Goal: Task Accomplishment & Management: Manage account settings

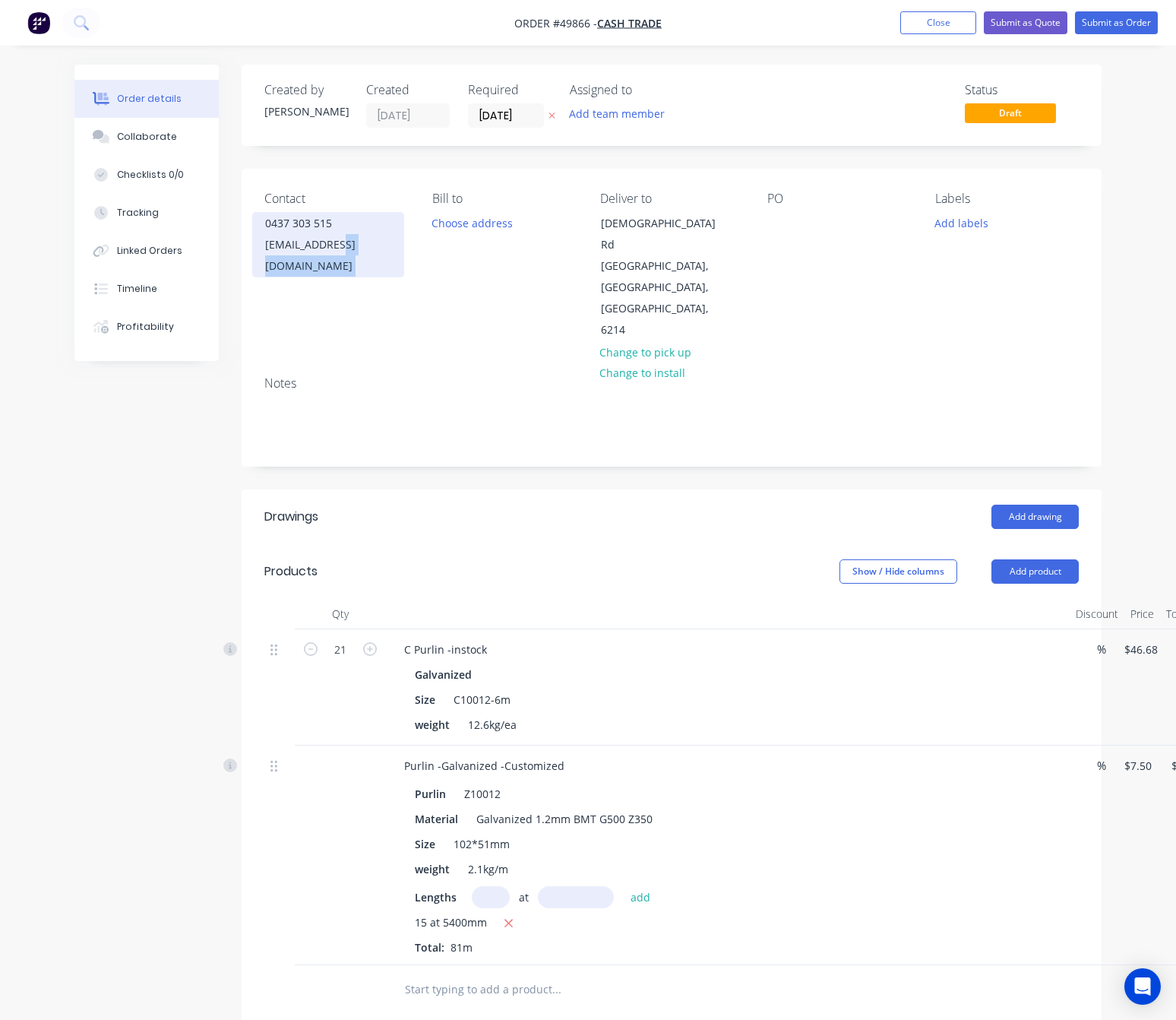
drag, startPoint x: 432, startPoint y: 251, endPoint x: 347, endPoint y: 260, distance: 85.5
click at [347, 260] on div "Contact 0437 303 515 macshamejake20@gmail.com Bill to Choose address Deliver to…" at bounding box center [671, 267] width 860 height 195
click at [365, 273] on div "Contact 0437 303 515 macshamejake20@gmail.com" at bounding box center [336, 267] width 143 height 150
drag, startPoint x: 266, startPoint y: 247, endPoint x: 404, endPoint y: 258, distance: 138.4
click at [404, 258] on div "Contact 0437 303 515 macshamejake20@gmail.com" at bounding box center [336, 267] width 143 height 150
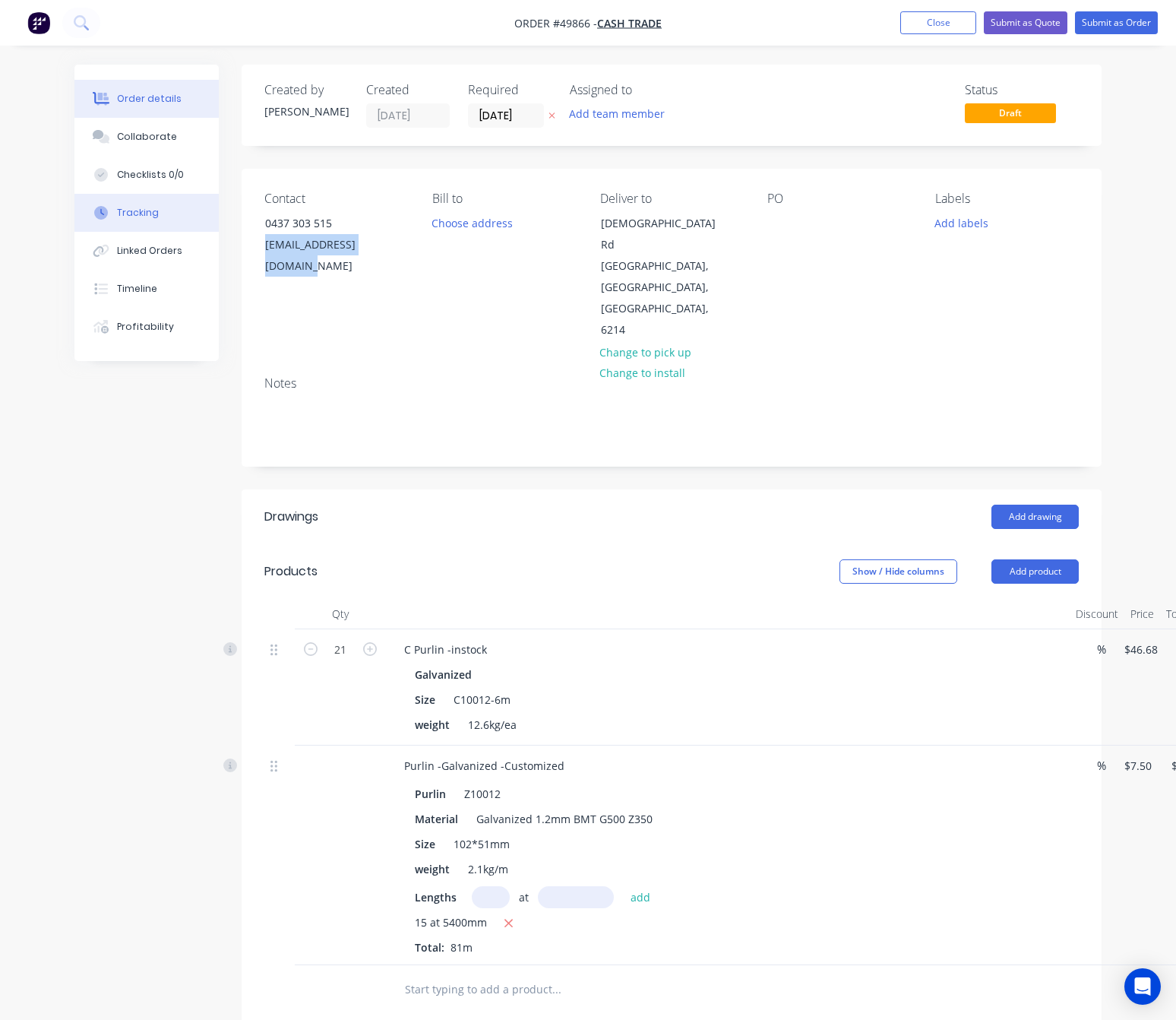
copy div "macshamejake20@gmail.co"
click at [1037, 23] on button "Submit as Quote" at bounding box center [1025, 23] width 83 height 23
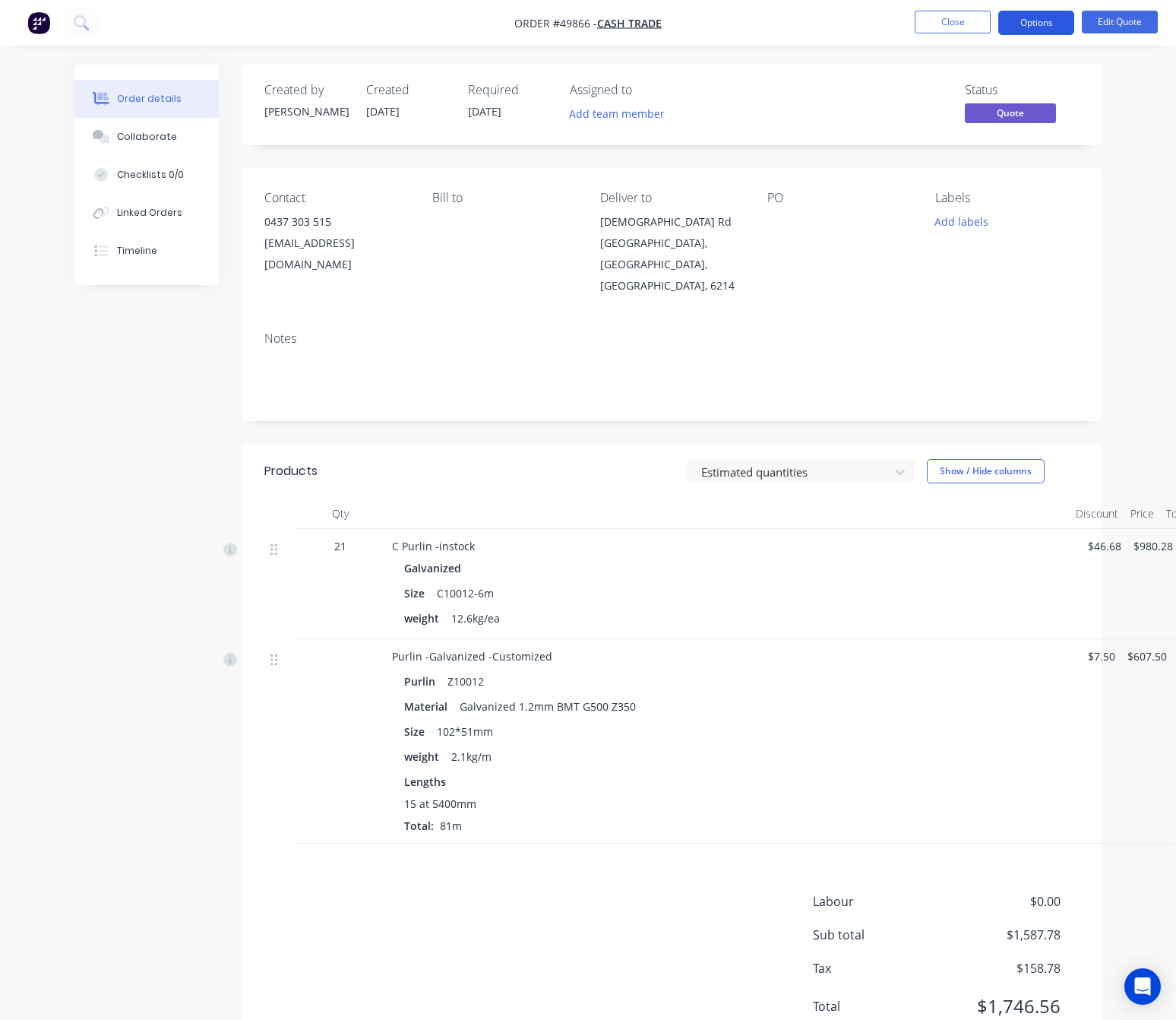
click at [1047, 17] on button "Options" at bounding box center [1037, 23] width 76 height 25
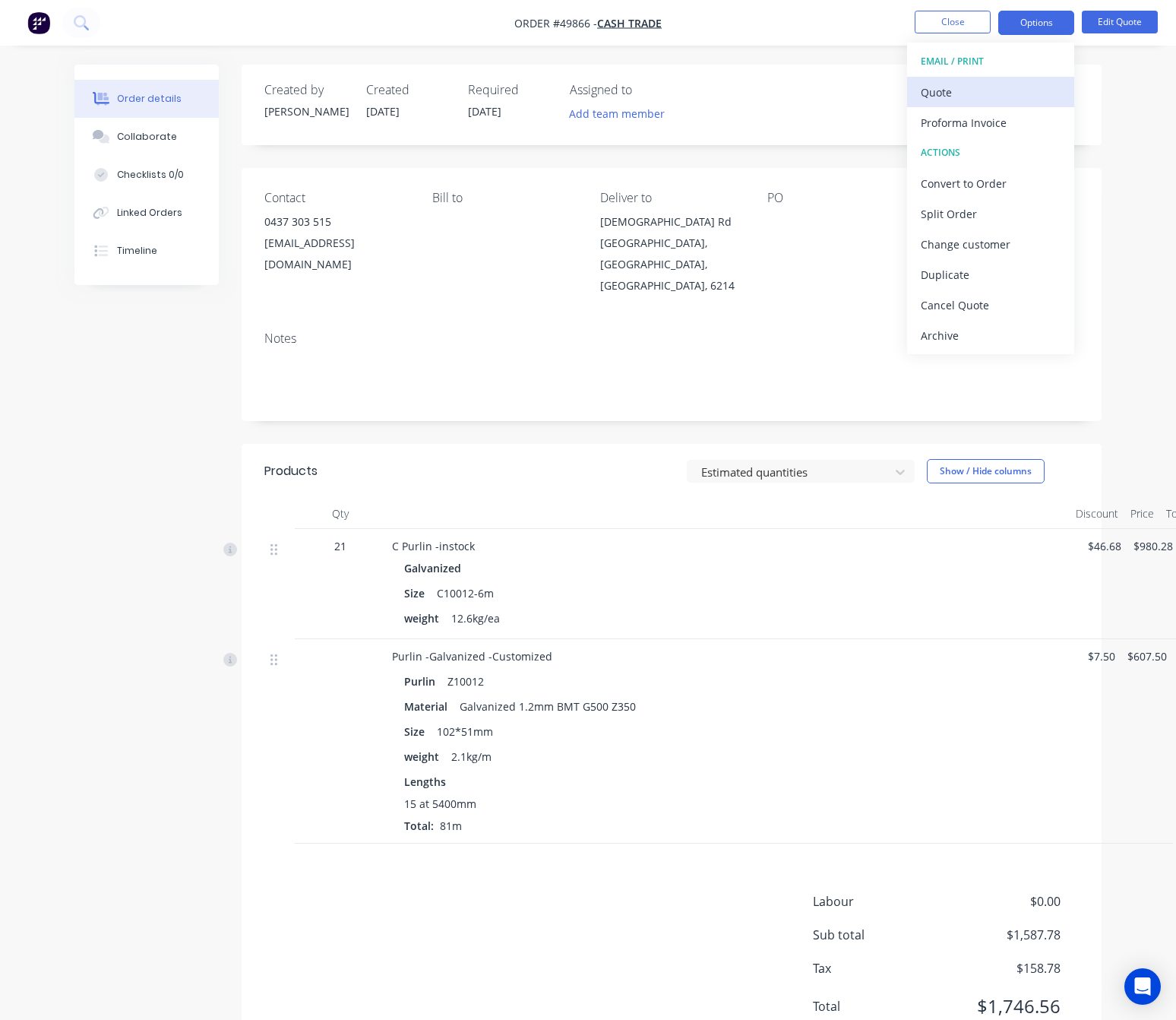
click at [1021, 97] on div "Quote" at bounding box center [990, 92] width 139 height 22
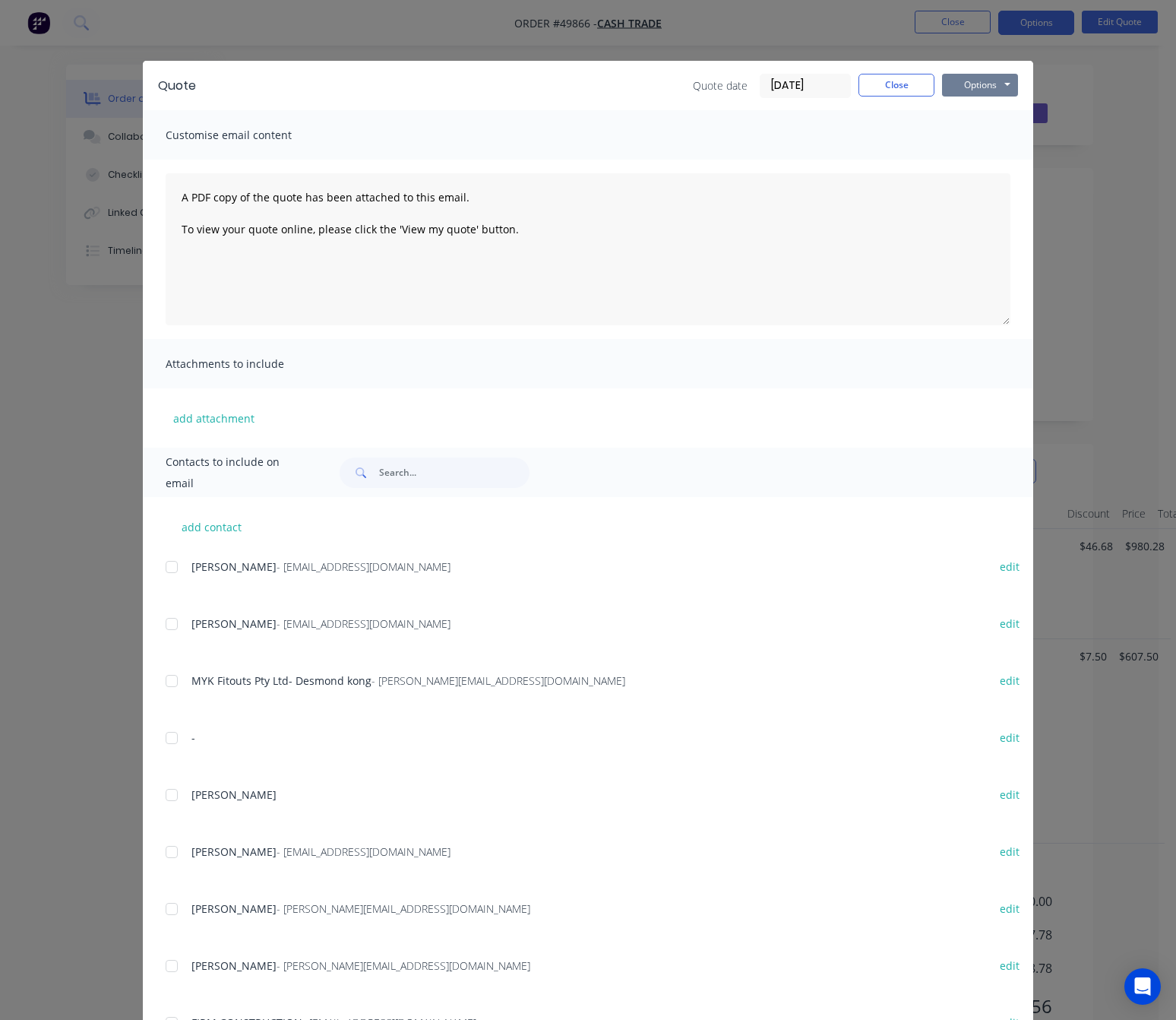
click at [979, 87] on button "Options" at bounding box center [980, 85] width 76 height 23
click at [987, 132] on button "Print" at bounding box center [990, 137] width 98 height 25
click at [684, 44] on div "Quote Quote date 01/10/25 Close Options Preview Print Email Customise email con…" at bounding box center [588, 510] width 1176 height 1020
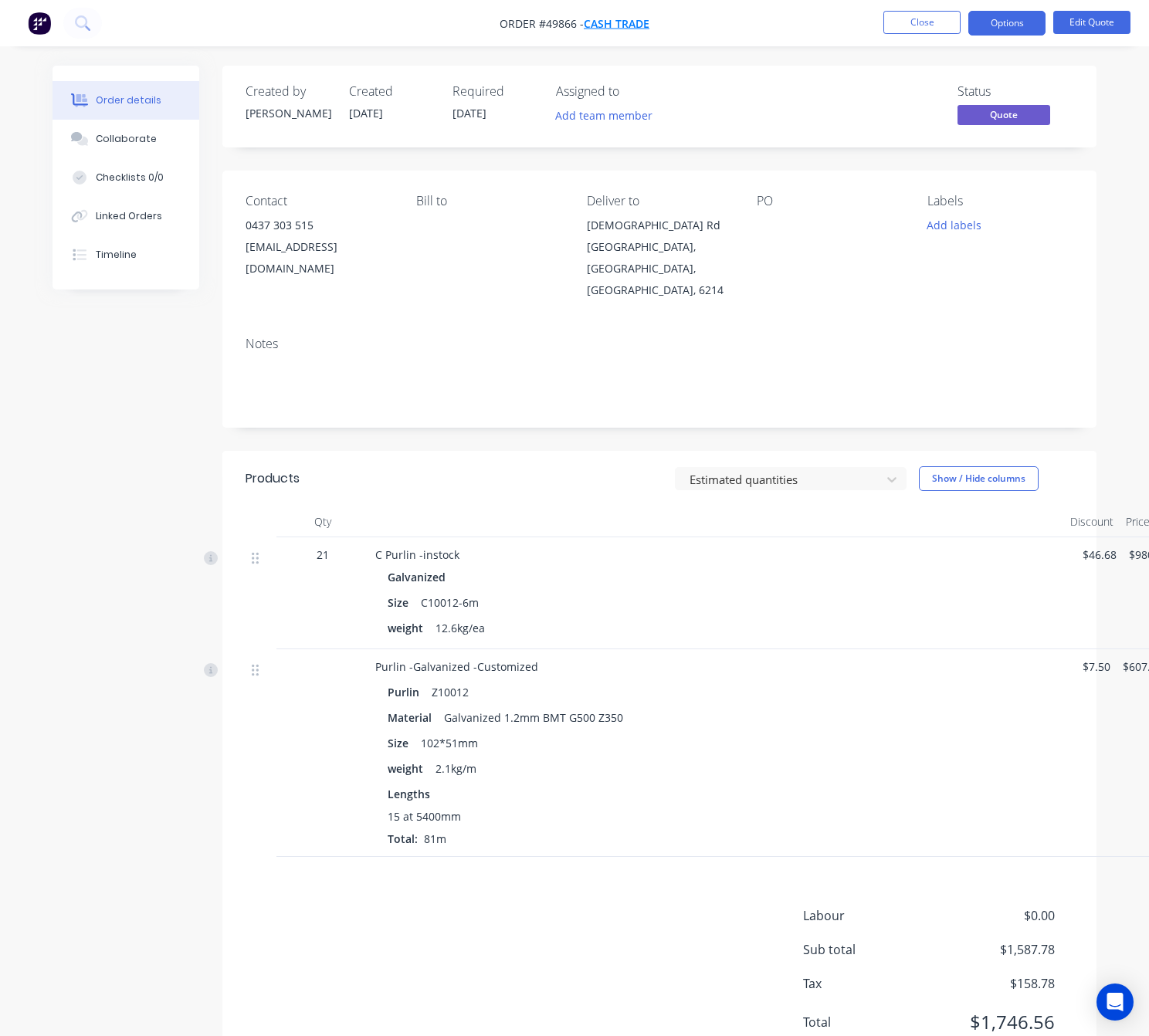
click at [614, 21] on span "Cash Trade" at bounding box center [617, 23] width 66 height 14
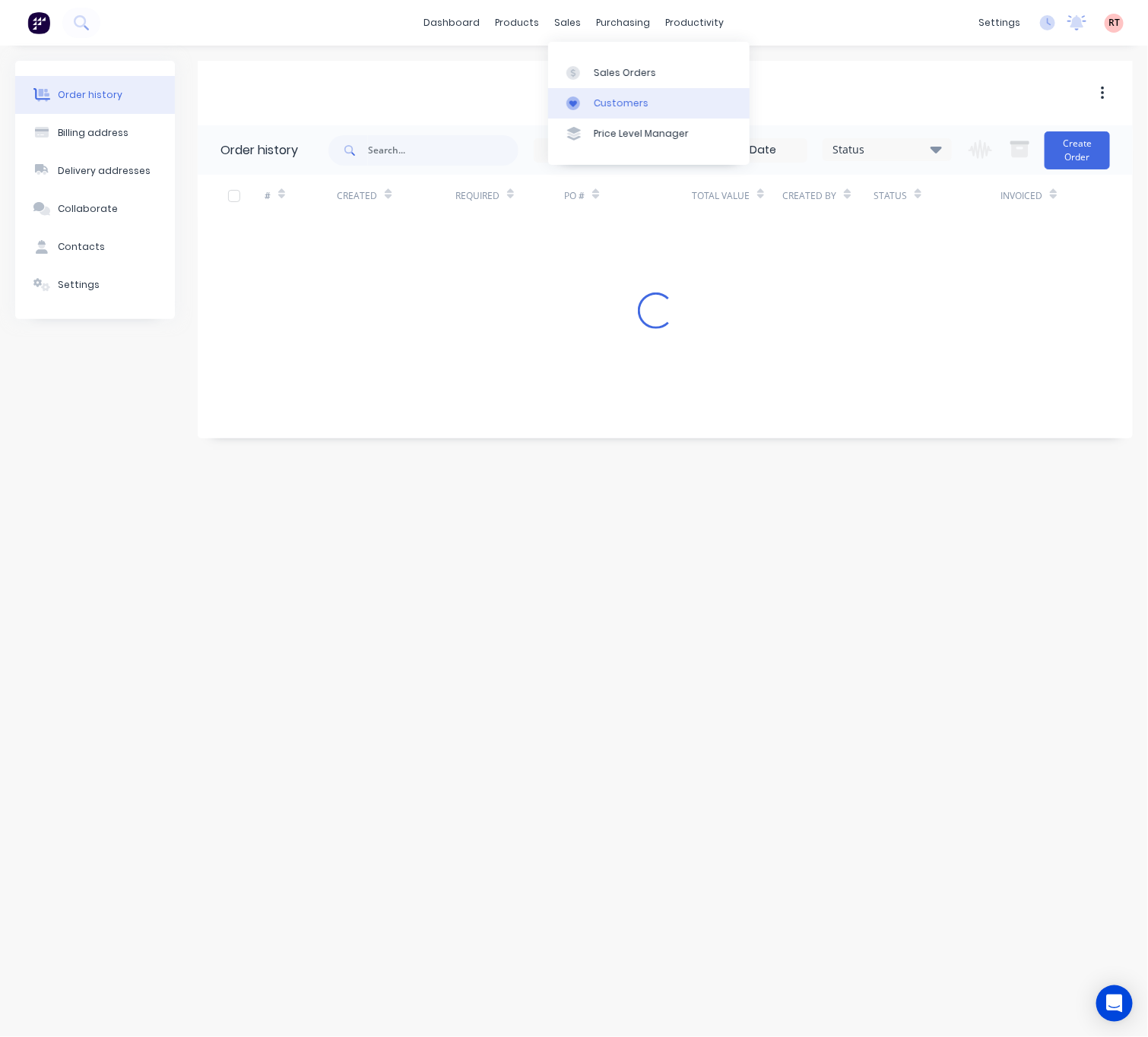
click at [609, 101] on div "Customers" at bounding box center [621, 103] width 55 height 13
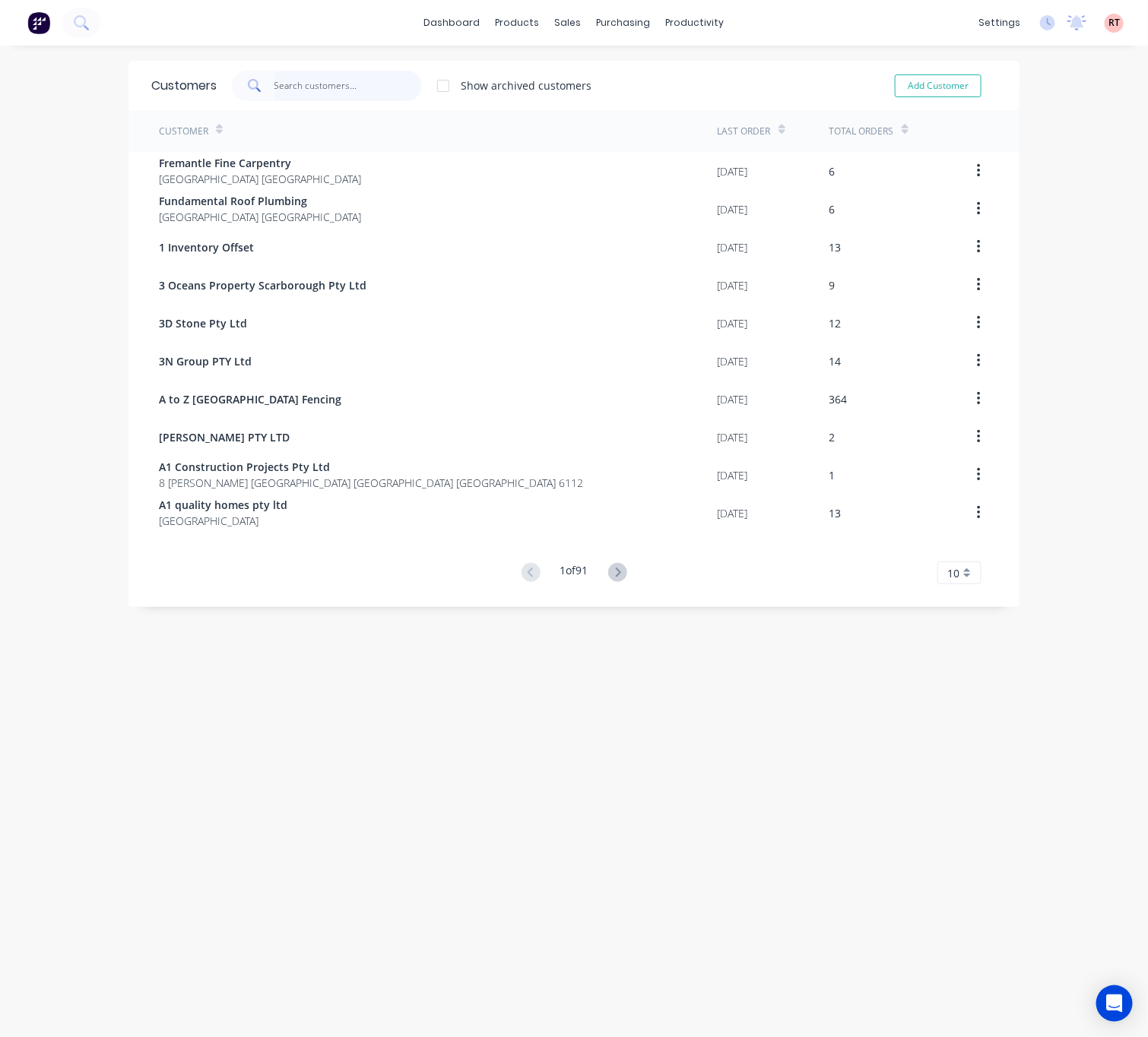
click at [338, 85] on input "text" at bounding box center [348, 85] width 148 height 30
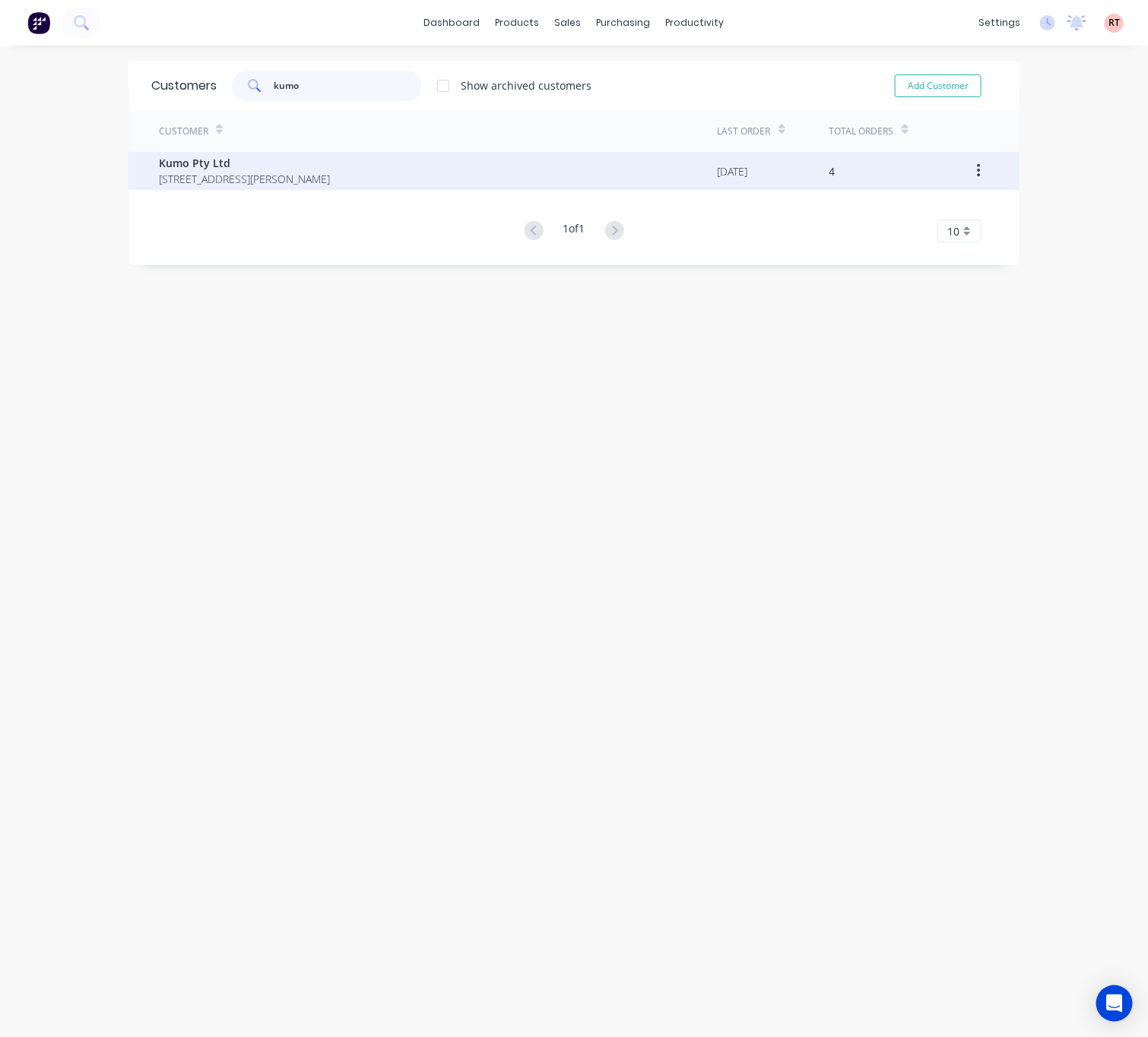
type input "kumo"
click at [330, 174] on span "Unit7/ 39 Simpson St Applecross Western Australia Australia 6153" at bounding box center [244, 178] width 171 height 16
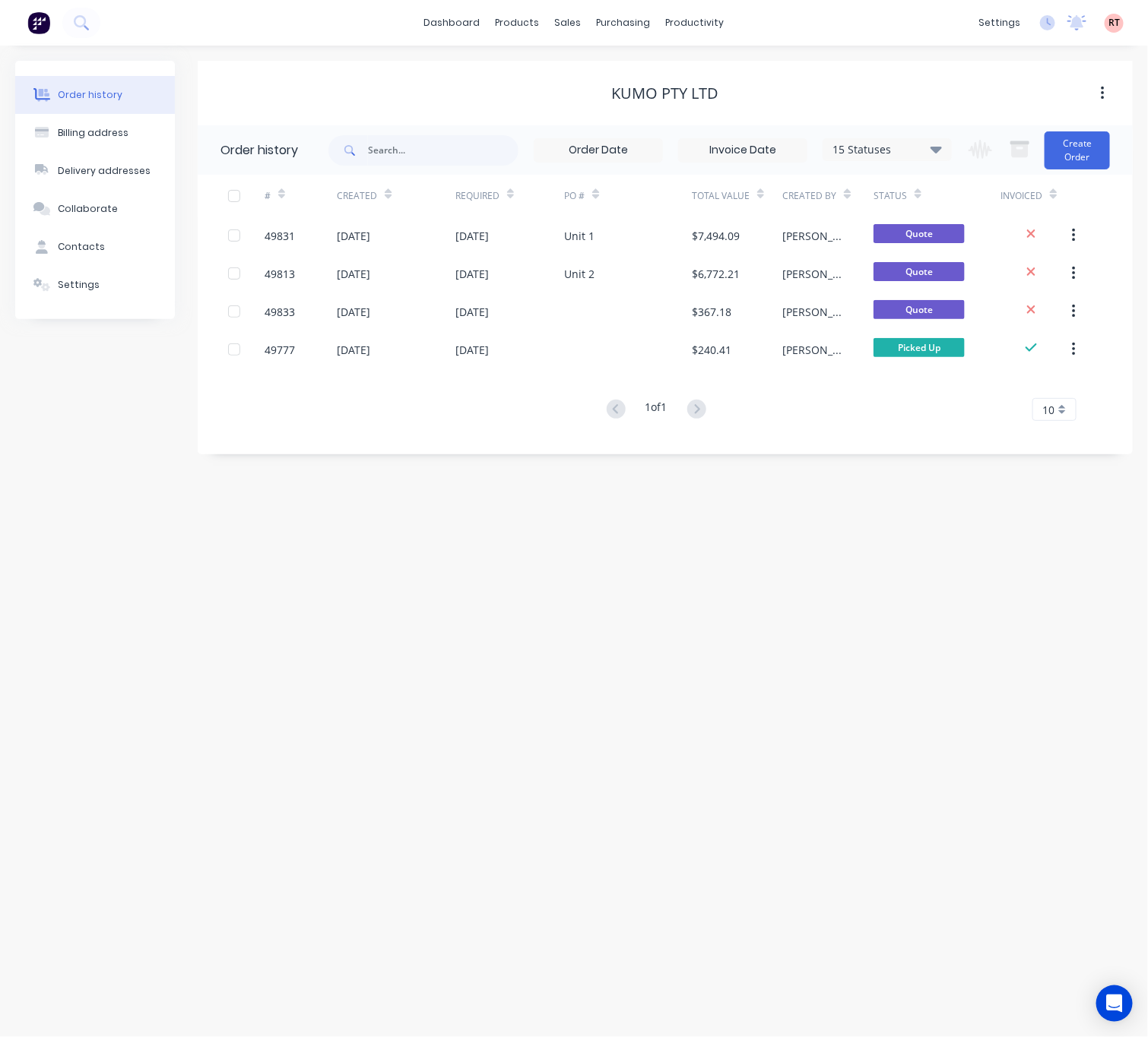
click at [2, 529] on div "Order history Billing address Delivery addresses Collaborate Contacts Settings …" at bounding box center [574, 541] width 1148 height 991
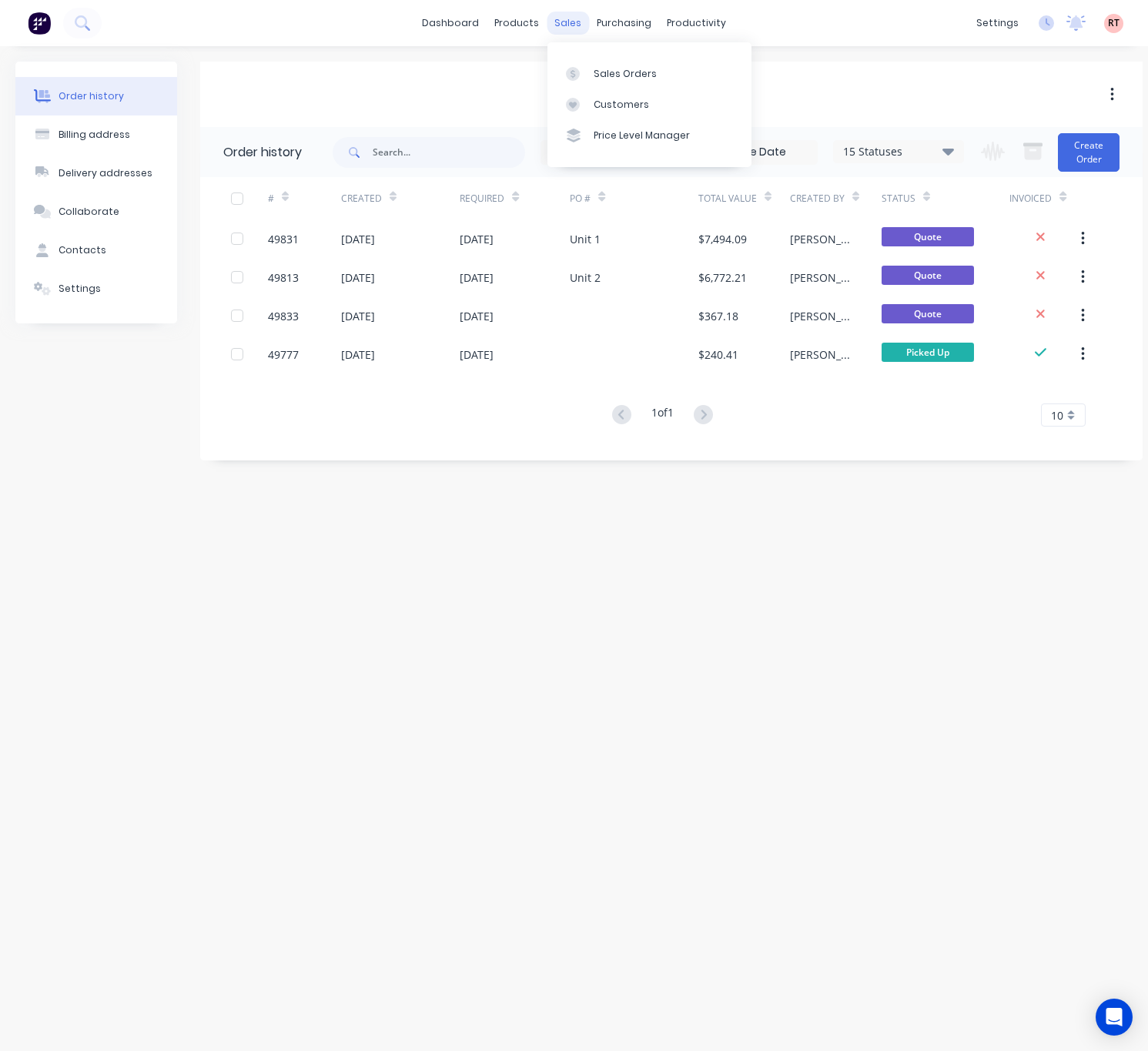
click at [575, 28] on div "sales" at bounding box center [568, 23] width 42 height 23
click at [602, 71] on div "Sales Orders" at bounding box center [626, 74] width 63 height 13
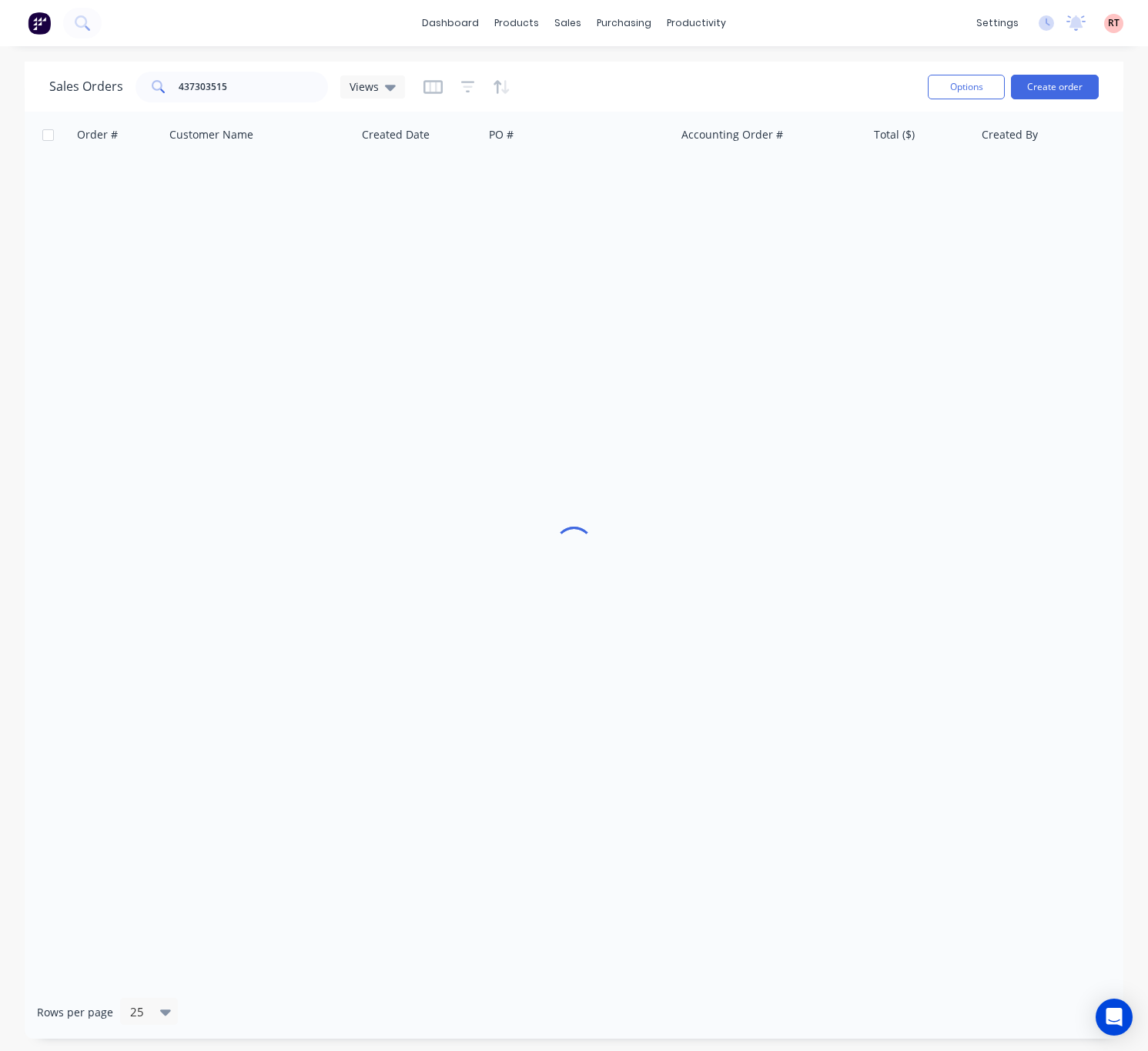
drag, startPoint x: 0, startPoint y: 262, endPoint x: -78, endPoint y: 285, distance: 81.3
click at [0, 285] on html "dashboard products sales purchasing productivity dashboard products Product Cat…" at bounding box center [574, 525] width 1148 height 1051
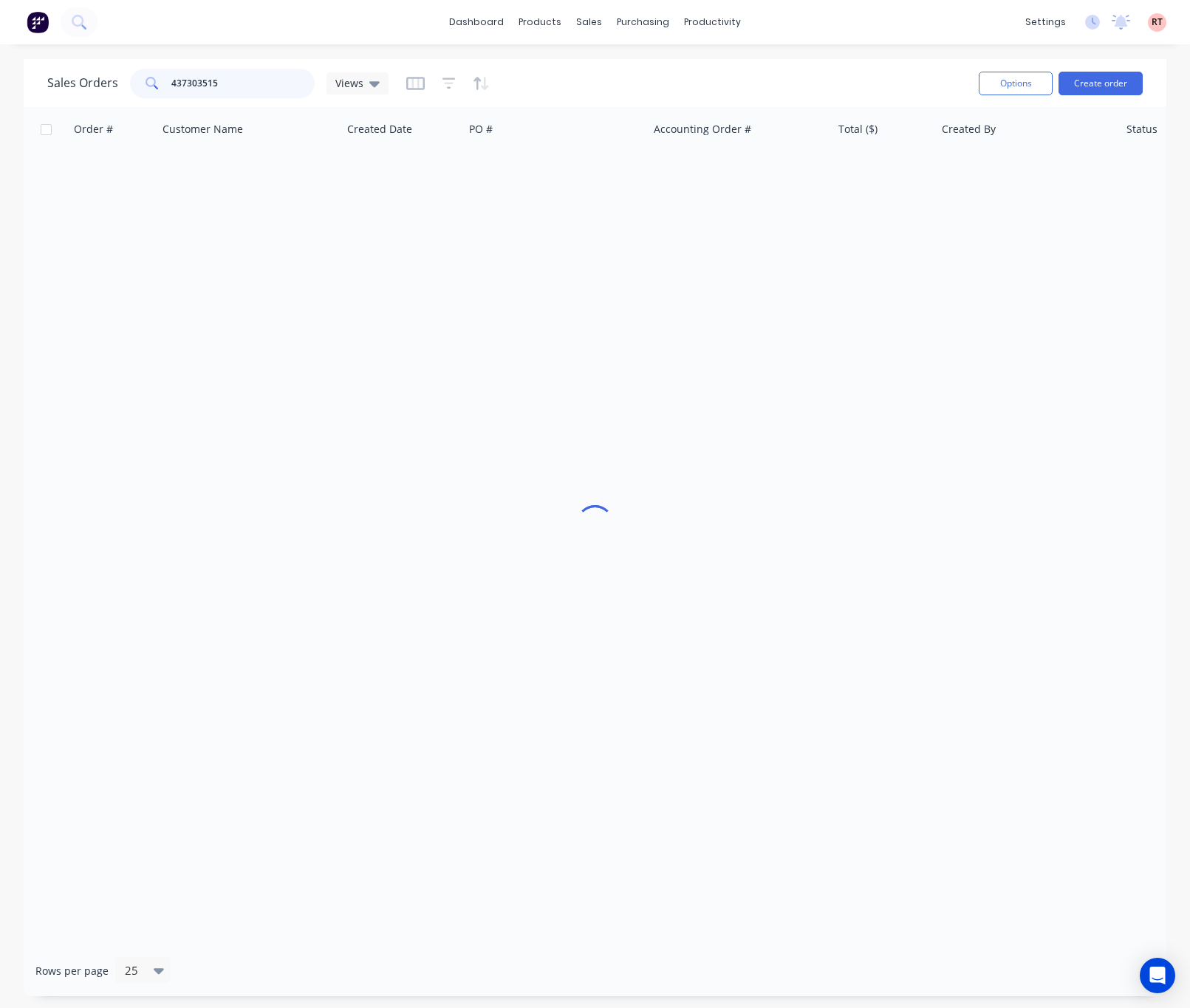
drag, startPoint x: 238, startPoint y: 77, endPoint x: 9, endPoint y: 95, distance: 229.7
click at [9, 95] on div "Sales Orders 437303515 Views Options Create order Order # Customer Name Created…" at bounding box center [595, 528] width 1190 height 937
type input "49842"
click at [226, 80] on input "49842" at bounding box center [244, 83] width 144 height 30
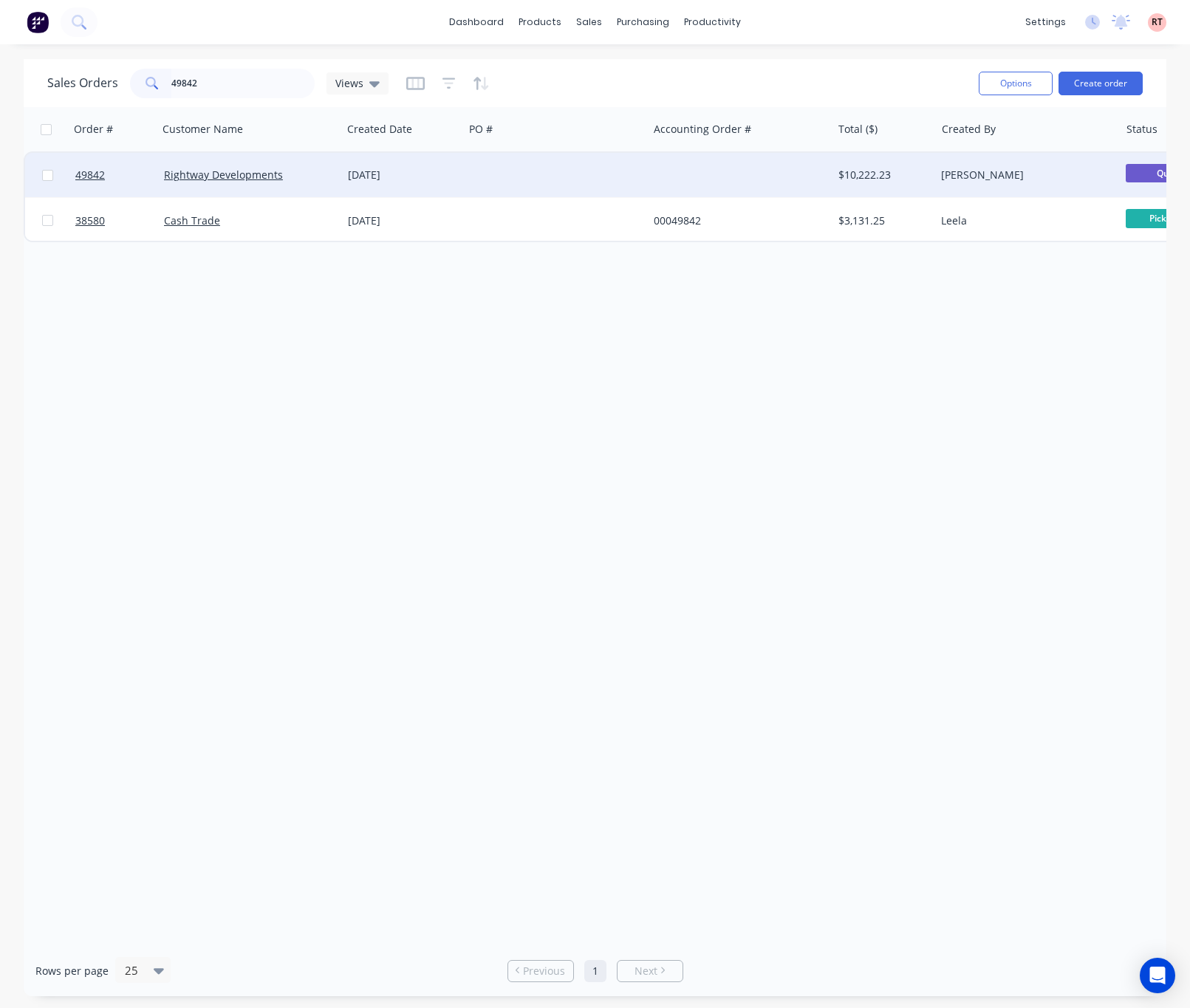
click at [628, 184] on div at bounding box center [555, 175] width 184 height 44
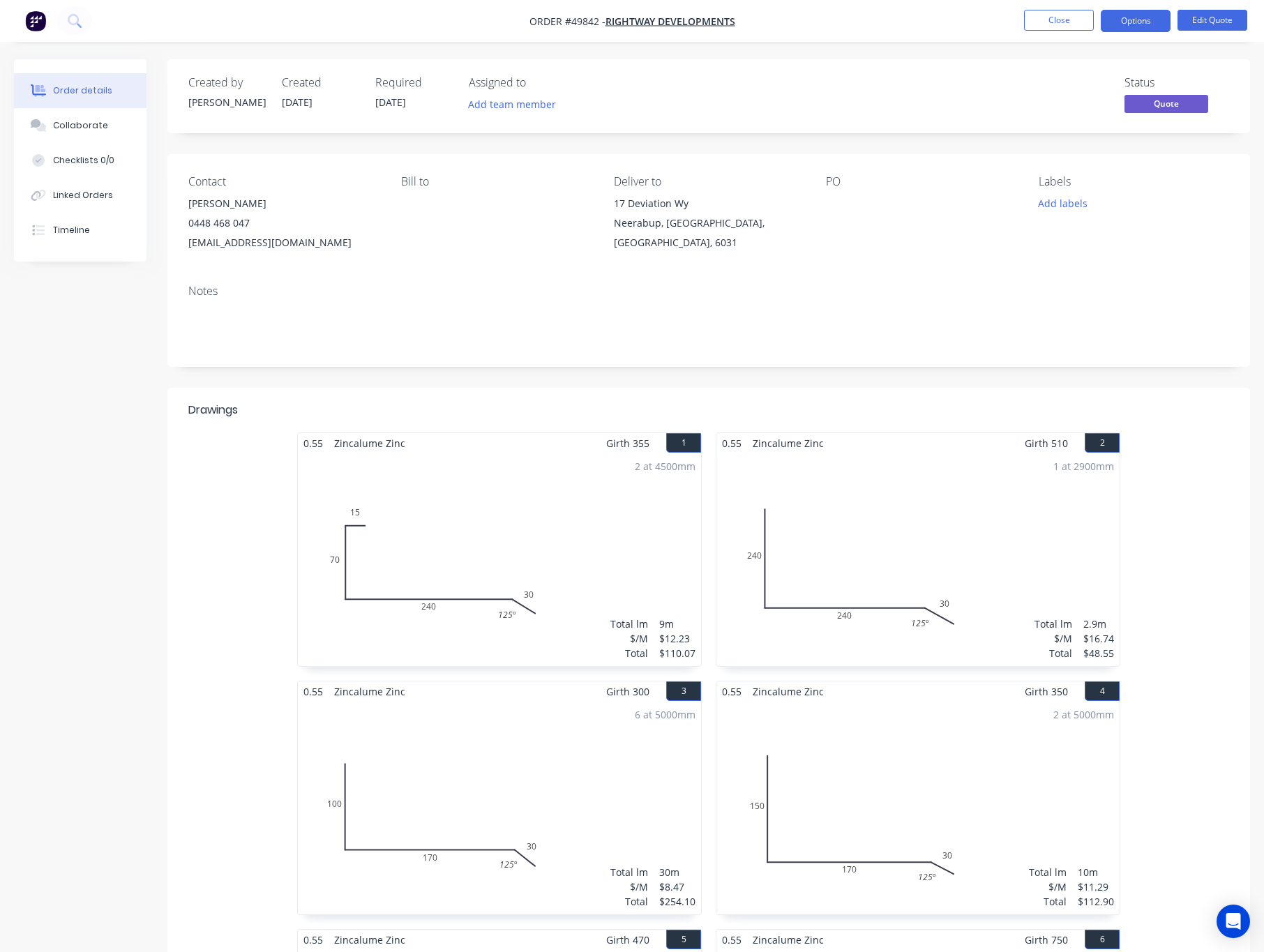
click at [963, 525] on div "1 at 2900mm Total lm $/M Total 2.9m $16.74 $48.55" at bounding box center [918, 560] width 403 height 213
click at [1079, 15] on button "Edit Quote" at bounding box center [1213, 20] width 70 height 21
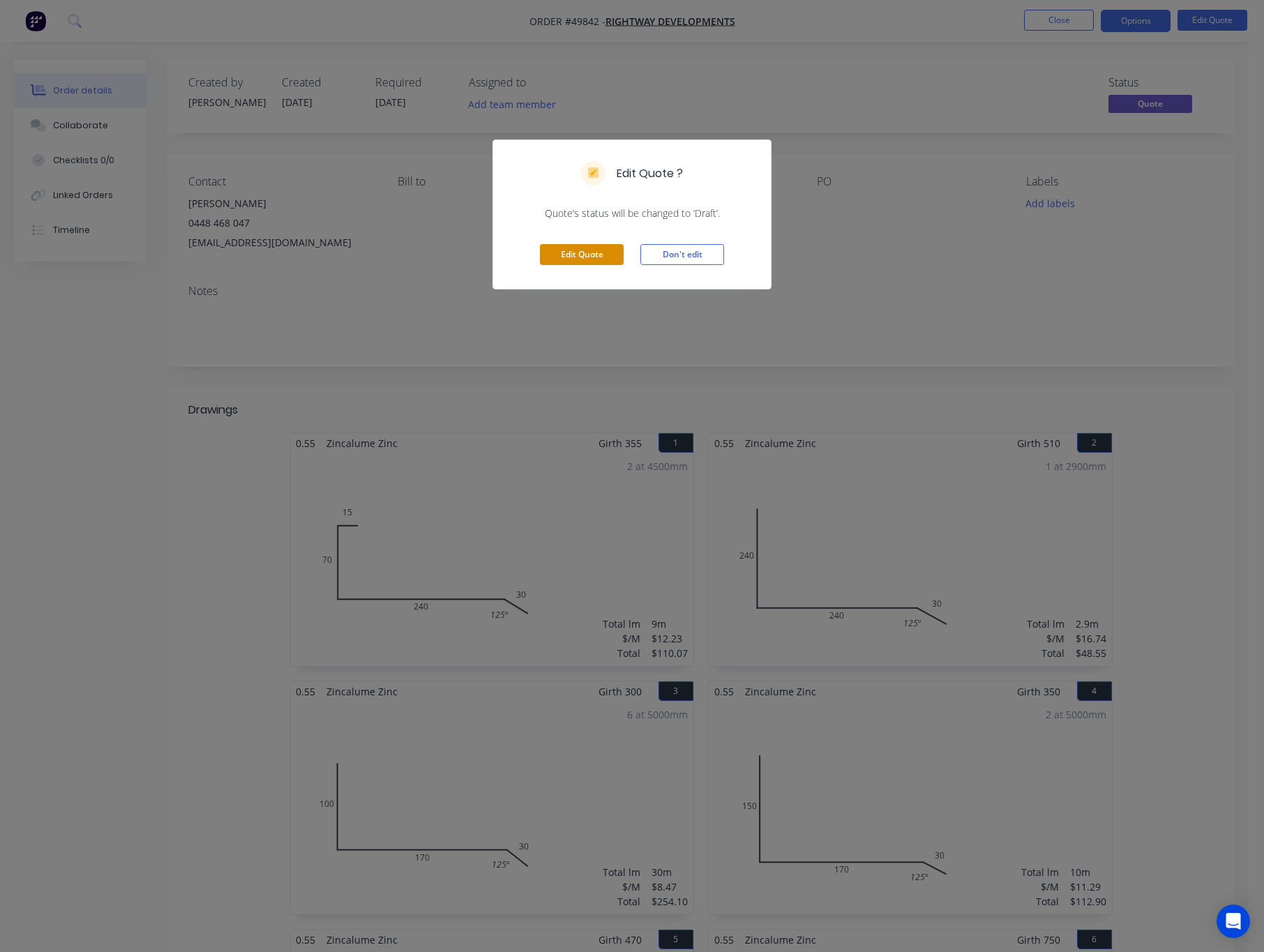
click at [591, 255] on button "Edit Quote" at bounding box center [582, 254] width 84 height 21
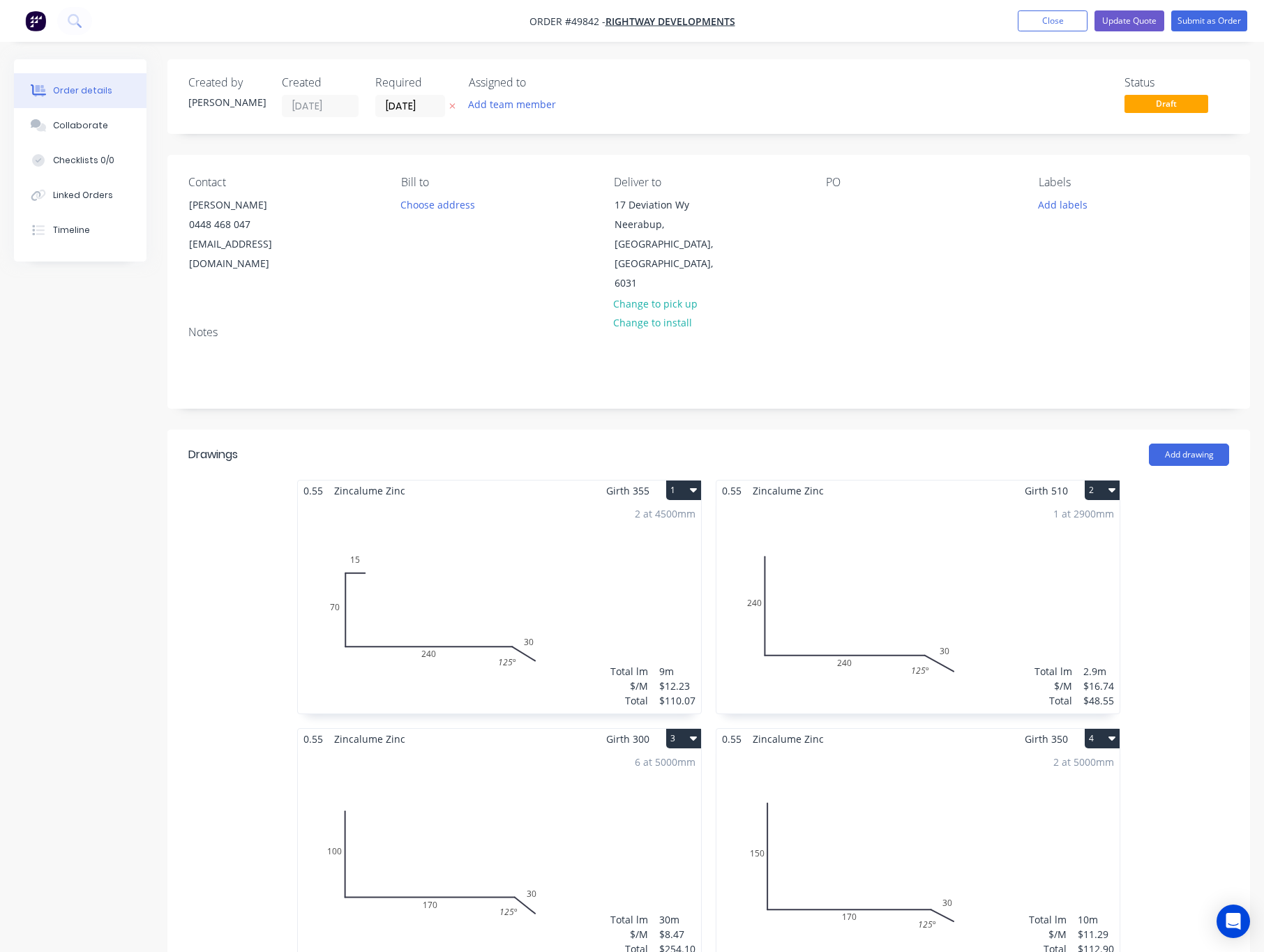
click at [856, 589] on div "1 at 2900mm Total lm $/M Total 2.9m $16.74 $48.55" at bounding box center [918, 607] width 403 height 213
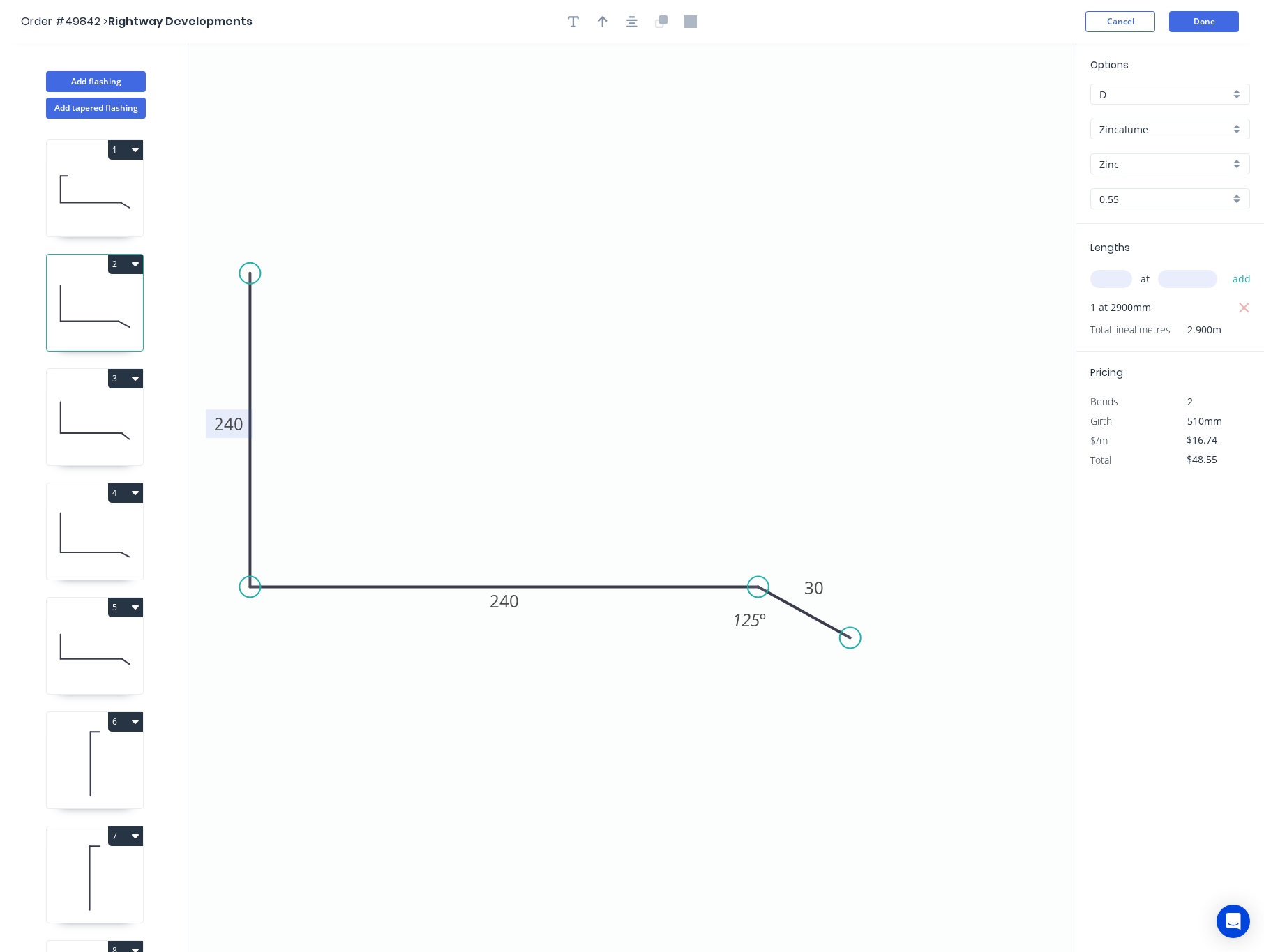
click at [237, 429] on tspan "240" at bounding box center [229, 423] width 30 height 23
click at [363, 425] on icon "0 230 240 30 125 º" at bounding box center [632, 498] width 888 height 909
type input "$15.80"
type input "$45.82"
click at [1079, 26] on button "Done" at bounding box center [1204, 22] width 70 height 21
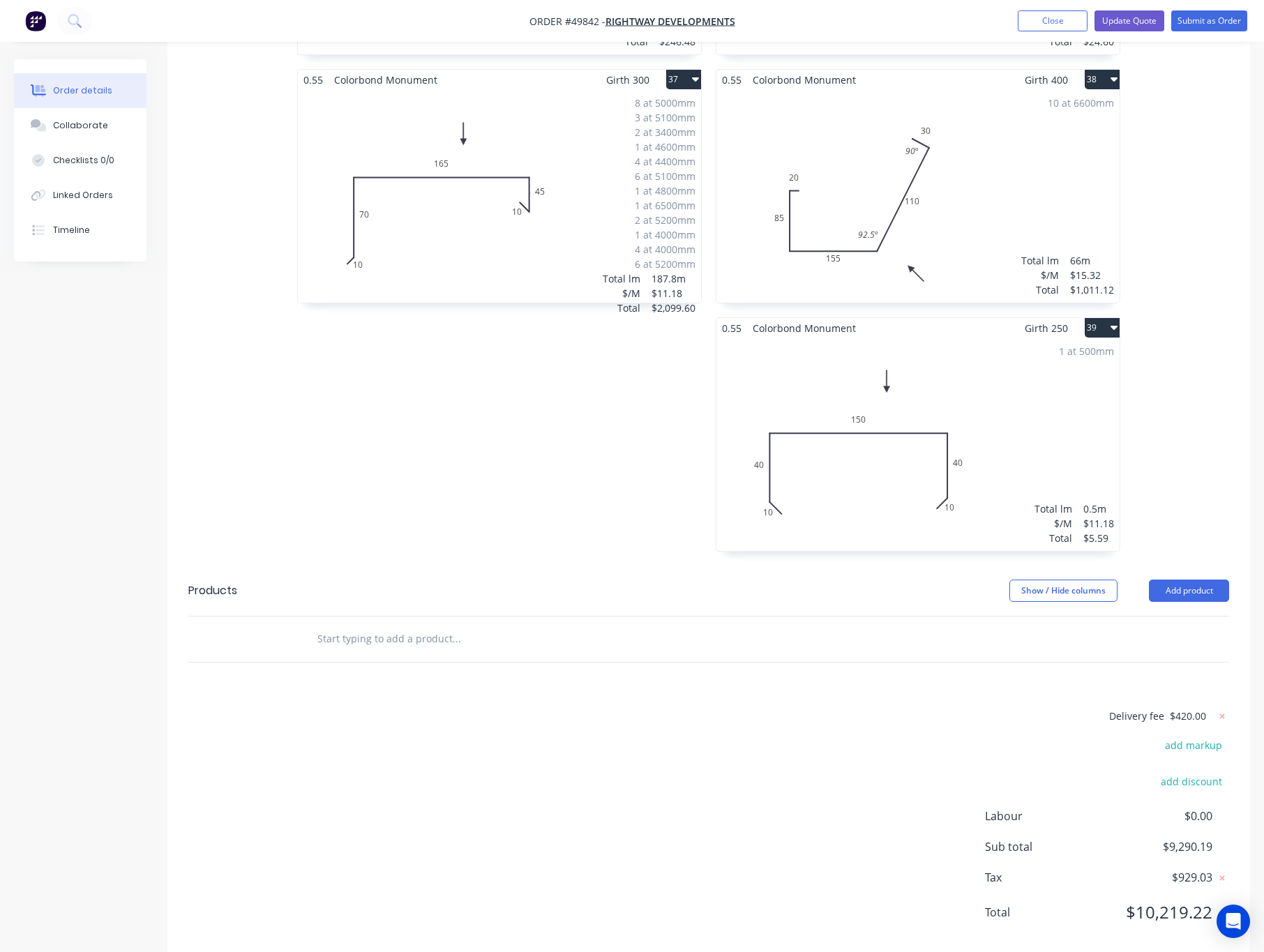
scroll to position [4784, 0]
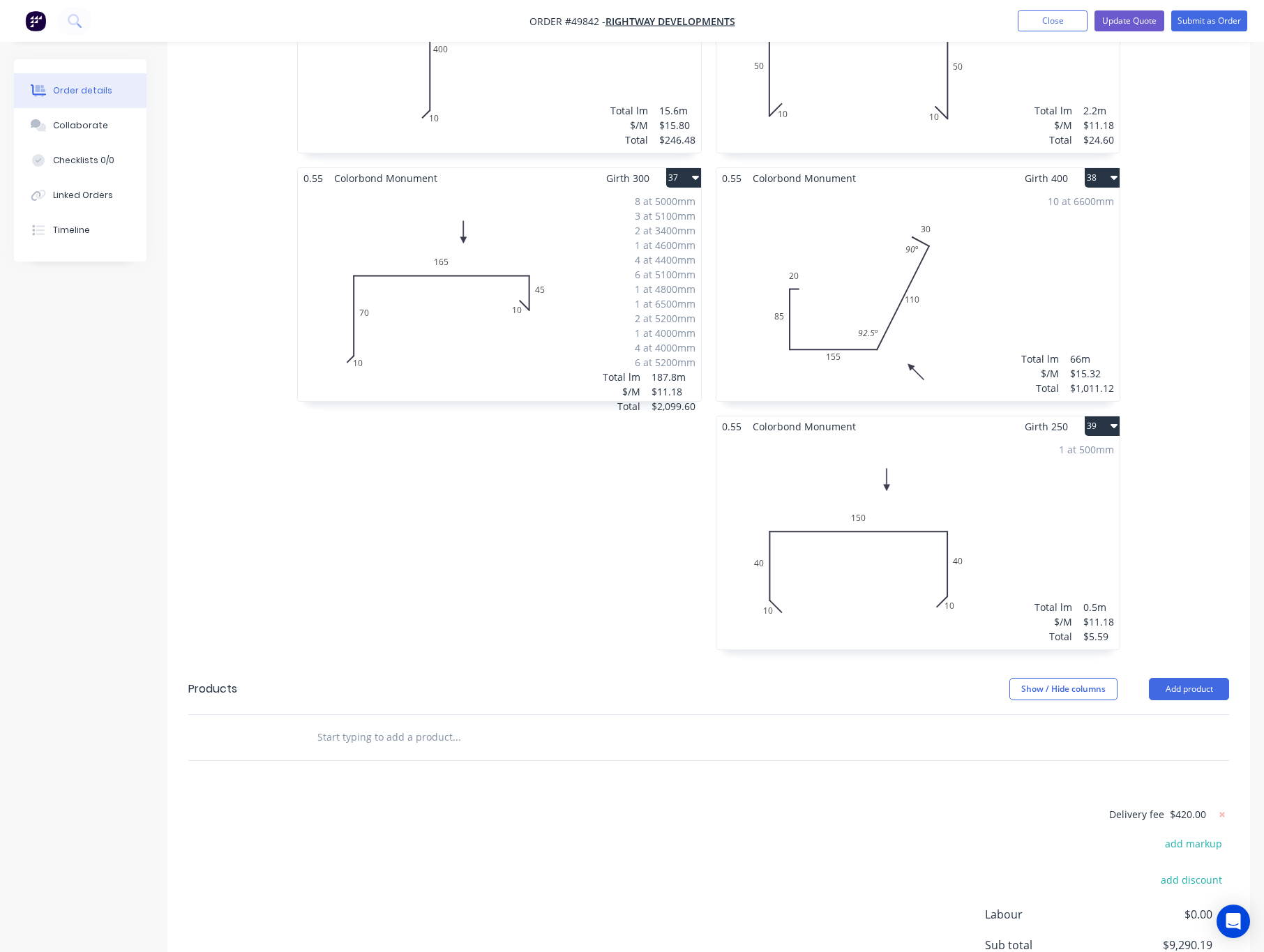
click at [1036, 504] on div "1 at 500mm Total lm $/M Total 0.5m $11.18 $5.59" at bounding box center [918, 543] width 403 height 213
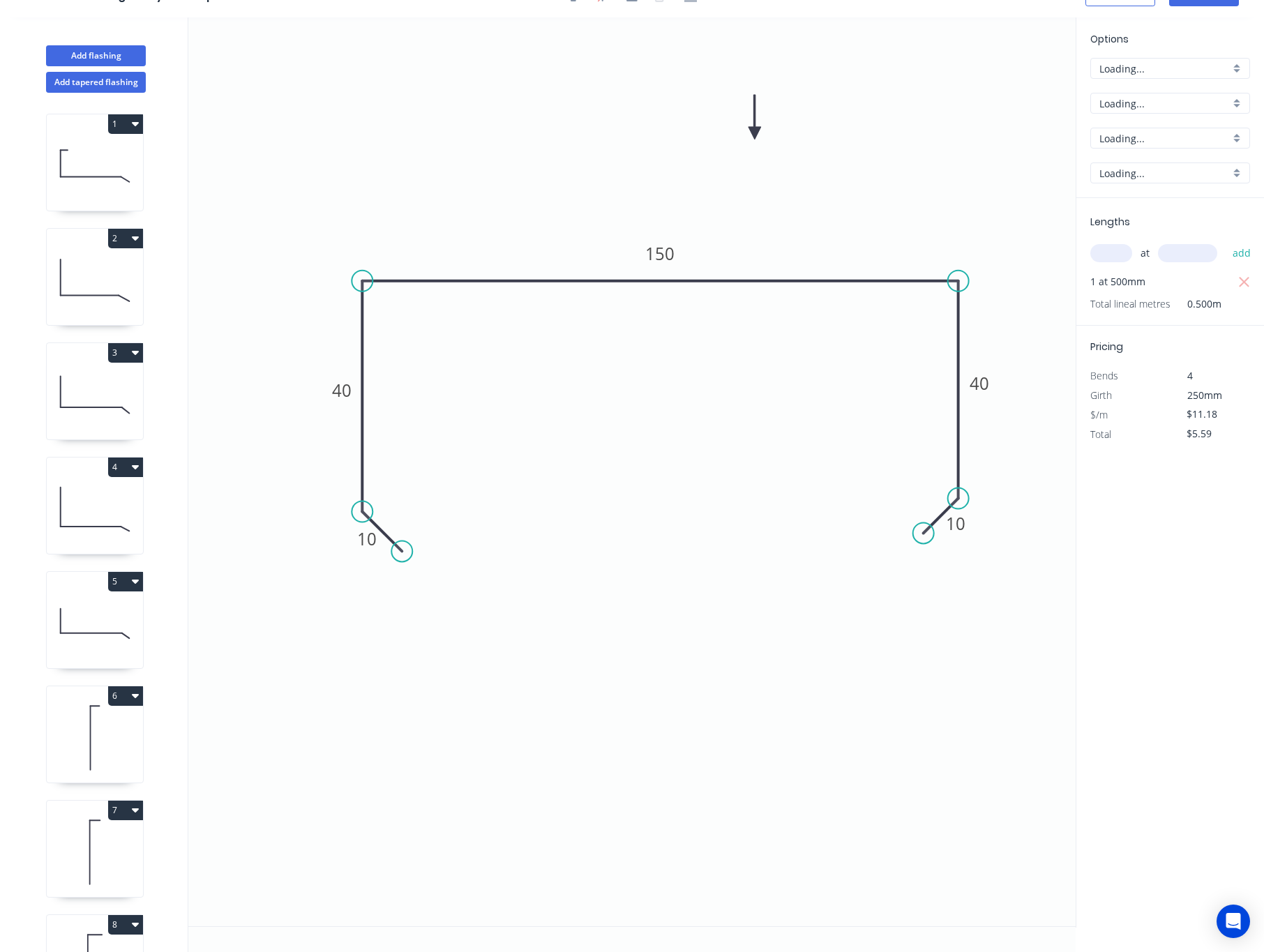
scroll to position [28, 0]
click at [674, 254] on tspan "150" at bounding box center [660, 253] width 30 height 23
click at [741, 442] on icon "0 10 40 165 40 10" at bounding box center [632, 472] width 888 height 909
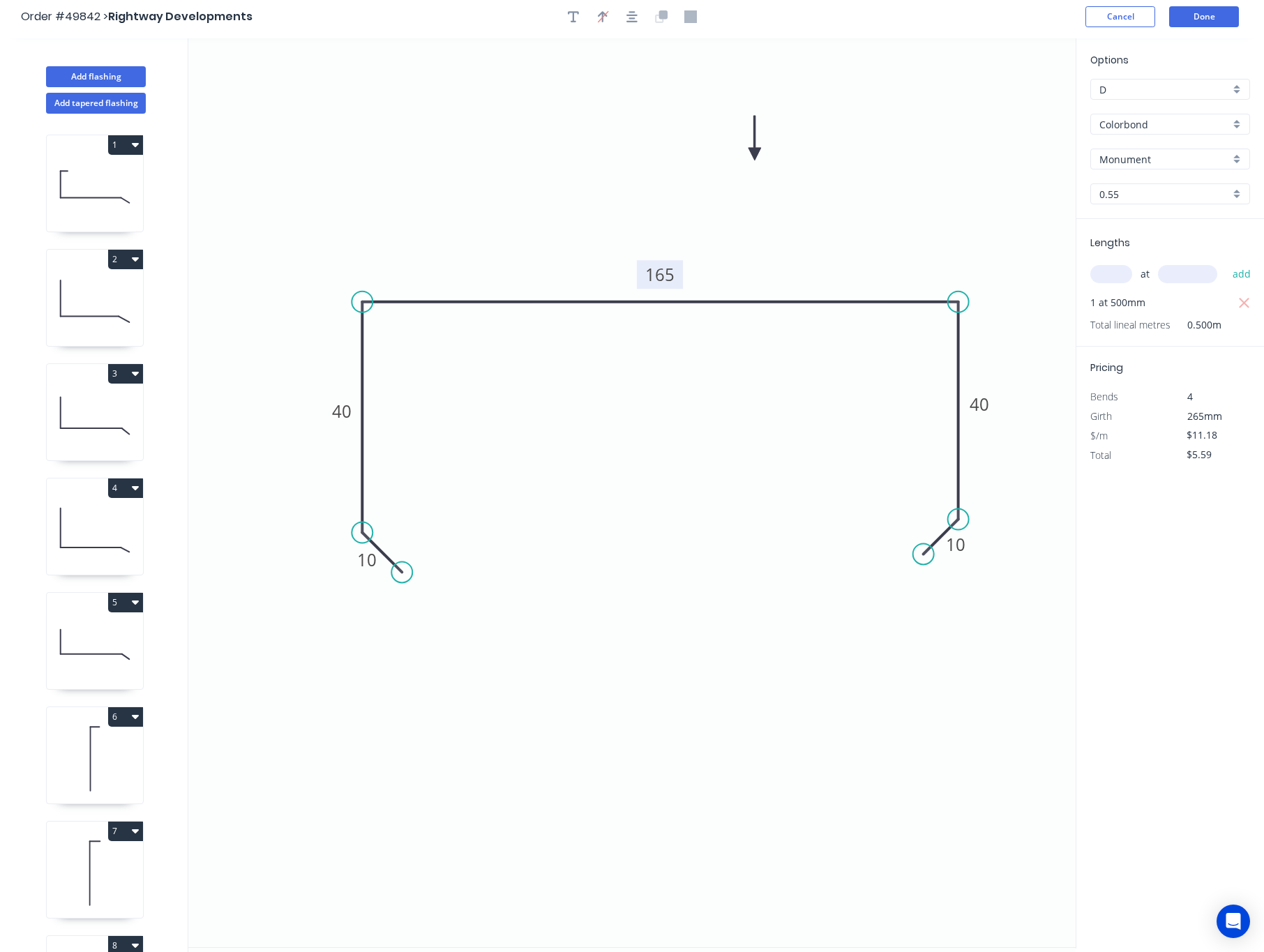
scroll to position [0, 0]
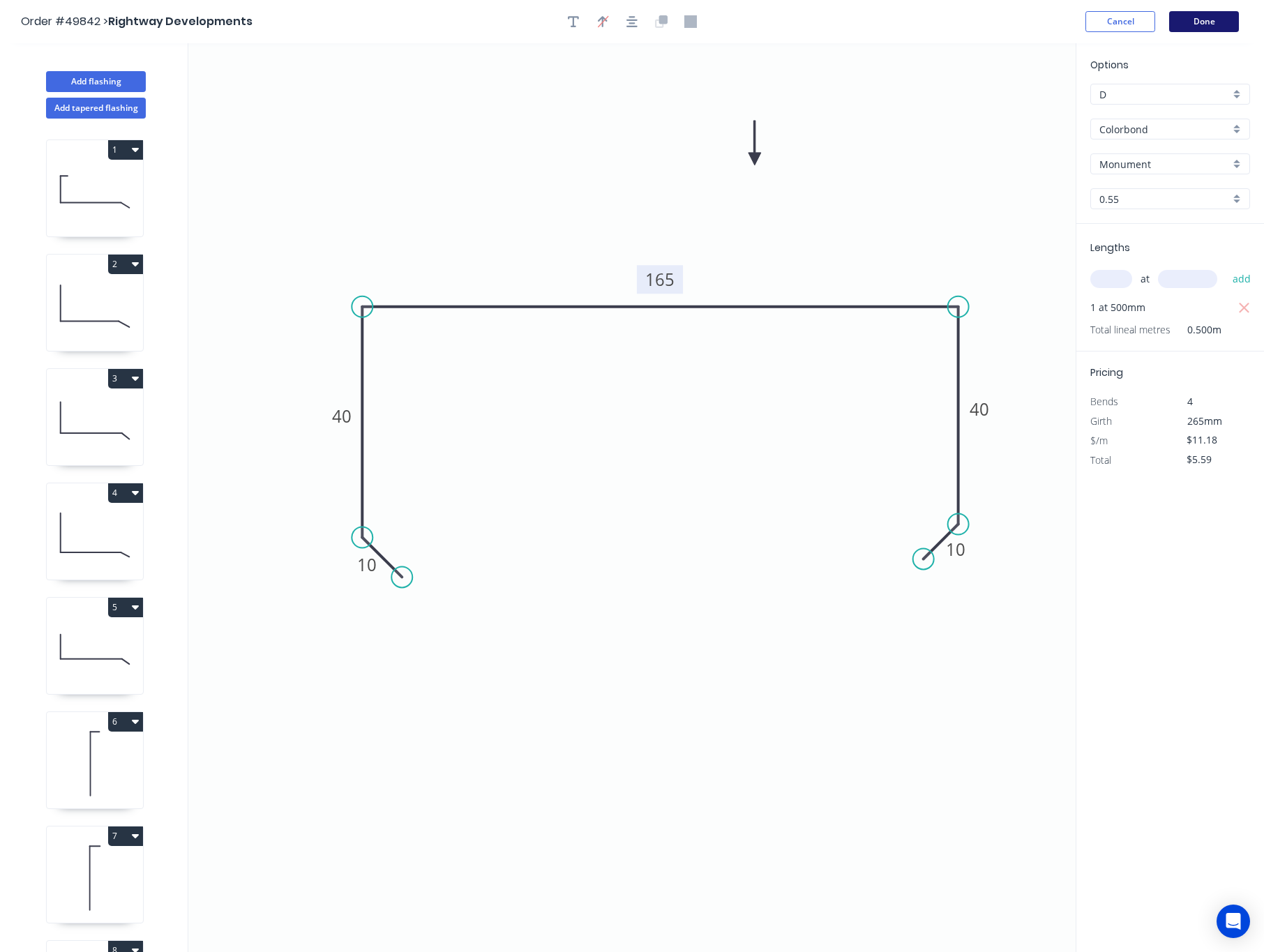
click at [1079, 12] on button "Done" at bounding box center [1204, 22] width 70 height 21
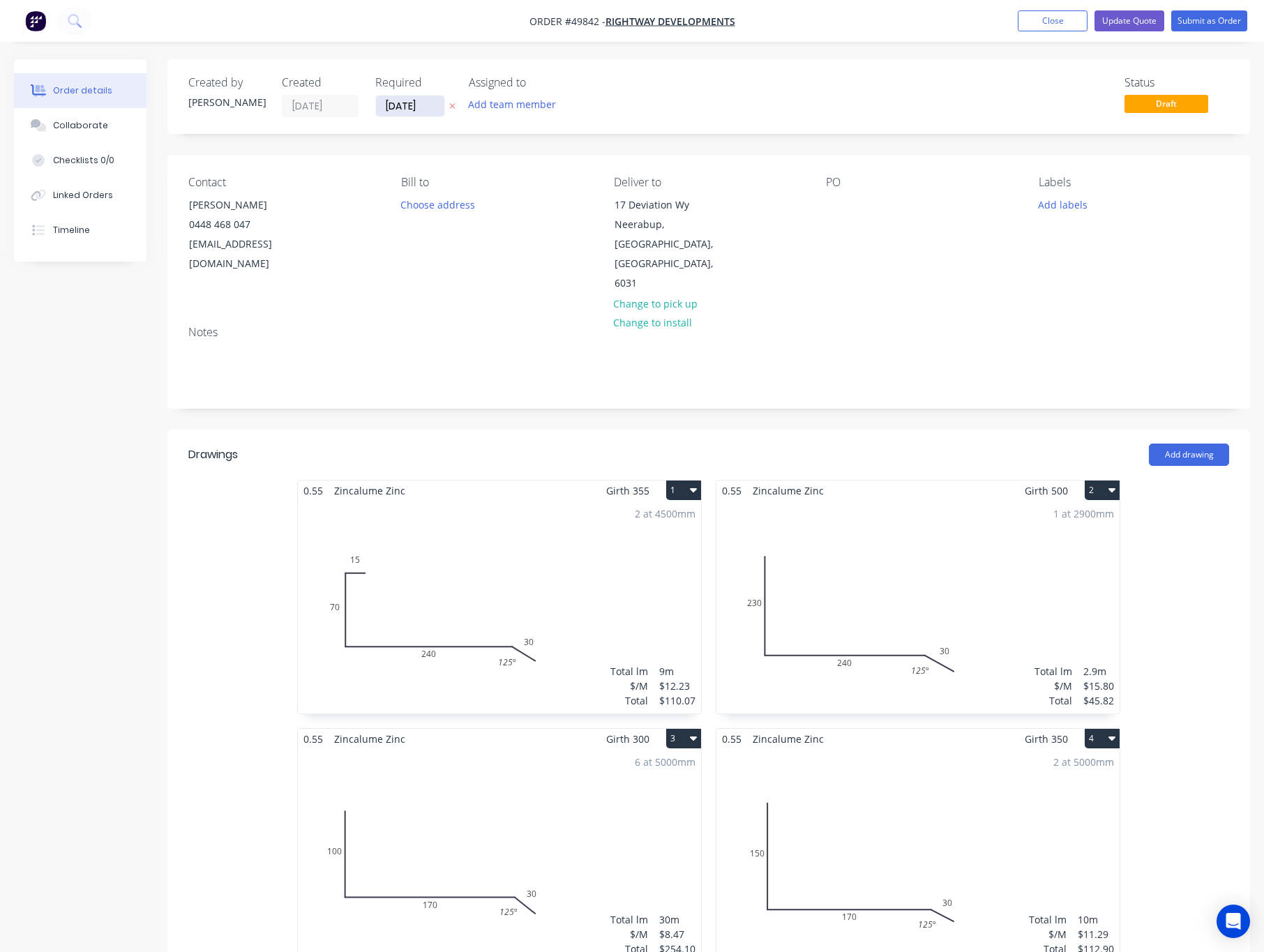
click at [413, 111] on input "[DATE]" at bounding box center [410, 106] width 68 height 21
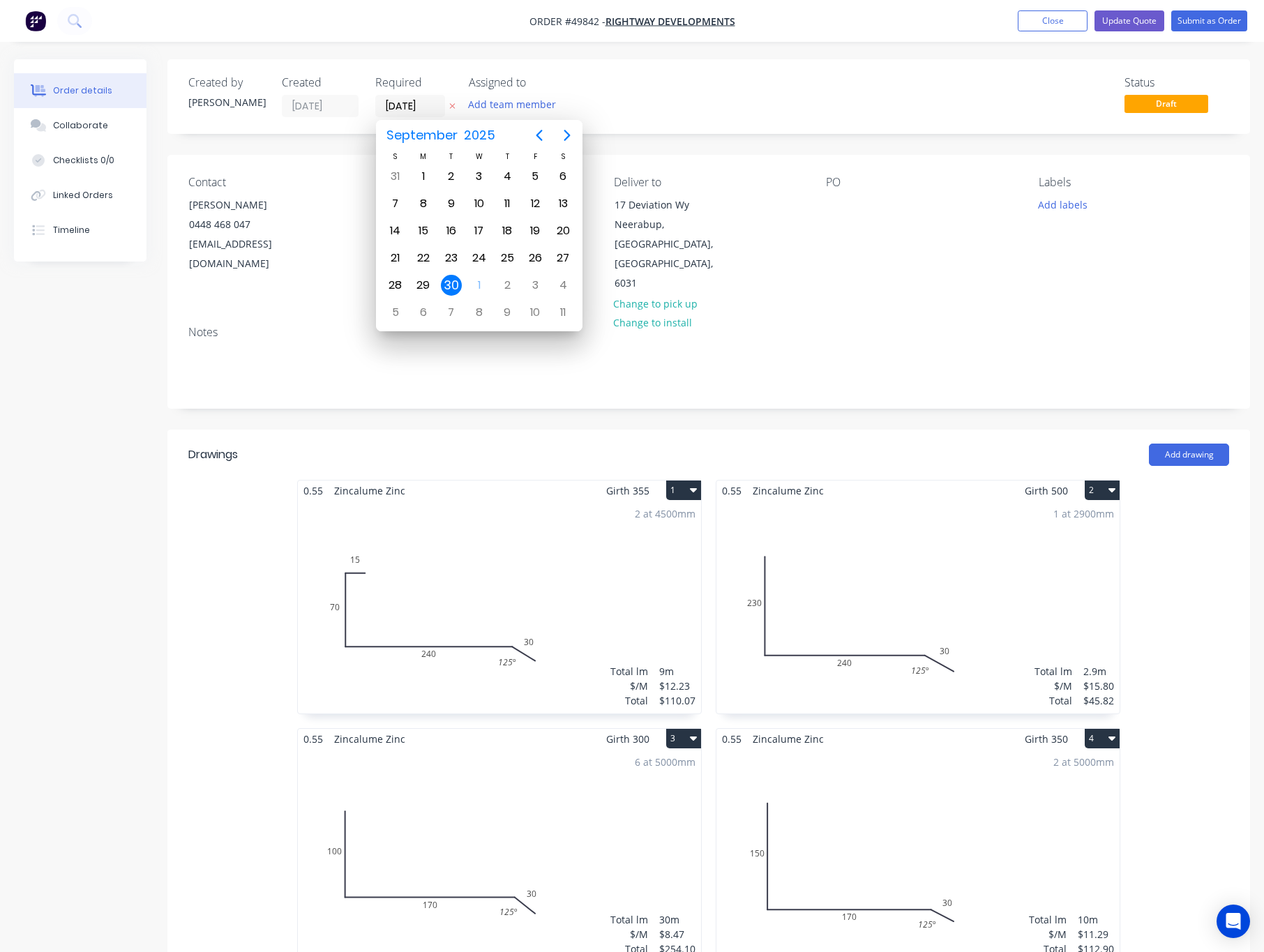
click at [731, 80] on div "Status Draft" at bounding box center [918, 96] width 621 height 41
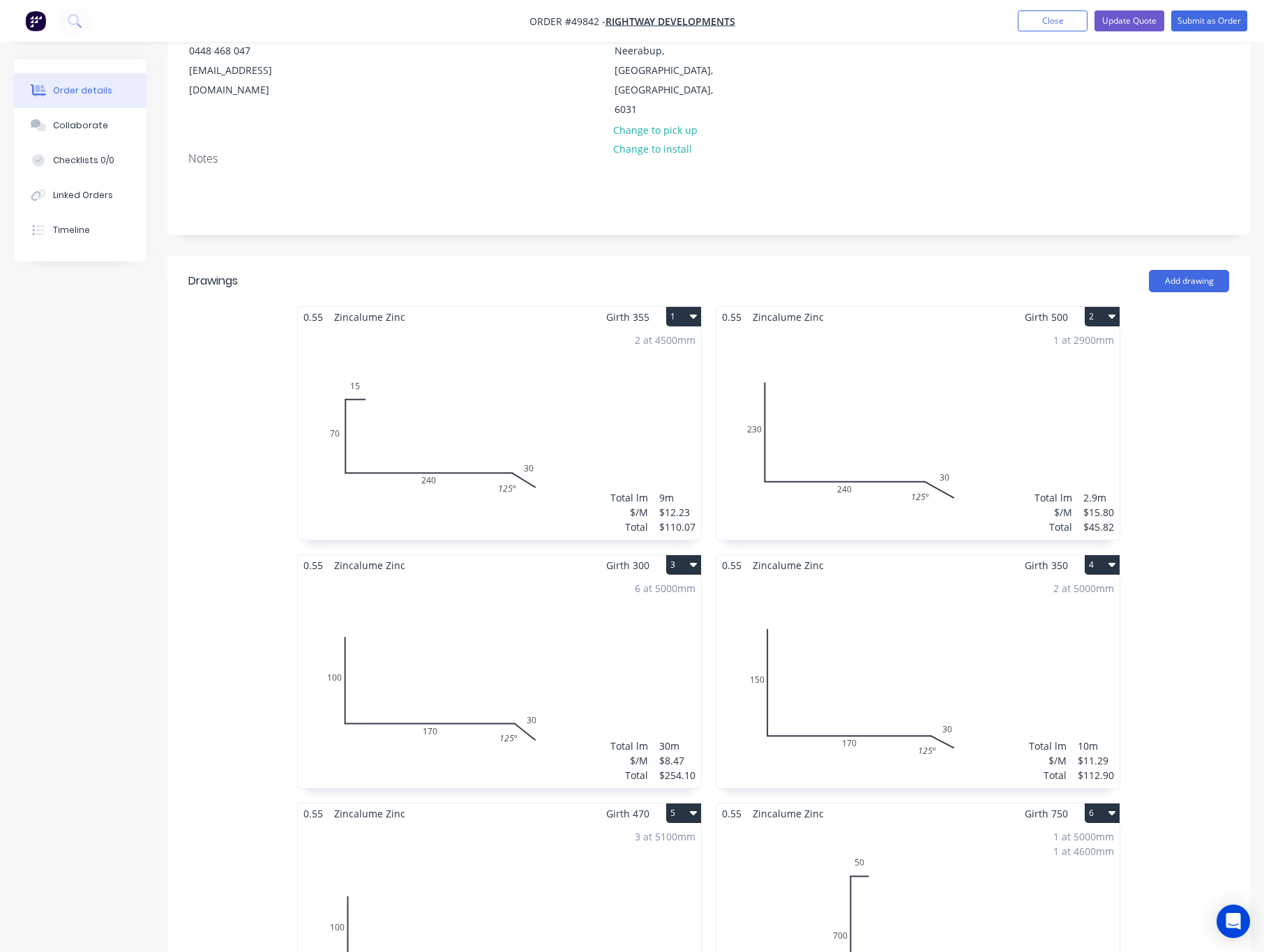
scroll to position [74, 0]
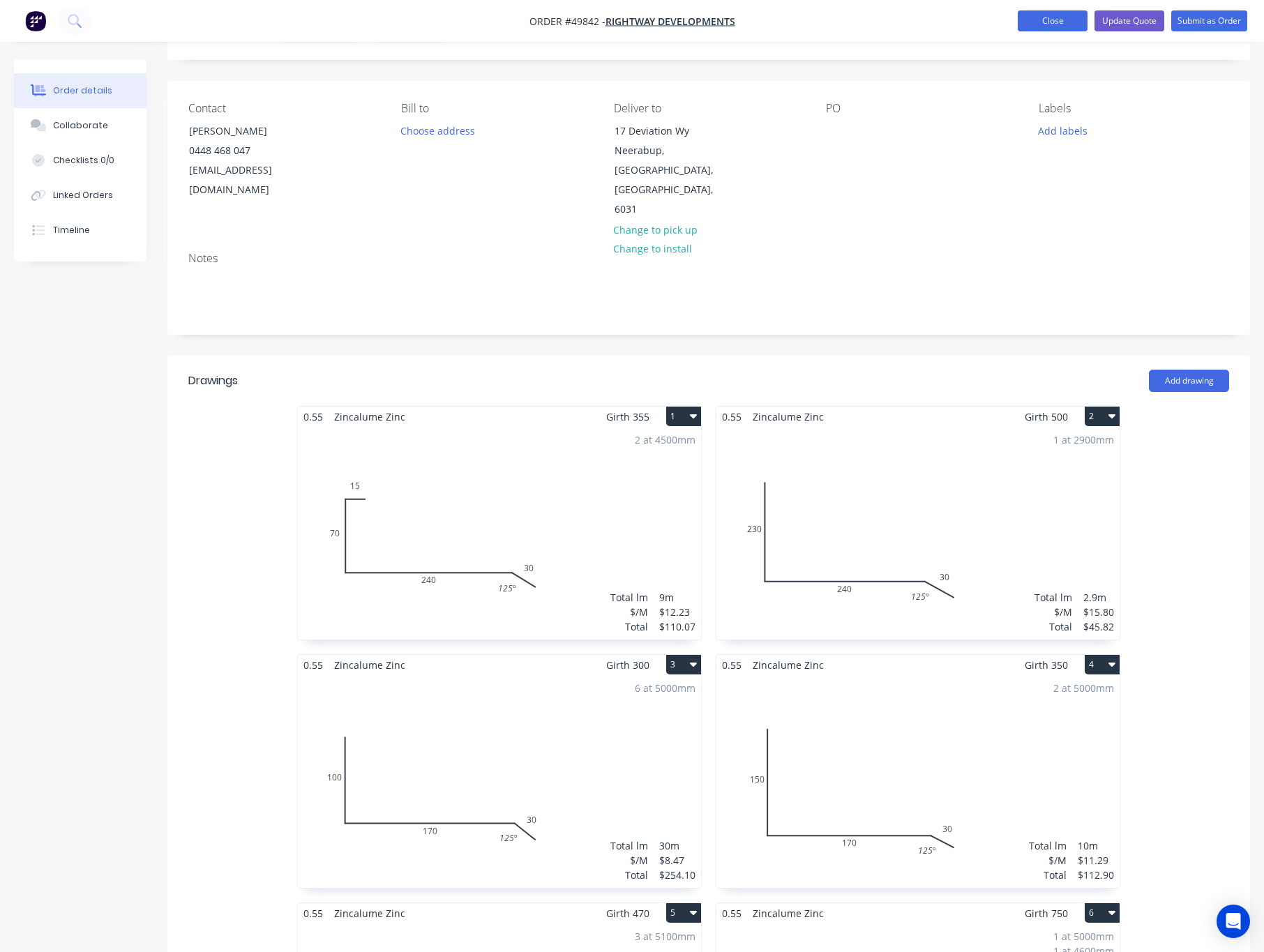
click at [1029, 25] on button "Close" at bounding box center [1053, 21] width 70 height 21
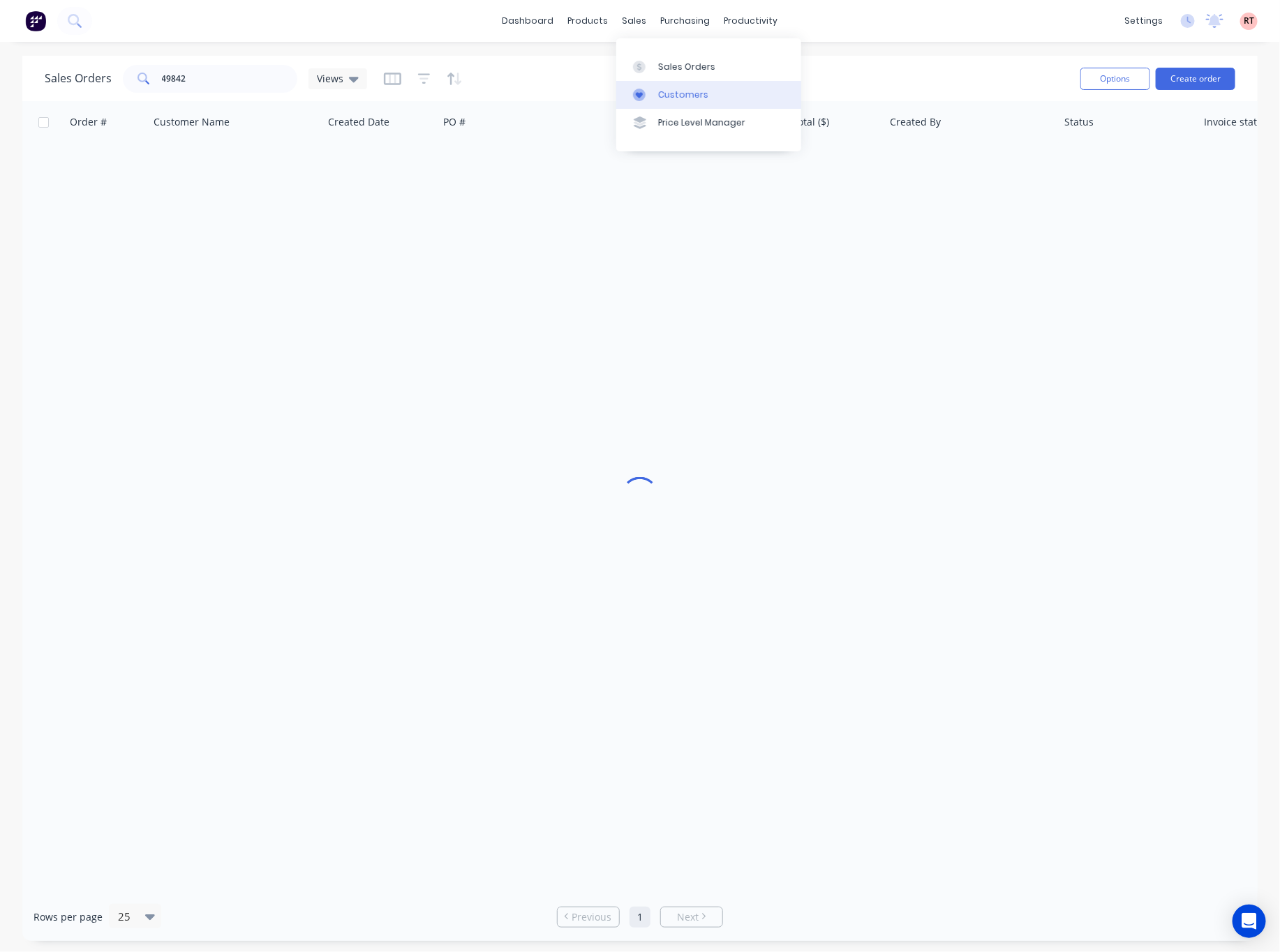
click at [691, 86] on link "Customers" at bounding box center [708, 95] width 185 height 28
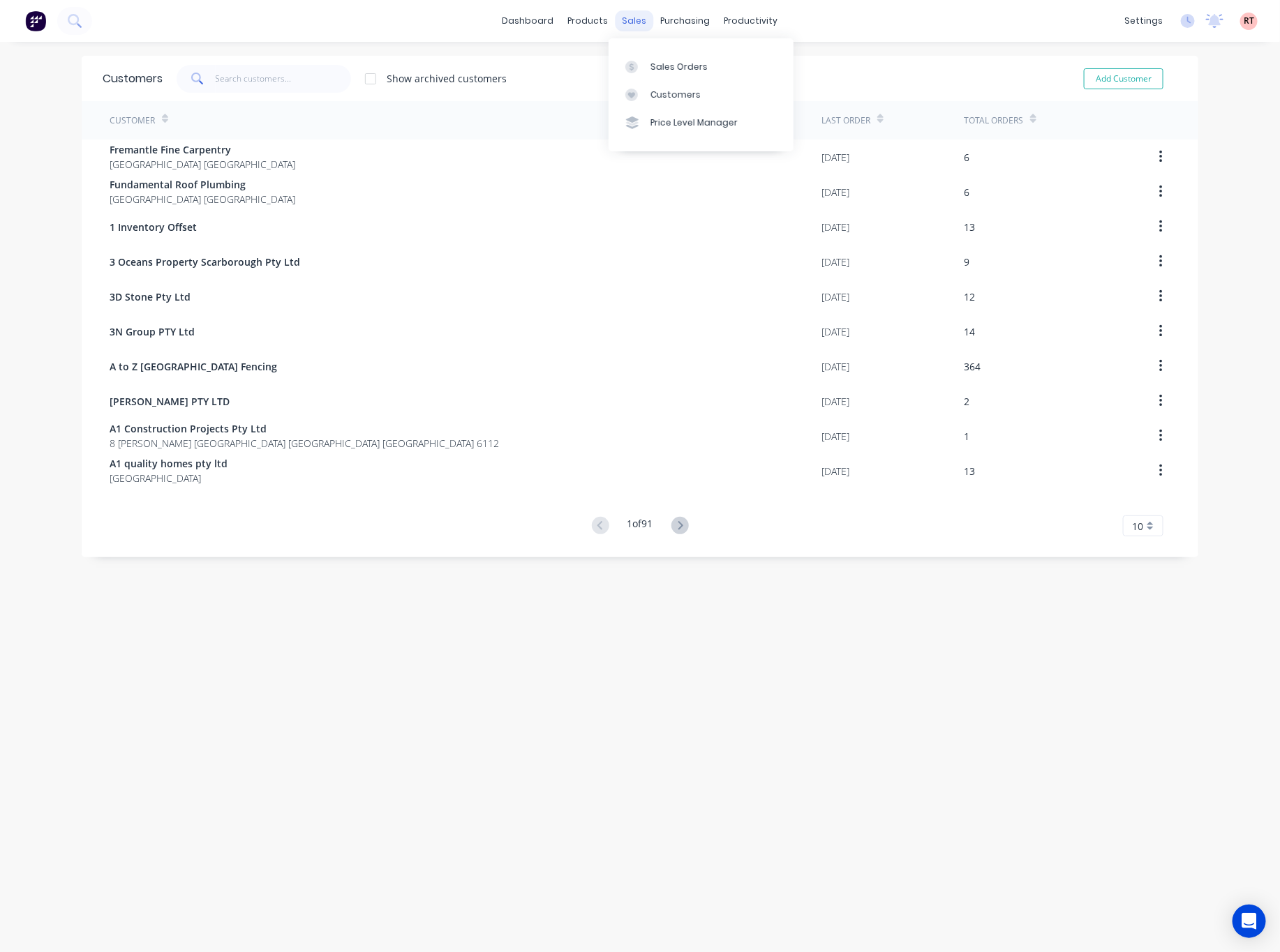
click at [615, 17] on div "sales" at bounding box center [634, 21] width 38 height 21
click at [671, 67] on div "Sales Orders" at bounding box center [680, 67] width 58 height 12
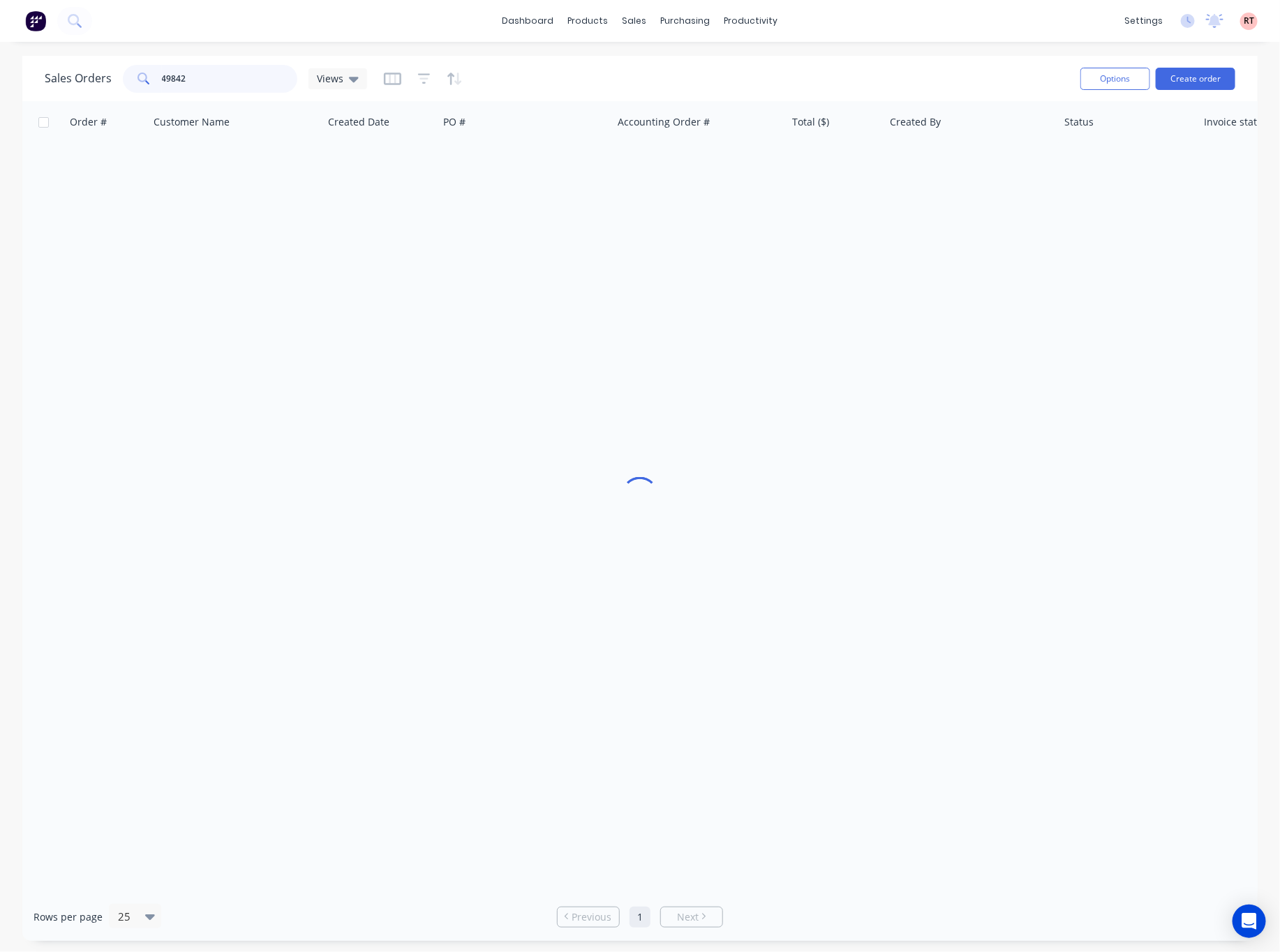
drag, startPoint x: 218, startPoint y: 78, endPoint x: 100, endPoint y: 92, distance: 118.8
click at [162, 86] on input "49842" at bounding box center [230, 78] width 136 height 28
click at [698, 93] on div "Customers" at bounding box center [683, 95] width 51 height 12
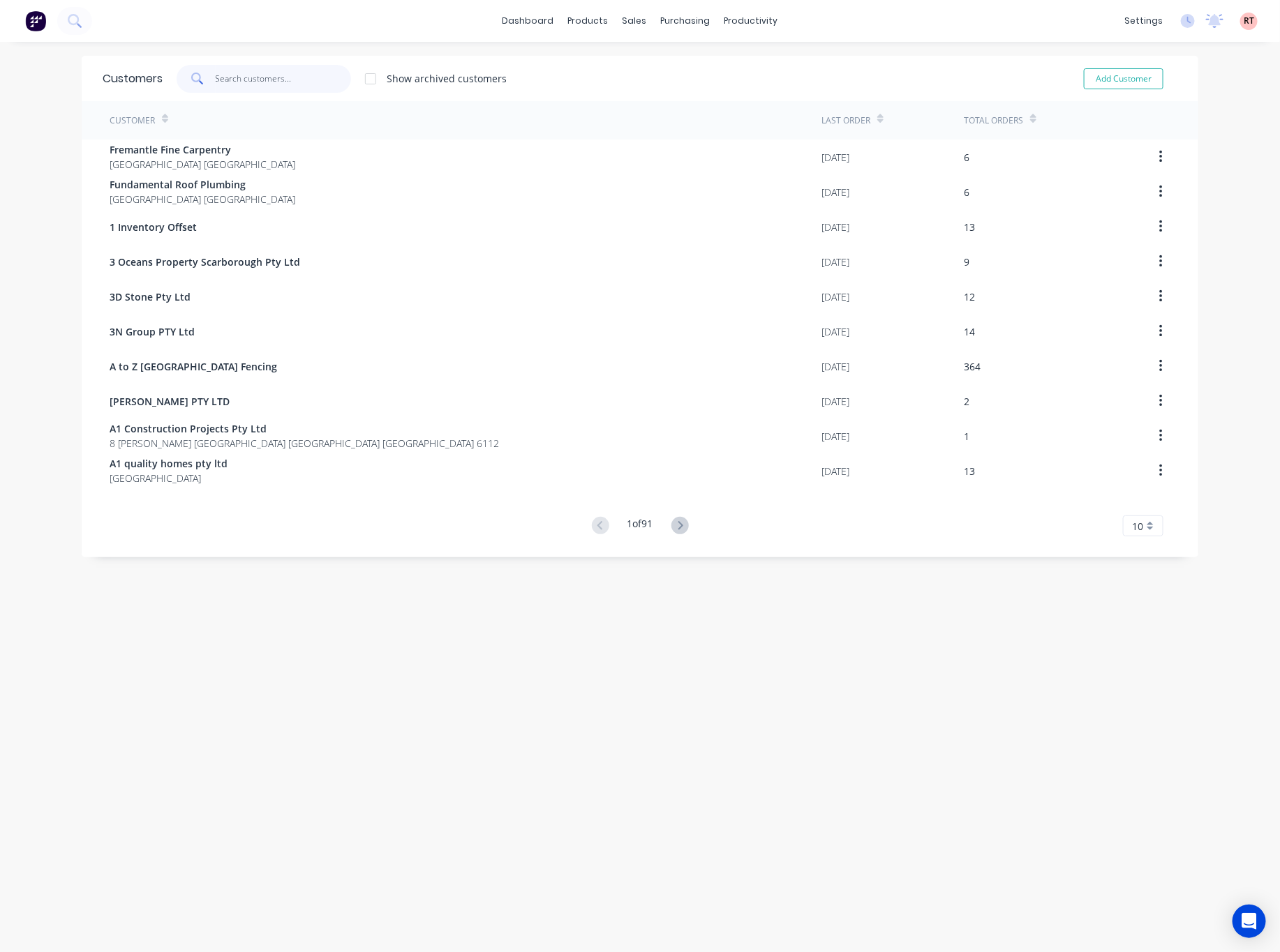
click at [289, 80] on input "text" at bounding box center [284, 78] width 136 height 28
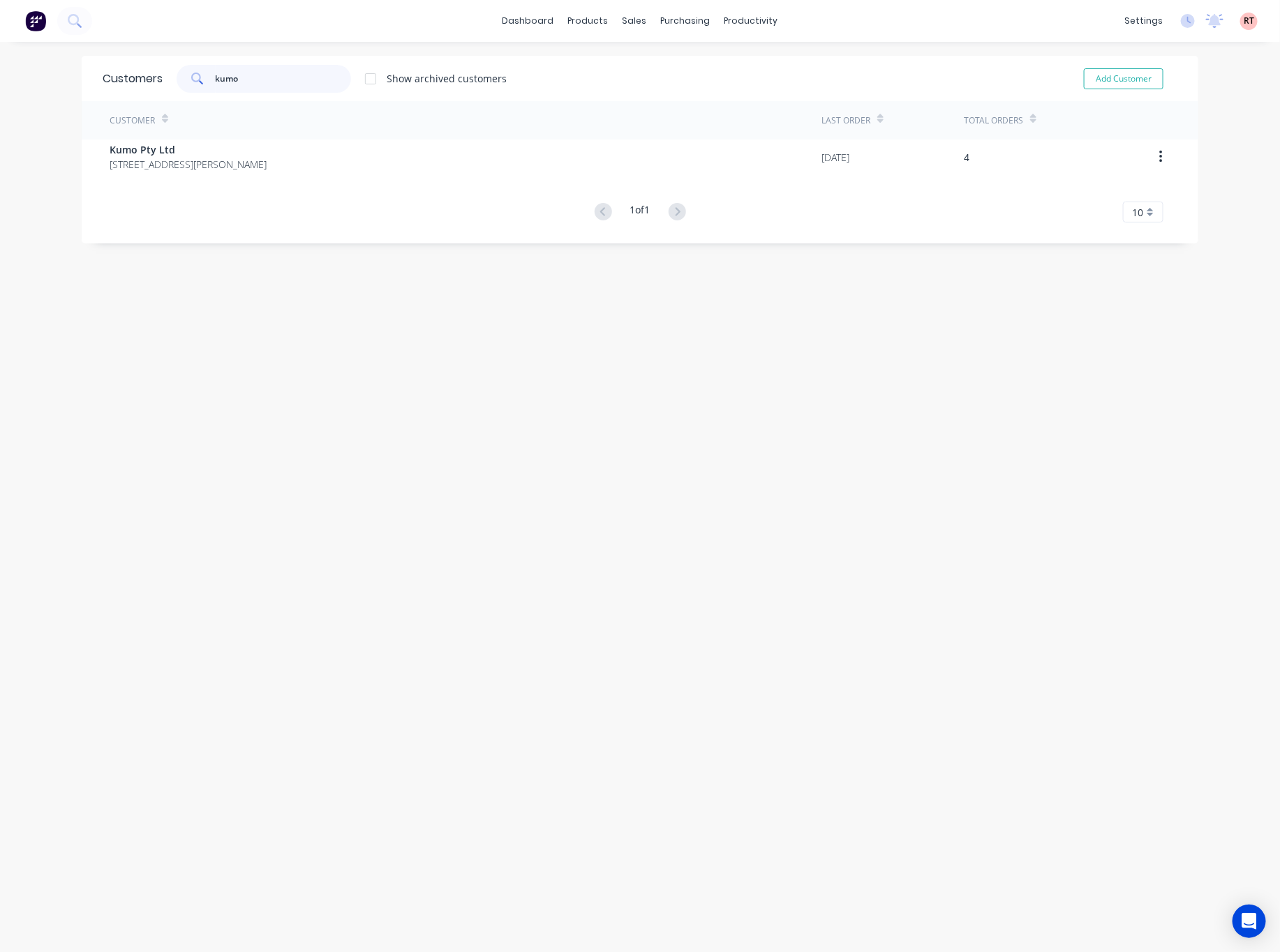
type input "kumo"
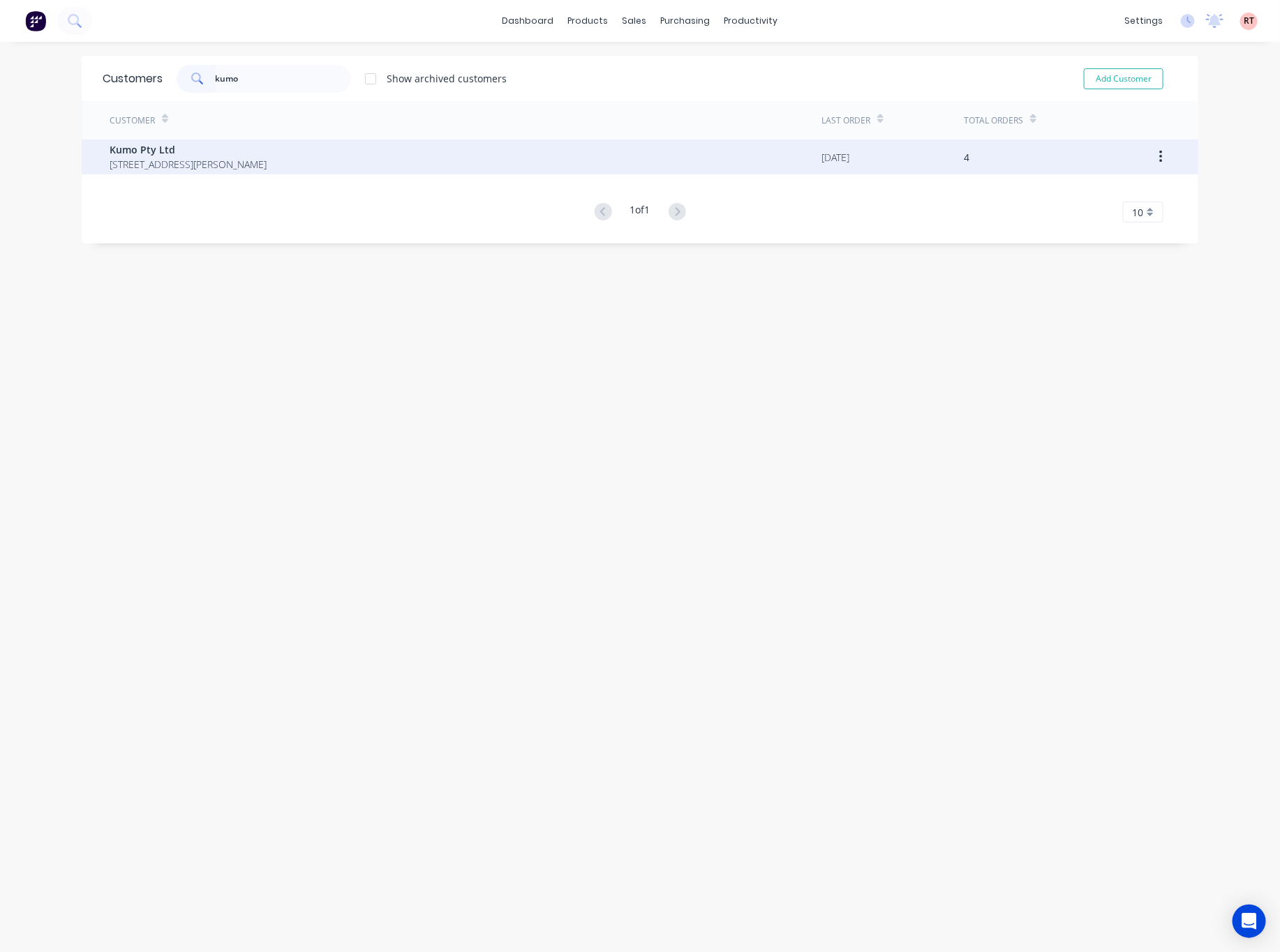
click at [267, 164] on span "Unit7/ 39 Simpson St Applecross Western Australia Australia 6153" at bounding box center [188, 164] width 157 height 15
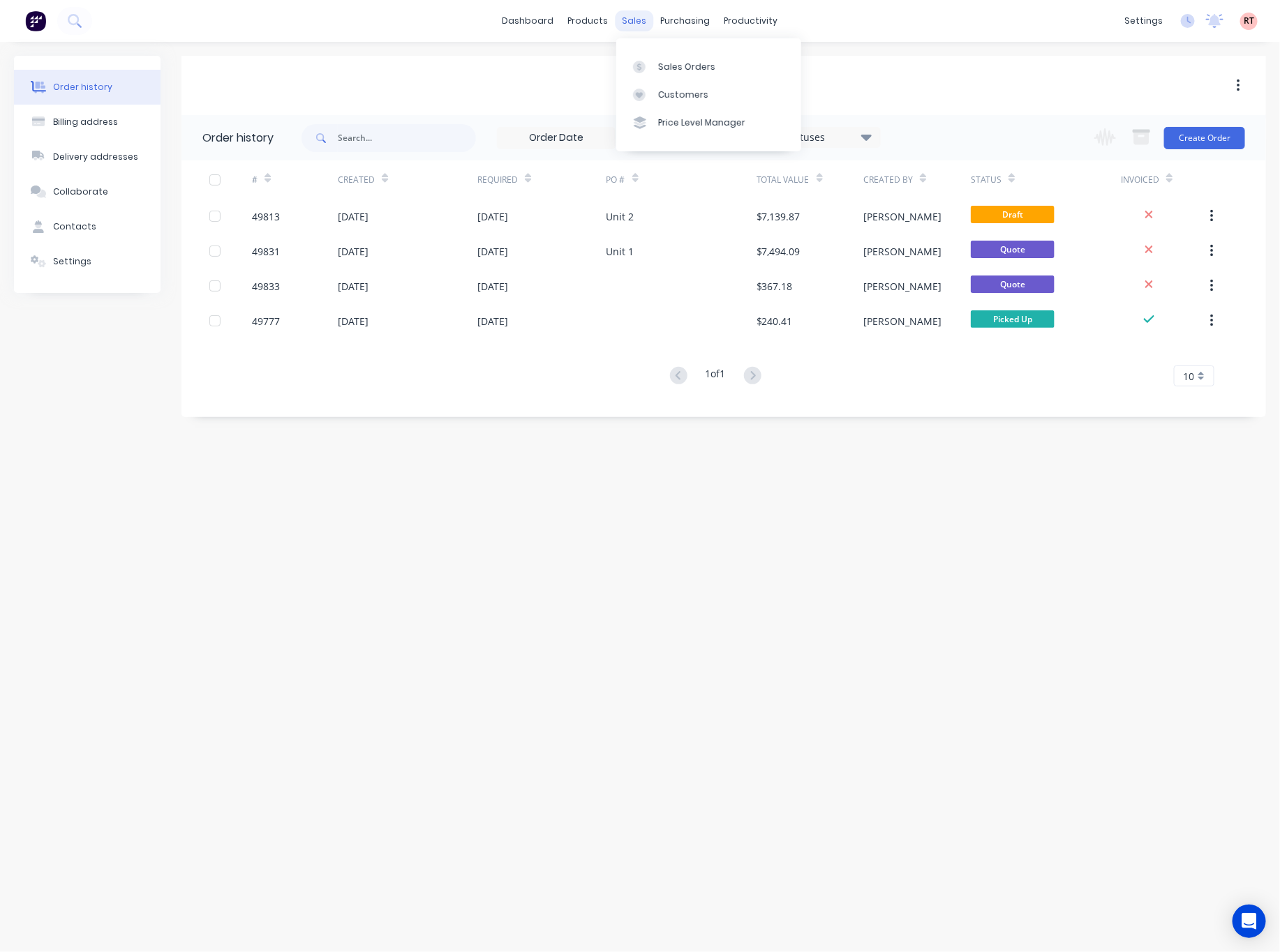
click at [629, 27] on div "sales" at bounding box center [634, 21] width 38 height 21
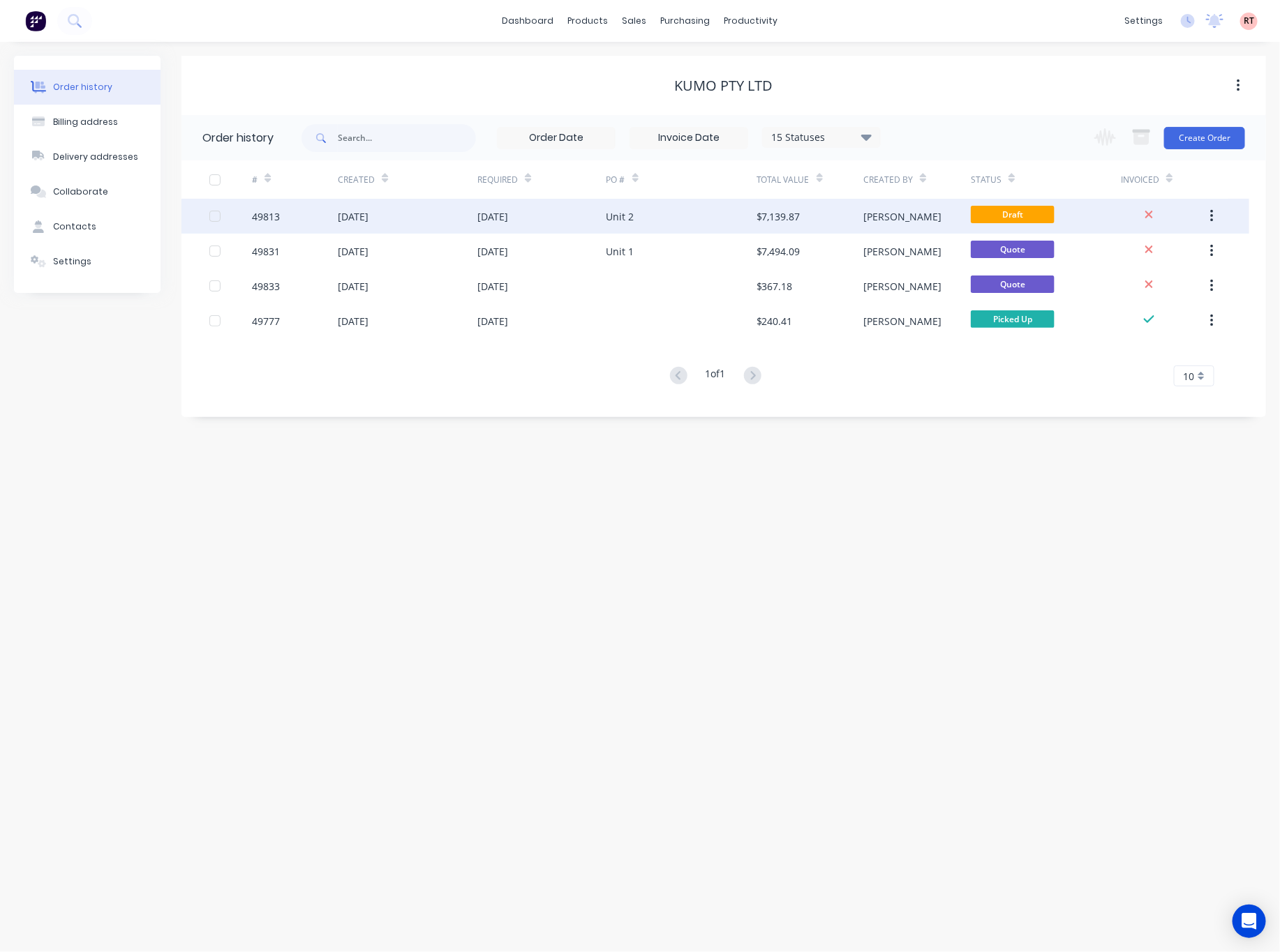
click at [549, 219] on div "[DATE]" at bounding box center [541, 216] width 128 height 35
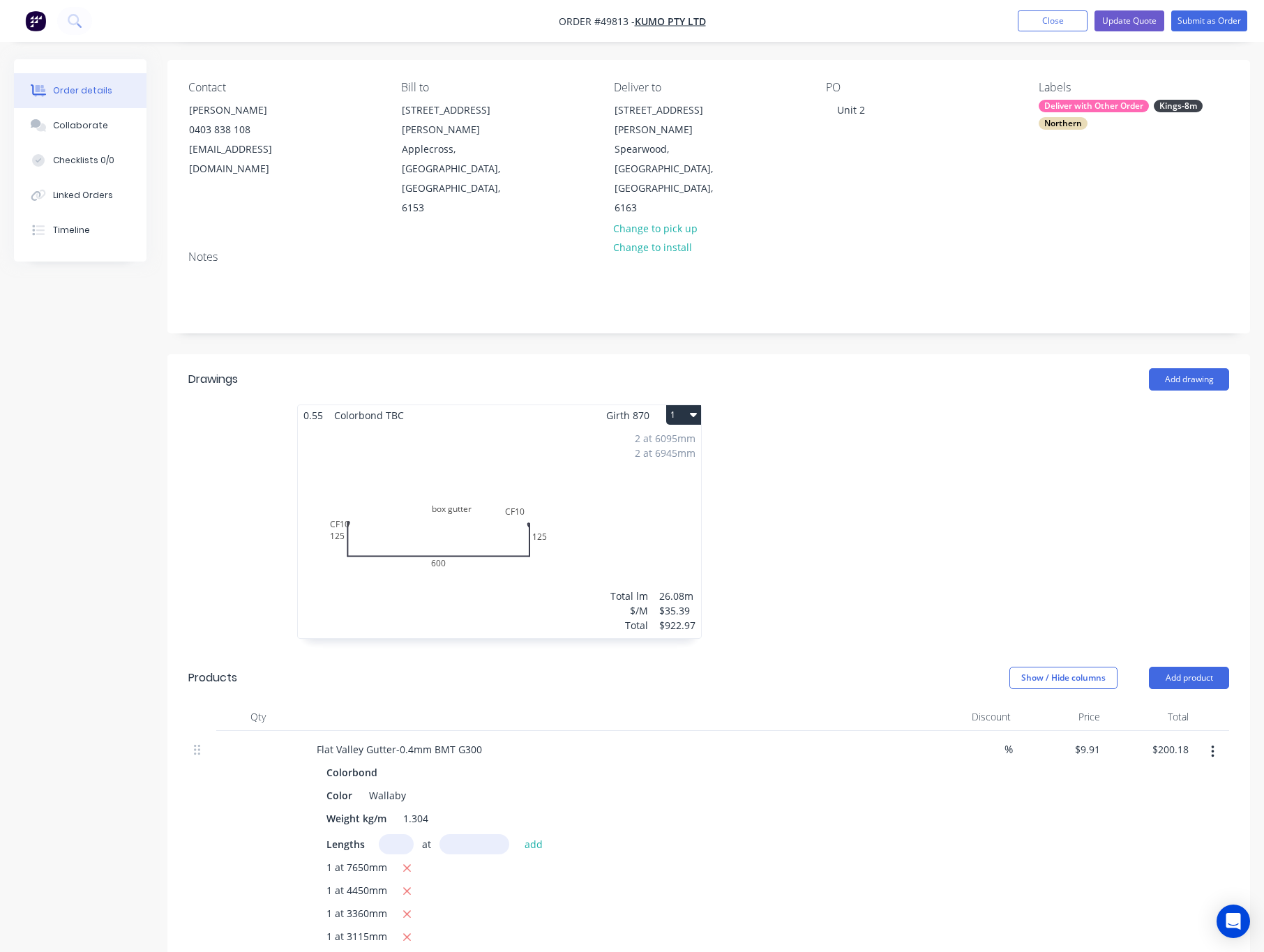
scroll to position [314, 0]
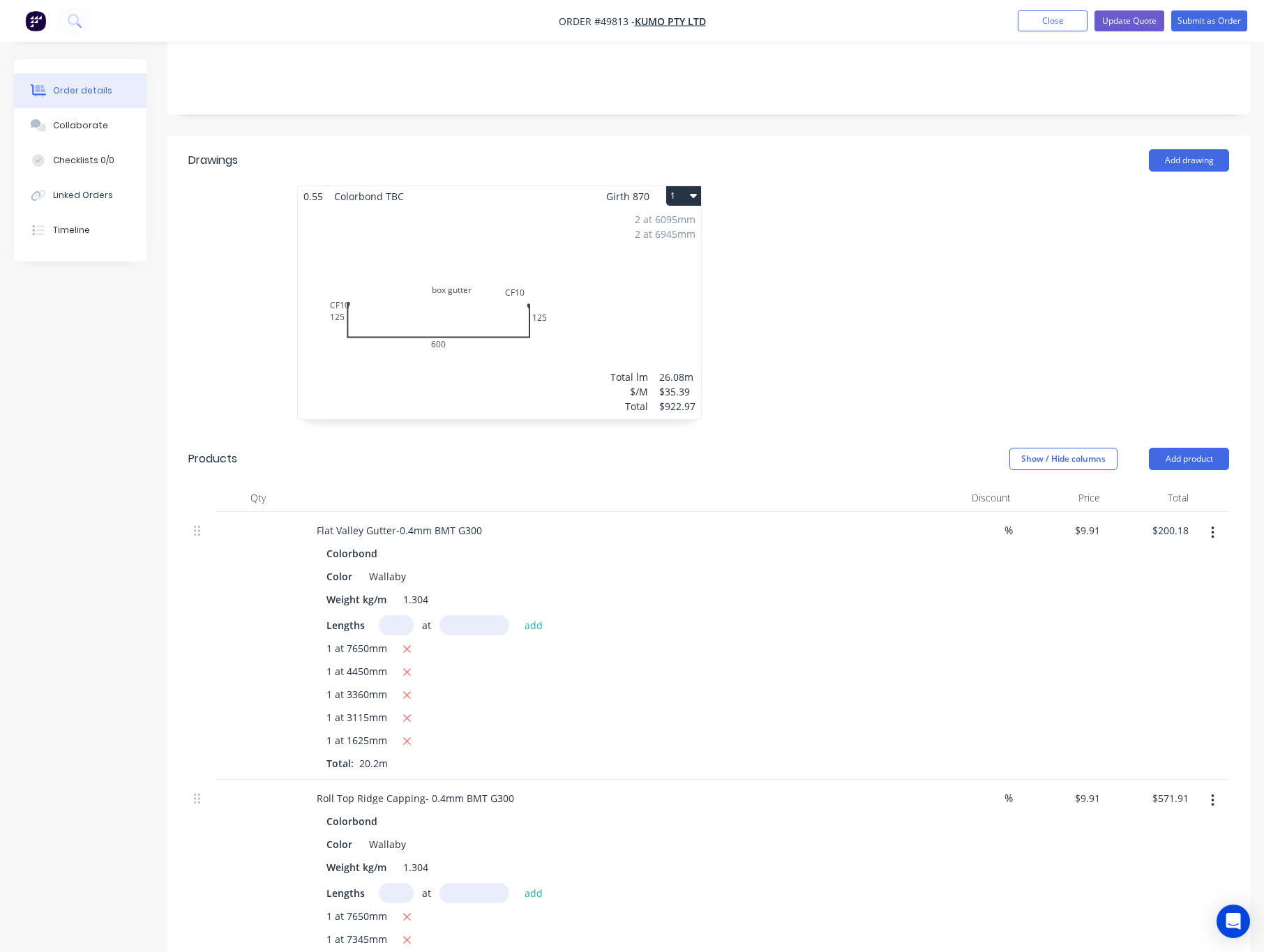
click at [535, 260] on div "2 at 6095mm 2 at 6945mm Total lm $/M Total 26.08m $35.39 $922.97" at bounding box center [499, 313] width 403 height 213
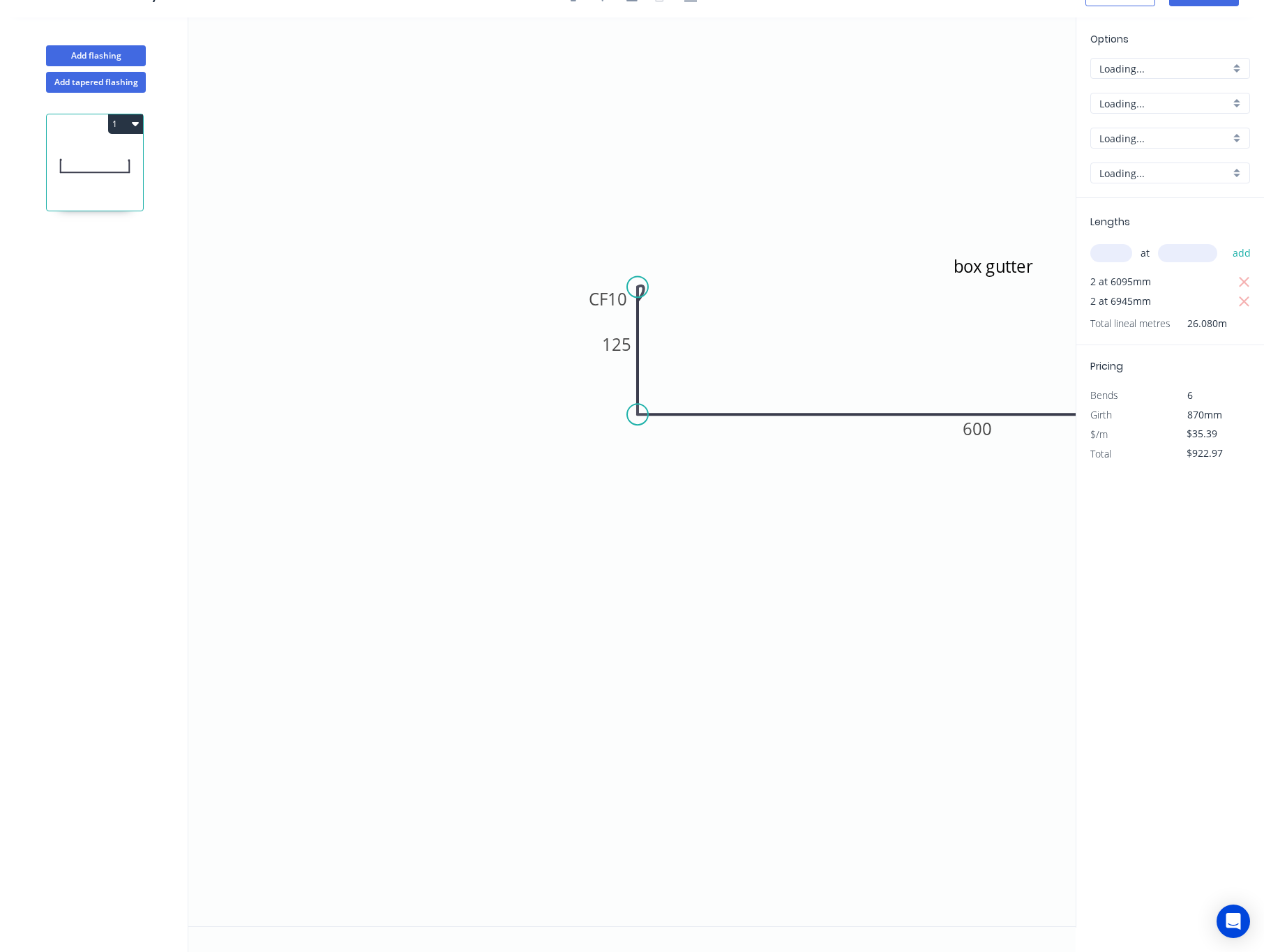
scroll to position [28, 0]
click at [1079, 134] on input "TBC" at bounding box center [1165, 138] width 131 height 15
click at [1079, 233] on div "Wallaby" at bounding box center [1171, 235] width 159 height 24
type input "Wallaby"
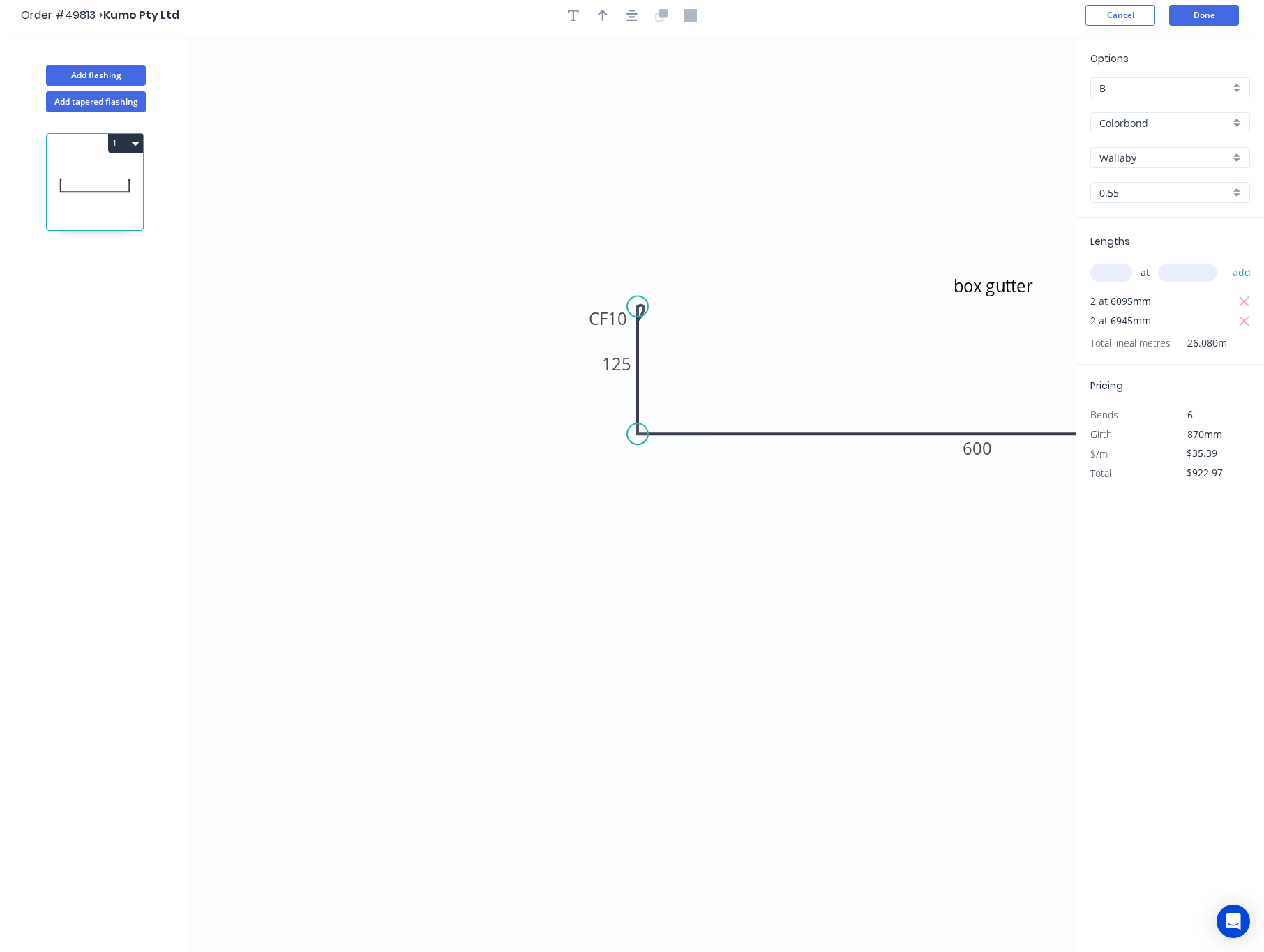
scroll to position [0, 0]
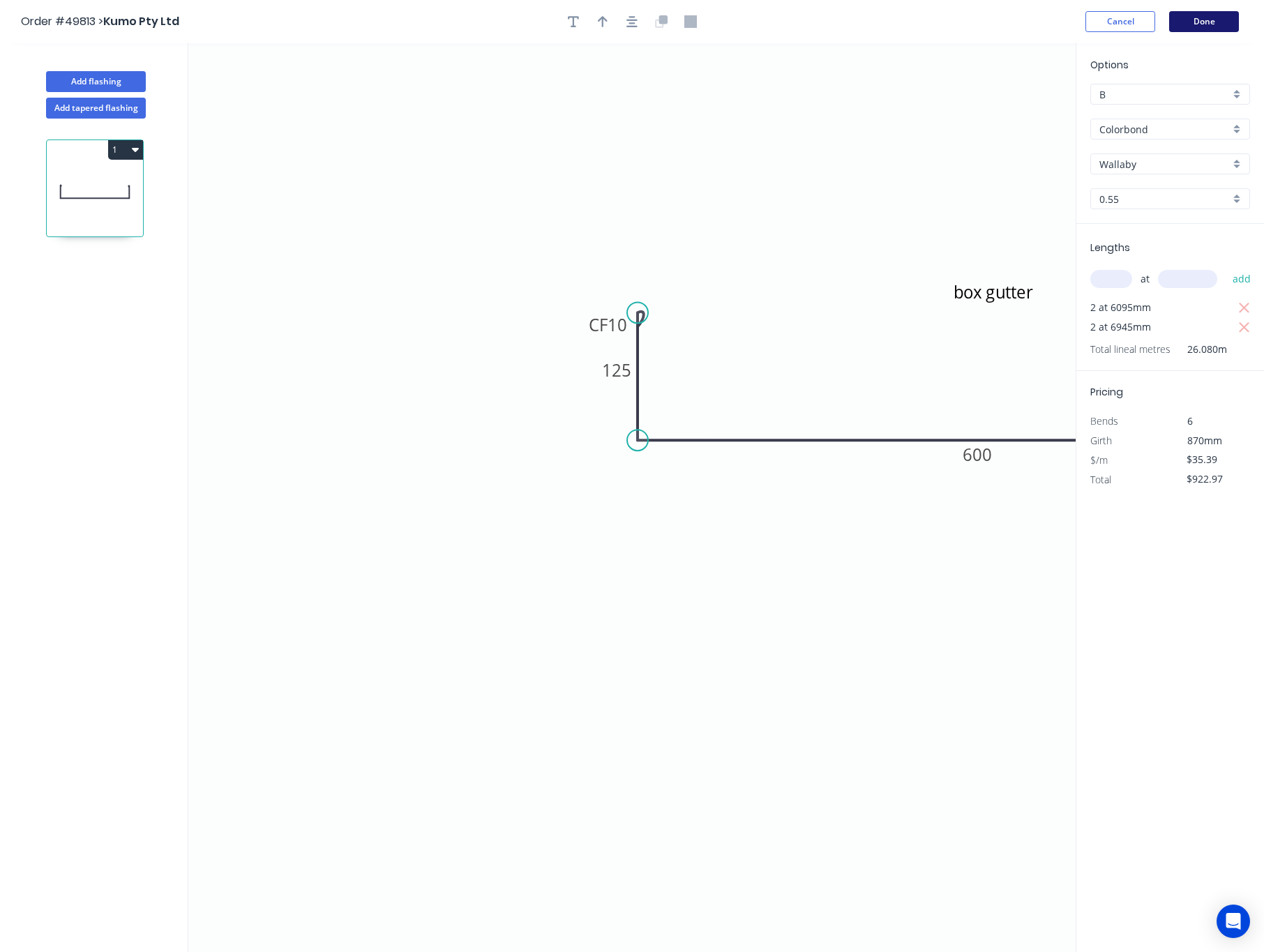
click at [1079, 22] on button "Done" at bounding box center [1204, 22] width 70 height 21
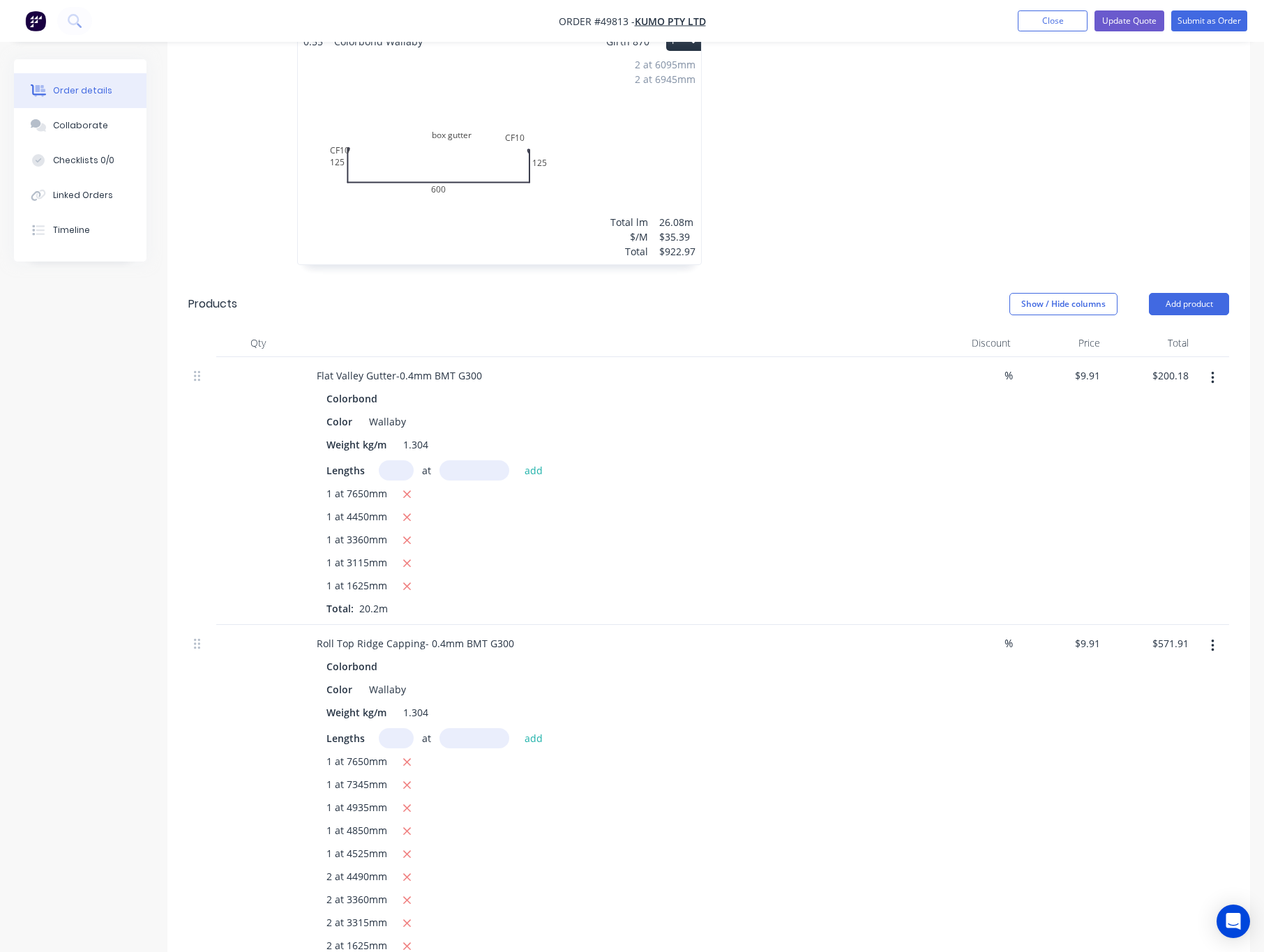
scroll to position [105, 0]
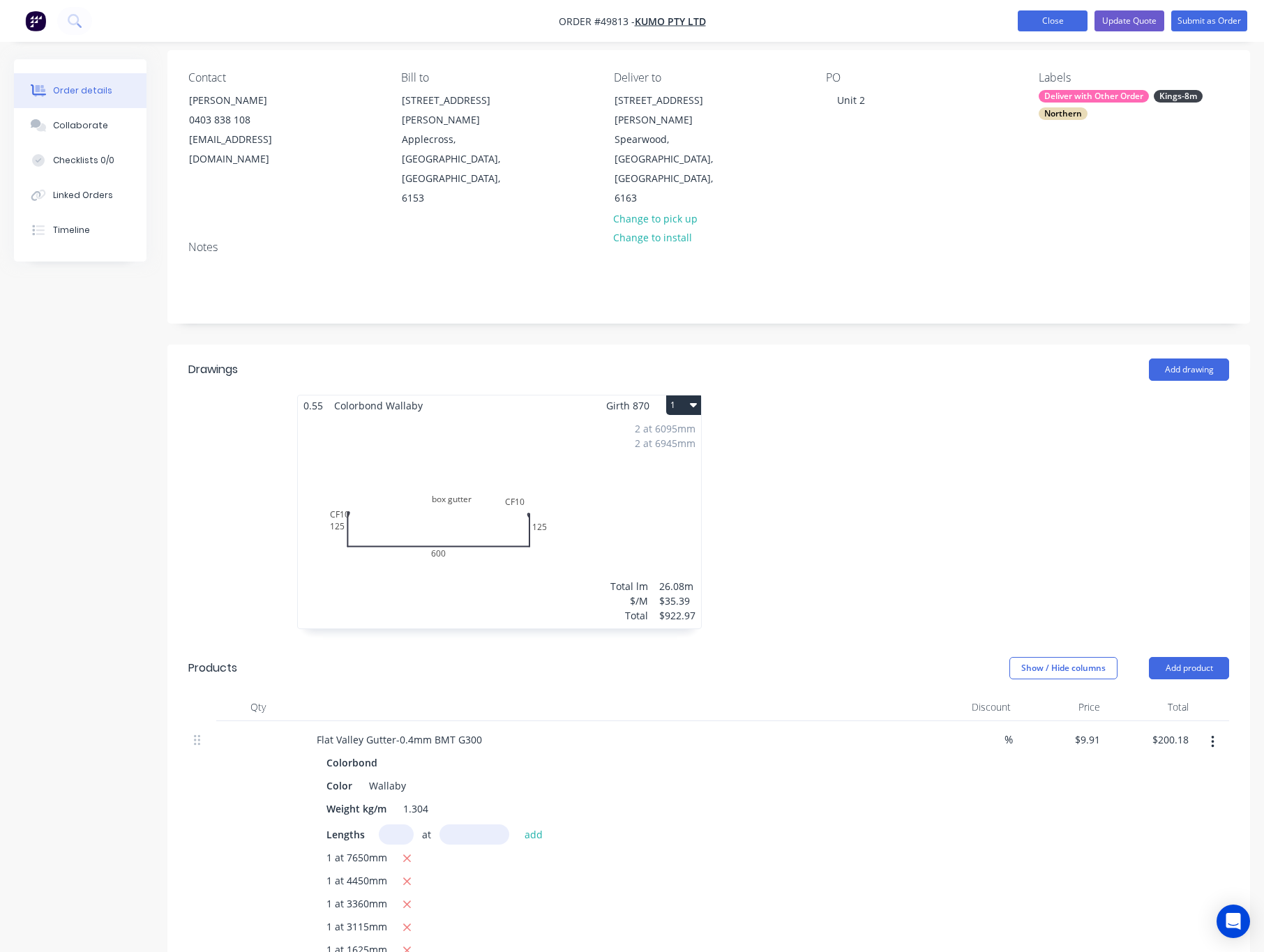
drag, startPoint x: 1046, startPoint y: 24, endPoint x: 1041, endPoint y: 19, distance: 7.1
click at [1046, 25] on button "Close" at bounding box center [1053, 21] width 70 height 21
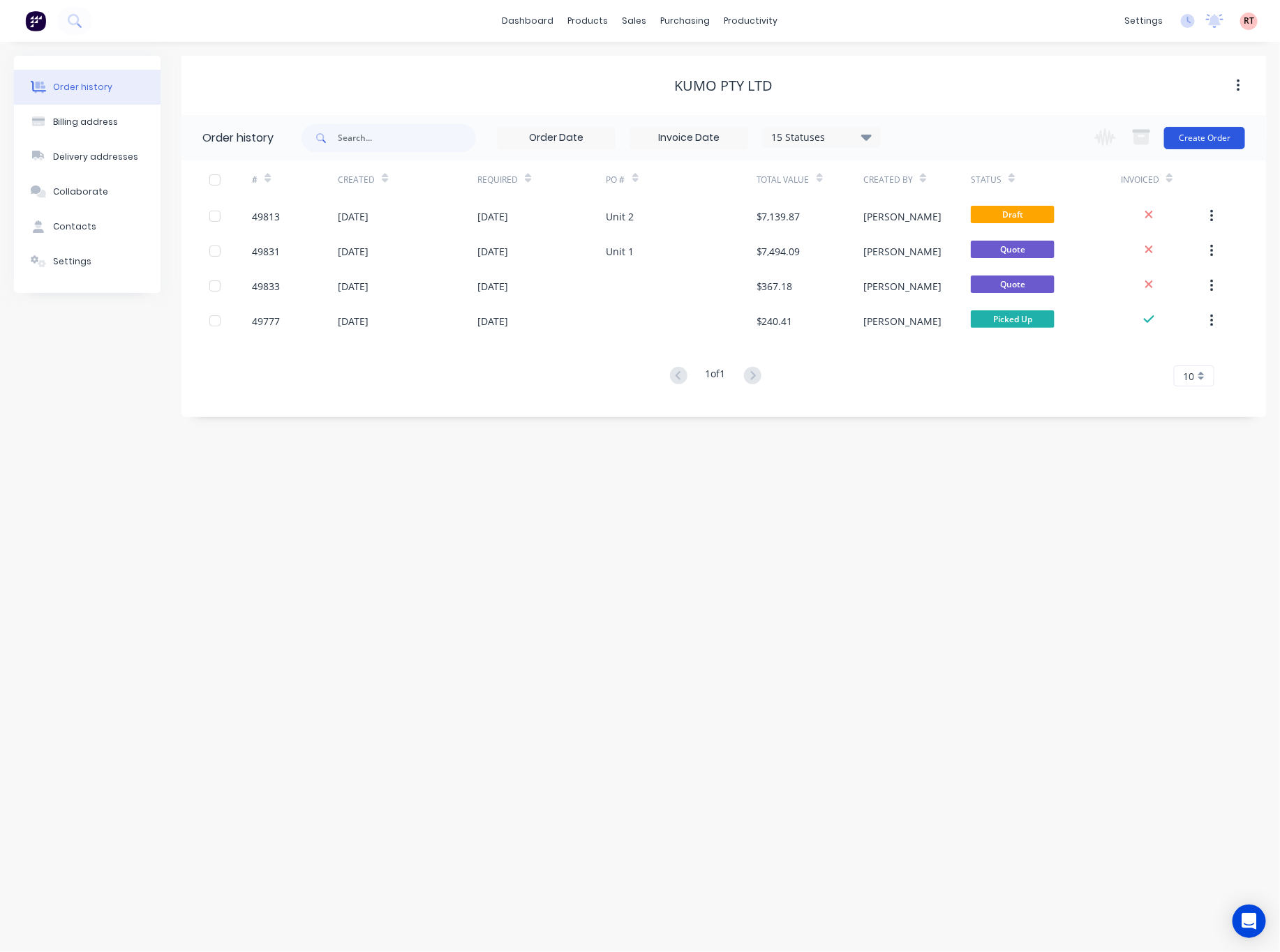
click at [1080, 142] on button "Create Order" at bounding box center [1204, 138] width 81 height 23
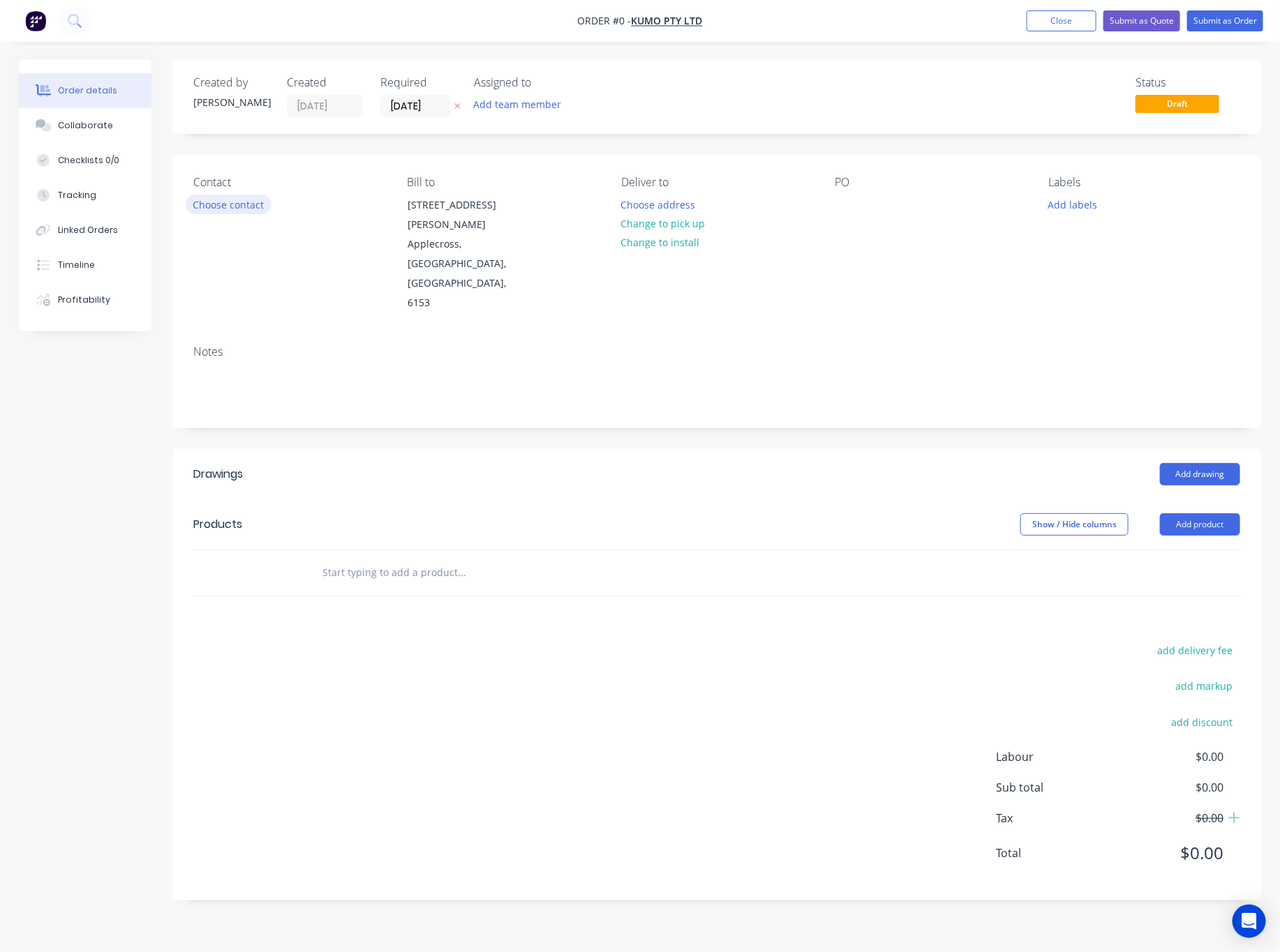
click at [233, 199] on button "Choose contact" at bounding box center [228, 204] width 86 height 19
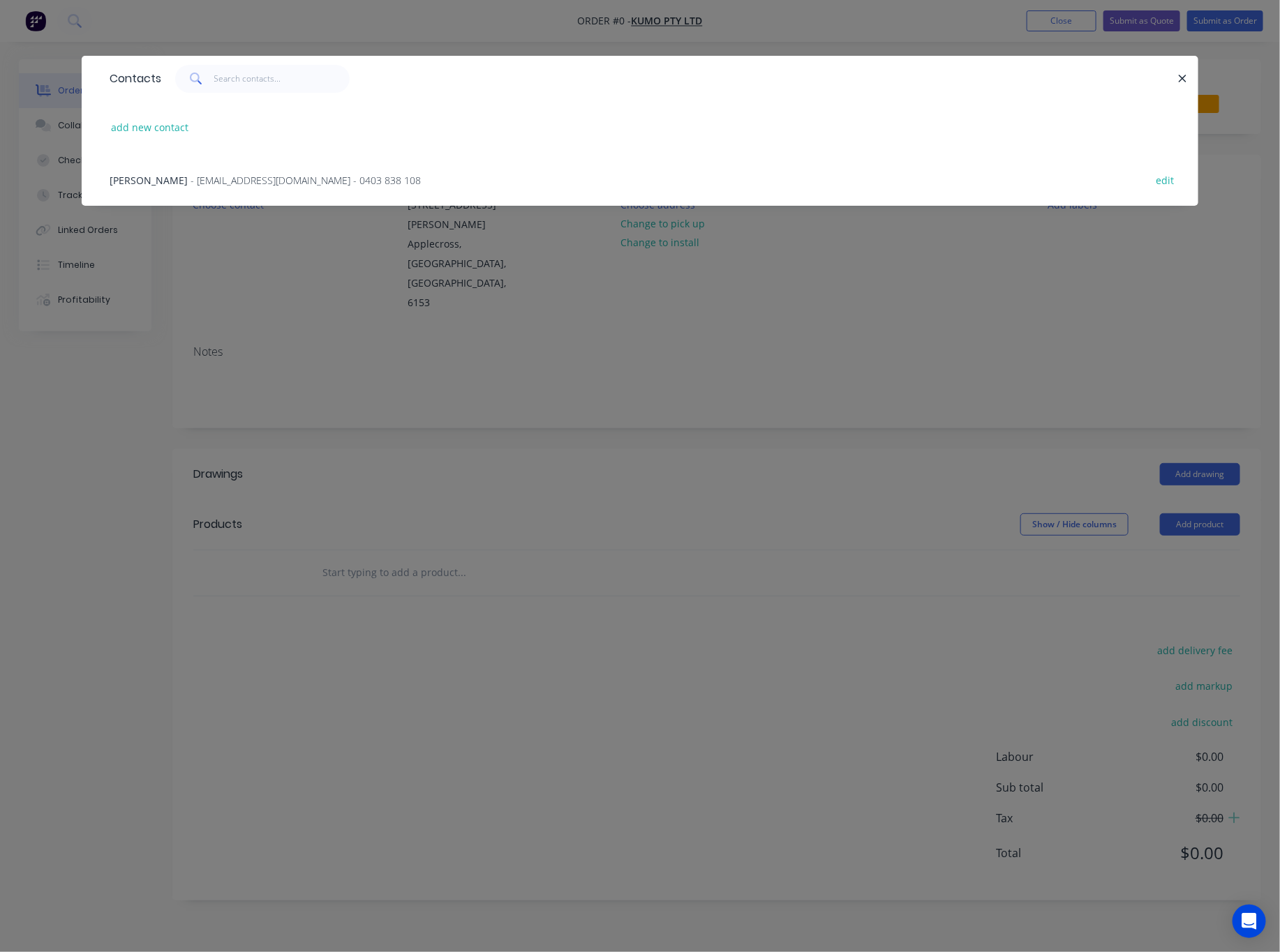
click at [850, 374] on div "Contacts add new contact James - hello@kumo.au - 0403 838 108 edit" at bounding box center [640, 476] width 1280 height 952
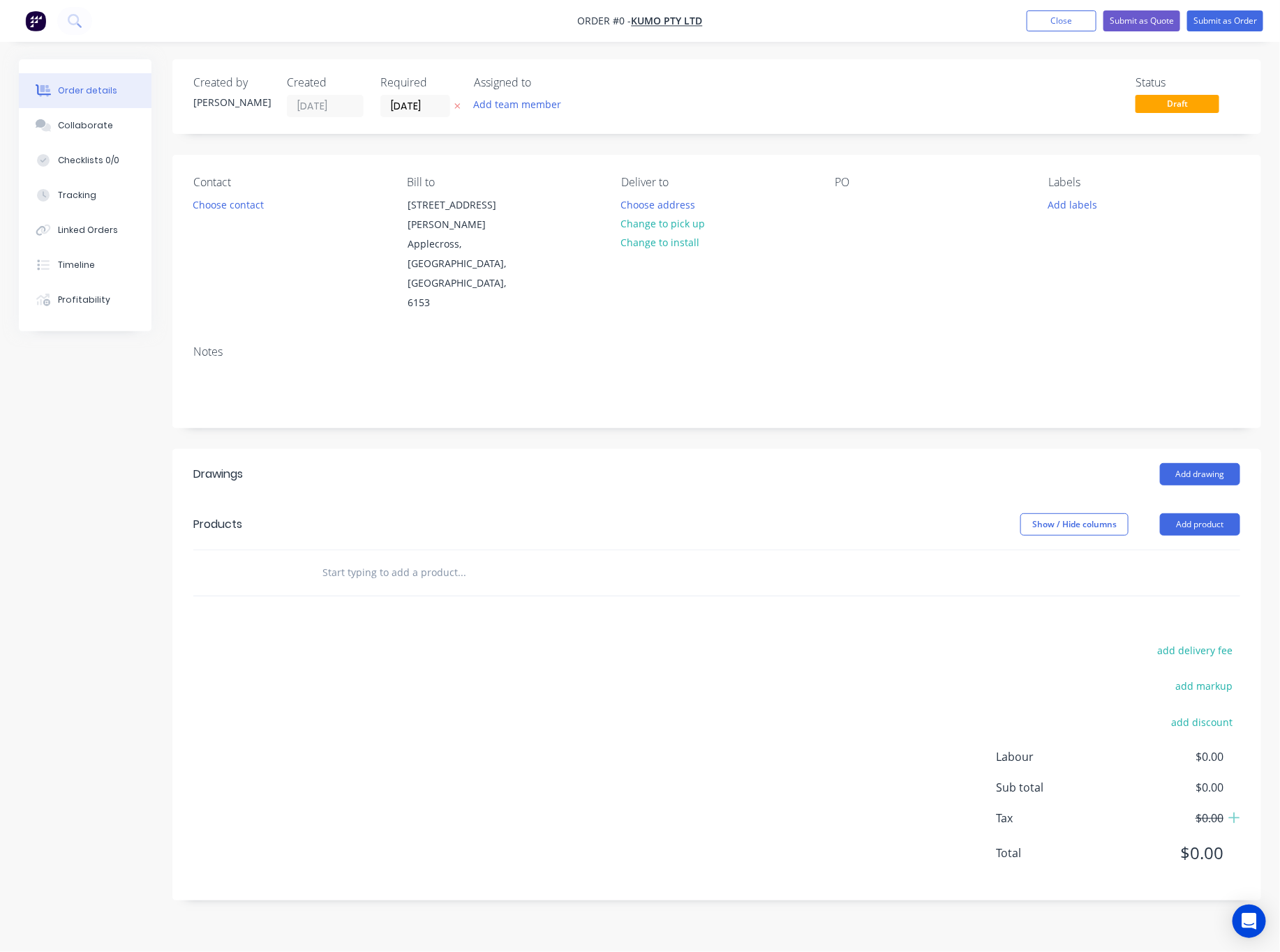
click at [868, 204] on div "PO" at bounding box center [930, 245] width 191 height 138
click at [850, 209] on div at bounding box center [846, 204] width 23 height 20
click at [1080, 452] on div "Order details Collaborate Checklists 0/0 Tracking Linked Orders Timeline Profit…" at bounding box center [640, 490] width 1270 height 862
click at [1080, 475] on div "Creating draft order... Loading..." at bounding box center [659, 535] width 1280 height 952
click at [1080, 514] on button "Add product" at bounding box center [1200, 525] width 80 height 23
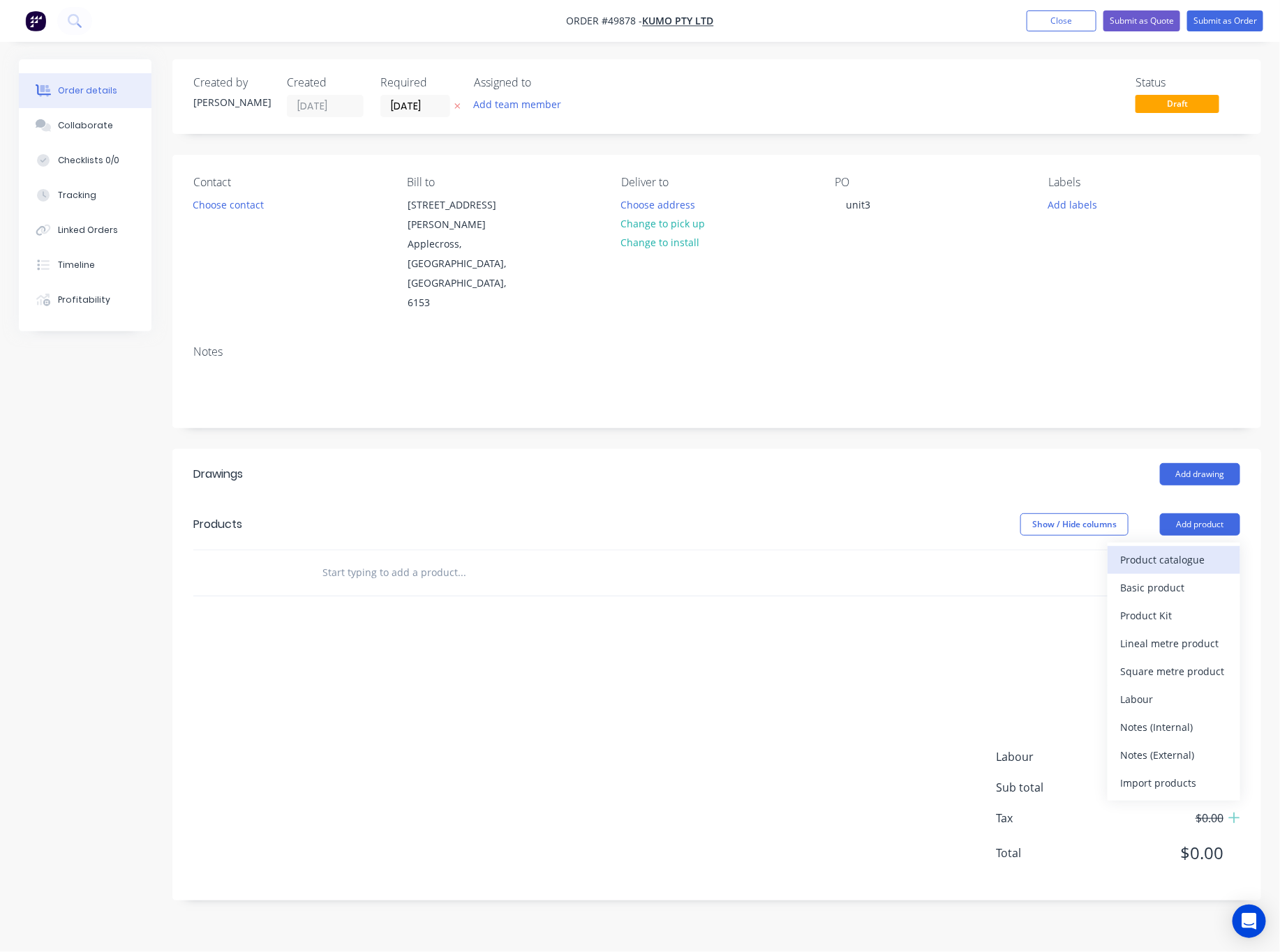
click at [1080, 550] on div "Product catalogue" at bounding box center [1174, 559] width 107 height 20
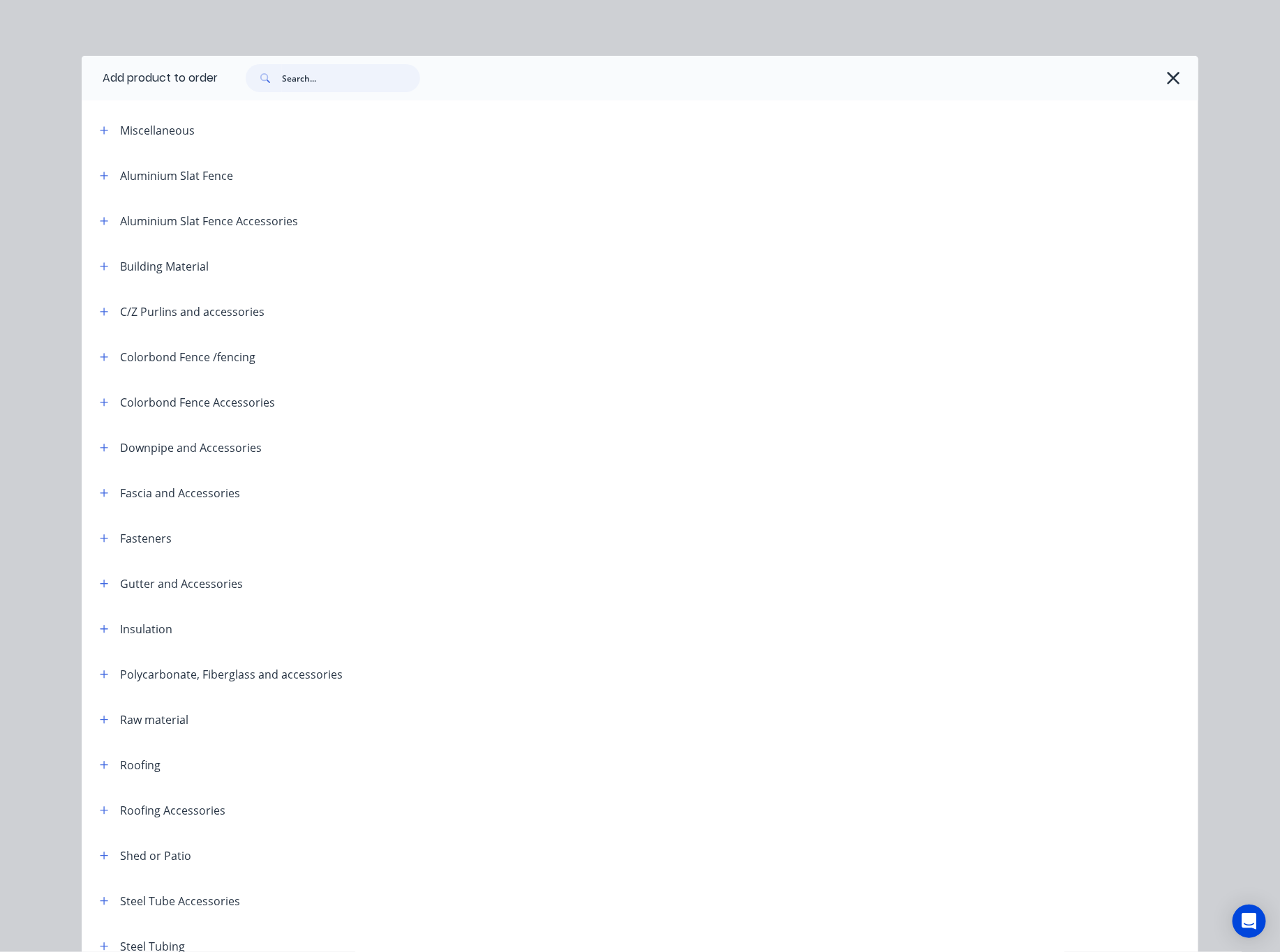
click at [369, 72] on input "text" at bounding box center [351, 78] width 139 height 28
type input "downpipe"
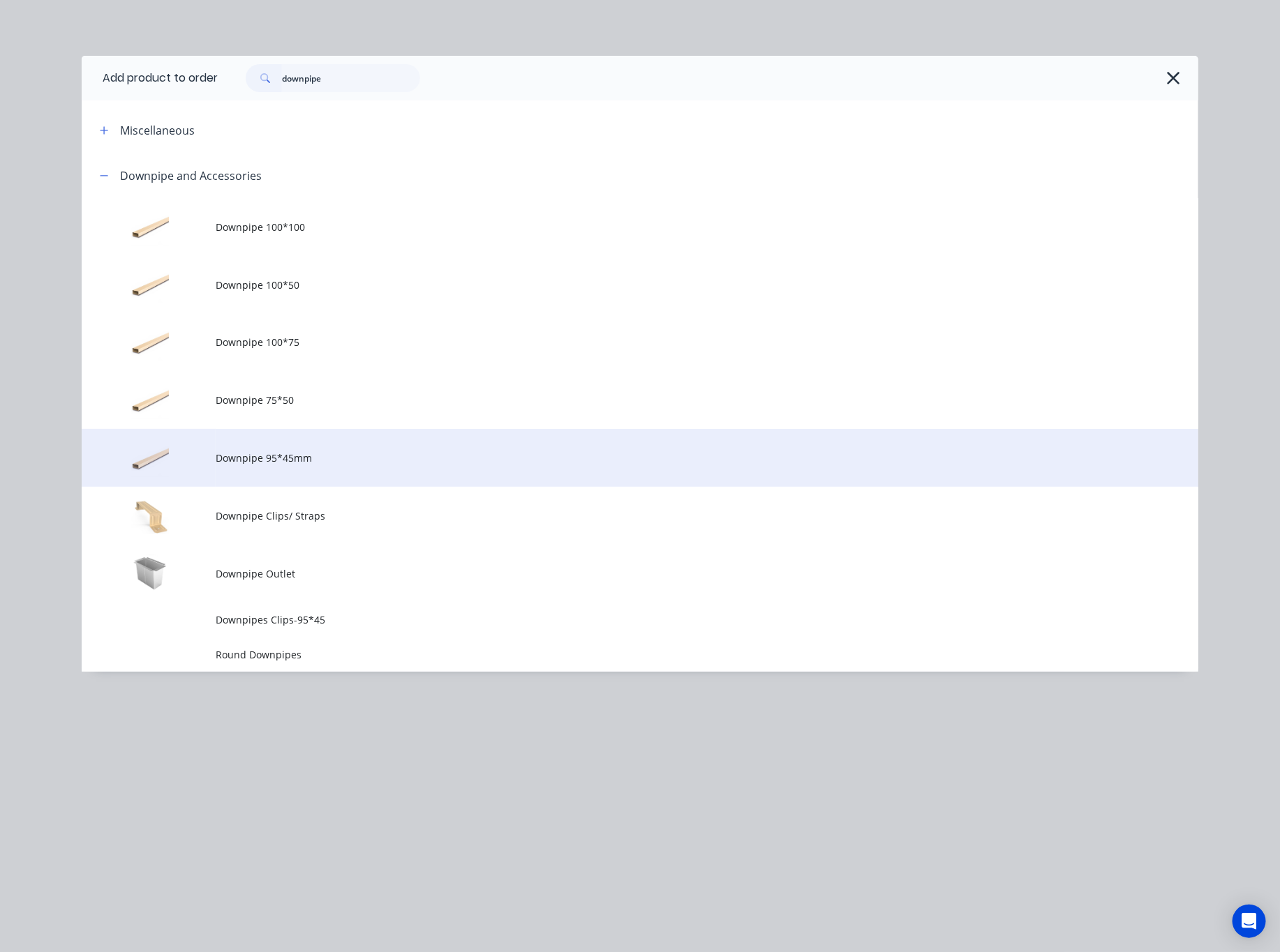
click at [417, 454] on span "Downpipe 95*45mm" at bounding box center [609, 457] width 786 height 15
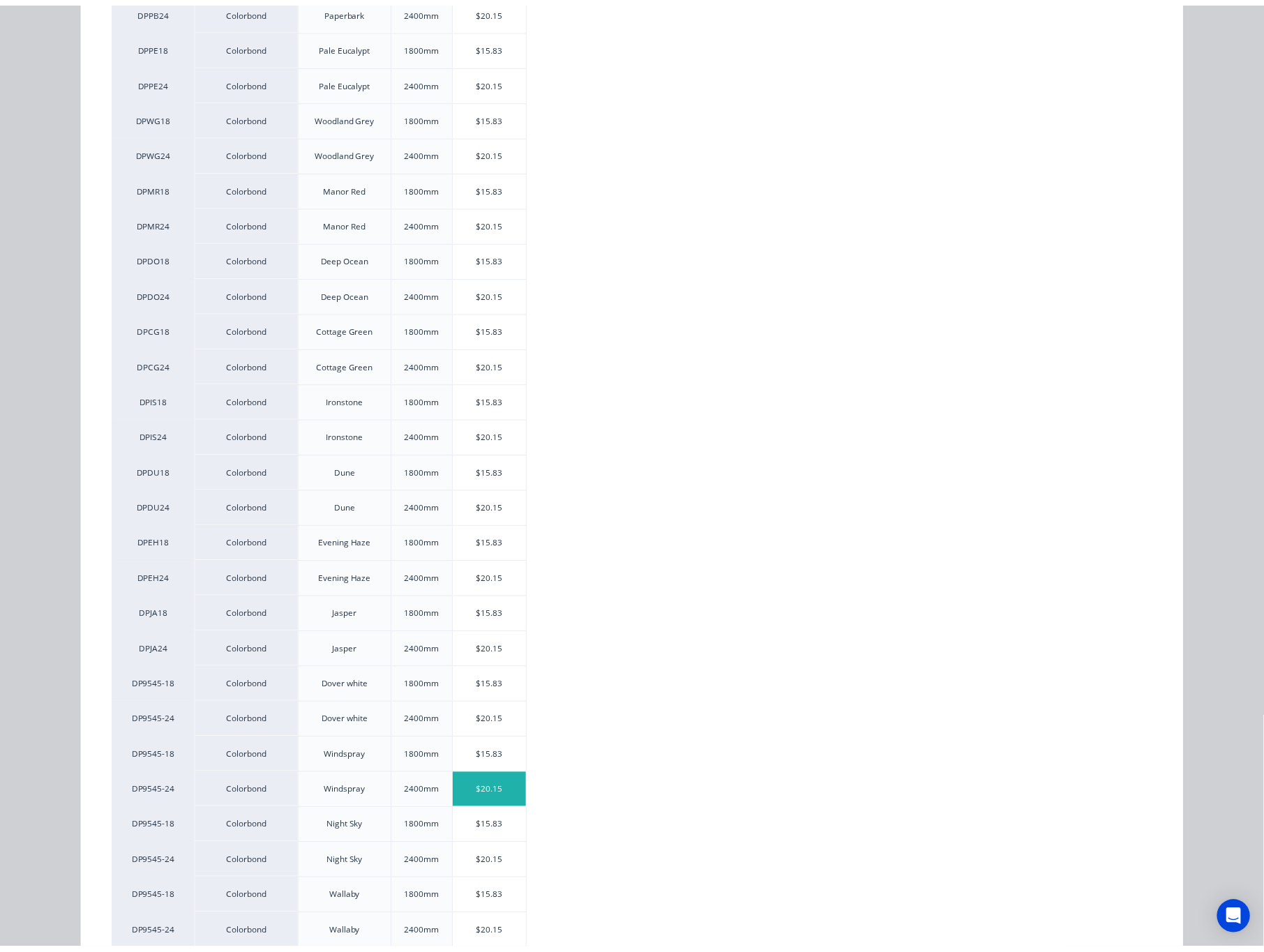
scroll to position [908, 0]
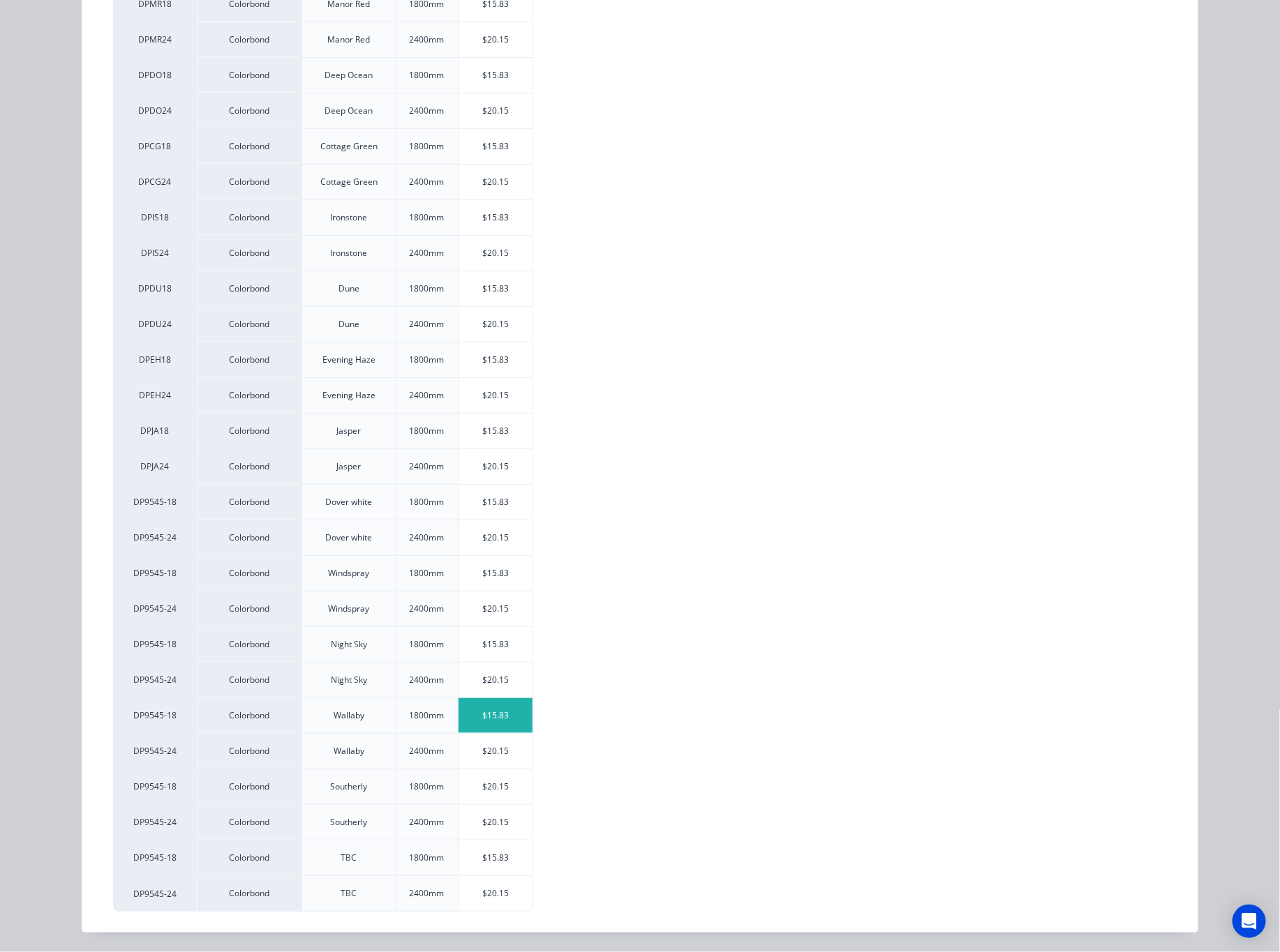
click at [482, 726] on div "$15.83" at bounding box center [496, 716] width 75 height 35
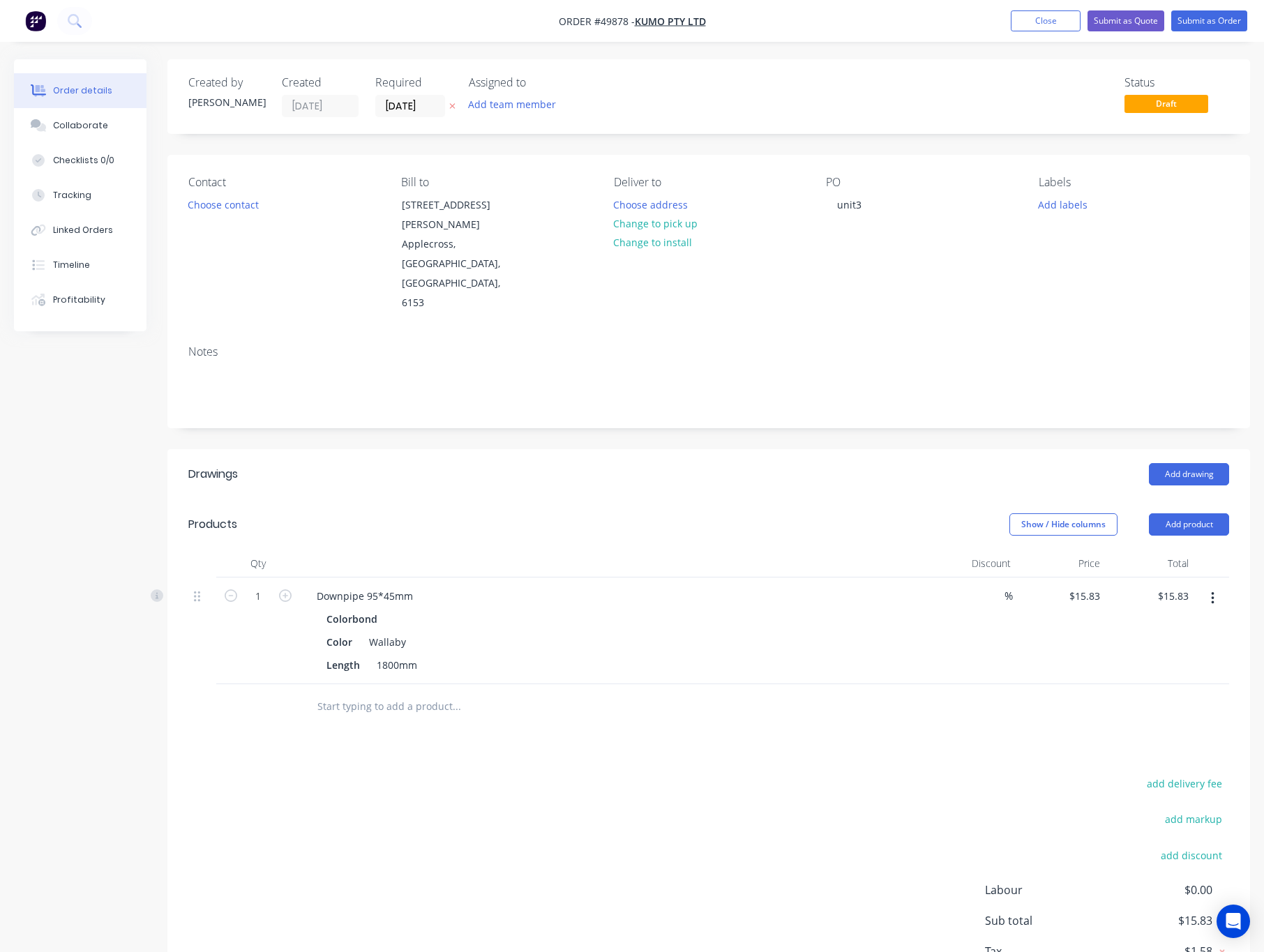
click at [402, 774] on div "add delivery fee add markup add discount Labour $0.00 Sub total $15.83 Tax $1.5…" at bounding box center [708, 894] width 1041 height 239
click at [1079, 514] on button "Add product" at bounding box center [1189, 525] width 80 height 23
click at [1079, 550] on div "Product catalogue" at bounding box center [1163, 559] width 107 height 20
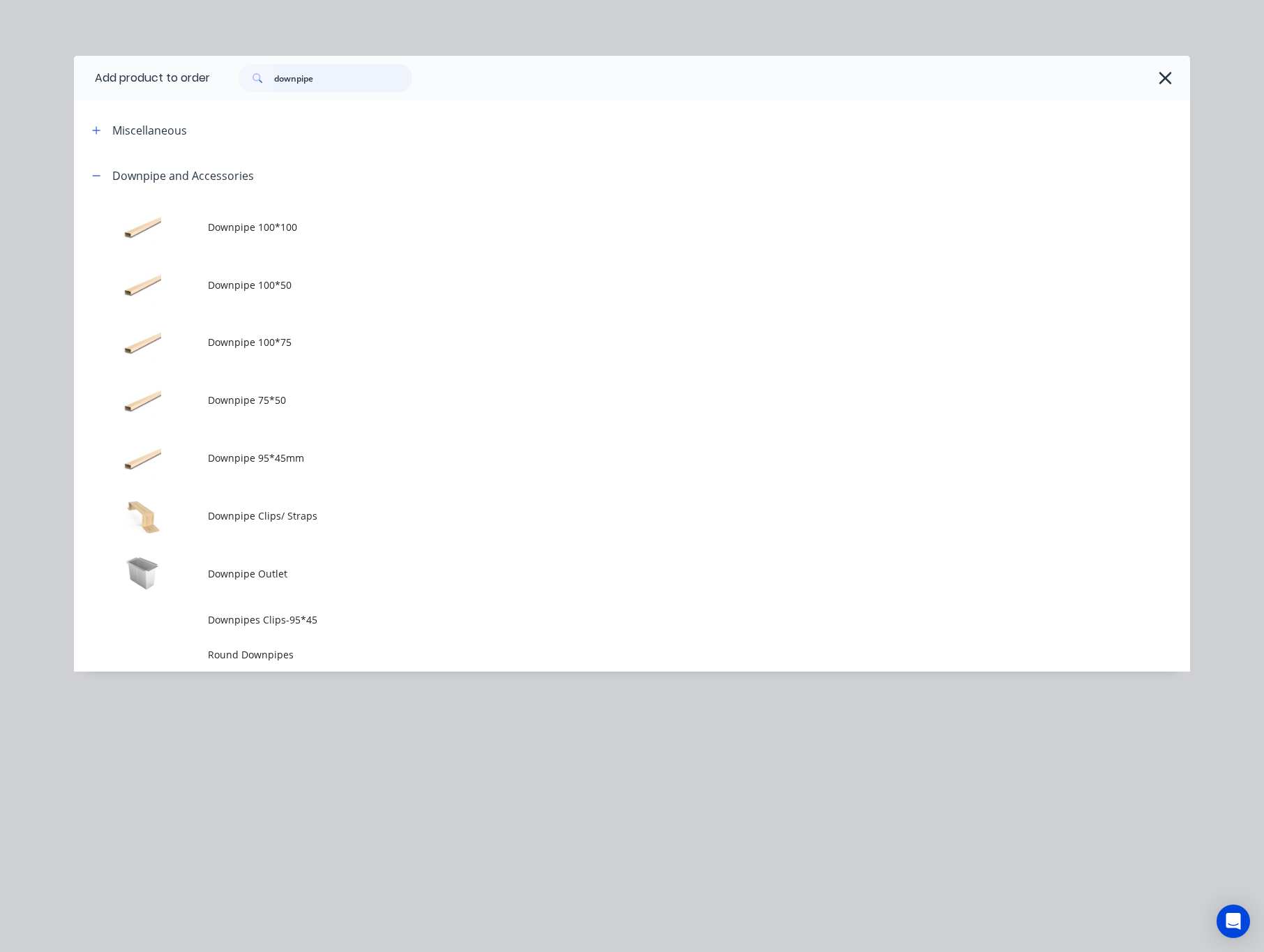
drag, startPoint x: 354, startPoint y: 83, endPoint x: 228, endPoint y: 98, distance: 126.9
click at [229, 98] on div "downpipe" at bounding box center [700, 78] width 980 height 44
type input "gutter"
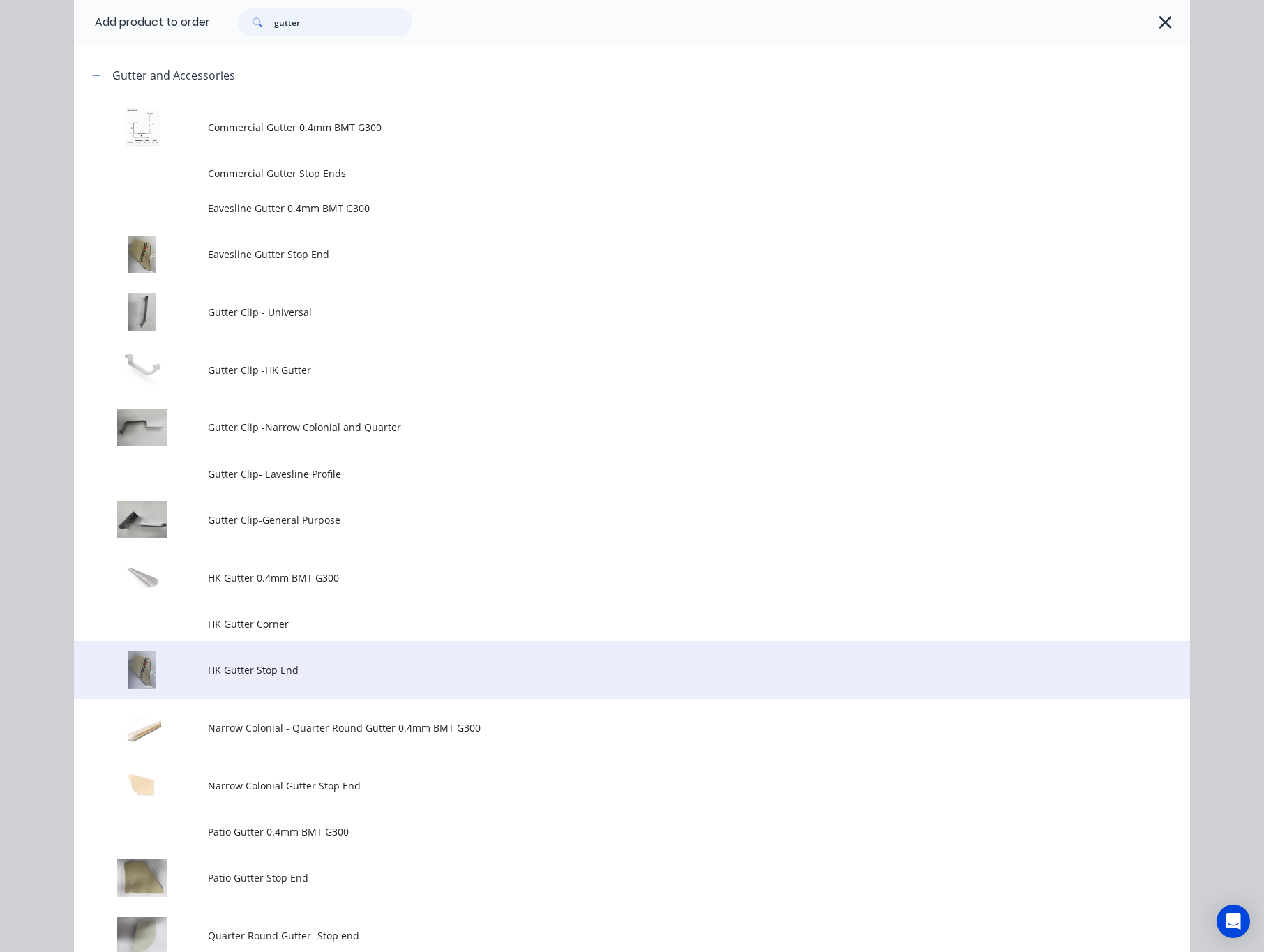
scroll to position [0, 0]
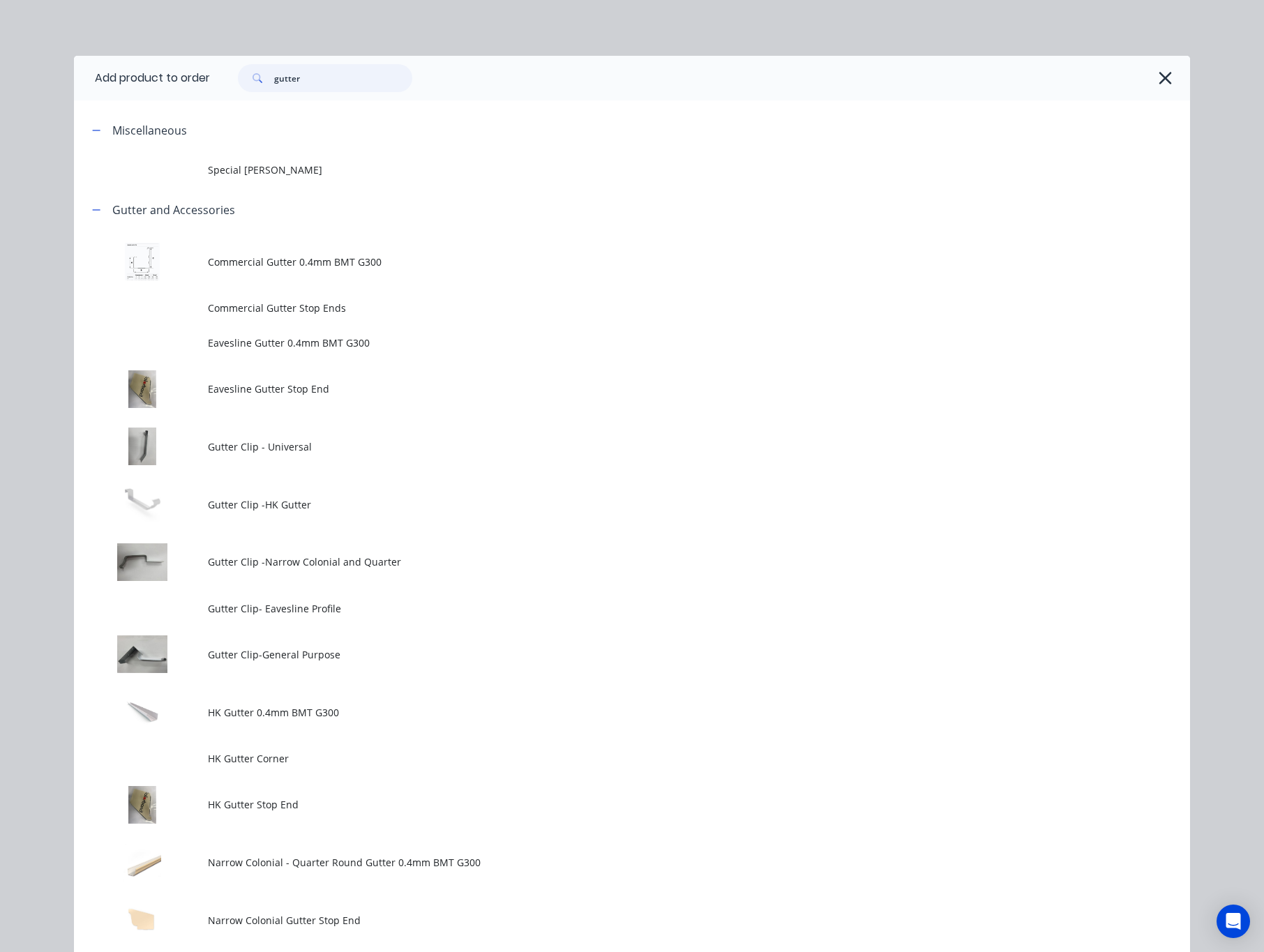
click at [302, 78] on input "gutter" at bounding box center [343, 78] width 139 height 28
click at [302, 78] on input "gutter" at bounding box center [343, 78] width 139 height 28
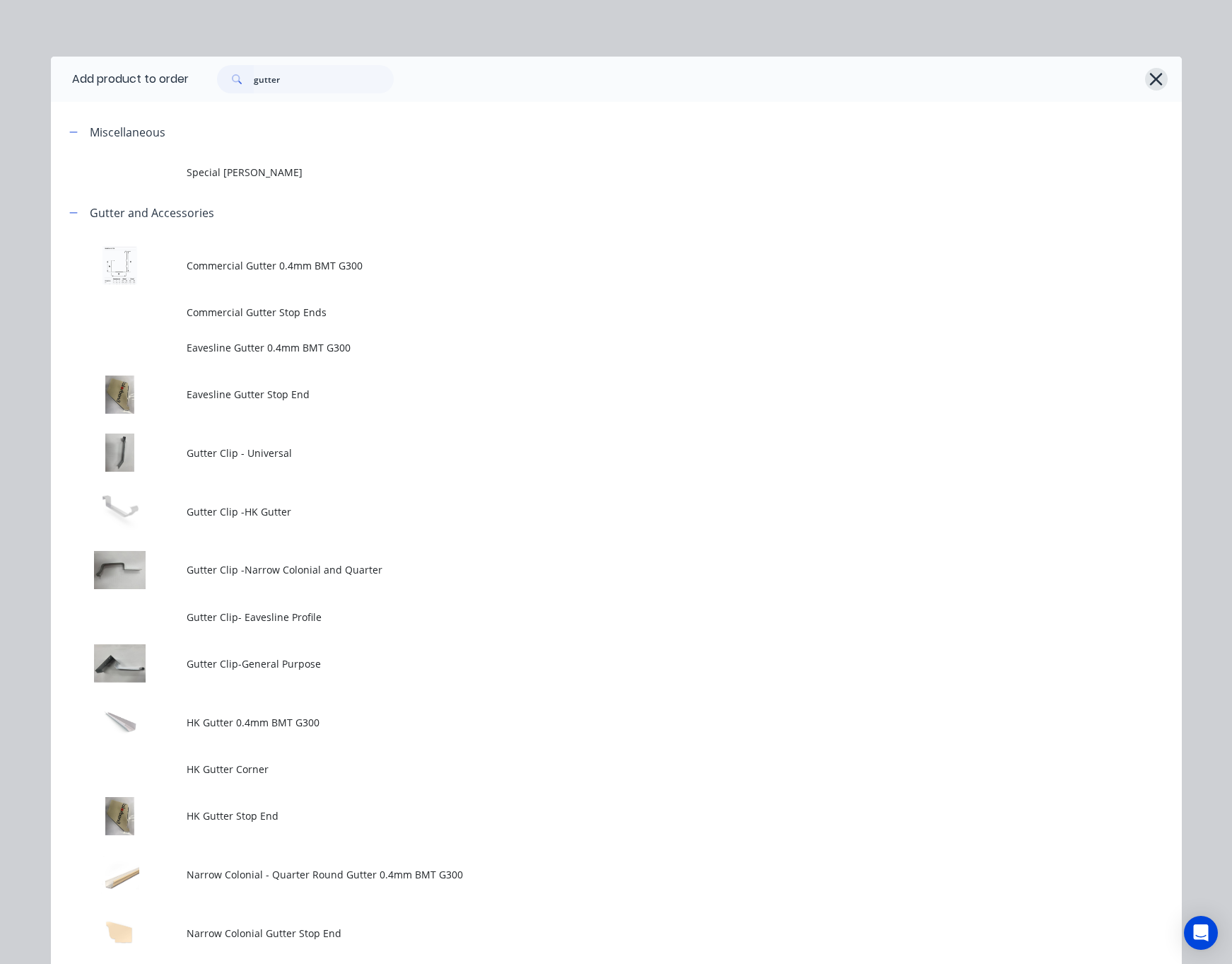
click at [1093, 81] on icon "button" at bounding box center [1156, 79] width 15 height 19
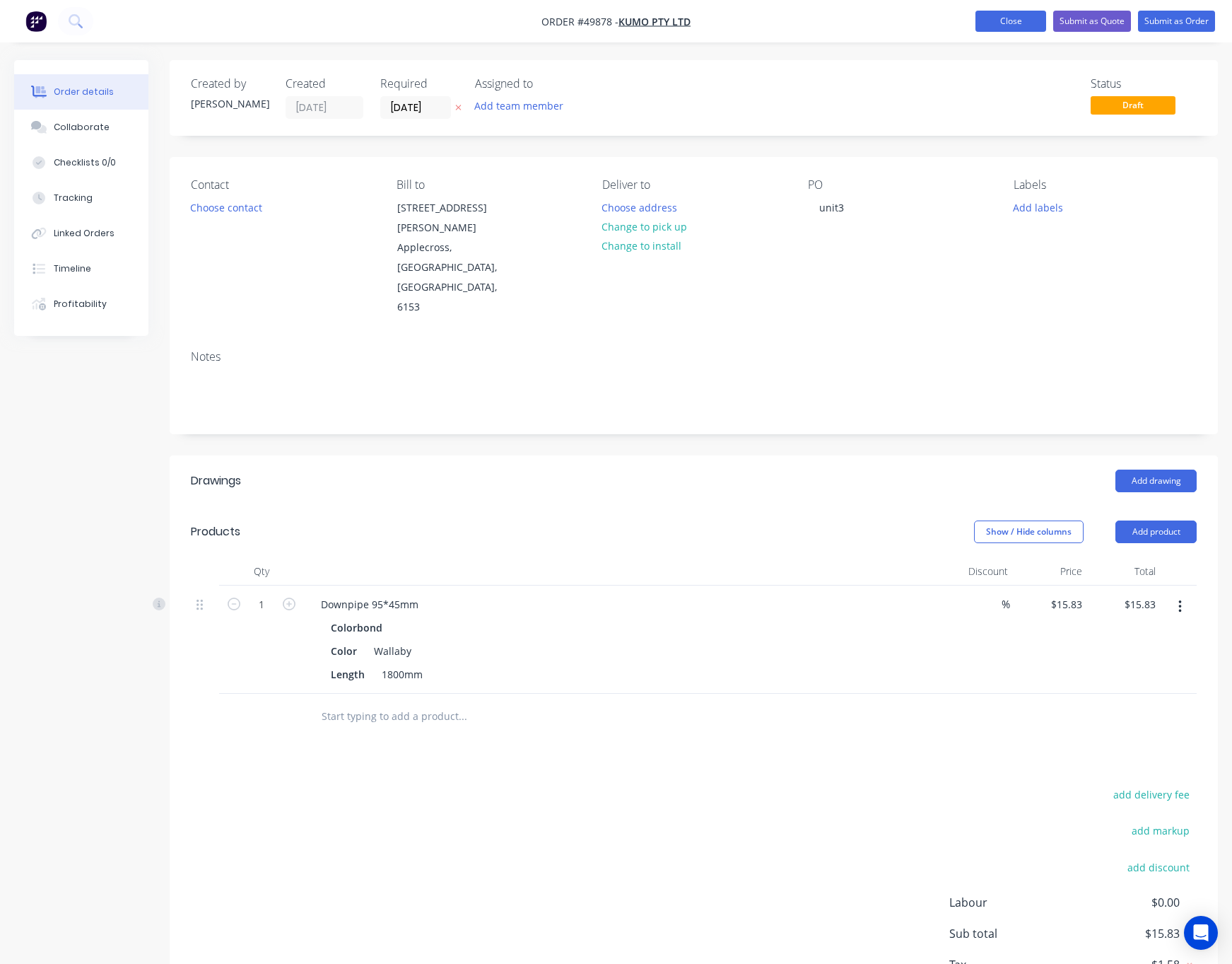
click at [1003, 22] on button "Close" at bounding box center [1010, 21] width 71 height 21
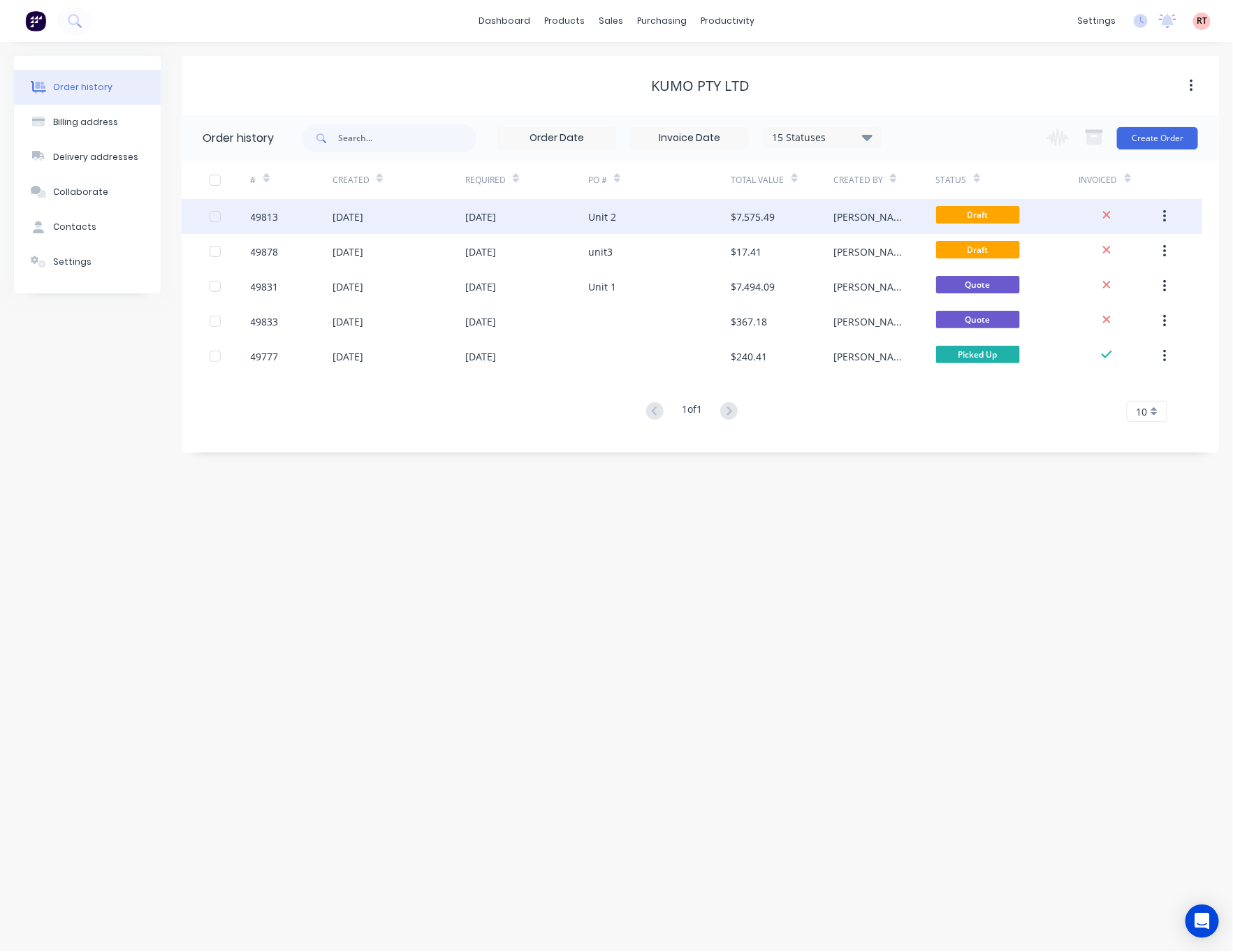
click at [669, 216] on div "Unit 2" at bounding box center [659, 216] width 143 height 35
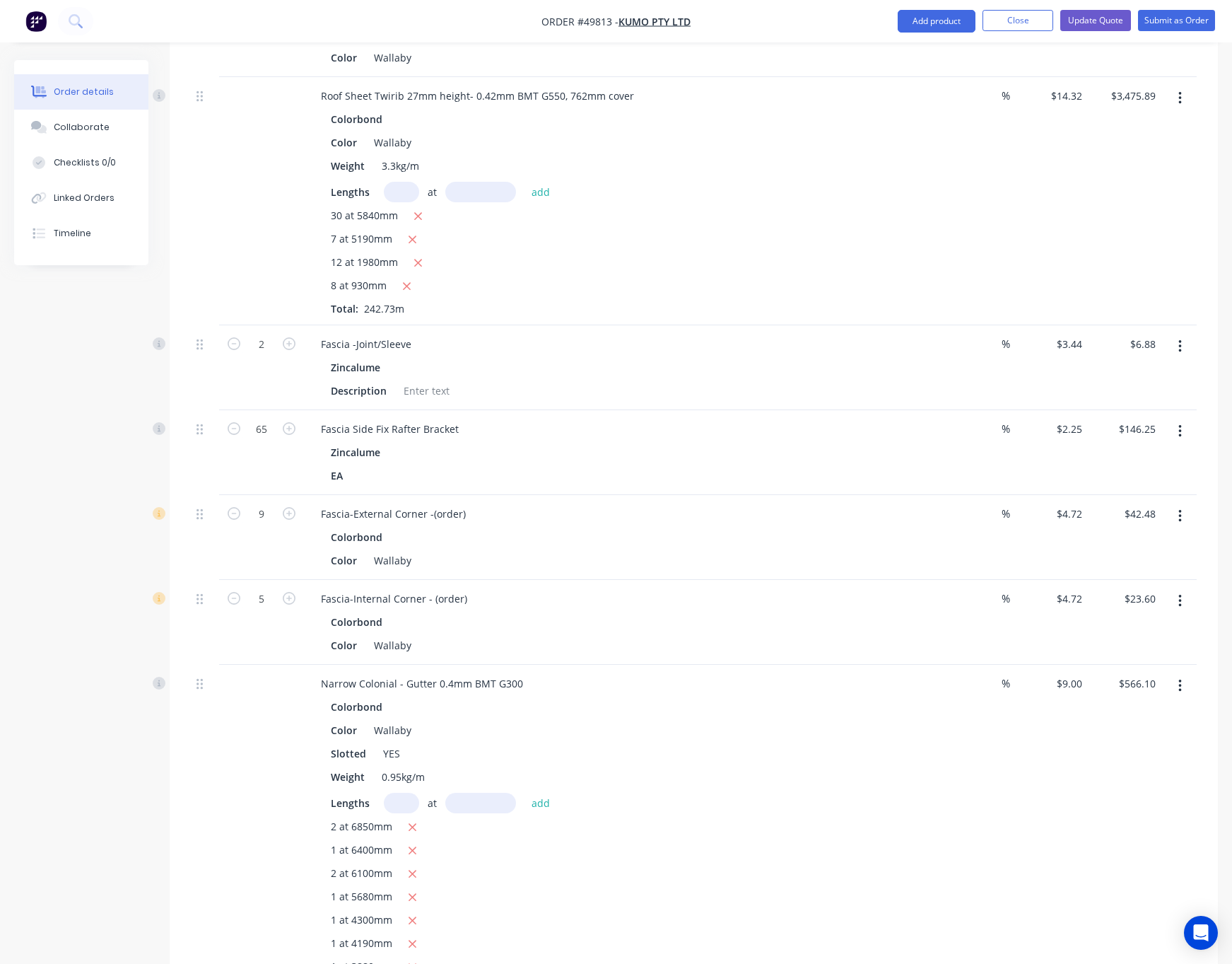
scroll to position [1669, 0]
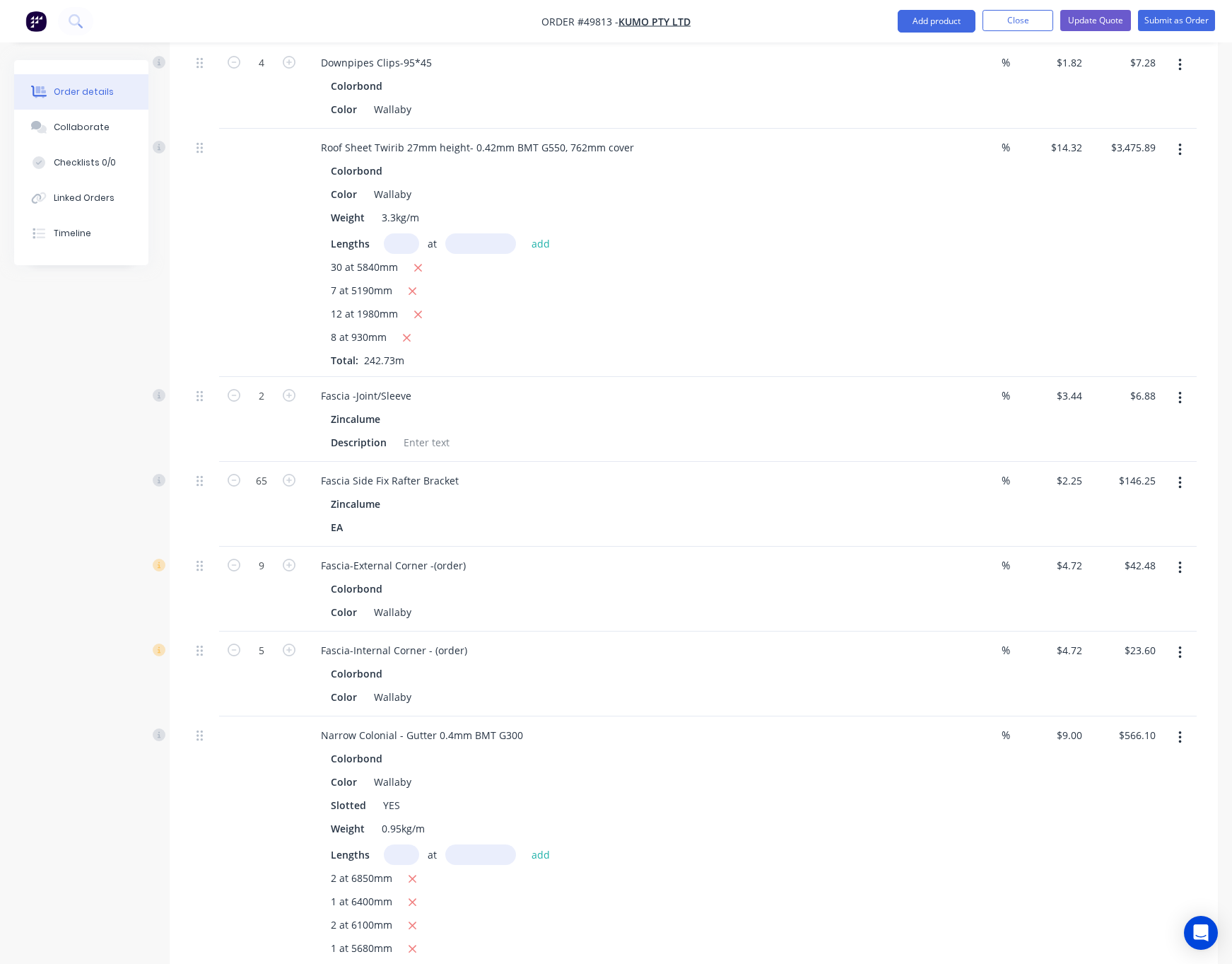
click at [1093, 390] on icon "button" at bounding box center [1180, 398] width 4 height 16
click at [1093, 510] on div "Delete" at bounding box center [1129, 520] width 109 height 20
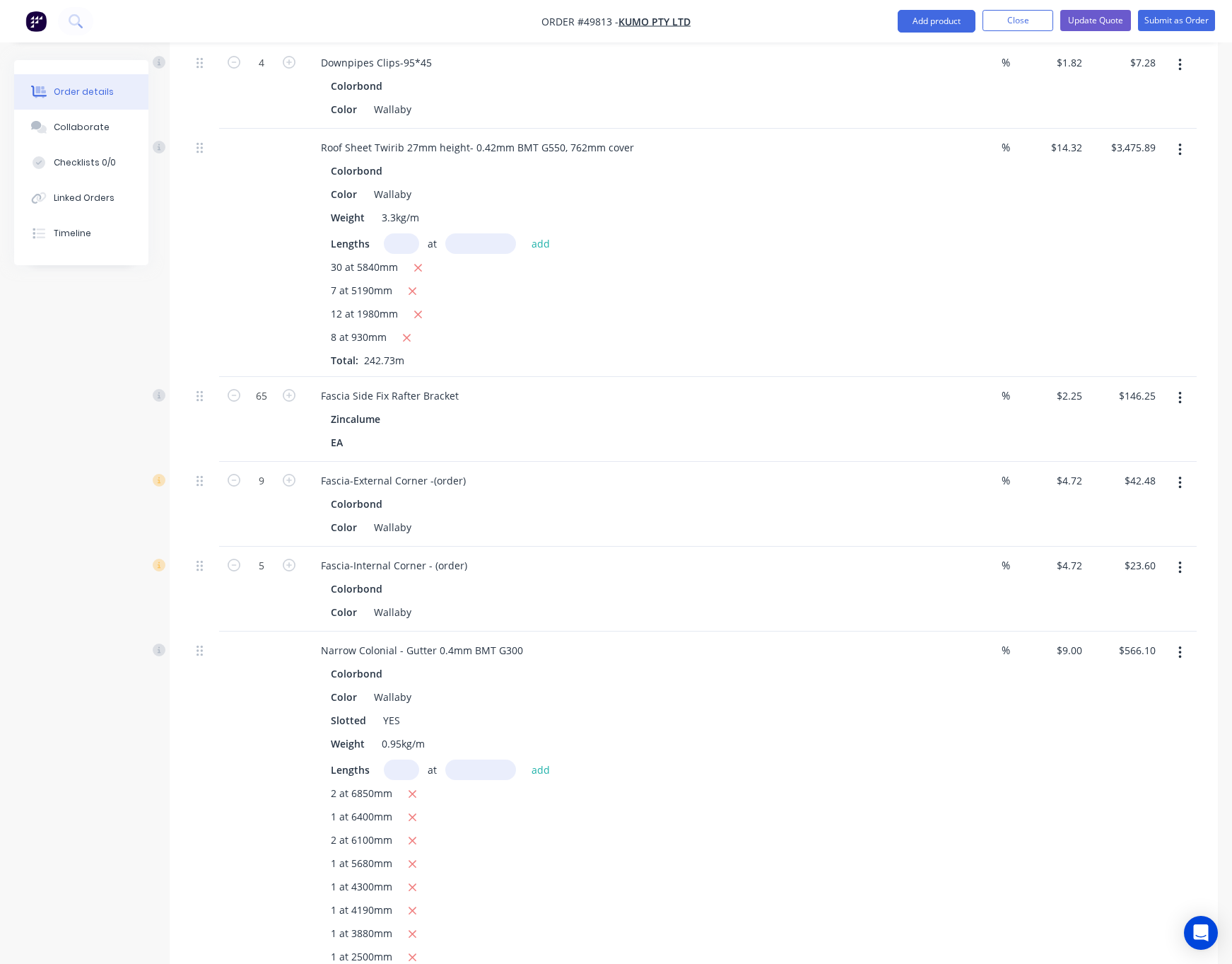
click at [1093, 390] on icon "button" at bounding box center [1180, 398] width 4 height 16
click at [1093, 510] on div "Delete" at bounding box center [1129, 520] width 109 height 20
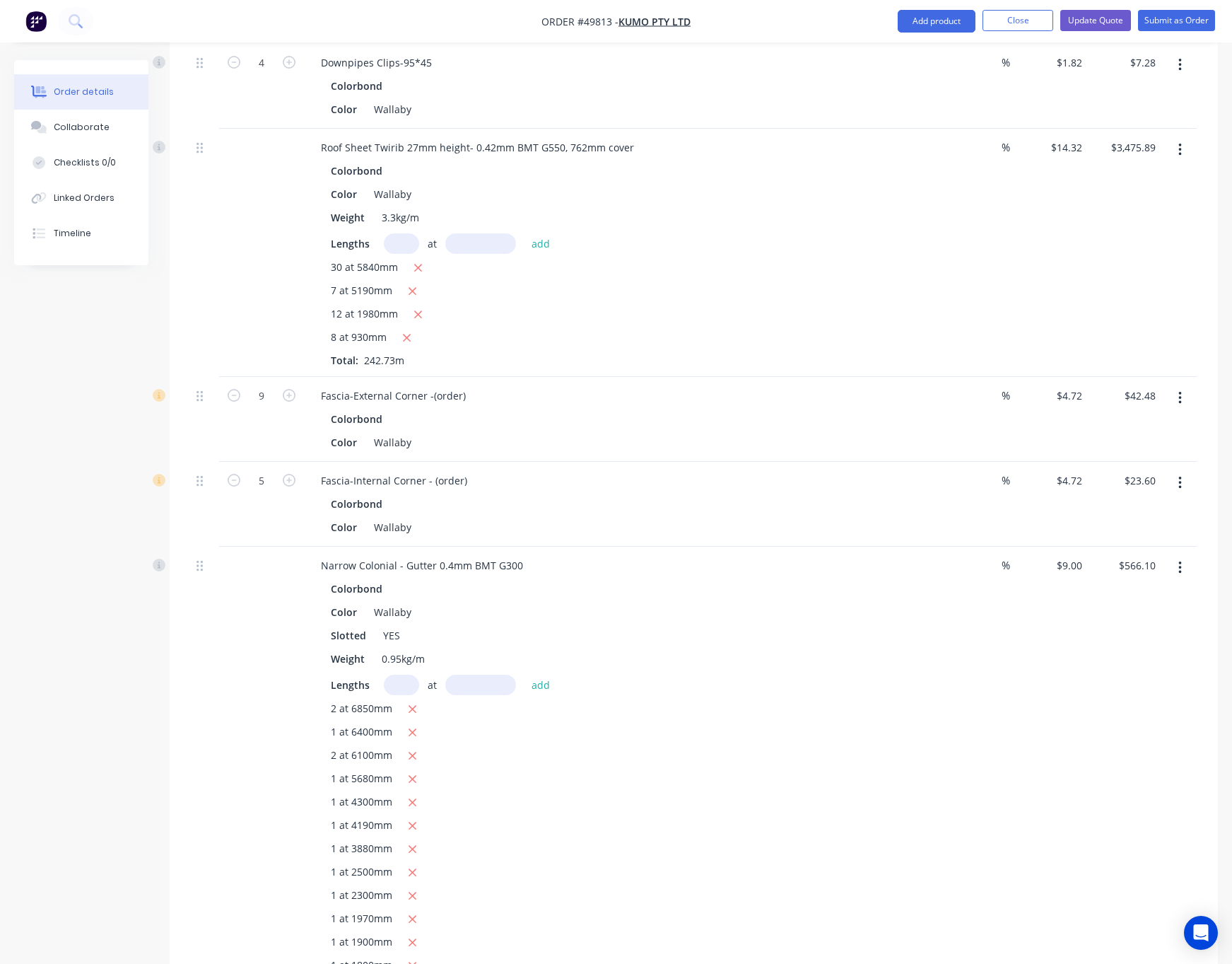
click at [1093, 390] on icon "button" at bounding box center [1180, 398] width 4 height 16
click at [1093, 510] on div "Delete" at bounding box center [1129, 520] width 109 height 20
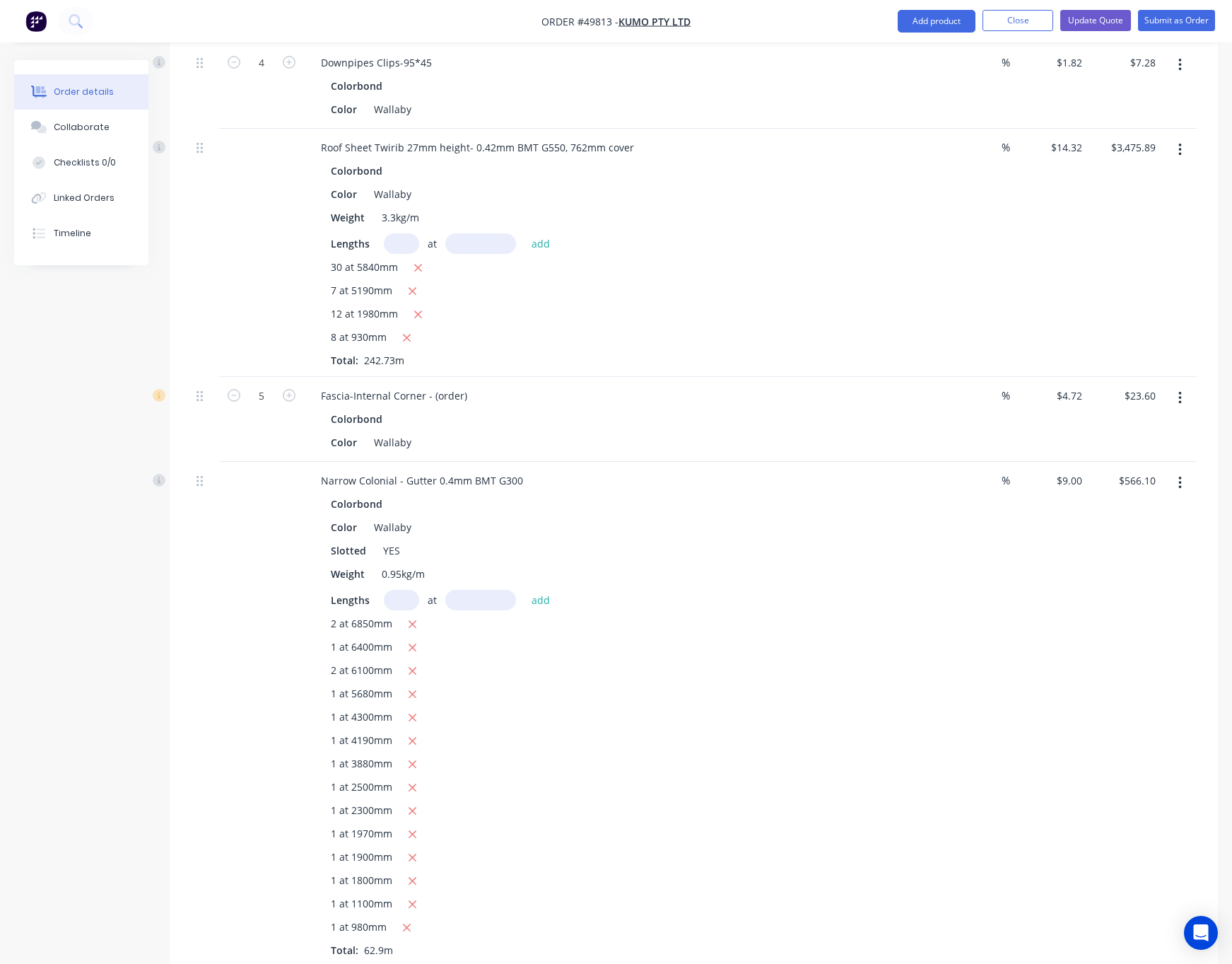
click at [1093, 392] on icon "button" at bounding box center [1179, 398] width 3 height 12
click at [1093, 510] on div "Delete" at bounding box center [1129, 520] width 109 height 20
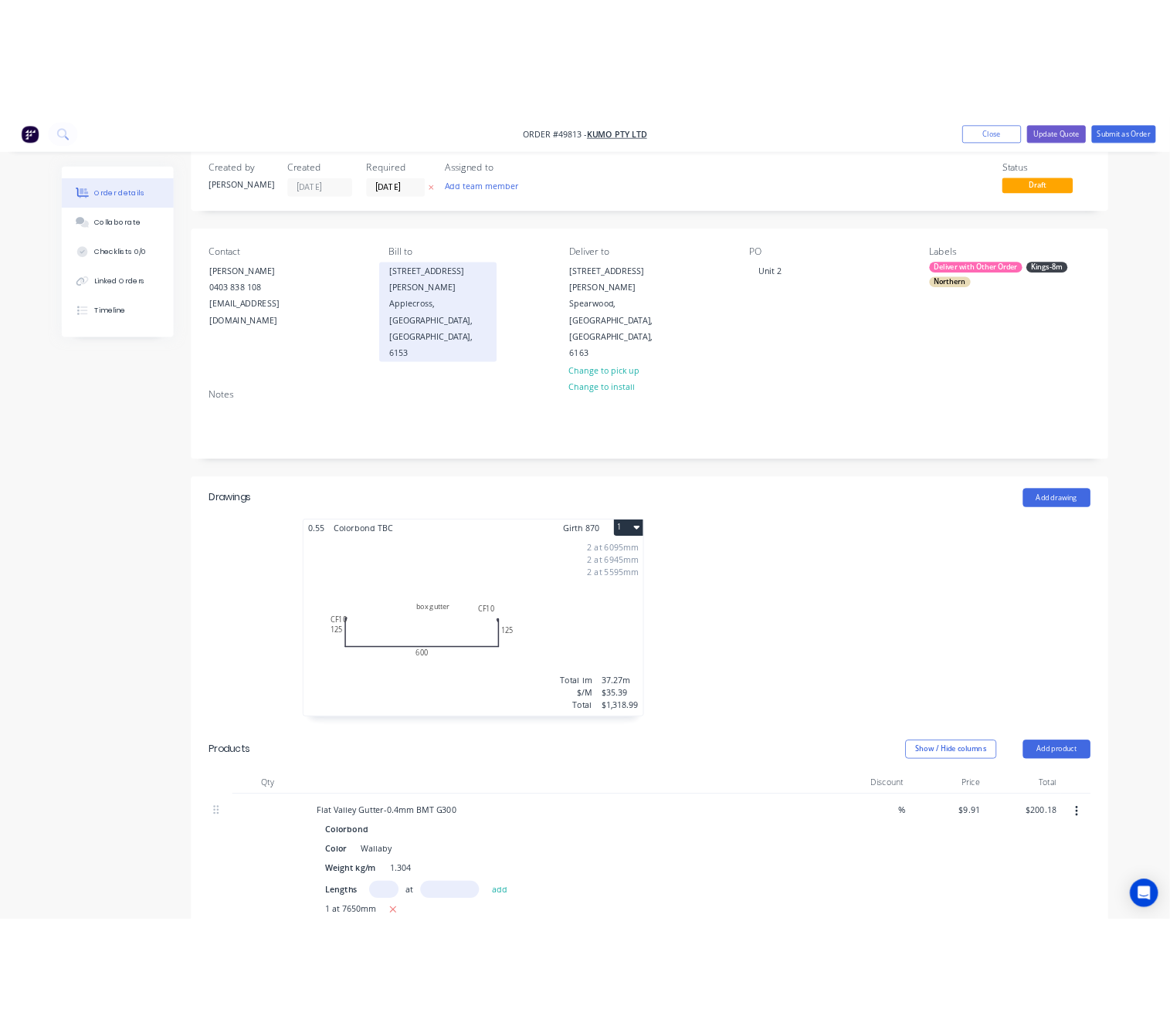
scroll to position [0, 0]
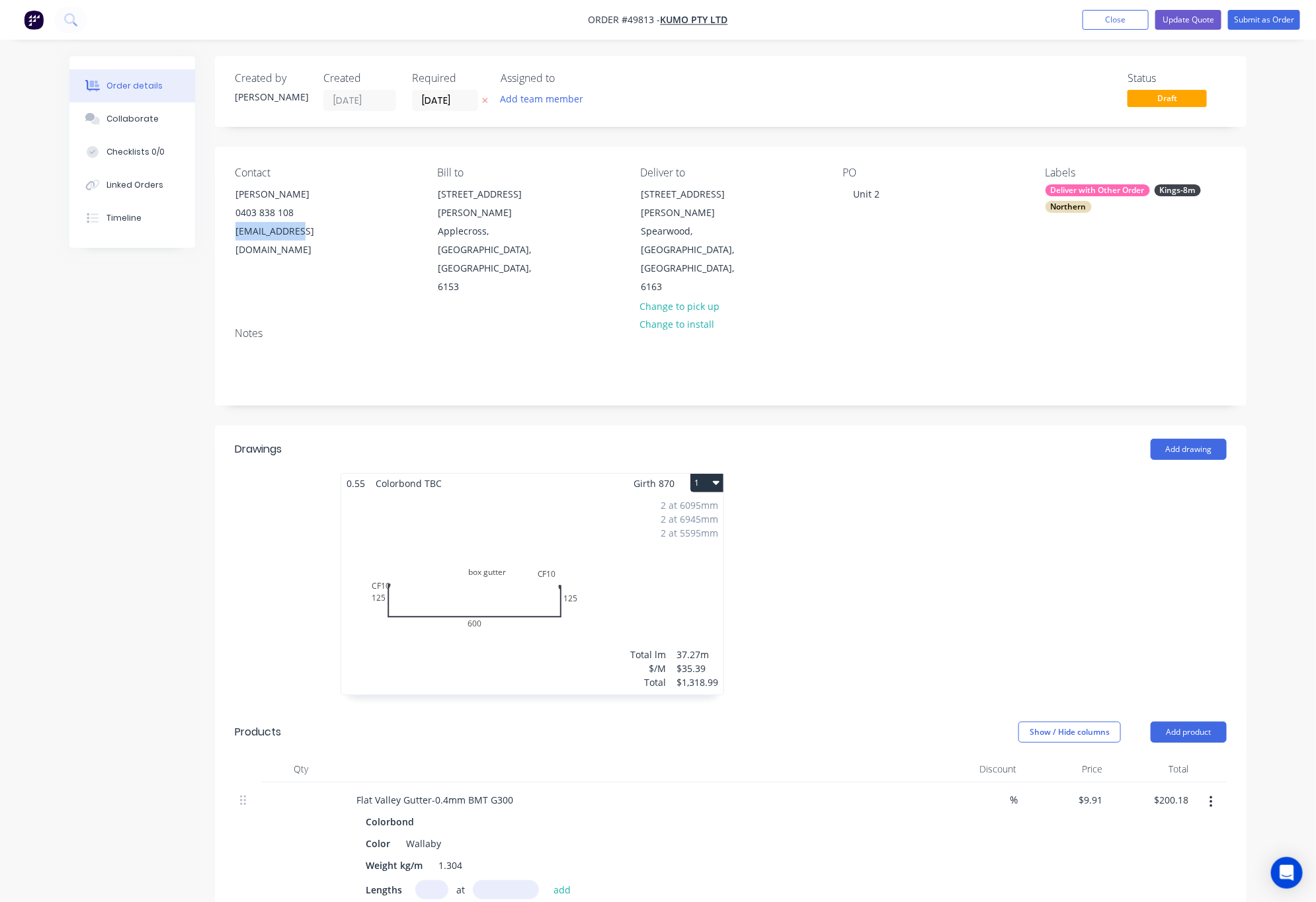
drag, startPoint x: 318, startPoint y: 234, endPoint x: 223, endPoint y: 243, distance: 95.4
click at [223, 243] on div "Contact James 0403 838 108 hello@kumo.au Bill to Unit7/ 39 Simpson St Applecros…" at bounding box center [731, 232] width 1032 height 170
copy div "hello@kumo.au"
click at [1023, 26] on button "Update Quote" at bounding box center [1188, 20] width 66 height 20
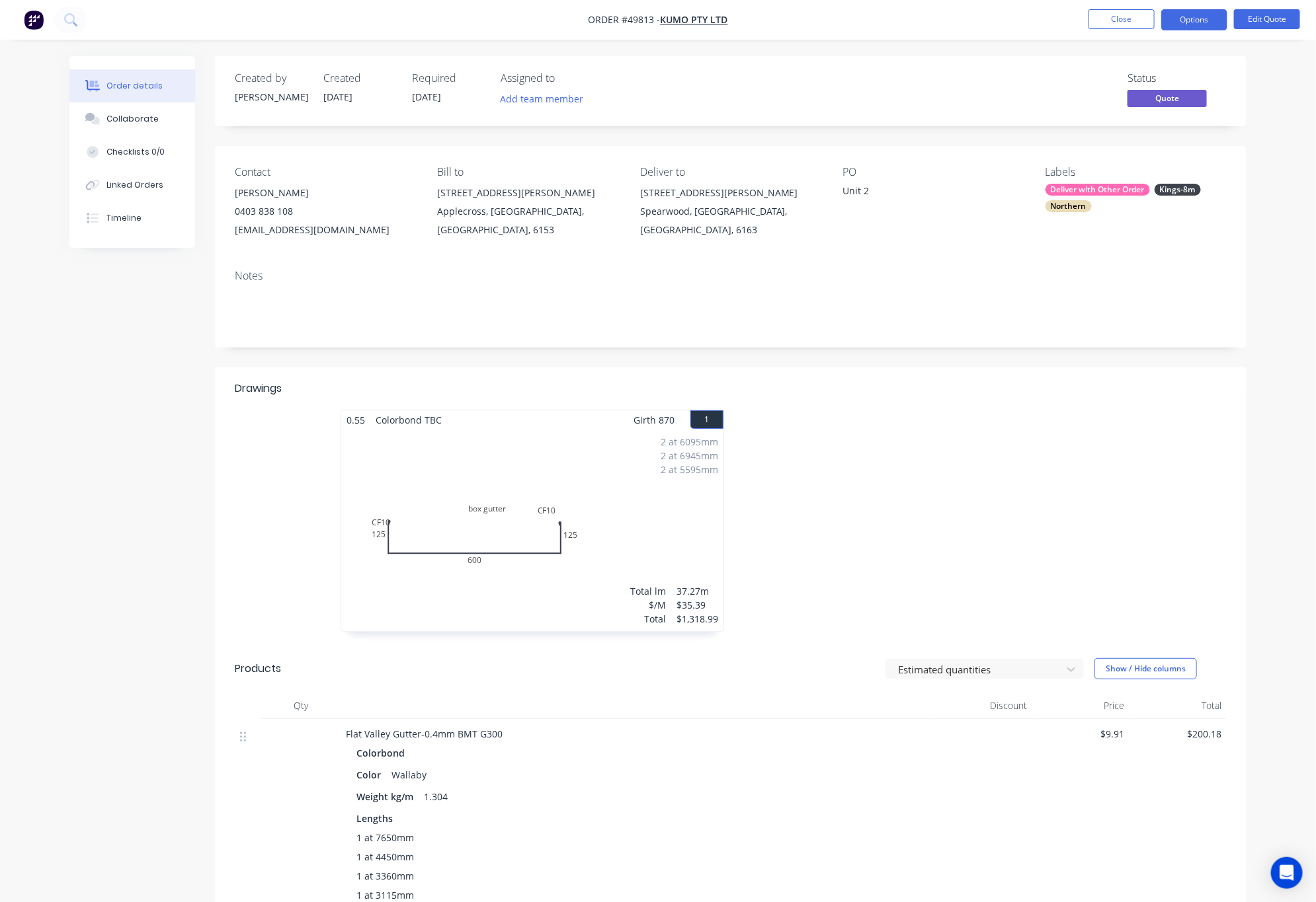
click at [1023, 24] on button "Options" at bounding box center [1195, 20] width 66 height 21
click at [1023, 79] on div "Quote" at bounding box center [1154, 80] width 121 height 19
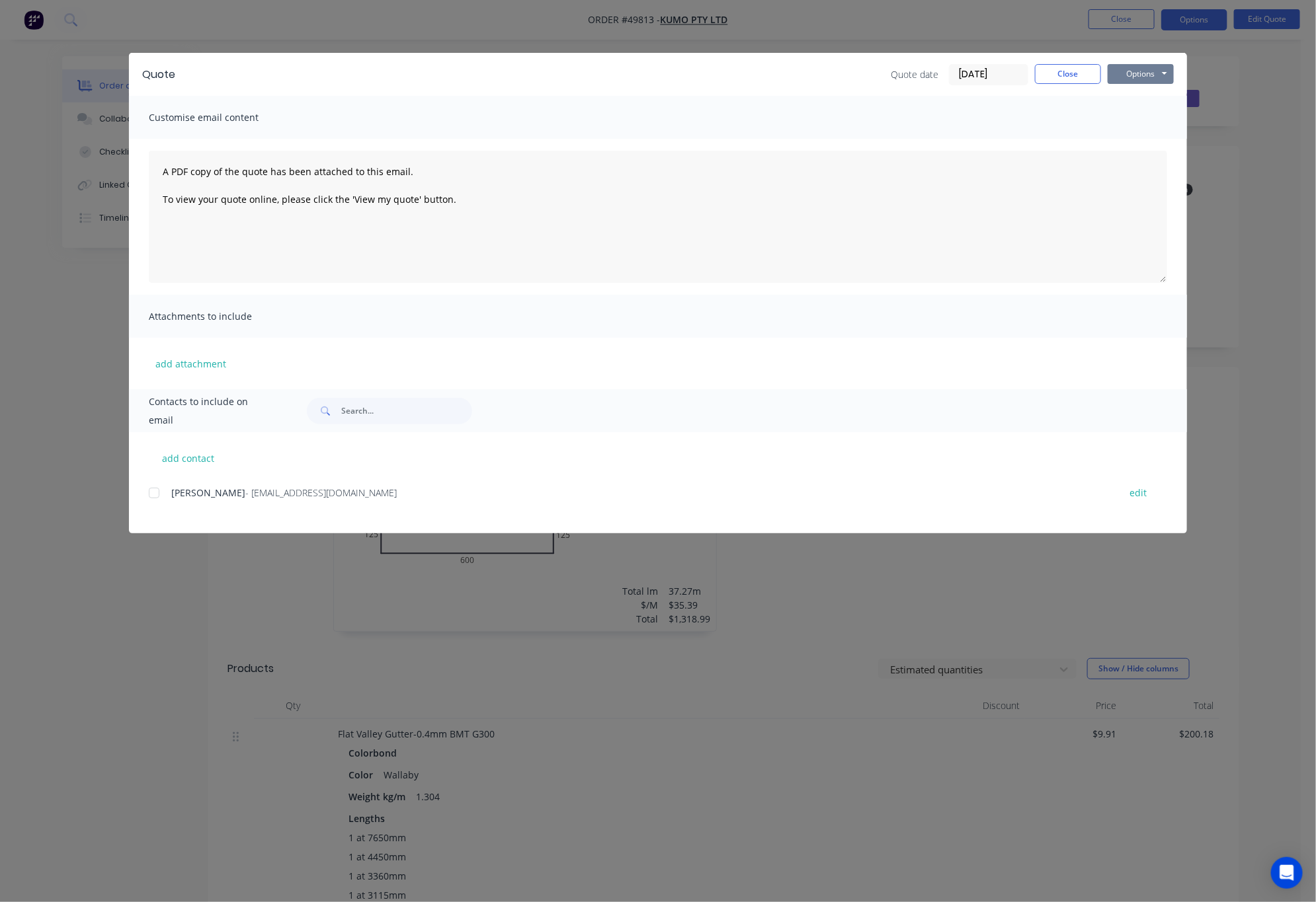
click at [1023, 72] on button "Options" at bounding box center [1141, 74] width 66 height 20
click at [1023, 114] on button "Print" at bounding box center [1150, 119] width 85 height 21
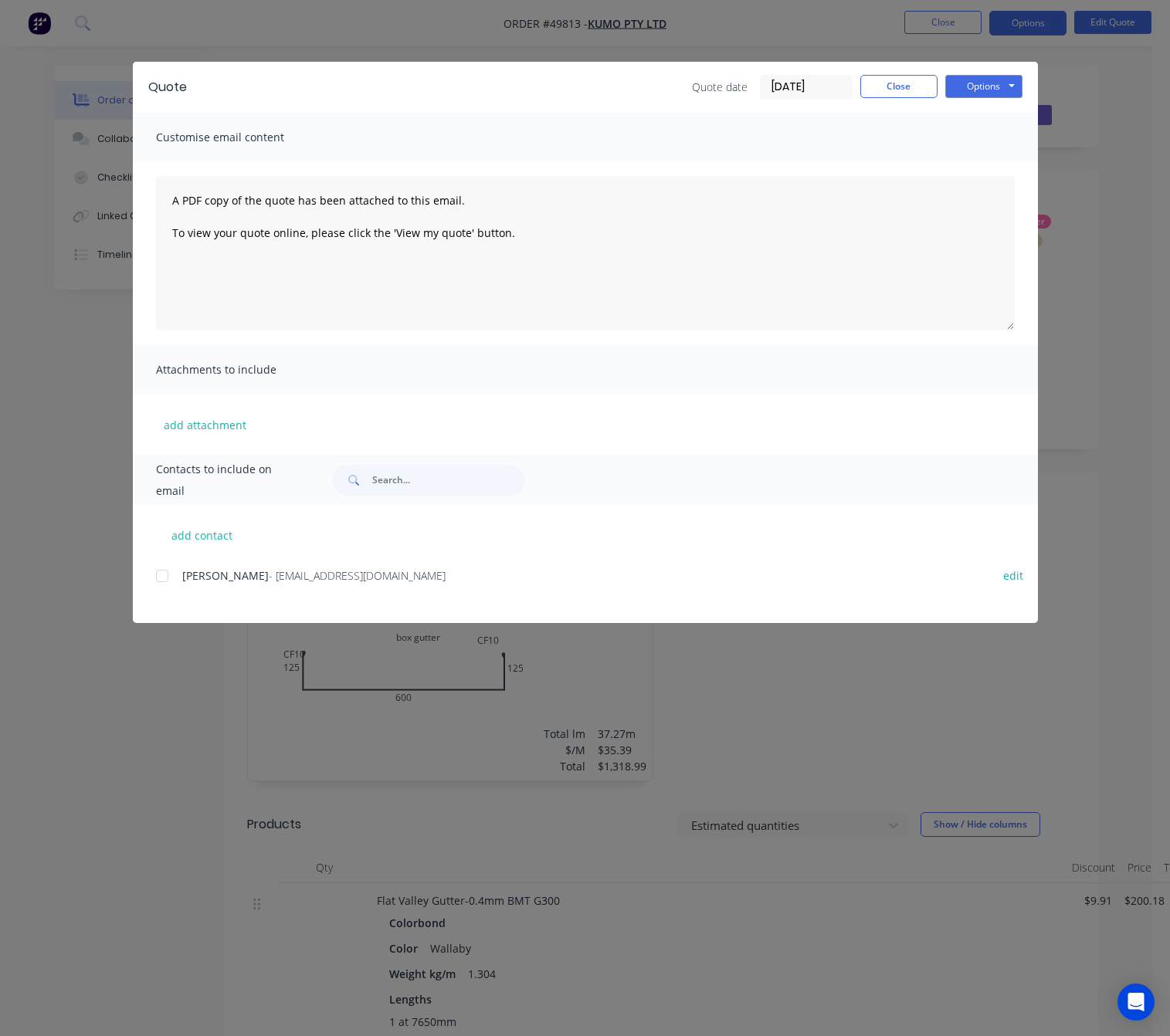
click at [700, 35] on div "Quote Quote date 01/10/25 Close Options Preview Print Email Customise email con…" at bounding box center [585, 518] width 1170 height 1036
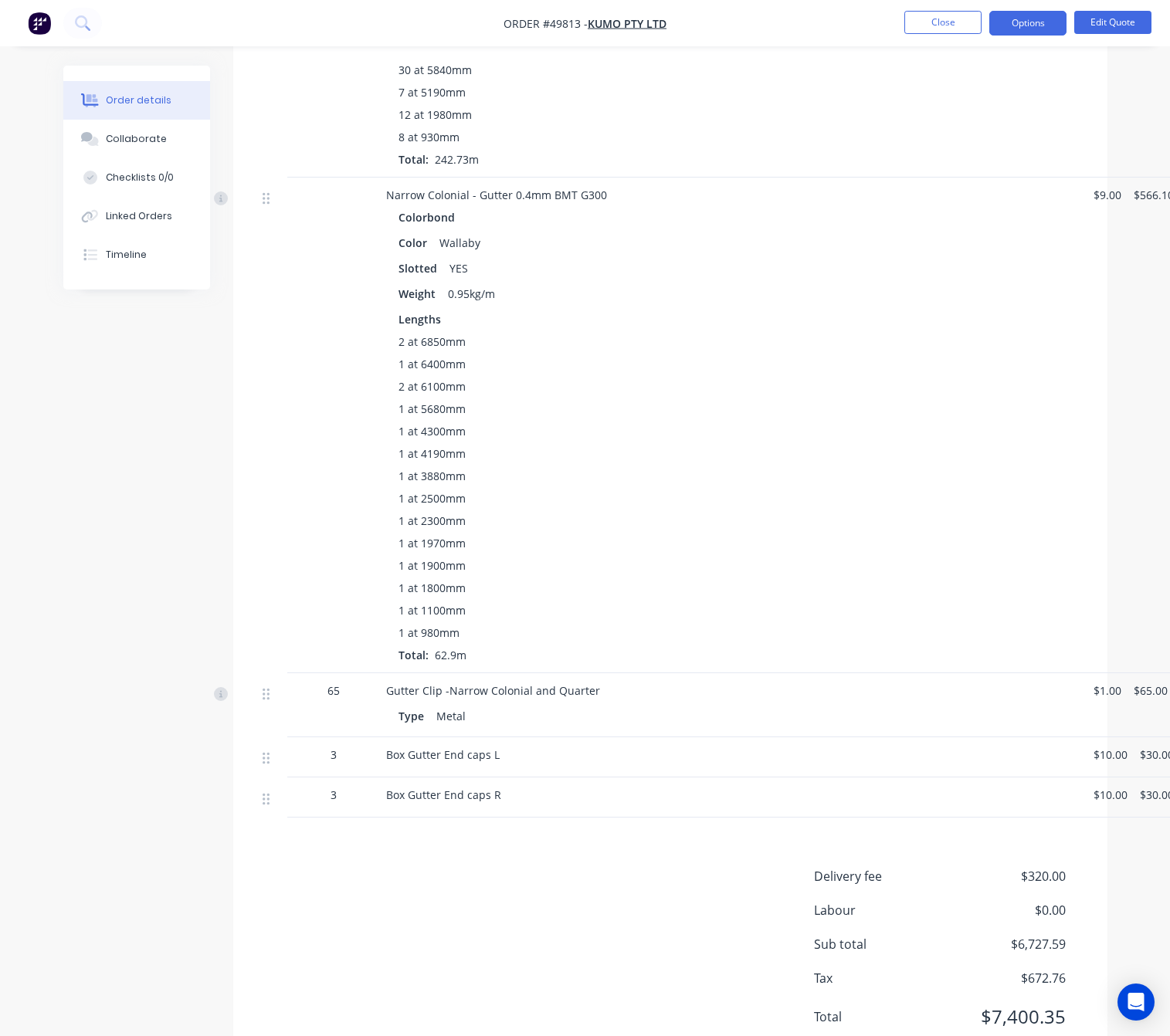
scroll to position [1346, 0]
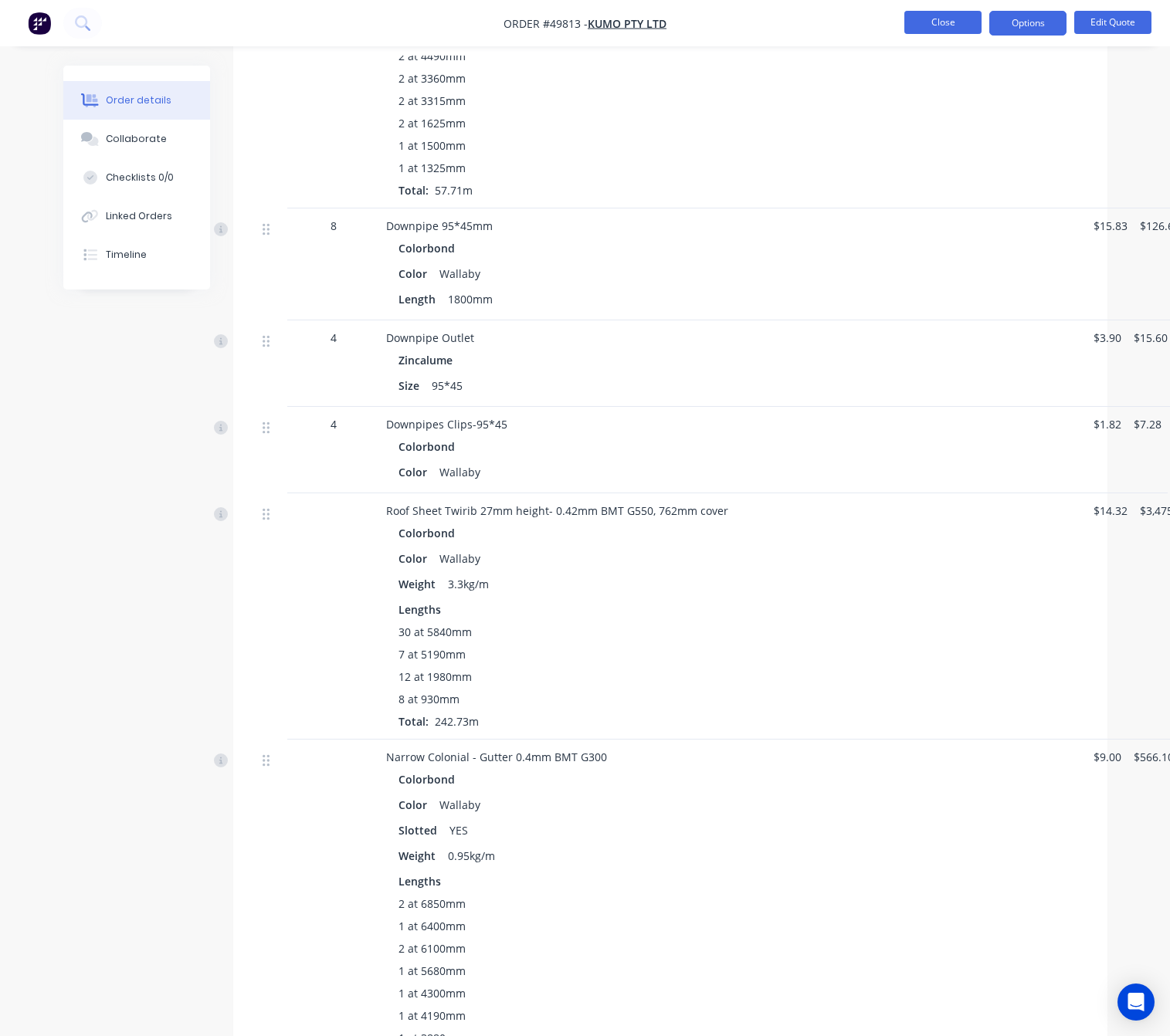
click at [945, 29] on button "Close" at bounding box center [943, 22] width 77 height 23
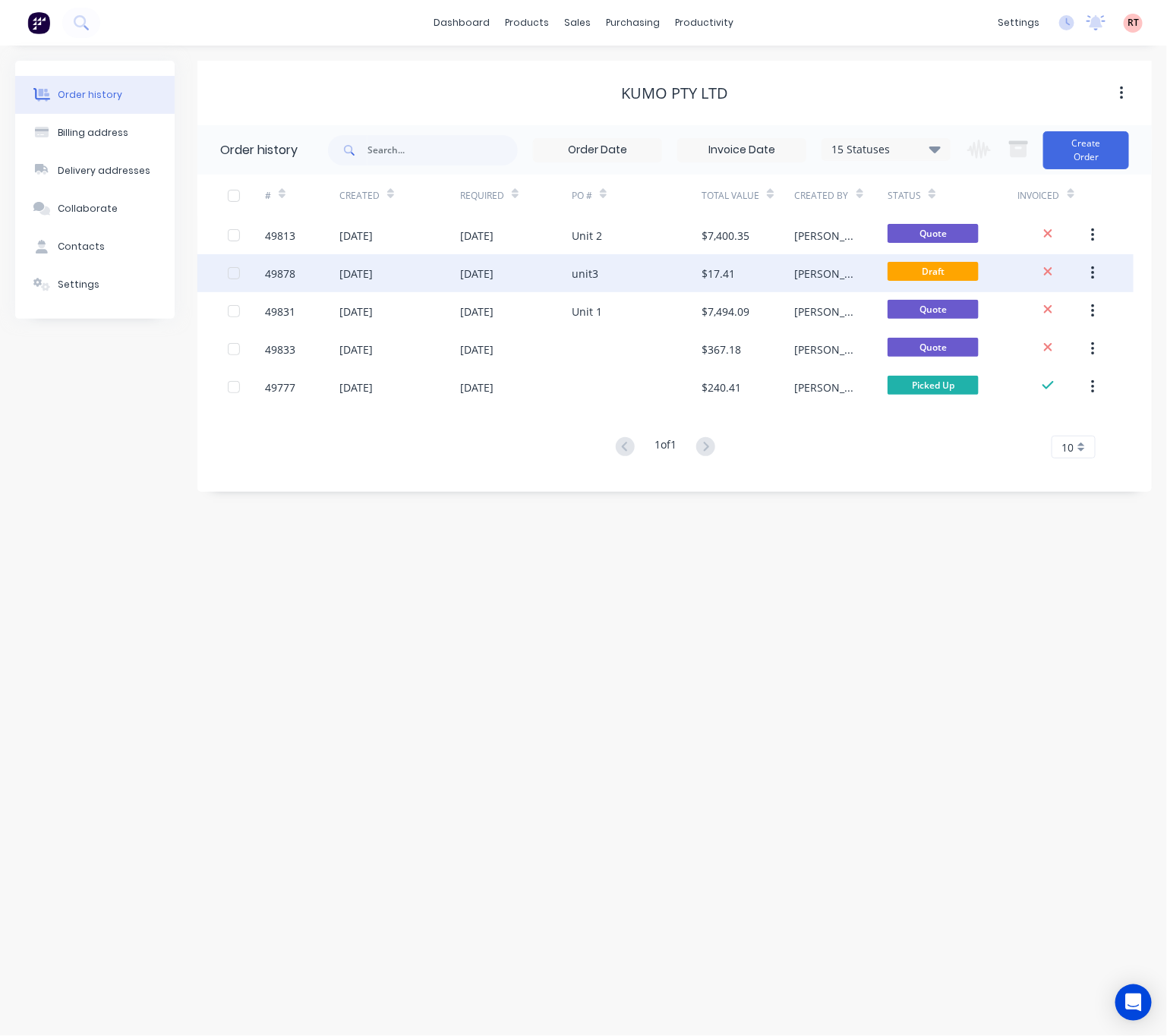
click at [597, 278] on div "unit3" at bounding box center [585, 273] width 27 height 16
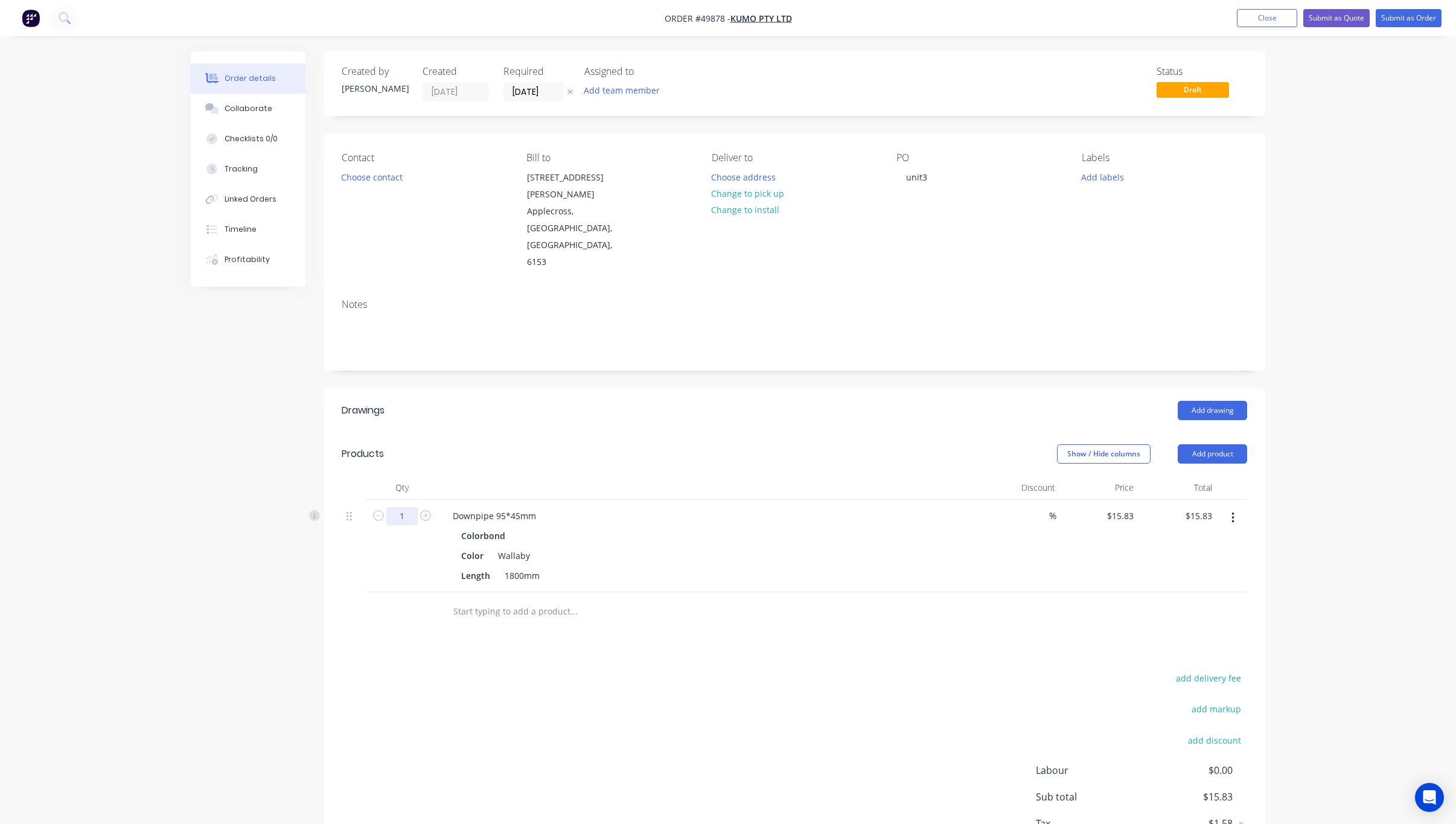
click at [402, 507] on input "1" at bounding box center [402, 516] width 32 height 18
type input "4"
type input "8"
type input "$126.64"
click at [625, 670] on div "add delivery fee add markup add discount Labour $0.00 Sub total $126.64 Tax $12…" at bounding box center [794, 773] width 905 height 207
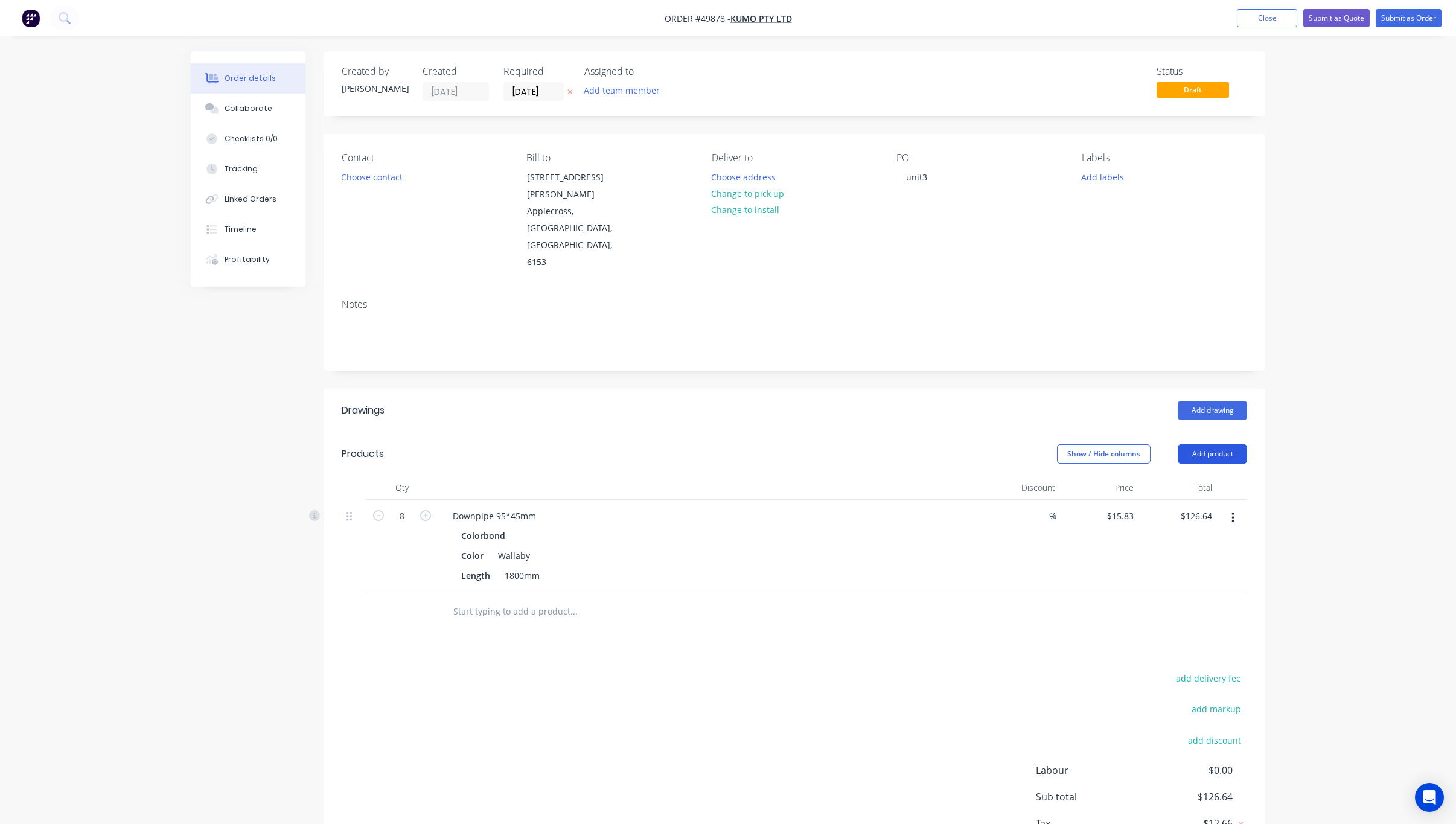
click at [934, 445] on button "Add product" at bounding box center [1213, 455] width 69 height 20
click at [934, 476] on div "Product catalogue" at bounding box center [1189, 484] width 93 height 17
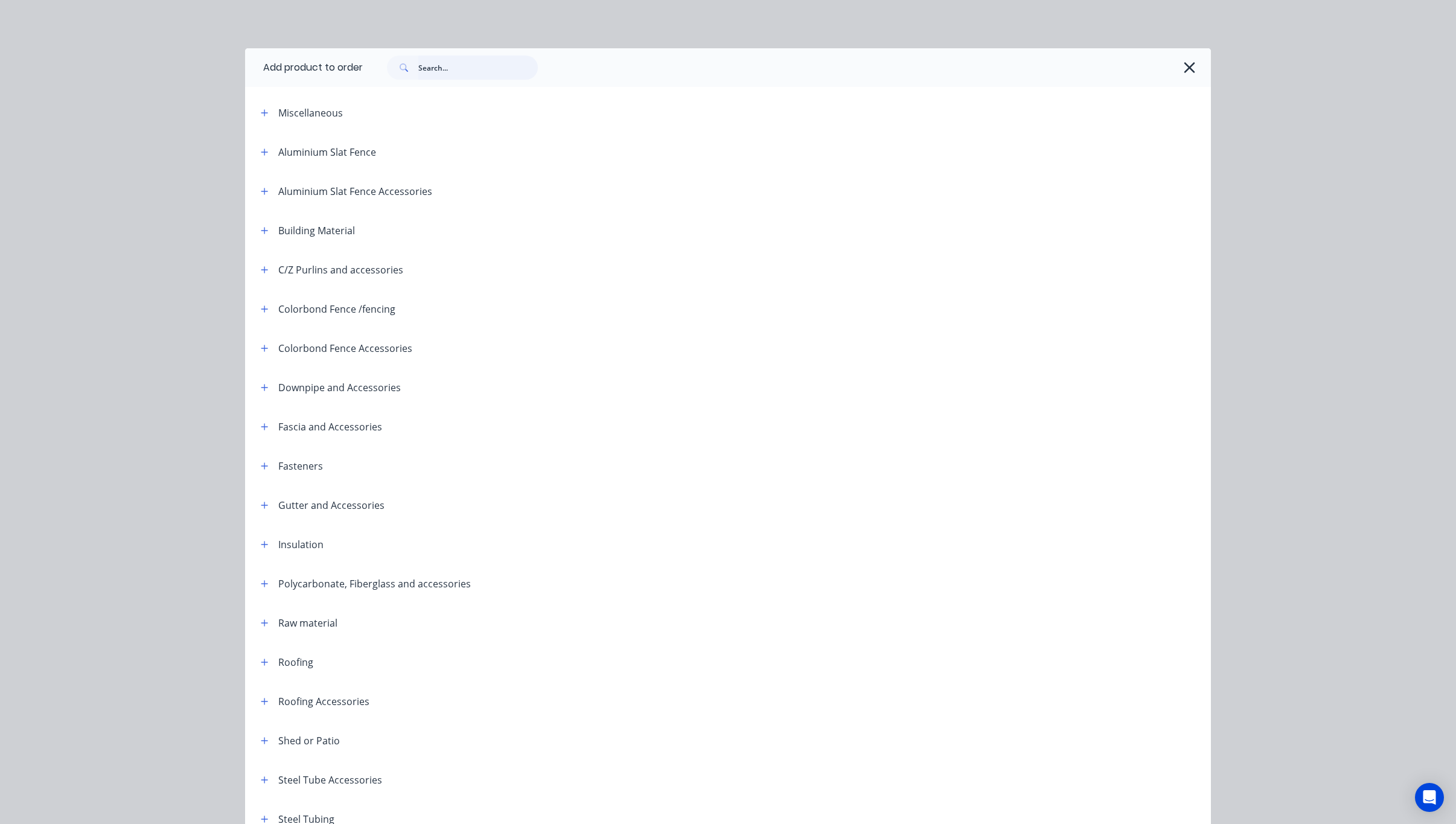
click at [442, 59] on input "text" at bounding box center [478, 68] width 120 height 24
type input "clip"
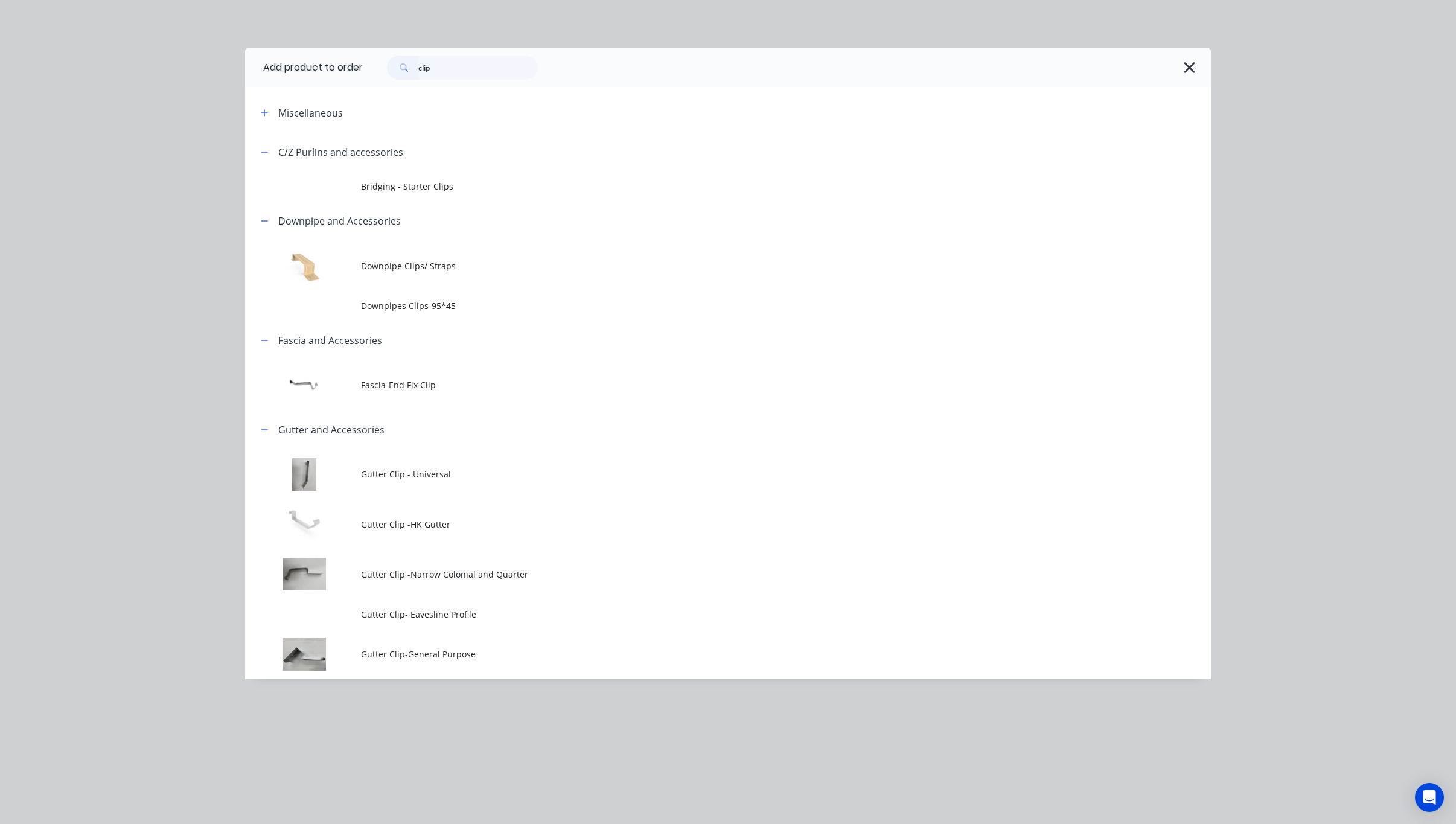
click at [511, 268] on span "Downpipe Clips/ Straps" at bounding box center [701, 265] width 680 height 13
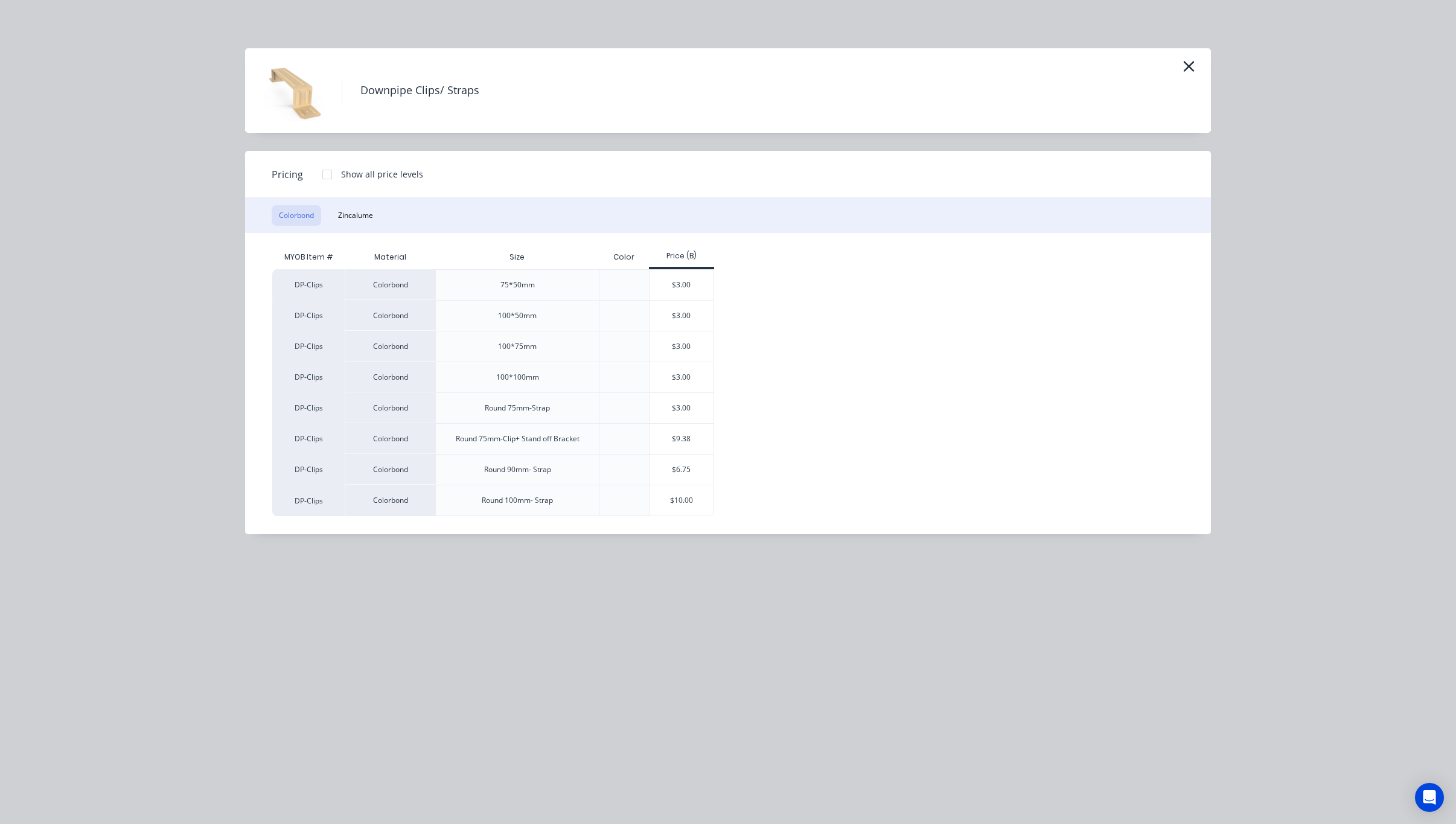
click at [934, 55] on div "Downpipe Clips/ Straps" at bounding box center [728, 90] width 966 height 84
click at [934, 66] on icon "button" at bounding box center [1188, 66] width 13 height 17
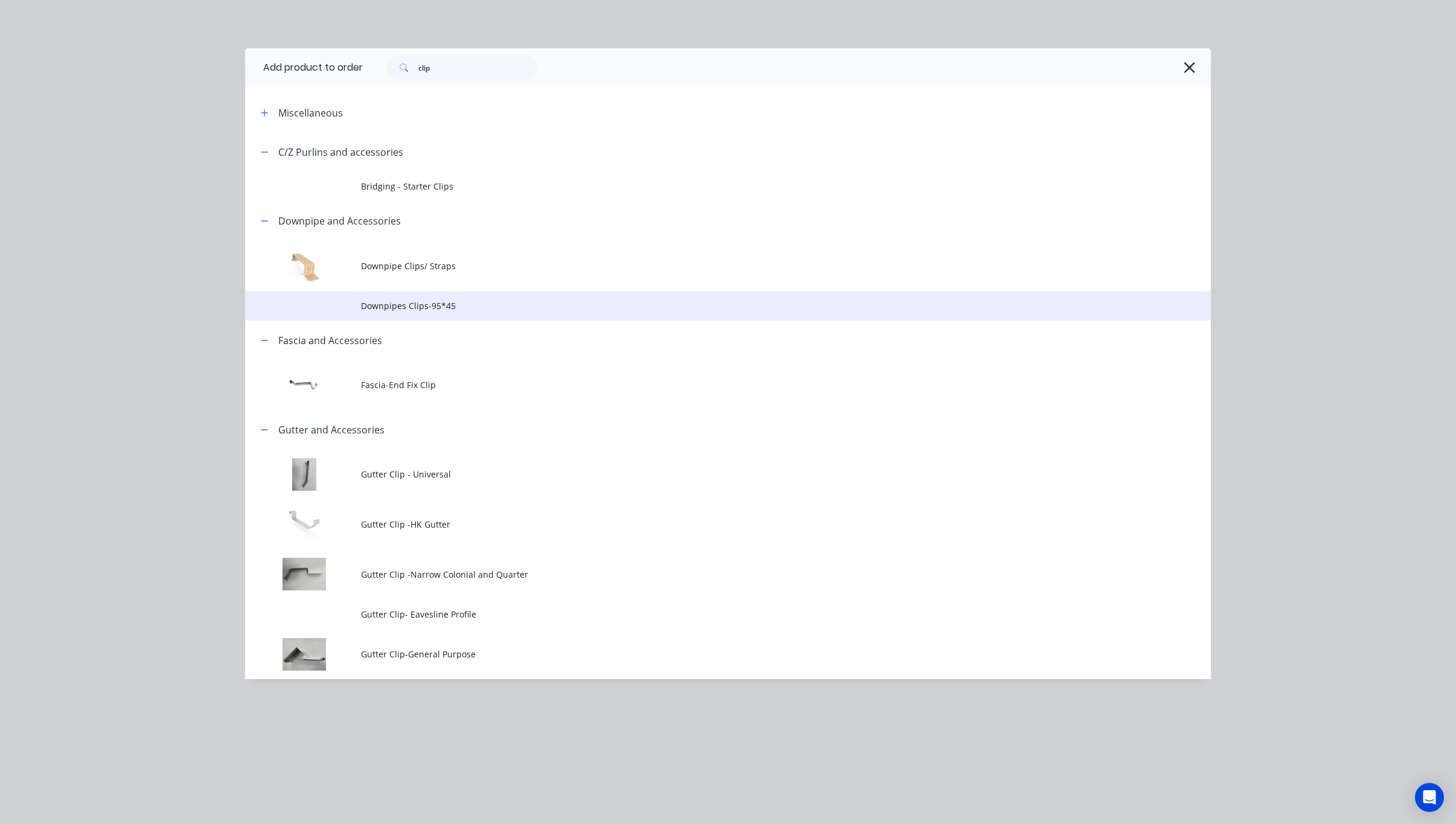
click at [475, 311] on span "Downpipes Clips-95*45" at bounding box center [701, 305] width 680 height 13
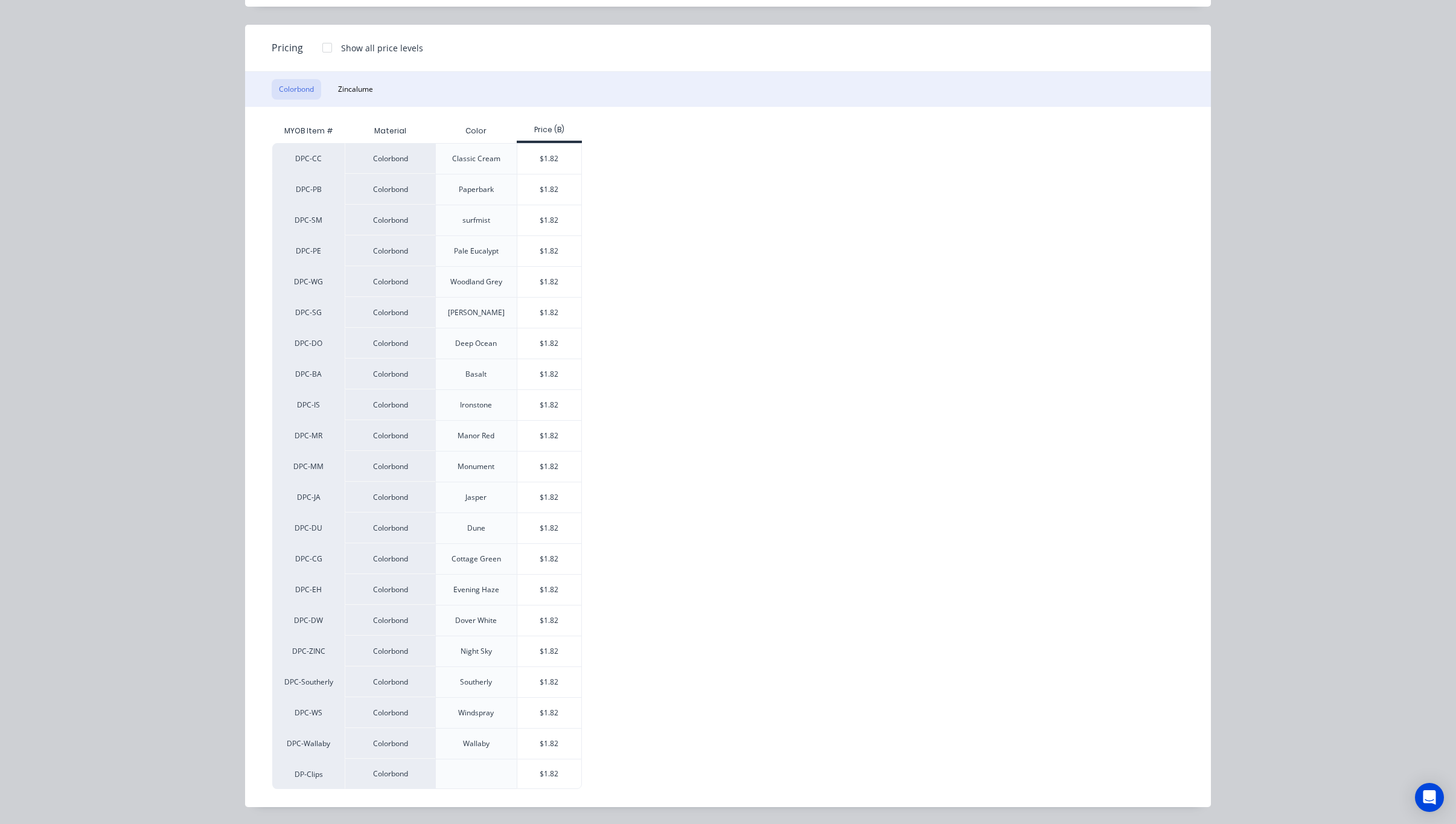
scroll to position [94, 0]
click at [529, 734] on div "$1.82" at bounding box center [549, 744] width 65 height 30
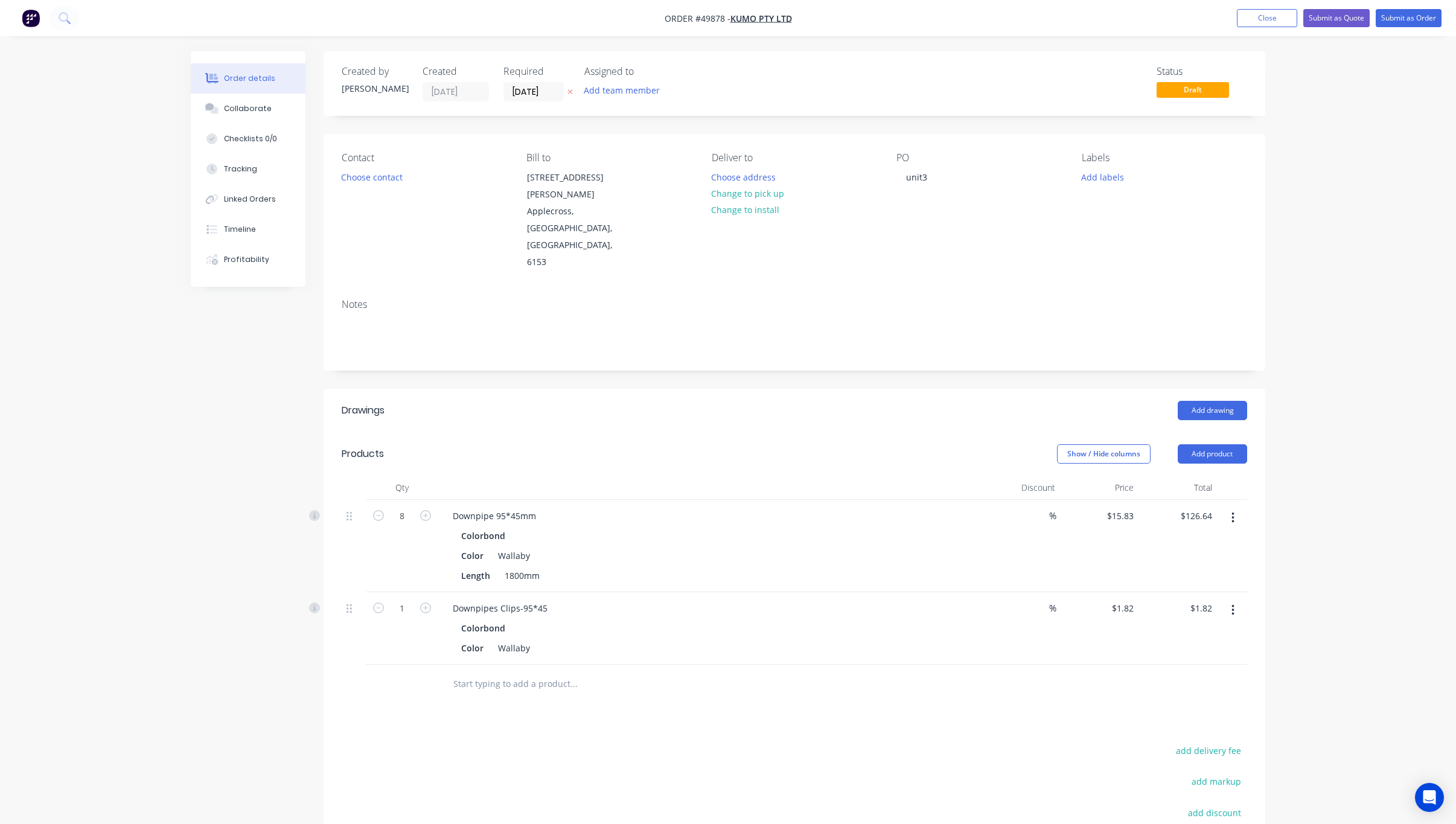
click at [405, 593] on div "1" at bounding box center [402, 629] width 72 height 72
click at [411, 599] on input "1" at bounding box center [402, 608] width 32 height 18
type input "16"
type input "$29.12"
click at [558, 389] on header "Drawings Add drawing" at bounding box center [794, 411] width 942 height 44
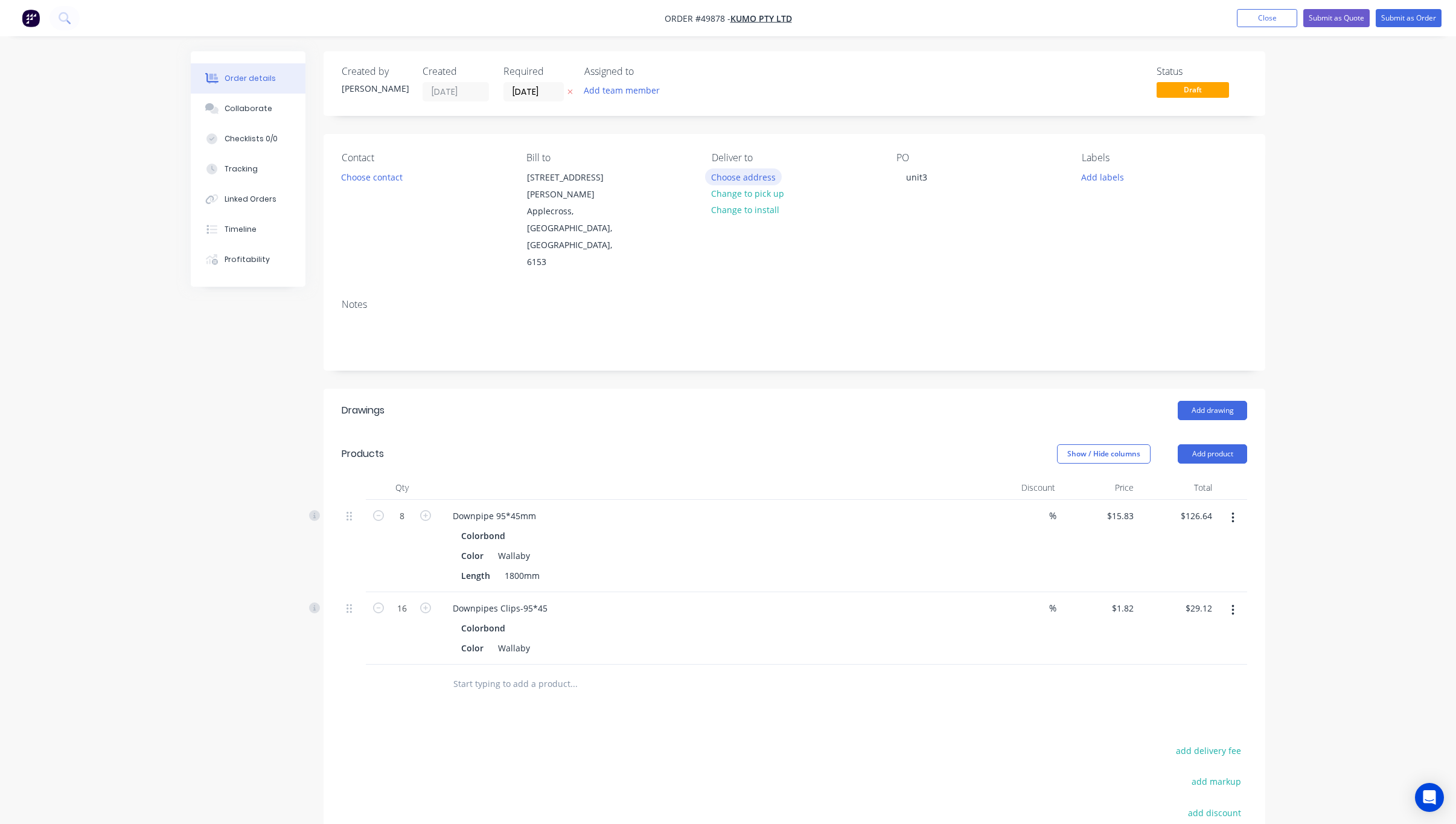
click at [763, 176] on button "Choose address" at bounding box center [744, 176] width 78 height 17
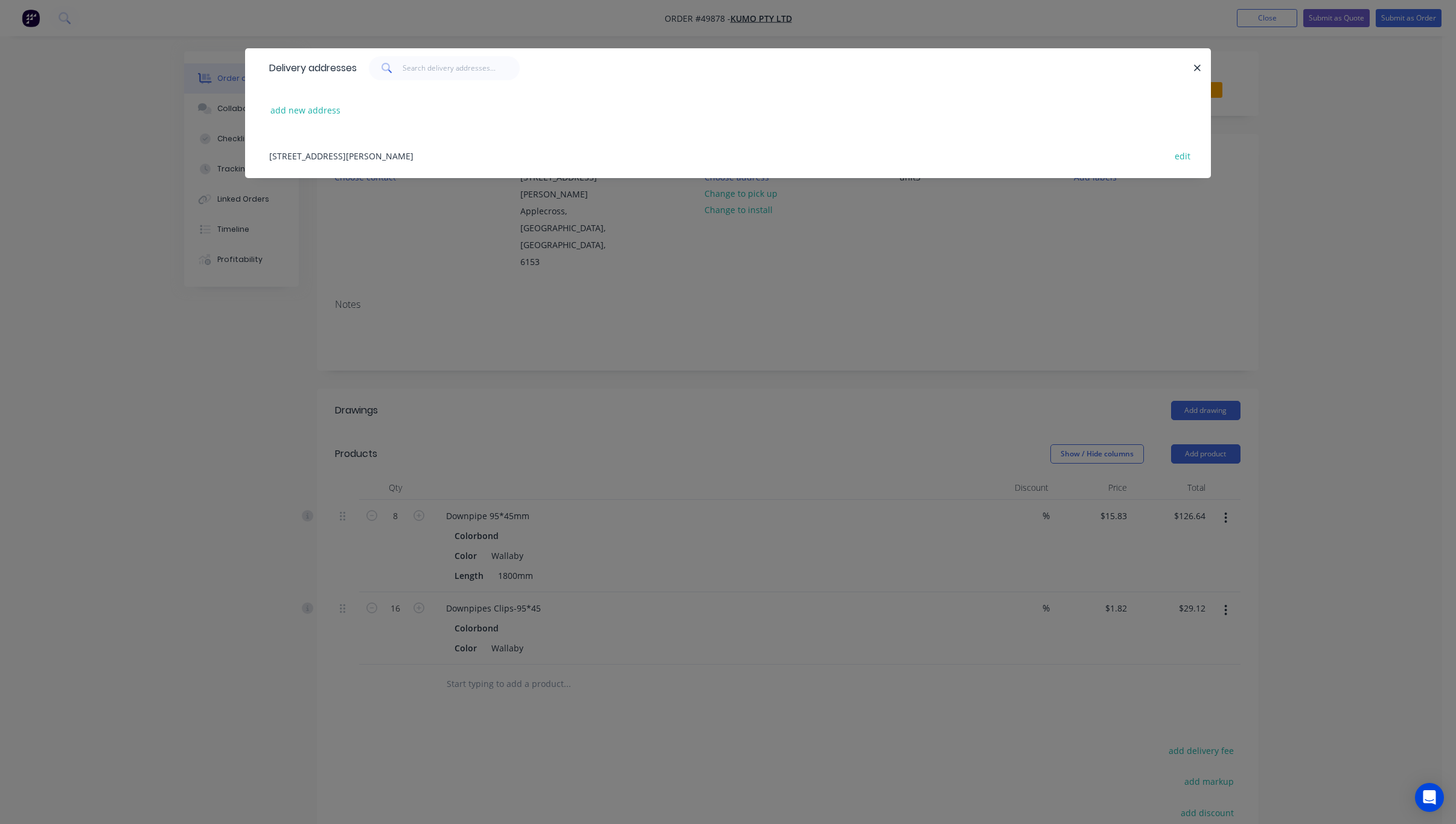
click at [804, 285] on div "Delivery addresses add new address Unit7/ 39 Simpson St, Applecross, Western Au…" at bounding box center [728, 412] width 1456 height 824
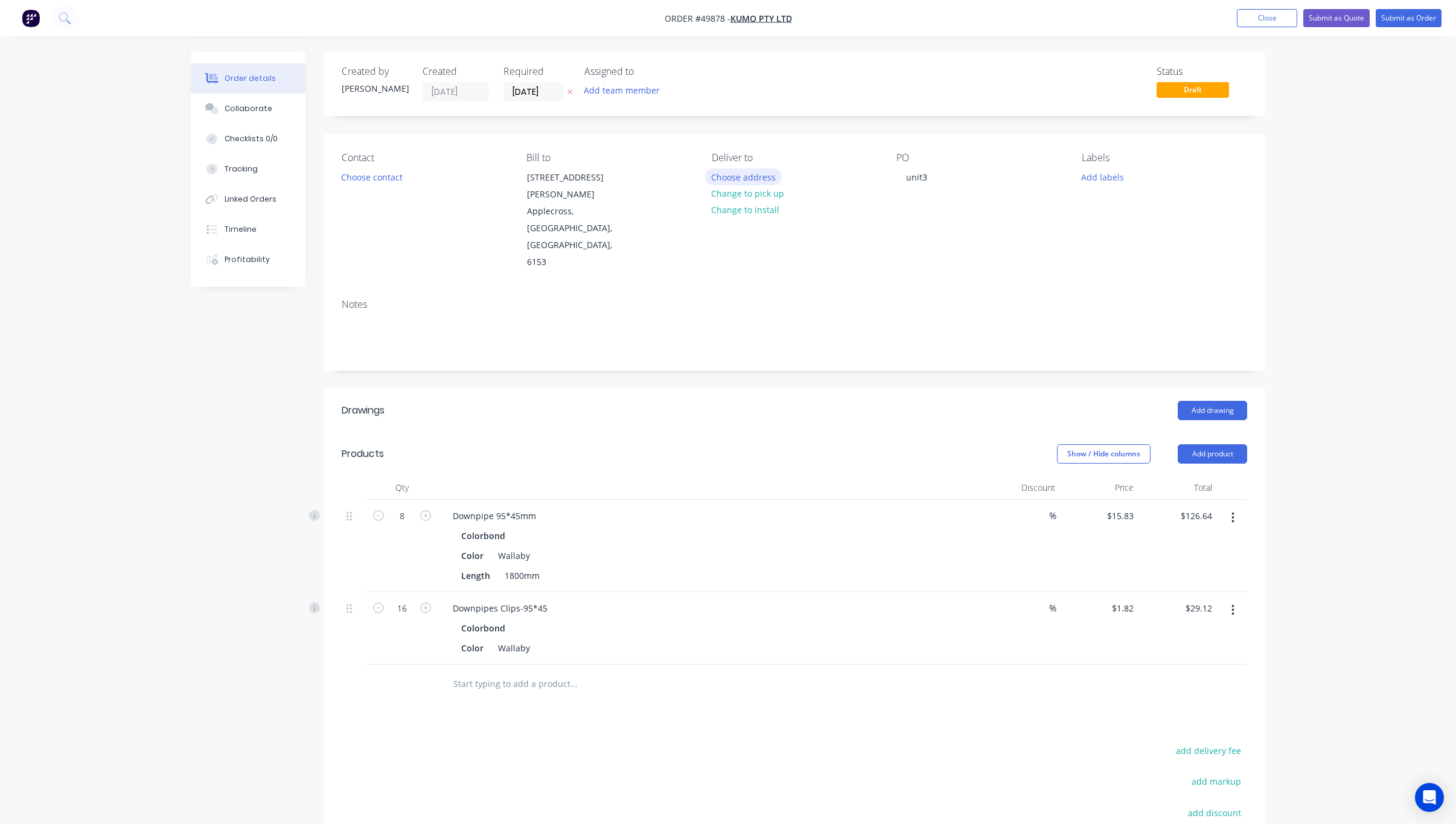
click at [750, 176] on button "Choose address" at bounding box center [744, 176] width 78 height 17
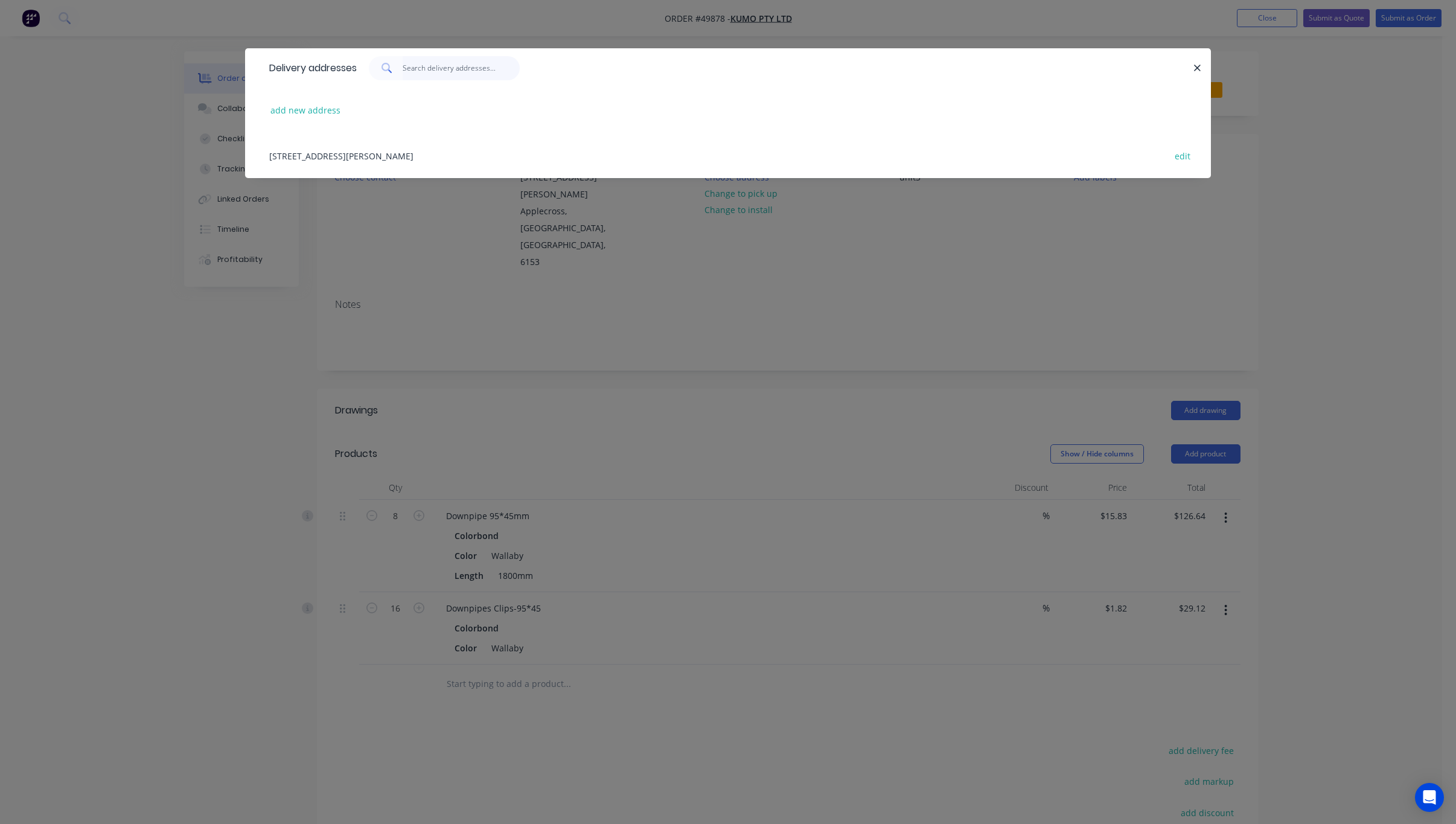
click at [421, 72] on input "text" at bounding box center [461, 68] width 118 height 24
click at [292, 115] on button "add new address" at bounding box center [306, 110] width 83 height 17
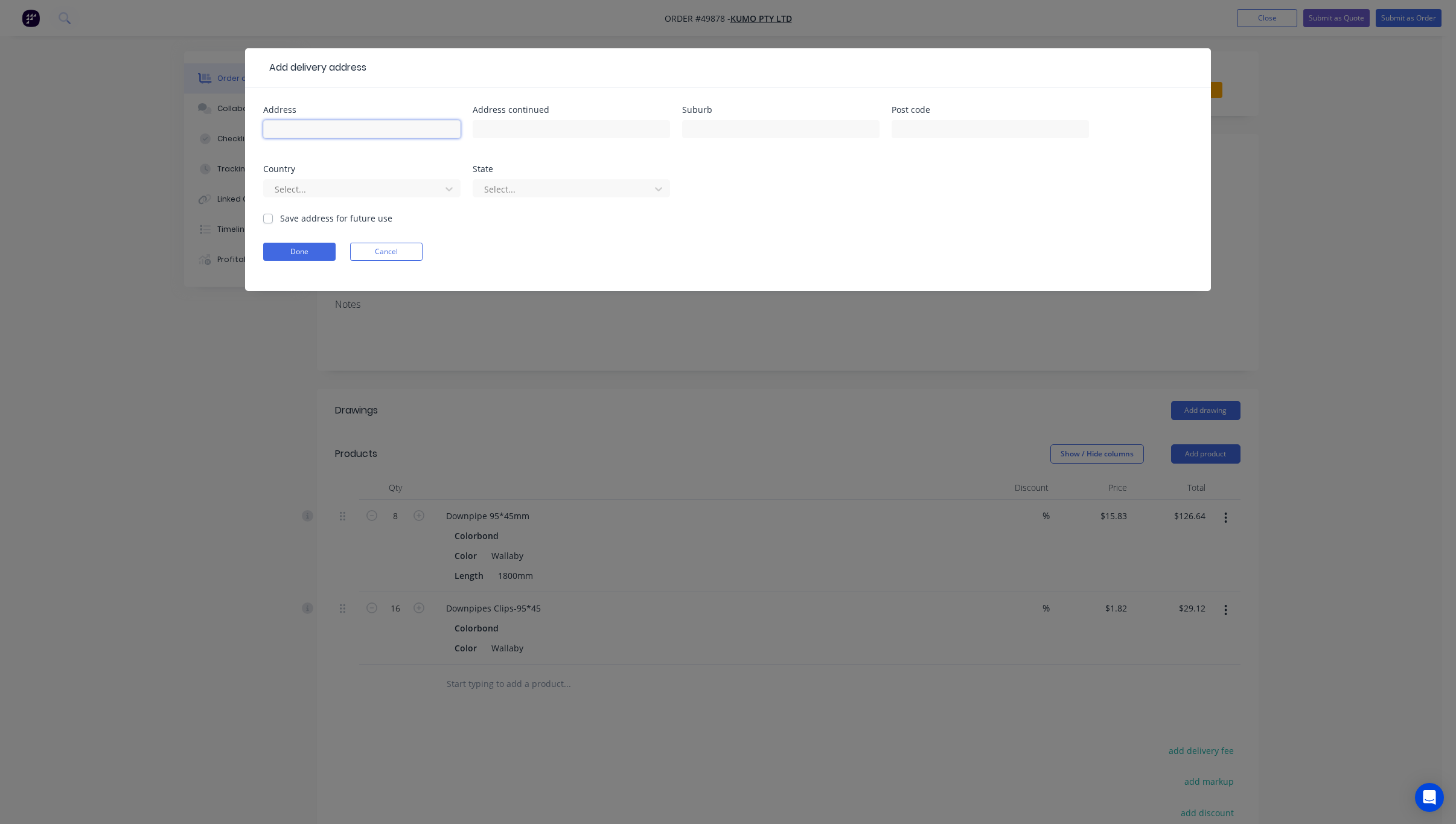
click at [366, 126] on input "text" at bounding box center [362, 129] width 197 height 18
paste input "102 Hamilton Road"
type input "102 Hamilton Road"
click at [723, 131] on input "text" at bounding box center [781, 129] width 197 height 18
type input "Spearwood"
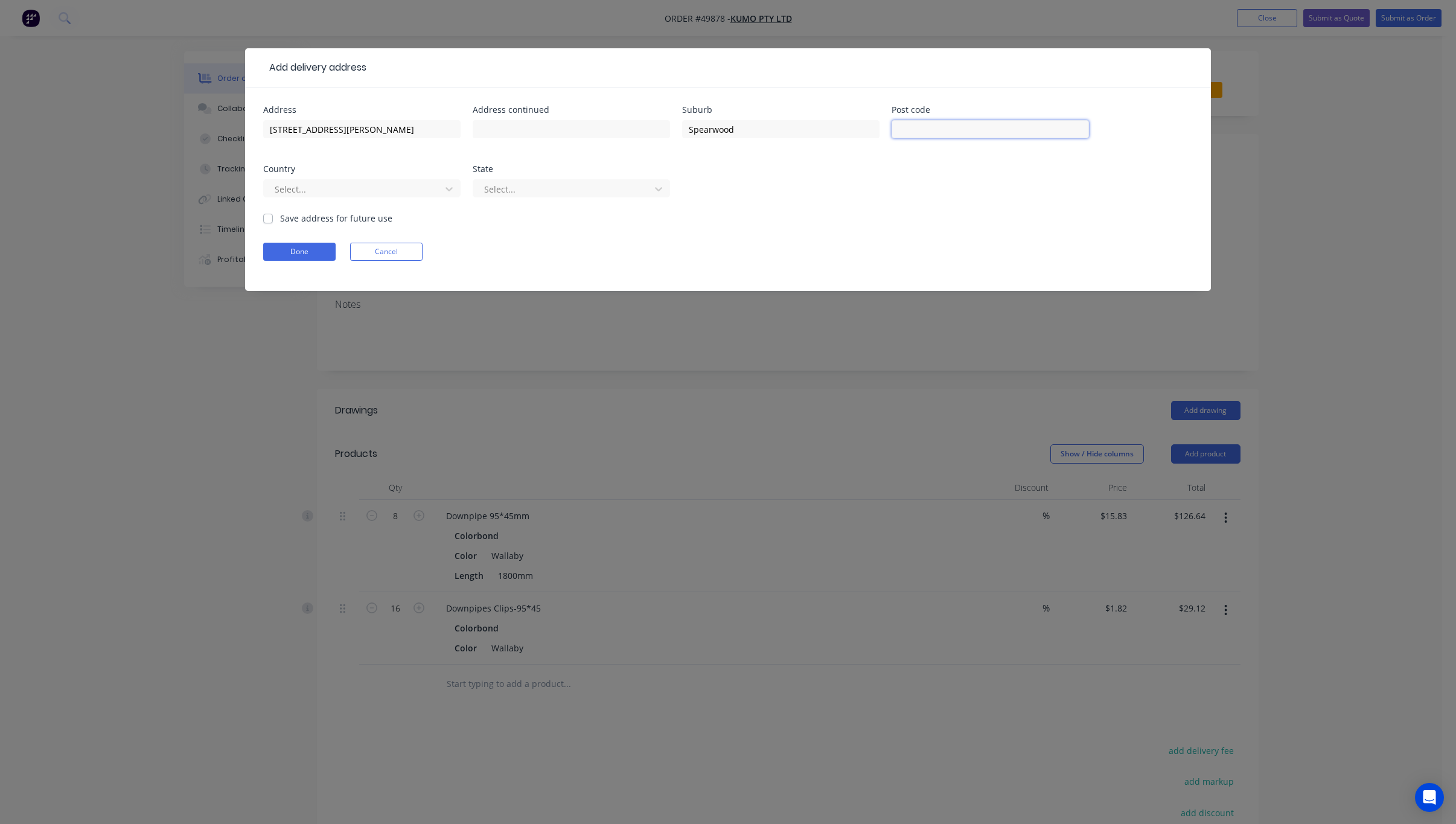
click at [934, 133] on input "text" at bounding box center [990, 129] width 197 height 18
type input "6163"
drag, startPoint x: 755, startPoint y: 201, endPoint x: 720, endPoint y: 201, distance: 35.0
click at [755, 201] on div "Address 102 Hamilton Road Address continued Suburb Spearwood Post code 6163 Cou…" at bounding box center [728, 158] width 930 height 106
click at [373, 185] on div at bounding box center [354, 189] width 161 height 15
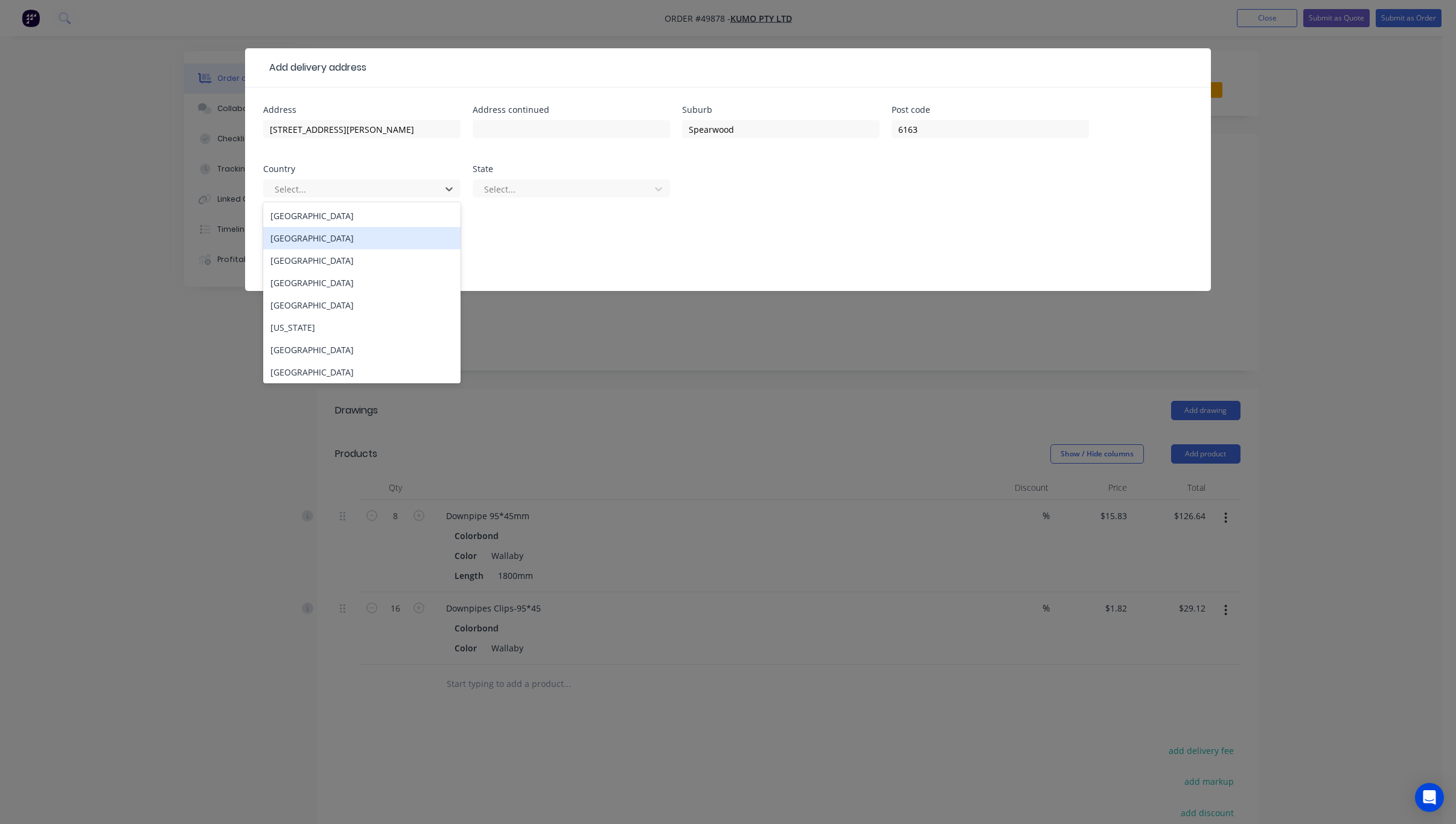
click at [411, 229] on div "Afghanistan" at bounding box center [362, 238] width 197 height 23
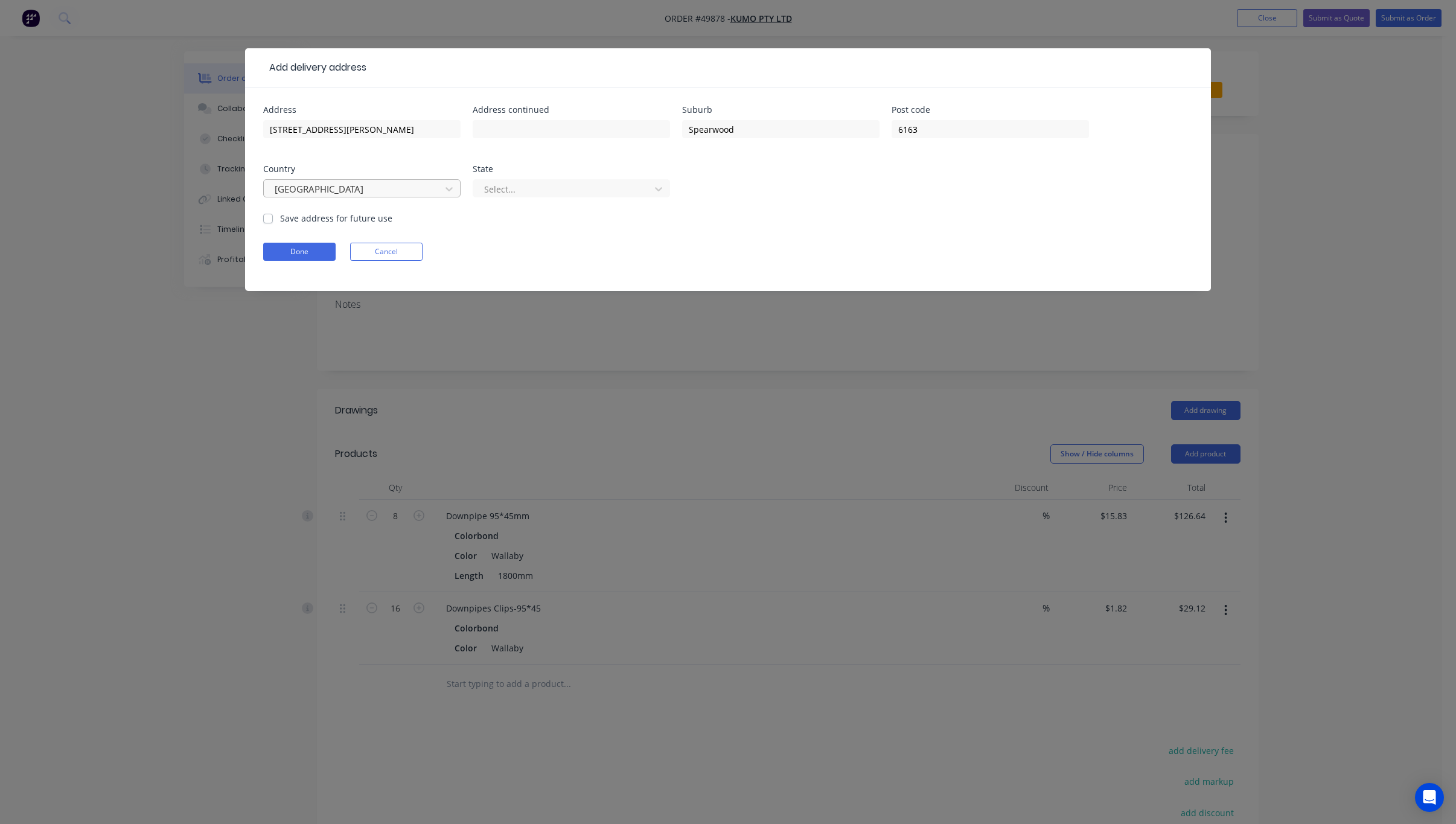
click at [397, 191] on div at bounding box center [354, 189] width 161 height 15
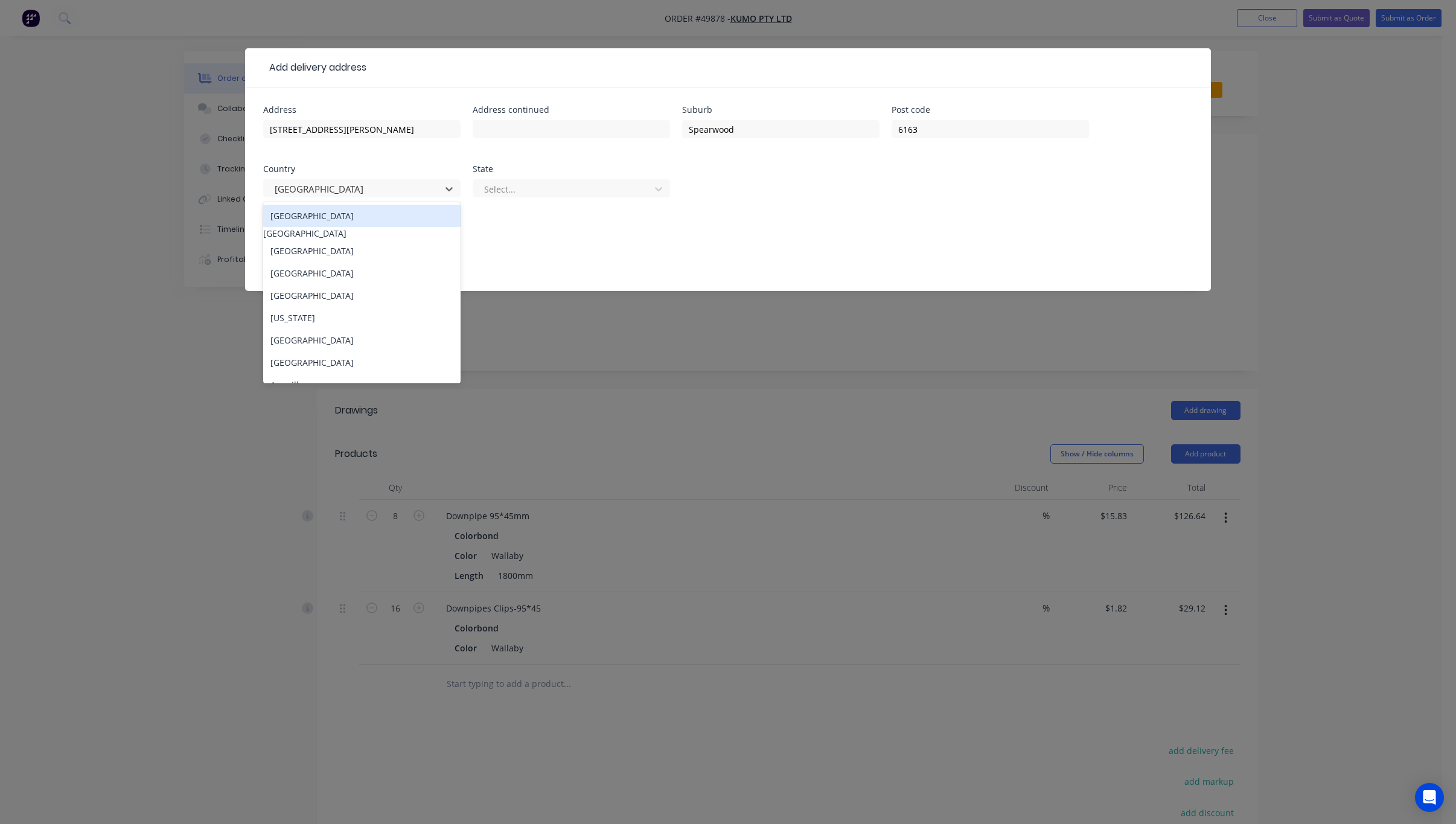
click at [399, 216] on div "Australia" at bounding box center [362, 216] width 197 height 23
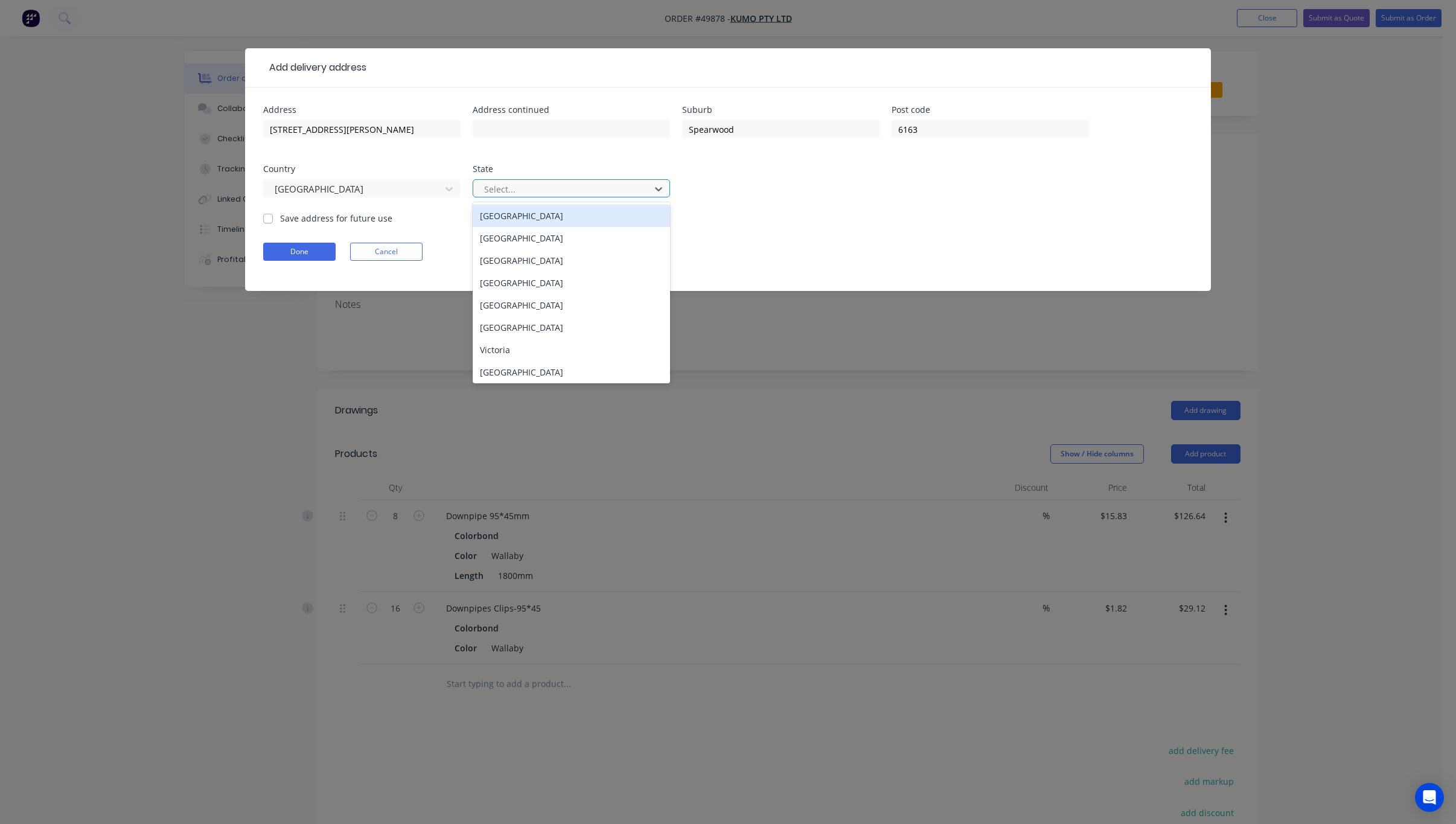
click at [576, 196] on div at bounding box center [564, 189] width 161 height 15
click at [585, 375] on div "Western Australia" at bounding box center [571, 372] width 197 height 23
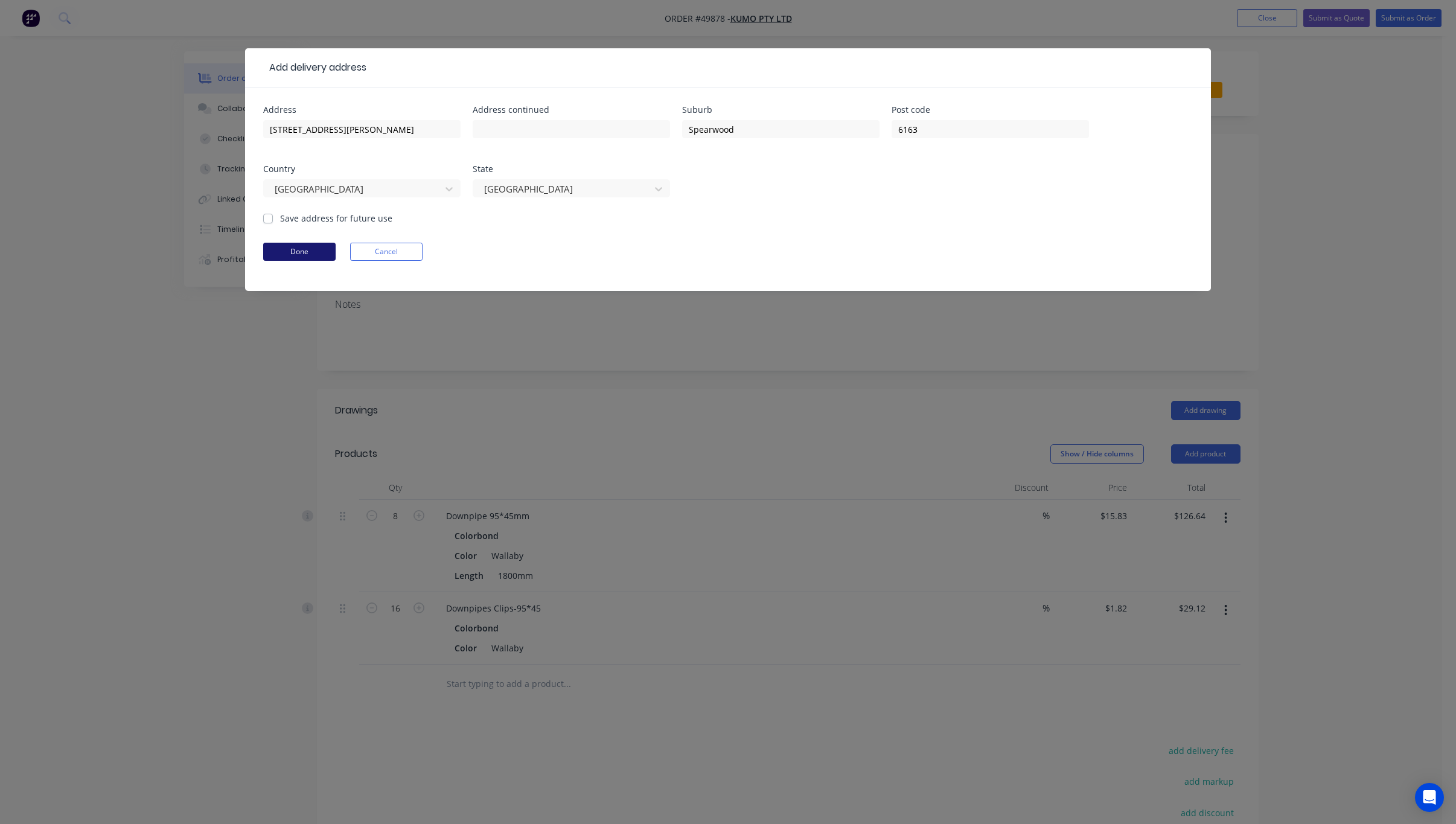
click at [283, 254] on button "Done" at bounding box center [299, 252] width 72 height 18
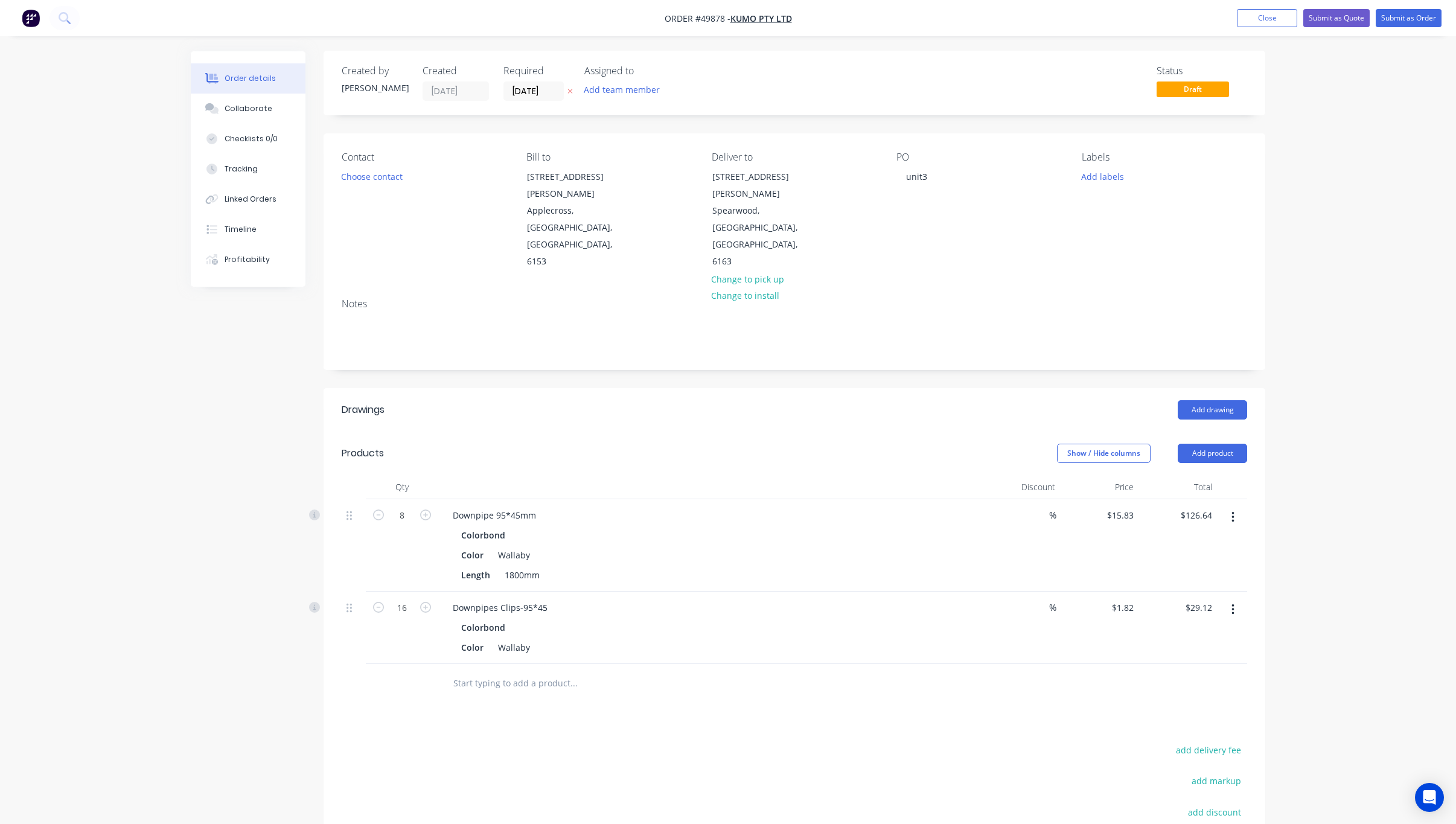
scroll to position [0, 0]
drag, startPoint x: 1306, startPoint y: 179, endPoint x: 1292, endPoint y: 161, distance: 22.8
click at [934, 179] on div "Order details Collaborate Checklists 0/0 Tracking Linked Orders Timeline Profit…" at bounding box center [728, 492] width 1456 height 985
click at [934, 22] on button "Submit as Quote" at bounding box center [1336, 18] width 66 height 18
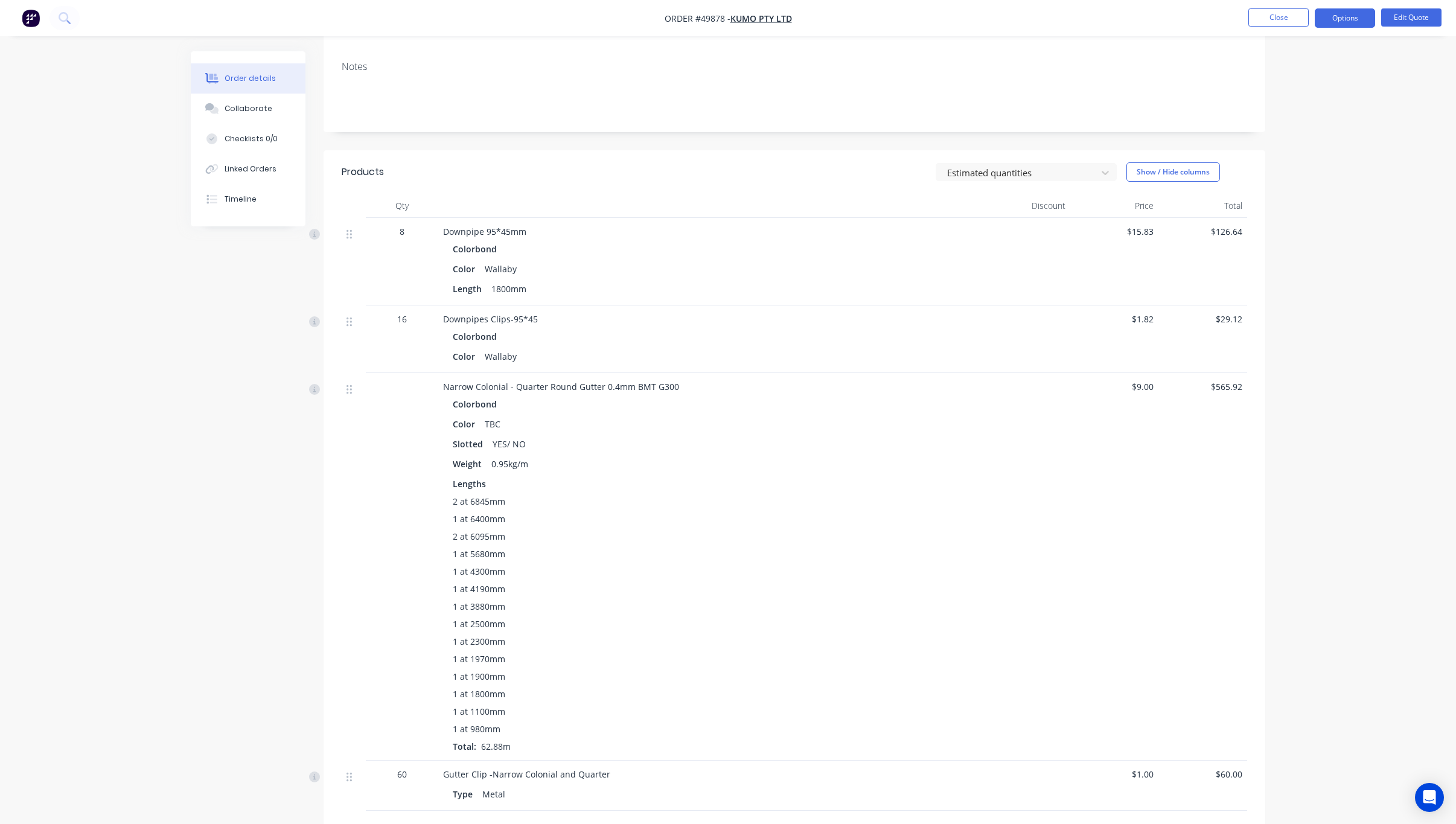
scroll to position [361, 0]
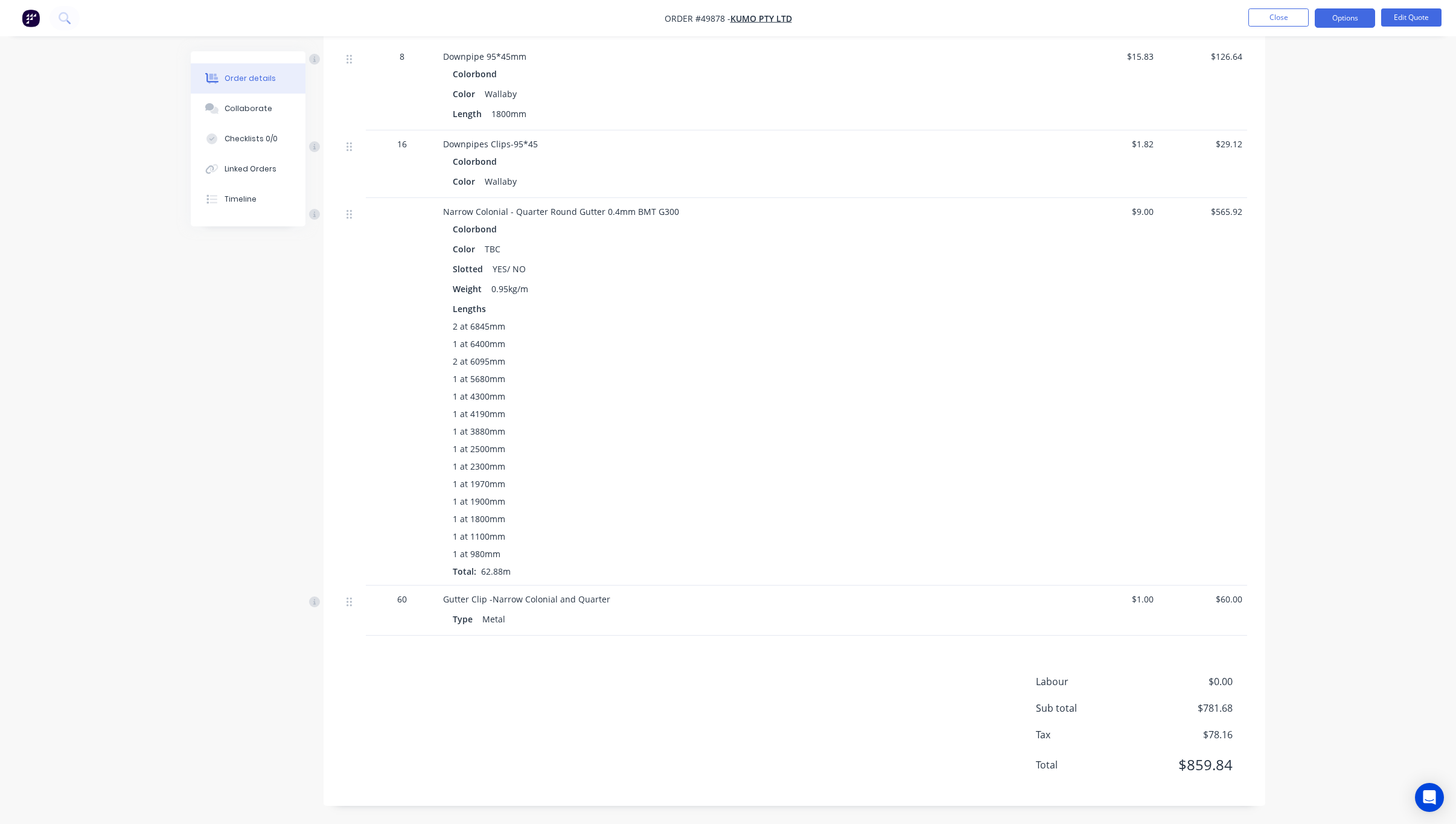
click at [491, 247] on div "TBC" at bounding box center [493, 249] width 26 height 17
click at [934, 18] on button "Options" at bounding box center [1345, 18] width 60 height 20
click at [934, 78] on div "Quote" at bounding box center [1308, 73] width 111 height 17
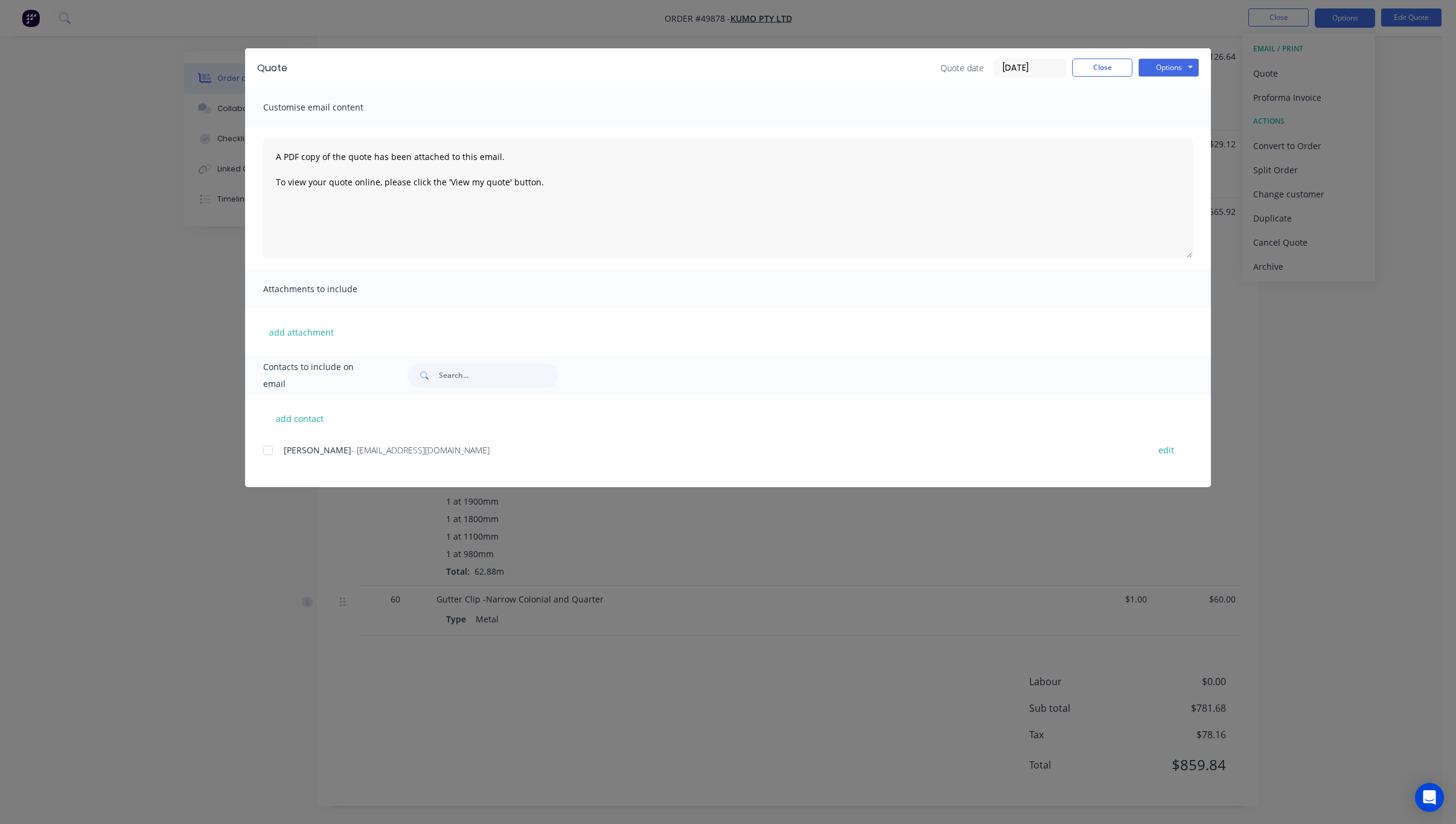
click at [934, 319] on div "Quote Quote date 01/10/25 Close Options Preview Print Email Customise email con…" at bounding box center [728, 412] width 1456 height 824
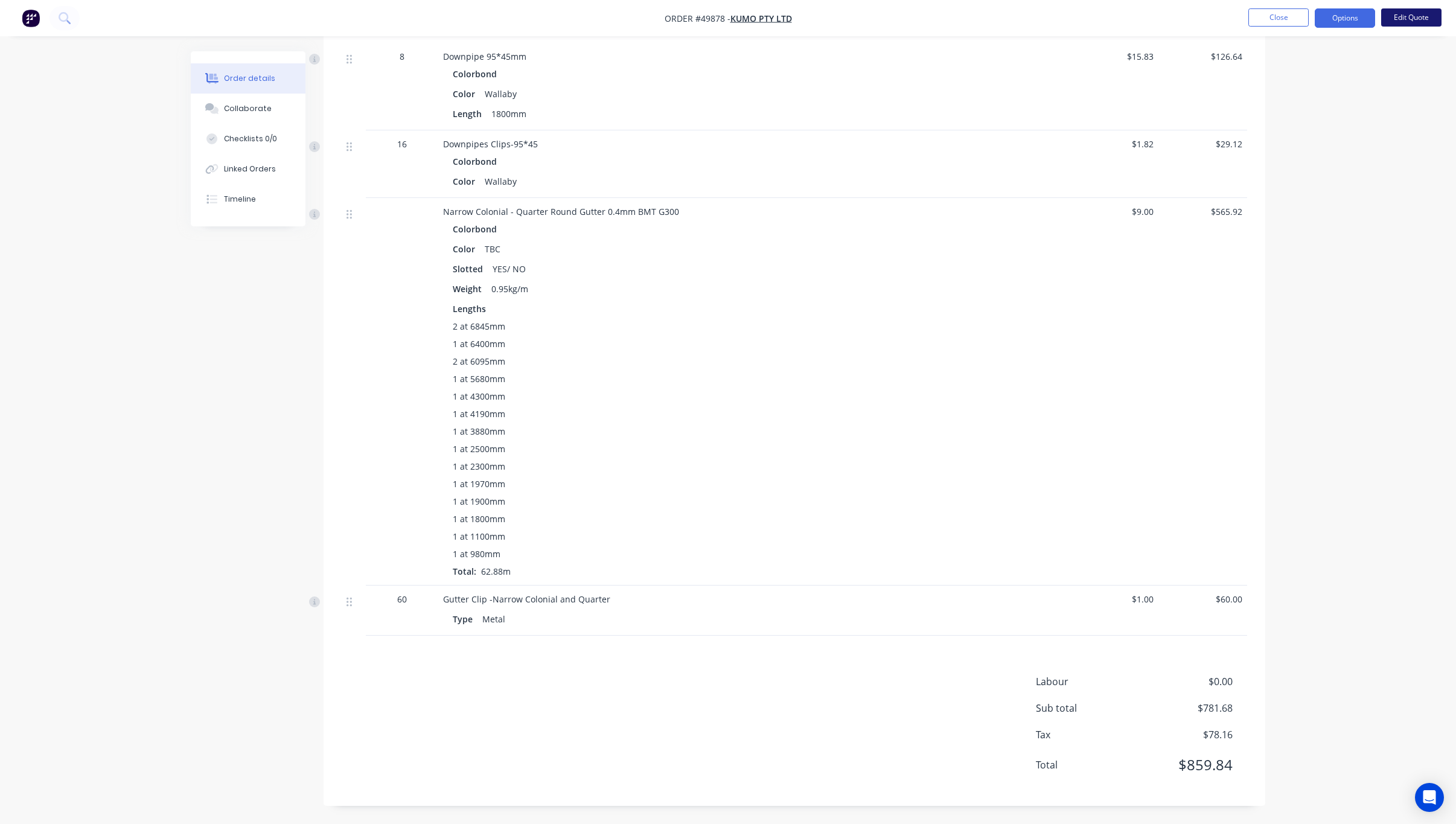
click at [934, 20] on button "Edit Quote" at bounding box center [1412, 17] width 60 height 18
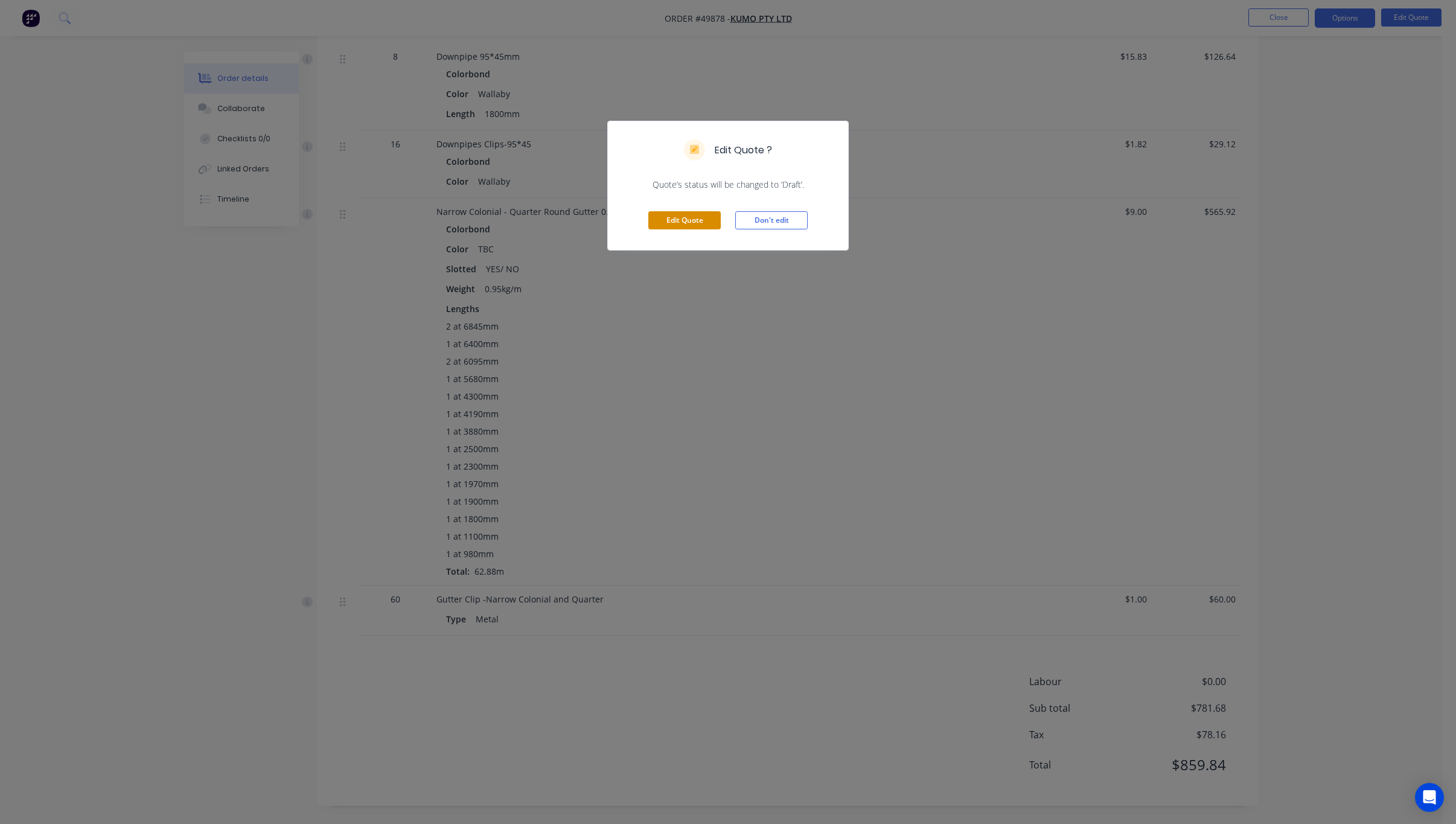
click at [674, 220] on button "Edit Quote" at bounding box center [684, 220] width 72 height 18
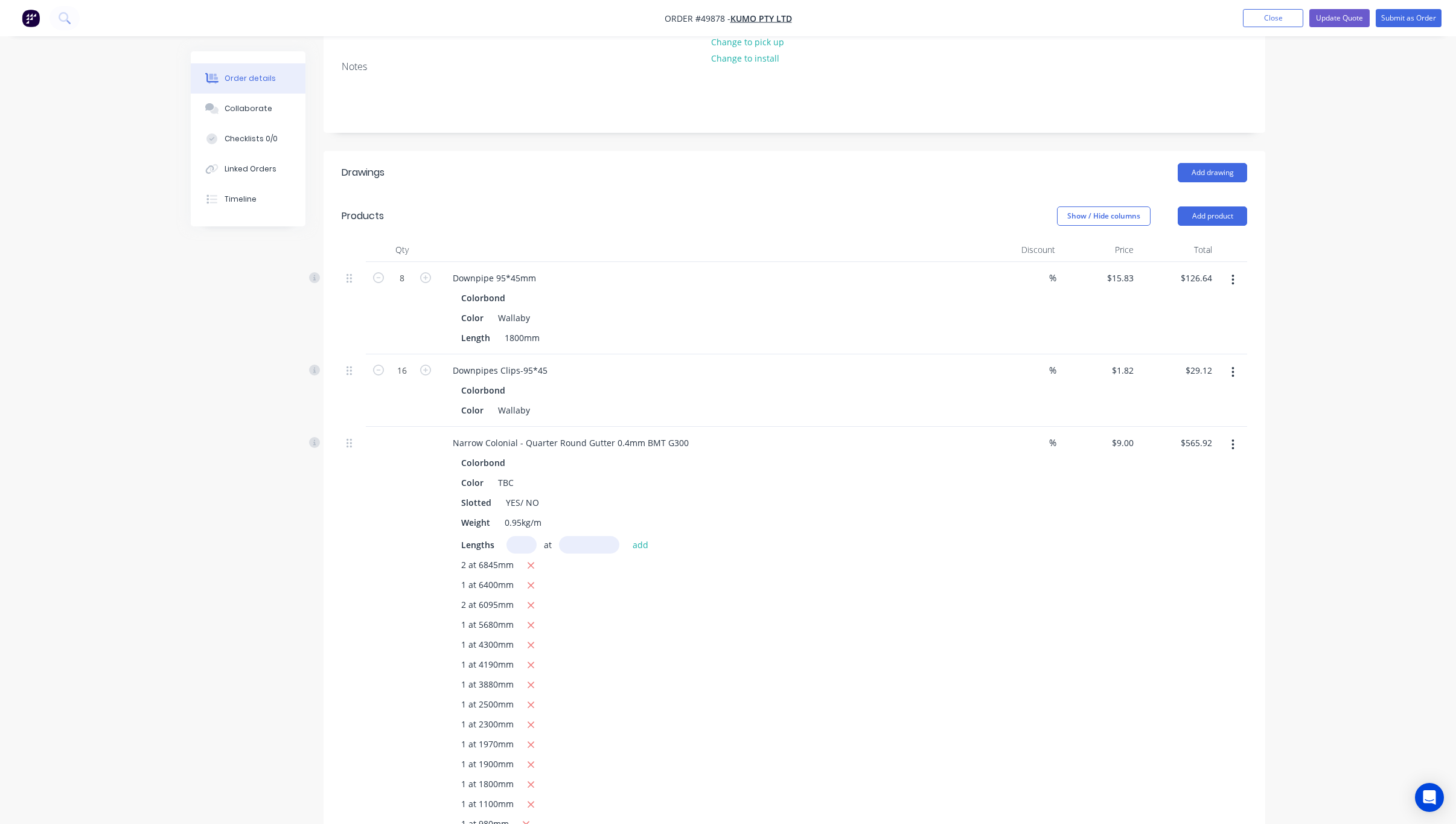
scroll to position [271, 0]
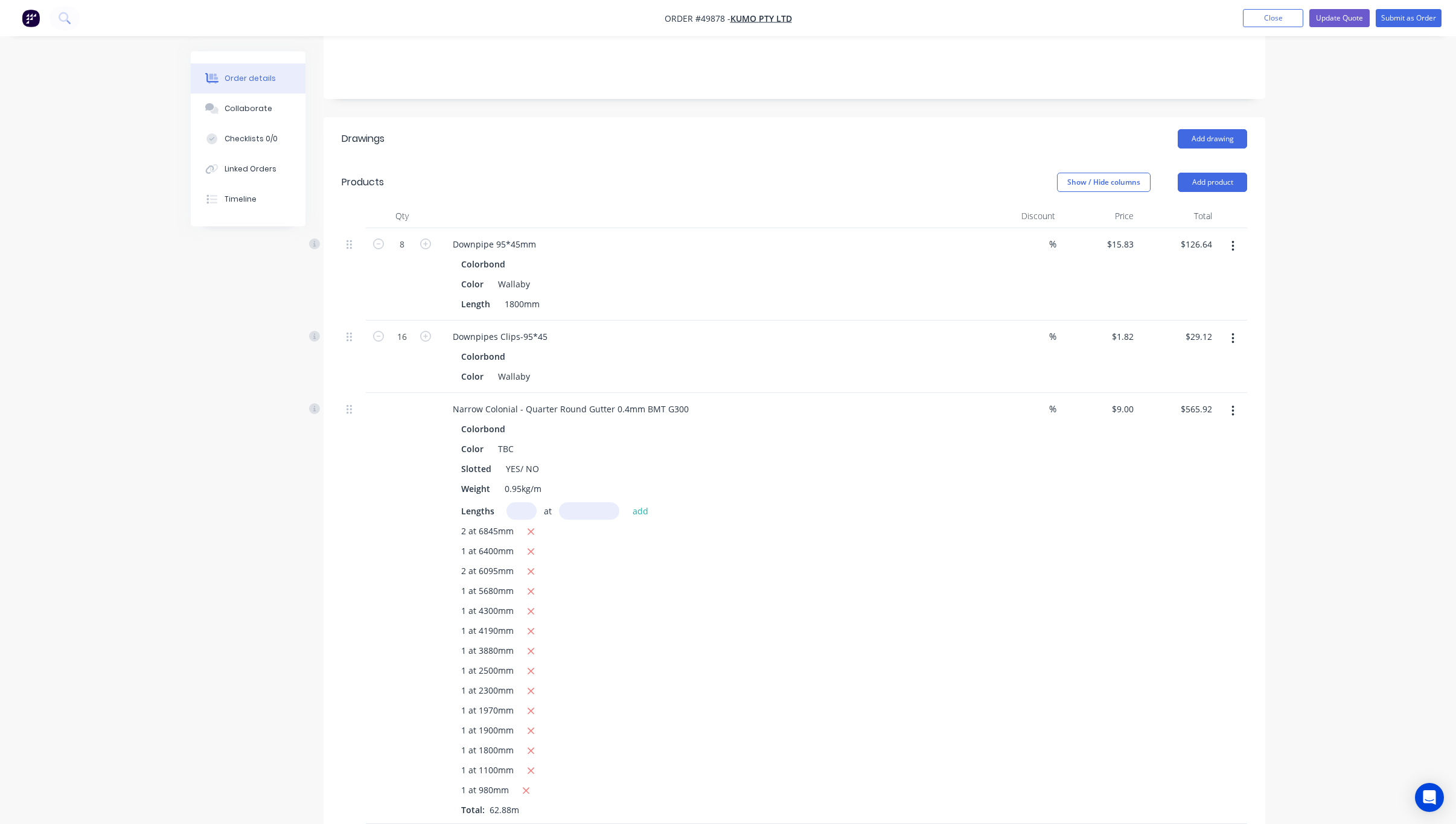
click at [934, 400] on button "button" at bounding box center [1233, 411] width 29 height 22
click at [934, 434] on div "Edit" at bounding box center [1189, 443] width 93 height 17
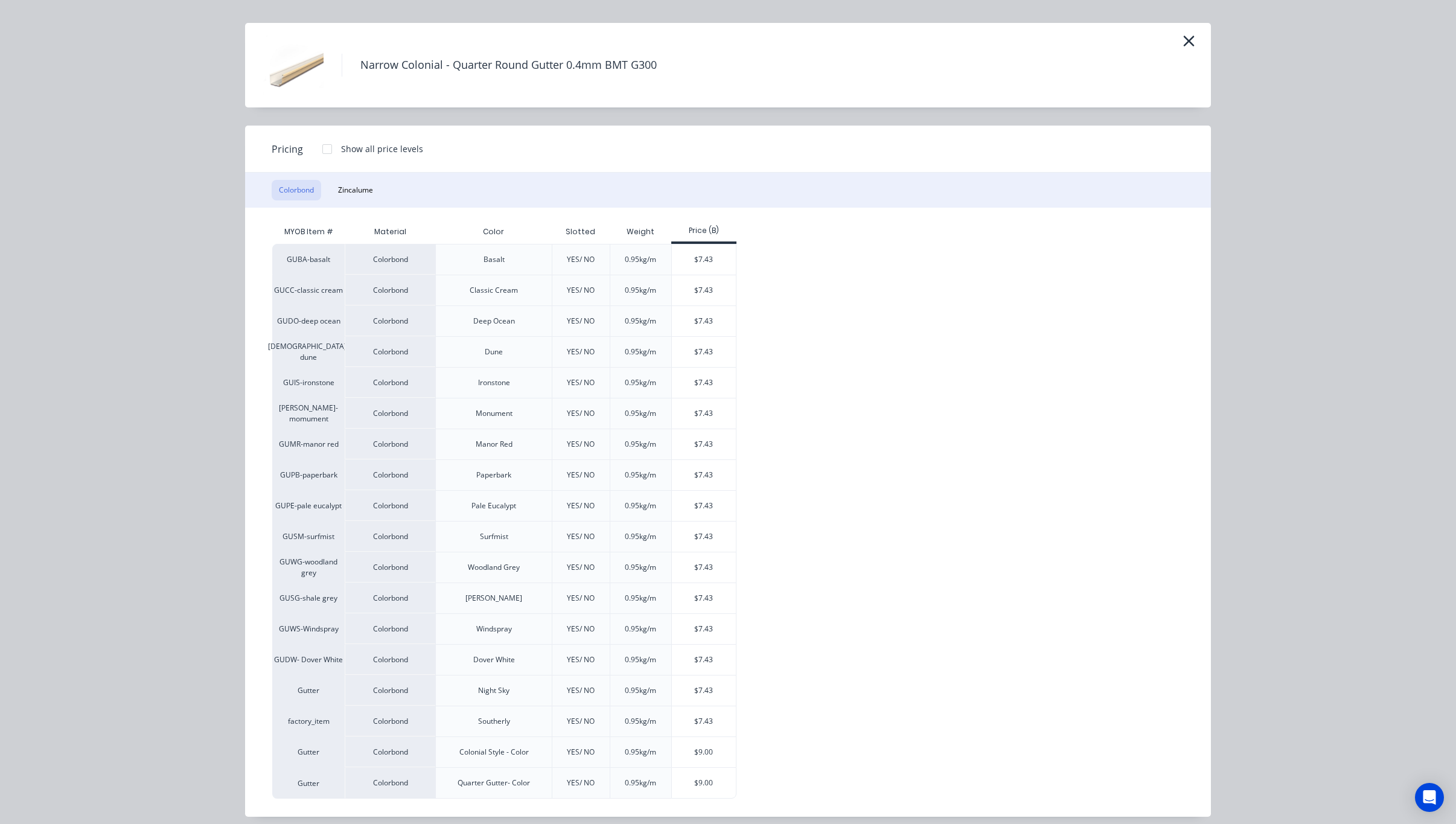
scroll to position [40, 0]
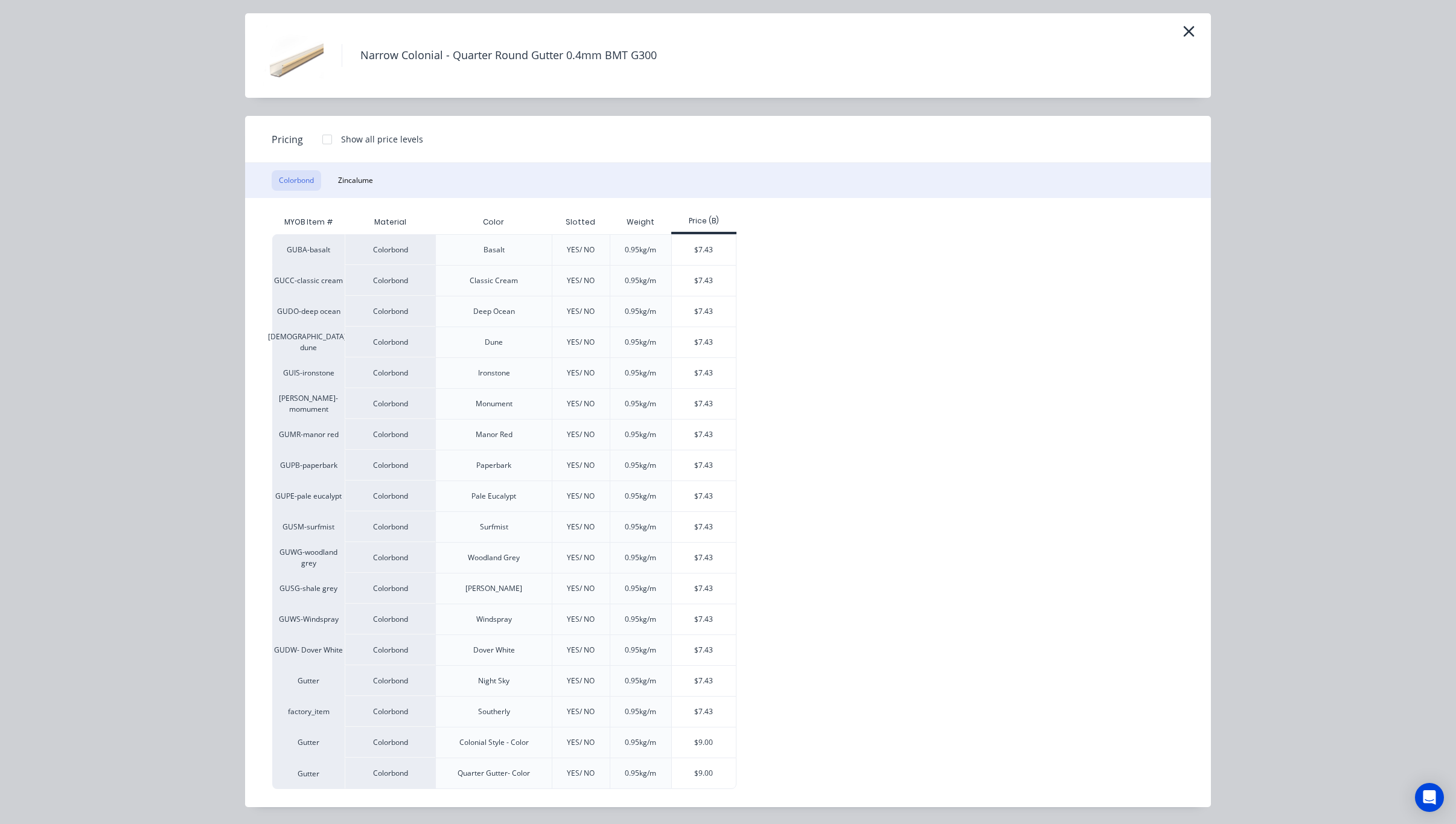
click at [934, 563] on div "Narrow Colonial - Quarter Round Gutter 0.4mm BMT G300 Pricing Show all price le…" at bounding box center [728, 412] width 1456 height 824
click at [934, 28] on icon "button" at bounding box center [1188, 31] width 13 height 17
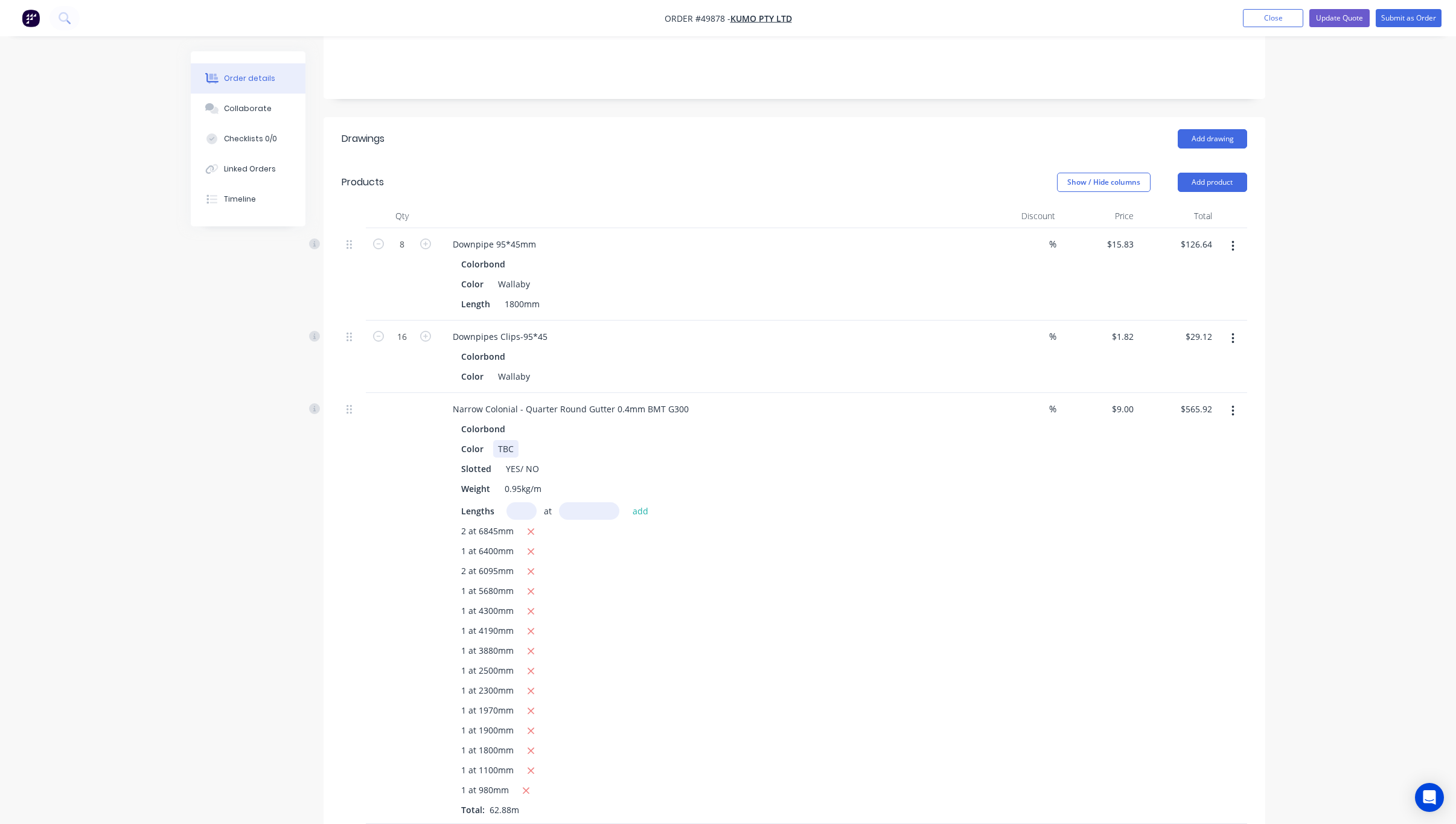
click at [504, 440] on div "TBC" at bounding box center [506, 449] width 26 height 17
click at [504, 440] on div "TWallaby" at bounding box center [516, 449] width 47 height 17
click at [788, 440] on div "Color Wallaby" at bounding box center [708, 449] width 502 height 17
drag, startPoint x: 522, startPoint y: 361, endPoint x: 581, endPoint y: 363, distance: 59.0
click at [581, 400] on div "Narrow Colonial - Quarter Round Gutter 0.4mm BMT G300" at bounding box center [570, 409] width 255 height 17
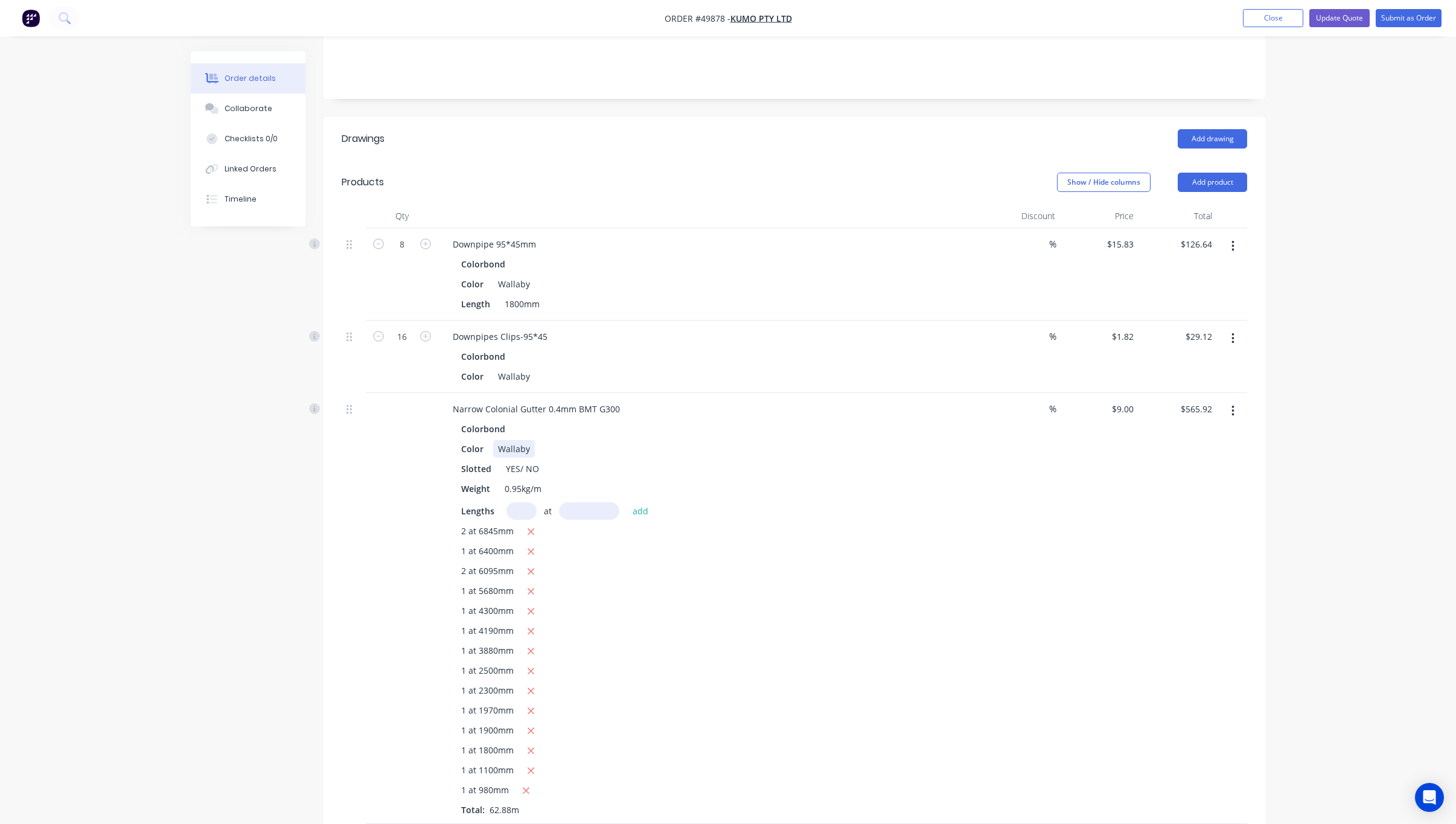
click at [560, 440] on div "Color Wallaby" at bounding box center [708, 449] width 502 height 17
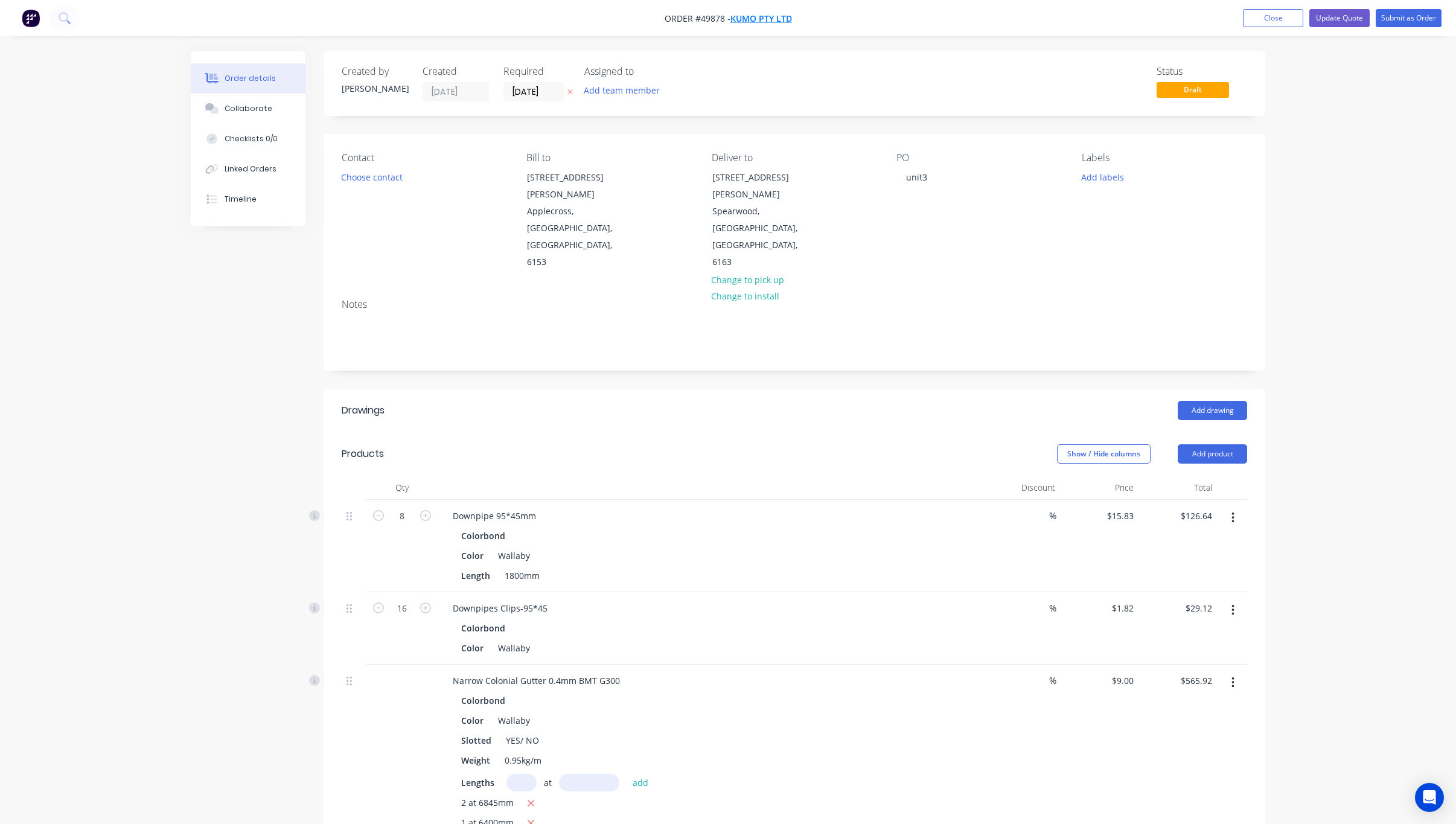
click at [769, 17] on span "Kumo Pty Ltd" at bounding box center [761, 18] width 62 height 11
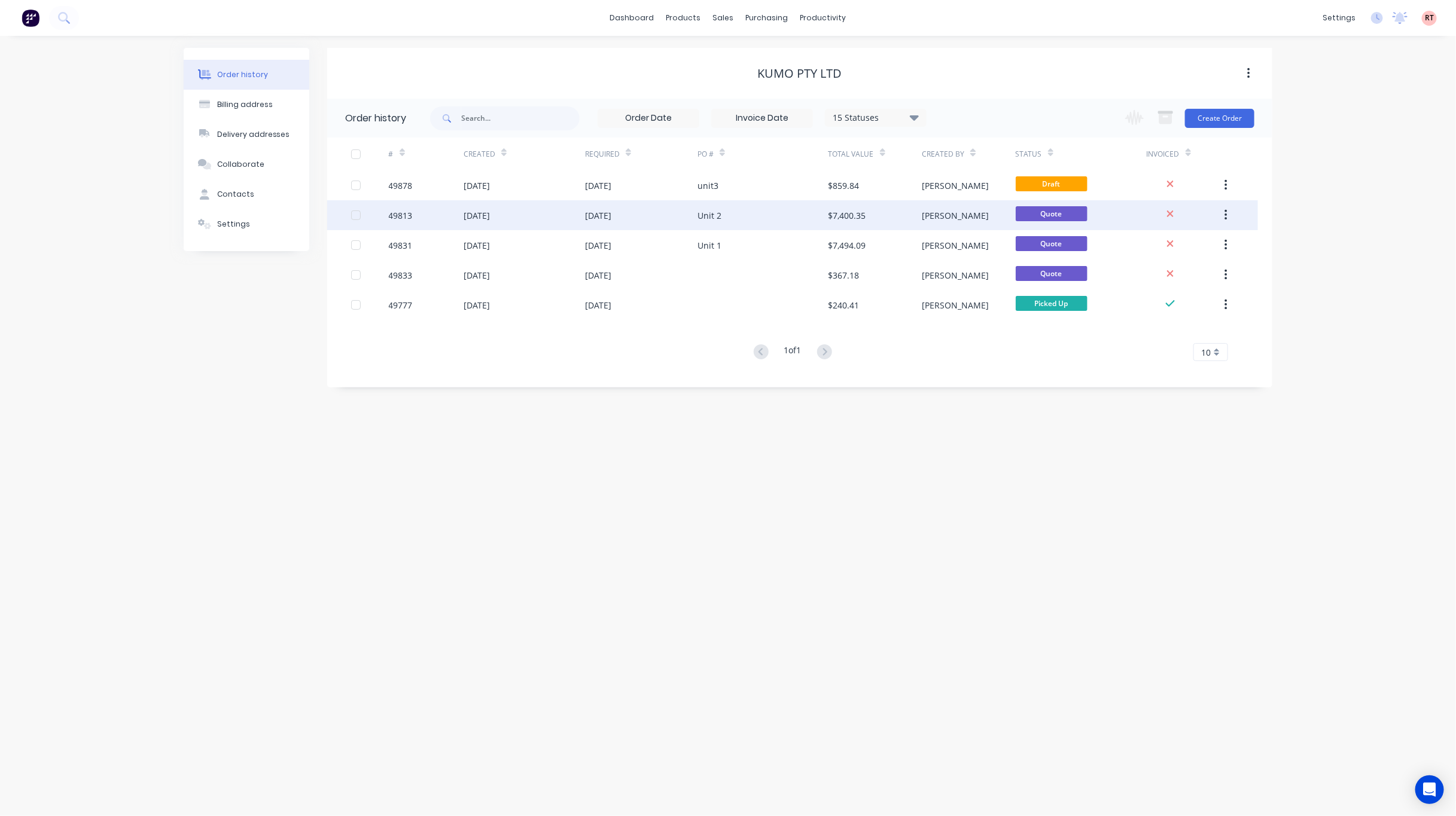
click at [547, 218] on div "30 Sep 2025" at bounding box center [524, 215] width 122 height 30
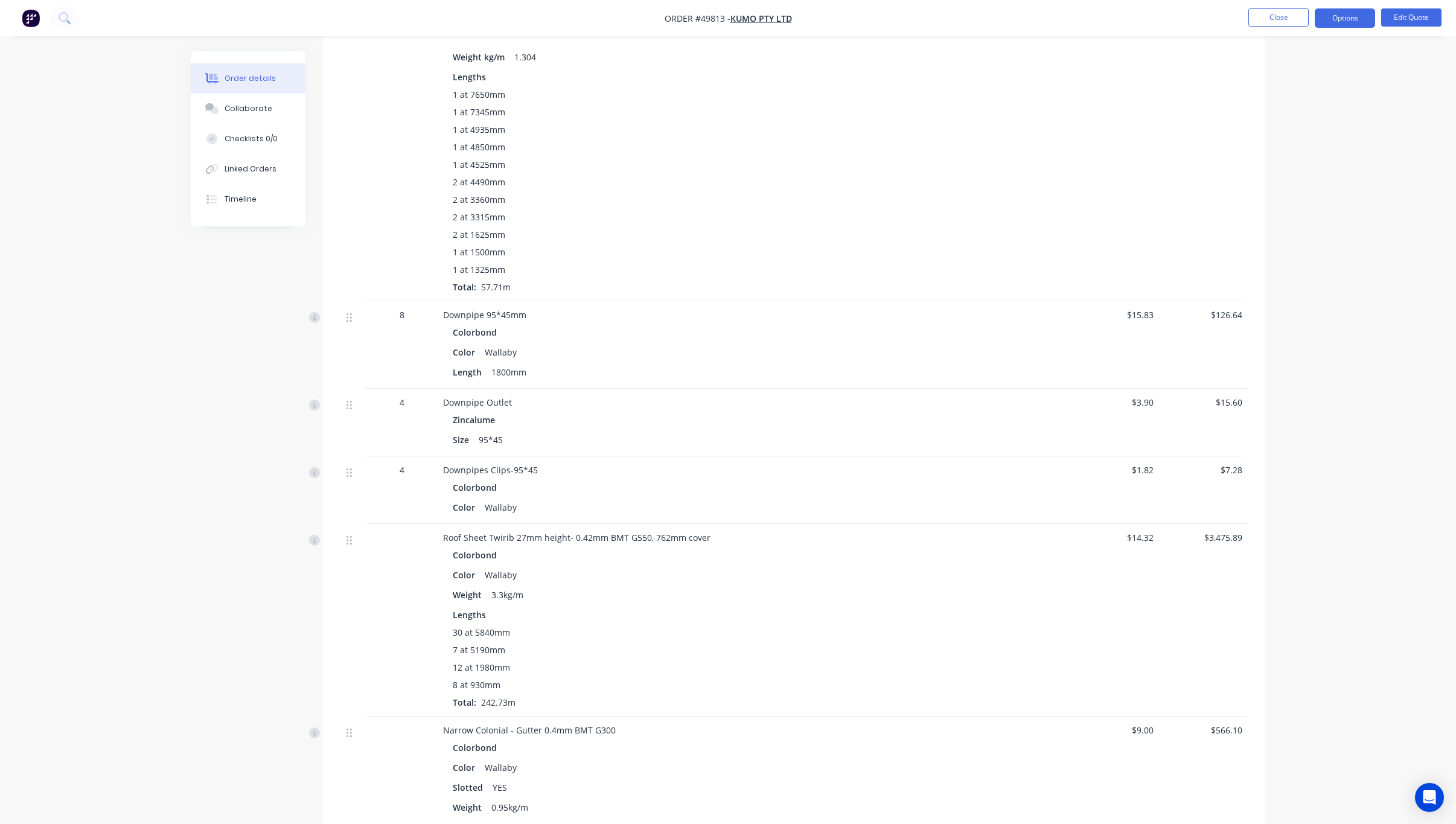
scroll to position [1178, 0]
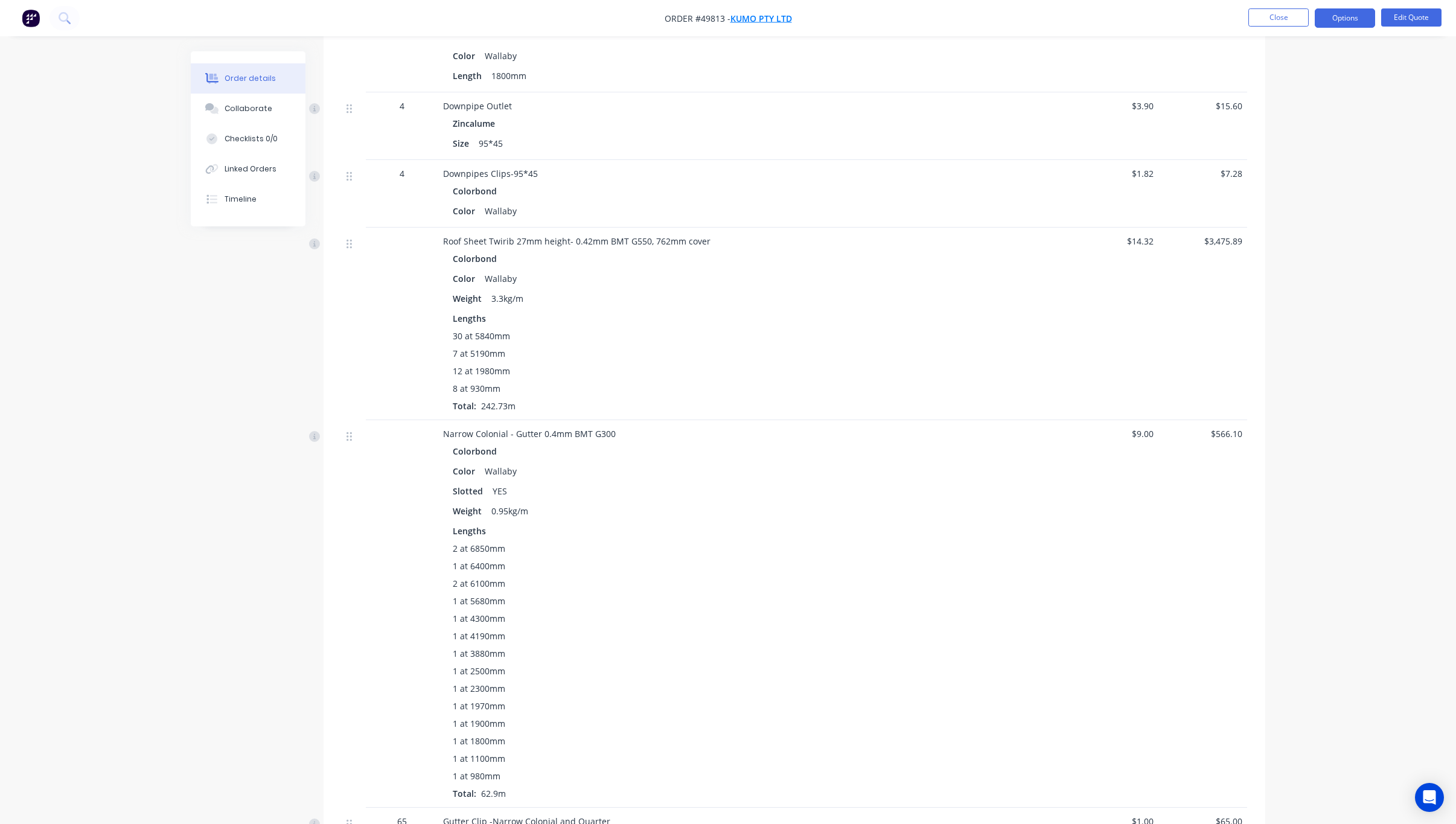
click at [748, 14] on span "Kumo Pty Ltd" at bounding box center [761, 18] width 62 height 11
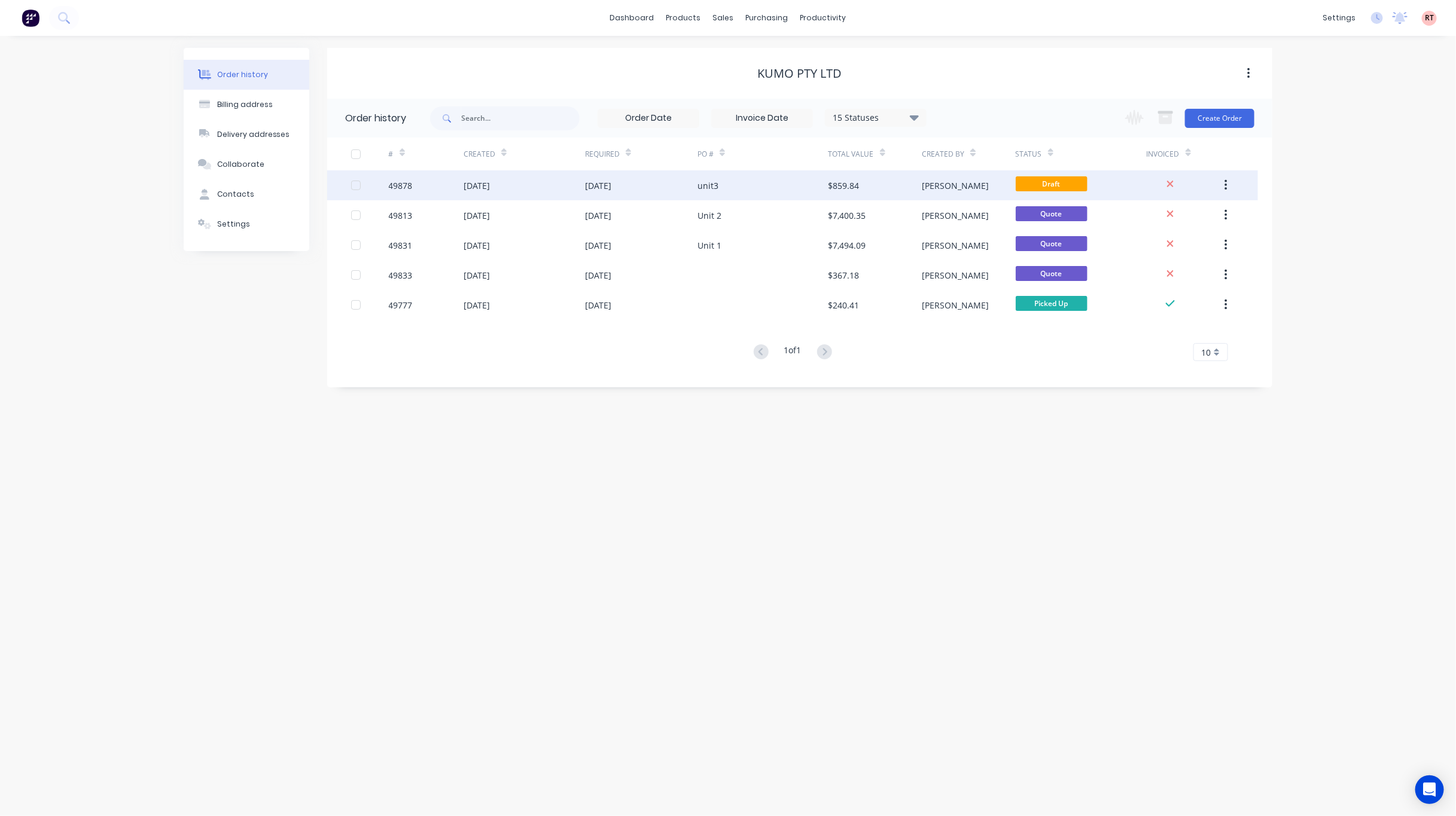
click at [788, 191] on div "unit3" at bounding box center [762, 185] width 131 height 30
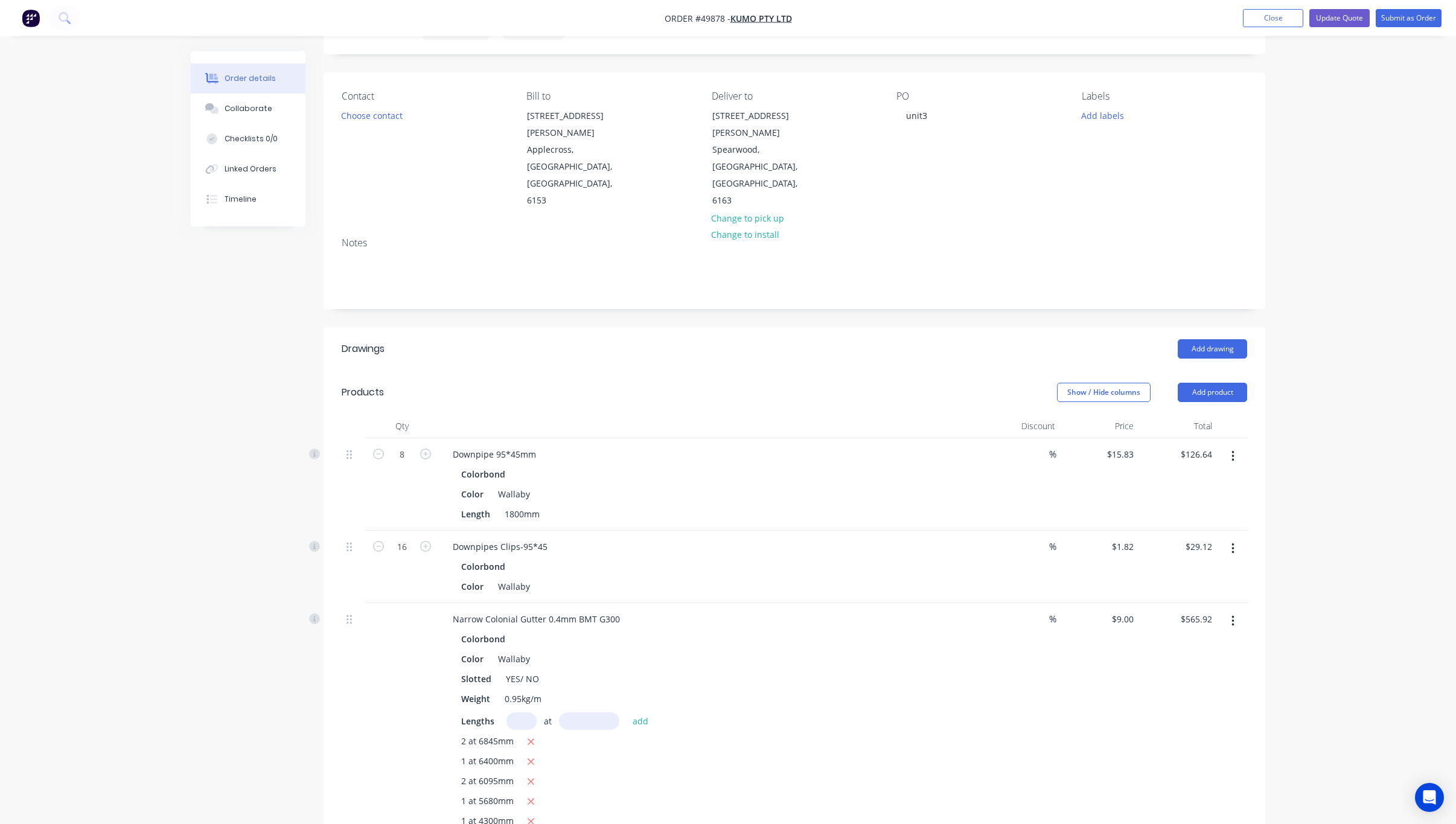
scroll to position [181, 0]
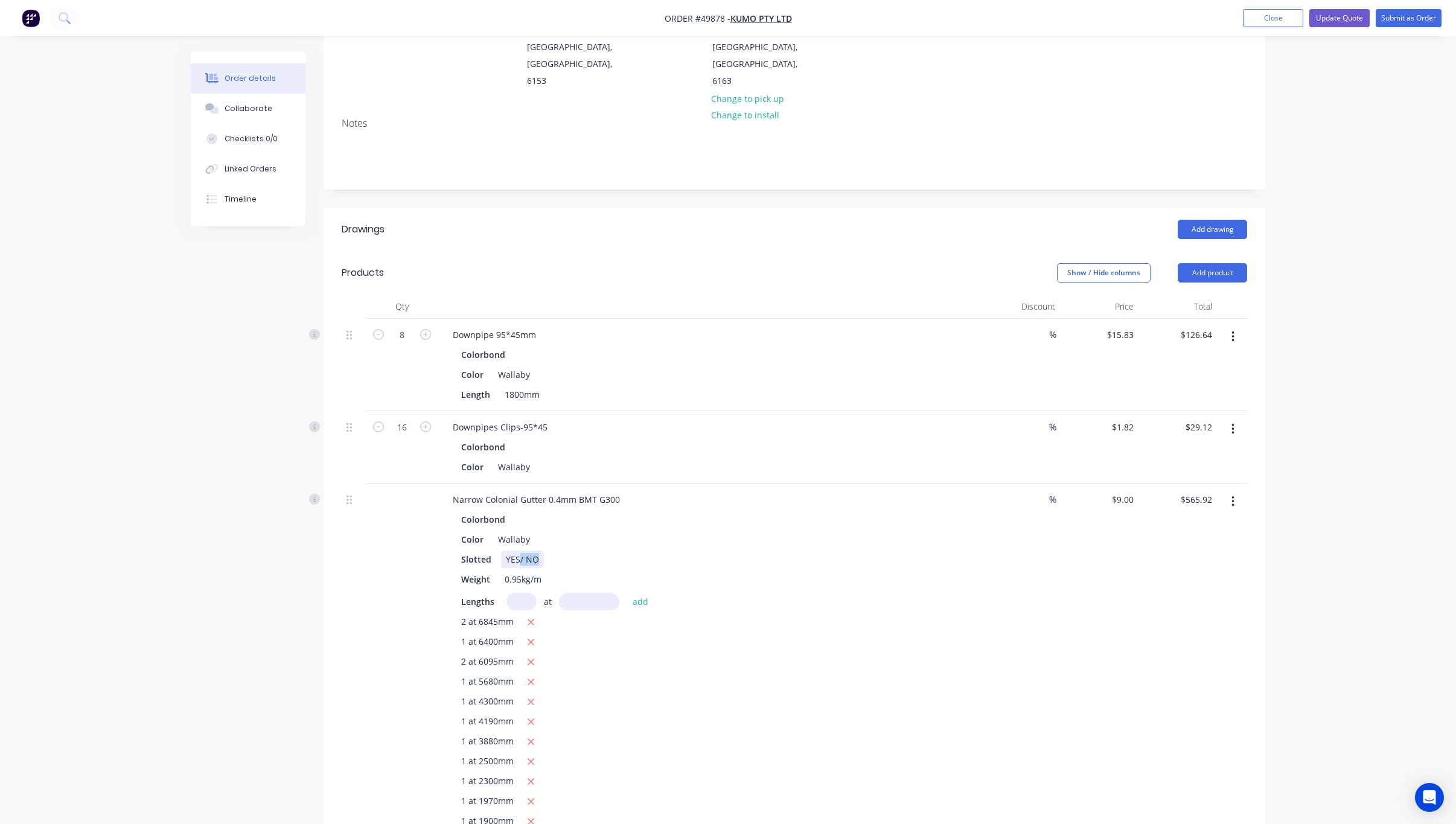
drag, startPoint x: 517, startPoint y: 513, endPoint x: 557, endPoint y: 513, distance: 40.0
click at [557, 551] on div "Slotted YES/ NO" at bounding box center [708, 559] width 502 height 17
click at [934, 484] on div "Order details Collaborate Checklists 0/0 Linked Orders Timeline Order details C…" at bounding box center [728, 555] width 1456 height 1472
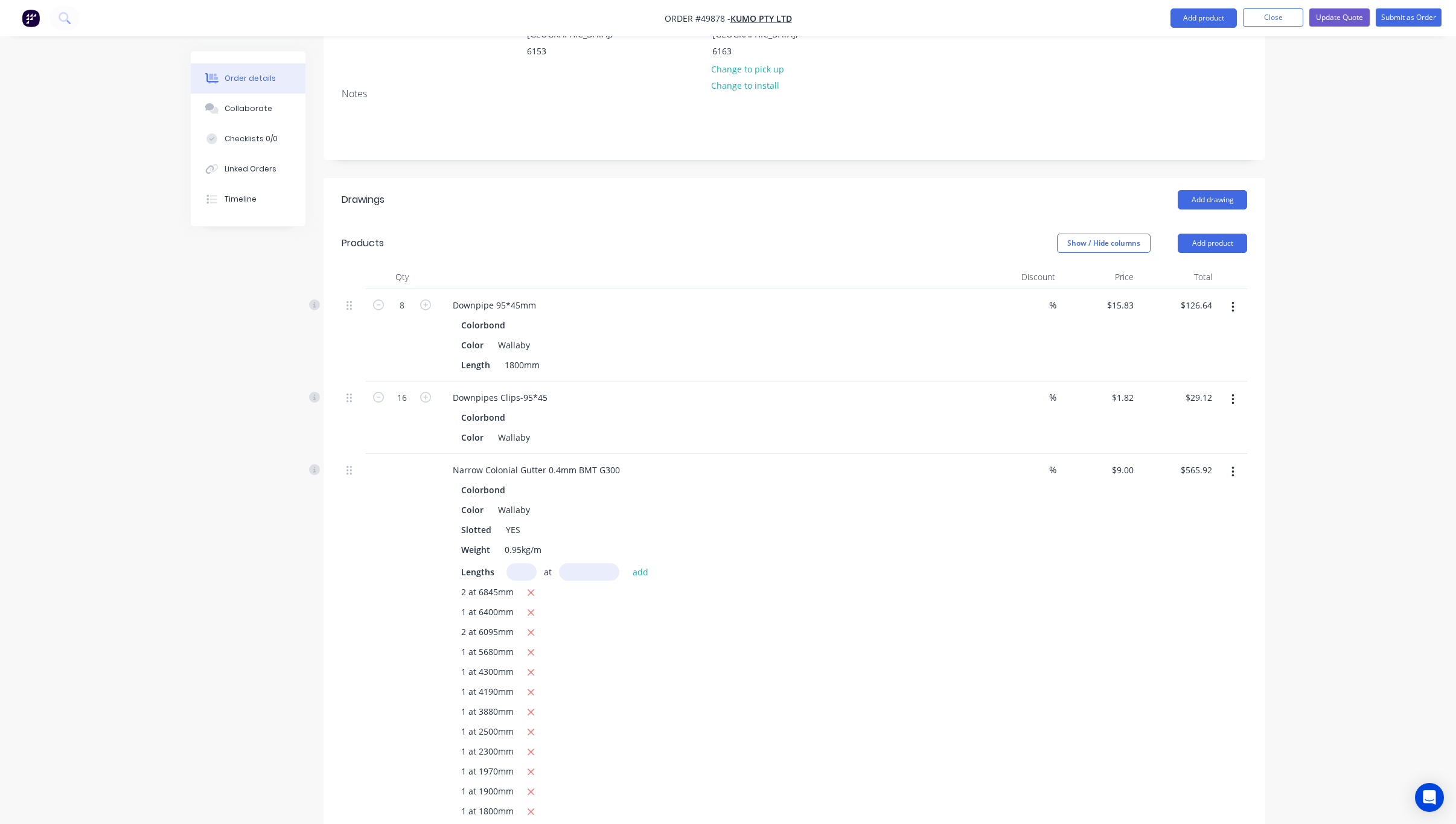
scroll to position [0, 0]
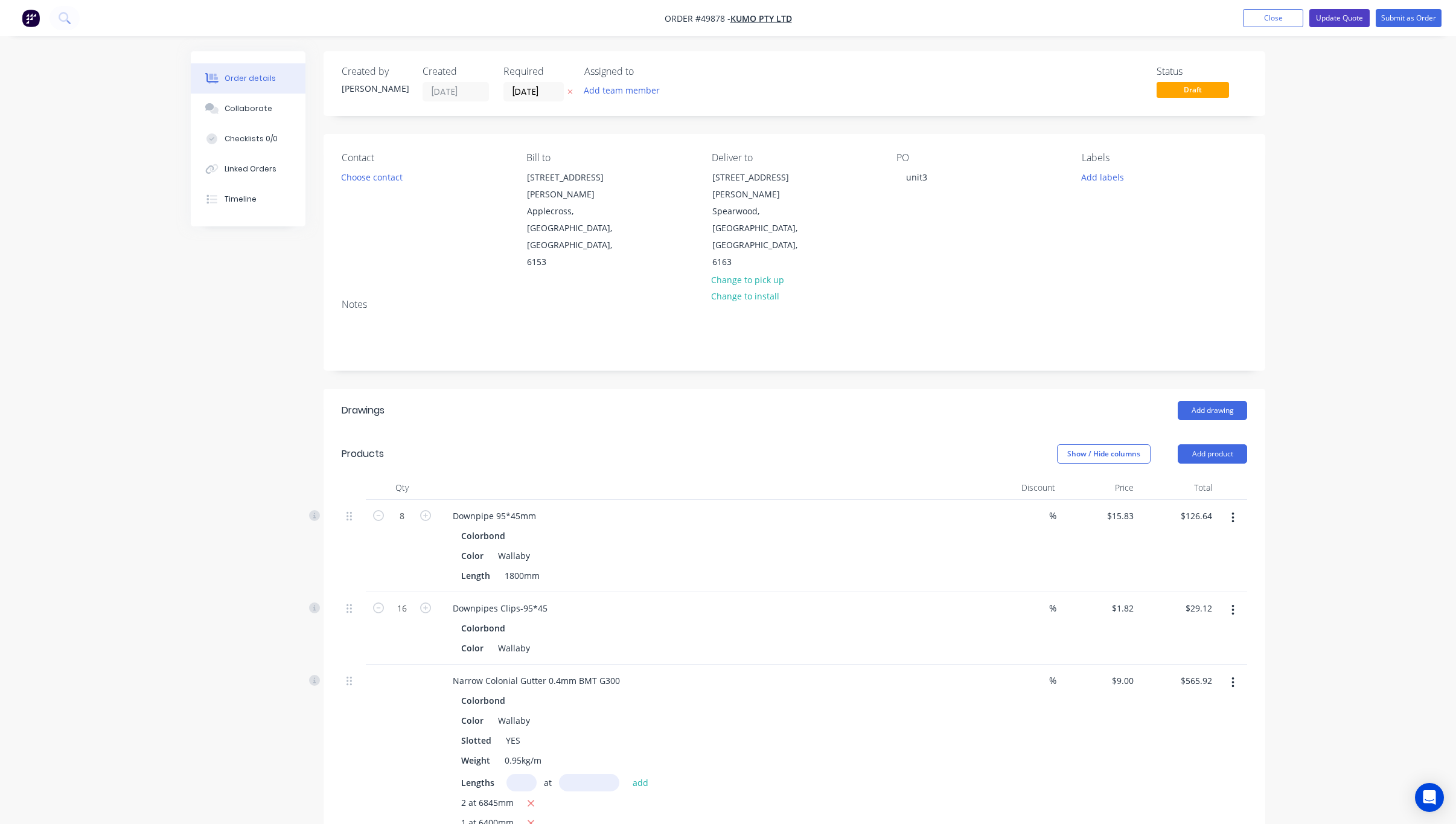
click at [934, 17] on button "Update Quote" at bounding box center [1339, 18] width 60 height 18
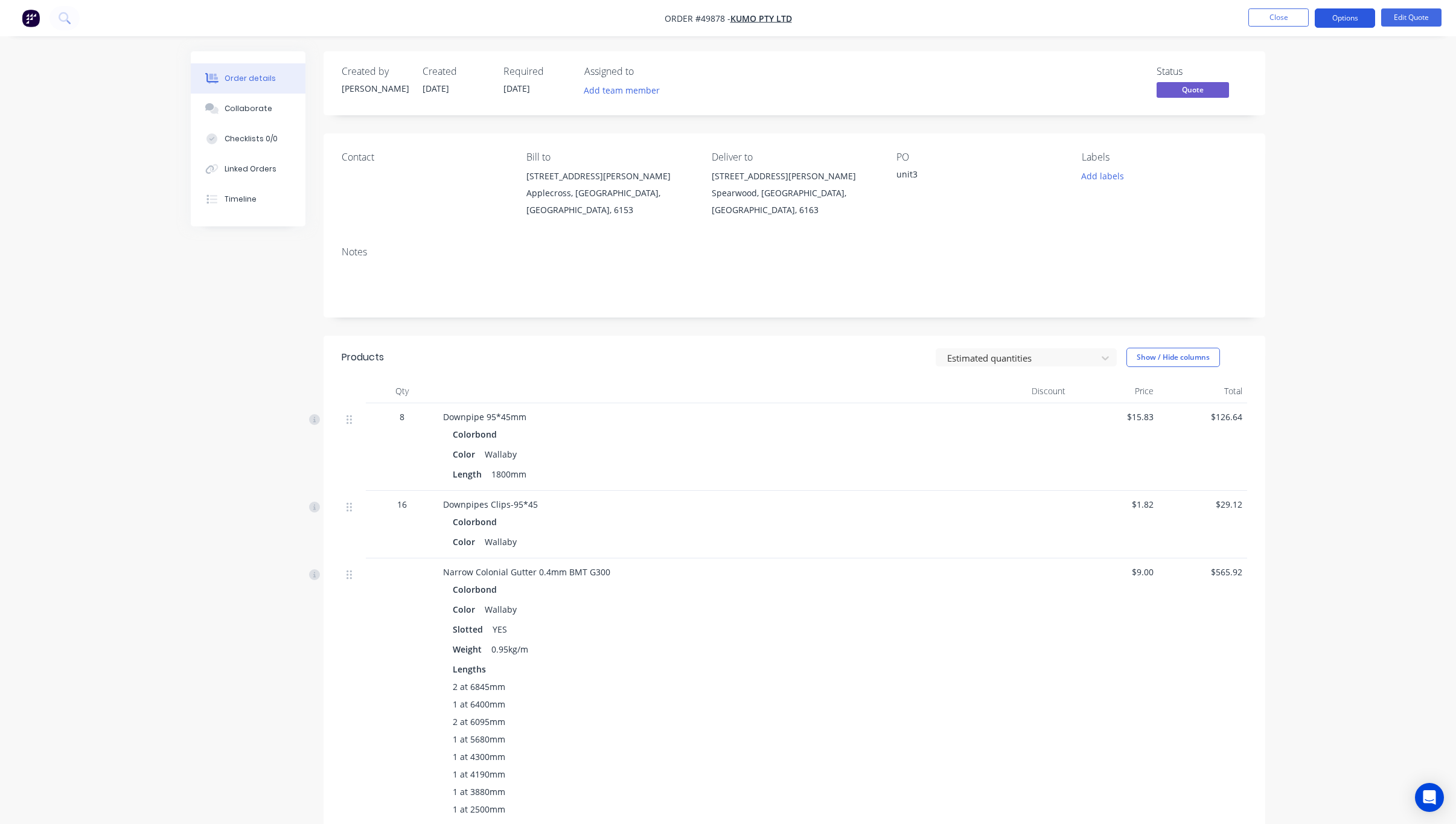
click at [934, 20] on button "Options" at bounding box center [1345, 18] width 60 height 20
click at [934, 80] on div "Quote" at bounding box center [1308, 73] width 111 height 17
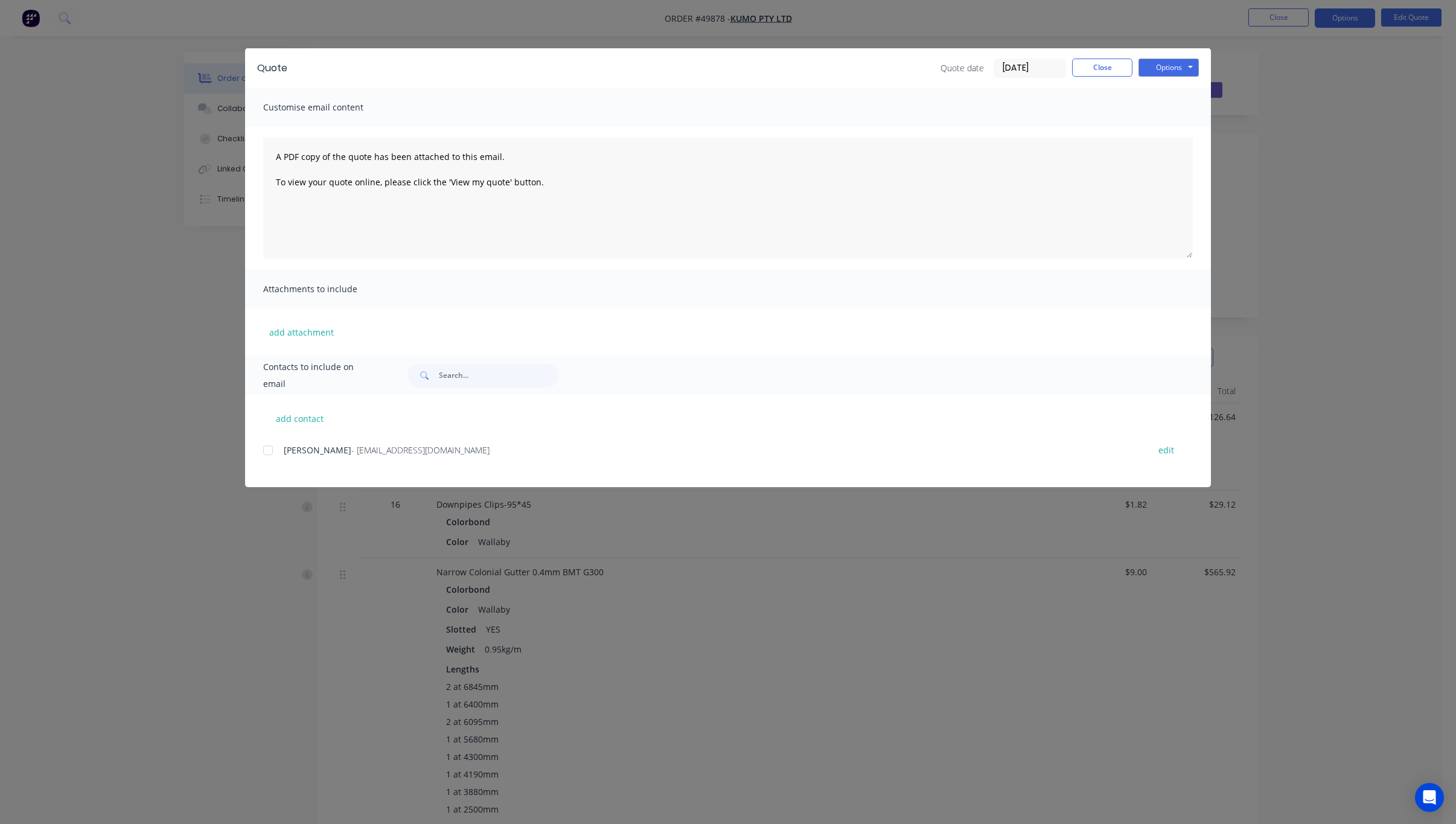
click at [267, 448] on div at bounding box center [268, 451] width 24 height 24
click at [934, 67] on button "Options" at bounding box center [1169, 68] width 60 height 18
click at [934, 127] on button "Email" at bounding box center [1177, 129] width 78 height 20
click at [910, 732] on div "Quote Quote date 01/10/25 Close Options Preview Print Email Customise email con…" at bounding box center [728, 412] width 1456 height 824
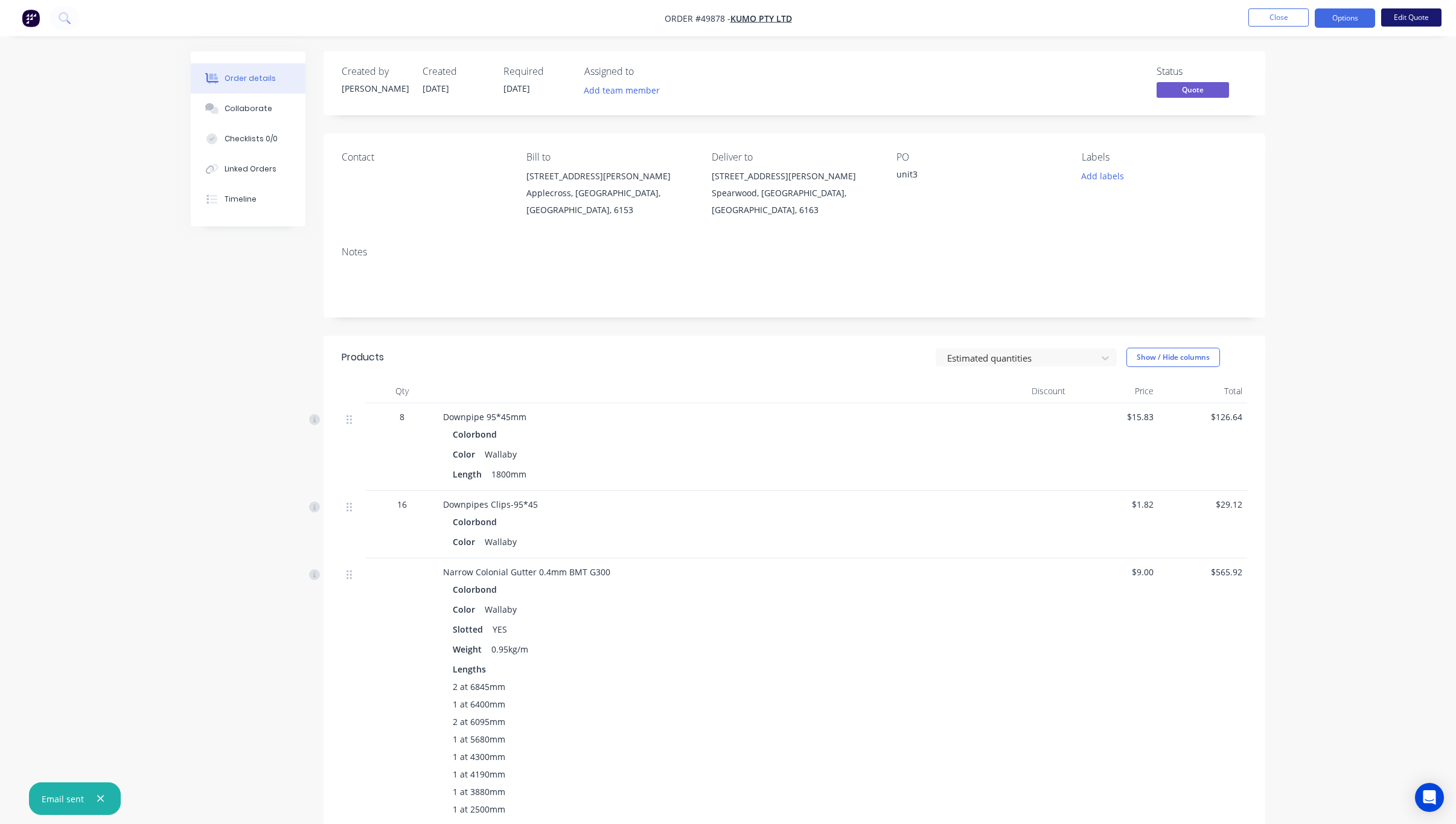
click at [934, 15] on button "Edit Quote" at bounding box center [1412, 17] width 60 height 18
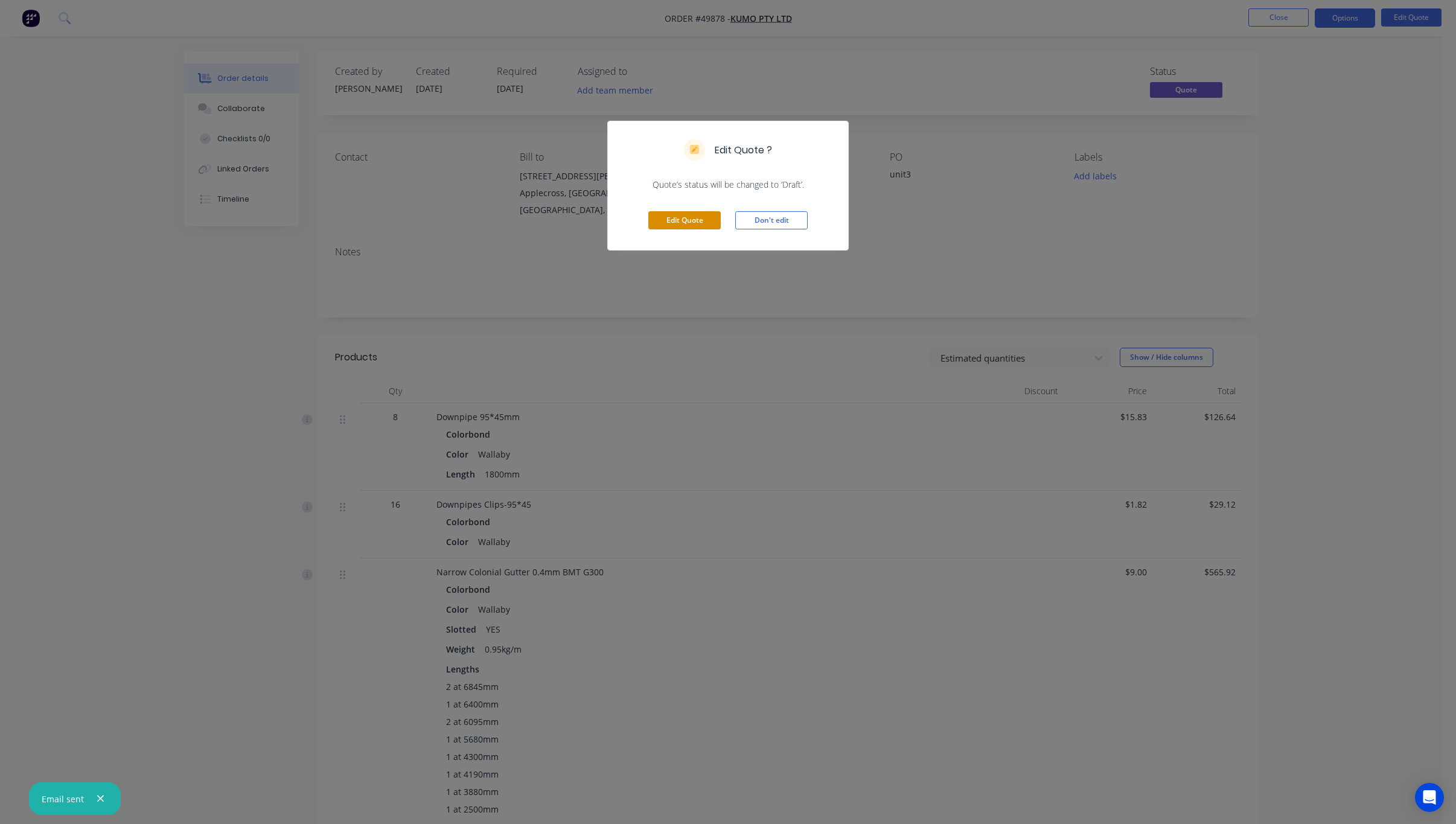
click at [690, 216] on button "Edit Quote" at bounding box center [684, 220] width 72 height 18
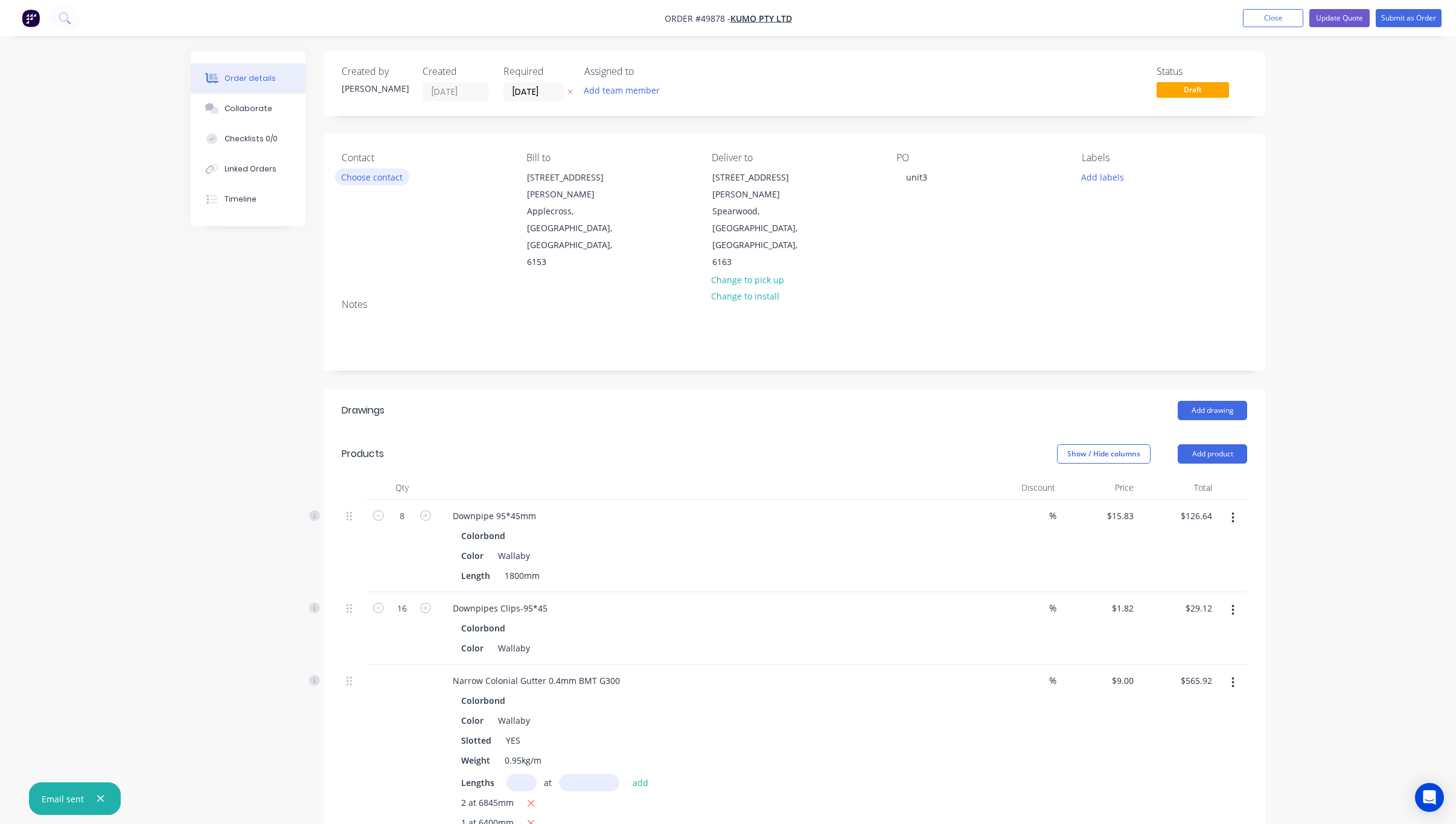
click at [347, 181] on button "Choose contact" at bounding box center [372, 176] width 75 height 17
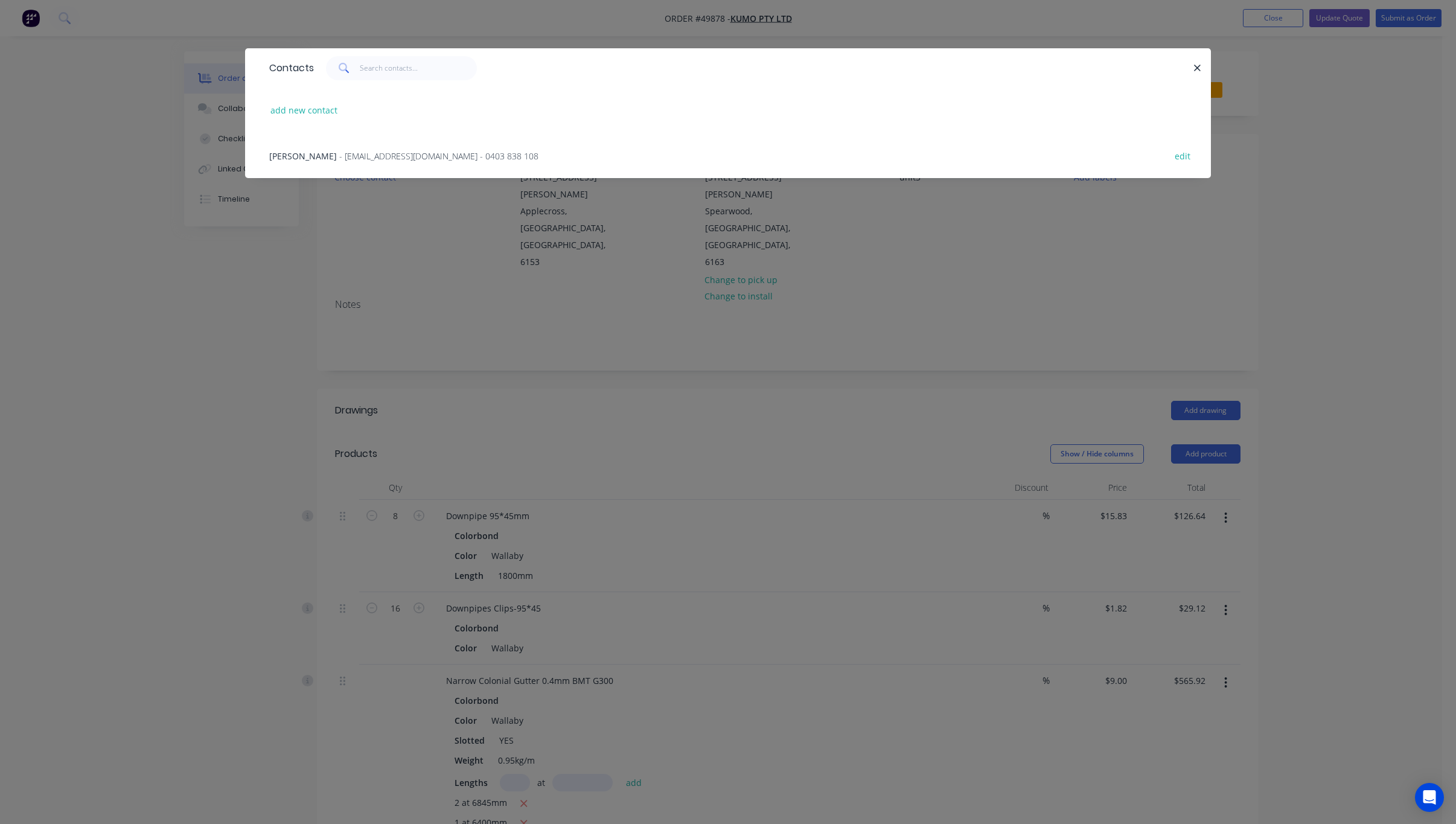
click at [377, 151] on span "- hello@kumo.au - 0403 838 108" at bounding box center [439, 155] width 199 height 11
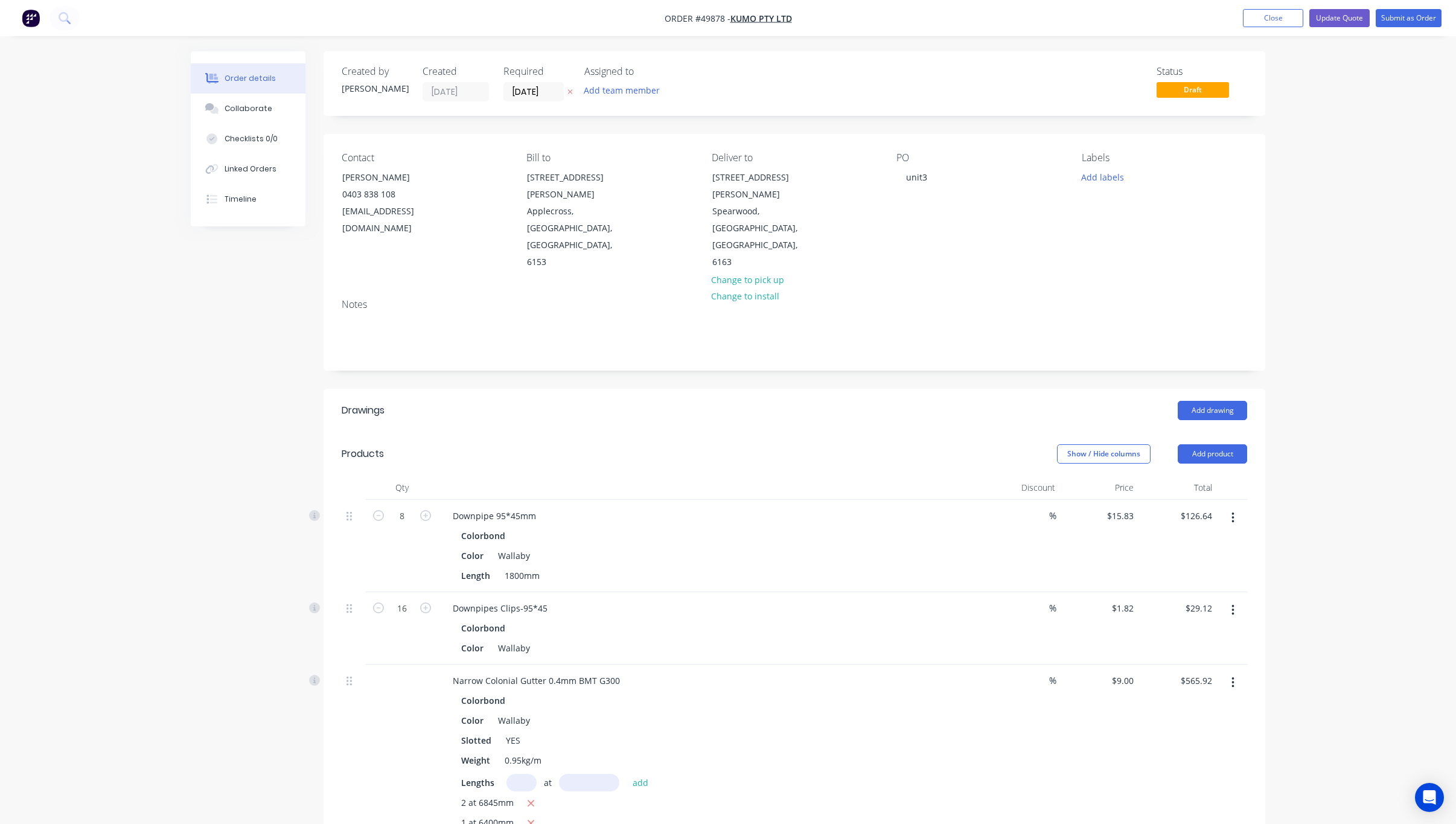
drag, startPoint x: 1404, startPoint y: 109, endPoint x: 1404, endPoint y: 102, distance: 7.0
click at [934, 109] on div "Order details Collaborate Checklists 0/0 Linked Orders Timeline Order details C…" at bounding box center [728, 736] width 1456 height 1472
click at [934, 176] on button "Add labels" at bounding box center [1103, 176] width 56 height 17
click at [934, 335] on div at bounding box center [1103, 333] width 24 height 24
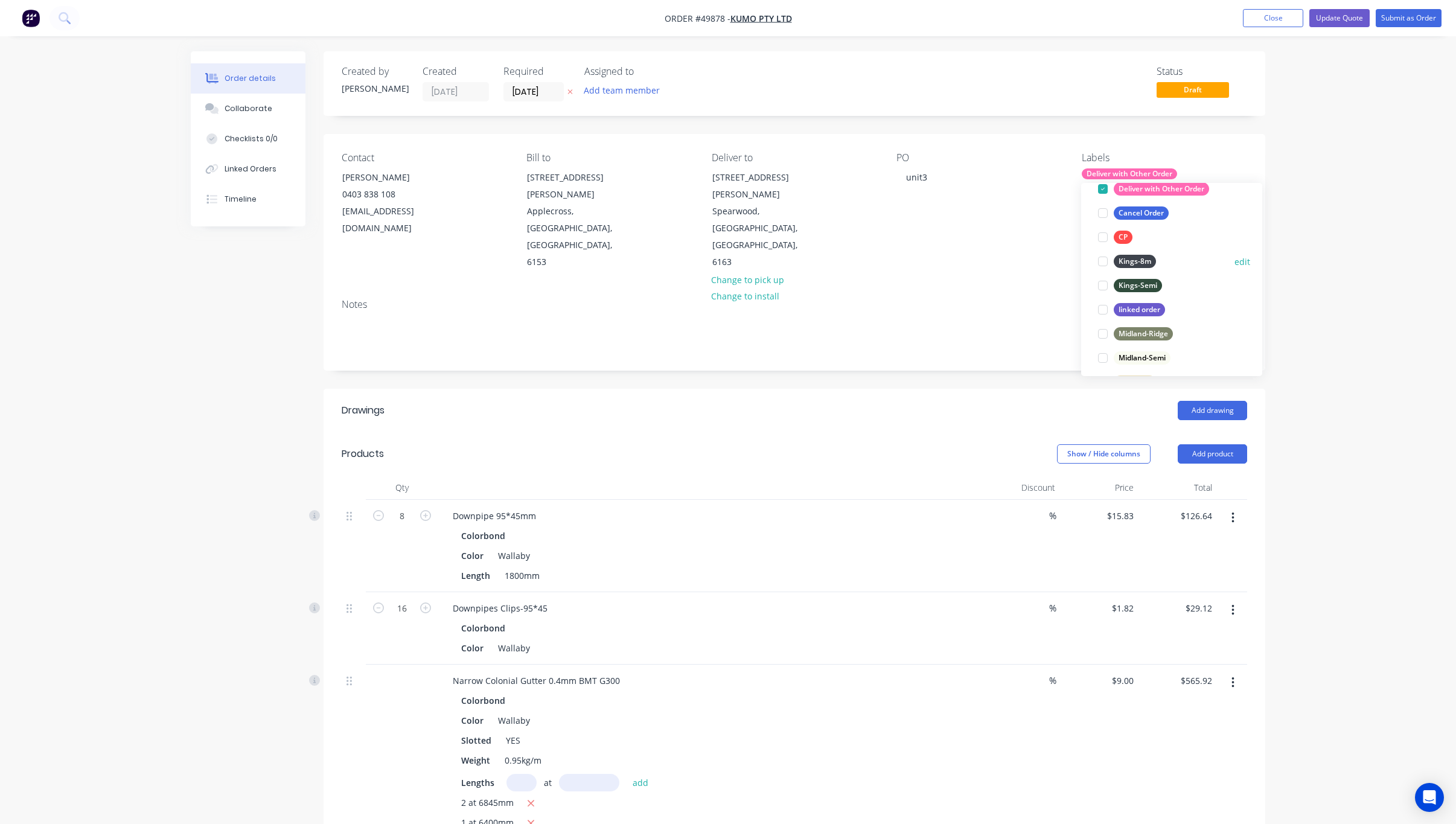
click at [934, 265] on div at bounding box center [1103, 262] width 24 height 24
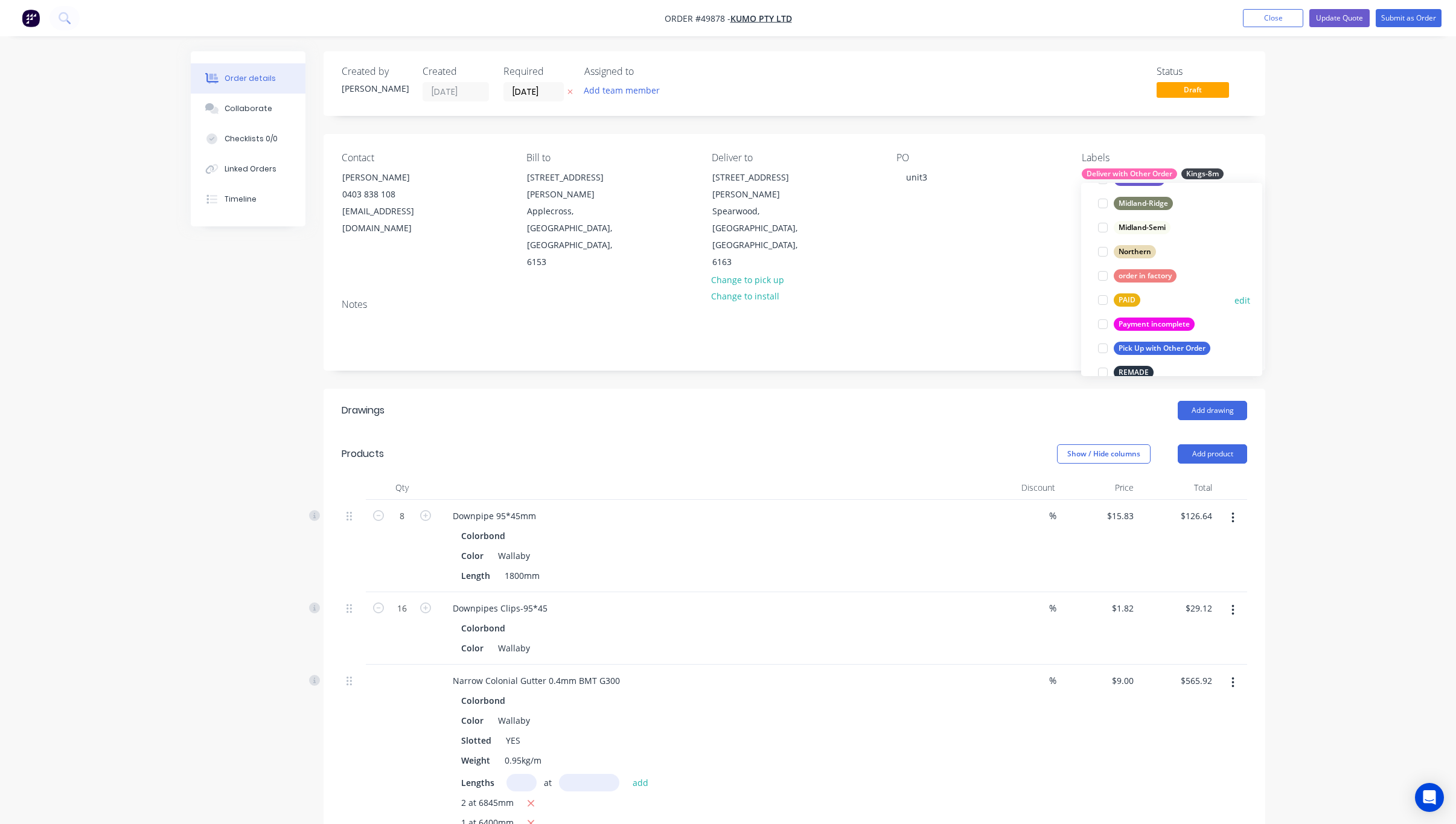
scroll to position [248, 0]
click at [934, 252] on div "Order details Collaborate Checklists 0/0 Linked Orders Timeline Order details C…" at bounding box center [728, 736] width 1456 height 1472
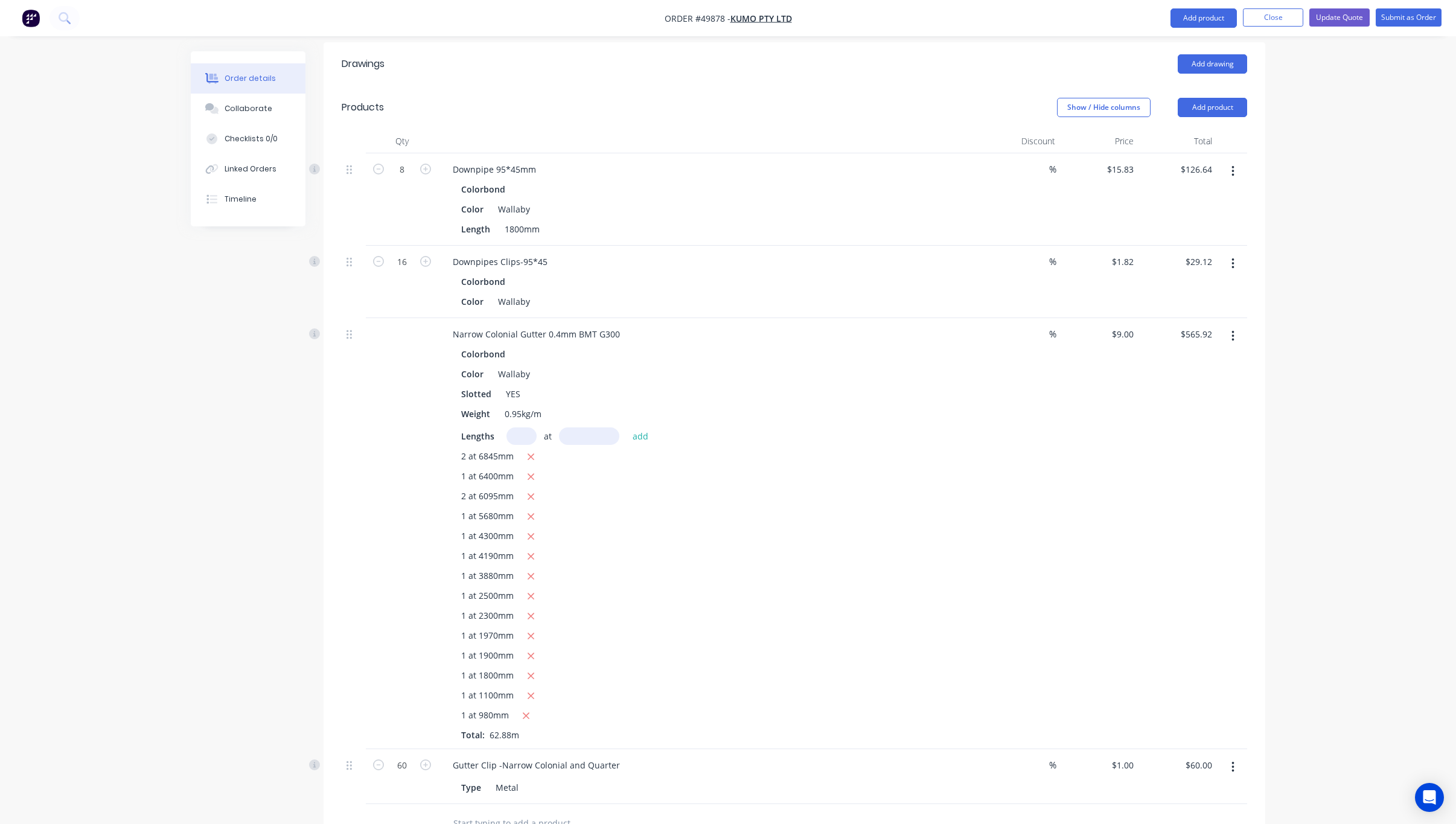
scroll to position [237, 0]
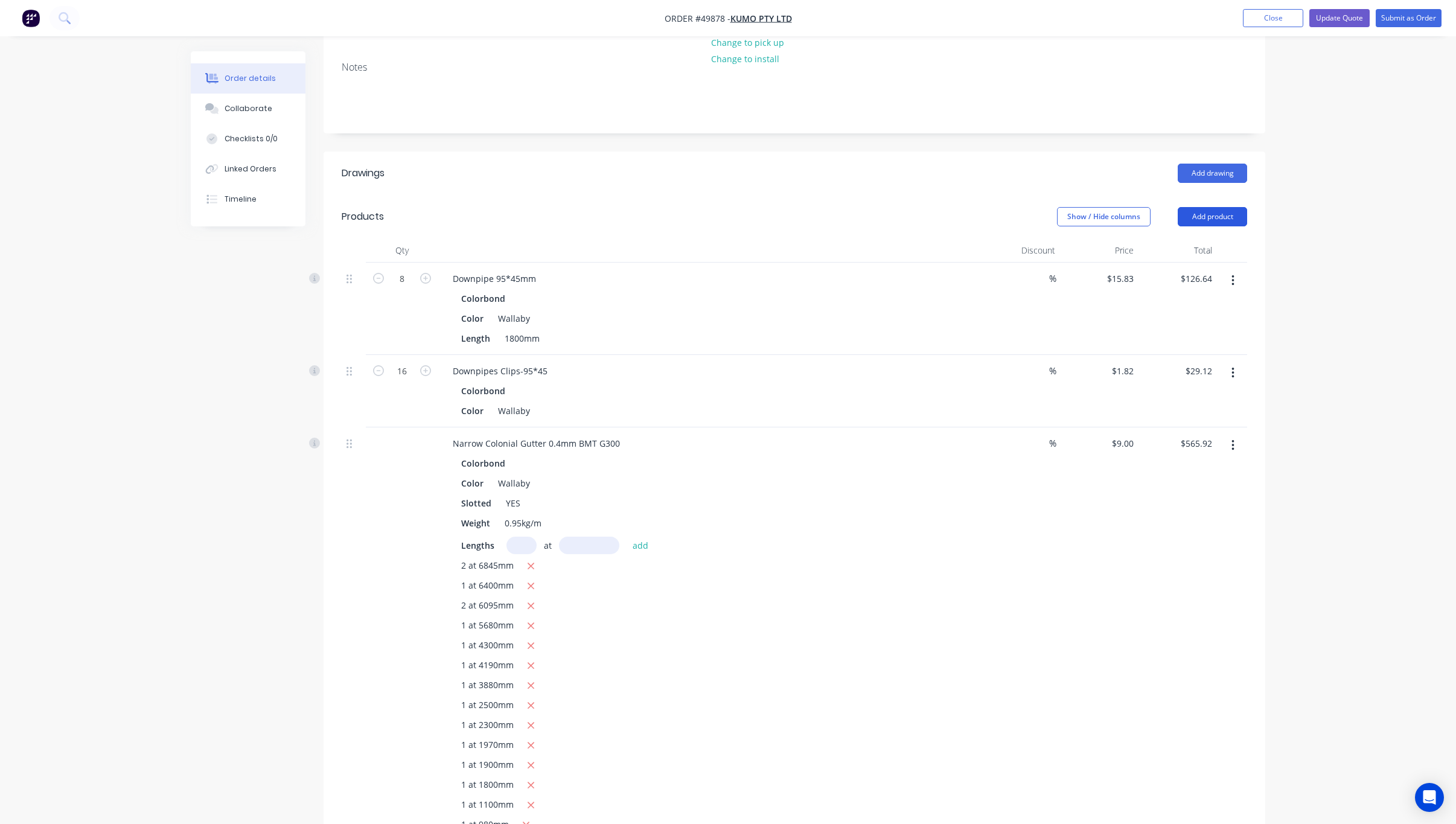
click at [934, 207] on button "Add product" at bounding box center [1213, 217] width 69 height 20
click at [934, 238] on div "Product catalogue" at bounding box center [1189, 247] width 93 height 17
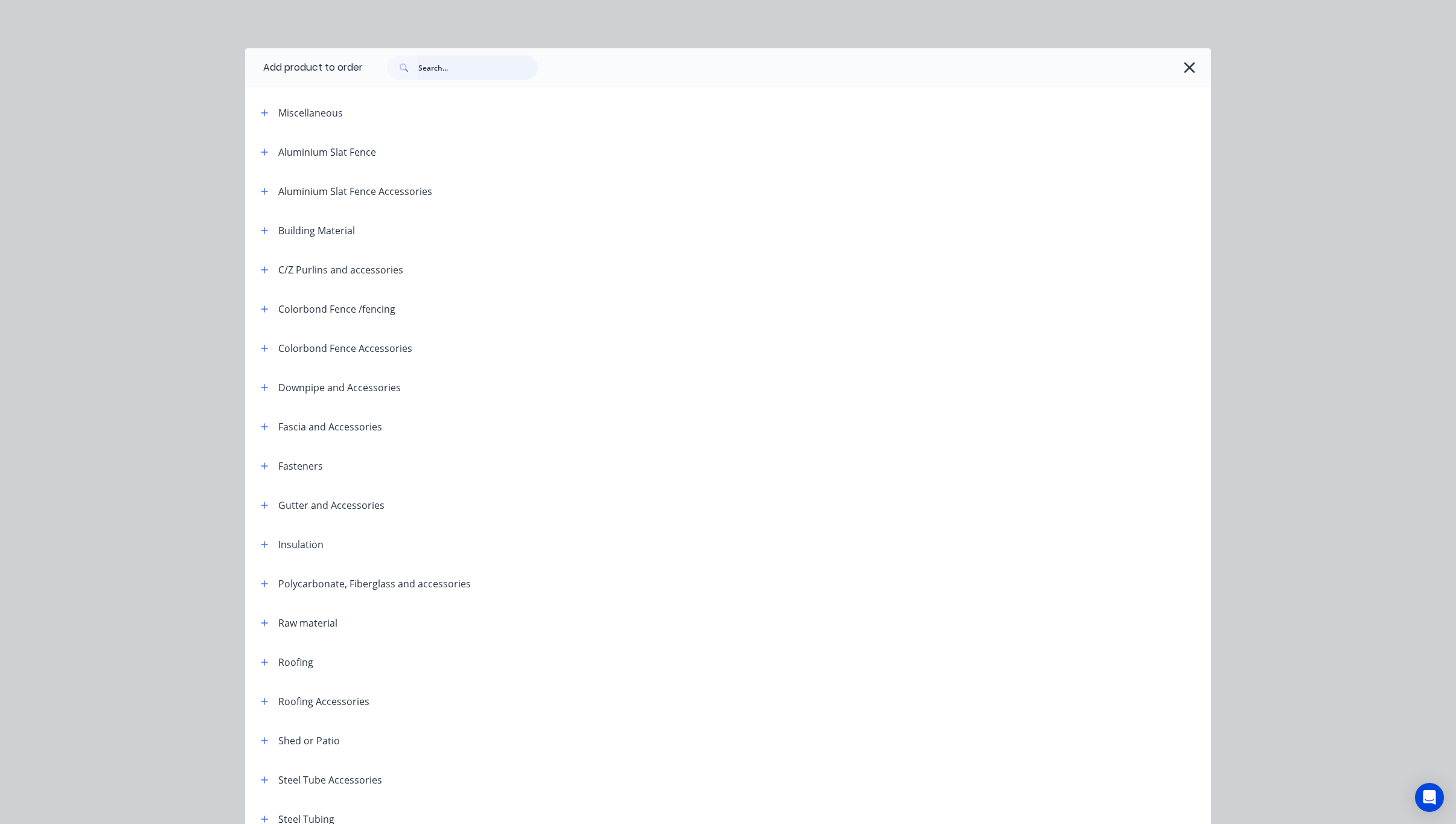
click at [478, 73] on input "text" at bounding box center [478, 68] width 120 height 24
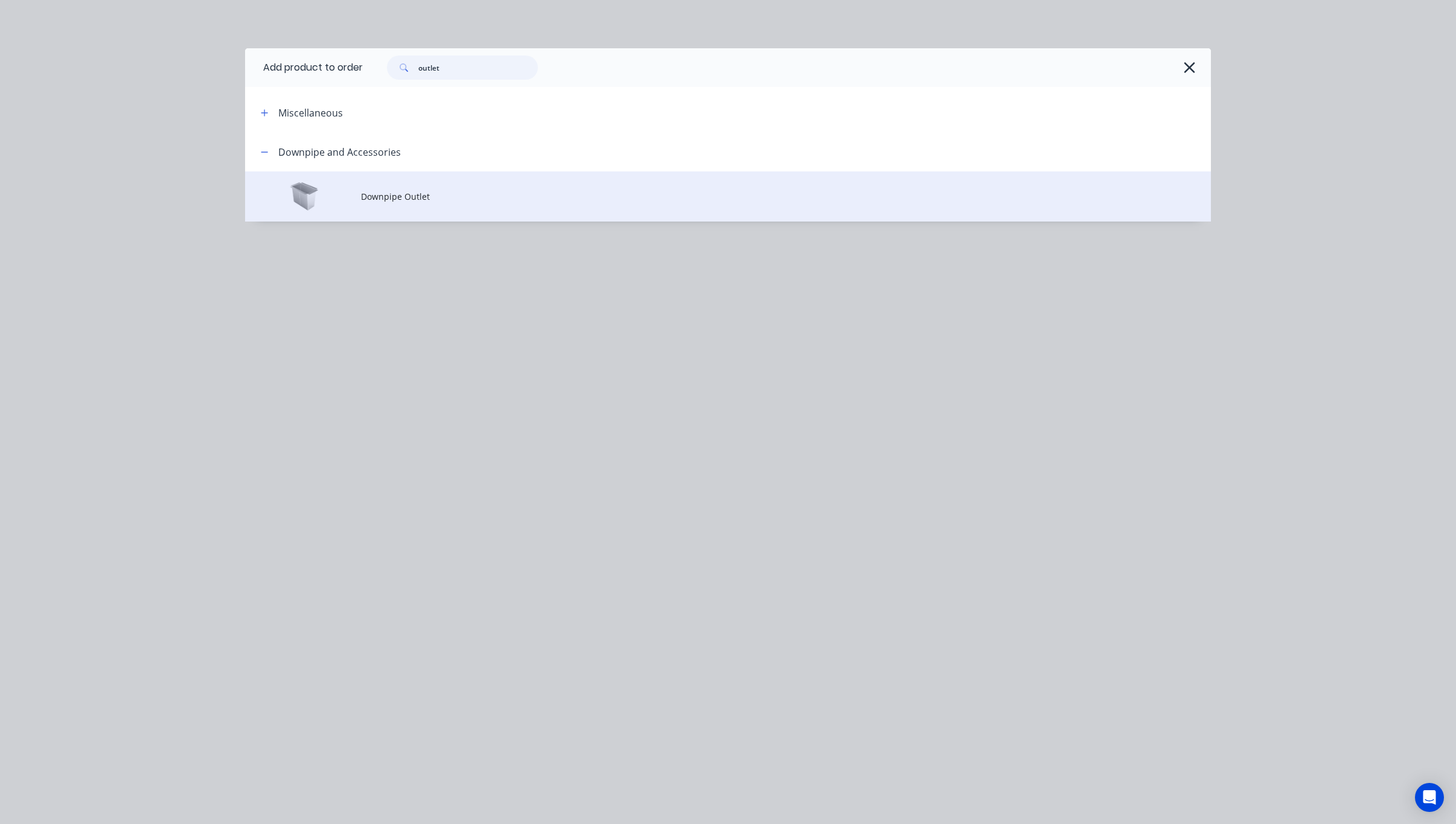
type input "outlet"
click at [471, 214] on td "Downpipe Outlet" at bounding box center [786, 196] width 850 height 50
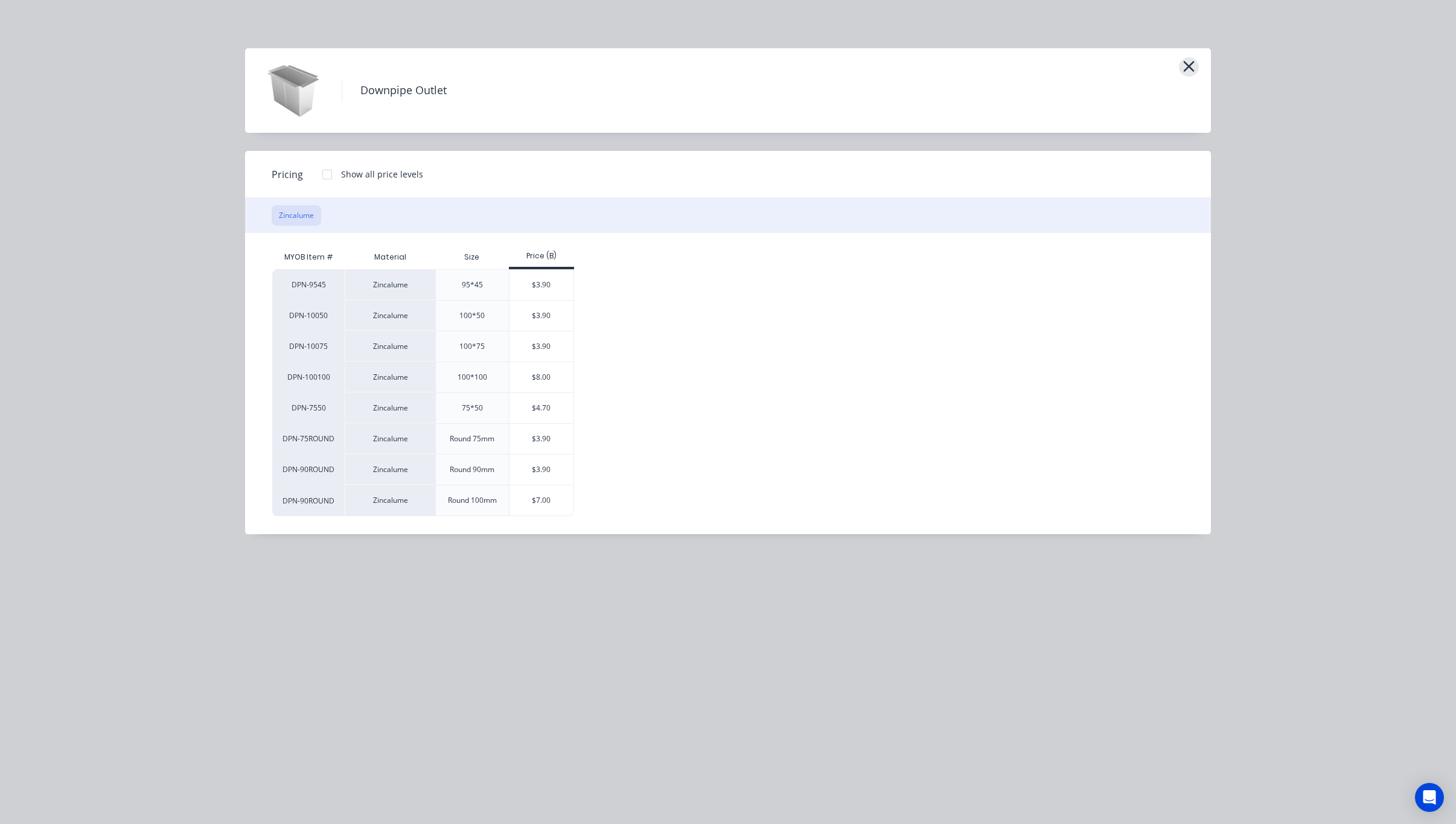
click at [934, 63] on icon "button" at bounding box center [1188, 66] width 13 height 17
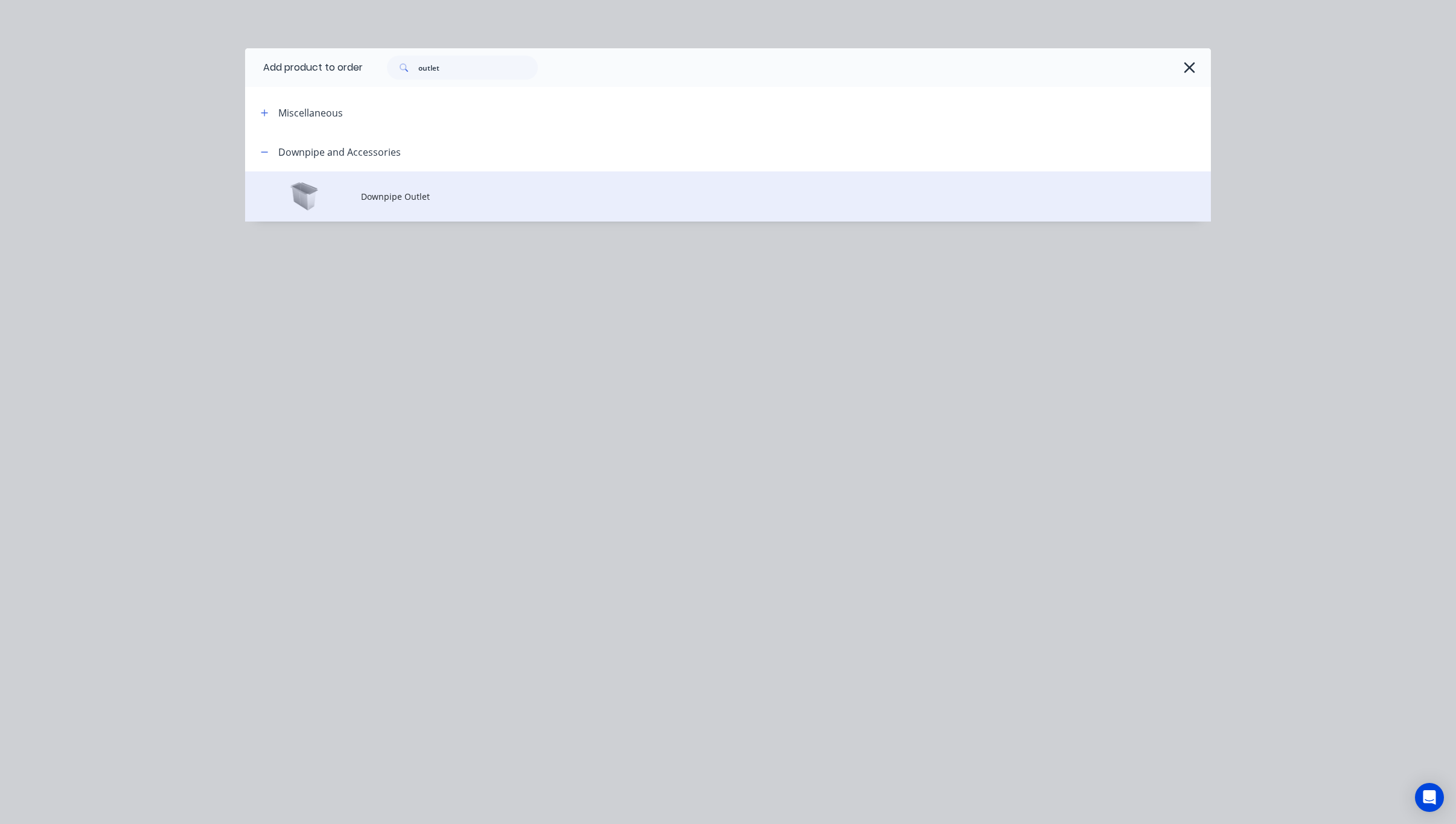
click at [476, 198] on span "Downpipe Outlet" at bounding box center [701, 196] width 680 height 13
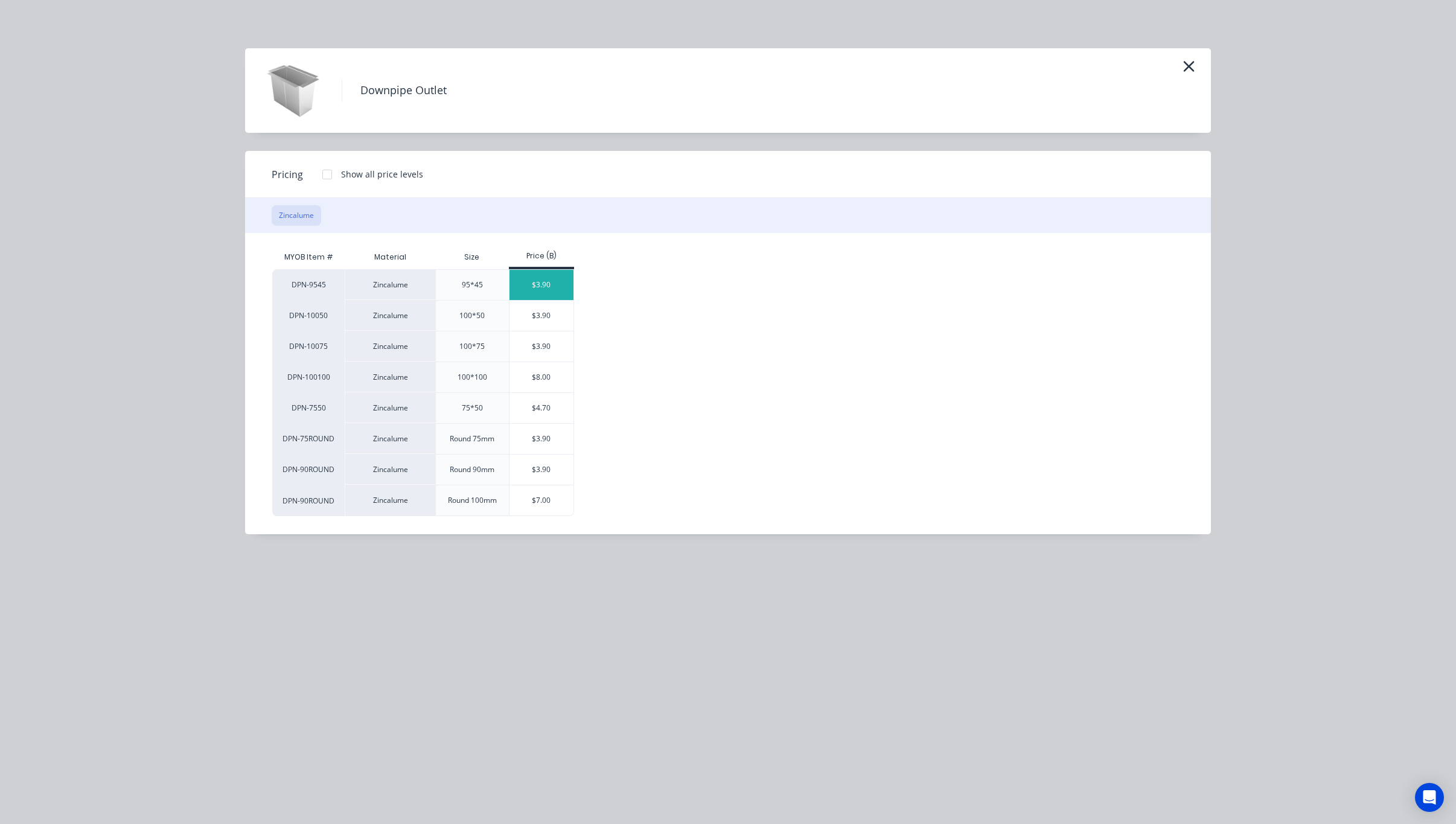
click at [549, 286] on div "$3.90" at bounding box center [542, 285] width 65 height 30
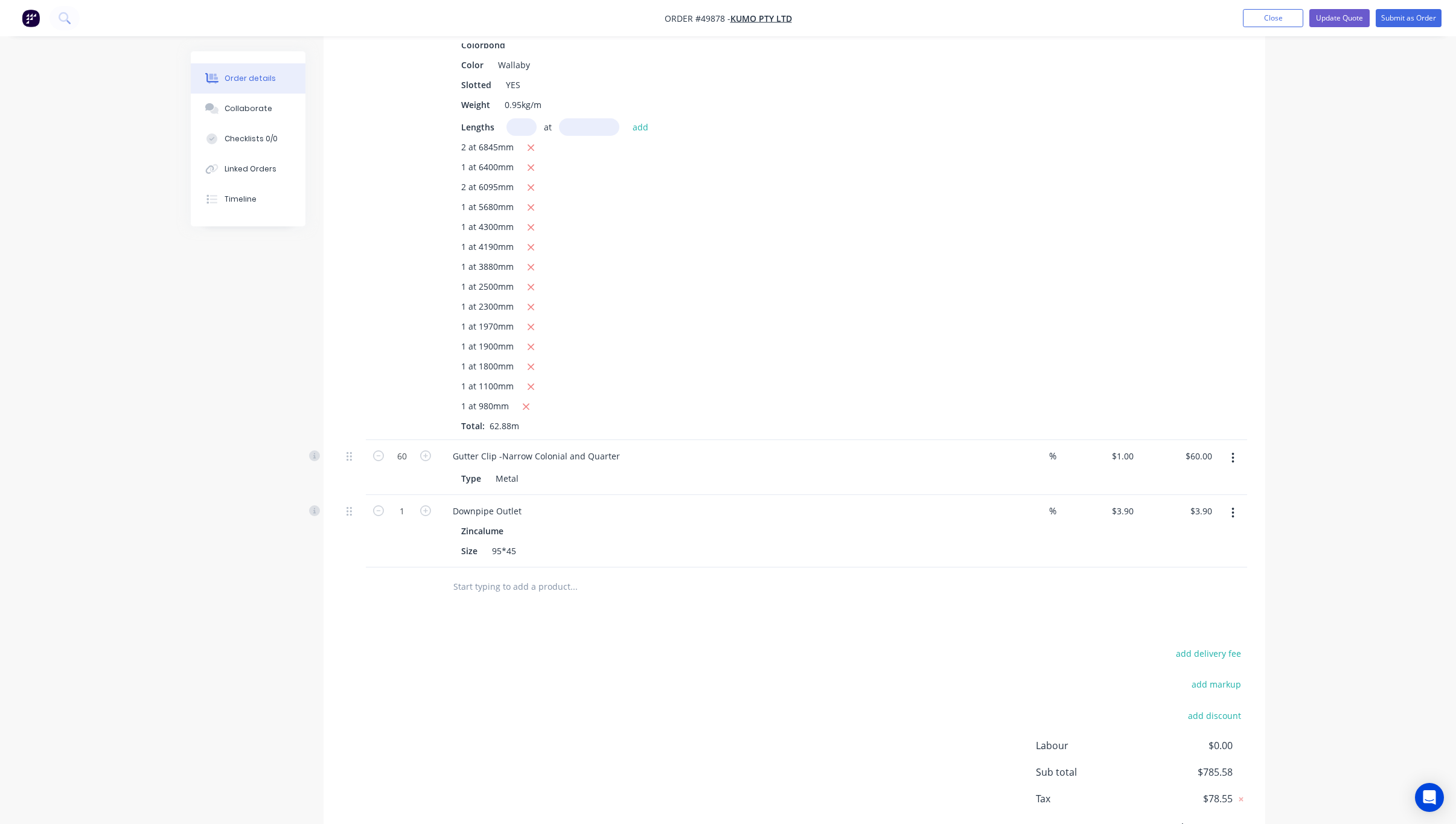
scroll to position [672, 0]
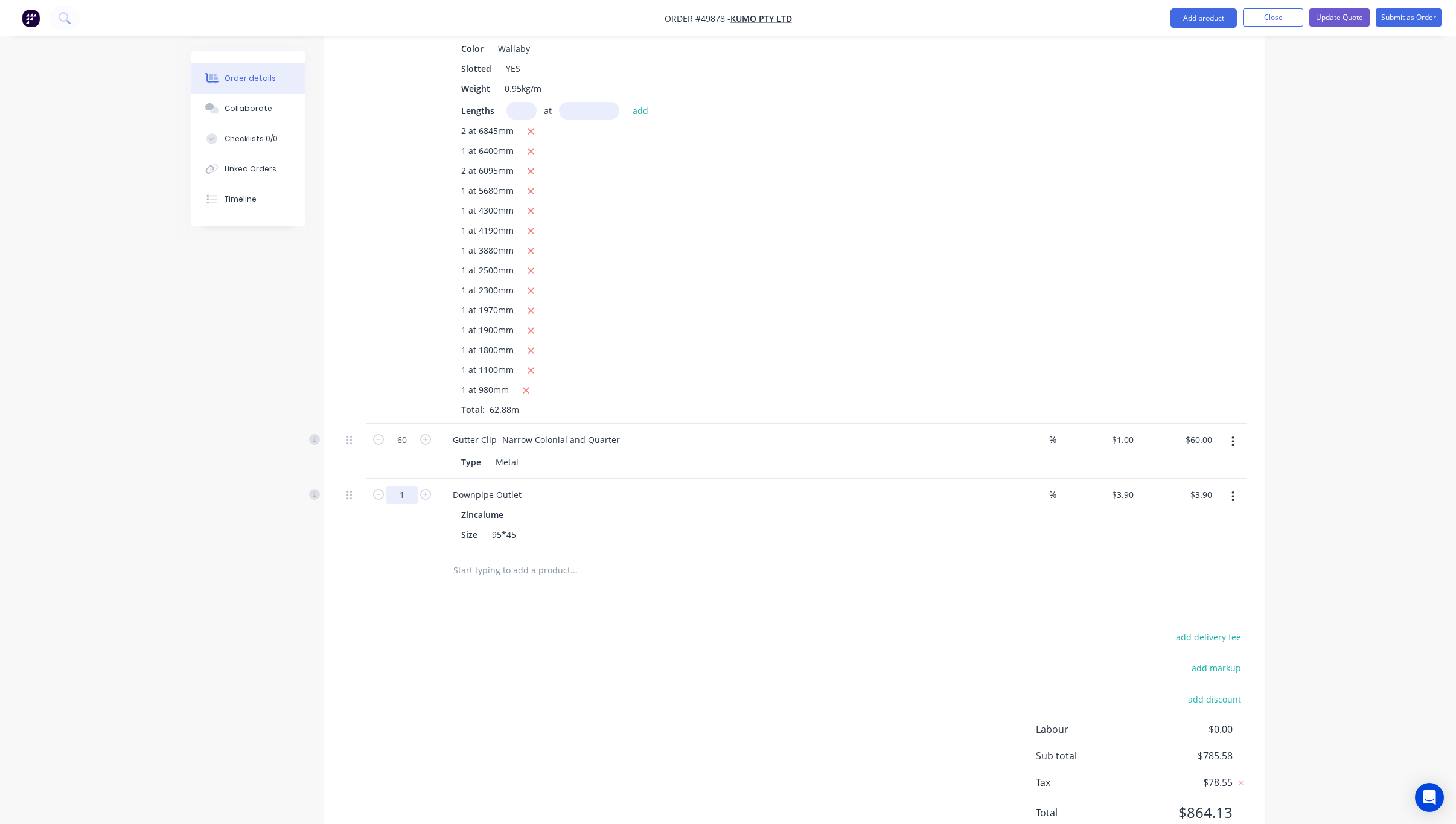
click at [408, 486] on input "1" at bounding box center [402, 495] width 32 height 18
type input "4"
type input "$15.60"
click at [835, 660] on div "add delivery fee add markup add discount Labour $0.00 Sub total $797.28 Tax $79…" at bounding box center [794, 733] width 905 height 207
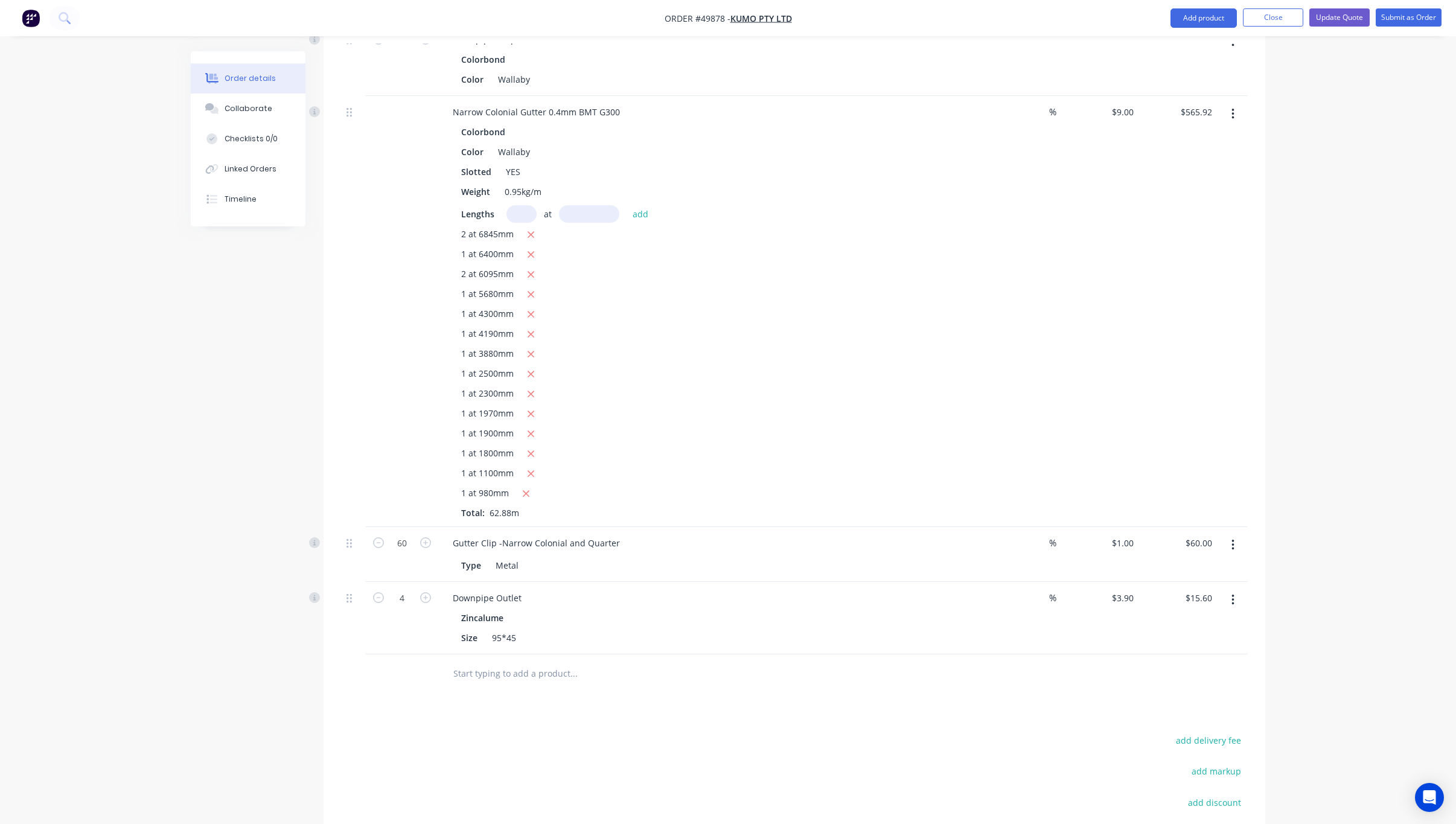
scroll to position [0, 0]
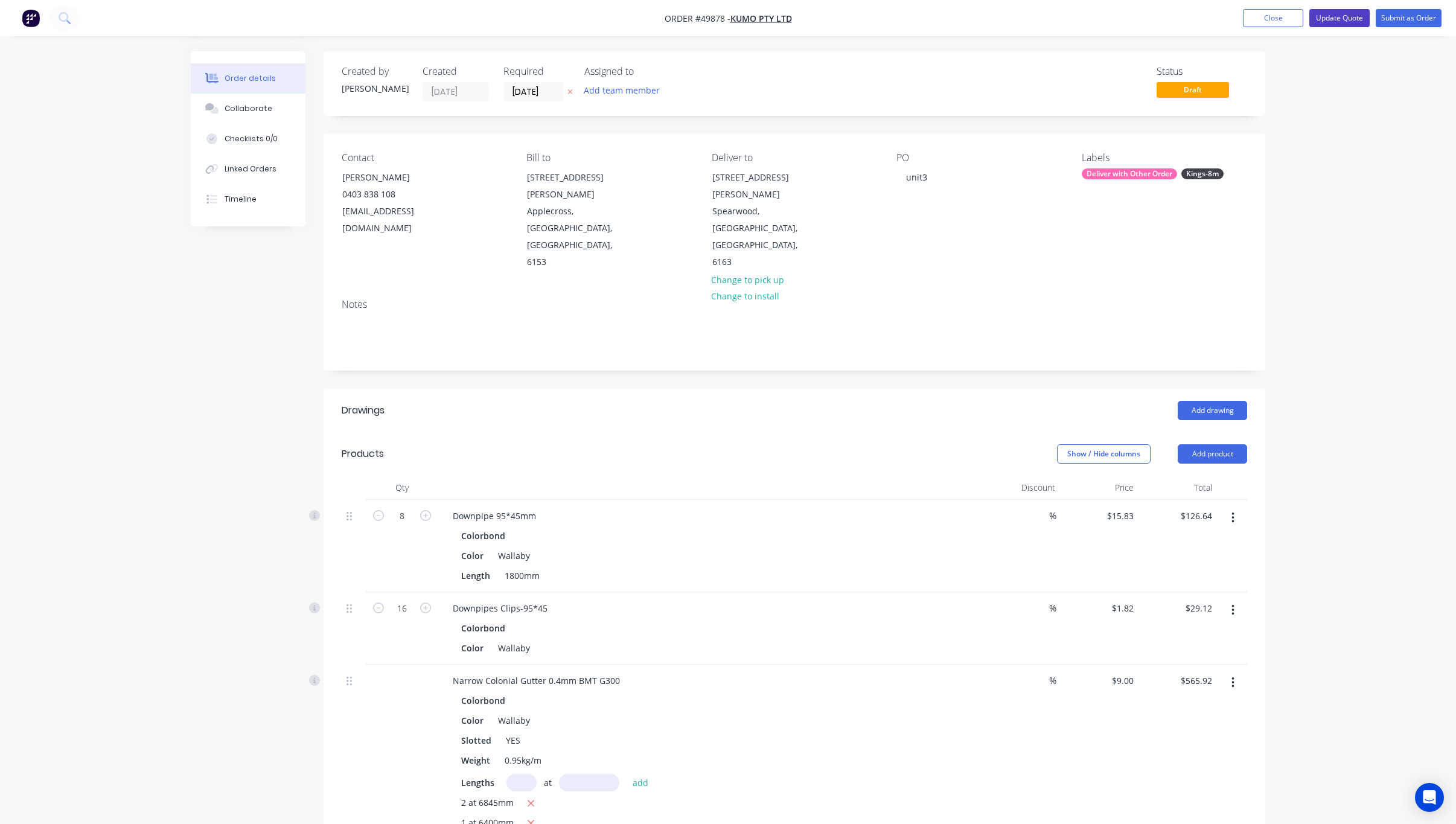
click at [934, 24] on button "Update Quote" at bounding box center [1339, 18] width 60 height 18
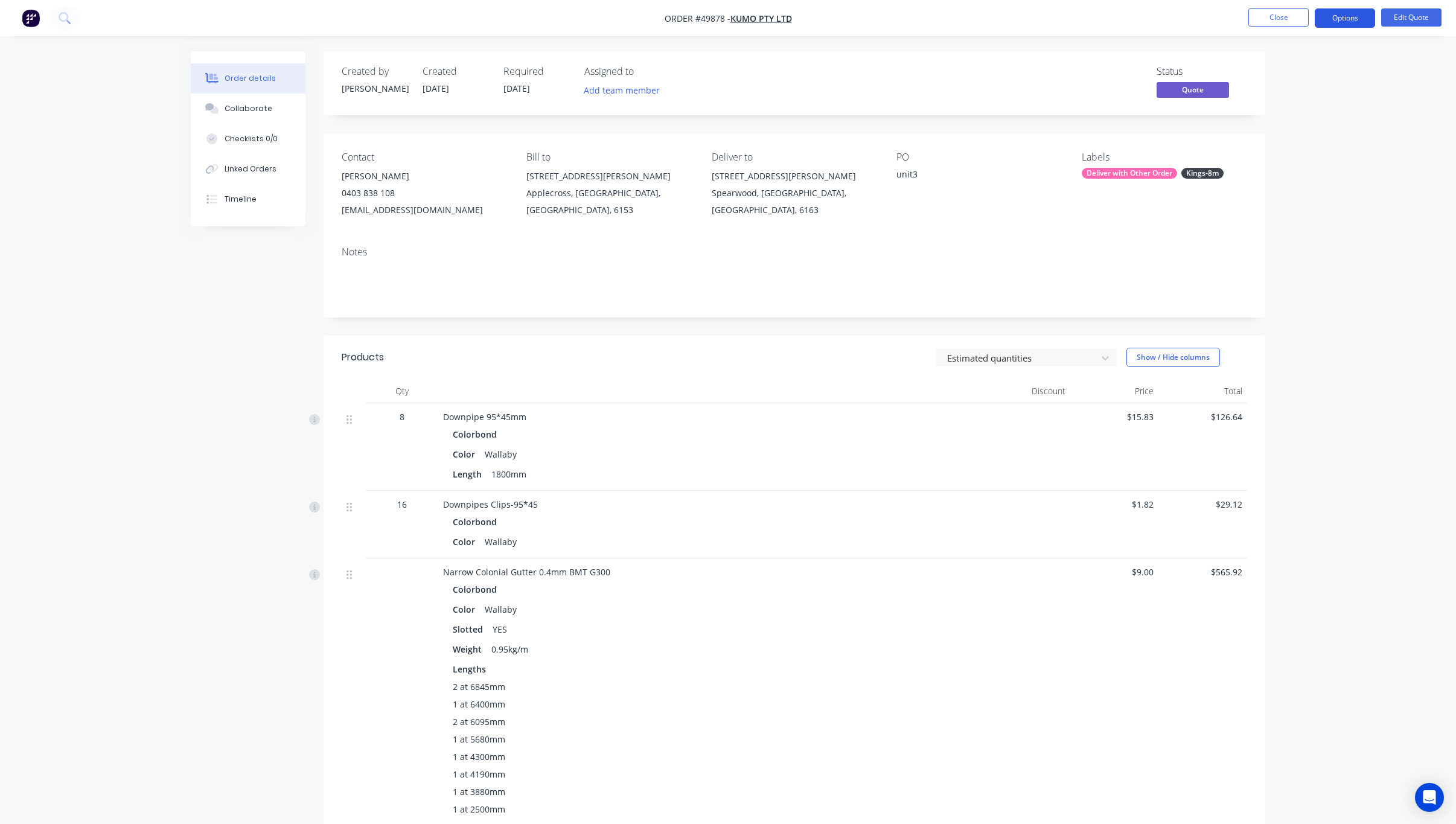
click at [934, 17] on button "Options" at bounding box center [1345, 18] width 60 height 20
click at [934, 73] on div "Quote" at bounding box center [1308, 73] width 111 height 17
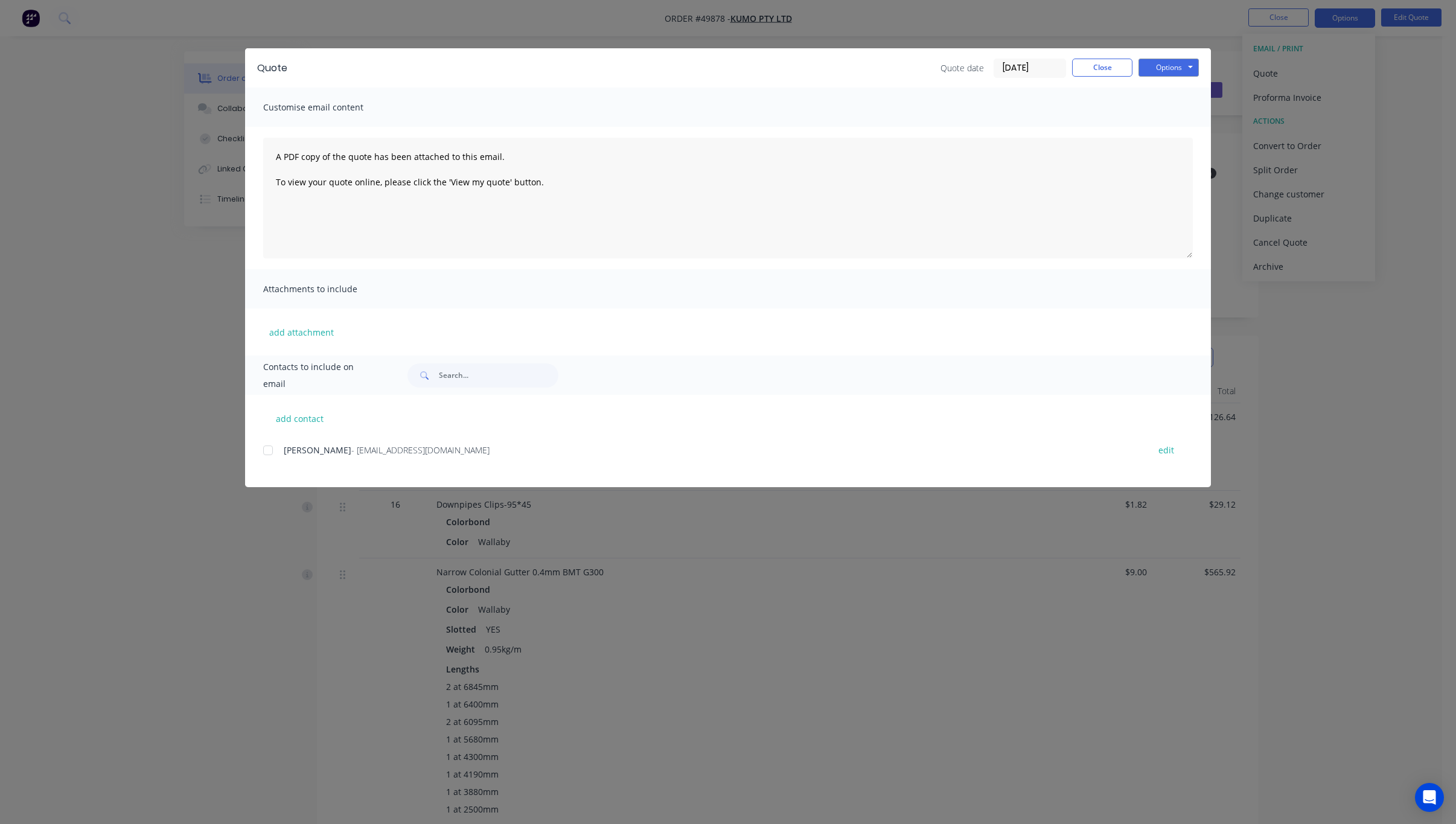
click at [262, 451] on div at bounding box center [268, 451] width 24 height 24
click at [934, 71] on button "Options" at bounding box center [1169, 68] width 60 height 18
click at [934, 111] on button "Print" at bounding box center [1177, 109] width 78 height 20
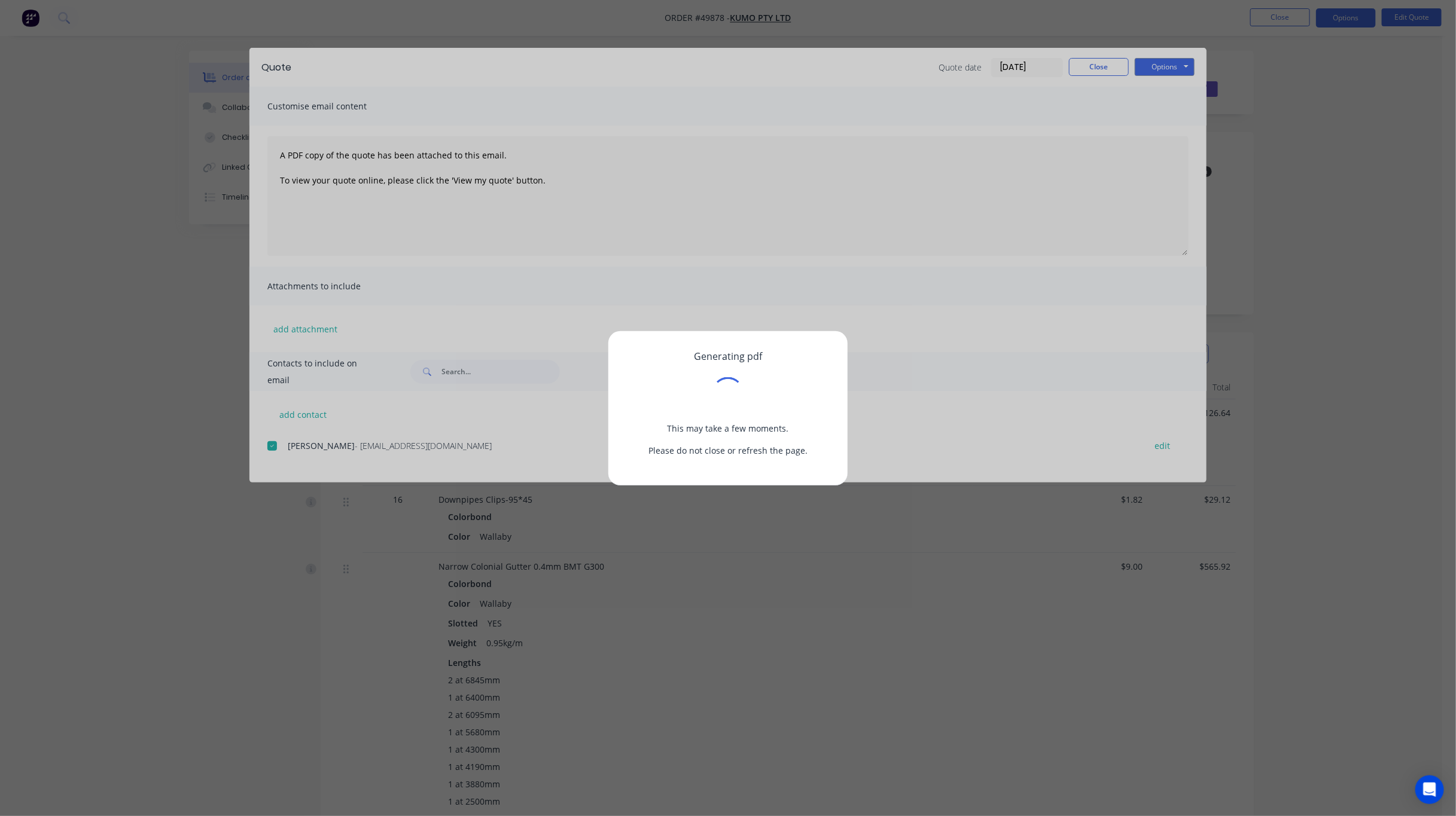
click at [925, 128] on div "Generating pdf This may take a few moments. Please do not close or refresh the …" at bounding box center [728, 408] width 1456 height 816
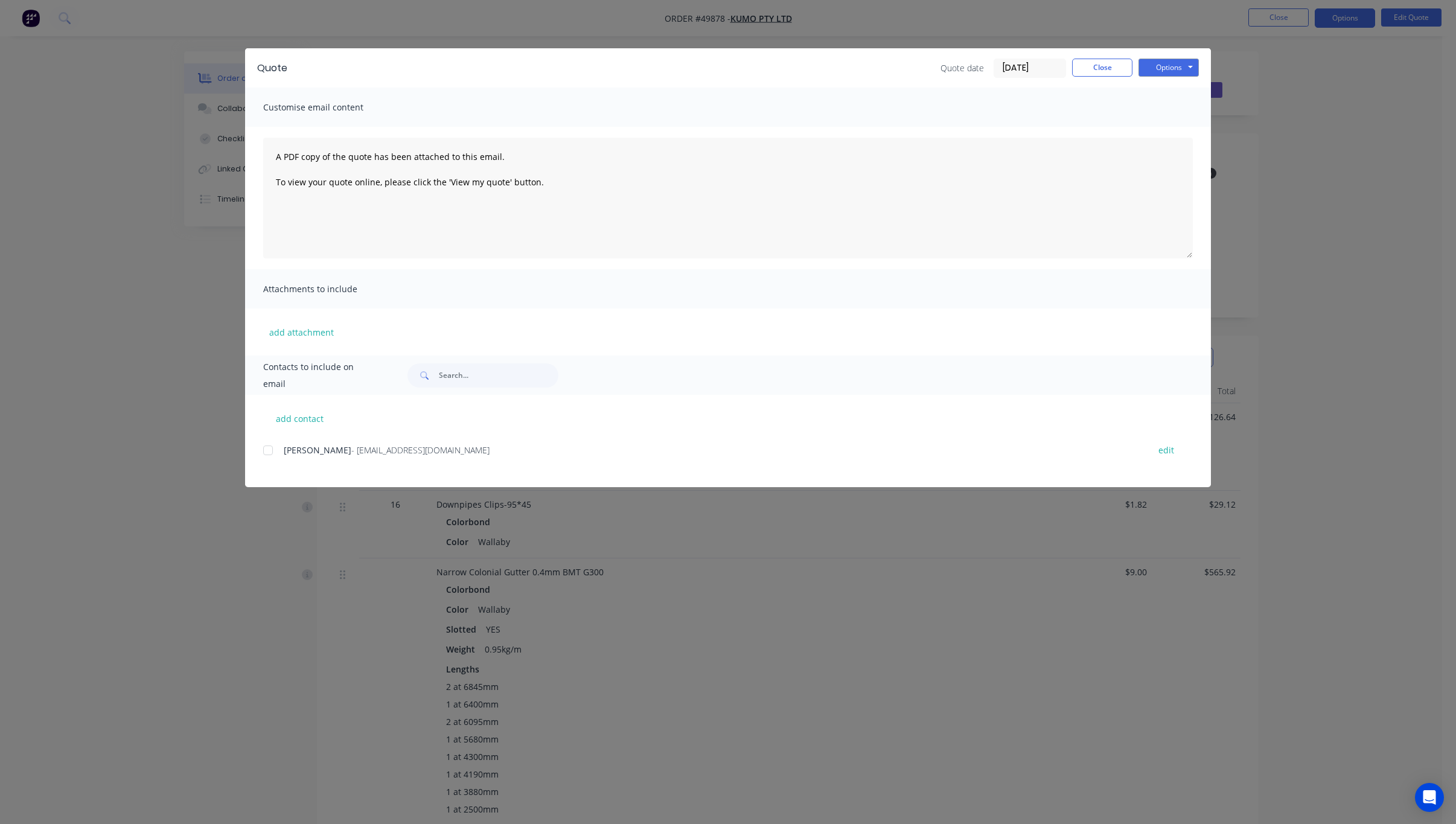
click at [266, 449] on div at bounding box center [268, 451] width 24 height 24
click at [934, 66] on button "Options" at bounding box center [1169, 68] width 60 height 18
click at [934, 123] on button "Email" at bounding box center [1177, 129] width 78 height 20
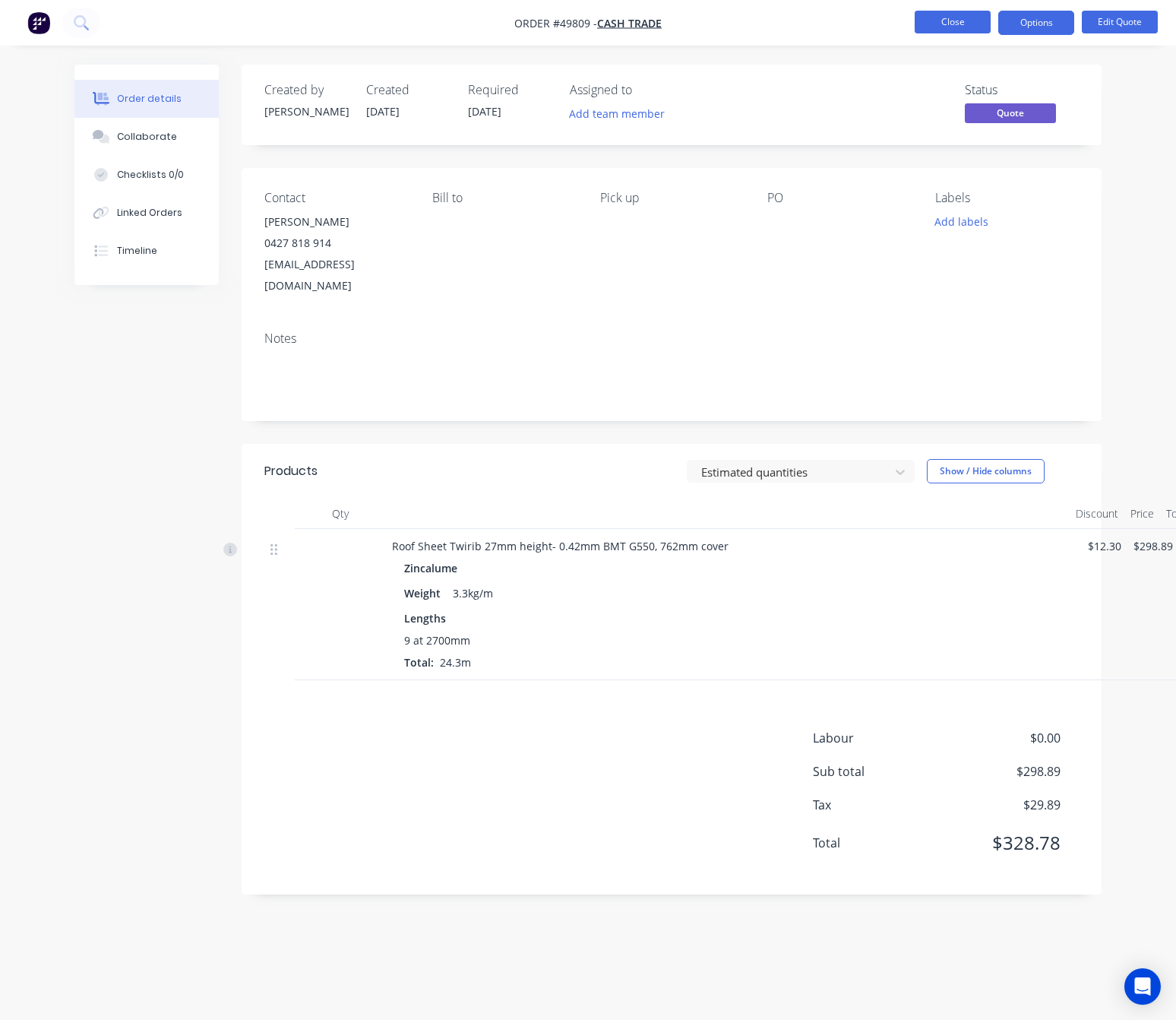
click at [940, 19] on button "Close" at bounding box center [952, 22] width 76 height 23
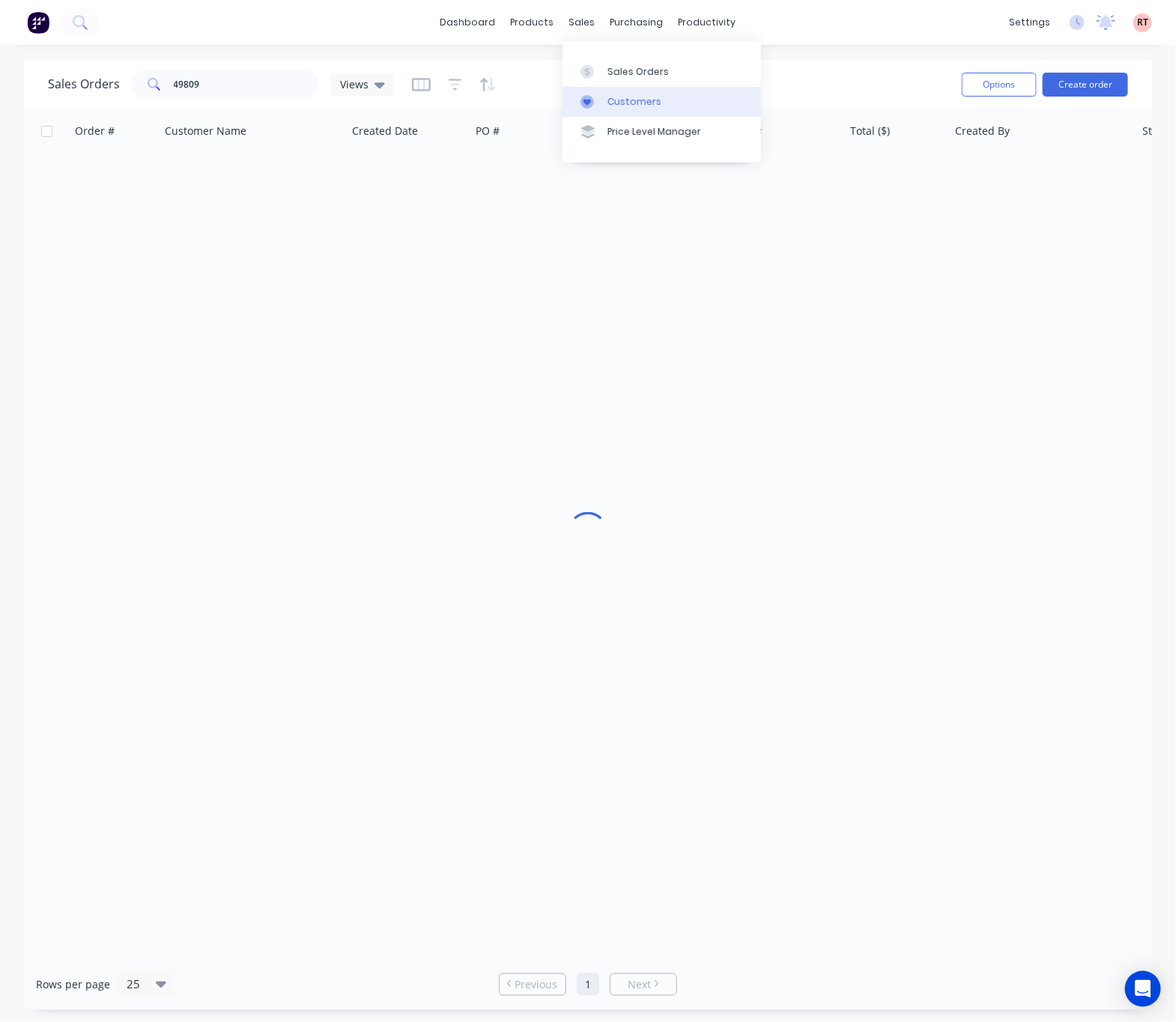
click at [643, 104] on div "Customers" at bounding box center [635, 102] width 54 height 13
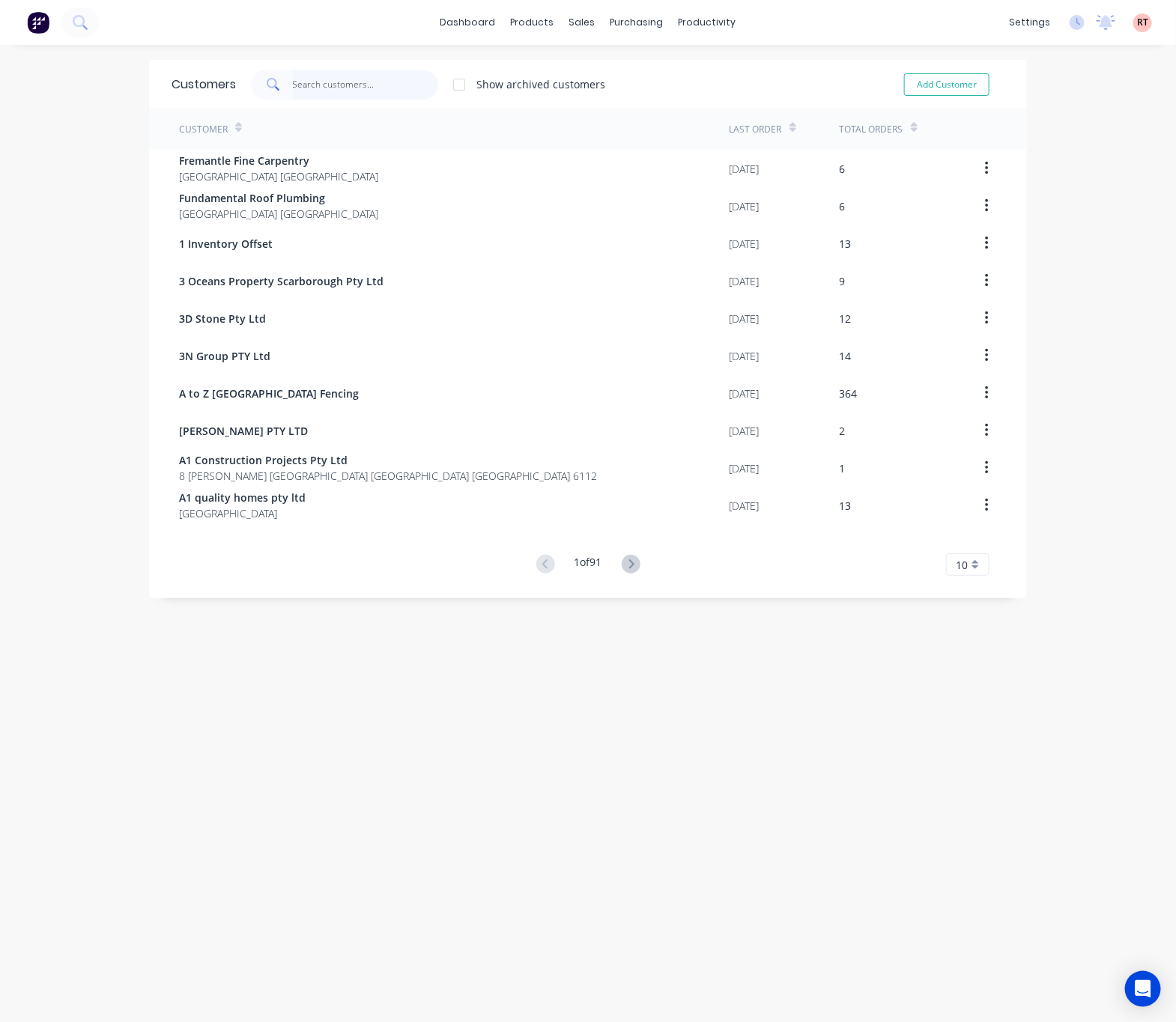
click at [337, 93] on input "text" at bounding box center [366, 84] width 146 height 30
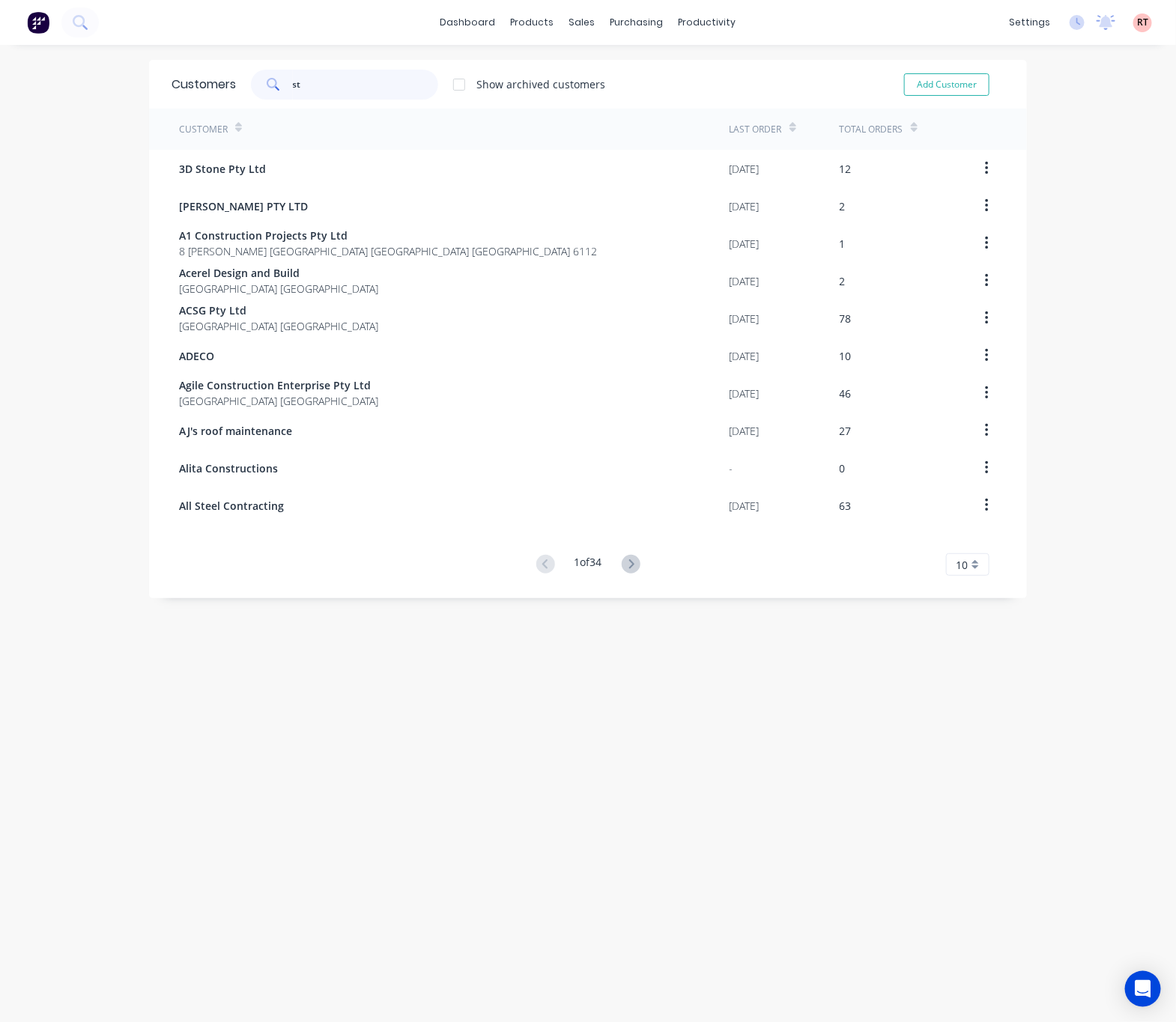
type input "s"
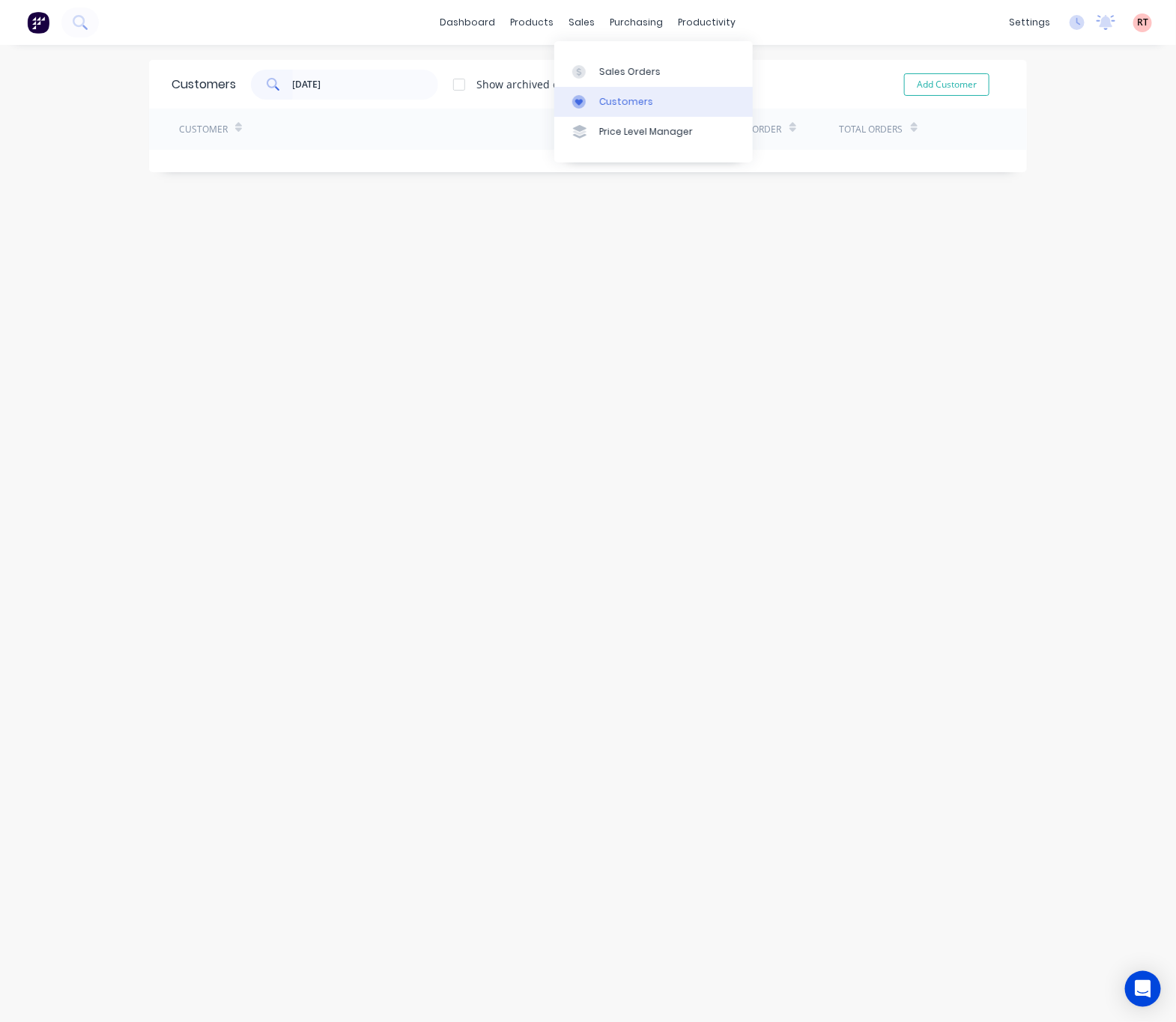
click at [589, 93] on link "Customers" at bounding box center [653, 102] width 198 height 30
drag, startPoint x: 352, startPoint y: 83, endPoint x: 254, endPoint y: 88, distance: 98.1
click at [254, 88] on div "[DATE]" at bounding box center [344, 84] width 187 height 30
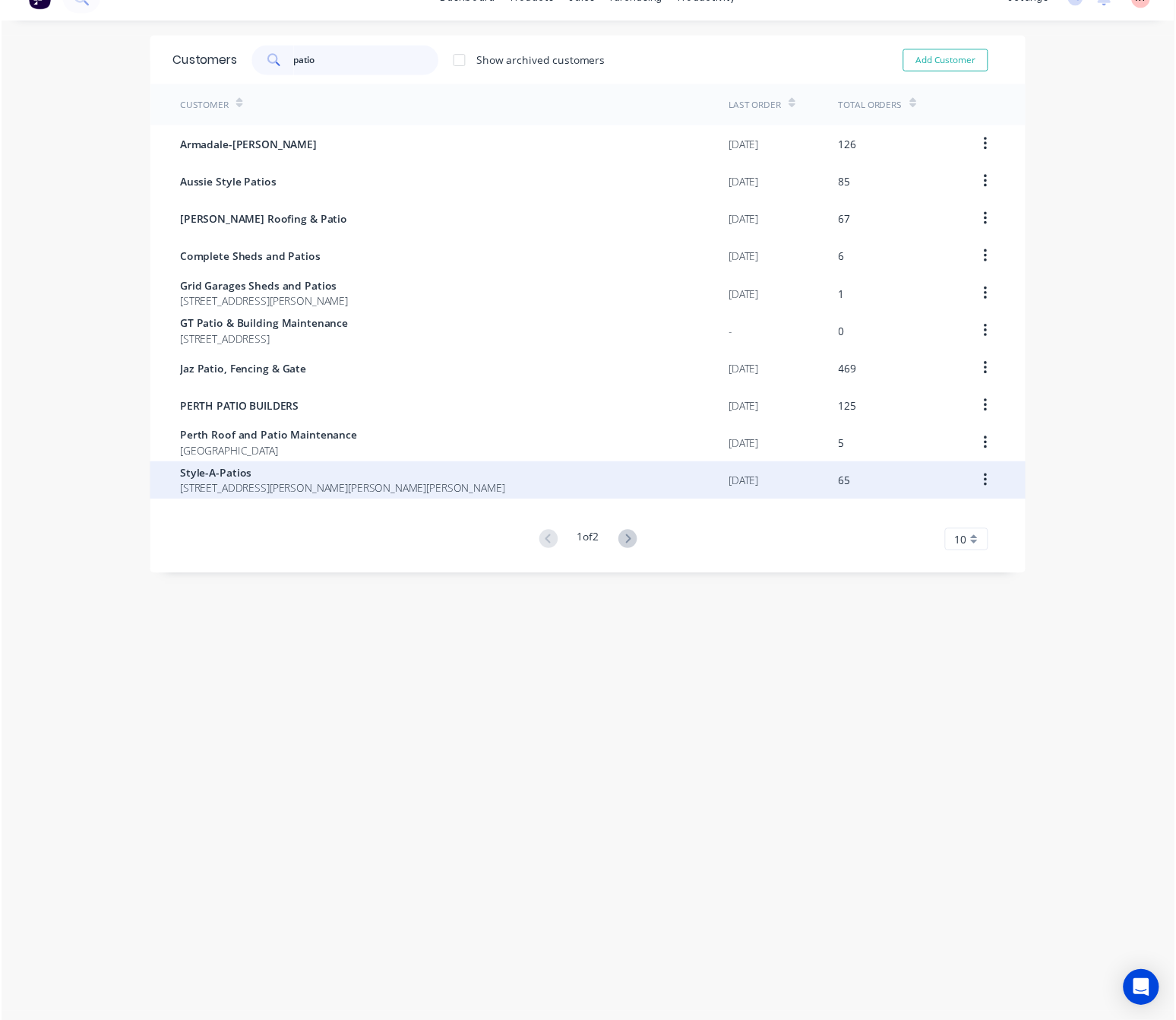
scroll to position [30, 0]
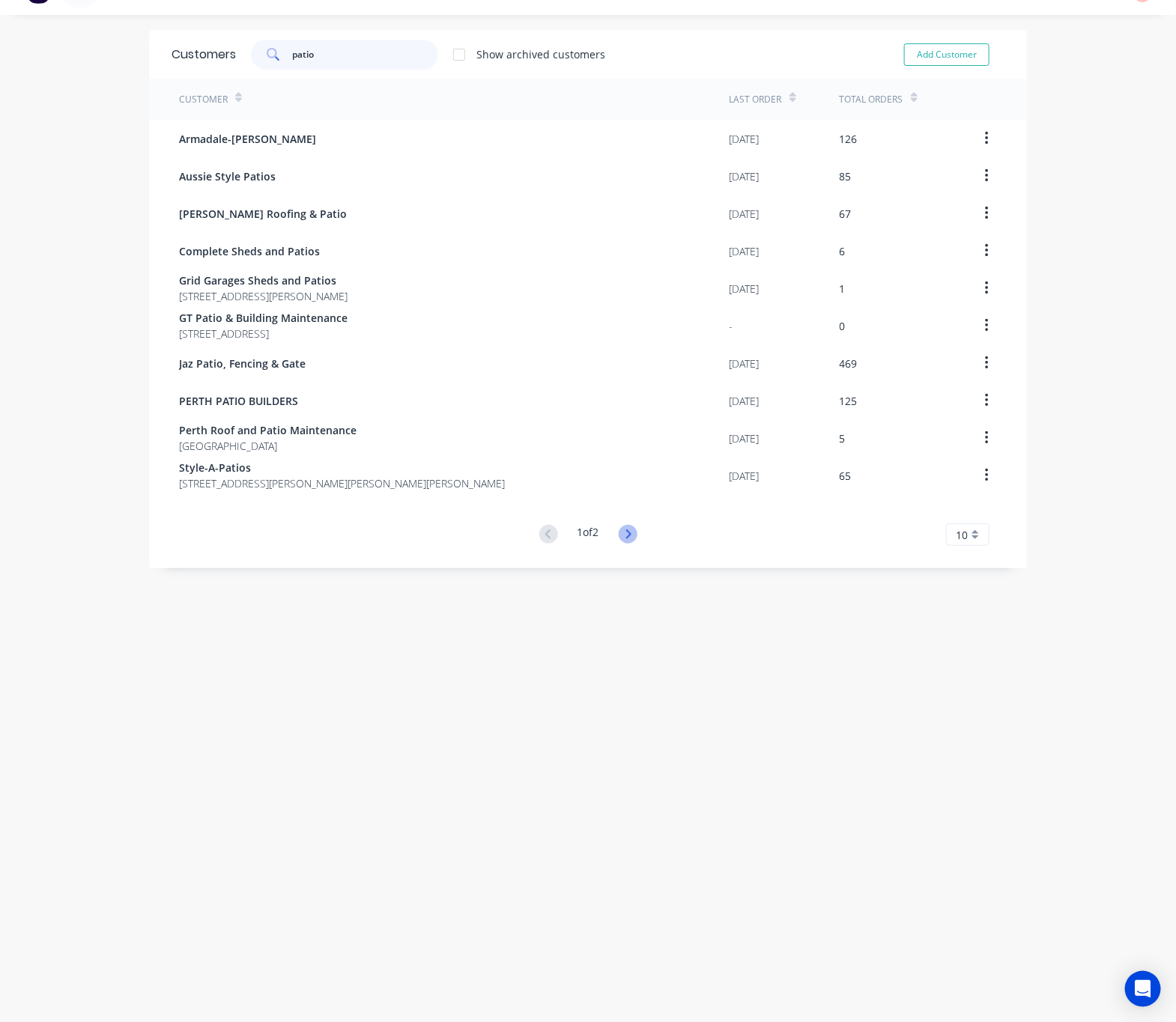
type input "patio"
click at [624, 540] on icon at bounding box center [628, 534] width 19 height 19
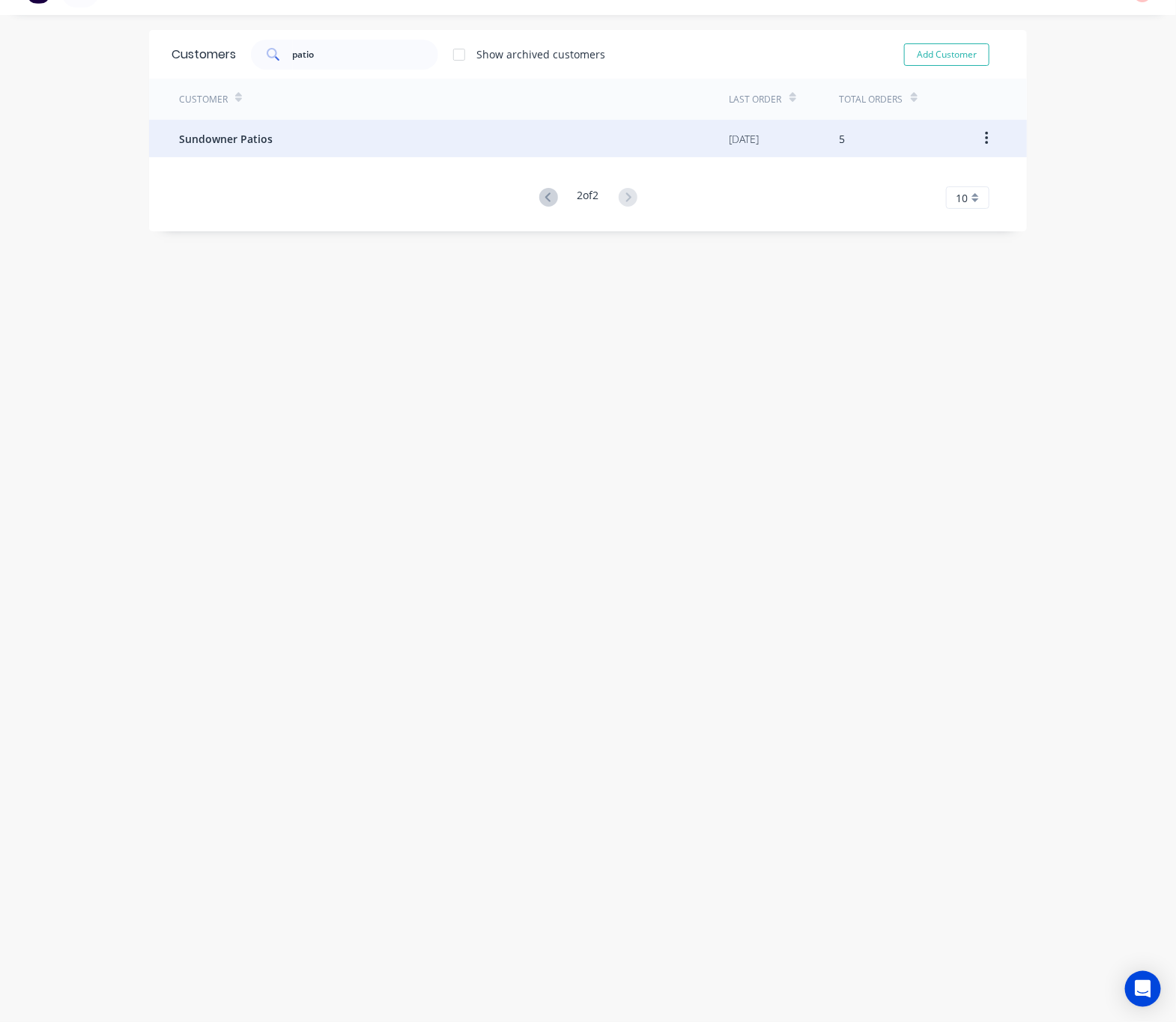
click at [368, 145] on div "Sundowner Patios" at bounding box center [453, 138] width 551 height 37
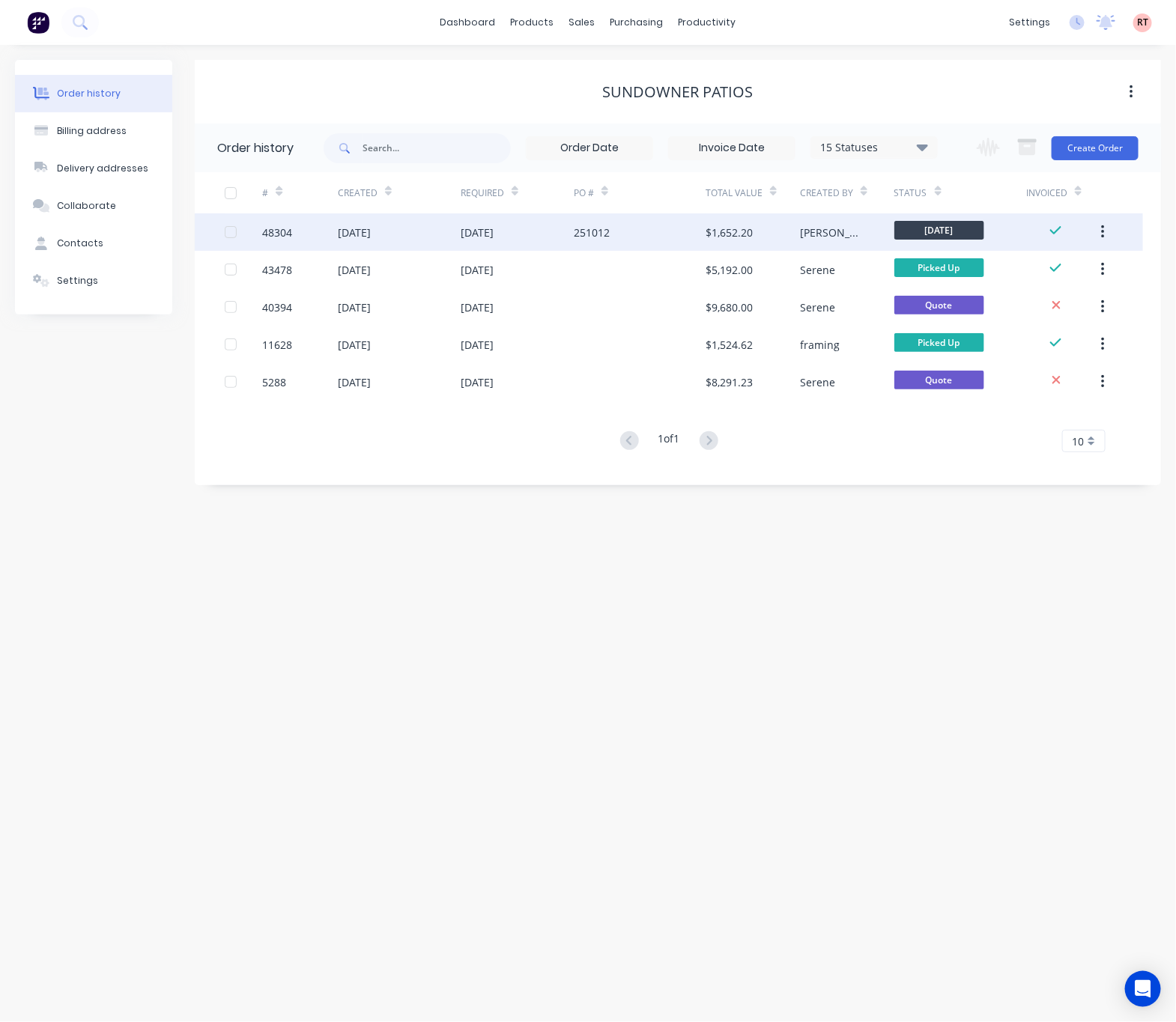
click at [625, 230] on div "251012" at bounding box center [639, 232] width 132 height 37
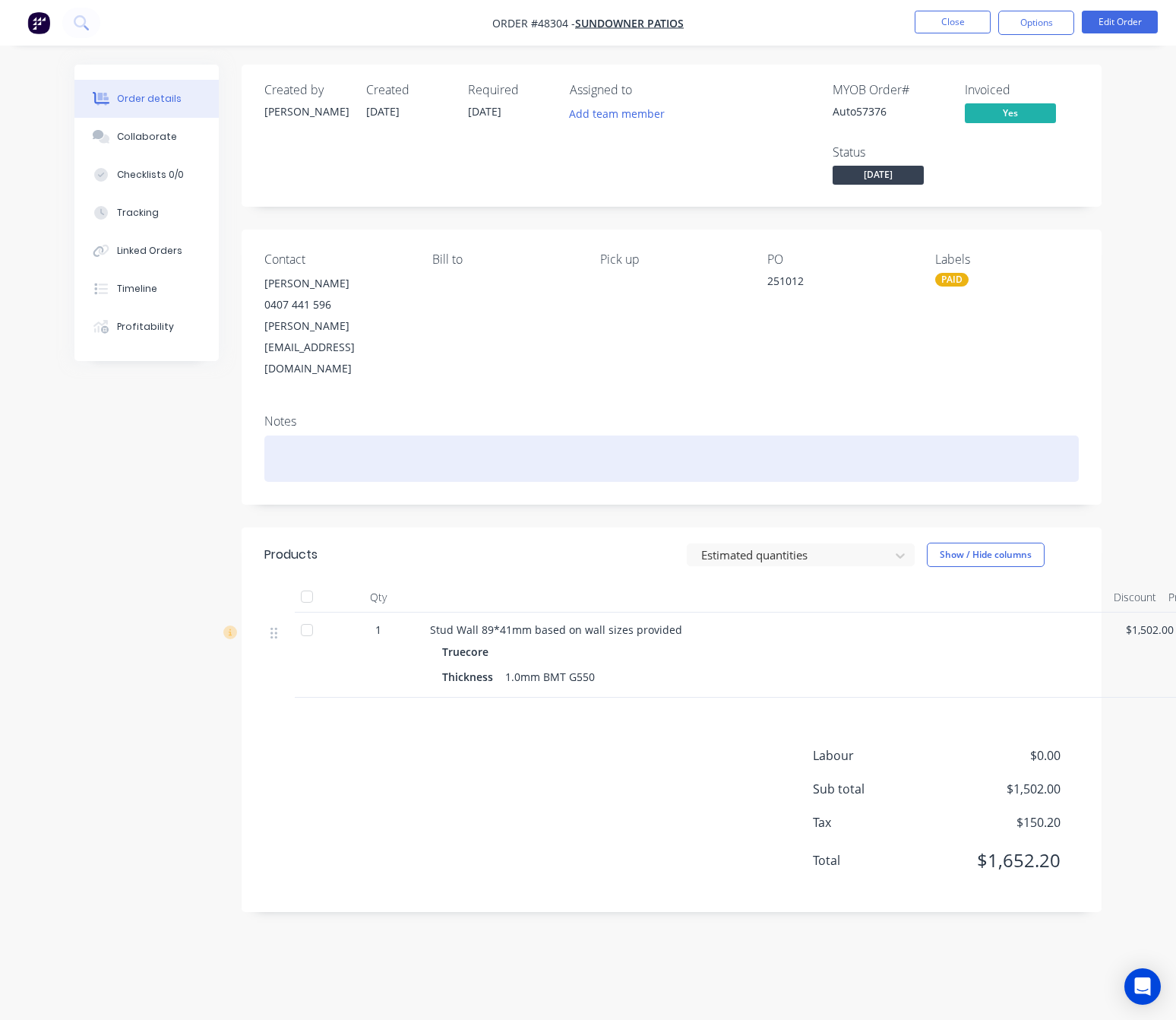
scroll to position [0, 64]
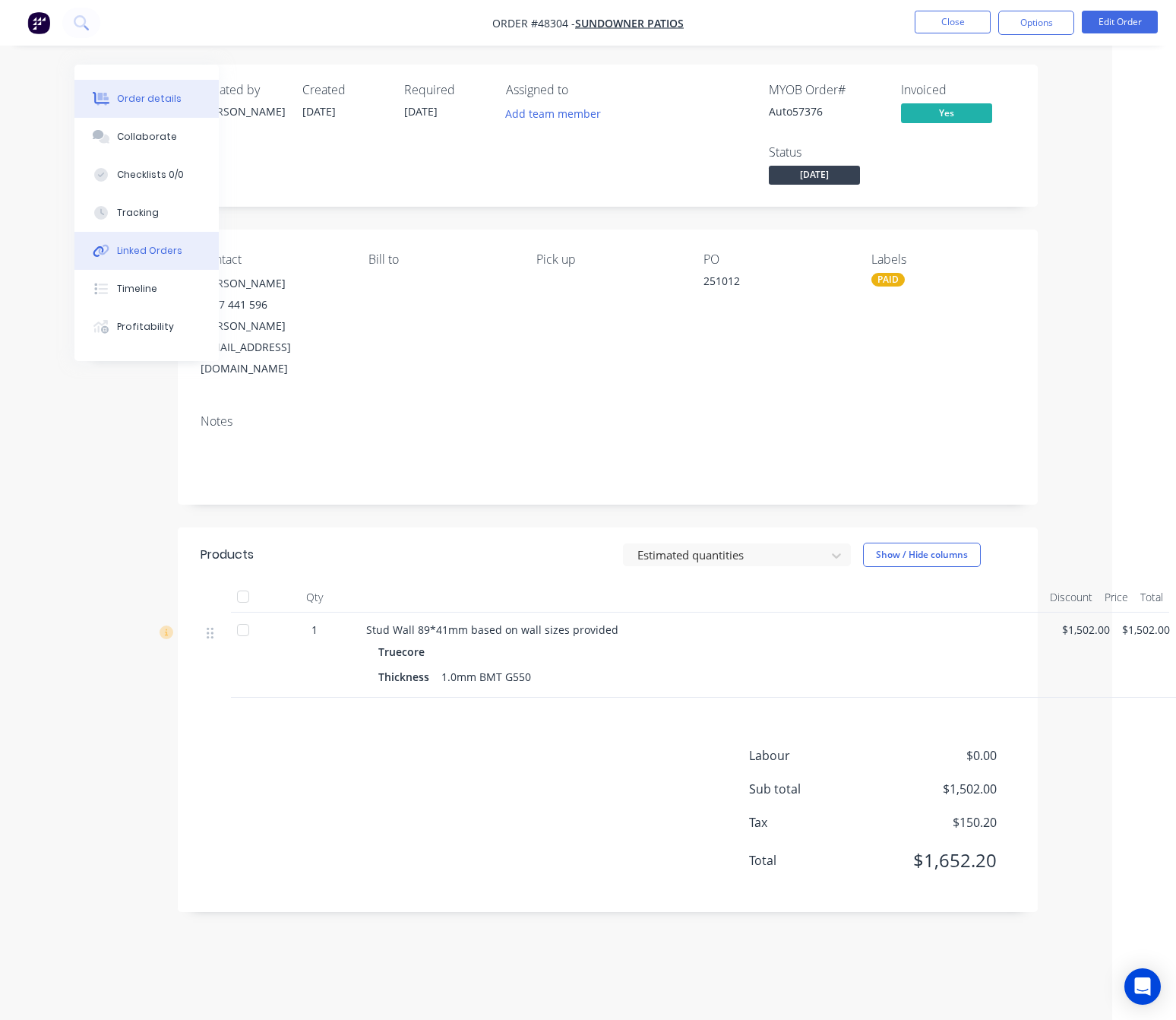
drag, startPoint x: 157, startPoint y: 281, endPoint x: 155, endPoint y: 268, distance: 13.2
click at [157, 279] on button "Timeline" at bounding box center [146, 288] width 144 height 38
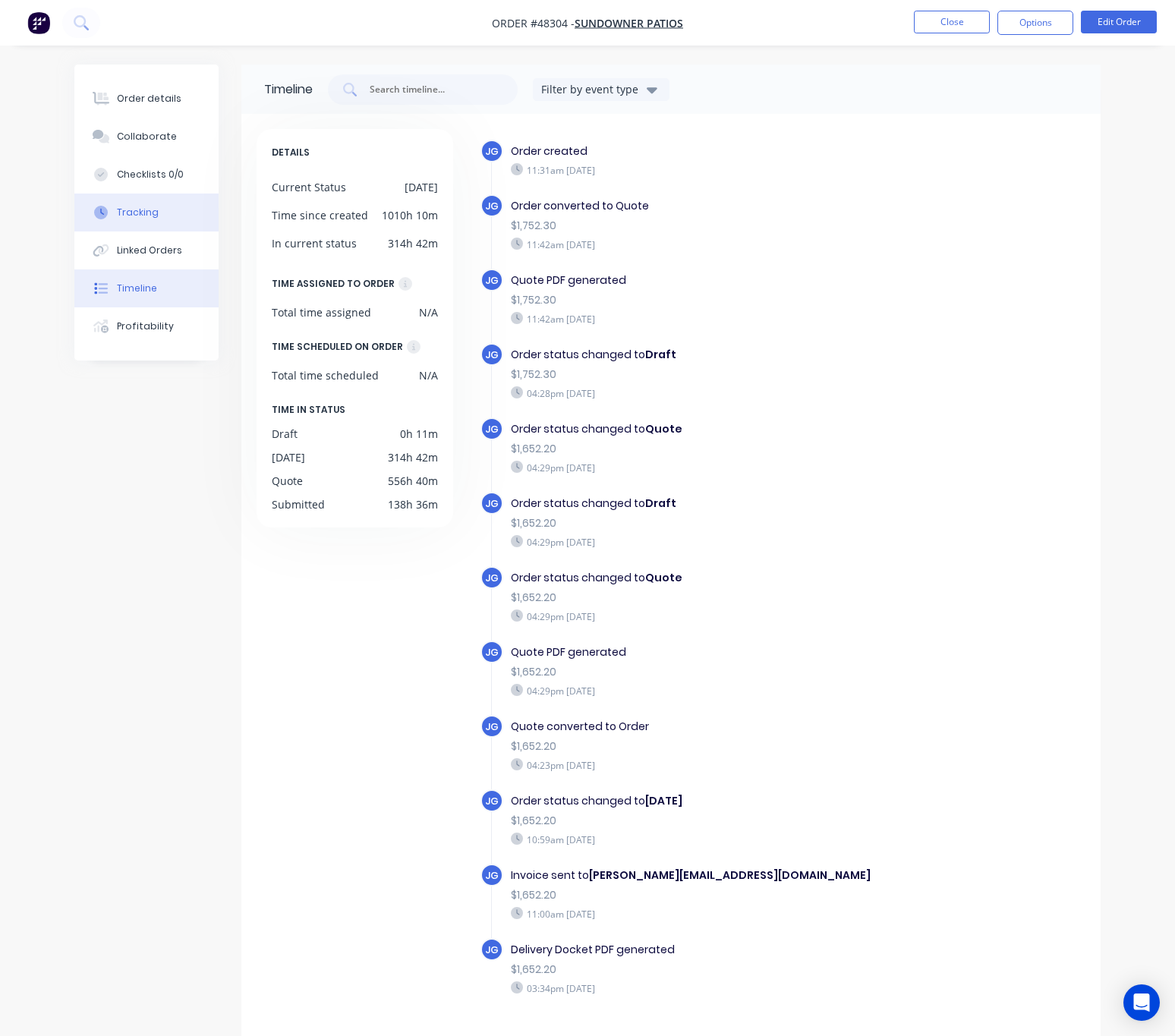
click at [164, 221] on button "Tracking" at bounding box center [146, 212] width 144 height 38
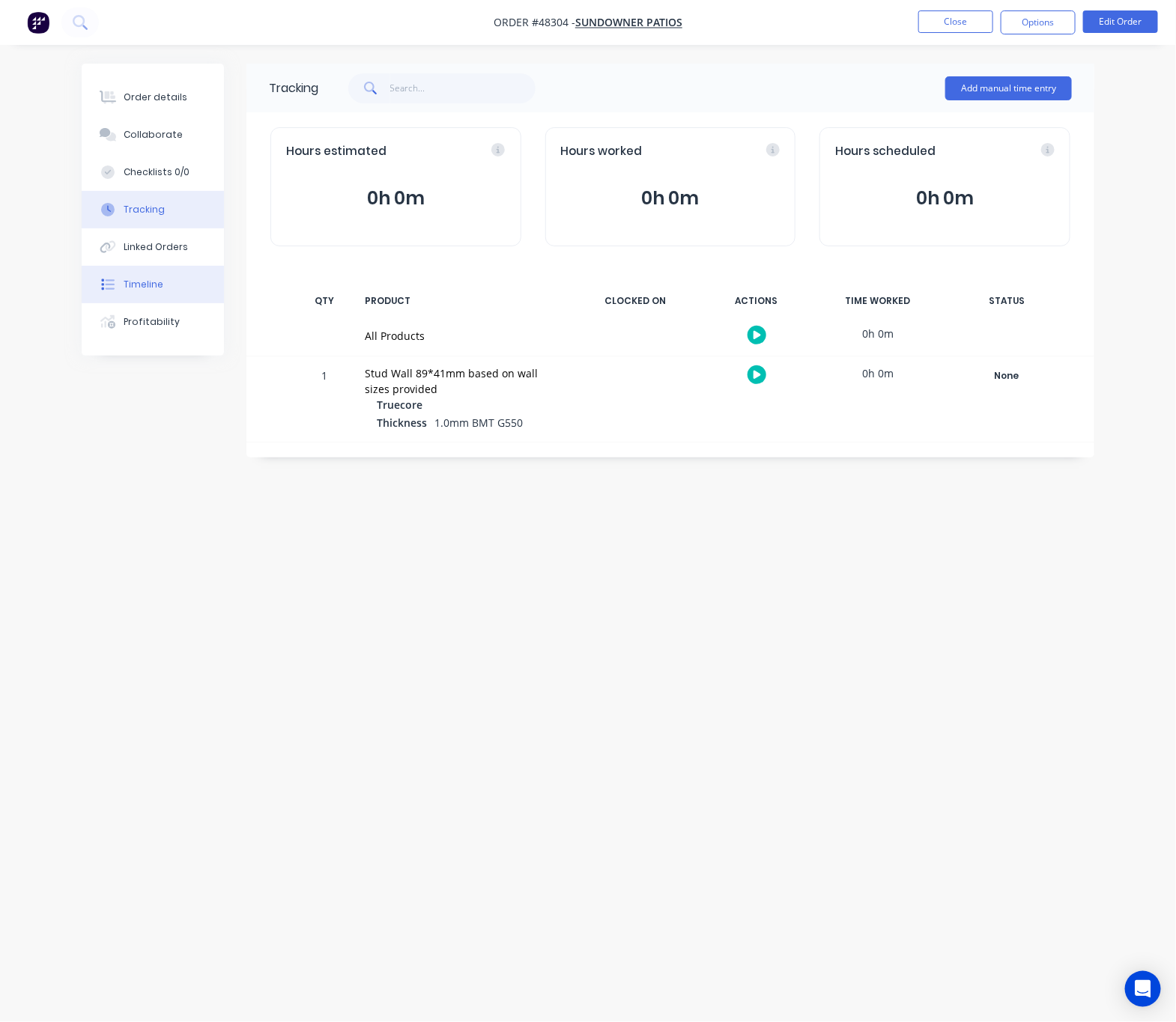
click at [162, 280] on button "Timeline" at bounding box center [152, 284] width 142 height 37
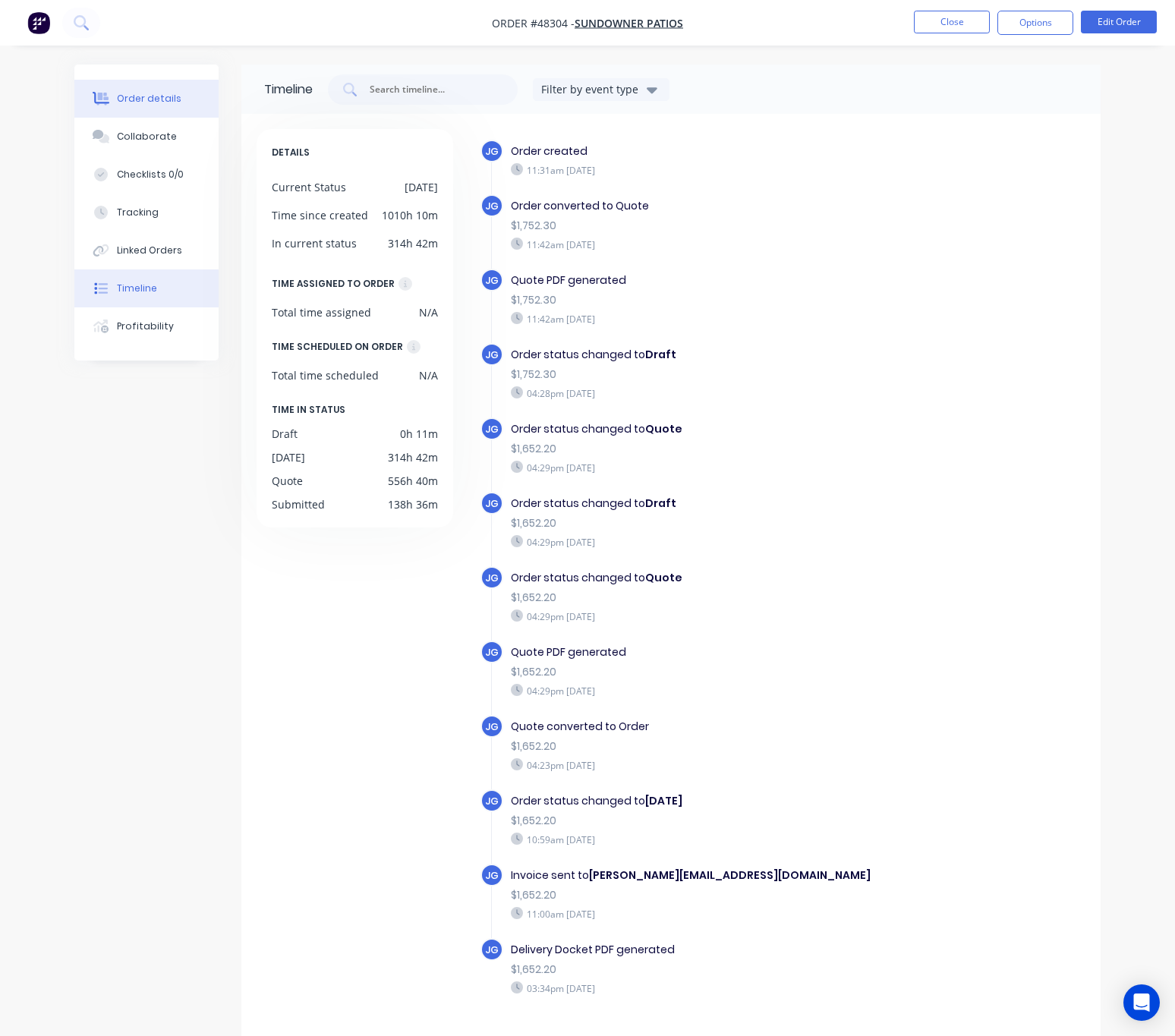
click at [132, 105] on button "Order details" at bounding box center [146, 99] width 144 height 38
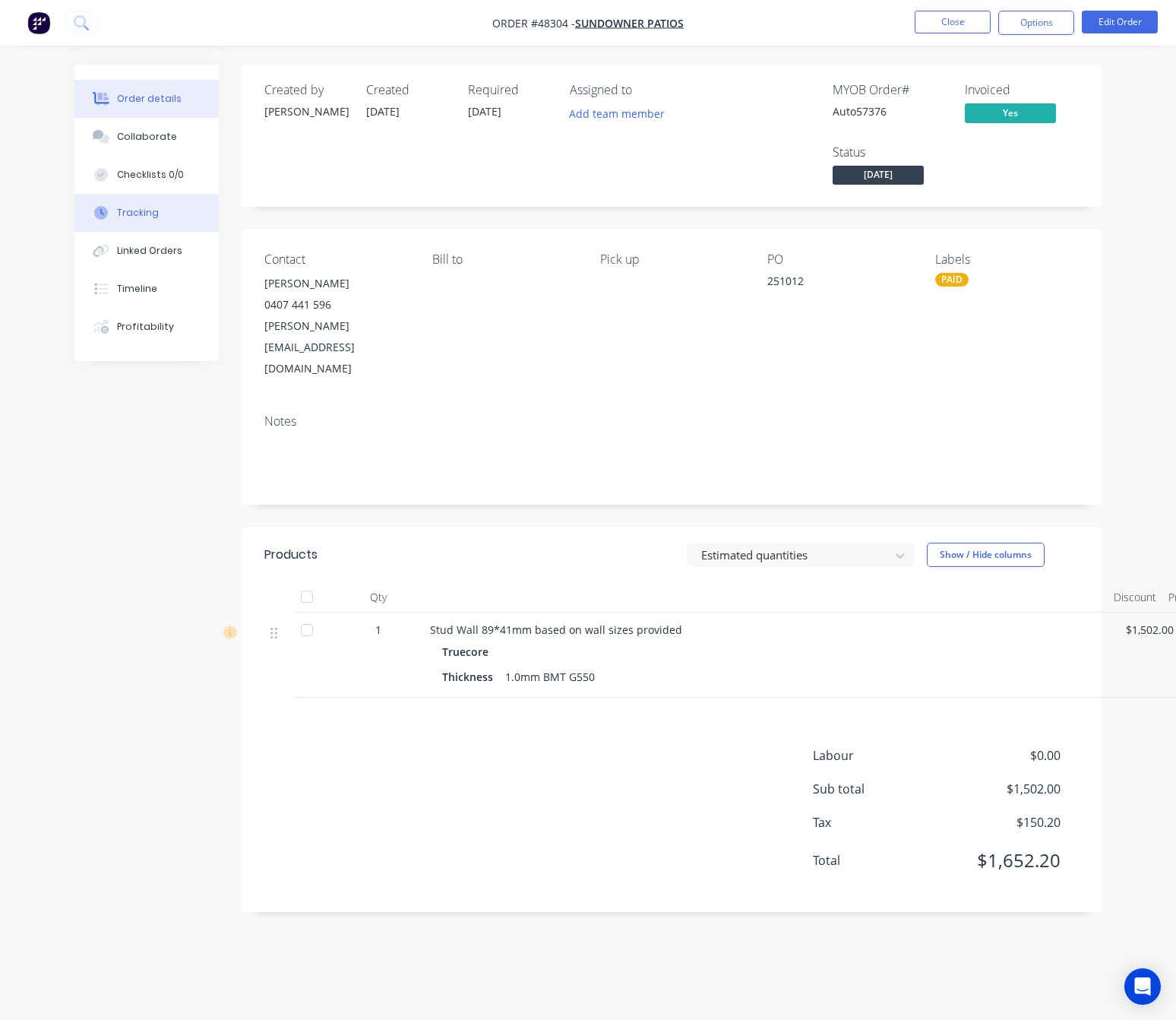
click at [188, 233] on button "Linked Orders" at bounding box center [146, 250] width 144 height 38
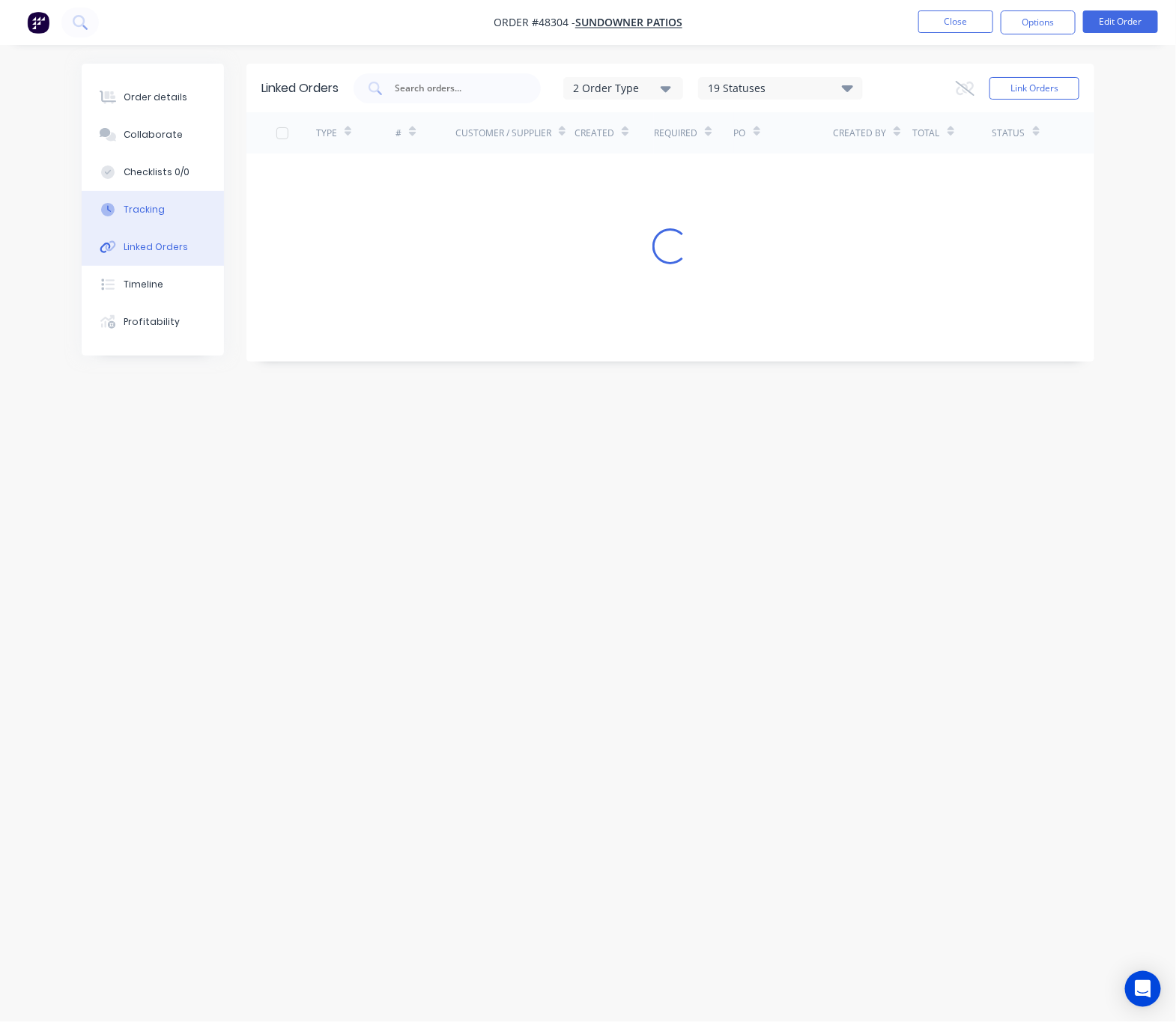
click at [178, 208] on button "Tracking" at bounding box center [152, 209] width 142 height 37
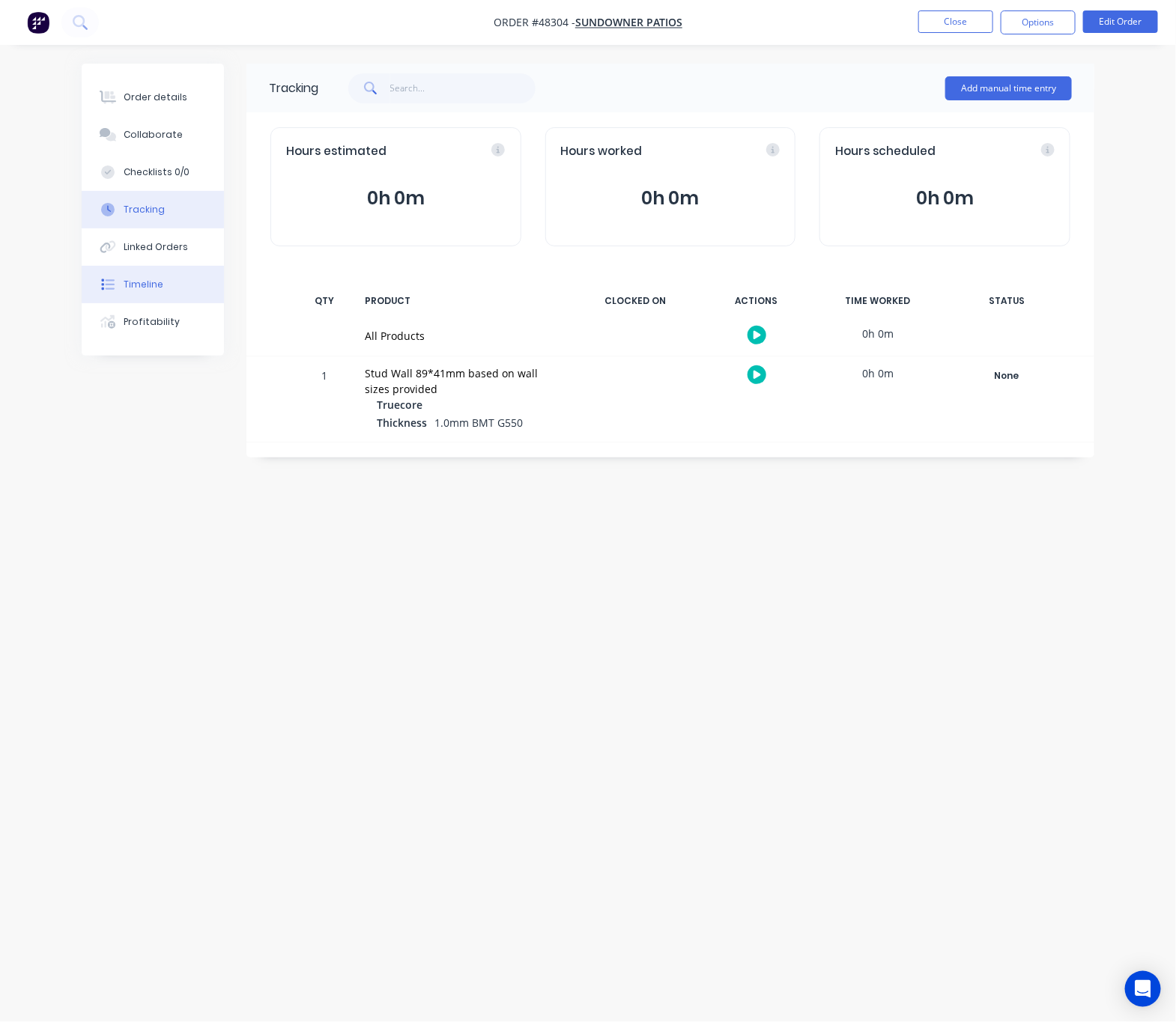
click at [136, 290] on div "Timeline" at bounding box center [143, 284] width 39 height 13
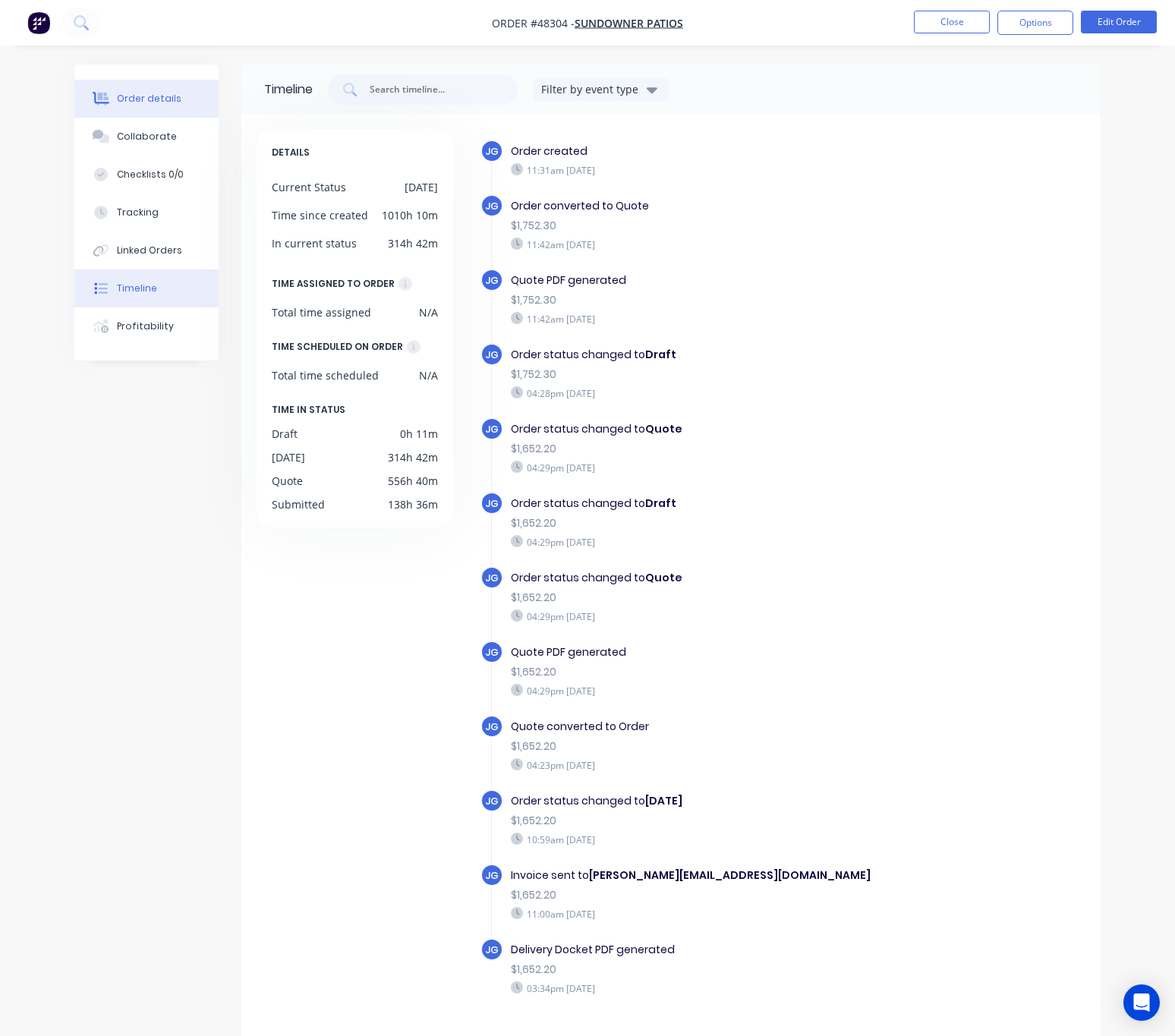
click at [141, 101] on div "Order details" at bounding box center [149, 99] width 64 height 13
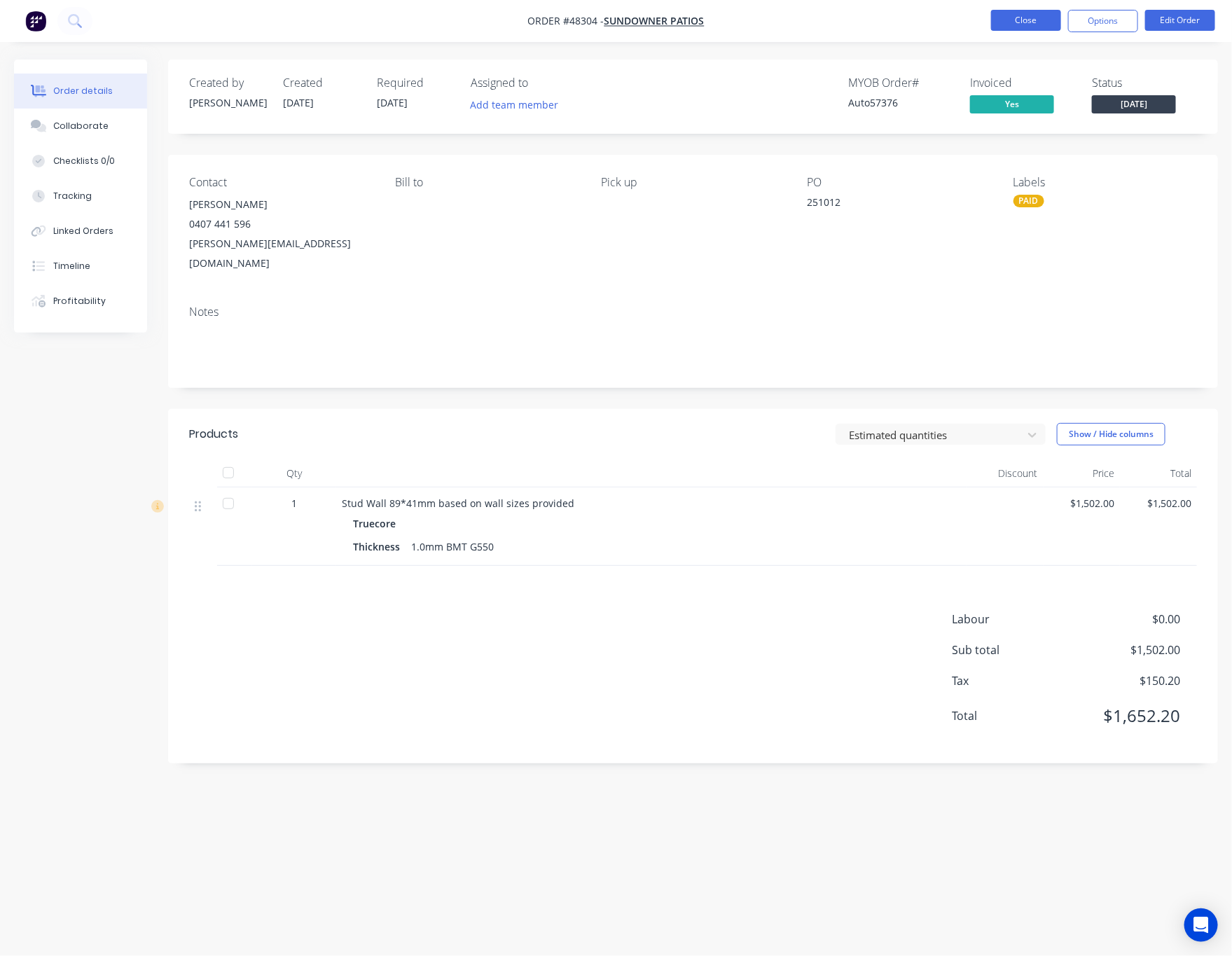
click at [1026, 21] on button "Close" at bounding box center [1026, 20] width 70 height 21
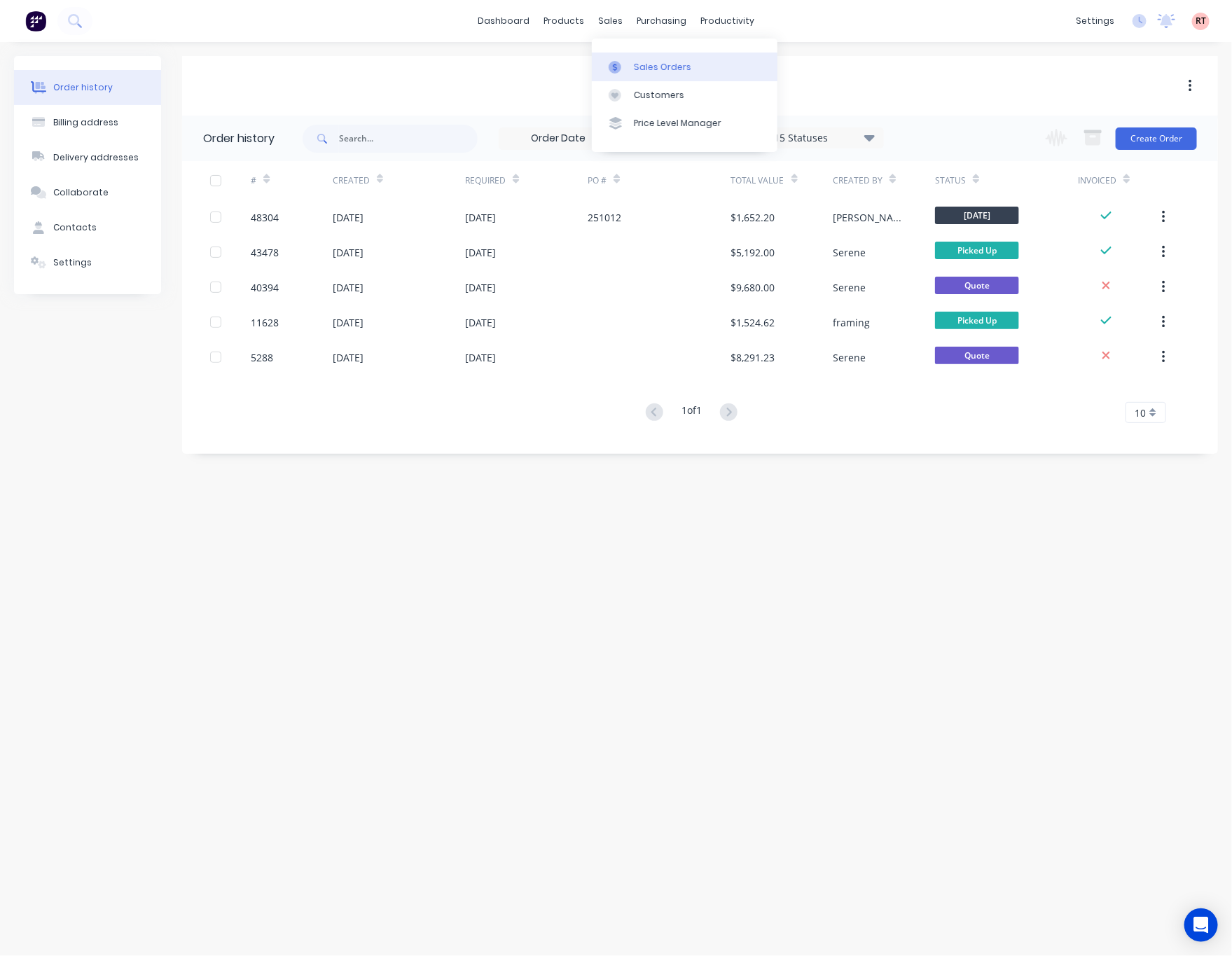
click at [664, 68] on div "Sales Orders" at bounding box center [663, 67] width 58 height 12
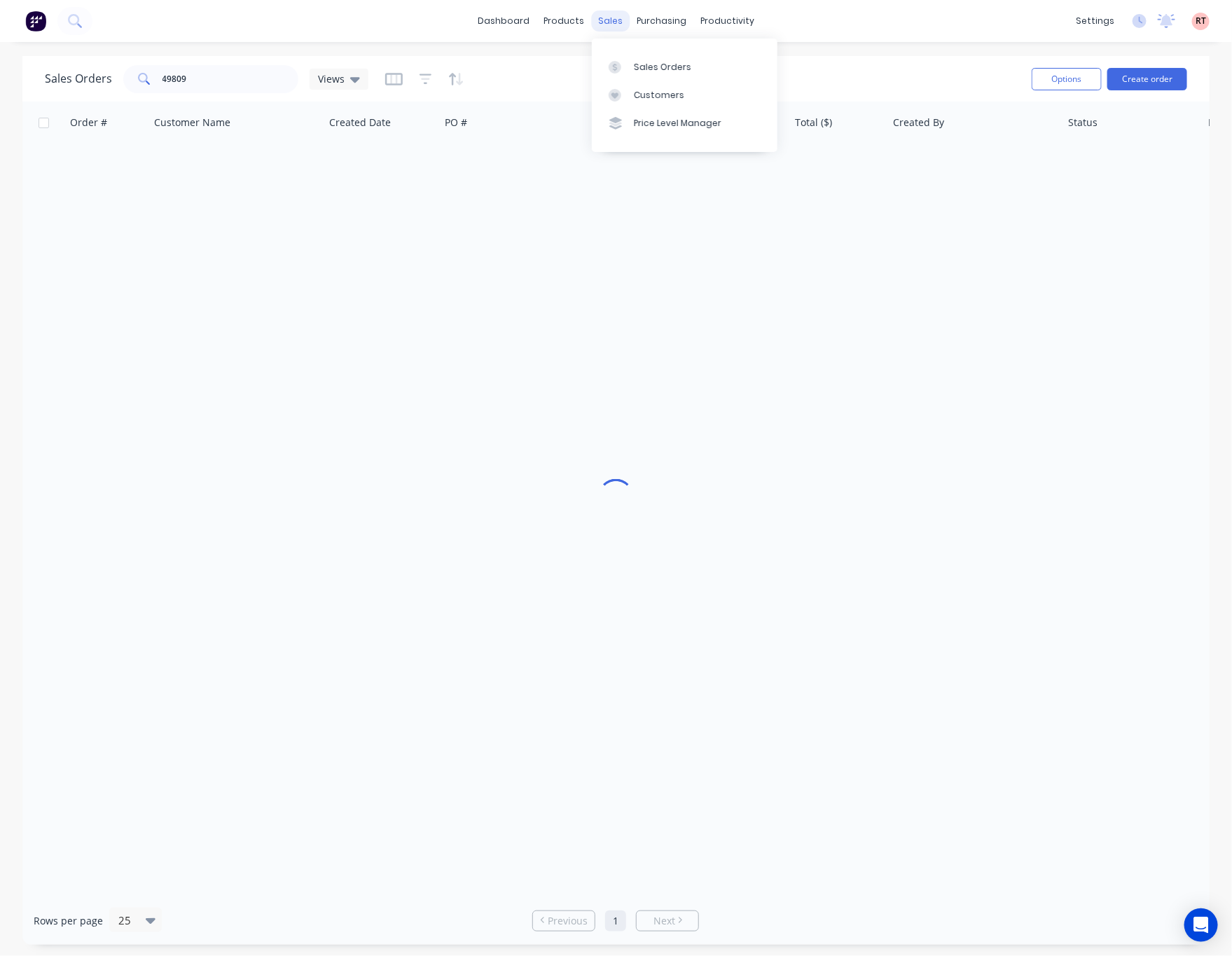
click at [602, 28] on div "sales" at bounding box center [610, 21] width 38 height 21
click at [246, 83] on input "49809" at bounding box center [231, 79] width 136 height 28
drag, startPoint x: 246, startPoint y: 83, endPoint x: -44, endPoint y: 88, distance: 290.0
click at [0, 88] on html "dashboard products sales purchasing productivity dashboard products Product Cat…" at bounding box center [616, 478] width 1232 height 956
type input "448468047"
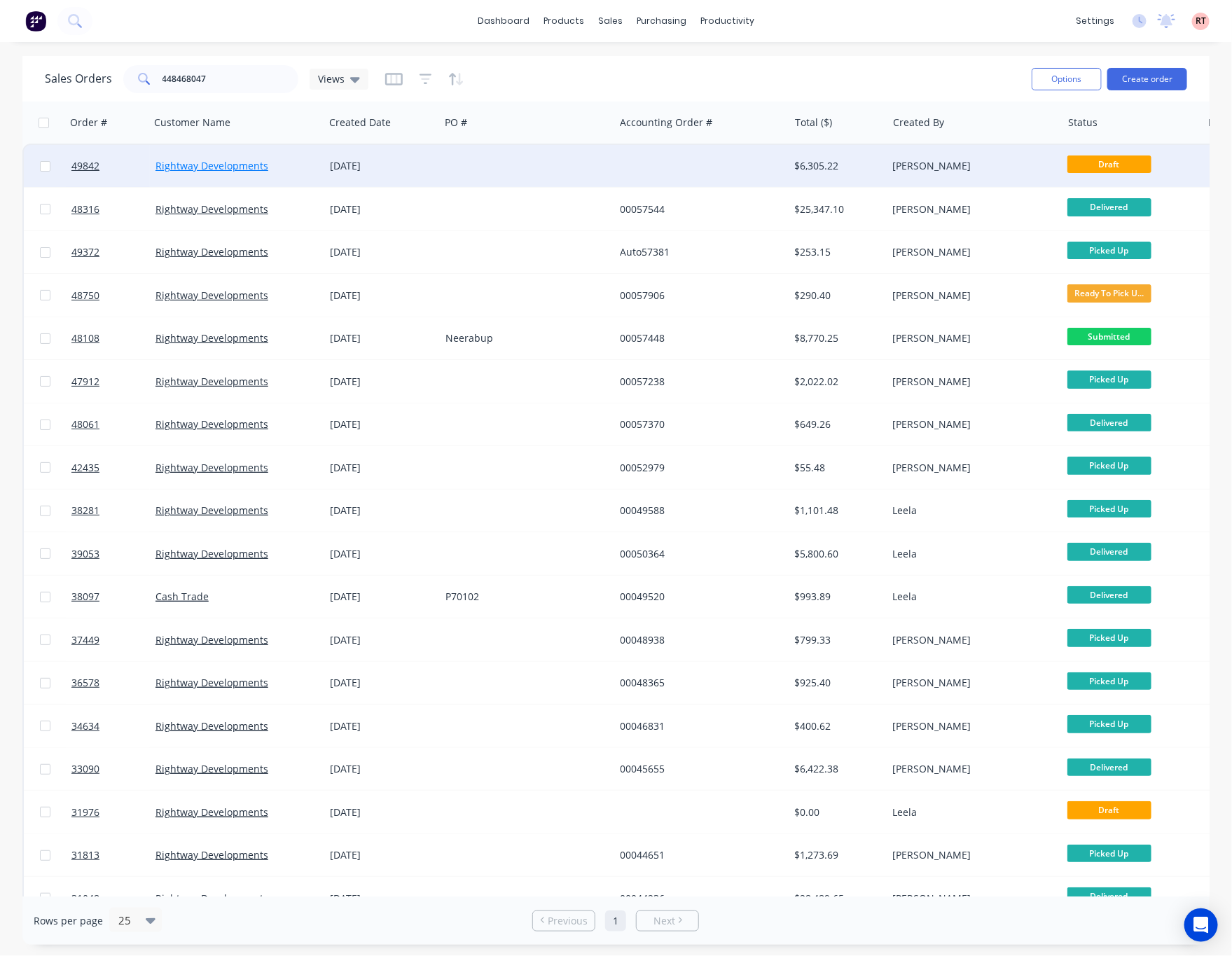
click at [217, 163] on link "Rightway Developments" at bounding box center [212, 165] width 113 height 13
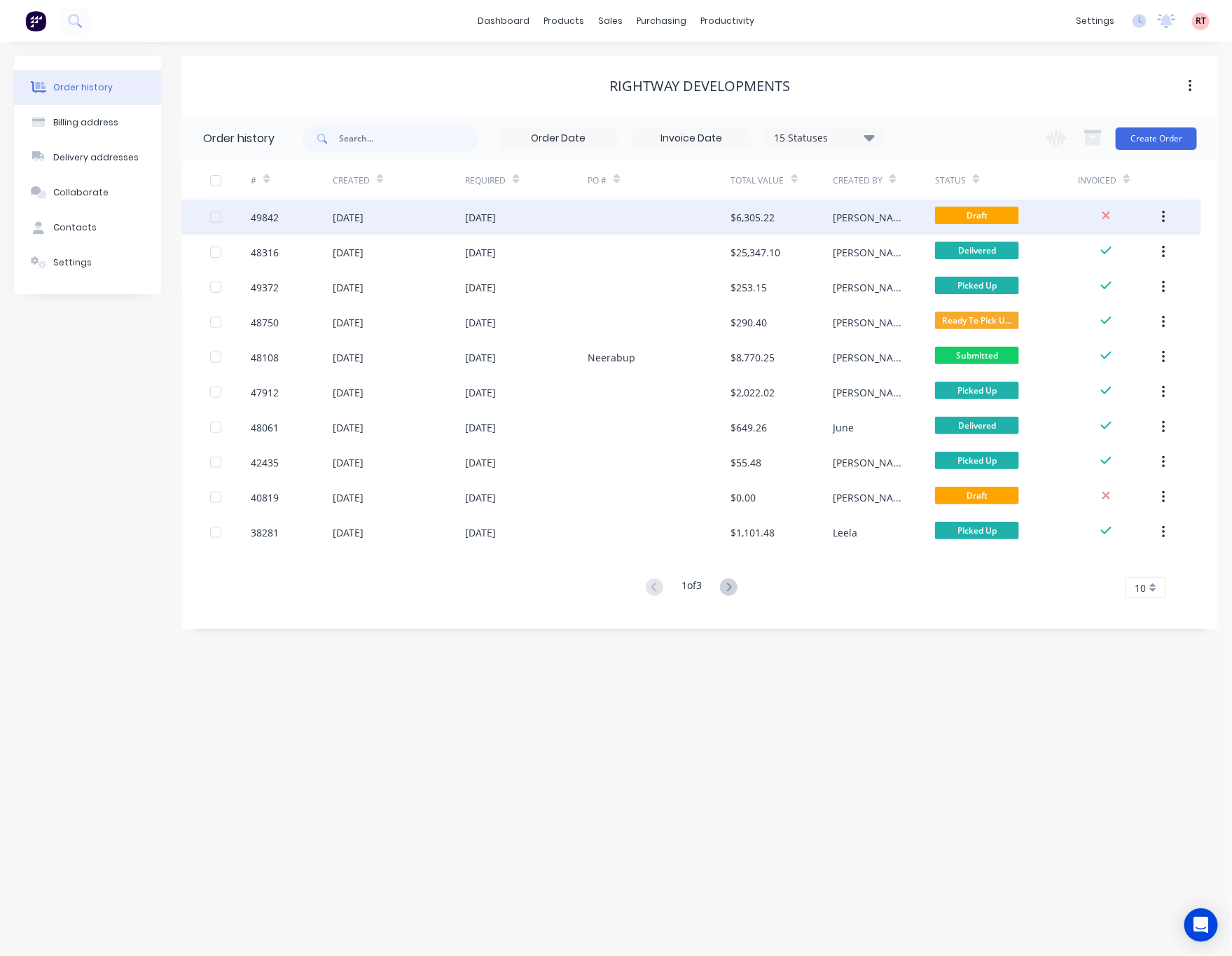
click at [532, 208] on div "[DATE]" at bounding box center [526, 217] width 122 height 35
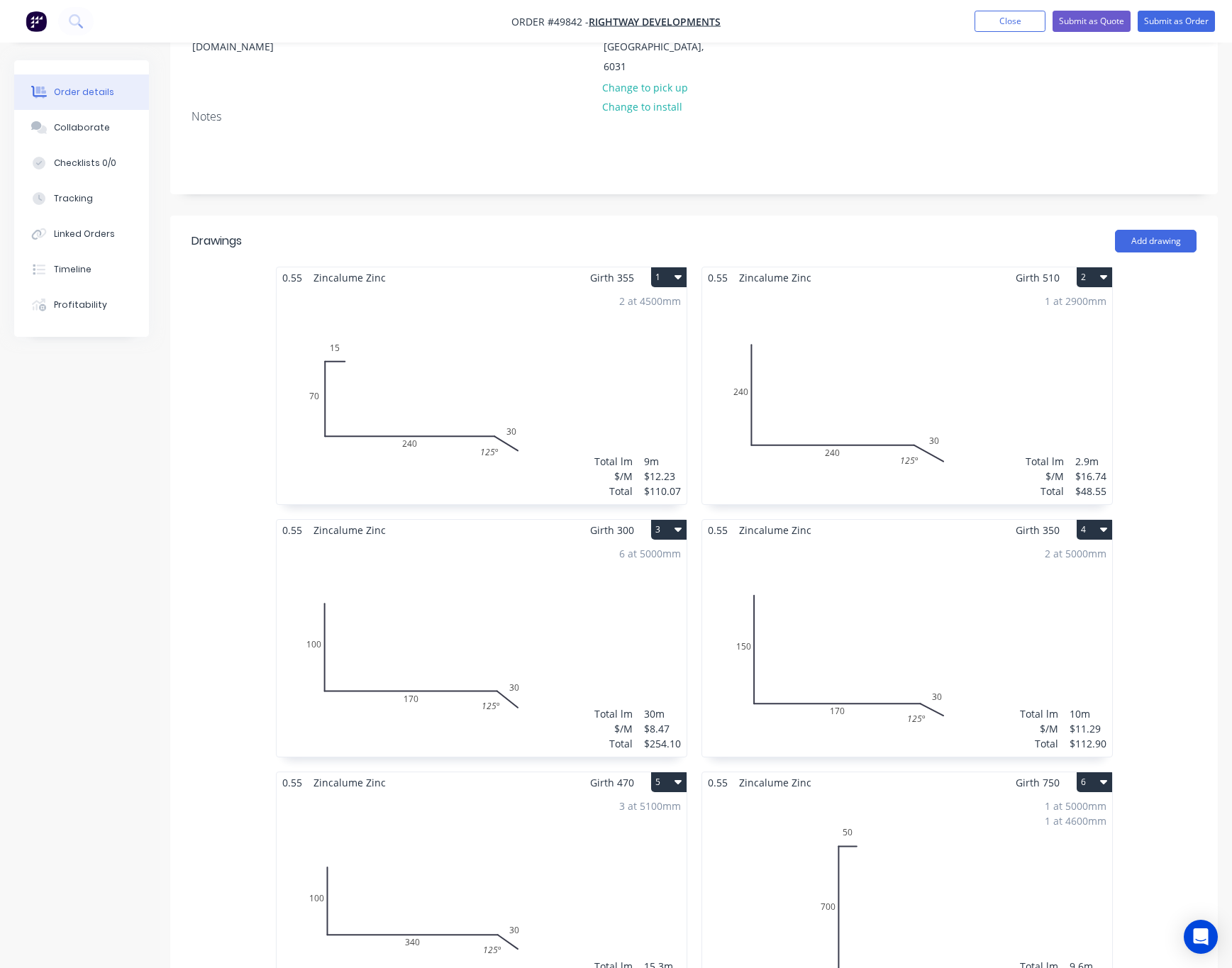
scroll to position [106, 0]
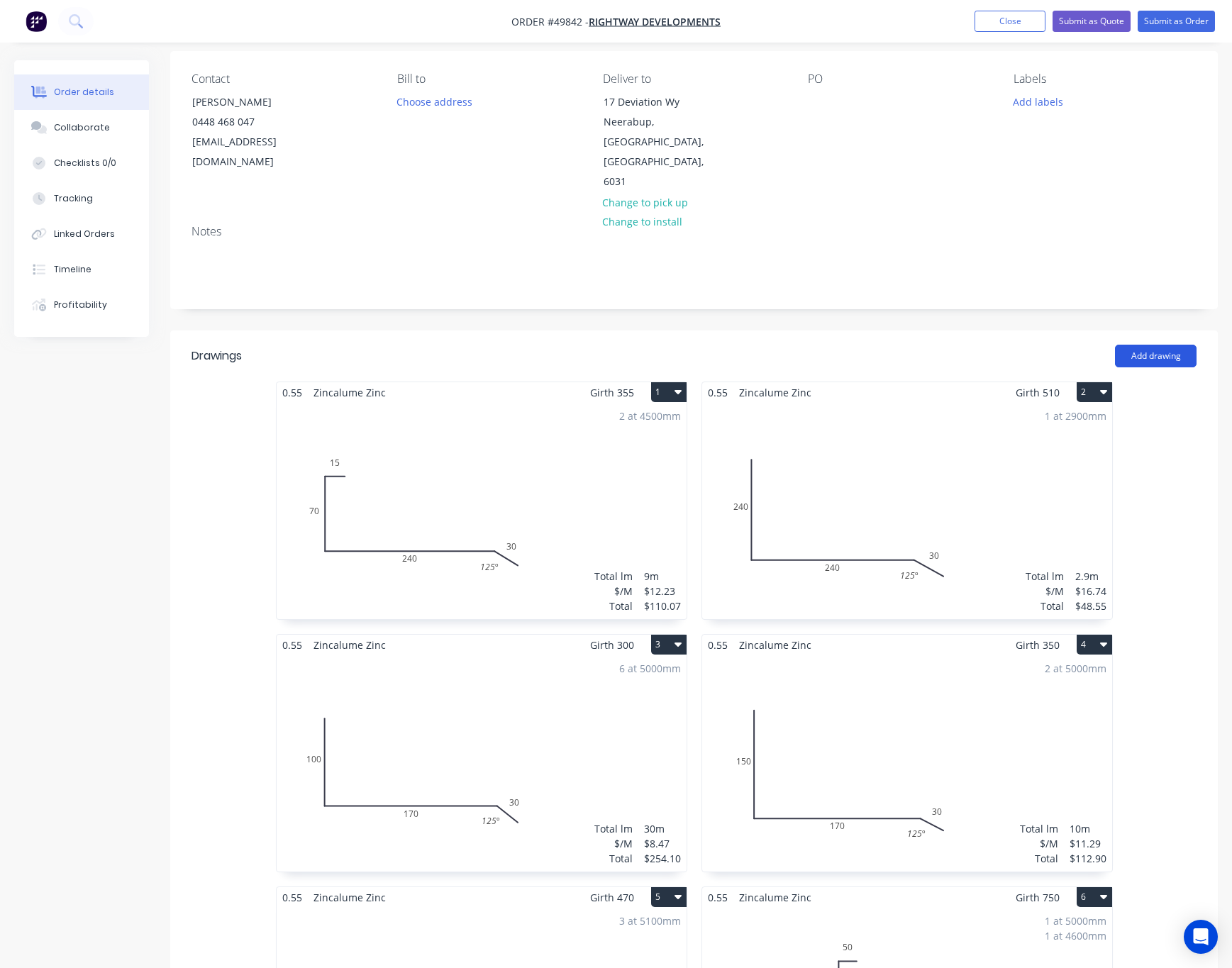
click at [1097, 345] on button "Add drawing" at bounding box center [1156, 356] width 81 height 23
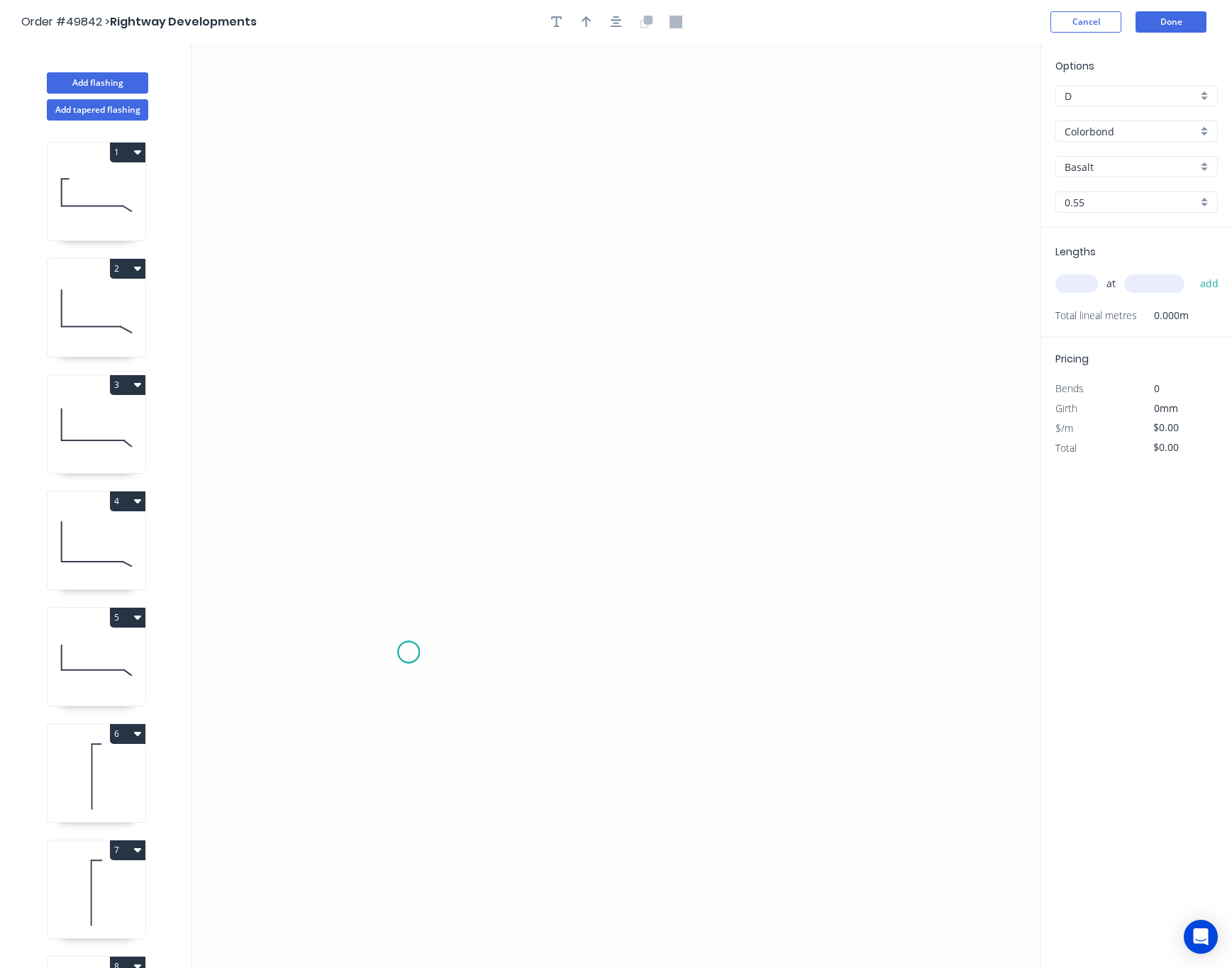
click at [408, 654] on icon "0" at bounding box center [616, 507] width 849 height 925
click at [368, 669] on icon "0" at bounding box center [616, 507] width 849 height 925
click at [351, 334] on icon "0 ?" at bounding box center [616, 507] width 849 height 925
drag, startPoint x: 377, startPoint y: 333, endPoint x: 365, endPoint y: 335, distance: 12.2
click at [373, 334] on circle at bounding box center [368, 333] width 21 height 21
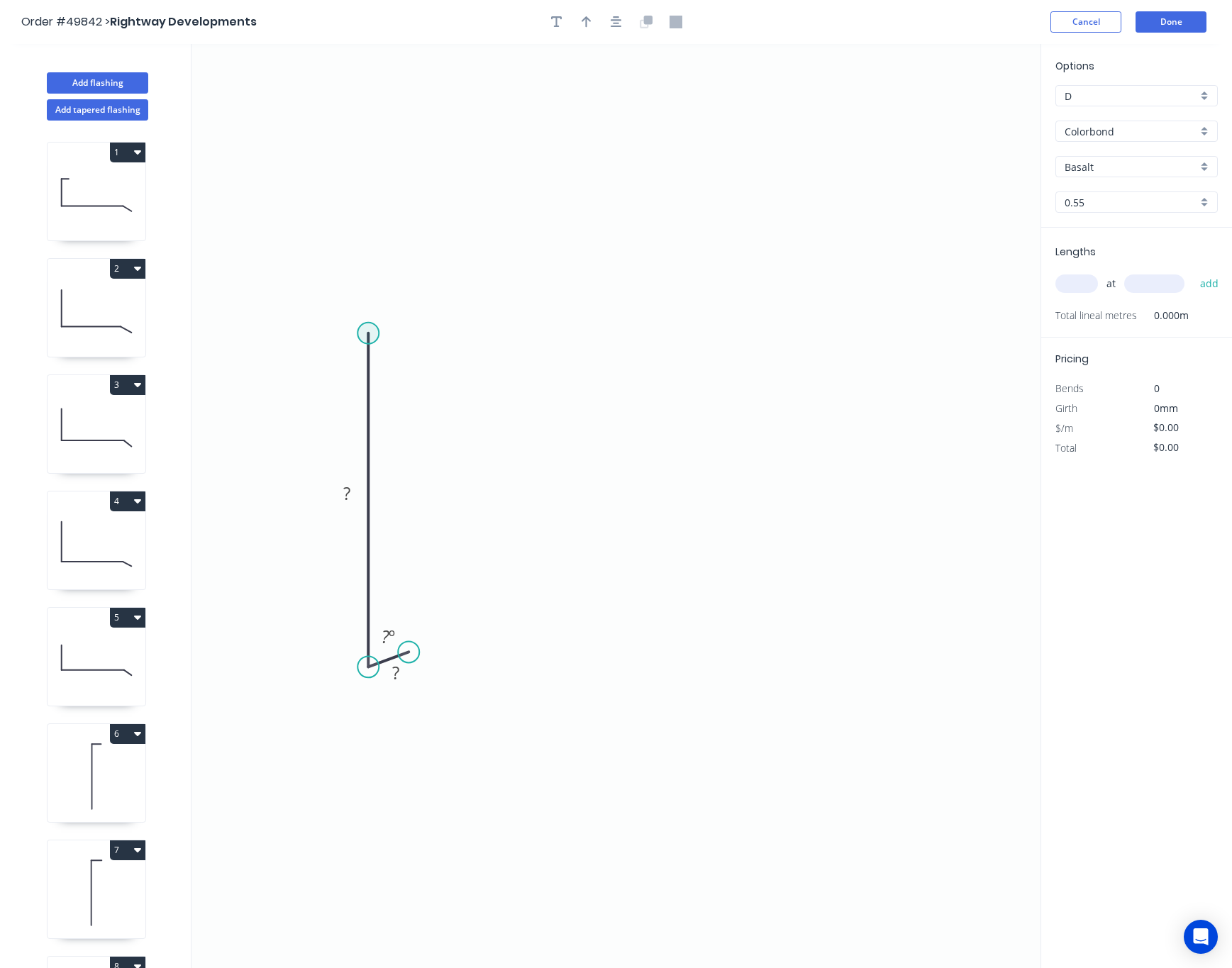
click at [373, 333] on circle at bounding box center [368, 333] width 21 height 21
click at [996, 329] on icon "0 ? ? ? º" at bounding box center [616, 507] width 849 height 925
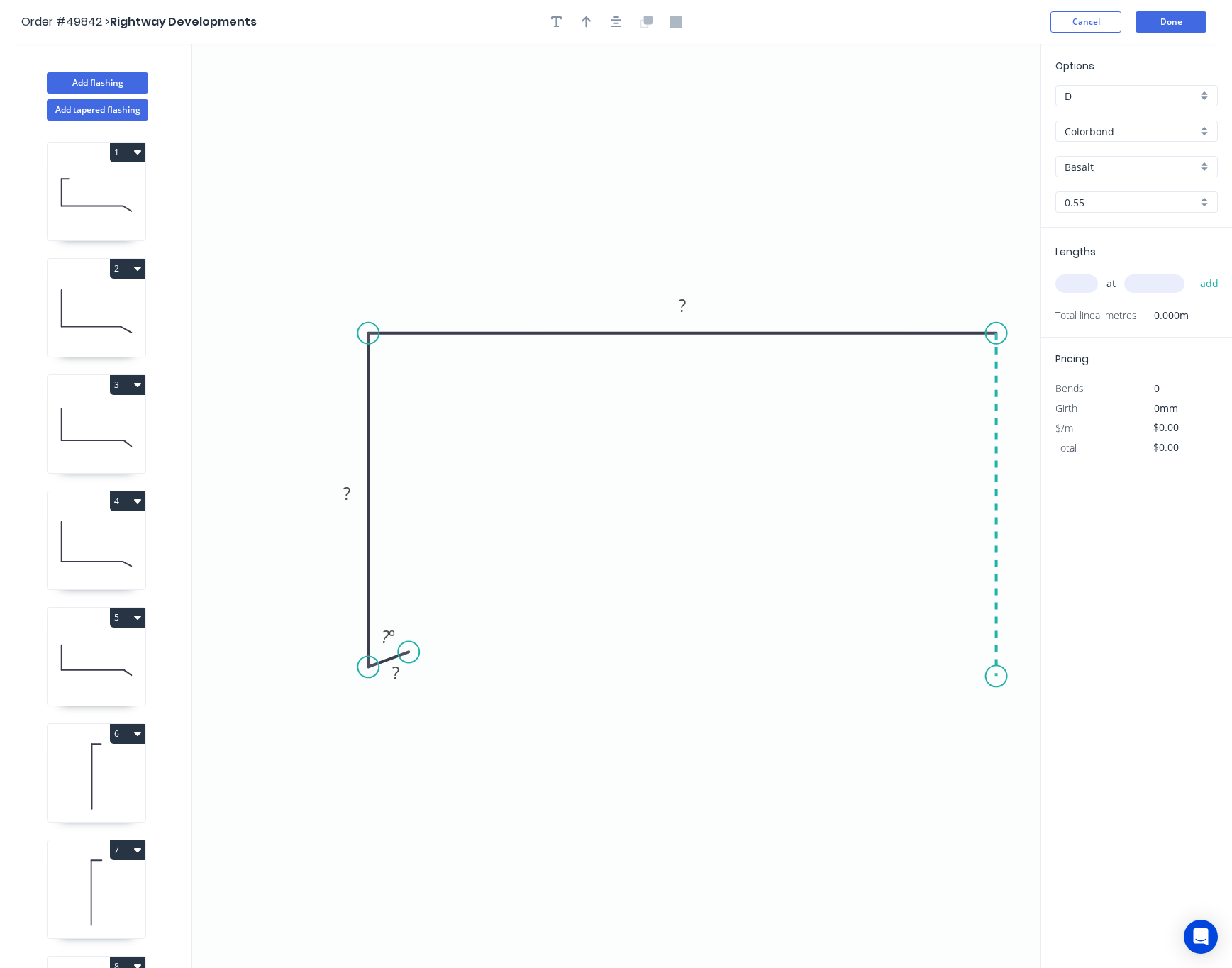
click at [971, 678] on icon "0 ? ? ? ? º" at bounding box center [616, 507] width 849 height 925
click at [949, 649] on icon "0 ? ? ? ? ? º" at bounding box center [616, 507] width 849 height 925
click at [949, 649] on circle at bounding box center [949, 647] width 21 height 21
drag, startPoint x: 407, startPoint y: 655, endPoint x: 412, endPoint y: 630, distance: 25.5
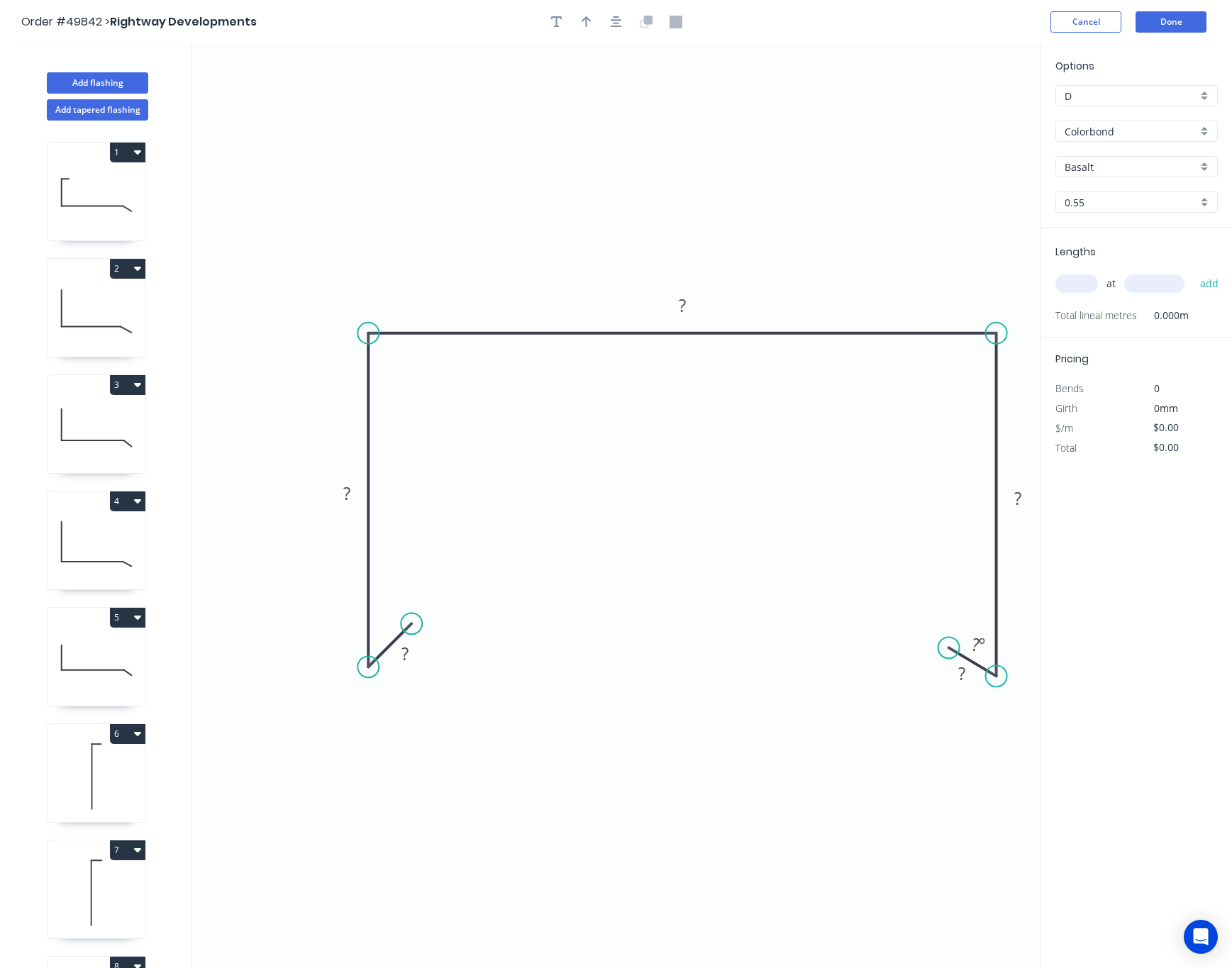
click at [412, 630] on circle at bounding box center [412, 623] width 21 height 21
click at [407, 654] on tspan "?" at bounding box center [405, 654] width 7 height 23
click at [524, 645] on icon "0 10 ? ? ? ? ? º" at bounding box center [616, 507] width 849 height 925
drag, startPoint x: 954, startPoint y: 645, endPoint x: 954, endPoint y: 632, distance: 13.0
click at [954, 632] on circle at bounding box center [954, 633] width 21 height 21
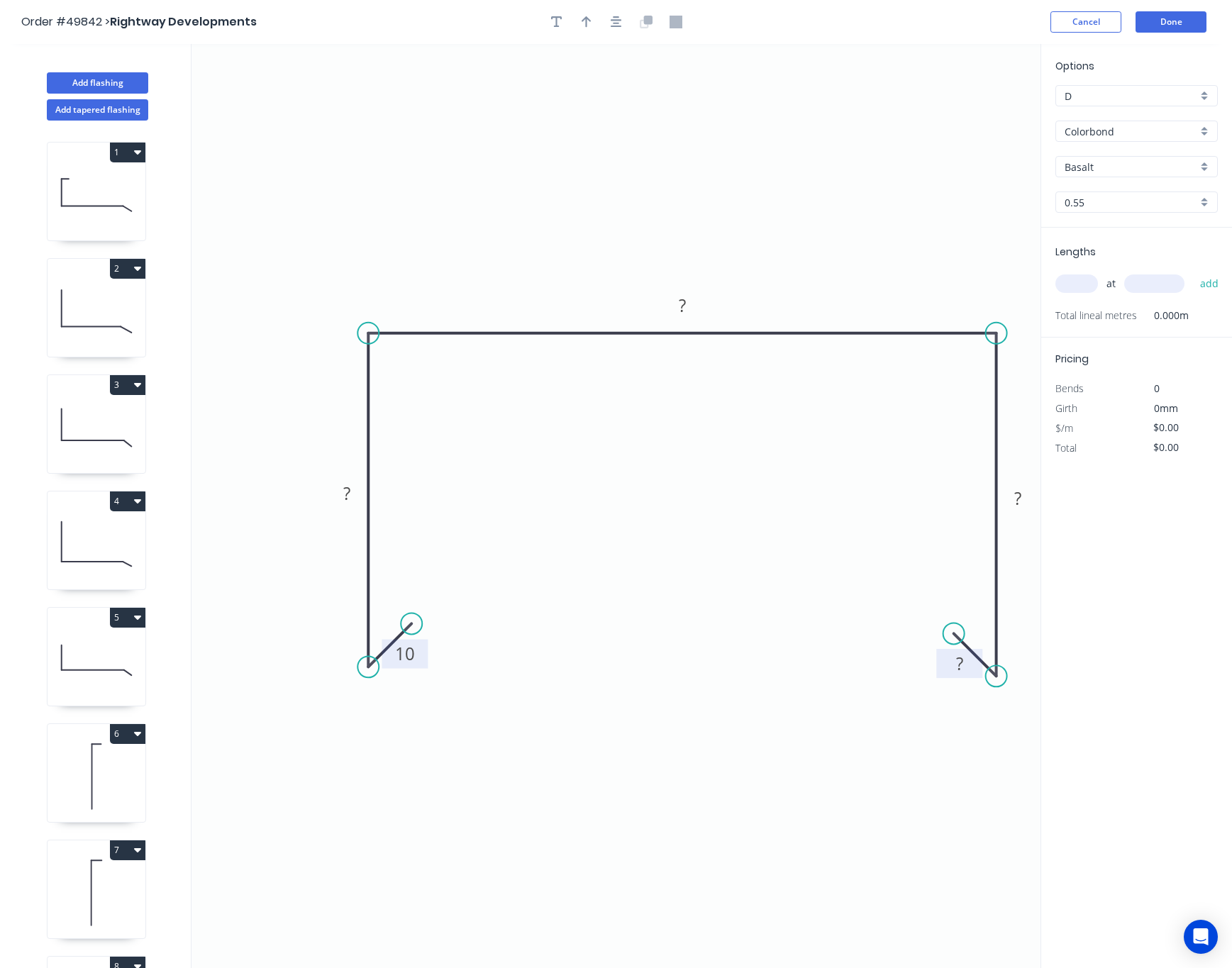
click at [954, 654] on rect at bounding box center [959, 663] width 46 height 29
click at [962, 662] on tspan "?" at bounding box center [960, 664] width 7 height 23
click at [347, 496] on tspan "?" at bounding box center [347, 493] width 7 height 23
click at [590, 22] on icon "button" at bounding box center [586, 22] width 10 height 12
drag, startPoint x: 971, startPoint y: 109, endPoint x: 910, endPoint y: 162, distance: 80.8
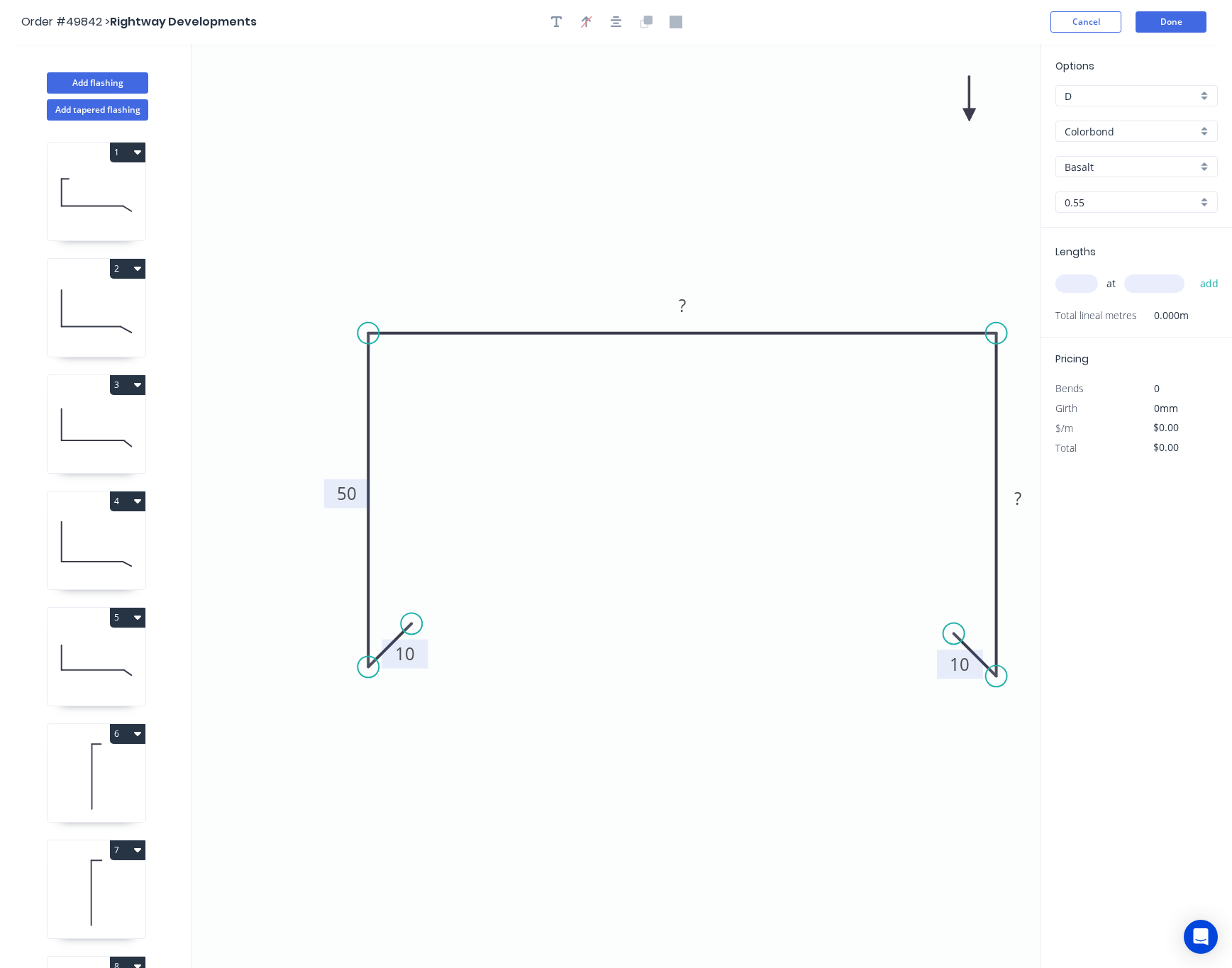
click at [828, 212] on icon "0 10 50 ? ? 10" at bounding box center [616, 507] width 849 height 925
drag, startPoint x: 971, startPoint y: 113, endPoint x: 831, endPoint y: 159, distance: 147.4
click at [782, 166] on icon at bounding box center [775, 189] width 12 height 45
drag, startPoint x: 831, startPoint y: 159, endPoint x: 794, endPoint y: 168, distance: 38.1
click at [826, 164] on icon "0 10 50 ? ? 10" at bounding box center [616, 507] width 849 height 925
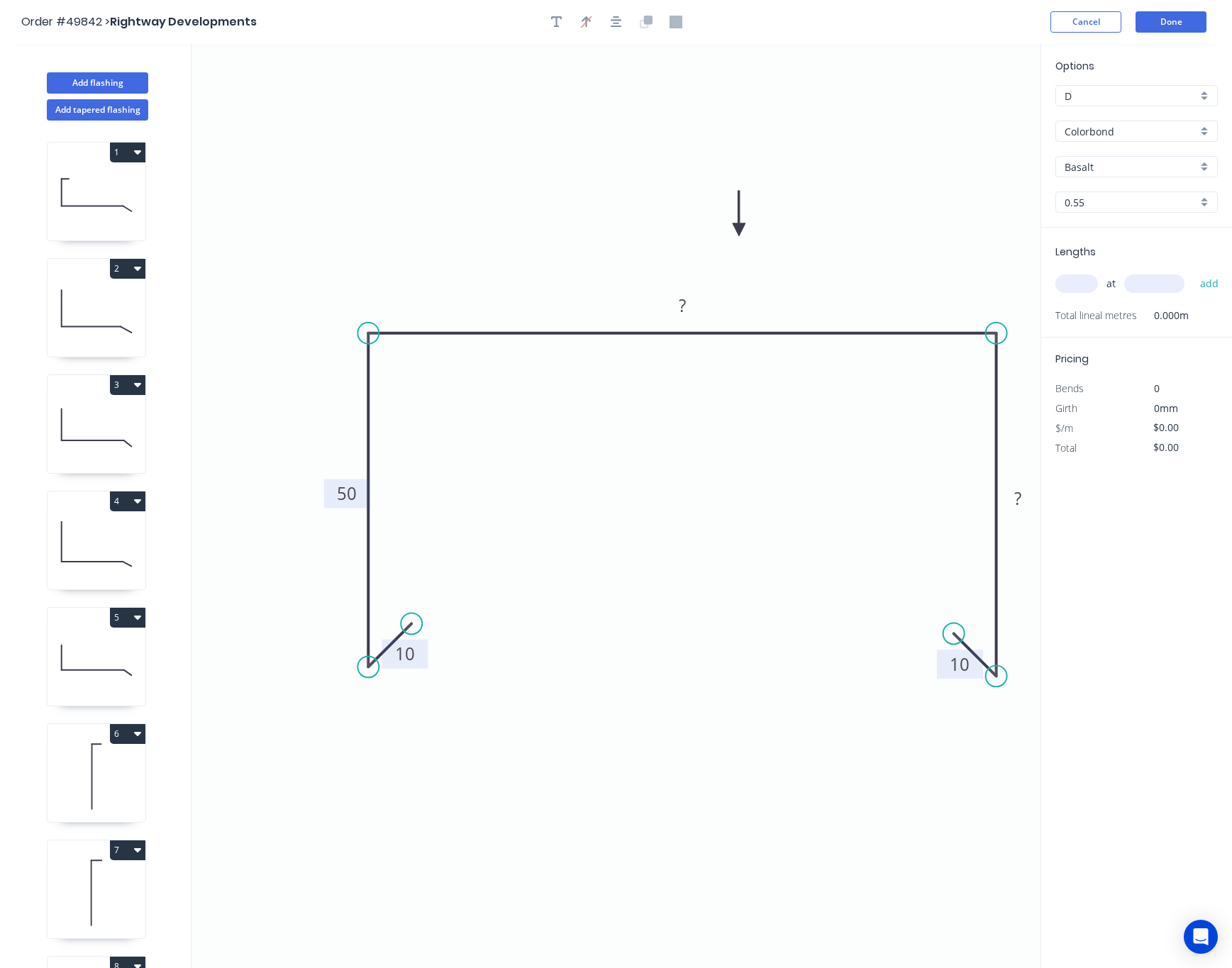
drag, startPoint x: 818, startPoint y: 151, endPoint x: 734, endPoint y: 228, distance: 114.0
click at [740, 221] on icon at bounding box center [739, 213] width 12 height 45
click at [688, 298] on rect at bounding box center [683, 306] width 28 height 19
click at [1018, 500] on tspan "?" at bounding box center [1018, 498] width 7 height 23
click at [1097, 166] on input "Basalt" at bounding box center [1131, 166] width 133 height 15
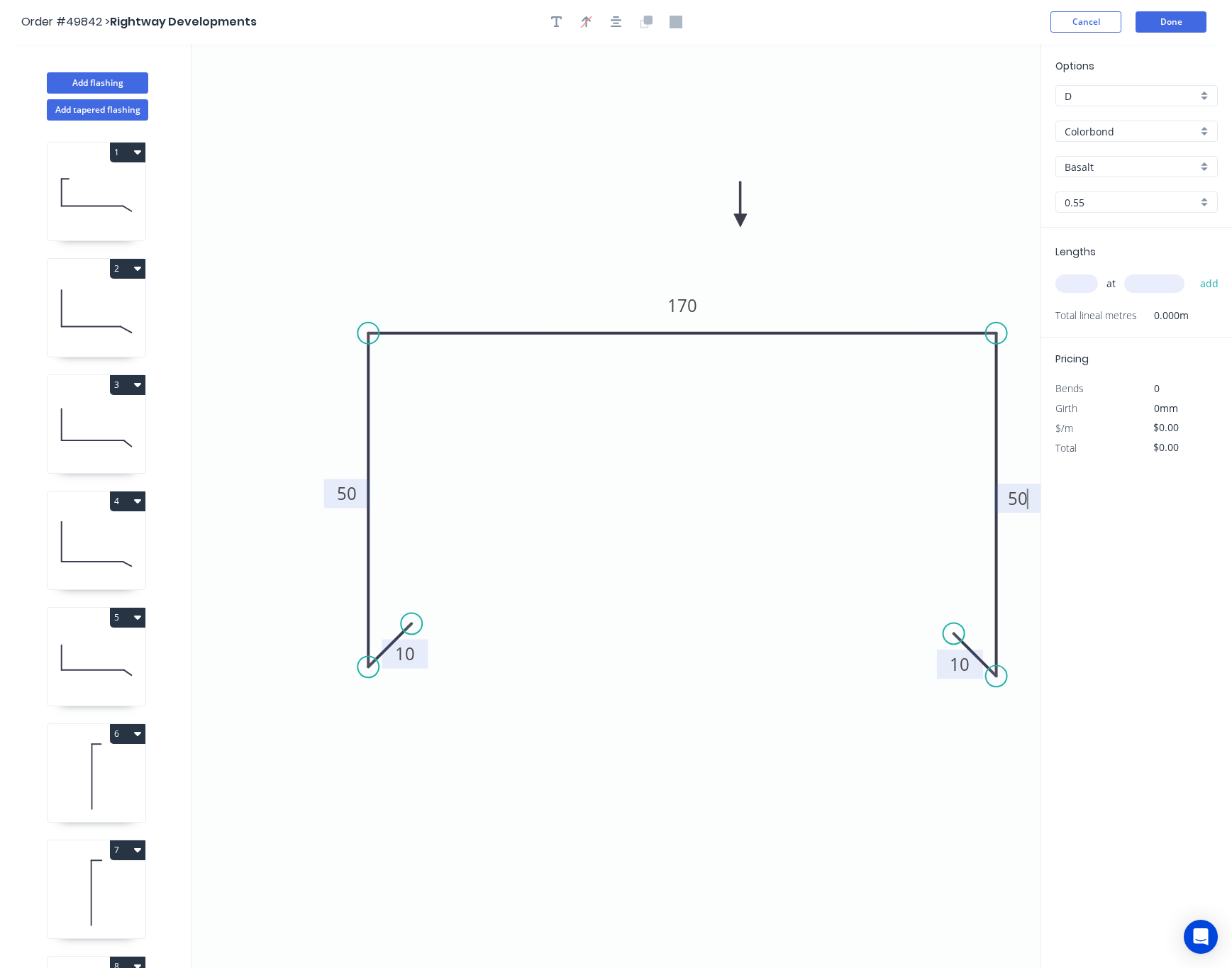
type input "$11.18"
click at [1097, 266] on div "Monument" at bounding box center [1137, 268] width 161 height 25
type input "Monument"
click at [1089, 283] on input "text" at bounding box center [1077, 283] width 43 height 19
type input "1"
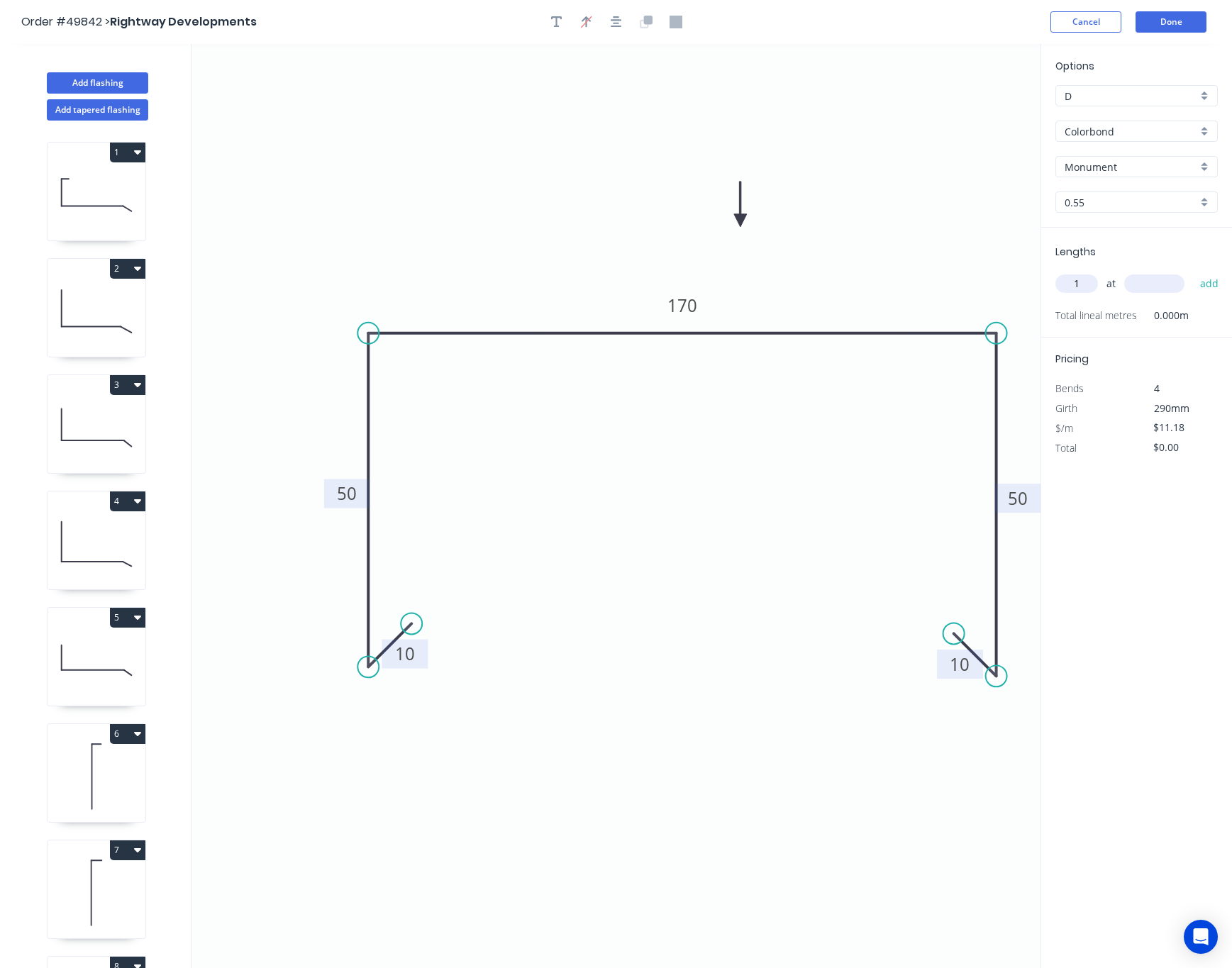
click at [1097, 288] on input "text" at bounding box center [1155, 283] width 60 height 19
type input "1100"
click at [1097, 272] on button "add" at bounding box center [1210, 283] width 34 height 24
type input "$12.30"
click at [1097, 12] on header "Order #49842 > Rightway Developments Cancel Done" at bounding box center [616, 22] width 1232 height 44
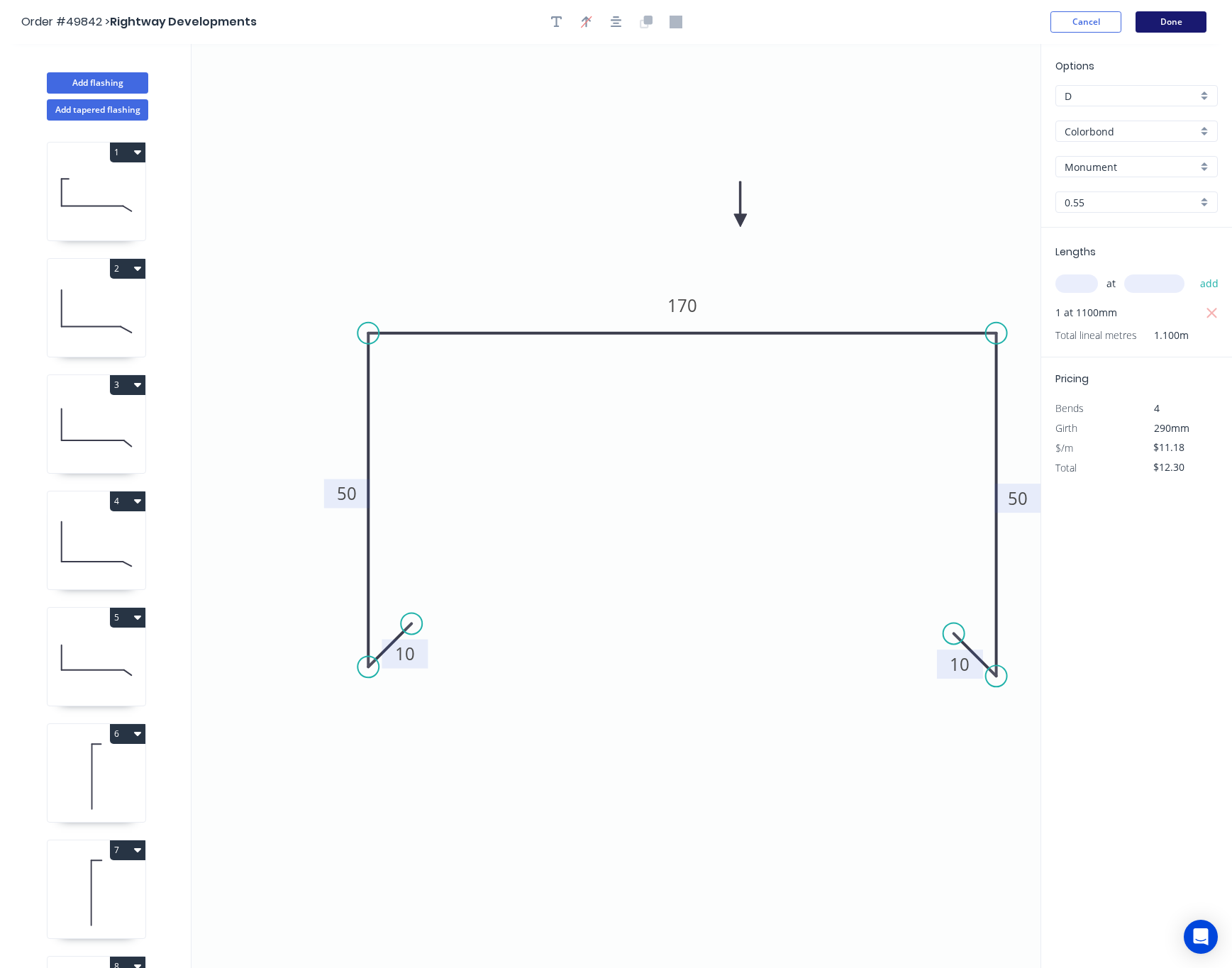
click at [1097, 19] on button "Done" at bounding box center [1171, 22] width 71 height 21
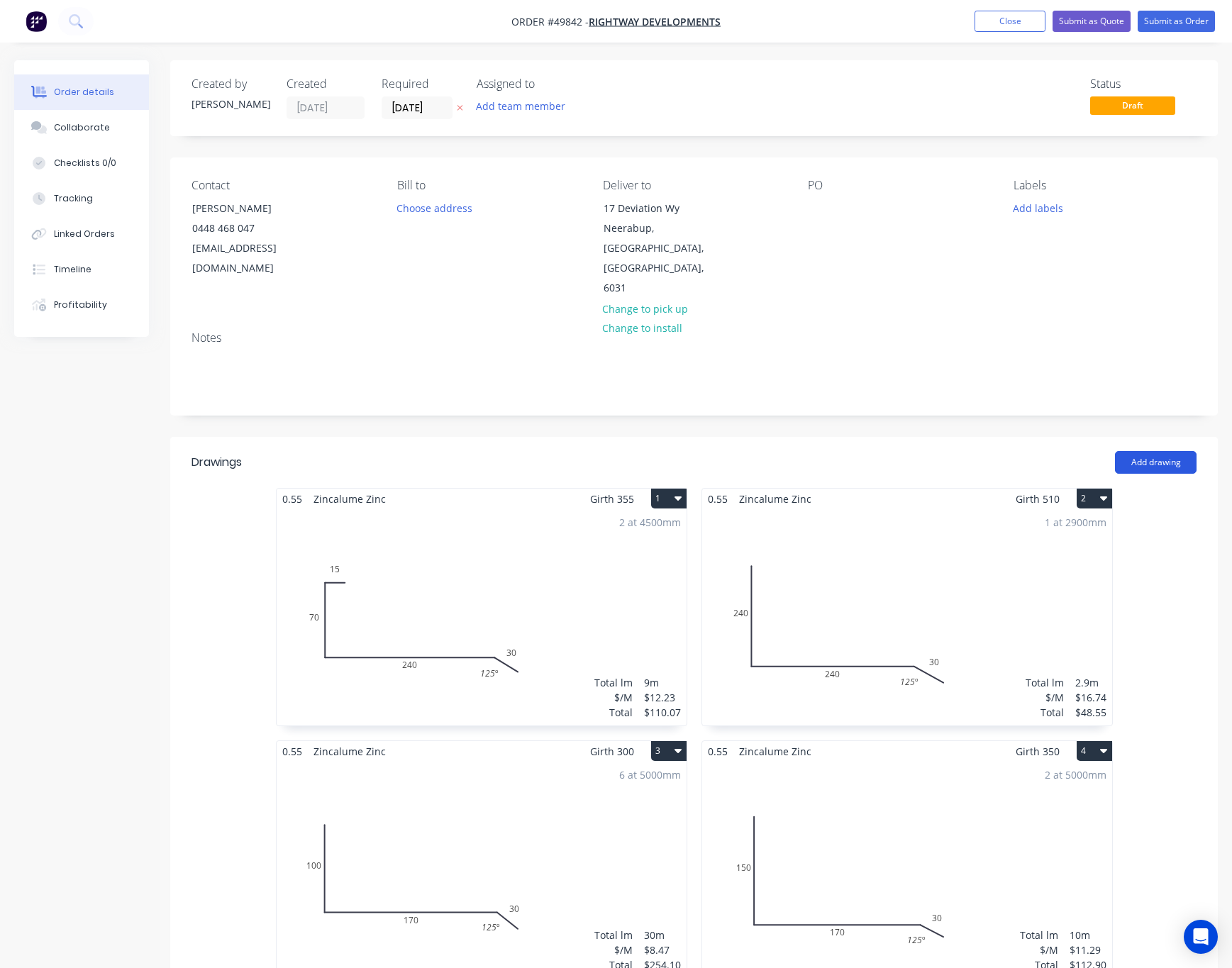
click at [1097, 451] on button "Add drawing" at bounding box center [1156, 462] width 81 height 23
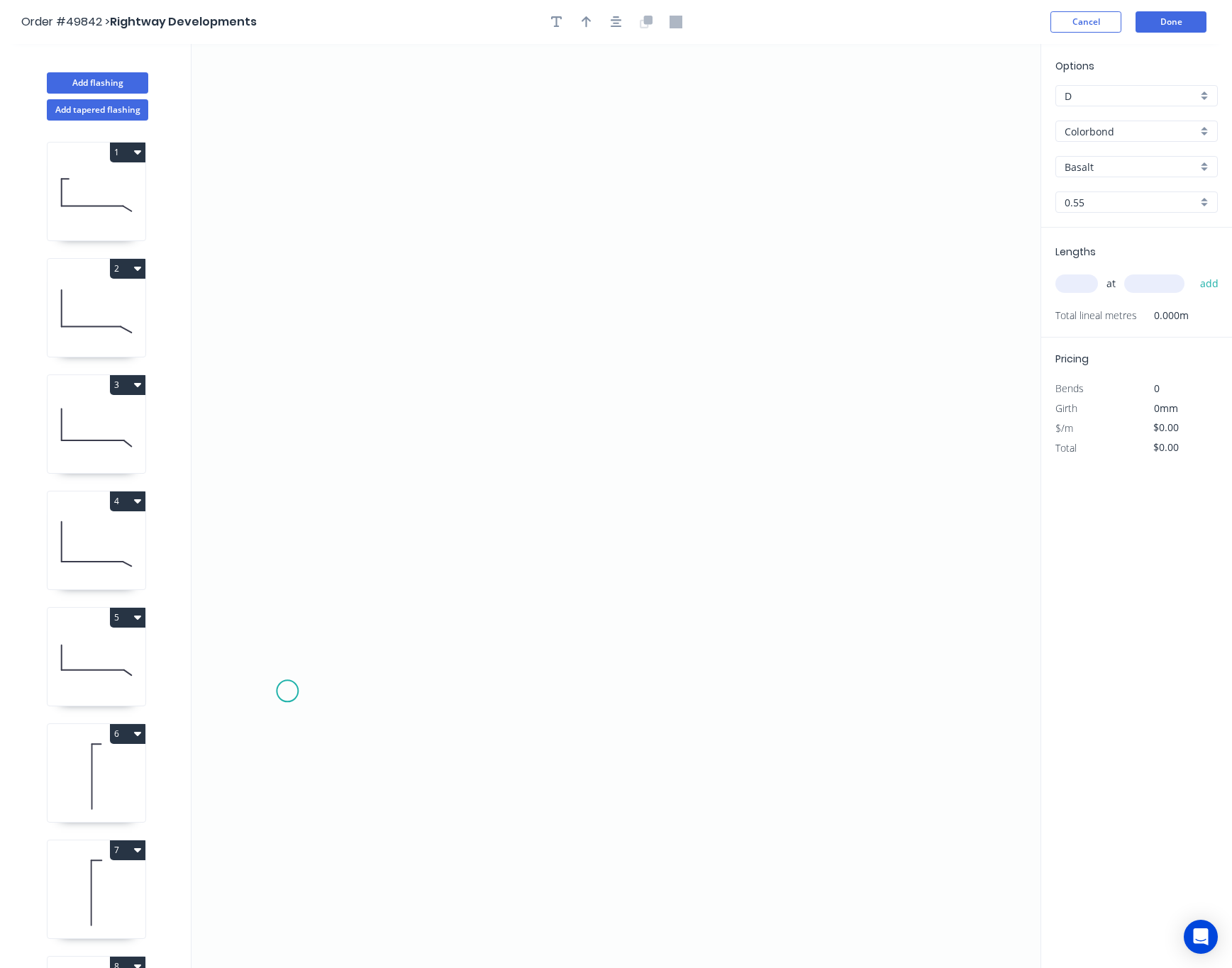
click at [287, 693] on icon "0" at bounding box center [616, 507] width 849 height 925
click at [314, 672] on icon at bounding box center [300, 681] width 27 height 19
click at [323, 382] on icon "0 ?" at bounding box center [616, 507] width 849 height 925
click at [951, 417] on icon "0 ? ? ? º" at bounding box center [616, 507] width 849 height 925
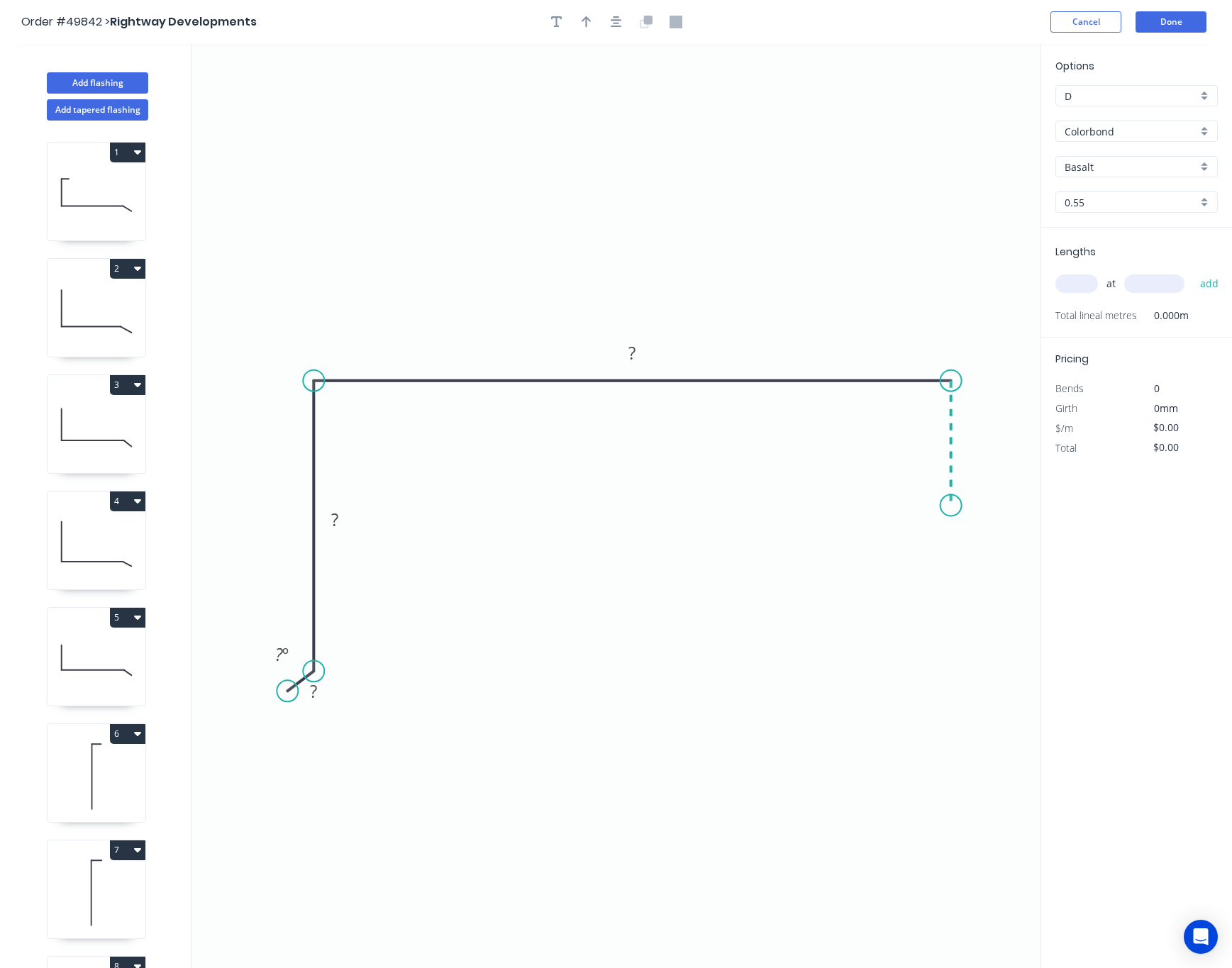
click at [951, 507] on icon "0 ? ? ? ? º" at bounding box center [616, 507] width 849 height 925
click at [924, 490] on icon at bounding box center [937, 497] width 27 height 17
click at [924, 490] on circle at bounding box center [924, 489] width 21 height 21
drag, startPoint x: 924, startPoint y: 492, endPoint x: 918, endPoint y: 476, distance: 17.1
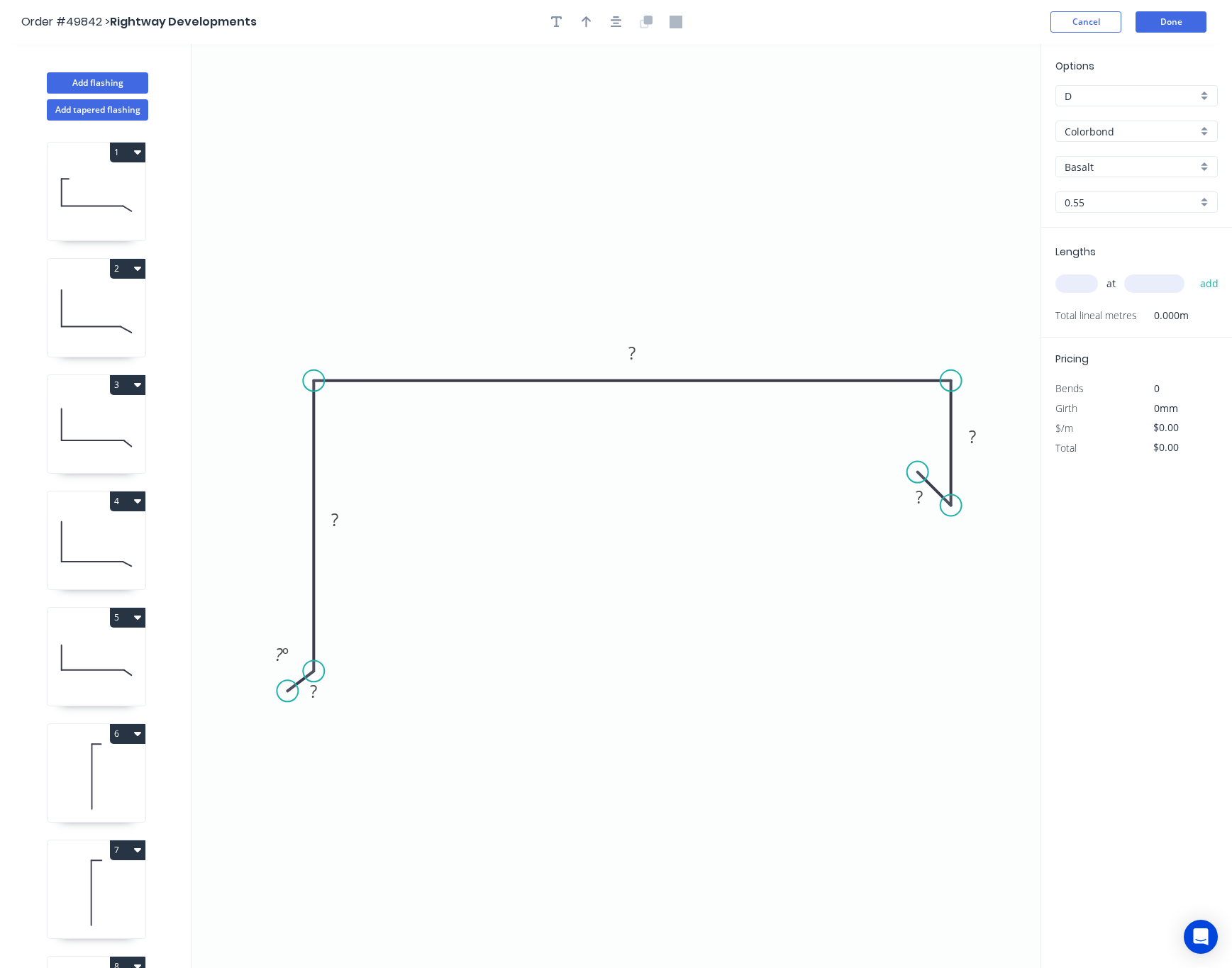
click at [918, 476] on circle at bounding box center [918, 472] width 21 height 21
click at [921, 501] on tspan "?" at bounding box center [918, 497] width 7 height 23
click at [972, 447] on tspan "?" at bounding box center [972, 437] width 7 height 23
click at [624, 352] on rect at bounding box center [632, 353] width 28 height 19
drag, startPoint x: 640, startPoint y: 356, endPoint x: 624, endPoint y: 356, distance: 16.0
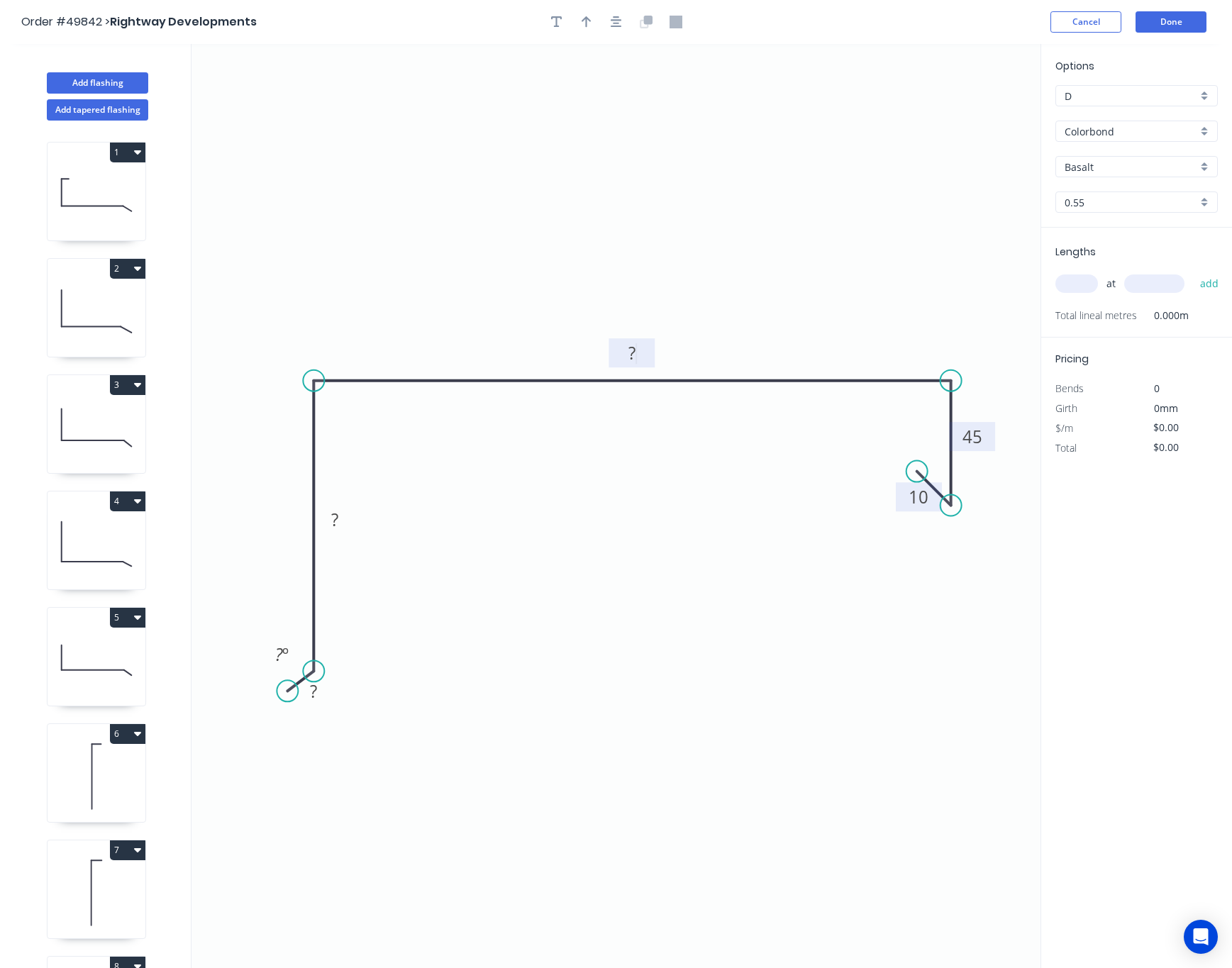
click at [624, 356] on rect at bounding box center [632, 353] width 28 height 19
click at [332, 518] on tspan "?" at bounding box center [335, 520] width 7 height 23
drag, startPoint x: 283, startPoint y: 690, endPoint x: 291, endPoint y: 698, distance: 11.3
click at [291, 698] on circle at bounding box center [291, 694] width 21 height 21
click at [324, 697] on rect at bounding box center [317, 693] width 28 height 19
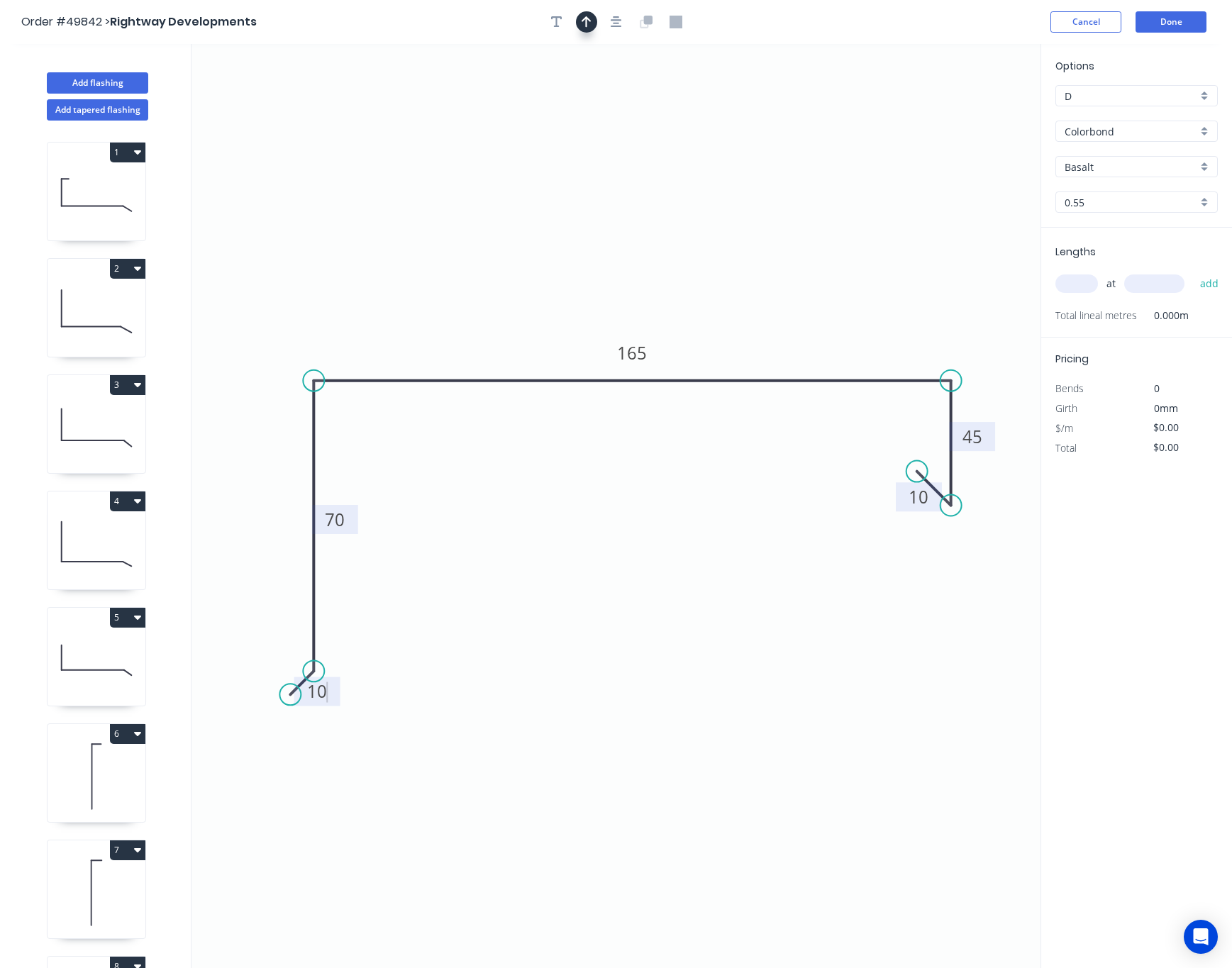
click at [592, 30] on button "button" at bounding box center [586, 22] width 21 height 21
type input "$11.18"
drag, startPoint x: 965, startPoint y: 112, endPoint x: 713, endPoint y: 252, distance: 288.3
click at [711, 252] on icon at bounding box center [714, 252] width 12 height 45
click at [1089, 166] on input "Basalt" at bounding box center [1131, 166] width 133 height 15
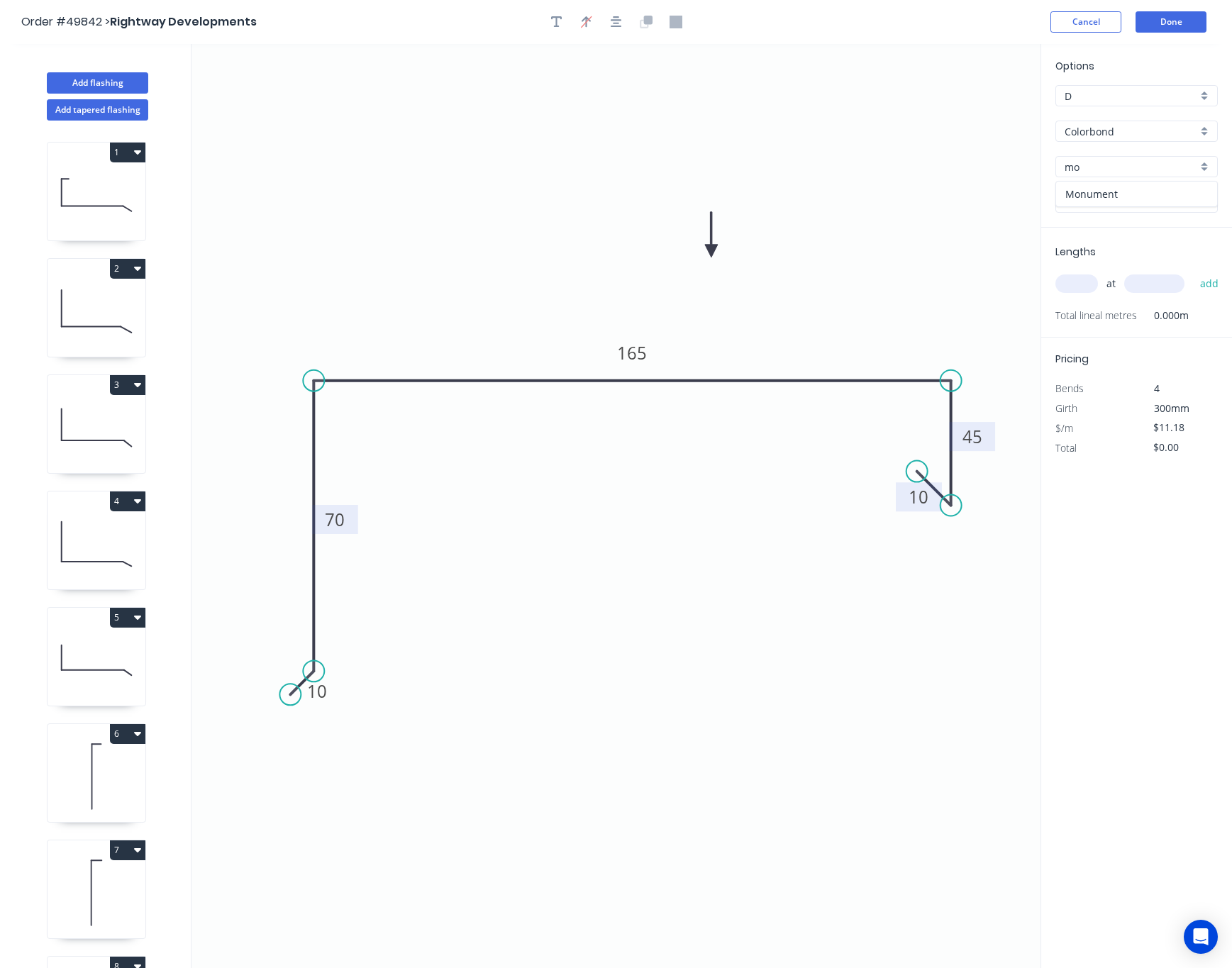
click at [1097, 190] on div "Monument" at bounding box center [1137, 194] width 161 height 25
type input "Monument"
click at [1075, 279] on input "text" at bounding box center [1077, 283] width 43 height 19
type input "8"
click at [1097, 283] on input "text" at bounding box center [1155, 283] width 60 height 19
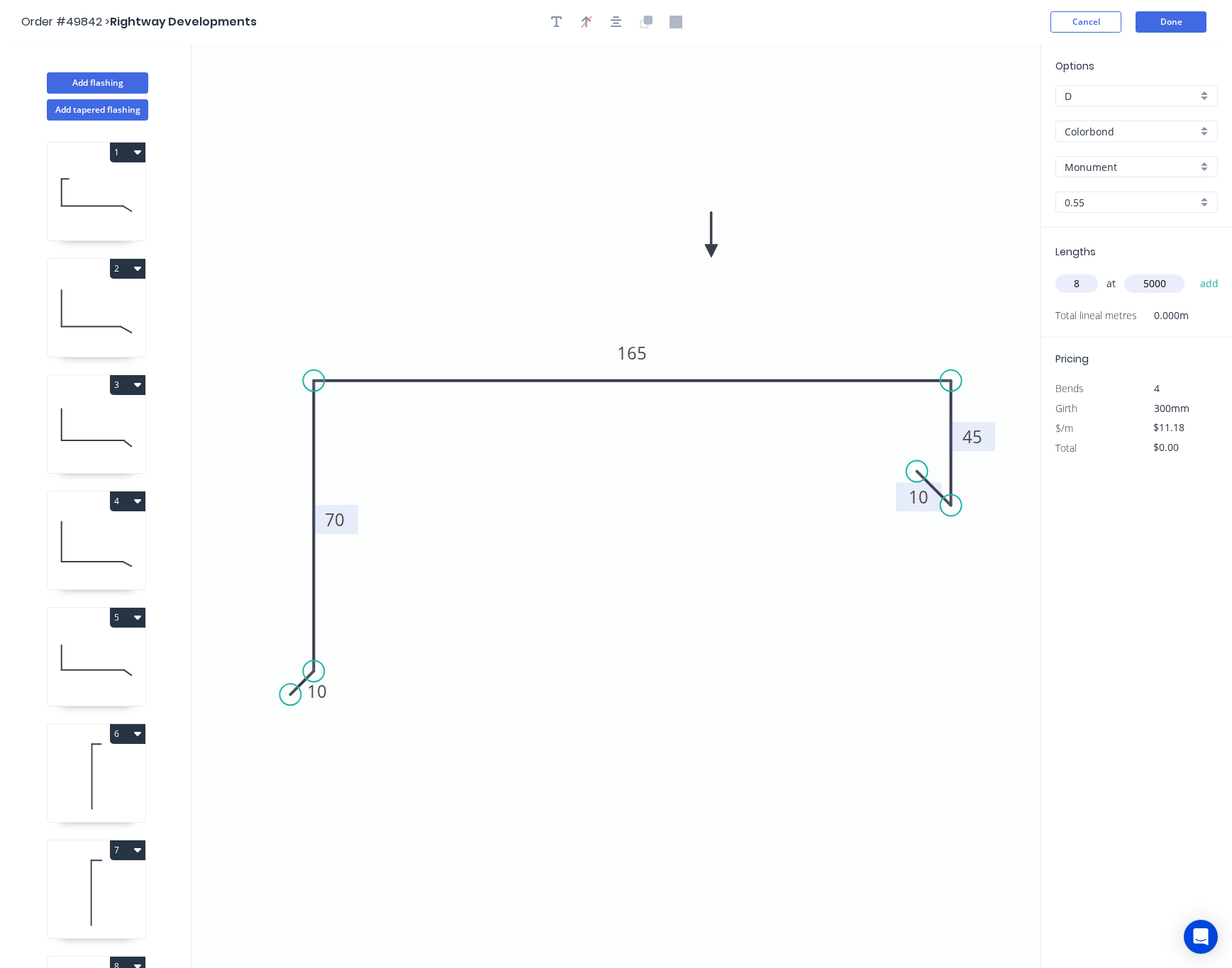
type input "5000"
click at [1097, 272] on button "add" at bounding box center [1210, 283] width 34 height 24
type input "$447.20"
type input "3"
click at [1097, 283] on input "text" at bounding box center [1155, 283] width 60 height 19
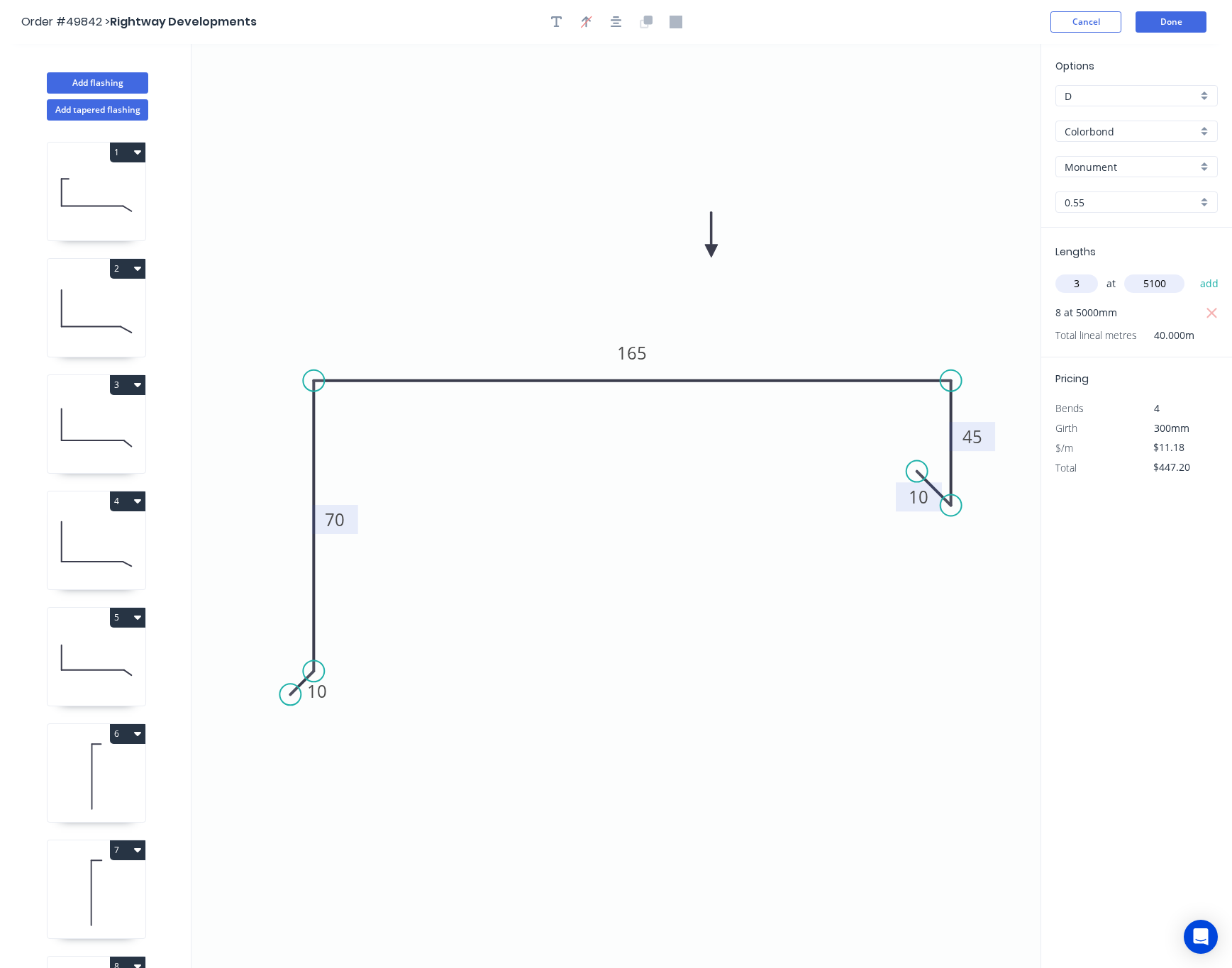
type input "5100"
click at [1097, 272] on button "add" at bounding box center [1210, 283] width 34 height 24
type input "$618.25"
type input "2"
click at [1097, 283] on input "text" at bounding box center [1155, 283] width 60 height 19
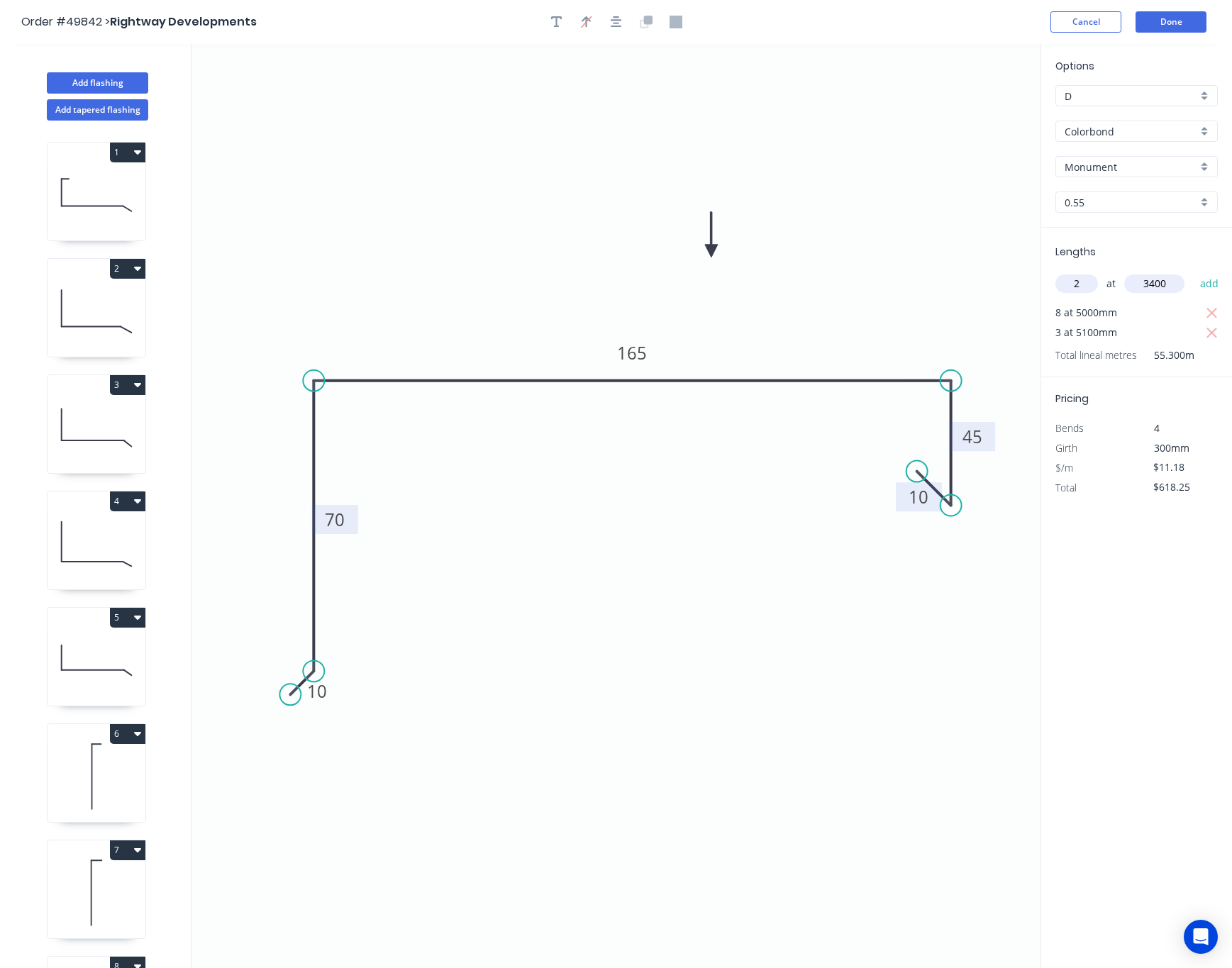
type input "3400"
click at [1097, 272] on button "add" at bounding box center [1210, 283] width 34 height 24
type input "$694.28"
type input "1"
click at [1097, 283] on input "text" at bounding box center [1155, 283] width 60 height 19
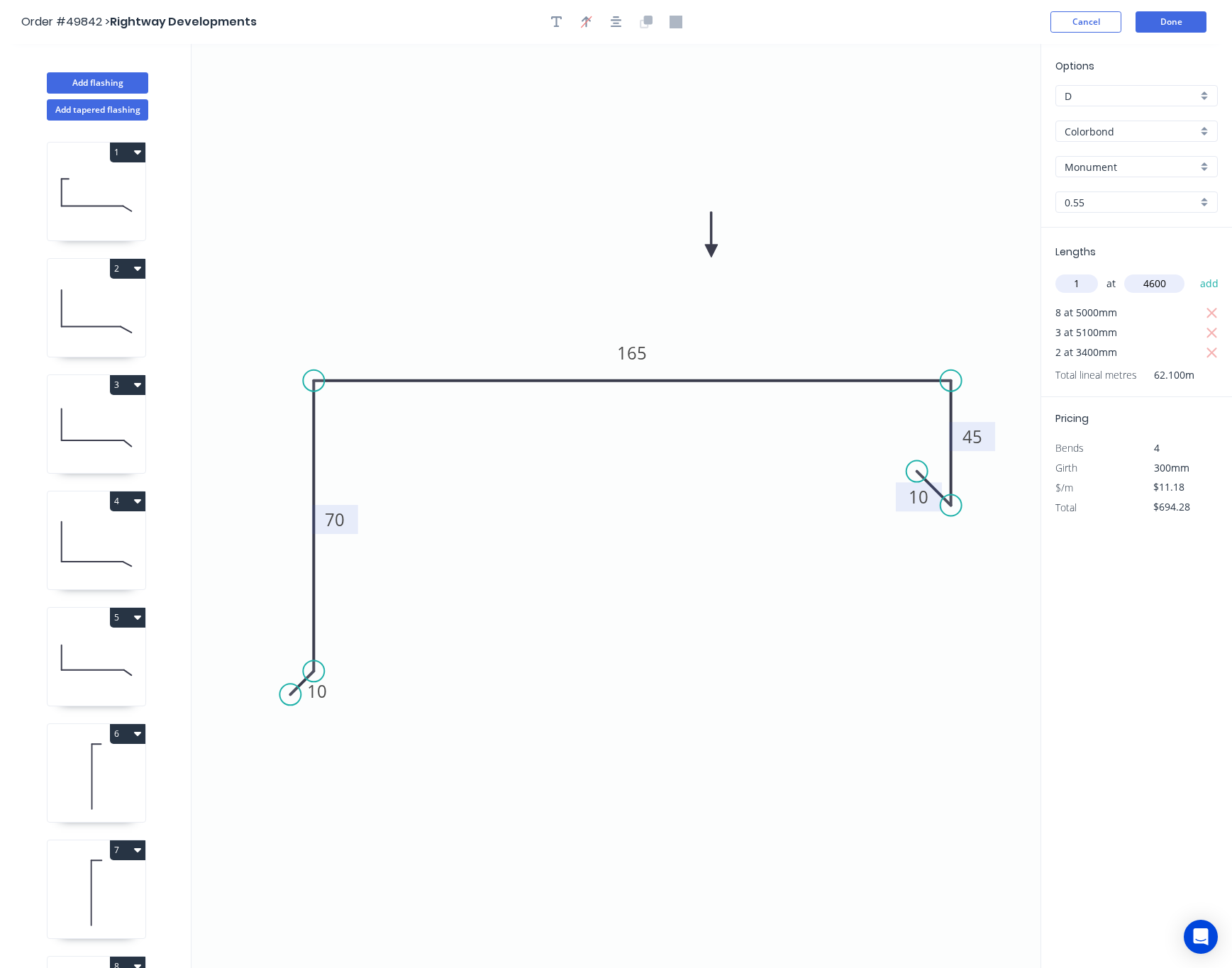
type input "4600"
click at [1097, 272] on button "add" at bounding box center [1210, 283] width 34 height 24
type input "$745.71"
click at [1097, 22] on button "Done" at bounding box center [1171, 22] width 71 height 21
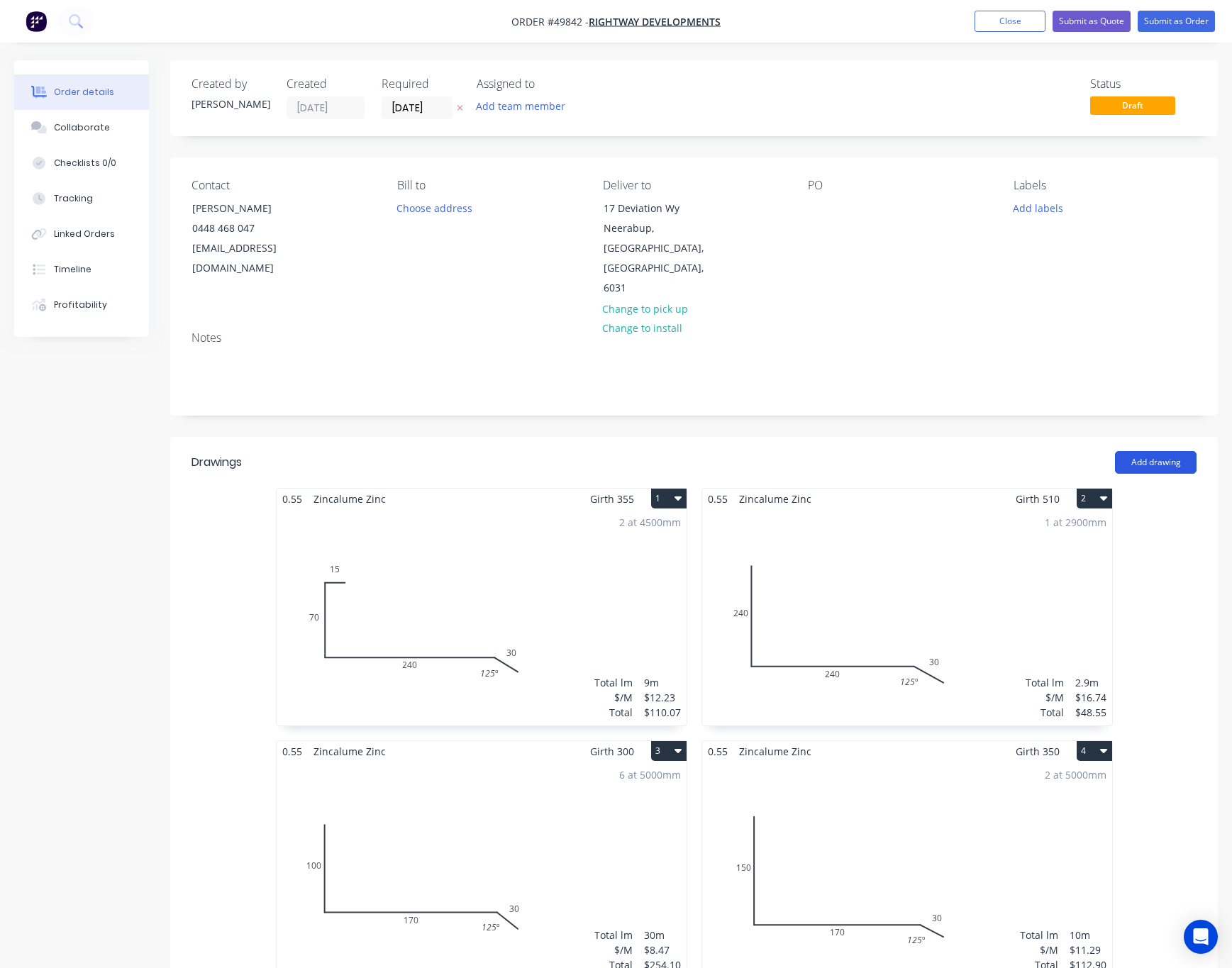
click at [1097, 451] on button "Add drawing" at bounding box center [1156, 462] width 81 height 23
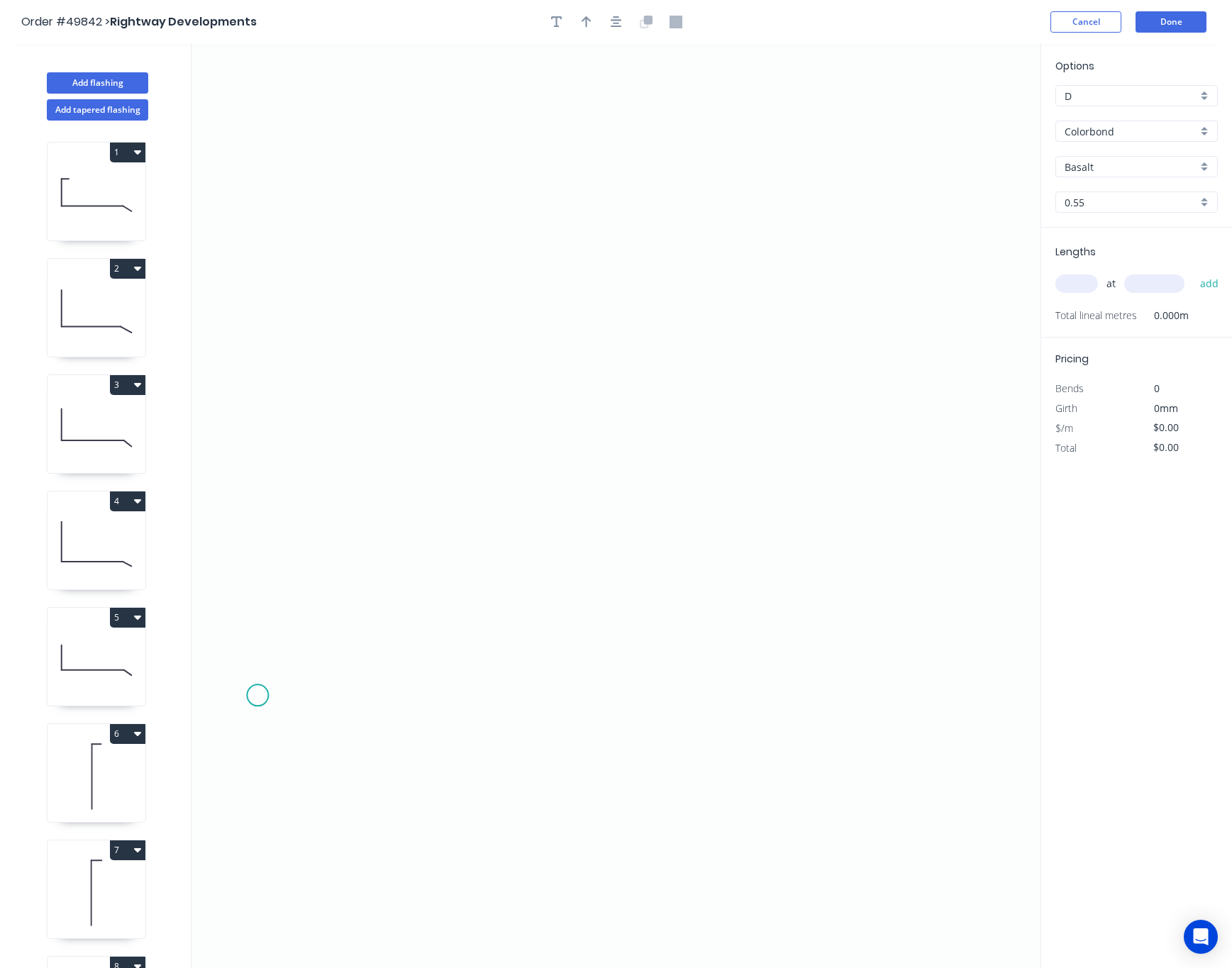
click at [258, 697] on icon "0" at bounding box center [616, 507] width 849 height 925
click at [285, 677] on icon at bounding box center [271, 685] width 27 height 19
click at [311, 370] on icon "0 ?" at bounding box center [616, 507] width 849 height 925
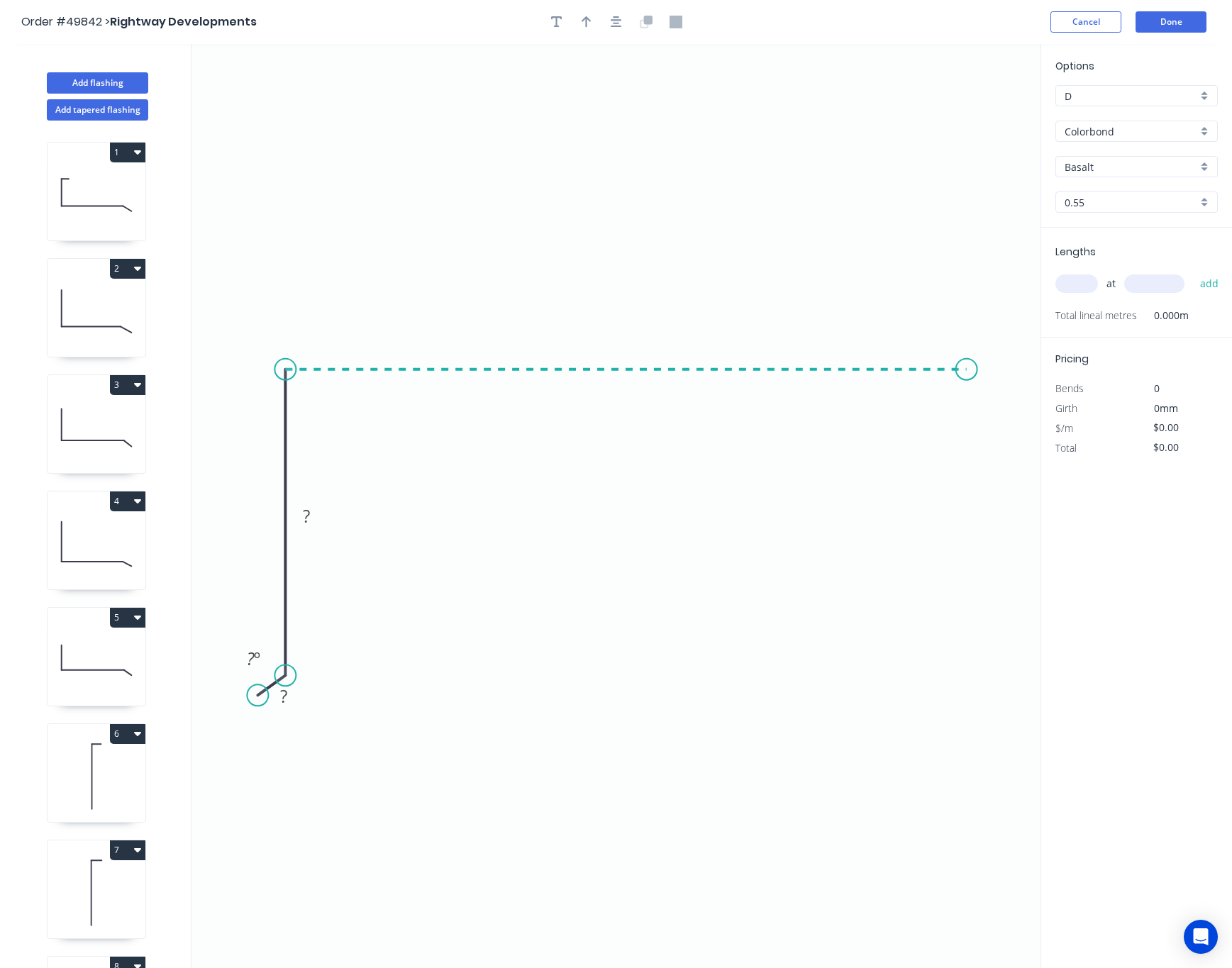
click at [967, 373] on icon "0 ? ? ? º" at bounding box center [616, 507] width 849 height 925
click at [958, 523] on icon "0 ? ? ? ? º" at bounding box center [616, 507] width 849 height 925
click at [931, 507] on icon "0 ? ? ? ? ? º" at bounding box center [616, 507] width 849 height 925
click at [931, 507] on circle at bounding box center [931, 506] width 21 height 21
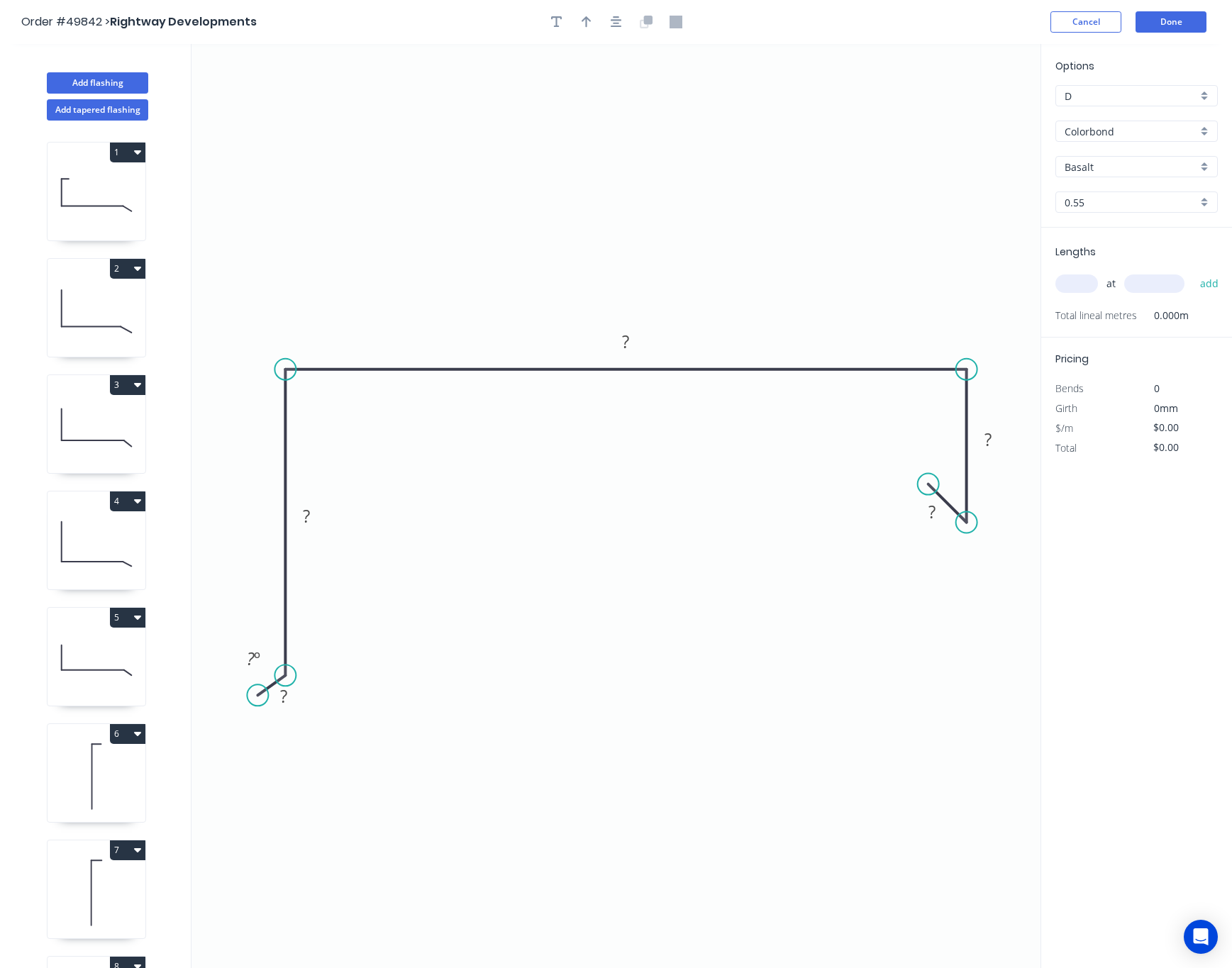
drag, startPoint x: 930, startPoint y: 507, endPoint x: 929, endPoint y: 487, distance: 20.0
click at [929, 487] on circle at bounding box center [928, 484] width 21 height 21
click at [940, 518] on rect at bounding box center [932, 513] width 28 height 19
click at [1086, 27] on button "Cancel" at bounding box center [1086, 22] width 71 height 21
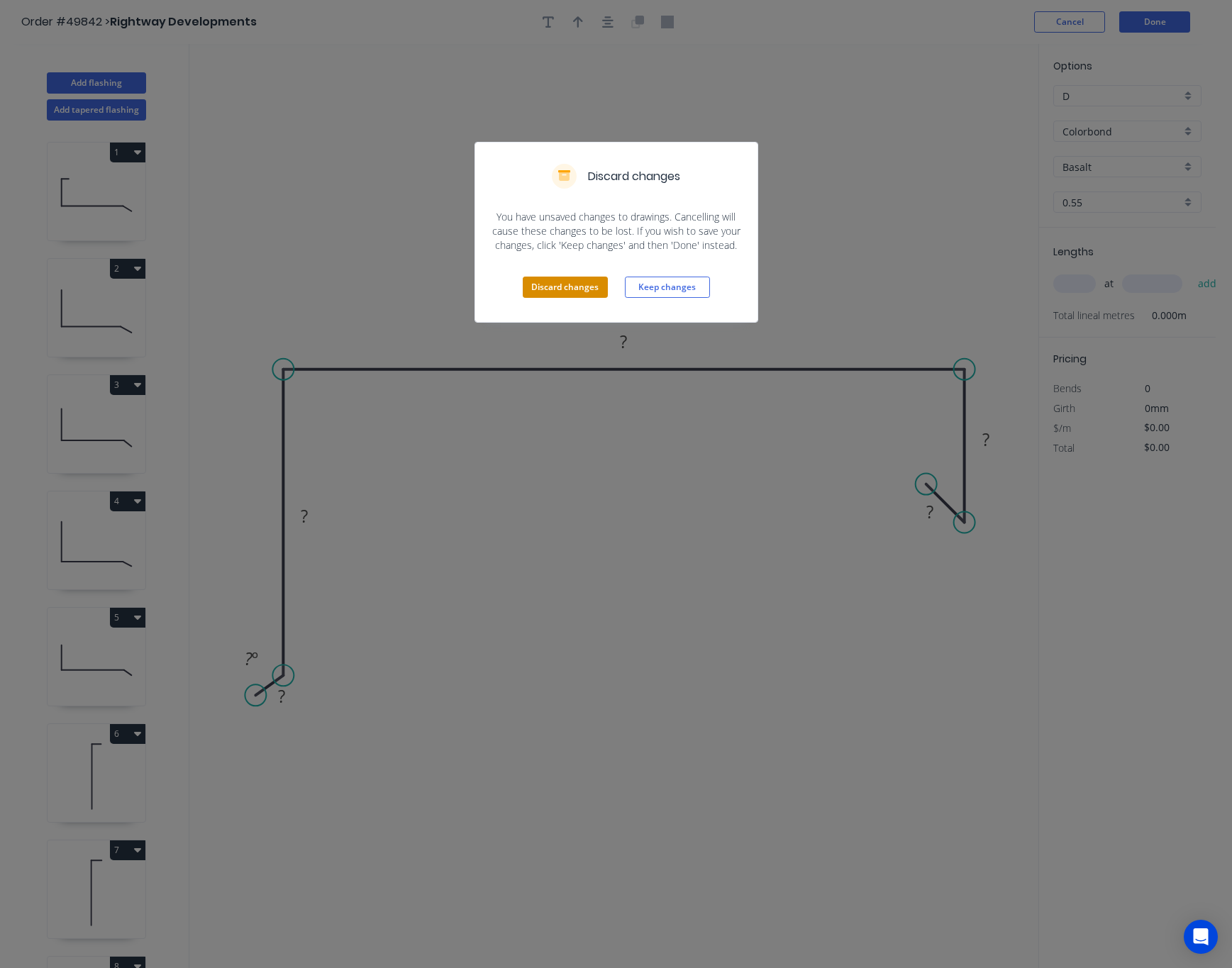
click at [546, 290] on button "Discard changes" at bounding box center [565, 287] width 85 height 21
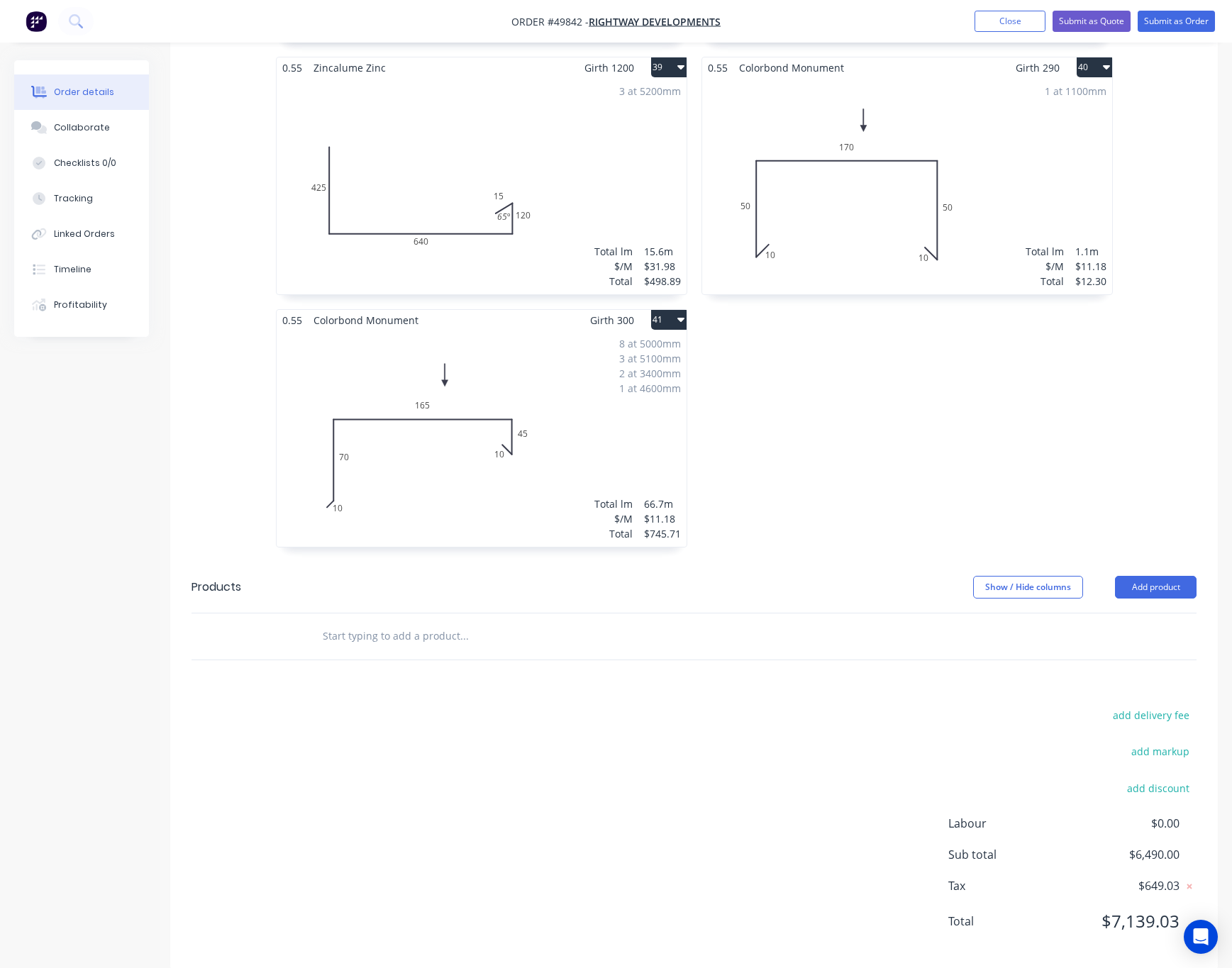
click at [490, 445] on div "8 at 5000mm 3 at 5100mm 2 at 3400mm 1 at 4600mm Total lm $/M Total 66.7m $11.18…" at bounding box center [481, 438] width 410 height 216
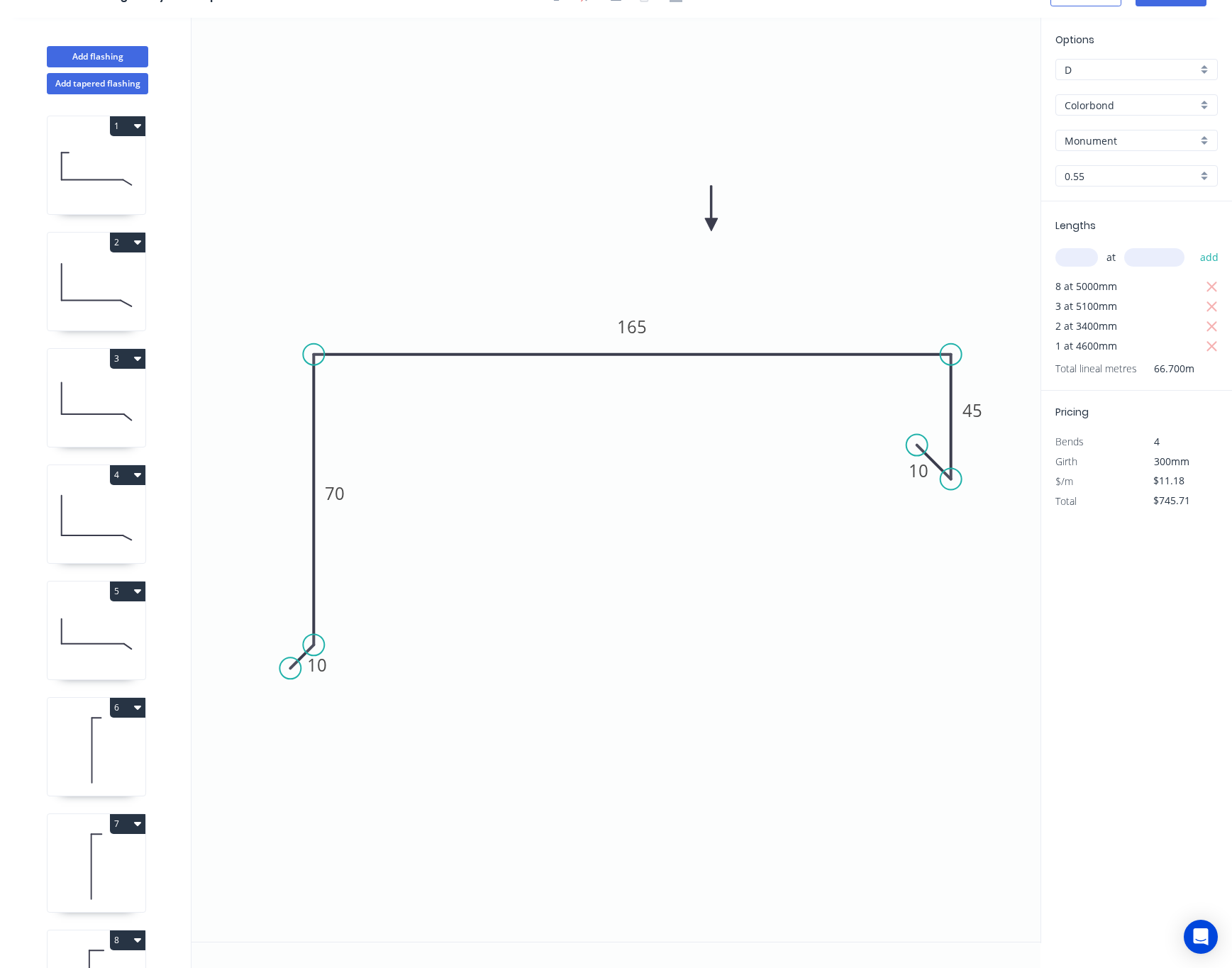
scroll to position [28, 0]
click at [1084, 256] on input "text" at bounding box center [1077, 257] width 43 height 19
type input "4"
click at [1097, 254] on input "text" at bounding box center [1155, 257] width 60 height 19
type input "4400"
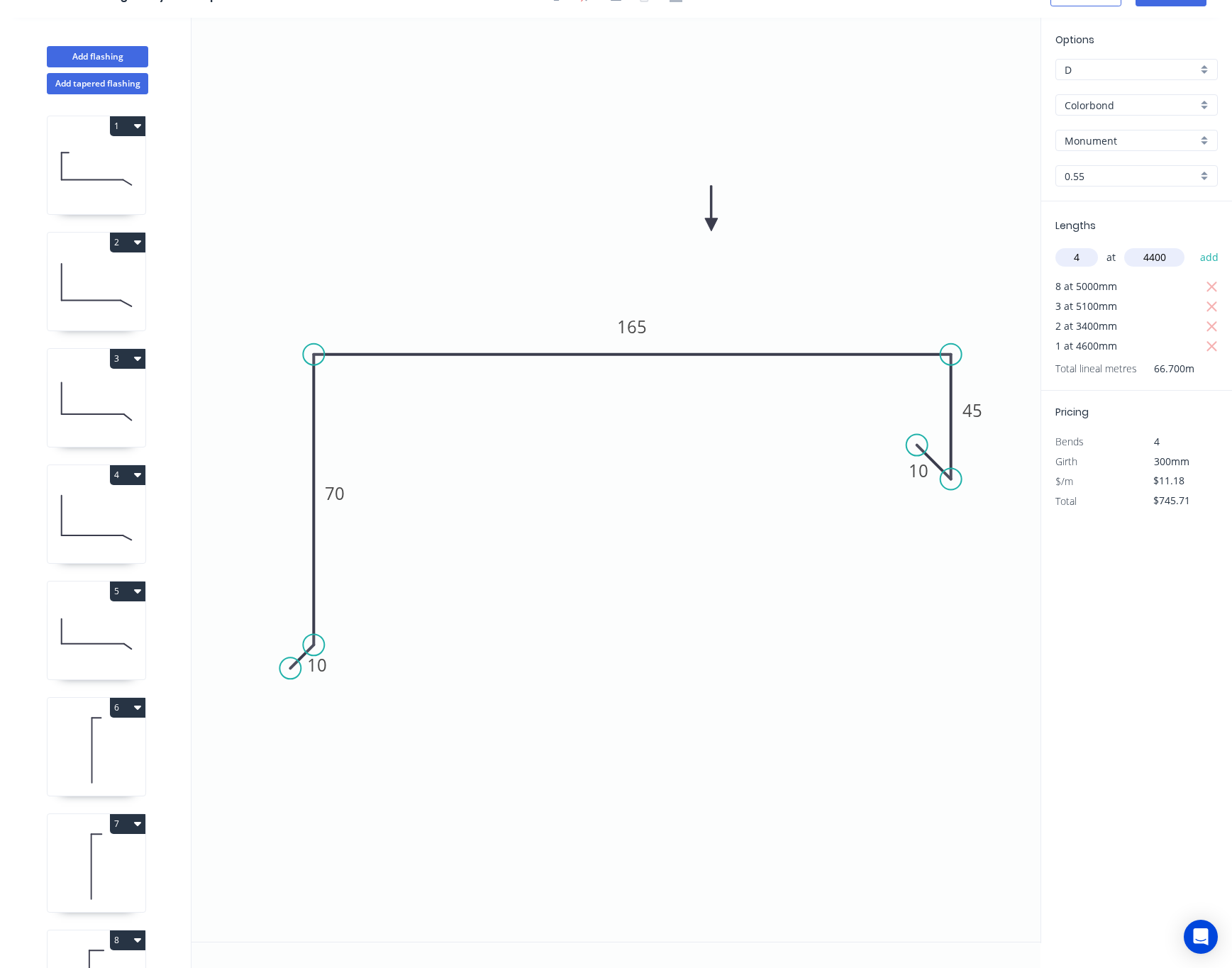
click at [1097, 245] on button "add" at bounding box center [1210, 257] width 34 height 24
type input "$942.47"
type input "6"
click at [1097, 254] on input "text" at bounding box center [1155, 257] width 60 height 19
type input "5100"
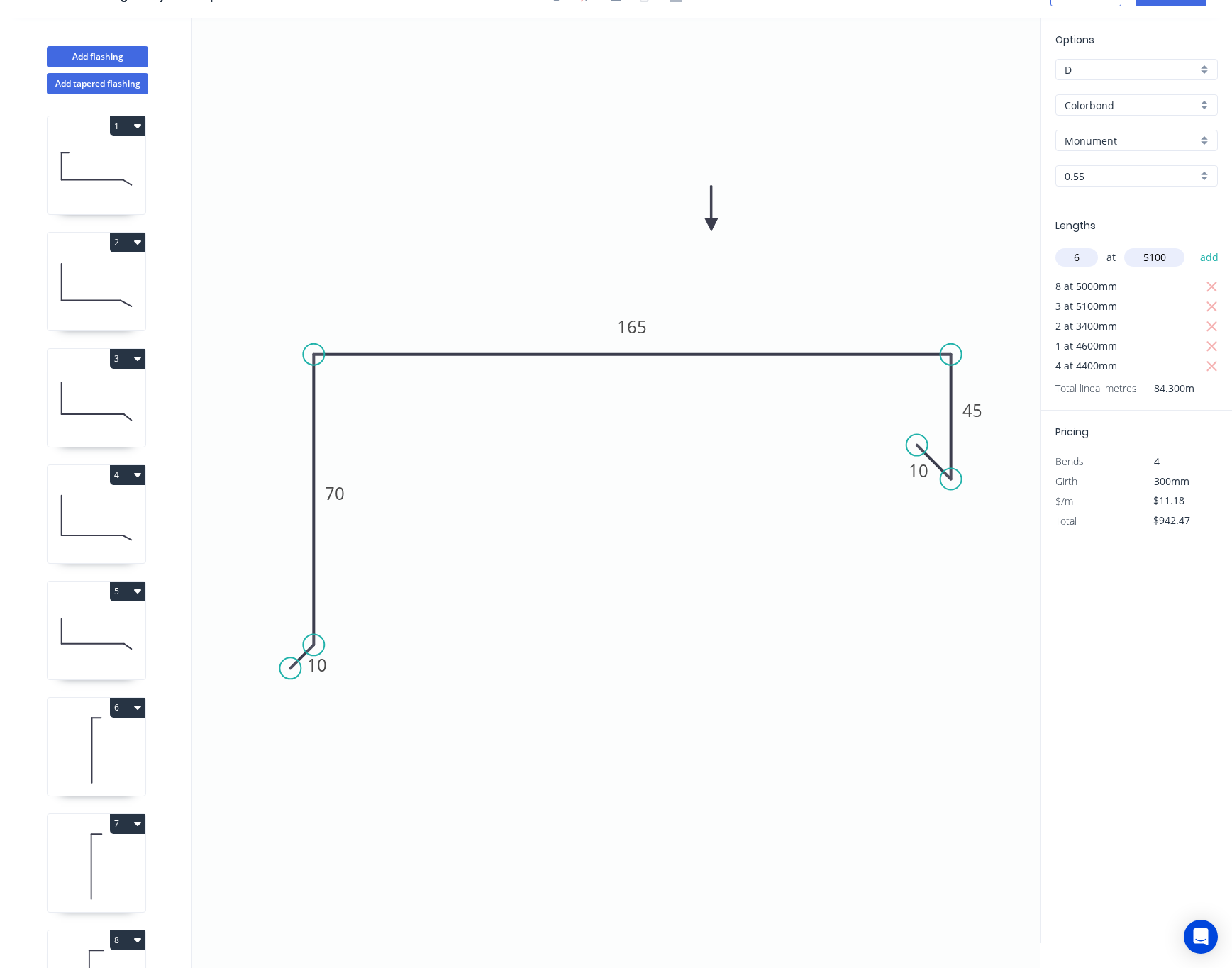
click at [1097, 245] on button "add" at bounding box center [1210, 257] width 34 height 24
type input "$1,284.58"
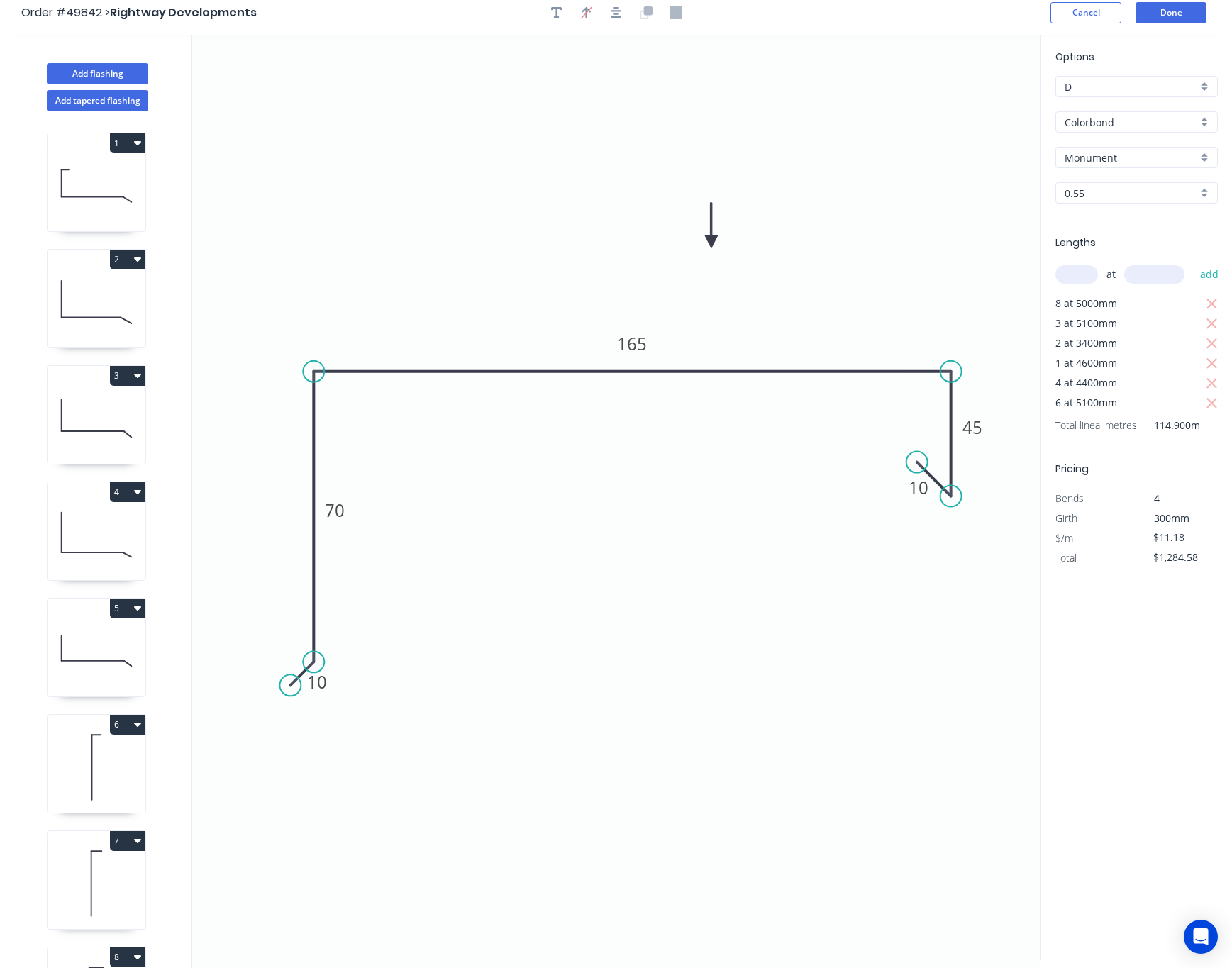
scroll to position [0, 0]
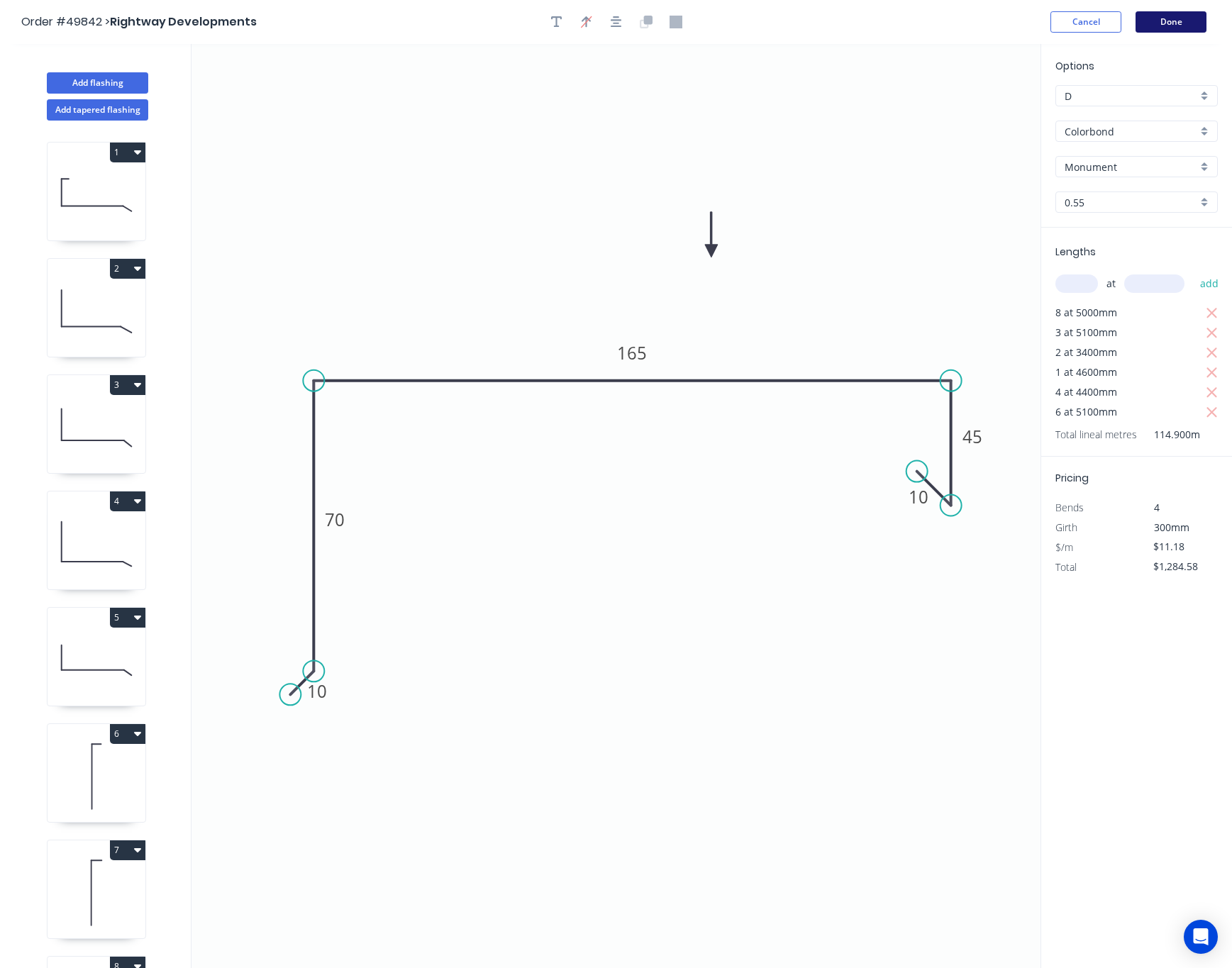
click at [1097, 21] on button "Done" at bounding box center [1171, 22] width 71 height 21
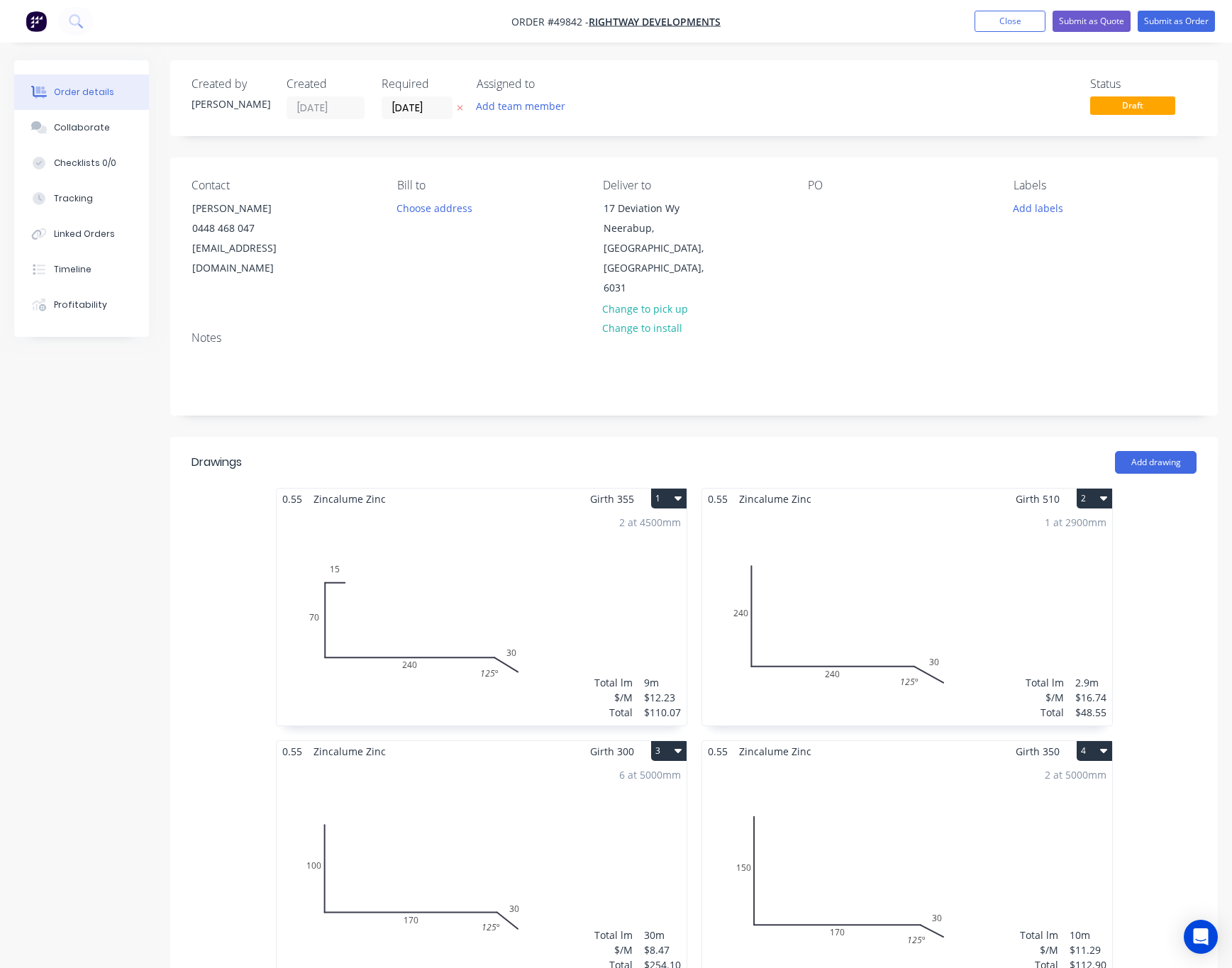
click at [1097, 437] on header "Drawings Add drawing" at bounding box center [693, 462] width 1048 height 51
click at [1097, 451] on button "Add drawing" at bounding box center [1156, 462] width 81 height 23
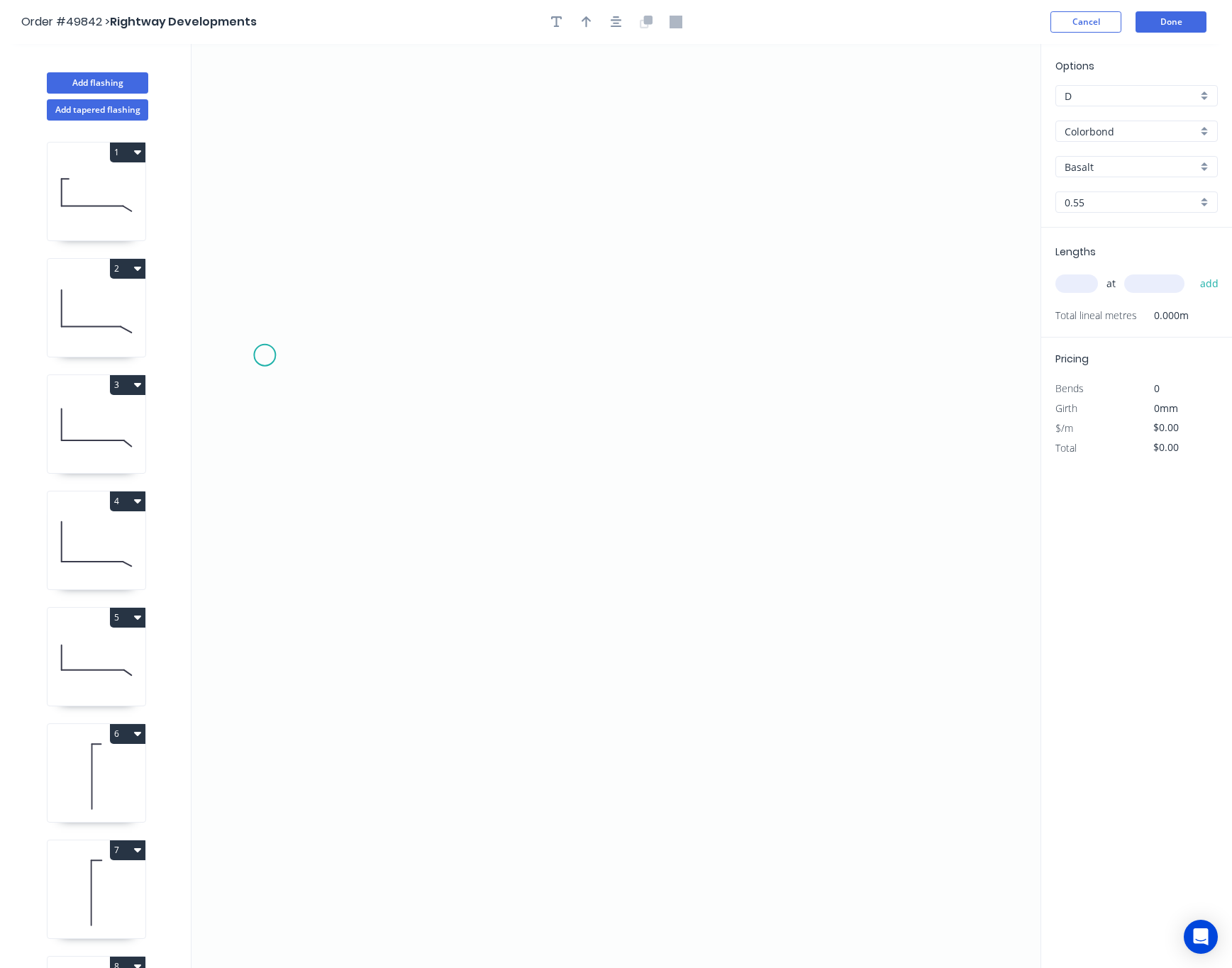
click at [265, 356] on icon "0" at bounding box center [616, 507] width 849 height 925
click at [309, 355] on icon at bounding box center [287, 355] width 44 height 0
click at [309, 356] on circle at bounding box center [309, 355] width 21 height 21
click at [313, 358] on circle at bounding box center [309, 355] width 21 height 21
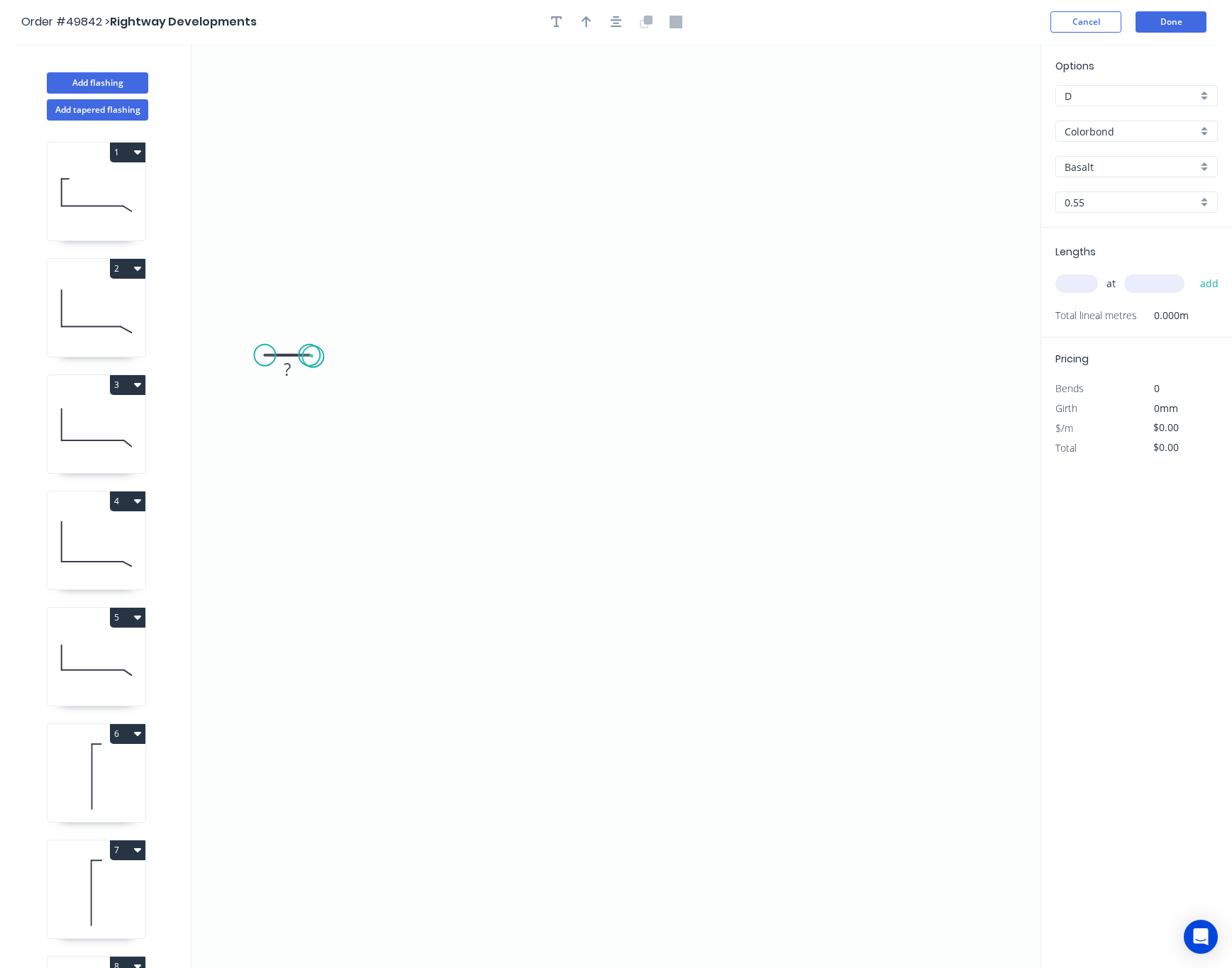
click at [313, 358] on circle at bounding box center [309, 355] width 21 height 21
click at [273, 358] on circle at bounding box center [265, 355] width 21 height 21
click at [273, 656] on icon "0 ?" at bounding box center [616, 507] width 849 height 925
click at [698, 651] on icon "0 ? ?" at bounding box center [616, 507] width 849 height 925
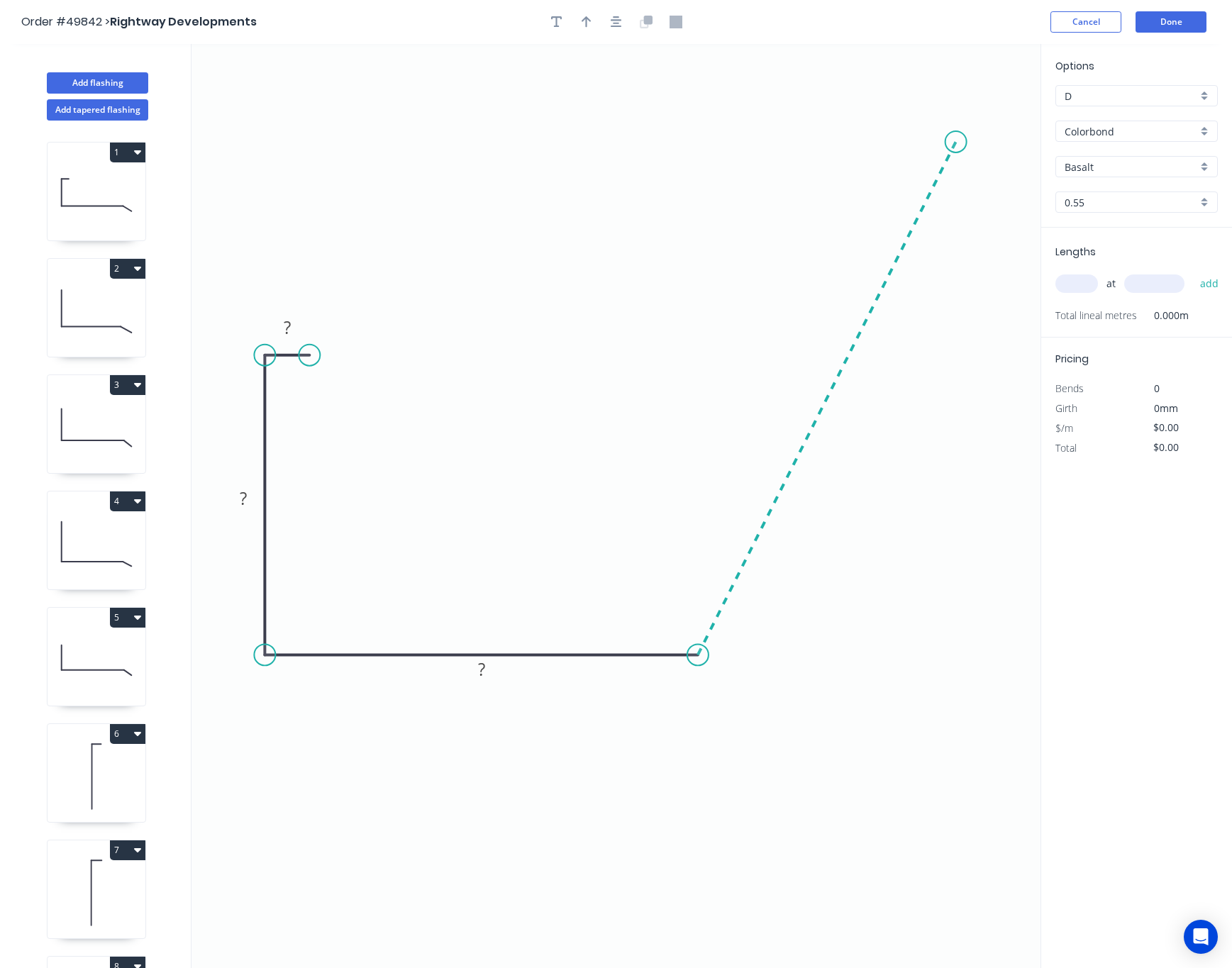
click at [957, 143] on icon "0 ? ? ?" at bounding box center [616, 507] width 849 height 925
click at [873, 98] on icon "0 ? ? ? ? ? º" at bounding box center [616, 507] width 849 height 925
click at [873, 98] on circle at bounding box center [873, 97] width 21 height 21
click at [916, 151] on tspan "?" at bounding box center [918, 151] width 8 height 23
click at [921, 81] on rect at bounding box center [924, 95] width 46 height 29
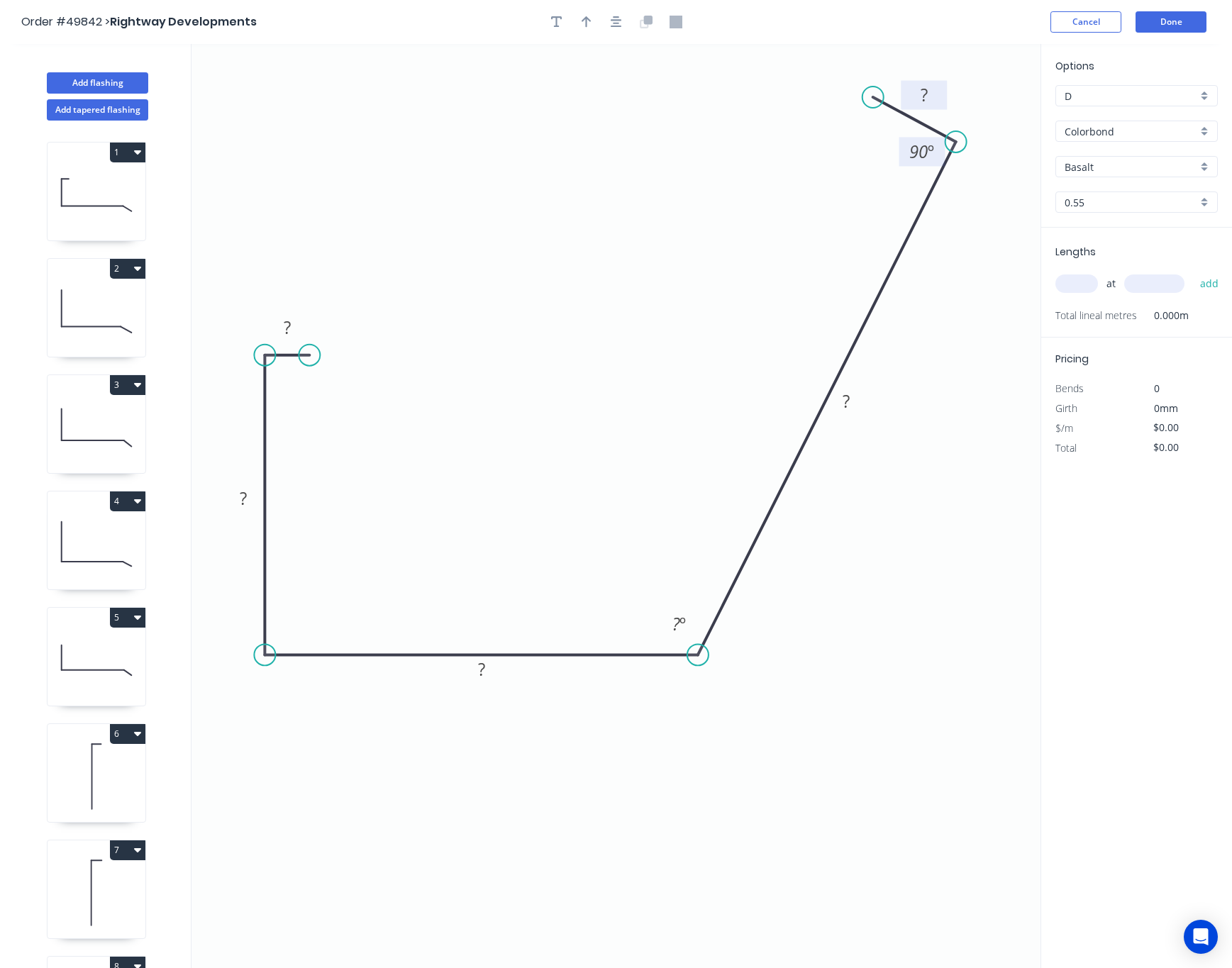
click at [934, 90] on rect at bounding box center [925, 96] width 28 height 19
click at [850, 403] on rect at bounding box center [847, 402] width 28 height 19
click at [675, 628] on tspan "?" at bounding box center [676, 623] width 8 height 23
click at [497, 673] on rect at bounding box center [481, 670] width 46 height 29
click at [487, 673] on rect at bounding box center [482, 670] width 28 height 19
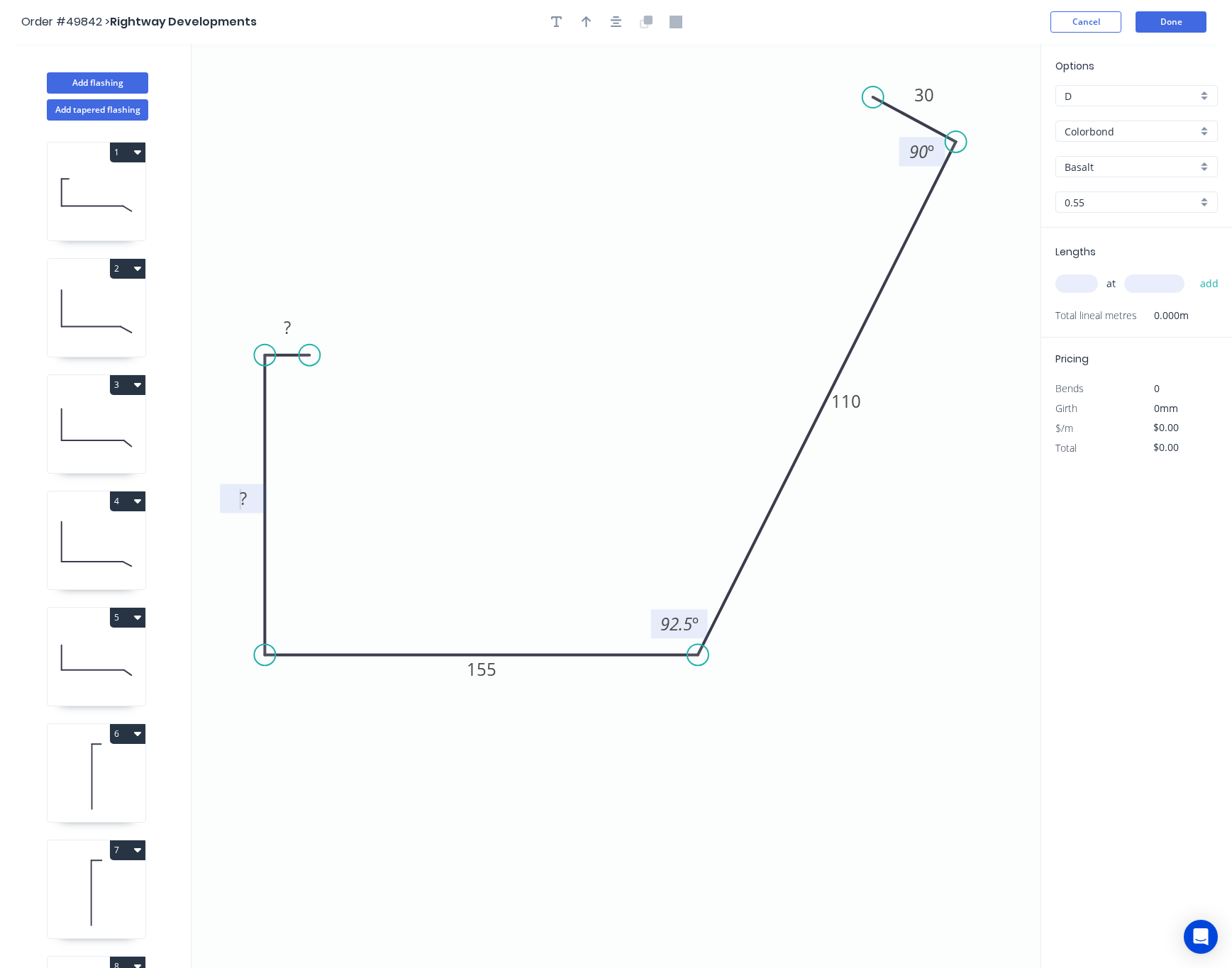
click at [237, 505] on rect at bounding box center [244, 499] width 28 height 19
drag, startPoint x: 252, startPoint y: 499, endPoint x: 220, endPoint y: 508, distance: 33.2
click at [220, 508] on icon "0 ? ? 155 110 30 92.5 º 90 º" at bounding box center [616, 507] width 849 height 925
click at [245, 487] on tspan "?" at bounding box center [244, 498] width 7 height 23
click at [283, 318] on tspan "?" at bounding box center [287, 327] width 7 height 23
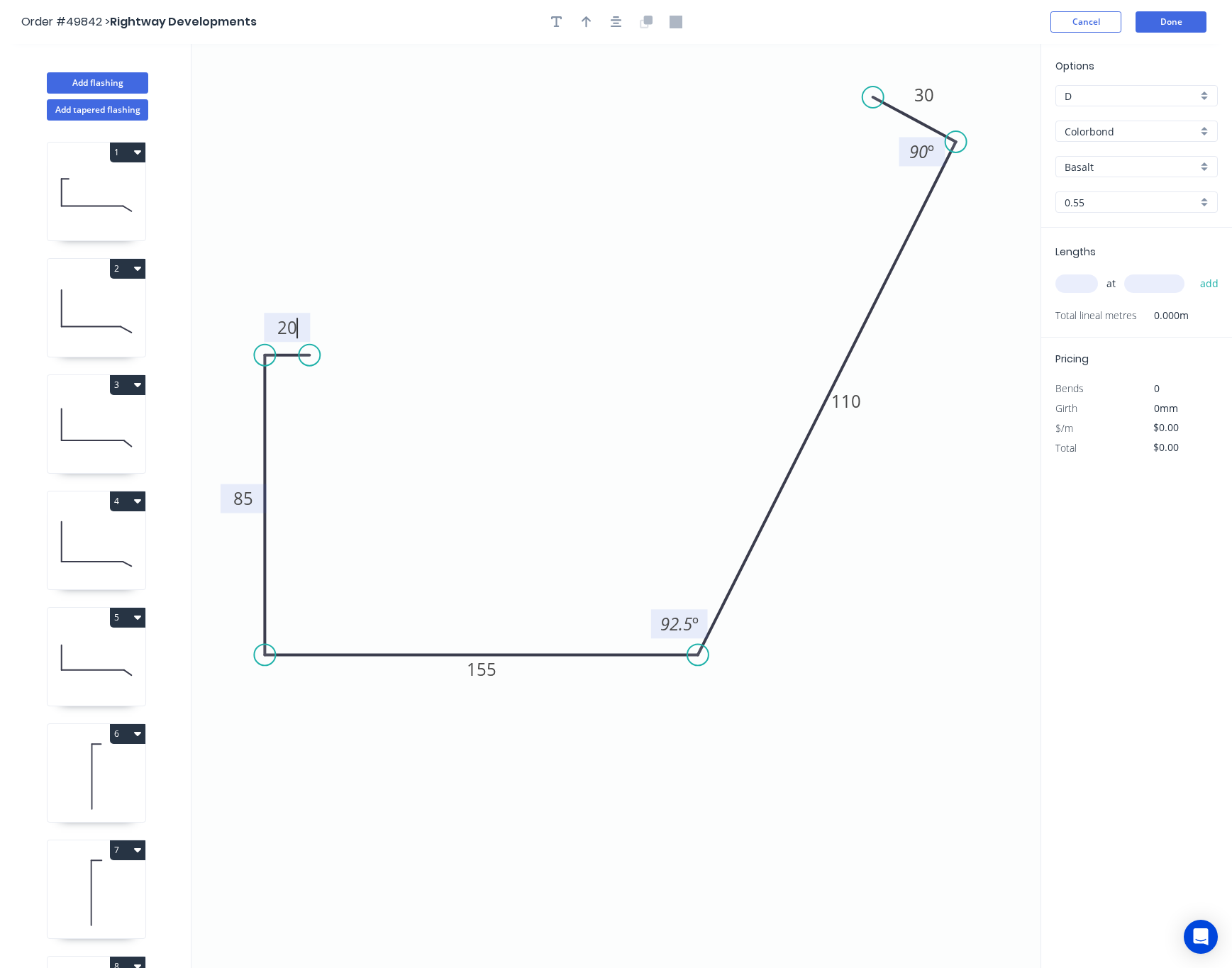
click at [528, 306] on icon "0 20 85 155 110 30 92.5 º 90 º" at bounding box center [616, 507] width 849 height 925
type input "$15.32"
click at [582, 27] on icon "button" at bounding box center [586, 22] width 10 height 12
click at [969, 111] on icon at bounding box center [970, 98] width 12 height 45
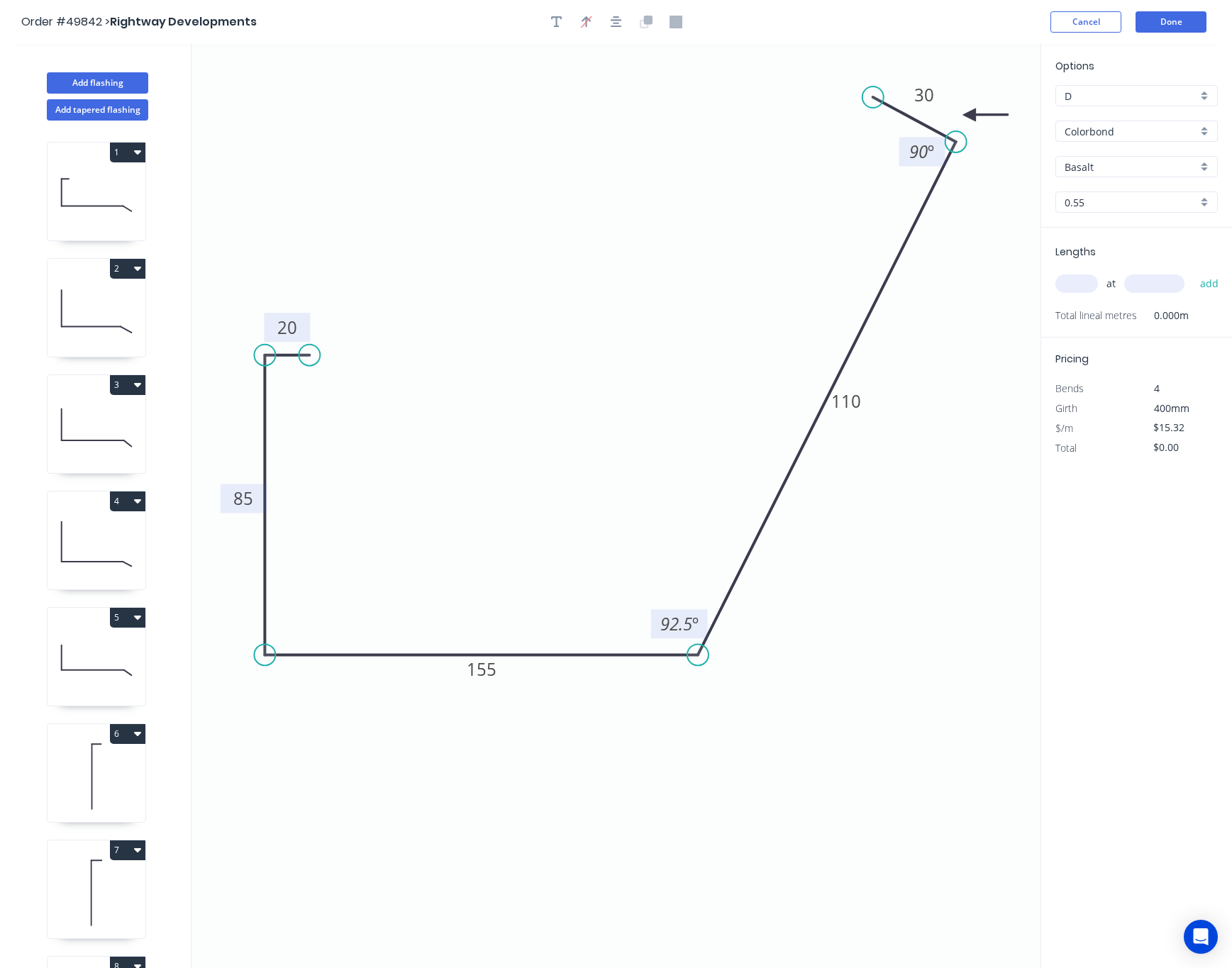
click at [971, 111] on icon "0 20 85 155 110 30 92.5 º 90 º" at bounding box center [616, 507] width 849 height 925
click at [972, 111] on icon "0 20 85 155 110 30 92.5 º 90 º" at bounding box center [616, 507] width 849 height 925
click at [973, 112] on icon at bounding box center [986, 115] width 45 height 12
drag, startPoint x: 973, startPoint y: 118, endPoint x: 862, endPoint y: 730, distance: 622.0
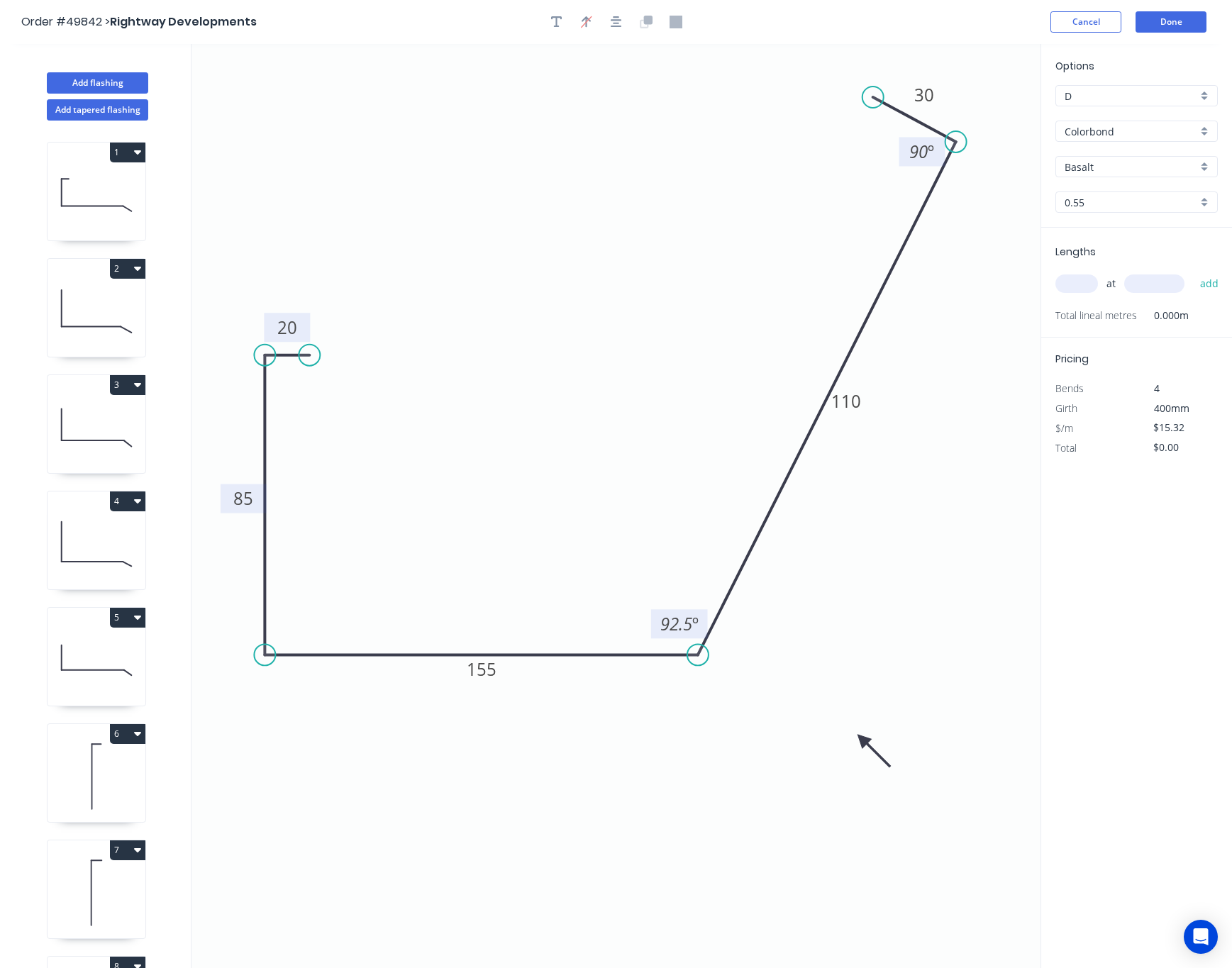
click at [863, 739] on icon at bounding box center [874, 751] width 41 height 41
click at [1097, 173] on input "Basalt" at bounding box center [1131, 166] width 133 height 15
click at [1097, 198] on div "Monument" at bounding box center [1137, 194] width 161 height 25
type input "Monument"
click at [1092, 287] on input "text" at bounding box center [1077, 283] width 43 height 19
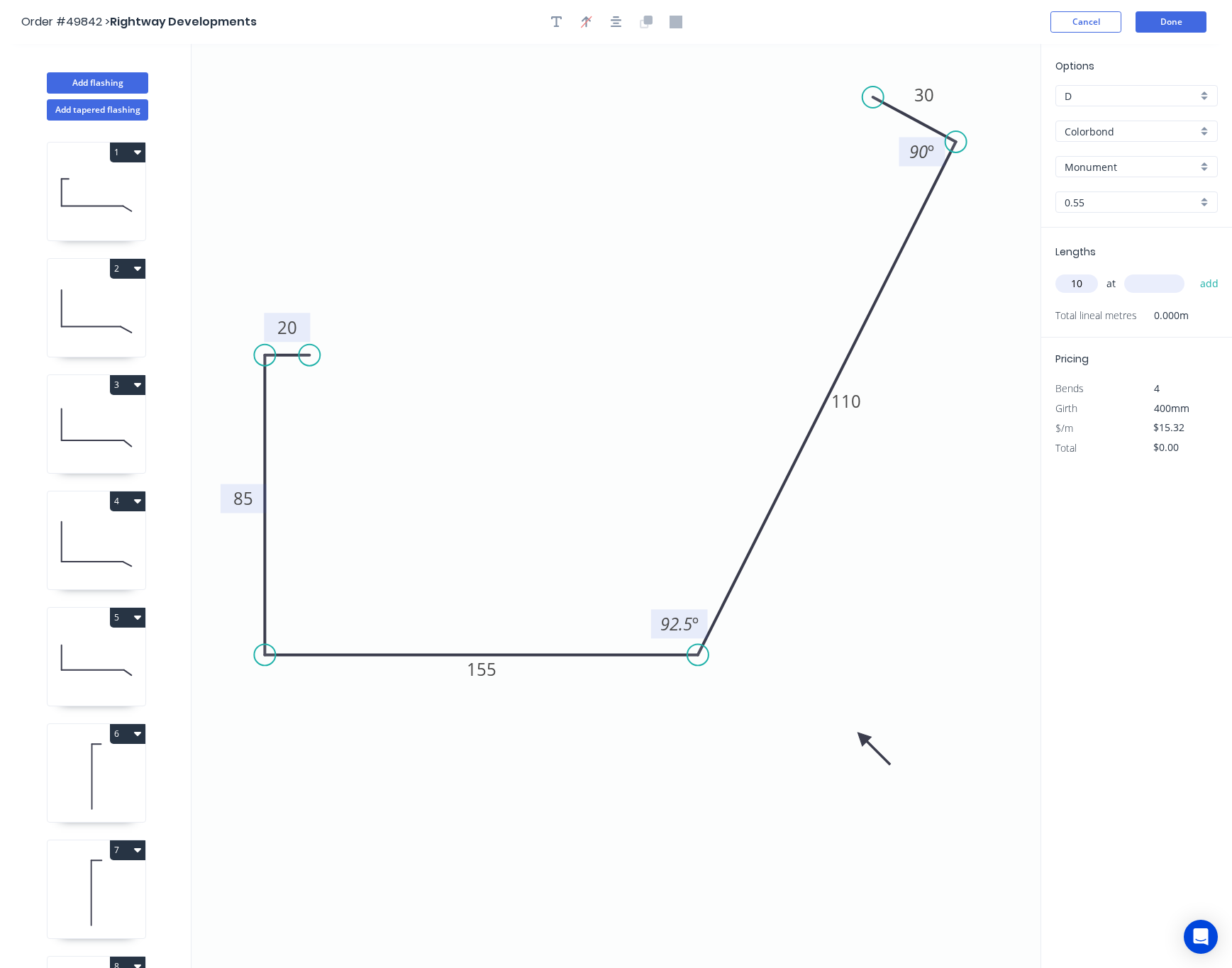
type input "10"
click at [1097, 285] on input "text" at bounding box center [1155, 283] width 60 height 19
type input "6600"
click at [1097, 272] on button "add" at bounding box center [1210, 283] width 34 height 24
type input "$1,011.12"
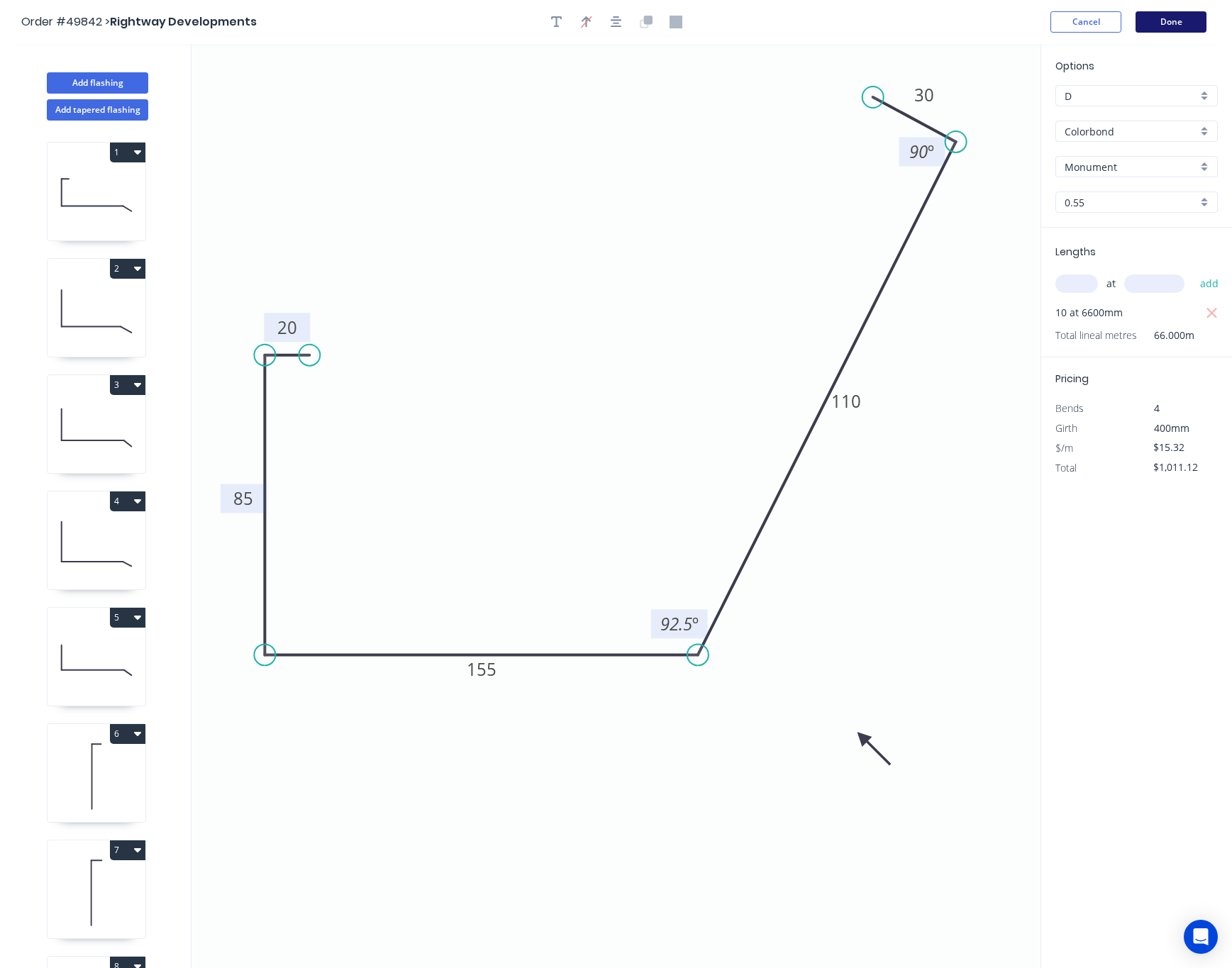
click at [1097, 19] on button "Done" at bounding box center [1171, 22] width 71 height 21
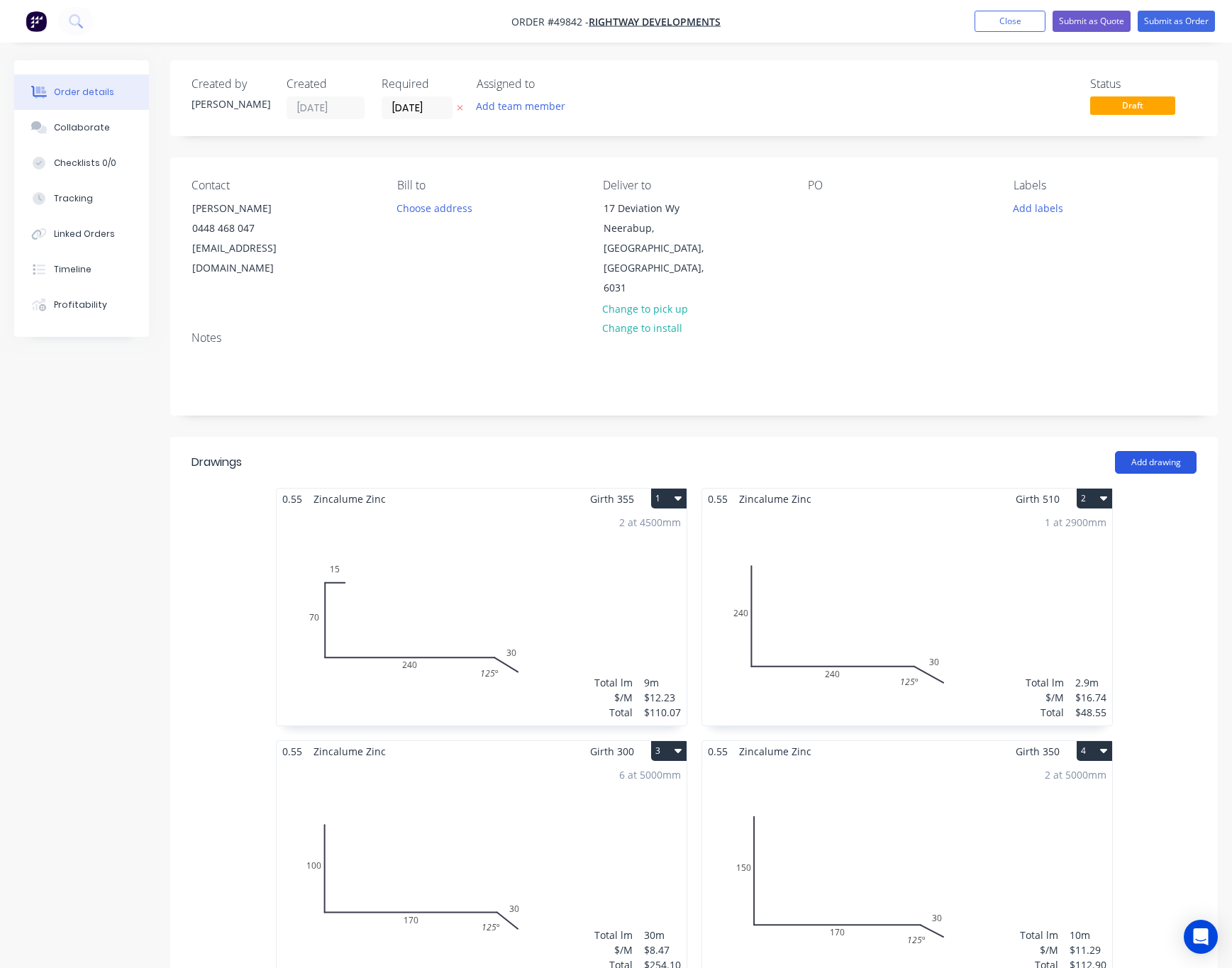
click at [1097, 451] on button "Add drawing" at bounding box center [1156, 462] width 81 height 23
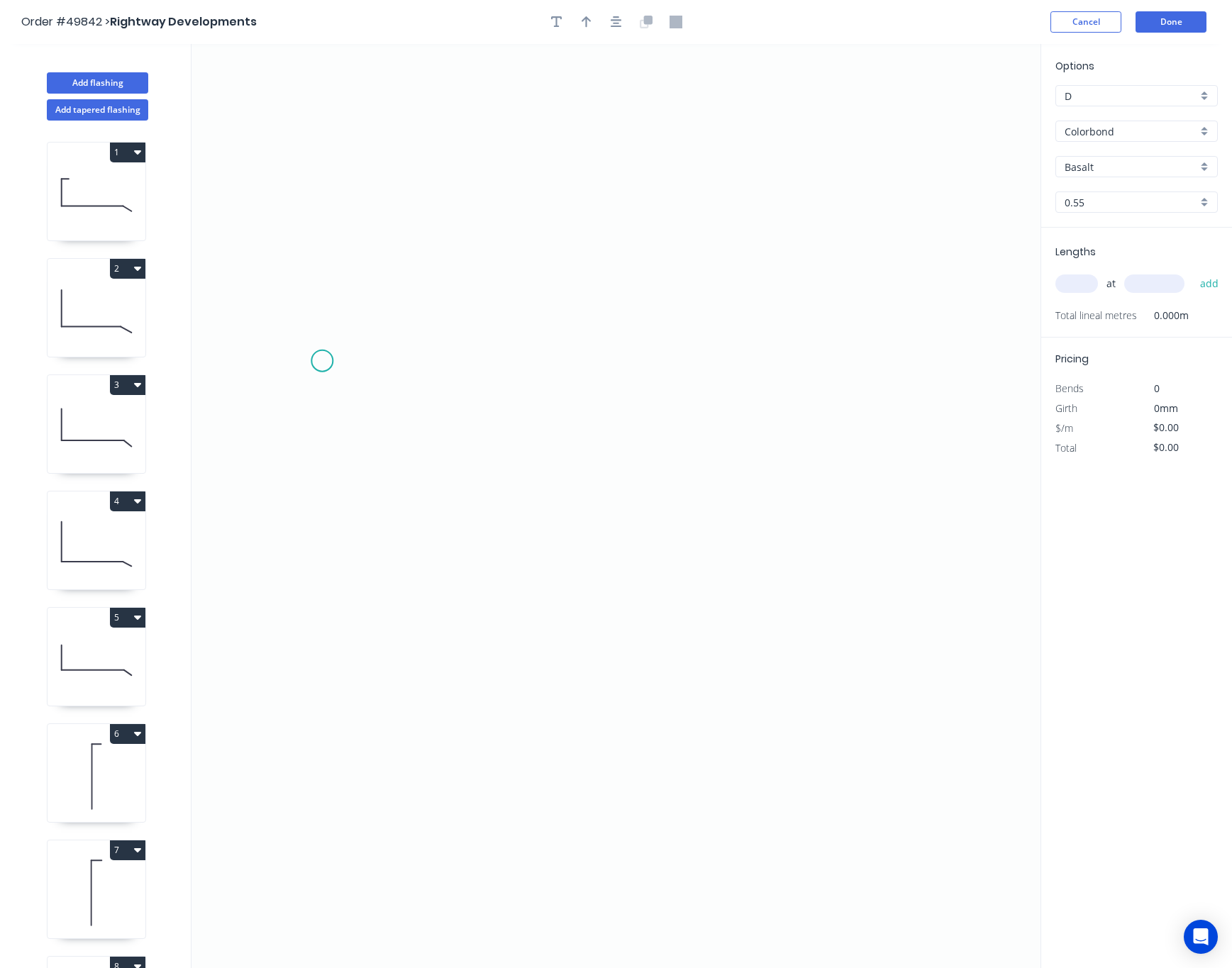
click at [322, 362] on icon "0" at bounding box center [616, 507] width 849 height 925
click at [328, 558] on icon "0" at bounding box center [616, 507] width 849 height 925
click at [758, 537] on icon "0 ?" at bounding box center [616, 507] width 849 height 925
click at [758, 537] on icon "0 ? ?" at bounding box center [616, 507] width 849 height 925
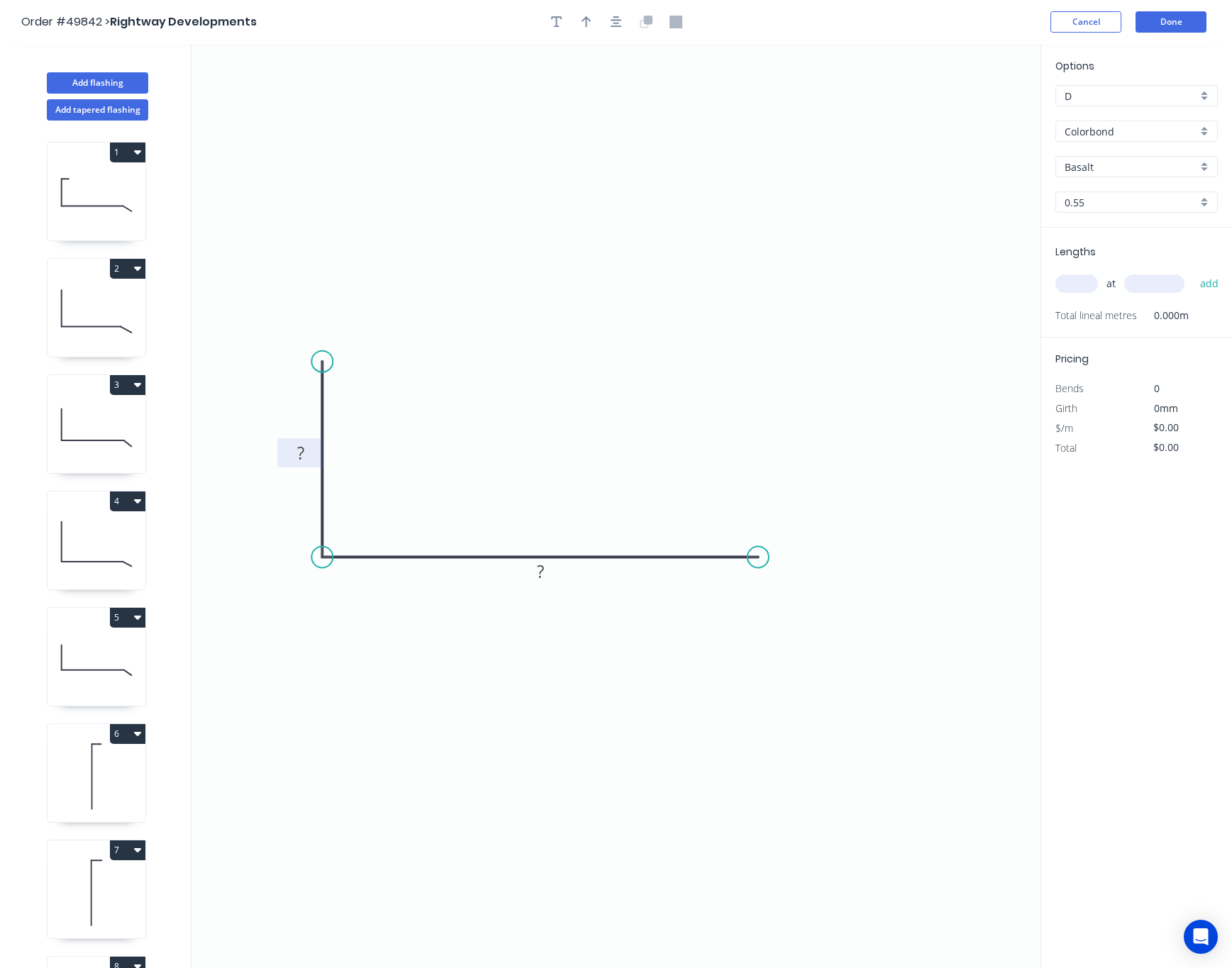
click at [313, 451] on rect at bounding box center [301, 453] width 28 height 19
click at [552, 577] on rect at bounding box center [540, 572] width 28 height 19
click at [1072, 290] on input "text" at bounding box center [1077, 283] width 43 height 19
type input "$9.63"
type input "1"
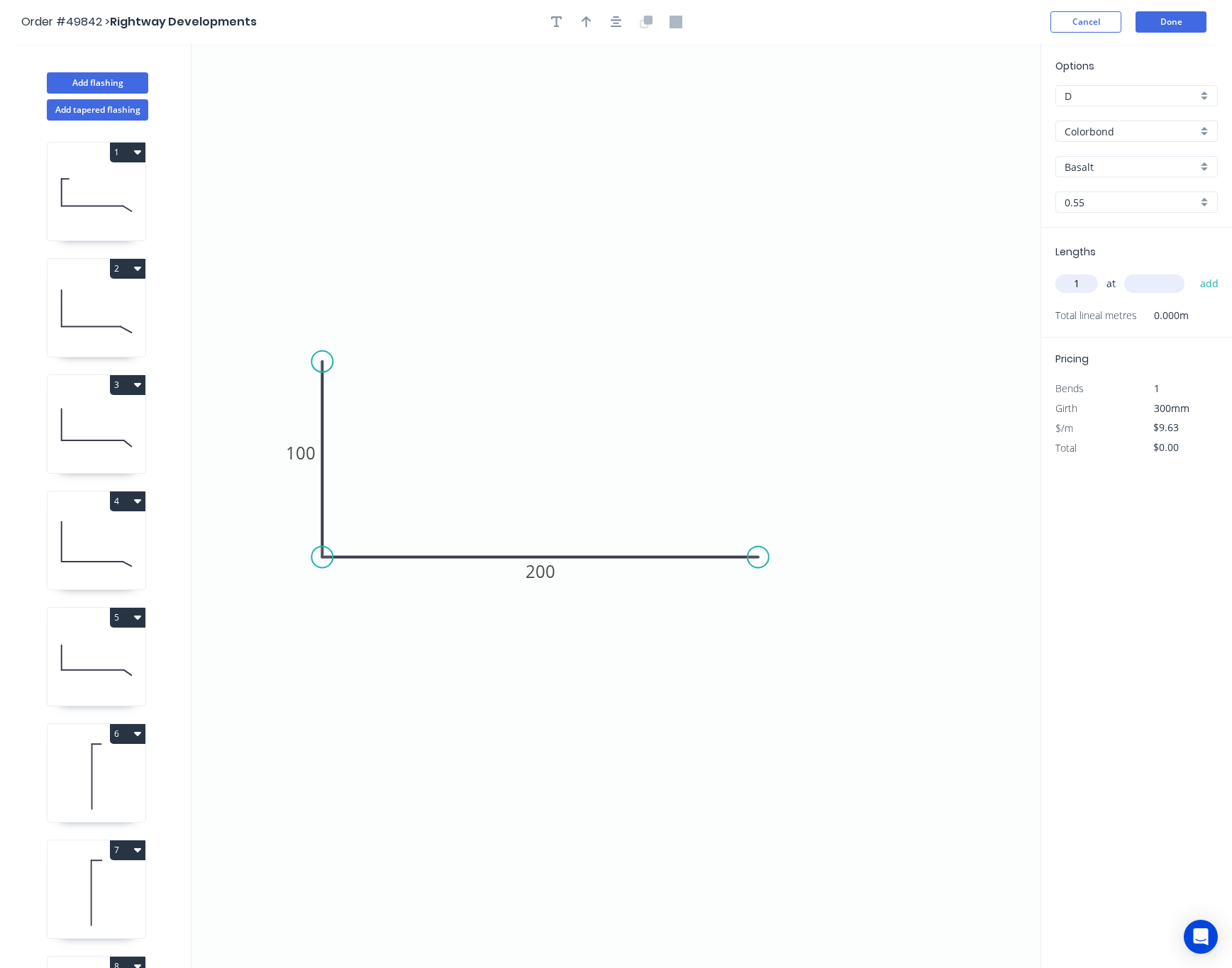
click at [1097, 282] on input "text" at bounding box center [1155, 283] width 60 height 19
type input "700"
click at [1097, 272] on button "add" at bounding box center [1210, 283] width 34 height 24
type input "$6.74"
click at [1097, 168] on input "Basalt" at bounding box center [1131, 166] width 133 height 15
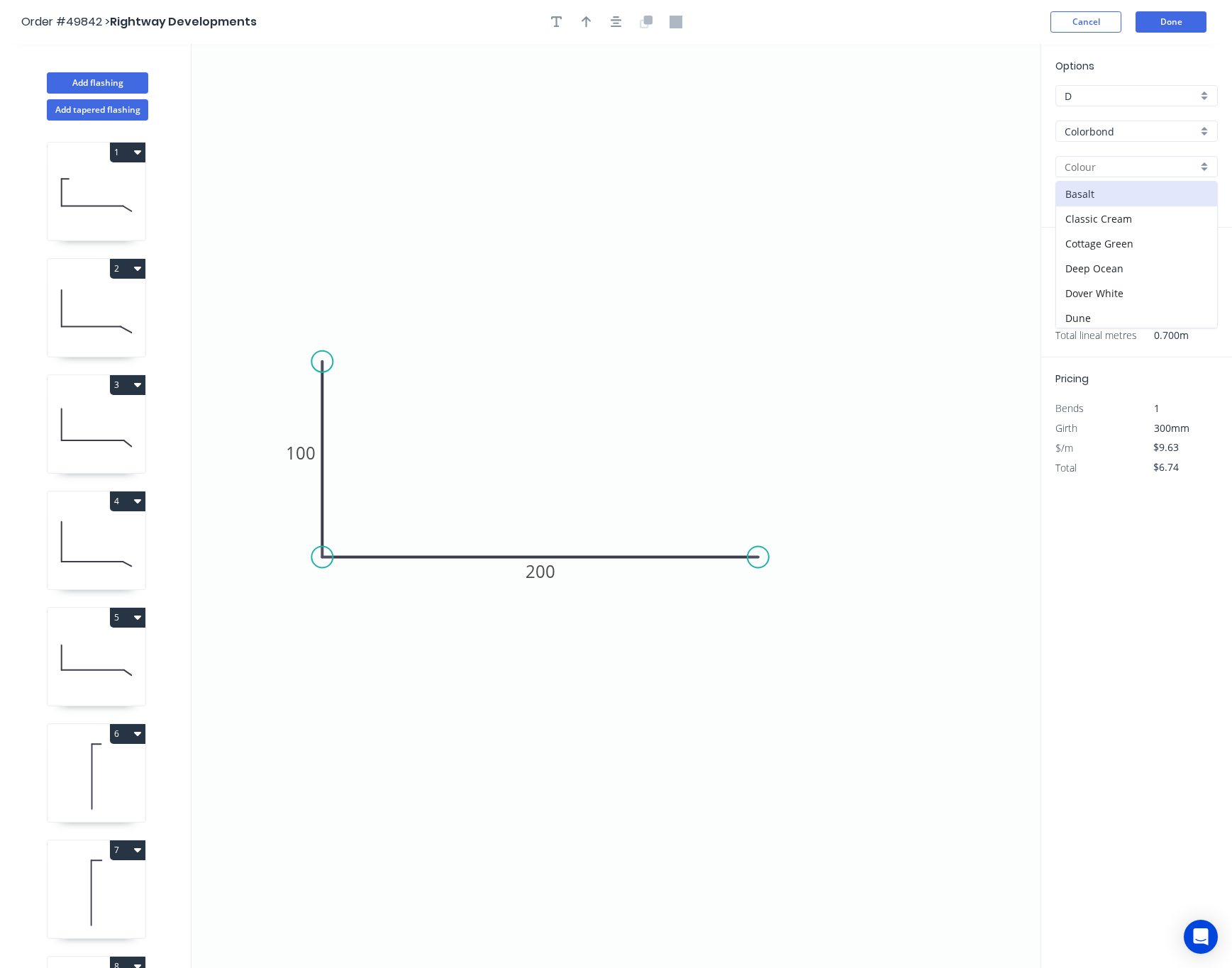
click at [1097, 109] on div "Options D D Colorbond Colorbond Basalt Classic Cream Cottage Green Deep Ocean D…" at bounding box center [1136, 143] width 190 height 169
click at [1097, 128] on input "Colorbond" at bounding box center [1131, 131] width 133 height 15
click at [1097, 177] on div "Zincalume" at bounding box center [1137, 183] width 161 height 25
type input "Zincalume"
type input "Zinc"
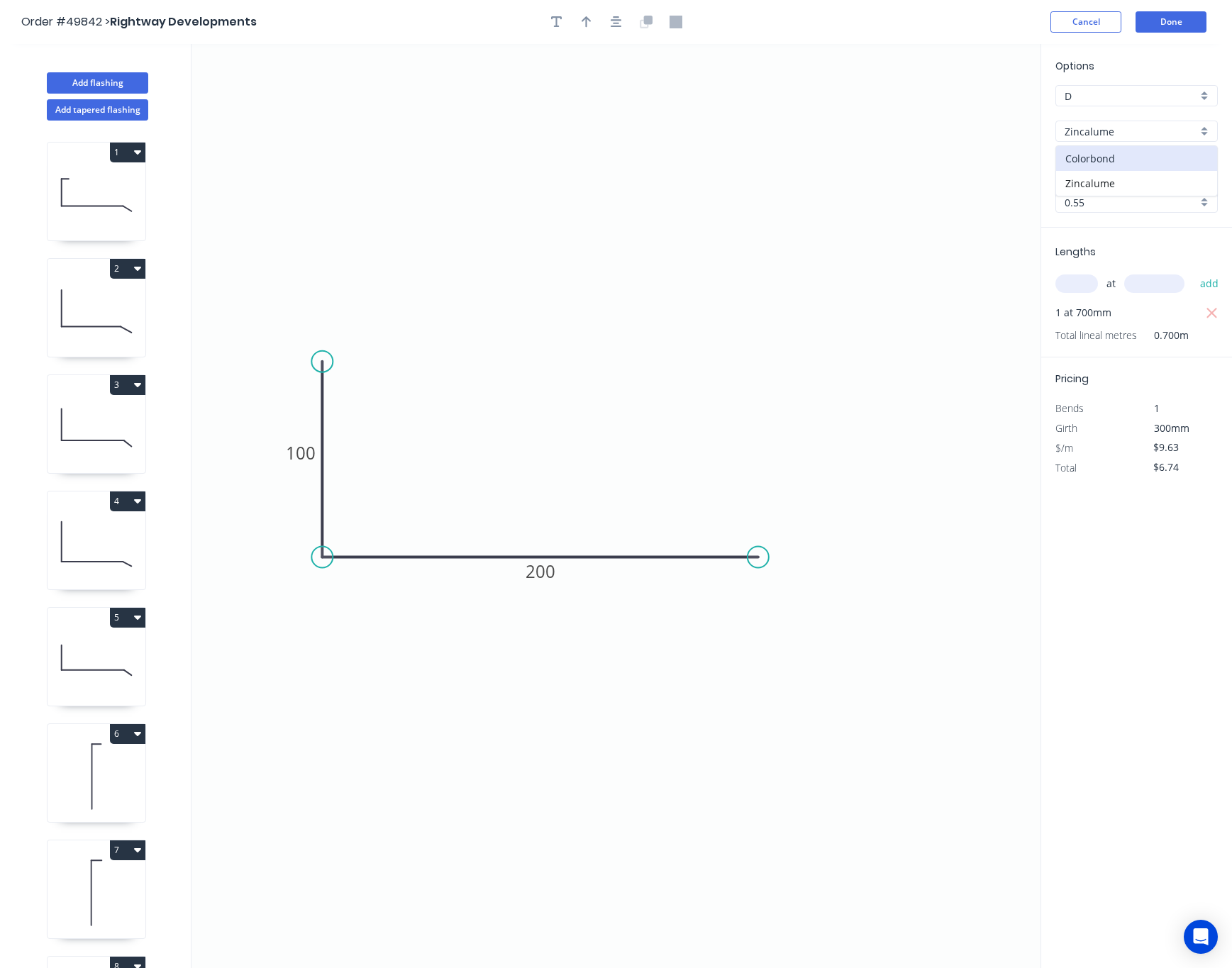
type input "$7.99"
type input "$5.59"
click at [1097, 19] on button "Done" at bounding box center [1171, 22] width 71 height 21
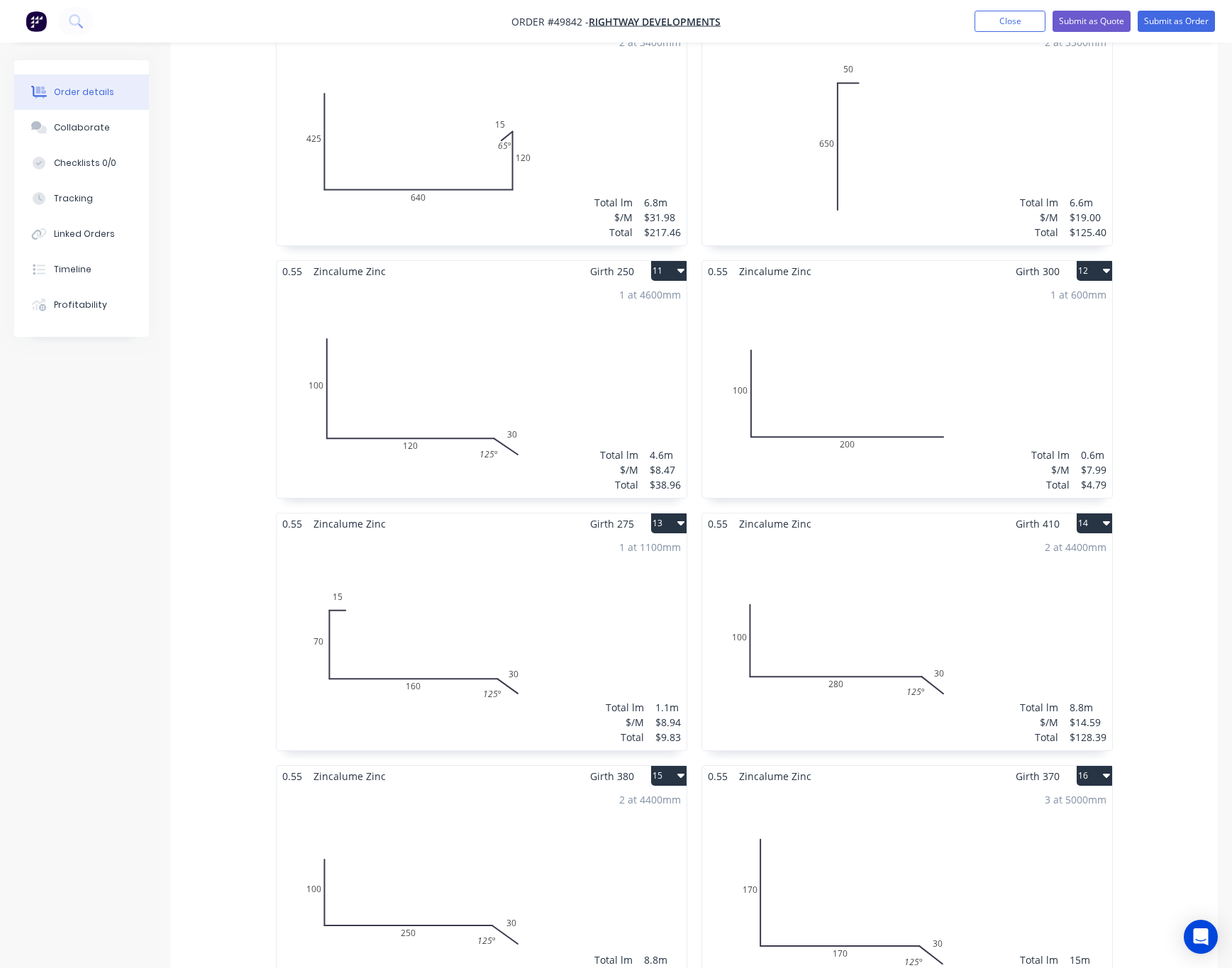
scroll to position [1490, 0]
click at [957, 354] on div "1 at 600mm Total lm $/M Total 0.6m $7.99 $4.79" at bounding box center [907, 391] width 410 height 216
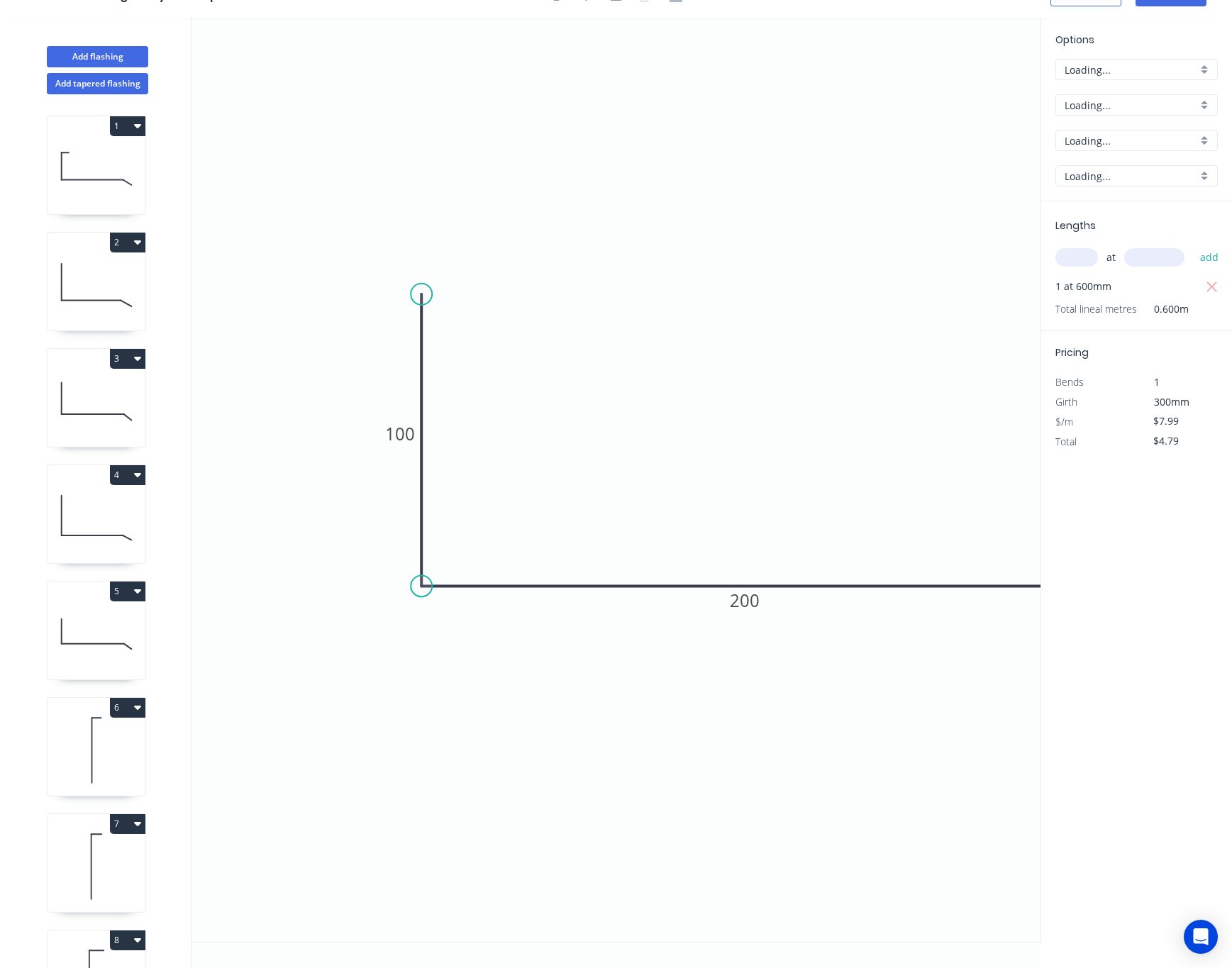
scroll to position [28, 0]
click at [1060, 253] on input "text" at bounding box center [1077, 257] width 43 height 19
type input "1"
click at [1097, 252] on input "text" at bounding box center [1155, 257] width 60 height 19
type input "700"
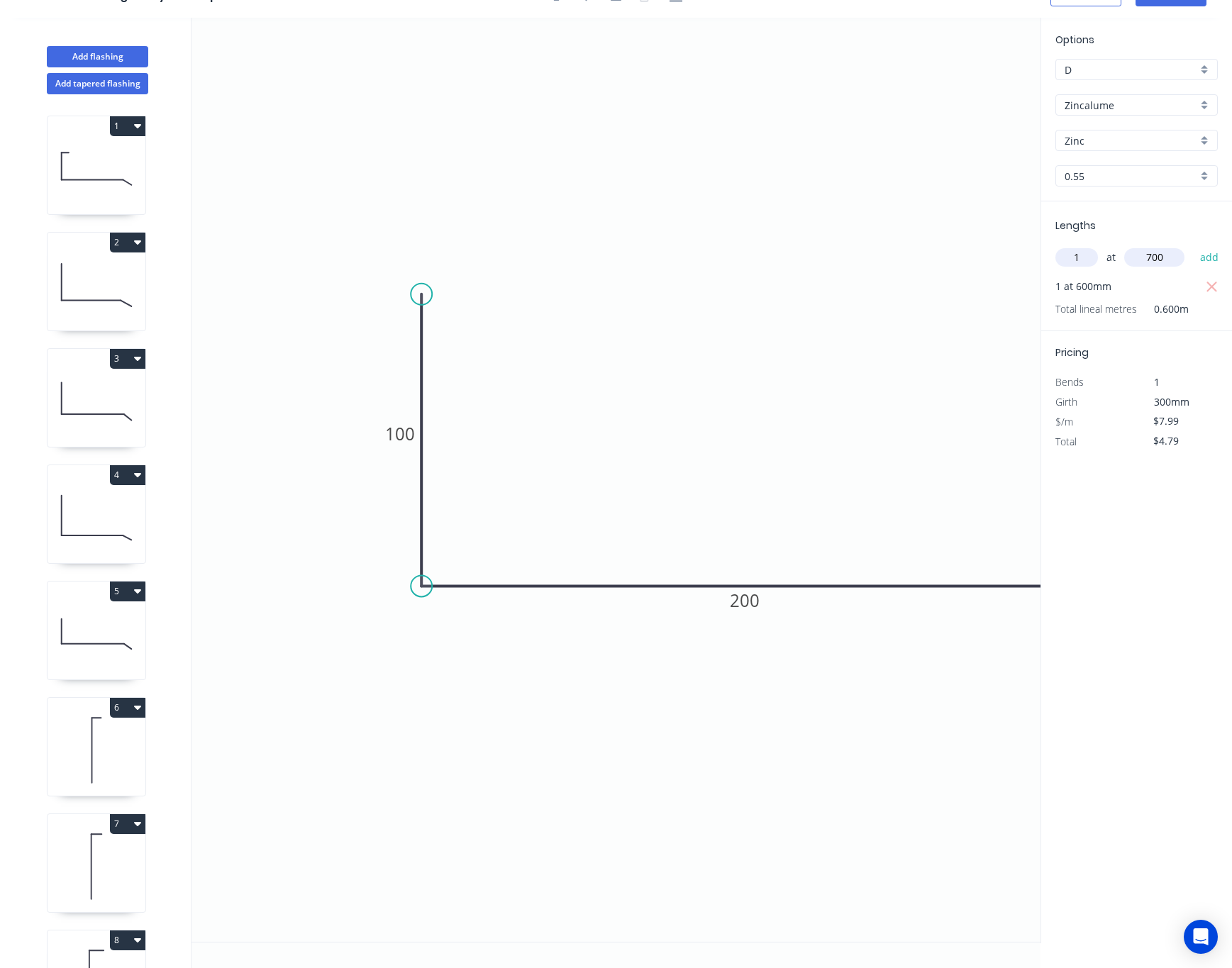
click at [1097, 245] on button "add" at bounding box center [1210, 257] width 34 height 24
type input "$10.39"
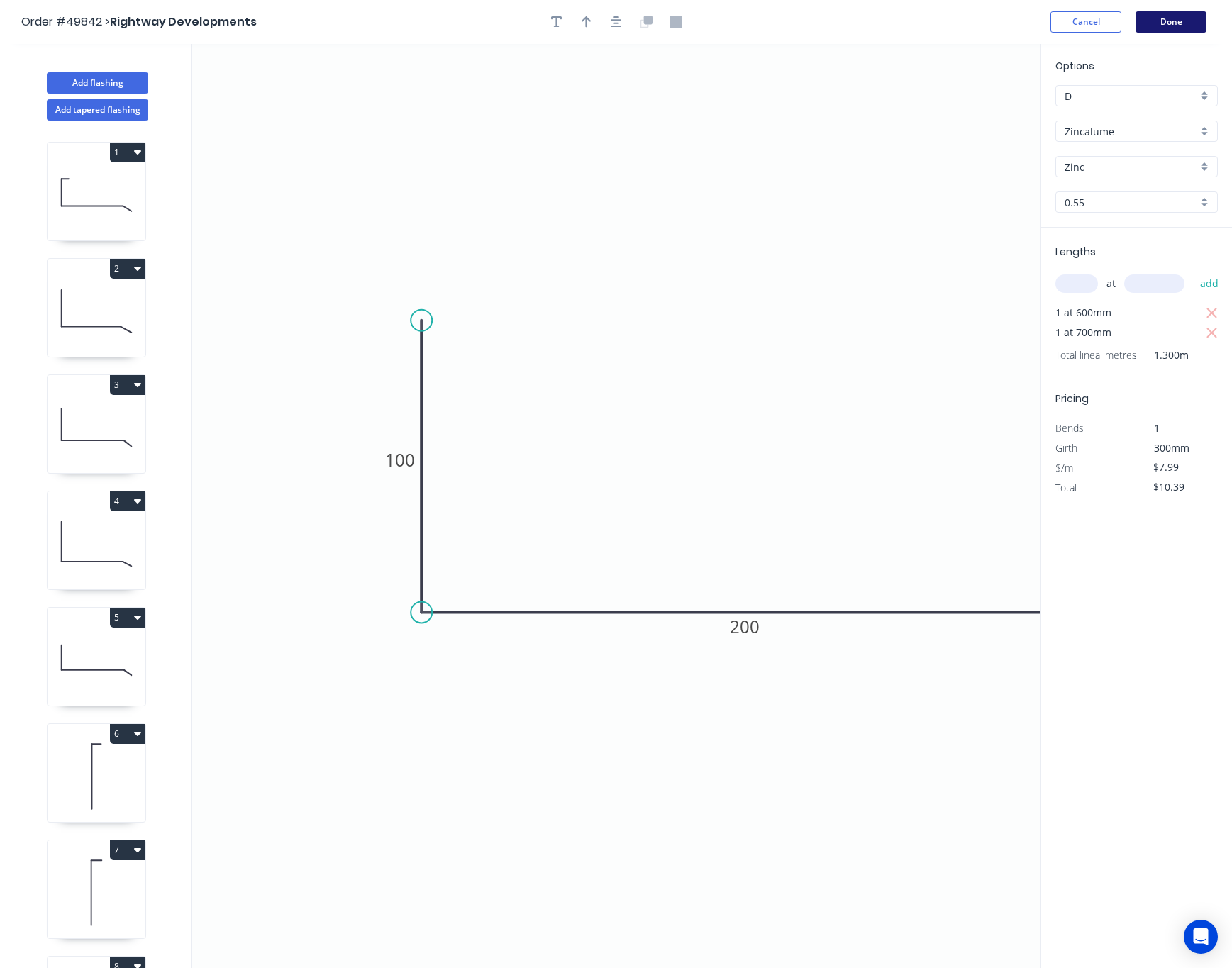
click at [1097, 28] on button "Done" at bounding box center [1171, 22] width 71 height 21
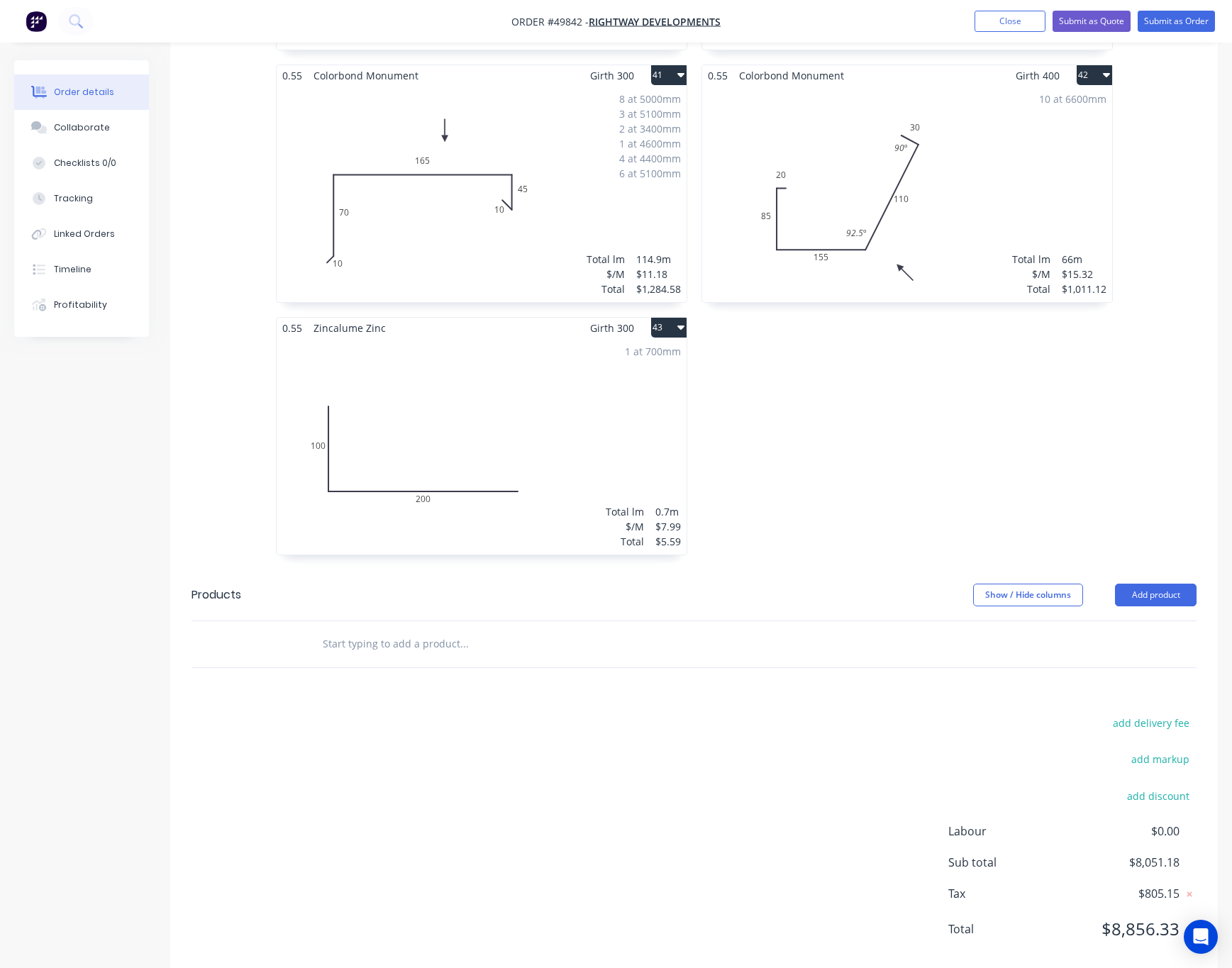
scroll to position [5483, 0]
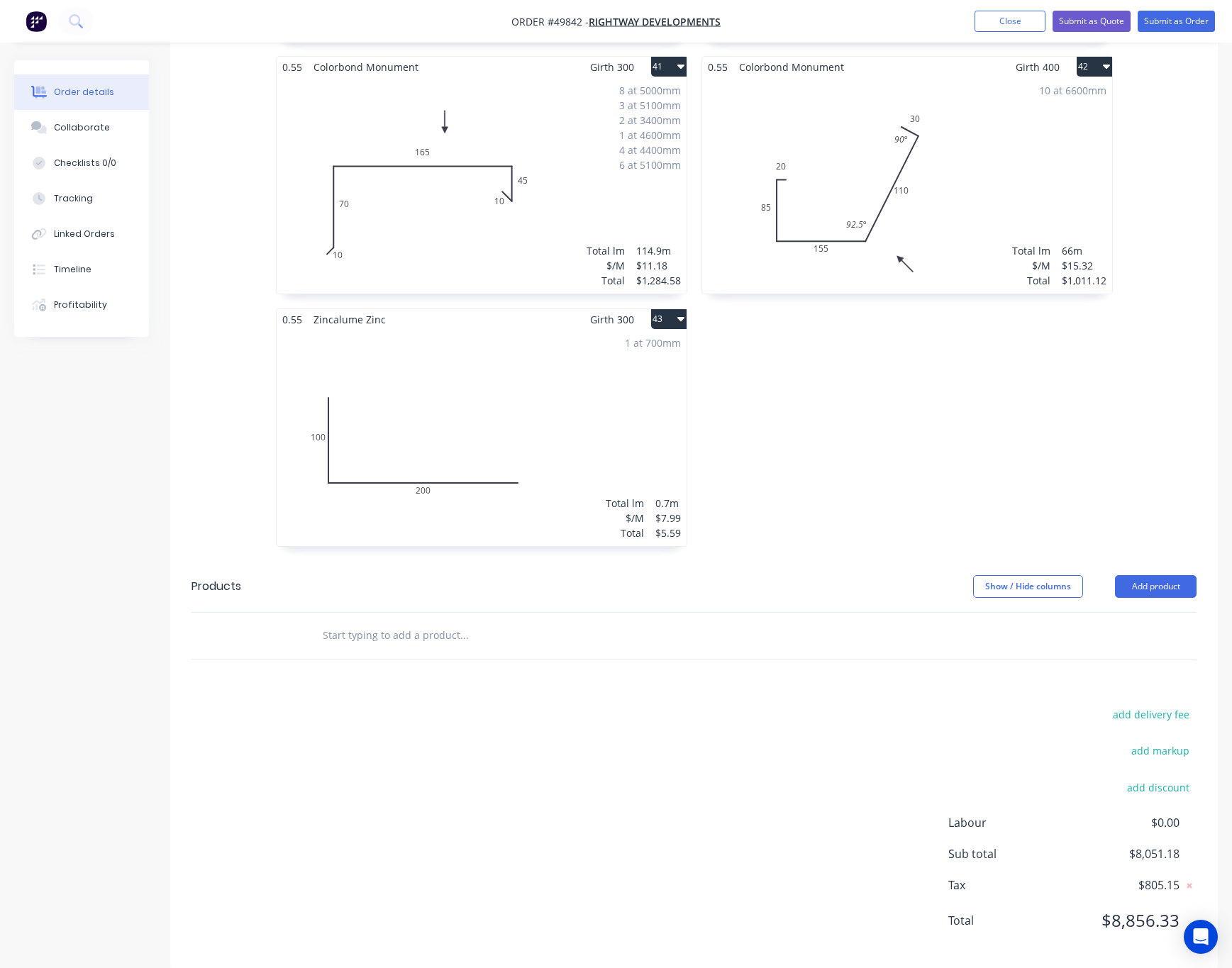
click at [675, 309] on button "43" at bounding box center [669, 319] width 35 height 19
click at [665, 400] on div "Delete" at bounding box center [619, 410] width 109 height 20
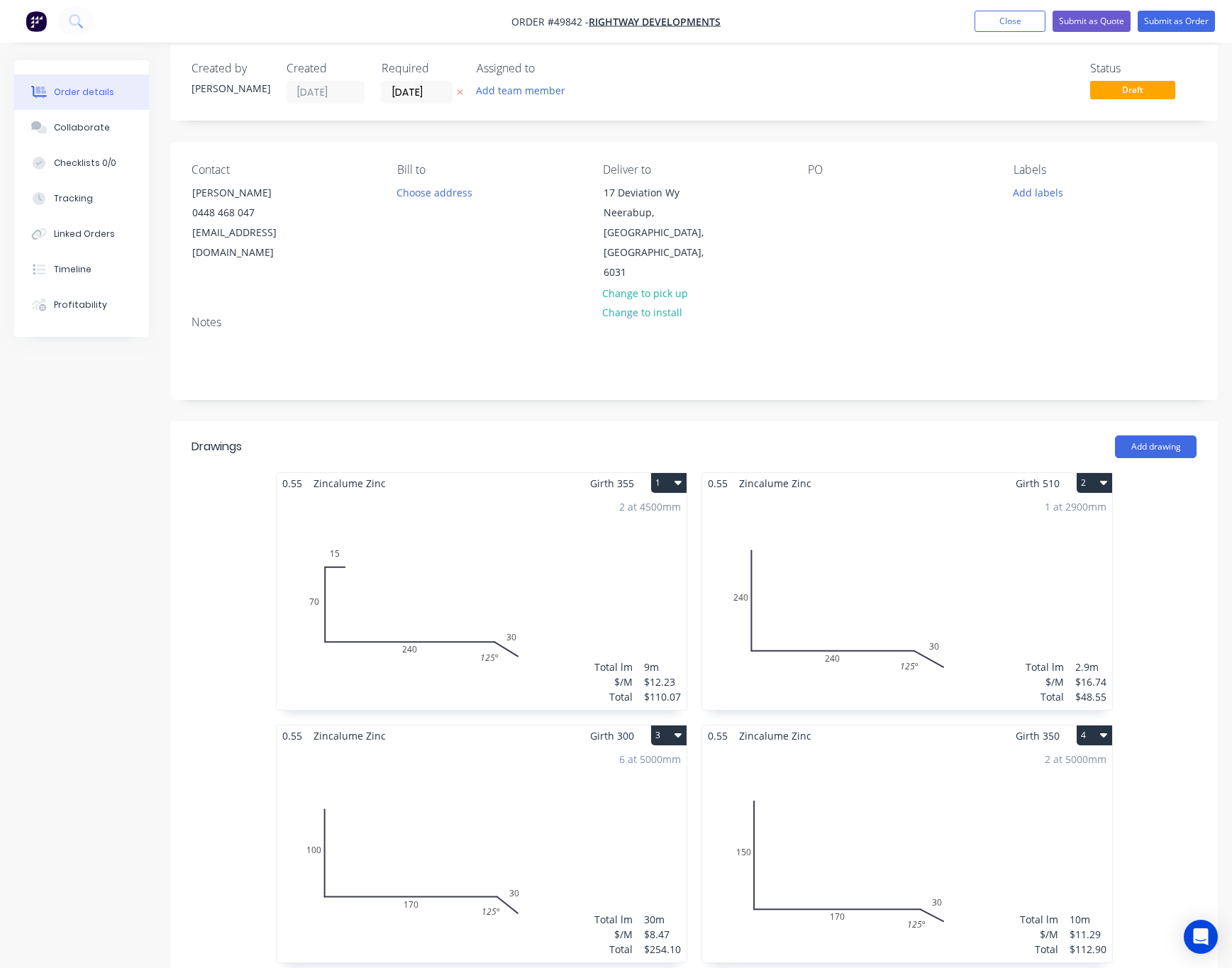
scroll to position [0, 0]
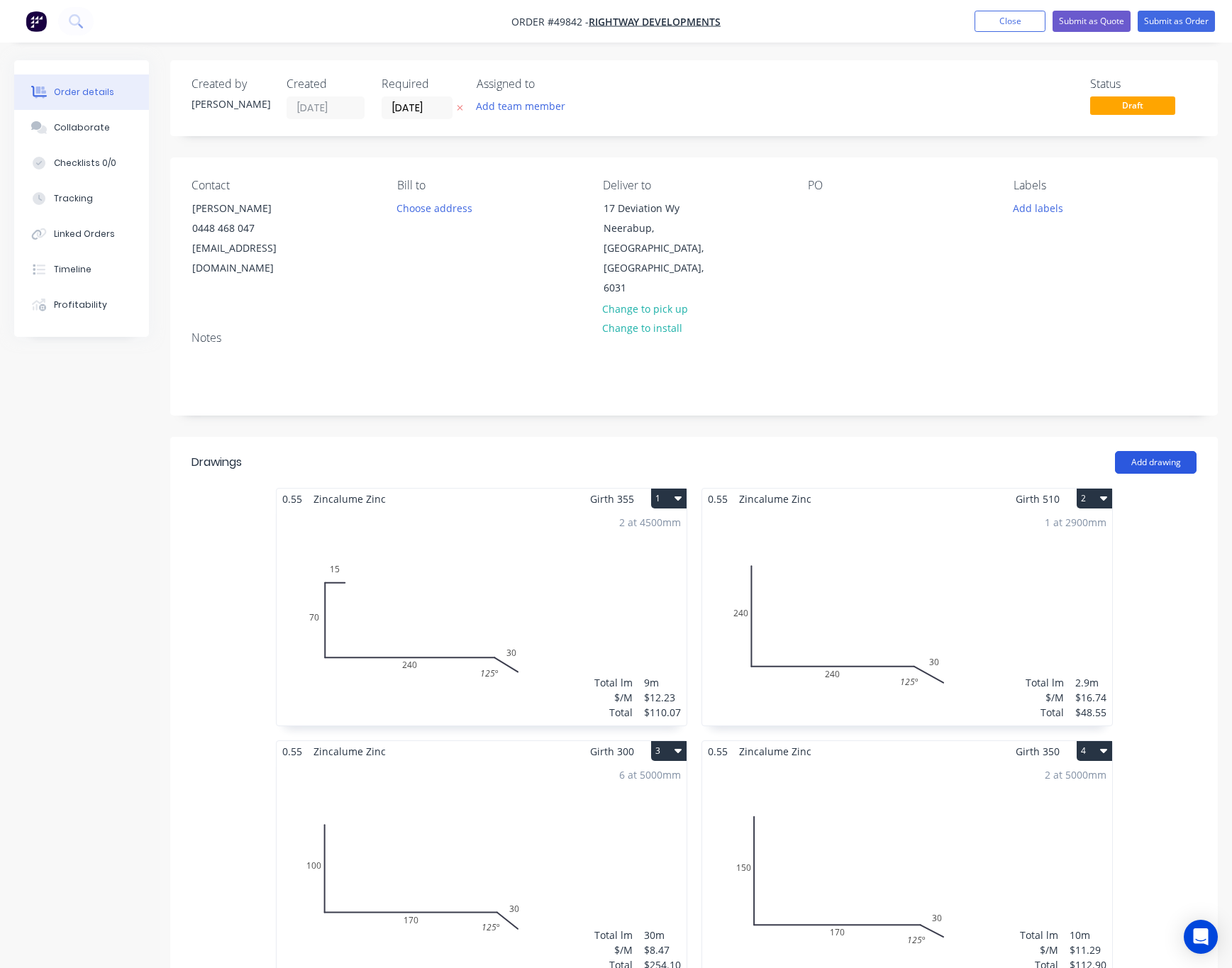
click at [1097, 451] on button "Add drawing" at bounding box center [1156, 462] width 81 height 23
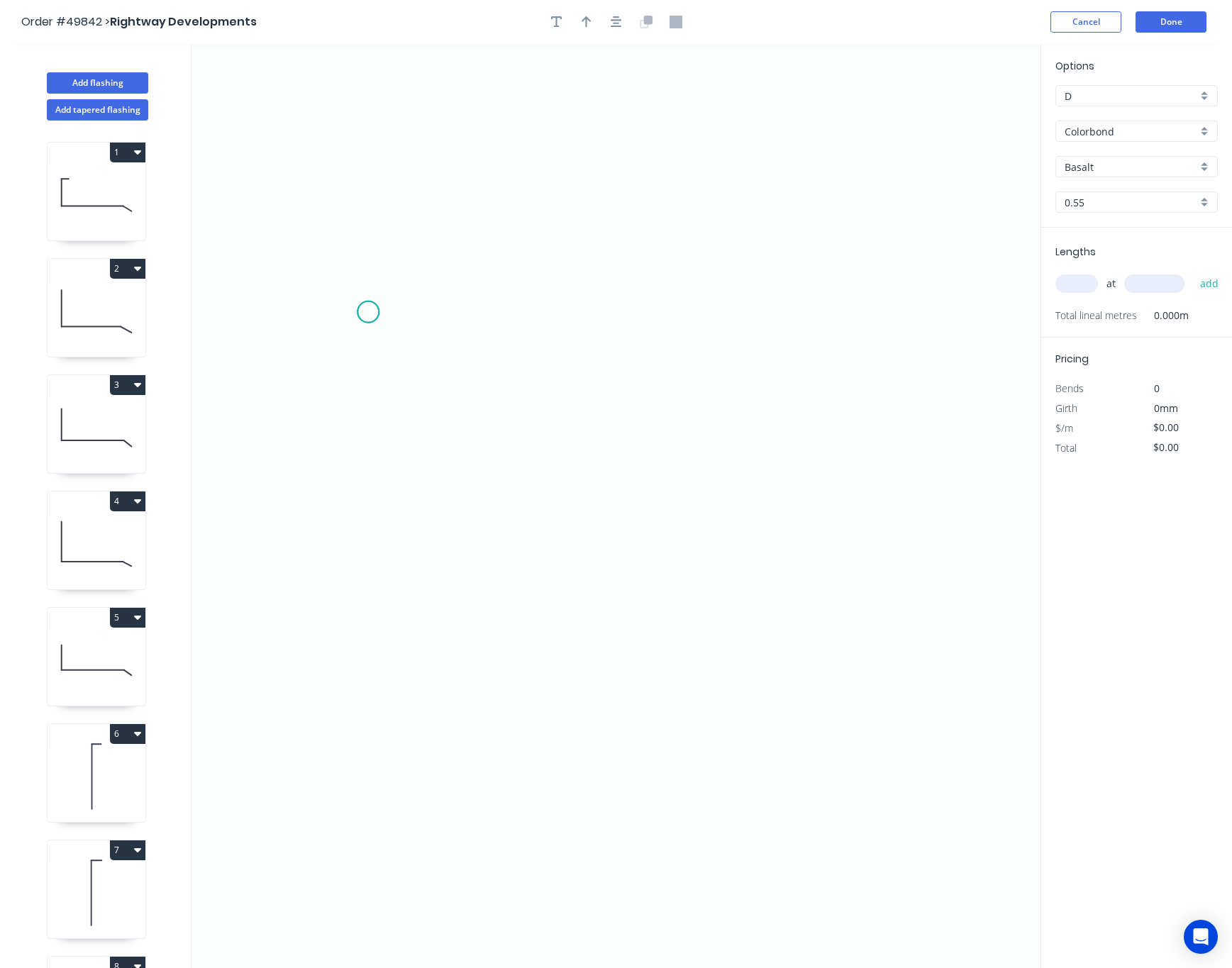
click at [368, 313] on icon "0" at bounding box center [616, 507] width 849 height 925
click at [368, 597] on icon "0" at bounding box center [616, 507] width 849 height 925
click at [400, 620] on icon "0 ?" at bounding box center [616, 507] width 849 height 925
click at [400, 620] on circle at bounding box center [400, 618] width 21 height 21
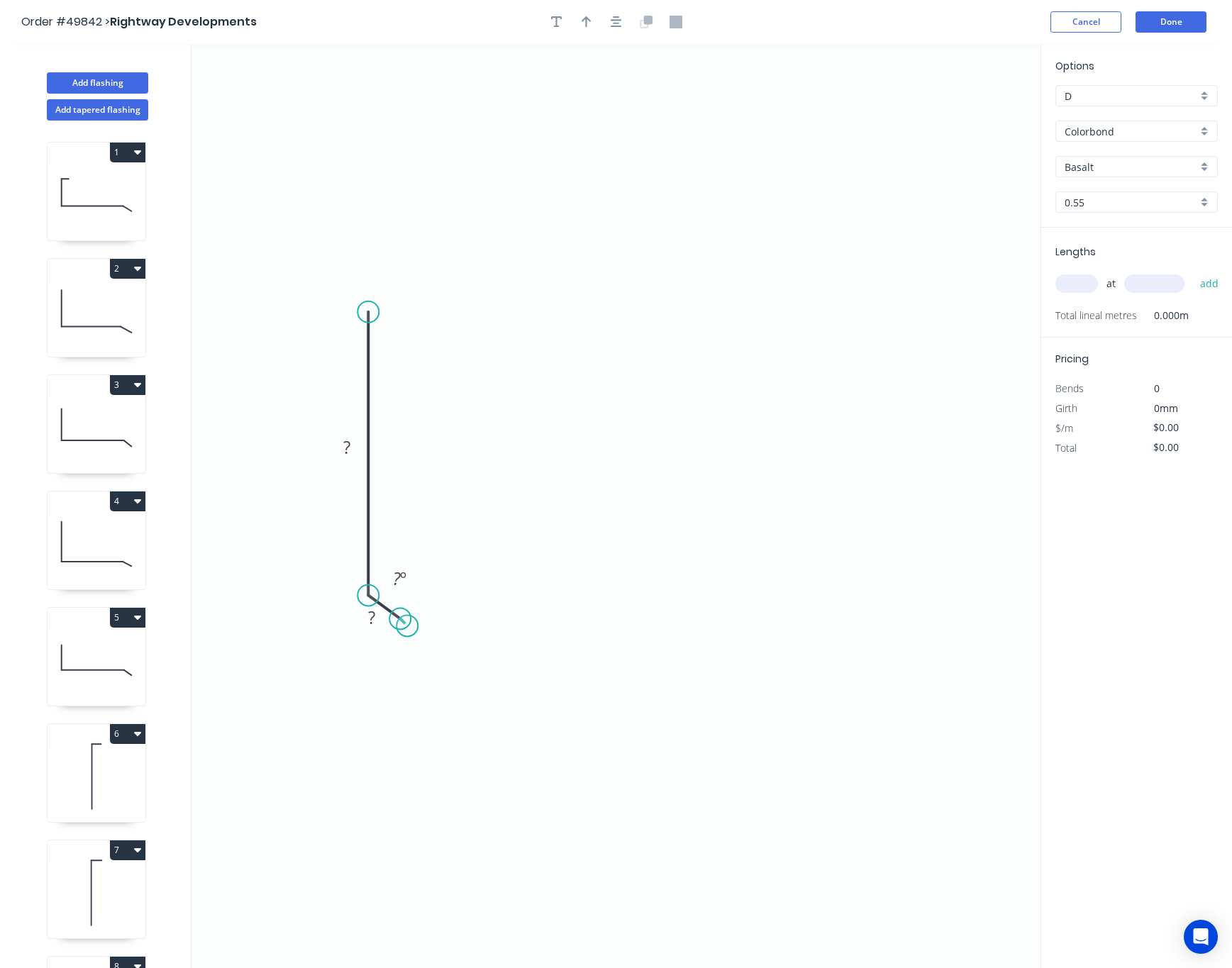
click at [407, 626] on circle at bounding box center [400, 618] width 21 height 21
click at [373, 314] on circle at bounding box center [368, 312] width 21 height 21
click at [975, 298] on icon "0 ? ? ? º" at bounding box center [616, 507] width 849 height 925
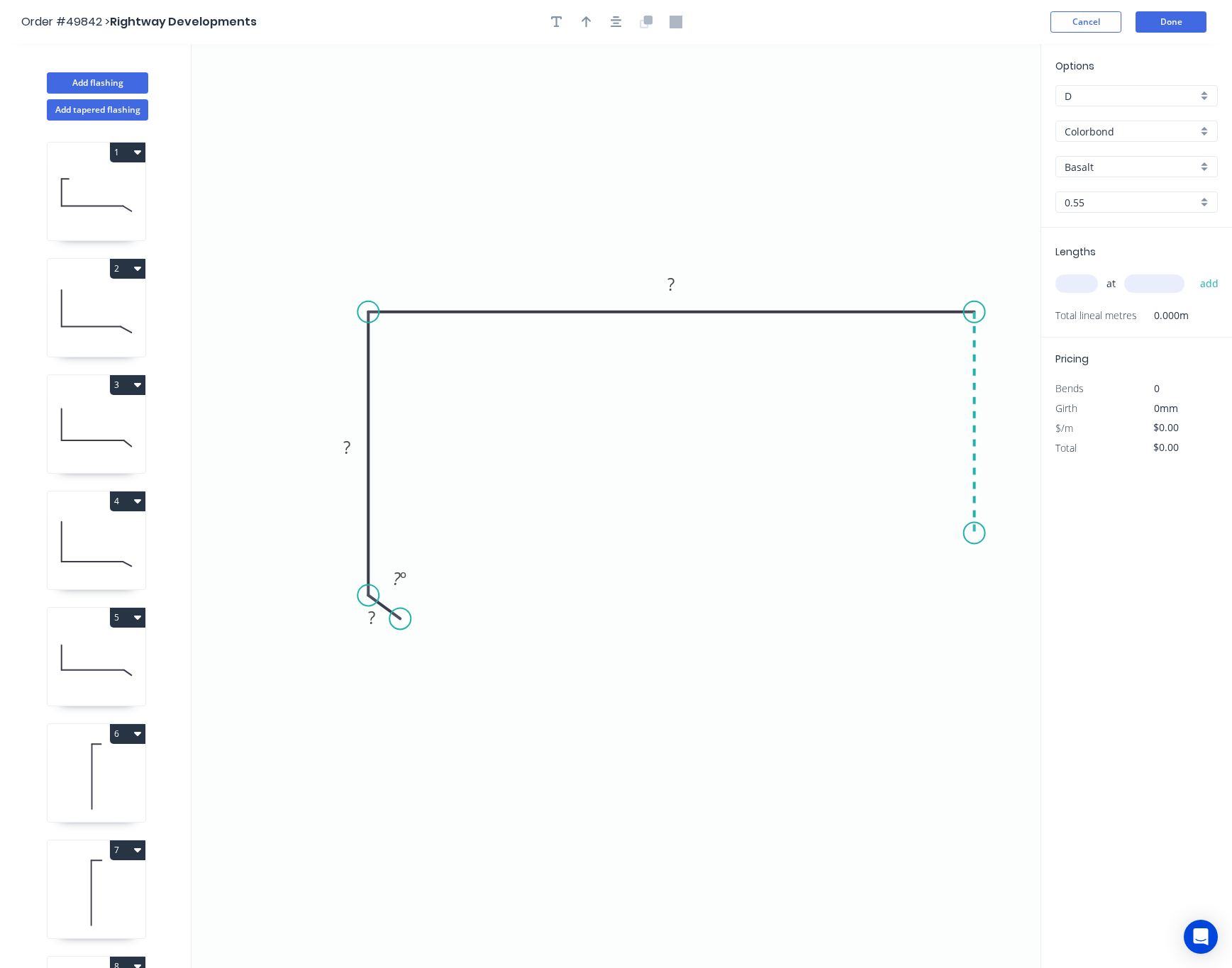
click at [988, 534] on icon "0 ? ? ? ? º" at bounding box center [616, 507] width 849 height 925
click at [949, 569] on icon "0 ? ? ? ? ? º" at bounding box center [616, 507] width 849 height 925
click at [949, 569] on circle at bounding box center [949, 568] width 21 height 21
click at [948, 569] on circle at bounding box center [949, 568] width 21 height 21
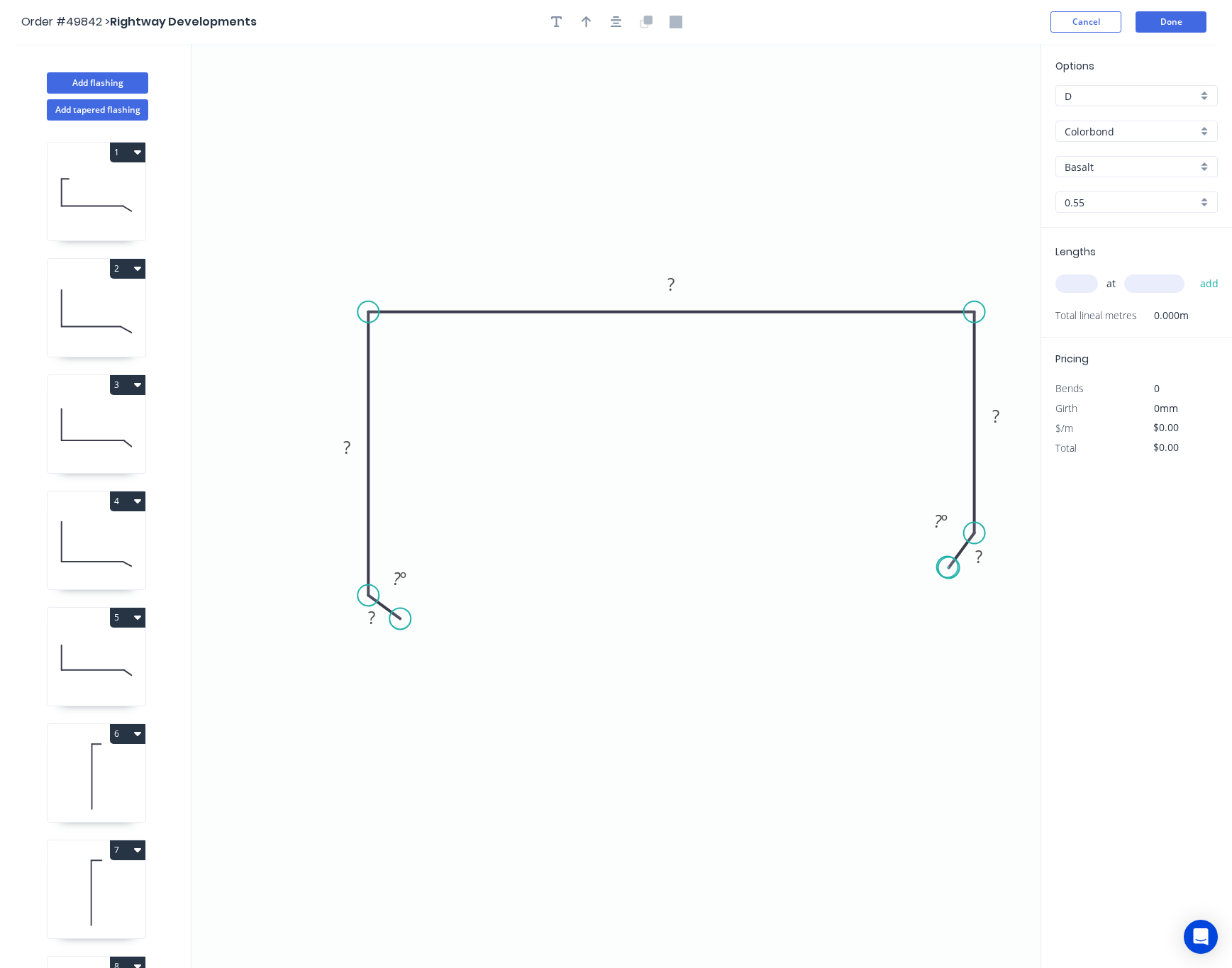
click at [948, 569] on circle at bounding box center [949, 568] width 21 height 21
drag, startPoint x: 373, startPoint y: 592, endPoint x: 369, endPoint y: 547, distance: 45.2
click at [369, 547] on circle at bounding box center [368, 547] width 21 height 21
drag, startPoint x: 403, startPoint y: 618, endPoint x: 408, endPoint y: 587, distance: 31.4
click at [408, 587] on circle at bounding box center [407, 585] width 21 height 21
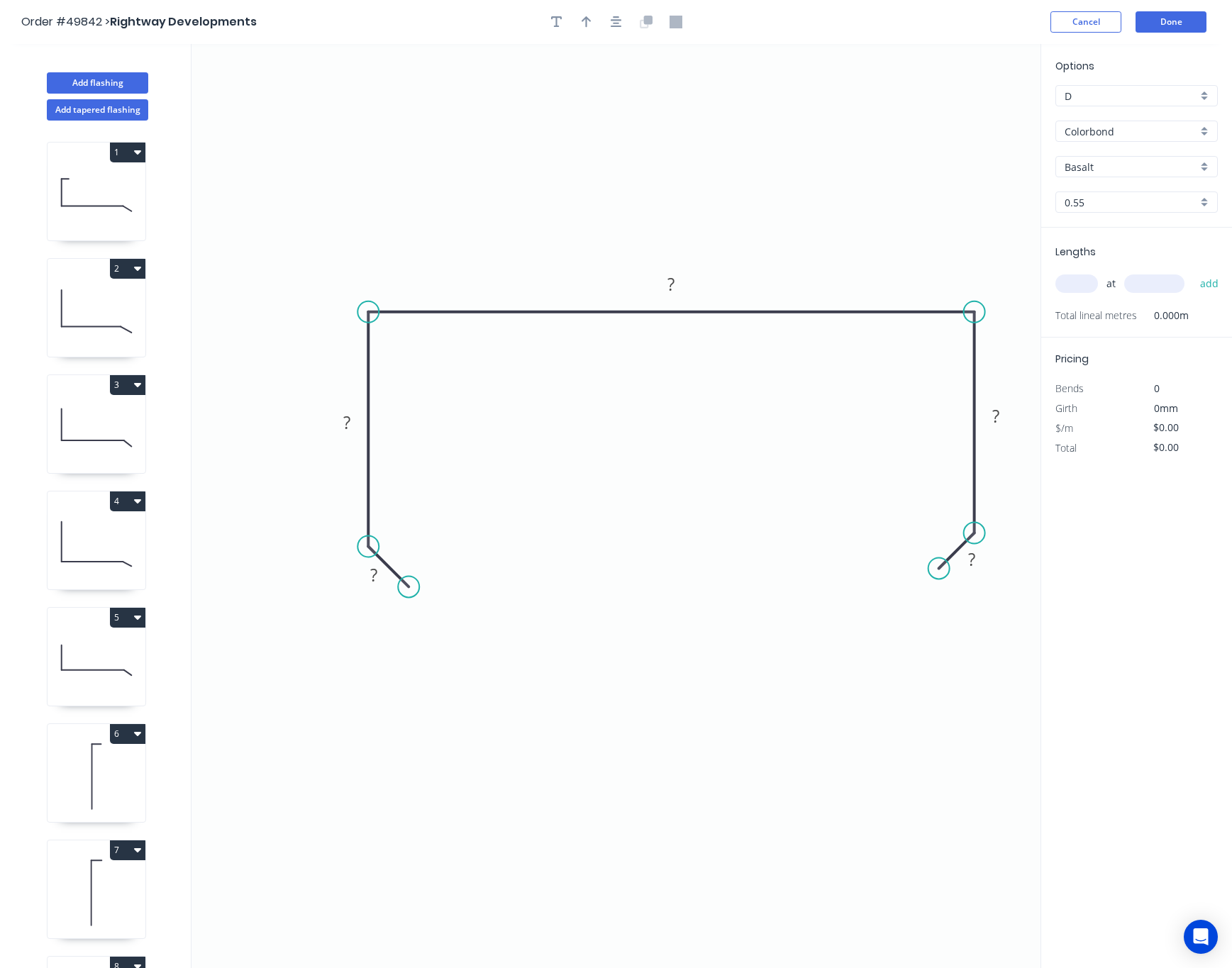
drag, startPoint x: 950, startPoint y: 571, endPoint x: 940, endPoint y: 571, distance: 10.0
click at [940, 571] on circle at bounding box center [940, 569] width 21 height 21
click at [973, 569] on tspan "?" at bounding box center [972, 559] width 7 height 23
click at [1003, 419] on rect at bounding box center [996, 417] width 28 height 19
click at [683, 275] on rect at bounding box center [670, 283] width 46 height 29
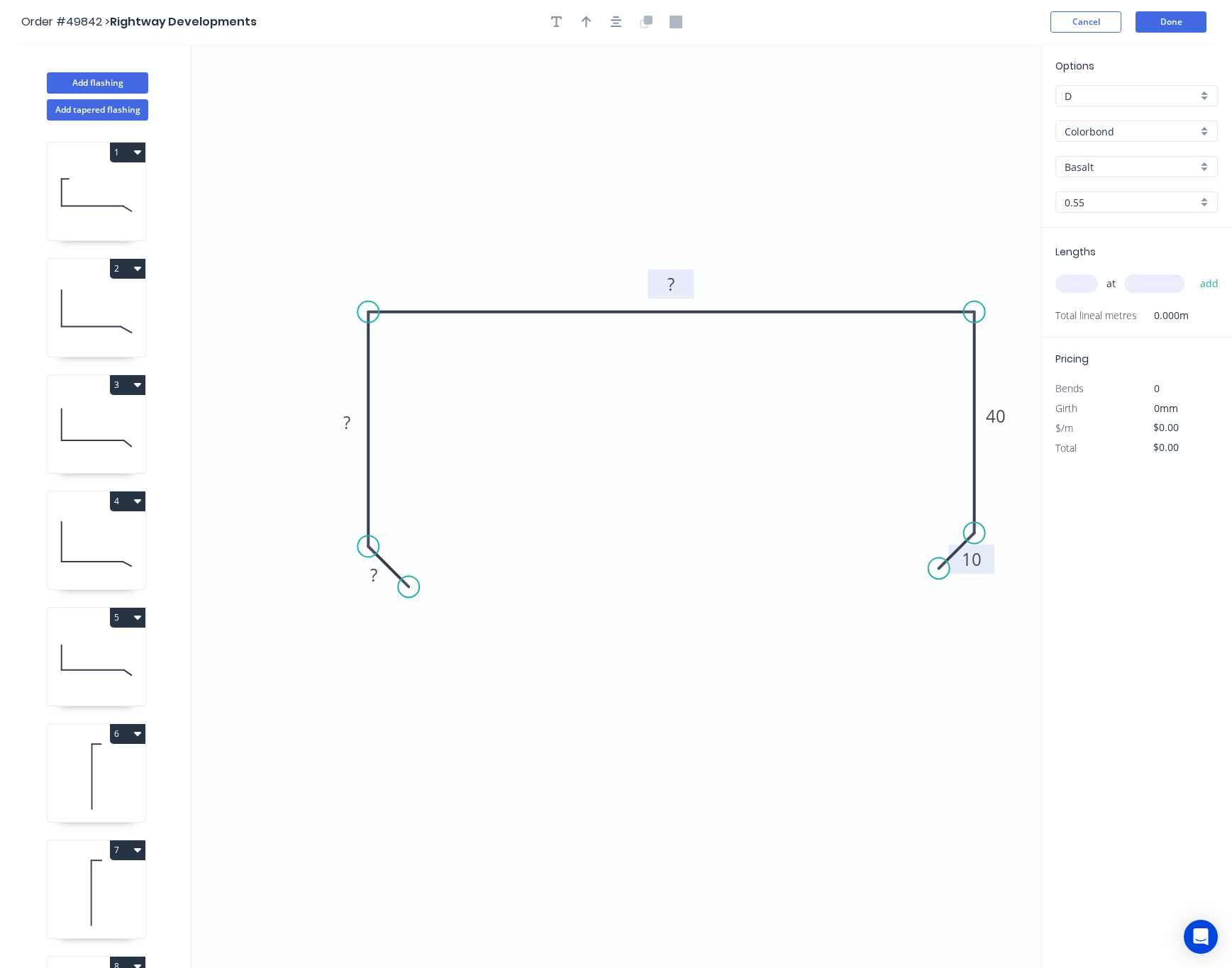
click at [679, 283] on rect at bounding box center [671, 285] width 28 height 19
click at [353, 424] on rect at bounding box center [347, 423] width 28 height 19
click at [380, 569] on rect at bounding box center [374, 576] width 28 height 19
click at [575, 27] on div at bounding box center [616, 22] width 149 height 21
type input "$11.18"
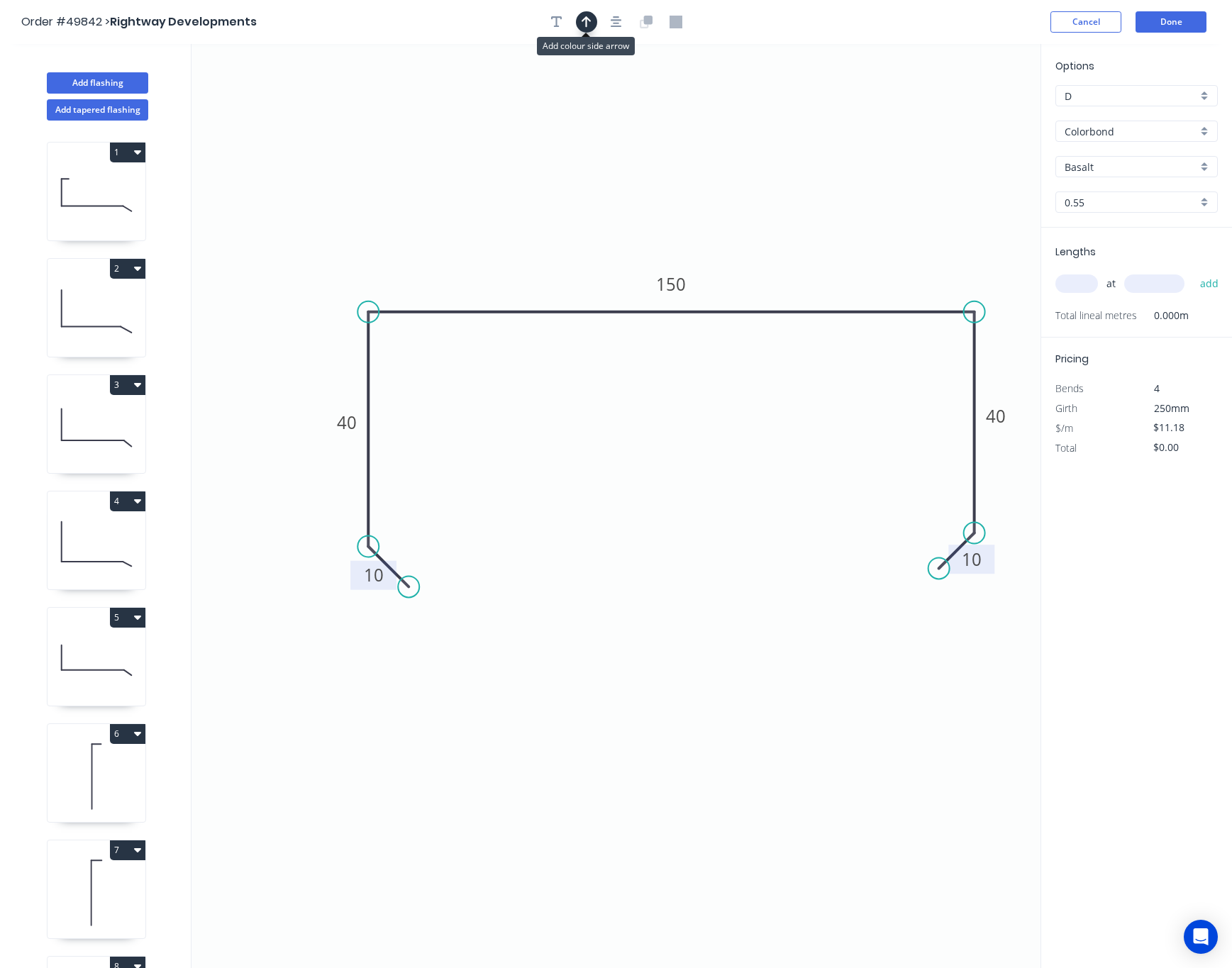
click at [582, 23] on icon "button" at bounding box center [586, 22] width 10 height 12
drag, startPoint x: 966, startPoint y: 112, endPoint x: 767, endPoint y: 162, distance: 205.2
click at [767, 162] on icon at bounding box center [767, 144] width 12 height 45
click at [1097, 171] on input "Basalt" at bounding box center [1131, 166] width 133 height 15
click at [1097, 190] on div "Monument" at bounding box center [1137, 194] width 161 height 25
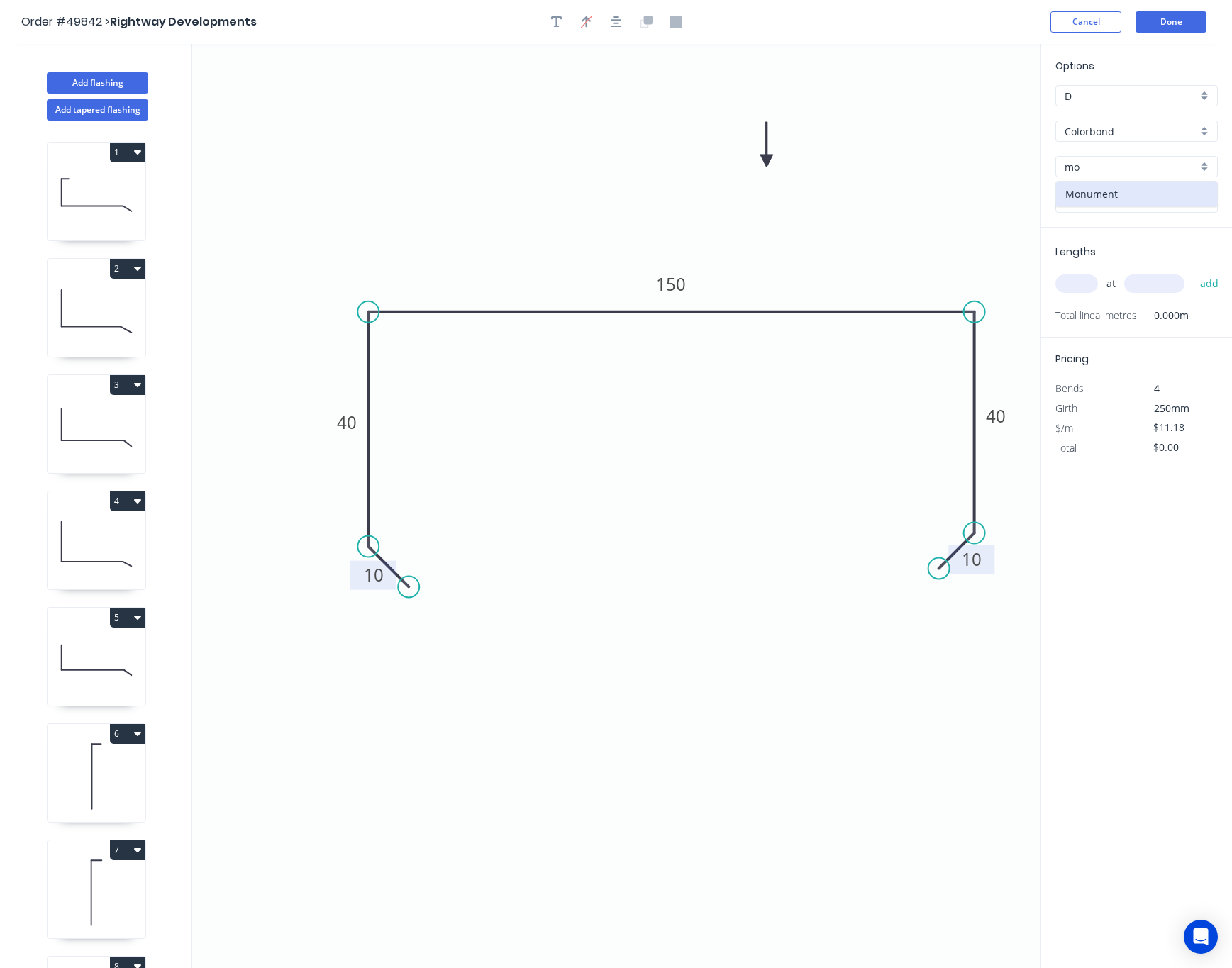
type input "Monument"
click at [1082, 290] on input "text" at bounding box center [1077, 283] width 43 height 19
type input "1"
click at [1097, 290] on input "text" at bounding box center [1155, 283] width 60 height 19
type input "500"
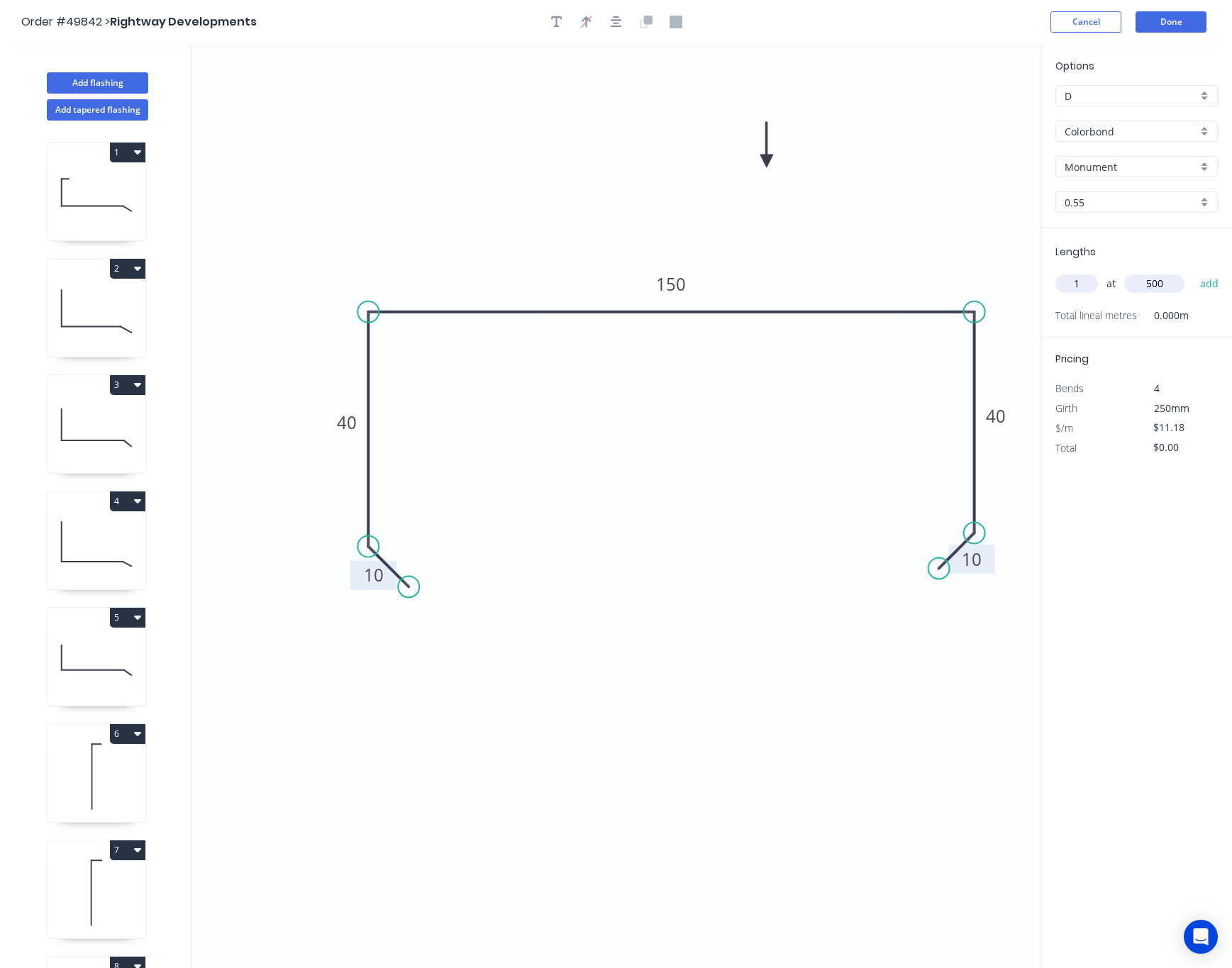
click at [1097, 272] on button "add" at bounding box center [1210, 283] width 34 height 24
type input "$5.59"
click at [1097, 23] on button "Done" at bounding box center [1171, 22] width 71 height 21
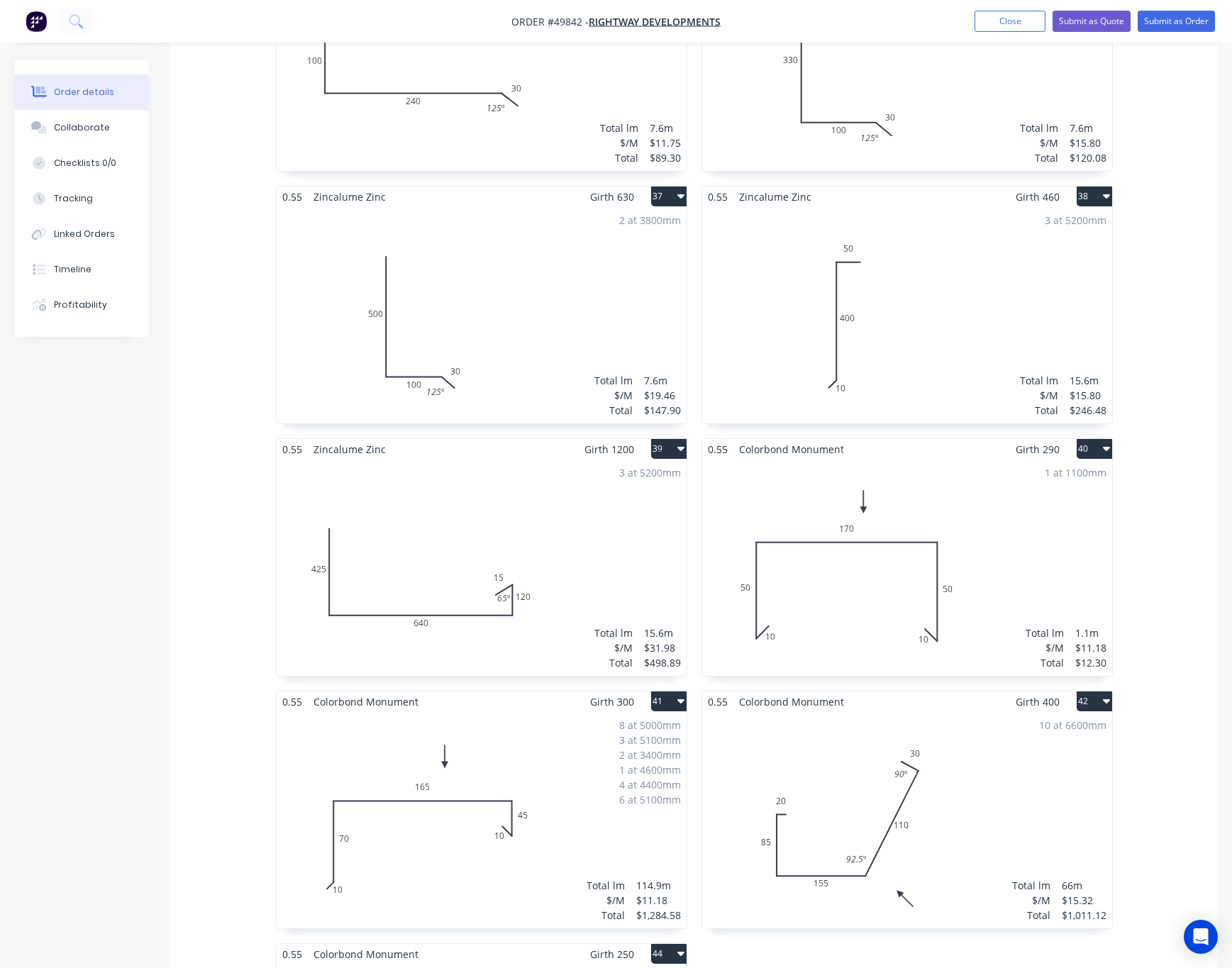
scroll to position [4844, 0]
click at [523, 802] on div "8 at 5000mm 3 at 5100mm 2 at 3400mm 1 at 4600mm 4 at 4400mm 6 at 5100mm Total l…" at bounding box center [481, 824] width 410 height 216
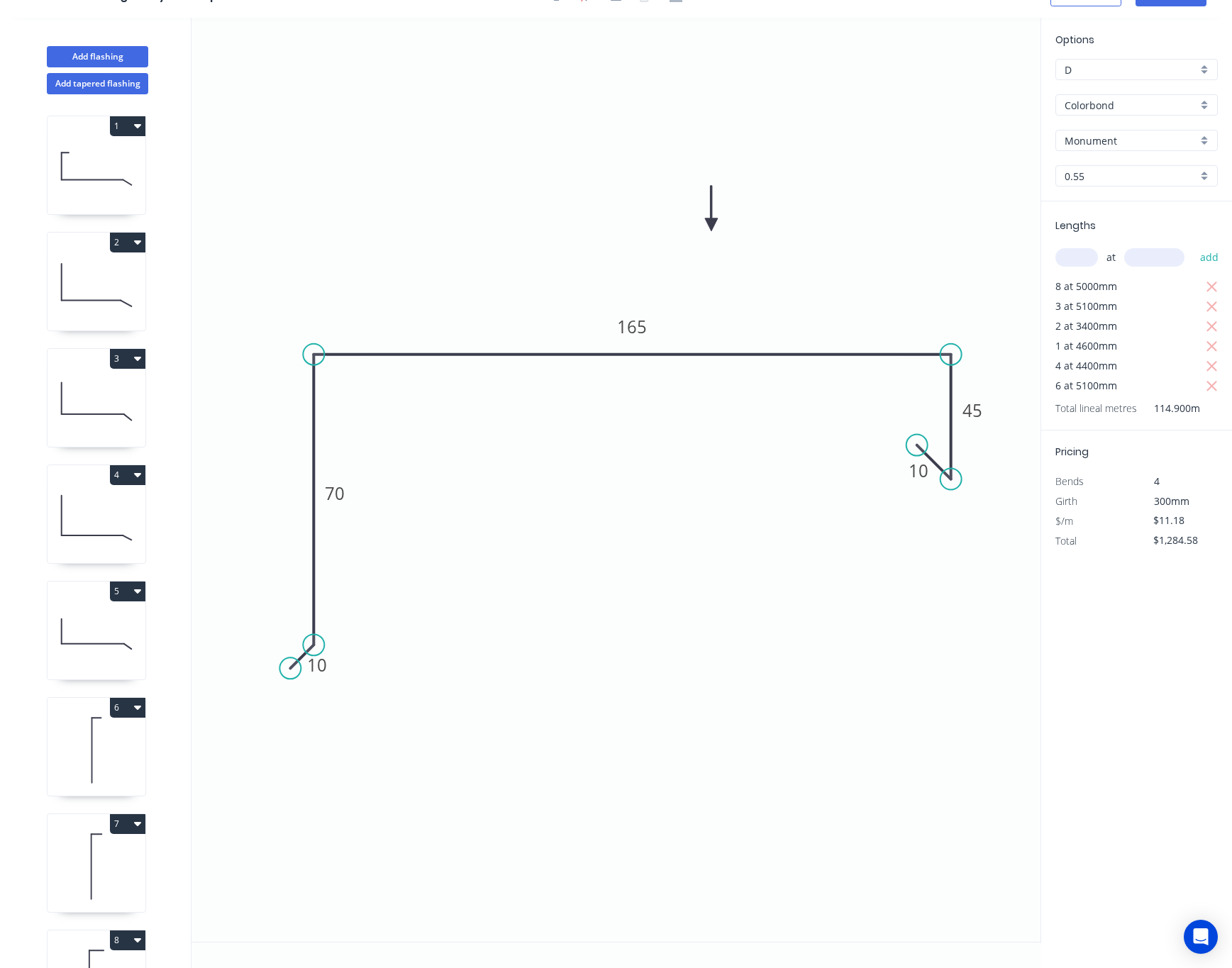
scroll to position [28, 0]
click at [1088, 252] on input "text" at bounding box center [1077, 257] width 43 height 19
type input "1"
click at [1097, 256] on input "text" at bounding box center [1155, 257] width 60 height 19
type input "4800"
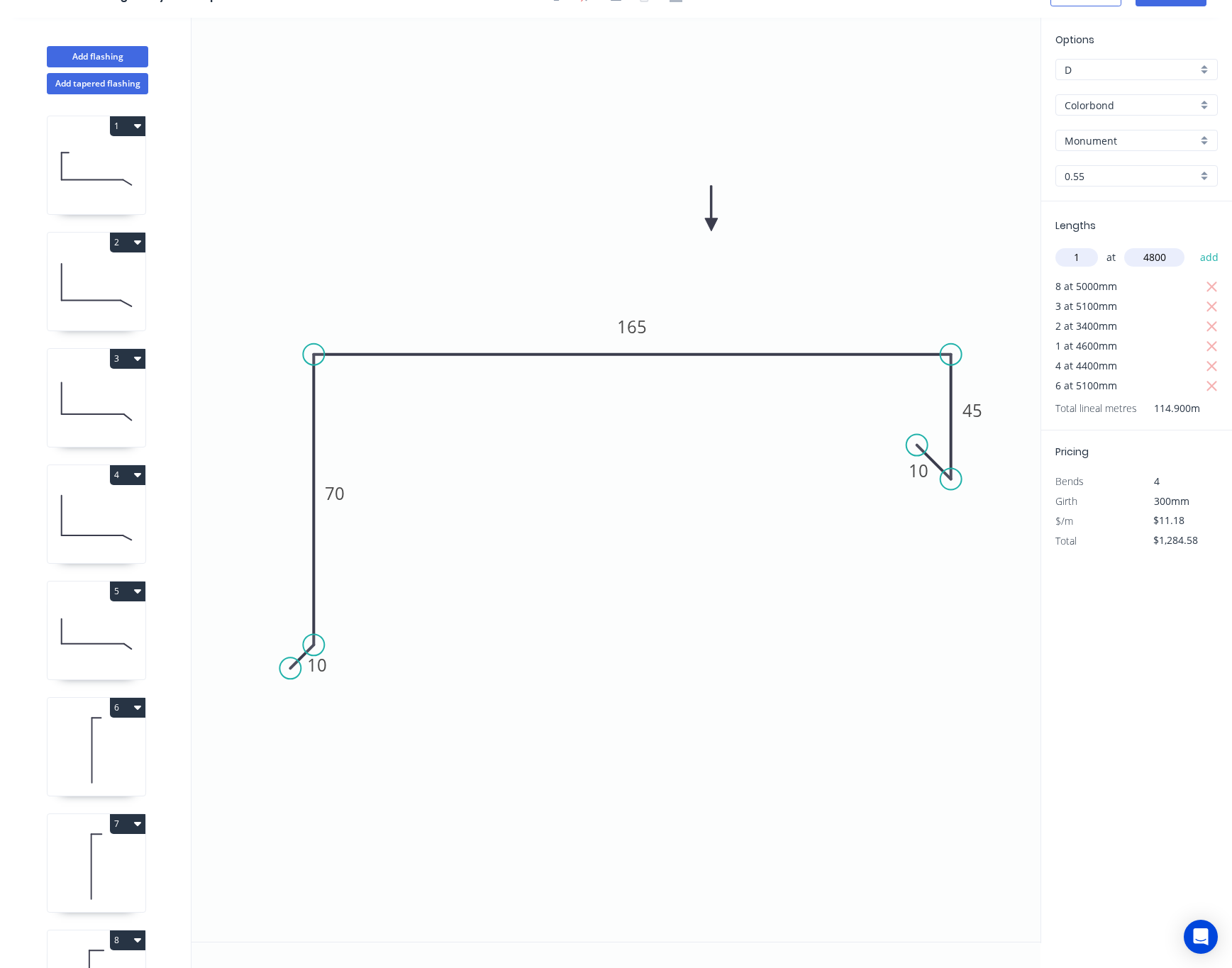
click at [1097, 245] on button "add" at bounding box center [1210, 257] width 34 height 24
type input "$1,338.25"
type input "1"
click at [1097, 256] on input "text" at bounding box center [1155, 257] width 60 height 19
type input "6500"
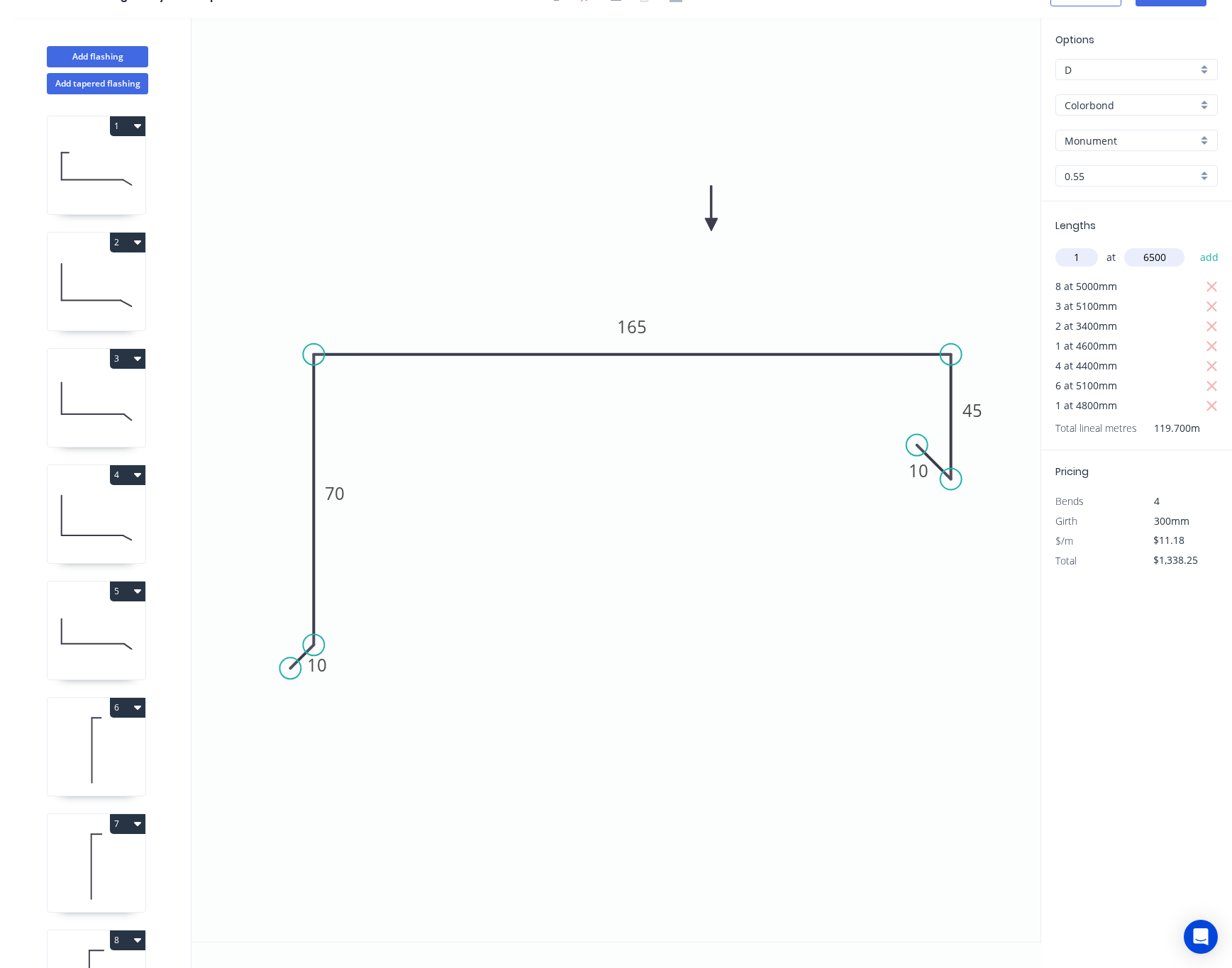
click at [1097, 245] on button "add" at bounding box center [1210, 257] width 34 height 24
type input "$1,410.92"
type input "2"
drag, startPoint x: 1158, startPoint y: 256, endPoint x: 1158, endPoint y: 305, distance: 49.0
click at [1097, 305] on div "Lengths 2 at add 8 at 5000mm 3 at 5100mm 2 at 3400mm 1 at 4600mm 4 at 4400mm 6 …" at bounding box center [1136, 336] width 190 height 269
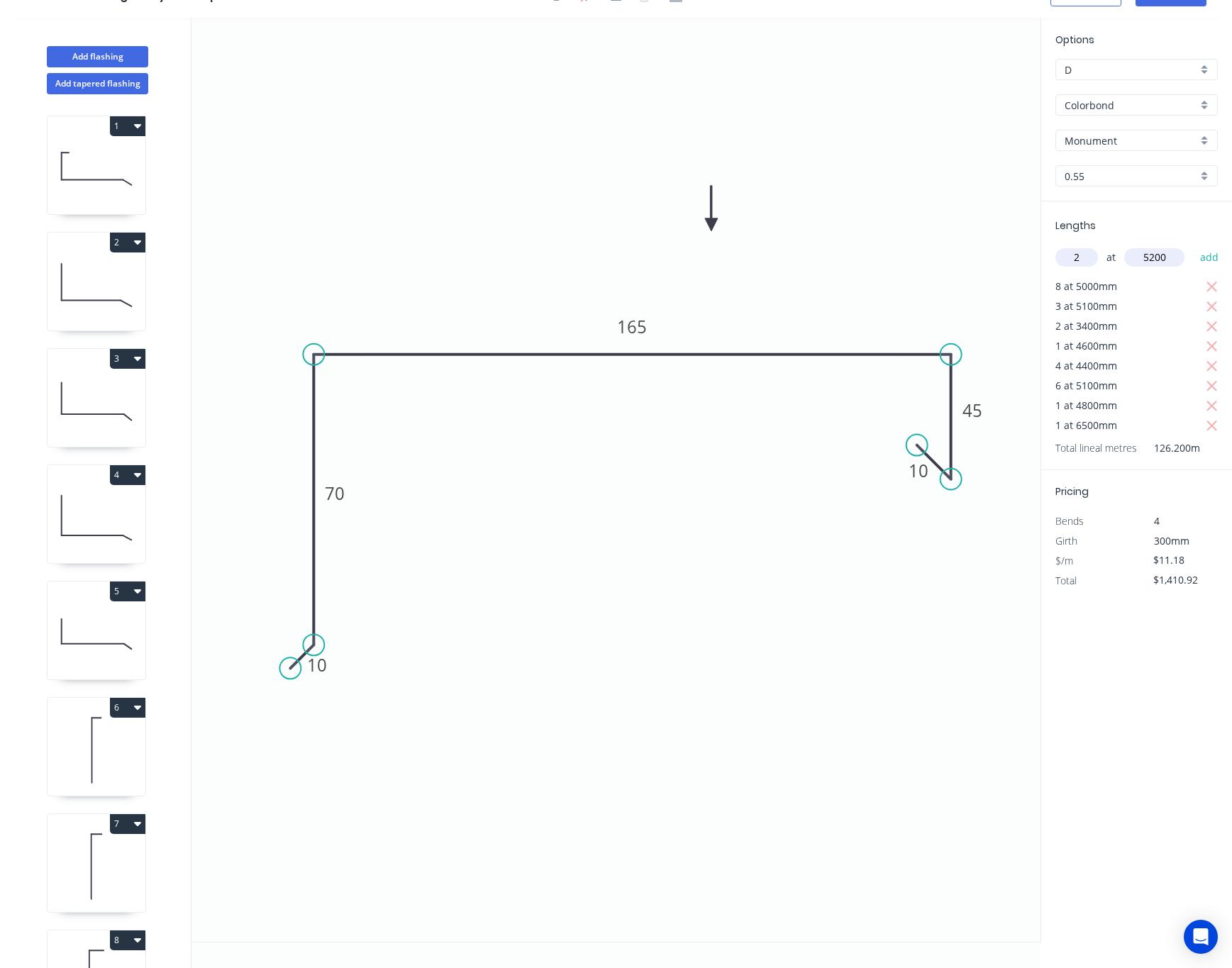
type input "5200"
click at [1097, 245] on button "add" at bounding box center [1210, 257] width 34 height 24
type input "$1,527.19"
type input "1"
click at [1097, 259] on input "text" at bounding box center [1155, 257] width 60 height 19
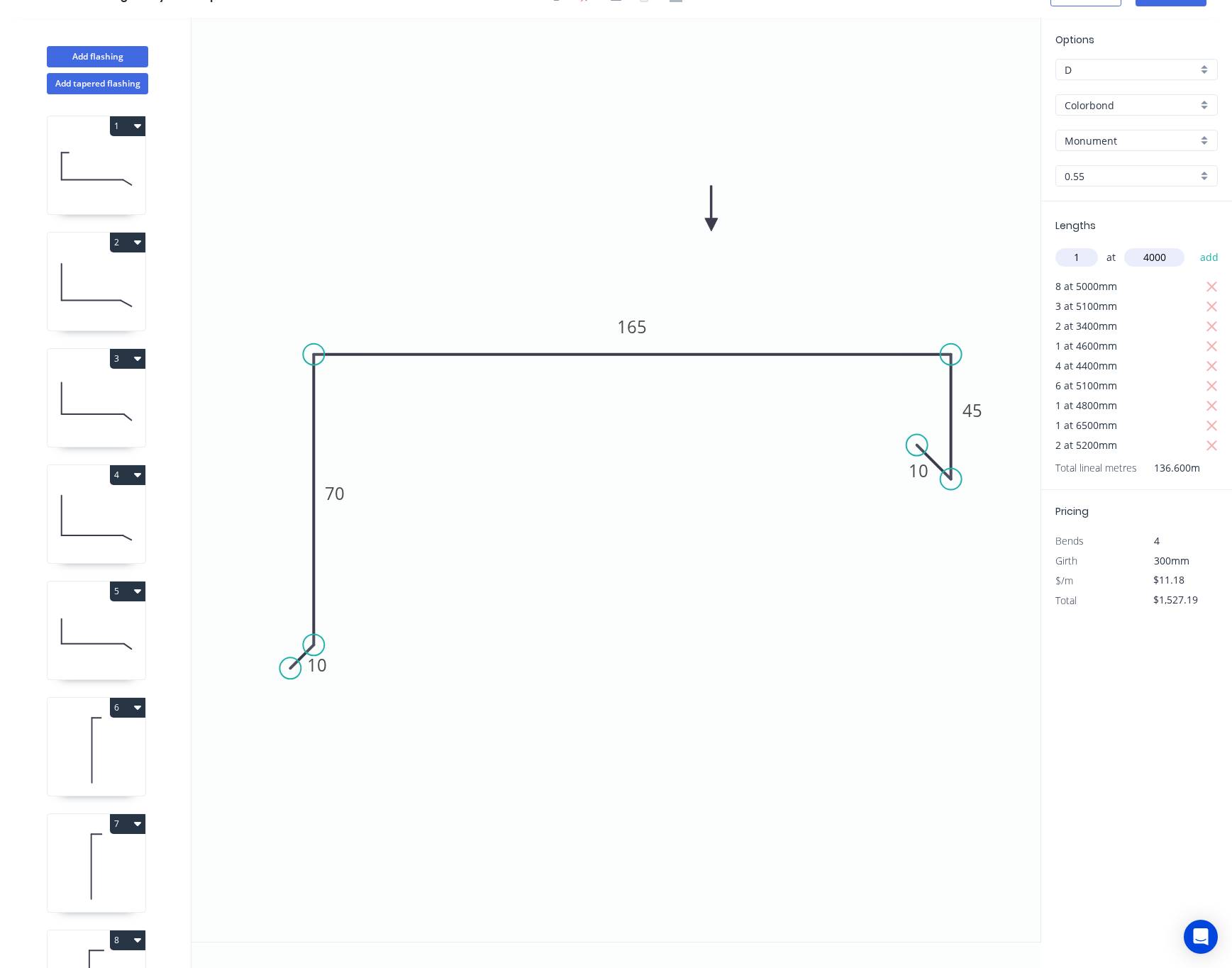
type input "4000"
click at [1097, 245] on button "add" at bounding box center [1210, 257] width 34 height 24
type input "$1,571.91"
type input "4"
click at [1097, 259] on input "text" at bounding box center [1155, 257] width 60 height 19
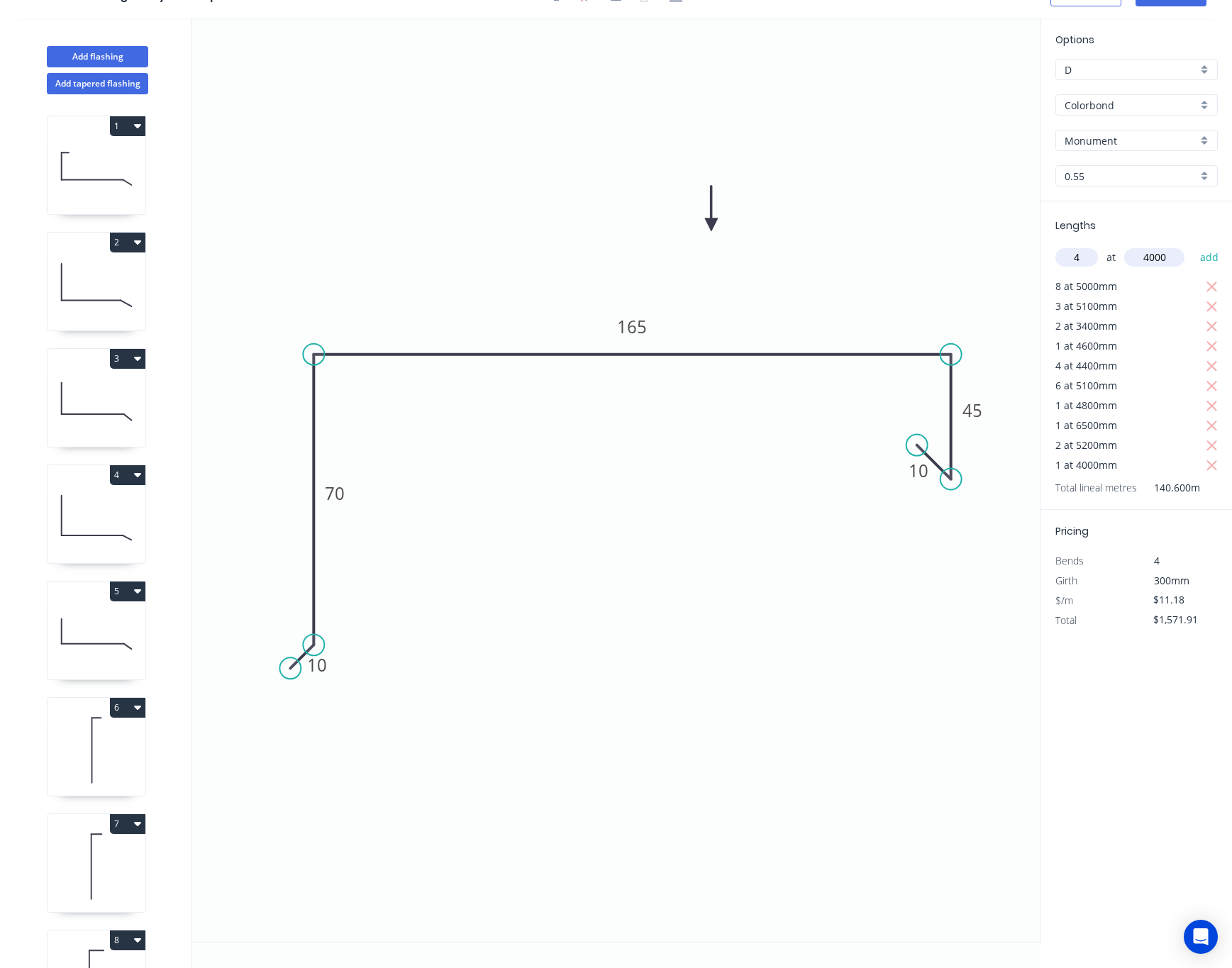
type input "4000"
click at [1097, 245] on button "add" at bounding box center [1210, 257] width 34 height 24
type input "$1,750.79"
type input "6"
click at [1097, 259] on input "text" at bounding box center [1155, 257] width 60 height 19
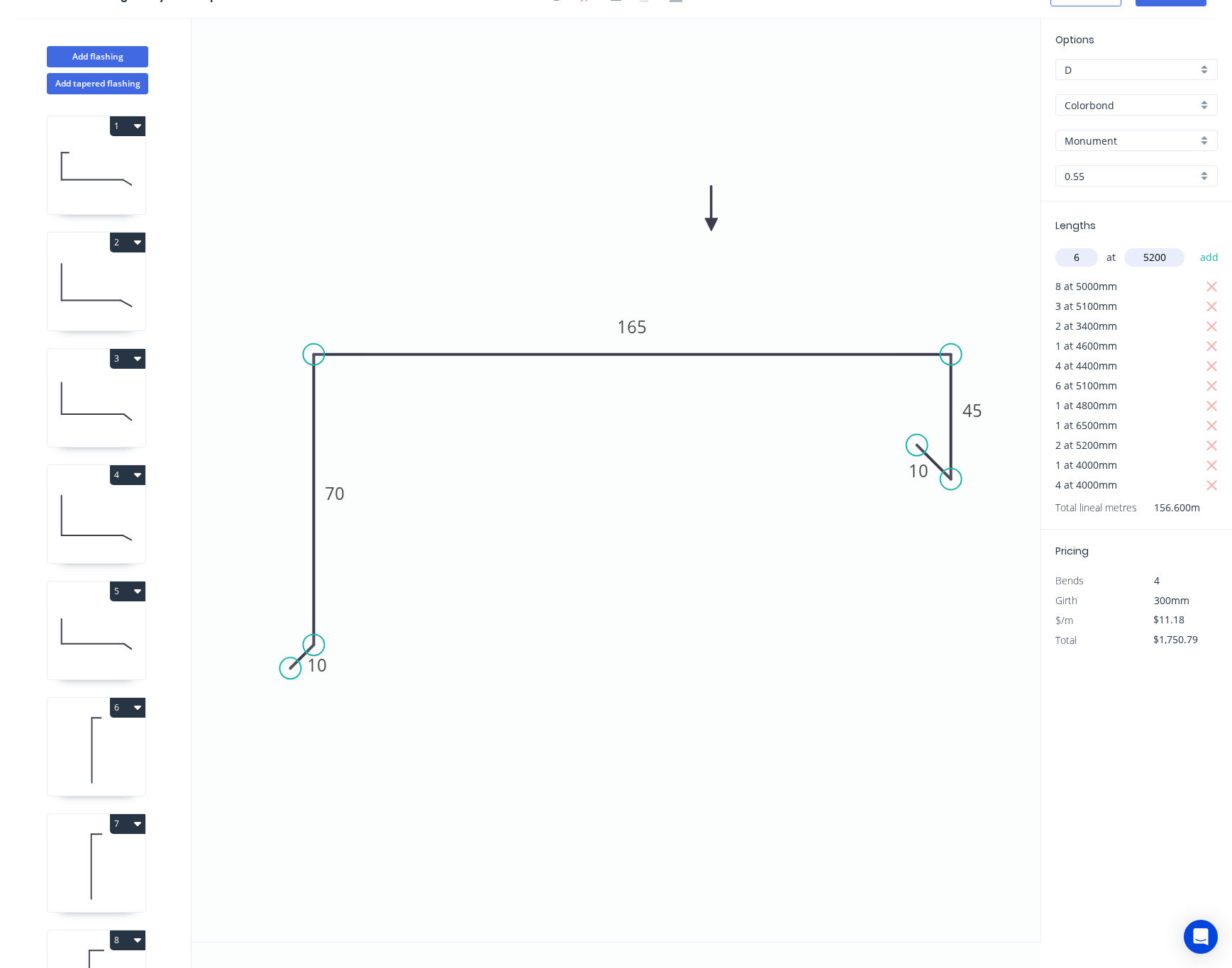
type input "5200"
click at [1097, 245] on button "add" at bounding box center [1210, 257] width 34 height 24
type input "$2,099.60"
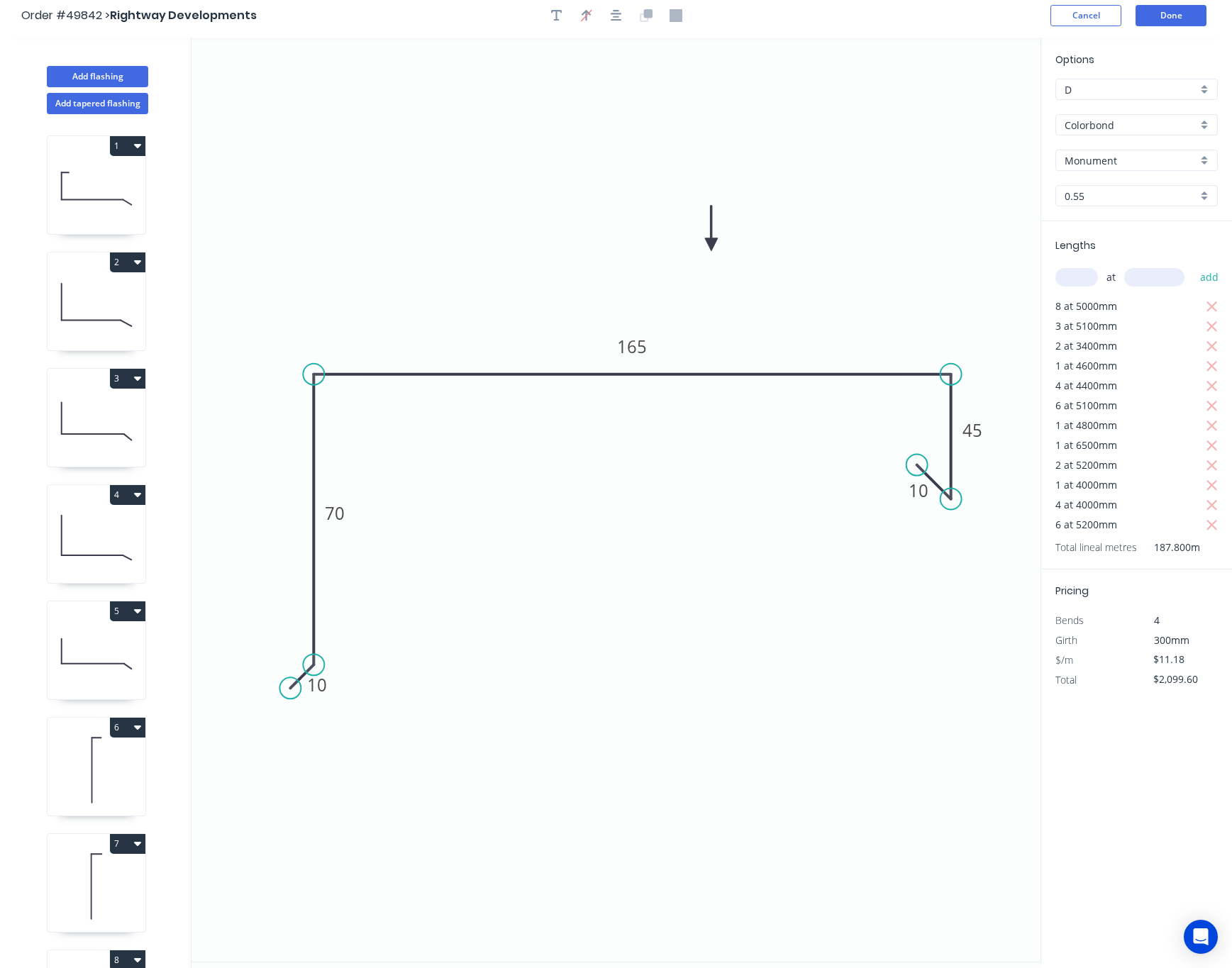
scroll to position [0, 0]
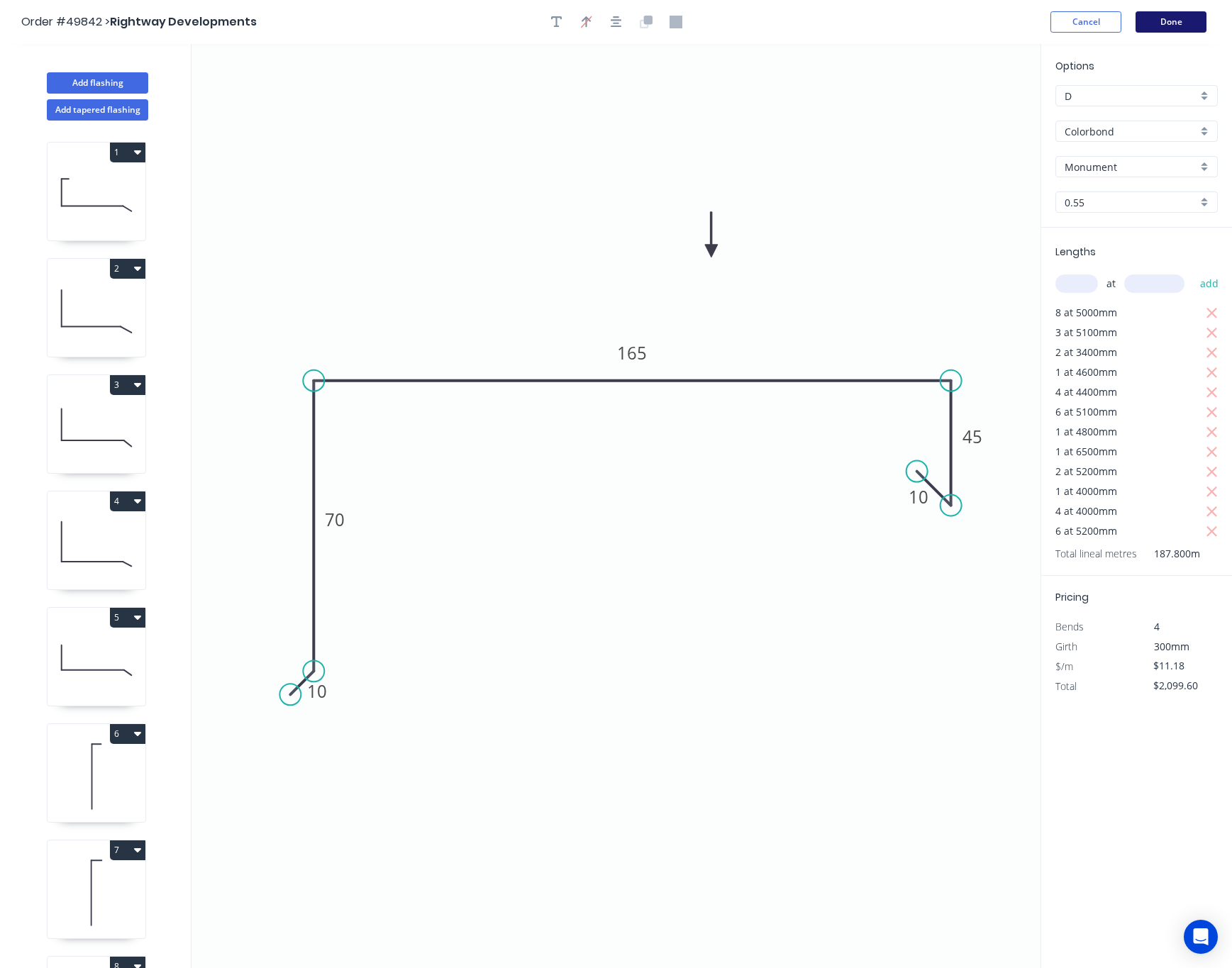
click at [1097, 19] on button "Done" at bounding box center [1171, 22] width 71 height 21
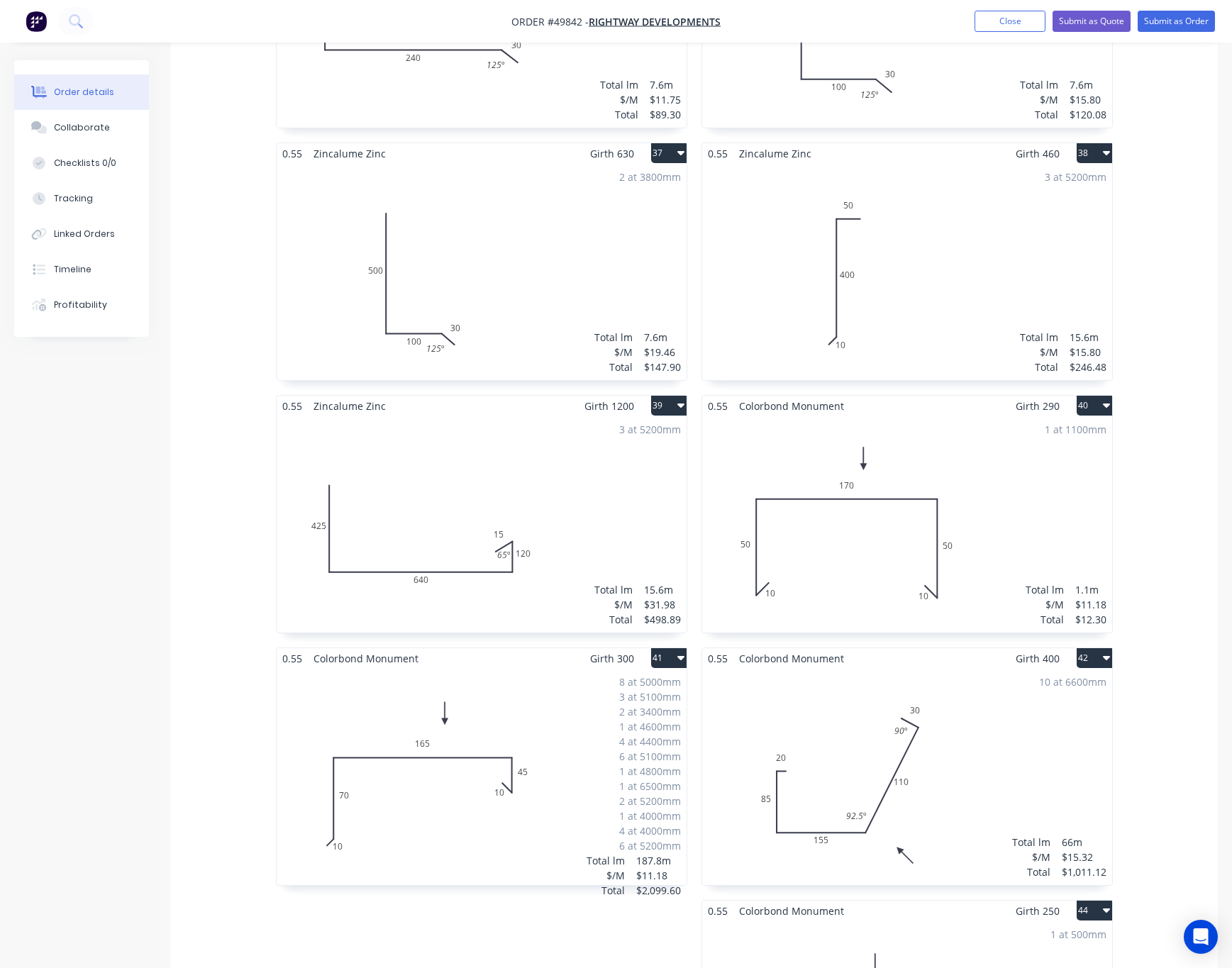
scroll to position [5001, 0]
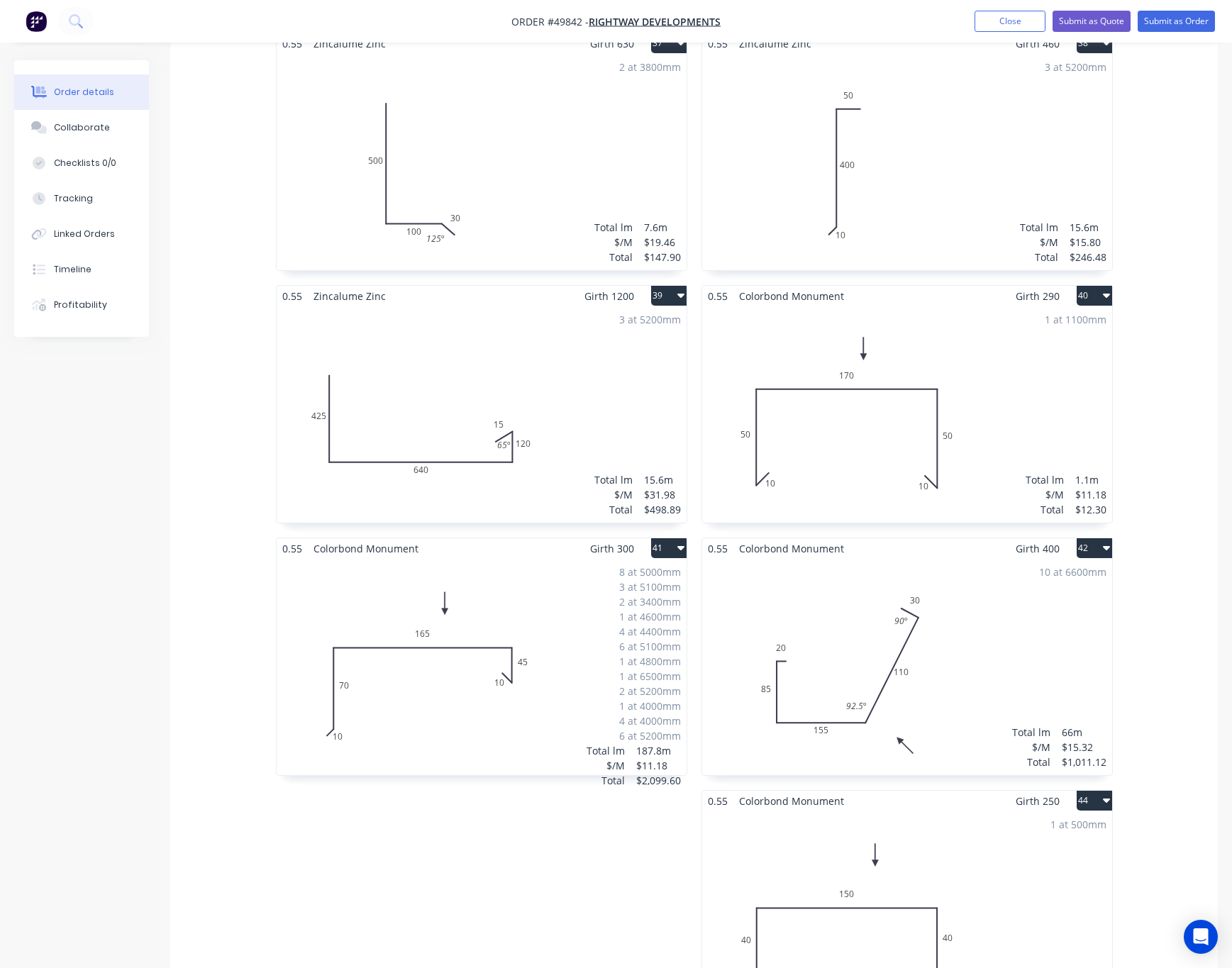
click at [956, 440] on div "1 at 1100mm Total lm $/M Total 1.1m $11.18 $12.30" at bounding box center [907, 414] width 410 height 216
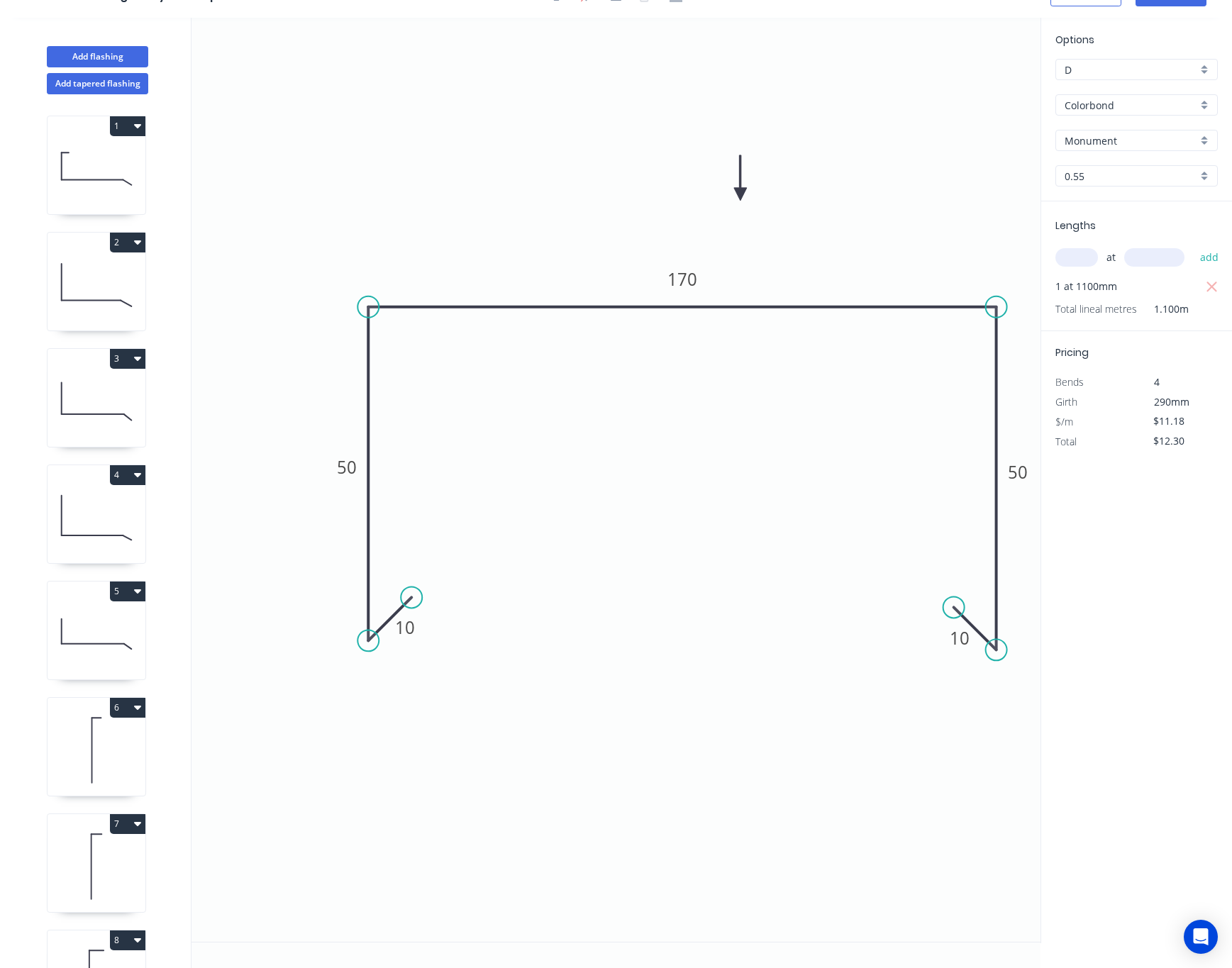
scroll to position [28, 0]
click at [1073, 258] on input "text" at bounding box center [1077, 257] width 43 height 19
type input "1"
click at [1097, 283] on button "button" at bounding box center [1212, 286] width 18 height 19
type input "$0.00"
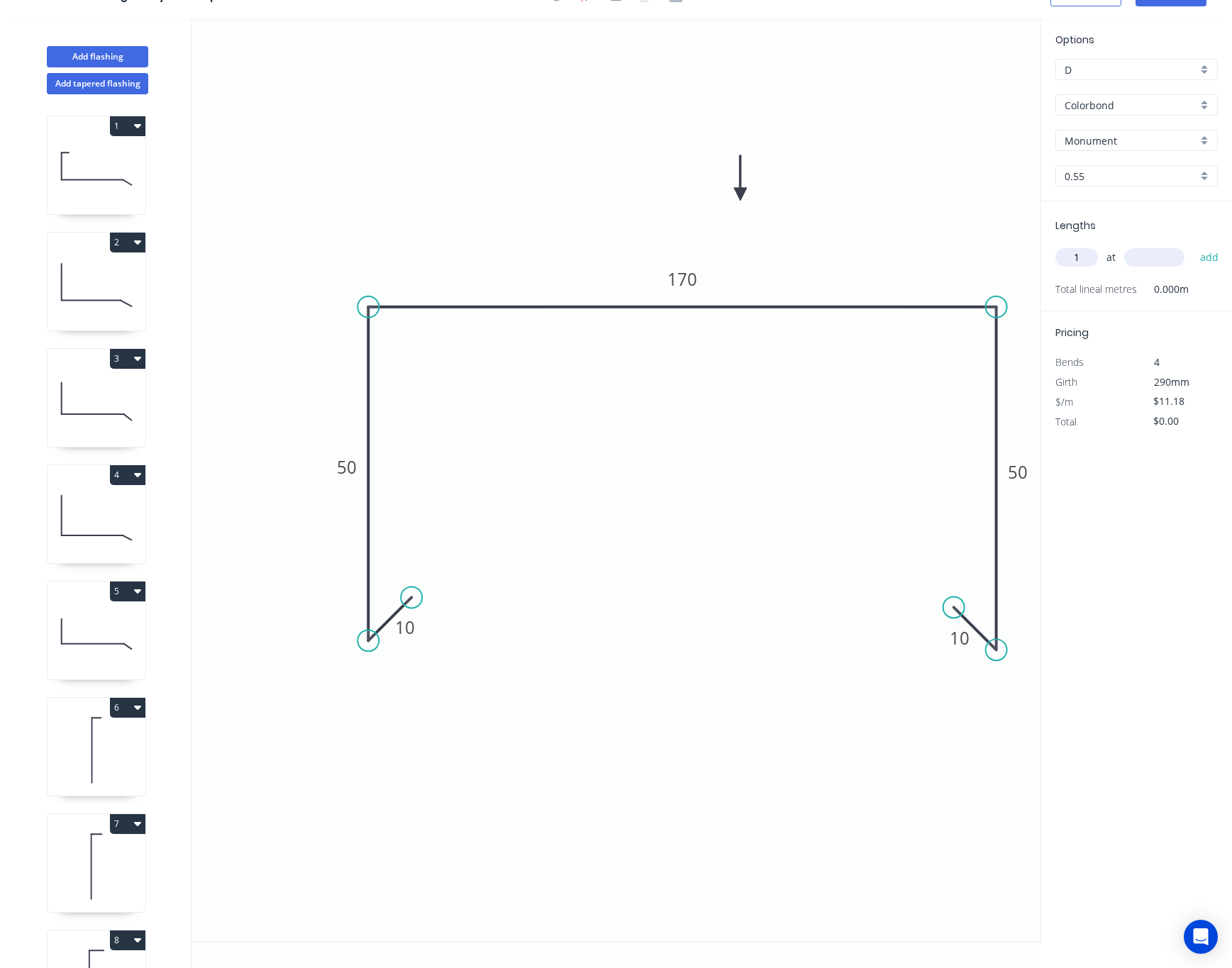
click at [1084, 265] on div "1 at add" at bounding box center [1138, 257] width 166 height 24
click at [1084, 252] on input "1" at bounding box center [1077, 257] width 43 height 19
type input "2"
click at [1097, 254] on input "text" at bounding box center [1155, 257] width 60 height 19
type input "1100"
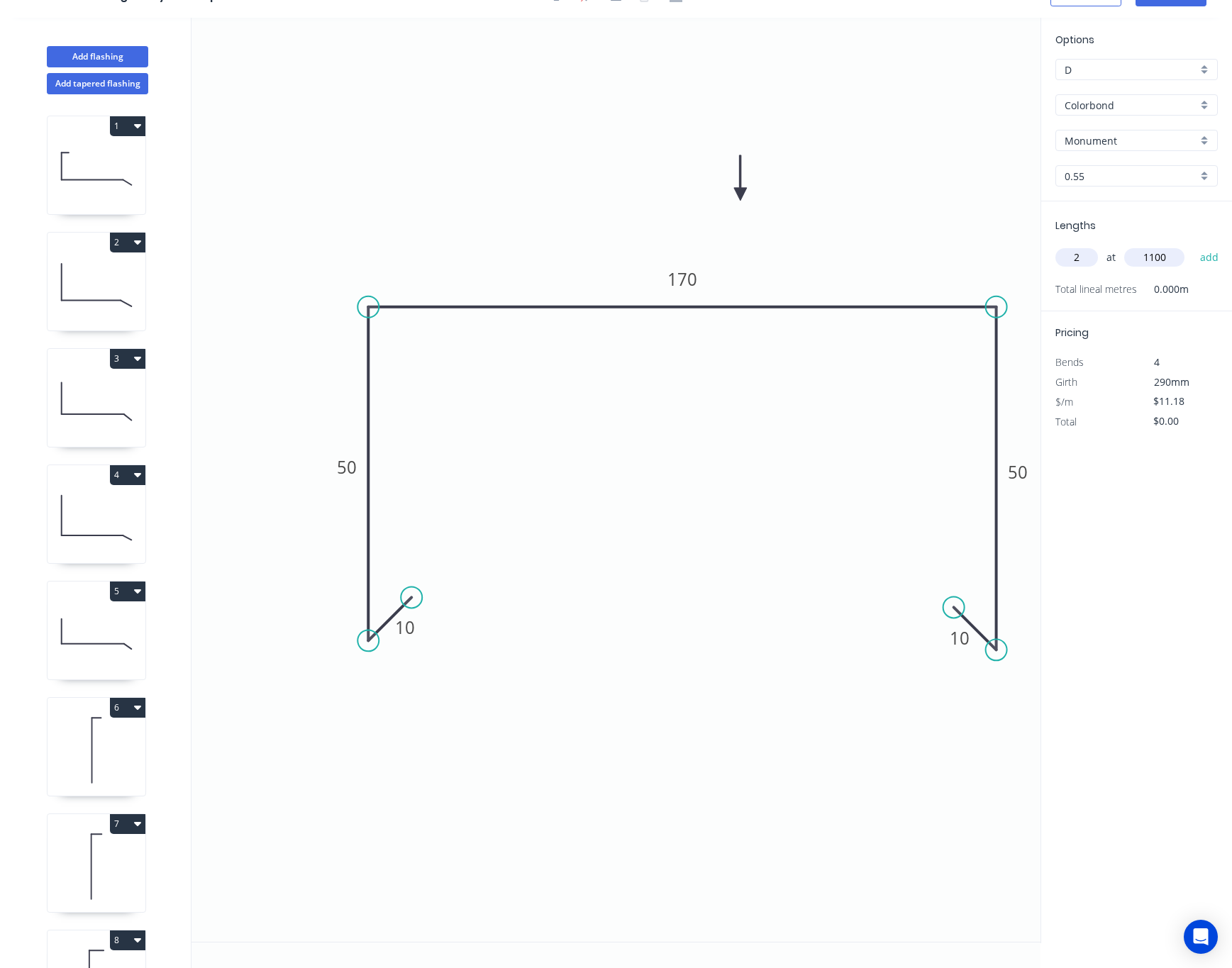
click at [1097, 245] on button "add" at bounding box center [1210, 257] width 34 height 24
type input "$24.60"
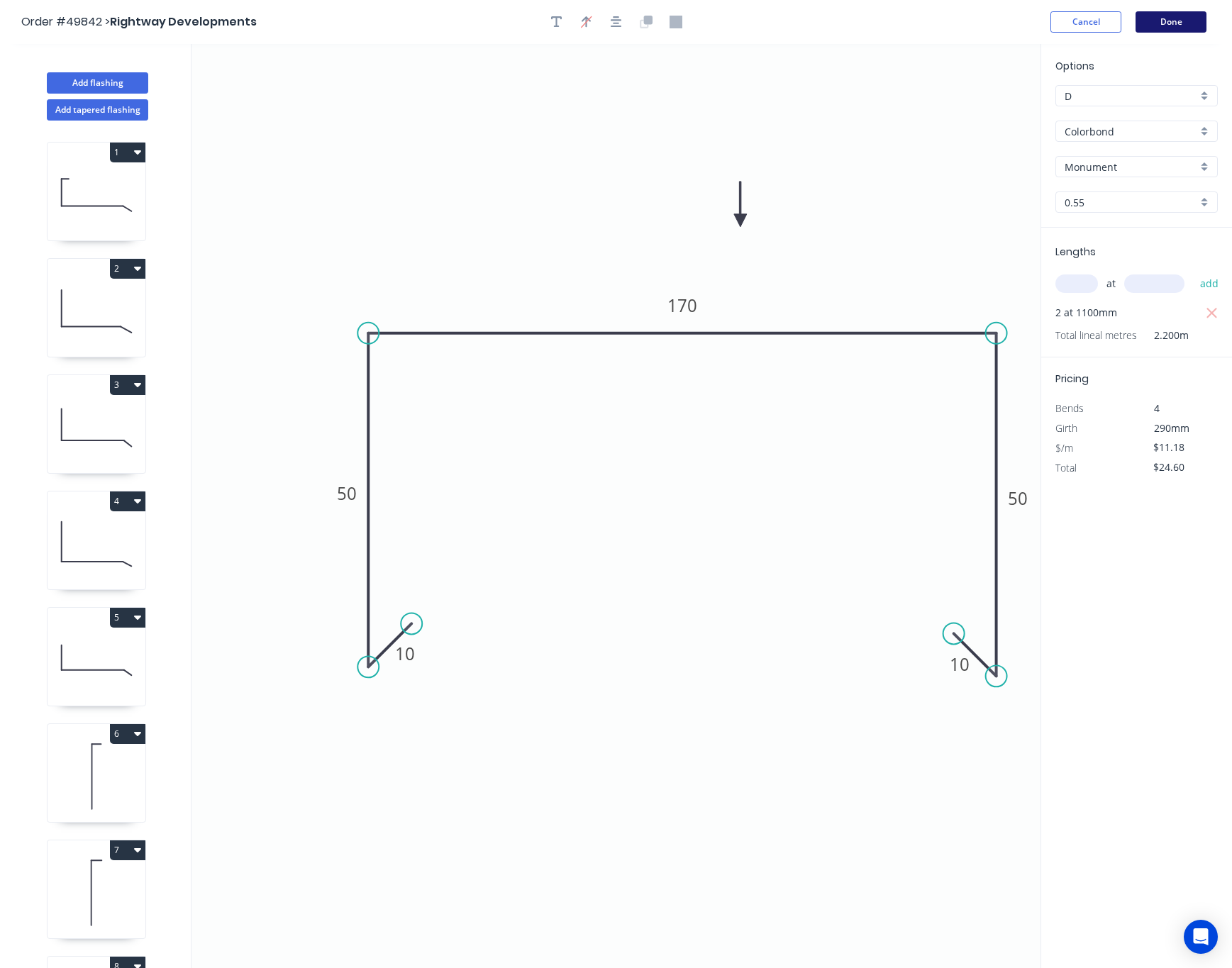
click at [1097, 19] on button "Done" at bounding box center [1171, 22] width 71 height 21
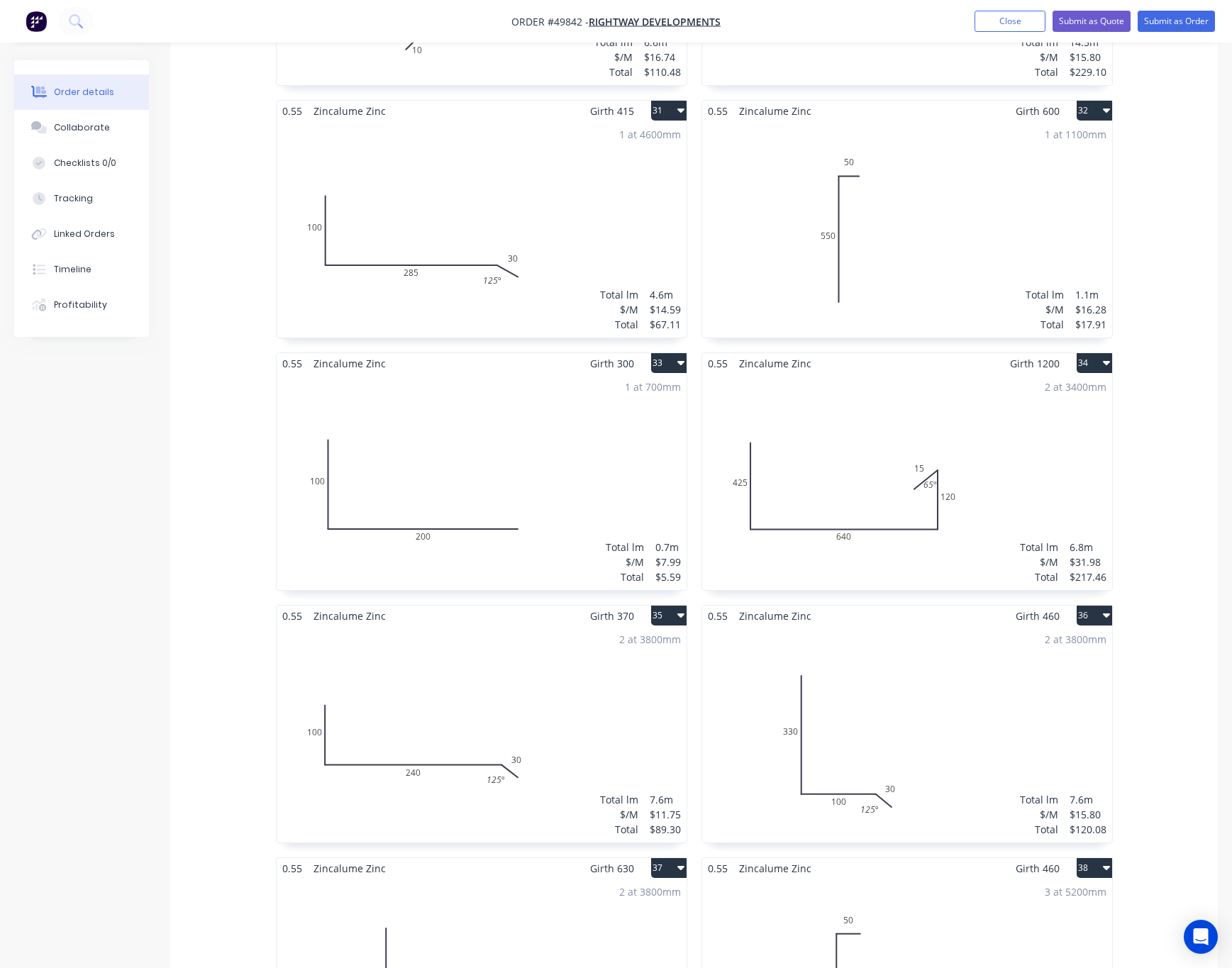
scroll to position [4206, 0]
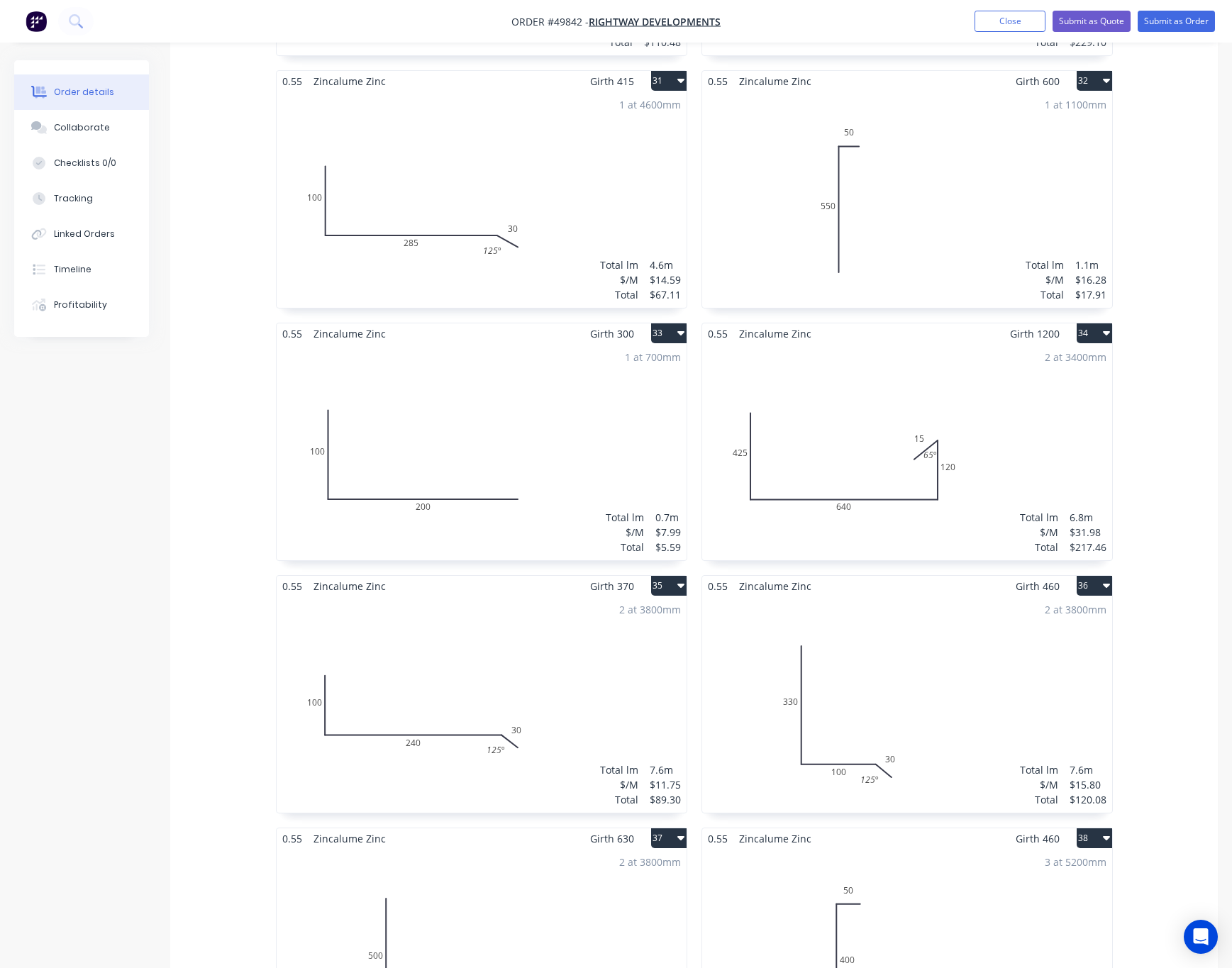
click at [671, 323] on button "33" at bounding box center [669, 333] width 35 height 19
click at [637, 414] on div "Delete" at bounding box center [619, 424] width 109 height 20
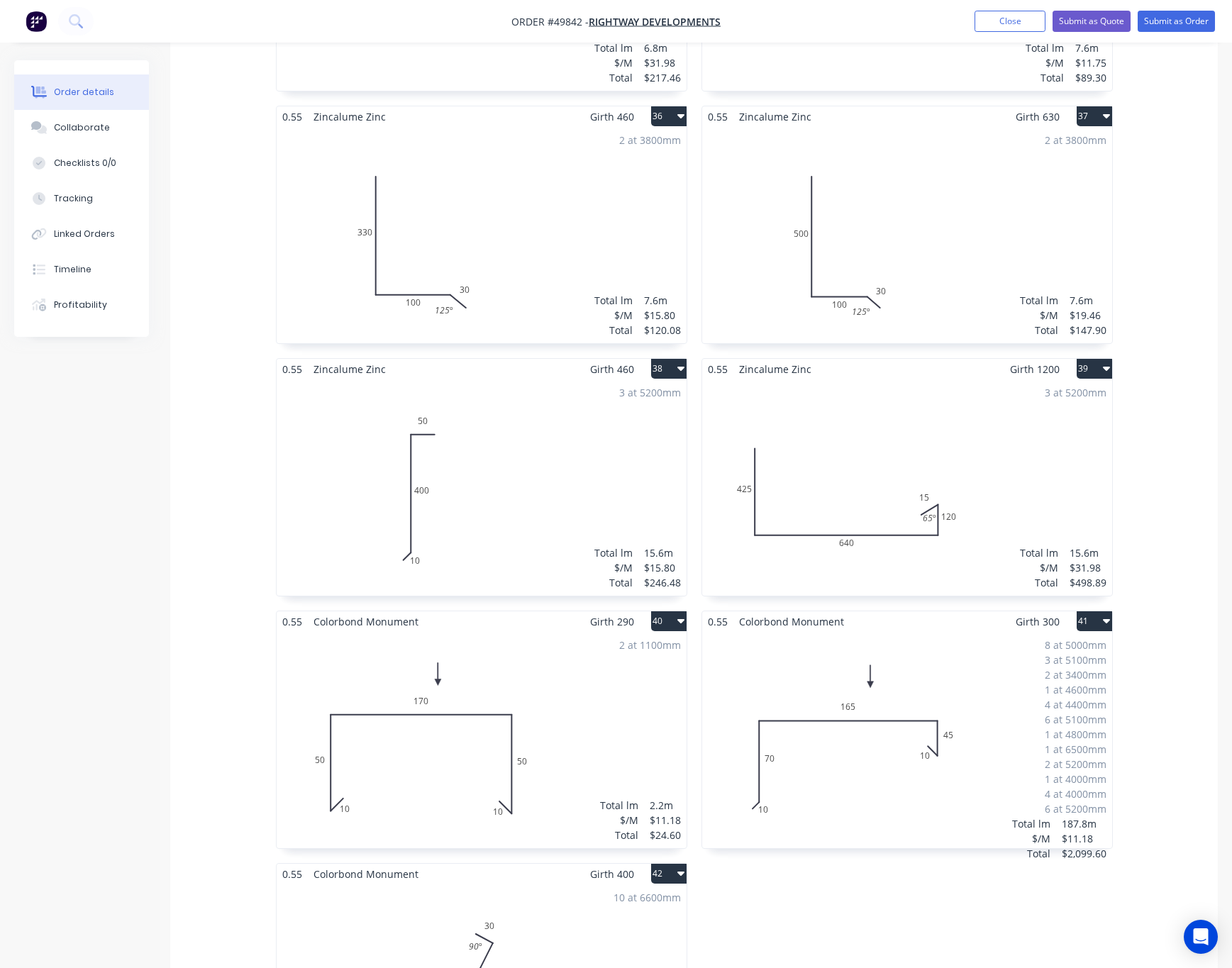
scroll to position [4418, 0]
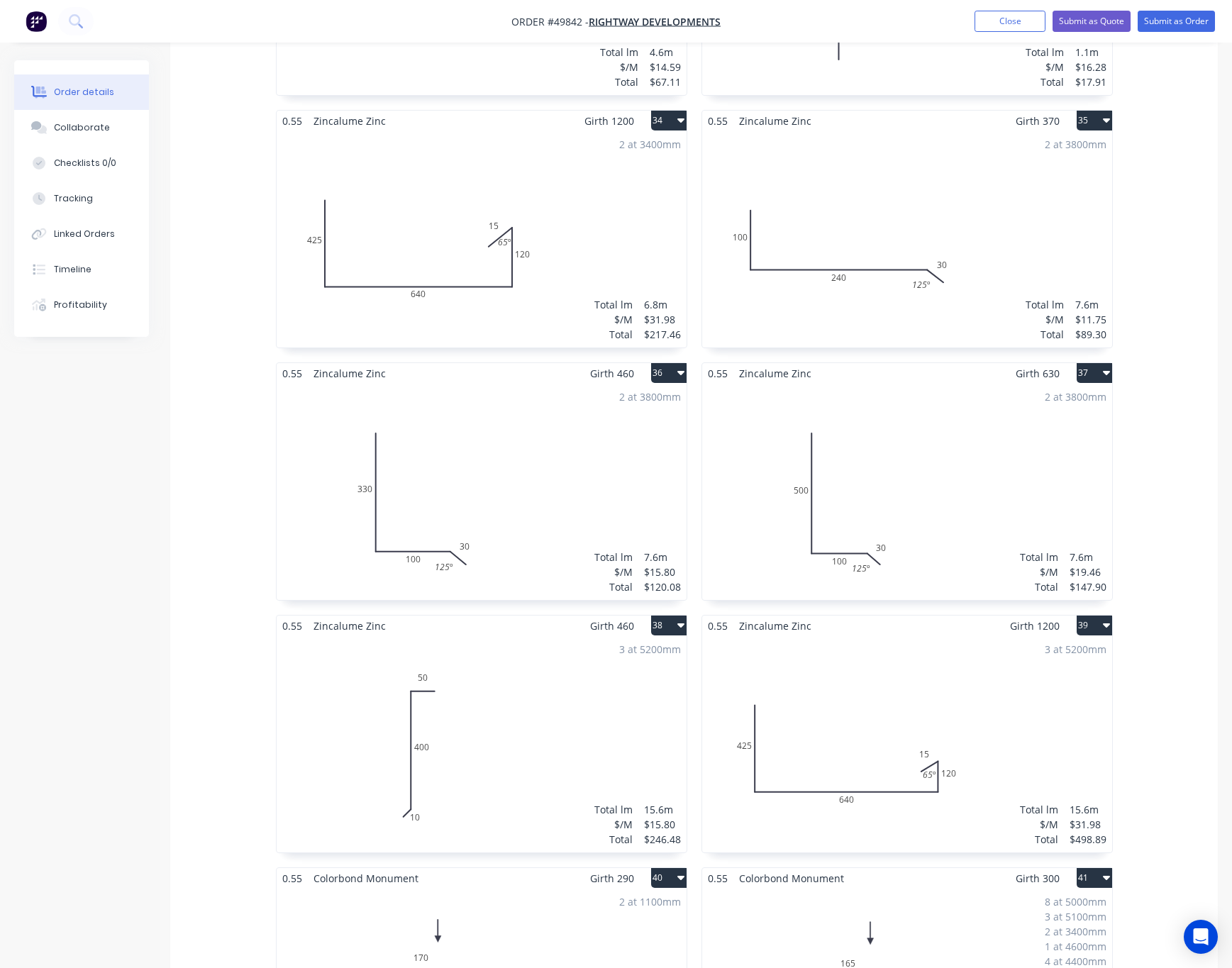
drag, startPoint x: 1041, startPoint y: 662, endPoint x: 1107, endPoint y: 611, distance: 83.4
click at [1097, 616] on button "39" at bounding box center [1095, 625] width 35 height 19
click at [1078, 707] on div "Delete" at bounding box center [1044, 716] width 109 height 20
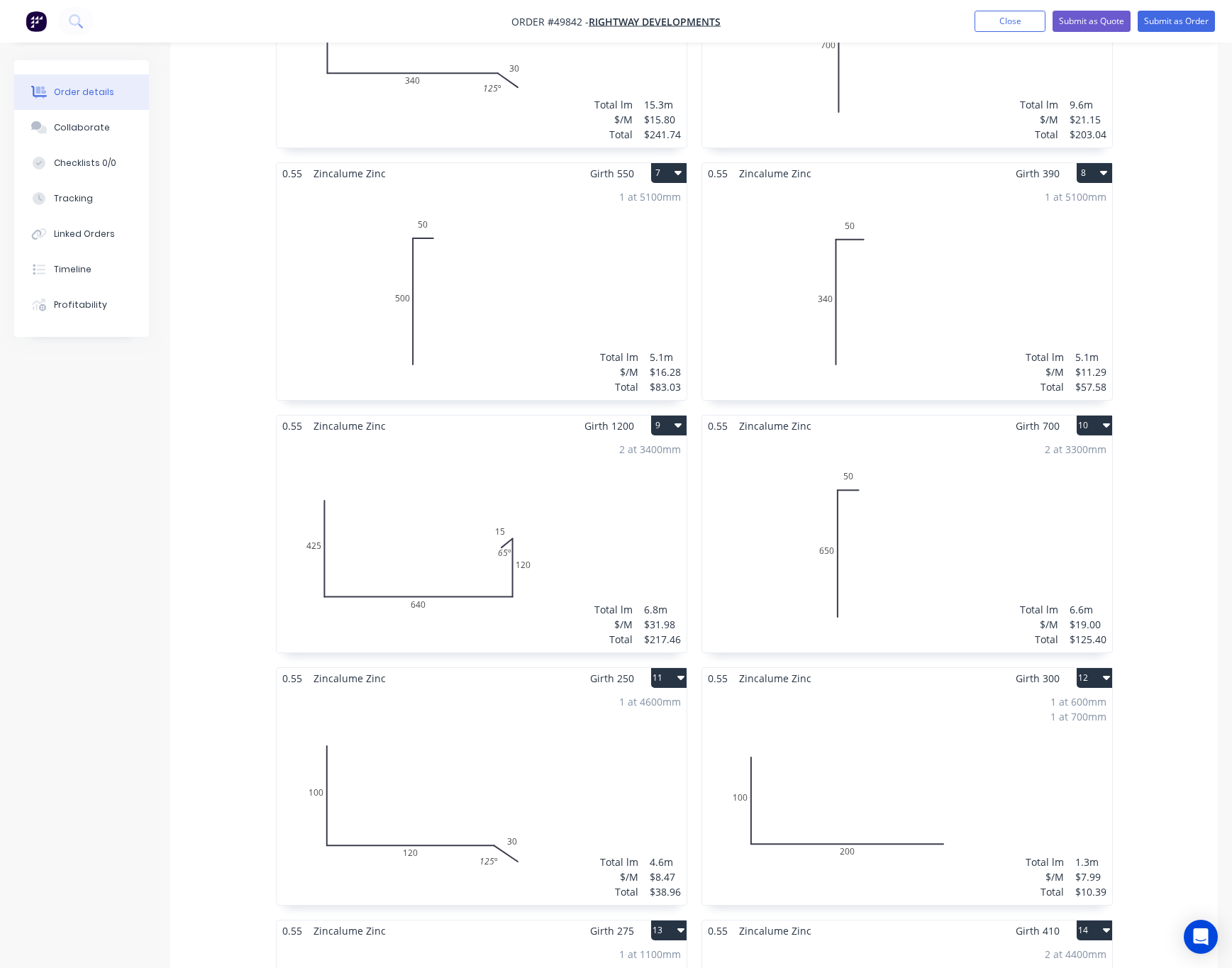
scroll to position [907, 0]
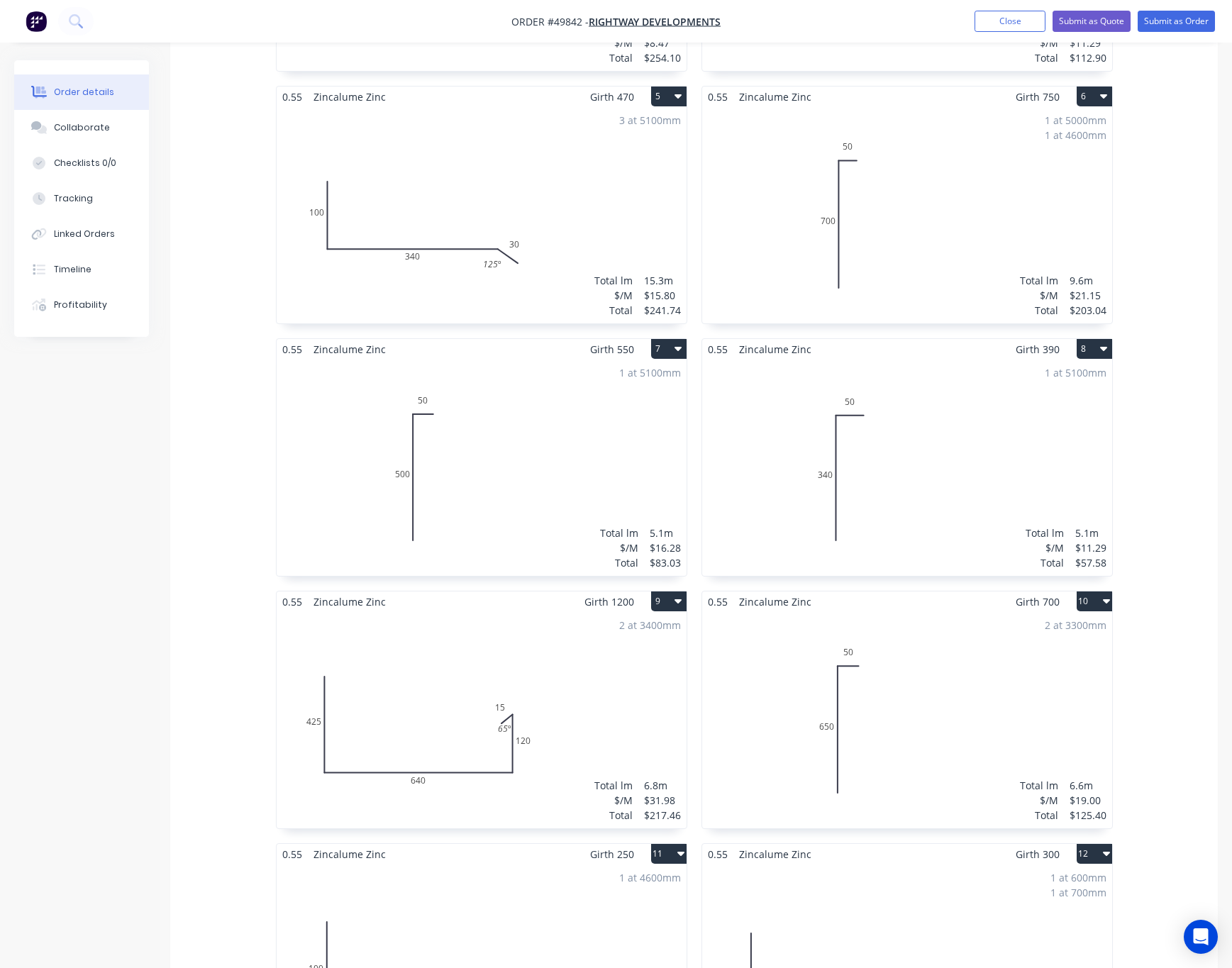
click at [639, 646] on div "2 at 3400mm Total lm $/M Total 6.8m $31.98 $217.46" at bounding box center [481, 720] width 410 height 216
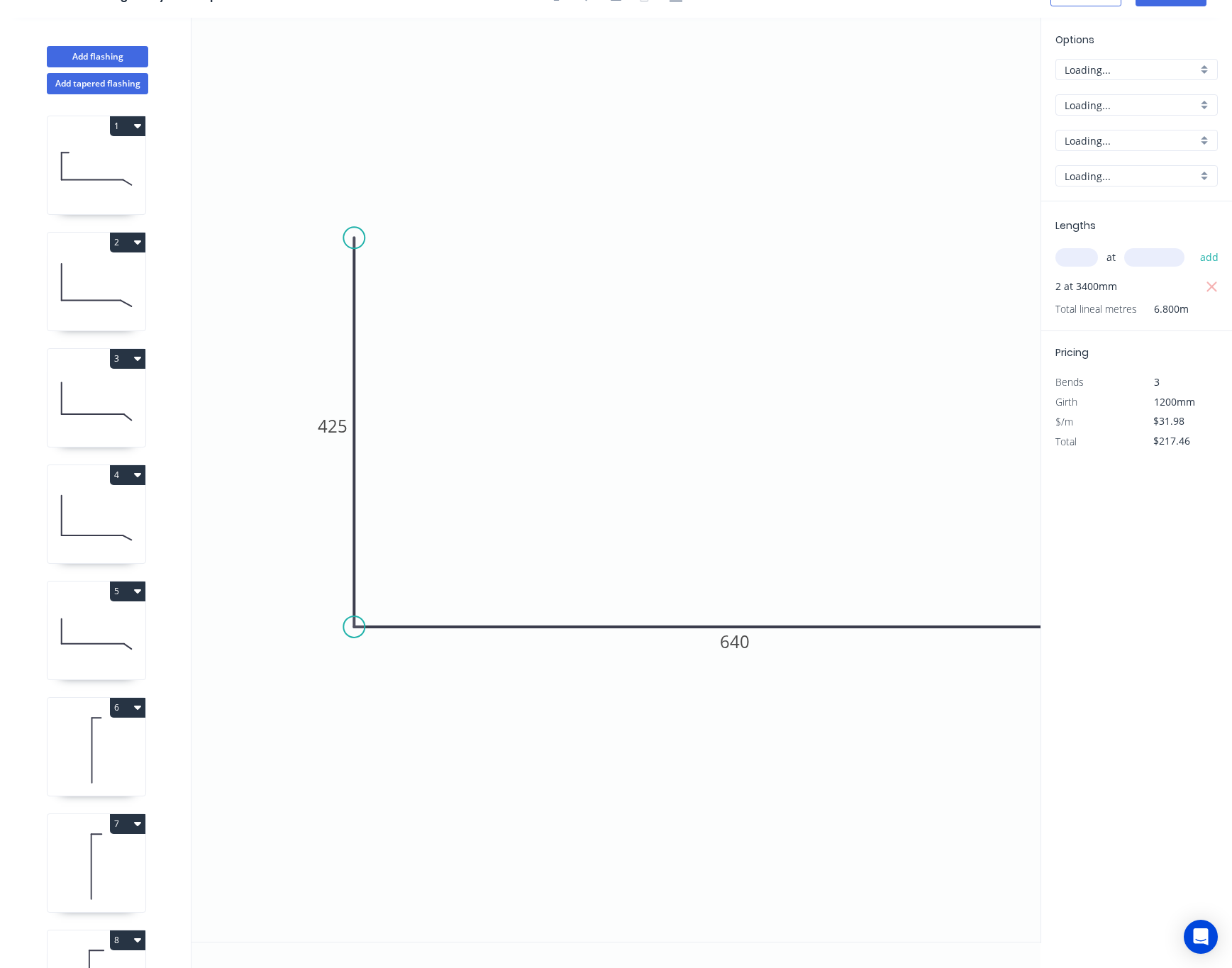
scroll to position [28, 0]
click at [1077, 253] on input "text" at bounding box center [1077, 257] width 43 height 19
type input "3"
click at [1097, 248] on input "text" at bounding box center [1155, 257] width 60 height 19
type input "5200"
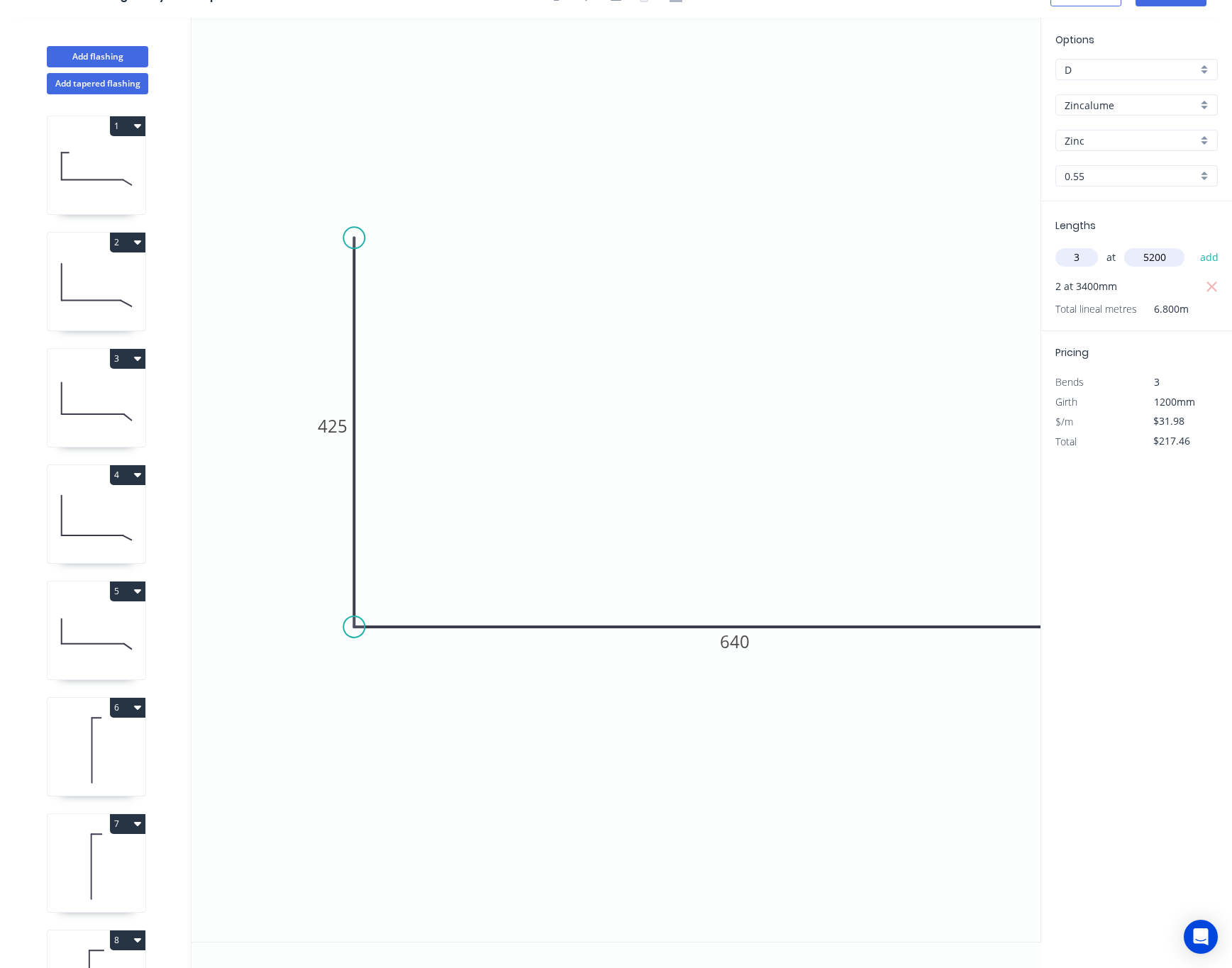
click at [1097, 245] on button "add" at bounding box center [1210, 257] width 34 height 24
type input "$716.35"
type input "3"
click at [1097, 249] on input "text" at bounding box center [1155, 257] width 60 height 19
type input "5100"
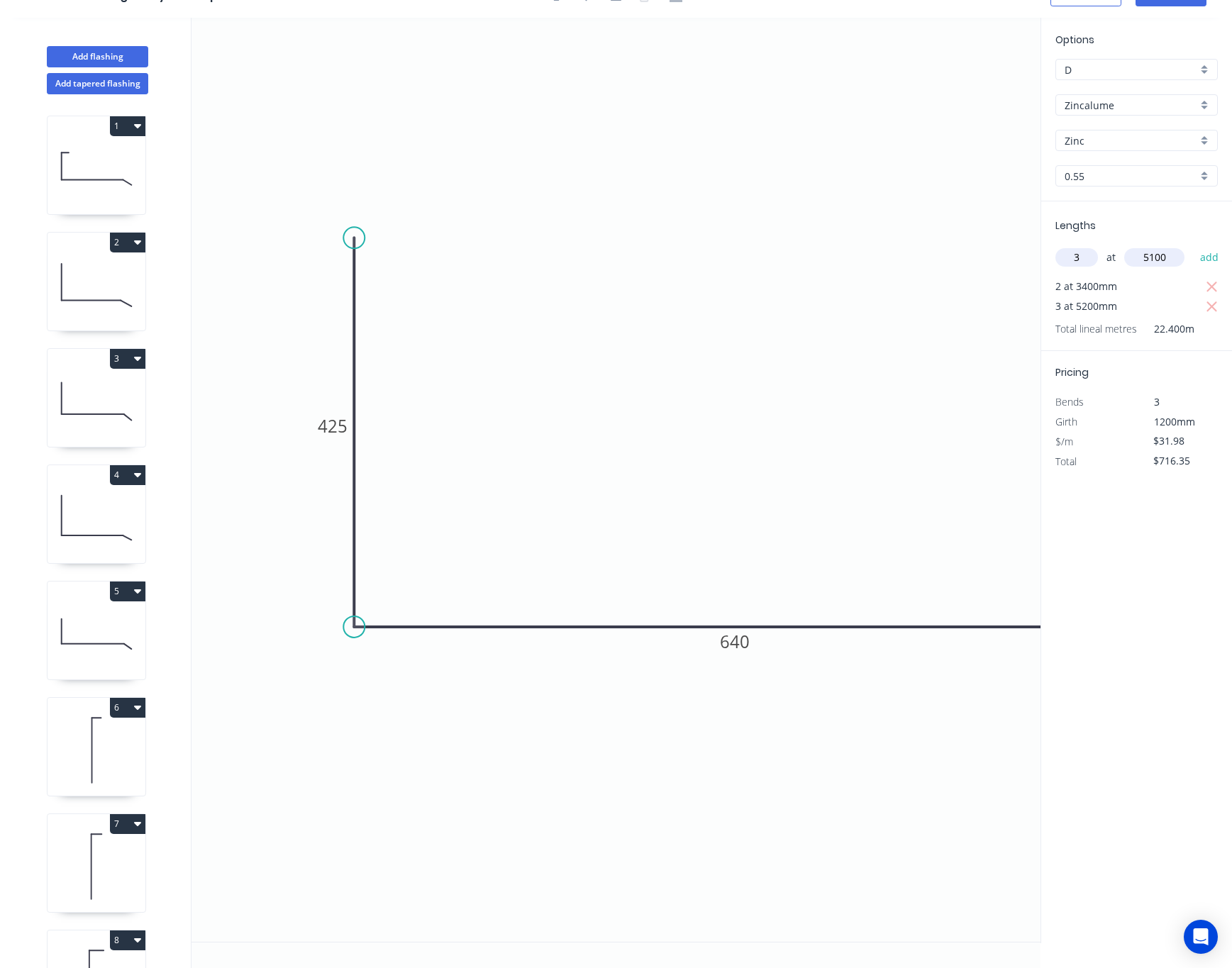
click at [1097, 245] on button "add" at bounding box center [1210, 257] width 34 height 24
type input "$1,205.65"
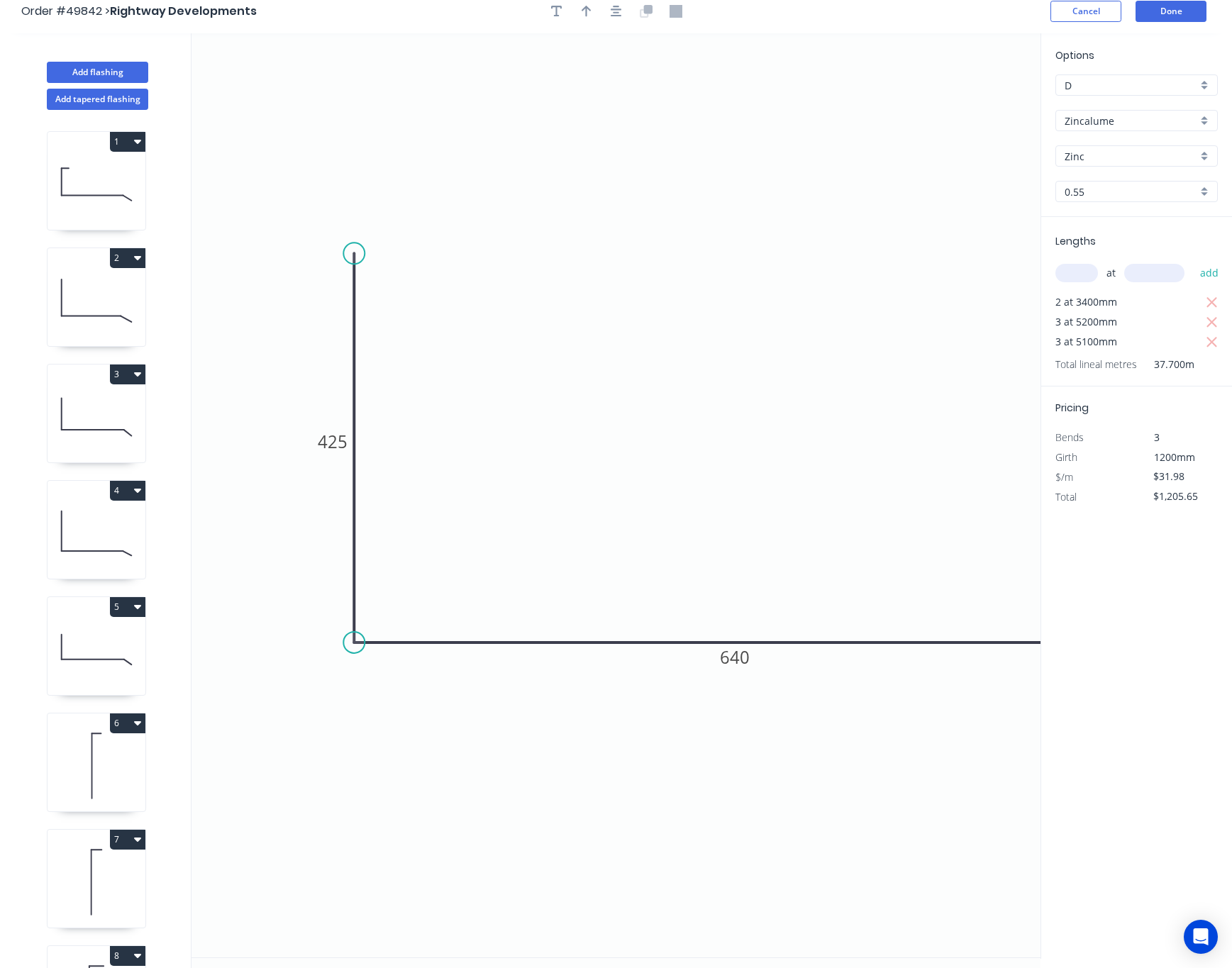
scroll to position [0, 0]
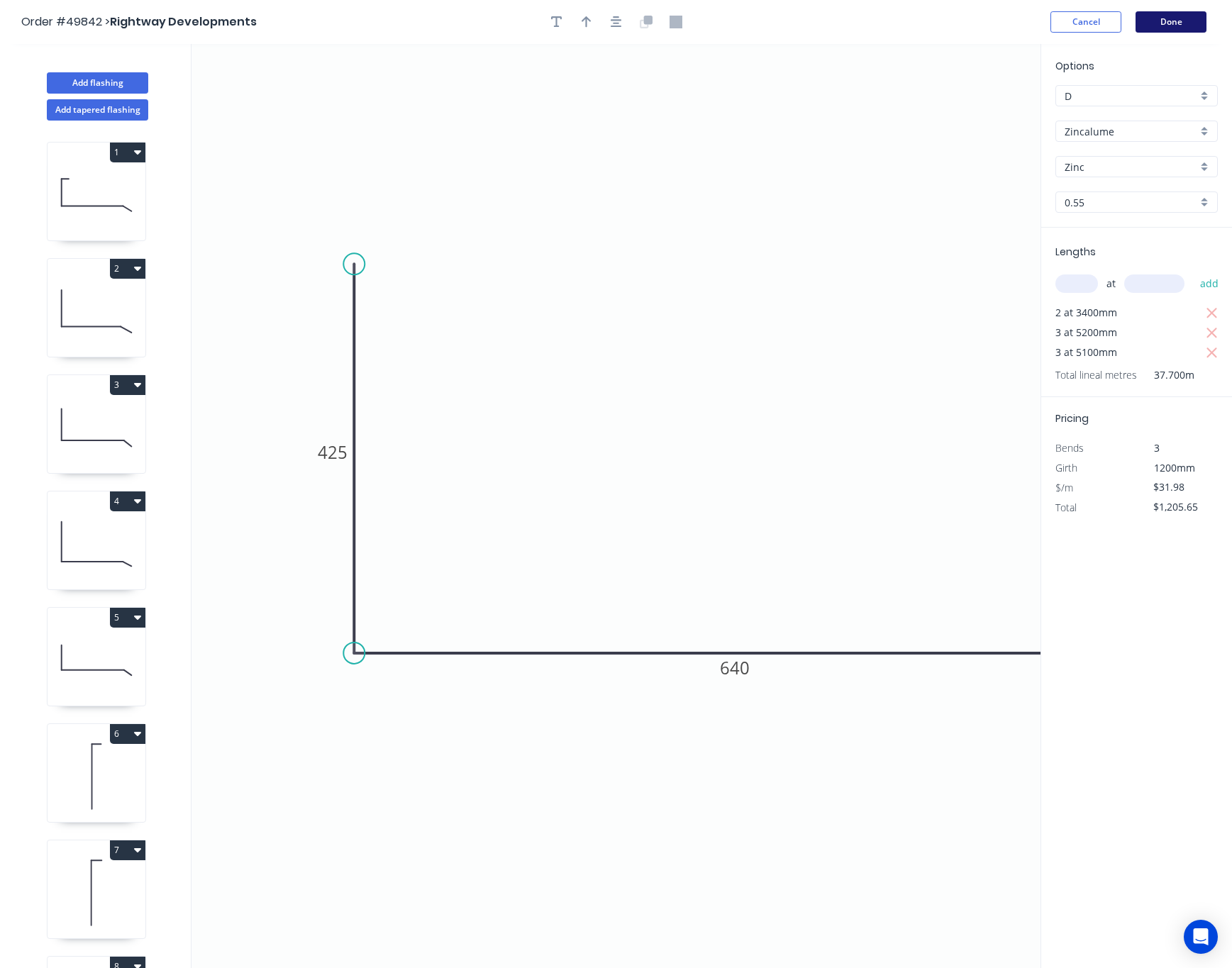
click at [1097, 19] on button "Done" at bounding box center [1171, 22] width 71 height 21
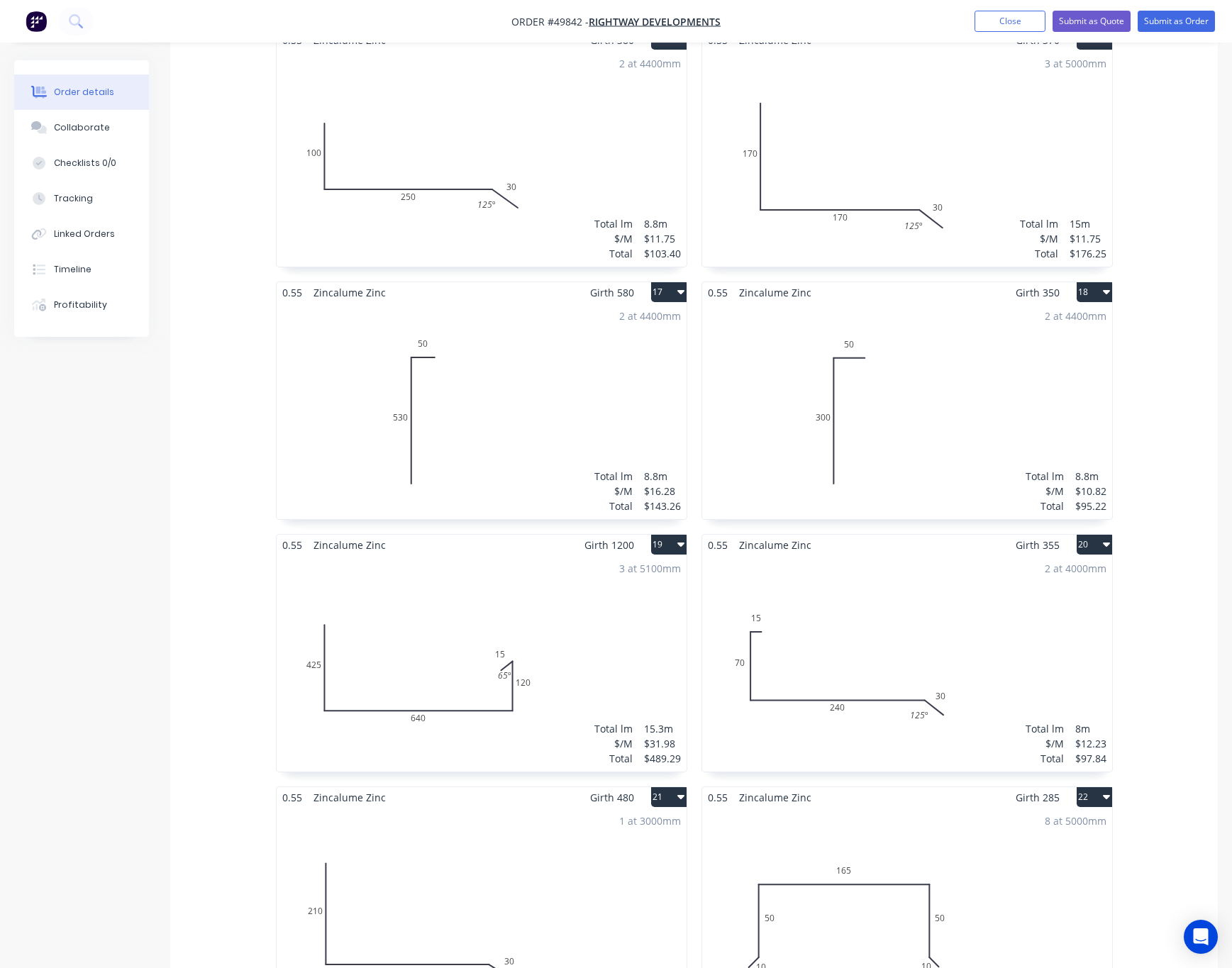
scroll to position [2234, 0]
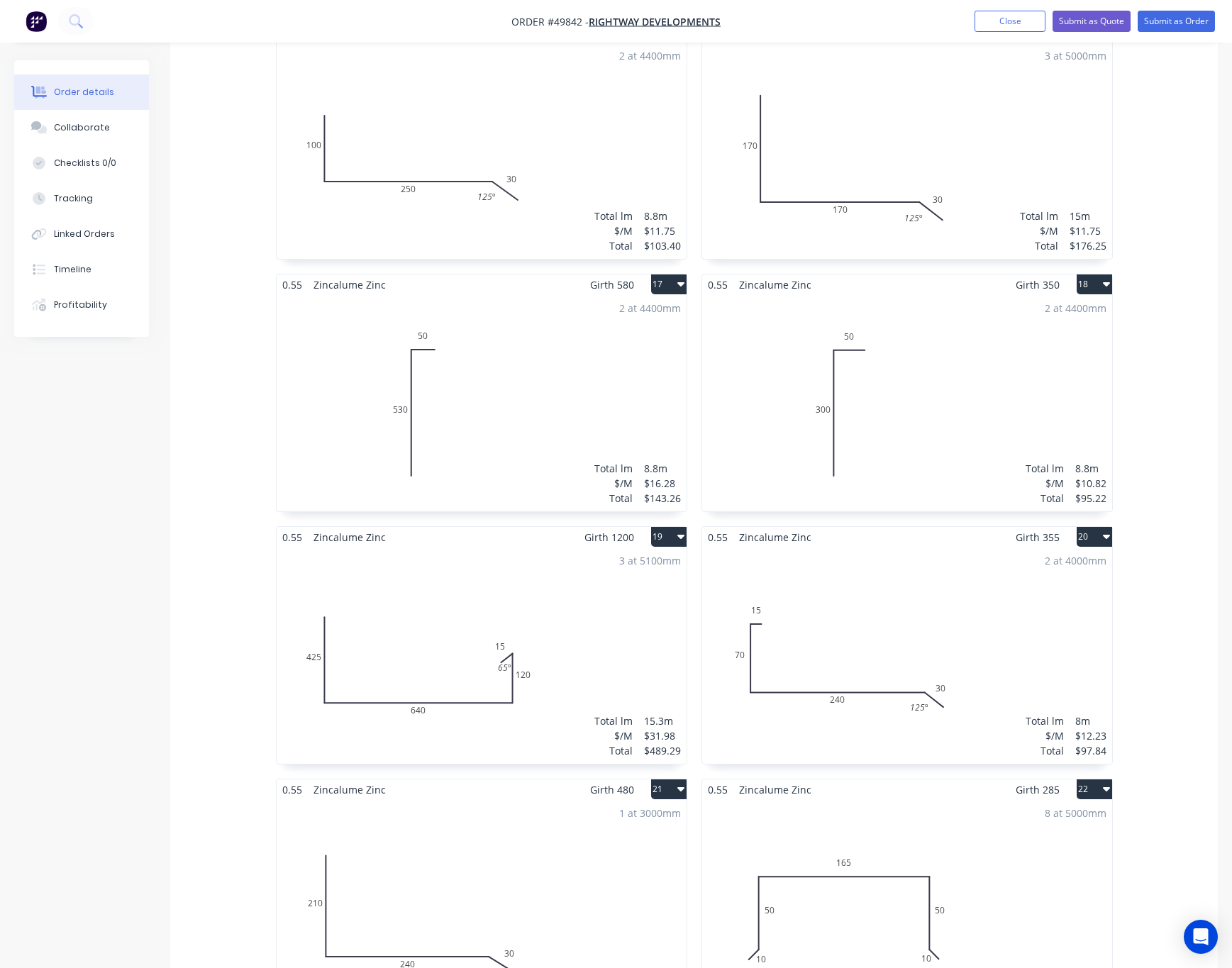
click at [666, 527] on button "19" at bounding box center [669, 537] width 35 height 19
click at [644, 618] on div "Delete" at bounding box center [619, 628] width 109 height 20
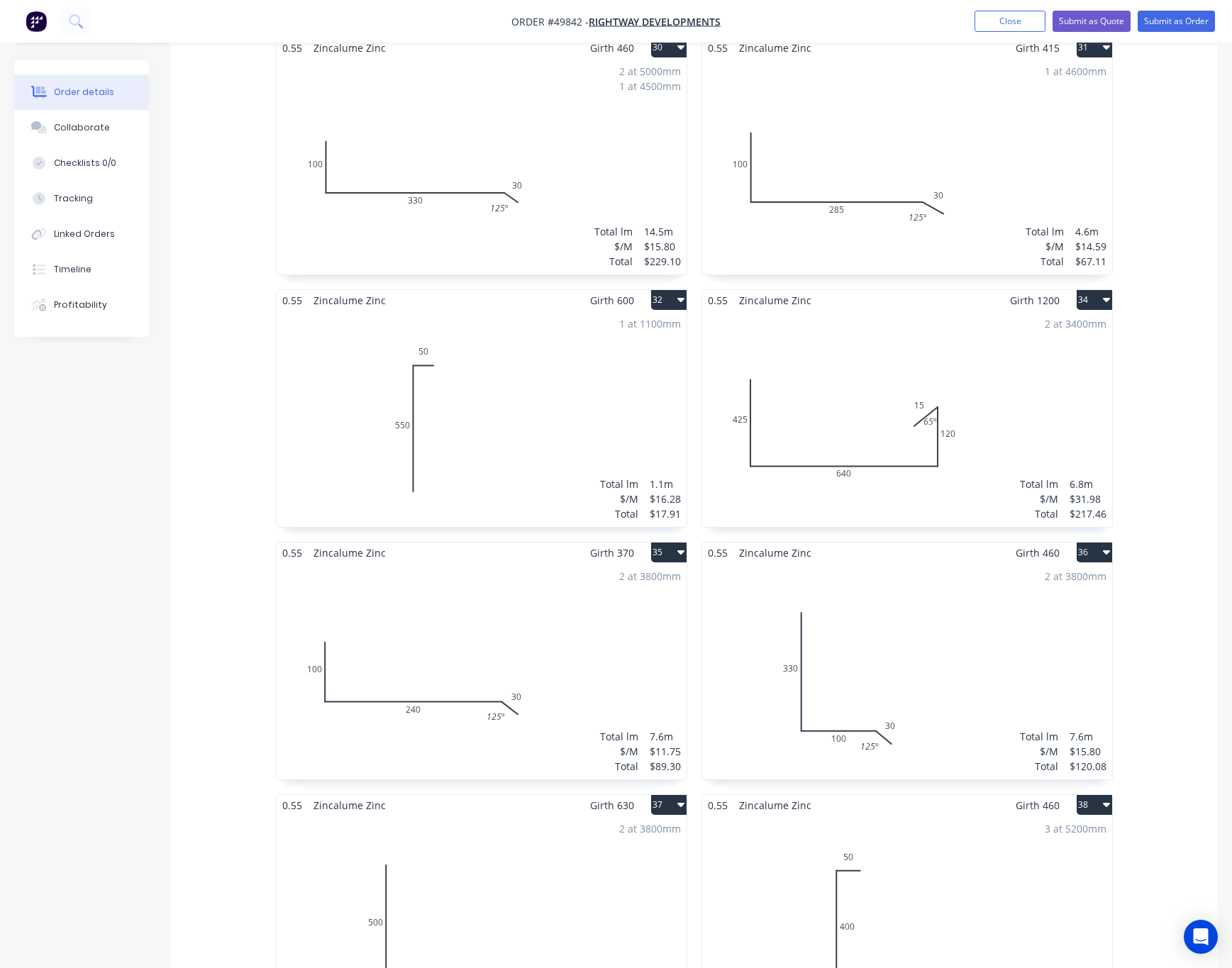
scroll to position [3938, 0]
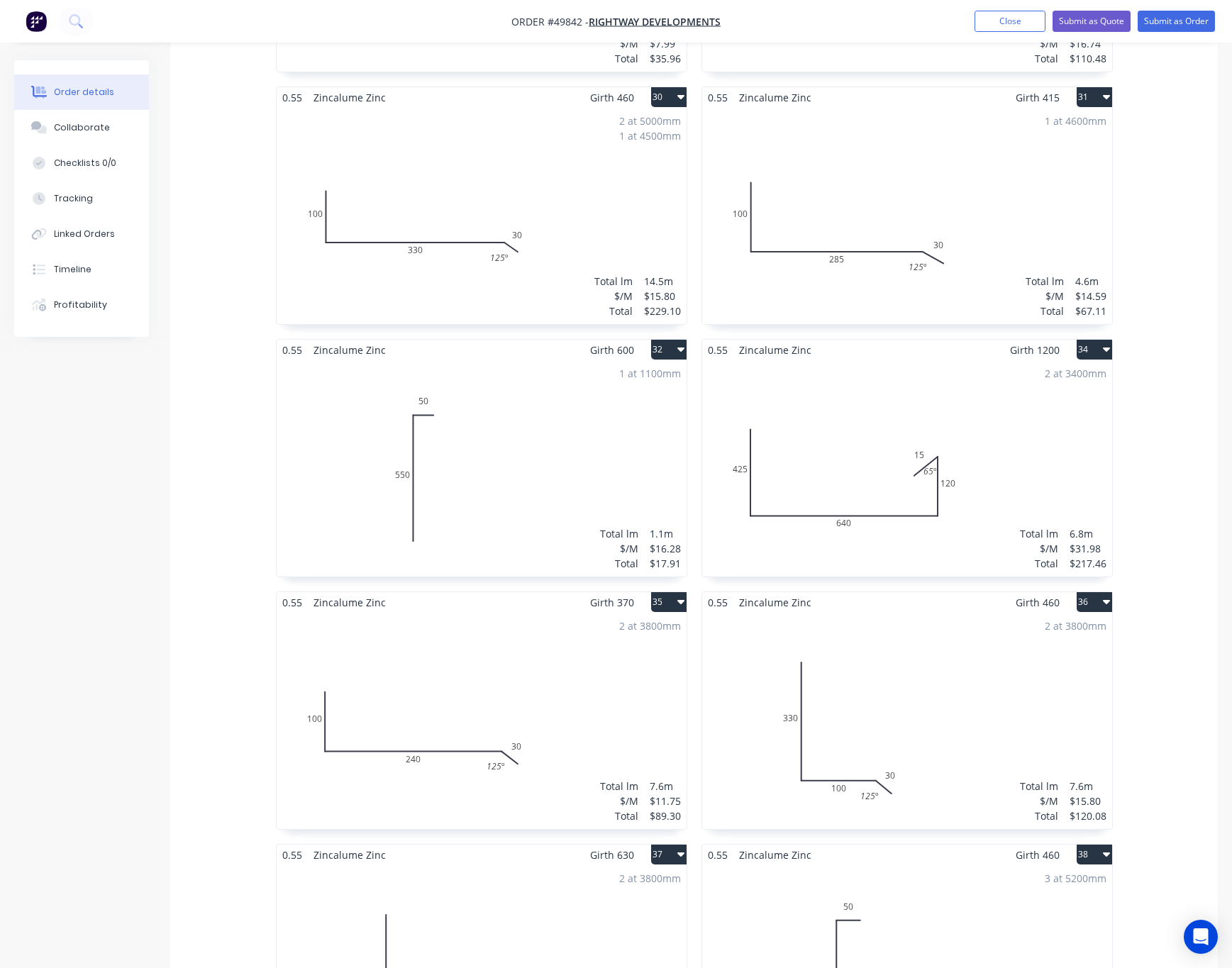
click at [1094, 340] on button "34" at bounding box center [1095, 350] width 35 height 19
click at [1086, 430] on div "Delete" at bounding box center [1044, 440] width 109 height 20
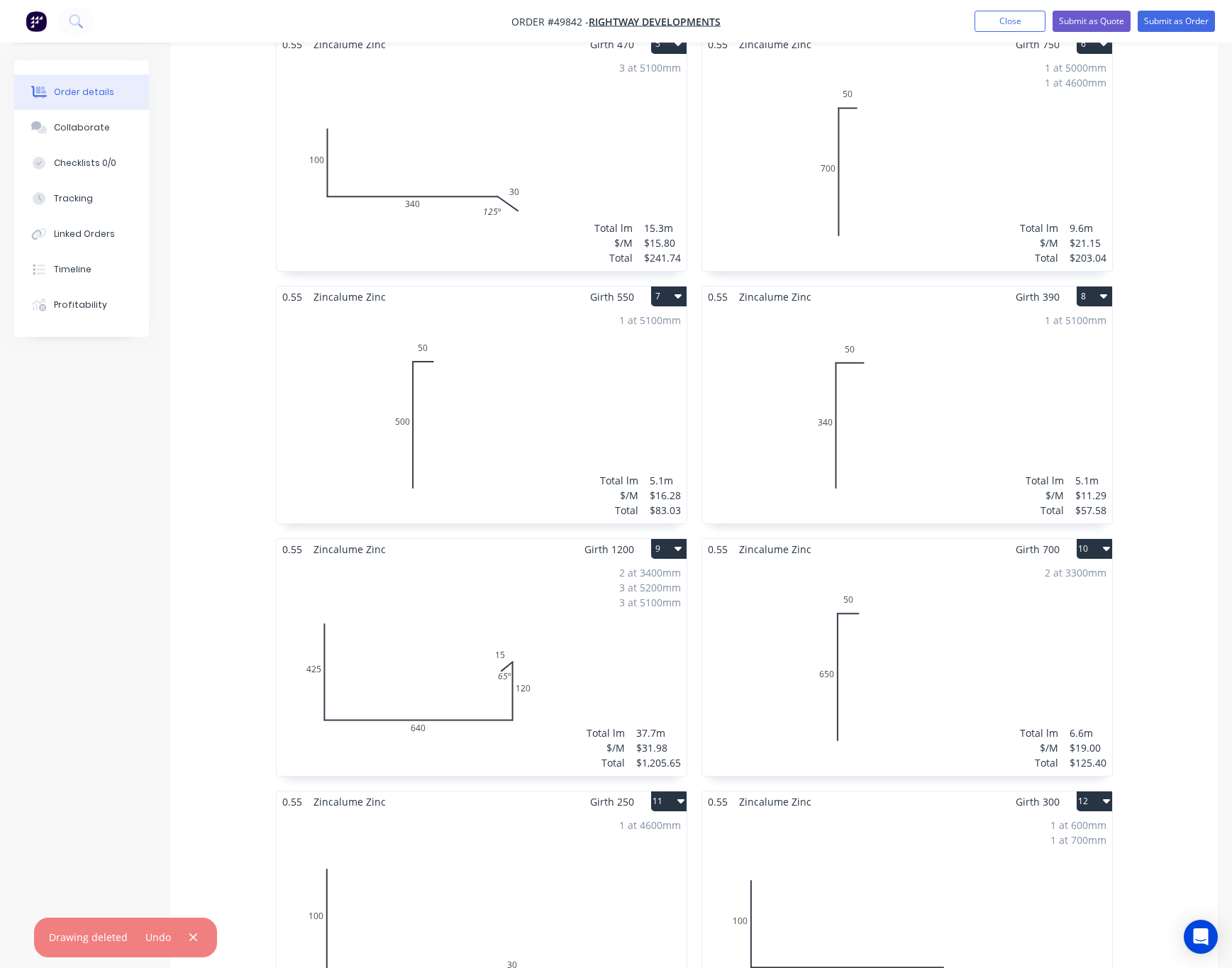
scroll to position [957, 0]
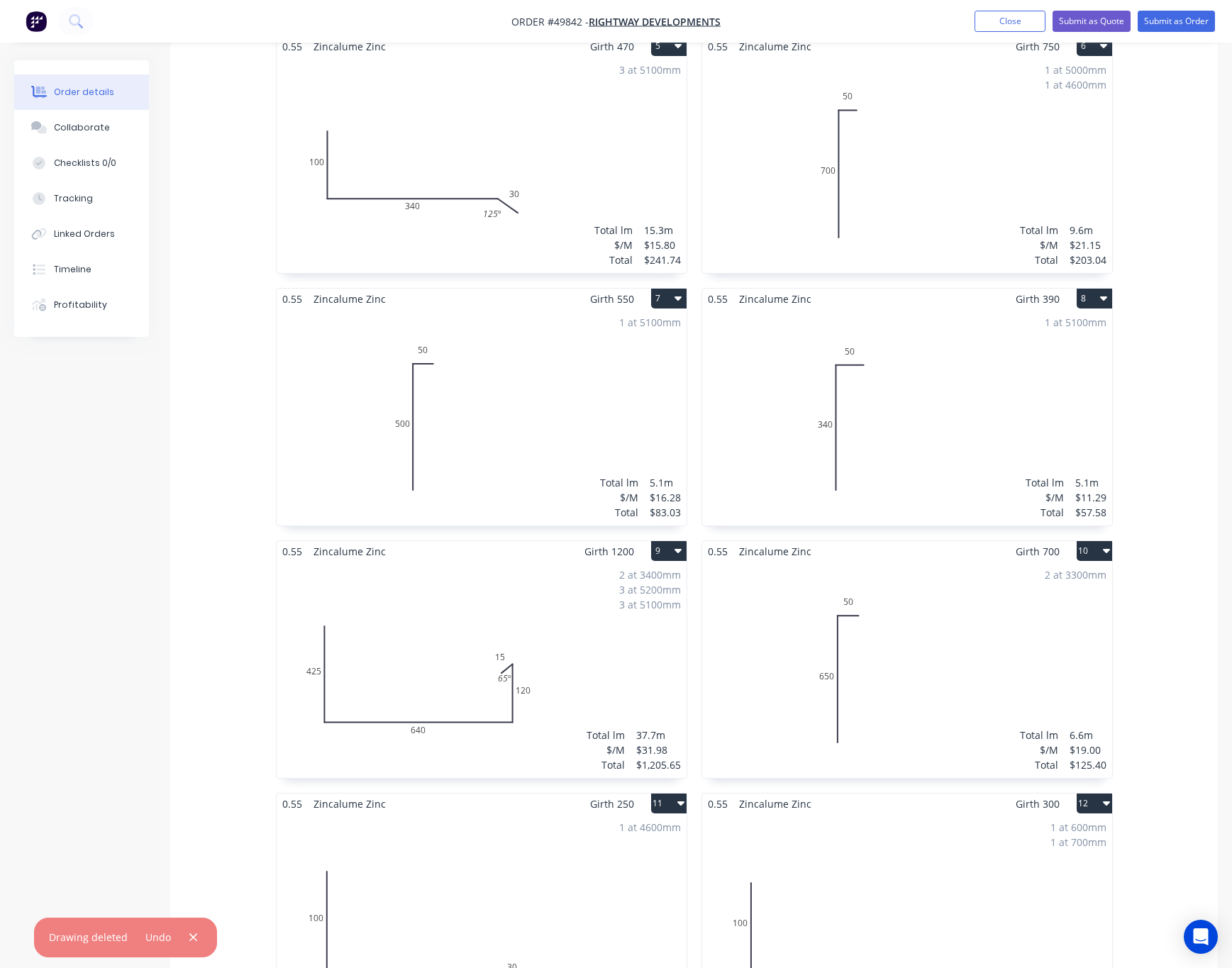
click at [598, 613] on div "2 at 3400mm 3 at 5200mm 3 at 5100mm Total lm $/M Total 37.7m $31.98 $1,205.65" at bounding box center [481, 670] width 410 height 216
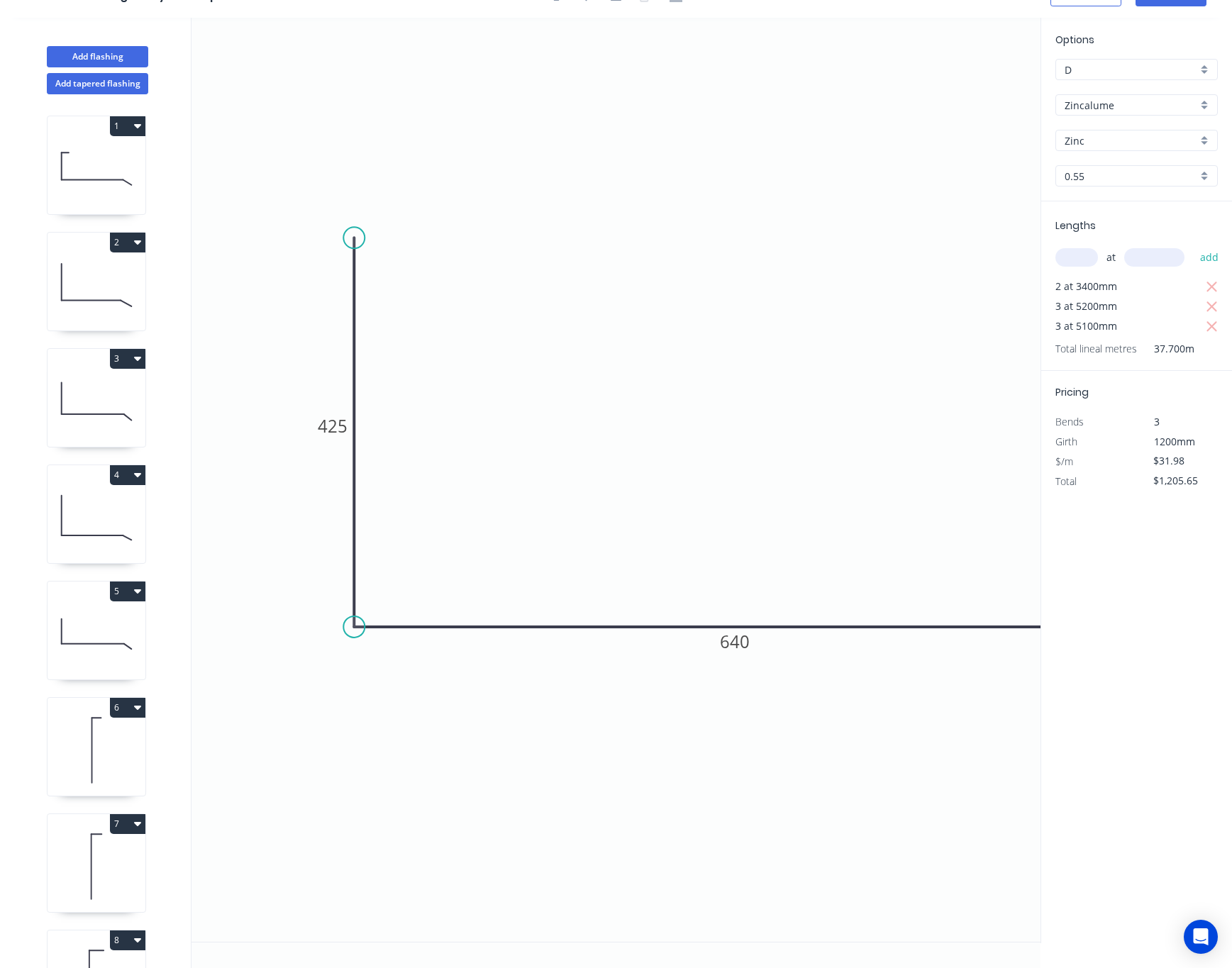
scroll to position [28, 0]
click at [1073, 245] on div "at add" at bounding box center [1138, 257] width 166 height 24
click at [1072, 262] on input "text" at bounding box center [1077, 257] width 43 height 19
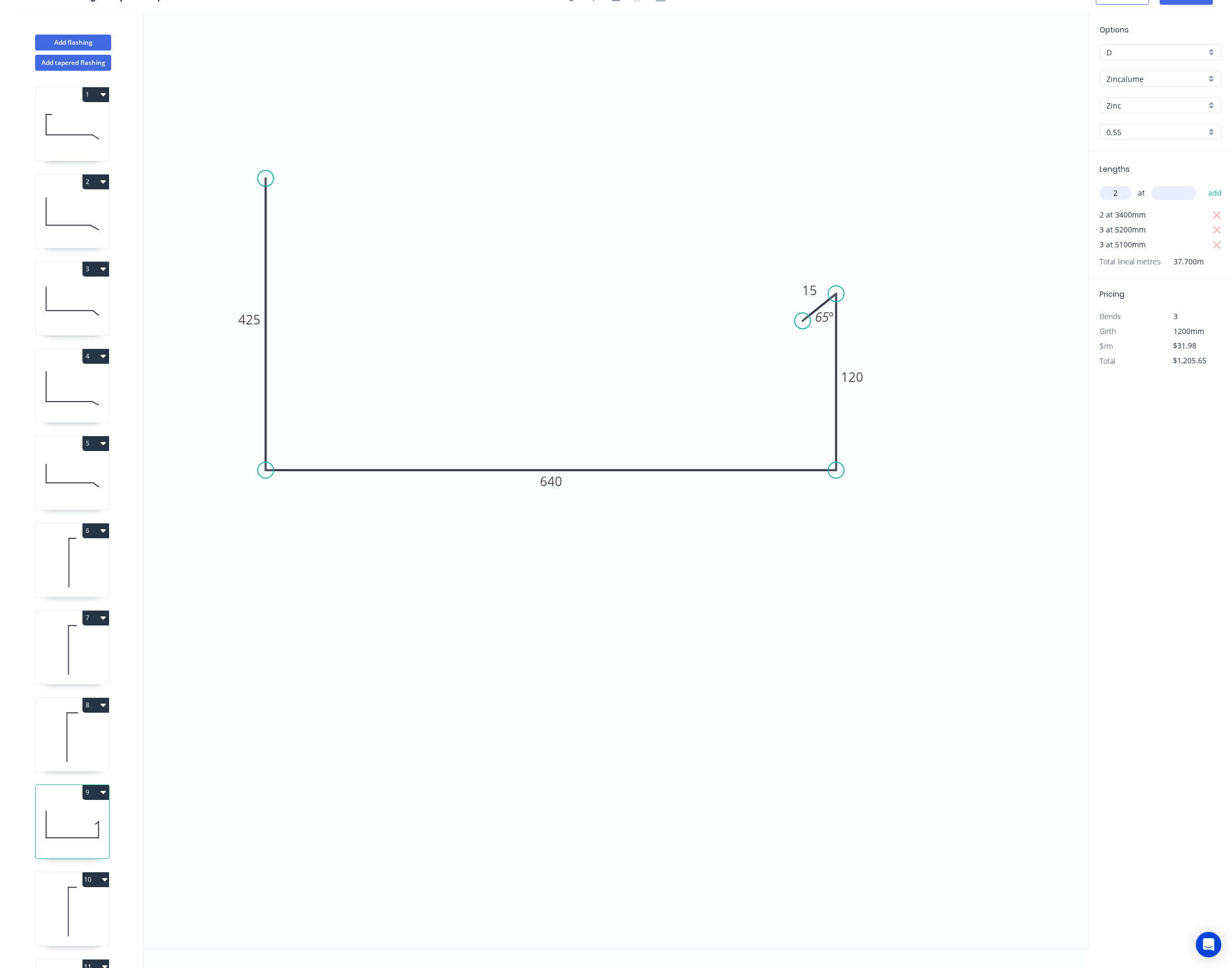
type input "2"
click at [823, 191] on input "text" at bounding box center [1174, 193] width 45 height 14
type input "3400"
click at [823, 184] on button "add" at bounding box center [1215, 193] width 25 height 18
type input "$1,423.11"
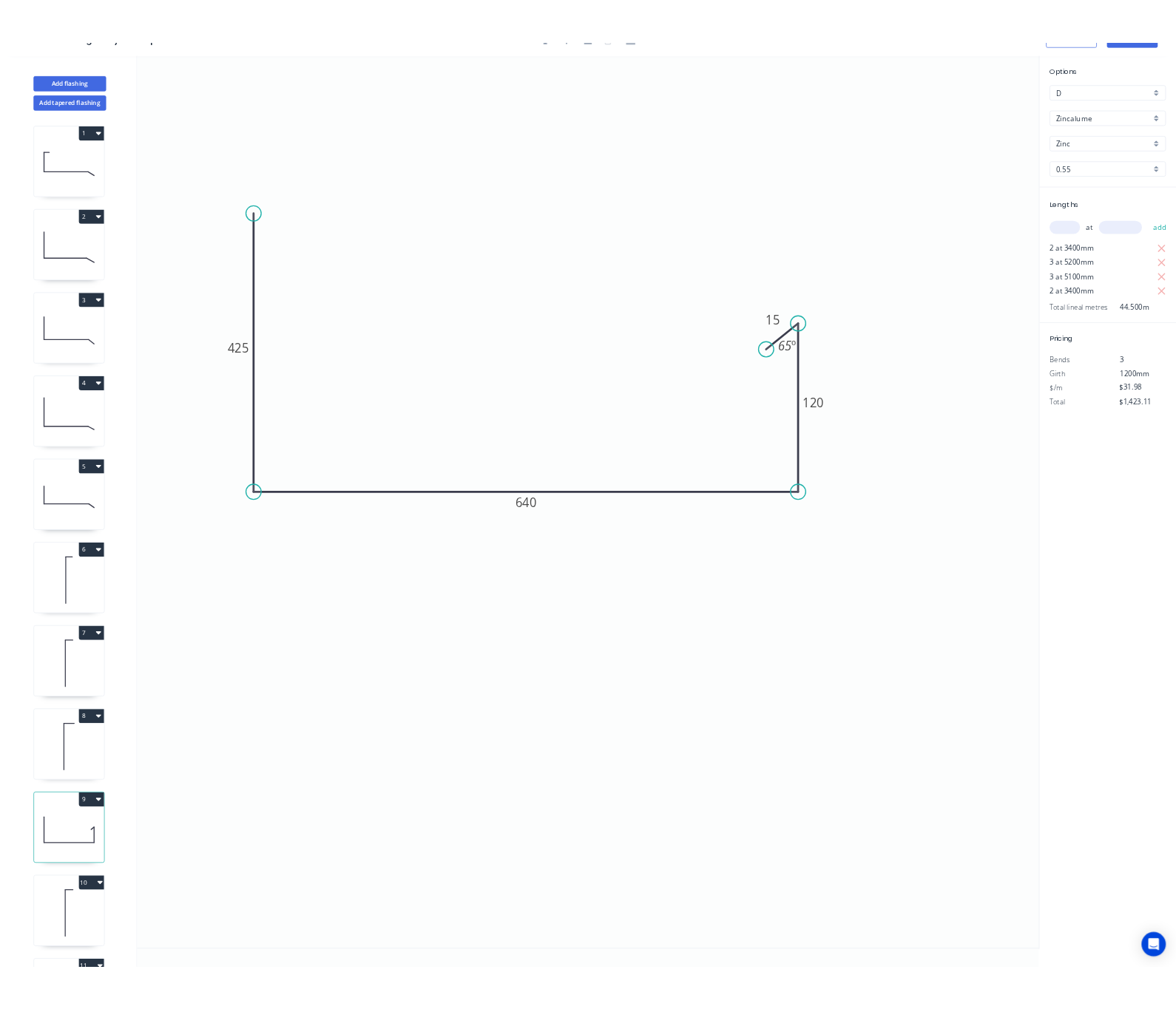
scroll to position [0, 0]
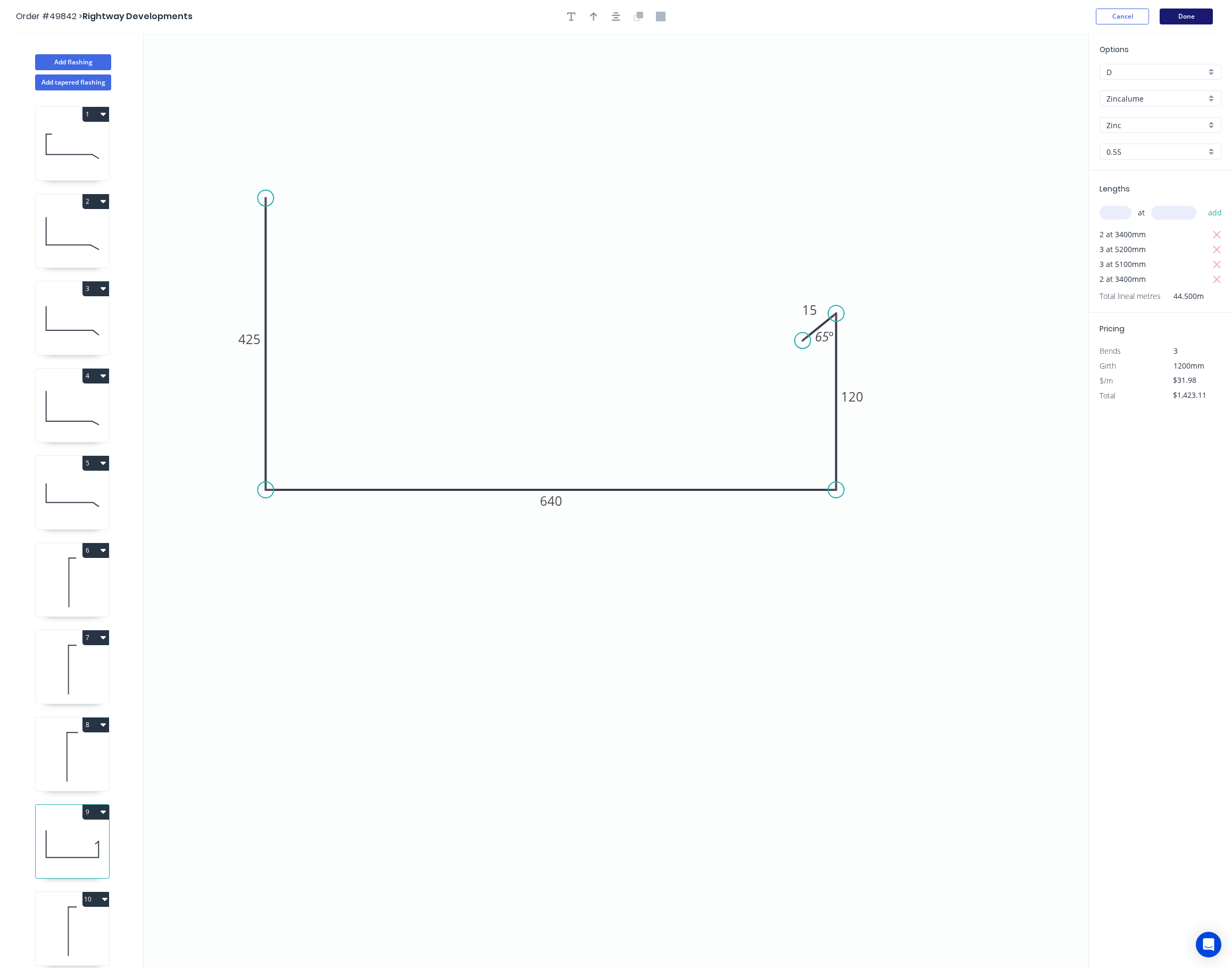
click at [823, 16] on button "Done" at bounding box center [1186, 17] width 53 height 16
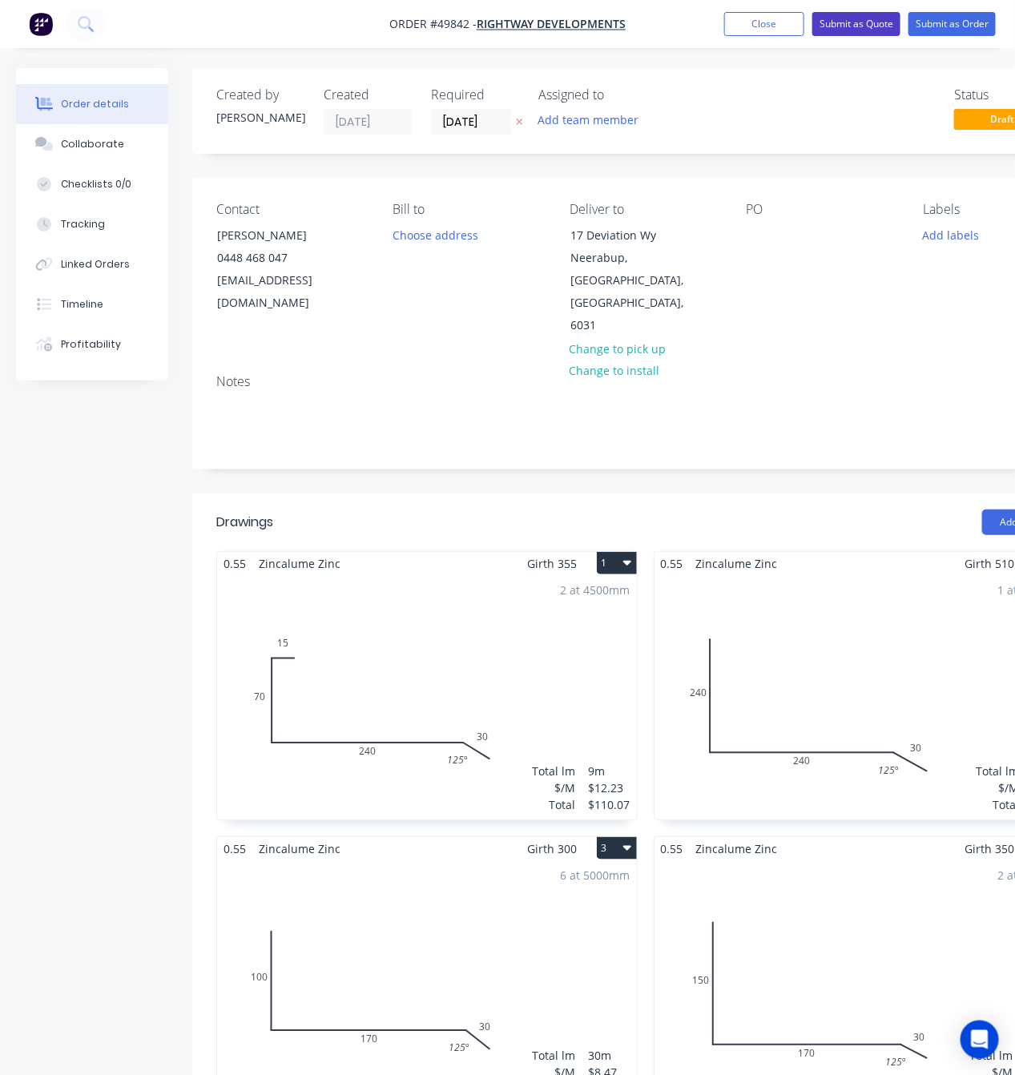
click at [843, 22] on button "Submit as Quote" at bounding box center [856, 24] width 88 height 24
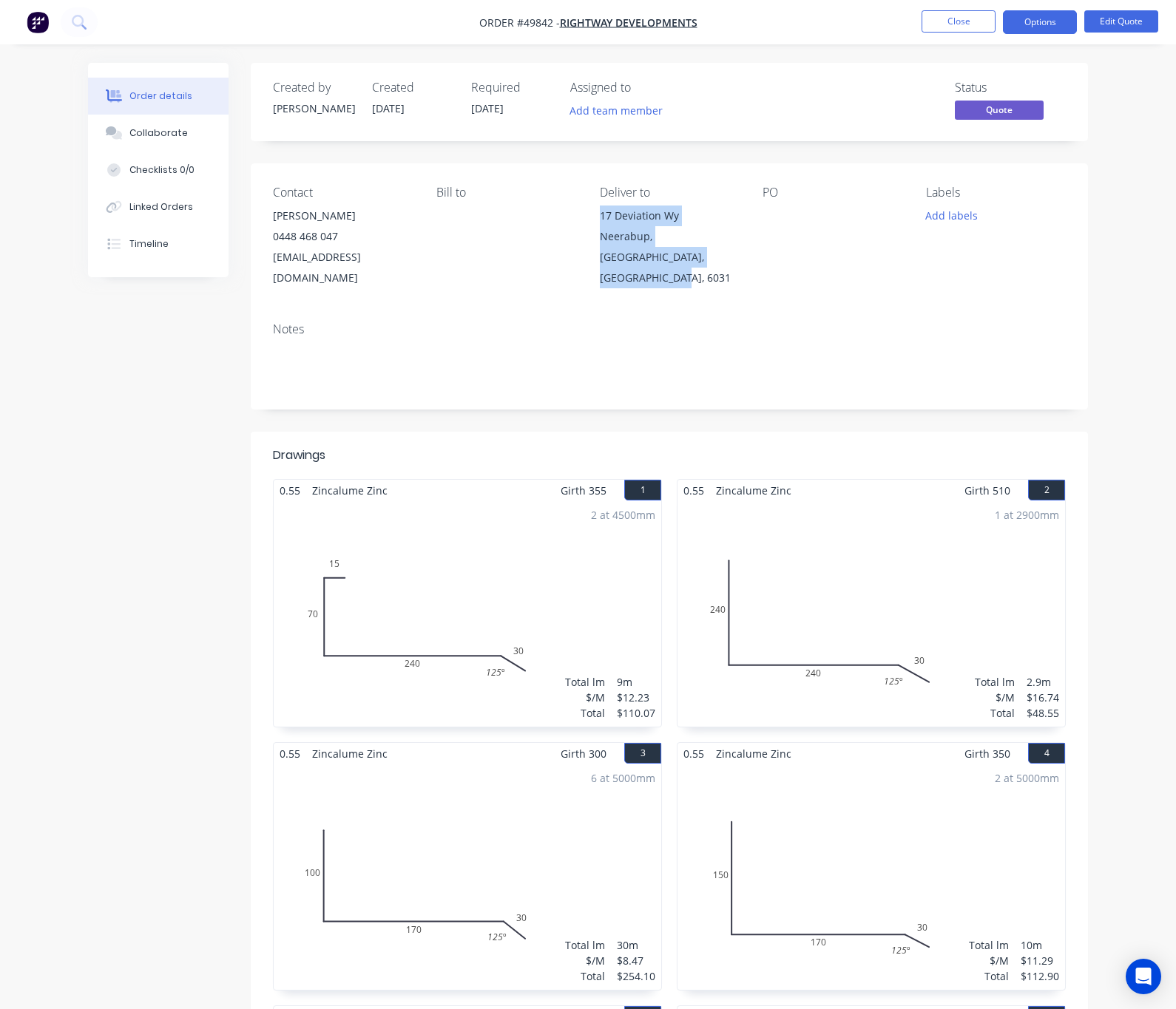
drag, startPoint x: 666, startPoint y: 259, endPoint x: 580, endPoint y: 218, distance: 95.3
click at [580, 218] on div "Contact Paul Groom 0448 468 047 paulgroomblue@gmail.com Bill to Deliver to 17 D…" at bounding box center [669, 236] width 837 height 147
copy div "17 Deviation Wy Neerabup, Western Australia, Australia, 6031"
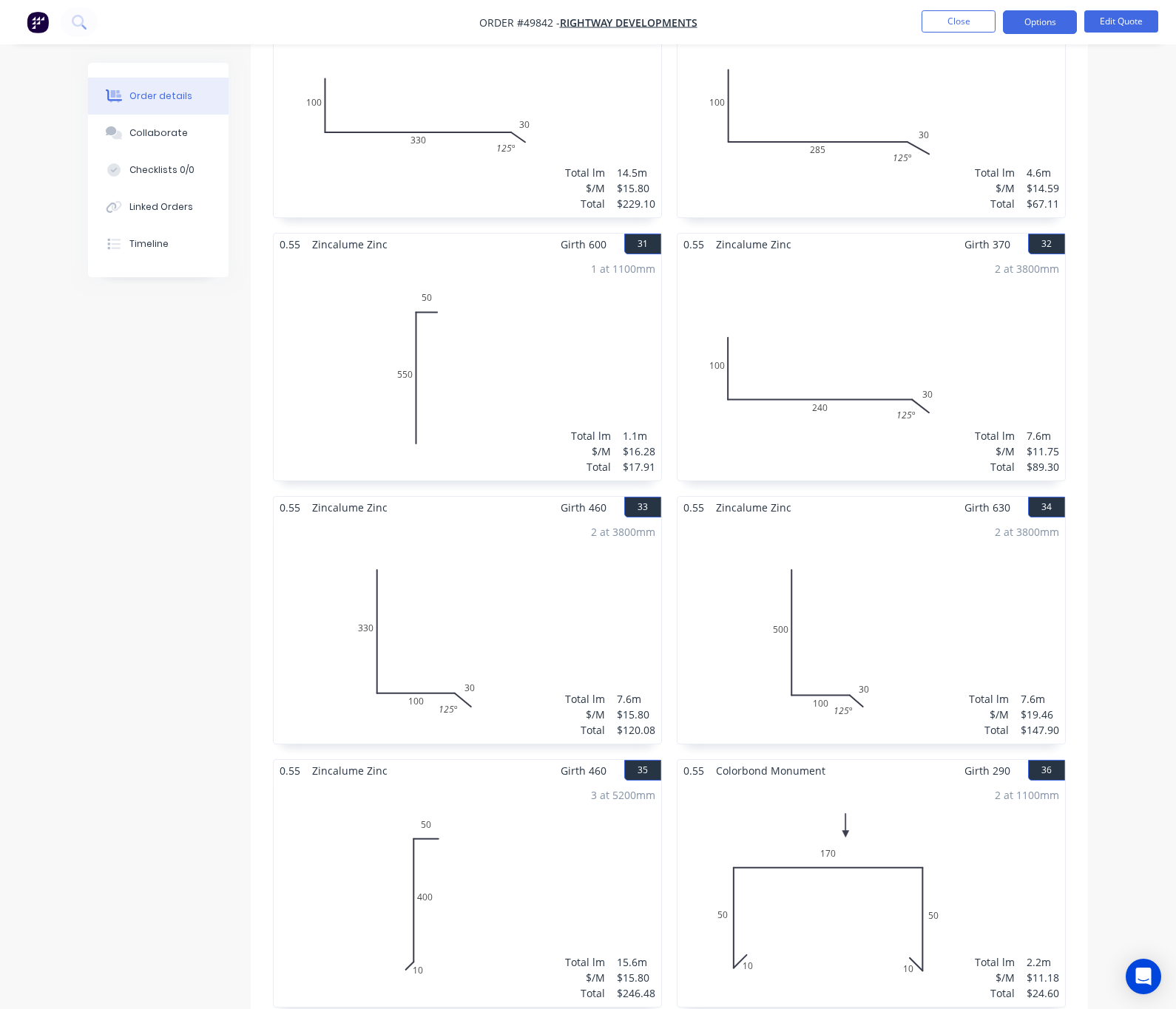
scroll to position [4958, 0]
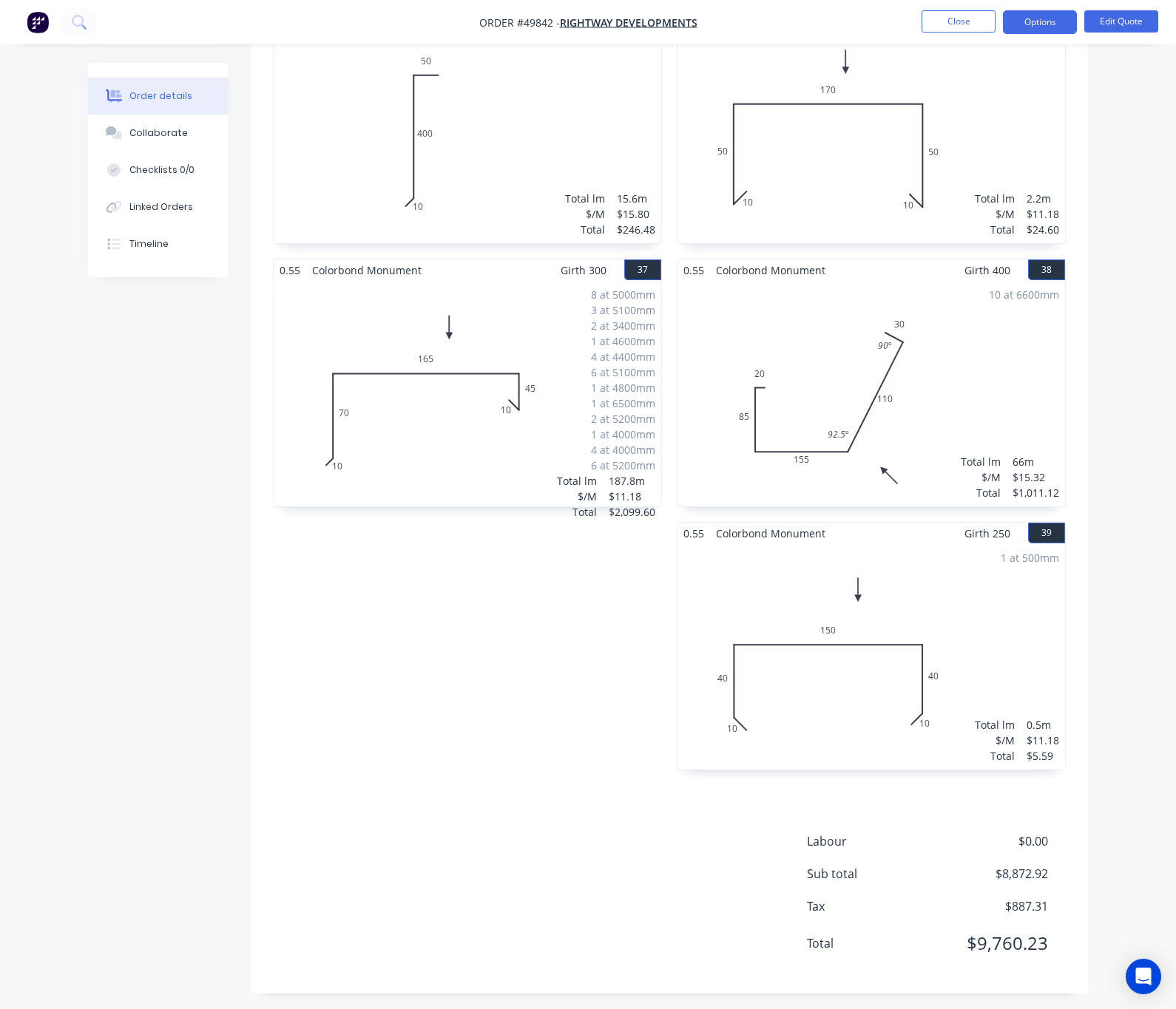
click at [1048, 842] on span "$0.00" at bounding box center [992, 841] width 110 height 18
click at [1121, 23] on button "Edit Quote" at bounding box center [1121, 21] width 74 height 22
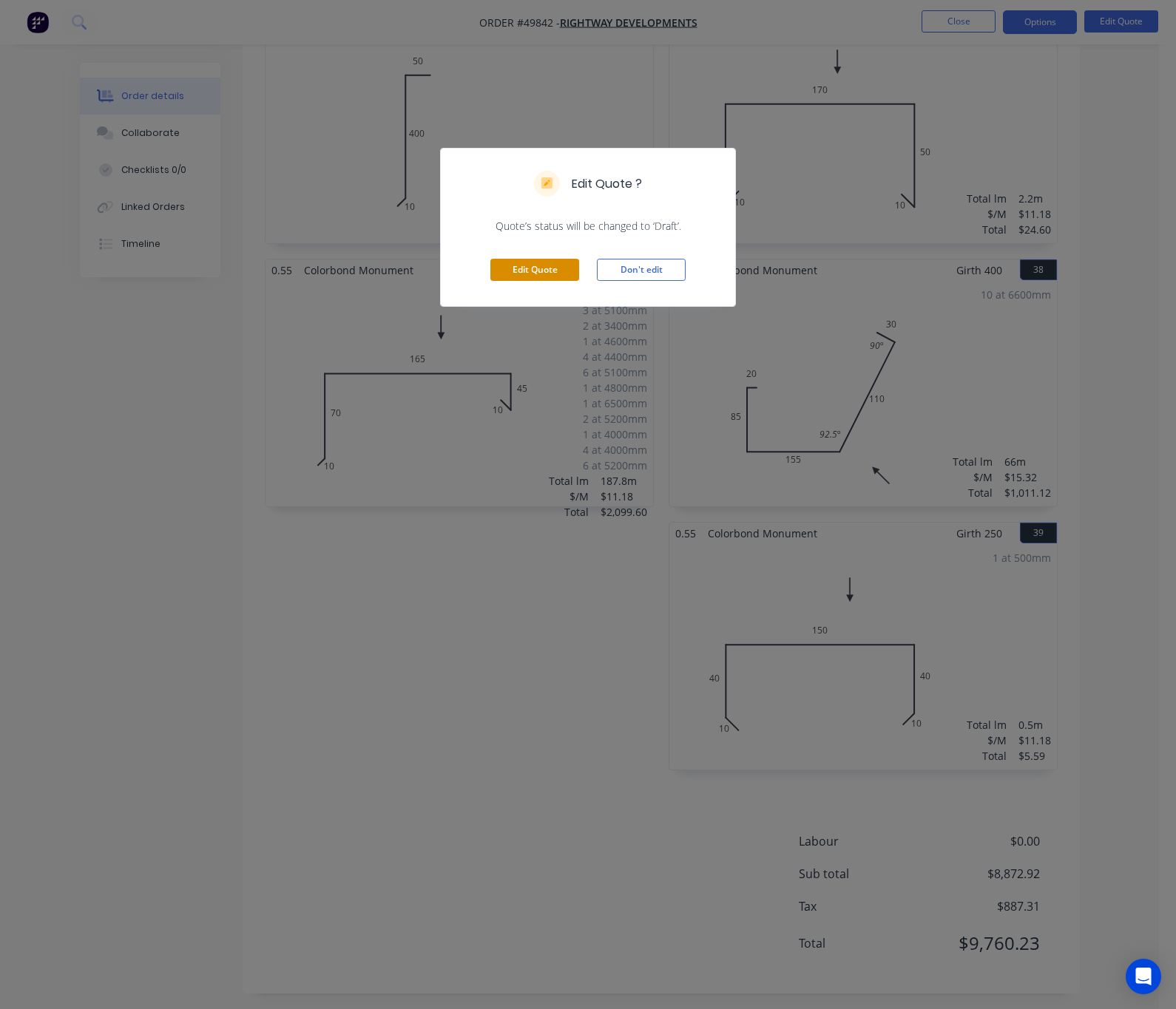
click at [559, 276] on button "Edit Quote" at bounding box center [534, 270] width 89 height 22
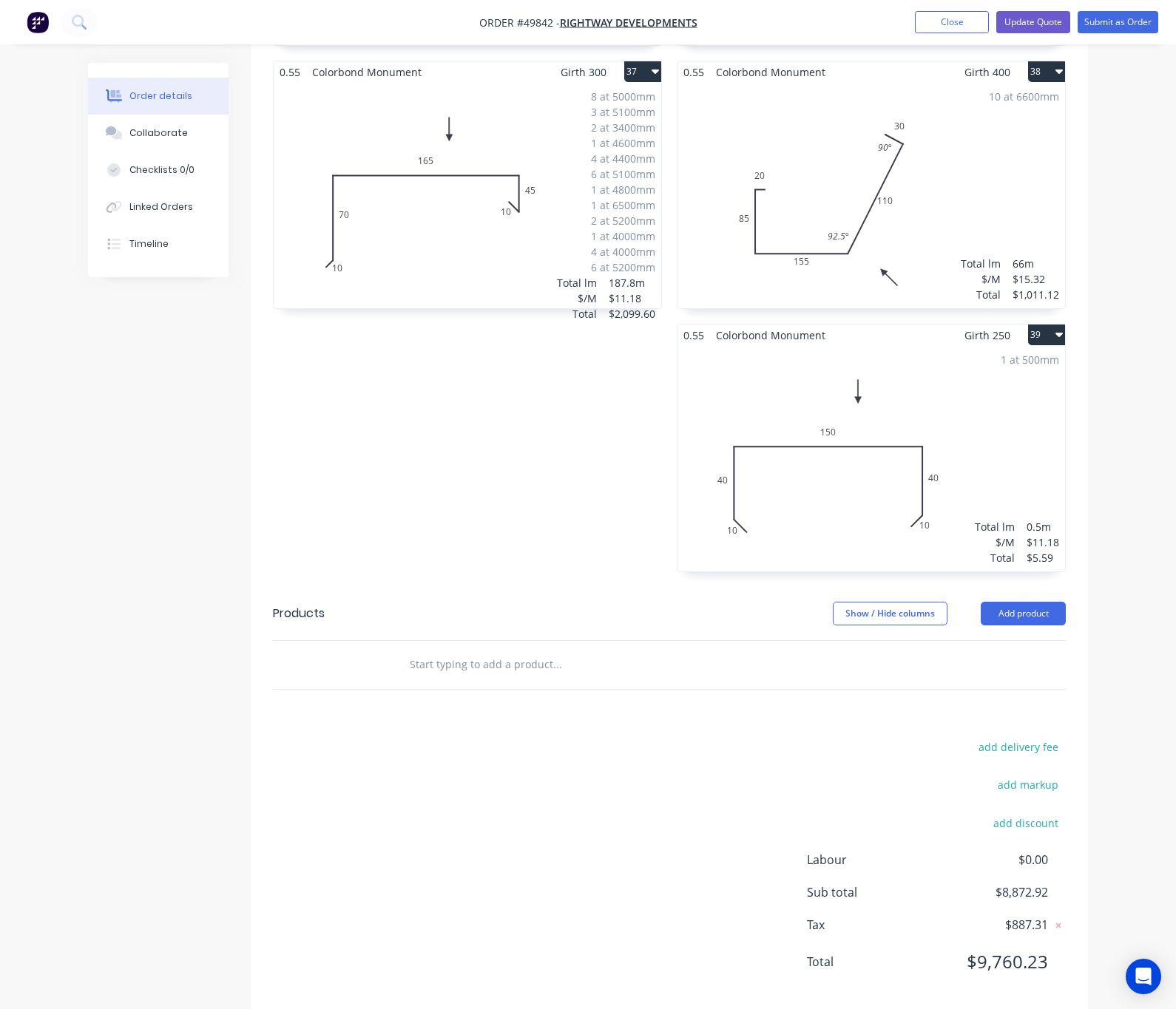
scroll to position [5187, 0]
click at [1065, 737] on button "add delivery fee" at bounding box center [1017, 747] width 95 height 20
type input "420"
click input "submit" at bounding box center [0, 0] width 0 height 0
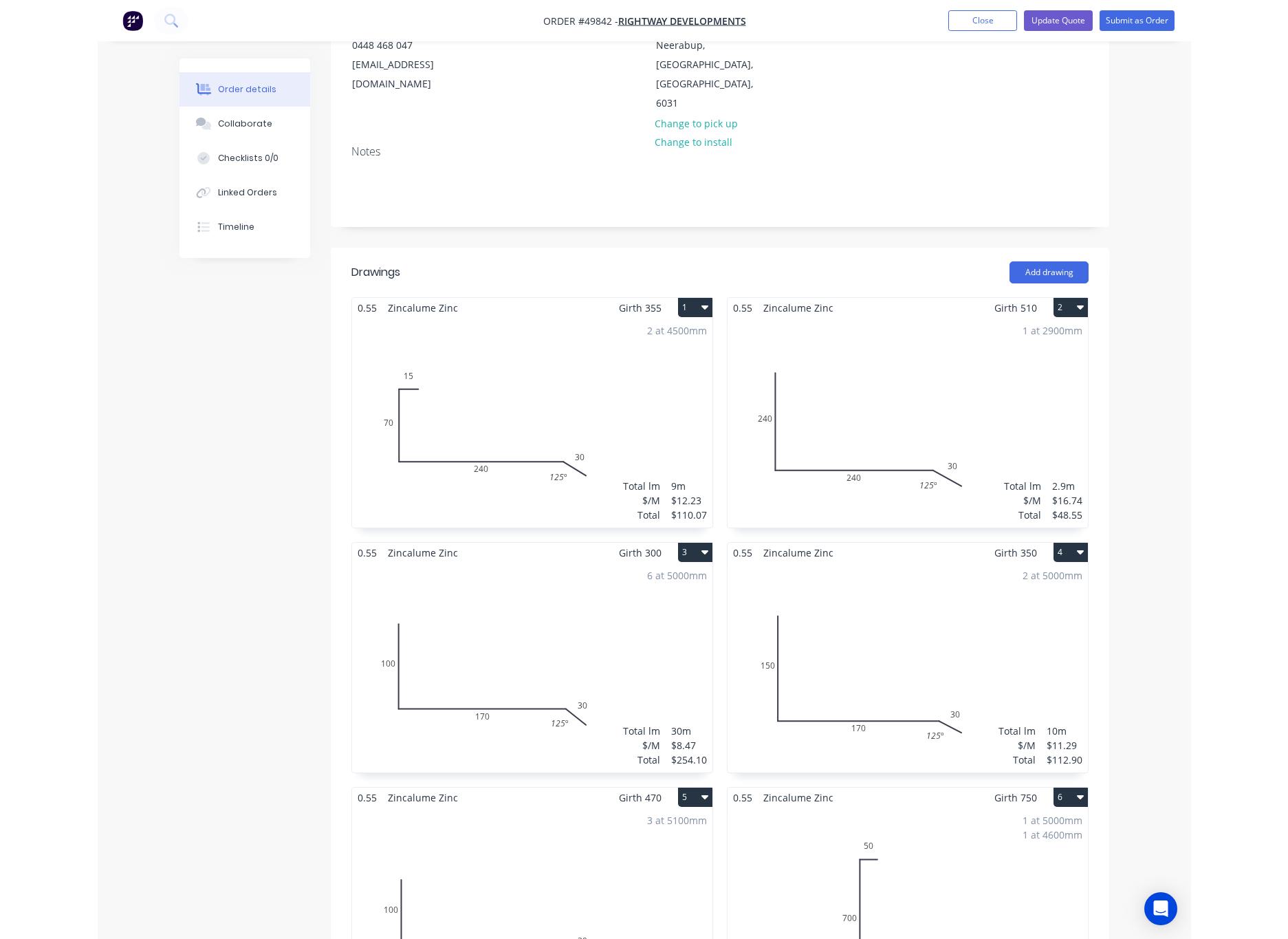
scroll to position [0, 0]
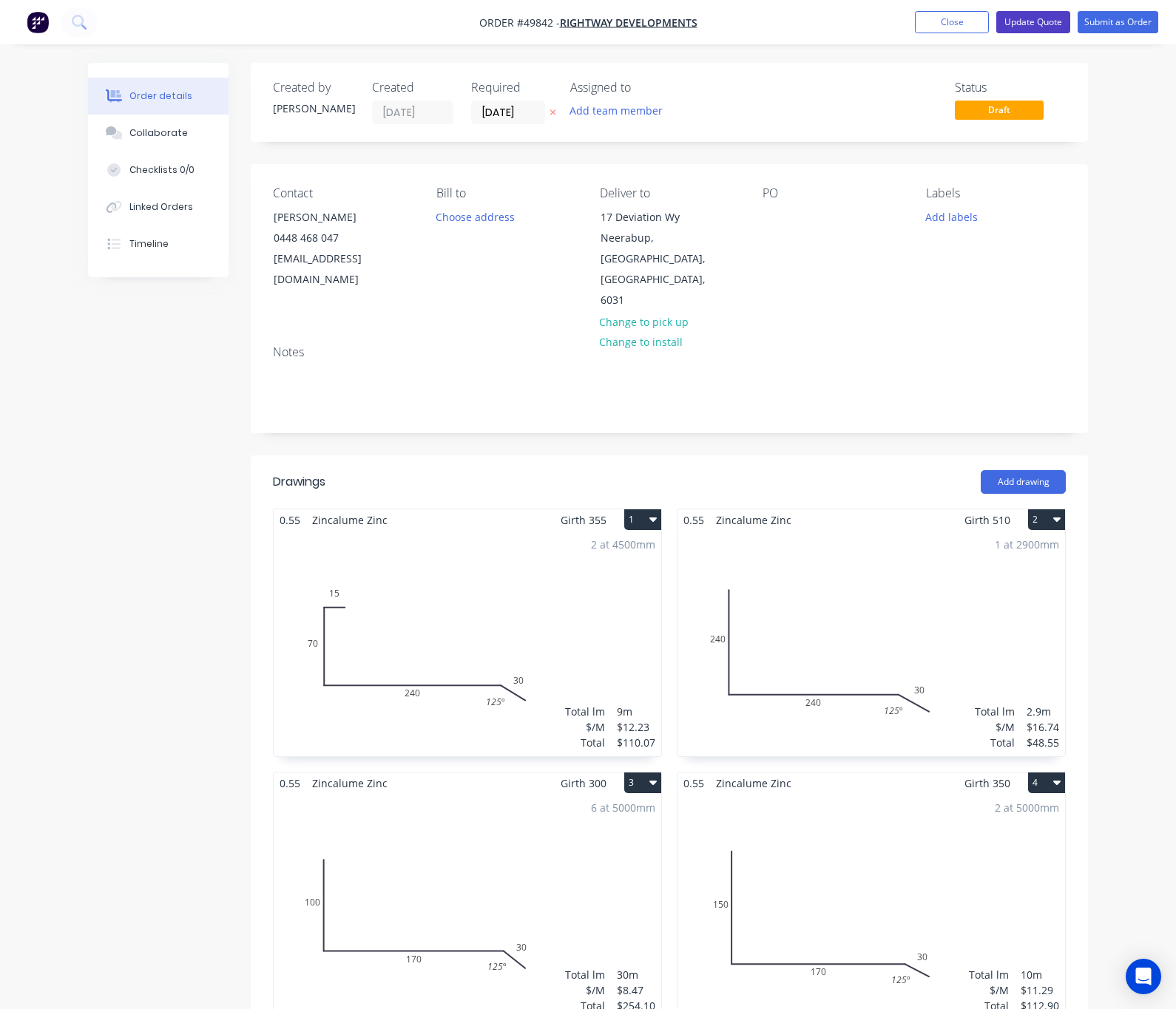
click at [1038, 22] on button "Update Quote" at bounding box center [1033, 22] width 74 height 22
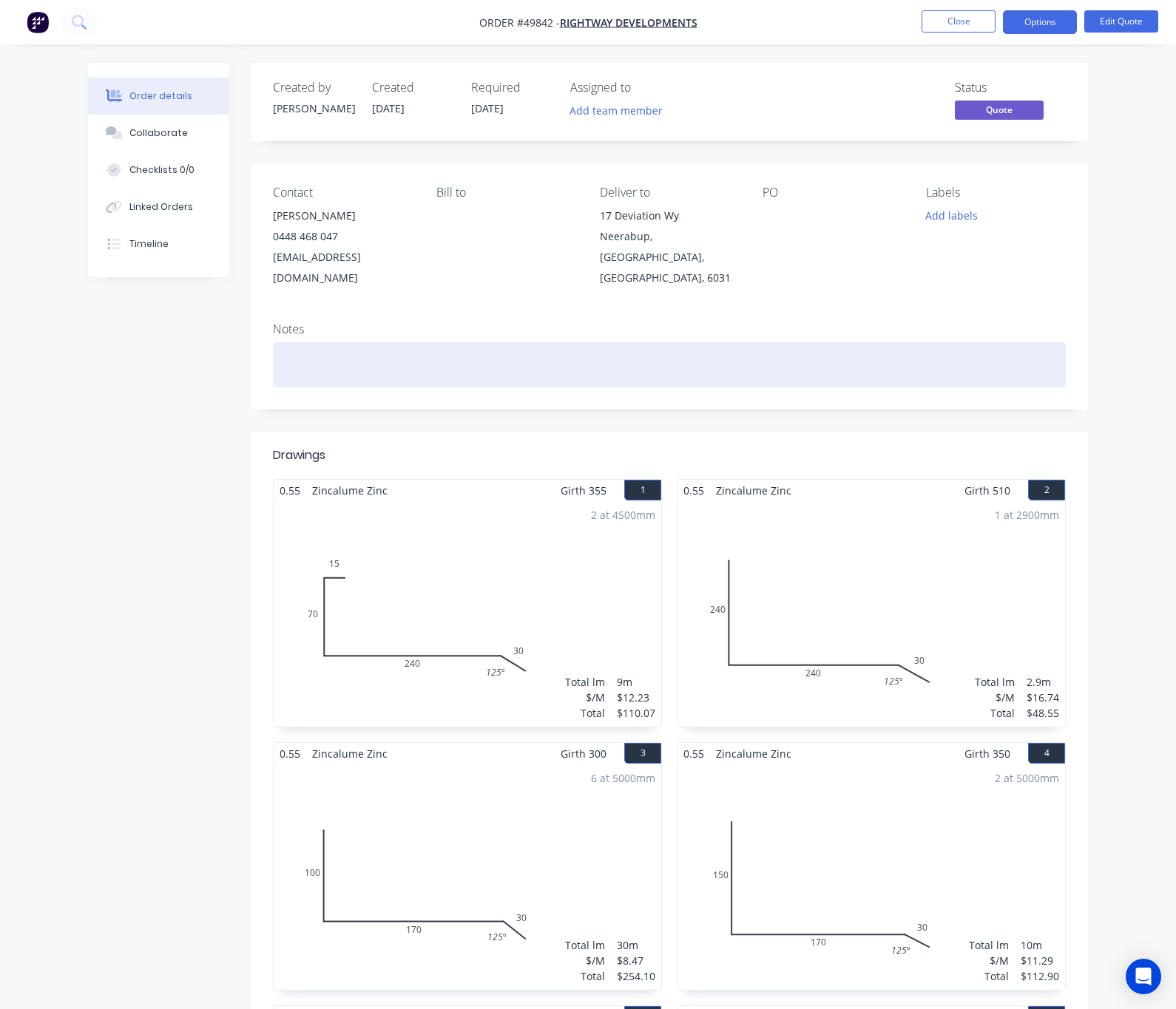
click at [273, 349] on div at bounding box center [669, 365] width 793 height 45
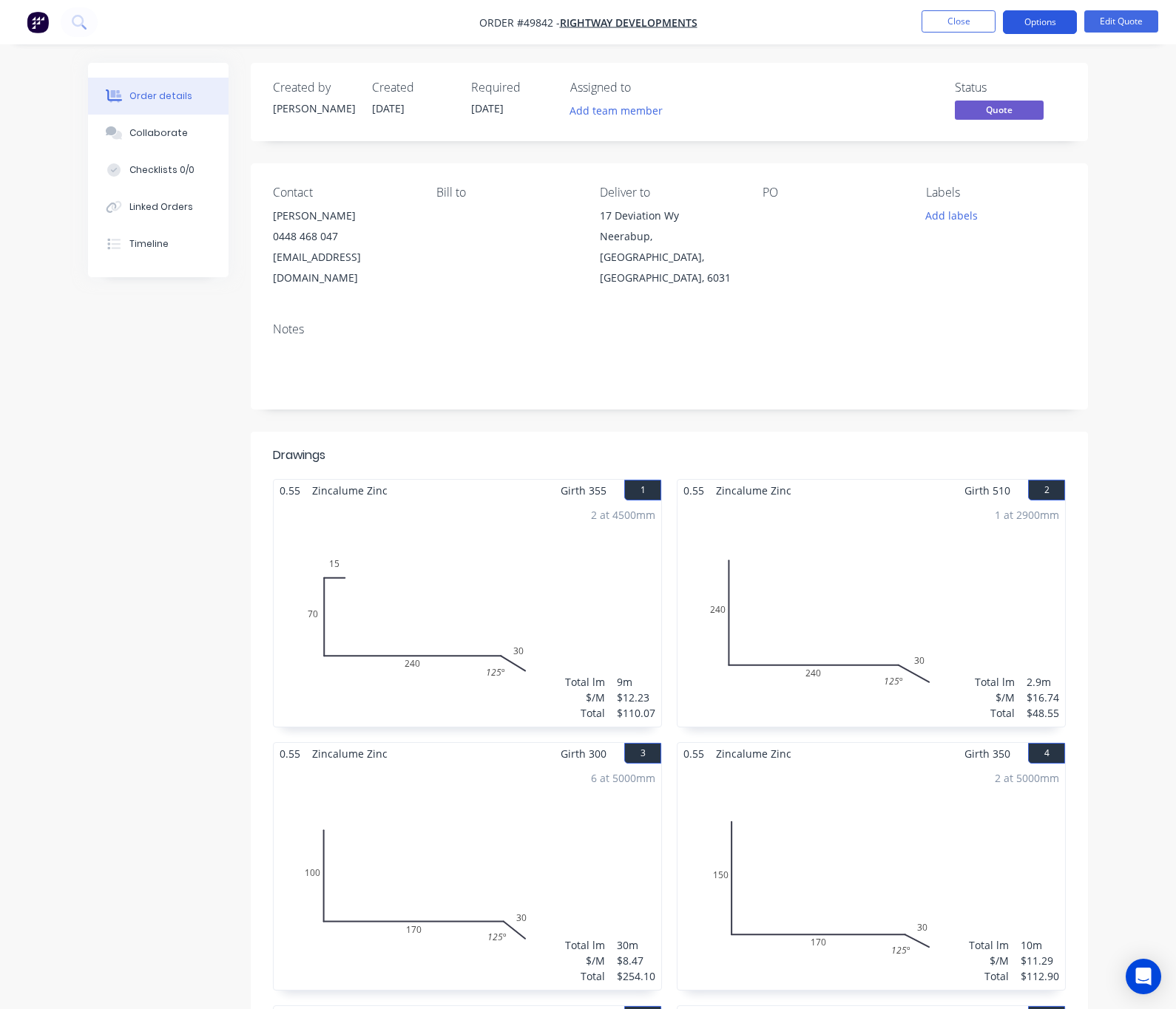
click at [1045, 28] on button "Options" at bounding box center [1039, 22] width 74 height 24
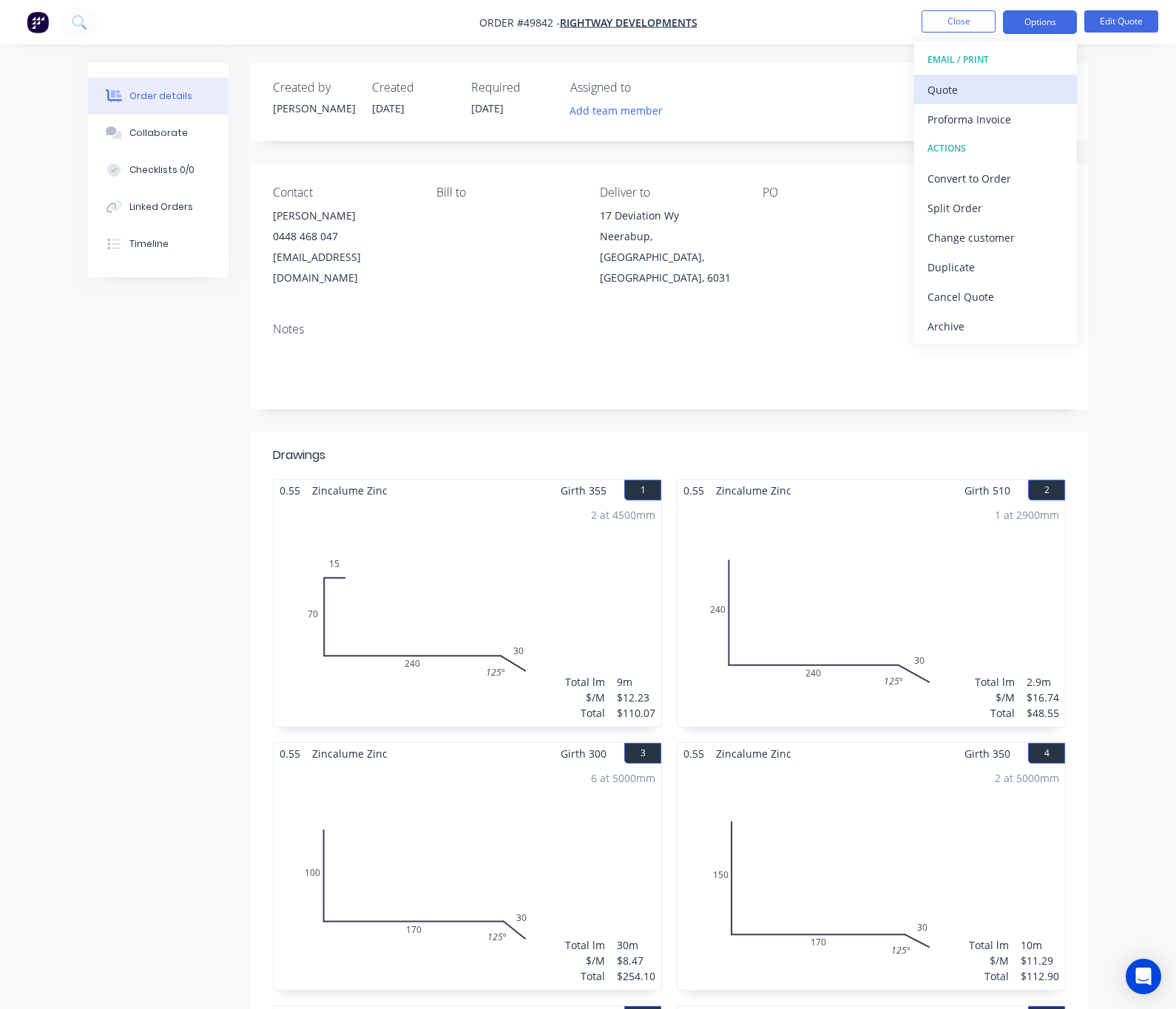
click at [961, 88] on div "Quote" at bounding box center [994, 90] width 136 height 21
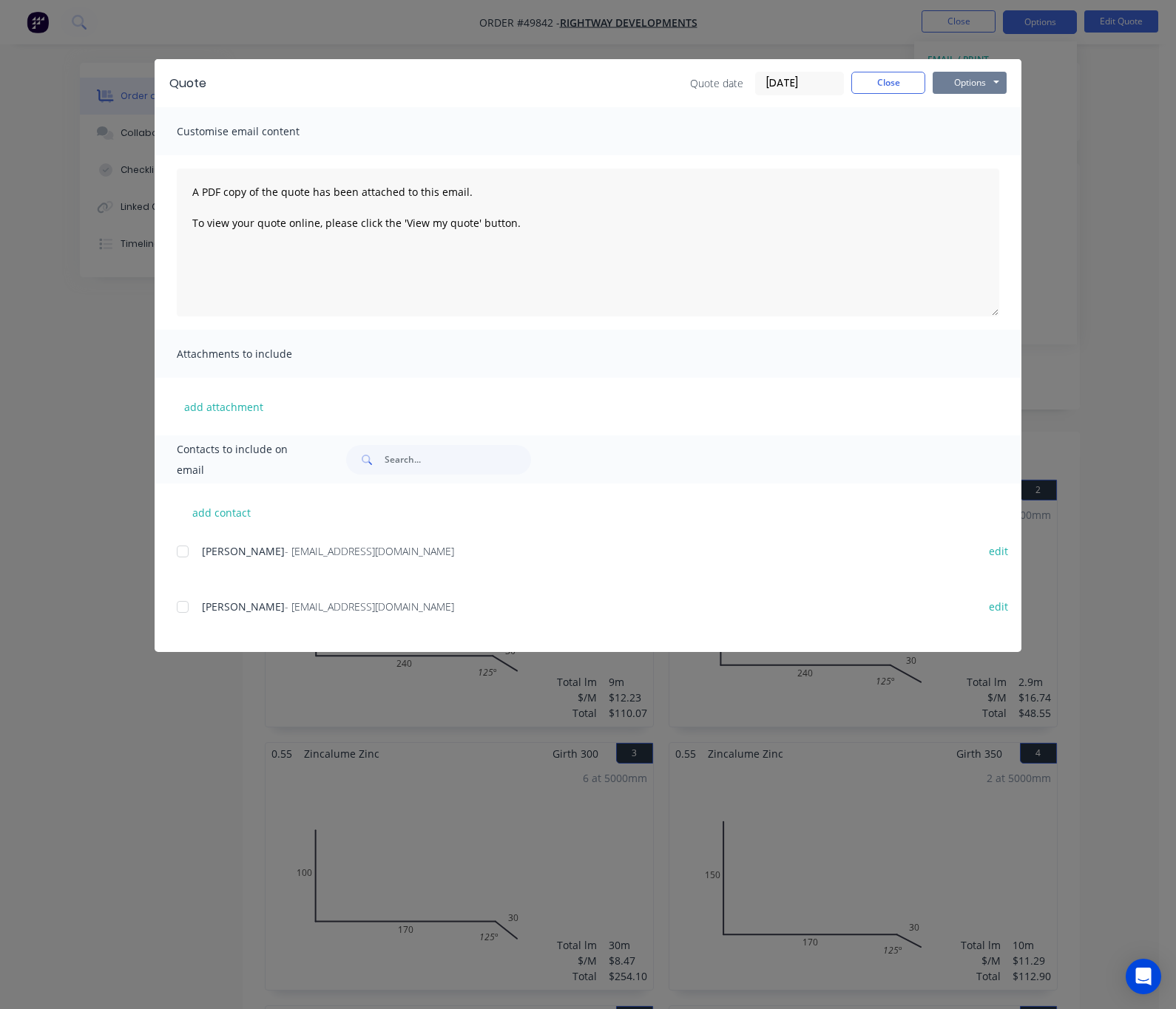
click at [1006, 82] on button "Options" at bounding box center [969, 83] width 74 height 22
click at [1027, 150] on button "Email" at bounding box center [979, 158] width 95 height 24
click at [1006, 80] on button "Options" at bounding box center [969, 83] width 74 height 22
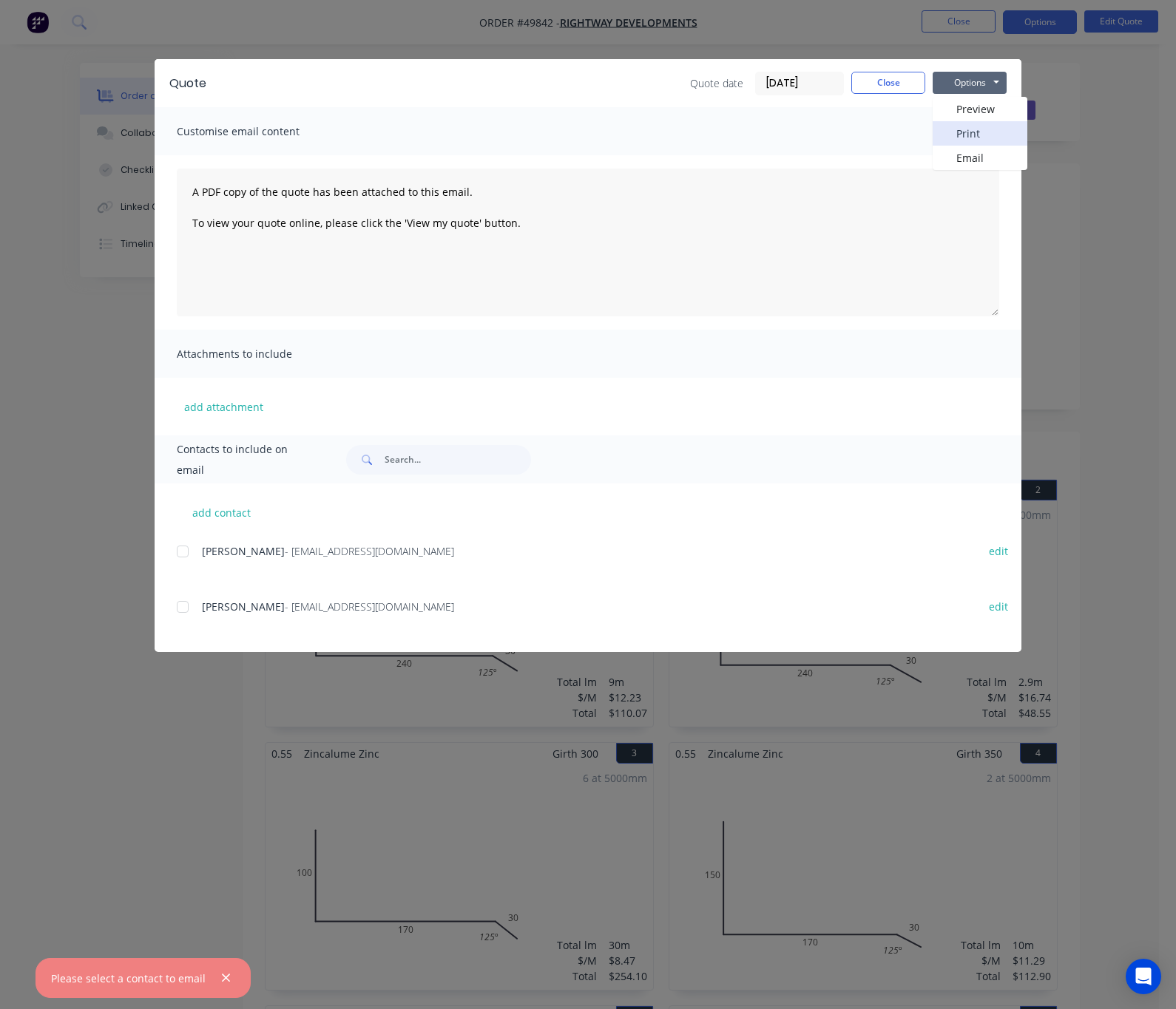
click at [1027, 133] on button "Print" at bounding box center [979, 133] width 95 height 24
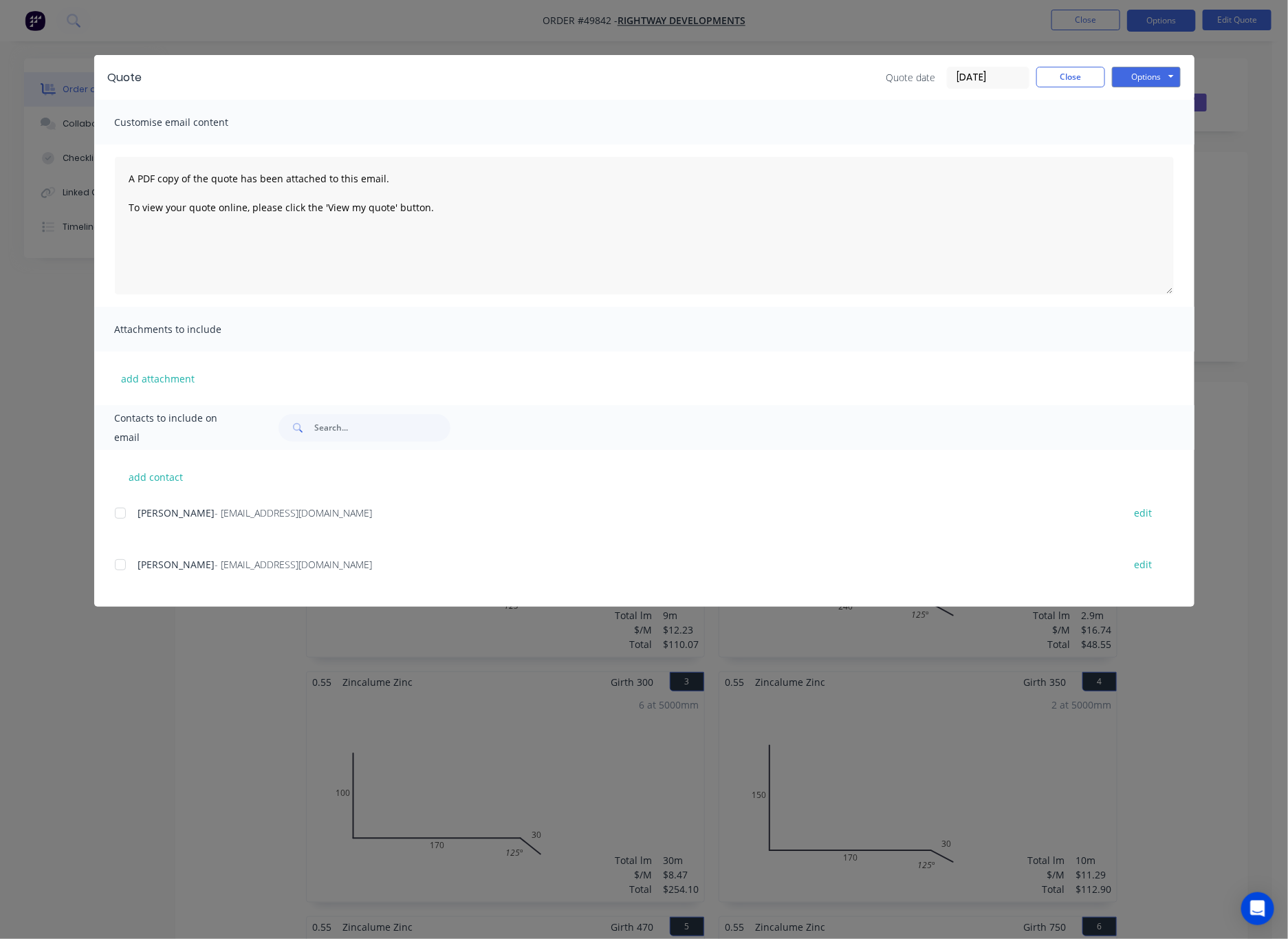
click at [453, 27] on div "Quote Quote date 01/10/25 Close Options Preview Print Email Customise email con…" at bounding box center [644, 469] width 1288 height 939
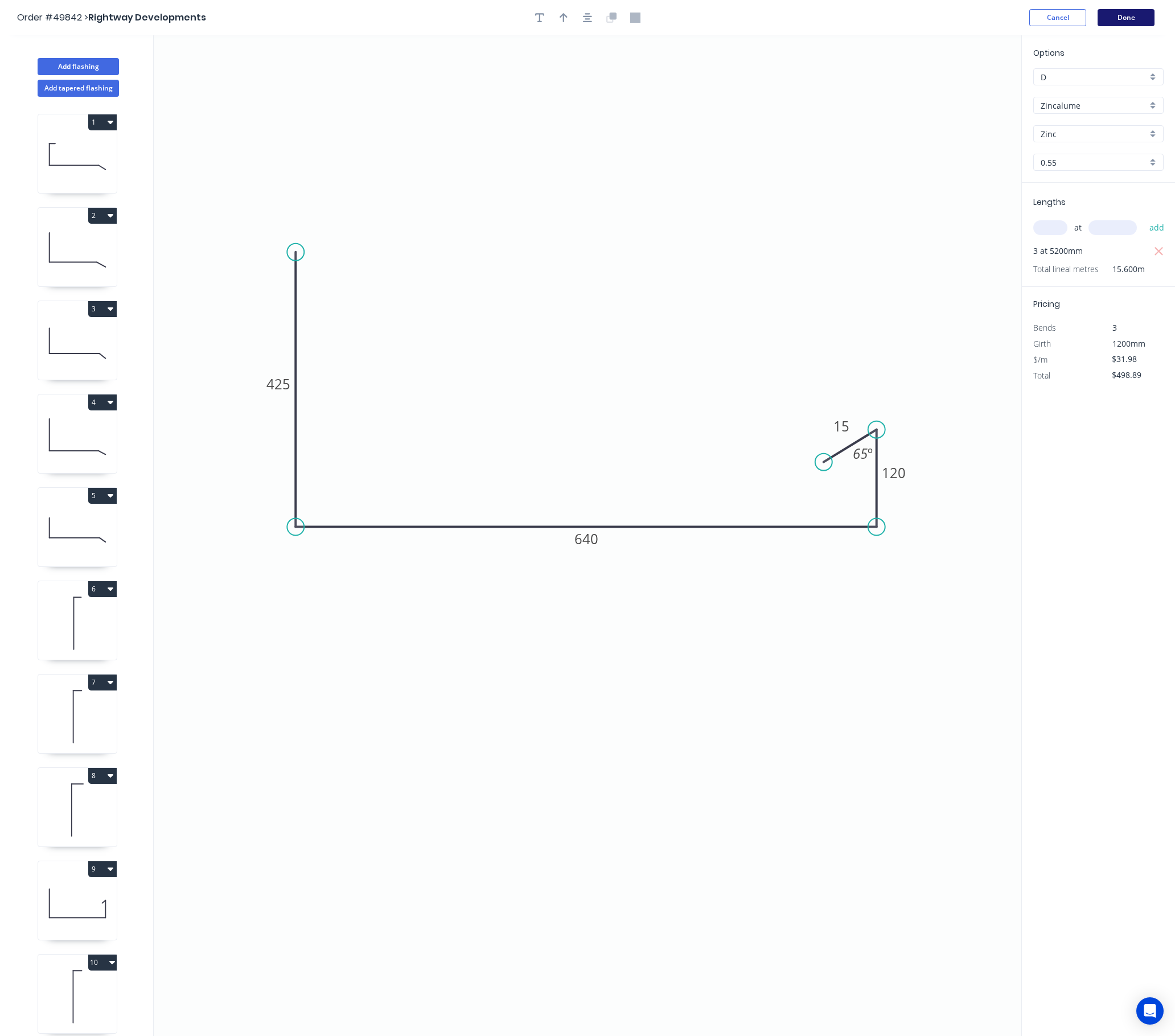
click at [881, 11] on button "Done" at bounding box center [1126, 18] width 57 height 17
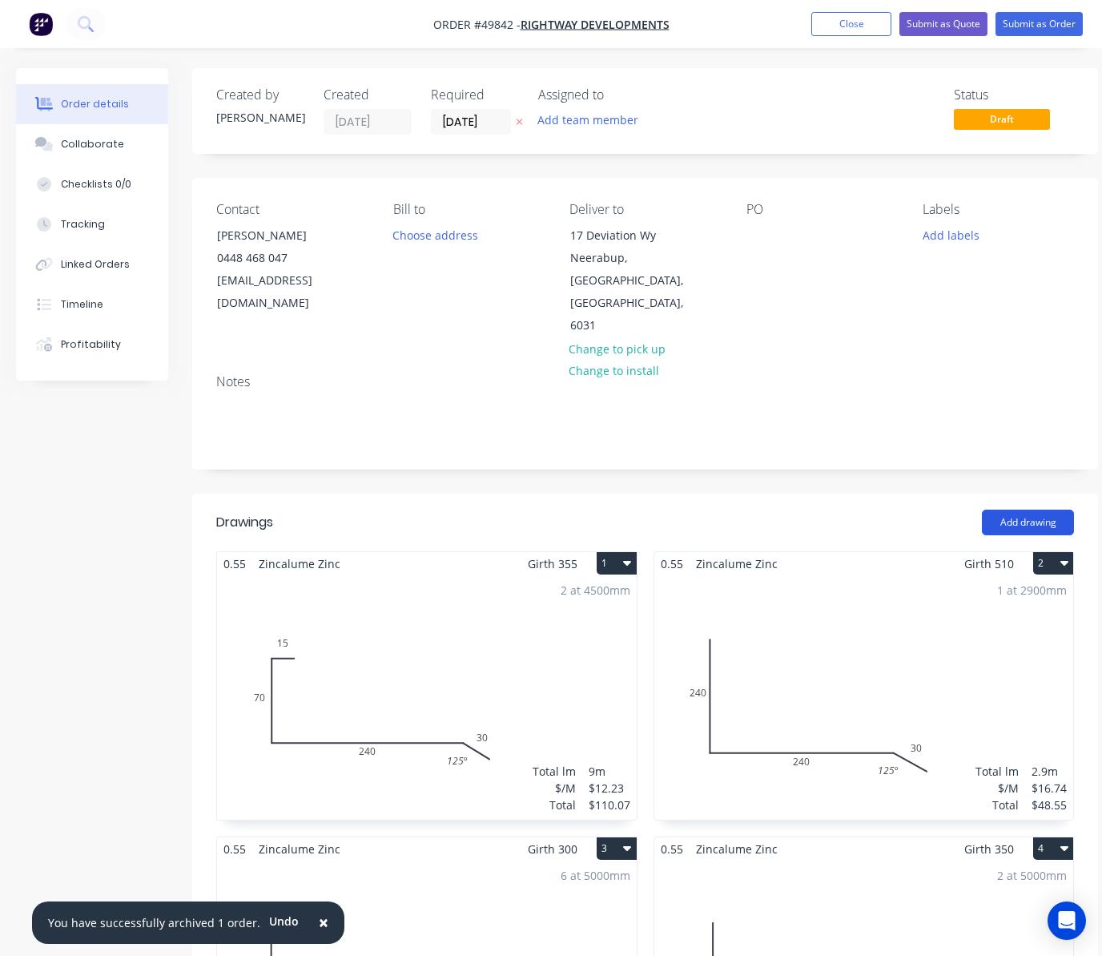
click at [1020, 509] on button "Add drawing" at bounding box center [1028, 522] width 92 height 26
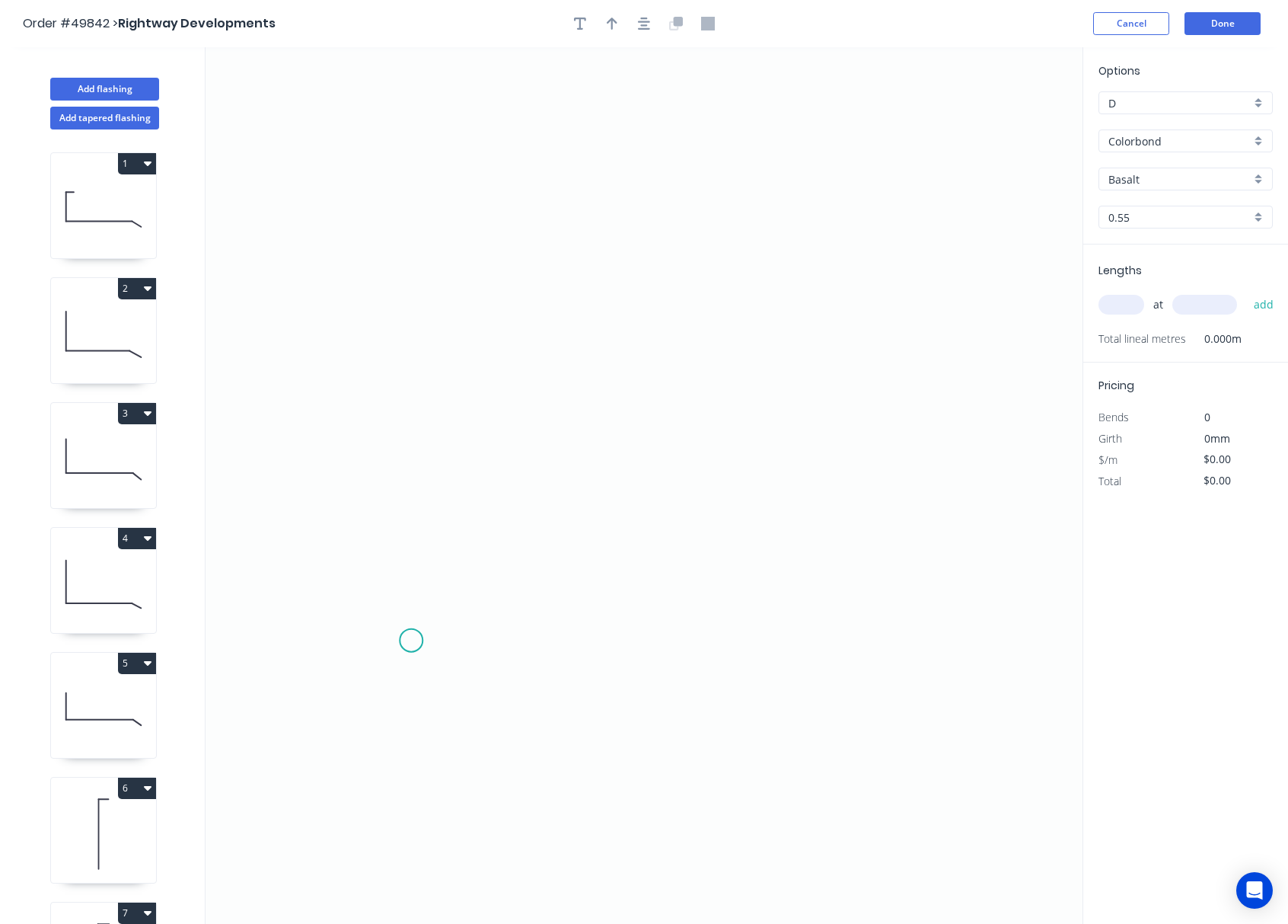
click at [412, 641] on icon "0" at bounding box center [644, 486] width 877 height 876
click at [376, 670] on icon "0" at bounding box center [644, 486] width 877 height 876
click at [369, 354] on icon "0 ?" at bounding box center [644, 486] width 877 height 876
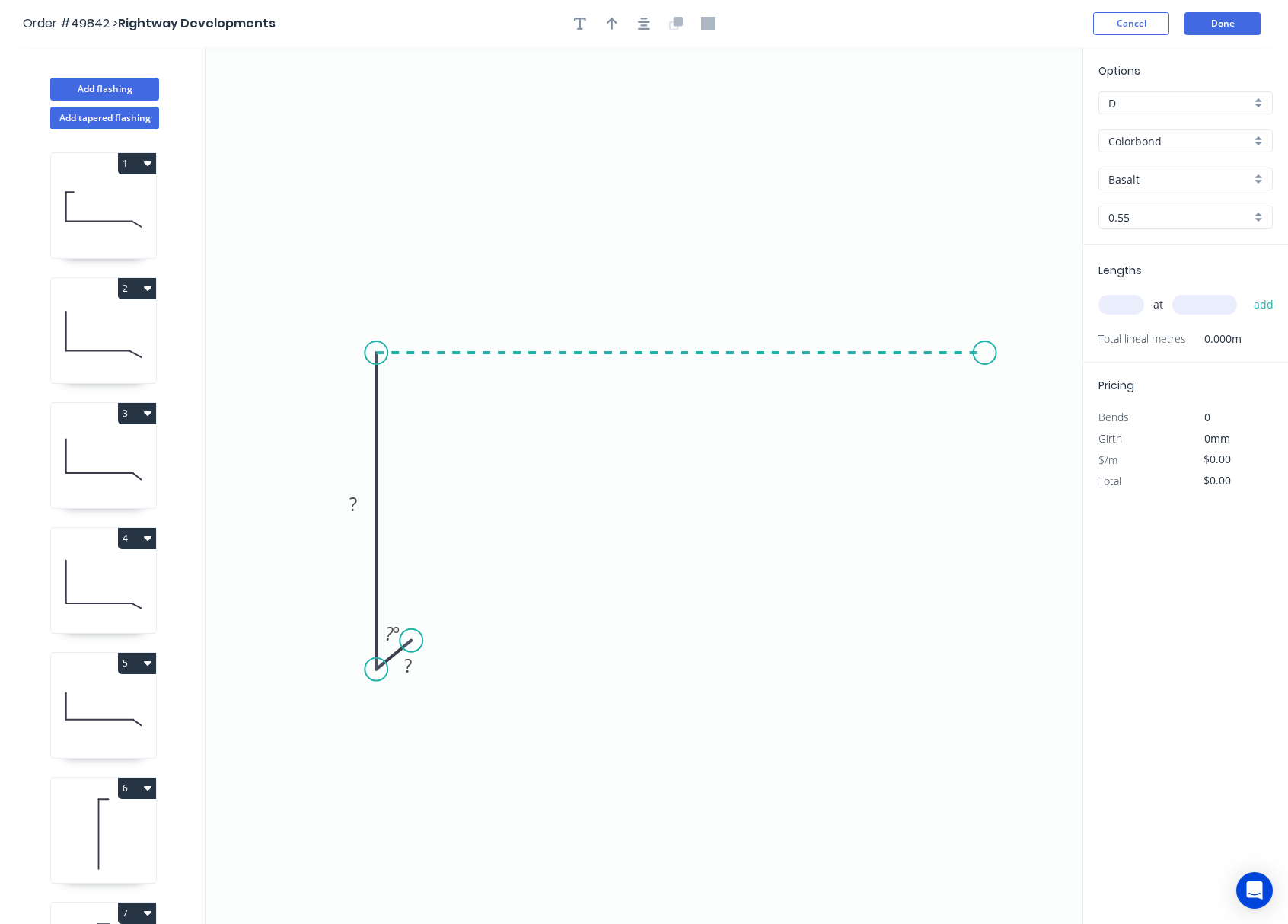
click at [985, 369] on icon "0 ? ? ? º" at bounding box center [644, 486] width 877 height 876
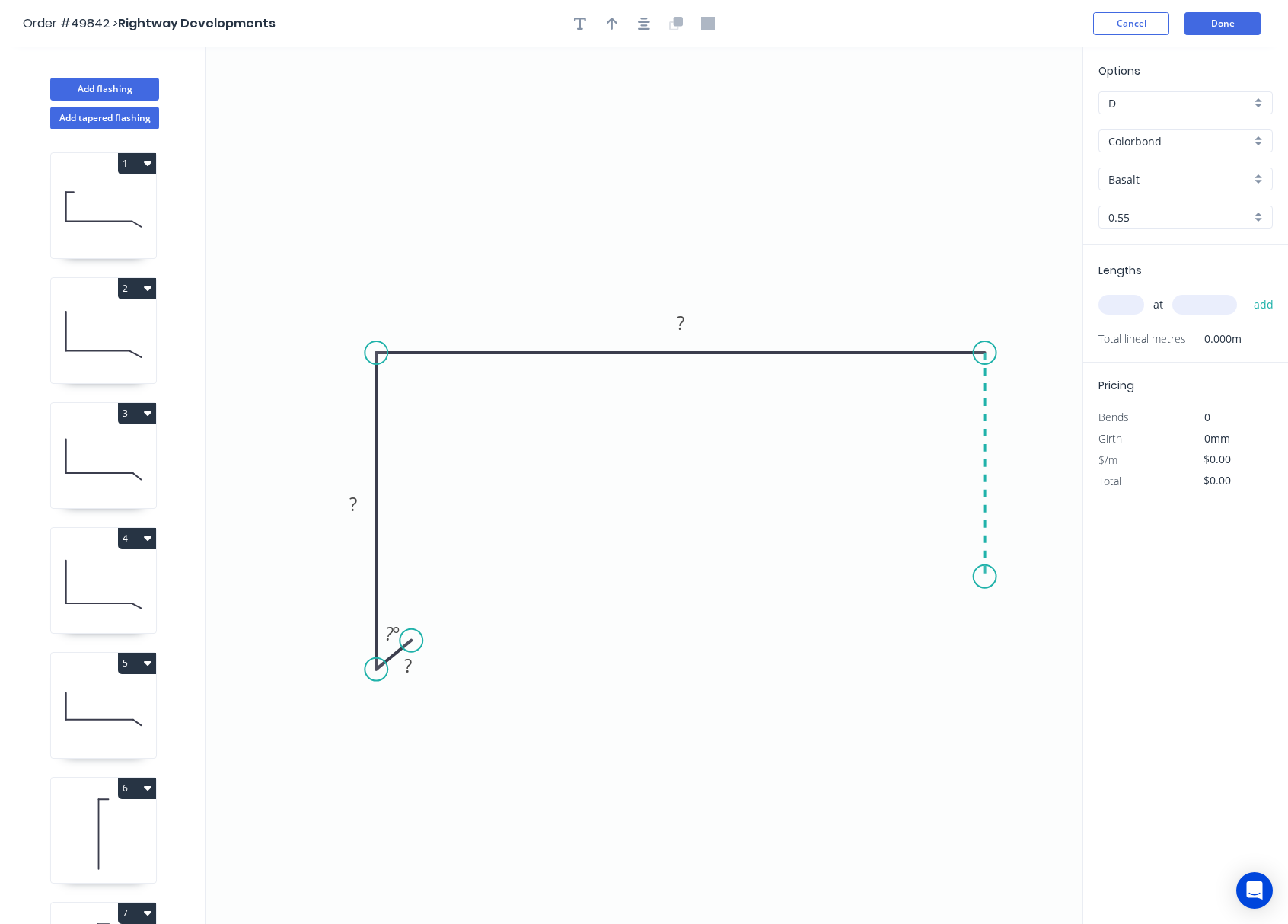
click at [977, 577] on icon "0 ? ? ? ? º" at bounding box center [644, 486] width 877 height 876
click at [952, 549] on icon "0 ? ? ? ? ? º" at bounding box center [644, 486] width 877 height 876
click at [952, 549] on circle at bounding box center [952, 548] width 23 height 23
drag, startPoint x: 952, startPoint y: 549, endPoint x: 942, endPoint y: 546, distance: 10.4
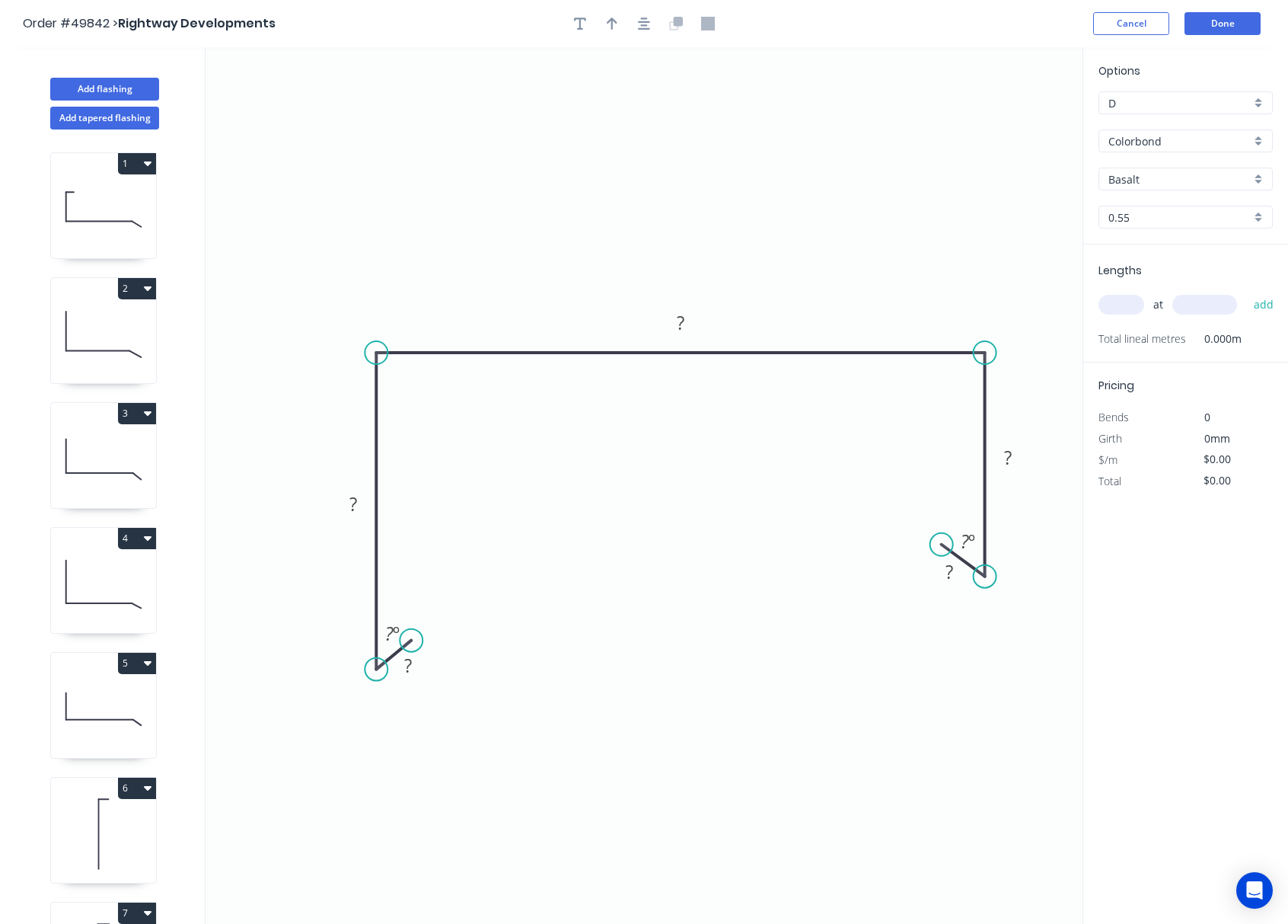
click at [942, 546] on circle at bounding box center [942, 545] width 23 height 23
drag, startPoint x: 379, startPoint y: 668, endPoint x: 390, endPoint y: 588, distance: 80.8
click at [390, 588] on g "? º" at bounding box center [401, 576] width 73 height 38
drag, startPoint x: 412, startPoint y: 635, endPoint x: 423, endPoint y: 557, distance: 78.8
click at [423, 557] on circle at bounding box center [423, 557] width 23 height 23
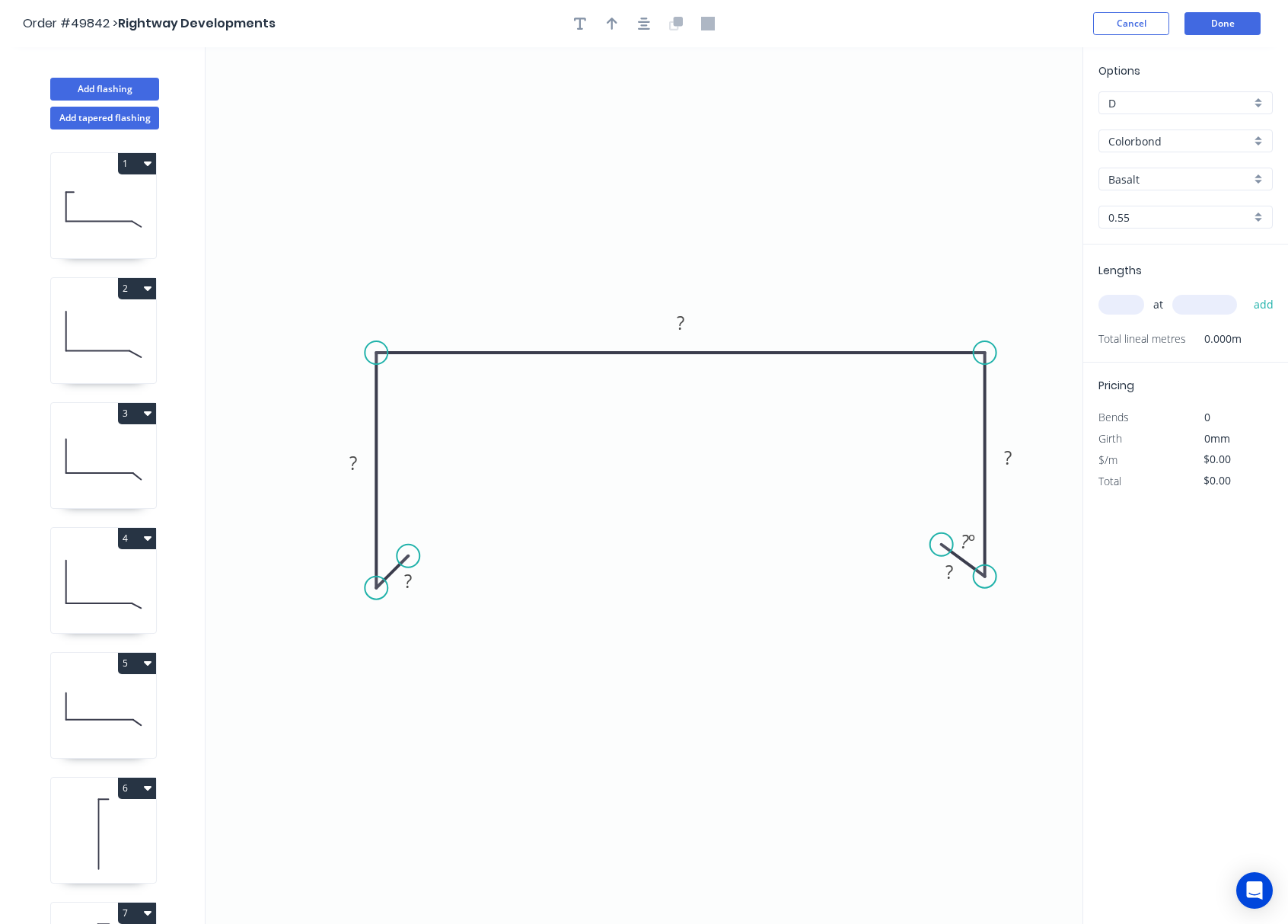
drag, startPoint x: 423, startPoint y: 554, endPoint x: 408, endPoint y: 556, distance: 15.1
click at [408, 556] on circle at bounding box center [408, 556] width 23 height 23
click at [410, 576] on tspan "?" at bounding box center [408, 581] width 8 height 25
click at [357, 469] on tspan "?" at bounding box center [354, 462] width 8 height 25
click at [695, 326] on rect at bounding box center [681, 323] width 30 height 21
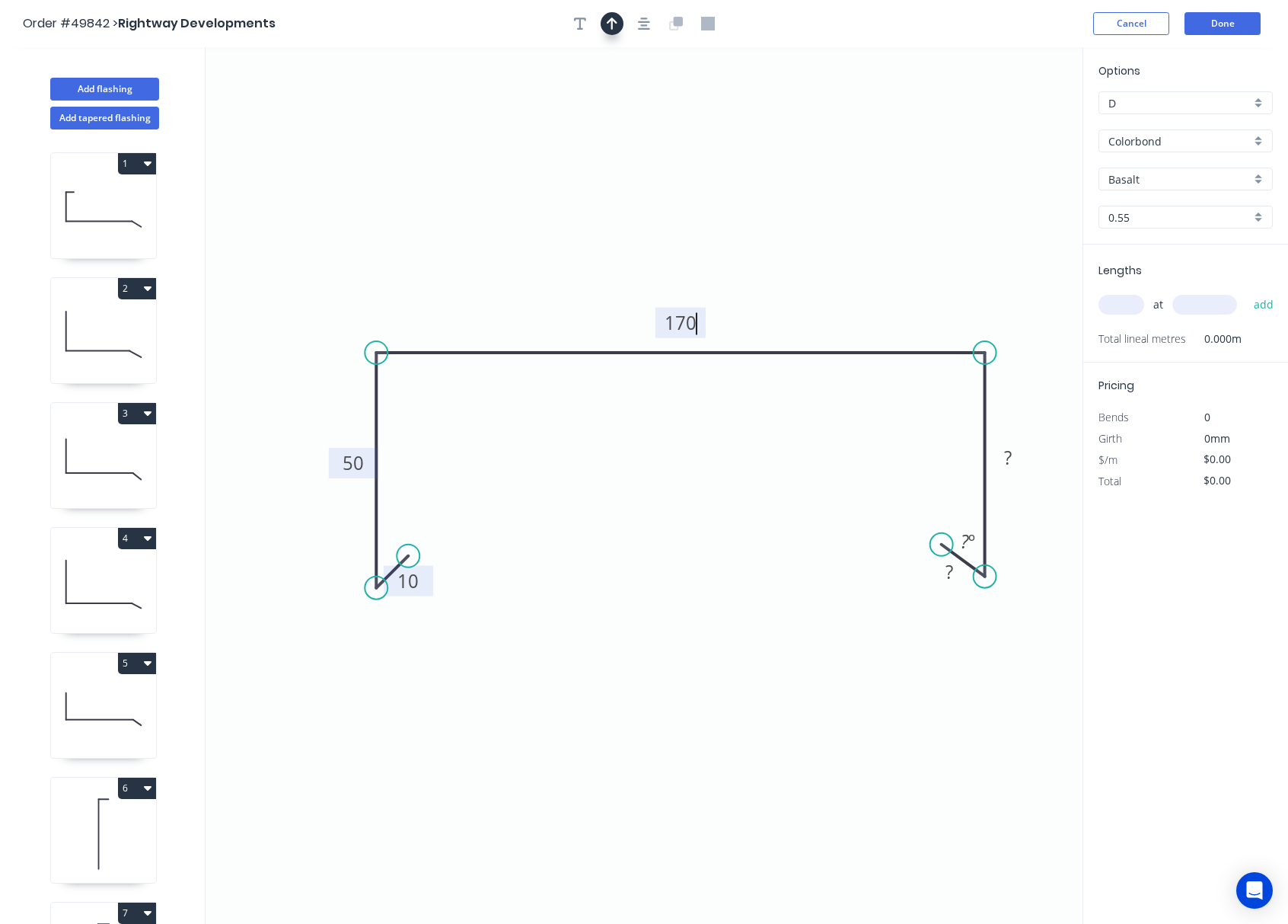
drag, startPoint x: 615, startPoint y: 29, endPoint x: 650, endPoint y: 46, distance: 38.9
click at [614, 29] on icon "button" at bounding box center [611, 24] width 10 height 13
drag, startPoint x: 1009, startPoint y: 124, endPoint x: 784, endPoint y: 225, distance: 246.6
click at [784, 225] on icon at bounding box center [784, 206] width 13 height 48
click at [1009, 457] on tspan "?" at bounding box center [1009, 457] width 8 height 25
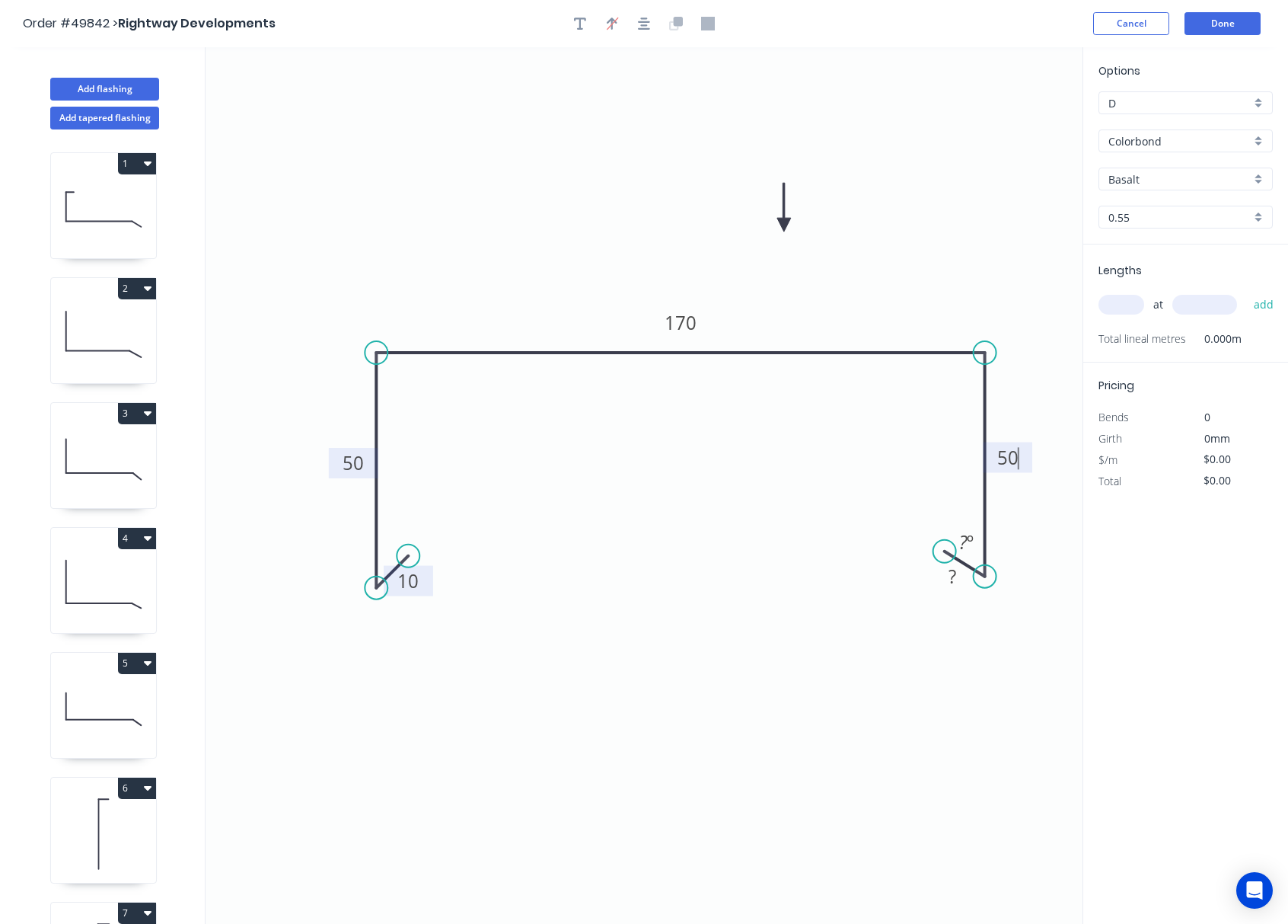
drag, startPoint x: 939, startPoint y: 543, endPoint x: 945, endPoint y: 552, distance: 10.8
click at [945, 552] on circle at bounding box center [945, 551] width 23 height 23
drag, startPoint x: 988, startPoint y: 576, endPoint x: 988, endPoint y: 587, distance: 11.0
click at [988, 587] on circle at bounding box center [985, 591] width 23 height 23
click at [948, 554] on circle at bounding box center [948, 554] width 23 height 23
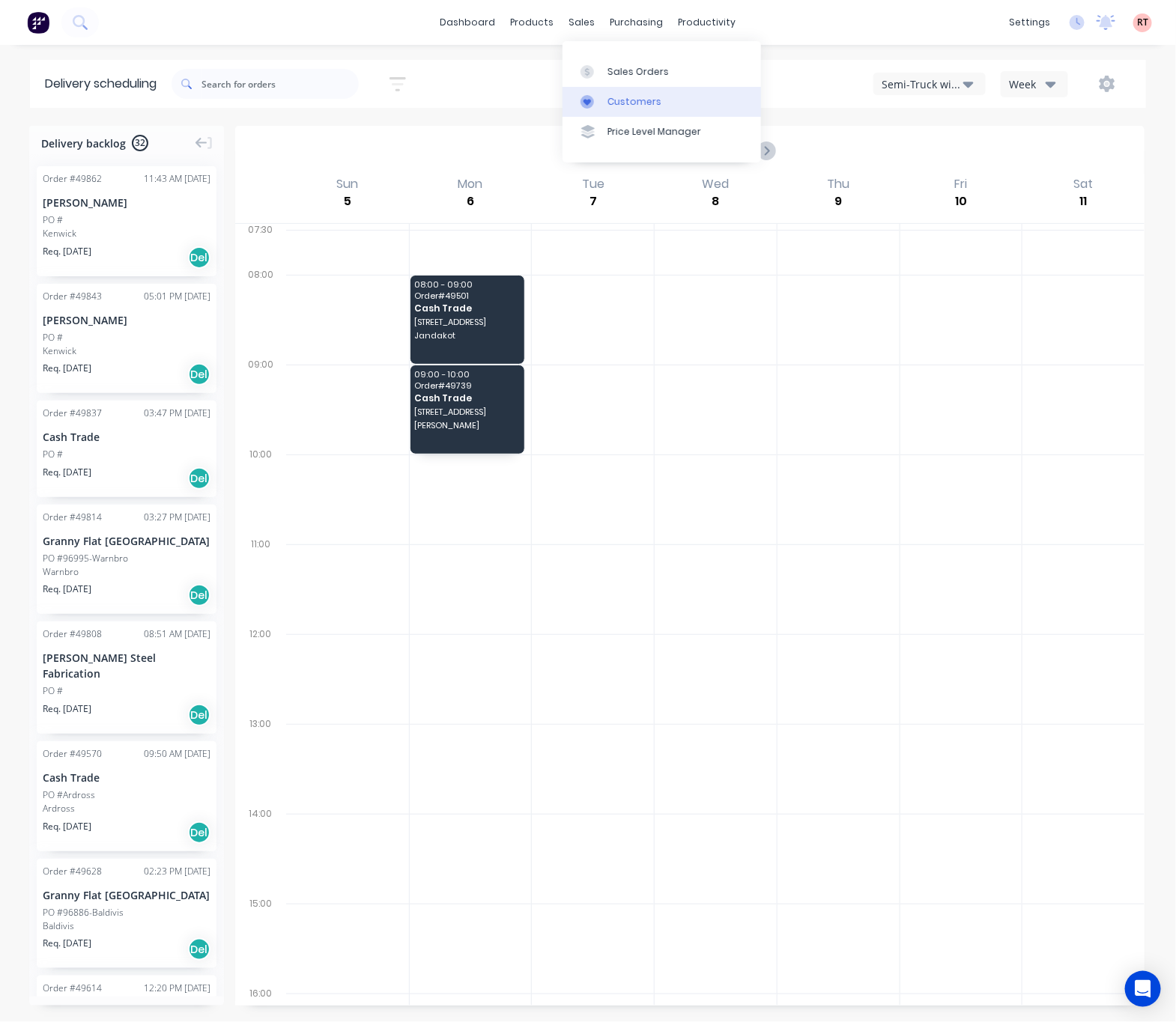
click at [619, 102] on div "Customers" at bounding box center [635, 102] width 54 height 13
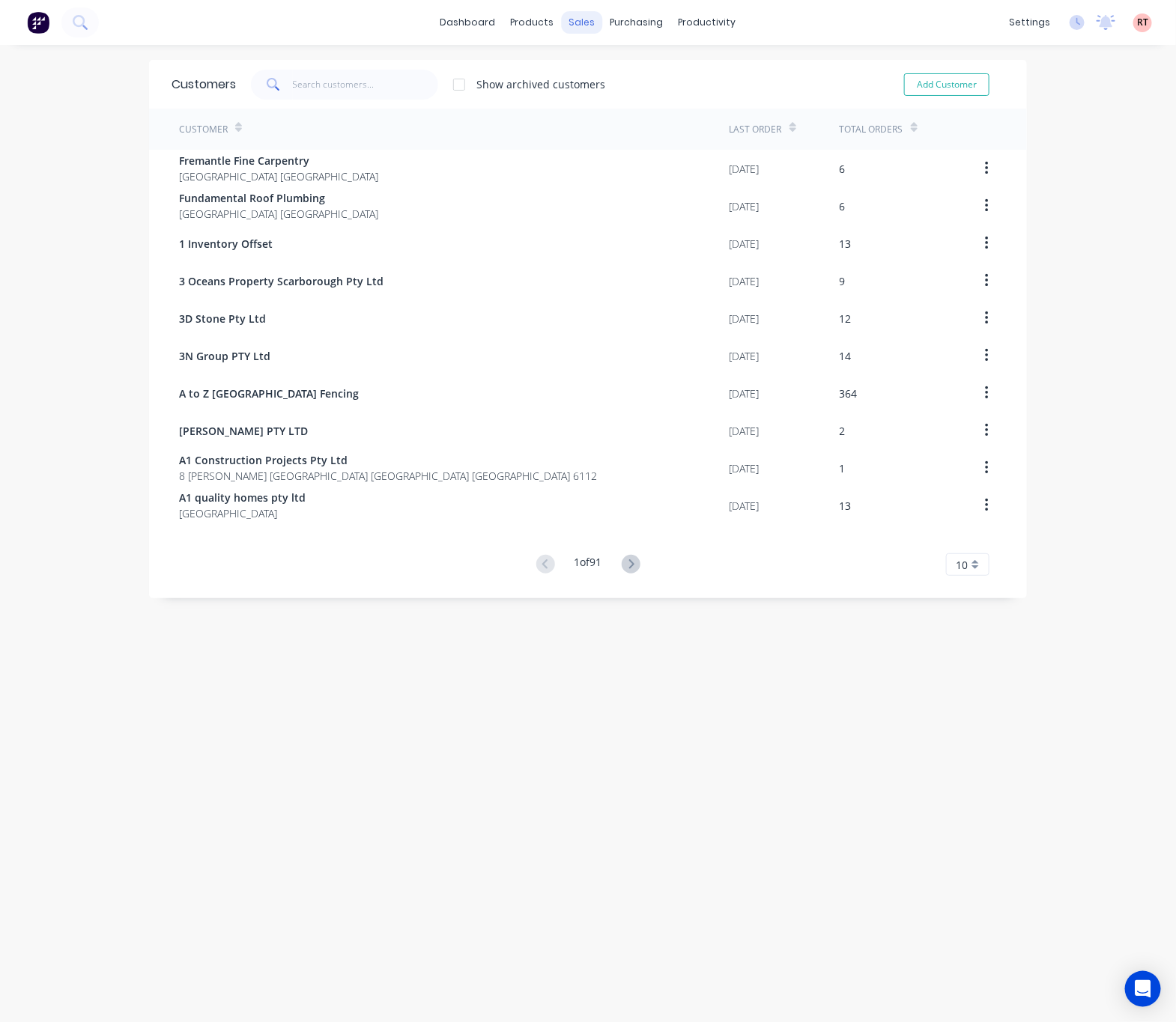
click at [566, 25] on div "sales" at bounding box center [582, 22] width 41 height 22
click at [581, 65] on icon at bounding box center [579, 72] width 13 height 13
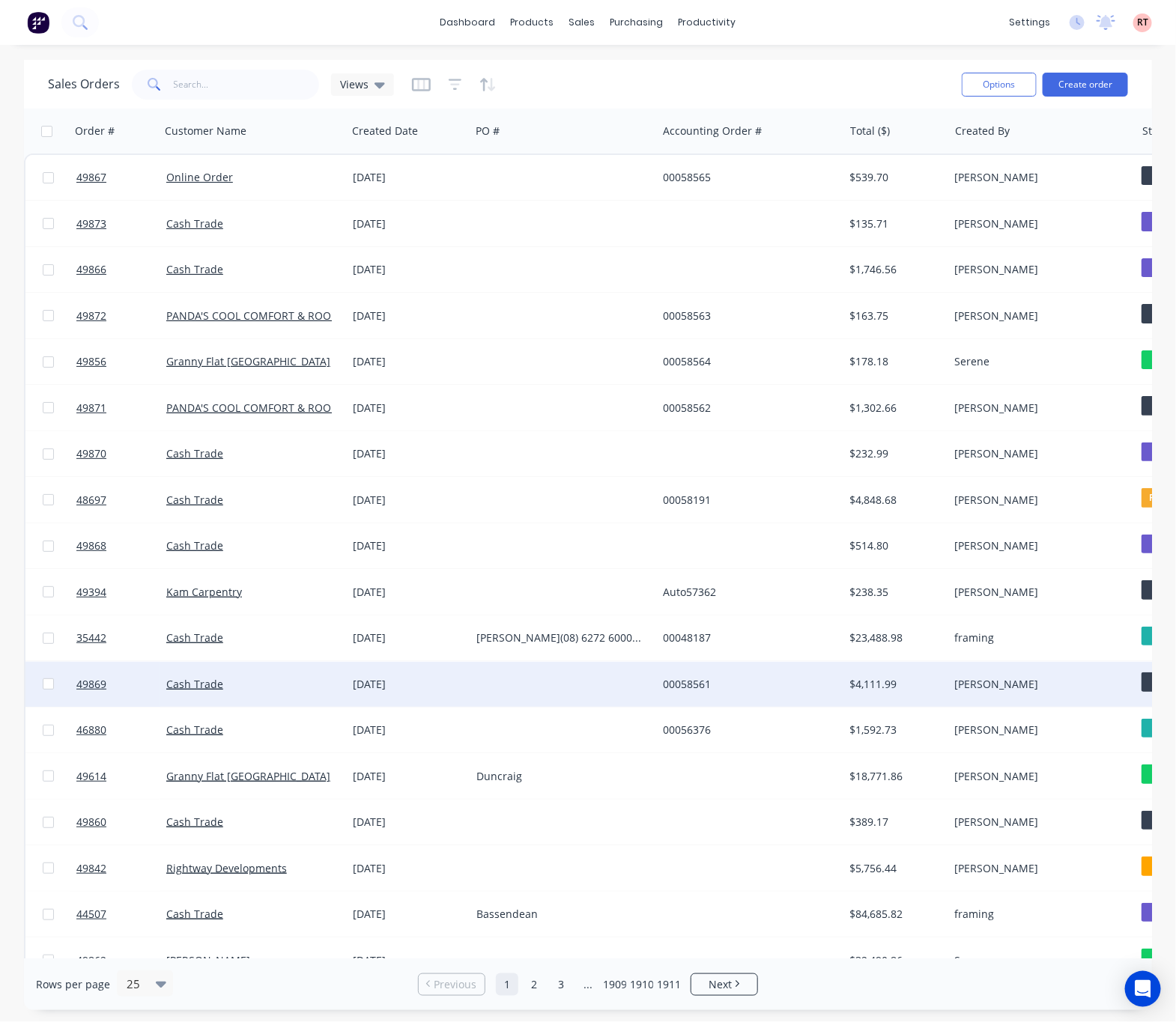
click at [791, 690] on div "00058561" at bounding box center [746, 684] width 166 height 15
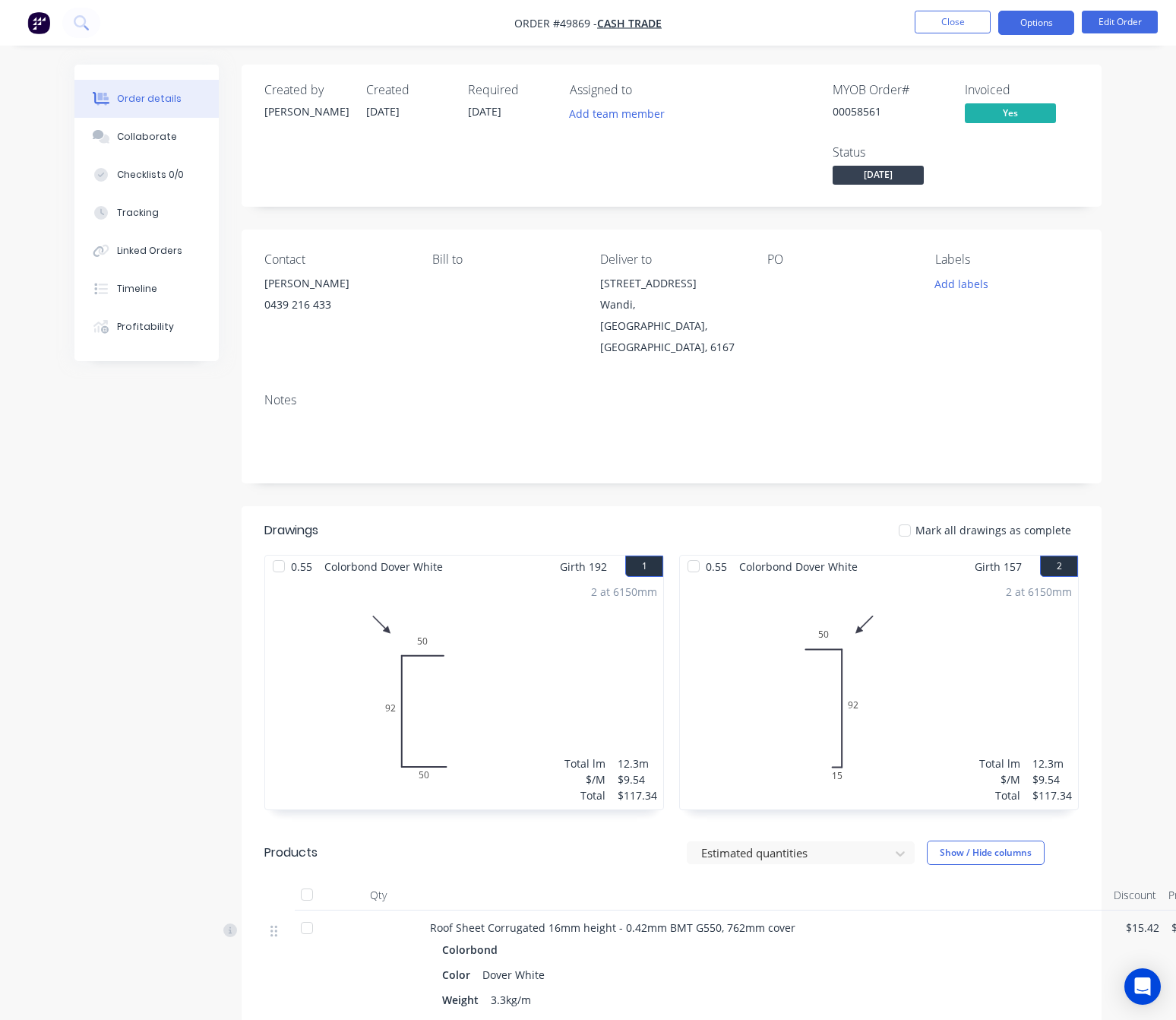
click at [1048, 14] on button "Options" at bounding box center [1037, 23] width 76 height 25
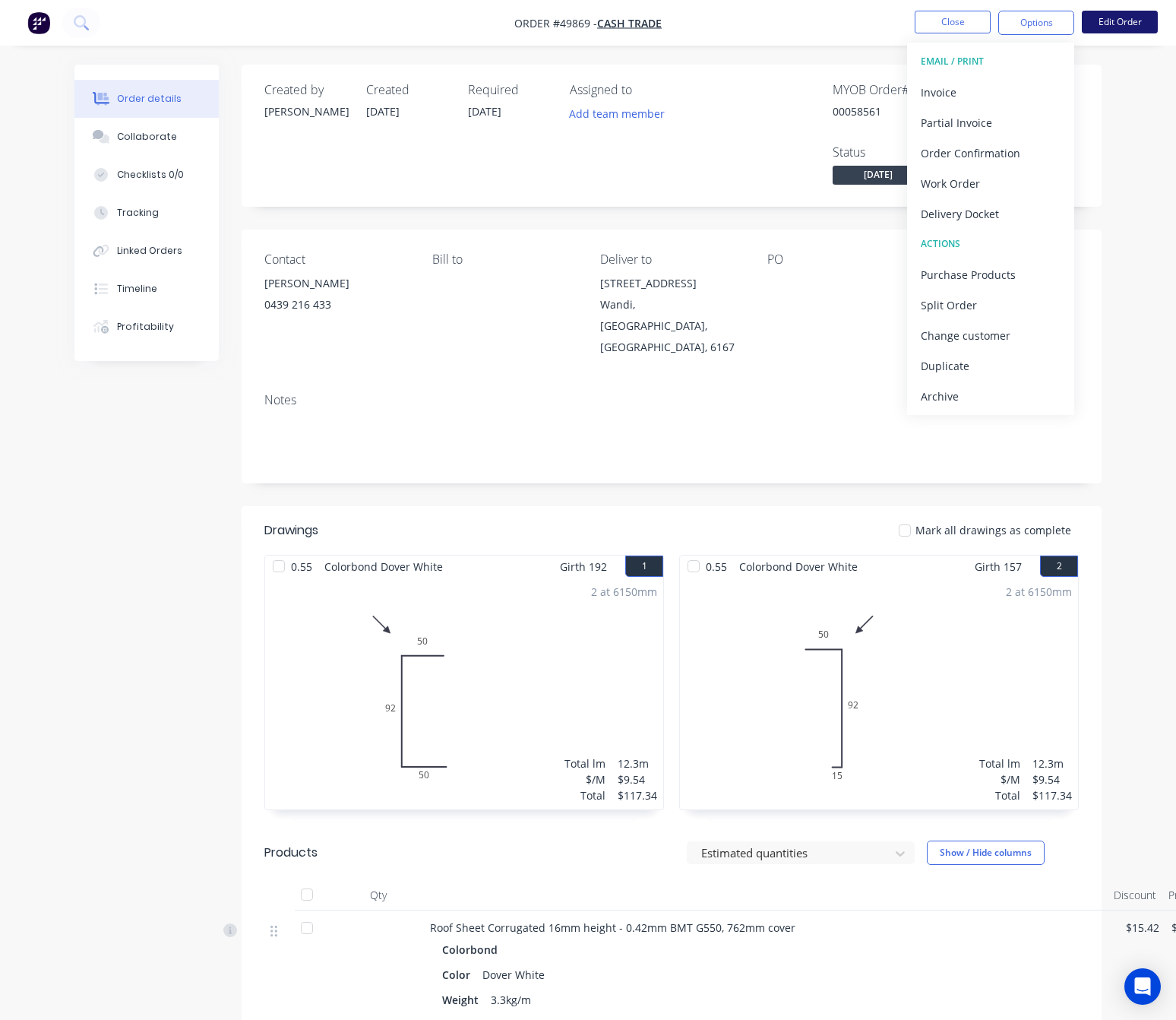
click at [1116, 18] on button "Edit Order" at bounding box center [1120, 22] width 76 height 23
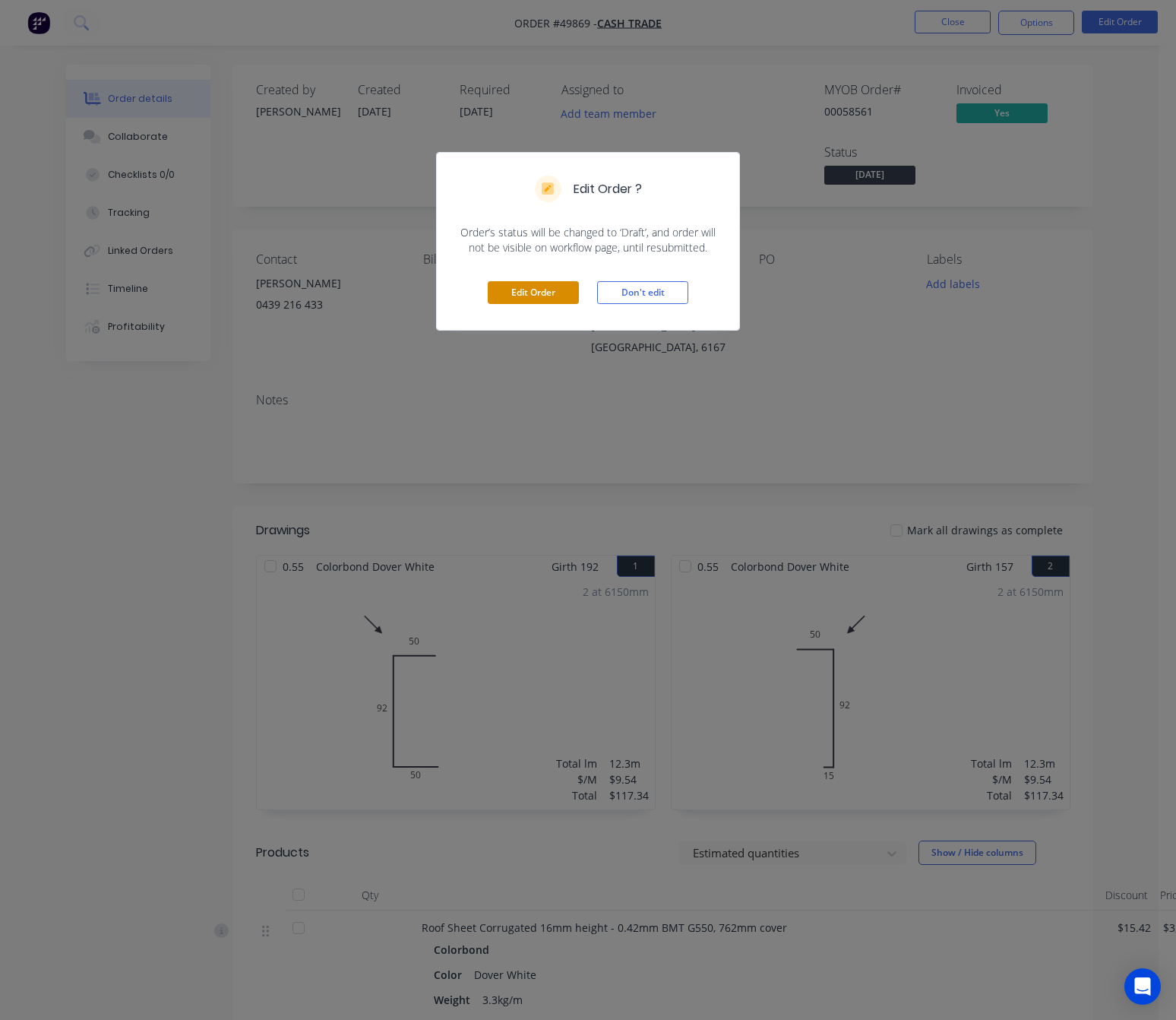
click at [554, 292] on button "Edit Order" at bounding box center [533, 292] width 91 height 23
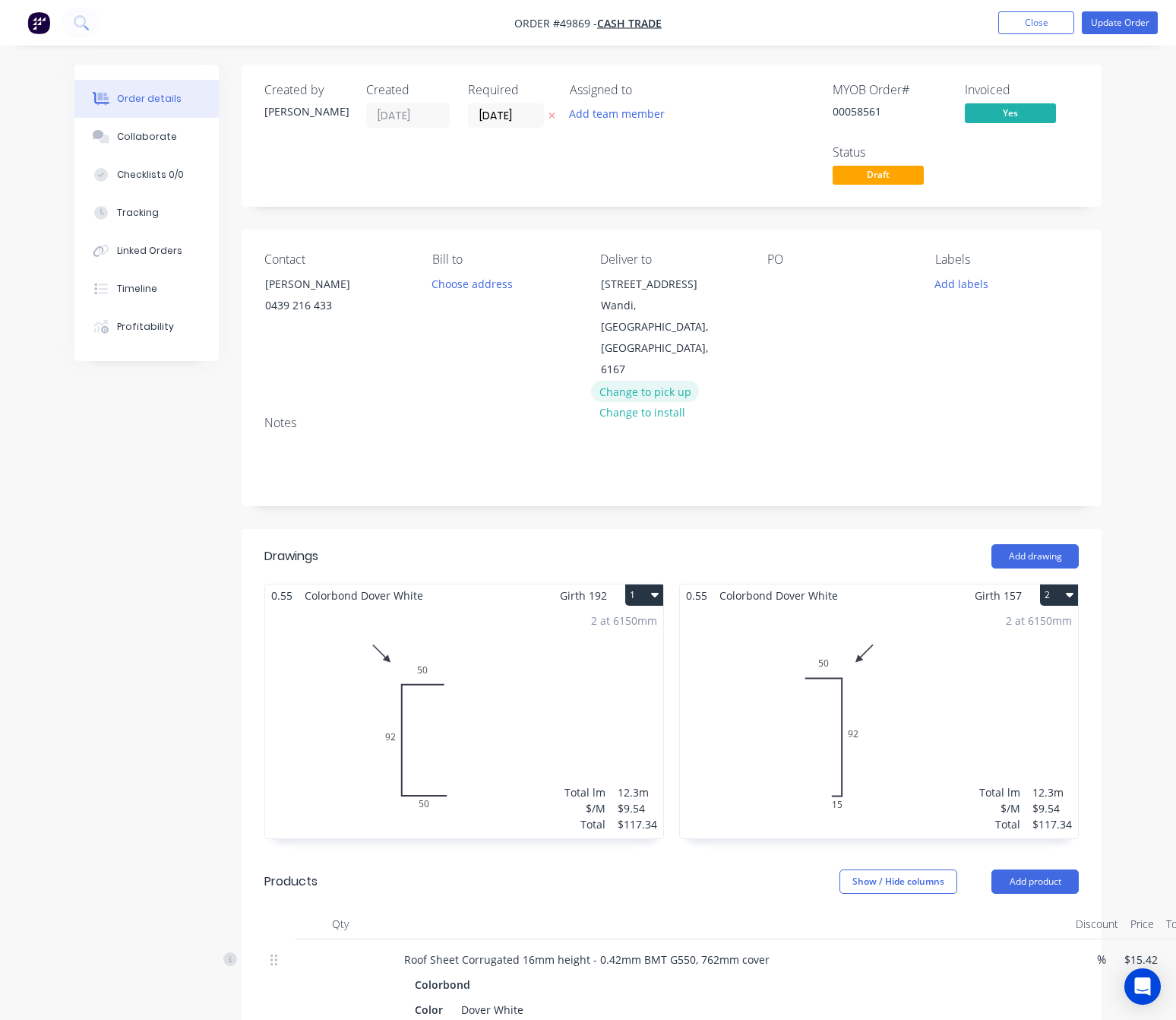
click at [634, 380] on button "Change to pick up" at bounding box center [645, 391] width 108 height 21
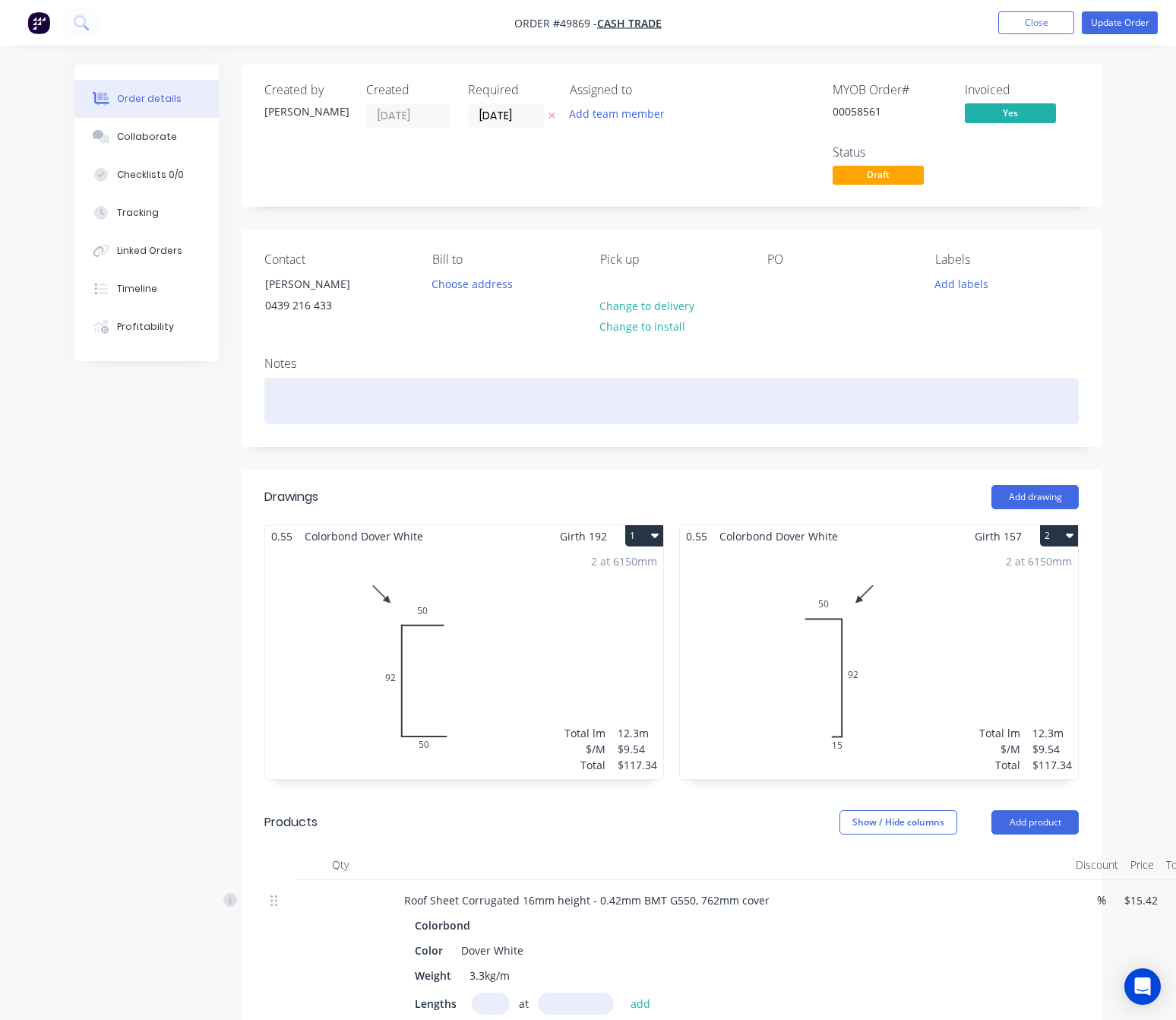
click at [811, 383] on div at bounding box center [671, 400] width 815 height 46
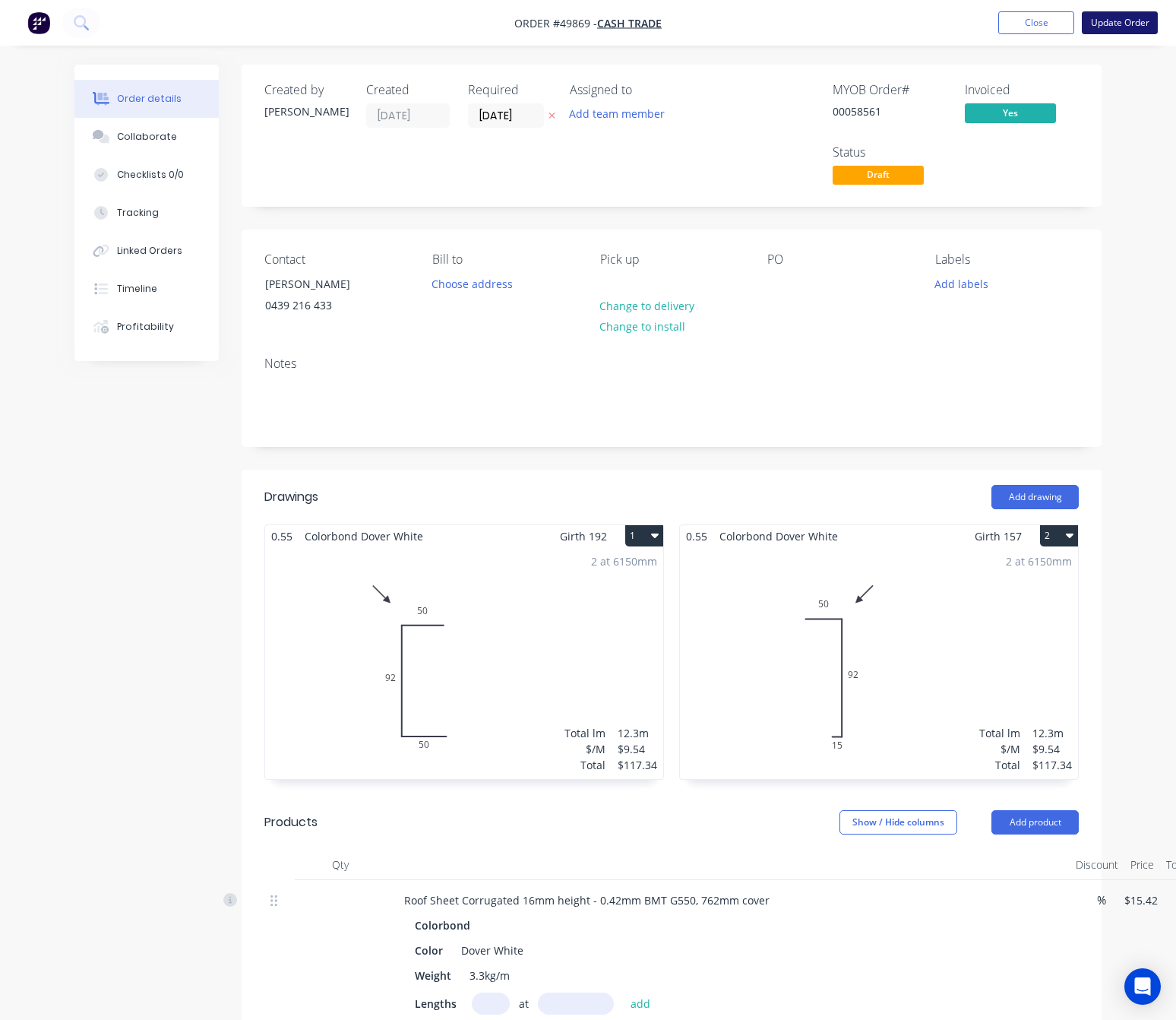
click at [1122, 21] on button "Update Order" at bounding box center [1120, 23] width 76 height 23
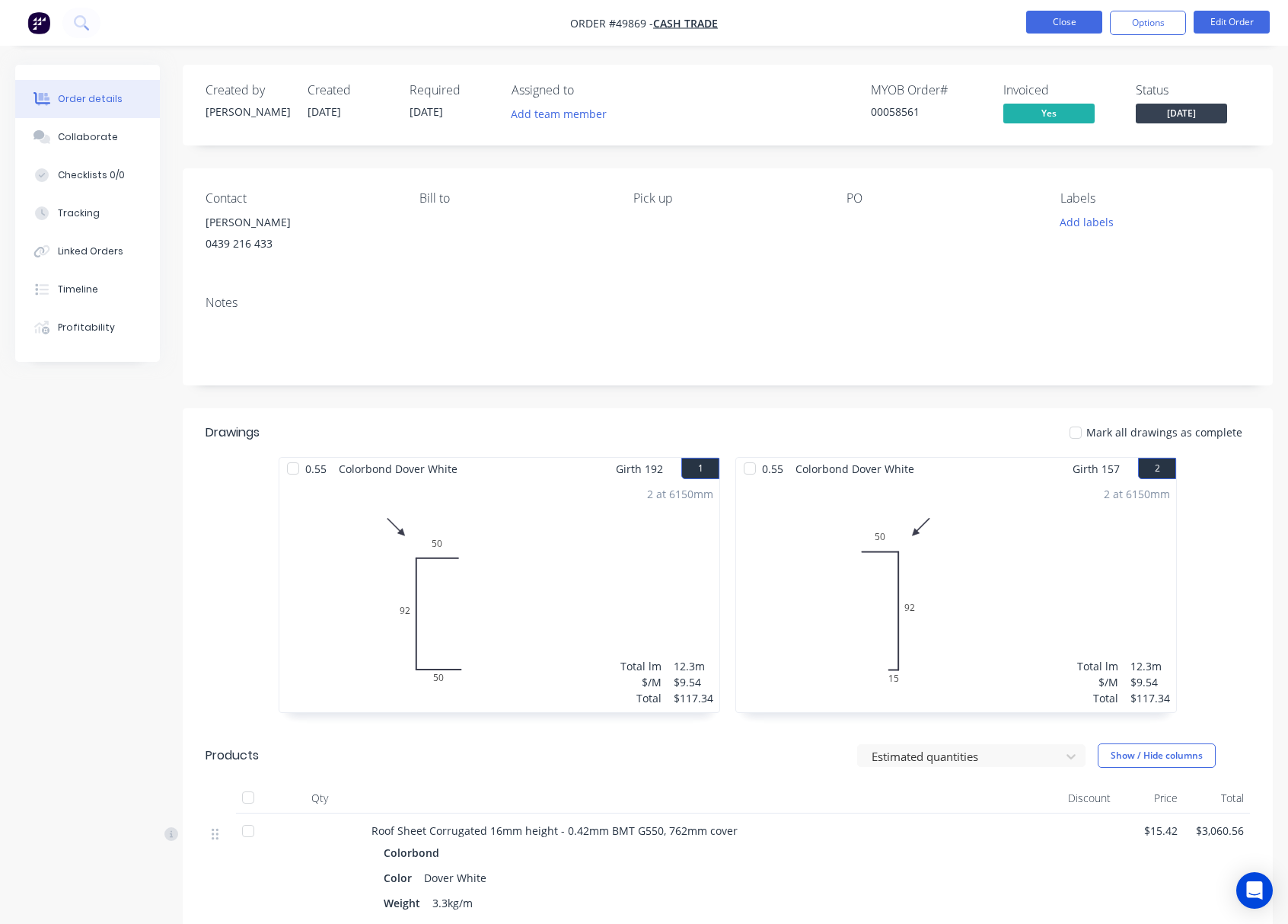
click at [1051, 28] on button "Close" at bounding box center [1065, 22] width 76 height 23
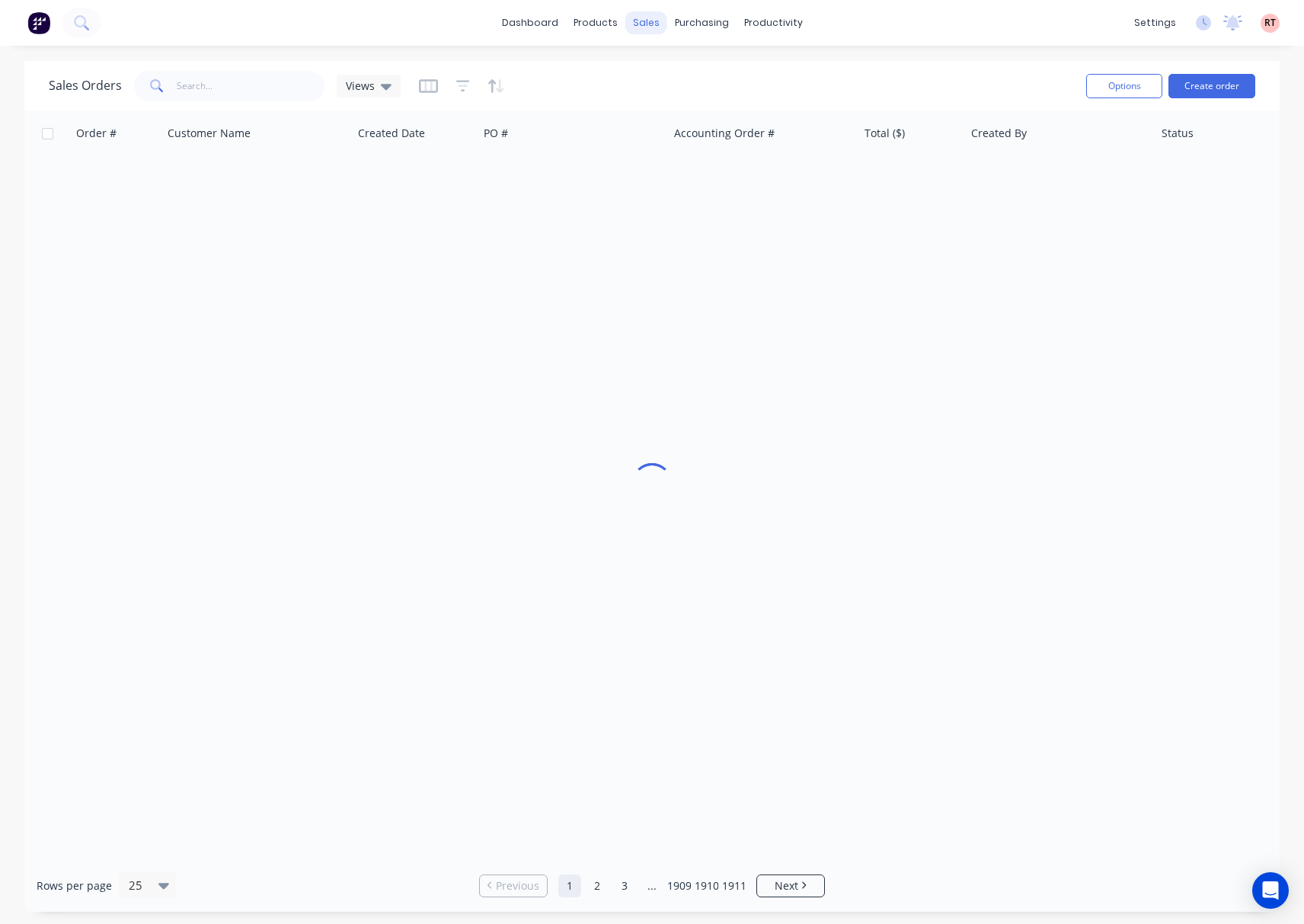
click at [630, 25] on div "sales" at bounding box center [647, 23] width 42 height 23
click at [727, 109] on link "Customers" at bounding box center [727, 104] width 202 height 30
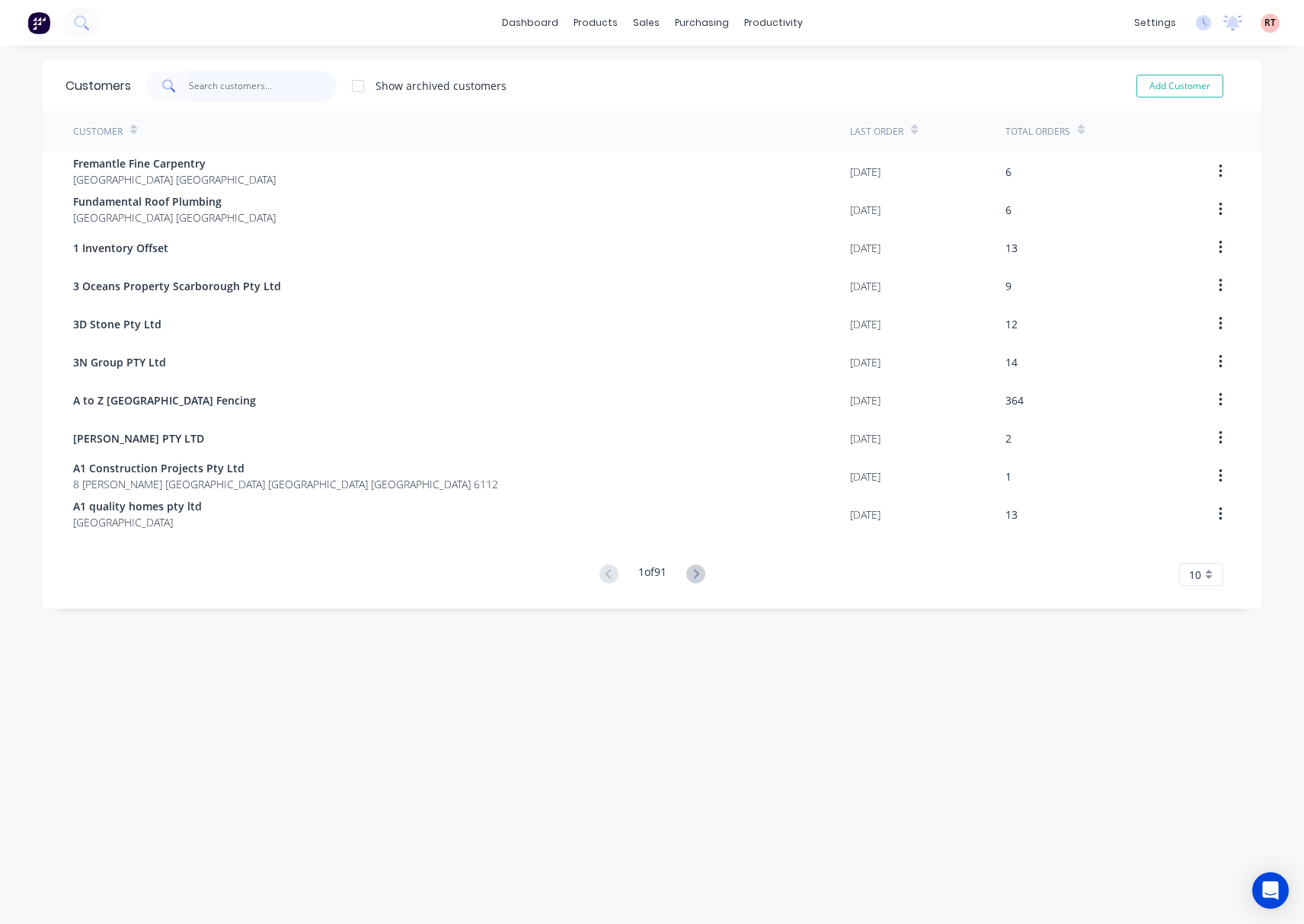
click at [220, 87] on input "text" at bounding box center [263, 86] width 148 height 30
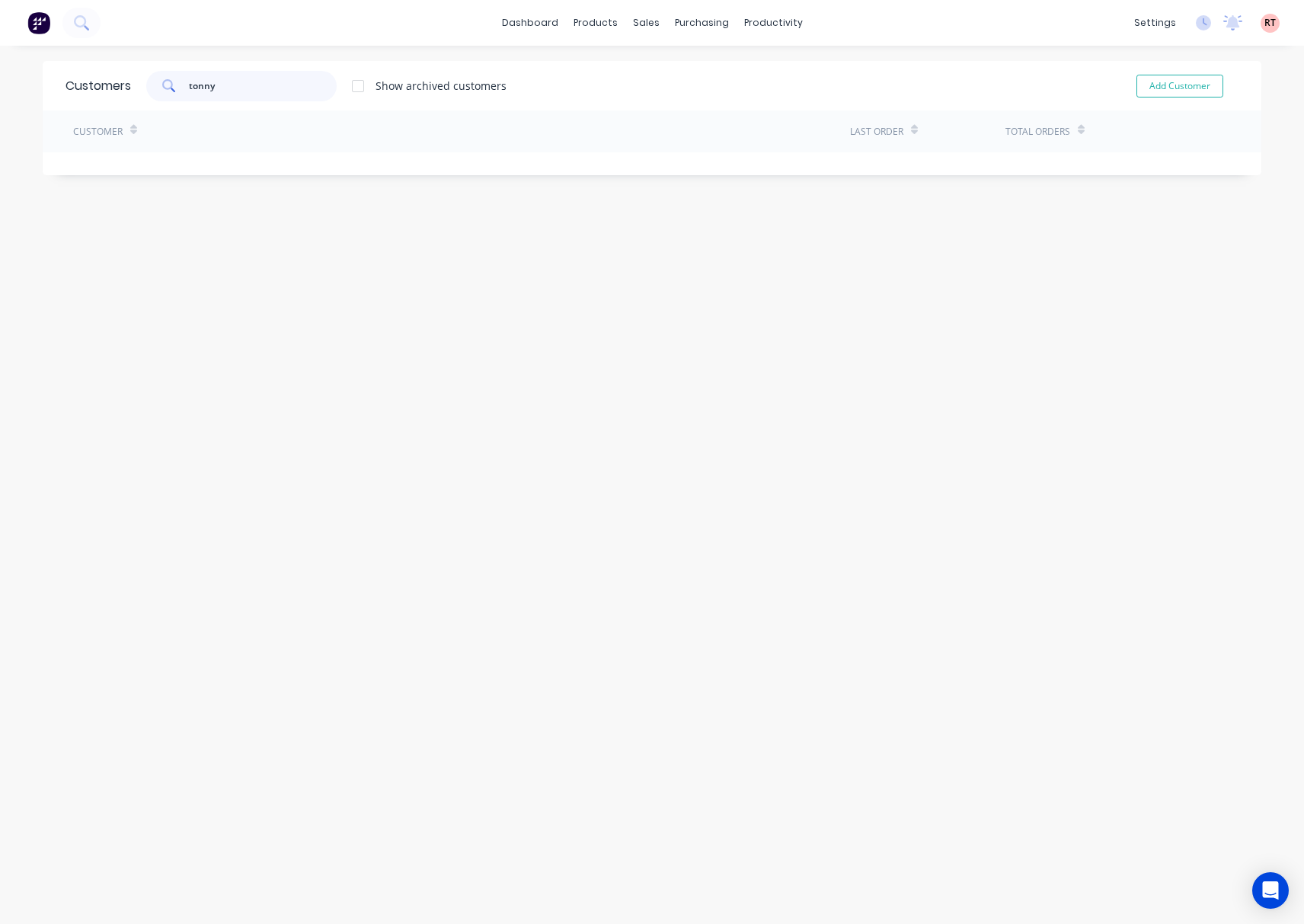
type input "tonny"
click at [633, 99] on link "Customers" at bounding box center [719, 104] width 202 height 30
click at [689, 106] on div "Customers" at bounding box center [691, 104] width 55 height 13
click at [689, 105] on div "Customers" at bounding box center [691, 104] width 55 height 13
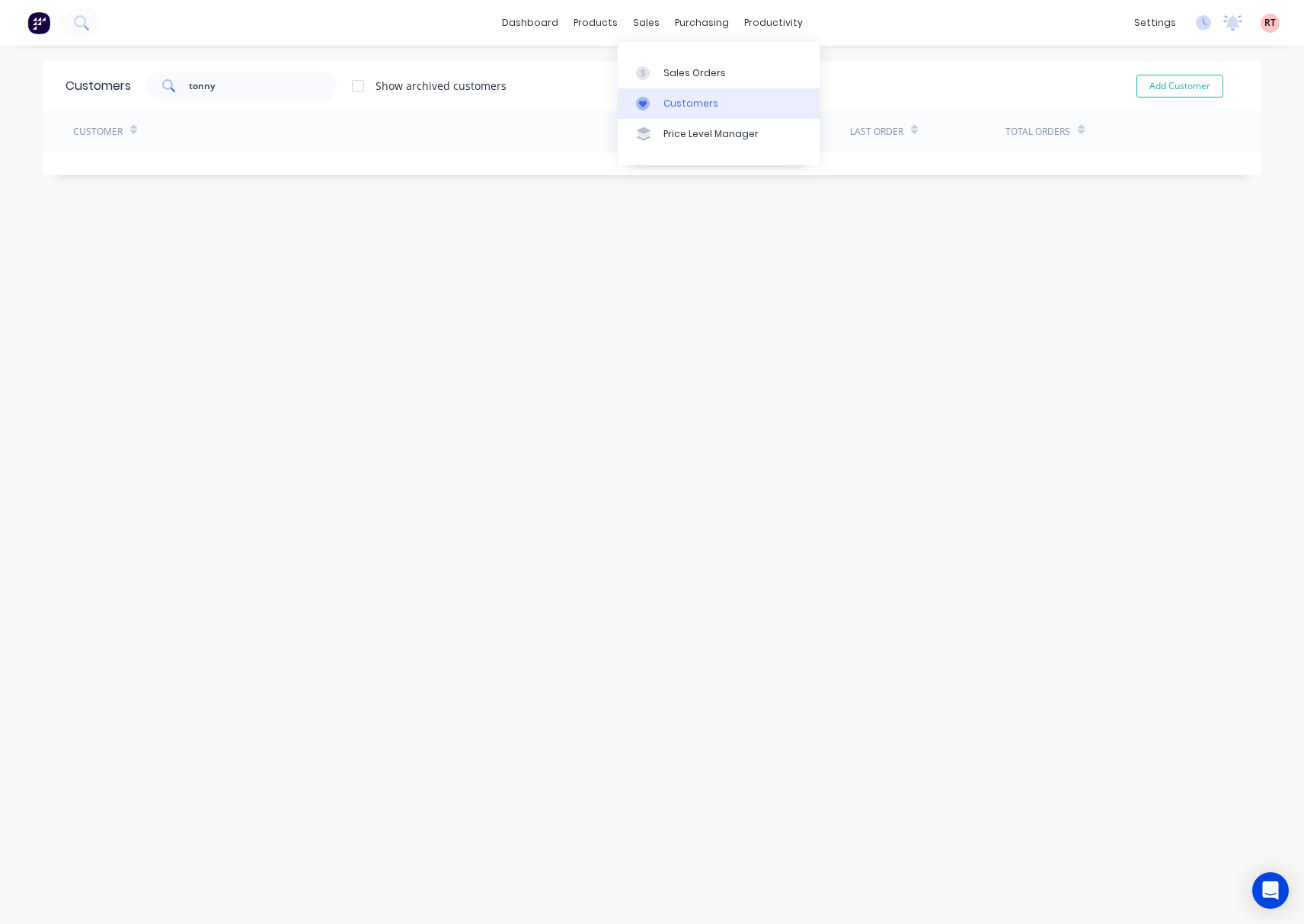
click at [689, 105] on div "Customers" at bounding box center [691, 104] width 55 height 13
click at [468, 410] on div "Customers tonny Show archived customers Add Customer Customer Last Order Total …" at bounding box center [652, 500] width 1219 height 878
drag, startPoint x: 241, startPoint y: 87, endPoint x: 107, endPoint y: 102, distance: 134.8
click at [107, 102] on div "Customers tonny Show archived customers Add Customer" at bounding box center [652, 86] width 1219 height 49
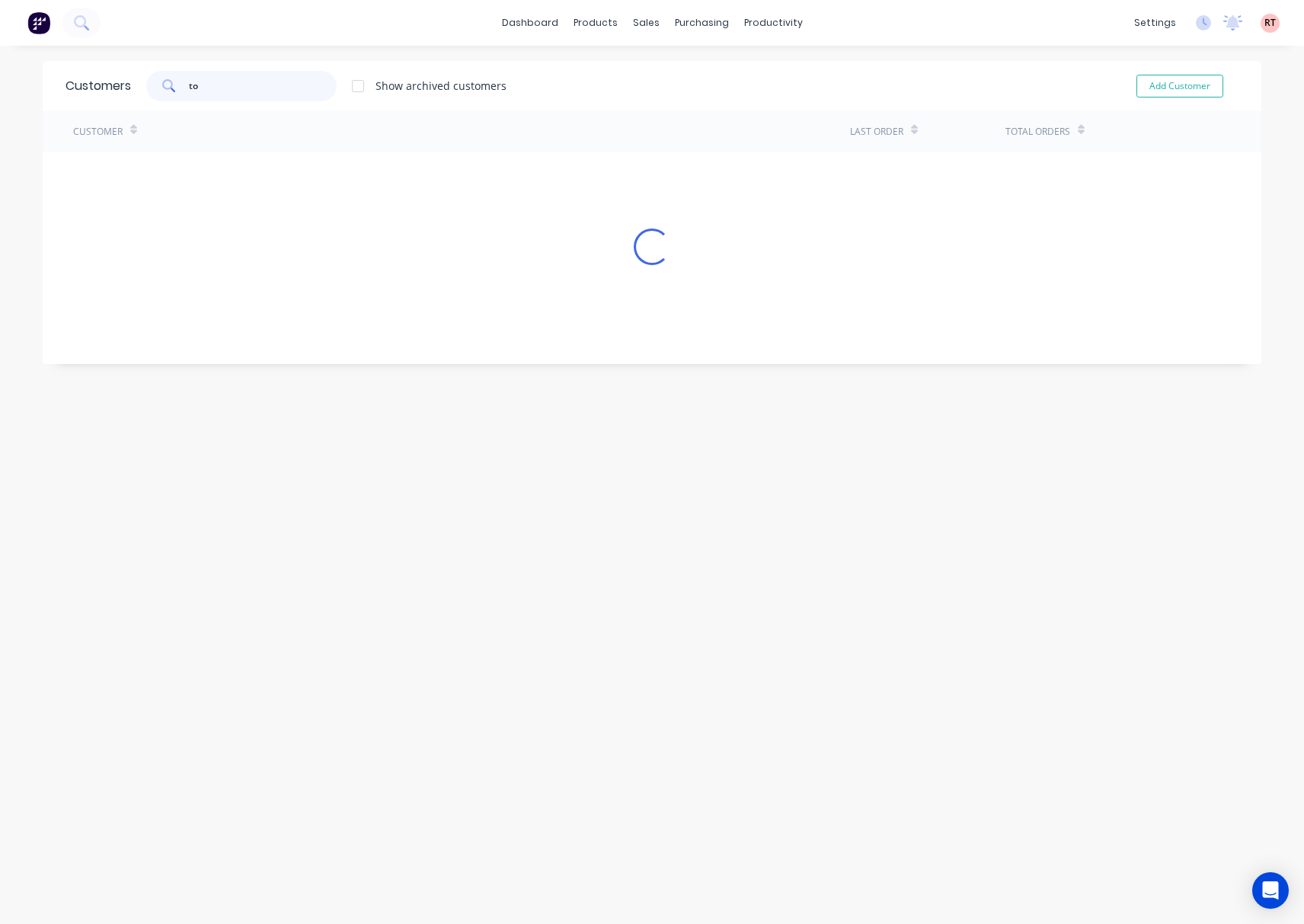
type input "t"
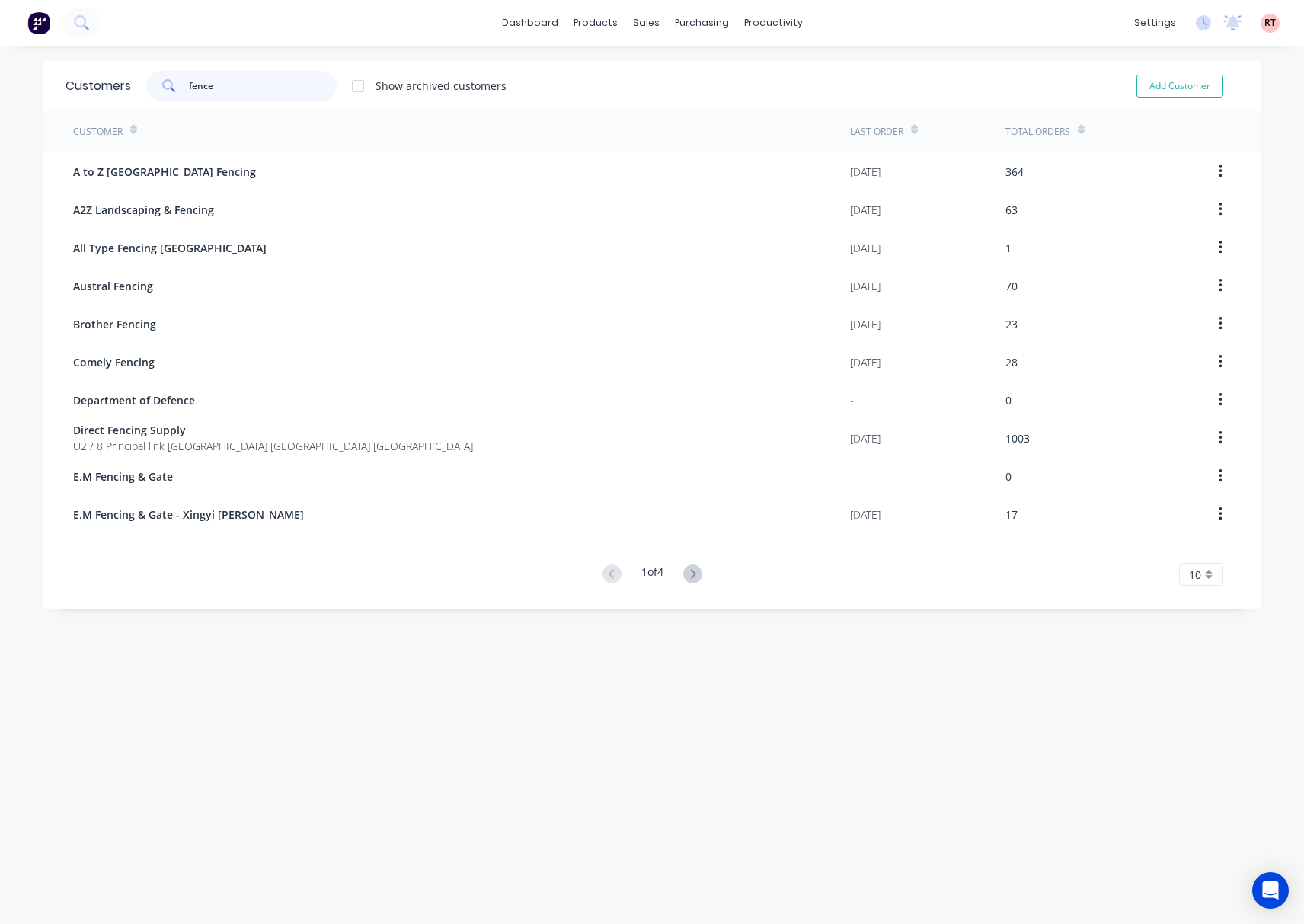
type input "fence"
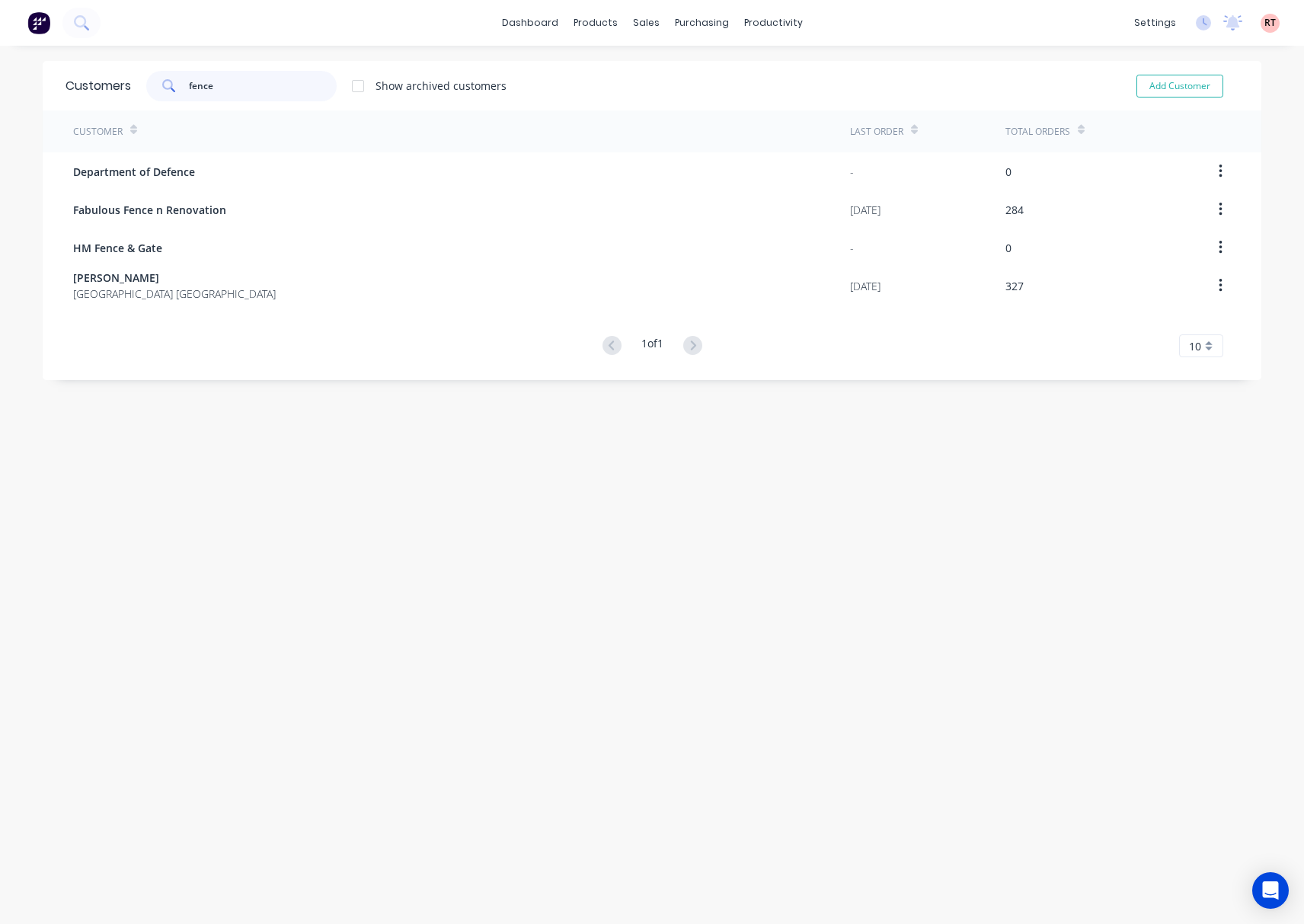
drag, startPoint x: 220, startPoint y: 87, endPoint x: 113, endPoint y: 99, distance: 107.7
click at [113, 99] on div "Customers fence Show archived customers Add Customer" at bounding box center [652, 86] width 1219 height 49
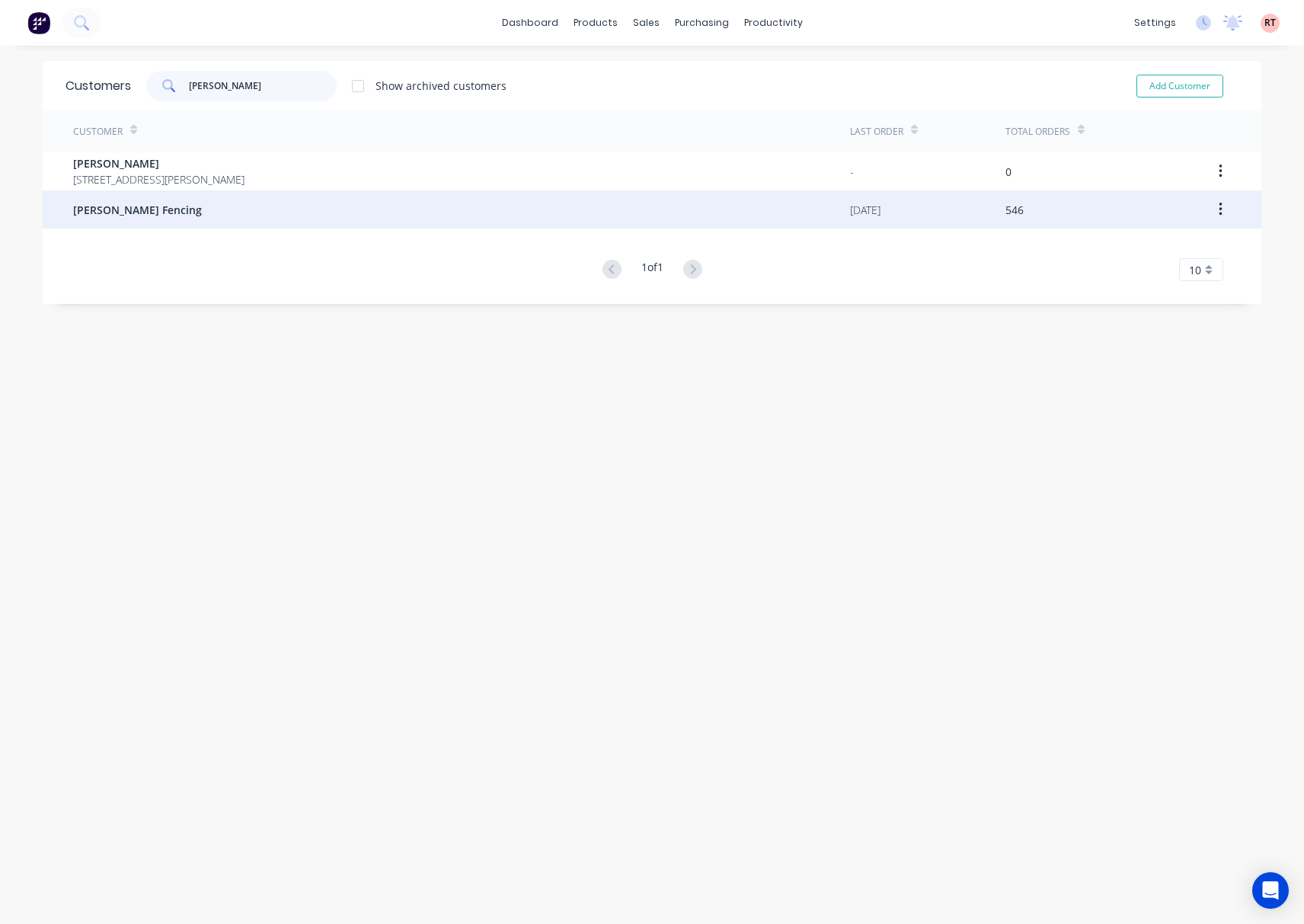
type input "tony"
click at [283, 217] on div "Tony Fencing" at bounding box center [461, 209] width 777 height 38
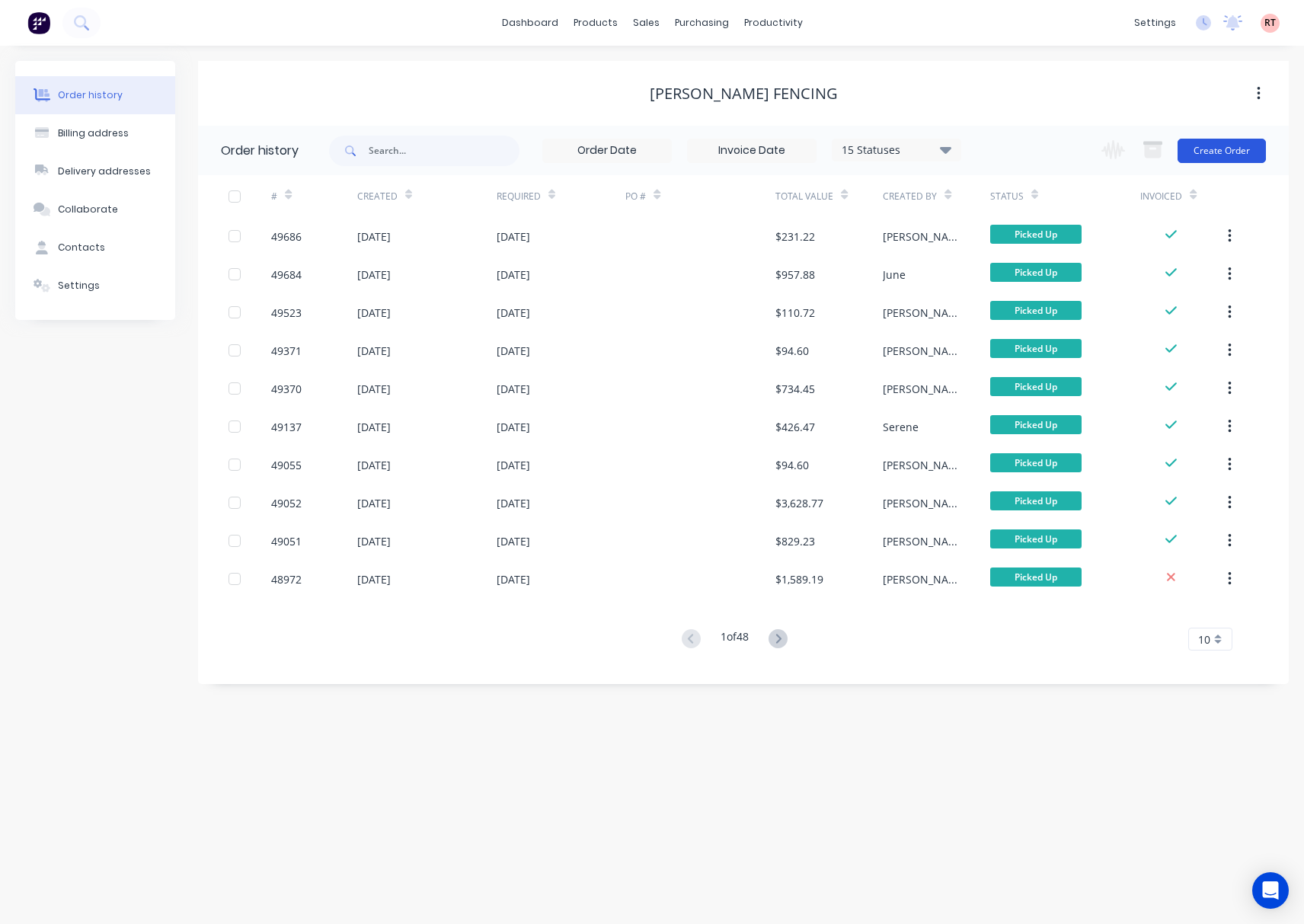
click at [1196, 147] on button "Create Order" at bounding box center [1221, 151] width 88 height 25
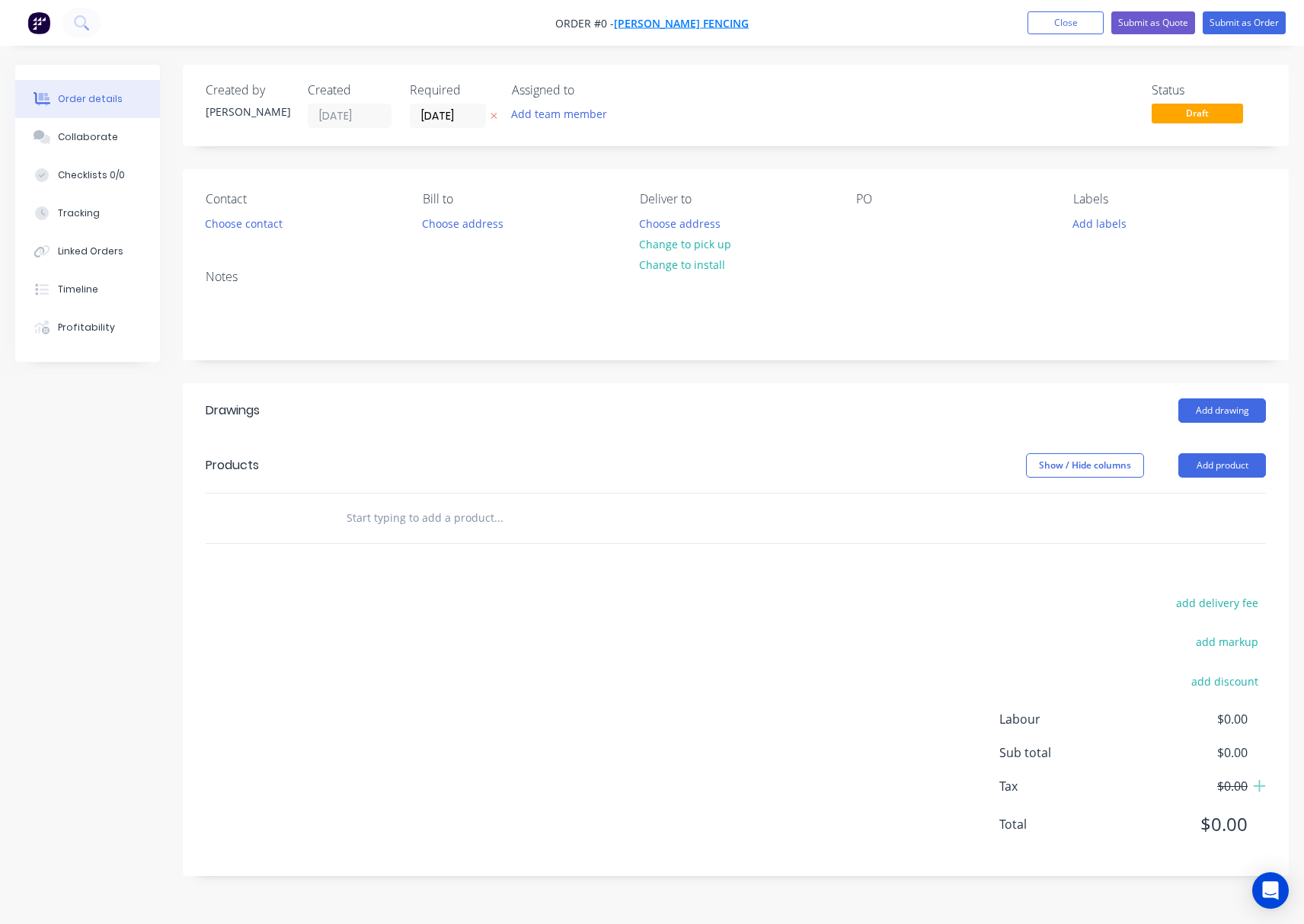
click at [679, 17] on span "Tony Fencing" at bounding box center [682, 23] width 135 height 14
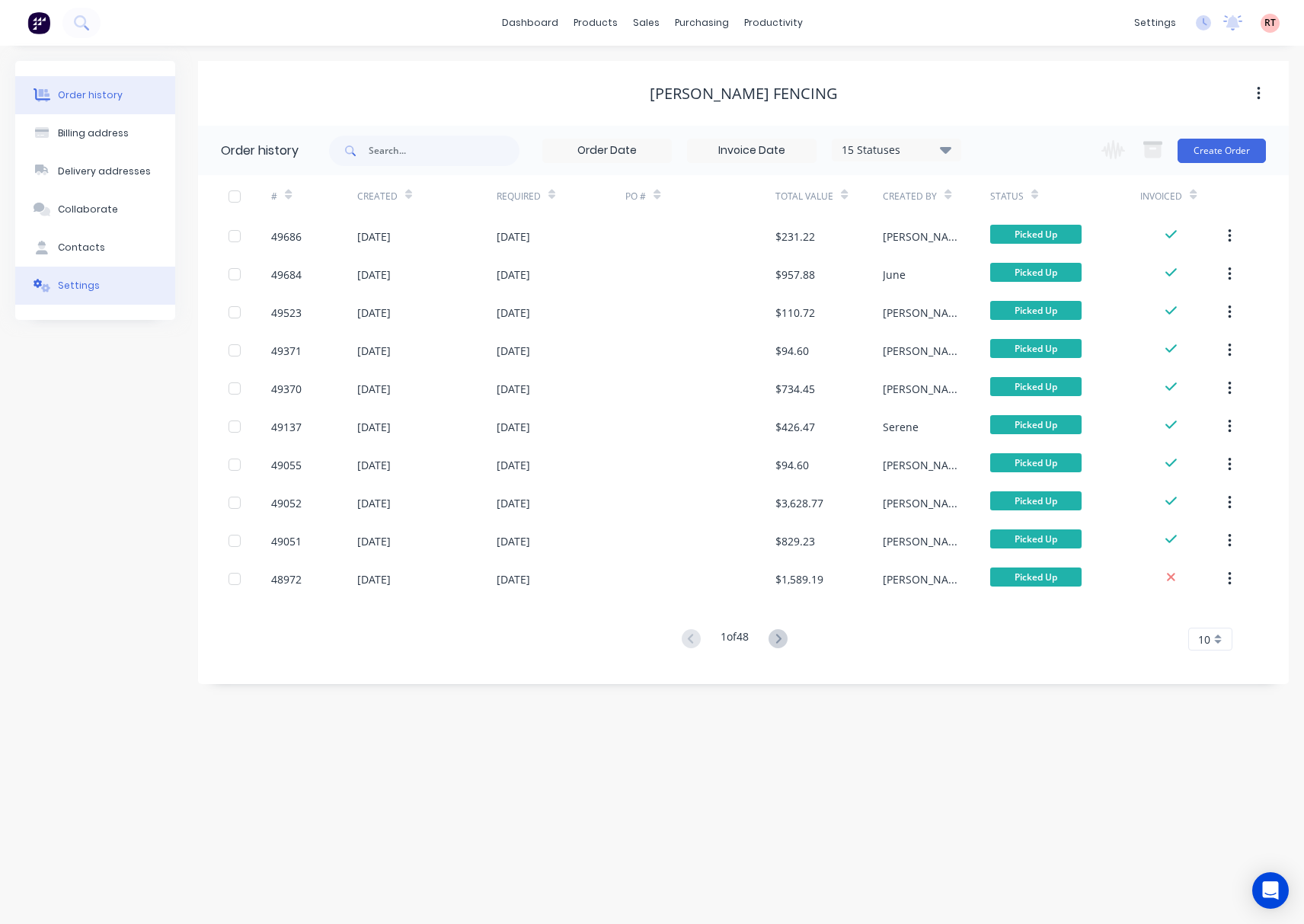
click at [122, 298] on button "Settings" at bounding box center [95, 285] width 160 height 38
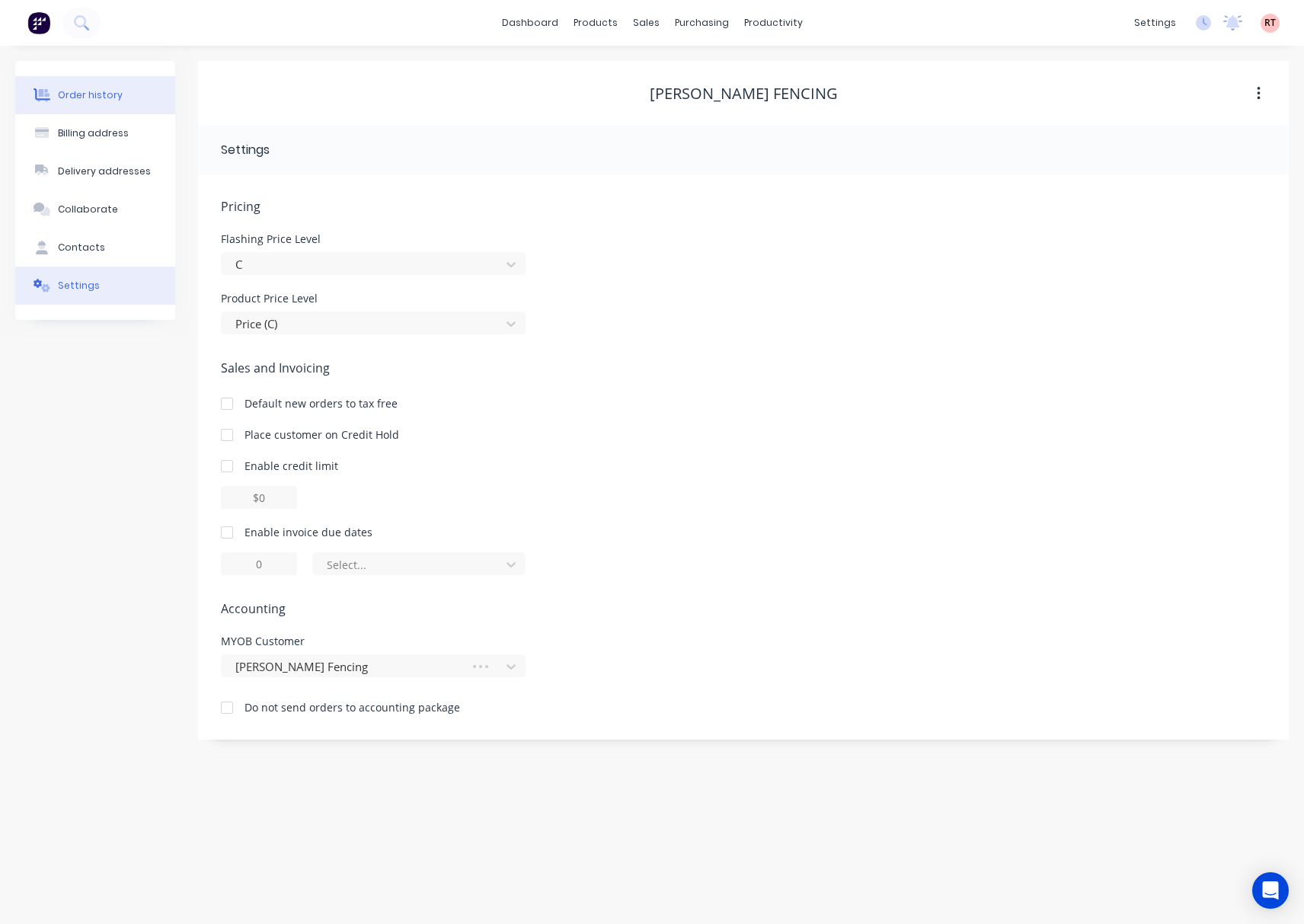
click at [122, 89] on button "Order history" at bounding box center [95, 95] width 160 height 38
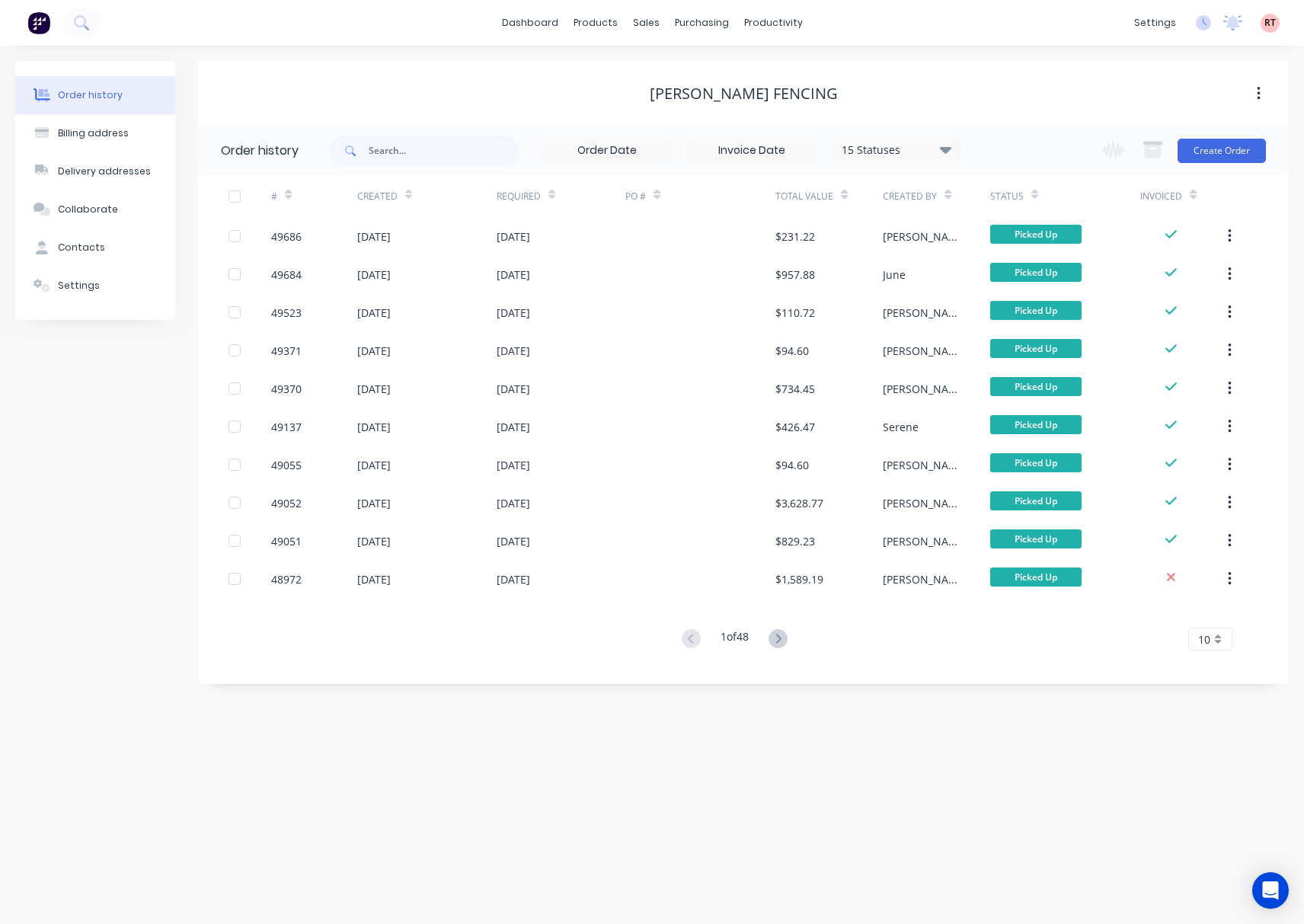
click at [1196, 165] on div "Change order status Submitted Ready for Delivery Ready To Pick Up Monday Tuesda…" at bounding box center [1179, 150] width 174 height 49
click at [1196, 144] on button "Create Order" at bounding box center [1221, 151] width 88 height 25
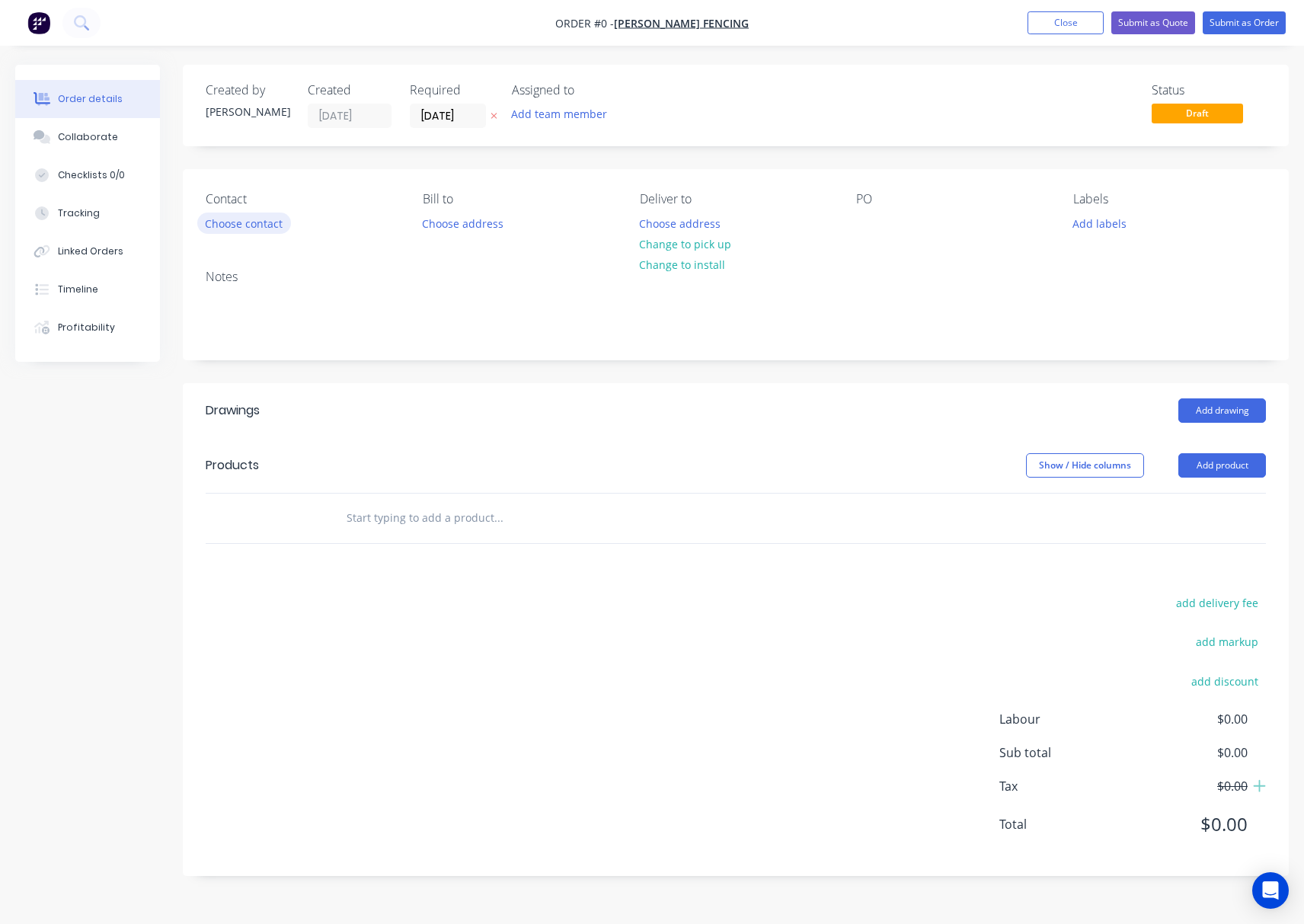
click at [230, 228] on button "Choose contact" at bounding box center [243, 222] width 94 height 21
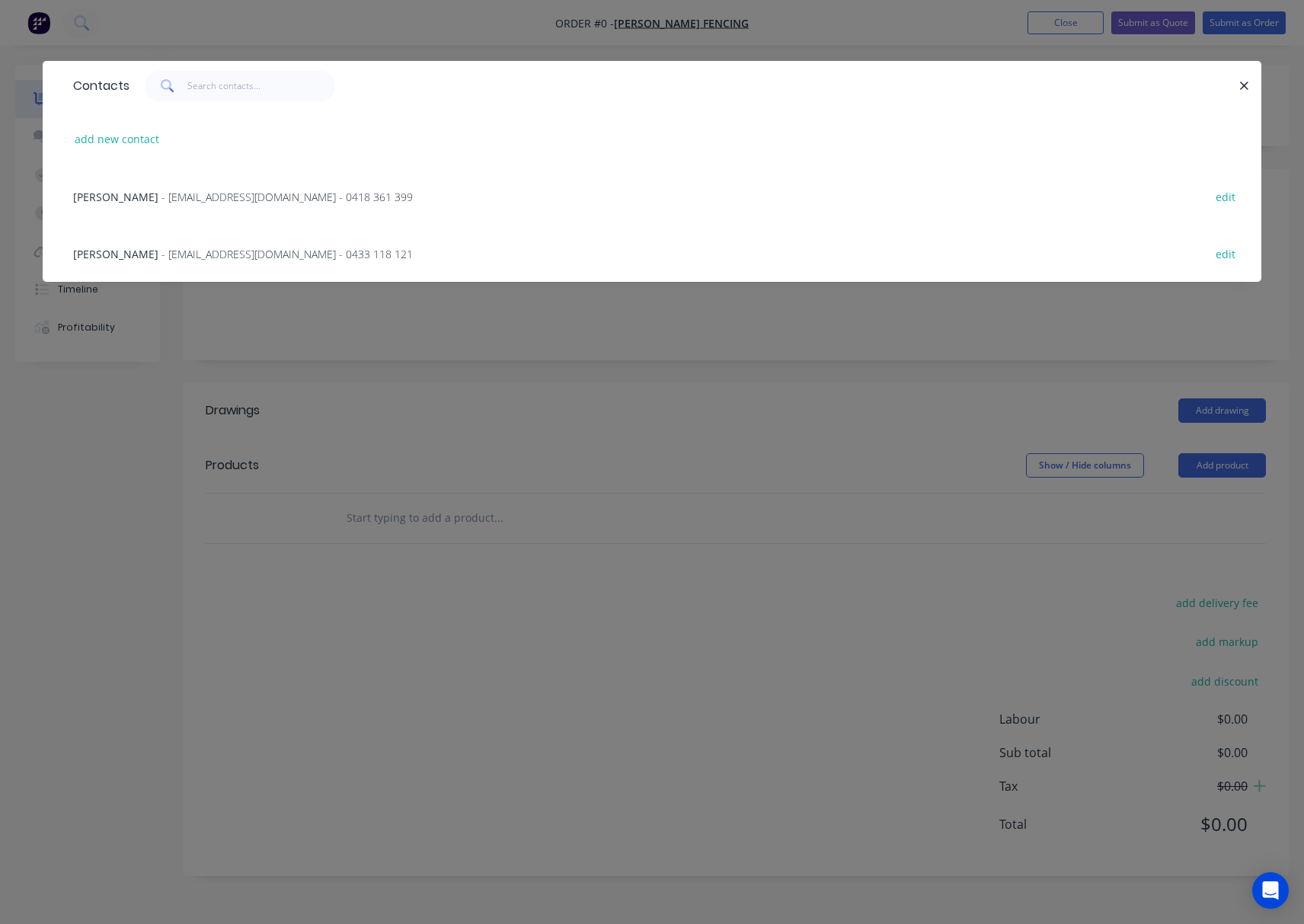
click at [297, 204] on div "Tony - tonyjcase@gmail.com - 0418 361 399 edit" at bounding box center [652, 196] width 1174 height 57
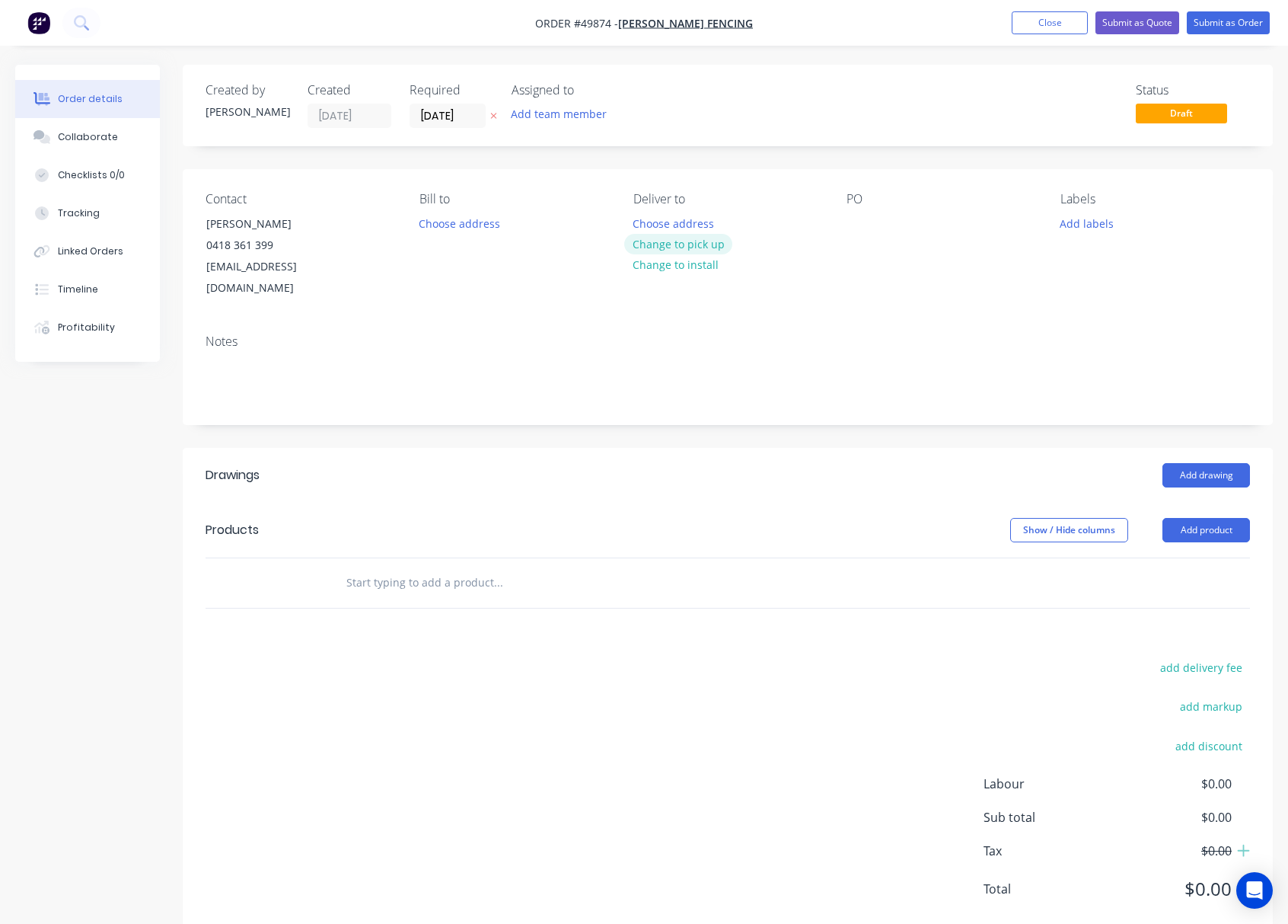
click at [671, 242] on button "Change to pick up" at bounding box center [679, 244] width 108 height 21
click at [1195, 518] on button "Add product" at bounding box center [1206, 530] width 87 height 25
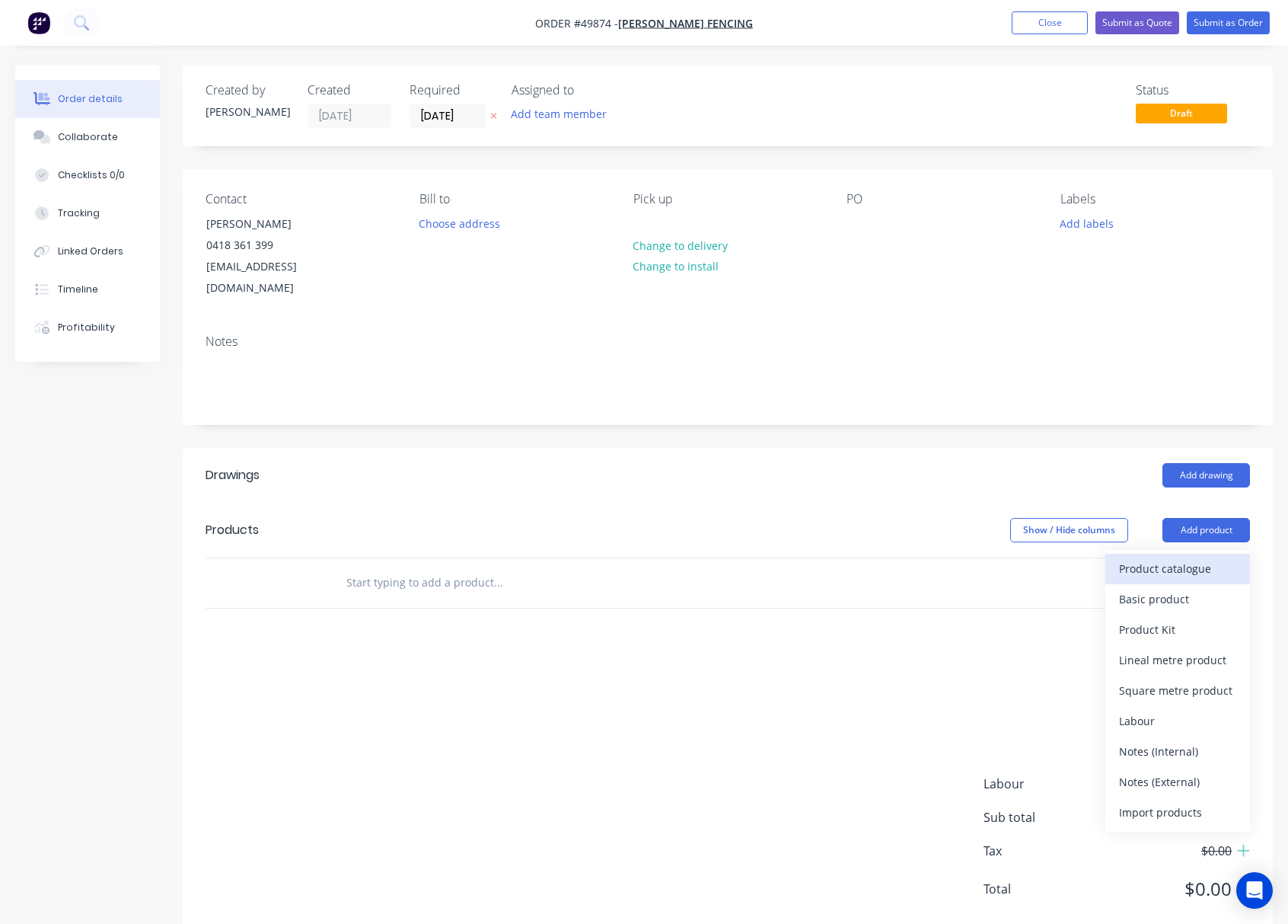
click at [1162, 557] on div "Product catalogue" at bounding box center [1177, 568] width 117 height 22
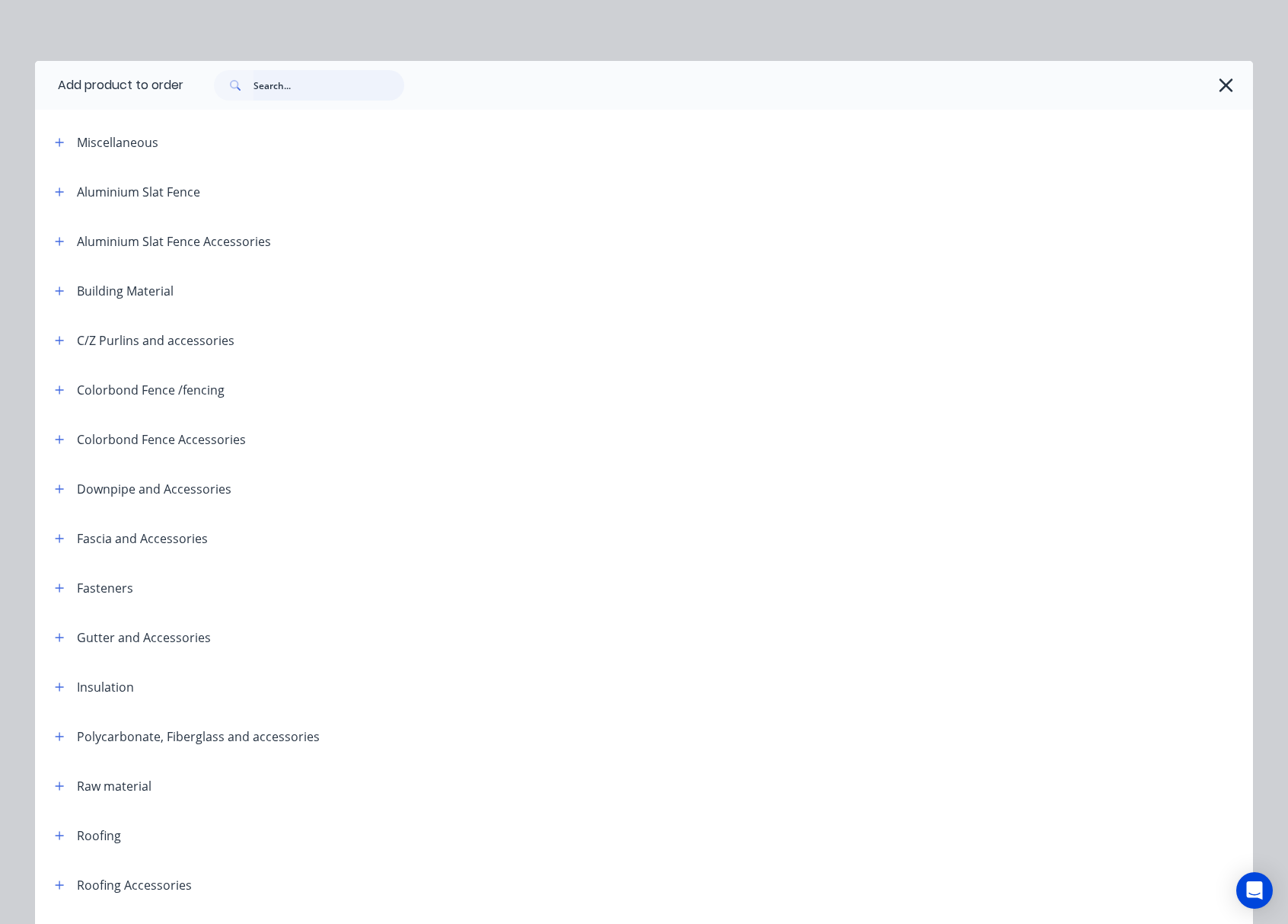
click at [294, 87] on input "text" at bounding box center [329, 86] width 151 height 30
type input "roof"
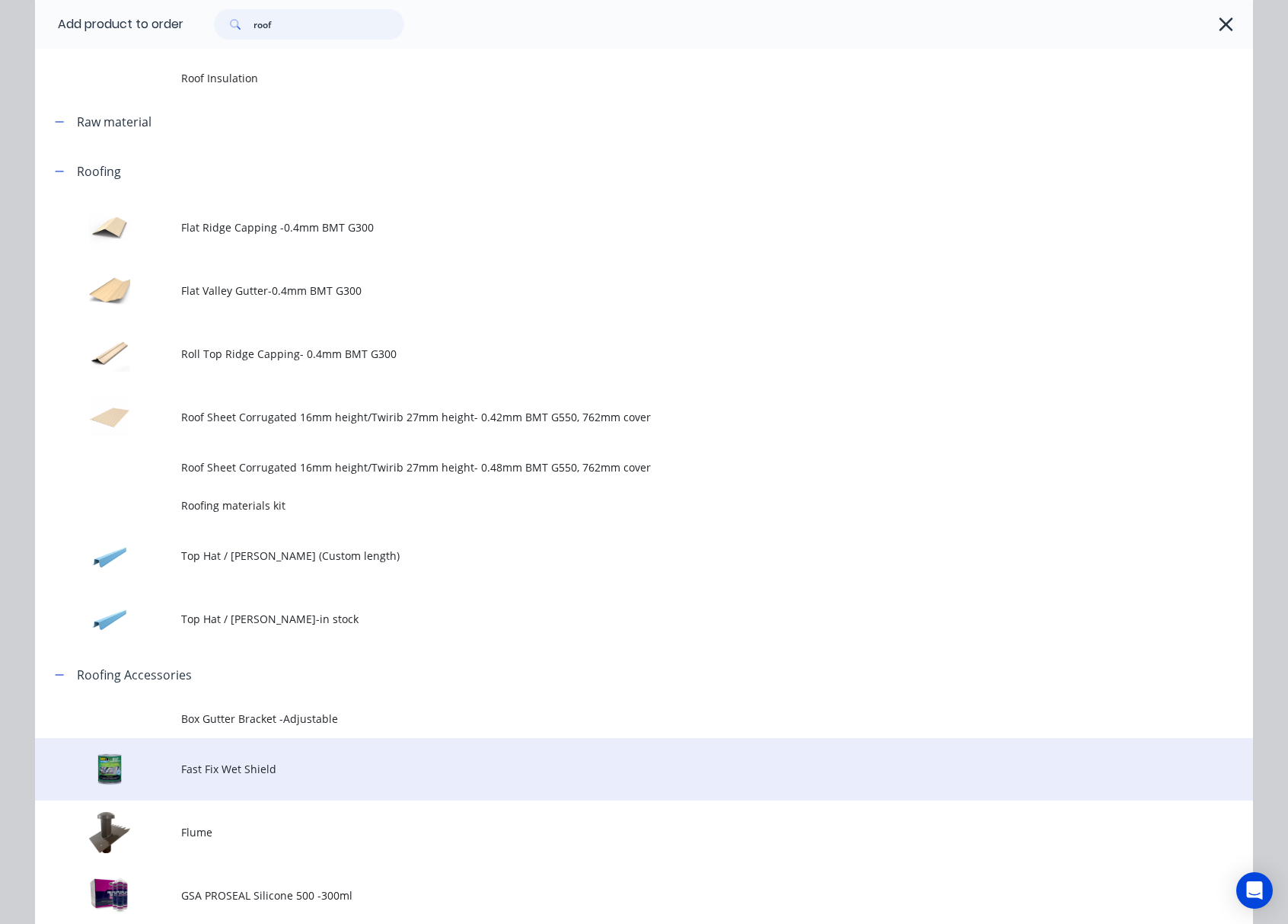
scroll to position [499, 0]
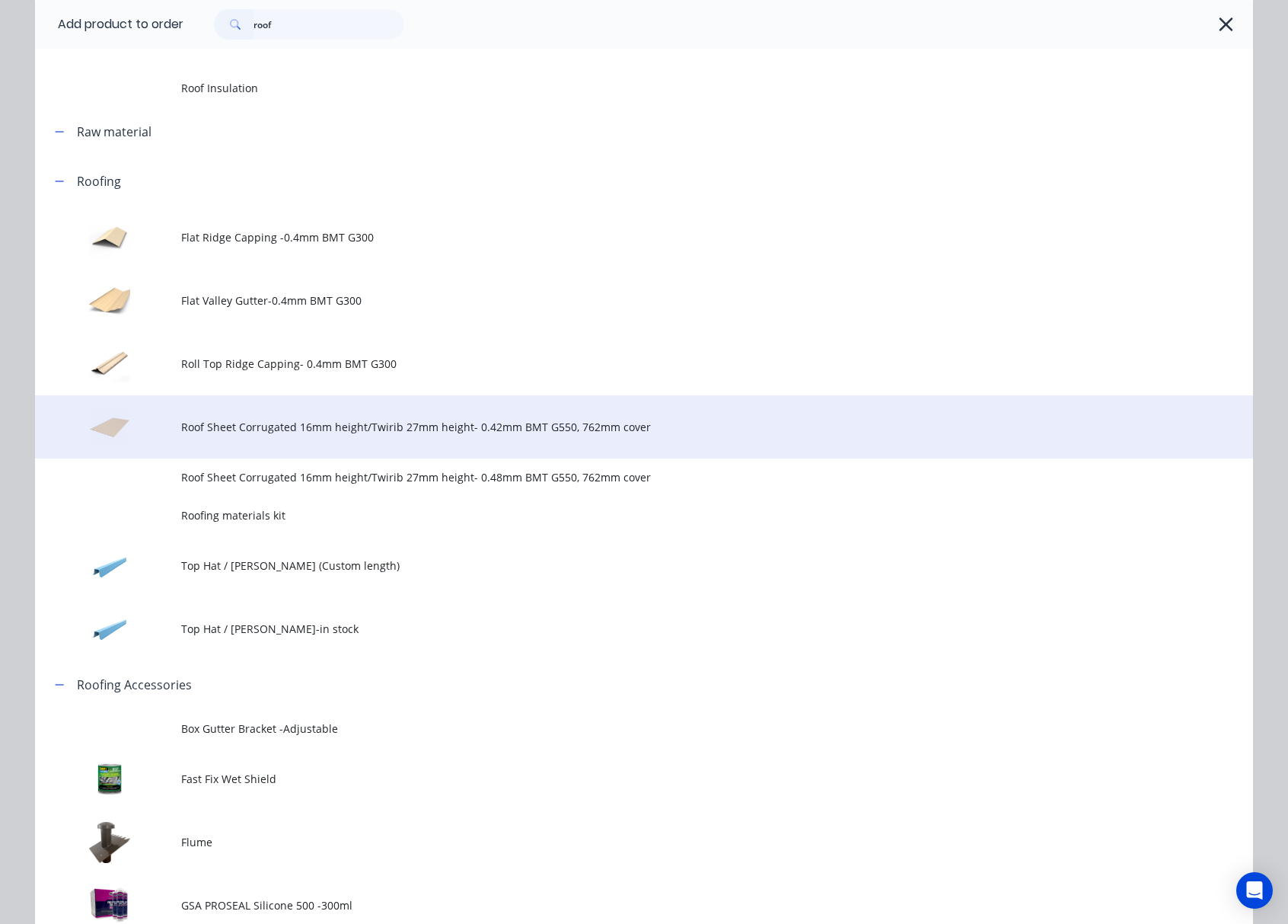
click at [463, 439] on td "Roof Sheet Corrugated 16mm height/Twirib 27mm height- 0.42mm BMT G550, 762mm co…" at bounding box center [718, 427] width 1072 height 63
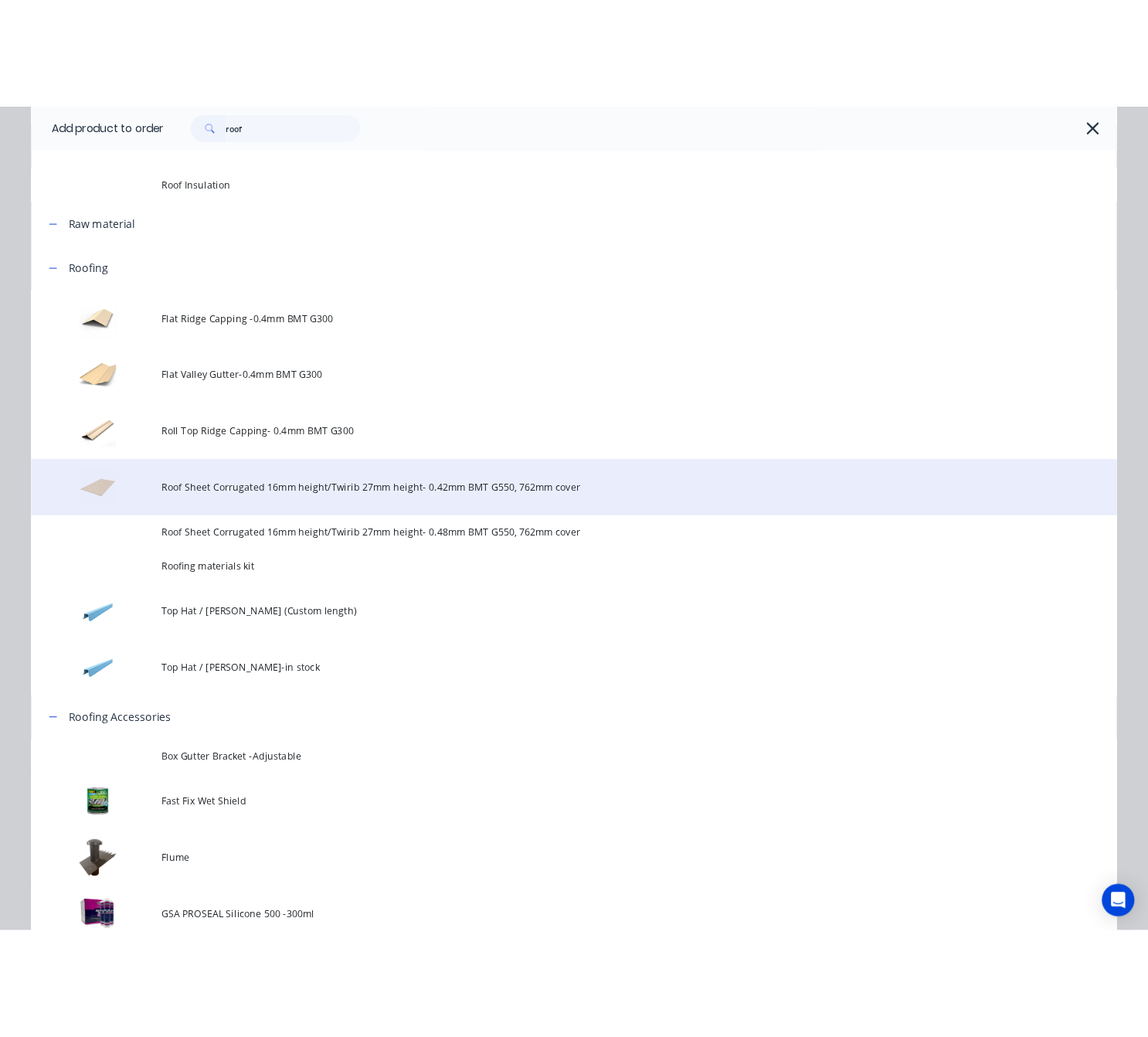
scroll to position [0, 0]
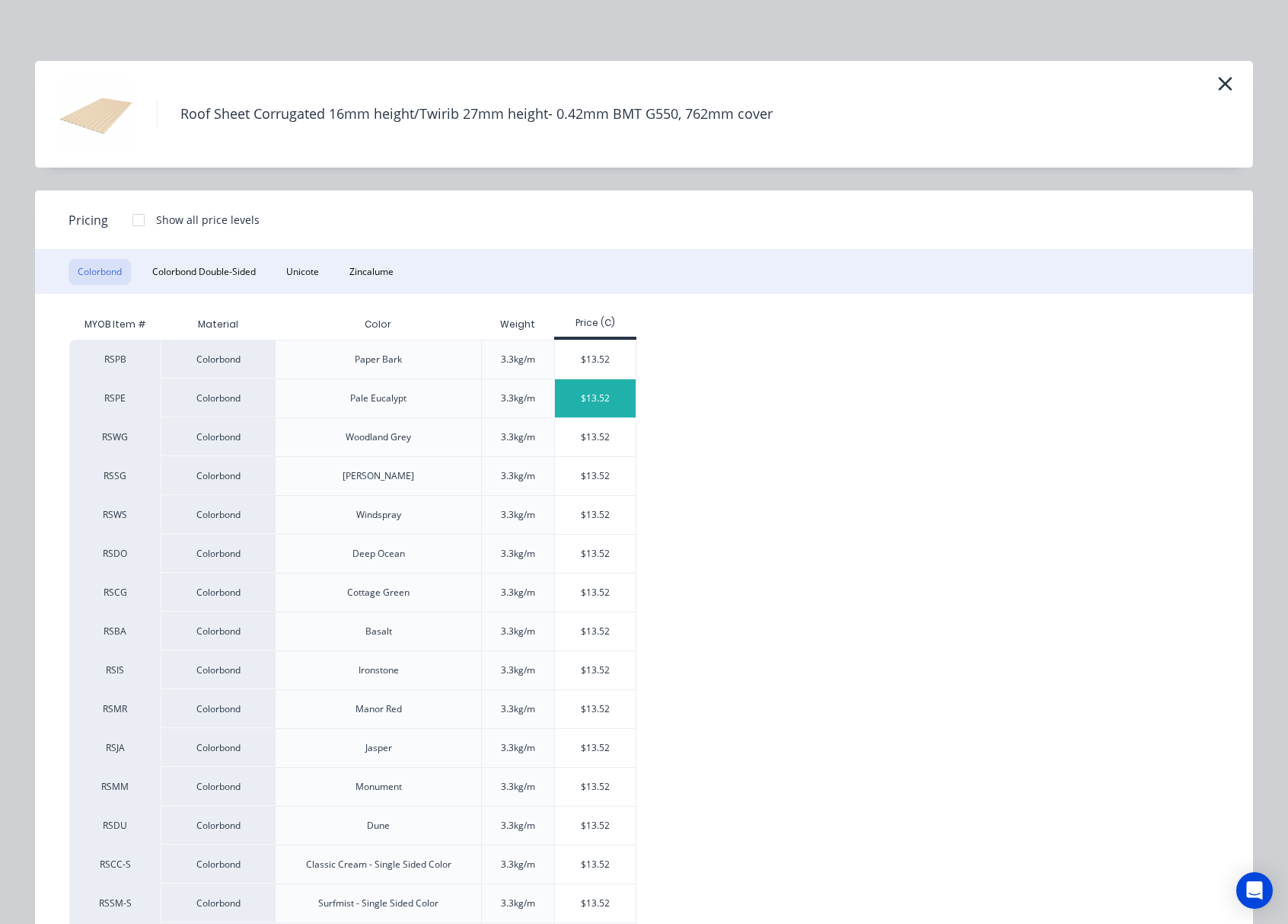
click at [576, 381] on div "$13.52" at bounding box center [596, 398] width 82 height 38
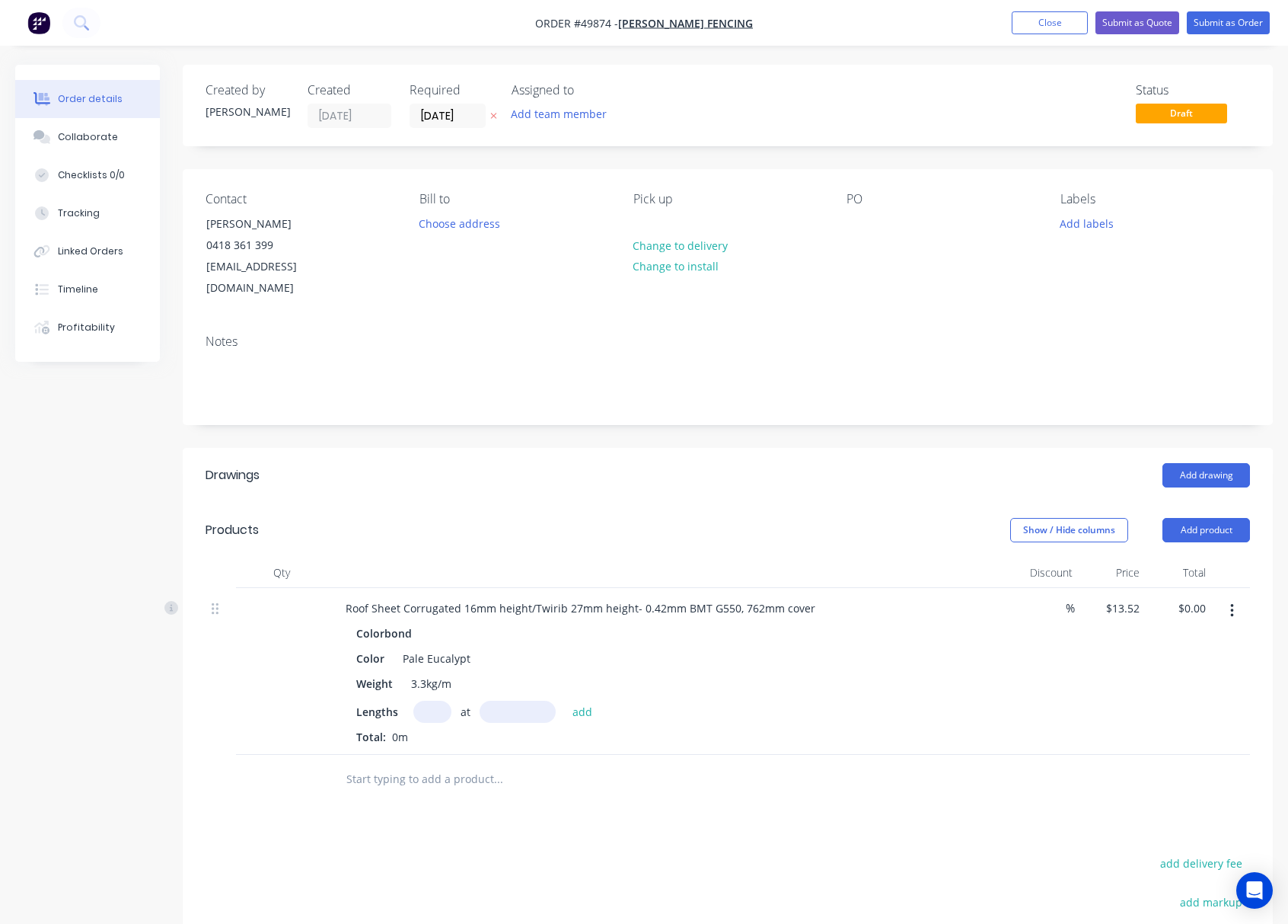
click at [425, 701] on input "text" at bounding box center [433, 711] width 38 height 22
drag, startPoint x: 531, startPoint y: 588, endPoint x: 402, endPoint y: 594, distance: 129.1
click at [402, 597] on div "Roof Sheet Corrugated 16mm height/Twirib 27mm height- 0.42mm BMT G550, 762mm co…" at bounding box center [581, 607] width 494 height 22
click at [427, 701] on input "text" at bounding box center [433, 711] width 38 height 22
type input "18"
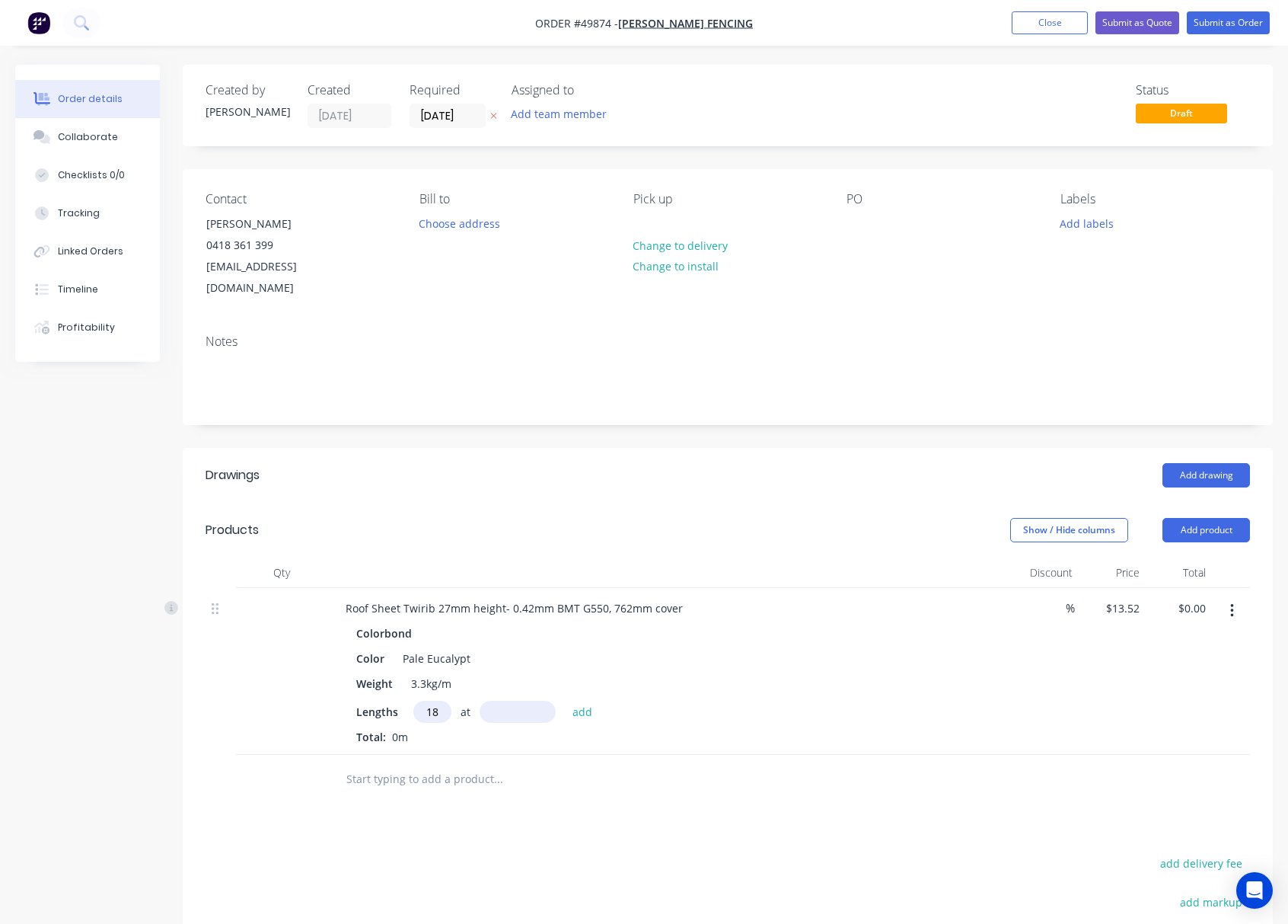
click at [516, 701] on input "text" at bounding box center [518, 711] width 76 height 22
type input "2400"
click at [565, 701] on button "add" at bounding box center [583, 711] width 36 height 21
type input "$584.06"
type input "9"
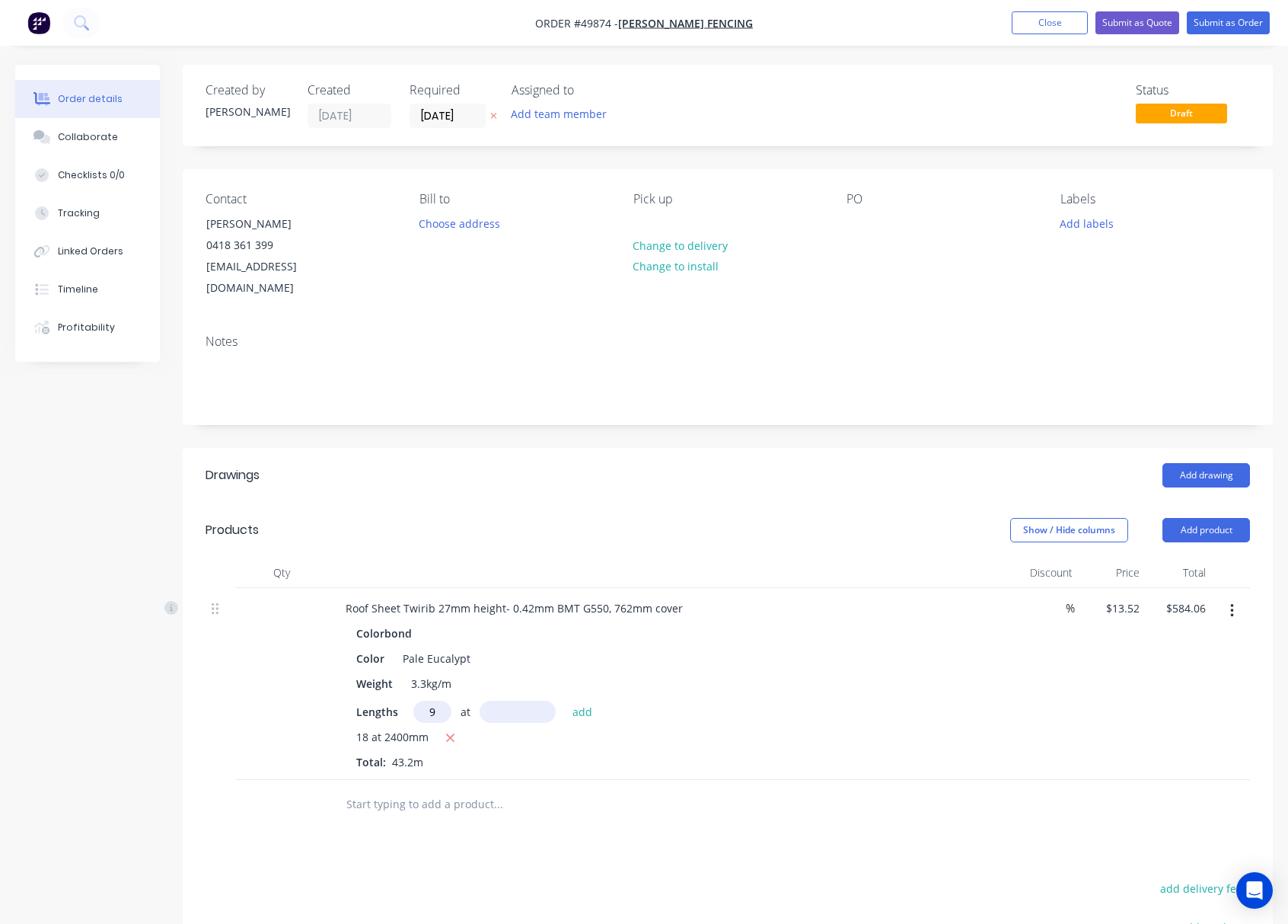
click at [516, 701] on input "text" at bounding box center [518, 711] width 76 height 22
type input "4000"
click at [565, 701] on button "add" at bounding box center [583, 711] width 36 height 21
type input "$1,070.78"
click at [1195, 518] on button "Add product" at bounding box center [1206, 530] width 87 height 25
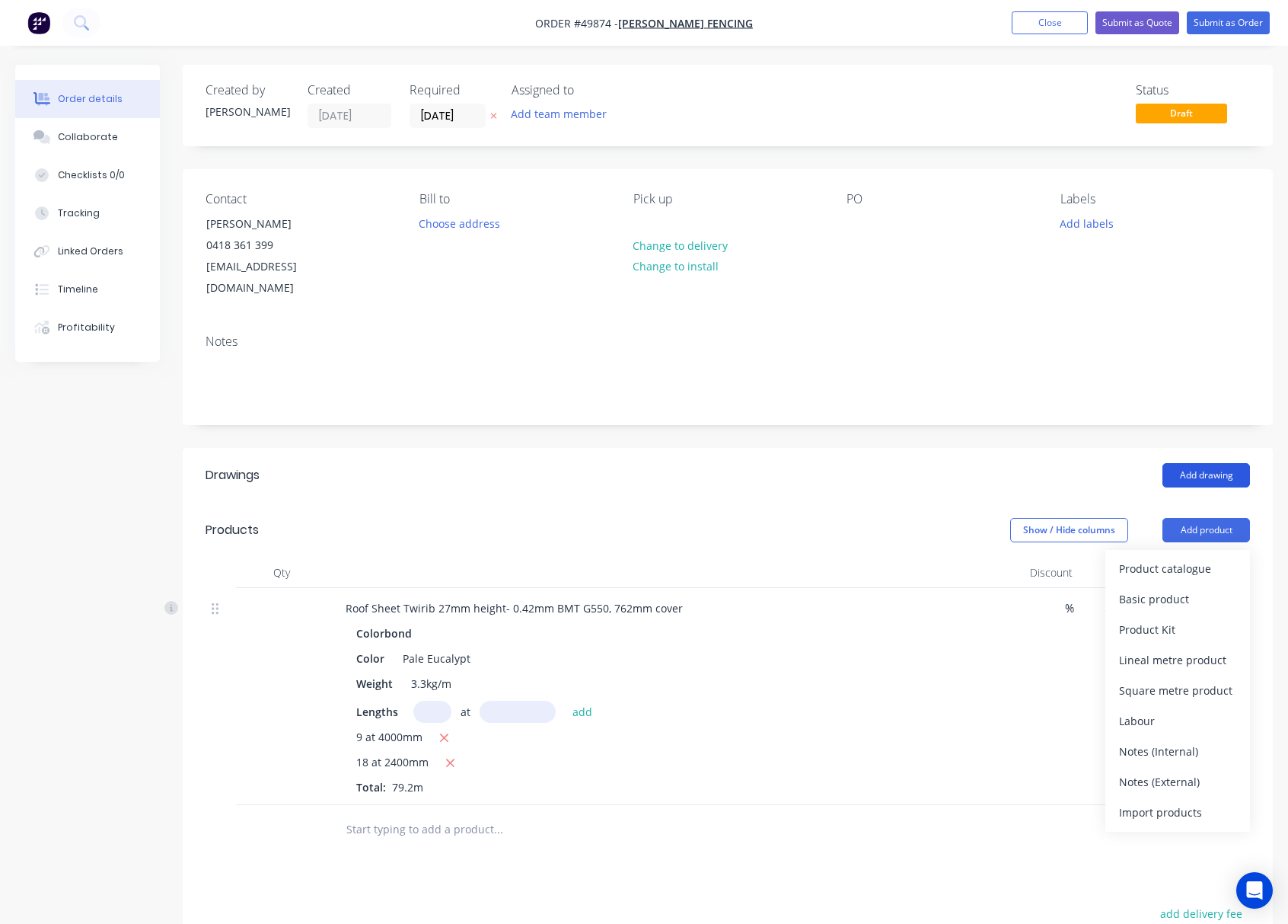
click at [1195, 463] on button "Add drawing" at bounding box center [1206, 475] width 87 height 25
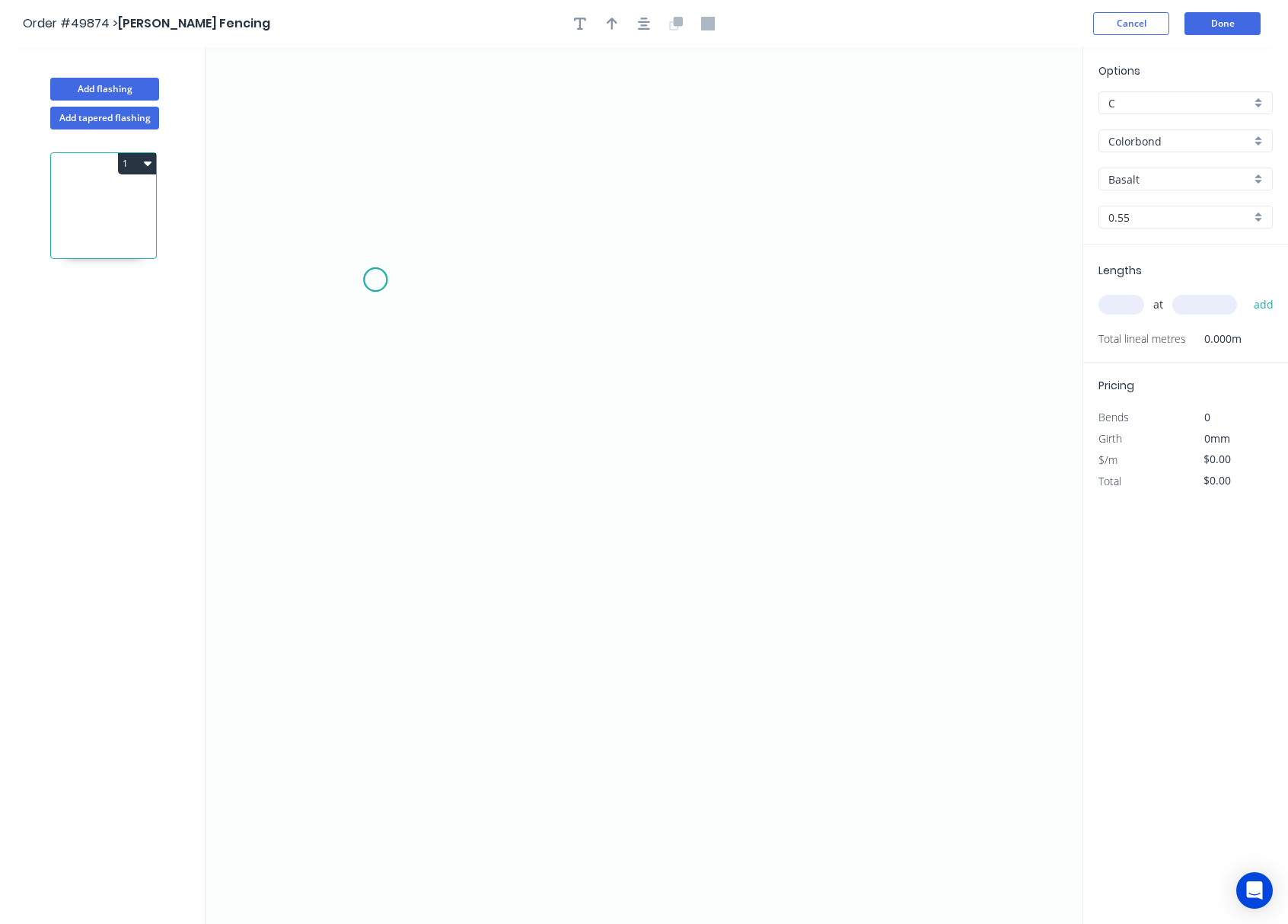
click at [375, 280] on icon "0" at bounding box center [644, 486] width 877 height 876
click at [382, 659] on icon "0" at bounding box center [644, 486] width 877 height 876
click at [404, 692] on icon "0 ?" at bounding box center [644, 486] width 877 height 876
click at [404, 692] on circle at bounding box center [404, 686] width 23 height 23
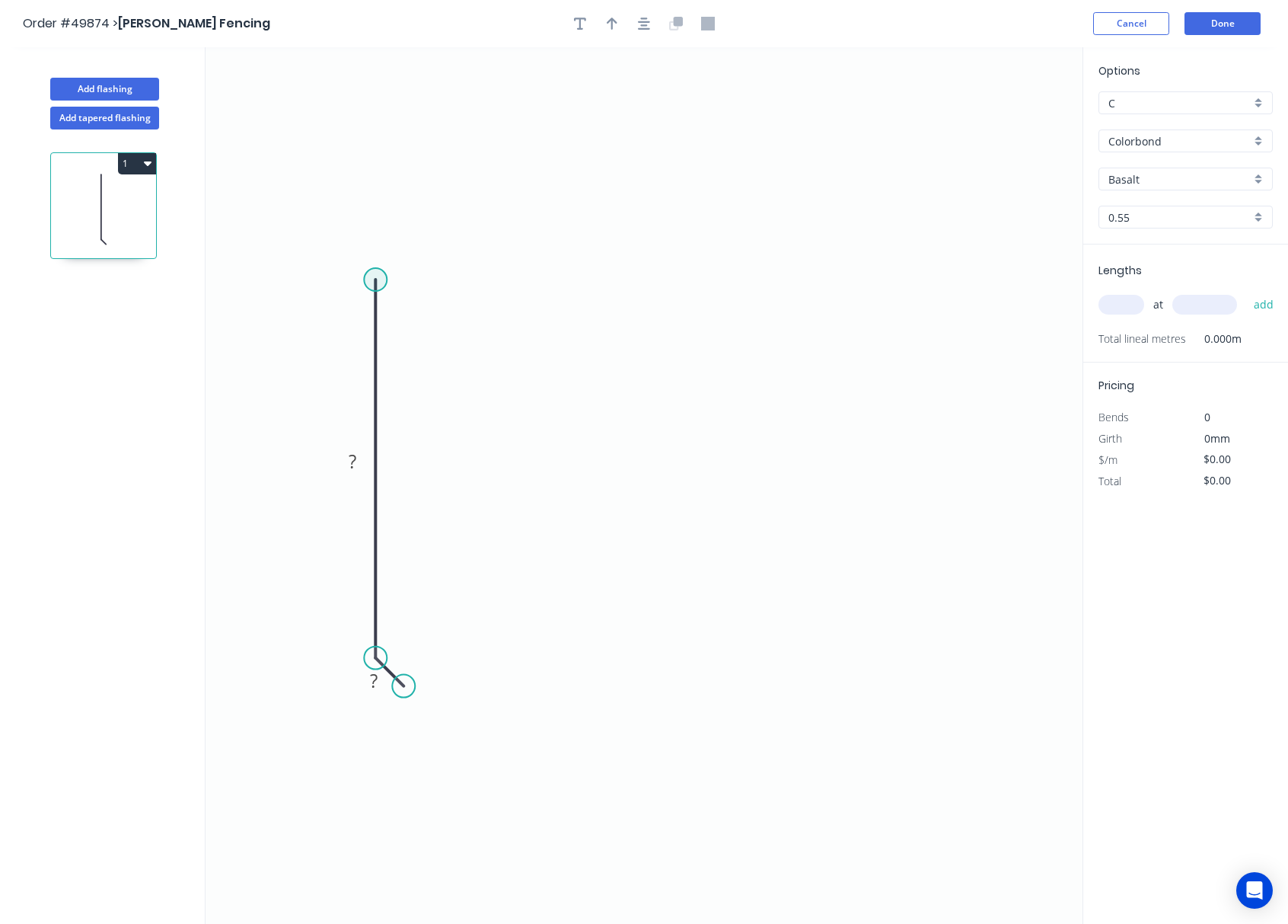
click at [376, 276] on circle at bounding box center [375, 279] width 23 height 23
click at [794, 279] on icon "0 ? ?" at bounding box center [644, 486] width 877 height 876
click at [832, 308] on icon "0 ? ? ?" at bounding box center [644, 486] width 877 height 876
click at [832, 308] on circle at bounding box center [832, 308] width 23 height 23
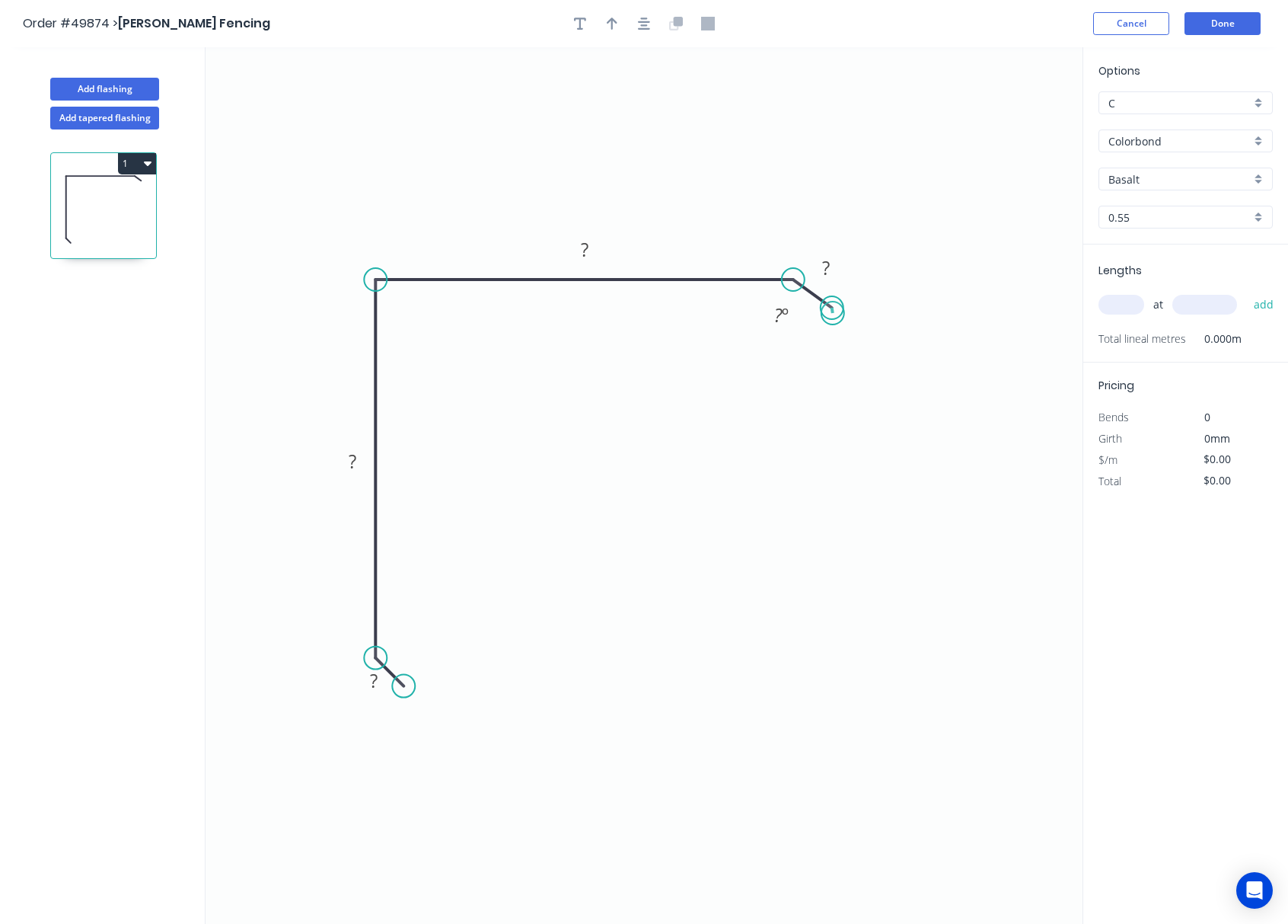
click at [833, 311] on circle at bounding box center [832, 308] width 23 height 23
drag, startPoint x: 833, startPoint y: 311, endPoint x: 825, endPoint y: 316, distance: 9.4
click at [825, 316] on circle at bounding box center [825, 312] width 23 height 23
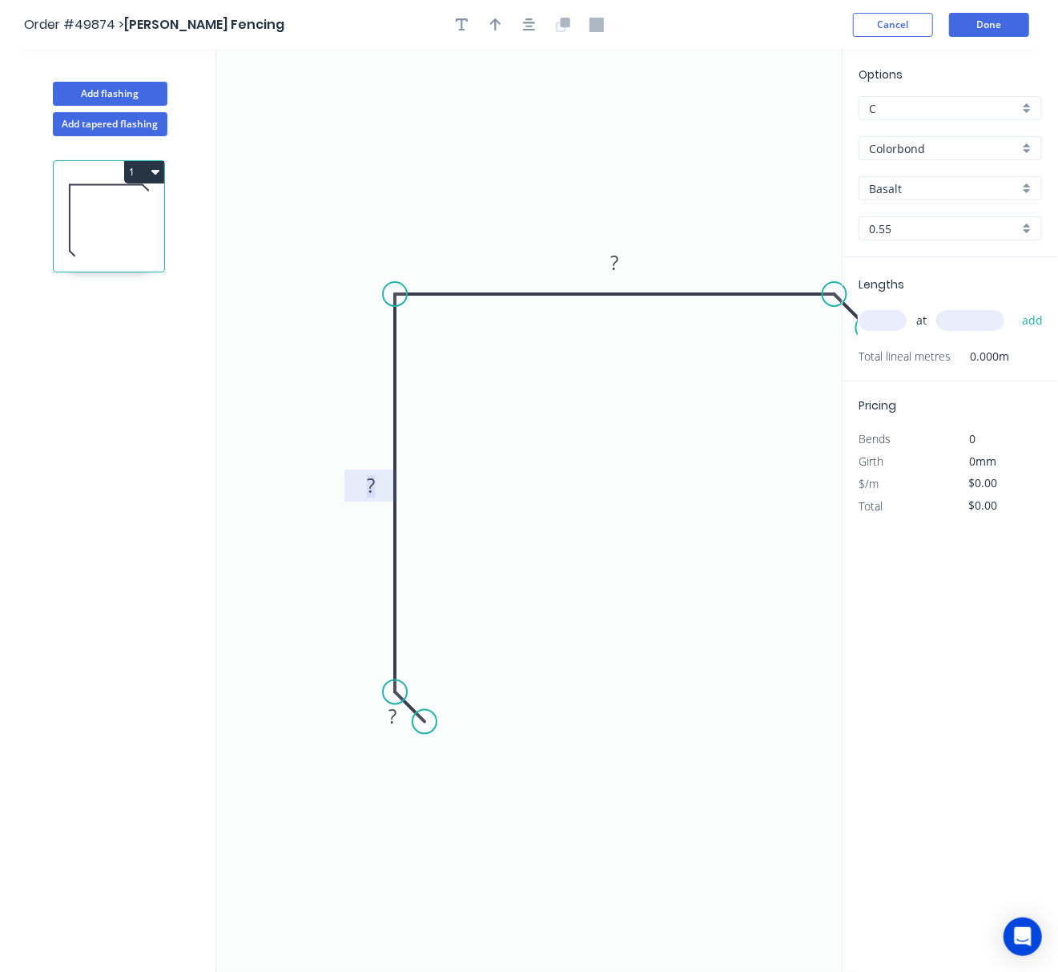
click at [372, 482] on tspan "?" at bounding box center [371, 485] width 8 height 26
click at [385, 711] on rect at bounding box center [392, 717] width 32 height 22
click at [614, 261] on tspan "?" at bounding box center [614, 262] width 8 height 26
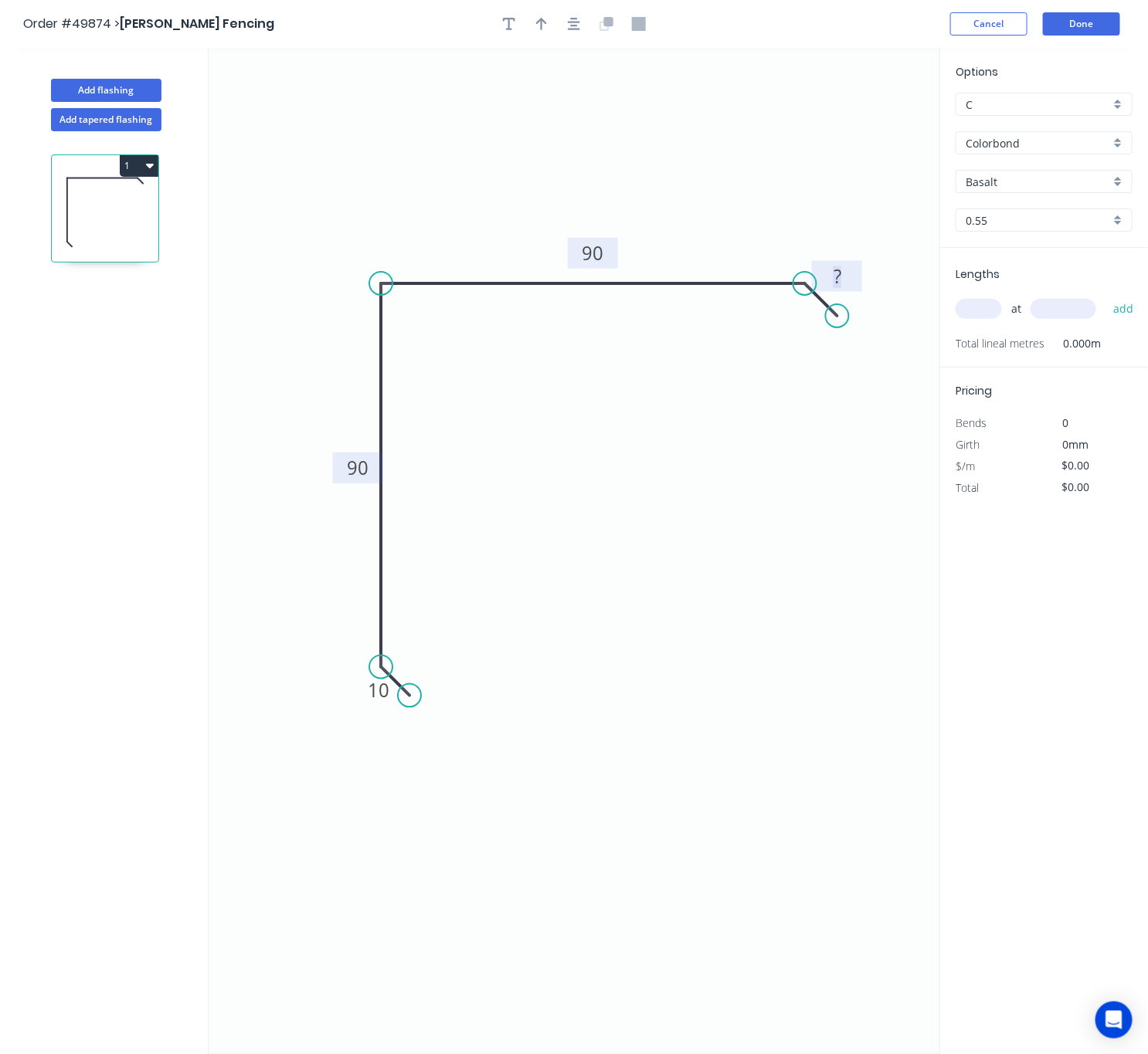
click at [844, 272] on rect at bounding box center [837, 277] width 31 height 21
click at [1024, 183] on input "Basalt" at bounding box center [1038, 181] width 145 height 16
type input "$9.63"
click at [1067, 270] on div "Pale Eucalypt" at bounding box center [1045, 265] width 176 height 27
type input "Pale Eucalypt"
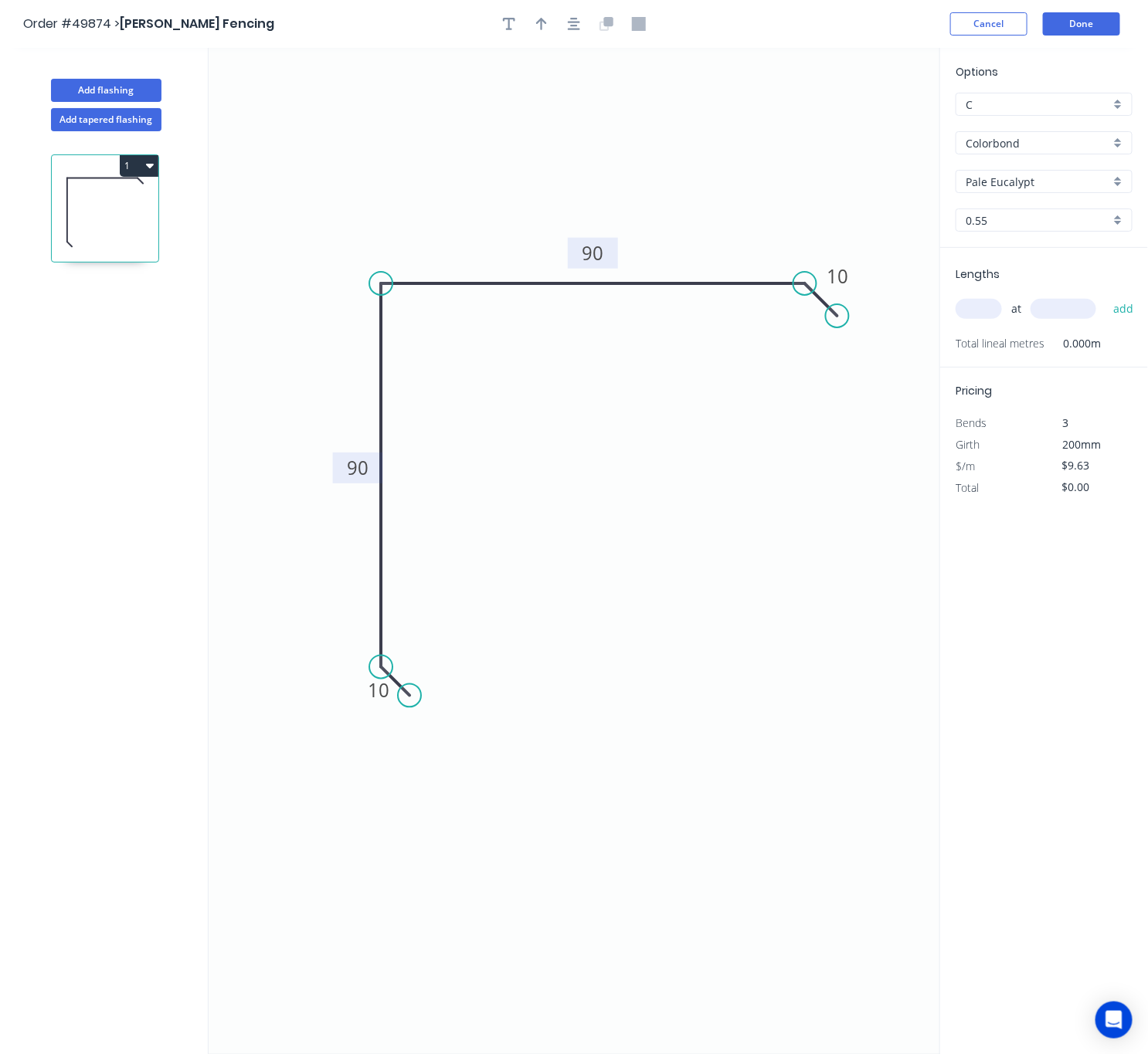
click at [970, 315] on input "text" at bounding box center [979, 309] width 46 height 20
click at [545, 21] on icon "button" at bounding box center [541, 23] width 11 height 13
drag, startPoint x: 861, startPoint y: 121, endPoint x: 441, endPoint y: 162, distance: 422.0
click at [404, 168] on icon at bounding box center [398, 154] width 14 height 49
drag, startPoint x: 403, startPoint y: 162, endPoint x: 474, endPoint y: 149, distance: 72.2
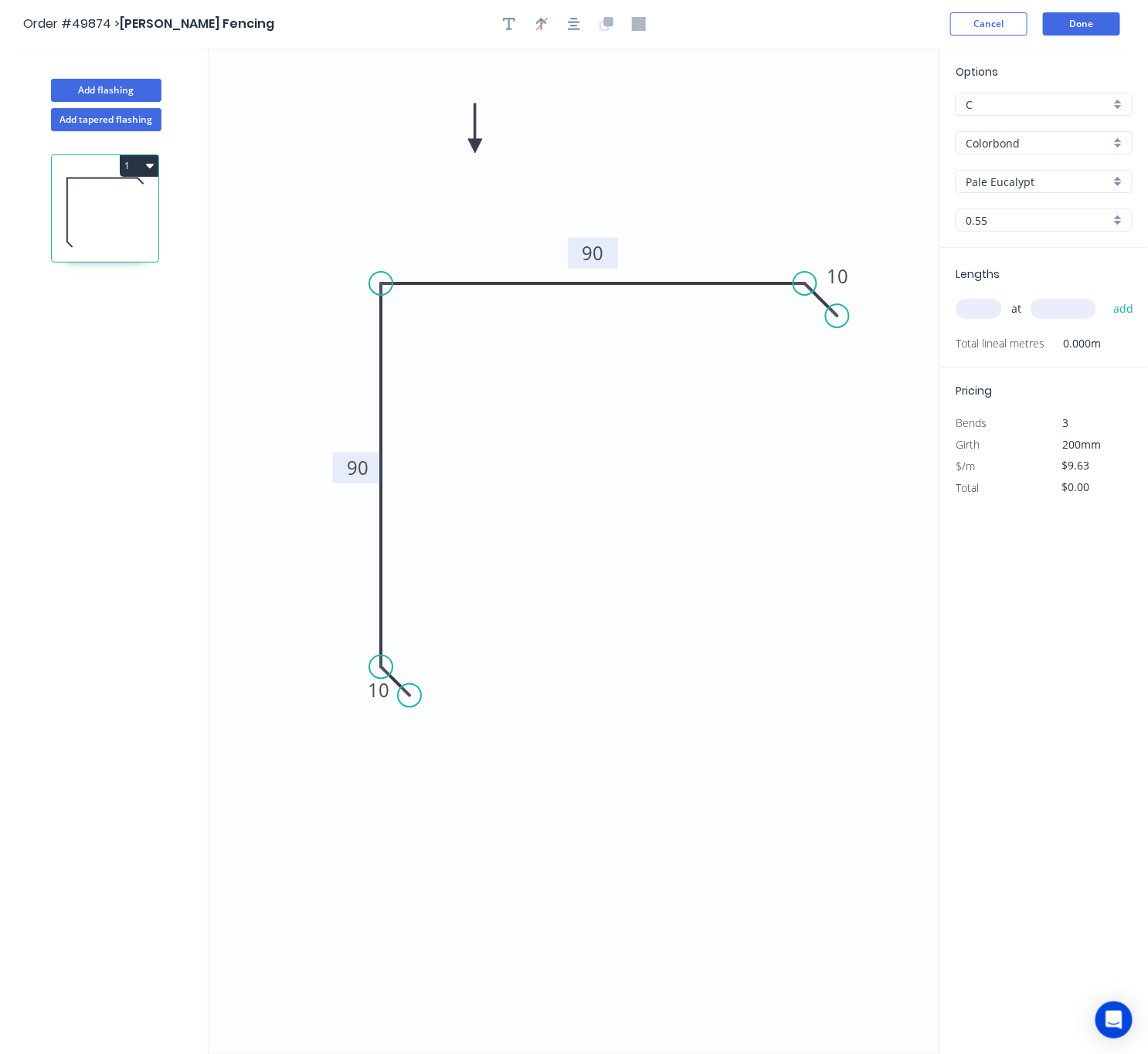
click at [474, 149] on icon at bounding box center [475, 127] width 14 height 49
click at [984, 304] on input "text" at bounding box center [979, 309] width 46 height 20
type input "2"
click at [1071, 305] on input "text" at bounding box center [1064, 309] width 66 height 20
type input "2400"
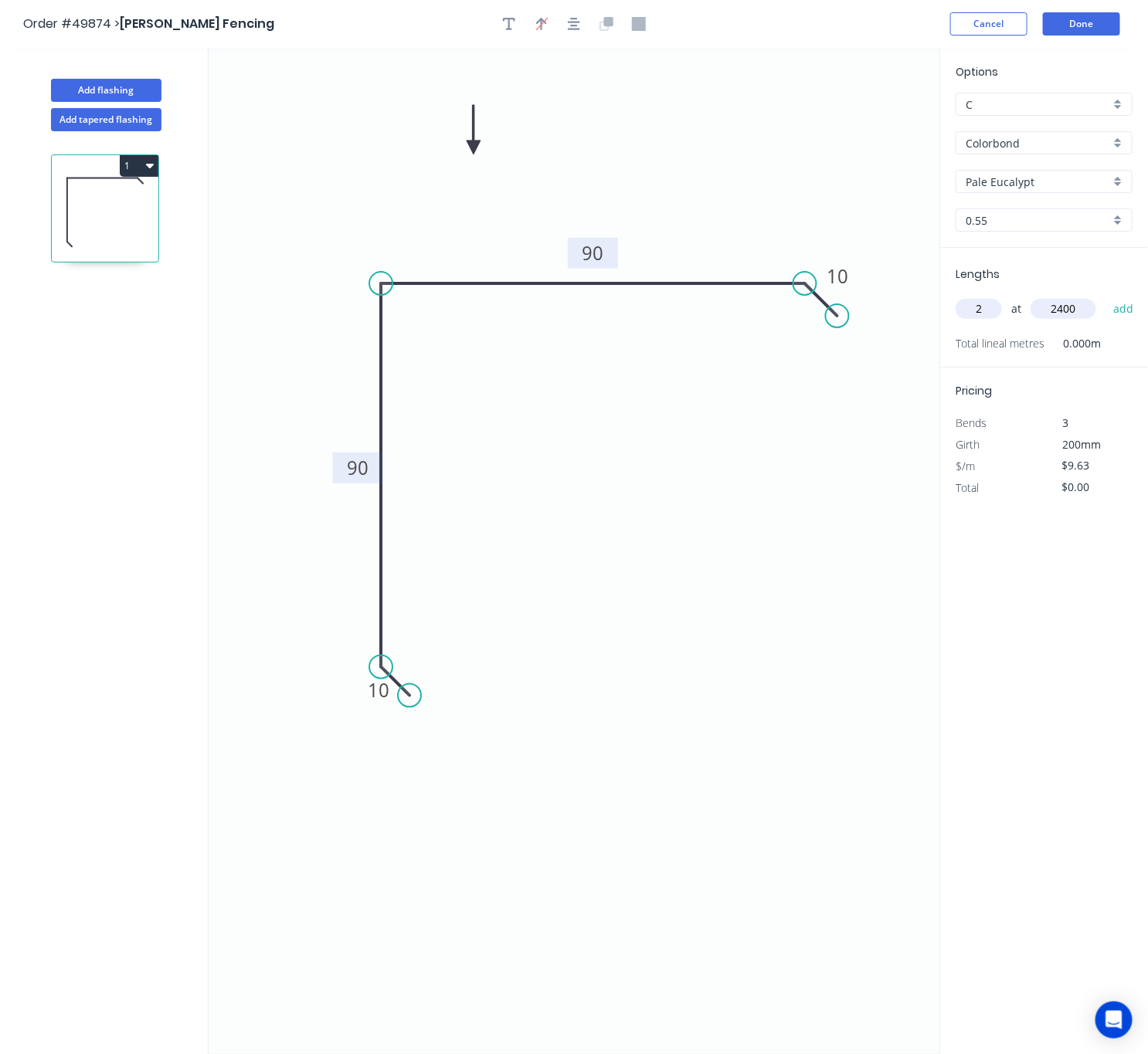
click at [1106, 296] on button "add" at bounding box center [1124, 309] width 37 height 26
type input "$46.22"
click at [1080, 26] on button "Done" at bounding box center [1081, 24] width 77 height 23
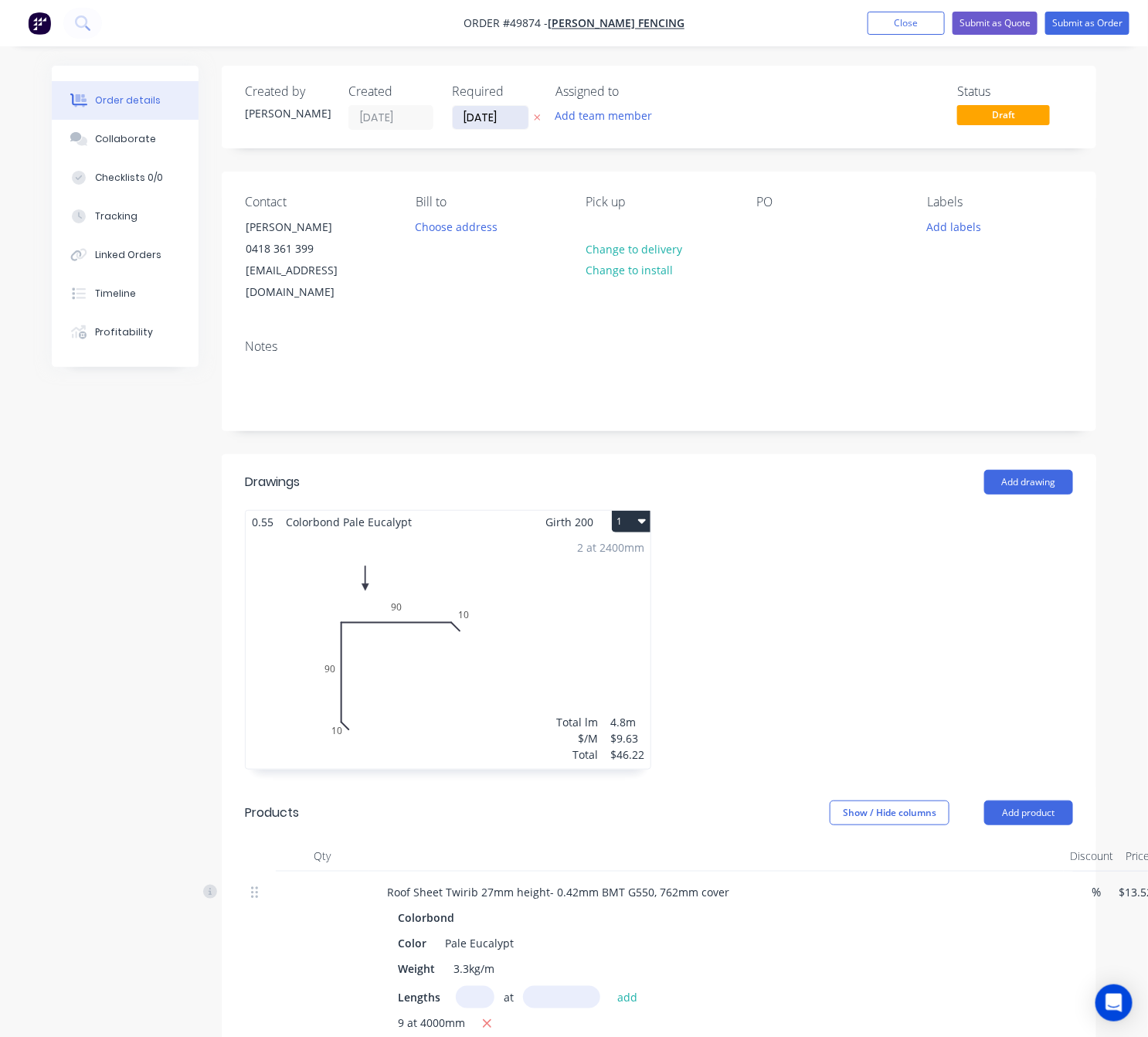
click at [507, 112] on input "[DATE]" at bounding box center [490, 118] width 75 height 23
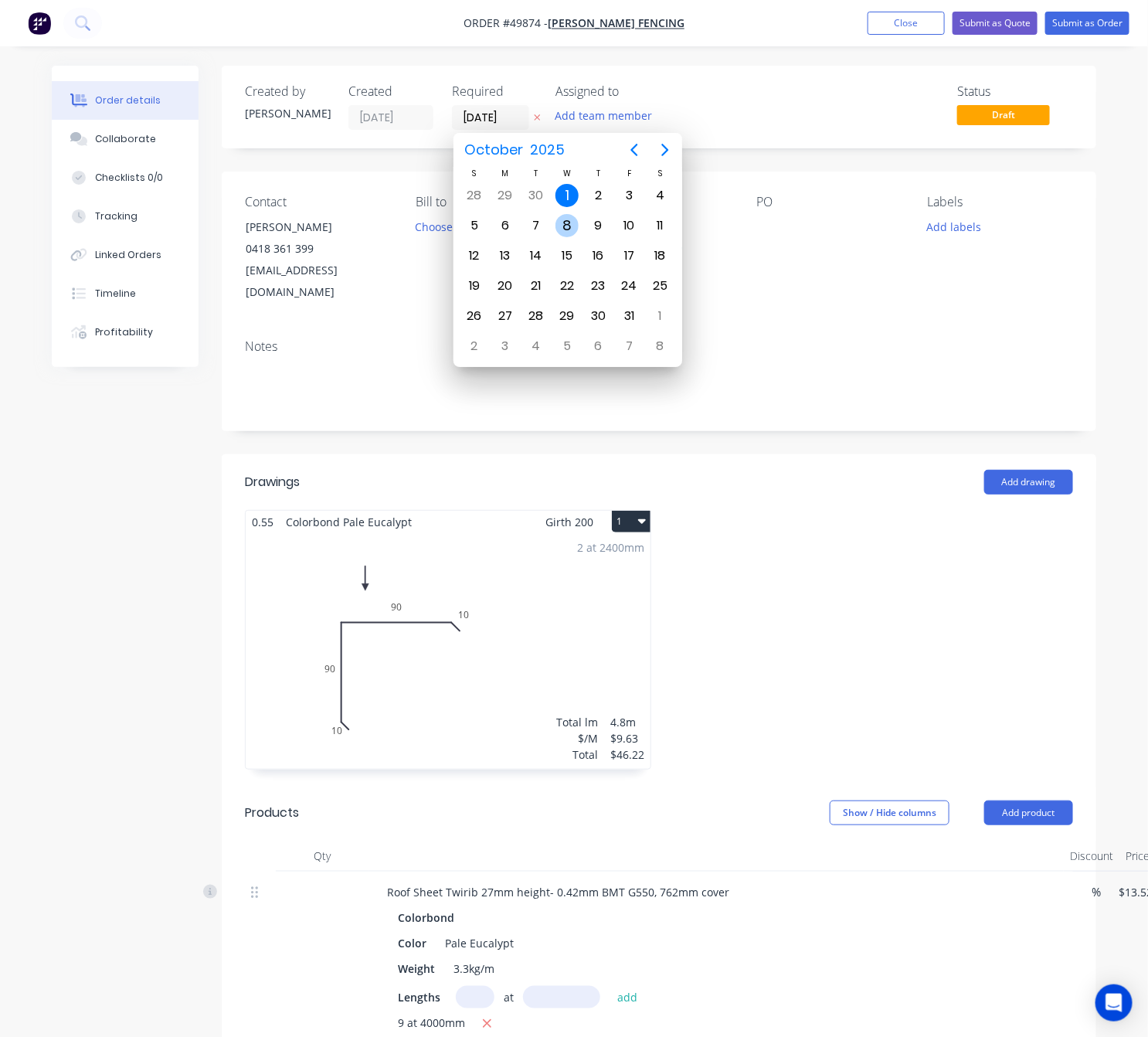
click at [564, 226] on div "8" at bounding box center [567, 226] width 23 height 23
type input "08/10/25"
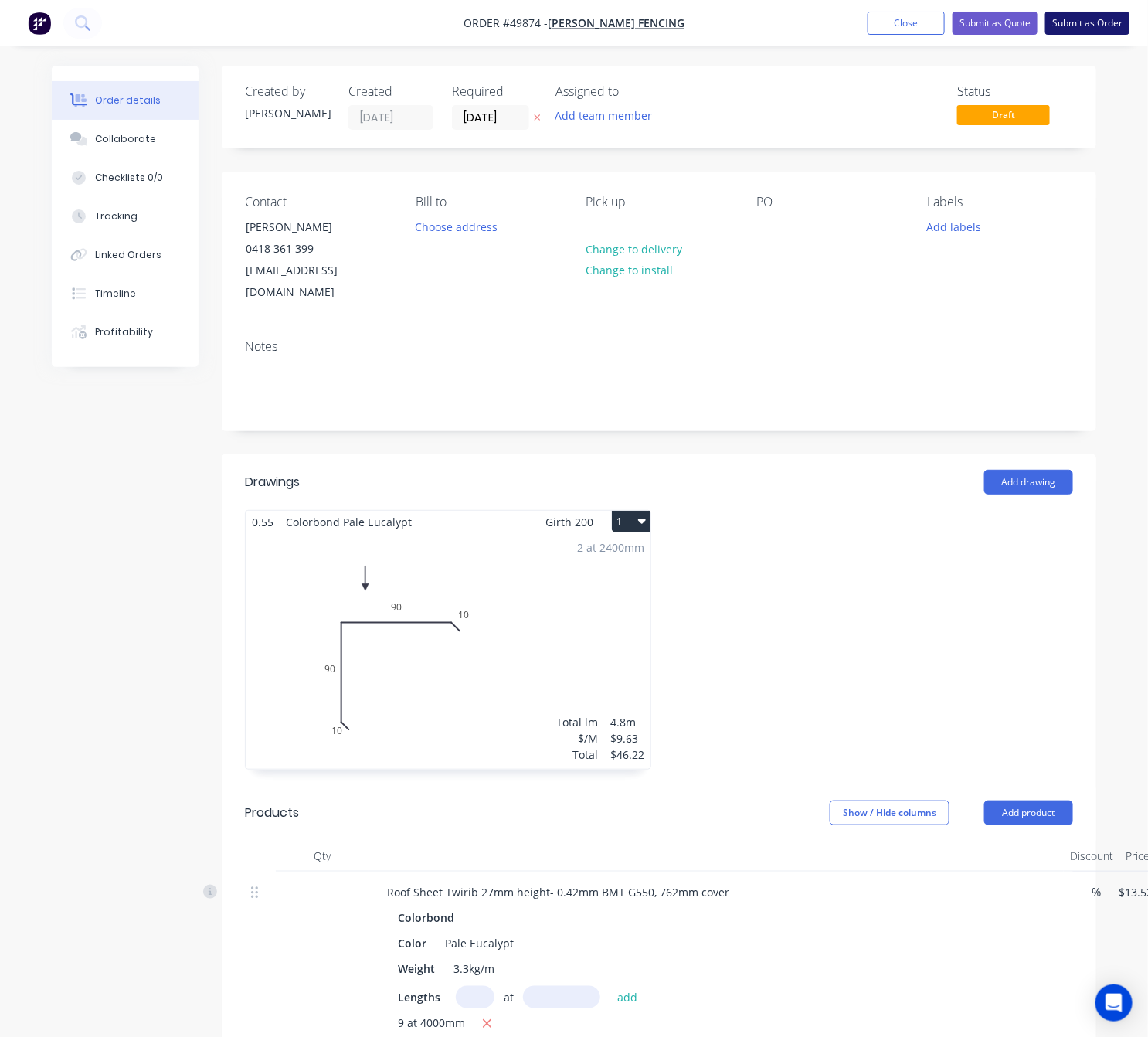
click at [1110, 18] on button "Submit as Order" at bounding box center [1087, 23] width 84 height 23
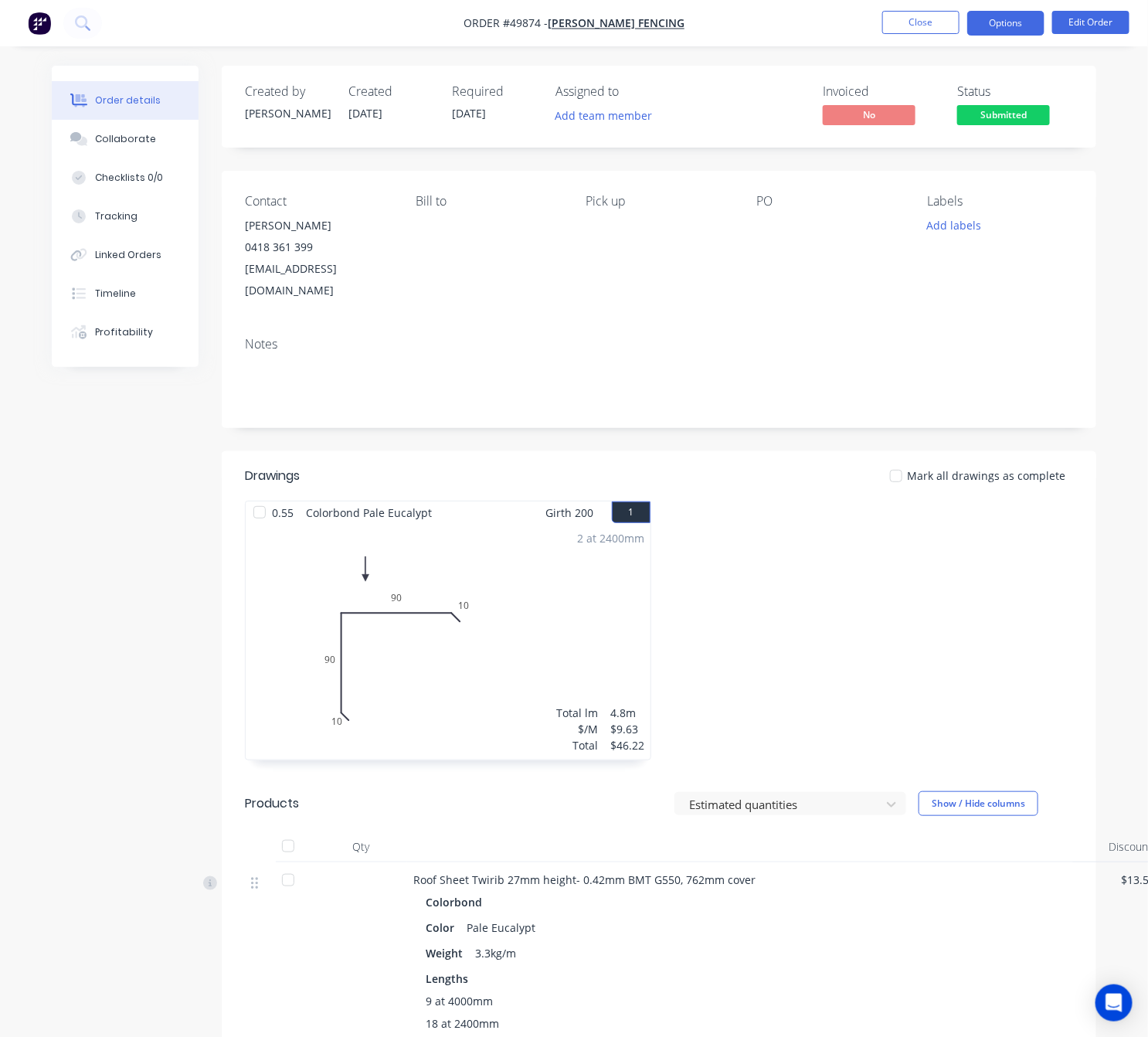
click at [1021, 30] on button "Options" at bounding box center [1006, 23] width 77 height 25
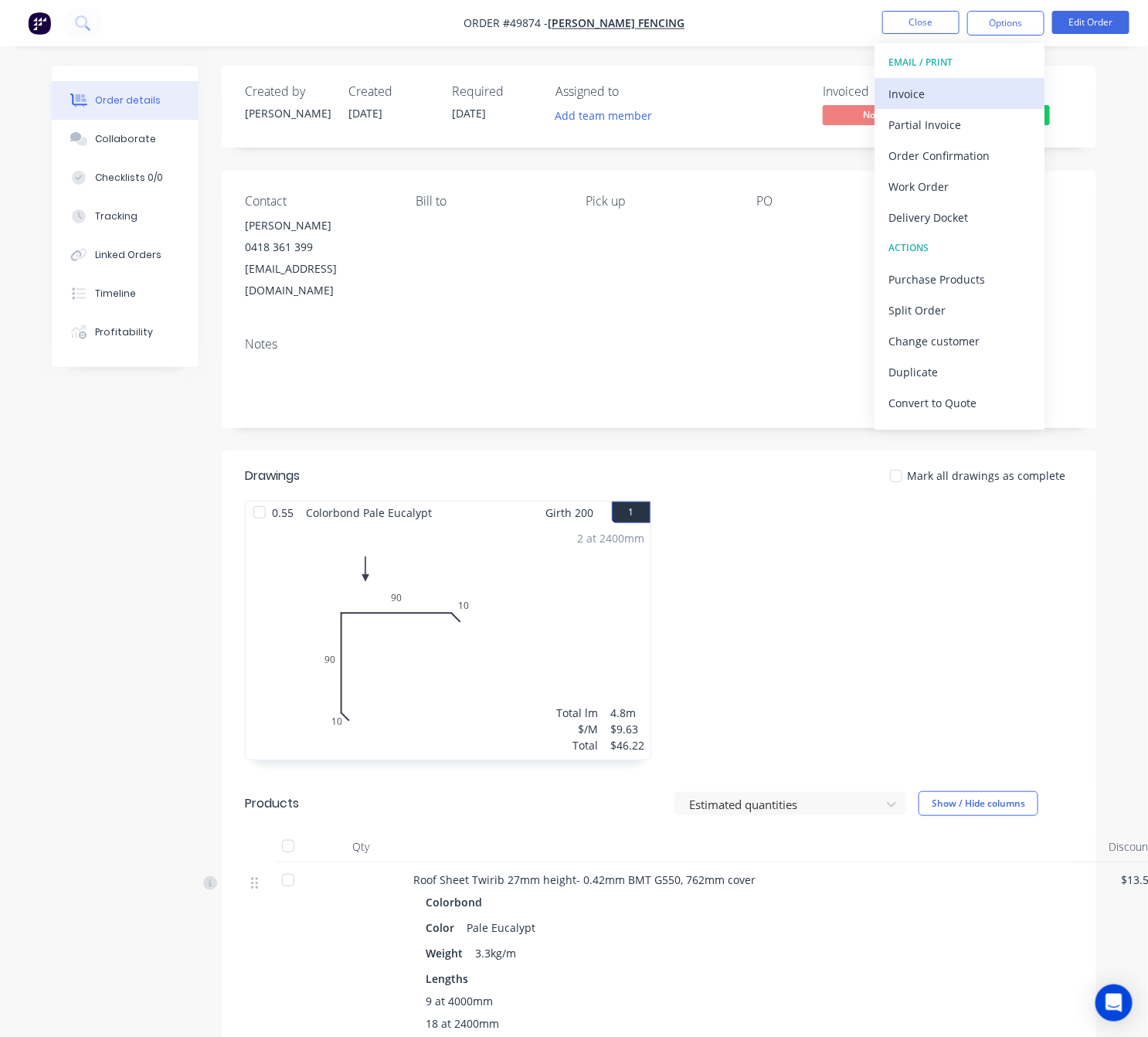
click at [948, 93] on div "Invoice" at bounding box center [959, 94] width 142 height 22
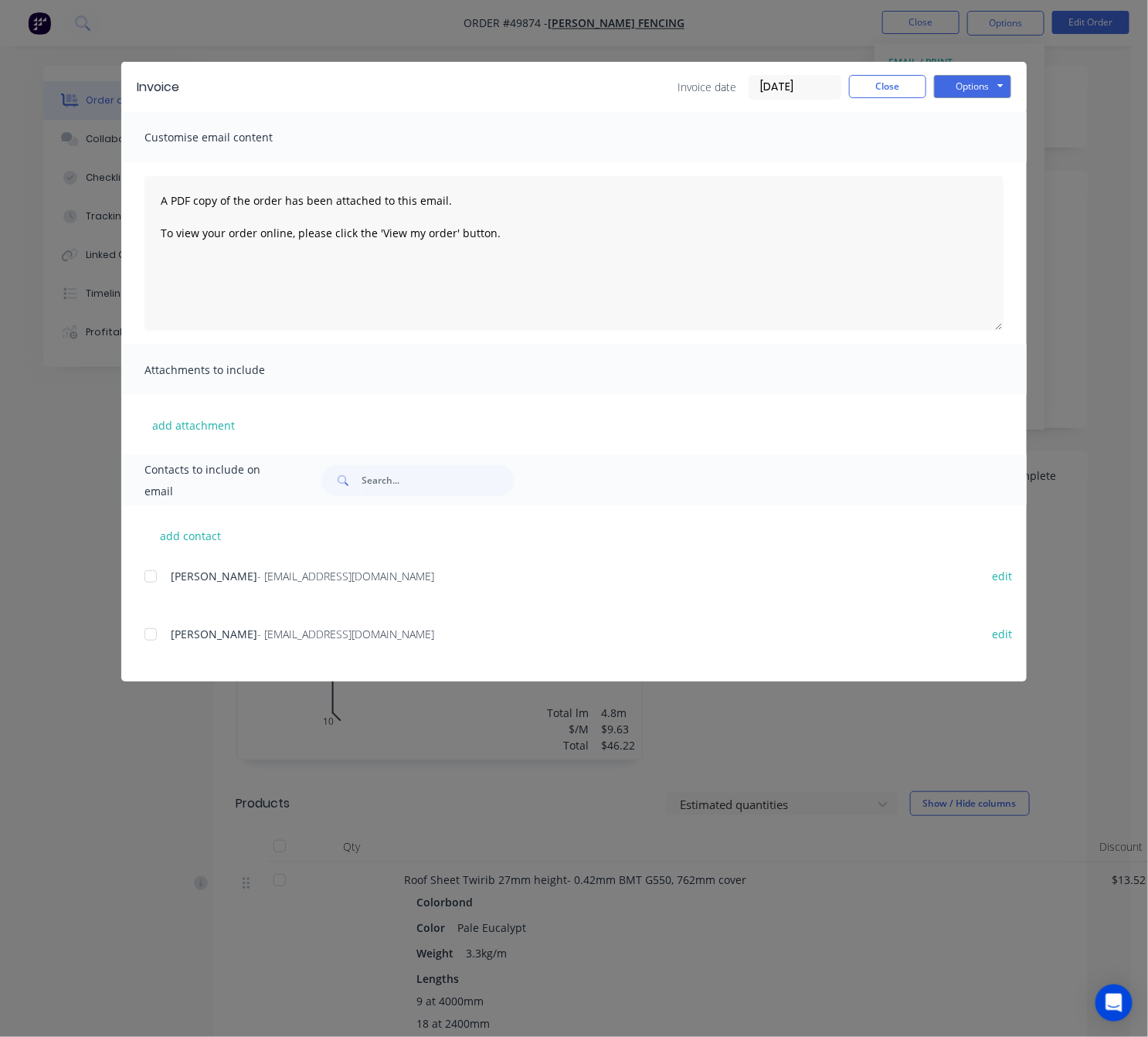
click at [150, 583] on div at bounding box center [150, 577] width 31 height 31
click at [988, 86] on button "Options" at bounding box center [972, 87] width 77 height 23
click at [997, 163] on button "Email" at bounding box center [983, 165] width 99 height 25
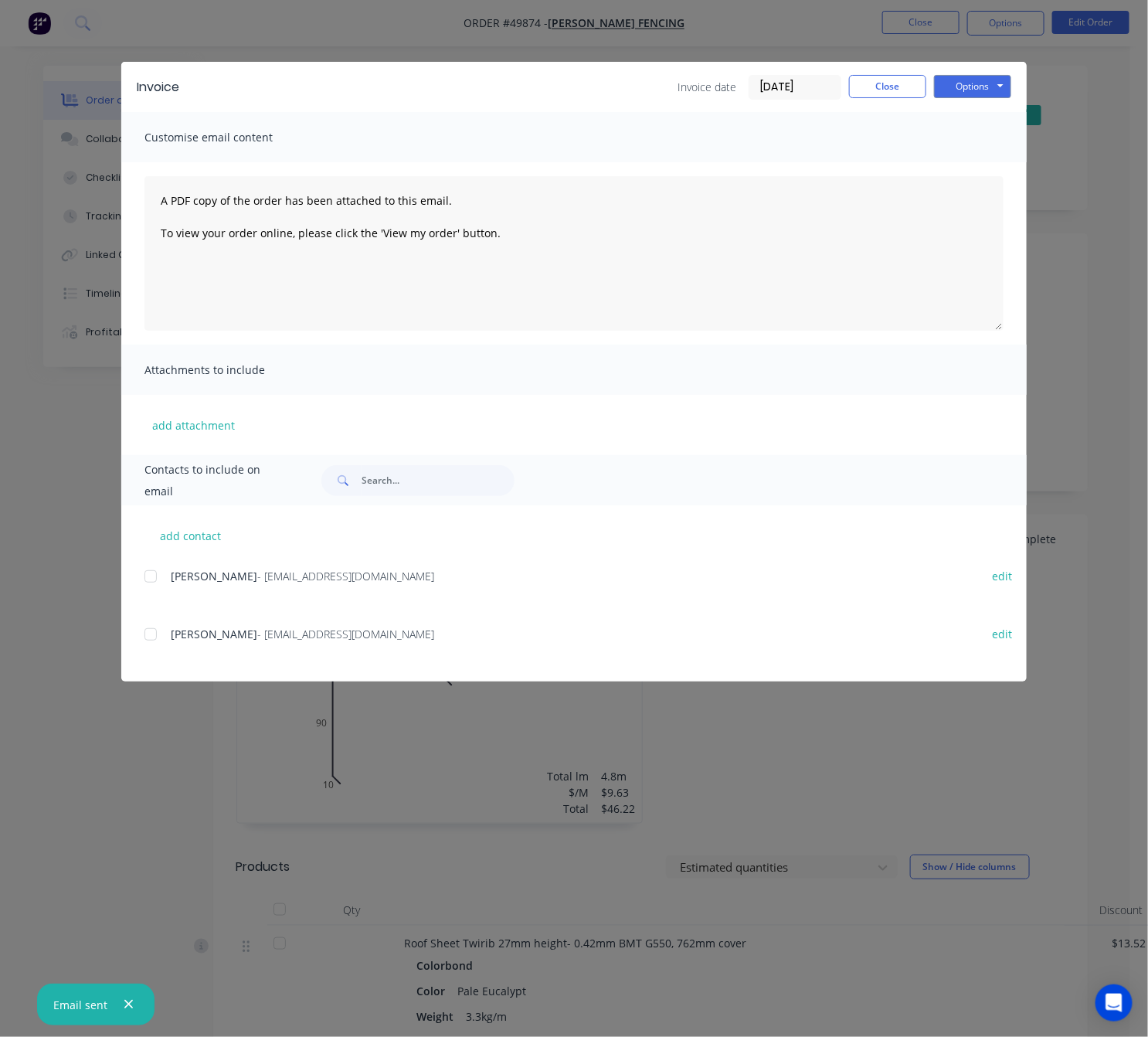
click at [1100, 135] on div "Invoice Invoice date 01/10/25 Close Options Preview Print Email Customise email…" at bounding box center [574, 518] width 1148 height 1037
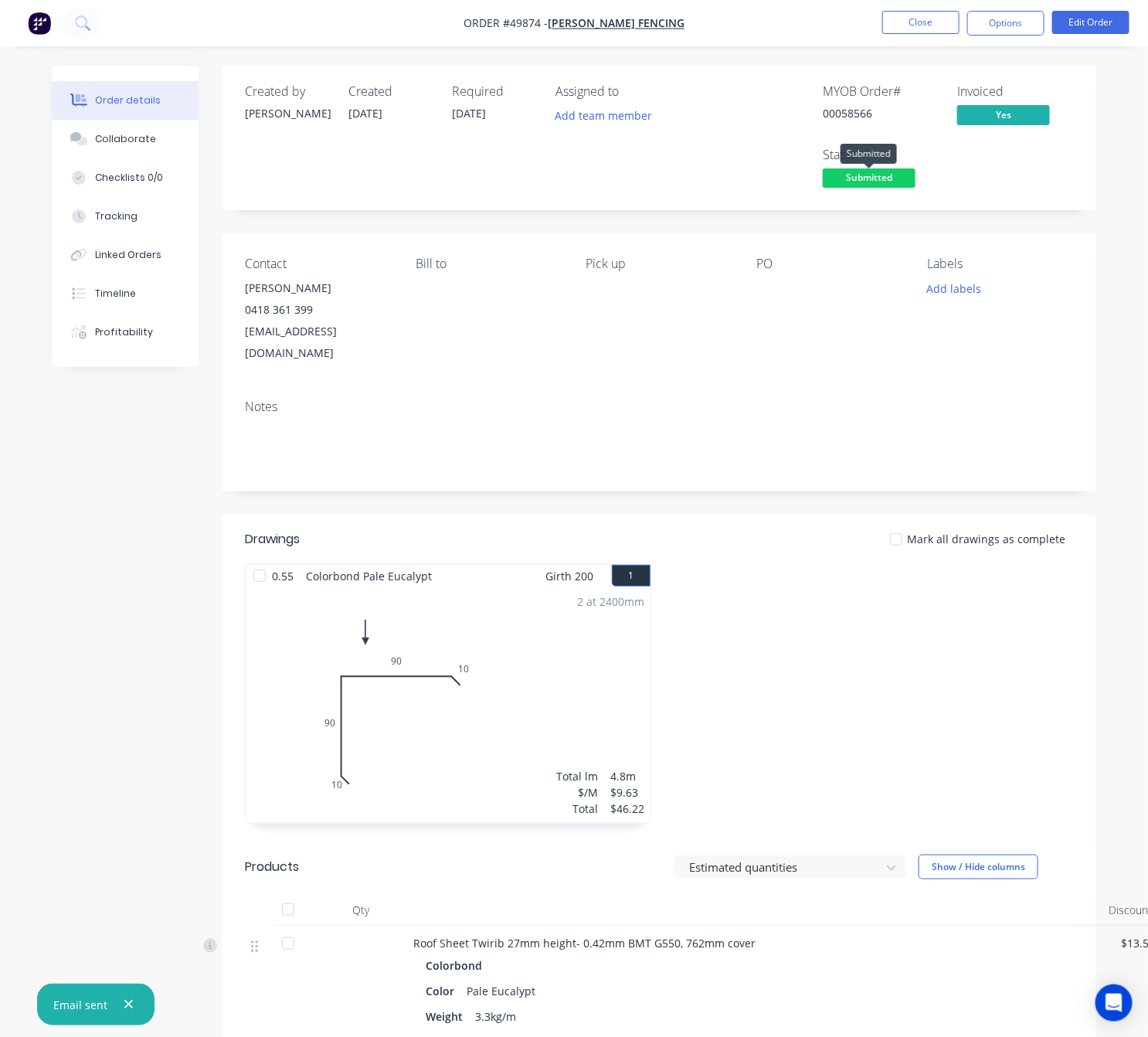
click at [891, 177] on span "Submitted" at bounding box center [869, 178] width 93 height 19
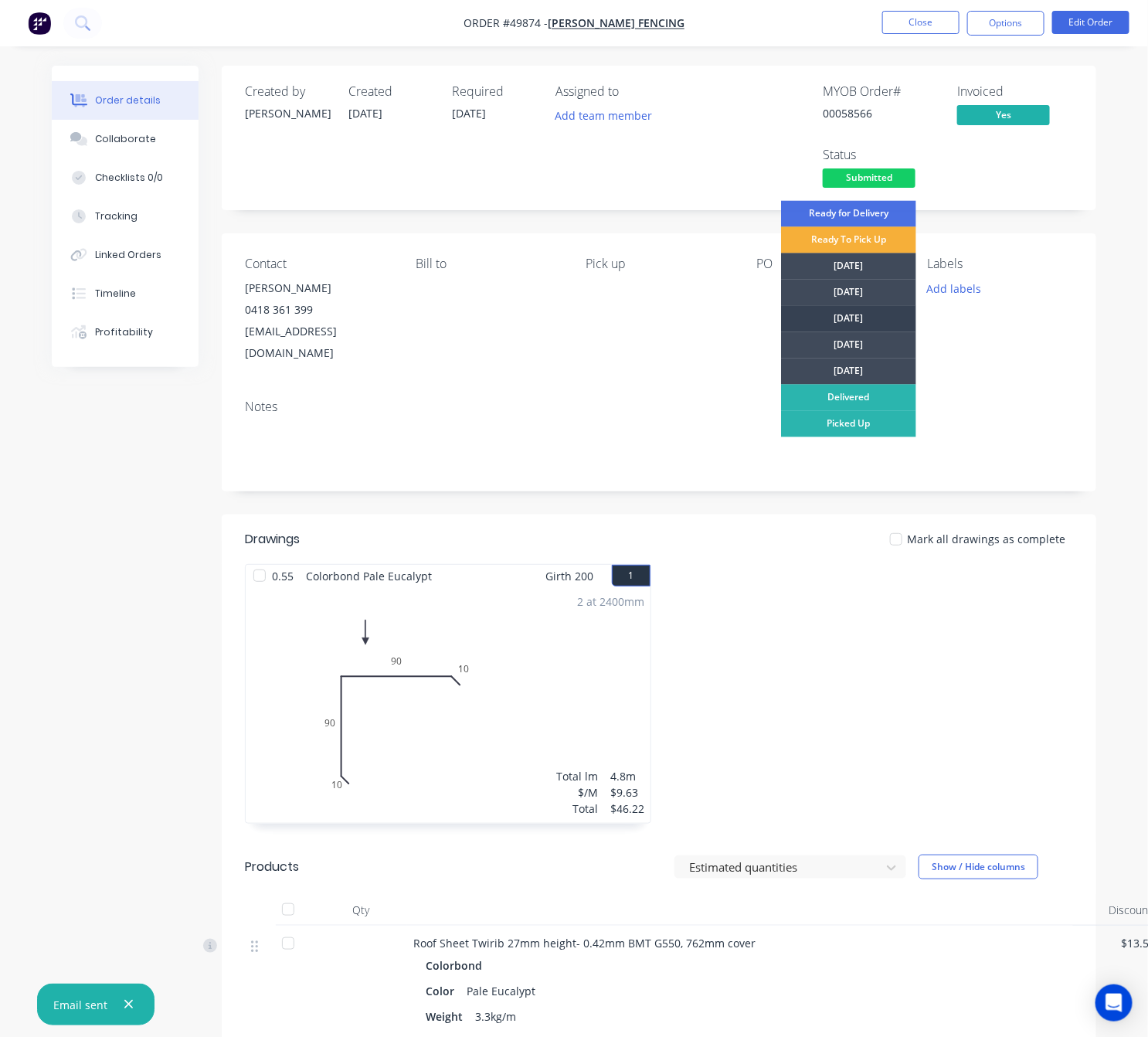
click at [865, 322] on div "[DATE]" at bounding box center [849, 318] width 135 height 26
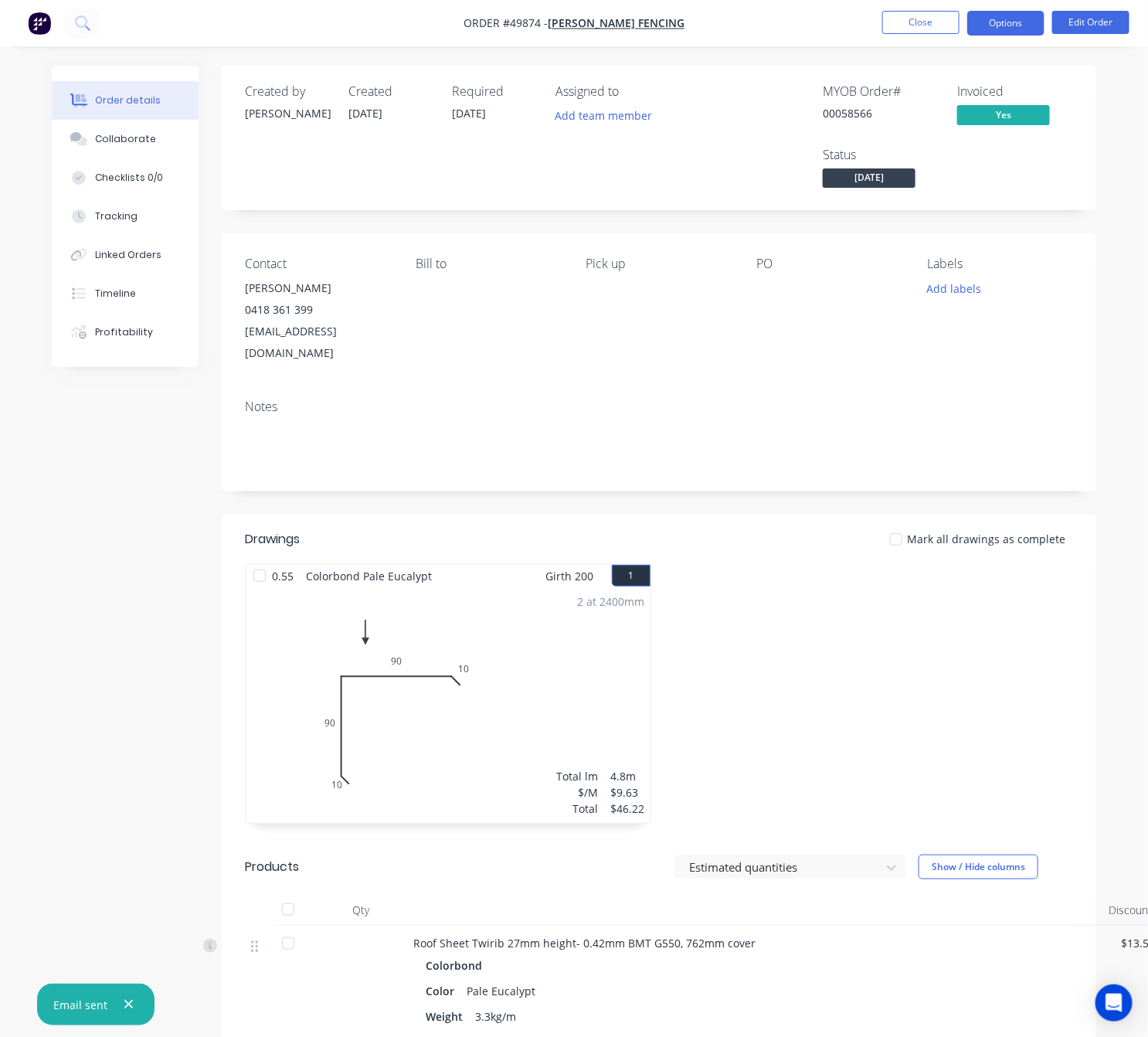
click at [980, 31] on button "Options" at bounding box center [1006, 23] width 77 height 25
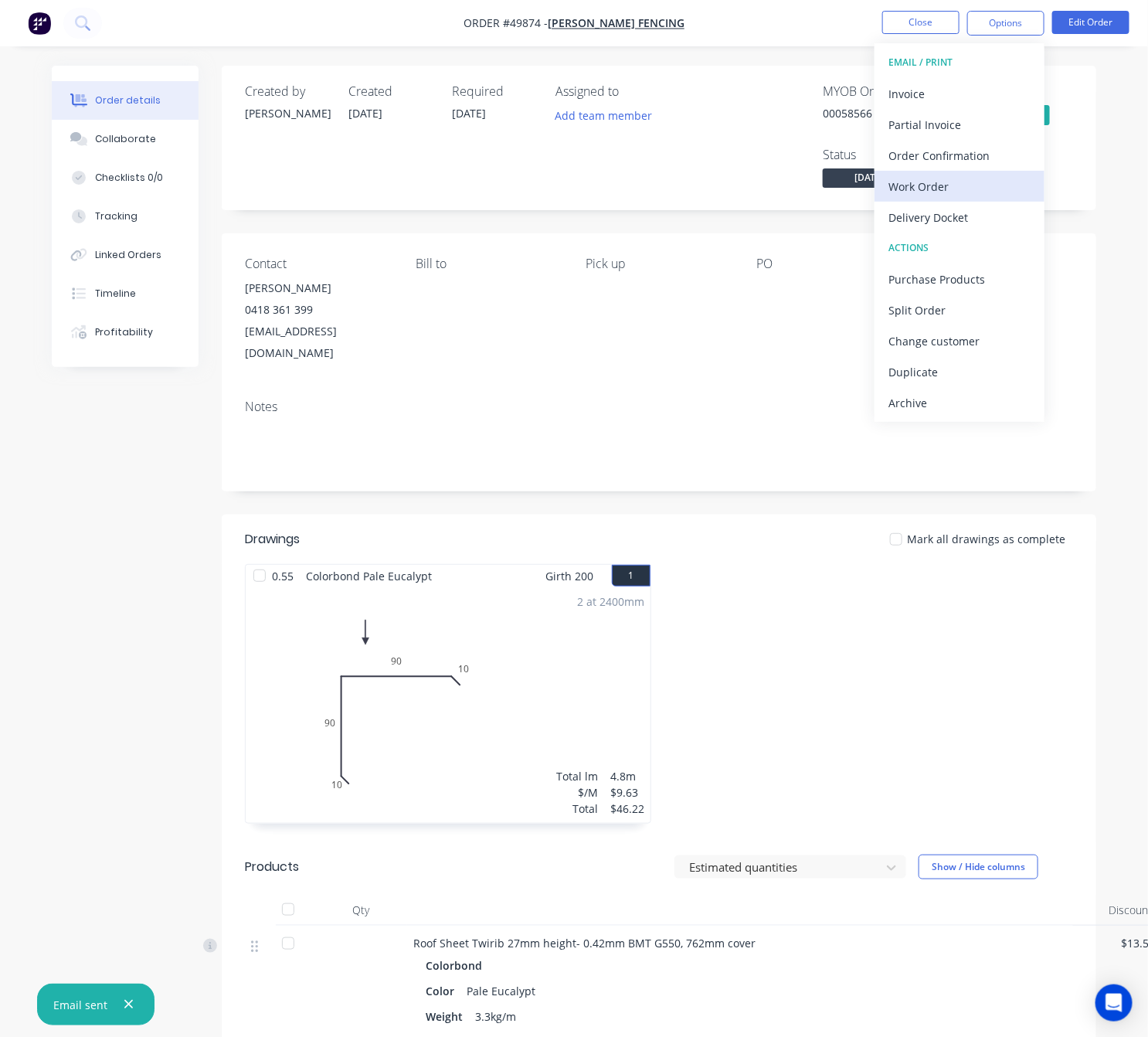
click at [984, 188] on div "Work Order" at bounding box center [959, 186] width 142 height 22
click at [932, 191] on div "Custom" at bounding box center [959, 186] width 142 height 22
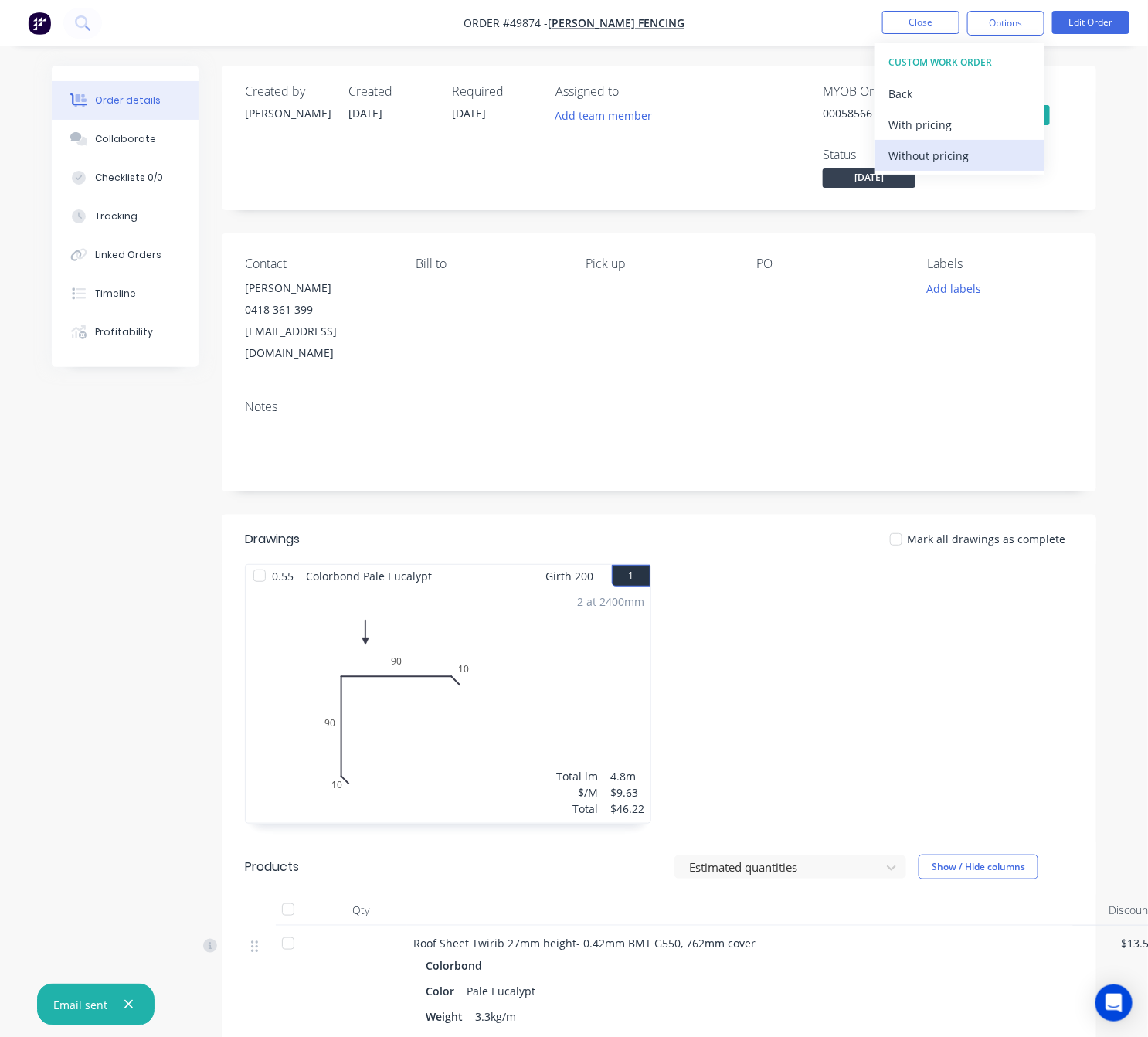
click at [945, 156] on div "Without pricing" at bounding box center [959, 155] width 142 height 22
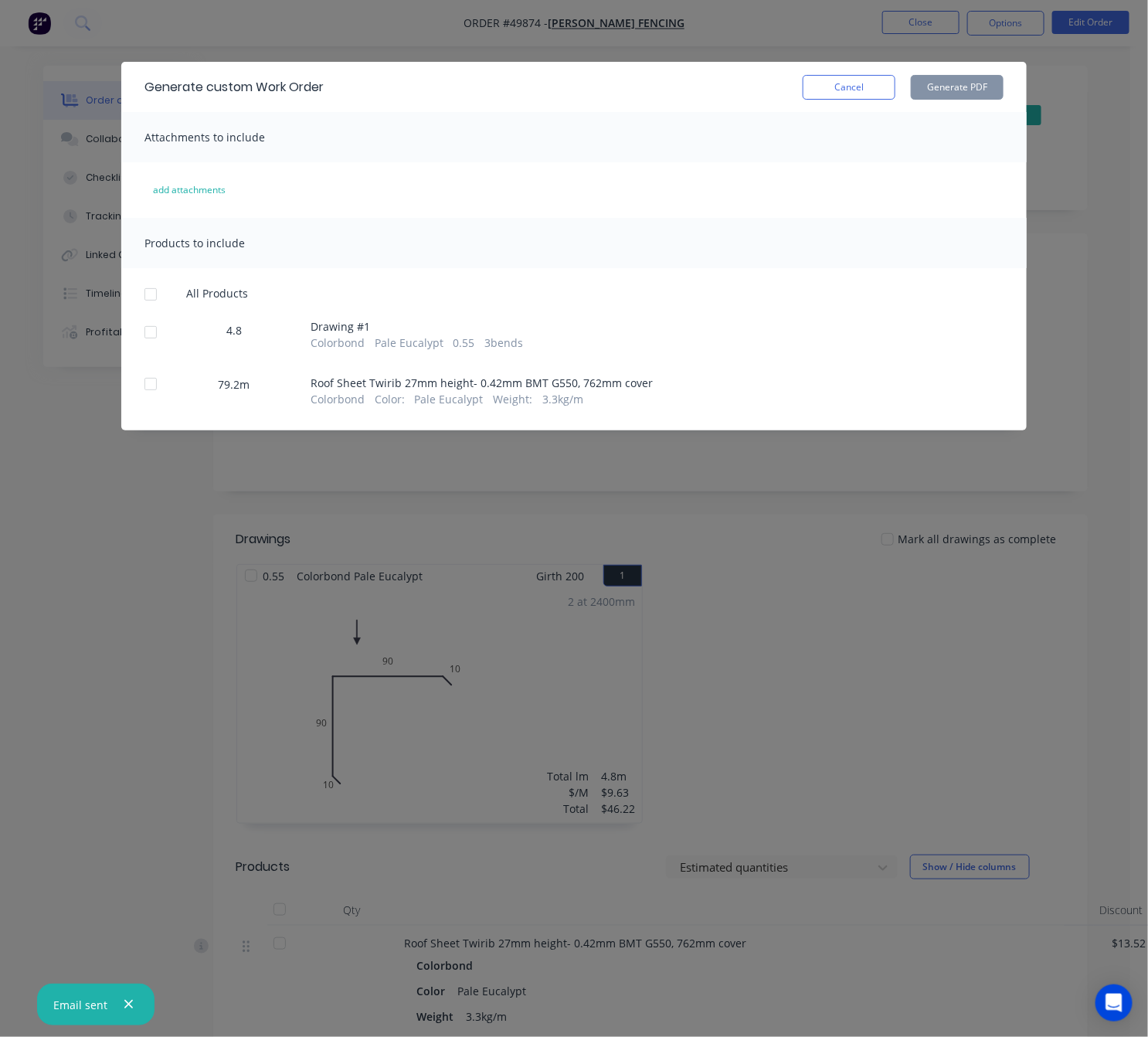
click at [156, 336] on div at bounding box center [150, 332] width 31 height 31
click at [965, 86] on button "Generate PDF" at bounding box center [957, 88] width 93 height 25
click at [145, 382] on div at bounding box center [150, 384] width 31 height 31
click at [932, 79] on button "Generate PDF" at bounding box center [957, 88] width 93 height 25
click at [714, 46] on div "Generate custom Work Order Cancel Generate PDF Attachments to include add attac…" at bounding box center [574, 518] width 1148 height 1037
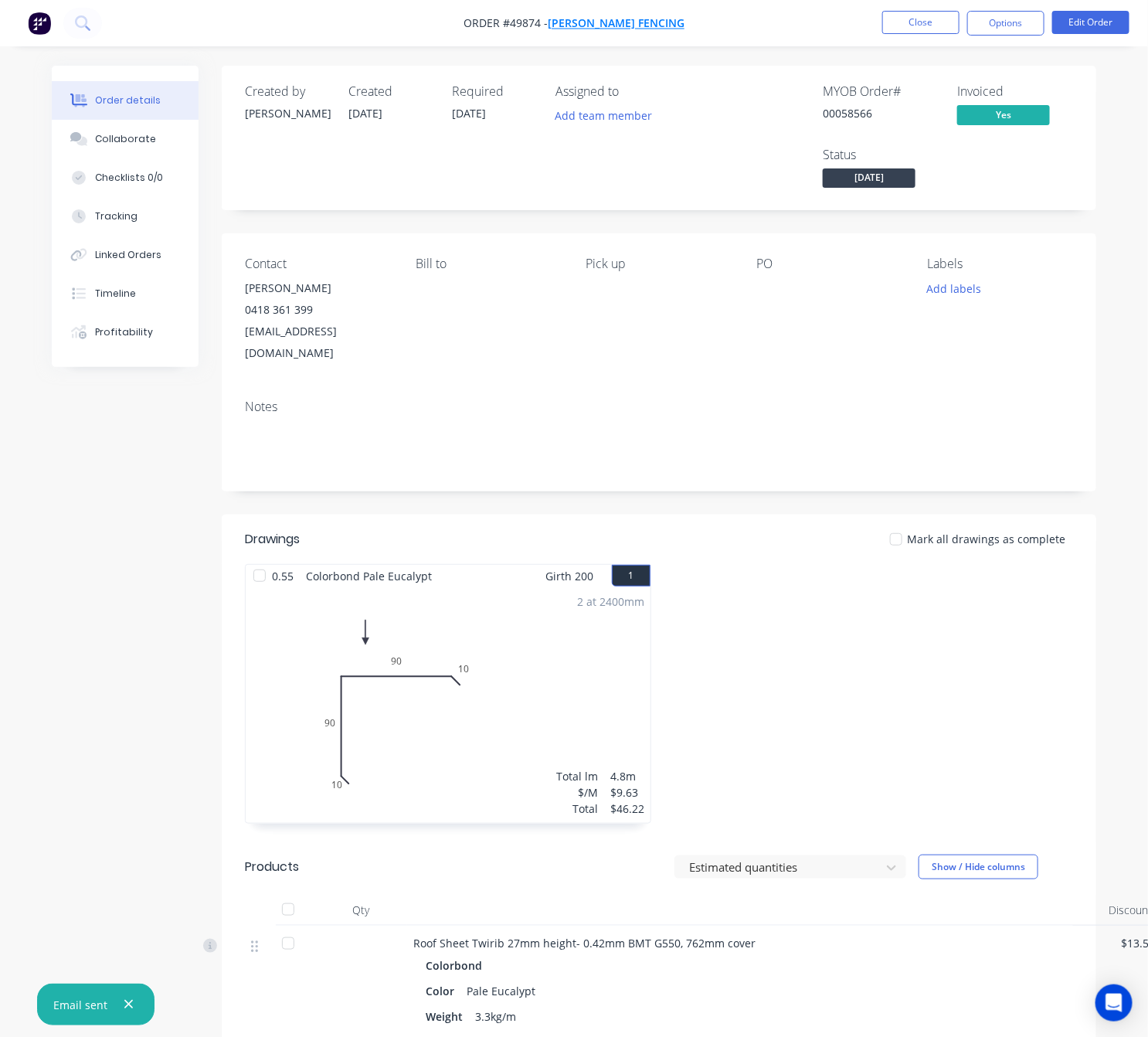
click at [605, 16] on span "Tony Fencing" at bounding box center [616, 23] width 137 height 14
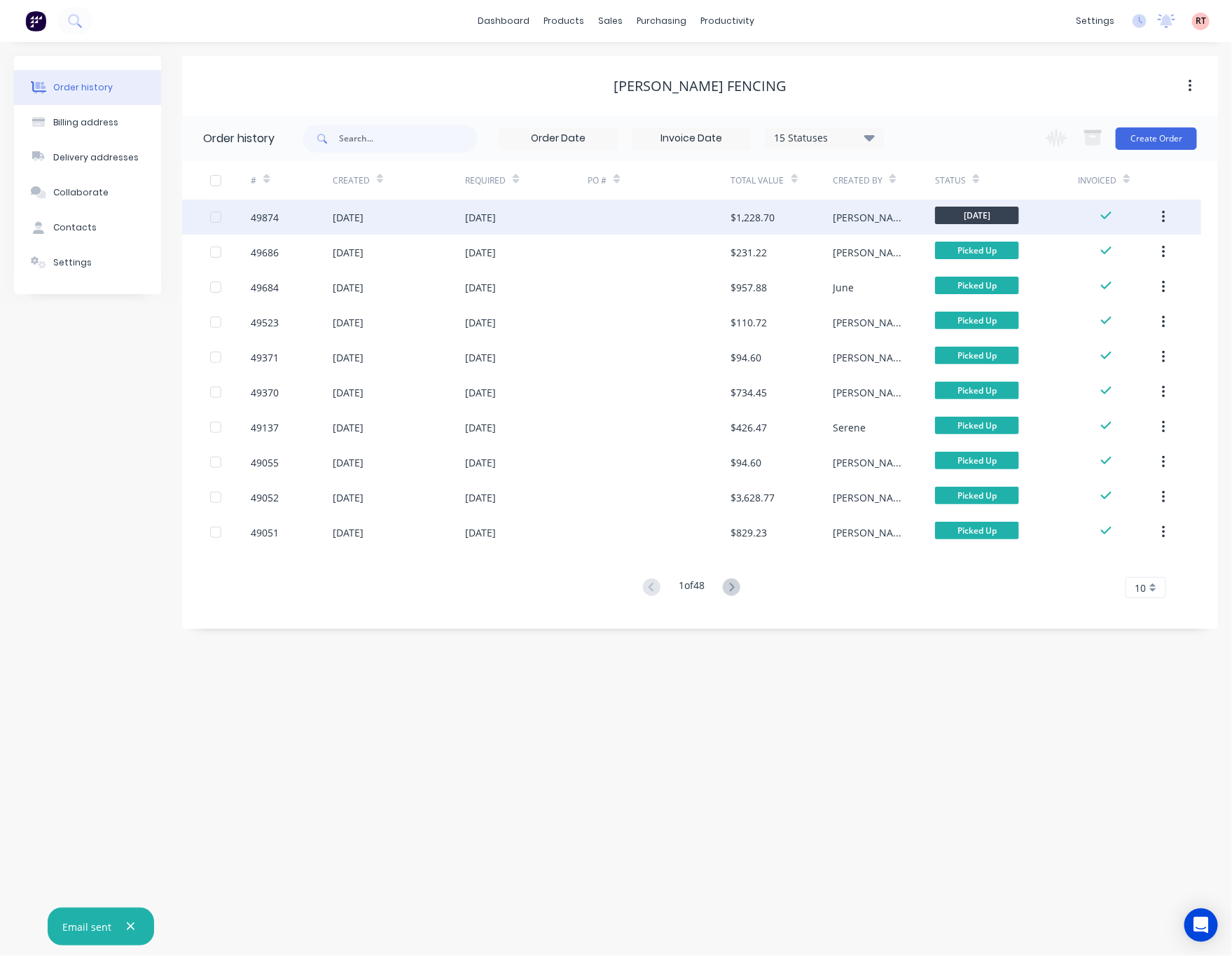
click at [626, 214] on div at bounding box center [658, 217] width 143 height 35
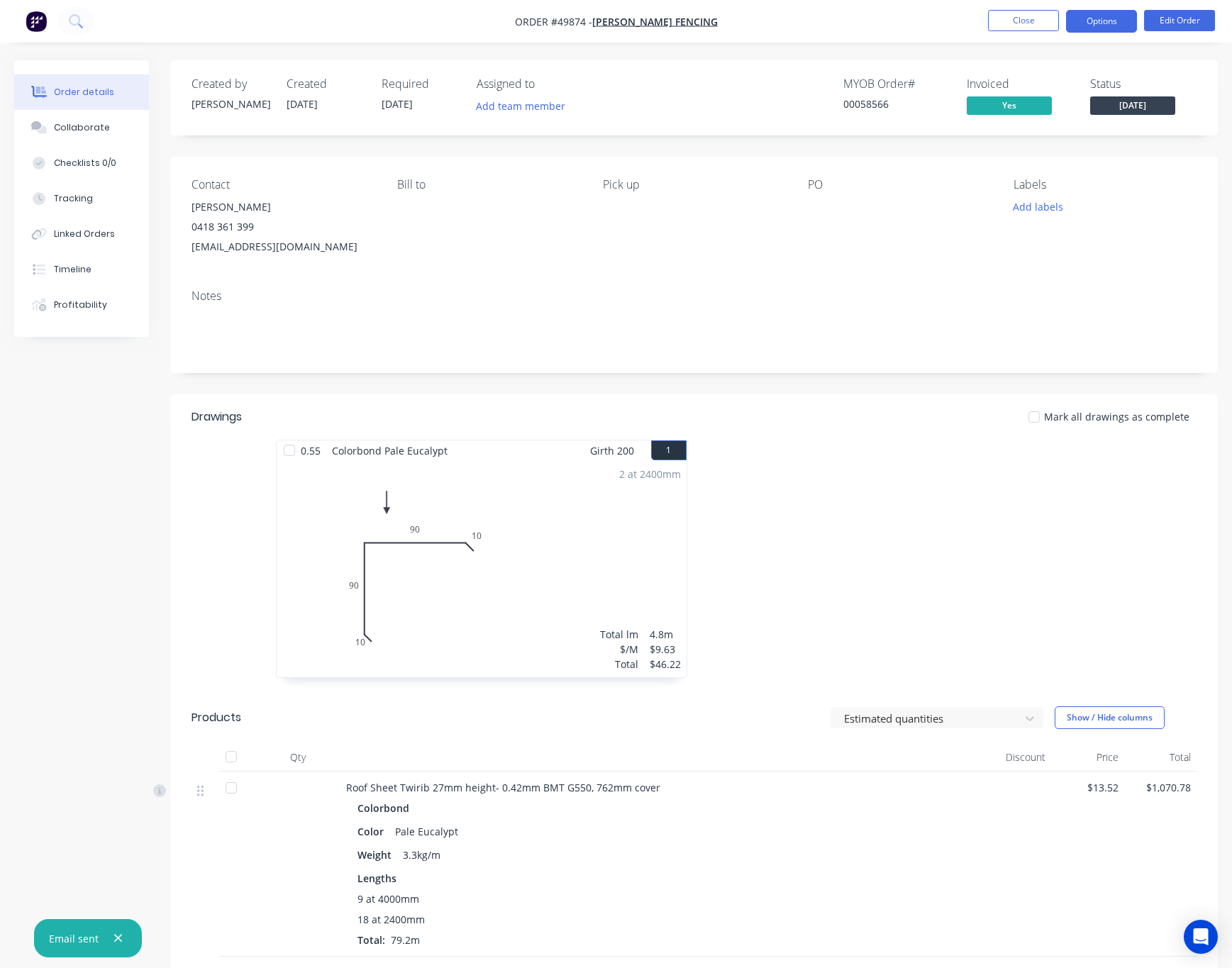
click at [1113, 12] on button "Options" at bounding box center [1102, 21] width 71 height 23
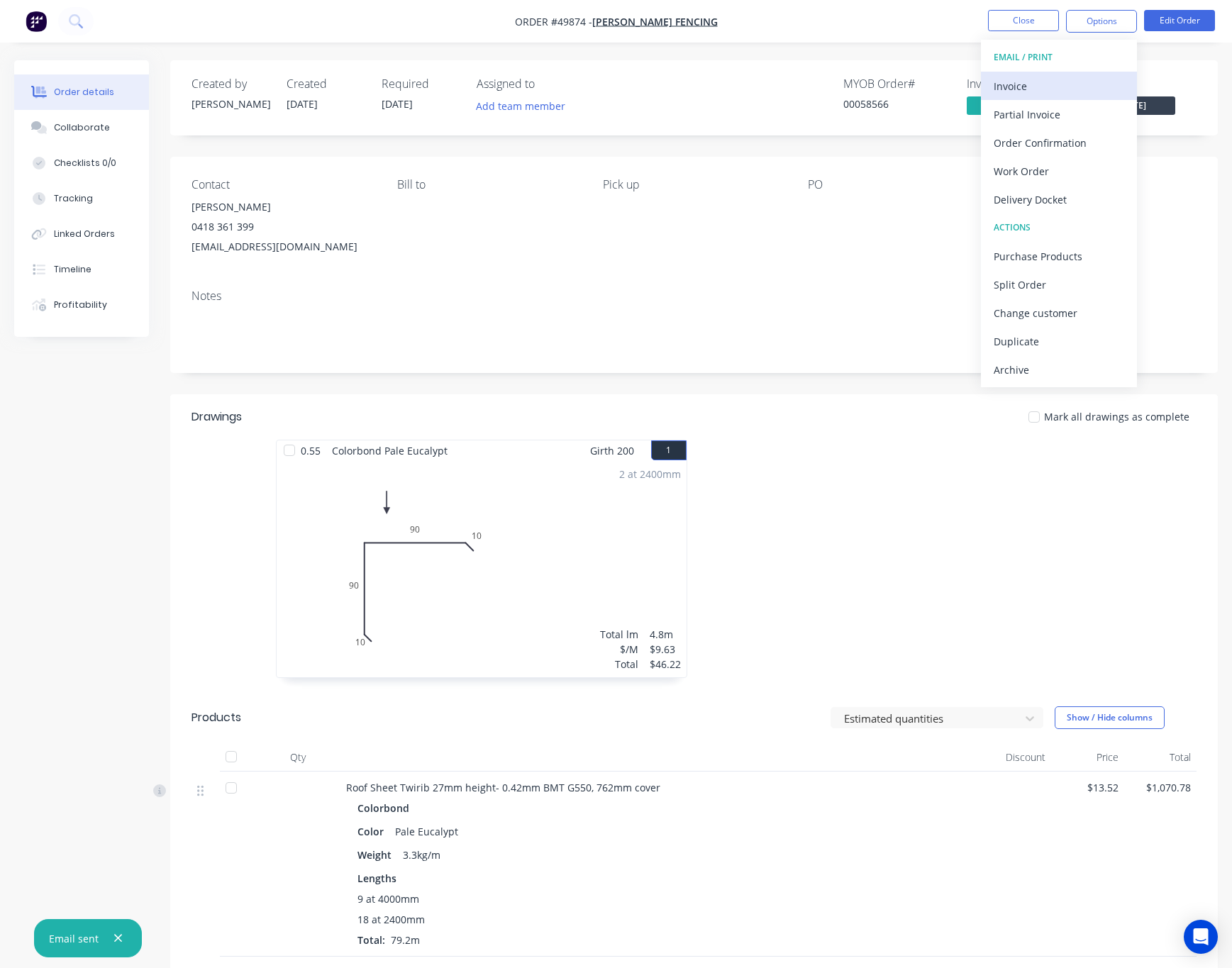
click at [1075, 86] on div "Invoice" at bounding box center [1058, 86] width 130 height 20
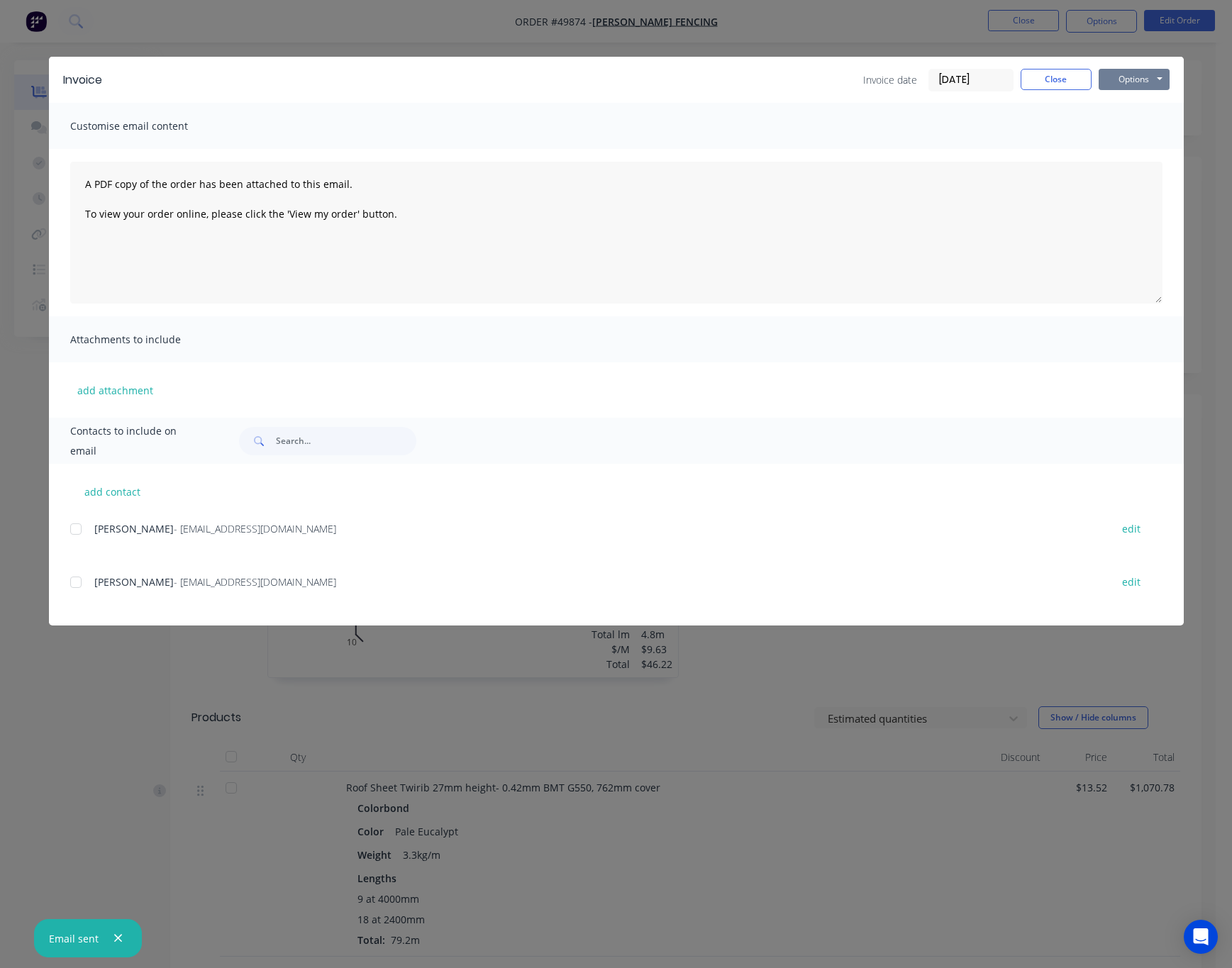
click at [1113, 74] on button "Options" at bounding box center [1135, 80] width 71 height 21
drag, startPoint x: 952, startPoint y: 43, endPoint x: 972, endPoint y: 36, distance: 21.2
click at [952, 43] on div "Invoice Invoice date 01/10/25 Close Options Preview Print Email Customise email…" at bounding box center [616, 484] width 1232 height 968
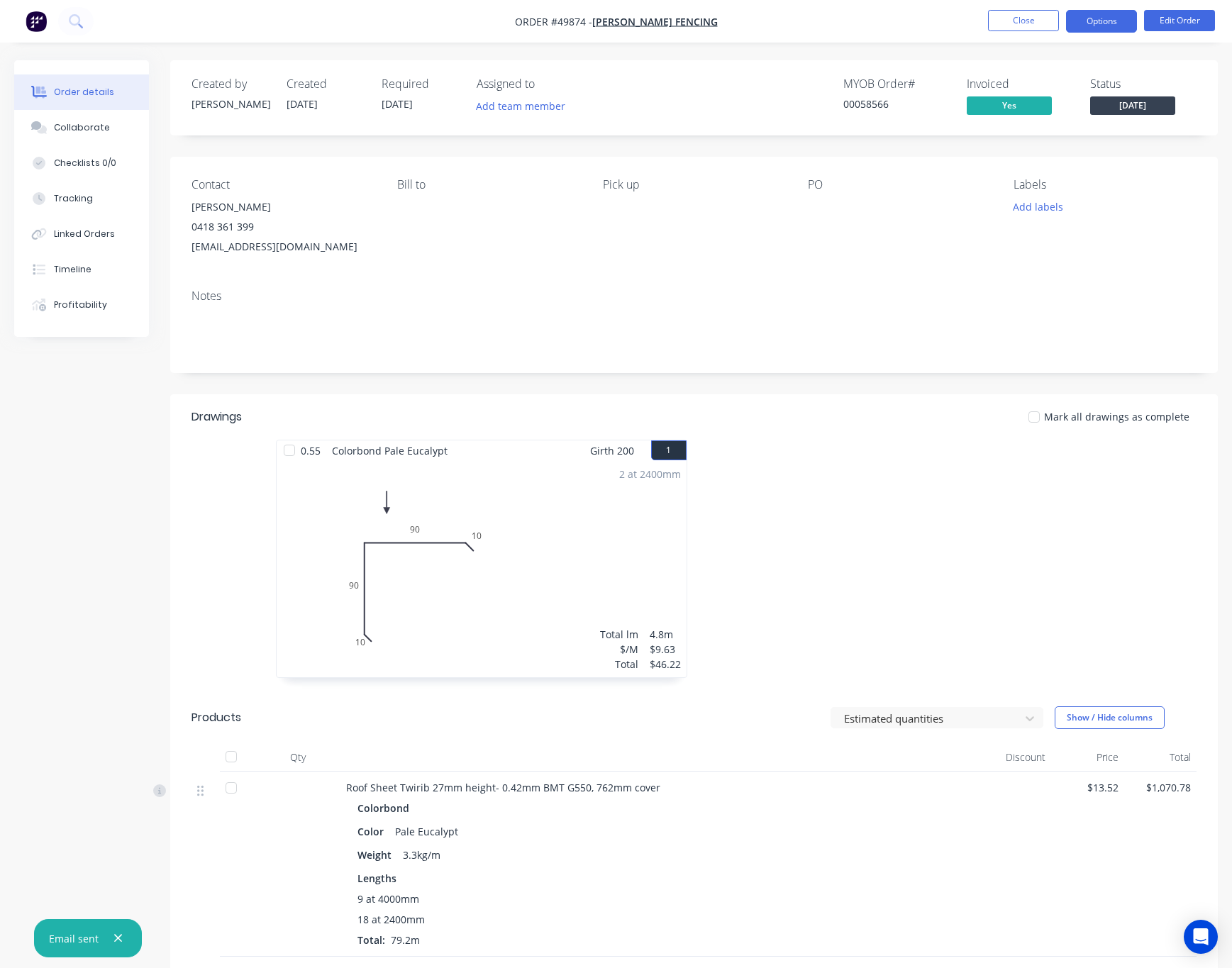
click at [1109, 16] on button "Options" at bounding box center [1102, 21] width 71 height 23
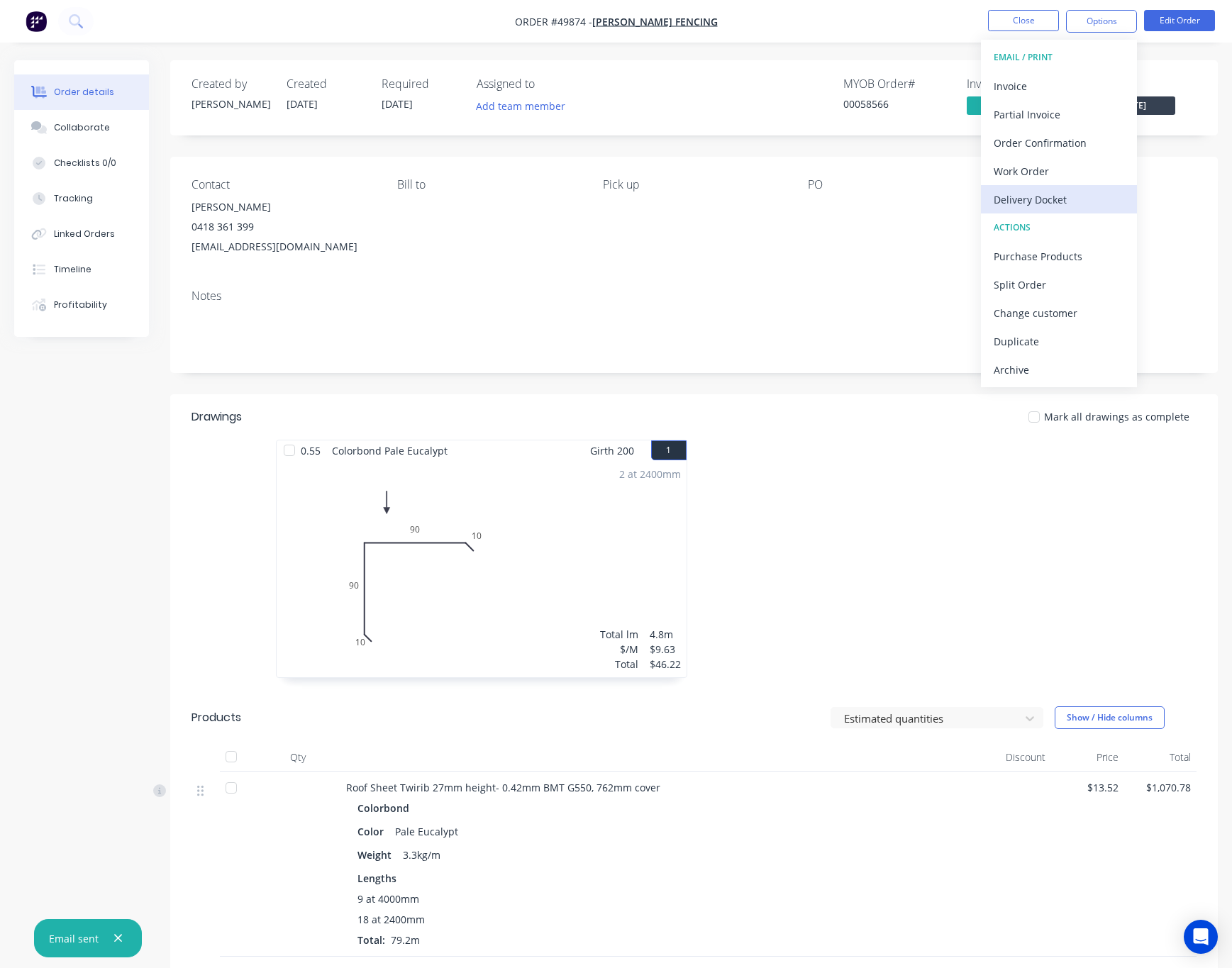
click at [1090, 203] on div "Delivery Docket" at bounding box center [1058, 199] width 130 height 20
click at [1089, 145] on div "Without pricing" at bounding box center [1058, 143] width 130 height 20
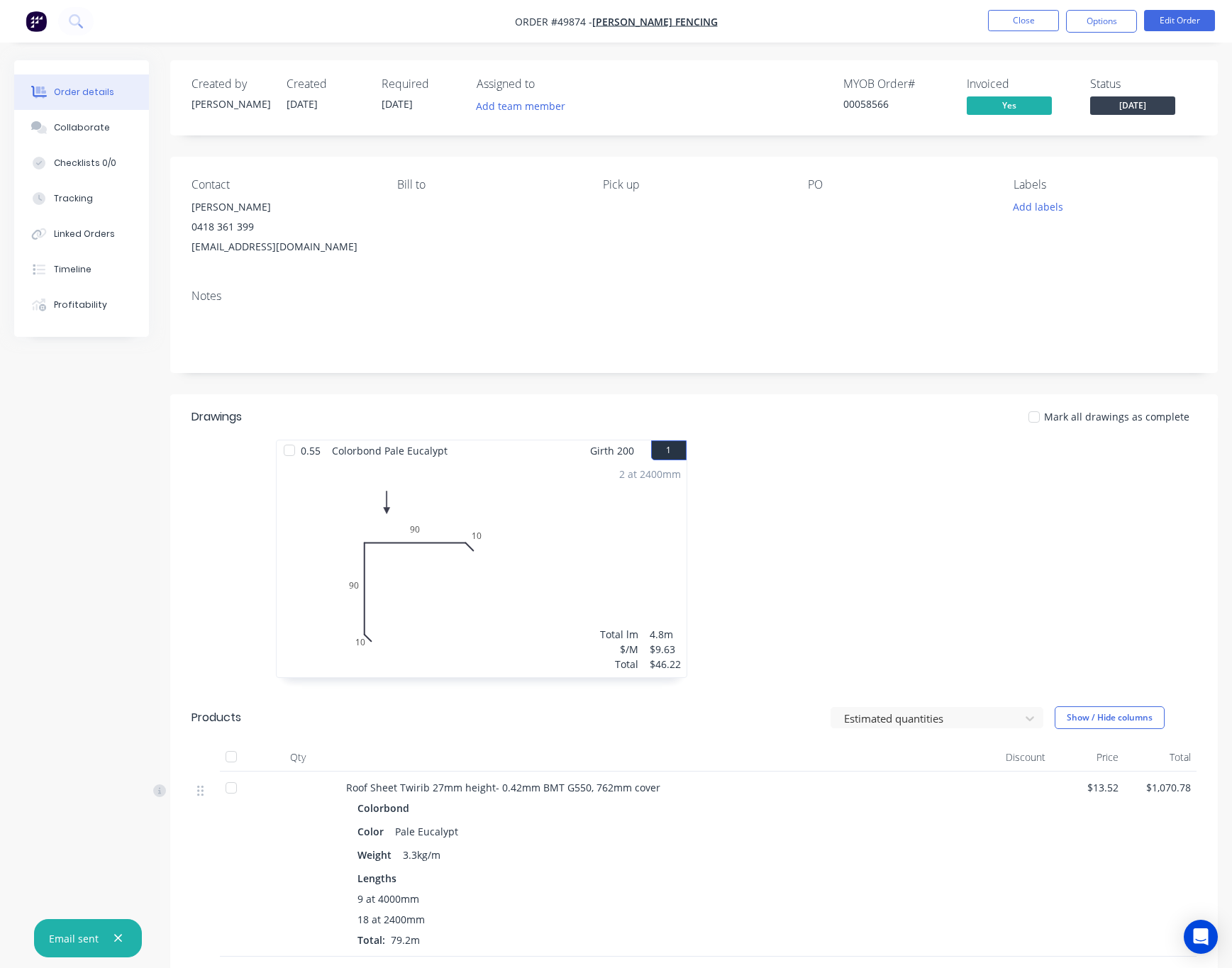
click at [788, 19] on nav "Order #49874 - Tony Fencing Close Options Edit Order" at bounding box center [616, 21] width 1232 height 43
click at [1028, 16] on button "Close" at bounding box center [1024, 20] width 71 height 21
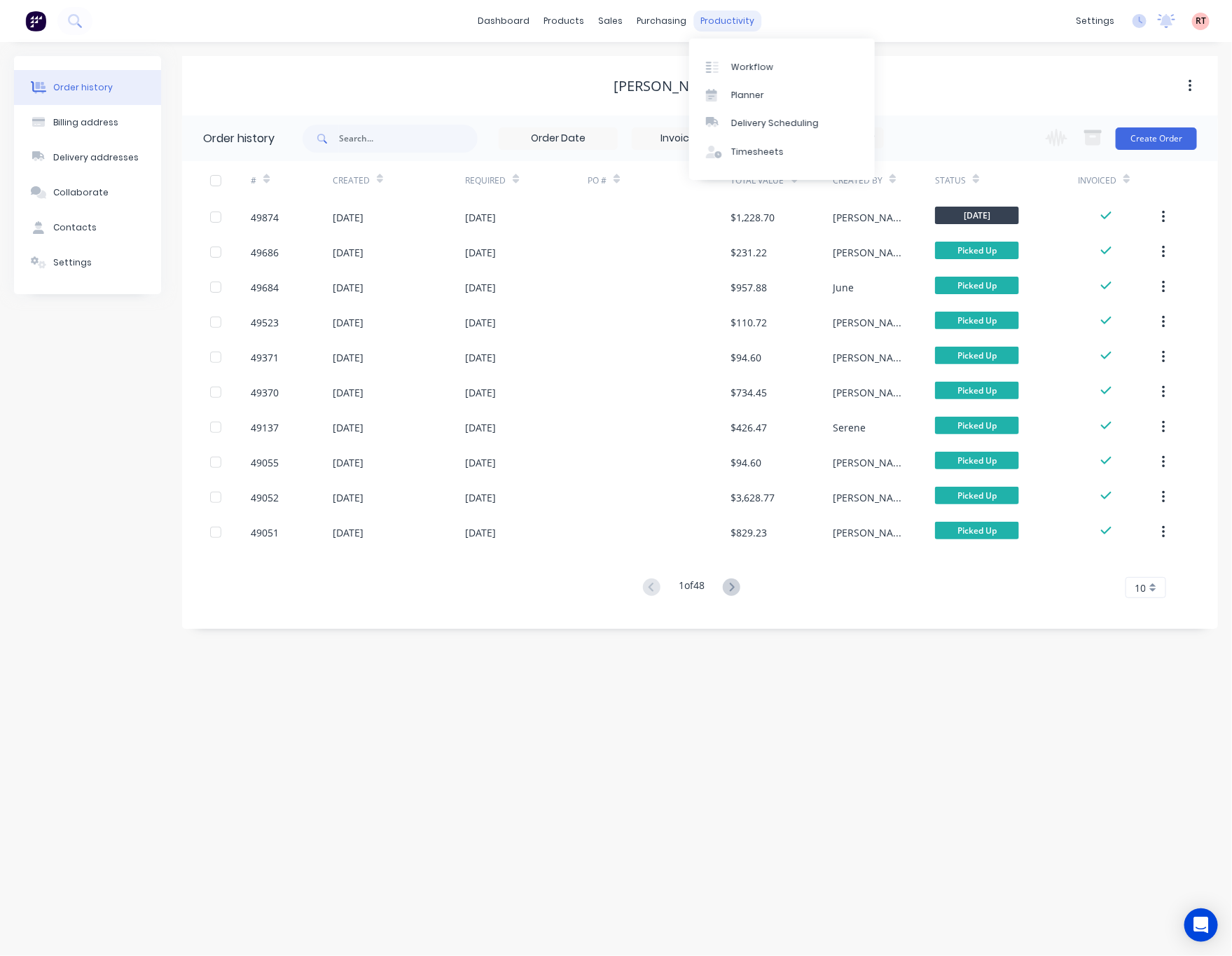
click at [731, 16] on div "productivity" at bounding box center [727, 21] width 68 height 21
click at [771, 122] on div "Delivery Scheduling" at bounding box center [775, 123] width 87 height 12
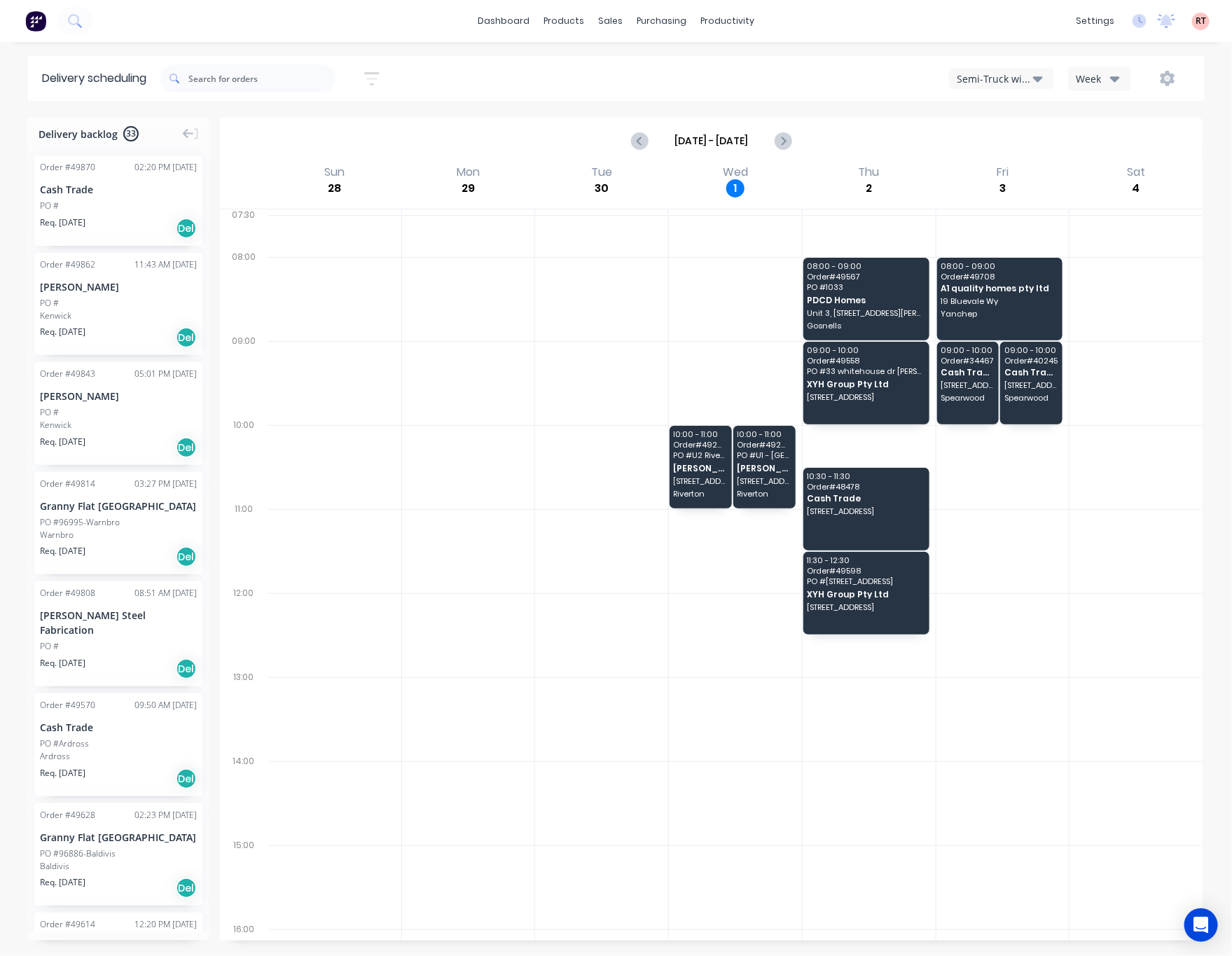
click at [1005, 68] on button "Semi-Truck with Hiab" at bounding box center [1001, 79] width 105 height 21
click at [1018, 167] on div "Utes Delivery" at bounding box center [1019, 171] width 139 height 28
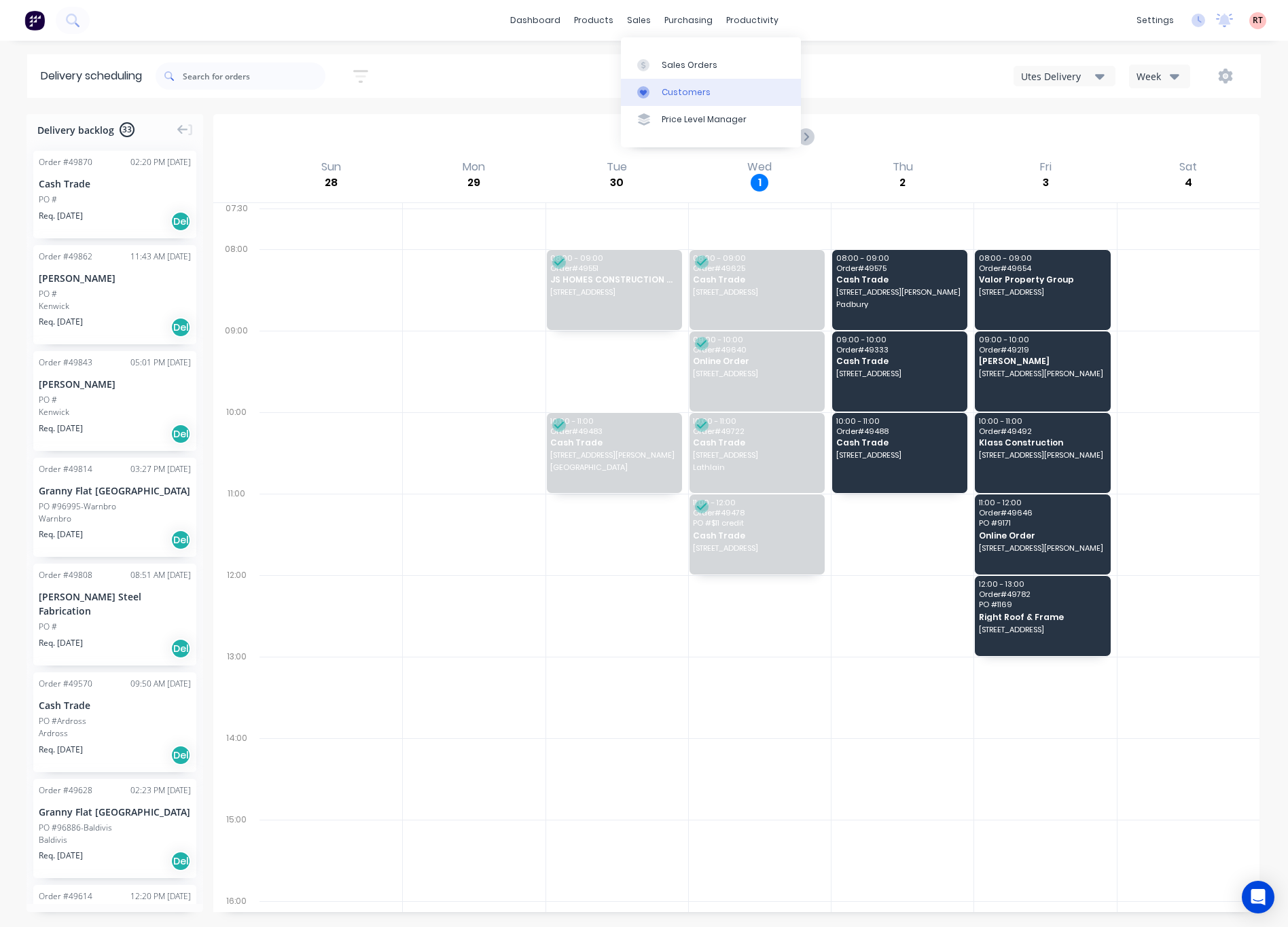
click at [644, 94] on icon at bounding box center [644, 92] width 7 height 6
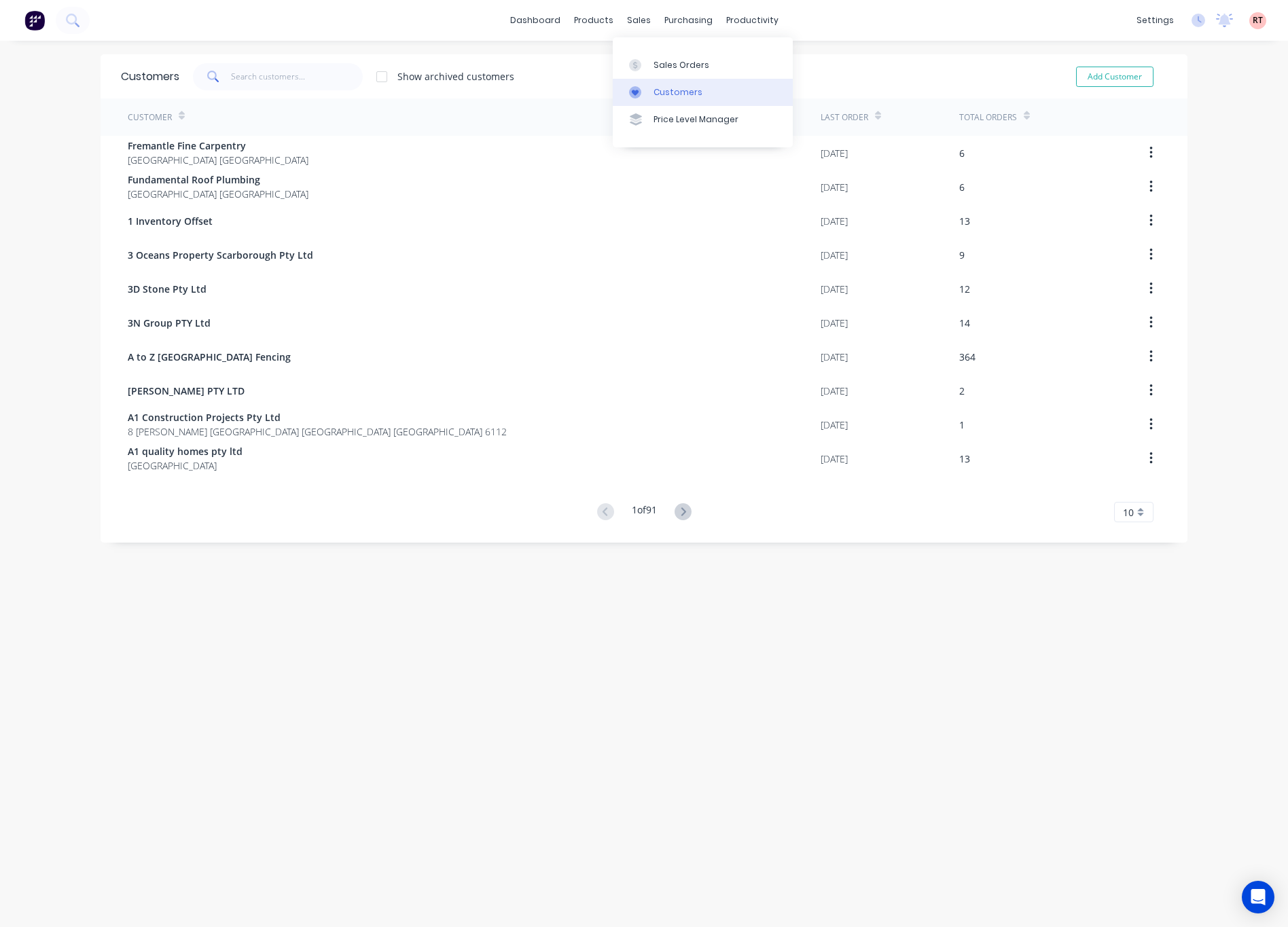
click at [678, 84] on link "Customers" at bounding box center [702, 92] width 180 height 27
click at [282, 81] on input "text" at bounding box center [297, 76] width 132 height 27
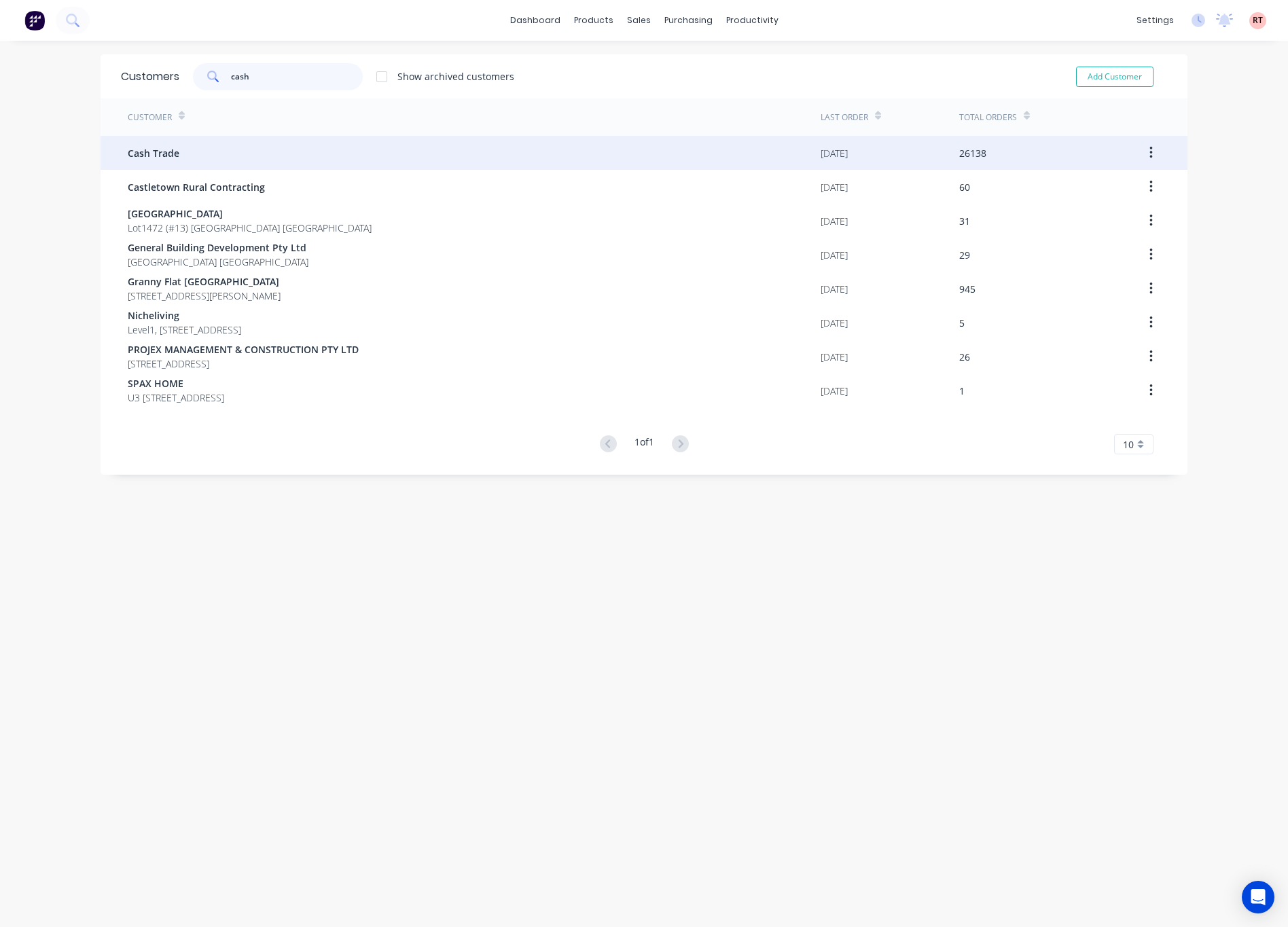
type input "cash"
click at [325, 159] on div "Cash Trade" at bounding box center [474, 153] width 693 height 34
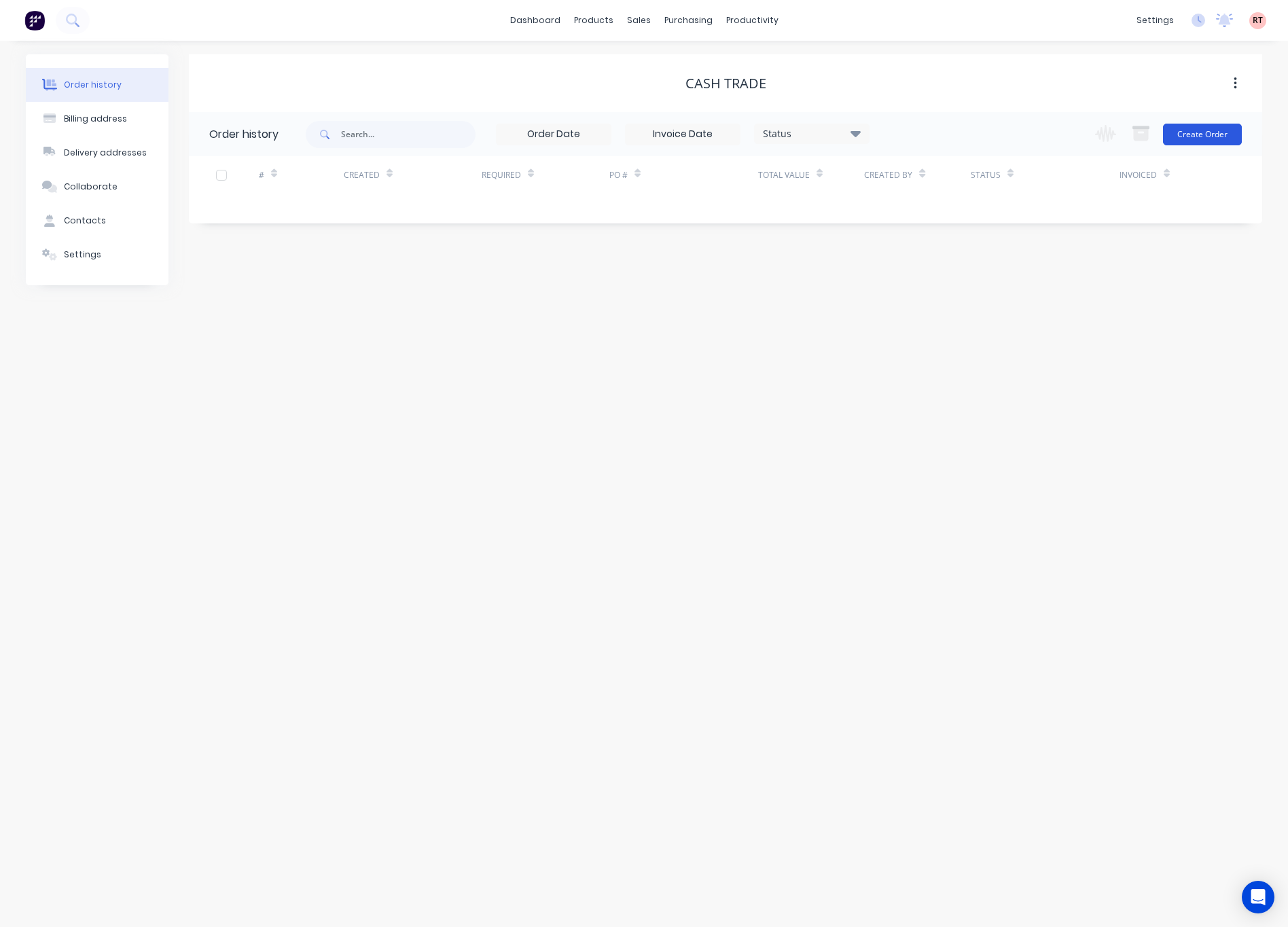
click at [1066, 137] on button "Create Order" at bounding box center [1202, 135] width 79 height 22
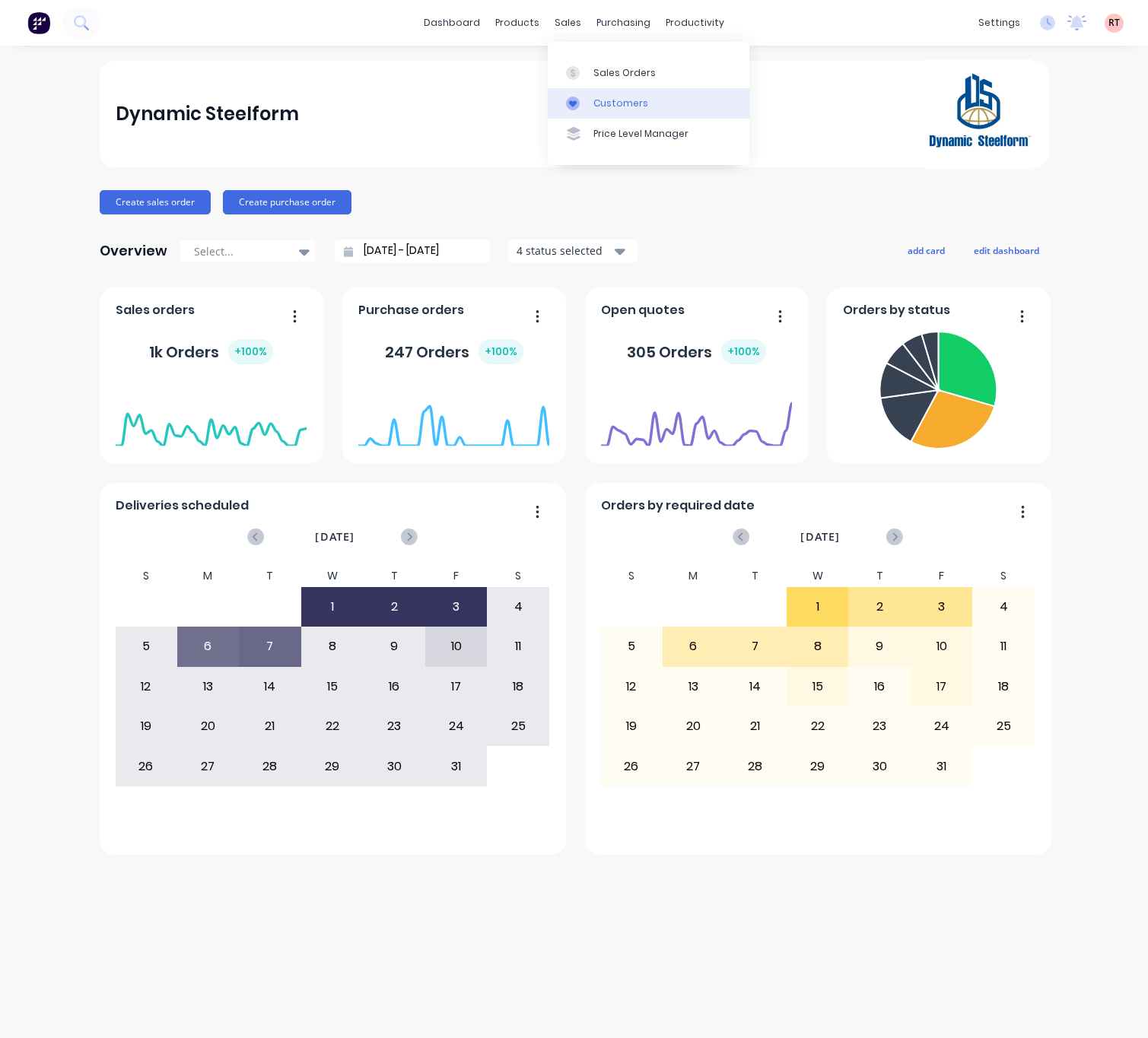
click at [593, 101] on div "Customers" at bounding box center [621, 104] width 55 height 13
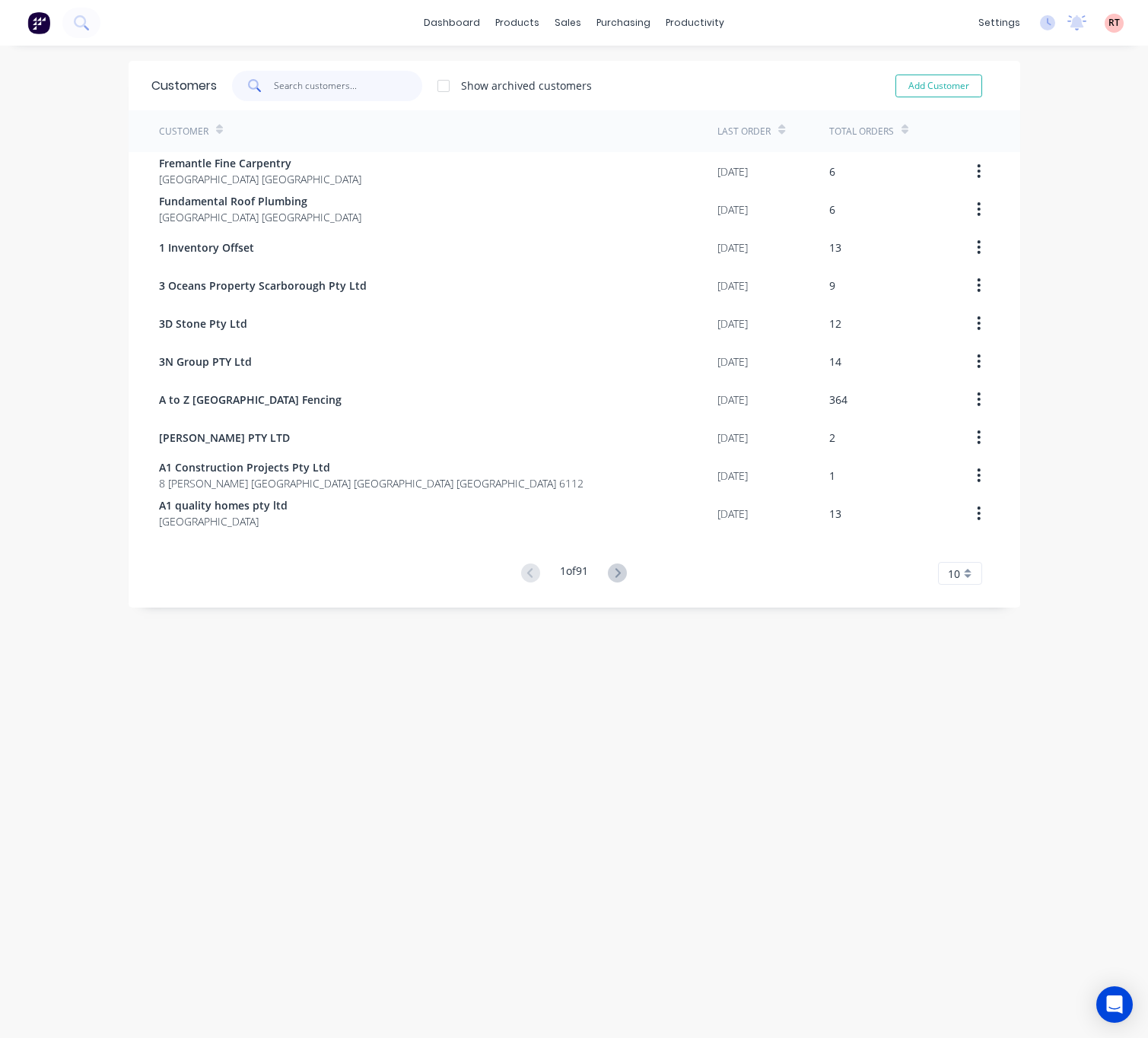
click at [346, 81] on input "text" at bounding box center [348, 85] width 148 height 30
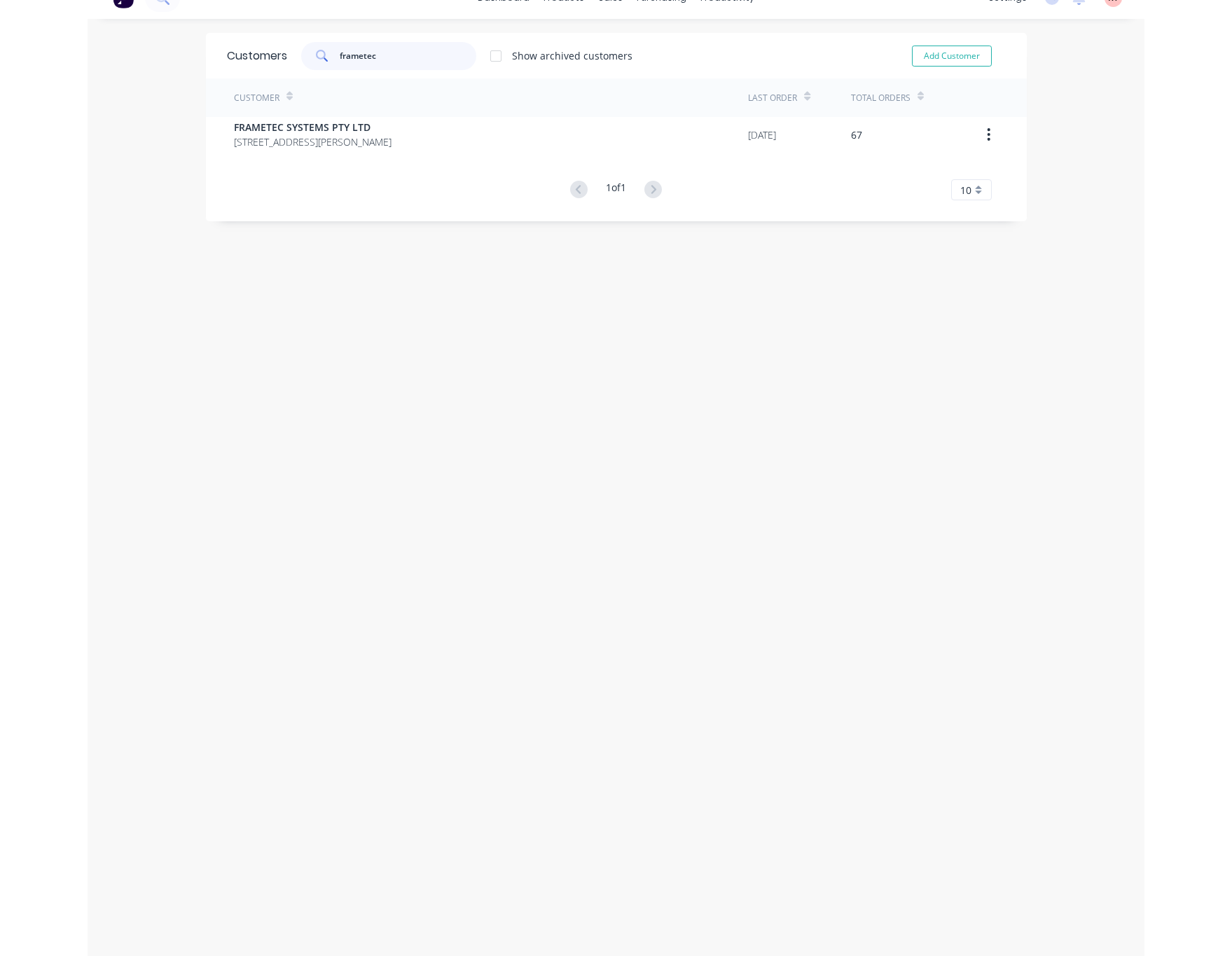
scroll to position [28, 0]
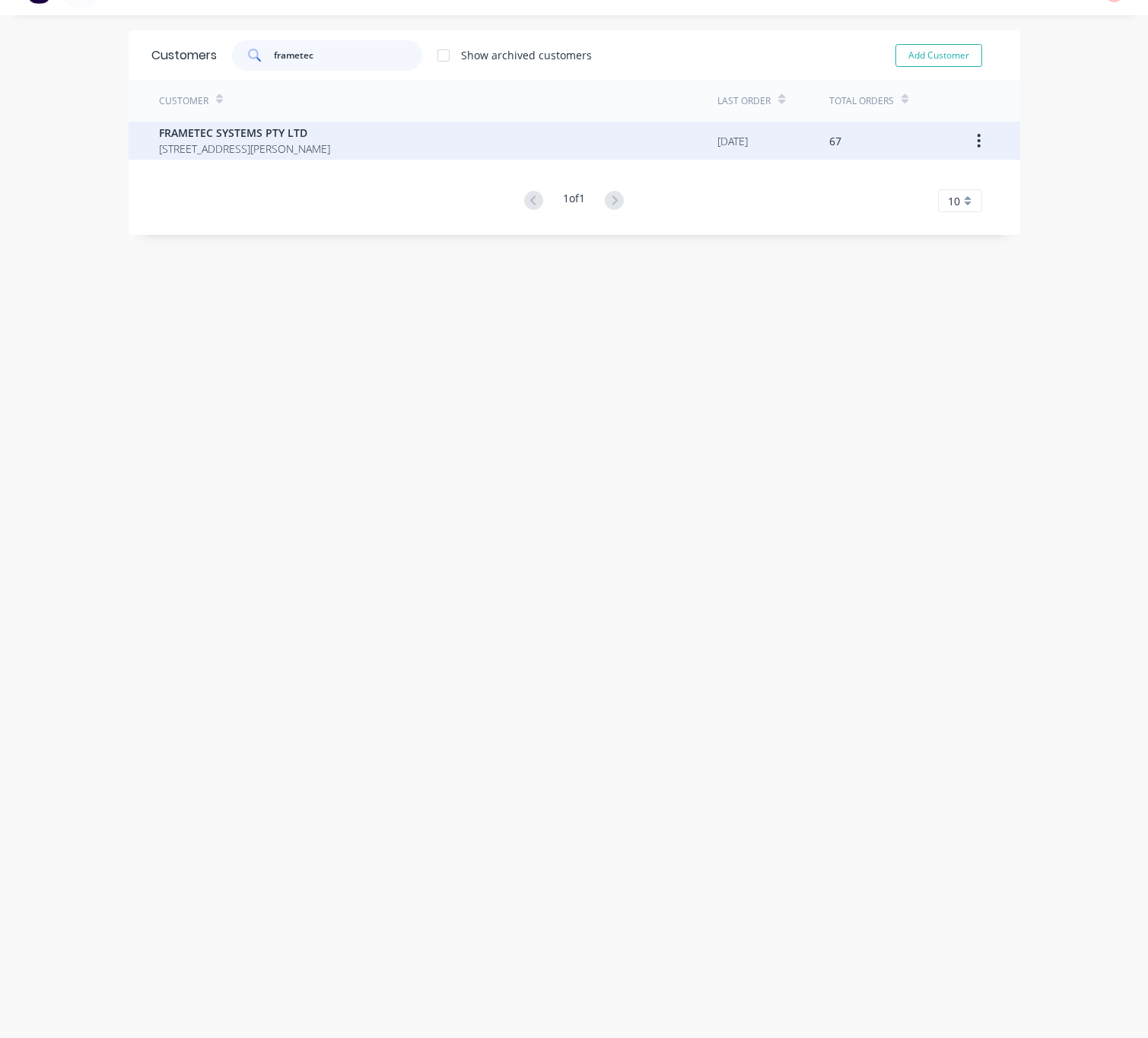
type input "frametec"
click at [330, 151] on span "[STREET_ADDRESS][PERSON_NAME]" at bounding box center [244, 148] width 171 height 16
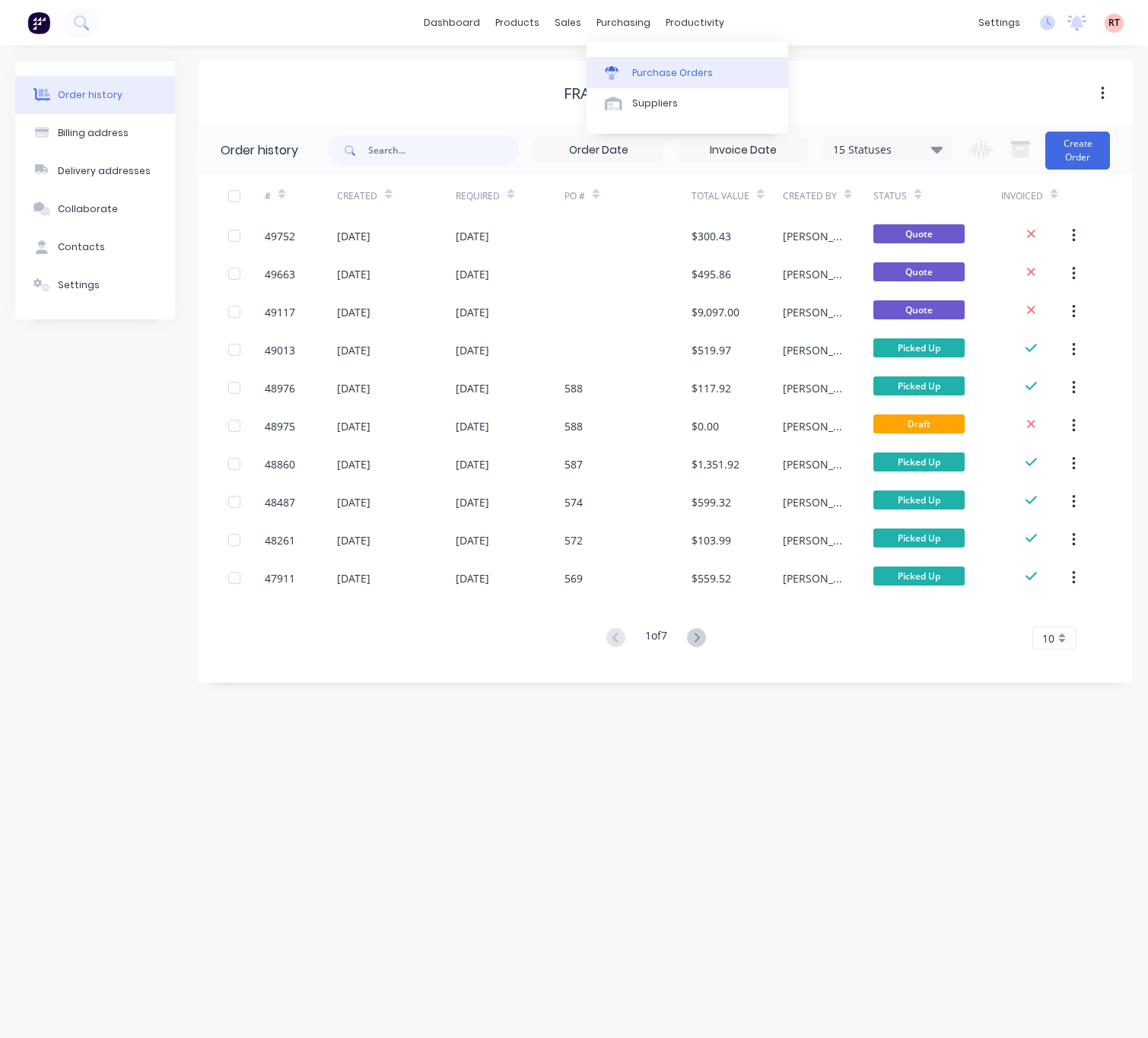
click at [670, 76] on div "Purchase Orders" at bounding box center [672, 73] width 81 height 13
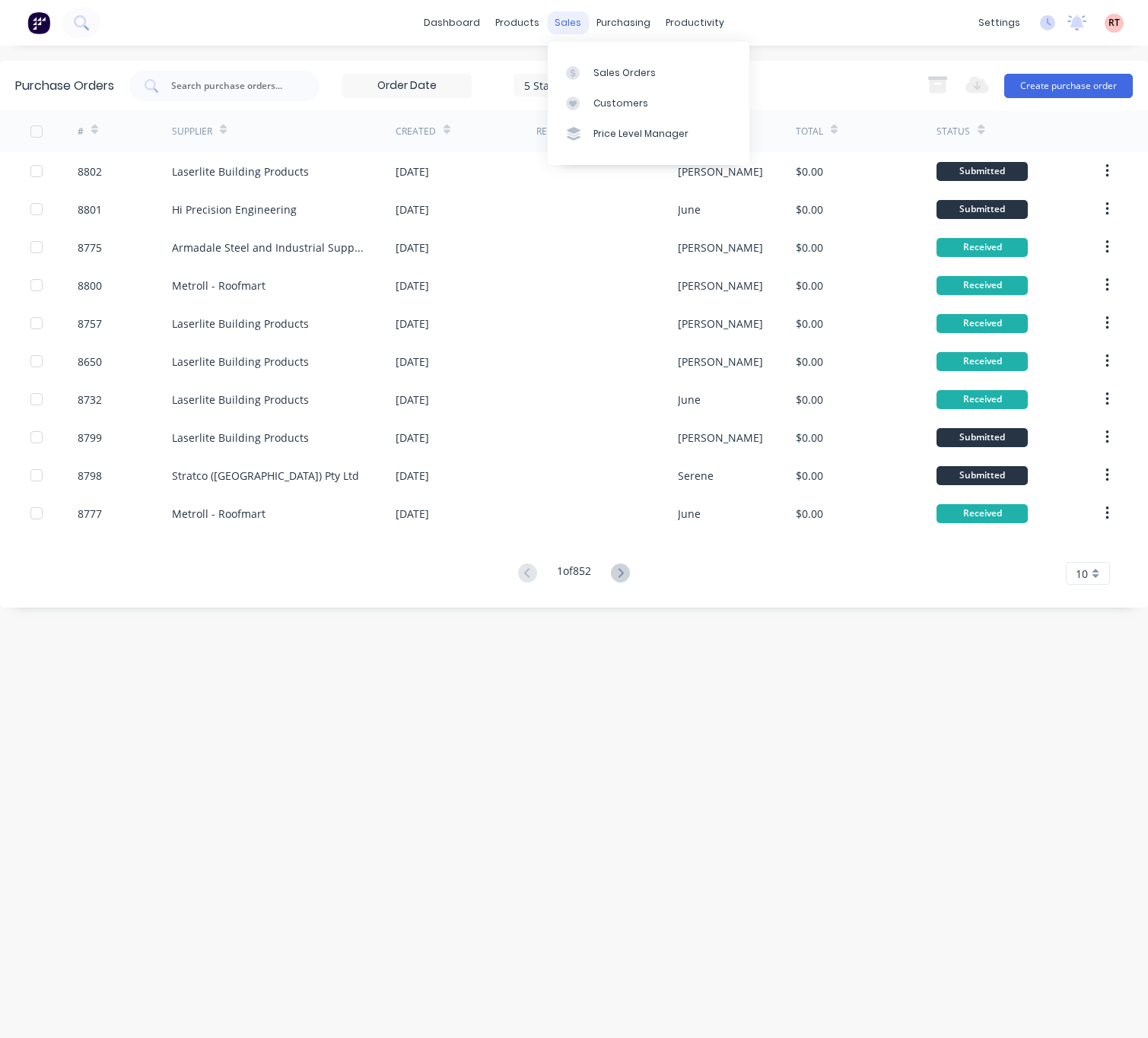
click at [564, 13] on div "sales" at bounding box center [568, 23] width 42 height 23
click at [549, 23] on div "sales" at bounding box center [568, 23] width 42 height 23
click at [635, 92] on link "Customers" at bounding box center [649, 104] width 201 height 30
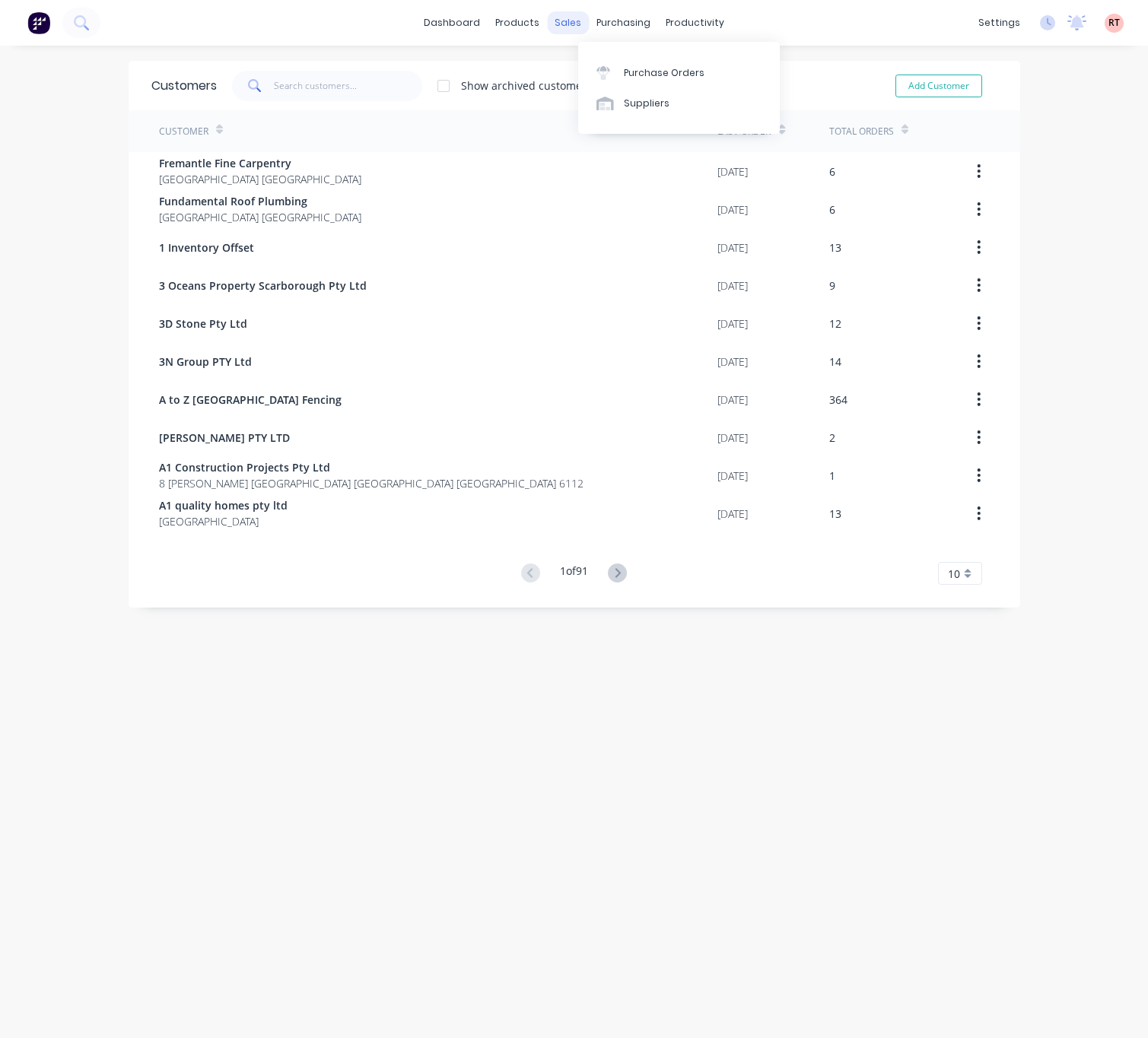
click at [559, 17] on div "sales" at bounding box center [568, 23] width 42 height 23
click at [612, 68] on div "Sales Orders" at bounding box center [616, 73] width 63 height 13
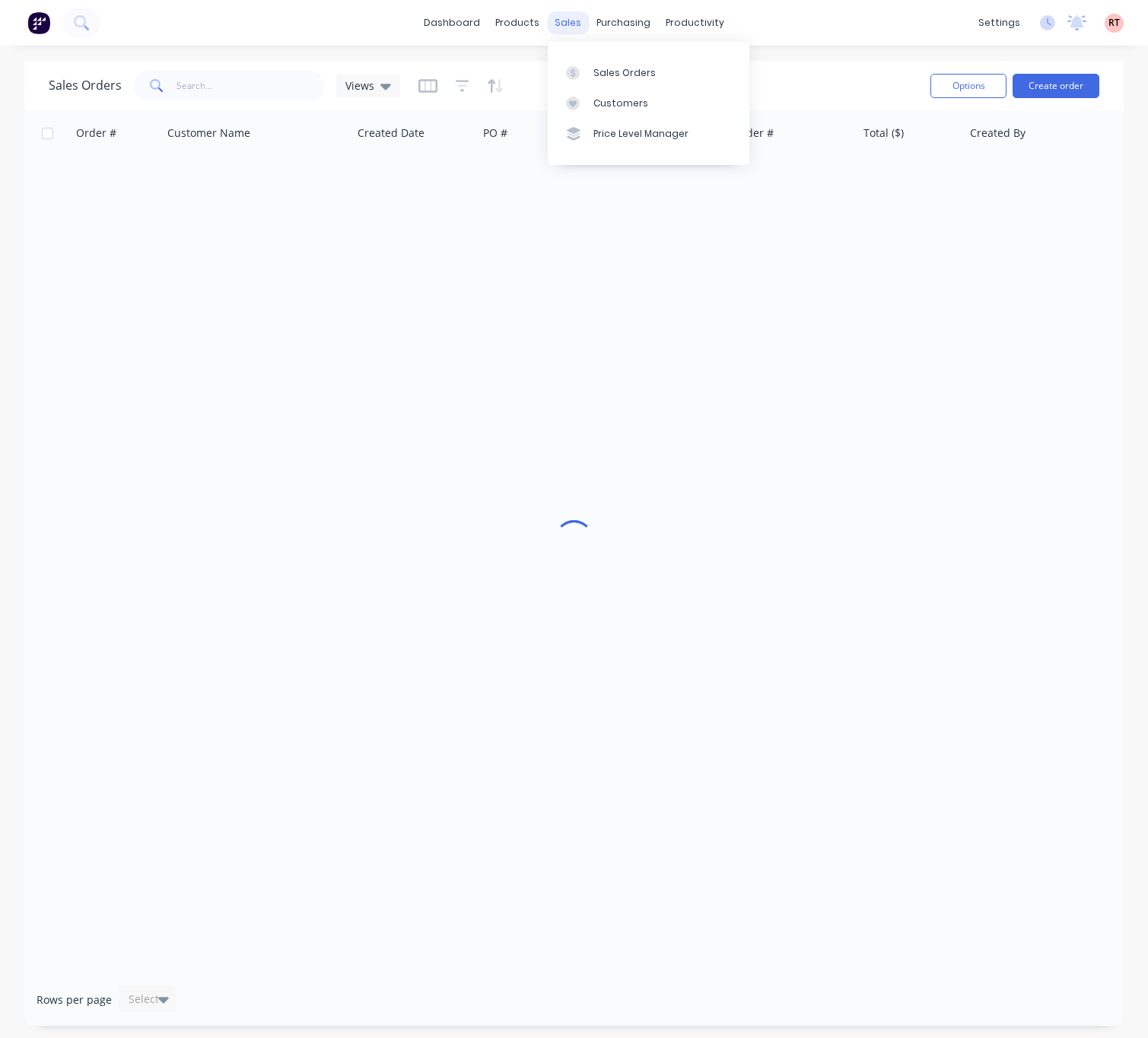
click at [567, 18] on div "sales" at bounding box center [568, 23] width 42 height 23
click at [626, 104] on div "Customers" at bounding box center [621, 104] width 55 height 13
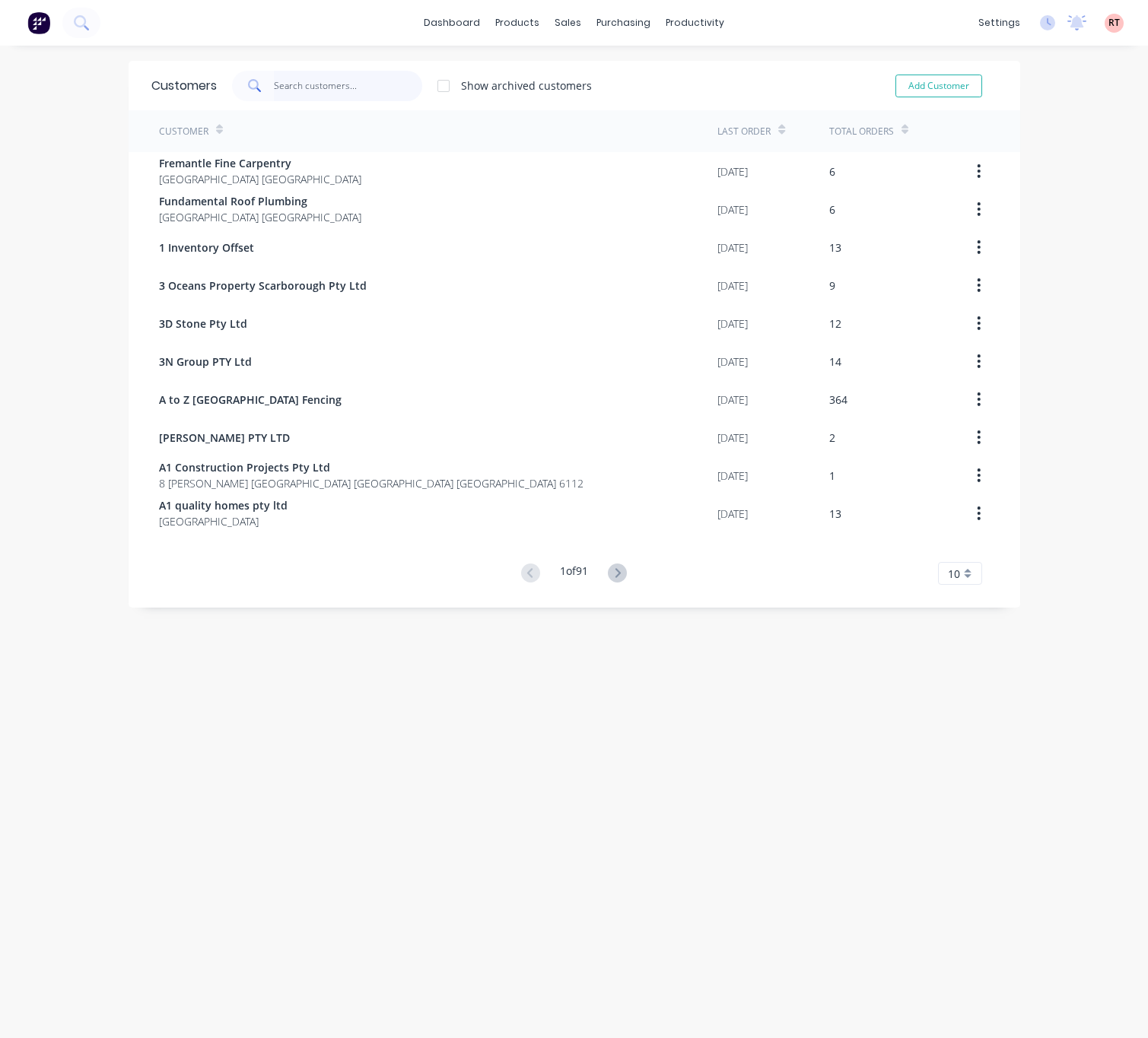
click at [292, 78] on input "text" at bounding box center [348, 85] width 148 height 30
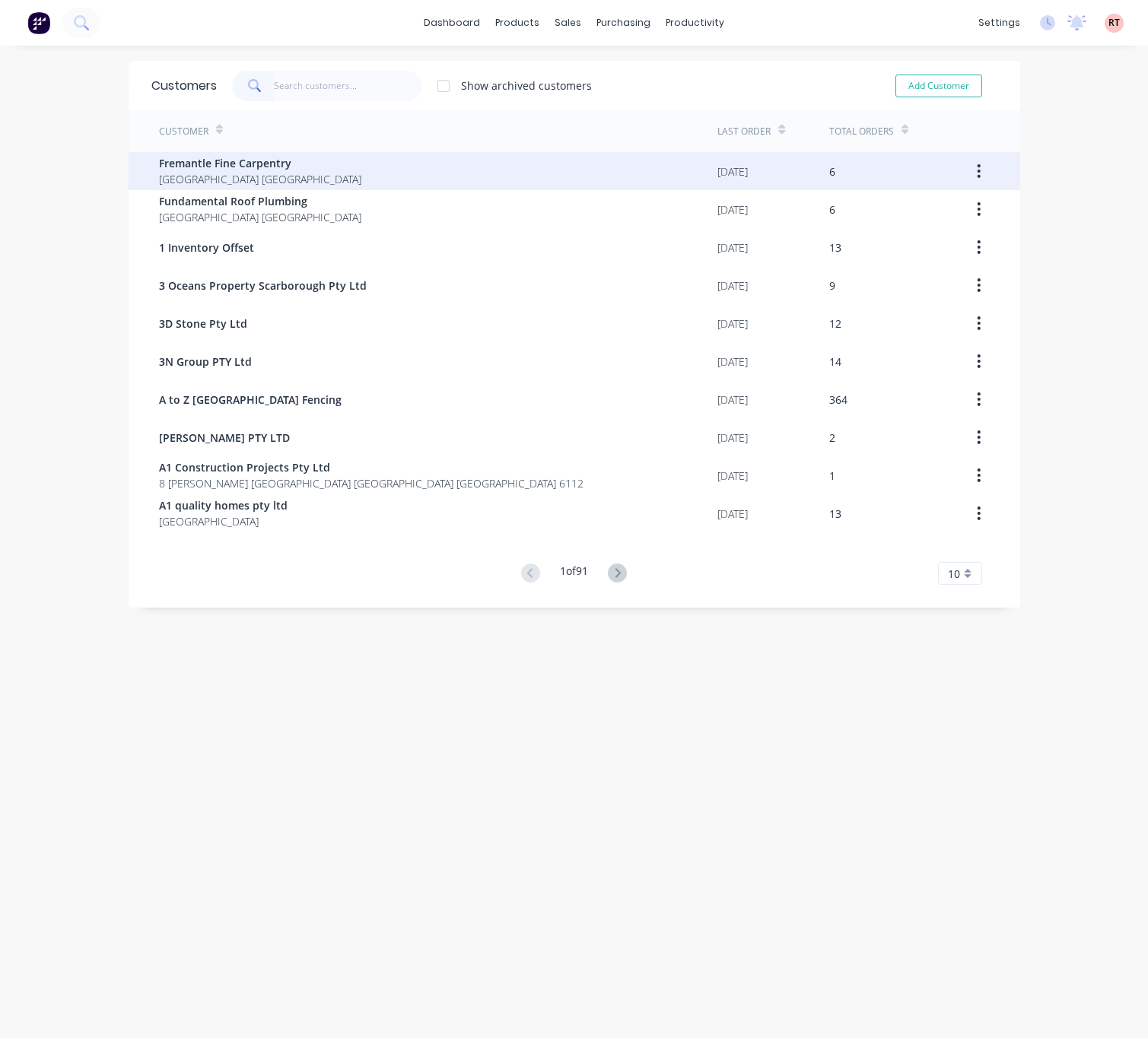
click at [308, 164] on div "Fremantle Fine Carpentry Western Australia Australia" at bounding box center [438, 171] width 559 height 38
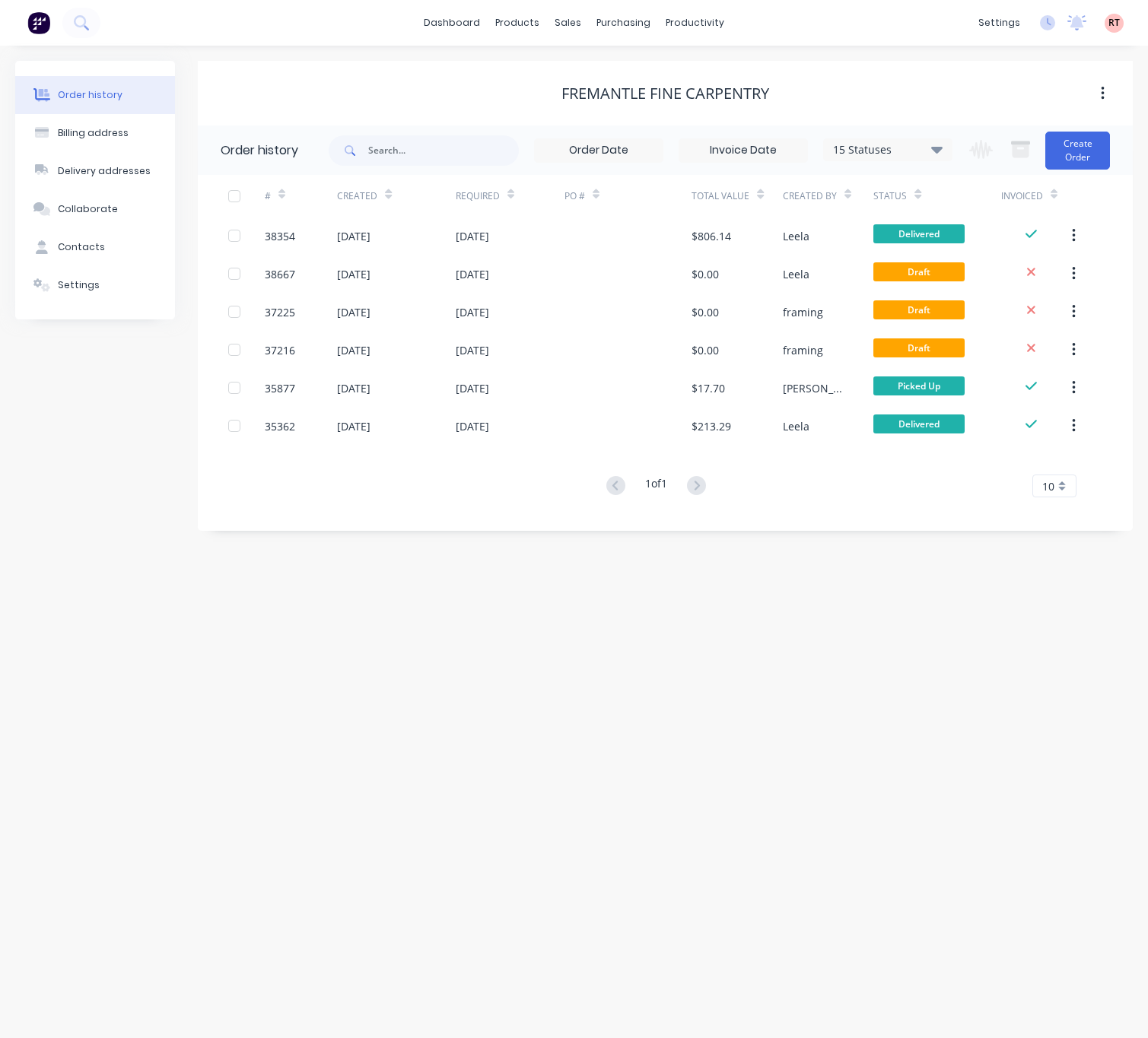
click at [958, 98] on div "Fremantle Fine Carpentry" at bounding box center [665, 93] width 934 height 18
click at [598, 98] on div "Customers" at bounding box center [621, 104] width 55 height 13
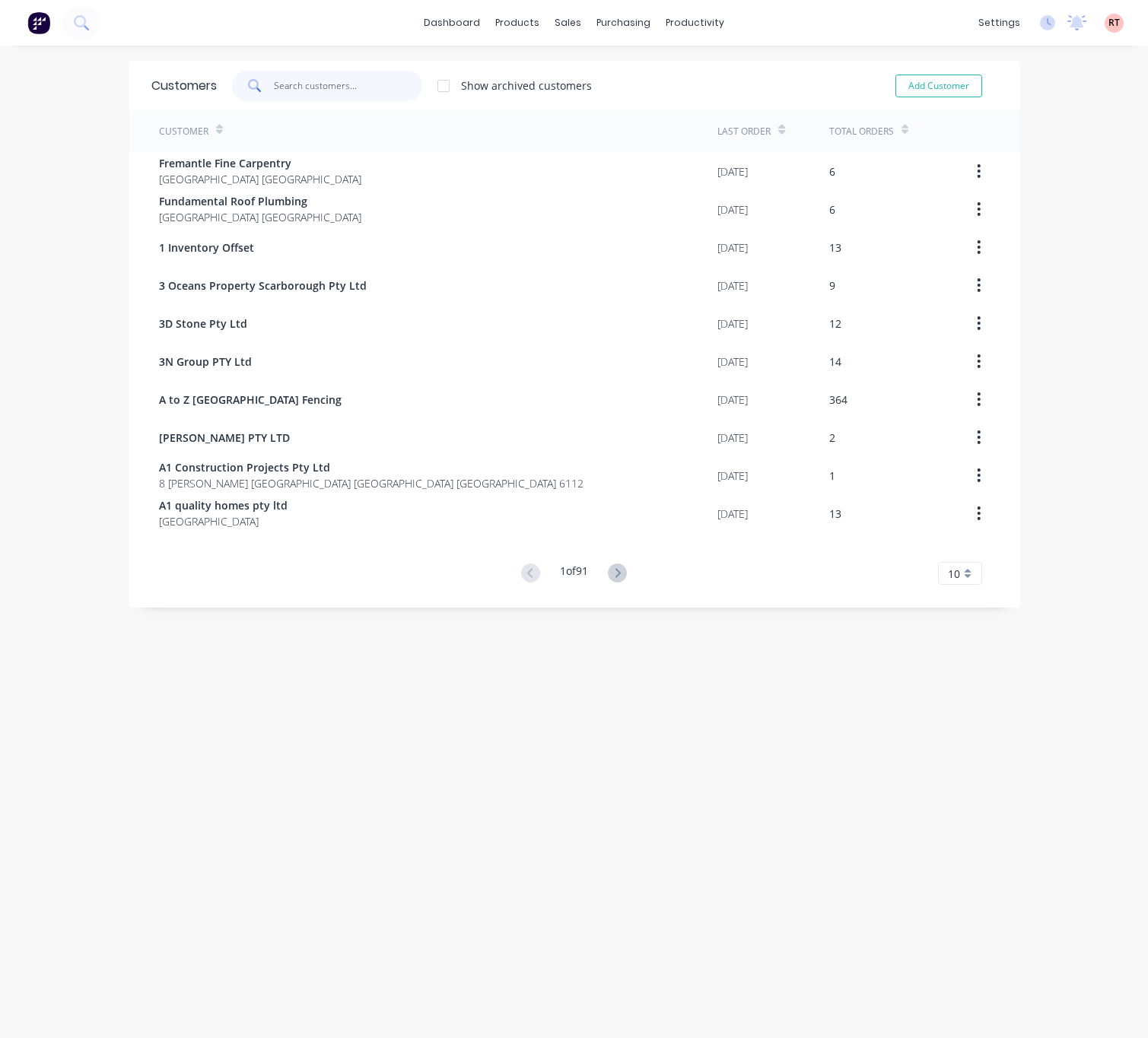
click at [341, 80] on input "text" at bounding box center [348, 85] width 148 height 30
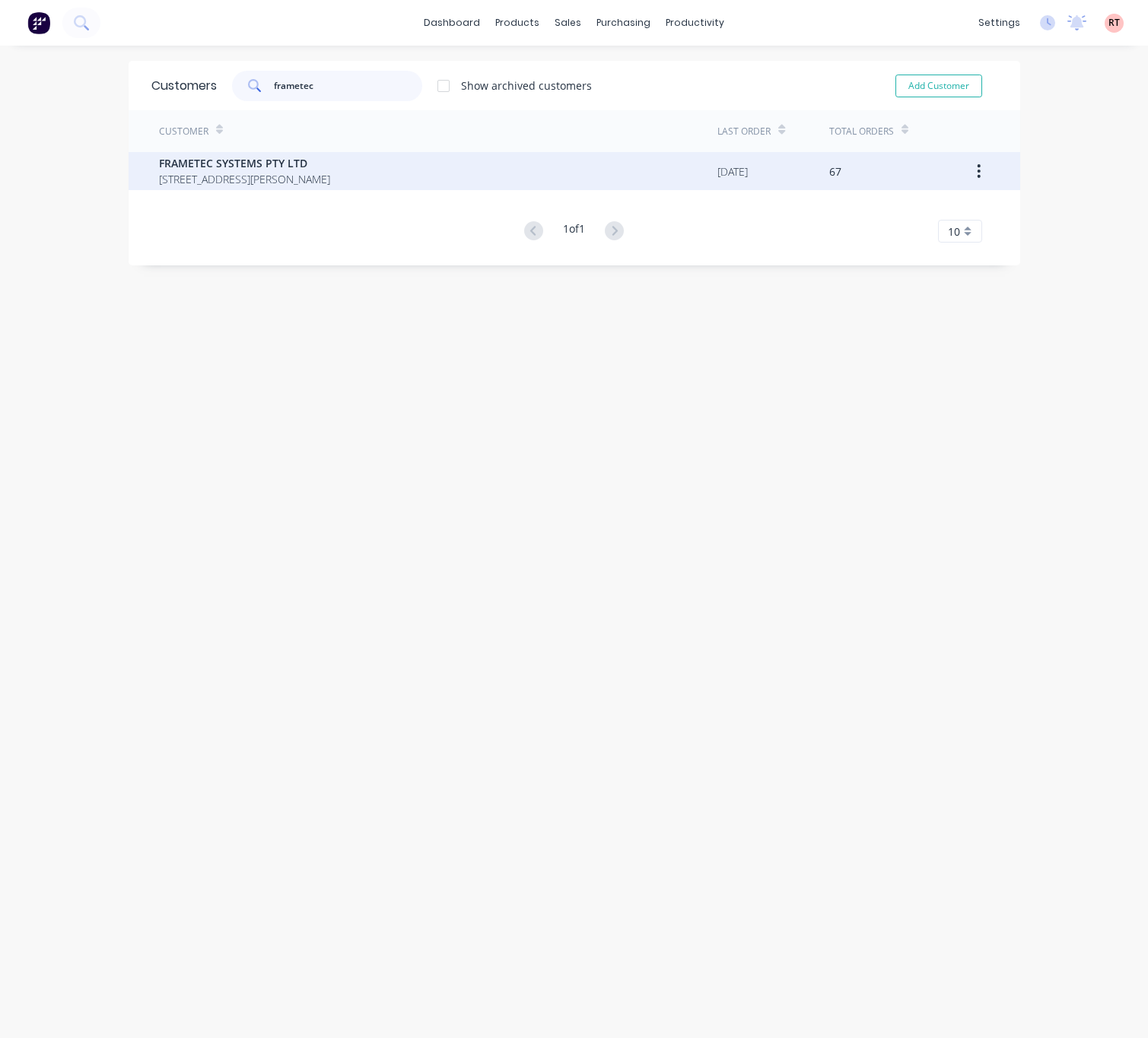
type input "frametec"
click at [330, 185] on span "4 Browning Rd, Armadale Western Australia Australia 6112" at bounding box center [244, 179] width 171 height 16
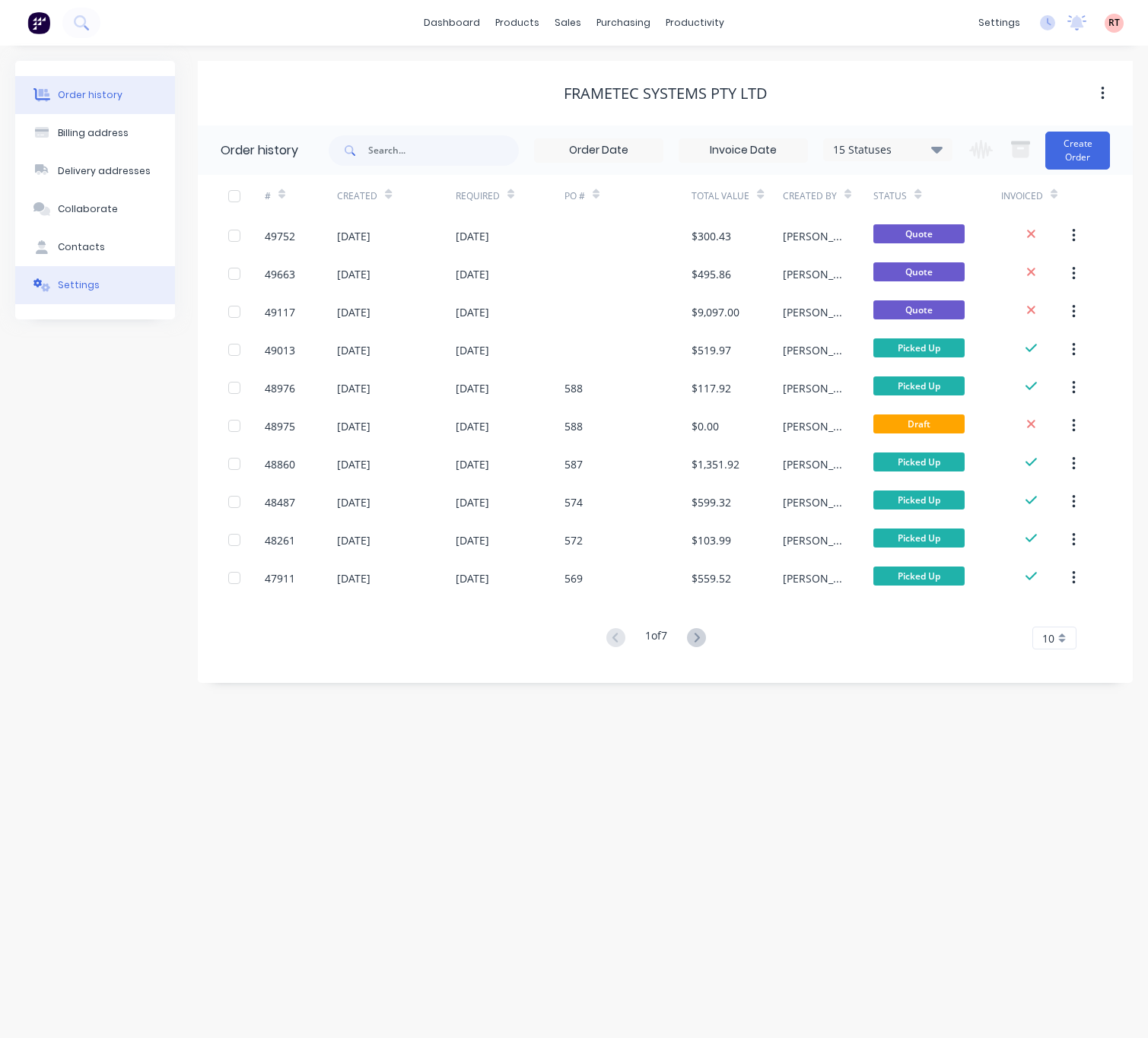
click at [89, 286] on div "Settings" at bounding box center [79, 285] width 42 height 13
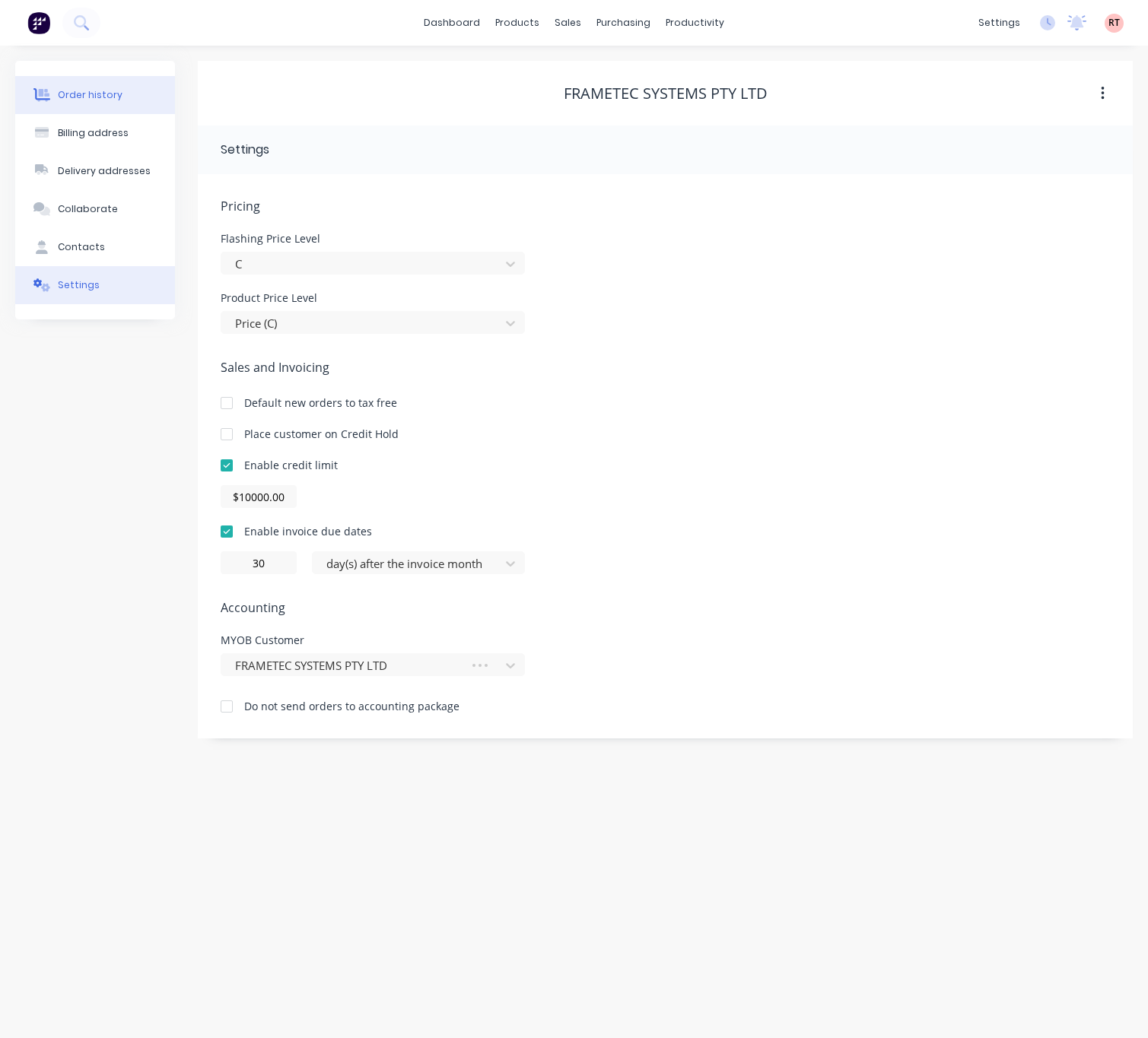
click at [125, 94] on button "Order history" at bounding box center [95, 95] width 160 height 38
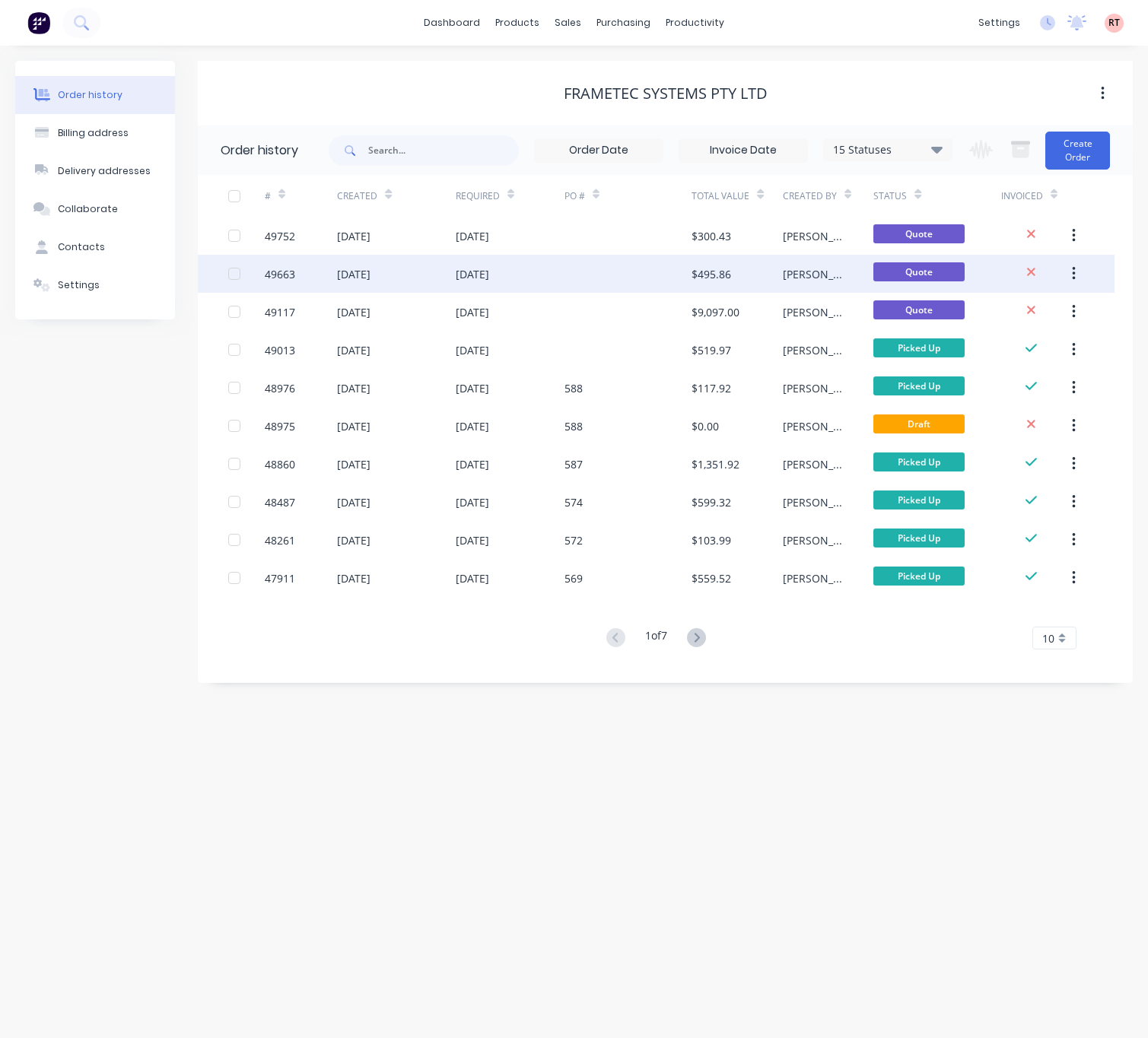
click at [613, 277] on div at bounding box center [628, 274] width 127 height 38
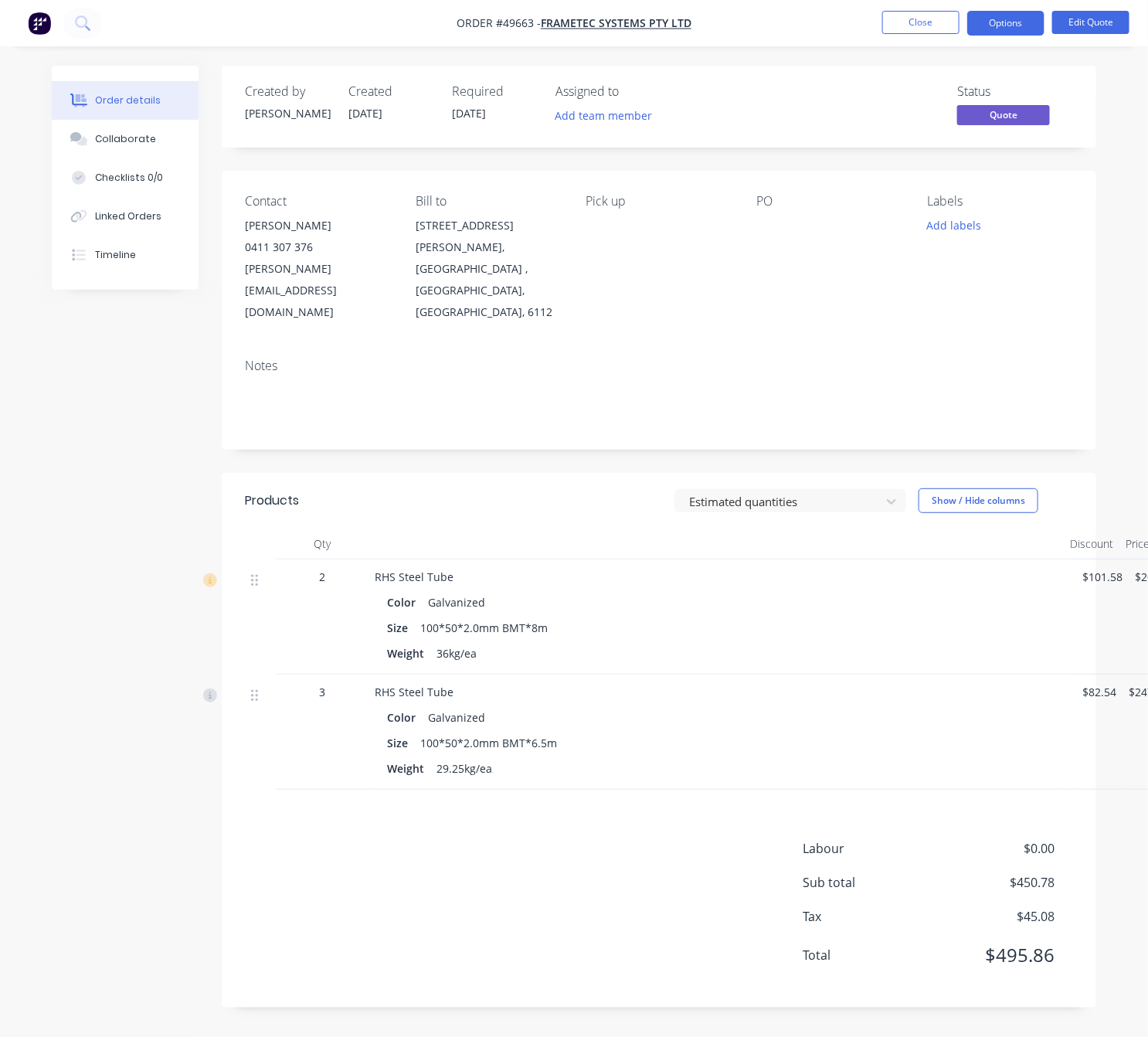
drag, startPoint x: 104, startPoint y: 438, endPoint x: 119, endPoint y: 437, distance: 15.0
click at [104, 437] on div "Created by Cathy Created 24/09/25 Required 24/09/25 Assigned to Add team member…" at bounding box center [574, 548] width 1045 height 965
click at [1087, 116] on div "Created by Cathy Created 24/09/25 Required 24/09/25 Assigned to Add team member…" at bounding box center [659, 106] width 875 height 82
click at [1097, 16] on button "Edit Quote" at bounding box center [1091, 22] width 77 height 23
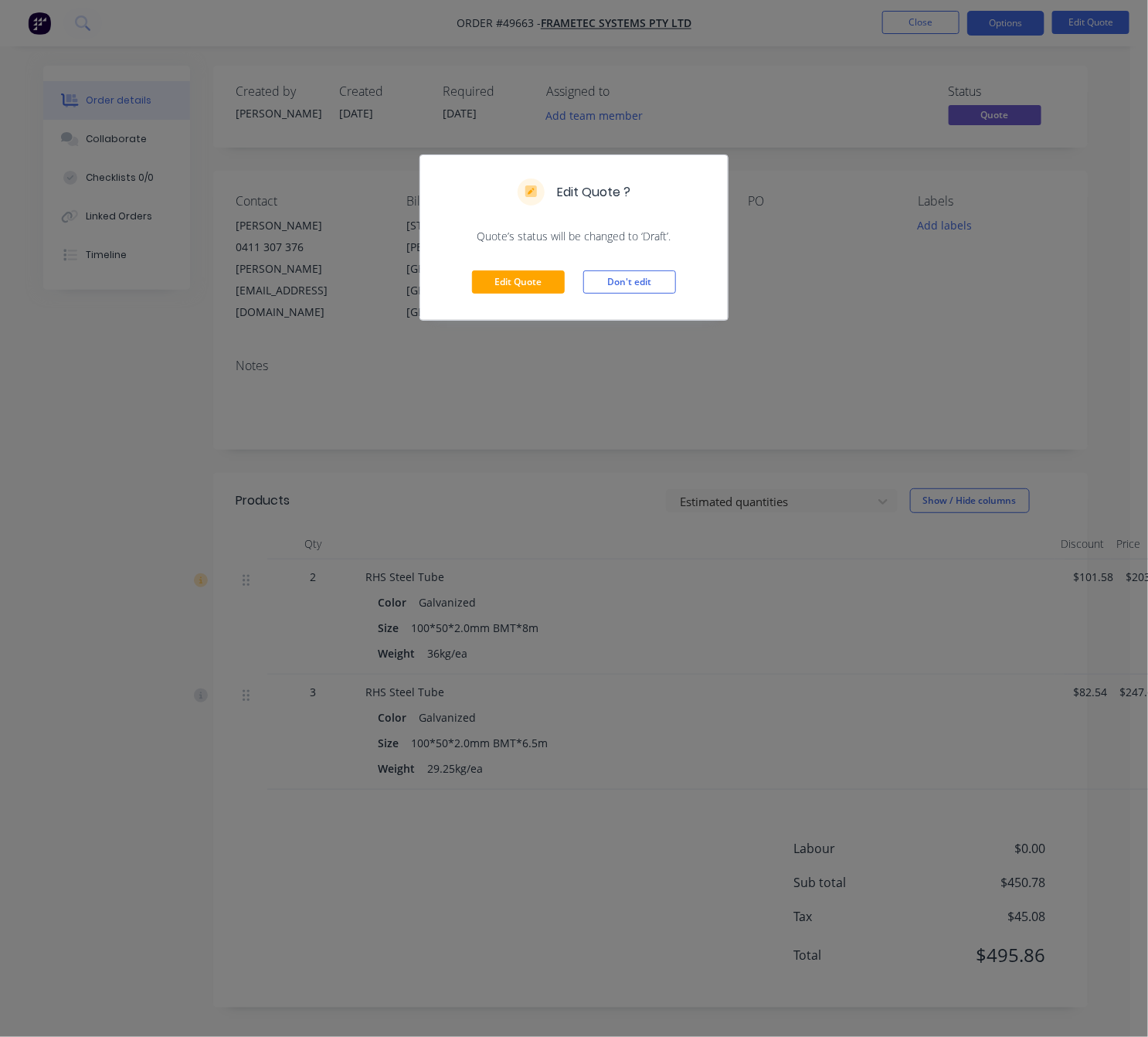
click at [1090, 142] on div "Edit Quote ? Quote’s status will be changed to ‘Draft’. Edit Quote Don't edit" at bounding box center [574, 518] width 1148 height 1037
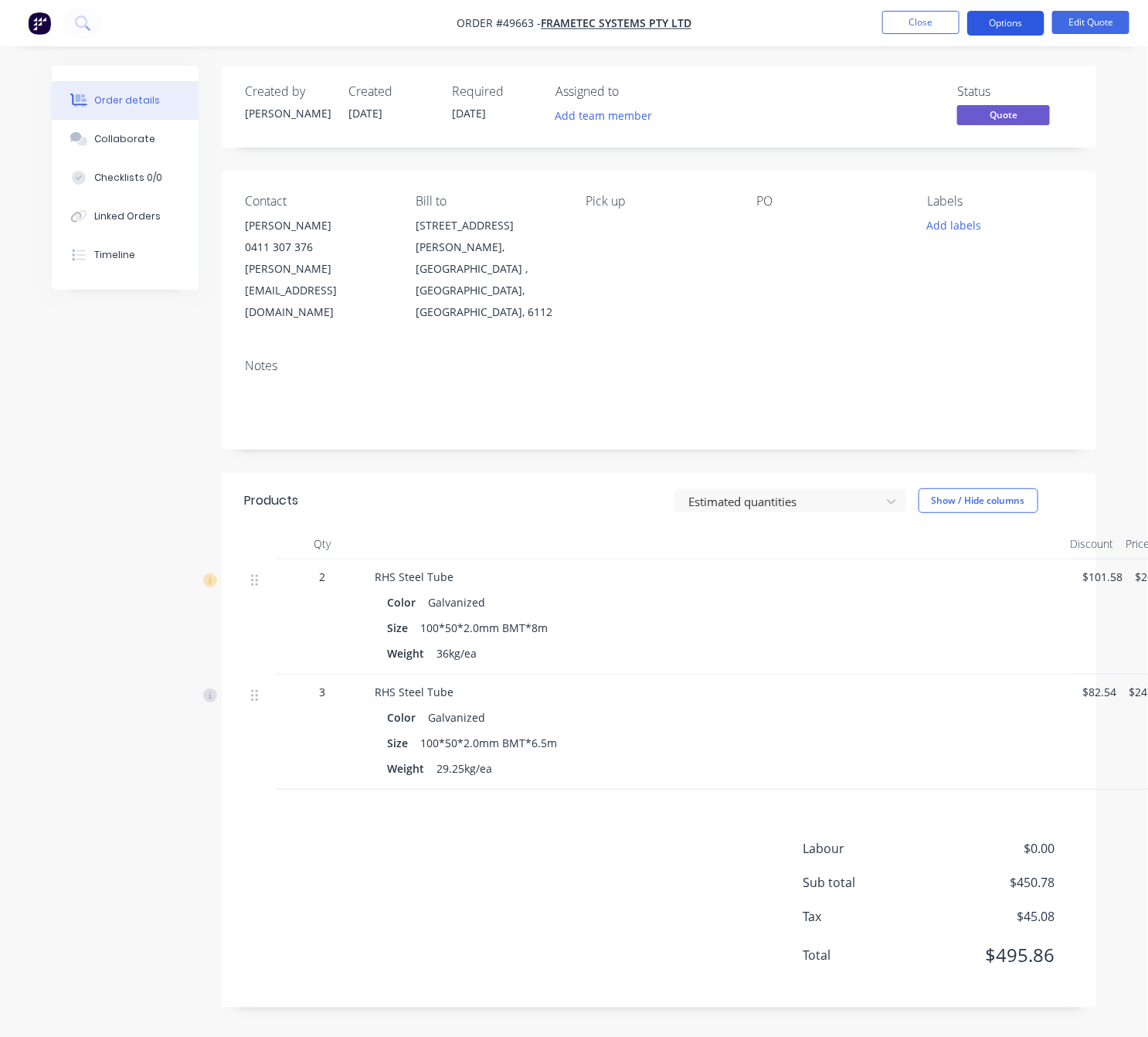
click at [1002, 24] on button "Options" at bounding box center [1006, 23] width 77 height 25
click at [183, 490] on div "On hand Promised Available On the way 33 42 -9 1" at bounding box center [219, 492] width 255 height 71
click at [180, 515] on span "42" at bounding box center [187, 509] width 64 height 34
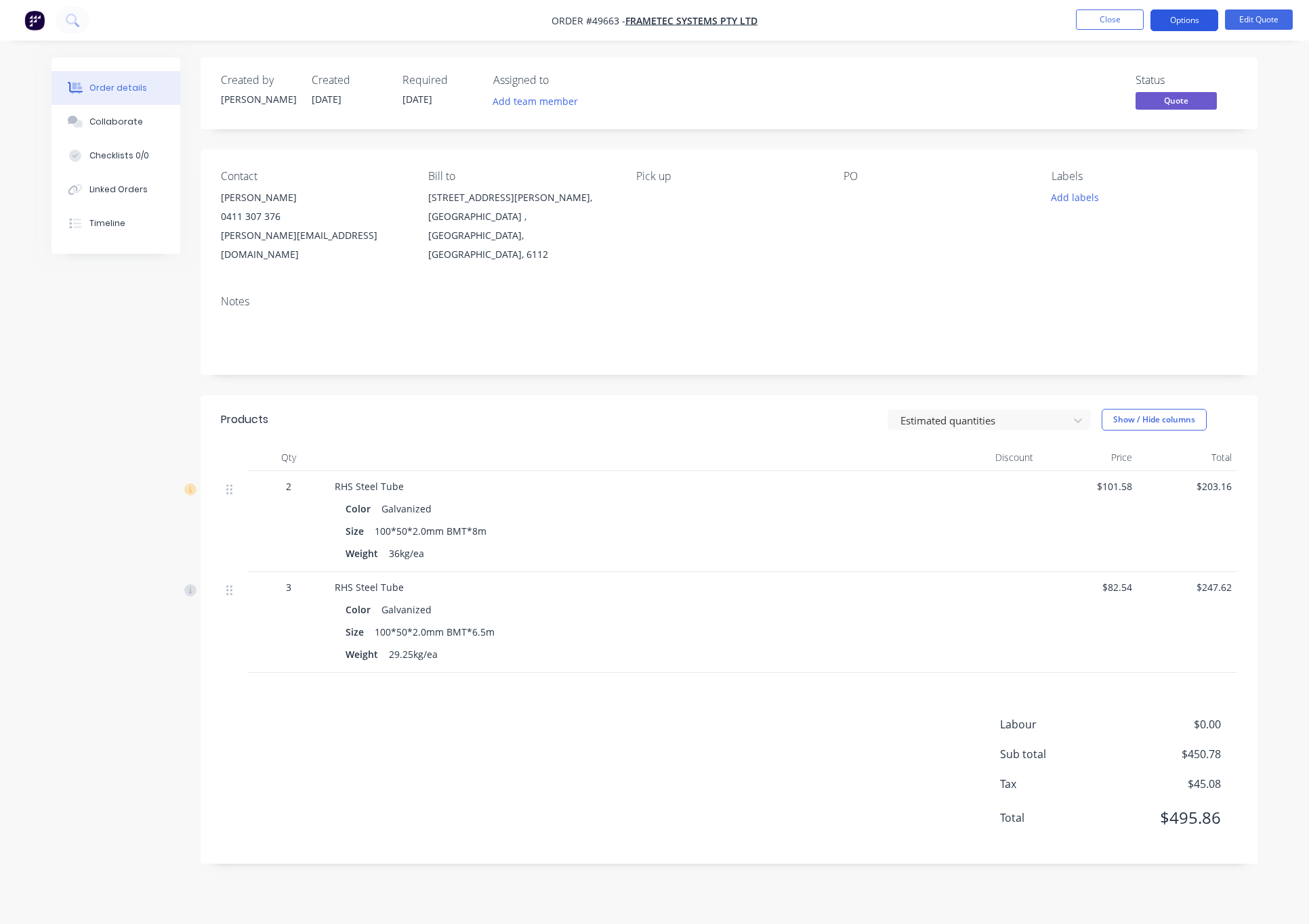
click at [1021, 25] on button "Options" at bounding box center [1184, 20] width 68 height 22
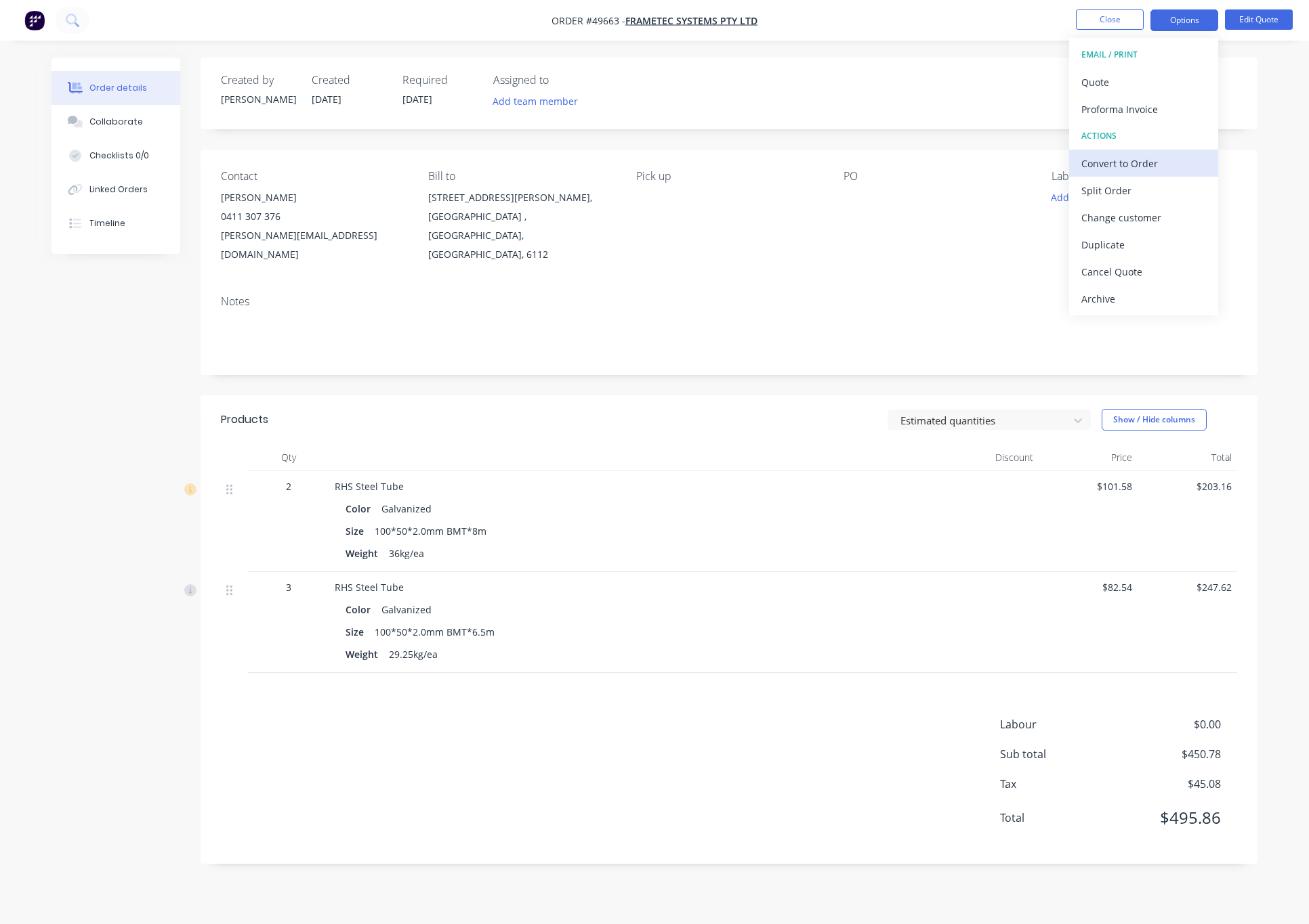
click at [1021, 172] on div "Convert to Order" at bounding box center [1142, 163] width 124 height 19
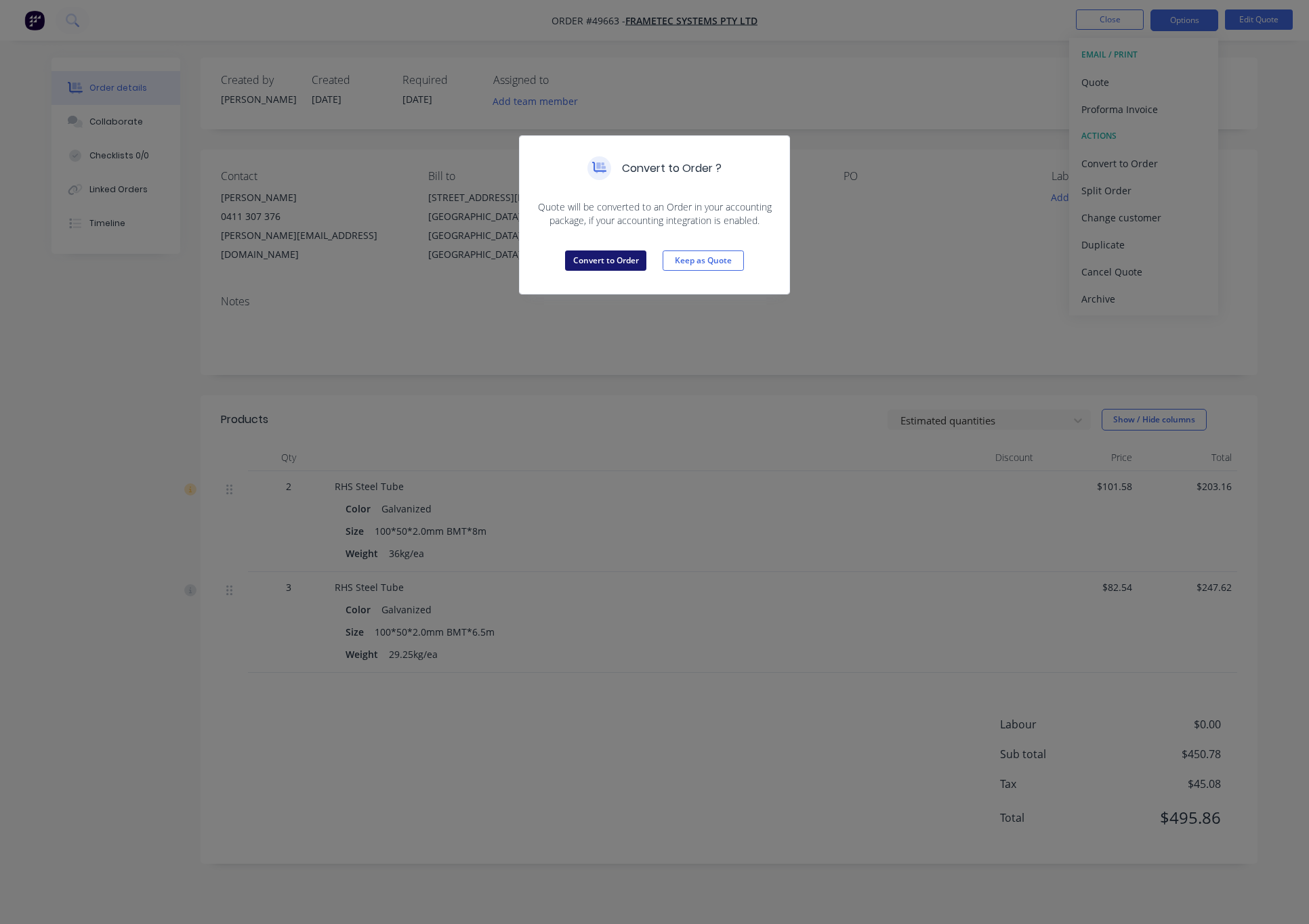
click at [638, 263] on button "Convert to Order" at bounding box center [605, 260] width 81 height 20
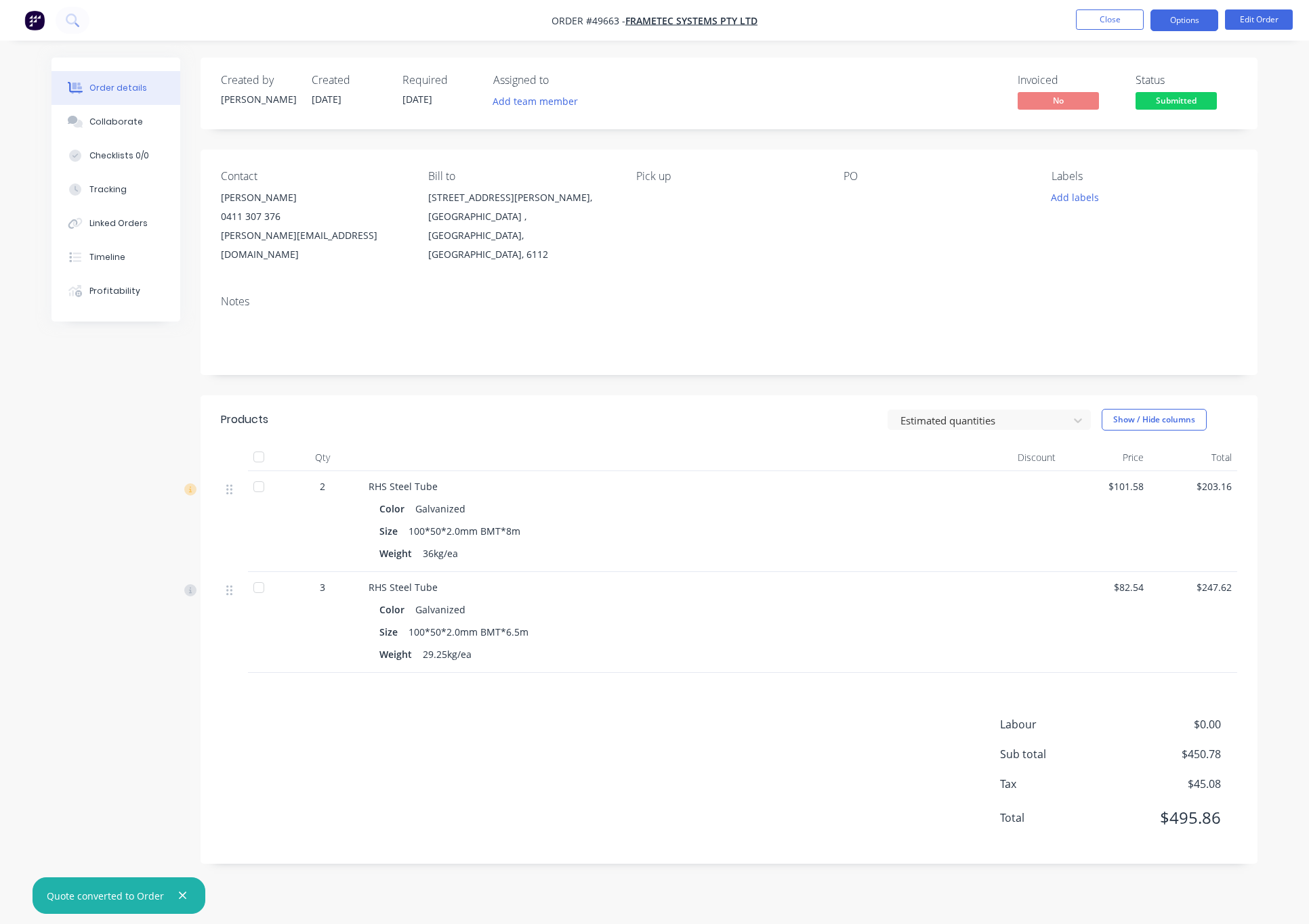
click at [1021, 19] on button "Options" at bounding box center [1184, 20] width 68 height 22
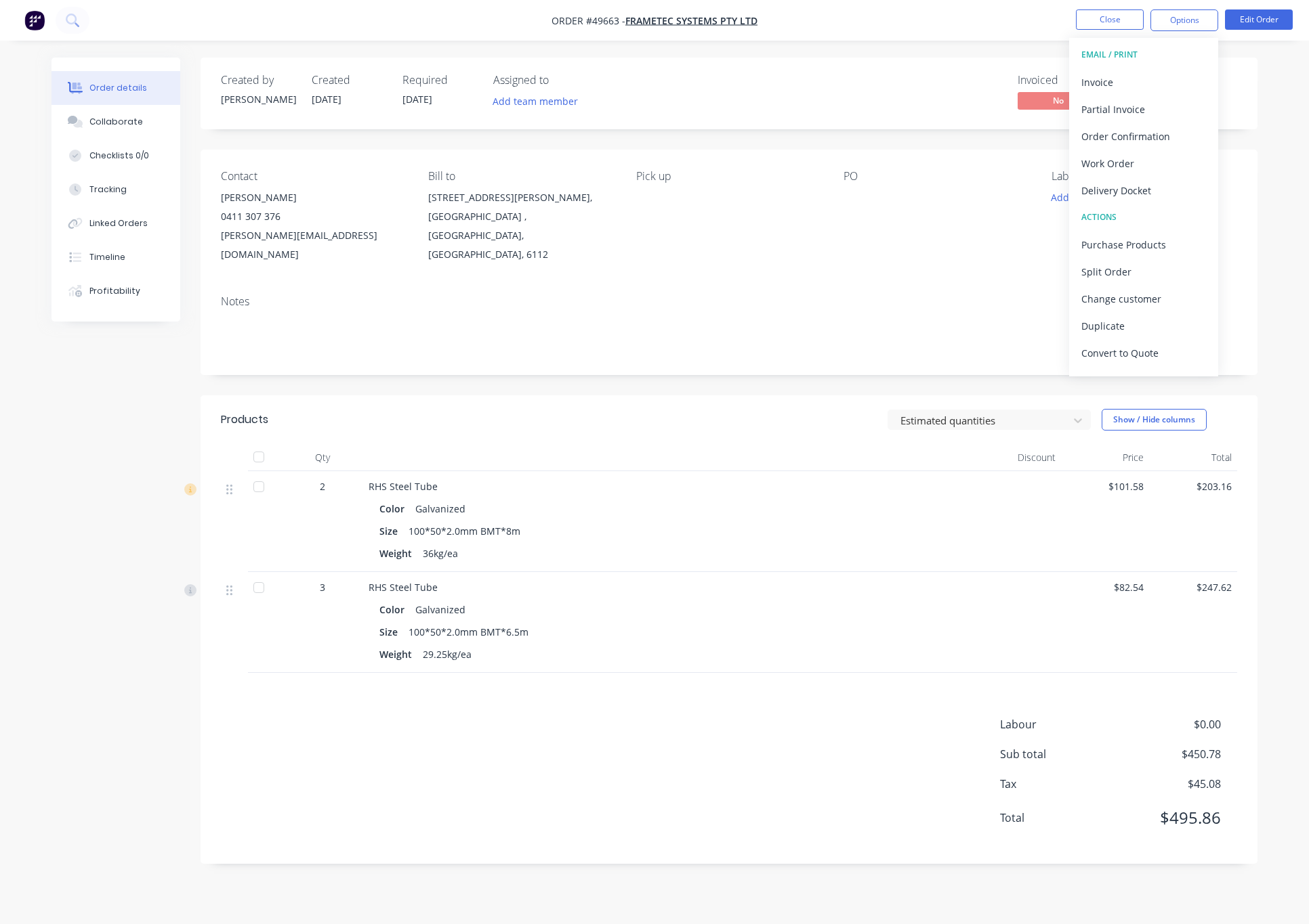
drag, startPoint x: 1230, startPoint y: 127, endPoint x: 1230, endPoint y: 86, distance: 41.0
click at [1021, 127] on div "Created by Cathy Created 01/10/25 Required 24/09/25 Assigned to Add team member…" at bounding box center [729, 93] width 1057 height 72
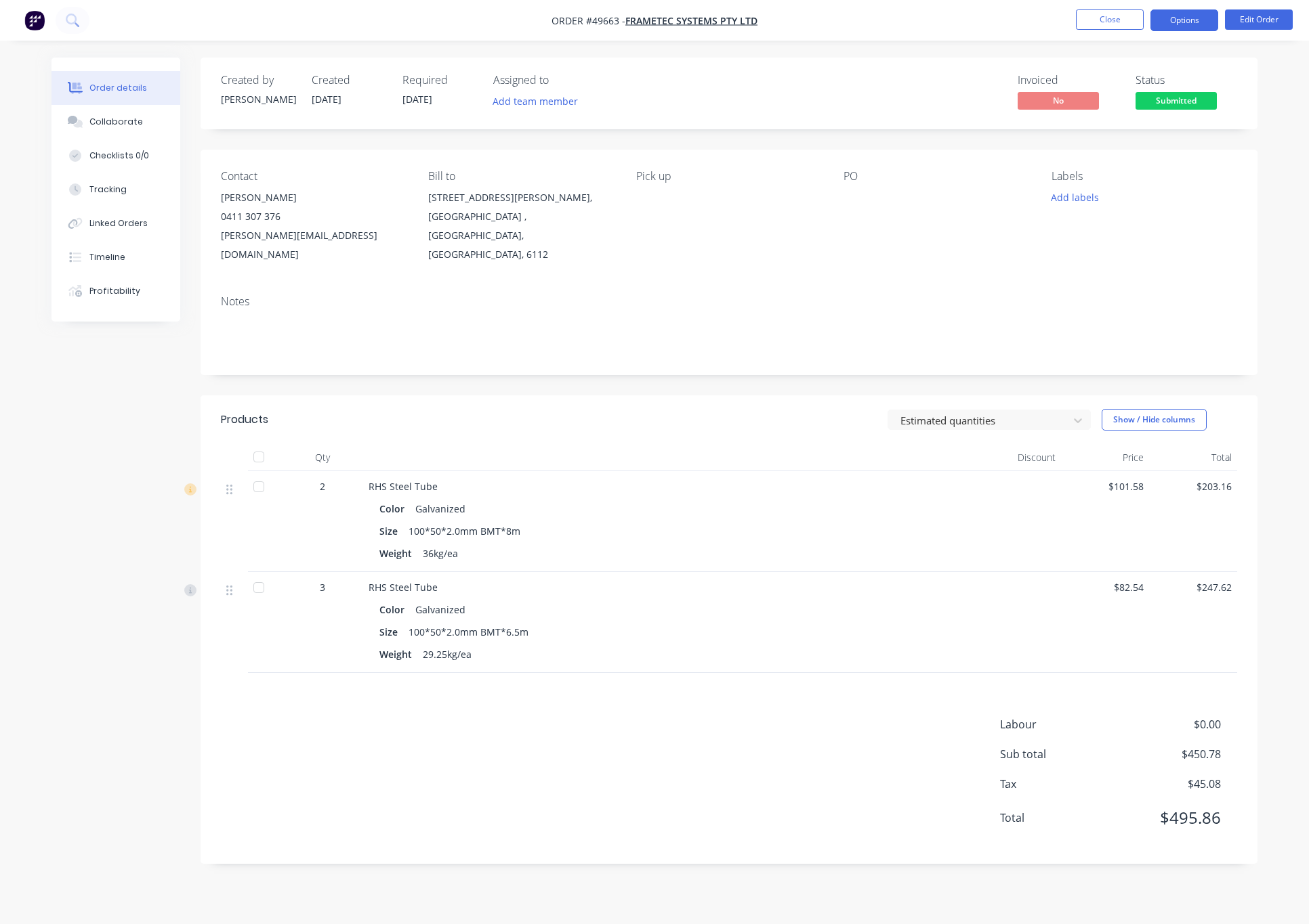
click at [1021, 25] on button "Options" at bounding box center [1184, 20] width 68 height 22
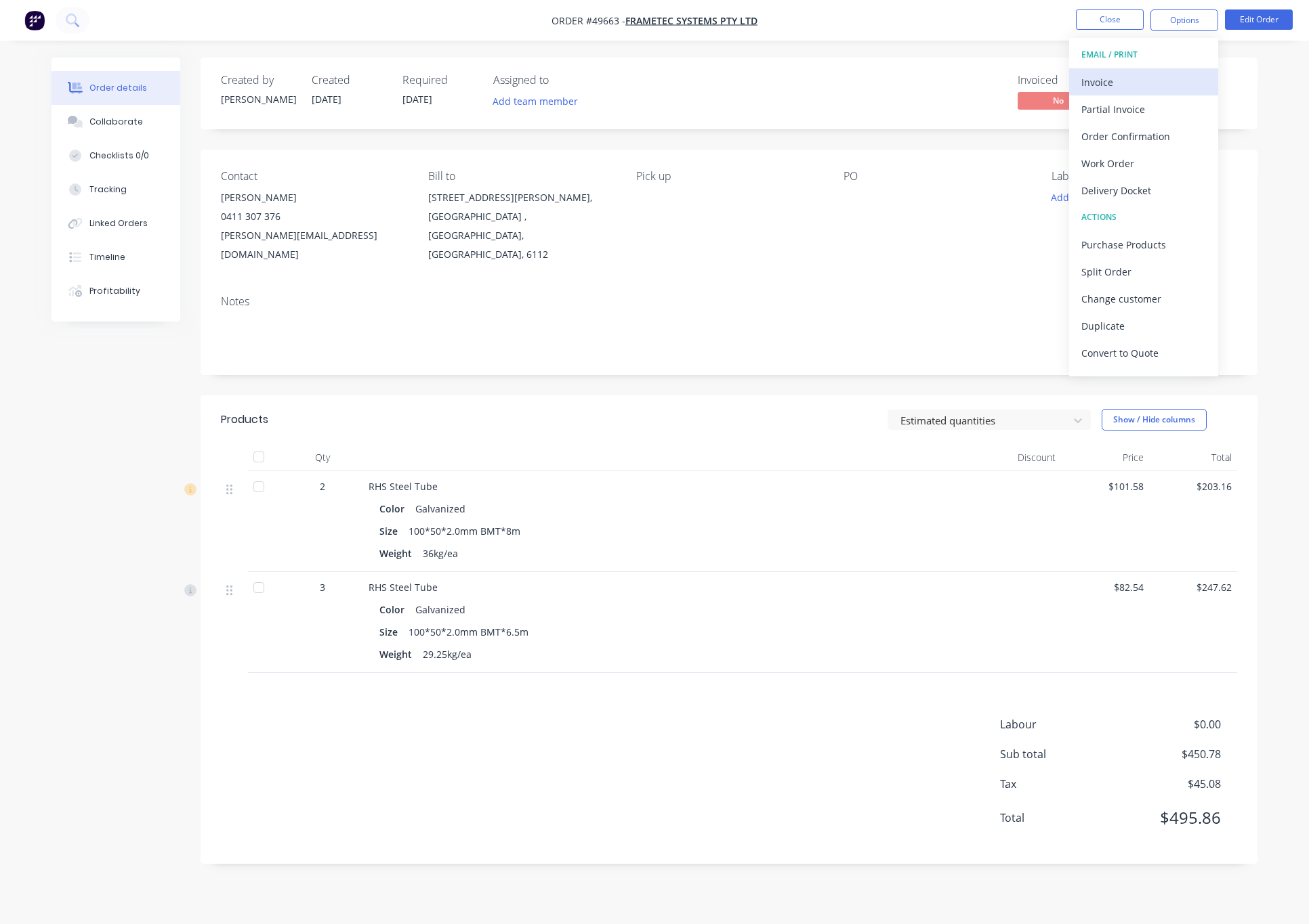
click at [1021, 81] on div "Invoice" at bounding box center [1142, 82] width 124 height 19
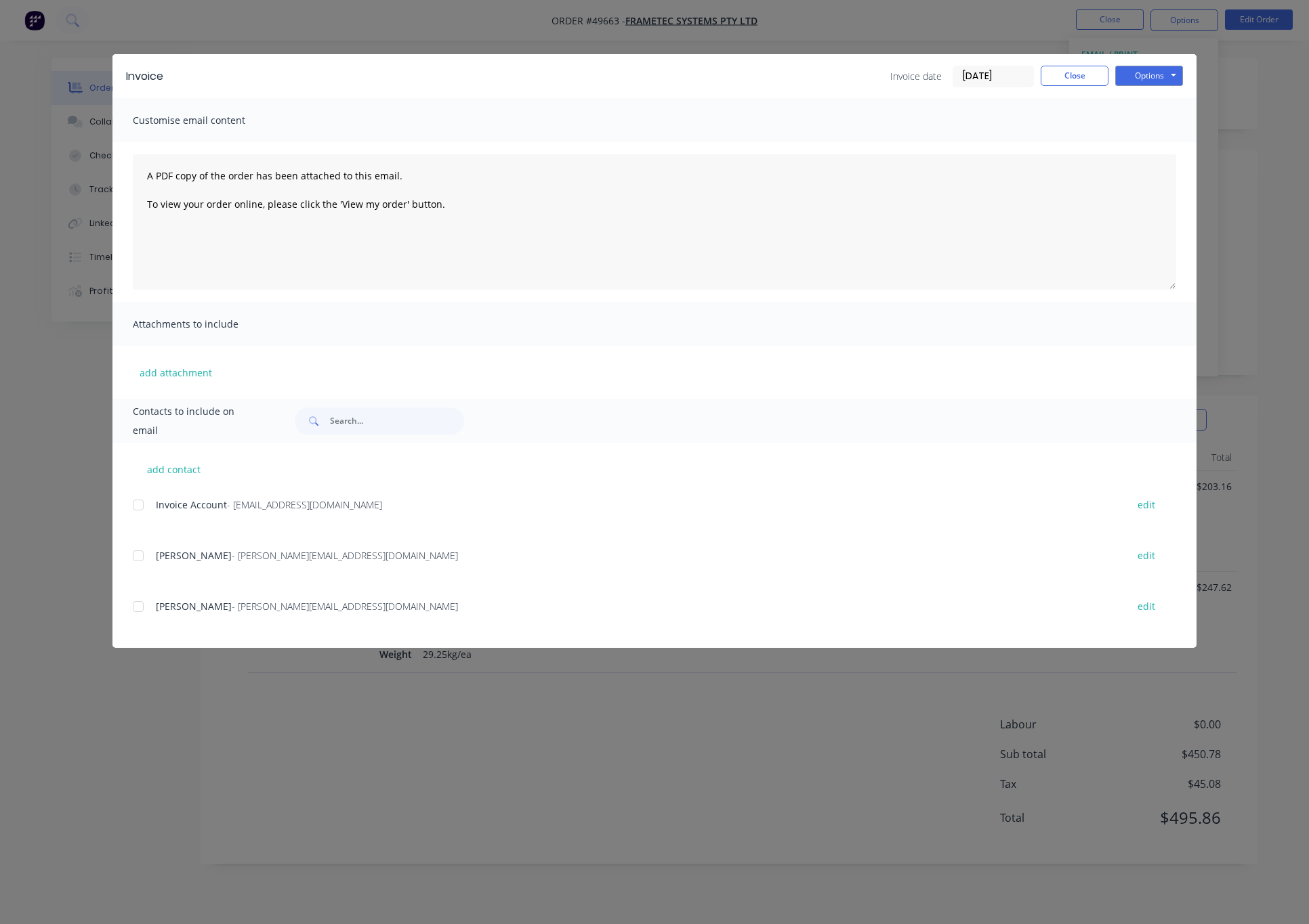
click at [142, 506] on div at bounding box center [138, 506] width 27 height 27
click at [1021, 74] on button "Options" at bounding box center [1148, 76] width 68 height 20
click at [1021, 140] on button "Email" at bounding box center [1158, 145] width 87 height 22
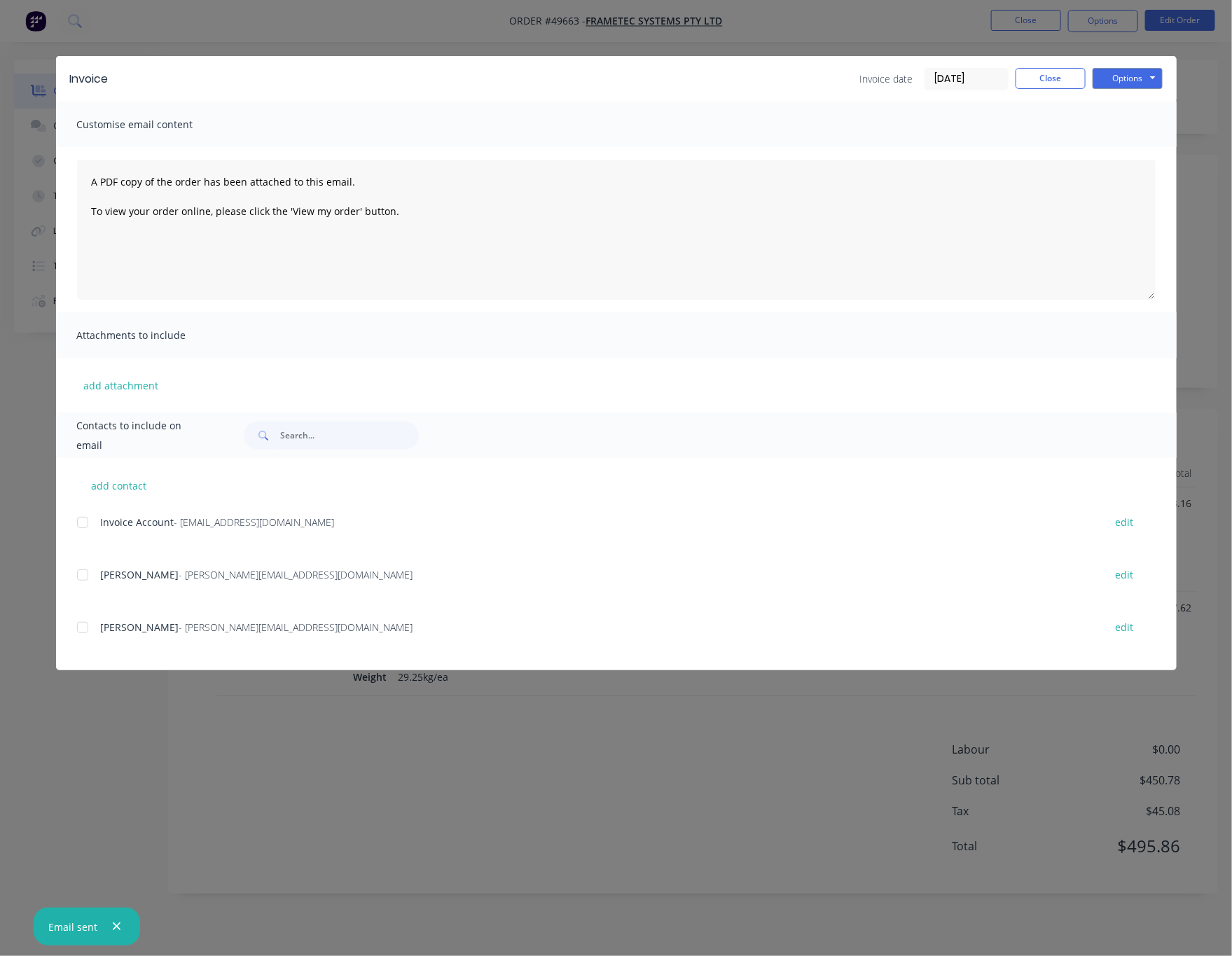
drag, startPoint x: 643, startPoint y: 769, endPoint x: 668, endPoint y: 731, distance: 45.5
click at [643, 769] on div "Invoice Invoice date 01/10/25 Close Options Preview Print Email Customise email…" at bounding box center [616, 478] width 1232 height 956
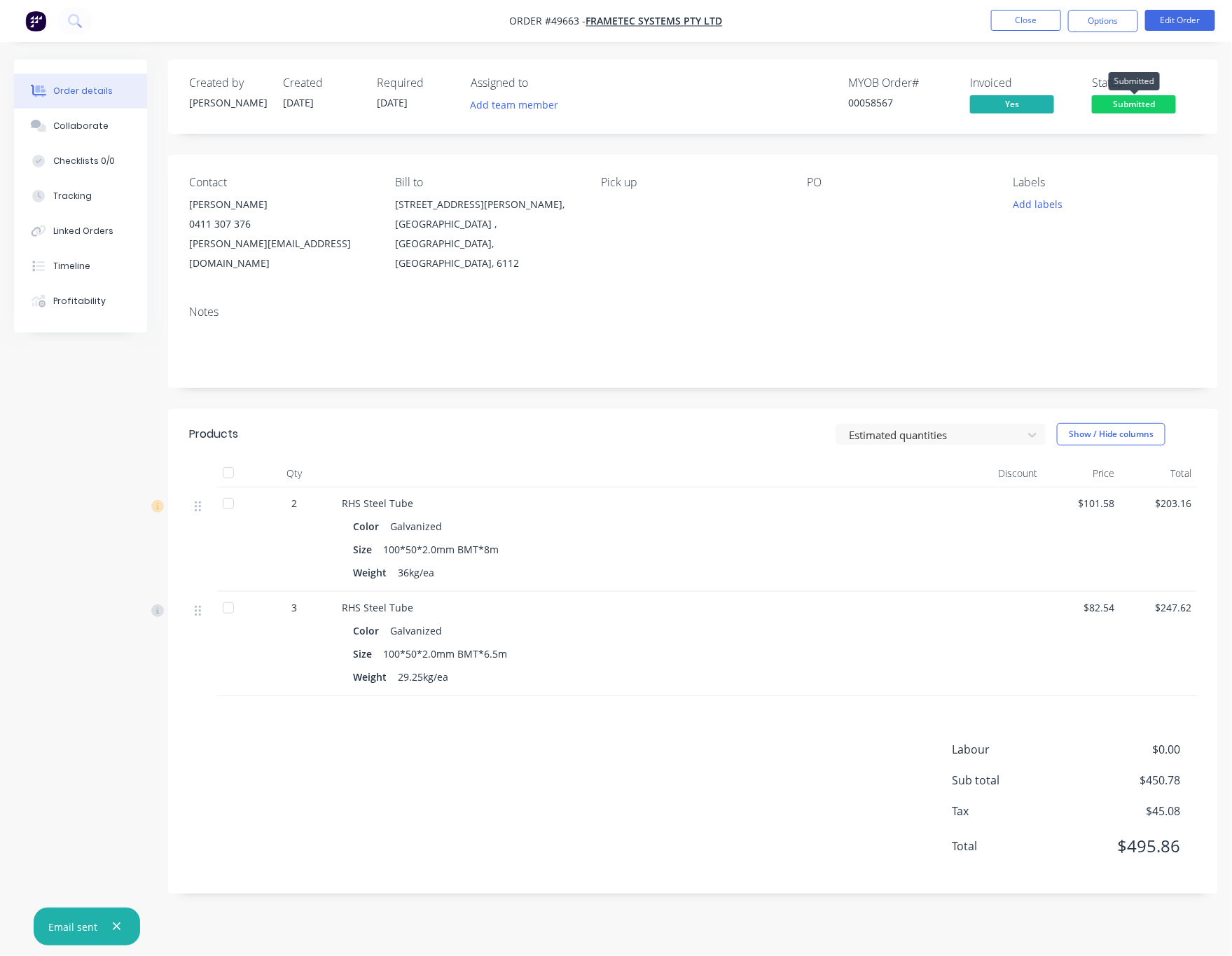
click at [1056, 106] on span "Submitted" at bounding box center [1134, 104] width 84 height 17
click at [1056, 24] on button "Options" at bounding box center [1103, 21] width 70 height 23
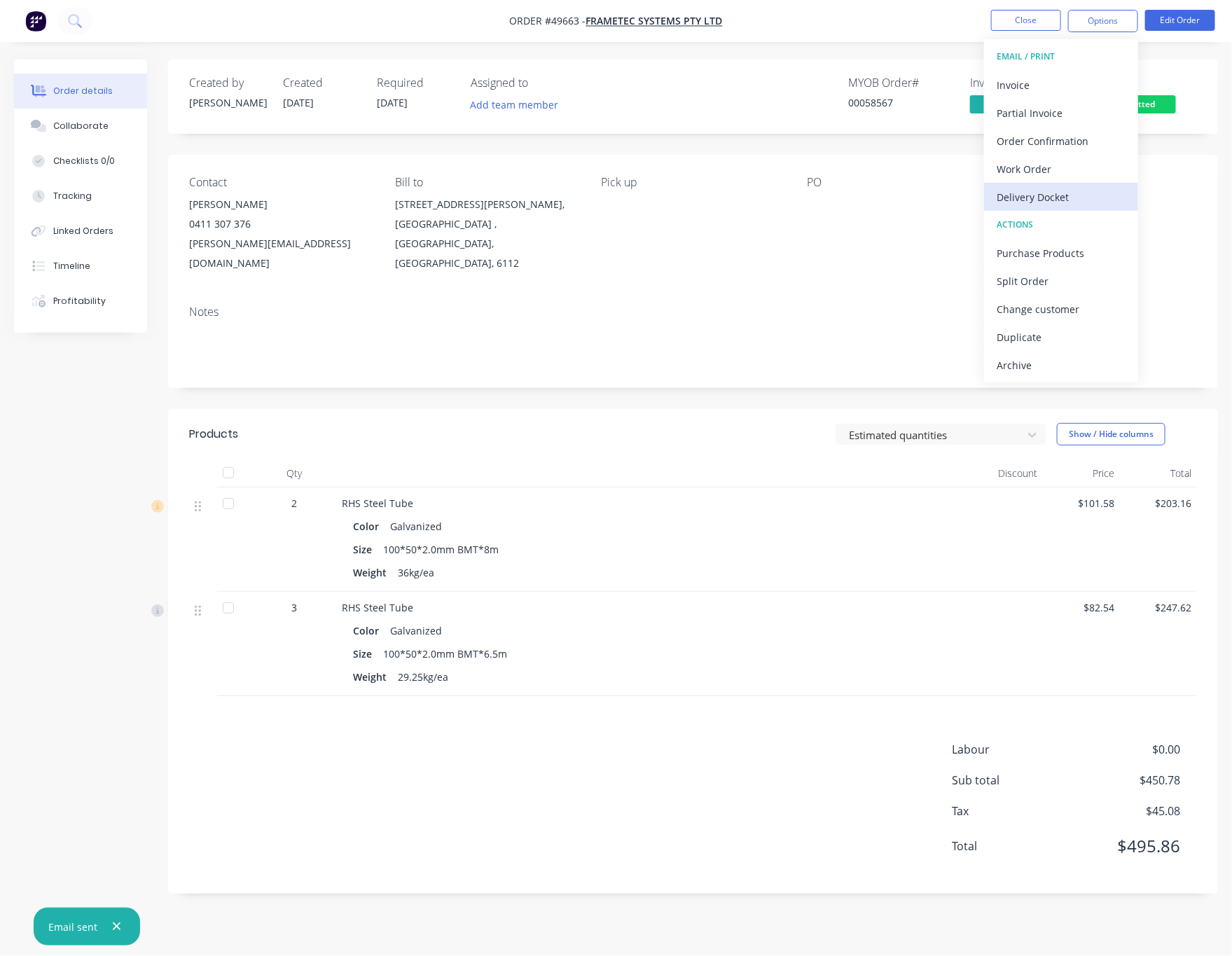
click at [1056, 202] on div "Delivery Docket" at bounding box center [1061, 197] width 129 height 20
click at [1056, 142] on div "Without pricing" at bounding box center [1061, 141] width 129 height 20
click at [1056, 235] on div "Labels Add labels" at bounding box center [1105, 224] width 184 height 97
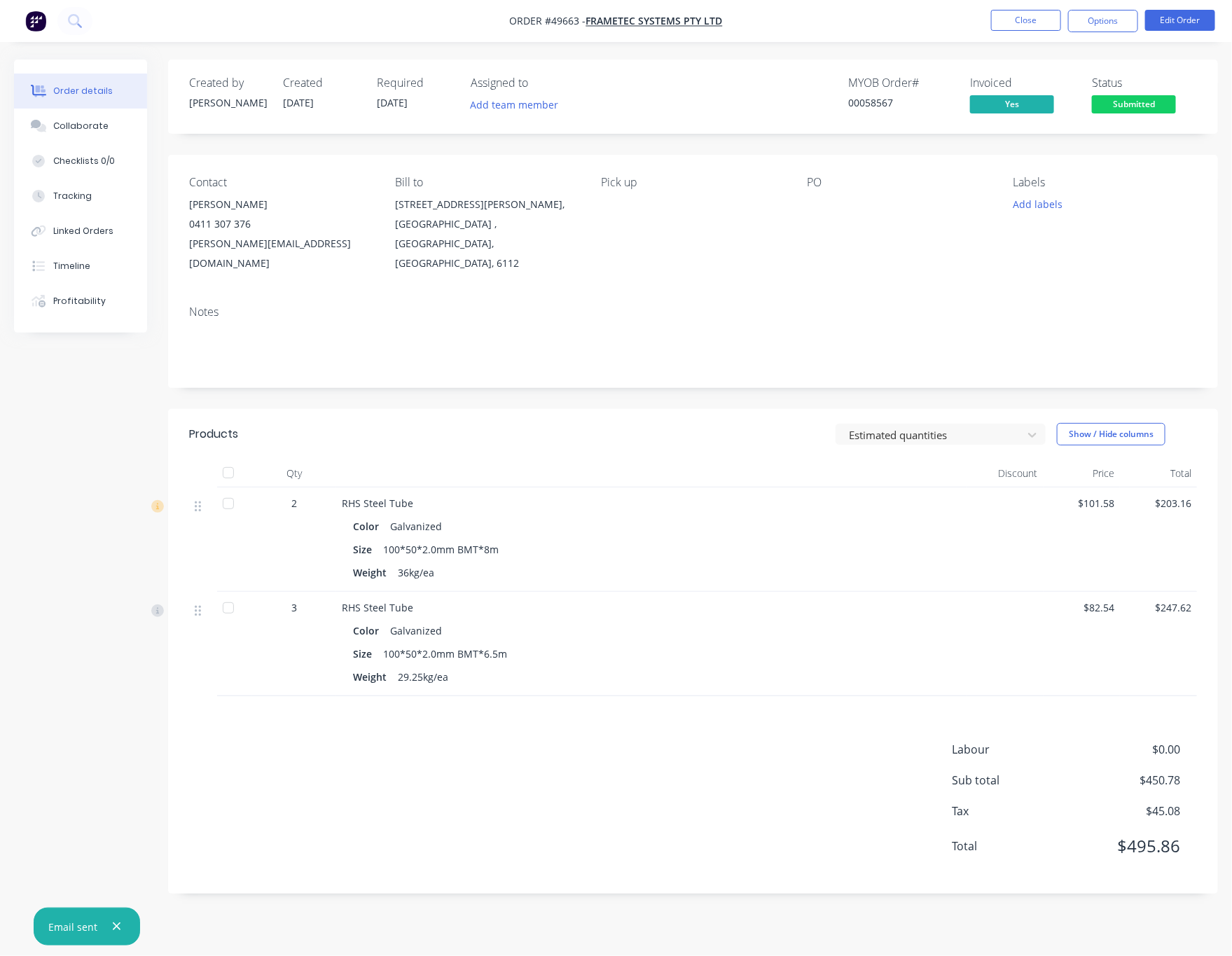
click at [1056, 99] on span "Submitted" at bounding box center [1134, 104] width 84 height 17
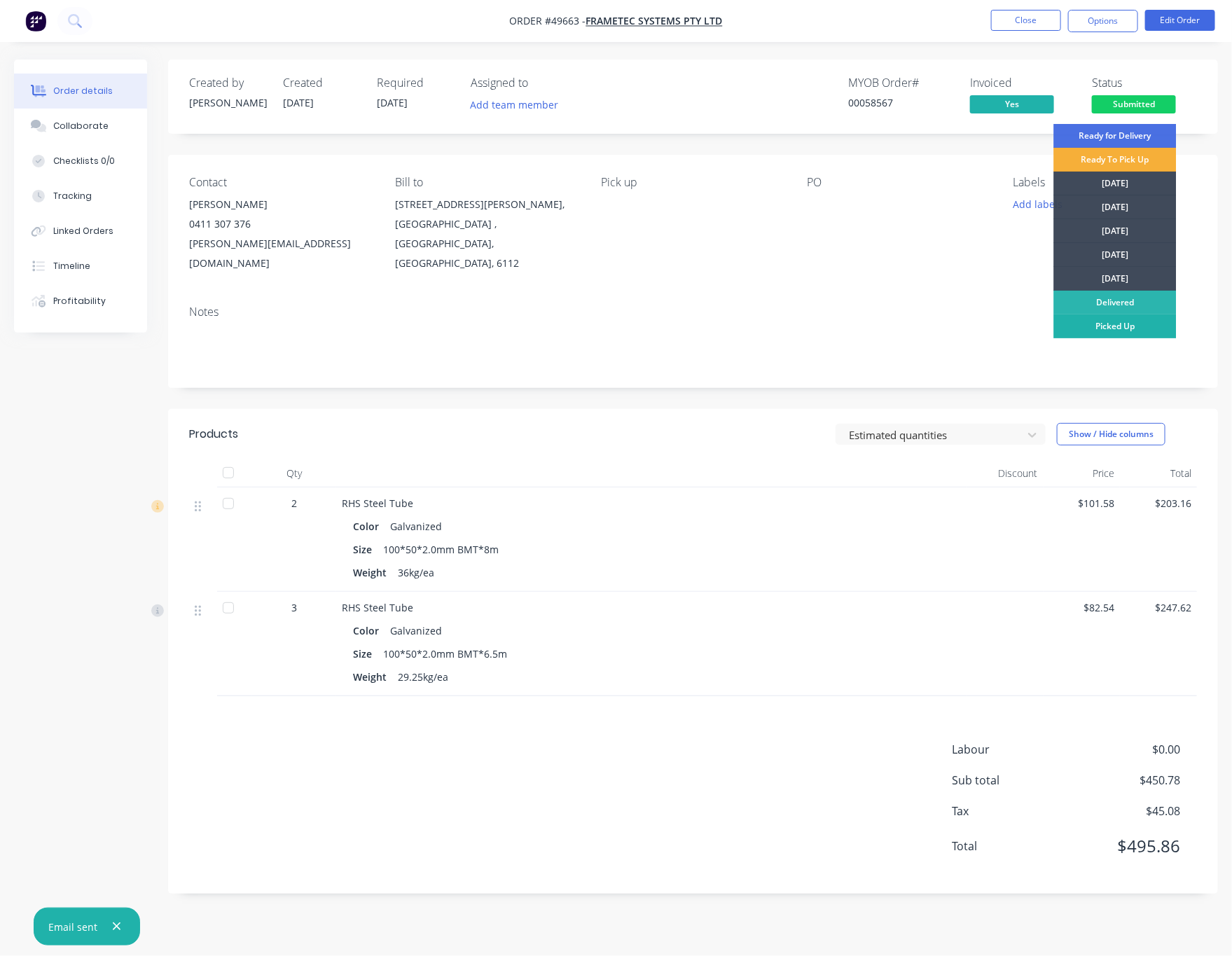
click at [1056, 324] on div "Picked Up" at bounding box center [1115, 326] width 122 height 24
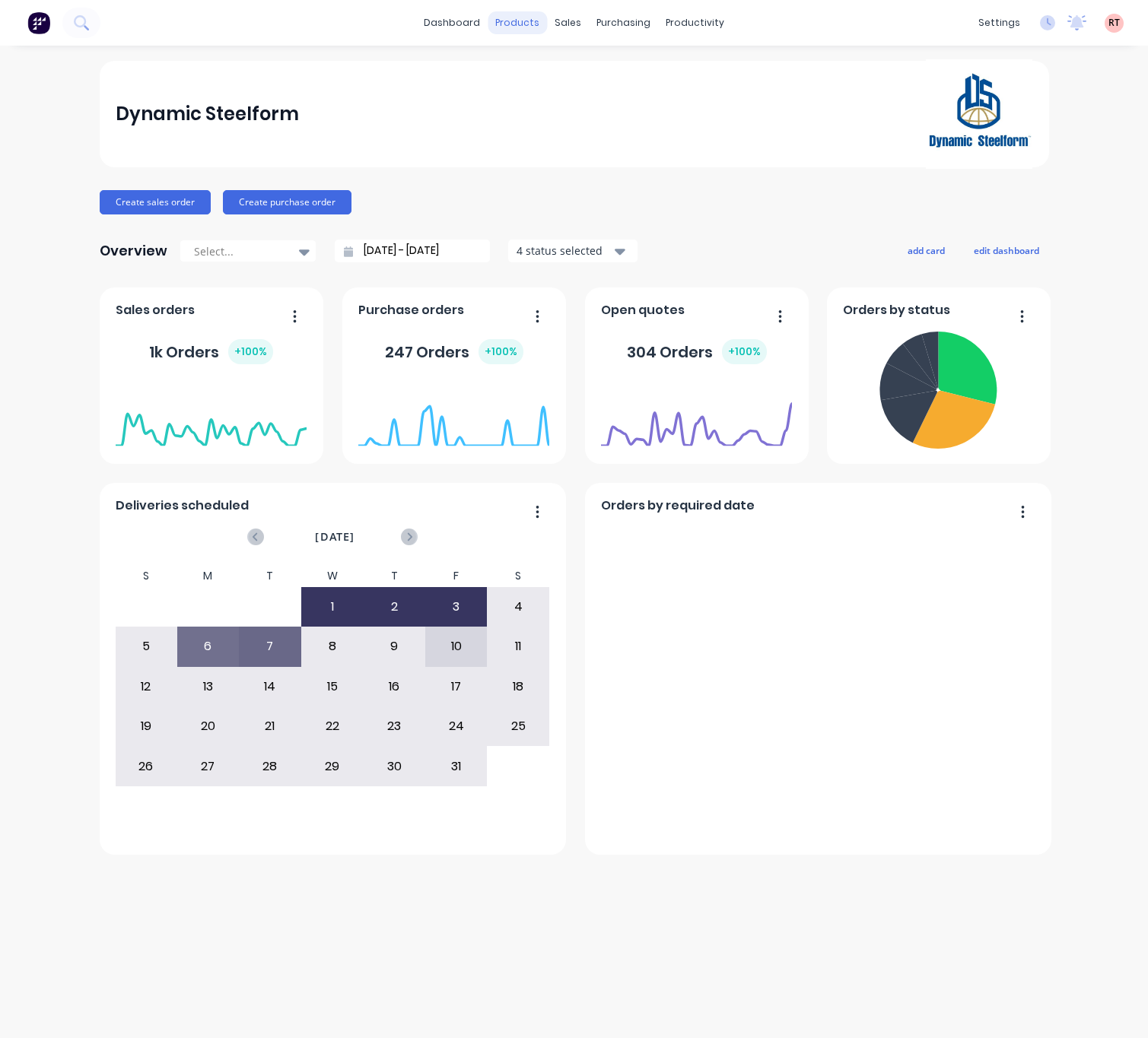
click at [518, 25] on div "products" at bounding box center [517, 23] width 59 height 23
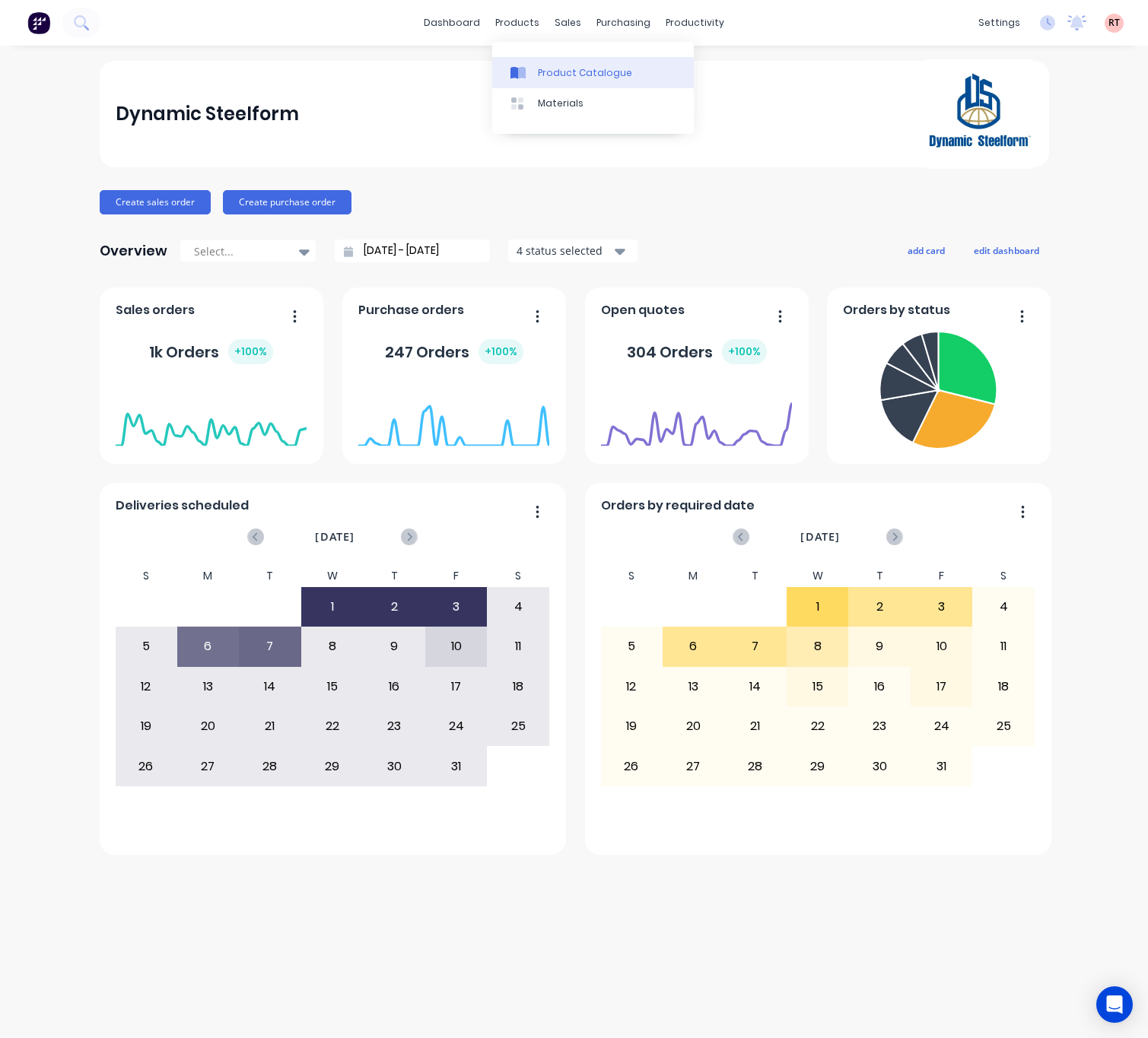
click at [541, 66] on div "Product Catalogue" at bounding box center [584, 73] width 94 height 13
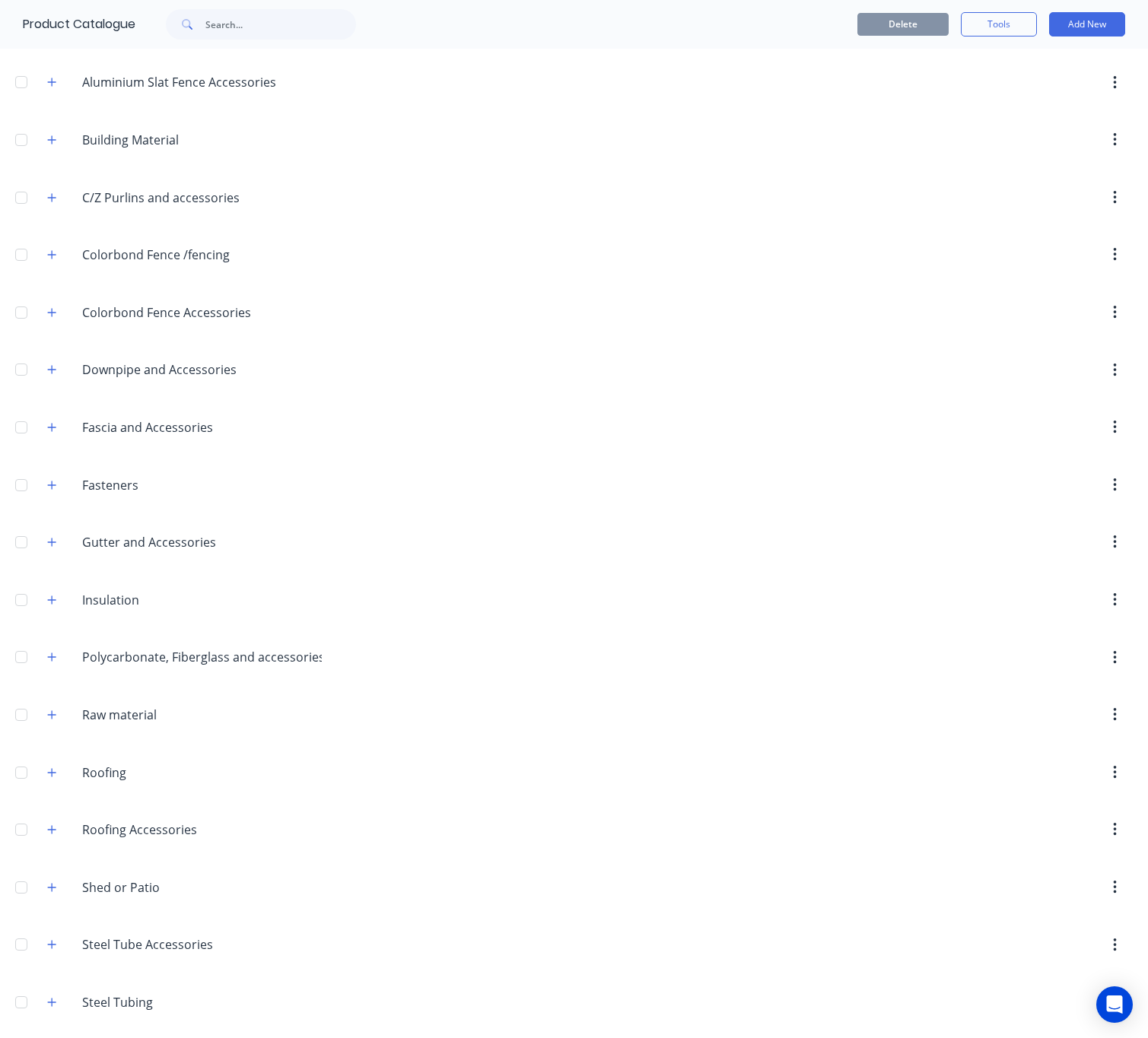
scroll to position [293, 0]
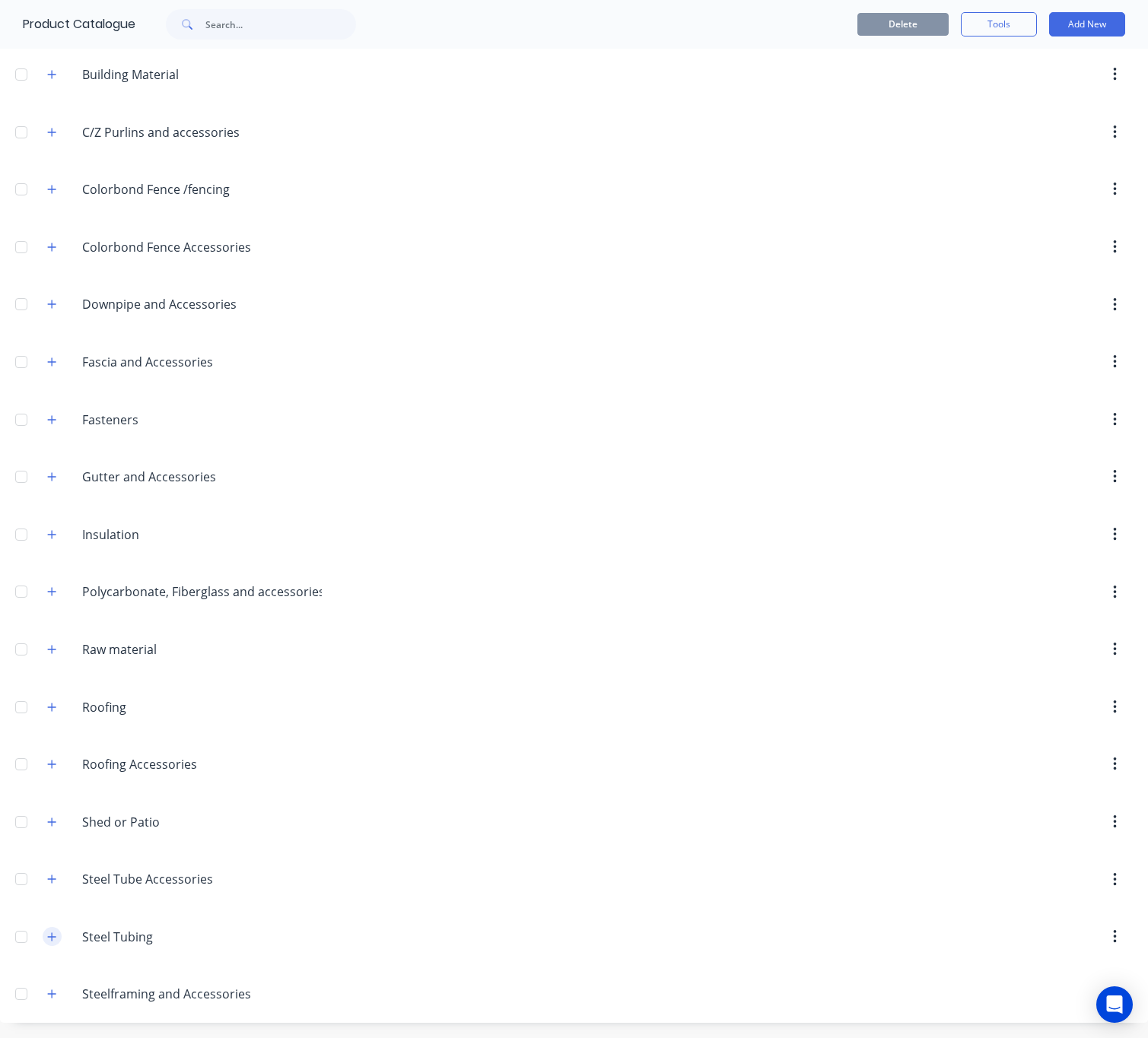
click at [53, 935] on icon "button" at bounding box center [51, 936] width 9 height 9
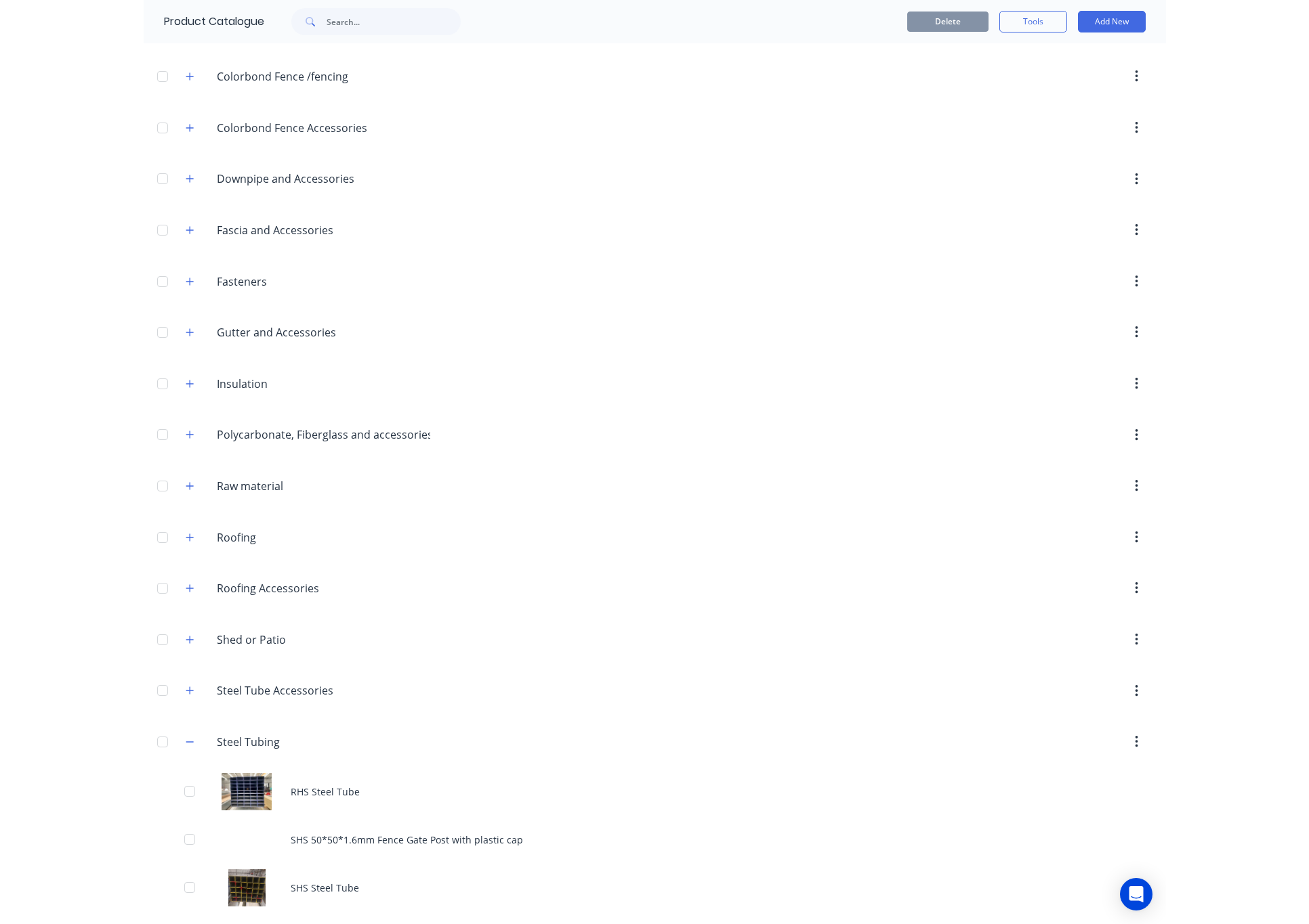
scroll to position [404, 0]
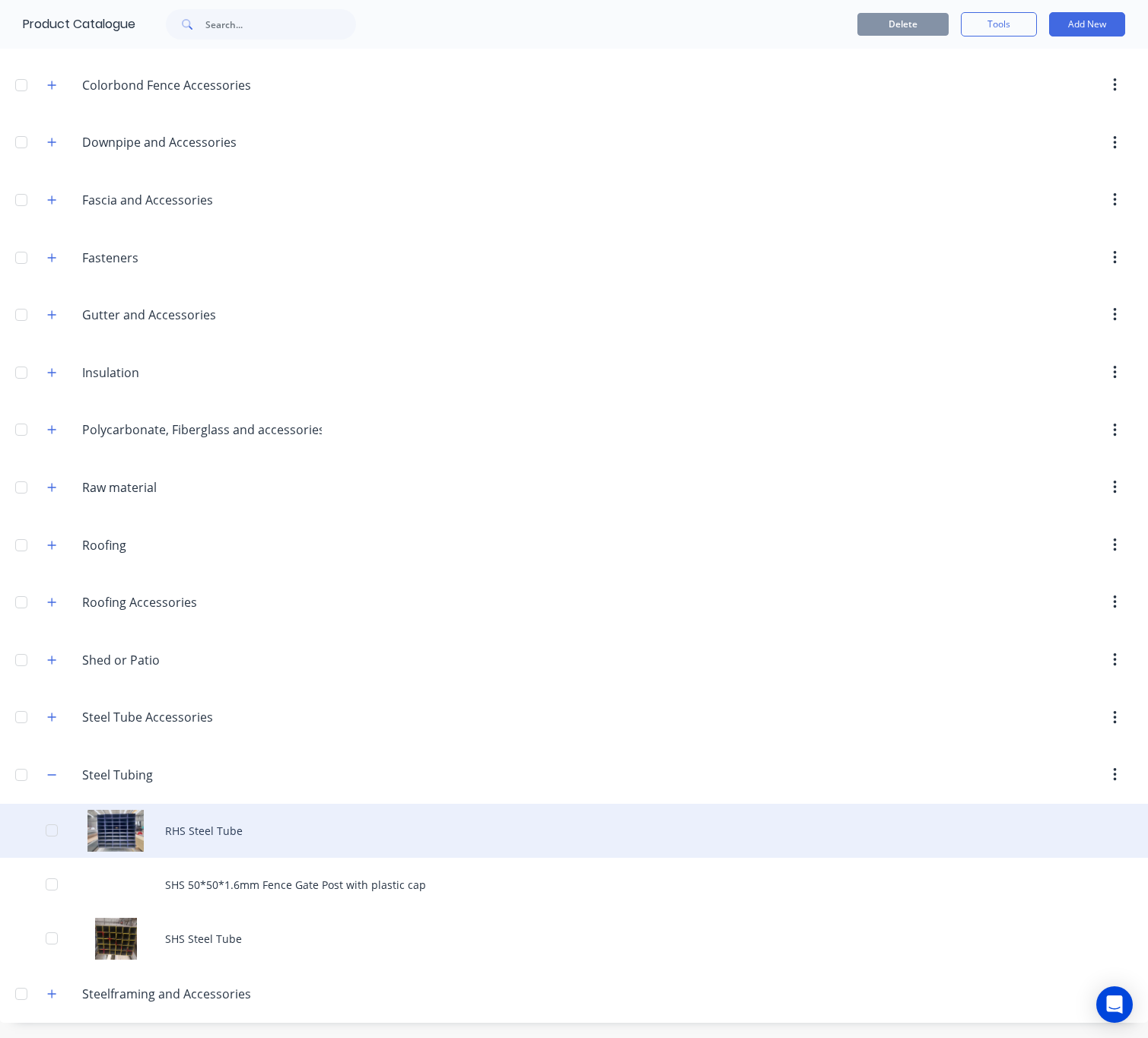
click at [119, 828] on div "RHS Steel Tube" at bounding box center [574, 831] width 1148 height 54
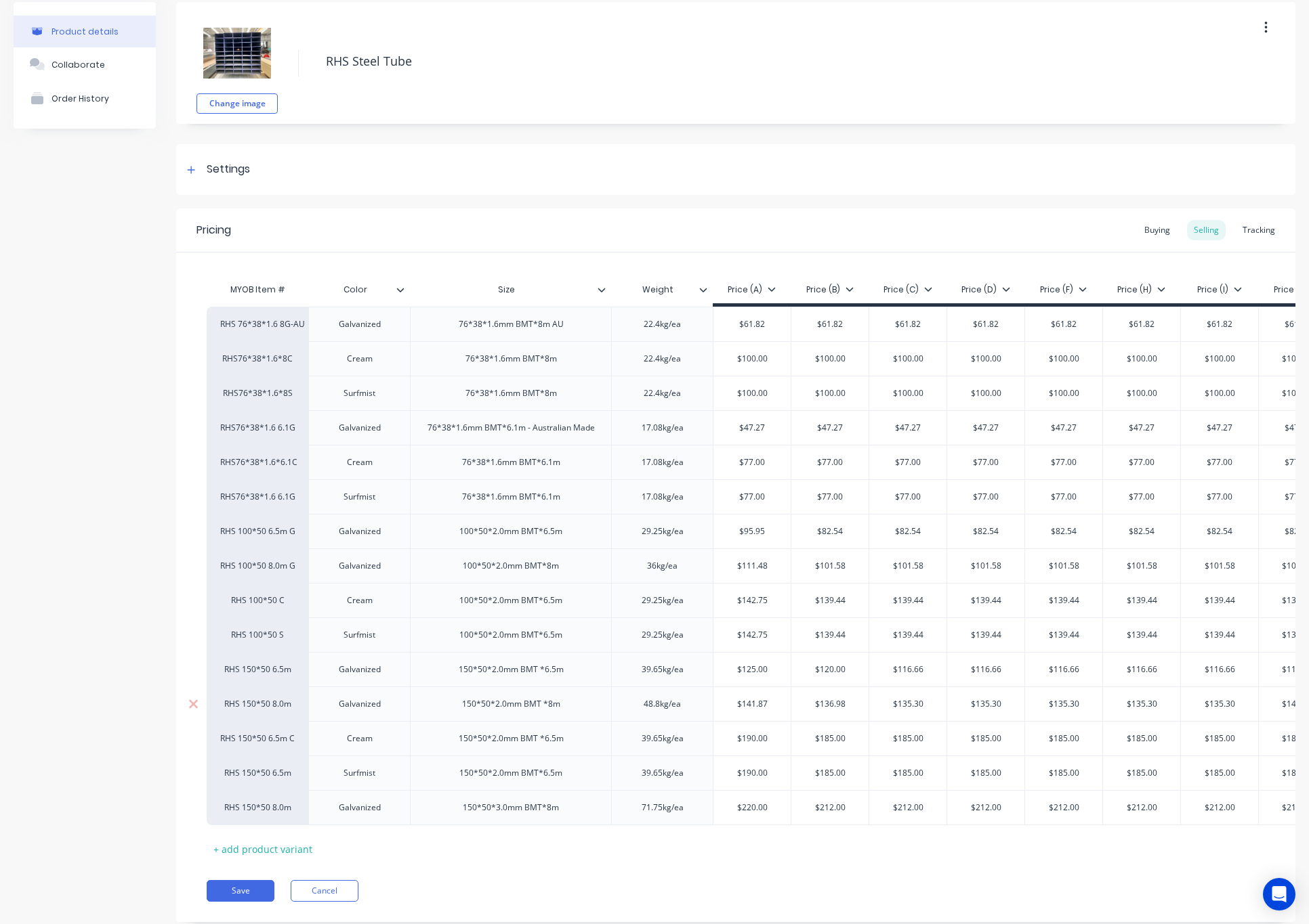
scroll to position [112, 0]
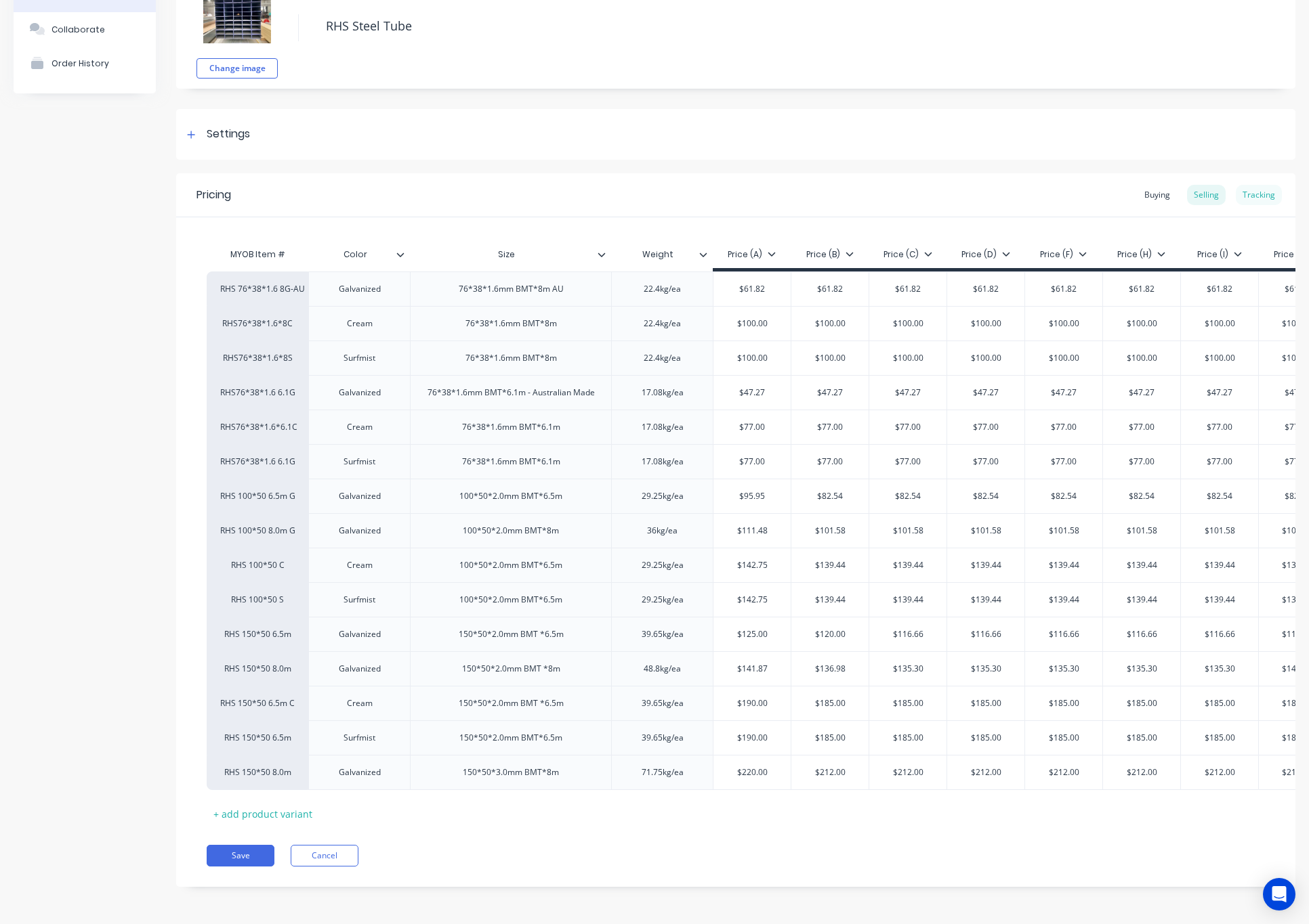
click at [1021, 185] on div "Tracking" at bounding box center [1258, 195] width 46 height 20
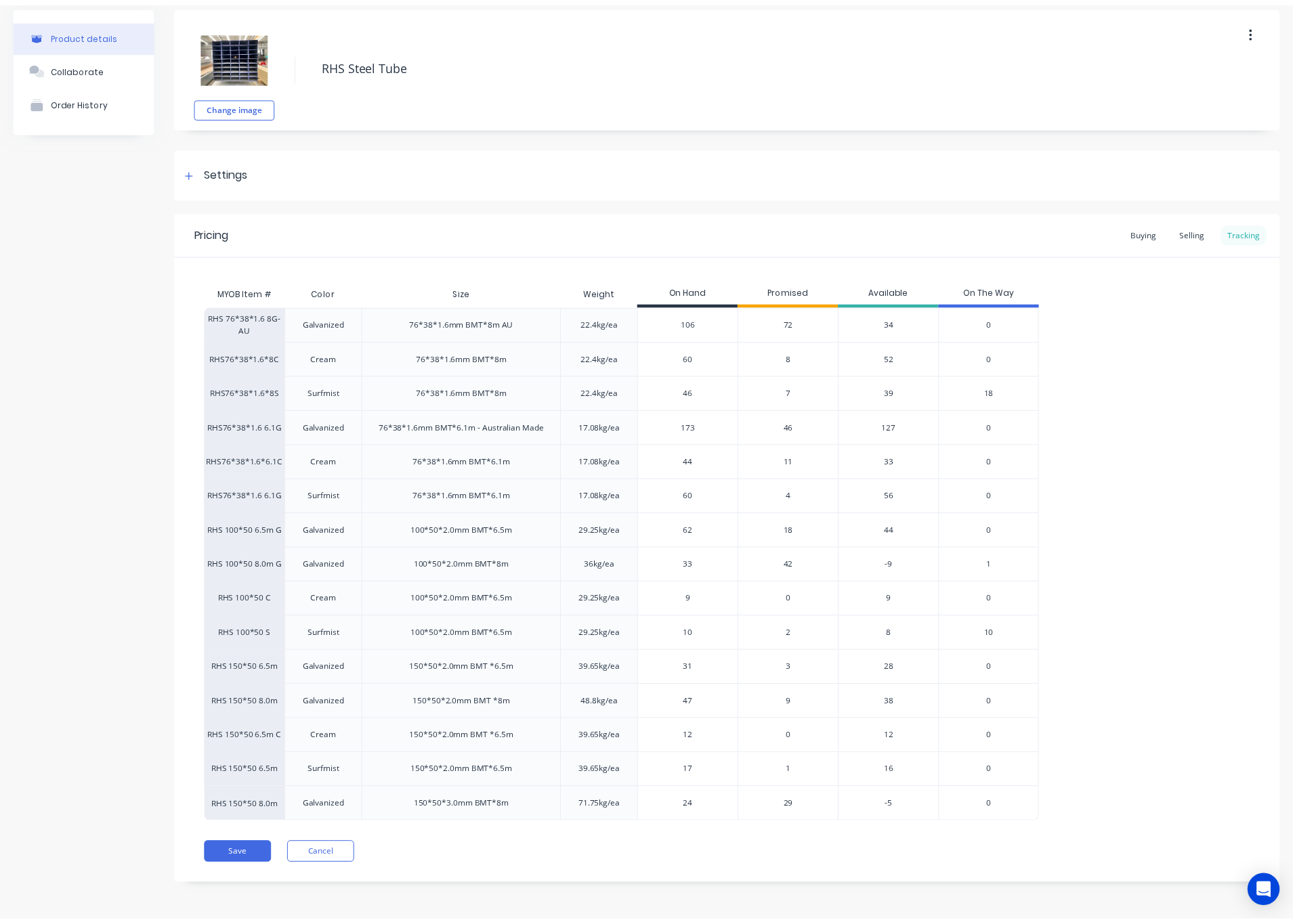
scroll to position [59, 0]
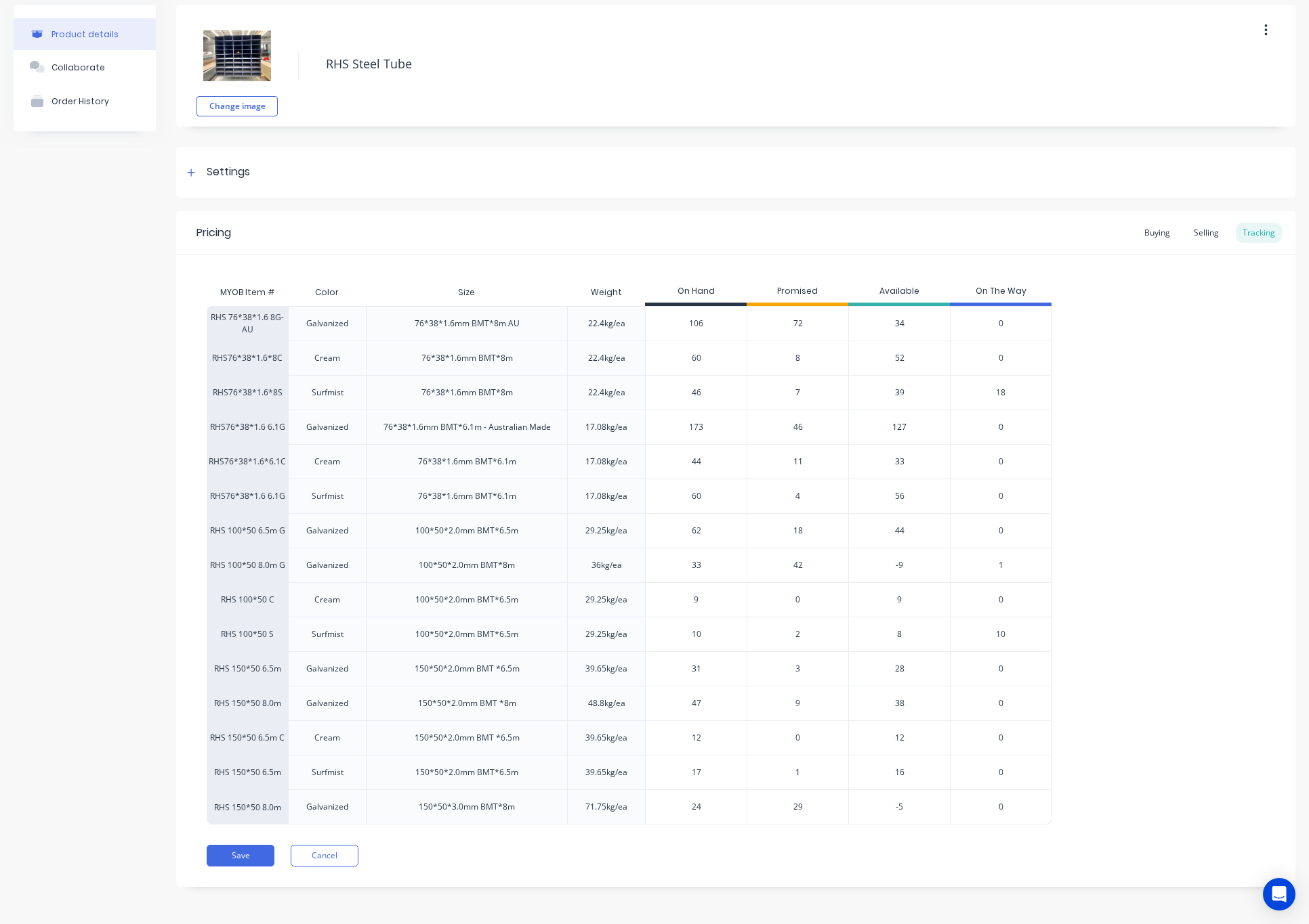
click at [799, 734] on span "0" at bounding box center [797, 738] width 5 height 12
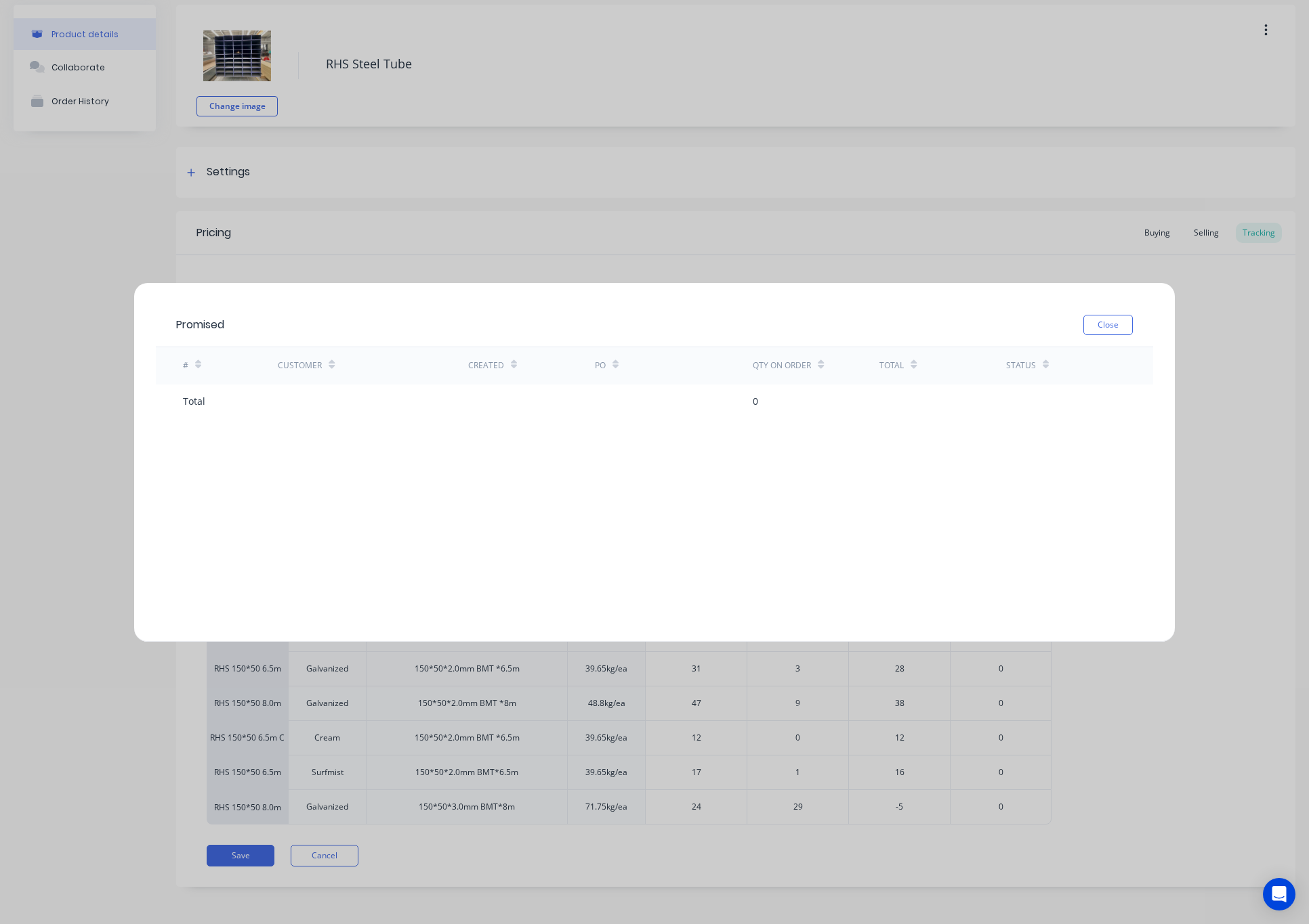
click at [840, 730] on div "Promised Close # Customer Created PO Qty on order Total Status Total 0" at bounding box center [654, 462] width 1309 height 924
click at [1021, 713] on div "Promised Close # Customer Created PO Qty on order Total Status Total 0" at bounding box center [654, 462] width 1309 height 924
click at [1021, 634] on div "Promised Close # Customer Created PO Qty on order Total Status Total 0" at bounding box center [654, 462] width 1040 height 359
click at [1021, 311] on div "Promised Close" at bounding box center [654, 325] width 997 height 44
click at [1021, 321] on button "Close" at bounding box center [1108, 325] width 49 height 20
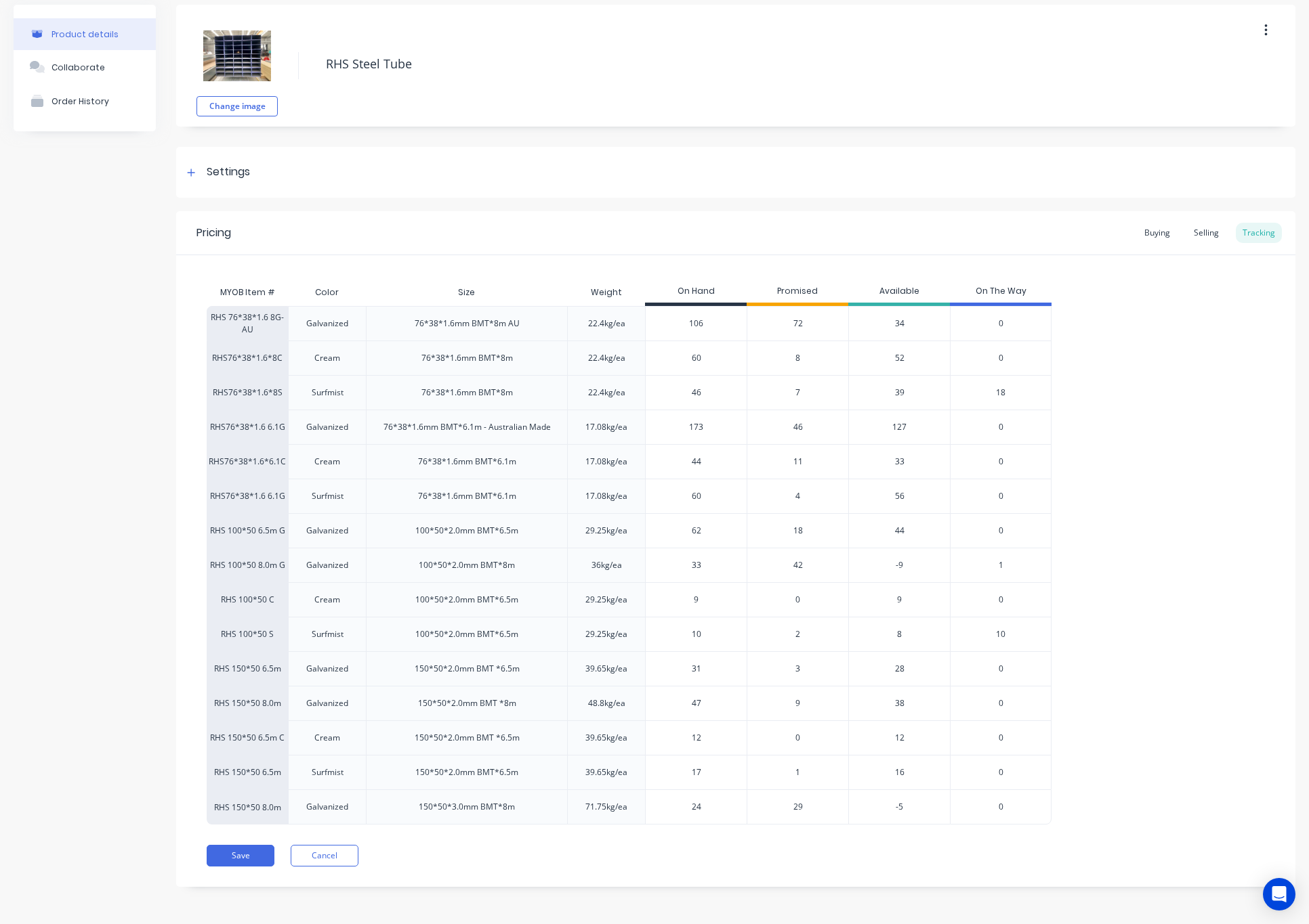
click at [799, 560] on span "42" at bounding box center [797, 566] width 9 height 12
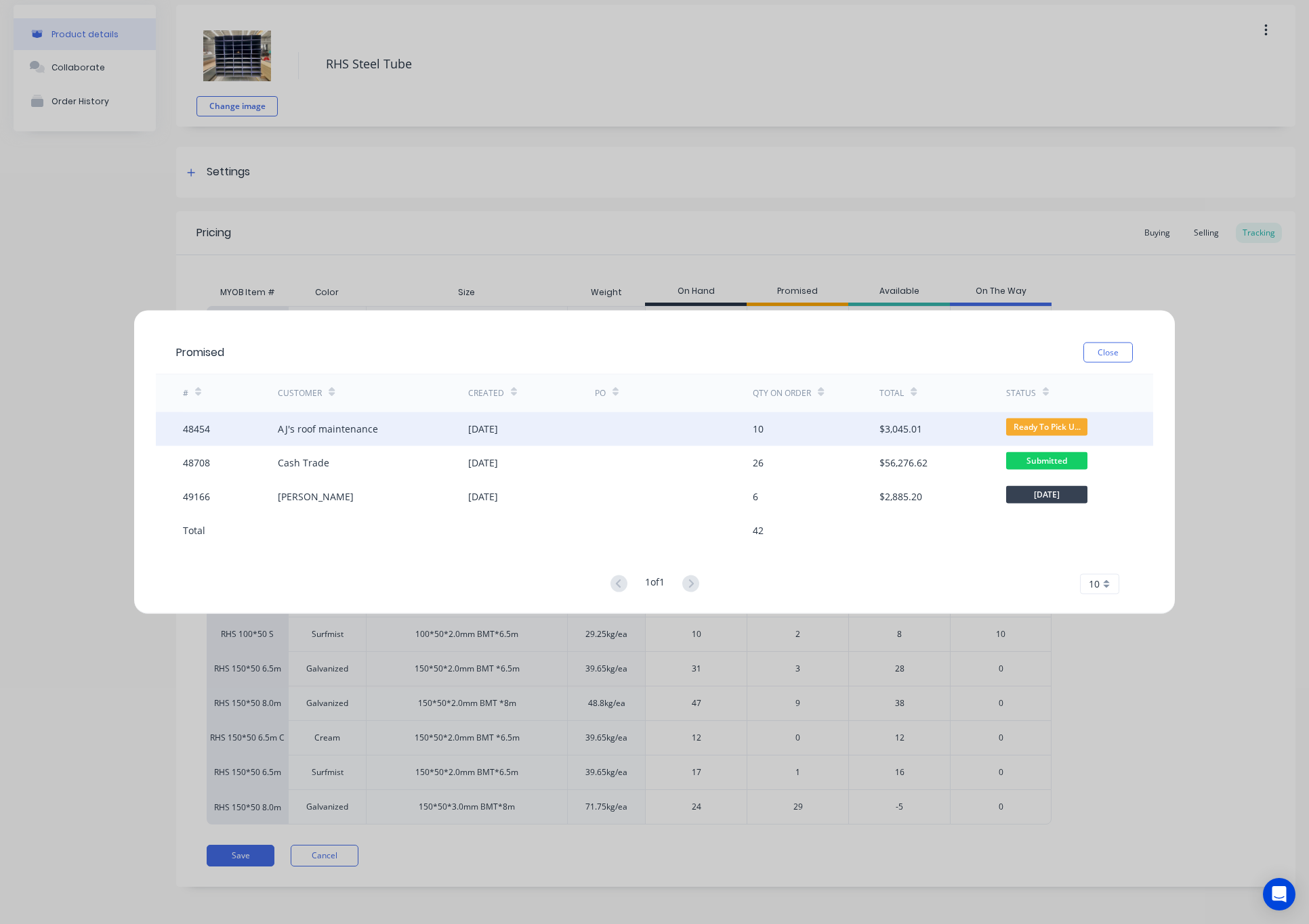
click at [625, 433] on div at bounding box center [673, 429] width 158 height 34
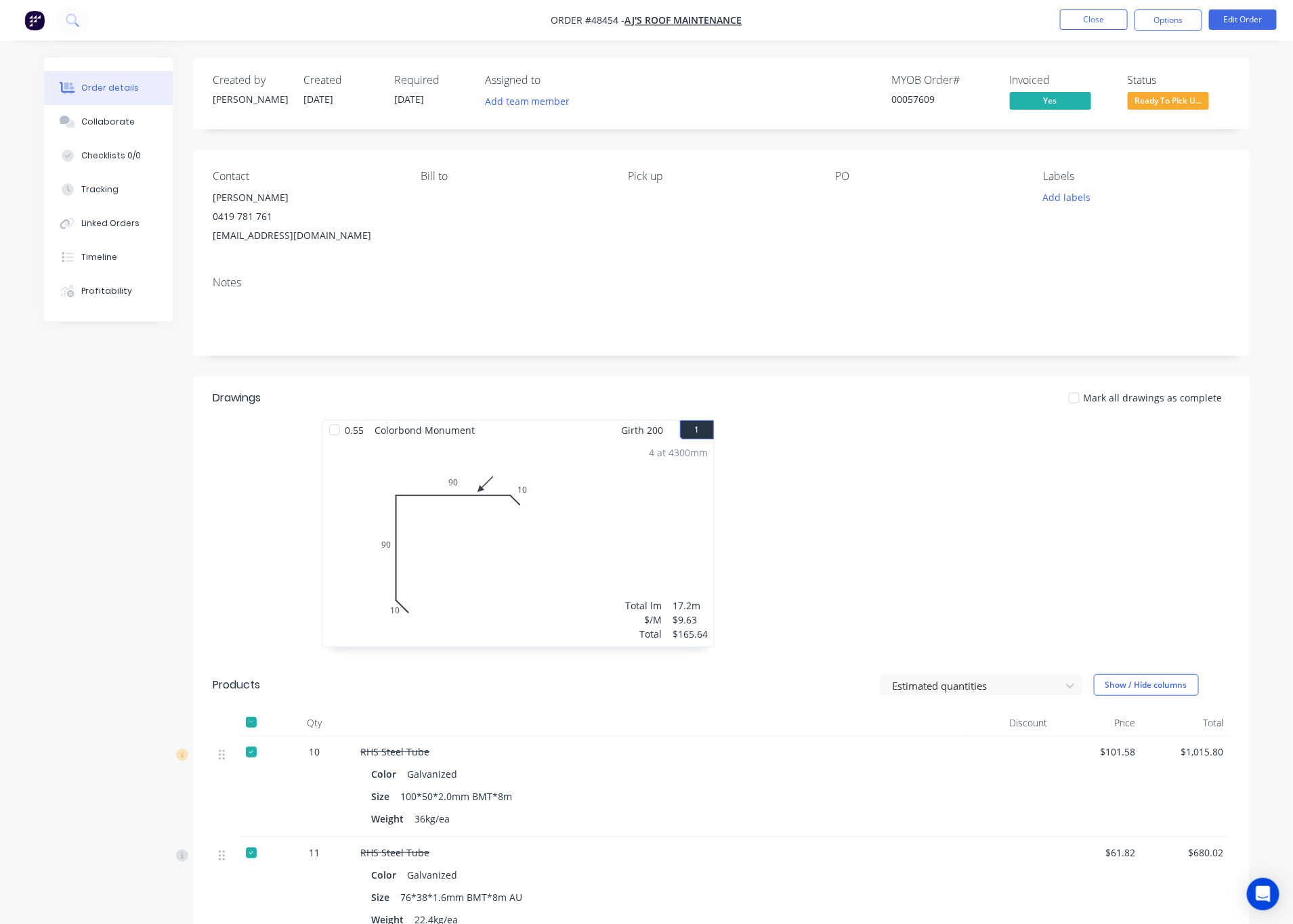
click at [1022, 32] on nav "Order #48454 - AJ's roof maintenance Close Options Edit Order" at bounding box center [646, 20] width 1293 height 41
click at [1022, 29] on button "Close" at bounding box center [1094, 19] width 68 height 20
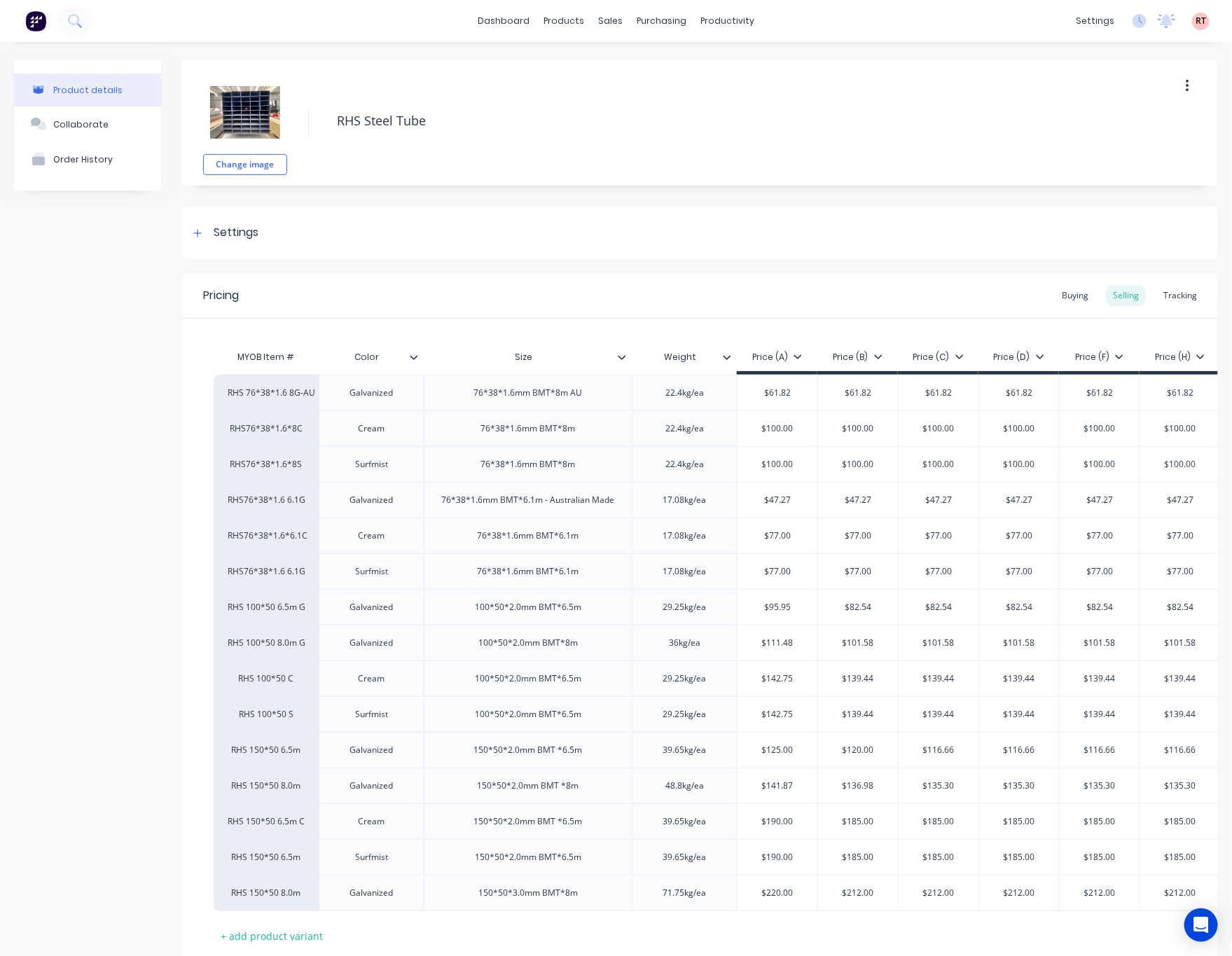
type textarea "x"
click at [630, 64] on div "Sales Orders" at bounding box center [655, 67] width 58 height 12
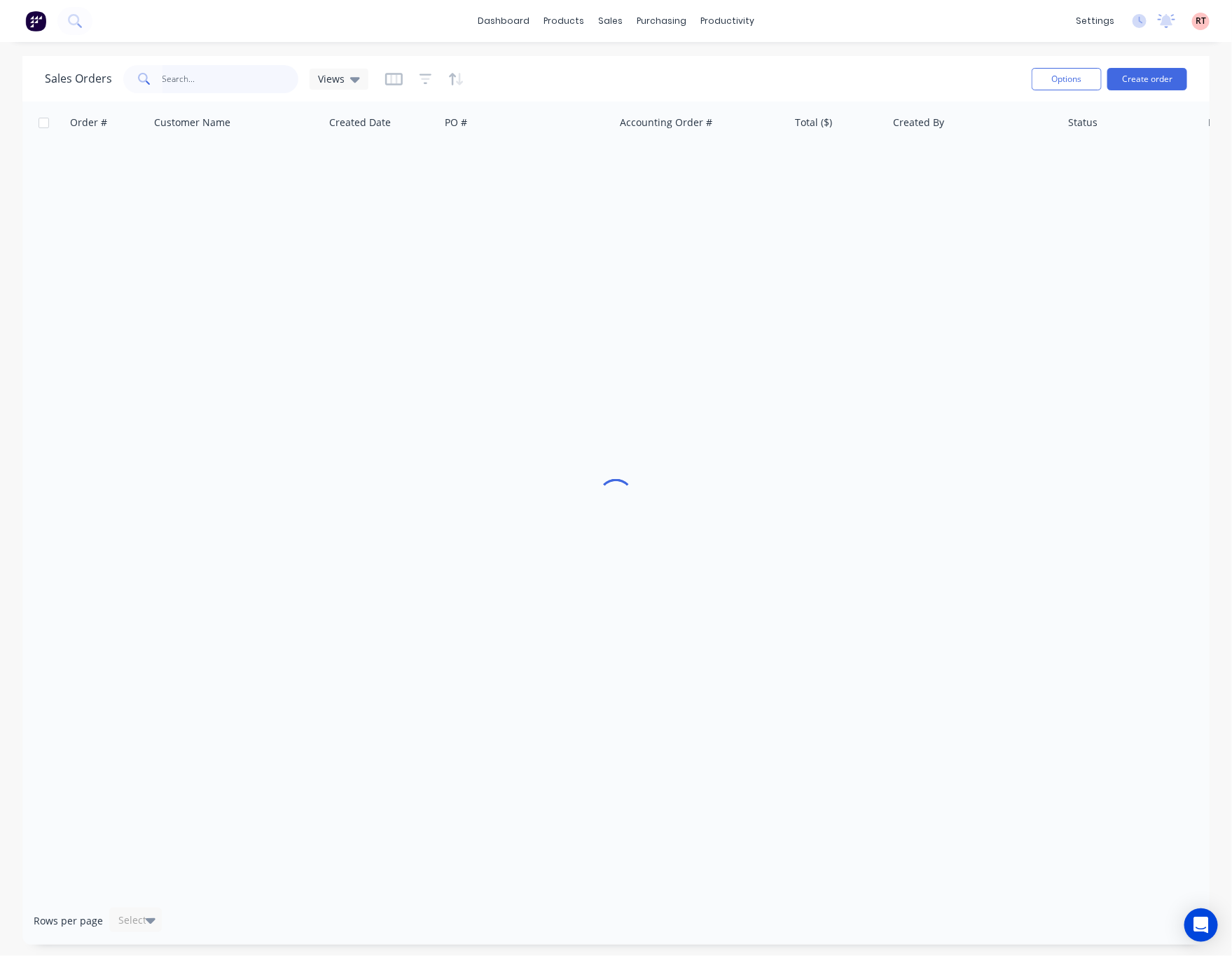
click at [215, 80] on input "text" at bounding box center [231, 79] width 136 height 28
type input "48905"
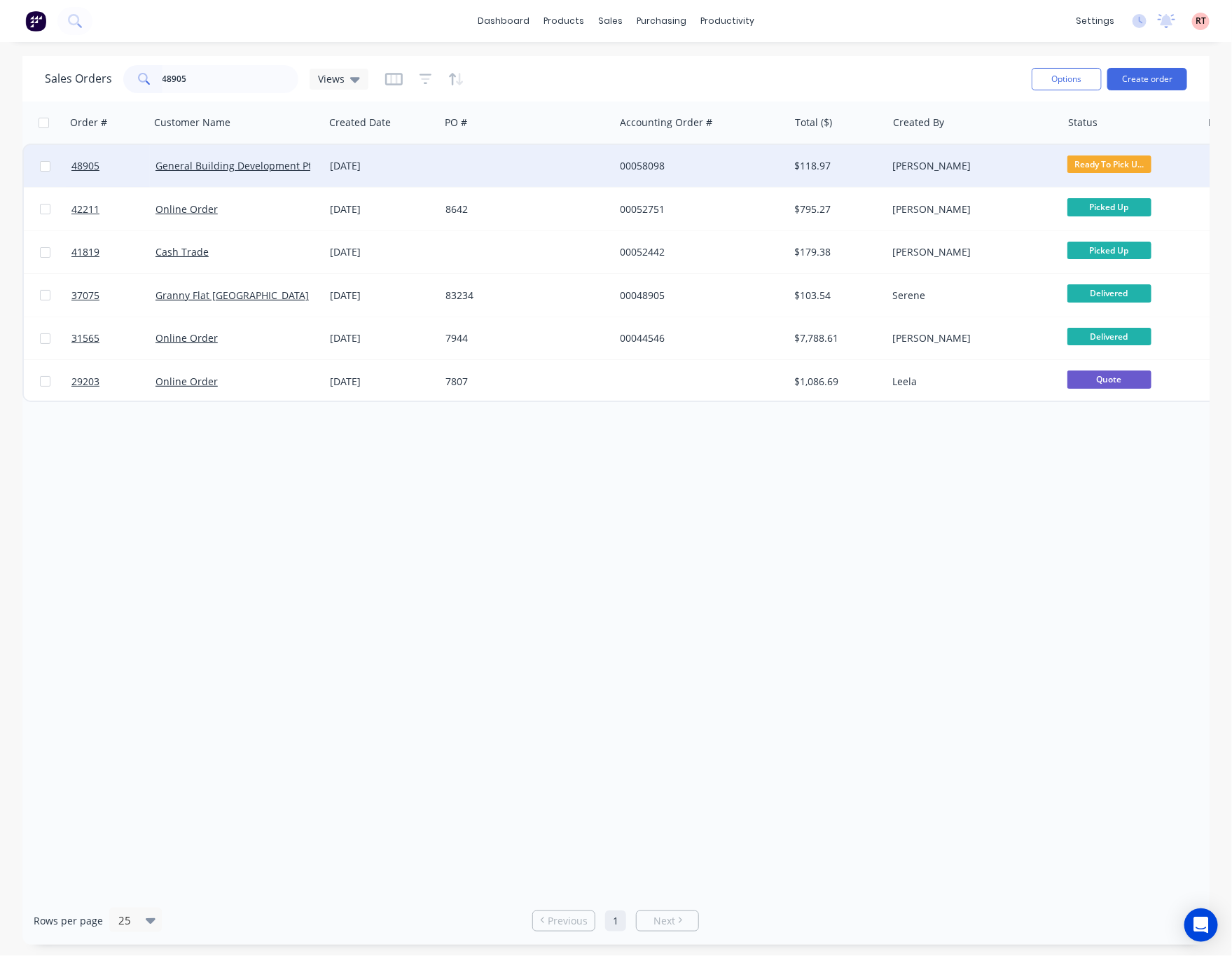
click at [491, 168] on div at bounding box center [526, 166] width 174 height 42
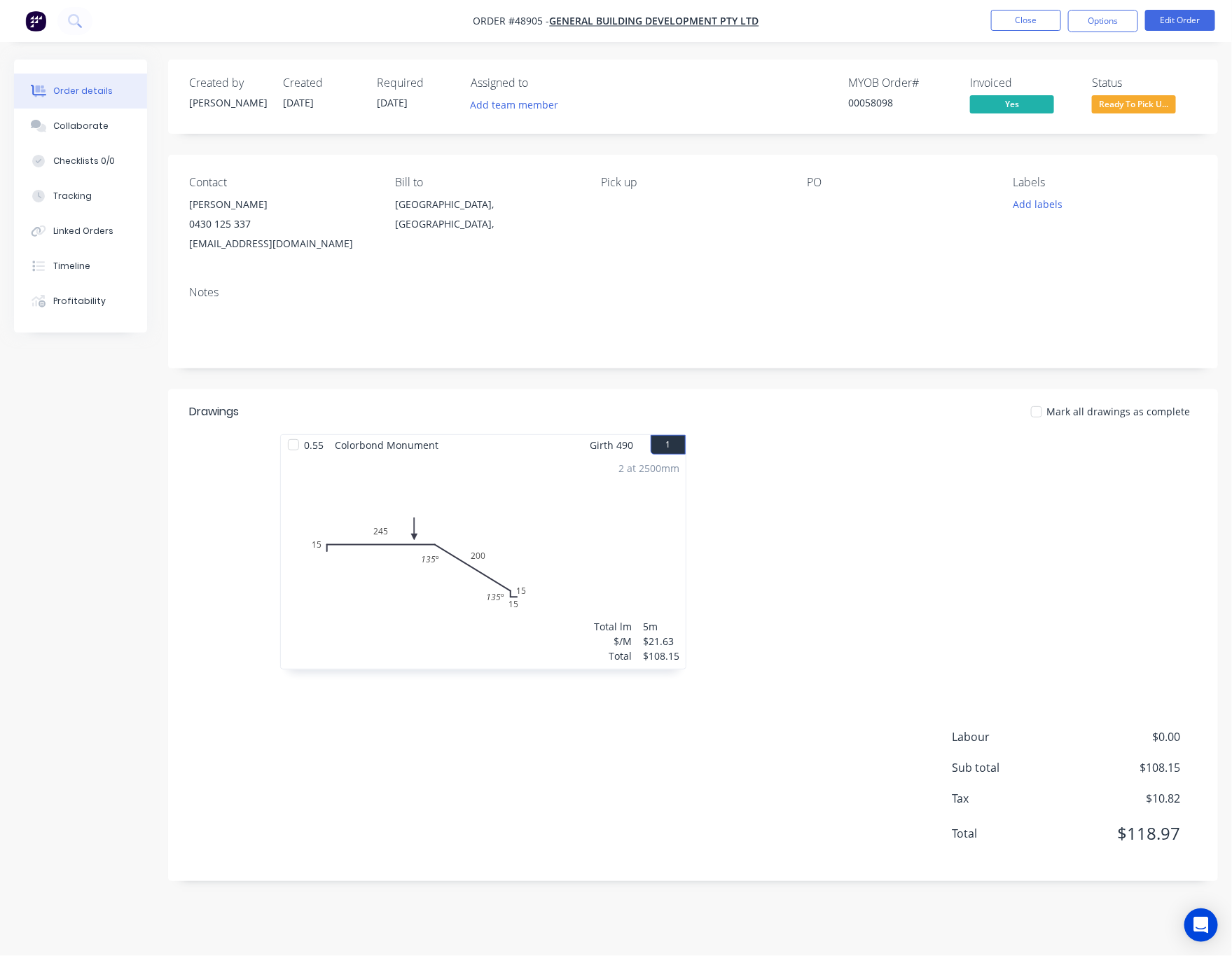
click at [1056, 112] on span "Ready To Pick U..." at bounding box center [1134, 104] width 84 height 17
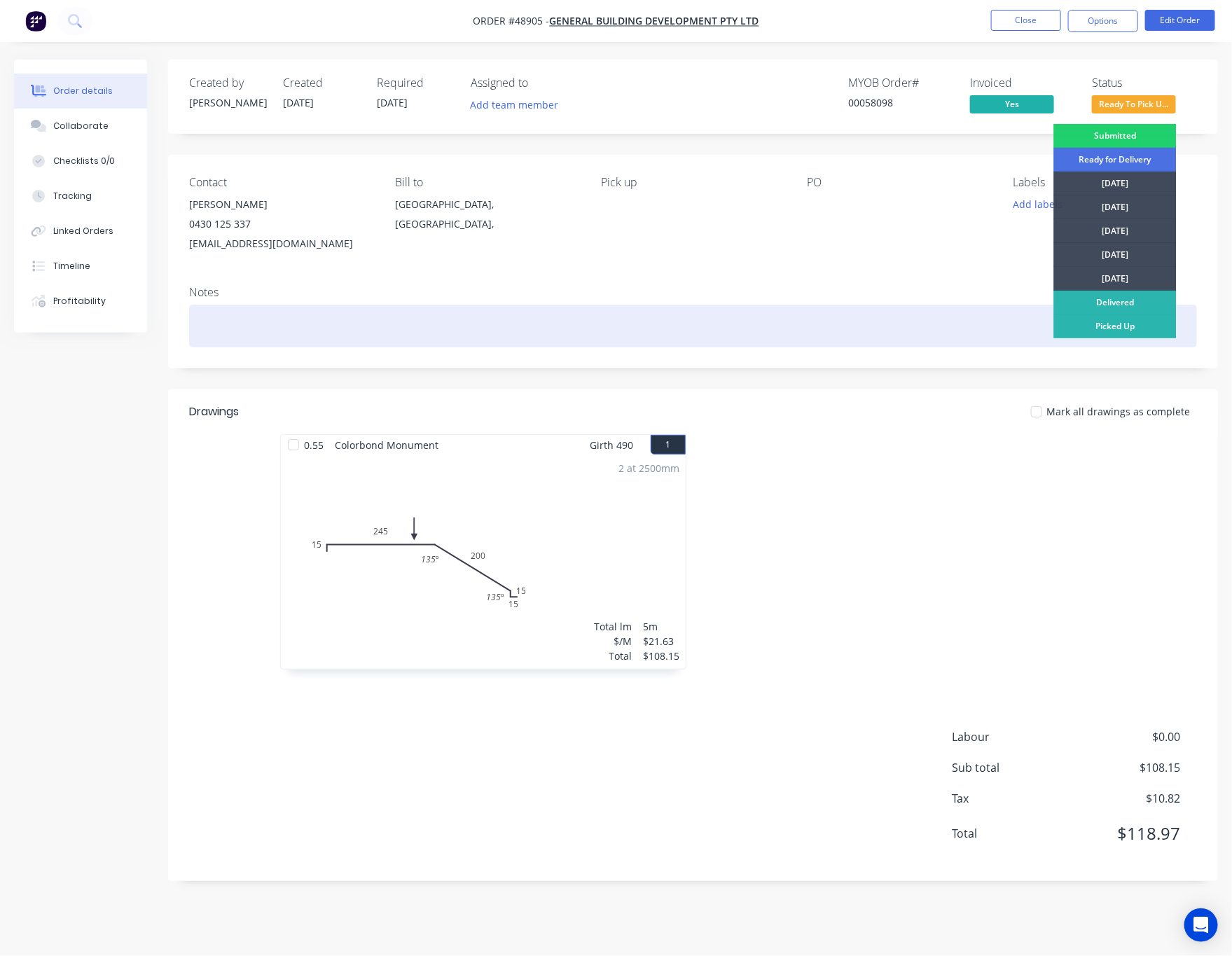
click at [1056, 332] on div "Picked Up" at bounding box center [1115, 326] width 122 height 24
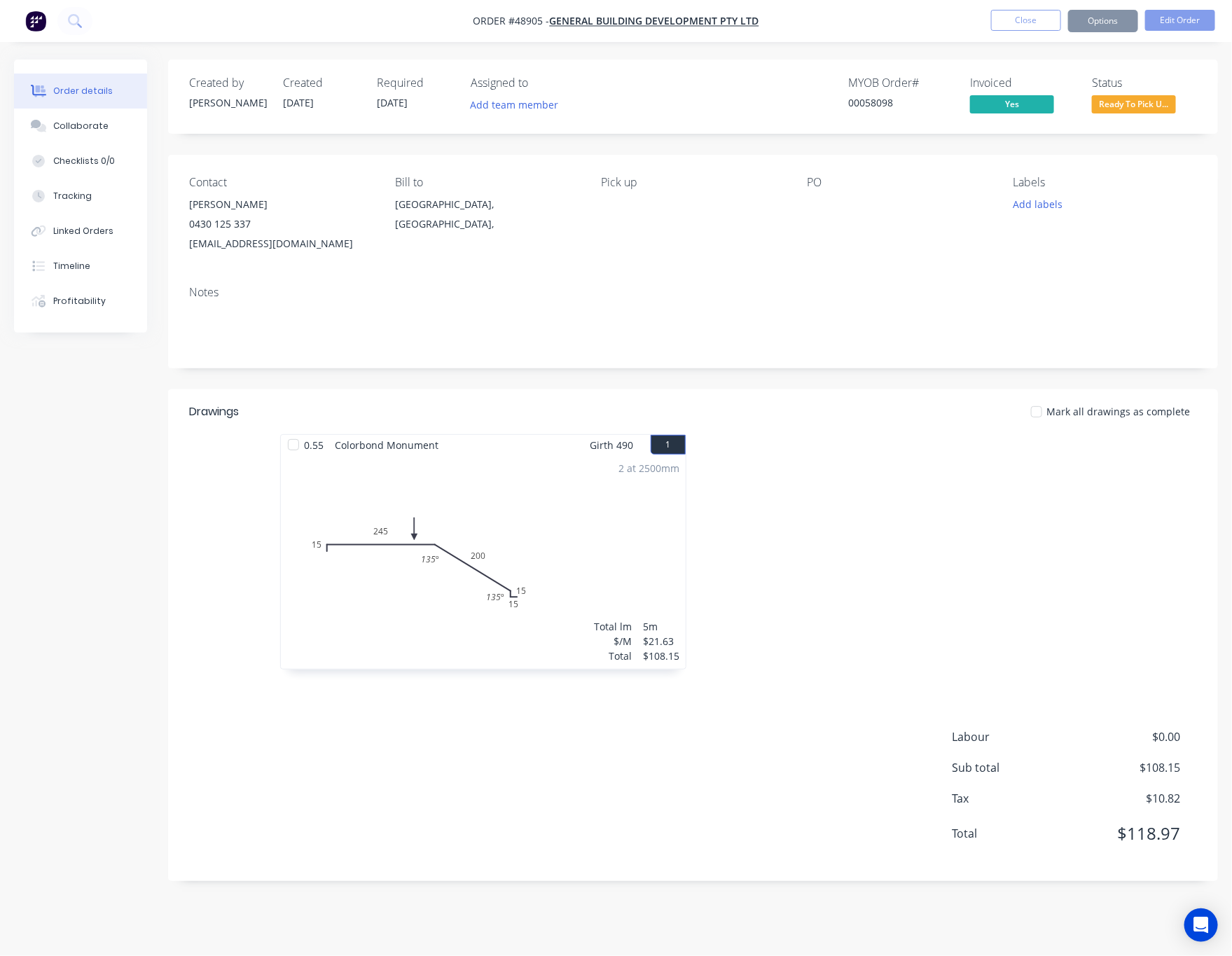
drag, startPoint x: 1158, startPoint y: 103, endPoint x: 1156, endPoint y: 115, distance: 12.2
click at [1056, 101] on span "Ready To Pick U..." at bounding box center [1134, 104] width 84 height 17
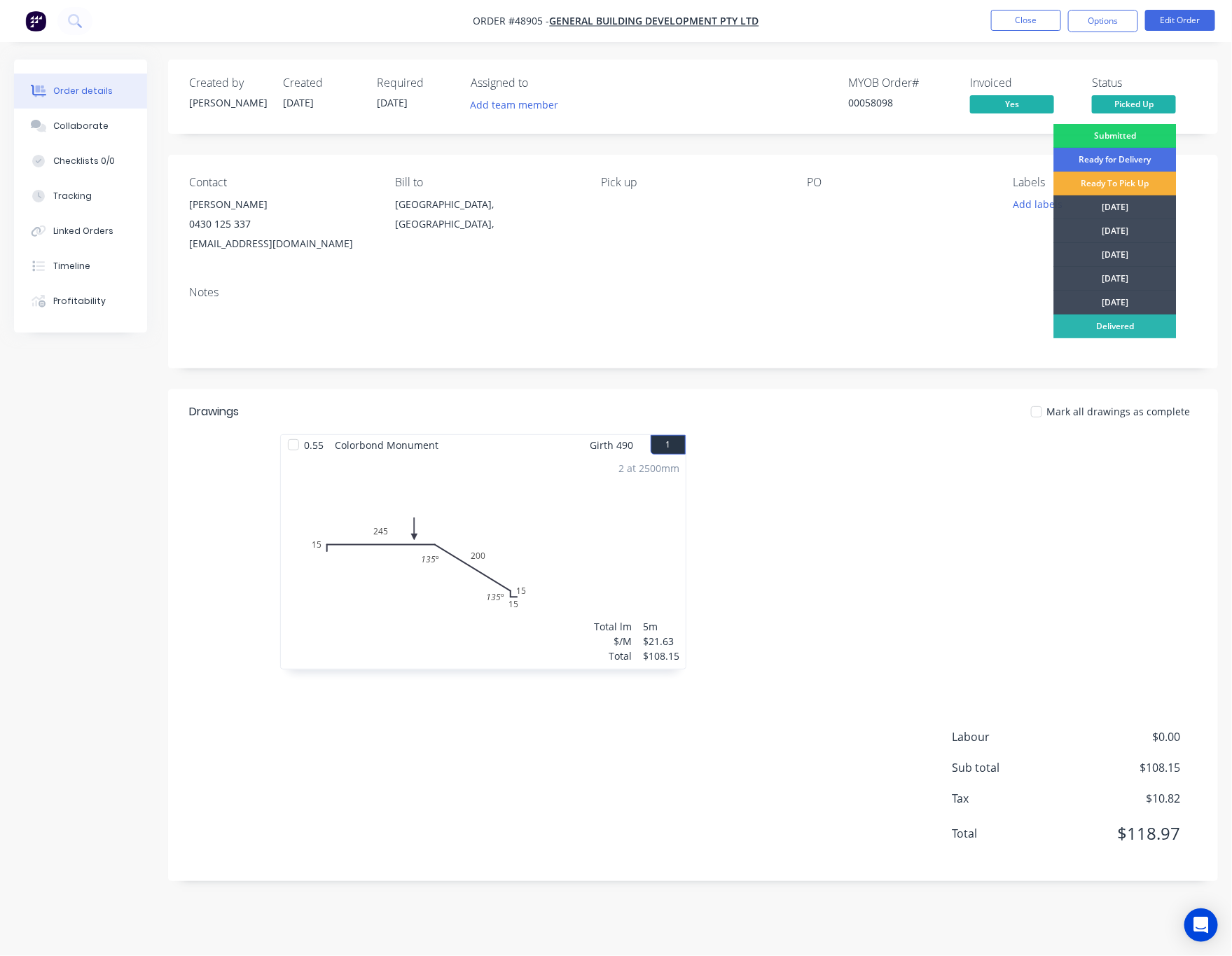
click at [1056, 318] on div "Delivered" at bounding box center [1115, 326] width 122 height 24
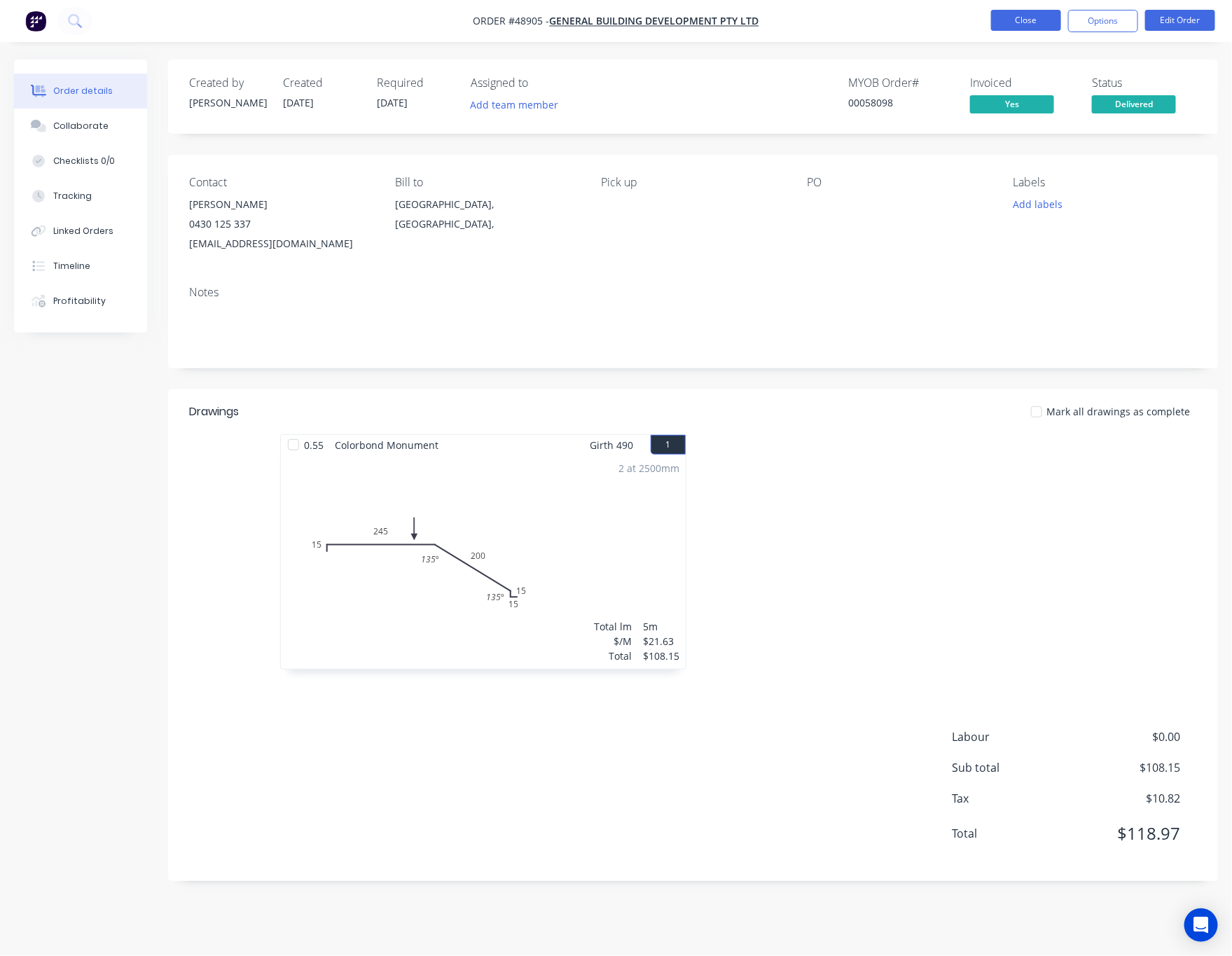
click at [999, 24] on button "Close" at bounding box center [1026, 20] width 70 height 21
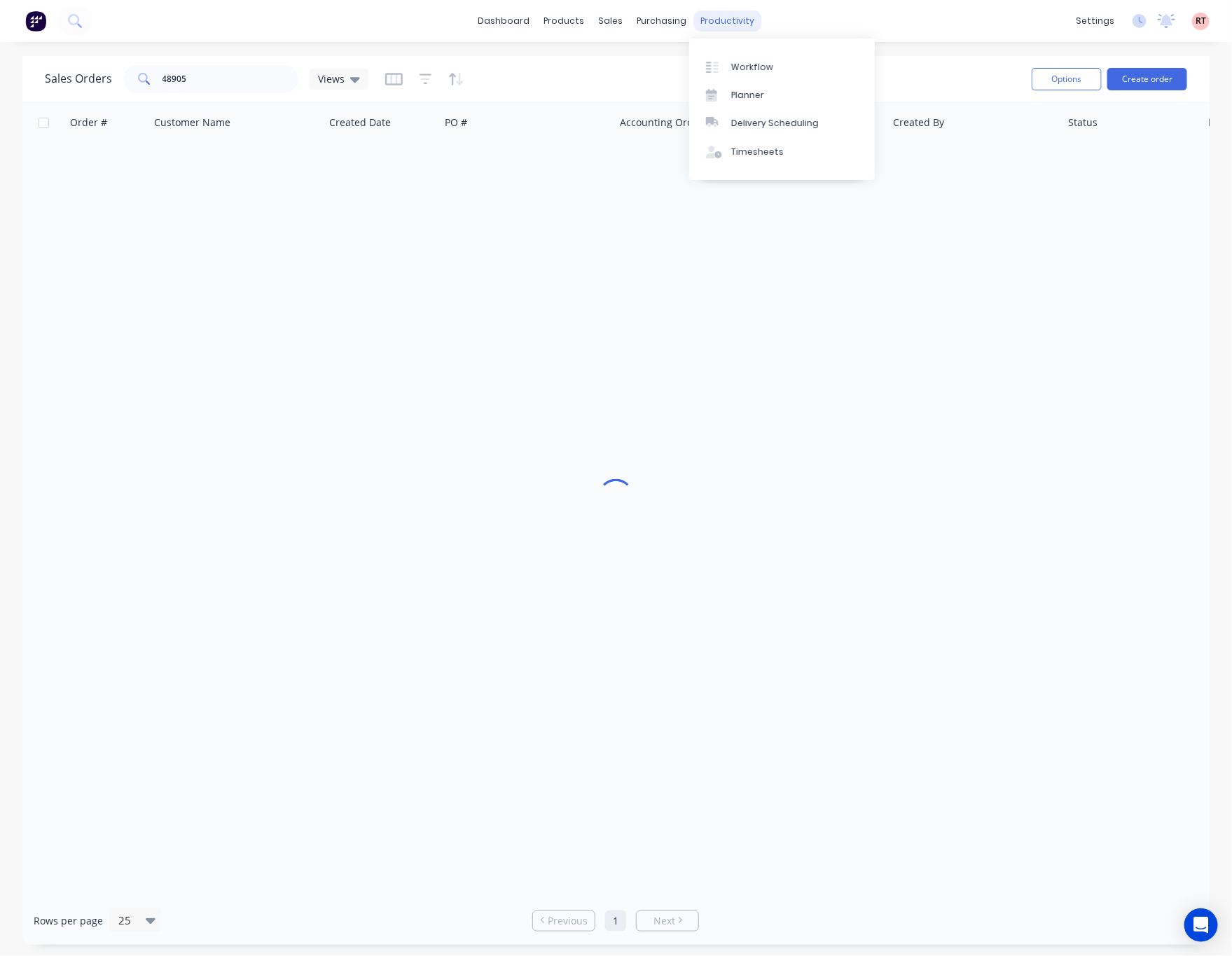
click at [706, 19] on div "productivity" at bounding box center [727, 21] width 68 height 21
click at [759, 114] on link "Delivery Scheduling" at bounding box center [782, 123] width 185 height 28
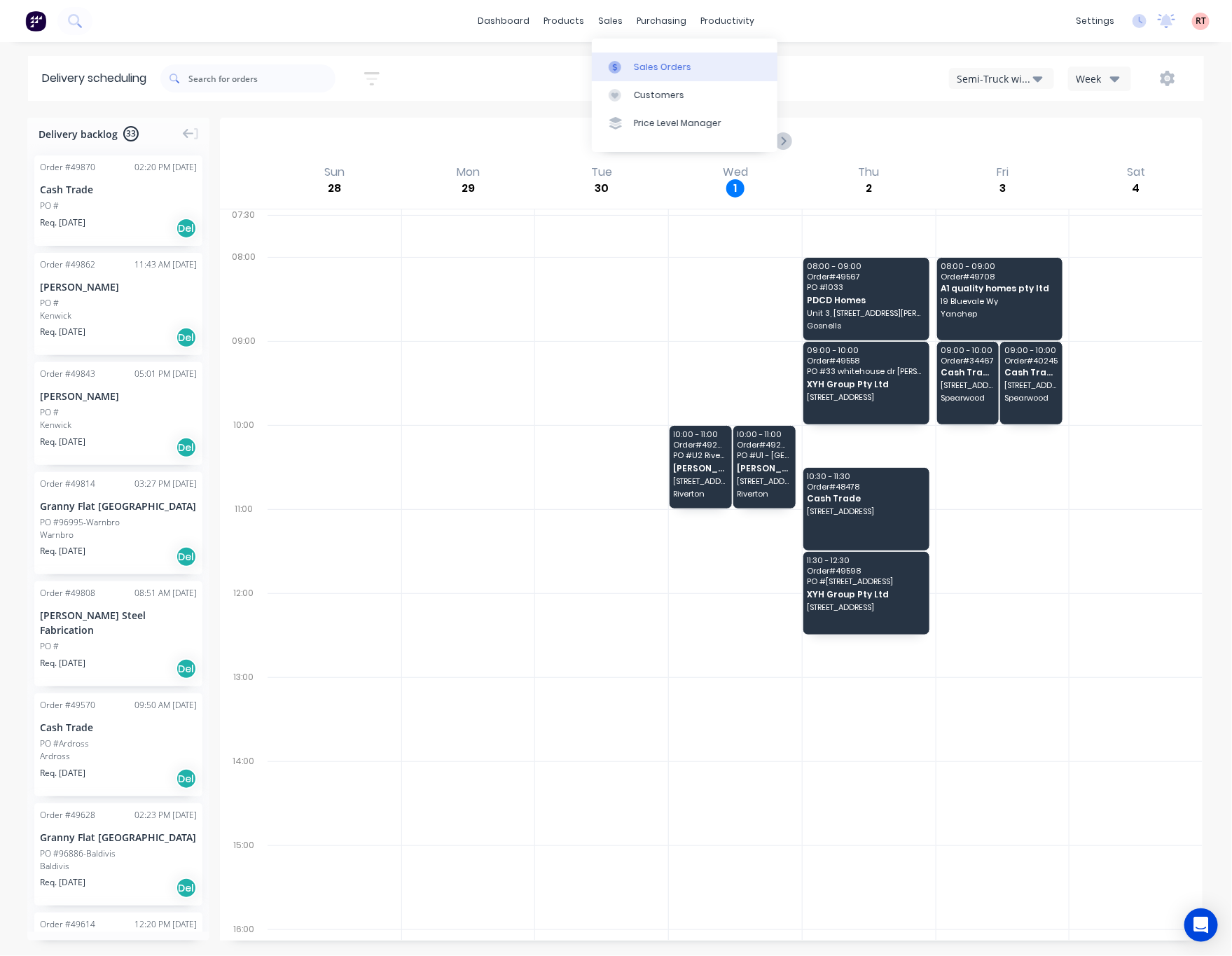
click at [669, 65] on div "Sales Orders" at bounding box center [663, 67] width 58 height 12
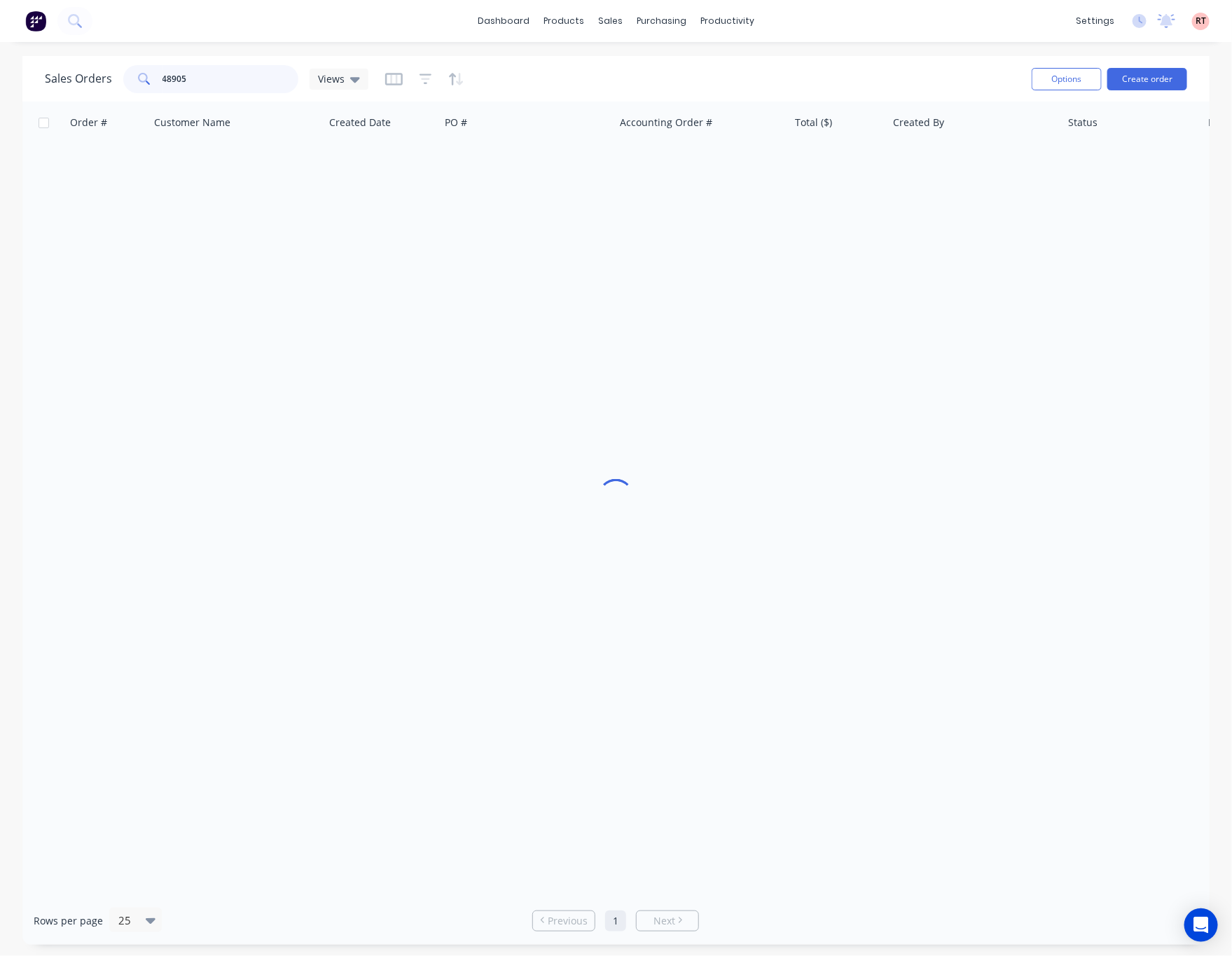
drag, startPoint x: 242, startPoint y: 88, endPoint x: 135, endPoint y: 87, distance: 107.0
click at [142, 87] on div "48905" at bounding box center [211, 79] width 175 height 28
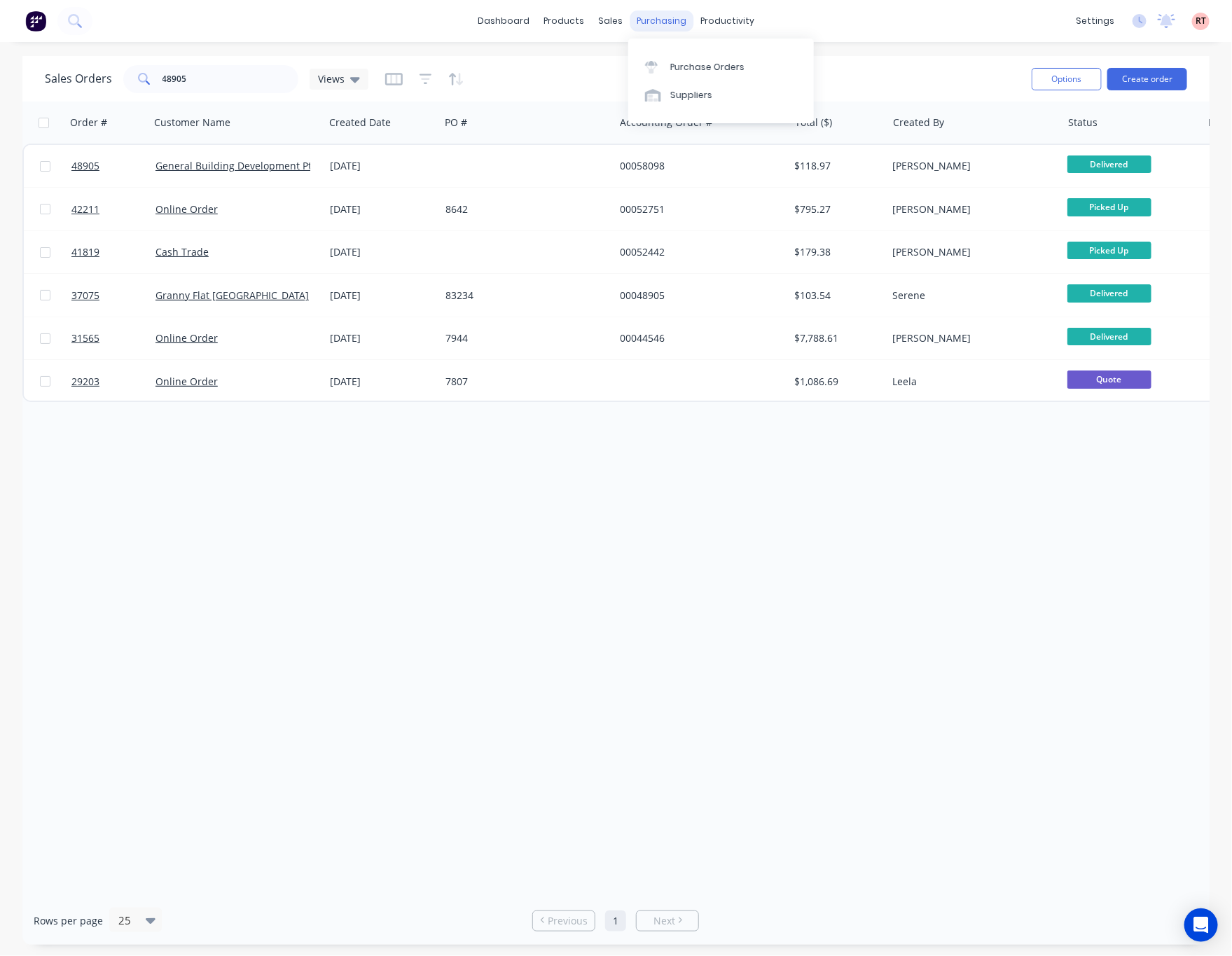
click at [668, 25] on div "purchasing" at bounding box center [661, 21] width 64 height 21
click at [792, 129] on div "Delivery Scheduling" at bounding box center [775, 123] width 87 height 12
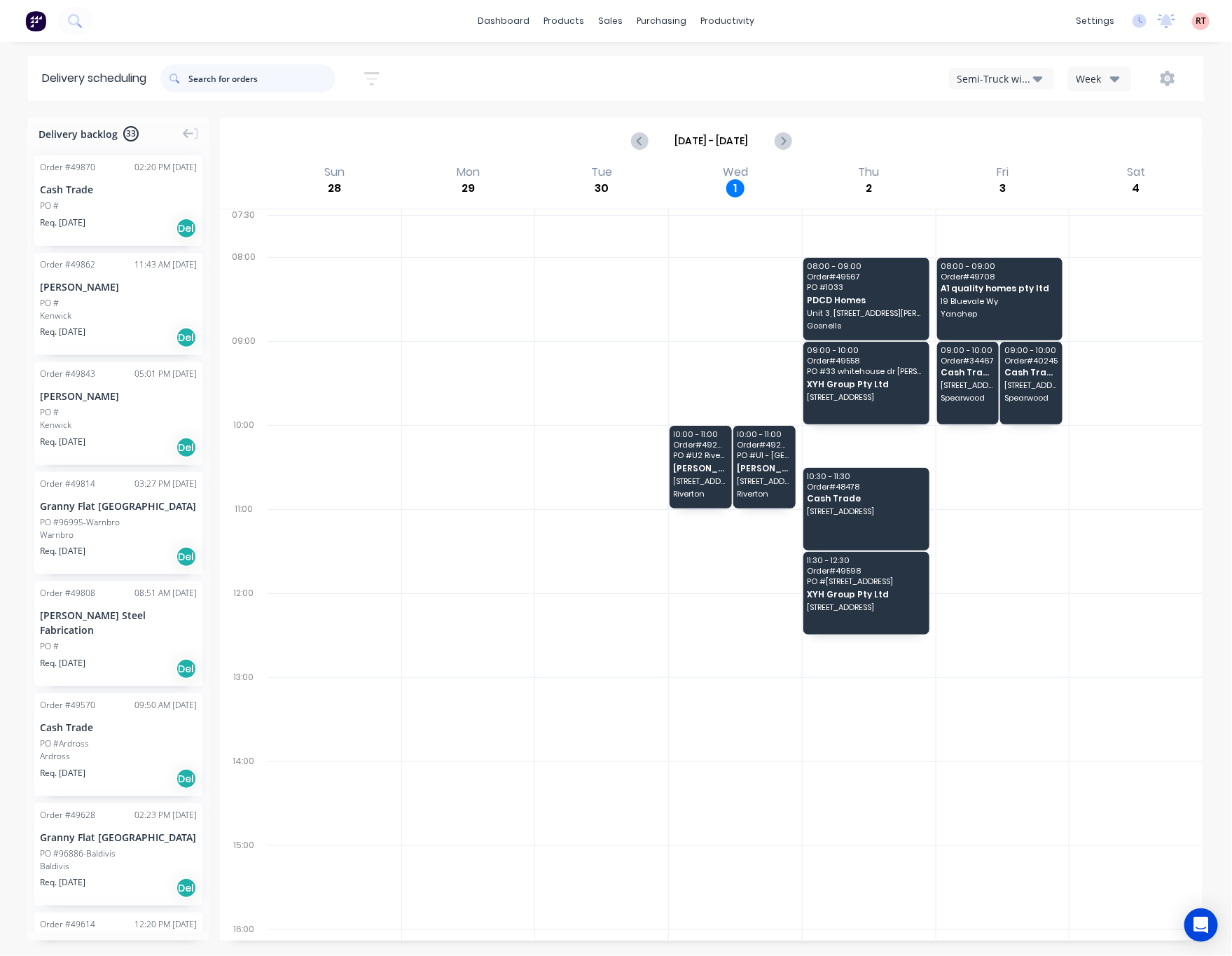
click at [290, 85] on input "text" at bounding box center [261, 79] width 147 height 28
click at [603, 27] on div "sales" at bounding box center [610, 21] width 38 height 21
click at [675, 72] on div "Sales Orders" at bounding box center [663, 67] width 58 height 12
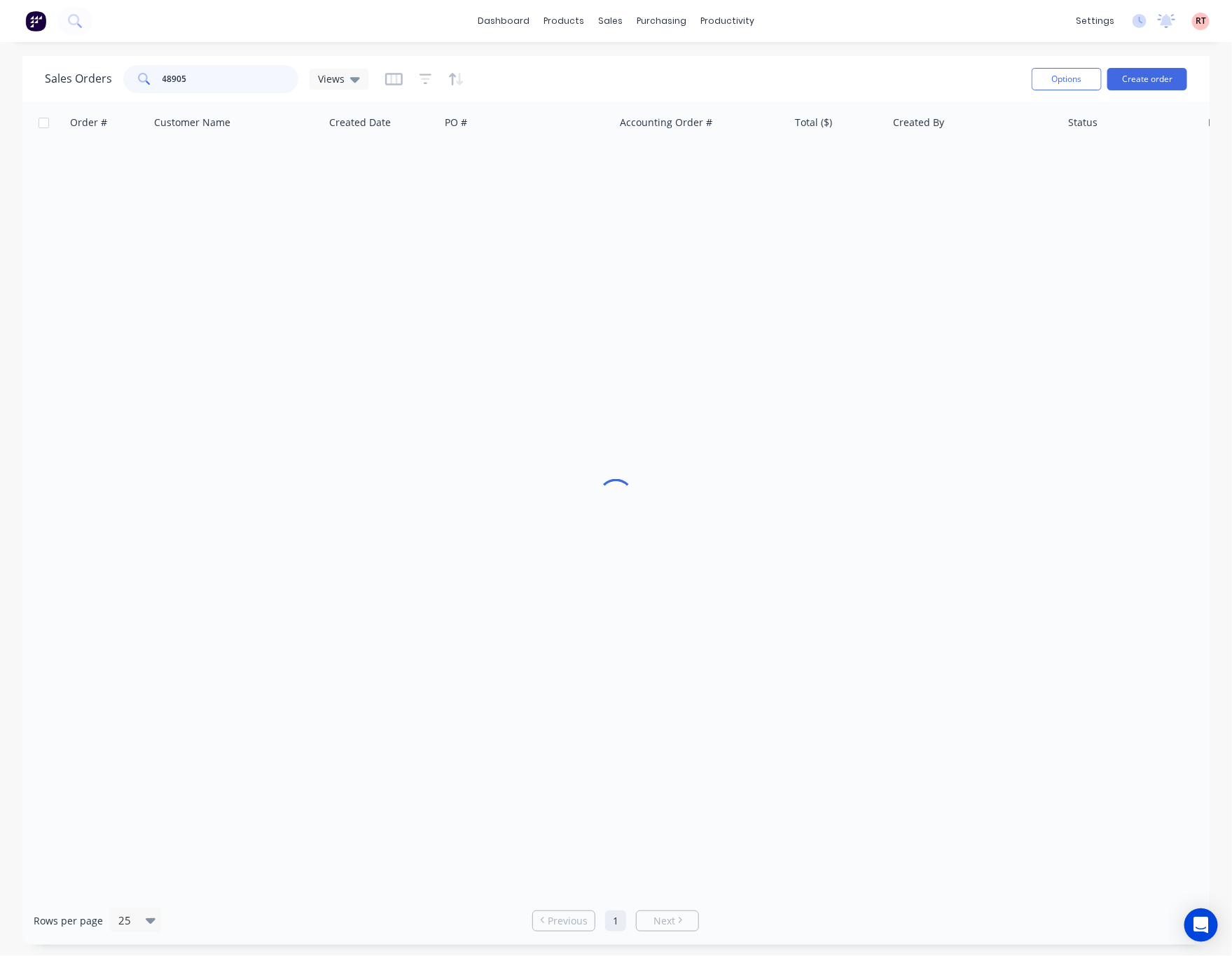
drag, startPoint x: 215, startPoint y: 80, endPoint x: 114, endPoint y: 84, distance: 101.1
click at [115, 83] on div "Sales Orders 48905 Views" at bounding box center [206, 79] width 324 height 28
type input "58303"
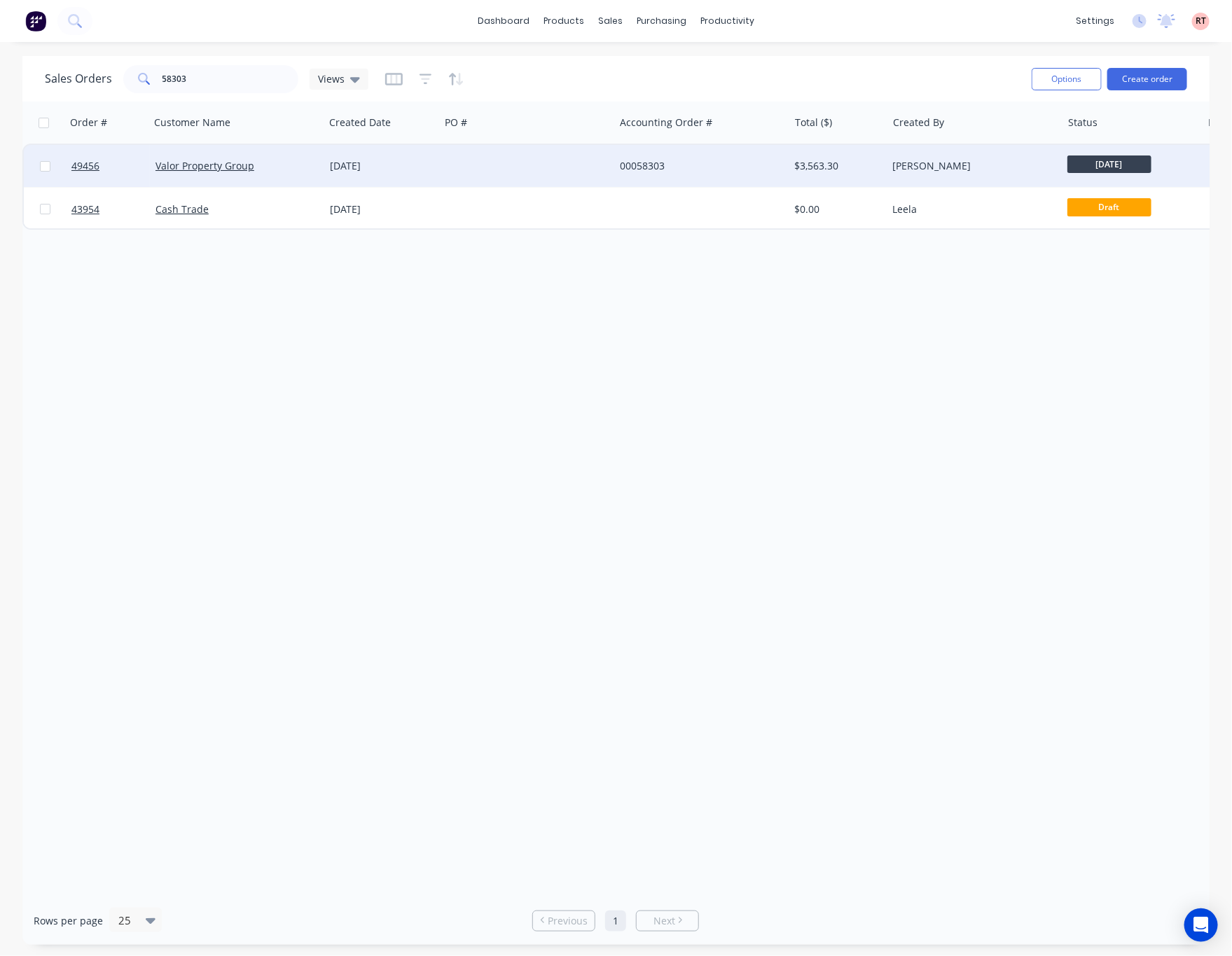
click at [542, 174] on div at bounding box center [526, 166] width 174 height 42
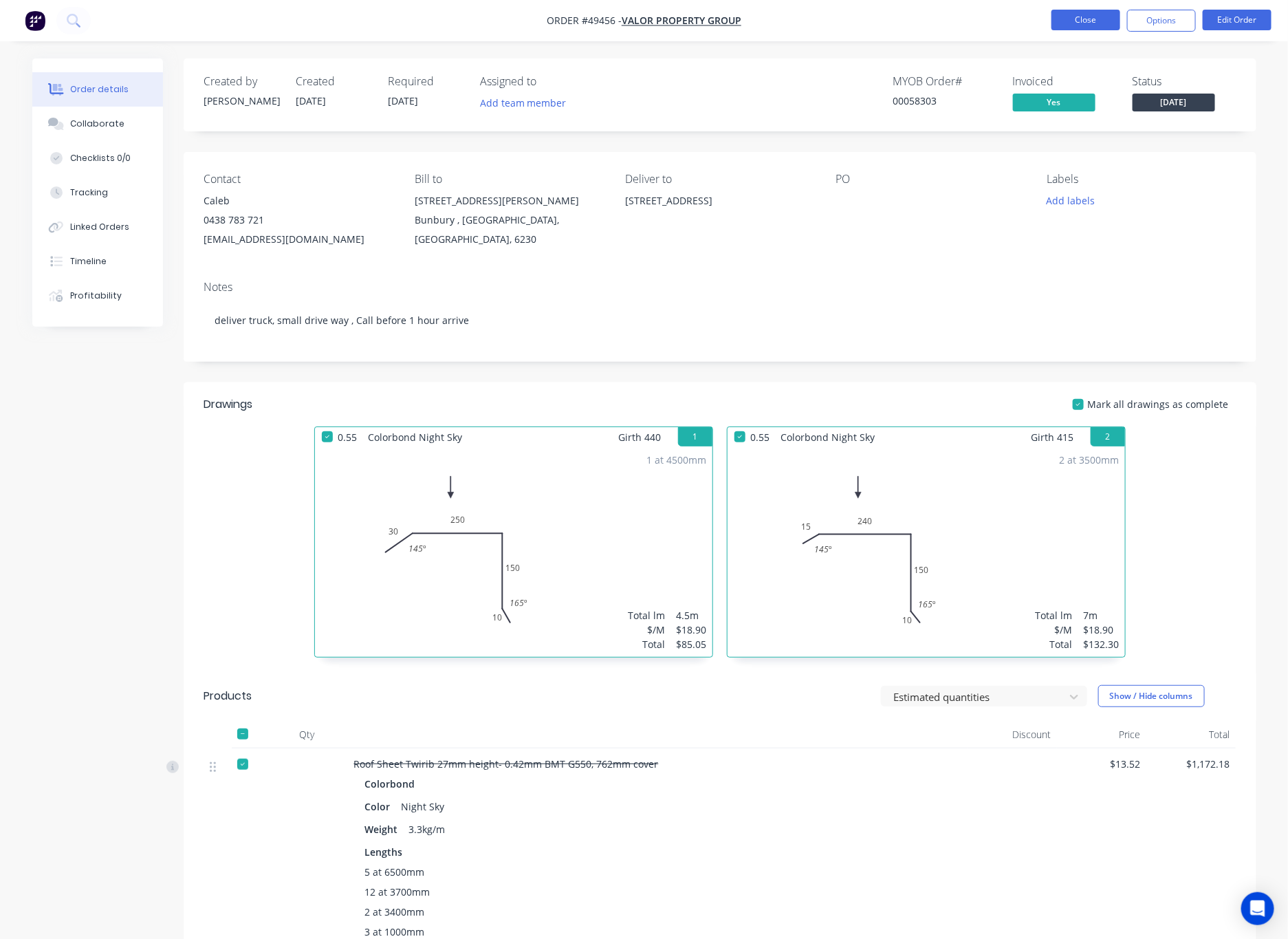
click at [1037, 25] on button "Close" at bounding box center [1086, 20] width 69 height 21
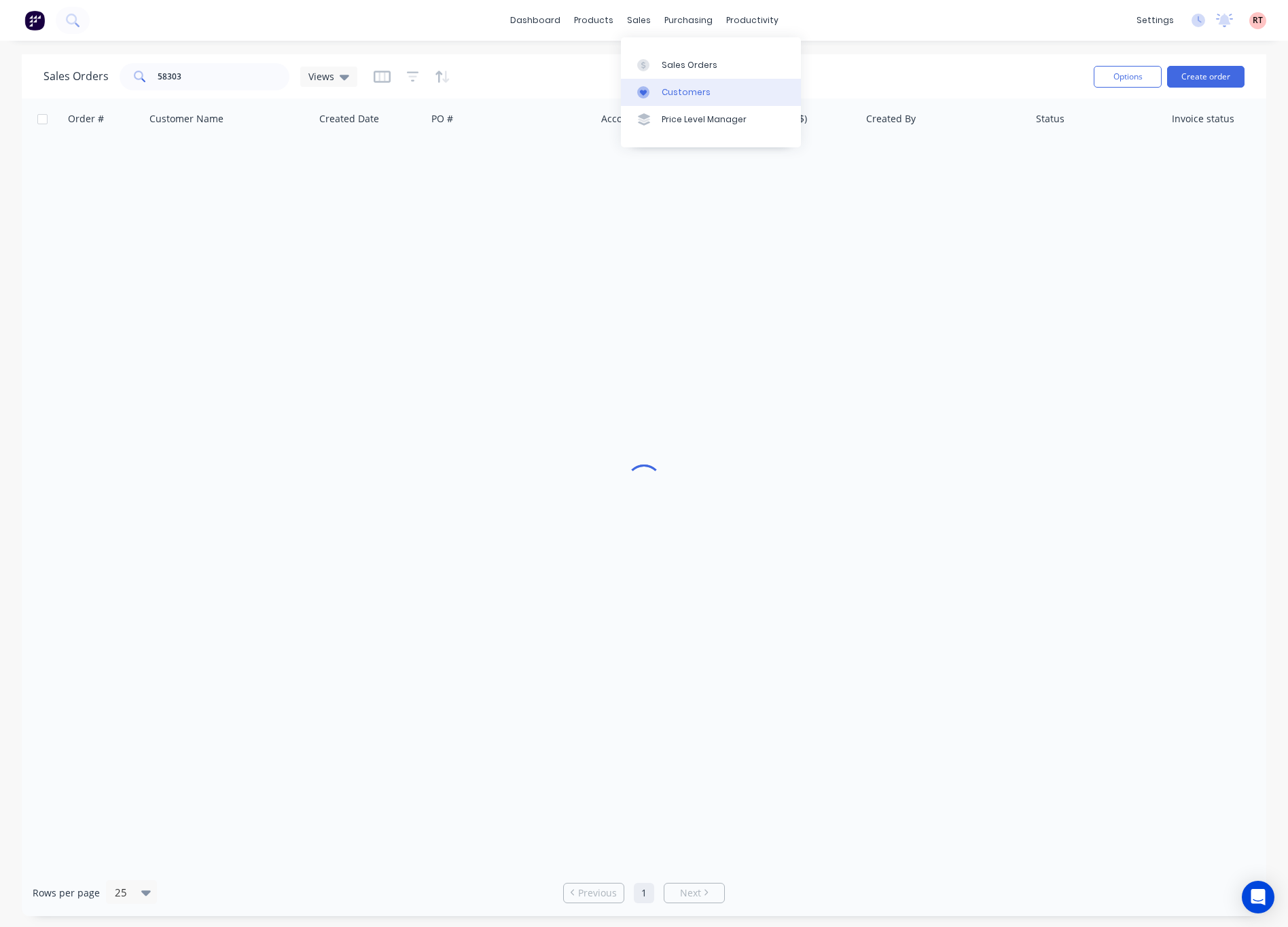
click at [665, 82] on link "Customers" at bounding box center [711, 92] width 180 height 27
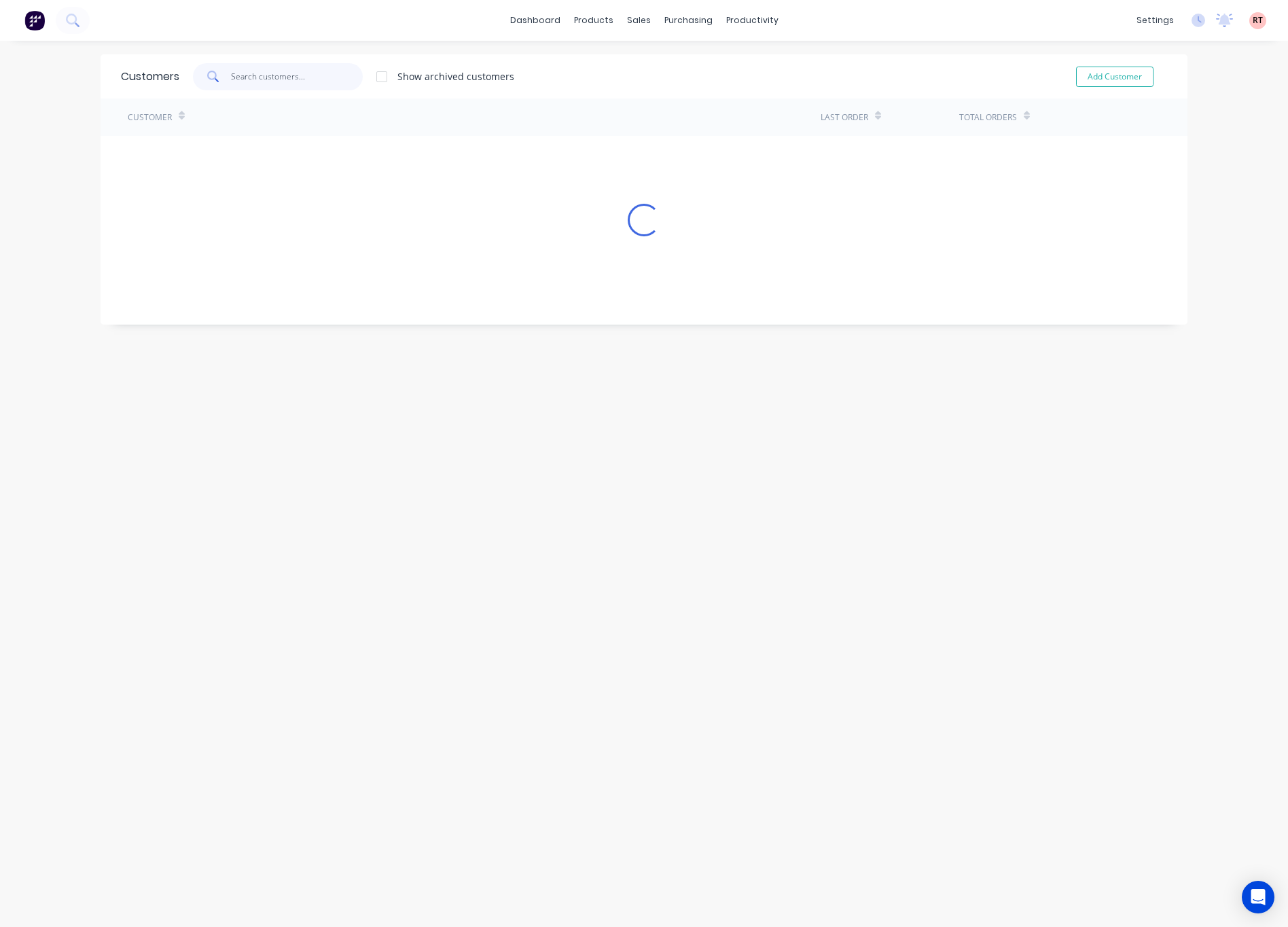
click at [299, 72] on input "text" at bounding box center [297, 76] width 132 height 27
type input "cash"
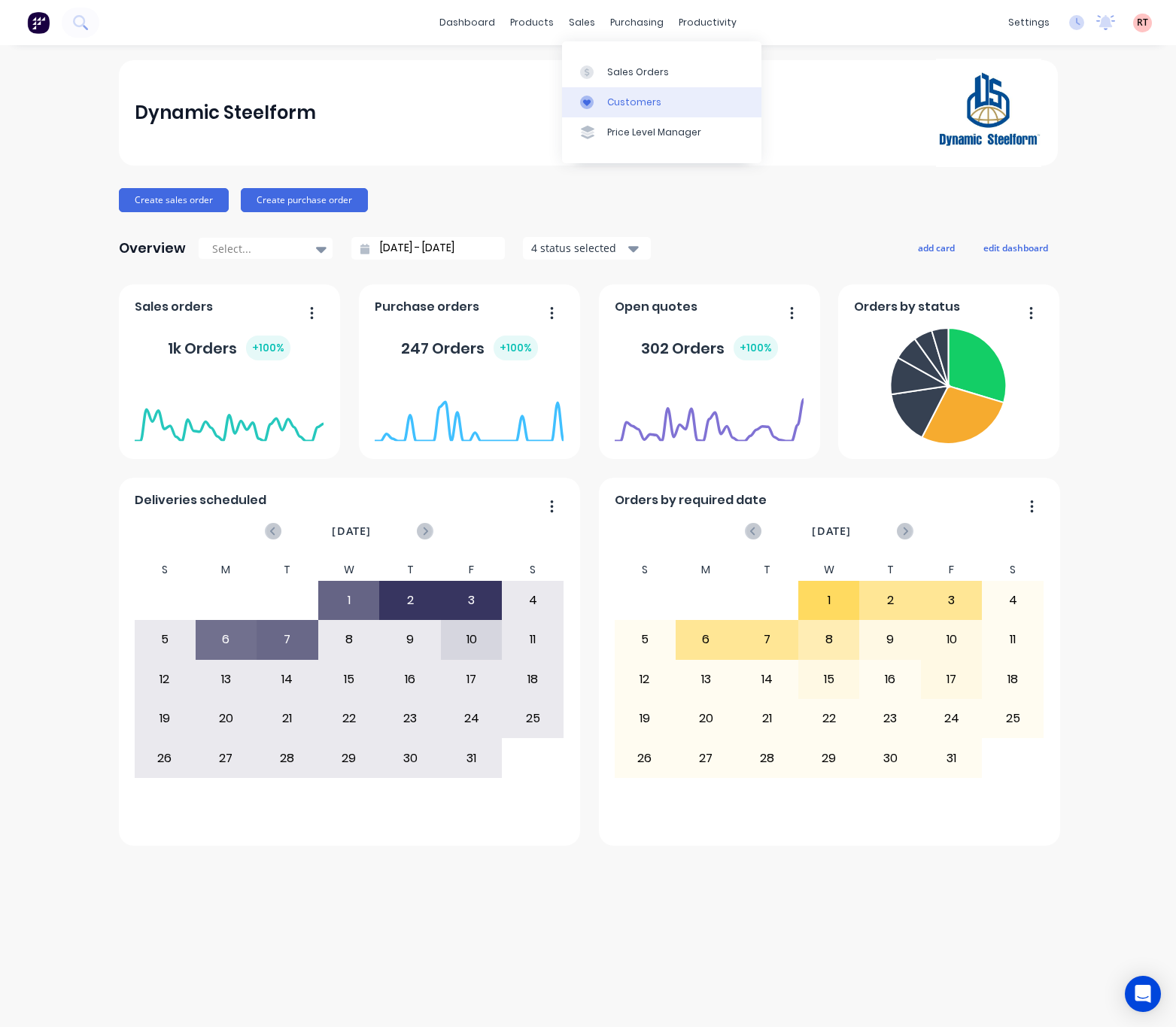
click at [641, 96] on div "Customers" at bounding box center [634, 102] width 54 height 13
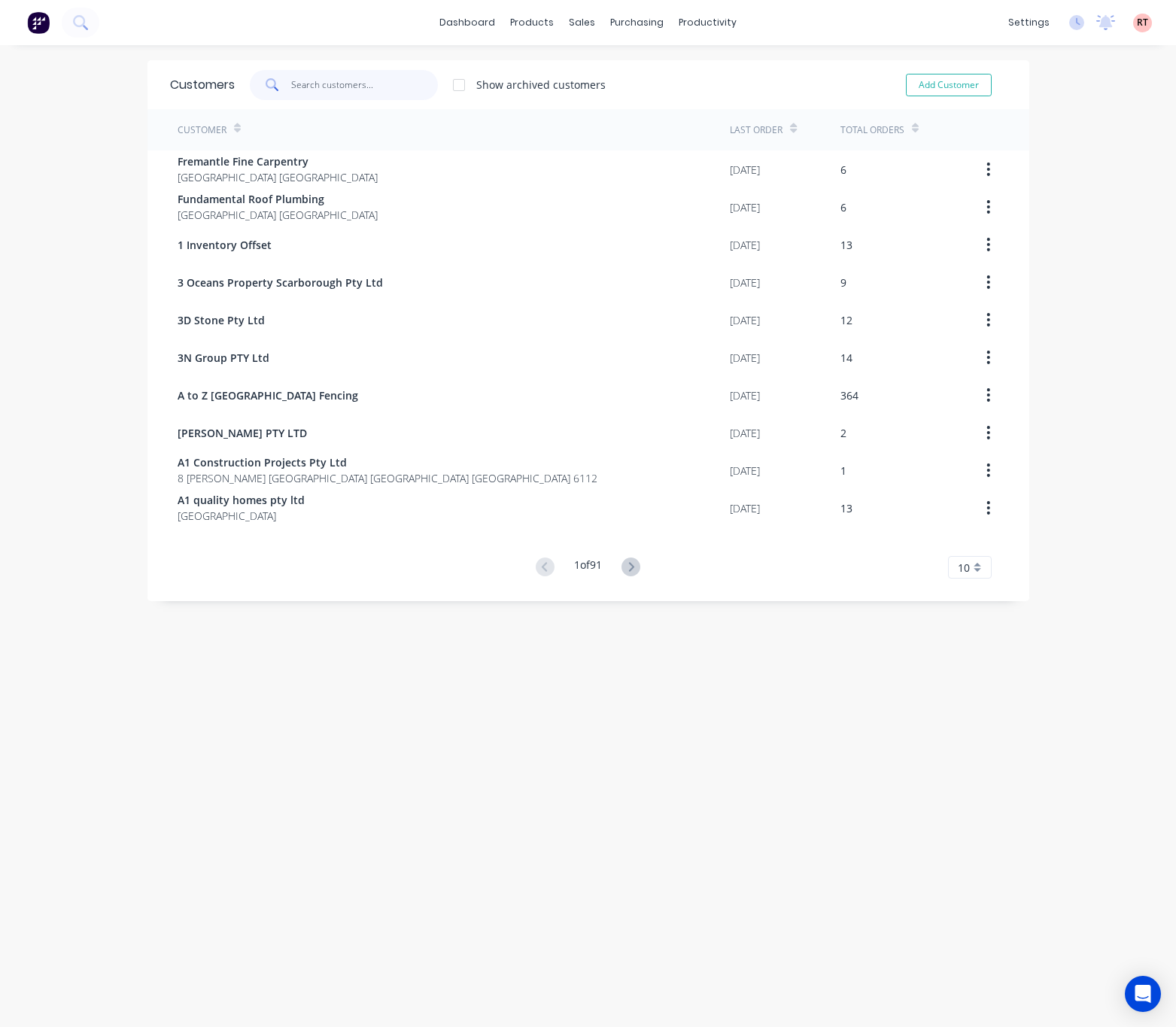
drag, startPoint x: 357, startPoint y: 85, endPoint x: 354, endPoint y: 72, distance: 13.3
click at [357, 88] on input "text" at bounding box center [364, 85] width 147 height 30
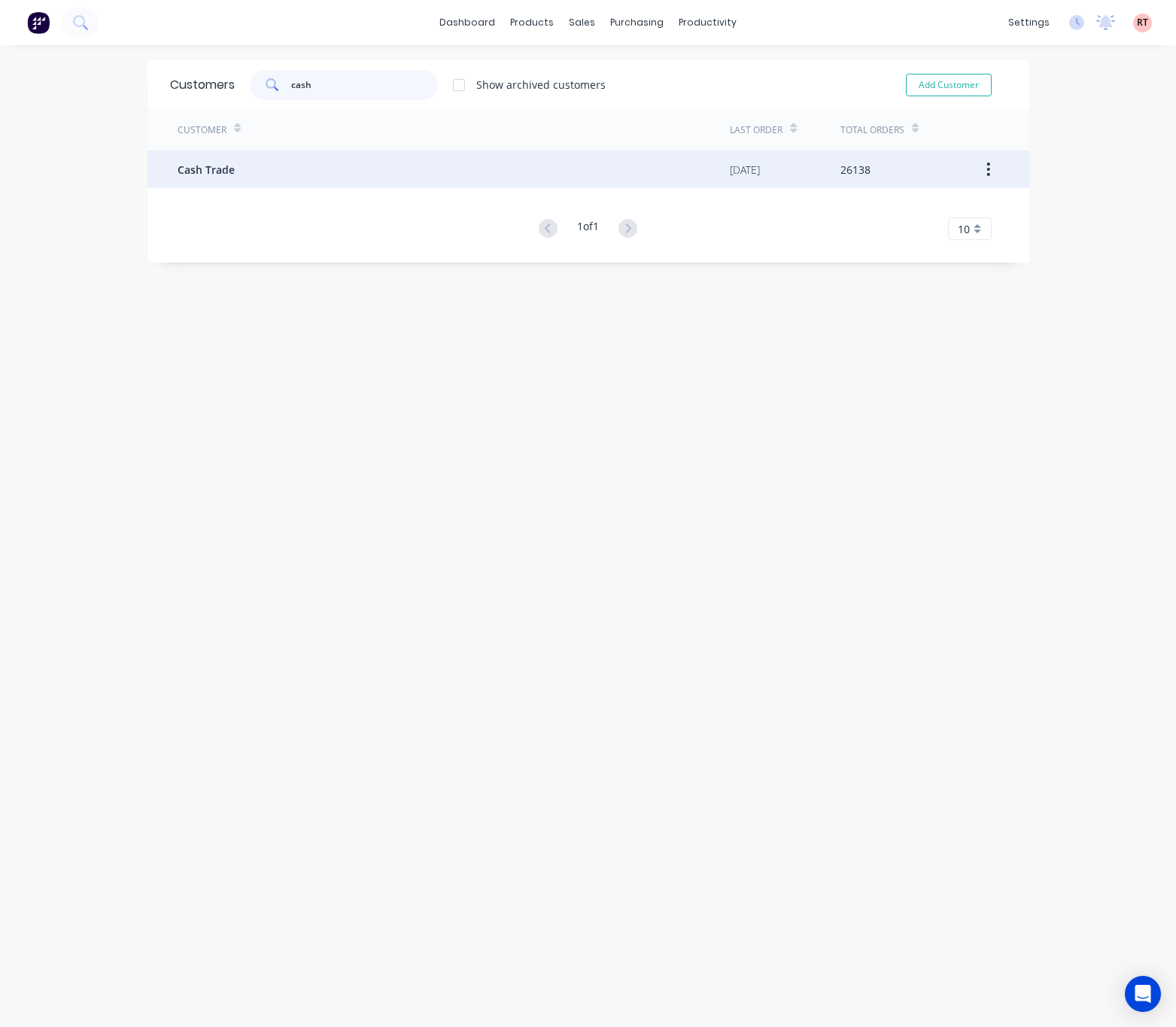
type input "cash"
click at [346, 165] on div "Cash Trade" at bounding box center [454, 169] width 553 height 38
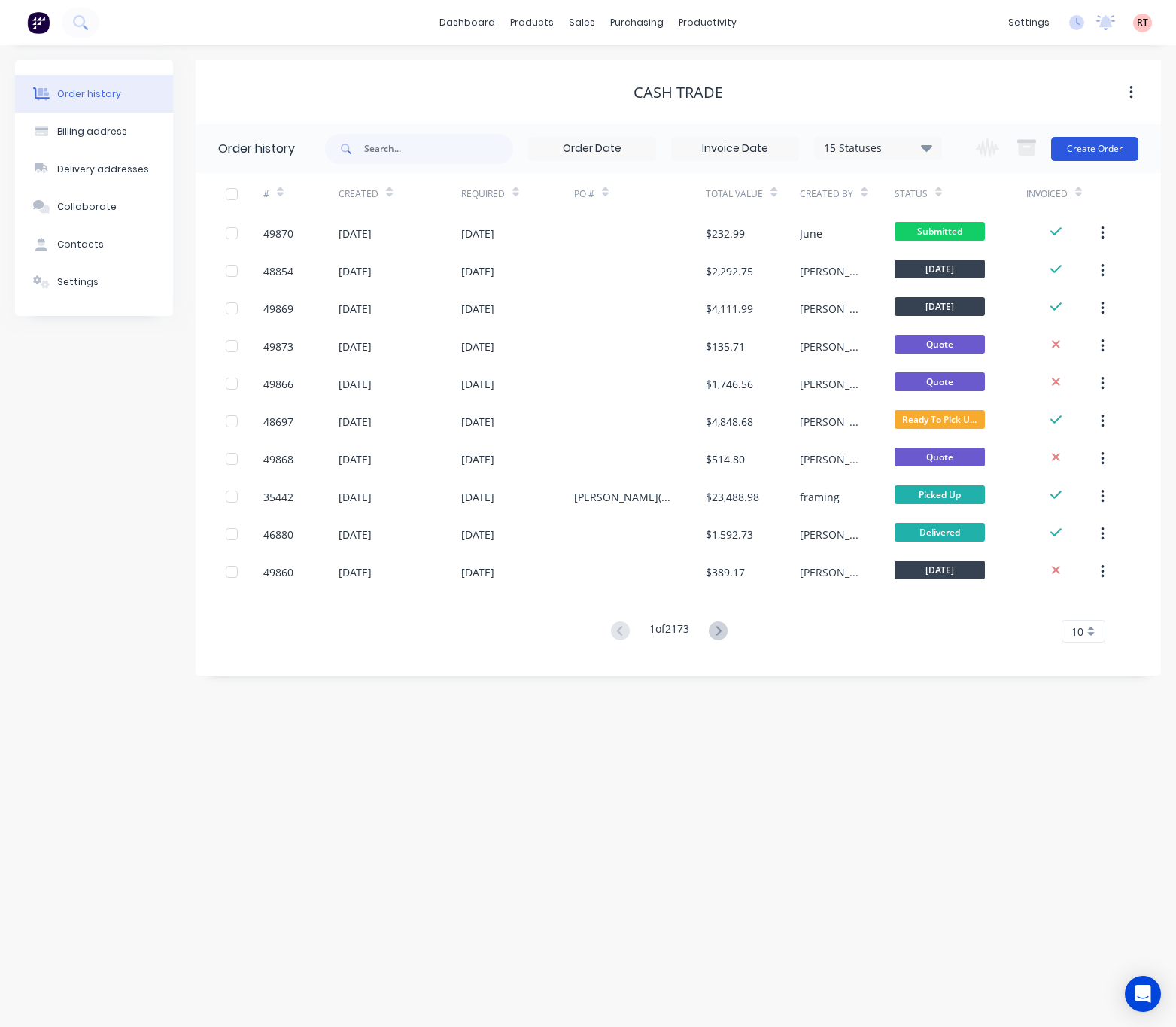
click at [1092, 147] on button "Create Order" at bounding box center [1094, 149] width 87 height 24
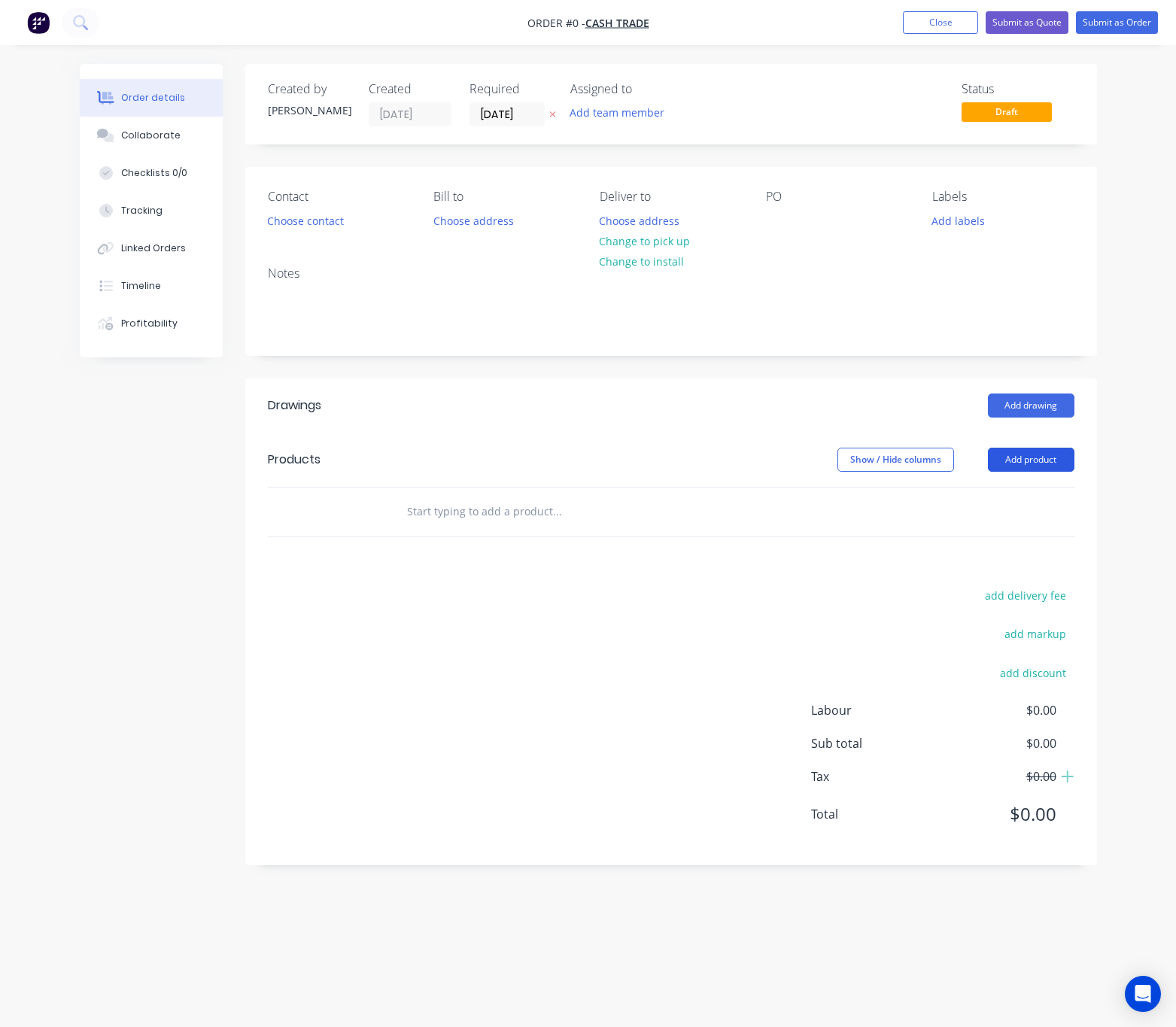
click at [1016, 463] on button "Add product" at bounding box center [1031, 460] width 86 height 24
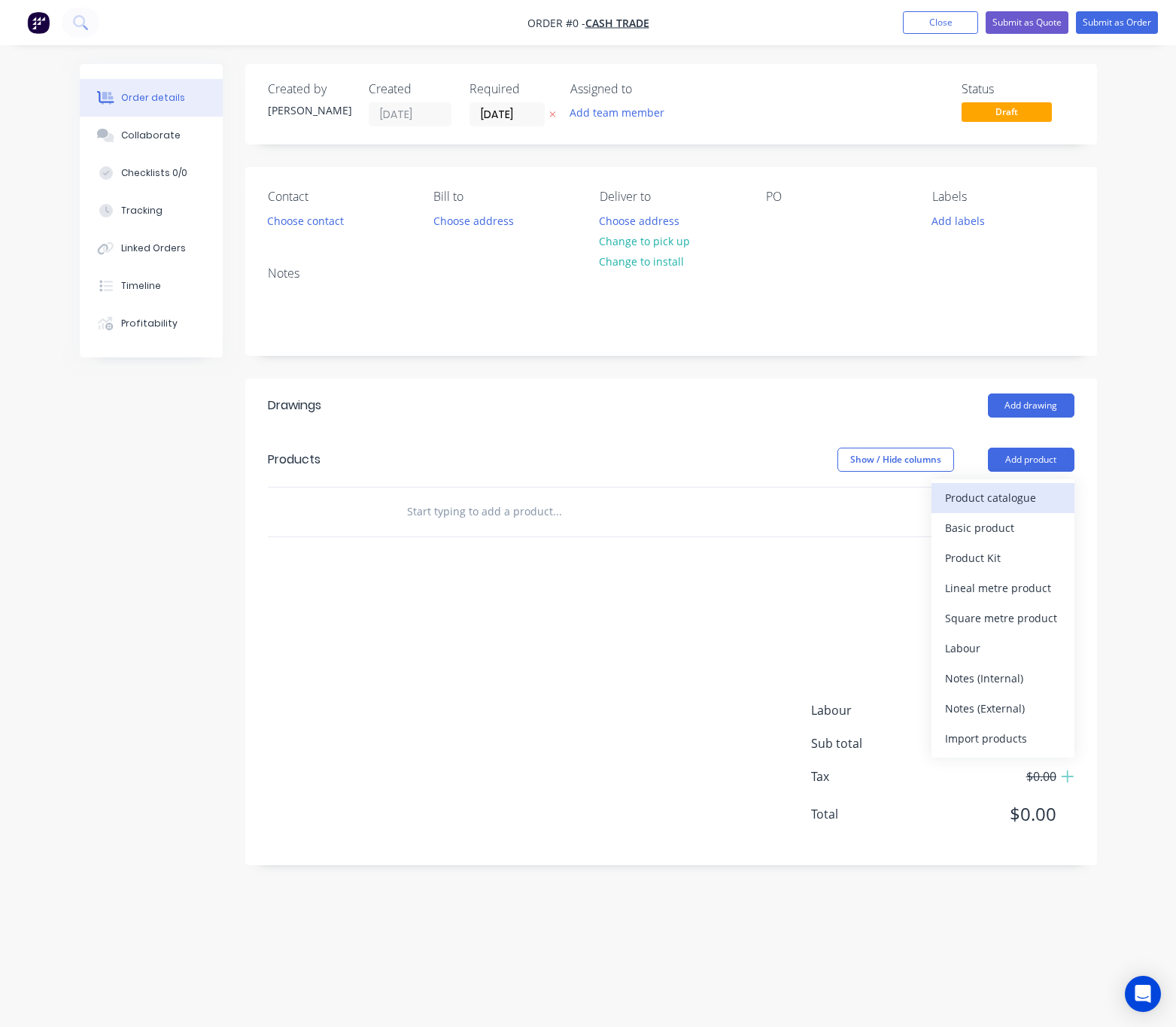
click at [969, 504] on div "Product catalogue" at bounding box center [1002, 497] width 116 height 22
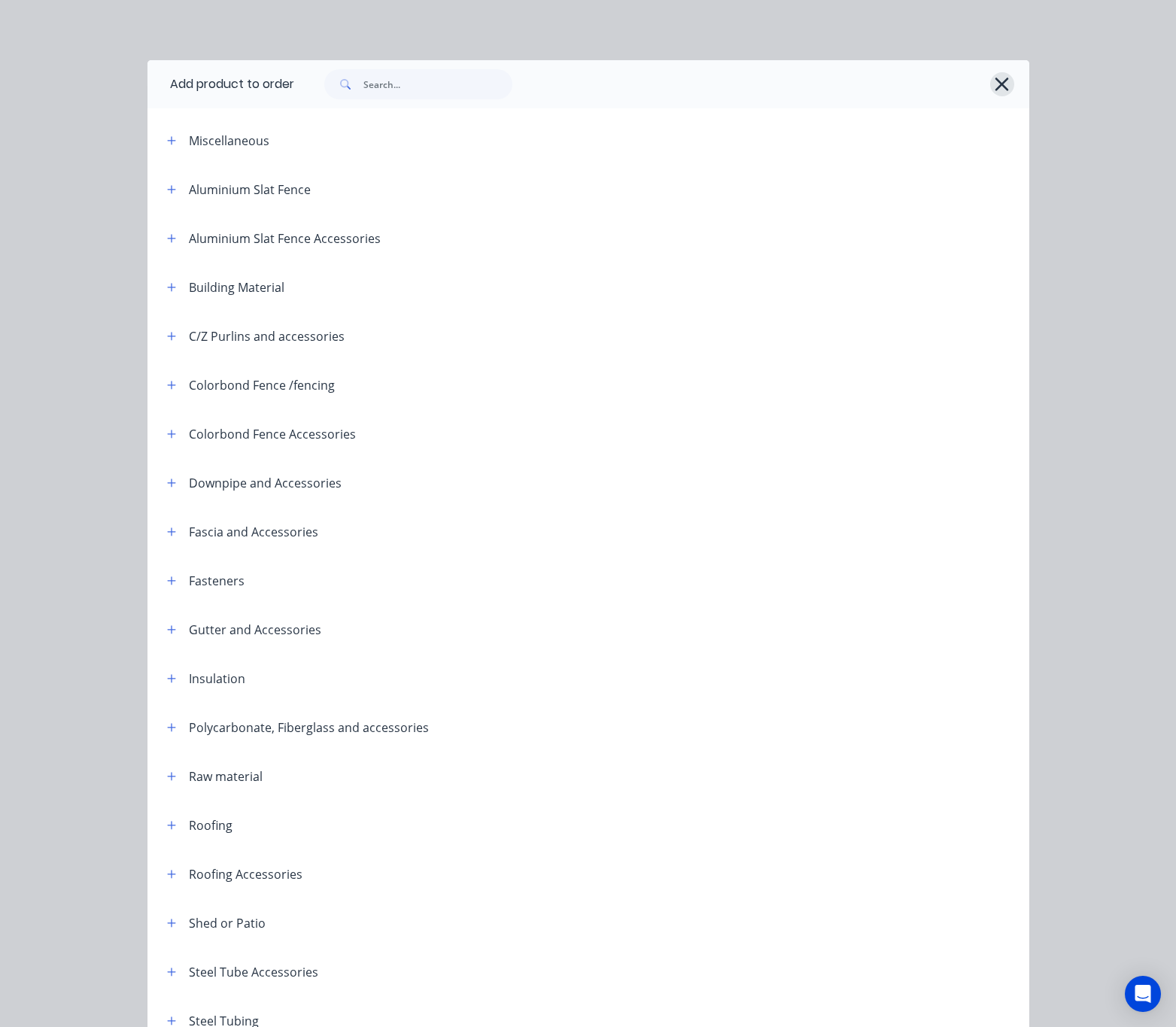
click at [998, 79] on icon "button" at bounding box center [1002, 85] width 13 height 13
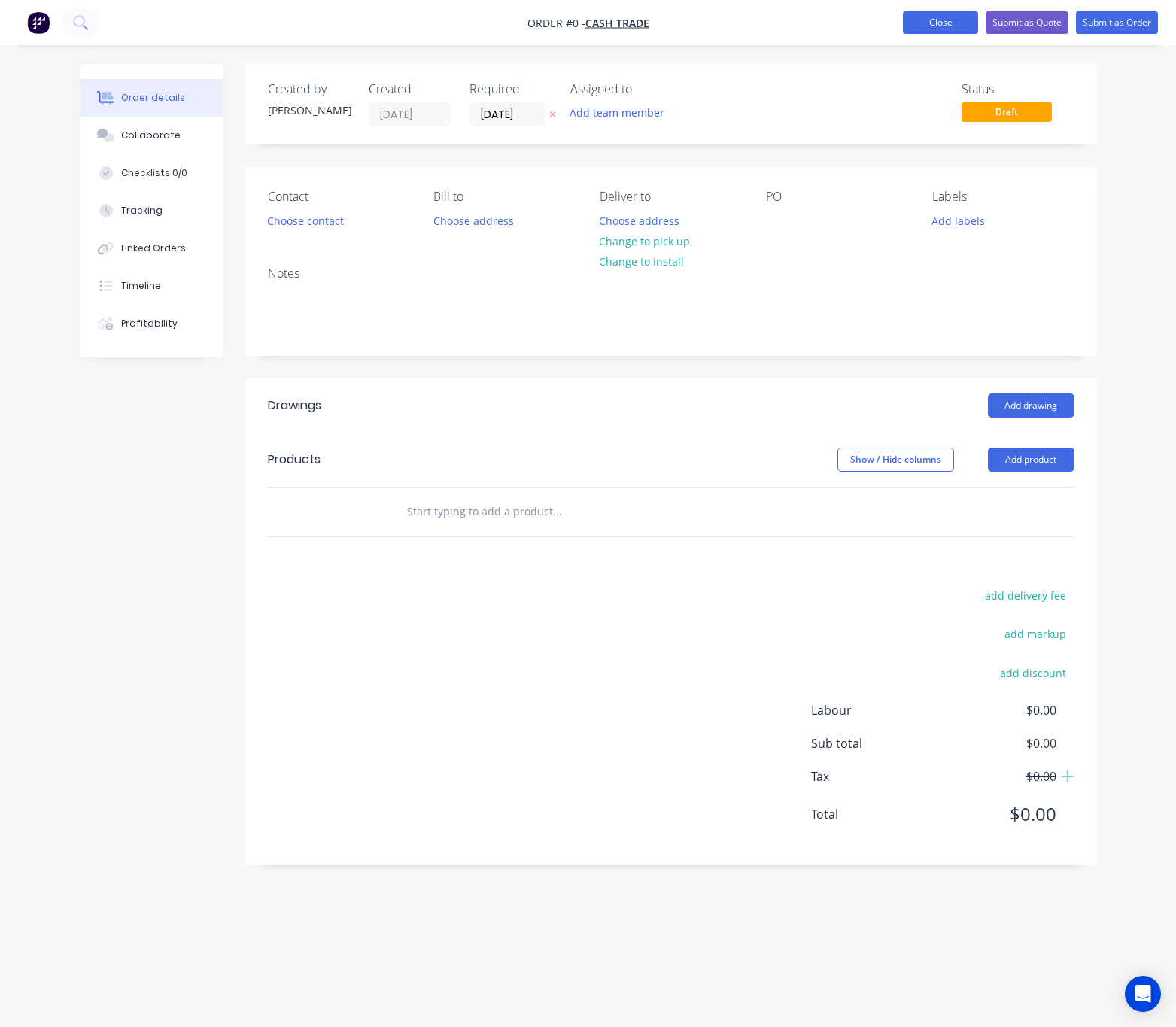
click at [924, 23] on button "Close" at bounding box center [940, 23] width 75 height 23
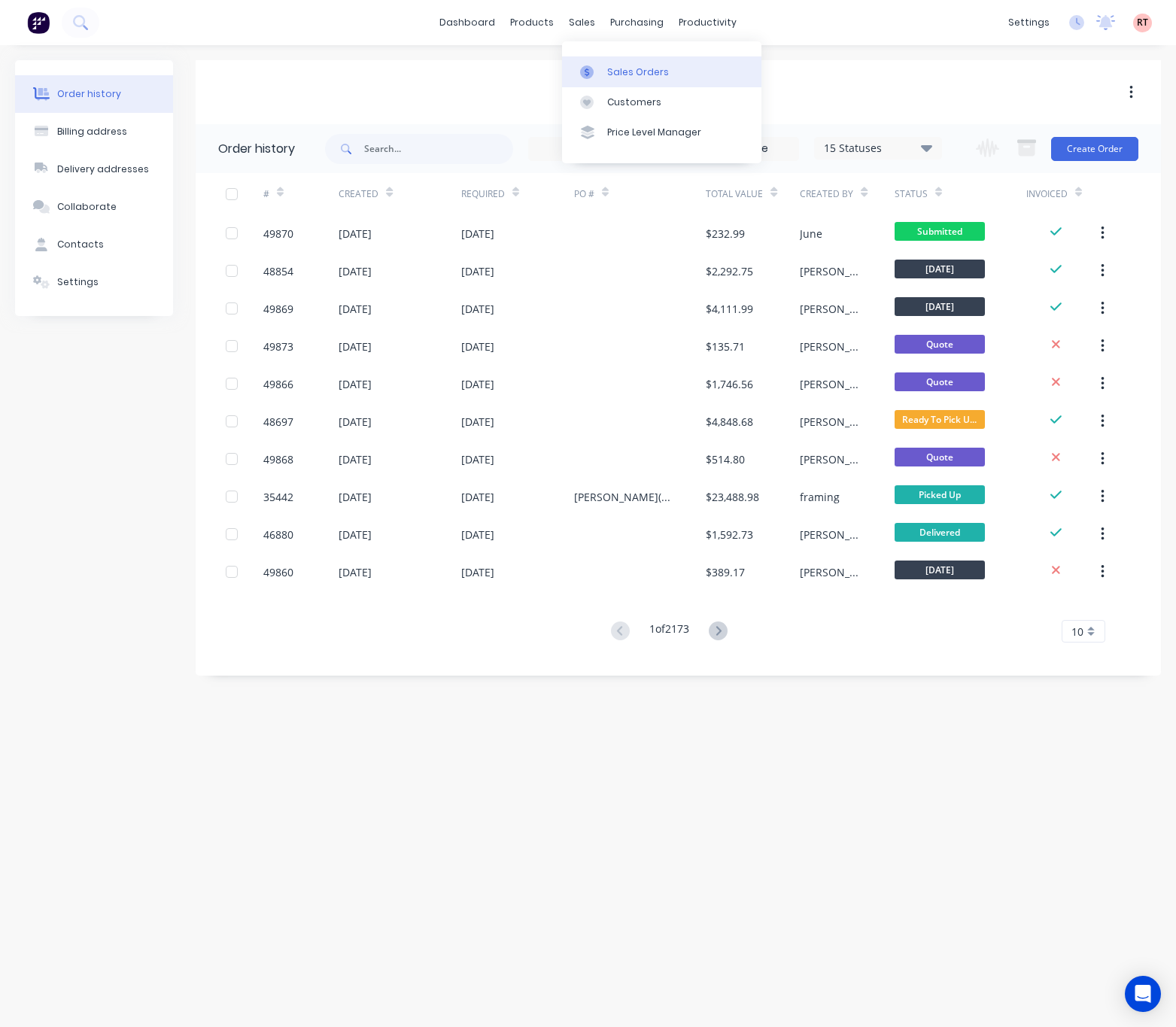
click at [627, 69] on div "Sales Orders" at bounding box center [638, 72] width 62 height 13
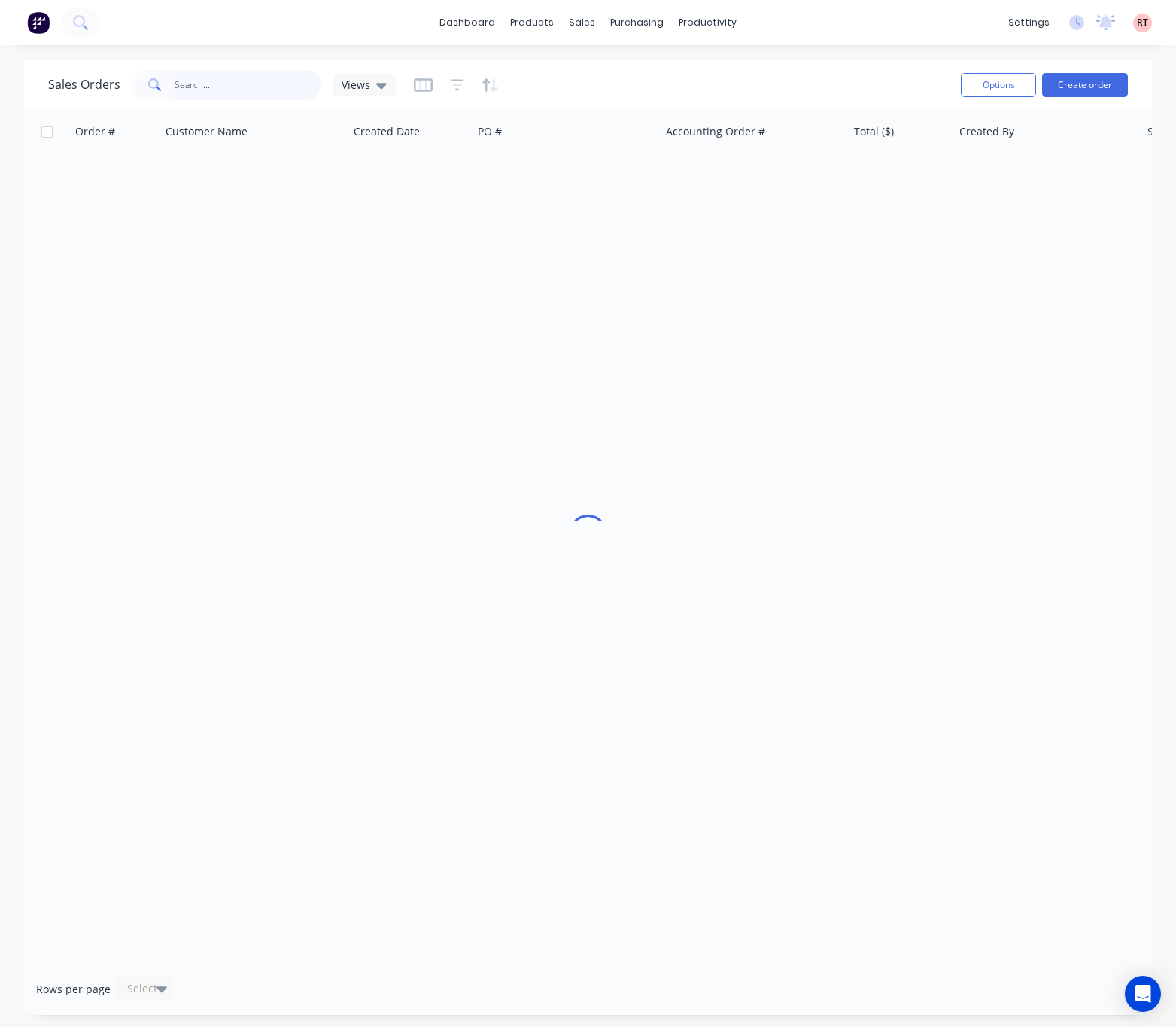
click at [259, 88] on input "text" at bounding box center [248, 85] width 147 height 30
type input "466078080"
click at [357, 443] on div "Order # Customer Name Created Date PO # Accounting Order # Total ($) Created By…" at bounding box center [588, 536] width 1128 height 854
click at [283, 85] on input "466078080" at bounding box center [248, 85] width 147 height 30
drag, startPoint x: 283, startPoint y: 85, endPoint x: -45, endPoint y: 122, distance: 330.1
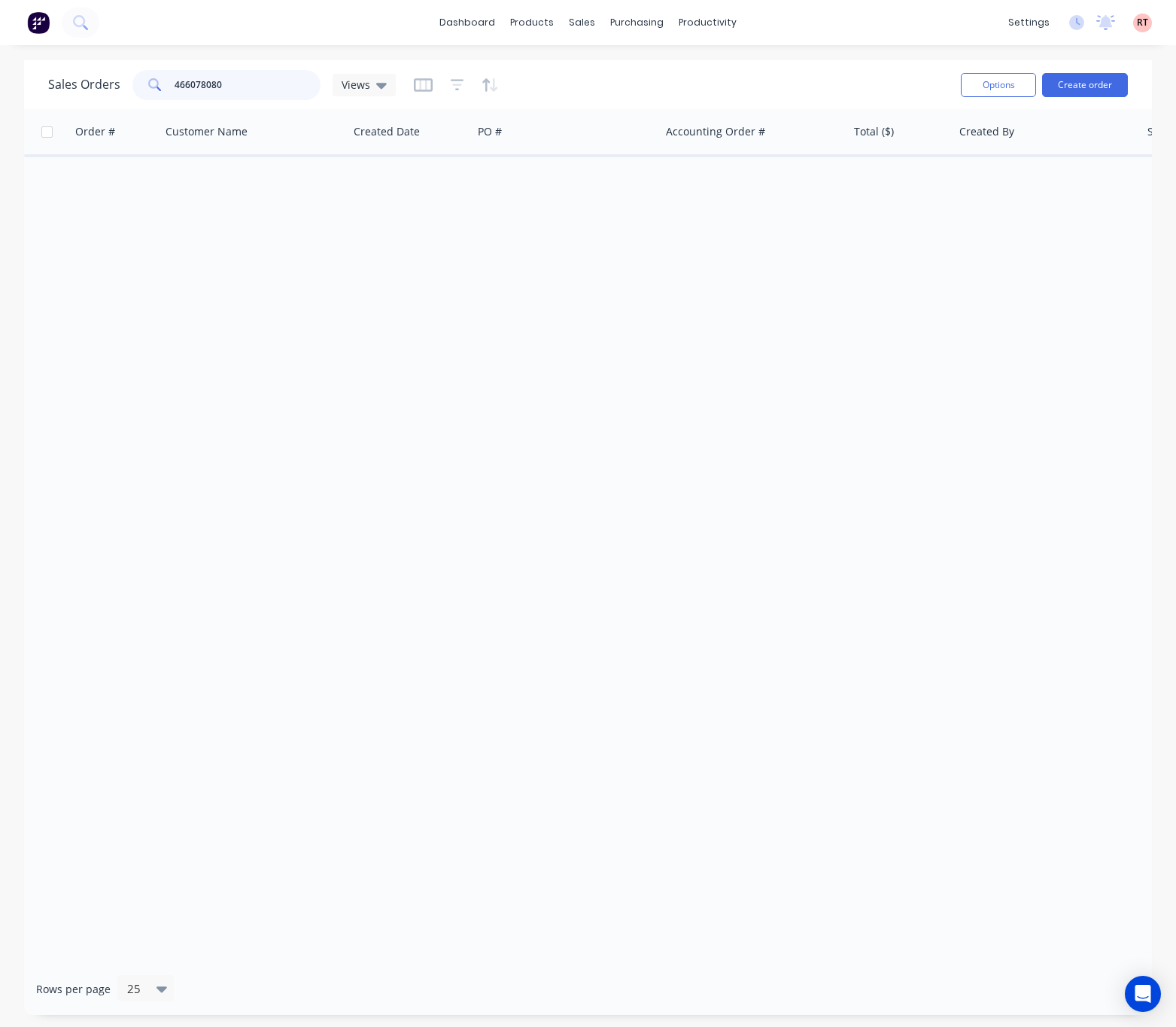
click at [0, 122] on html "dashboard products sales purchasing productivity dashboard products Product Cat…" at bounding box center [588, 513] width 1176 height 1027
click at [578, 24] on div "sales" at bounding box center [582, 23] width 41 height 23
click at [595, 96] on div at bounding box center [592, 102] width 23 height 13
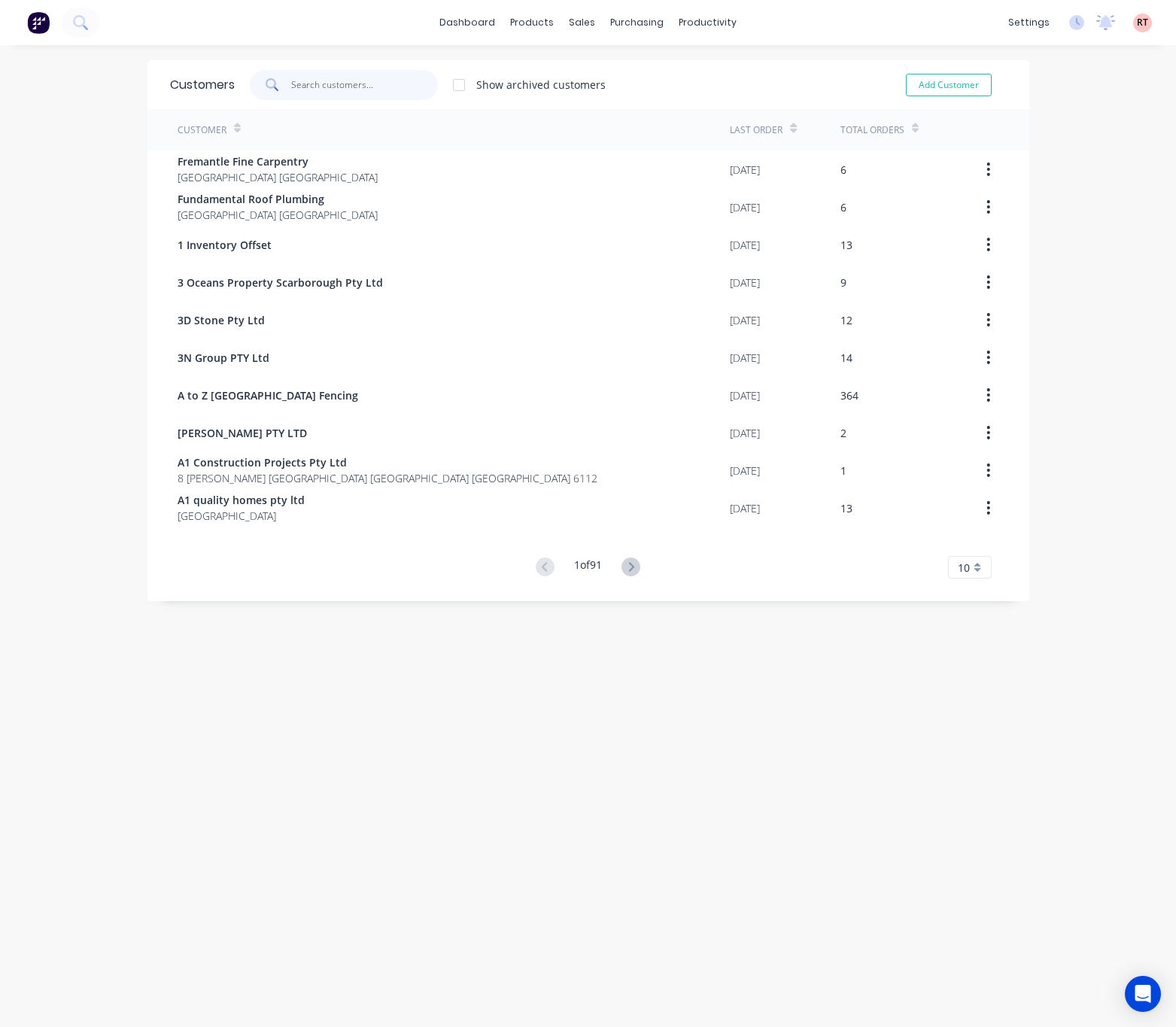
click at [334, 90] on input "text" at bounding box center [364, 85] width 147 height 30
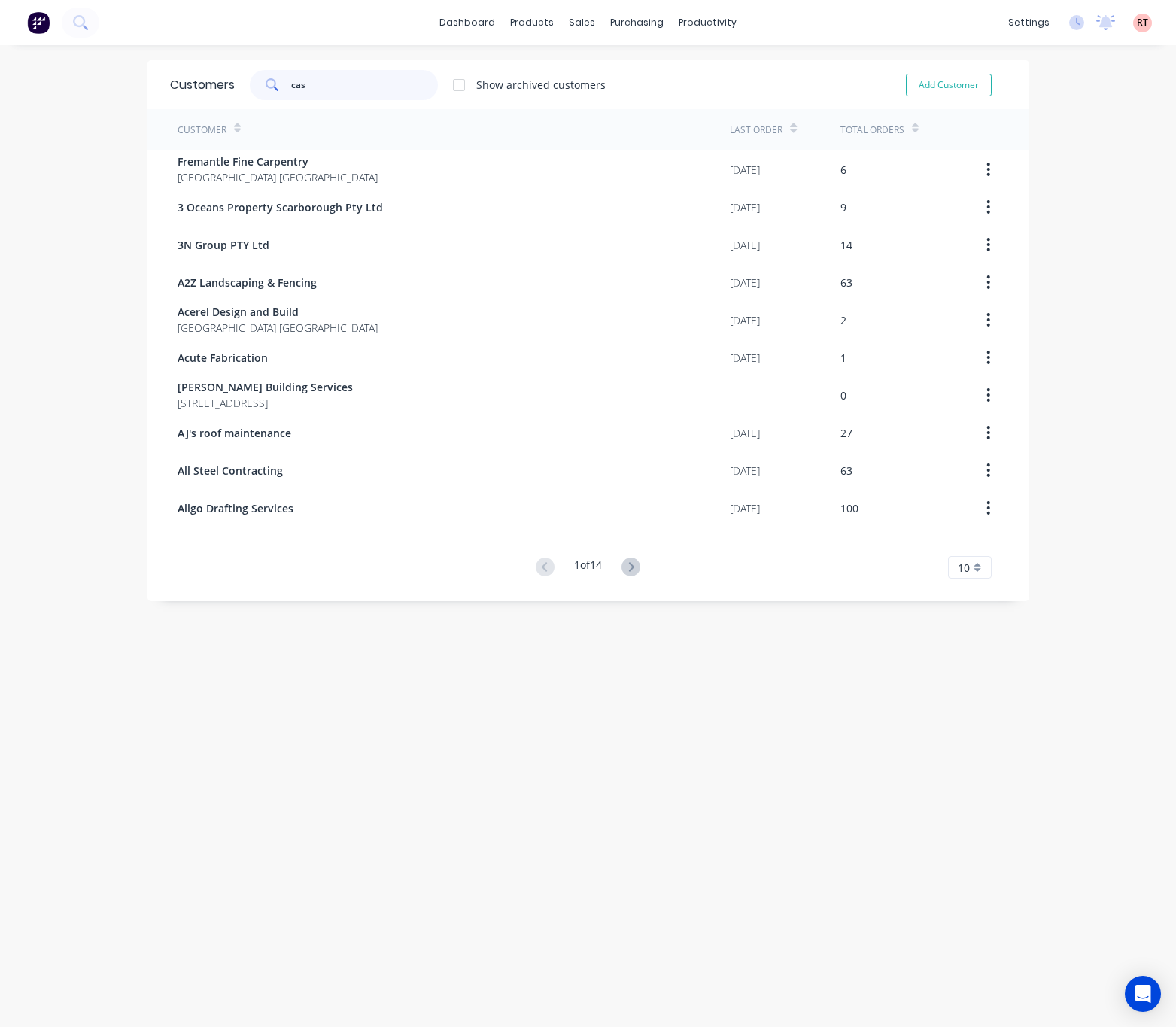
type input "cash"
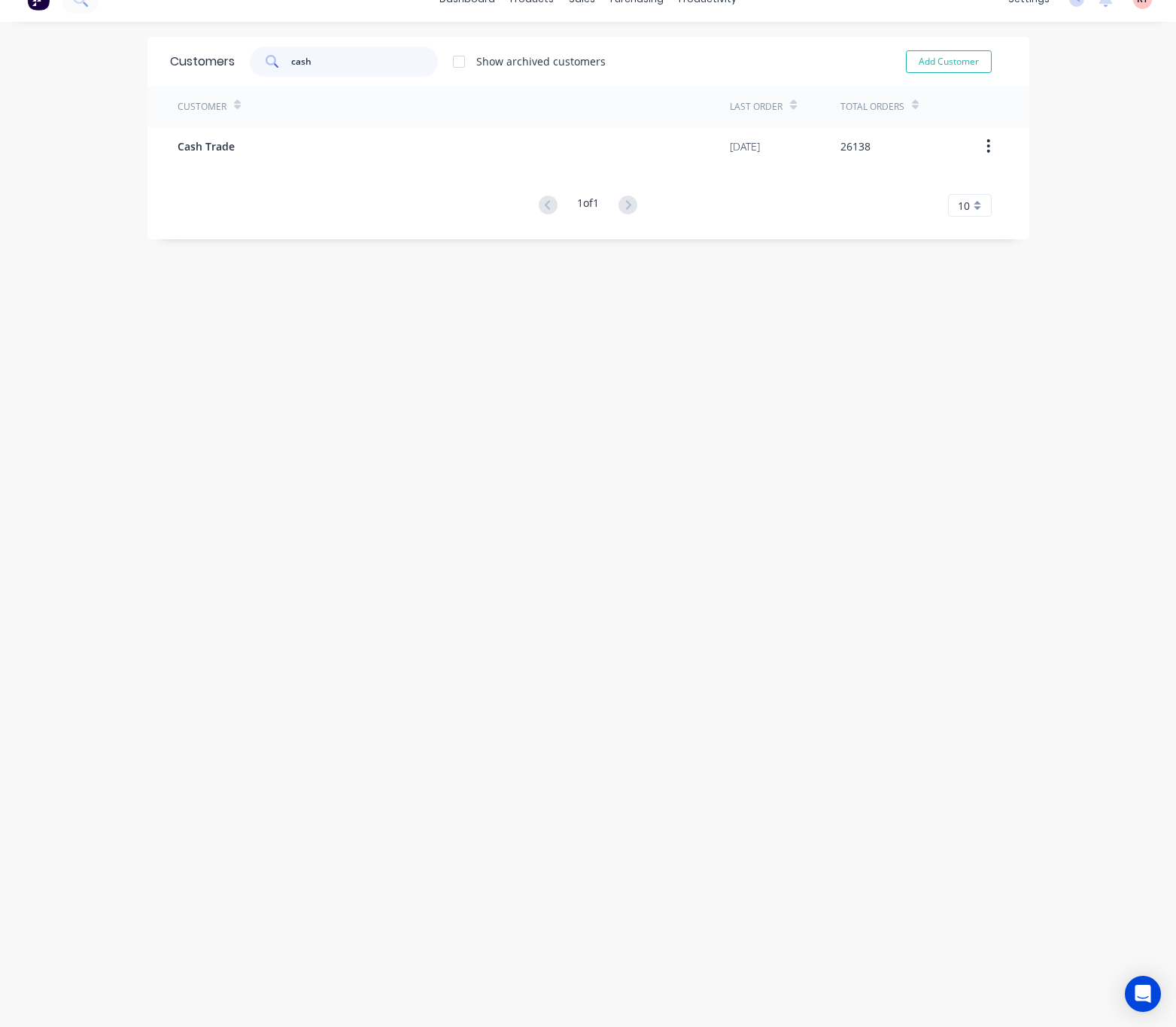
scroll to position [30, 0]
drag, startPoint x: 312, startPoint y: 54, endPoint x: 3, endPoint y: 149, distance: 323.3
click at [262, 72] on div "Customers cash Show archived customers Add Customer" at bounding box center [588, 54] width 882 height 49
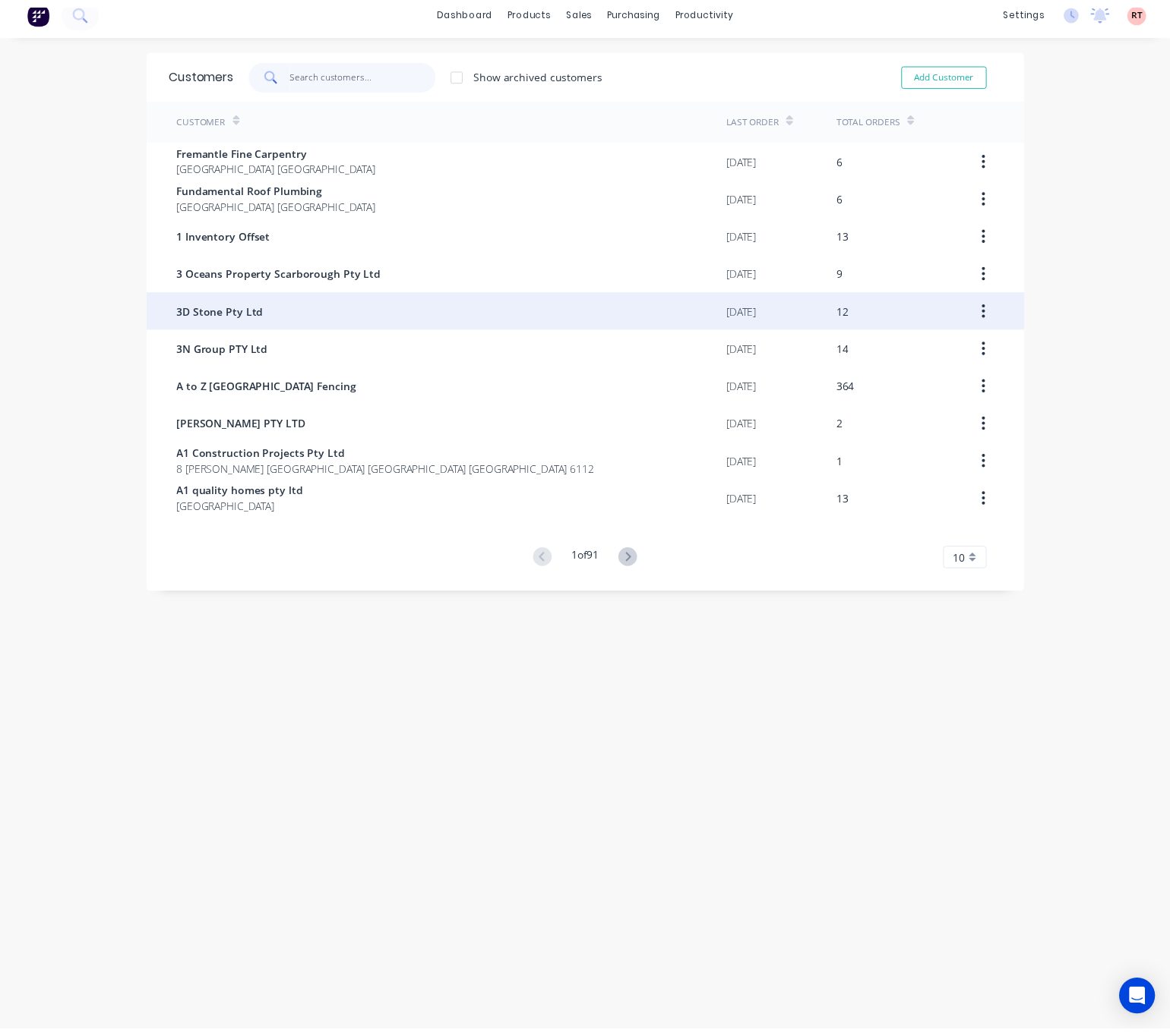
scroll to position [0, 0]
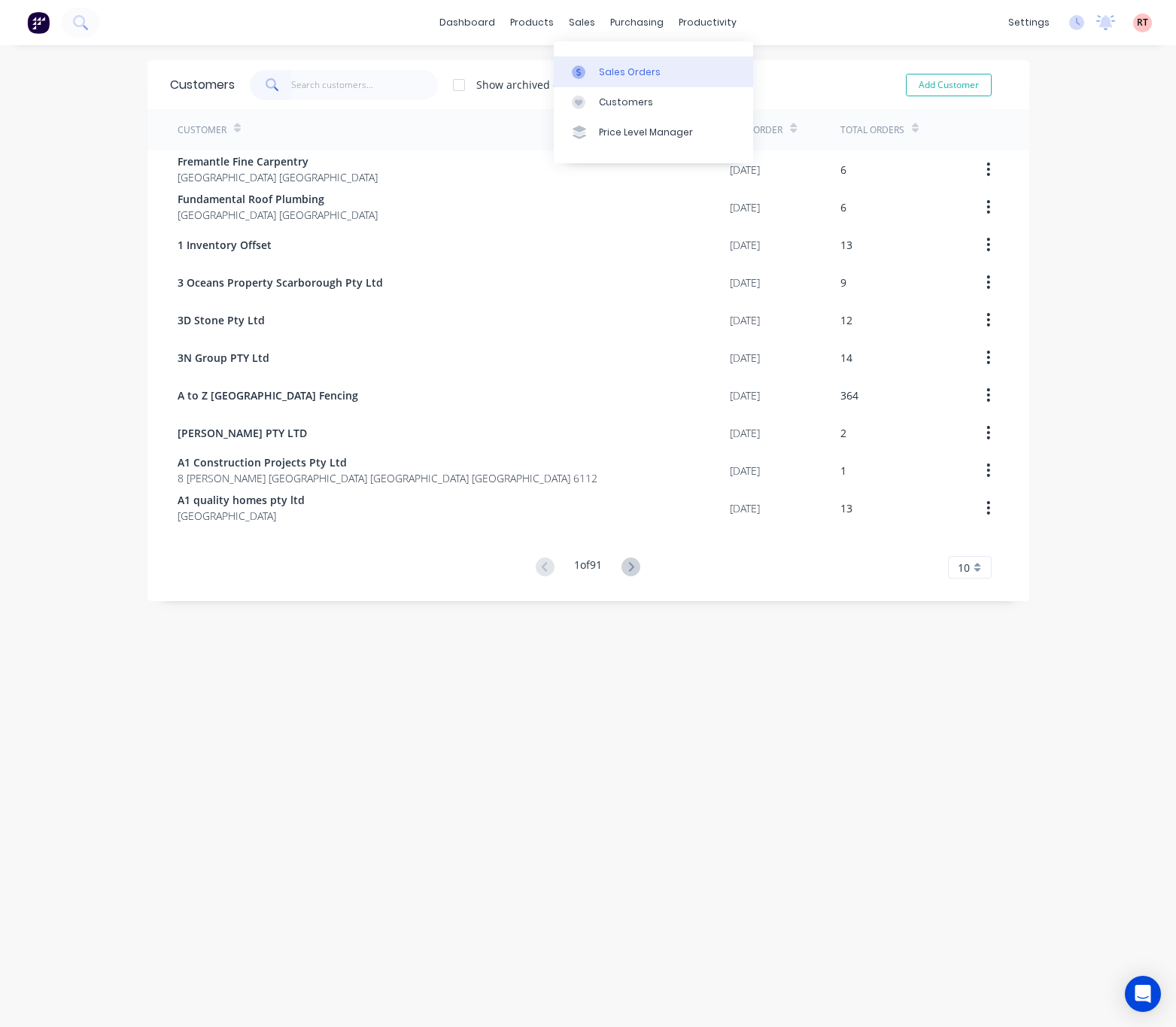
click at [614, 66] on div "Sales Orders" at bounding box center [630, 72] width 62 height 13
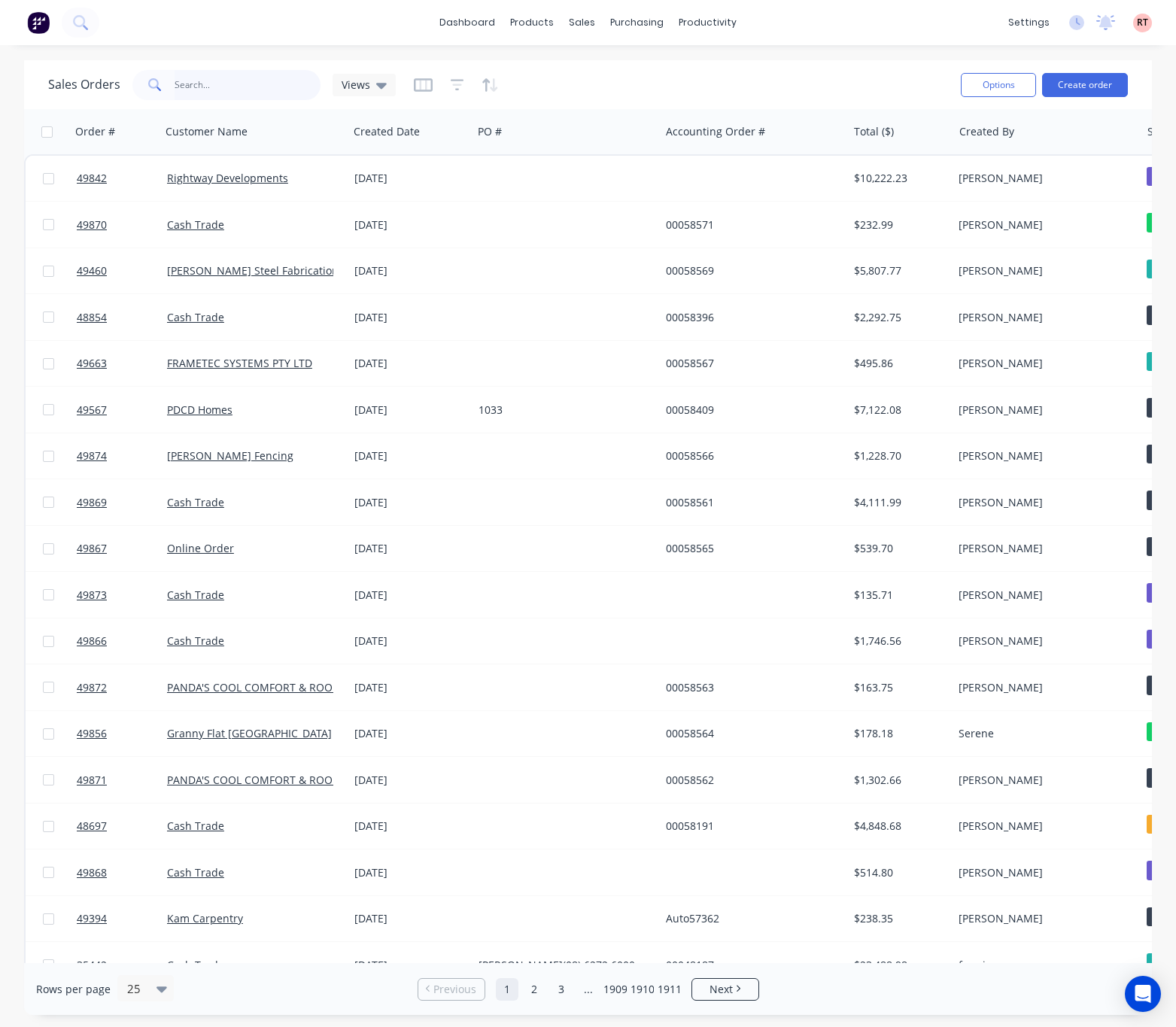
click at [212, 86] on input "text" at bounding box center [248, 85] width 147 height 30
type input "41520"
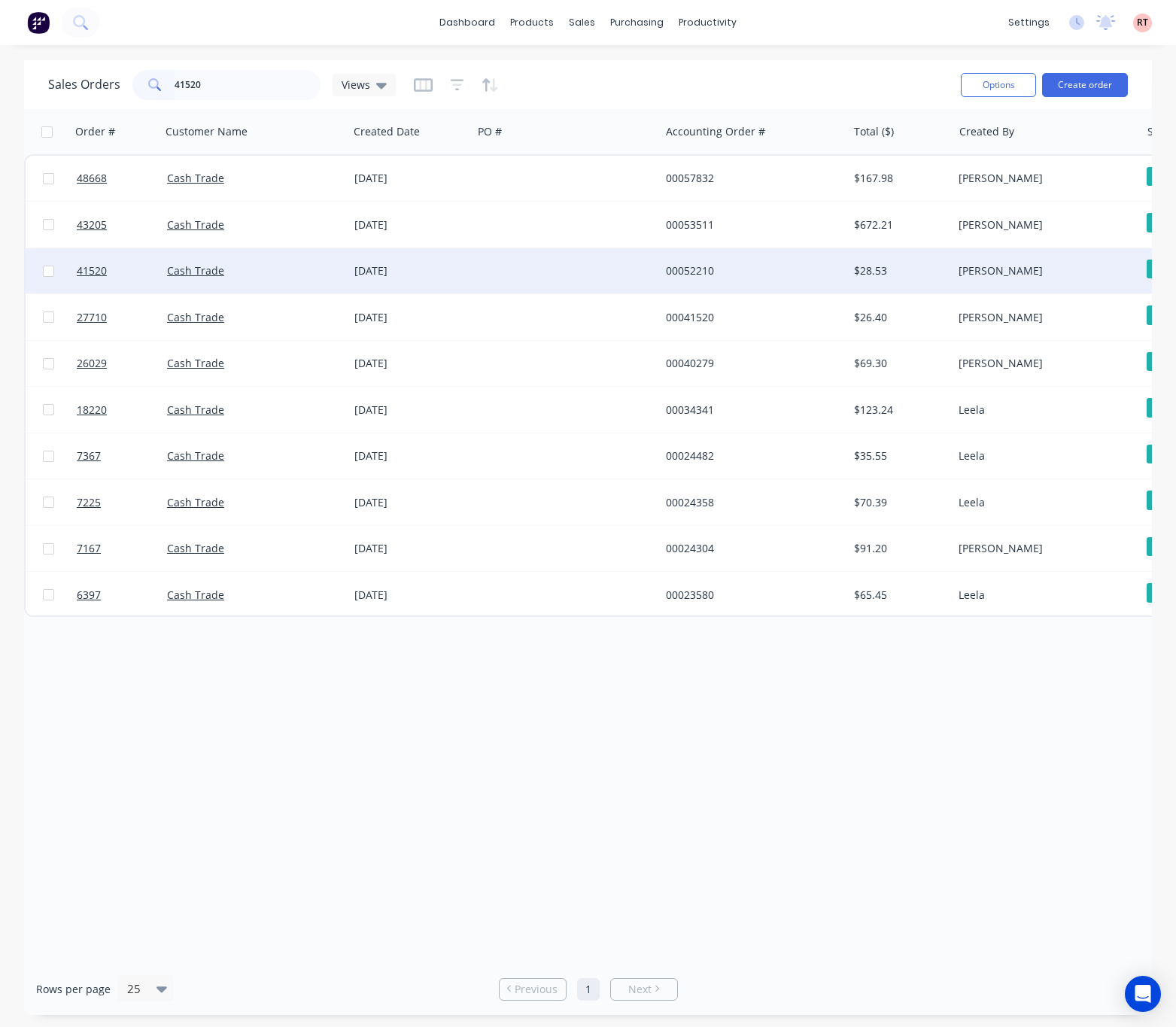
click at [515, 274] on div at bounding box center [565, 271] width 187 height 45
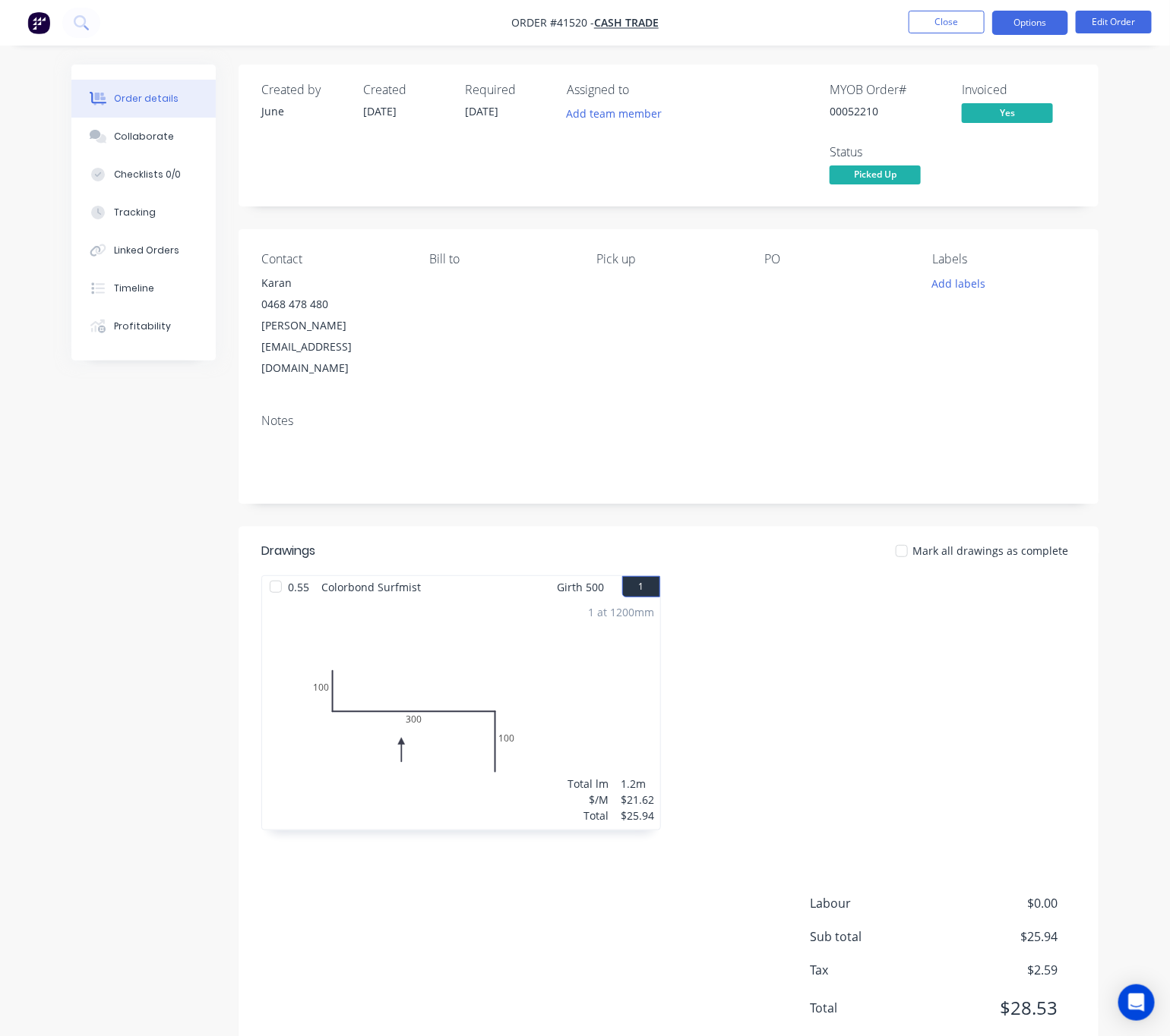
click at [1042, 24] on button "Options" at bounding box center [1030, 23] width 76 height 25
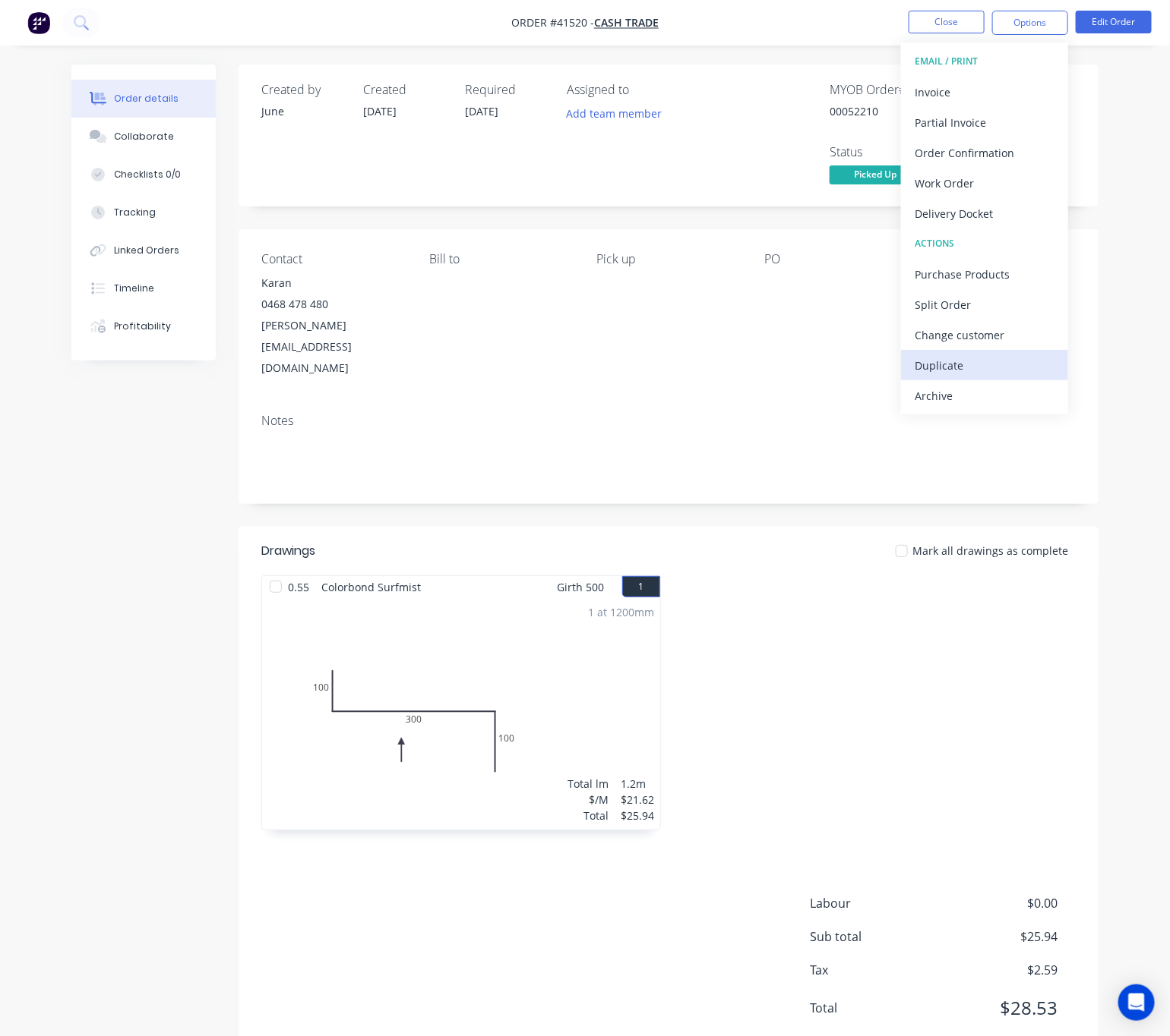
click at [1014, 363] on div "Duplicate" at bounding box center [983, 365] width 139 height 22
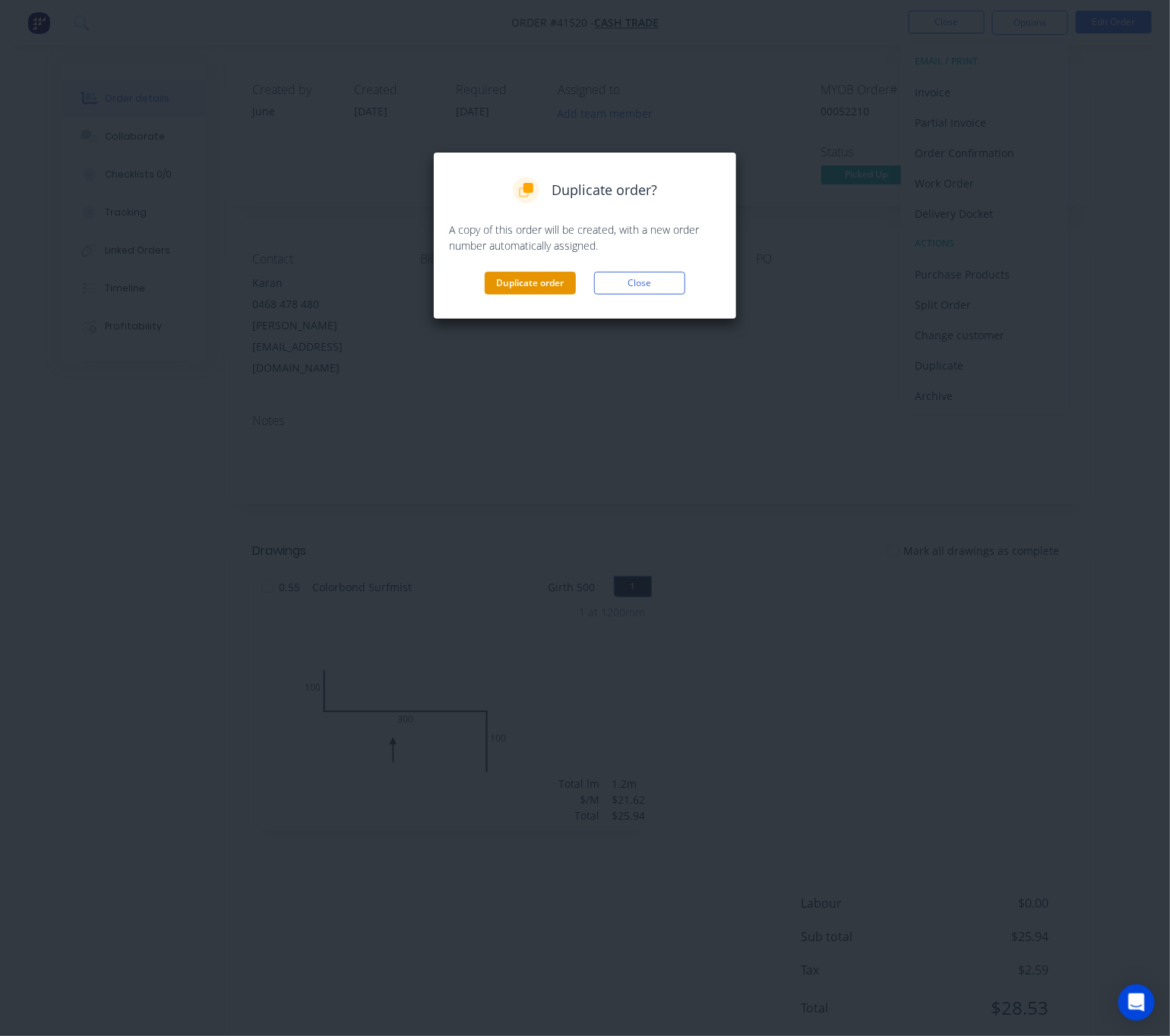
click at [555, 287] on button "Duplicate order" at bounding box center [530, 283] width 91 height 23
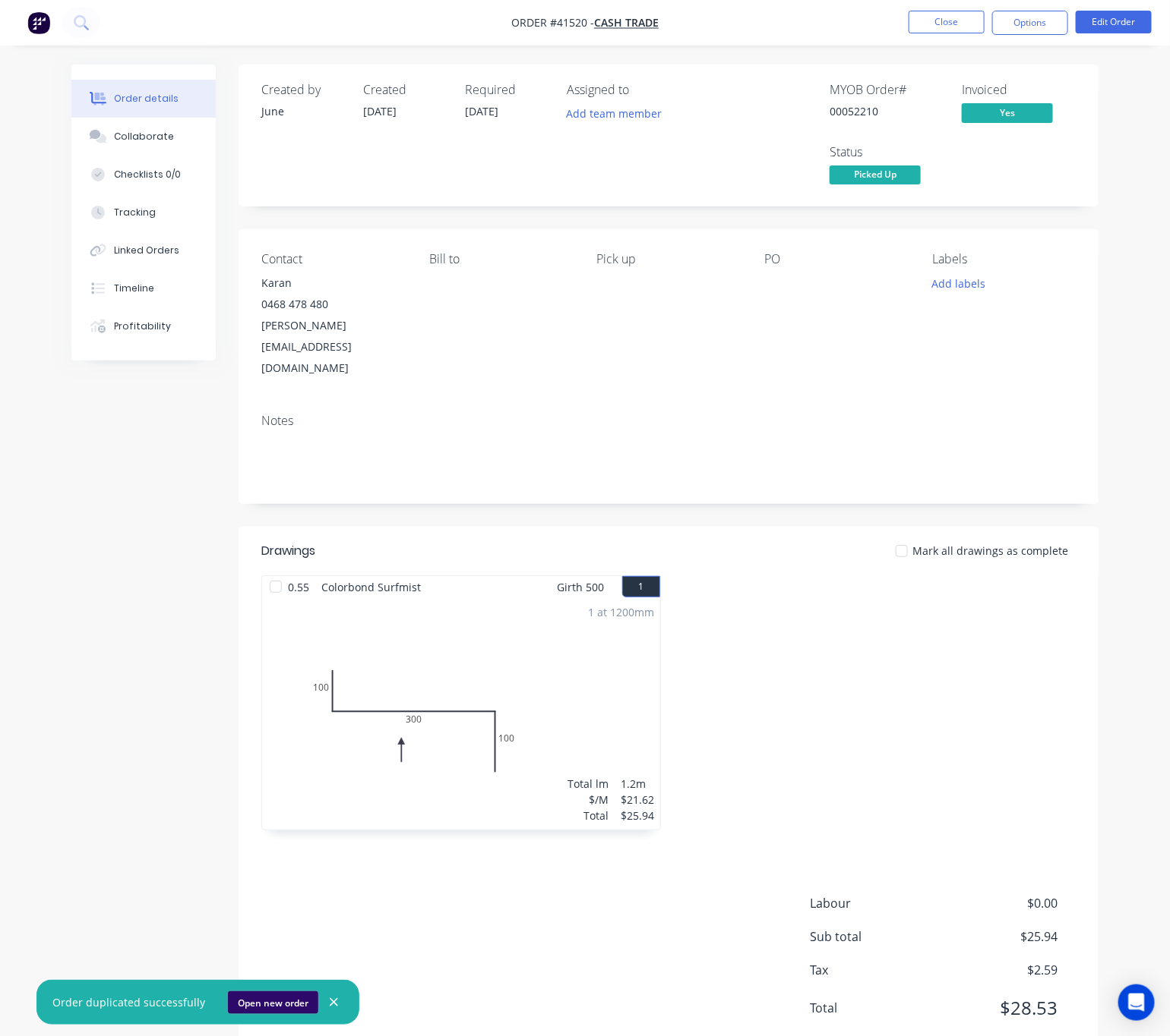
click at [277, 1000] on button "Open new order" at bounding box center [272, 1003] width 90 height 23
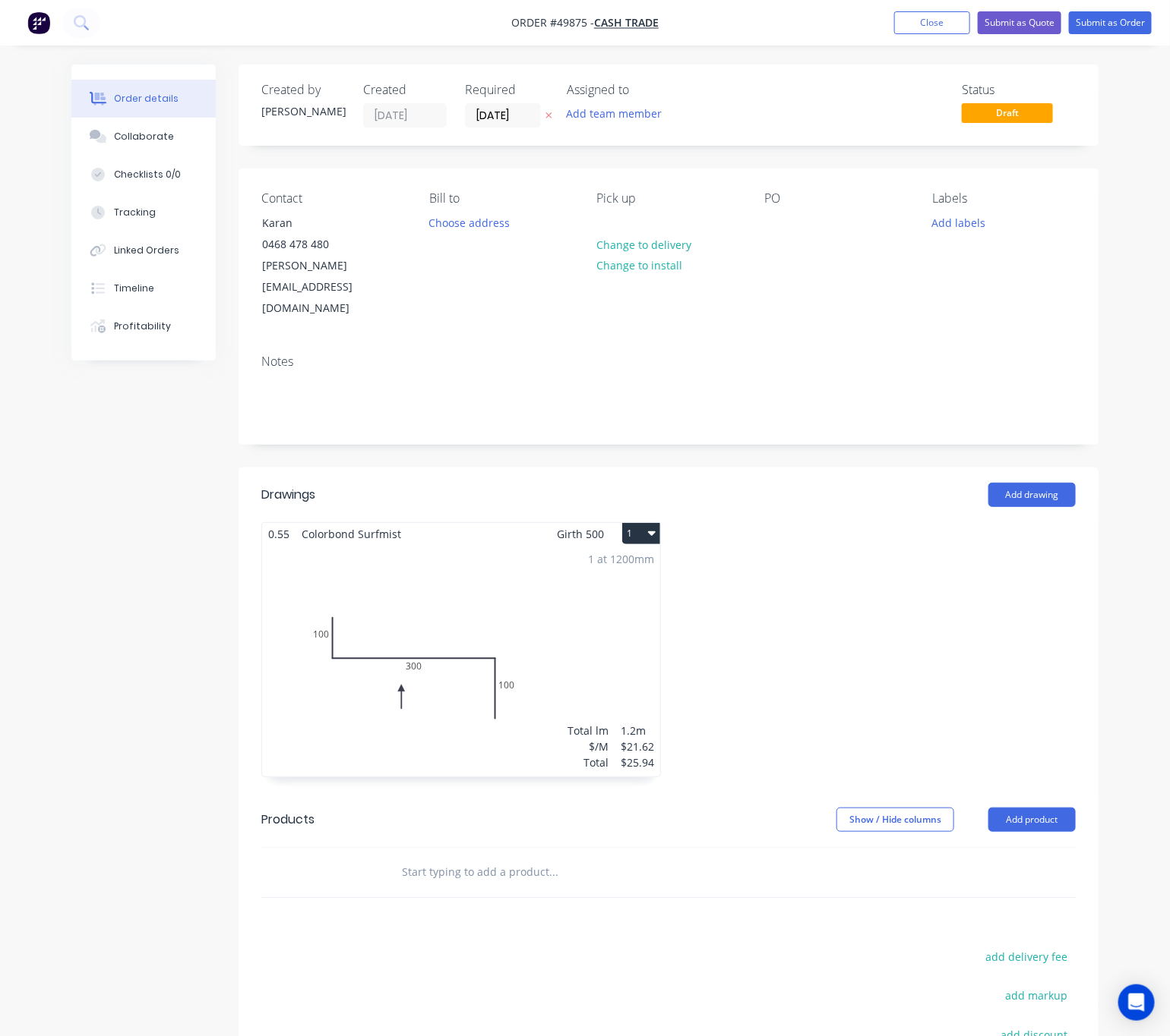
click at [486, 103] on label "[DATE]" at bounding box center [503, 116] width 76 height 25
click at [486, 104] on input "[DATE]" at bounding box center [503, 116] width 74 height 23
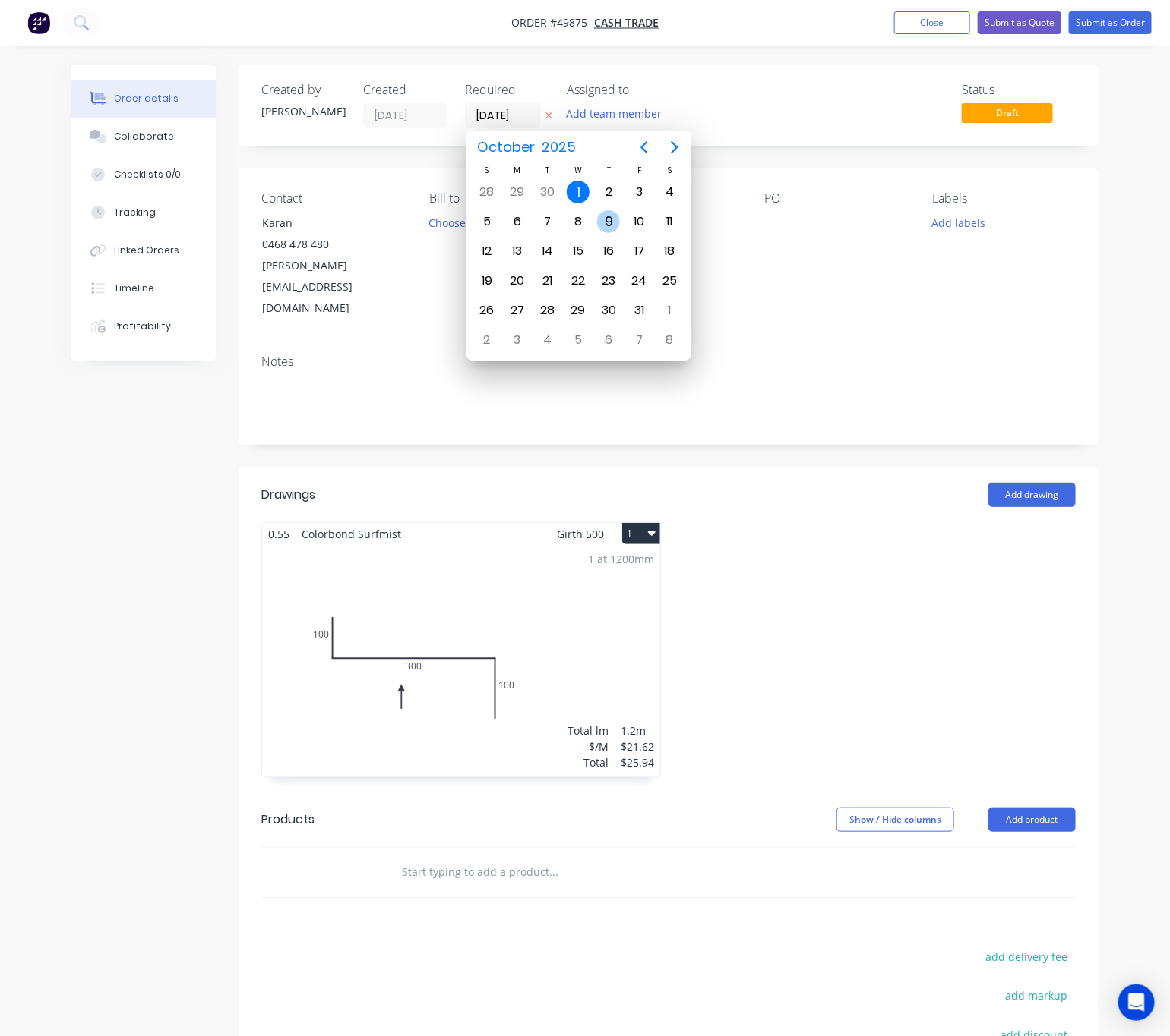
click at [604, 217] on div "9" at bounding box center [609, 222] width 23 height 23
type input "[DATE]"
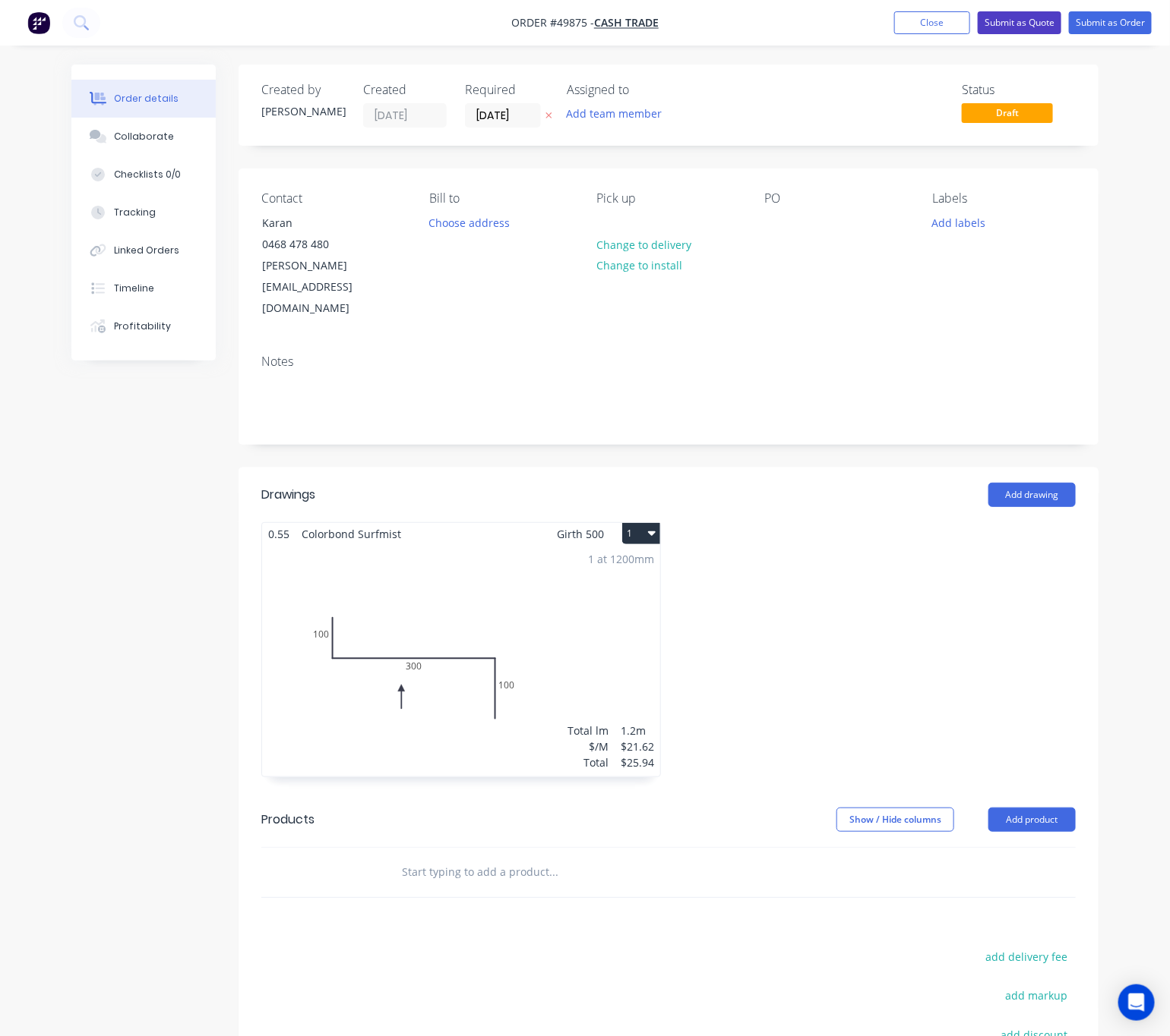
click at [1016, 23] on button "Submit as Quote" at bounding box center [1019, 23] width 83 height 23
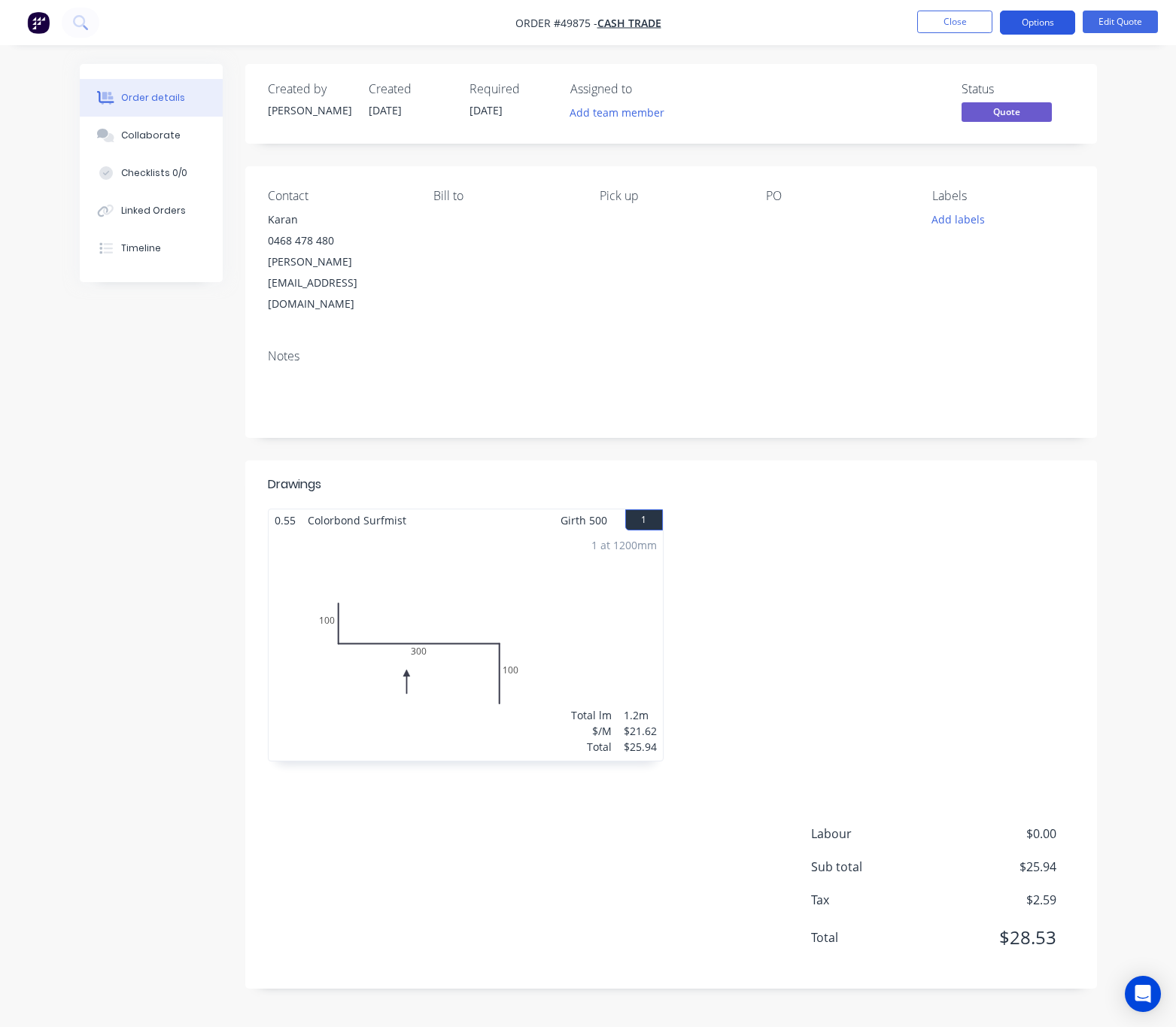
click at [1038, 28] on button "Options" at bounding box center [1038, 23] width 75 height 24
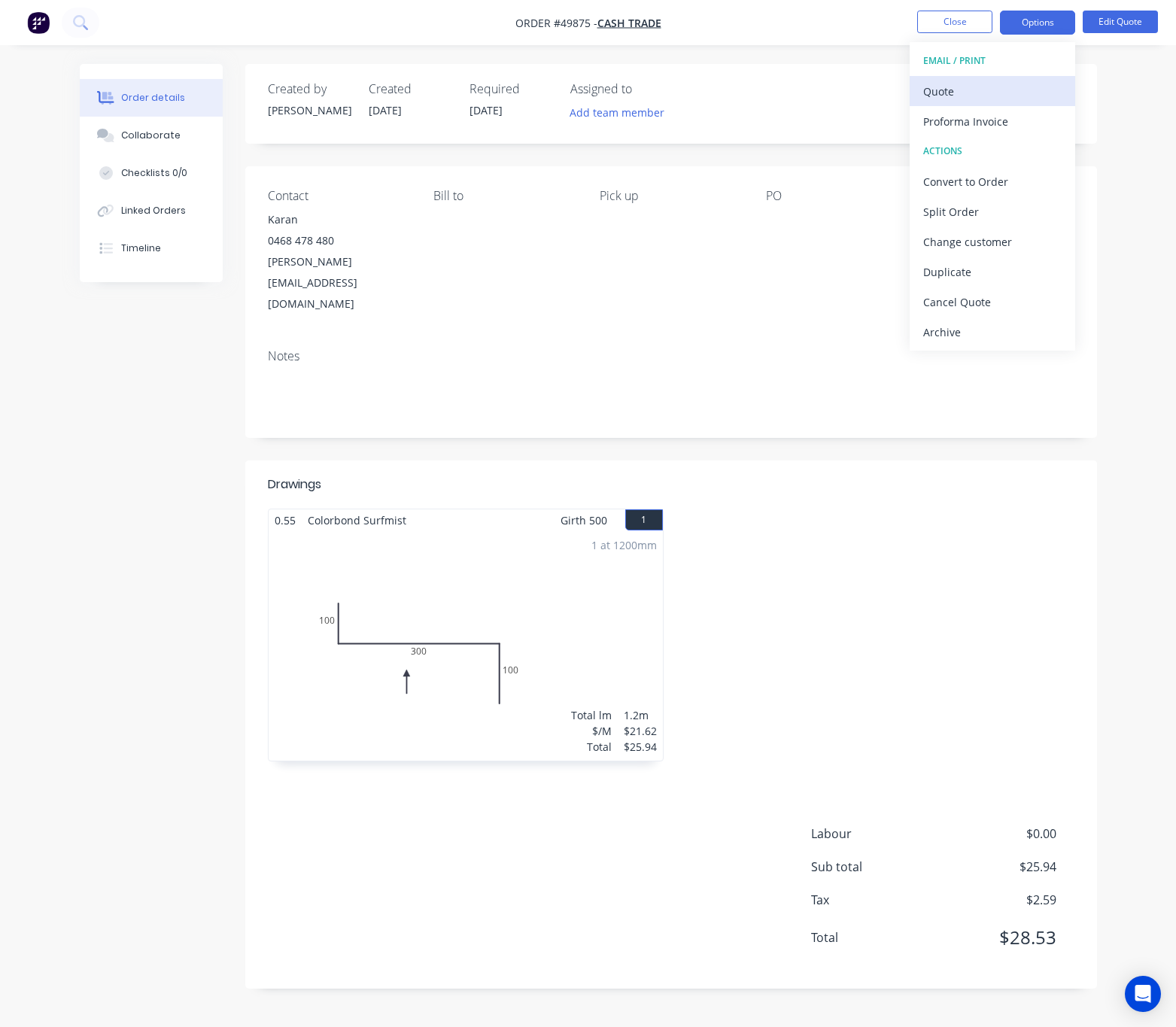
click at [1005, 88] on div "Quote" at bounding box center [992, 91] width 138 height 22
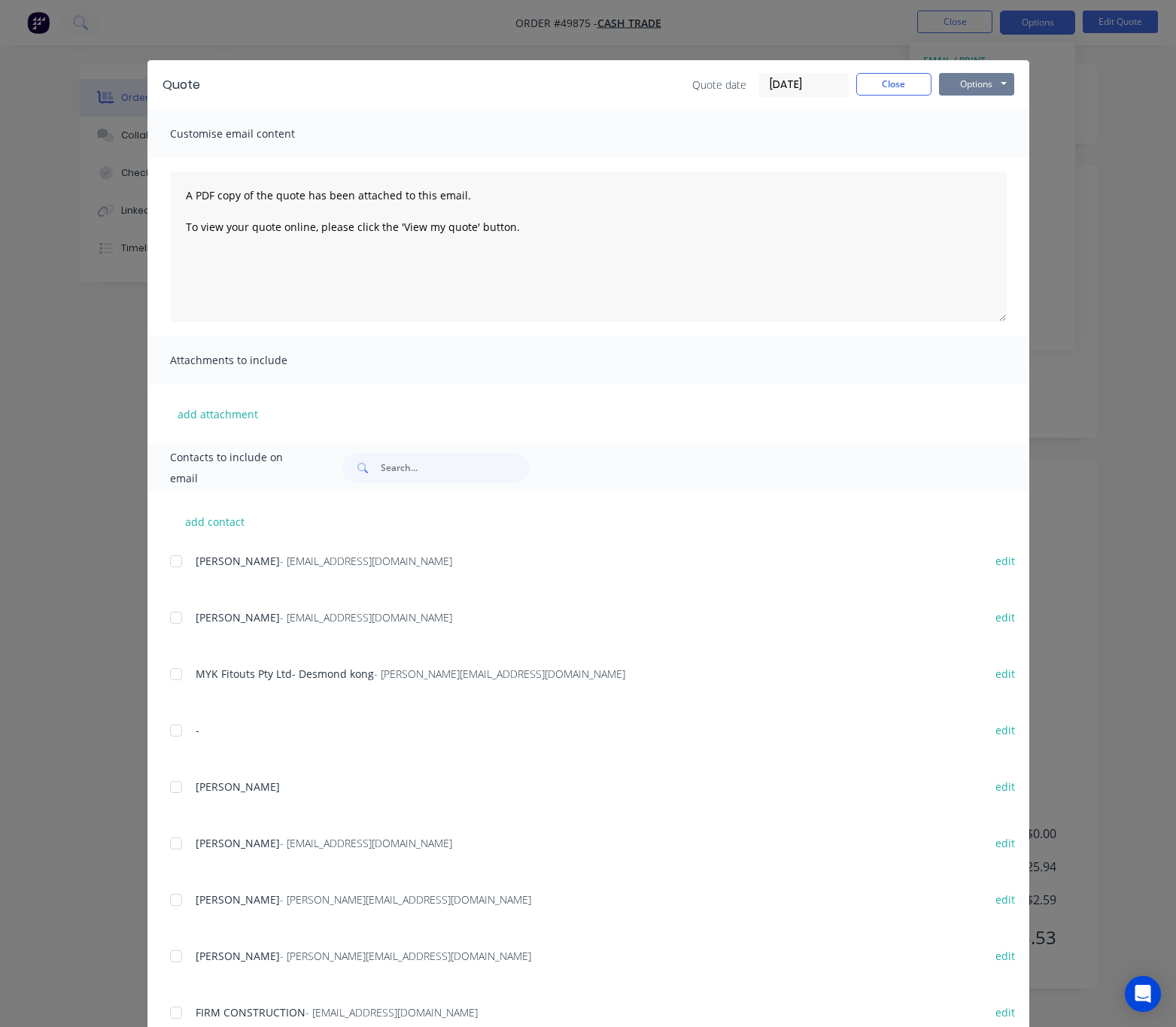
click at [971, 82] on button "Options" at bounding box center [977, 85] width 75 height 23
click at [986, 140] on button "Print" at bounding box center [987, 135] width 97 height 24
click at [1052, 156] on div "Quote Quote date 01/10/25 Close Options Preview Print Email Customise email con…" at bounding box center [588, 513] width 1176 height 1027
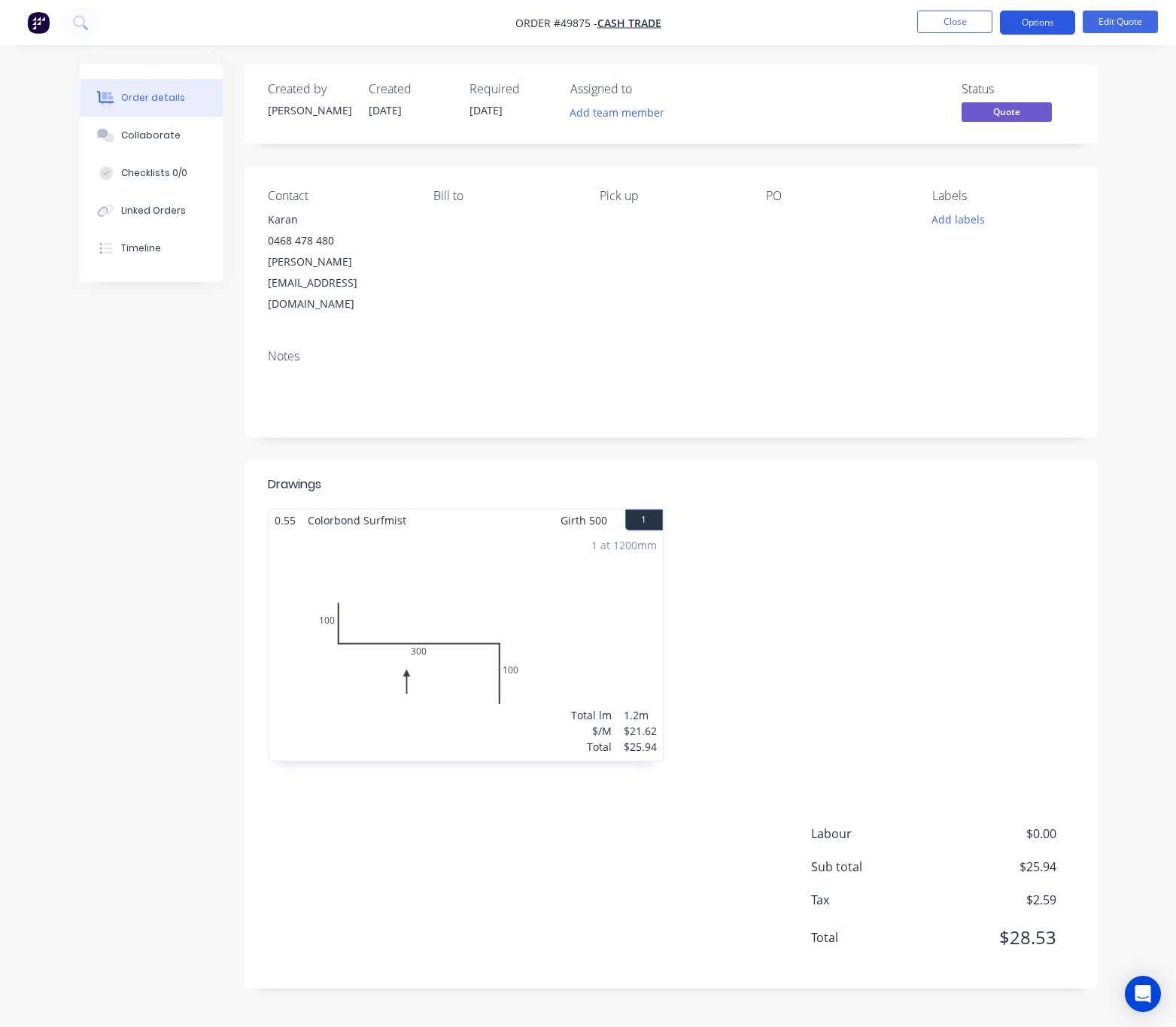
click at [1045, 23] on button "Options" at bounding box center [1038, 23] width 75 height 24
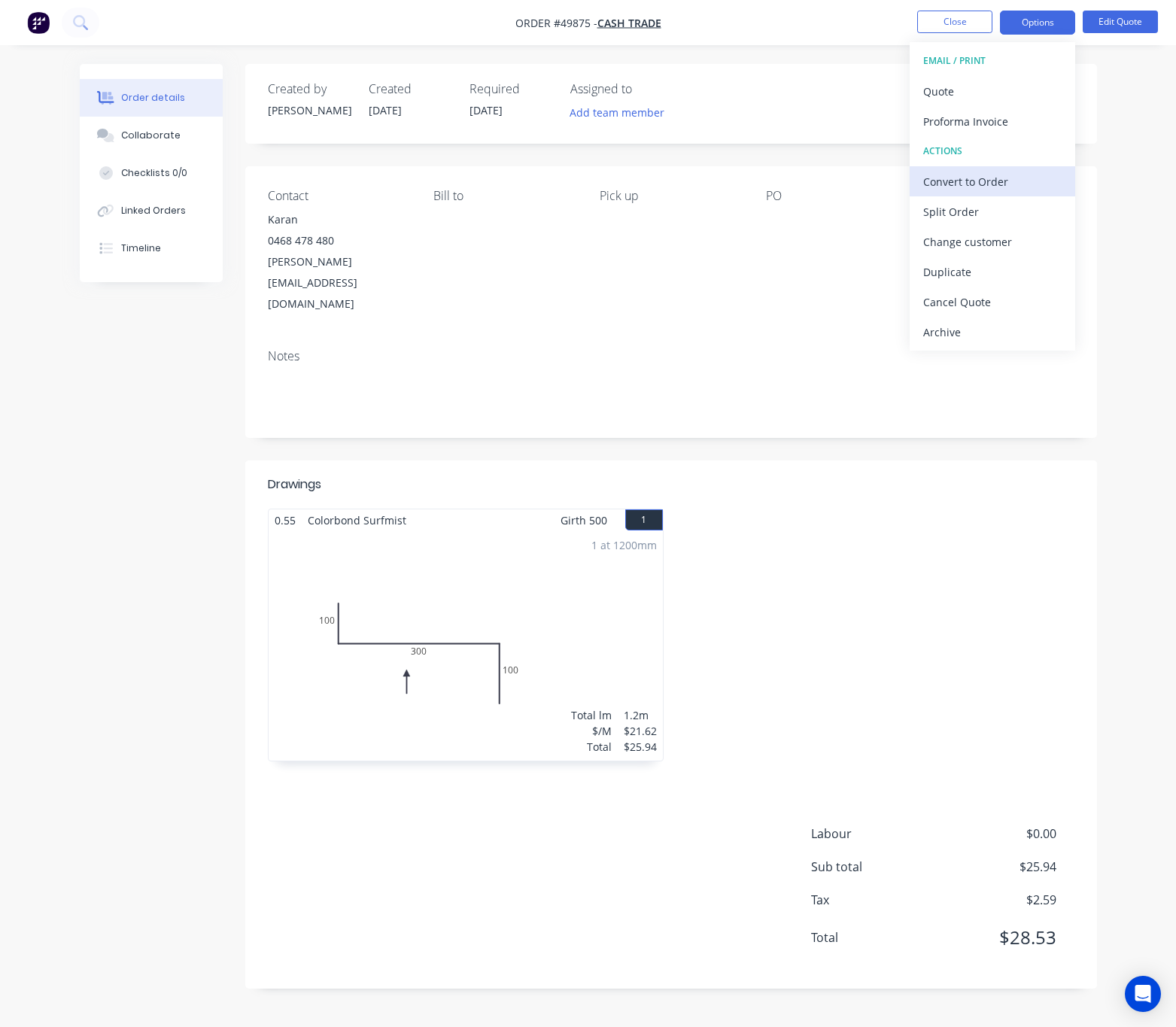
click at [1016, 172] on div "Convert to Order" at bounding box center [992, 181] width 138 height 22
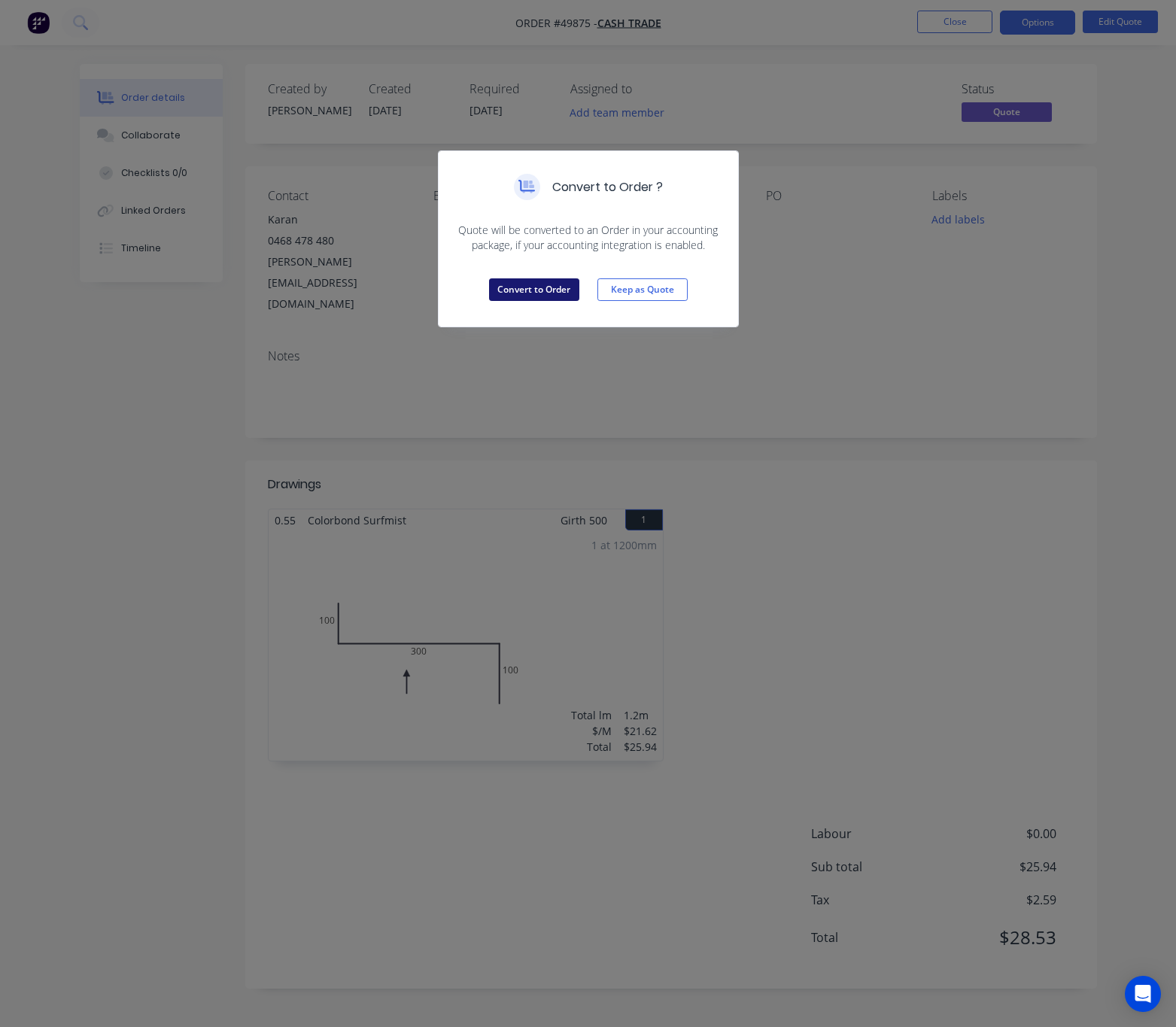
click at [545, 294] on button "Convert to Order" at bounding box center [534, 289] width 90 height 23
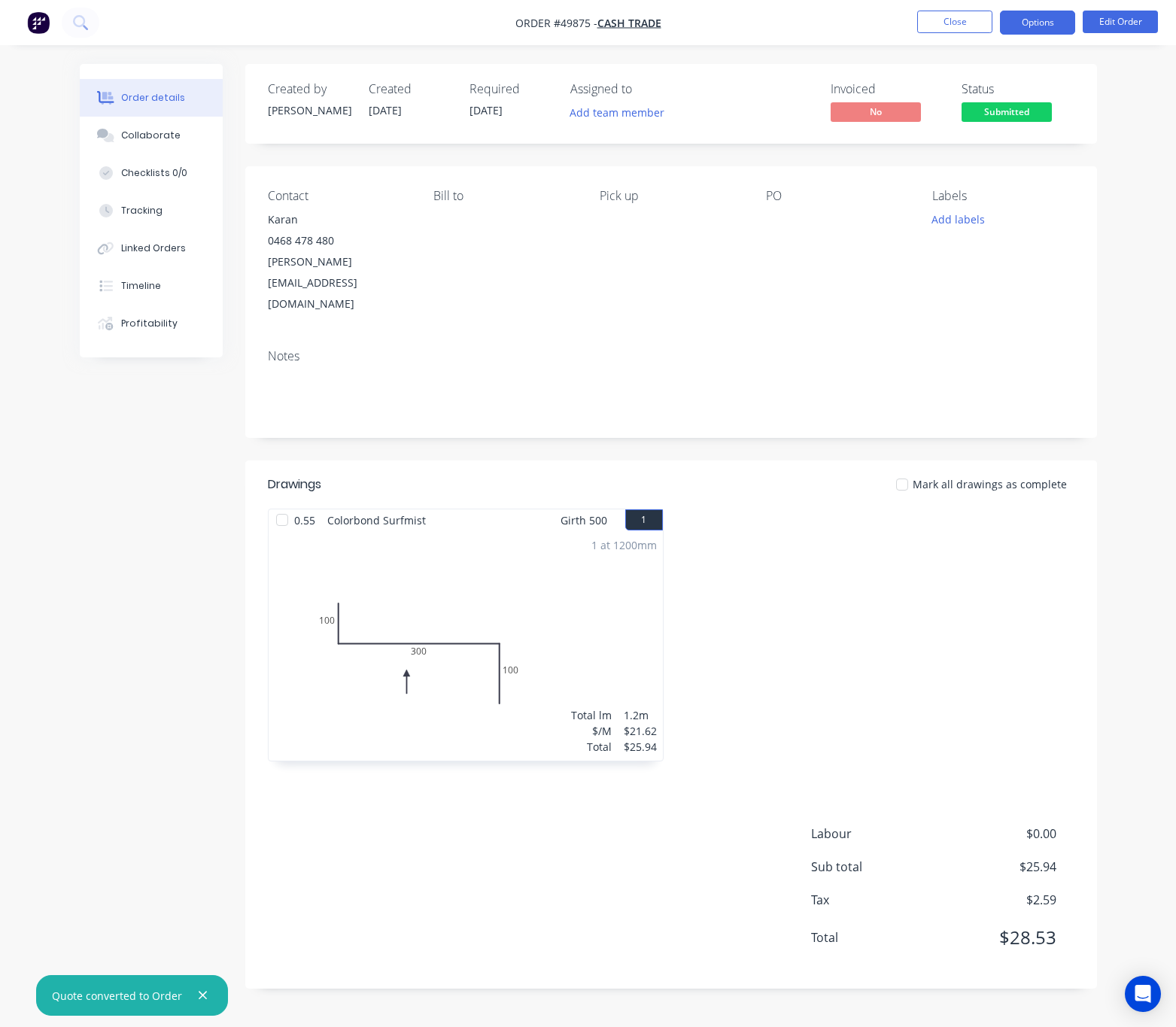
click at [1042, 19] on button "Options" at bounding box center [1038, 23] width 75 height 24
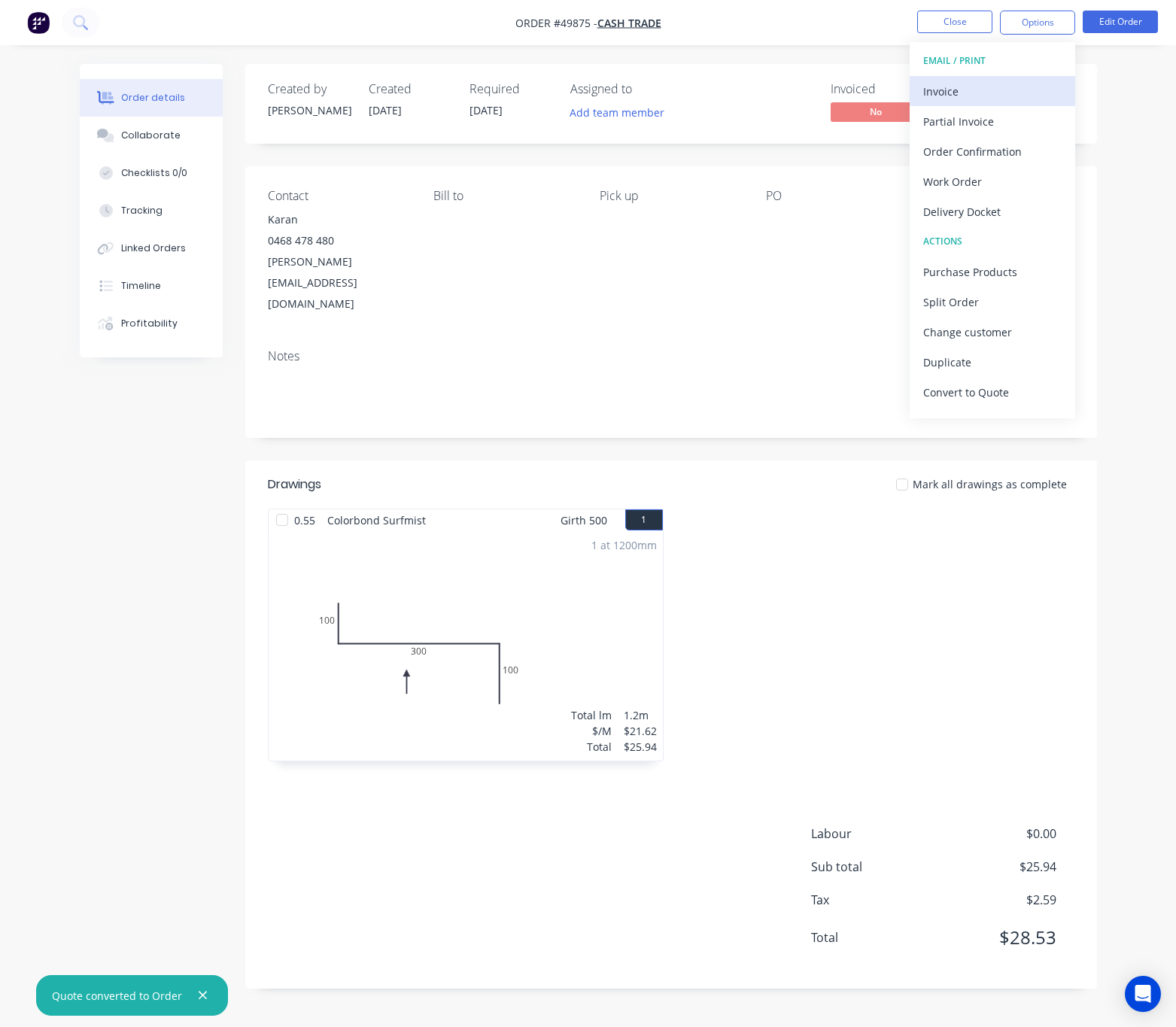
click at [998, 89] on div "Invoice" at bounding box center [992, 91] width 138 height 22
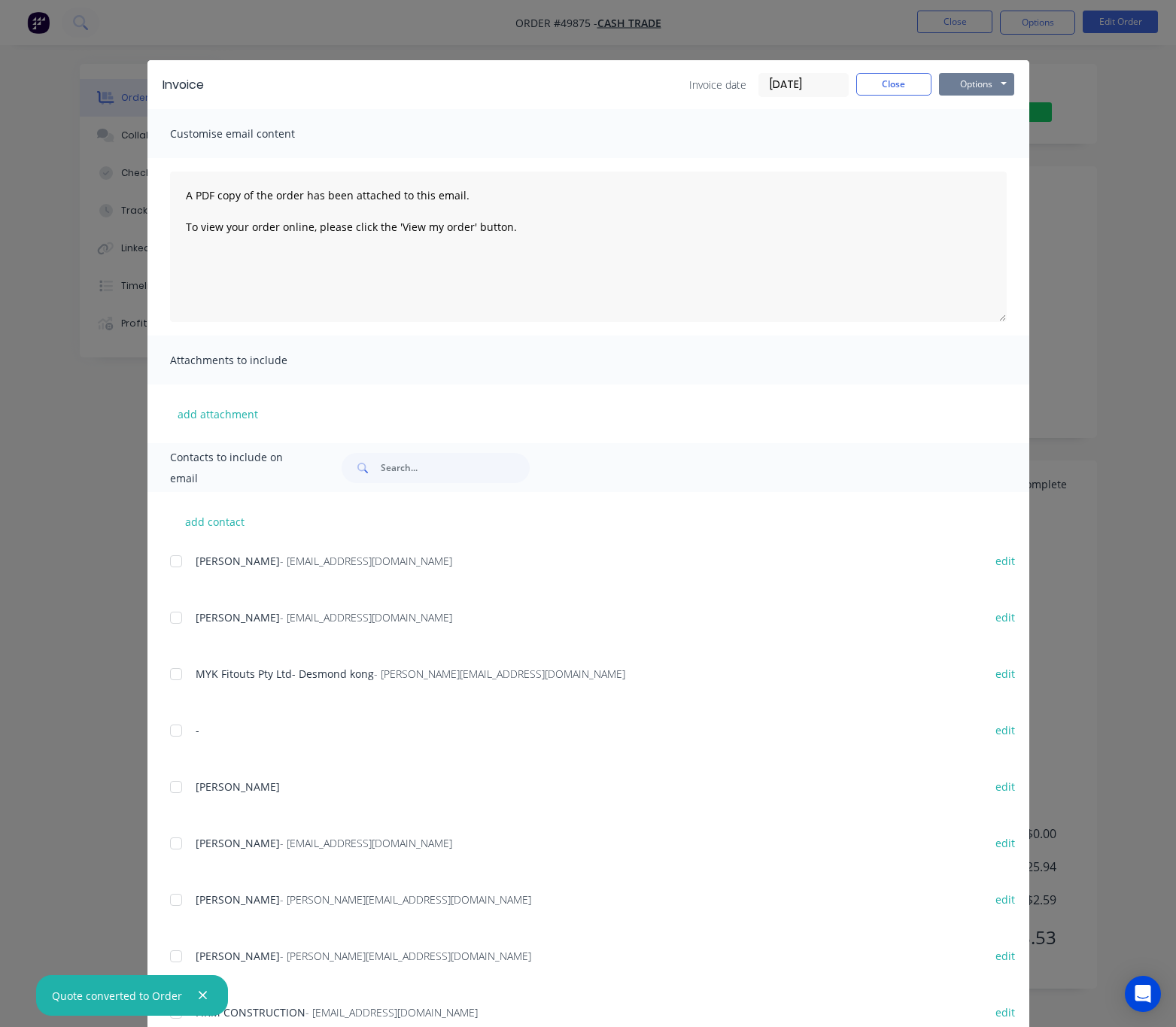
click at [965, 86] on button "Options" at bounding box center [977, 85] width 75 height 23
click at [993, 149] on button "Email" at bounding box center [987, 161] width 97 height 24
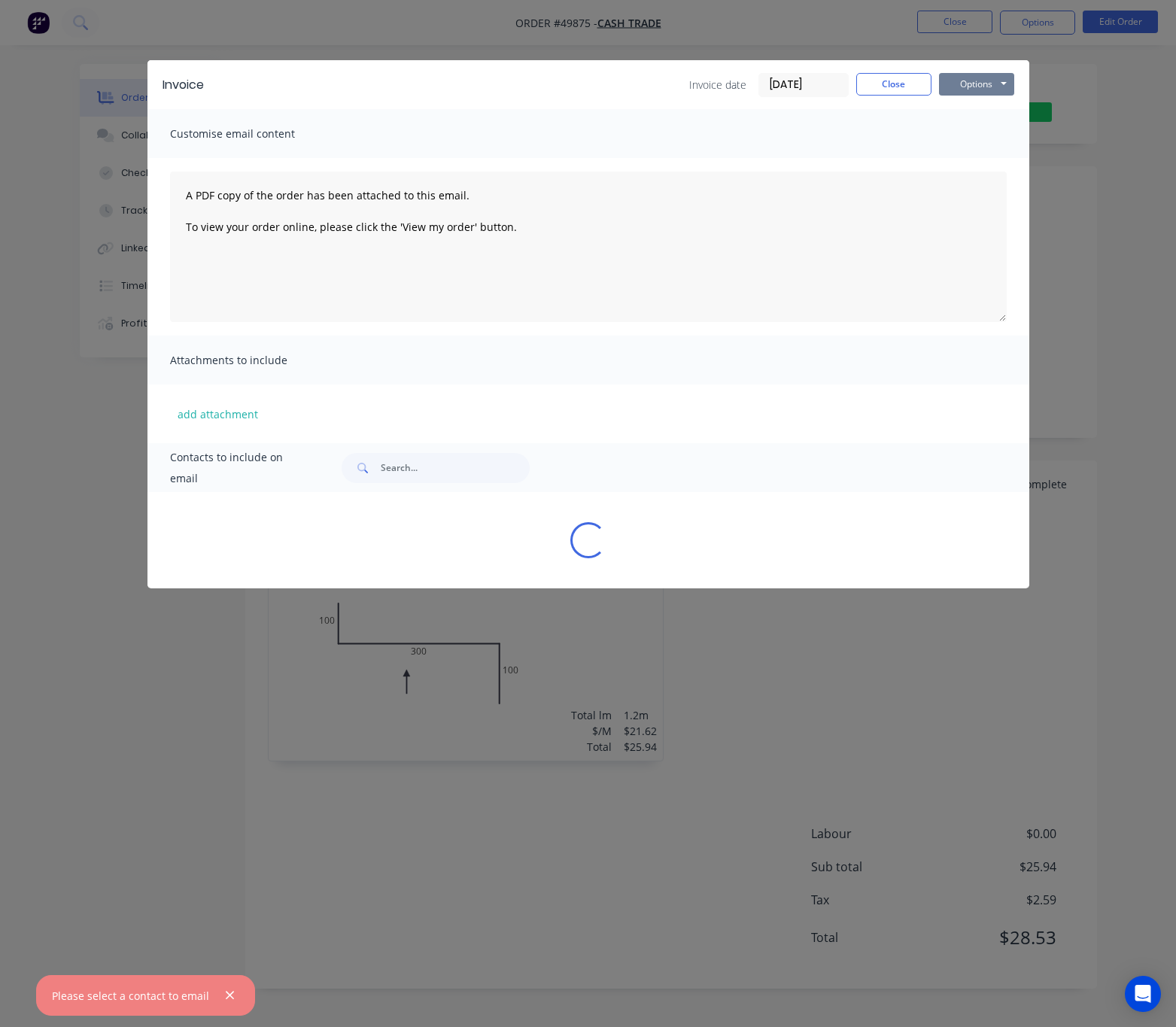
click at [987, 86] on button "Options" at bounding box center [977, 85] width 75 height 23
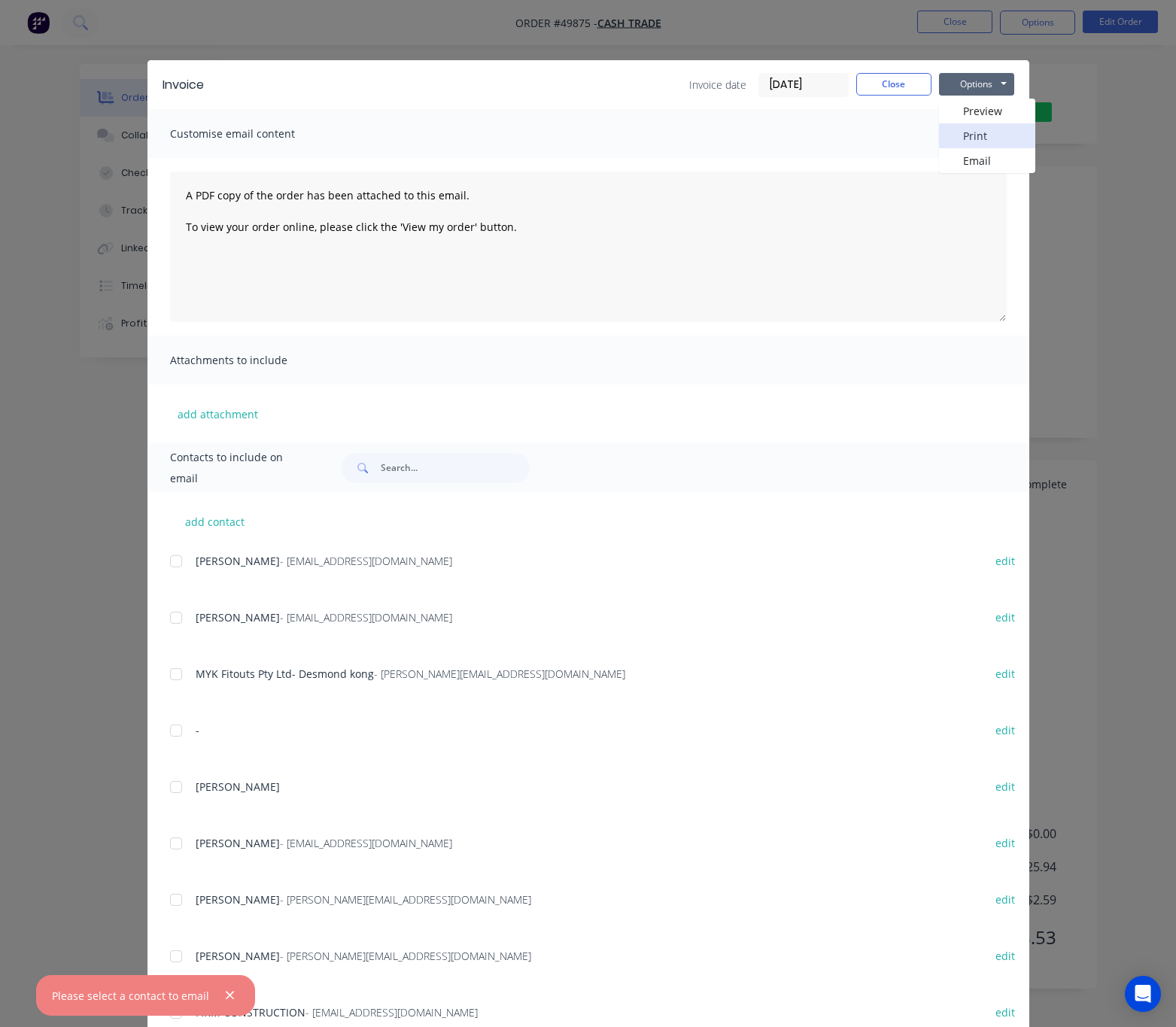
click at [1000, 136] on button "Print" at bounding box center [987, 135] width 97 height 24
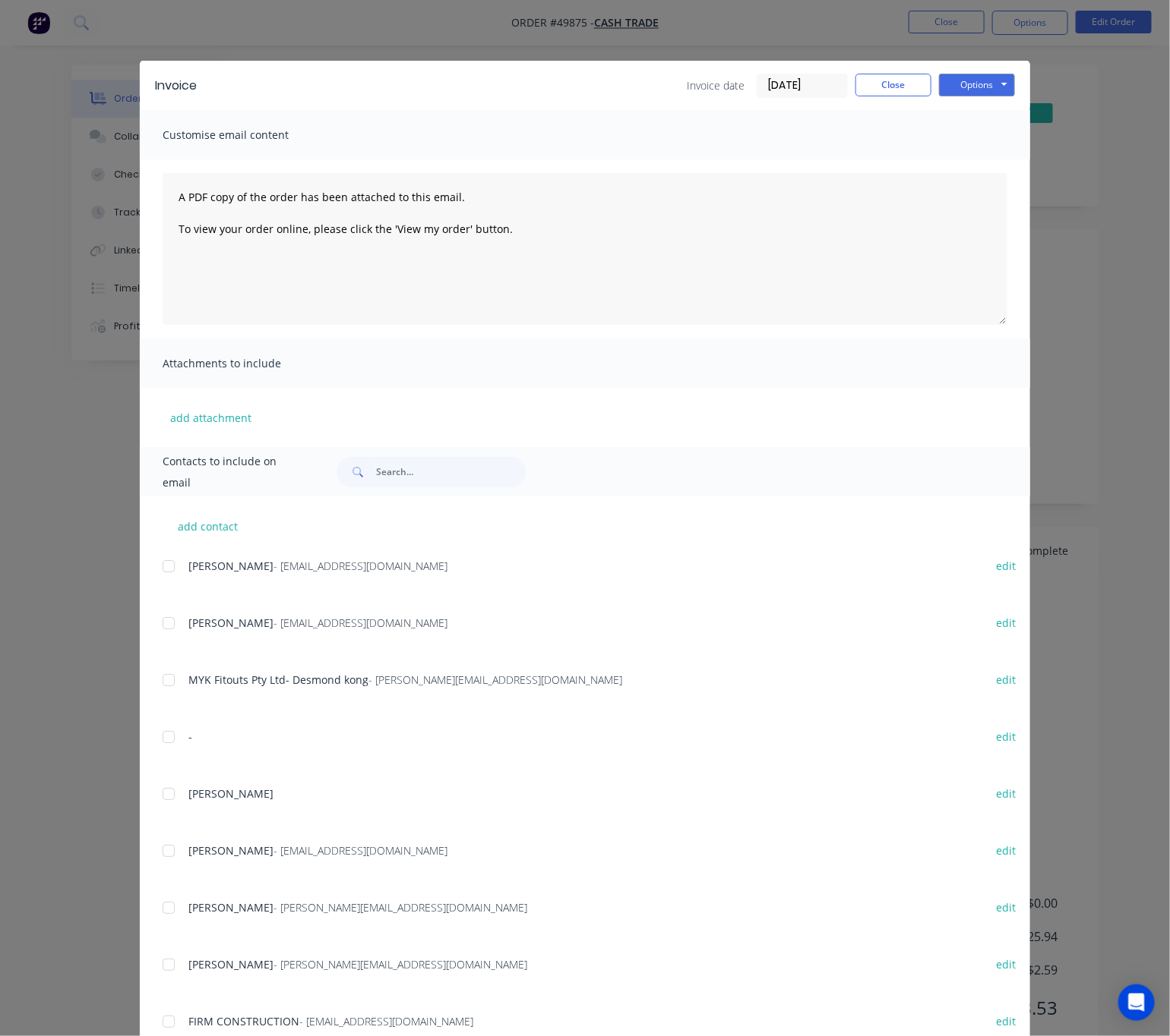
click at [1052, 148] on div "Invoice Invoice date 01/10/25 Close Options Preview Print Email Customise email…" at bounding box center [585, 518] width 1170 height 1036
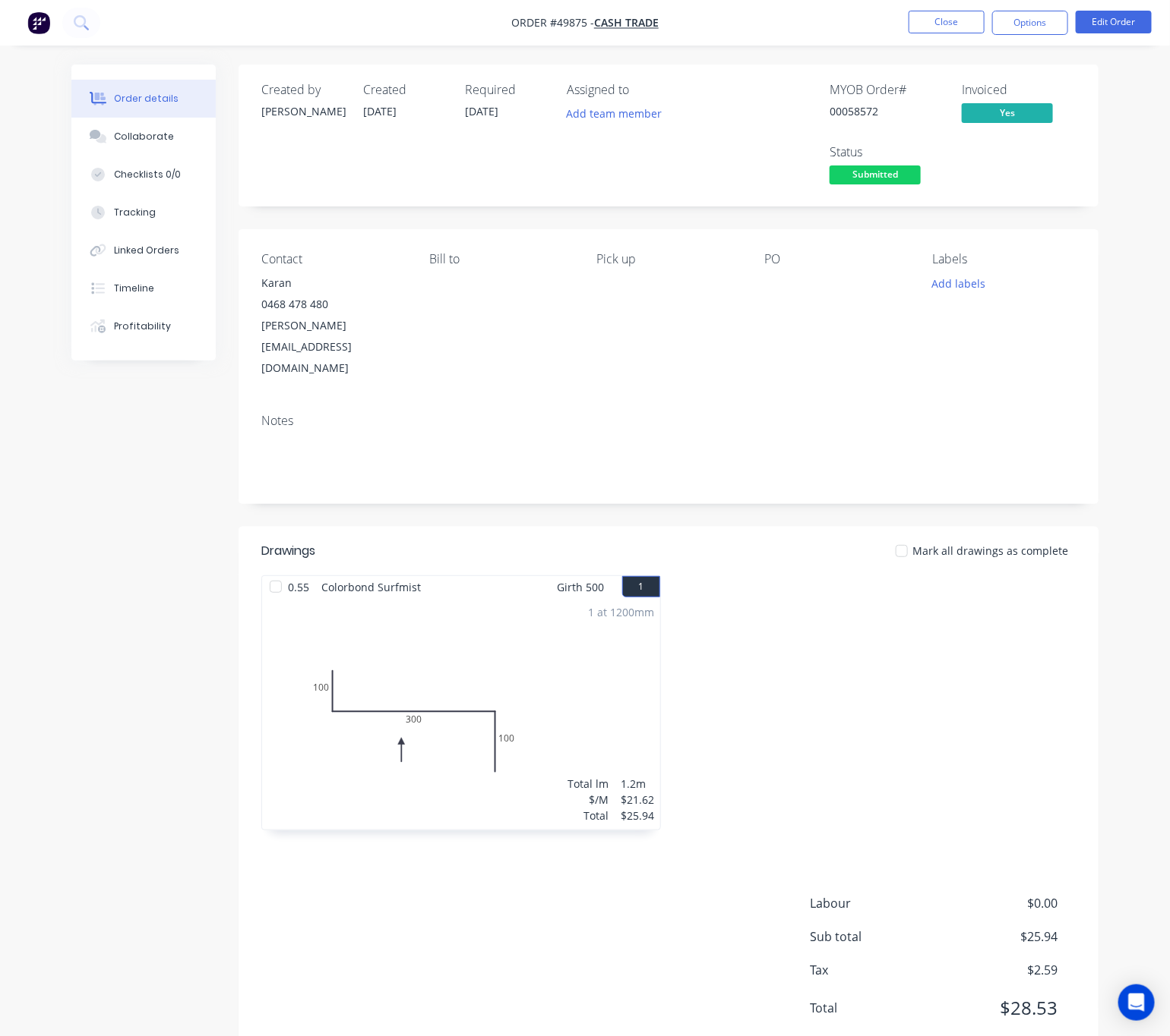
click at [914, 171] on span "Submitted" at bounding box center [875, 175] width 91 height 19
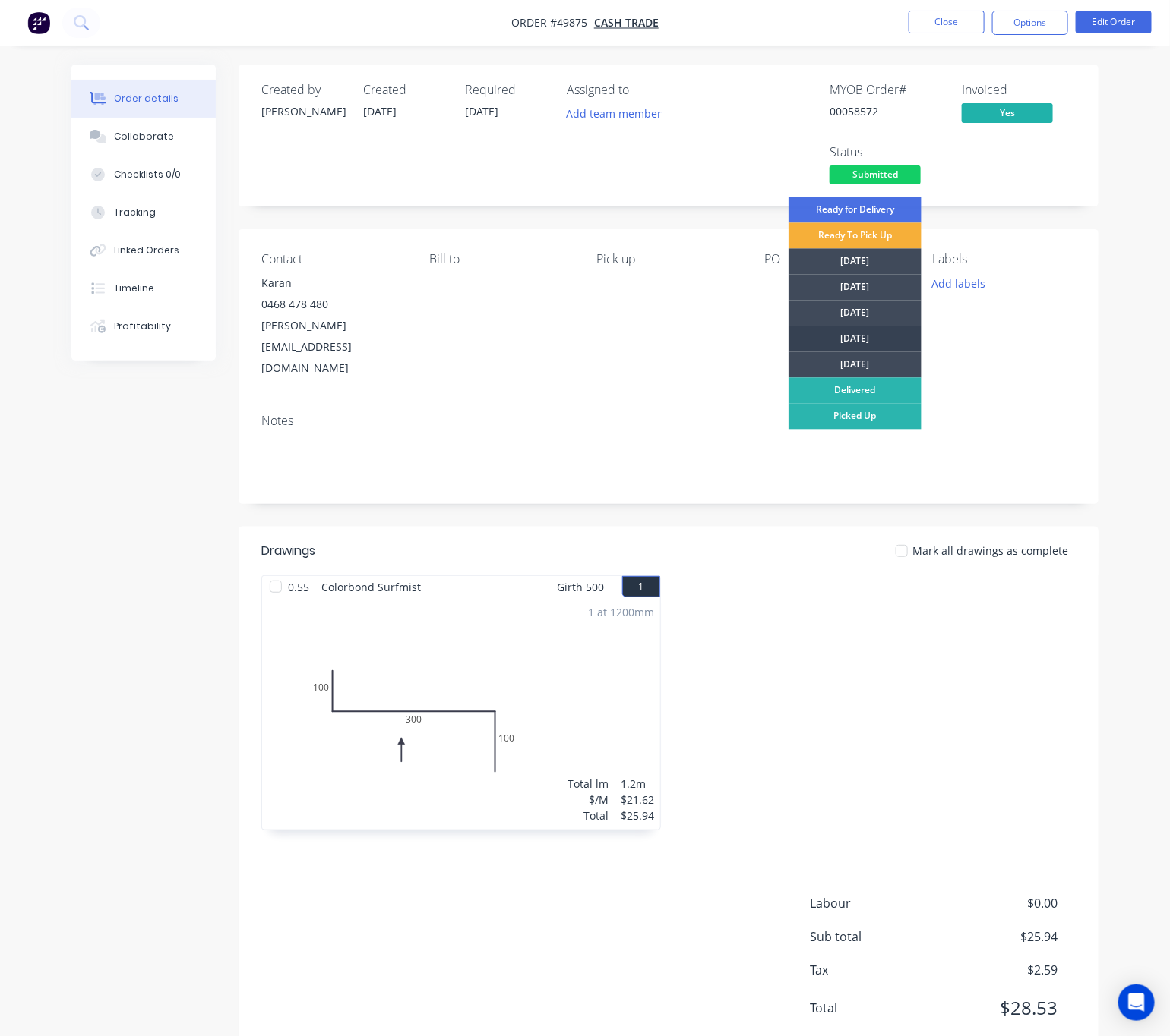
click at [889, 337] on div "[DATE]" at bounding box center [854, 338] width 133 height 26
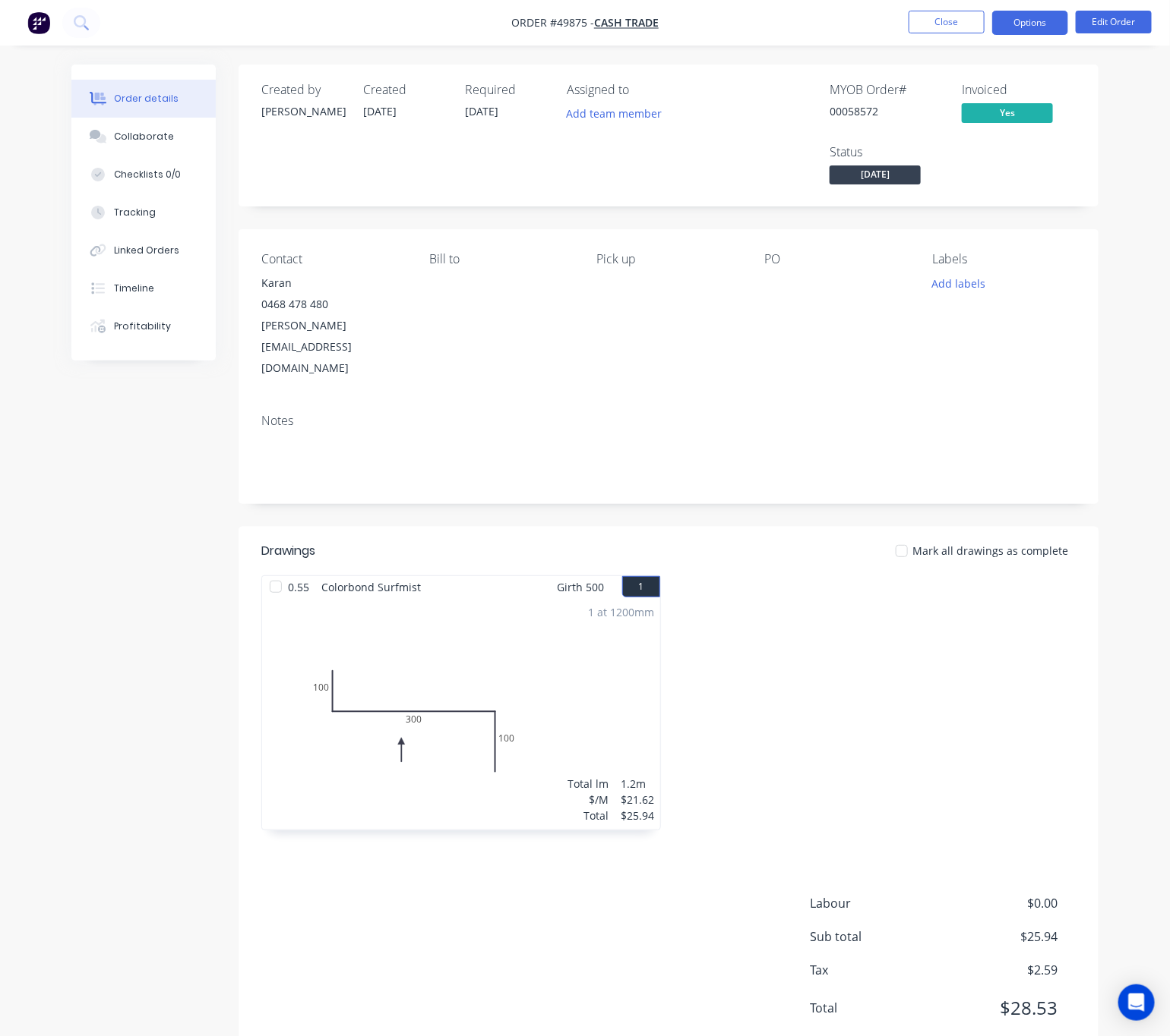
click at [1033, 18] on button "Options" at bounding box center [1030, 23] width 76 height 25
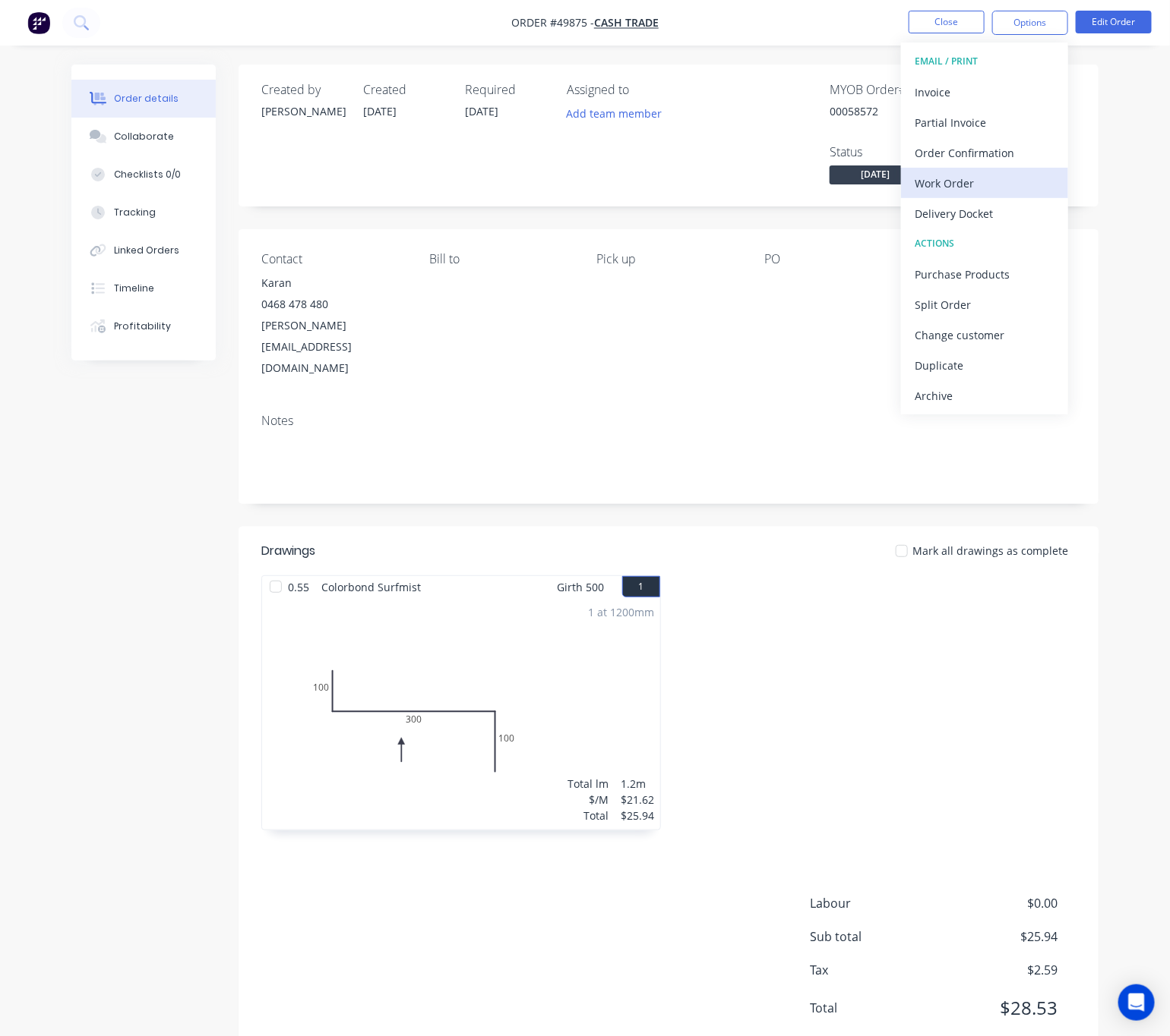
click at [1010, 180] on div "Work Order" at bounding box center [983, 183] width 139 height 22
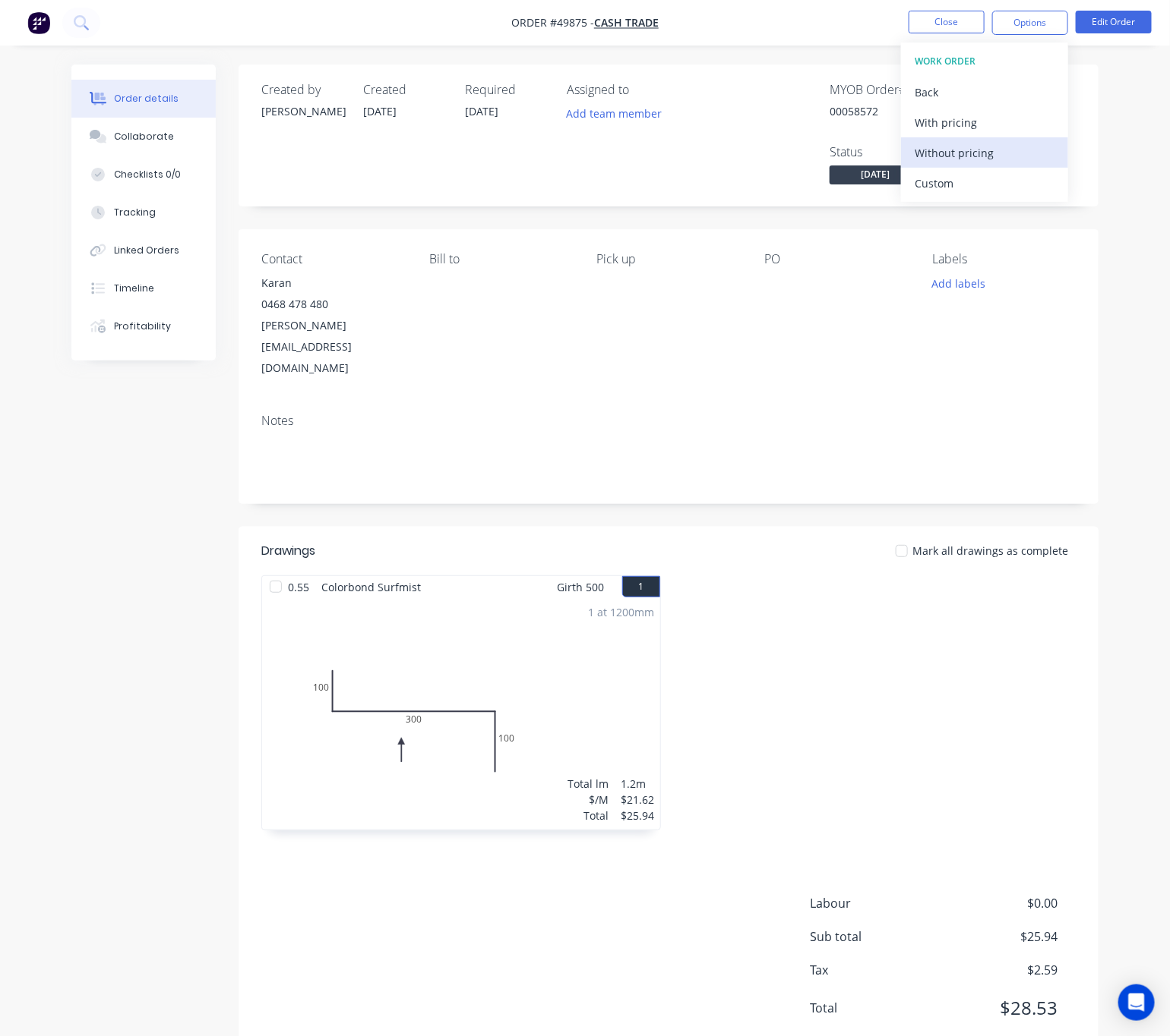
click at [967, 154] on div "Without pricing" at bounding box center [983, 153] width 139 height 22
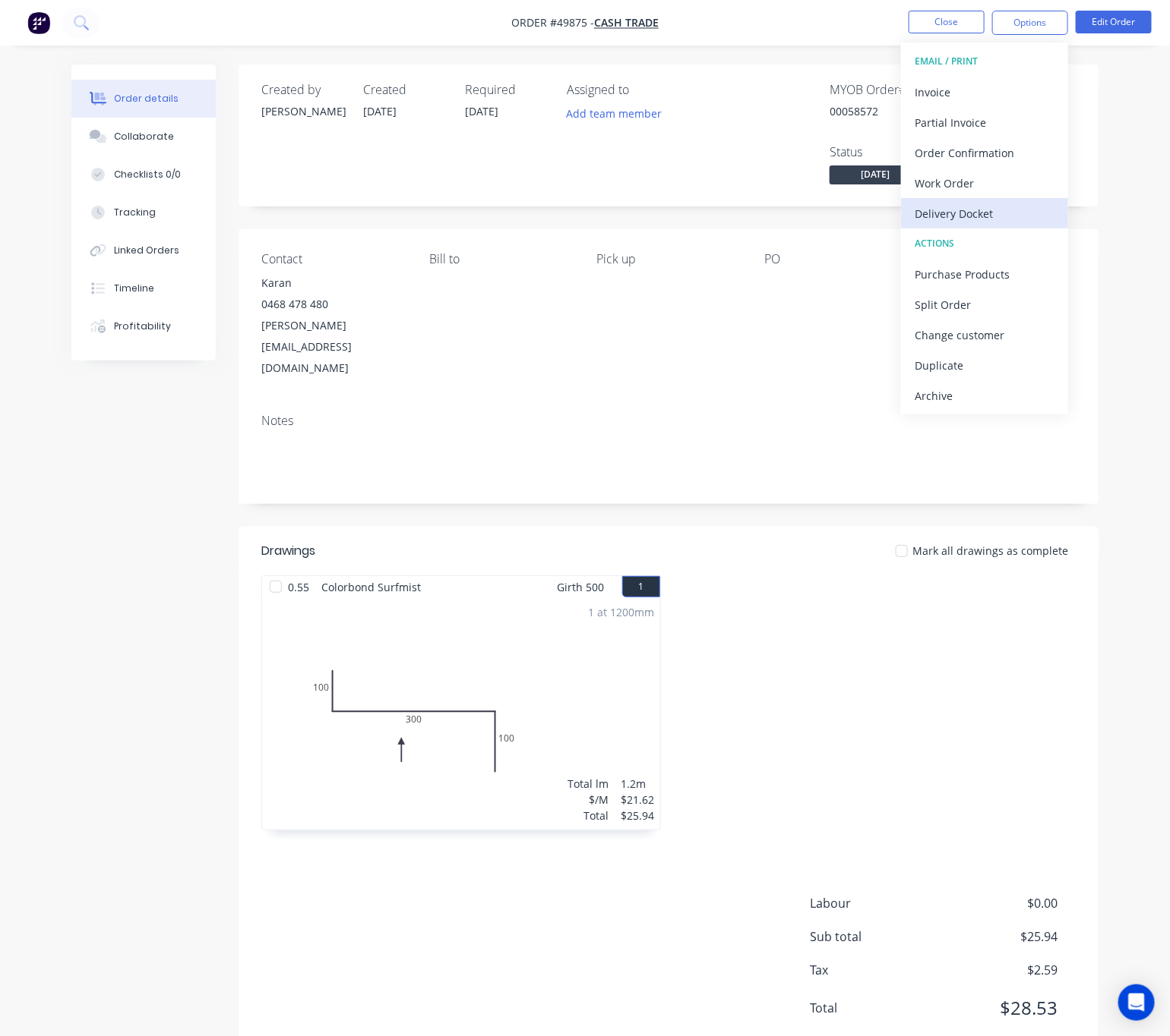
click at [996, 215] on div "Delivery Docket" at bounding box center [983, 213] width 139 height 22
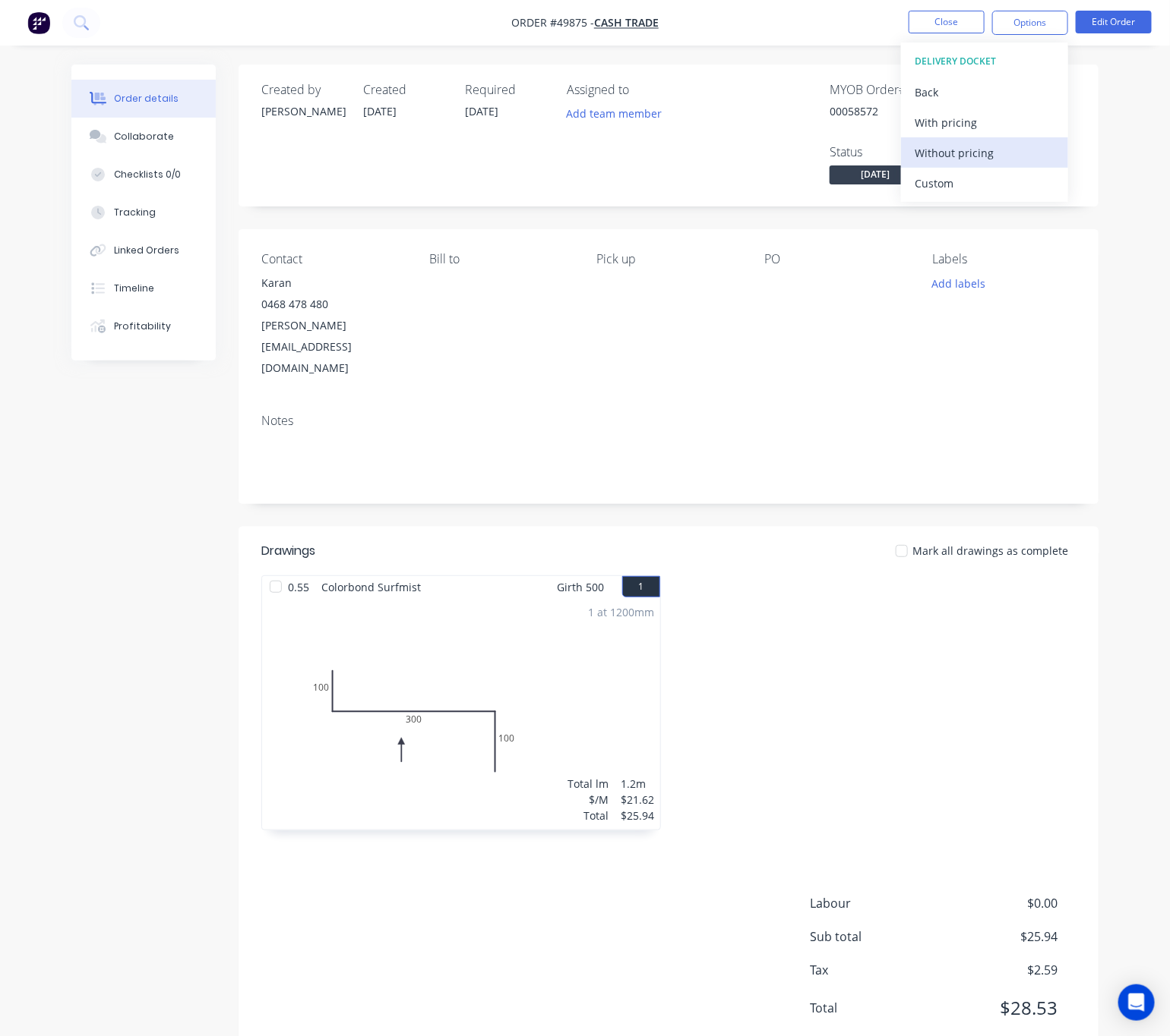
click at [1003, 157] on div "Without pricing" at bounding box center [983, 153] width 139 height 22
click at [740, 17] on nav "Order #49875 - Cash Trade Close Options EMAIL / PRINT Invoice Partial Invoice O…" at bounding box center [585, 23] width 1170 height 45
click at [958, 8] on nav "Order #49875 - Cash Trade Close Options Edit Order" at bounding box center [585, 23] width 1170 height 45
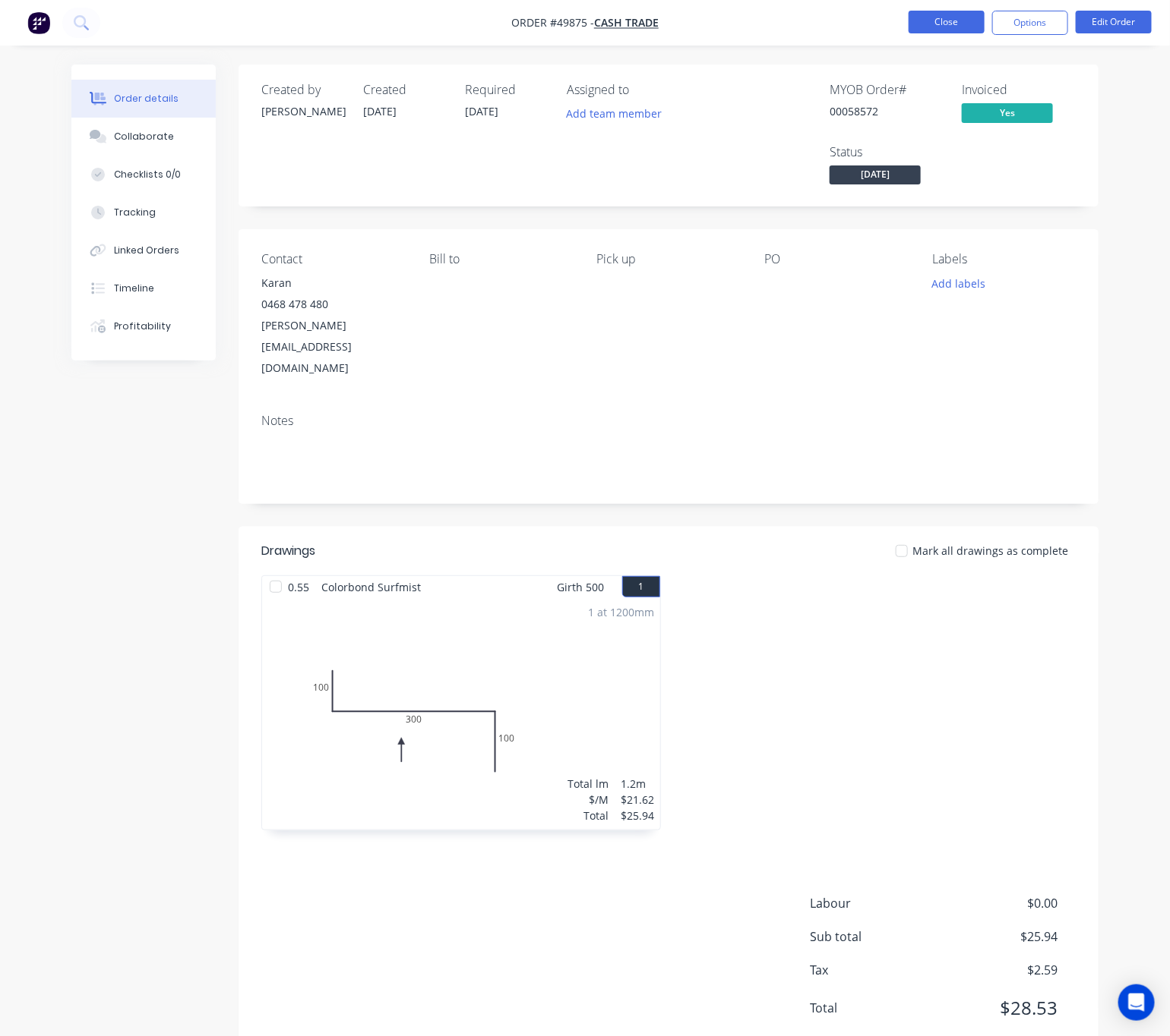
click at [955, 16] on button "Close" at bounding box center [946, 22] width 76 height 23
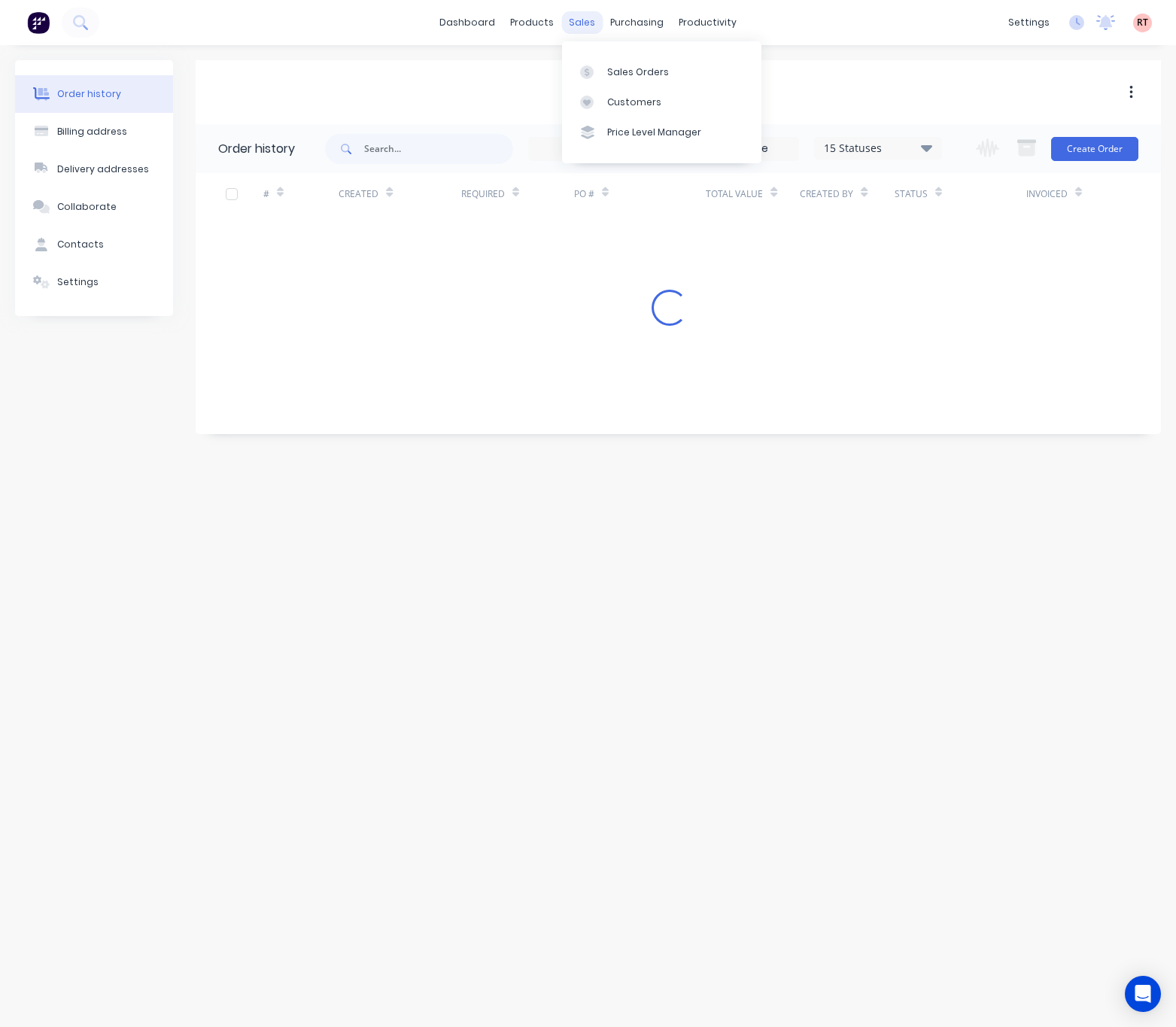
click at [589, 19] on div "sales" at bounding box center [582, 23] width 41 height 23
click at [605, 73] on link "Sales Orders" at bounding box center [661, 71] width 199 height 30
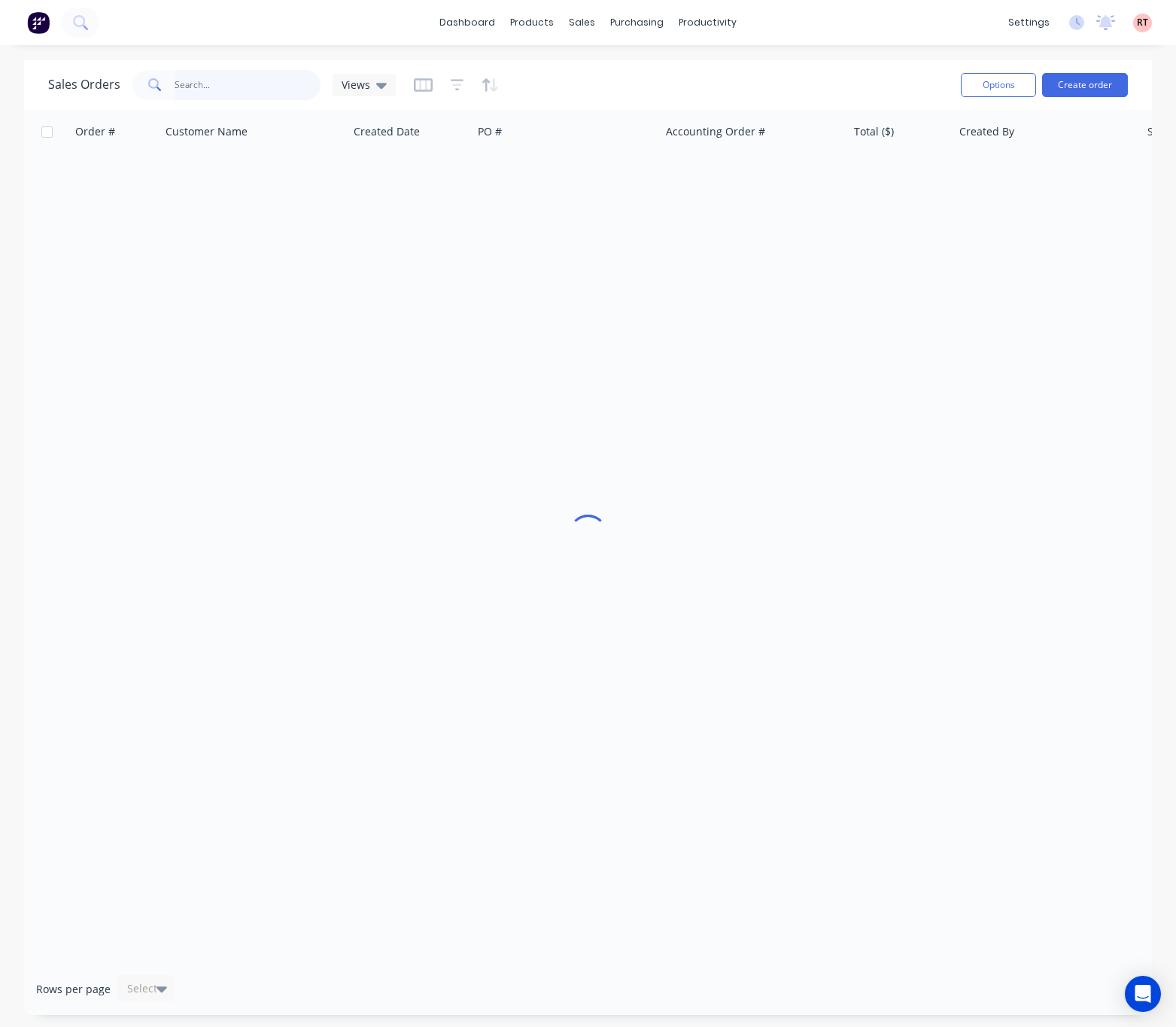
drag, startPoint x: 175, startPoint y: 84, endPoint x: 190, endPoint y: 86, distance: 15.1
click at [177, 84] on input "text" at bounding box center [248, 85] width 147 height 30
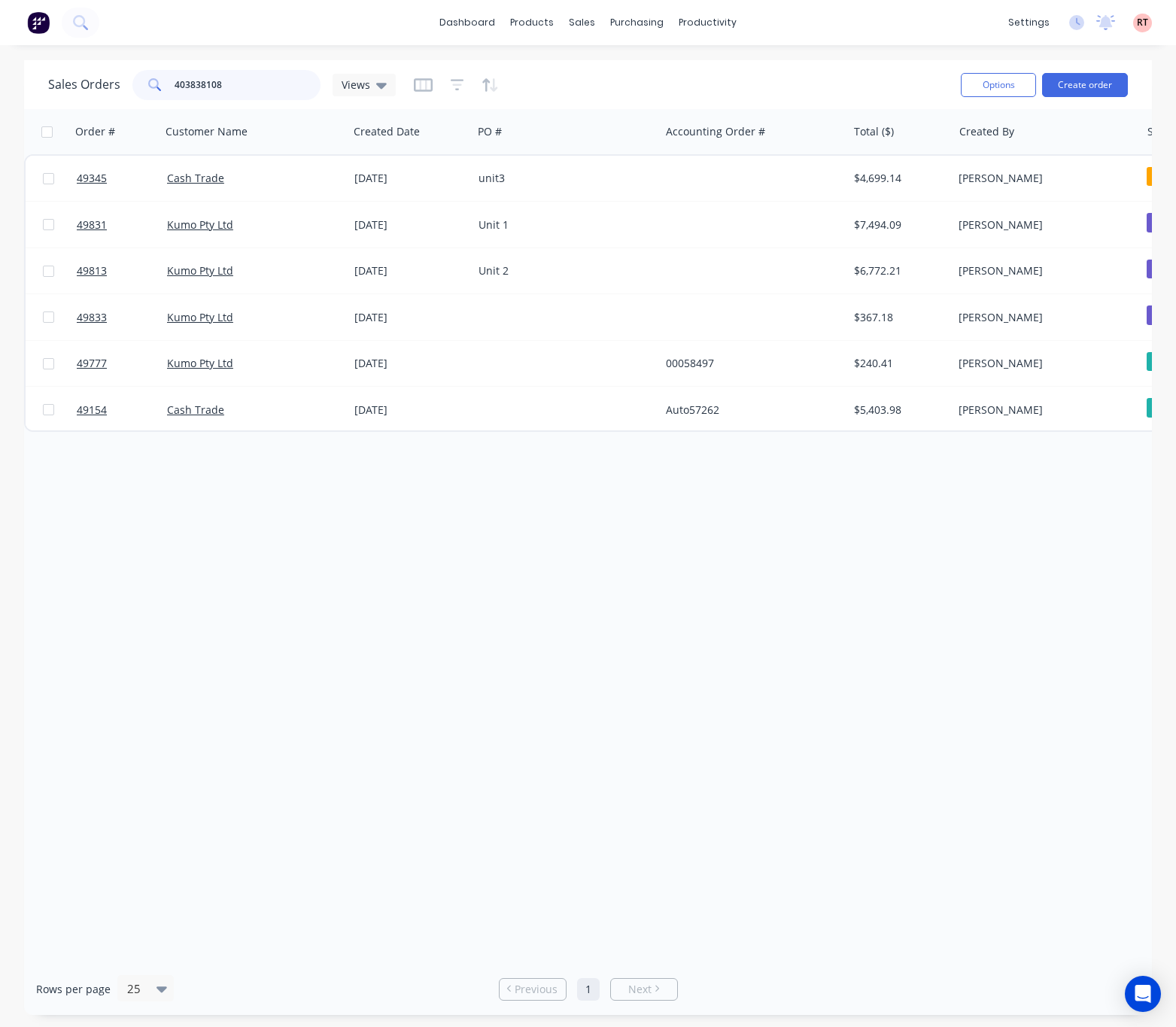
drag, startPoint x: 267, startPoint y: 89, endPoint x: -47, endPoint y: 95, distance: 314.1
click at [0, 95] on html "dashboard products sales purchasing productivity dashboard products Product Cat…" at bounding box center [588, 513] width 1176 height 1027
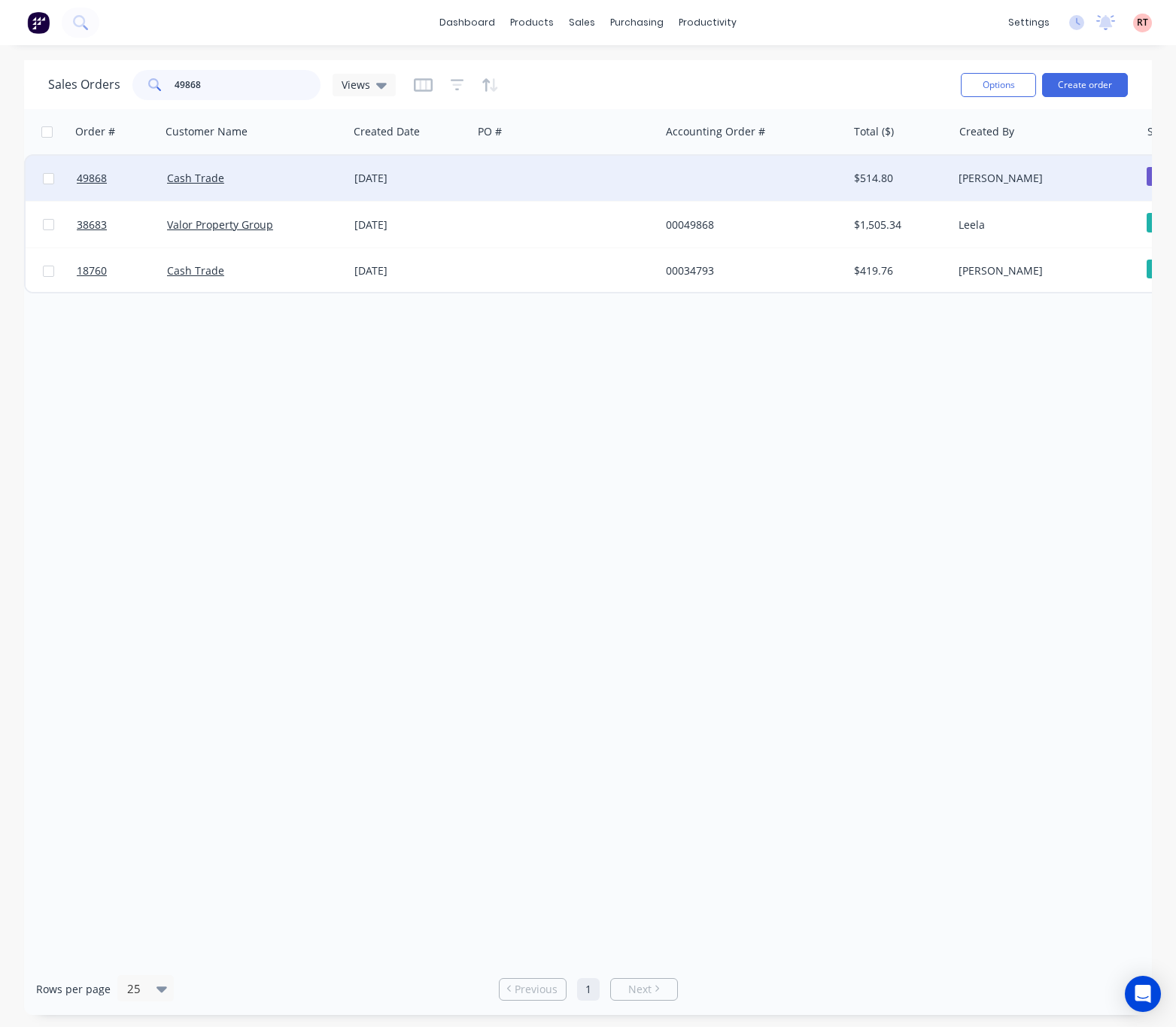
type input "49868"
click at [724, 179] on div at bounding box center [752, 179] width 187 height 45
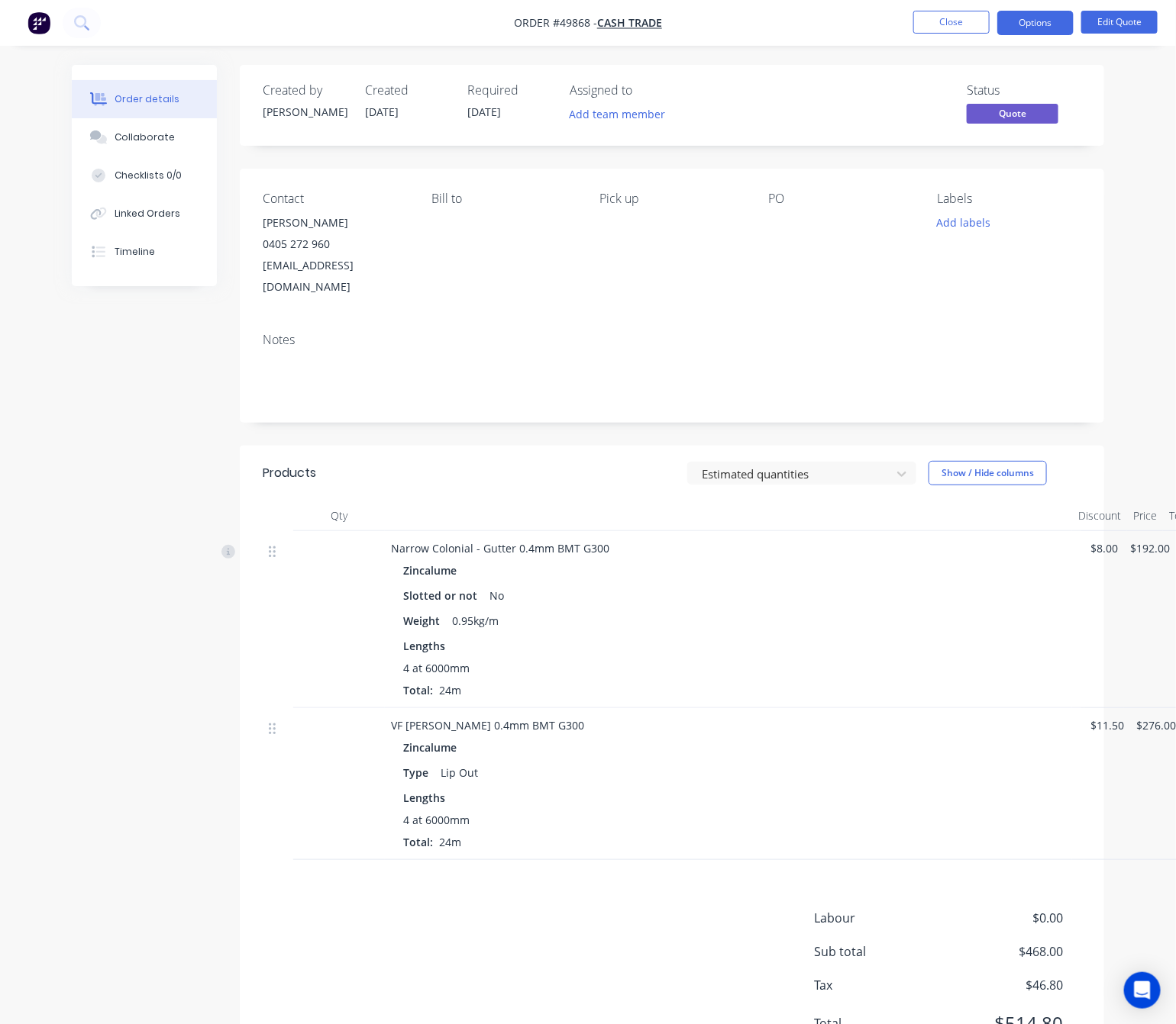
click at [0, 401] on div "Order details Collaborate Checklists 0/0 Linked Orders Timeline Order details C…" at bounding box center [588, 549] width 1176 height 1098
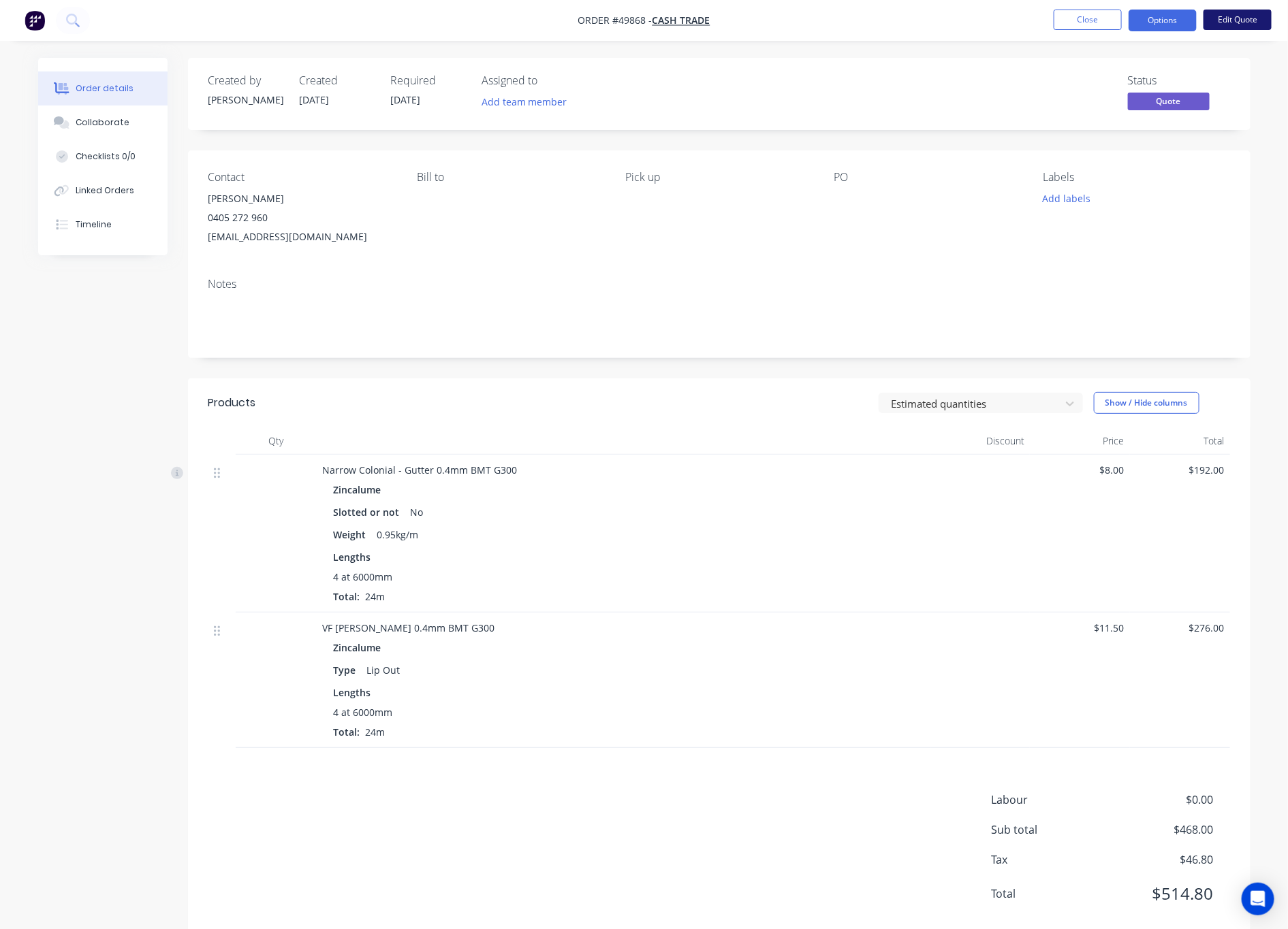
click at [1064, 23] on button "Edit Quote" at bounding box center [1237, 20] width 68 height 20
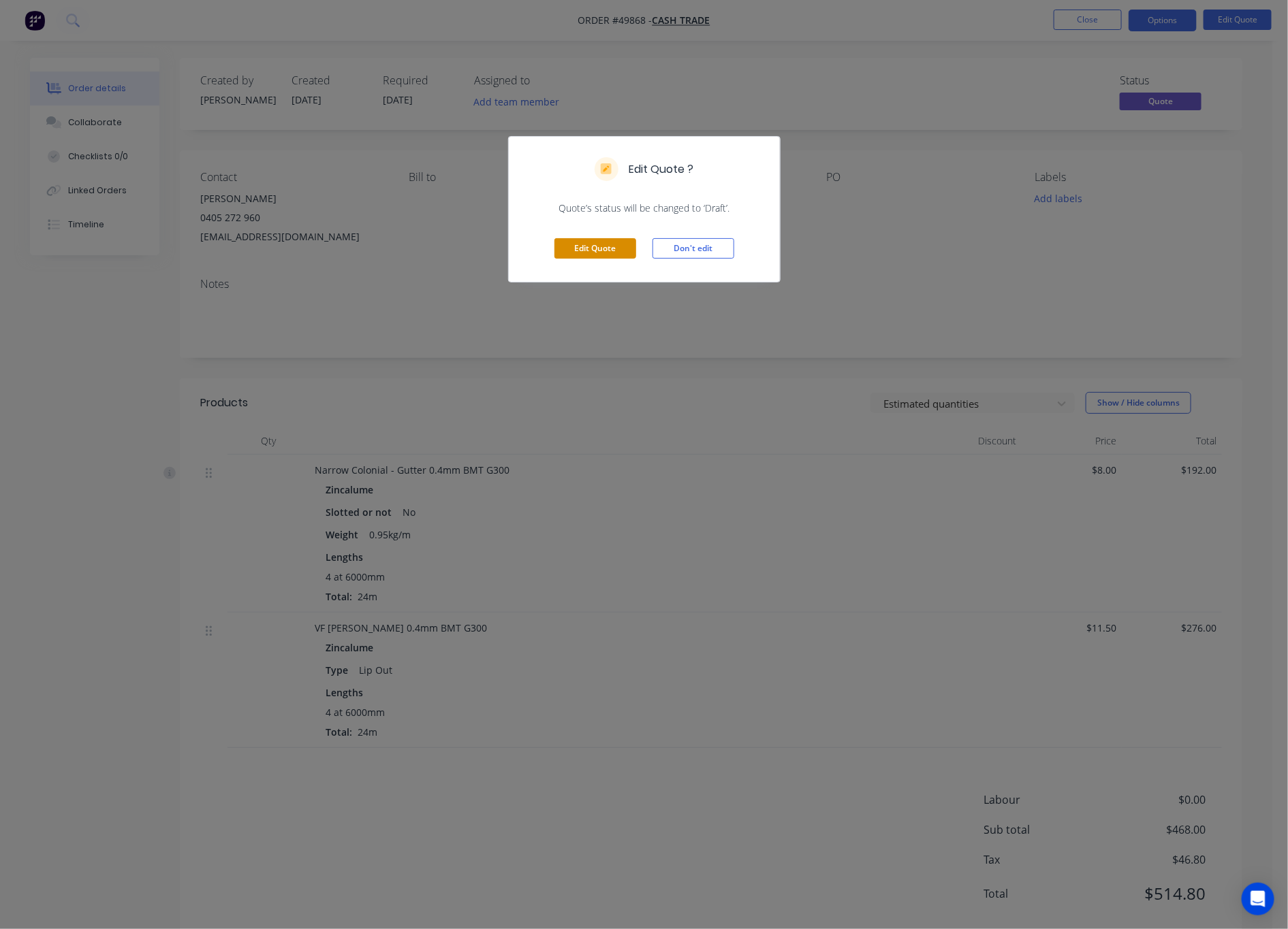
click at [594, 249] on button "Edit Quote" at bounding box center [595, 248] width 82 height 20
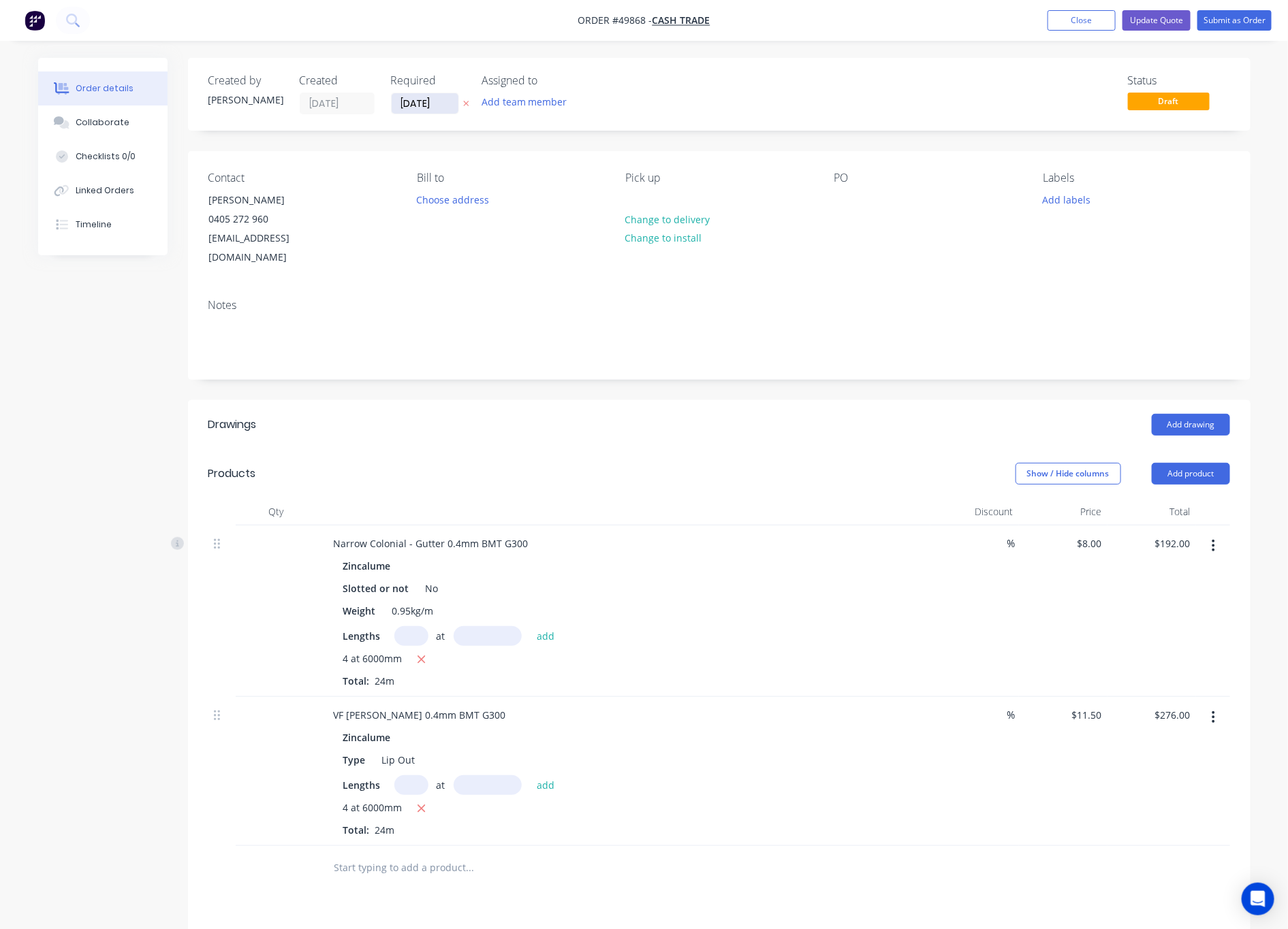
click at [434, 107] on input "[DATE]" at bounding box center [425, 104] width 66 height 20
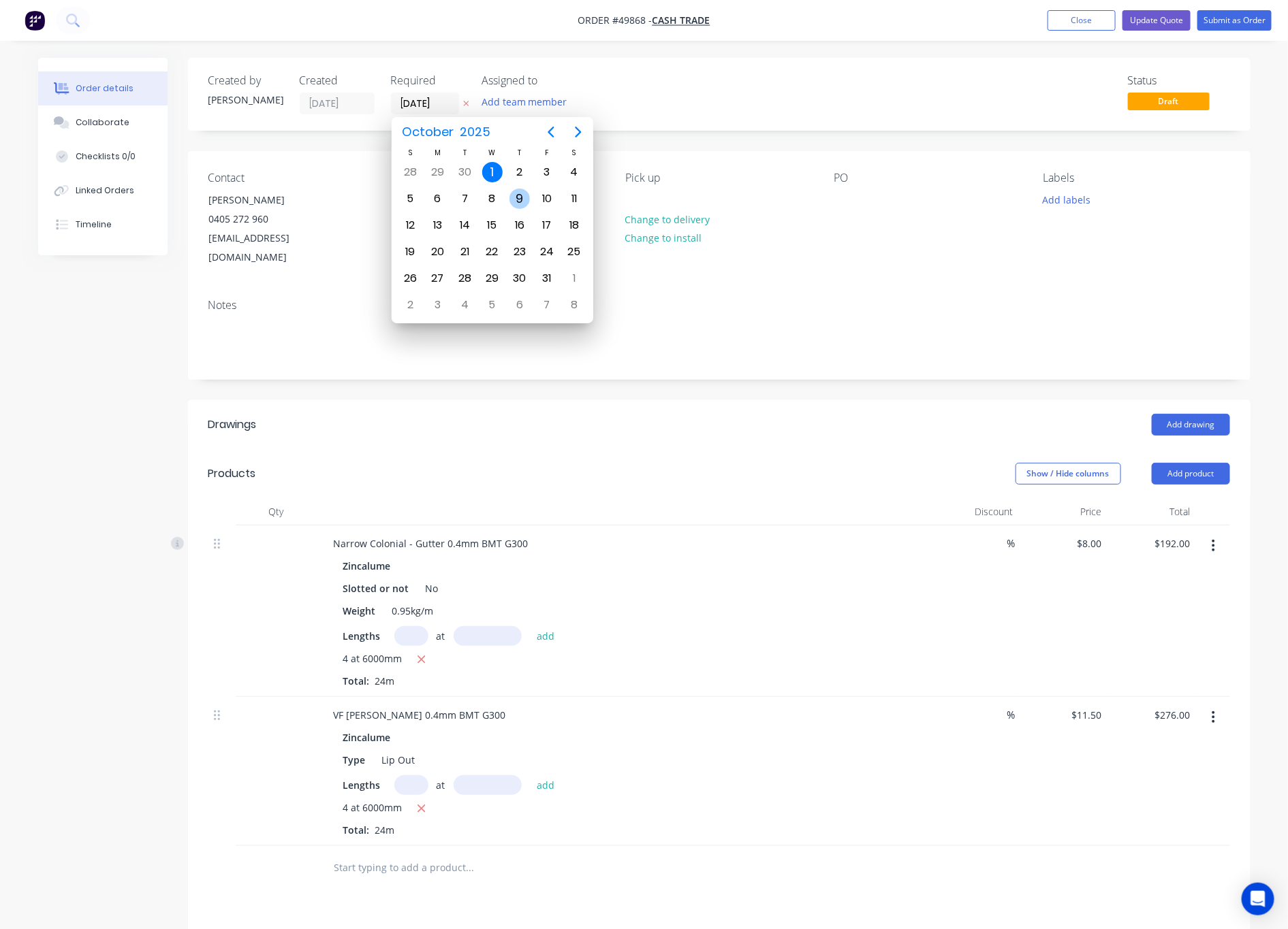
click at [512, 198] on div "9" at bounding box center [519, 199] width 20 height 20
type input "[DATE]"
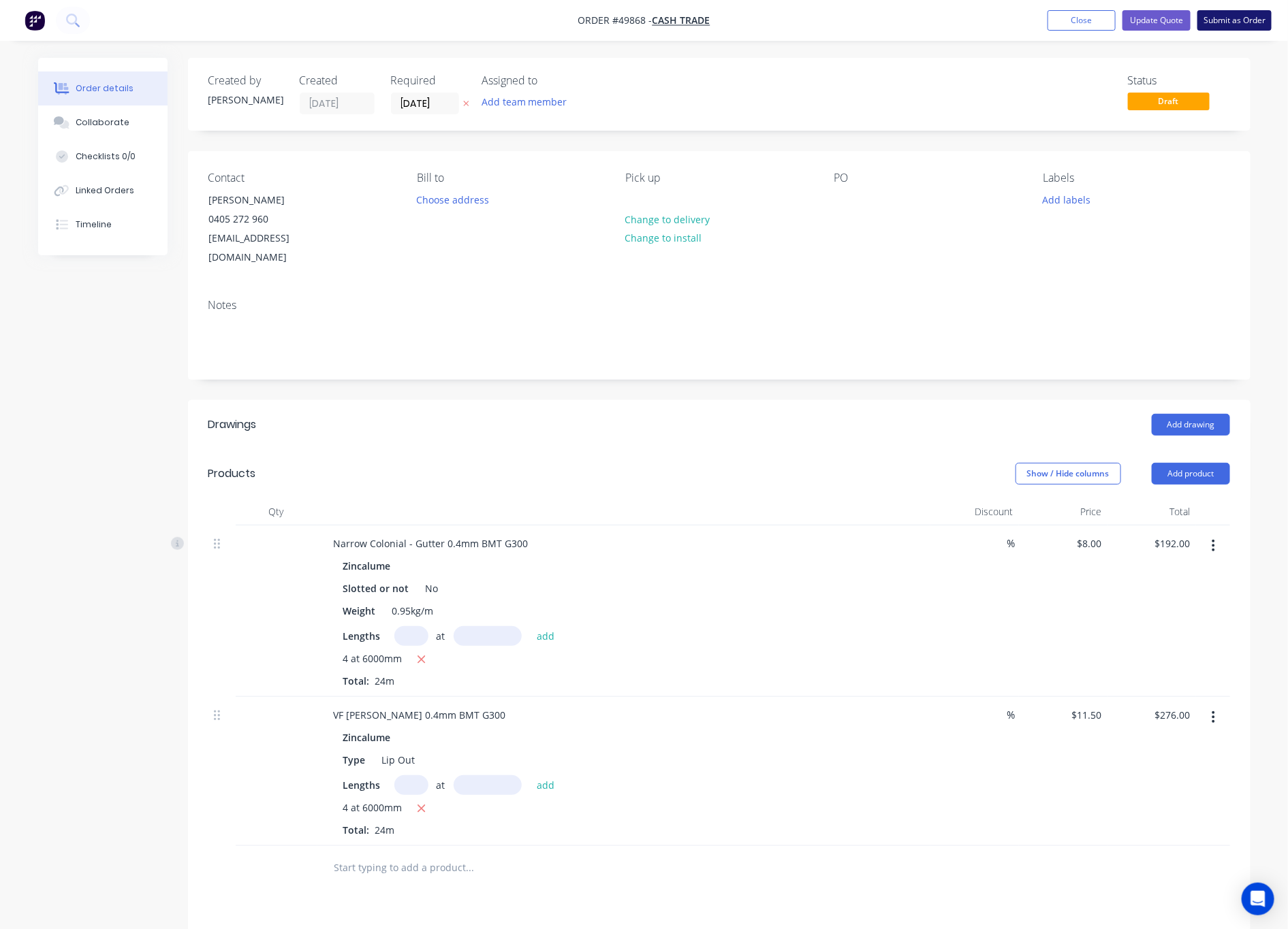
click at [1064, 19] on button "Submit as Order" at bounding box center [1234, 20] width 74 height 20
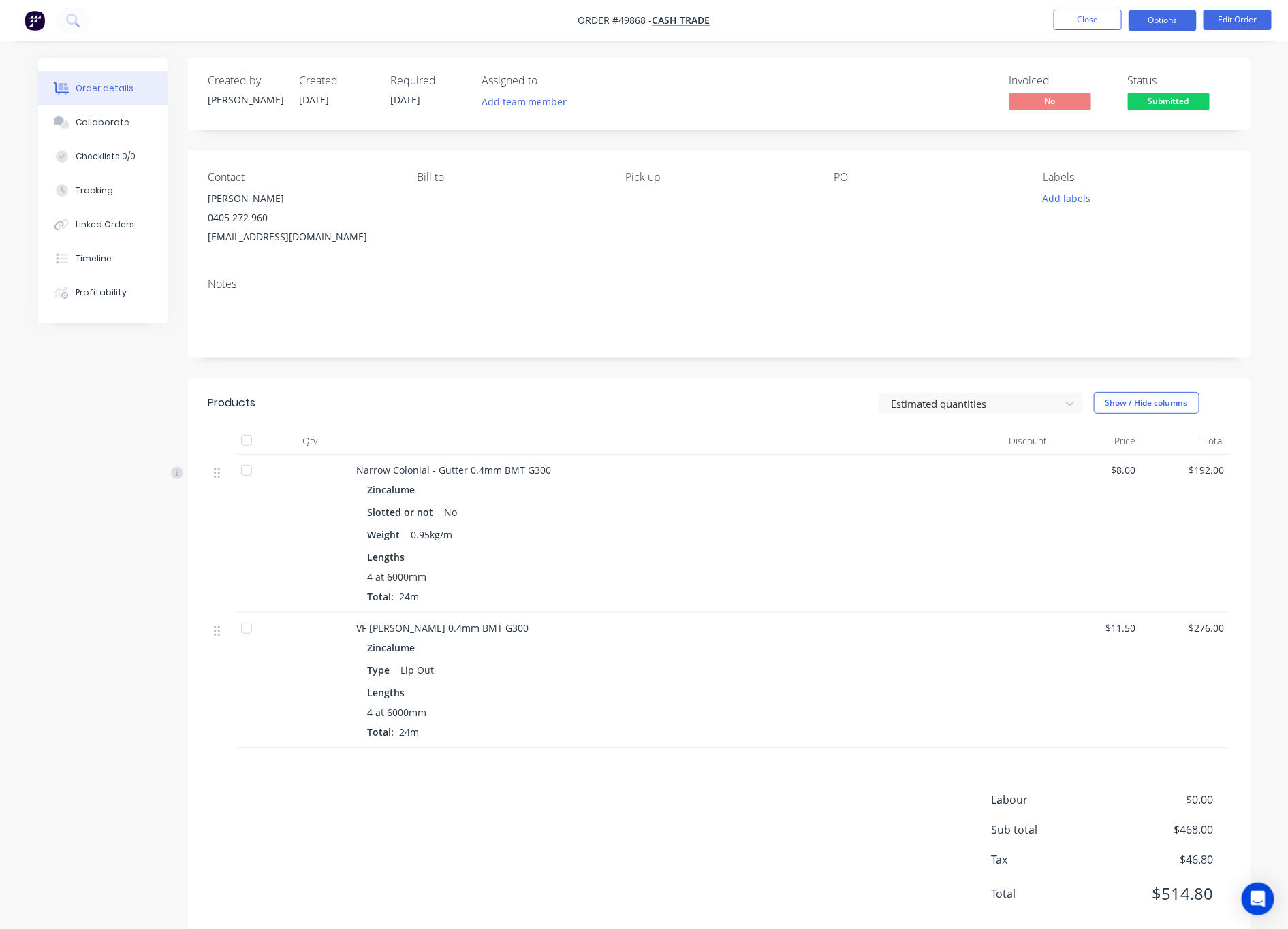
click at [1064, 9] on button "Options" at bounding box center [1162, 20] width 68 height 22
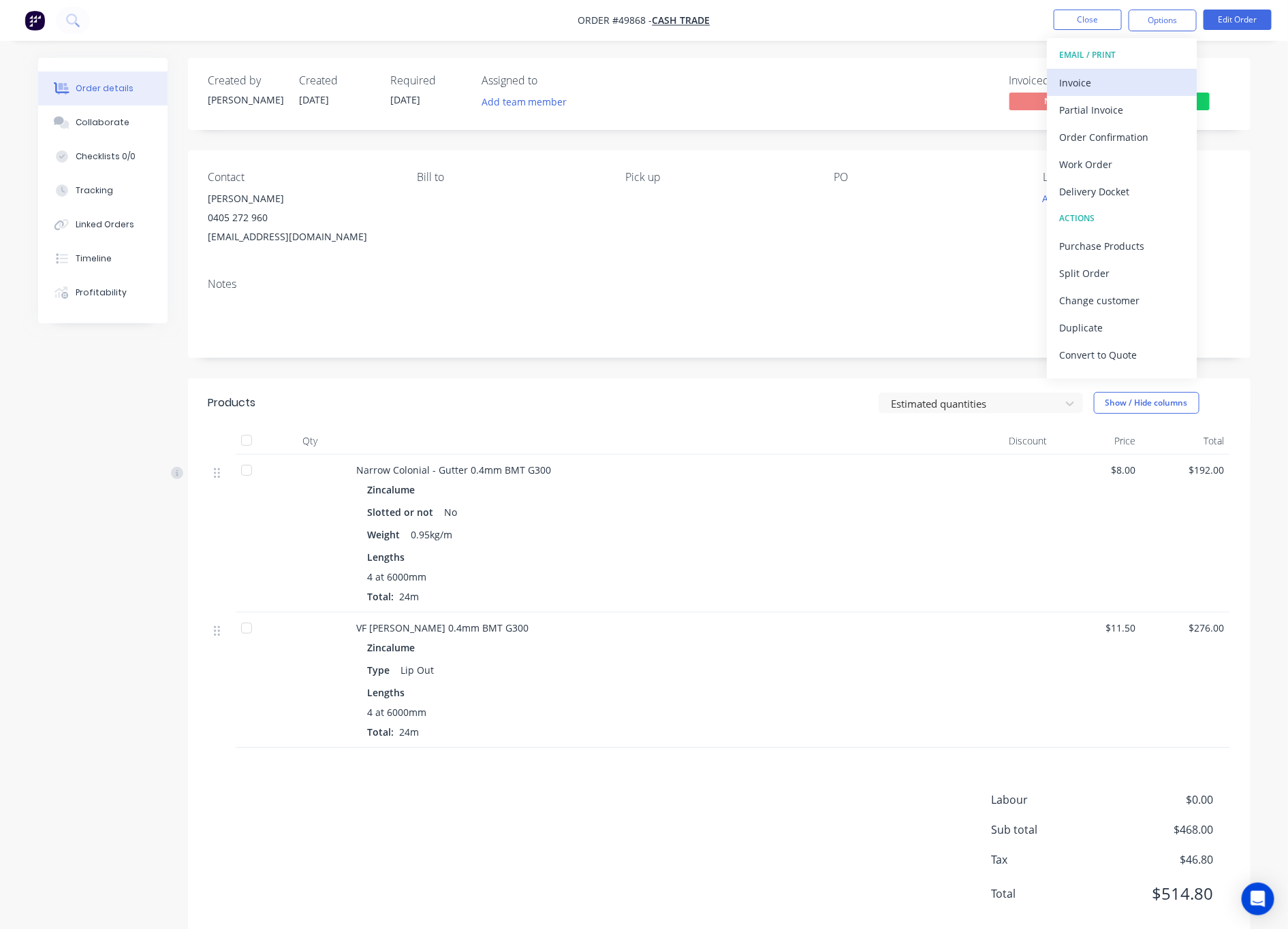
click at [1064, 76] on div "Invoice" at bounding box center [1121, 82] width 125 height 20
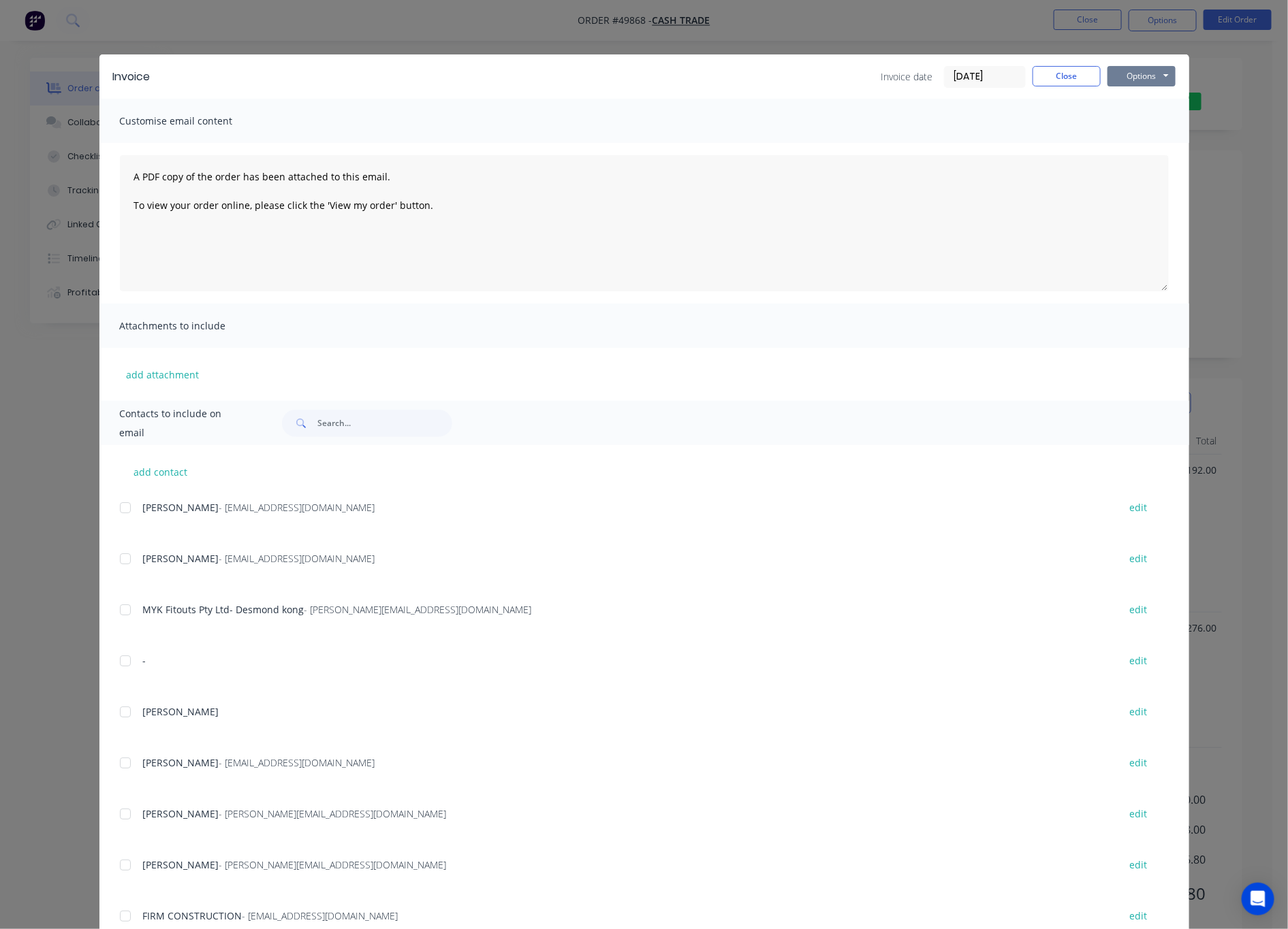
click at [1064, 70] on button "Options" at bounding box center [1141, 76] width 68 height 20
click at [1064, 122] on button "Print" at bounding box center [1150, 122] width 88 height 22
click at [540, 27] on div "Invoice Invoice date 01/10/25 Close Options Preview Print Email Customise email…" at bounding box center [644, 464] width 1288 height 929
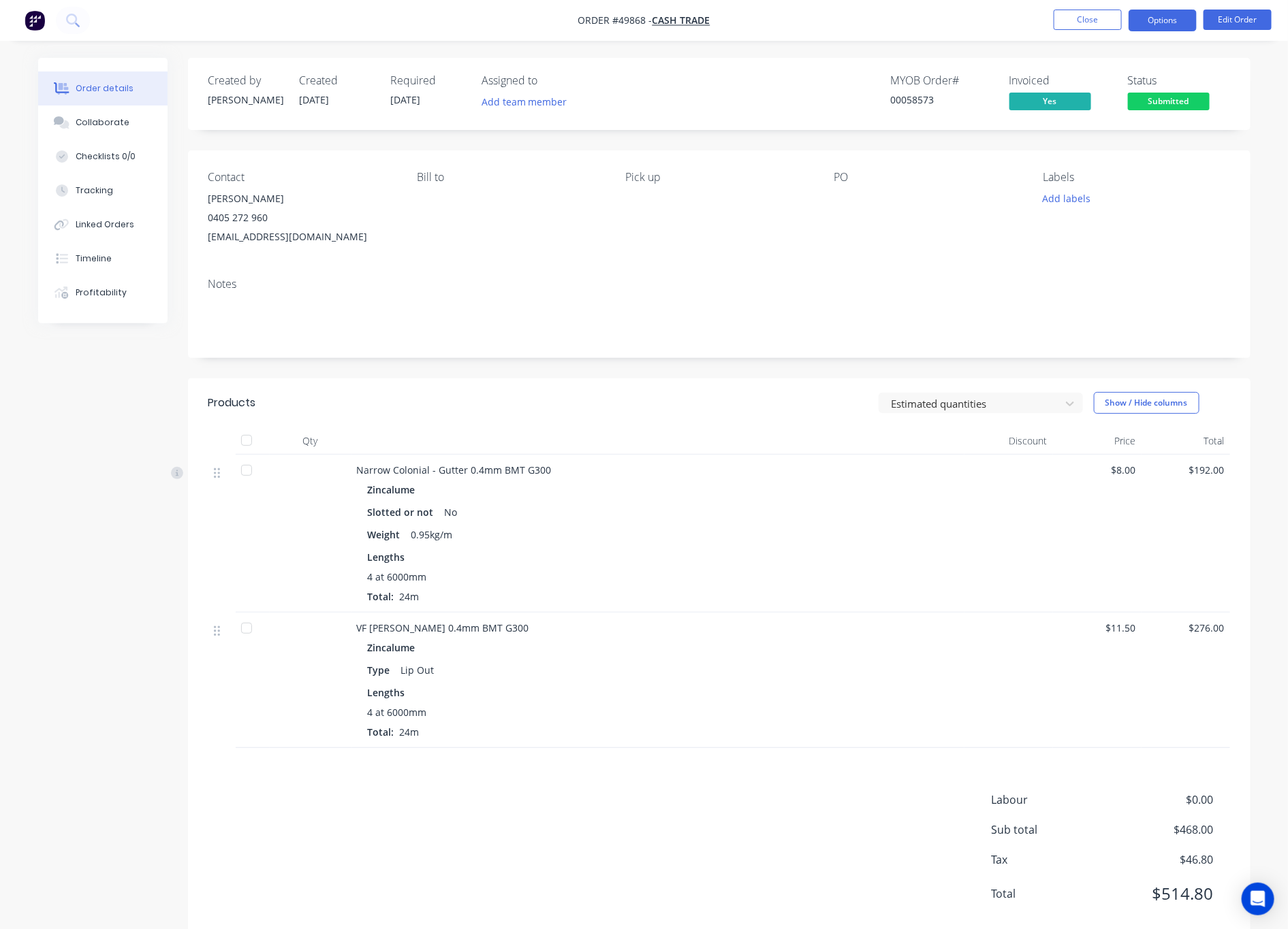
click at [1064, 22] on button "Options" at bounding box center [1162, 20] width 68 height 22
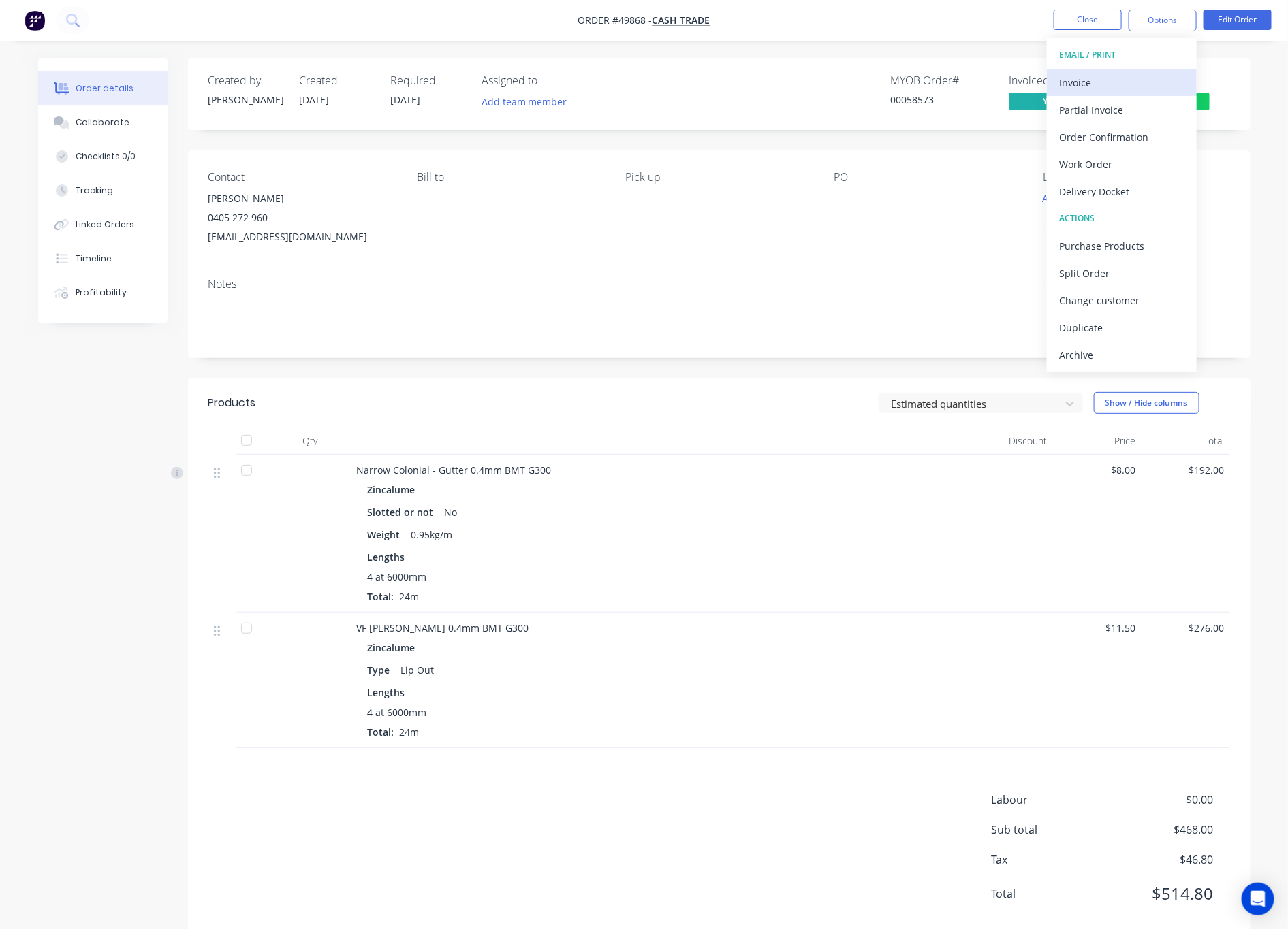
click at [1064, 80] on div "Invoice" at bounding box center [1121, 82] width 125 height 20
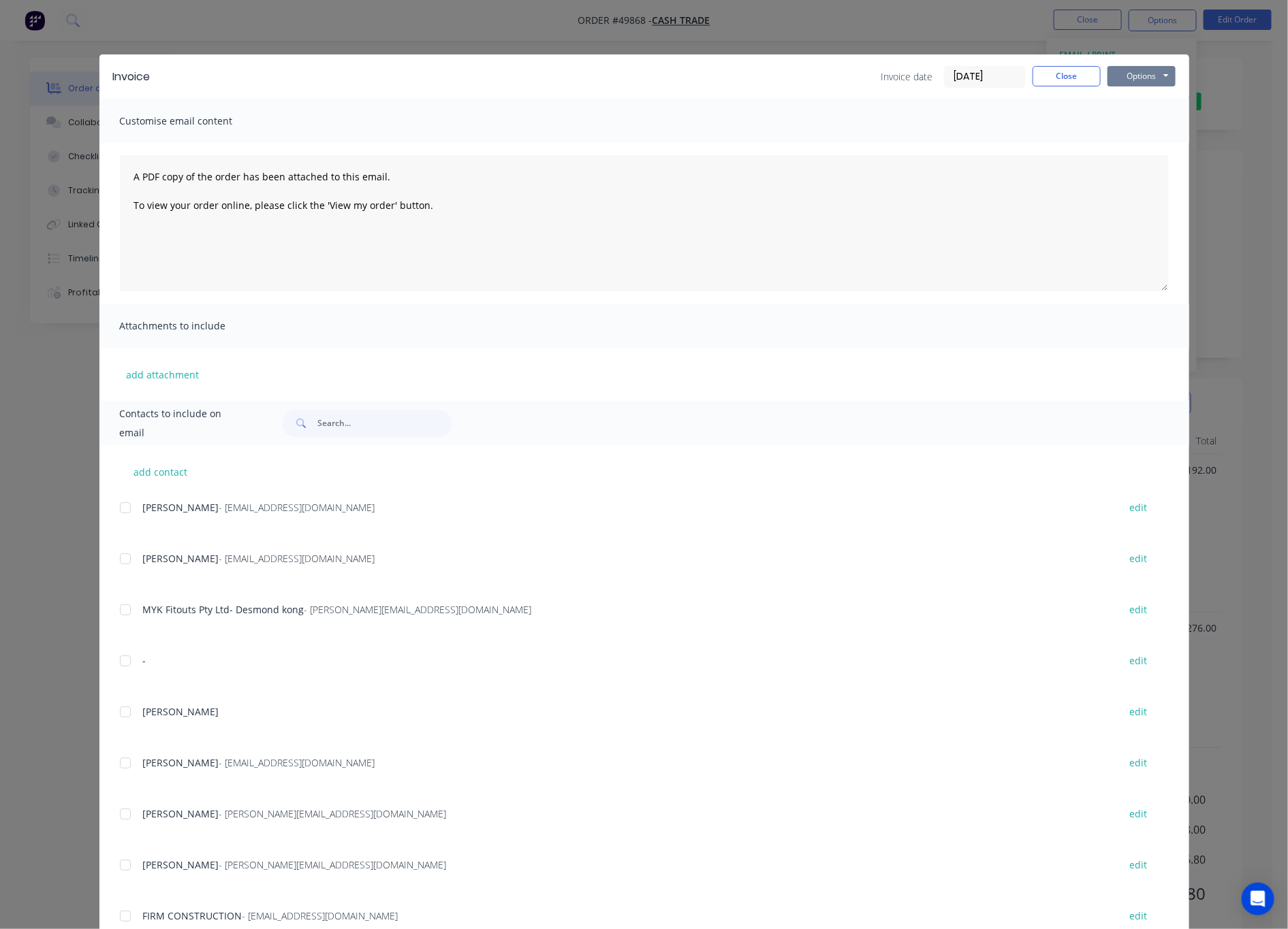
click at [1064, 82] on button "Options" at bounding box center [1141, 76] width 68 height 20
click at [1064, 77] on button "Options" at bounding box center [1141, 76] width 68 height 20
click at [1064, 68] on button "Options" at bounding box center [1141, 76] width 68 height 20
click at [1064, 125] on button "Print" at bounding box center [1150, 122] width 88 height 22
click at [513, 37] on div "Invoice Invoice date 01/10/25 Close Options Preview Print Email Customise email…" at bounding box center [644, 464] width 1288 height 929
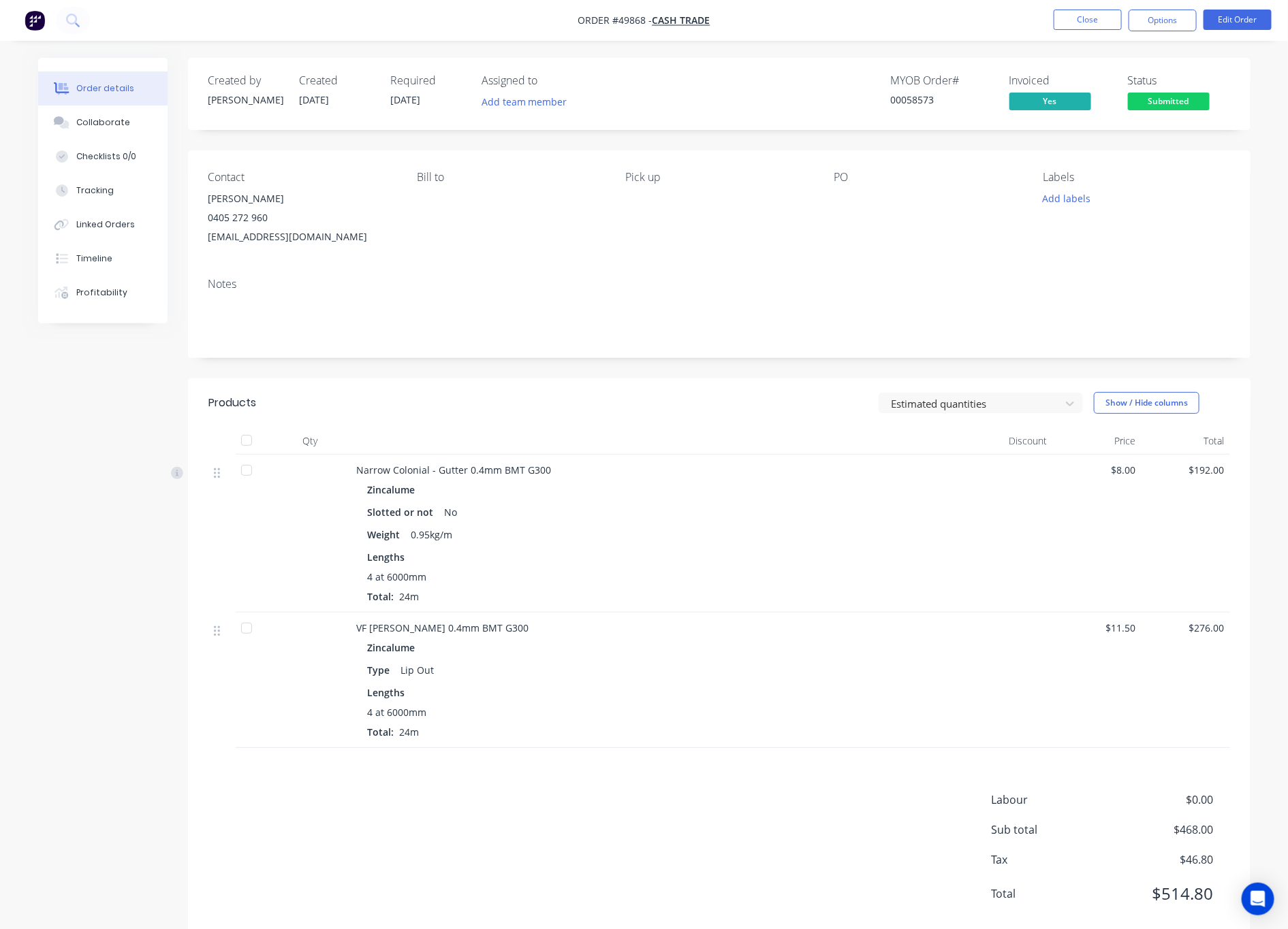
drag, startPoint x: 1189, startPoint y: 94, endPoint x: 1187, endPoint y: 105, distance: 11.2
click at [1064, 94] on span "Submitted" at bounding box center [1168, 101] width 82 height 17
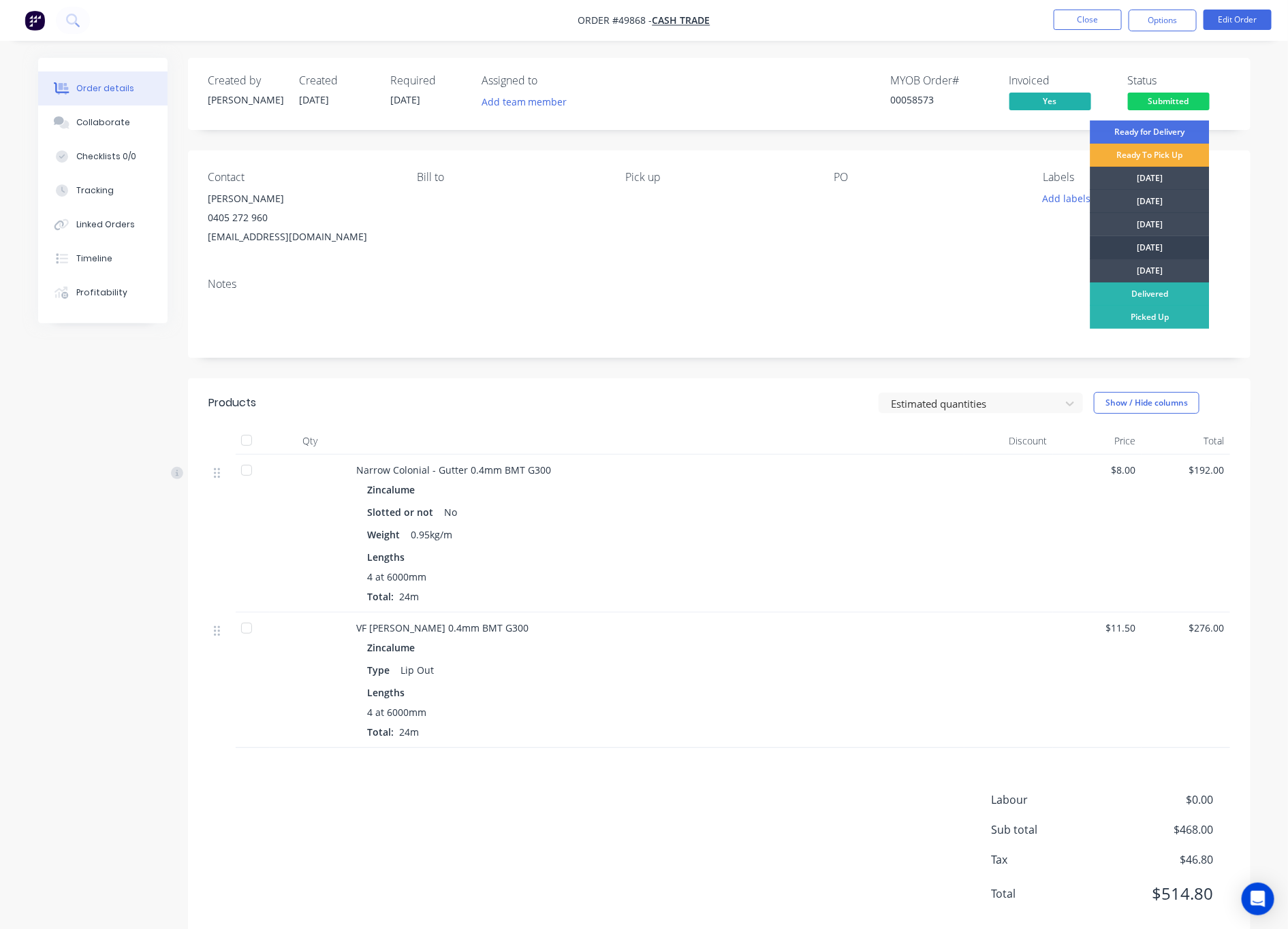
click at [1064, 239] on div "[DATE]" at bounding box center [1149, 247] width 119 height 23
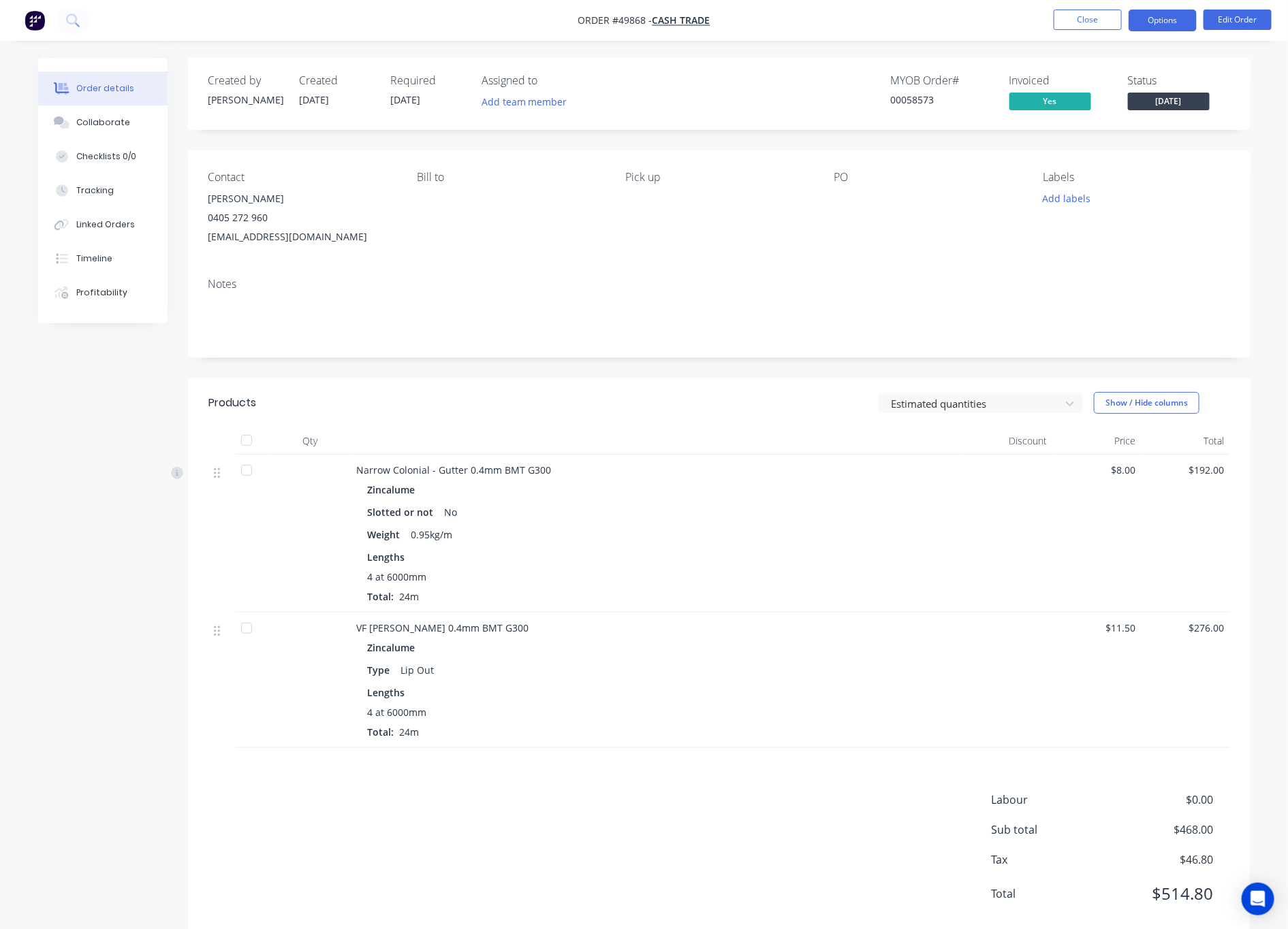
click at [1064, 29] on button "Options" at bounding box center [1162, 20] width 68 height 22
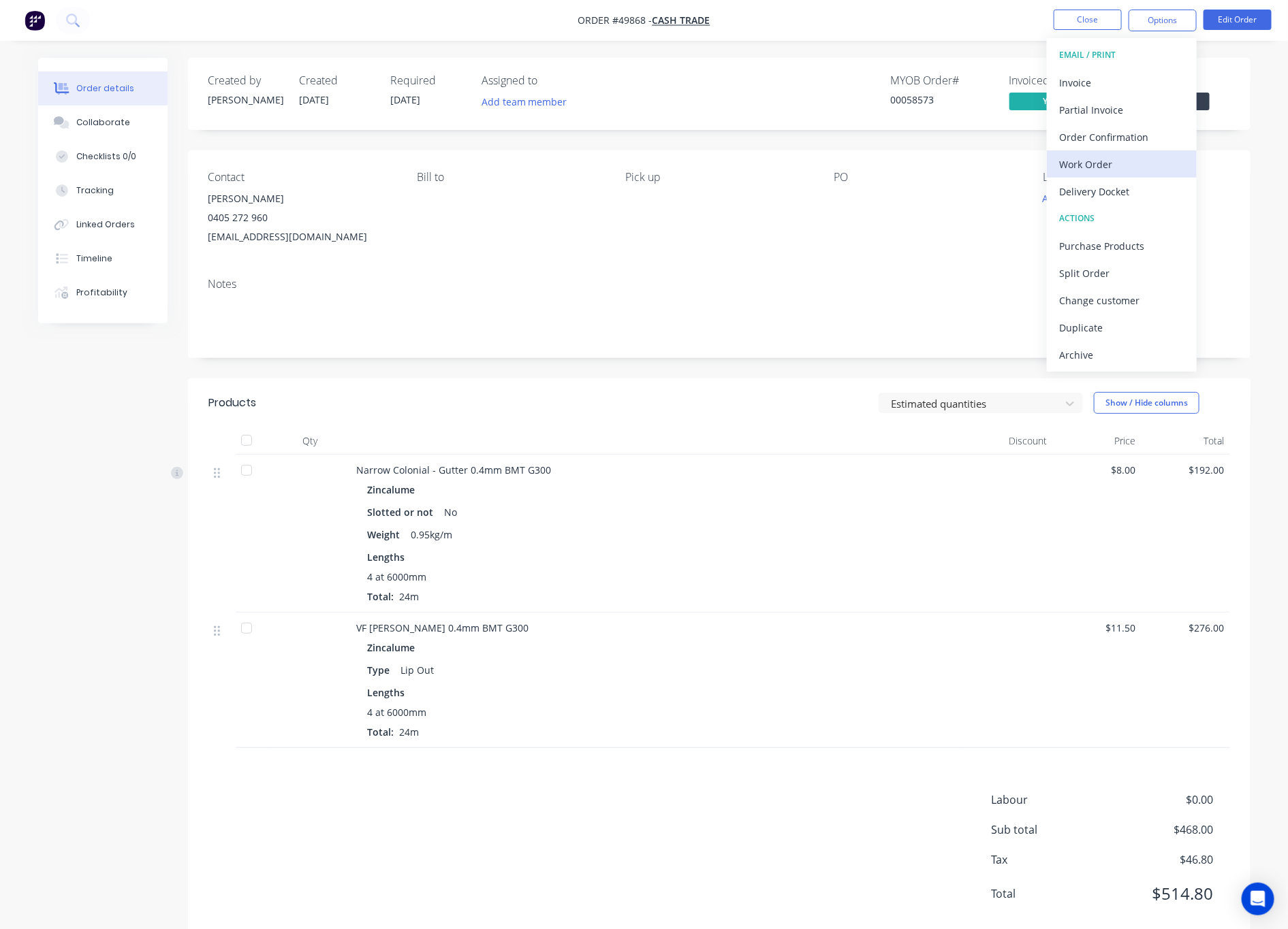
click at [1064, 160] on div "Work Order" at bounding box center [1121, 164] width 125 height 20
click at [1064, 143] on div "Without pricing" at bounding box center [1121, 137] width 125 height 20
click at [94, 235] on button "Linked Orders" at bounding box center [103, 224] width 129 height 34
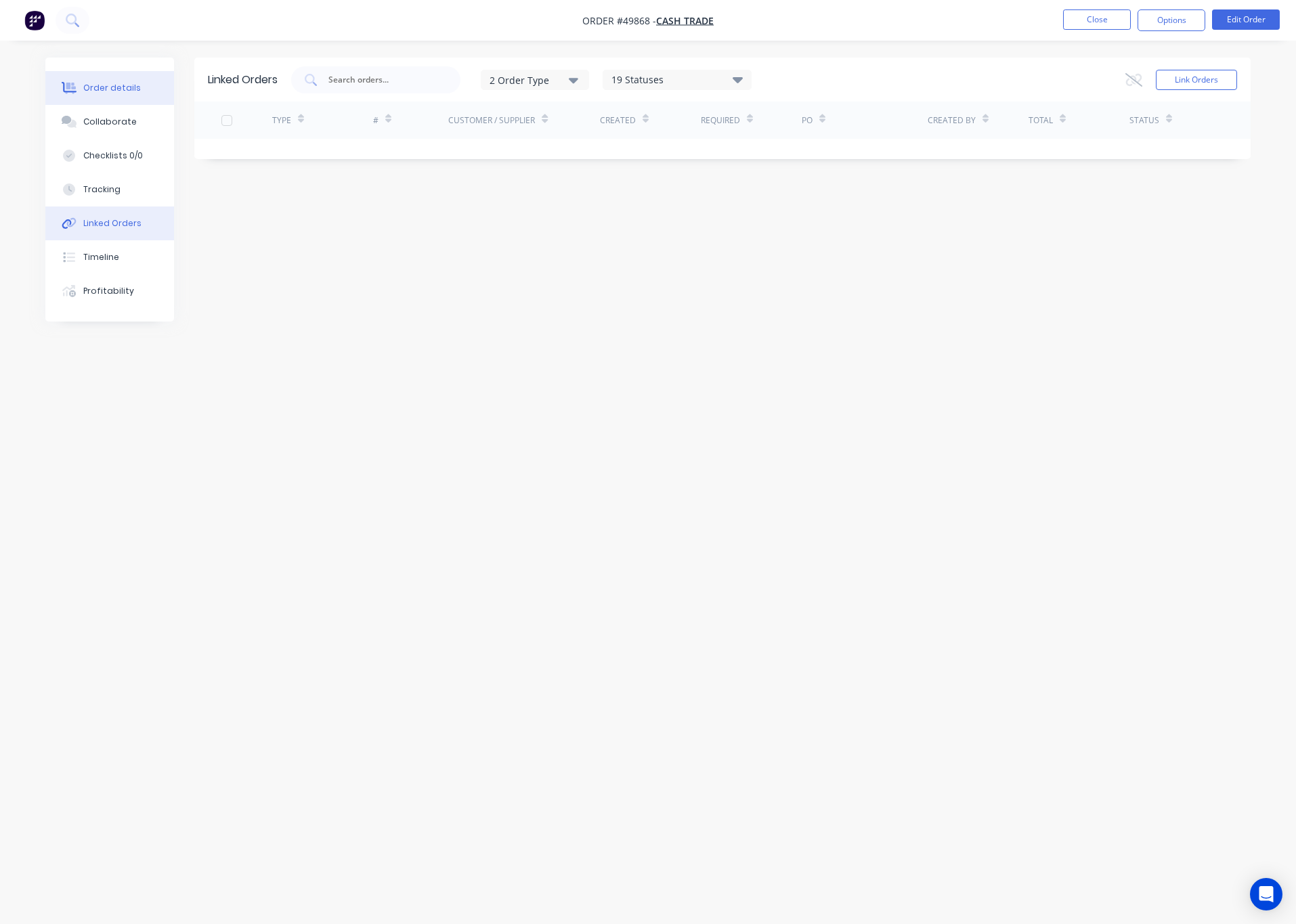
click at [112, 94] on button "Order details" at bounding box center [110, 88] width 129 height 34
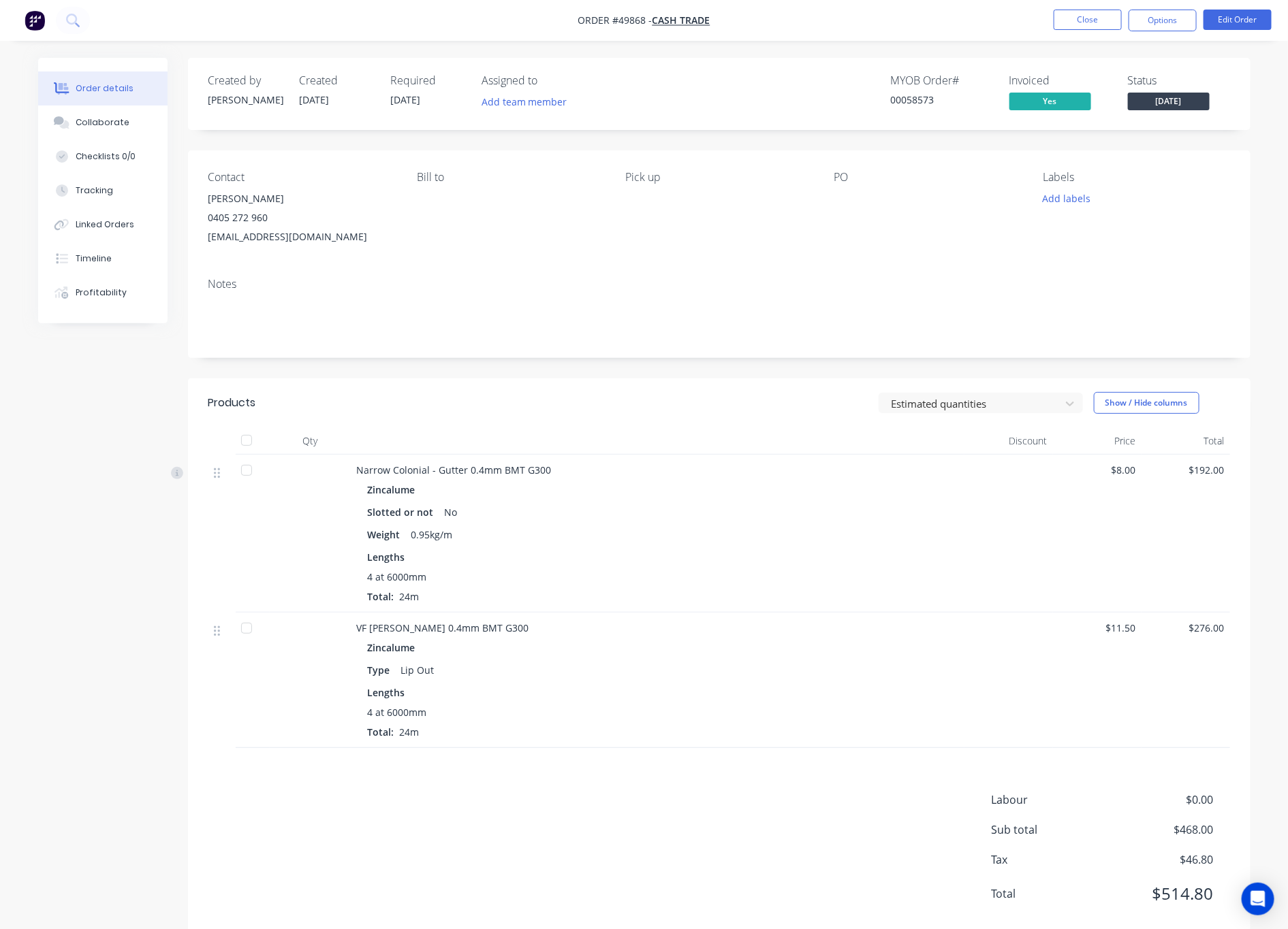
click at [1064, 8] on nav "Order #49868 - Cash Trade Close Options Edit Order" at bounding box center [644, 20] width 1288 height 41
click at [1064, 19] on button "Options" at bounding box center [1162, 20] width 68 height 22
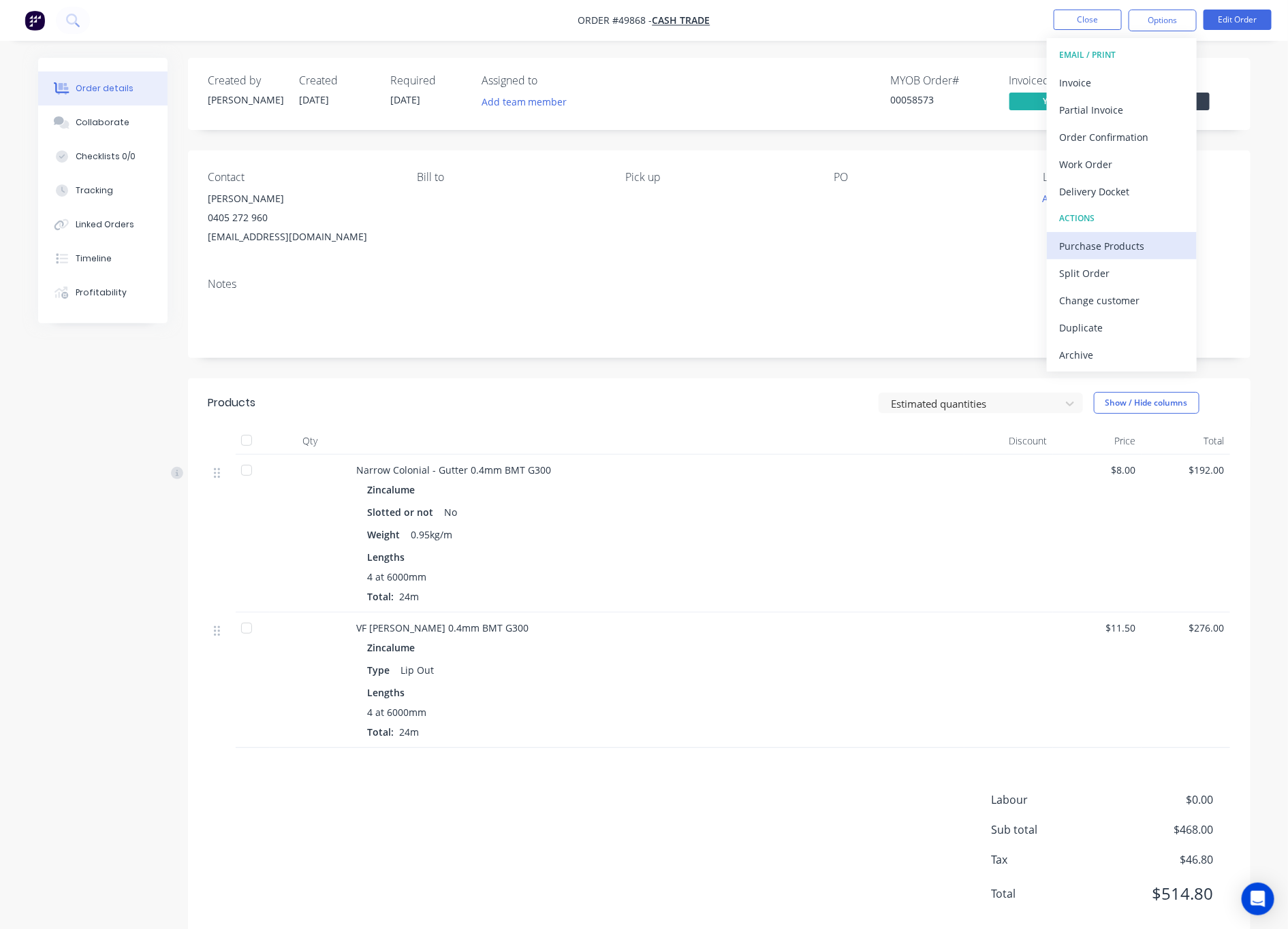
click at [1064, 253] on div "Purchase Products" at bounding box center [1121, 246] width 125 height 20
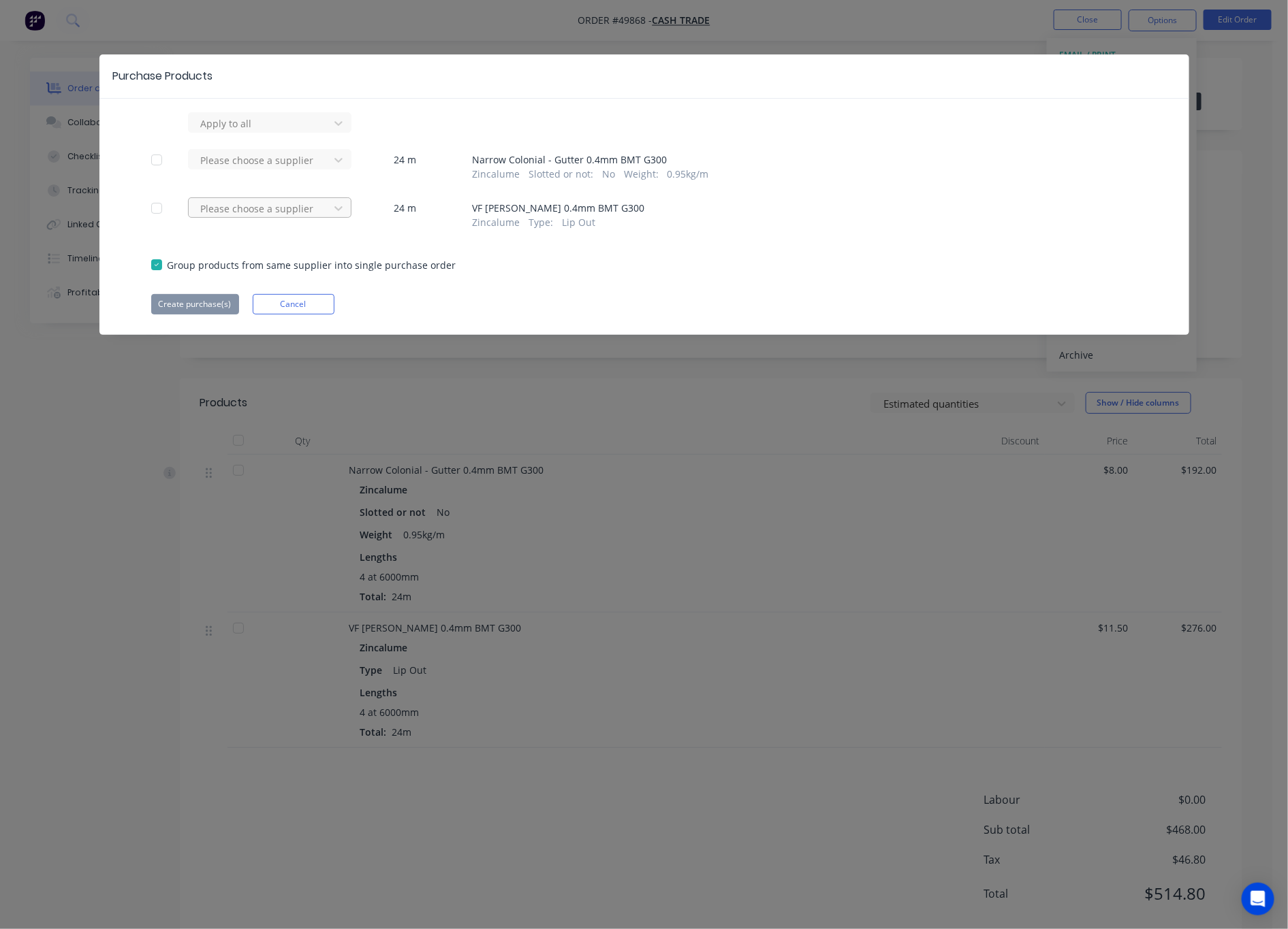
click at [245, 215] on div at bounding box center [261, 208] width 122 height 17
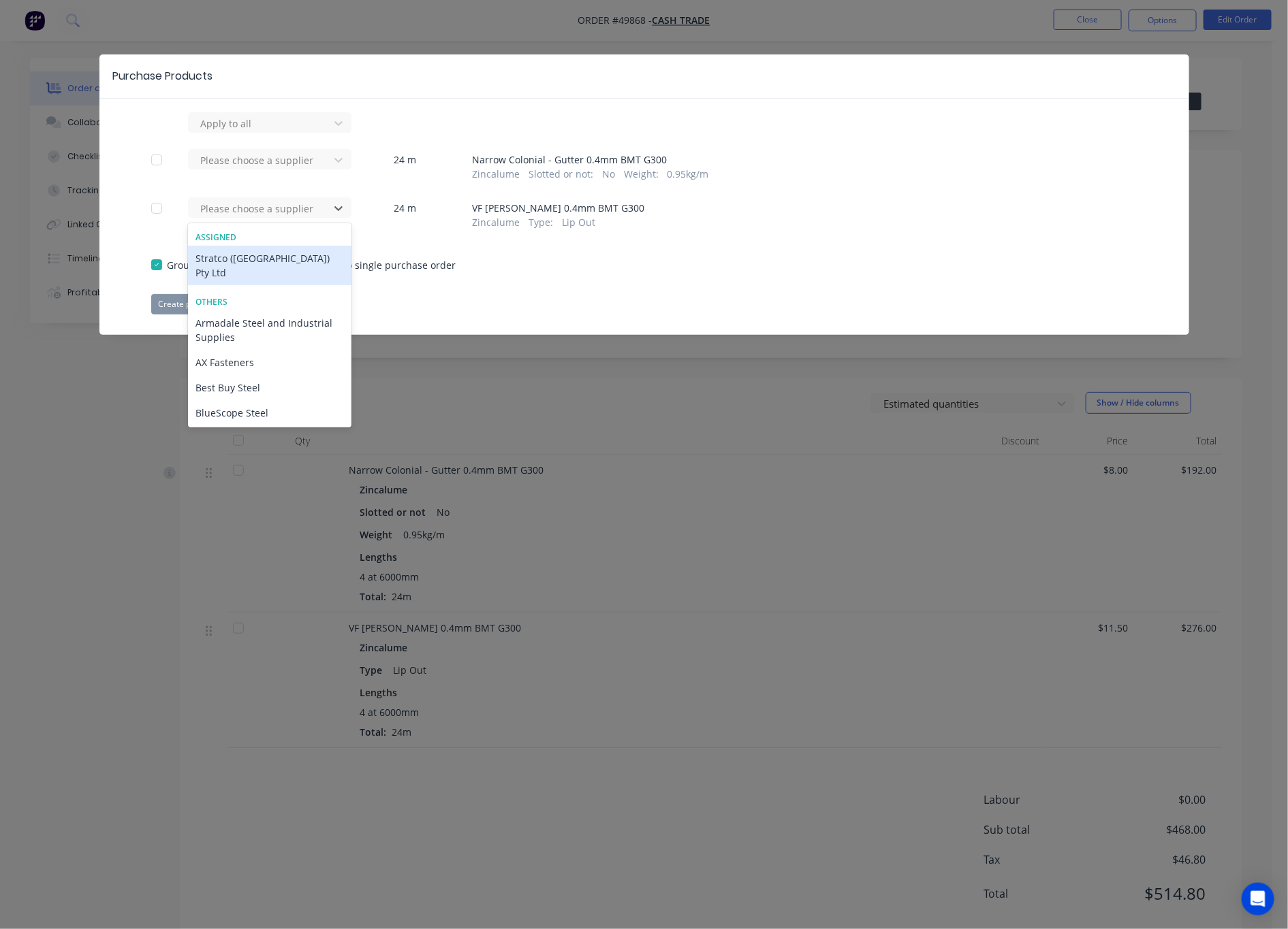
click at [270, 262] on div "Stratco (WA) Pty Ltd" at bounding box center [270, 265] width 163 height 39
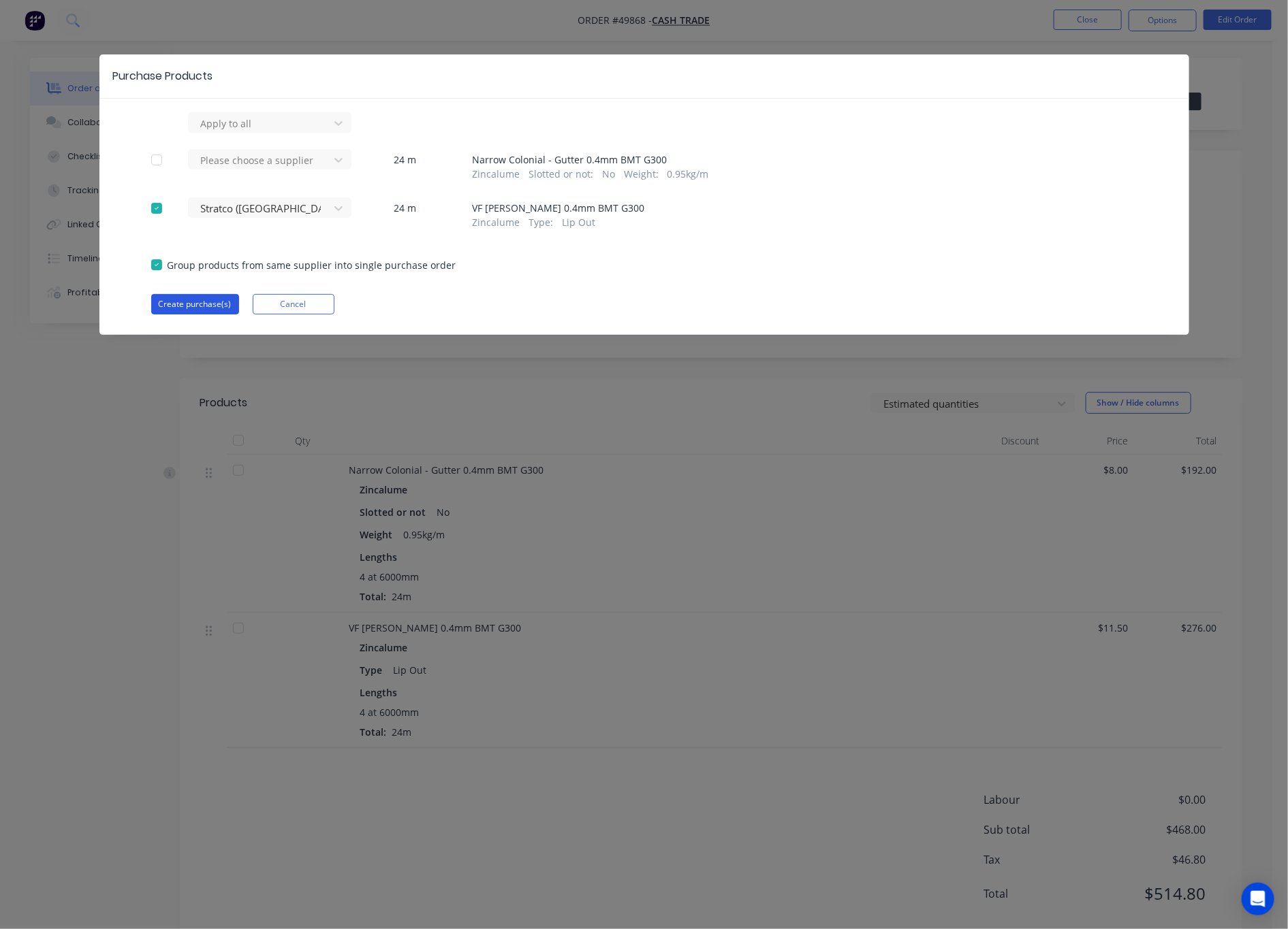
click at [196, 303] on button "Create purchase(s)" at bounding box center [195, 304] width 88 height 20
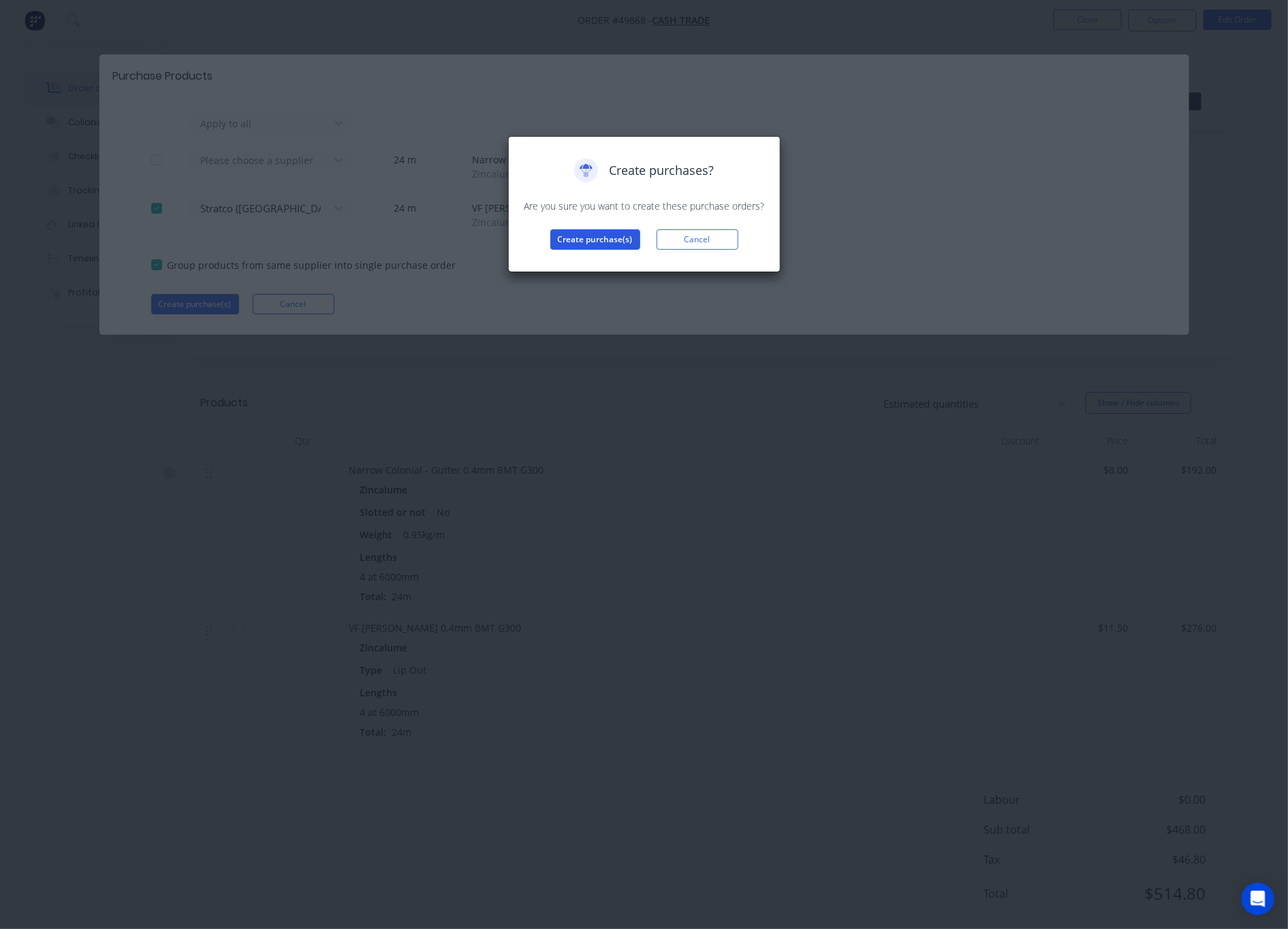
click at [616, 243] on button "Create purchase(s)" at bounding box center [595, 240] width 90 height 20
click at [615, 264] on button "View purchase(s)" at bounding box center [595, 262] width 82 height 20
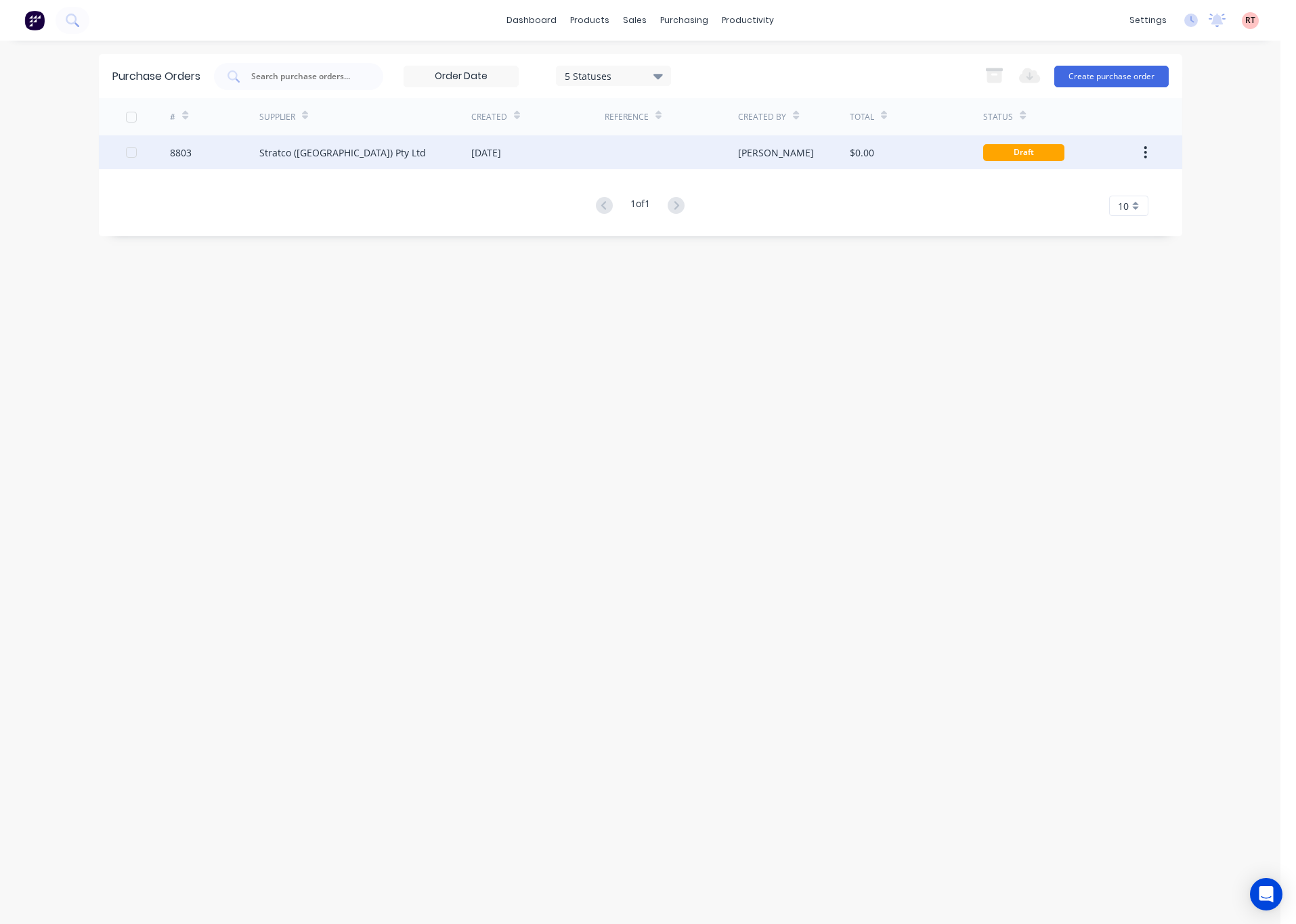
click at [646, 167] on div at bounding box center [671, 152] width 134 height 34
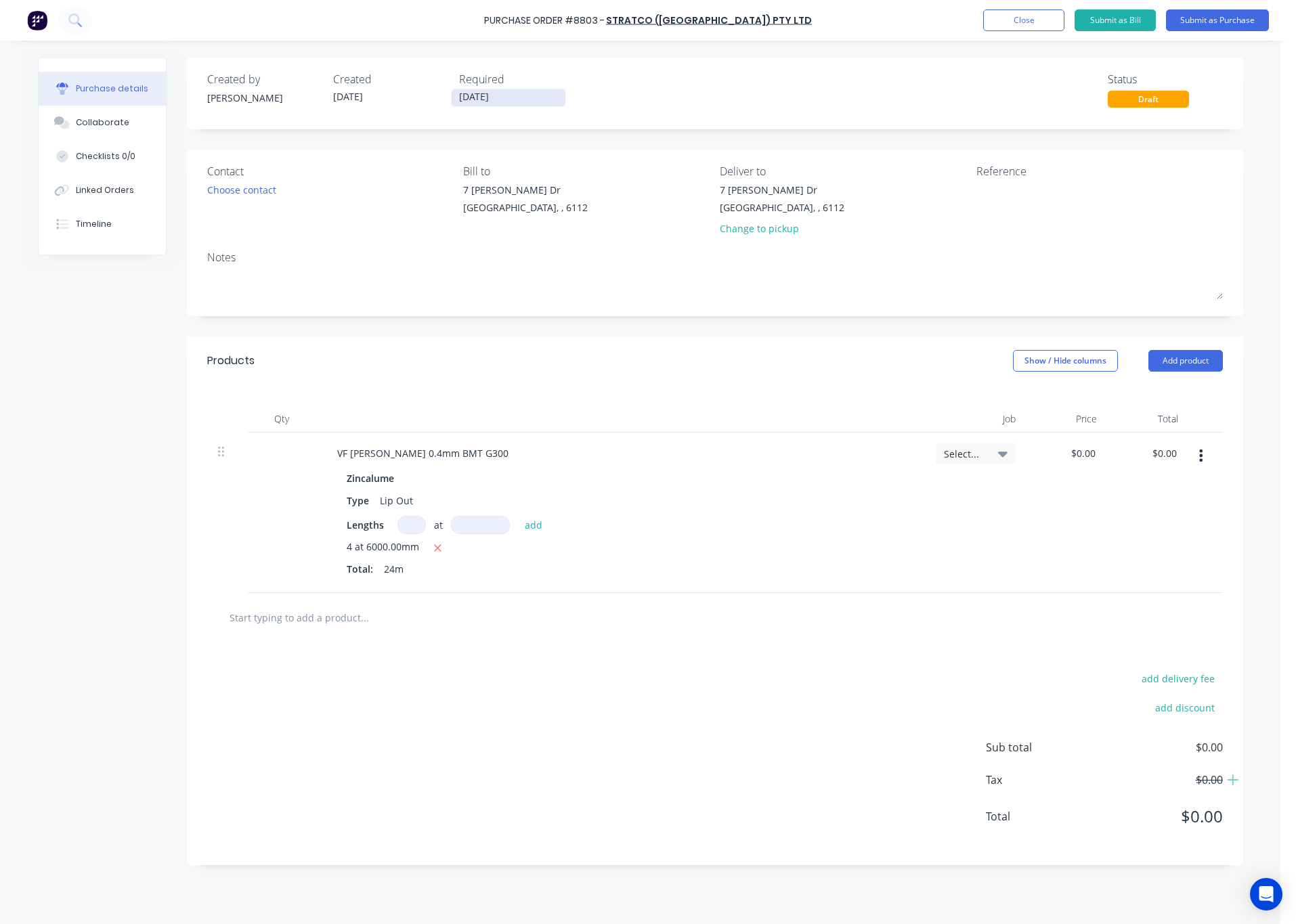
click at [521, 100] on input "[DATE]" at bounding box center [508, 98] width 114 height 17
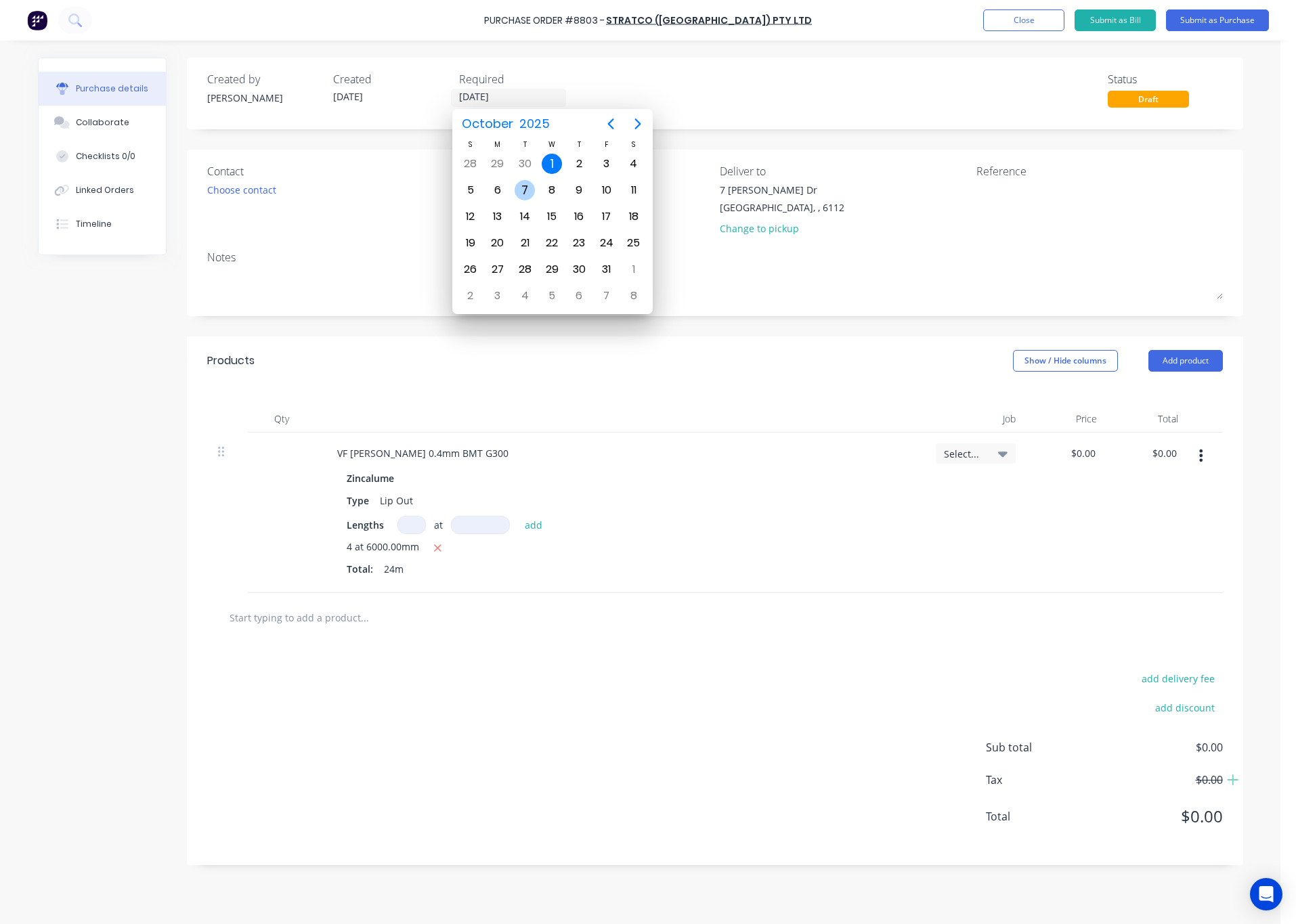
click at [524, 194] on div "7" at bounding box center [525, 190] width 20 height 20
type input "07/10/25"
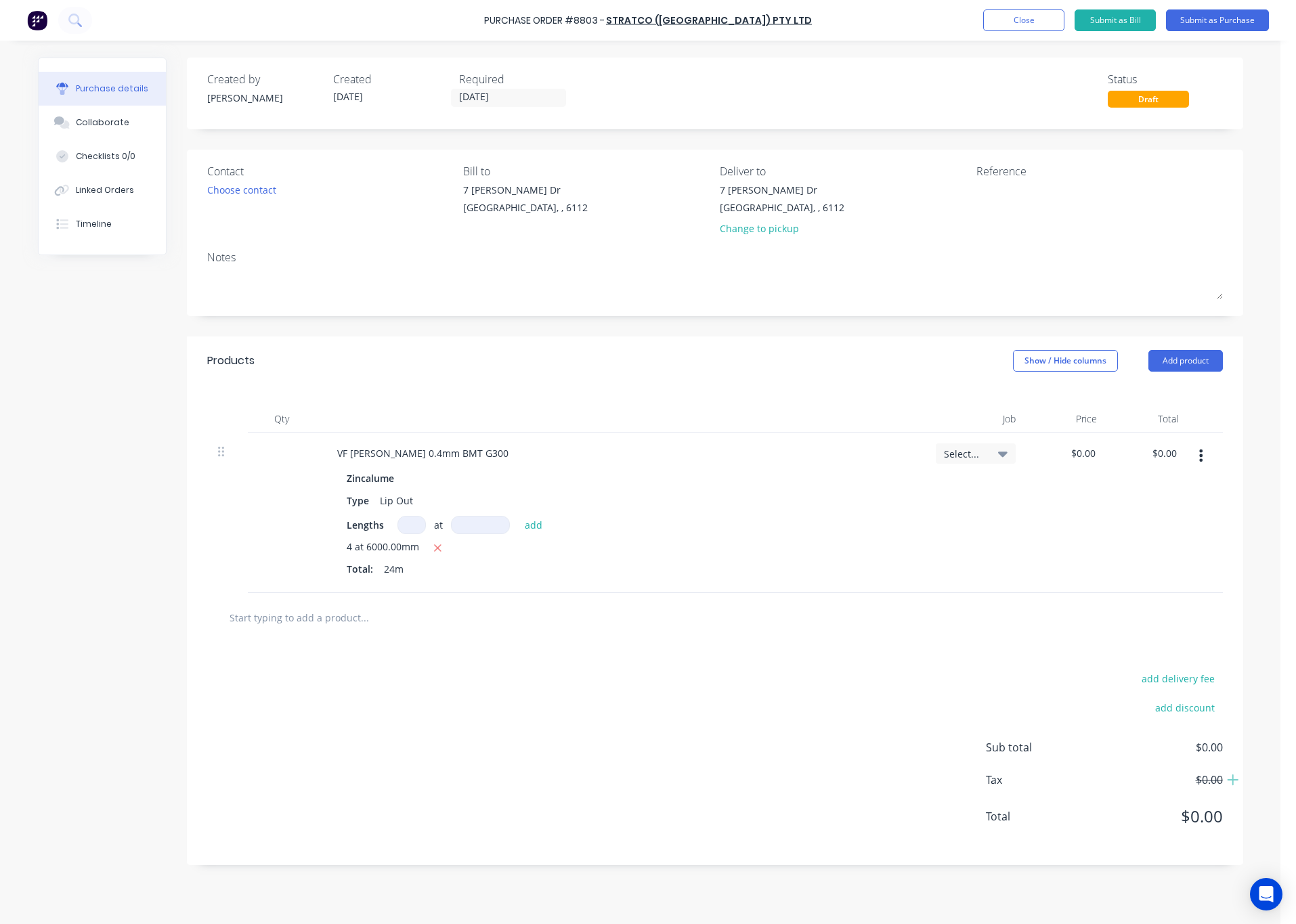
click at [669, 90] on div "Created by Rachel Created 01/10/25 Required 07/10/25 Status Draft" at bounding box center [714, 89] width 1015 height 36
click at [1058, 21] on button "Submit as Purchase" at bounding box center [1217, 20] width 103 height 22
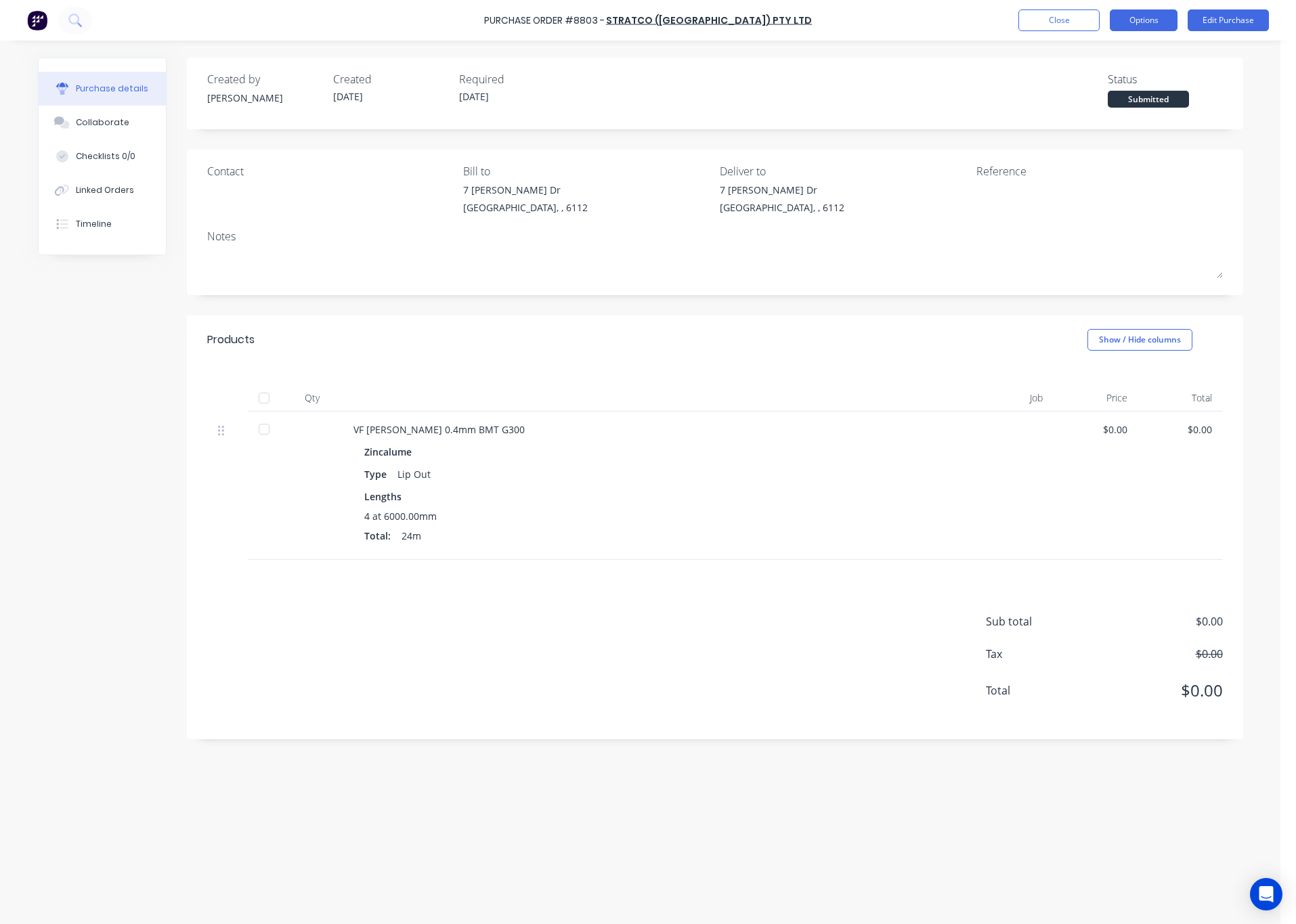
click at [1058, 19] on button "Options" at bounding box center [1144, 20] width 68 height 22
click at [1058, 53] on div "Print / Email" at bounding box center [1113, 55] width 104 height 19
click at [1058, 110] on div "Without pricing" at bounding box center [1113, 109] width 104 height 19
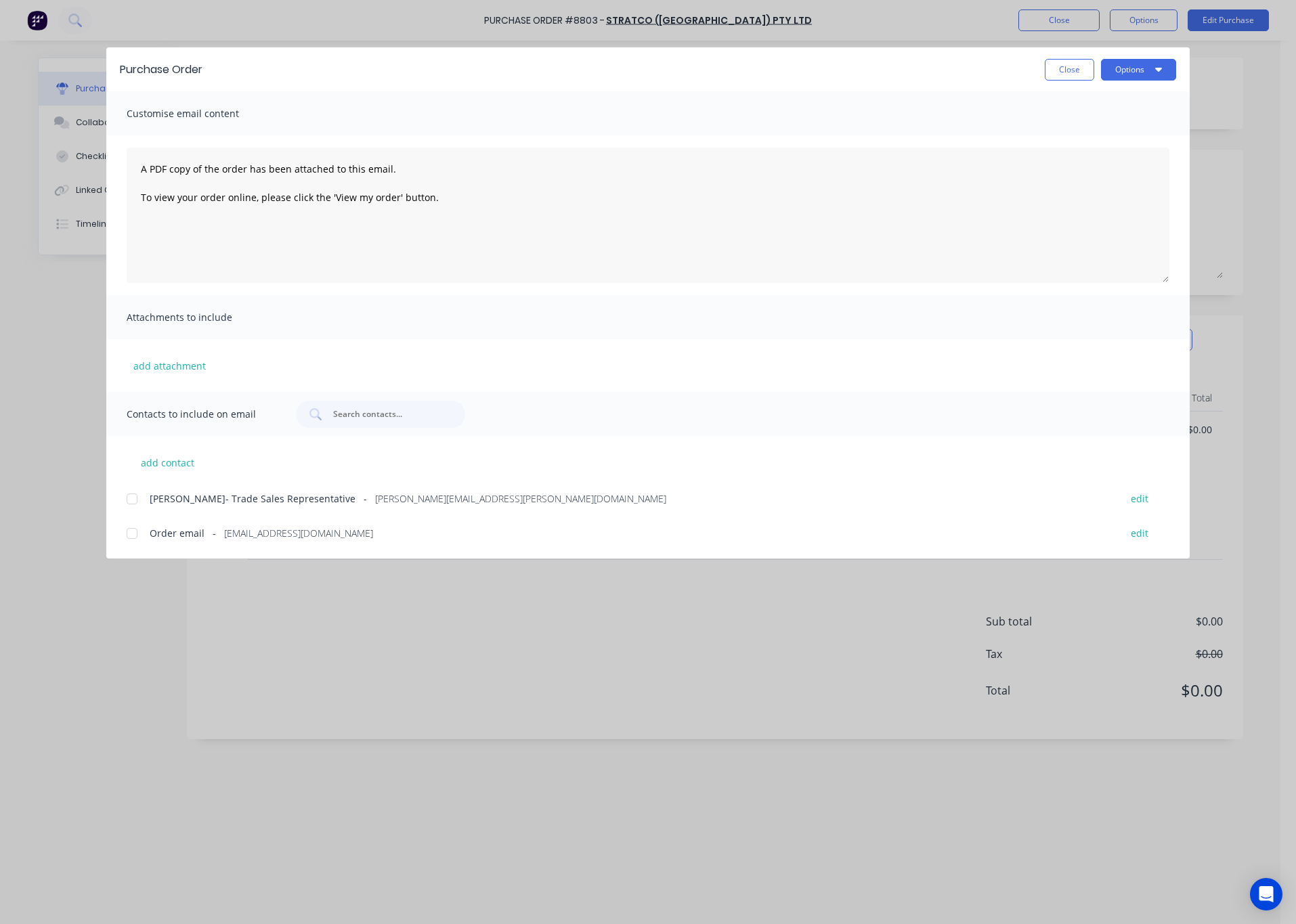
click at [129, 534] on div at bounding box center [132, 533] width 27 height 27
click at [1058, 71] on button "Options" at bounding box center [1138, 70] width 75 height 22
click at [1058, 158] on div "Email" at bounding box center [1112, 157] width 104 height 19
click at [760, 656] on div "Purchase Order Close Options Customise email content A PDF copy of the order ha…" at bounding box center [648, 462] width 1296 height 924
click at [728, 757] on div "Purchase Order Close Options Customise email content A PDF copy of the order ha…" at bounding box center [648, 462] width 1296 height 924
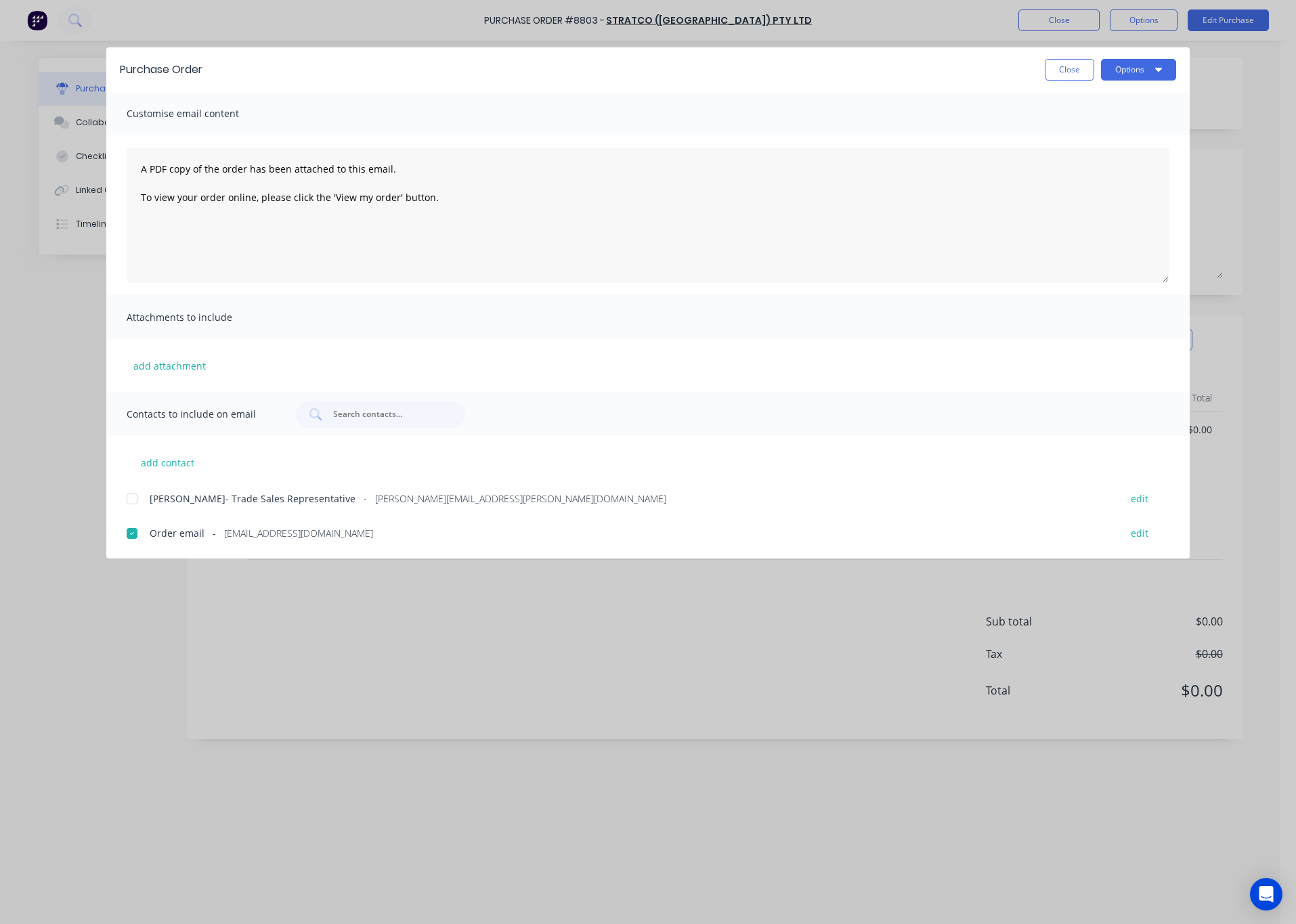
drag, startPoint x: 1277, startPoint y: 173, endPoint x: 1250, endPoint y: 165, distance: 28.2
click at [1058, 175] on div "Purchase Order Close Options Customise email content A PDF copy of the order ha…" at bounding box center [648, 462] width 1296 height 924
click at [1058, 63] on button "Close" at bounding box center [1069, 70] width 49 height 22
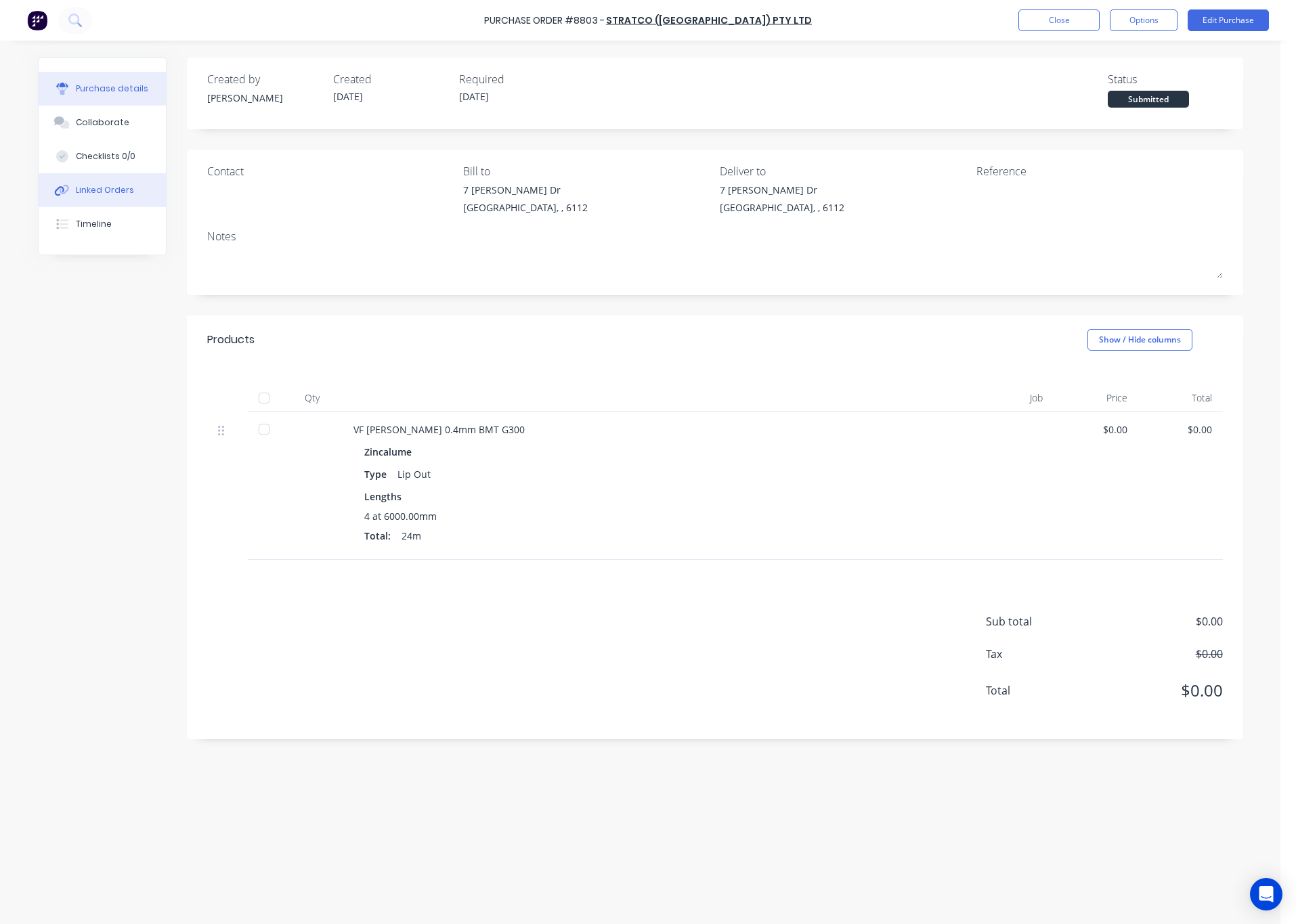
click at [110, 187] on div "Linked Orders" at bounding box center [105, 190] width 58 height 12
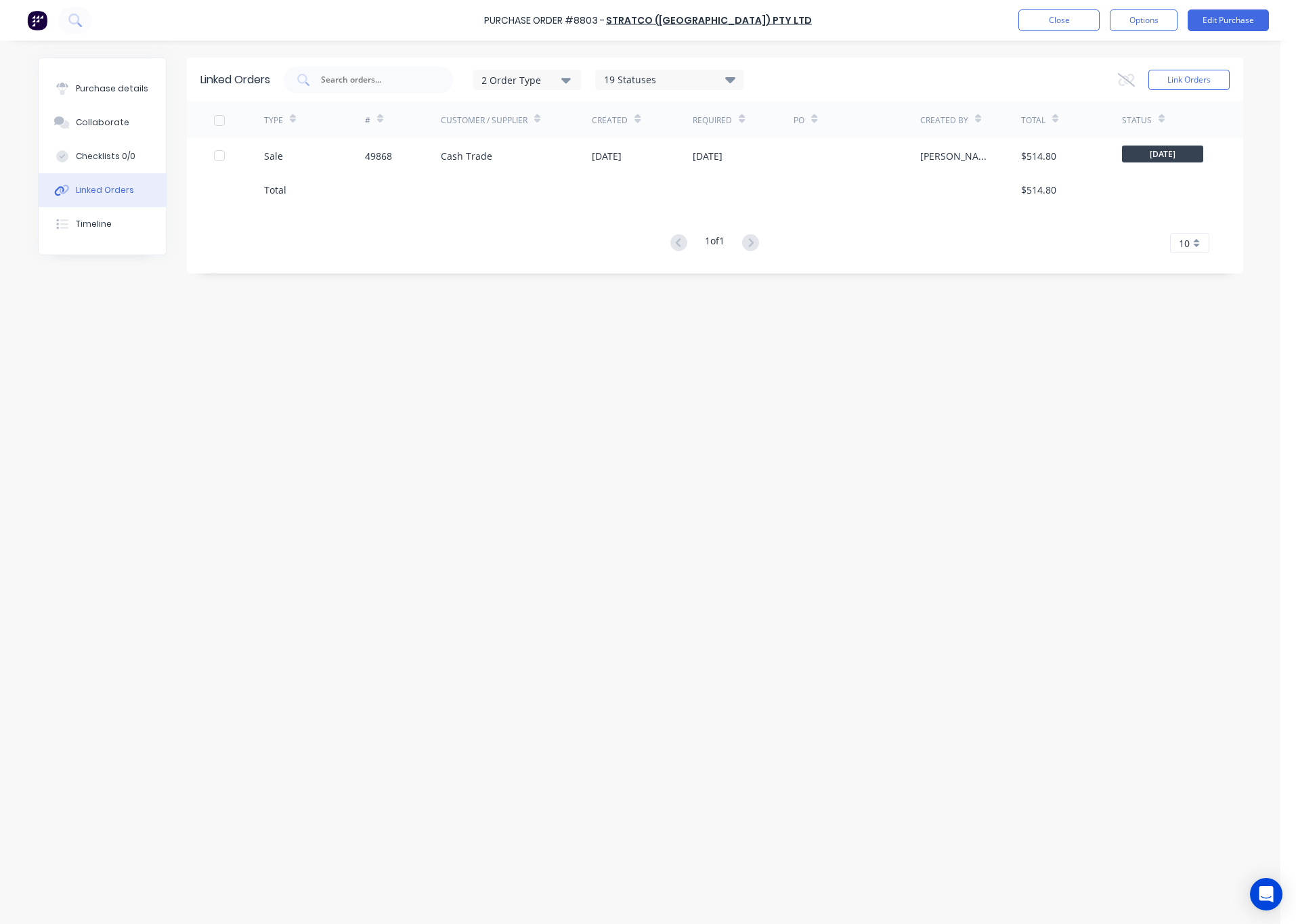
click at [376, 172] on div at bounding box center [403, 189] width 76 height 34
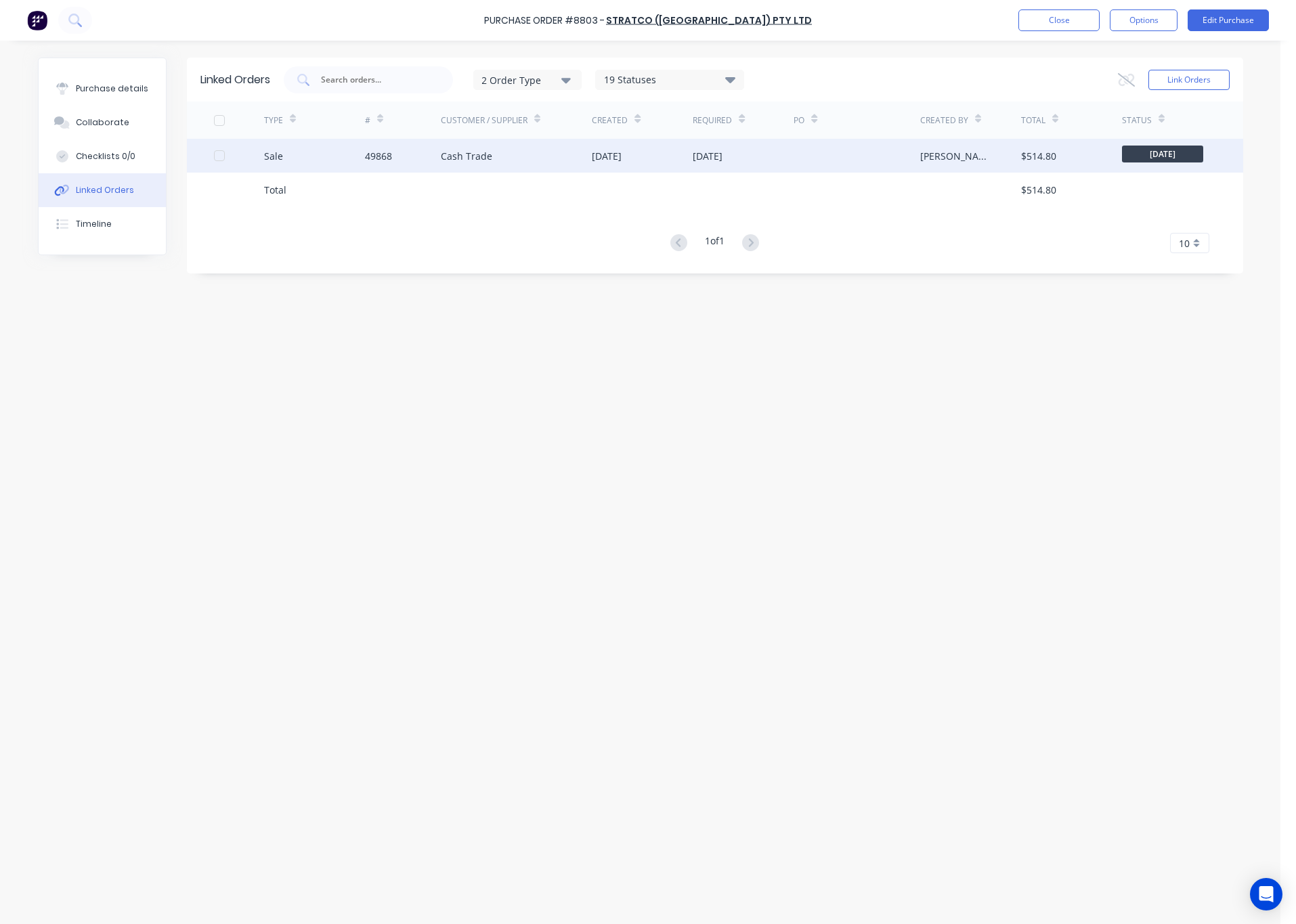
click at [441, 158] on div "Cash Trade" at bounding box center [466, 156] width 52 height 14
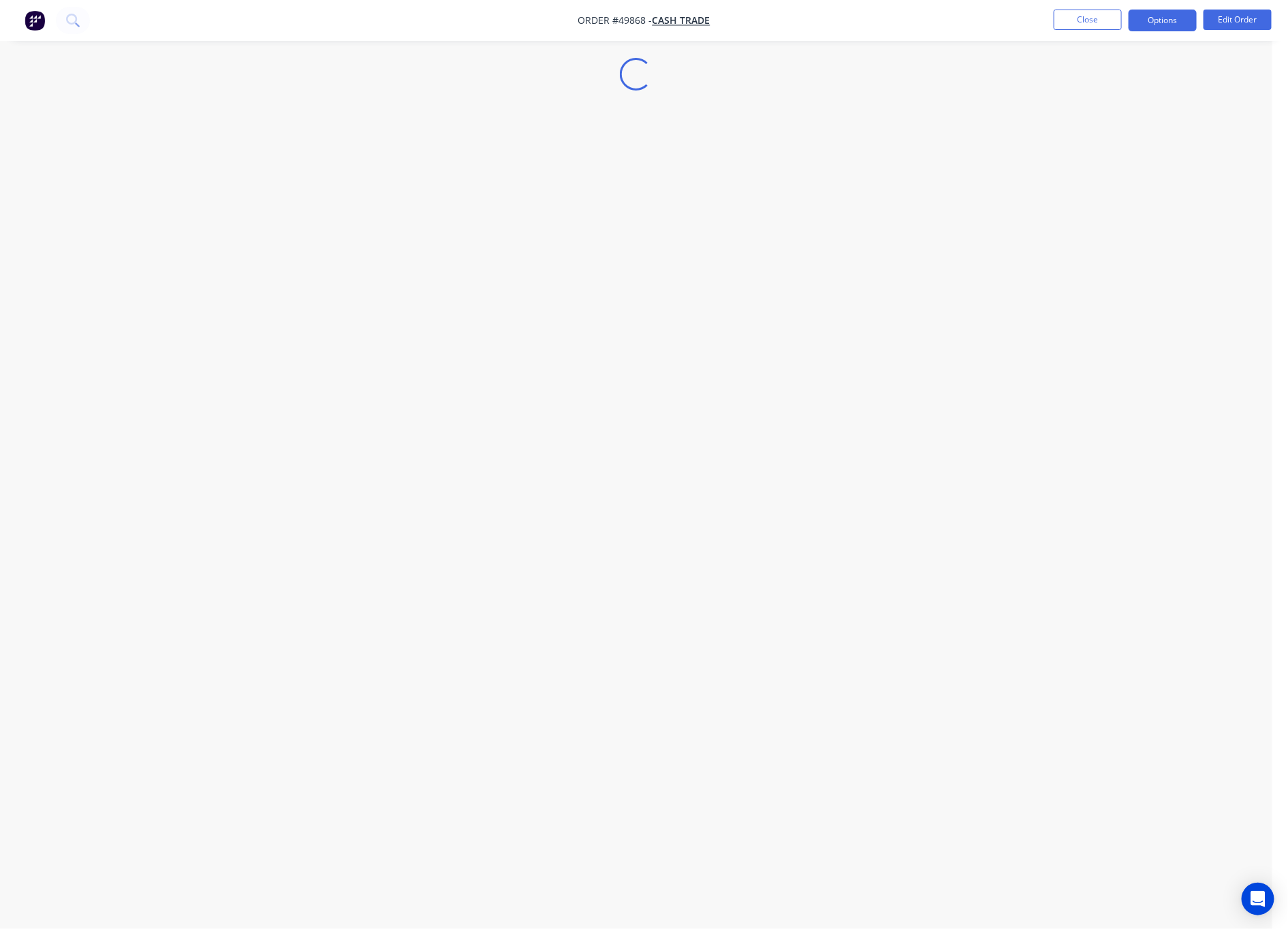
click at [1064, 27] on button "Options" at bounding box center [1162, 20] width 68 height 22
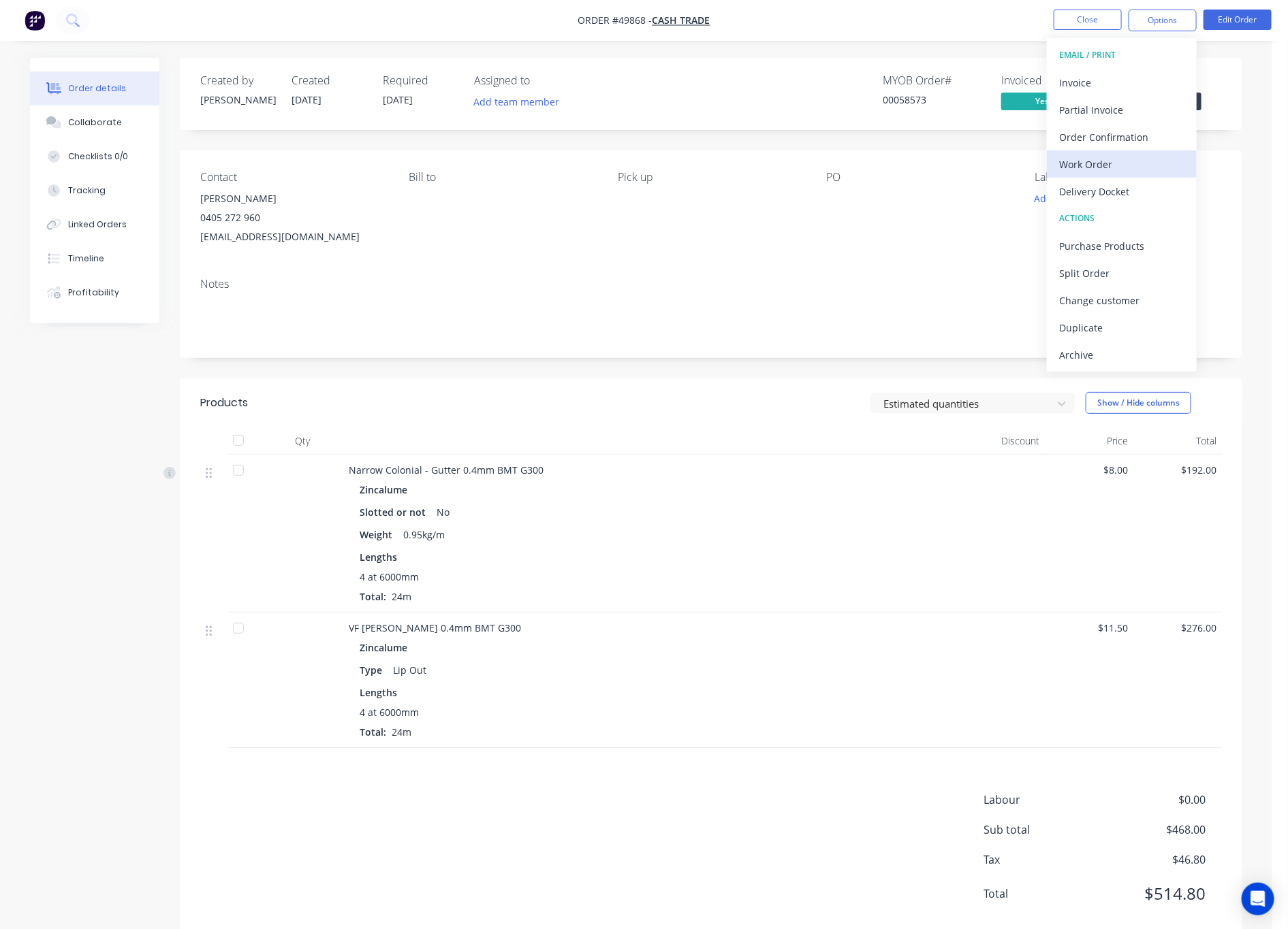
click at [1064, 158] on div "Work Order" at bounding box center [1121, 164] width 125 height 20
click at [1064, 167] on div "Custom" at bounding box center [1121, 164] width 125 height 20
click at [1064, 141] on div "Without pricing" at bounding box center [1121, 137] width 125 height 20
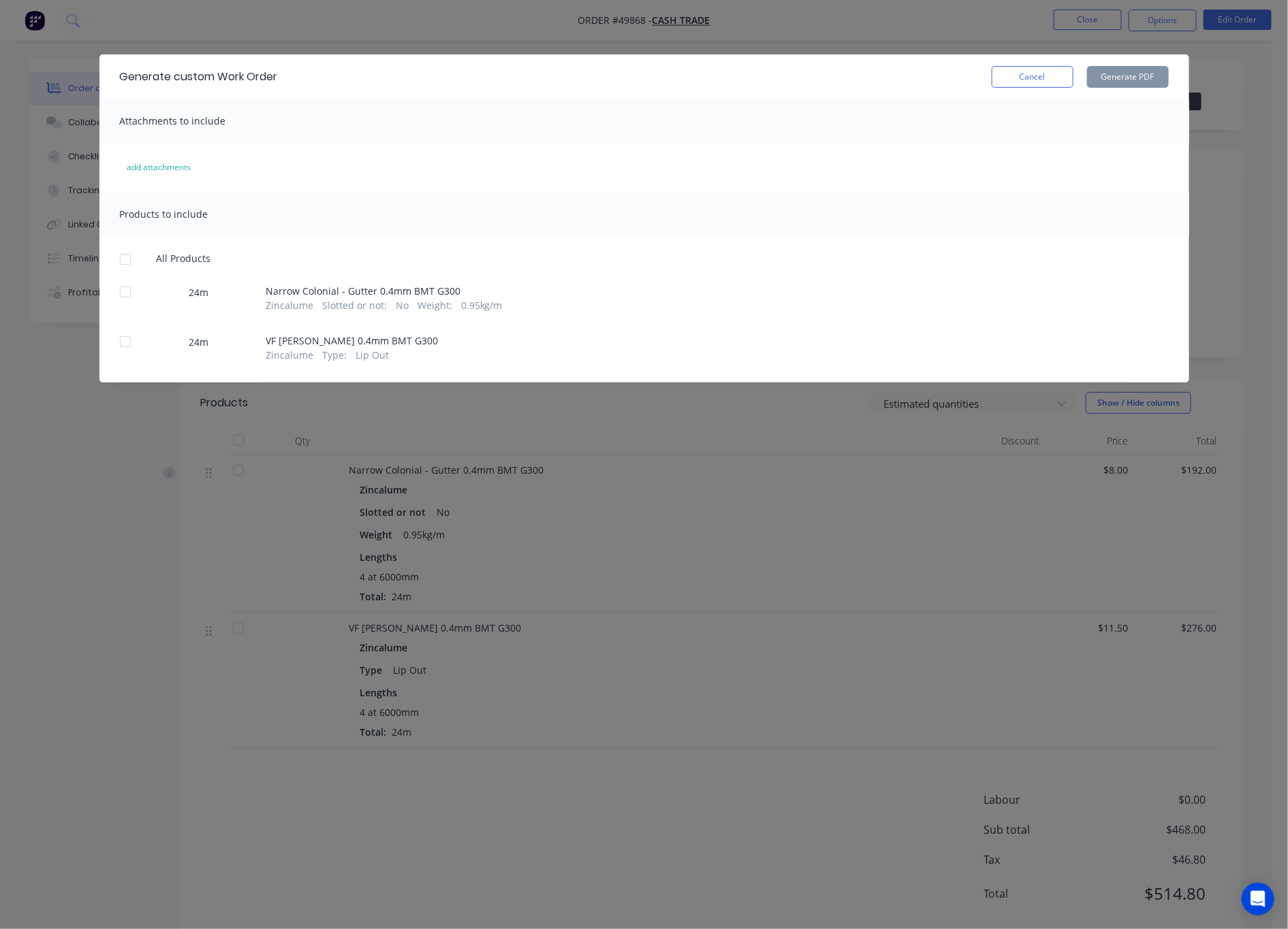
click at [122, 296] on div at bounding box center [125, 292] width 27 height 27
click at [1064, 78] on button "Generate PDF" at bounding box center [1127, 77] width 82 height 22
click at [1012, 32] on div "Generate custom Work Order Cancel Generate PDF Attachments to include add attac…" at bounding box center [644, 464] width 1288 height 929
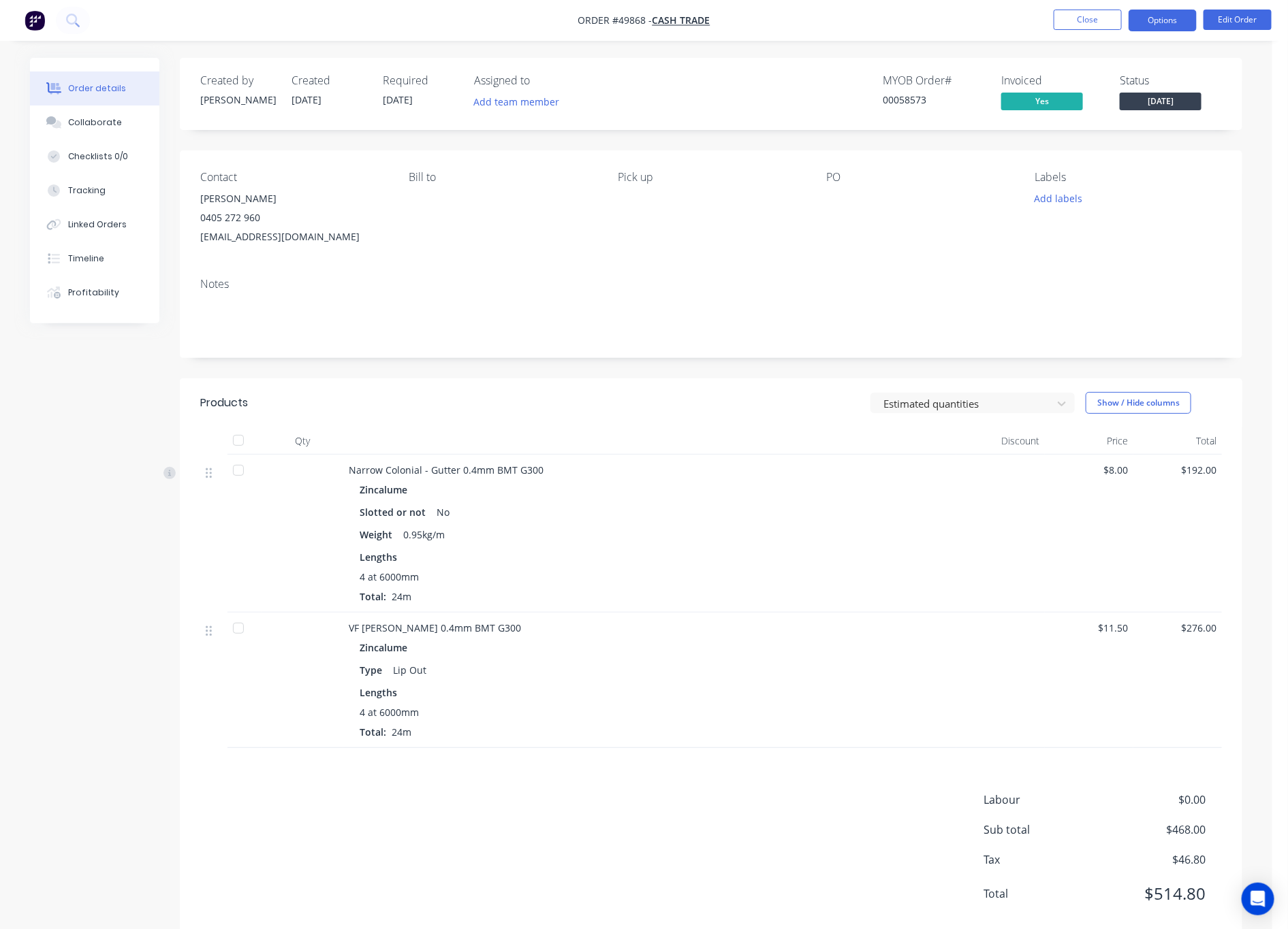
click at [1064, 25] on button "Options" at bounding box center [1162, 20] width 68 height 22
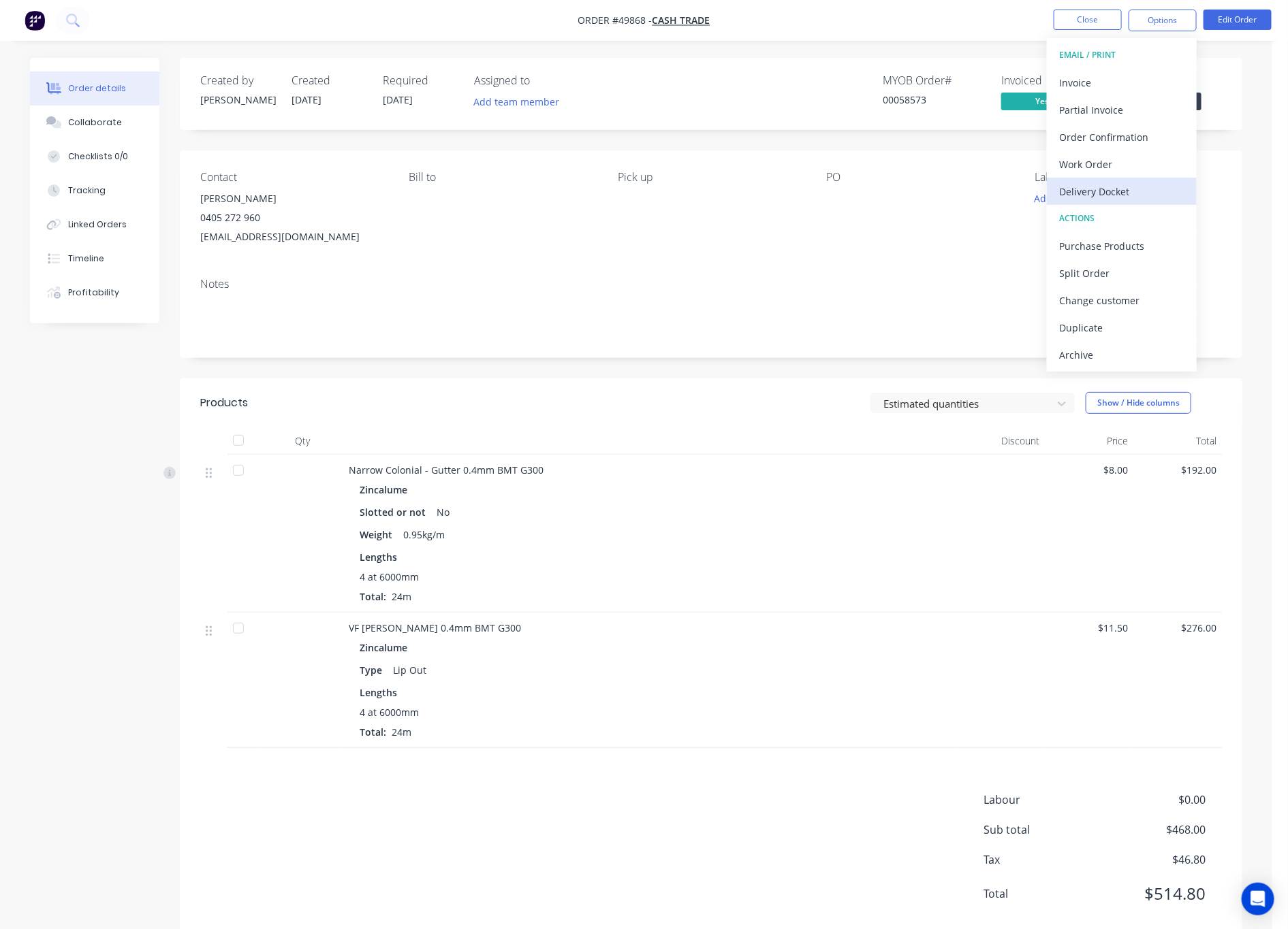
click at [1064, 186] on div "Delivery Docket" at bounding box center [1121, 191] width 125 height 20
click at [1064, 141] on div "Without pricing" at bounding box center [1121, 137] width 125 height 20
click at [129, 225] on button "Linked Orders" at bounding box center [94, 224] width 129 height 34
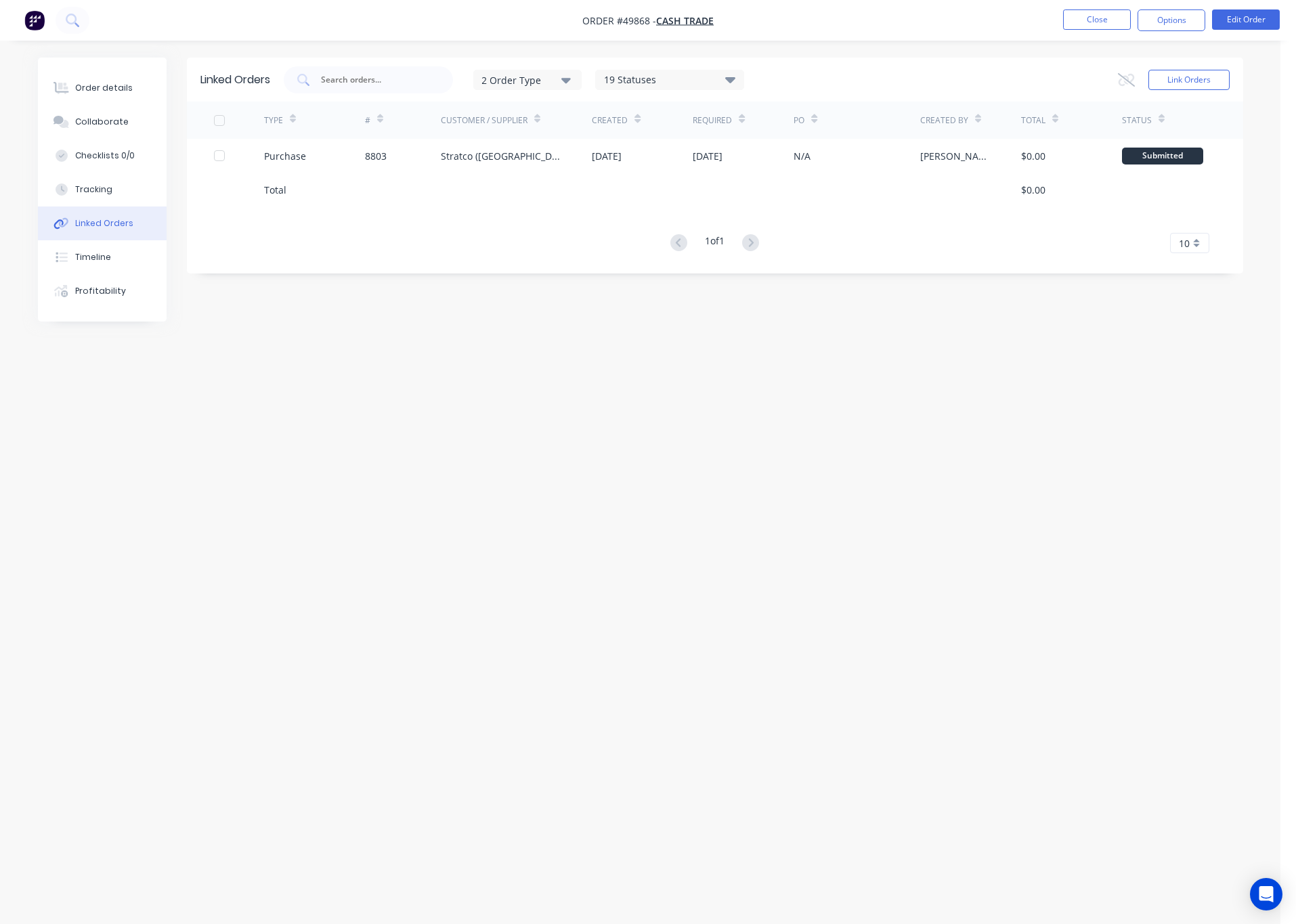
click at [457, 475] on div "Linked Orders 2 Order Type 19 Statuses Sales Order Status All Archived Draft Qu…" at bounding box center [641, 436] width 1206 height 757
click at [965, 439] on div "Linked Orders 2 Order Type 19 Statuses Sales Order Status All Archived Draft Qu…" at bounding box center [641, 436] width 1206 height 757
click at [1058, 19] on button "Close" at bounding box center [1097, 19] width 68 height 20
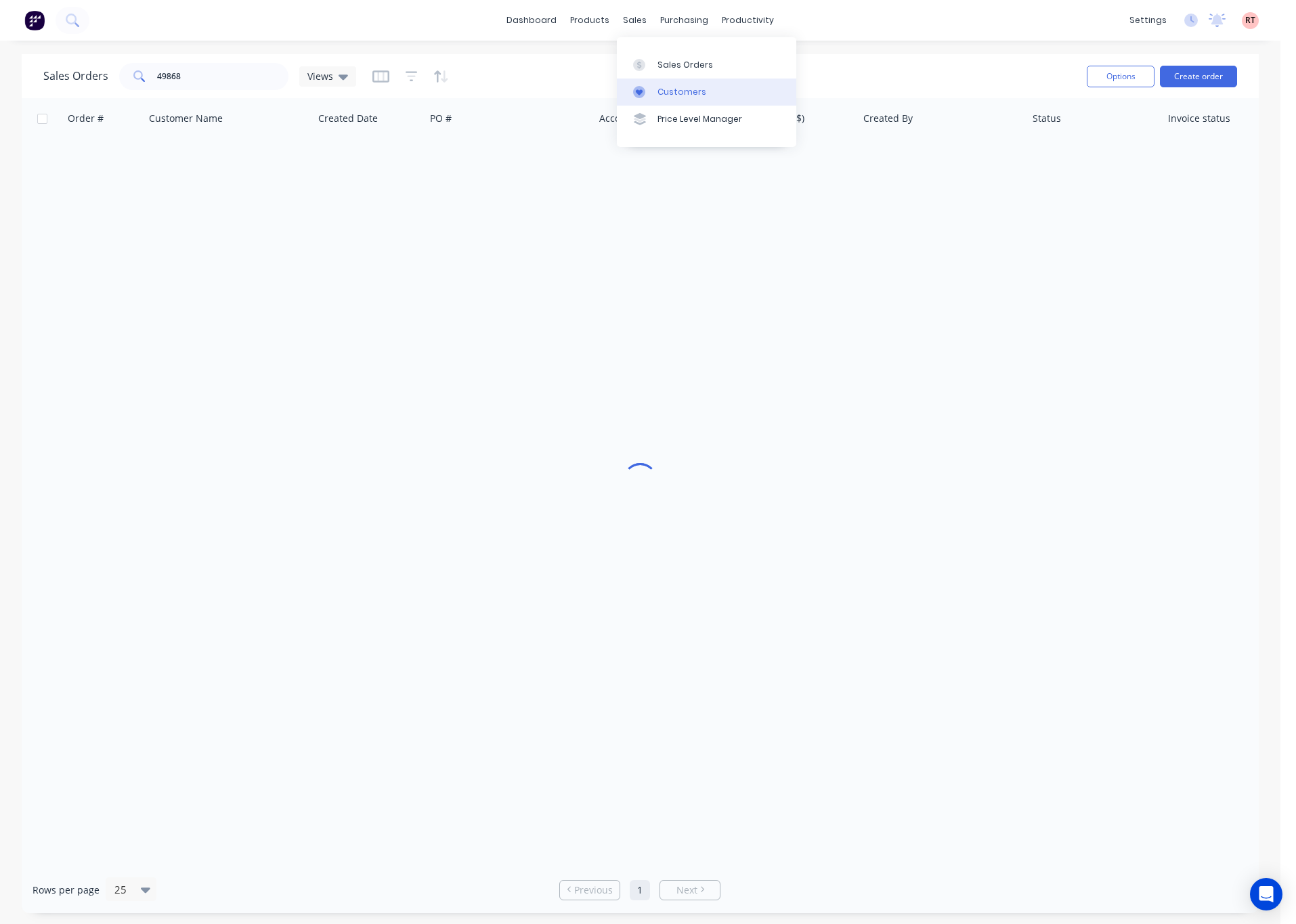
click at [681, 94] on div "Customers" at bounding box center [682, 92] width 49 height 12
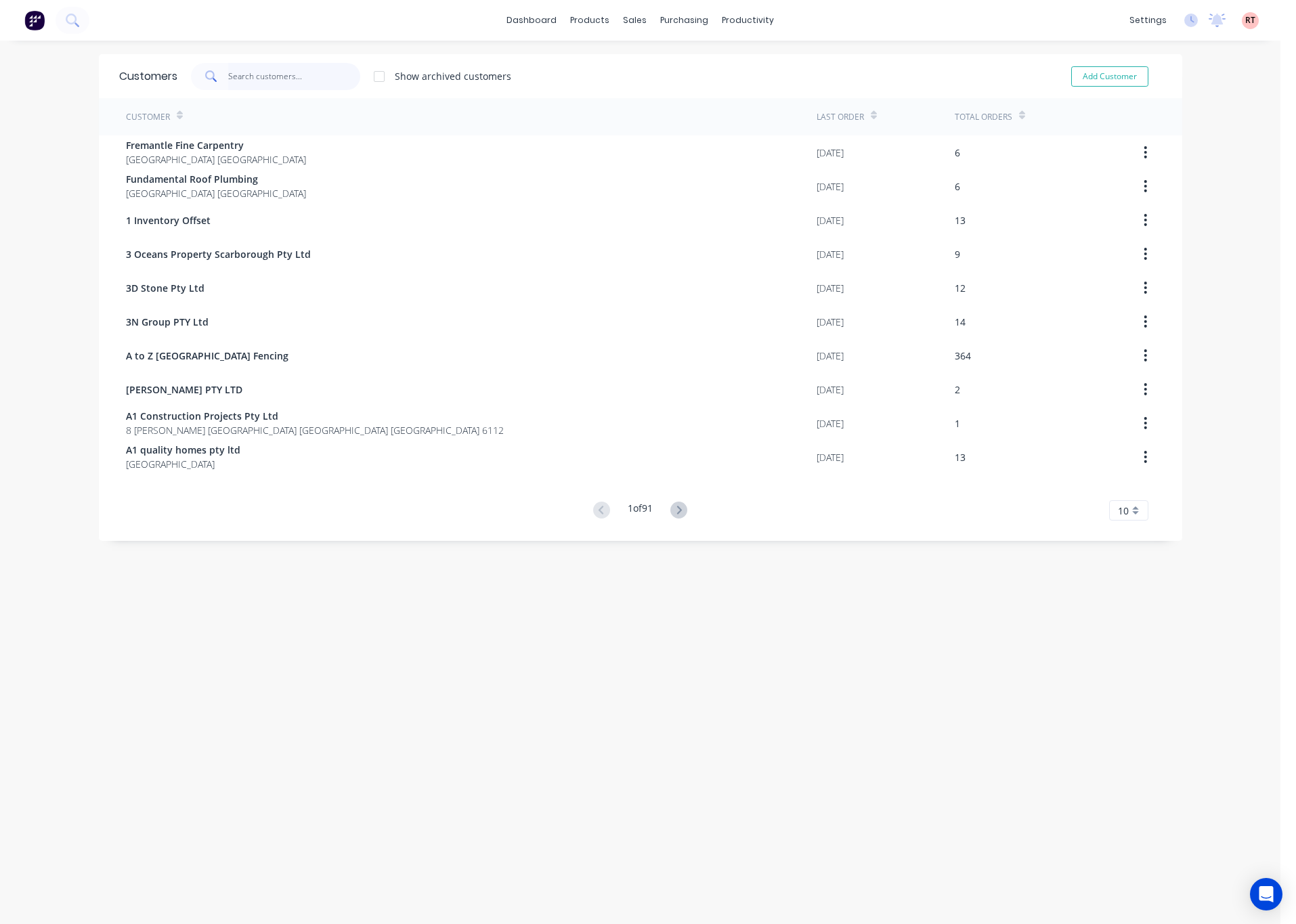
click at [228, 84] on input "text" at bounding box center [294, 76] width 132 height 27
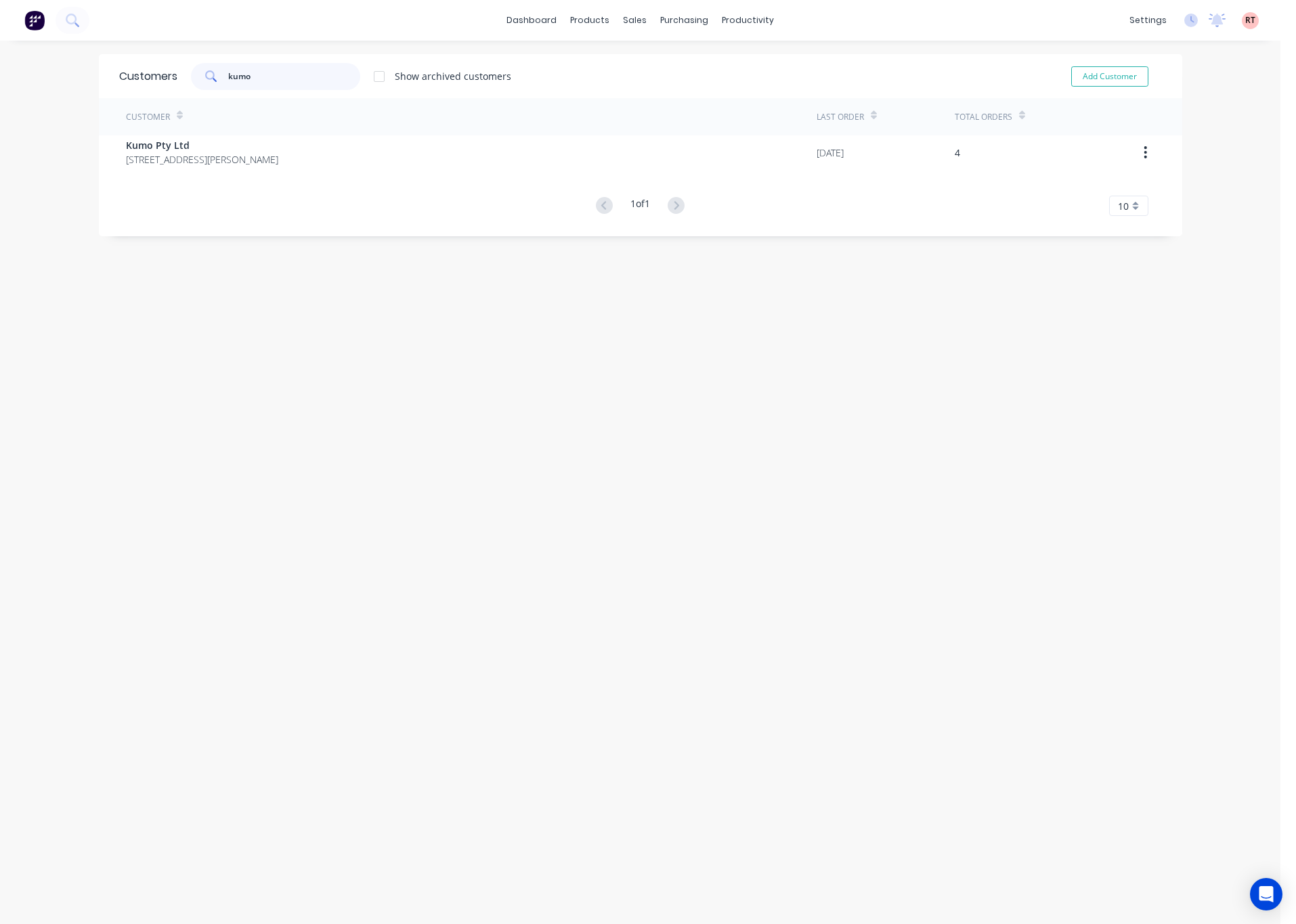
type input "kumo"
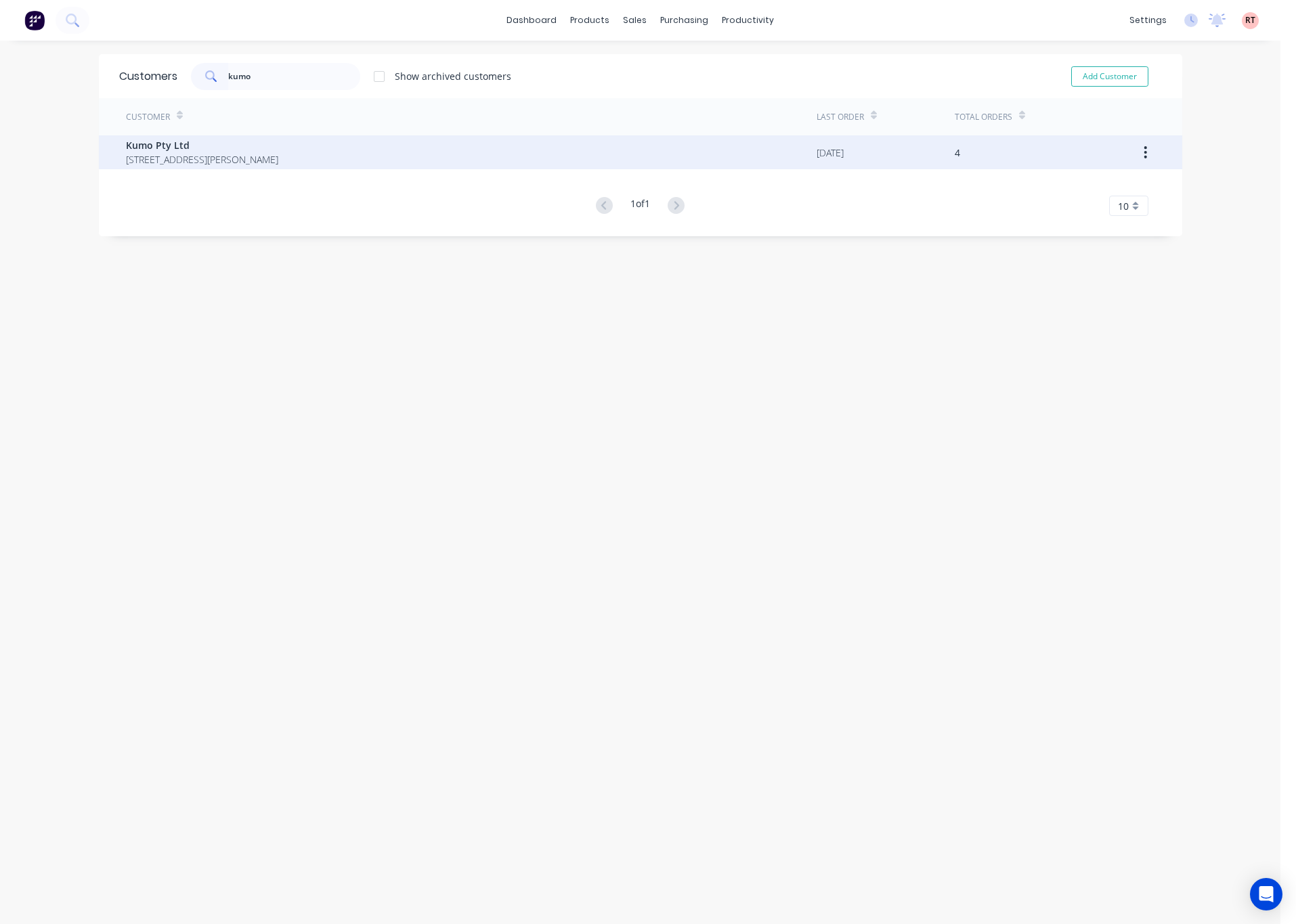
click at [273, 148] on span "Kumo Pty Ltd" at bounding box center [202, 145] width 152 height 14
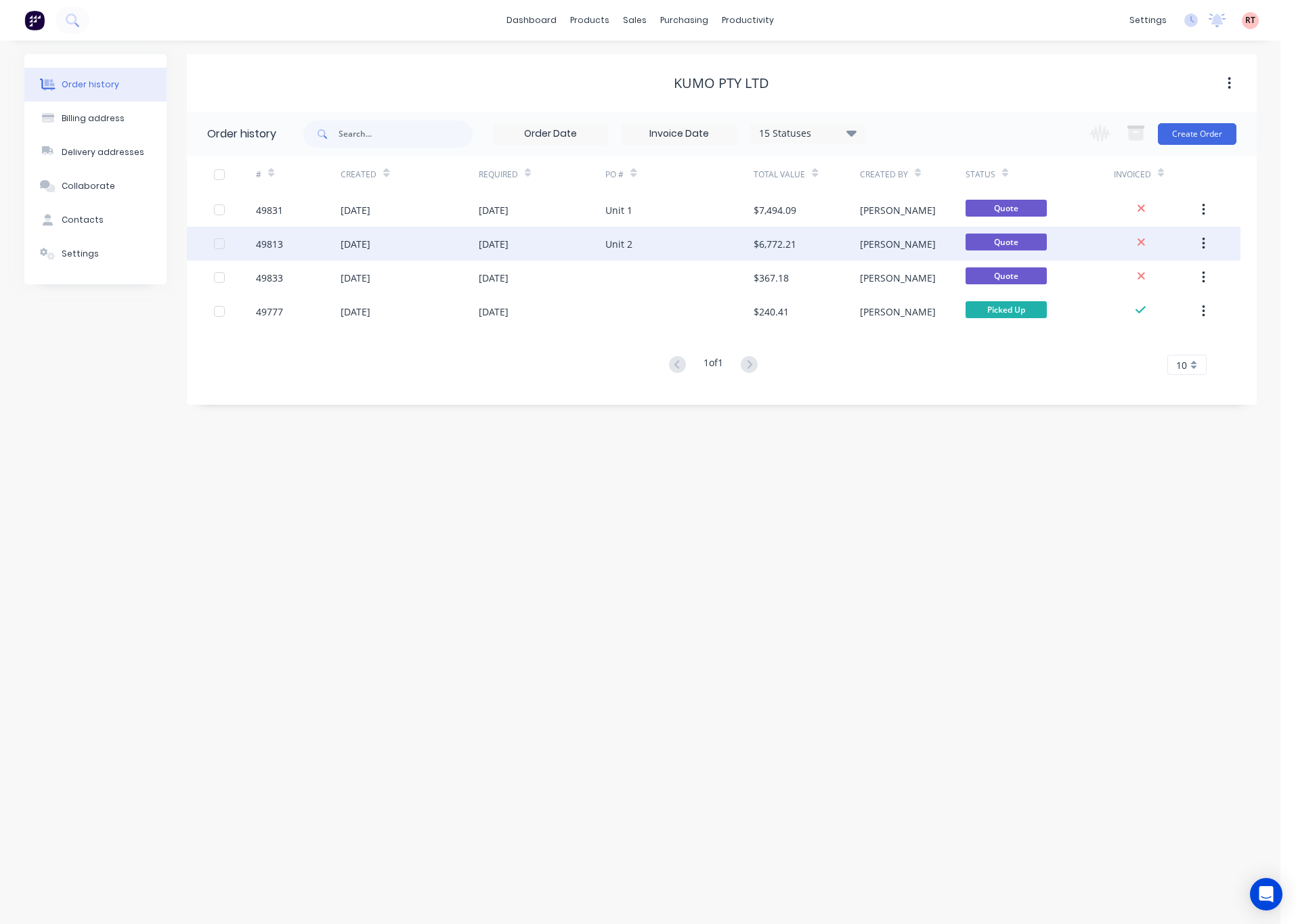
click at [478, 236] on div "30 Sep 2025" at bounding box center [409, 243] width 138 height 34
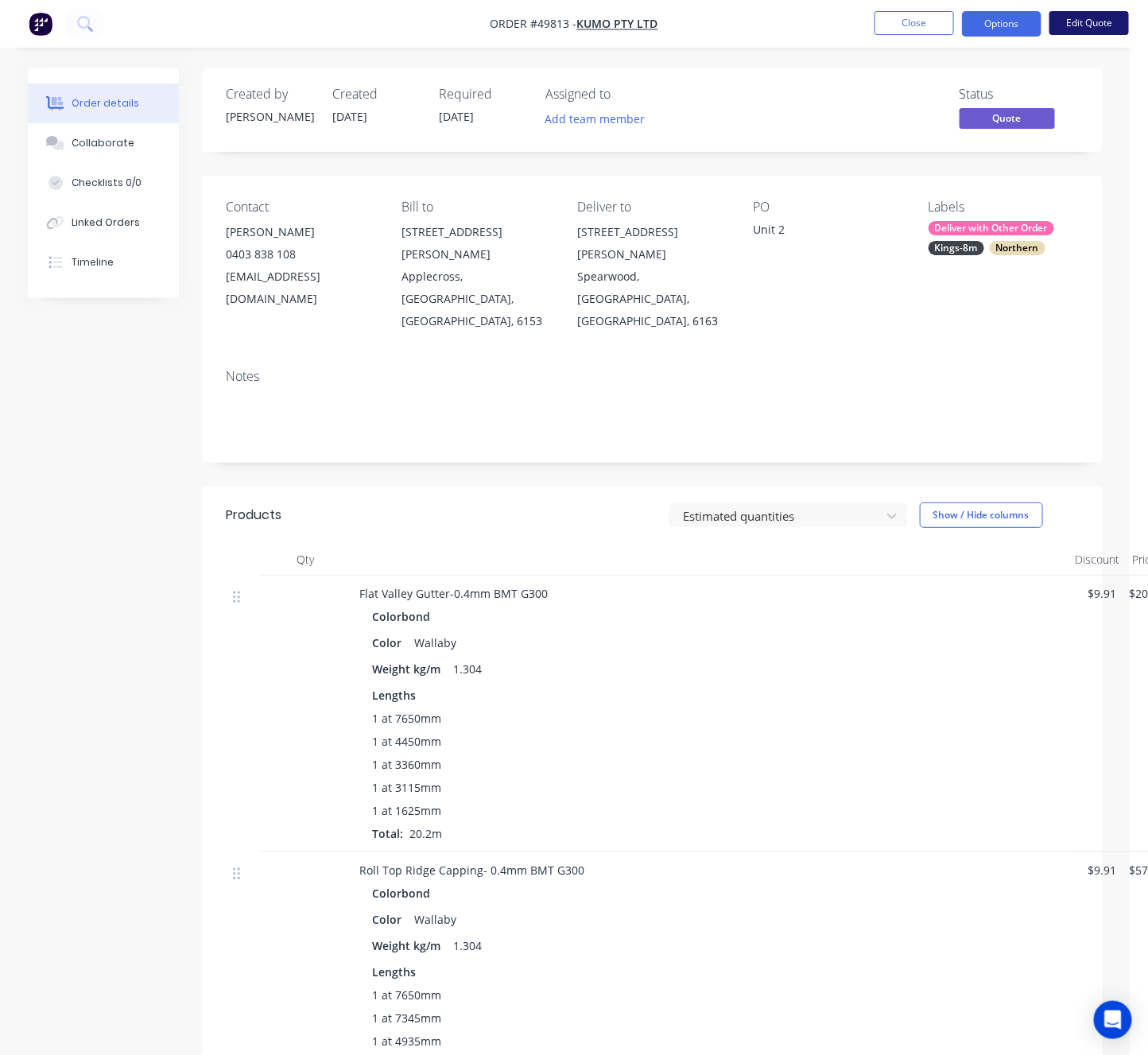
click at [1087, 30] on button "Edit Quote" at bounding box center [1088, 23] width 79 height 24
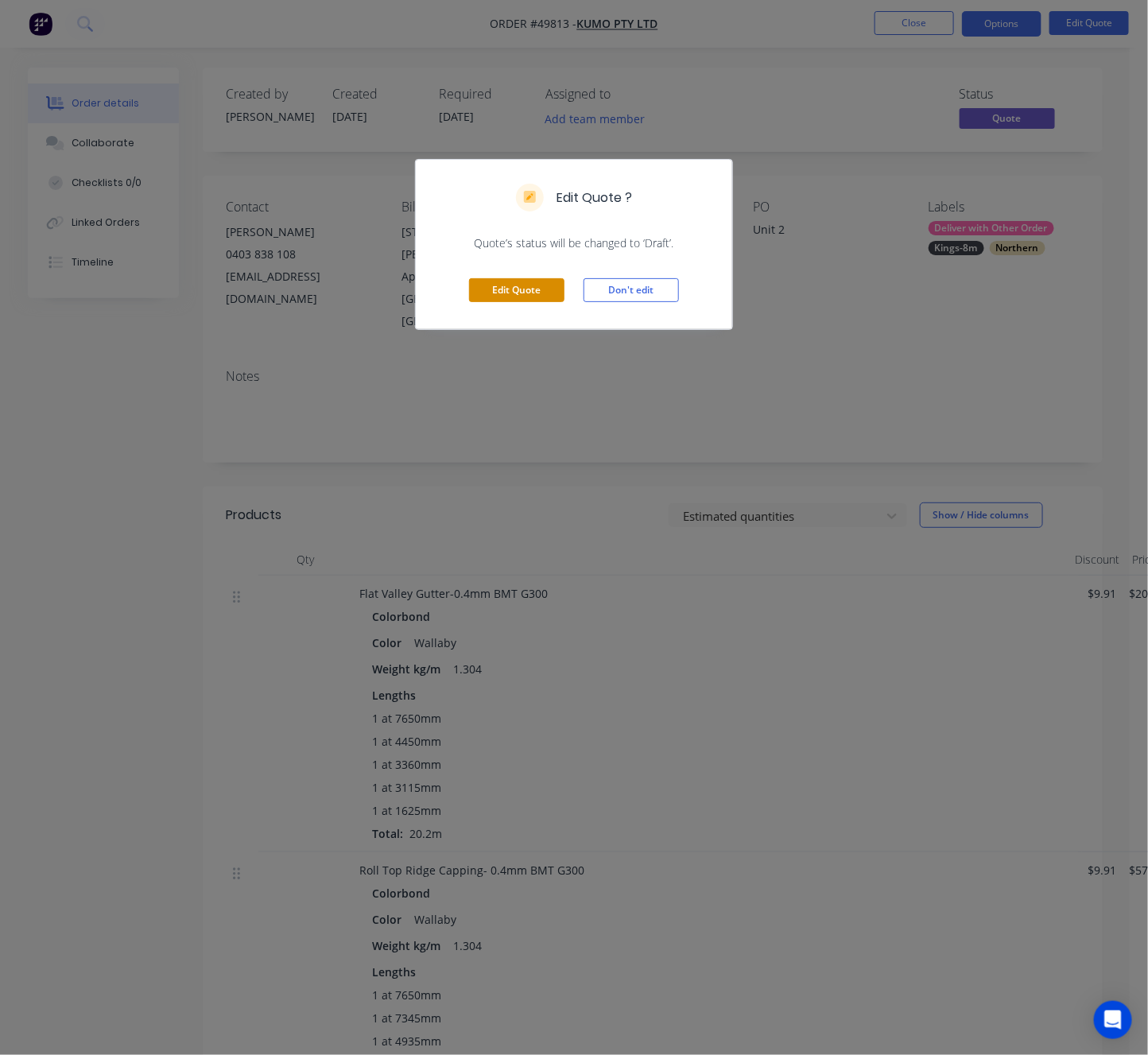
click at [525, 296] on button "Edit Quote" at bounding box center [517, 290] width 95 height 24
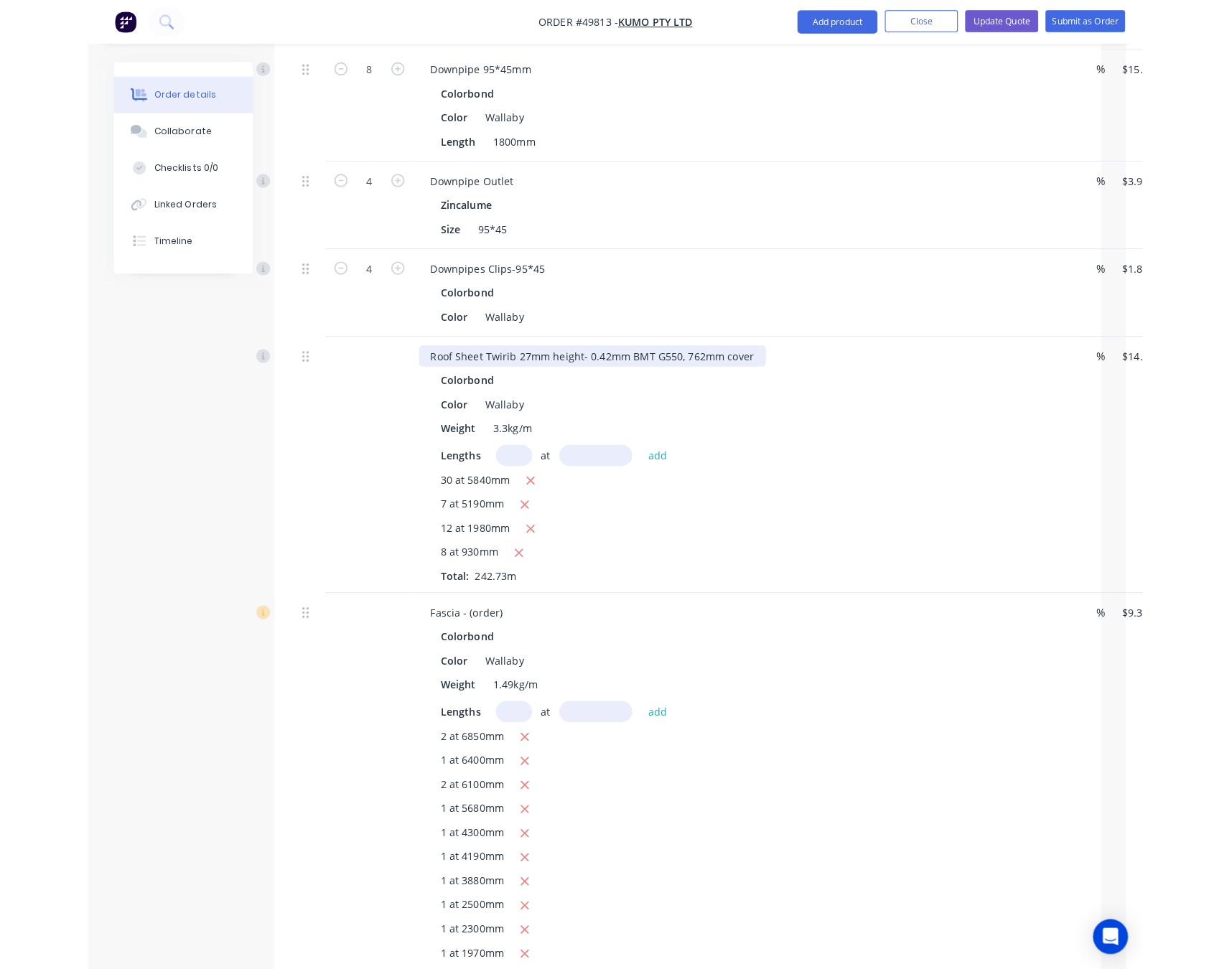
scroll to position [1293, 0]
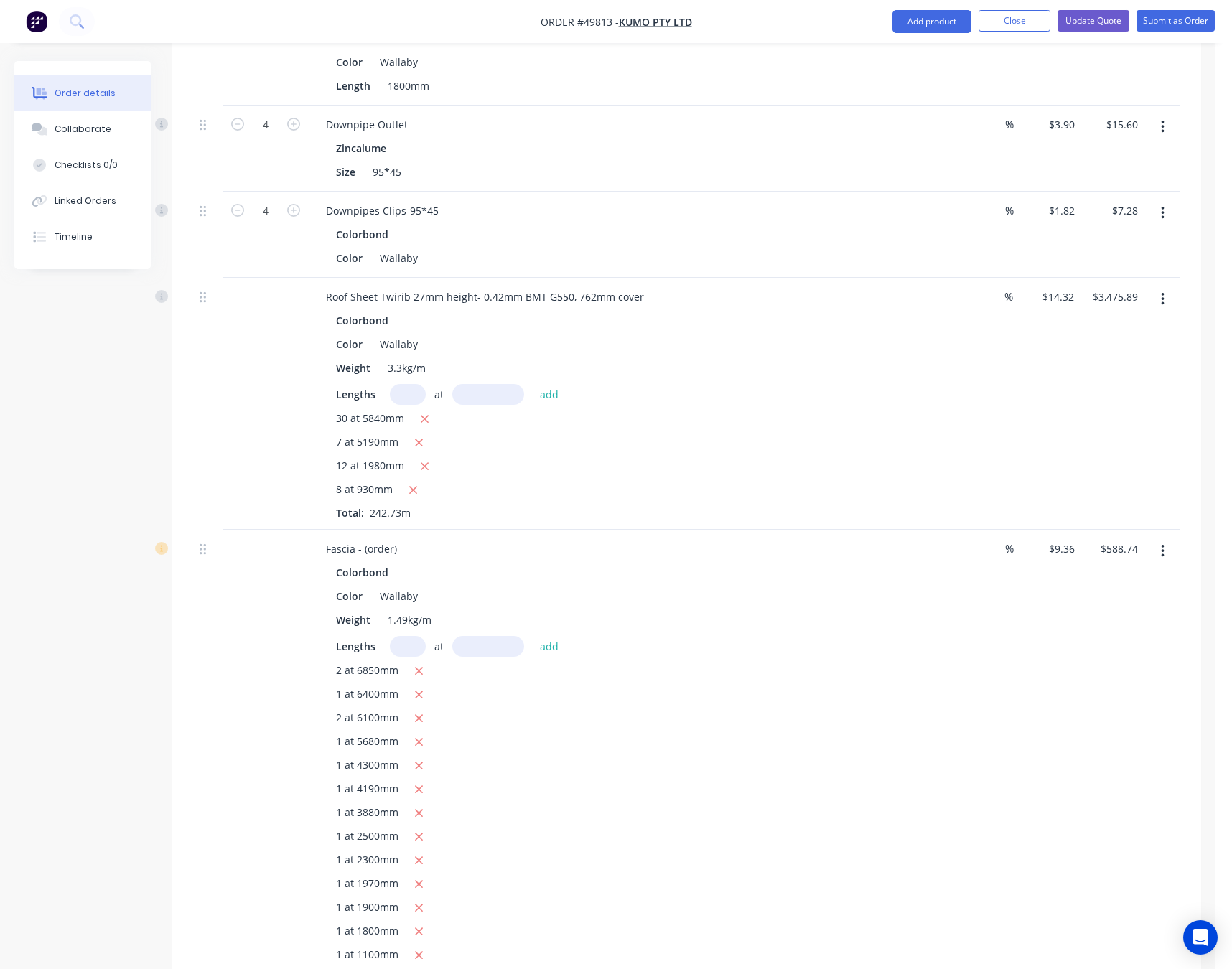
click at [1121, 539] on button "button" at bounding box center [1162, 551] width 34 height 26
click at [1121, 665] on div "Delete" at bounding box center [1110, 675] width 110 height 21
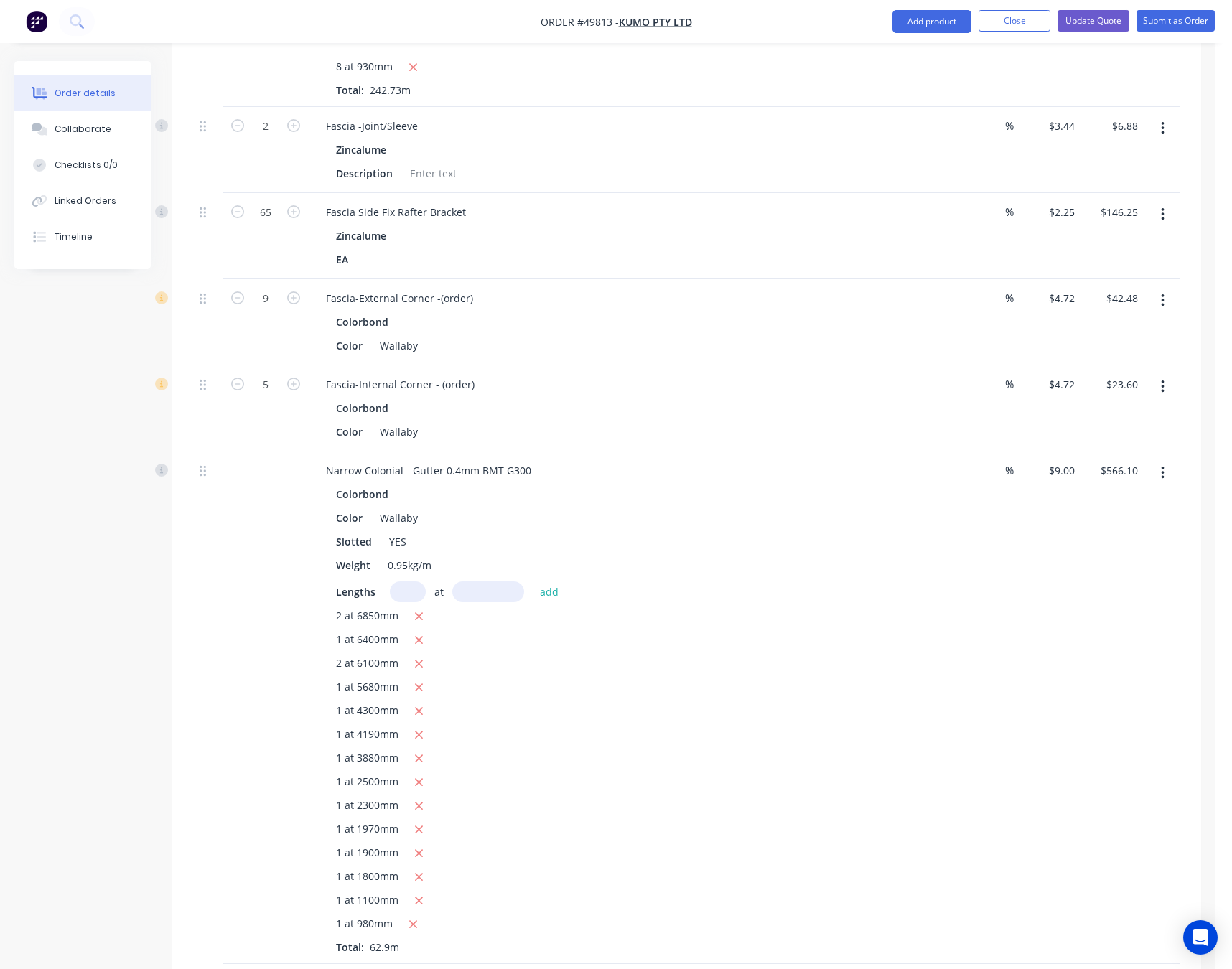
scroll to position [1723, 0]
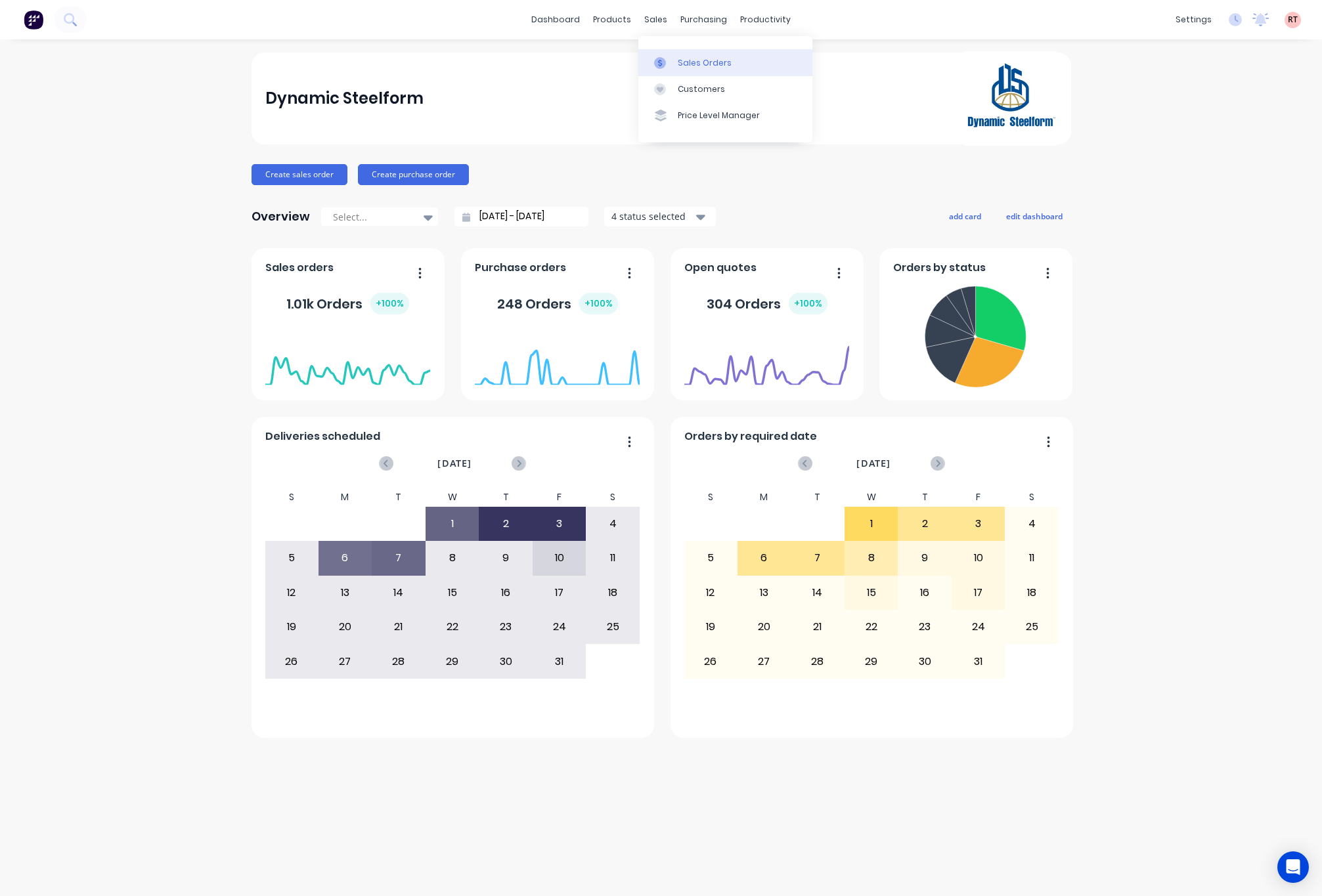
click at [668, 57] on div at bounding box center [664, 63] width 20 height 11
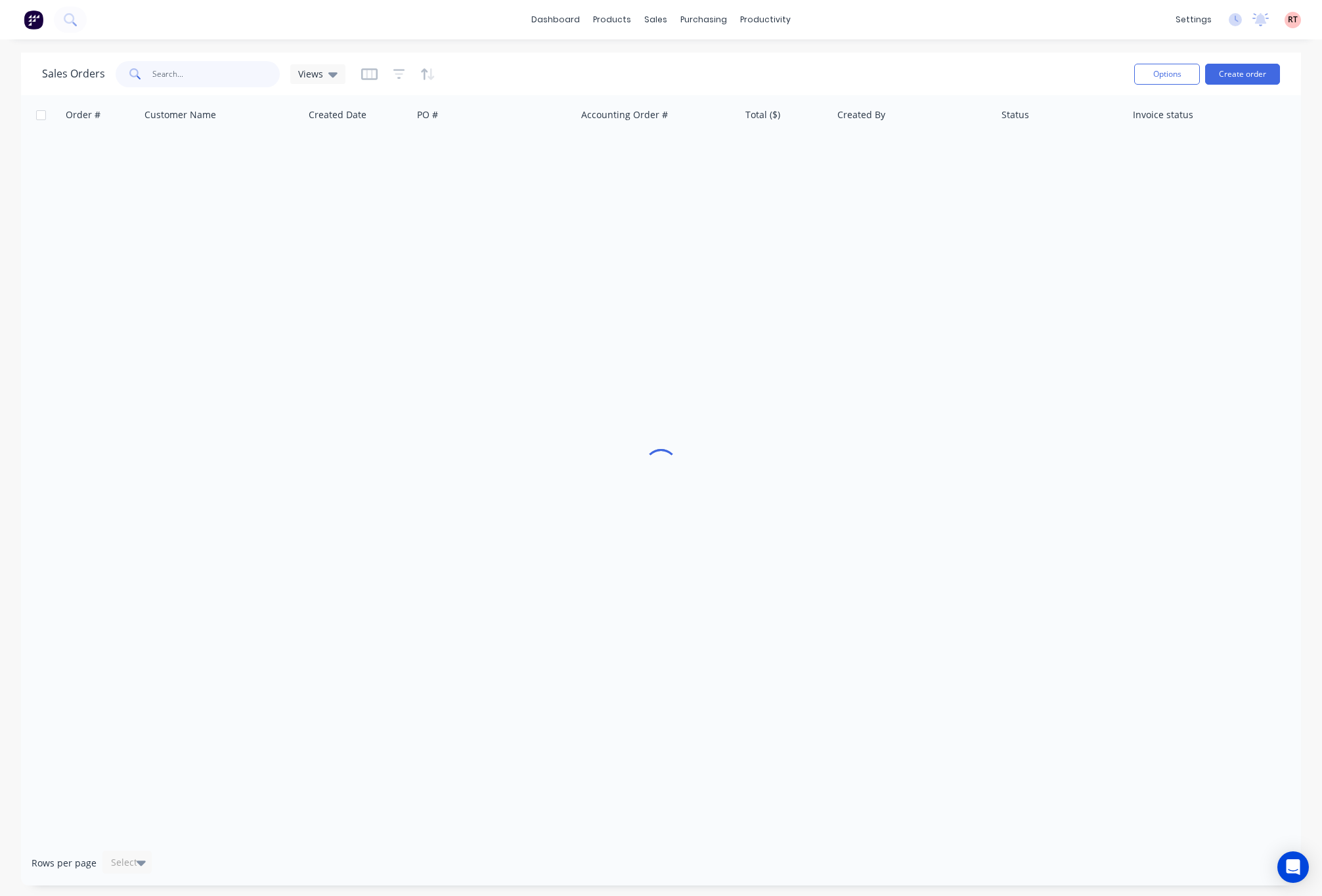
click at [199, 83] on input "text" at bounding box center [217, 74] width 128 height 26
type input "49805"
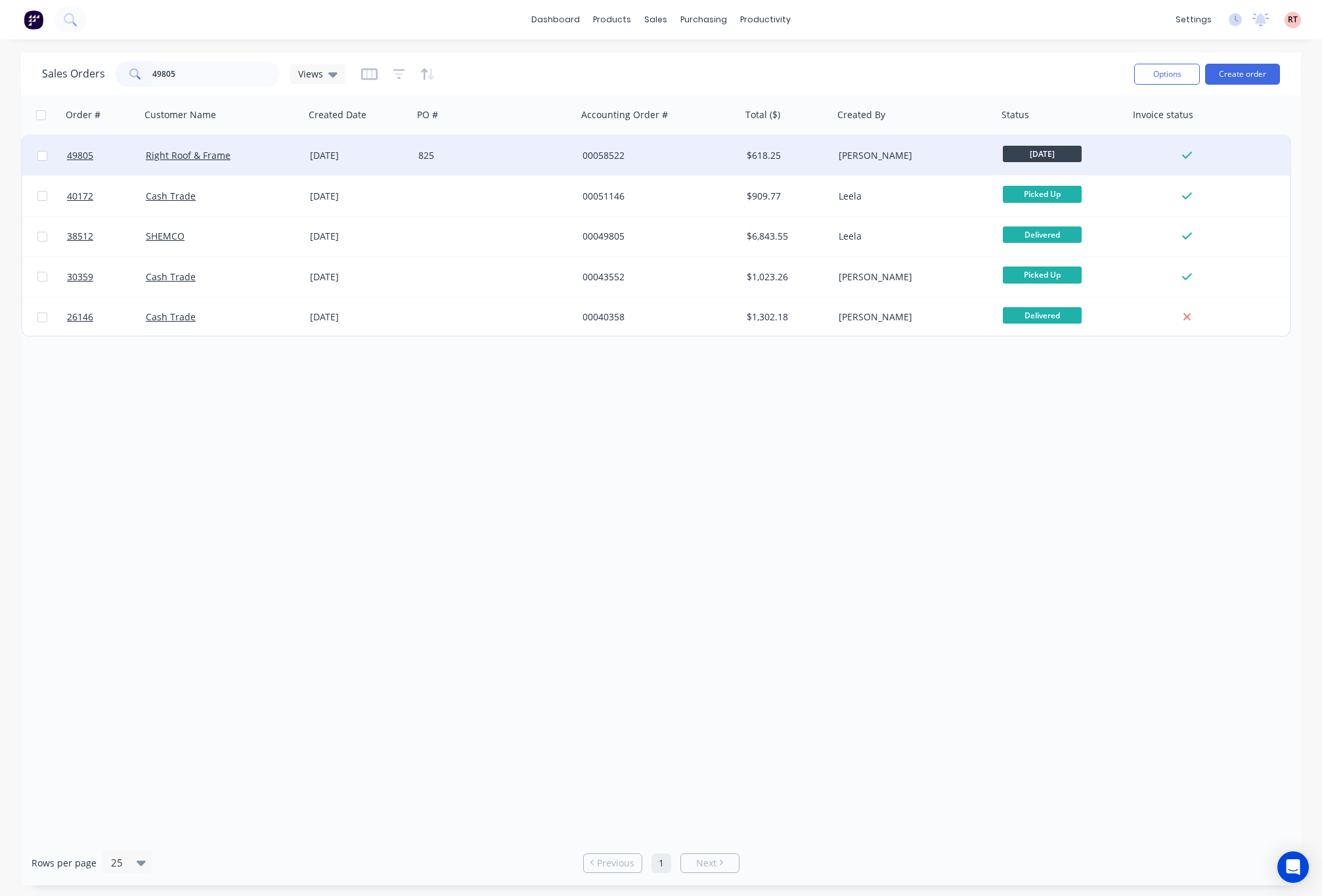
click at [706, 156] on div "00058522" at bounding box center [655, 156] width 146 height 13
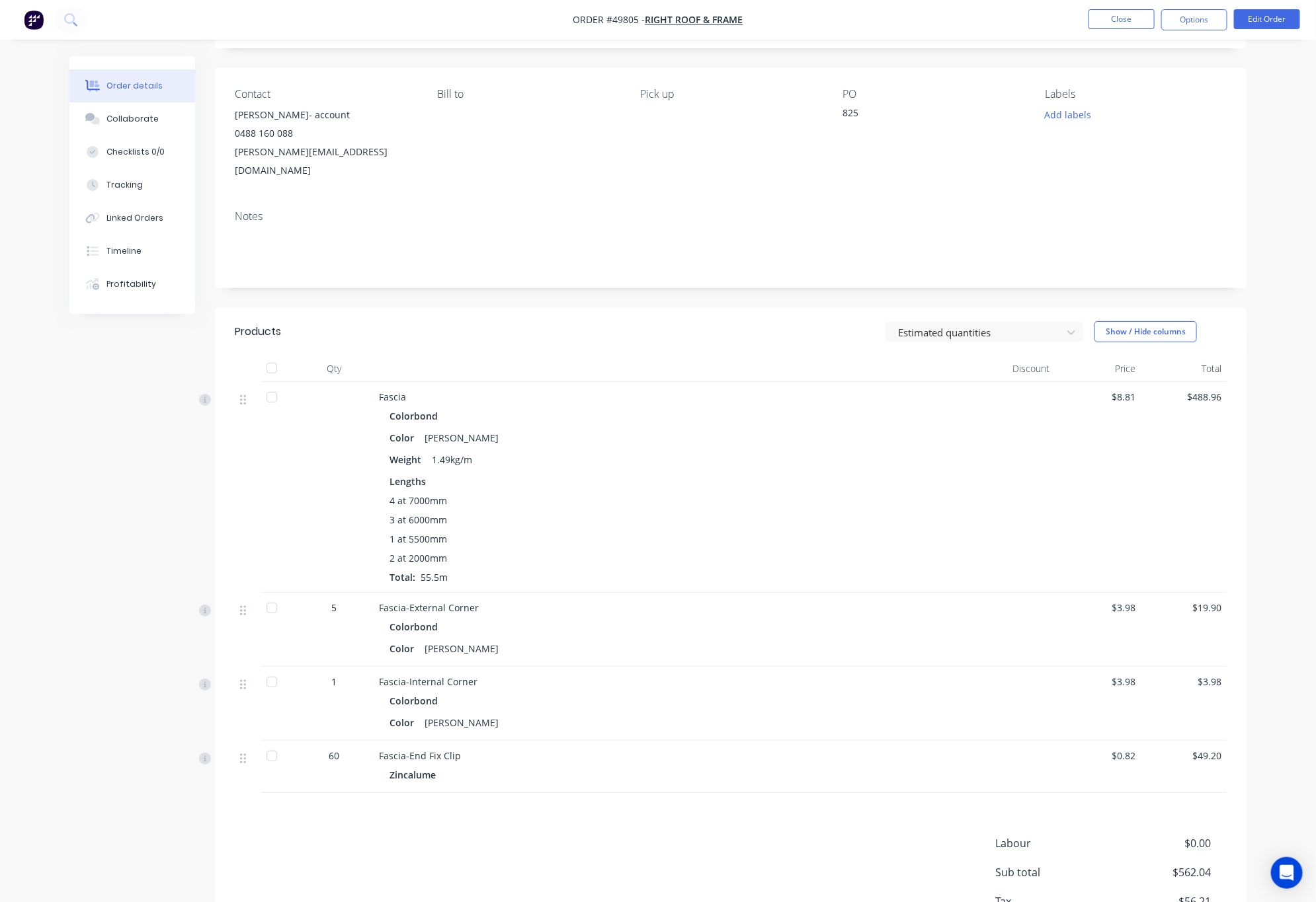
scroll to position [158, 0]
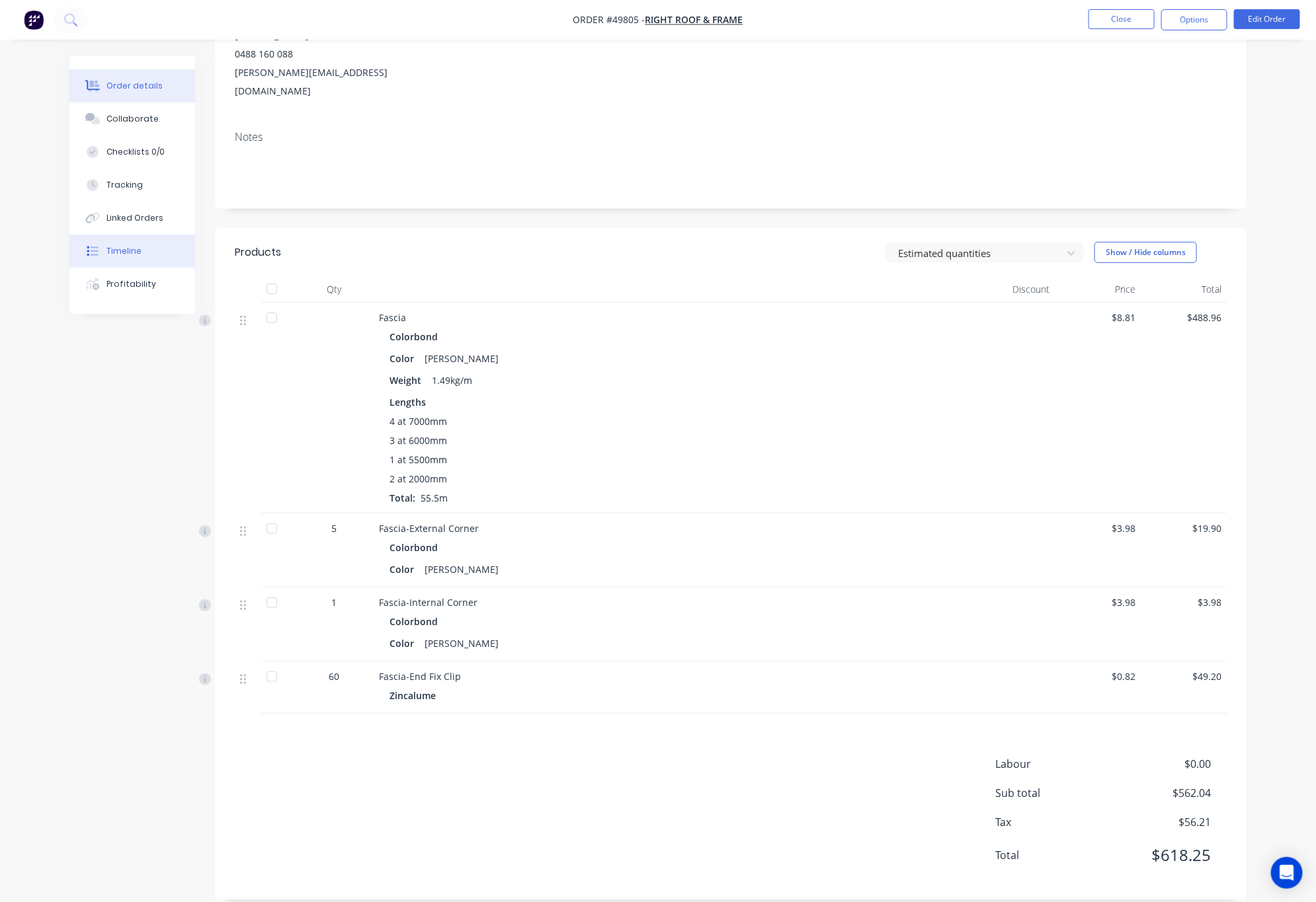
click at [107, 247] on div "Timeline" at bounding box center [124, 251] width 35 height 12
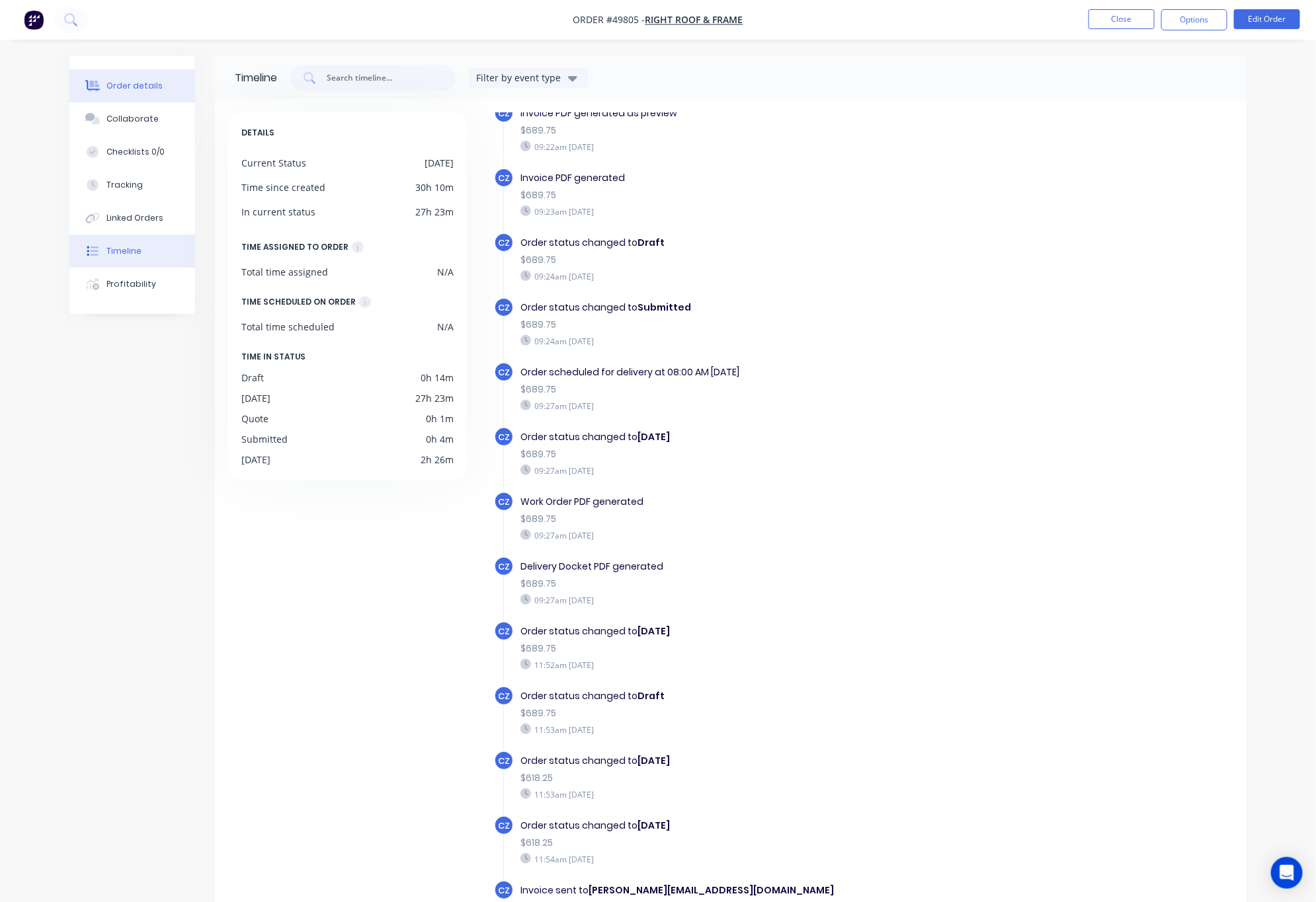
click at [117, 88] on div "Order details" at bounding box center [135, 86] width 56 height 12
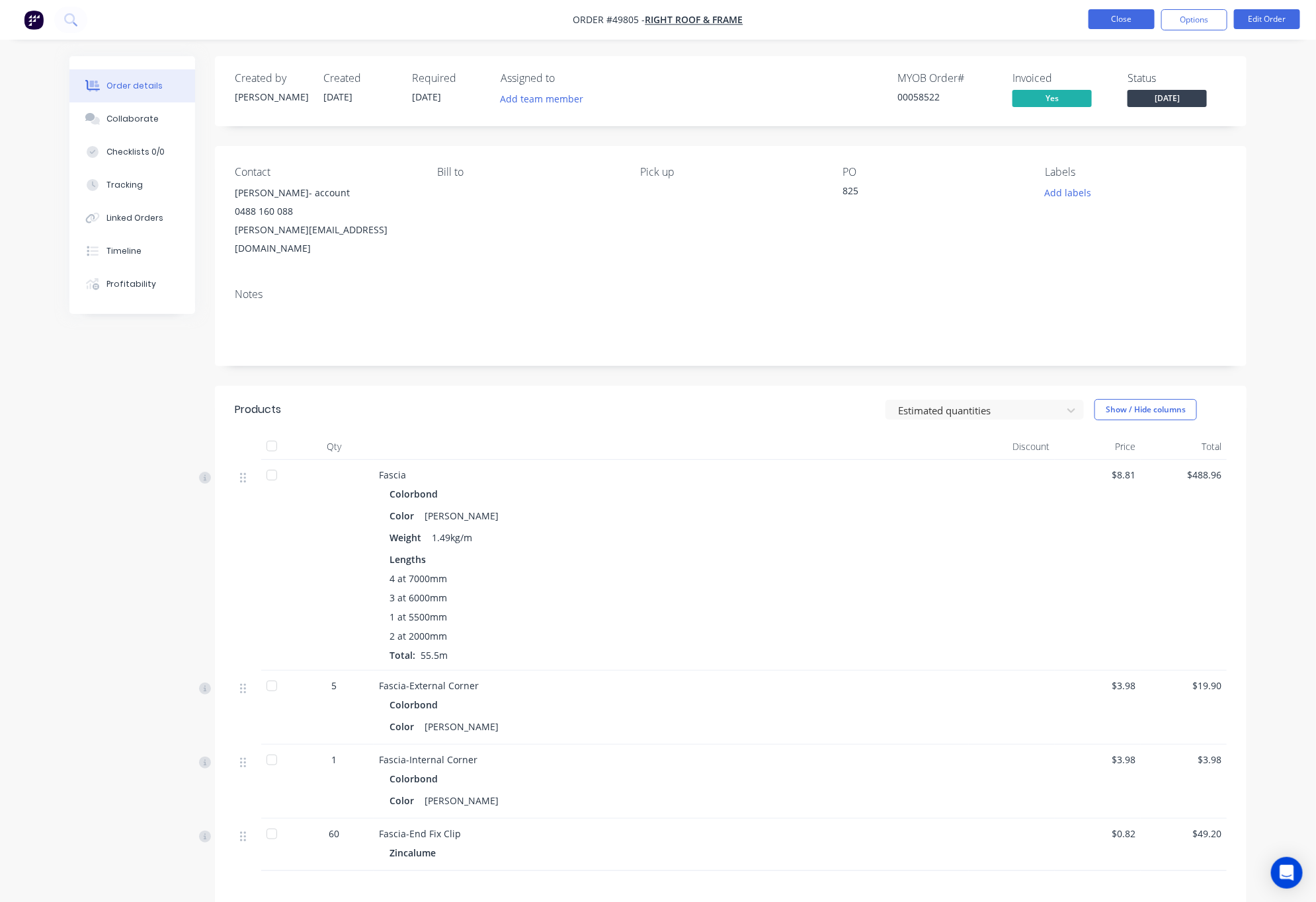
click at [1133, 21] on button "Close" at bounding box center [1121, 19] width 66 height 20
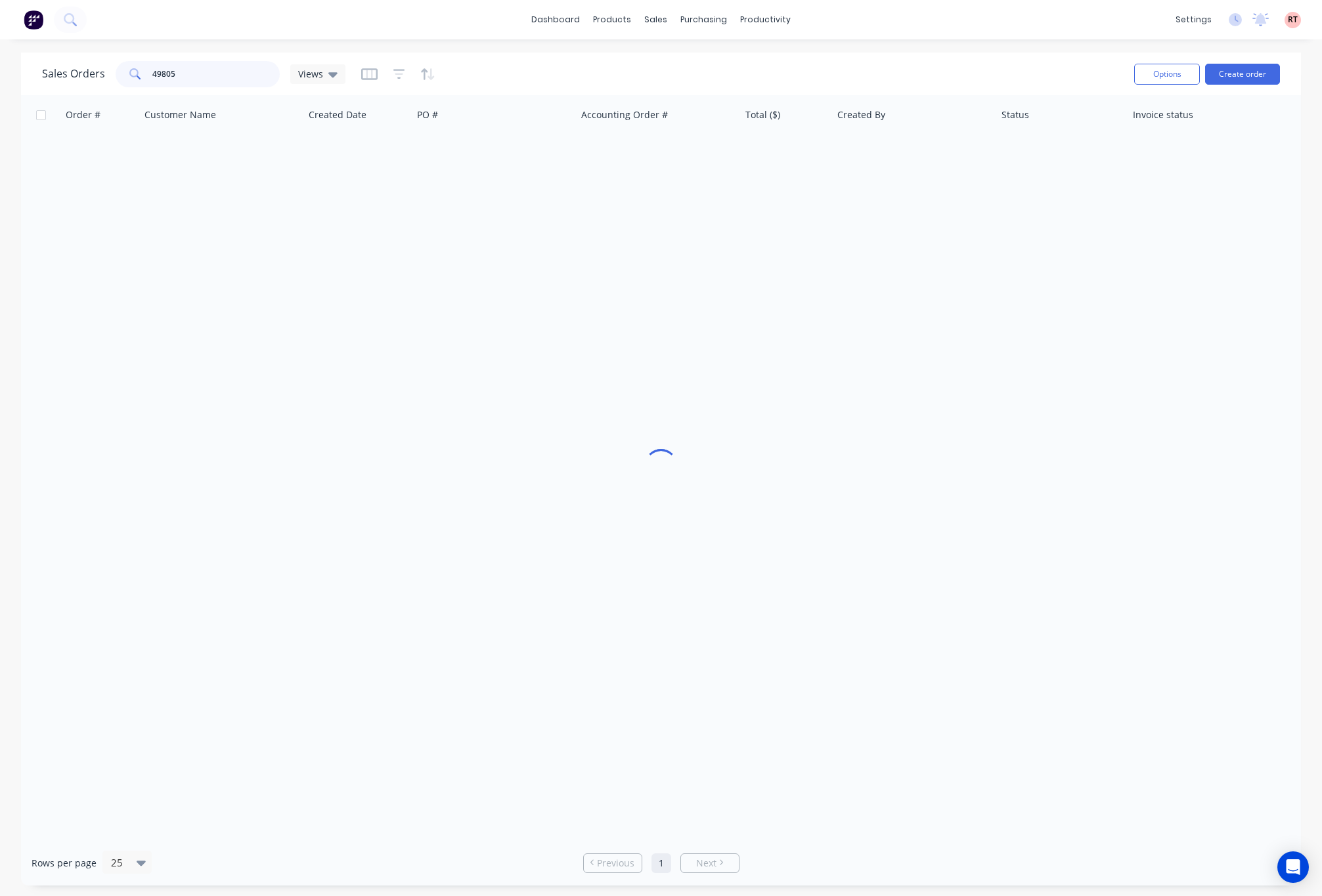
drag, startPoint x: 193, startPoint y: 71, endPoint x: 133, endPoint y: 79, distance: 60.5
click at [133, 79] on div "49805" at bounding box center [198, 74] width 164 height 26
type input "49706"
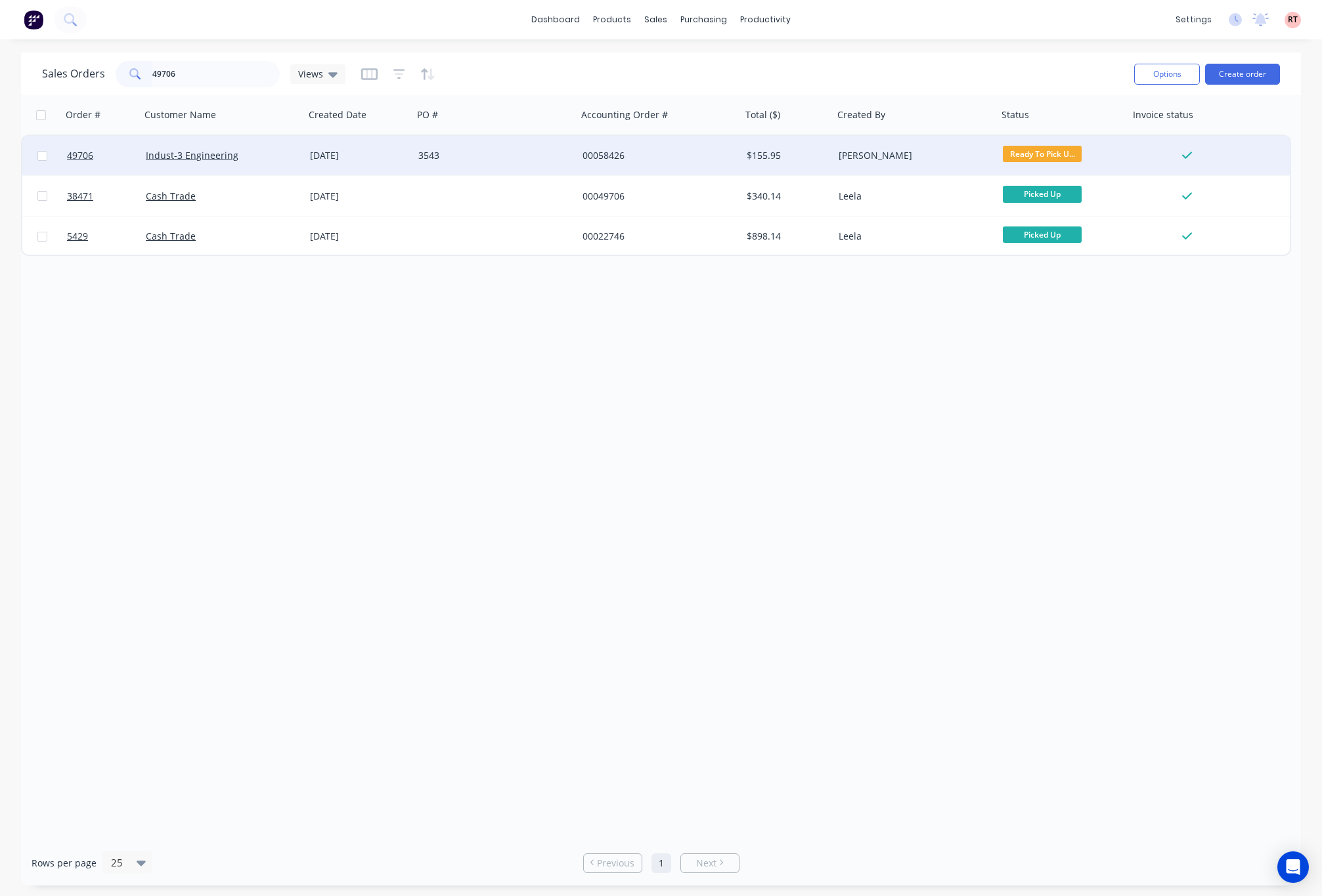
click at [955, 154] on div "Cathy Zhou" at bounding box center [912, 156] width 146 height 13
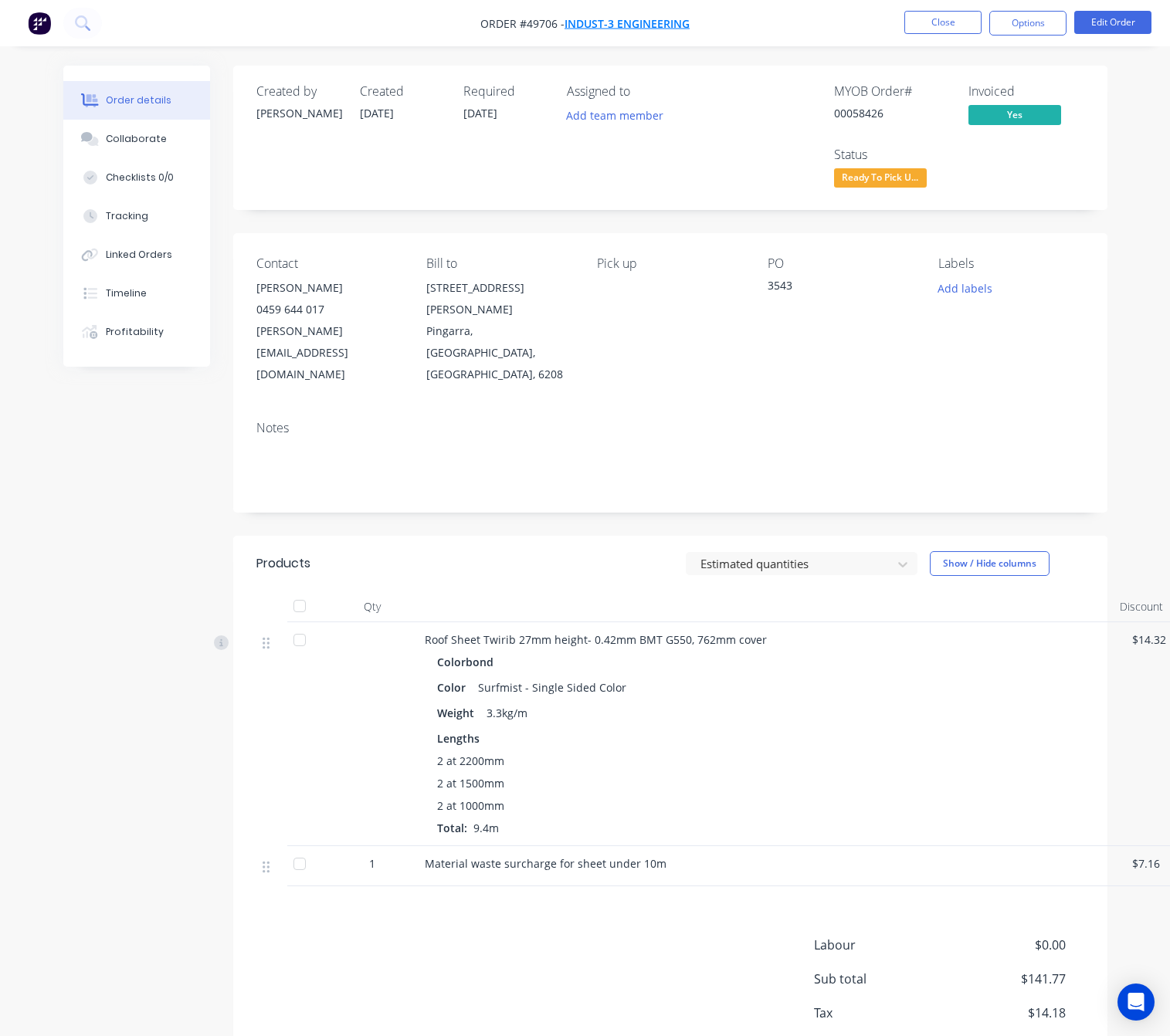
click at [649, 24] on span "Indust-3 Engineering" at bounding box center [627, 23] width 125 height 14
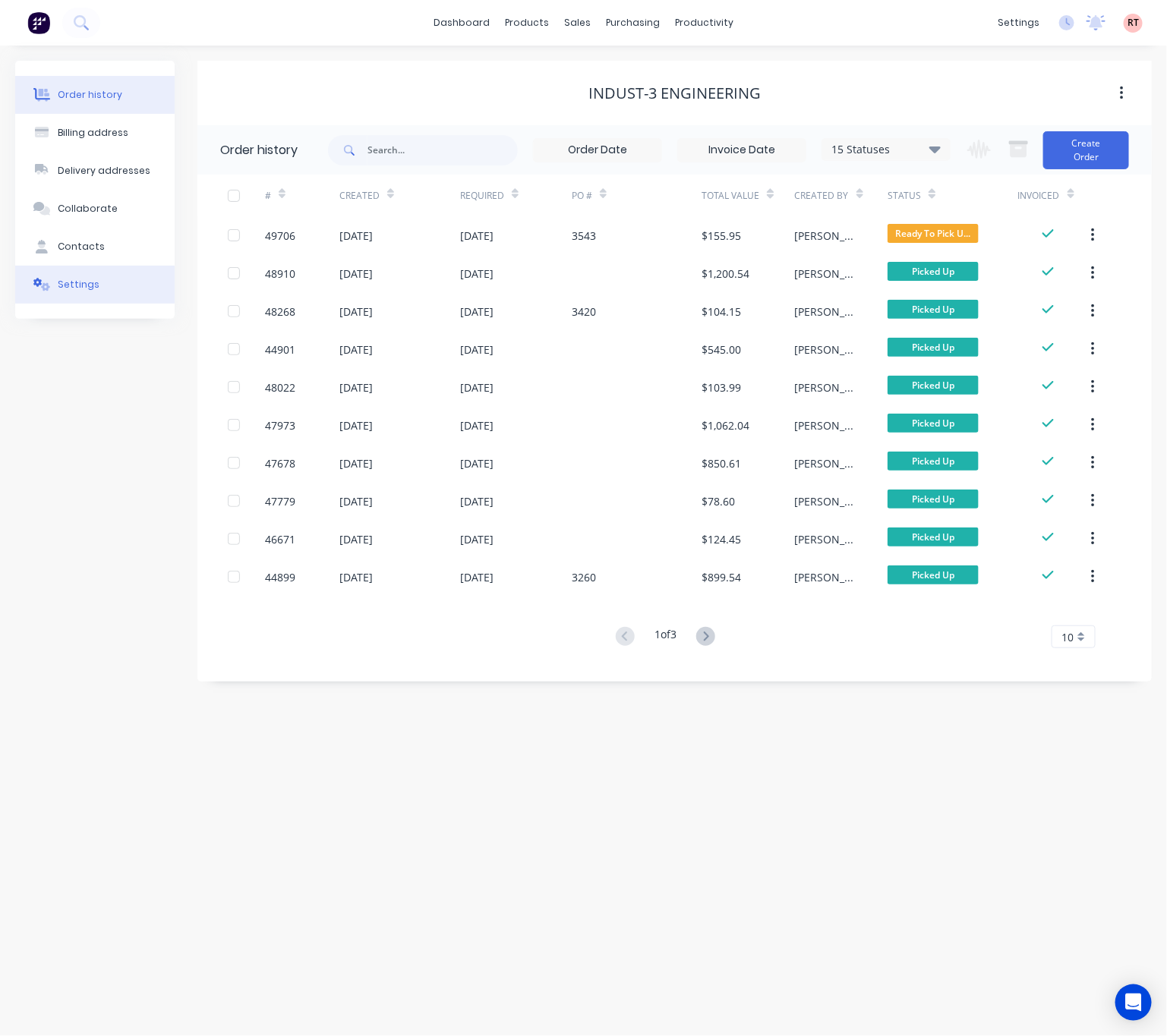
click at [117, 288] on button "Settings" at bounding box center [95, 284] width 159 height 38
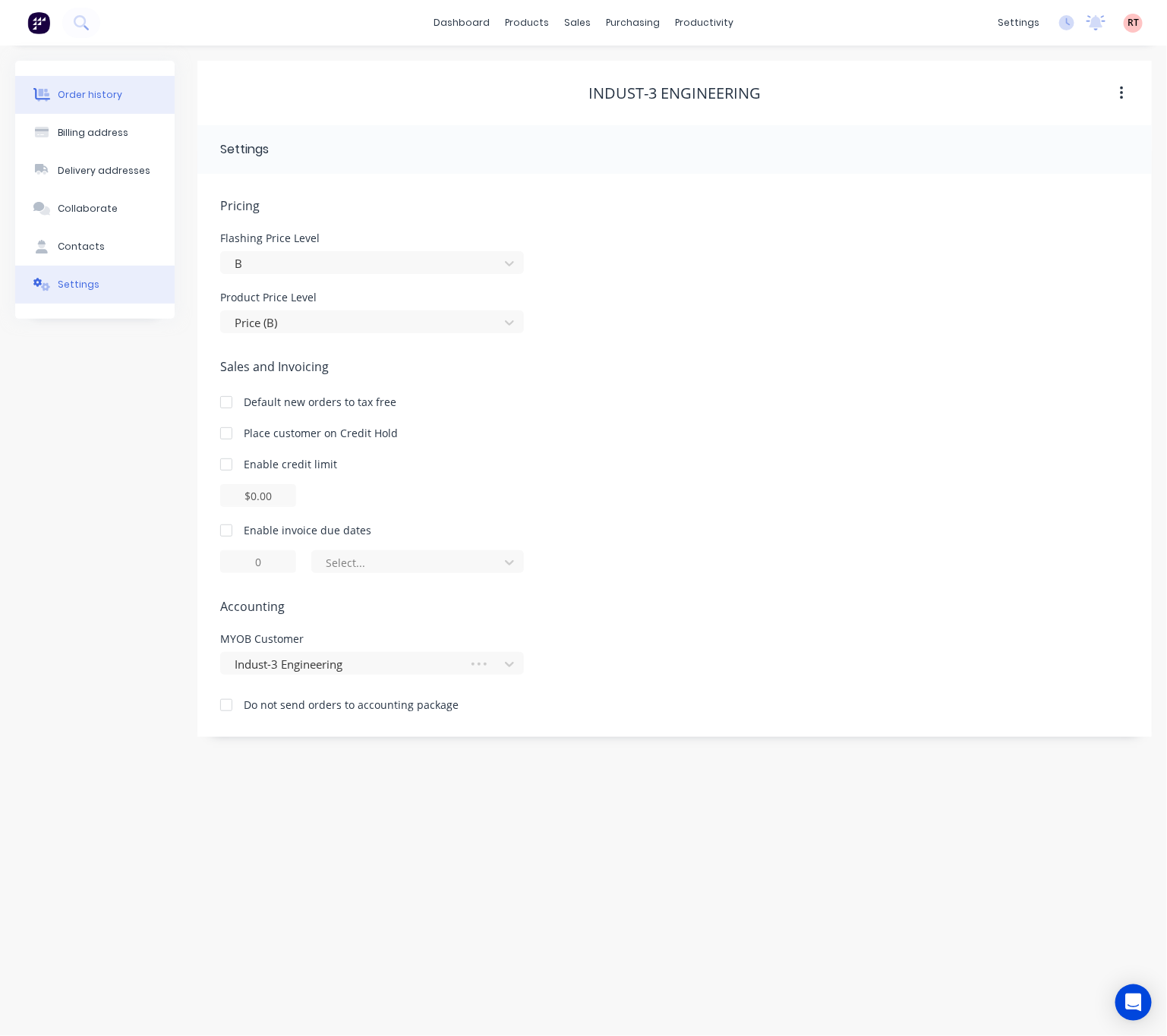
click at [119, 99] on button "Order history" at bounding box center [95, 95] width 159 height 38
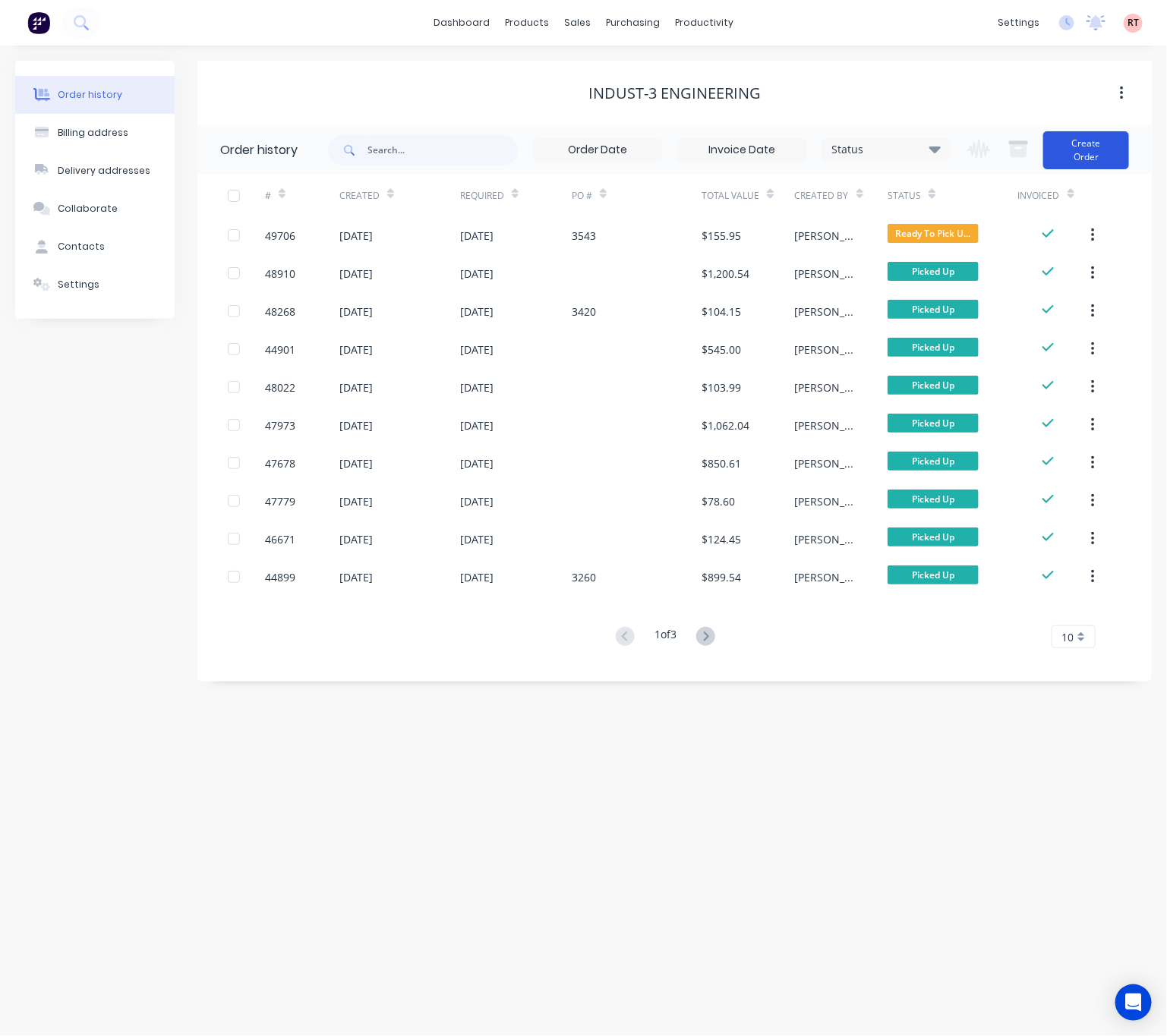
click at [1085, 149] on button "Create Order" at bounding box center [1086, 151] width 86 height 38
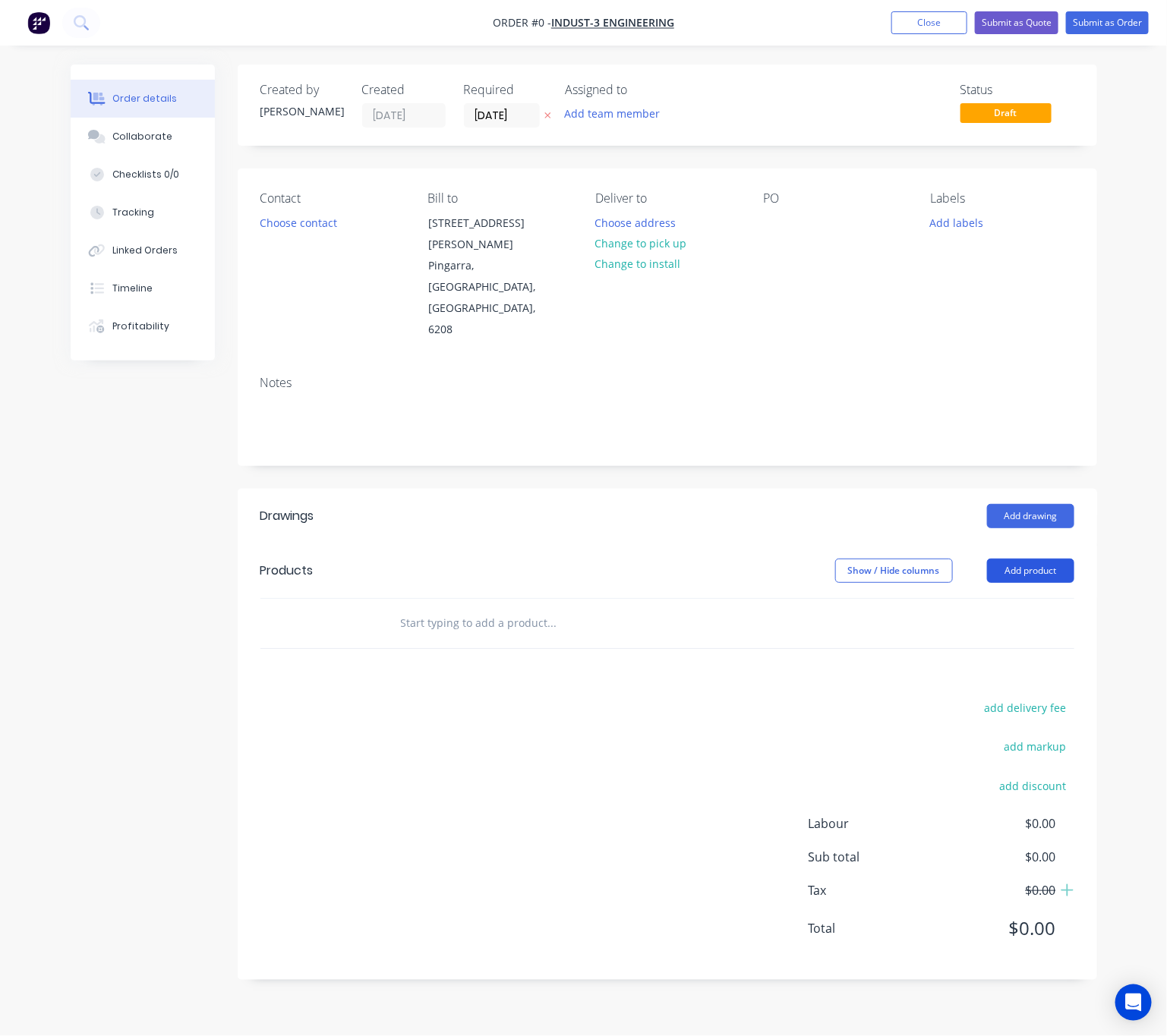
click at [1035, 559] on button "Add product" at bounding box center [1030, 572] width 87 height 25
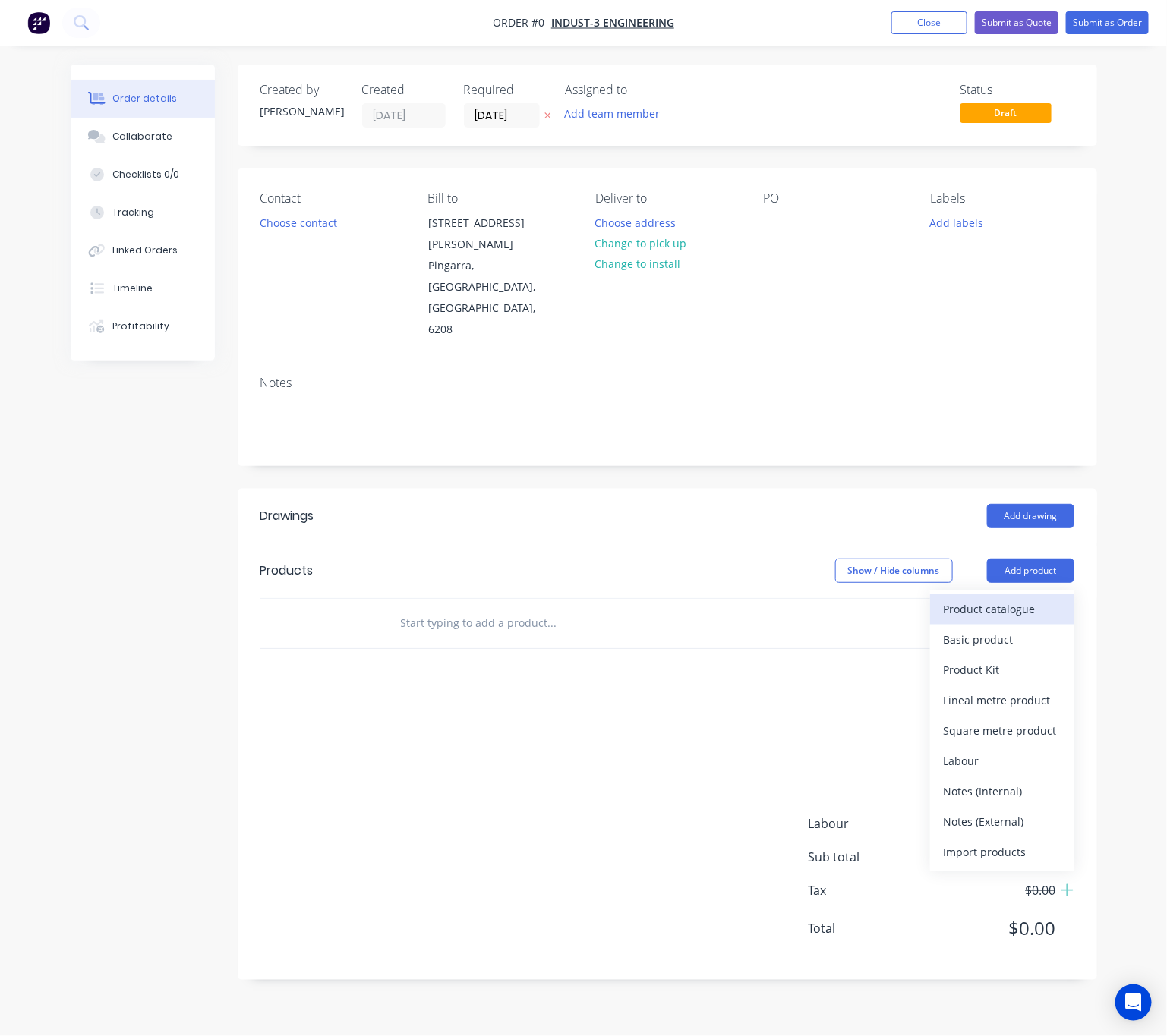
click at [955, 598] on div "Product catalogue" at bounding box center [1002, 609] width 117 height 22
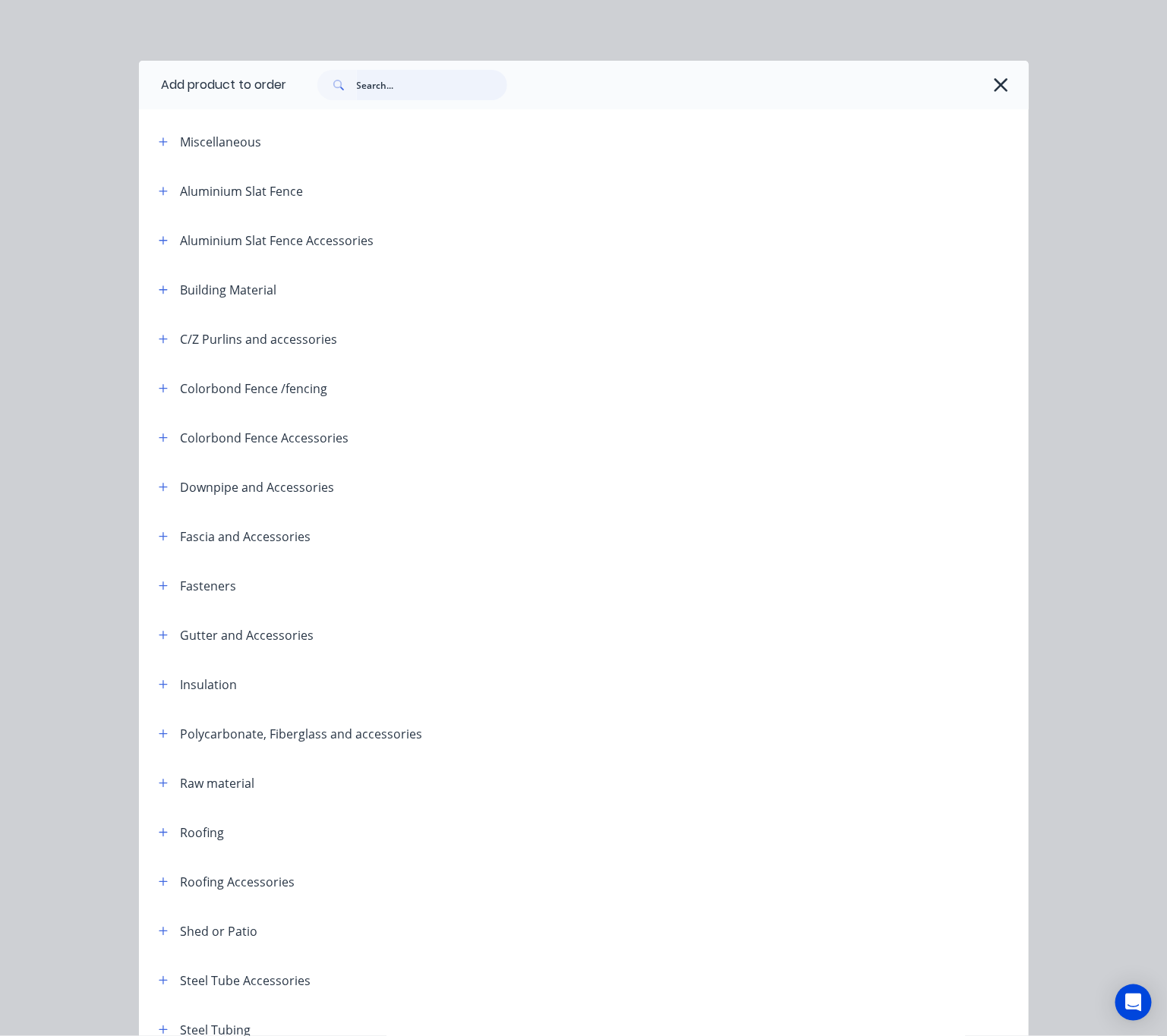
click at [407, 85] on input "text" at bounding box center [431, 85] width 151 height 30
type input "20"
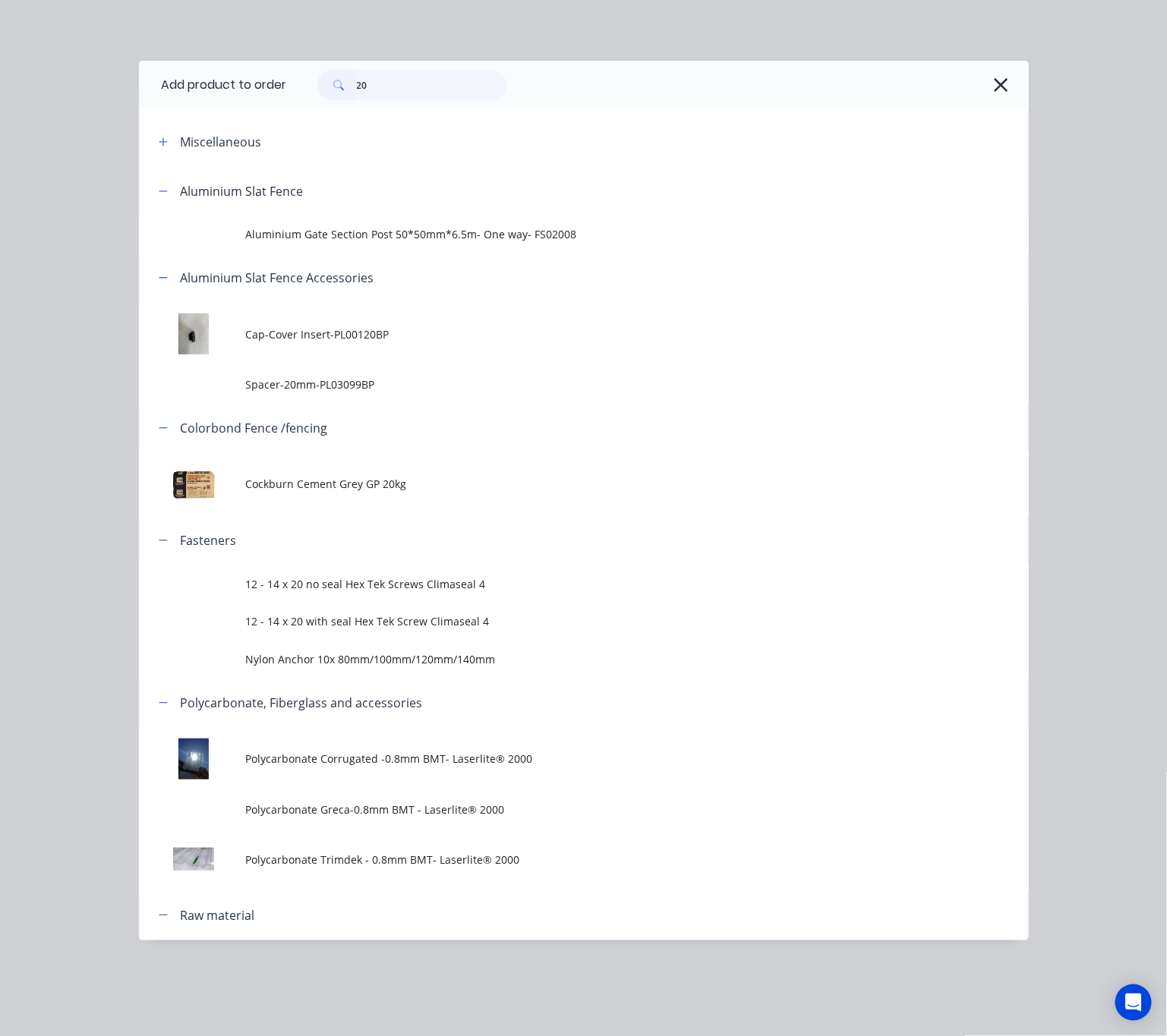
click at [527, 613] on span "12 - 14 x 20 with seal Hex Tek Screw Climaseal 4" at bounding box center [558, 621] width 627 height 16
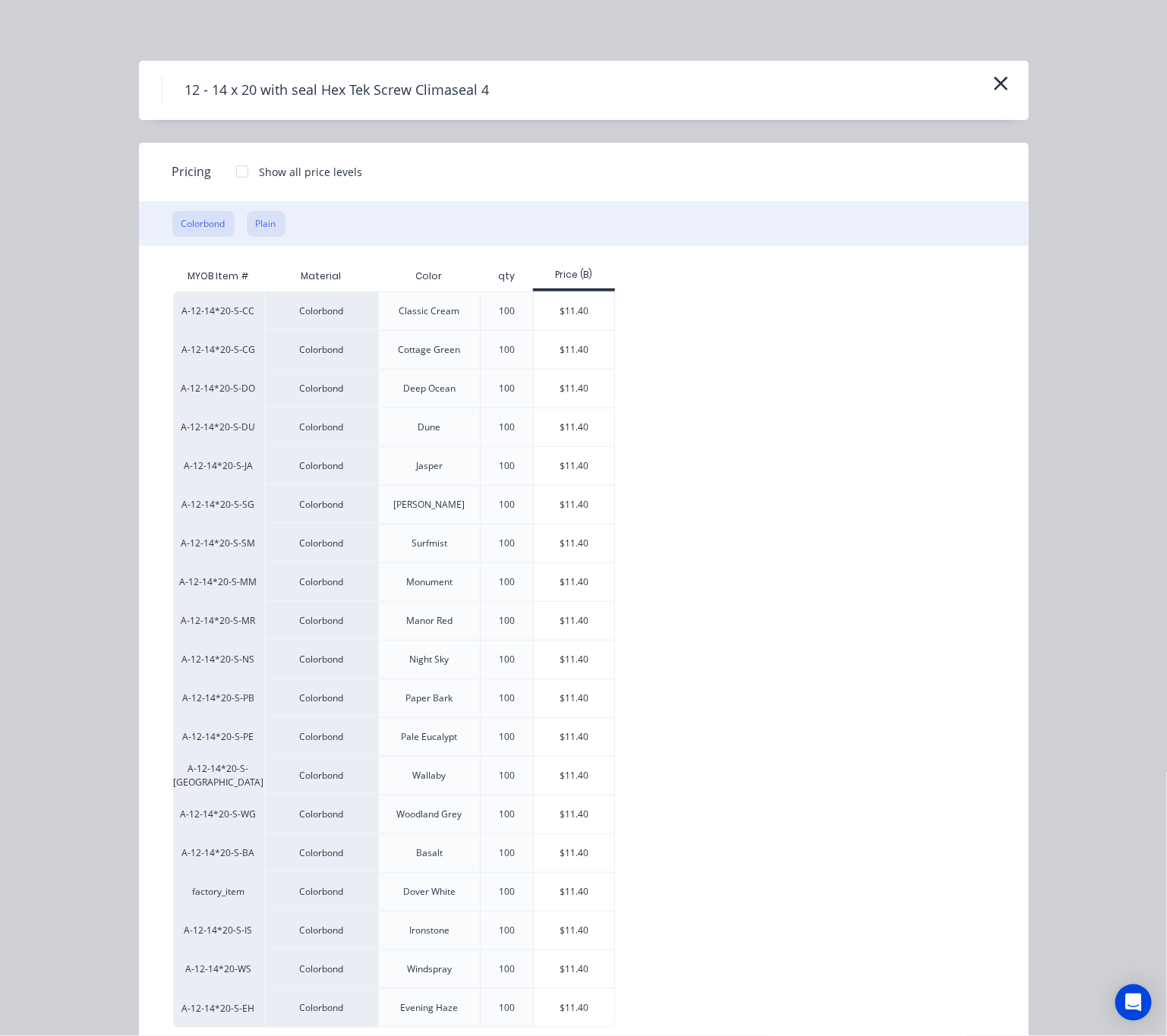
click at [253, 231] on button "Plain" at bounding box center [265, 224] width 39 height 26
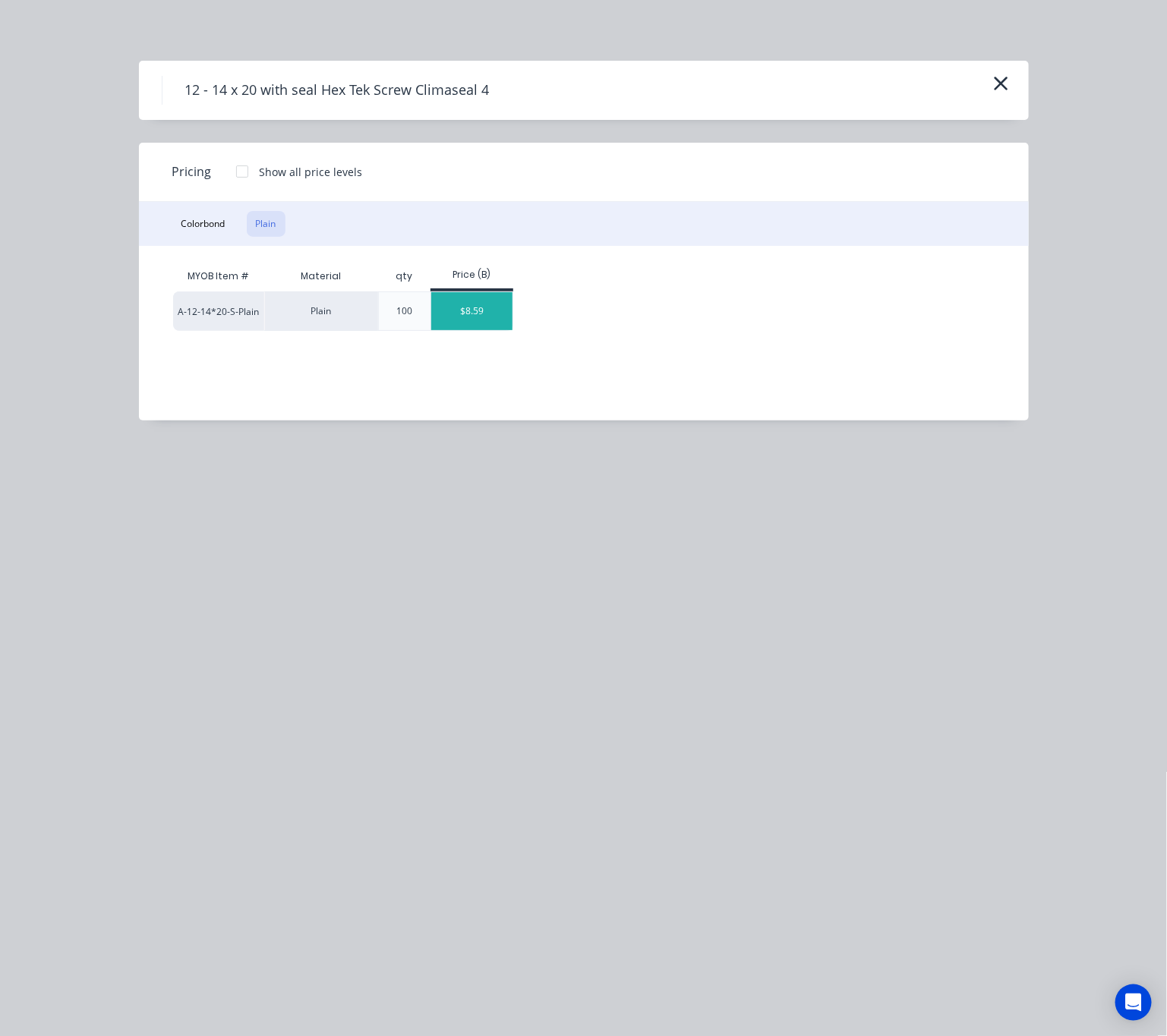
click at [485, 318] on div "$8.59" at bounding box center [472, 311] width 82 height 38
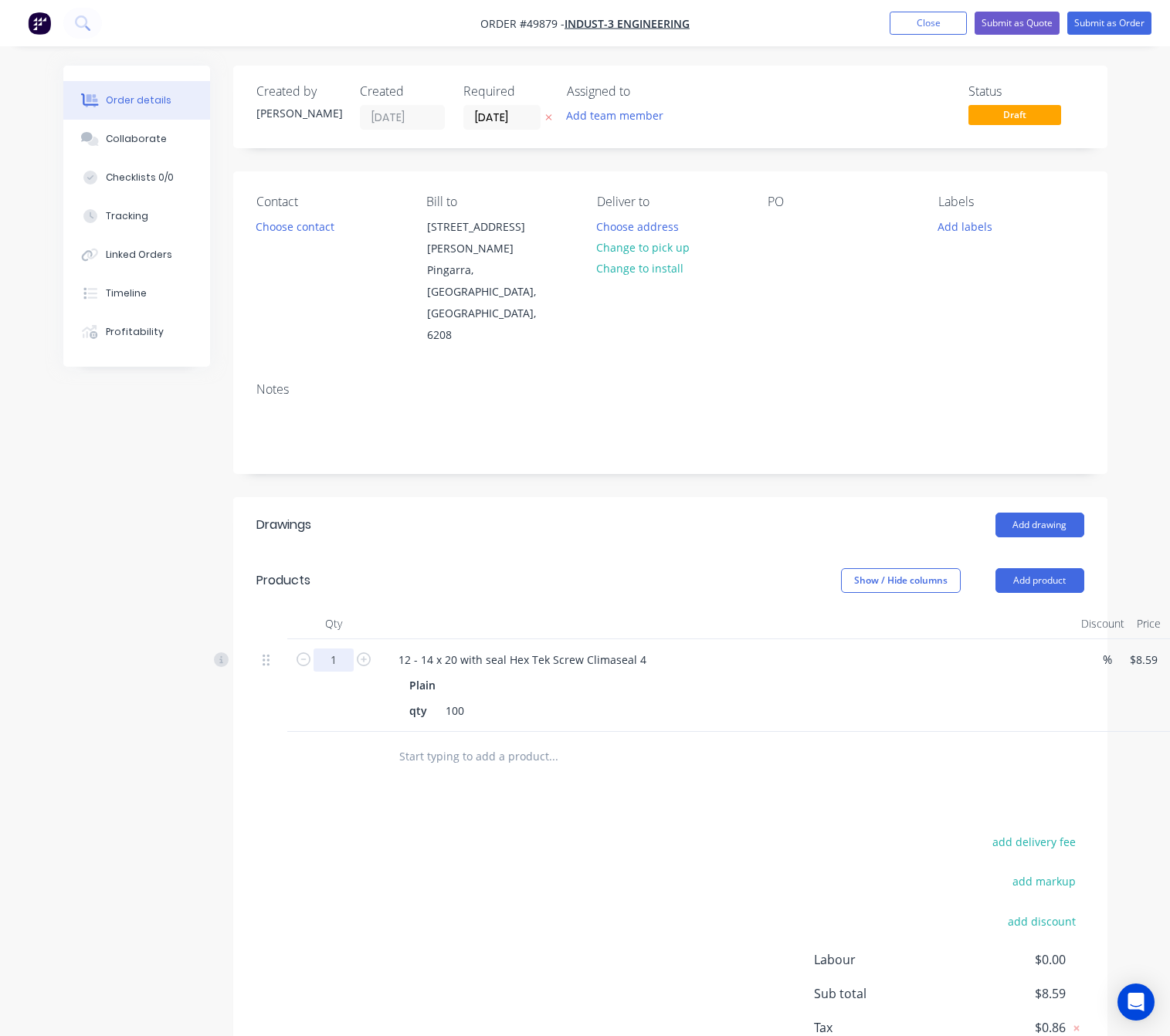
click at [341, 649] on input "1" at bounding box center [333, 660] width 40 height 23
type input "5"
type input "$42.95"
click at [653, 731] on div "Drawings Add drawing Products Show / Hide columns Add product Qty Discount Pric…" at bounding box center [670, 808] width 874 height 622
click at [635, 237] on button "Change to pick up" at bounding box center [643, 248] width 110 height 21
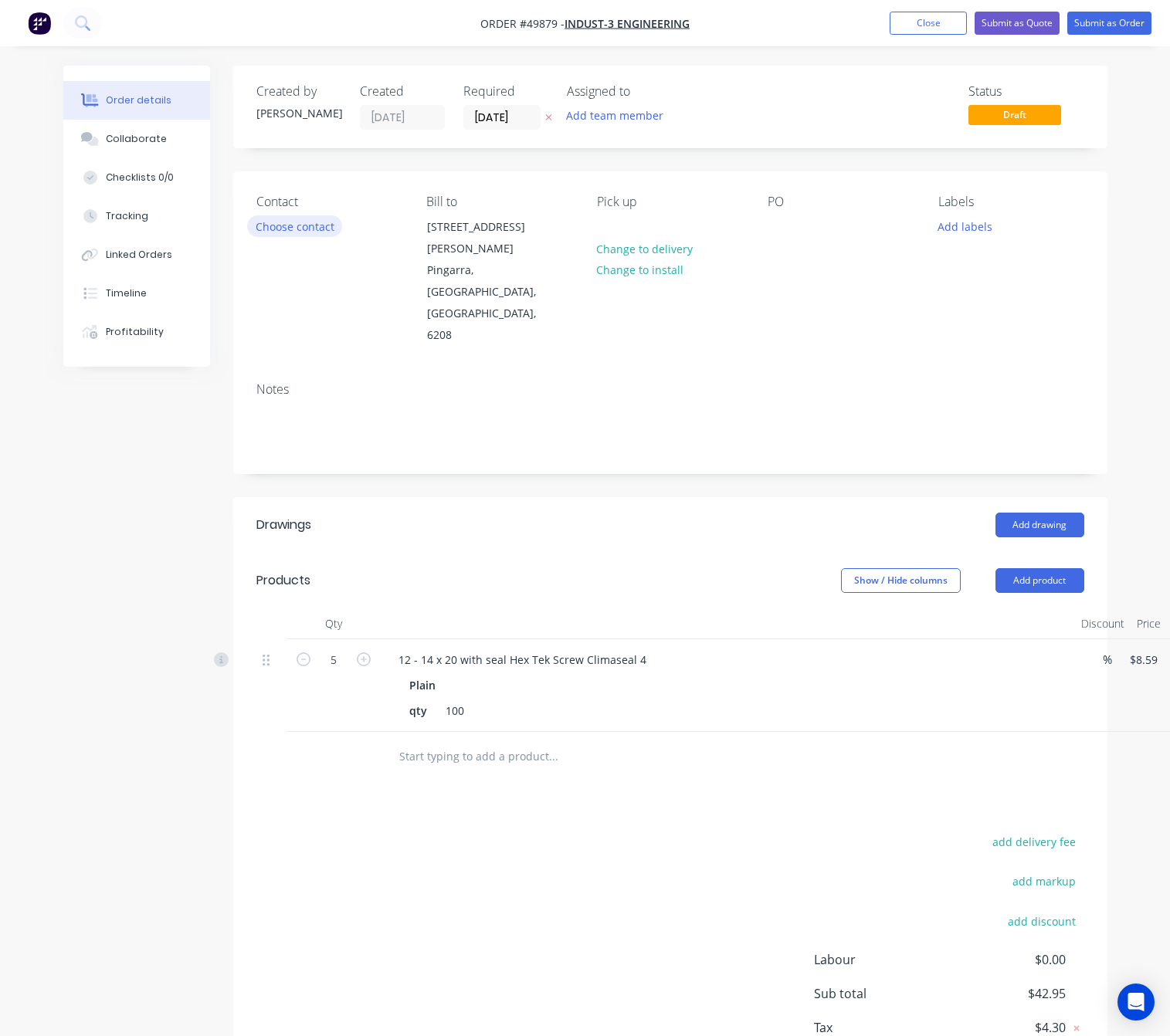
click at [301, 226] on button "Choose contact" at bounding box center [294, 226] width 95 height 21
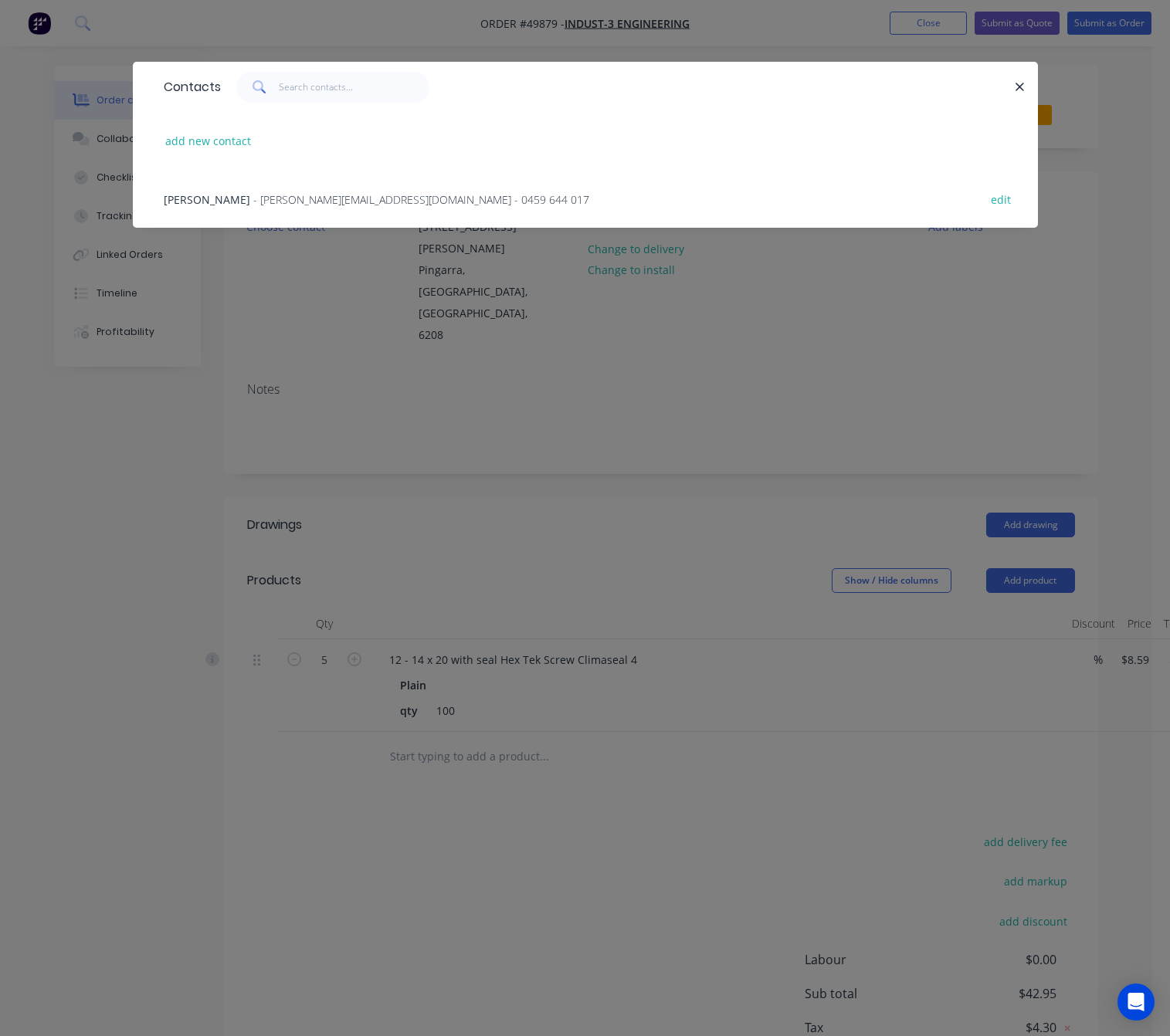
click at [301, 192] on span "- sean@indust-3.com.au - 0459 644 017" at bounding box center [421, 199] width 335 height 14
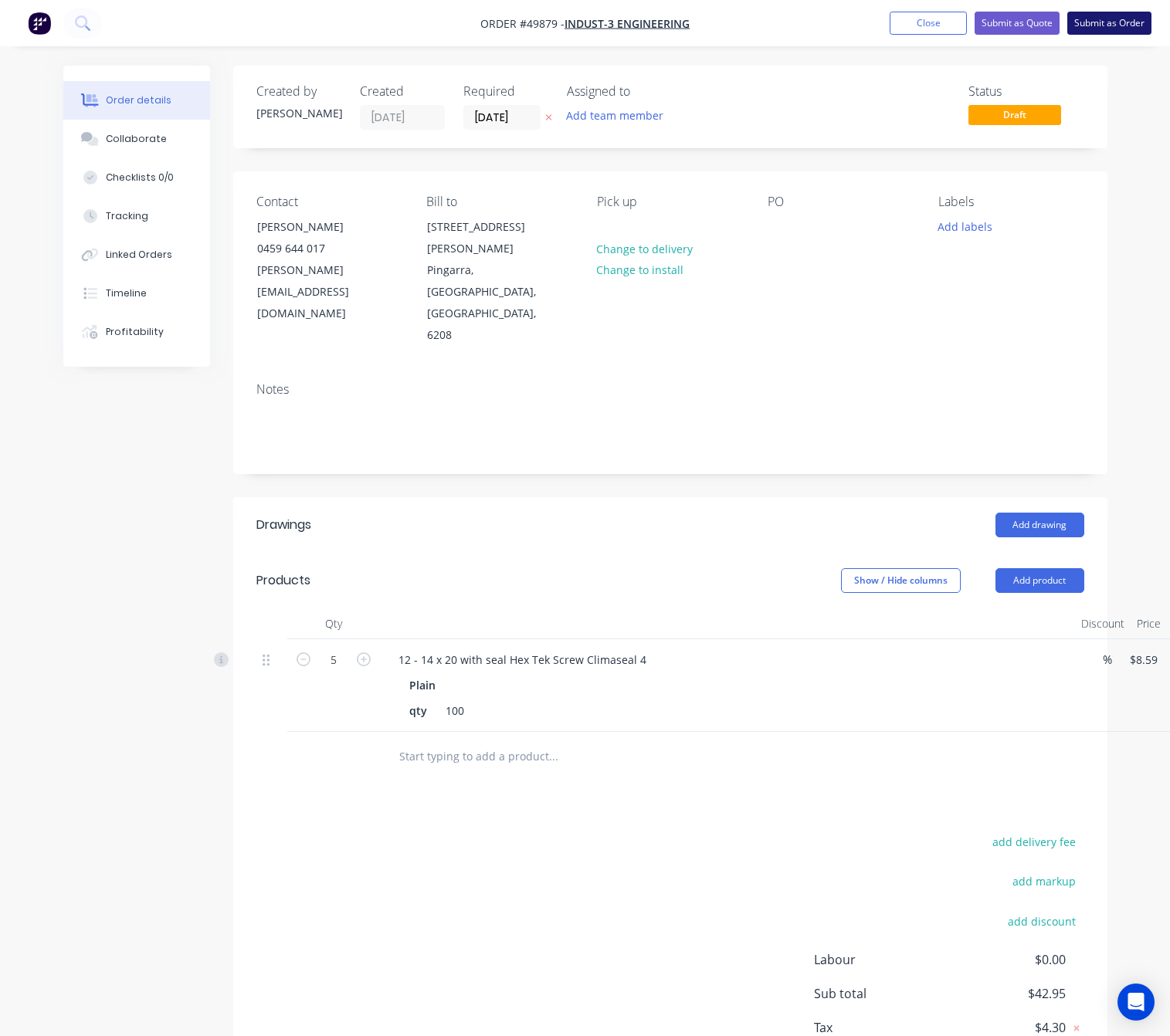
click at [1101, 28] on button "Submit as Order" at bounding box center [1108, 23] width 84 height 23
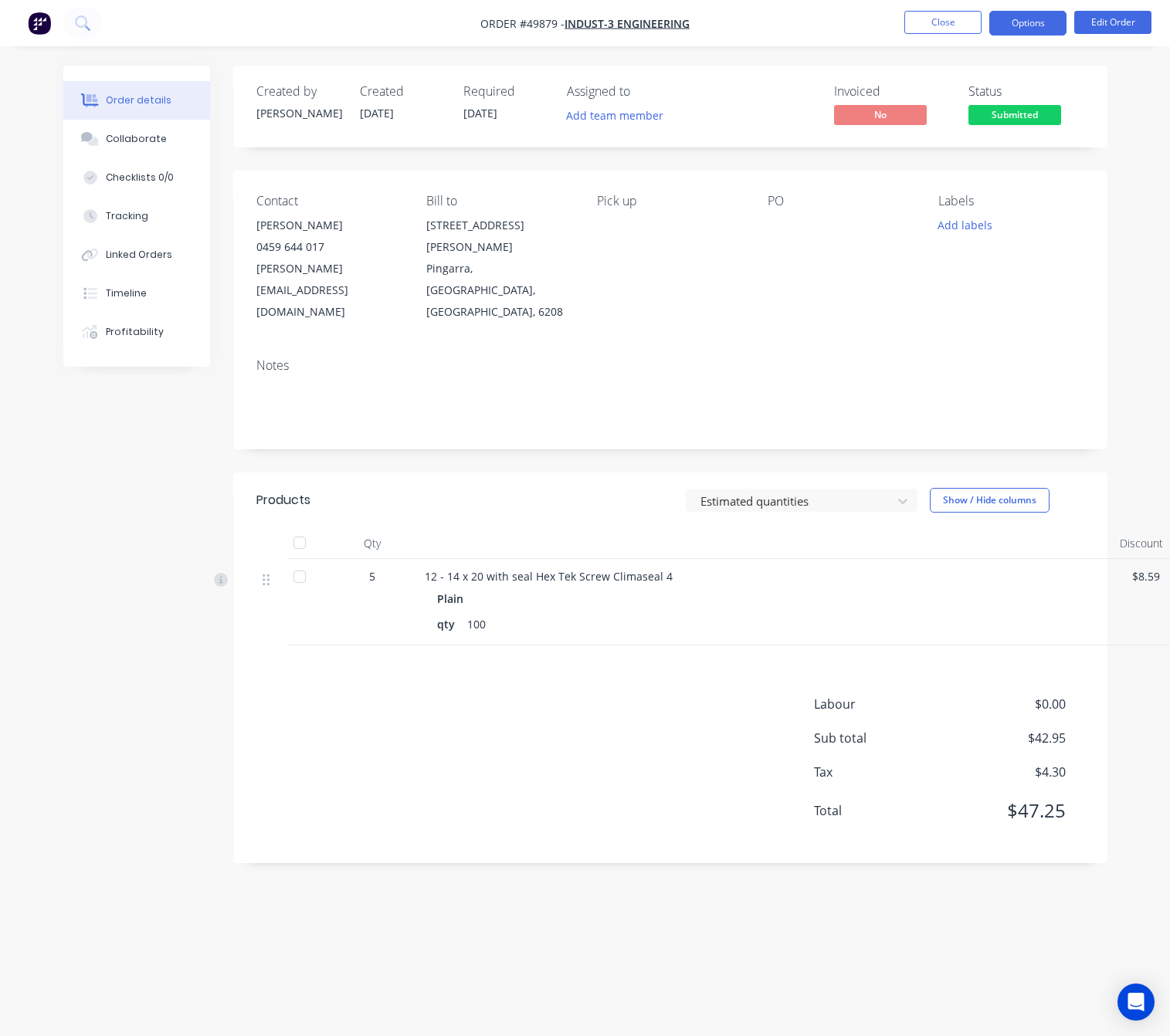
click at [1045, 17] on button "Options" at bounding box center [1027, 23] width 77 height 25
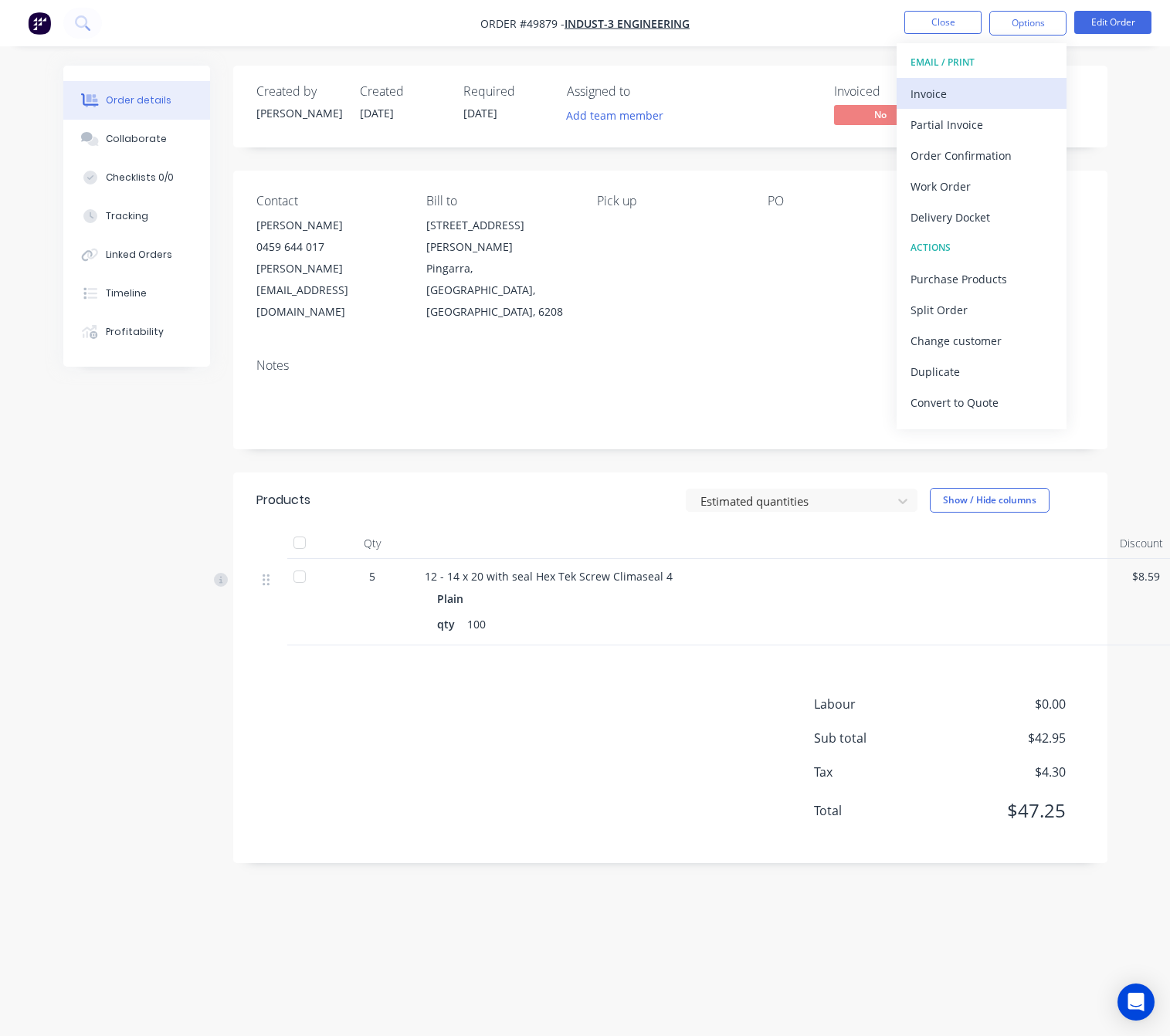
click at [939, 98] on div "Invoice" at bounding box center [980, 93] width 142 height 22
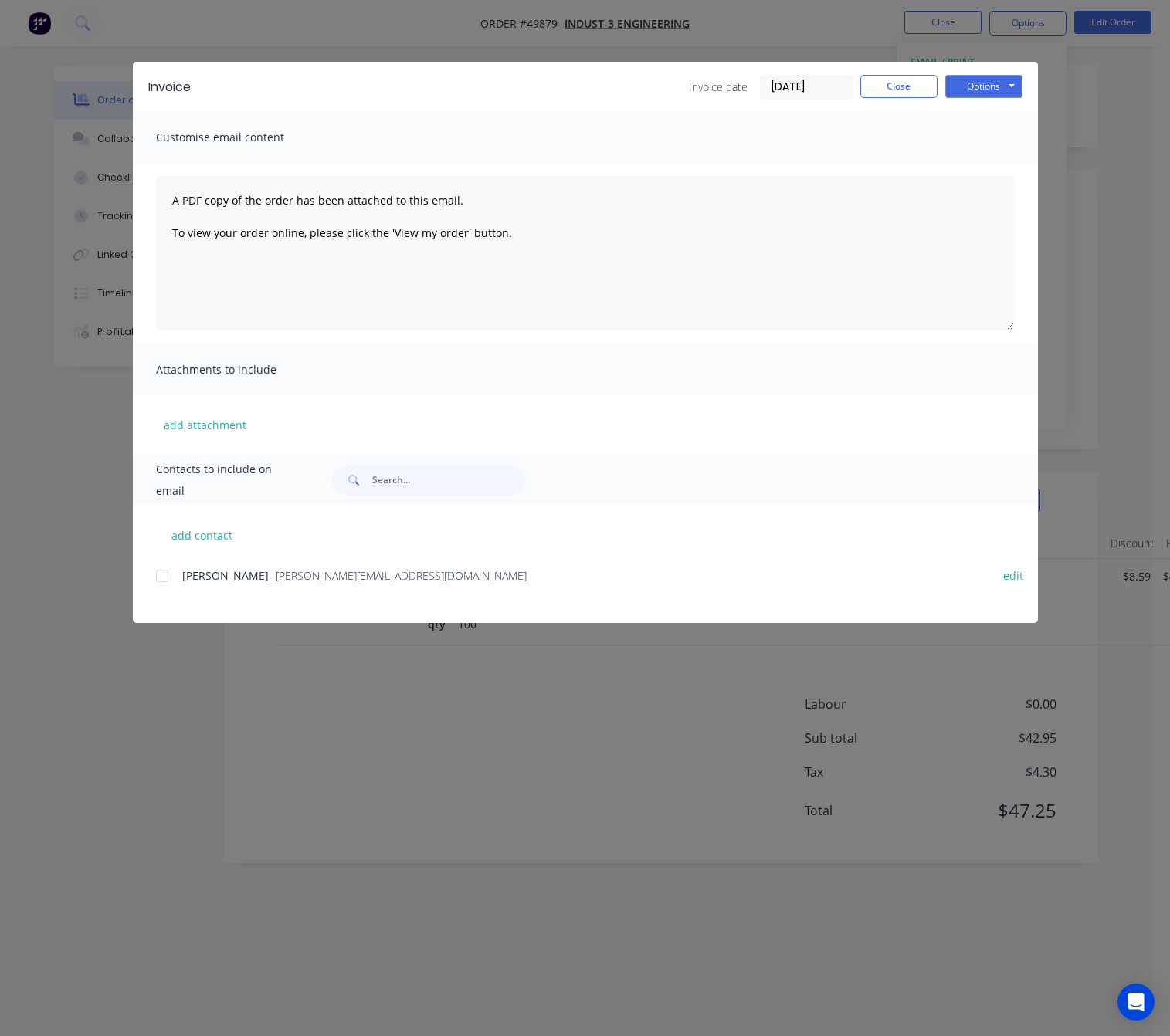
click at [168, 579] on div at bounding box center [162, 576] width 31 height 31
click at [987, 86] on button "Options" at bounding box center [983, 87] width 77 height 23
click at [1012, 165] on button "Email" at bounding box center [994, 165] width 99 height 25
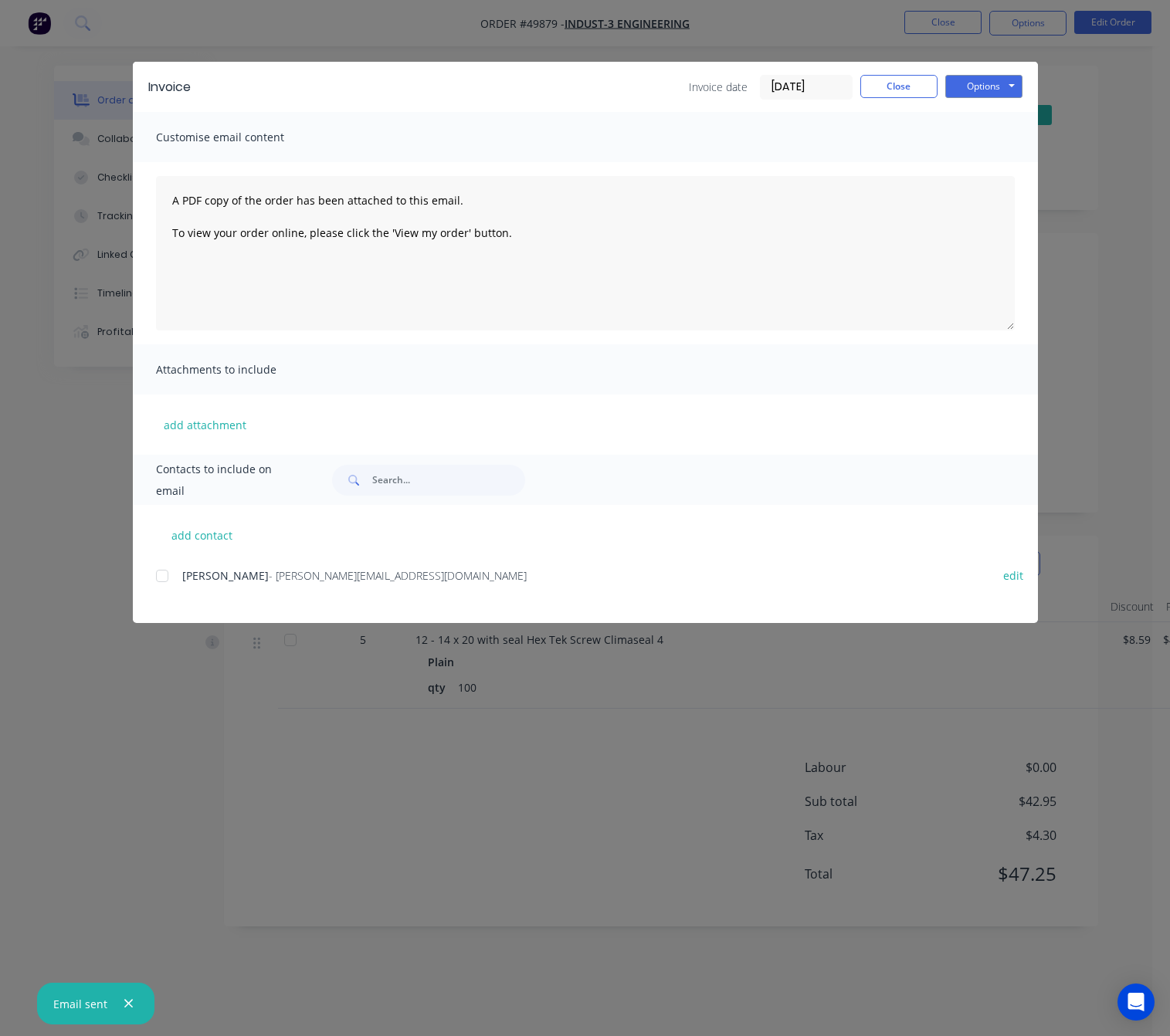
click at [325, 816] on div "Invoice Invoice date 01/10/25 Close Options Preview Print Email Customise email…" at bounding box center [585, 518] width 1170 height 1036
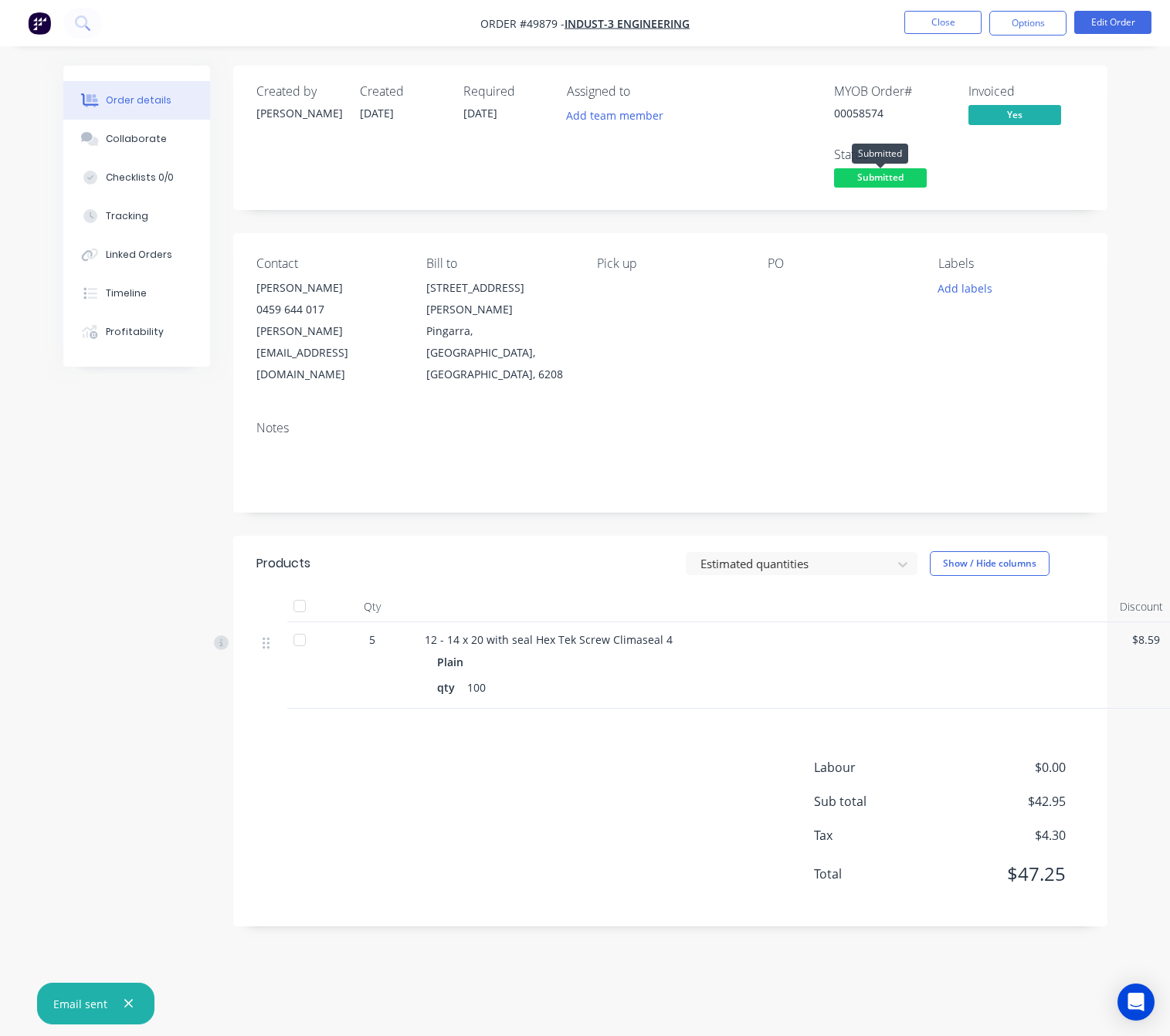
click at [885, 176] on span "Submitted" at bounding box center [880, 178] width 93 height 19
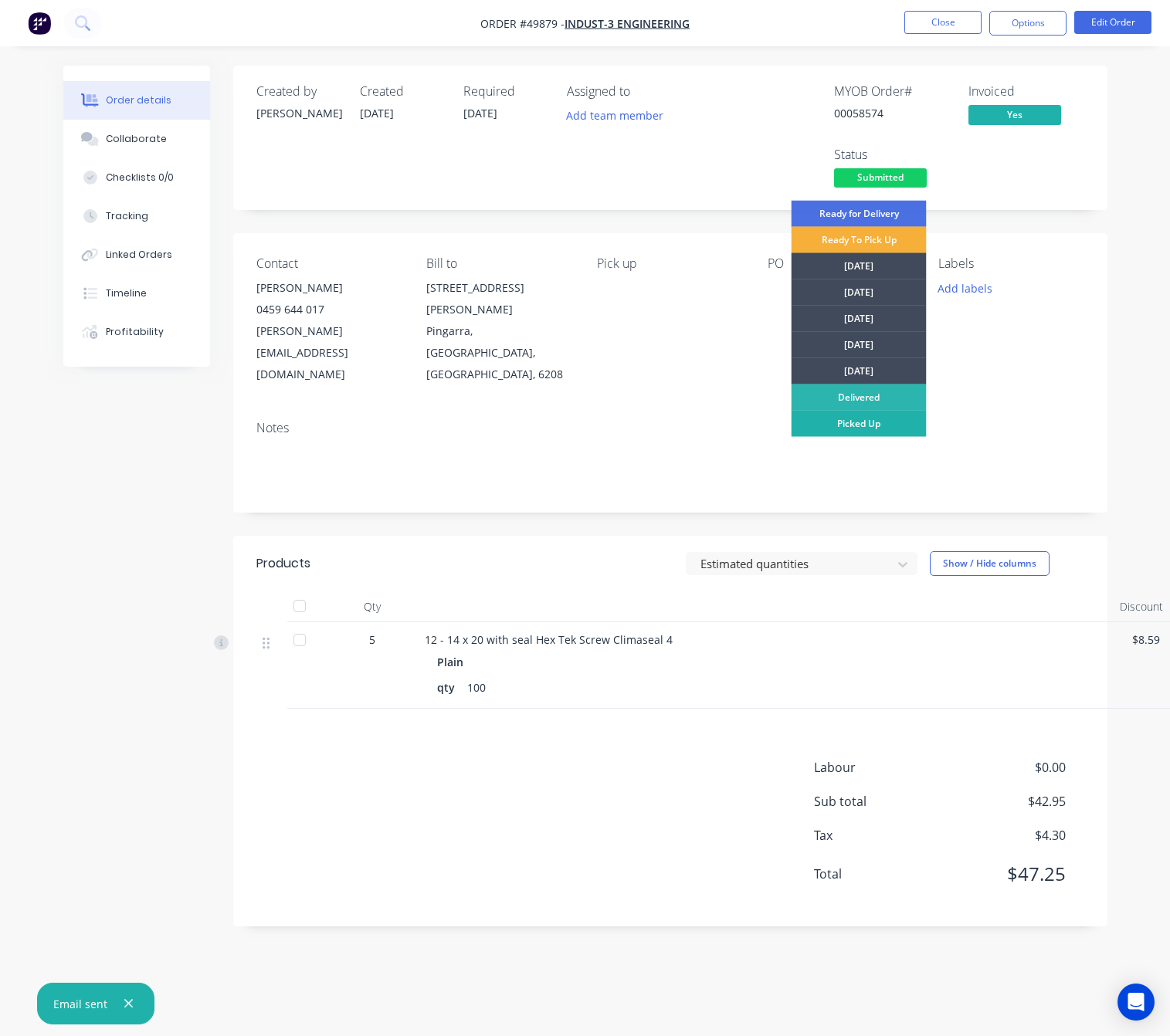
click at [879, 424] on div "Picked Up" at bounding box center [859, 423] width 135 height 26
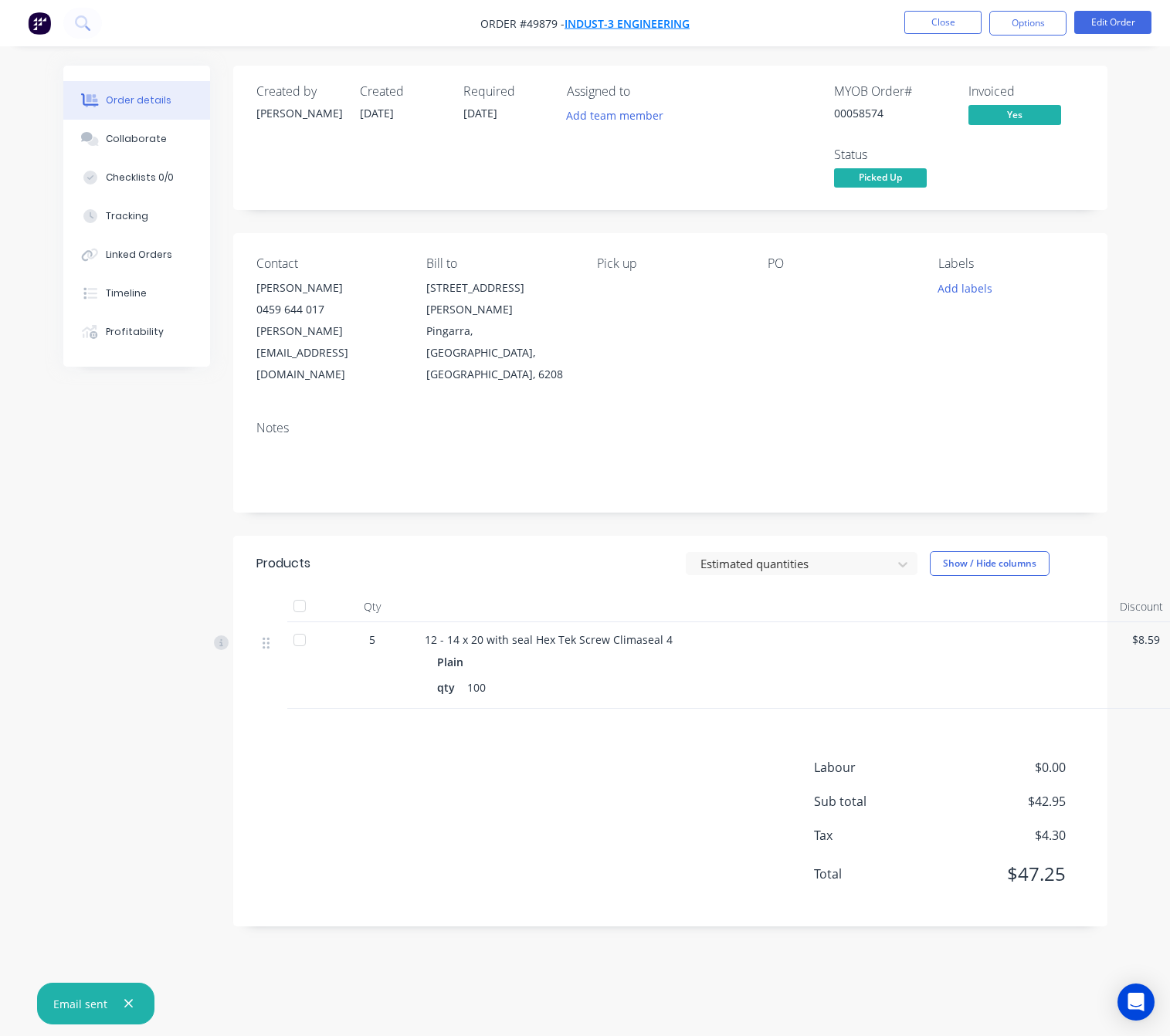
click at [651, 18] on span "Indust-3 Engineering" at bounding box center [627, 23] width 125 height 14
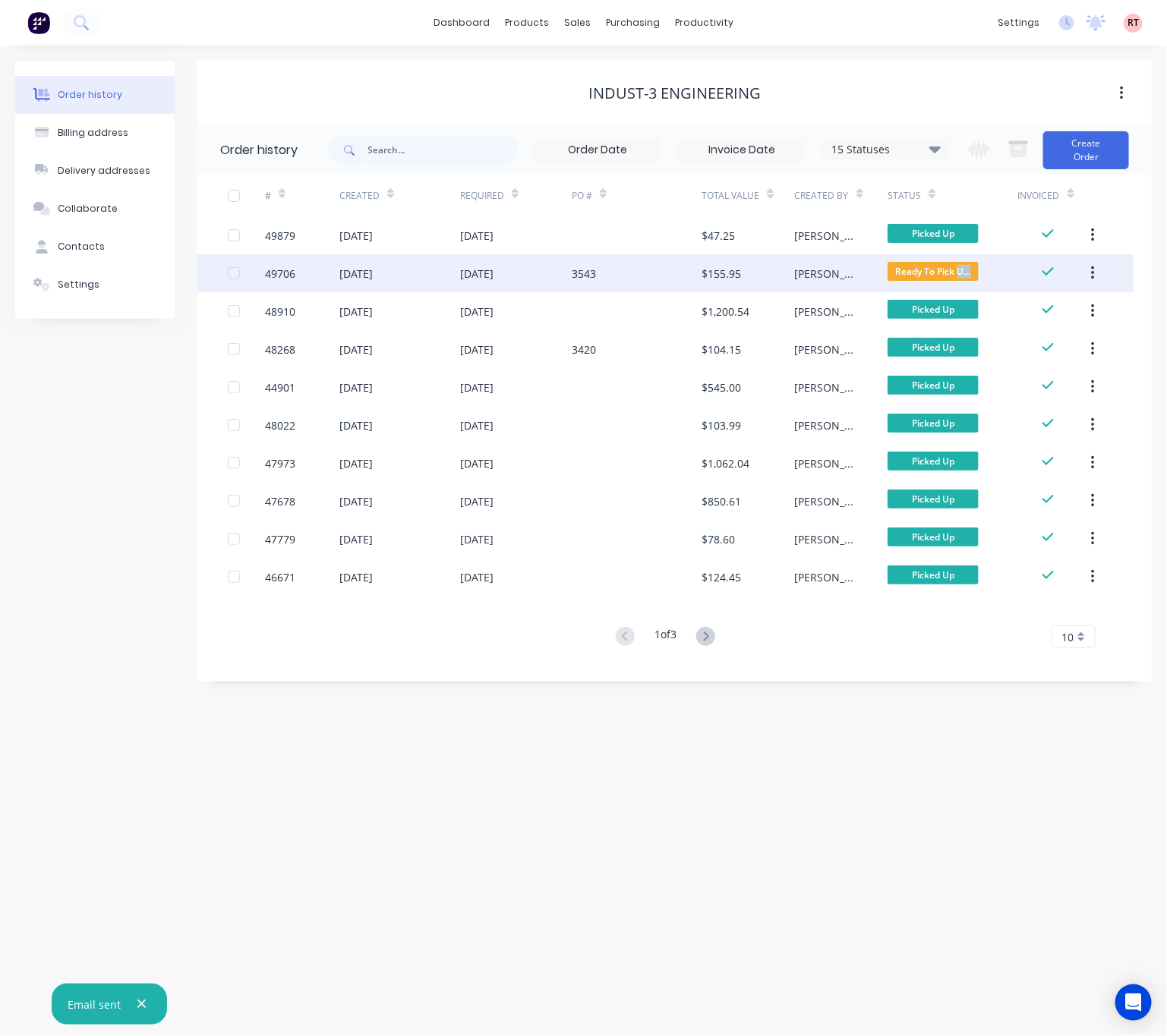
click at [959, 282] on div "Ready To Pick U..." at bounding box center [933, 273] width 91 height 23
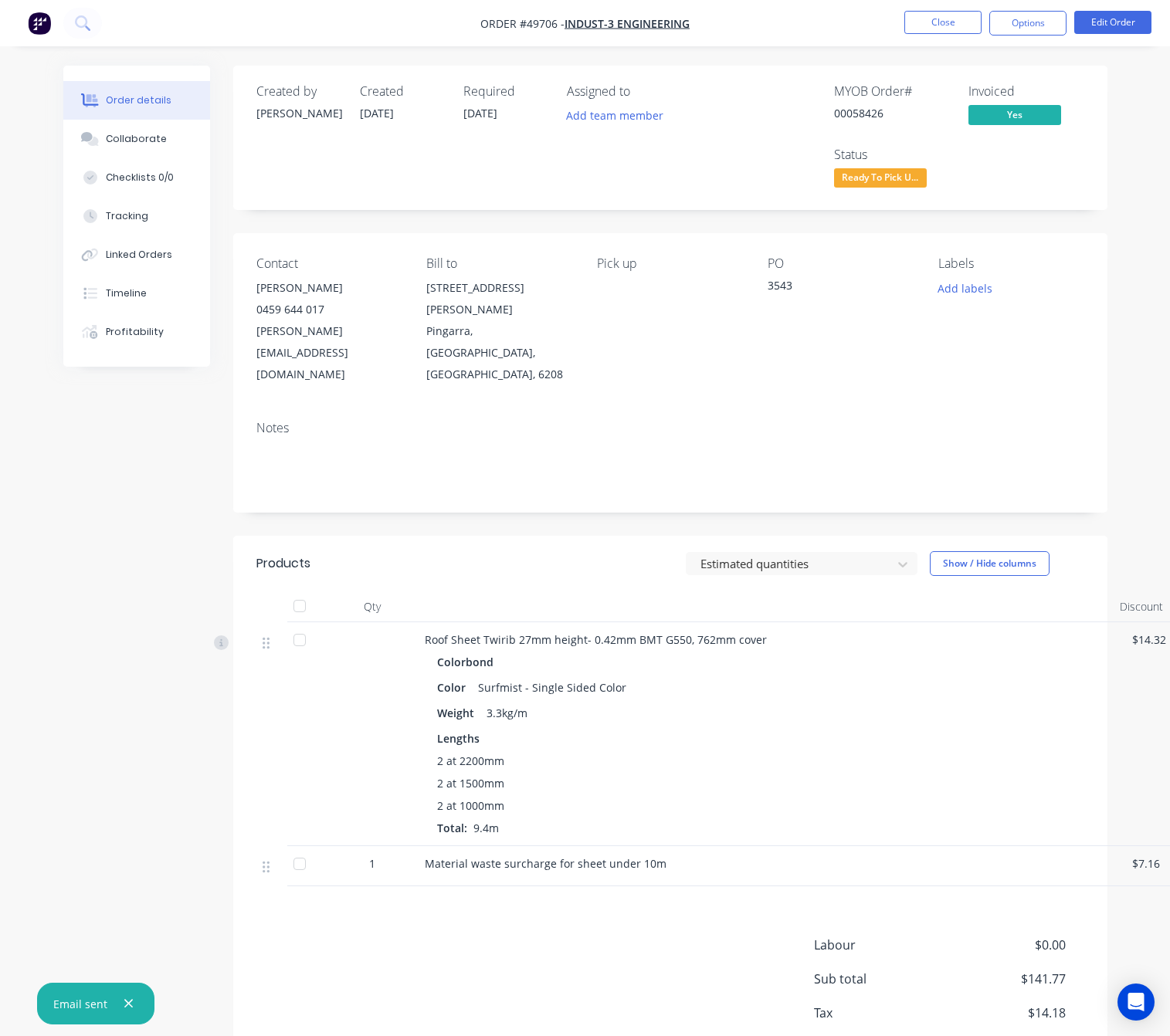
click at [868, 178] on span "Ready To Pick U..." at bounding box center [880, 178] width 93 height 19
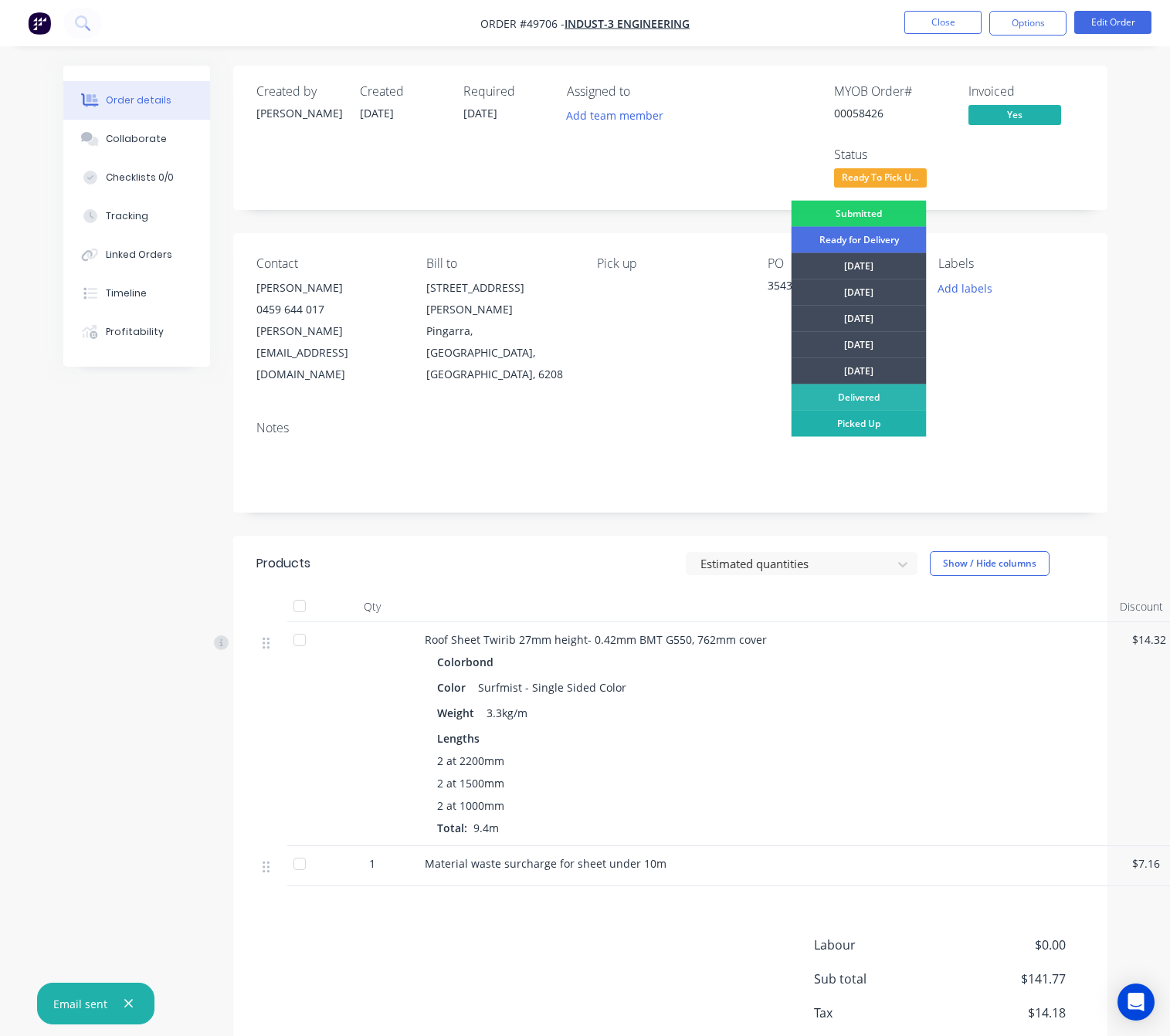
click at [863, 421] on div "Picked Up" at bounding box center [859, 423] width 135 height 26
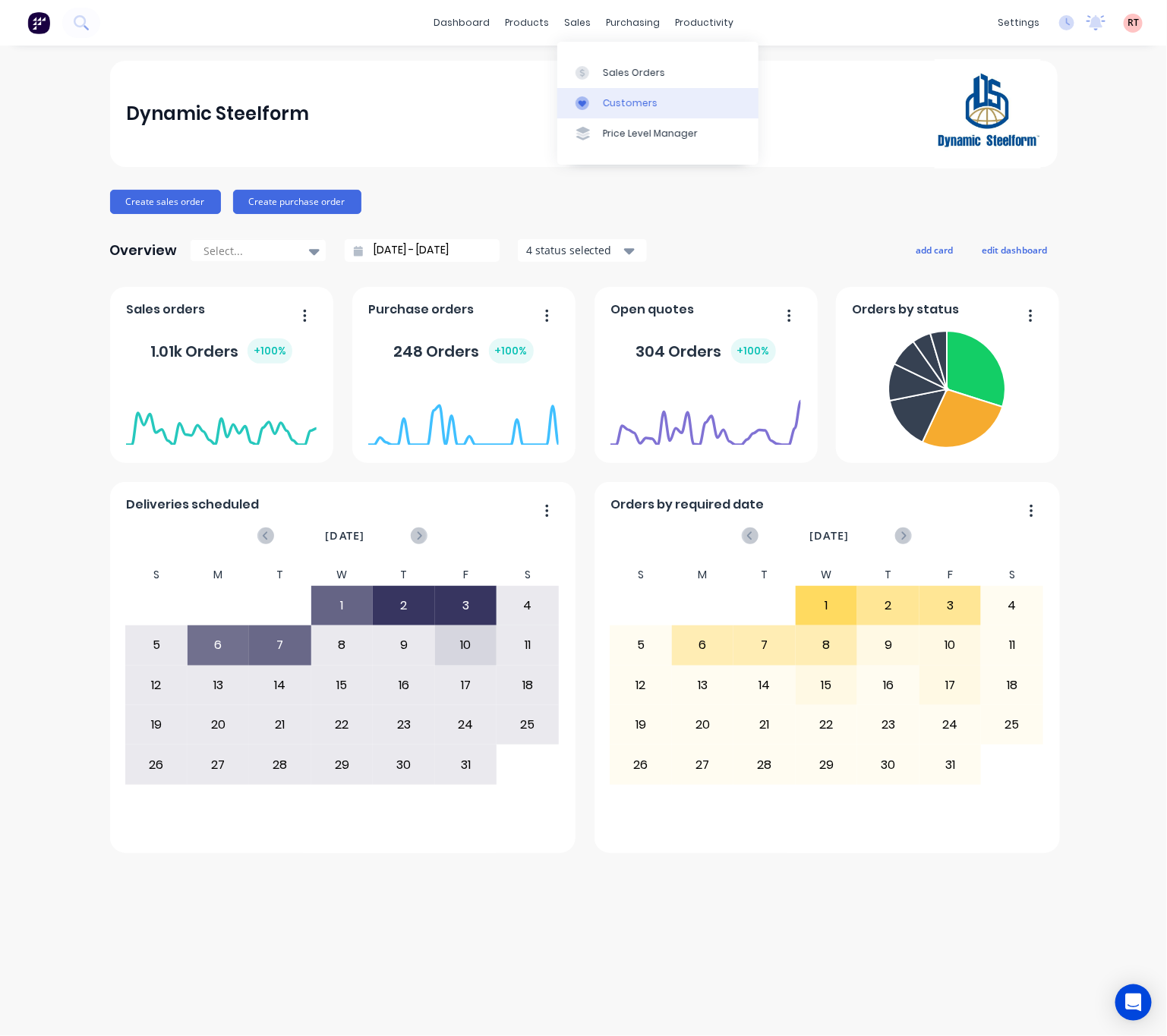
click at [599, 103] on link "Customers" at bounding box center [658, 103] width 201 height 30
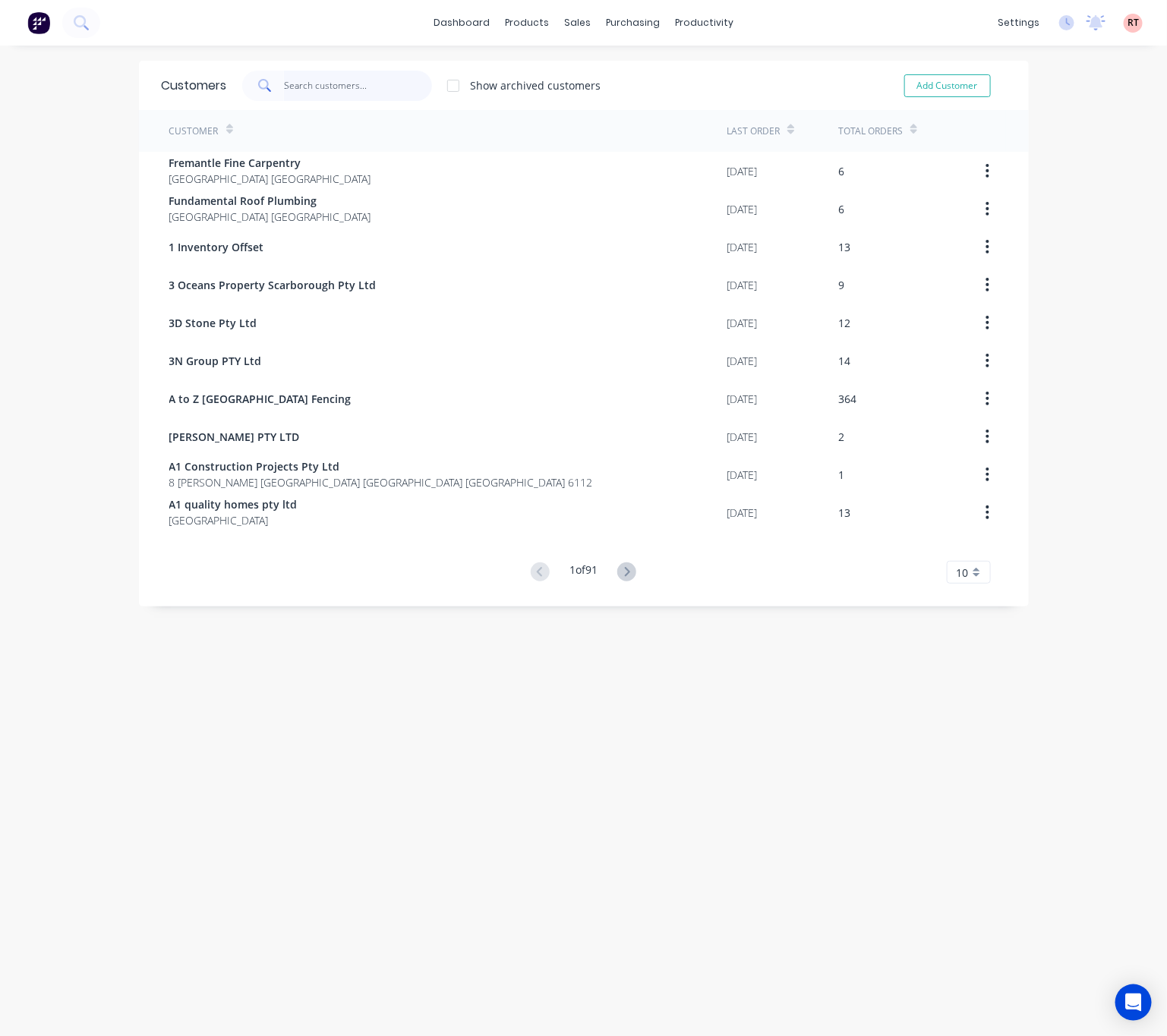
click at [300, 85] on input "text" at bounding box center [358, 85] width 148 height 30
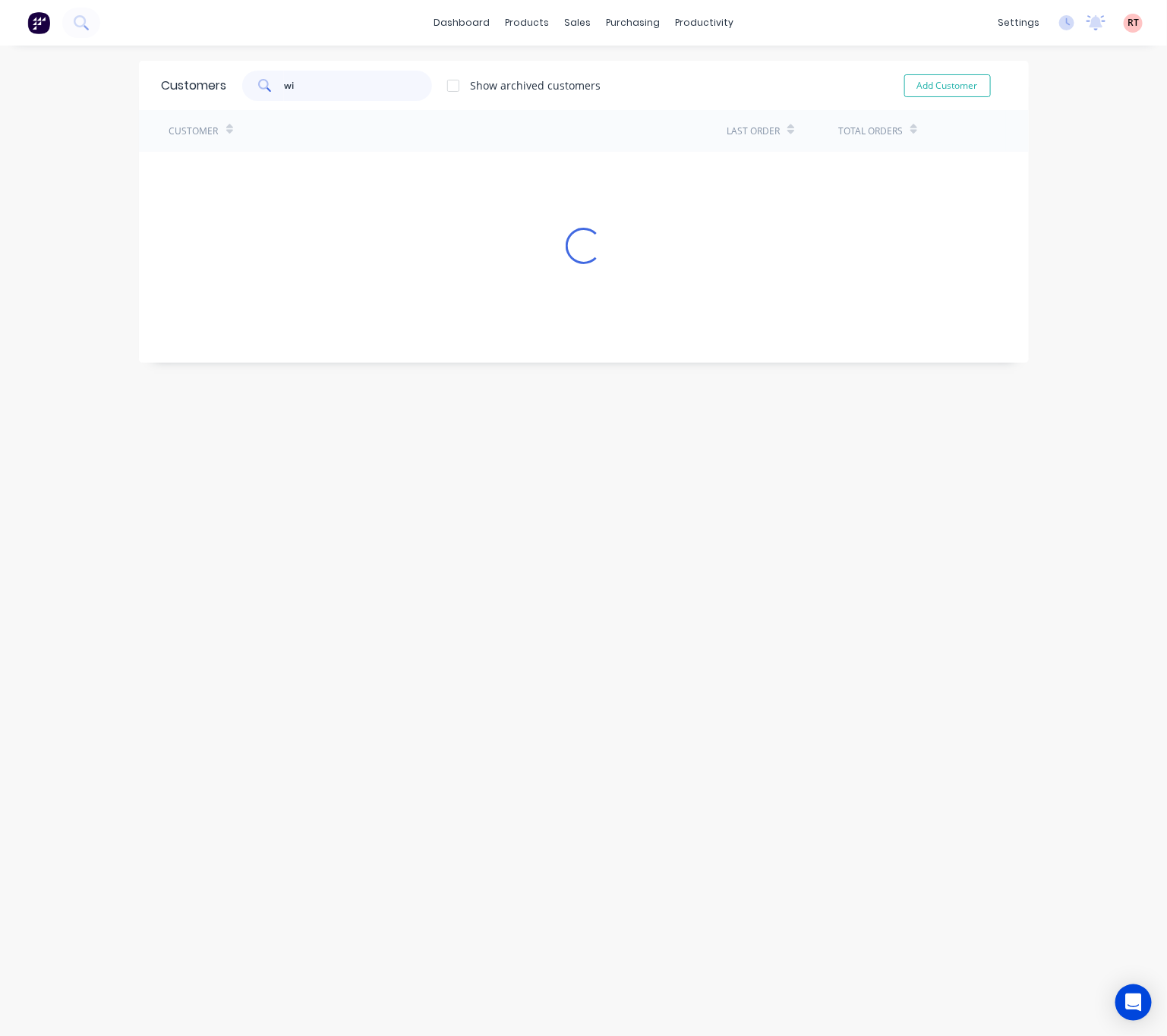
type input "w"
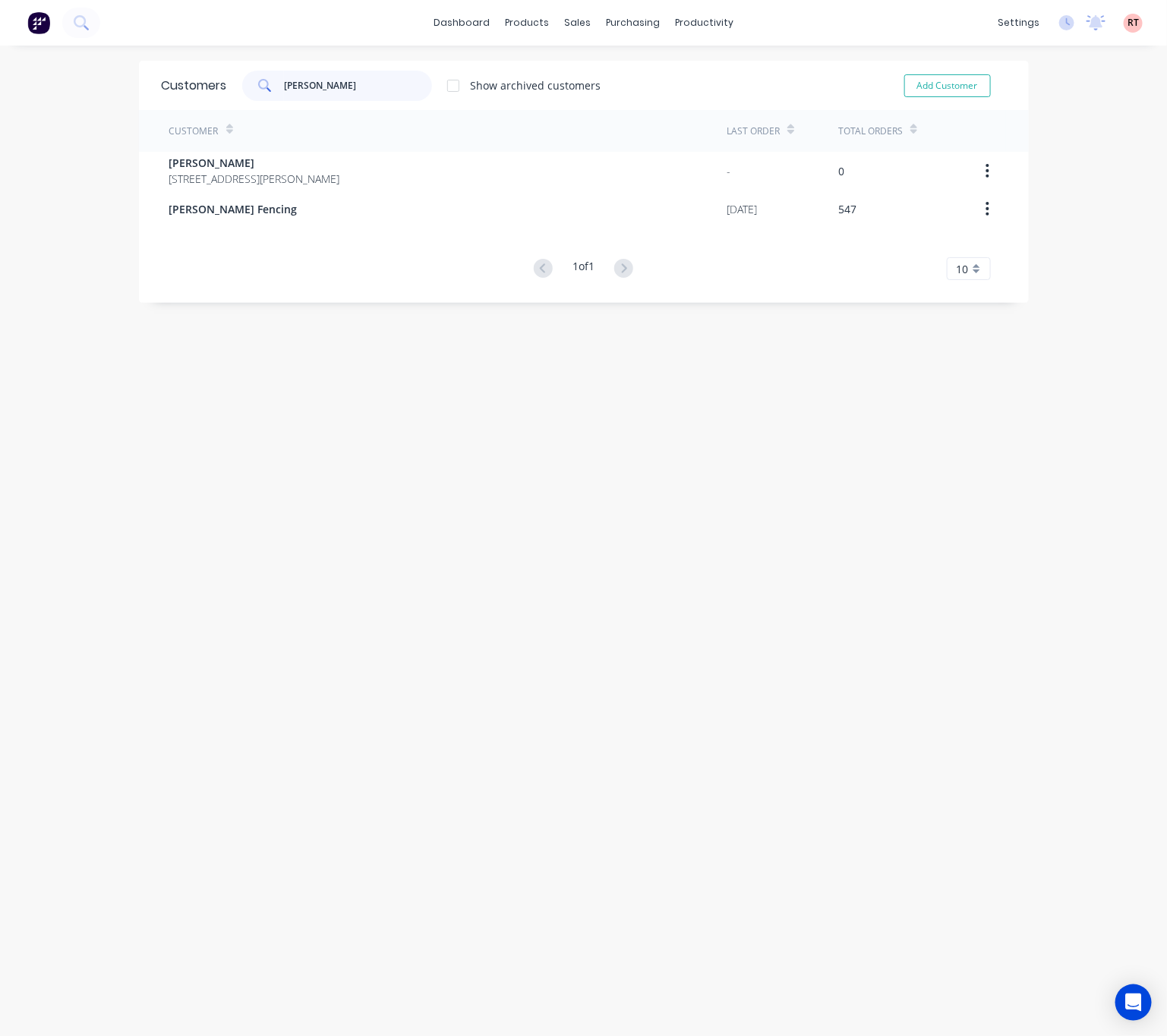
type input "[PERSON_NAME]"
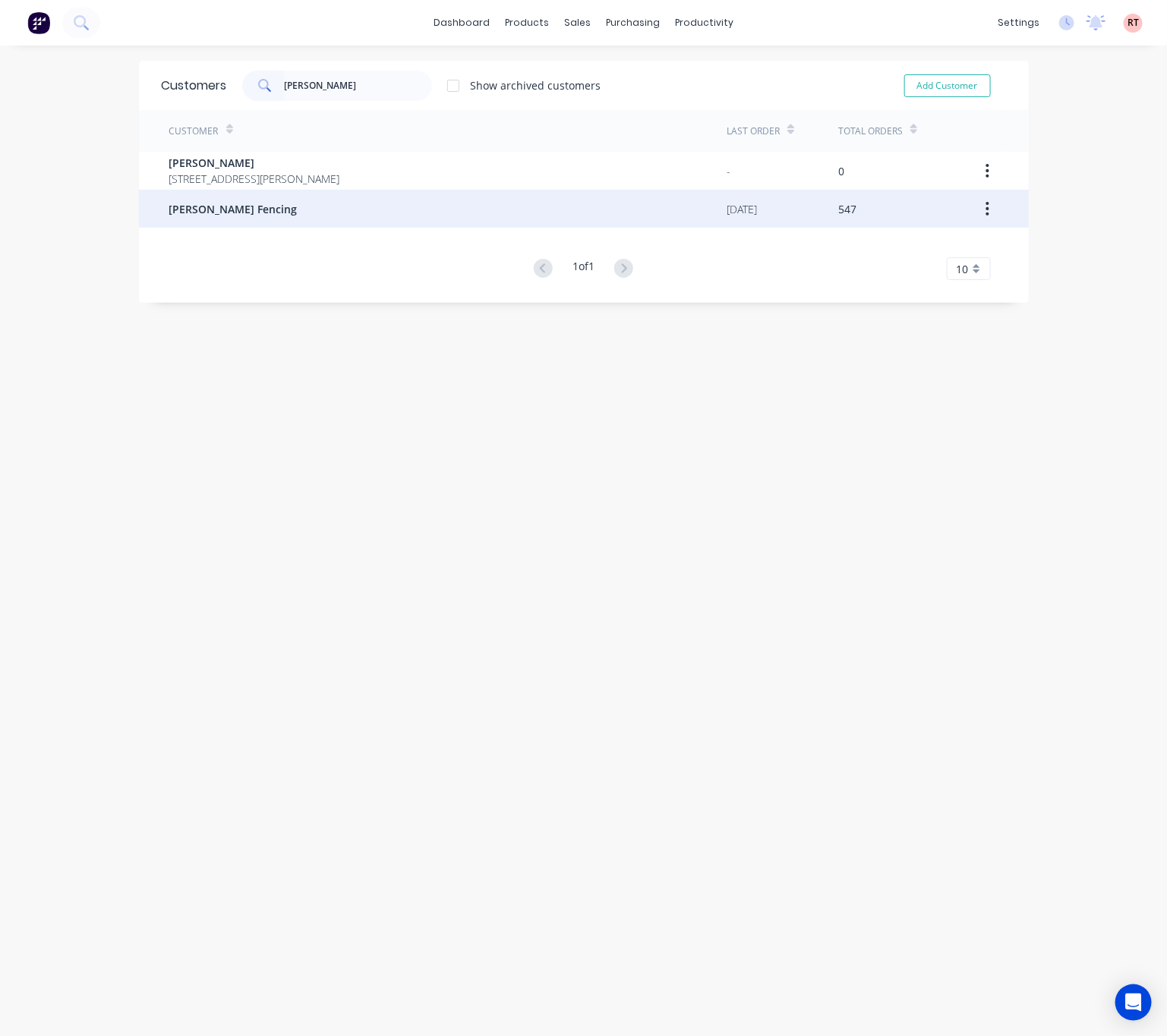
click at [322, 205] on div "[PERSON_NAME] Fencing" at bounding box center [448, 209] width 558 height 38
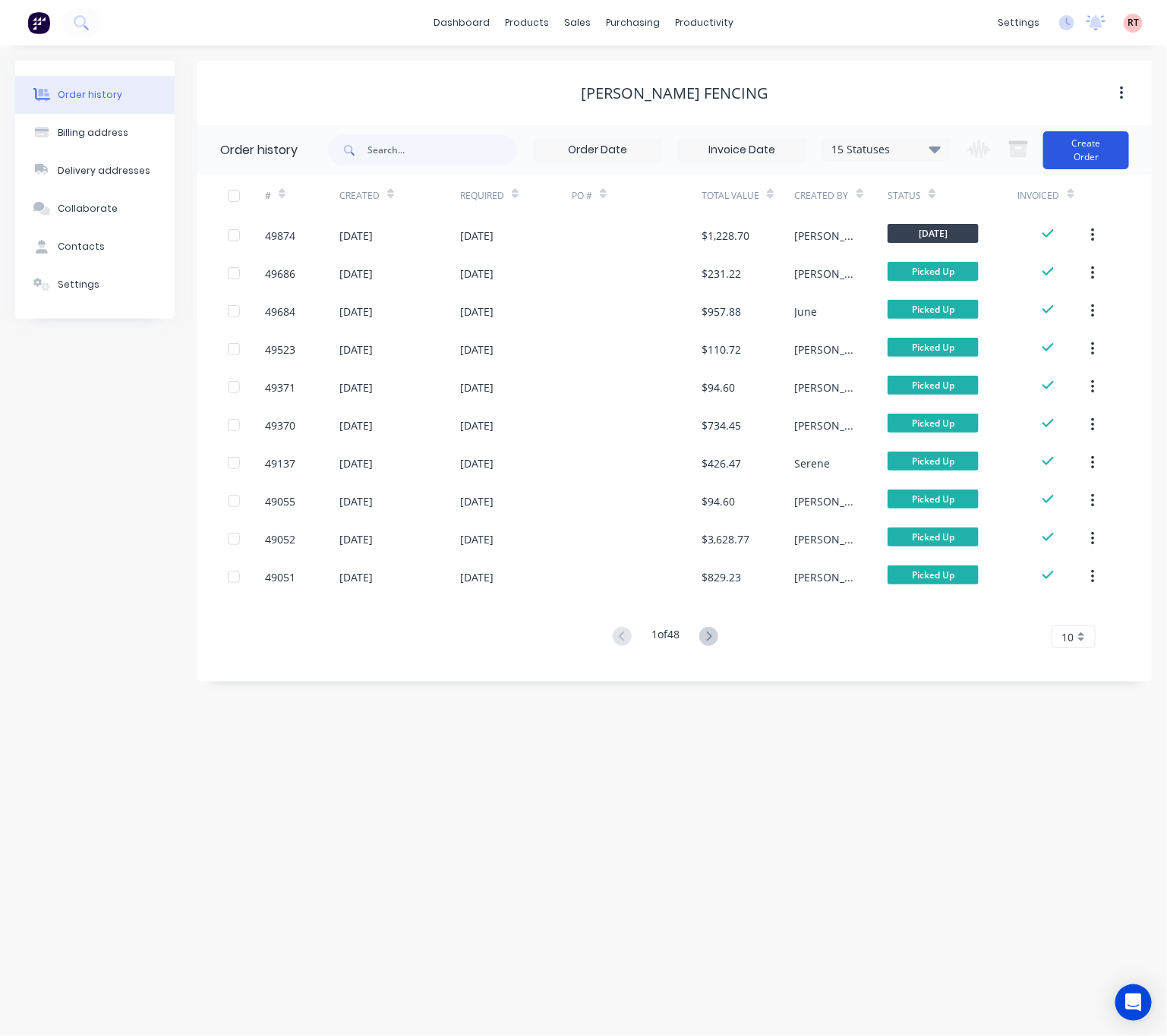
click at [1082, 143] on button "Create Order" at bounding box center [1086, 151] width 86 height 38
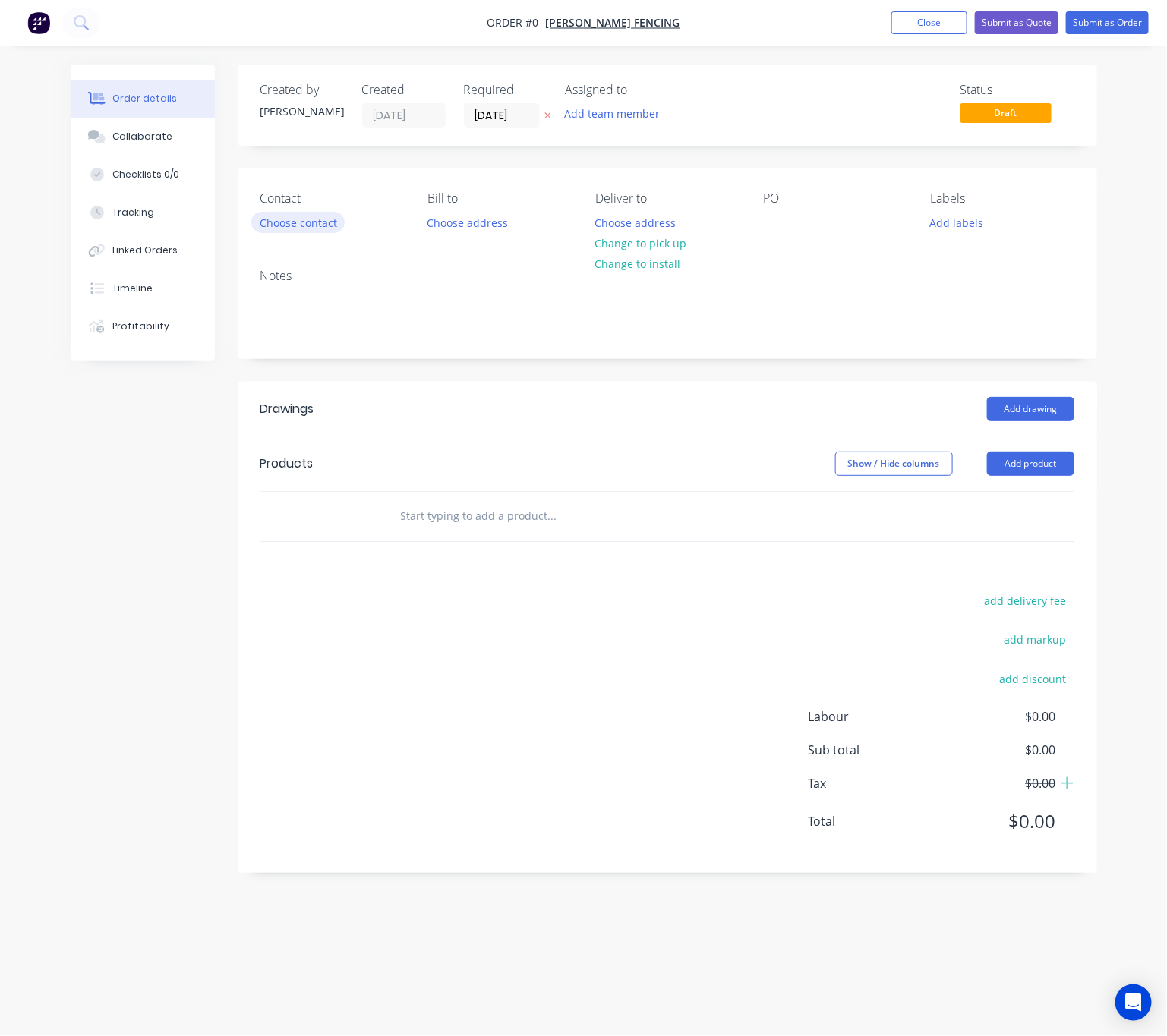
click at [322, 219] on button "Choose contact" at bounding box center [298, 222] width 94 height 21
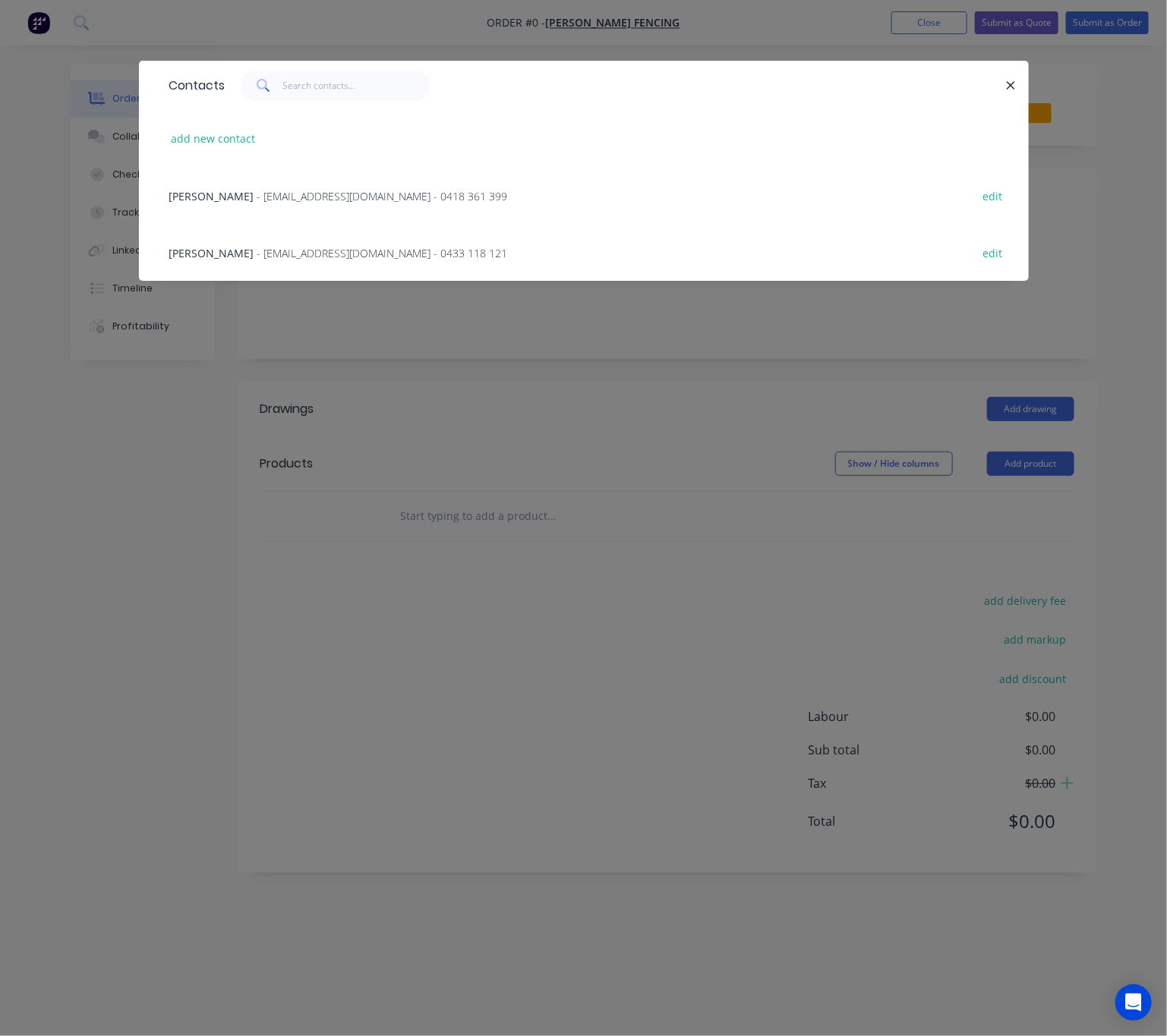
click at [360, 191] on span "- [EMAIL_ADDRESS][DOMAIN_NAME] - 0418 361 399" at bounding box center [383, 195] width 250 height 14
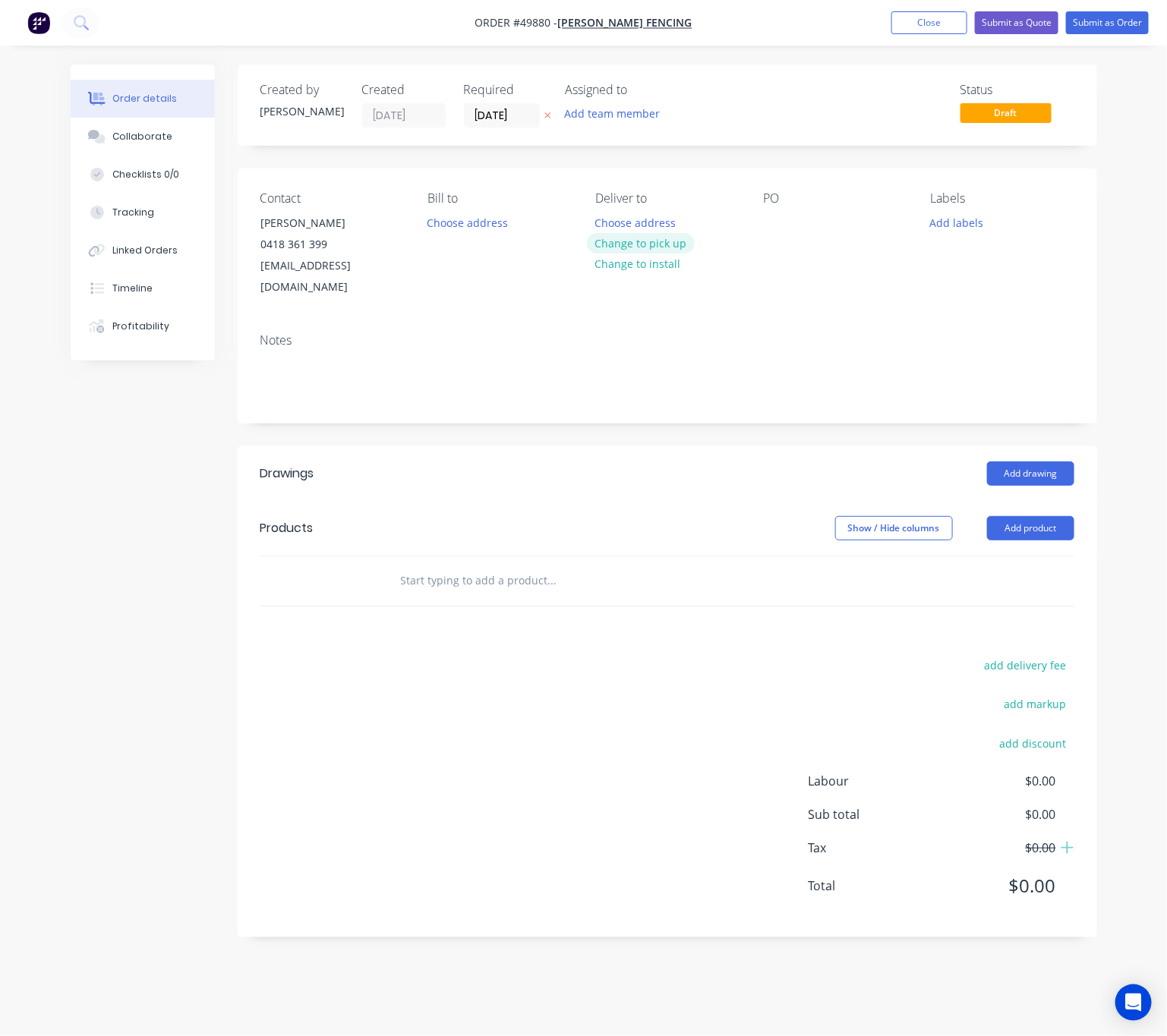
click at [629, 246] on button "Change to pick up" at bounding box center [641, 244] width 108 height 21
click at [1046, 517] on button "Add product" at bounding box center [1030, 529] width 87 height 25
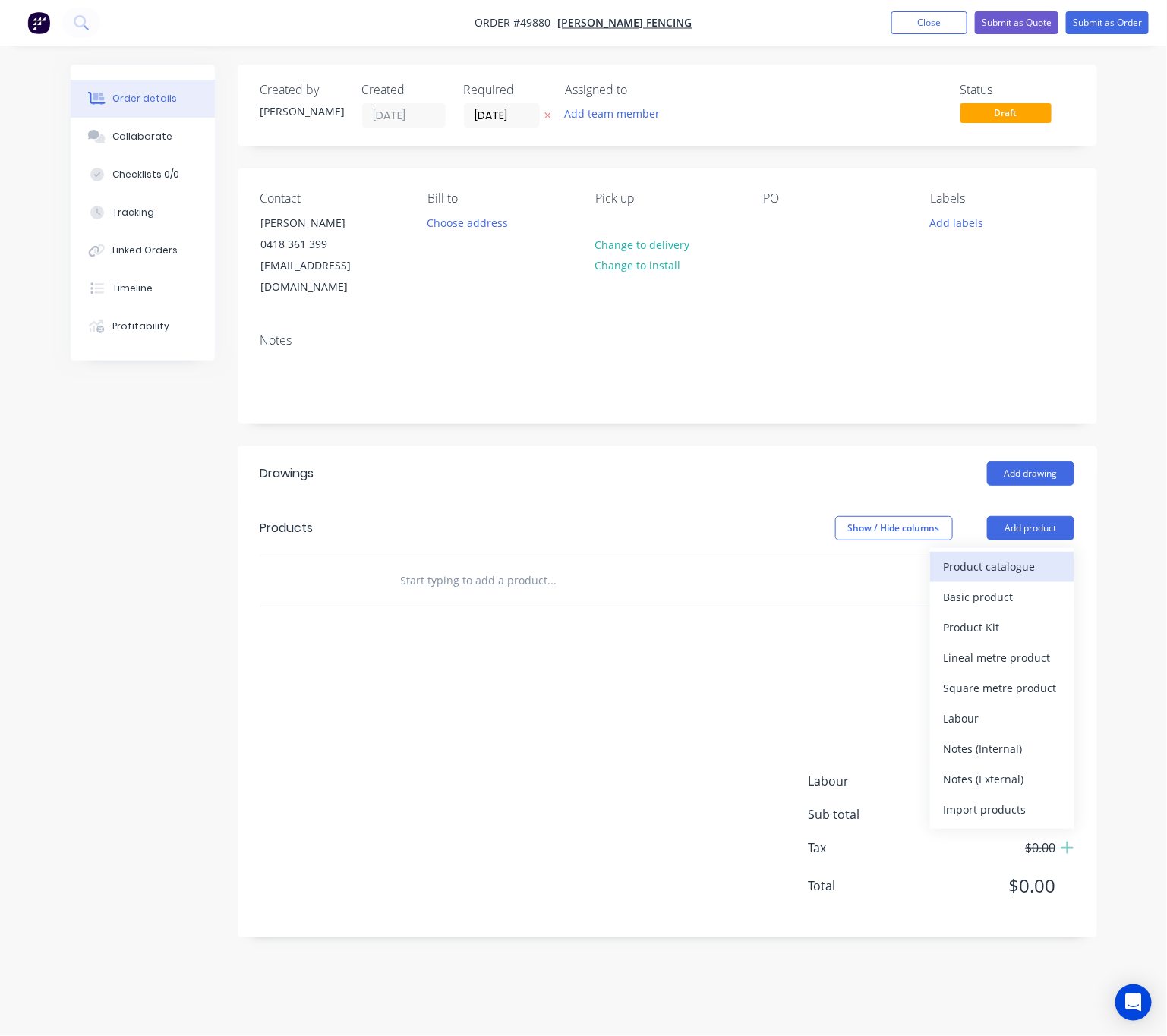
click at [990, 555] on div "Product catalogue" at bounding box center [1002, 566] width 117 height 22
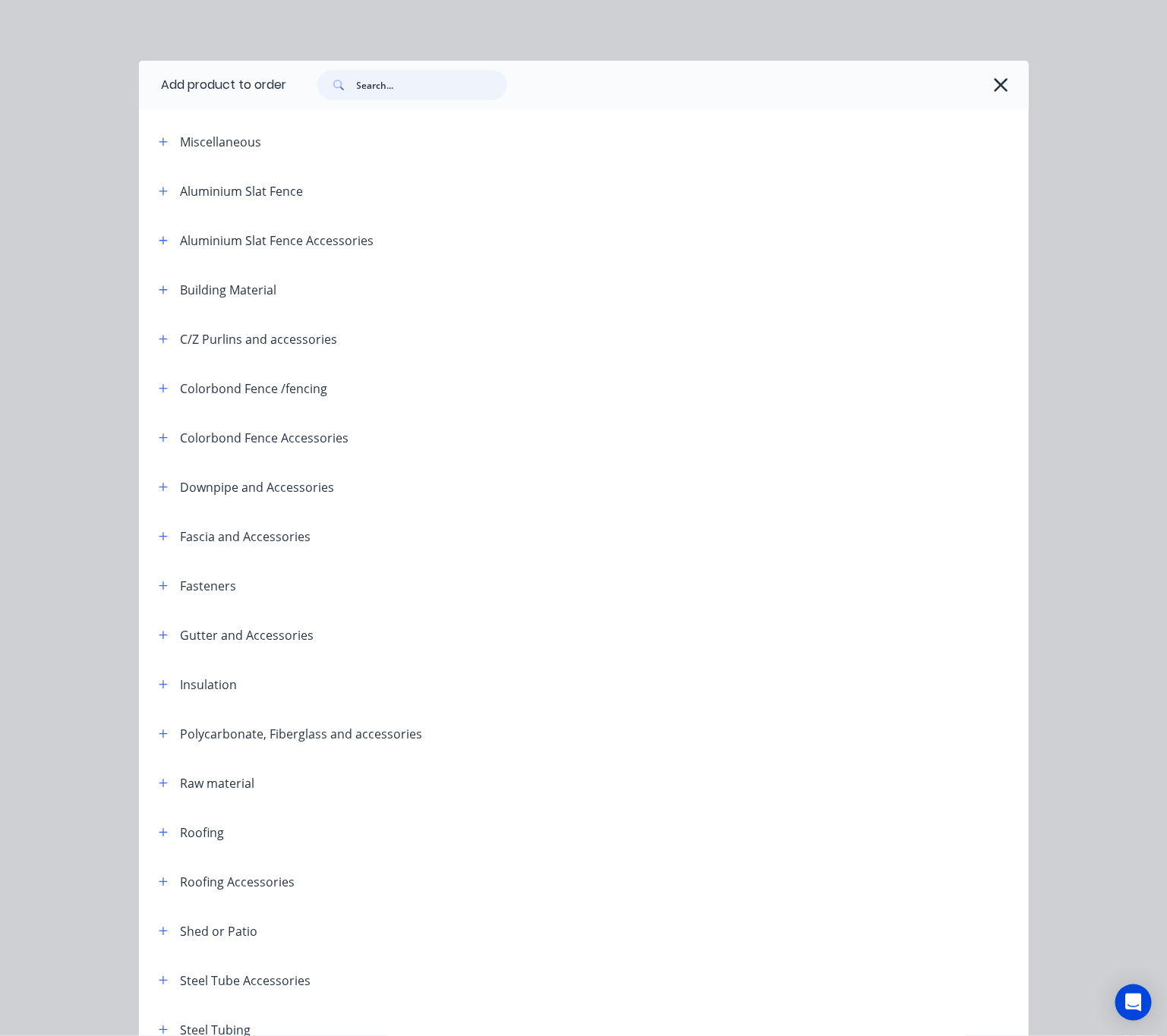
click at [383, 91] on input "text" at bounding box center [431, 85] width 151 height 30
type input "roof"
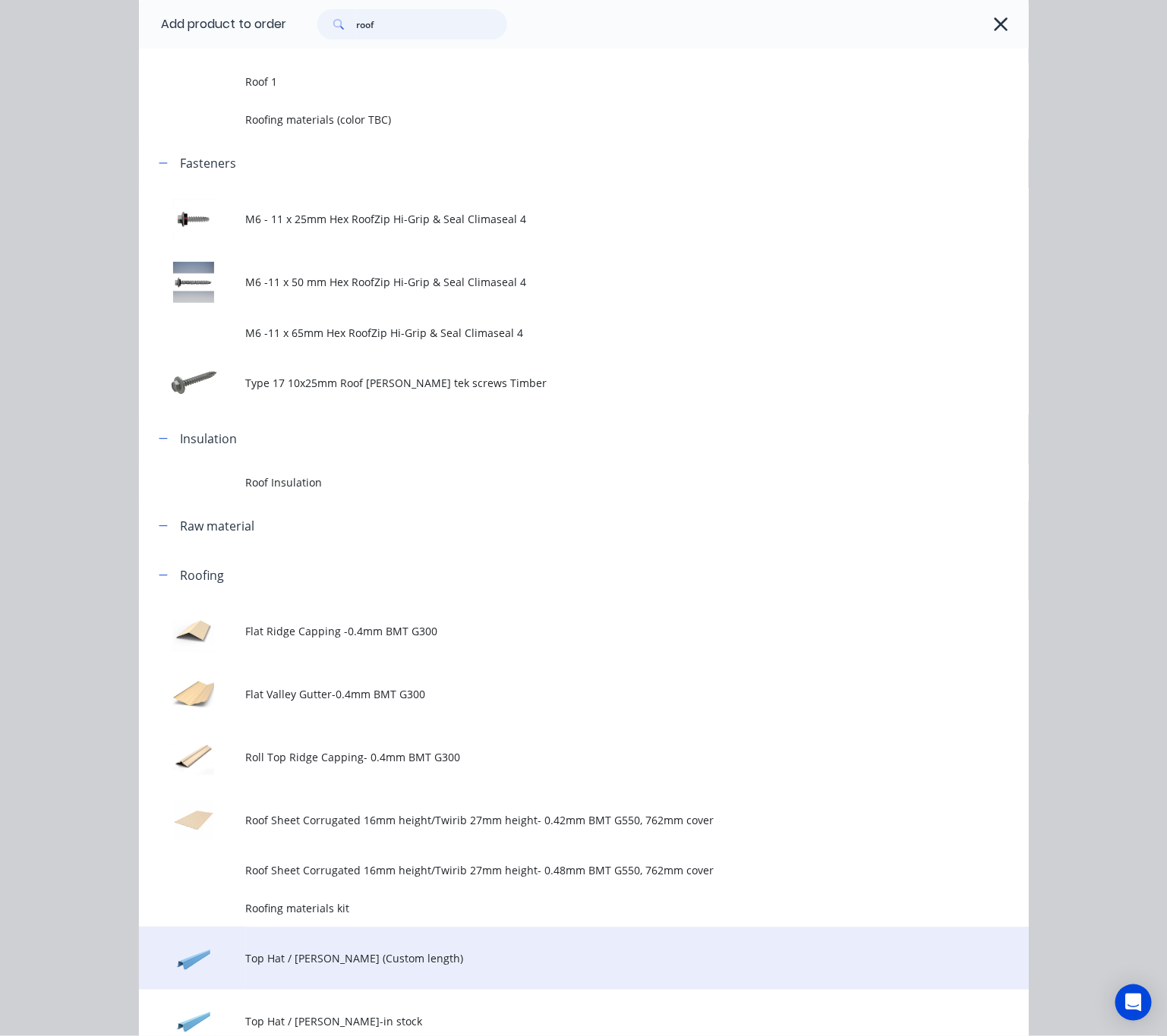
scroll to position [227, 0]
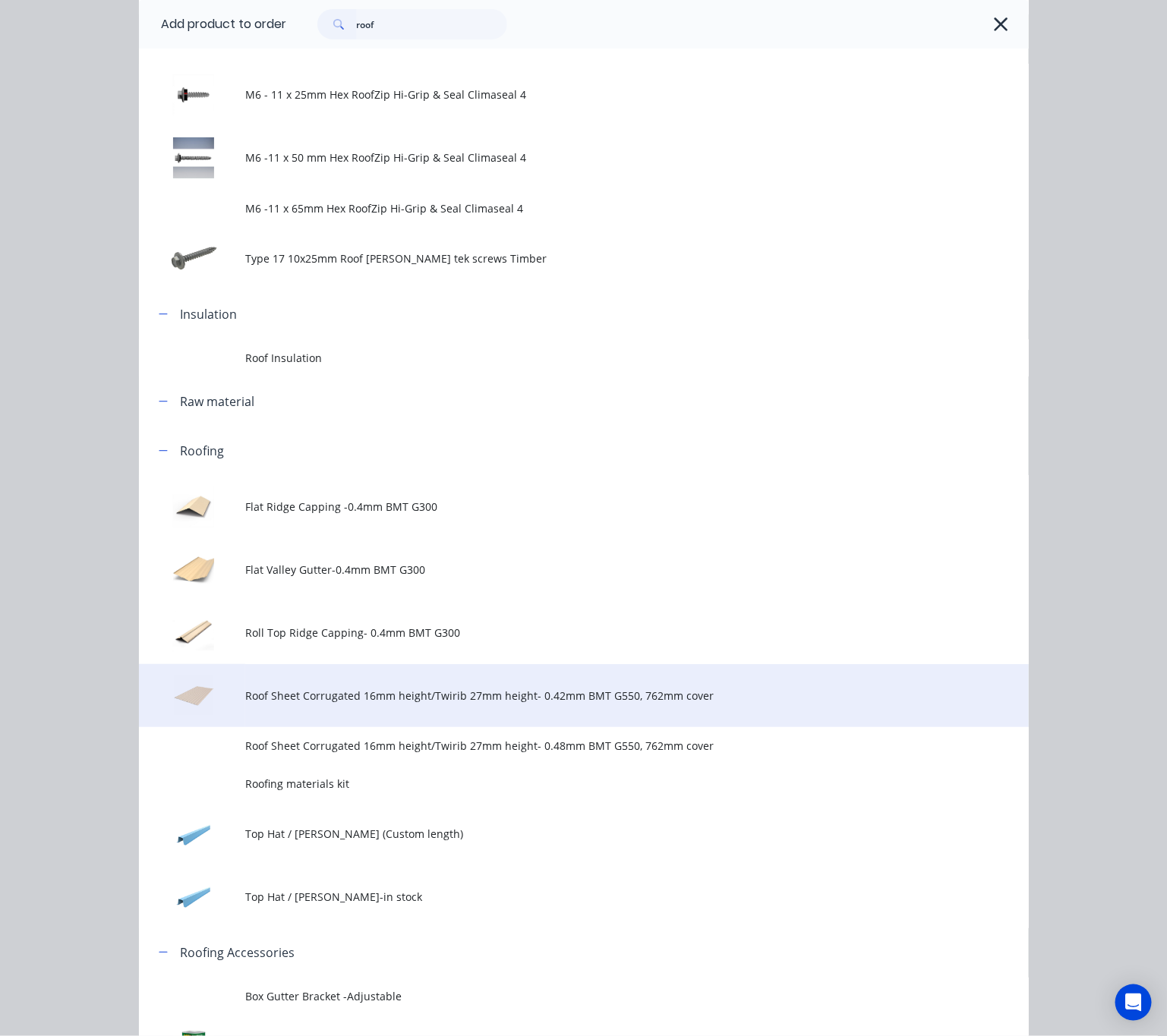
click at [500, 701] on span "Roof Sheet Corrugated 16mm height/Twirib 27mm height- 0.42mm BMT G550, 762mm co…" at bounding box center [558, 696] width 627 height 16
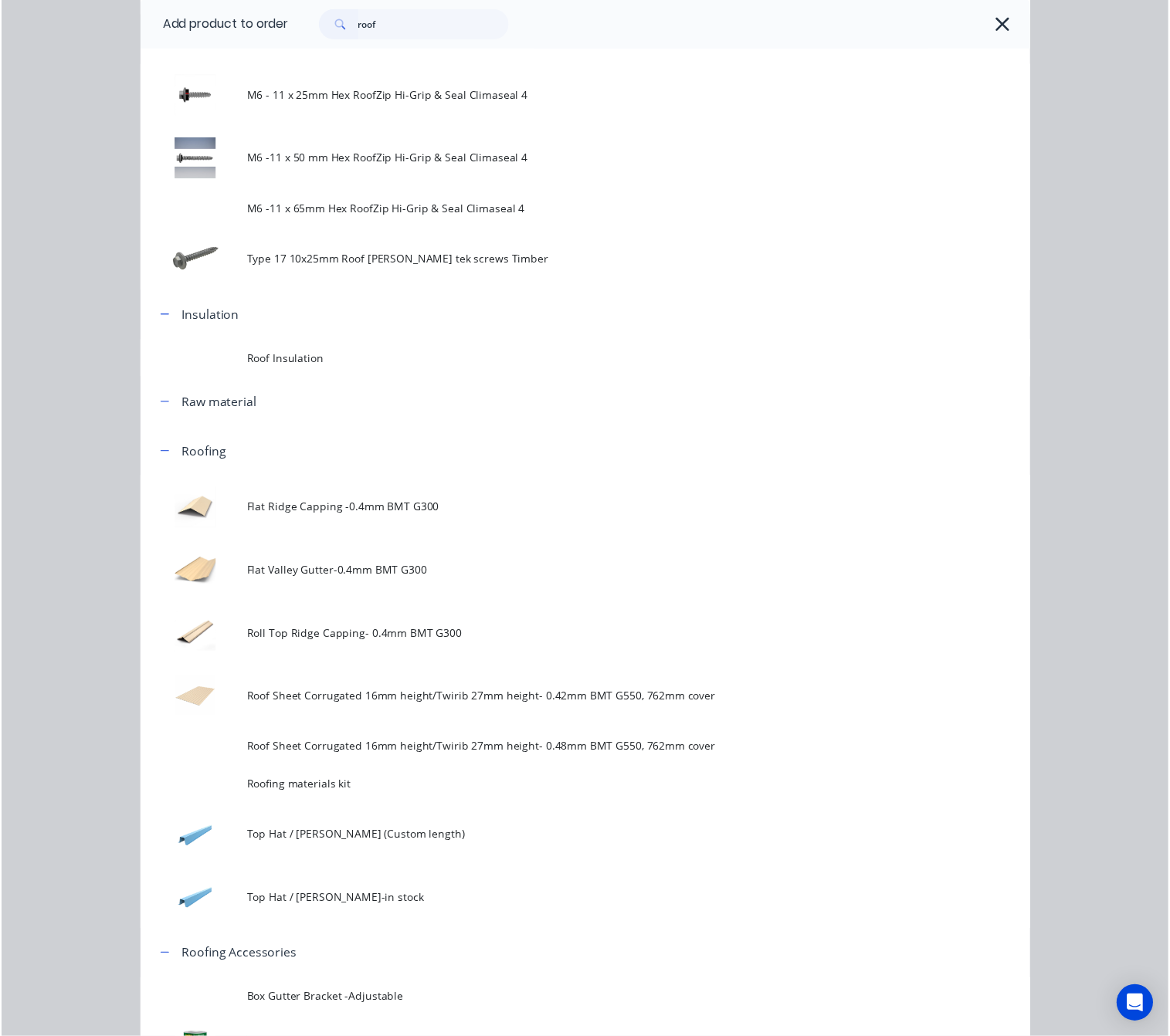
scroll to position [0, 0]
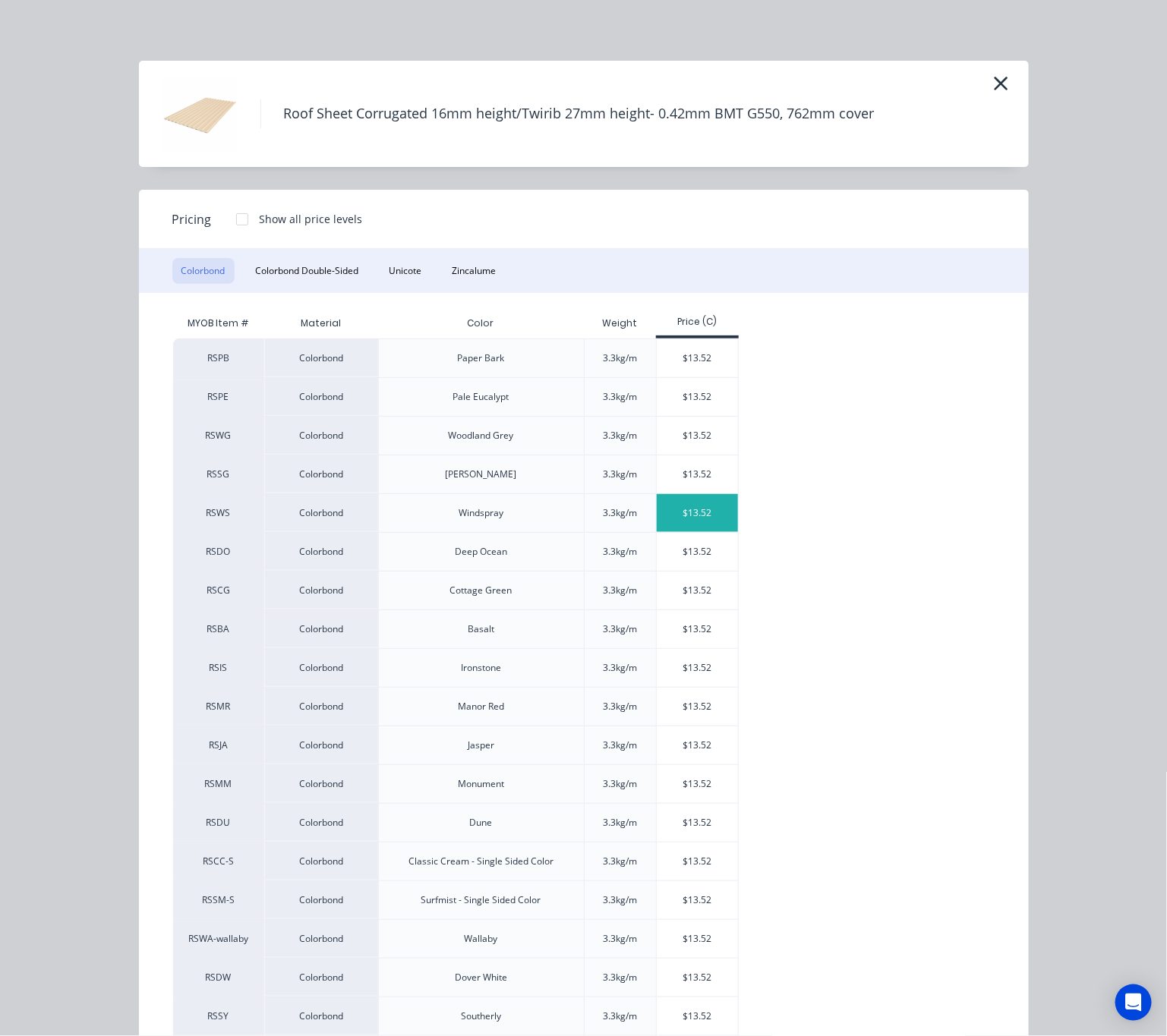
click at [667, 513] on div "$13.52" at bounding box center [698, 513] width 82 height 38
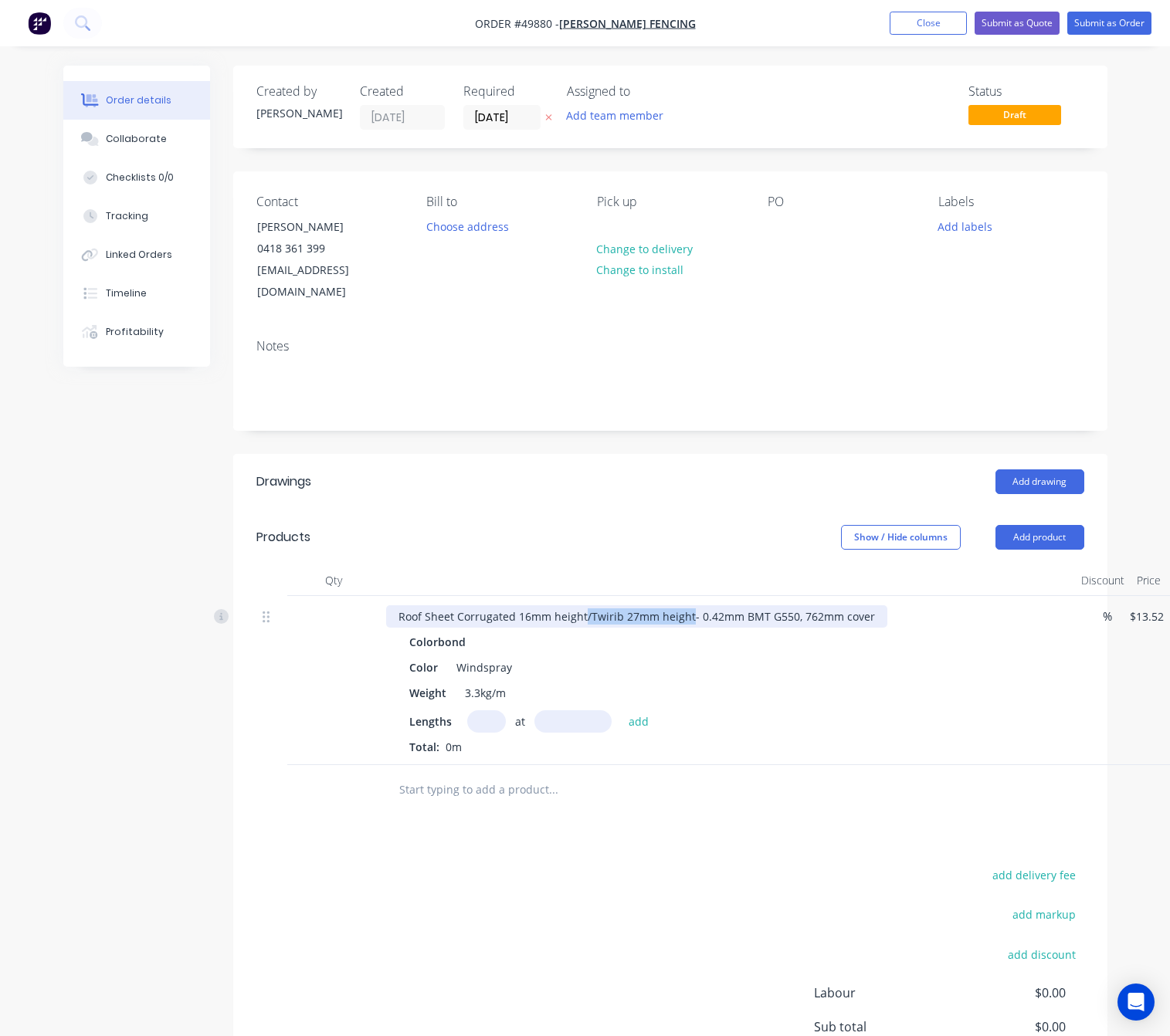
drag, startPoint x: 581, startPoint y: 596, endPoint x: 685, endPoint y: 592, distance: 104.1
click at [685, 605] on div "Roof Sheet Corrugated 16mm height/Twirib 27mm height- 0.42mm BMT G550, 762mm co…" at bounding box center [636, 616] width 501 height 22
click at [493, 710] on input "text" at bounding box center [487, 721] width 39 height 22
type input "6"
click at [549, 710] on input "text" at bounding box center [572, 721] width 77 height 22
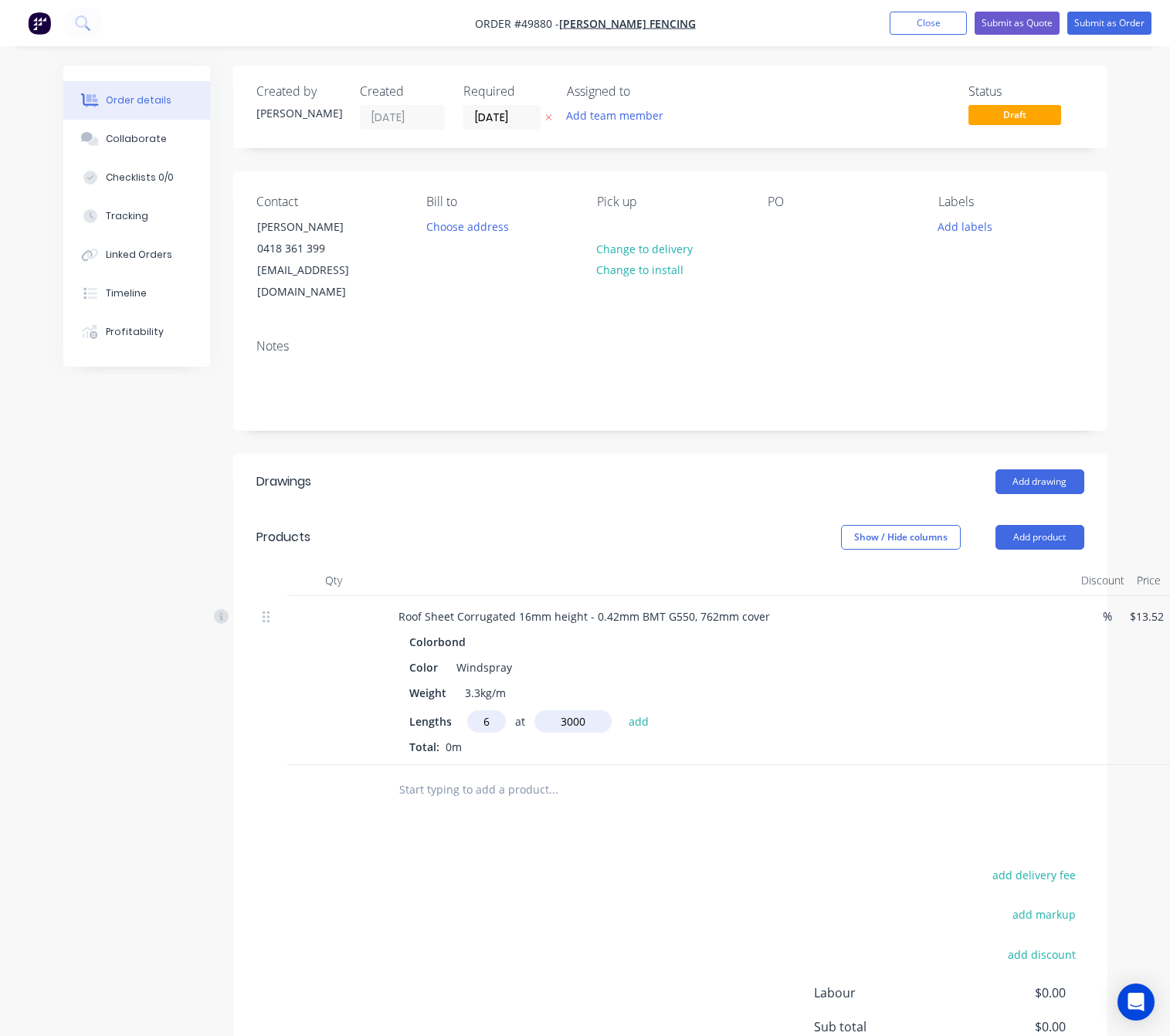
type input "3000"
click at [621, 710] on button "add" at bounding box center [639, 721] width 37 height 21
type input "$243.36"
type input "3"
click at [549, 710] on input "text" at bounding box center [572, 721] width 77 height 22
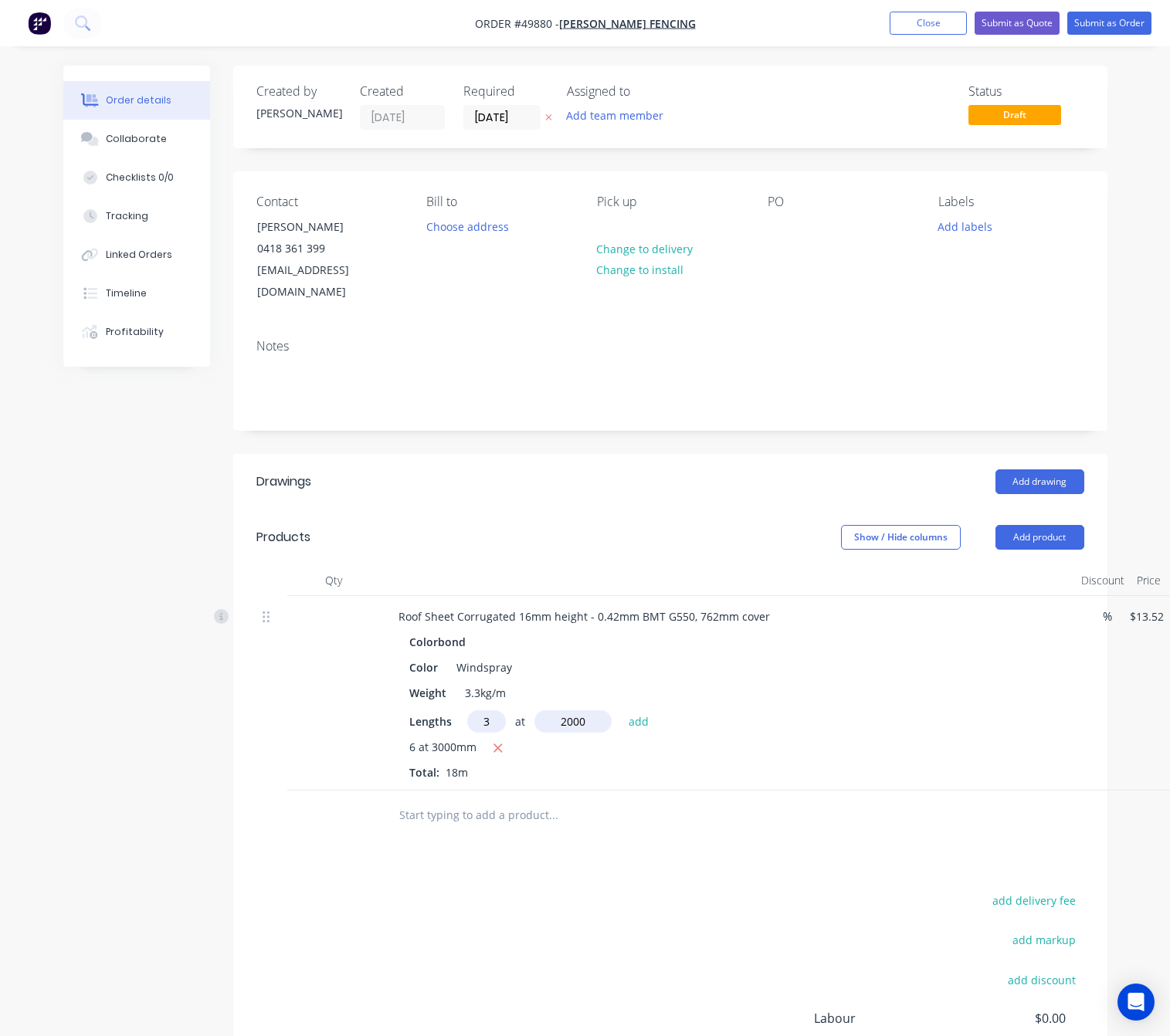
type input "2000"
click at [621, 710] on button "add" at bounding box center [639, 721] width 37 height 21
type input "$324.48"
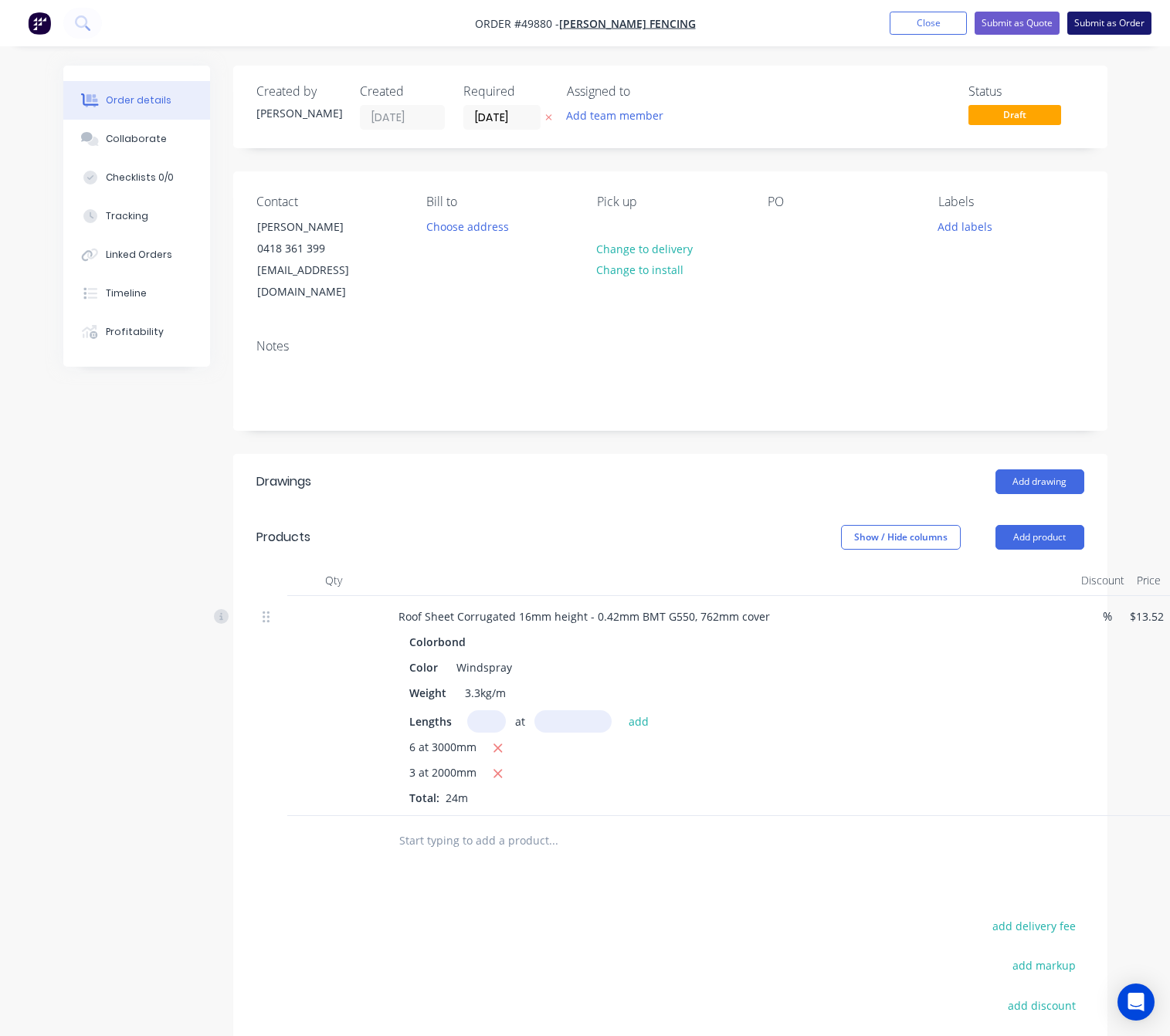
drag, startPoint x: 1107, startPoint y: 12, endPoint x: 1107, endPoint y: 21, distance: 9.0
click at [1107, 21] on button "Submit as Order" at bounding box center [1108, 23] width 84 height 23
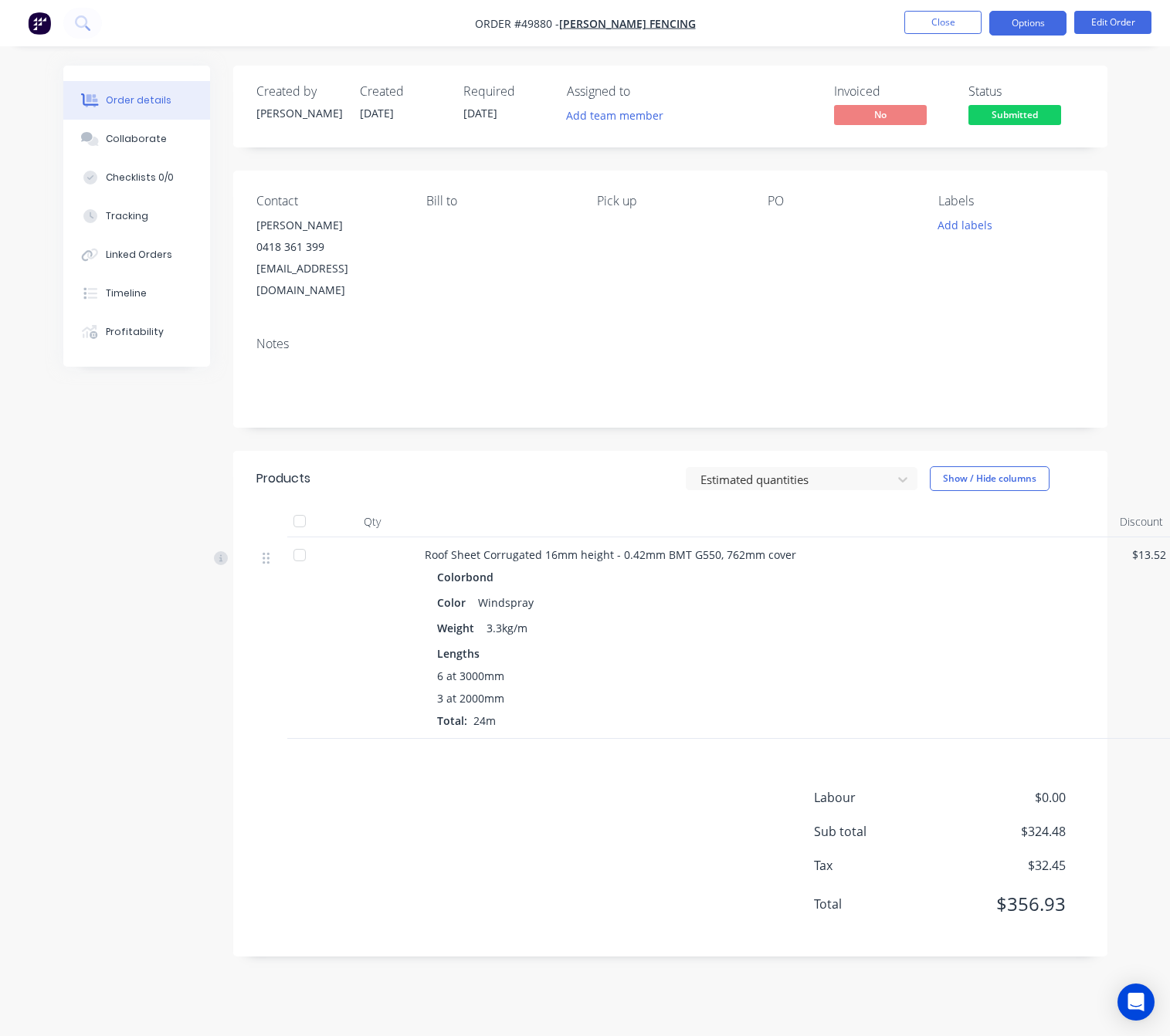
click at [1045, 23] on button "Options" at bounding box center [1027, 23] width 77 height 25
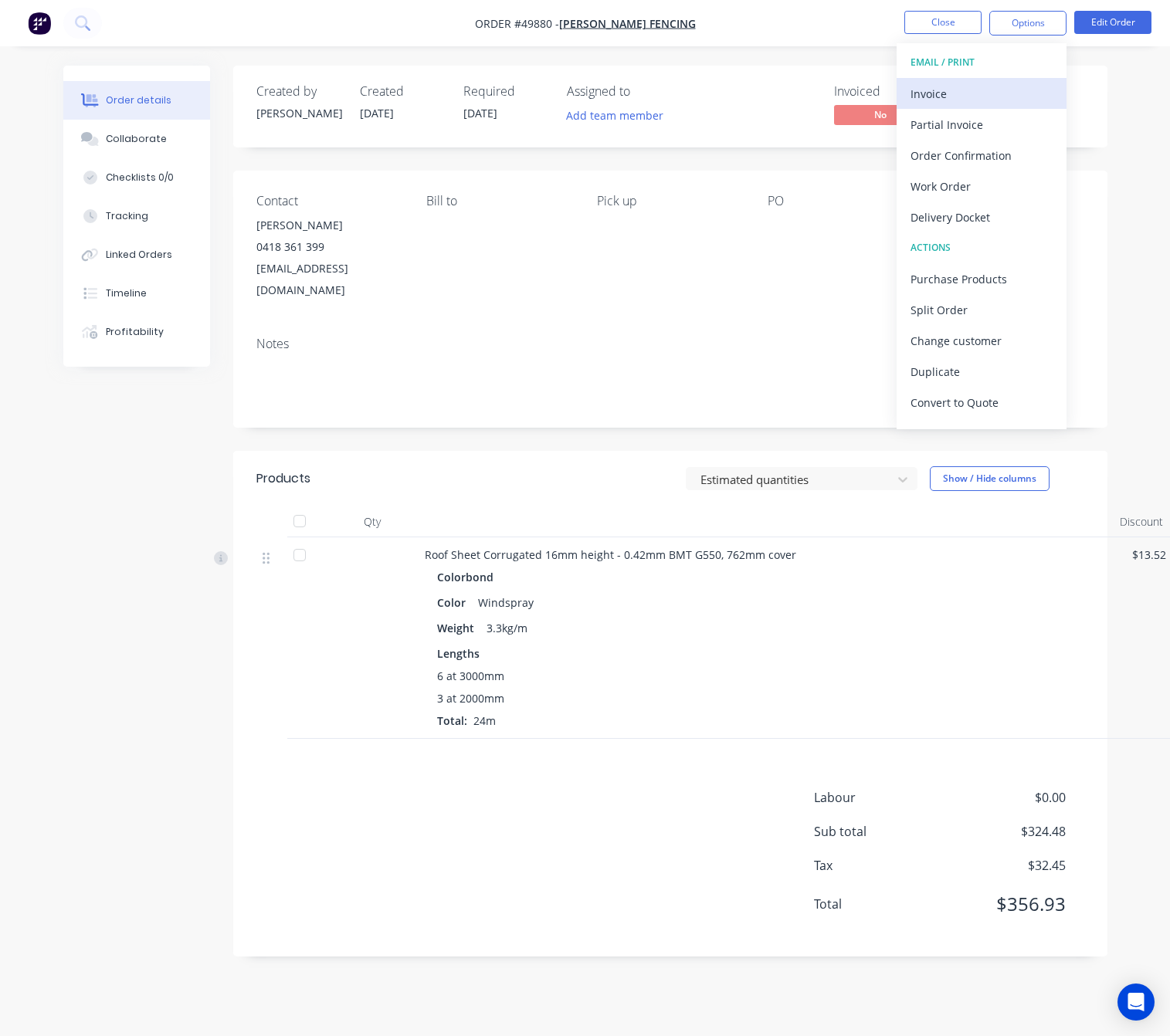
click at [975, 91] on div "Invoice" at bounding box center [980, 93] width 142 height 22
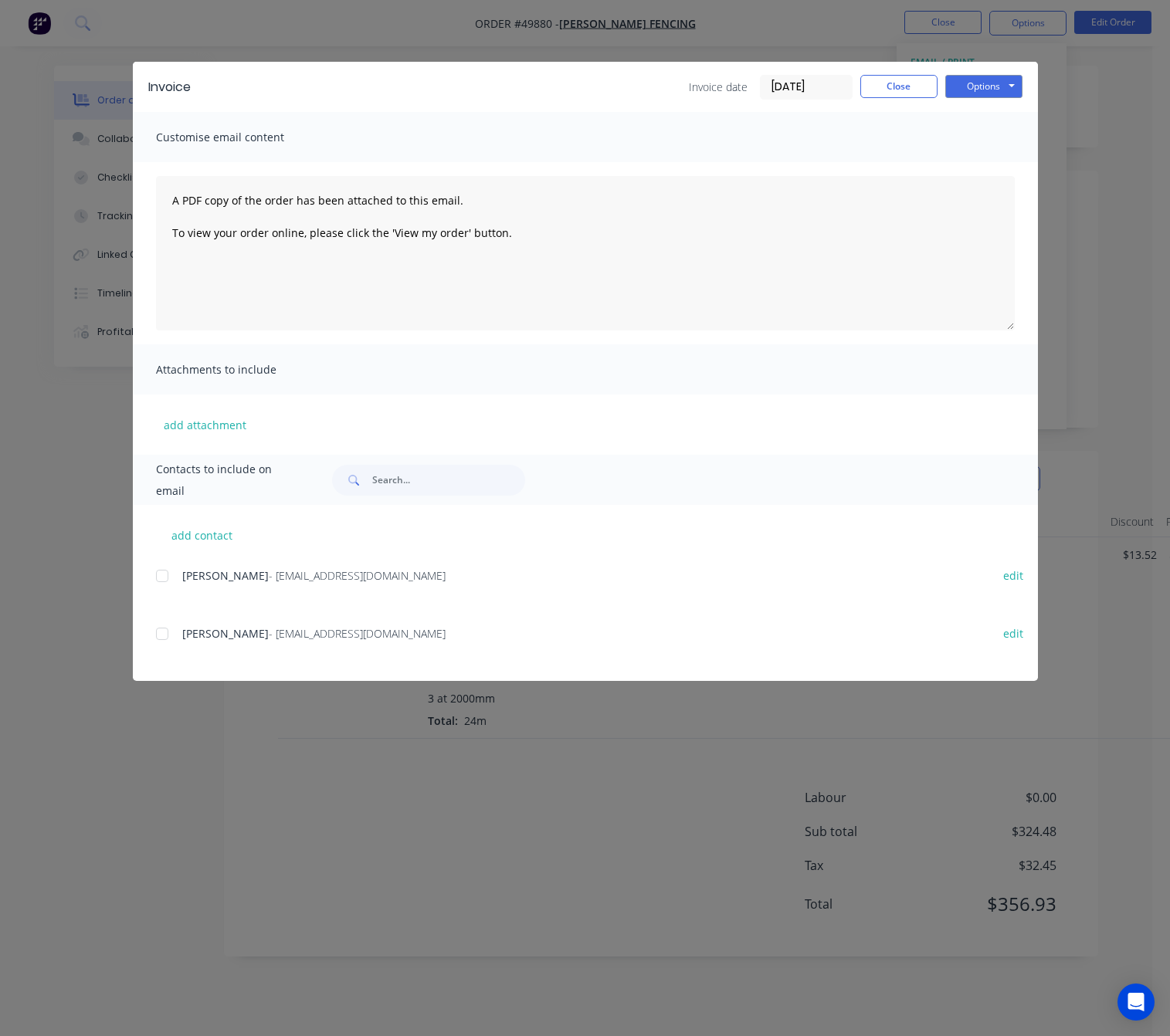
click at [160, 572] on div at bounding box center [162, 576] width 31 height 31
click at [971, 87] on button "Options" at bounding box center [983, 87] width 77 height 23
click at [995, 168] on button "Email" at bounding box center [994, 165] width 99 height 25
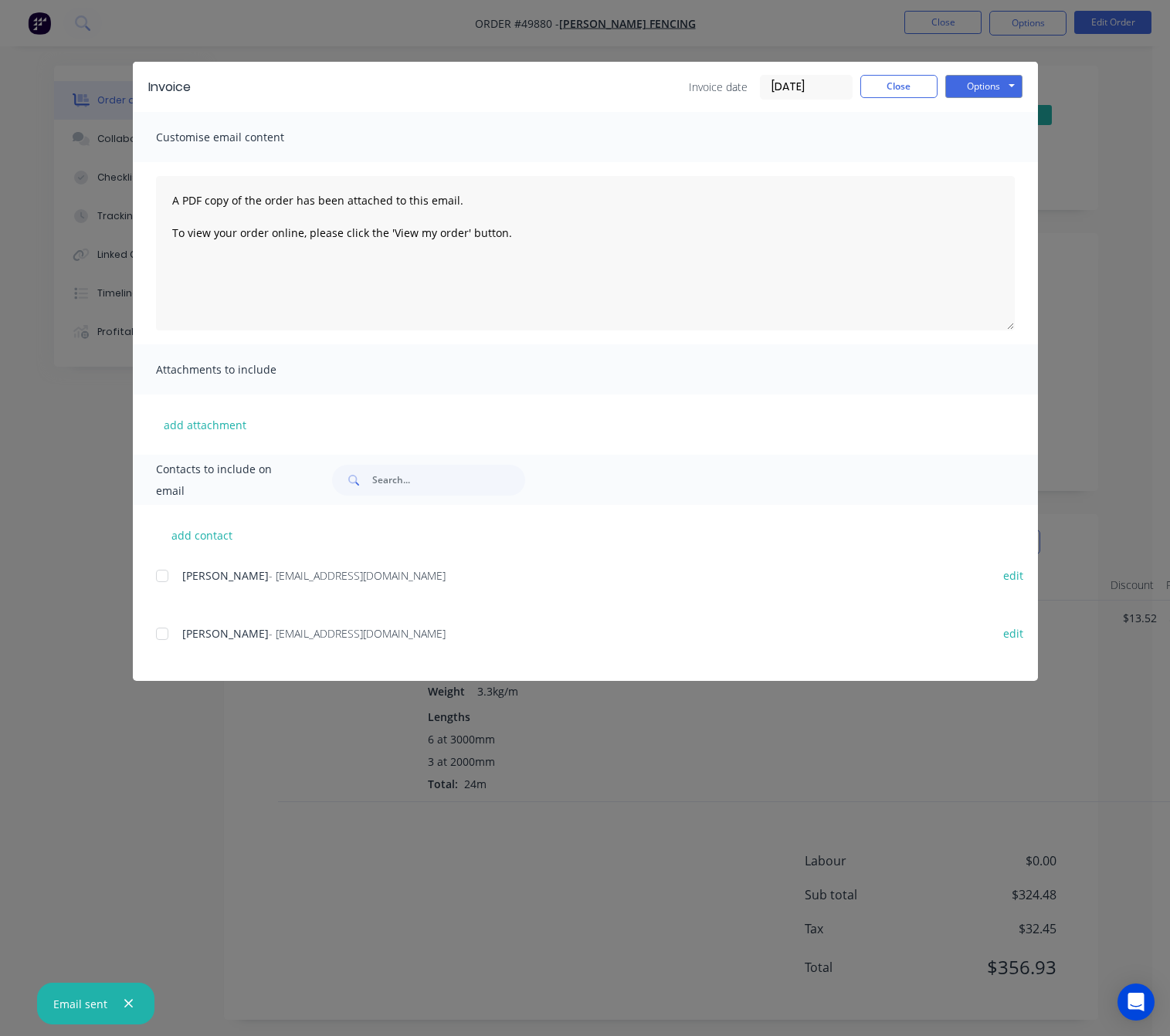
click at [123, 822] on div "Invoice Invoice date [DATE] Close Options Preview Print Email Customise email c…" at bounding box center [585, 518] width 1170 height 1036
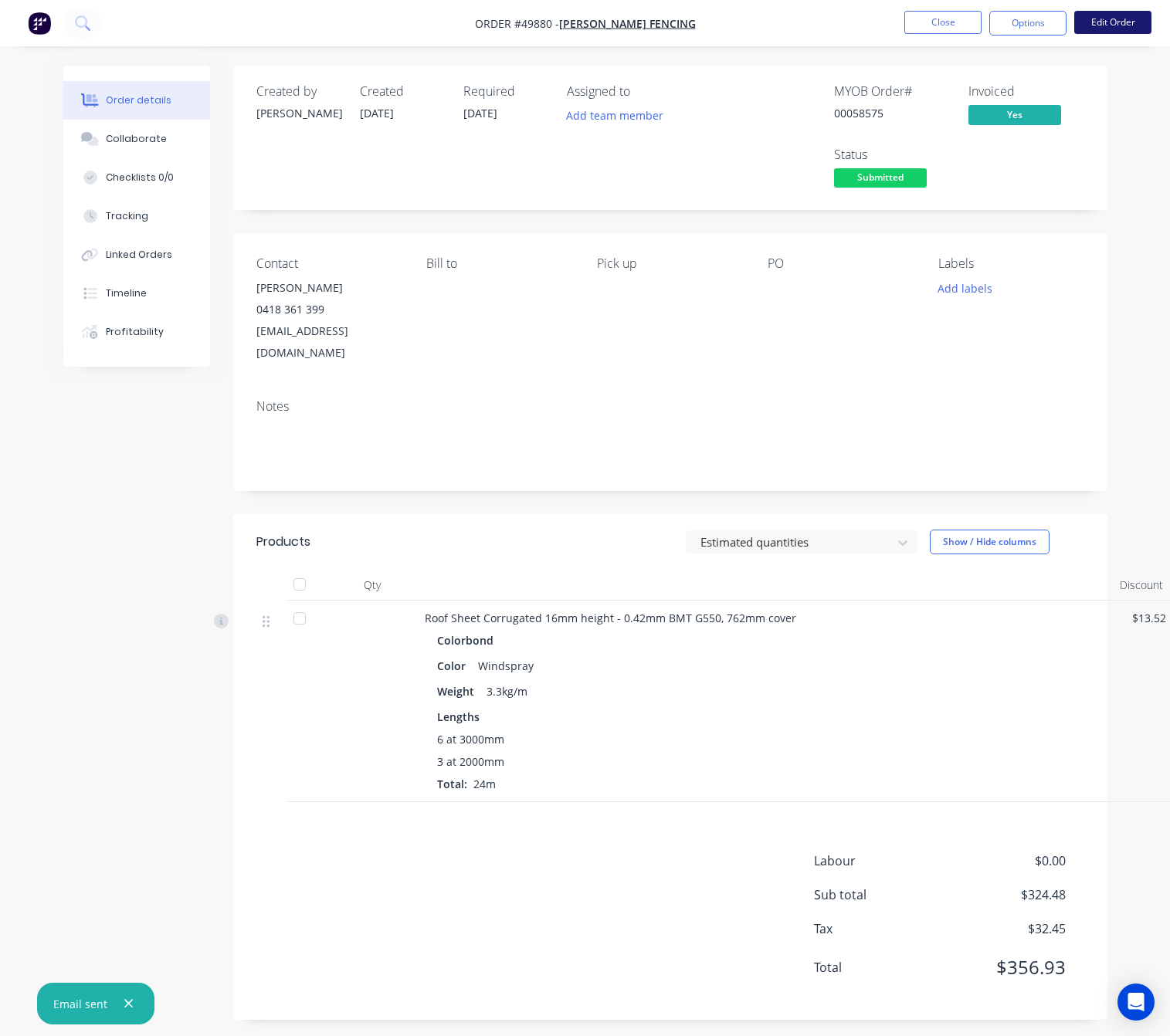
click at [1100, 21] on button "Edit Order" at bounding box center [1112, 22] width 77 height 23
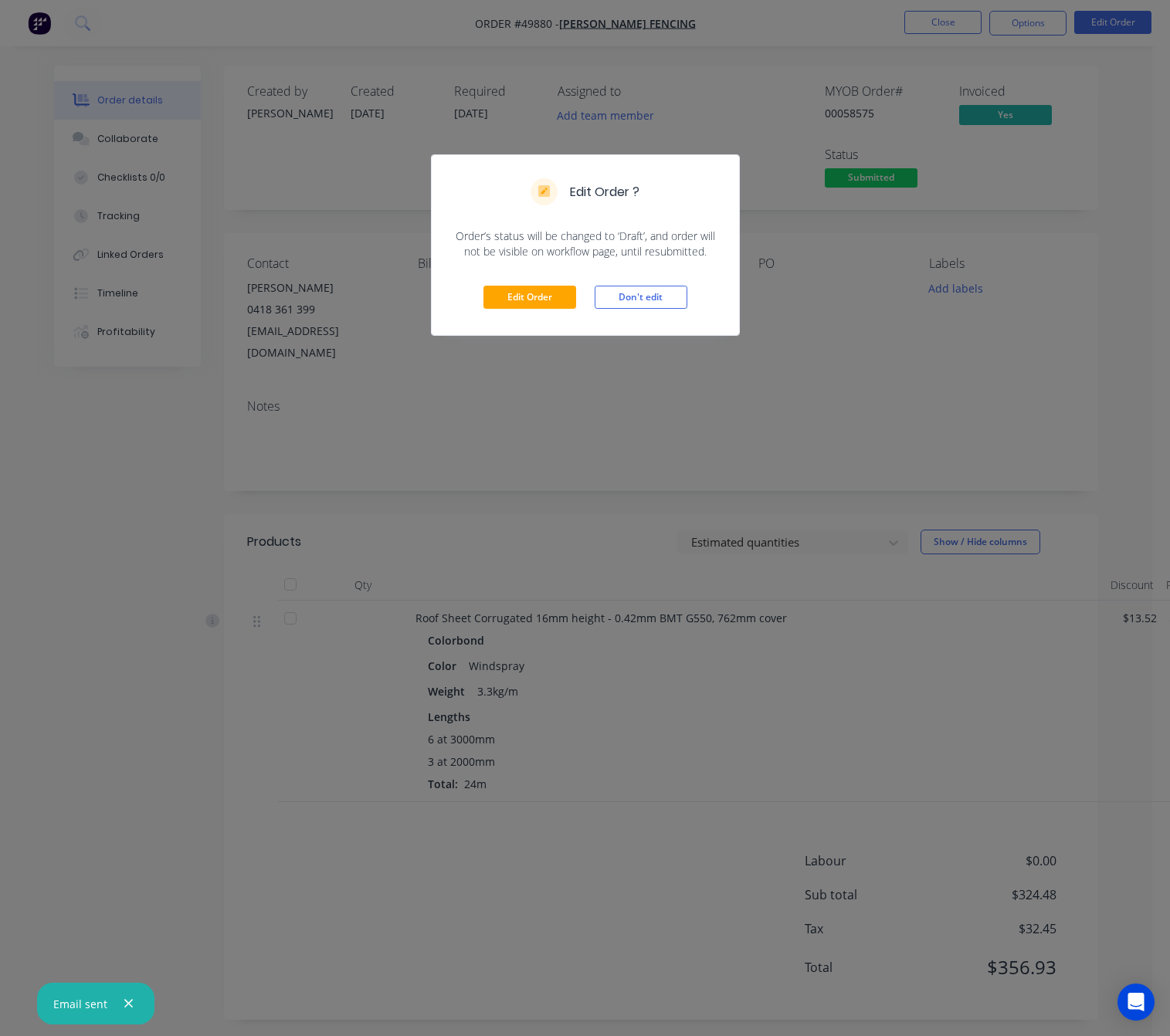
click at [542, 281] on div "Edit Order Don't edit" at bounding box center [585, 297] width 307 height 75
click at [542, 290] on button "Edit Order" at bounding box center [529, 297] width 93 height 23
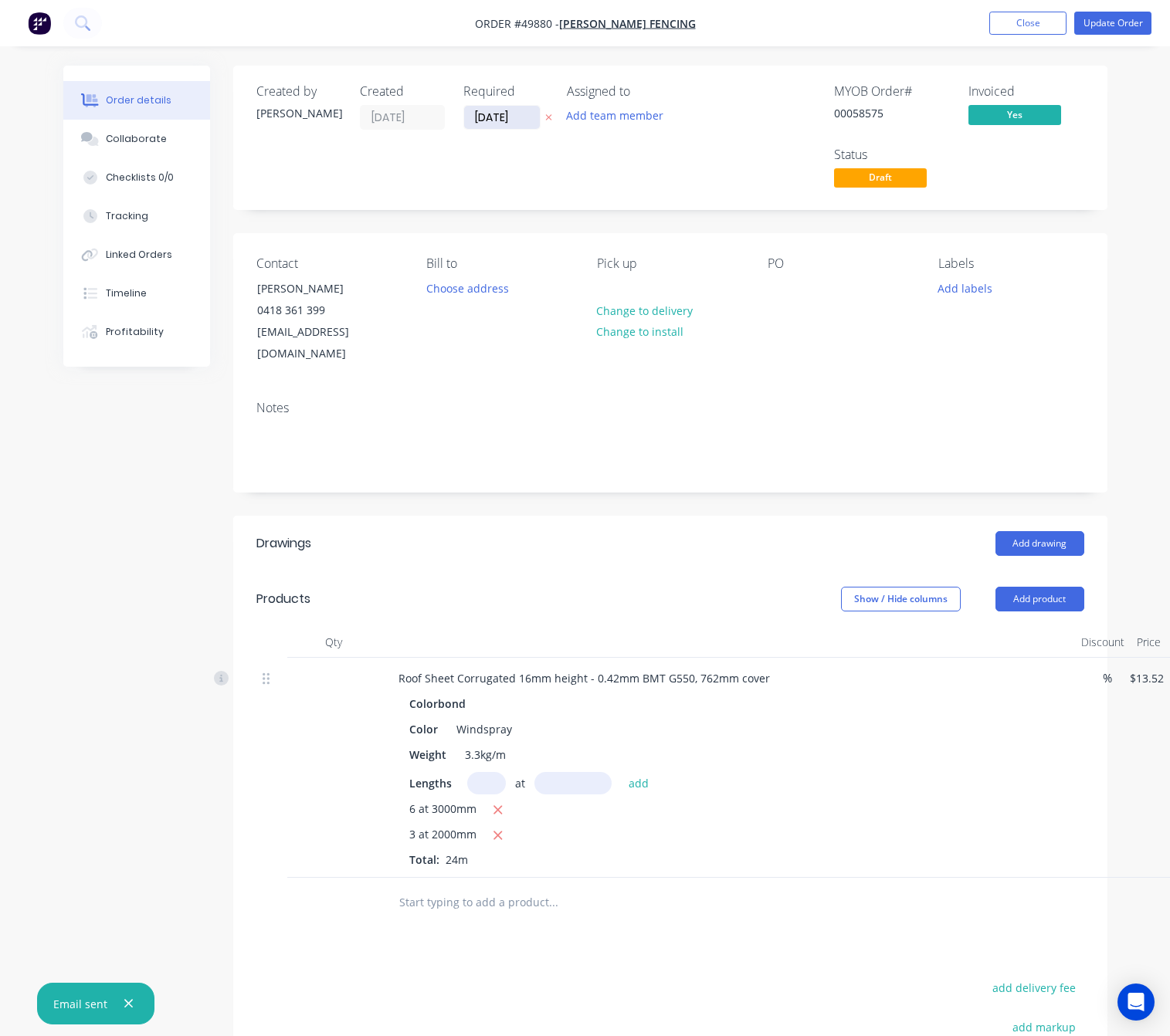
click at [496, 119] on input "[DATE]" at bounding box center [501, 118] width 75 height 23
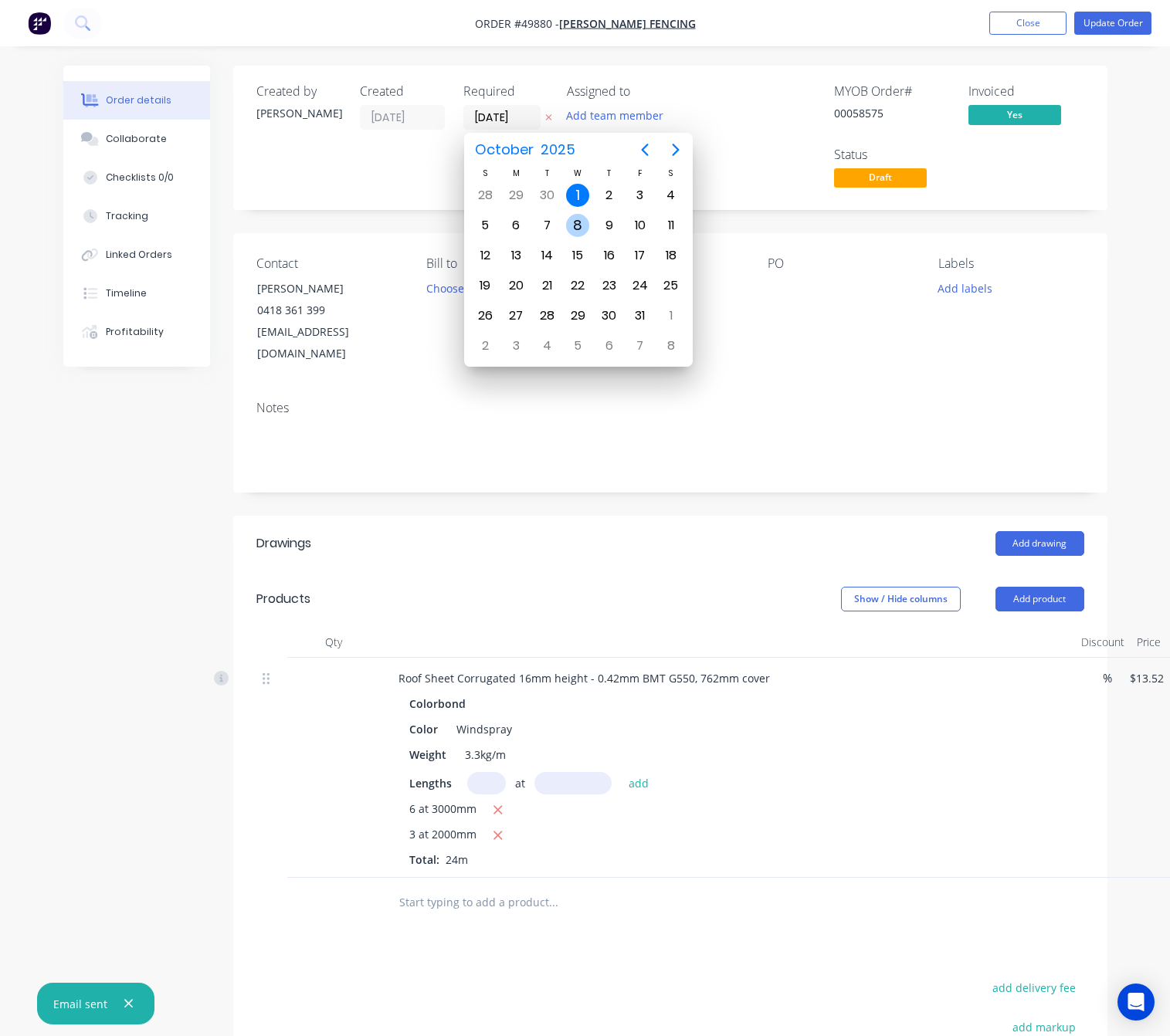
click at [575, 226] on div "8" at bounding box center [577, 226] width 23 height 23
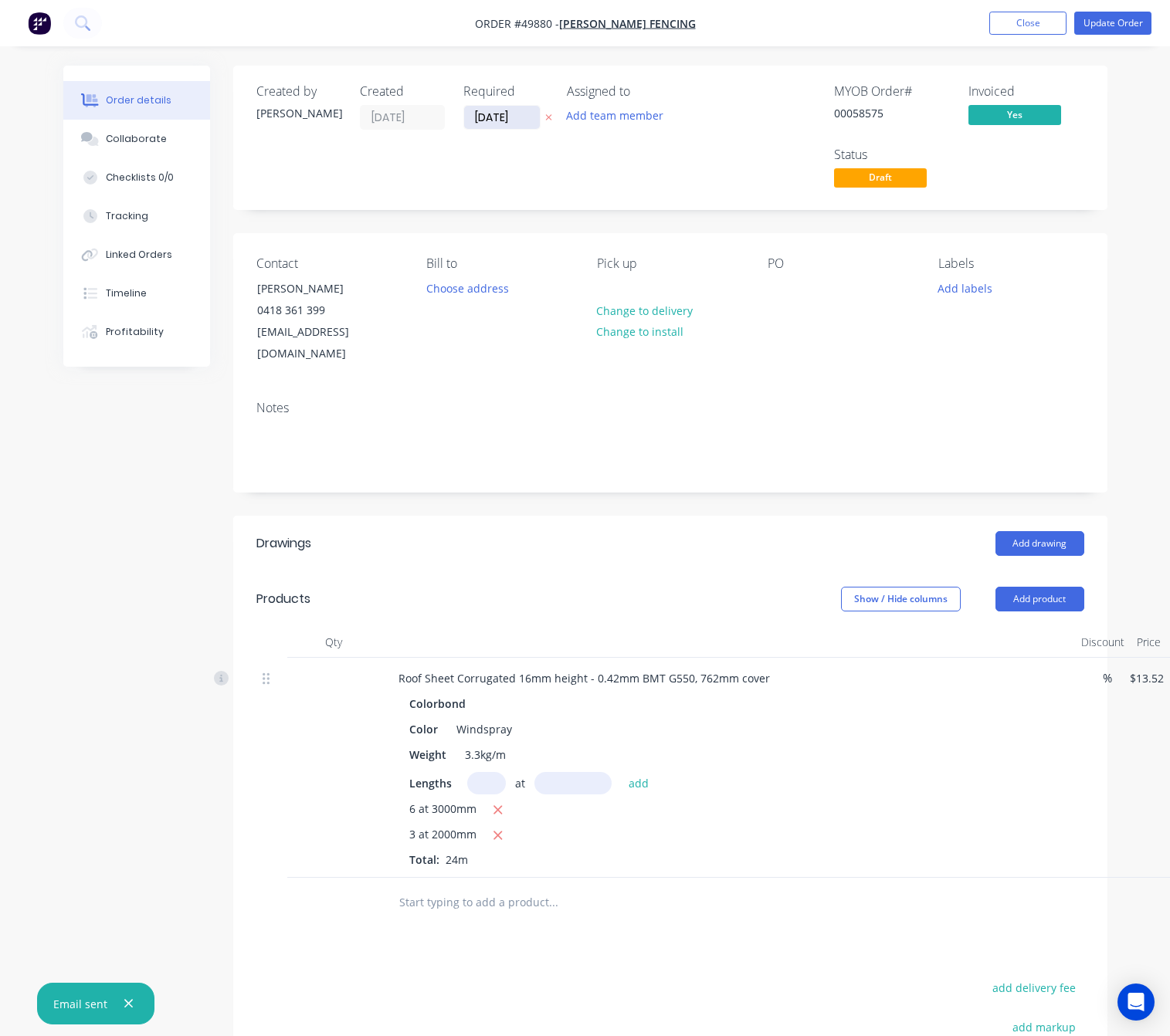
click at [521, 121] on input "08/10/25" at bounding box center [501, 118] width 75 height 23
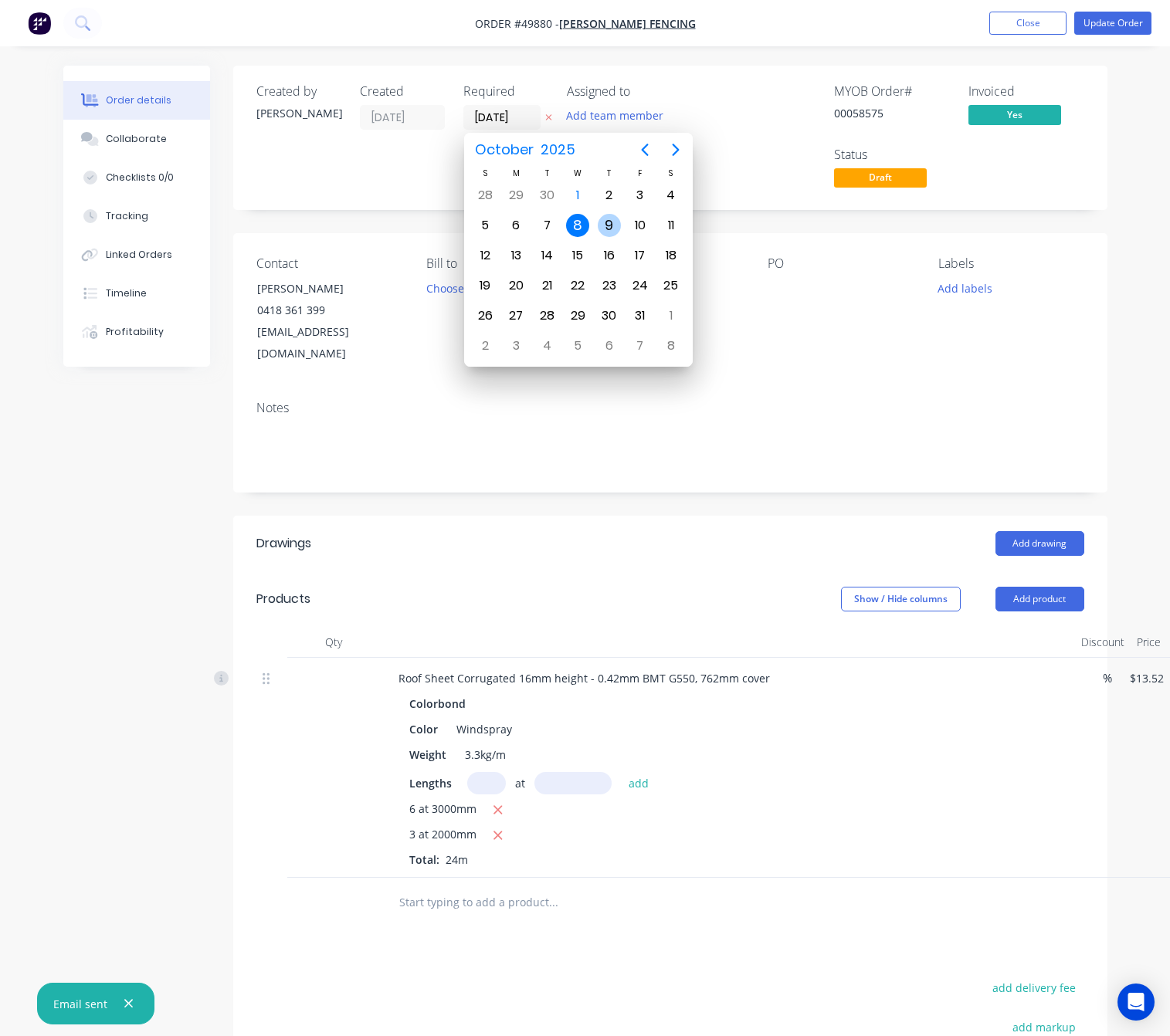
click at [598, 223] on div "9" at bounding box center [609, 226] width 23 height 23
type input "[DATE]"
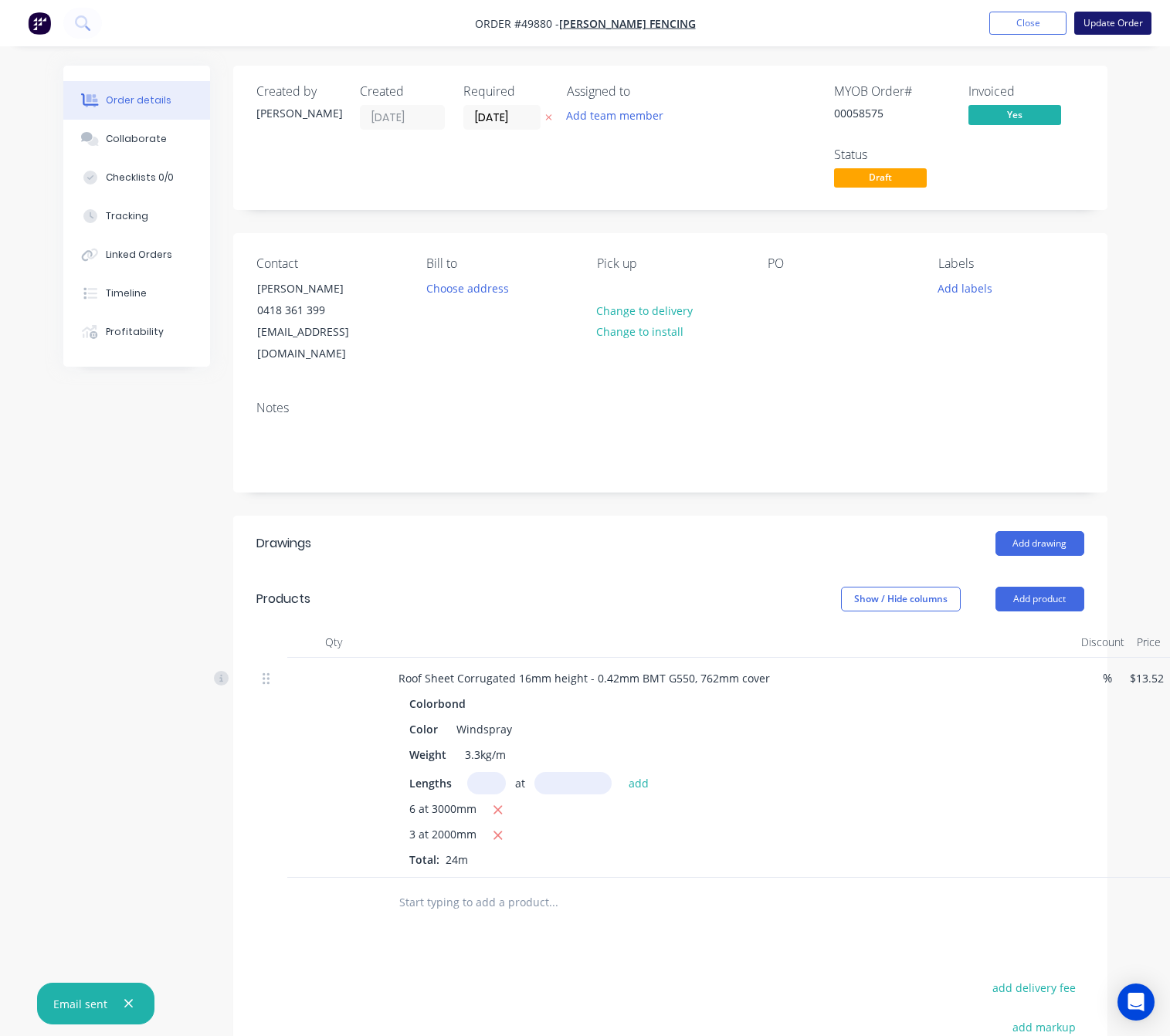
click at [1124, 24] on button "Update Order" at bounding box center [1112, 23] width 77 height 23
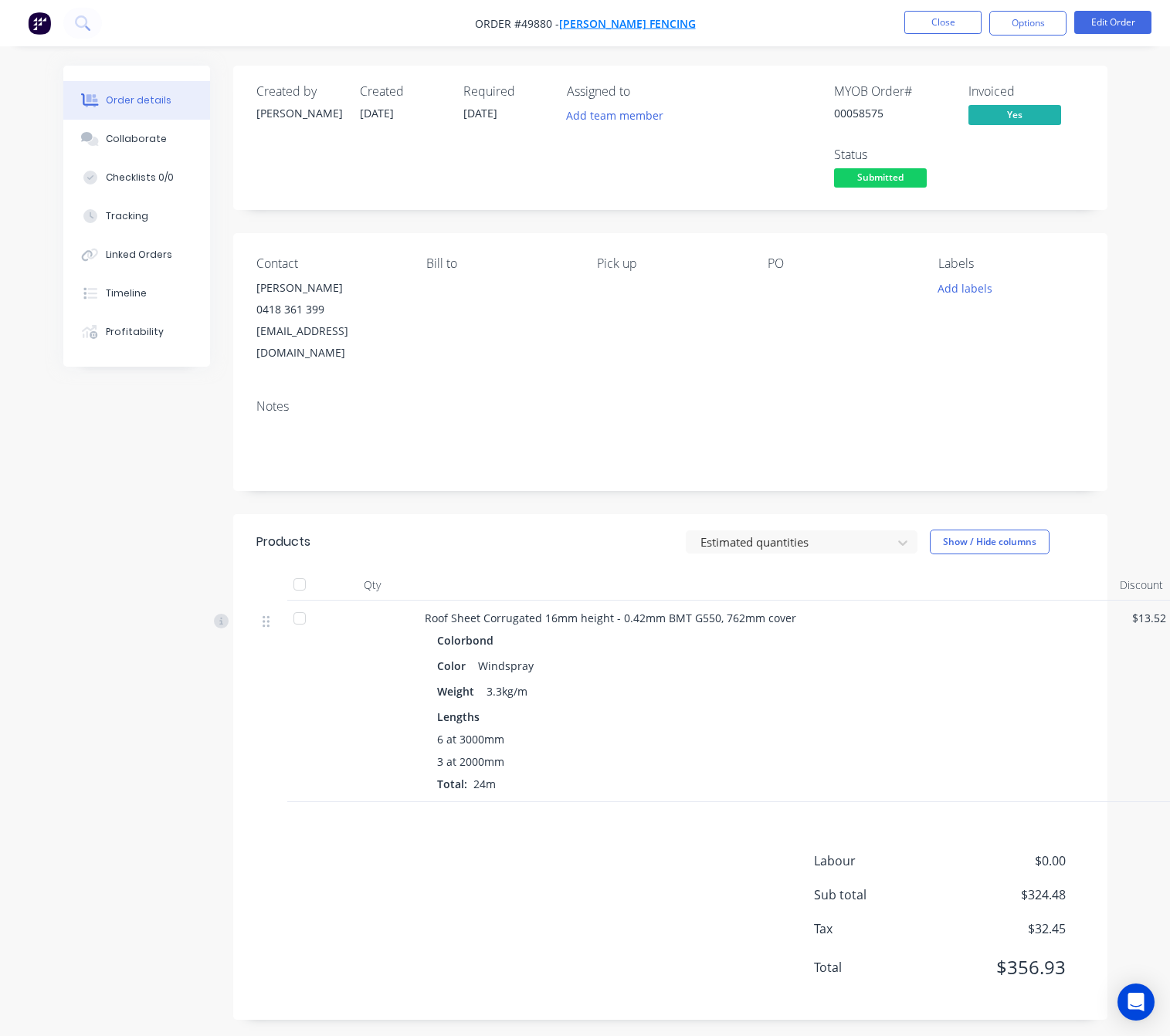
click at [651, 28] on span "[PERSON_NAME] Fencing" at bounding box center [627, 23] width 137 height 14
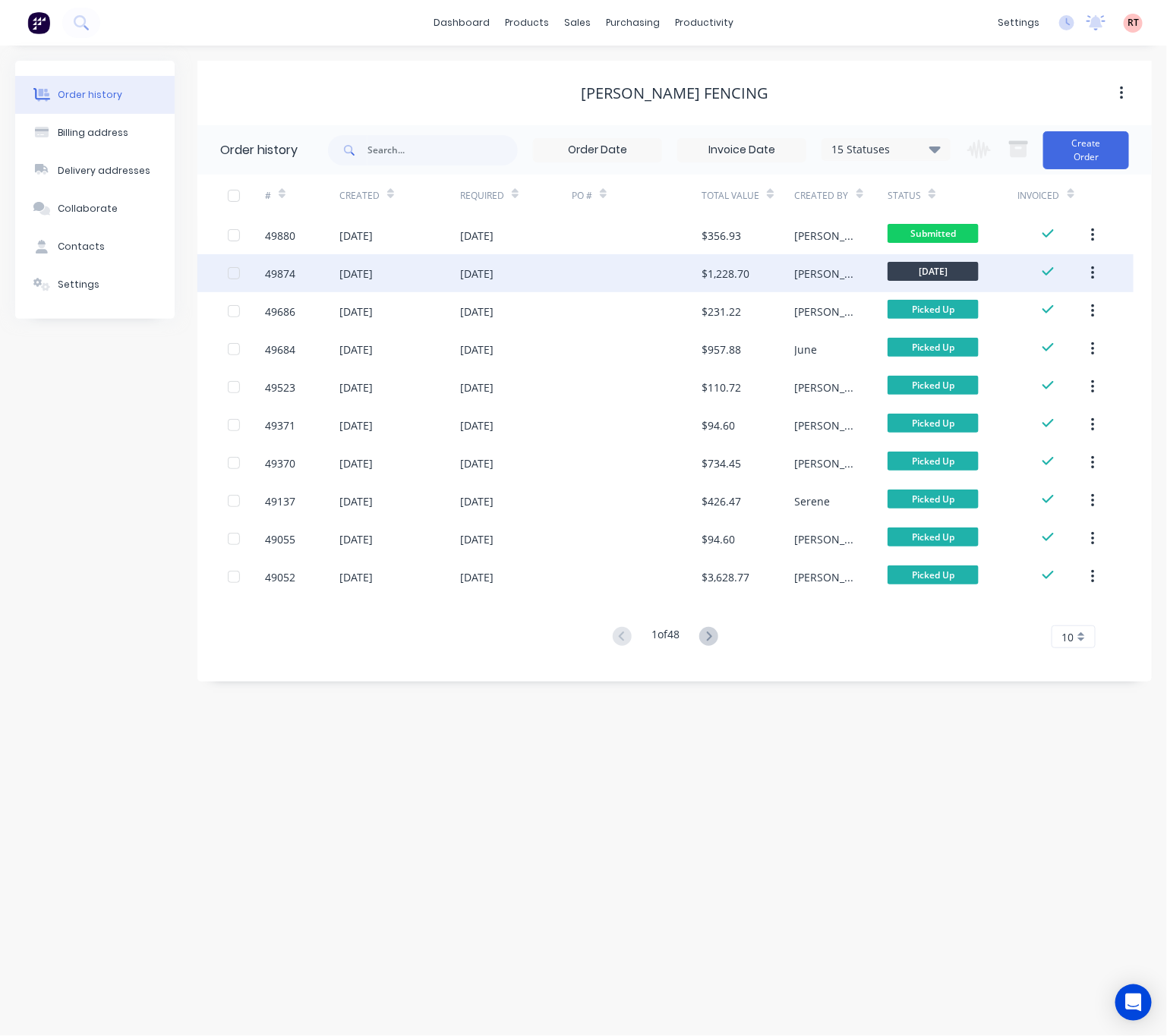
click at [618, 281] on div at bounding box center [636, 273] width 130 height 38
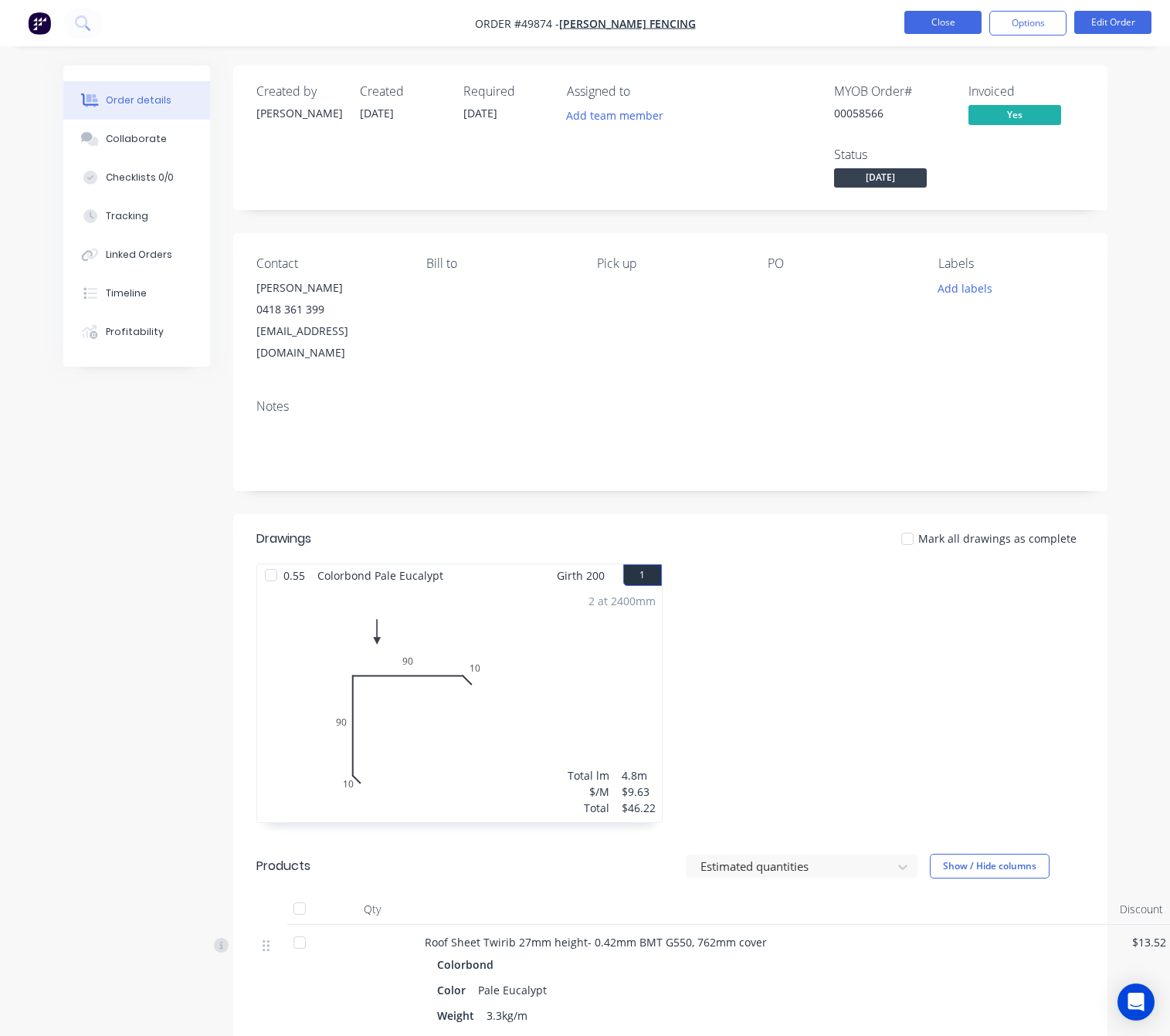
click at [944, 23] on button "Close" at bounding box center [943, 22] width 77 height 23
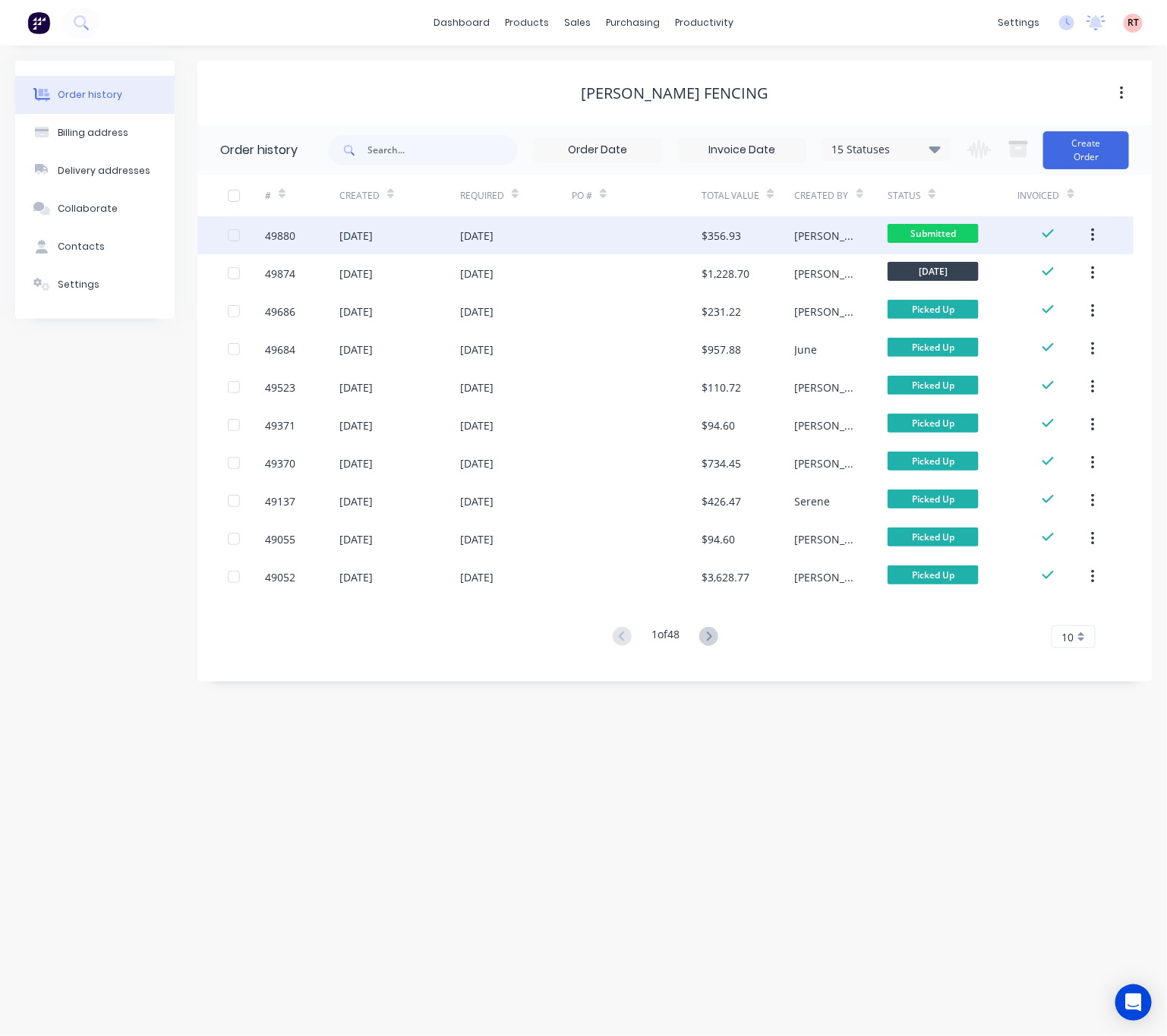
click at [650, 237] on div at bounding box center [636, 235] width 130 height 38
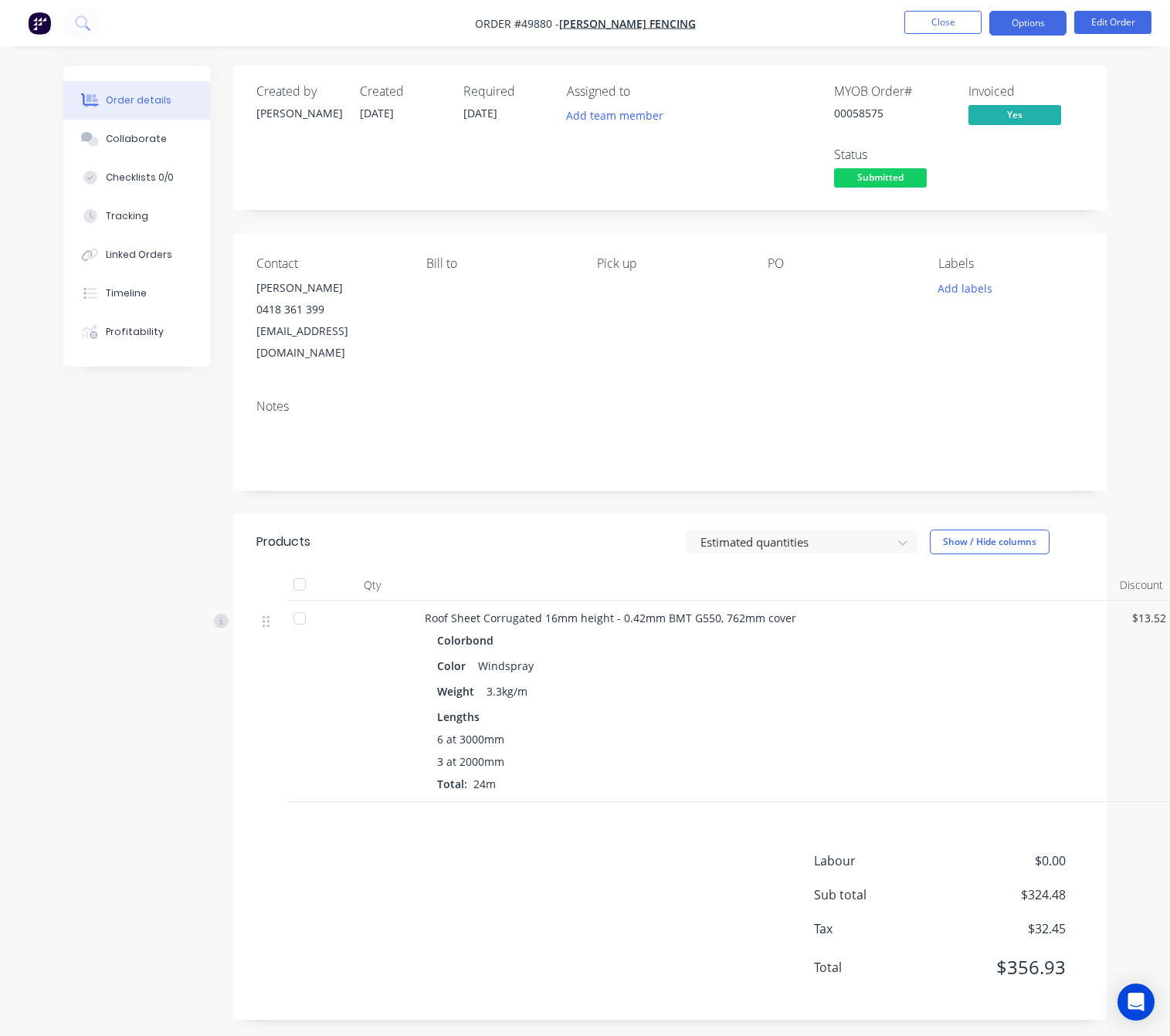
click at [1026, 23] on button "Options" at bounding box center [1027, 23] width 77 height 25
click at [1112, 18] on button "Edit Order" at bounding box center [1112, 22] width 77 height 23
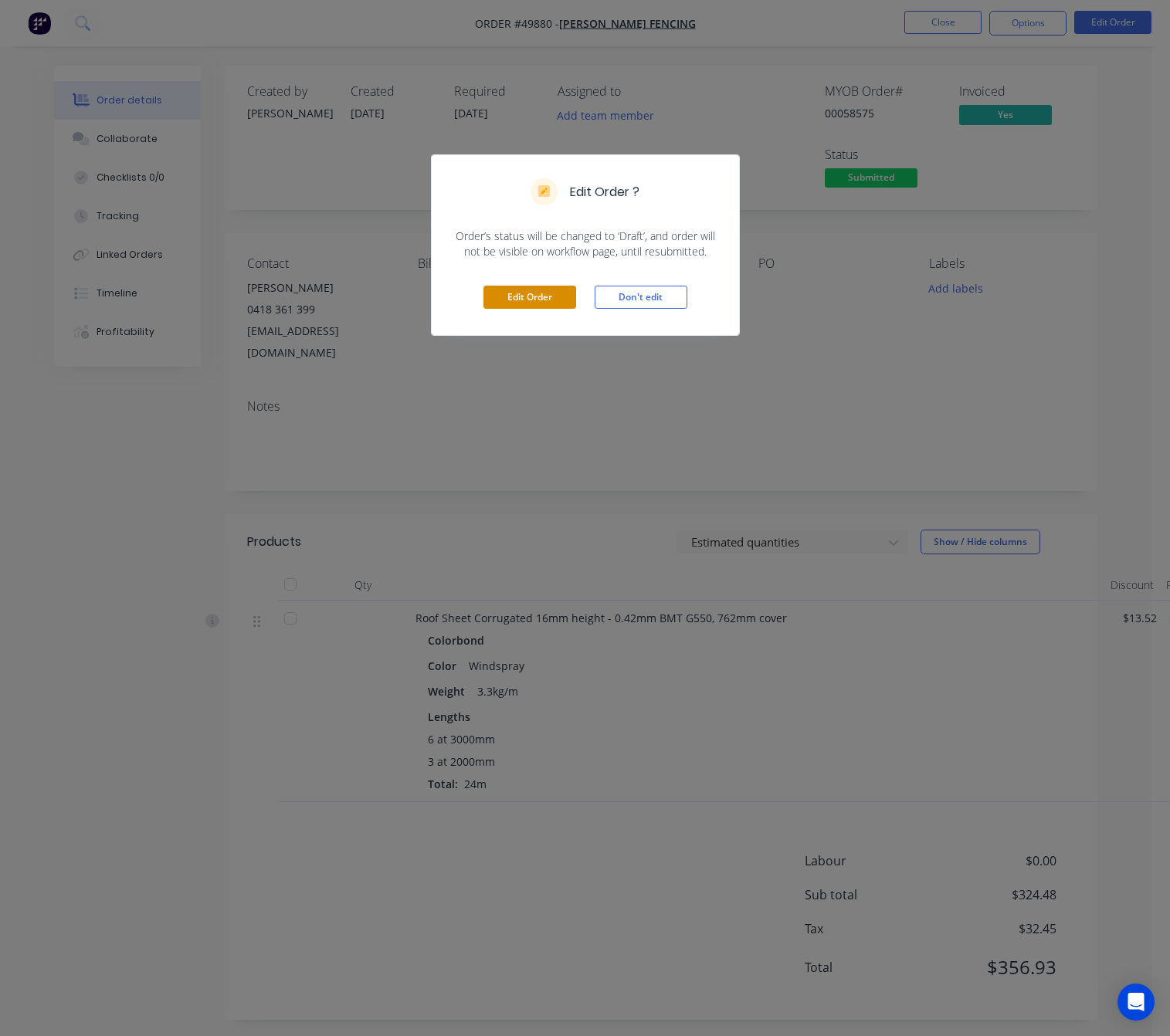
click at [521, 295] on button "Edit Order" at bounding box center [529, 297] width 93 height 23
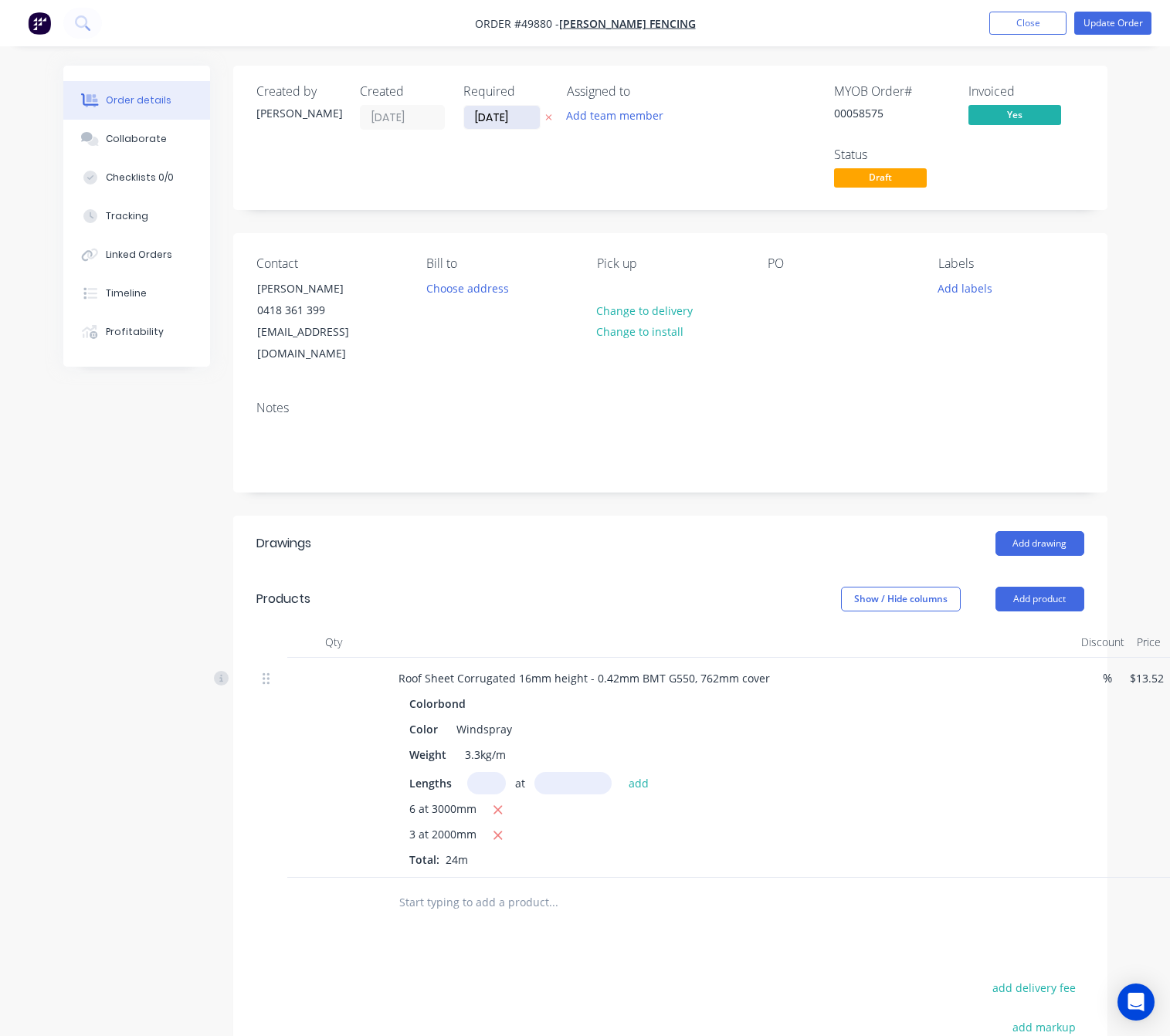
click at [506, 126] on input "[DATE]" at bounding box center [501, 118] width 75 height 23
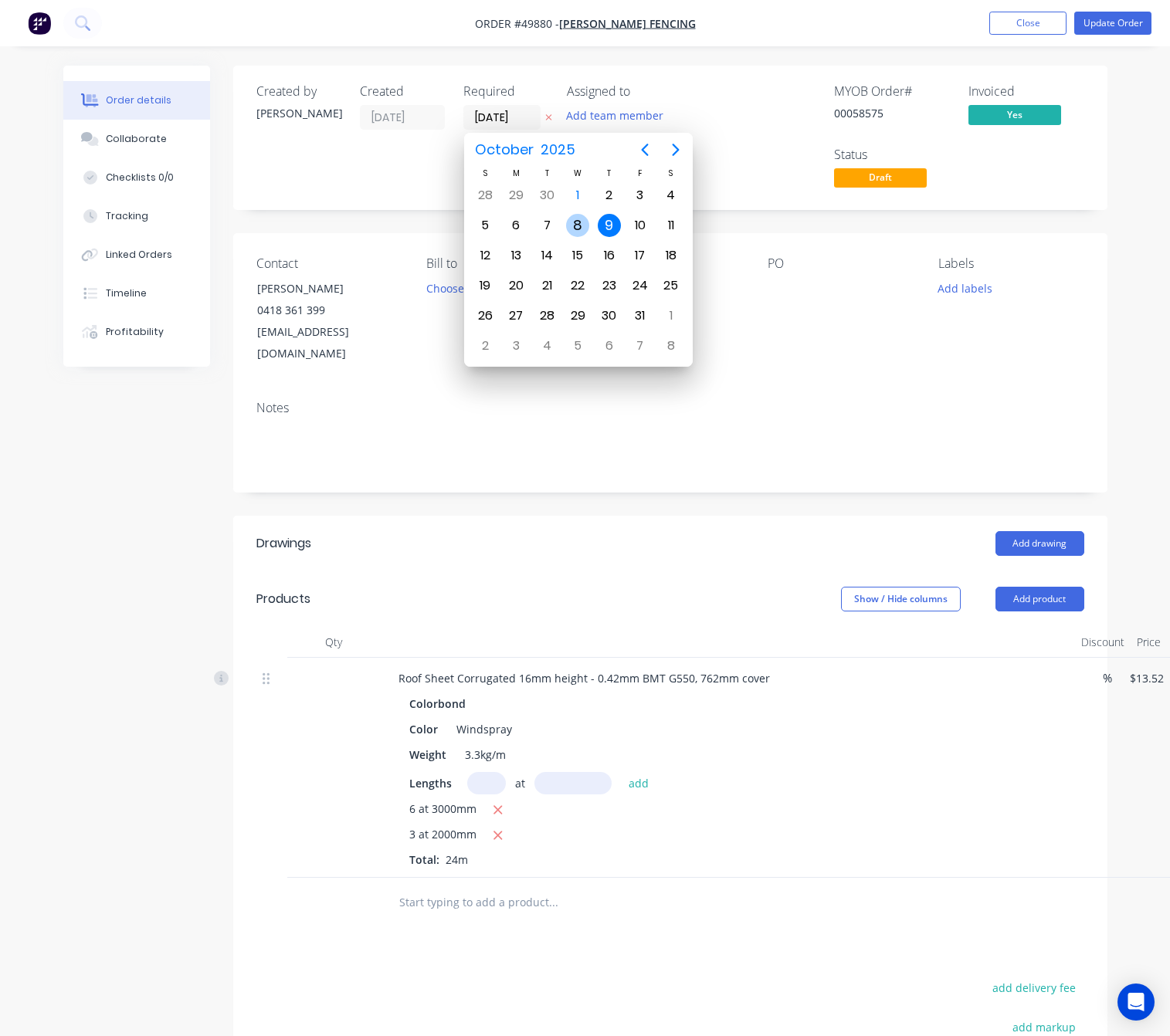
click at [584, 226] on div "8" at bounding box center [577, 226] width 23 height 23
type input "[DATE]"
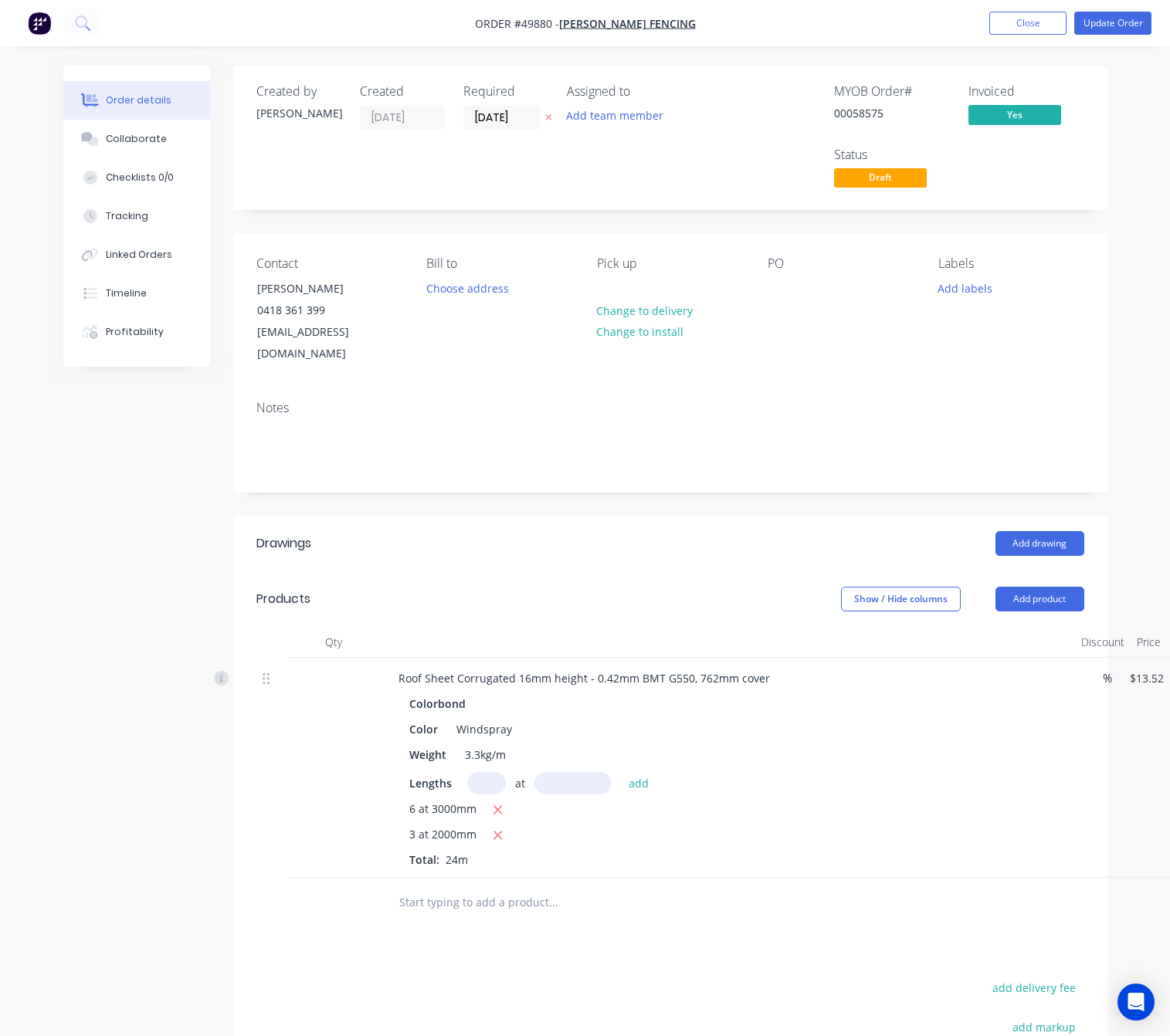
click at [651, 162] on div "Assigned to Add team member" at bounding box center [644, 137] width 154 height 107
click at [1128, 24] on button "Update Order" at bounding box center [1112, 23] width 77 height 23
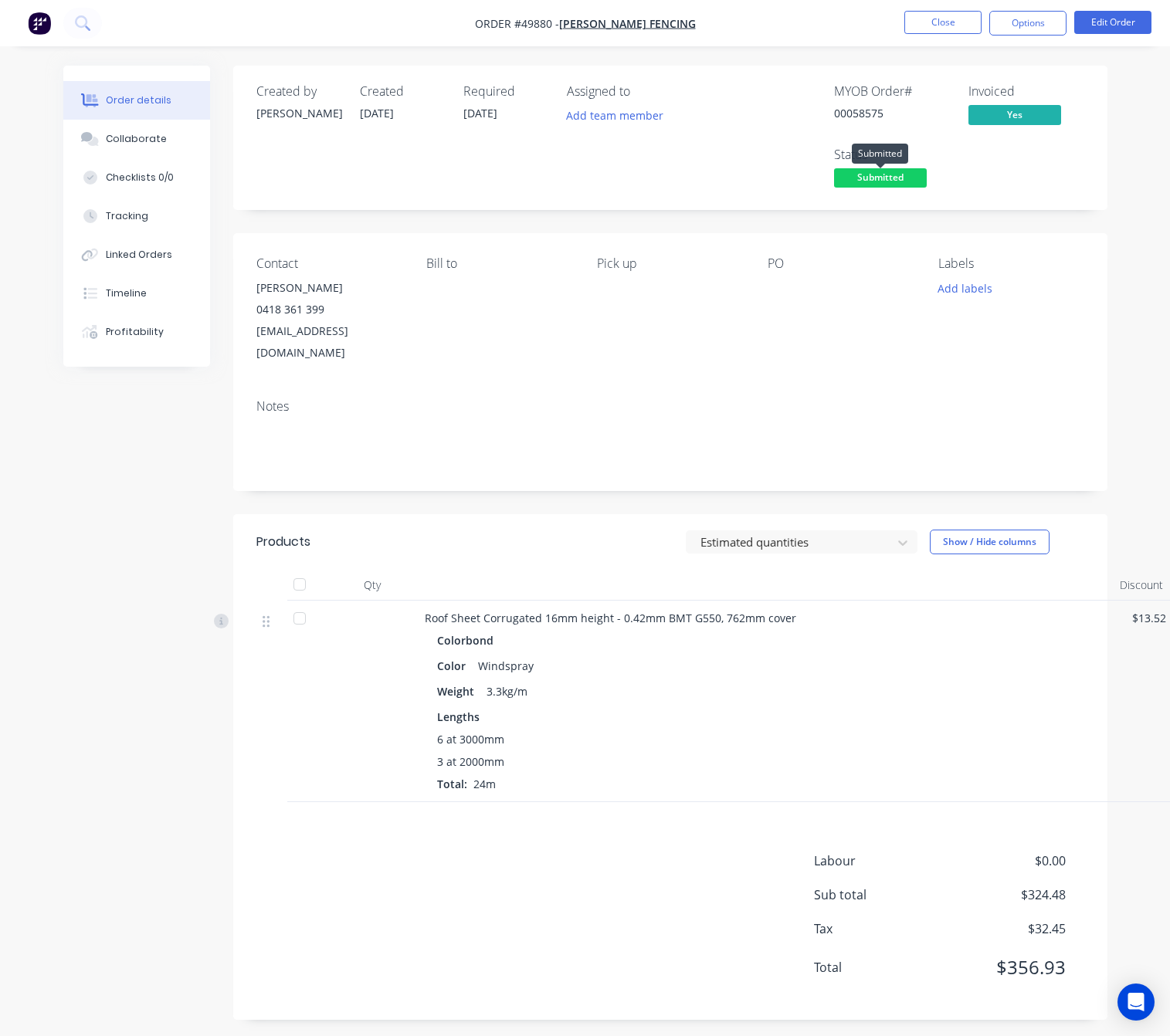
click at [850, 183] on span "Submitted" at bounding box center [880, 178] width 93 height 19
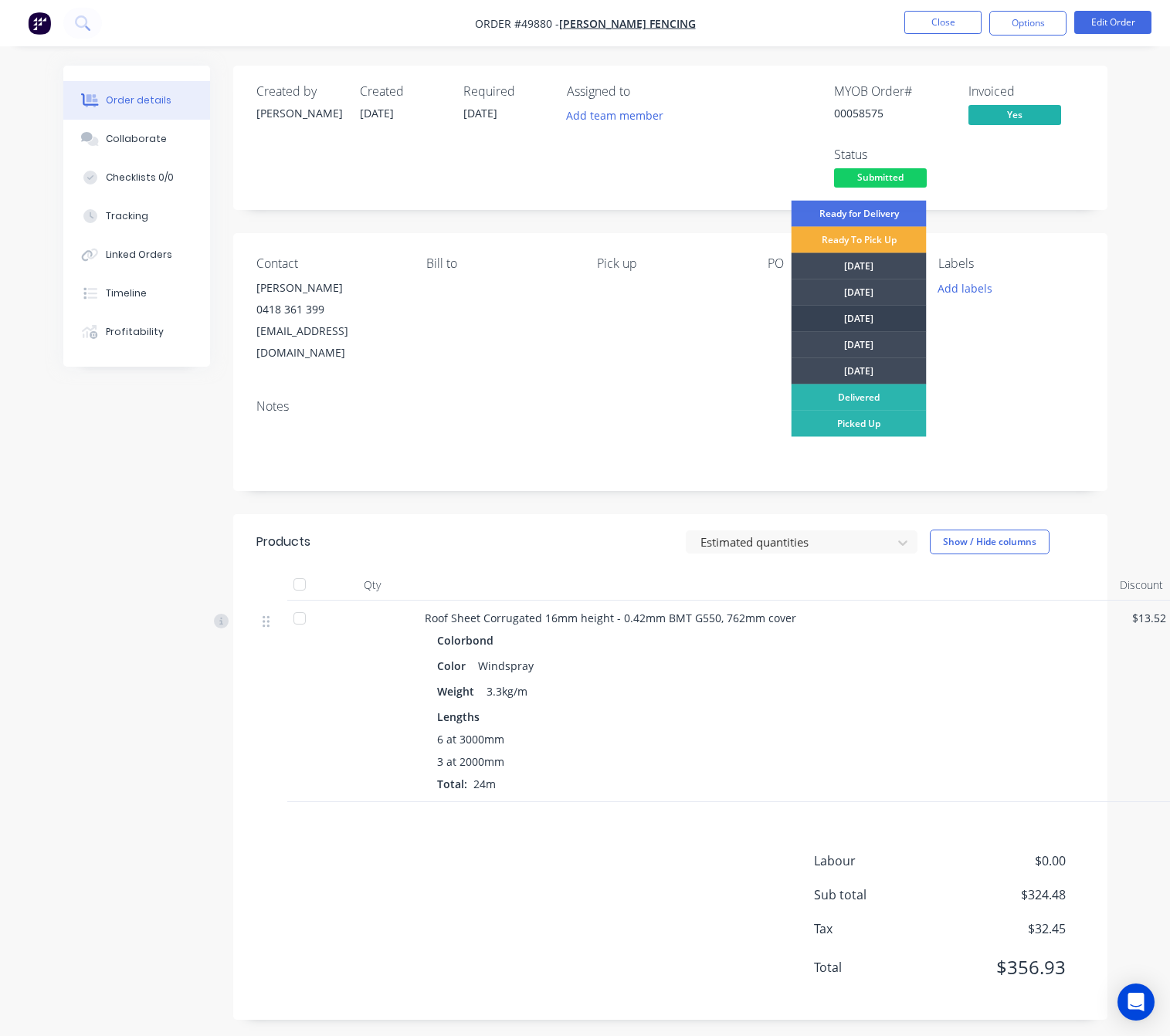
click at [898, 322] on div "[DATE]" at bounding box center [859, 318] width 135 height 26
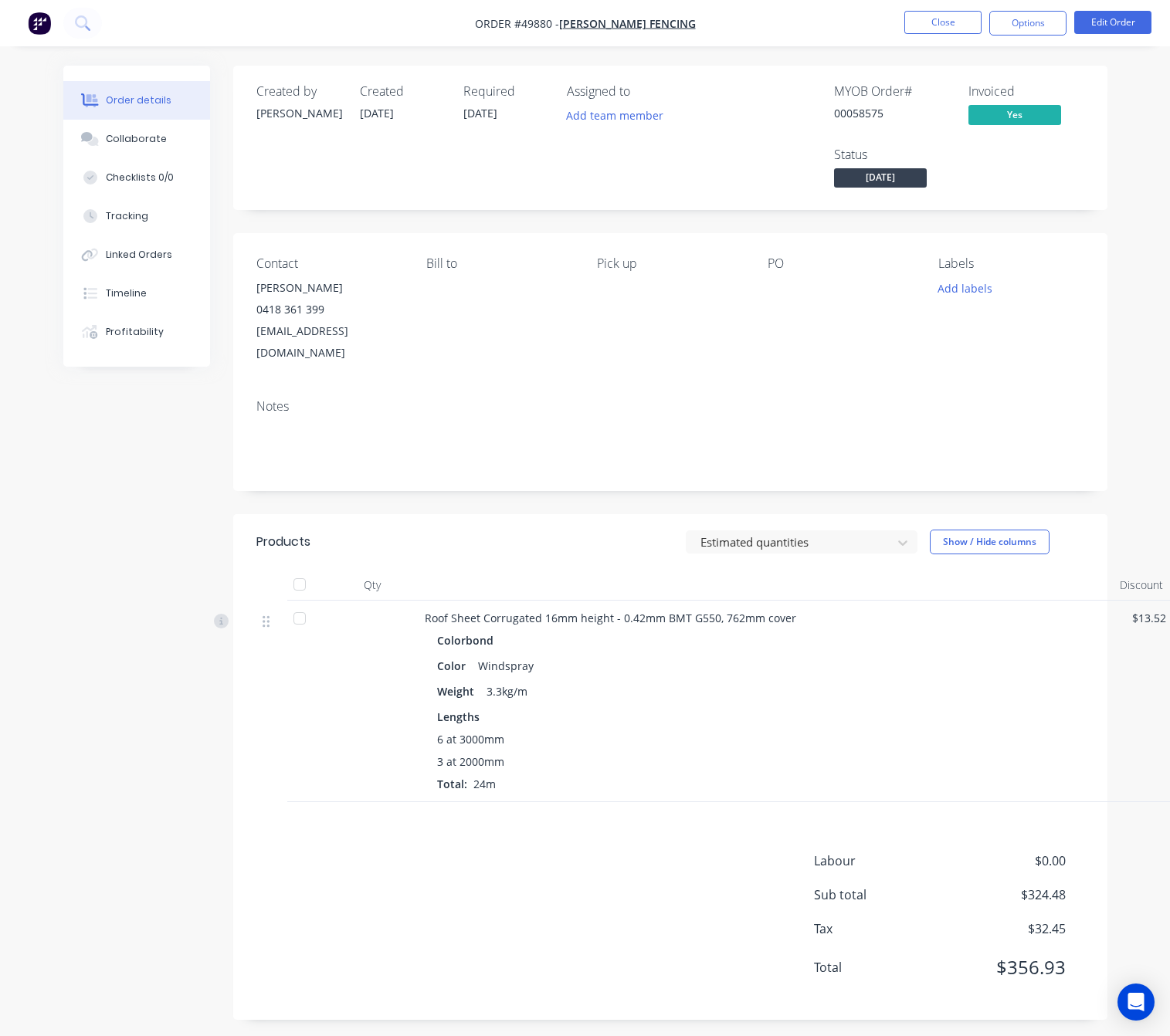
click at [624, 190] on div "Assigned to Add team member" at bounding box center [644, 137] width 154 height 107
click at [1026, 21] on button "Options" at bounding box center [1027, 23] width 77 height 25
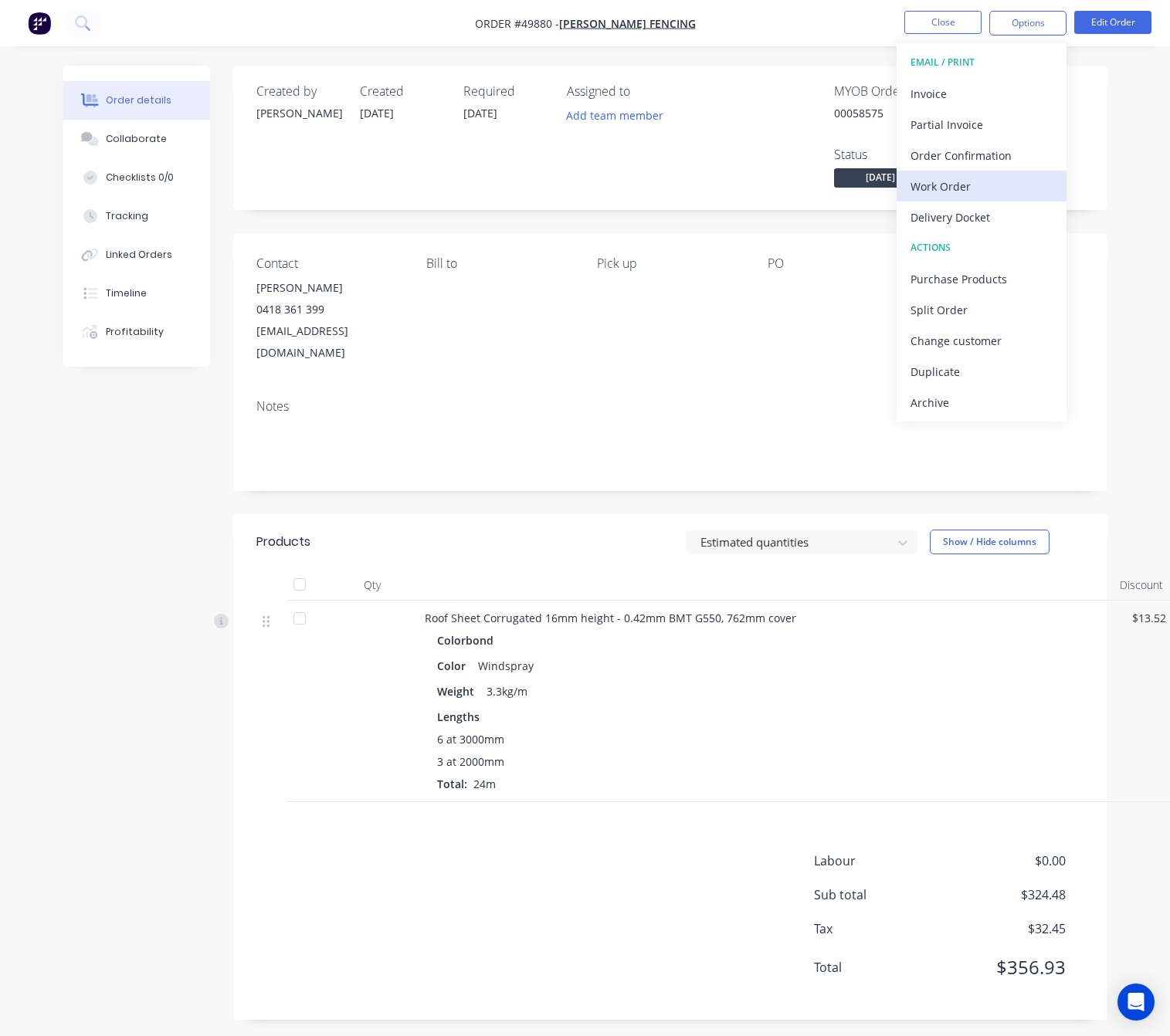
click at [998, 186] on div "Work Order" at bounding box center [980, 186] width 142 height 22
click at [1007, 178] on div "Custom" at bounding box center [980, 186] width 142 height 22
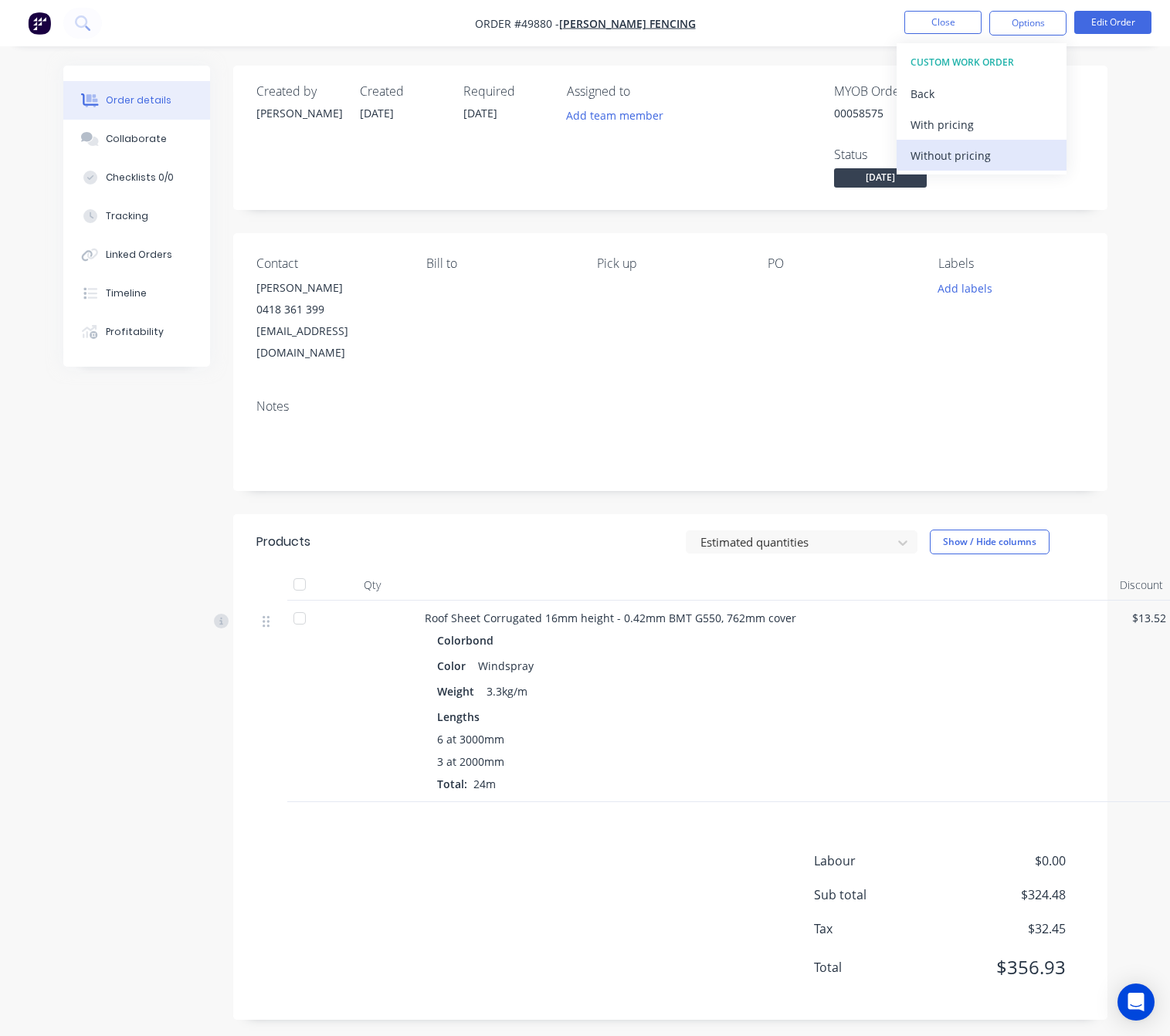
click at [1006, 165] on div "Without pricing" at bounding box center [980, 155] width 142 height 22
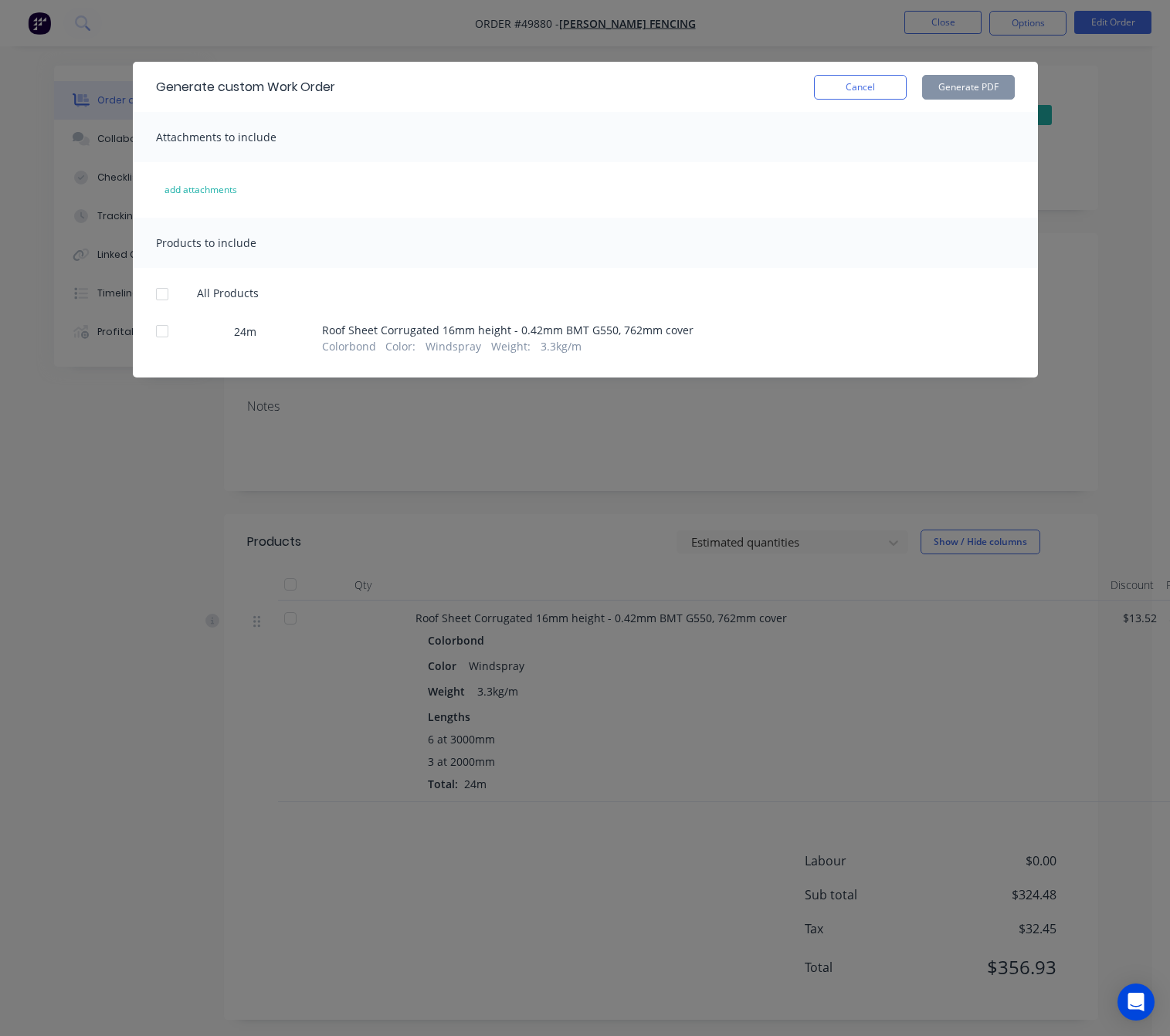
click at [165, 339] on div at bounding box center [162, 332] width 31 height 31
click at [937, 92] on button "Generate PDF" at bounding box center [968, 88] width 93 height 25
drag, startPoint x: 1077, startPoint y: 127, endPoint x: 1087, endPoint y: 125, distance: 10.2
click at [1087, 125] on div "Generate custom Work Order Cancel Generate PDF Attachments to include add attac…" at bounding box center [585, 518] width 1170 height 1036
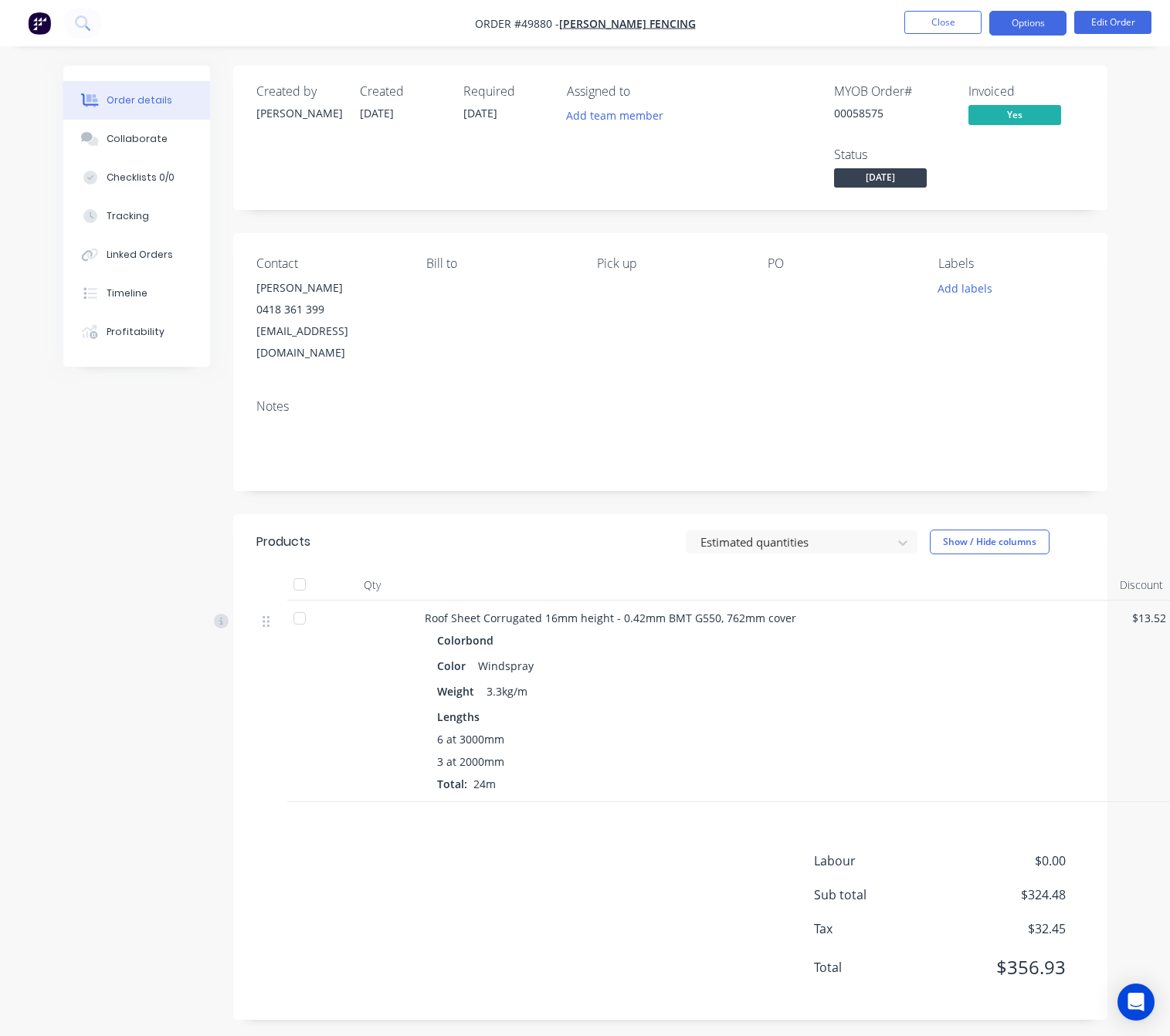
click at [1034, 12] on button "Options" at bounding box center [1027, 23] width 77 height 25
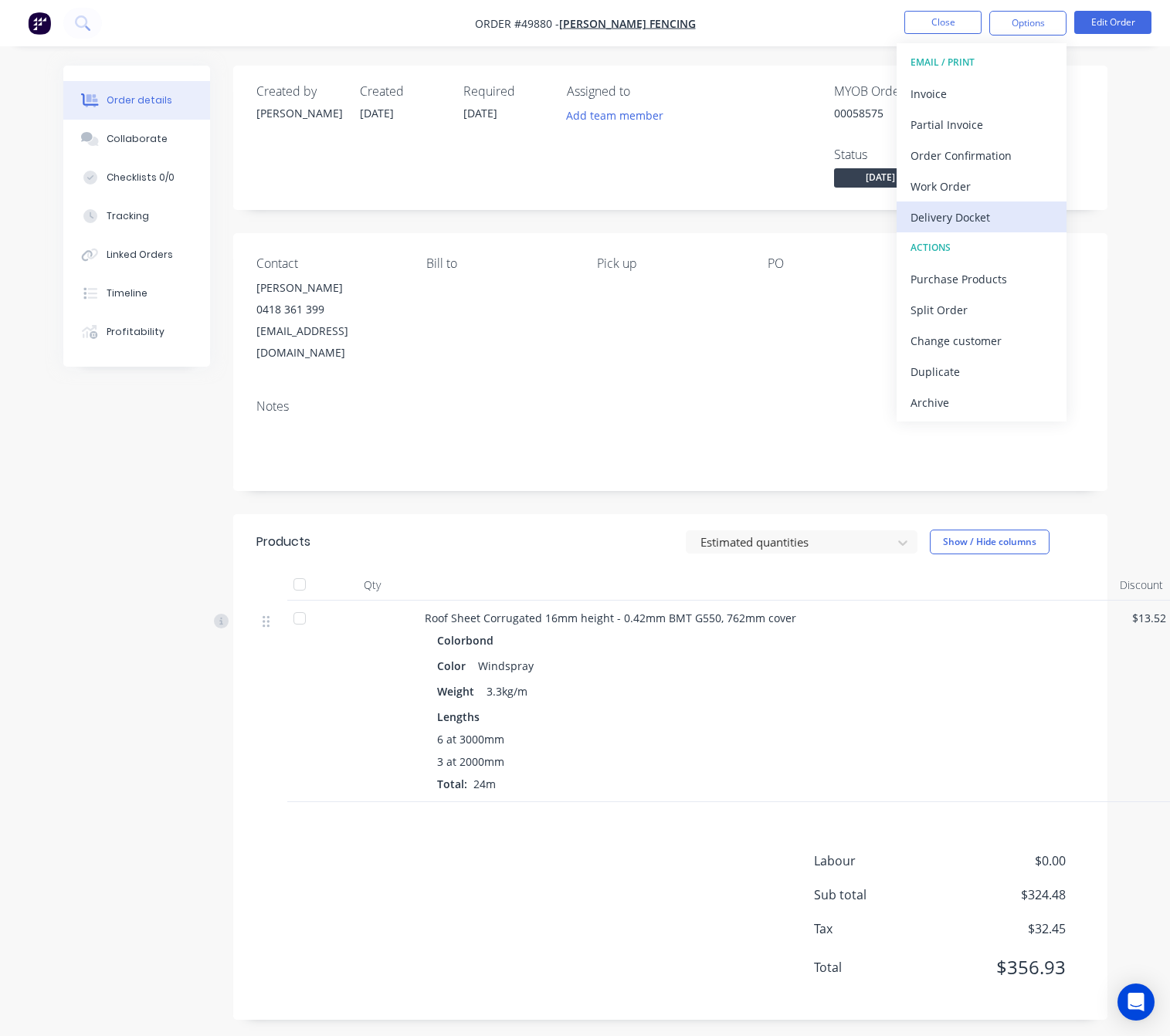
click at [1026, 201] on button "Delivery Docket" at bounding box center [981, 217] width 170 height 31
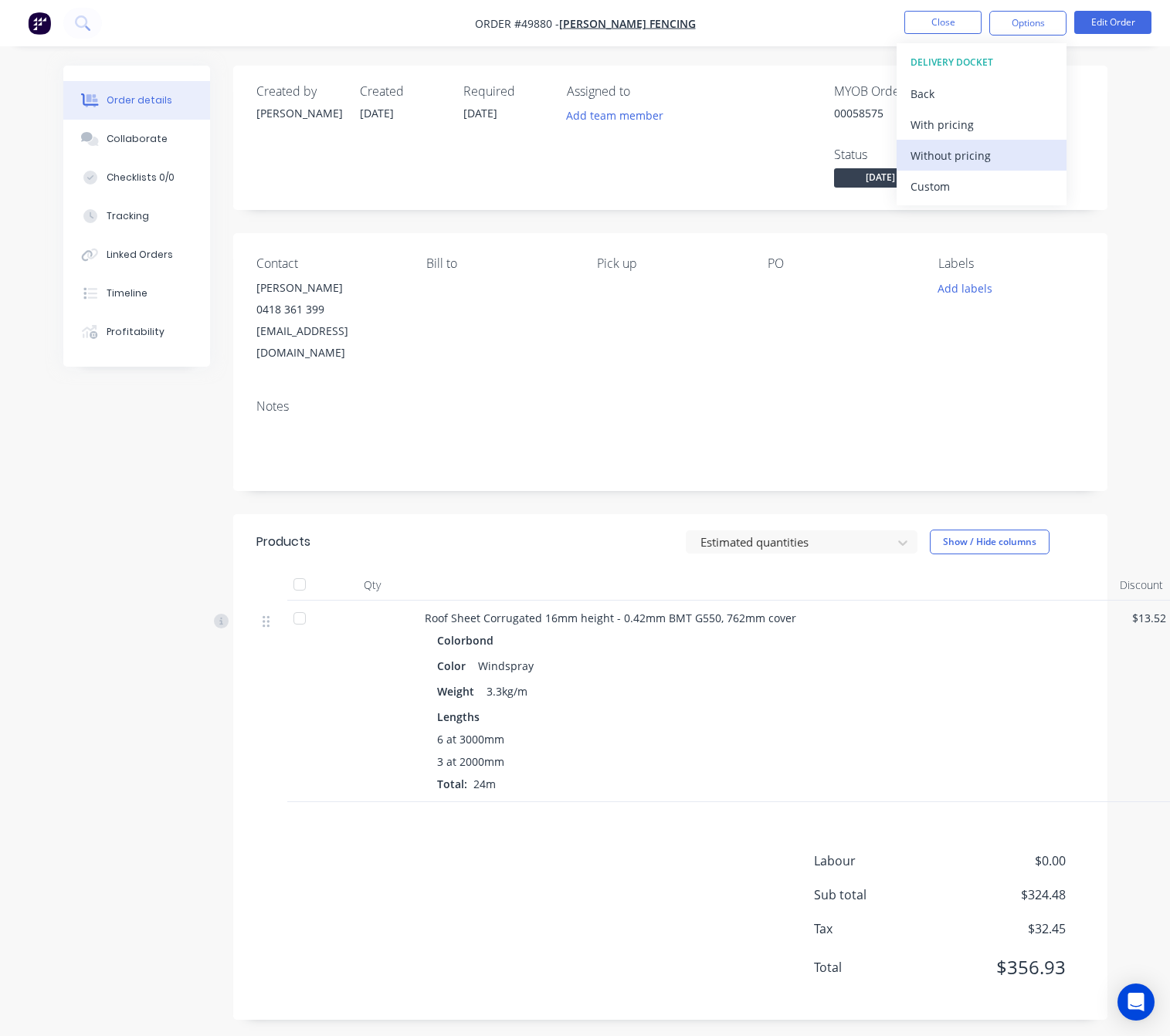
click at [1023, 155] on div "Without pricing" at bounding box center [980, 155] width 142 height 22
drag, startPoint x: 697, startPoint y: 167, endPoint x: 697, endPoint y: 158, distance: 9.0
click at [697, 161] on div "Assigned to Add team member" at bounding box center [644, 137] width 154 height 107
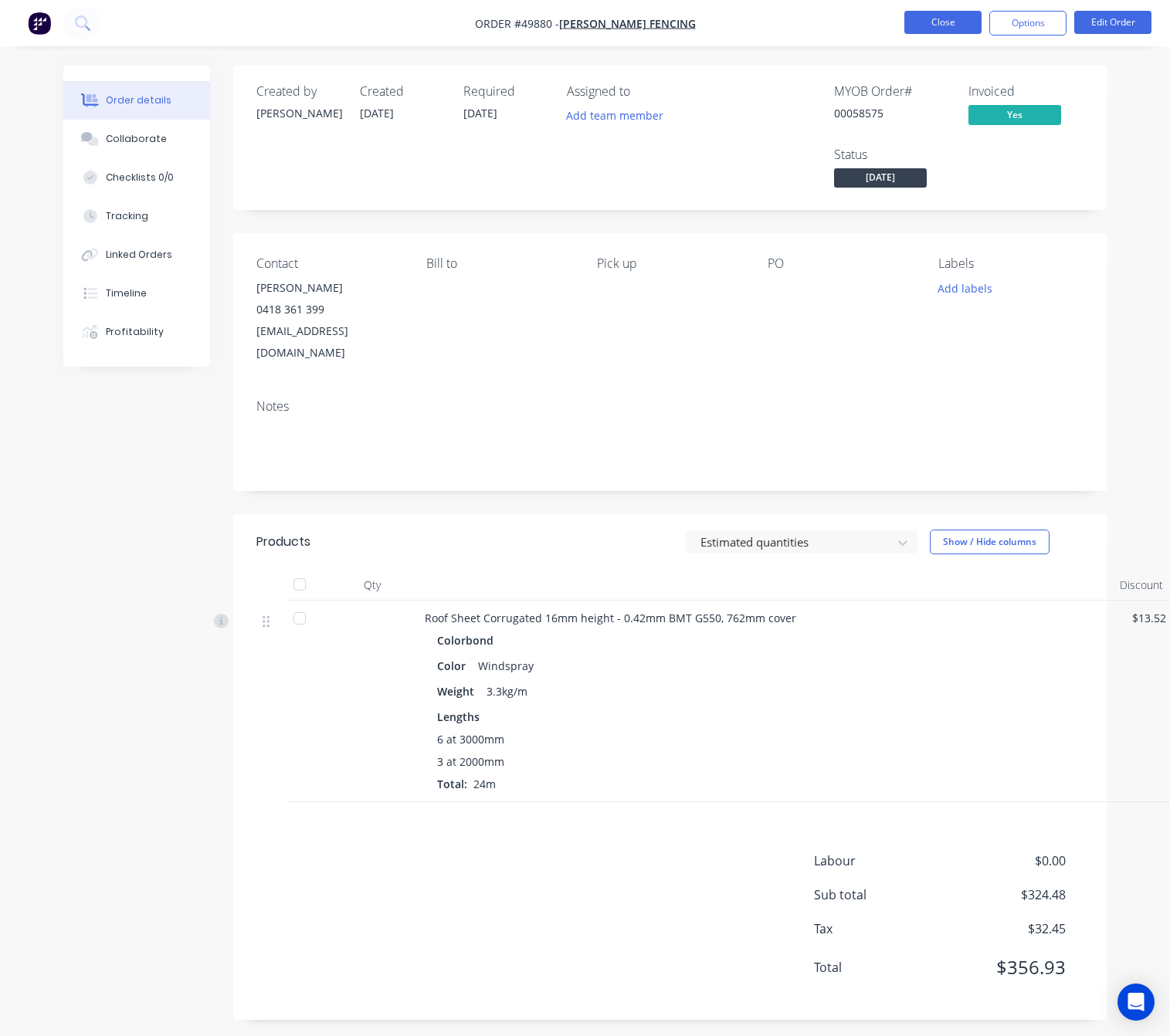
click at [924, 24] on button "Close" at bounding box center [943, 22] width 77 height 23
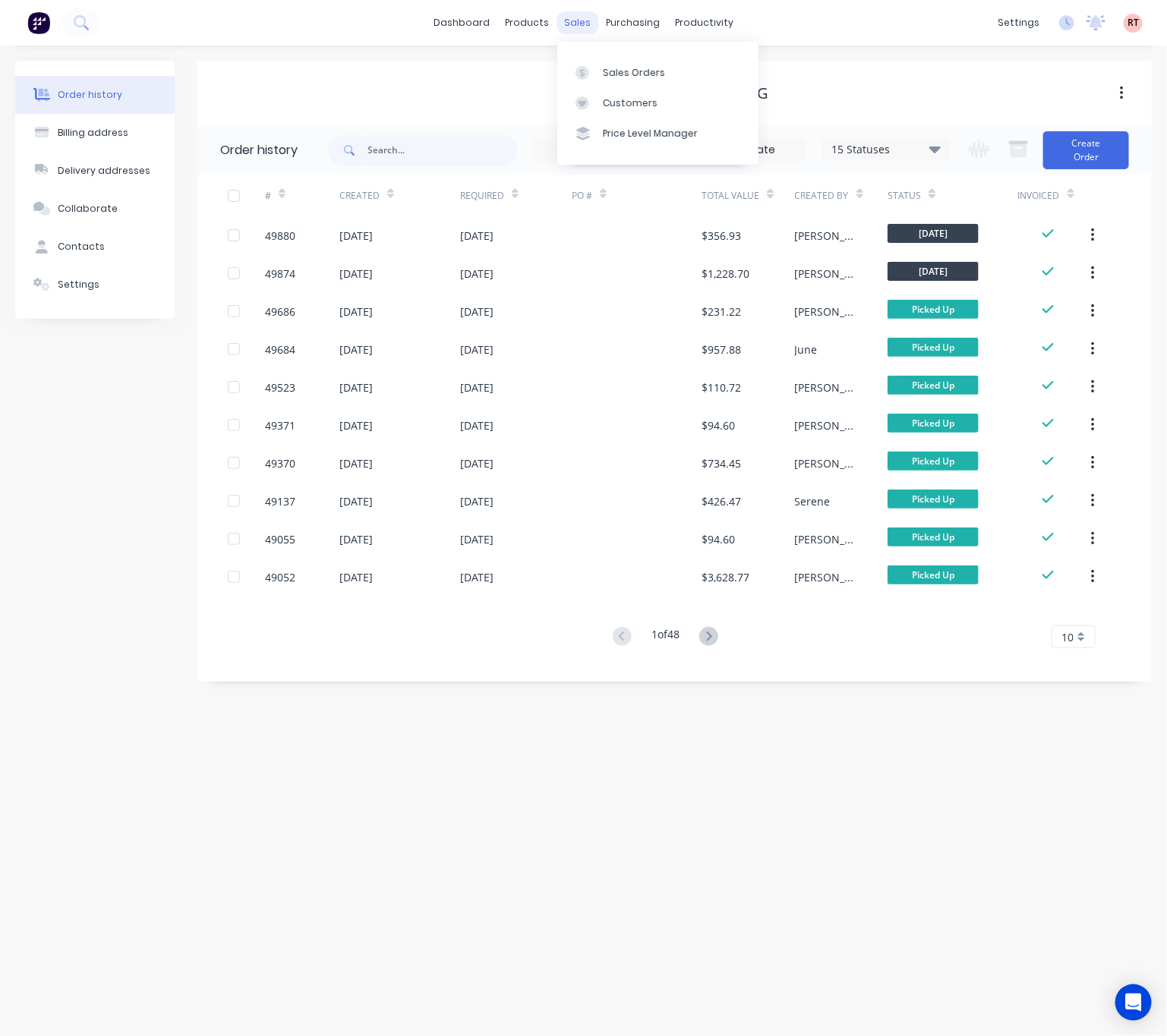
click at [581, 21] on div "sales" at bounding box center [577, 23] width 42 height 23
drag, startPoint x: 866, startPoint y: 82, endPoint x: 853, endPoint y: 80, distance: 13.2
click at [870, 81] on div "[PERSON_NAME] Fencing" at bounding box center [674, 93] width 955 height 27
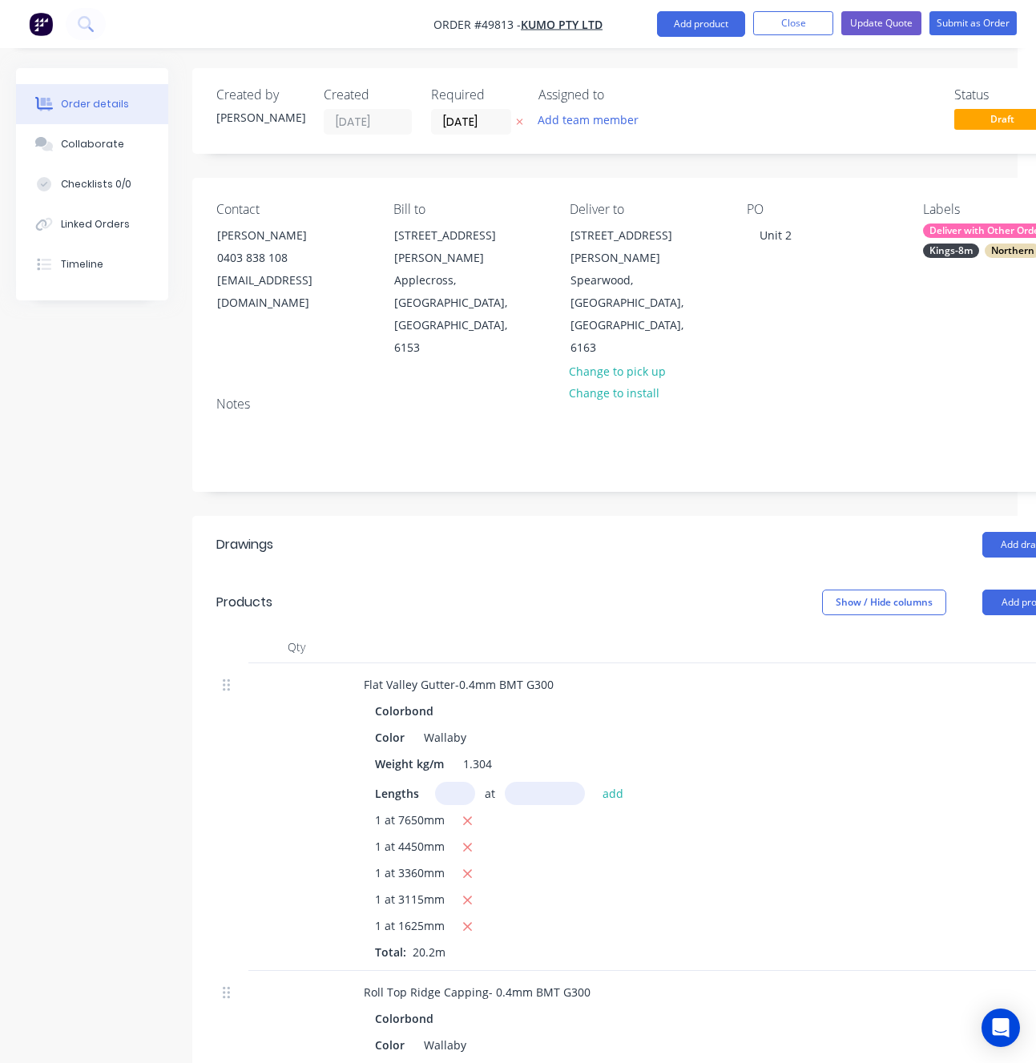
scroll to position [1922, 0]
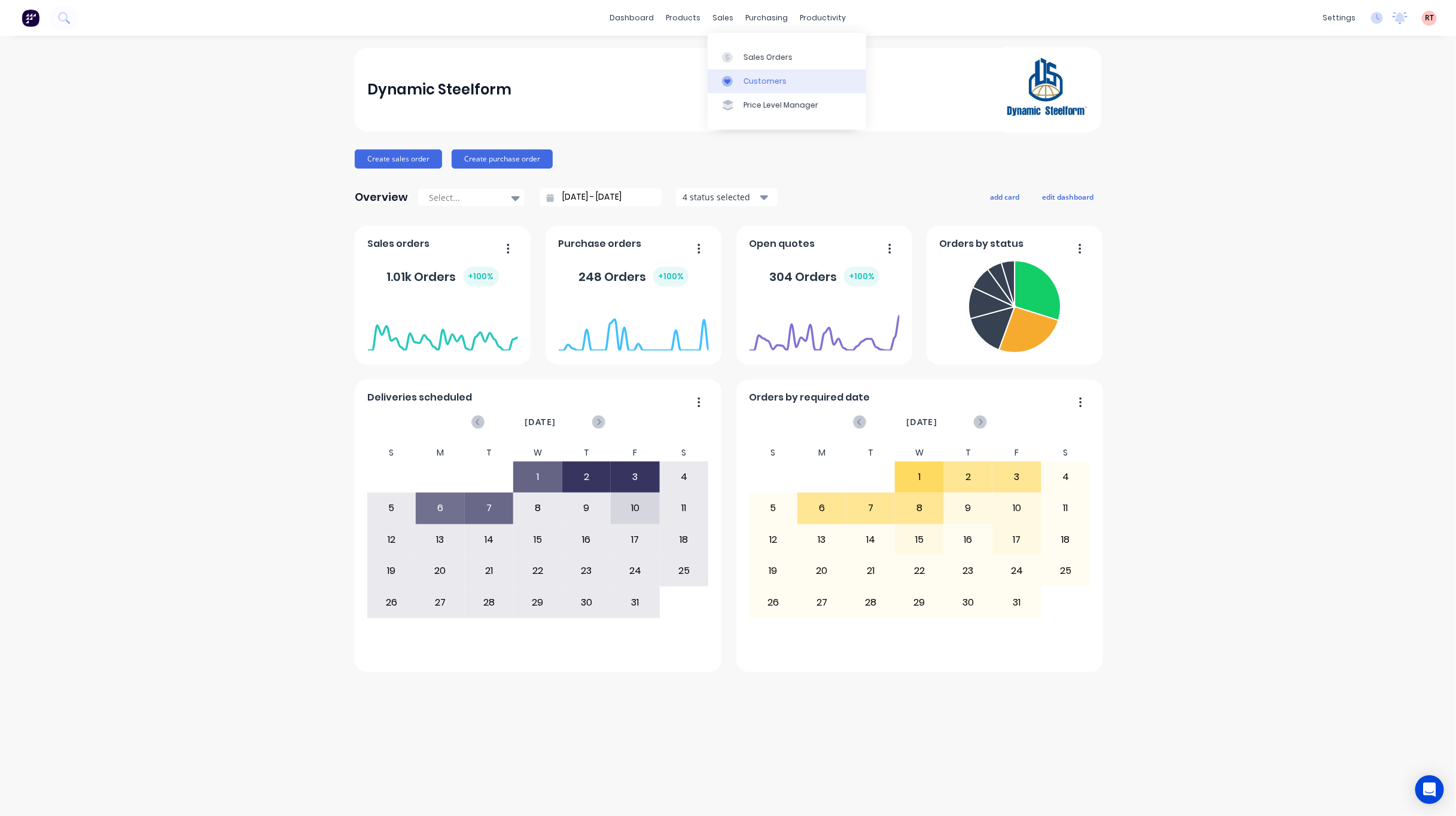
click at [762, 74] on link "Customers" at bounding box center [787, 81] width 158 height 24
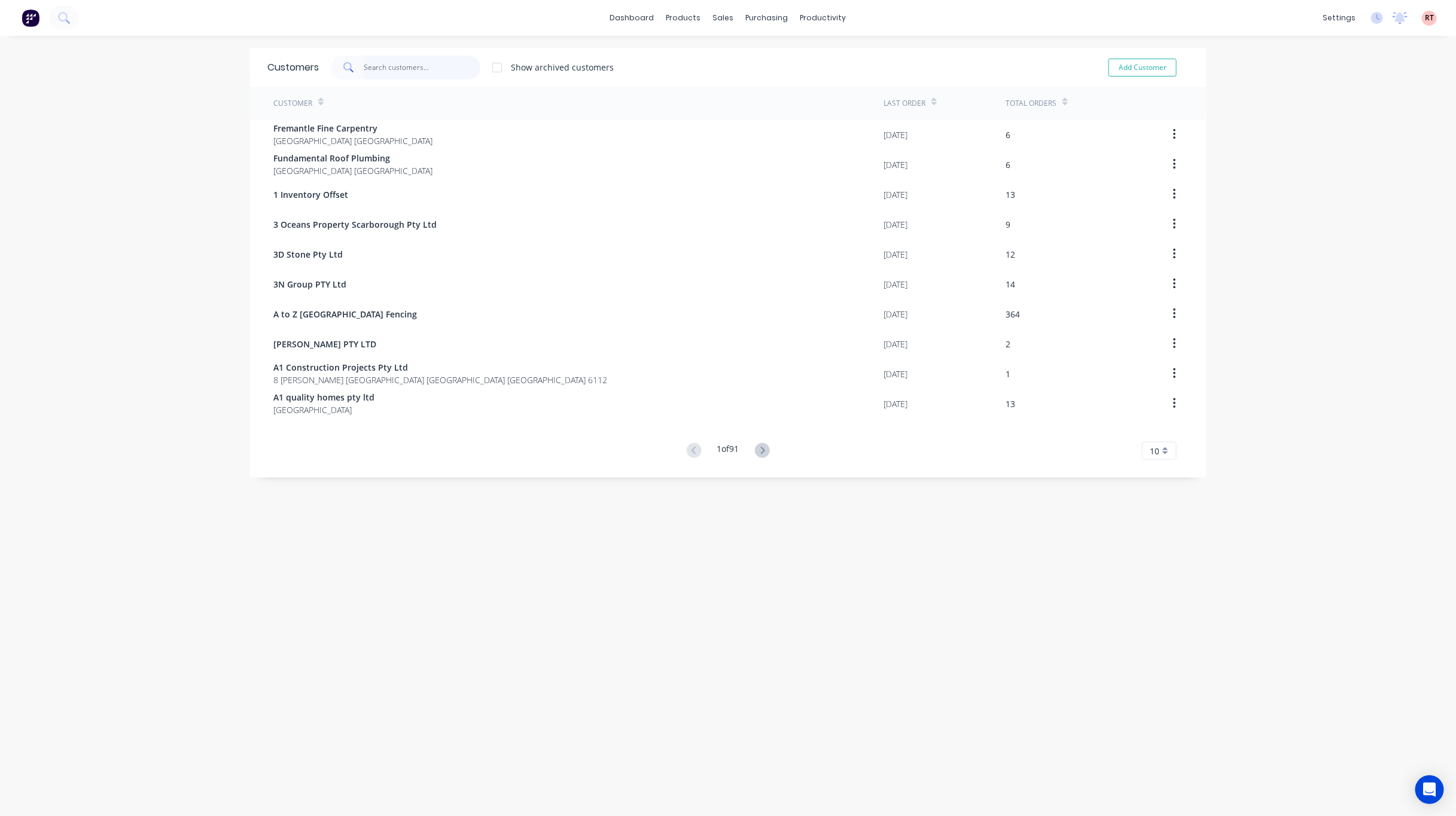
click at [401, 66] on input "text" at bounding box center [423, 67] width 116 height 24
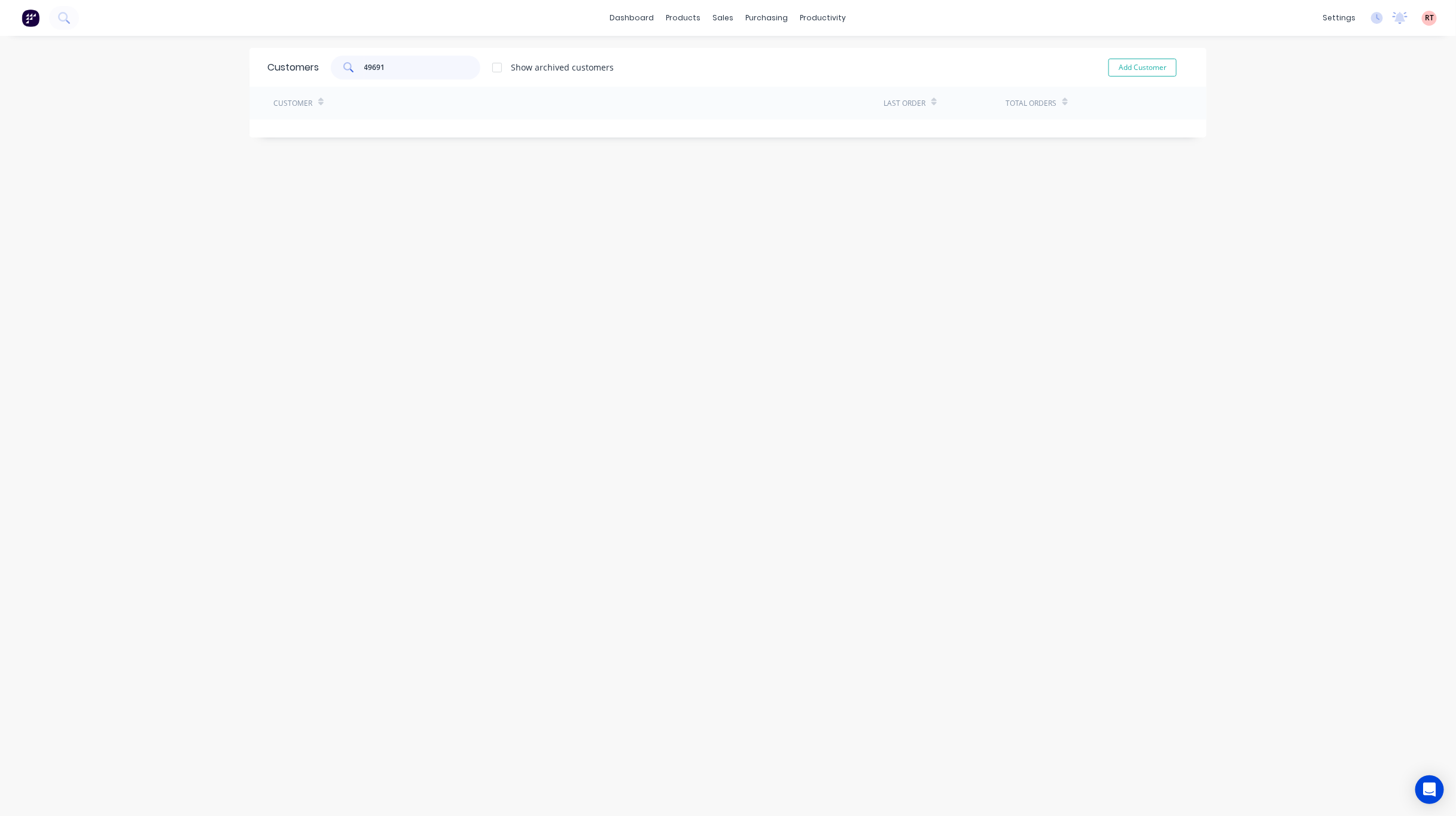
type input "49691"
click at [744, 52] on div "Sales Orders" at bounding box center [762, 57] width 49 height 10
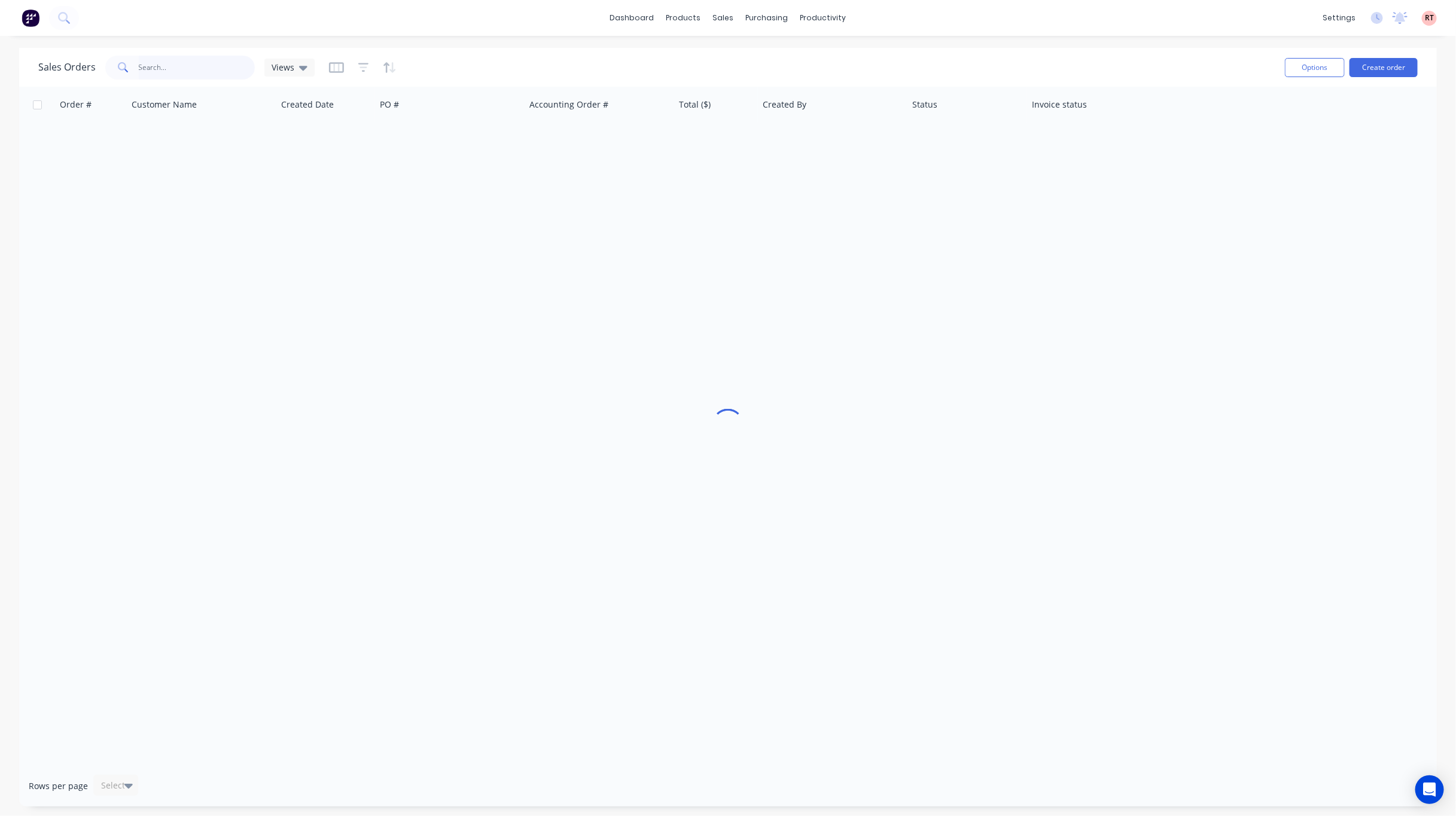
click at [185, 72] on input "text" at bounding box center [197, 67] width 116 height 24
type input "49691"
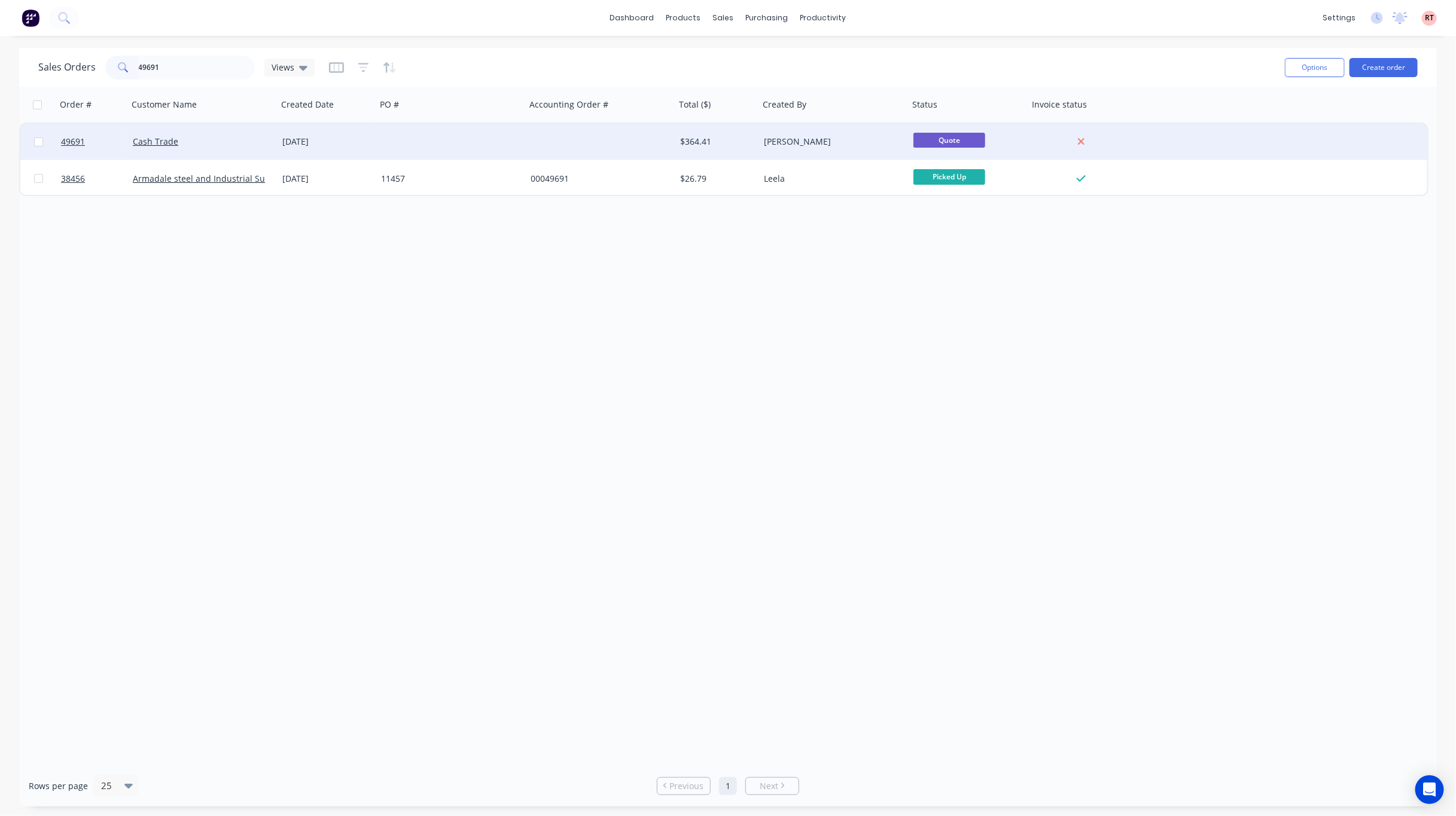
click at [641, 131] on div at bounding box center [600, 142] width 149 height 36
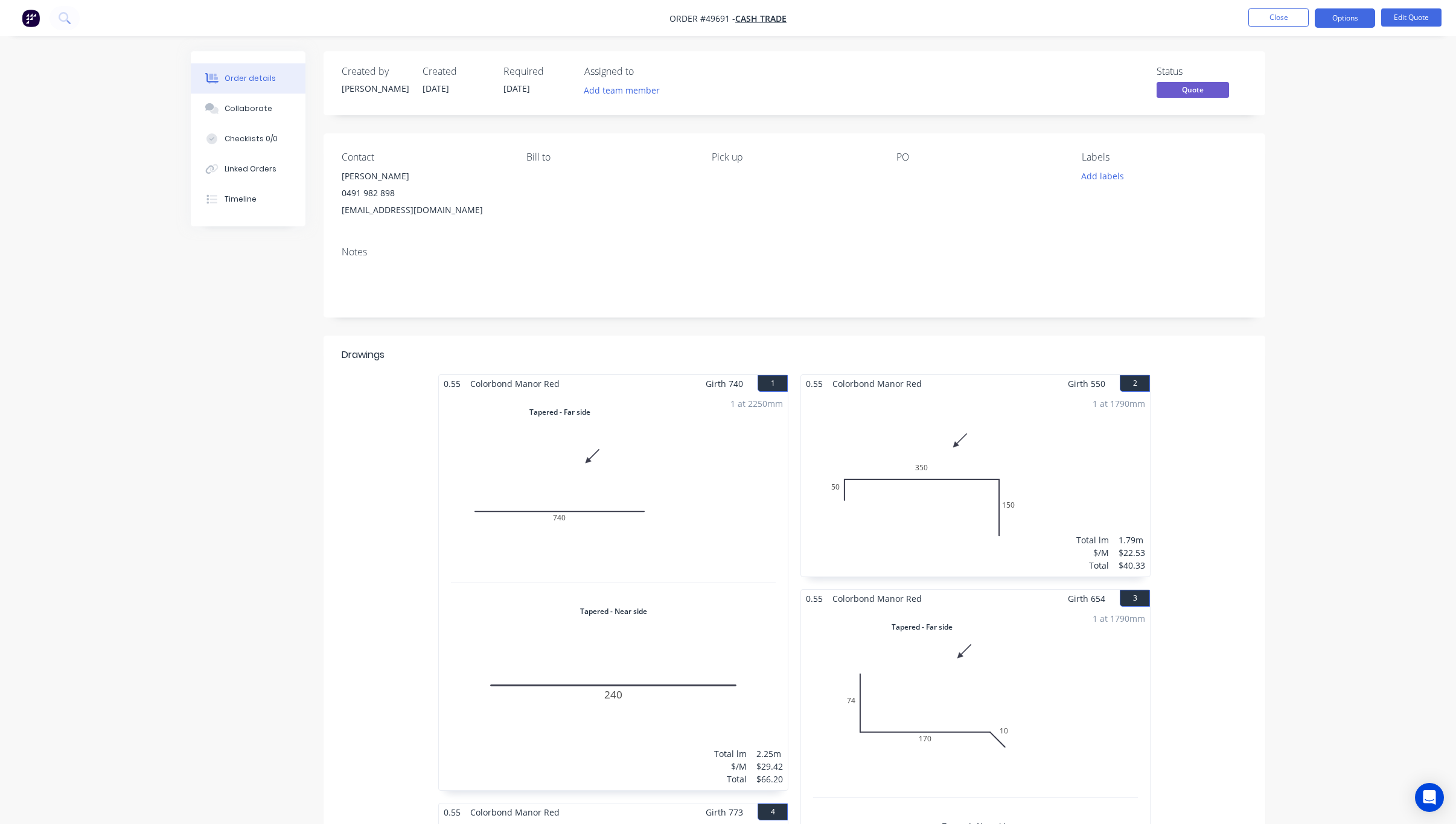
click at [689, 473] on div "1 at 2250mm Total lm $/M Total 2.25m $29.42 $66.20" at bounding box center [613, 592] width 349 height 398
click at [696, 511] on div "1 at 2250mm Total lm $/M Total 2.25m $29.42 $66.20" at bounding box center [613, 592] width 349 height 398
click at [734, 481] on div "1 at 2250mm Total lm $/M Total 2.25m $29.42 $66.20" at bounding box center [613, 592] width 349 height 398
click at [1335, 17] on button "Options" at bounding box center [1345, 18] width 60 height 20
click at [1332, 62] on button "Quote" at bounding box center [1308, 73] width 133 height 24
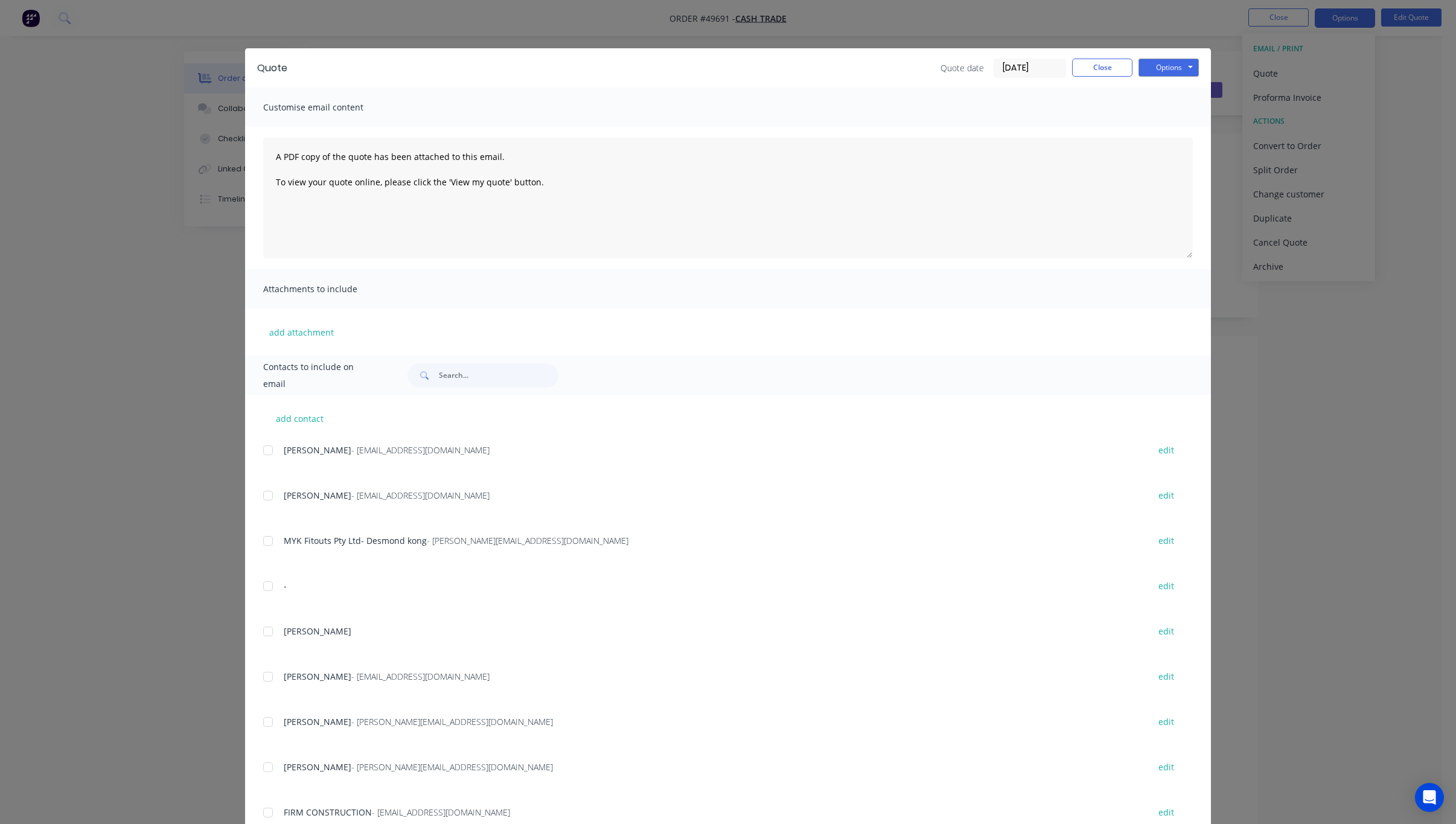
click at [1438, 317] on div "Quote Quote date [DATE] Close Options Preview Print Email Customise email conte…" at bounding box center [728, 412] width 1456 height 824
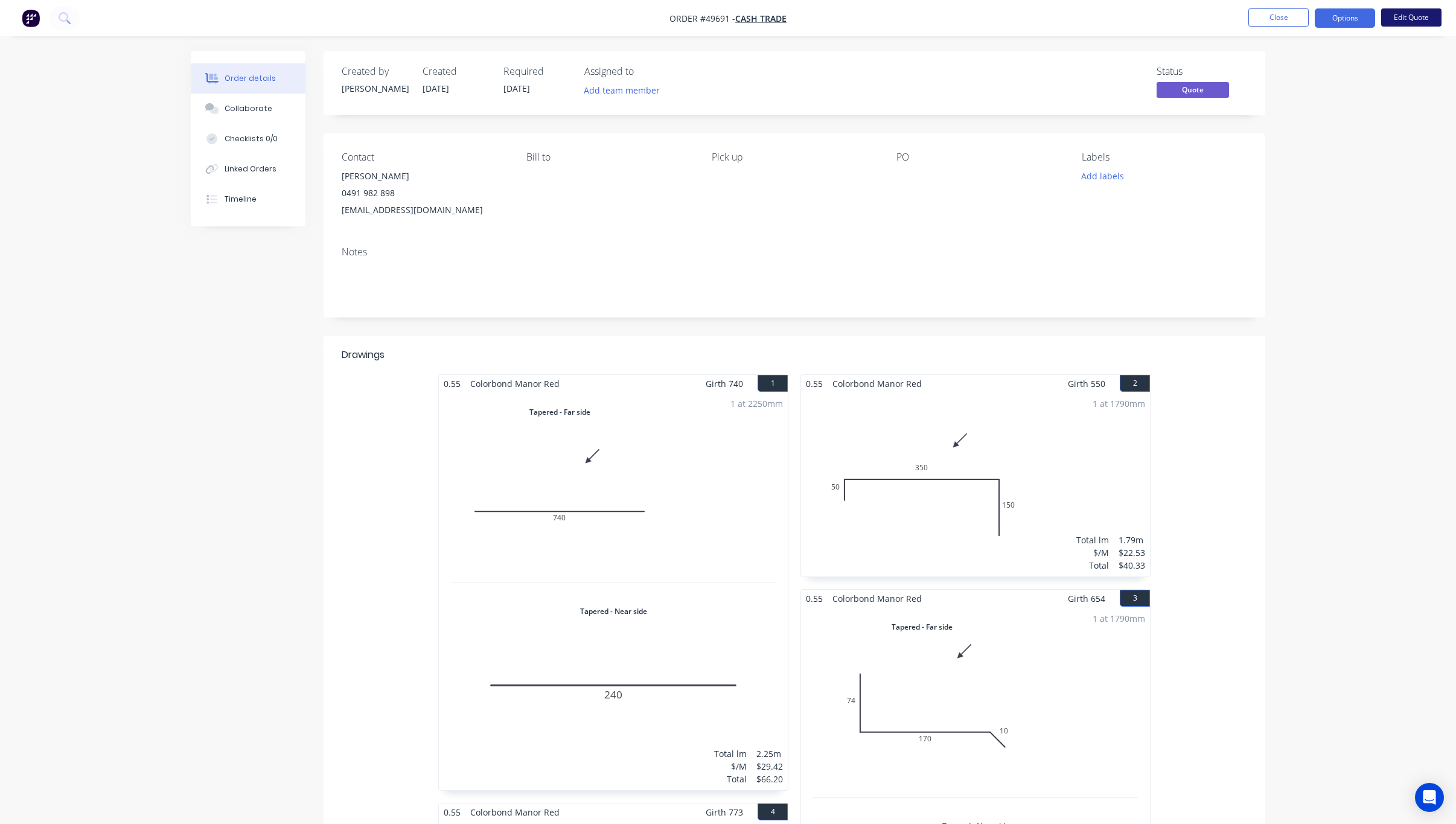
click at [1400, 8] on button "Edit Quote" at bounding box center [1412, 17] width 60 height 18
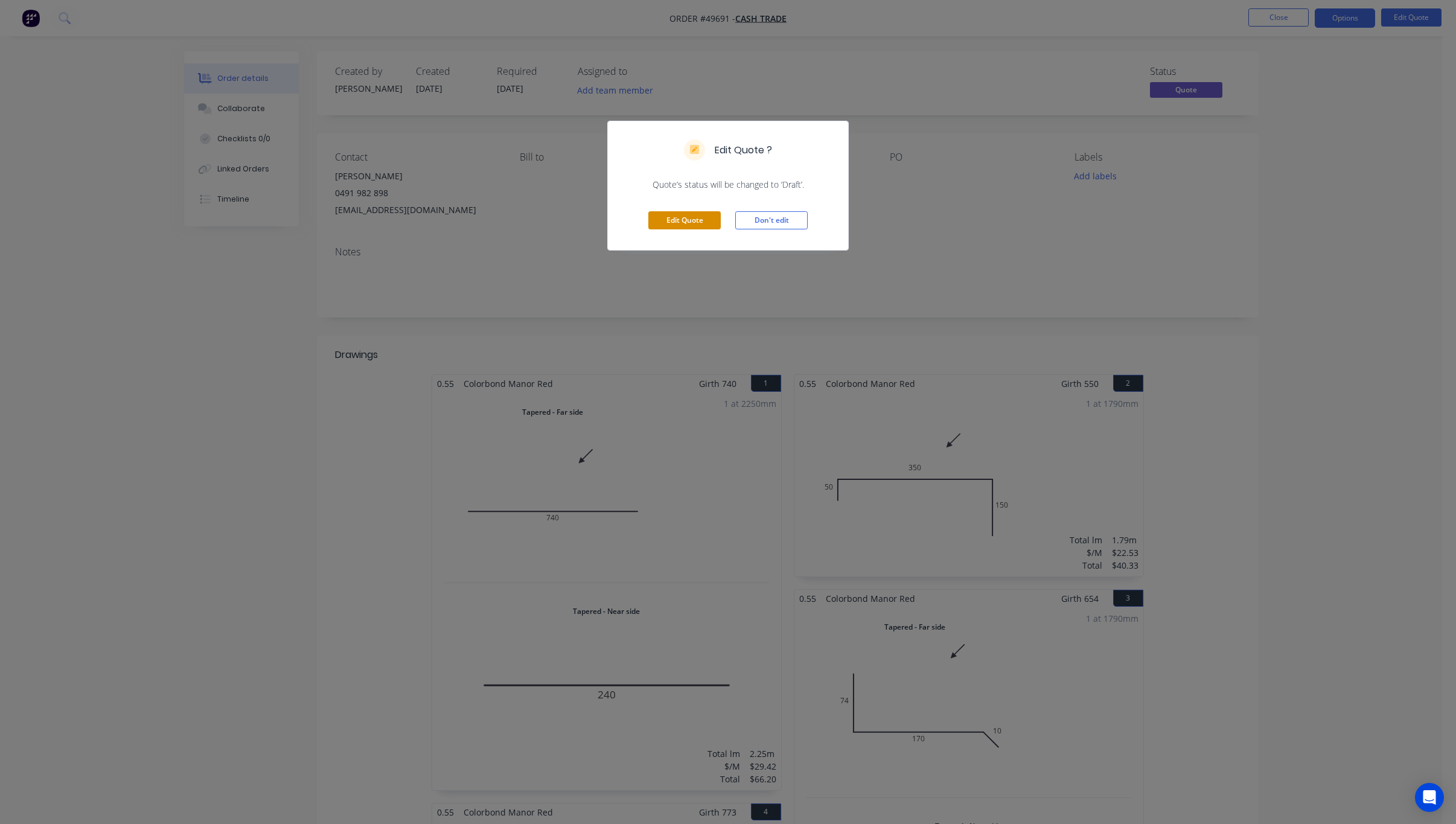
click at [666, 227] on button "Edit Quote" at bounding box center [684, 220] width 72 height 18
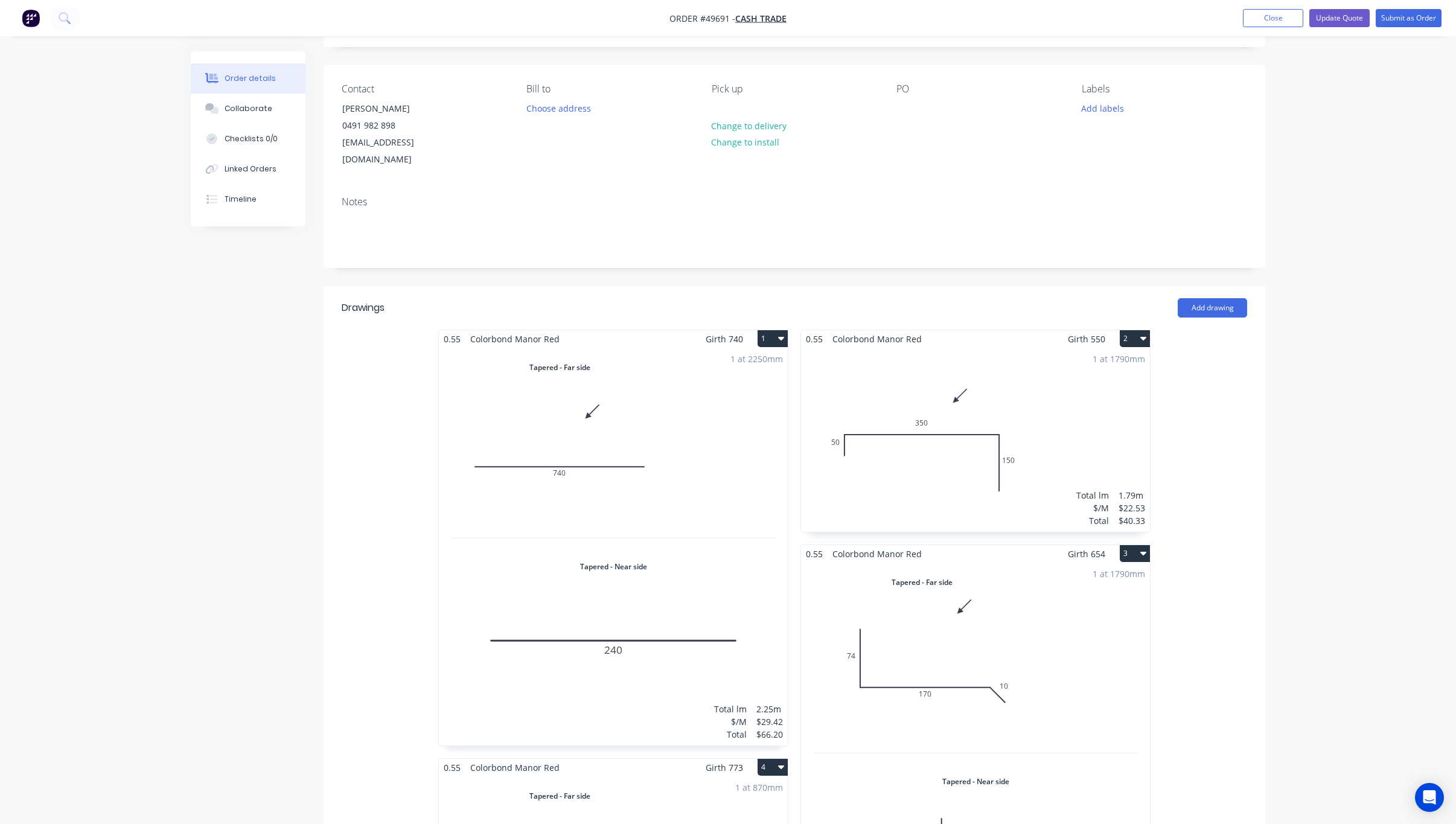
scroll to position [181, 0]
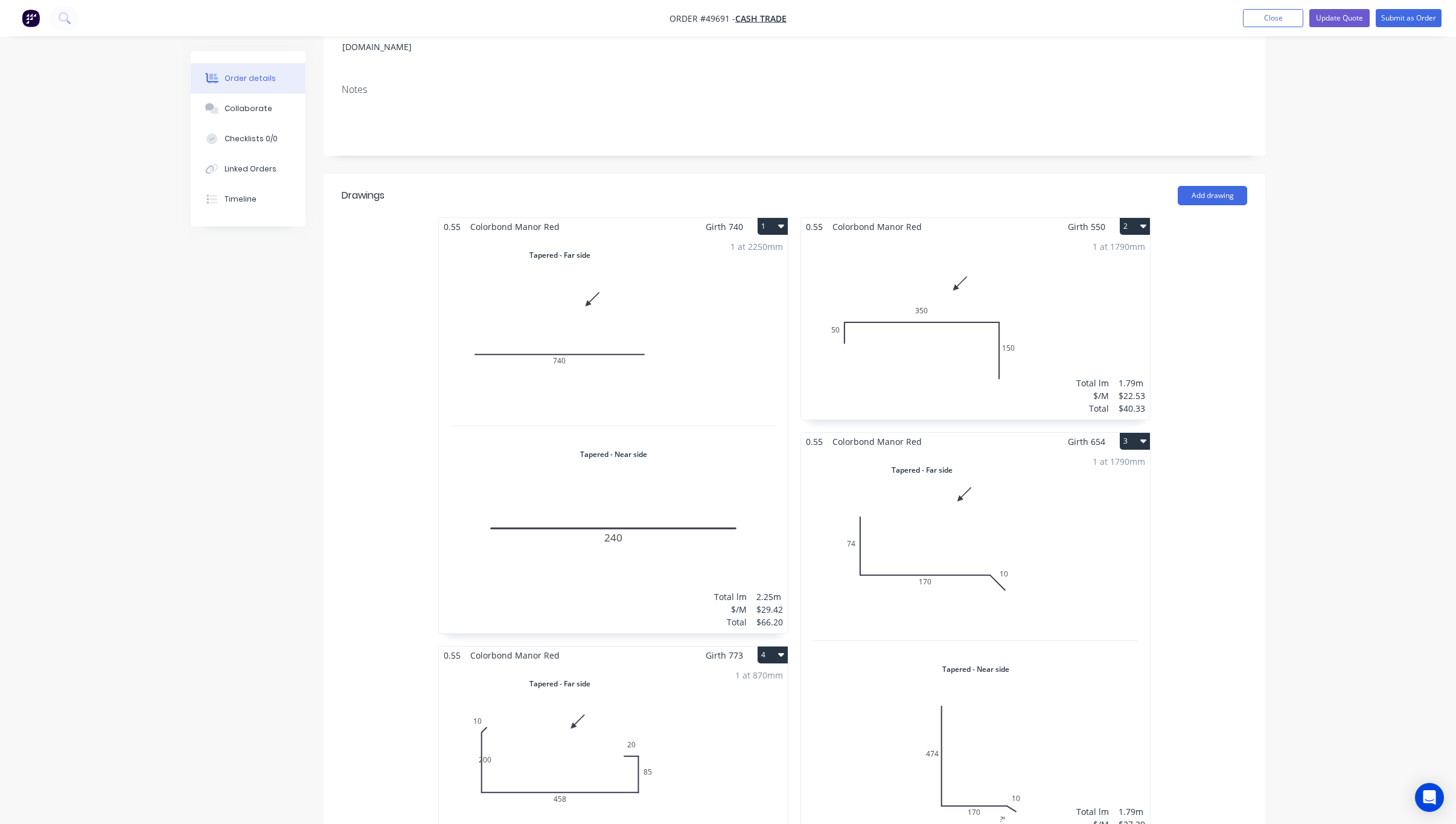
drag, startPoint x: 672, startPoint y: 305, endPoint x: 676, endPoint y: 325, distance: 20.4
click at [676, 325] on div "1 at 2250mm Total lm $/M Total 2.25m $29.42 $66.20" at bounding box center [613, 434] width 349 height 398
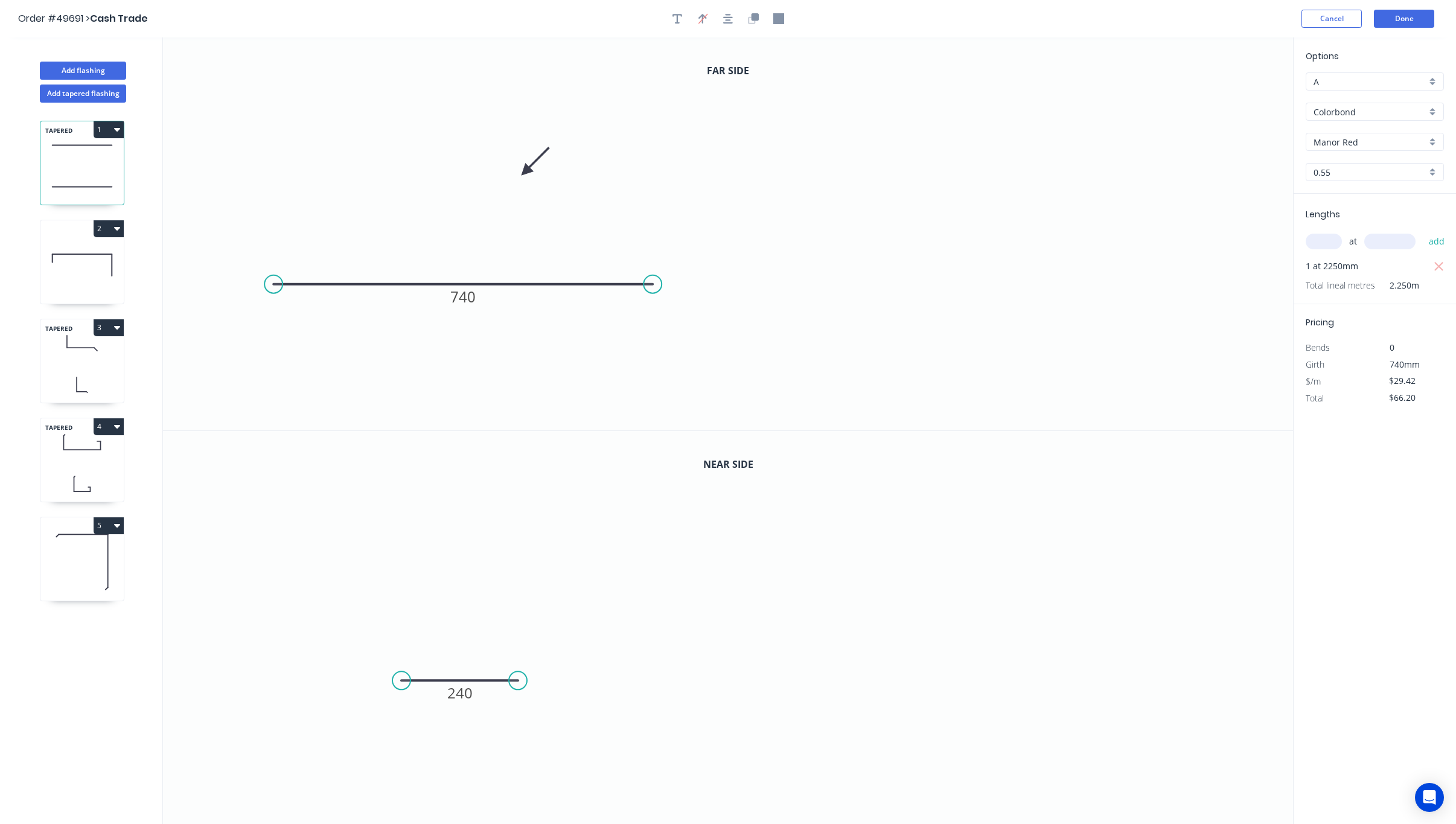
click at [540, 160] on icon "0 740" at bounding box center [727, 234] width 1130 height 393
click at [531, 163] on icon "0 740" at bounding box center [727, 234] width 1130 height 393
click at [529, 165] on icon "0 740" at bounding box center [727, 234] width 1130 height 393
click at [525, 168] on icon at bounding box center [535, 161] width 35 height 35
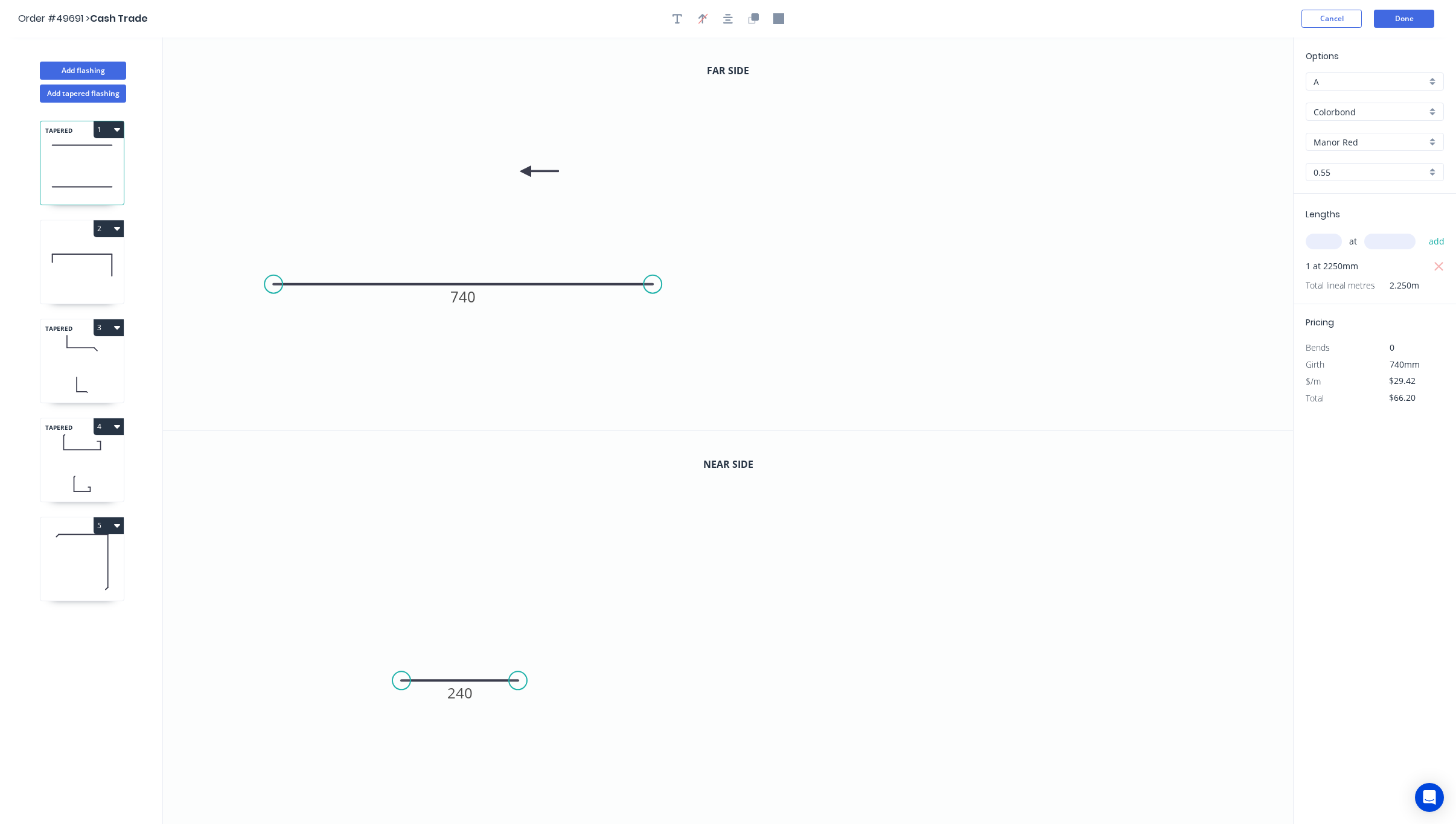
click at [525, 168] on icon "0 740" at bounding box center [727, 234] width 1130 height 393
click at [527, 167] on icon "0 740" at bounding box center [727, 234] width 1130 height 393
click at [528, 170] on icon at bounding box center [539, 171] width 38 height 11
drag, startPoint x: 527, startPoint y: 171, endPoint x: 578, endPoint y: 348, distance: 184.2
click at [578, 348] on icon at bounding box center [588, 357] width 35 height 35
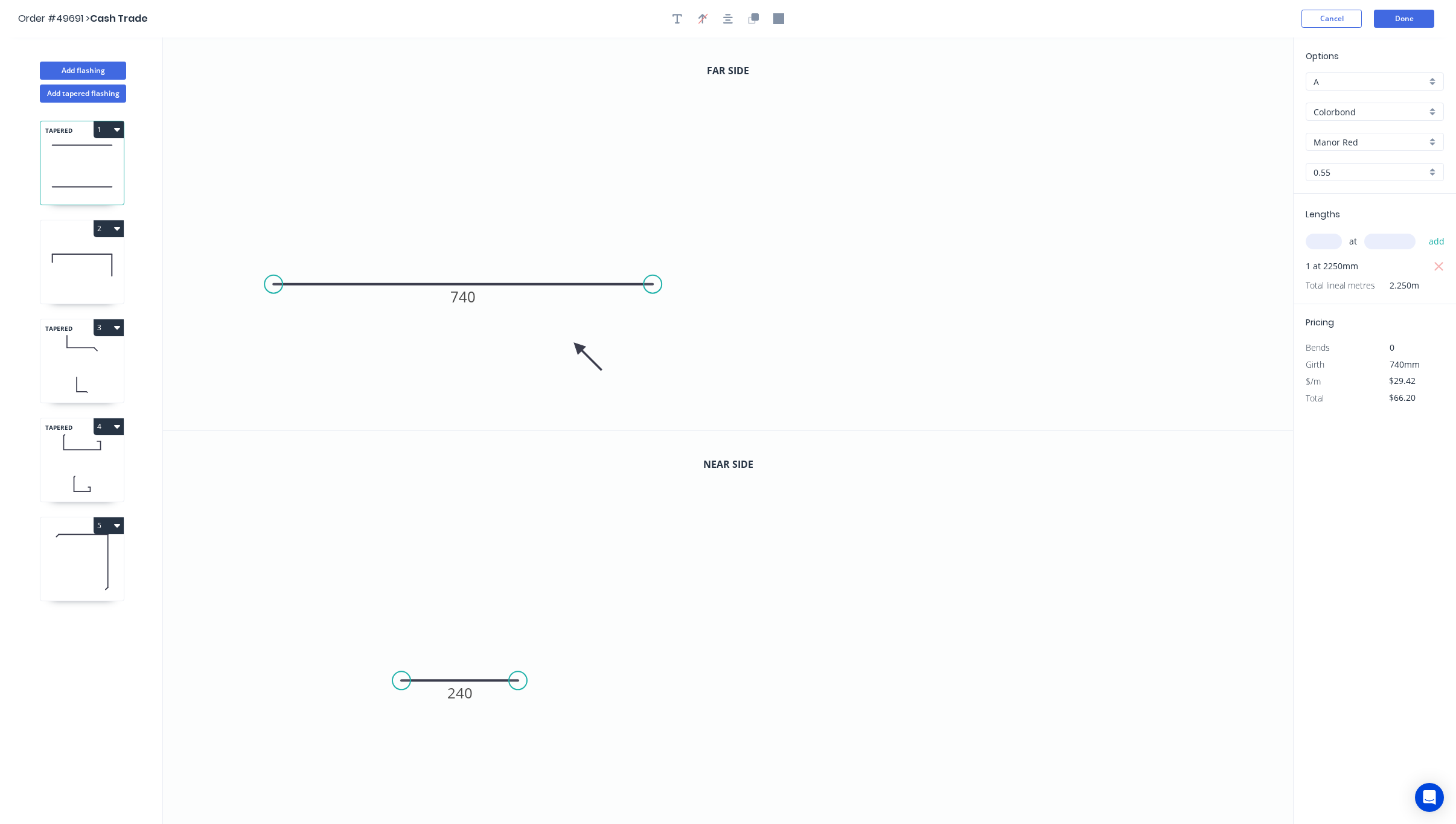
click at [864, 268] on icon "0 740" at bounding box center [727, 234] width 1130 height 393
click at [1418, 20] on button "Done" at bounding box center [1404, 19] width 60 height 18
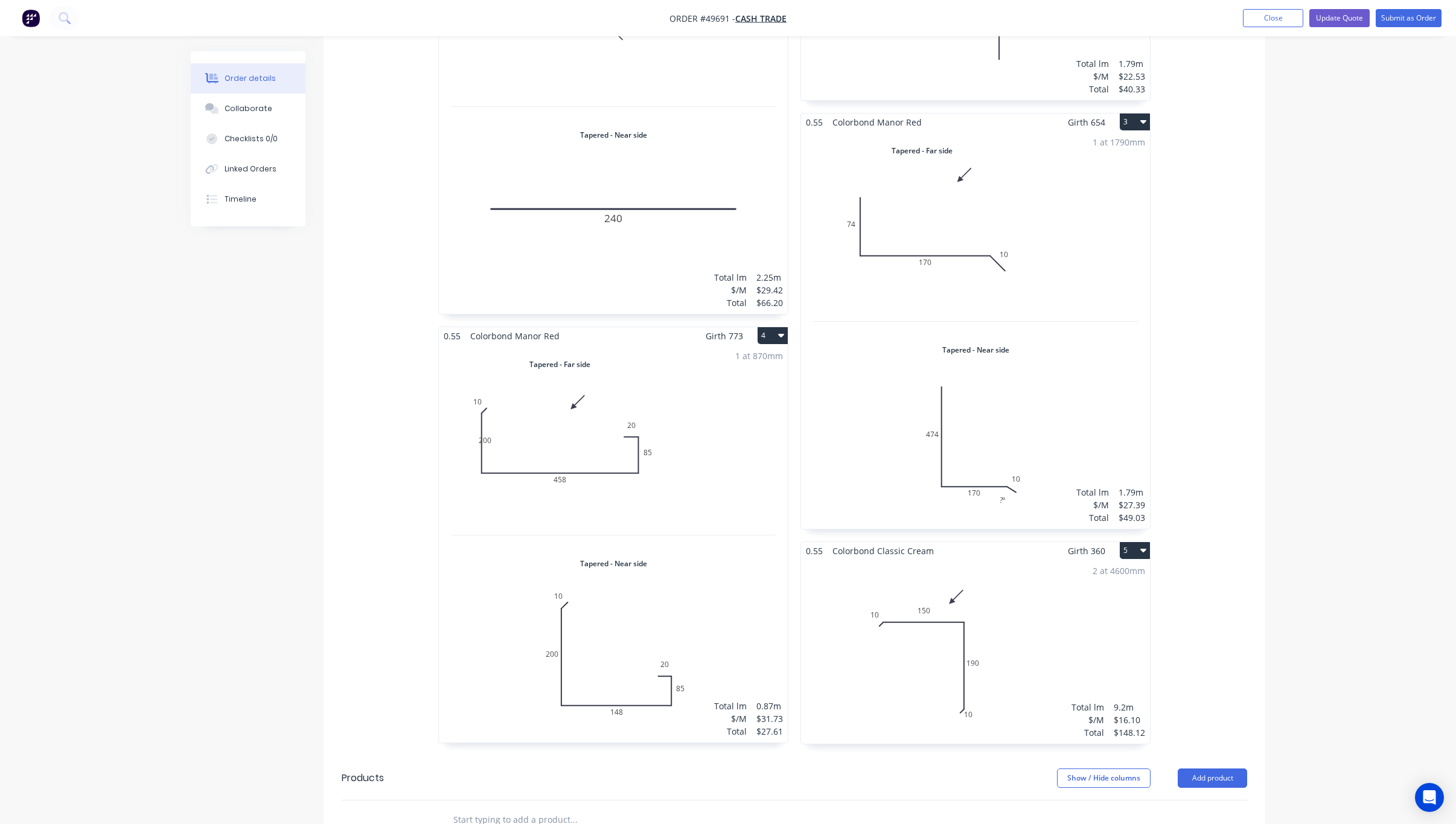
scroll to position [605, 0]
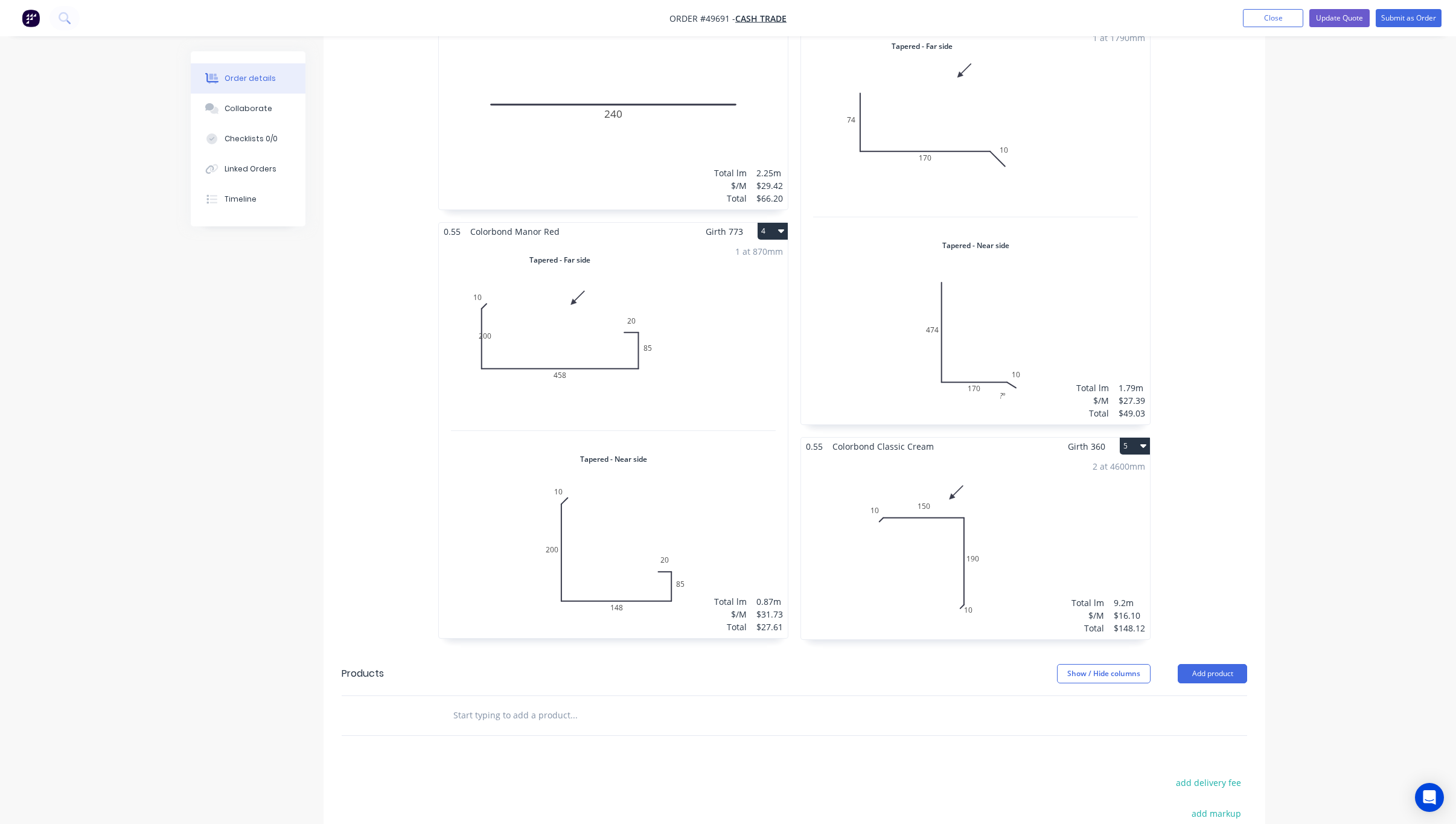
click at [726, 369] on div "1 at 870mm Total lm $/M Total 0.87m $31.73 $27.61" at bounding box center [613, 440] width 349 height 398
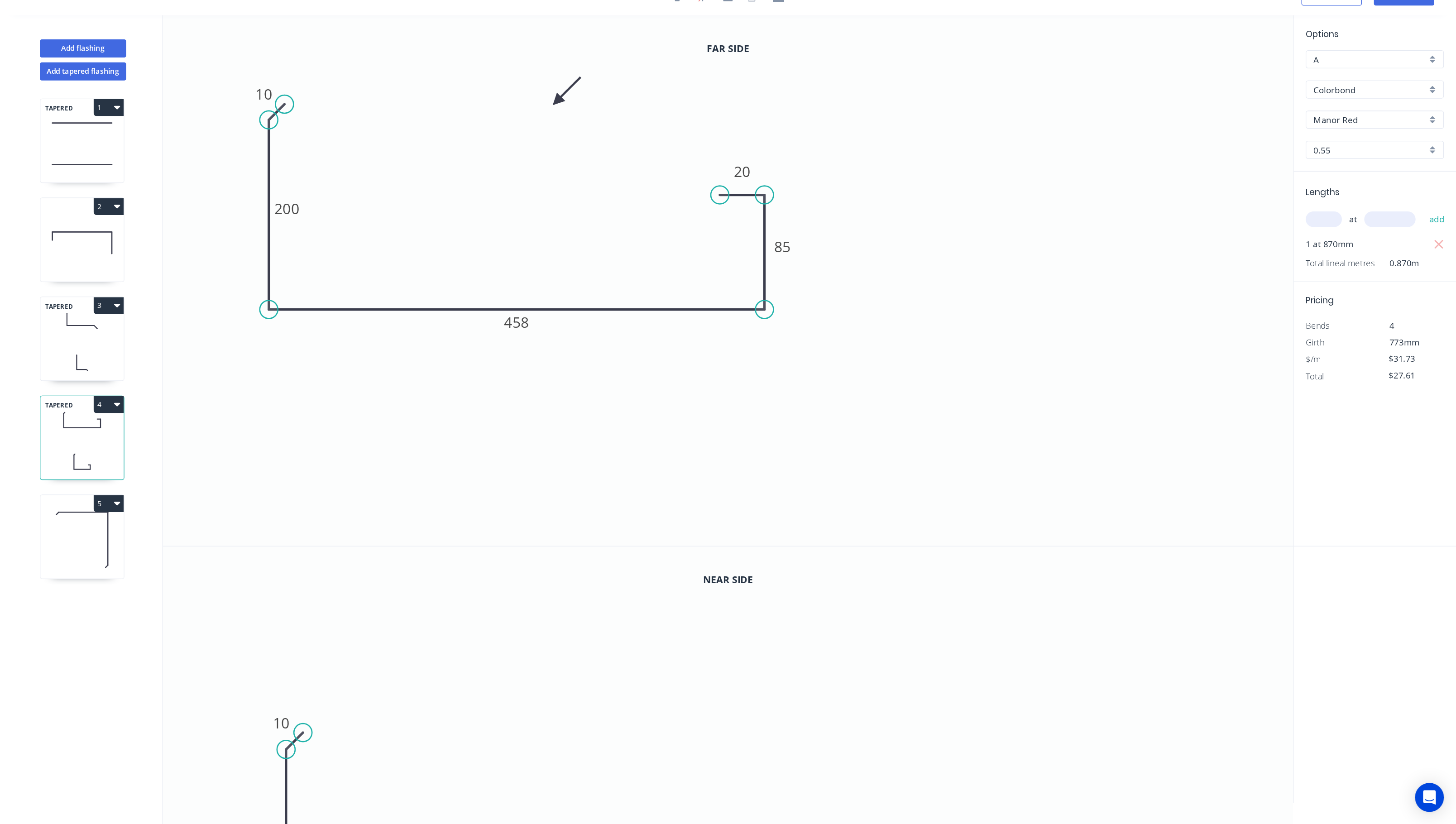
scroll to position [18, 0]
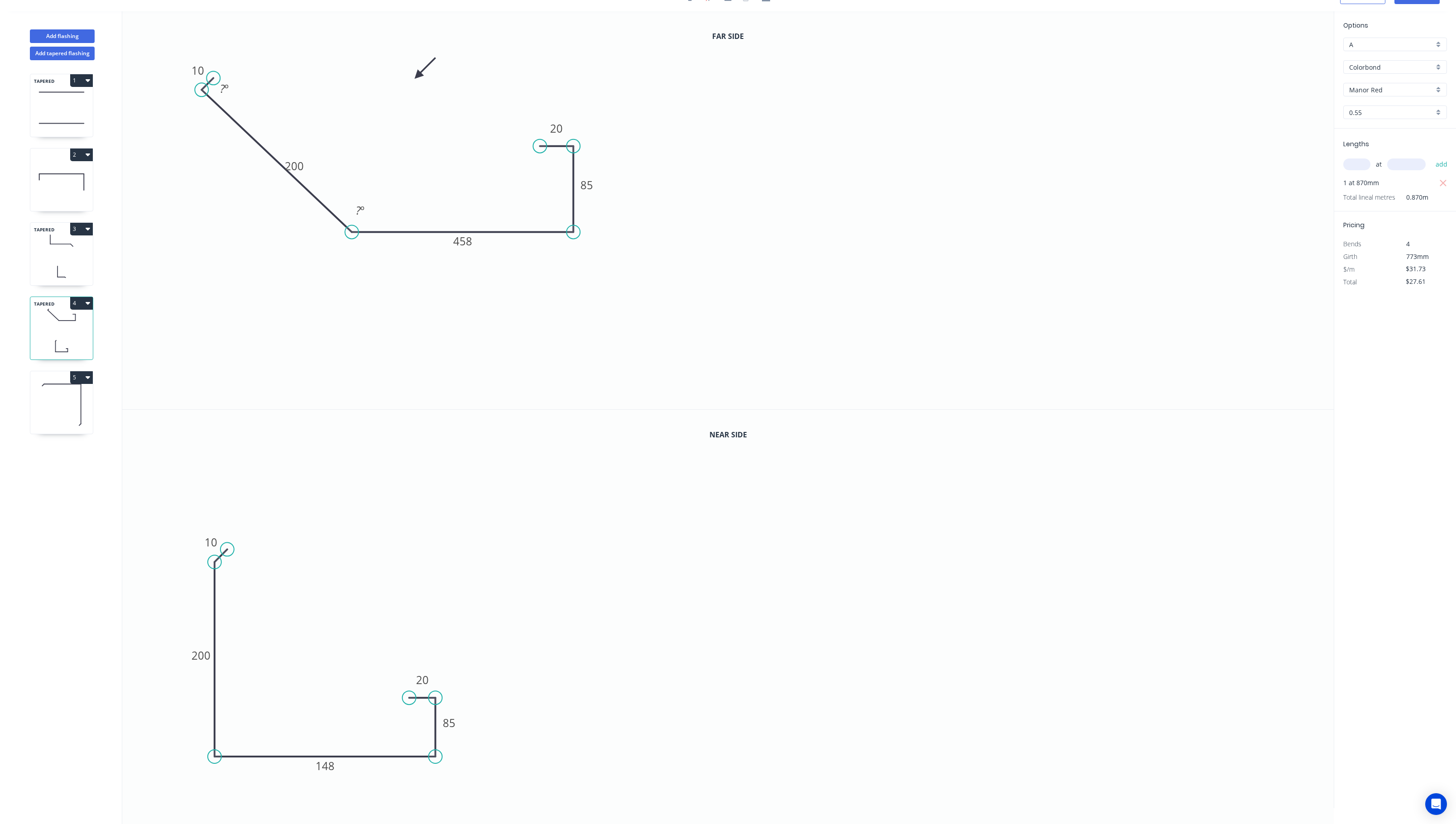
drag, startPoint x: 206, startPoint y: 229, endPoint x: 352, endPoint y: 238, distance: 146.3
click at [352, 238] on circle at bounding box center [352, 232] width 14 height 14
click at [202, 89] on circle at bounding box center [201, 90] width 14 height 14
drag, startPoint x: 202, startPoint y: 90, endPoint x: 357, endPoint y: 51, distance: 159.8
click at [357, 51] on circle at bounding box center [352, 51] width 14 height 14
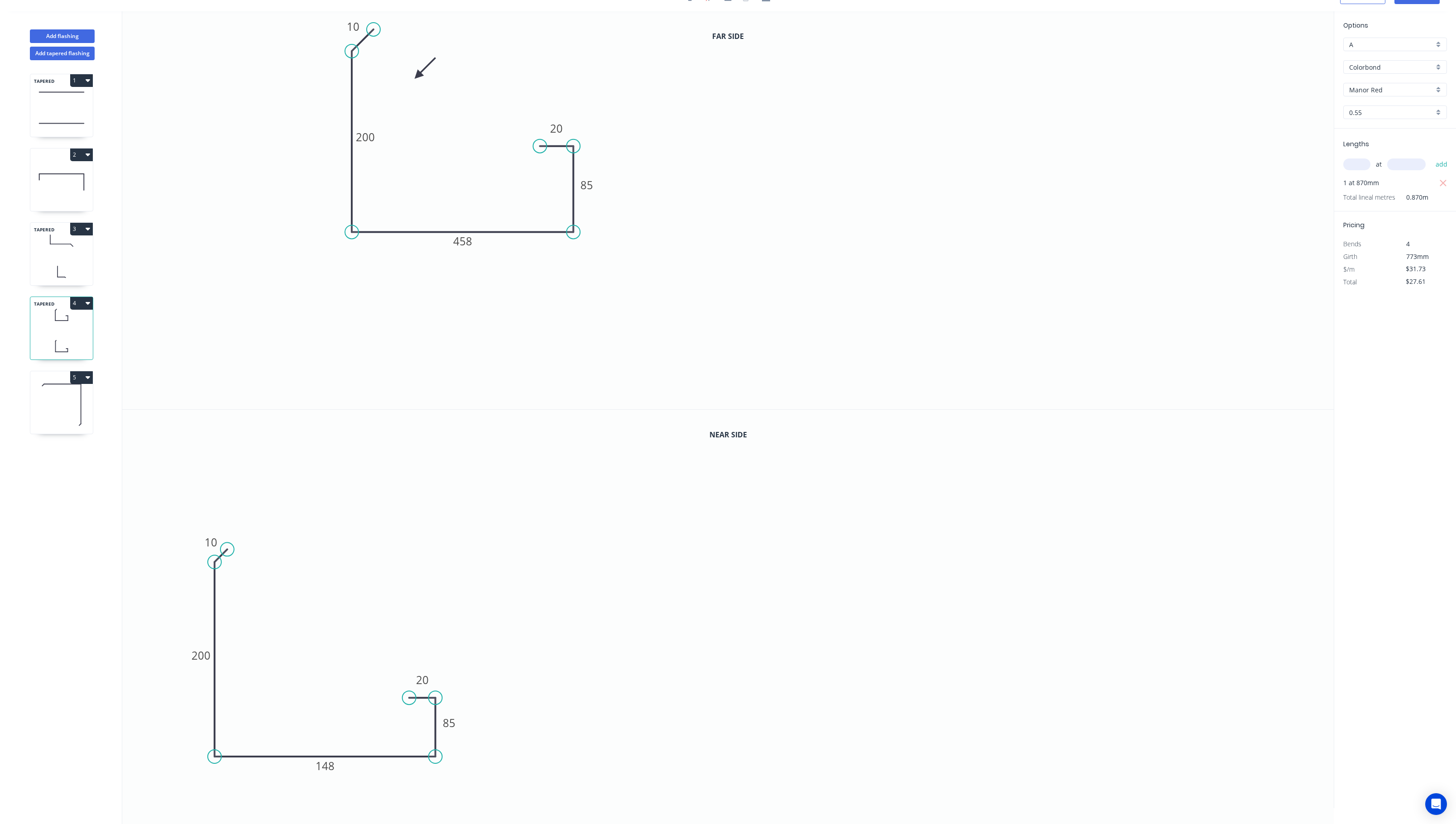
drag, startPoint x: 214, startPoint y: 78, endPoint x: 373, endPoint y: 29, distance: 166.4
click at [373, 29] on circle at bounding box center [374, 29] width 14 height 14
click at [462, 245] on tspan "458" at bounding box center [463, 241] width 19 height 15
click at [540, 306] on icon "0 10 200 148 85 20" at bounding box center [727, 210] width 1211 height 398
type input "$22.76"
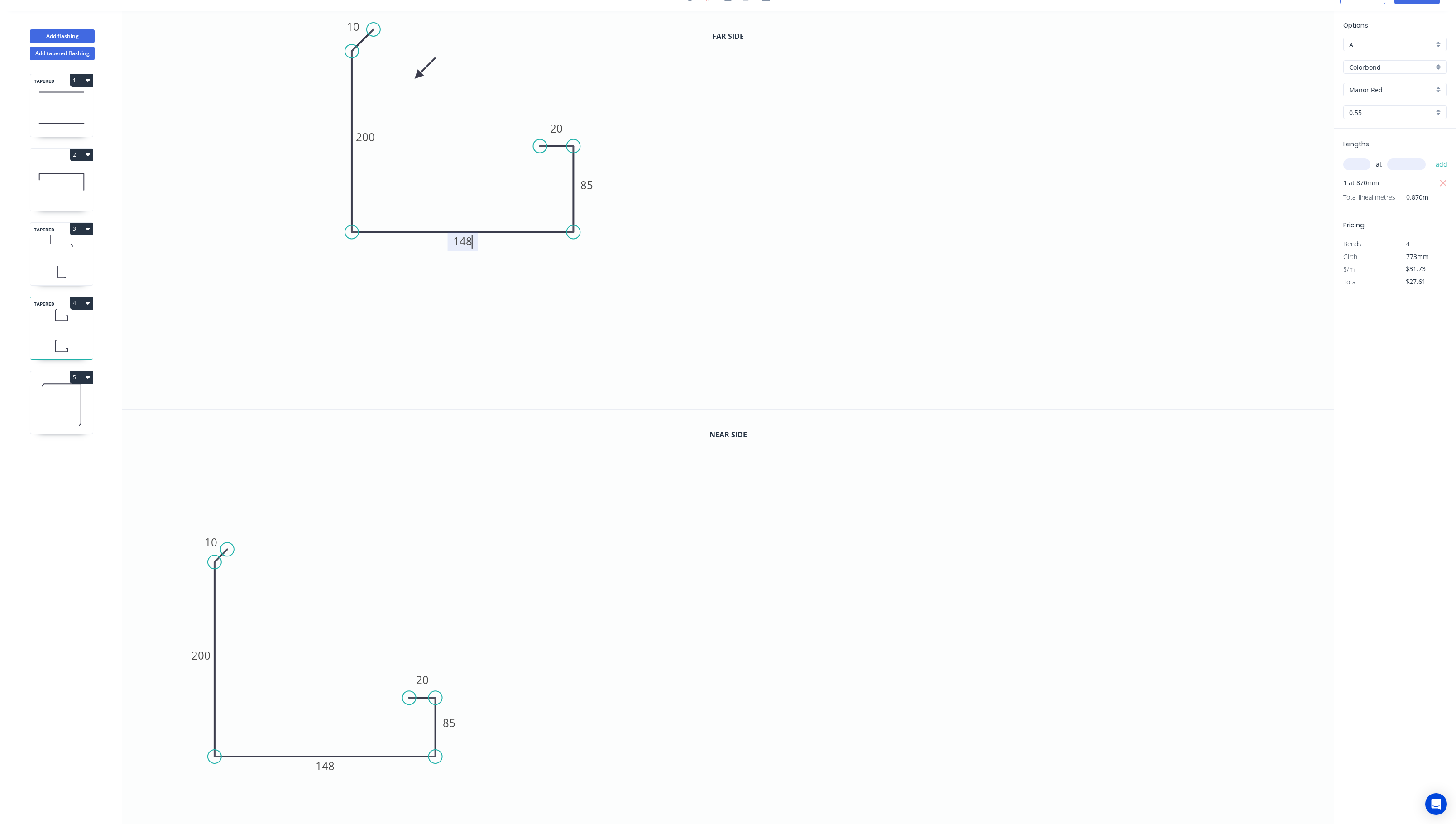
type input "$19.80"
click at [426, 72] on icon "0 10 200 148 85 20" at bounding box center [727, 210] width 1211 height 398
click at [421, 72] on icon at bounding box center [425, 68] width 26 height 26
click at [421, 72] on icon at bounding box center [428, 76] width 29 height 8
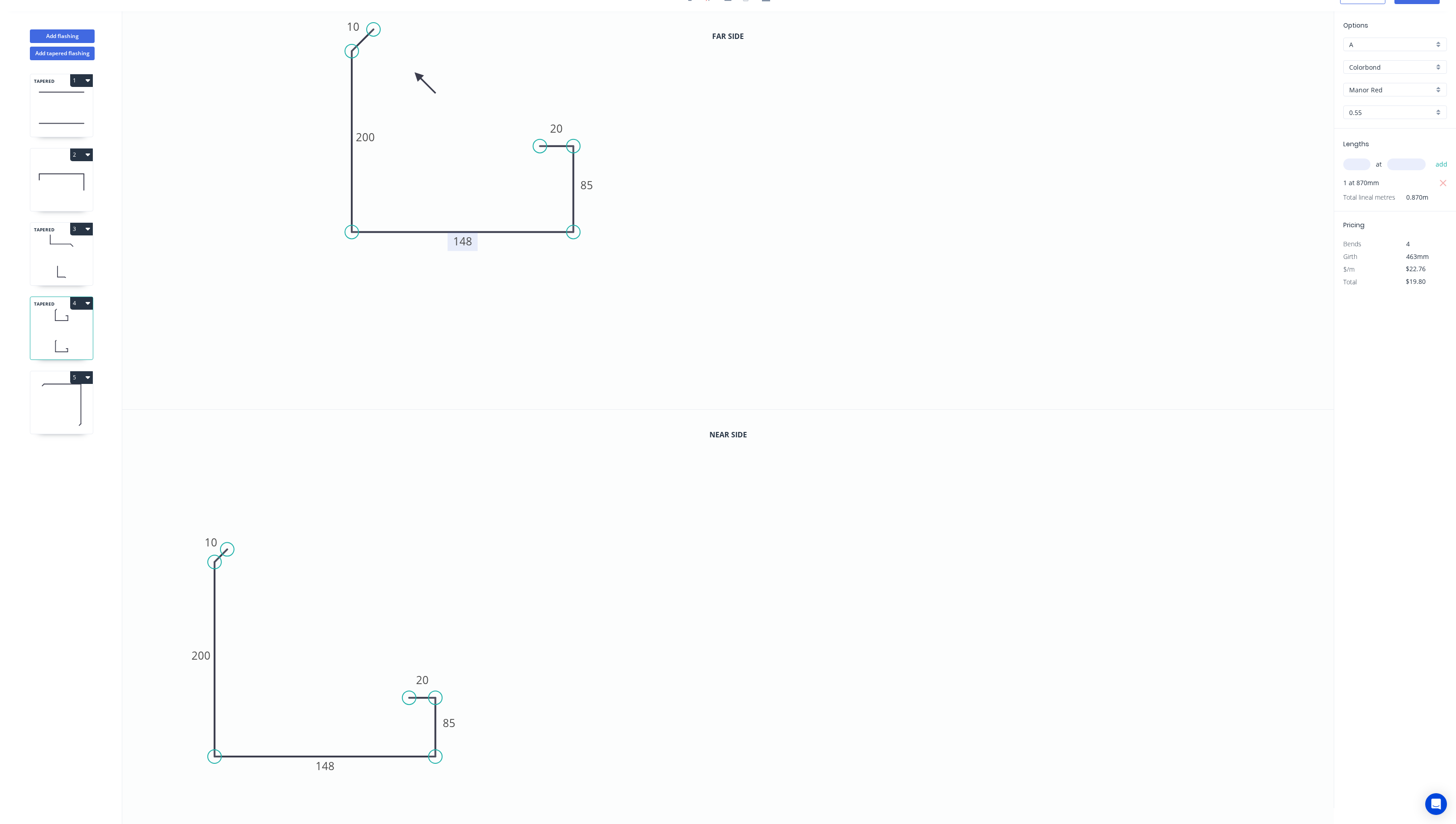
click at [421, 72] on icon "0 10 200 148 85 20" at bounding box center [727, 210] width 1211 height 398
click at [419, 77] on icon at bounding box center [425, 83] width 26 height 26
click at [419, 78] on icon at bounding box center [418, 86] width 8 height 29
drag, startPoint x: 414, startPoint y: 78, endPoint x: 348, endPoint y: 269, distance: 202.1
click at [348, 269] on icon "0 10 200 148 85 20" at bounding box center [727, 210] width 1211 height 398
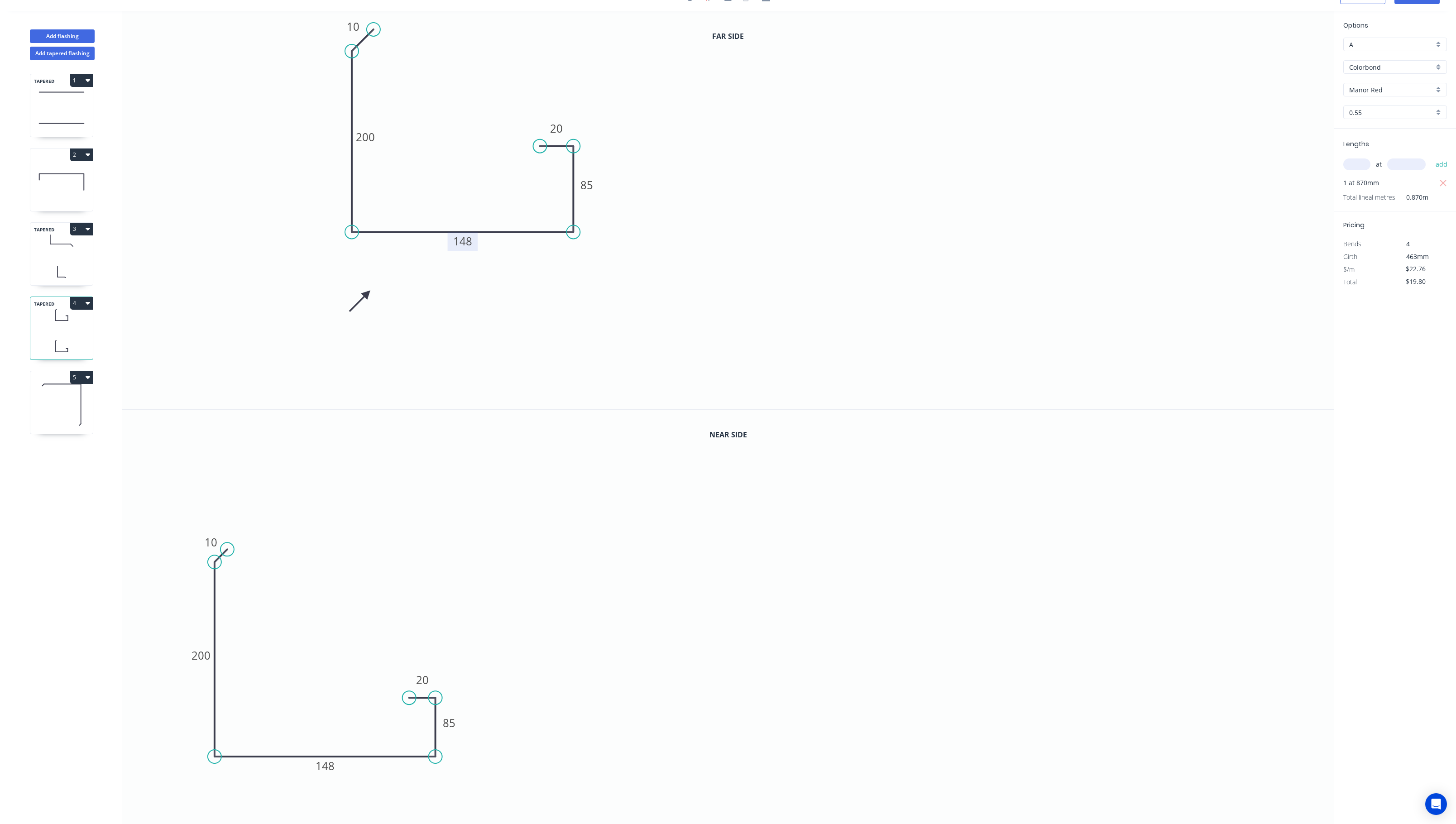
drag, startPoint x: 415, startPoint y: 76, endPoint x: 365, endPoint y: 286, distance: 215.9
click at [365, 288] on icon at bounding box center [360, 301] width 26 height 26
drag, startPoint x: 432, startPoint y: 753, endPoint x: 588, endPoint y: 743, distance: 156.3
click at [642, 618] on circle at bounding box center [644, 756] width 14 height 14
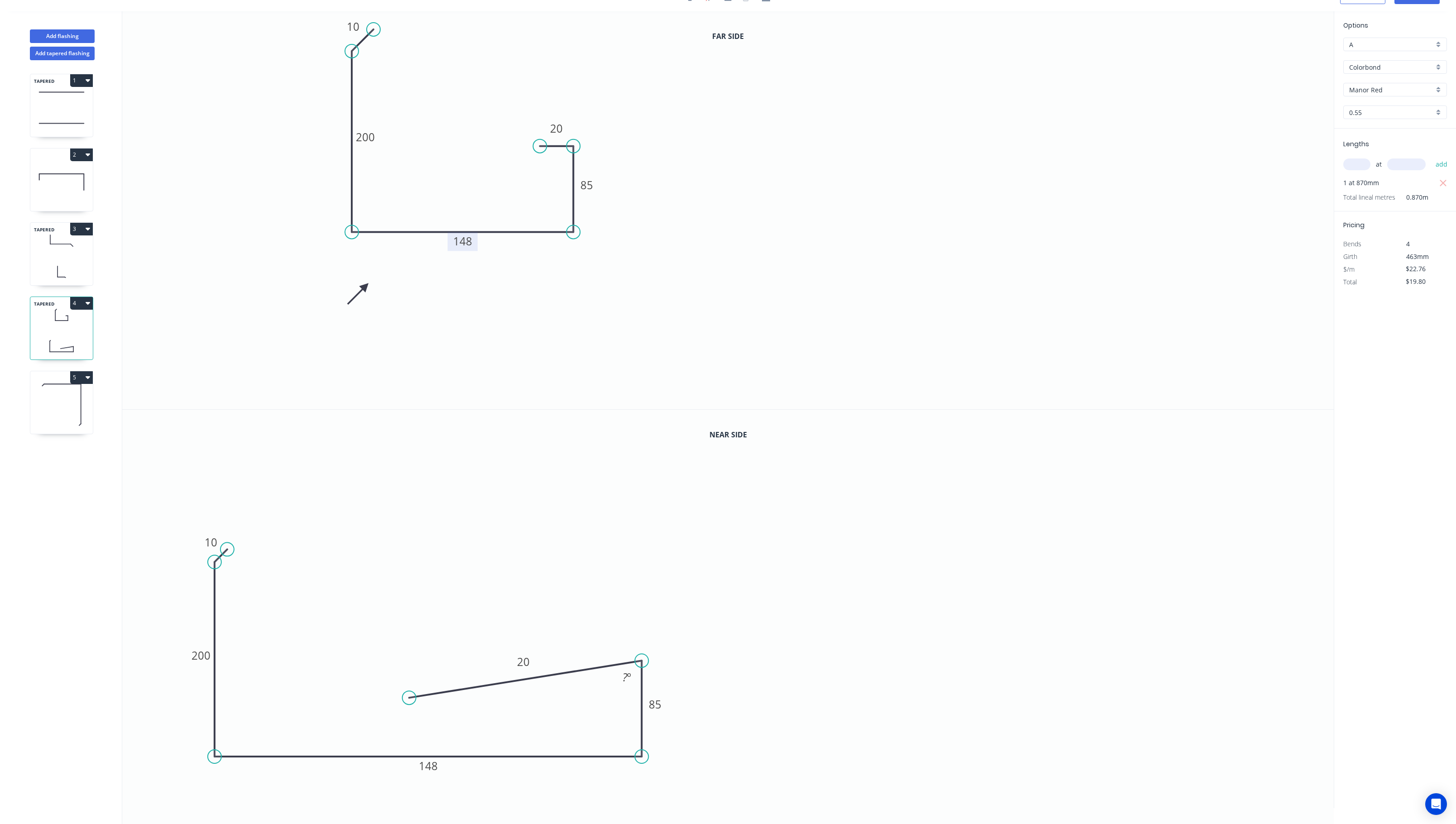
drag, startPoint x: 519, startPoint y: 681, endPoint x: 645, endPoint y: 659, distance: 127.9
click at [645, 618] on circle at bounding box center [642, 661] width 14 height 14
drag, startPoint x: 410, startPoint y: 695, endPoint x: 610, endPoint y: 660, distance: 203.0
click at [610, 618] on circle at bounding box center [610, 661] width 14 height 14
click at [437, 618] on tspan "148" at bounding box center [428, 766] width 19 height 15
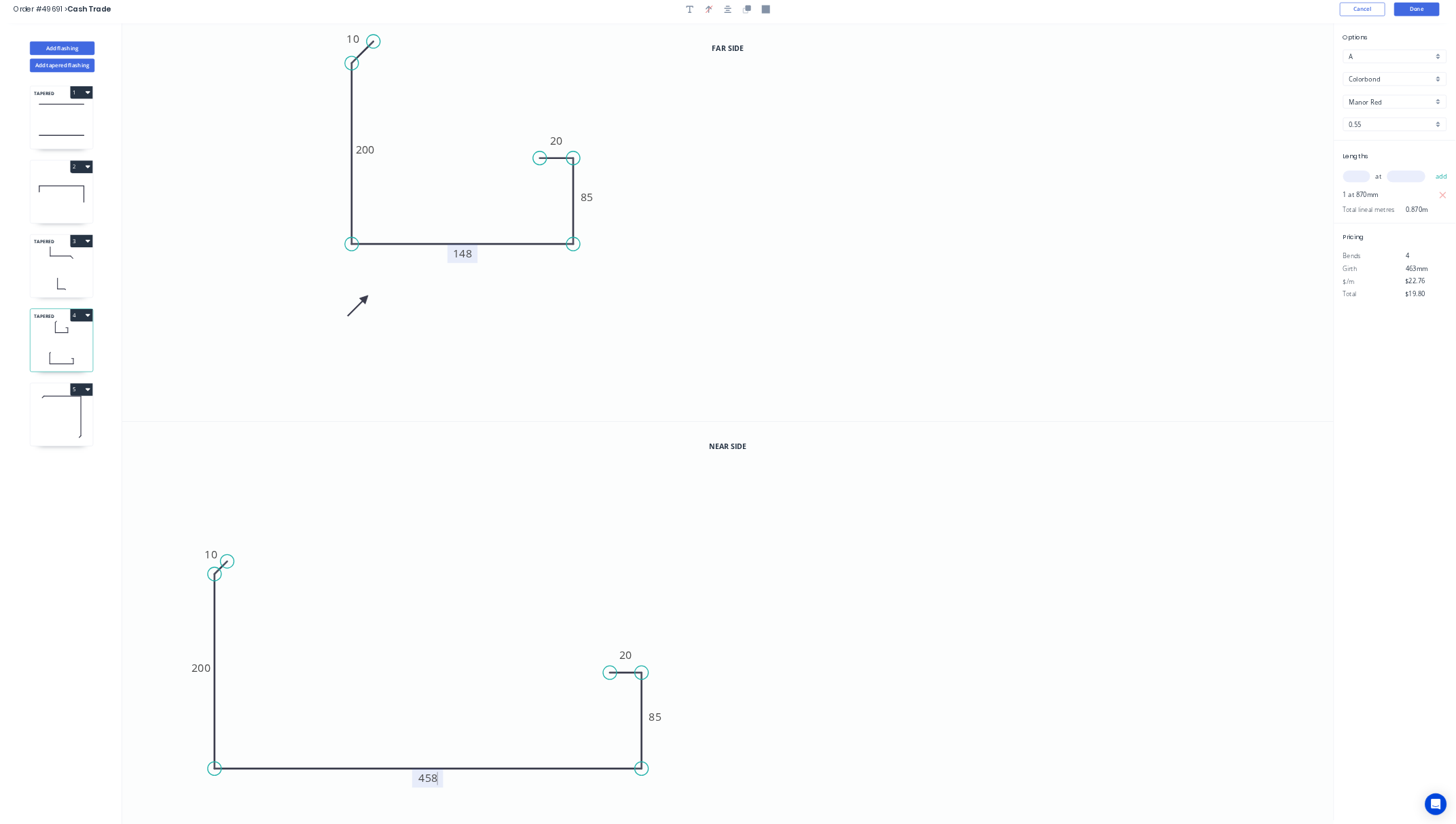
scroll to position [0, 0]
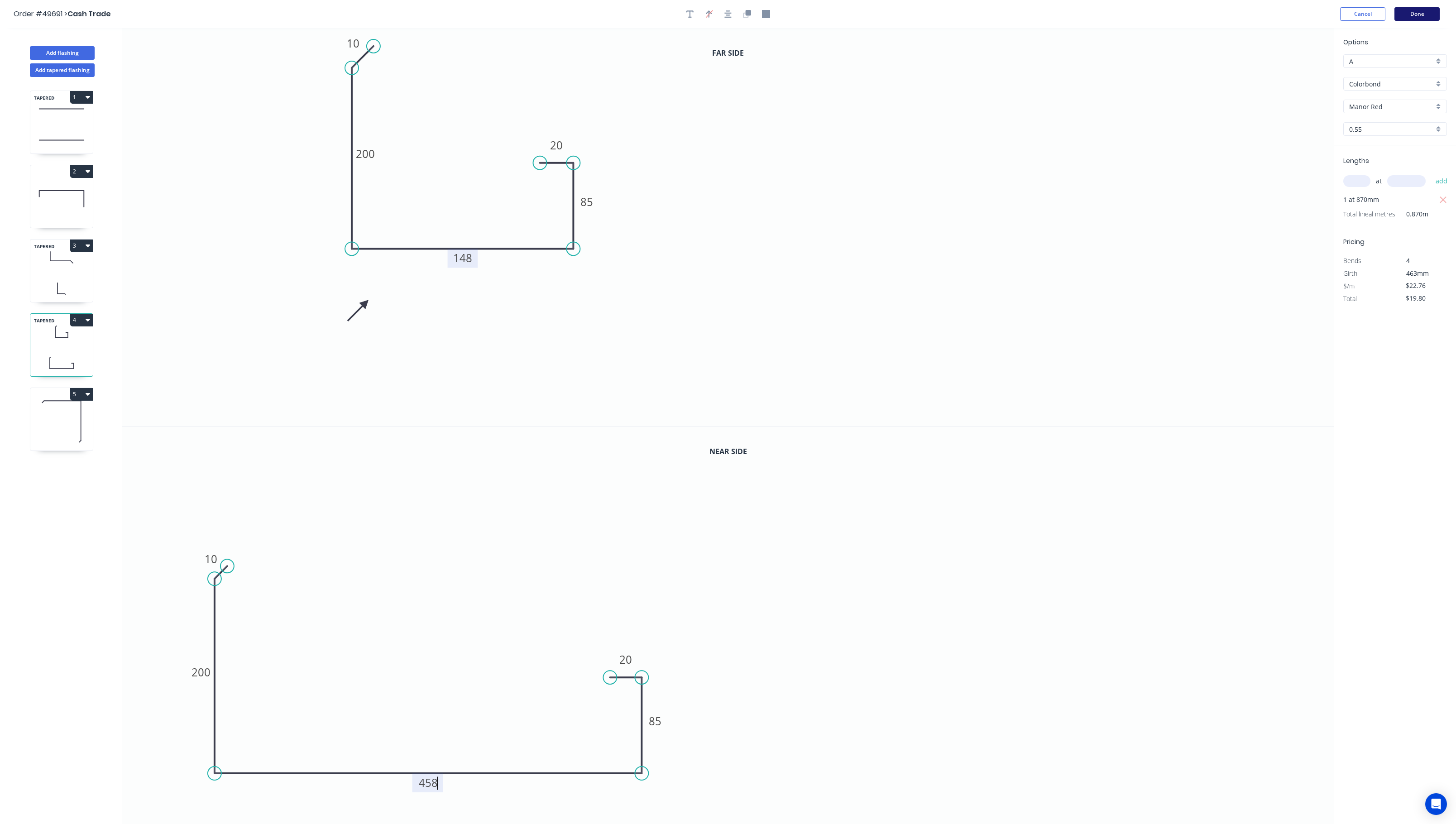
click at [1102, 17] on button "Done" at bounding box center [1417, 14] width 45 height 14
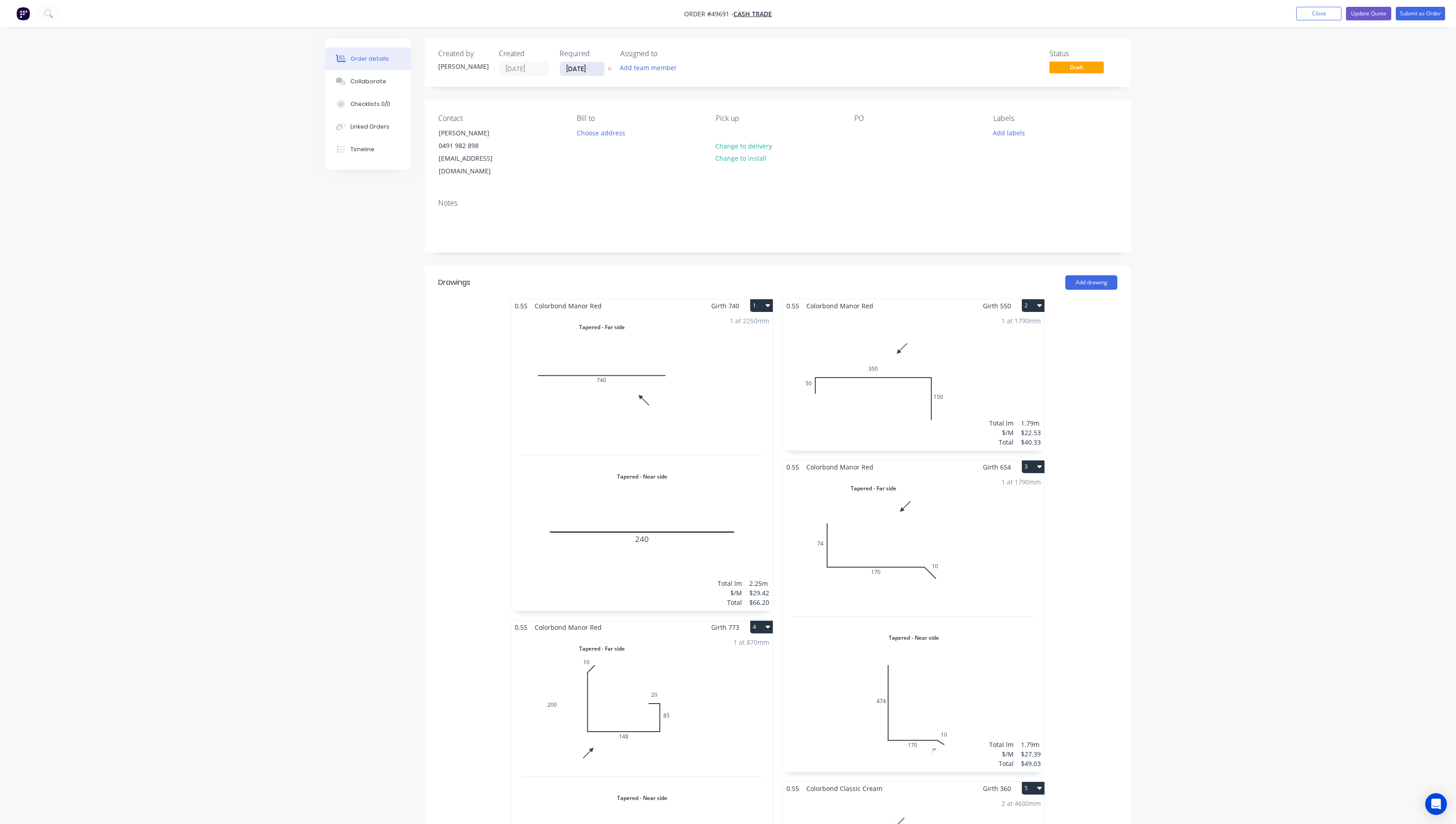
click at [591, 65] on input "25/09/25" at bounding box center [582, 69] width 44 height 14
click at [1005, 199] on div "Notes" at bounding box center [777, 203] width 679 height 8
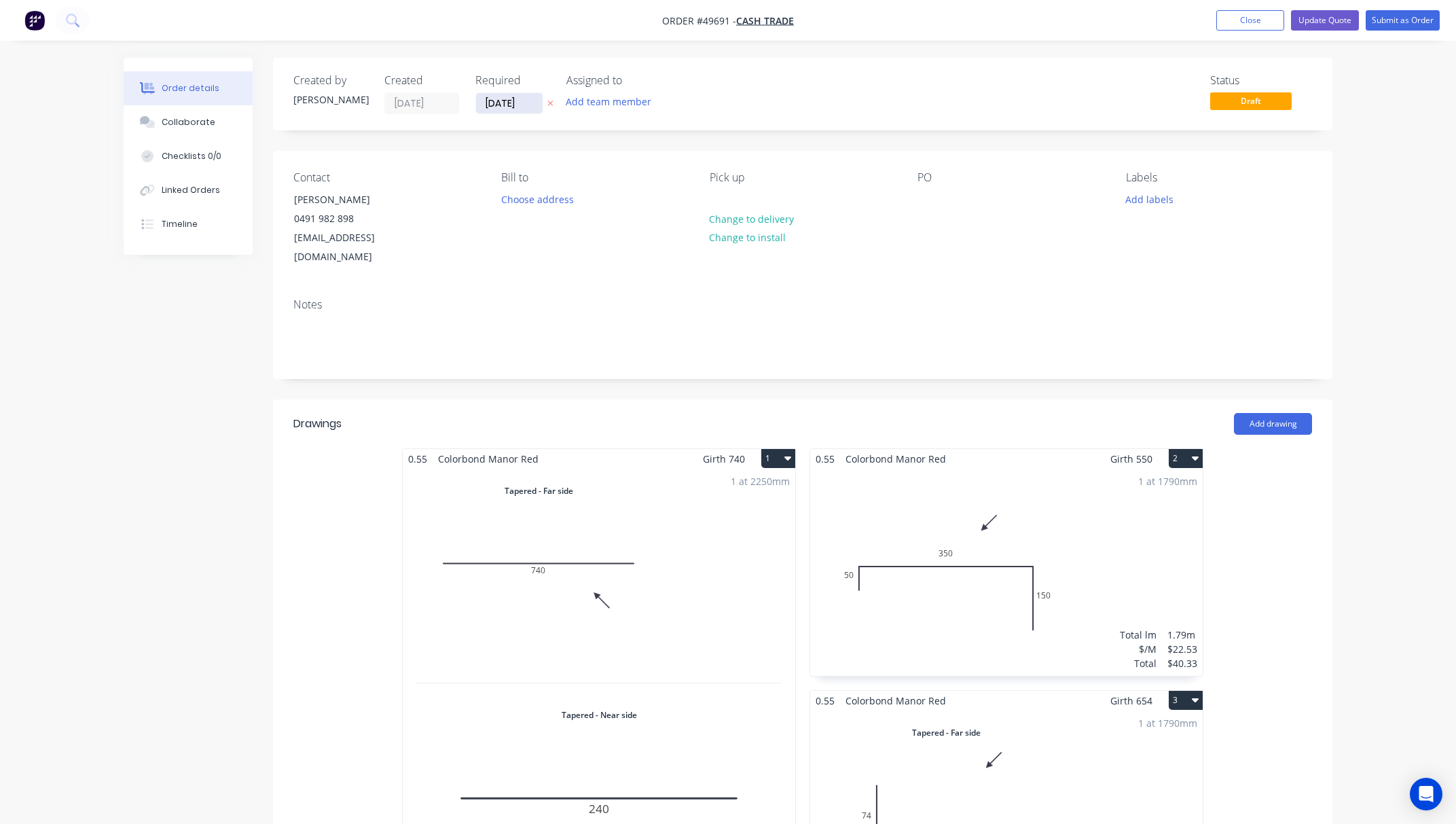
click at [506, 101] on label "25/09/25" at bounding box center [510, 103] width 68 height 22
click at [506, 101] on input "25/09/25" at bounding box center [509, 103] width 66 height 20
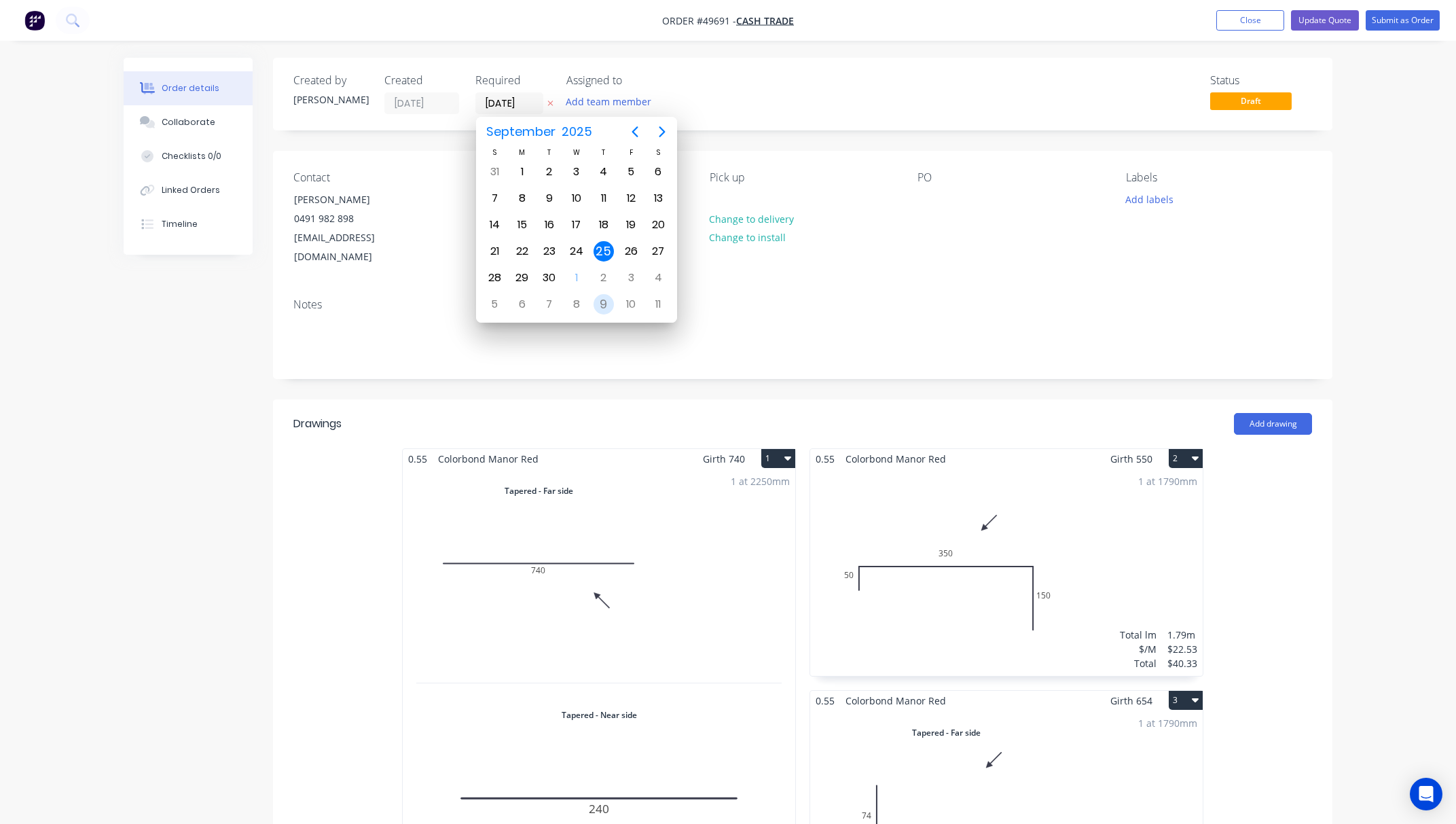
click at [602, 302] on div "9" at bounding box center [604, 304] width 20 height 20
type input "[DATE]"
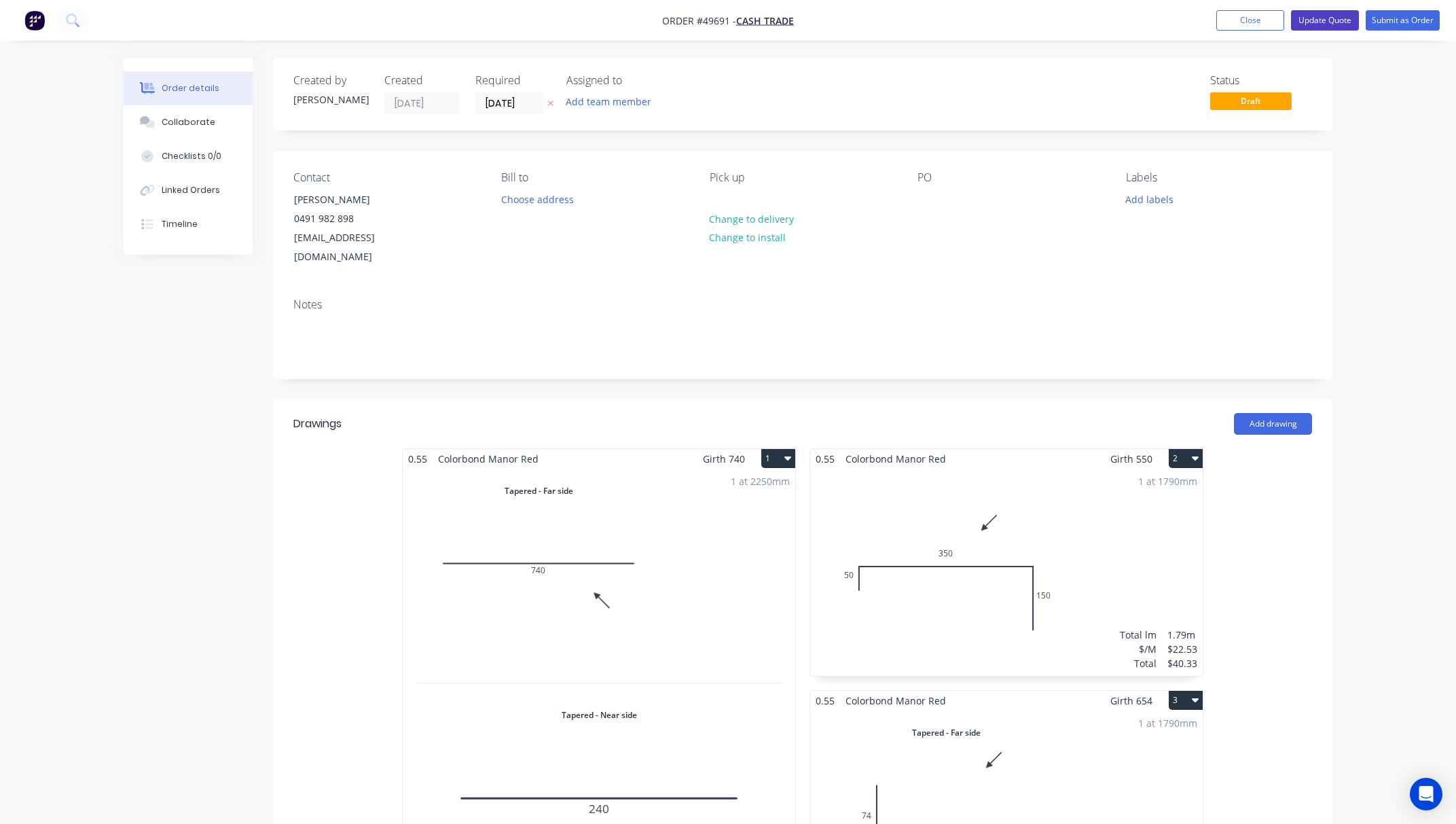
click at [1316, 25] on button "Update Quote" at bounding box center [1325, 20] width 68 height 20
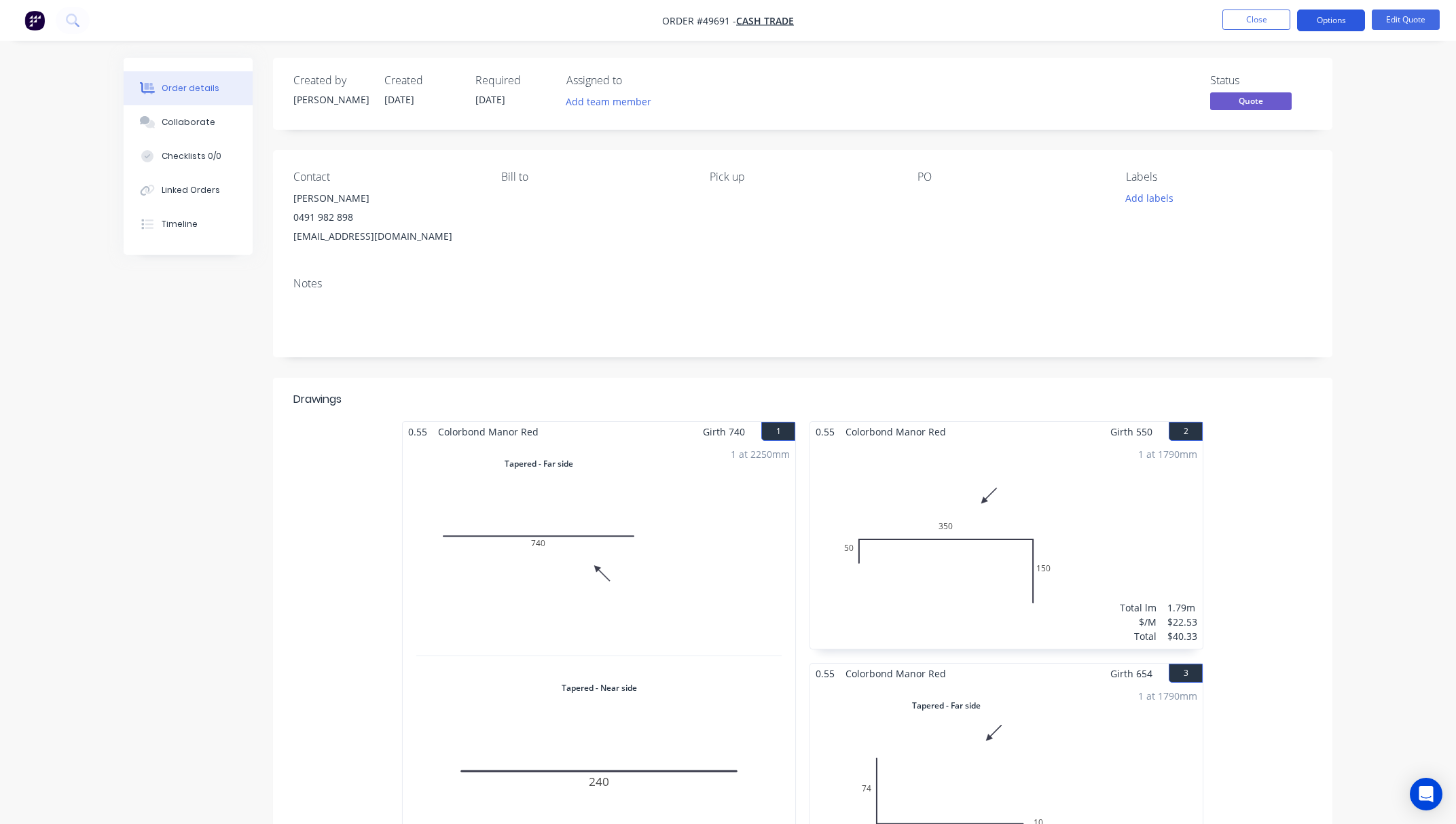
click at [1332, 23] on button "Options" at bounding box center [1331, 20] width 68 height 22
click at [1316, 86] on div "Quote" at bounding box center [1290, 82] width 125 height 19
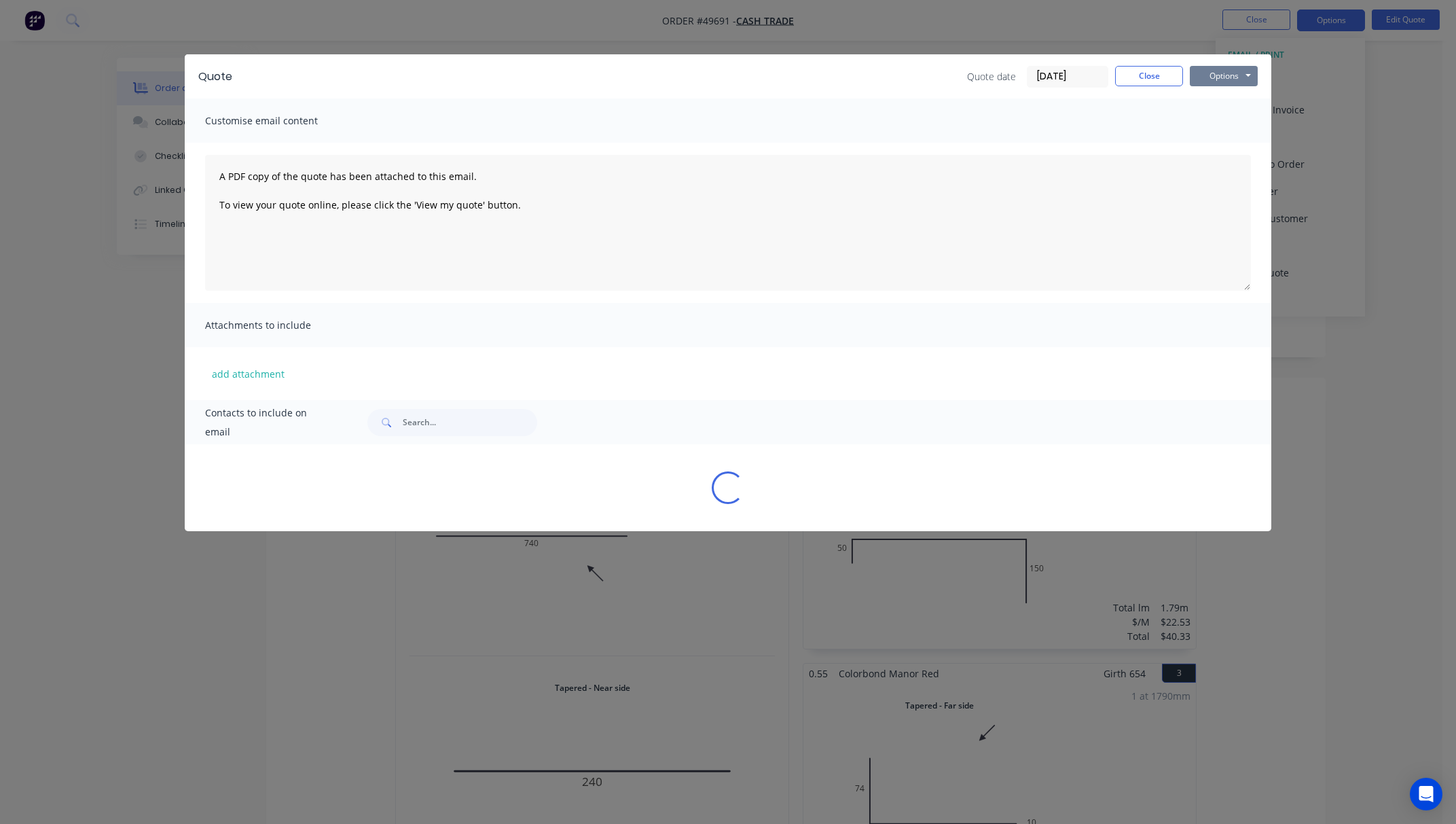
click at [1235, 72] on button "Options" at bounding box center [1224, 76] width 68 height 20
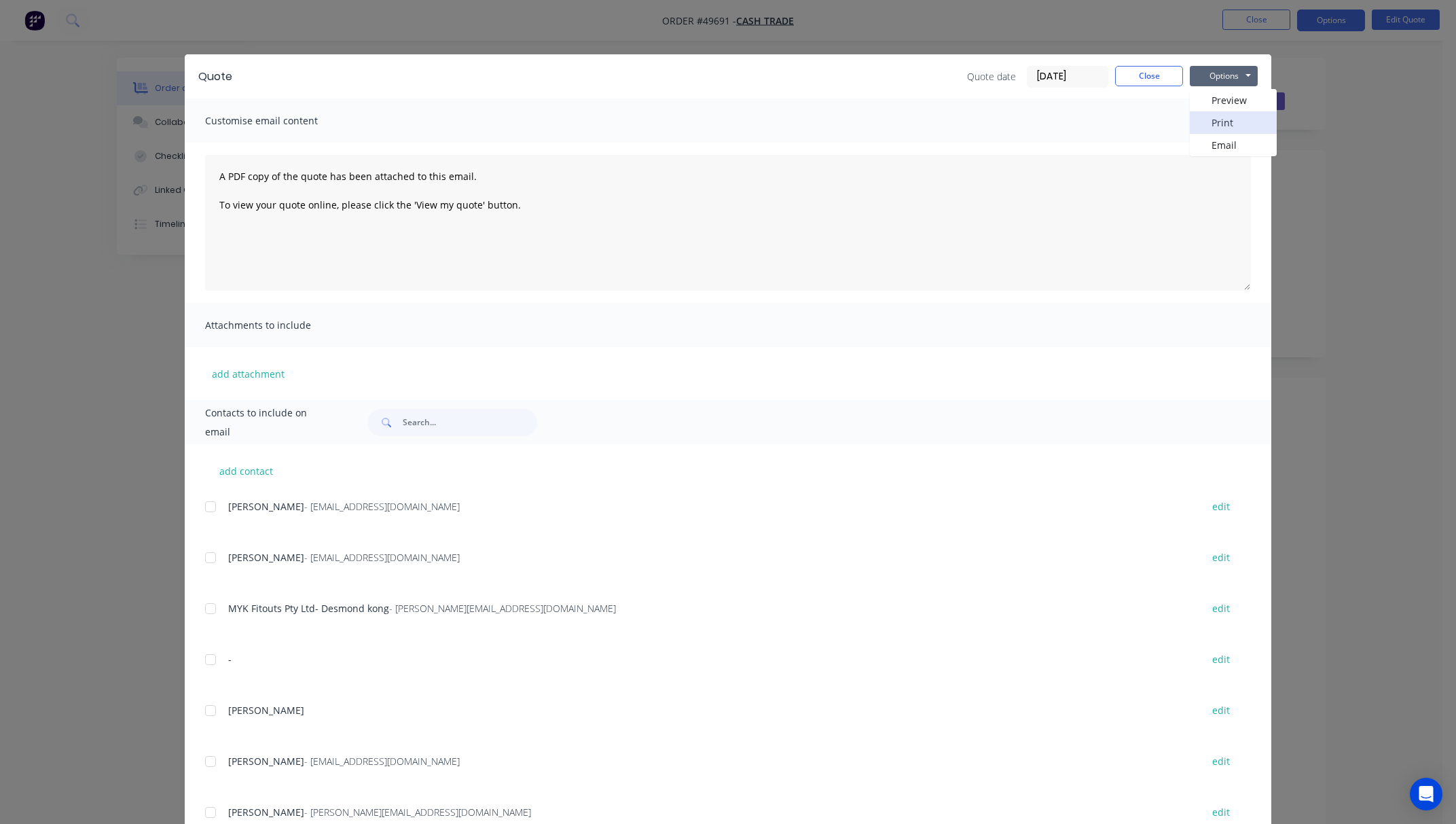
click at [1248, 118] on button "Print" at bounding box center [1233, 122] width 87 height 22
click at [885, 25] on div "Quote Quote date 01/10/25 Close Options Preview Print Email Customise email con…" at bounding box center [728, 412] width 1456 height 824
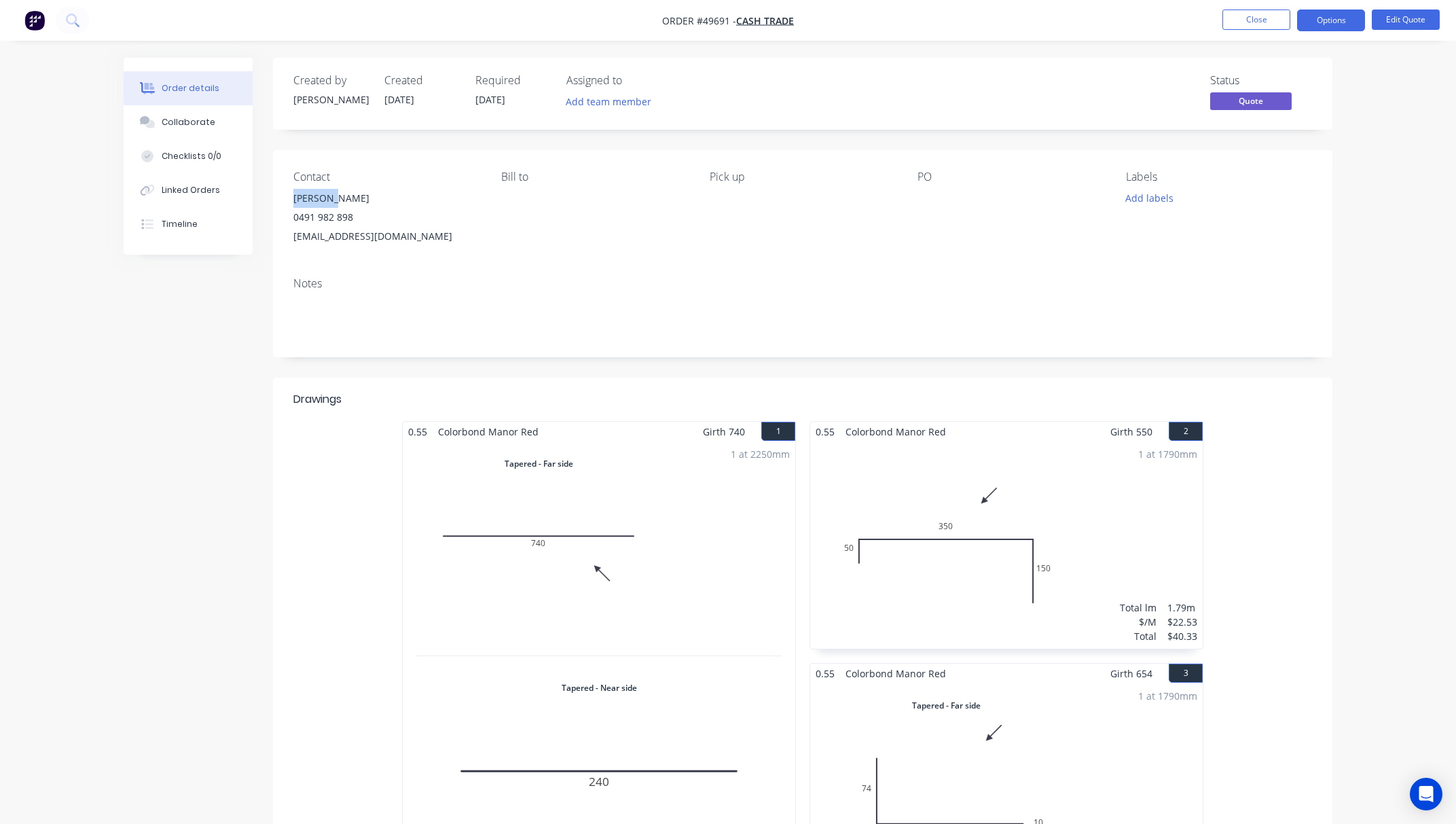
drag, startPoint x: 334, startPoint y: 194, endPoint x: 288, endPoint y: 203, distance: 46.9
click at [288, 203] on div "Contact Alex Yao 0491 982 898 focausbuildings@gmail.com Bill to Pick up PO Labe…" at bounding box center [803, 208] width 1060 height 116
copy div "[PERSON_NAME]"
drag, startPoint x: 359, startPoint y: 210, endPoint x: 284, endPoint y: 214, distance: 75.1
click at [284, 214] on div "Contact Alex Yao 0491 982 898 focausbuildings@gmail.com Bill to Pick up PO Labe…" at bounding box center [803, 208] width 1060 height 116
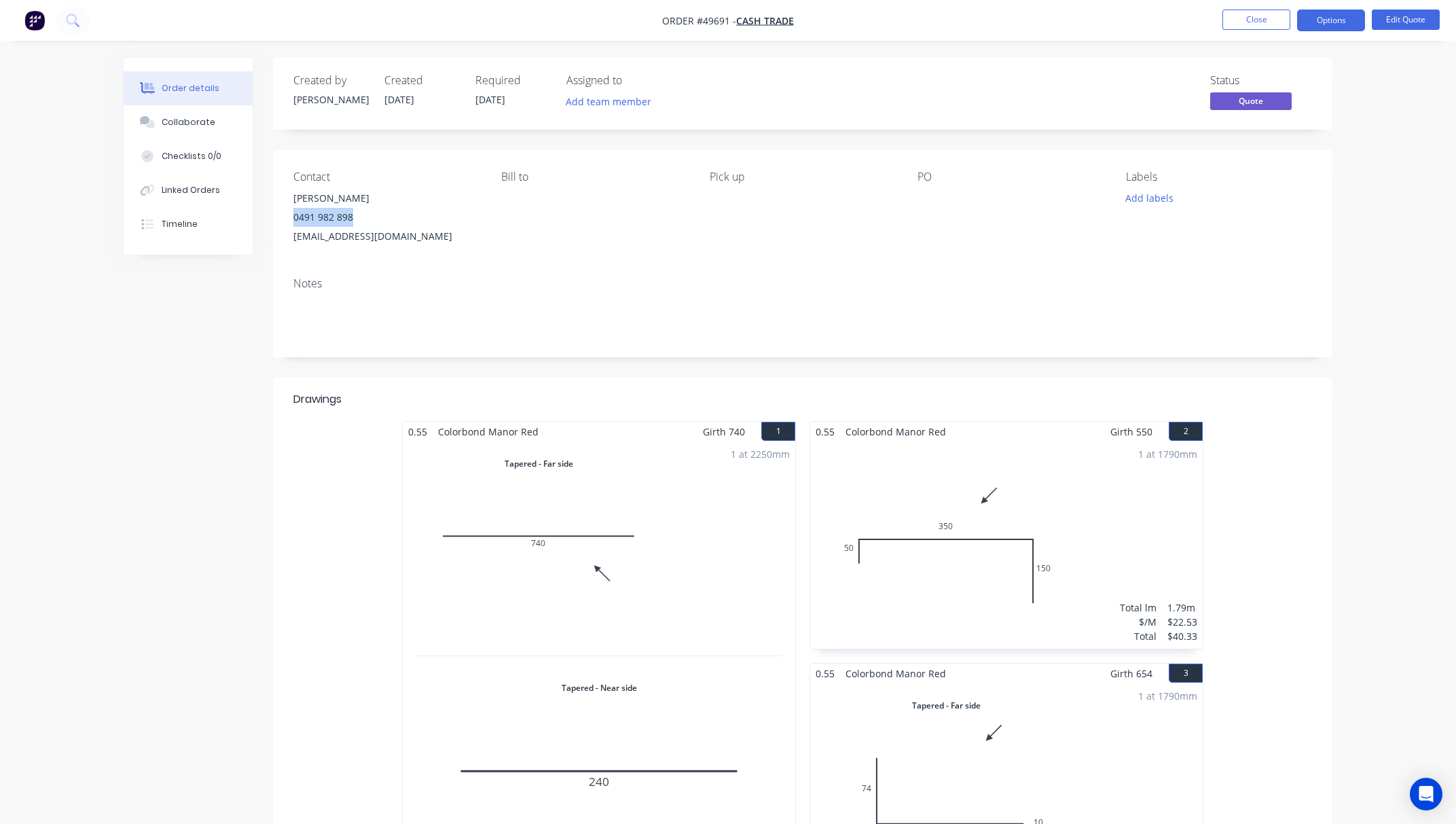
copy div "0491 982 898"
click at [441, 232] on div "[EMAIL_ADDRESS][DOMAIN_NAME]" at bounding box center [386, 237] width 186 height 19
drag, startPoint x: 415, startPoint y: 237, endPoint x: 282, endPoint y: 244, distance: 133.2
click at [282, 244] on div "Contact Alex Yao 0491 982 898 focausbuildings@gmail.com Bill to Pick up PO Labe…" at bounding box center [803, 208] width 1060 height 116
copy div "[EMAIL_ADDRESS][DOMAIN_NAME]"
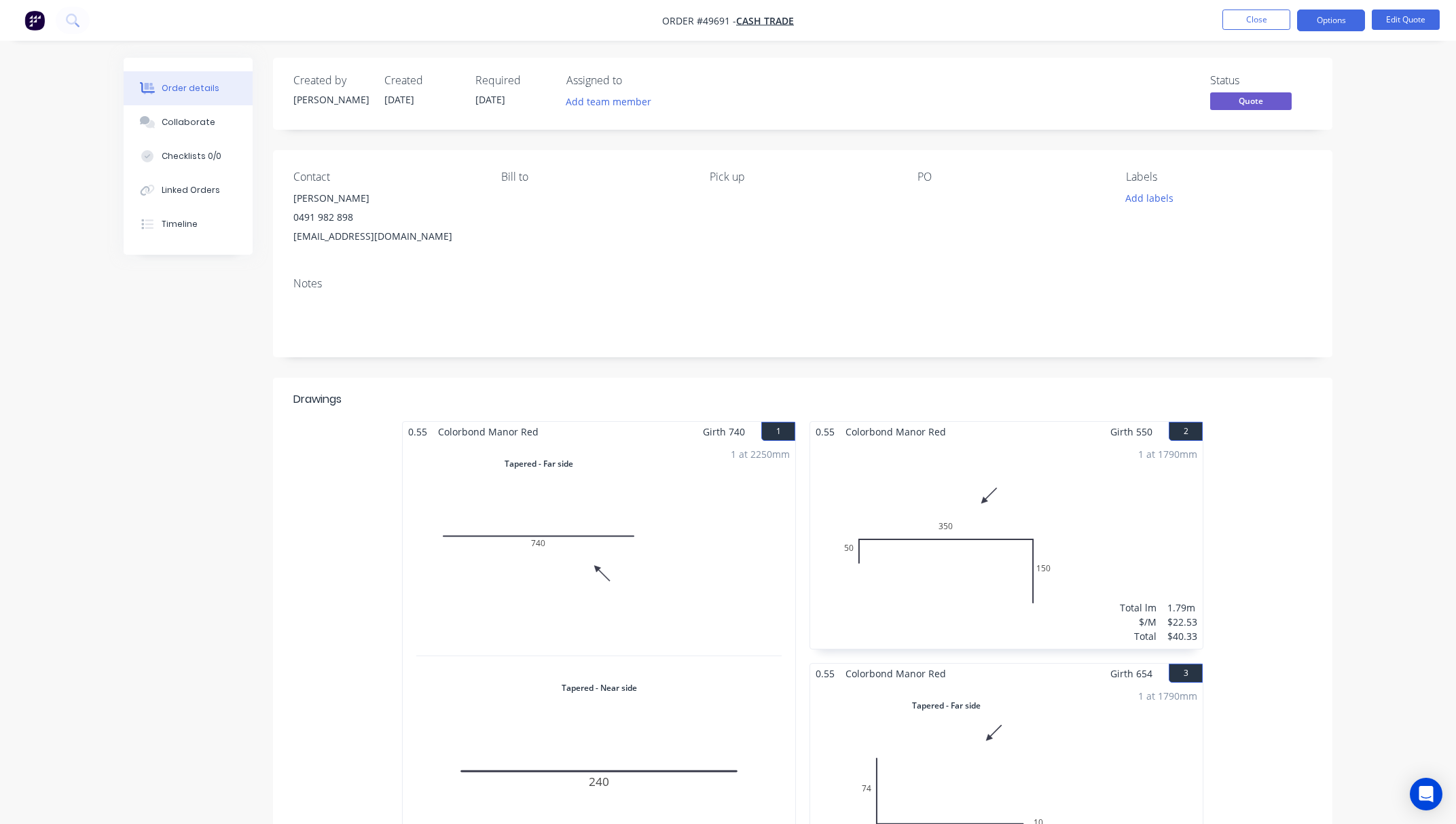
click at [1378, 278] on div "Order details Collaborate Checklists 0/0 Linked Orders Timeline Order details C…" at bounding box center [728, 799] width 1456 height 1599
click at [1397, 19] on button "Edit Quote" at bounding box center [1406, 19] width 68 height 20
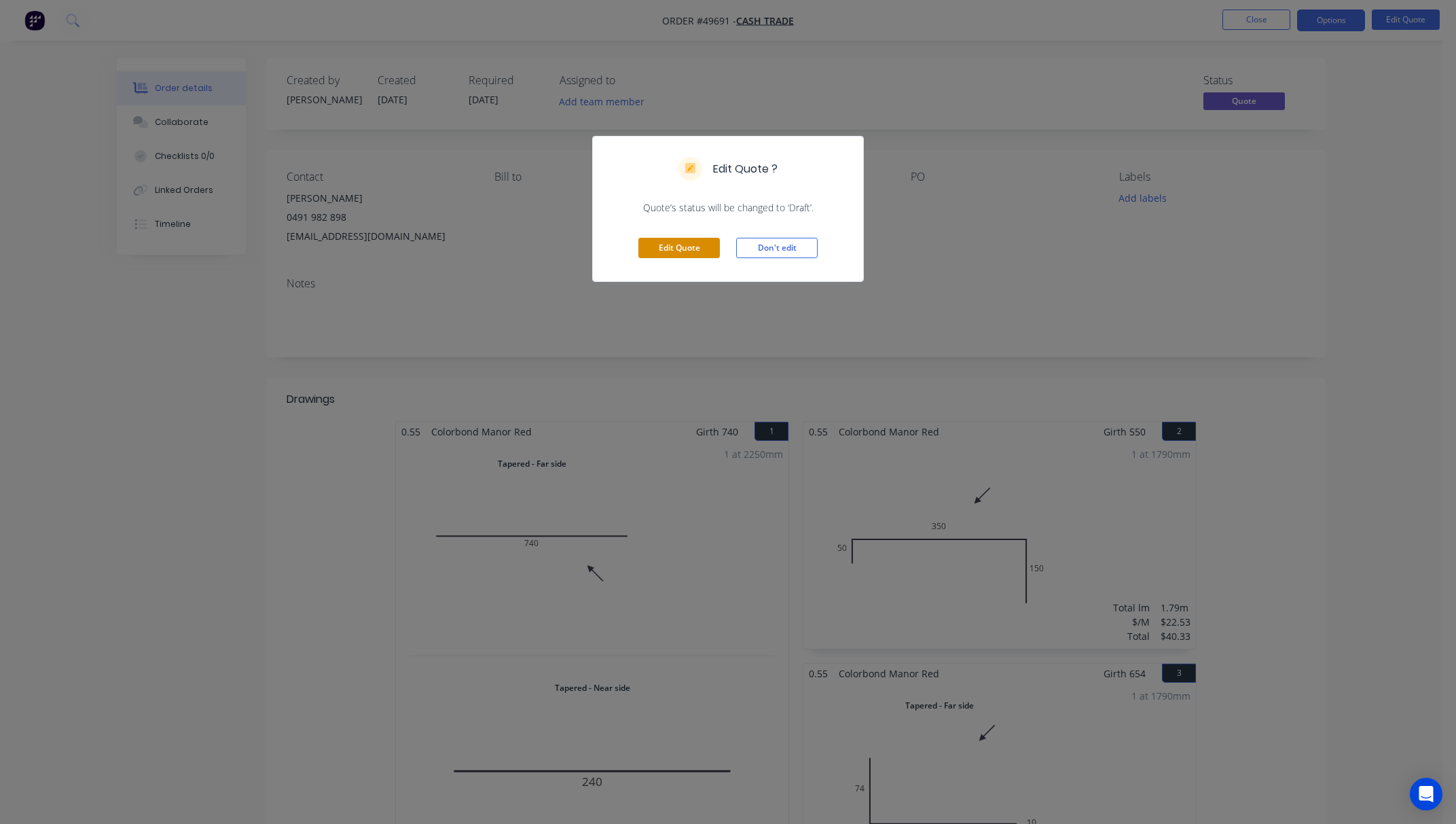
click at [707, 253] on button "Edit Quote" at bounding box center [679, 248] width 81 height 20
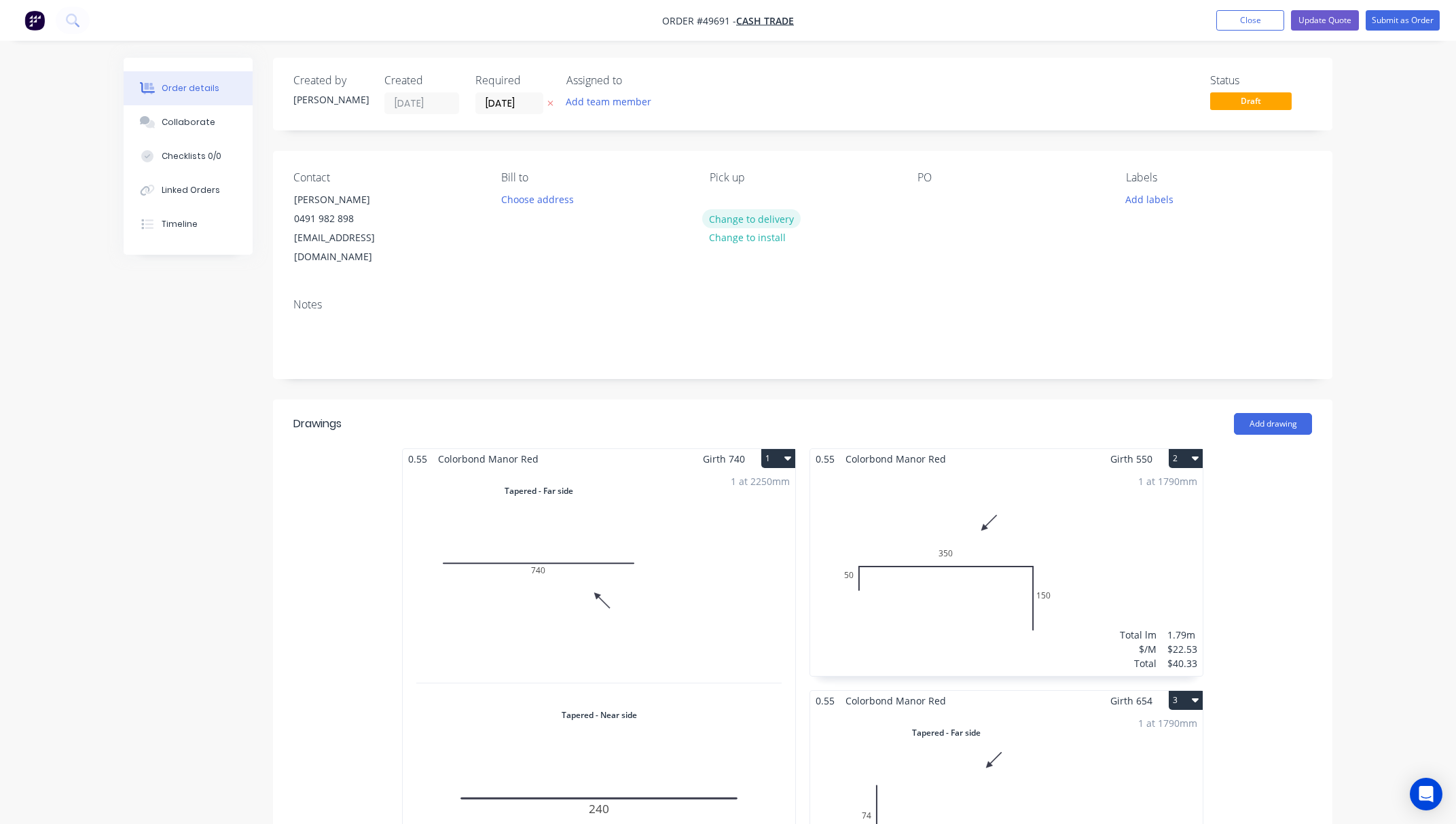
click at [750, 217] on button "Change to delivery" at bounding box center [751, 219] width 99 height 19
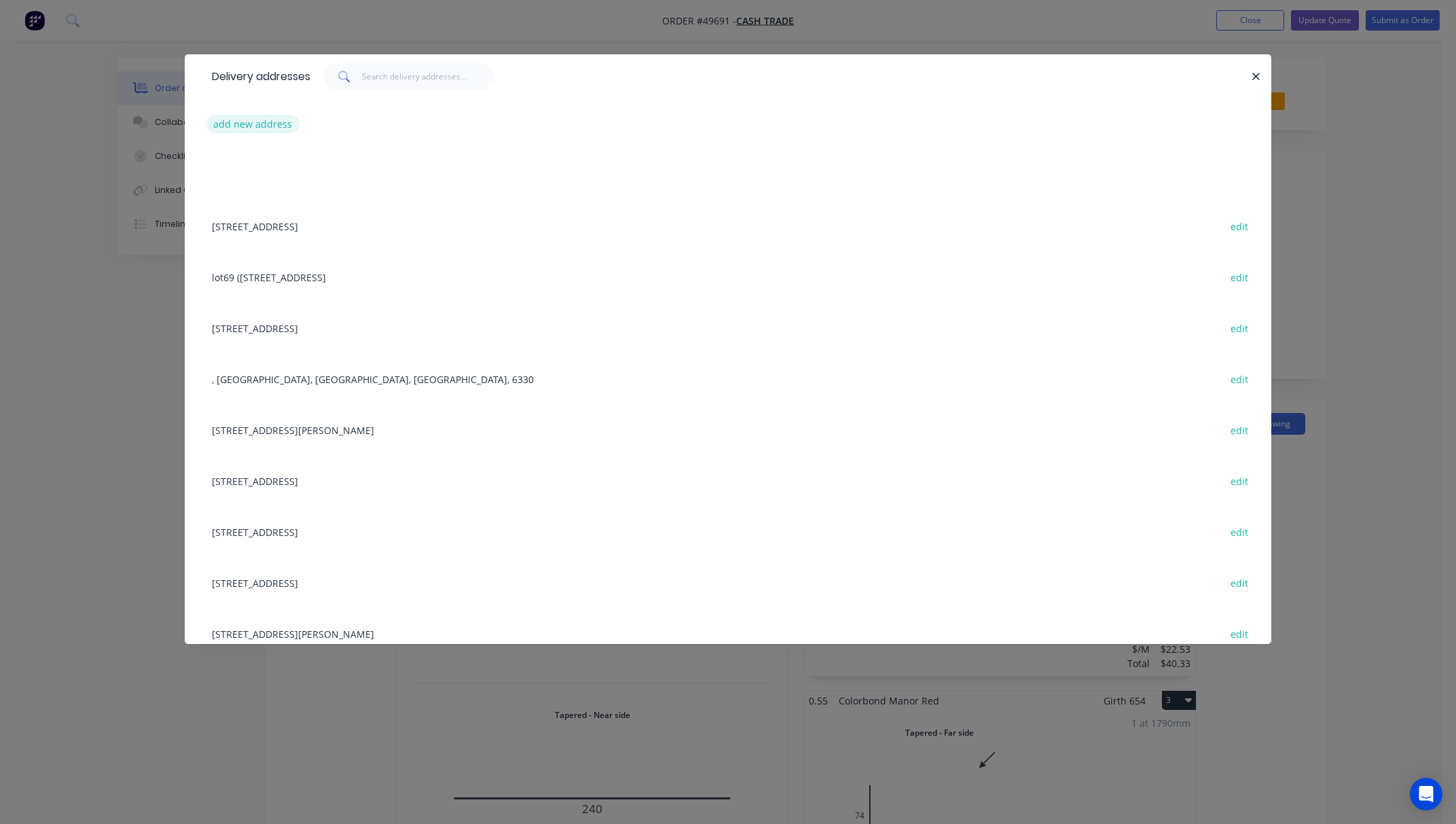
click at [280, 124] on button "add new address" at bounding box center [254, 124] width 93 height 19
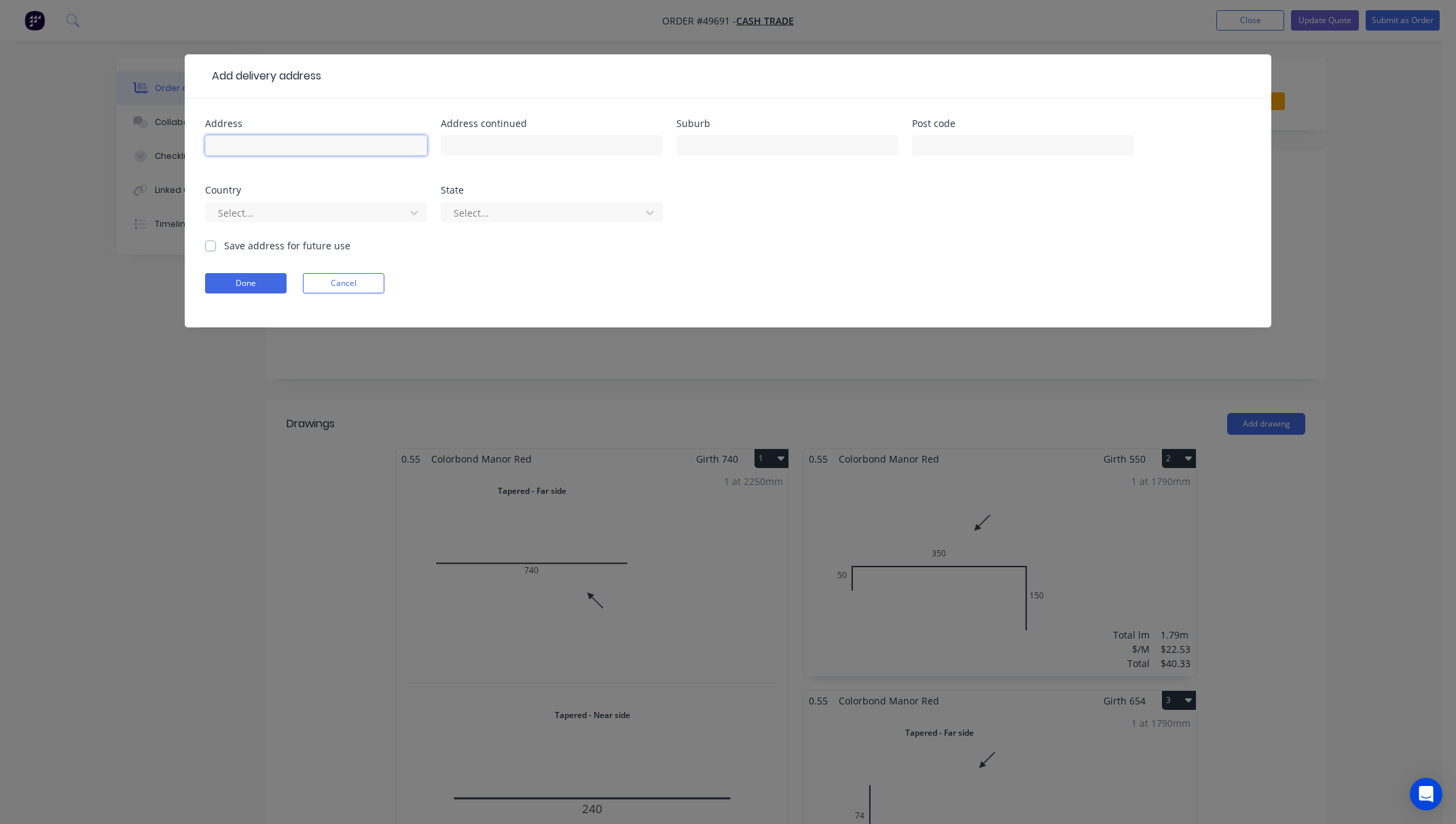
click at [308, 148] on input "text" at bounding box center [316, 145] width 222 height 20
paste input "[STREET_ADDRESS]"
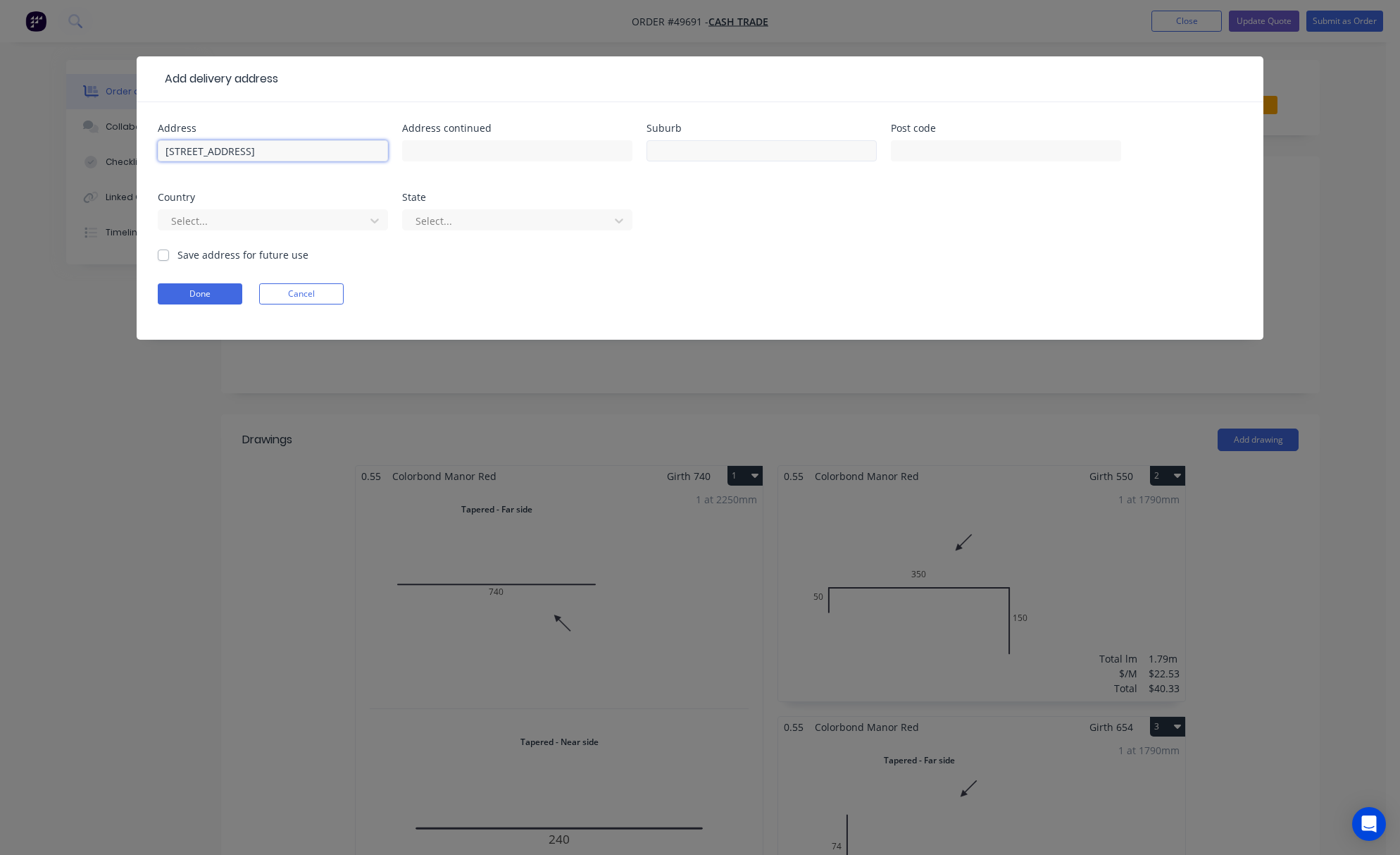
type input "[STREET_ADDRESS]"
click at [700, 147] on input "text" at bounding box center [762, 150] width 230 height 21
type input "Thornlie"
click at [953, 150] on input "text" at bounding box center [1006, 150] width 230 height 21
type input "6108"
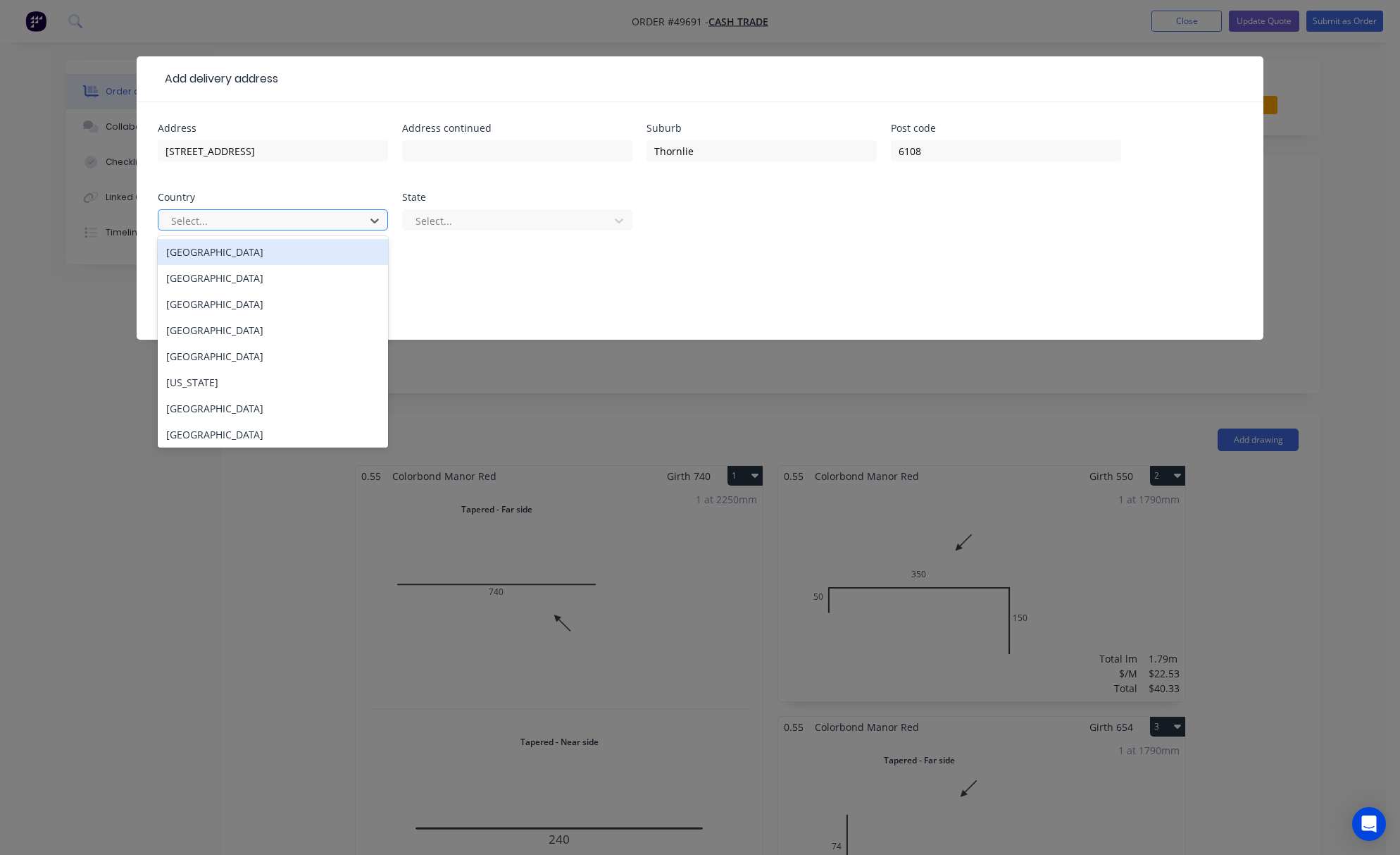
click at [239, 227] on div at bounding box center [264, 221] width 188 height 18
click at [252, 252] on div "Australia" at bounding box center [273, 252] width 230 height 26
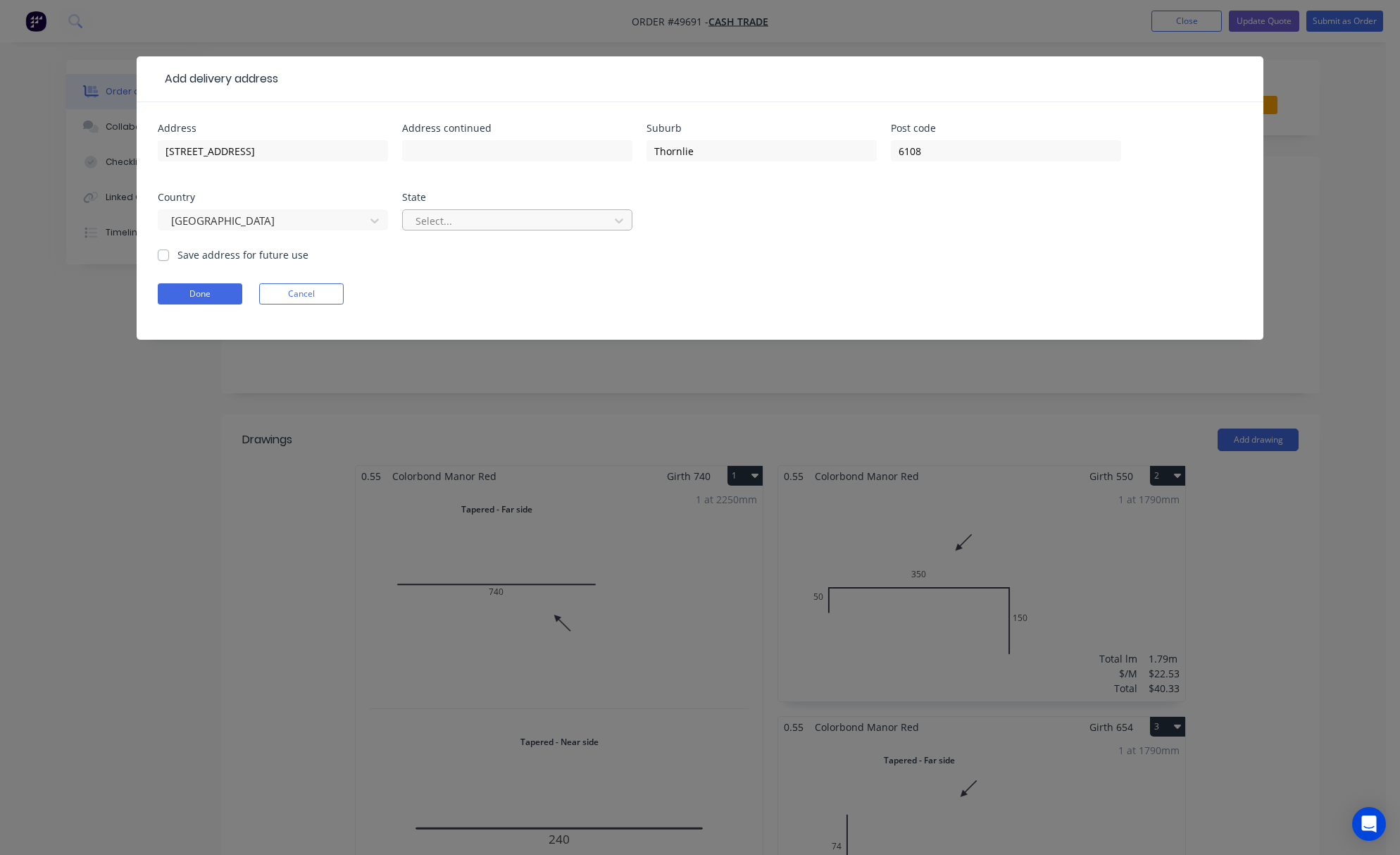
click at [494, 224] on div at bounding box center [508, 221] width 188 height 18
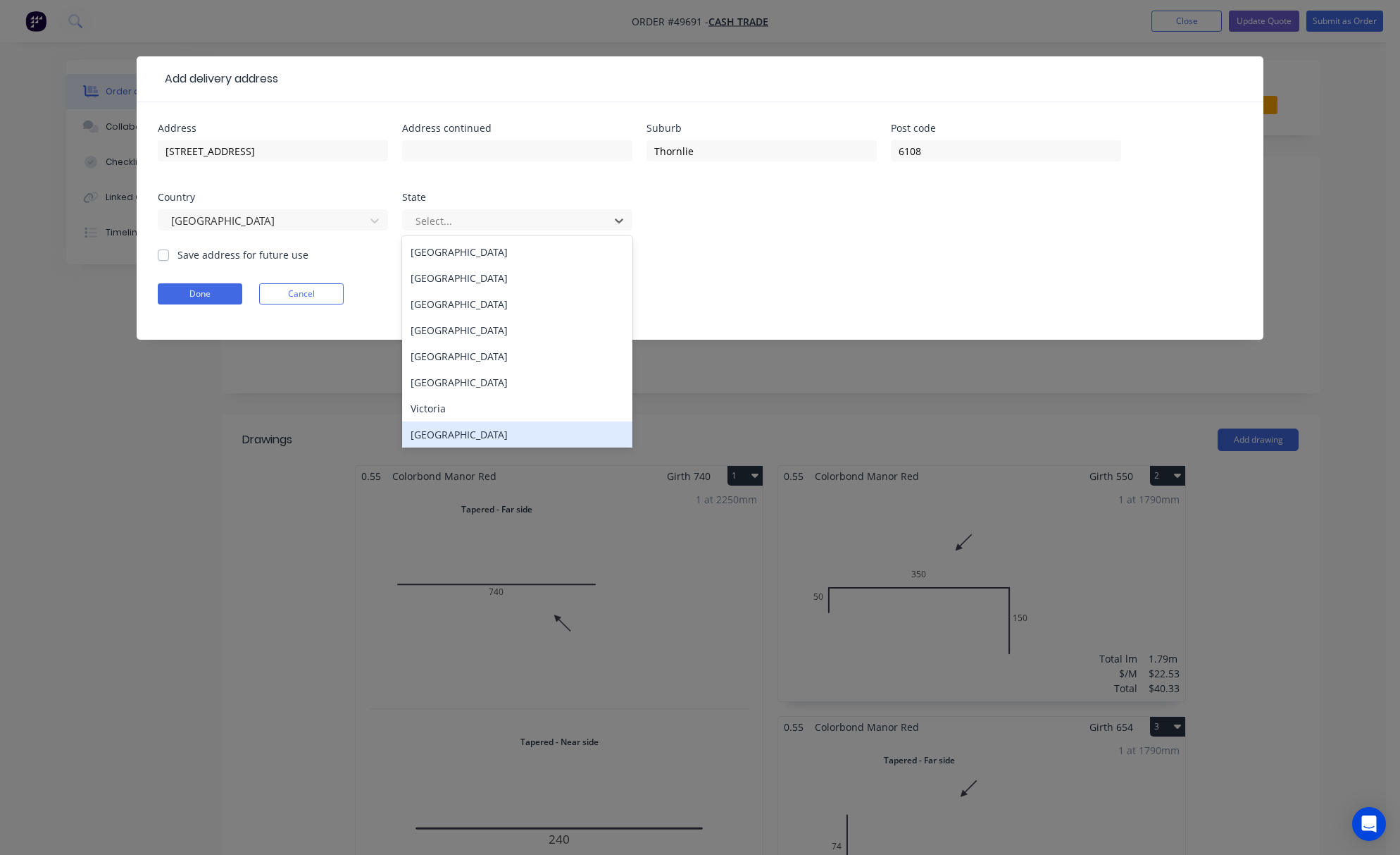
click at [497, 435] on div "Western Australia" at bounding box center [517, 435] width 230 height 26
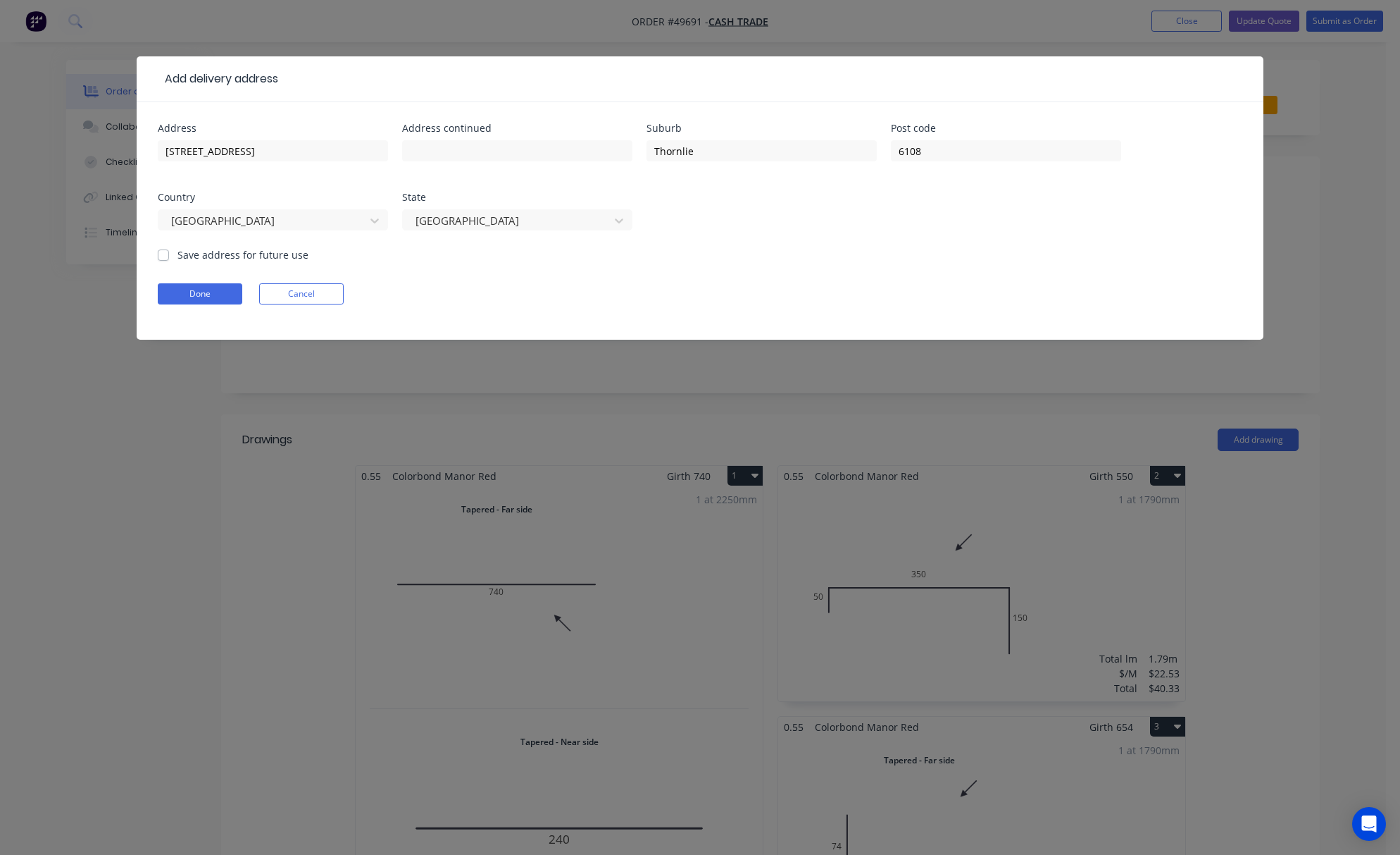
click at [868, 252] on form "Address 25 Glyndebourne Ave Address continued Suburb Thornlie Post code 6108 Co…" at bounding box center [700, 231] width 1085 height 216
click at [181, 296] on button "Done" at bounding box center [200, 294] width 84 height 21
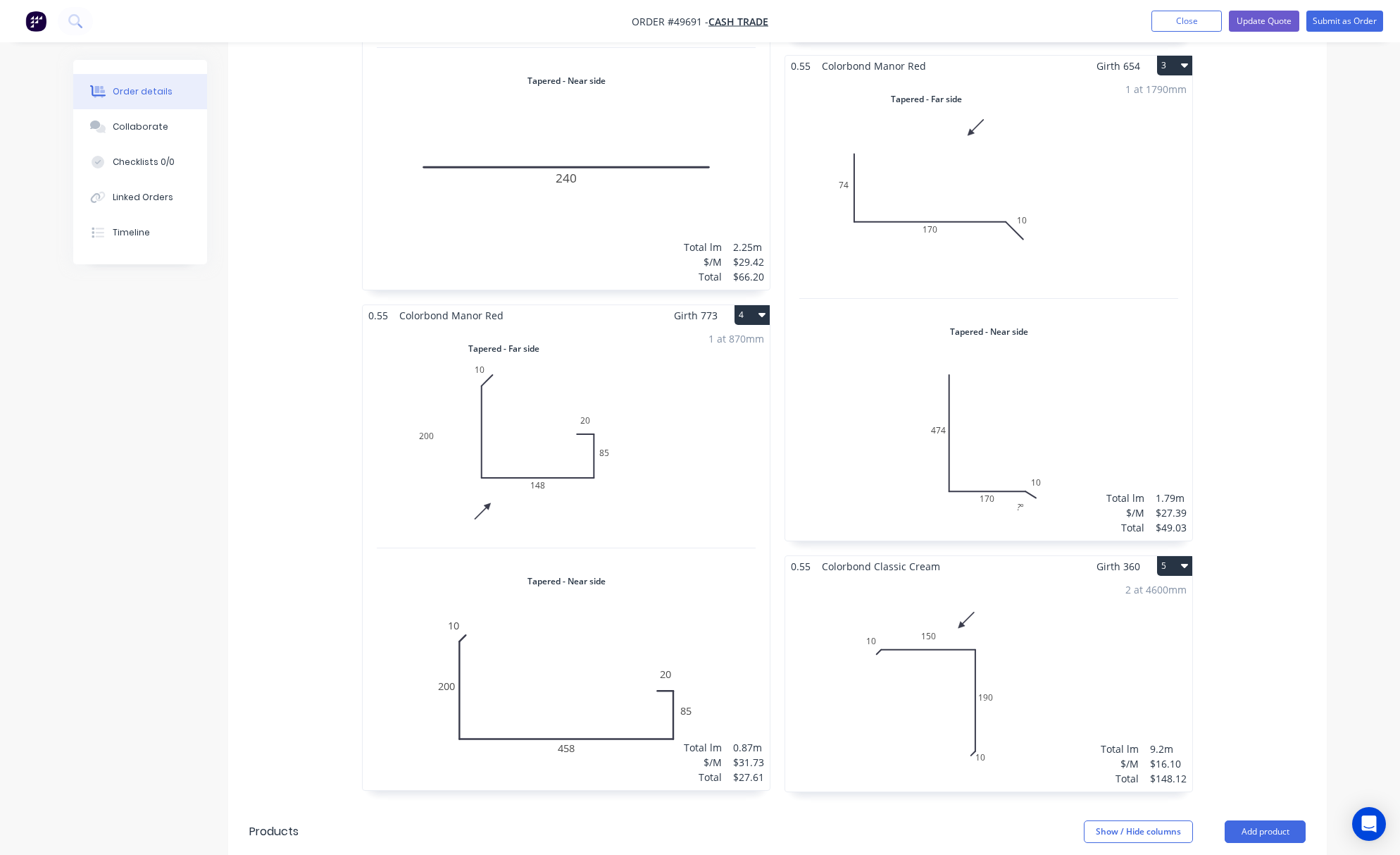
scroll to position [1023, 0]
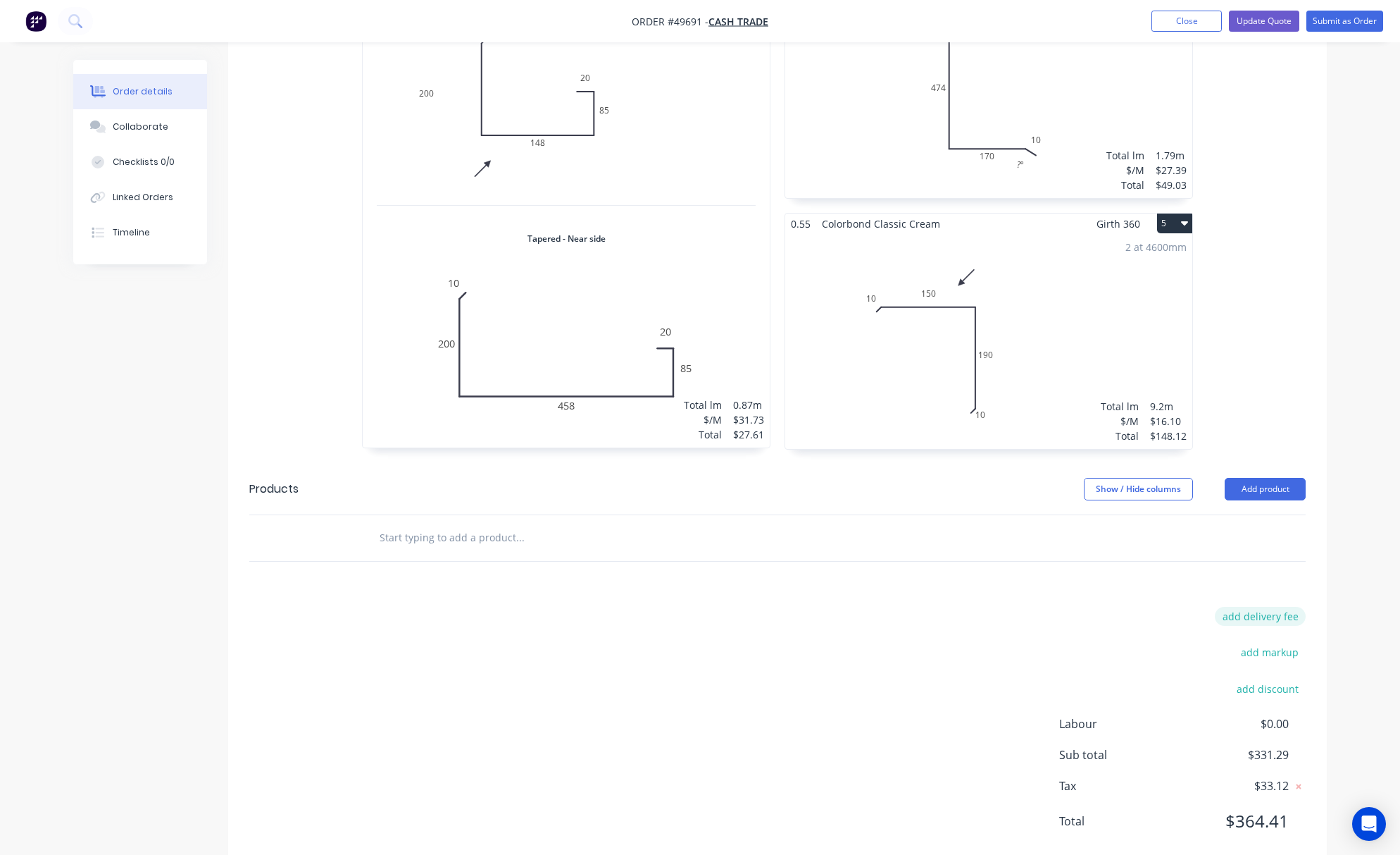
click at [1249, 607] on button "add delivery fee" at bounding box center [1260, 617] width 91 height 19
type input "65"
click input "submit" at bounding box center [0, 0] width 0 height 0
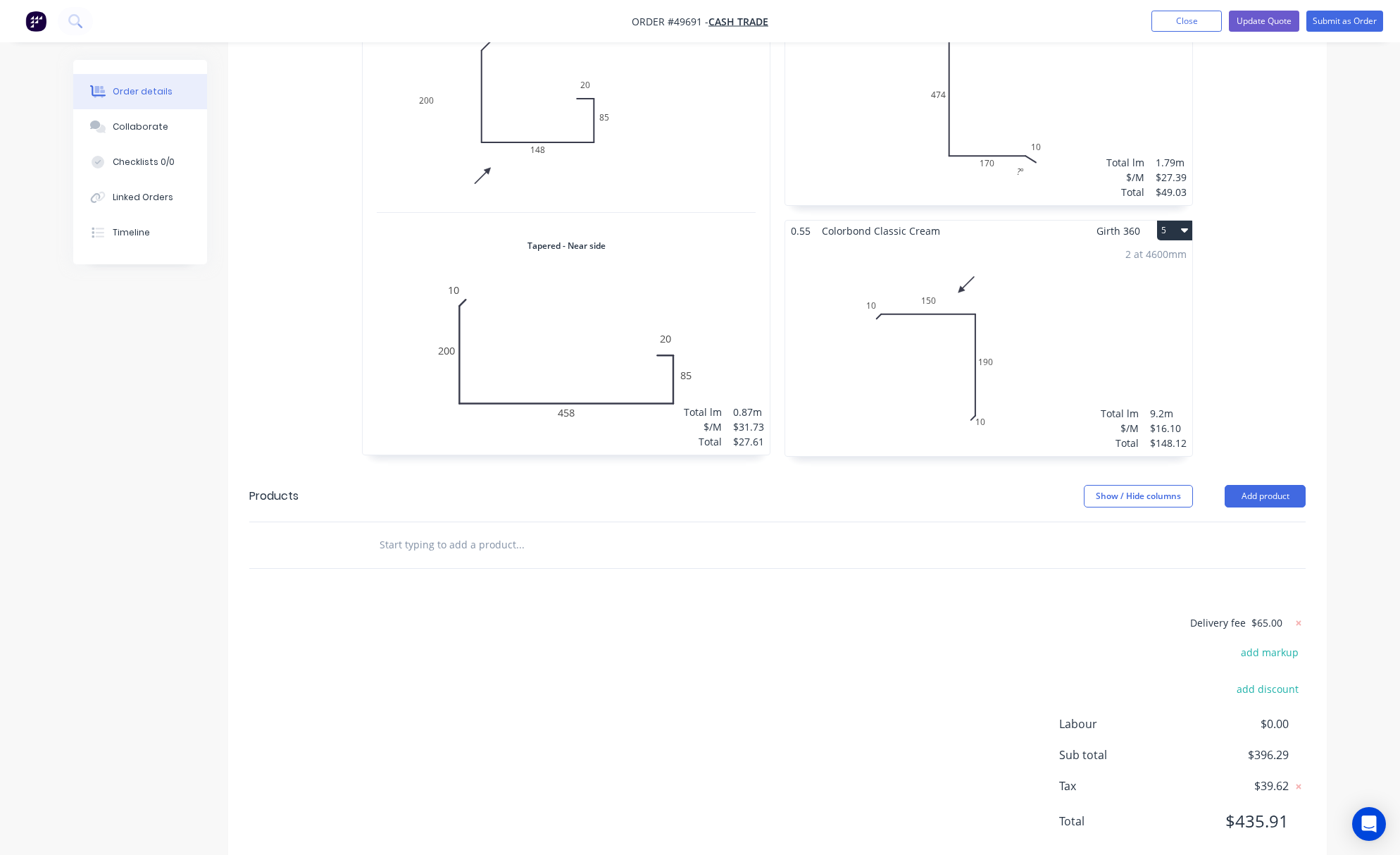
click at [934, 614] on div "Delivery fee $65.00 add markup add discount Labour $0.00 Sub total $396.29 Tax …" at bounding box center [777, 731] width 1056 height 234
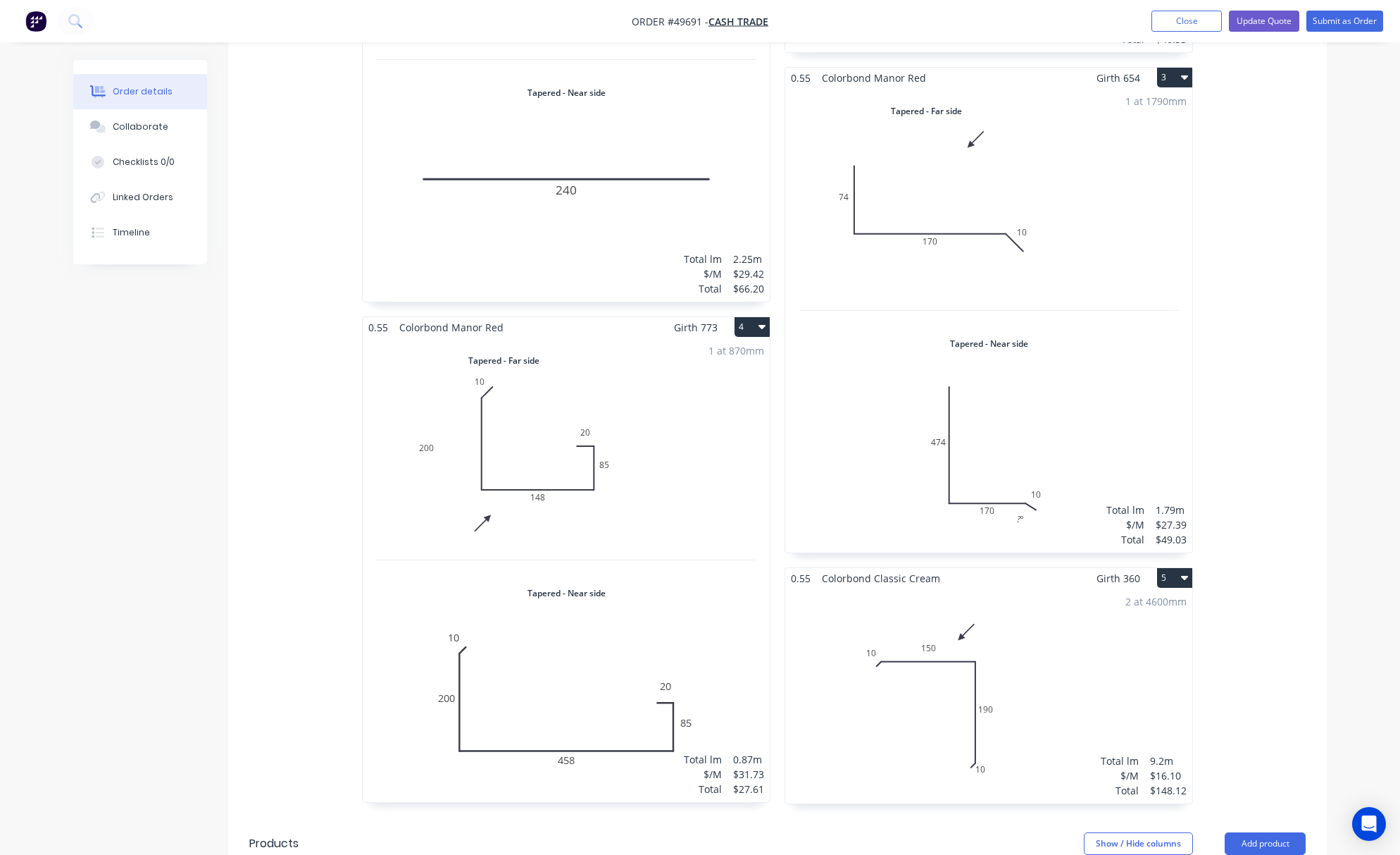
scroll to position [265, 0]
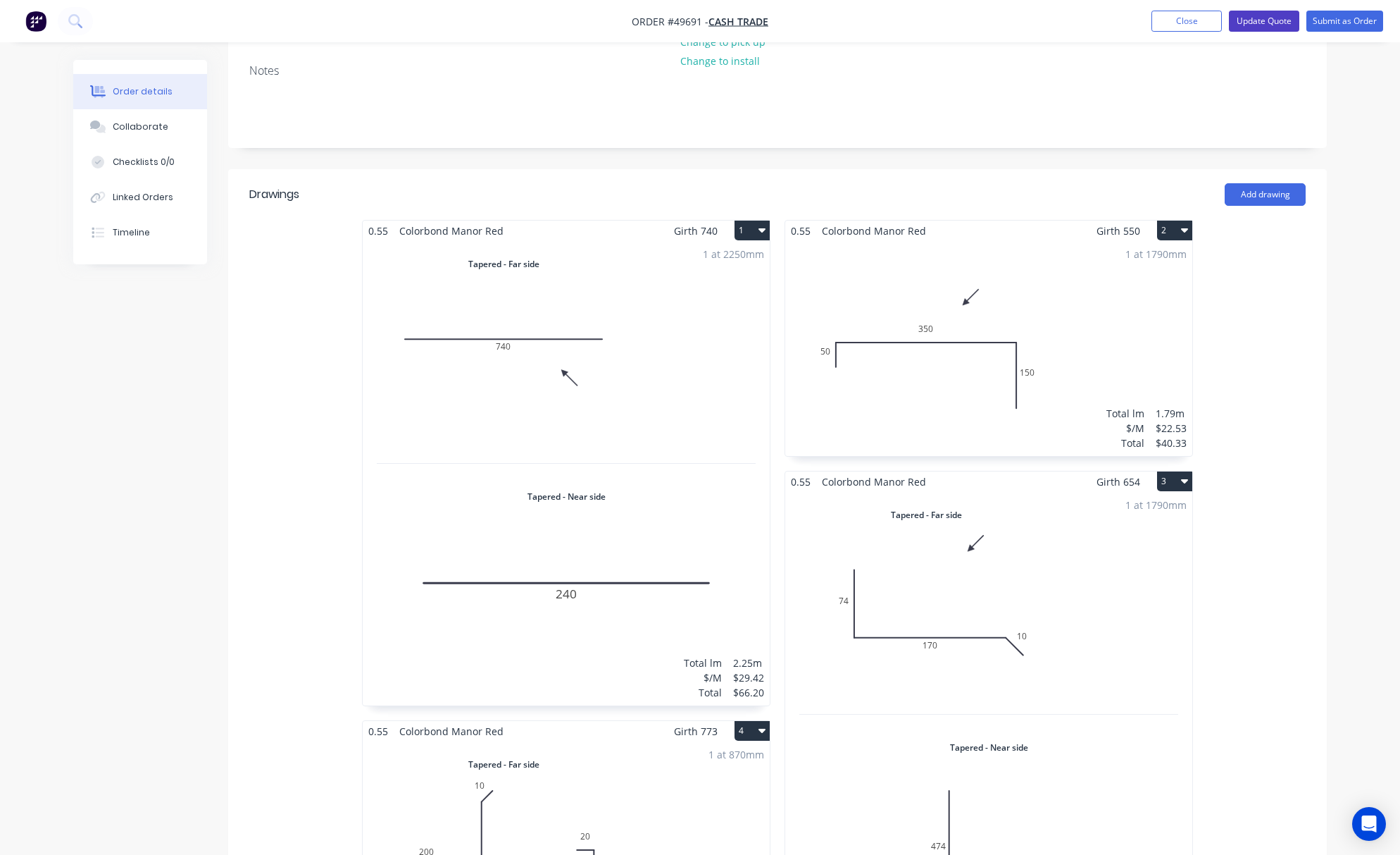
click at [1261, 23] on button "Update Quote" at bounding box center [1265, 21] width 70 height 21
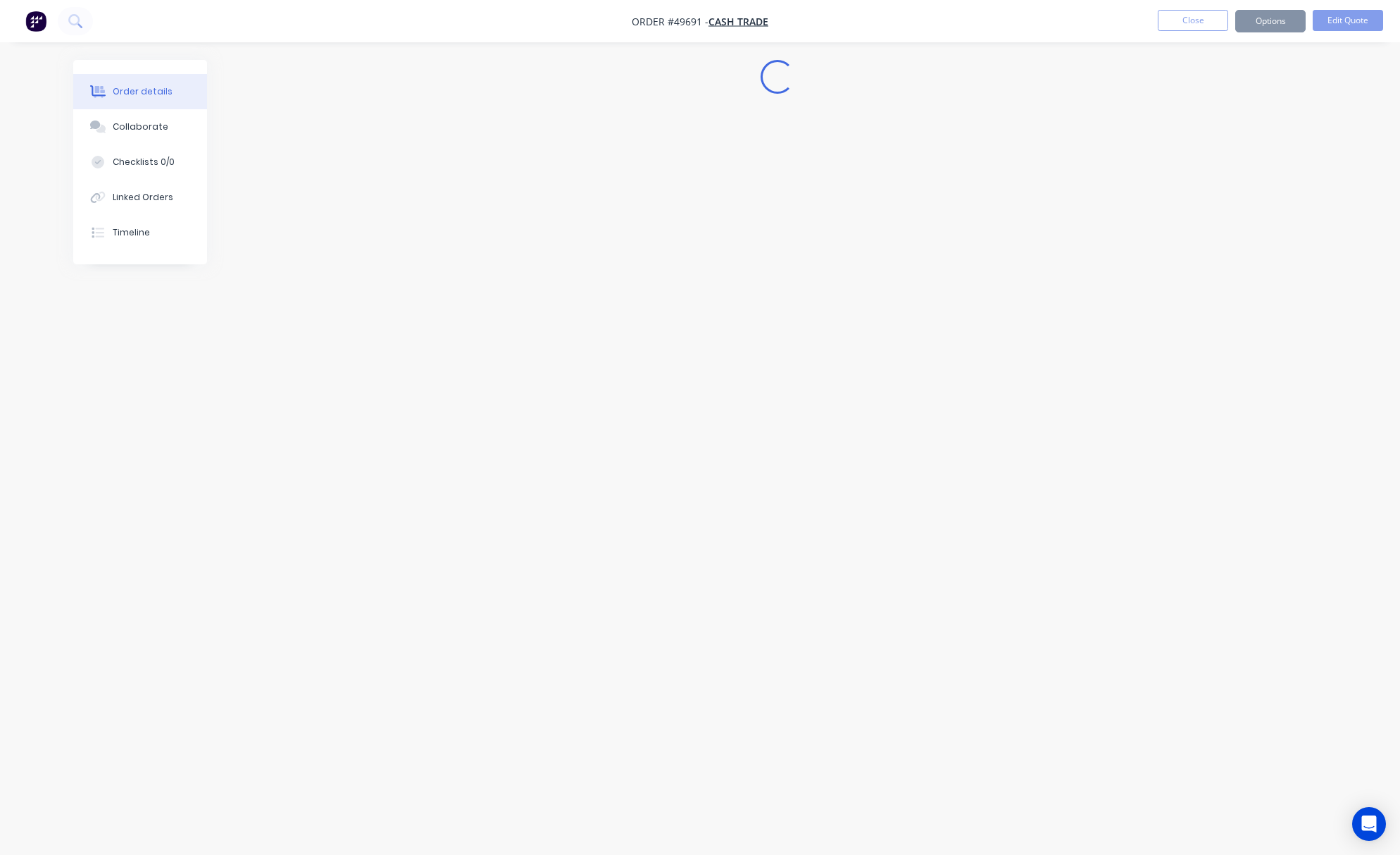
scroll to position [0, 0]
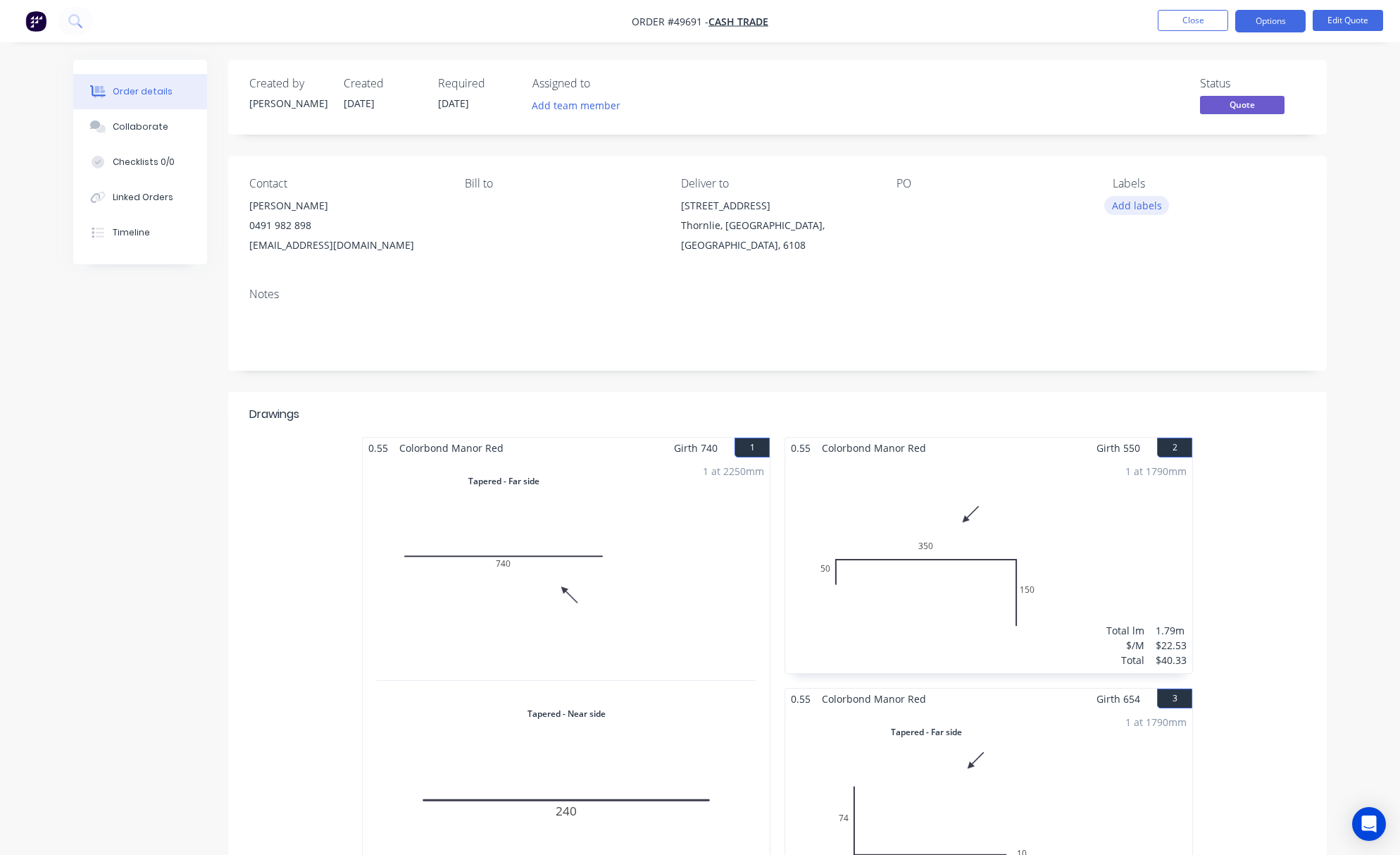
click at [1154, 206] on button "Add labels" at bounding box center [1137, 206] width 65 height 19
click at [1139, 384] on div at bounding box center [1138, 389] width 28 height 28
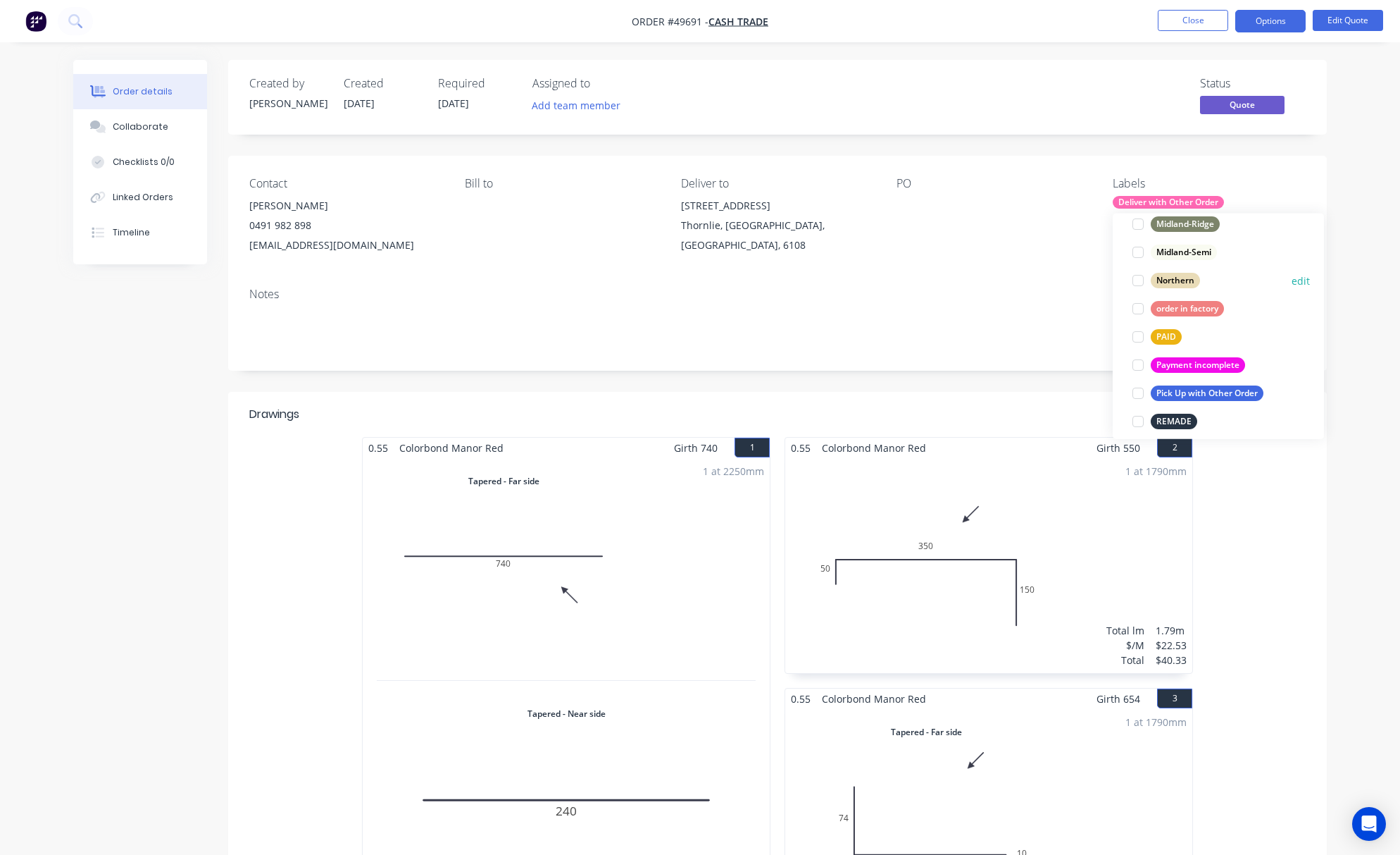
scroll to position [376, 0]
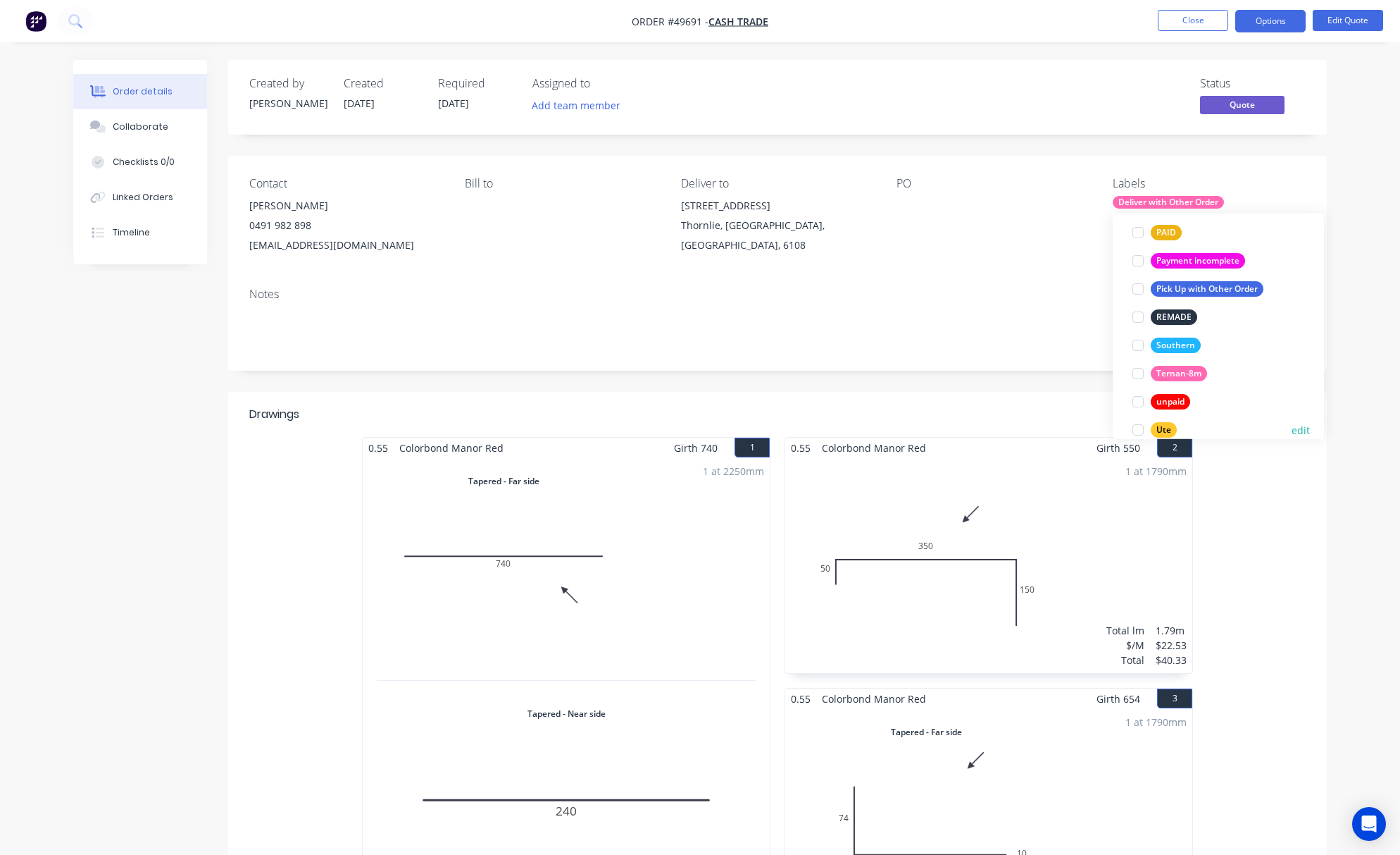
click at [1145, 426] on div at bounding box center [1138, 430] width 28 height 28
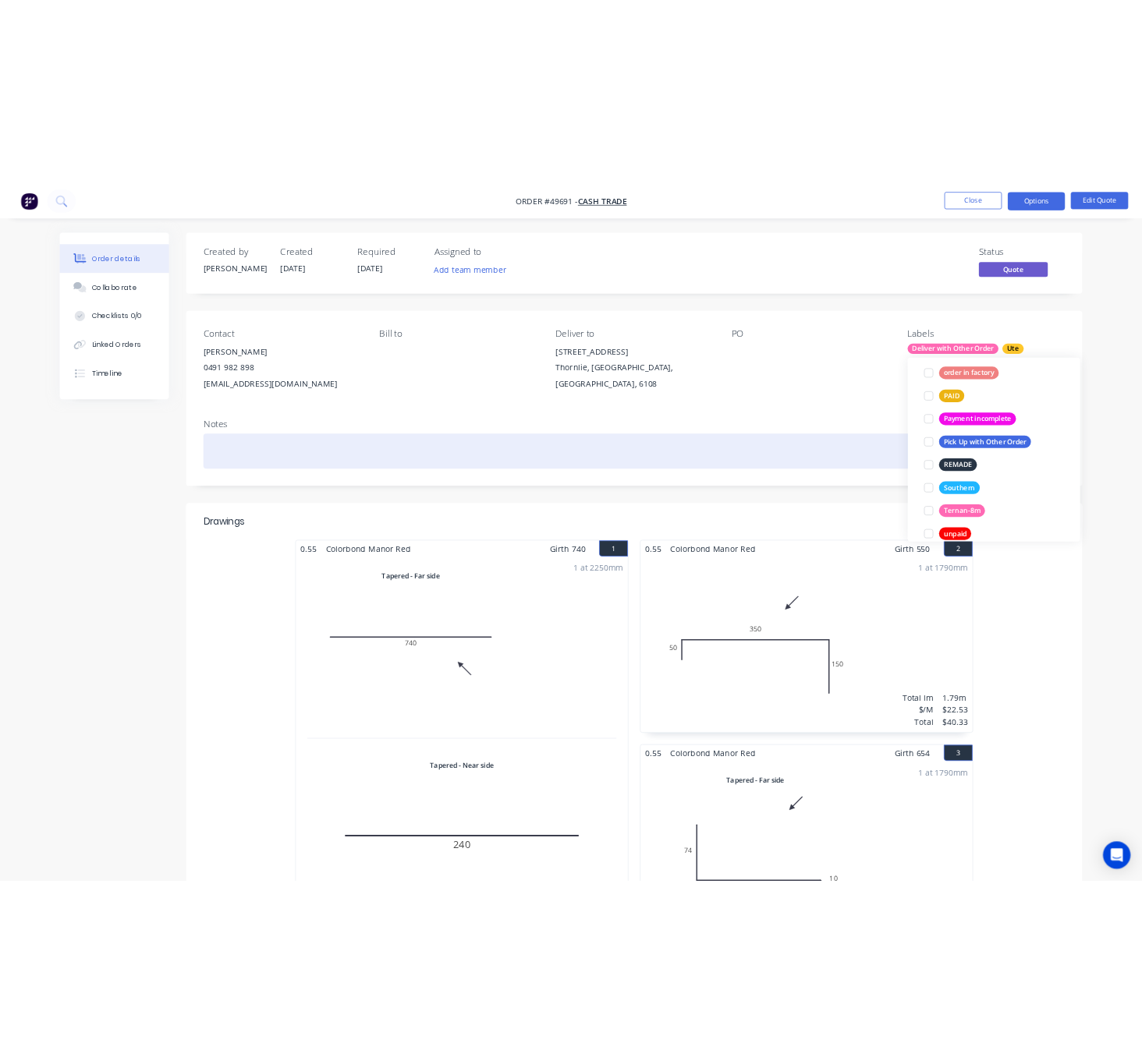
scroll to position [0, 0]
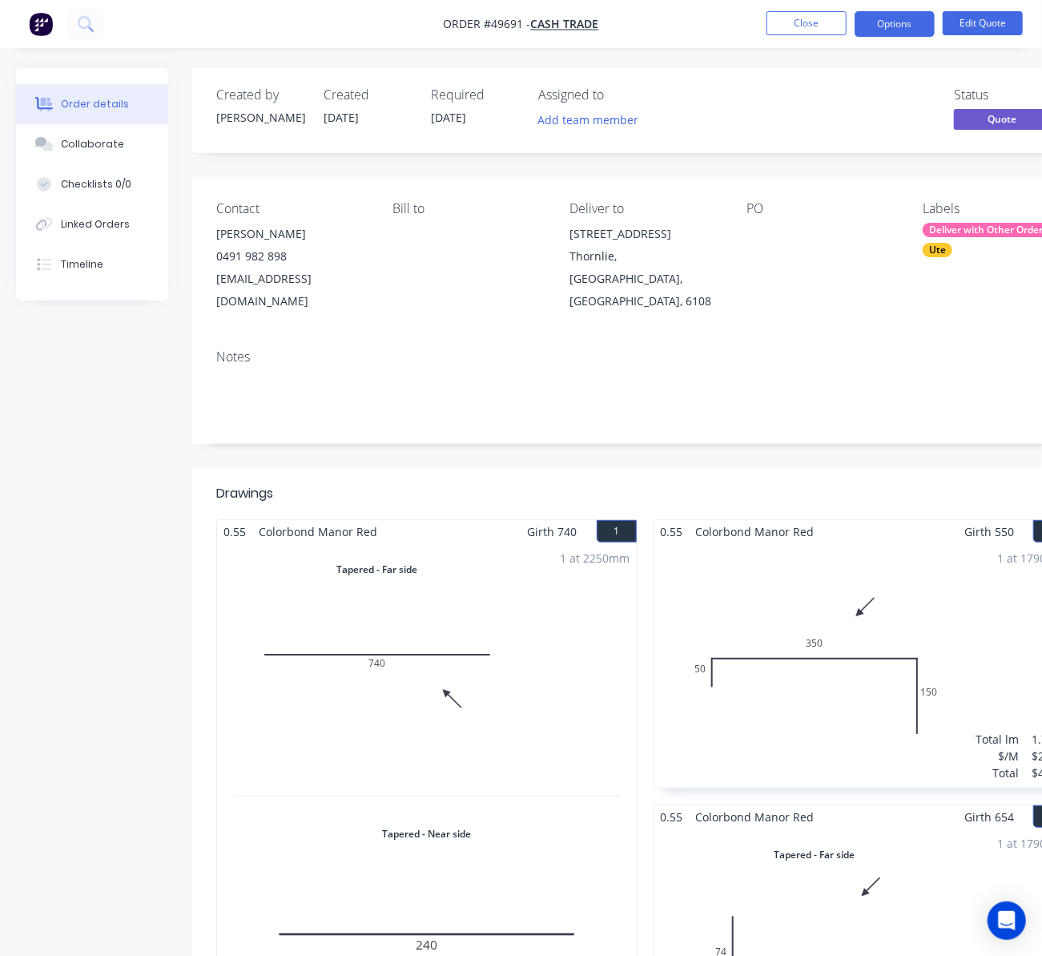
drag, startPoint x: 14, startPoint y: 212, endPoint x: -201, endPoint y: 415, distance: 295.8
click at [0, 415] on html "Order #49691 - Cash Trade Close Options Edit Quote Order details Collaborate Ch…" at bounding box center [521, 971] width 1042 height 1943
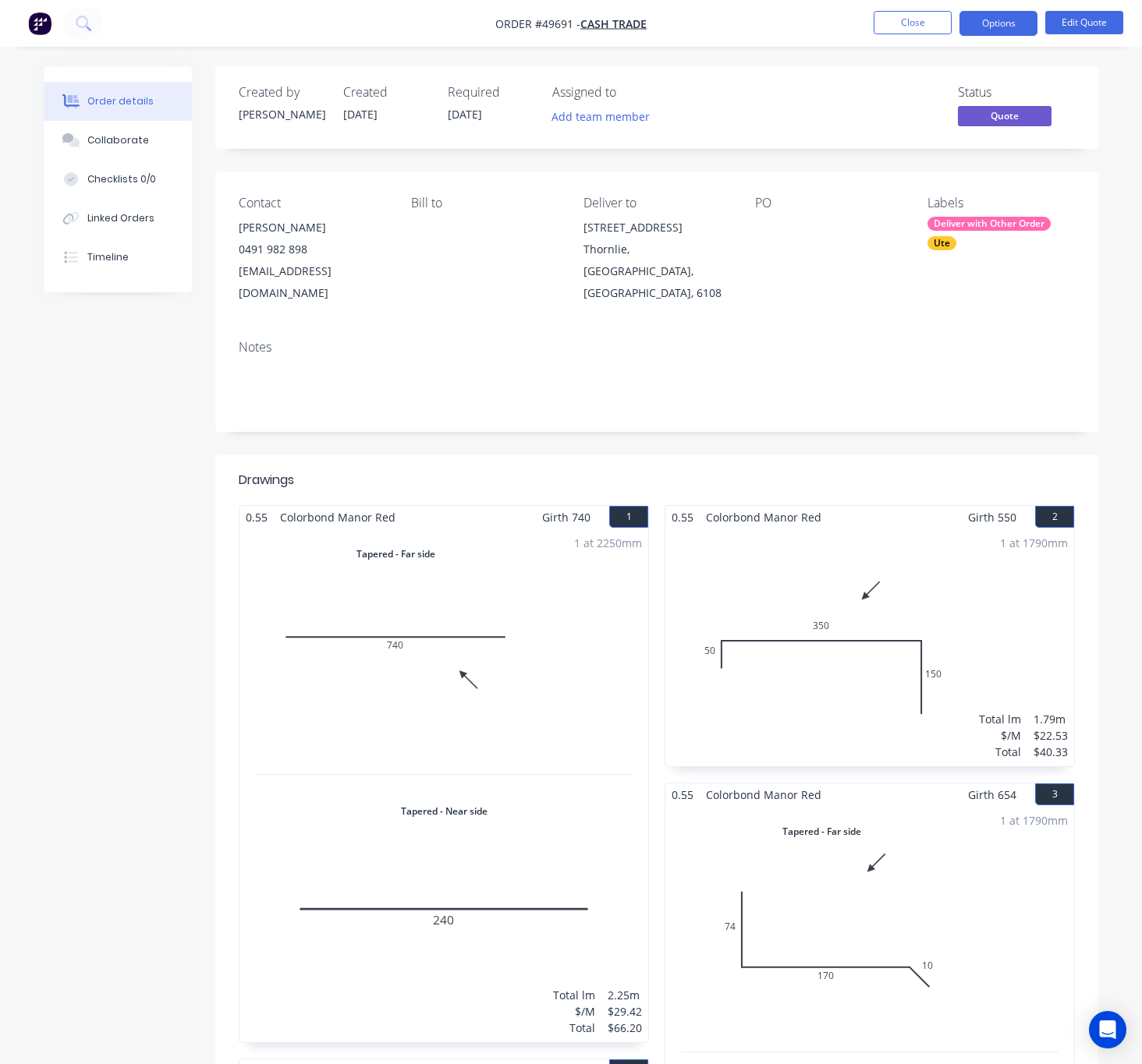
click at [976, 225] on div "Deliver with Other Order" at bounding box center [988, 224] width 124 height 14
click at [868, 423] on div at bounding box center [869, 426] width 31 height 31
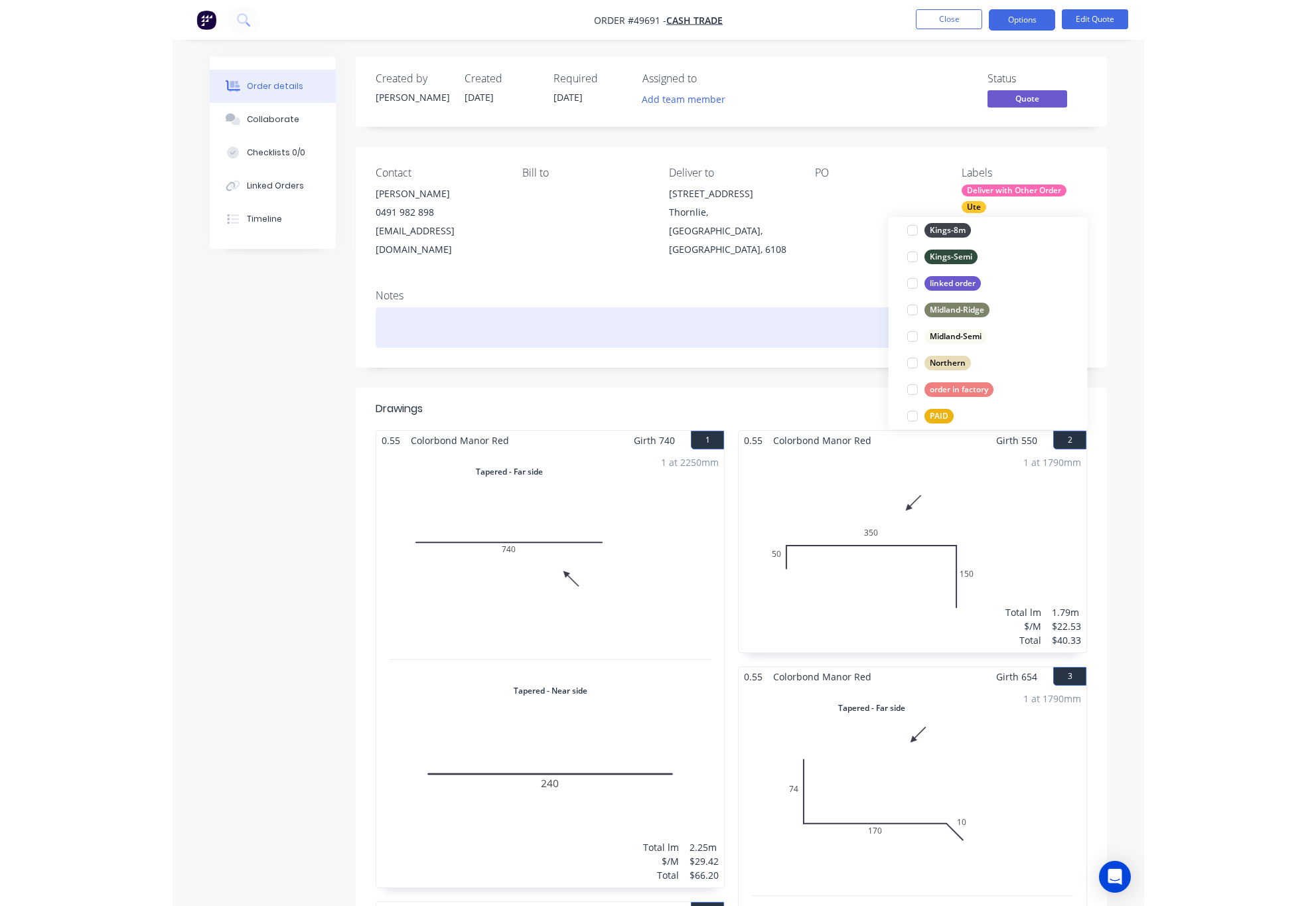
scroll to position [0, 0]
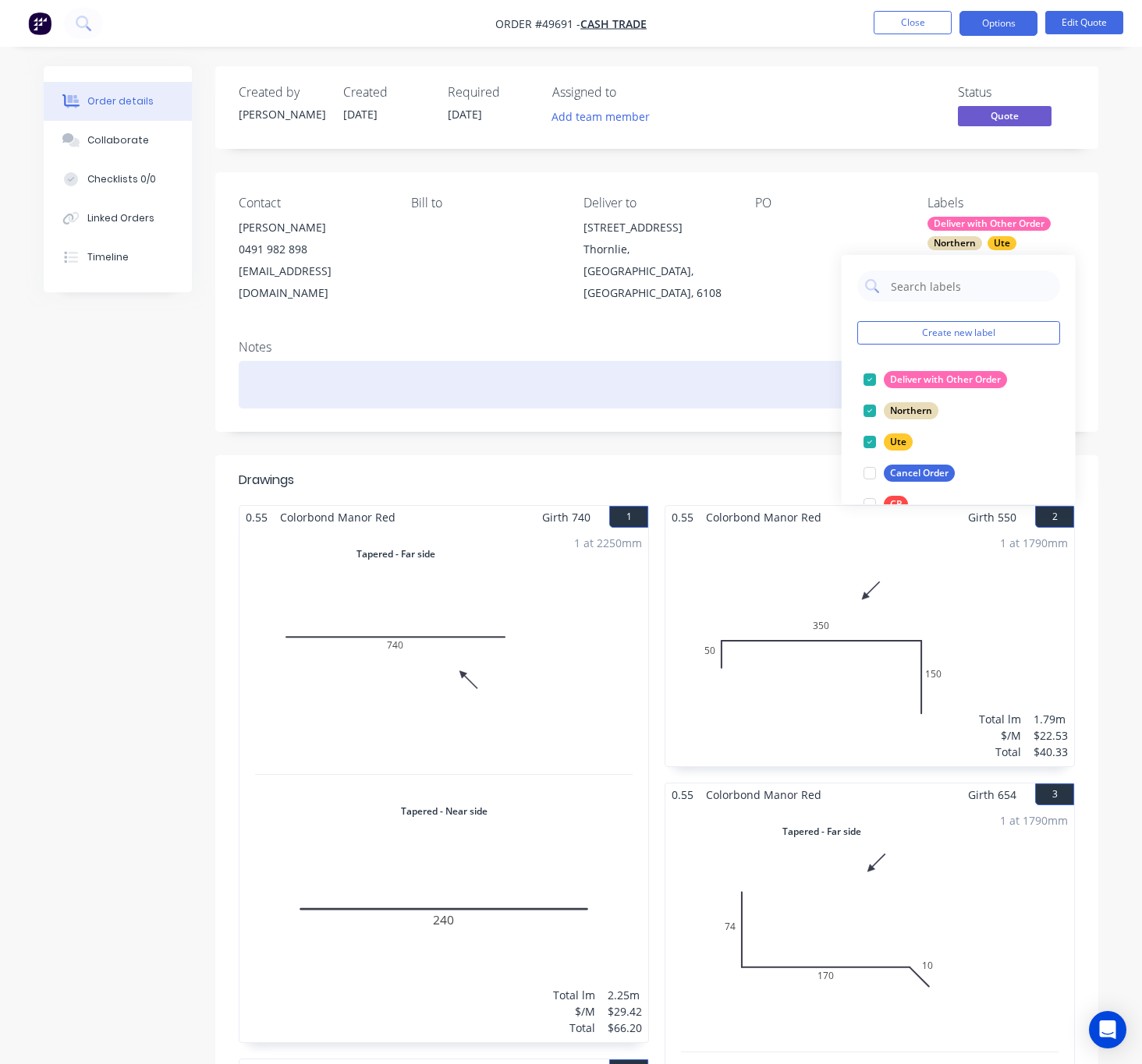
click at [805, 361] on div at bounding box center [656, 385] width 836 height 48
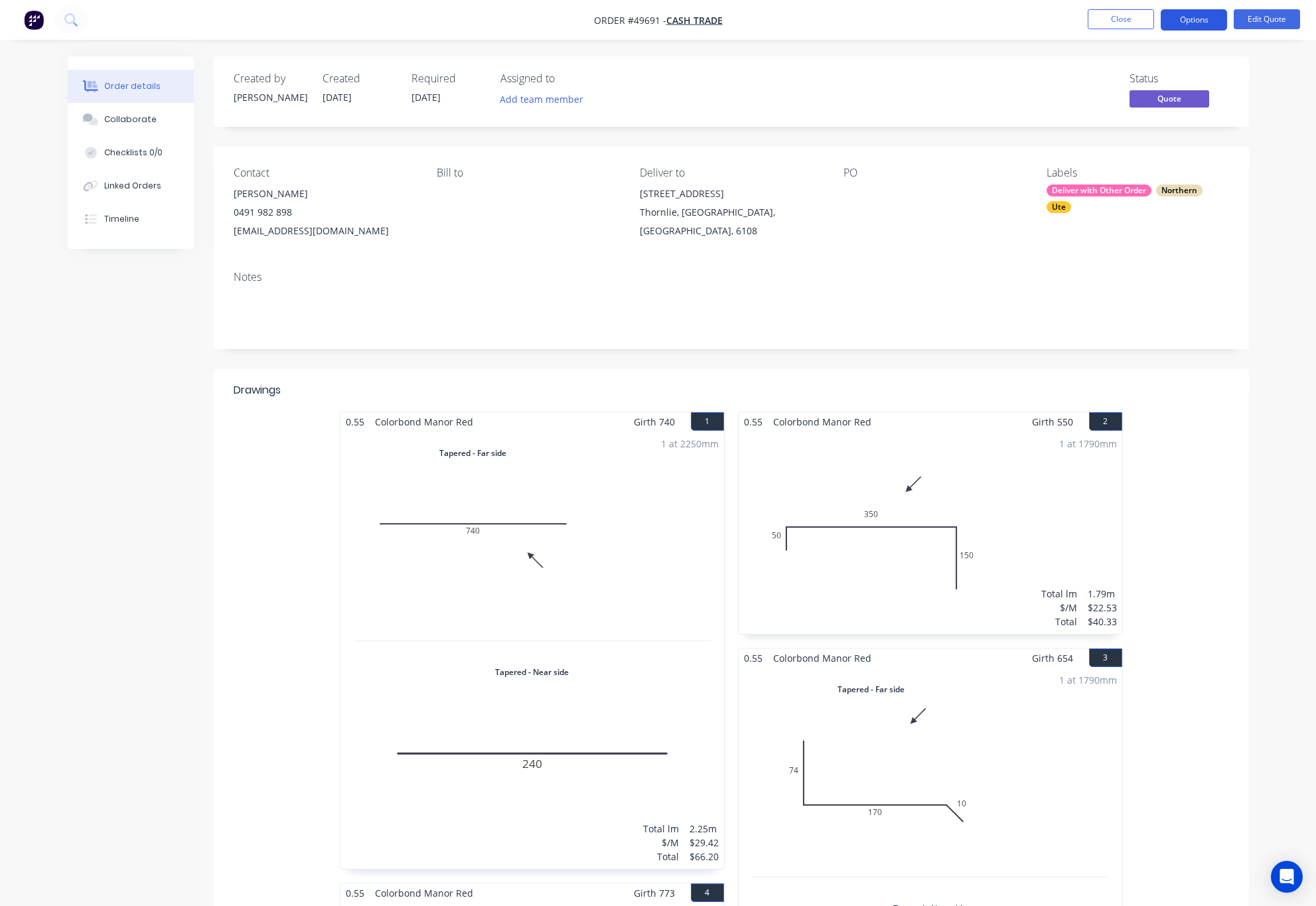
click at [1195, 30] on button "Options" at bounding box center [1194, 20] width 66 height 22
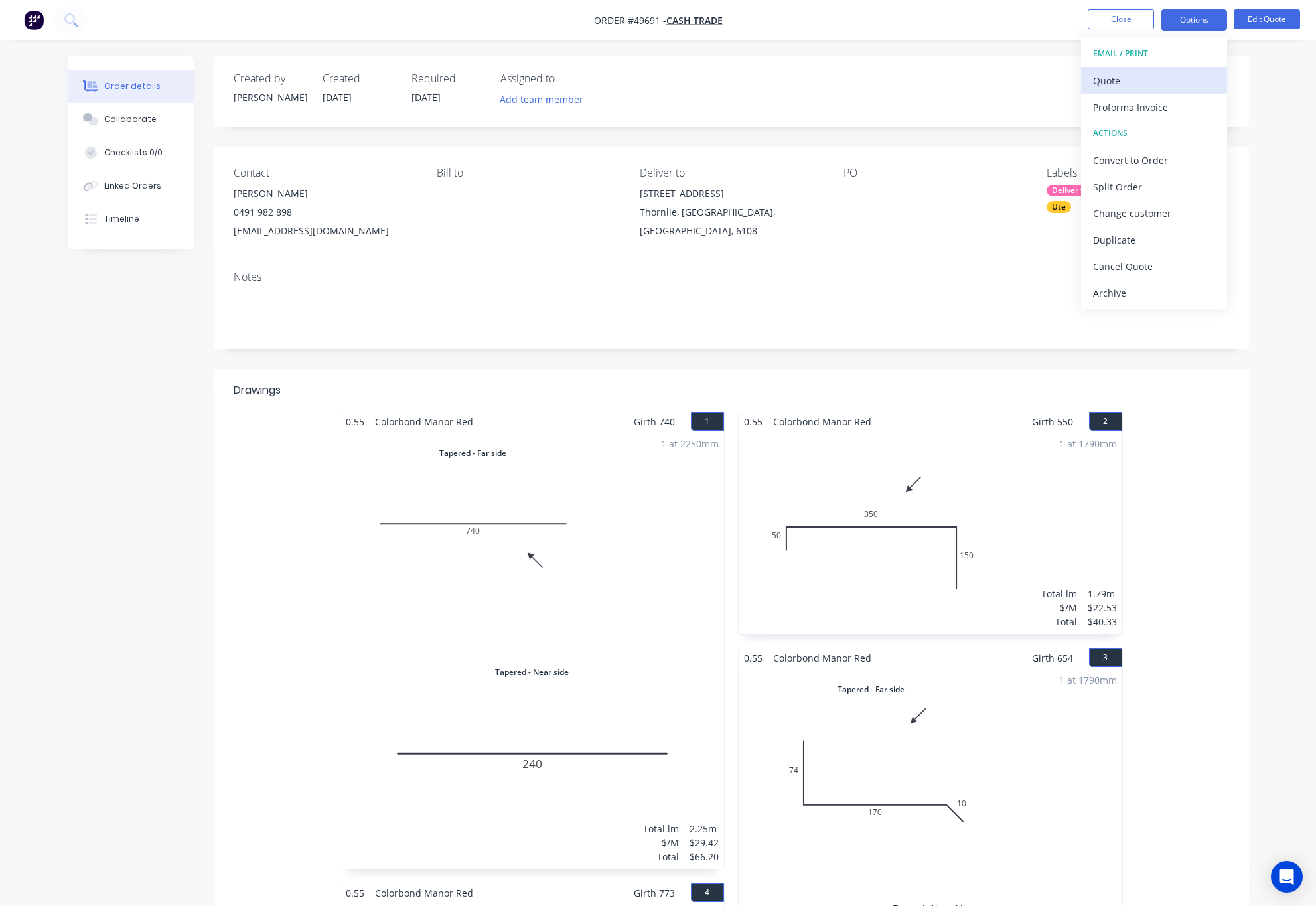
click at [1145, 84] on div "Quote" at bounding box center [1154, 80] width 122 height 19
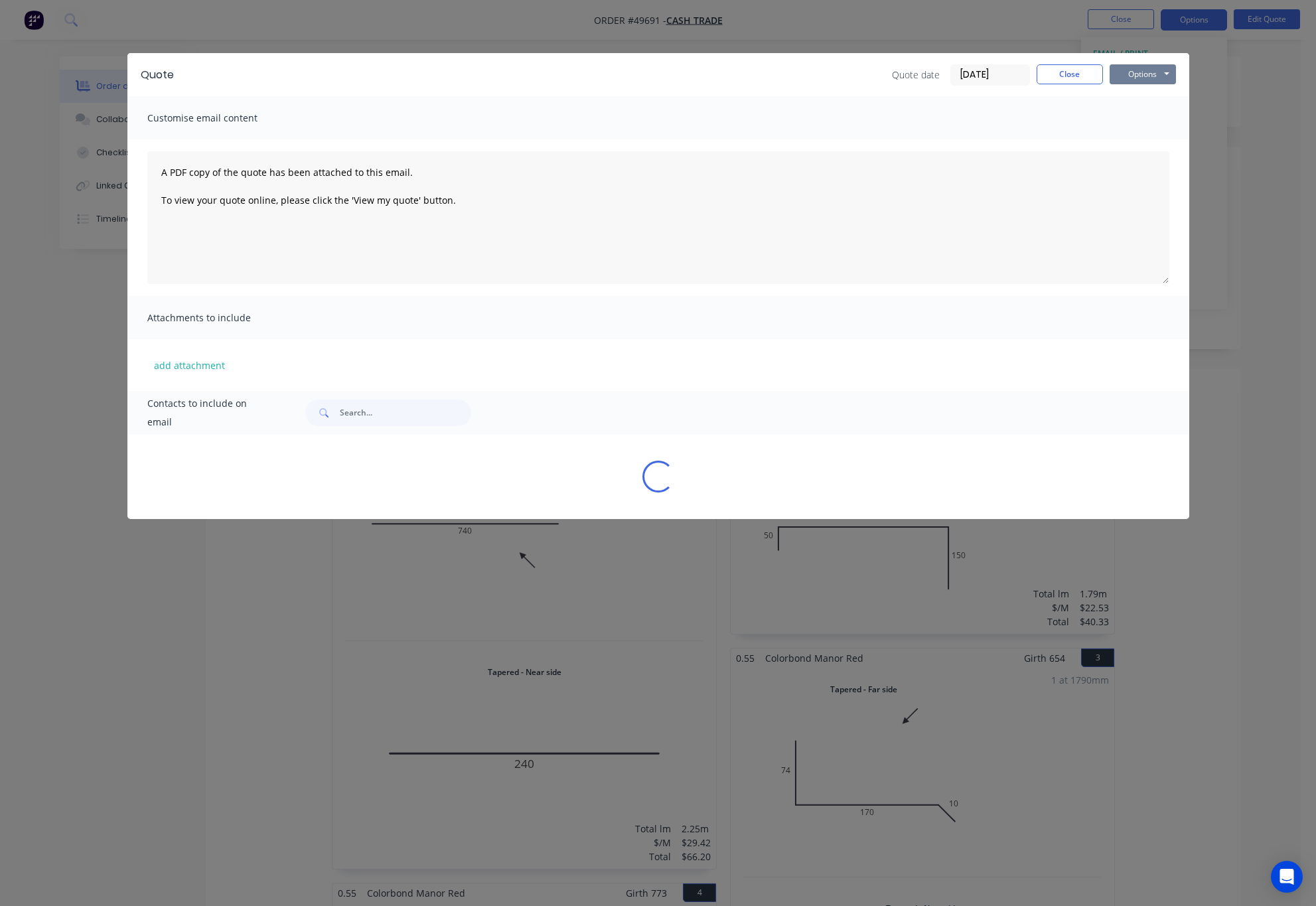
click at [1151, 72] on button "Options" at bounding box center [1143, 75] width 66 height 20
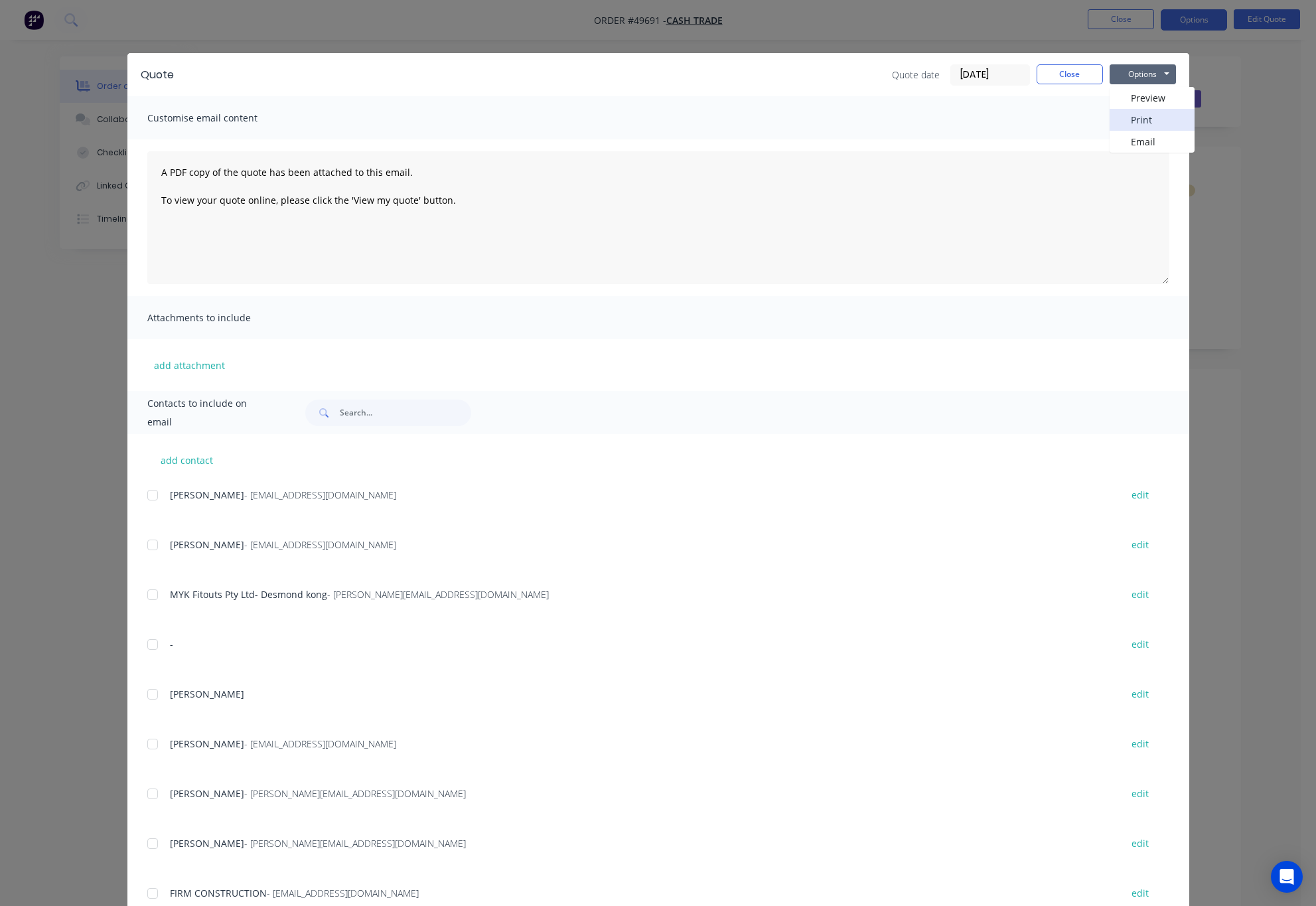
click at [1153, 116] on button "Print" at bounding box center [1152, 119] width 85 height 22
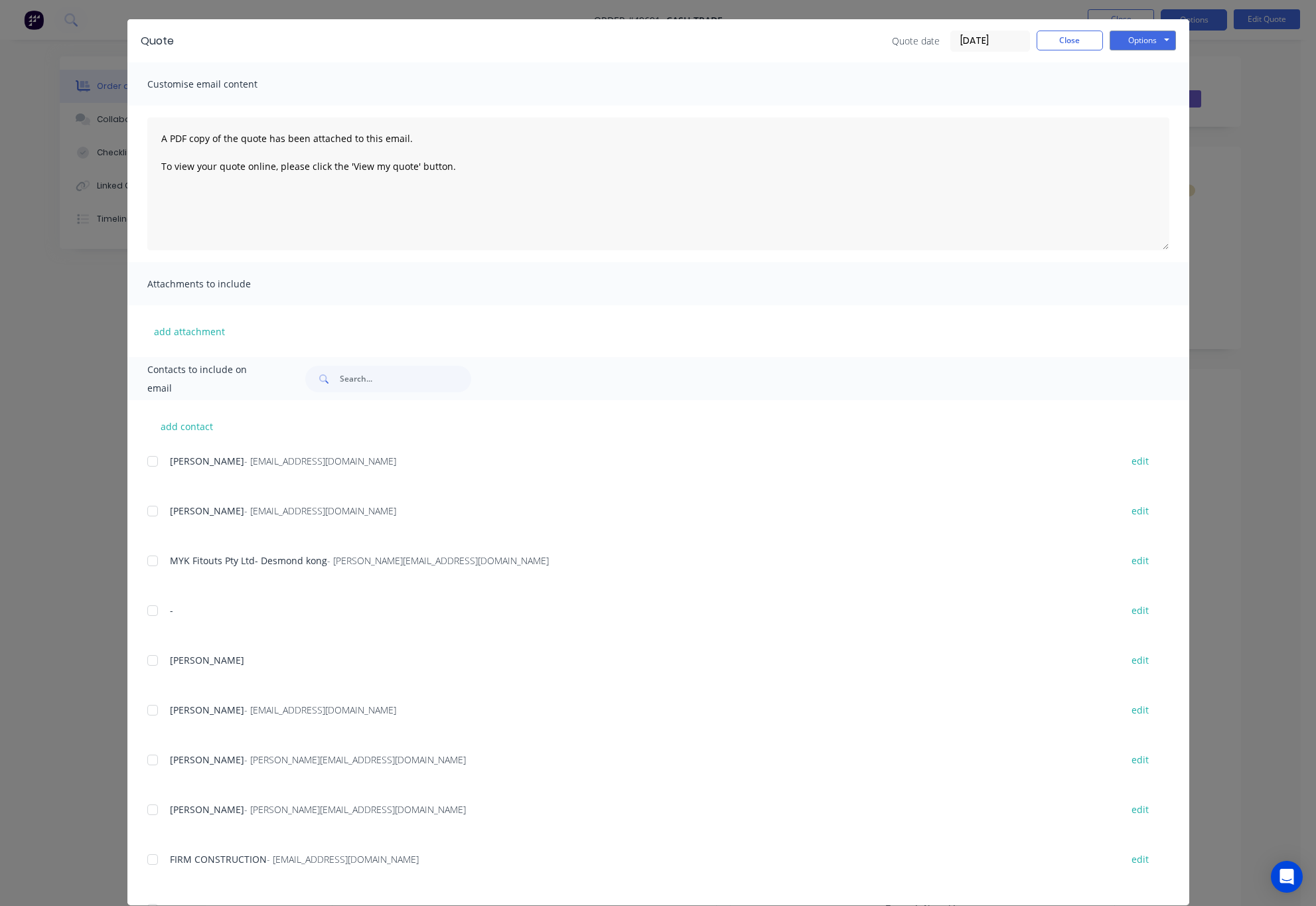
scroll to position [51, 0]
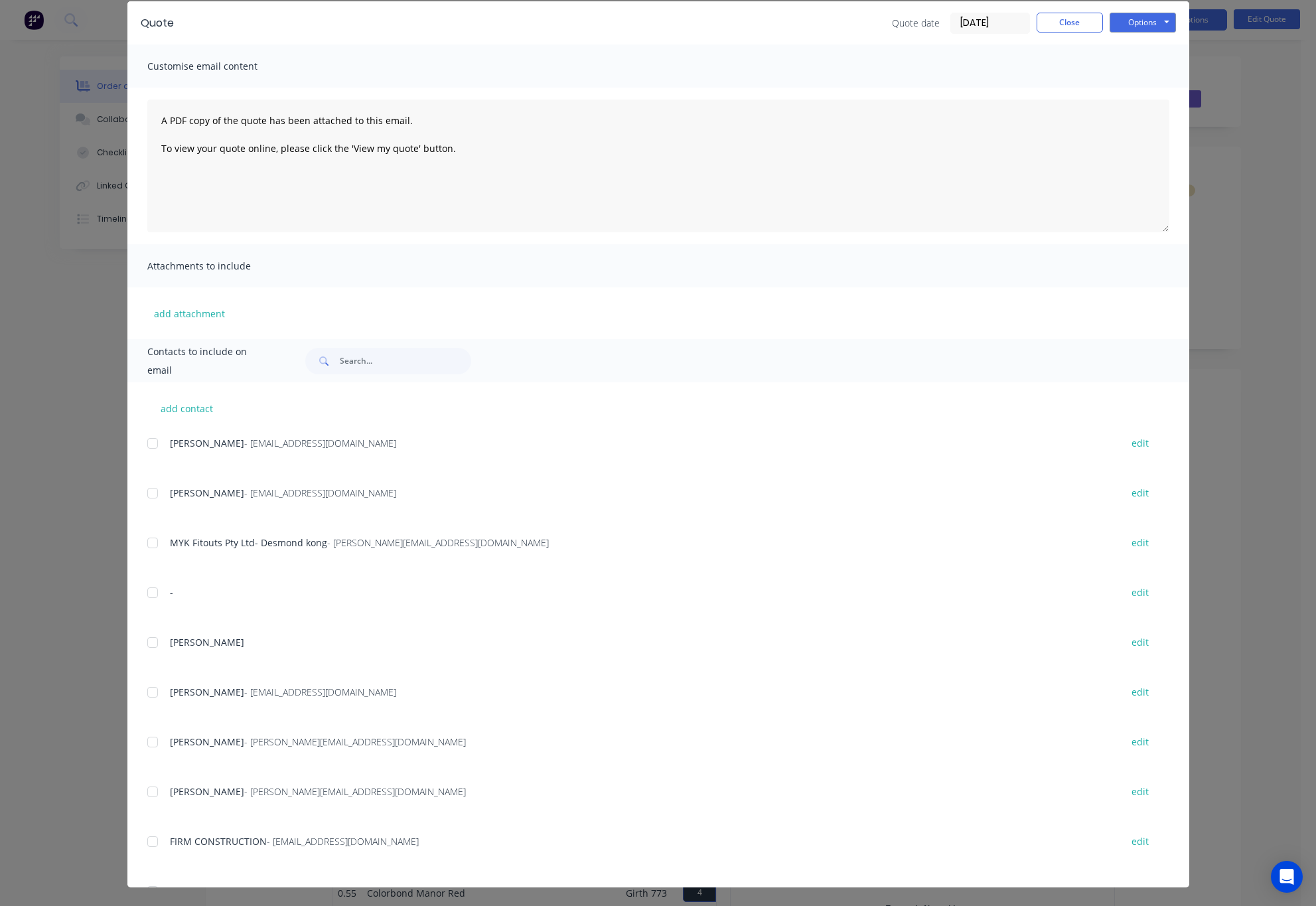
click at [1242, 325] on div "Quote Quote date 01/10/25 Close Options Preview Print Email Customise email con…" at bounding box center [658, 453] width 1316 height 906
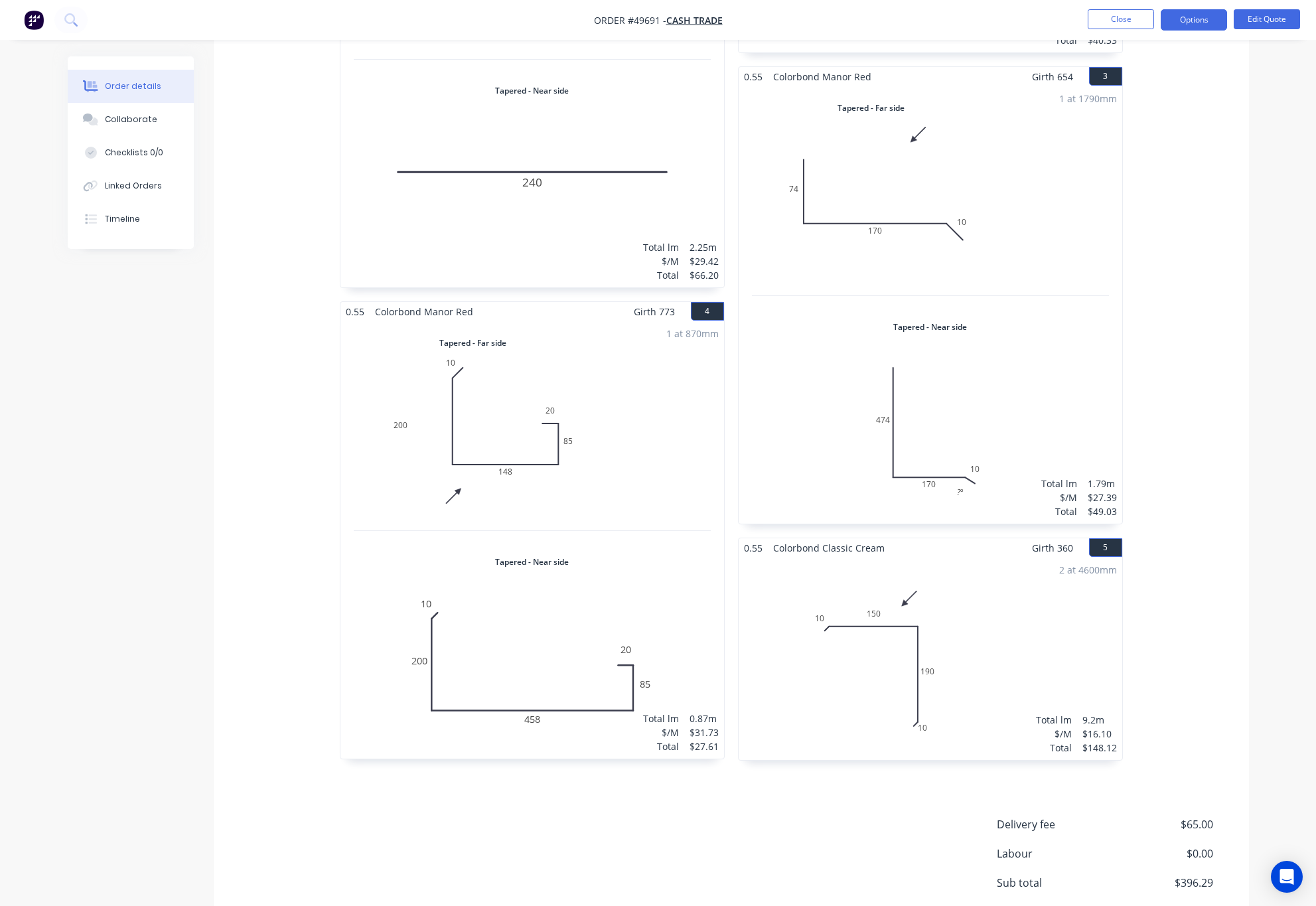
scroll to position [688, 0]
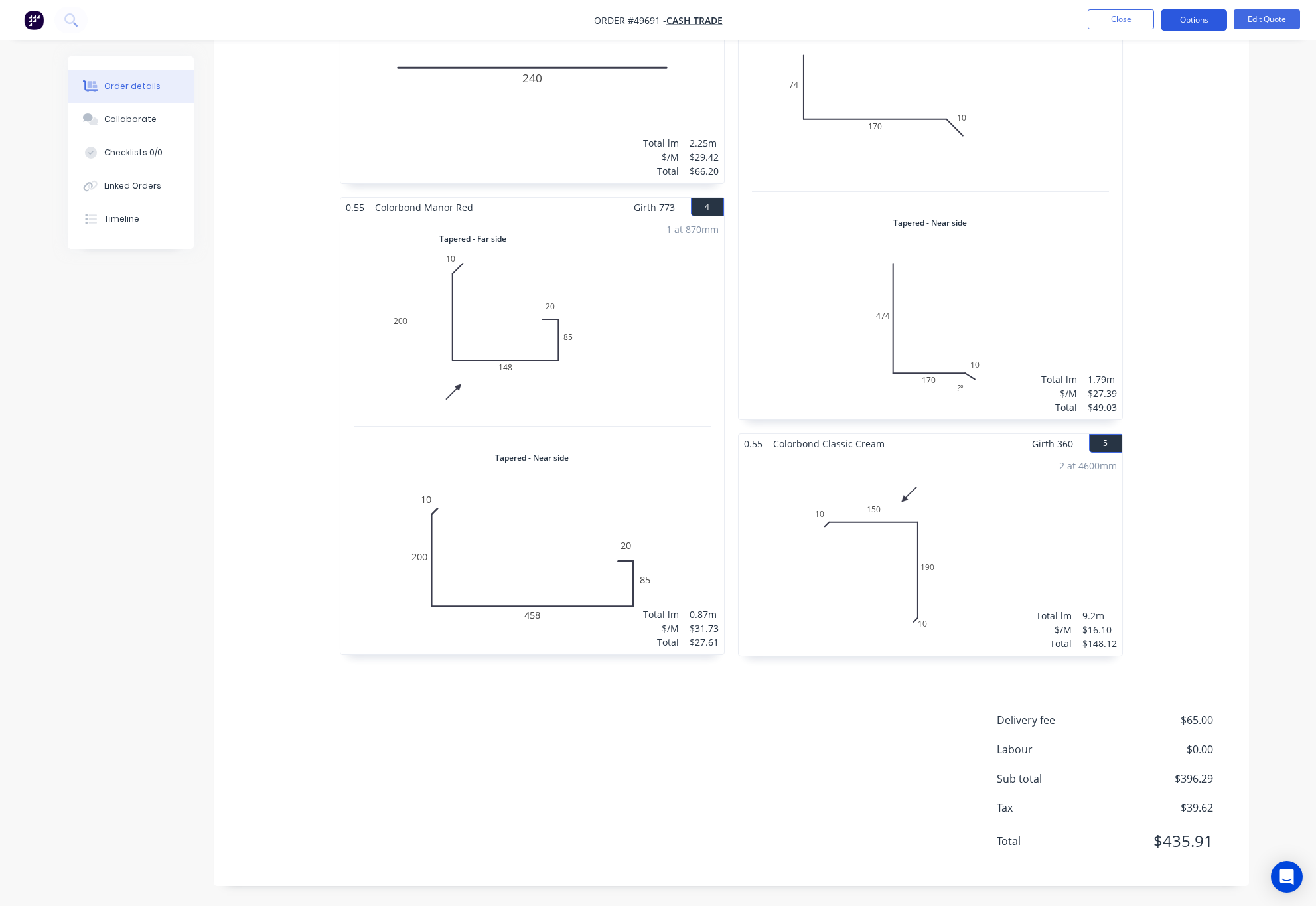
click at [1193, 17] on button "Options" at bounding box center [1194, 20] width 66 height 22
click at [1168, 160] on div "Convert to Order" at bounding box center [1154, 160] width 122 height 19
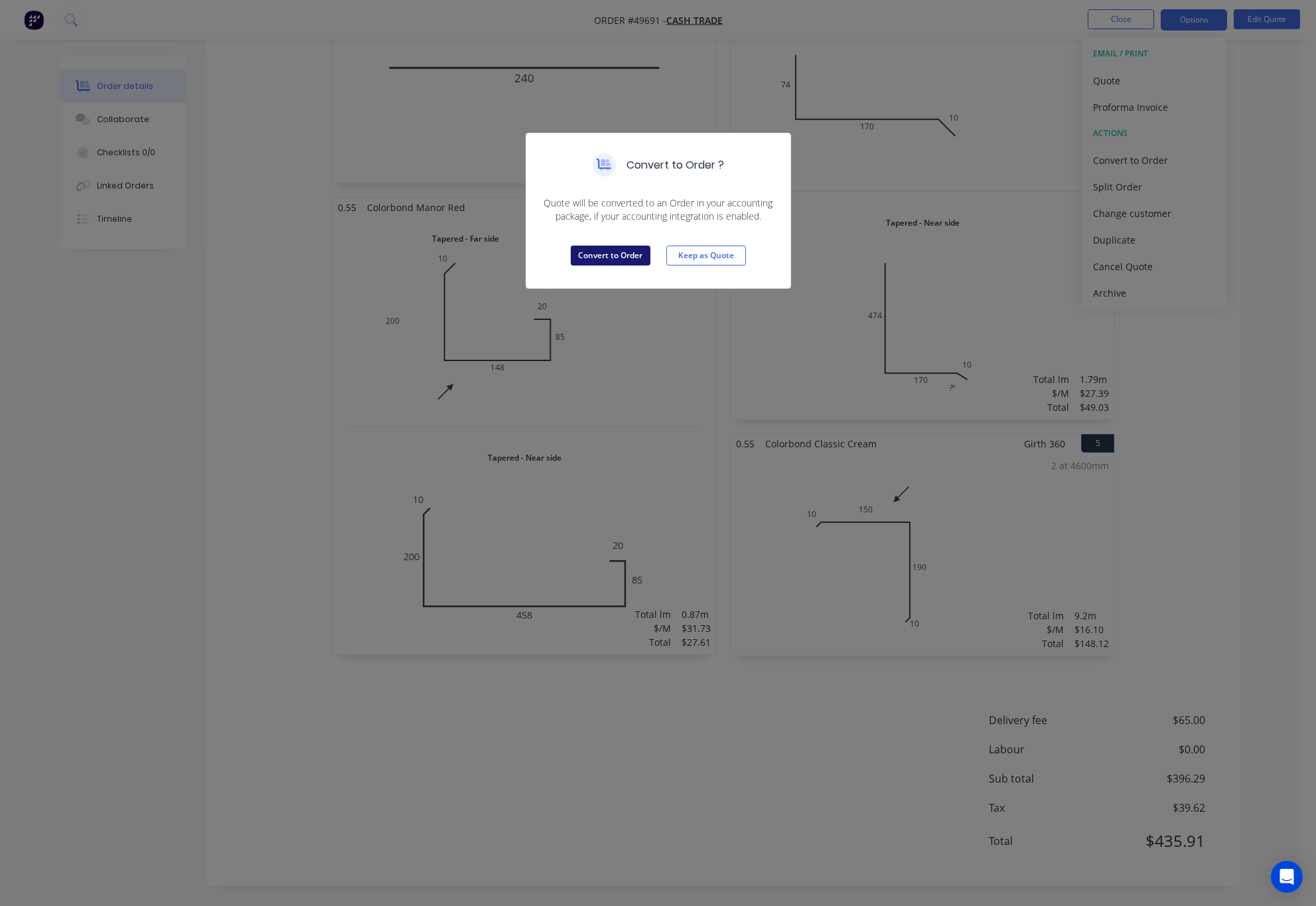
click at [600, 259] on button "Convert to Order" at bounding box center [611, 255] width 80 height 20
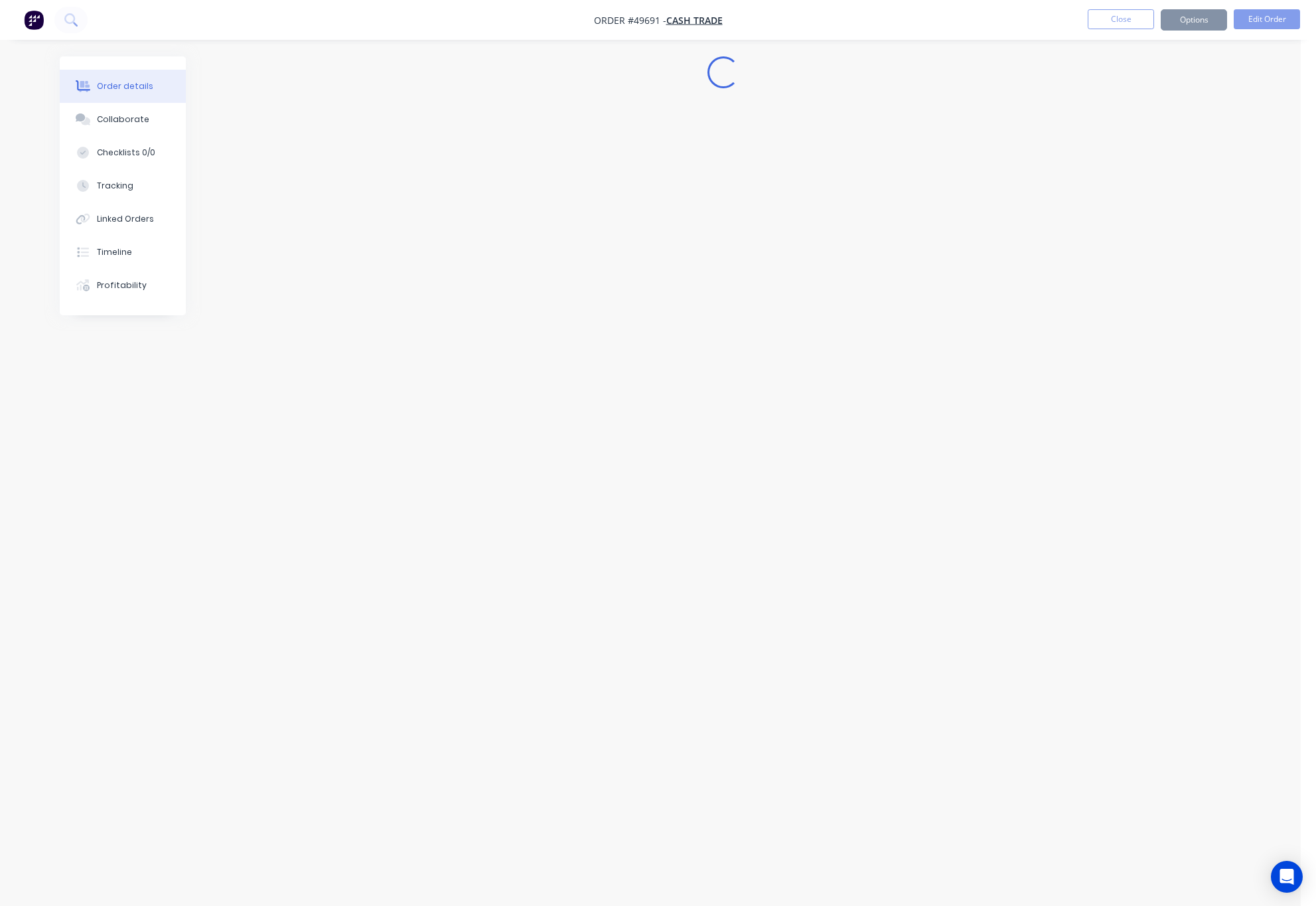
scroll to position [0, 0]
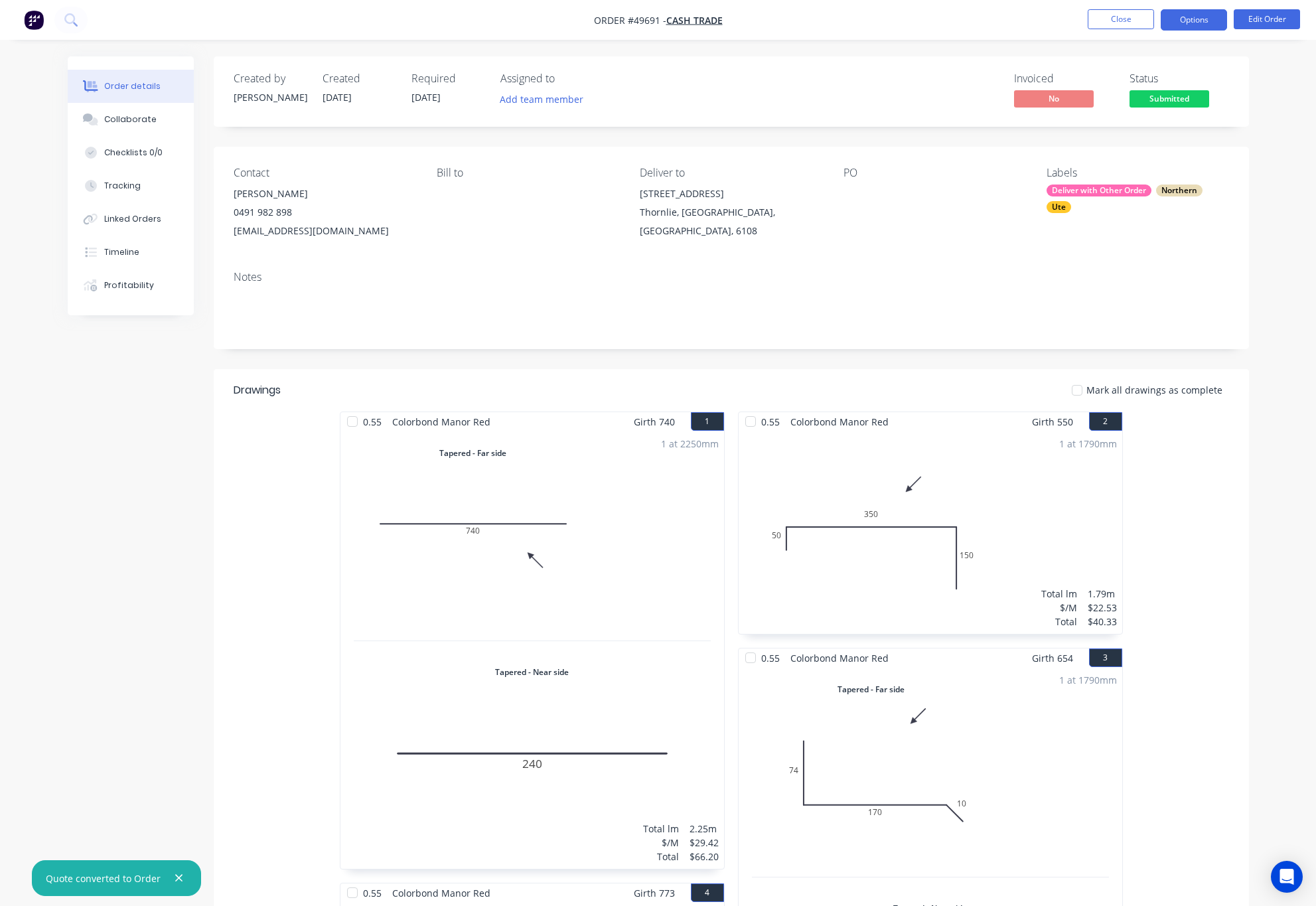
click at [1192, 18] on button "Options" at bounding box center [1194, 20] width 66 height 22
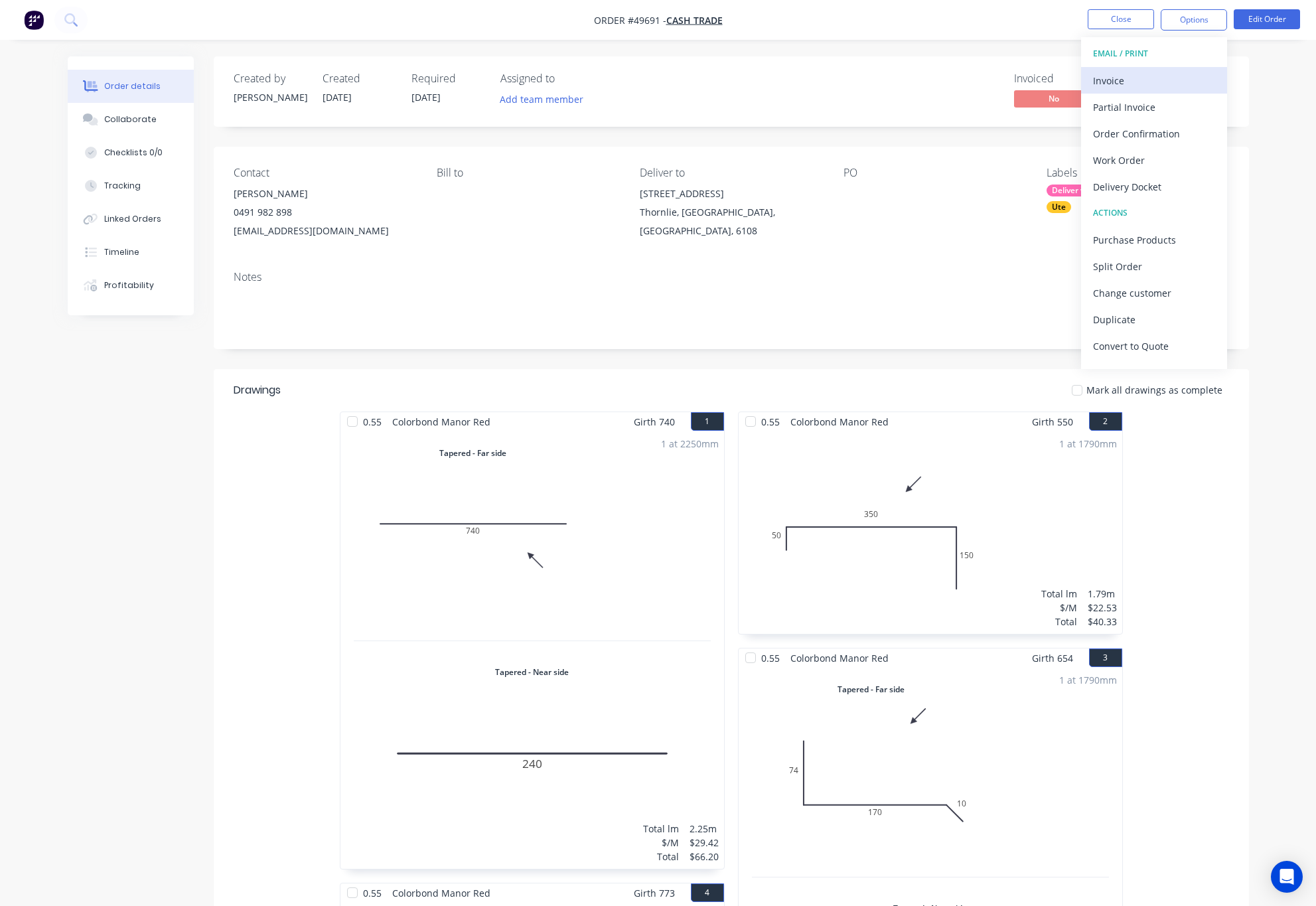
click at [1173, 82] on div "Invoice" at bounding box center [1154, 80] width 122 height 19
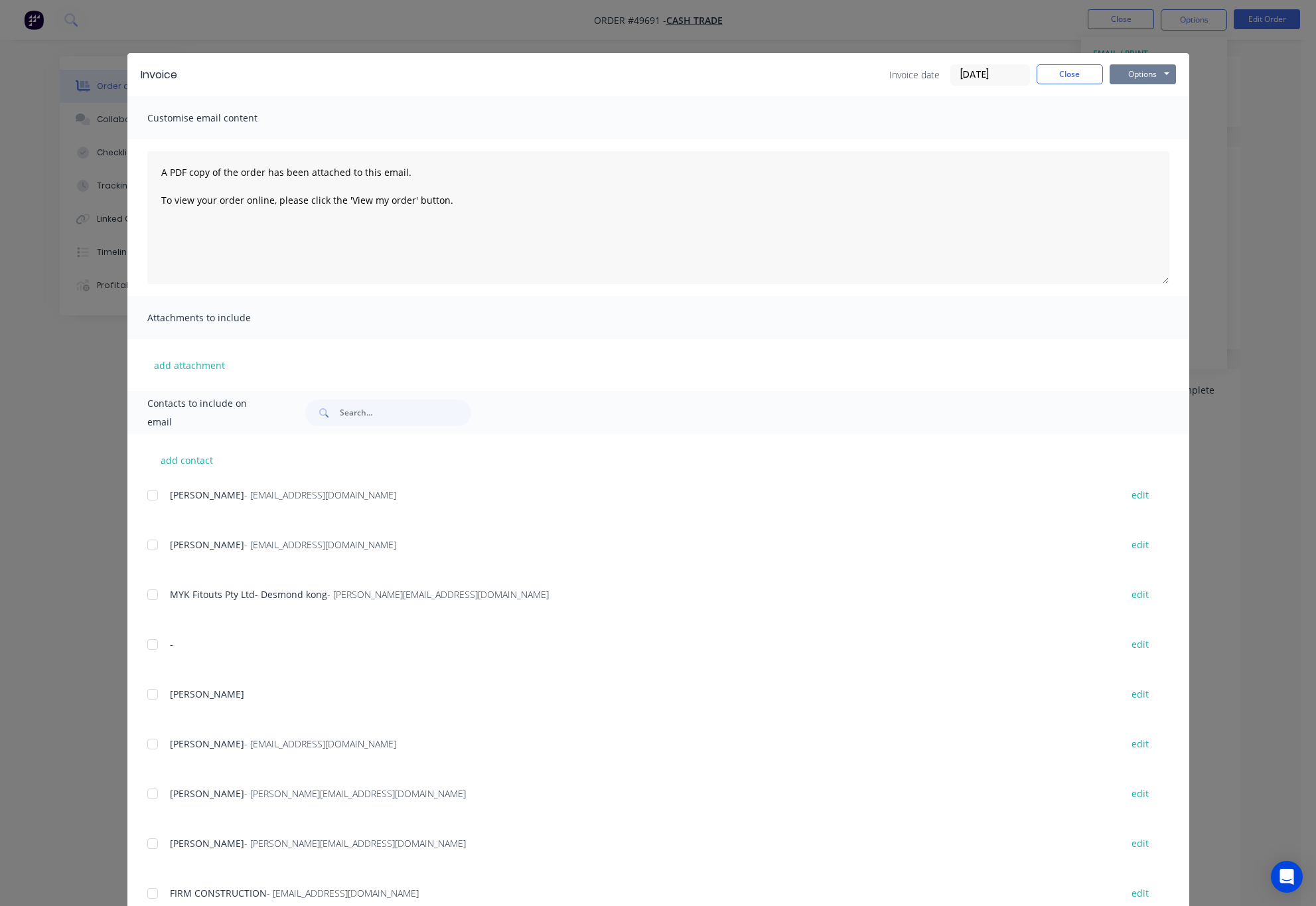
click at [1144, 66] on button "Options" at bounding box center [1143, 75] width 66 height 20
click at [1162, 119] on button "Print" at bounding box center [1152, 119] width 85 height 22
click at [525, 31] on div "Invoice Invoice date 01/10/25 Close Options Preview Print Email Customise email…" at bounding box center [658, 453] width 1316 height 906
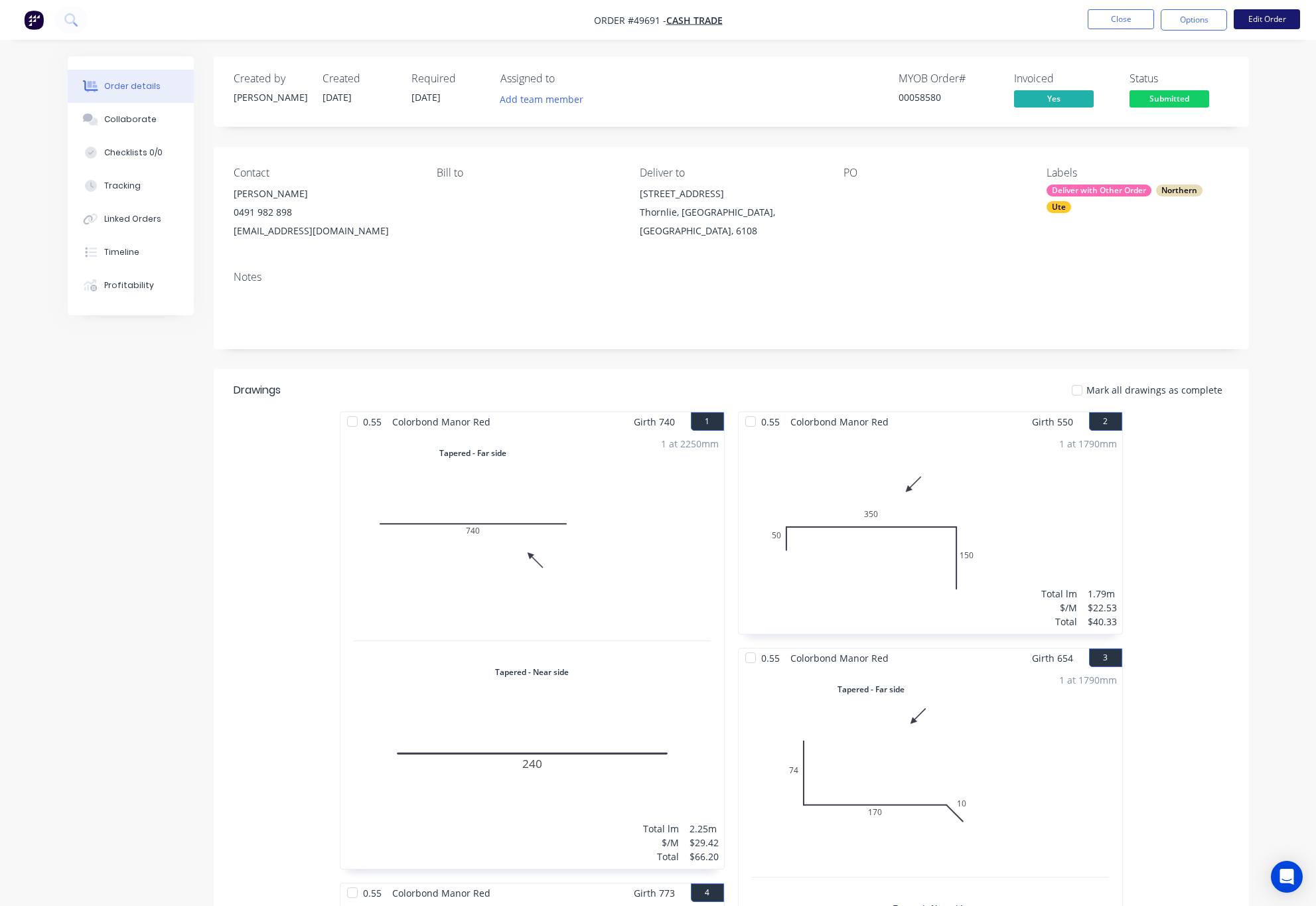
click at [1280, 15] on button "Edit Order" at bounding box center [1267, 19] width 66 height 20
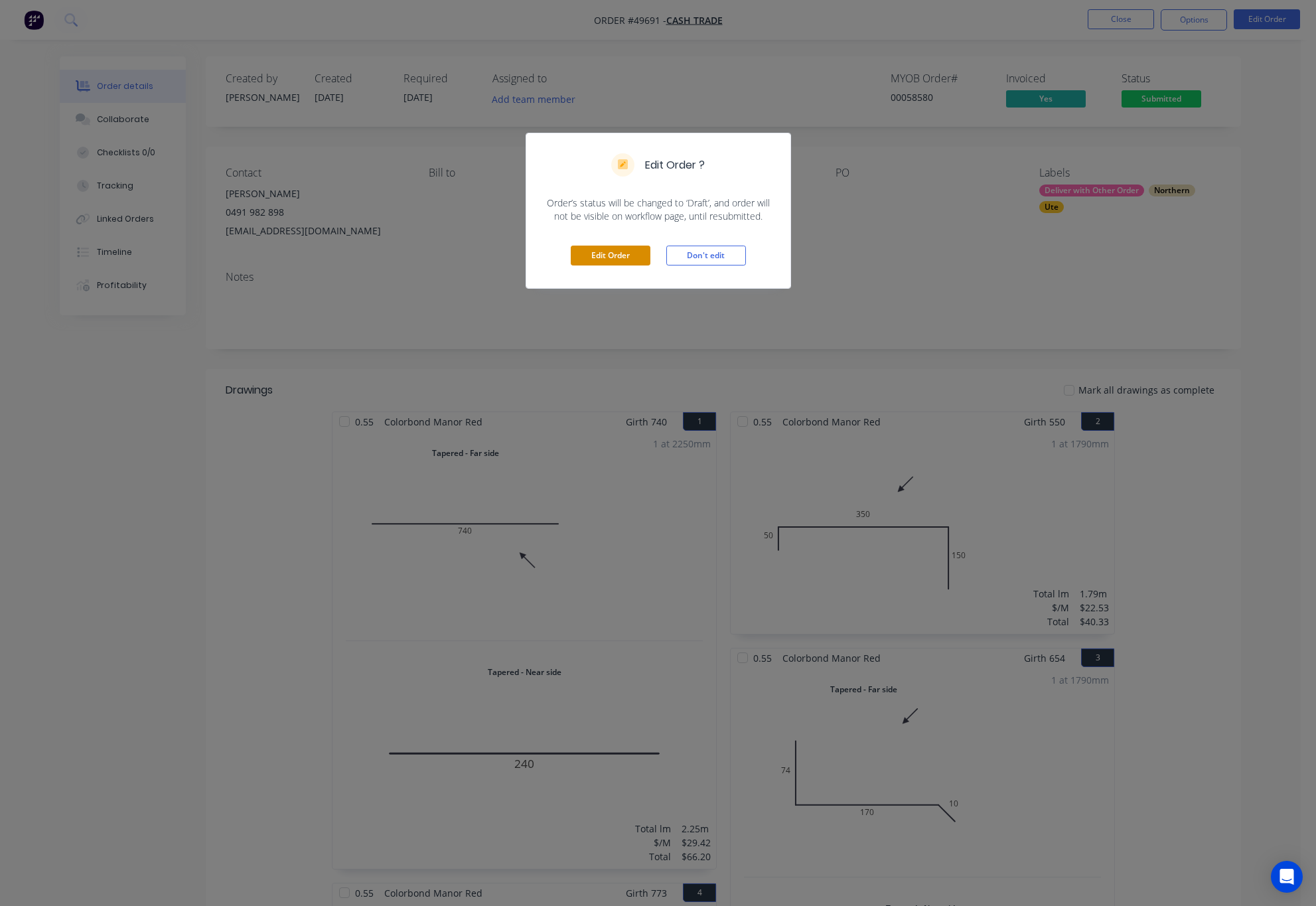
click at [609, 254] on button "Edit Order" at bounding box center [611, 255] width 80 height 20
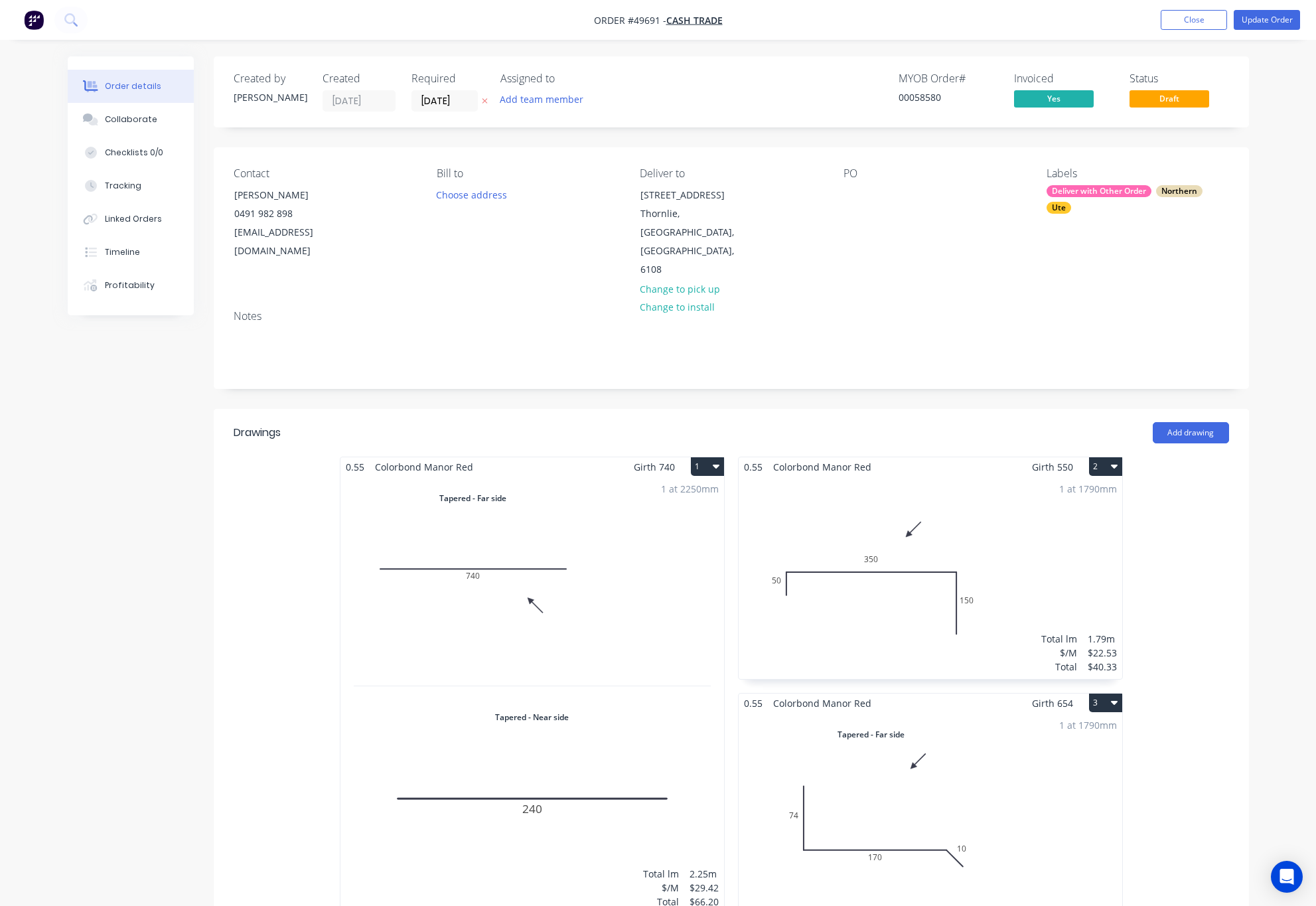
click at [444, 109] on label "09/10/25" at bounding box center [445, 101] width 66 height 22
click at [444, 109] on input "09/10/25" at bounding box center [444, 101] width 65 height 20
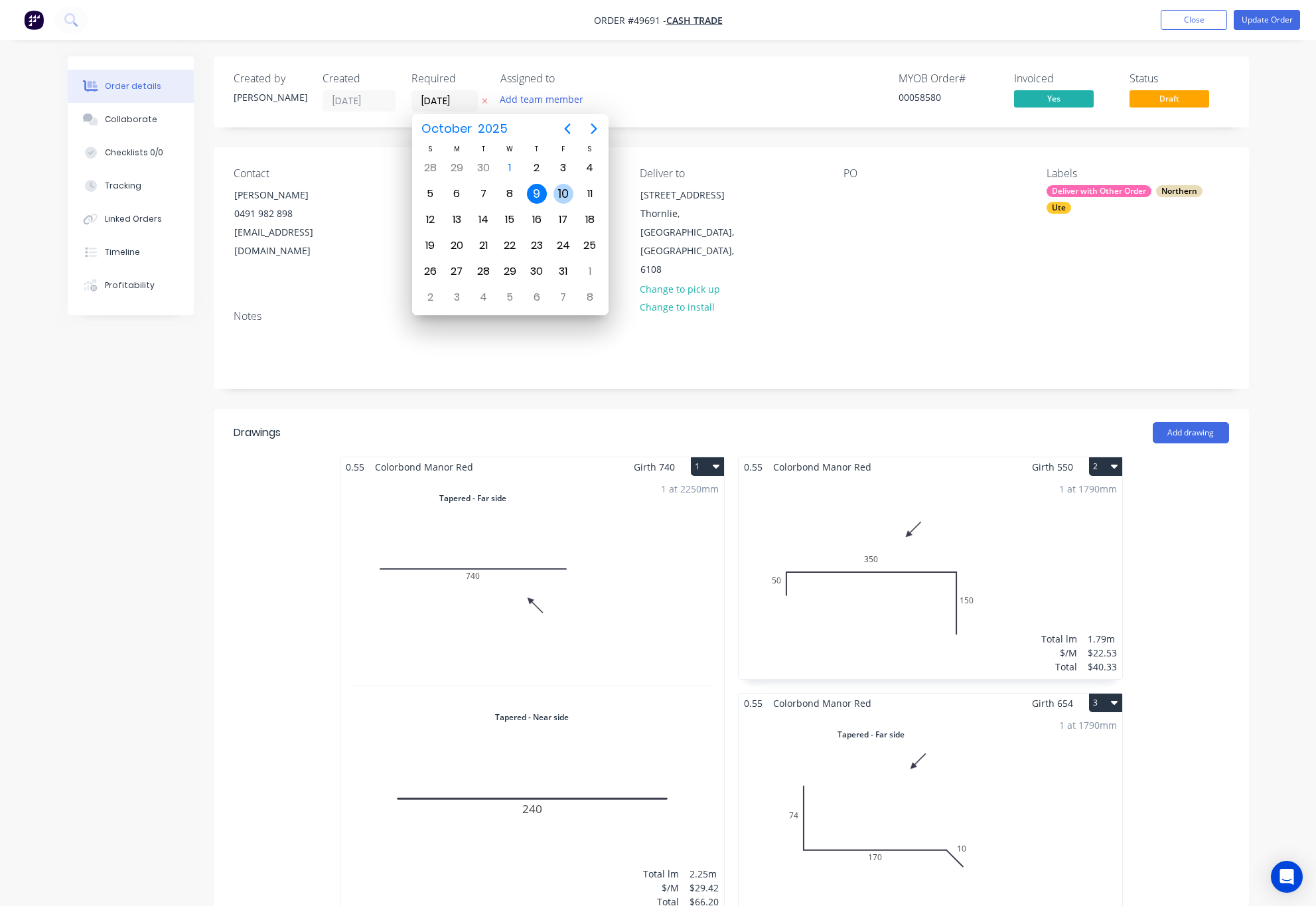
click at [564, 191] on div "10" at bounding box center [564, 194] width 20 height 20
type input "[DATE]"
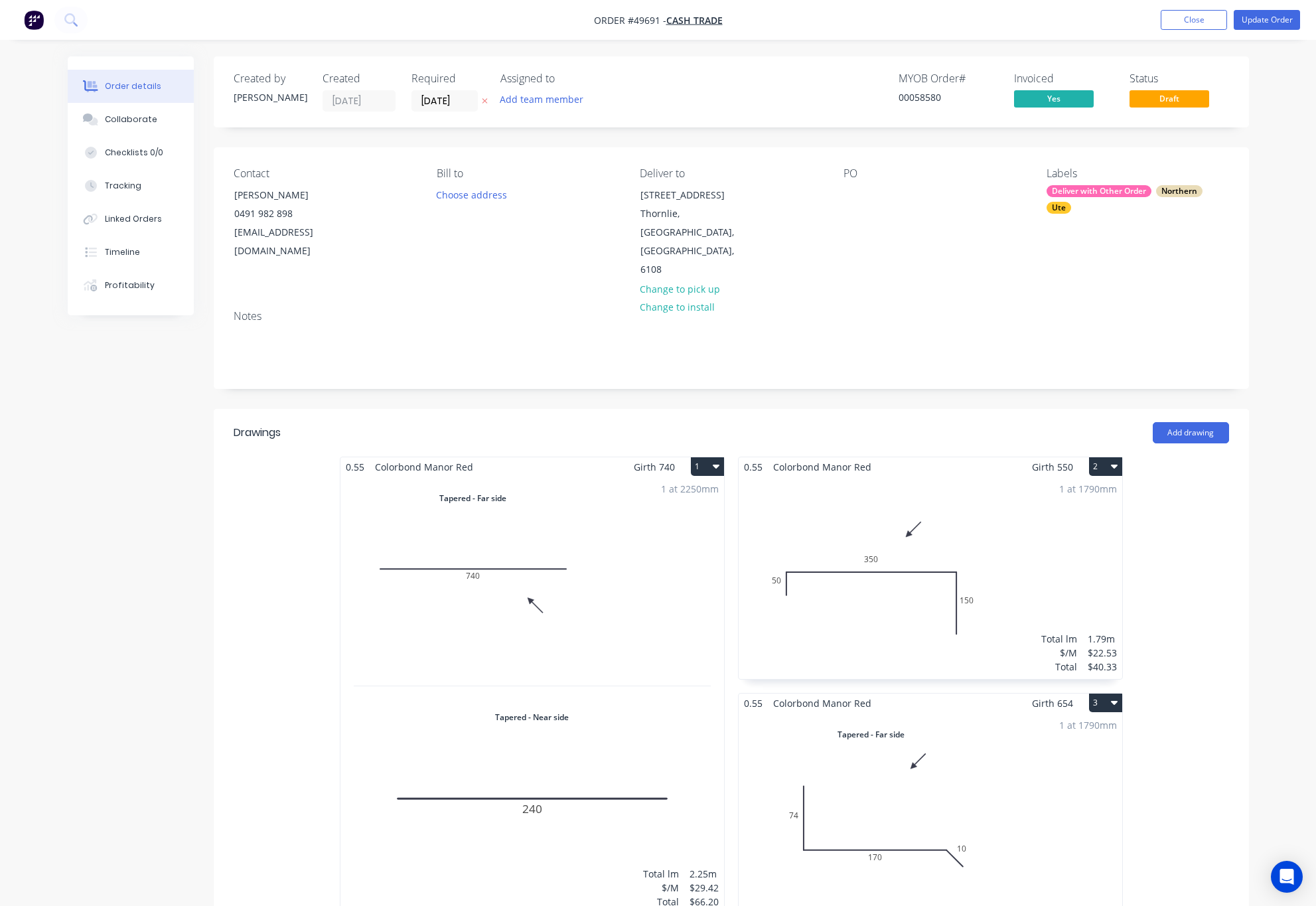
click at [687, 92] on div "MYOB Order # 00058580 Invoiced Yes Status Draft" at bounding box center [931, 91] width 596 height 39
click at [1261, 17] on button "Update Order" at bounding box center [1267, 20] width 66 height 20
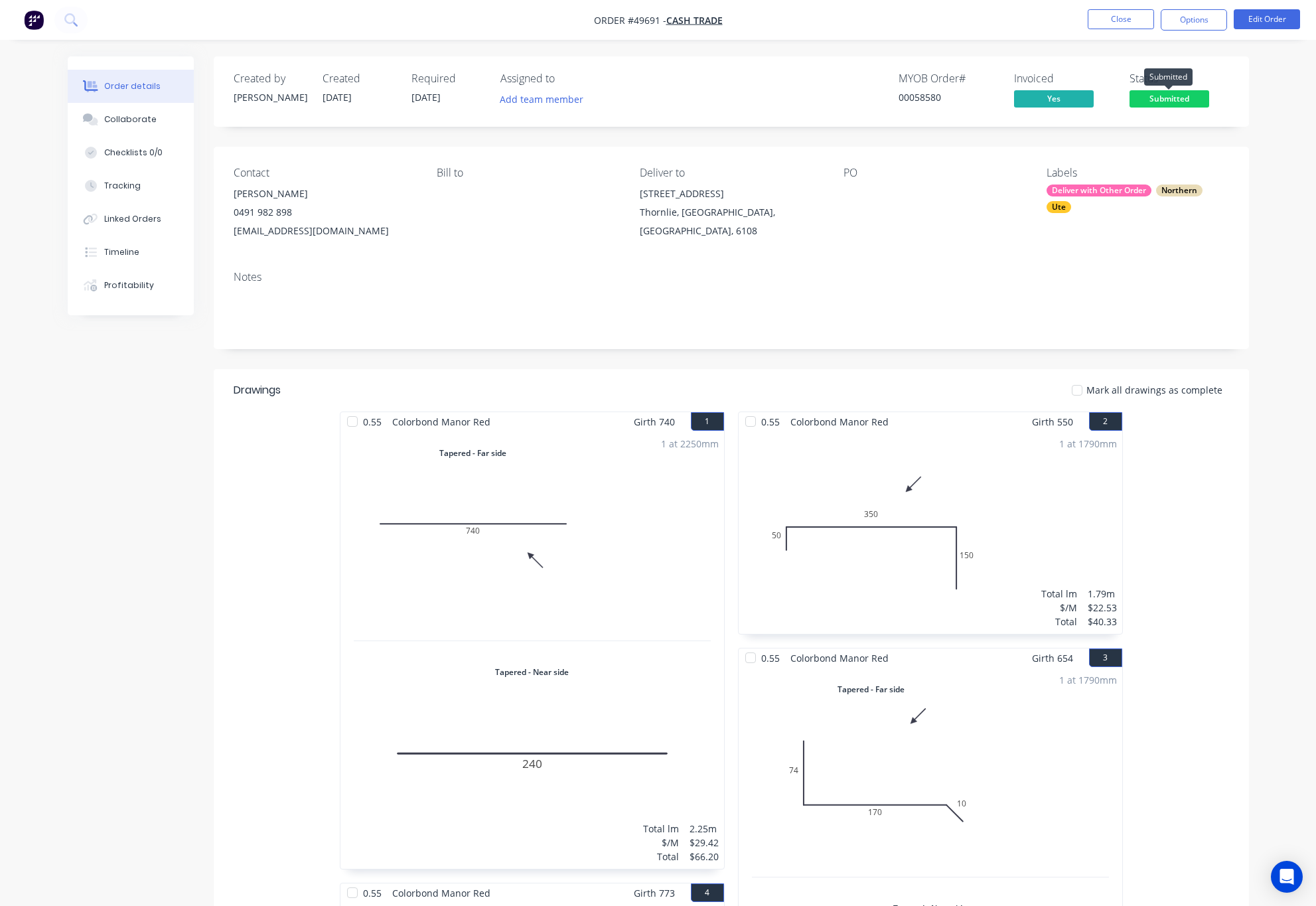
click at [1168, 94] on span "Submitted" at bounding box center [1169, 99] width 80 height 17
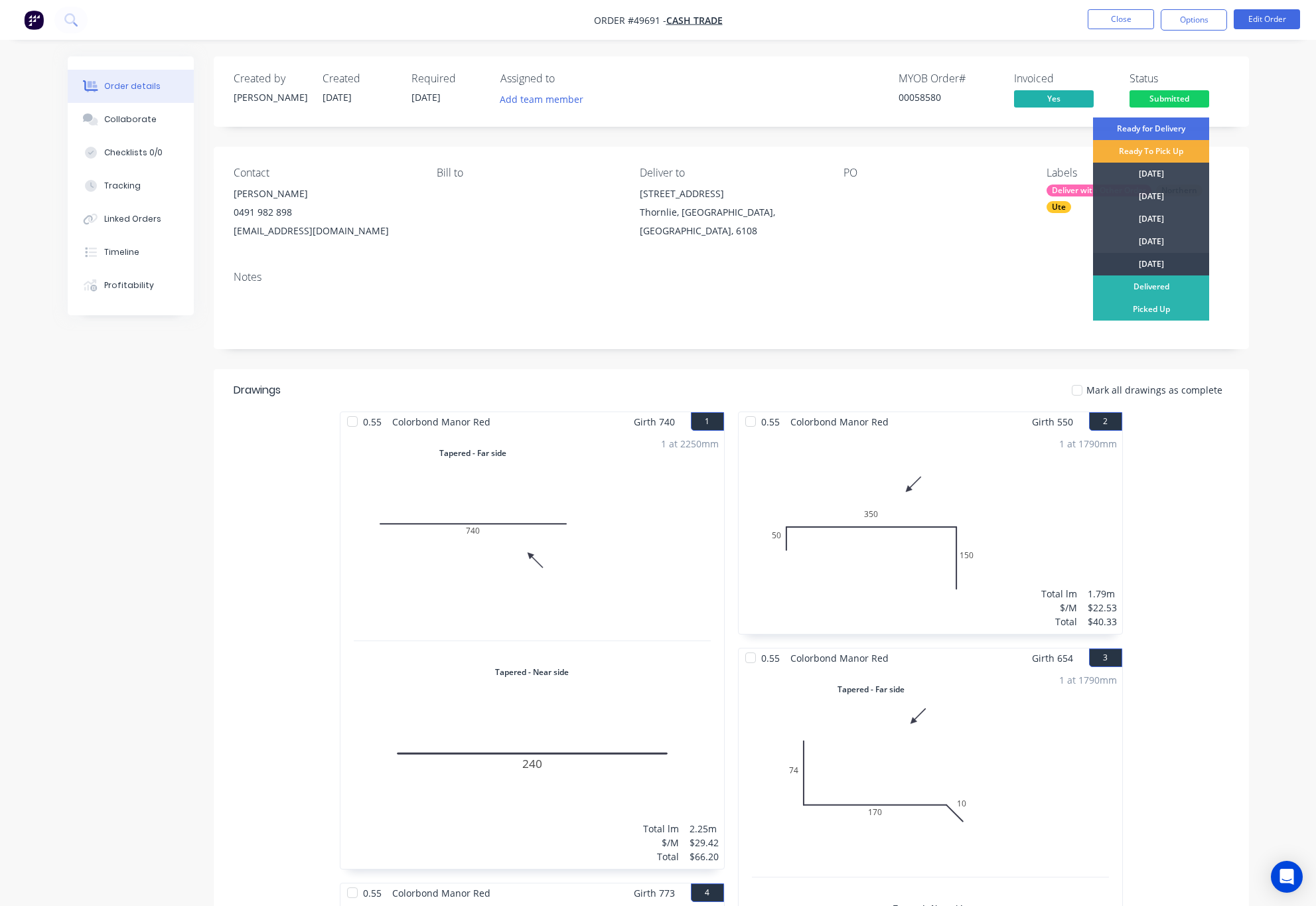
click at [1142, 267] on div "[DATE]" at bounding box center [1151, 264] width 116 height 22
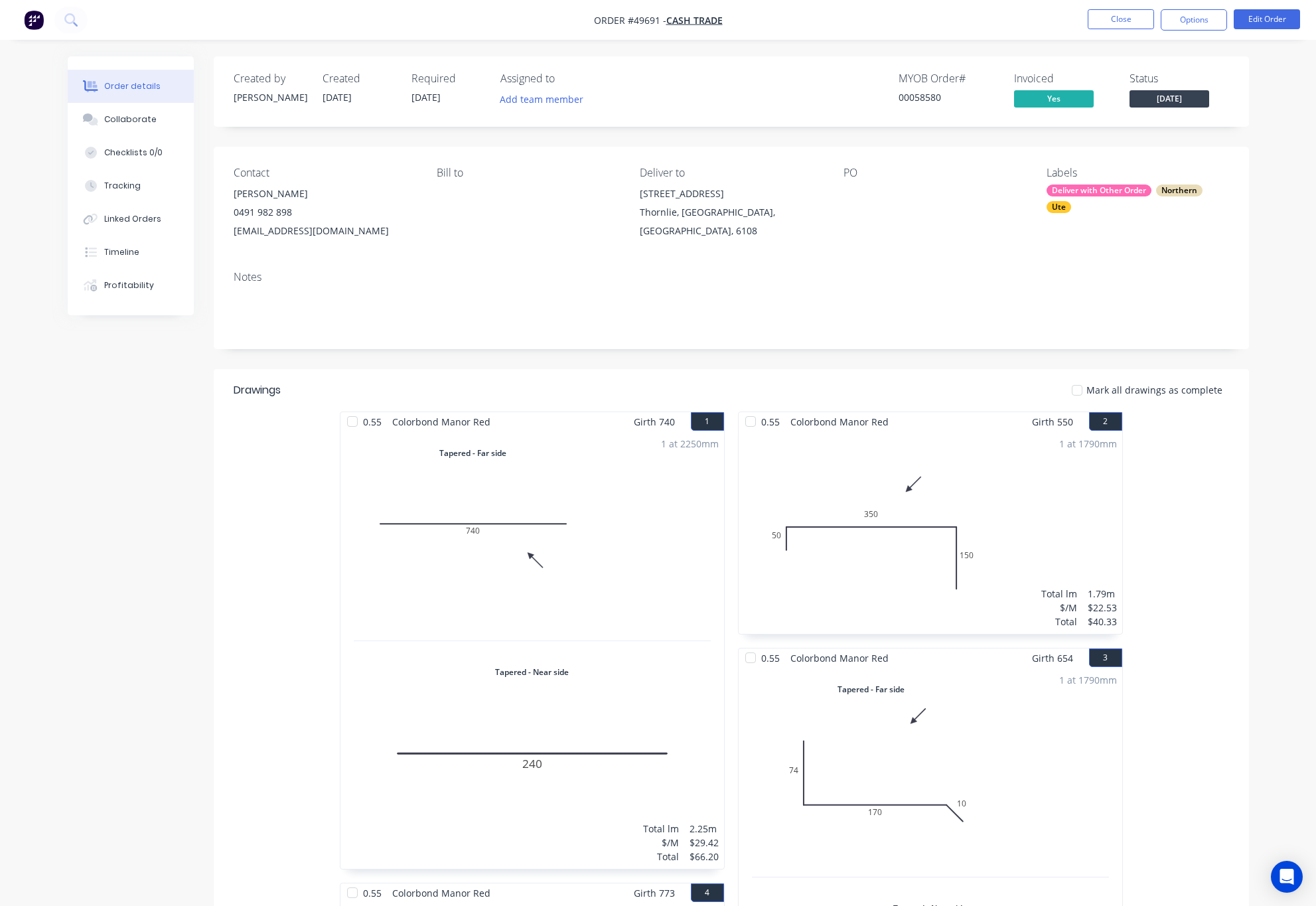
click at [1206, 224] on div "Labels Deliver with Other Order Northern Ute" at bounding box center [1137, 203] width 181 height 74
click at [1197, 28] on button "Options" at bounding box center [1194, 20] width 66 height 22
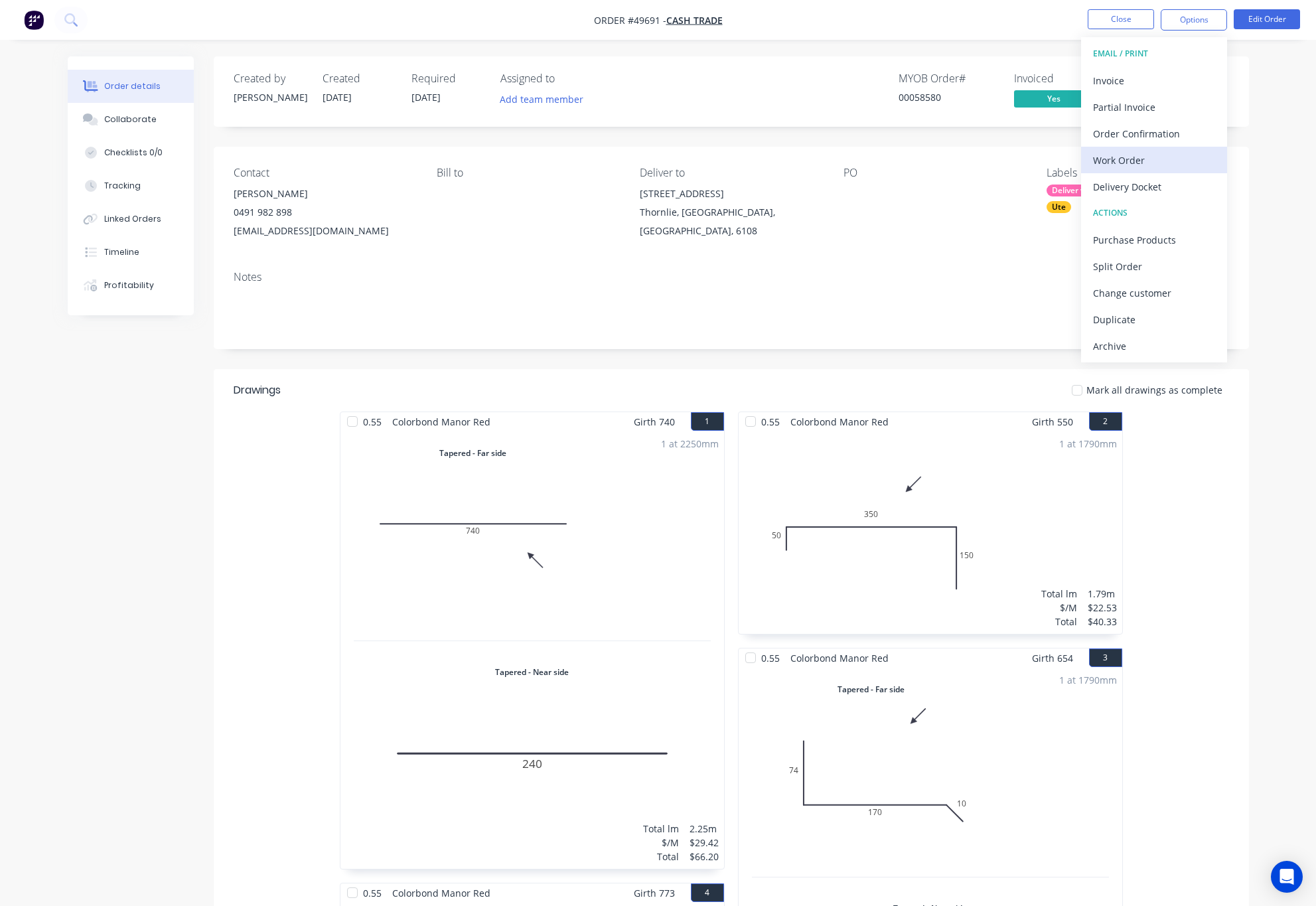
click at [1157, 160] on div "Work Order" at bounding box center [1154, 160] width 122 height 19
click at [1152, 163] on div "Custom" at bounding box center [1154, 160] width 122 height 19
click at [1162, 138] on div "Without pricing" at bounding box center [1154, 133] width 122 height 19
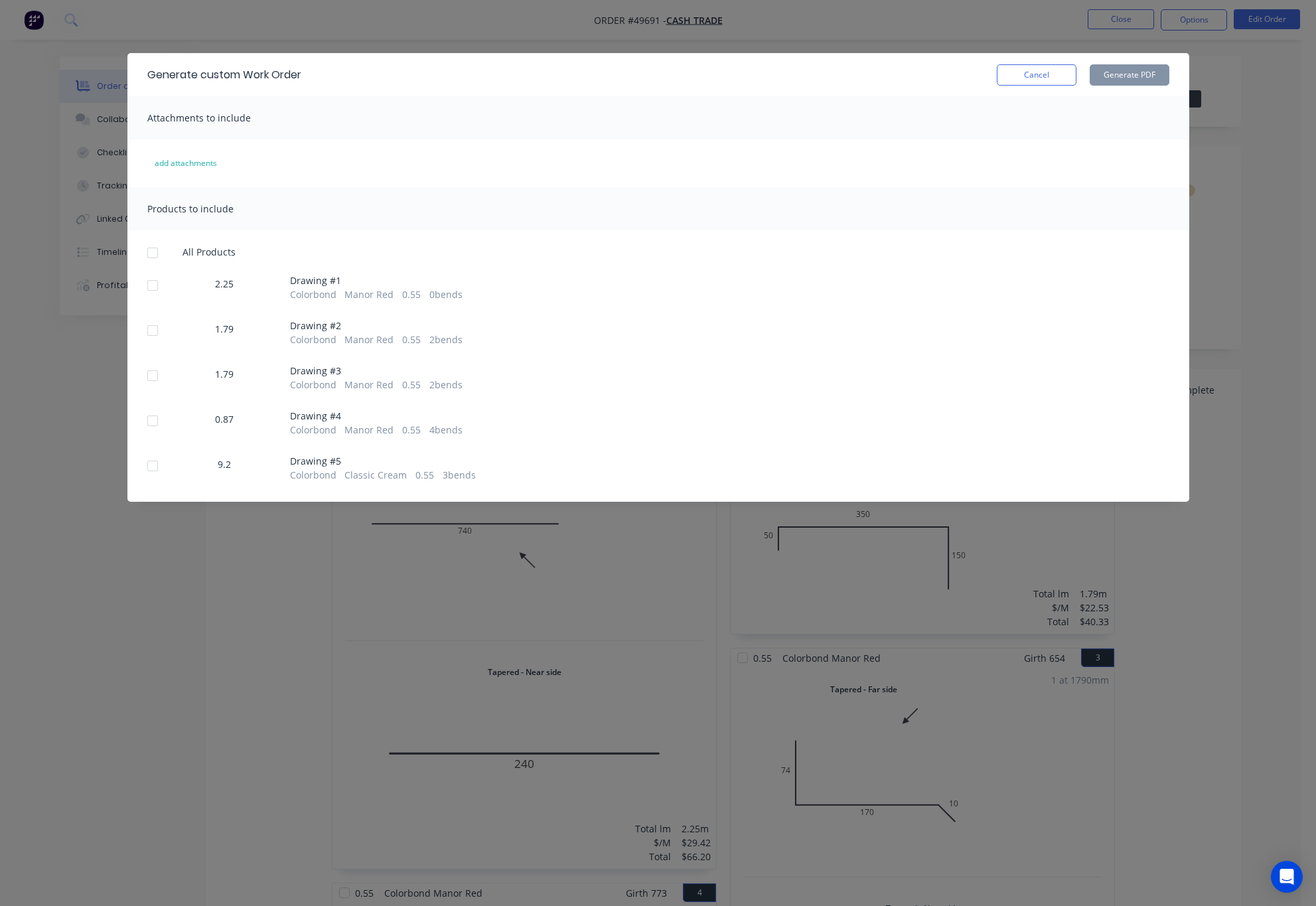
click at [145, 288] on div at bounding box center [152, 285] width 27 height 27
click at [155, 346] on div at bounding box center [153, 336] width 12 height 22
click at [152, 337] on div at bounding box center [152, 331] width 27 height 27
click at [152, 379] on div at bounding box center [152, 375] width 27 height 27
click at [154, 419] on div at bounding box center [152, 421] width 27 height 27
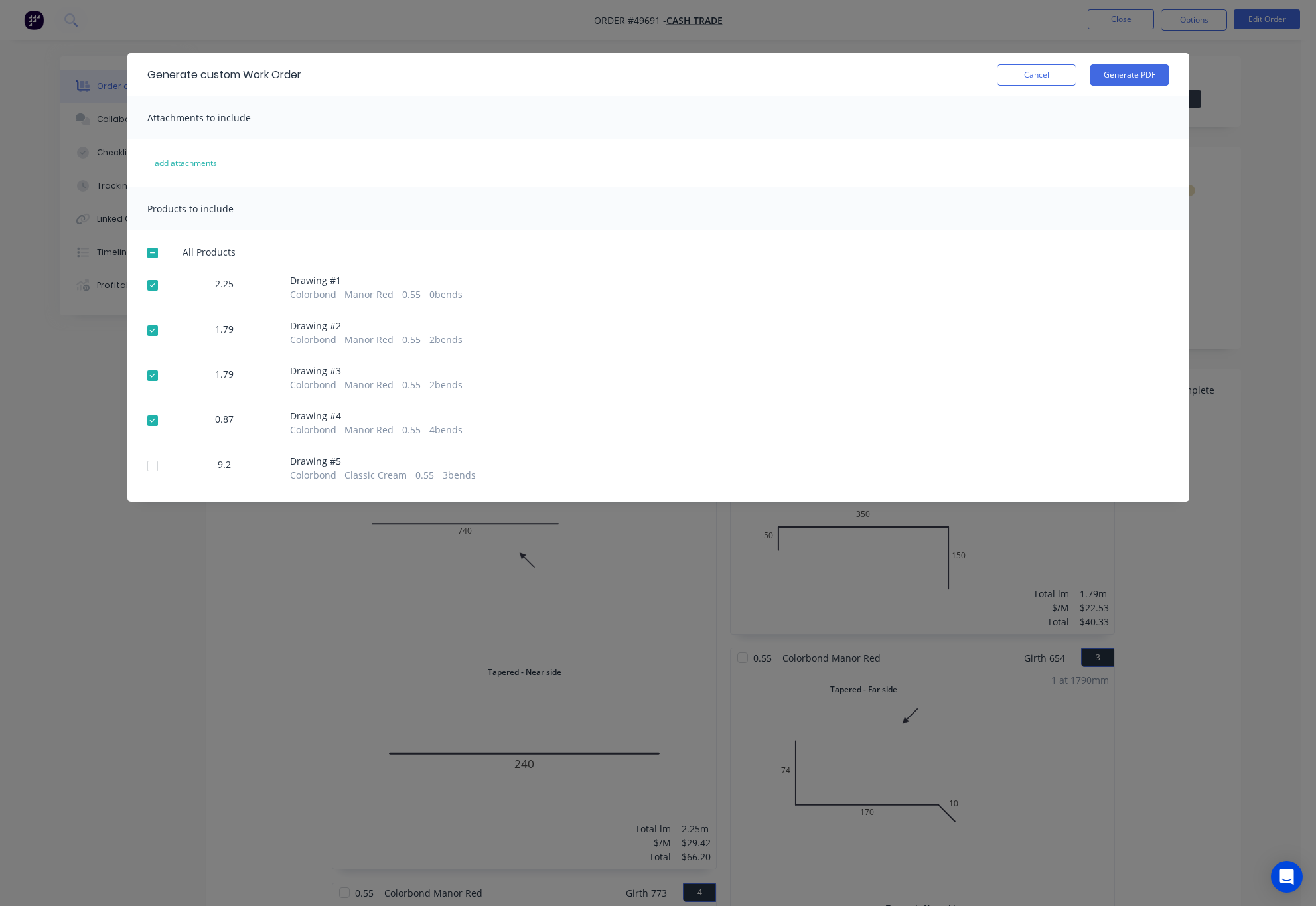
click at [153, 455] on div at bounding box center [152, 466] width 27 height 27
click at [1118, 72] on button "Generate PDF" at bounding box center [1130, 75] width 80 height 22
click at [539, 15] on div "Generate custom Work Order Cancel Generate PDF Attachments to include add attac…" at bounding box center [658, 453] width 1316 height 906
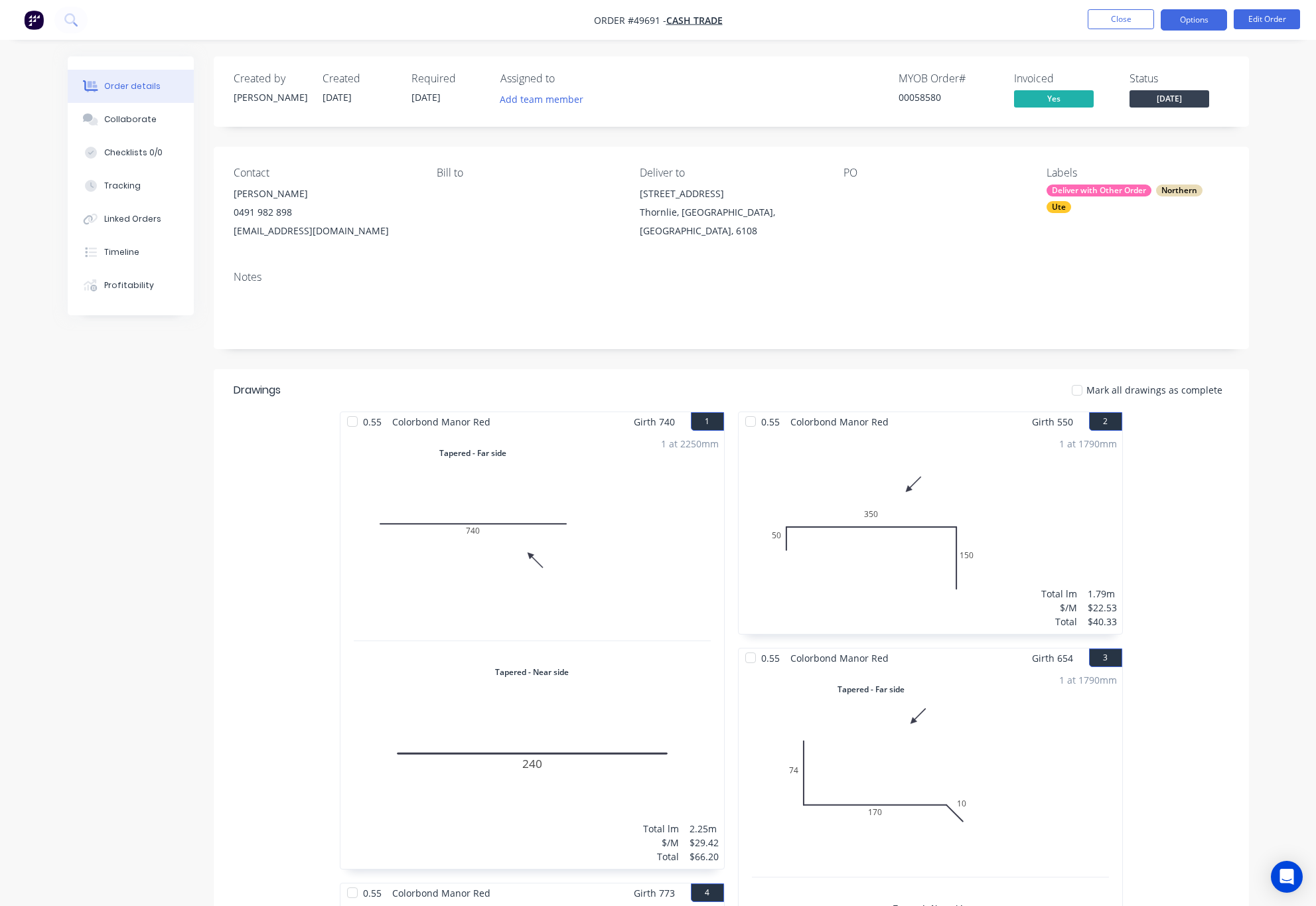
click at [1182, 25] on button "Options" at bounding box center [1194, 20] width 66 height 22
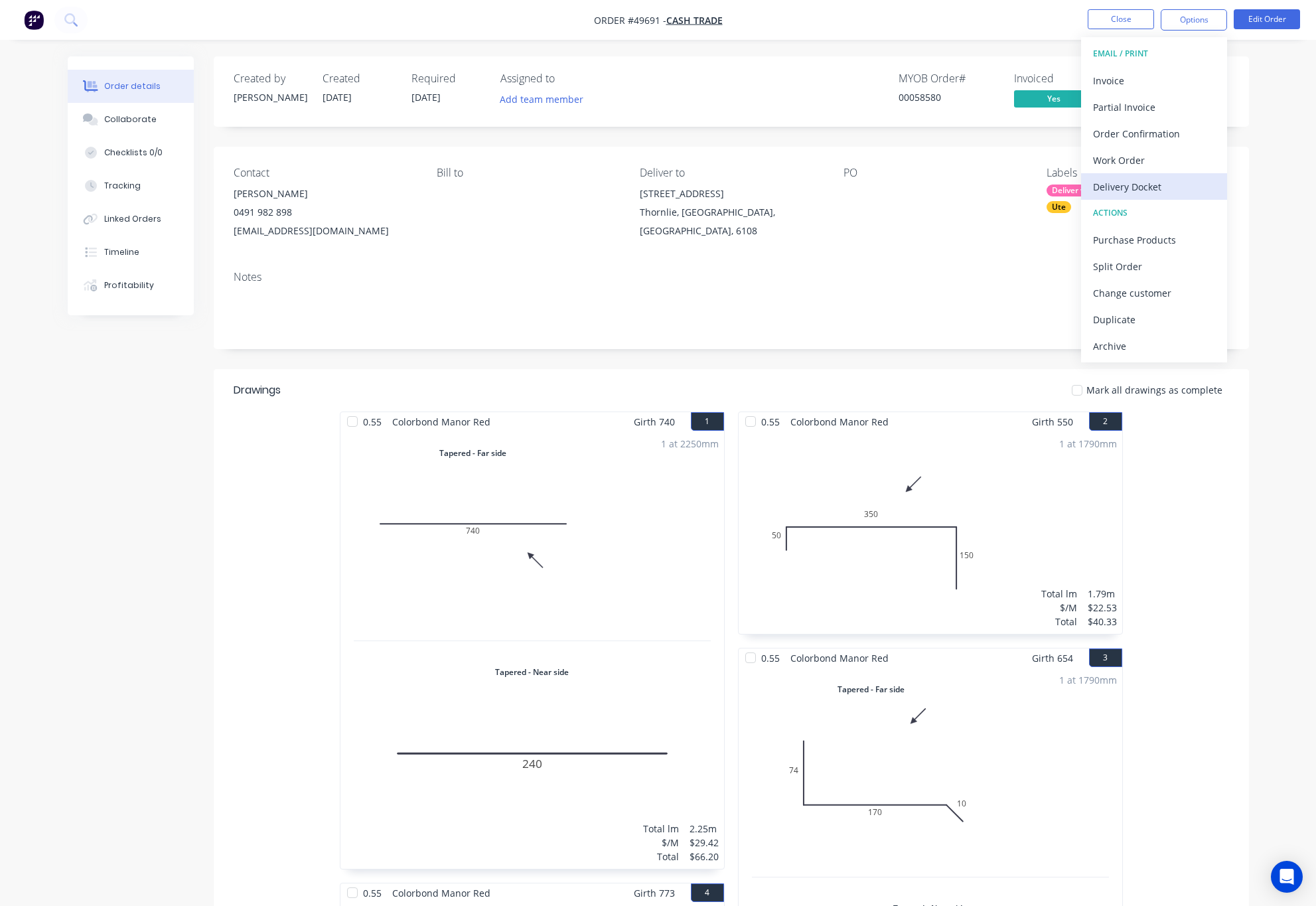
click at [1158, 182] on div "Delivery Docket" at bounding box center [1154, 187] width 122 height 19
click at [1177, 138] on div "Without pricing" at bounding box center [1154, 133] width 122 height 19
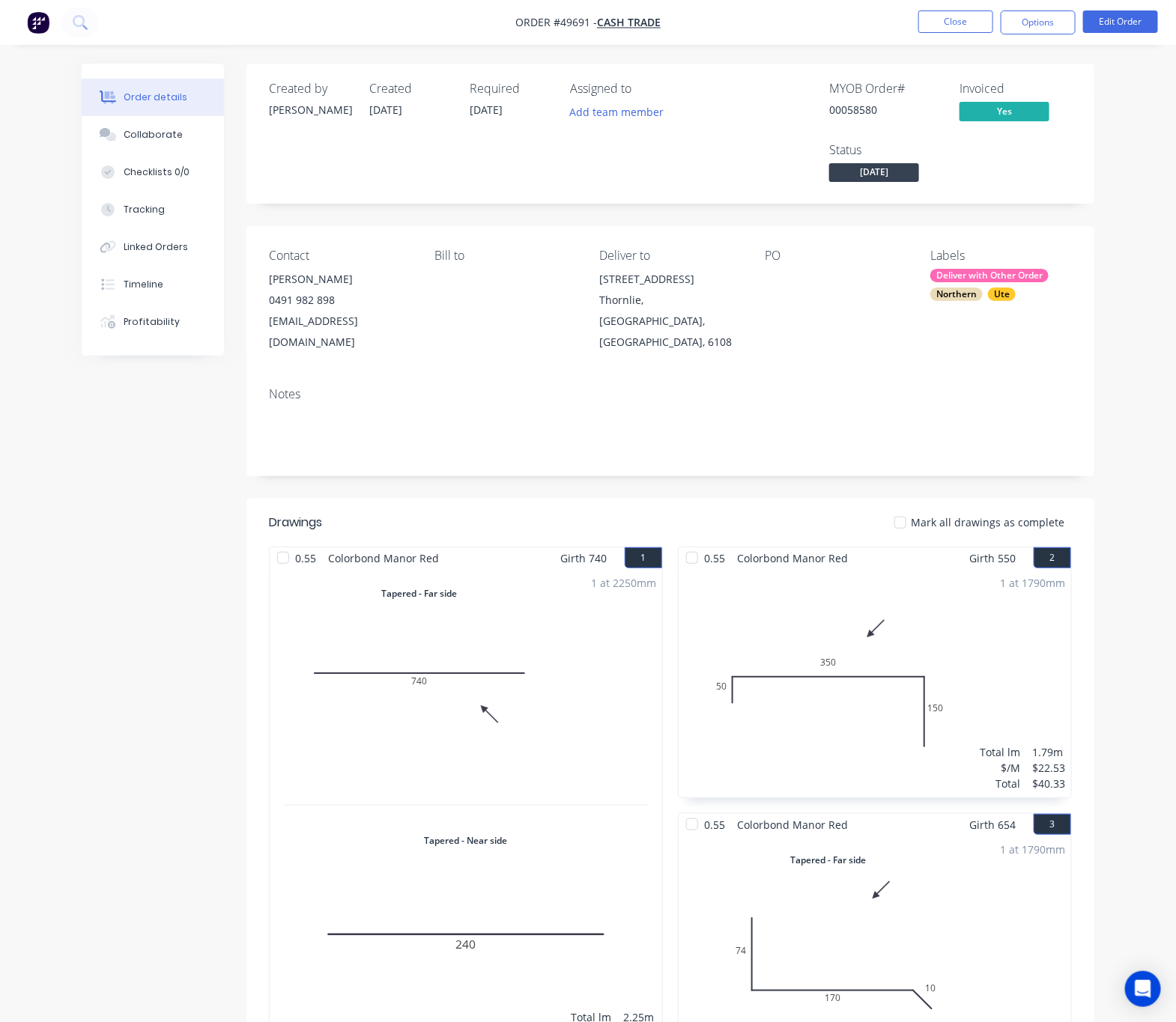
click at [726, 209] on div "Created by Rachel Created 01/10/25 Required 10/10/25 Assigned to Add team membe…" at bounding box center [670, 959] width 848 height 1792
click at [933, 27] on button "Close" at bounding box center [955, 22] width 75 height 22
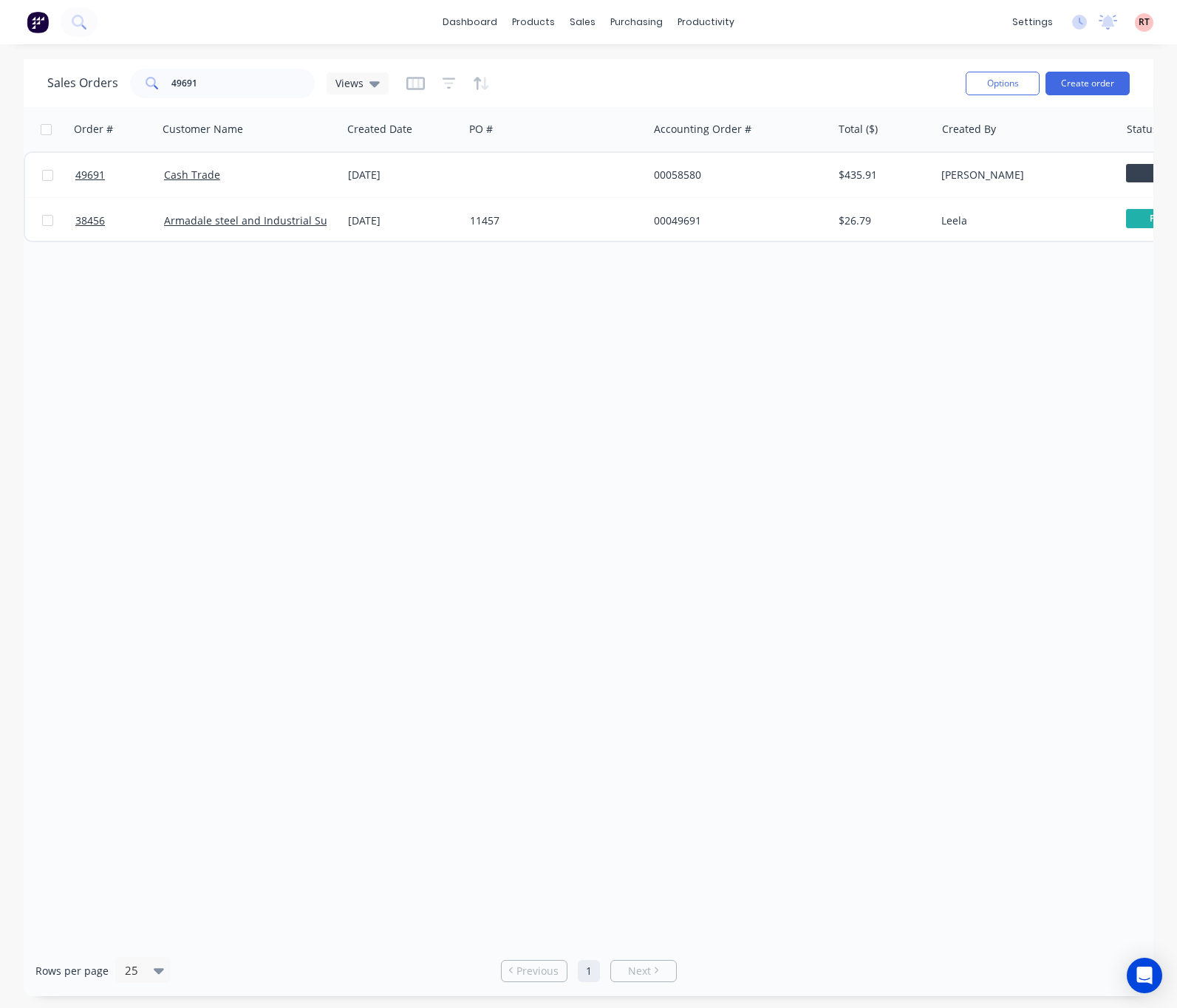
click at [491, 530] on div "Order # Customer Name Created Date PO # Accounting Order # Total ($) Created By…" at bounding box center [588, 526] width 1130 height 838
drag, startPoint x: 1, startPoint y: 304, endPoint x: -39, endPoint y: 308, distance: 40.2
click at [0, 308] on html "dashboard products sales purchasing productivity dashboard products Product Cat…" at bounding box center [588, 504] width 1177 height 1008
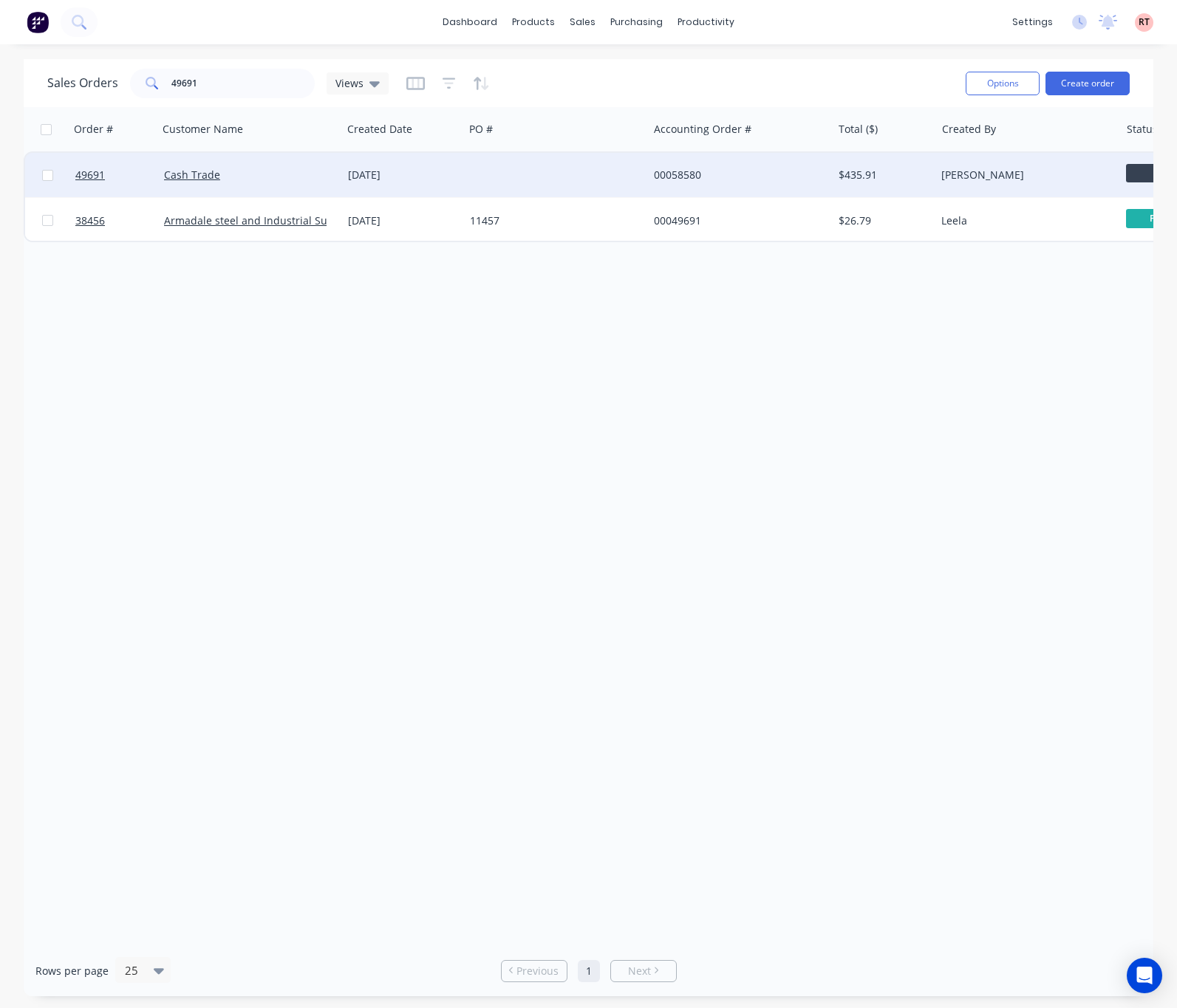
click at [289, 180] on div "Cash Trade" at bounding box center [246, 175] width 164 height 15
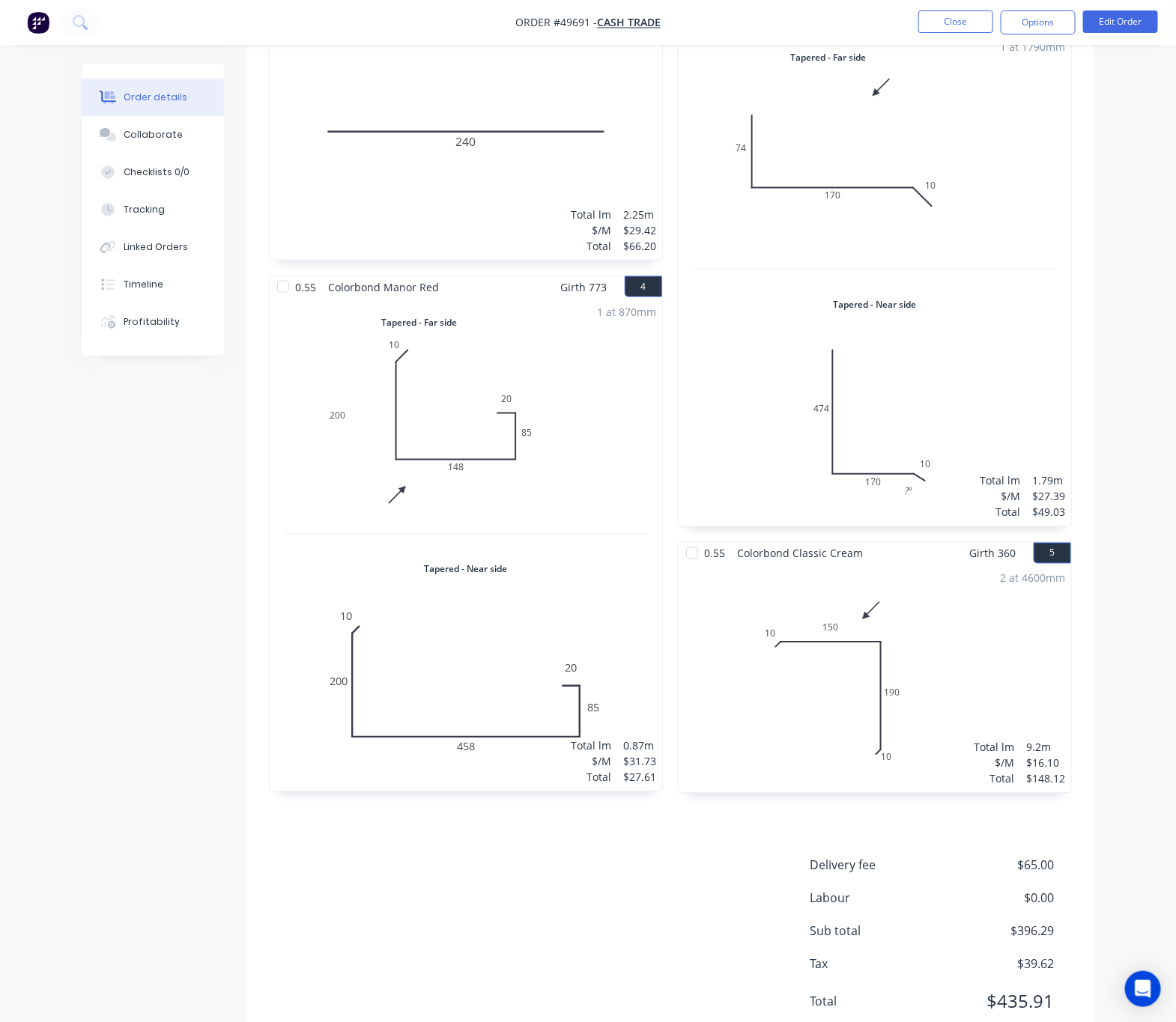
scroll to position [838, 0]
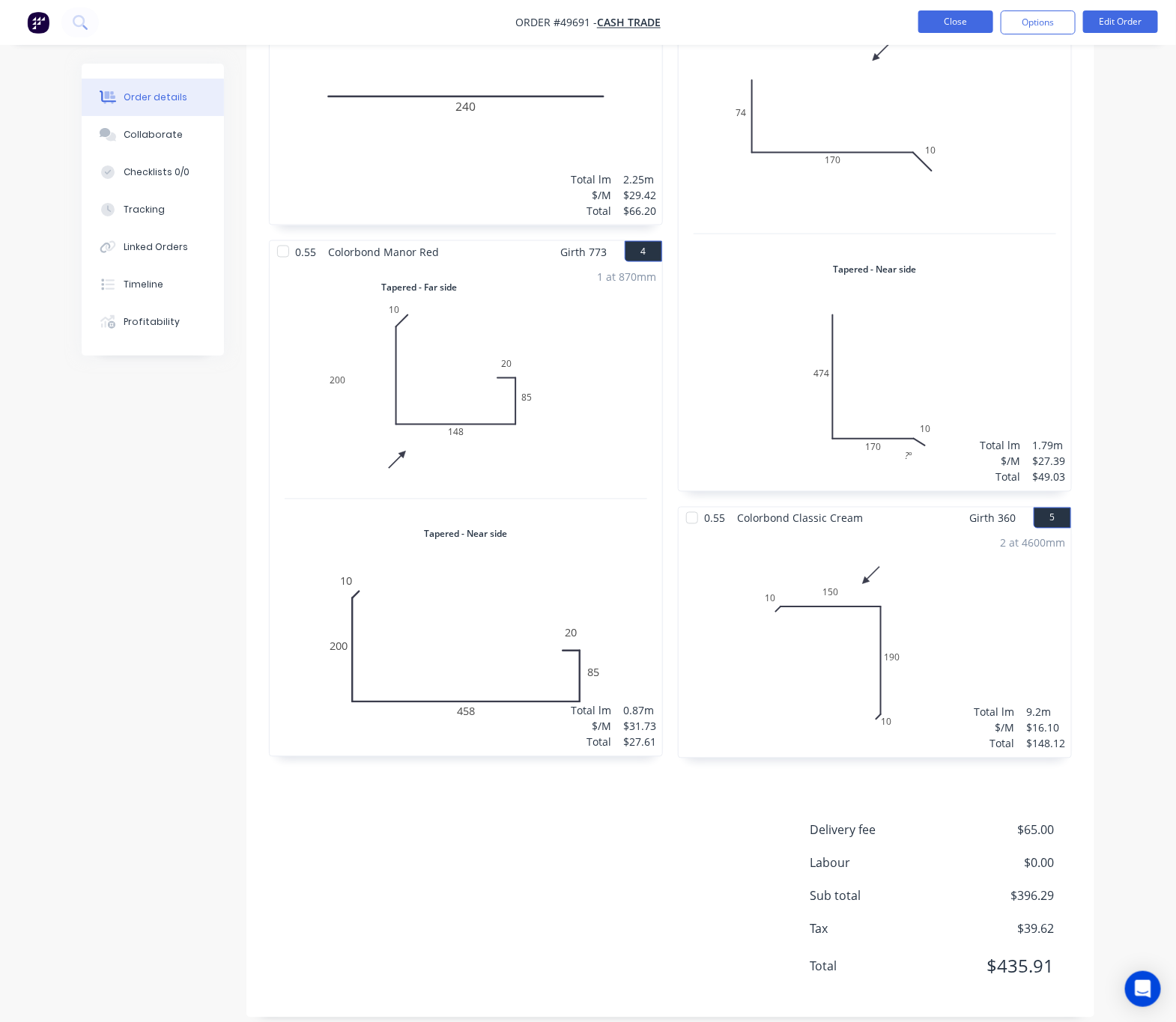
click at [957, 29] on button "Close" at bounding box center [955, 22] width 75 height 22
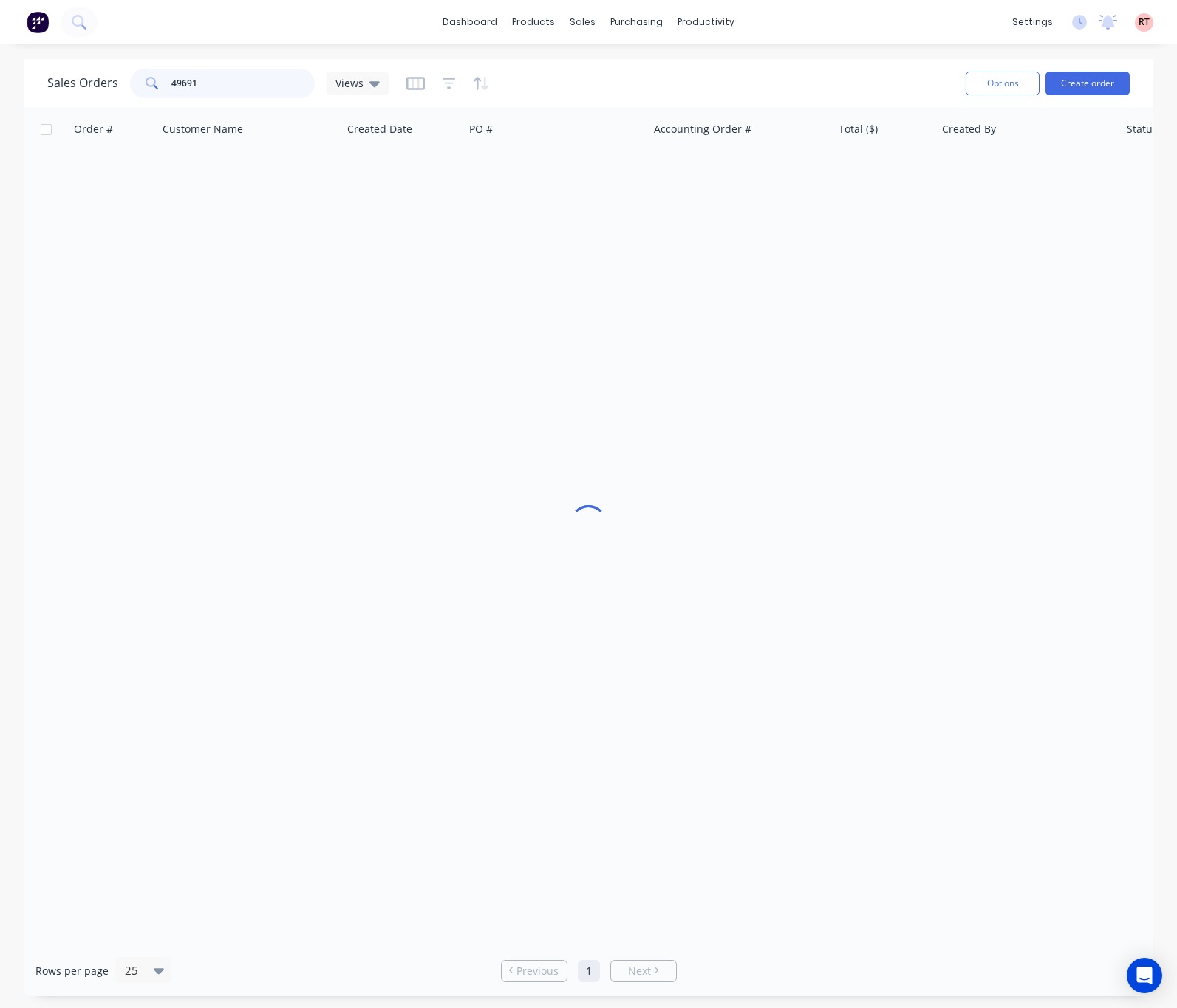
drag, startPoint x: 233, startPoint y: 83, endPoint x: 66, endPoint y: 82, distance: 167.0
click at [76, 80] on div "Sales Orders 49691 Views" at bounding box center [218, 83] width 341 height 30
type input "49708"
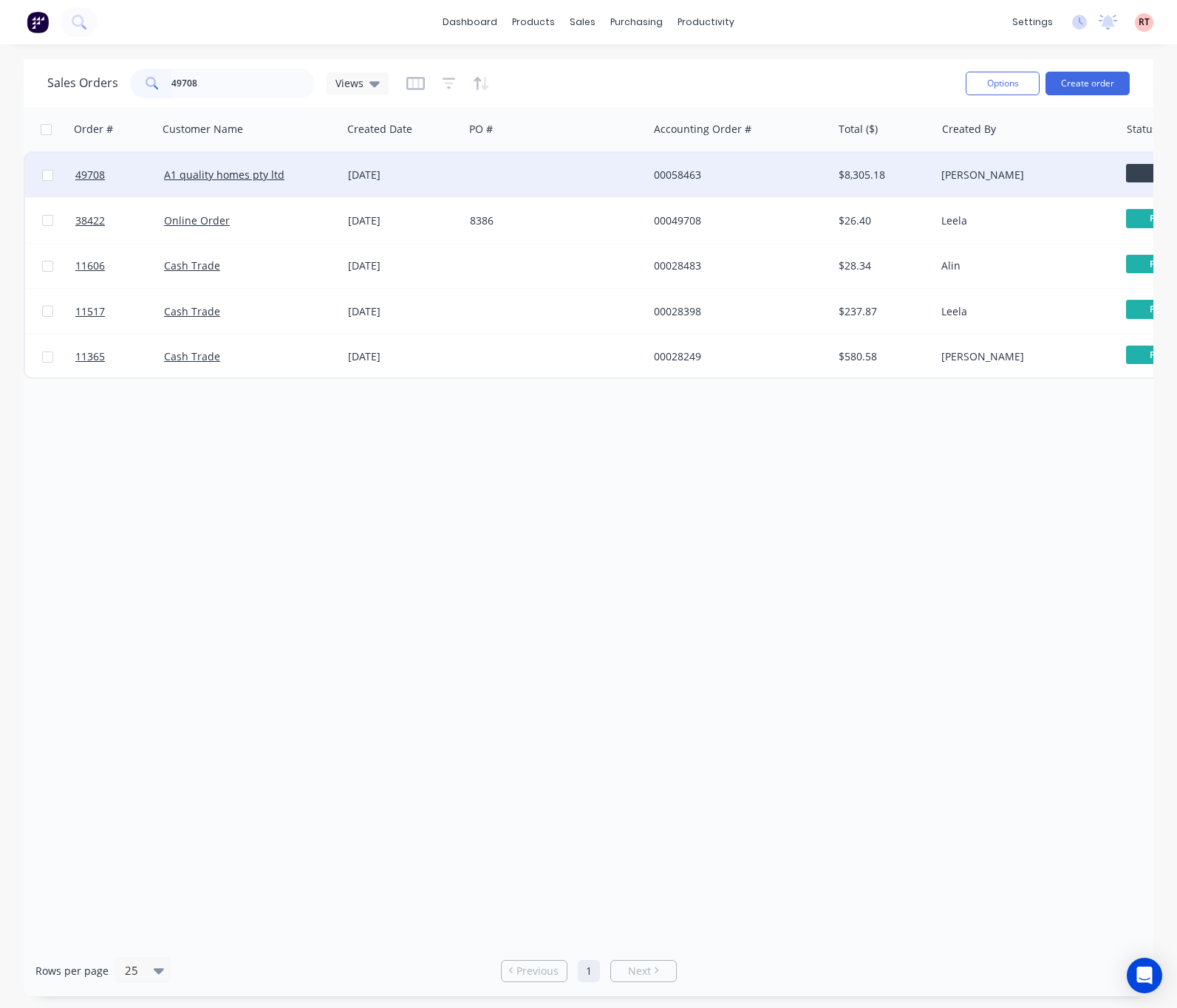
click at [559, 184] on div at bounding box center [555, 175] width 184 height 44
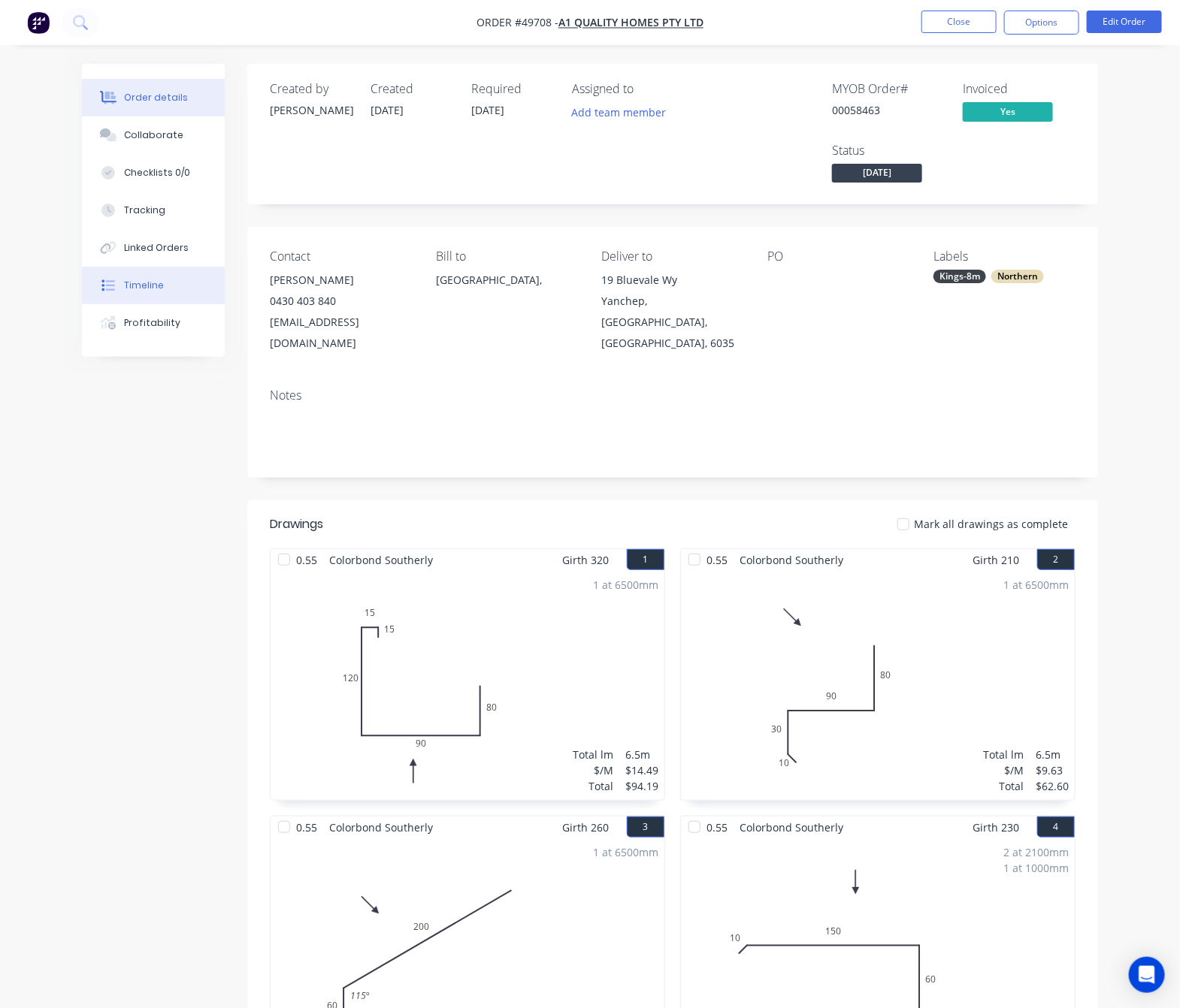
click at [181, 278] on button "Timeline" at bounding box center [153, 285] width 143 height 38
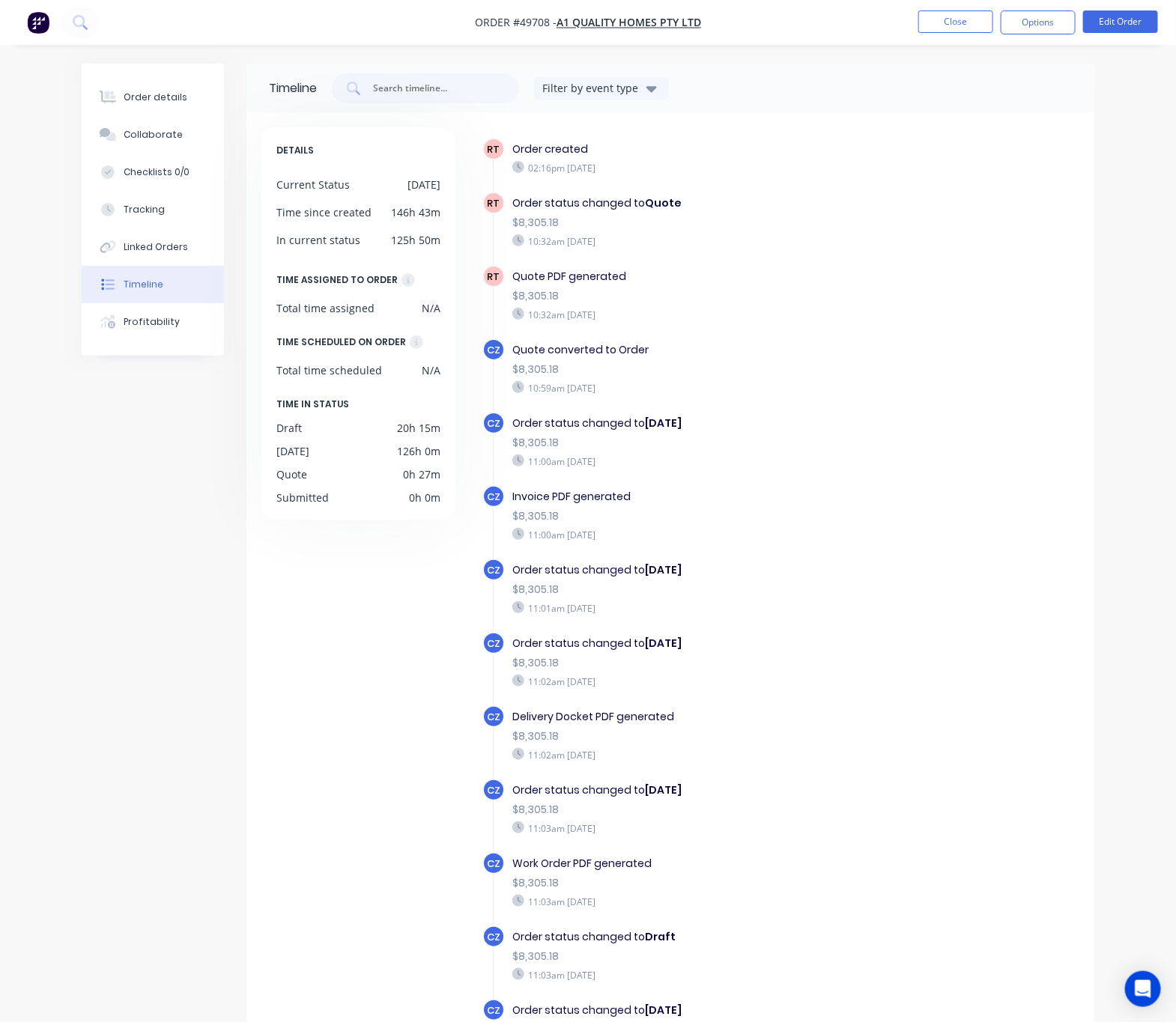
click at [498, 563] on span "CZ" at bounding box center [494, 569] width 13 height 14
click at [167, 106] on button "Order details" at bounding box center [152, 97] width 142 height 37
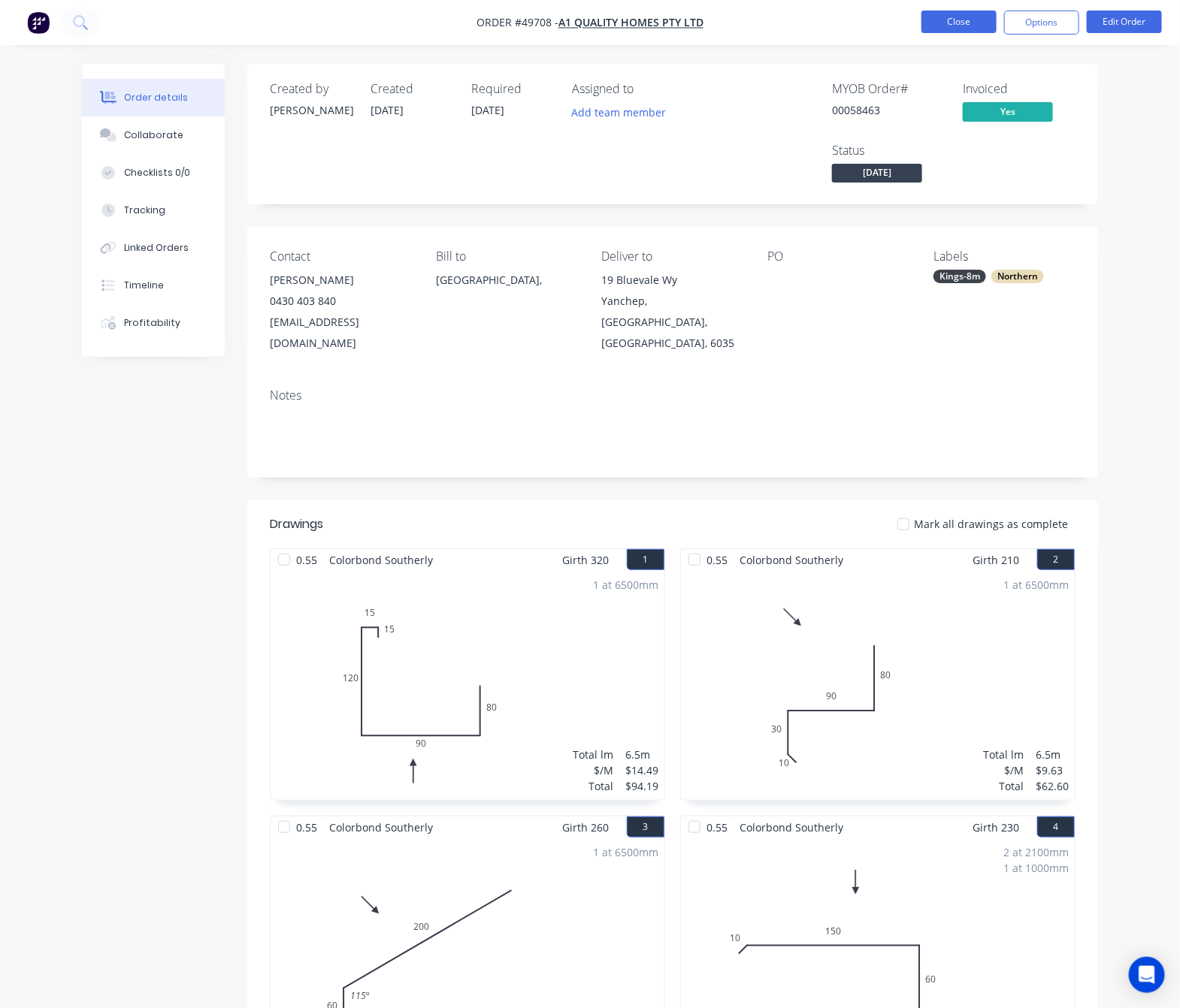
click at [956, 19] on button "Close" at bounding box center [959, 22] width 75 height 23
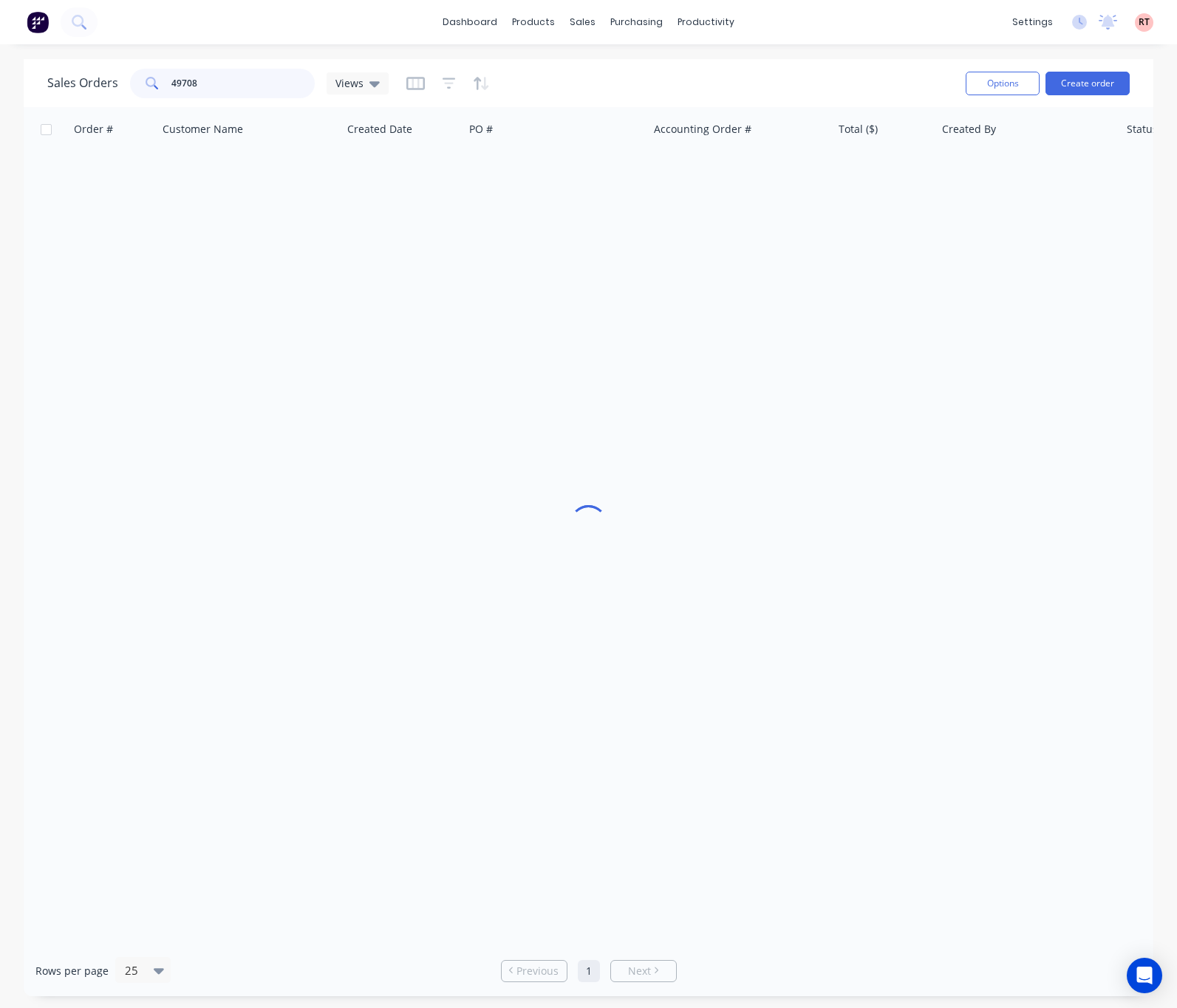
drag, startPoint x: 232, startPoint y: 83, endPoint x: 51, endPoint y: 80, distance: 181.0
click at [88, 80] on div "Sales Orders 49708 Views" at bounding box center [218, 83] width 341 height 30
type input "48861"
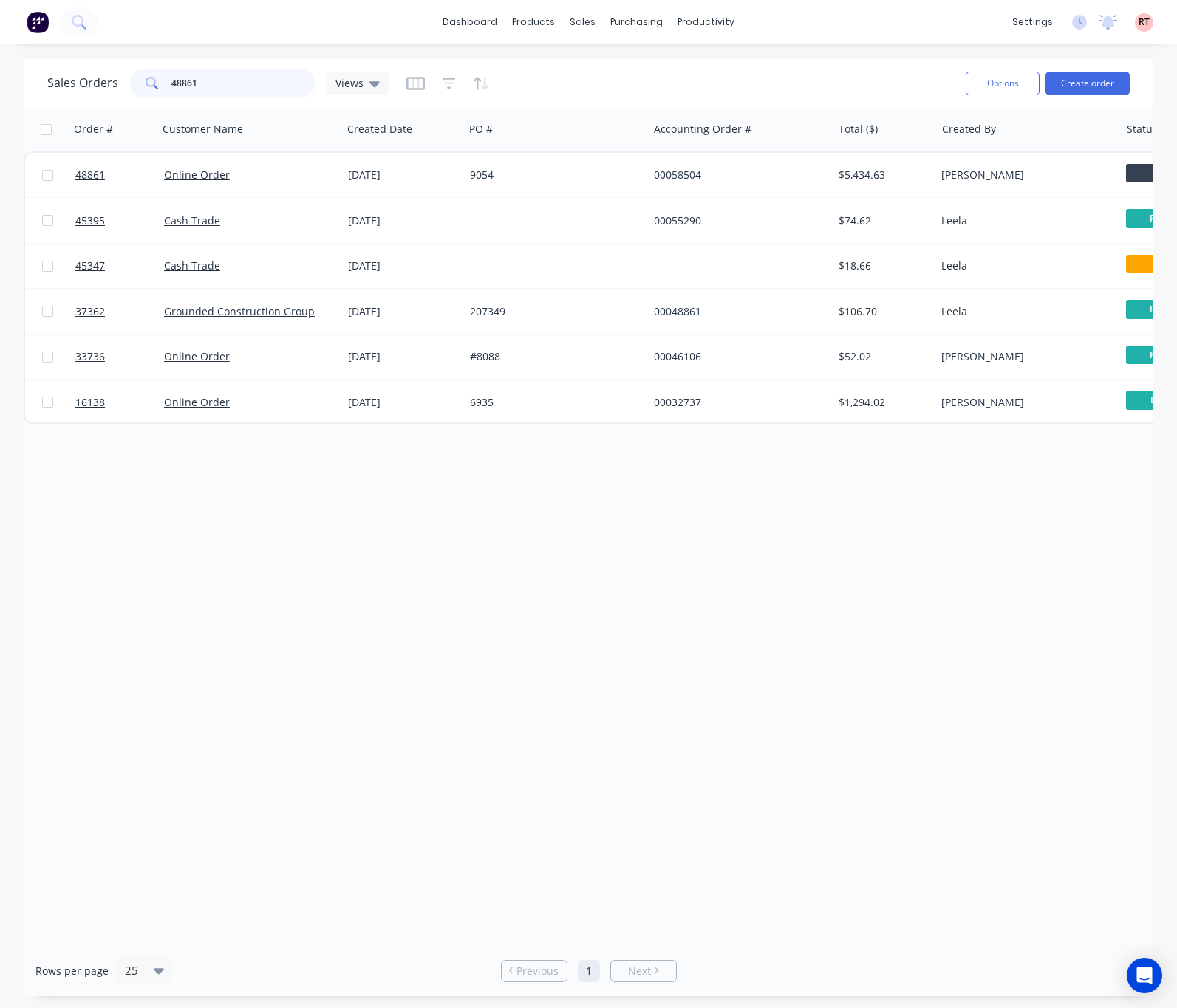
drag, startPoint x: 189, startPoint y: 82, endPoint x: 149, endPoint y: 89, distance: 40.6
click at [149, 89] on div "48861" at bounding box center [222, 83] width 184 height 30
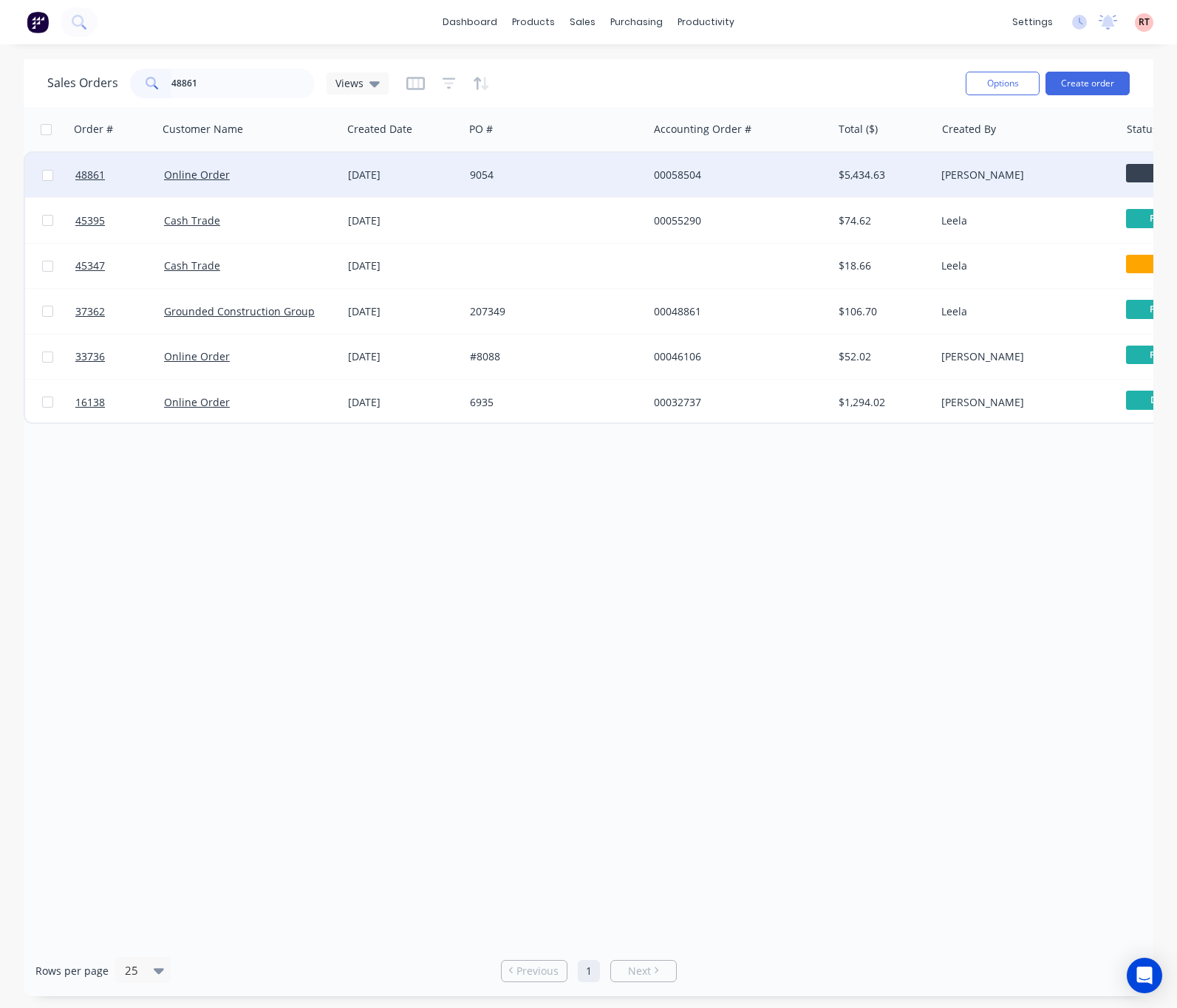
click at [564, 184] on div "9054" at bounding box center [555, 175] width 184 height 44
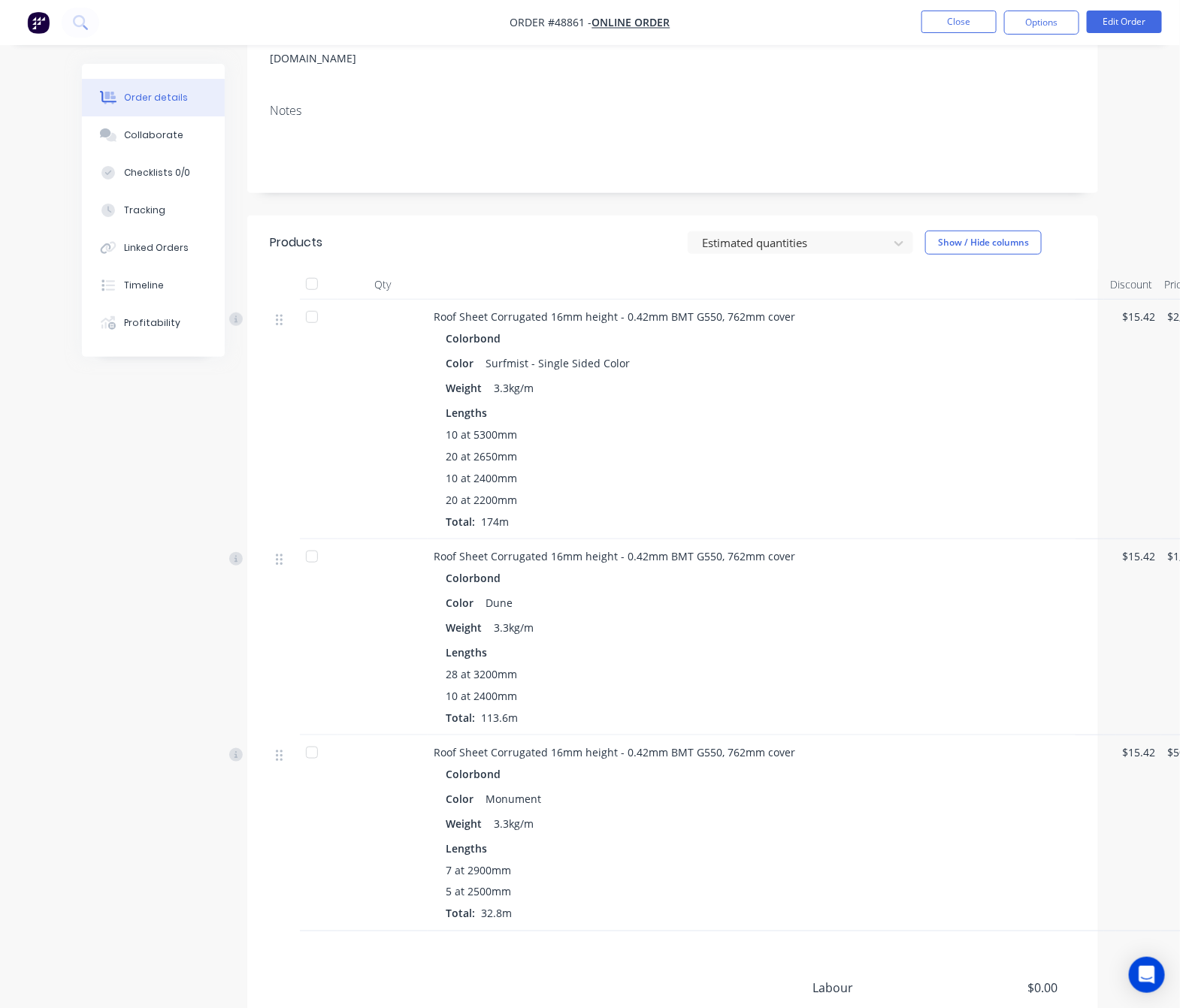
scroll to position [422, 0]
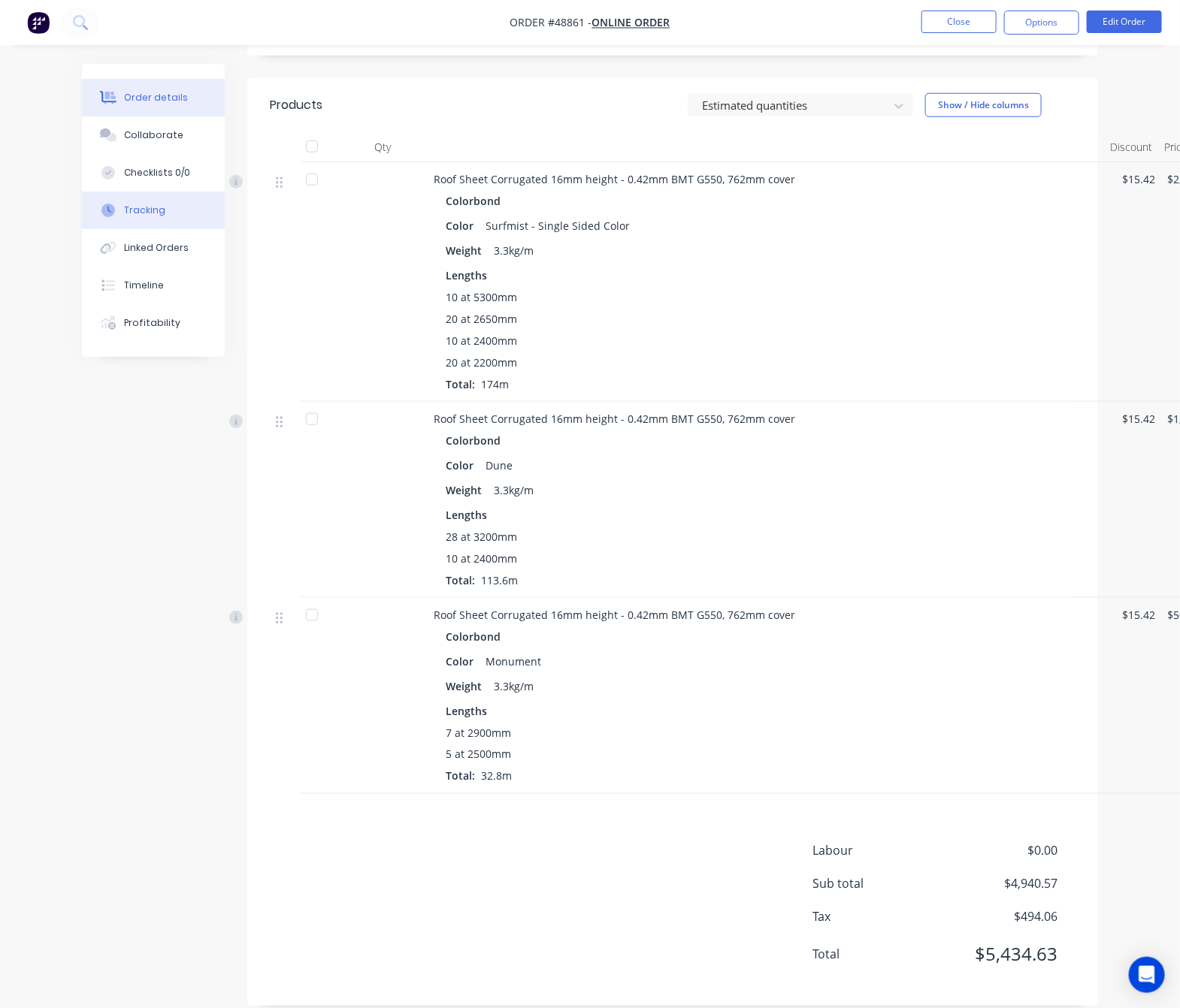
click at [159, 213] on div "Tracking" at bounding box center [144, 210] width 41 height 13
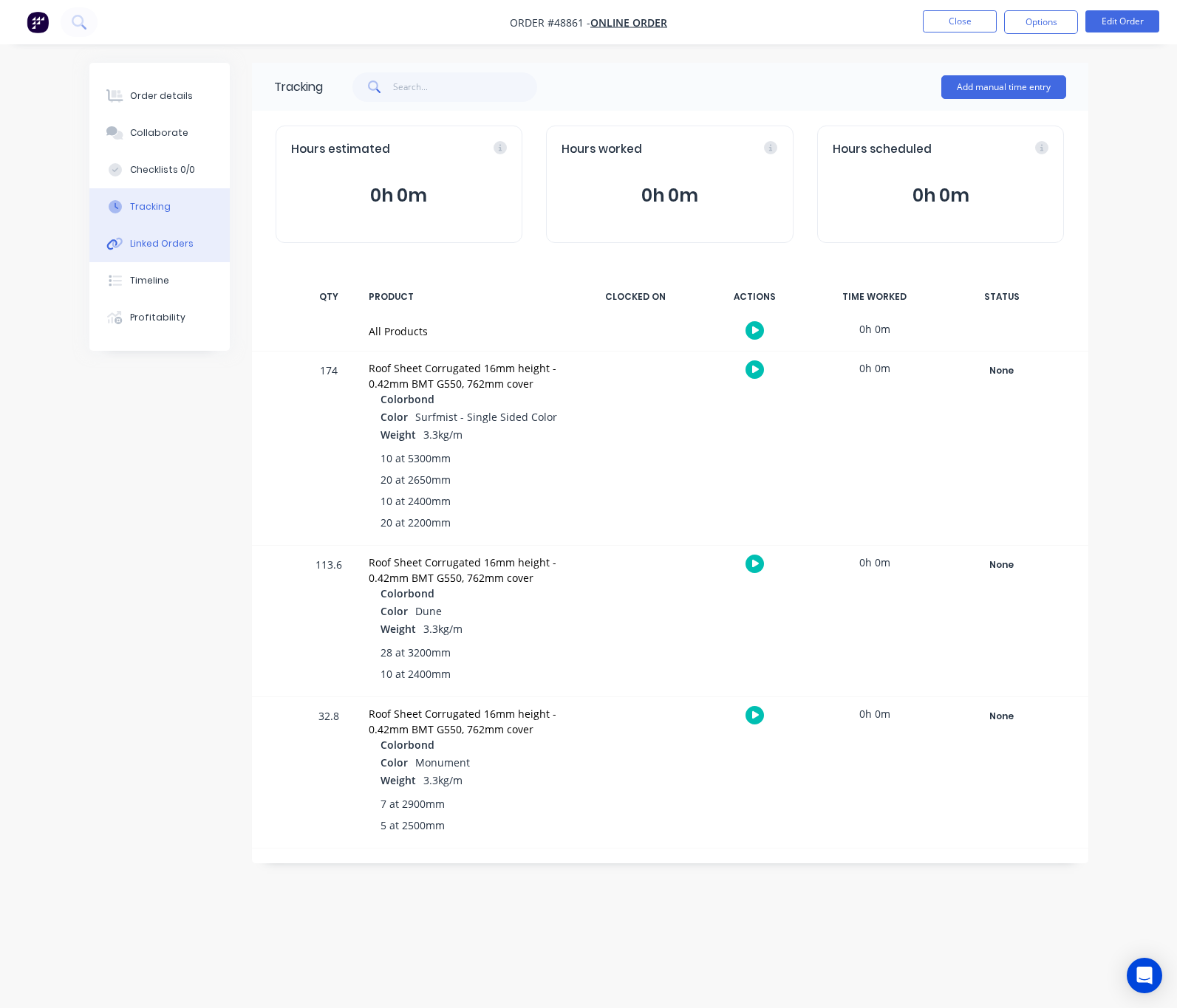
click at [172, 251] on button "Linked Orders" at bounding box center [160, 243] width 140 height 37
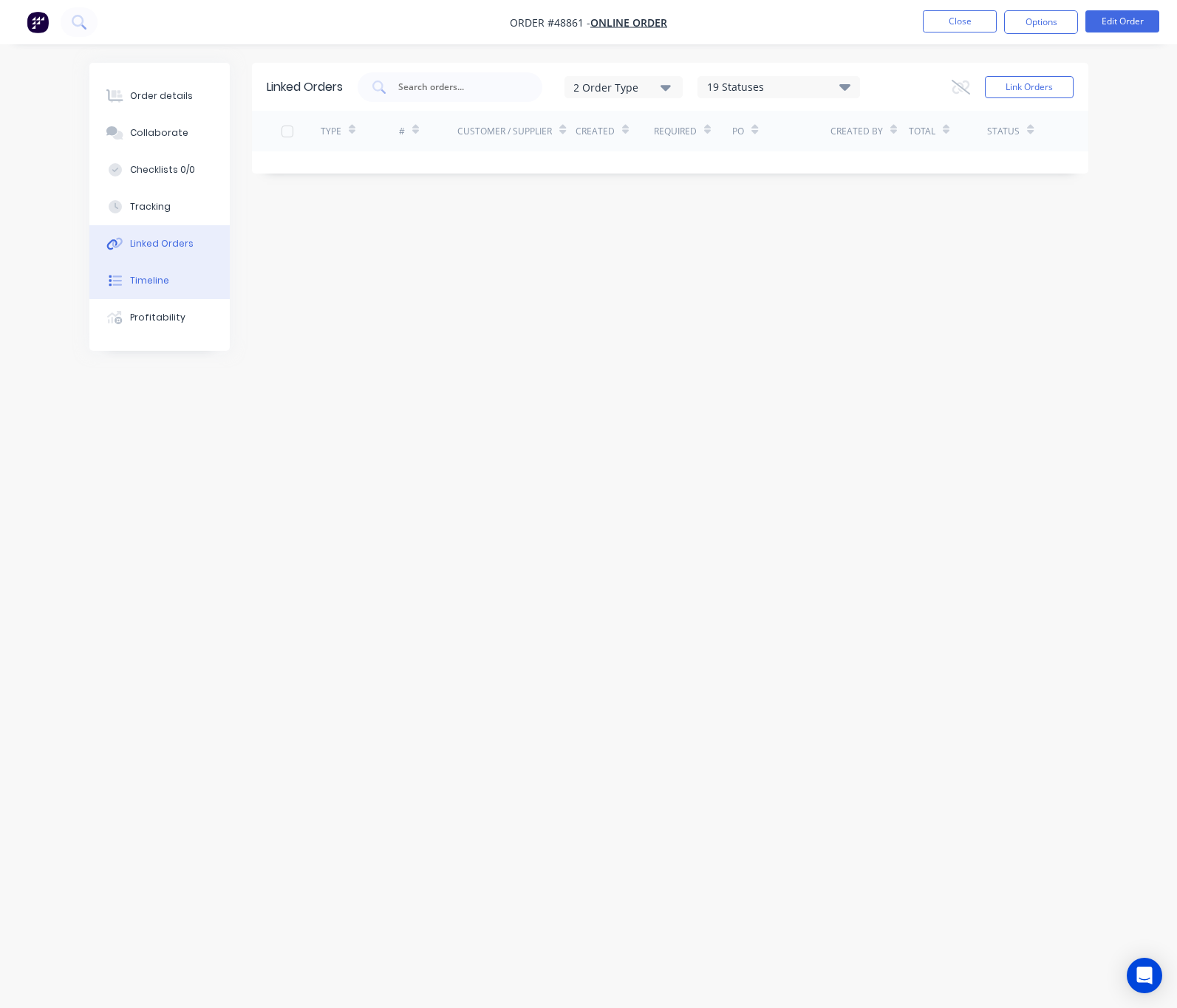
click at [187, 284] on button "Timeline" at bounding box center [160, 280] width 140 height 37
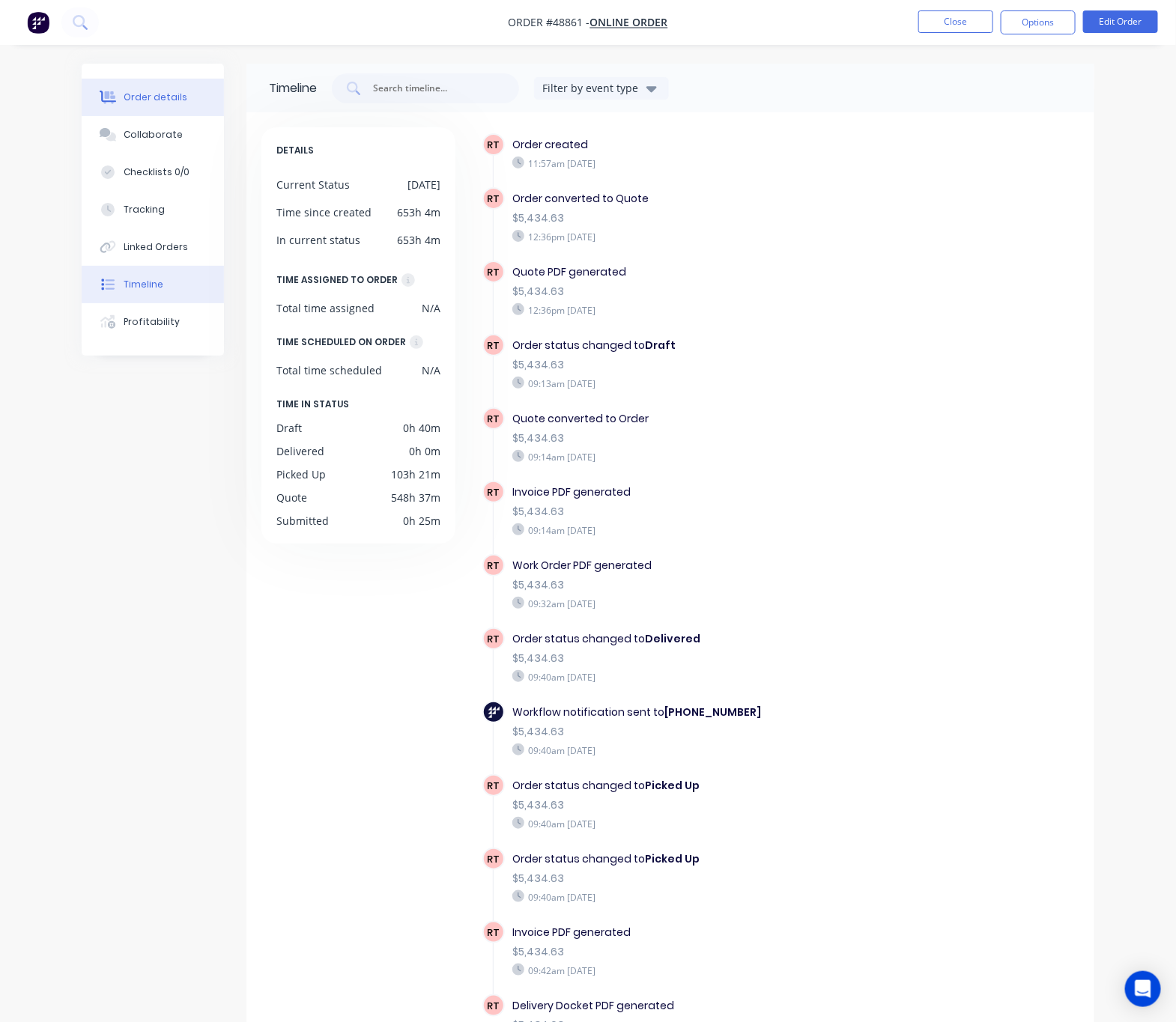
click at [169, 104] on button "Order details" at bounding box center [152, 97] width 142 height 37
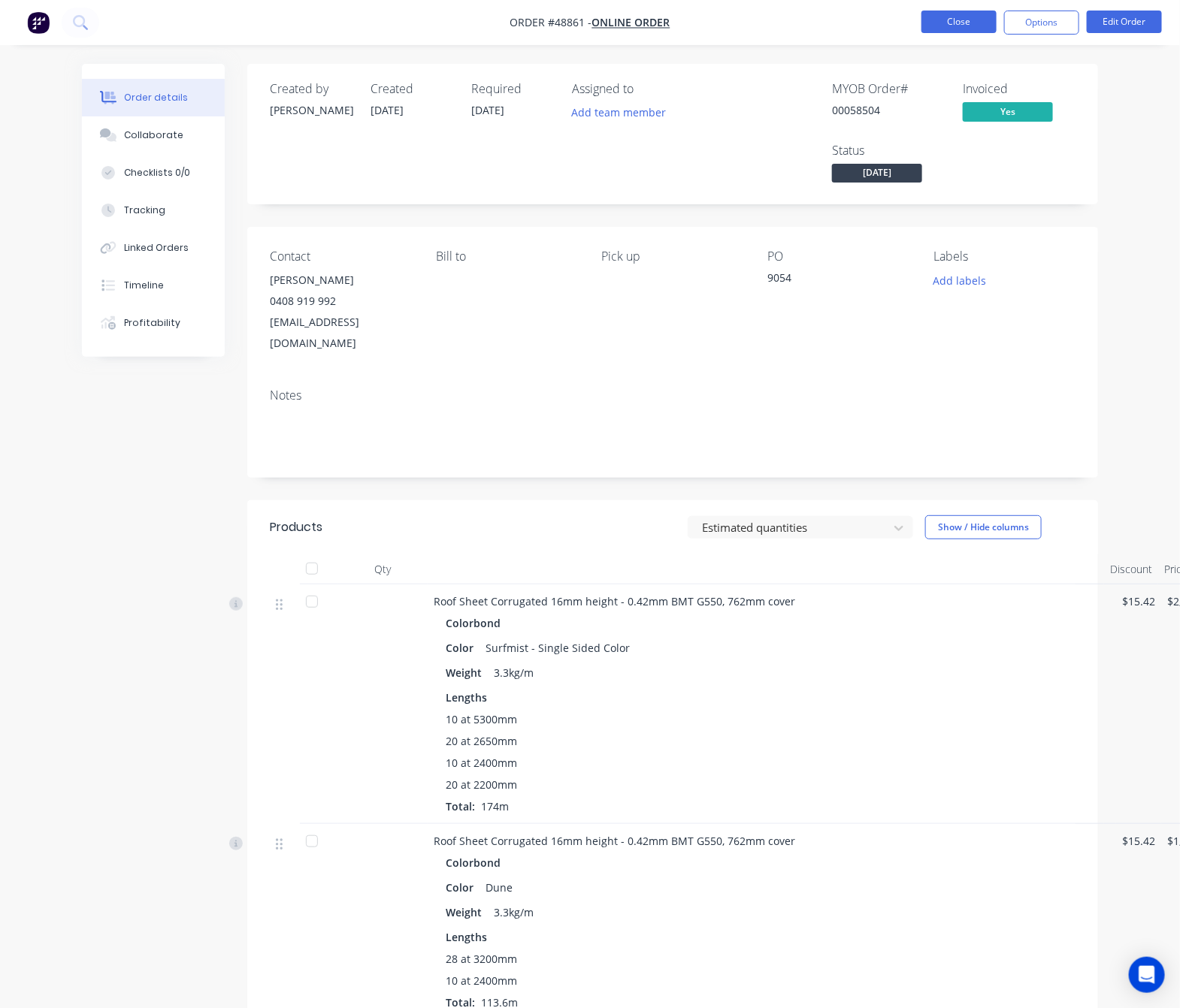
click at [961, 28] on button "Close" at bounding box center [959, 22] width 75 height 23
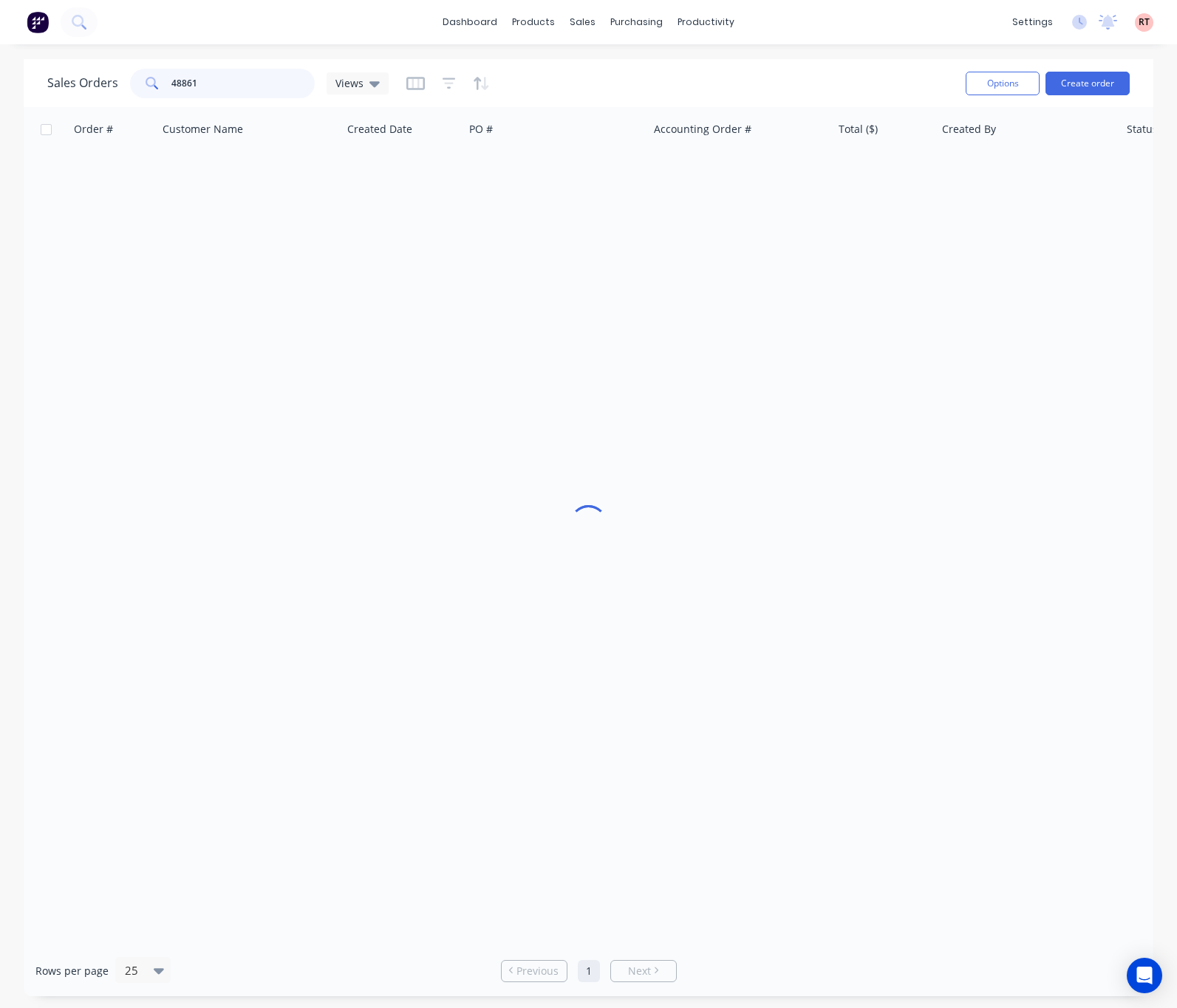
drag, startPoint x: 243, startPoint y: 82, endPoint x: 54, endPoint y: 100, distance: 189.9
click at [54, 100] on div "Sales Orders 48861 Views" at bounding box center [500, 82] width 907 height 36
drag, startPoint x: 202, startPoint y: 83, endPoint x: 117, endPoint y: 91, distance: 85.4
click at [138, 88] on div "49671" at bounding box center [222, 83] width 184 height 30
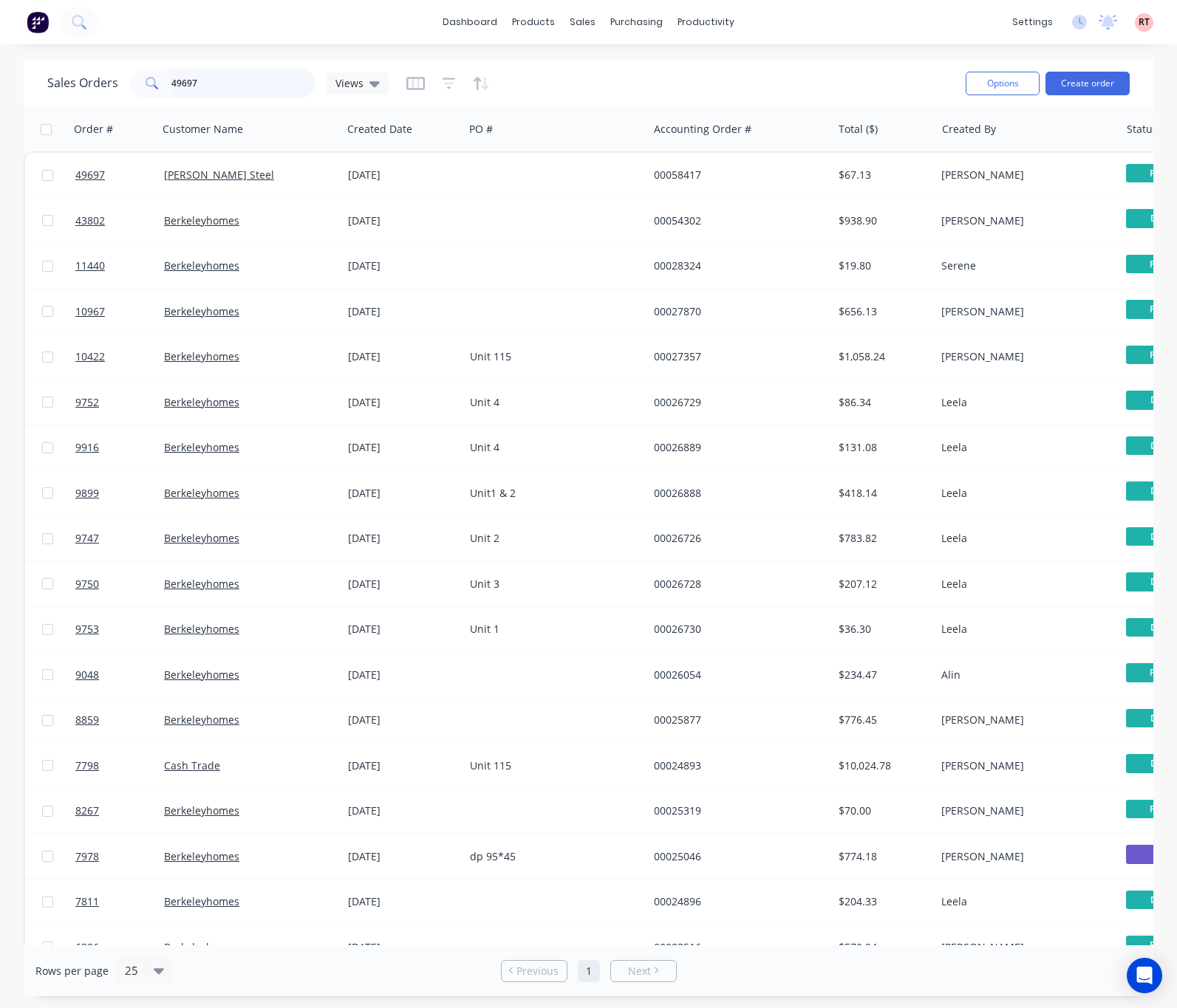
drag, startPoint x: 231, startPoint y: 78, endPoint x: 129, endPoint y: 89, distance: 102.6
click at [131, 89] on div "49697" at bounding box center [222, 83] width 184 height 30
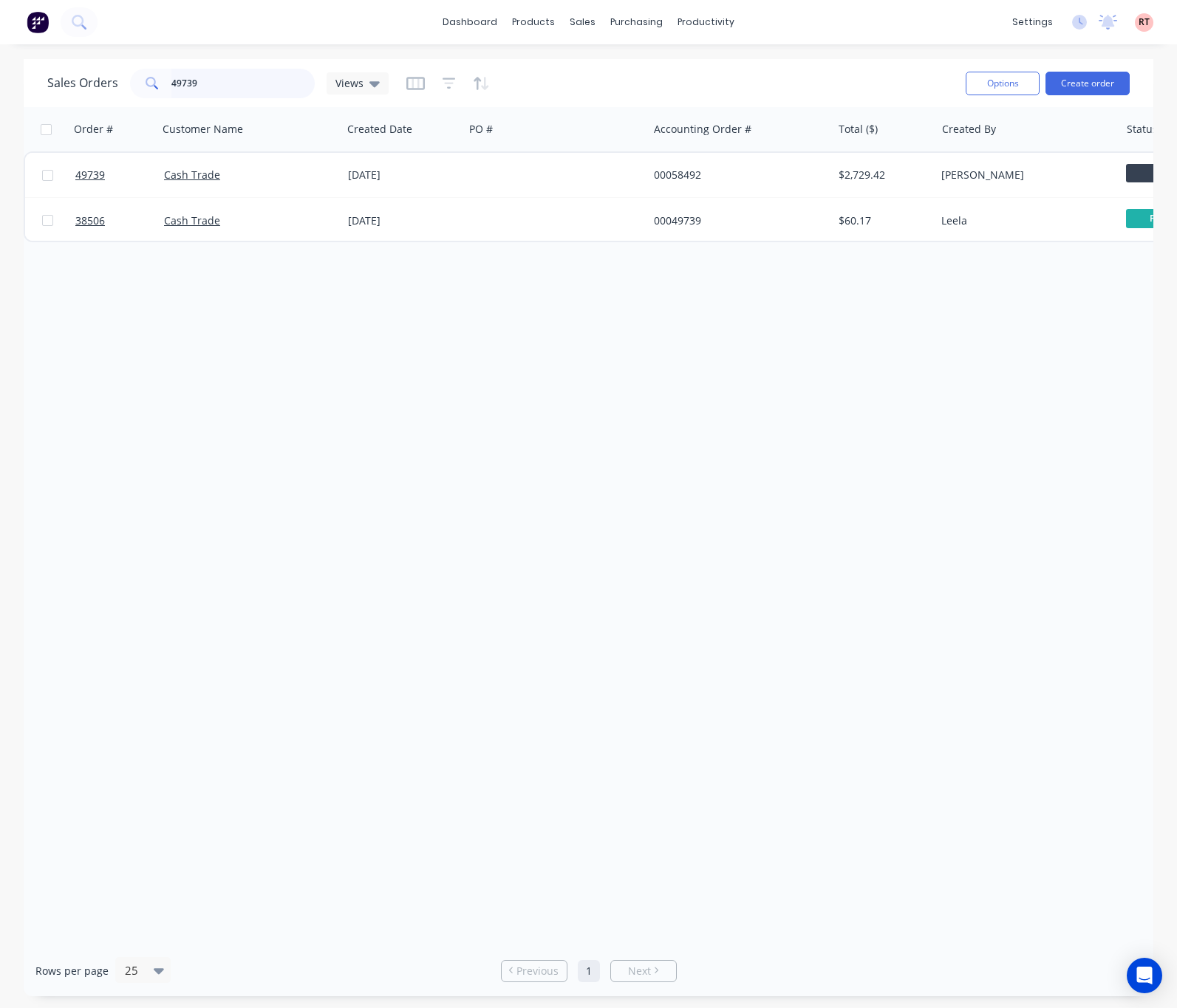
drag, startPoint x: 222, startPoint y: 91, endPoint x: 65, endPoint y: 91, distance: 157.0
click at [65, 91] on div "Sales Orders 49739 Views" at bounding box center [218, 83] width 341 height 30
click at [213, 83] on input "49747" at bounding box center [244, 83] width 144 height 30
type input "49789"
click at [313, 605] on div "Order # Customer Name Created Date PO # Accounting Order # Total ($) Created By…" at bounding box center [588, 526] width 1130 height 838
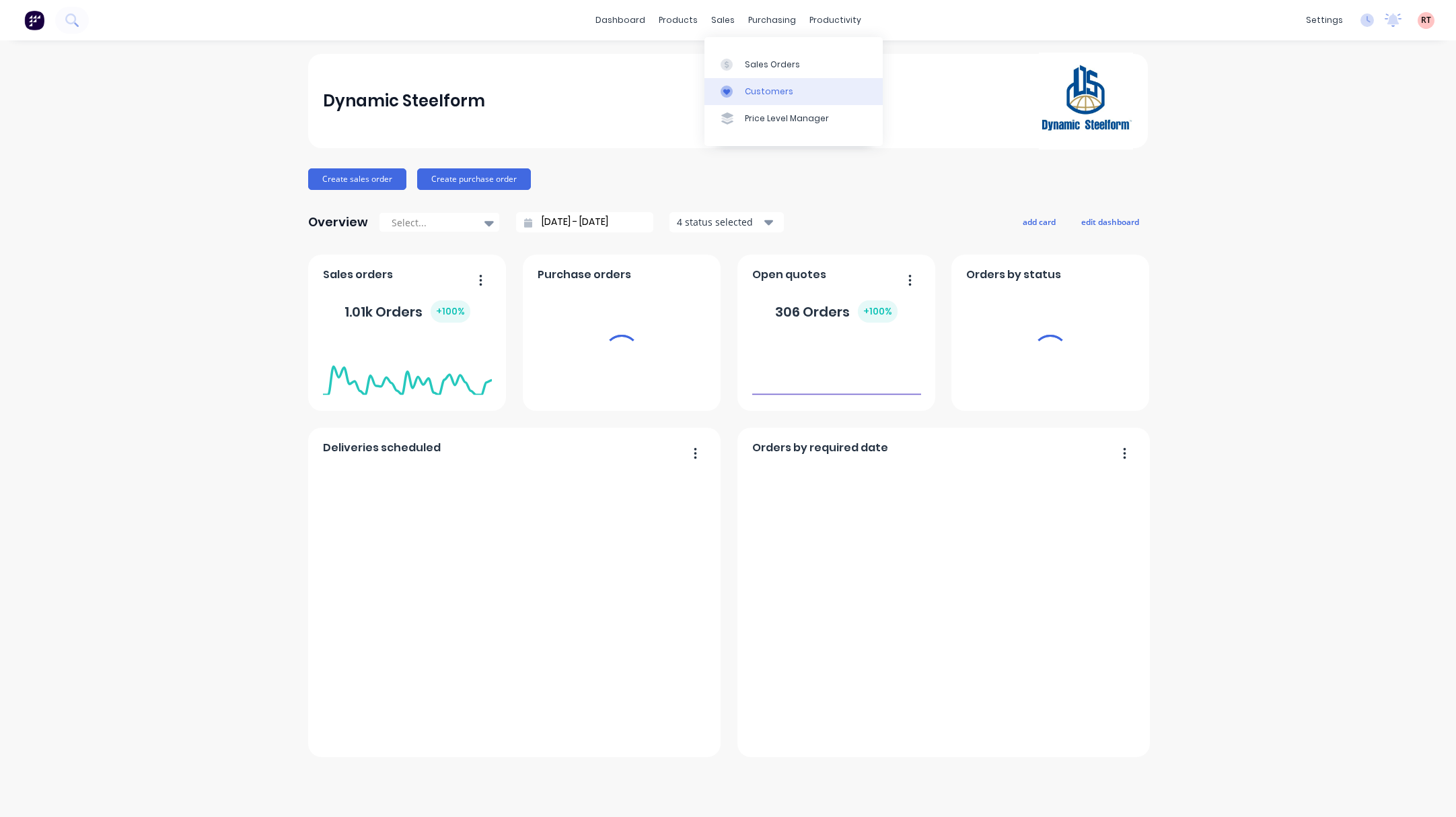
click at [747, 87] on div "Customers" at bounding box center [770, 92] width 49 height 12
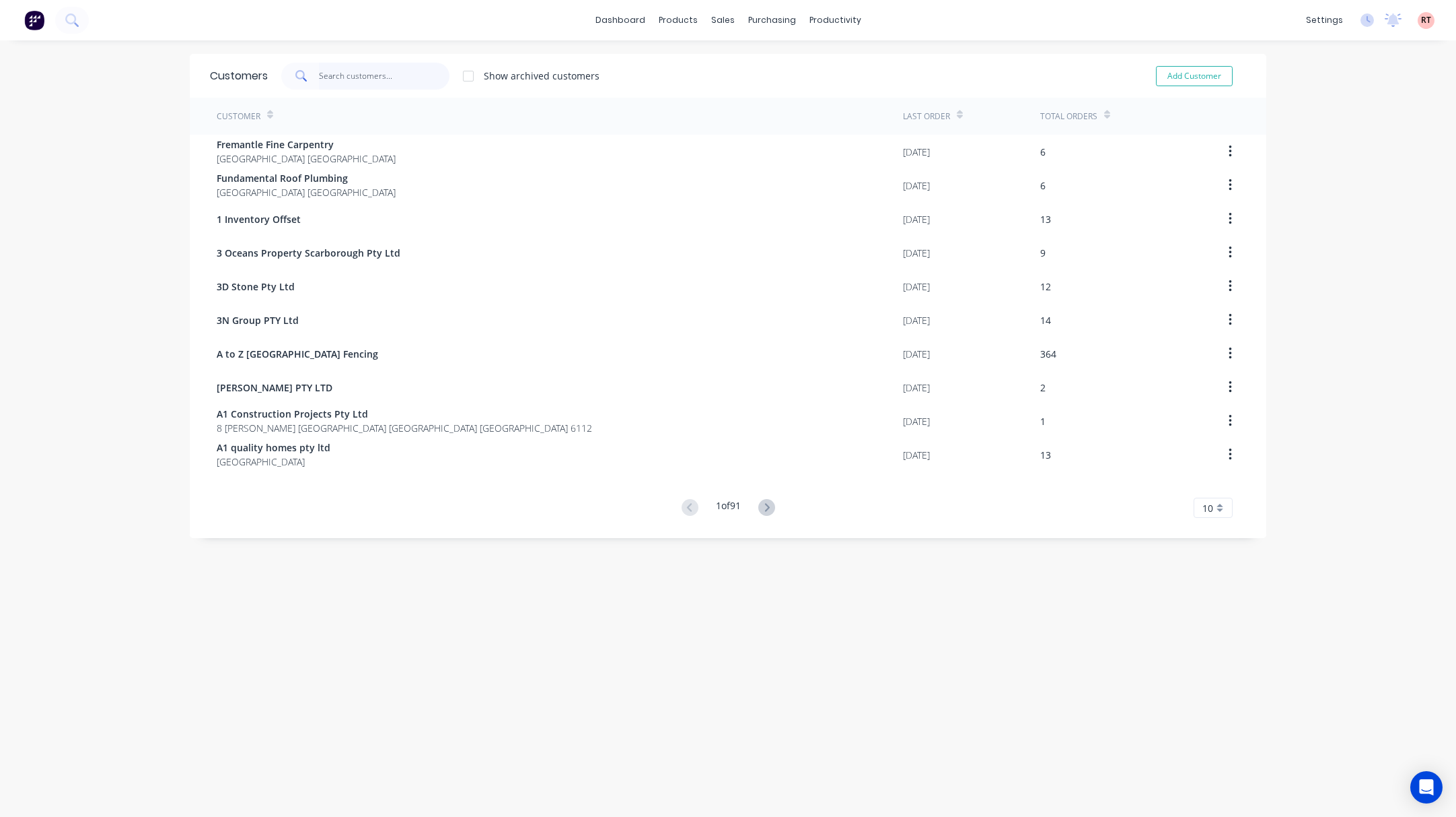
click at [386, 81] on input "text" at bounding box center [385, 76] width 131 height 27
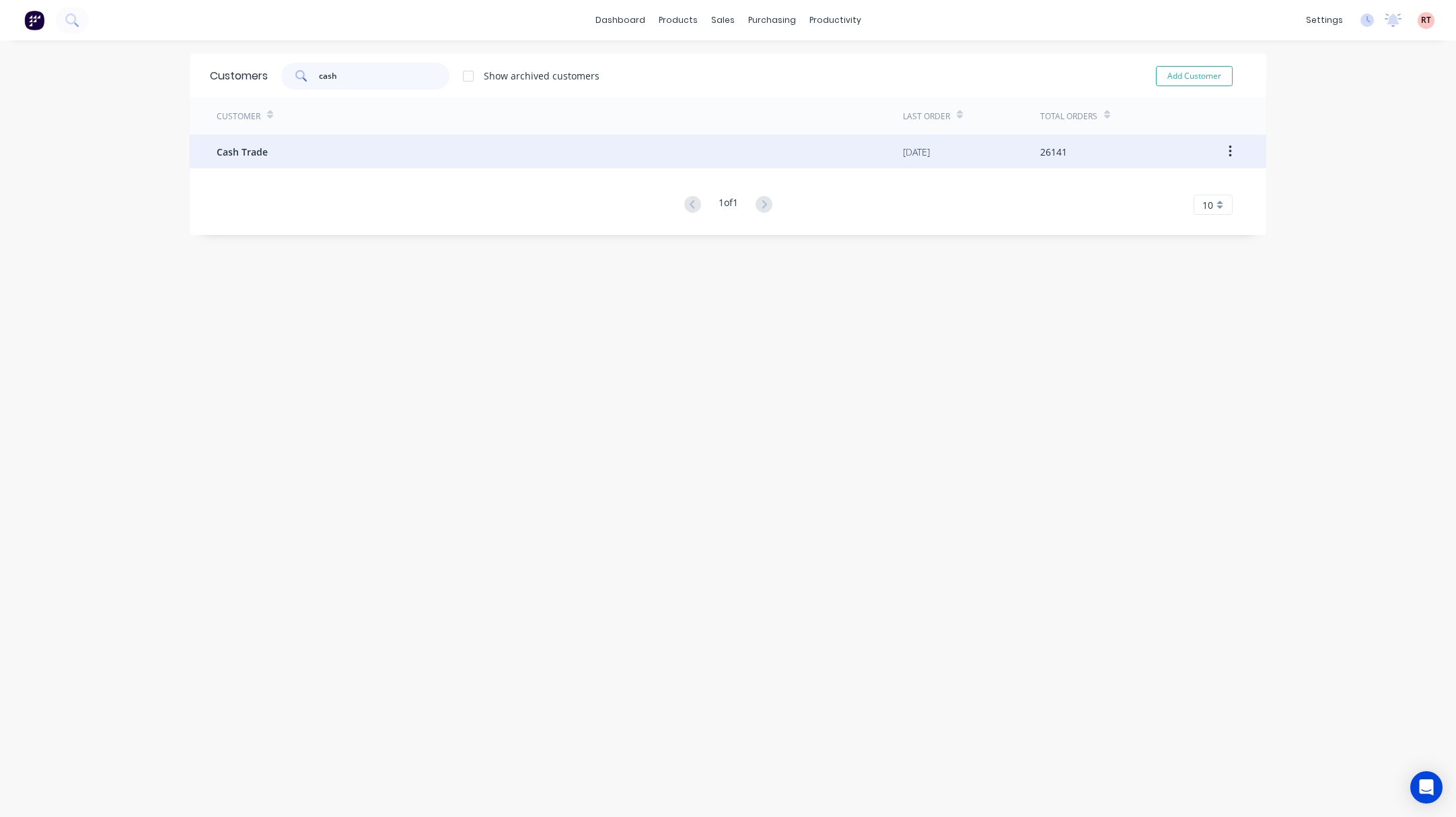
type input "cash"
click at [451, 149] on div "Cash Trade" at bounding box center [560, 151] width 686 height 34
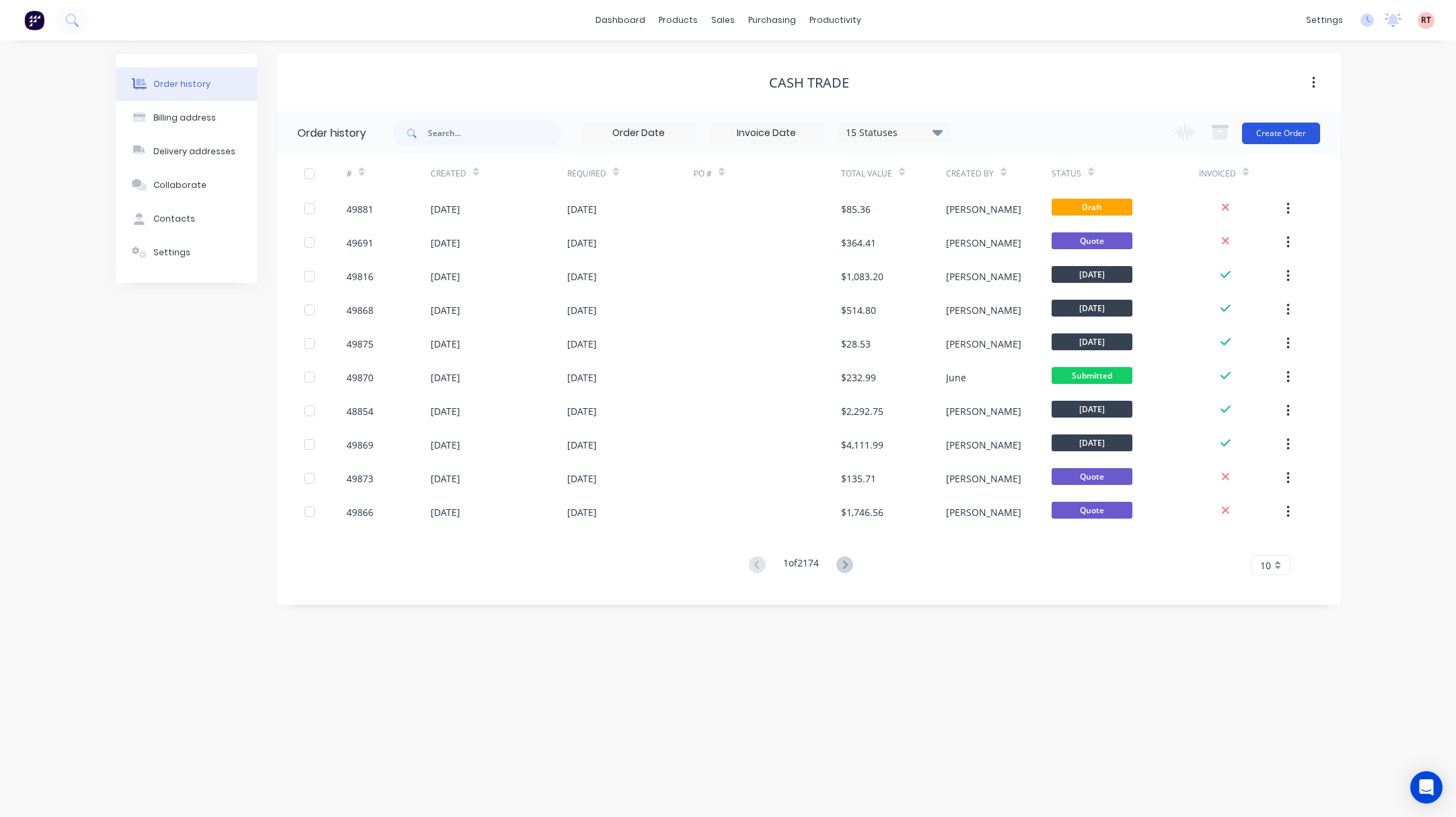
click at [1275, 130] on button "Create Order" at bounding box center [1281, 134] width 78 height 22
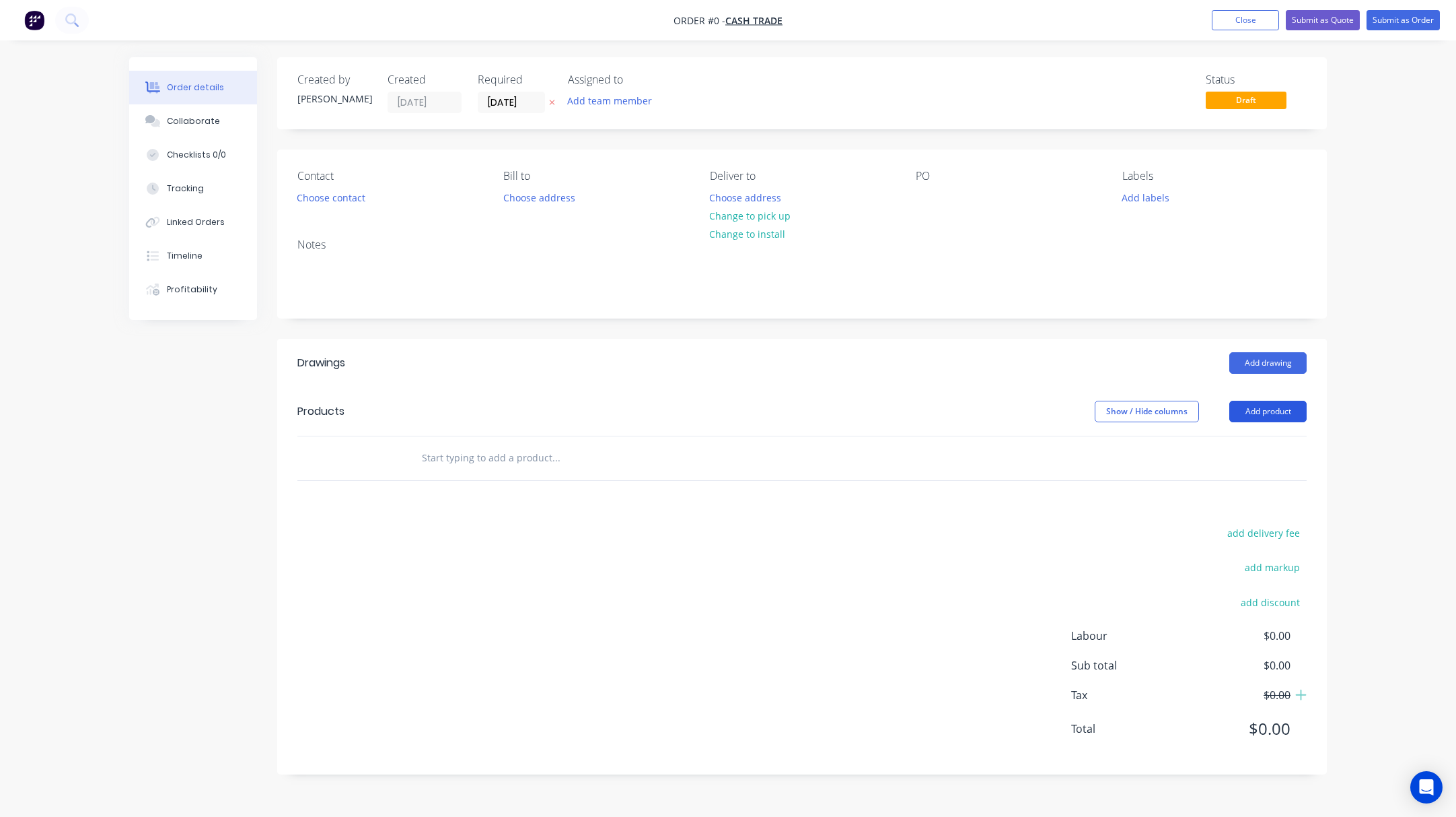
click at [1296, 410] on button "Add product" at bounding box center [1268, 412] width 77 height 22
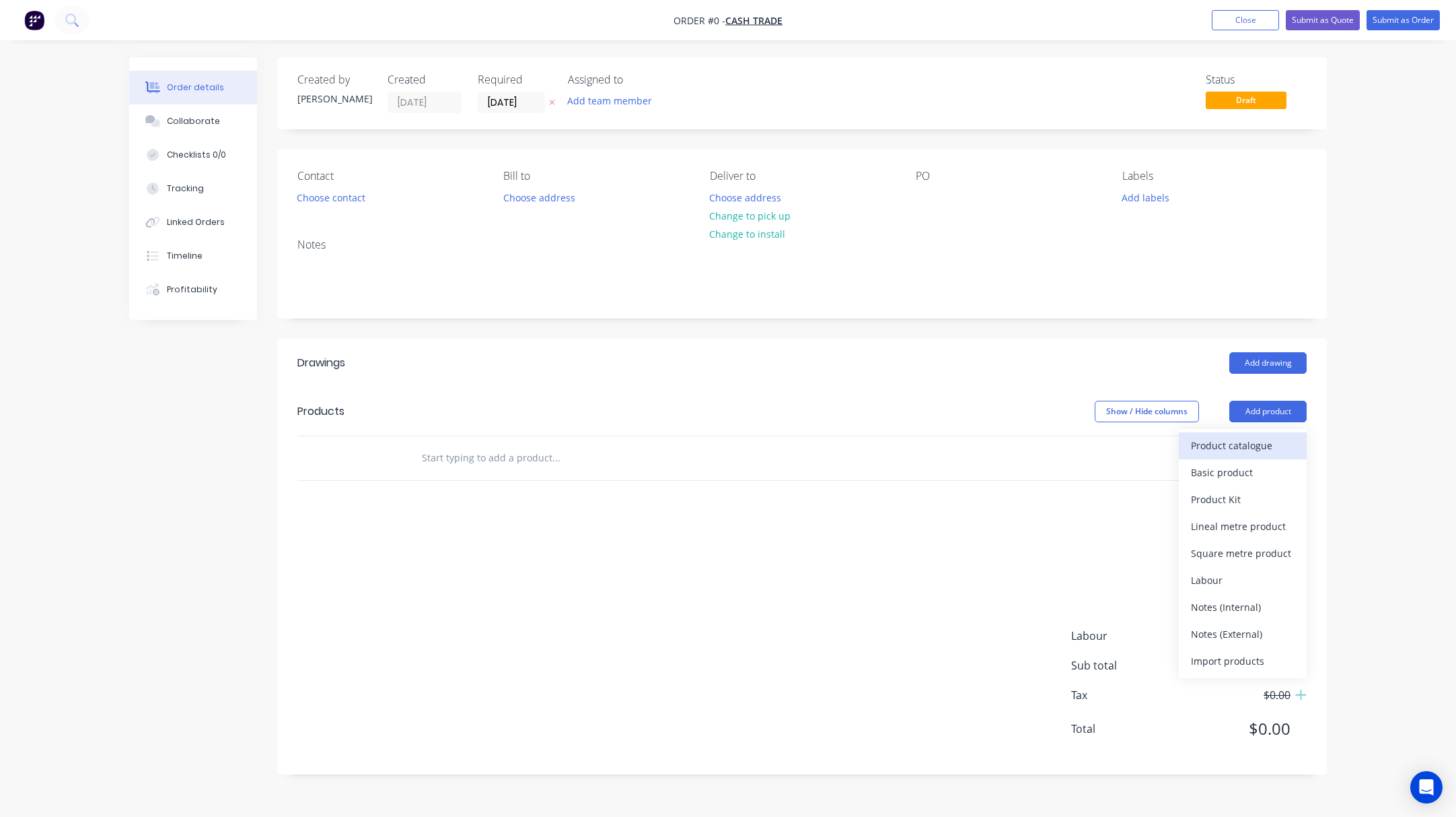
click at [1225, 454] on div "Product catalogue" at bounding box center [1243, 445] width 103 height 19
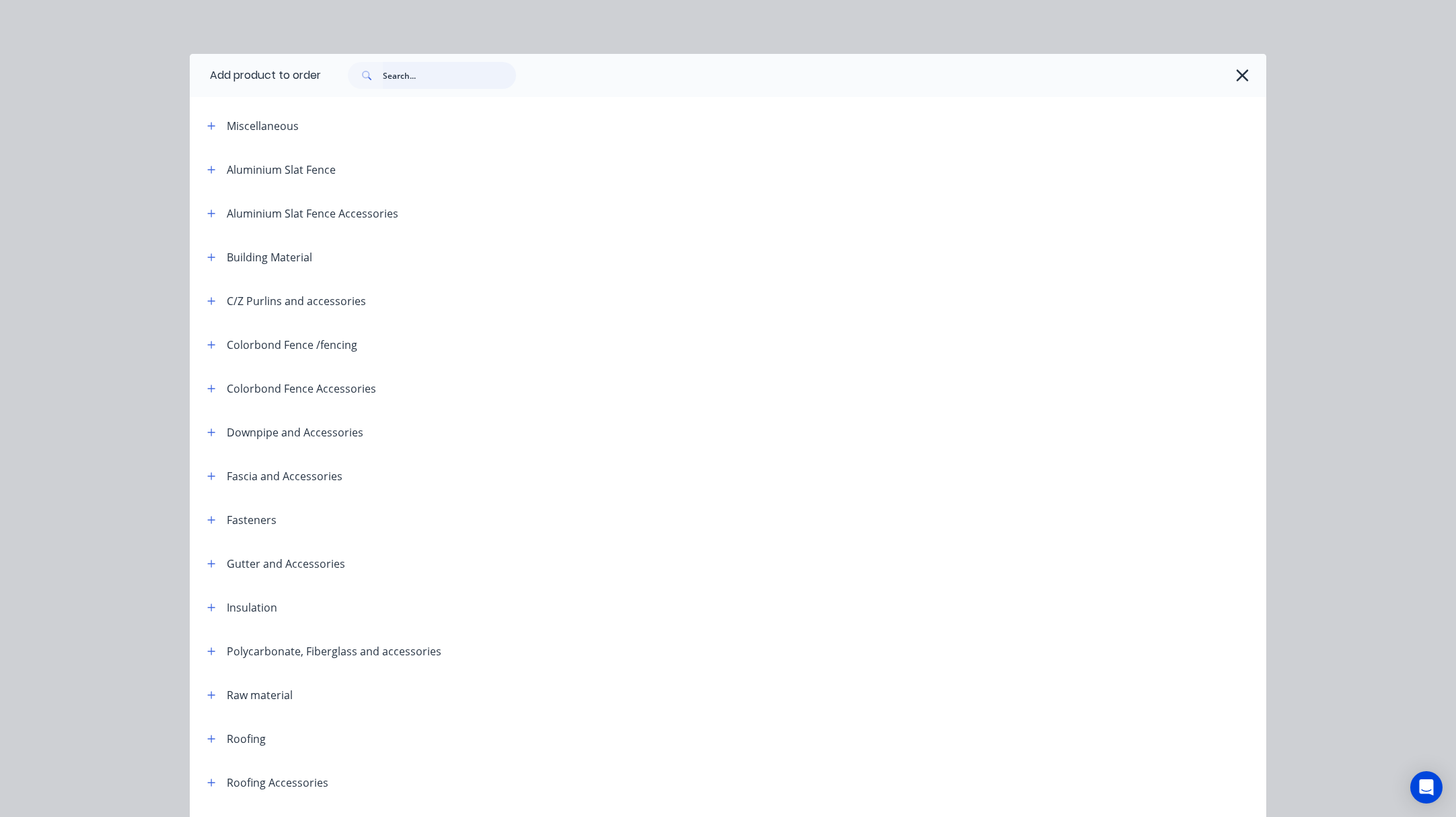
click at [386, 82] on input "text" at bounding box center [449, 76] width 134 height 27
type input "post"
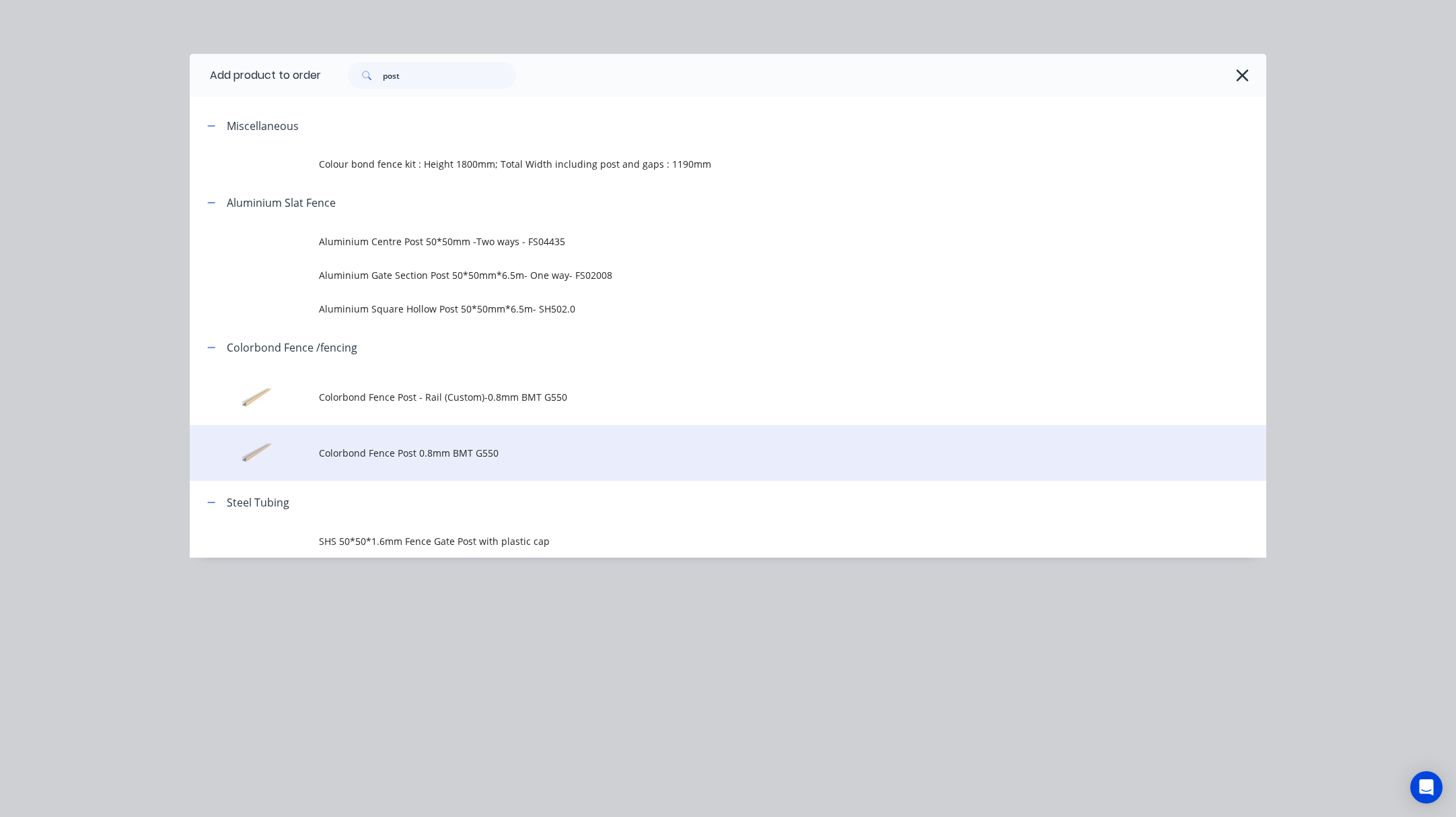
click at [596, 465] on td "Colorbond Fence Post 0.8mm BMT G550" at bounding box center [793, 452] width 948 height 55
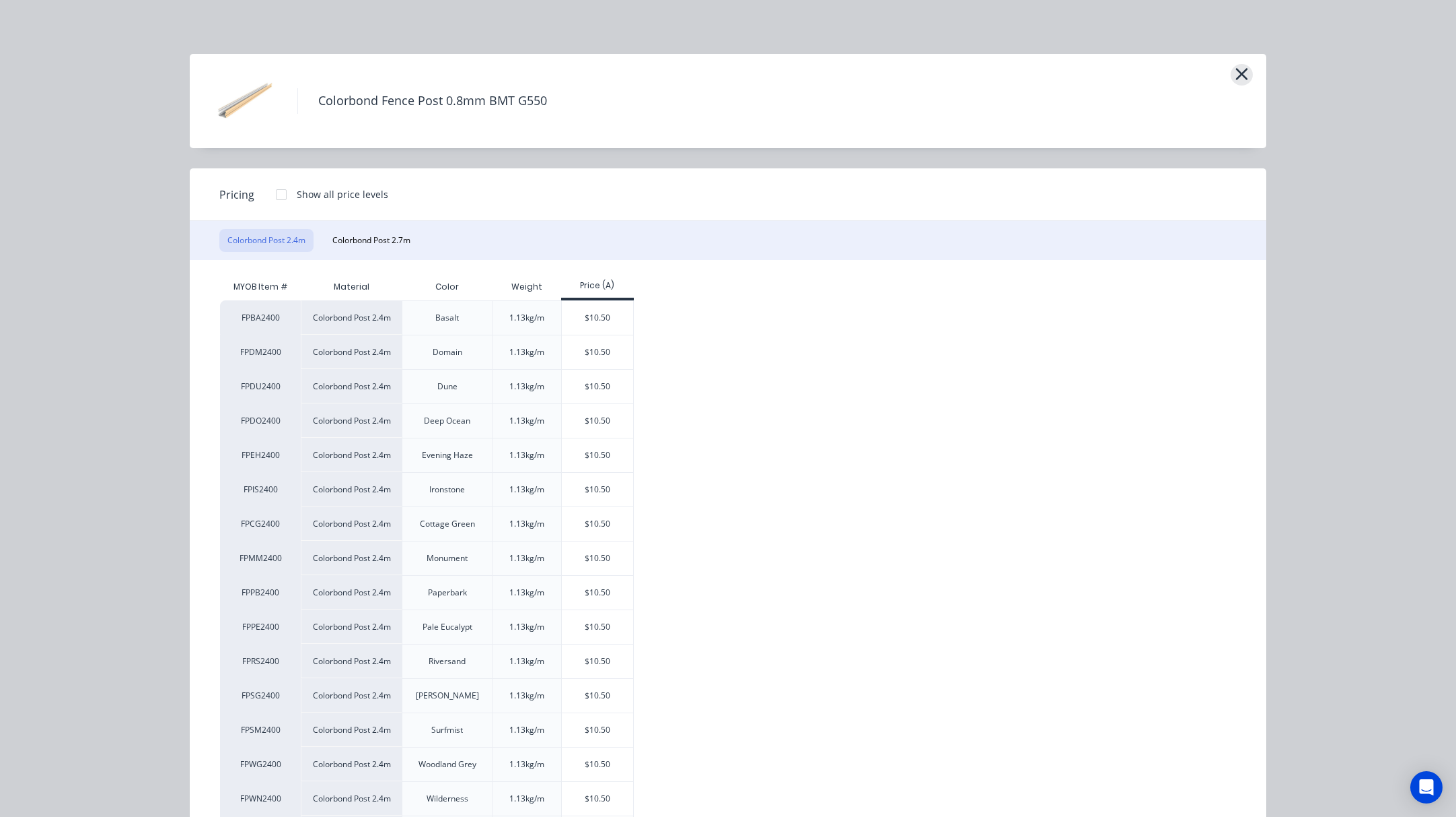
click at [1236, 74] on icon "button" at bounding box center [1242, 74] width 12 height 12
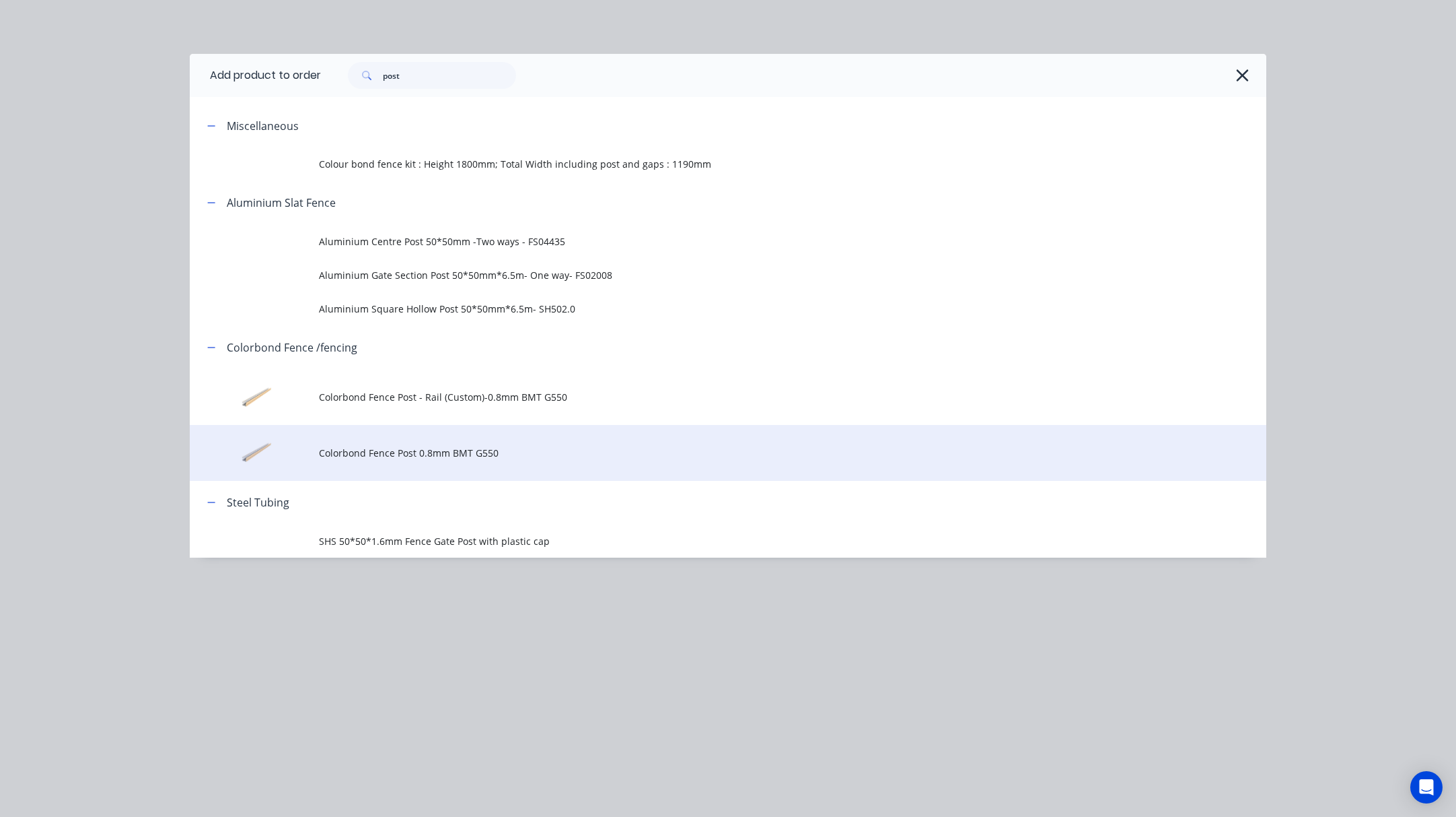
click at [452, 456] on span "Colorbond Fence Post 0.8mm BMT G550" at bounding box center [698, 452] width 758 height 14
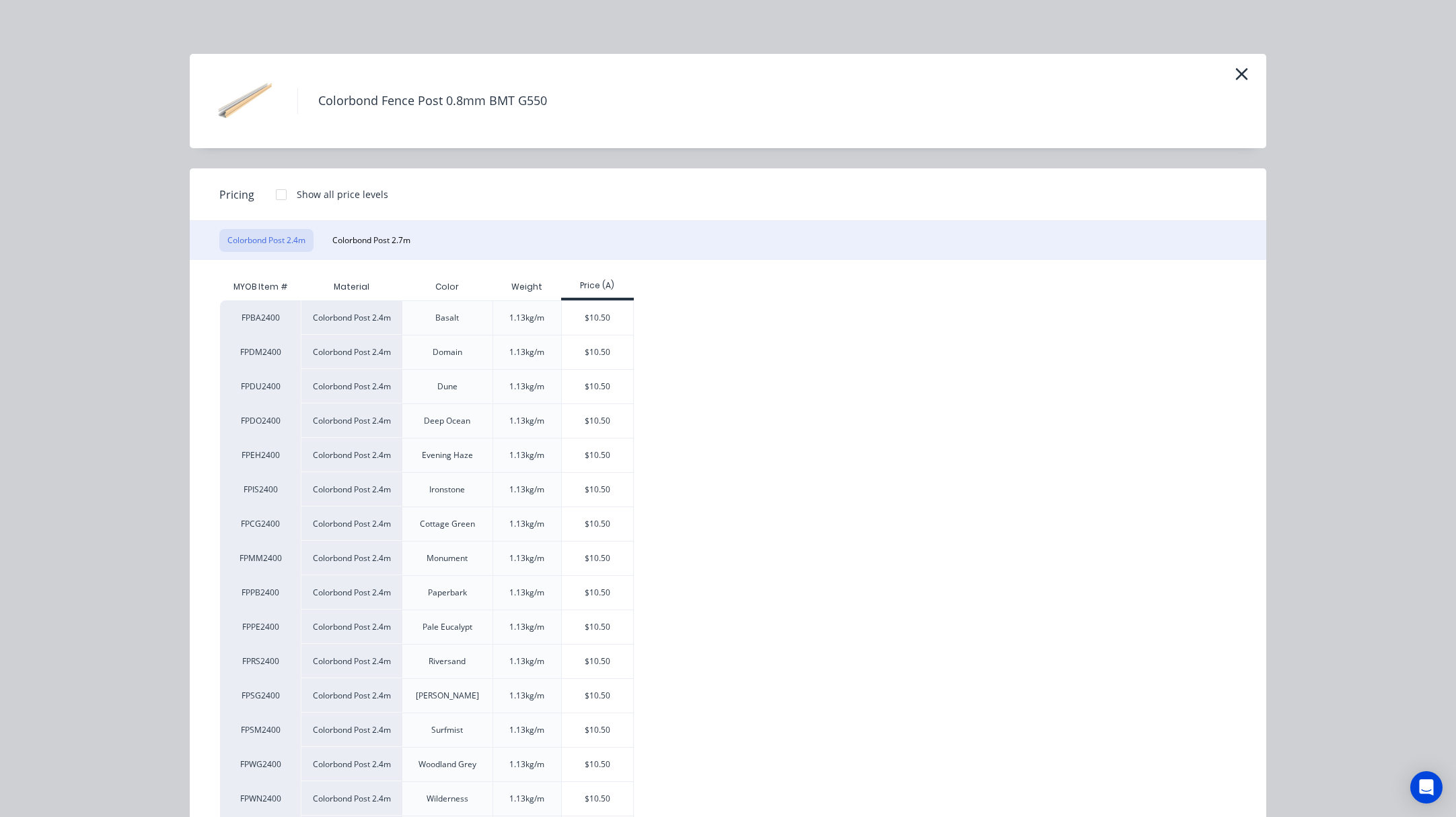
click at [763, 111] on div "Colorbond Fence Post 0.8mm BMT G550" at bounding box center [728, 101] width 1037 height 67
click at [1236, 71] on icon "button" at bounding box center [1242, 74] width 14 height 18
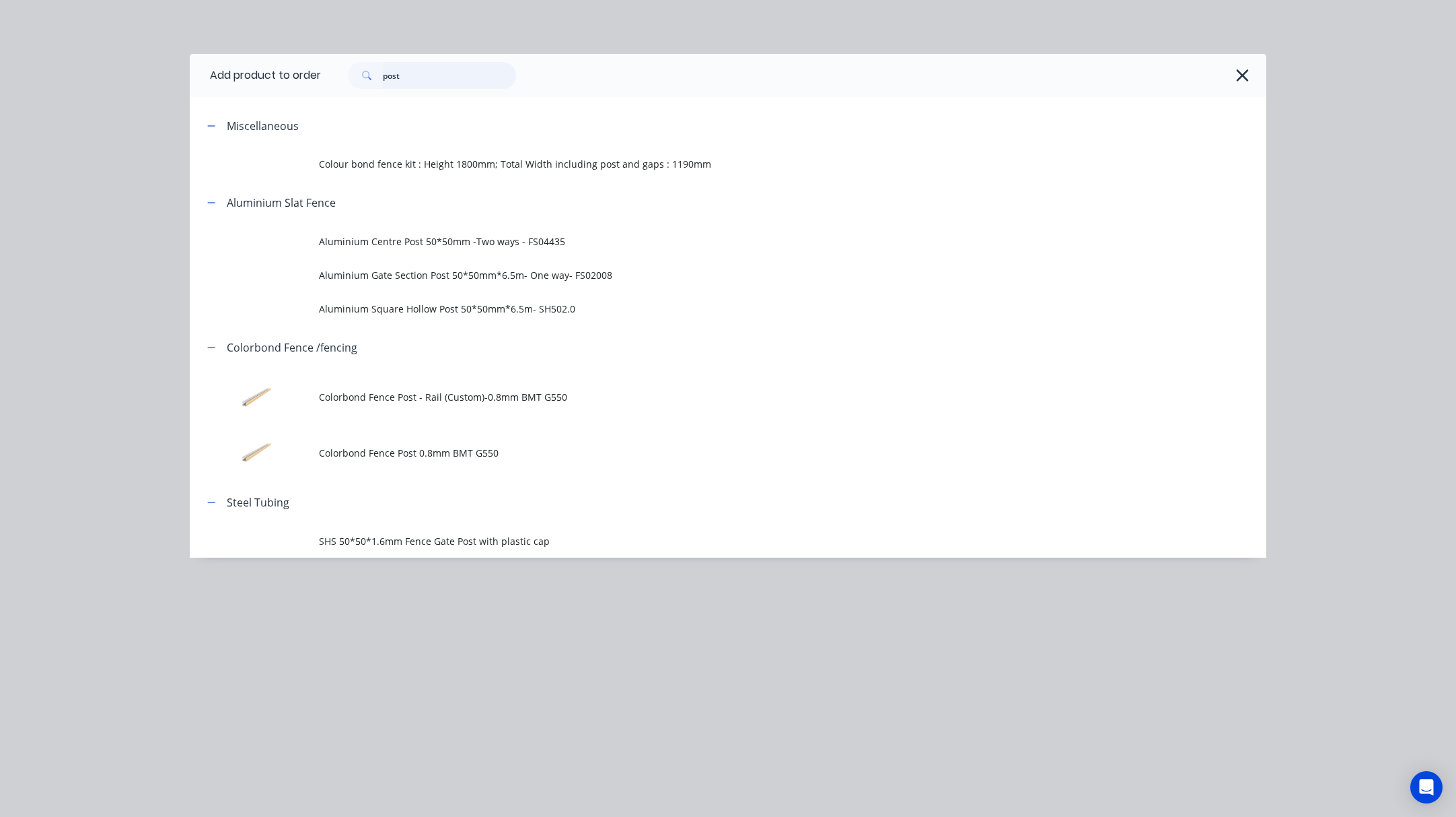
click at [440, 76] on input "post" at bounding box center [449, 76] width 134 height 27
drag, startPoint x: 444, startPoint y: 76, endPoint x: 313, endPoint y: 76, distance: 131.0
click at [304, 73] on header "Add product to order post" at bounding box center [728, 75] width 1077 height 43
click at [703, 29] on div "Add product to order post Miscellaneous Colour bond fence kit : Height 1800mm; …" at bounding box center [728, 408] width 1456 height 817
click at [1248, 76] on icon "button" at bounding box center [1243, 75] width 14 height 18
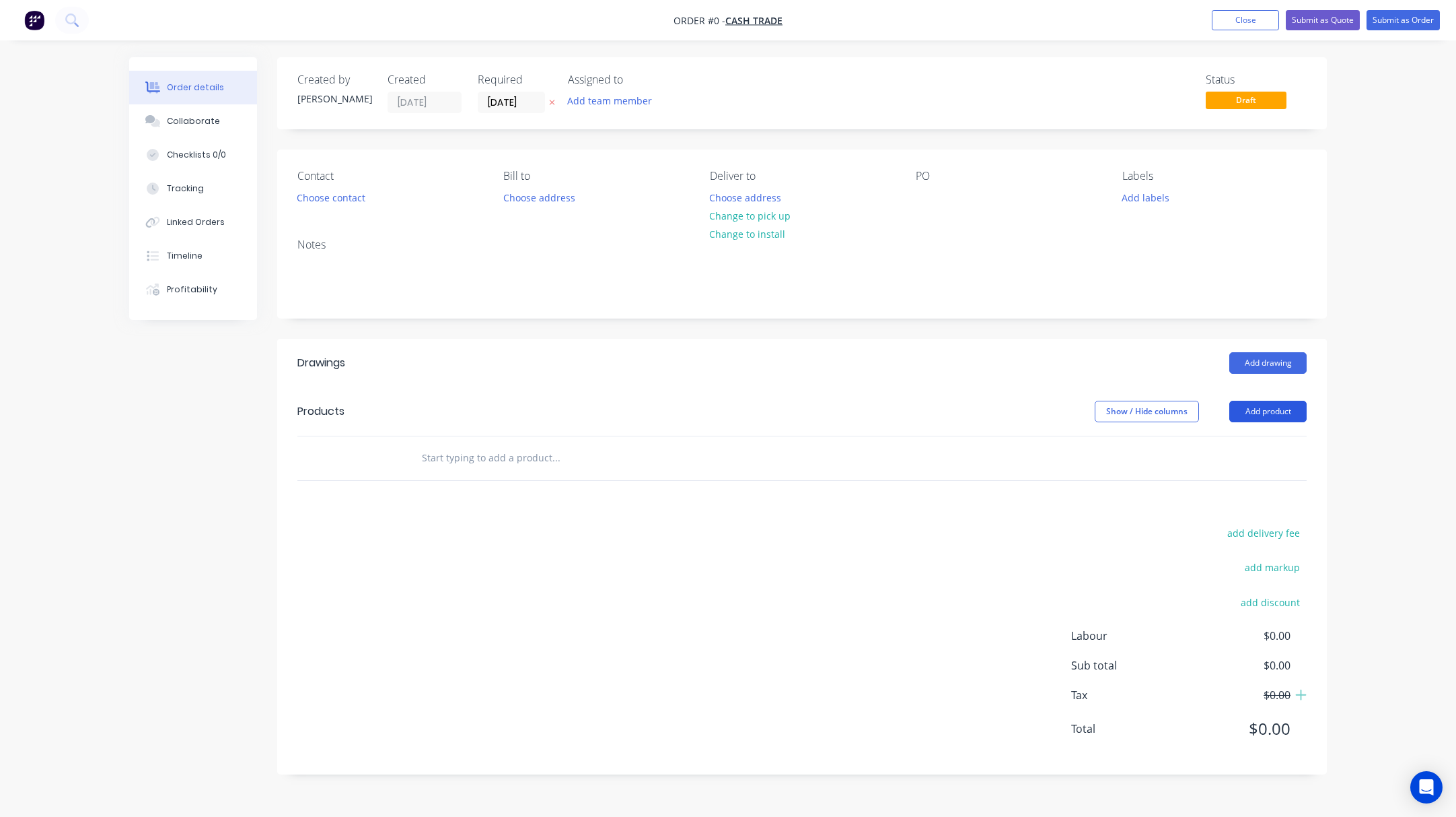
click at [1280, 405] on button "Add product" at bounding box center [1268, 412] width 77 height 22
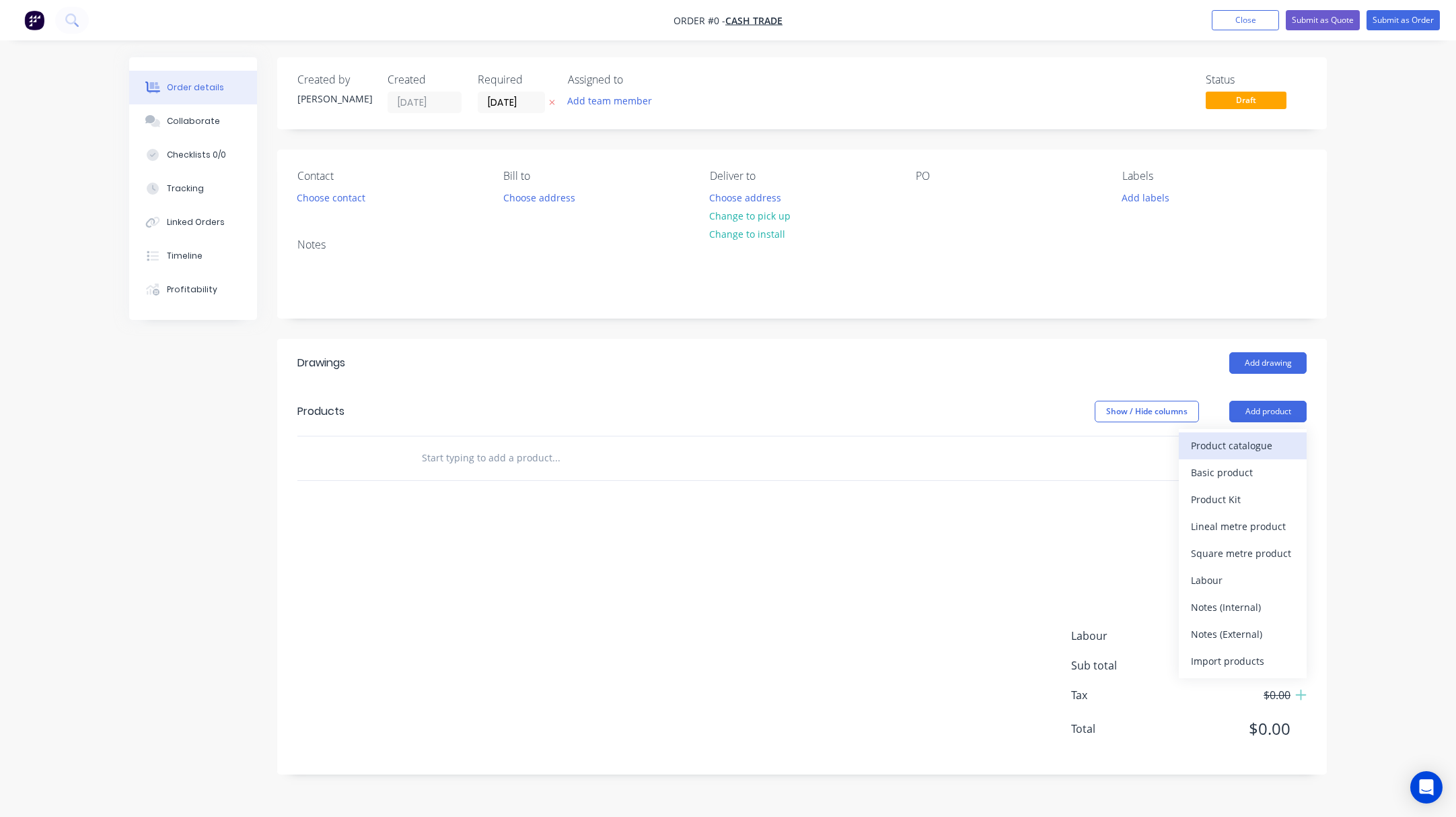
click at [1254, 440] on div "Product catalogue" at bounding box center [1243, 445] width 103 height 19
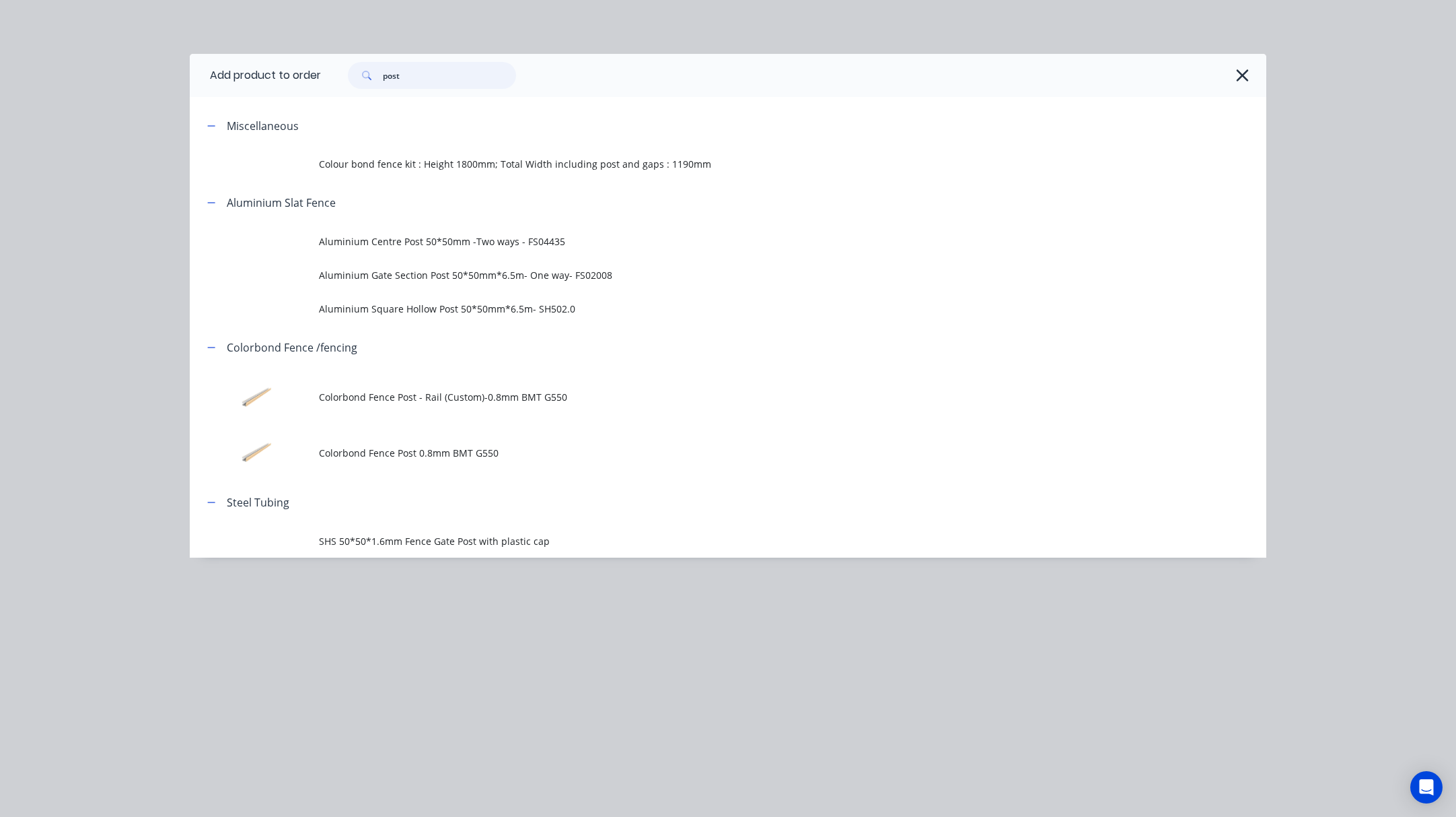
drag, startPoint x: 434, startPoint y: 74, endPoint x: 369, endPoint y: 79, distance: 65.2
click at [369, 79] on div "post" at bounding box center [432, 76] width 168 height 27
type input "roof"
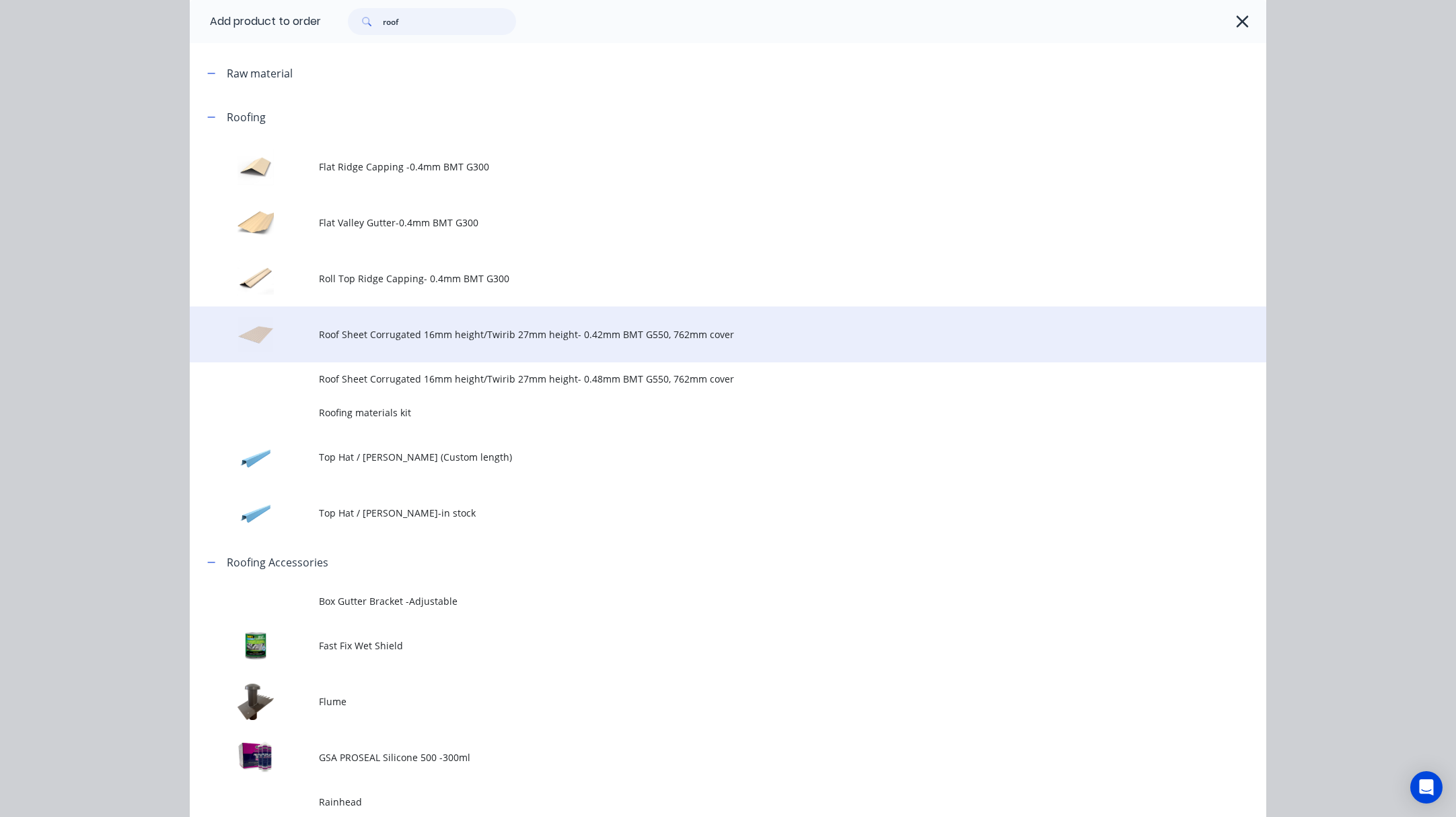
scroll to position [531, 0]
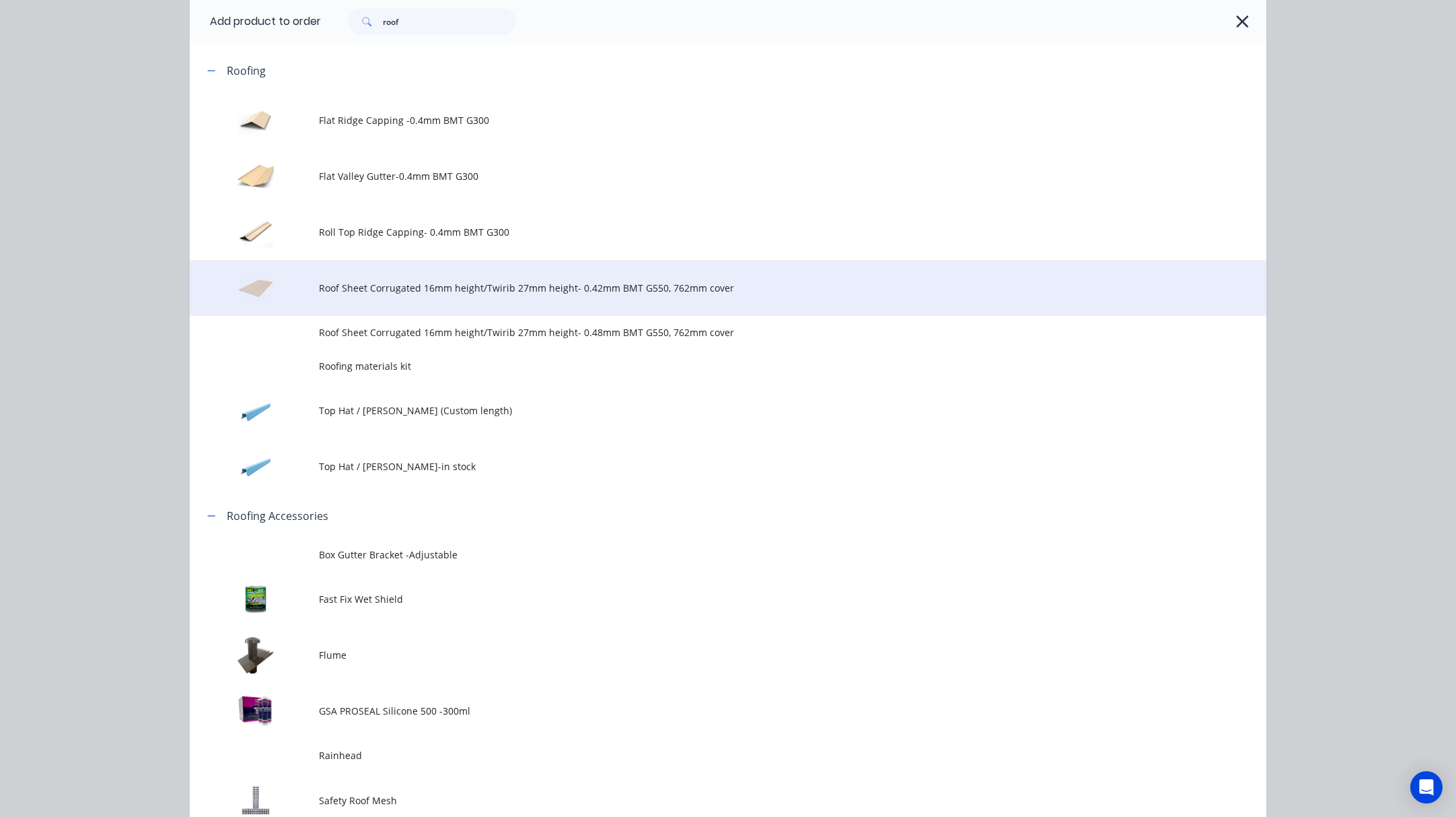
click at [413, 298] on td "Roof Sheet Corrugated 16mm height/Twirib 27mm height- 0.42mm BMT G550, 762mm co…" at bounding box center [793, 287] width 948 height 55
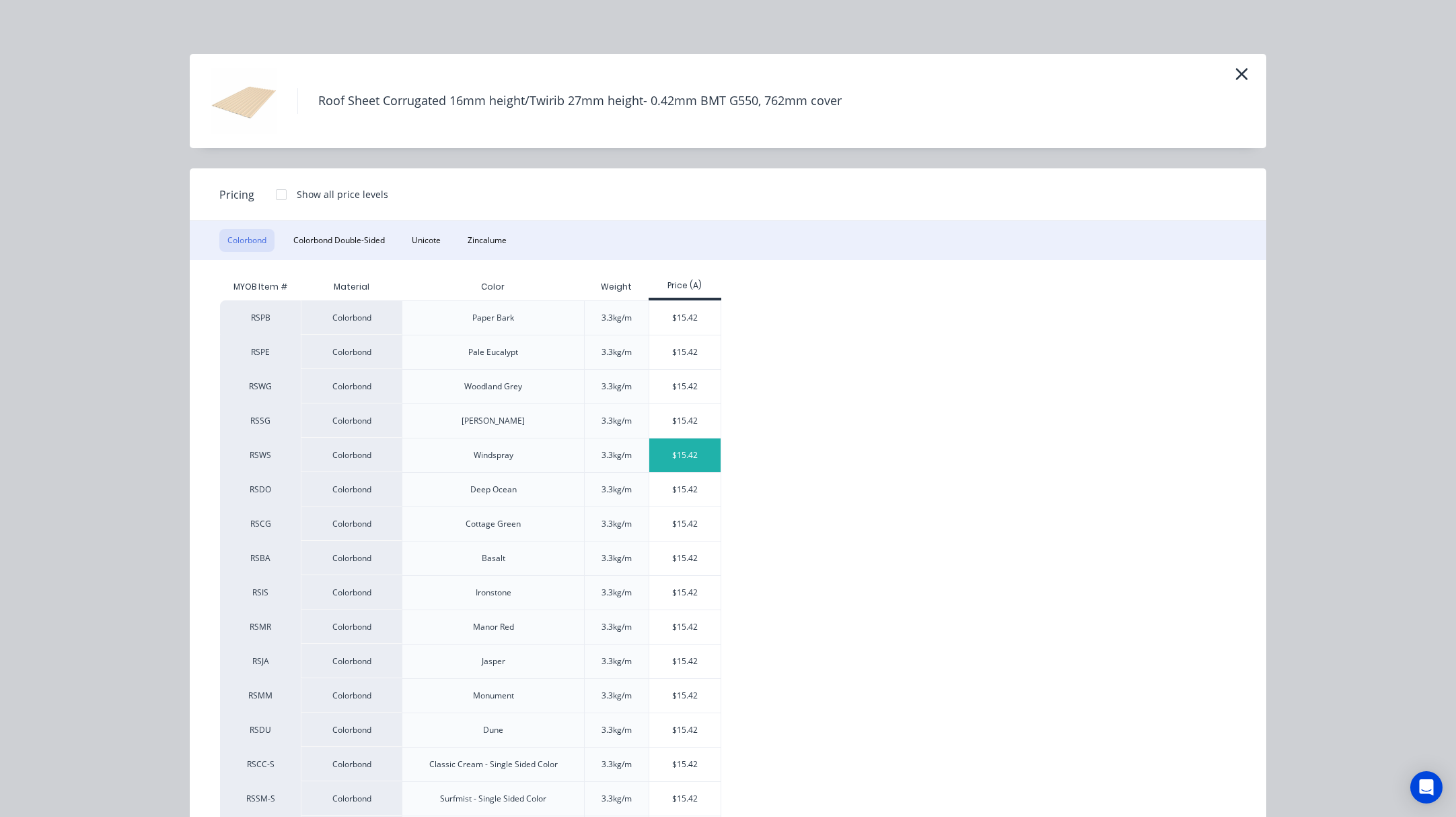
click at [684, 458] on div "$15.42" at bounding box center [686, 455] width 72 height 34
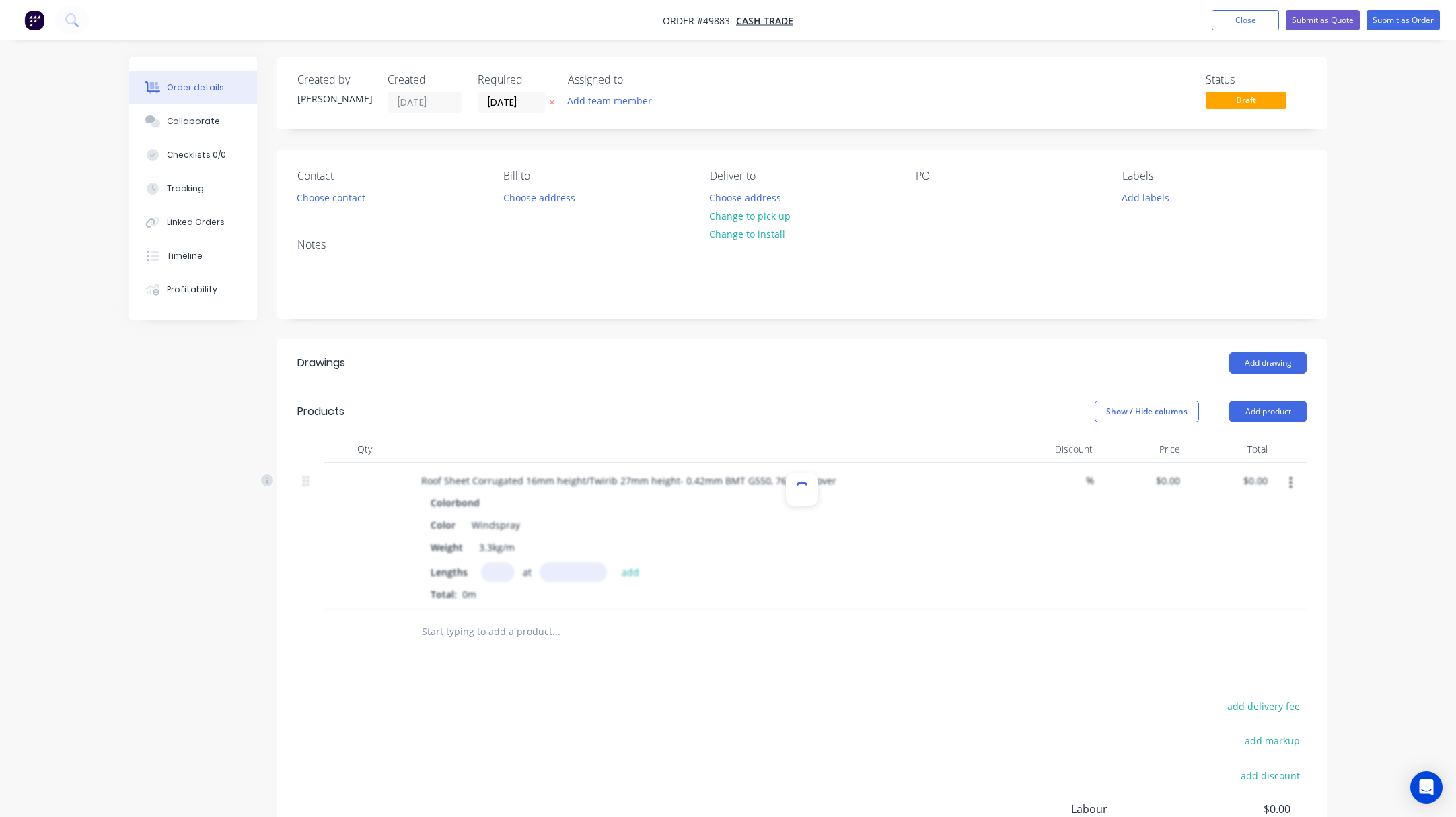
type input "$15.42"
drag, startPoint x: 574, startPoint y: 480, endPoint x: 665, endPoint y: 488, distance: 91.4
click at [665, 488] on div "Roof Sheet Corrugated 16mm height/Twirib 27mm height- 0.42mm BMT G550, 762mm co…" at bounding box center [623, 480] width 437 height 19
click at [476, 572] on input "text" at bounding box center [491, 572] width 34 height 19
click at [572, 577] on input "text" at bounding box center [566, 572] width 67 height 19
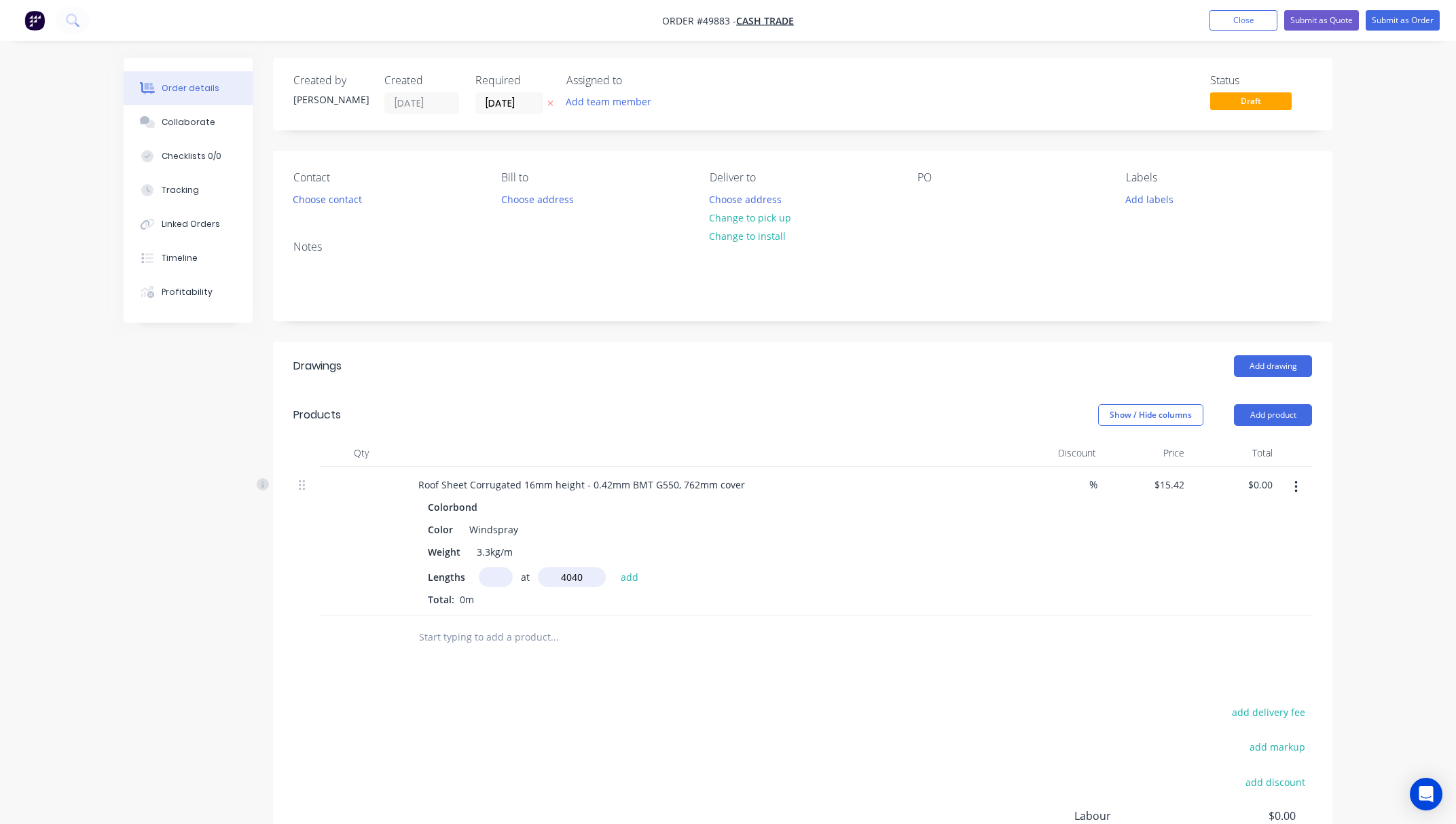
type input "4040mm"
click at [495, 571] on input "text" at bounding box center [496, 576] width 34 height 19
type input "8"
click at [614, 567] on button "add" at bounding box center [630, 576] width 32 height 19
type input "$498.37"
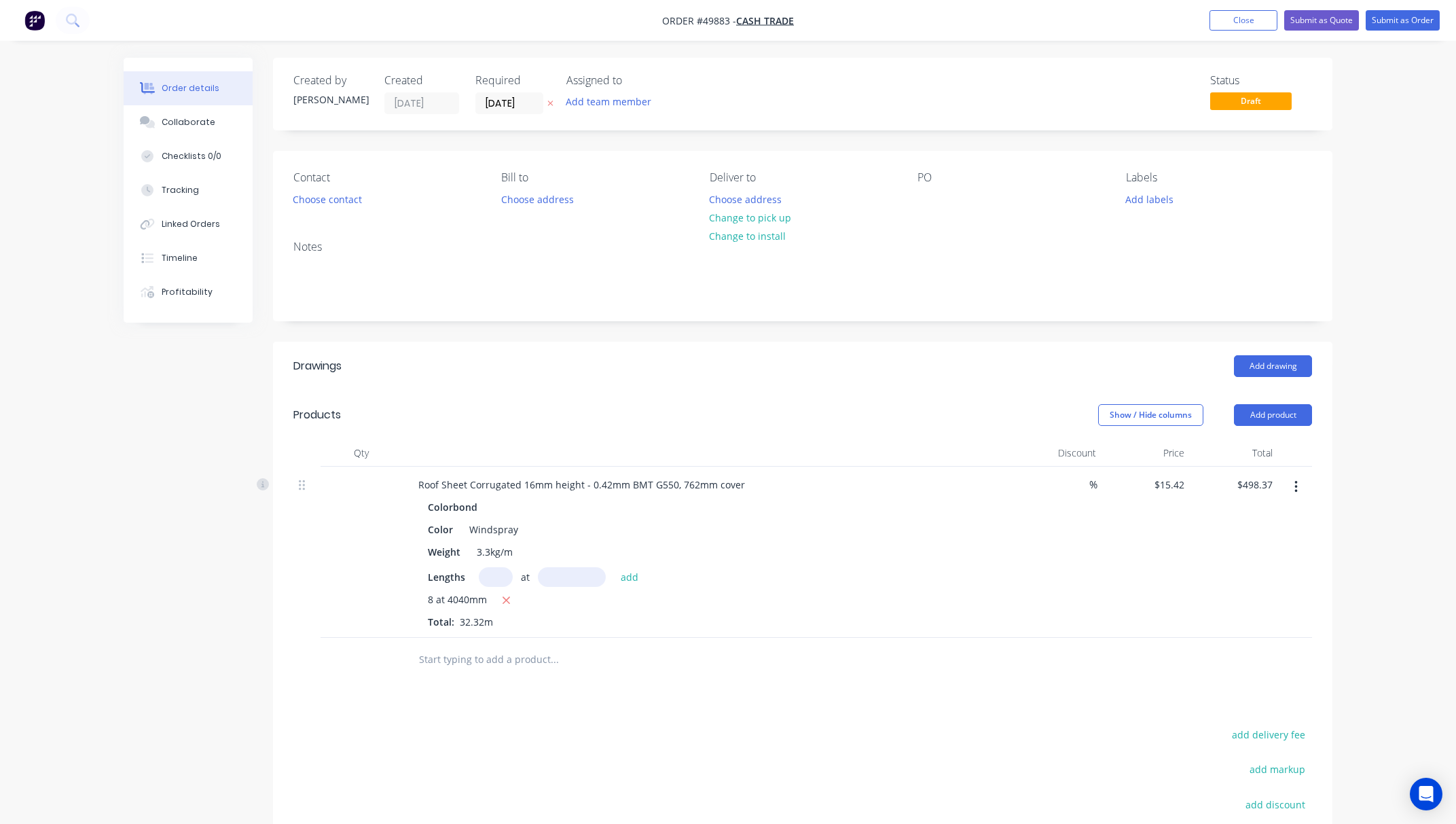
click at [555, 571] on input "text" at bounding box center [572, 576] width 68 height 19
type input "5780mm"
click at [492, 579] on input "text" at bounding box center [496, 576] width 34 height 19
type input "4"
click at [614, 567] on button "add" at bounding box center [630, 576] width 32 height 19
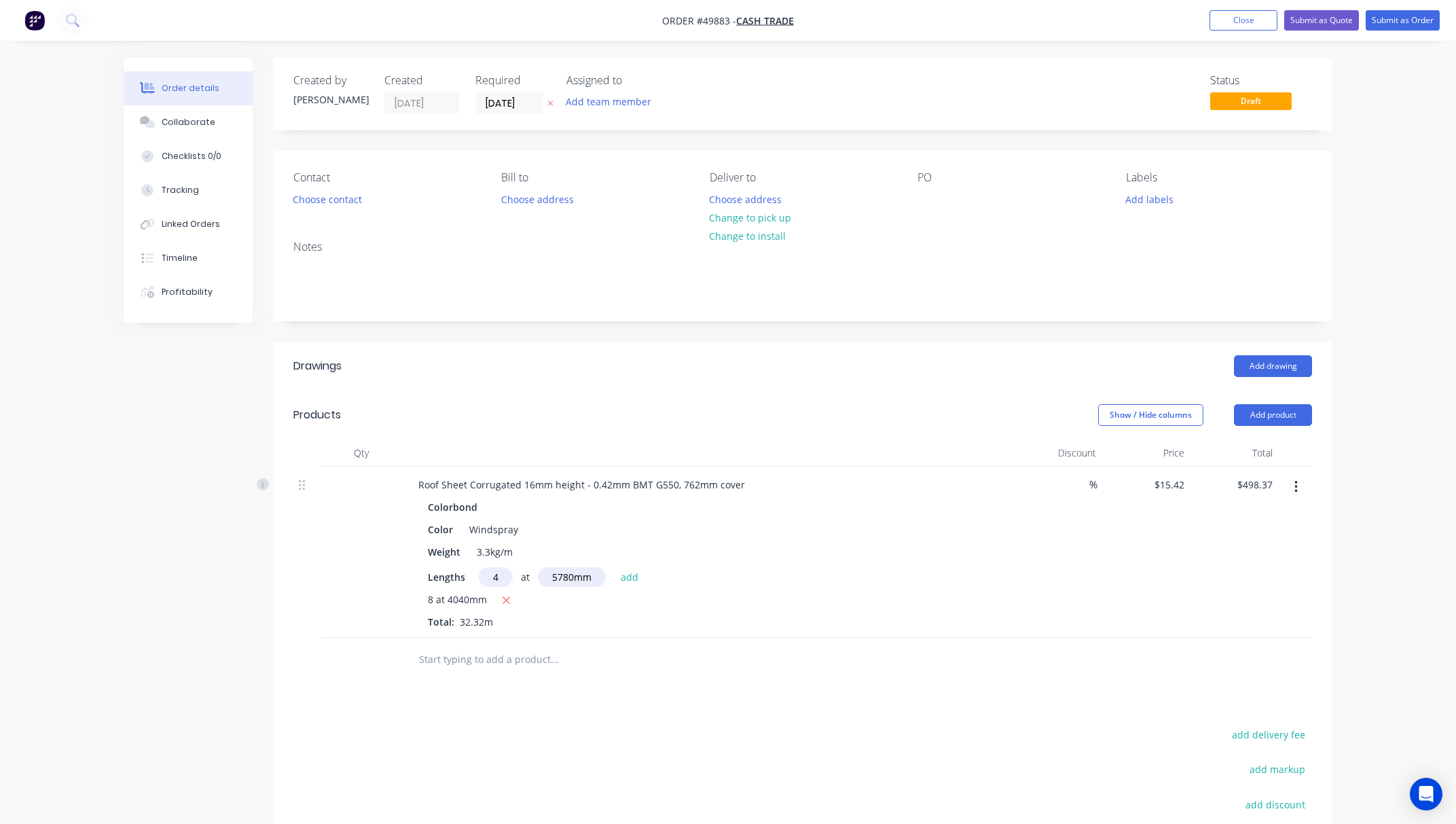
type input "$854.88"
click at [563, 589] on div "Lengths at add 4 at 5780mm 8 at 4040mm Total: 55.44m" at bounding box center [708, 609] width 560 height 84
click at [1253, 418] on button "Add product" at bounding box center [1273, 415] width 78 height 22
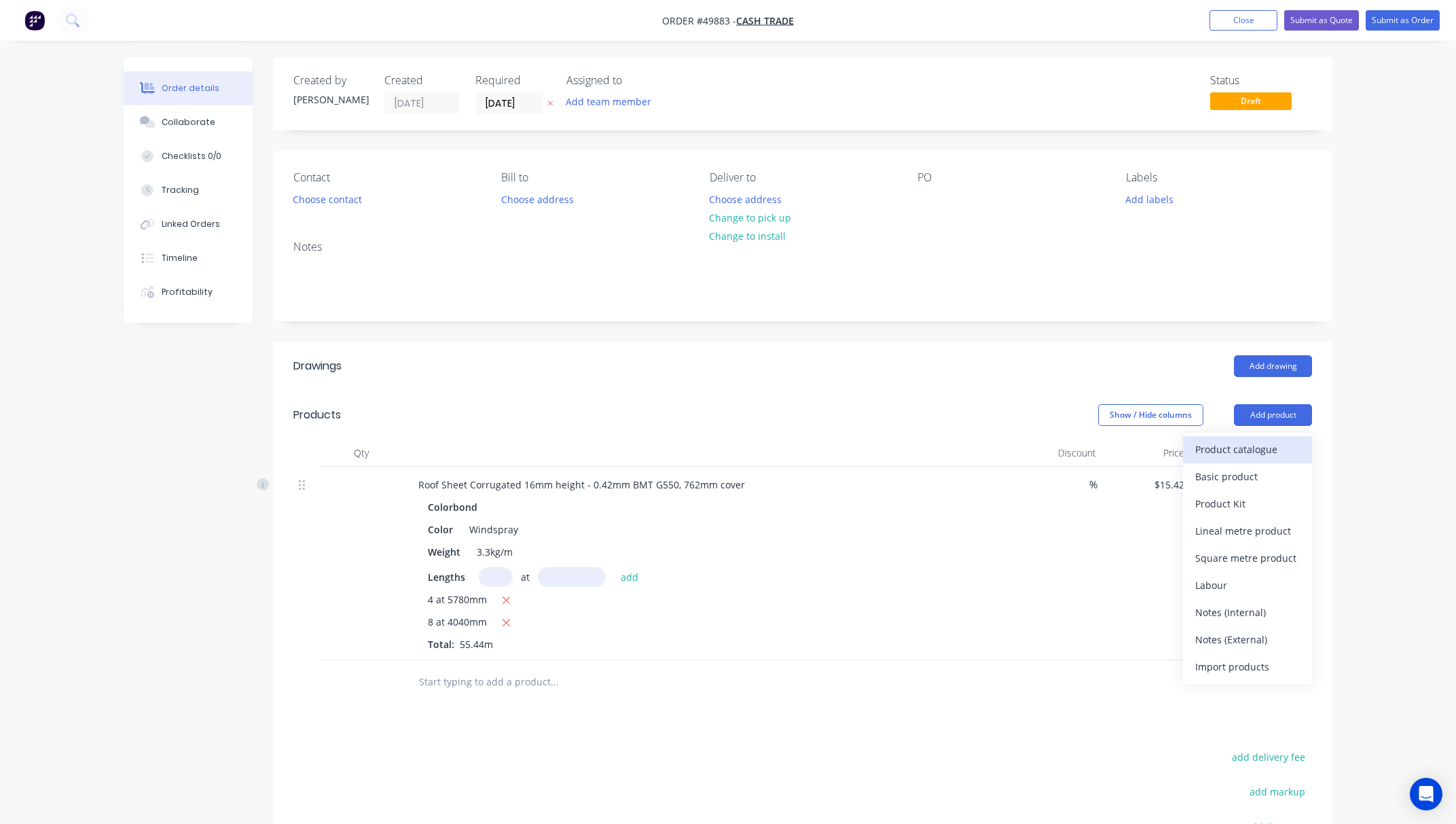
click at [1235, 459] on div "Product catalogue" at bounding box center [1247, 448] width 104 height 19
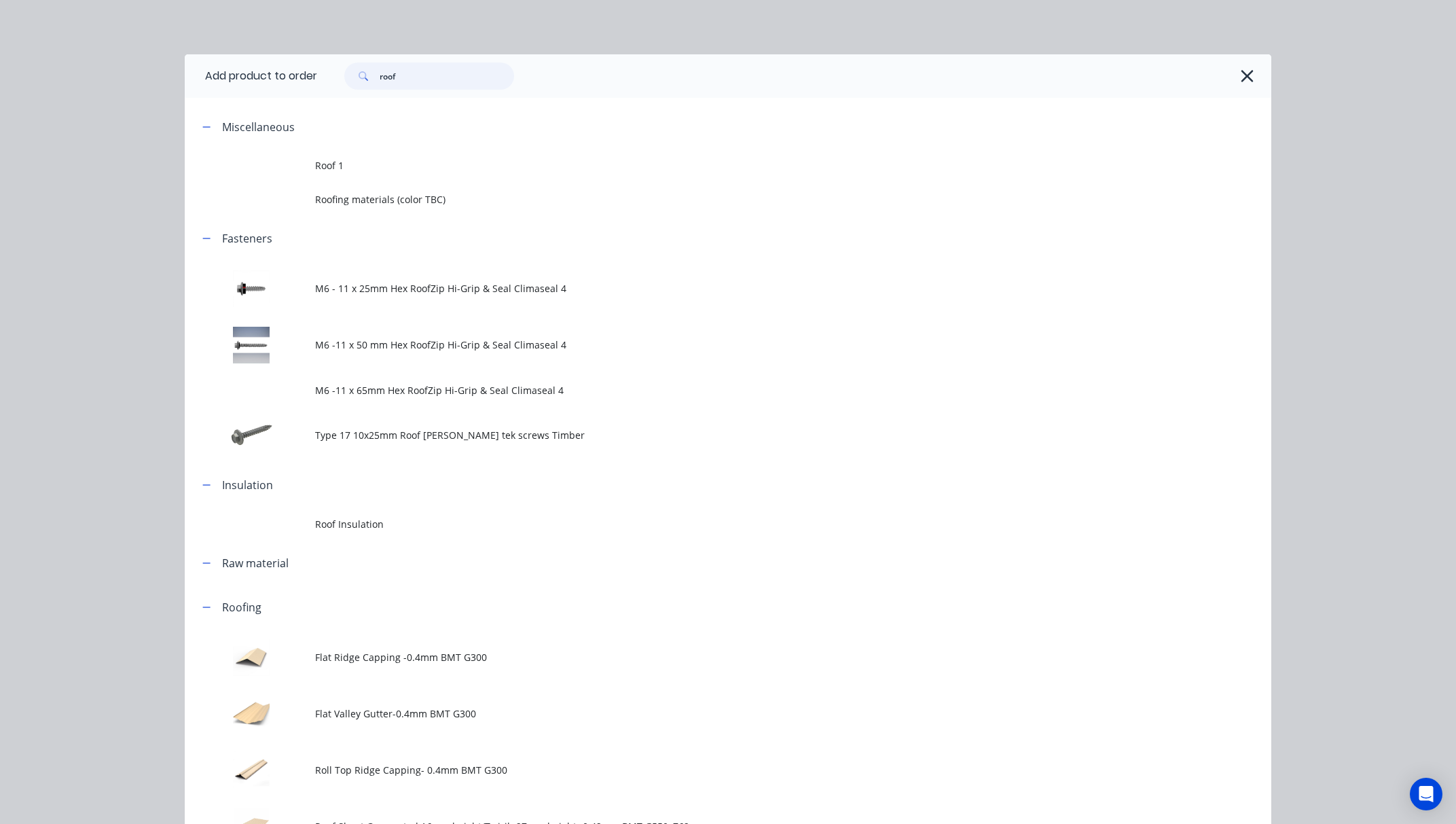
drag, startPoint x: 406, startPoint y: 74, endPoint x: 322, endPoint y: 77, distance: 84.1
click at [335, 77] on div "roof" at bounding box center [422, 76] width 183 height 27
type input "vf"
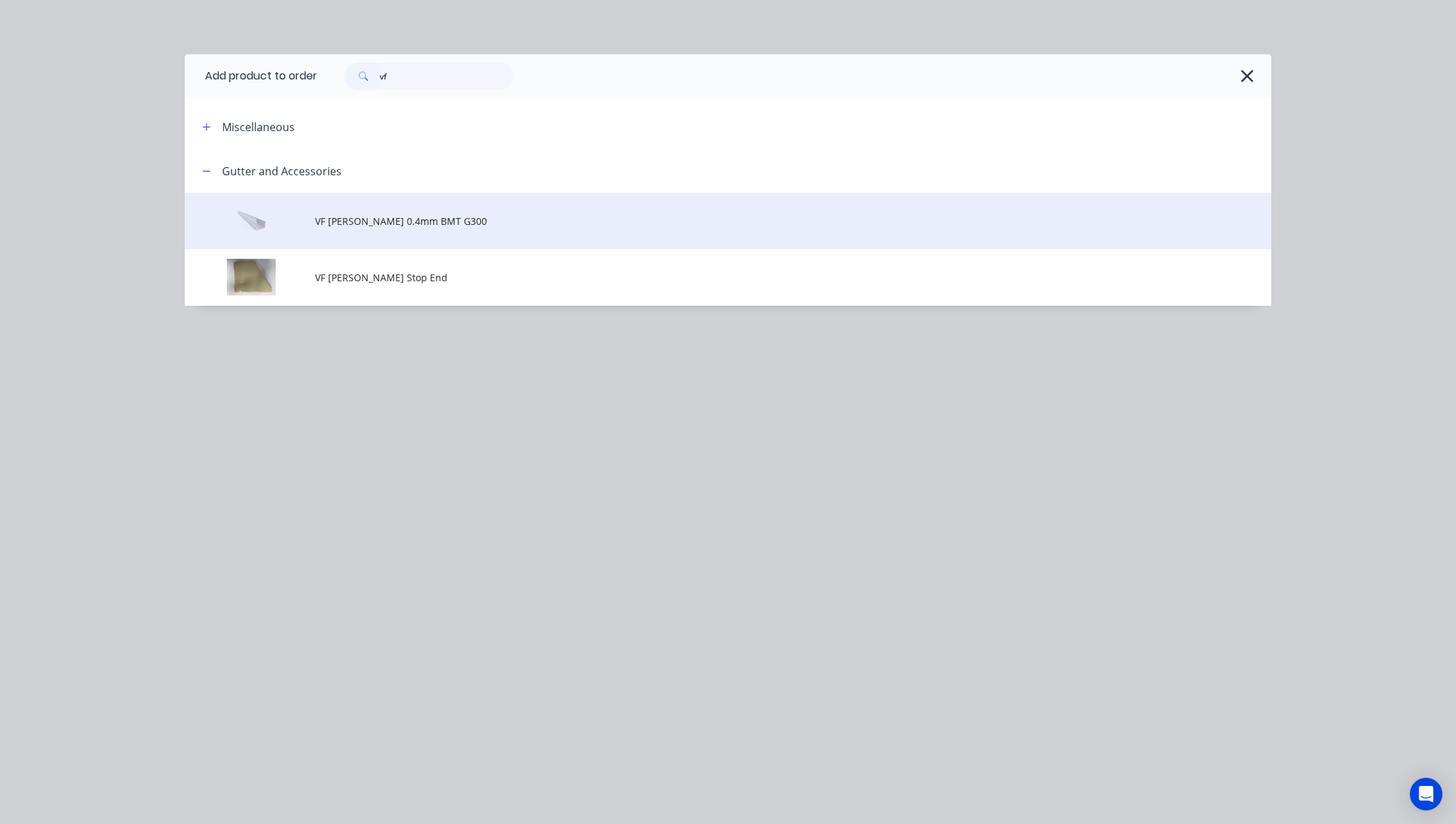
click at [558, 237] on td "VF [PERSON_NAME] 0.4mm BMT G300" at bounding box center [794, 220] width 957 height 56
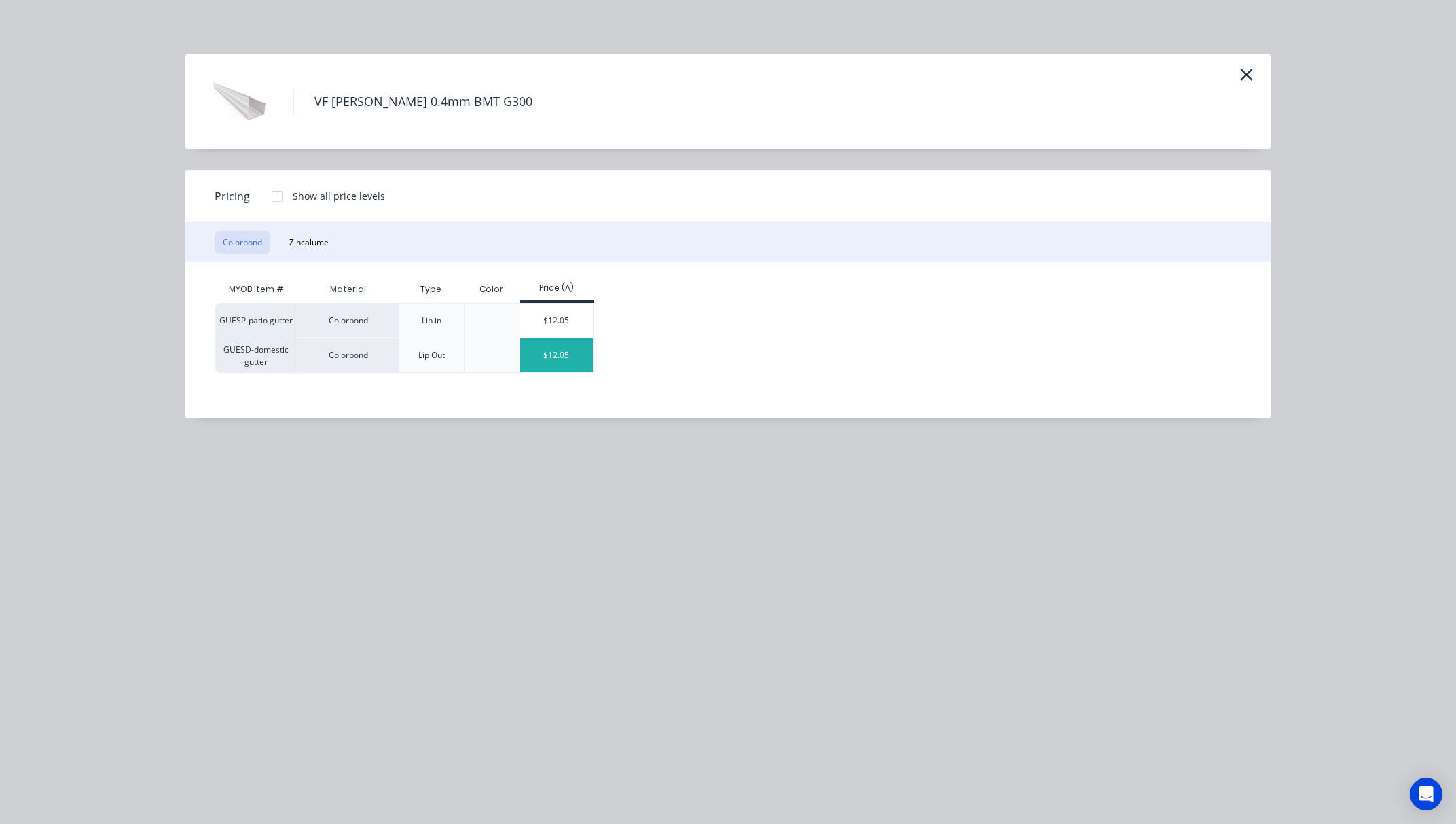
click at [564, 360] on div "$12.05" at bounding box center [557, 355] width 73 height 34
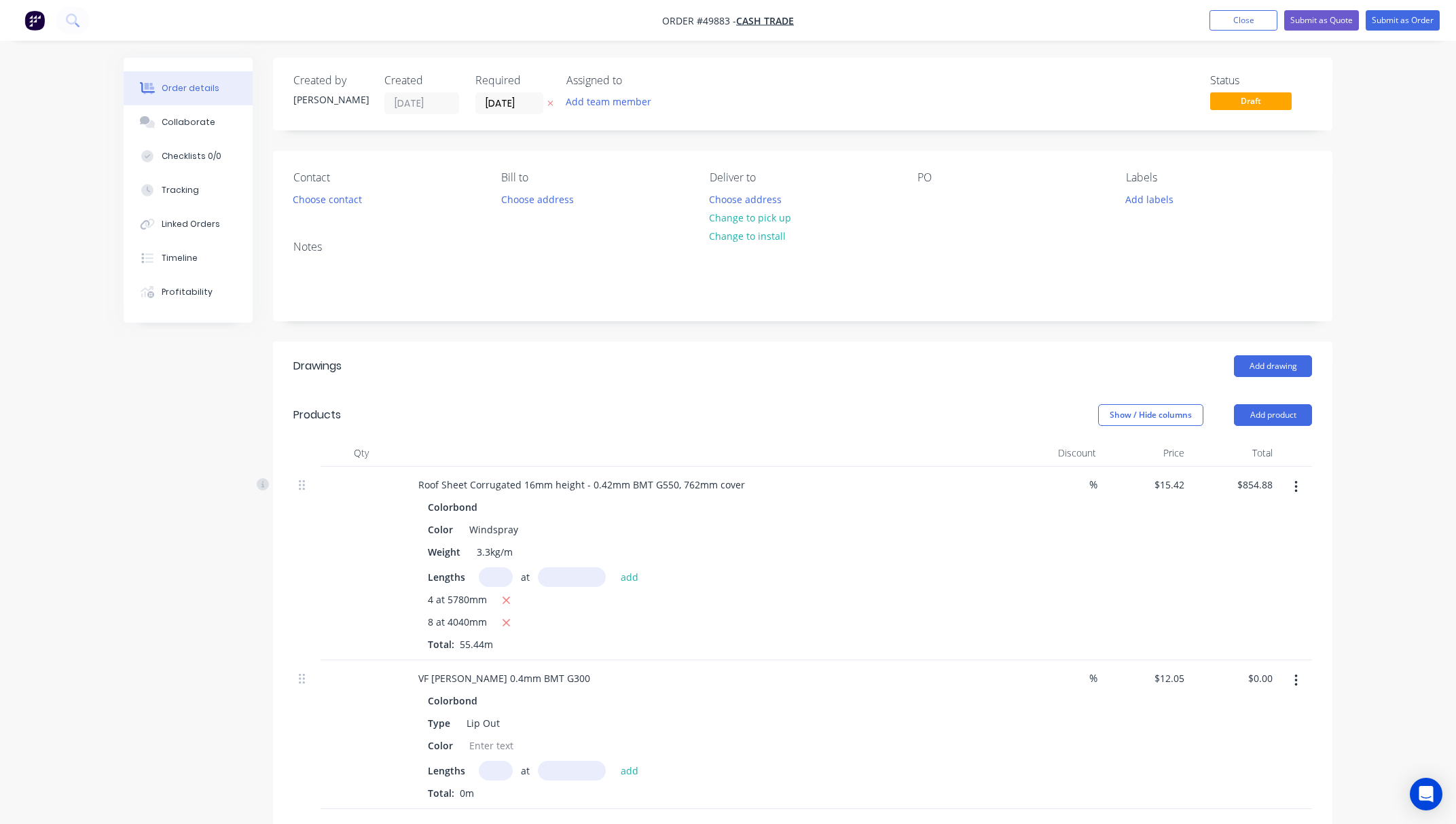
scroll to position [348, 0]
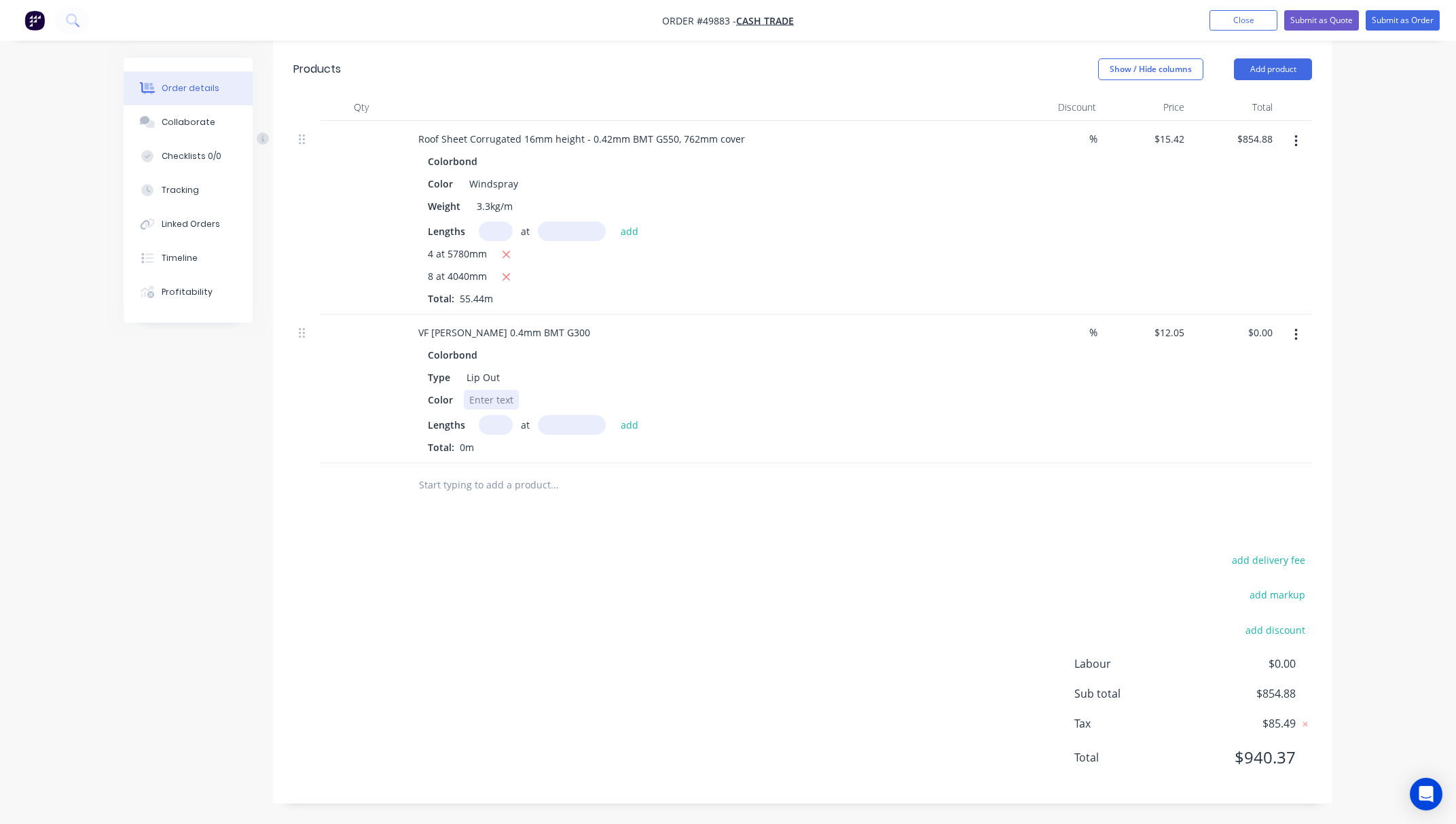
click at [487, 400] on div at bounding box center [491, 399] width 55 height 19
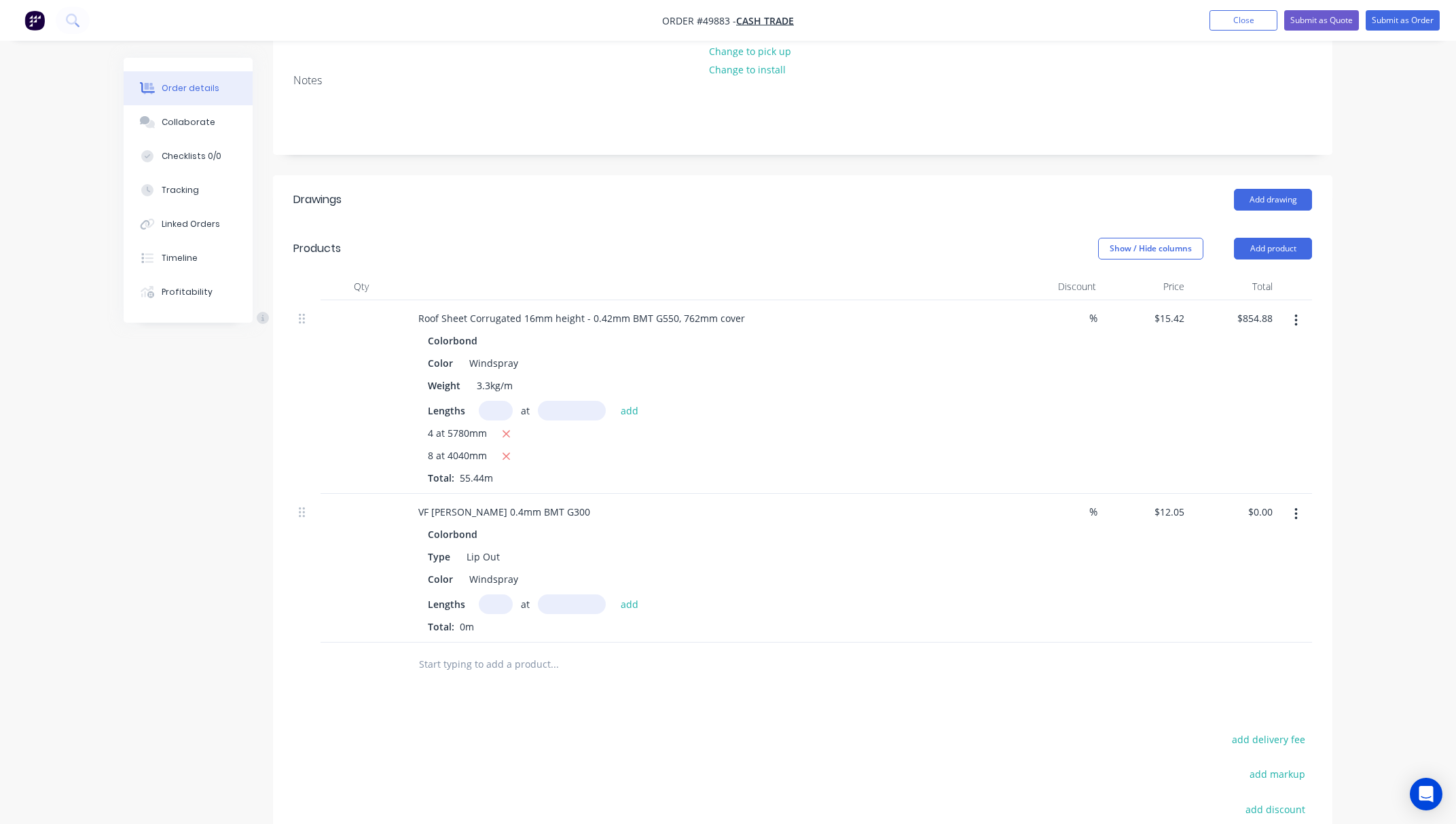
click at [496, 607] on input "text" at bounding box center [496, 604] width 34 height 19
click at [575, 605] on input "text" at bounding box center [572, 604] width 68 height 19
type input "6000mm"
click at [492, 601] on input "text" at bounding box center [496, 604] width 34 height 19
type input "1"
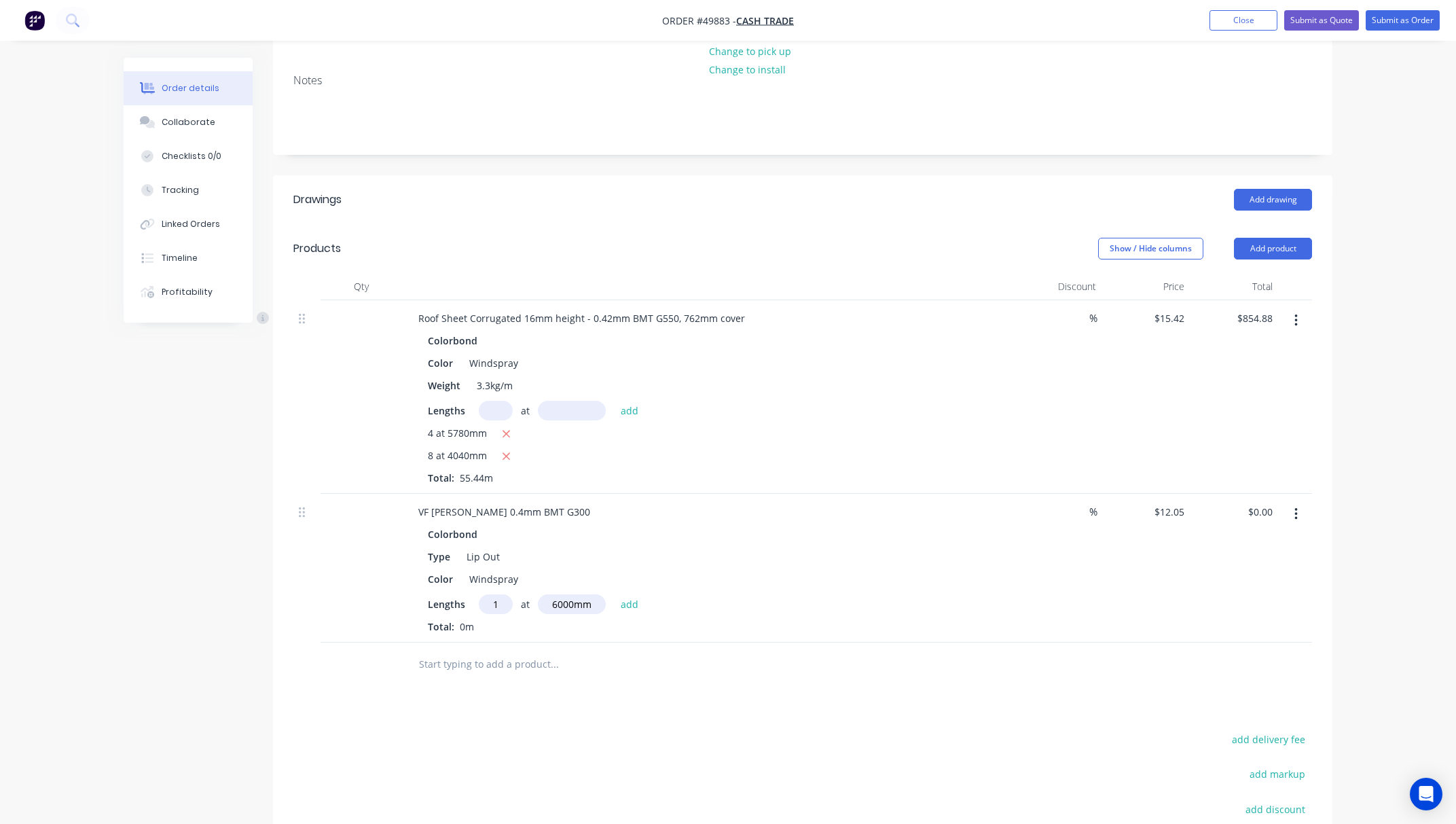
click at [614, 594] on button "add" at bounding box center [630, 604] width 32 height 19
type input "$72.30"
click at [578, 609] on input "text" at bounding box center [572, 604] width 68 height 19
type input "2600mm"
click at [495, 611] on input "text" at bounding box center [496, 604] width 34 height 19
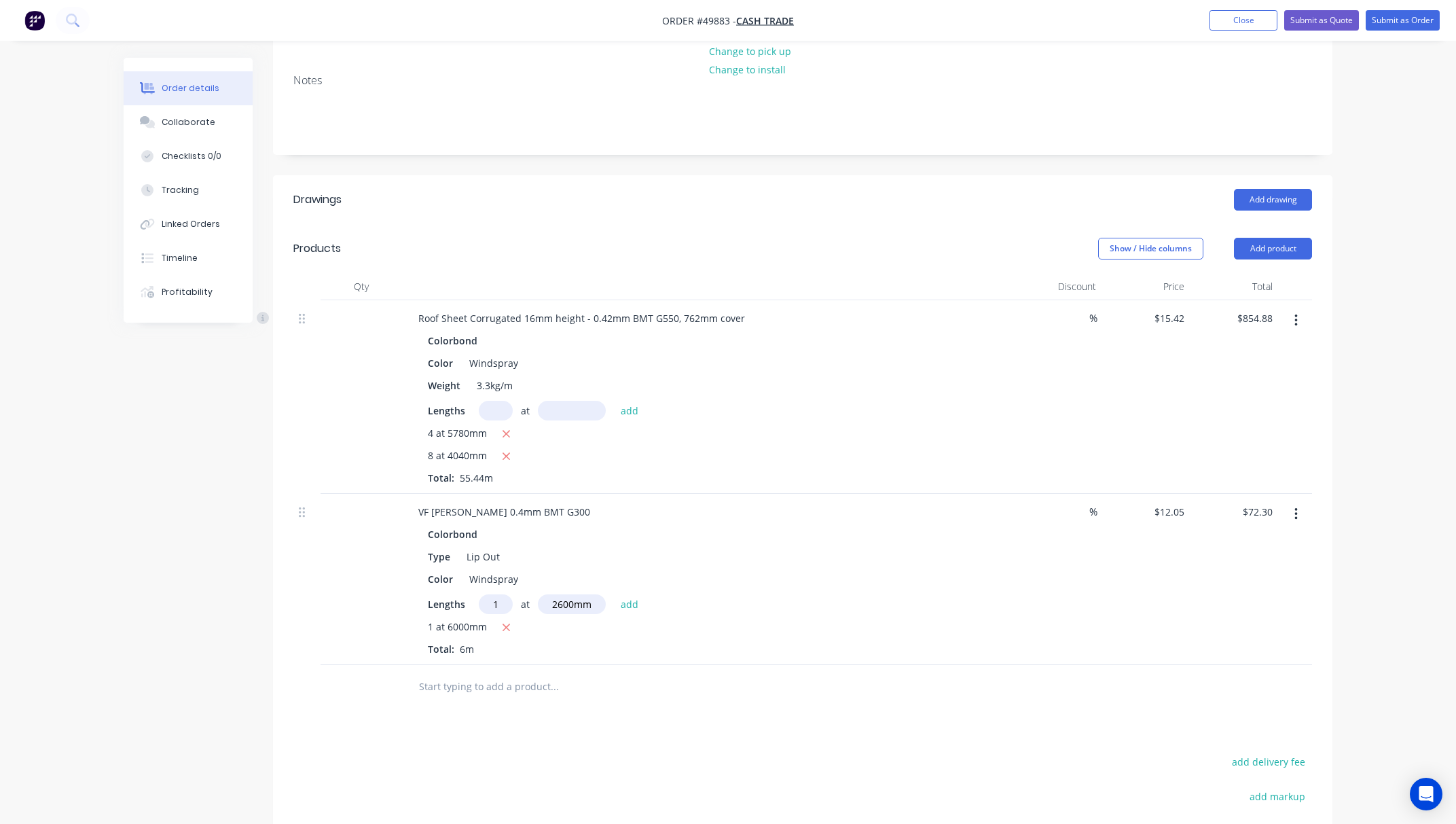
type input "1"
click at [614, 594] on button "add" at bounding box center [630, 604] width 32 height 19
type input "$103.63"
click at [1259, 253] on button "Add product" at bounding box center [1273, 248] width 78 height 22
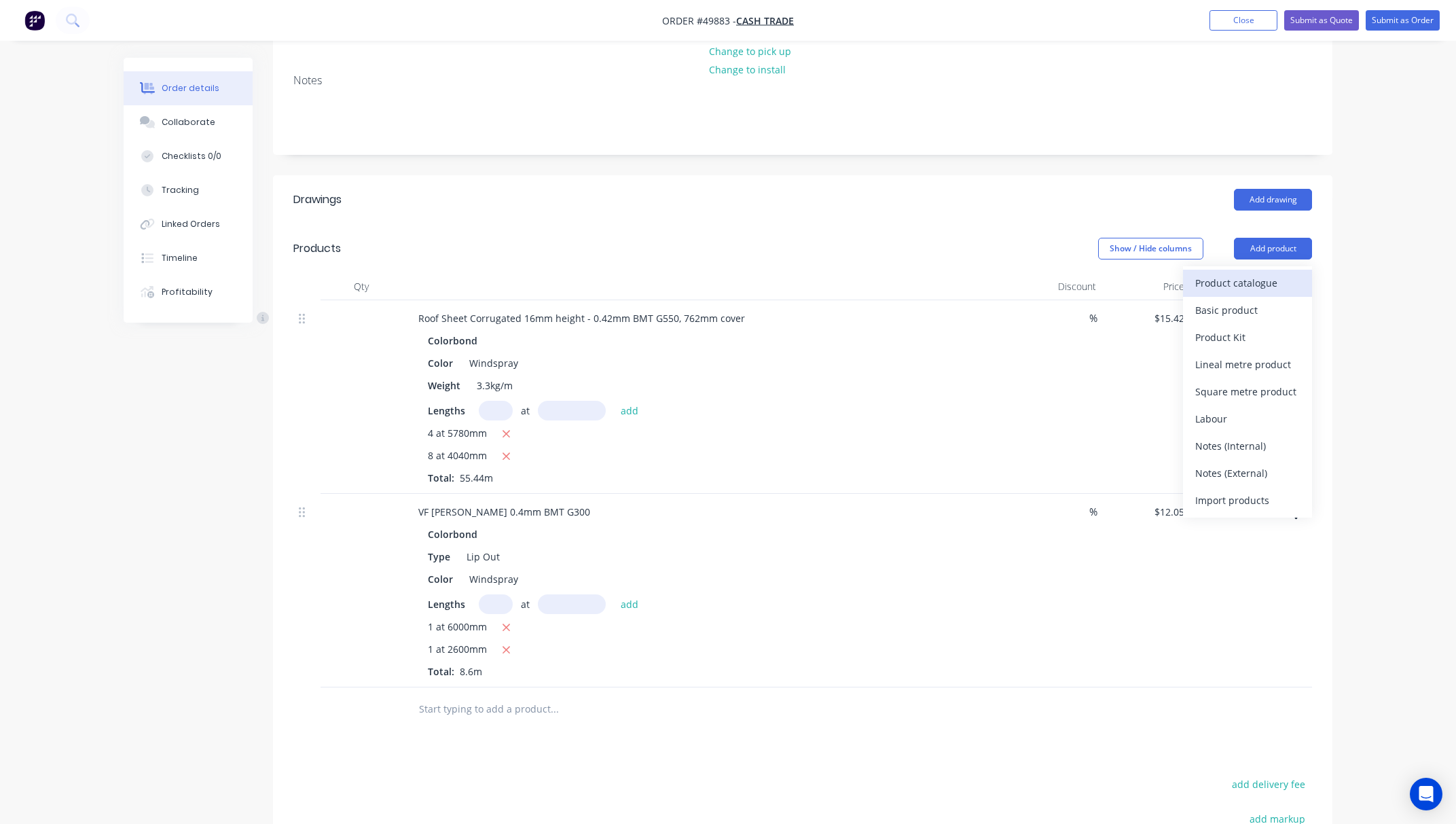
click at [1228, 282] on div "Product catalogue" at bounding box center [1247, 282] width 104 height 19
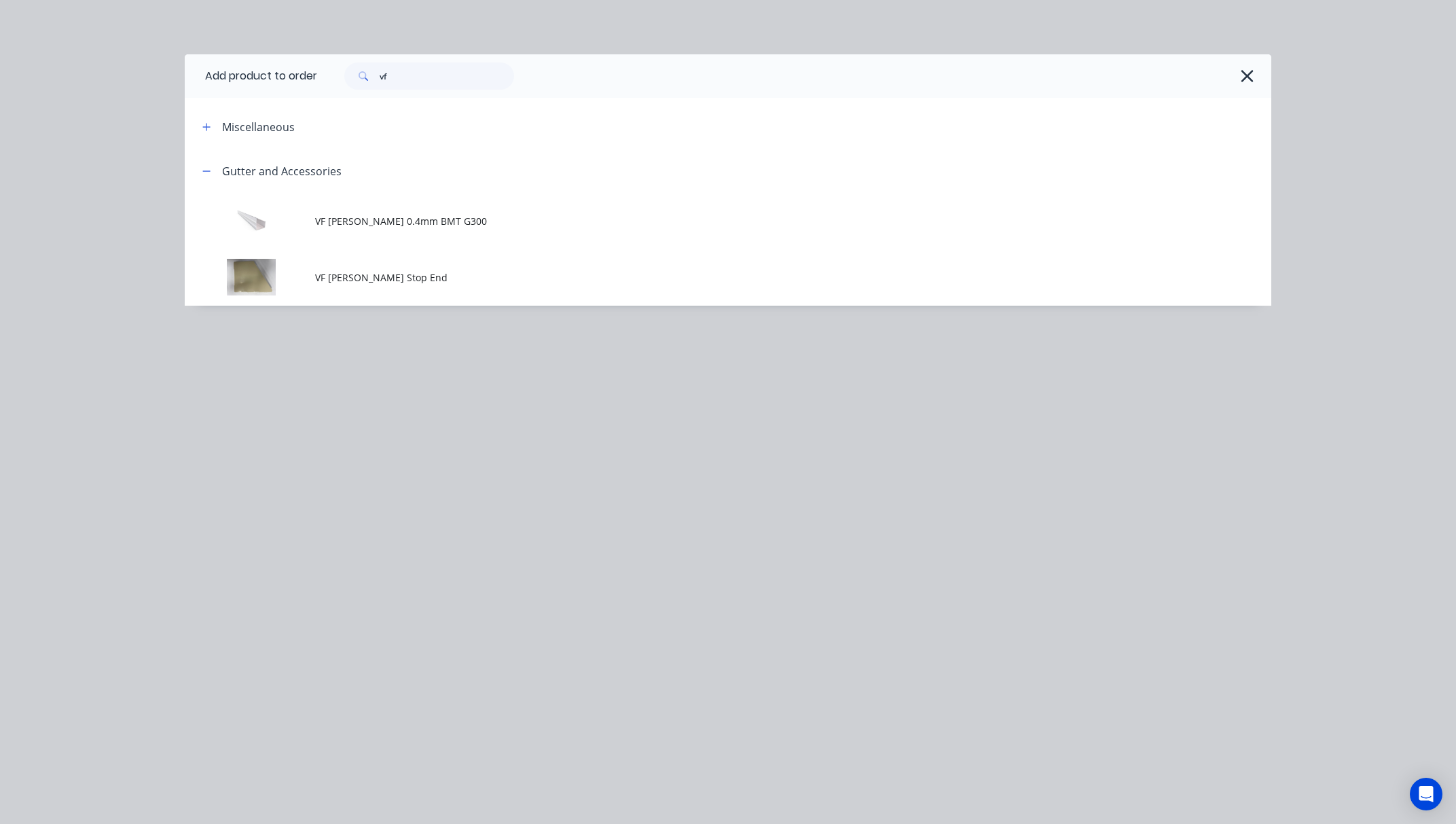
scroll to position [76, 0]
drag, startPoint x: 399, startPoint y: 76, endPoint x: 354, endPoint y: 84, distance: 45.7
click at [362, 81] on div "vf" at bounding box center [429, 76] width 170 height 27
type input "p"
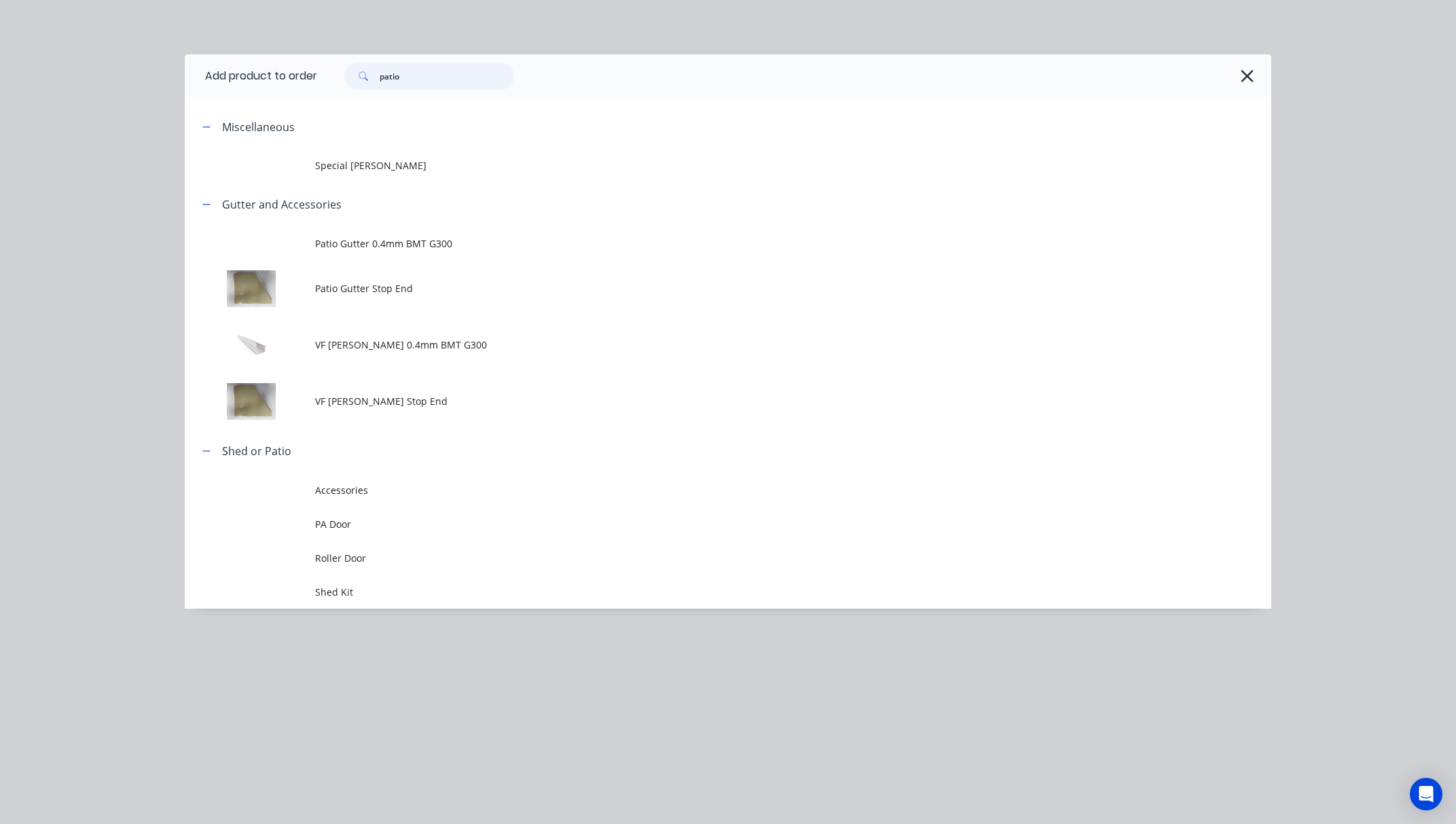
click at [425, 79] on input "patio" at bounding box center [447, 76] width 135 height 27
drag, startPoint x: 425, startPoint y: 79, endPoint x: 357, endPoint y: 101, distance: 71.5
click at [357, 101] on div "Add product to order patio Miscellaneous Special Patio Gutter Gutter and Access…" at bounding box center [728, 331] width 1087 height 554
type input "clip"
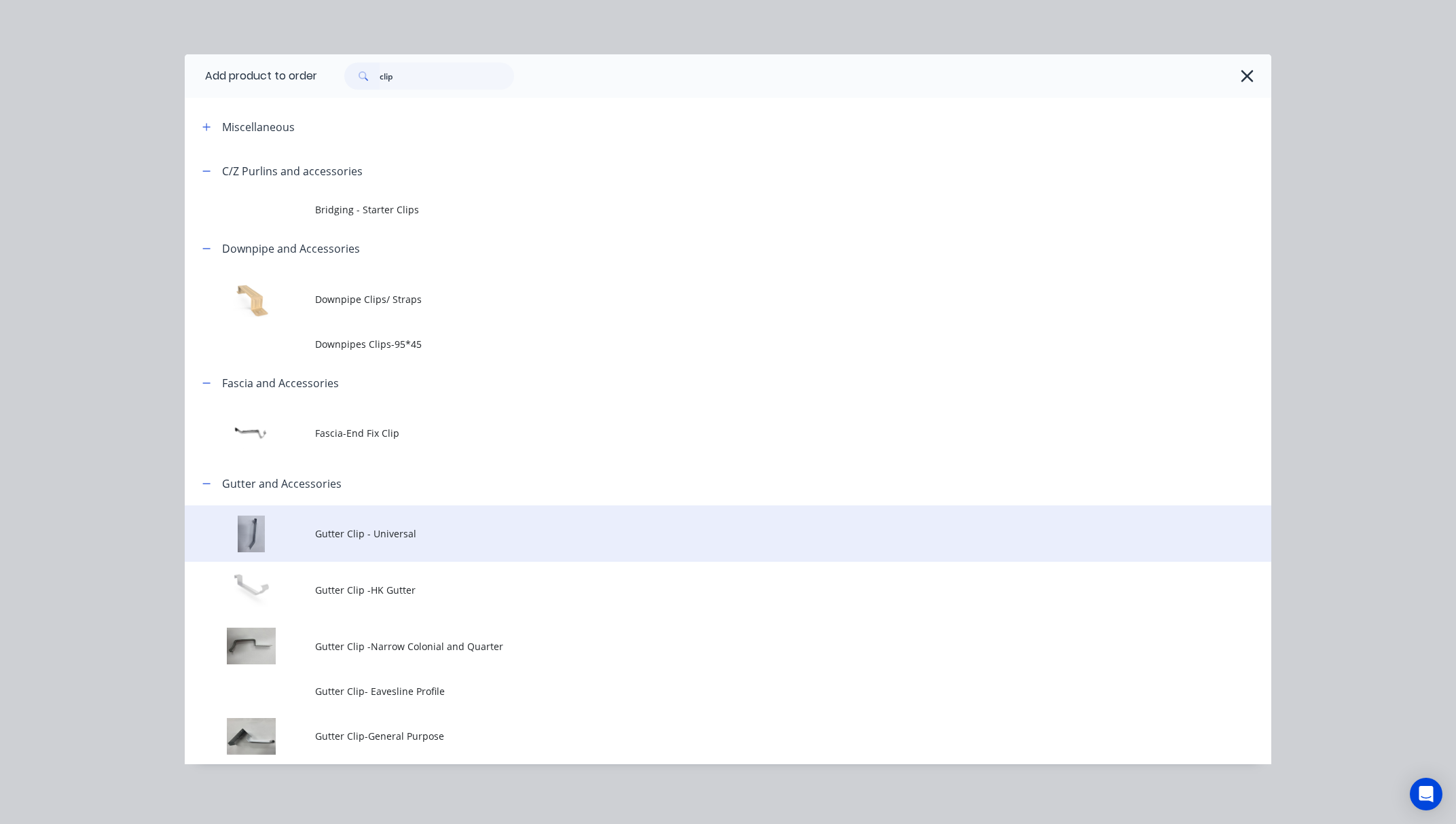
click at [463, 532] on span "Gutter Clip - Universal" at bounding box center [698, 533] width 765 height 14
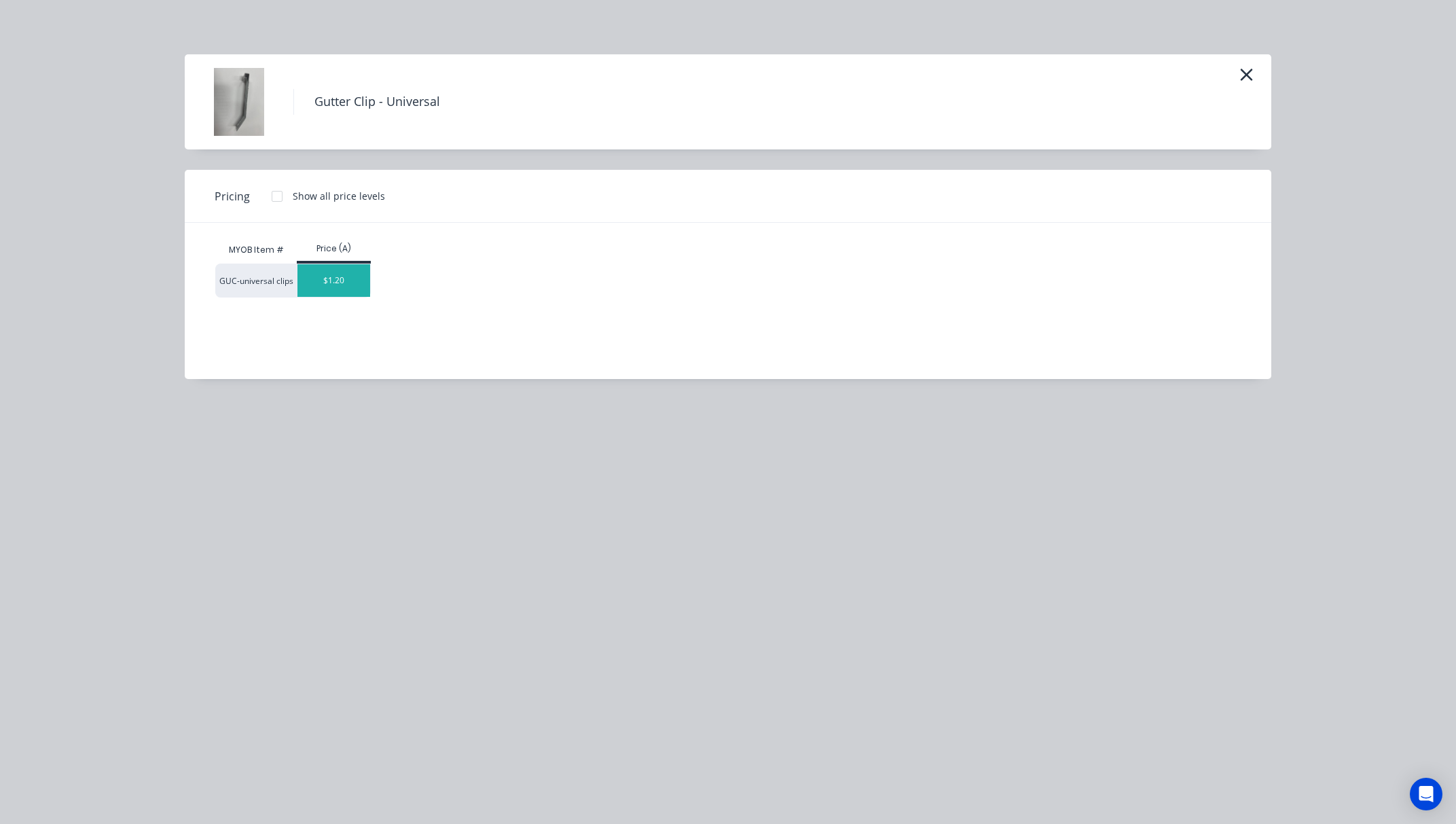
click at [332, 292] on div "$1.20" at bounding box center [334, 281] width 73 height 32
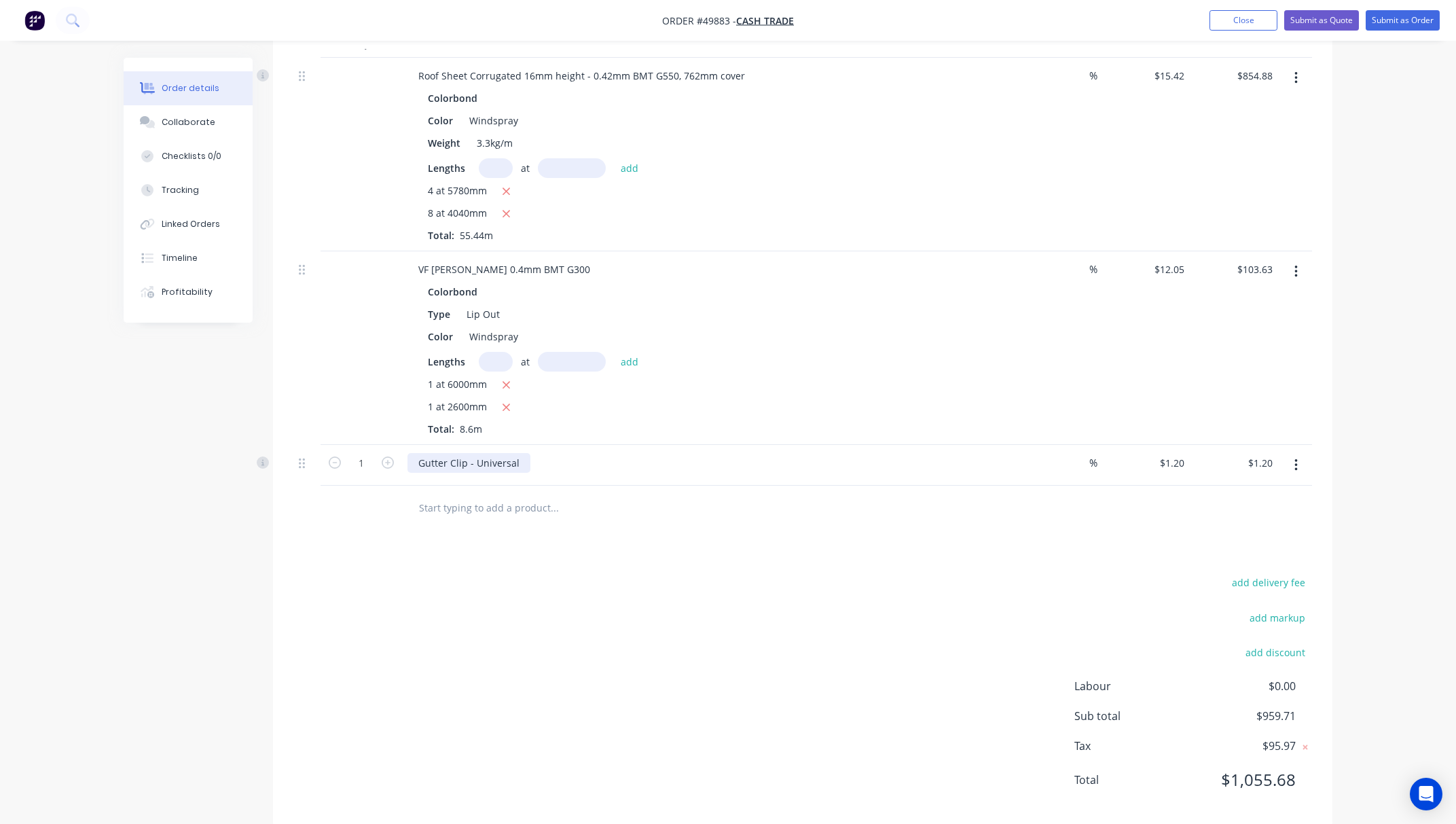
scroll to position [433, 0]
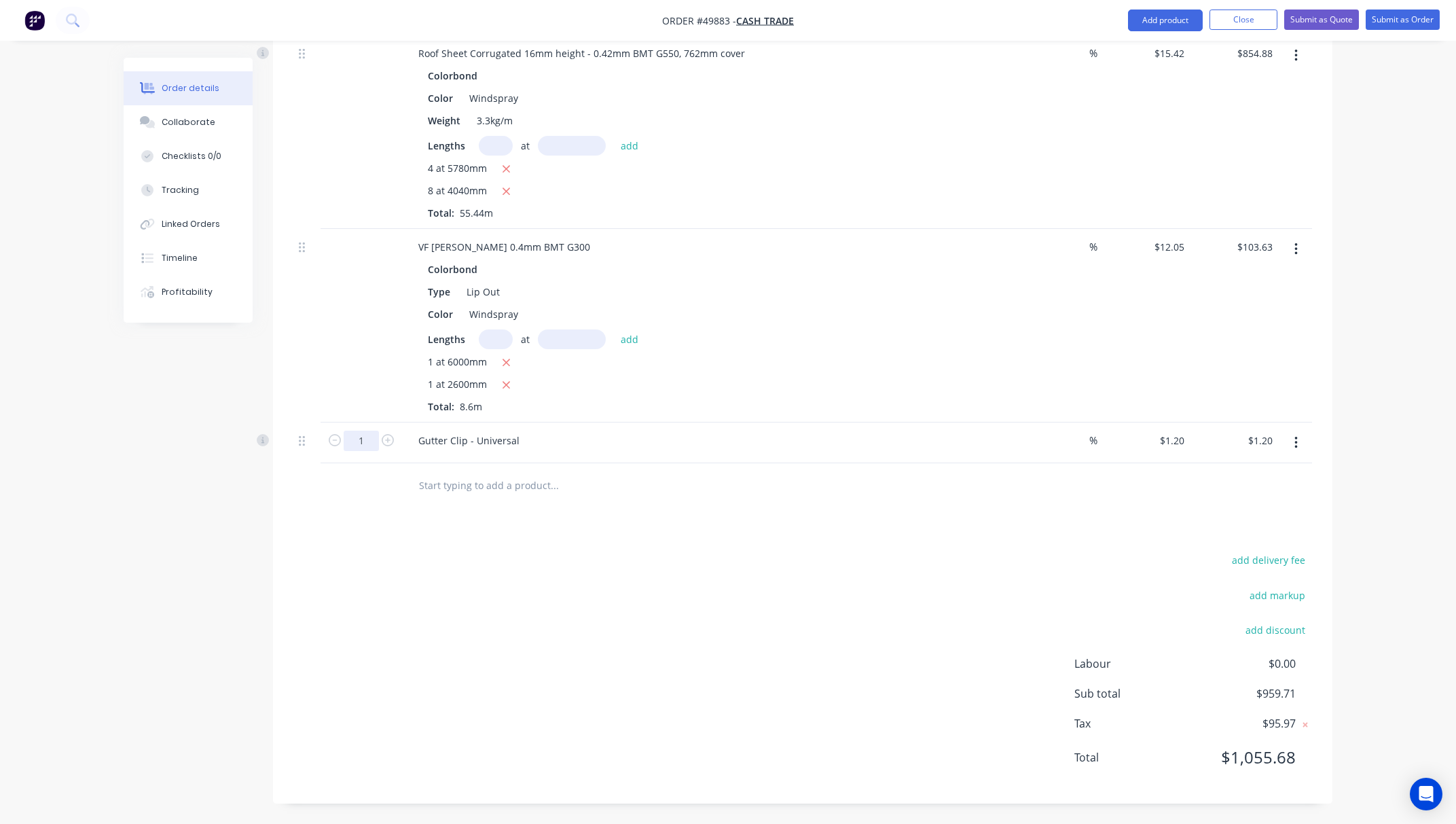
click at [359, 441] on input "1" at bounding box center [361, 441] width 36 height 20
type input "7"
type input "$8.40"
click at [734, 588] on div "add delivery fee add markup add discount Labour $0.00 Sub total $959.71 Tax $95…" at bounding box center [802, 667] width 1018 height 232
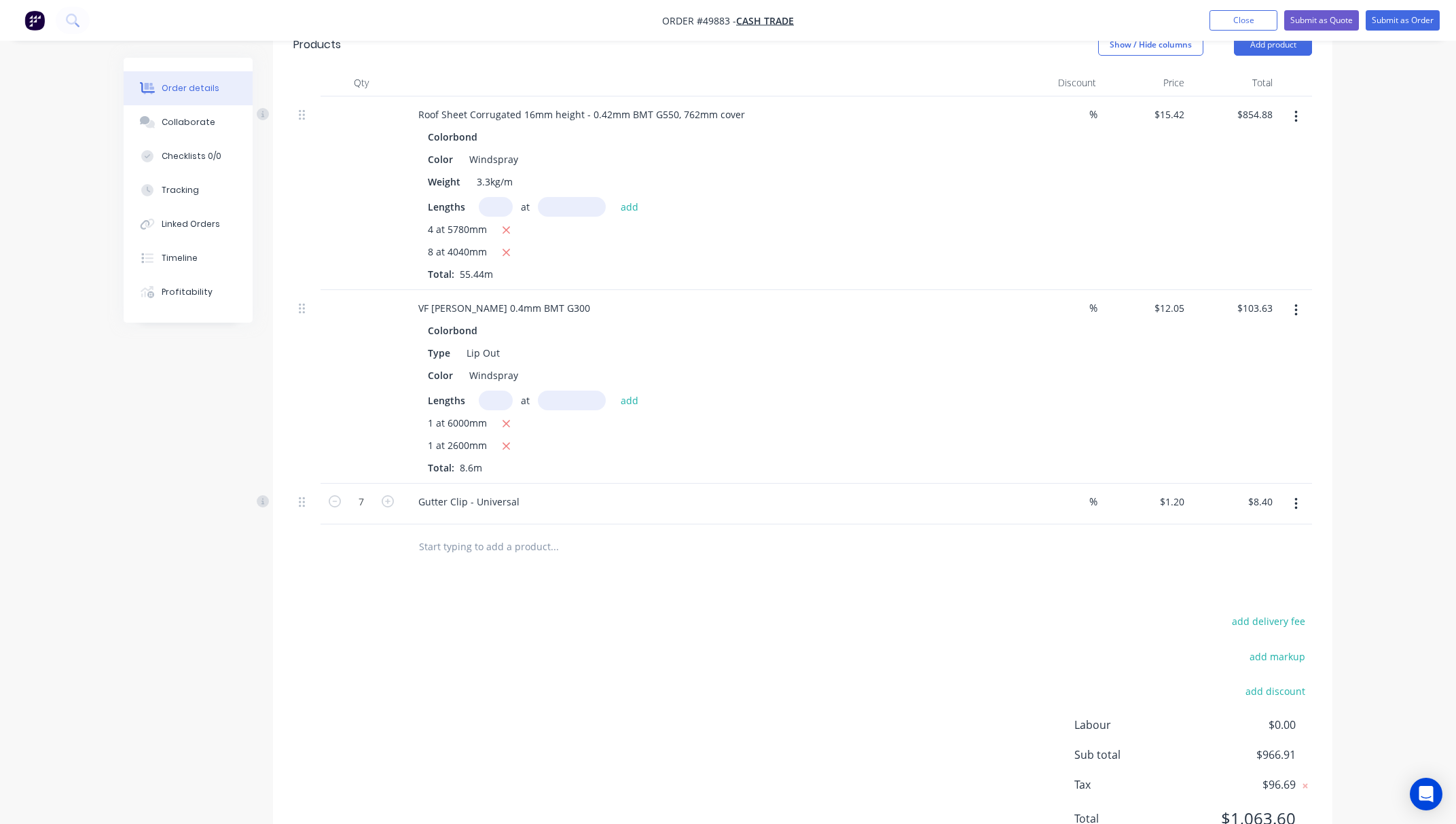
scroll to position [343, 0]
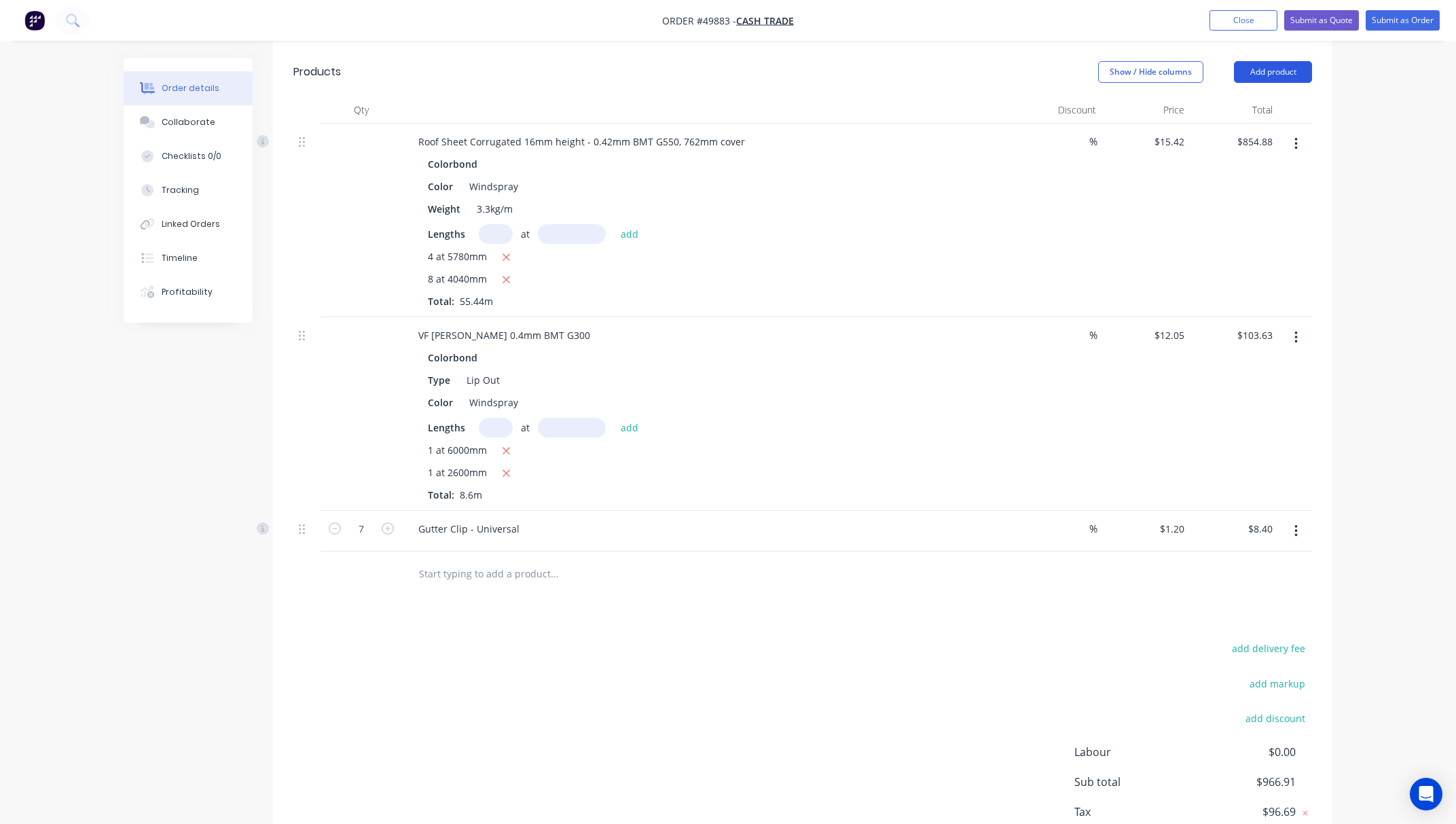
click at [1253, 79] on button "Add product" at bounding box center [1273, 72] width 78 height 22
click at [1246, 114] on div "Product catalogue" at bounding box center [1247, 106] width 104 height 19
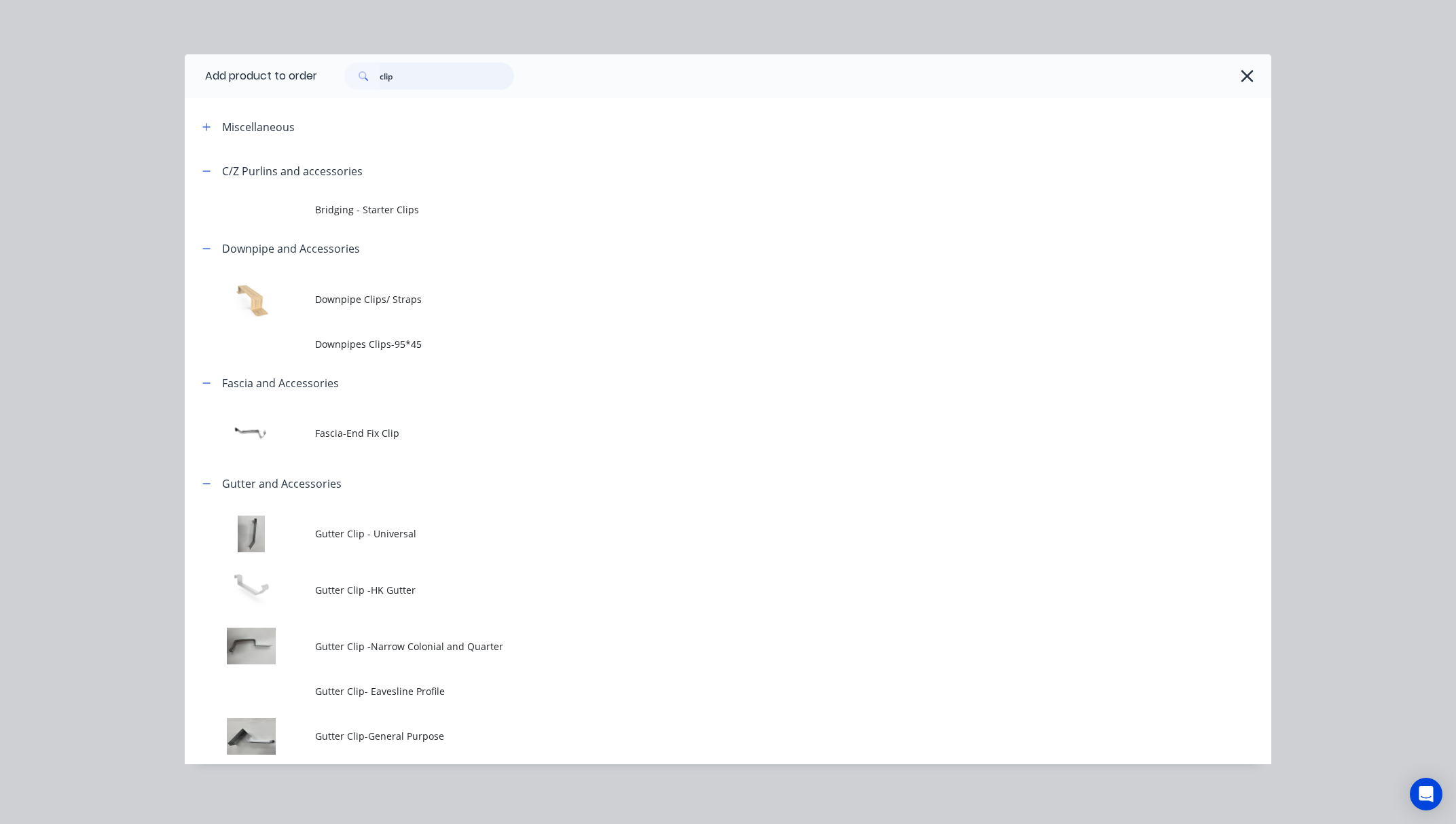
drag, startPoint x: 411, startPoint y: 79, endPoint x: 234, endPoint y: 101, distance: 178.4
click at [282, 92] on header "Add product to order clip" at bounding box center [728, 75] width 1087 height 43
type input "n"
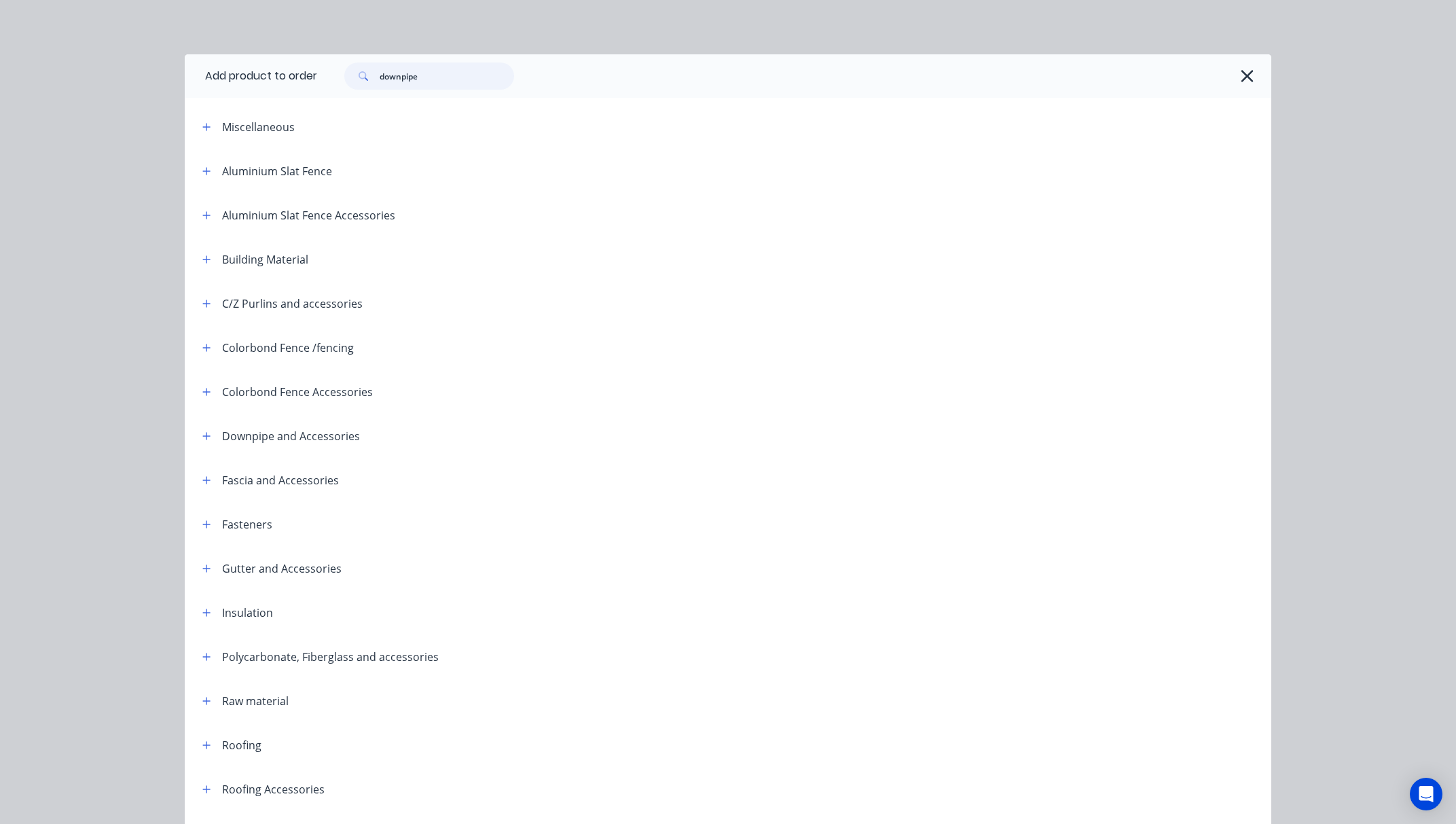
type input "downpipe"
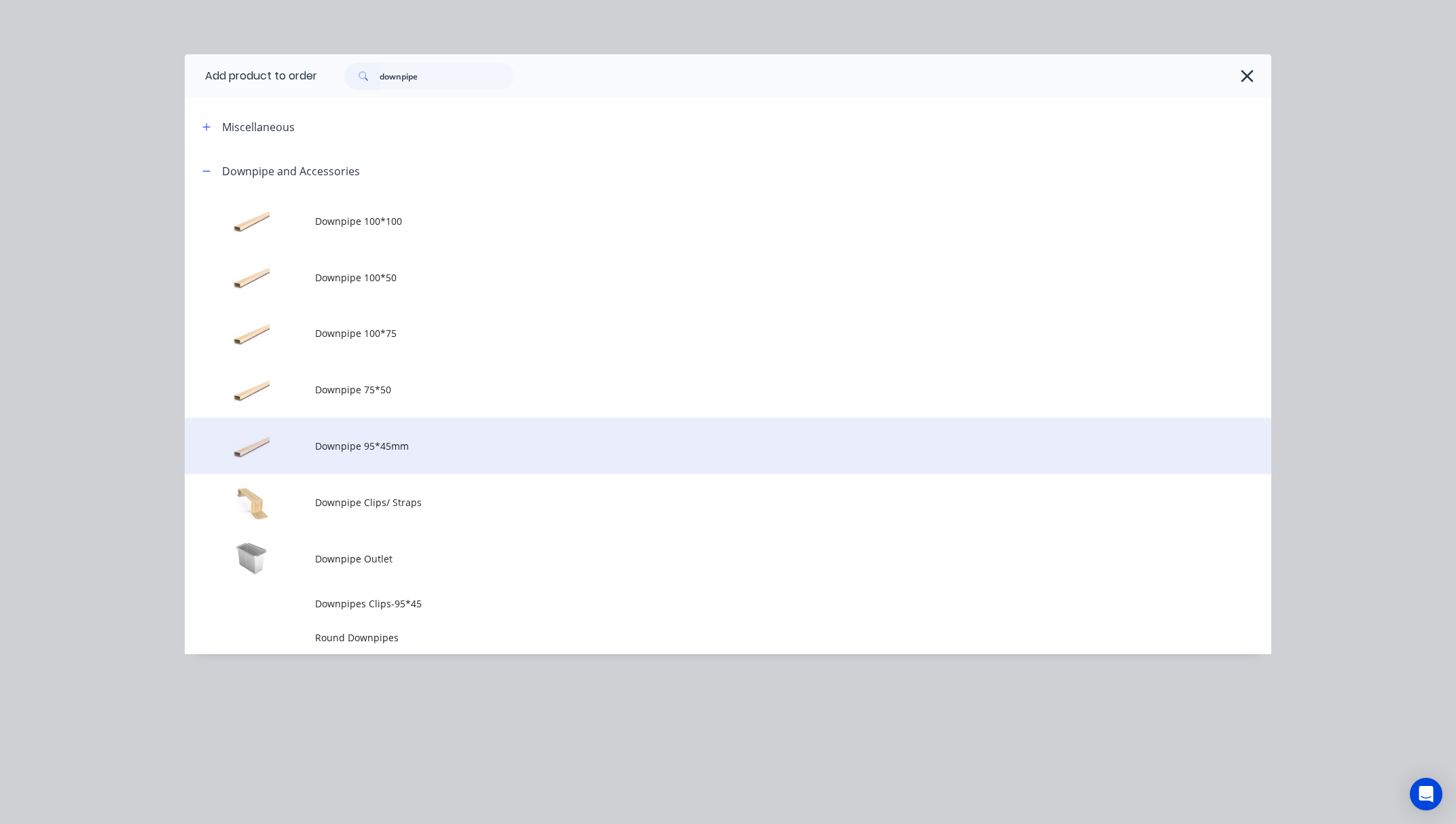
click at [514, 448] on span "Downpipe 95*45mm" at bounding box center [698, 445] width 765 height 14
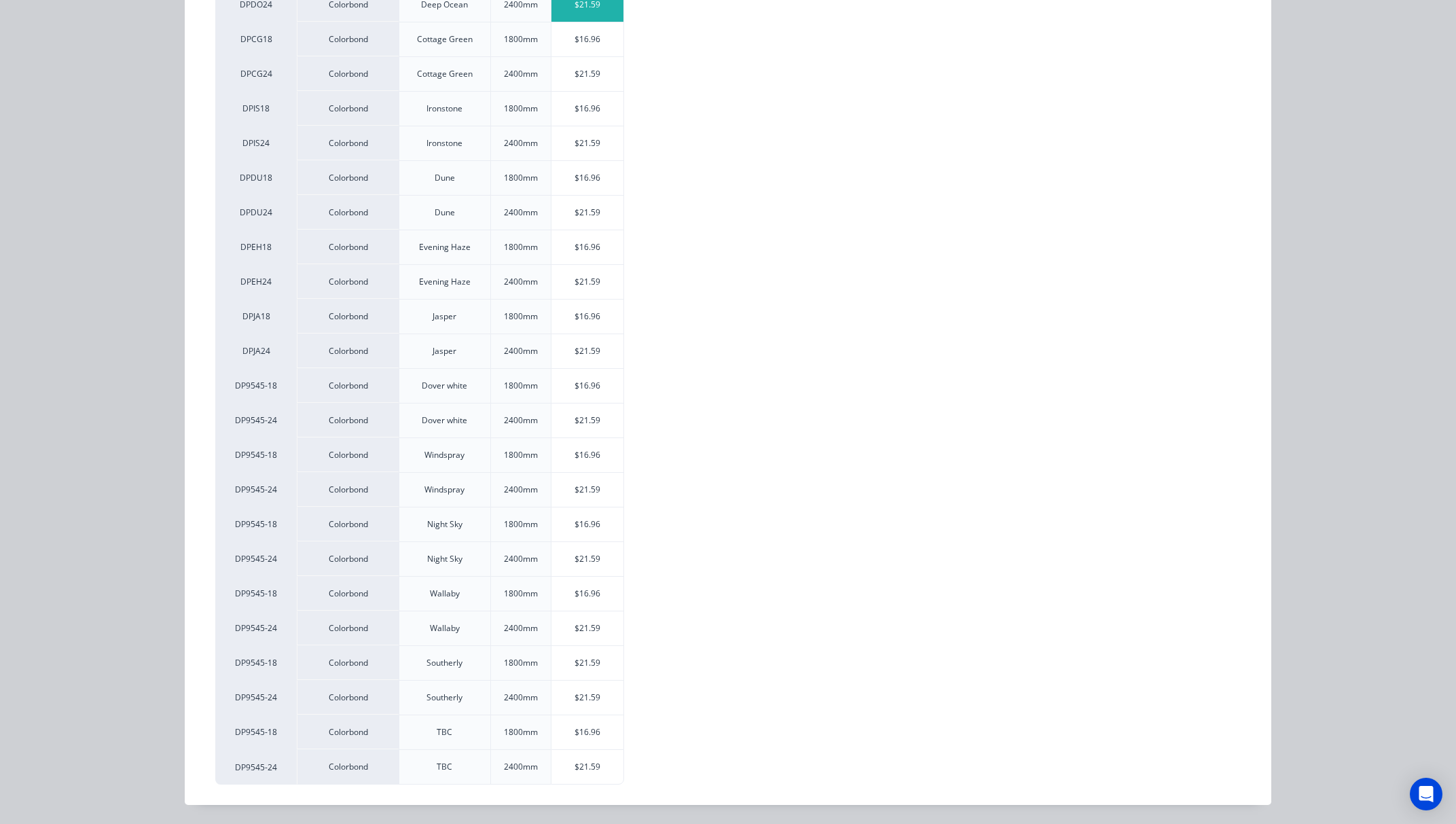
scroll to position [983, 0]
click at [596, 490] on div "$21.59" at bounding box center [588, 489] width 73 height 34
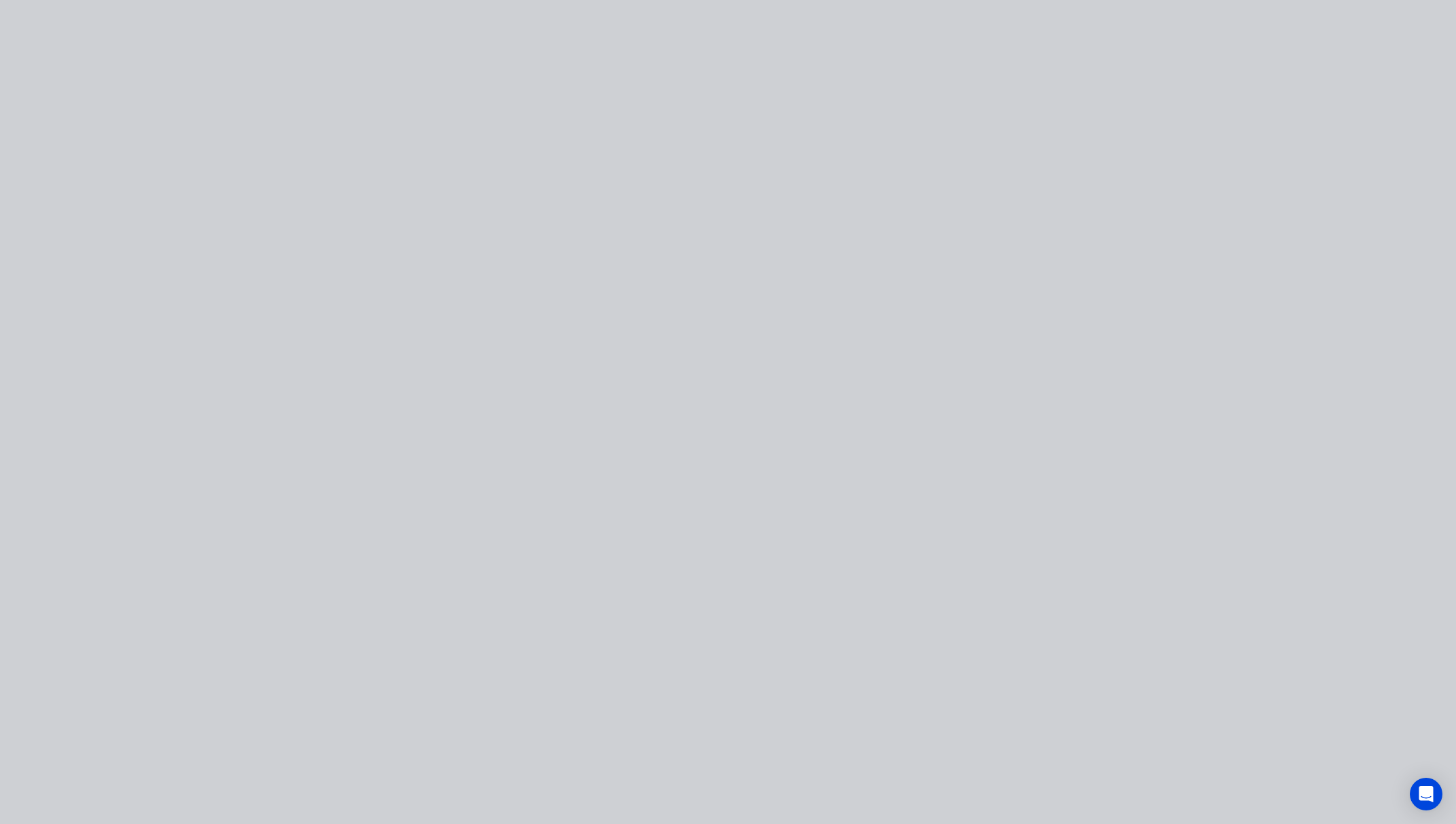
scroll to position [0, 0]
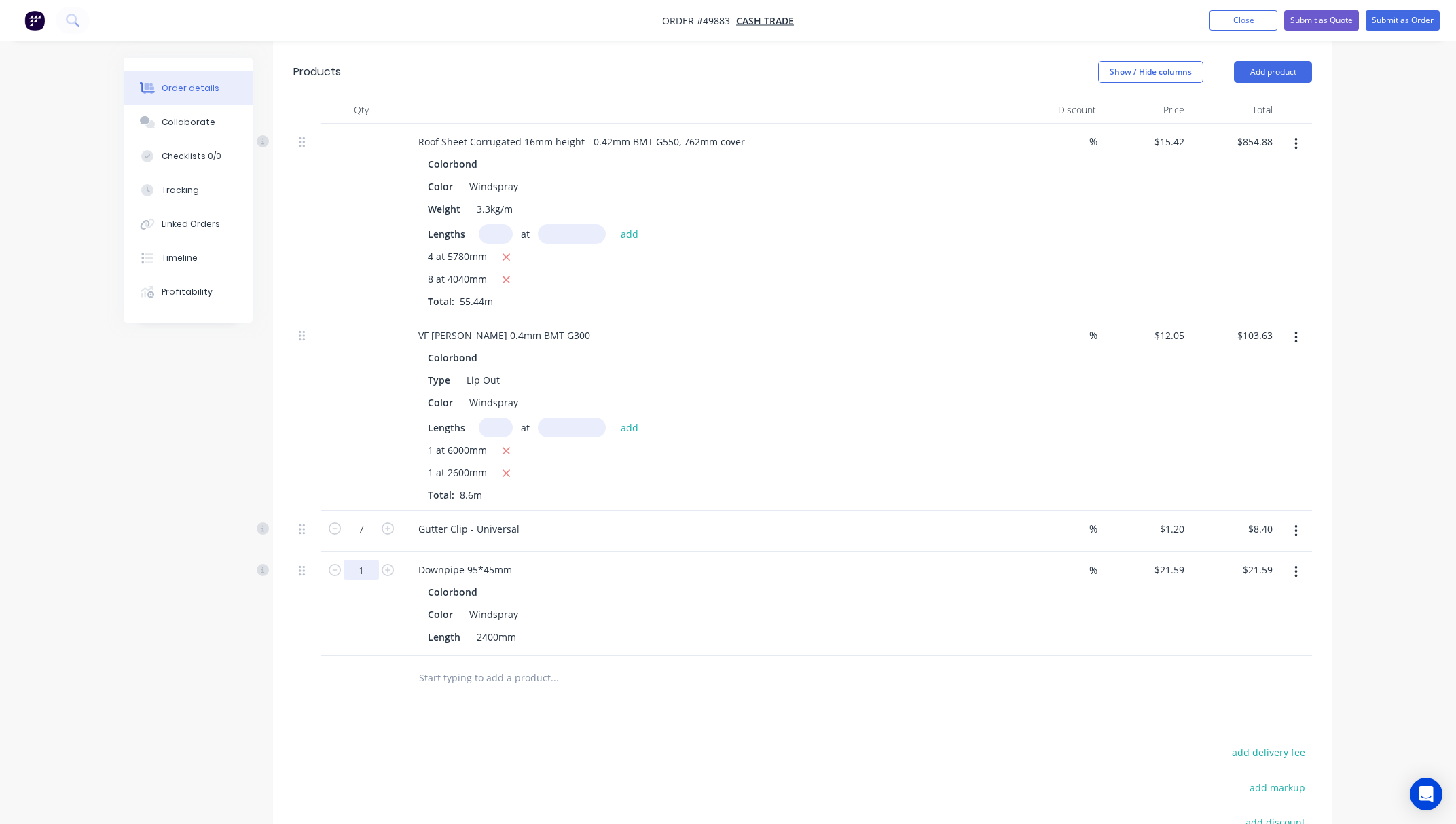
click at [352, 575] on input "1" at bounding box center [361, 570] width 36 height 20
type input "3"
type input "$64.77"
click at [805, 724] on div "Drawings Add drawing Products Show / Hide columns Add product Qty Discount Pric…" at bounding box center [803, 497] width 1060 height 998
click at [1275, 70] on button "Add product" at bounding box center [1273, 72] width 78 height 22
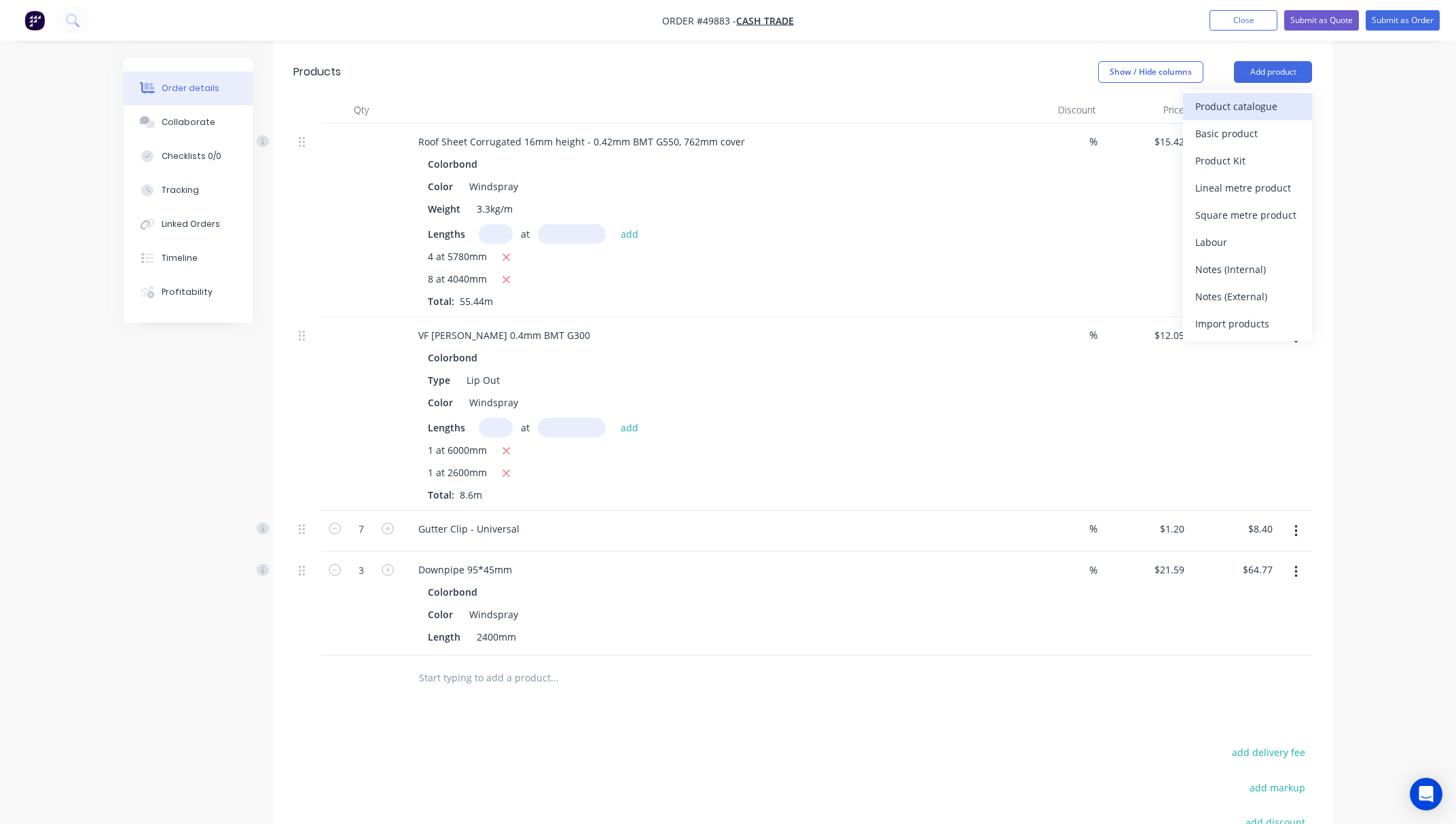
click at [1269, 104] on div "Product catalogue" at bounding box center [1247, 106] width 104 height 19
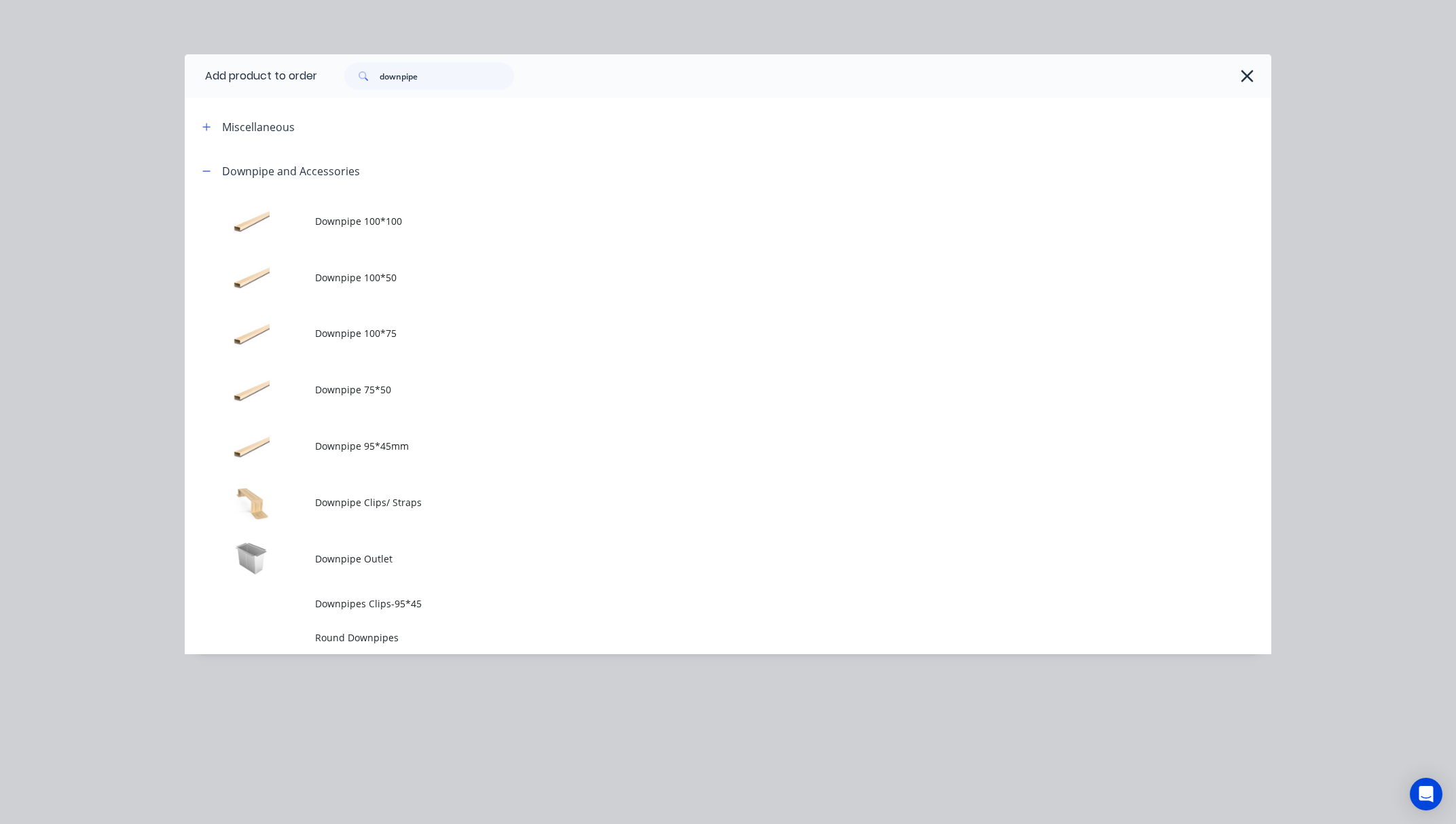
click at [427, 592] on td "Downpipes Clips-95*45" at bounding box center [794, 603] width 957 height 34
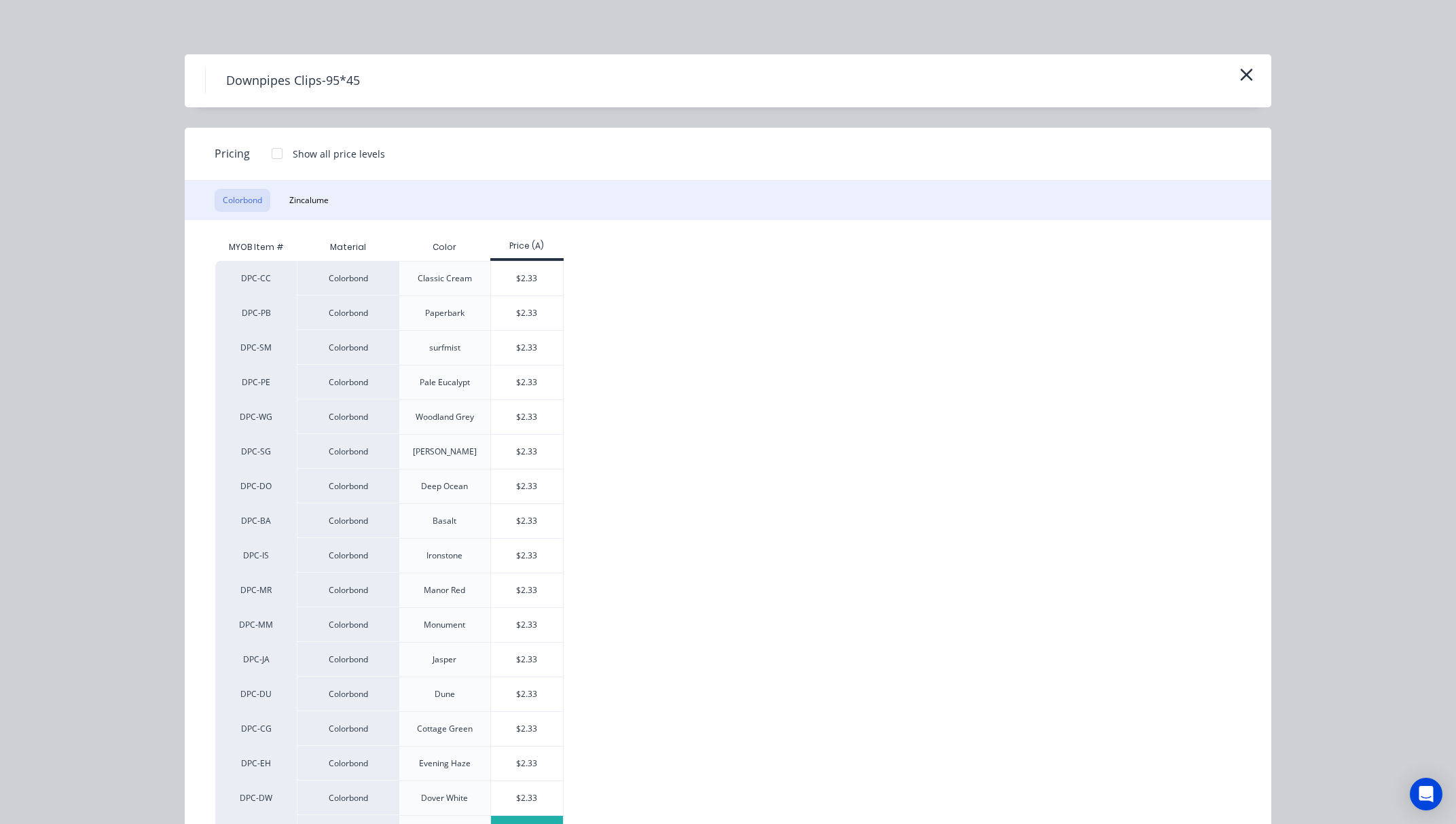
scroll to position [207, 0]
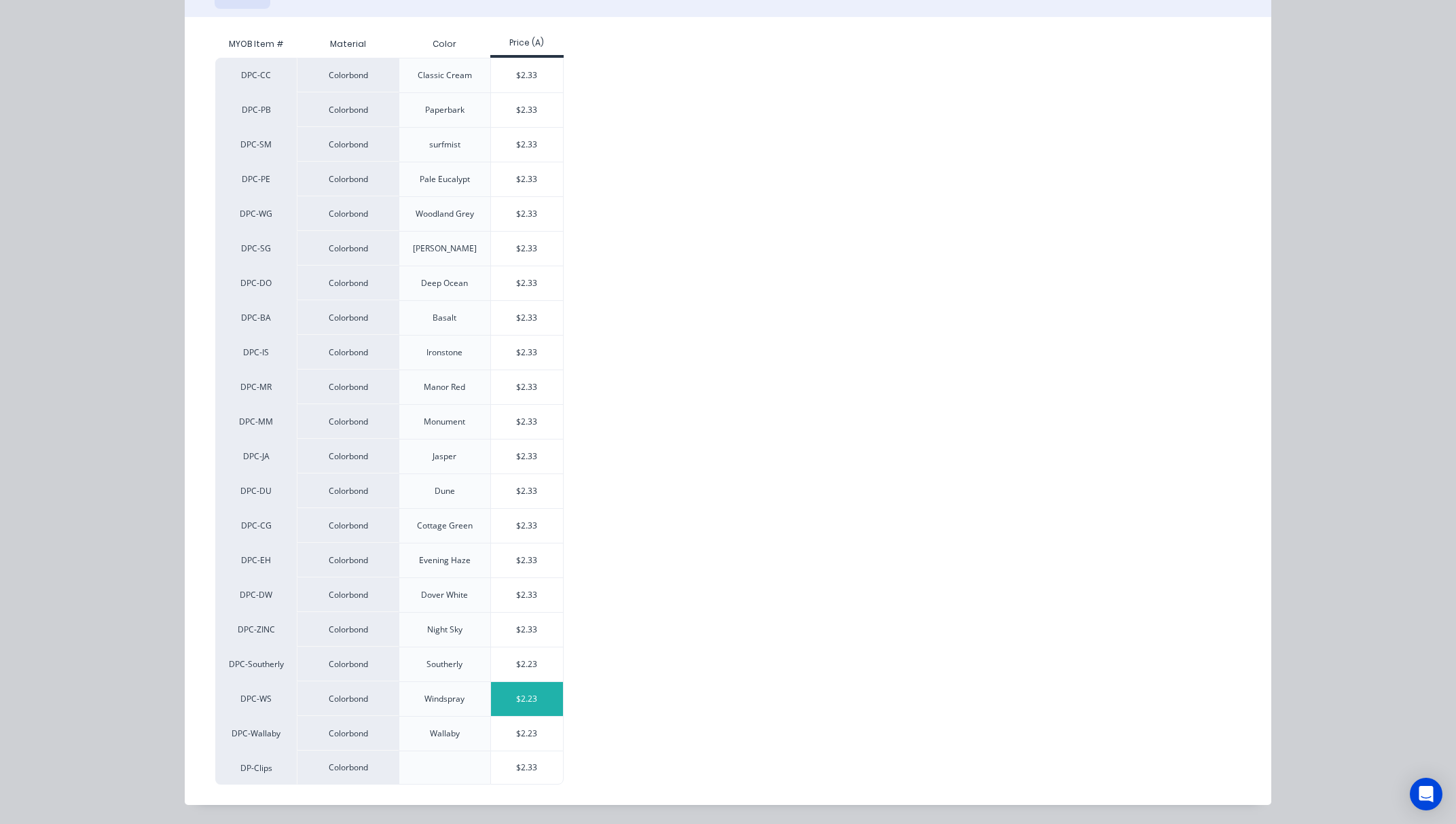
click at [527, 706] on div "$2.23" at bounding box center [527, 699] width 73 height 34
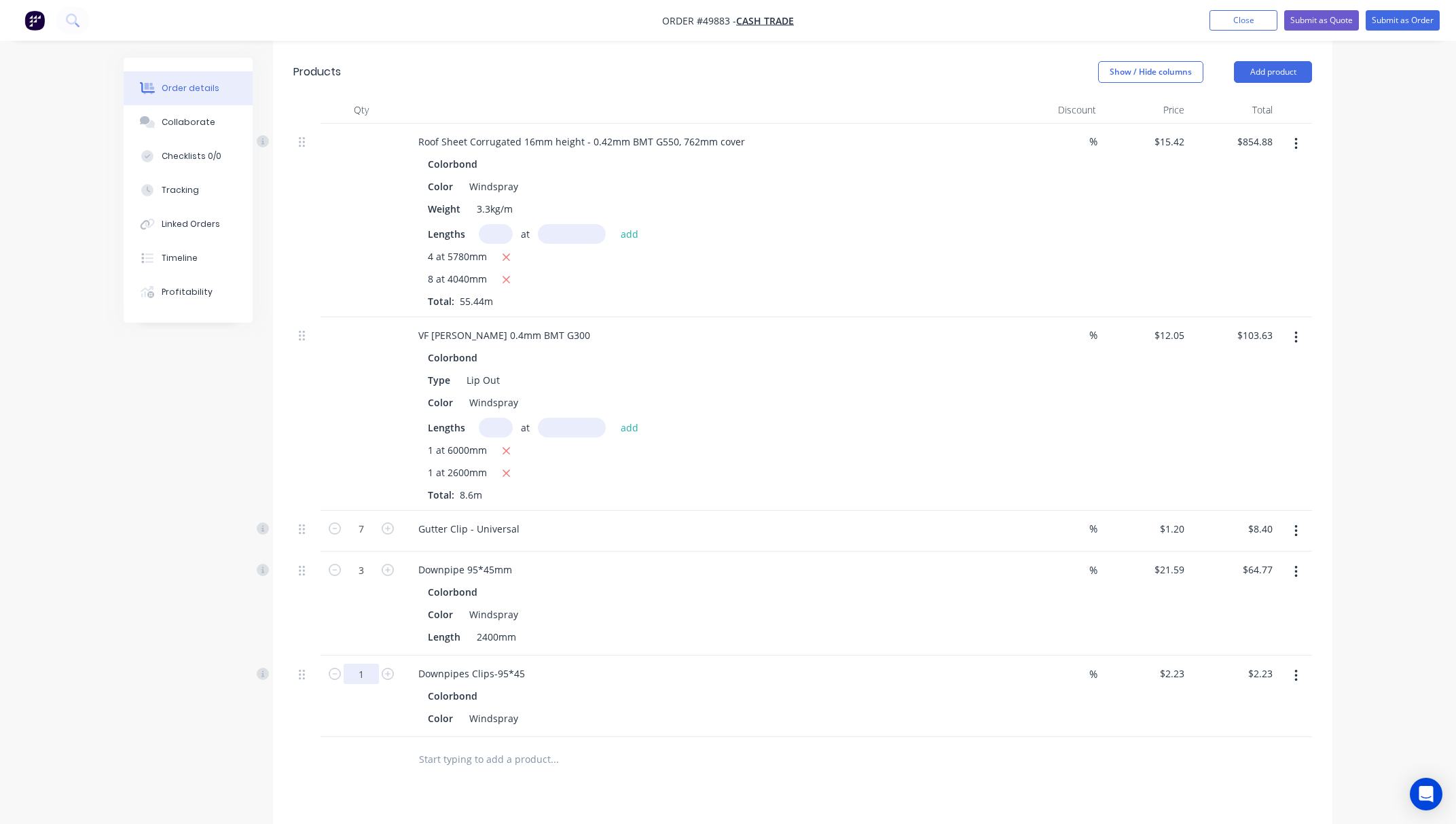
click at [365, 675] on input "1" at bounding box center [361, 674] width 36 height 20
type input "6"
type input "$13.38"
click at [363, 742] on div at bounding box center [361, 759] width 81 height 44
click at [1285, 69] on button "Add product" at bounding box center [1273, 72] width 78 height 22
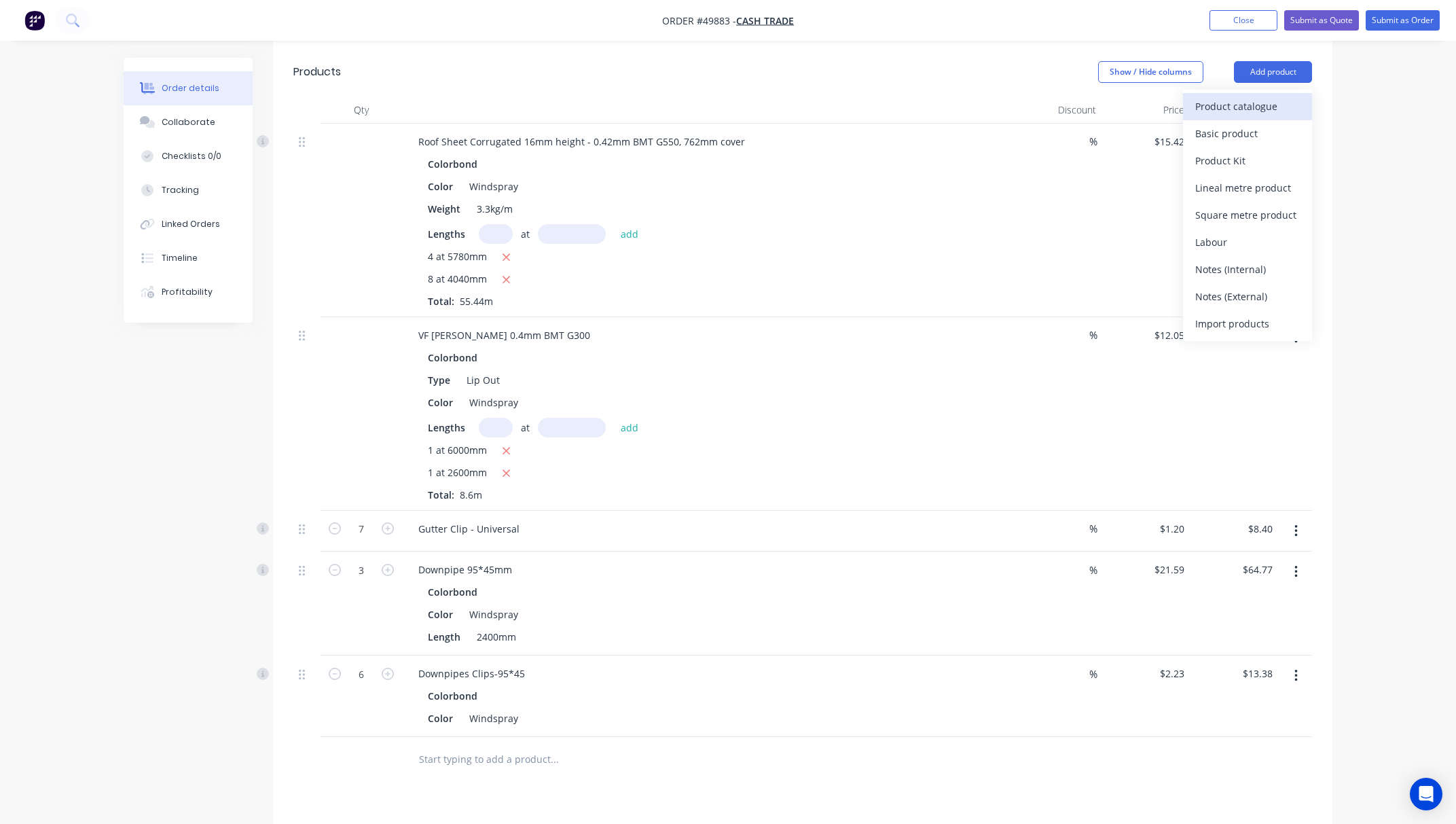
click at [1261, 101] on div "Product catalogue" at bounding box center [1247, 106] width 104 height 19
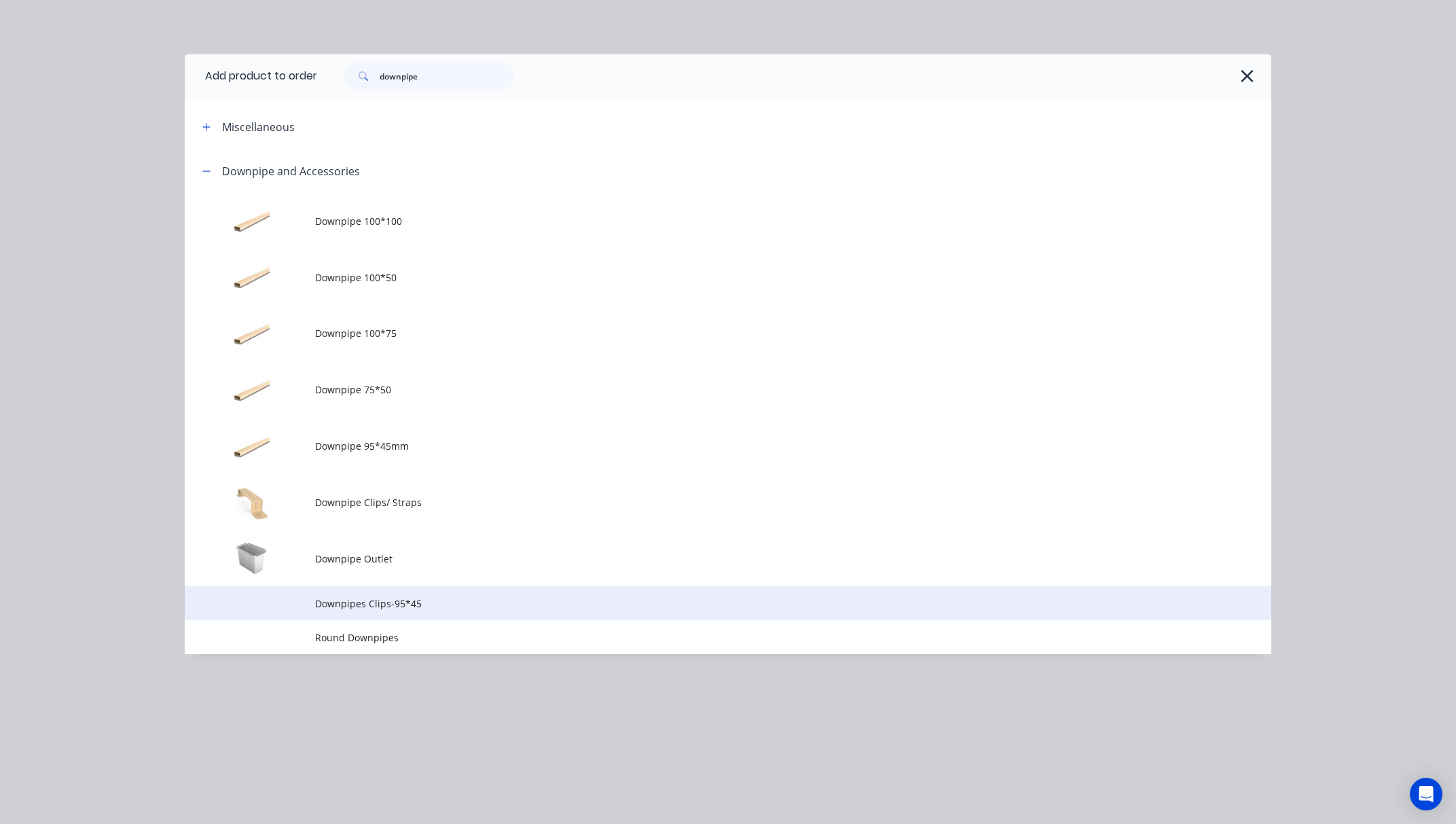
click at [455, 602] on span "Downpipes Clips-95*45" at bounding box center [698, 603] width 765 height 14
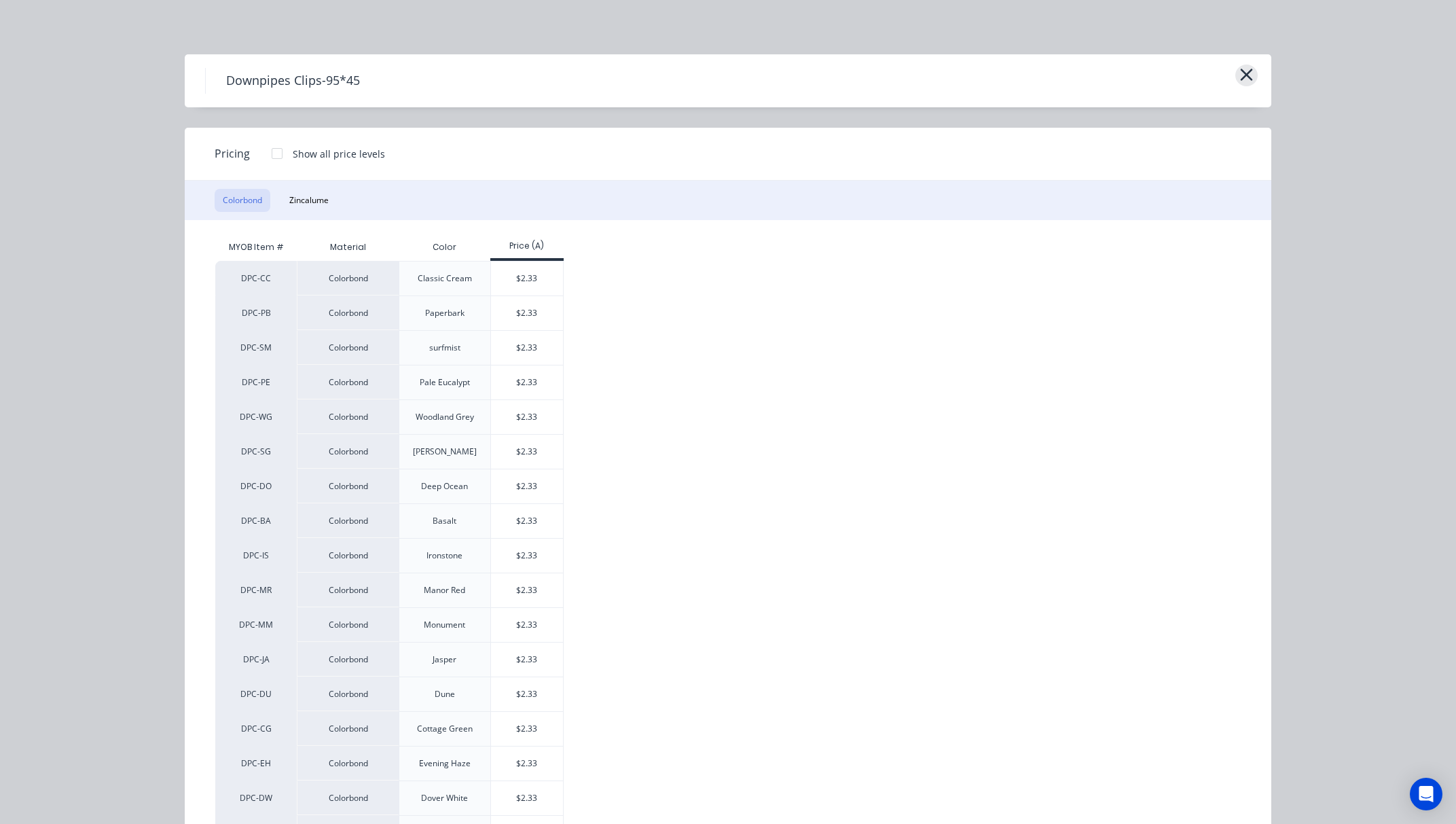
click at [1246, 71] on icon "button" at bounding box center [1247, 75] width 14 height 19
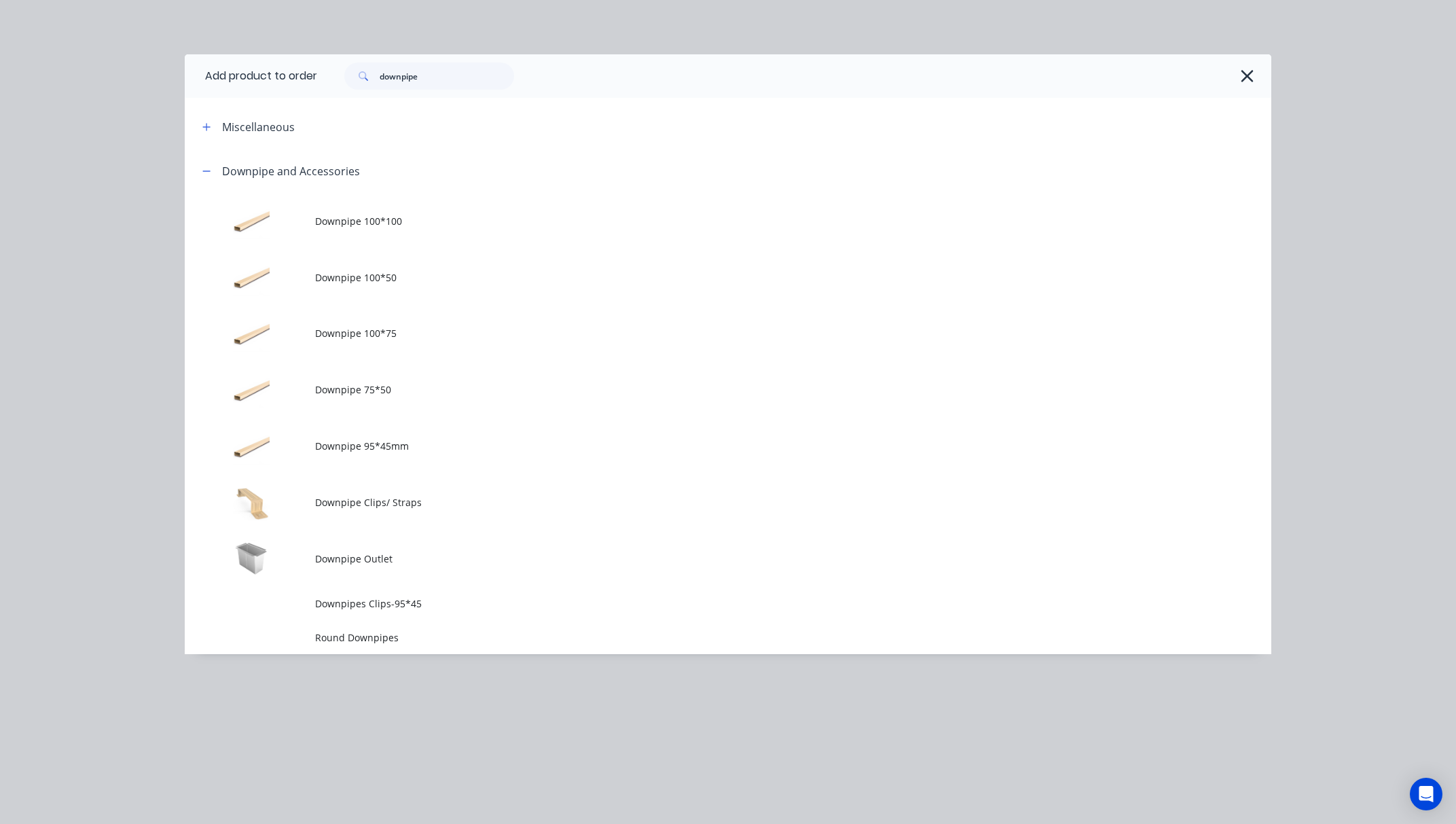
click at [456, 553] on span "Downpipe Outlet" at bounding box center [698, 558] width 765 height 14
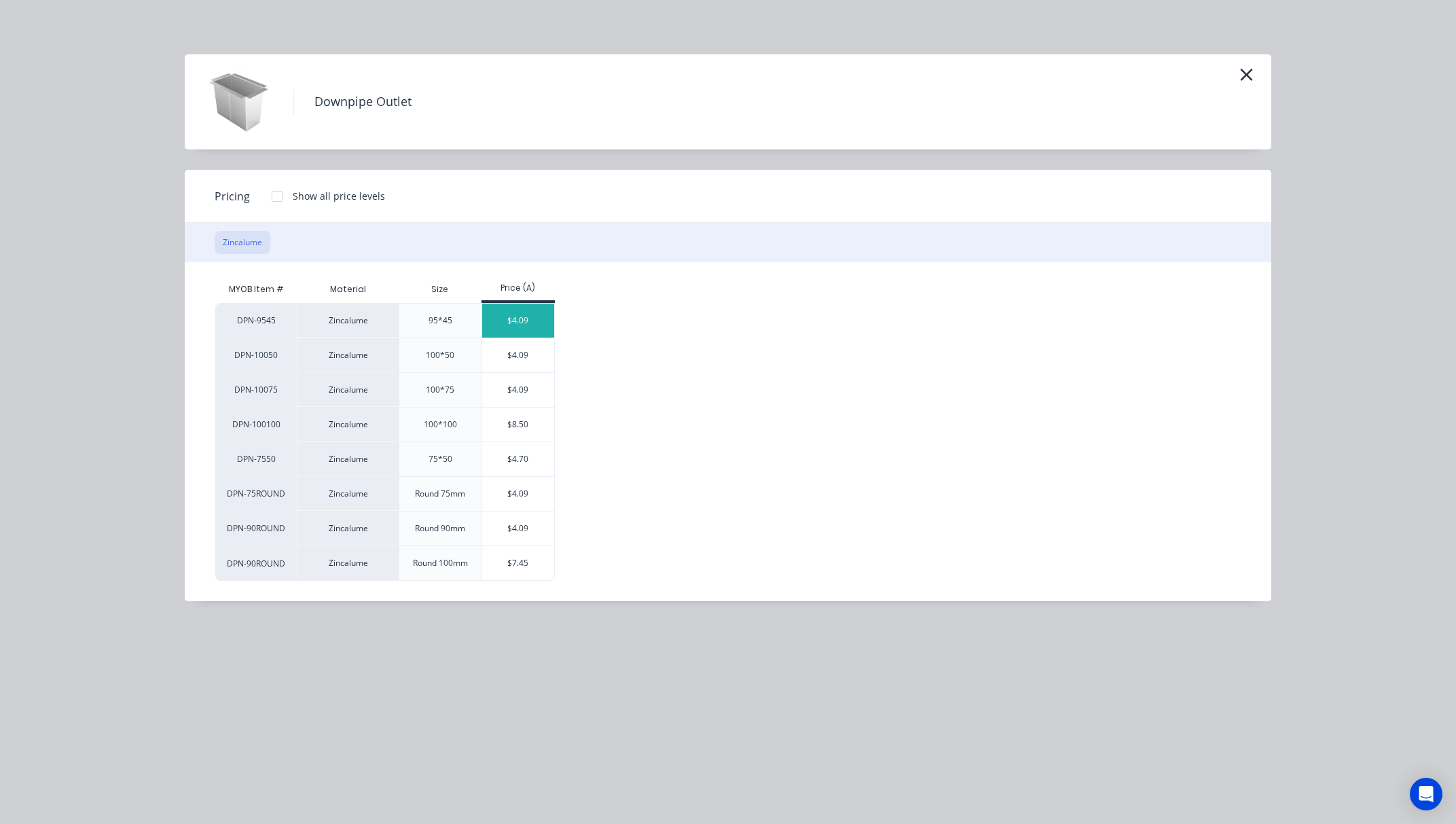
click at [528, 323] on div "$4.09" at bounding box center [519, 320] width 73 height 34
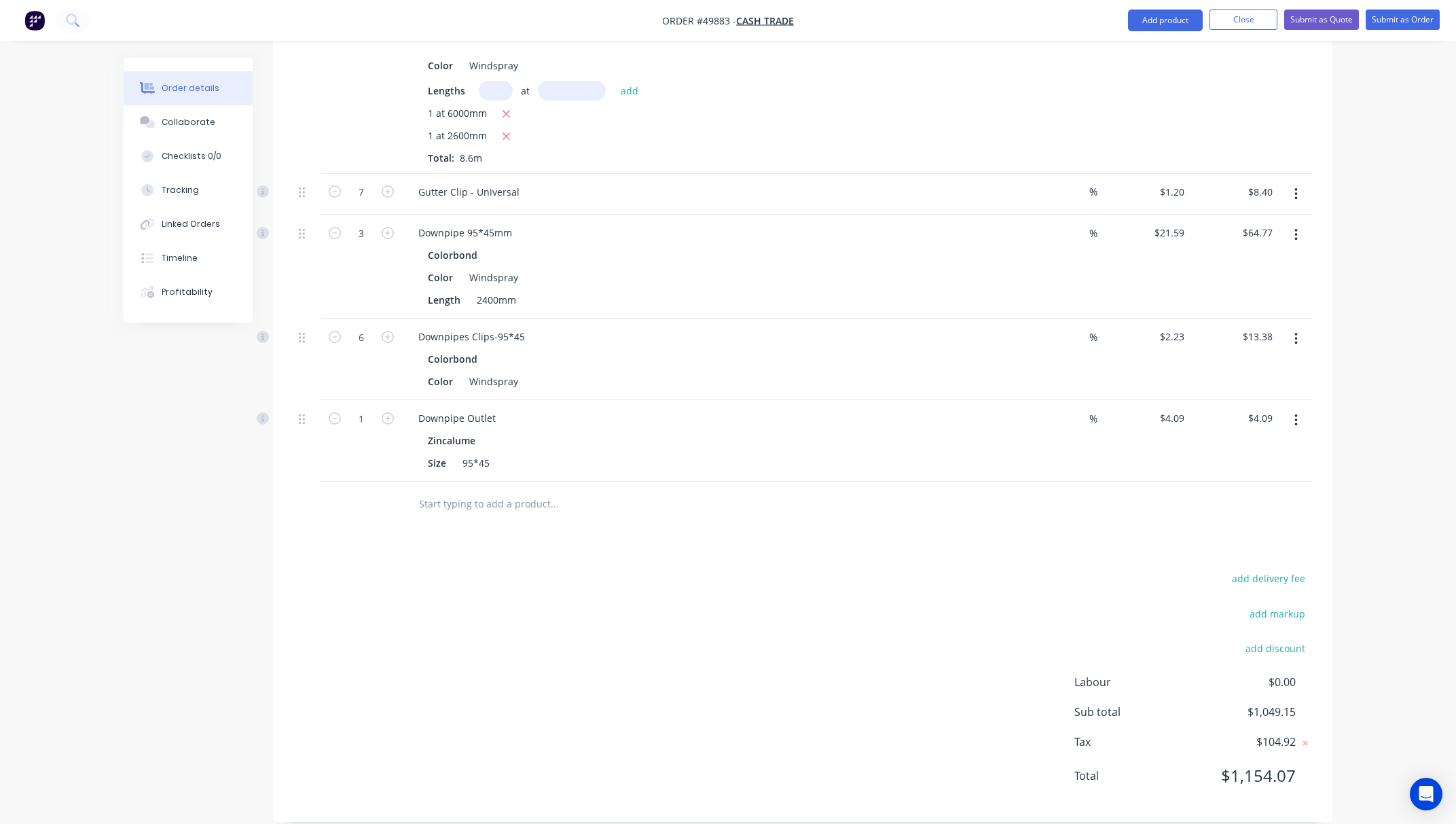
scroll to position [701, 0]
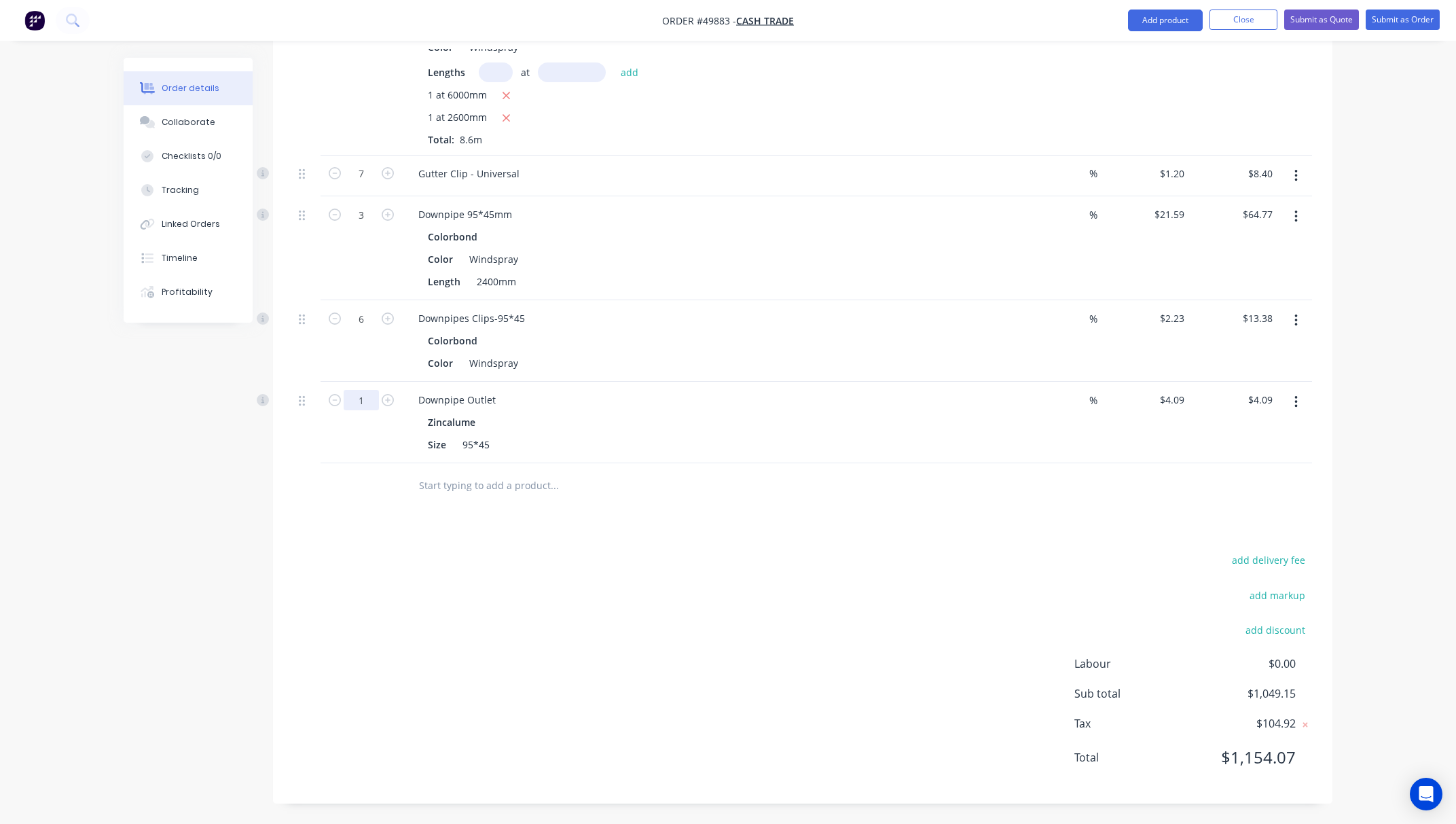
click at [365, 394] on input "1" at bounding box center [361, 400] width 36 height 20
type input "3"
type input "$12.27"
click at [655, 601] on div "add delivery fee add markup add discount Labour $0.00 Sub total $1,049.15 Tax $…" at bounding box center [802, 667] width 1018 height 232
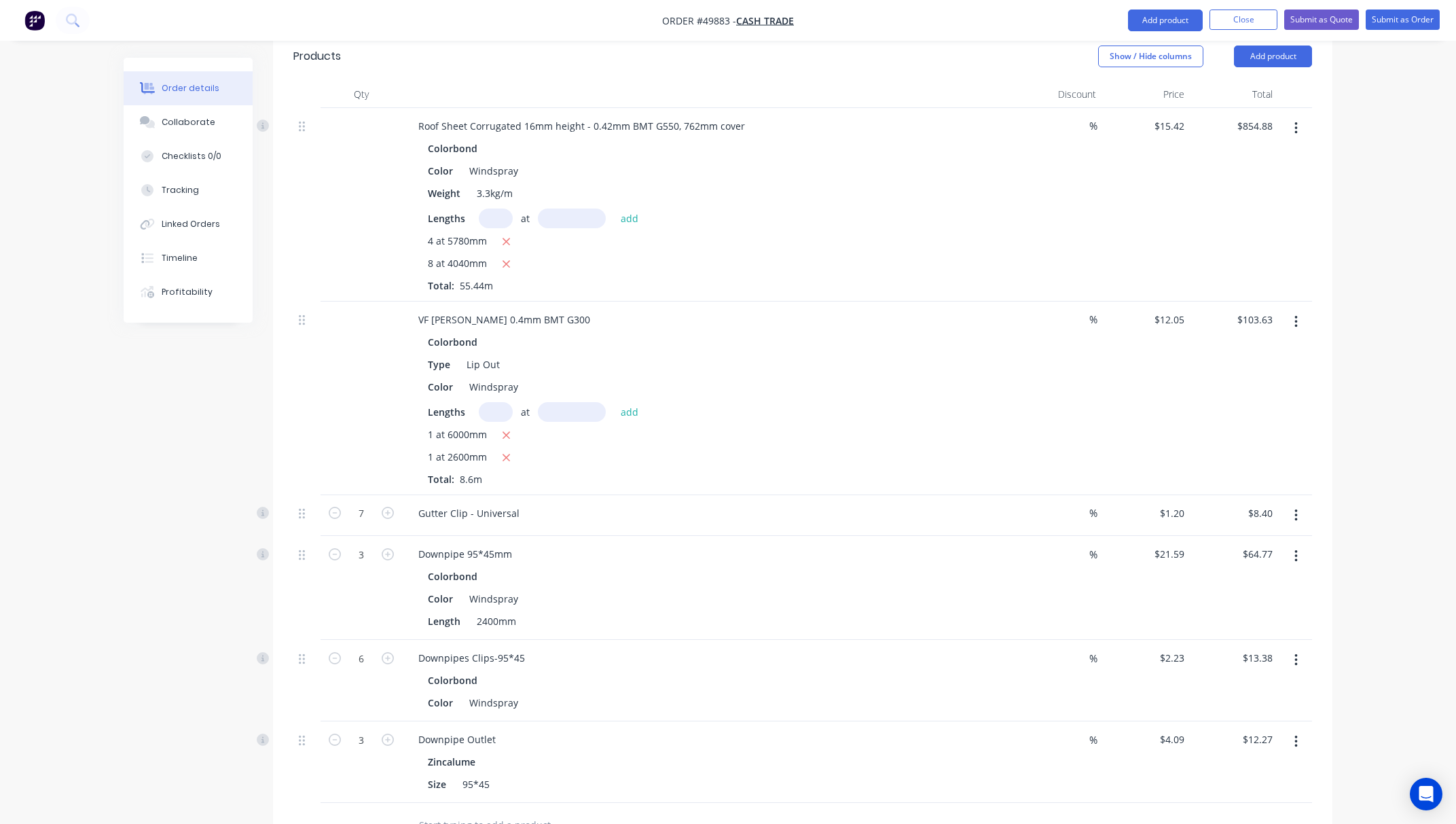
scroll to position [339, 0]
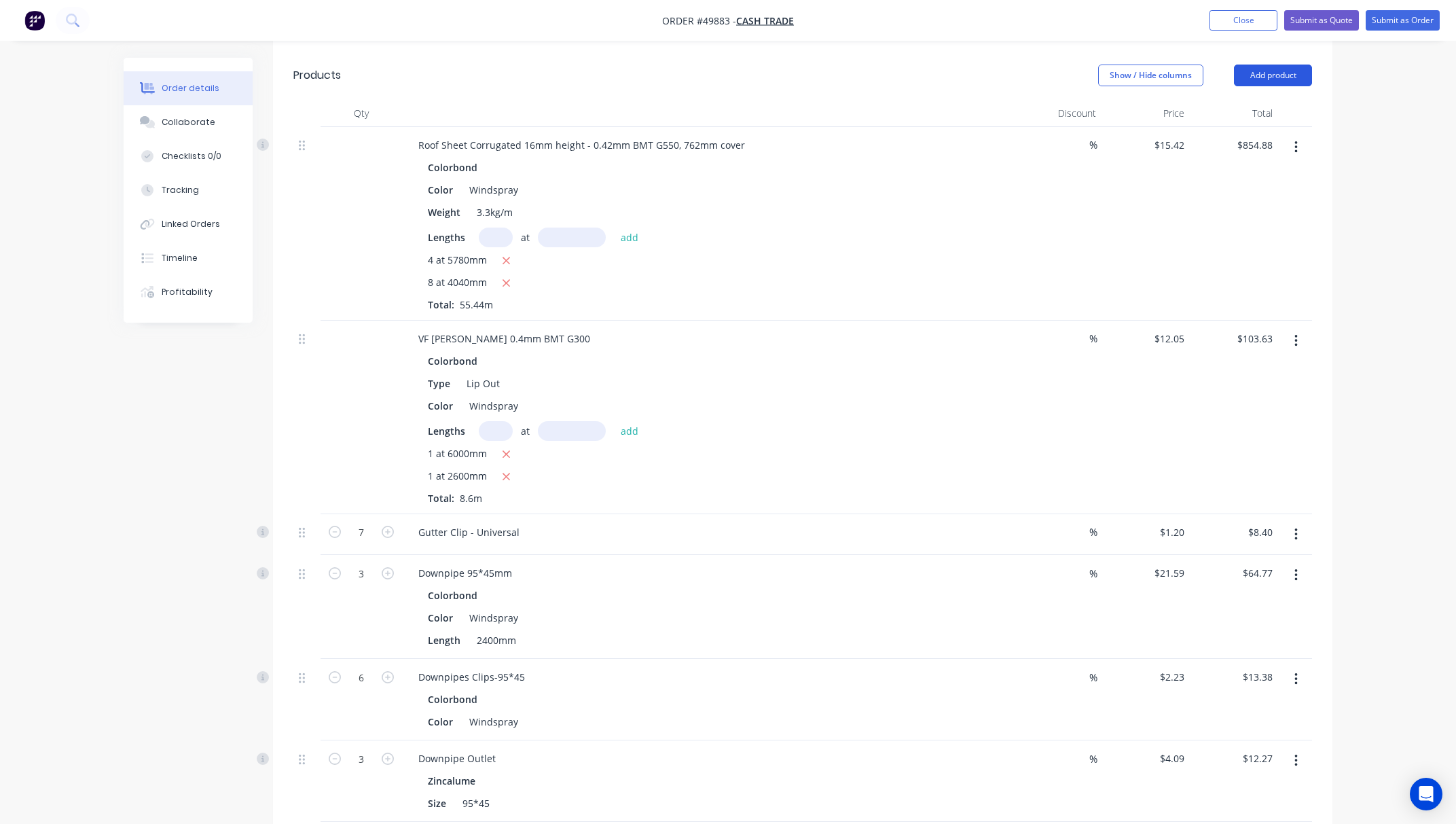
click at [1251, 76] on button "Add product" at bounding box center [1273, 75] width 78 height 22
click at [1252, 112] on div "Product catalogue" at bounding box center [1247, 109] width 104 height 19
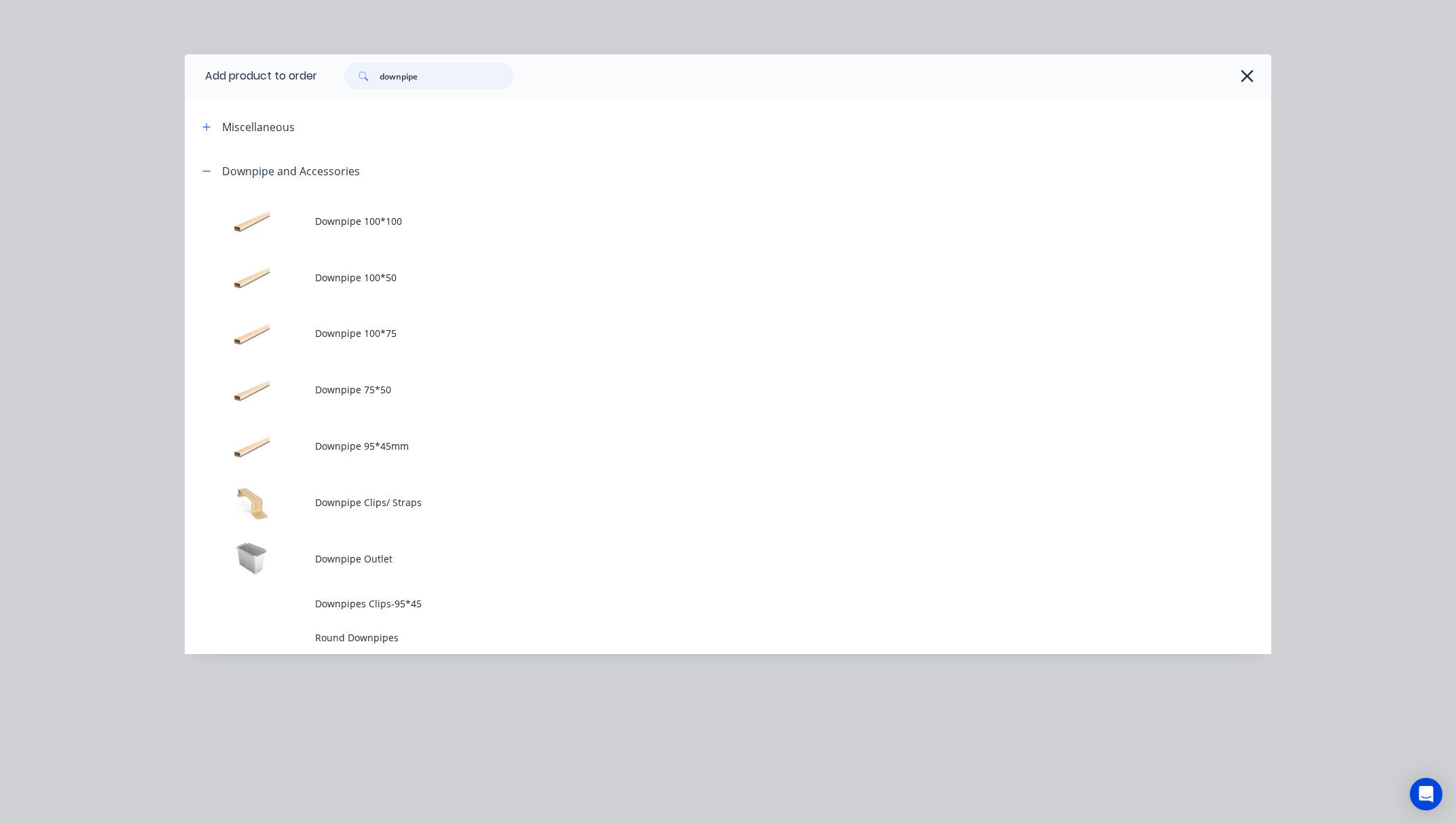
drag, startPoint x: 425, startPoint y: 80, endPoint x: 198, endPoint y: 97, distance: 227.6
click at [334, 76] on div "downpipe" at bounding box center [422, 76] width 183 height 27
type input "vf"
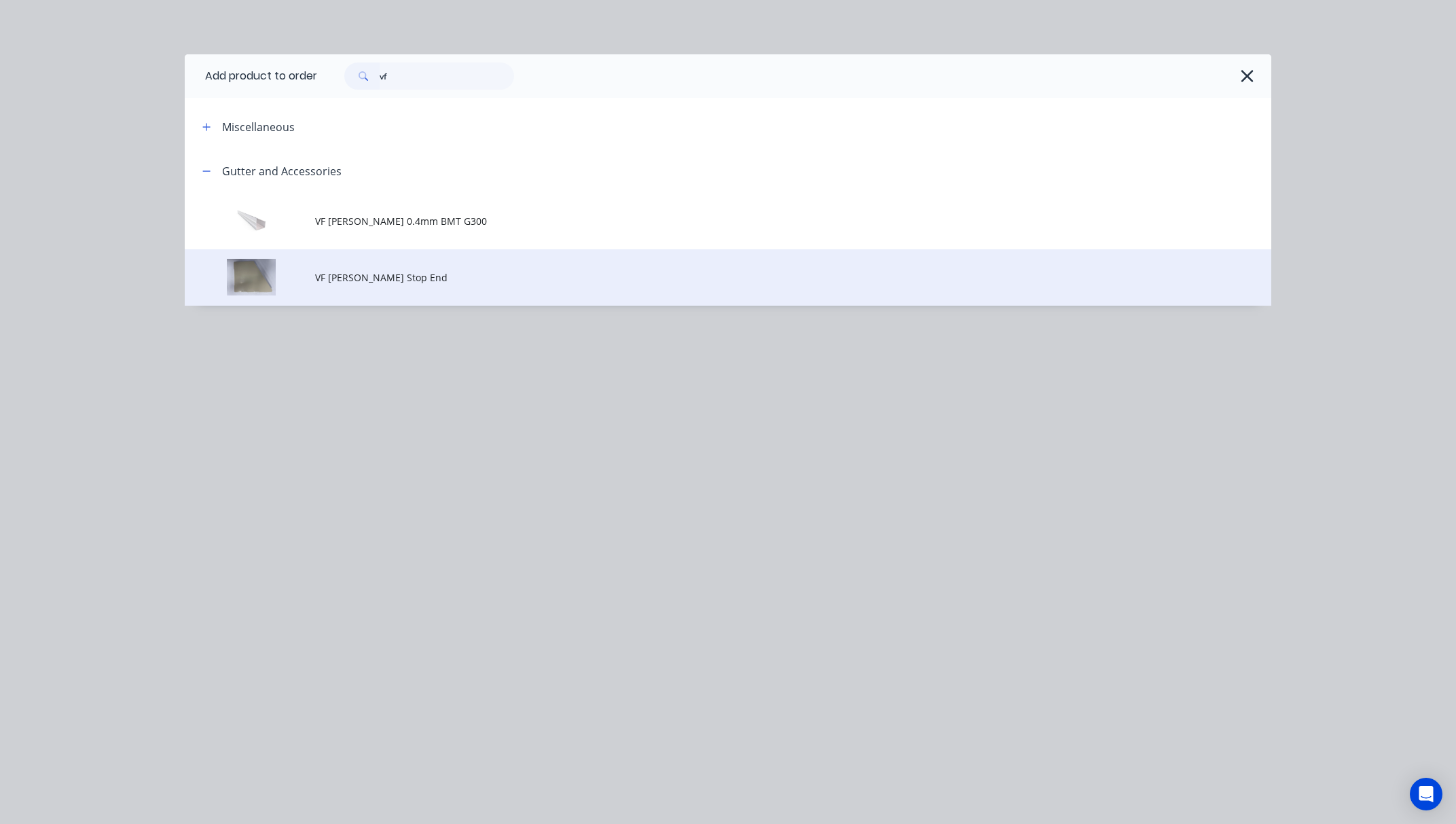
click at [526, 282] on span "VF [PERSON_NAME] Stop End" at bounding box center [698, 277] width 765 height 14
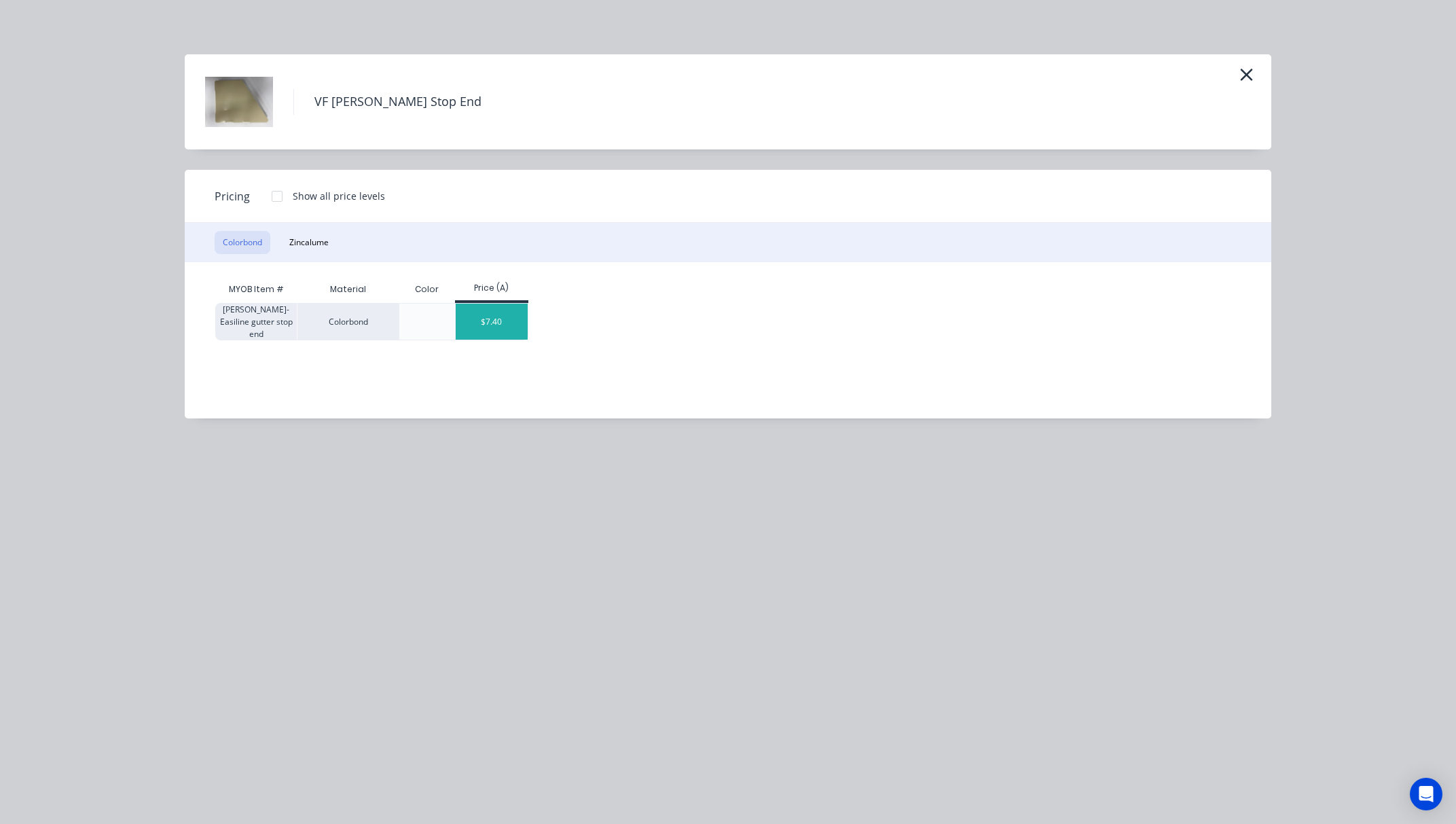
click at [494, 319] on div "$7.40" at bounding box center [492, 321] width 73 height 36
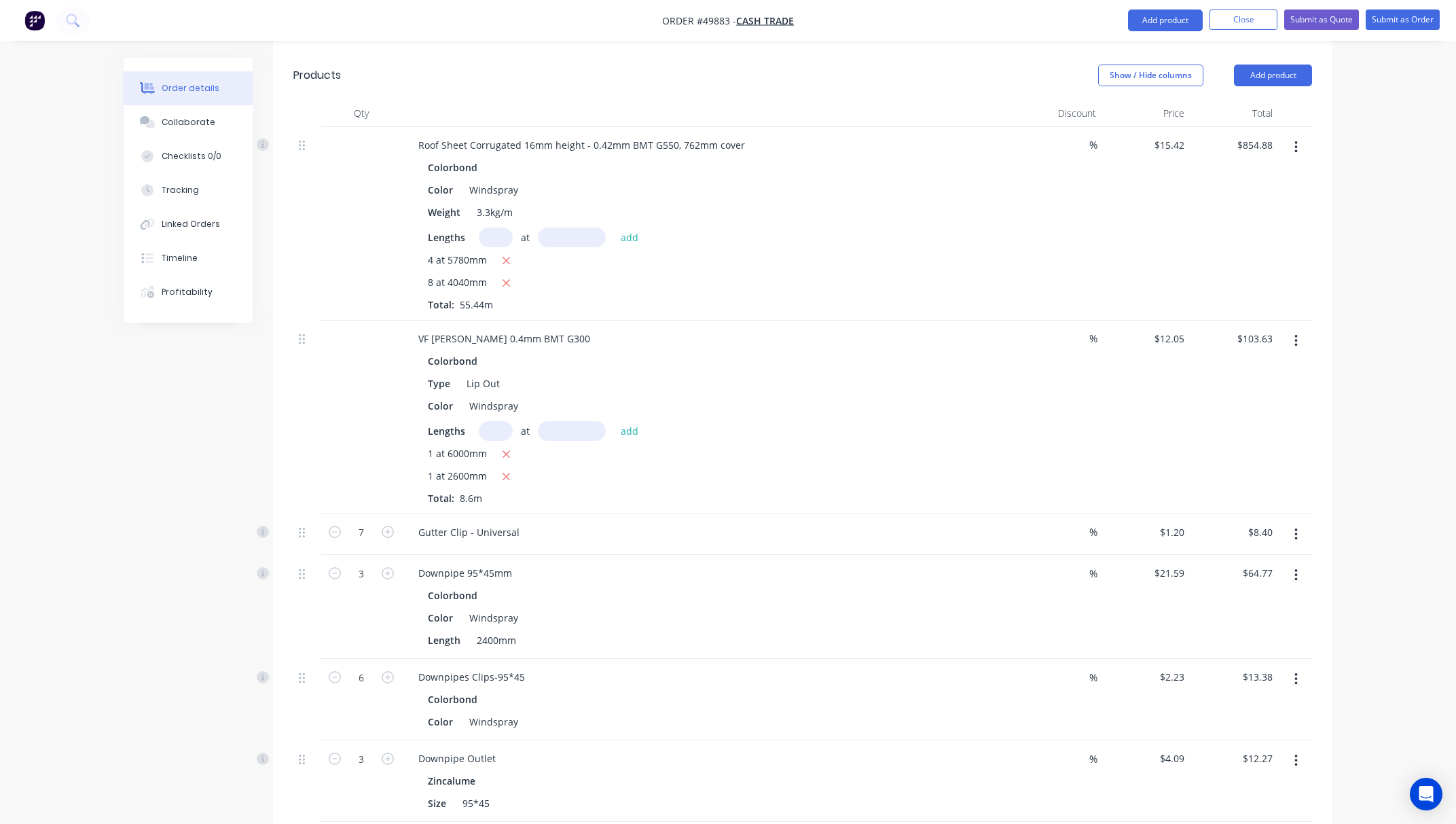
scroll to position [783, 0]
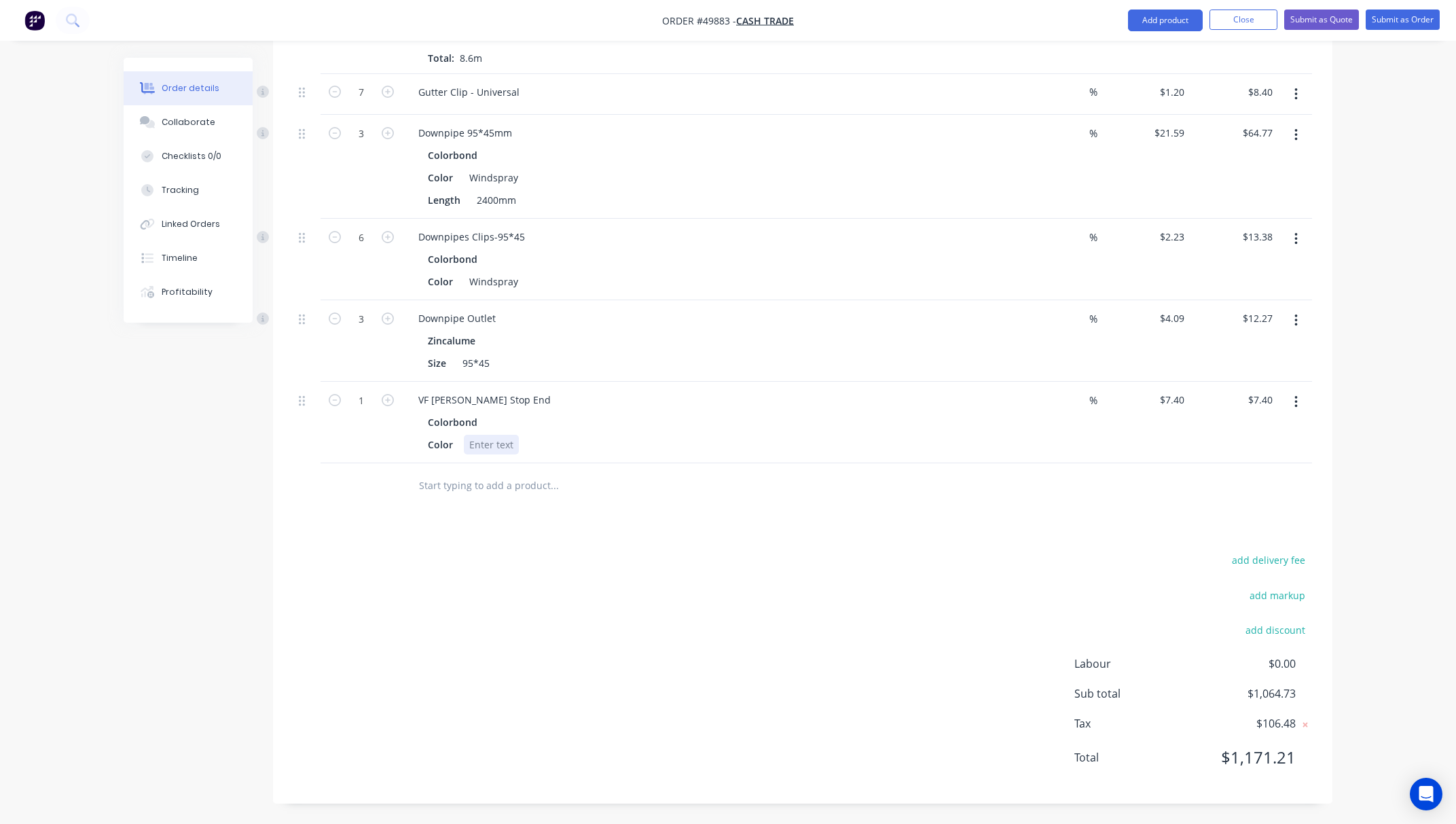
click at [483, 449] on div at bounding box center [491, 444] width 55 height 19
click at [383, 402] on icon "button" at bounding box center [388, 400] width 12 height 12
type input "2"
type input "$14.80"
click at [384, 399] on icon "button" at bounding box center [388, 400] width 12 height 12
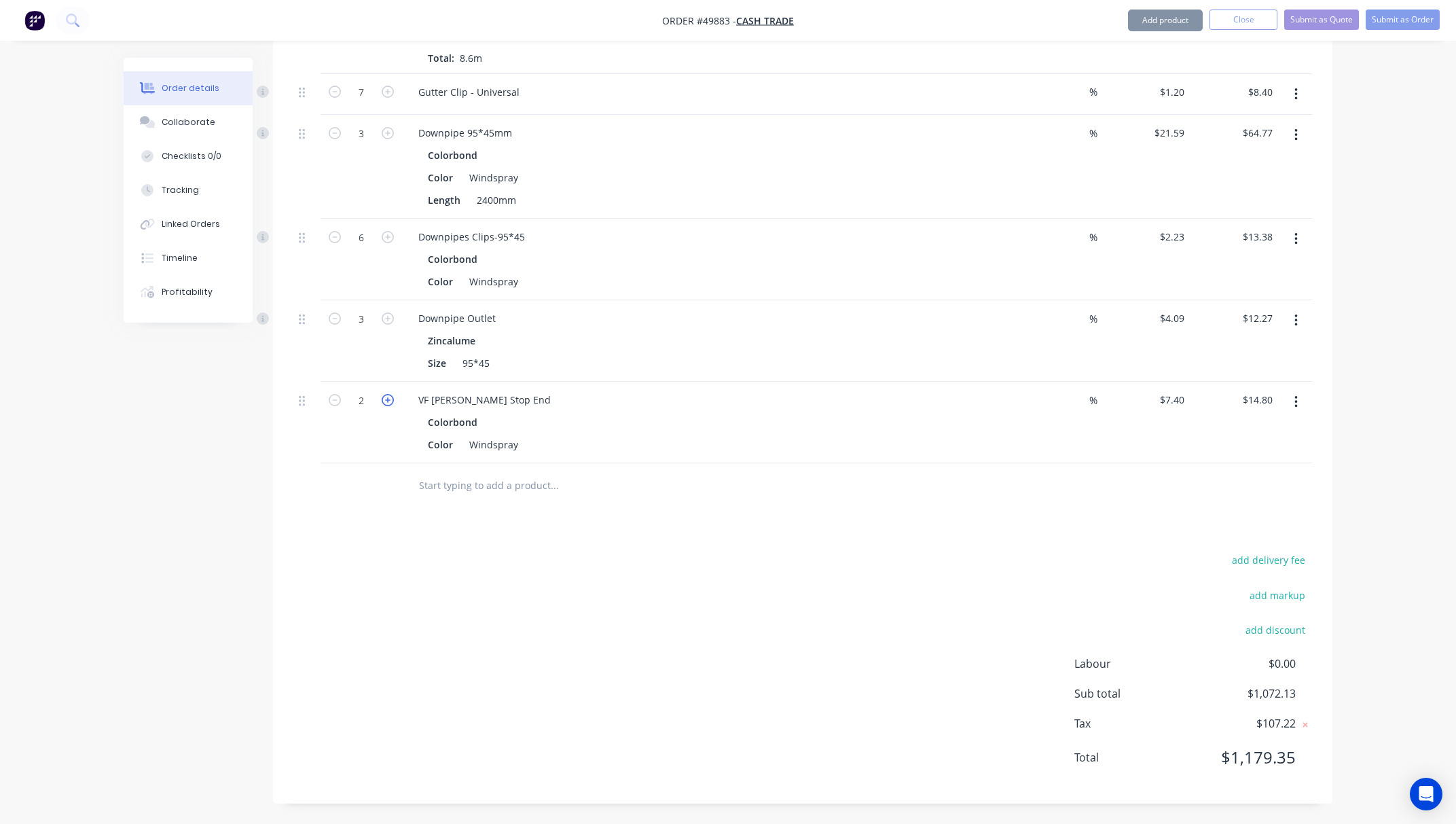
type input "3"
type input "$22.20"
click at [384, 399] on icon "button" at bounding box center [388, 400] width 12 height 12
type input "4"
type input "$29.60"
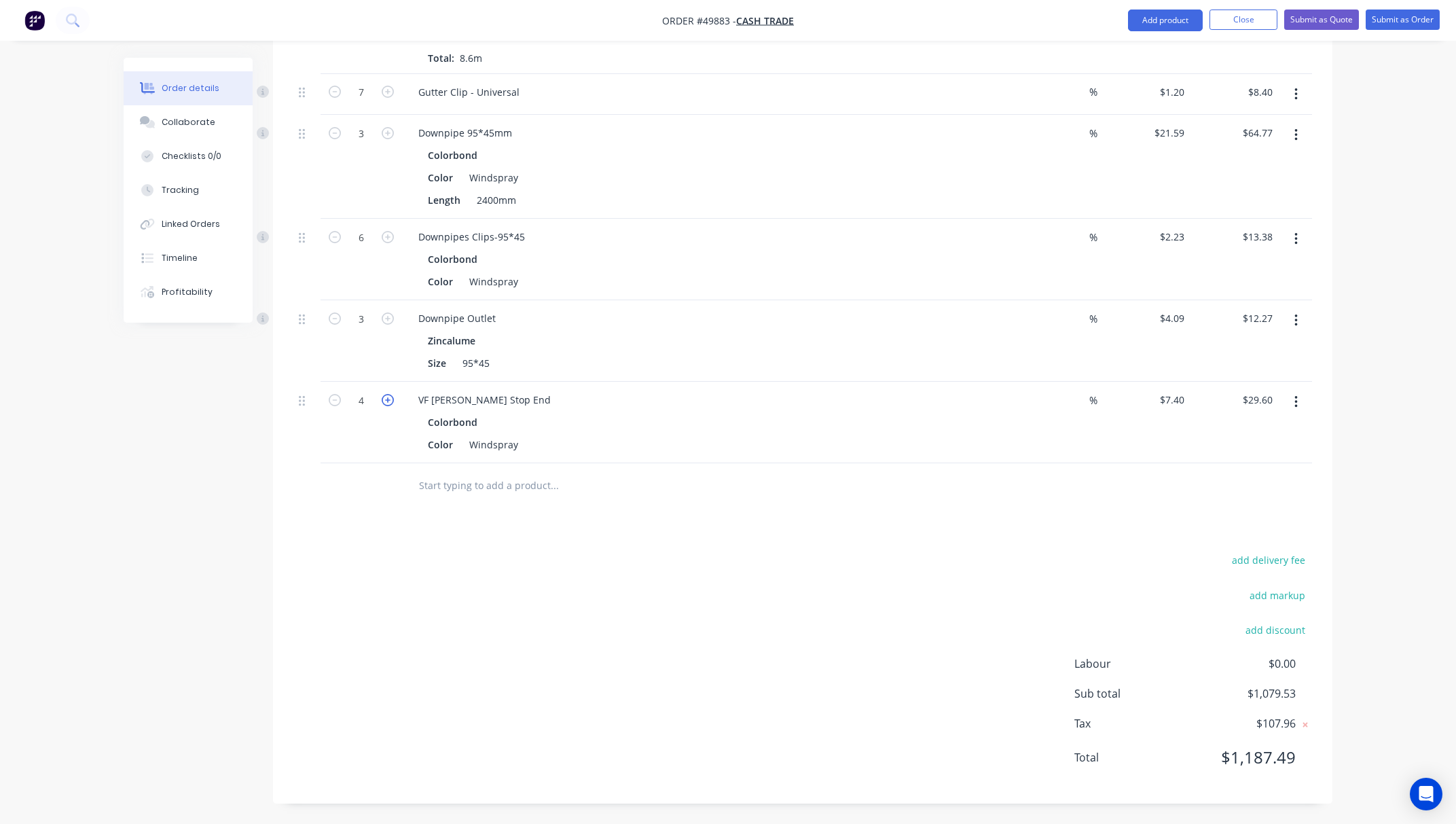
click at [384, 399] on icon "button" at bounding box center [388, 400] width 12 height 12
type input "5"
type input "$37.00"
click at [338, 404] on button "button" at bounding box center [334, 398] width 18 height 14
type input "4"
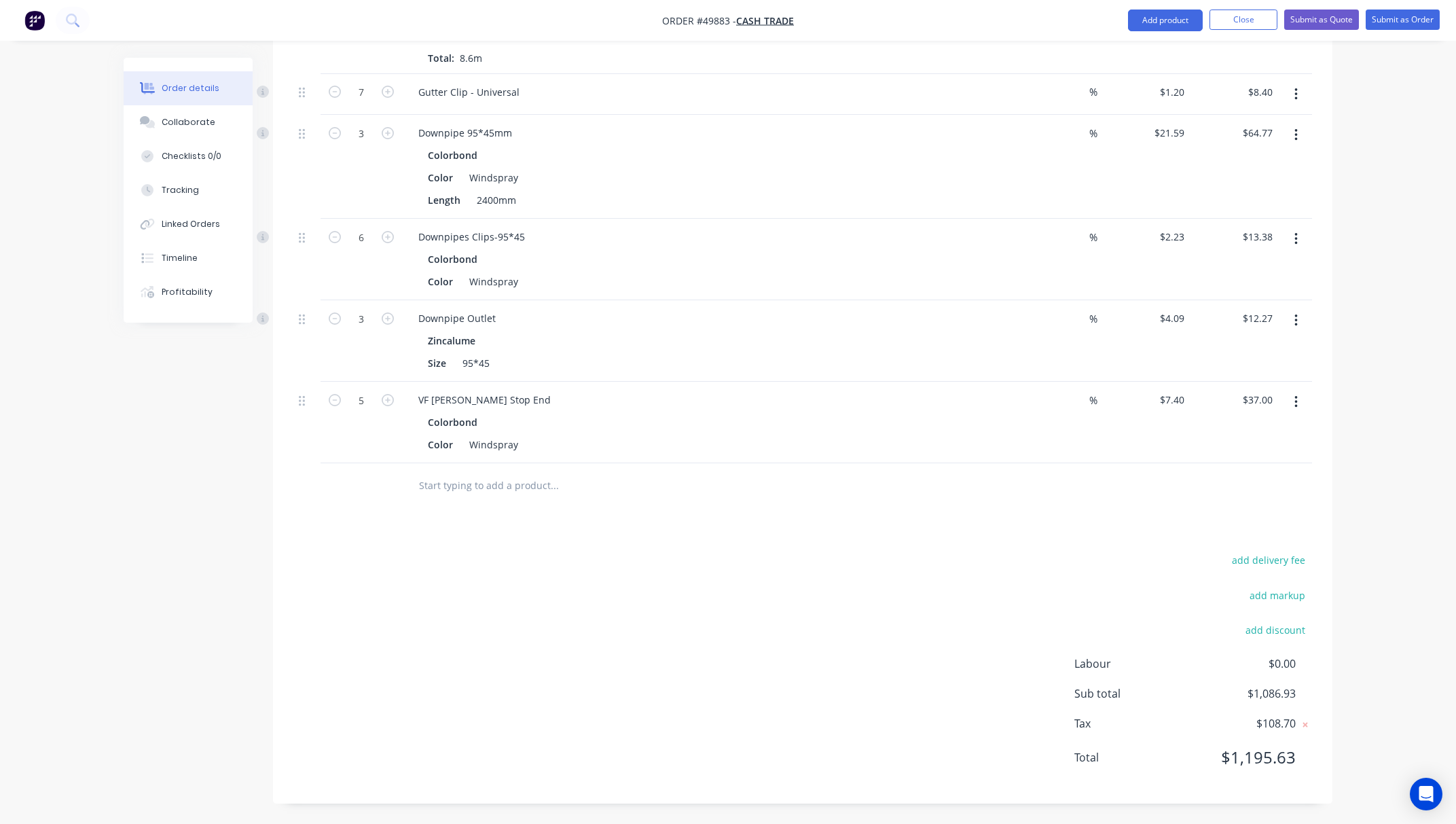
type input "$29.60"
click at [531, 397] on div "VF [PERSON_NAME] Stop End" at bounding box center [485, 399] width 154 height 19
click at [661, 553] on div "add delivery fee add markup add discount Labour $0.00 Sub total $1,086.93 Tax $…" at bounding box center [802, 667] width 1018 height 232
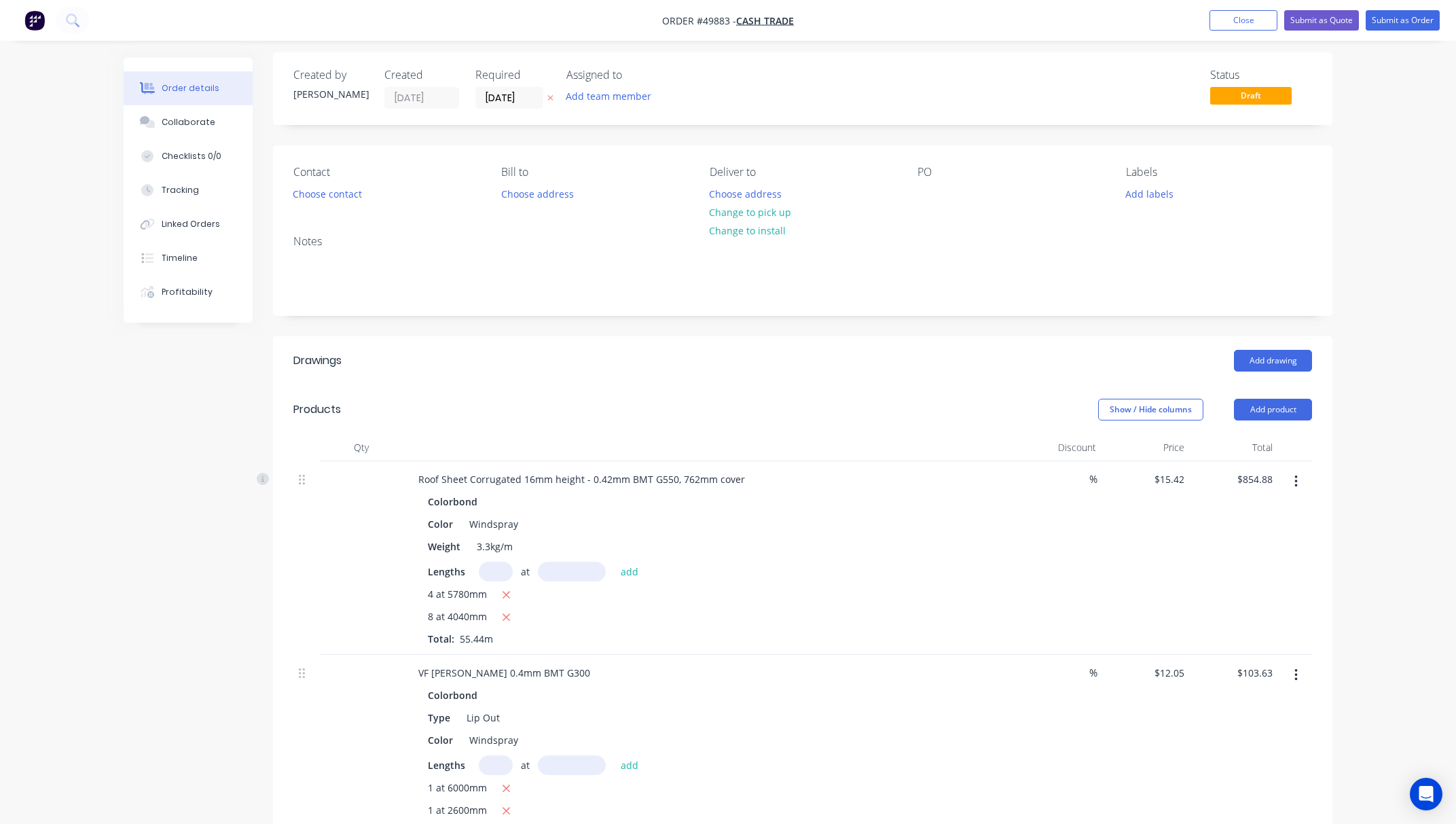
scroll to position [0, 0]
click at [278, 203] on div "Contact Choose contact [PERSON_NAME] to Choose address Deliver to Choose addres…" at bounding box center [803, 190] width 1060 height 79
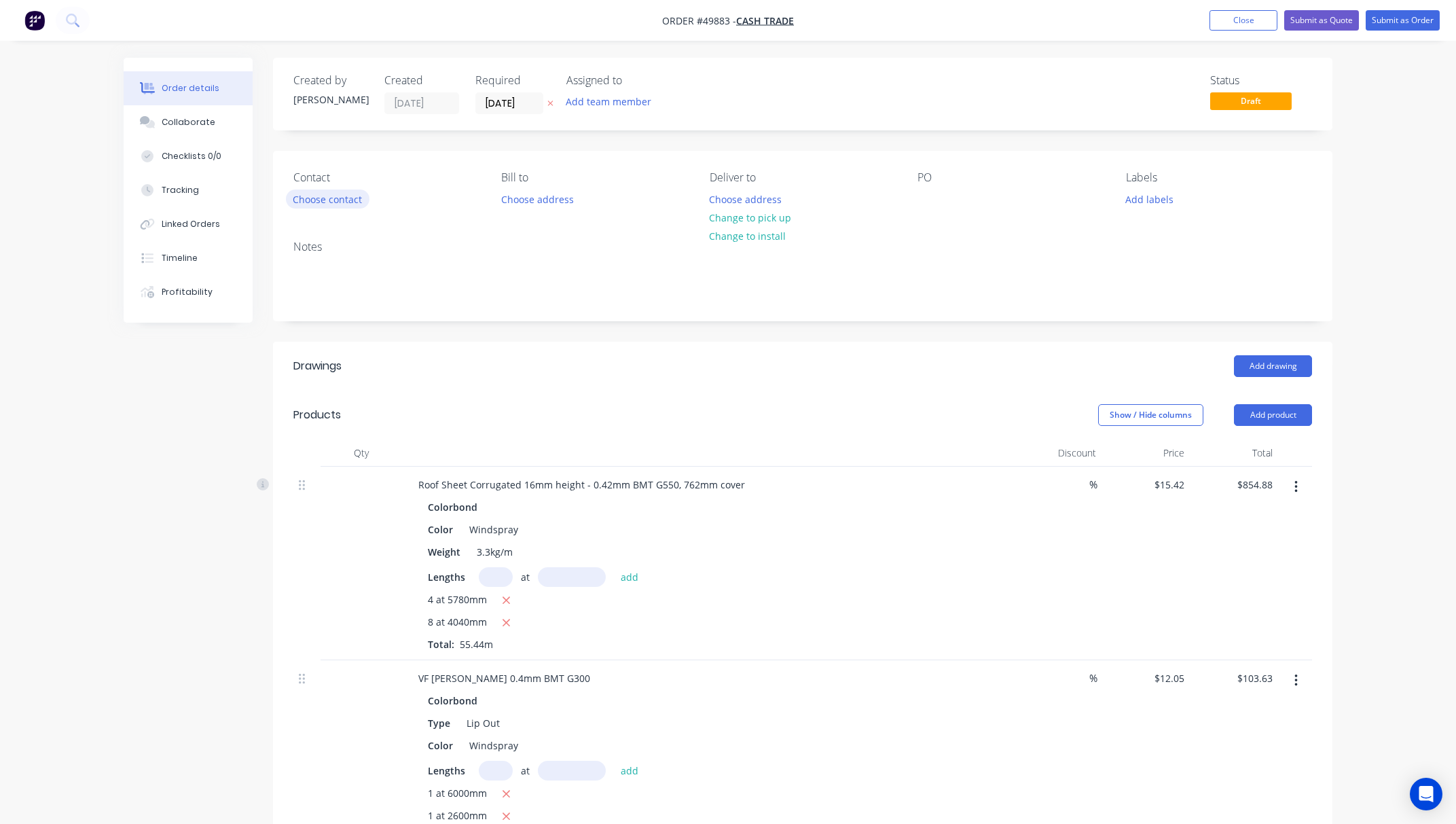
click at [293, 201] on button "Choose contact" at bounding box center [327, 198] width 84 height 19
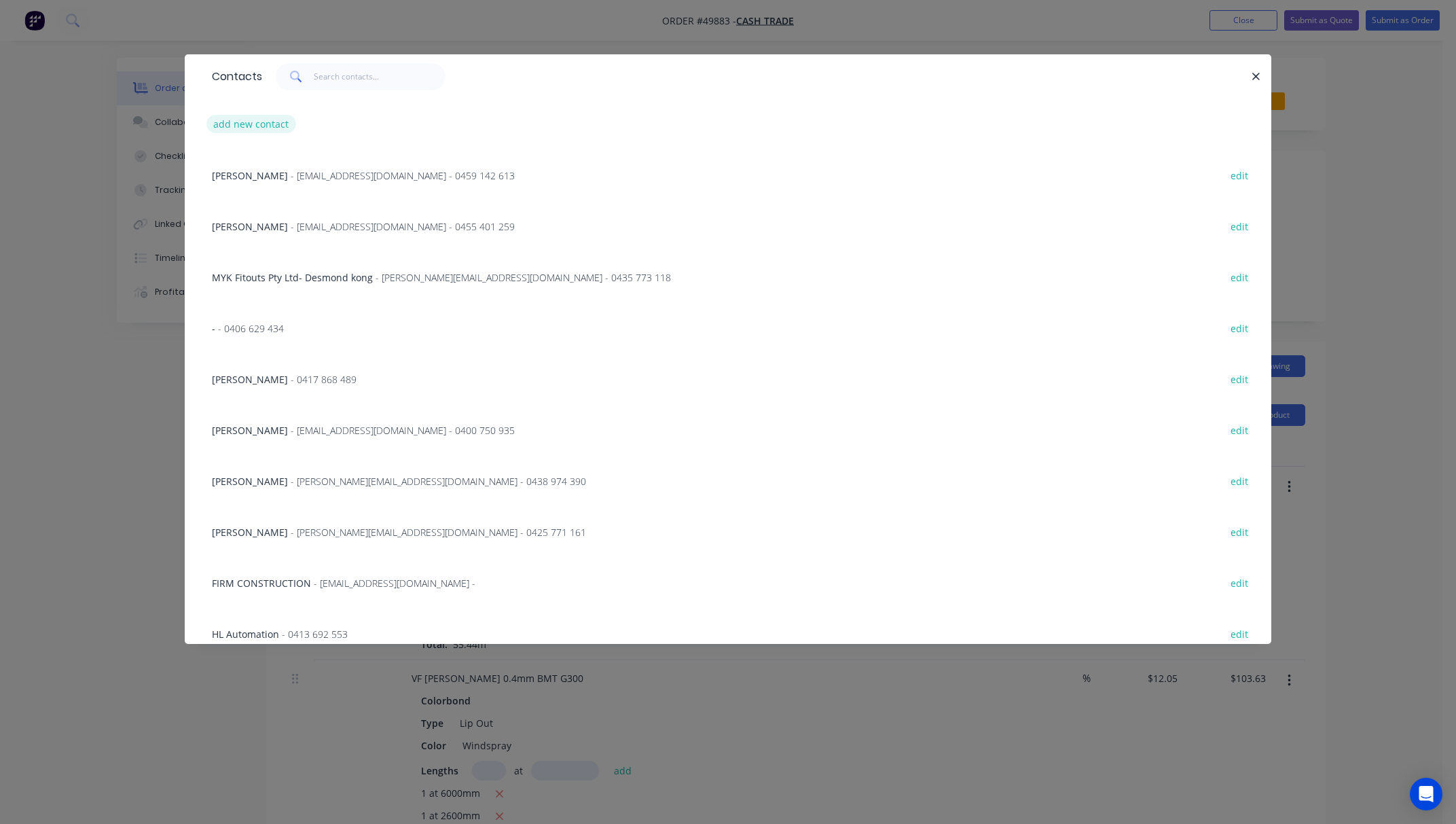
click at [276, 126] on button "add new contact" at bounding box center [252, 124] width 90 height 19
select select "AU"
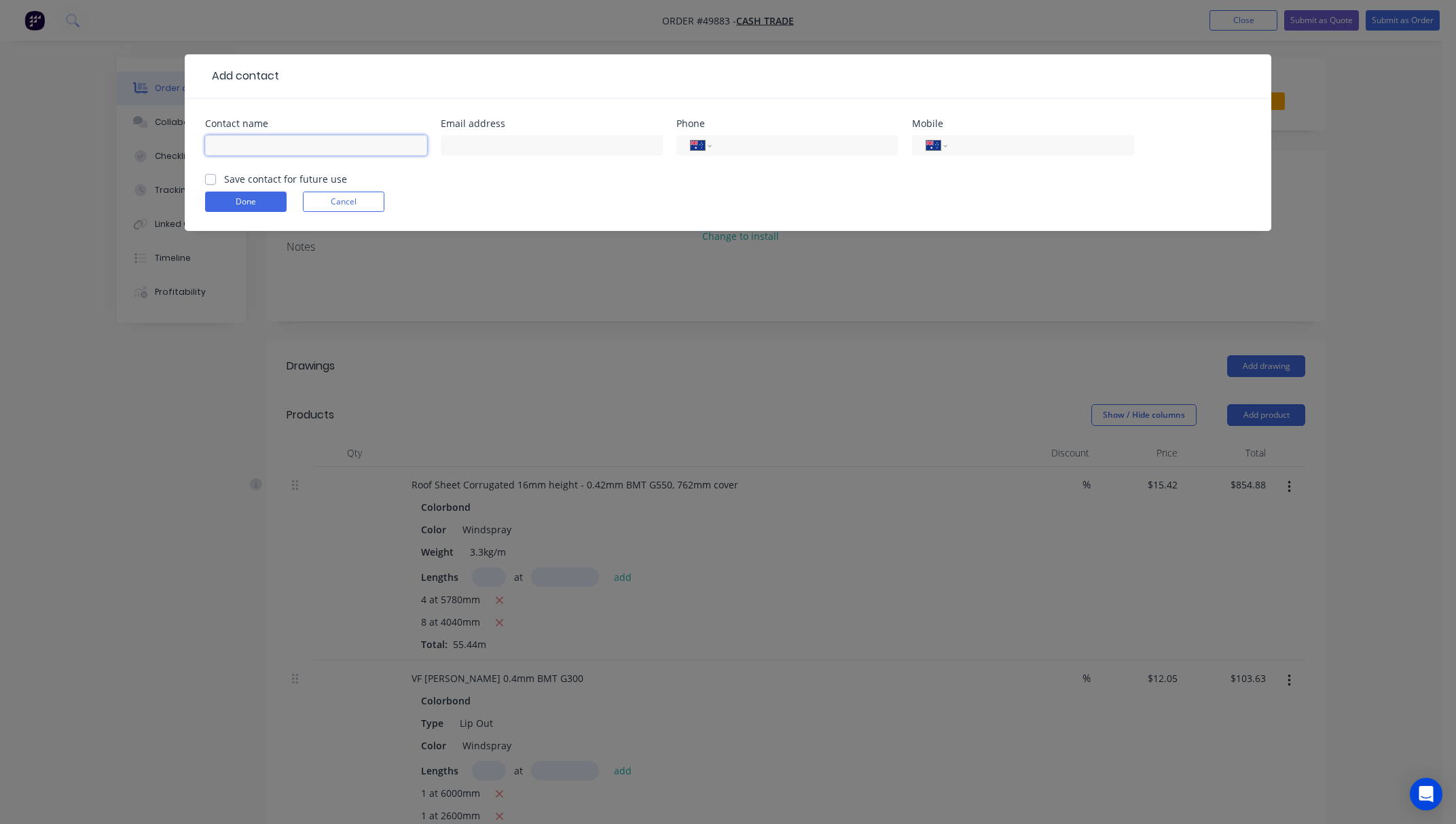
click at [282, 147] on input "text" at bounding box center [316, 145] width 222 height 20
paste input "[PERSON_NAME]"
type input "[PERSON_NAME]"
click at [523, 151] on input "text" at bounding box center [552, 145] width 222 height 20
paste input "0491 982 898"
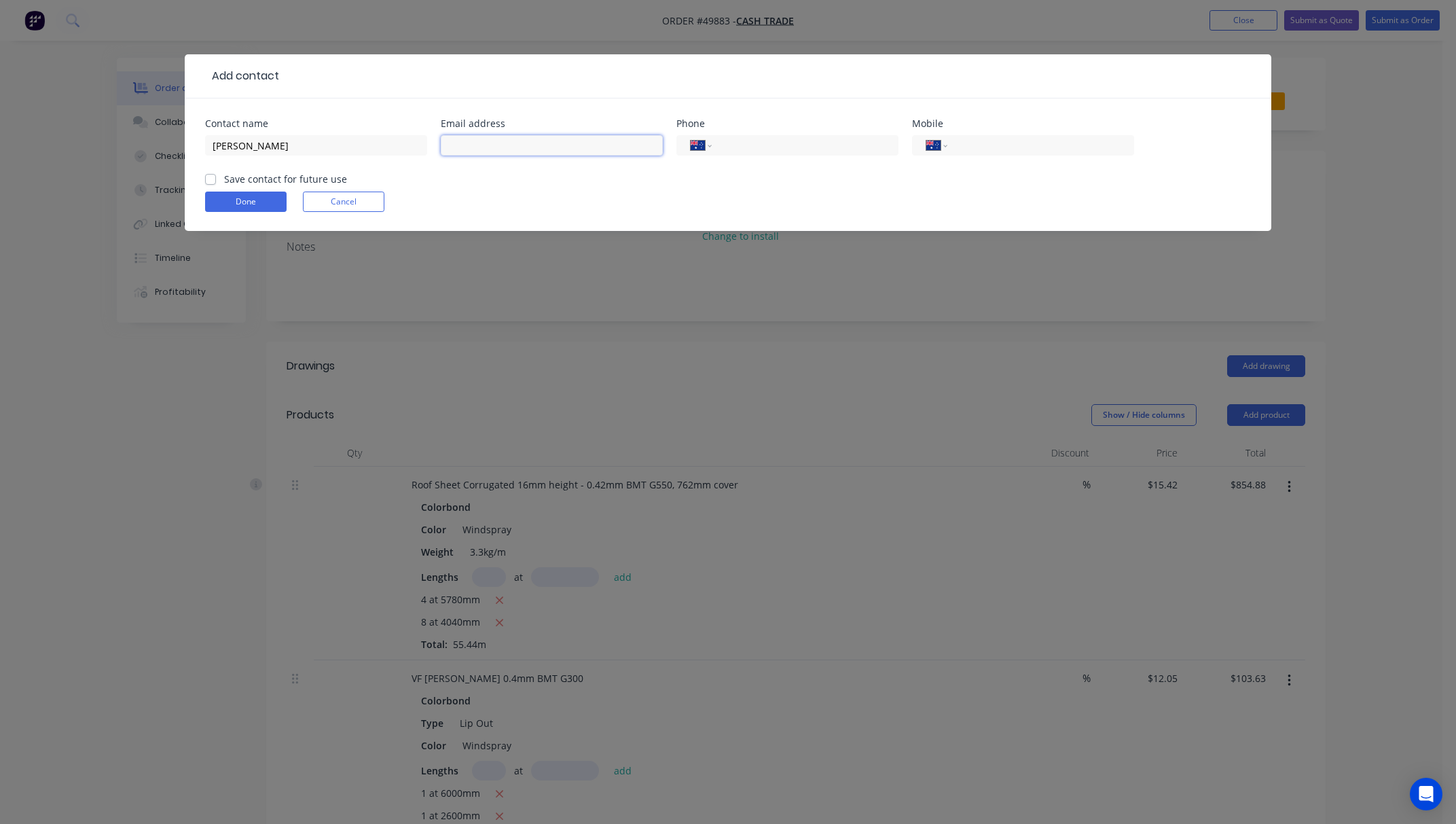
type input "0491 982 898"
drag, startPoint x: 580, startPoint y: 137, endPoint x: 408, endPoint y: 151, distance: 172.6
click at [408, 153] on div "Contact name [PERSON_NAME] Email address [PHONE_NUMBER] Phone International [GE…" at bounding box center [728, 145] width 1046 height 53
drag, startPoint x: 997, startPoint y: 131, endPoint x: 996, endPoint y: 142, distance: 11.0
click at [996, 140] on div "International [GEOGRAPHIC_DATA] [GEOGRAPHIC_DATA] [GEOGRAPHIC_DATA] [GEOGRAPHIC…" at bounding box center [1024, 151] width 222 height 40
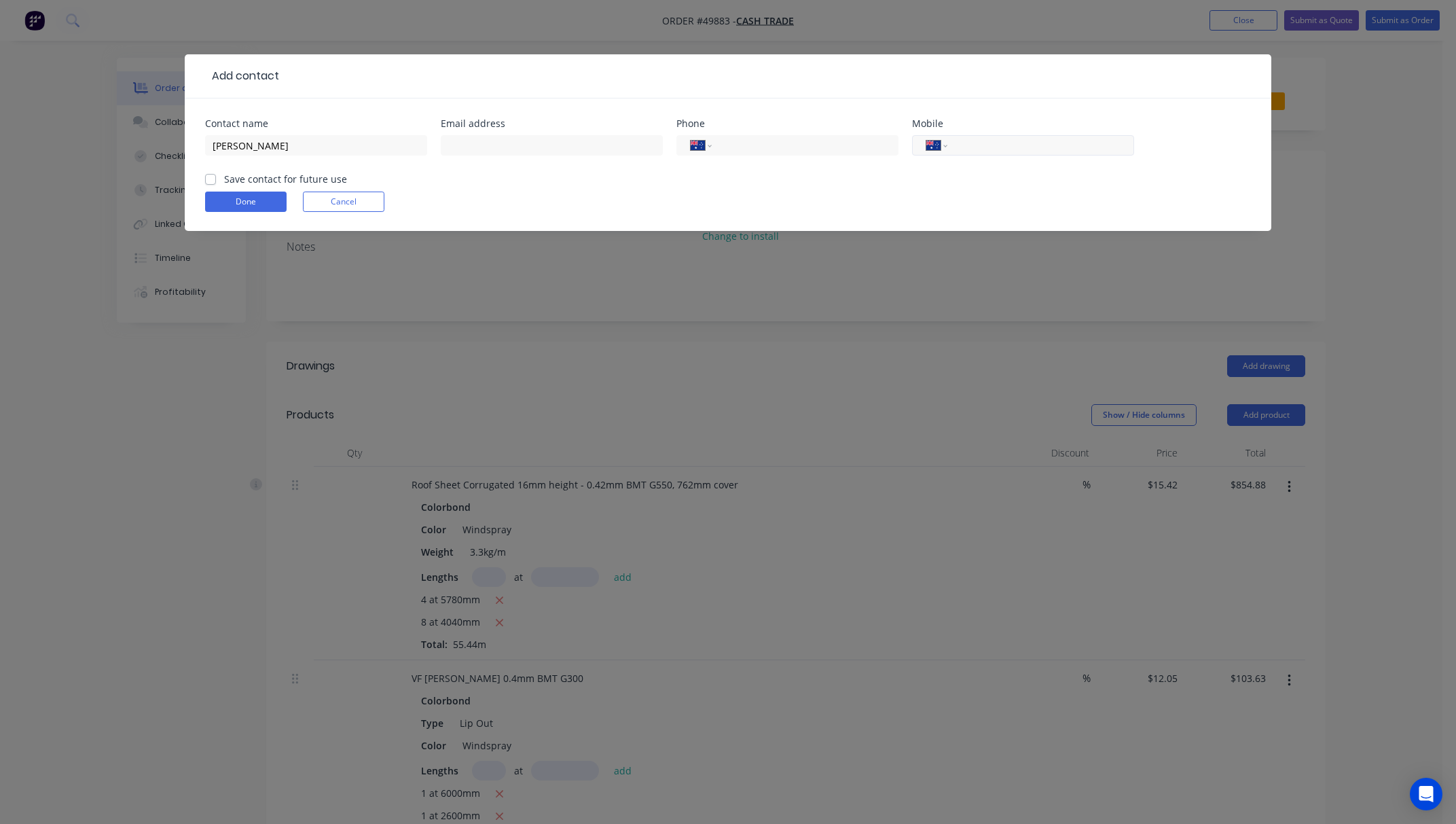
click at [992, 150] on input "tel" at bounding box center [1039, 146] width 163 height 15
paste input "0491 982 898"
type input "0491 982 898"
drag, startPoint x: 533, startPoint y: 145, endPoint x: 548, endPoint y: 131, distance: 20.5
click at [533, 147] on input "text" at bounding box center [552, 145] width 222 height 20
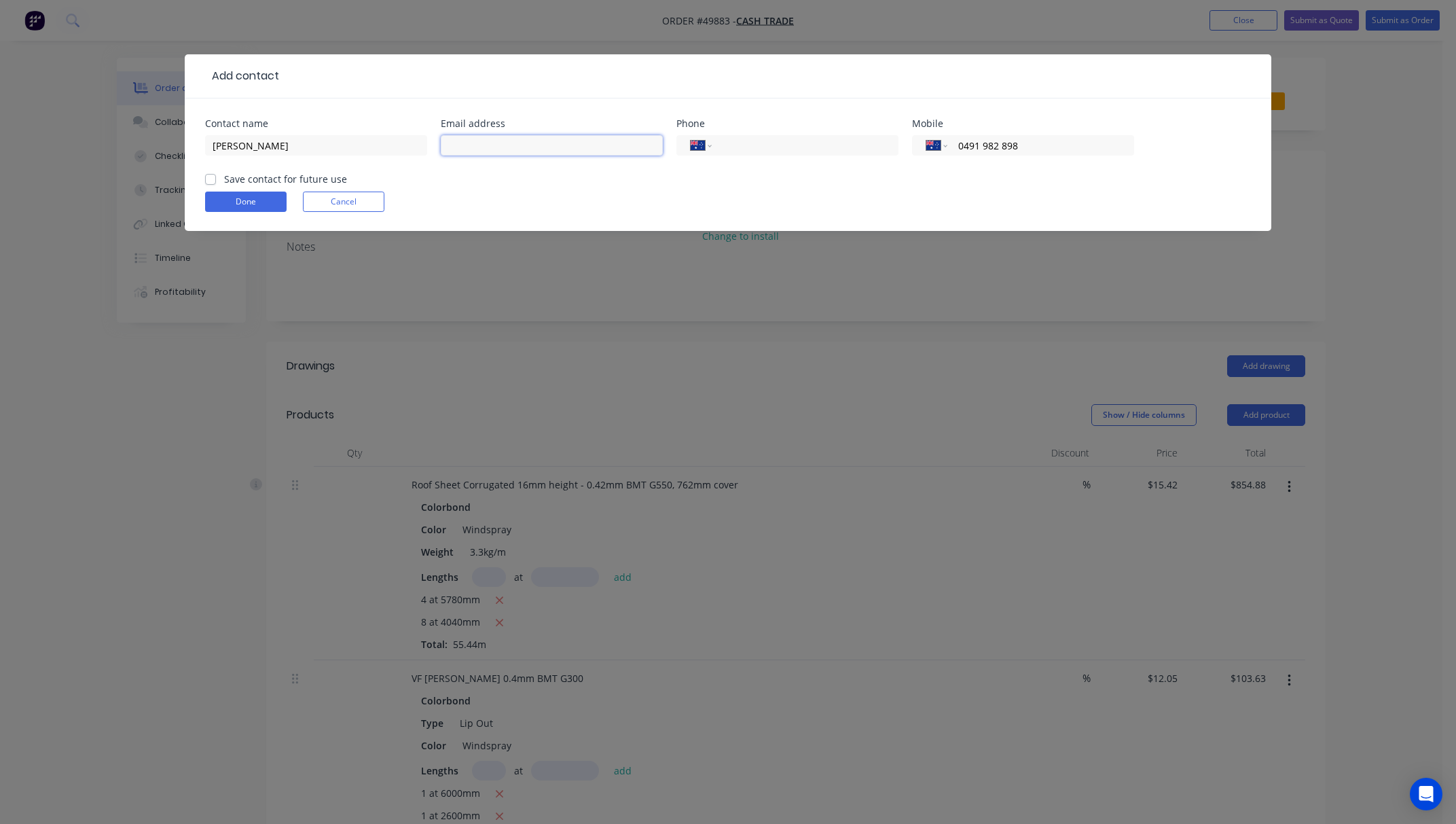
paste input "[EMAIL_ADDRESS][DOMAIN_NAME]"
type input "[EMAIL_ADDRESS][DOMAIN_NAME]"
click at [254, 201] on button "Done" at bounding box center [246, 202] width 81 height 20
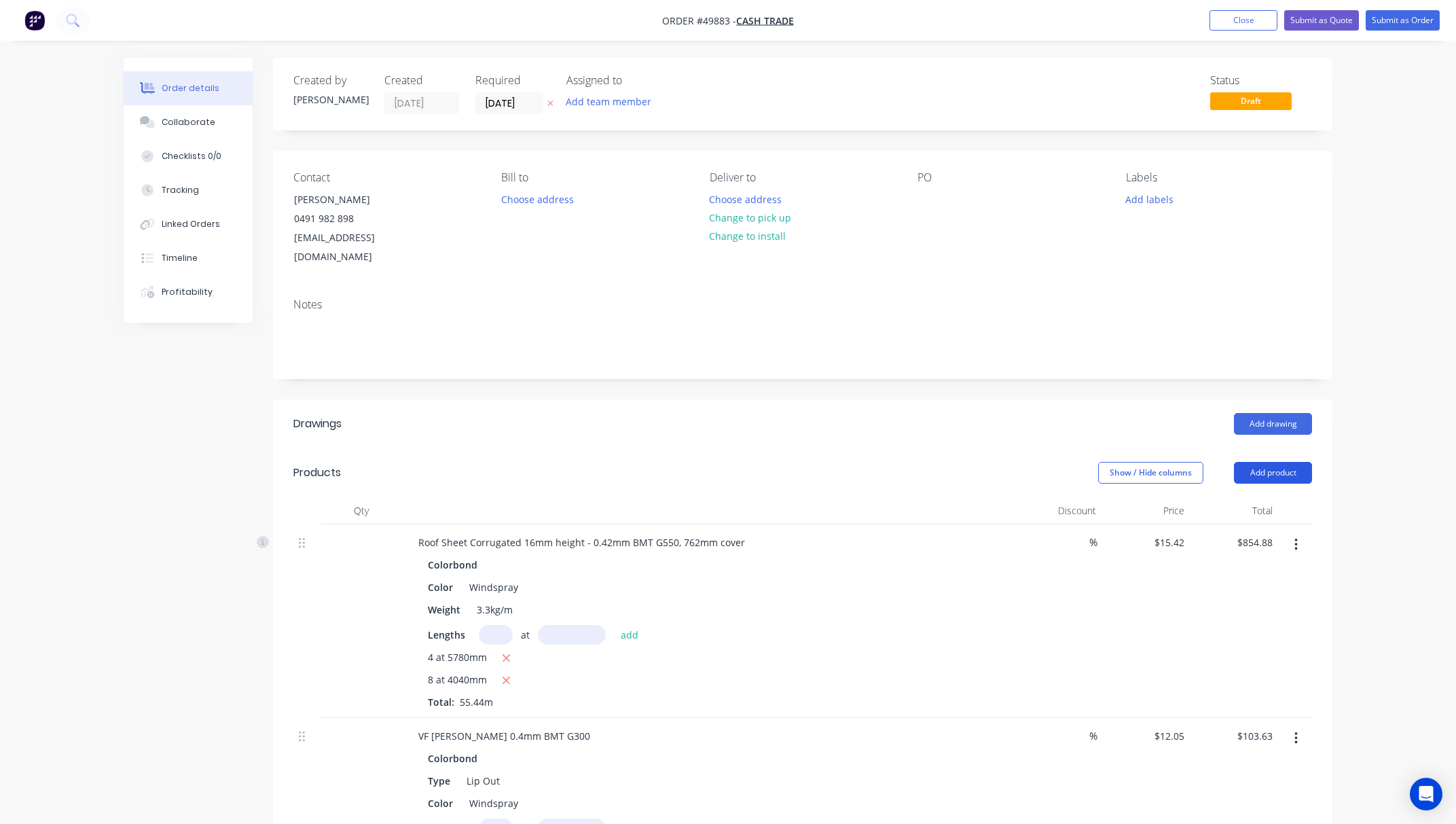
click at [1291, 462] on button "Add product" at bounding box center [1273, 473] width 78 height 22
click at [1282, 497] on div "Product catalogue" at bounding box center [1247, 506] width 104 height 19
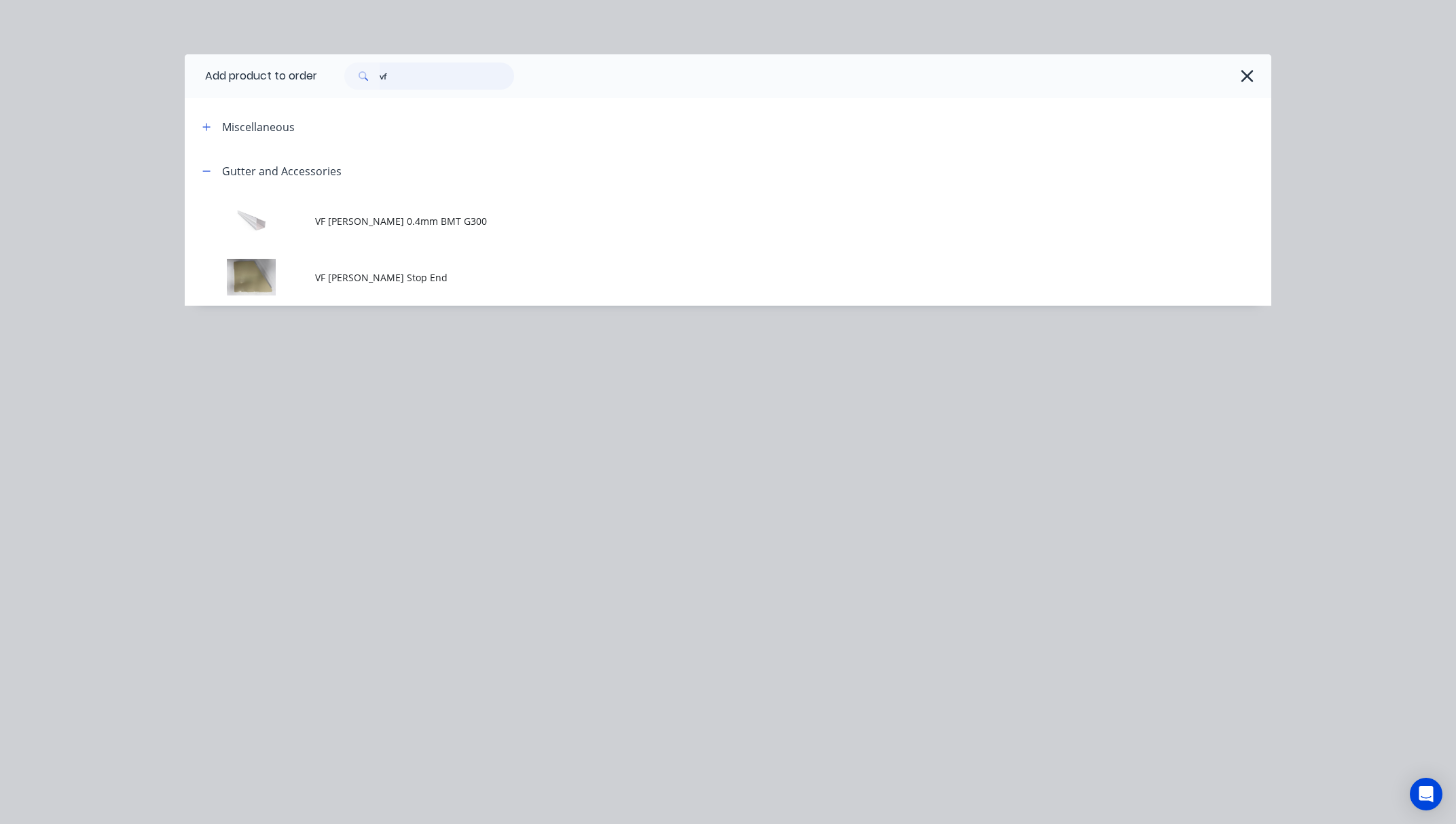
drag, startPoint x: 405, startPoint y: 82, endPoint x: 339, endPoint y: 84, distance: 66.0
click at [364, 81] on div "vf" at bounding box center [429, 76] width 170 height 27
type input "tube"
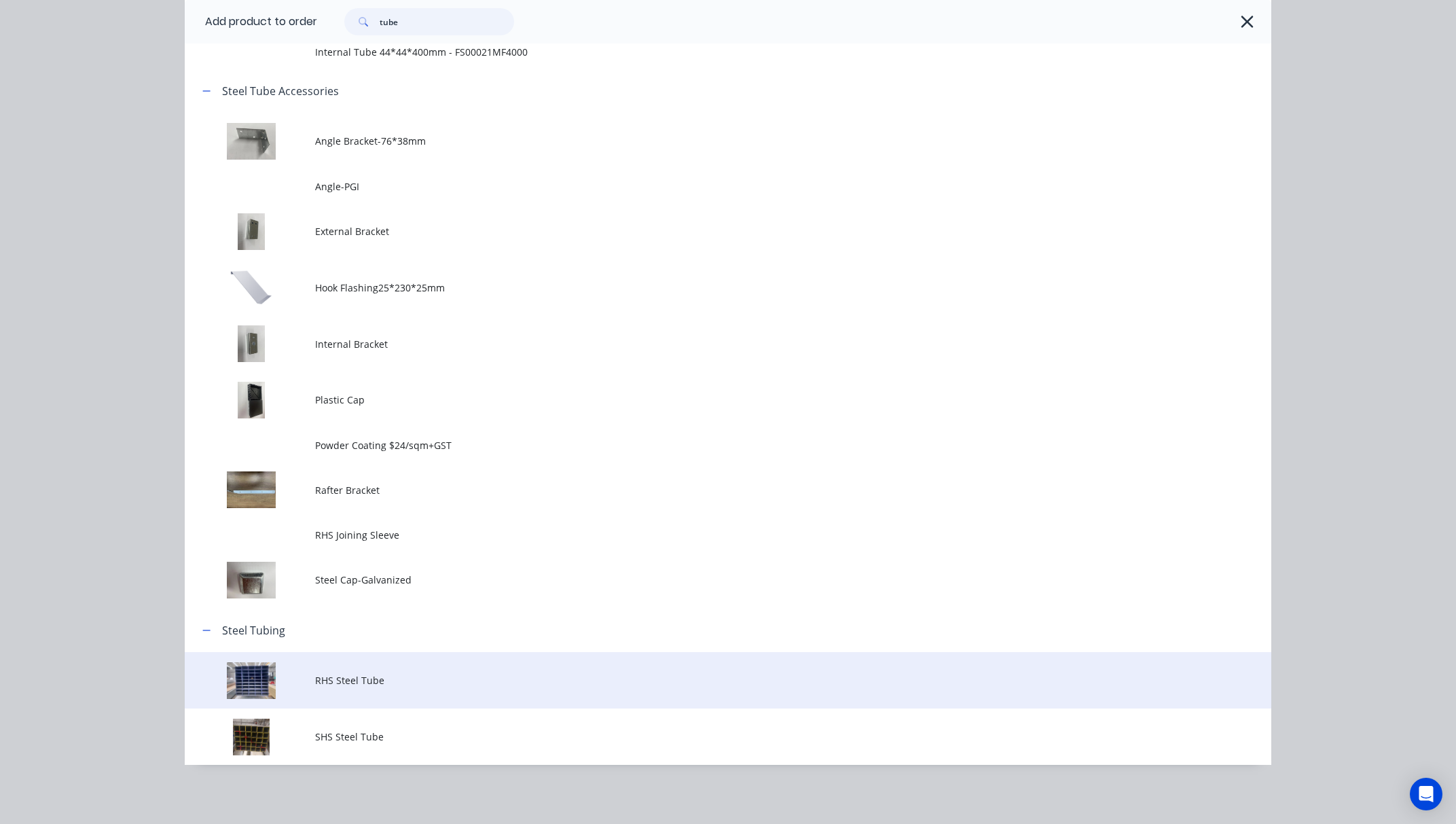
scroll to position [452, 0]
click at [400, 682] on span "RHS Steel Tube" at bounding box center [698, 680] width 765 height 14
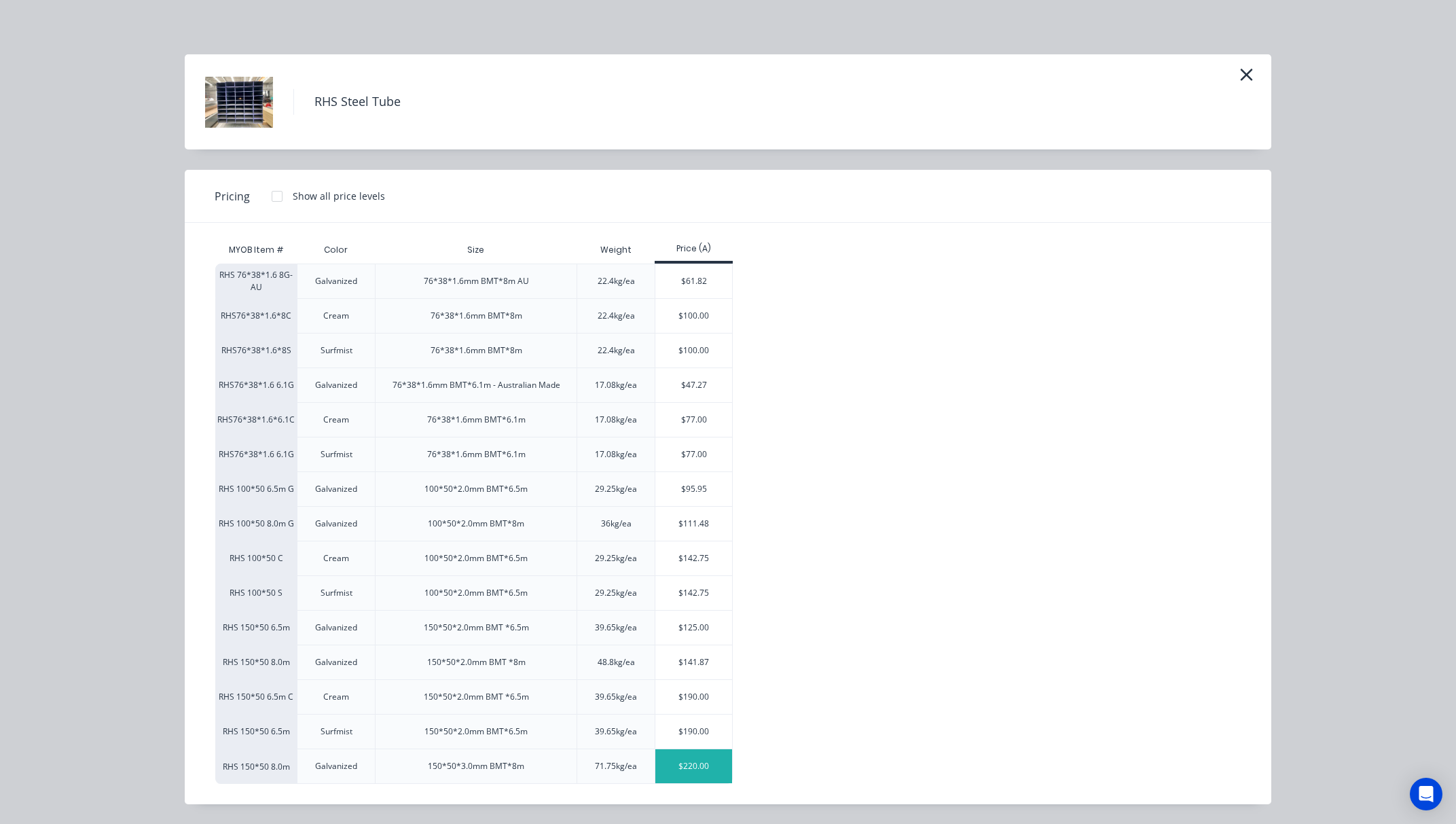
click at [699, 775] on div "$220.00" at bounding box center [694, 766] width 77 height 34
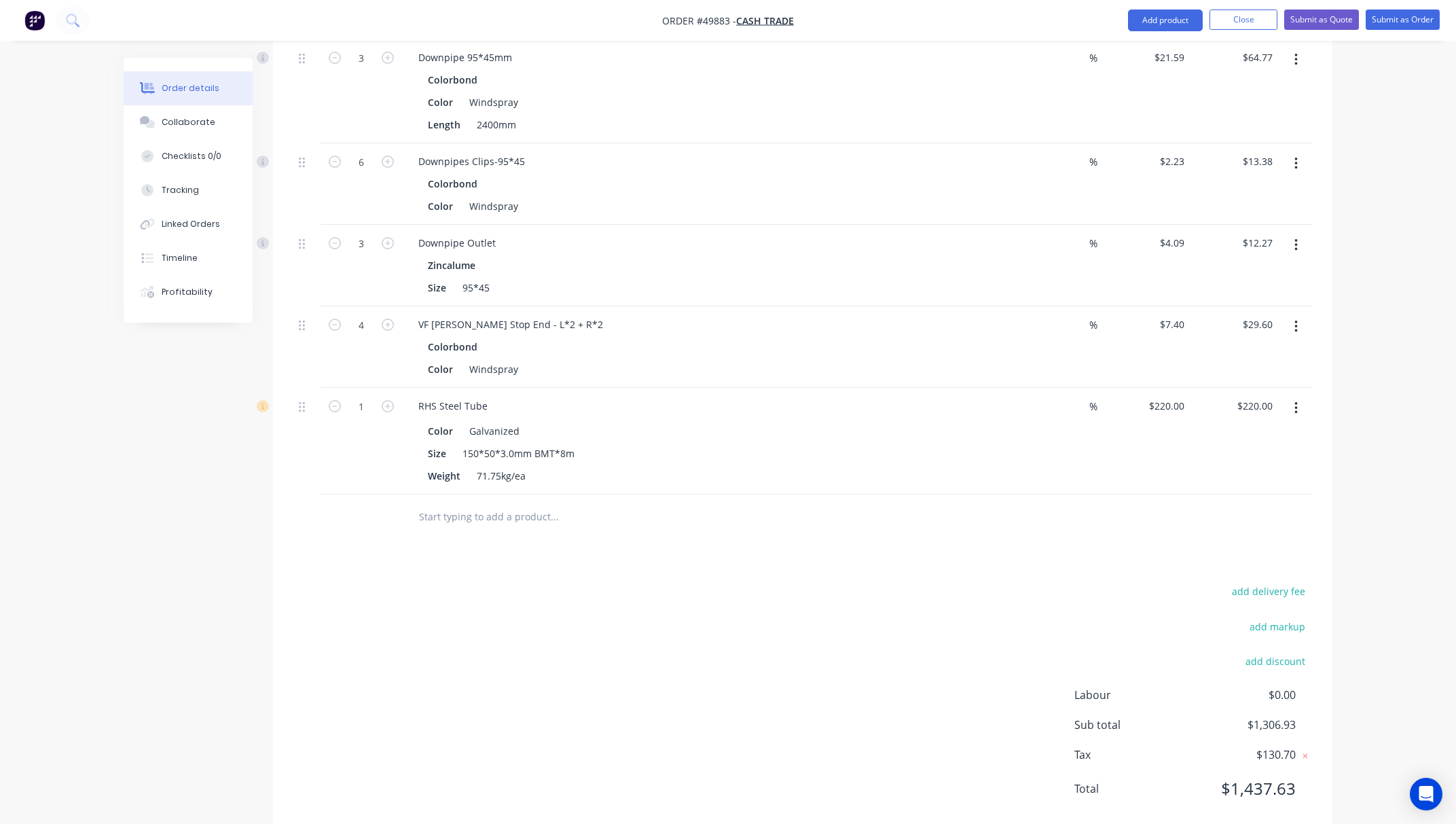
scroll to position [929, 0]
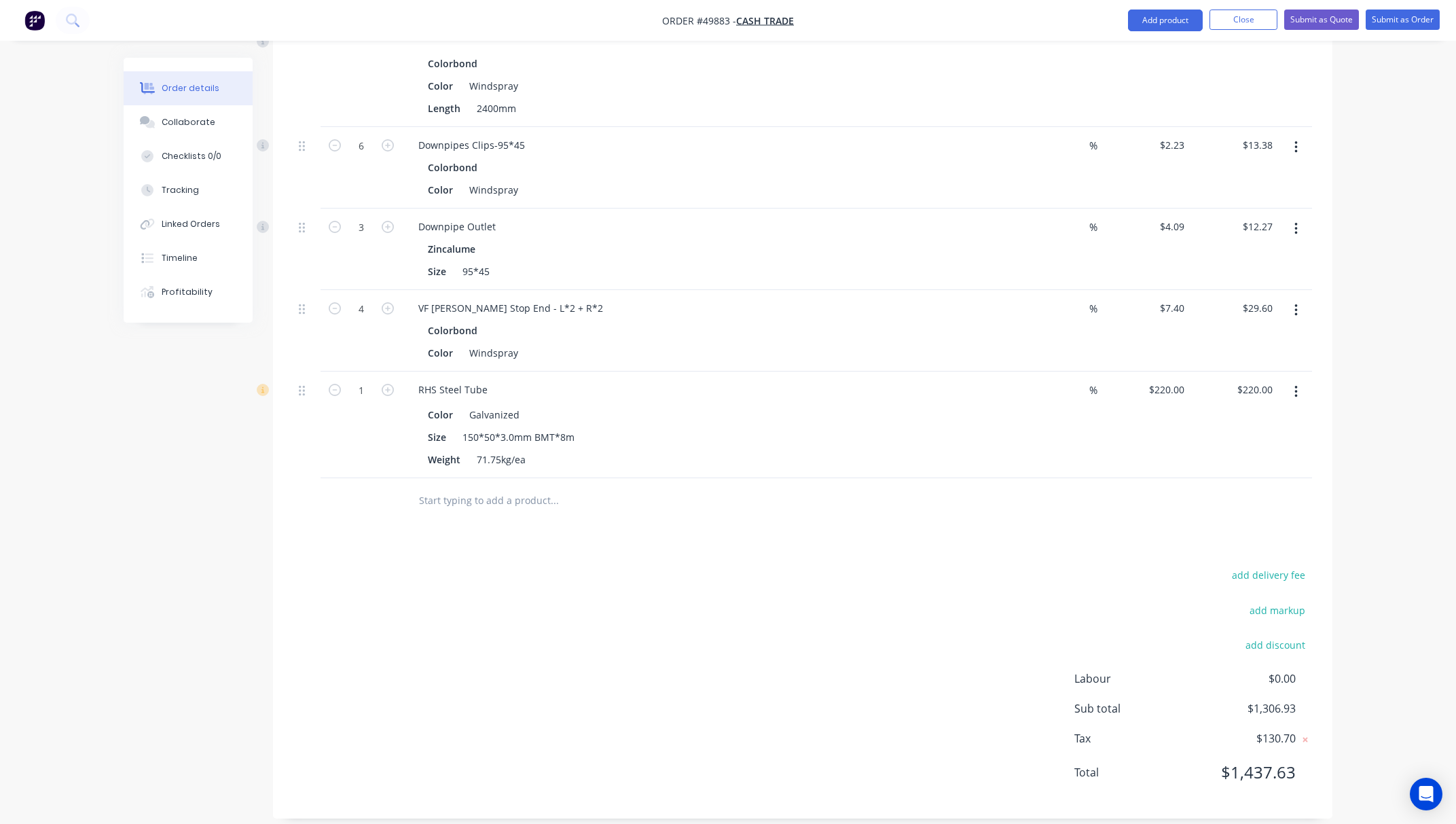
click at [398, 527] on div "Drawings Add drawing Products Show / Hide columns Add product Qty Discount Pric…" at bounding box center [803, 144] width 1060 height 1349
click at [1297, 384] on icon "button" at bounding box center [1297, 392] width 3 height 15
click at [1243, 418] on div "Edit" at bounding box center [1247, 427] width 104 height 19
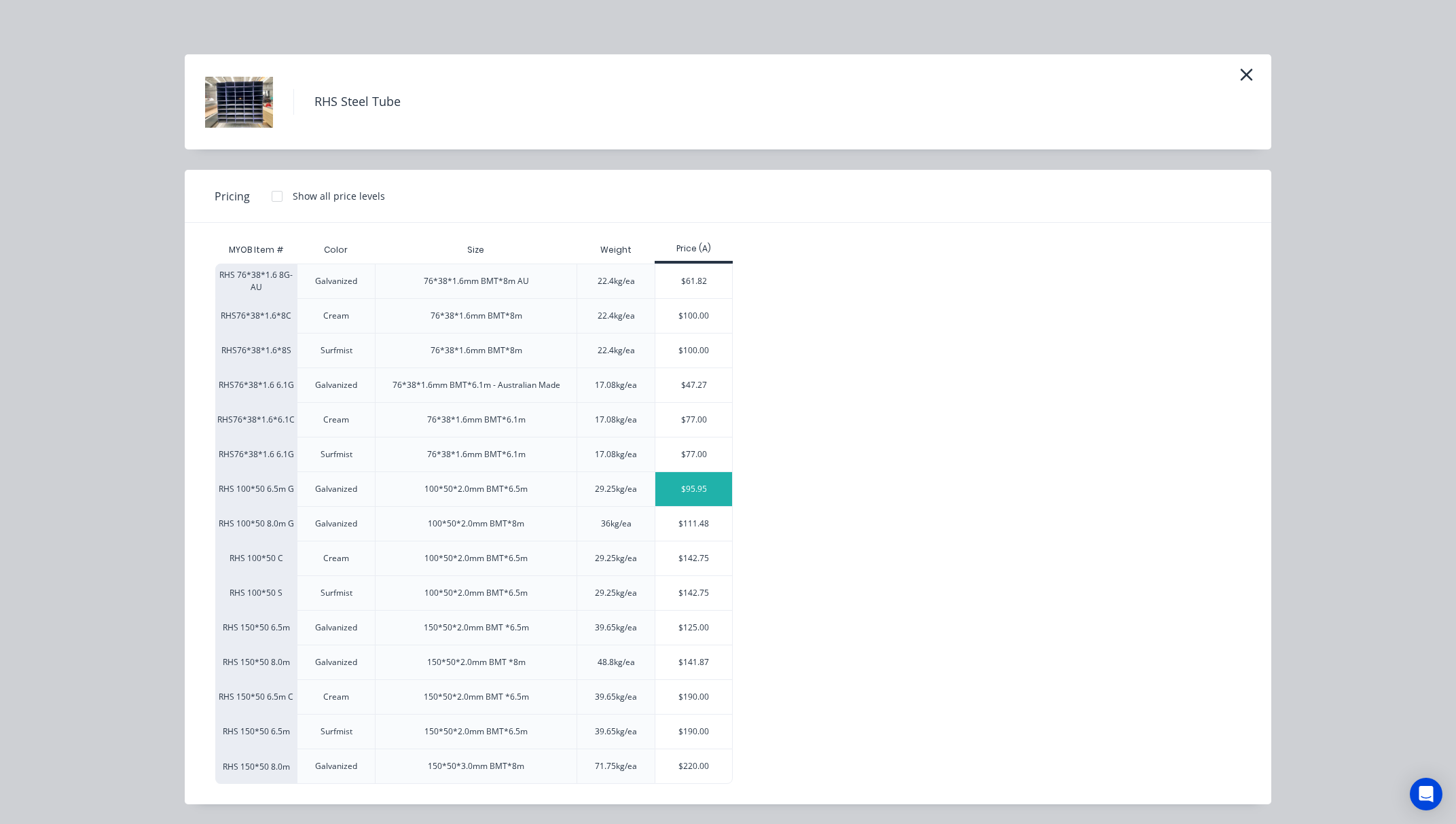
click at [666, 484] on div "$95.95" at bounding box center [694, 489] width 77 height 34
type input "$95.95"
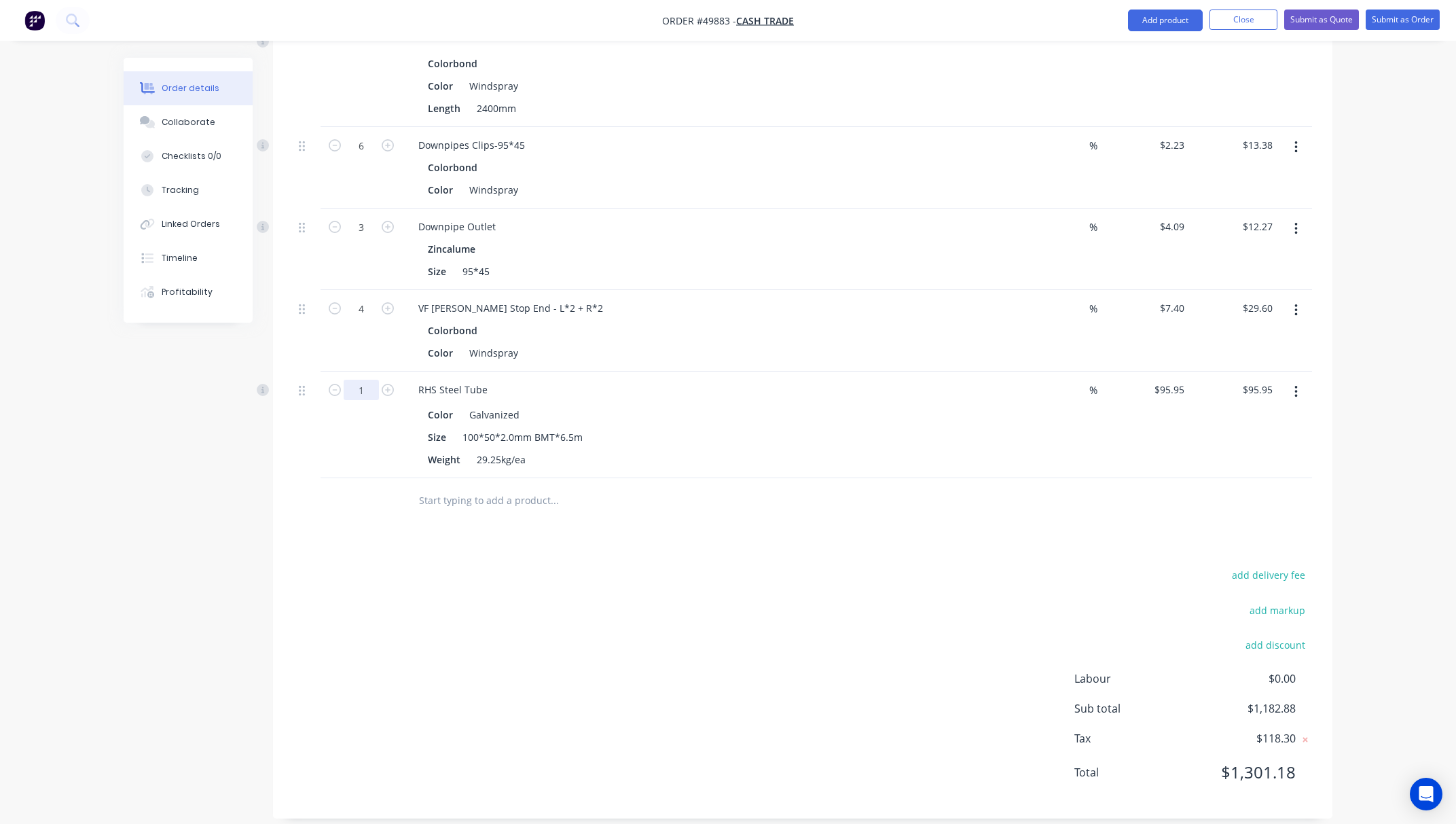
click at [364, 380] on input "1" at bounding box center [361, 390] width 36 height 20
click at [671, 501] on div at bounding box center [646, 500] width 489 height 44
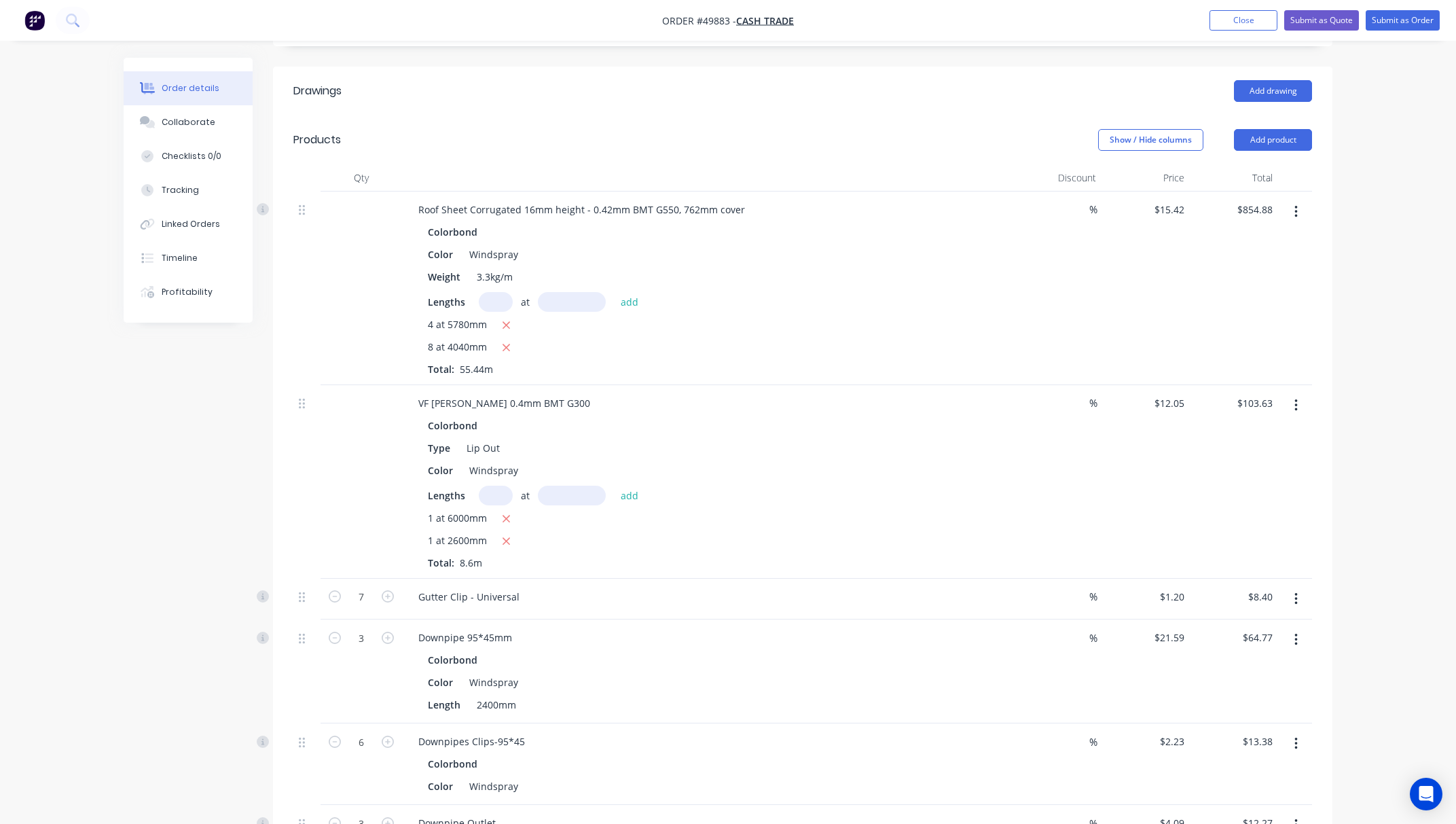
scroll to position [0, 0]
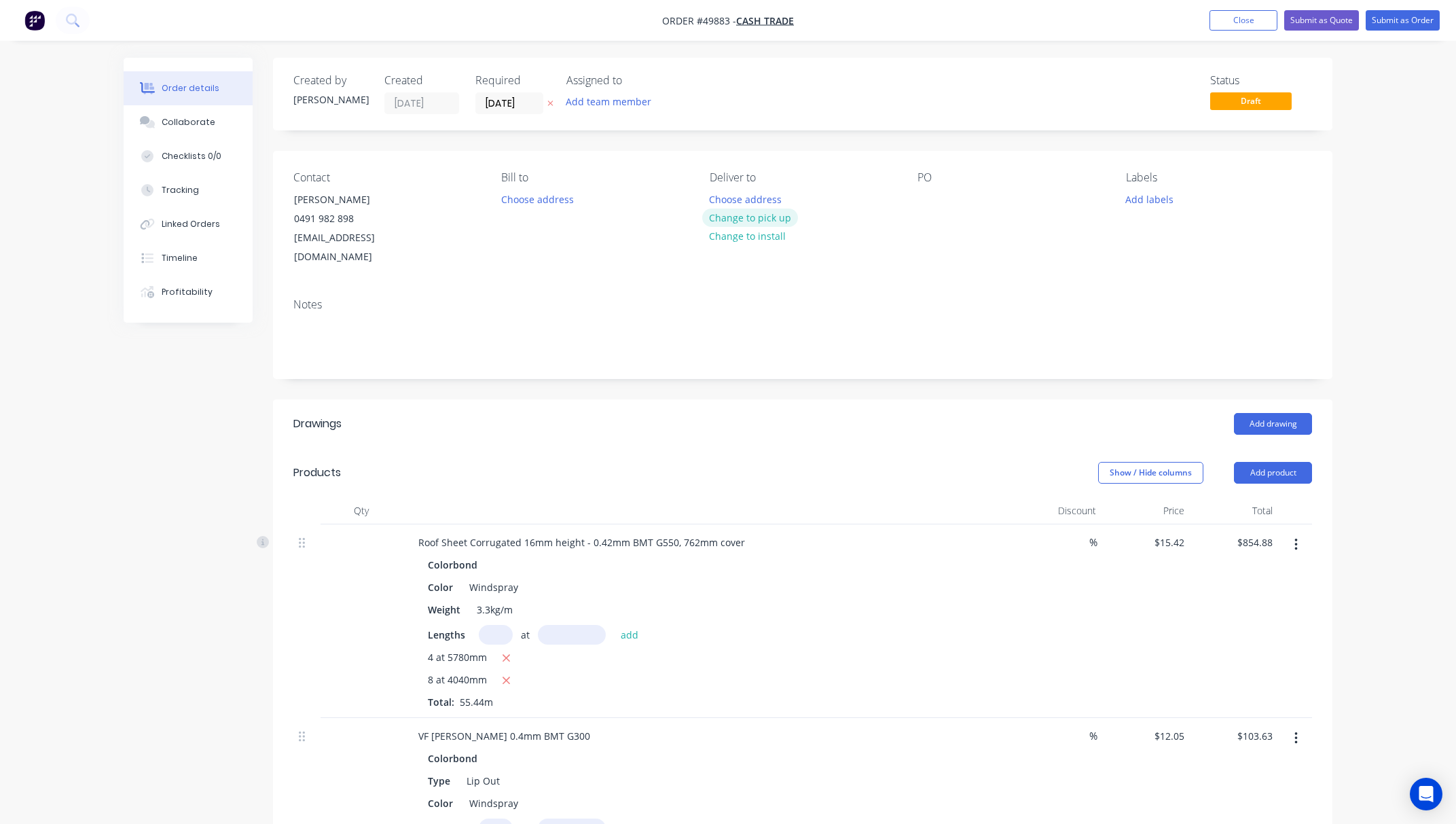
click at [732, 216] on button "Change to pick up" at bounding box center [750, 218] width 97 height 19
click at [510, 110] on input "[DATE]" at bounding box center [509, 103] width 66 height 20
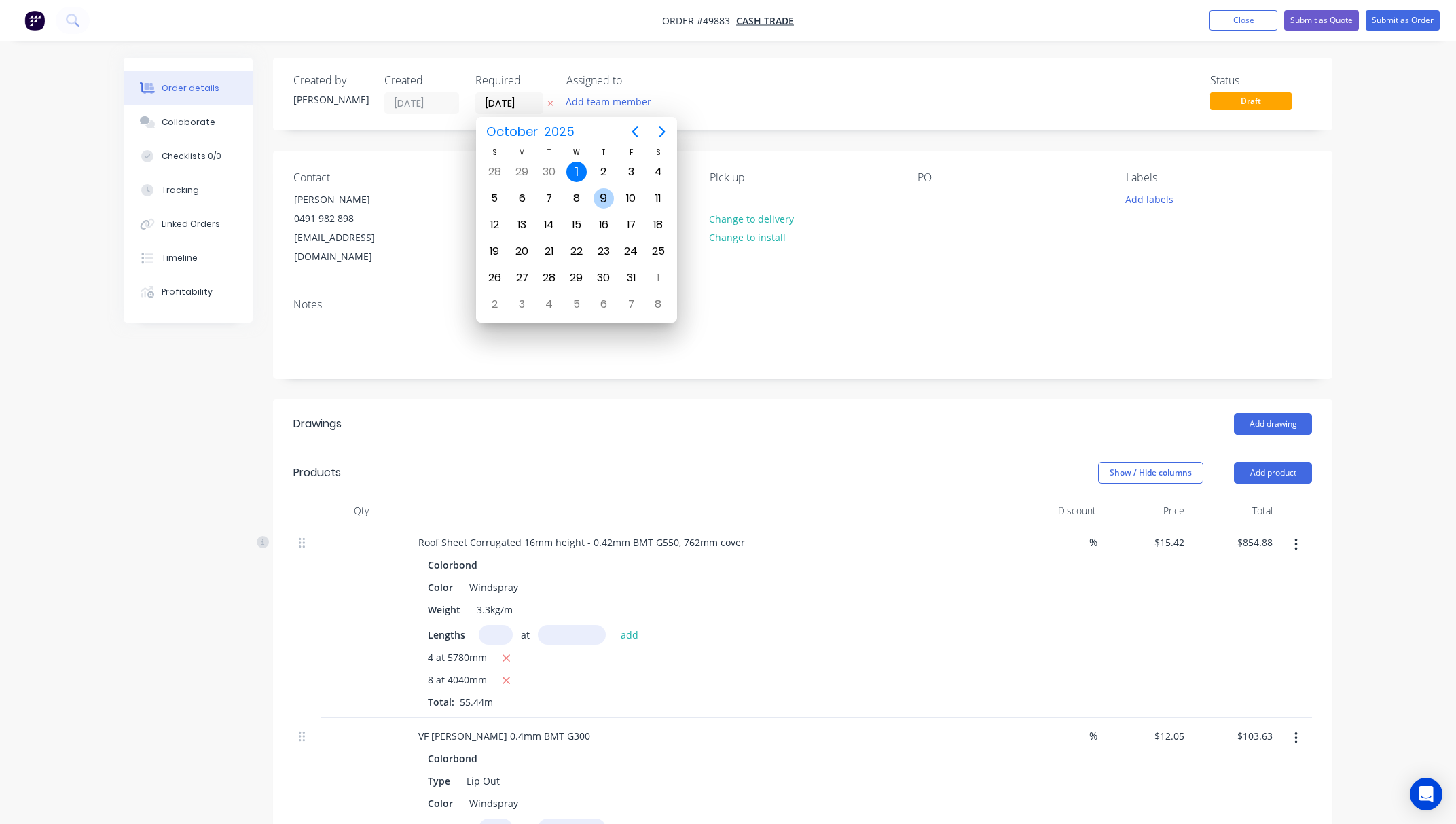
click at [599, 194] on div "9" at bounding box center [604, 198] width 20 height 20
type input "09/10/25"
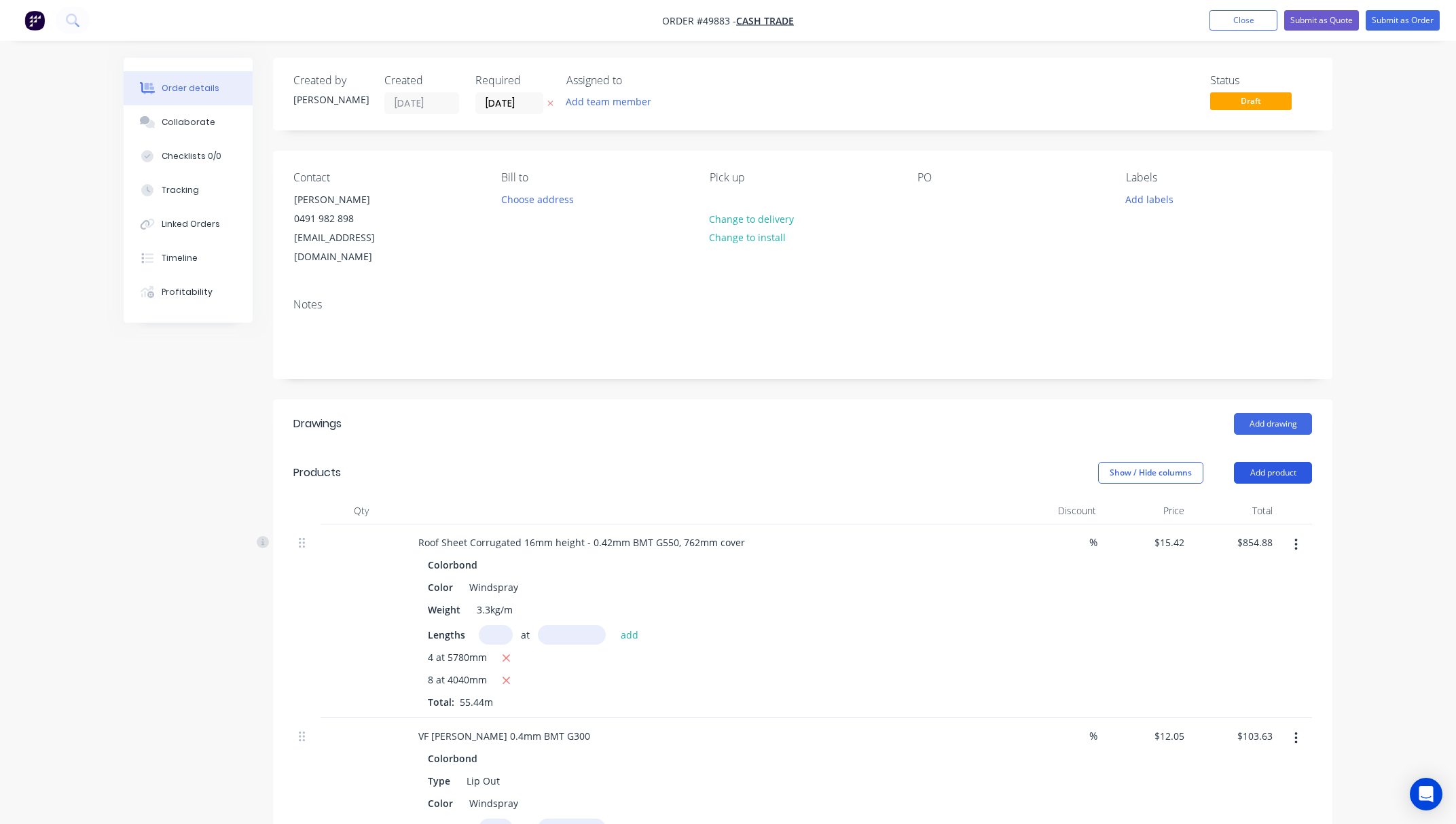
drag, startPoint x: 1248, startPoint y: 454, endPoint x: 1258, endPoint y: 447, distance: 12.2
click at [1250, 462] on button "Add product" at bounding box center [1273, 473] width 78 height 22
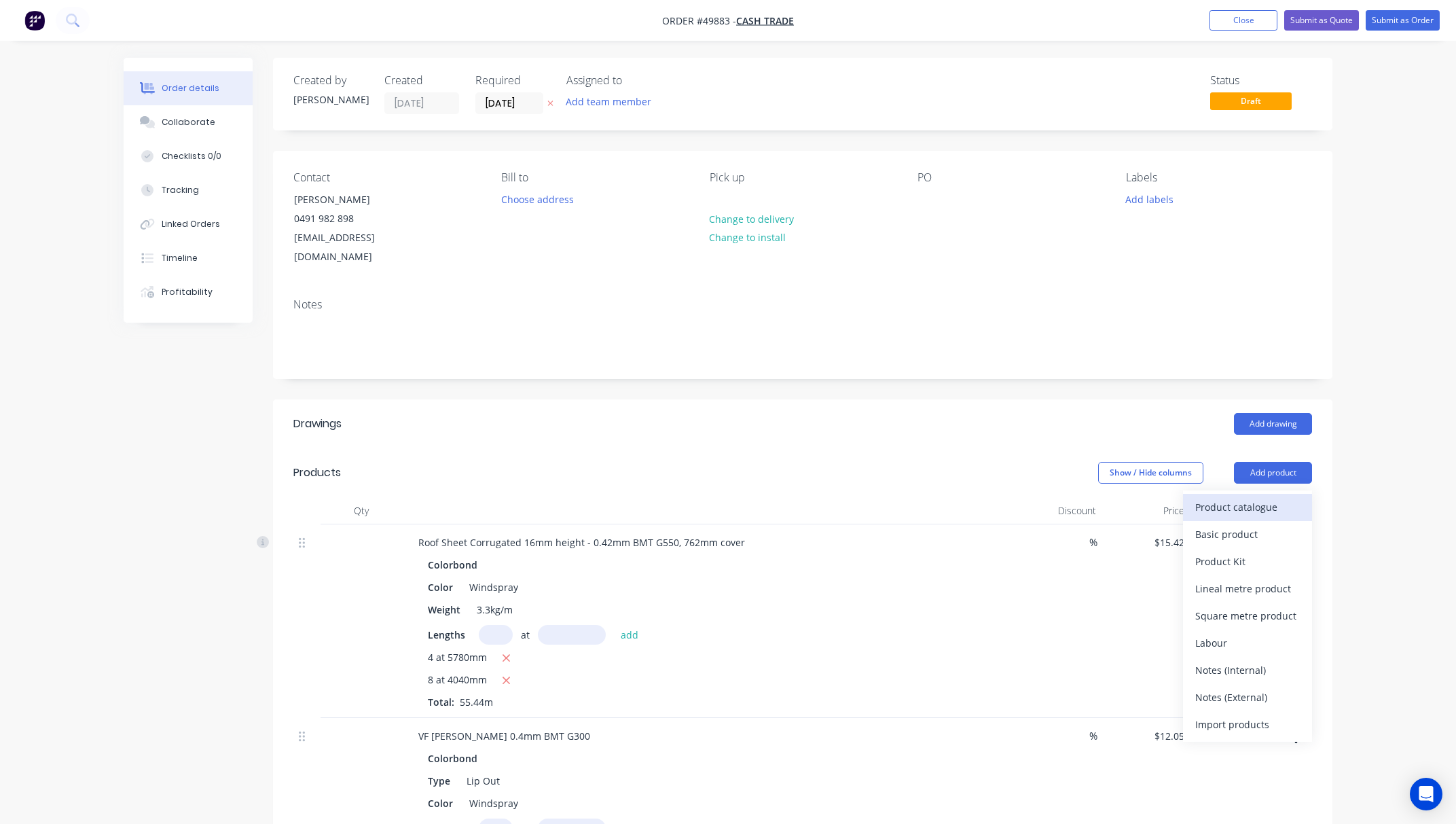
click at [1235, 497] on div "Product catalogue" at bounding box center [1247, 506] width 104 height 19
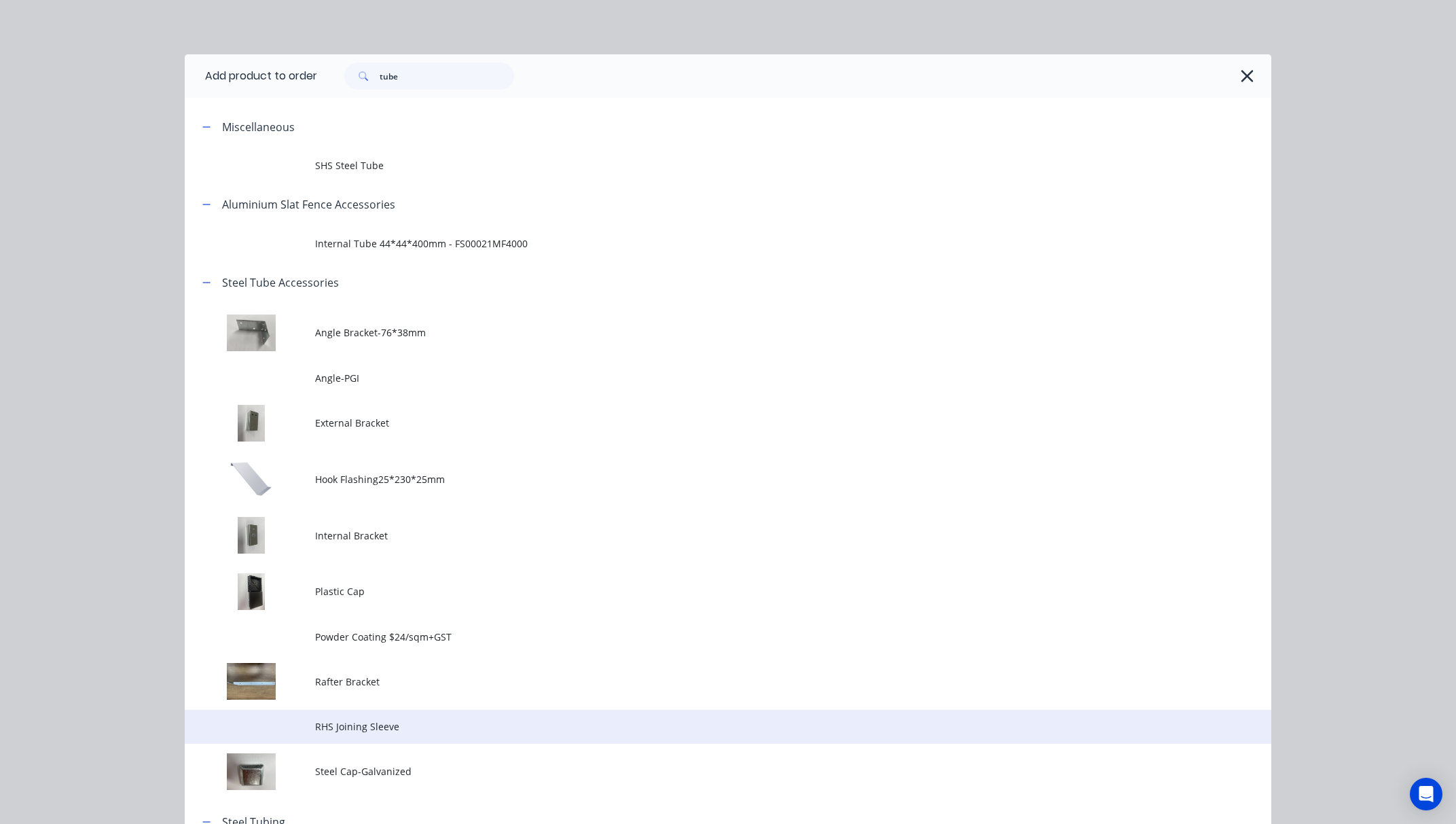
scroll to position [192, 0]
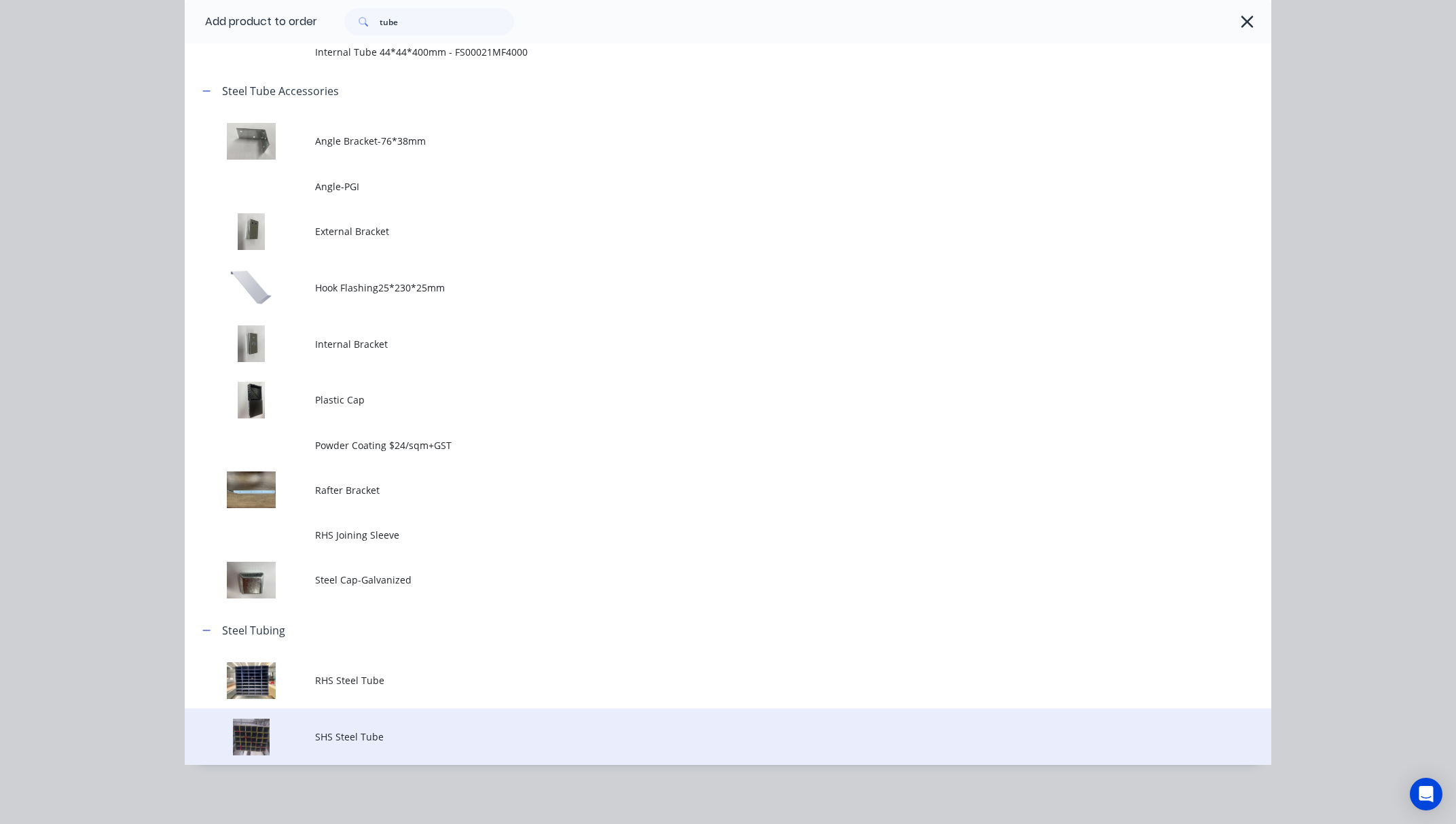
click at [386, 725] on td "SHS Steel Tube" at bounding box center [794, 736] width 957 height 56
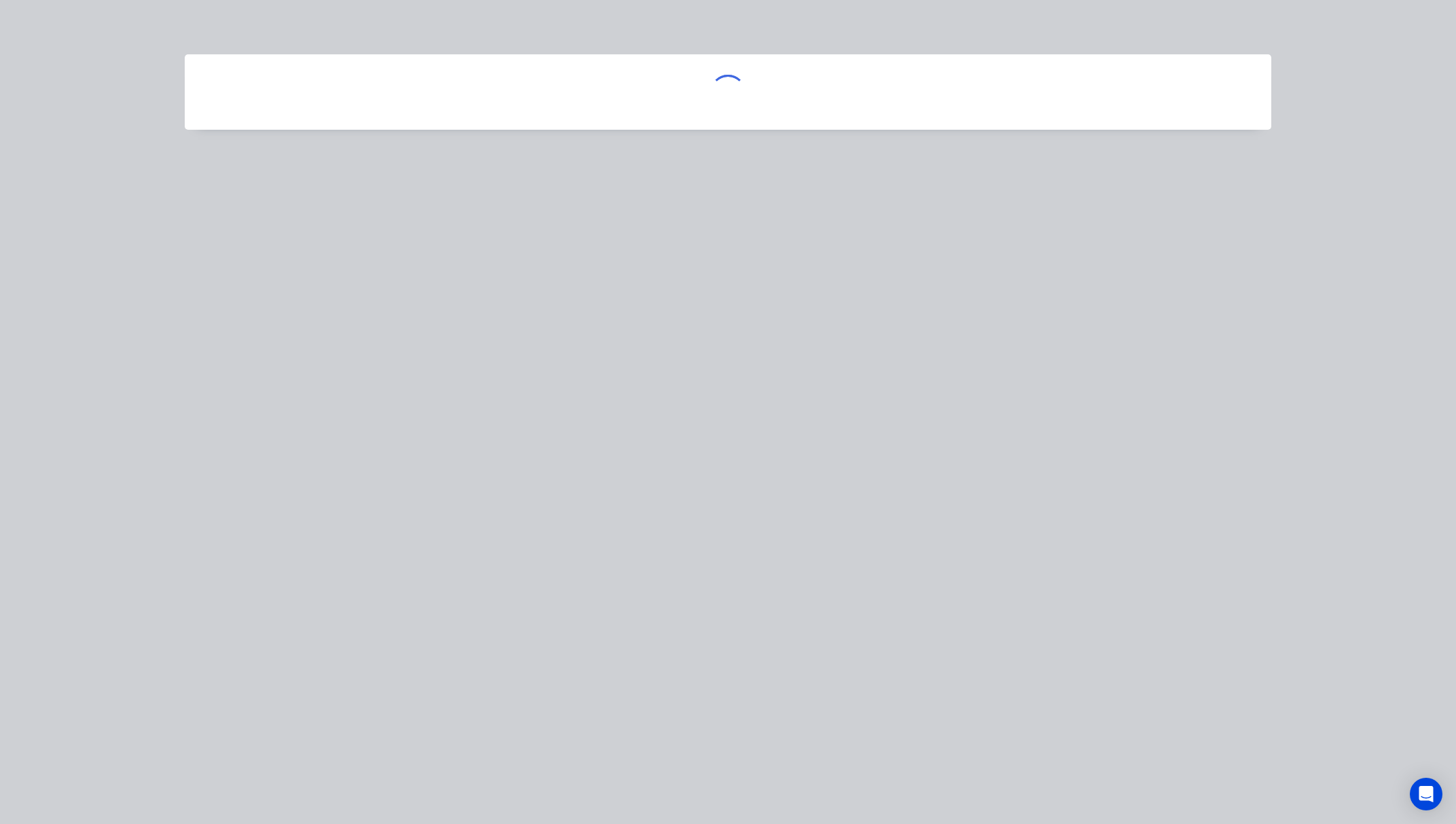
scroll to position [0, 0]
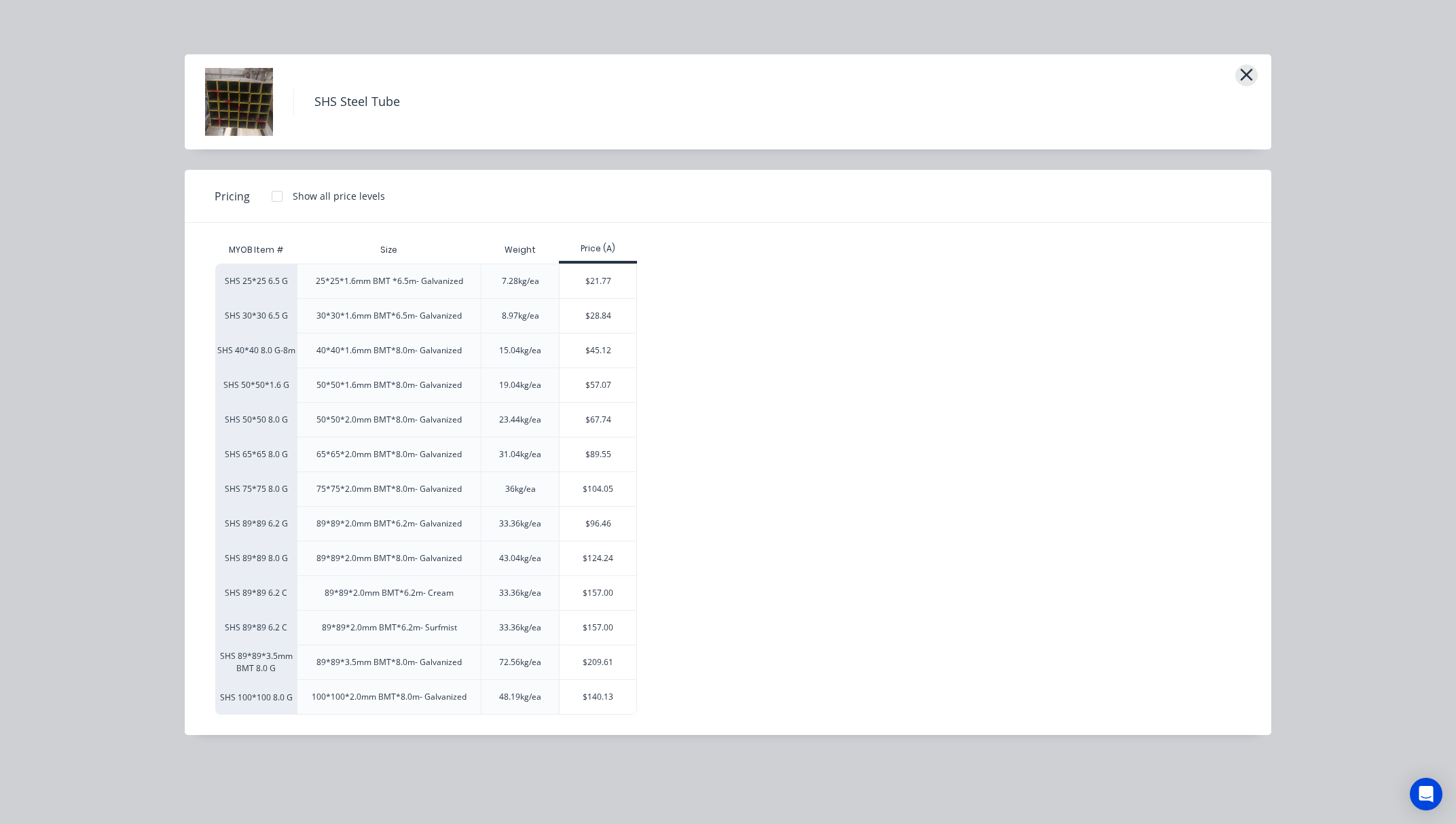
click at [1245, 77] on icon "button" at bounding box center [1247, 75] width 14 height 19
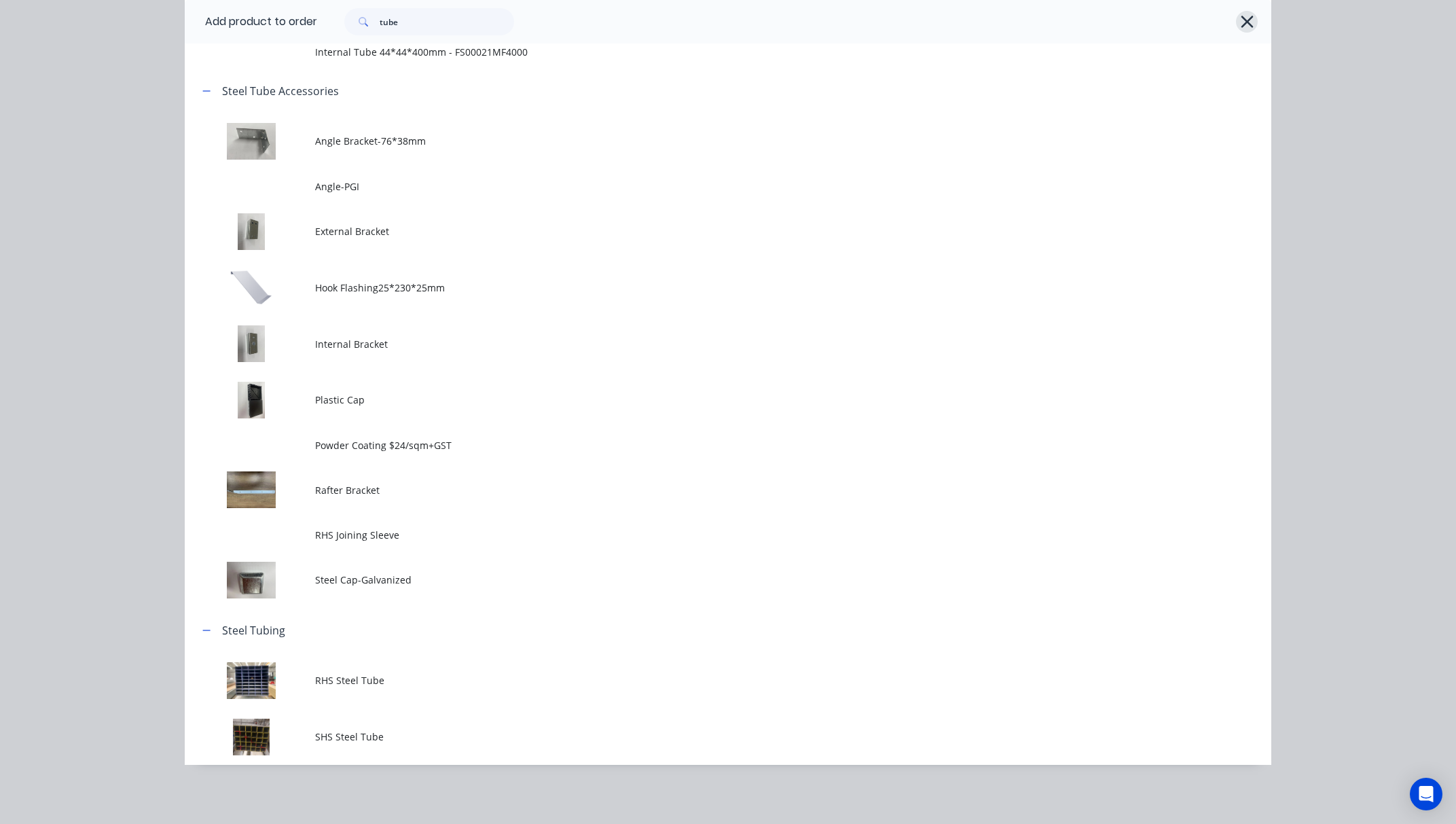
click at [1236, 15] on button "button" at bounding box center [1247, 22] width 22 height 22
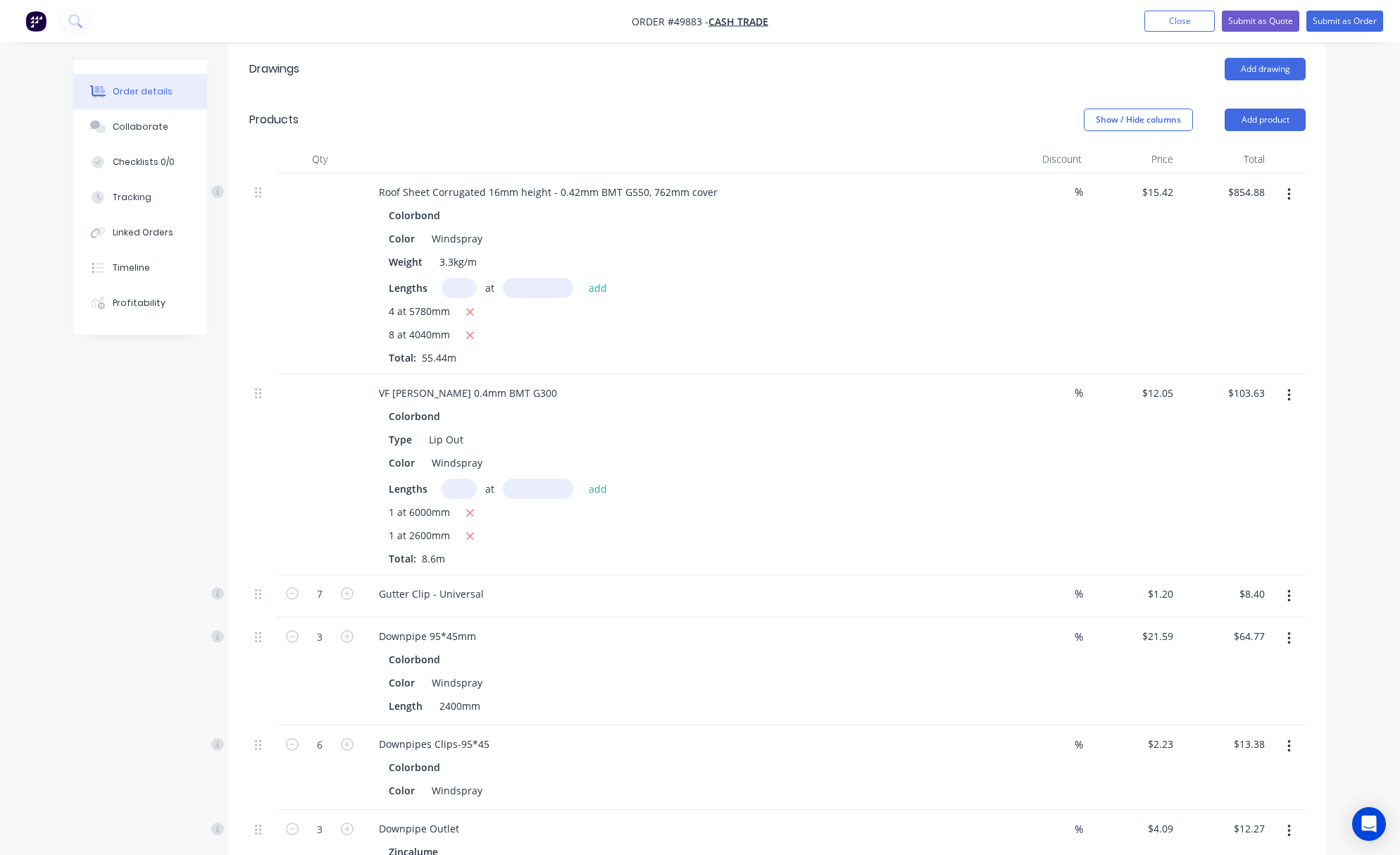
scroll to position [0, 0]
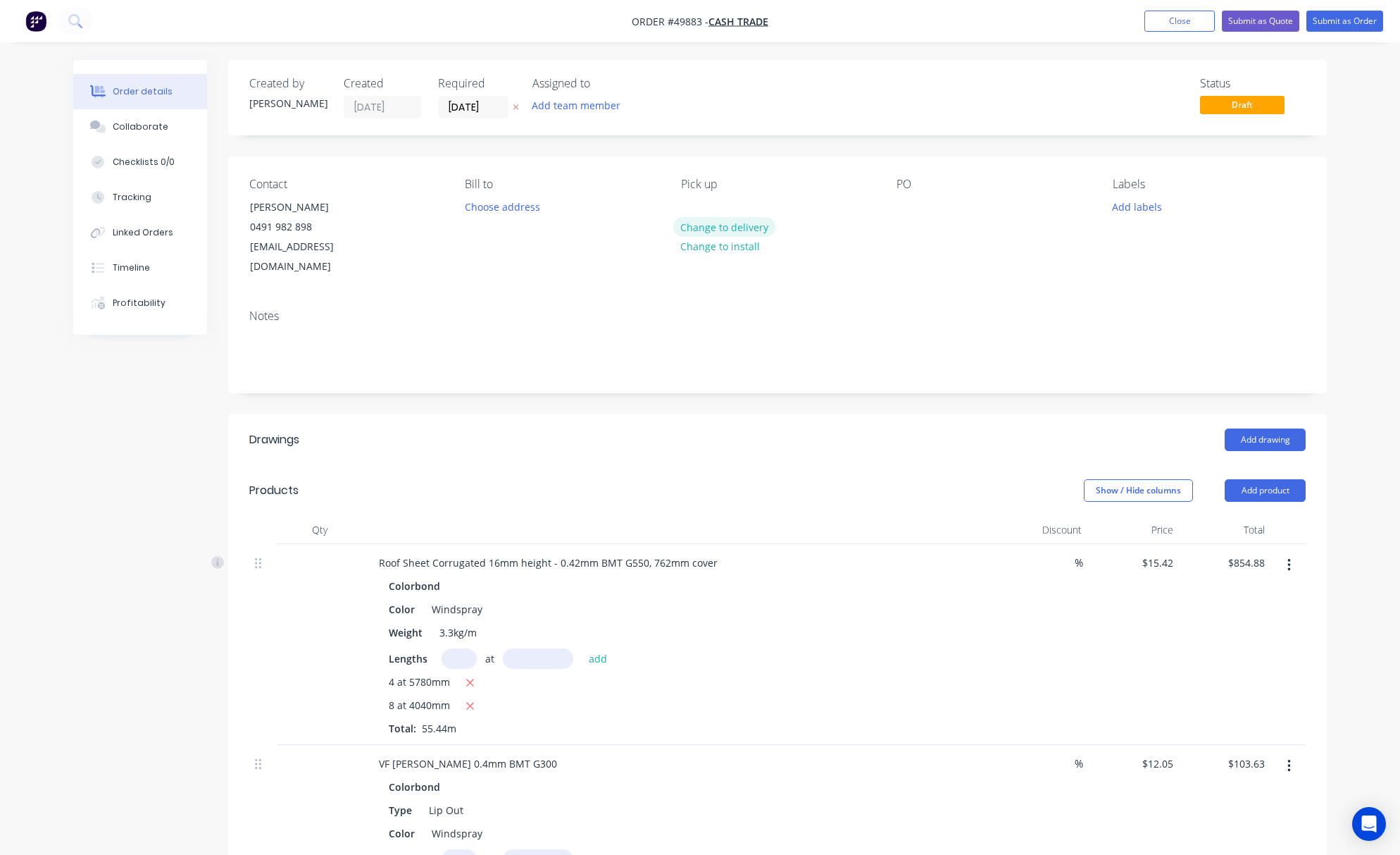
click at [739, 230] on button "Change to delivery" at bounding box center [725, 227] width 103 height 19
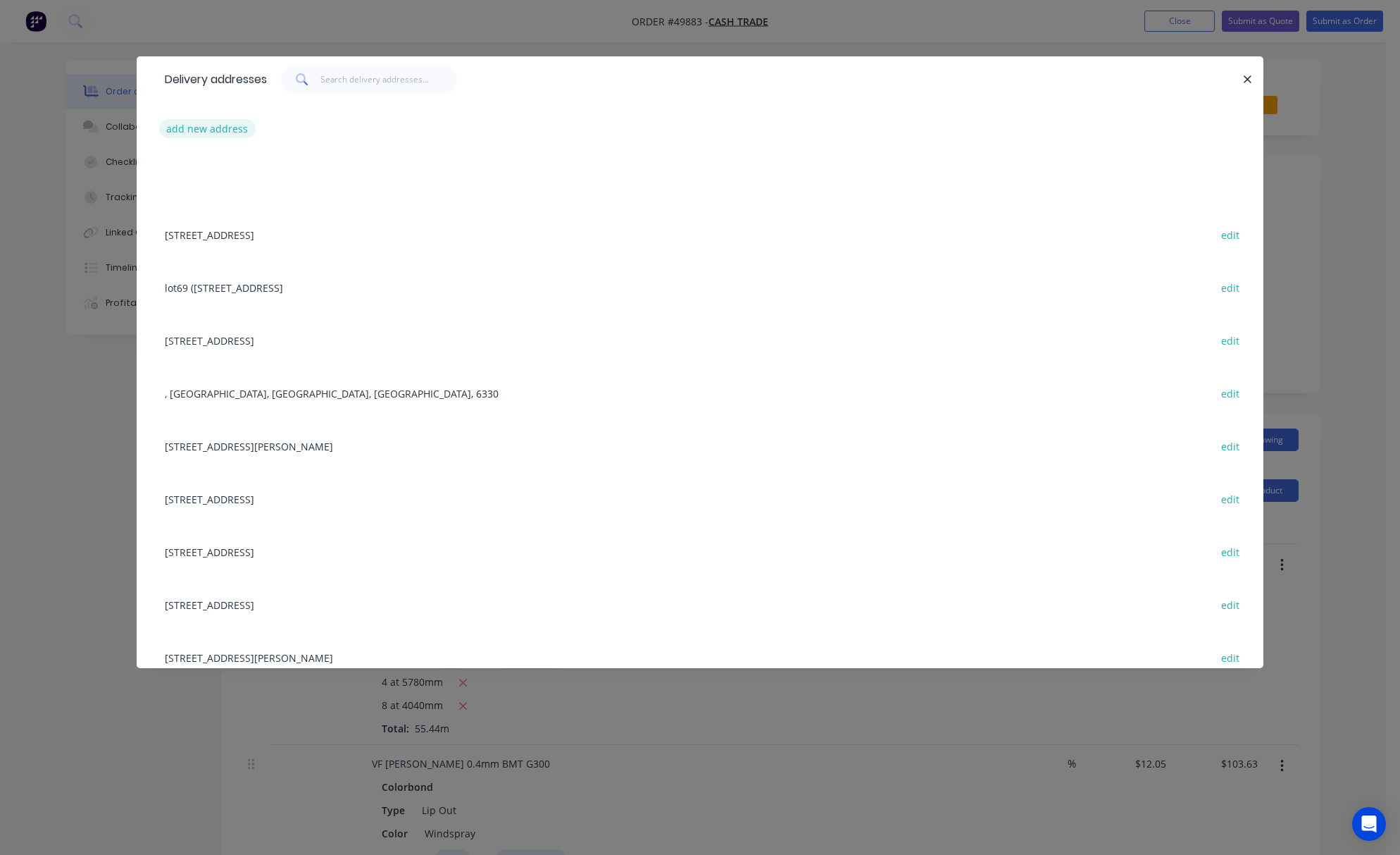
click at [215, 135] on button "add new address" at bounding box center [208, 128] width 97 height 19
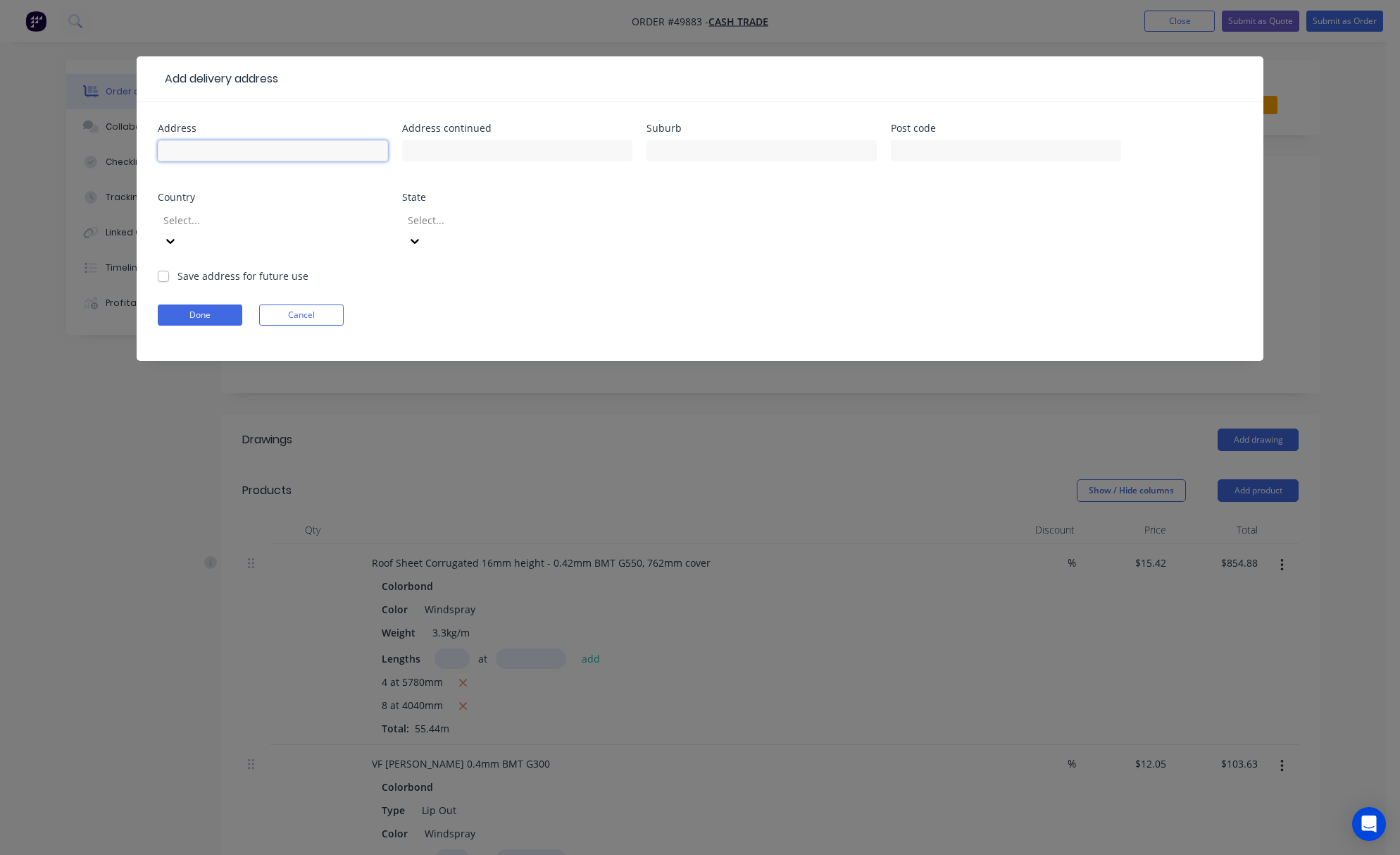
click at [313, 150] on input "text" at bounding box center [273, 150] width 230 height 21
paste input "[STREET_ADDRESS]"
type input "[STREET_ADDRESS]"
click at [710, 153] on input "text" at bounding box center [762, 150] width 230 height 21
type input "Thornlie"
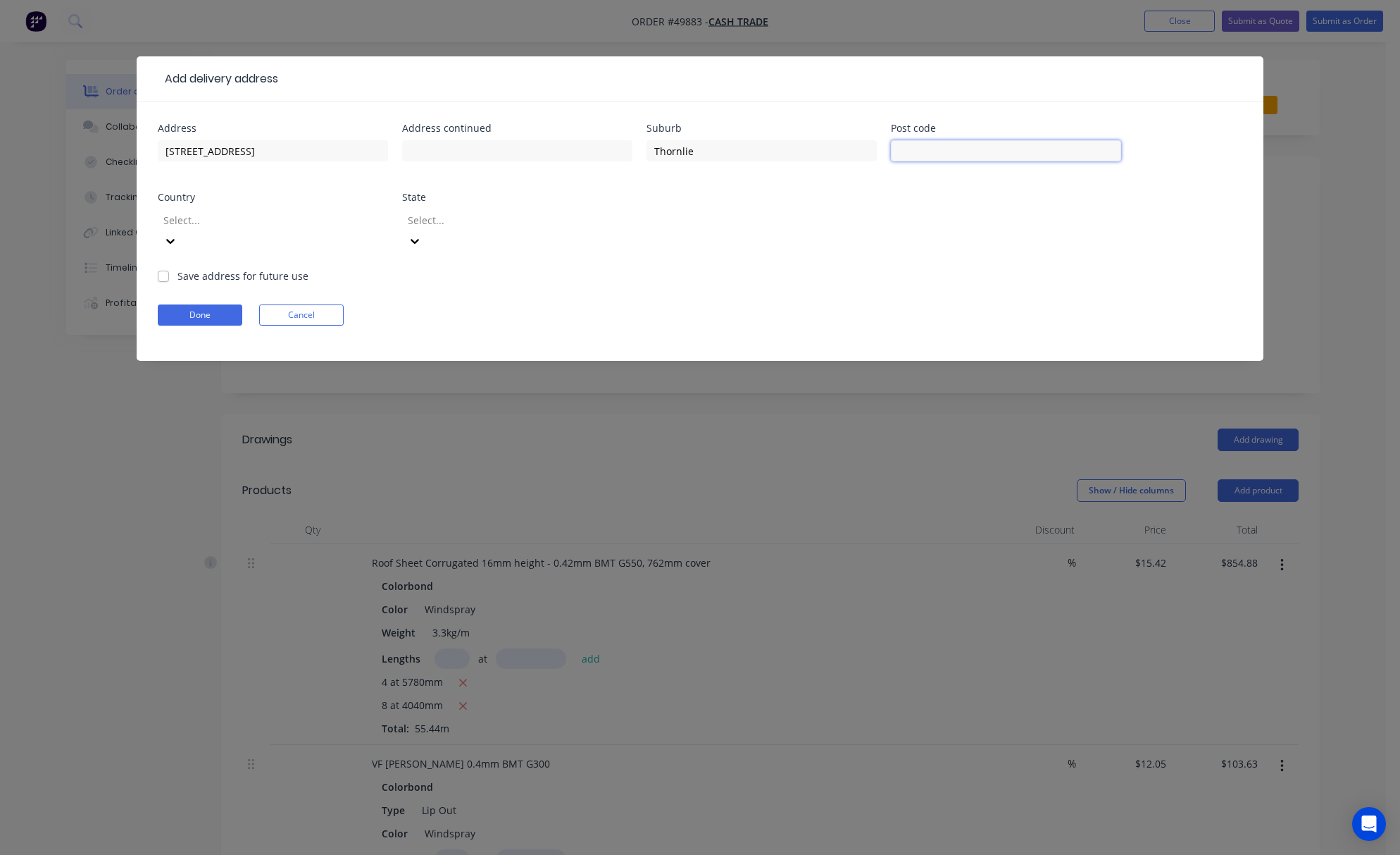
click at [953, 148] on input "text" at bounding box center [1006, 150] width 230 height 21
type input "6108"
click at [243, 216] on div at bounding box center [263, 220] width 203 height 18
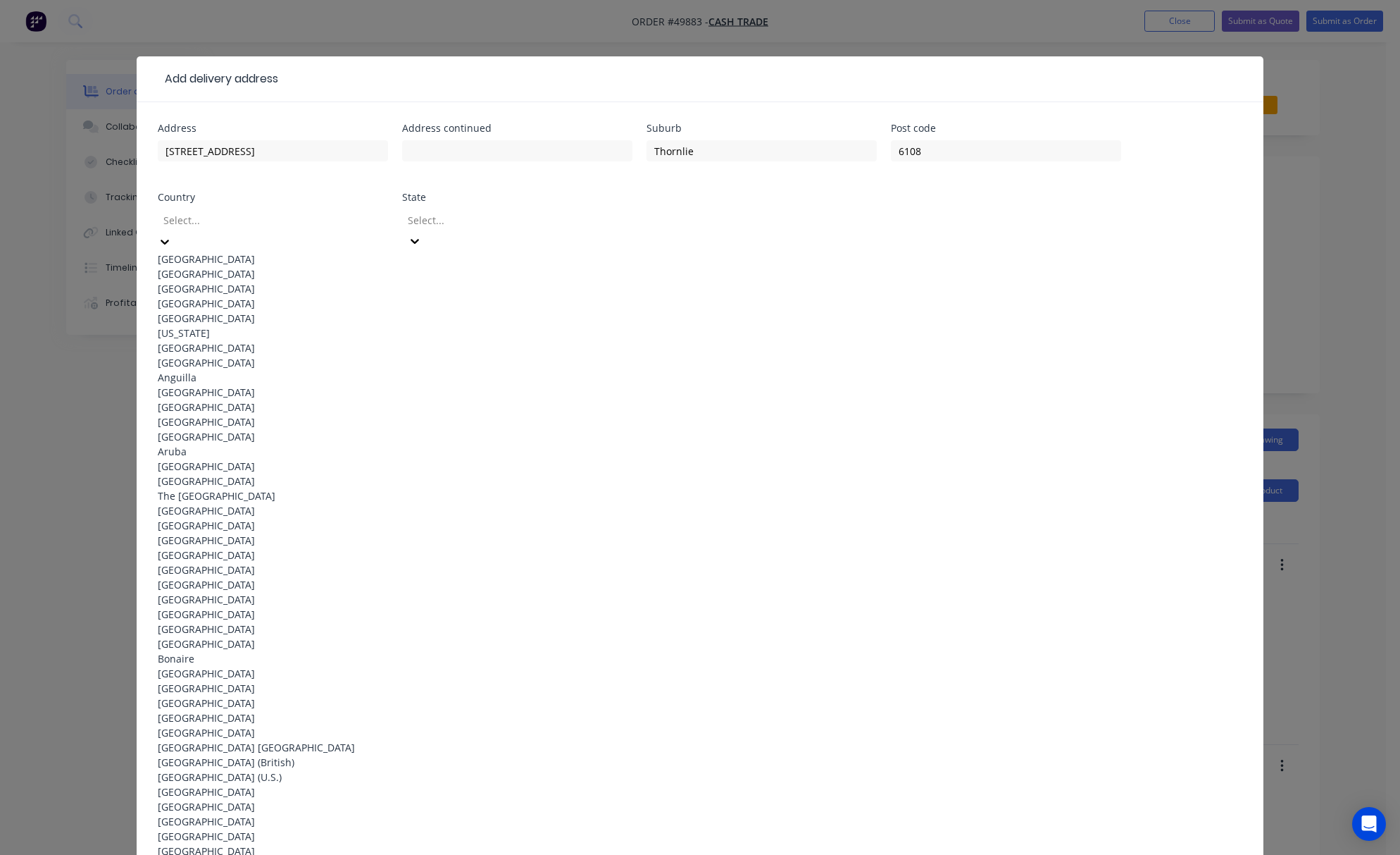
click at [252, 254] on div "Australia" at bounding box center [273, 259] width 230 height 15
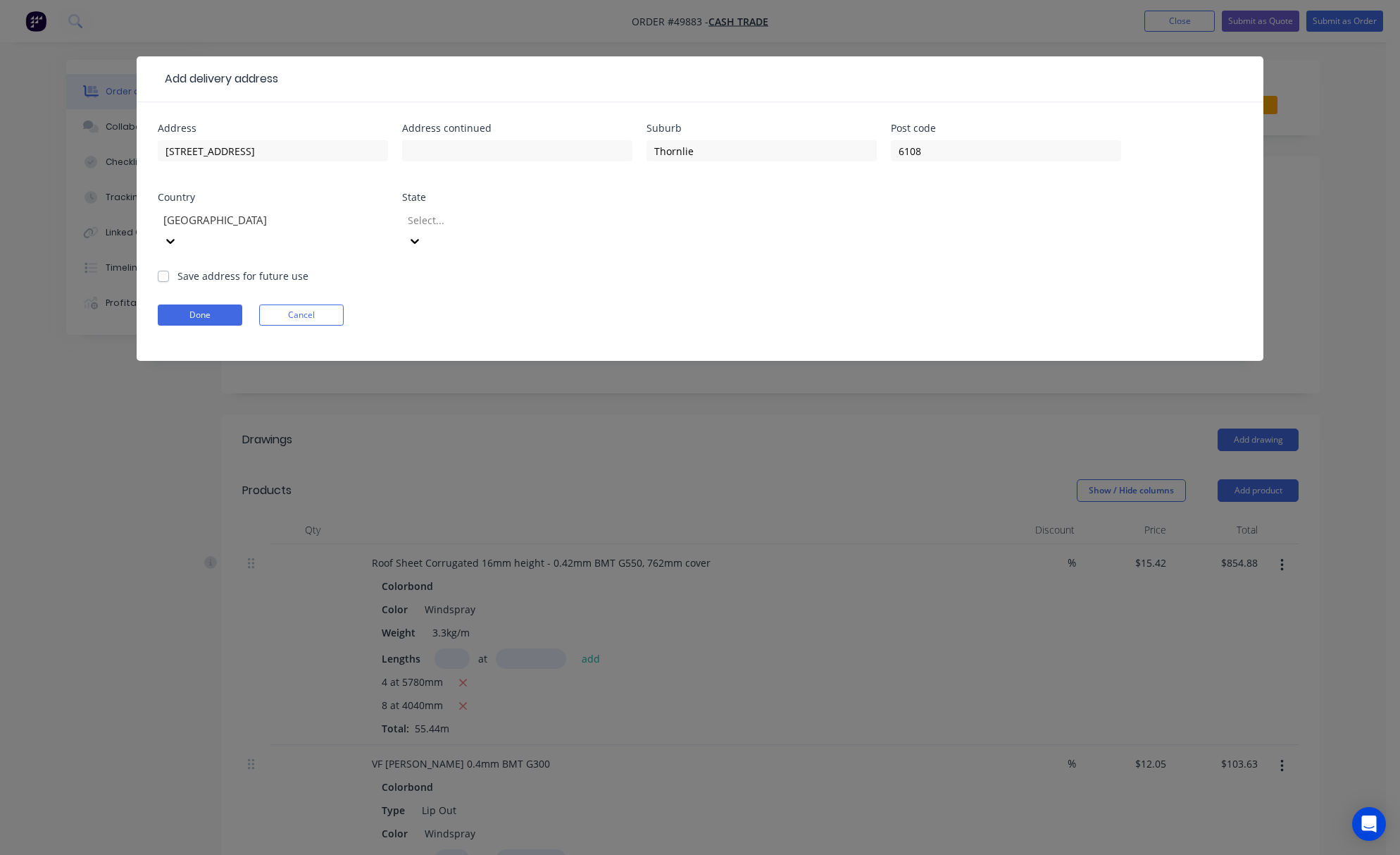
click at [469, 218] on div at bounding box center [507, 220] width 203 height 18
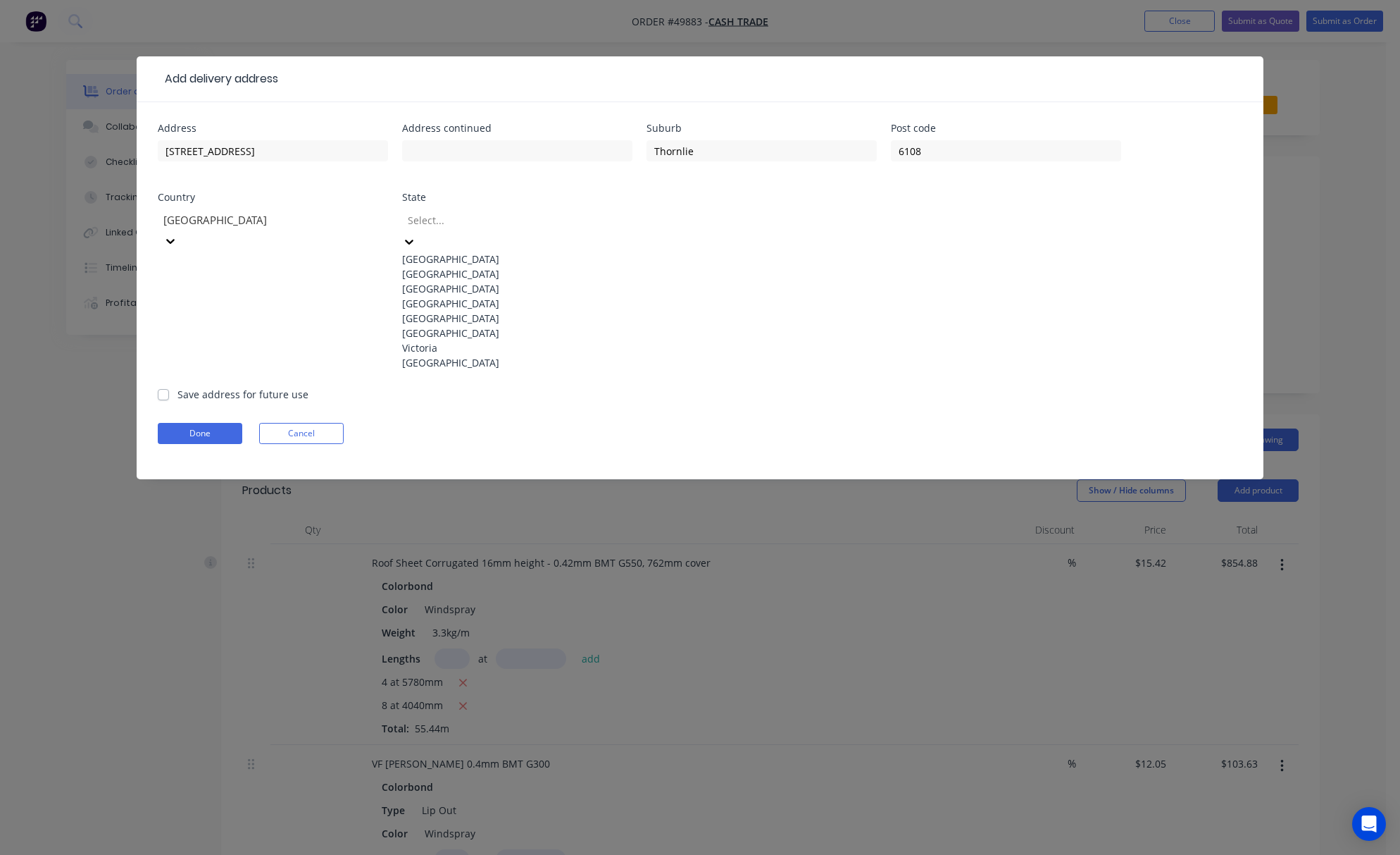
click at [483, 370] on div "Western Australia" at bounding box center [517, 362] width 230 height 15
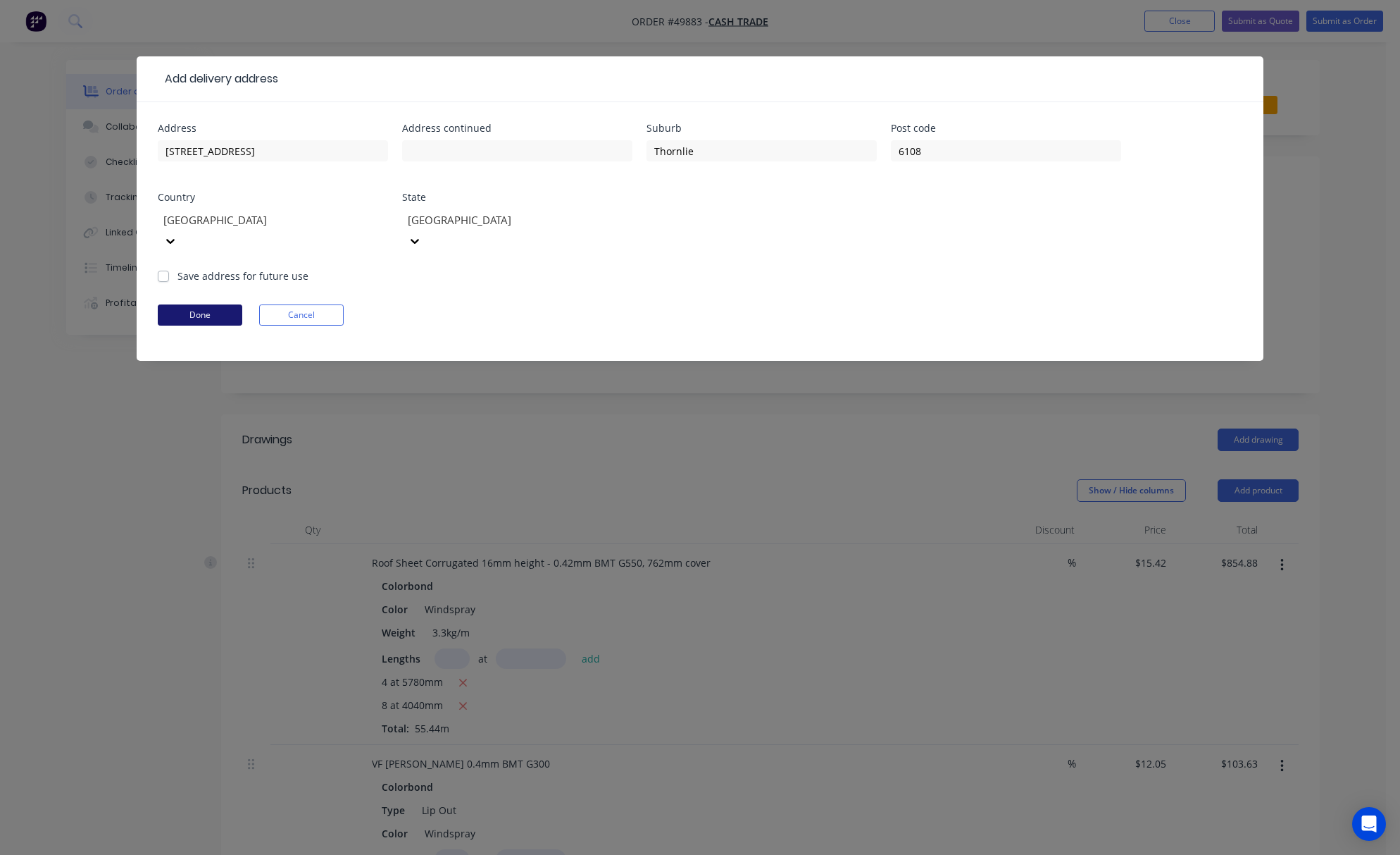
click at [201, 304] on button "Done" at bounding box center [200, 315] width 84 height 21
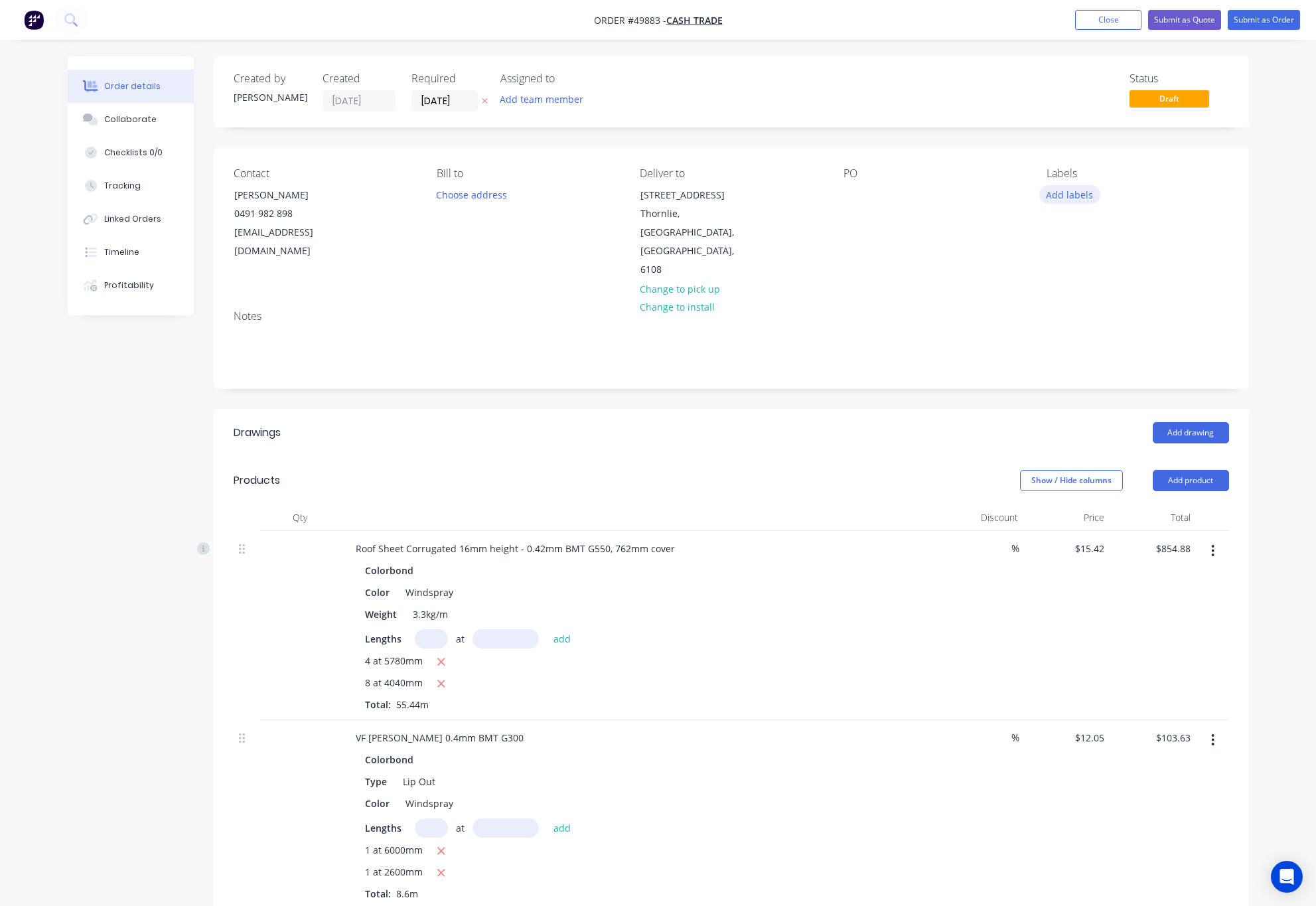
click at [1073, 200] on button "Add labels" at bounding box center [1070, 194] width 61 height 18
click at [1063, 363] on div at bounding box center [1071, 366] width 27 height 27
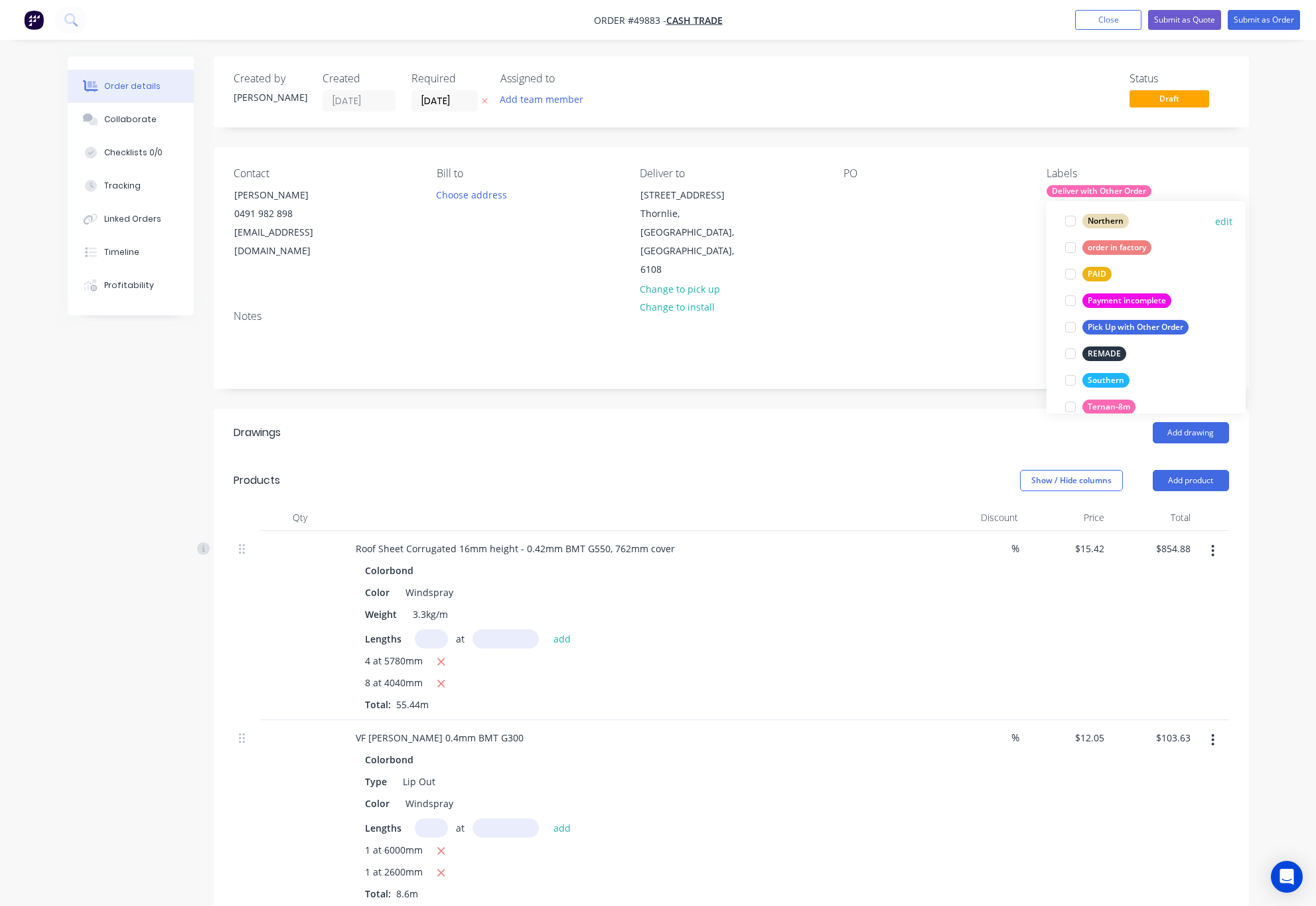
click at [1068, 217] on div at bounding box center [1071, 221] width 27 height 27
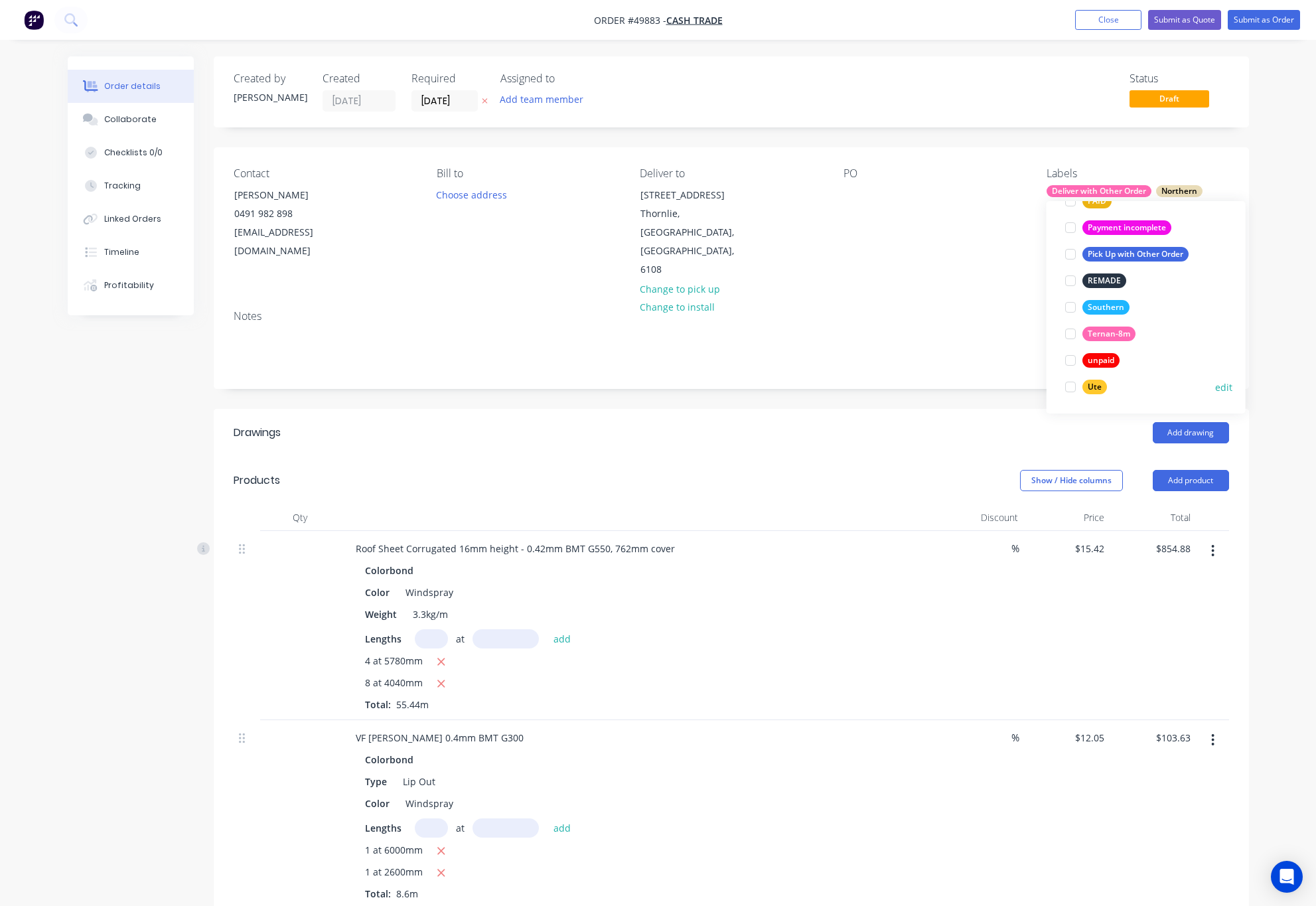
click at [1072, 383] on div at bounding box center [1071, 387] width 27 height 27
click at [922, 262] on div "Contact Alex Yao 0491 982 898 focausbuildings@gmail.com Bill to Choose address …" at bounding box center [732, 223] width 1036 height 152
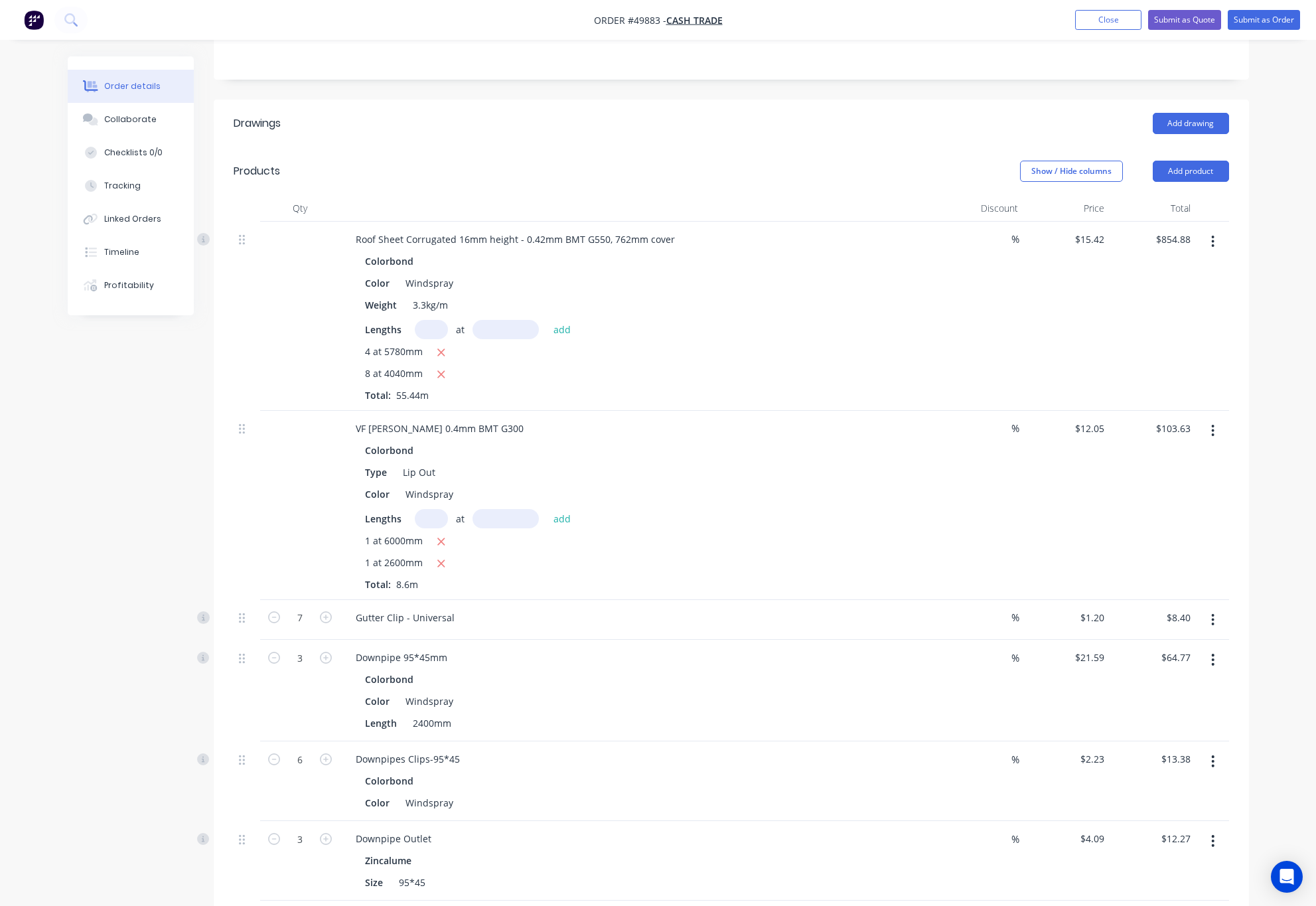
scroll to position [311, 0]
click at [1178, 159] on button "Add product" at bounding box center [1191, 170] width 76 height 22
click at [911, 106] on header "Drawings Add drawing" at bounding box center [732, 123] width 1036 height 48
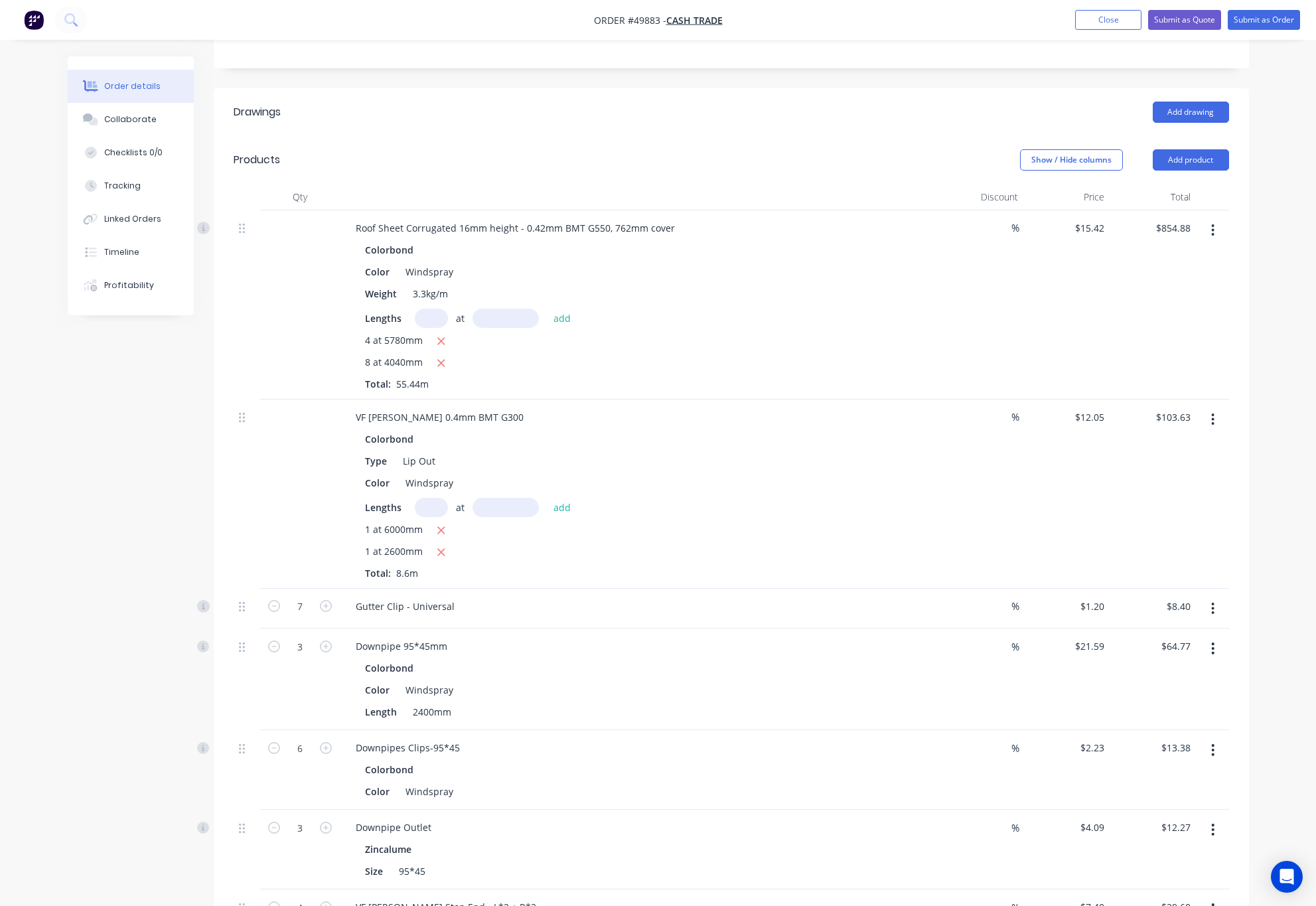
scroll to position [211, 0]
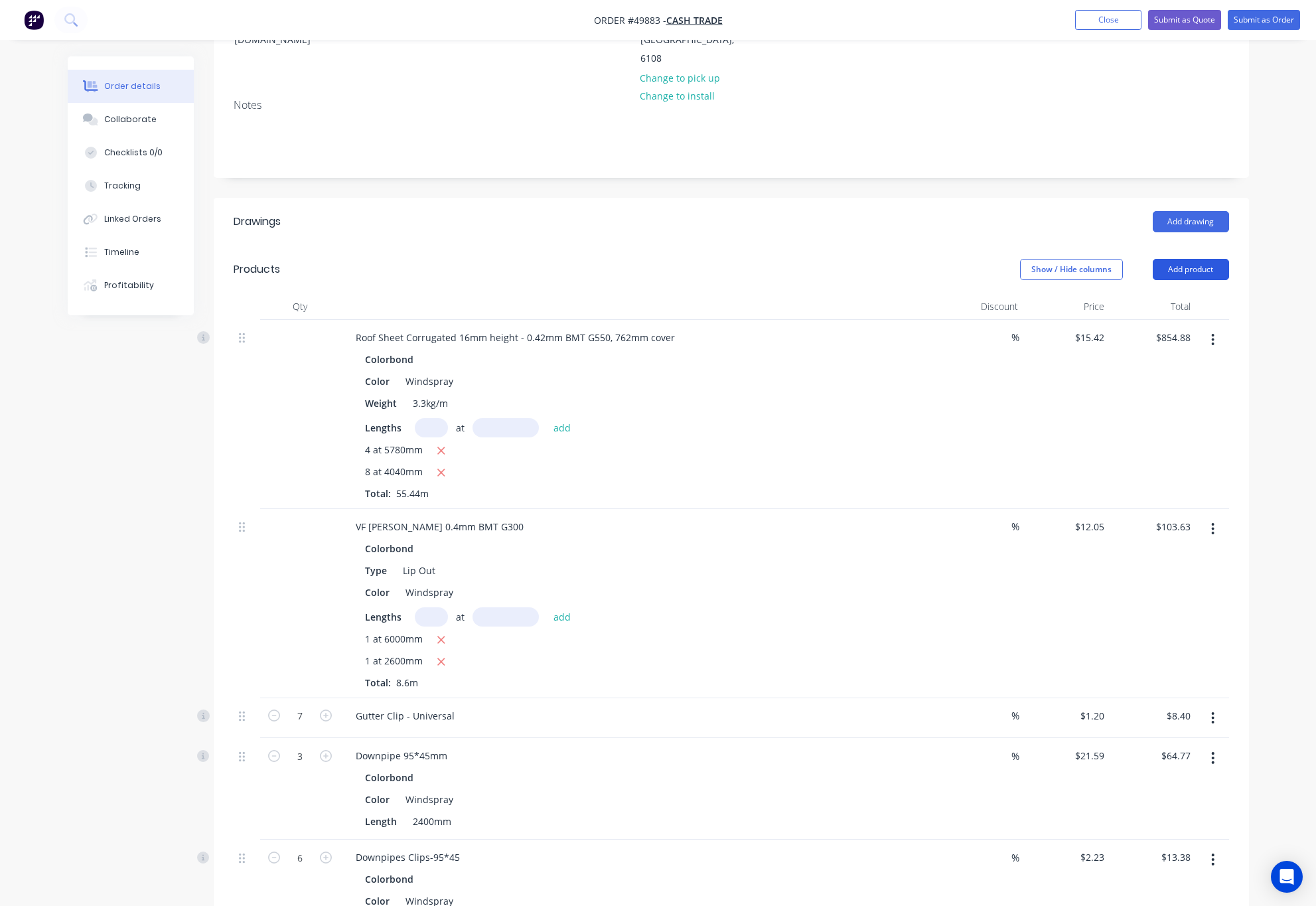
click at [1201, 259] on button "Add product" at bounding box center [1191, 269] width 76 height 22
click at [1171, 293] on div "Product catalogue" at bounding box center [1166, 303] width 102 height 19
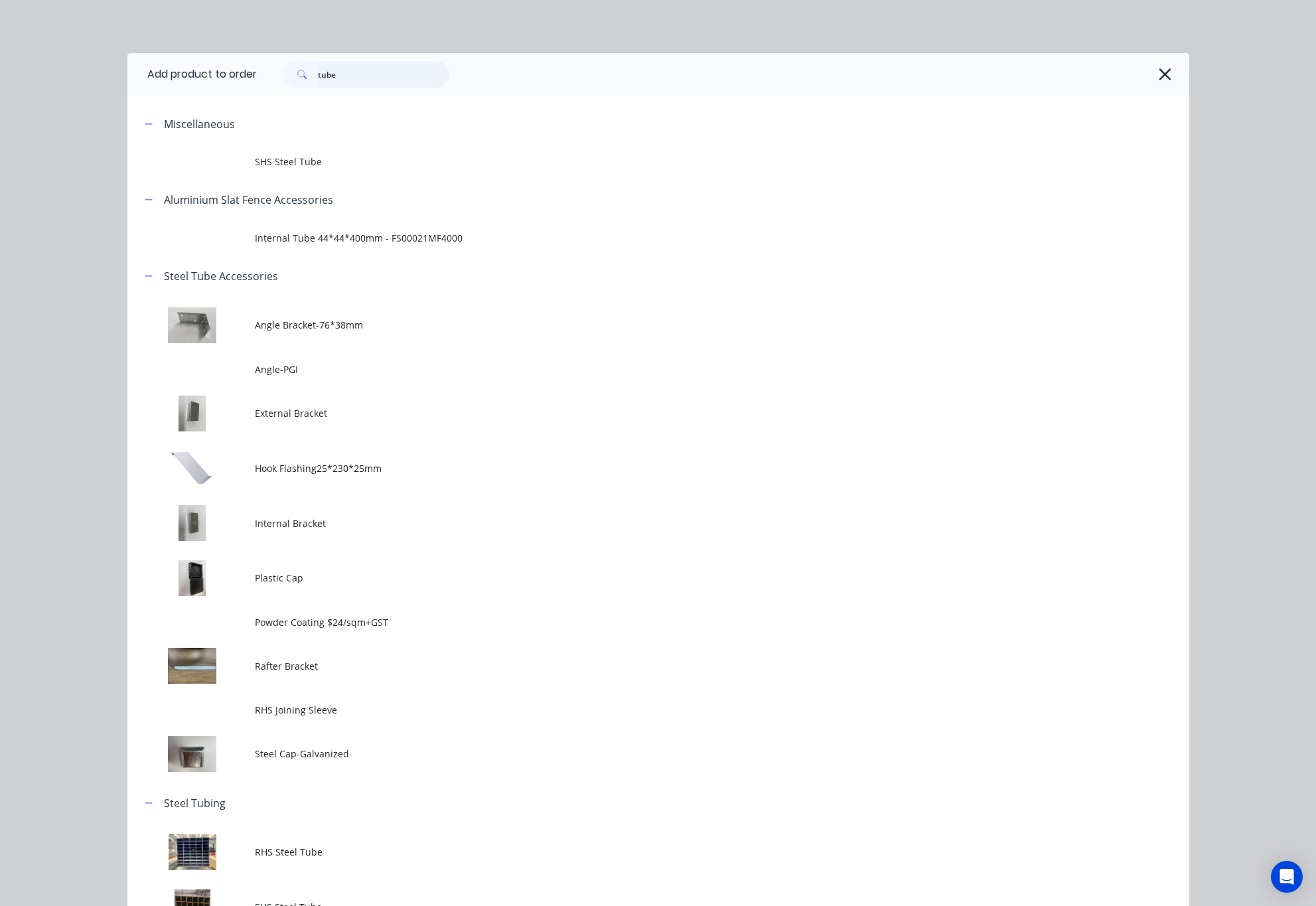
drag, startPoint x: 390, startPoint y: 80, endPoint x: 152, endPoint y: 80, distance: 238.0
click at [191, 80] on header "Add product to order tube" at bounding box center [659, 74] width 1062 height 42
type input "50"
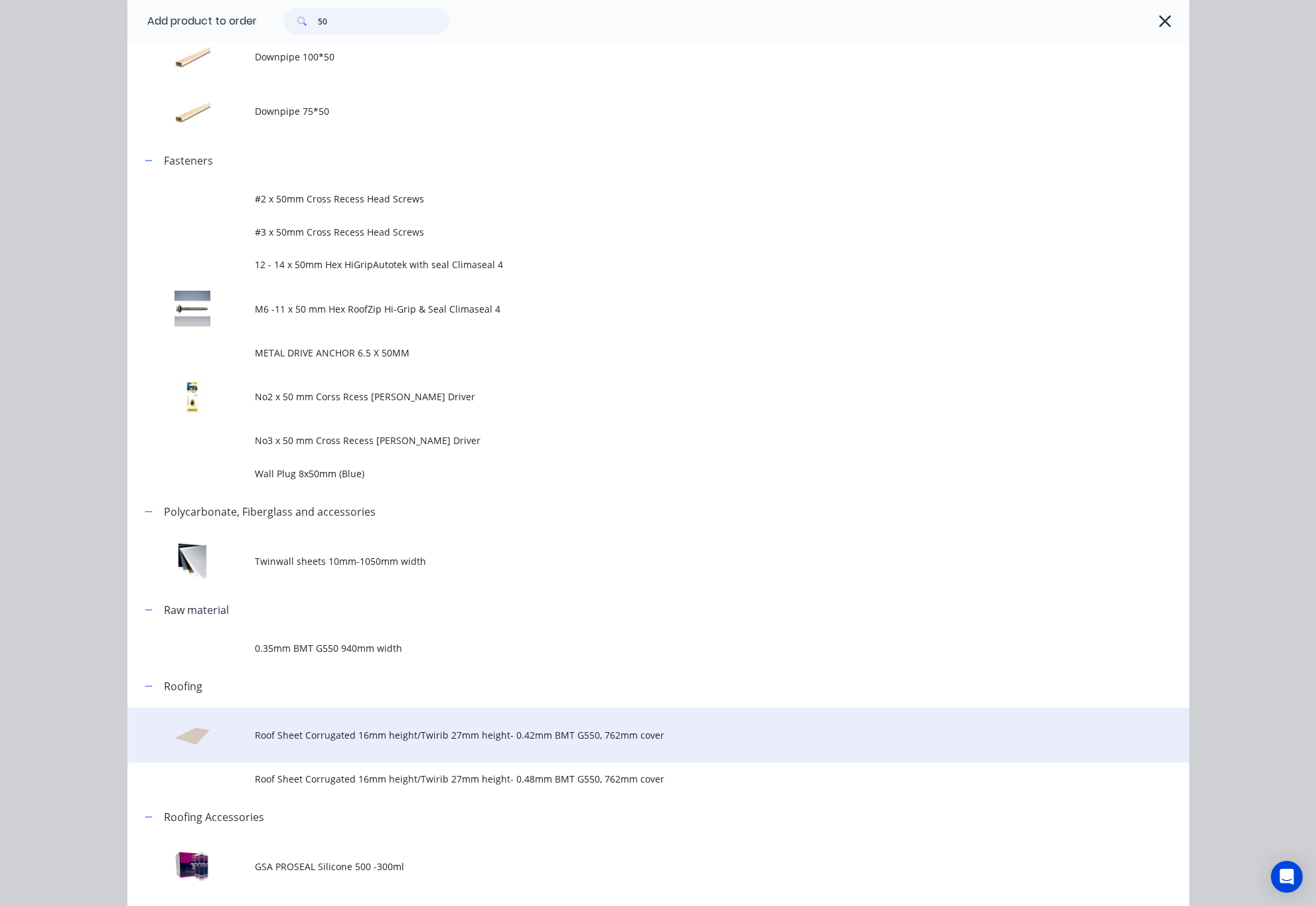
scroll to position [686, 0]
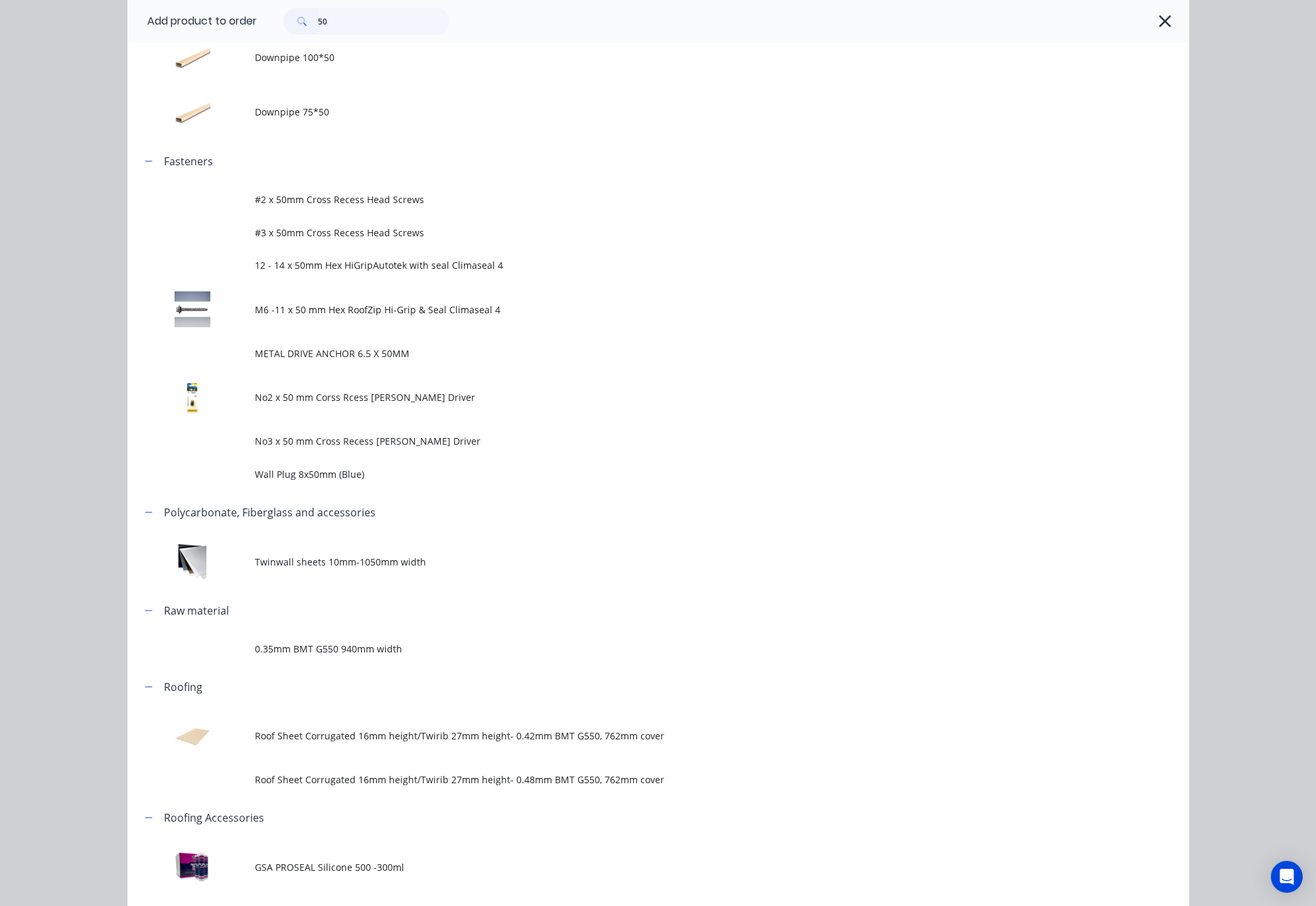
drag, startPoint x: 452, startPoint y: 307, endPoint x: 456, endPoint y: 301, distance: 7.2
click at [456, 301] on td "M6 -11 x 50 mm Hex RoofZip Hi-Grip & Seal Climaseal 4" at bounding box center [723, 309] width 935 height 55
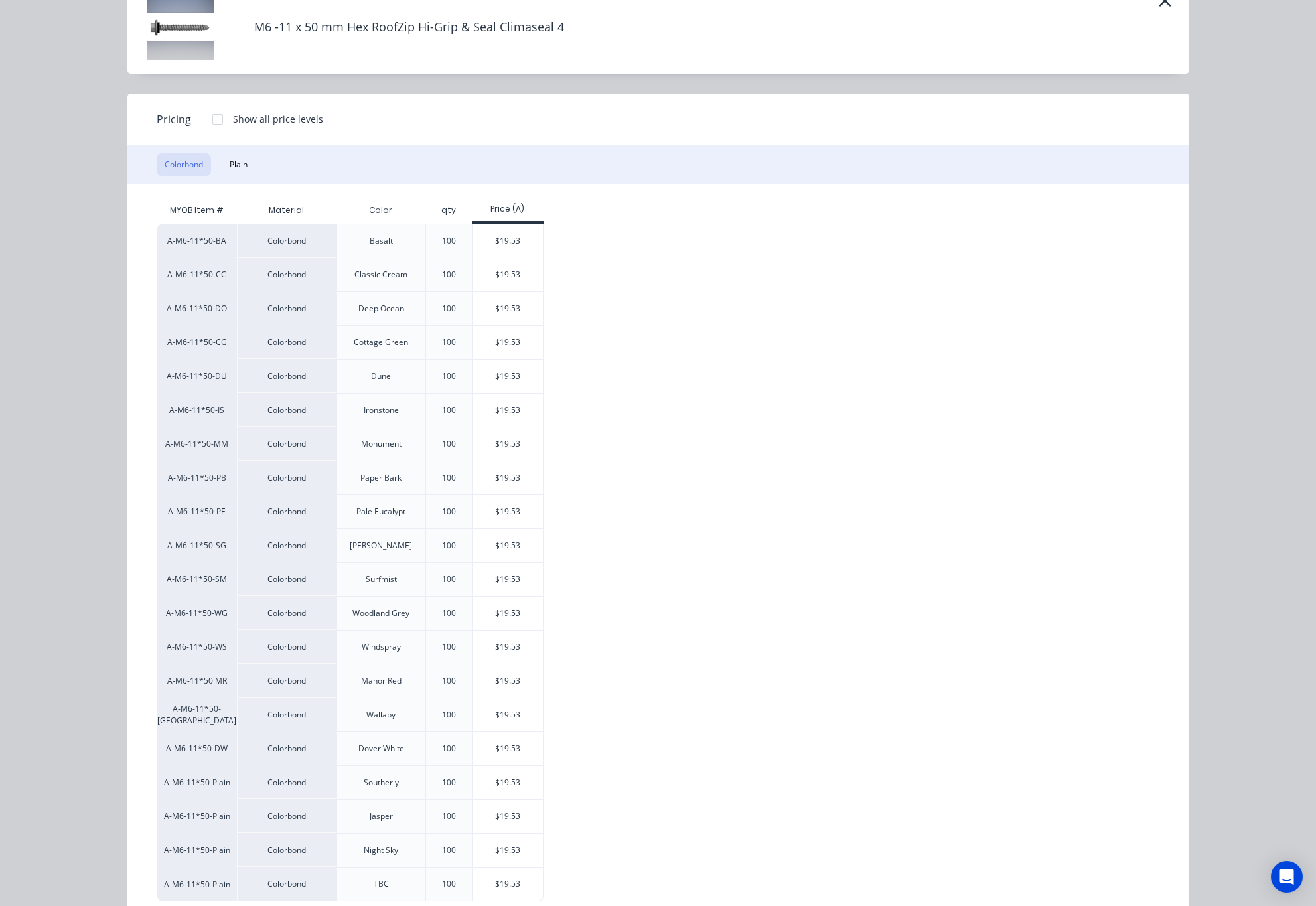
scroll to position [112, 0]
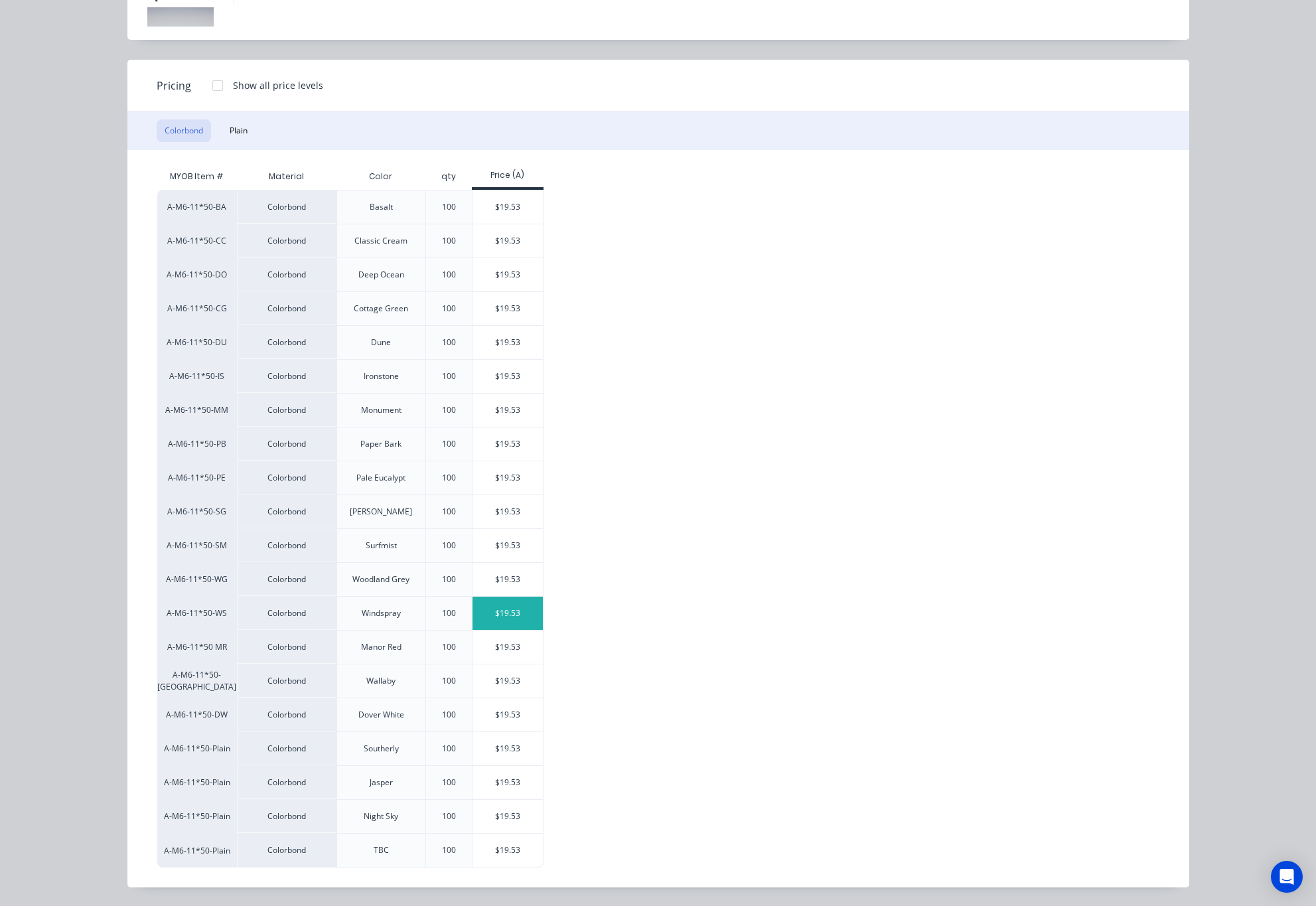
click at [512, 609] on div "$19.53" at bounding box center [508, 613] width 71 height 33
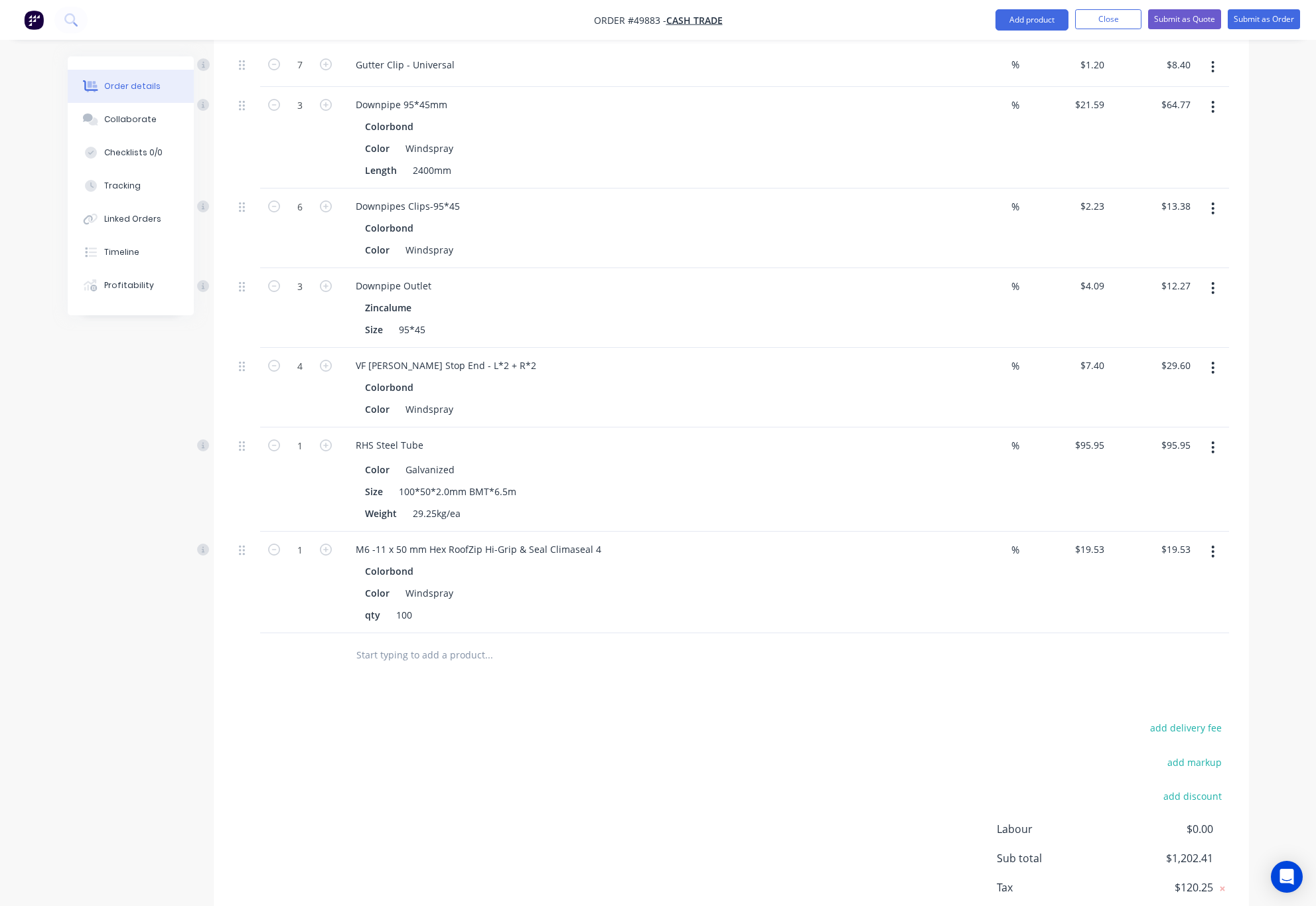
scroll to position [910, 0]
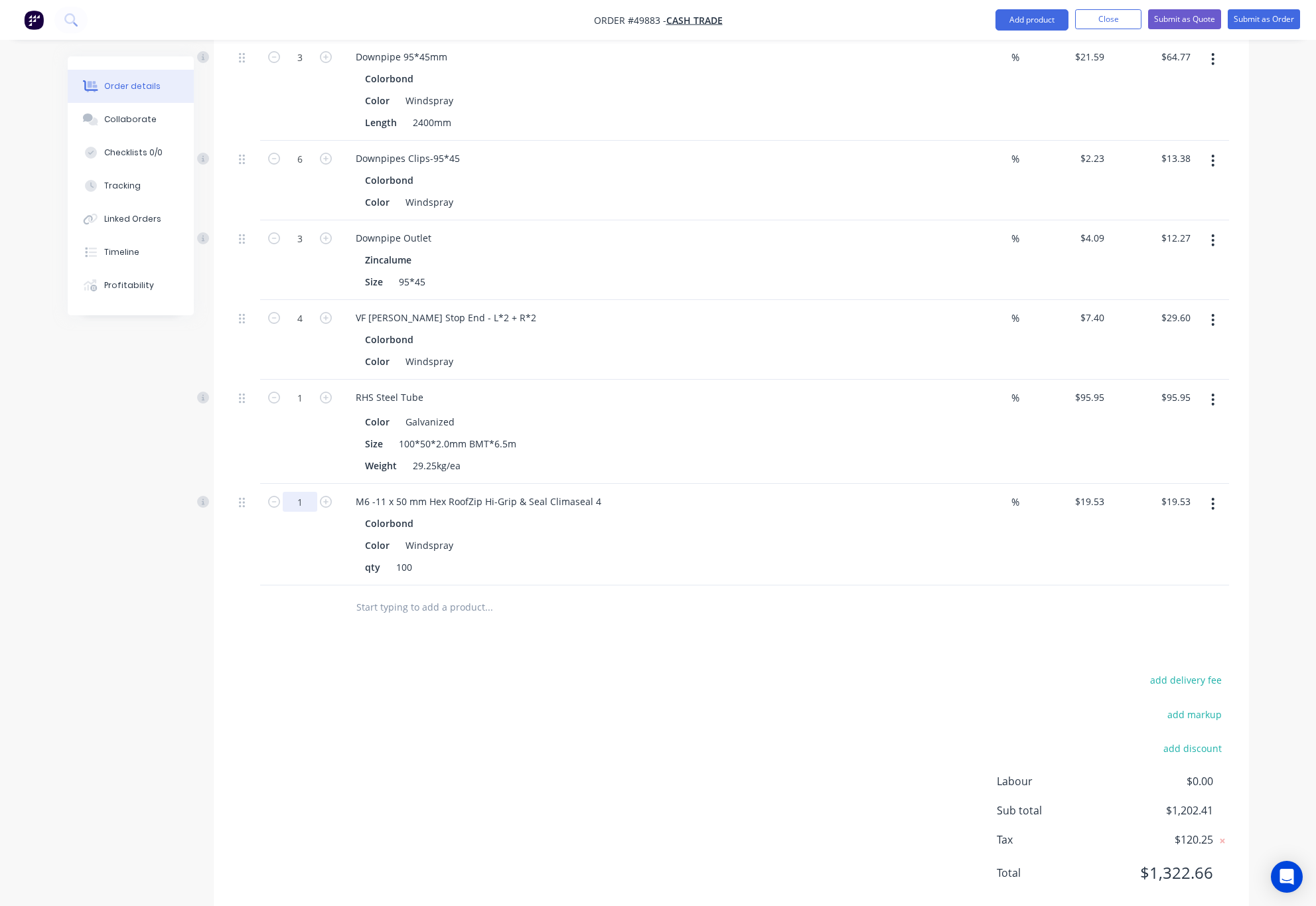
click at [297, 492] on input "1" at bounding box center [300, 502] width 35 height 20
type input "5.5"
type input "$107.42"
click at [462, 682] on div "add delivery fee add markup add discount Labour $0.00 Sub total $1,202.41 Tax $…" at bounding box center [731, 785] width 995 height 227
click at [613, 715] on div "add delivery fee add markup add discount Labour $0.00 Sub total $1,290.30 Tax $…" at bounding box center [731, 785] width 995 height 227
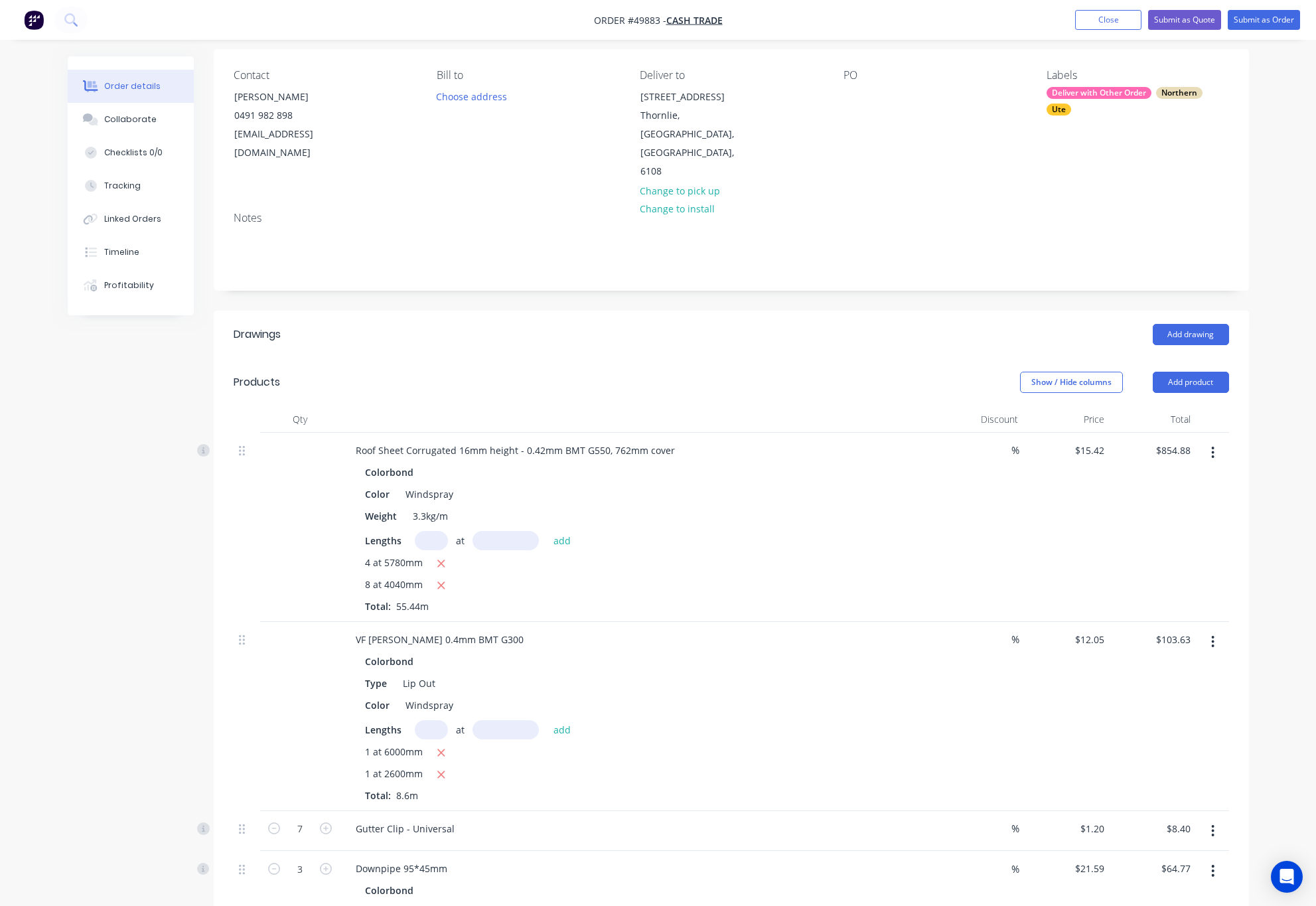
scroll to position [0, 0]
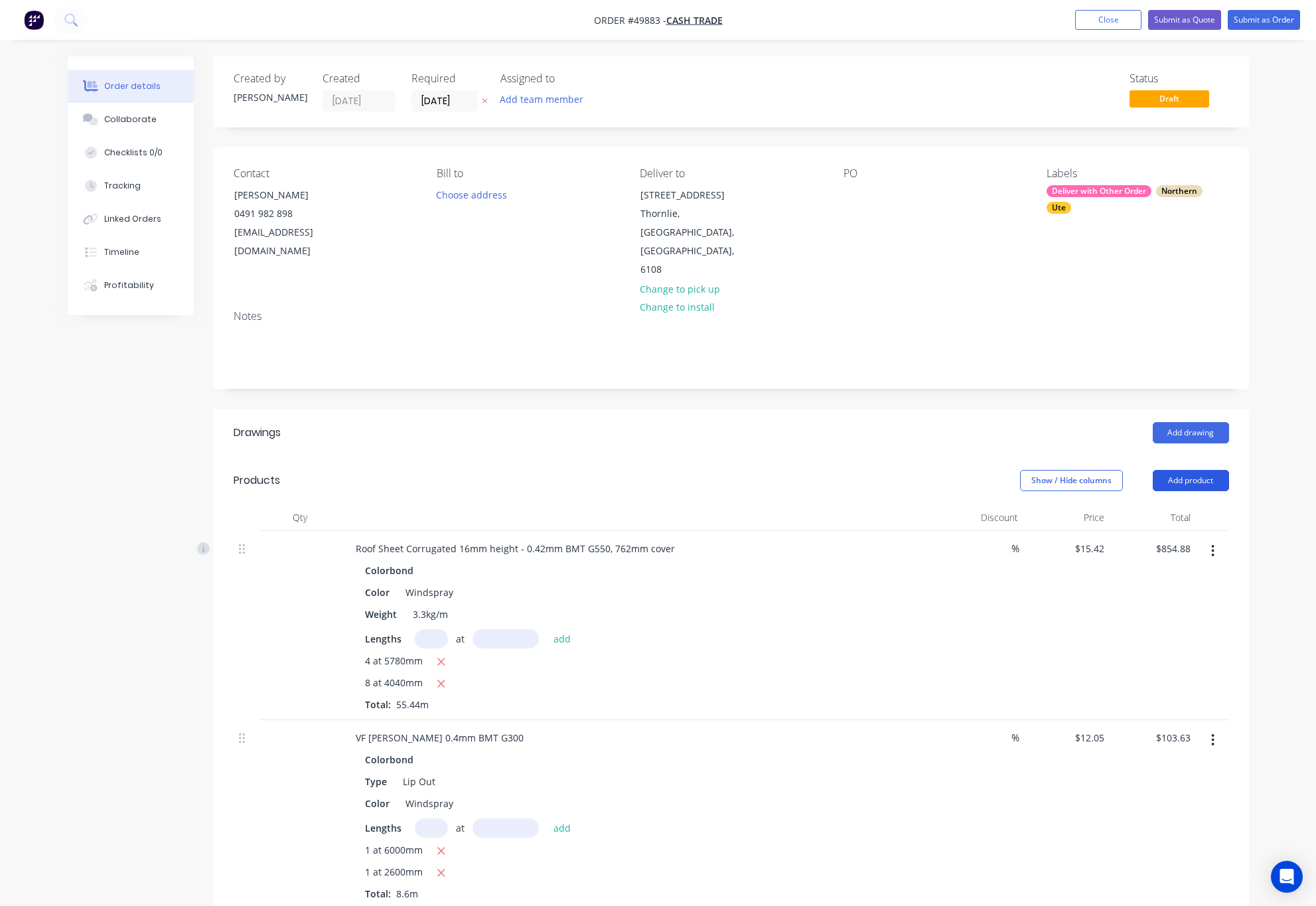
click at [1193, 470] on button "Add product" at bounding box center [1191, 481] width 76 height 22
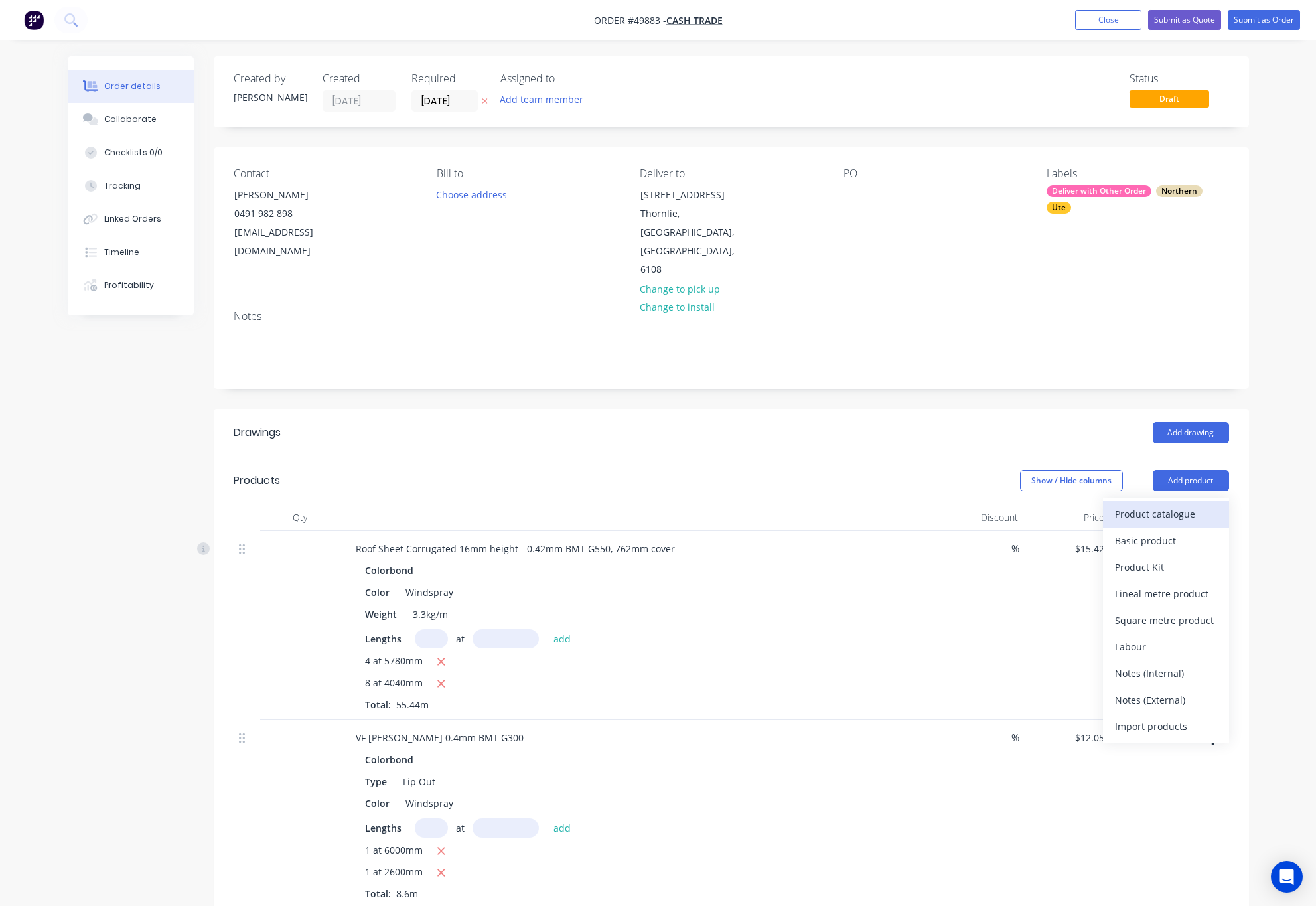
click at [1159, 505] on div "Product catalogue" at bounding box center [1166, 514] width 102 height 19
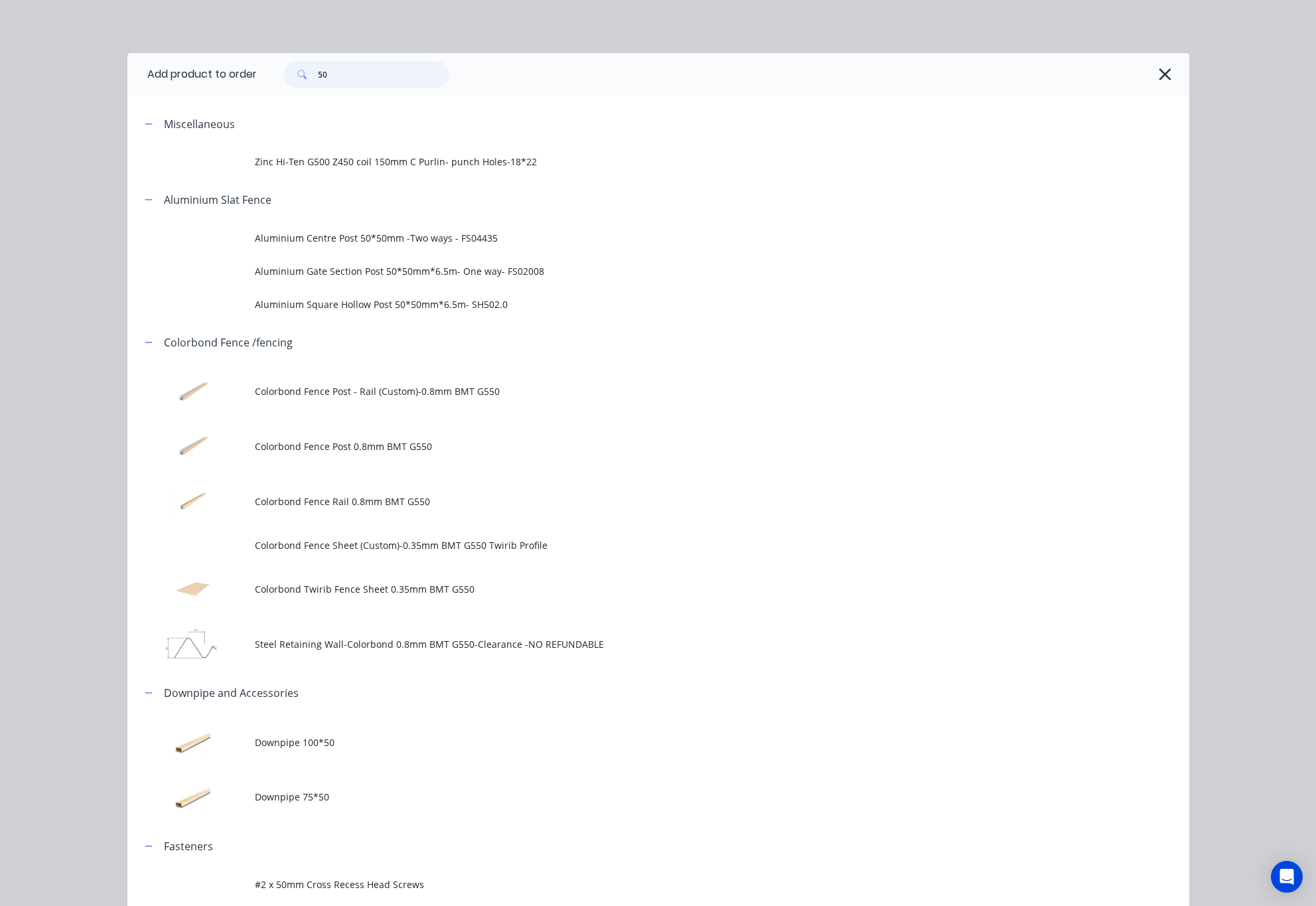
drag, startPoint x: 361, startPoint y: 75, endPoint x: 232, endPoint y: 80, distance: 129.1
click at [295, 79] on div "50" at bounding box center [366, 75] width 166 height 27
type input "16"
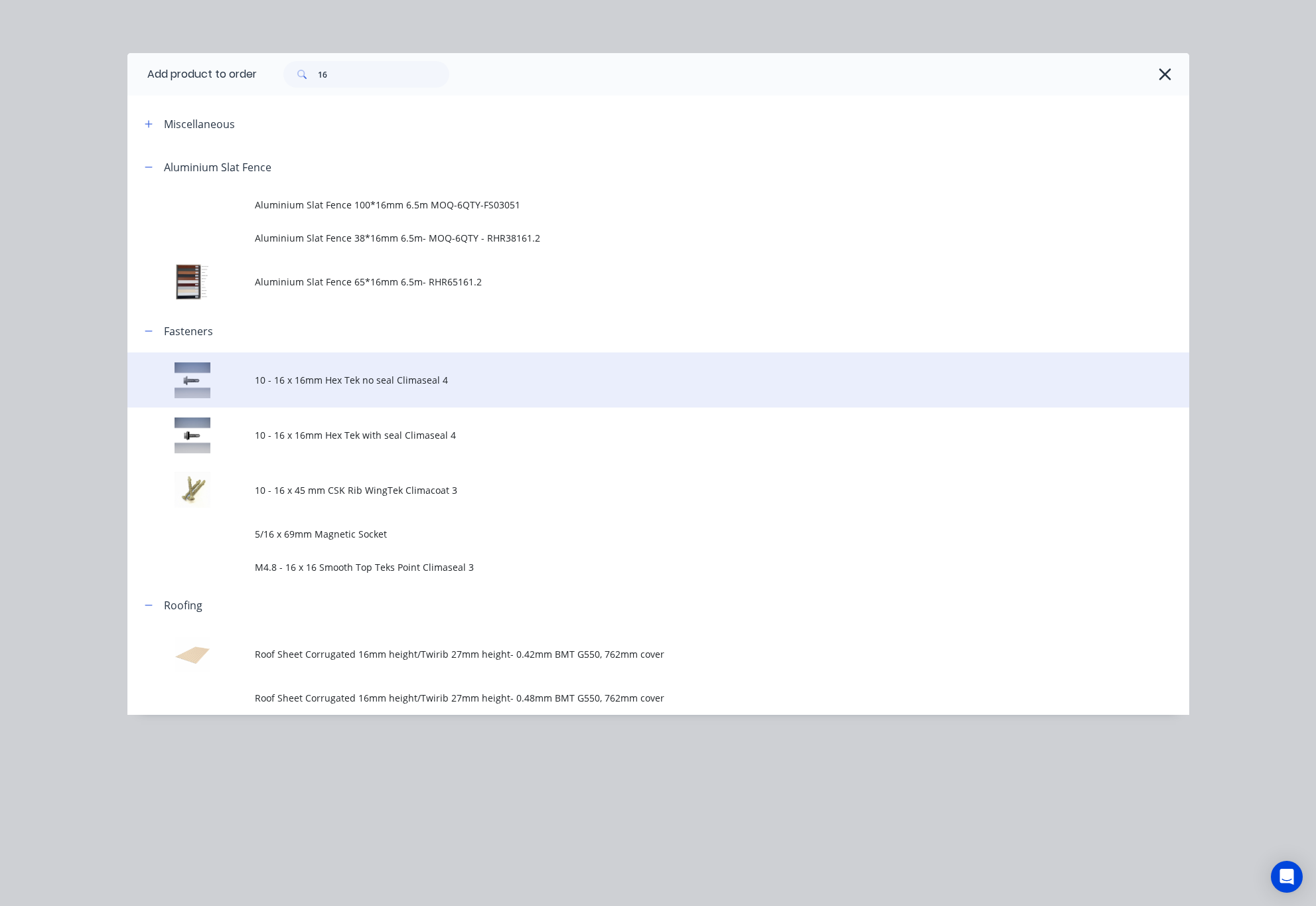
click at [399, 385] on span "10 - 16 x 16mm Hex Tek no seal Climaseal 4" at bounding box center [629, 380] width 748 height 14
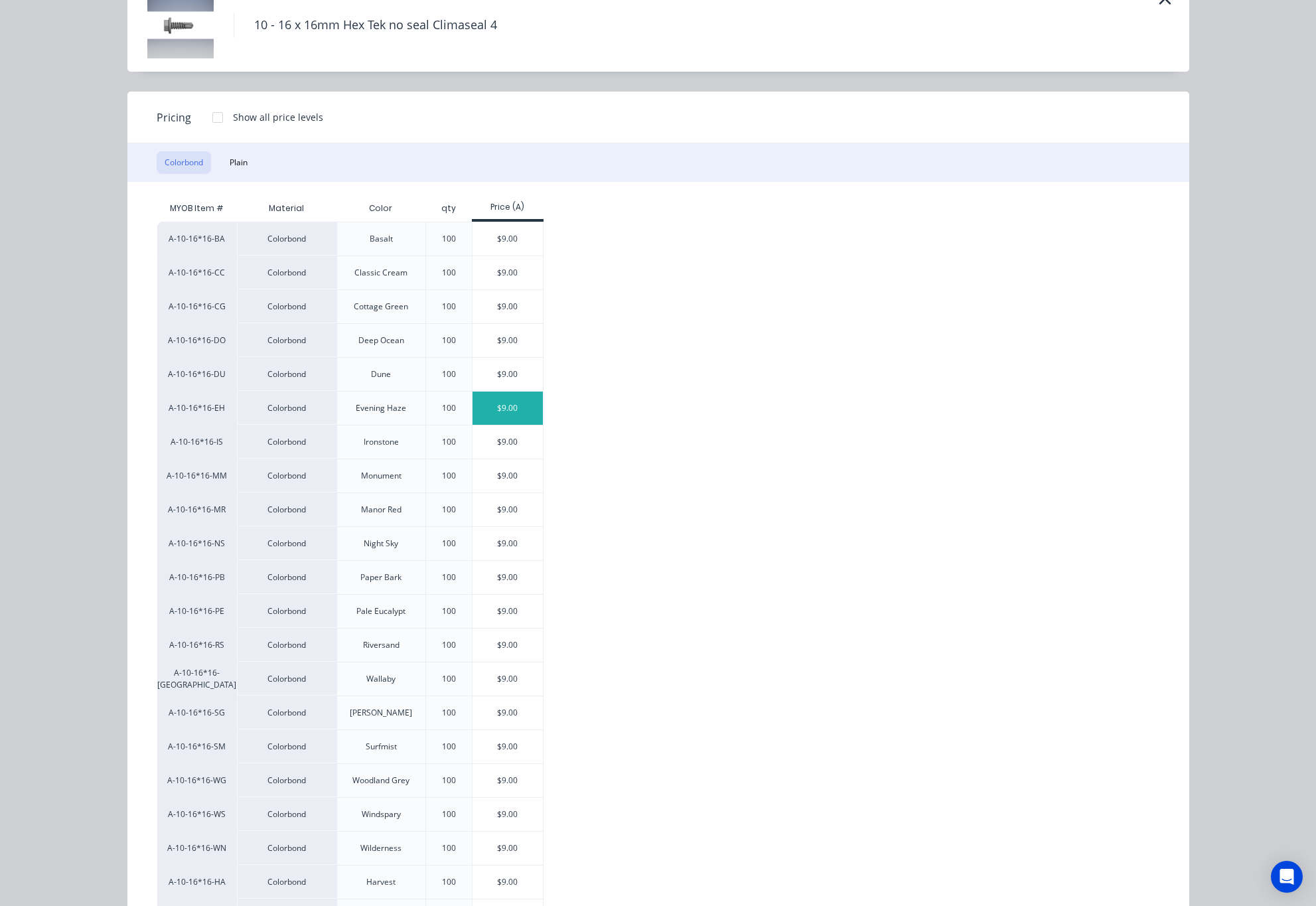
scroll to position [199, 0]
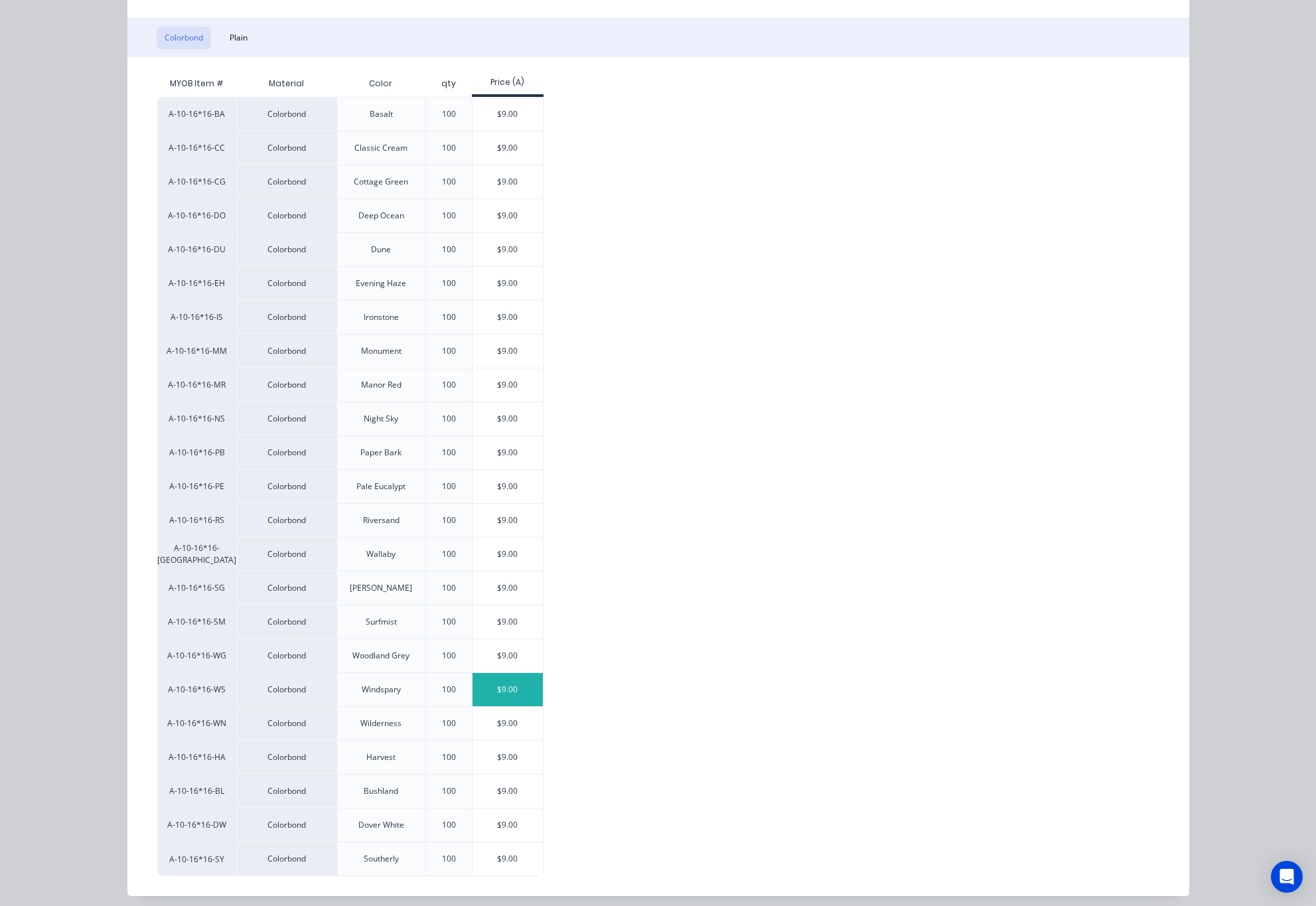
click at [512, 705] on div "$9.00" at bounding box center [508, 690] width 71 height 33
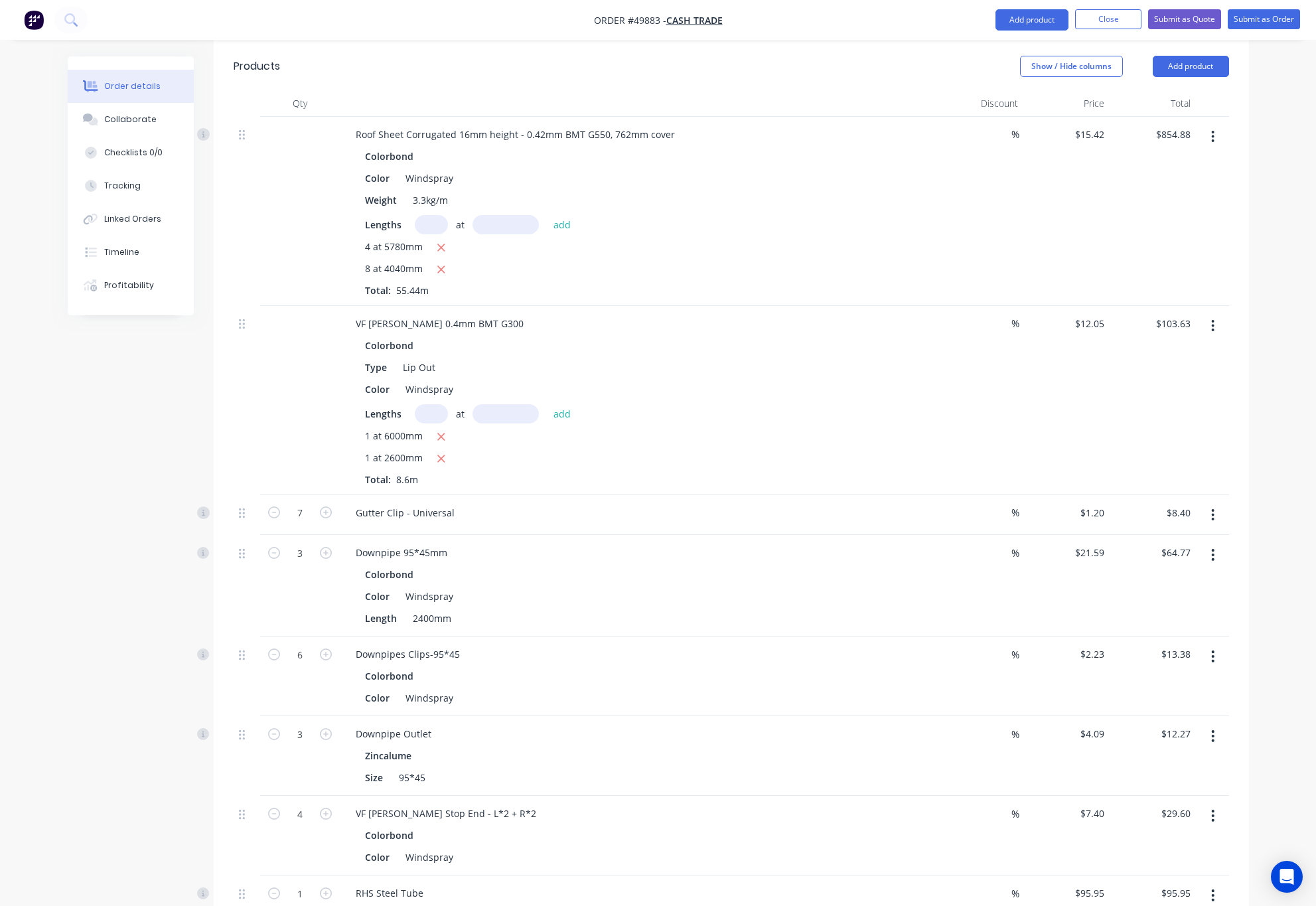
scroll to position [1012, 0]
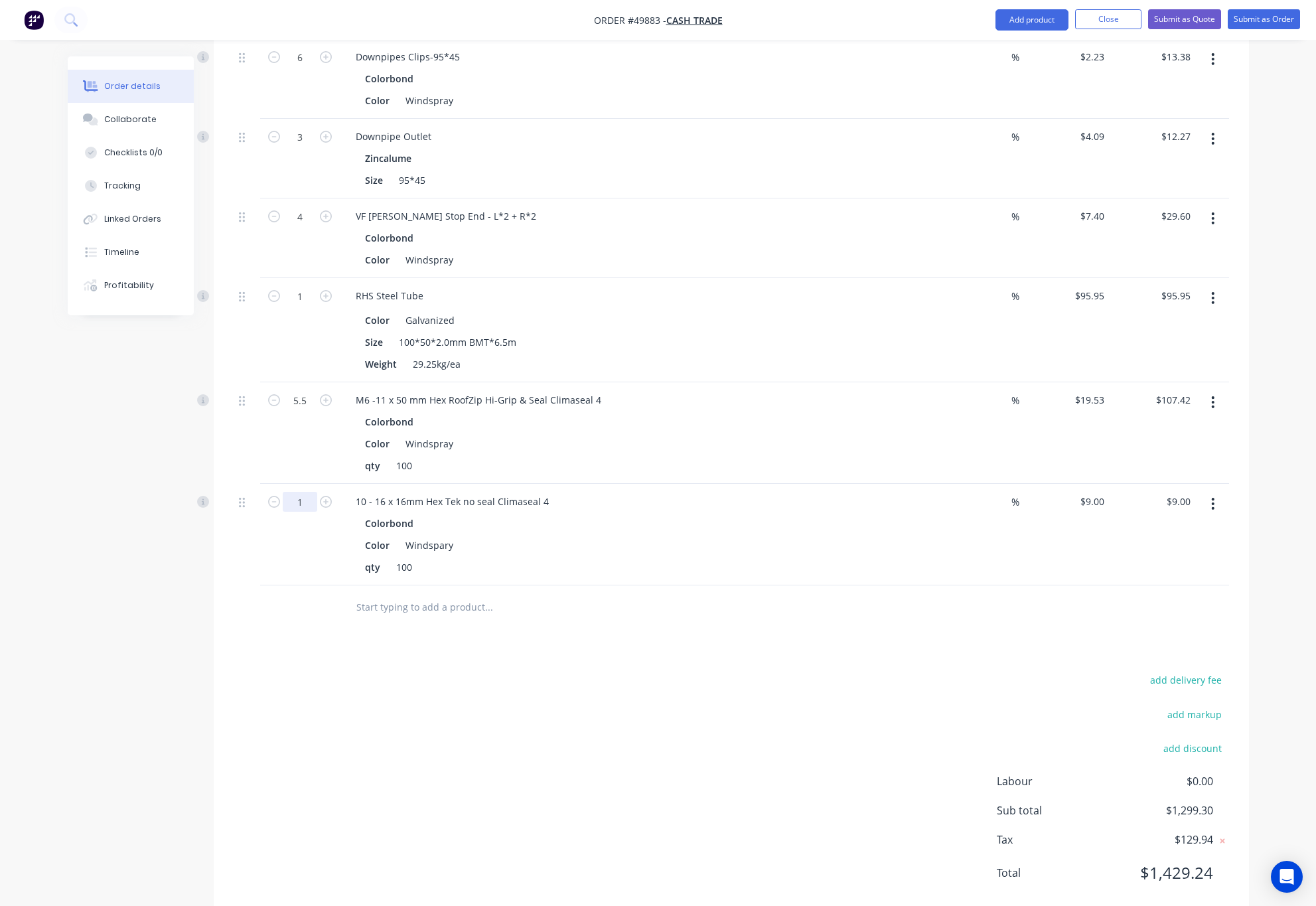
click at [298, 492] on input "1" at bounding box center [300, 502] width 35 height 20
type input "2"
type input "$18.00"
click at [528, 630] on div "Drawings Add drawing Products Show / Hide columns Add product Qty Discount Pric…" at bounding box center [732, 158] width 1036 height 1522
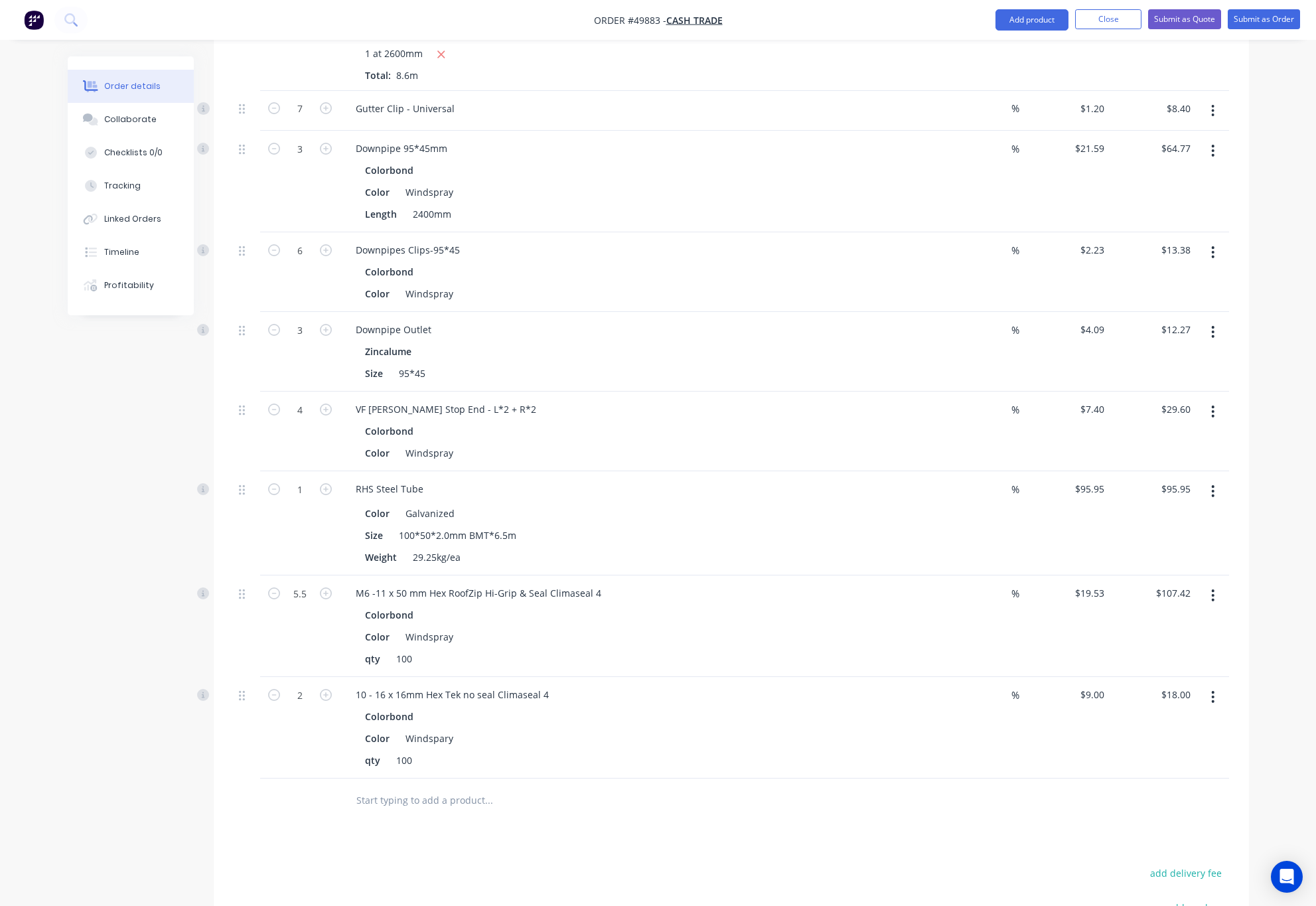
scroll to position [0, 0]
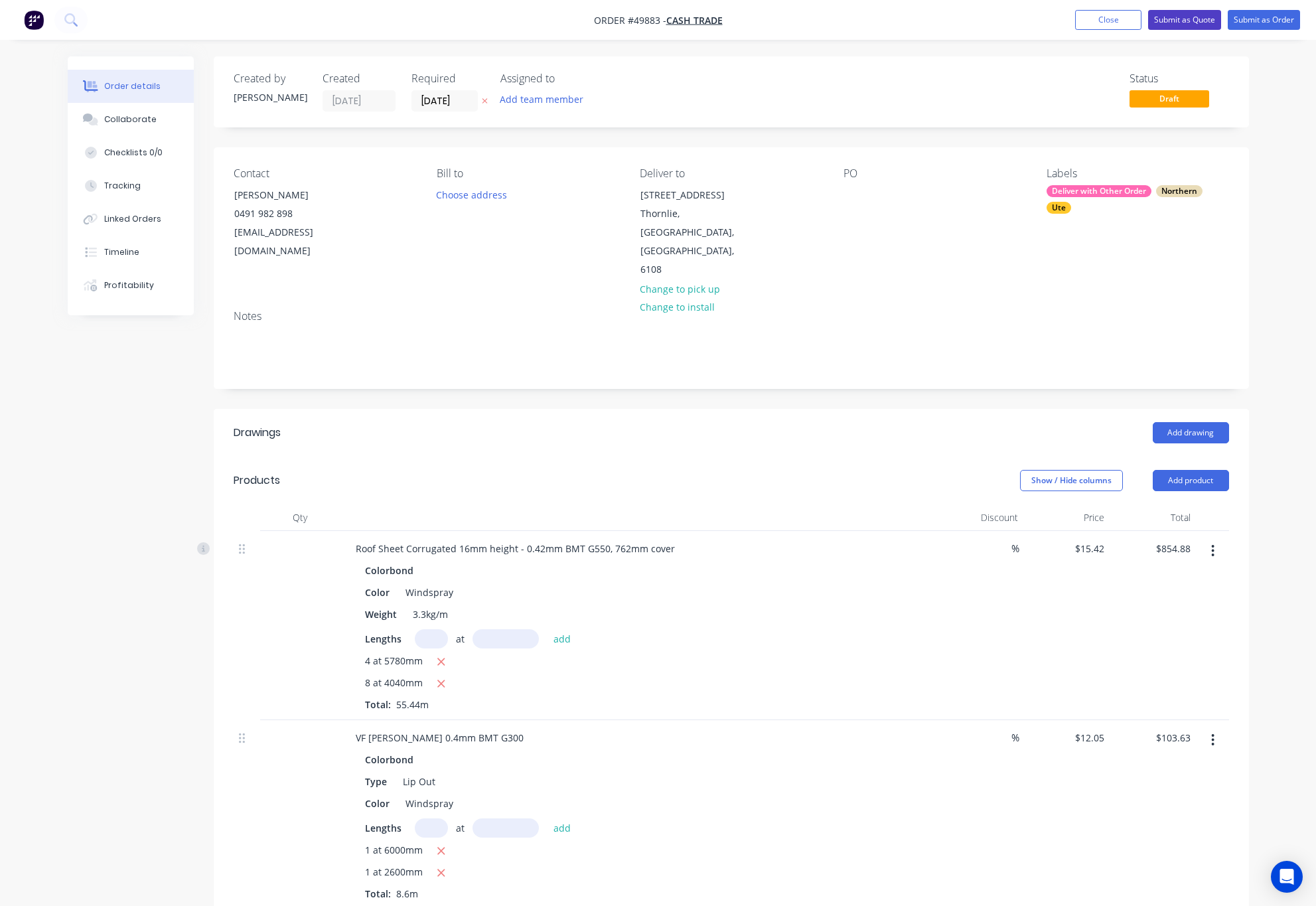
click at [1187, 15] on button "Submit as Quote" at bounding box center [1185, 20] width 73 height 20
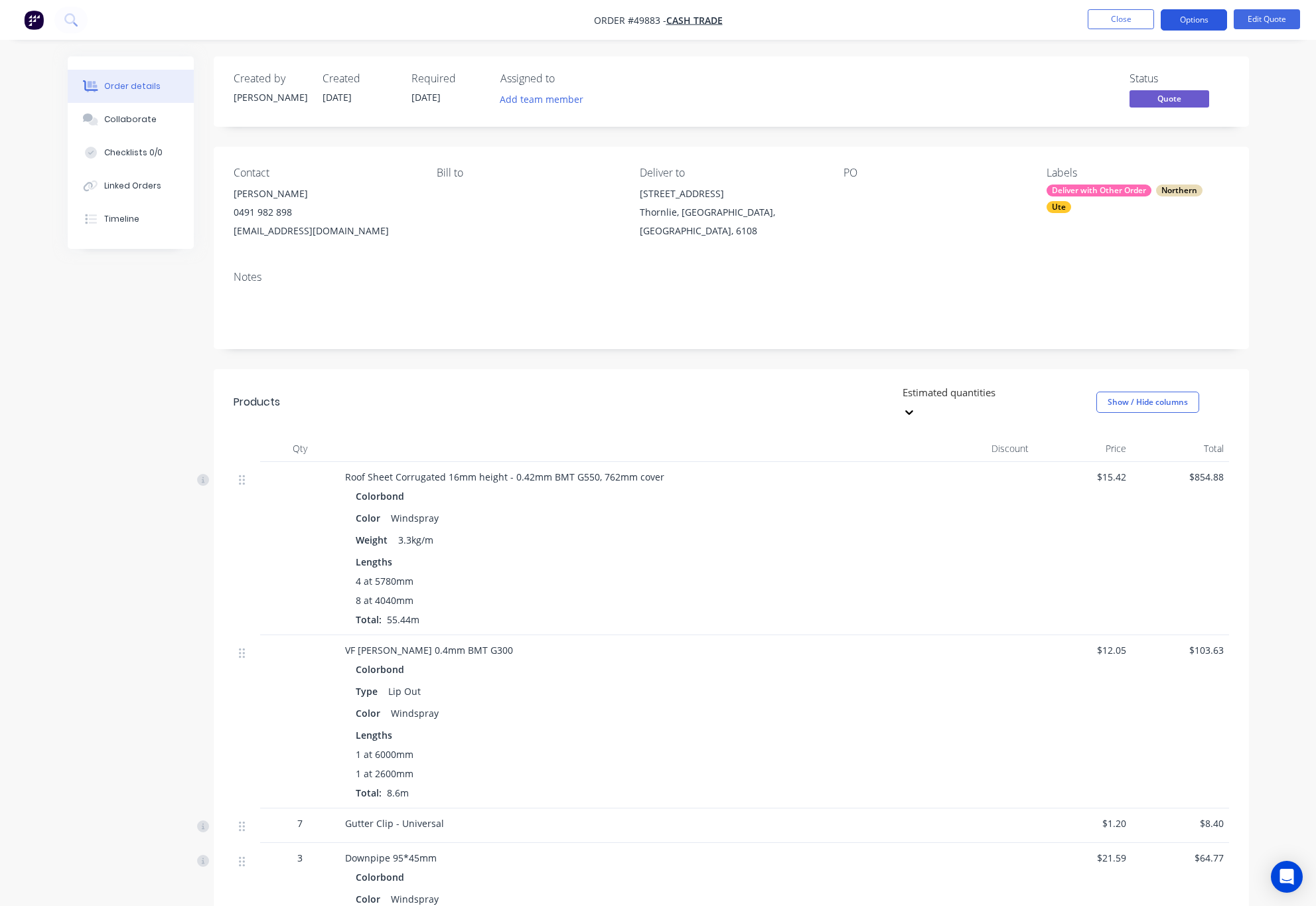
click at [1173, 18] on button "Options" at bounding box center [1194, 20] width 66 height 22
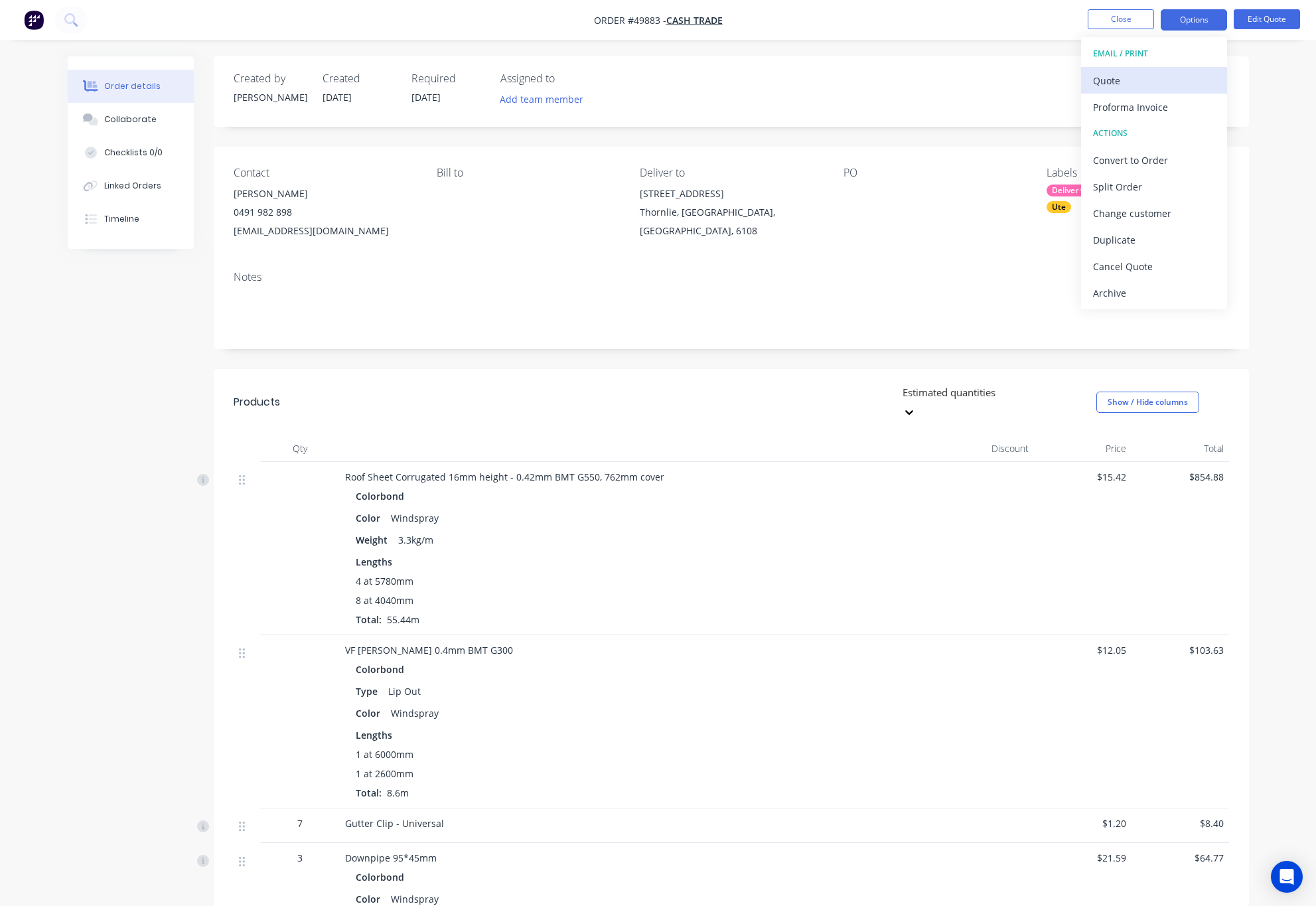
click at [1158, 80] on div "Quote" at bounding box center [1154, 80] width 122 height 19
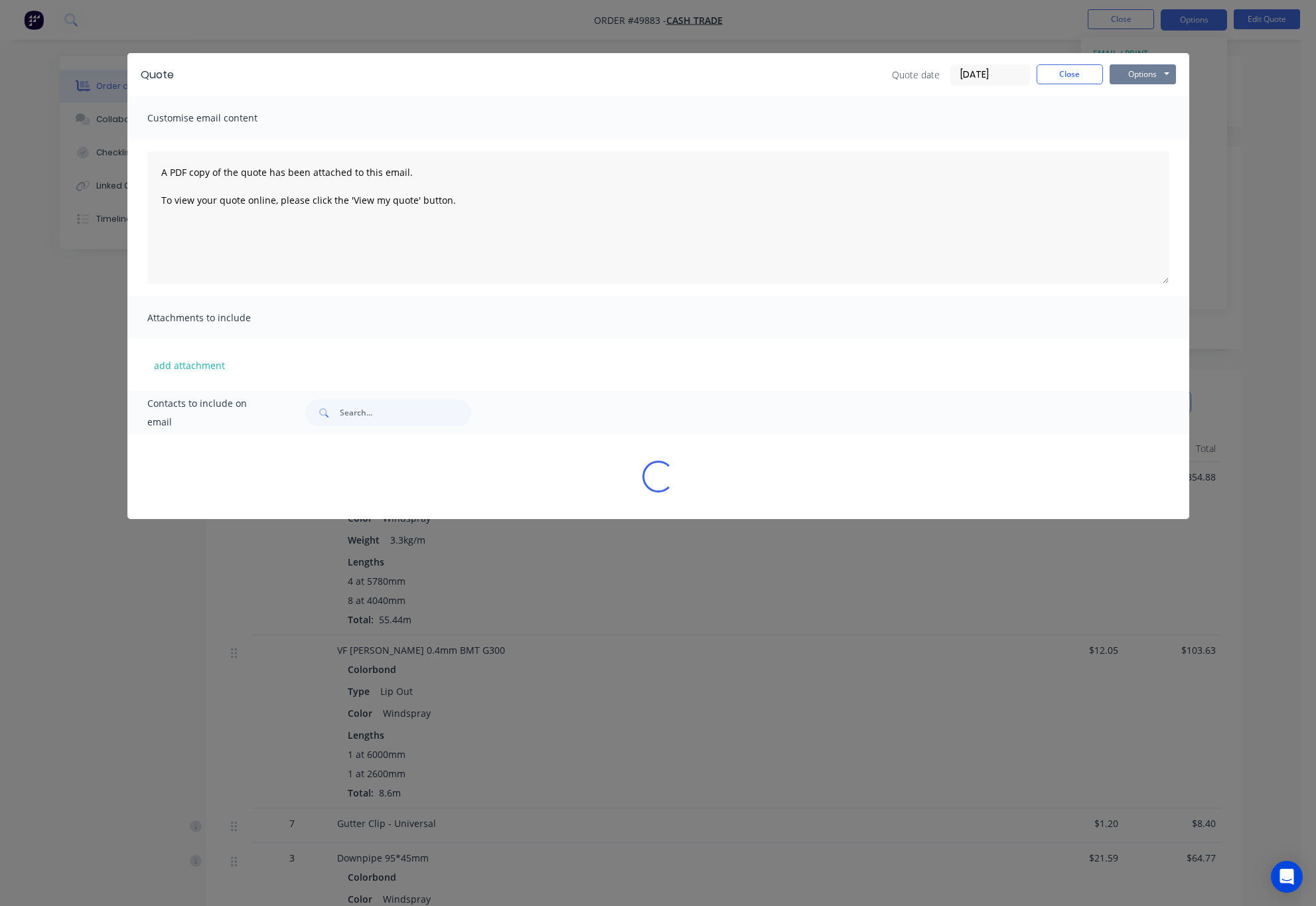
click at [1146, 65] on button "Options" at bounding box center [1143, 75] width 66 height 20
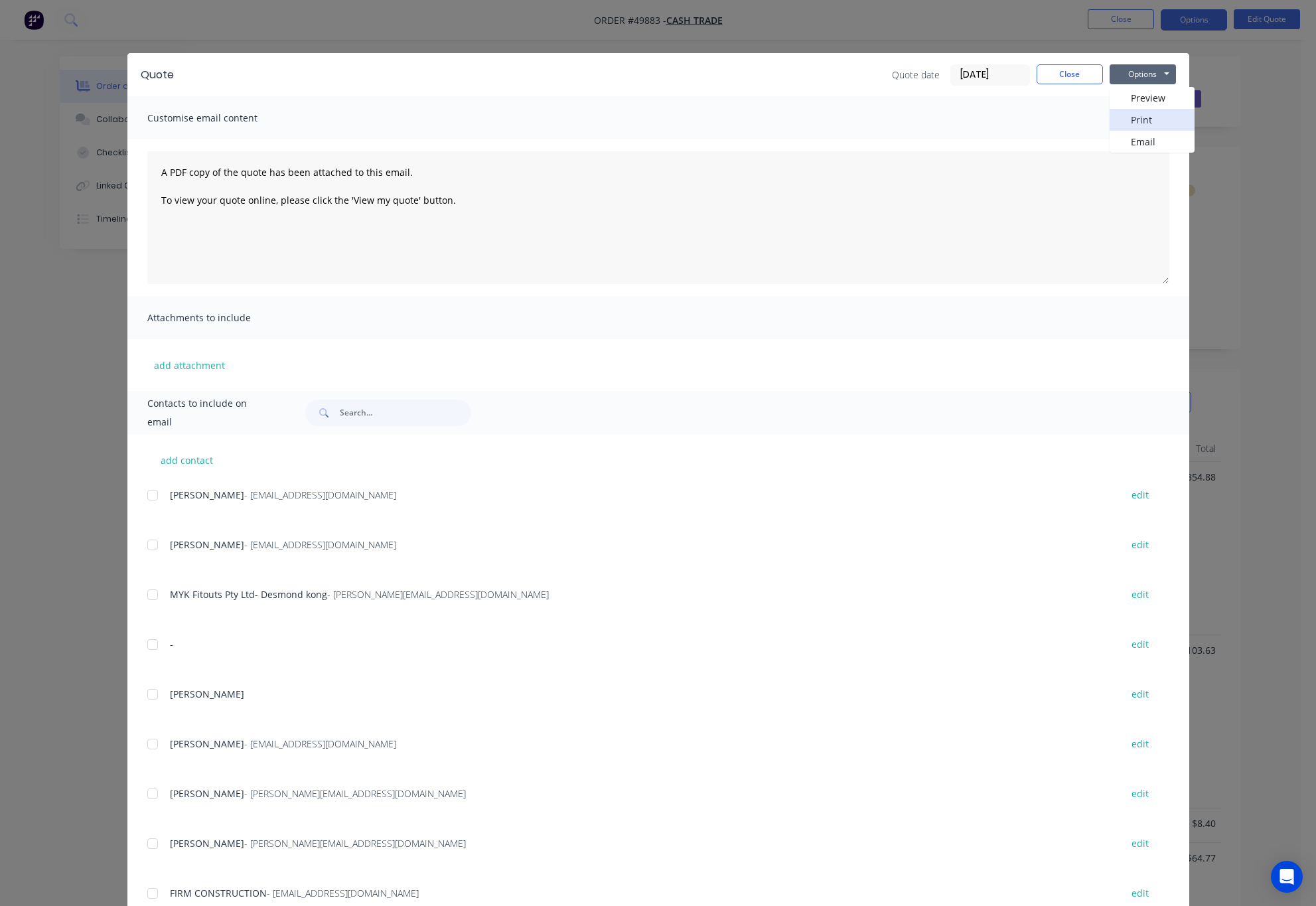
click at [1148, 114] on button "Print" at bounding box center [1152, 119] width 85 height 22
click at [1259, 158] on div "Quote Quote date 01/10/25 Close Options Preview Print Email Customise email con…" at bounding box center [658, 453] width 1316 height 906
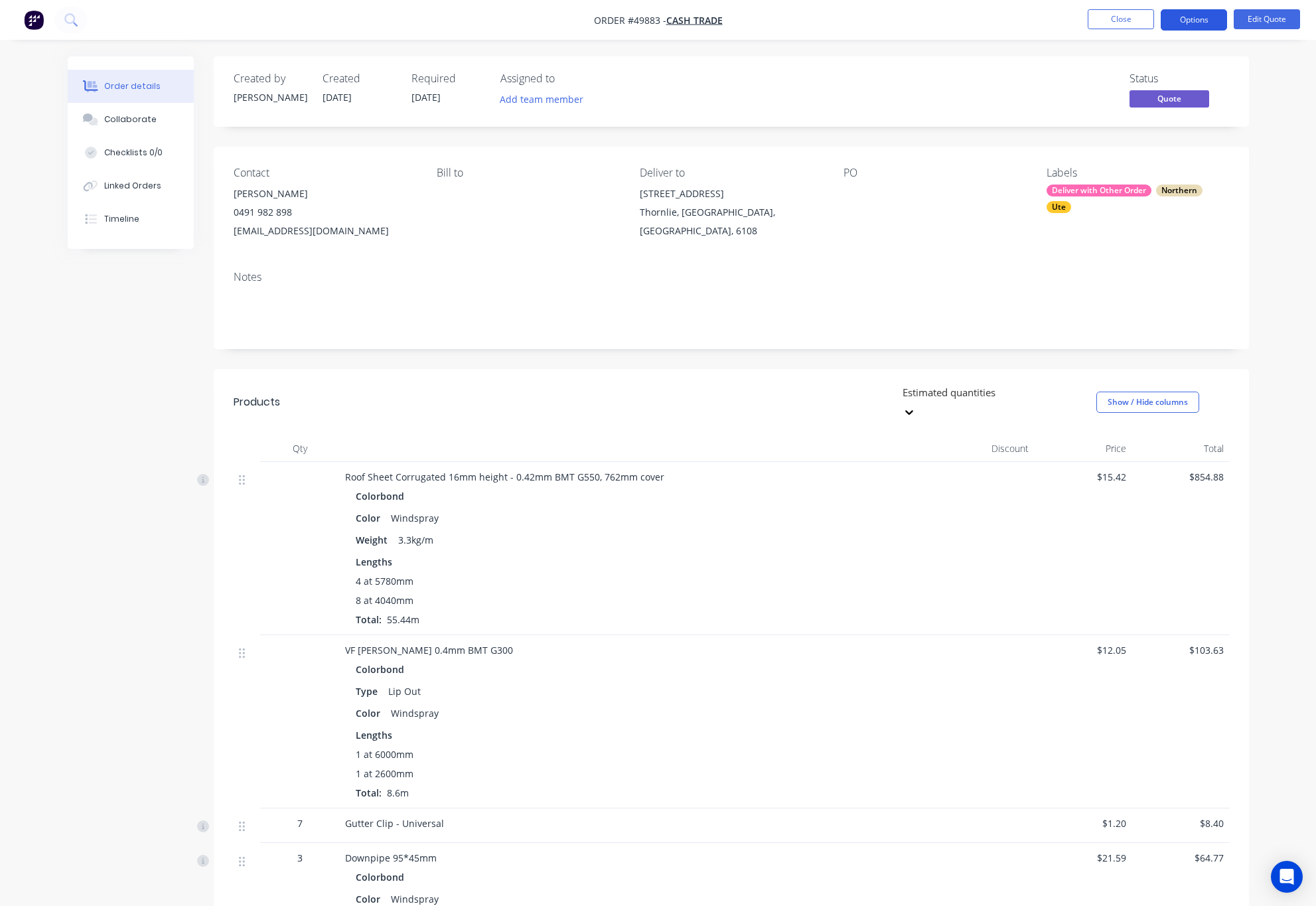
click at [1189, 28] on button "Options" at bounding box center [1194, 20] width 66 height 22
click at [1301, 95] on div "Order details Collaborate Checklists 0/0 Linked Orders Timeline Order details C…" at bounding box center [658, 831] width 1316 height 1661
click at [1189, 24] on button "Options" at bounding box center [1194, 20] width 66 height 22
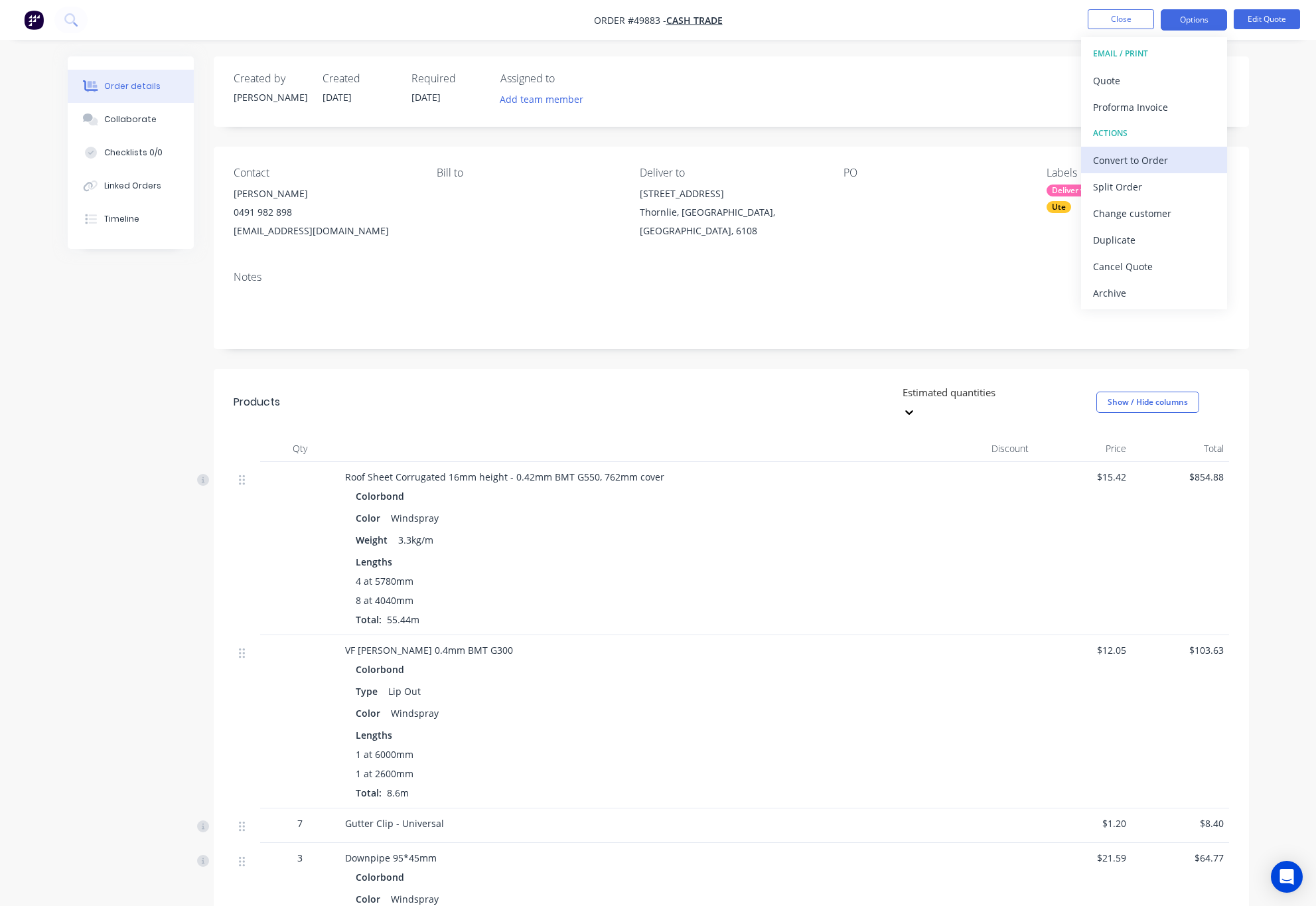
click at [1183, 164] on div "Convert to Order" at bounding box center [1154, 160] width 122 height 19
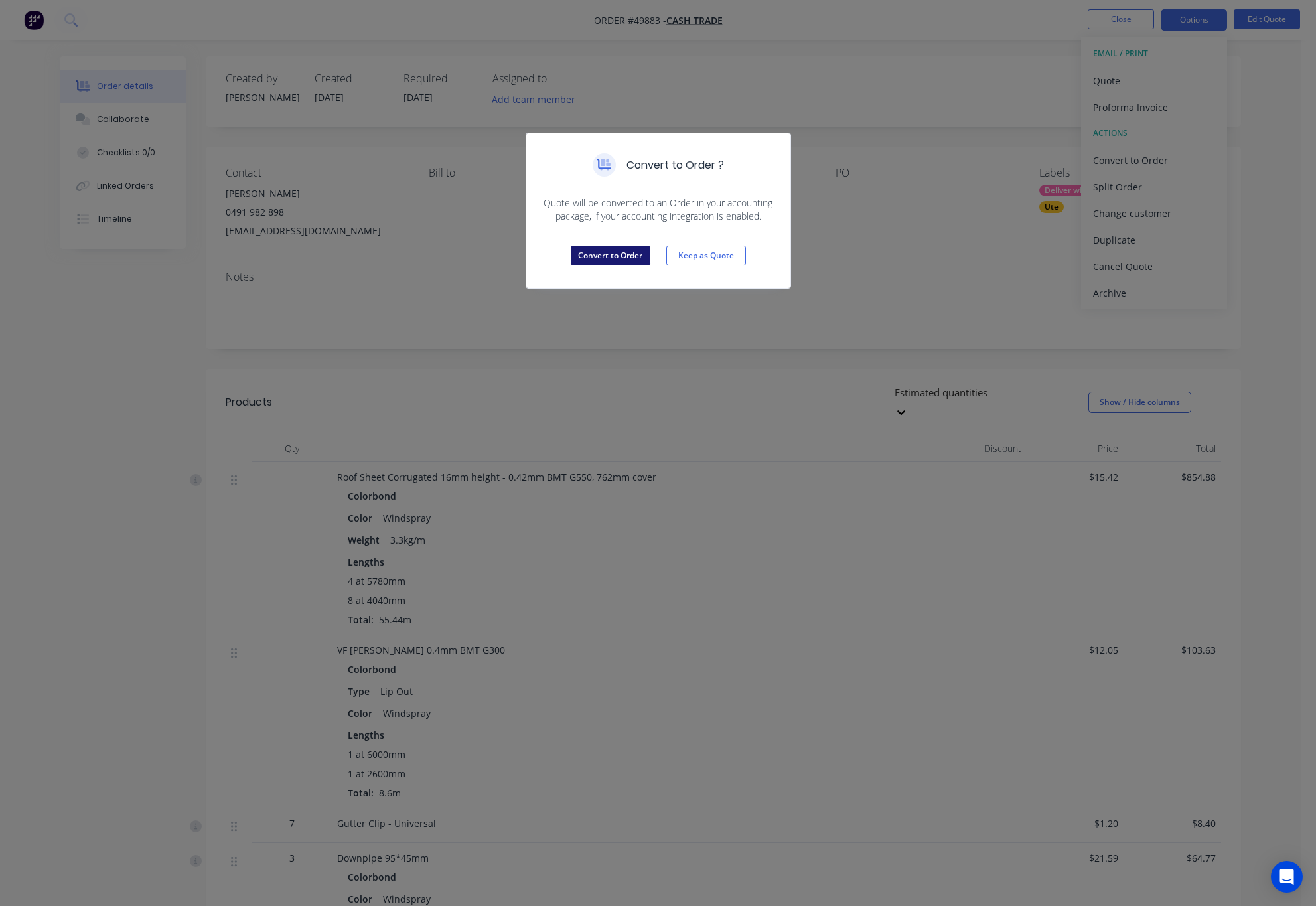
click at [619, 259] on button "Convert to Order" at bounding box center [611, 255] width 80 height 20
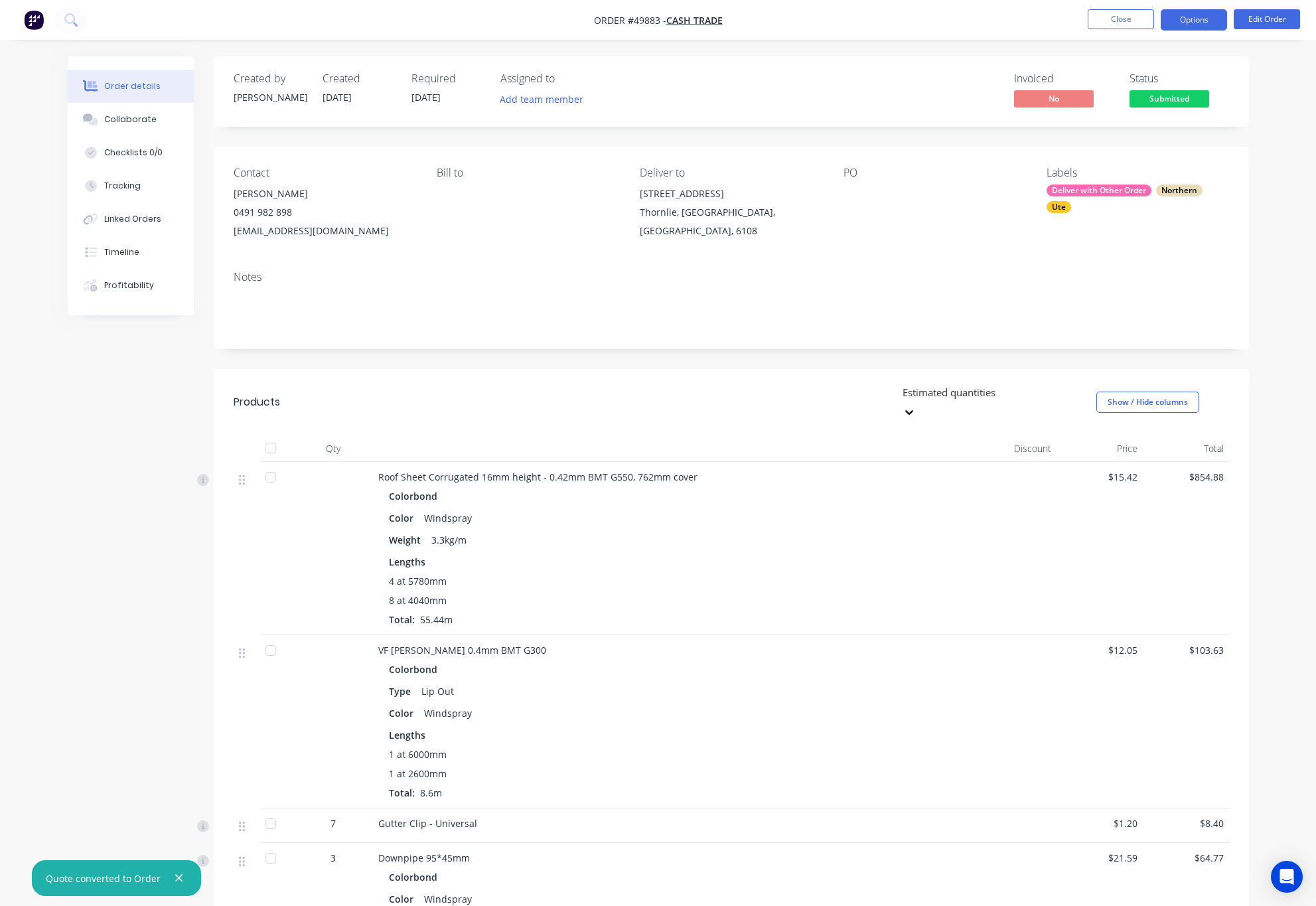
click at [1195, 16] on button "Options" at bounding box center [1194, 20] width 66 height 22
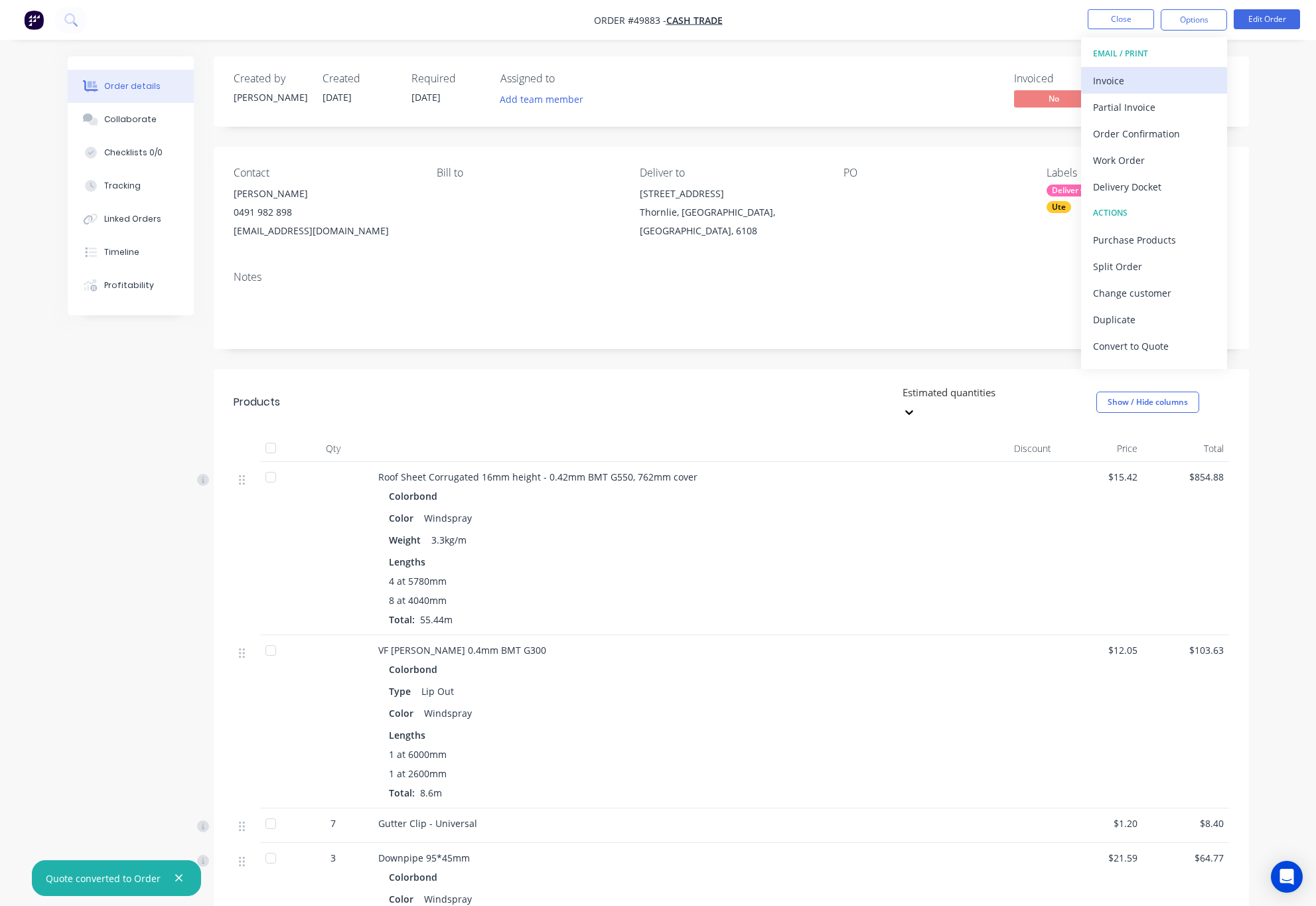
click at [1172, 82] on div "Invoice" at bounding box center [1154, 80] width 122 height 19
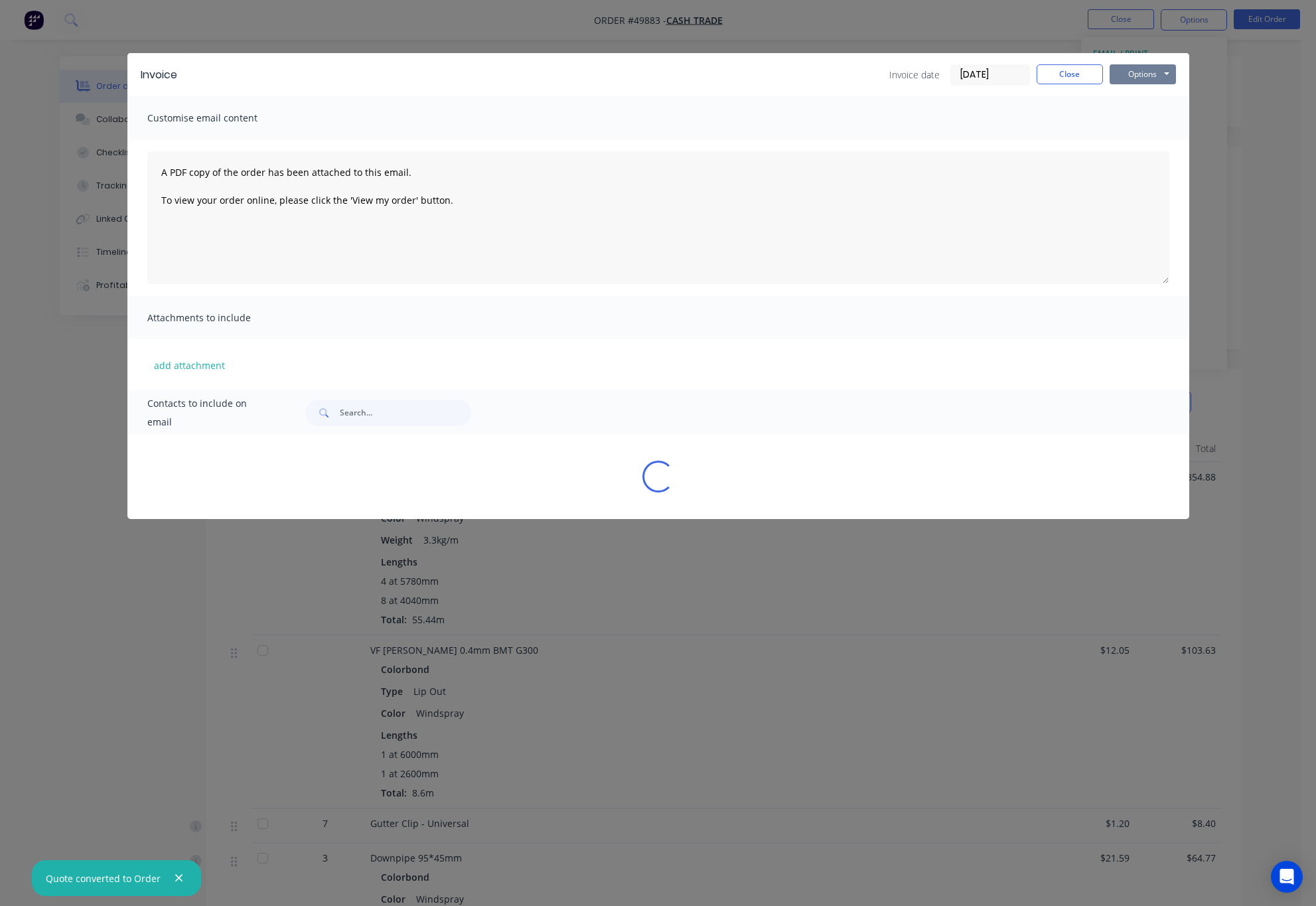
click at [1143, 74] on button "Options" at bounding box center [1143, 75] width 66 height 20
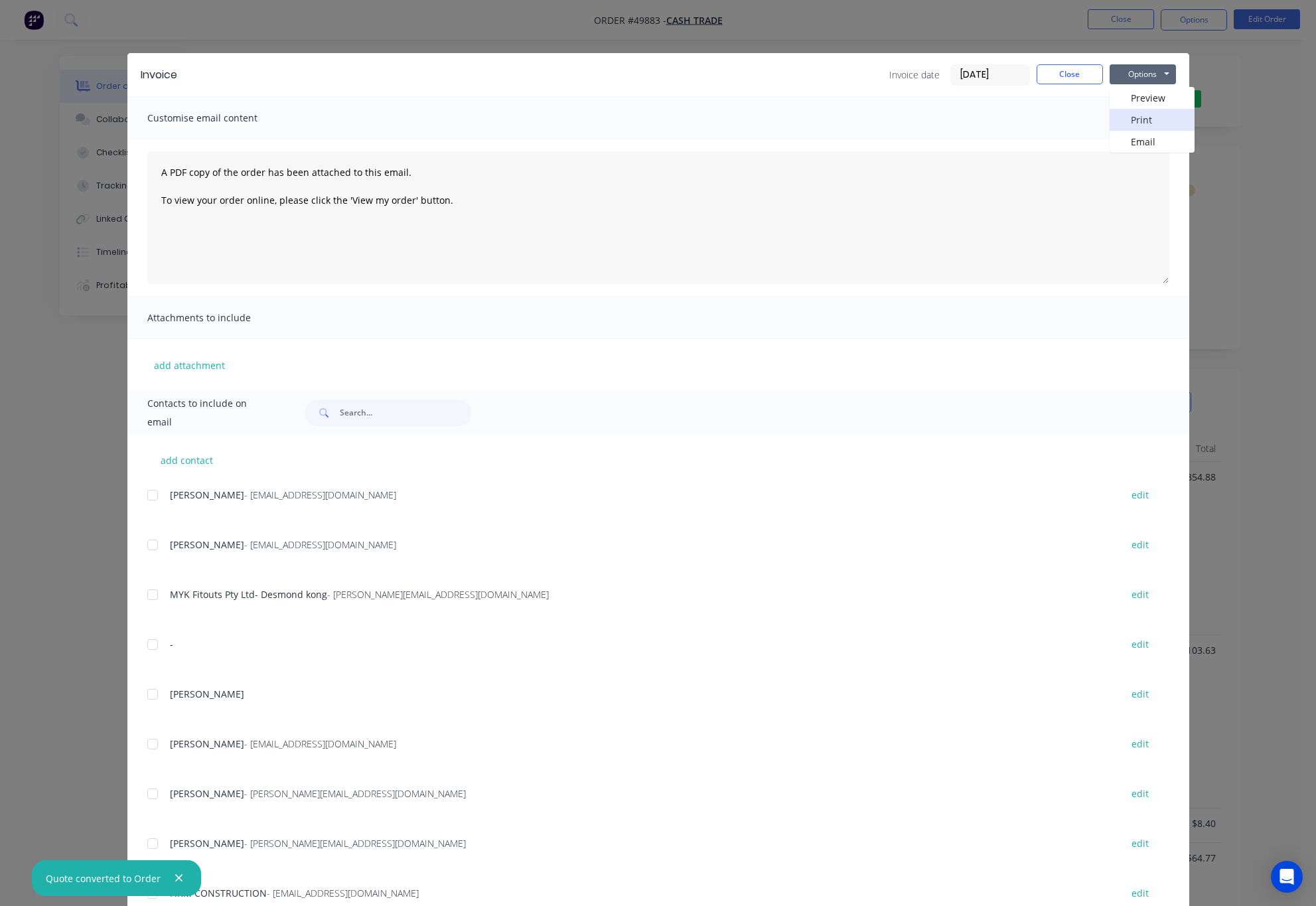
click at [1148, 122] on button "Print" at bounding box center [1152, 119] width 85 height 22
drag, startPoint x: 807, startPoint y: 32, endPoint x: 799, endPoint y: 36, distance: 8.9
click at [809, 35] on div "Invoice Invoice date 01/10/25 Close Options Preview Print Email Customise email…" at bounding box center [658, 453] width 1316 height 906
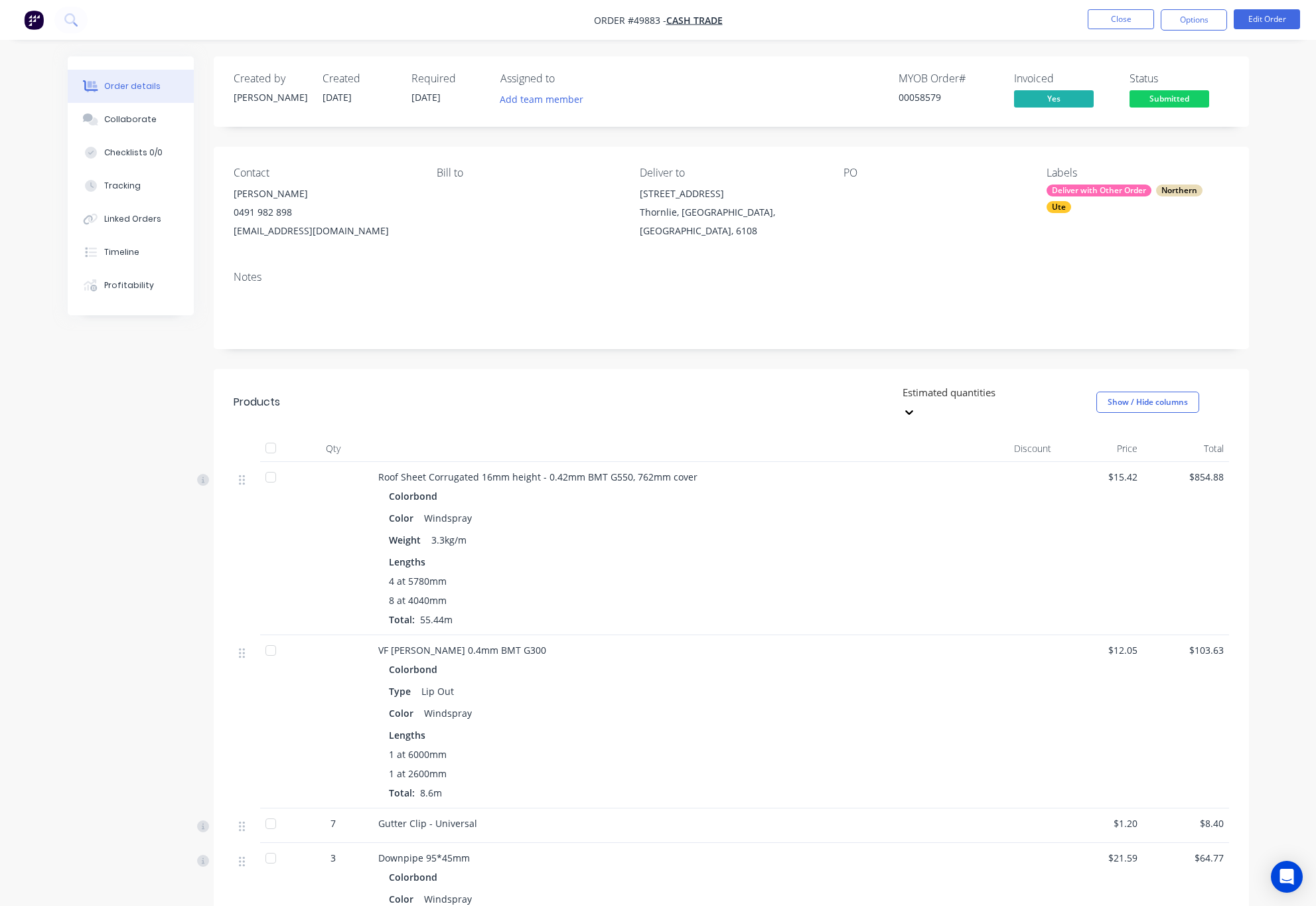
click at [1176, 36] on nav "Order #49883 - Cash Trade Close Options Edit Order" at bounding box center [658, 20] width 1316 height 40
click at [1181, 30] on button "Options" at bounding box center [1194, 20] width 66 height 22
drag, startPoint x: 1256, startPoint y: 64, endPoint x: 1259, endPoint y: 51, distance: 13.3
click at [1259, 60] on div "Order details Collaborate Checklists 0/0 Tracking Linked Orders Timeline Profit…" at bounding box center [659, 859] width 1208 height 1605
click at [1256, 17] on button "Edit Order" at bounding box center [1267, 19] width 66 height 20
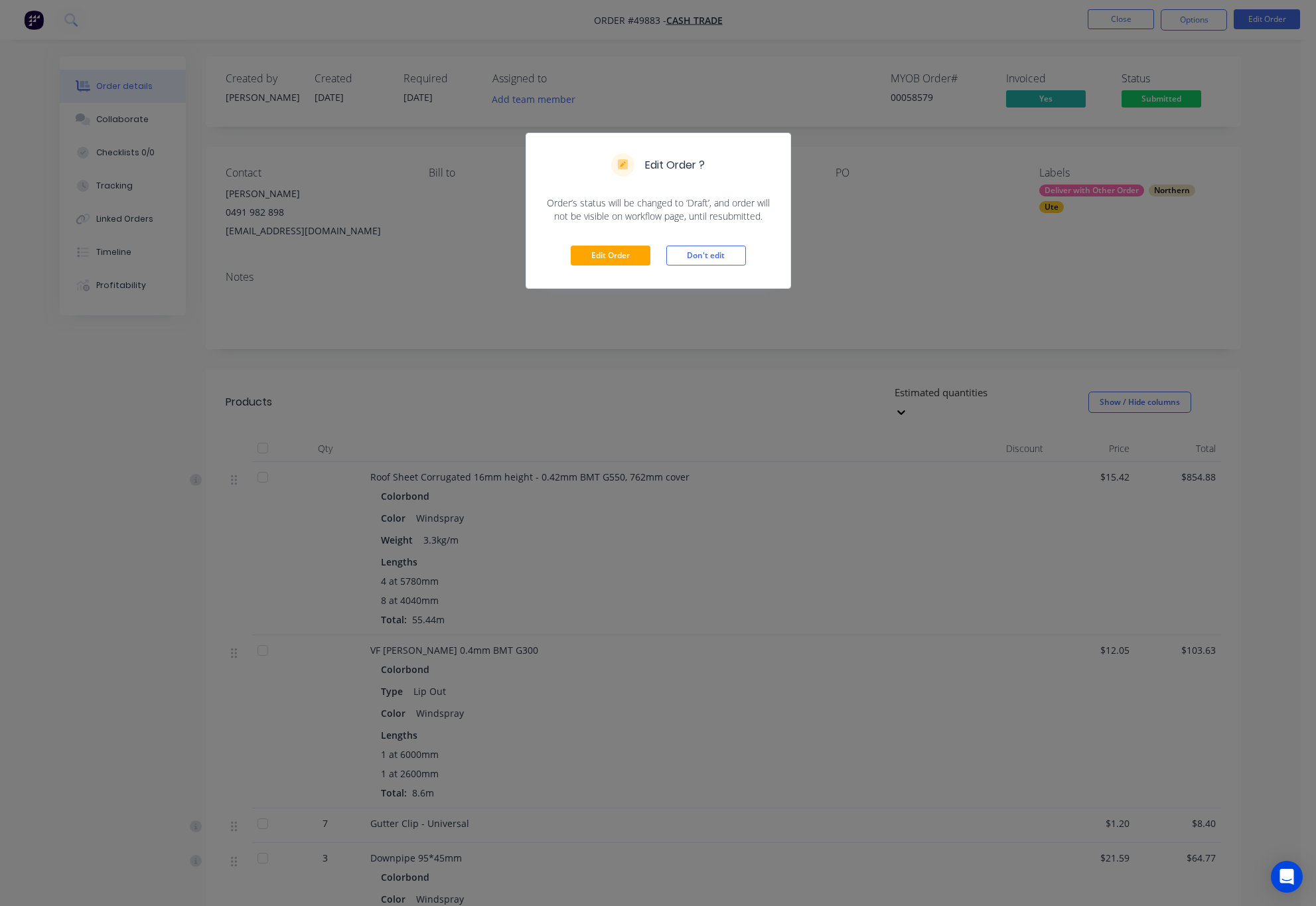
click at [568, 271] on div "Edit Order Don't edit" at bounding box center [658, 255] width 264 height 65
click at [630, 250] on button "Edit Order" at bounding box center [611, 255] width 80 height 20
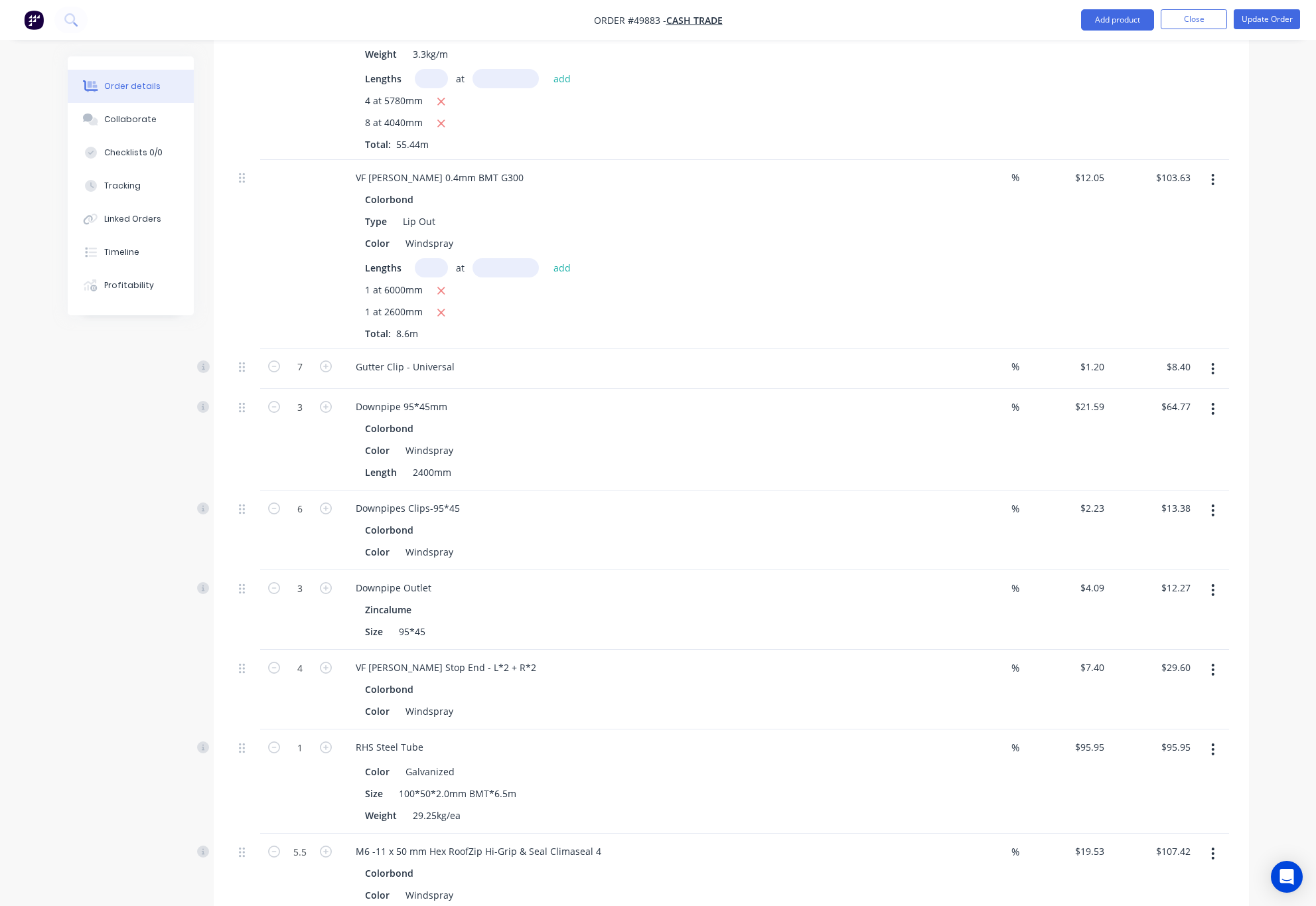
scroll to position [1012, 0]
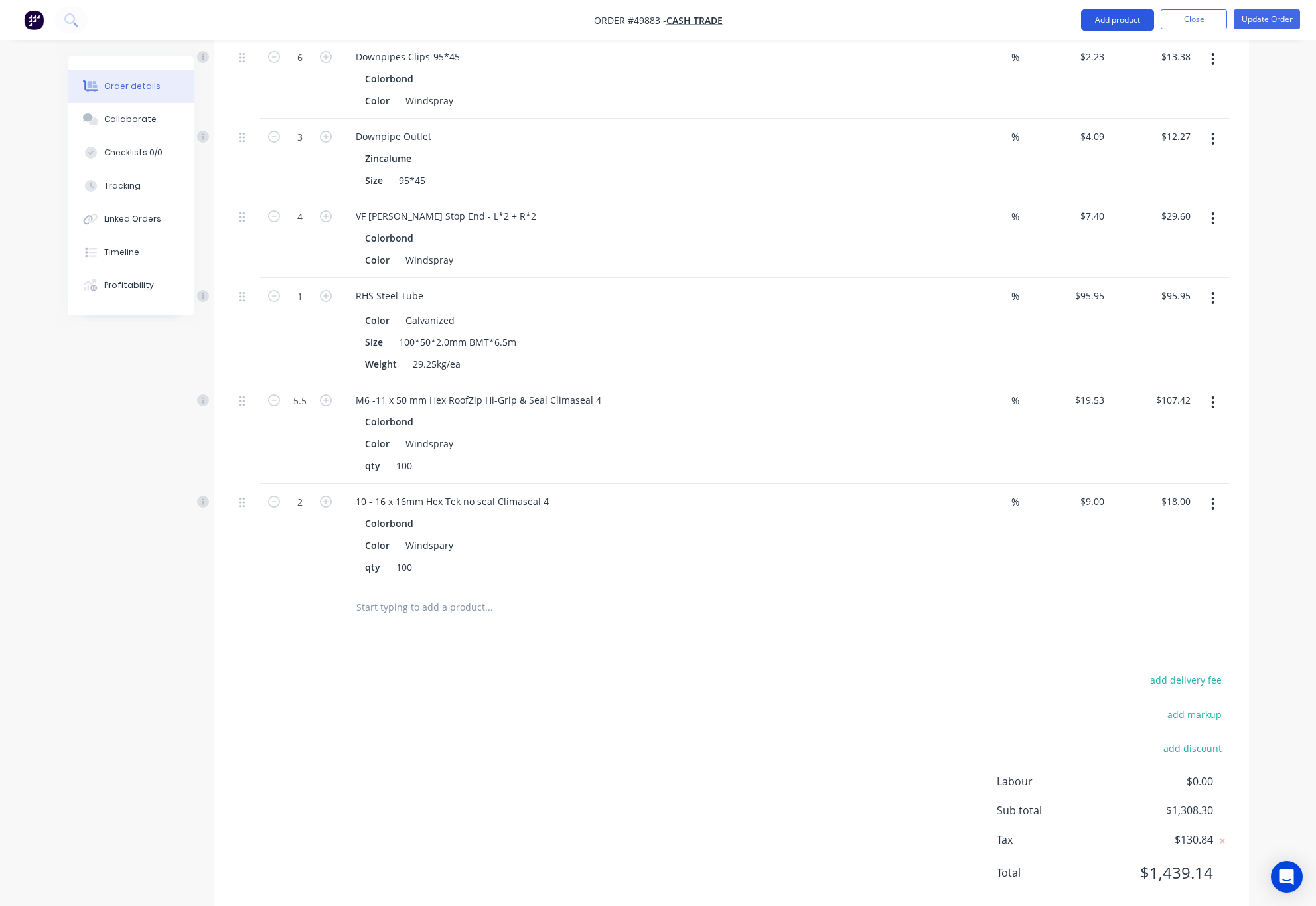
click at [1124, 17] on button "Add product" at bounding box center [1118, 20] width 73 height 22
click at [1103, 60] on div "Product catalogue" at bounding box center [1091, 54] width 102 height 19
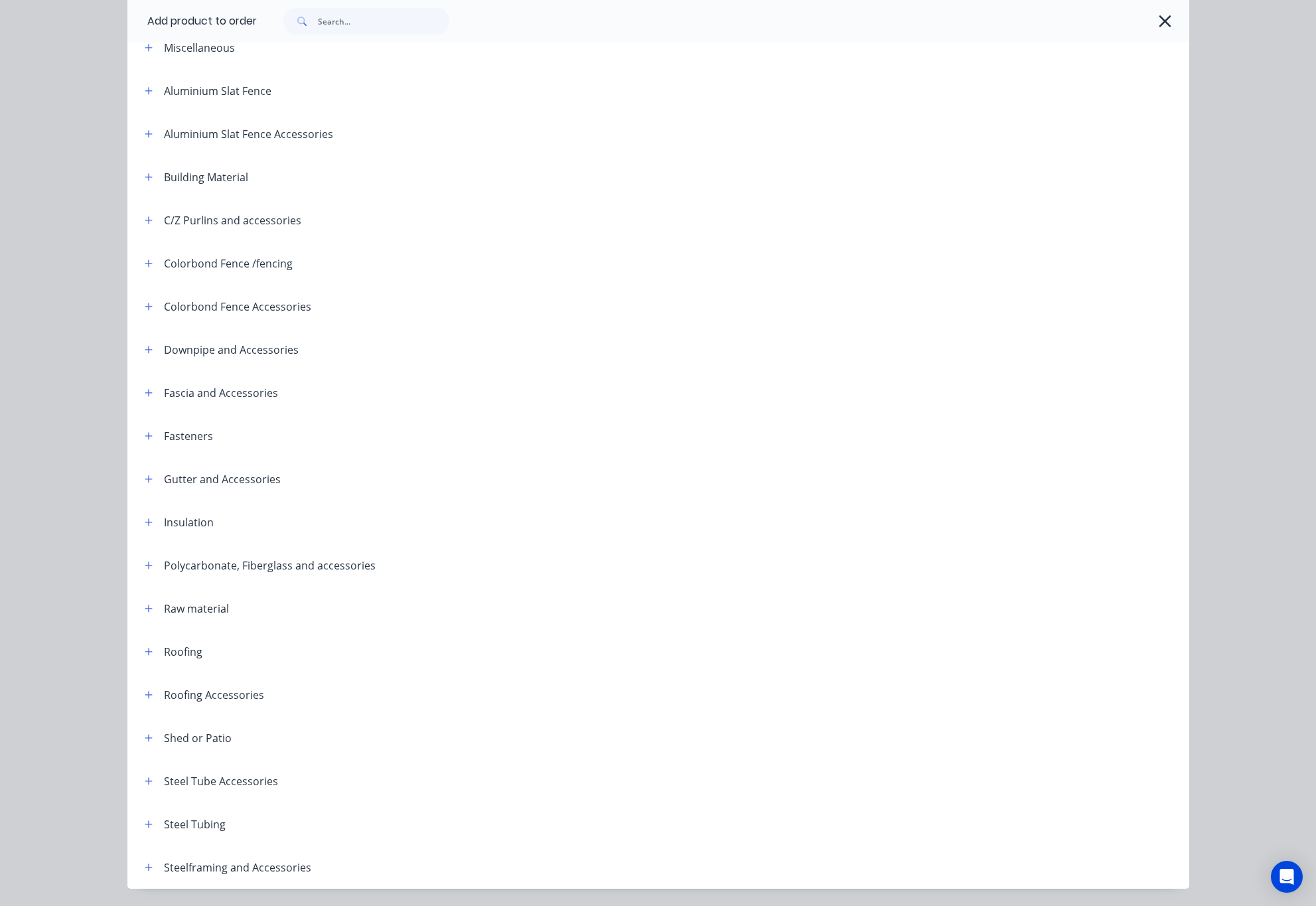
scroll to position [118, 0]
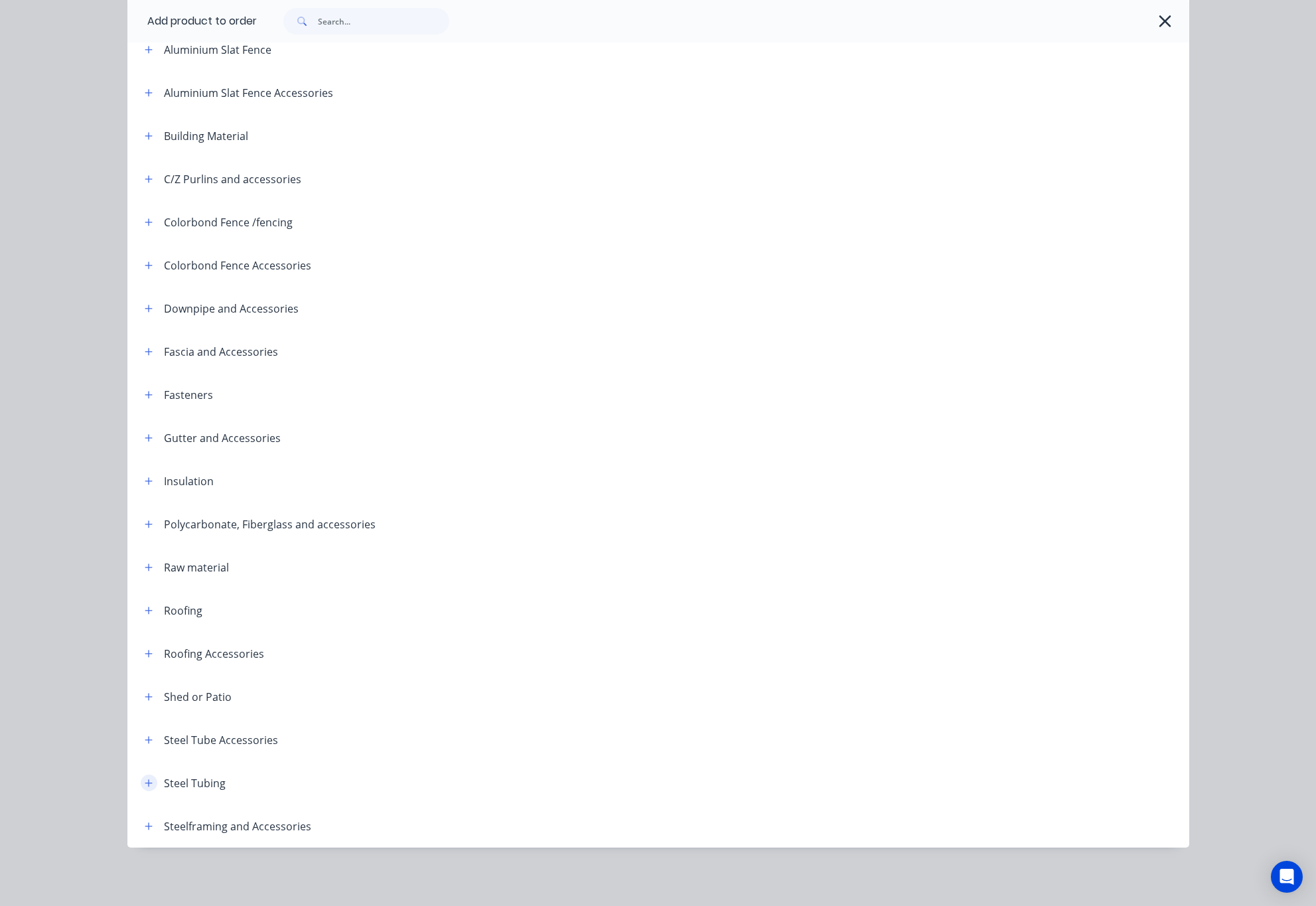
click at [145, 781] on icon "button" at bounding box center [149, 783] width 8 height 9
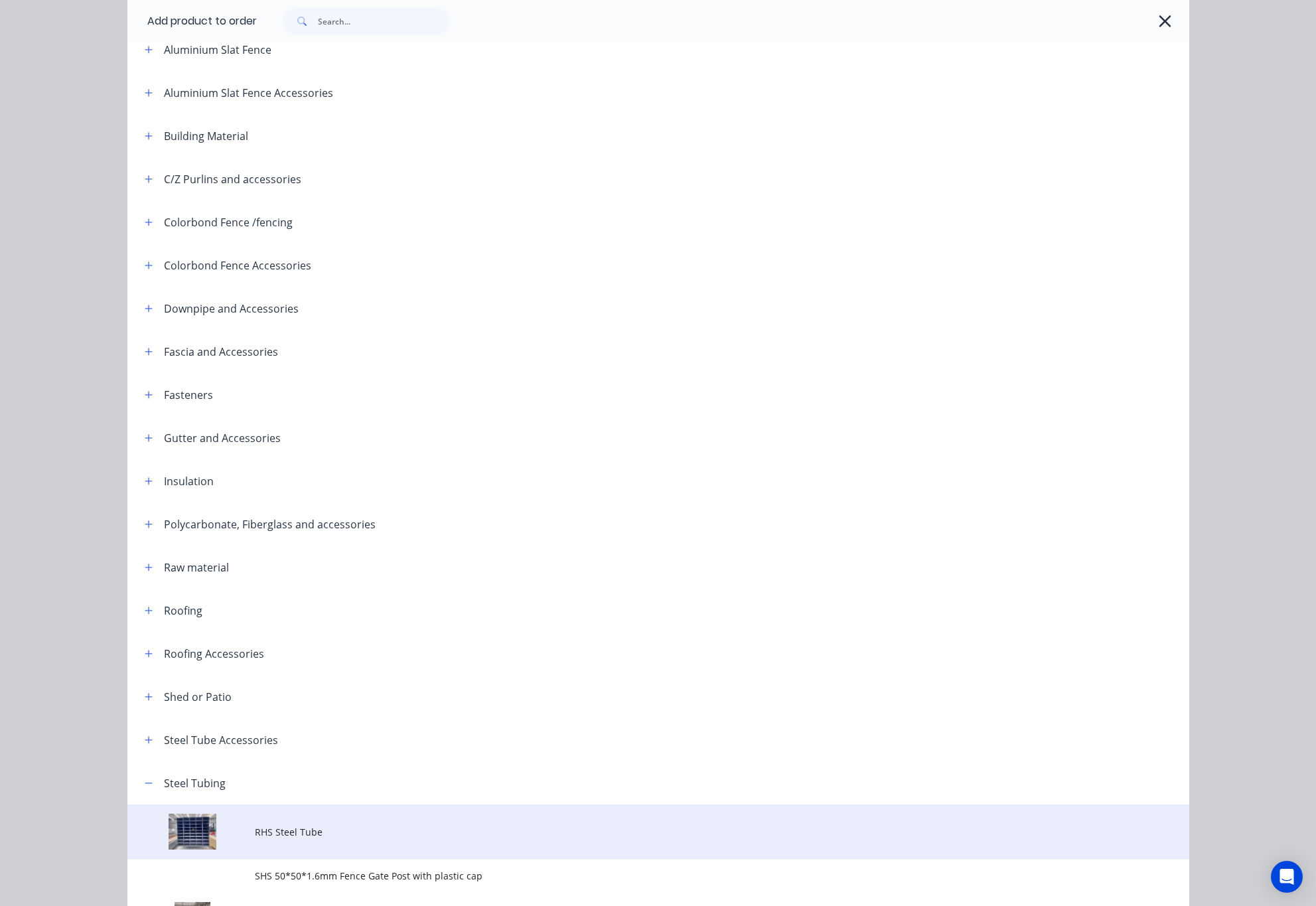
scroll to position [259, 0]
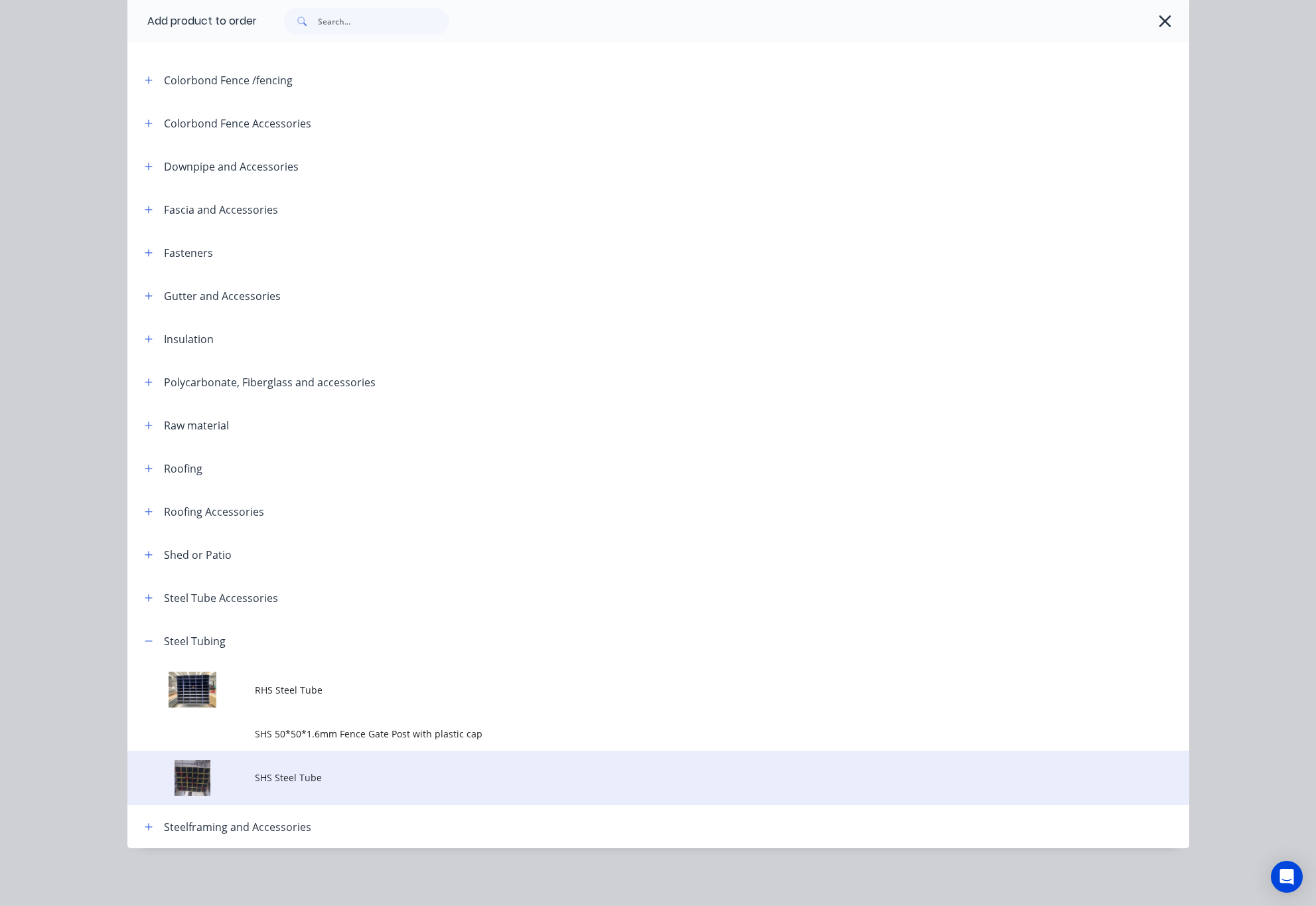
click at [225, 781] on td at bounding box center [191, 778] width 128 height 55
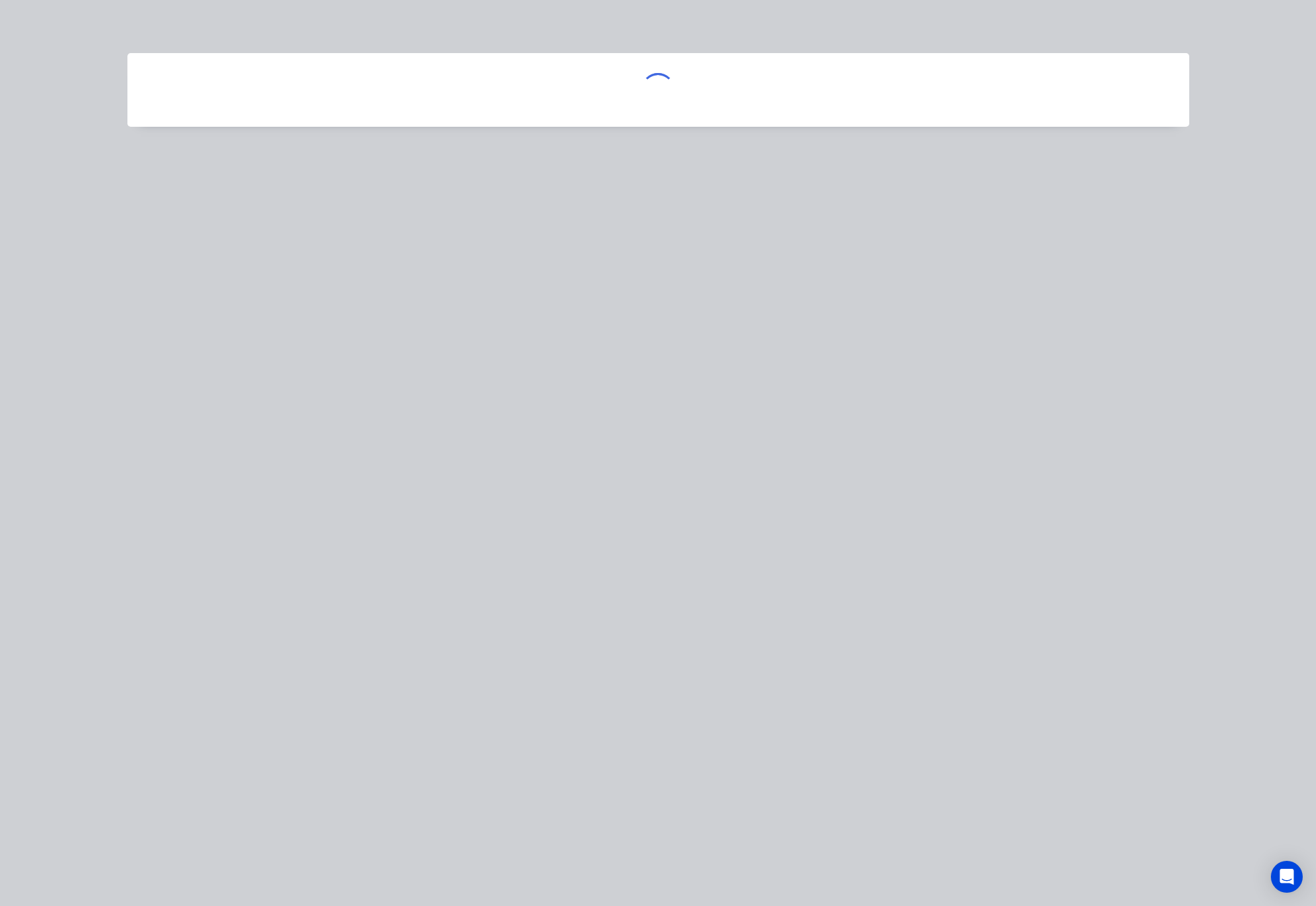
scroll to position [0, 0]
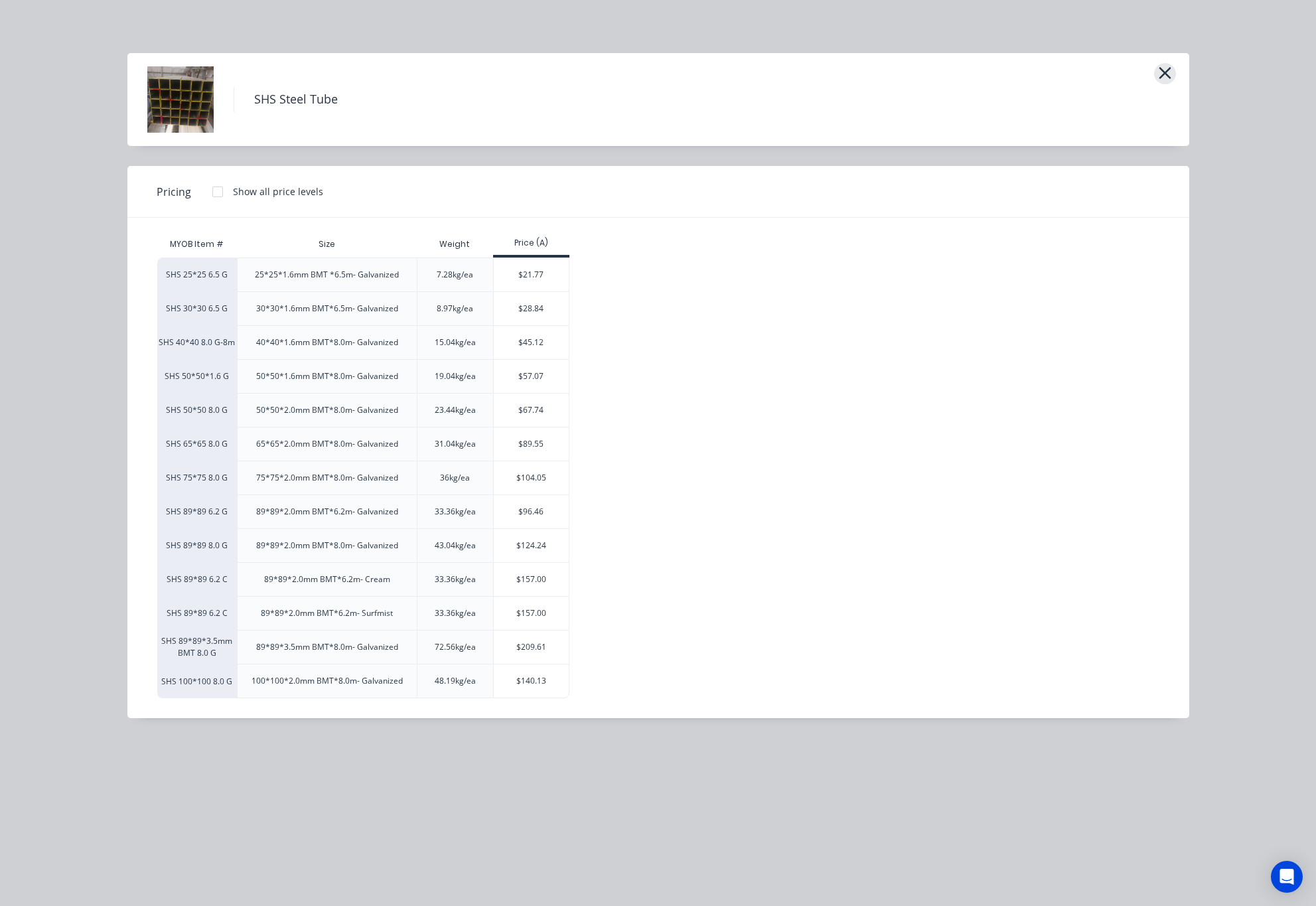
click at [1163, 65] on icon "button" at bounding box center [1165, 73] width 14 height 18
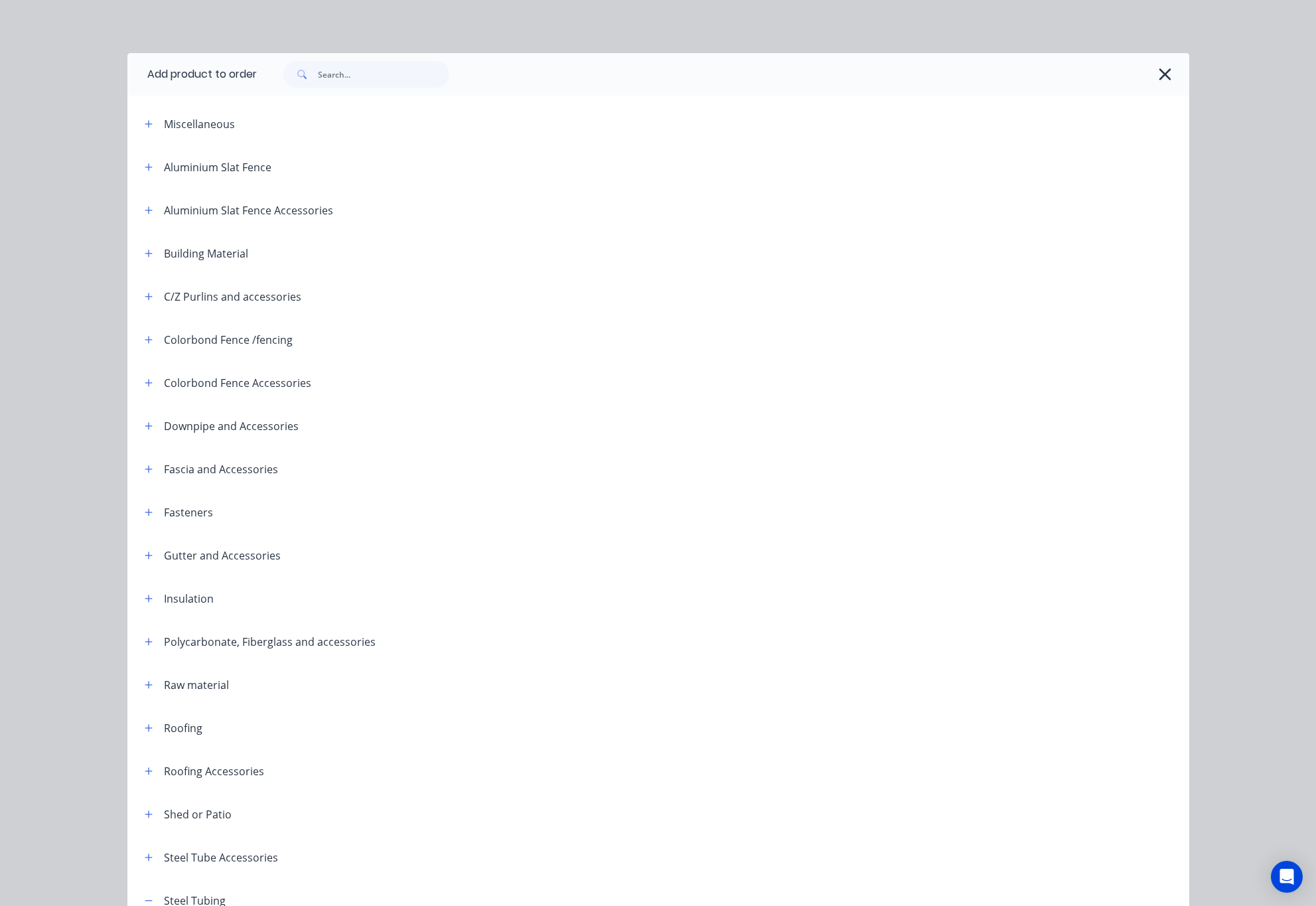
scroll to position [259, 0]
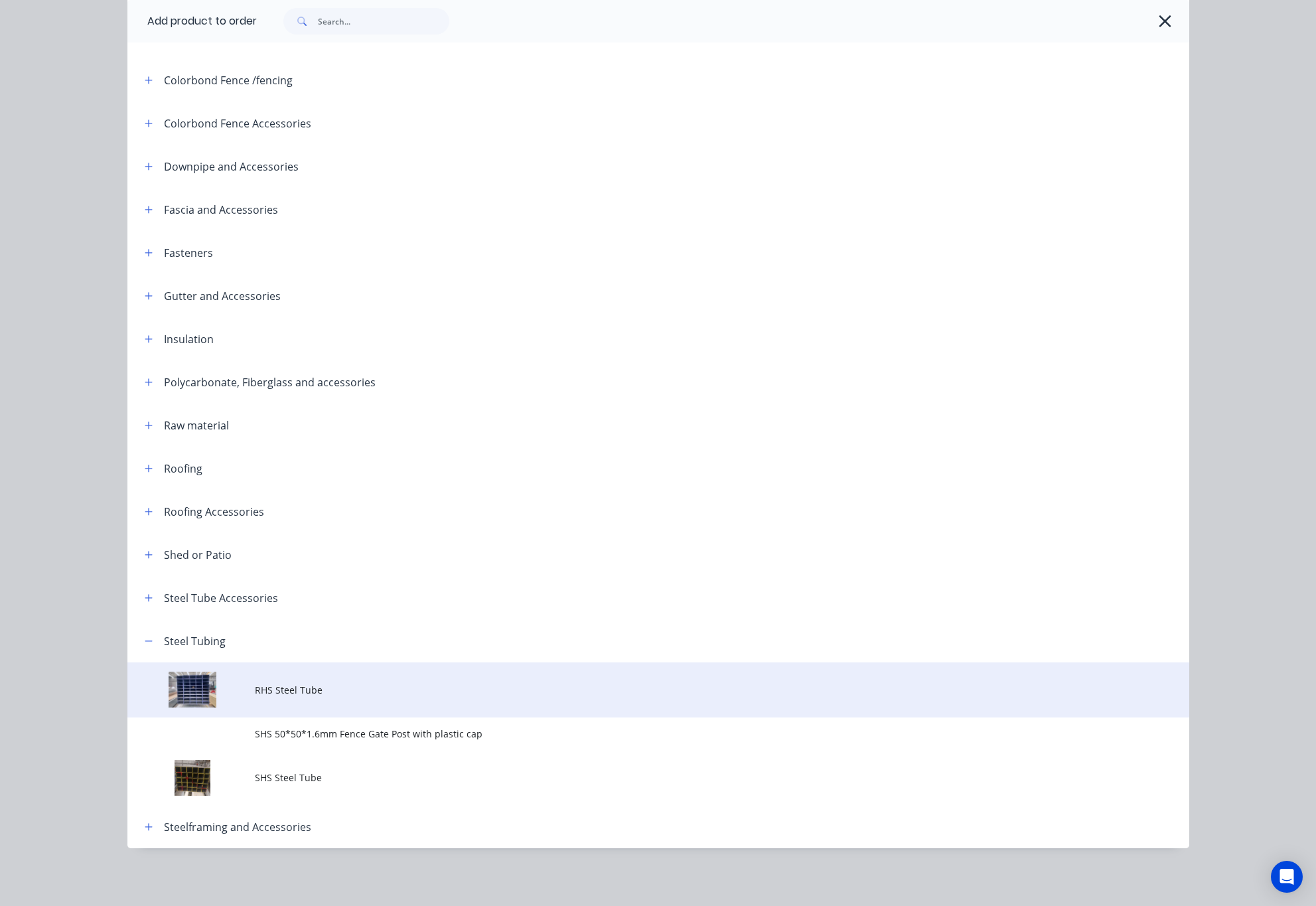
click at [232, 697] on td at bounding box center [191, 690] width 128 height 55
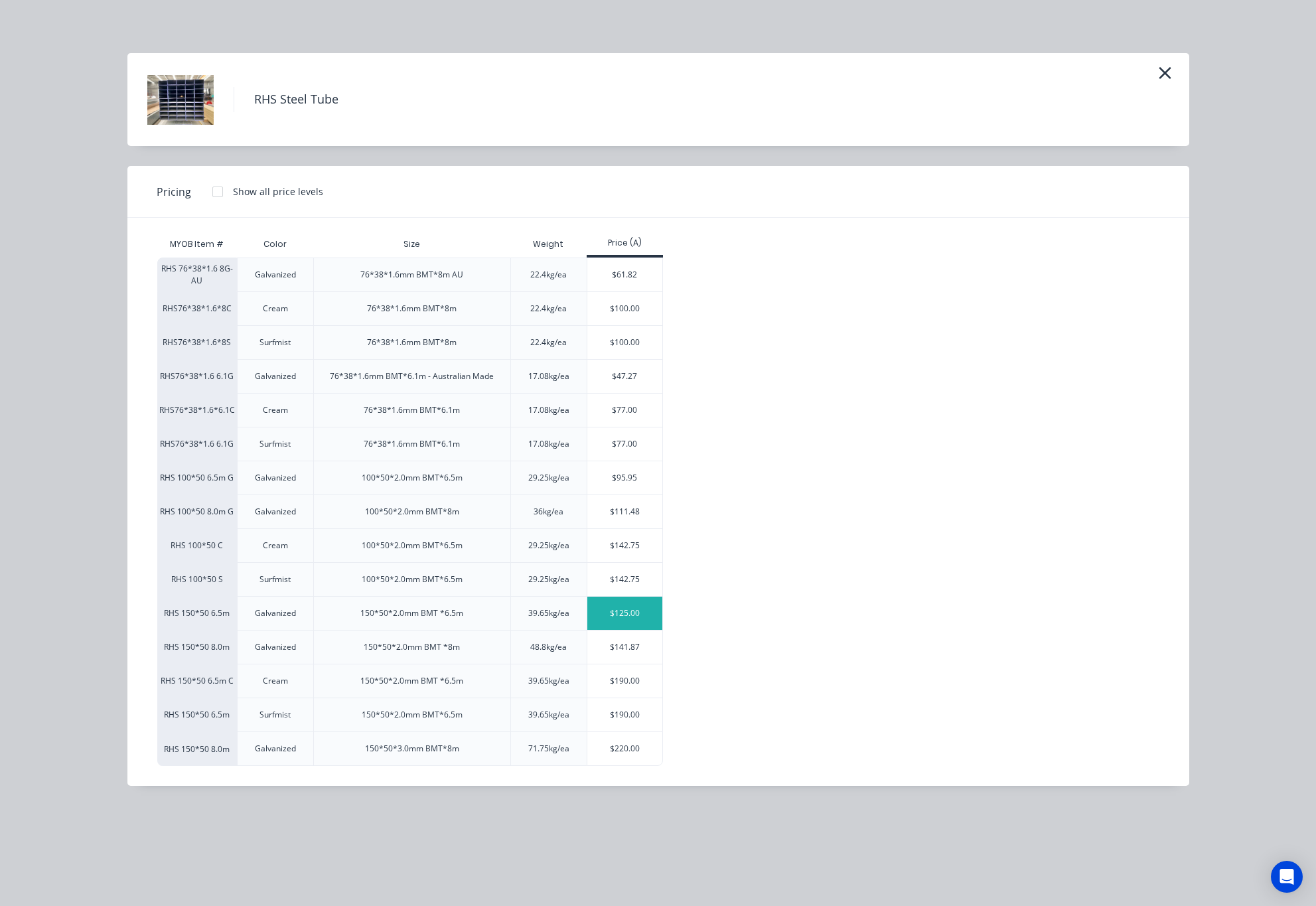
click at [632, 618] on div "$125.00" at bounding box center [625, 613] width 75 height 33
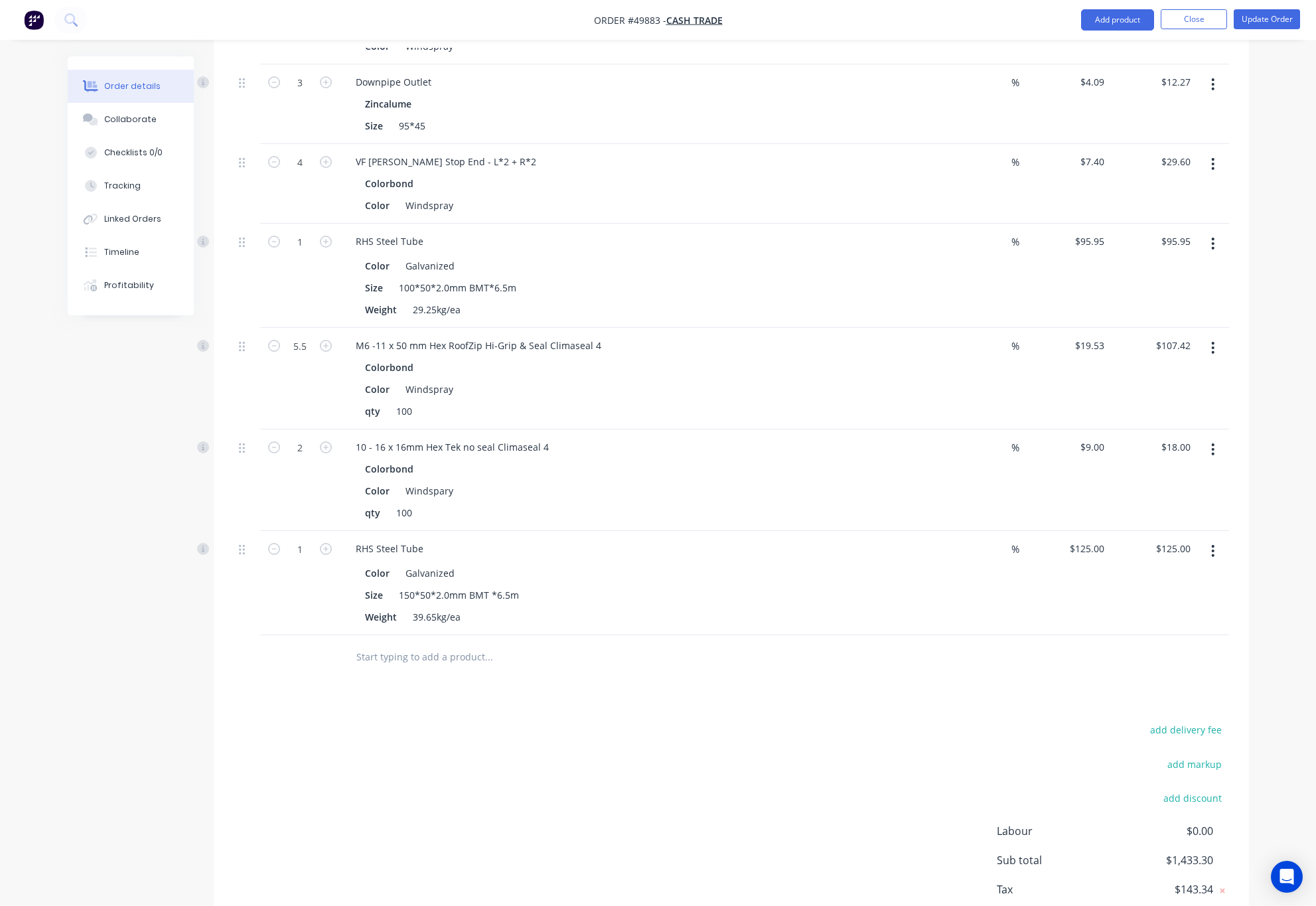
scroll to position [1116, 0]
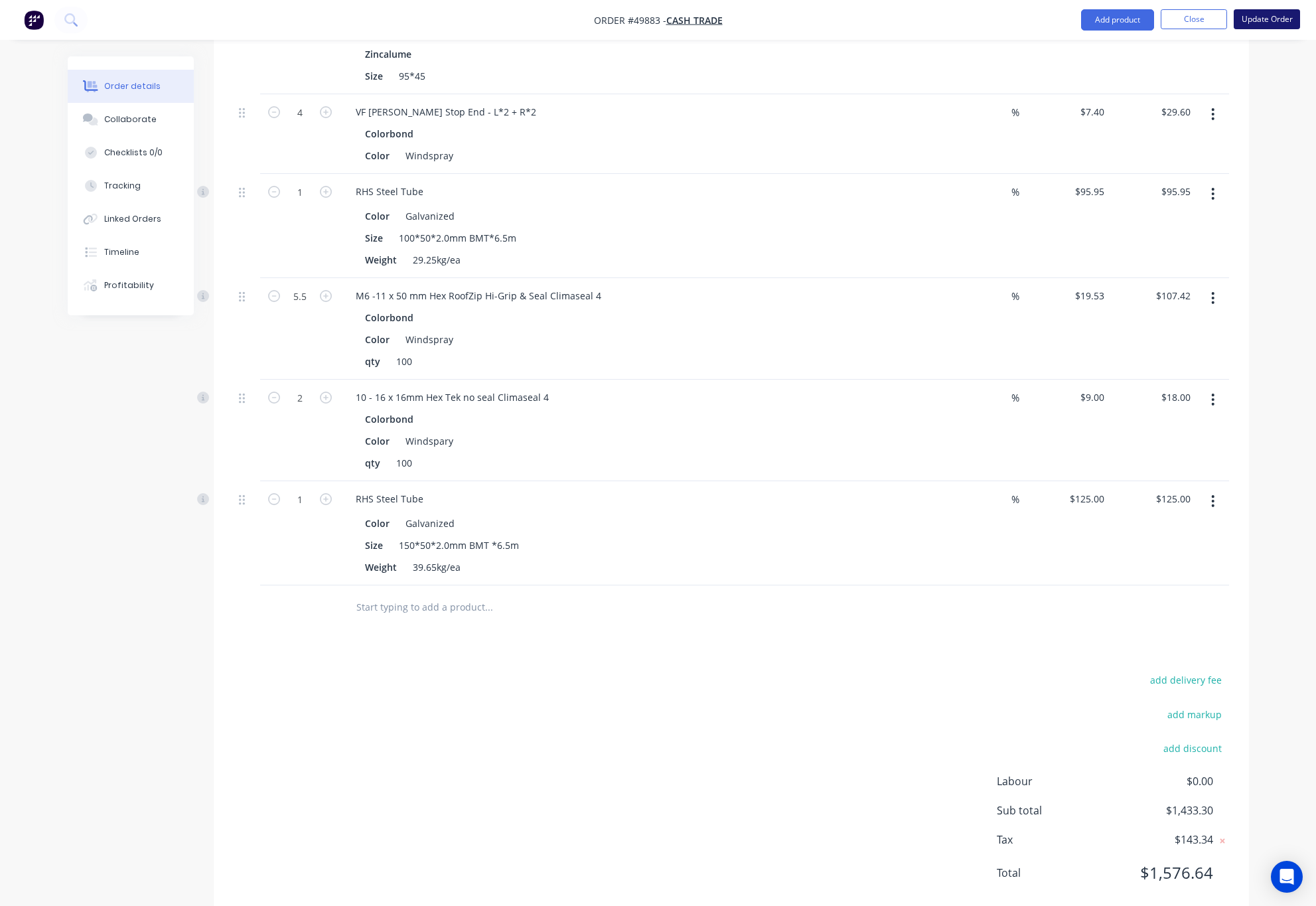
click at [1266, 18] on button "Update Order" at bounding box center [1267, 19] width 66 height 20
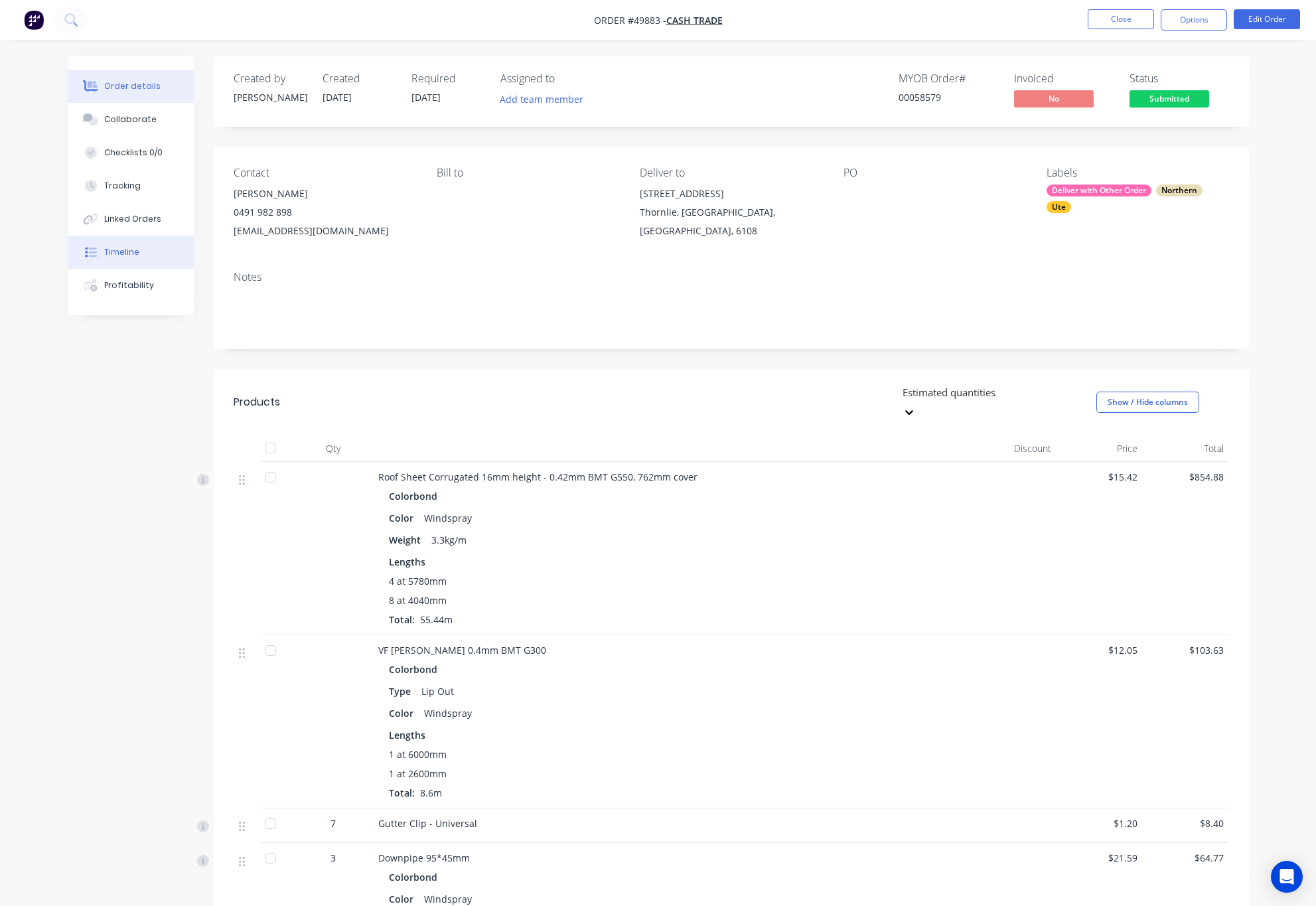
click at [133, 263] on button "Timeline" at bounding box center [131, 252] width 126 height 33
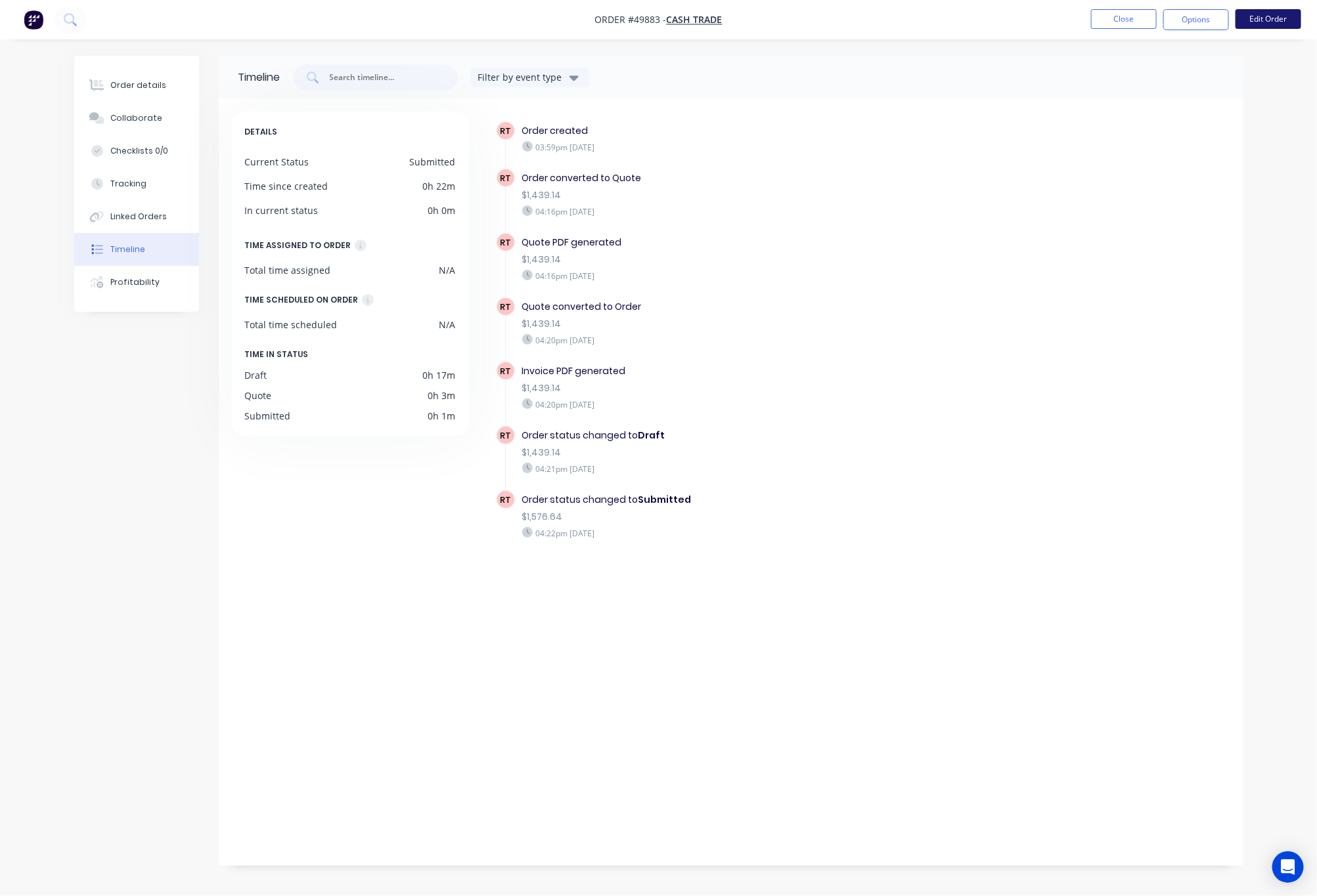
click at [1247, 16] on button "Edit Order" at bounding box center [1269, 19] width 66 height 20
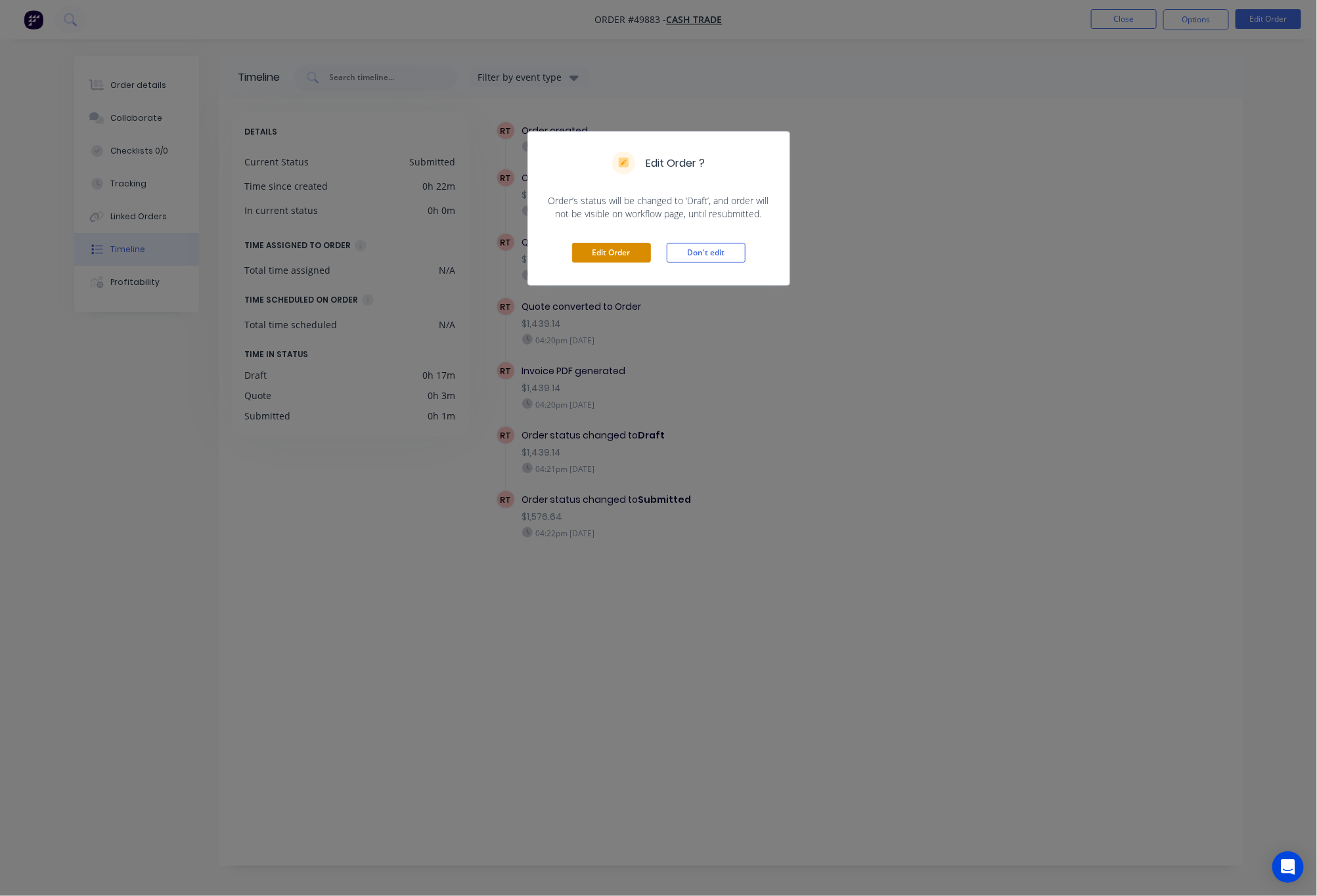
click at [593, 250] on button "Edit Order" at bounding box center [612, 252] width 79 height 20
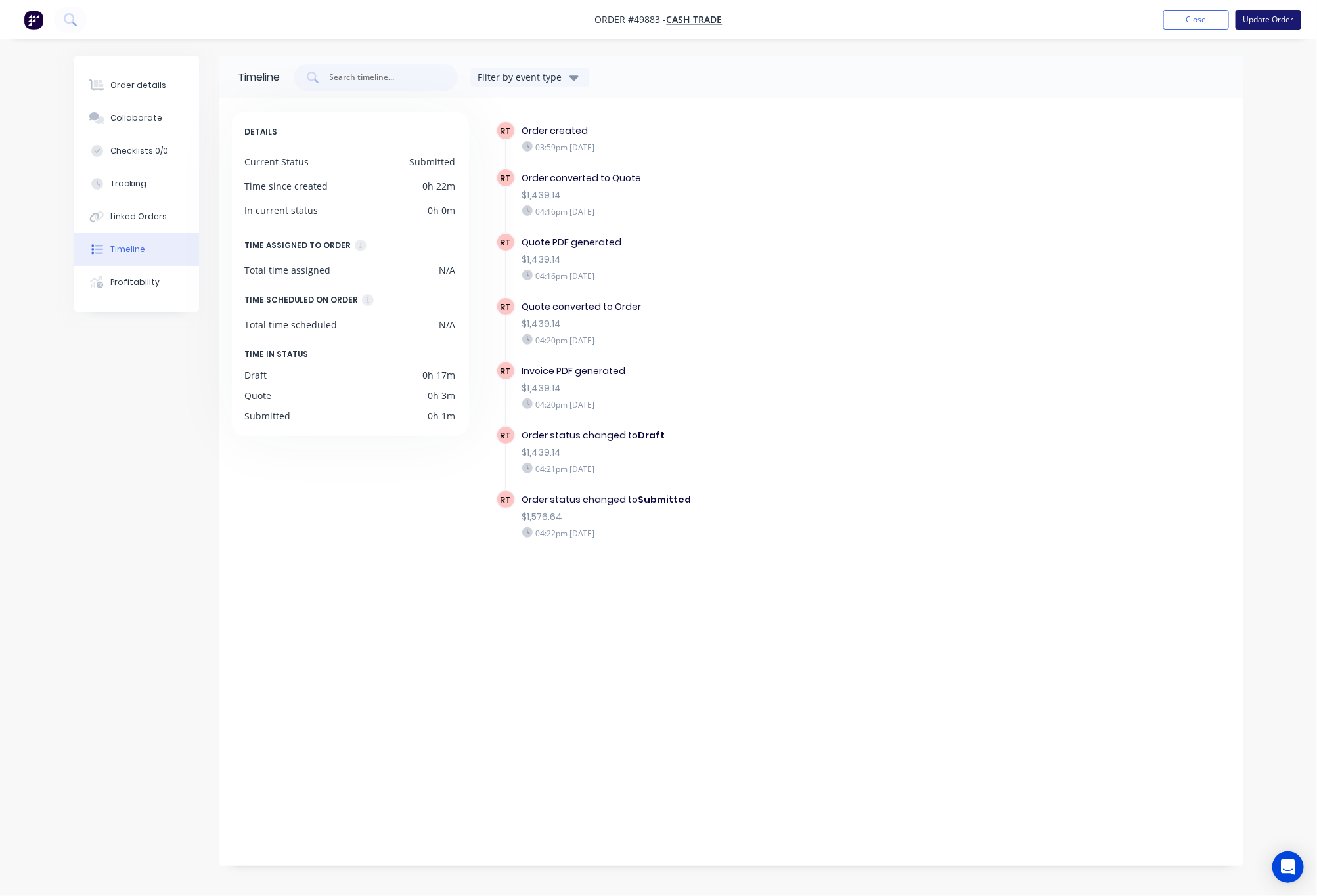
click at [1268, 24] on button "Update Order" at bounding box center [1269, 20] width 66 height 20
click at [1187, 16] on button "Options" at bounding box center [1196, 20] width 66 height 21
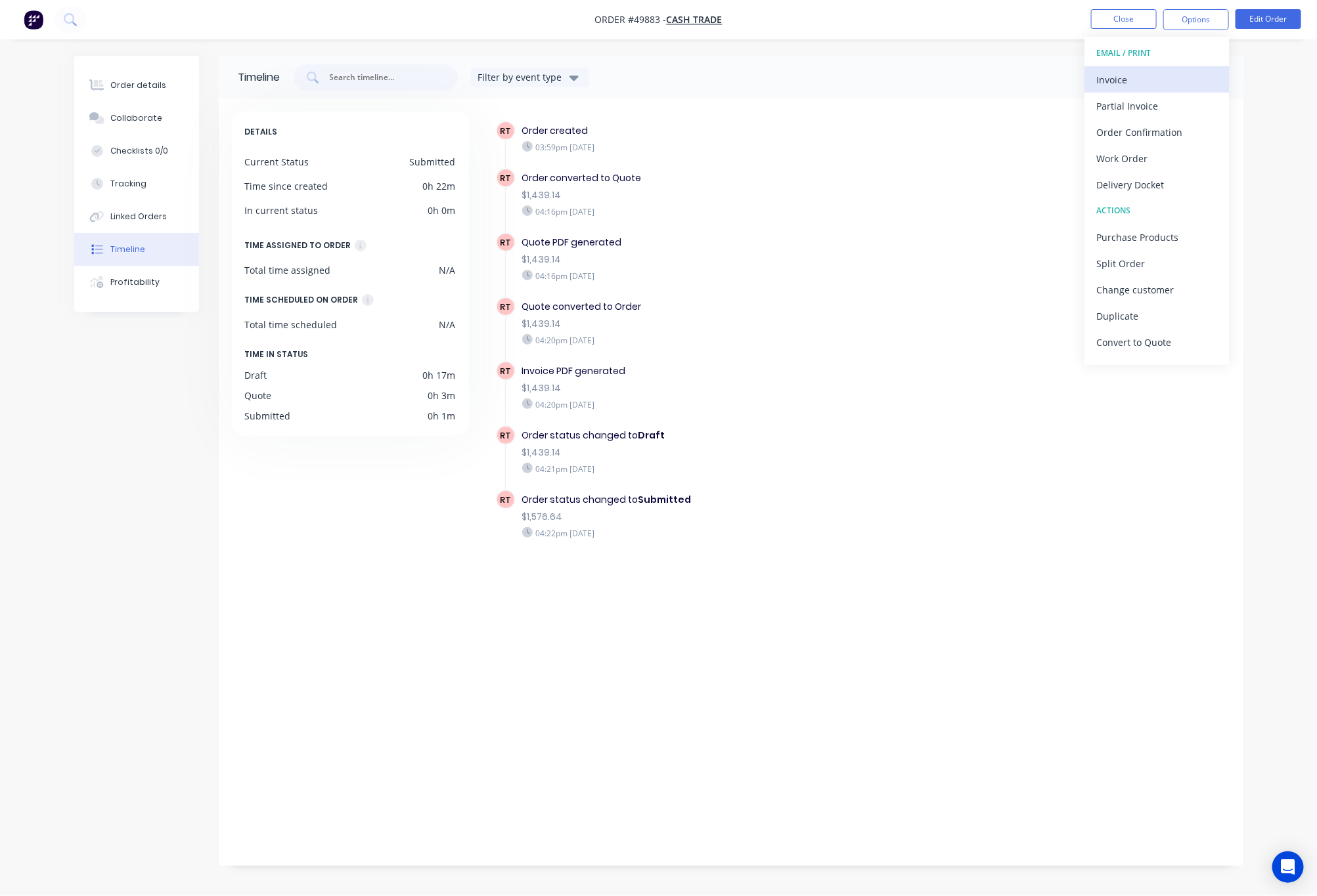
click at [1165, 80] on div "Invoice" at bounding box center [1156, 80] width 121 height 19
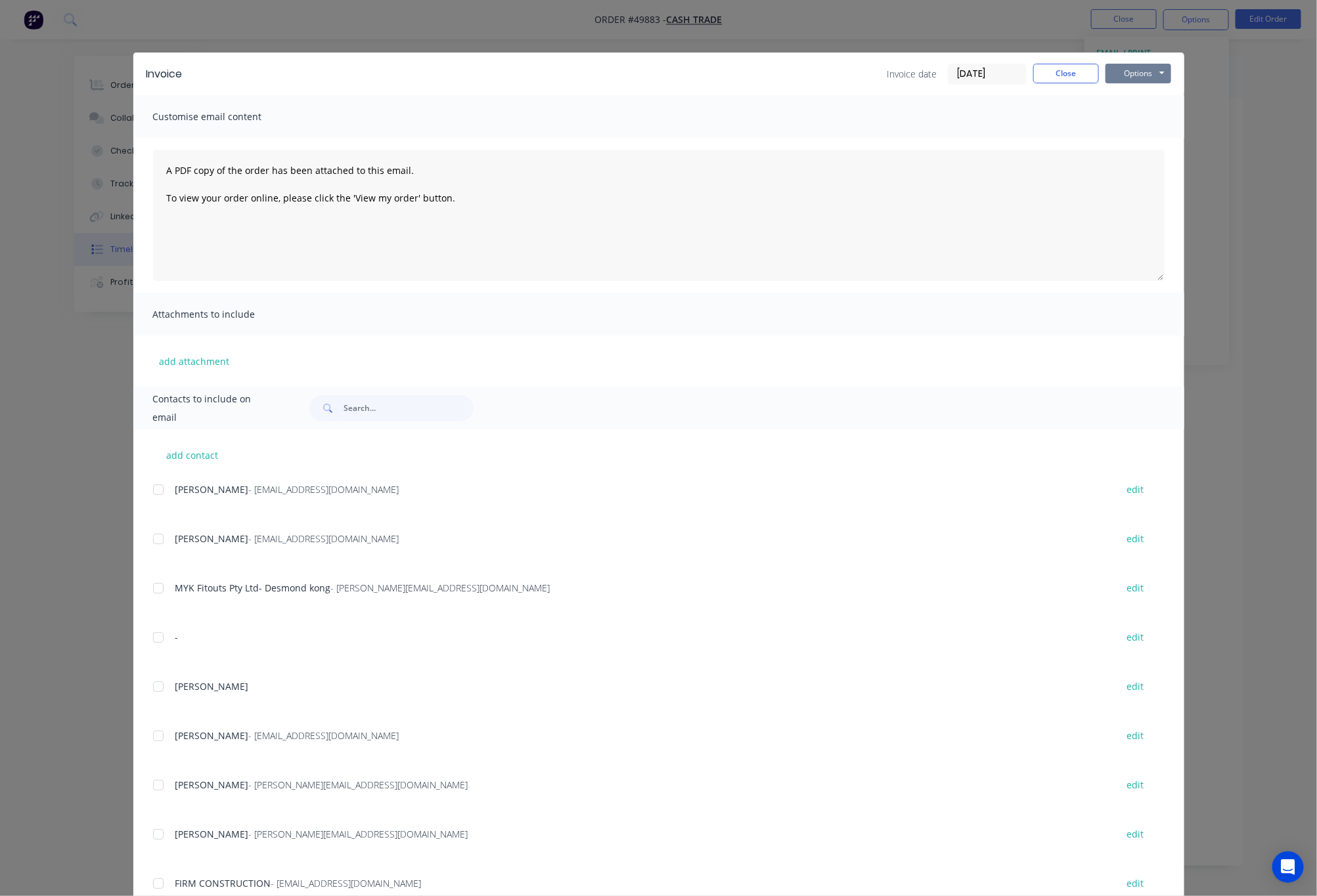
click at [1146, 75] on button "Options" at bounding box center [1138, 74] width 66 height 20
click at [1155, 118] on button "Print" at bounding box center [1147, 118] width 84 height 21
click at [1266, 183] on div "Invoice Invoice date 01/10/25 Close Options Preview Print Email Customise email…" at bounding box center [658, 448] width 1317 height 896
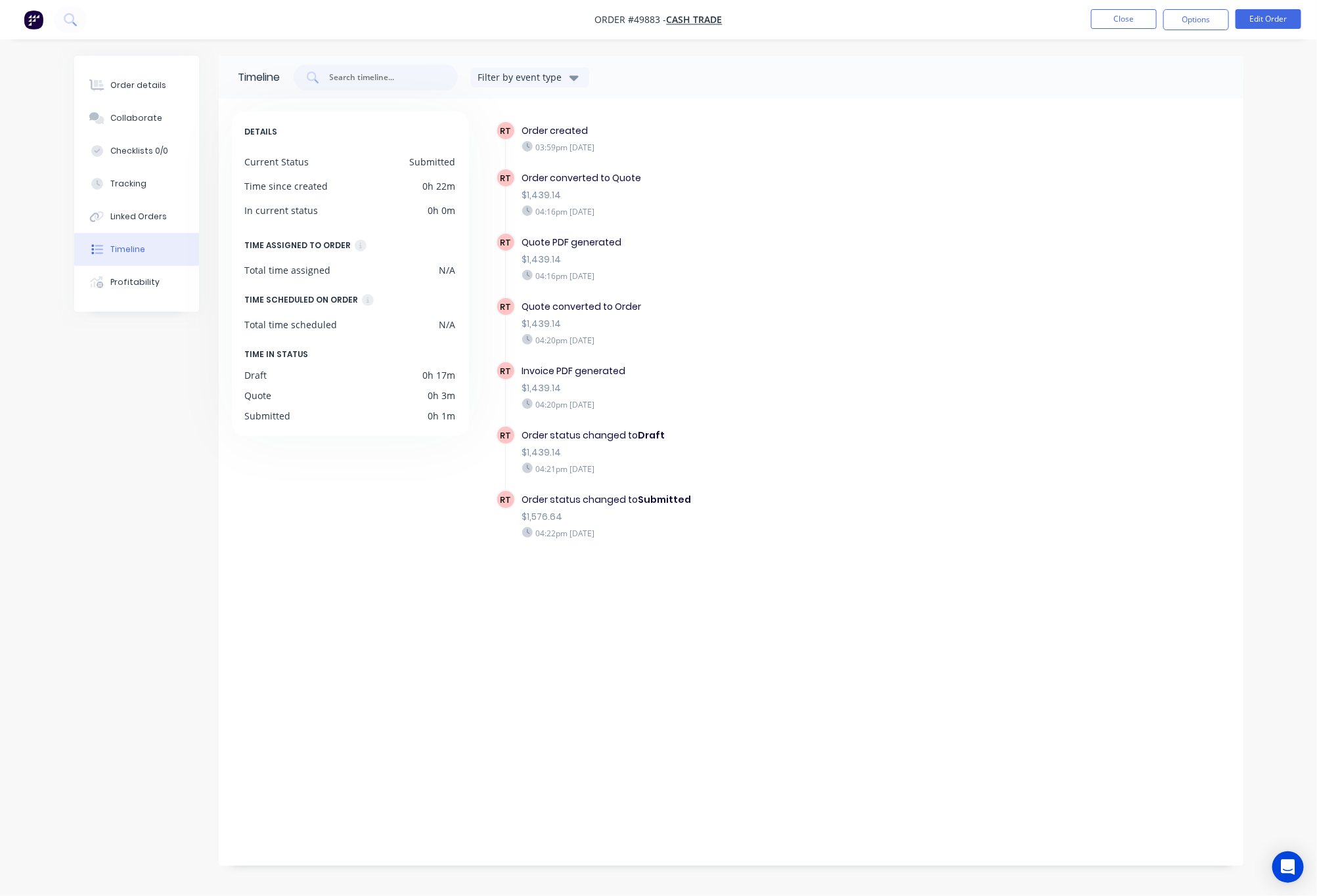
drag, startPoint x: 920, startPoint y: 230, endPoint x: 906, endPoint y: 211, distance: 23.6
click at [916, 220] on div "RT Order created 03:59pm Wednesday 01/10/25 RT Order converted to Quote $1,439.…" at bounding box center [864, 353] width 735 height 466
click at [157, 84] on div "Order details" at bounding box center [139, 85] width 56 height 11
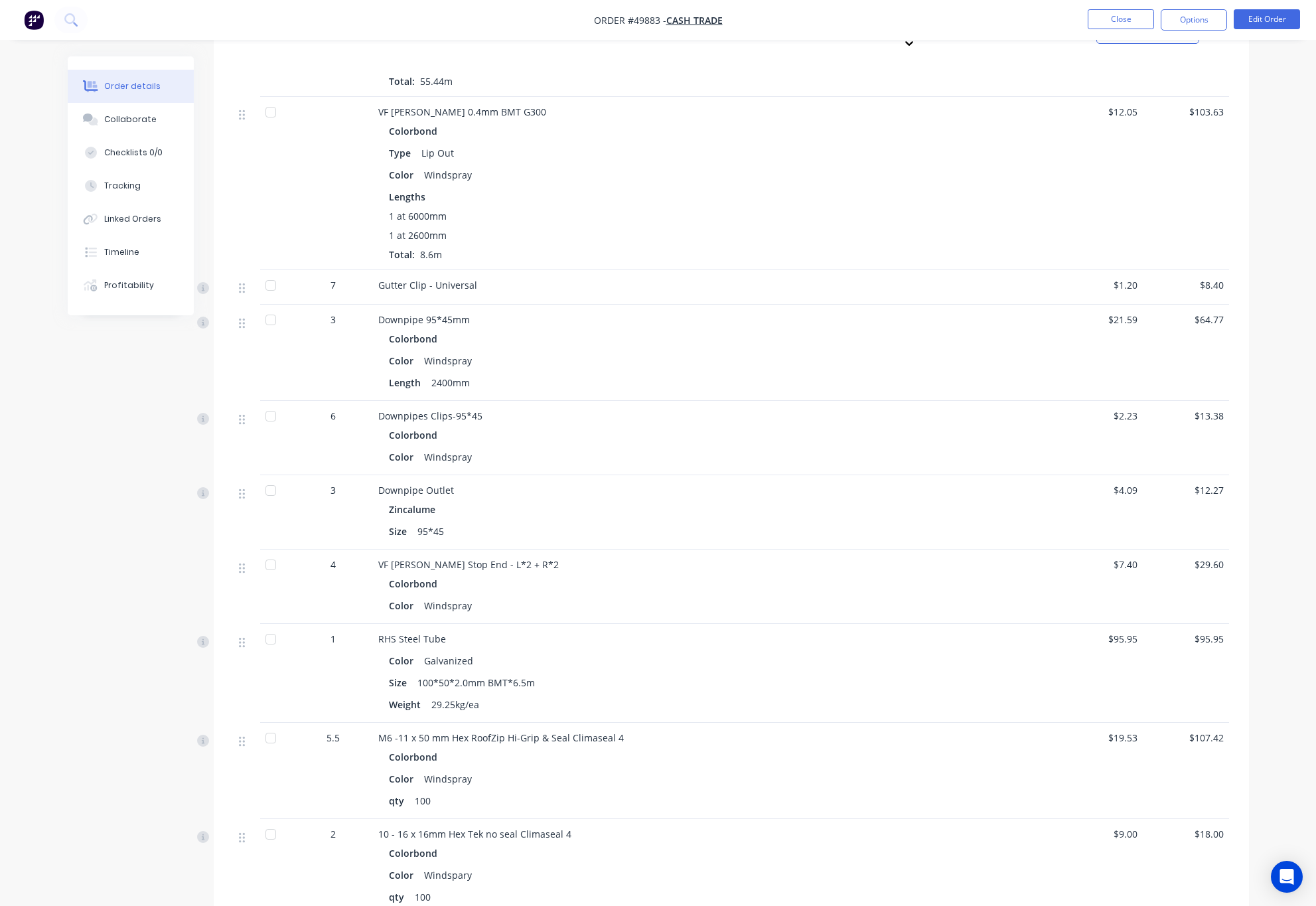
scroll to position [839, 0]
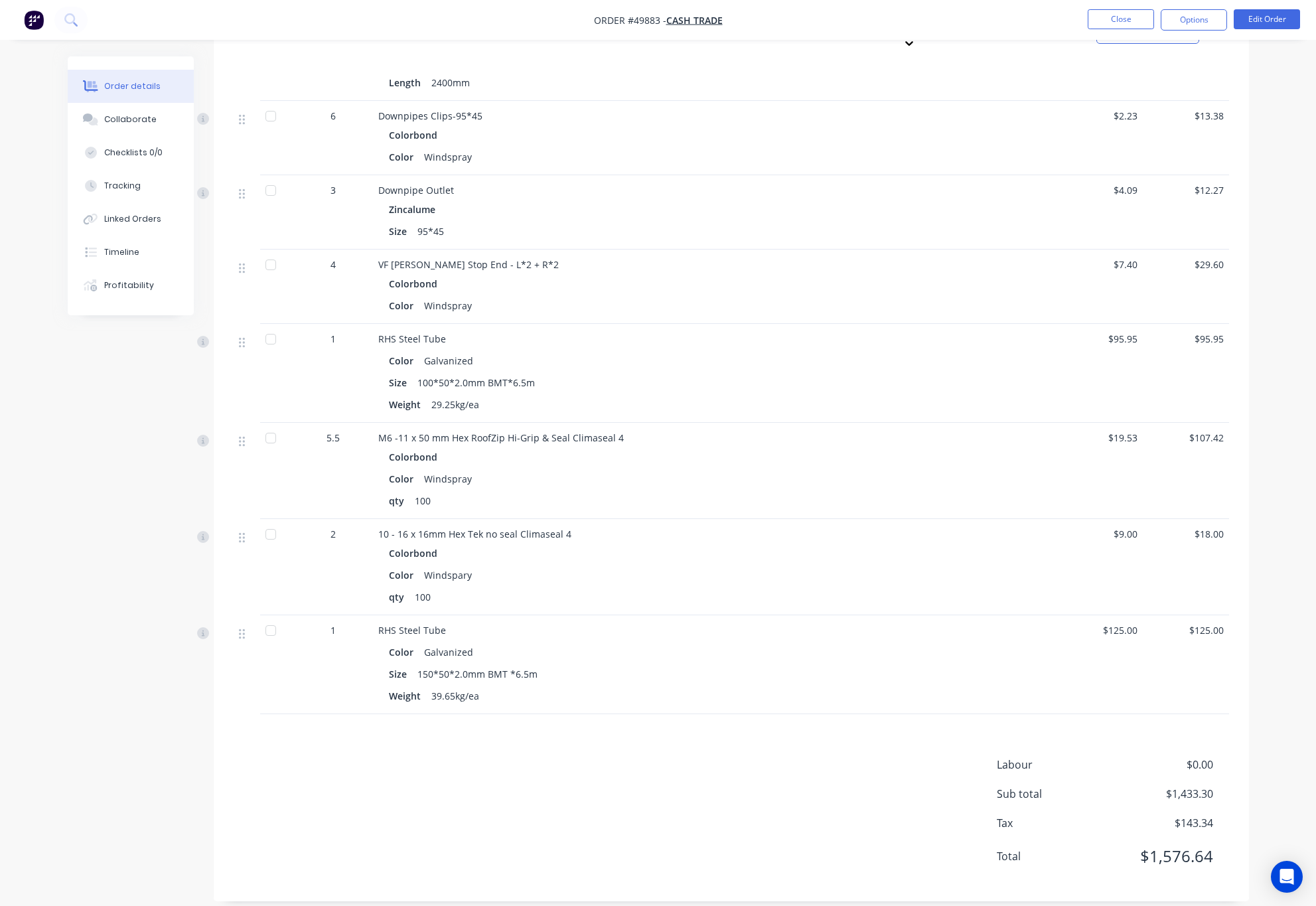
click at [268, 521] on div at bounding box center [271, 535] width 27 height 27
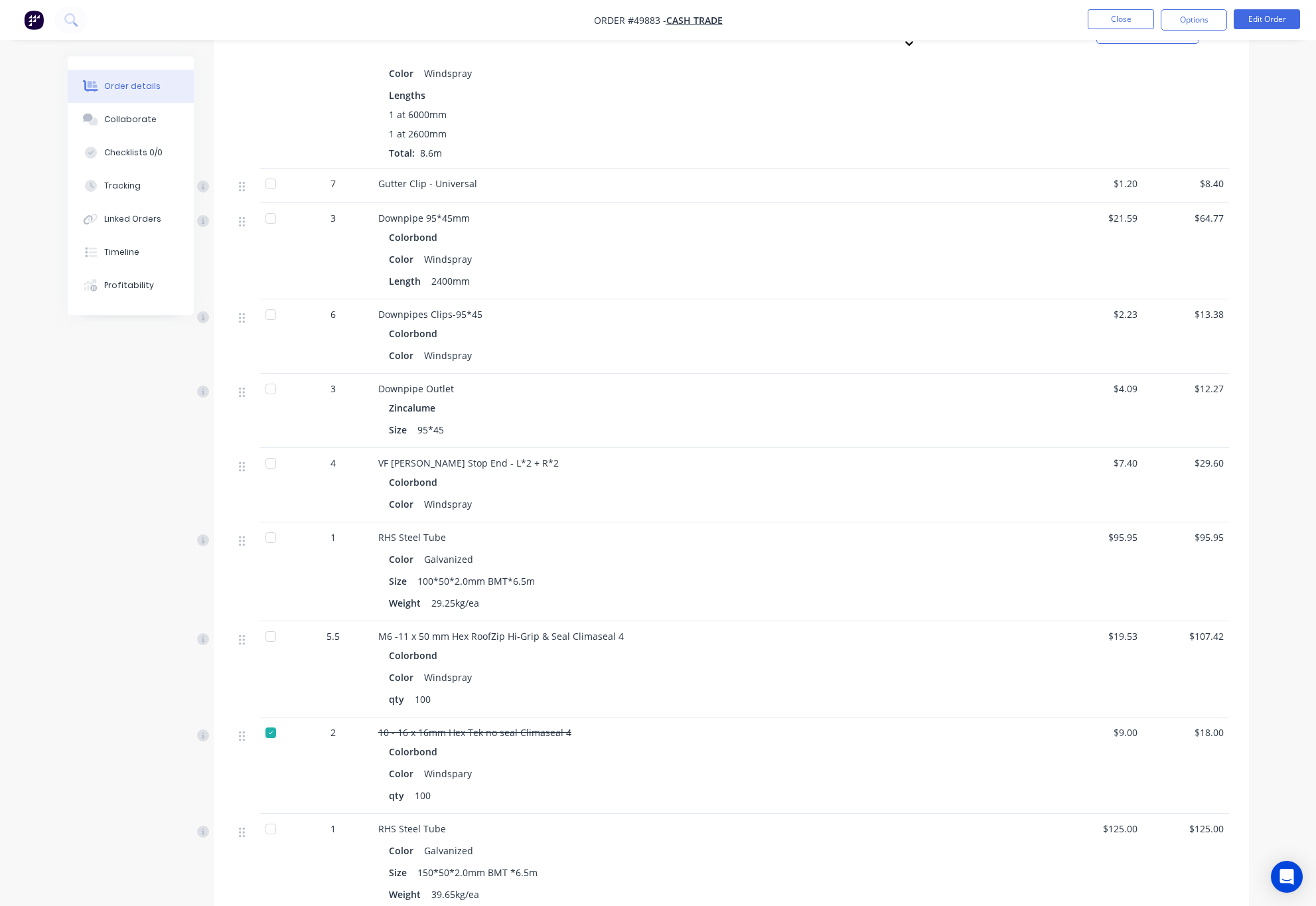
scroll to position [639, 0]
click at [273, 379] on div at bounding box center [271, 390] width 27 height 27
click at [273, 303] on div at bounding box center [271, 315] width 27 height 27
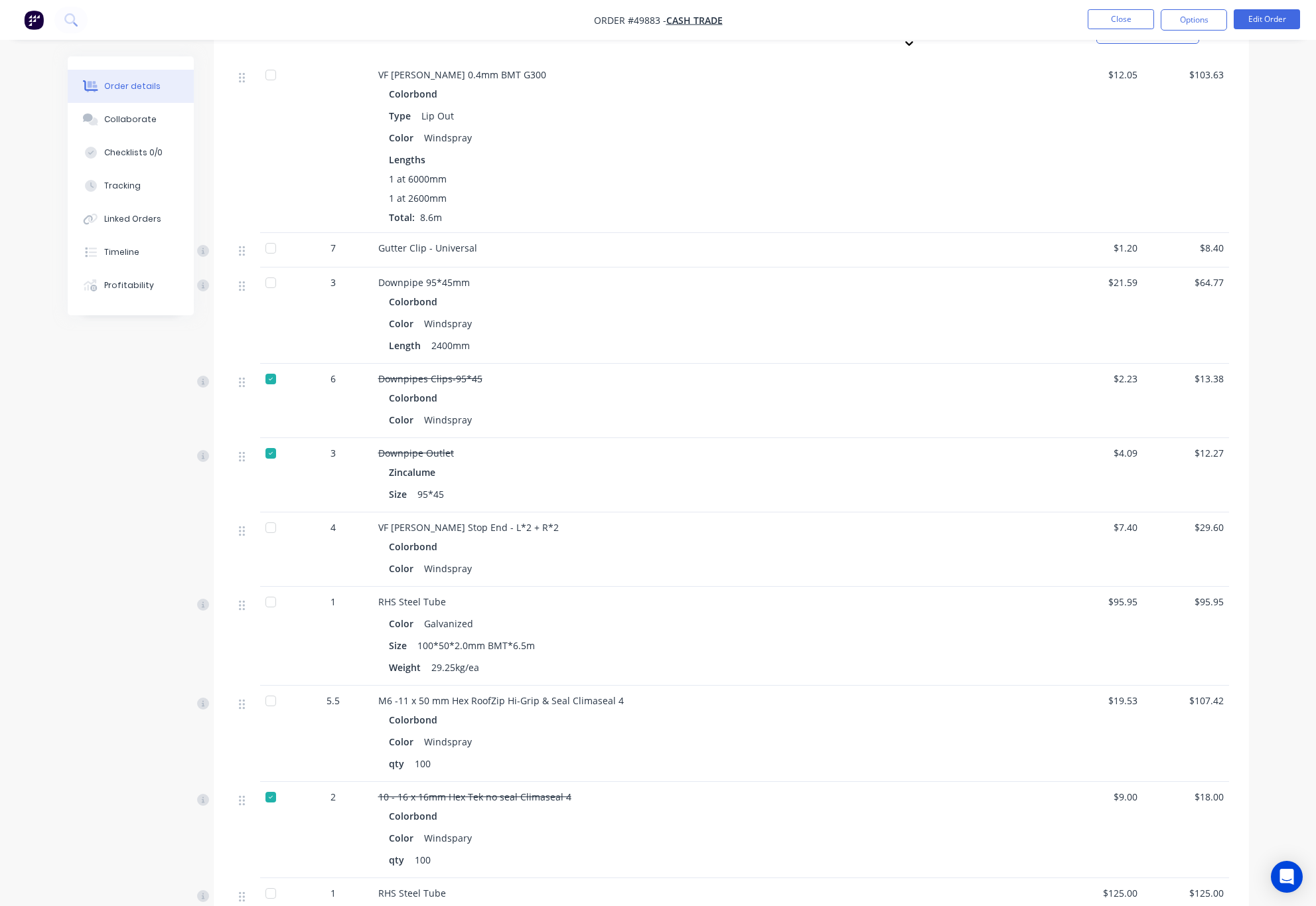
scroll to position [540, 0]
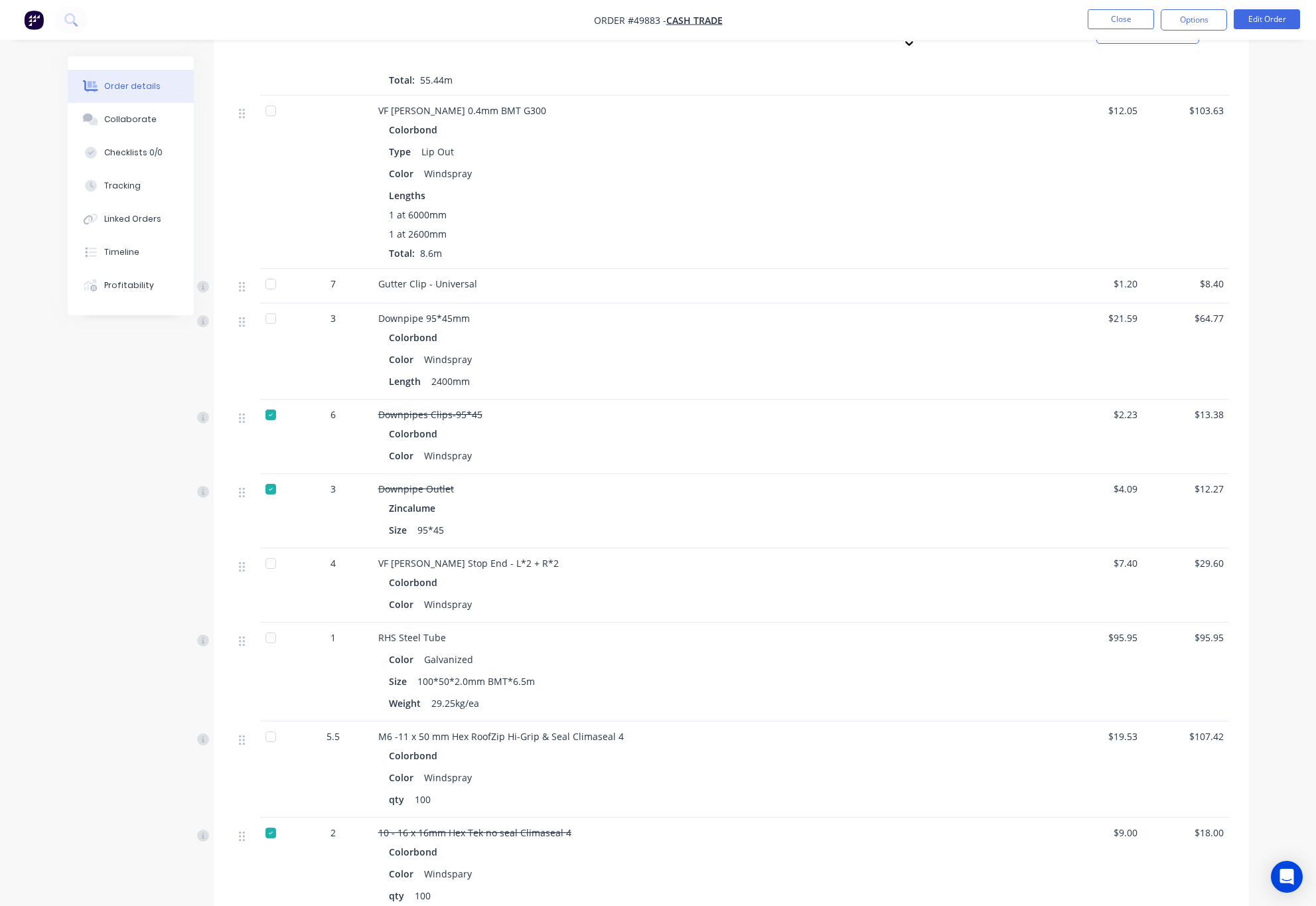
click at [275, 271] on div at bounding box center [271, 284] width 27 height 27
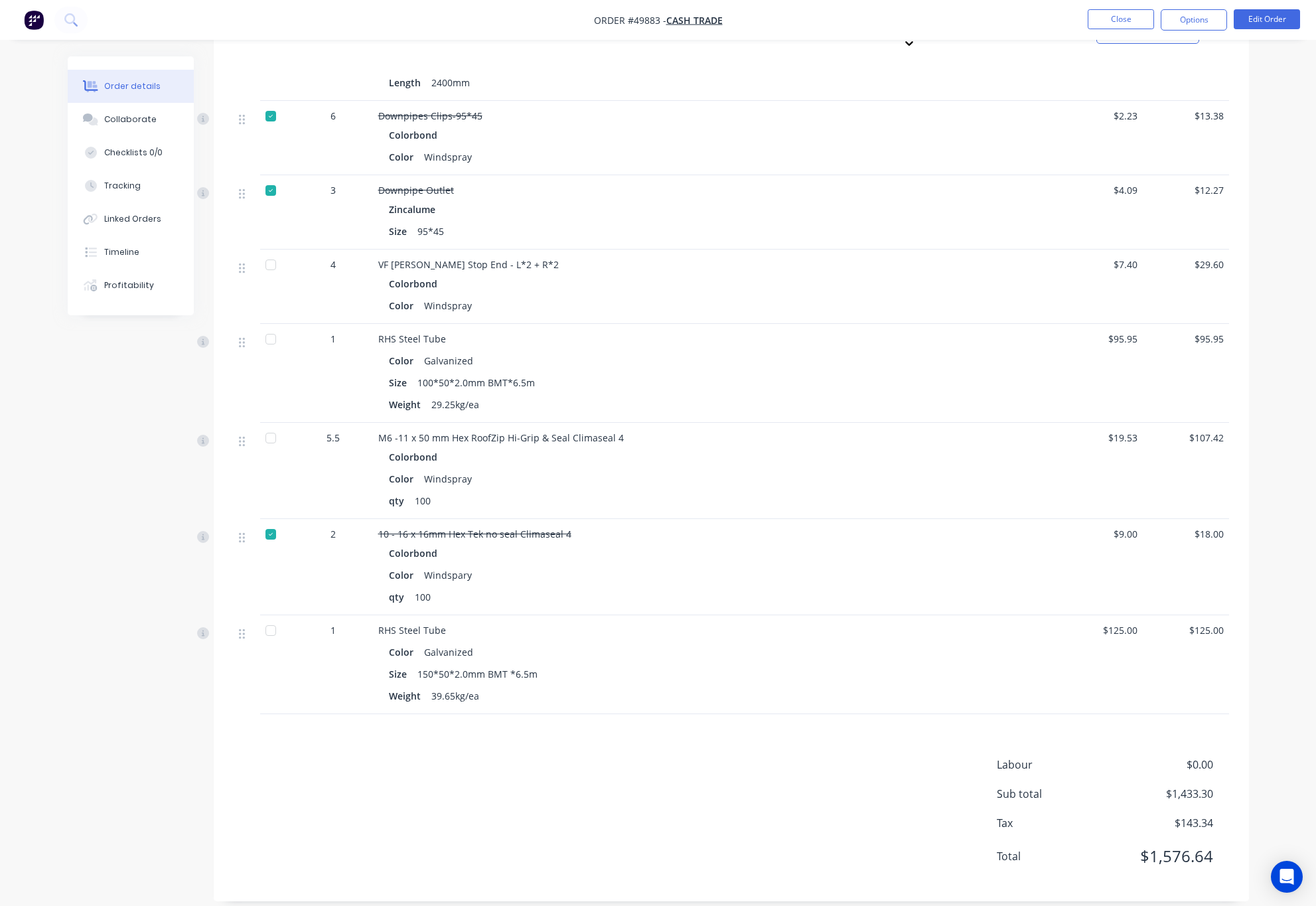
scroll to position [0, 0]
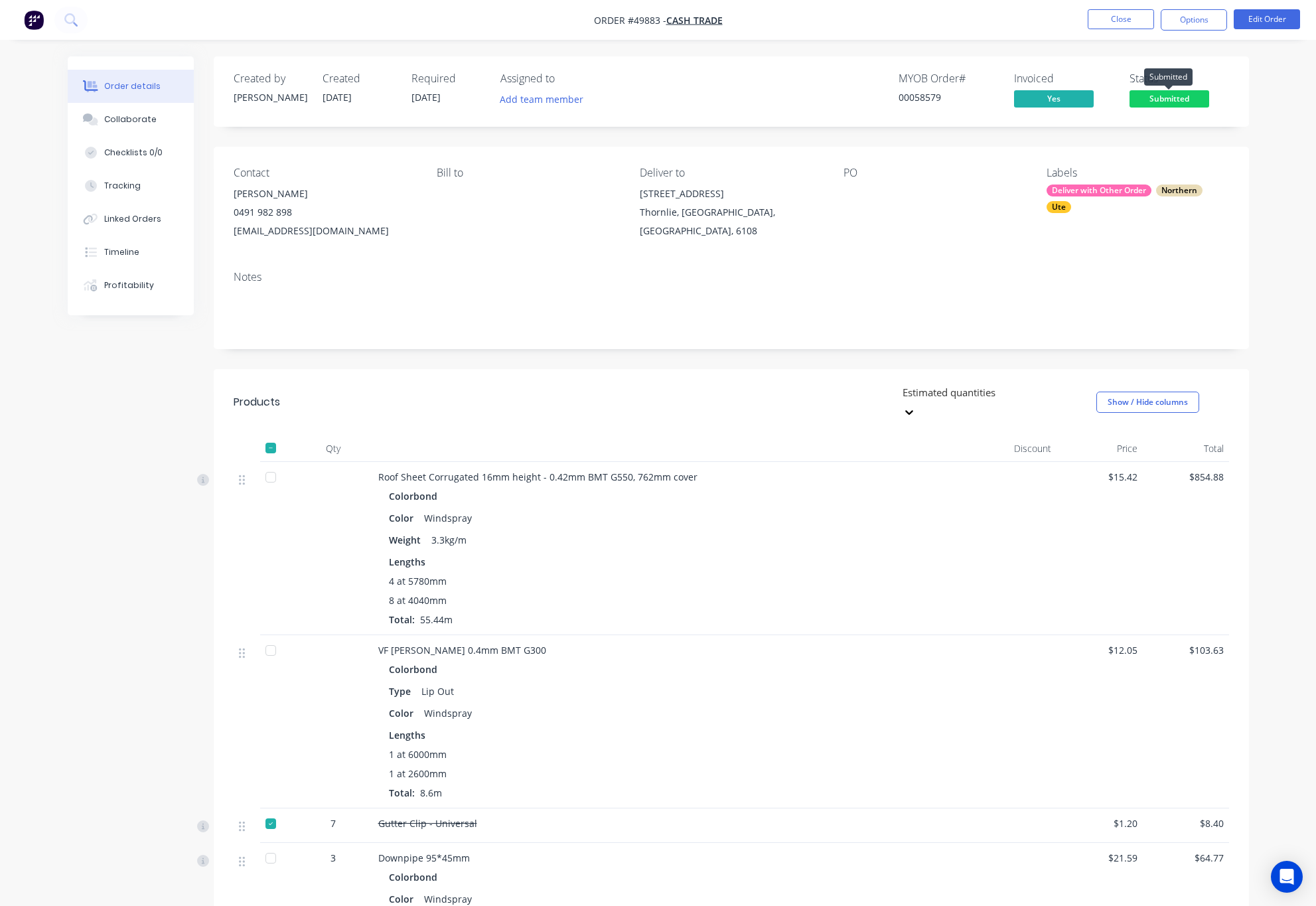
click at [1158, 99] on span "Submitted" at bounding box center [1169, 99] width 80 height 17
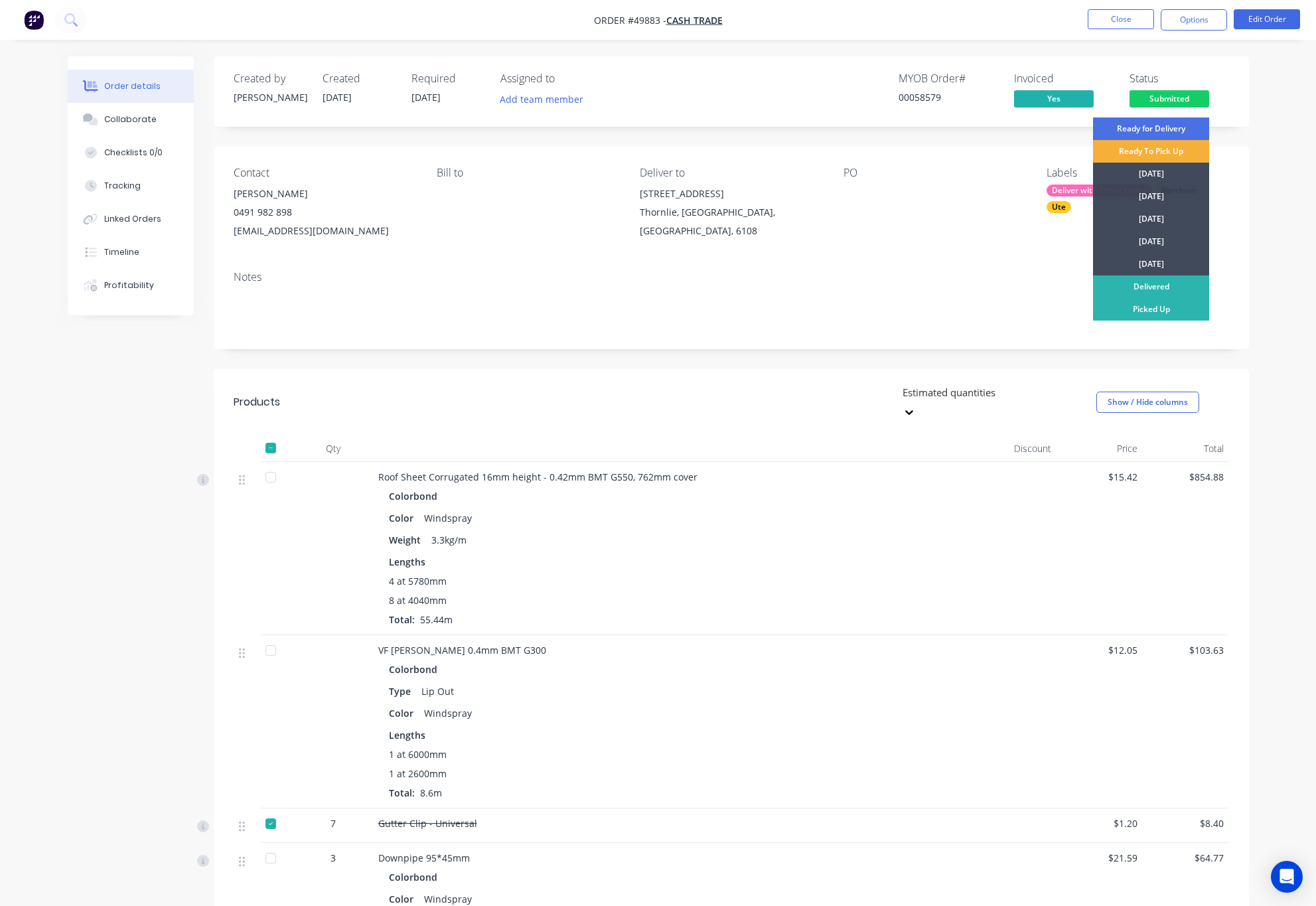
click at [1259, 114] on div "Order details Collaborate Checklists 0/0 Tracking Linked Orders Timeline Profit…" at bounding box center [659, 908] width 1208 height 1703
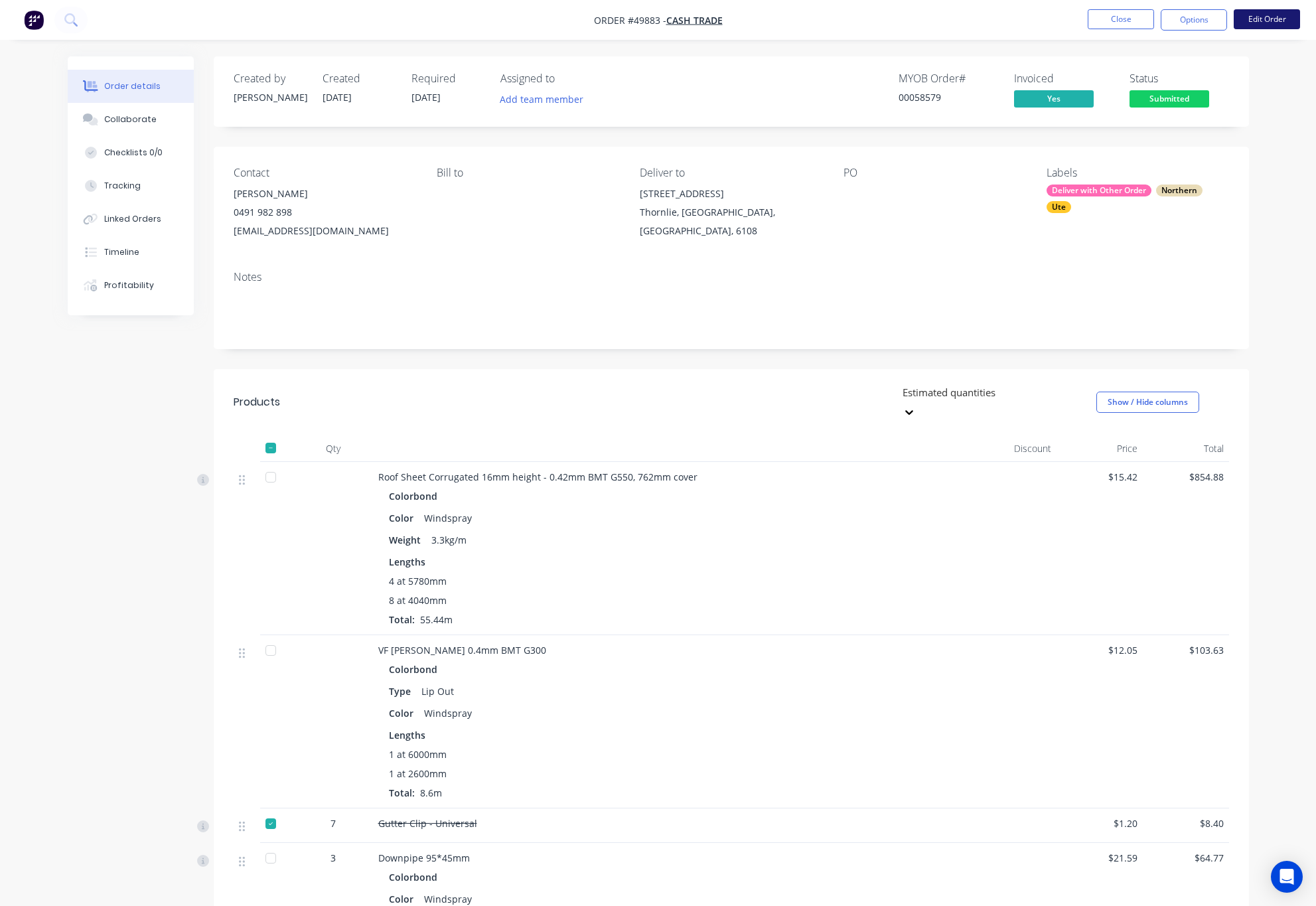
click at [1261, 24] on button "Edit Order" at bounding box center [1267, 19] width 66 height 20
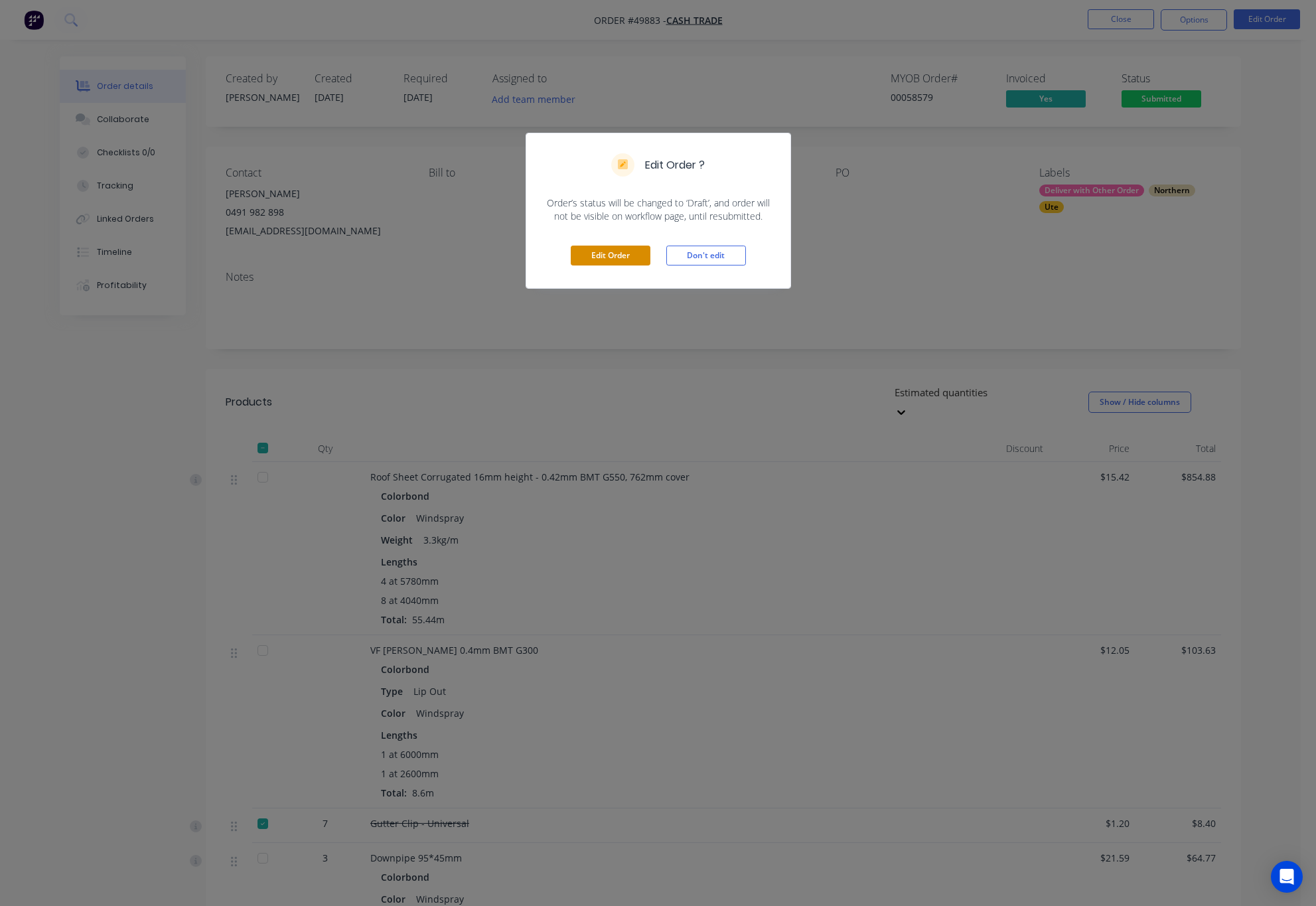
click at [606, 258] on button "Edit Order" at bounding box center [611, 255] width 80 height 20
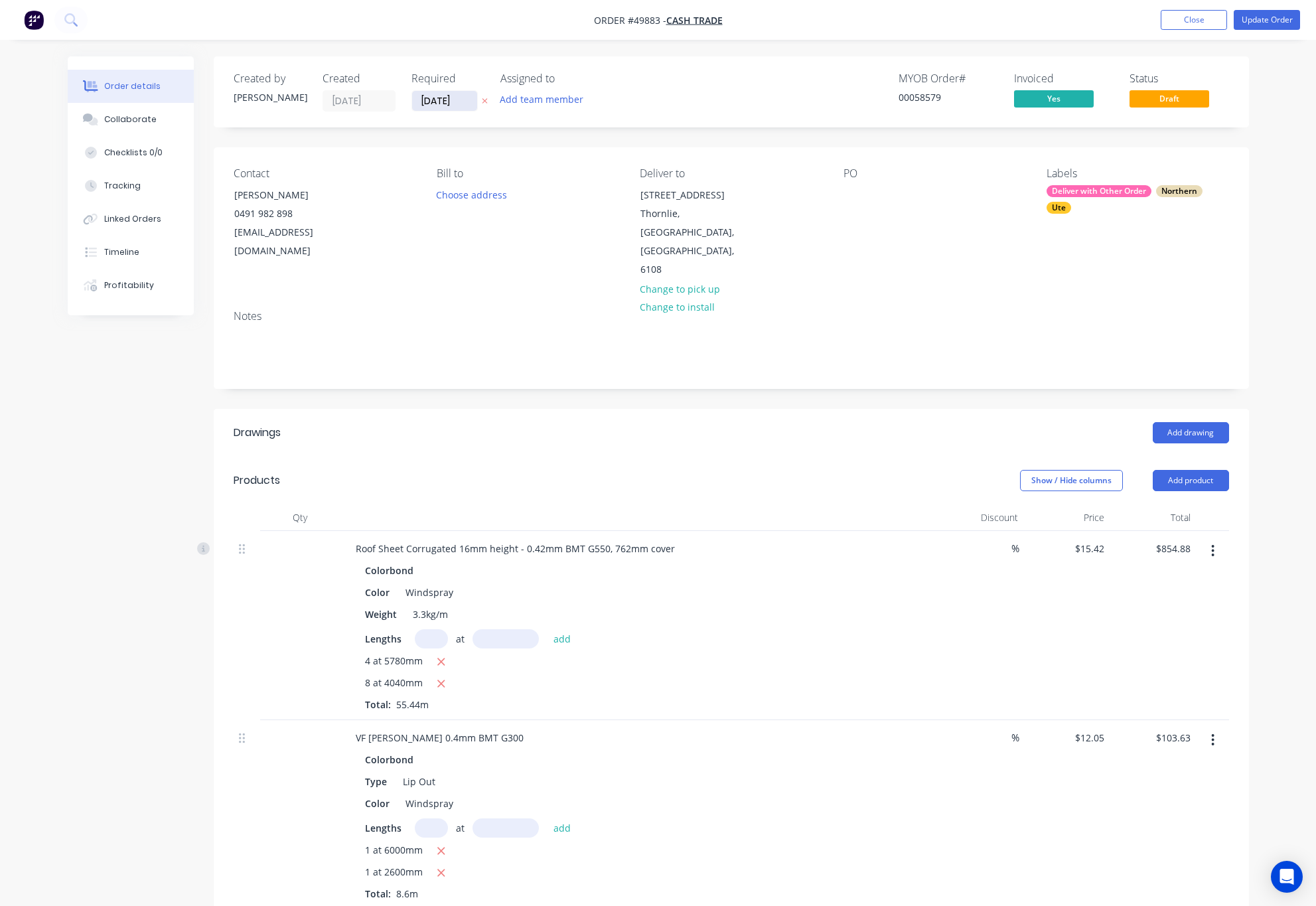
click at [456, 104] on input "09/10/25" at bounding box center [444, 101] width 65 height 20
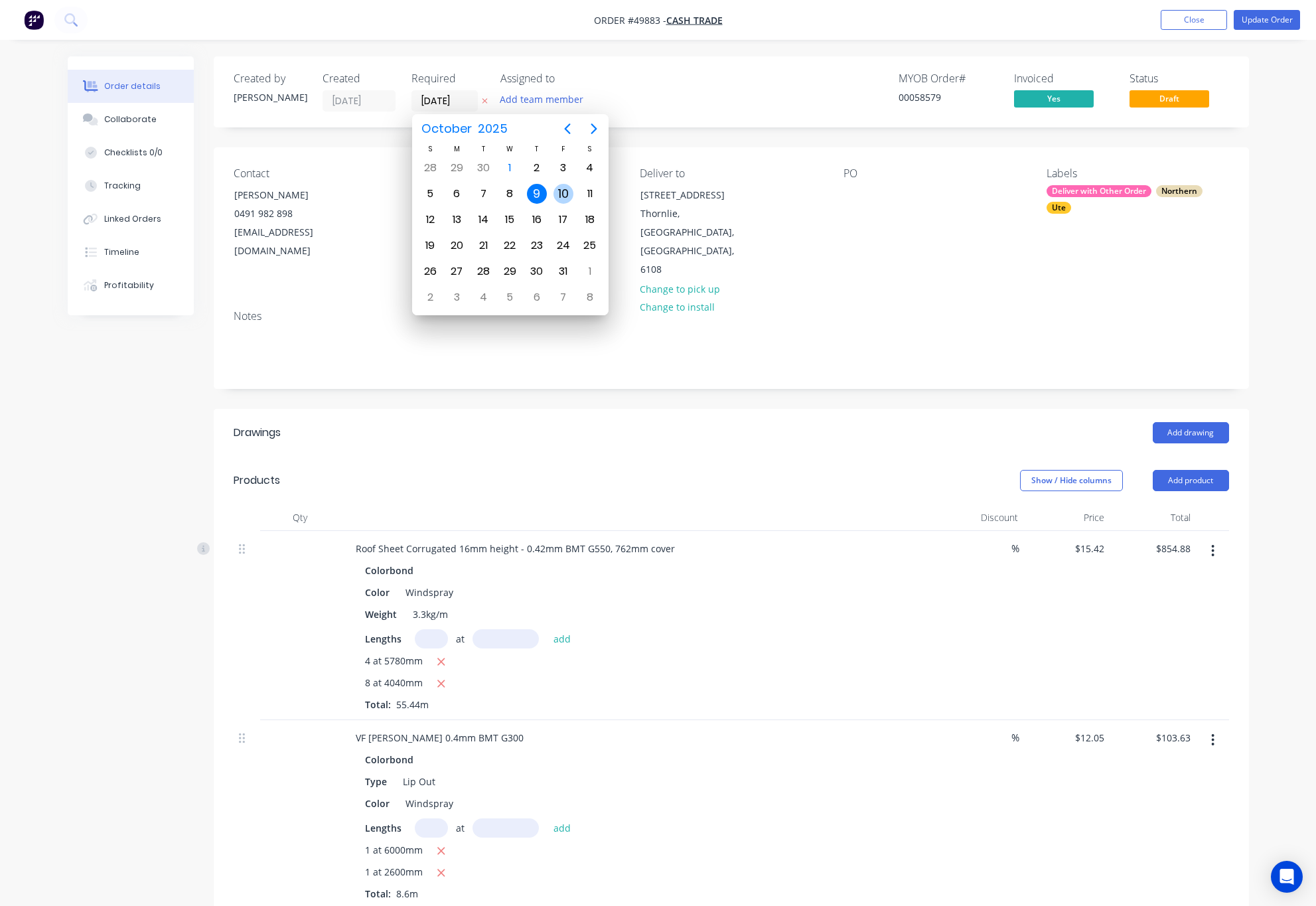
click at [559, 189] on div "10" at bounding box center [564, 194] width 20 height 20
type input "[DATE]"
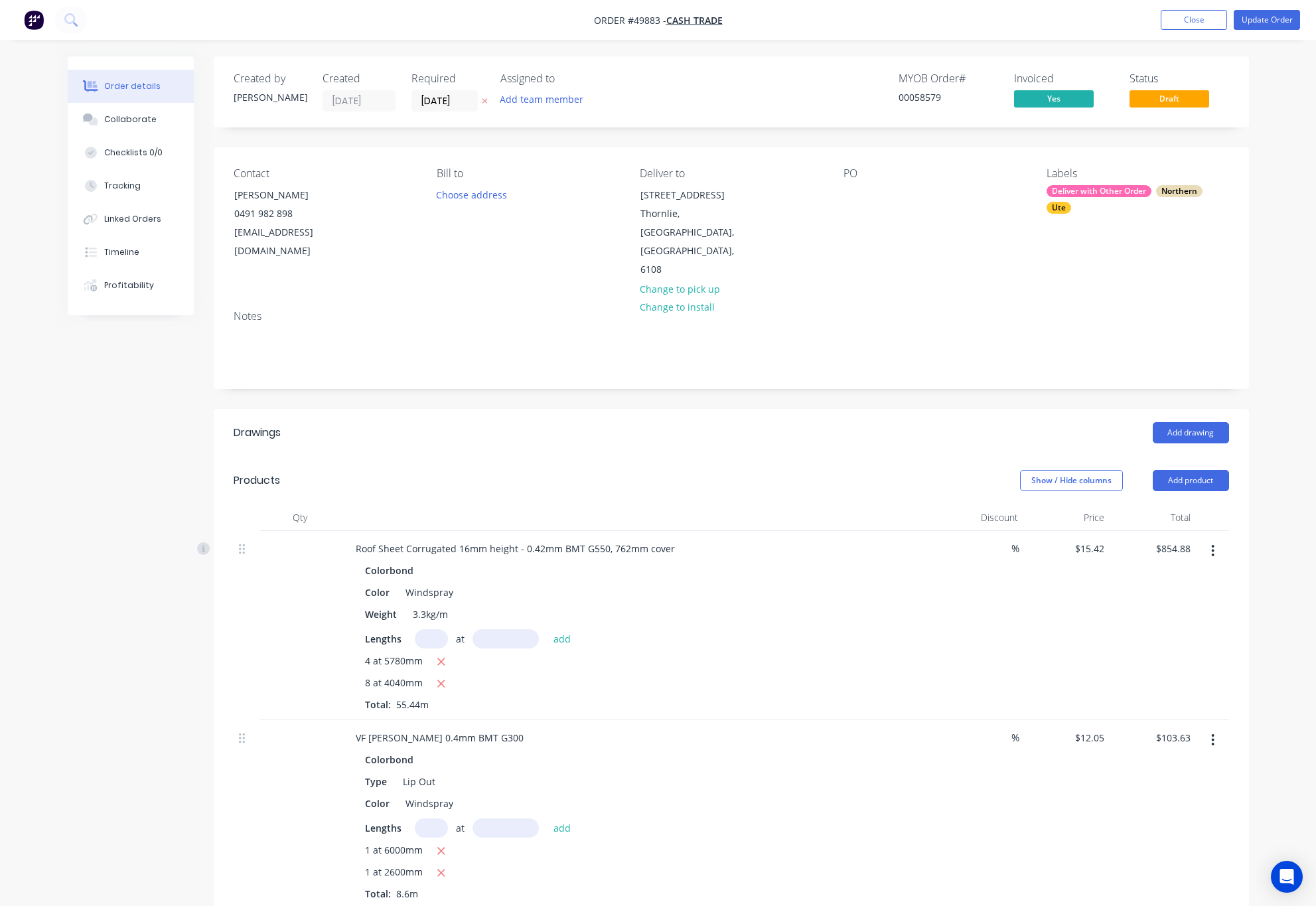
click at [693, 92] on div "MYOB Order # 00058579 Invoiced Yes Status Draft" at bounding box center [931, 91] width 596 height 39
click at [1273, 22] on button "Update Order" at bounding box center [1267, 20] width 66 height 20
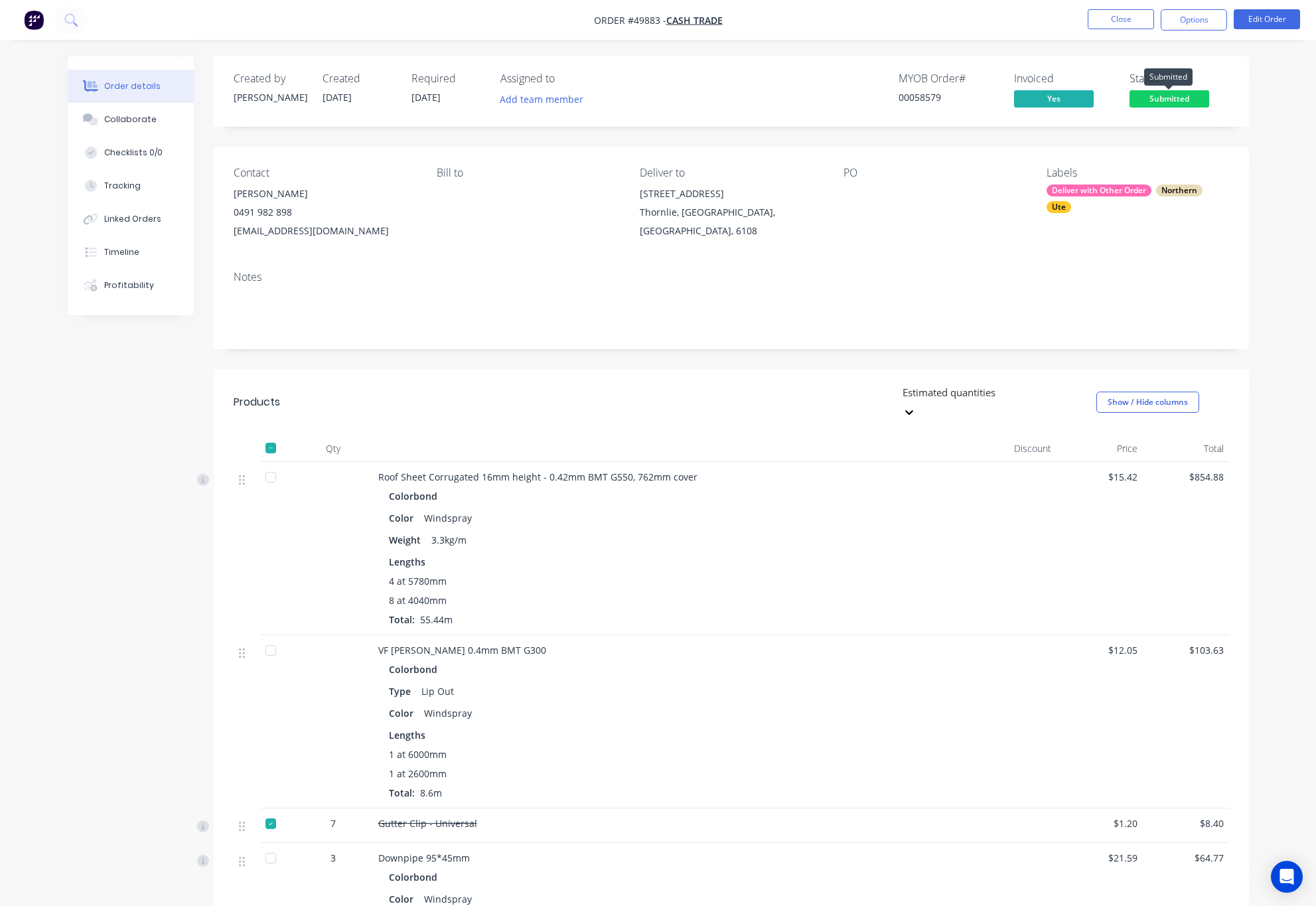
click at [1182, 99] on span "Submitted" at bounding box center [1169, 99] width 80 height 17
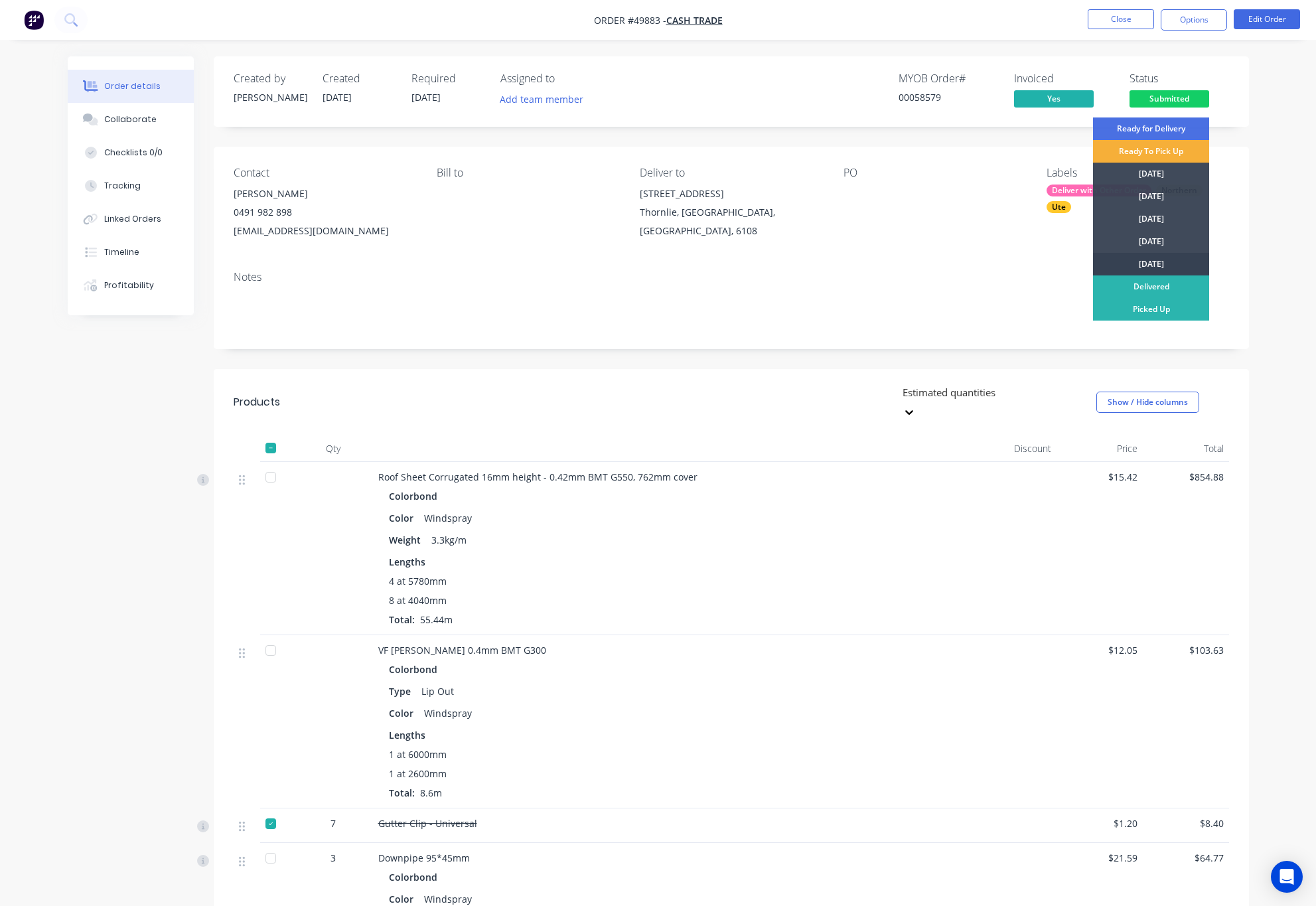
click at [1185, 261] on div "[DATE]" at bounding box center [1151, 264] width 116 height 22
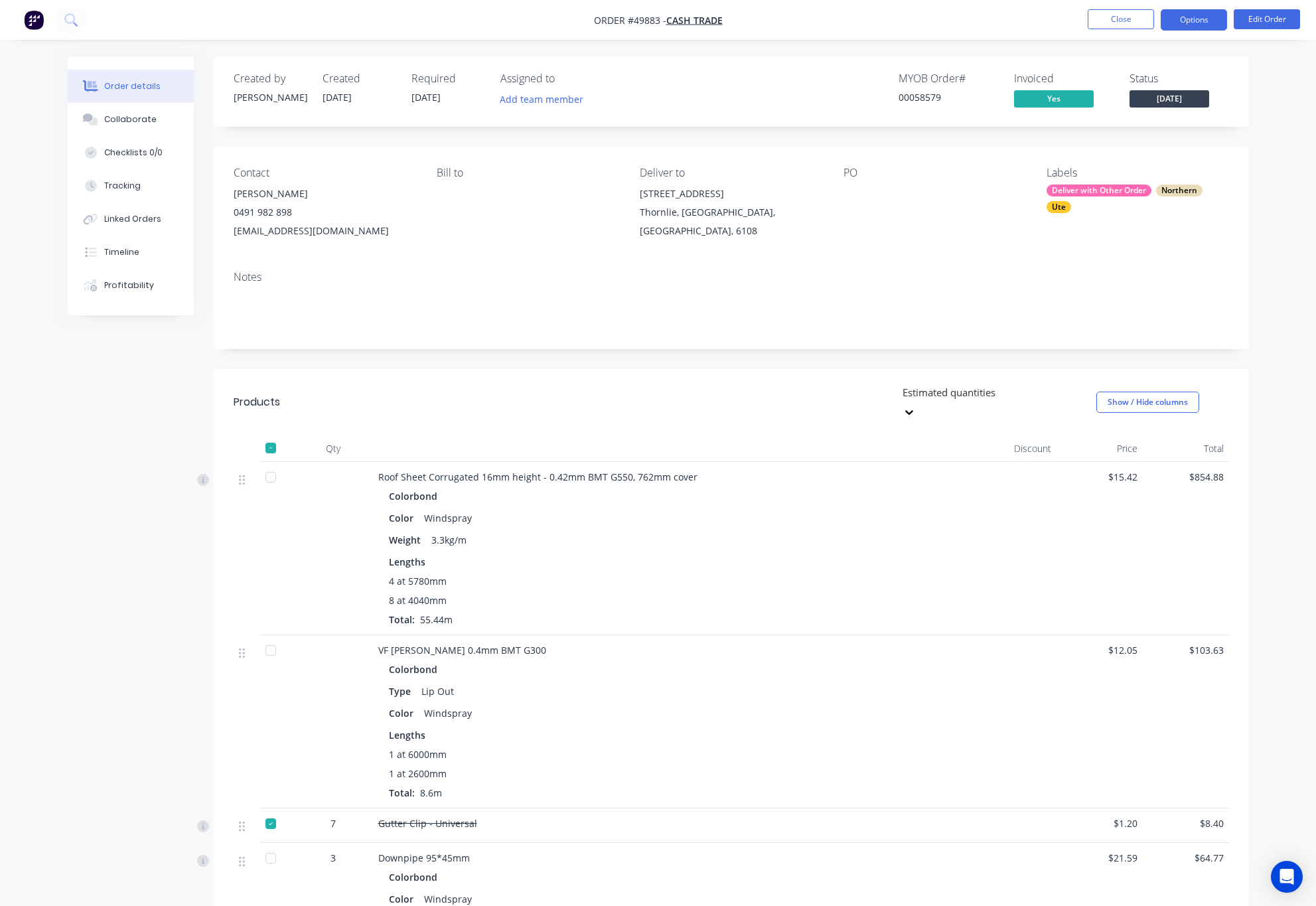
click at [1187, 26] on button "Options" at bounding box center [1194, 20] width 66 height 22
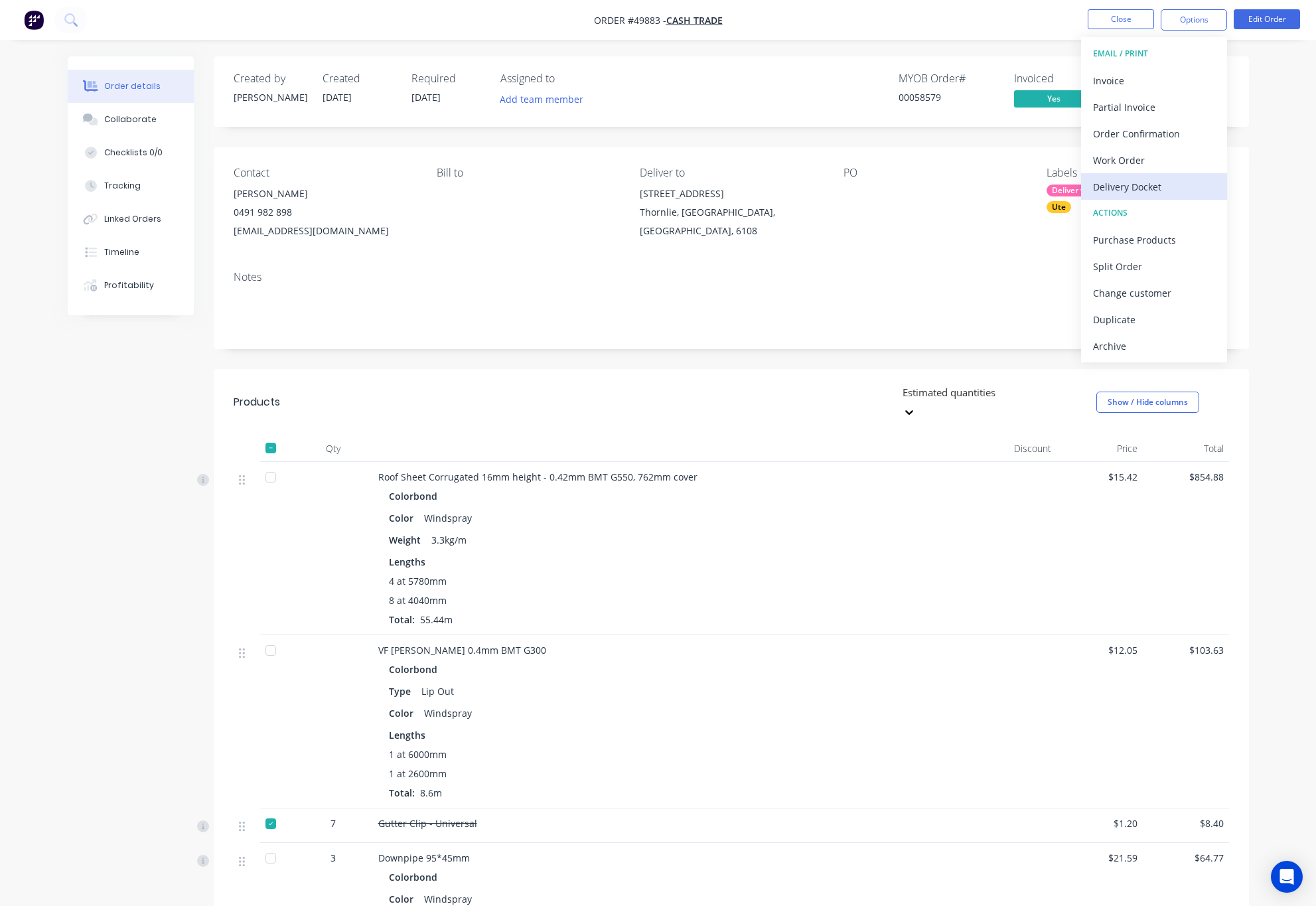
click at [1173, 177] on div "Delivery Docket" at bounding box center [1154, 187] width 122 height 19
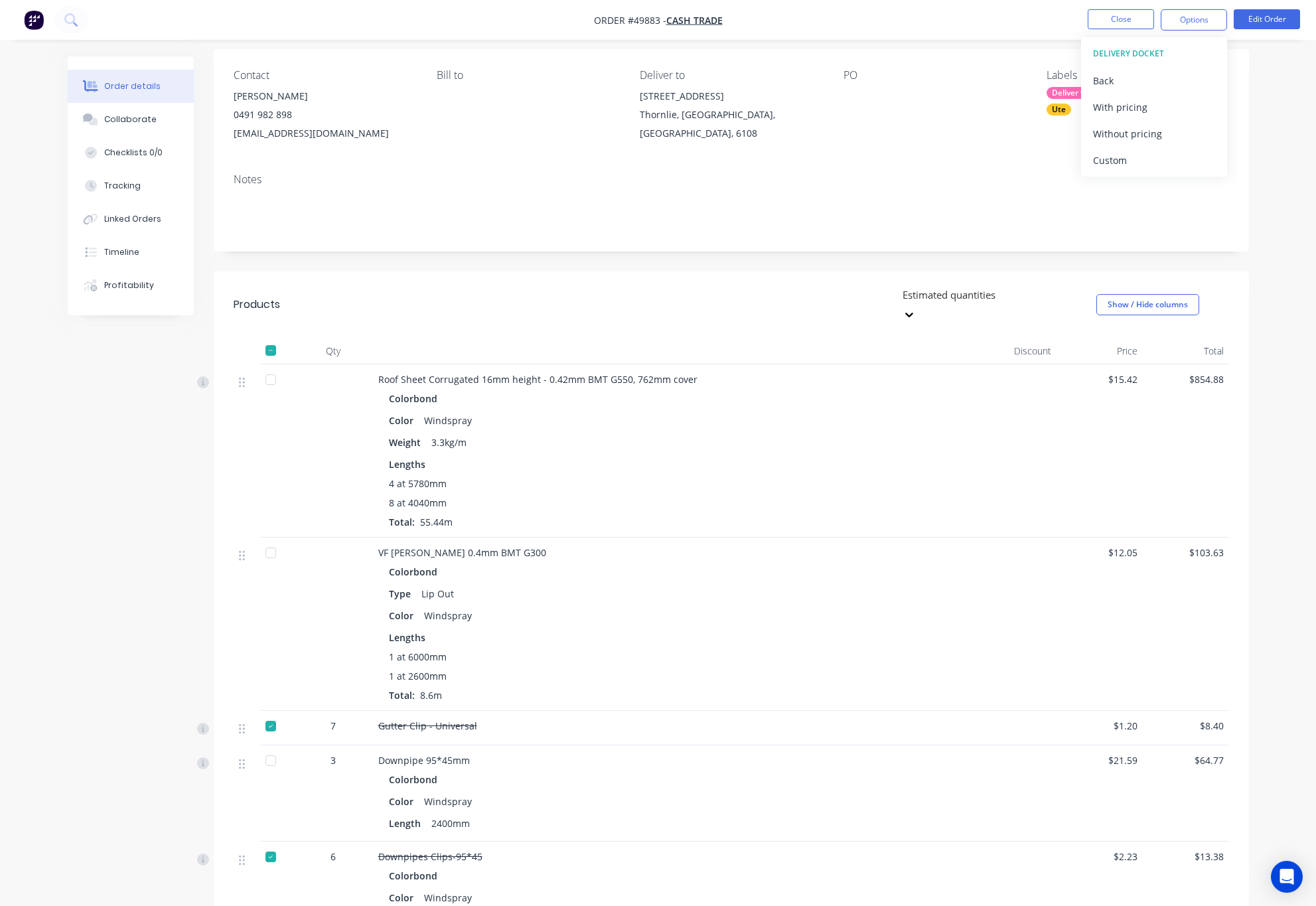
scroll to position [598, 0]
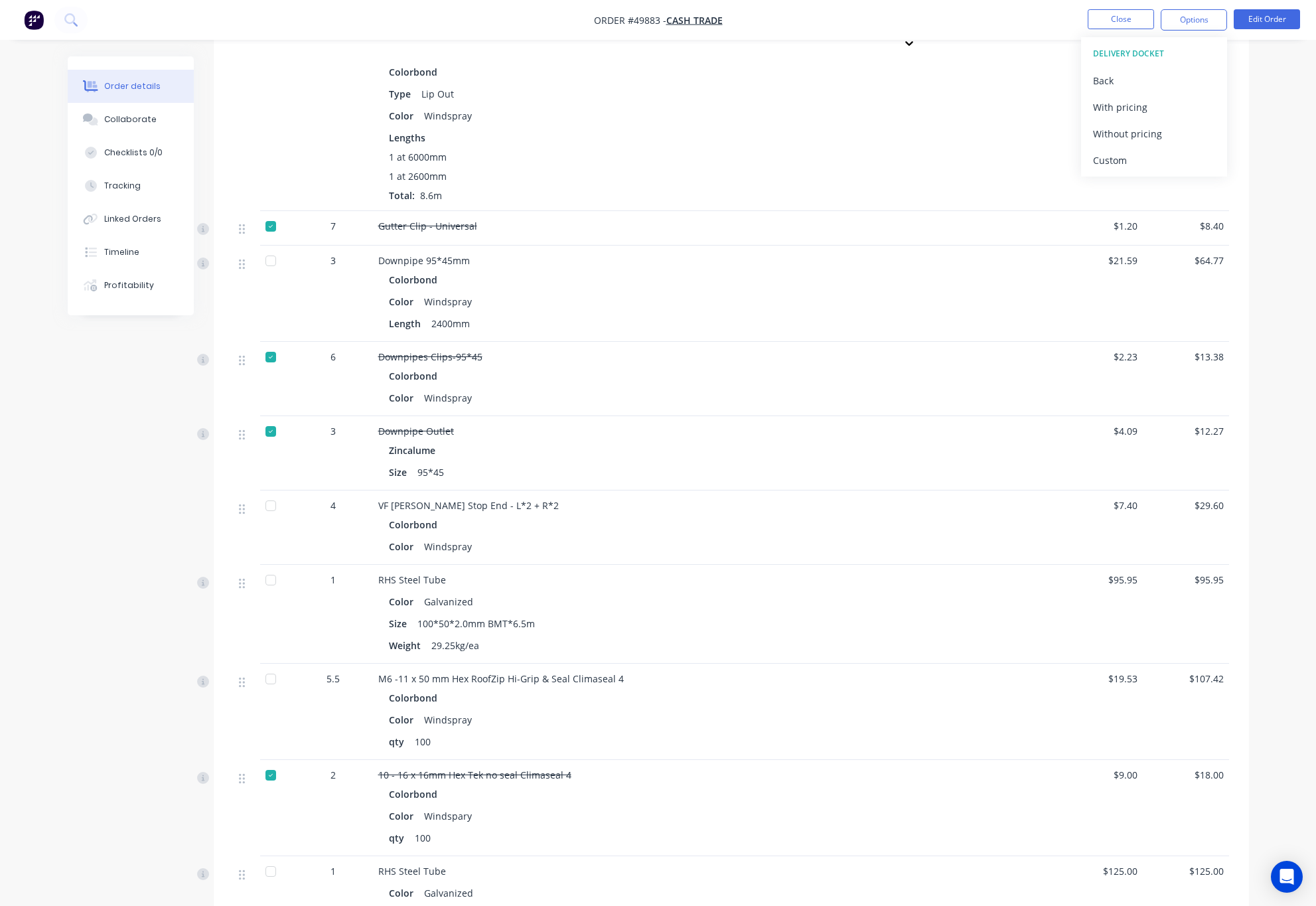
click at [1163, 152] on div "Custom" at bounding box center [1154, 160] width 122 height 19
click at [1172, 139] on div "Without pricing" at bounding box center [1154, 133] width 122 height 19
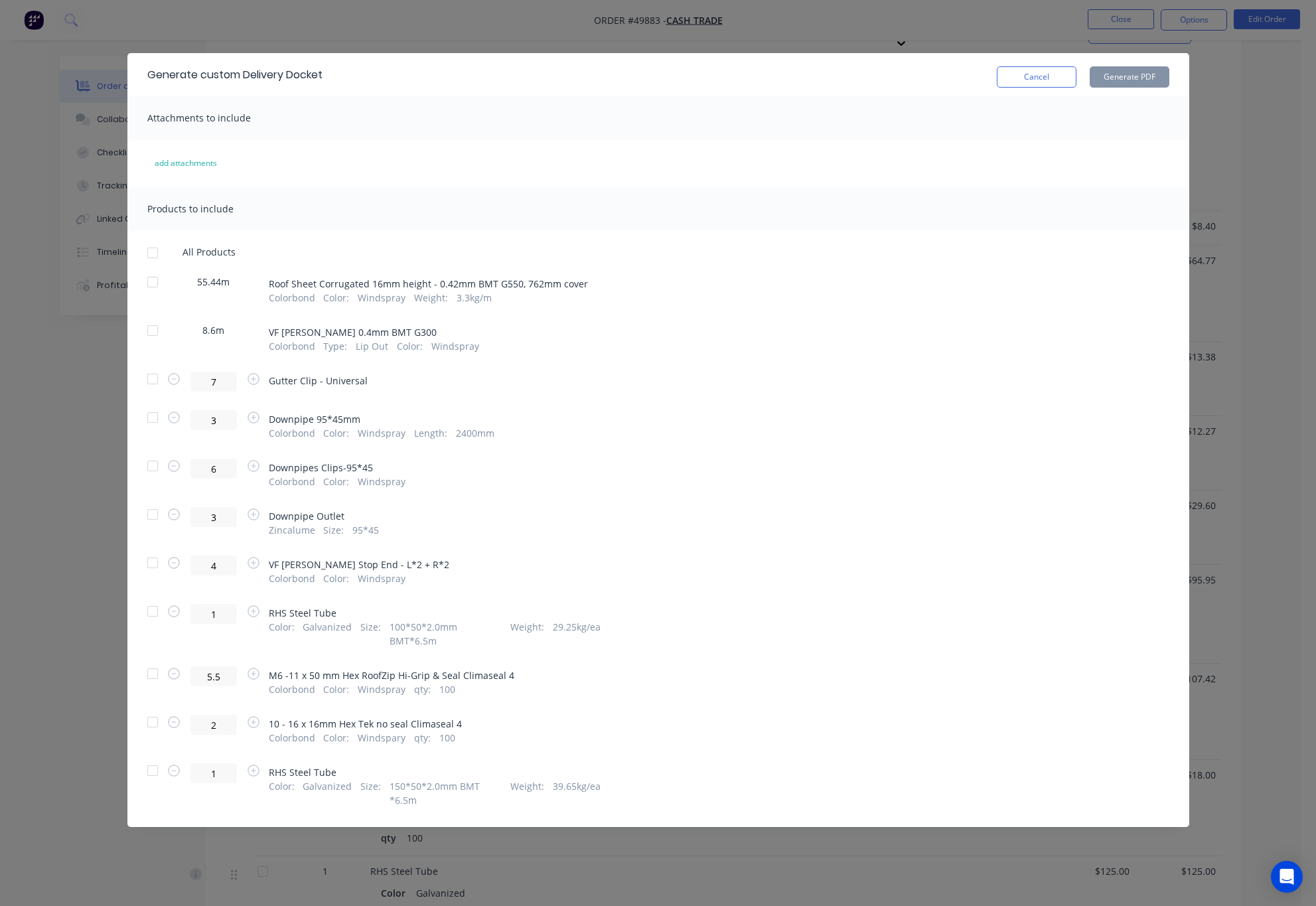
drag, startPoint x: 148, startPoint y: 282, endPoint x: 167, endPoint y: 308, distance: 32.2
click at [148, 282] on div at bounding box center [152, 282] width 27 height 27
click at [156, 335] on div at bounding box center [152, 331] width 27 height 27
click at [152, 417] on div at bounding box center [152, 418] width 27 height 27
click at [152, 564] on div at bounding box center [152, 563] width 27 height 27
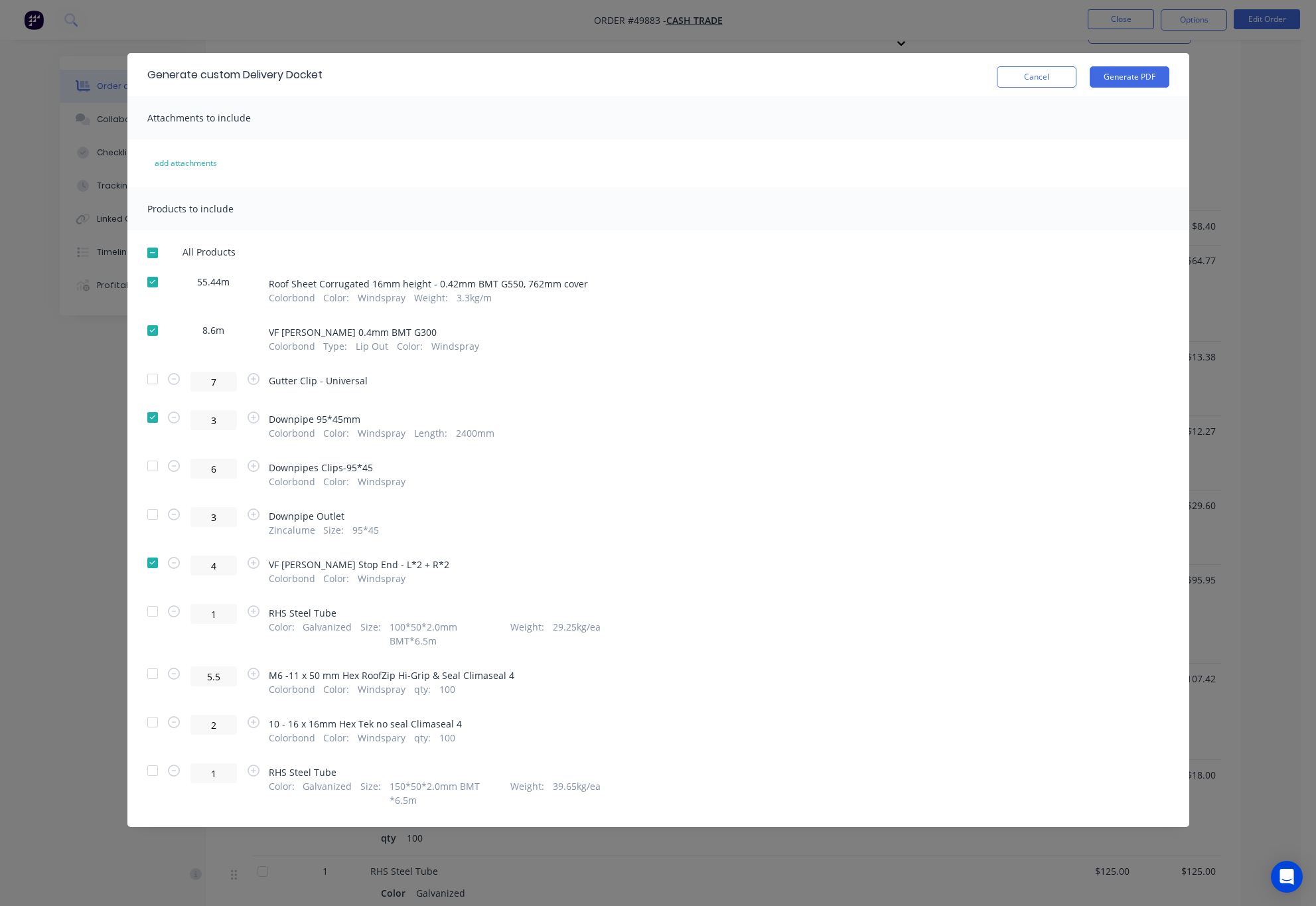
click at [149, 618] on div at bounding box center [152, 612] width 27 height 27
click at [152, 664] on div at bounding box center [152, 674] width 27 height 27
click at [158, 758] on div at bounding box center [152, 771] width 27 height 27
click at [1135, 86] on button "Generate PDF" at bounding box center [1130, 77] width 80 height 22
click at [156, 282] on div at bounding box center [152, 282] width 27 height 27
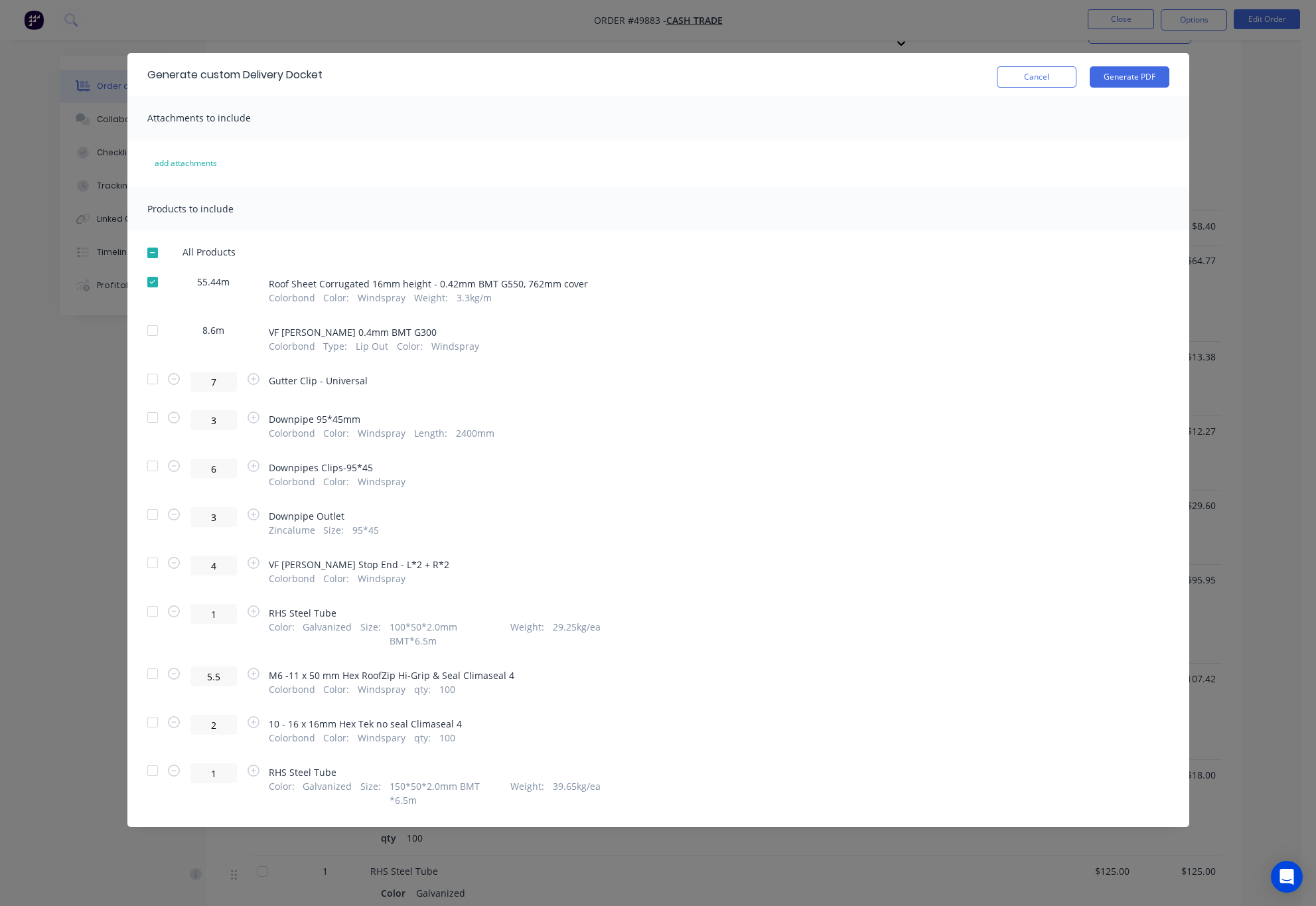
click at [152, 329] on div at bounding box center [152, 331] width 27 height 27
click at [150, 421] on div at bounding box center [152, 418] width 27 height 27
click at [154, 560] on div at bounding box center [152, 563] width 27 height 27
click at [152, 612] on div at bounding box center [152, 612] width 27 height 27
click at [152, 661] on div at bounding box center [152, 674] width 27 height 27
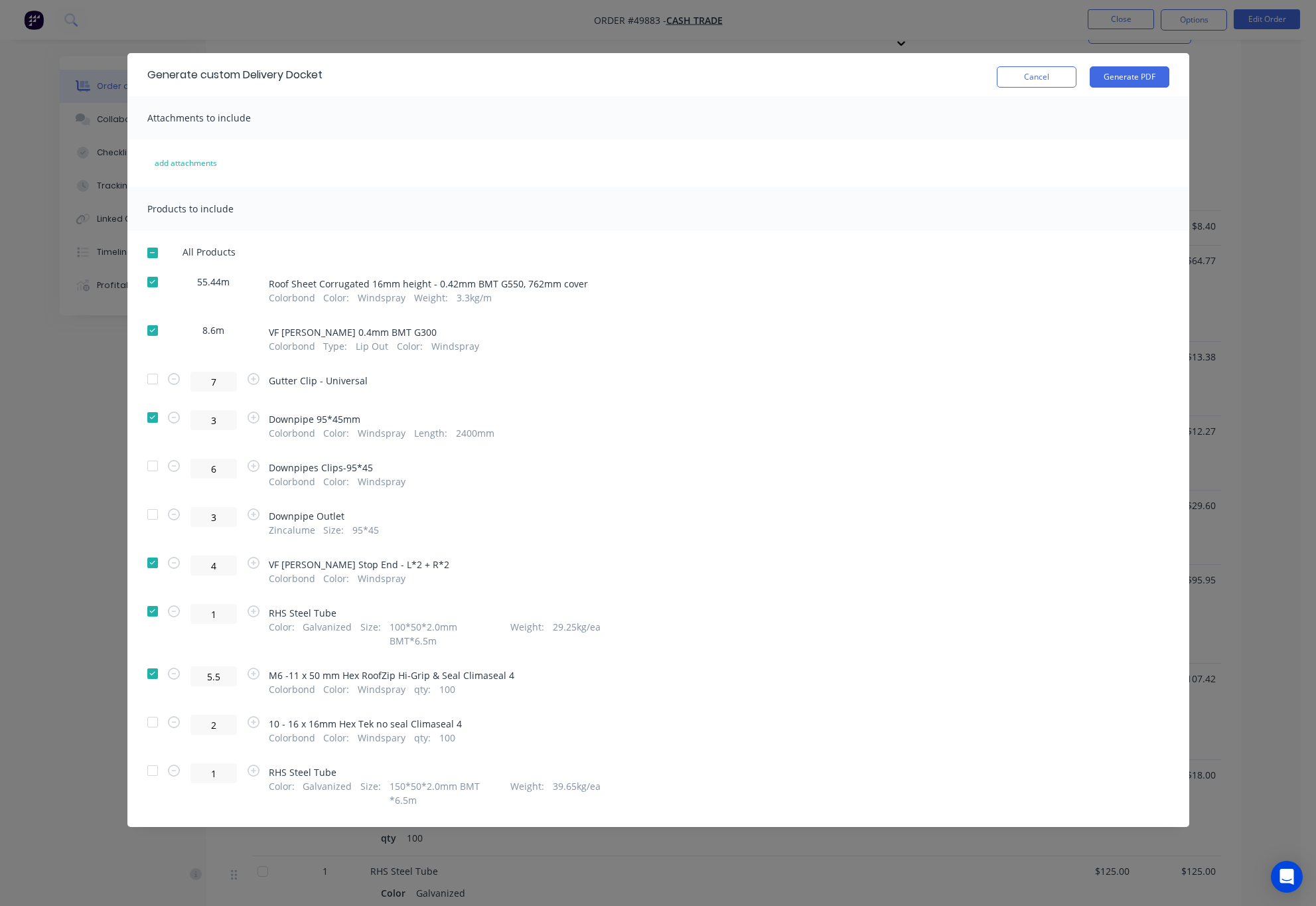
click at [152, 761] on div at bounding box center [152, 771] width 27 height 27
click at [1131, 69] on button "Generate PDF" at bounding box center [1130, 77] width 80 height 22
click at [1216, 124] on div "Generate custom Delivery Docket Cancel Generate PDF Attachments to include add …" at bounding box center [658, 453] width 1316 height 906
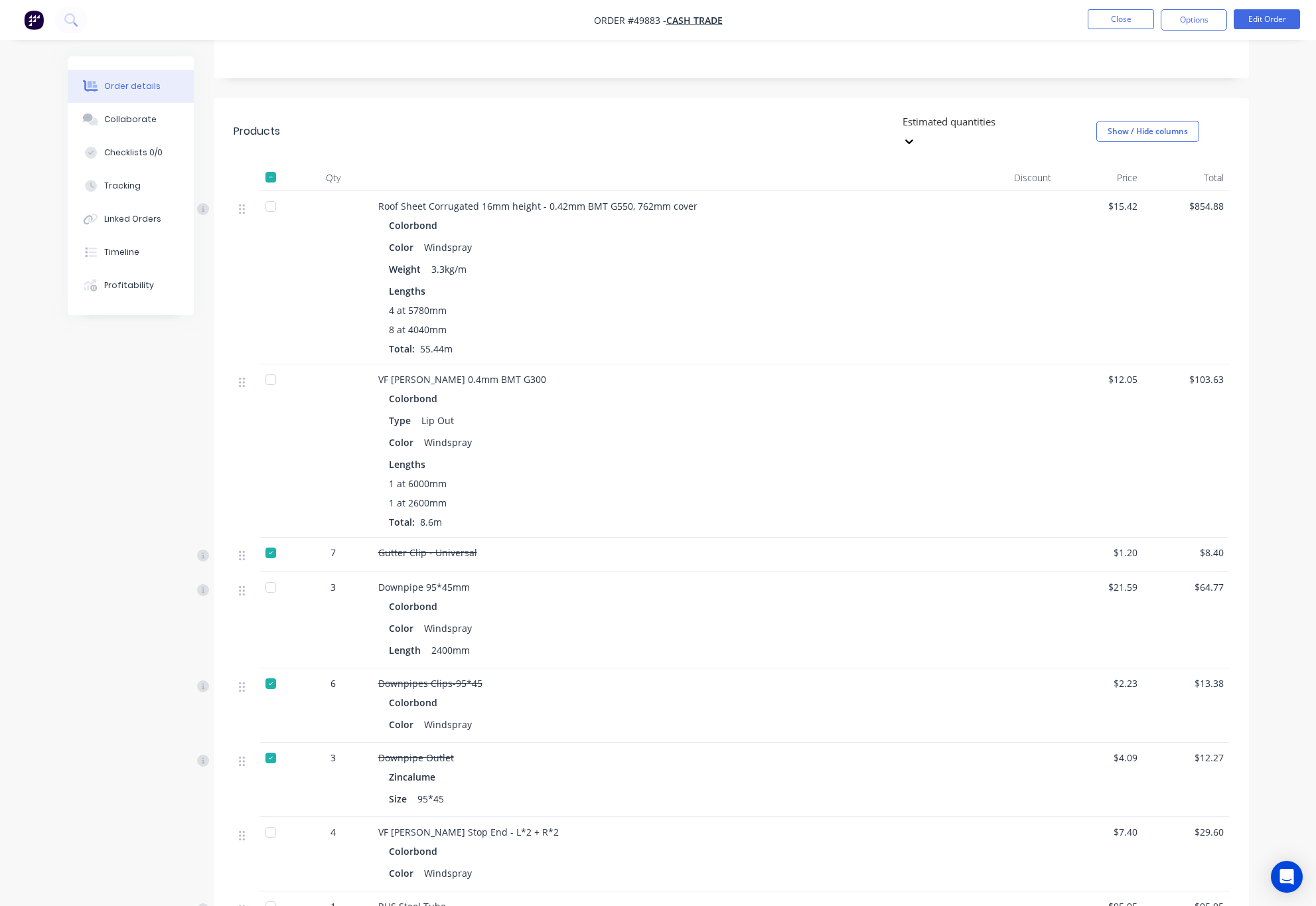
scroll to position [241, 0]
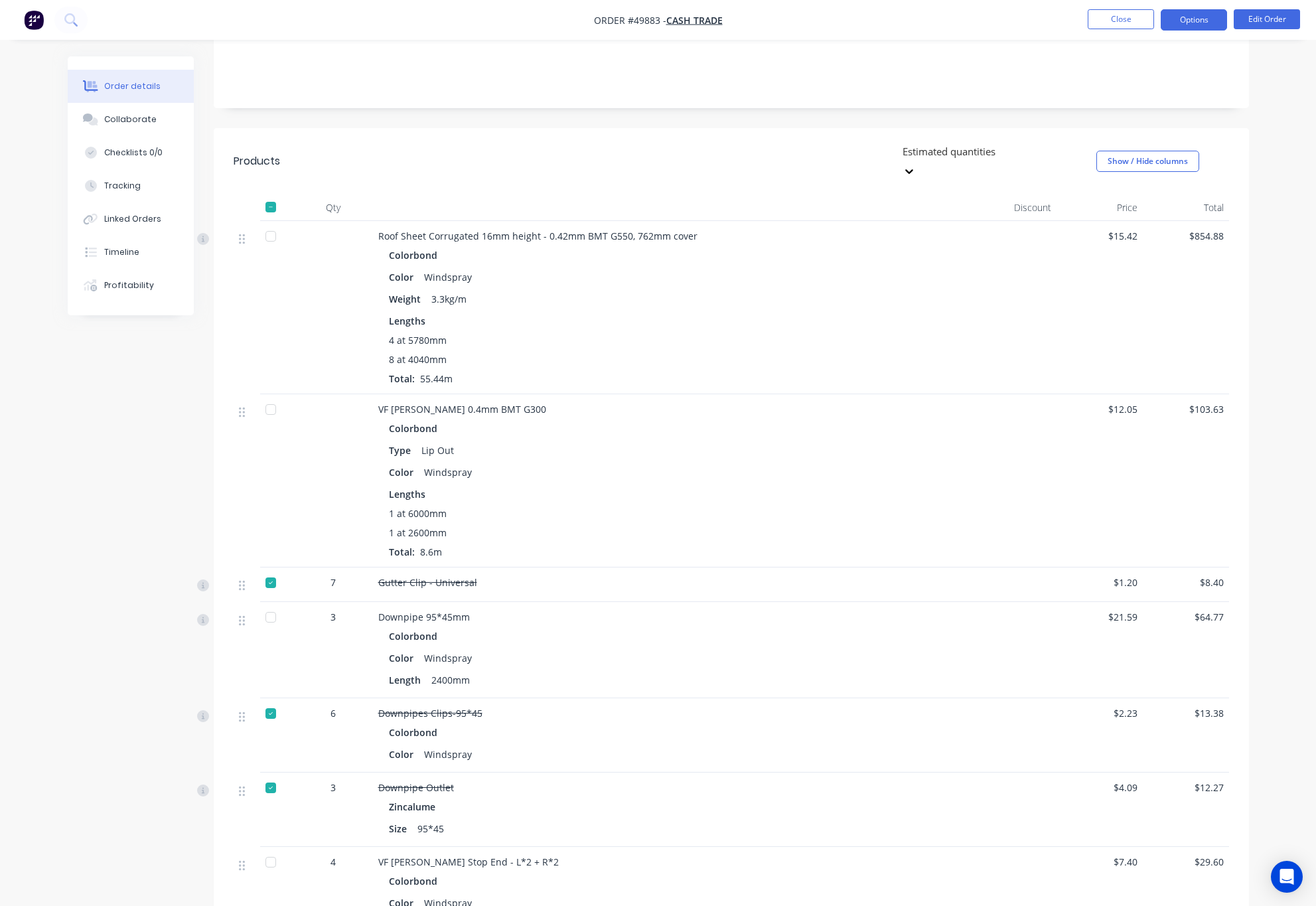
click at [1209, 27] on button "Options" at bounding box center [1194, 20] width 66 height 22
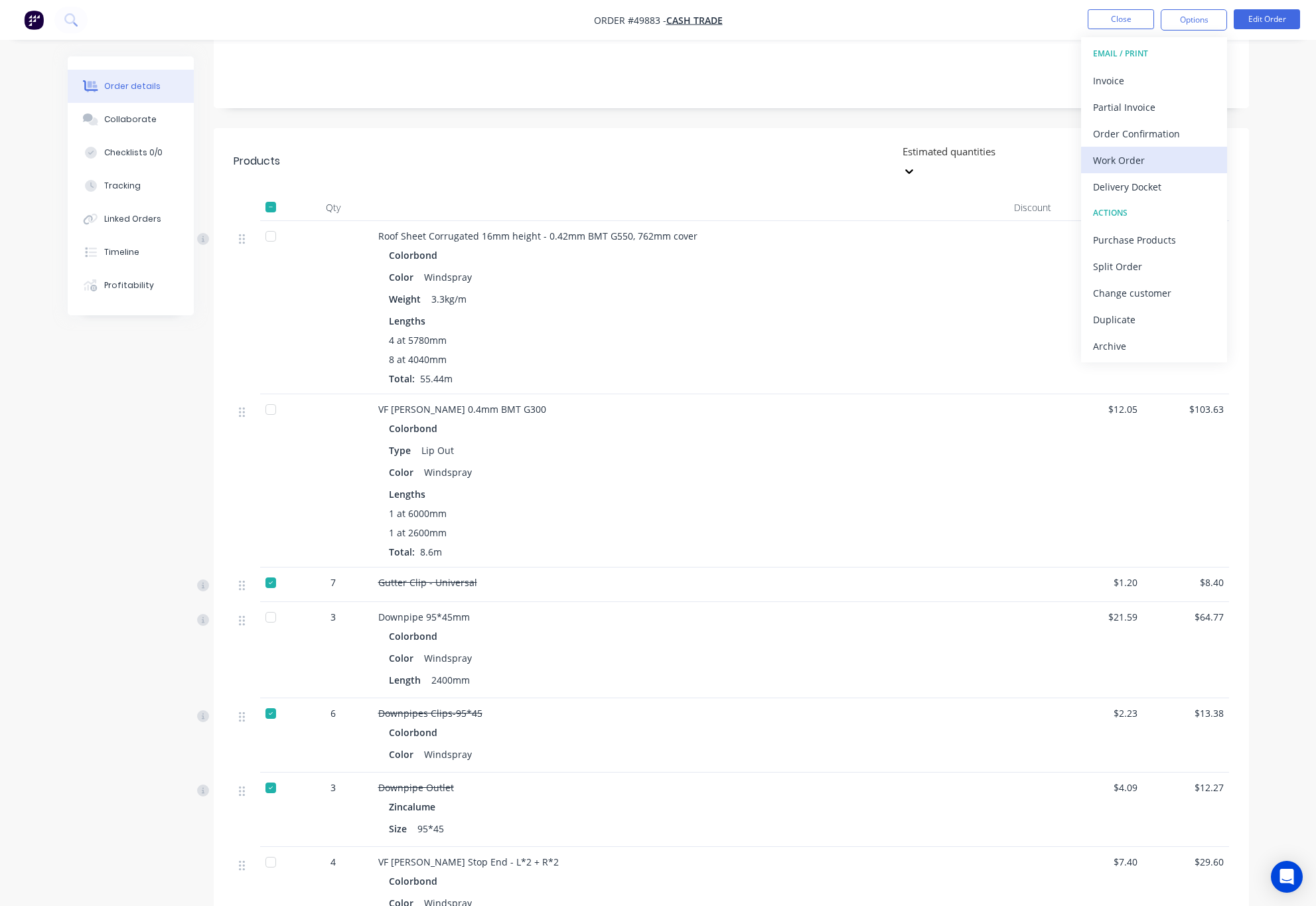
click at [1144, 153] on div "Work Order" at bounding box center [1154, 160] width 122 height 19
click at [1158, 154] on div "Custom" at bounding box center [1154, 160] width 122 height 19
click at [1157, 134] on div "Without pricing" at bounding box center [1154, 133] width 122 height 19
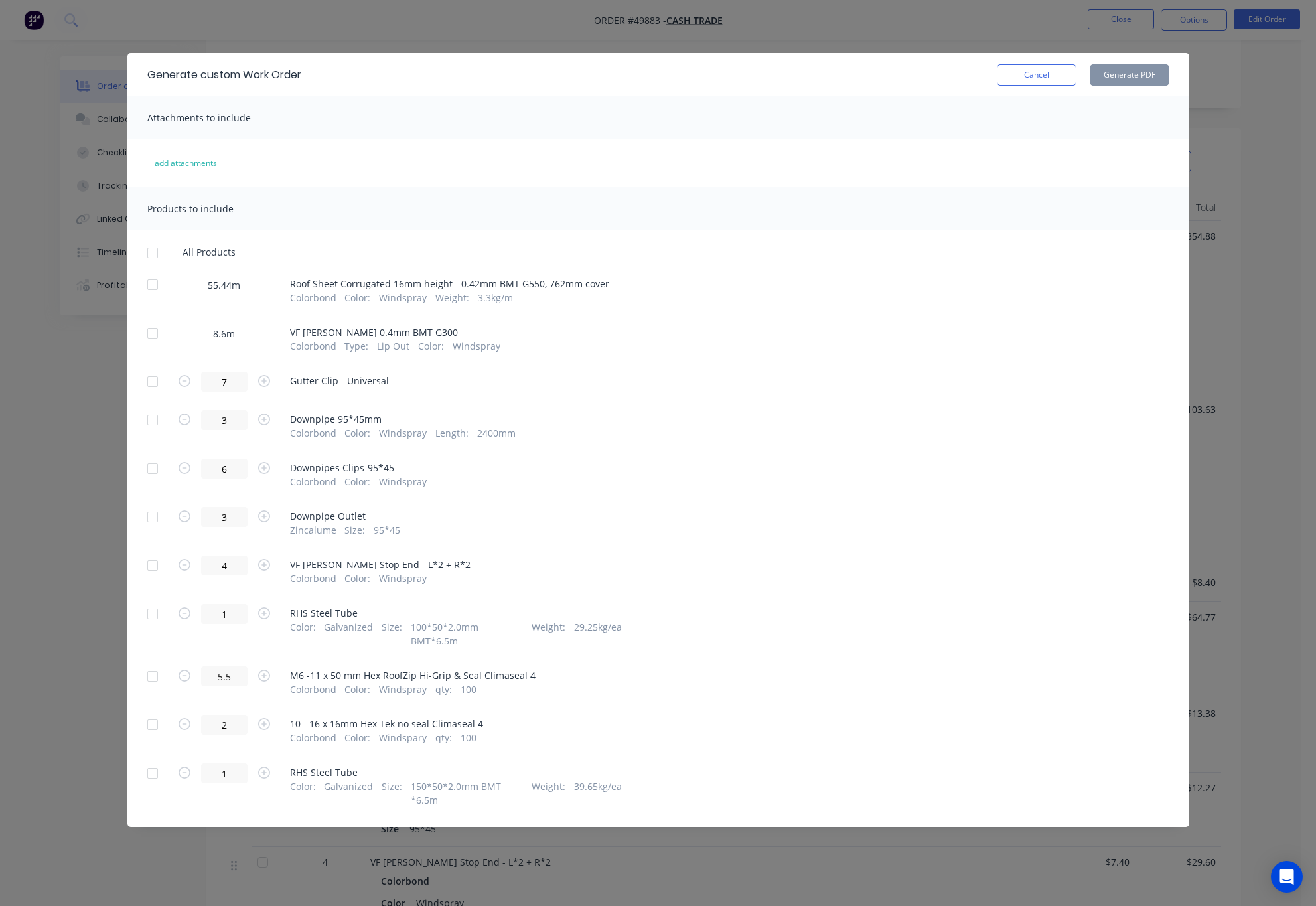
click at [158, 285] on div at bounding box center [152, 285] width 27 height 27
click at [1115, 79] on button "Generate PDF" at bounding box center [1130, 75] width 80 height 22
click at [1222, 252] on div "Generate custom Work Order Cancel Generate PDF Attachments to include add attac…" at bounding box center [658, 453] width 1316 height 906
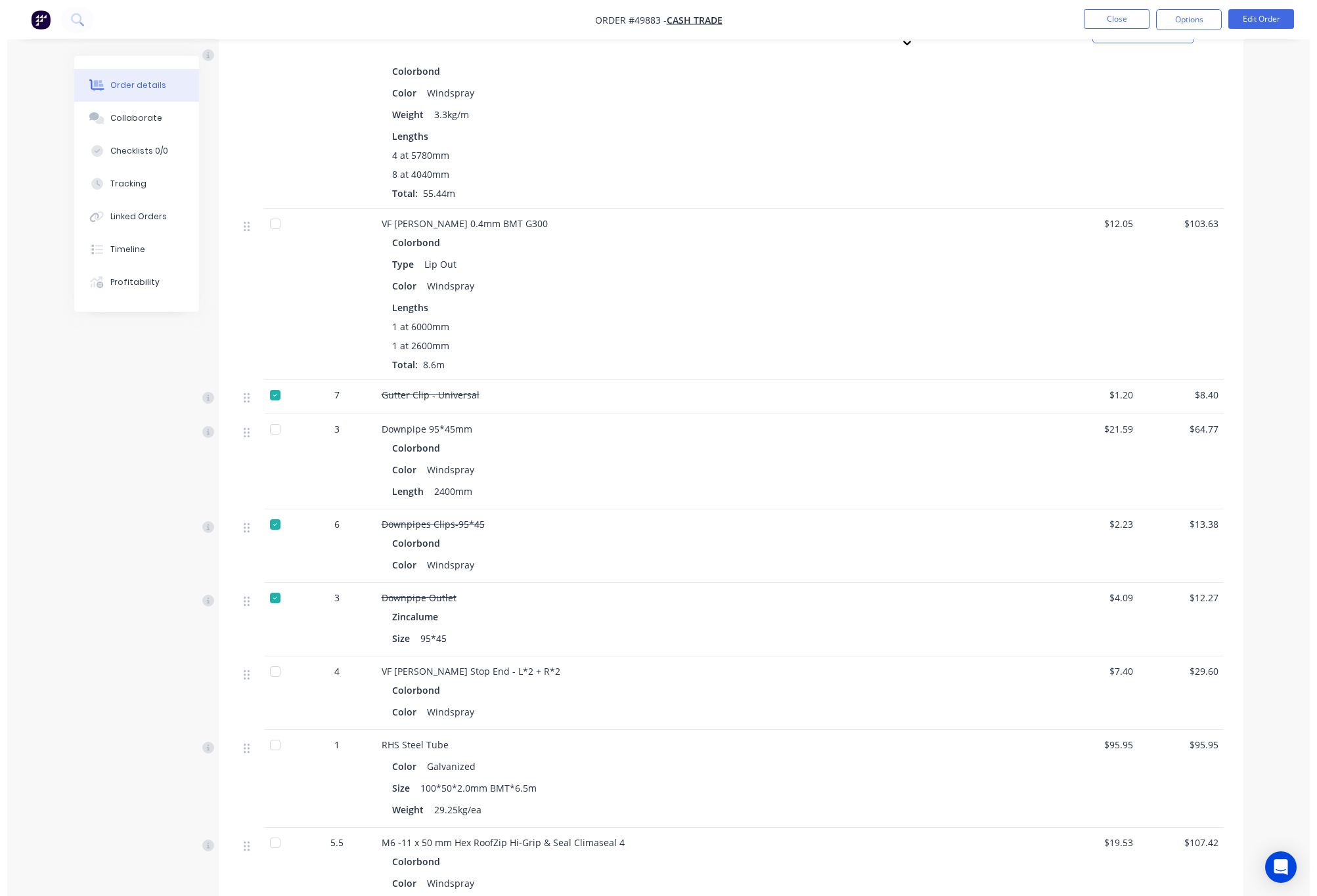
scroll to position [0, 0]
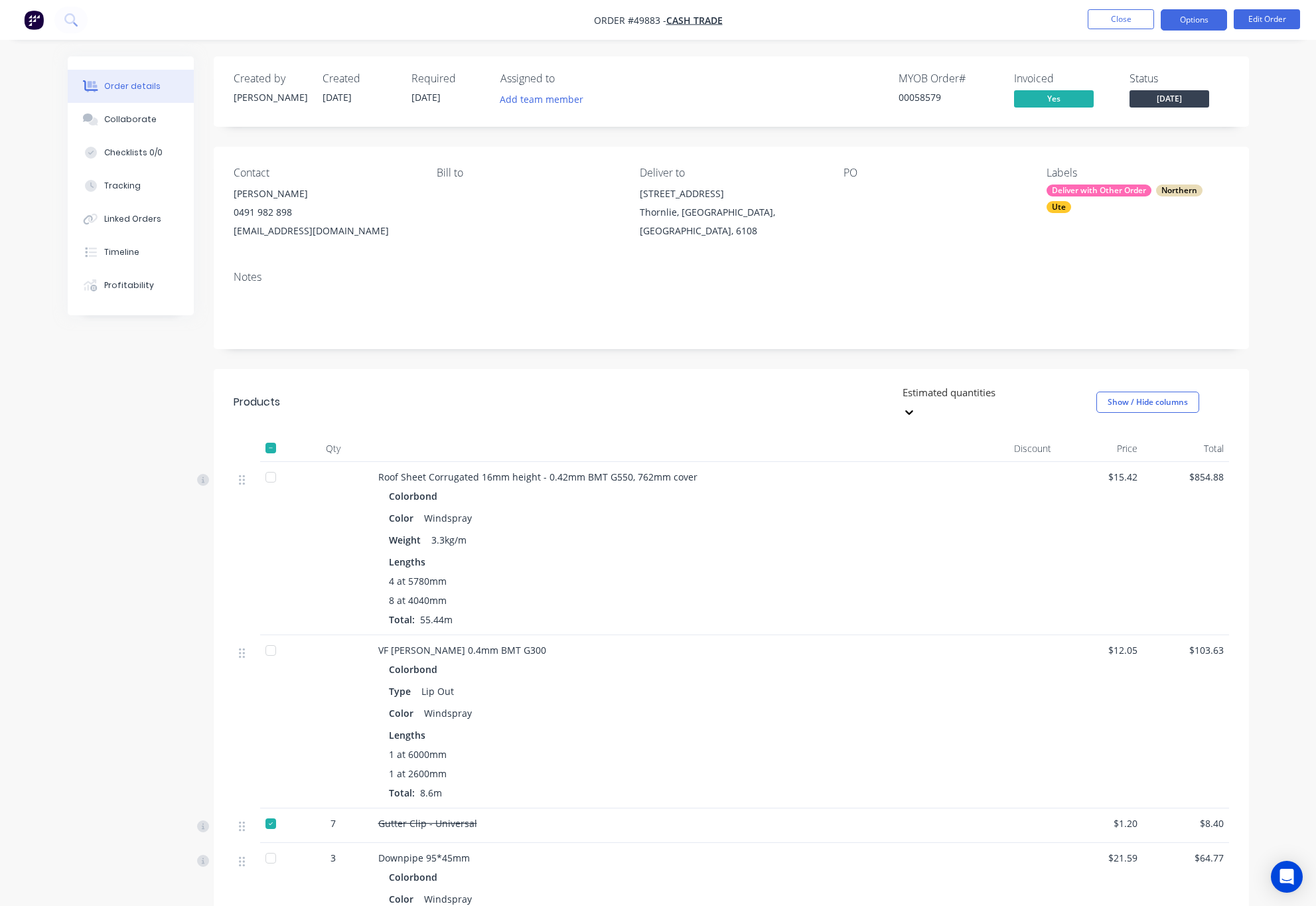
click at [1185, 26] on button "Options" at bounding box center [1194, 20] width 66 height 22
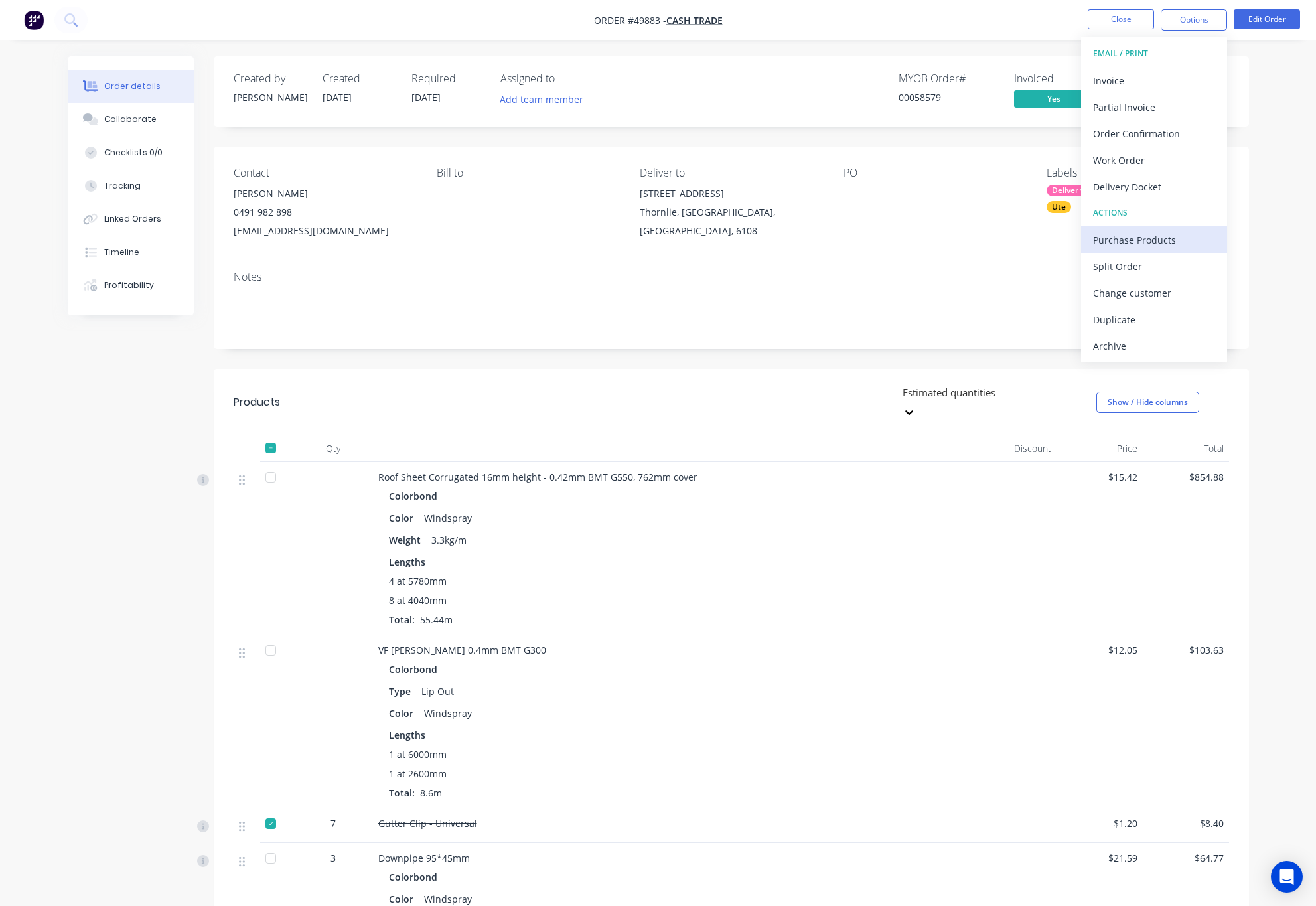
click at [1159, 240] on div "Purchase Products" at bounding box center [1154, 240] width 122 height 19
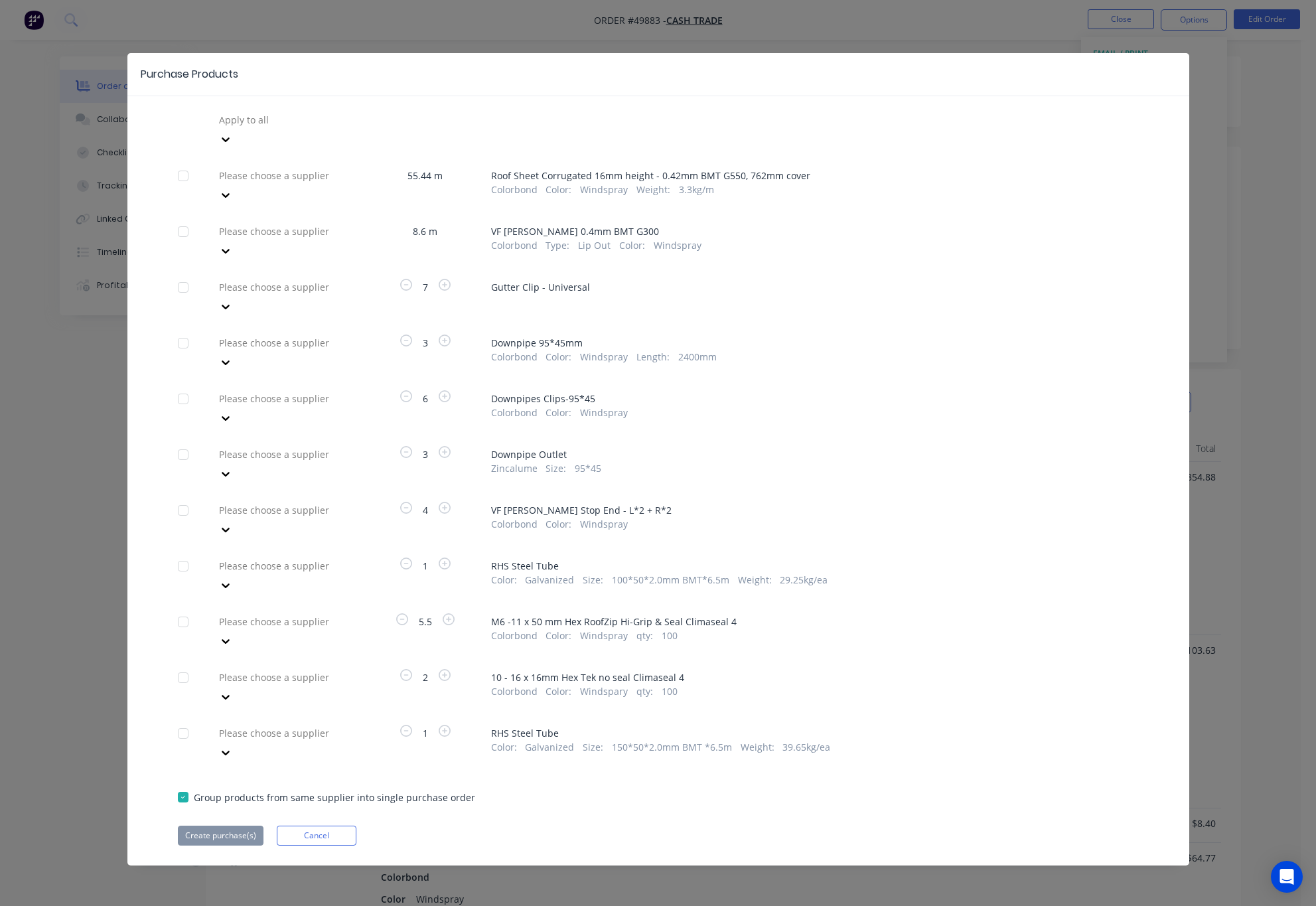
click at [343, 223] on div at bounding box center [313, 231] width 191 height 17
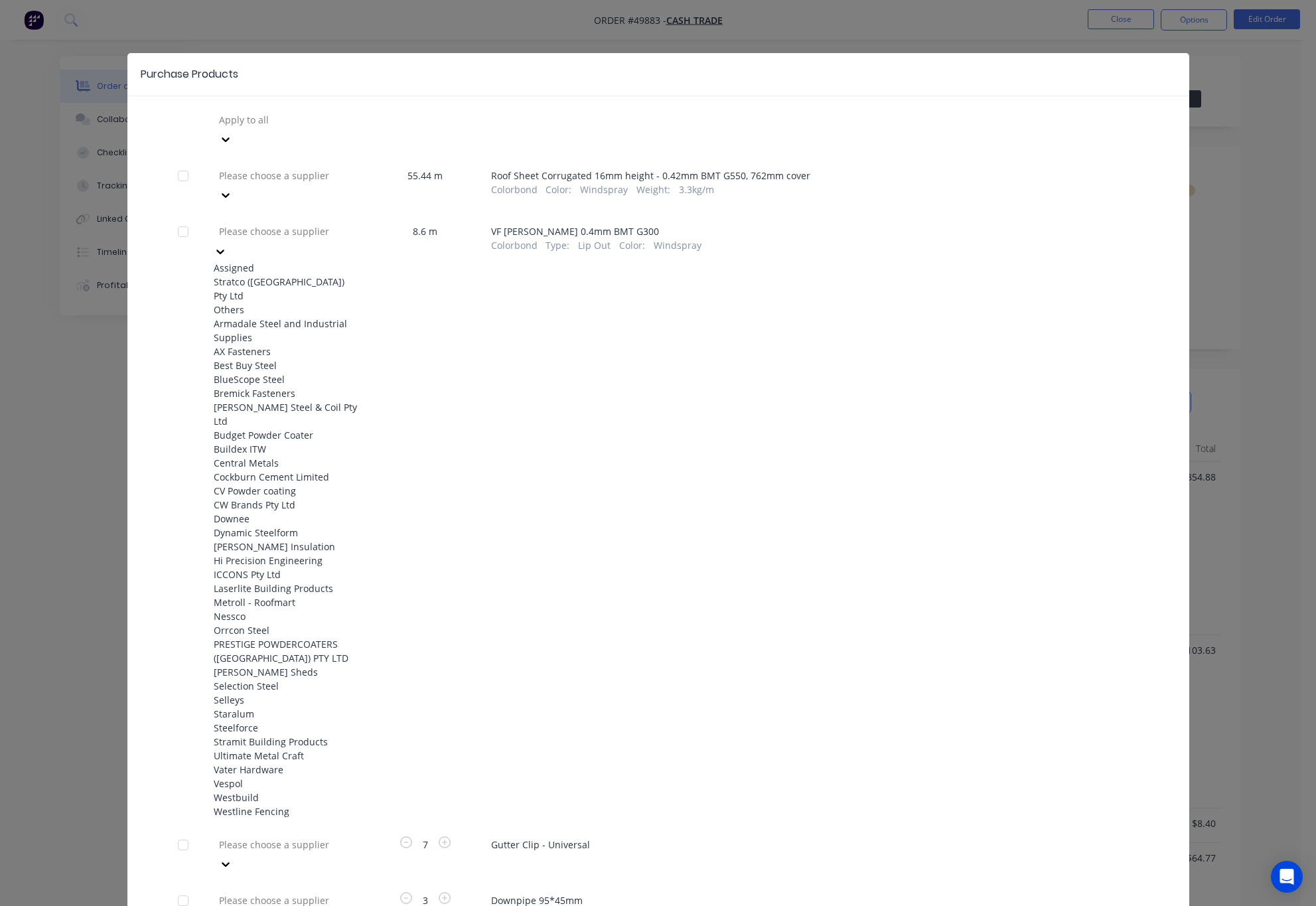
click at [315, 275] on div "Stratco (WA) Pty Ltd" at bounding box center [287, 289] width 146 height 28
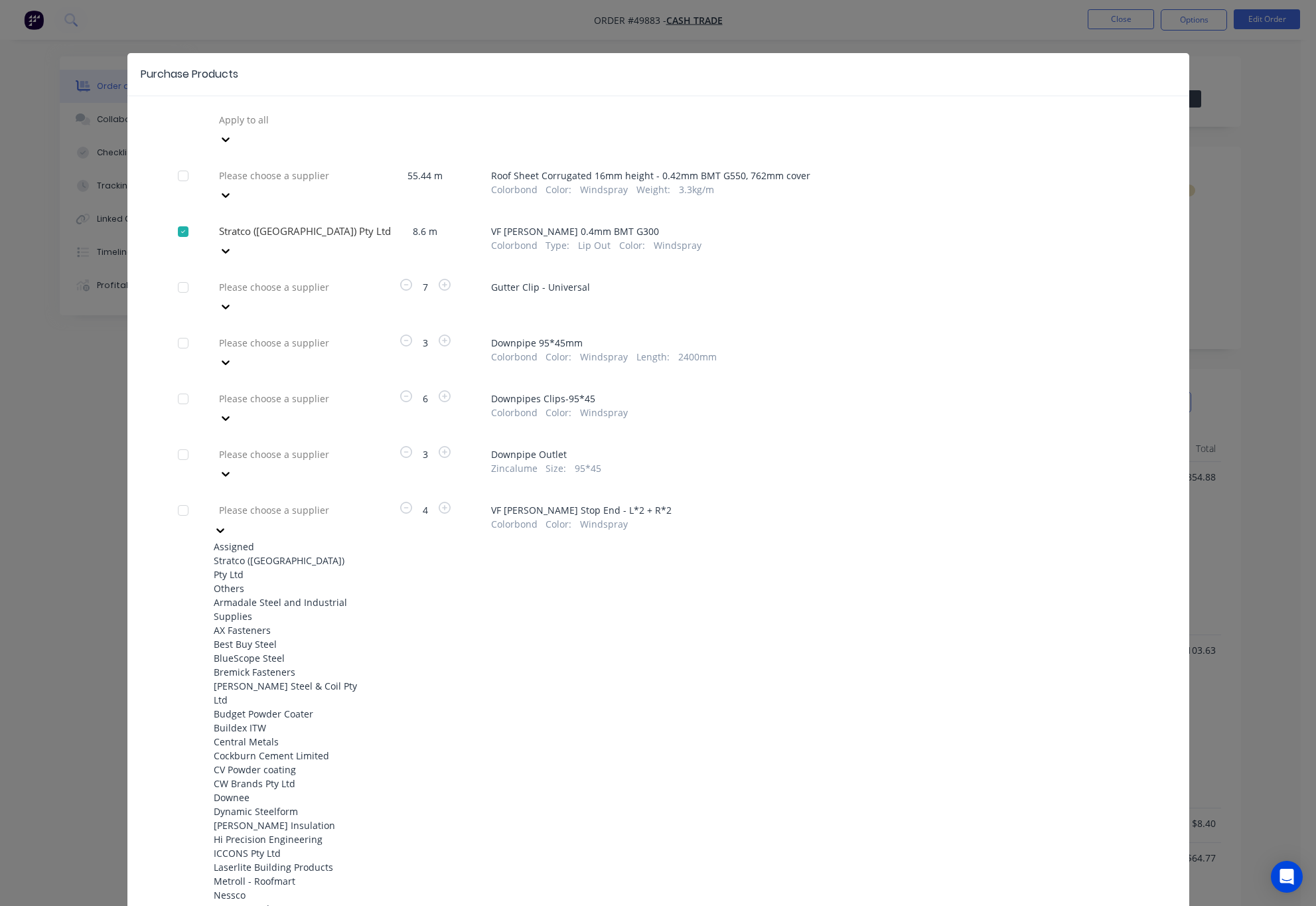
click at [335, 502] on div at bounding box center [313, 511] width 191 height 17
click at [311, 554] on div "Stratco (WA) Pty Ltd" at bounding box center [287, 568] width 146 height 28
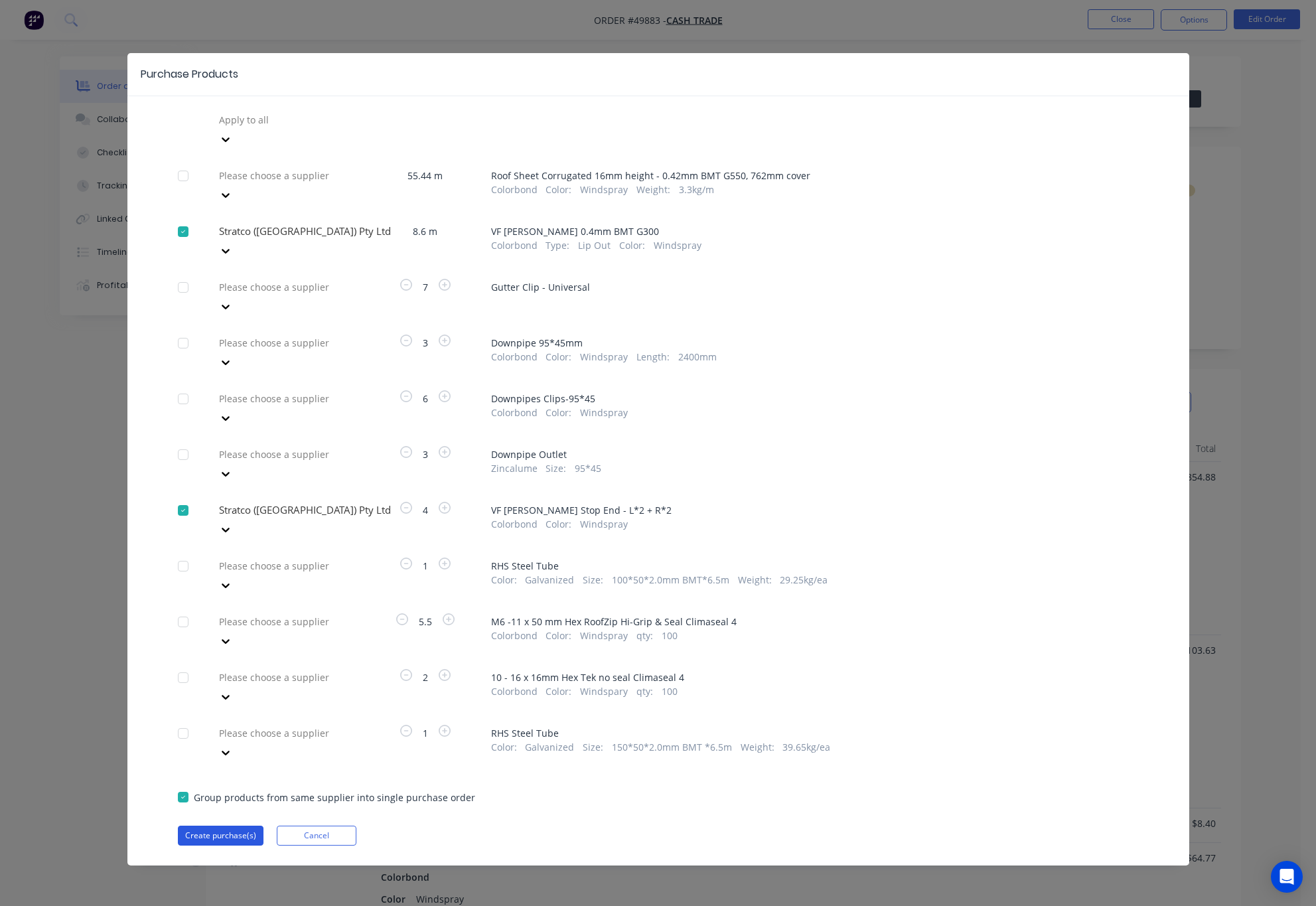
click at [231, 805] on button "Create purchase(s)" at bounding box center [220, 836] width 85 height 20
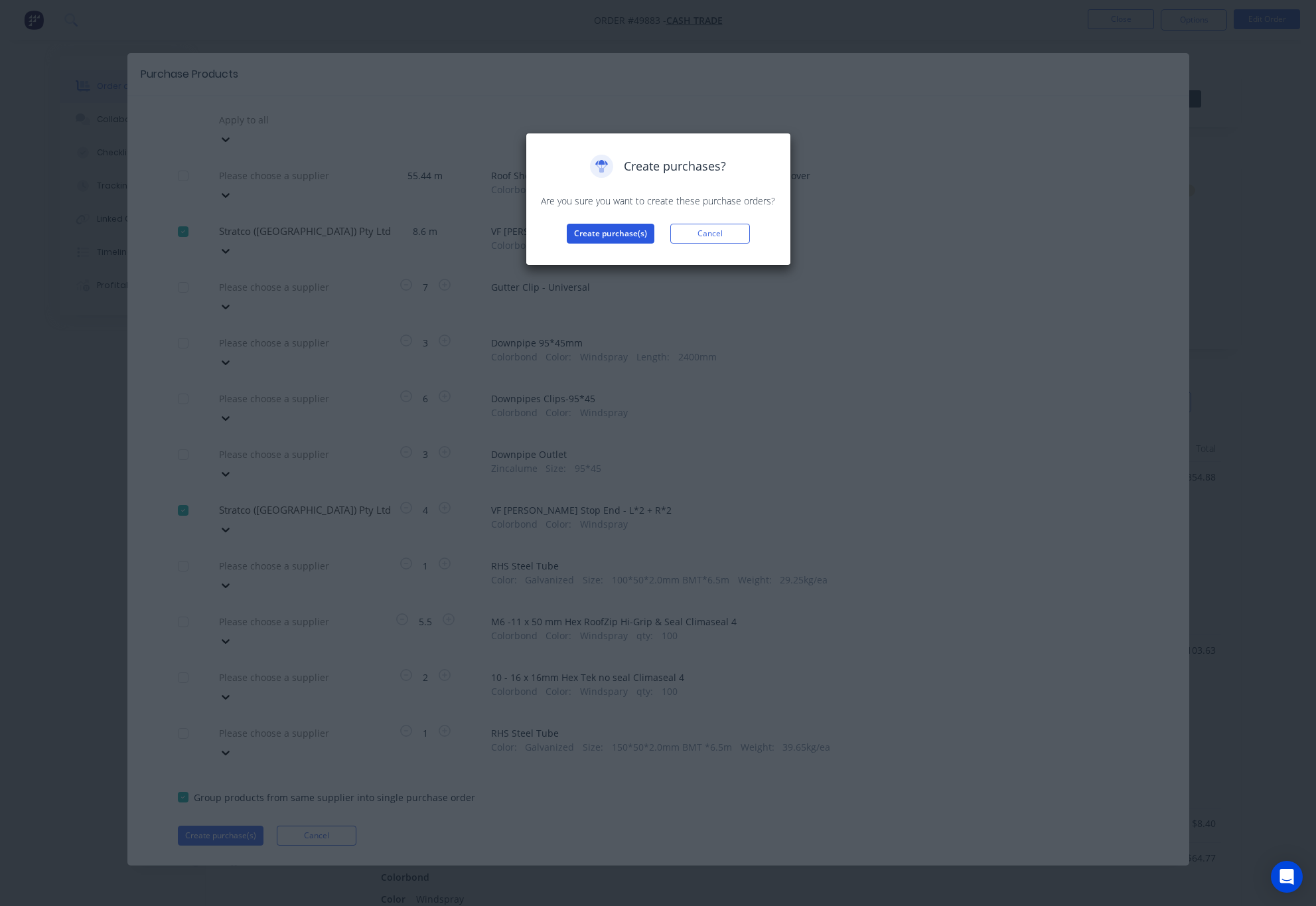
click at [584, 235] on button "Create purchase(s)" at bounding box center [611, 234] width 88 height 20
click at [603, 258] on button "View purchase(s)" at bounding box center [611, 255] width 80 height 20
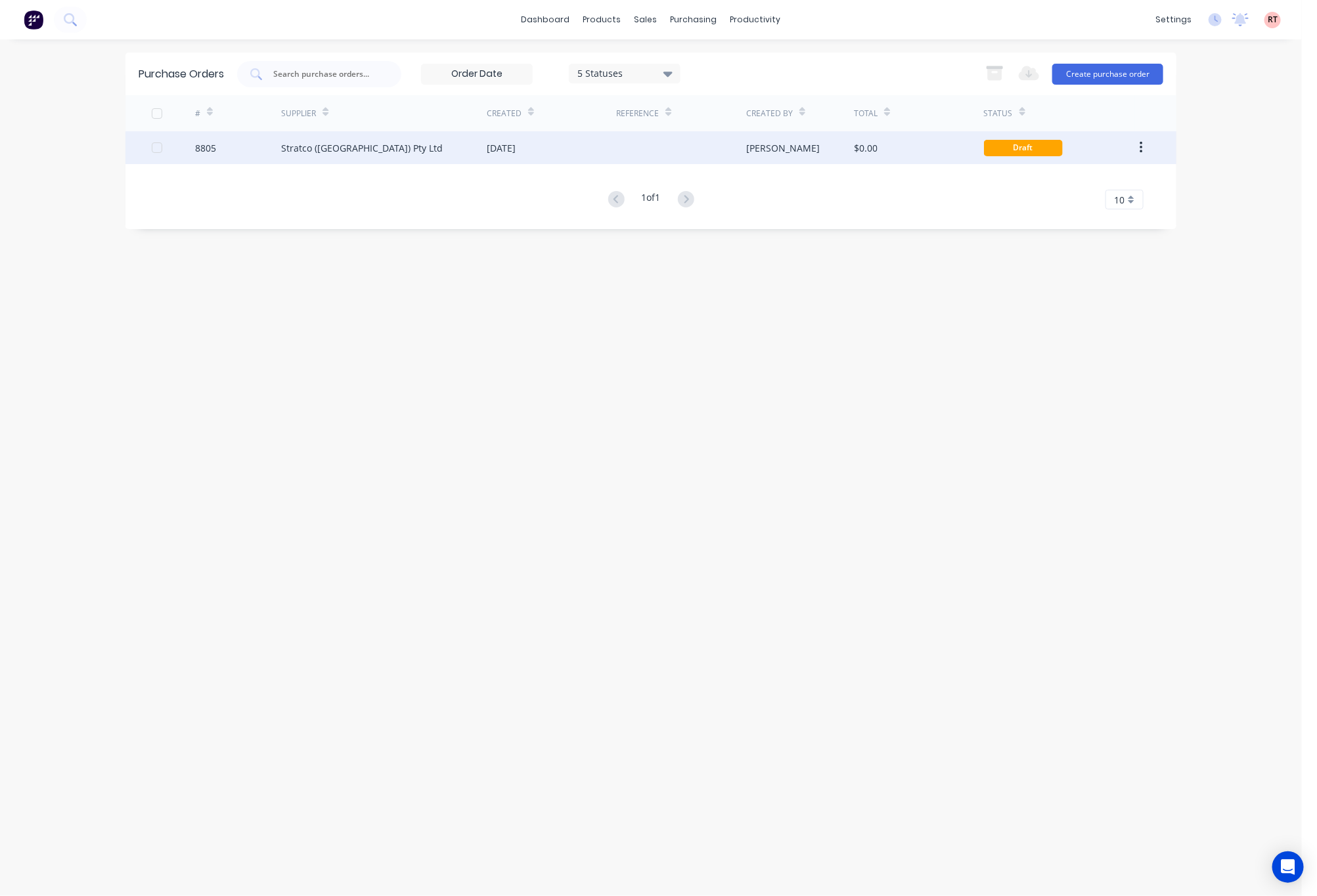
click at [516, 147] on div "01 Oct 2025" at bounding box center [501, 148] width 29 height 14
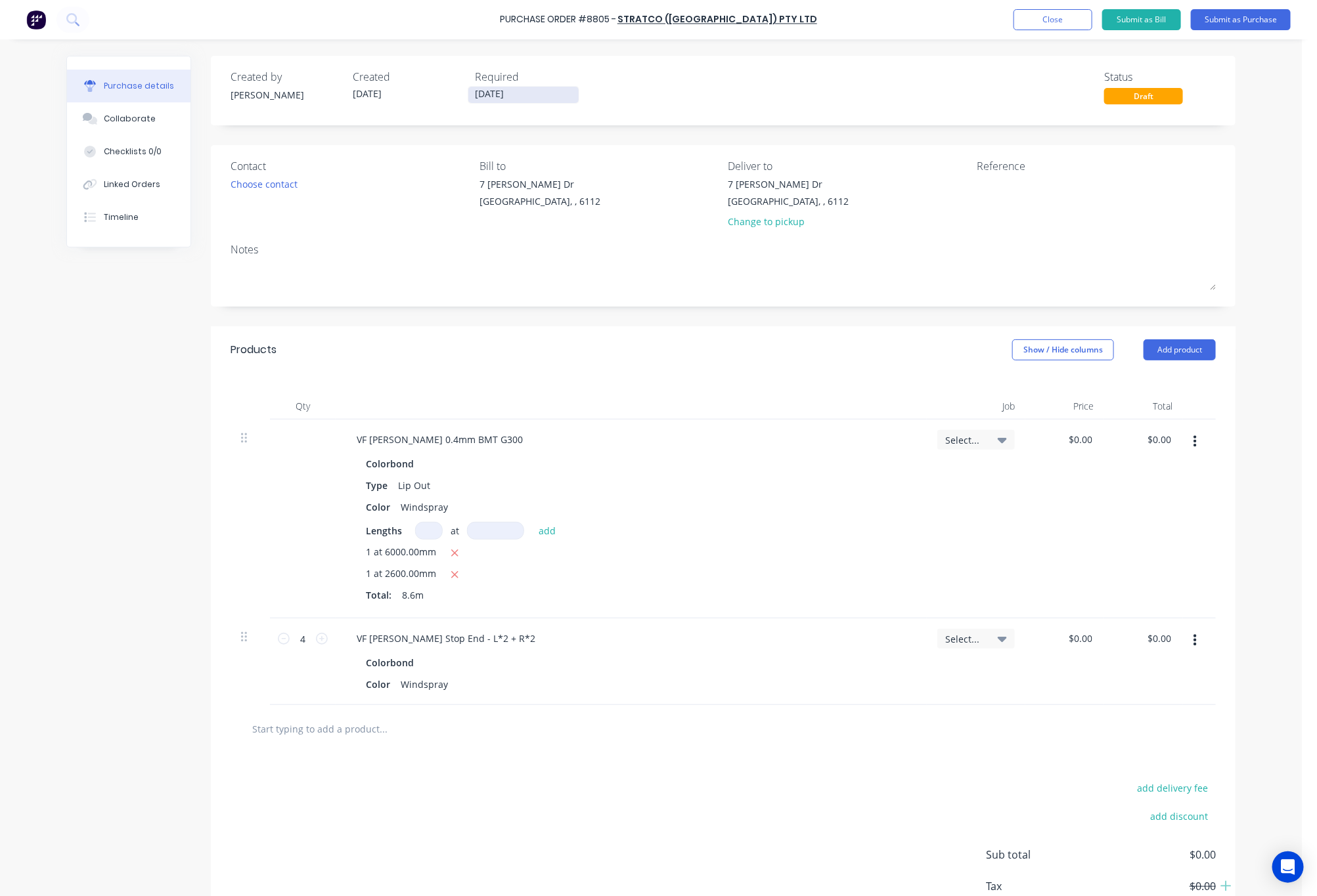
click at [504, 98] on input "[DATE]" at bounding box center [523, 95] width 111 height 16
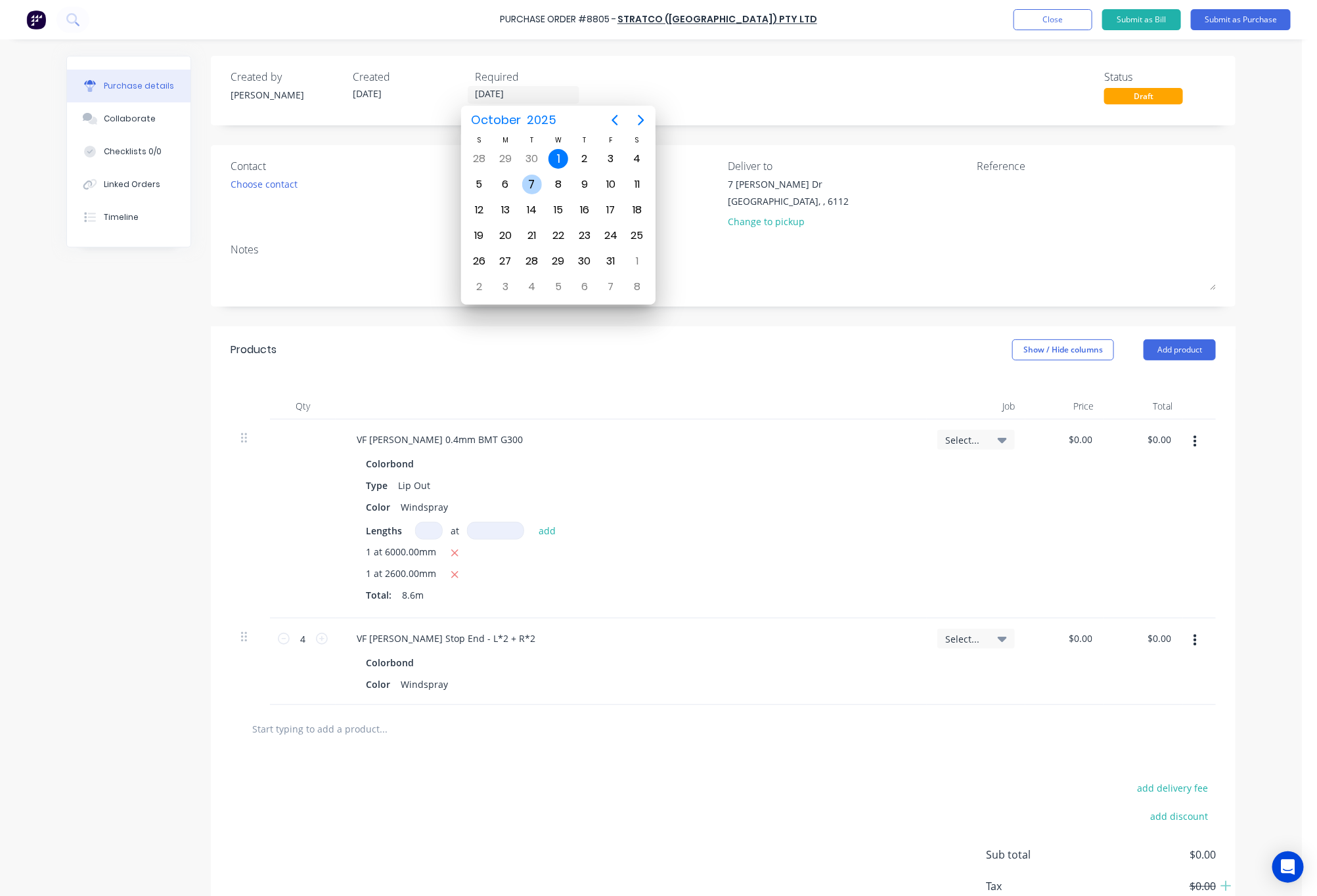
click at [525, 188] on div "7" at bounding box center [532, 184] width 20 height 20
type input "07/10/25"
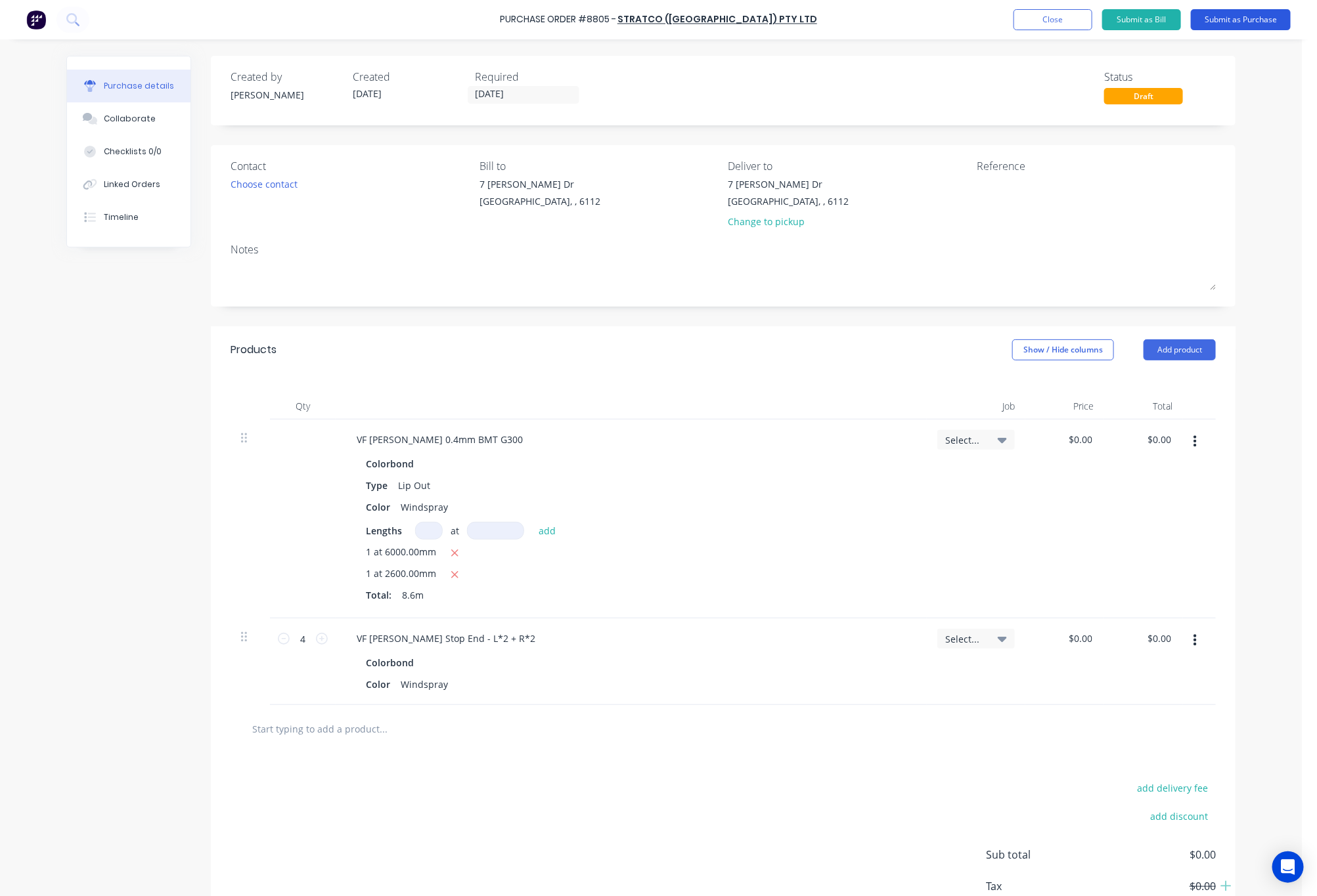
click at [1258, 16] on button "Submit as Purchase" at bounding box center [1241, 20] width 100 height 21
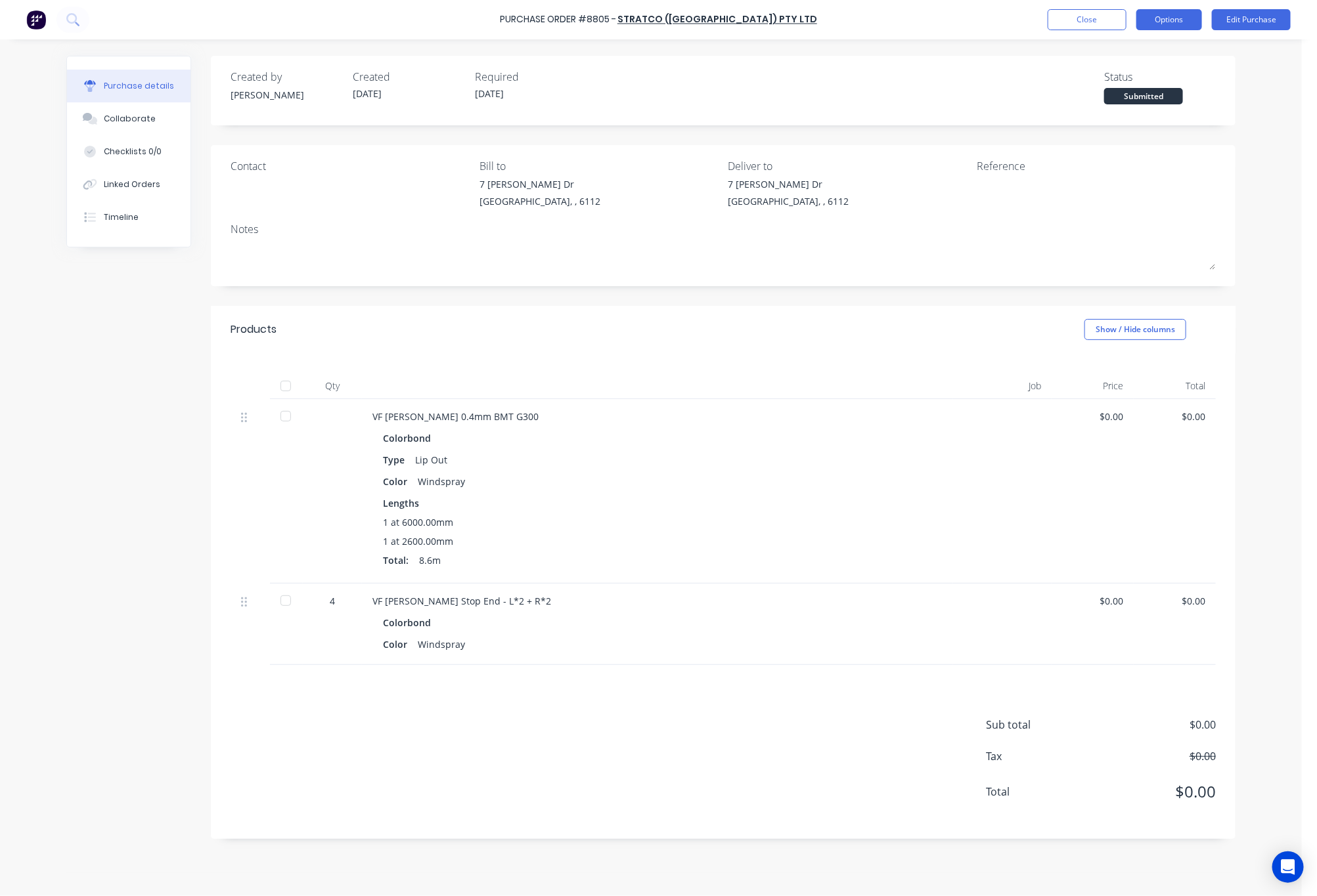
click at [1151, 16] on button "Options" at bounding box center [1169, 20] width 66 height 21
click at [1150, 55] on div "Print / Email" at bounding box center [1139, 53] width 101 height 19
click at [1105, 118] on button "Without pricing" at bounding box center [1140, 106] width 125 height 26
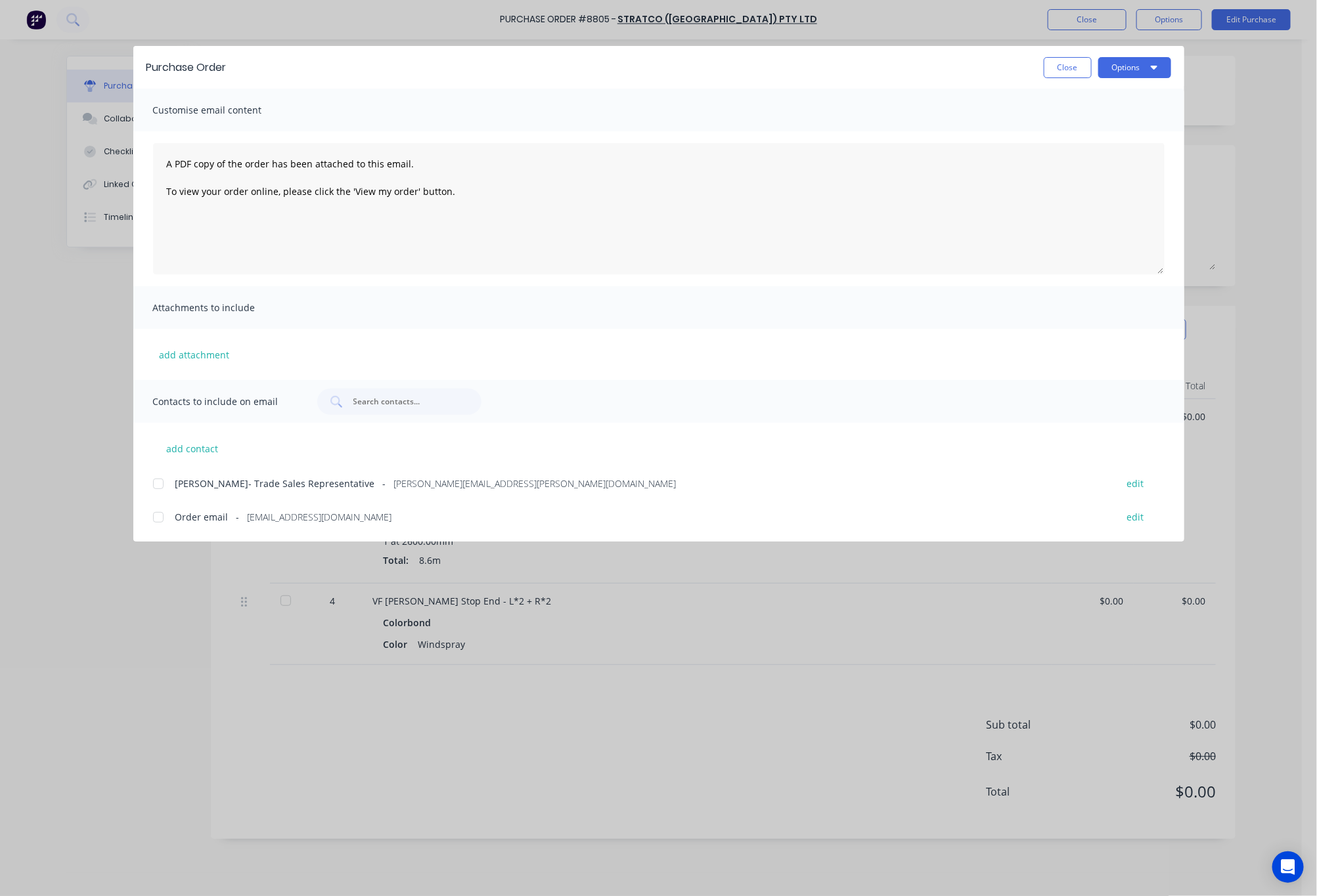
click at [164, 516] on div at bounding box center [158, 517] width 26 height 26
click at [1129, 64] on button "Options" at bounding box center [1134, 68] width 73 height 21
click at [1119, 150] on div "Email" at bounding box center [1108, 152] width 101 height 19
click at [1265, 143] on div "Purchase Order Close Options Customise email content A PDF copy of the order ha…" at bounding box center [658, 448] width 1317 height 896
click at [1263, 365] on div "Purchase Order Close Options Customise email content A PDF copy of the order ha…" at bounding box center [658, 448] width 1317 height 896
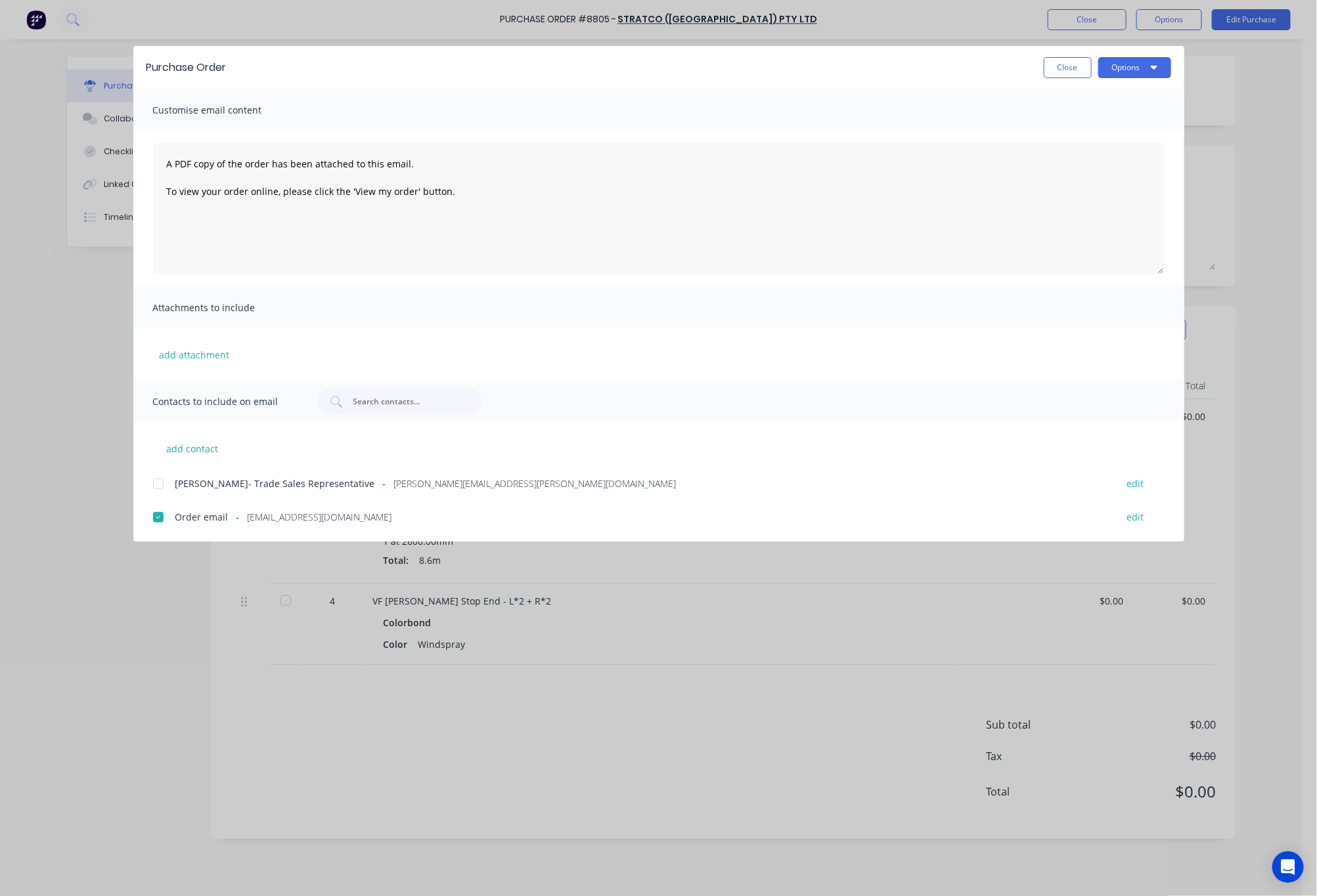
click at [1269, 379] on div "Purchase Order Close Options Customise email content A PDF copy of the order ha…" at bounding box center [658, 448] width 1317 height 896
click at [1062, 69] on button "Close" at bounding box center [1068, 68] width 48 height 21
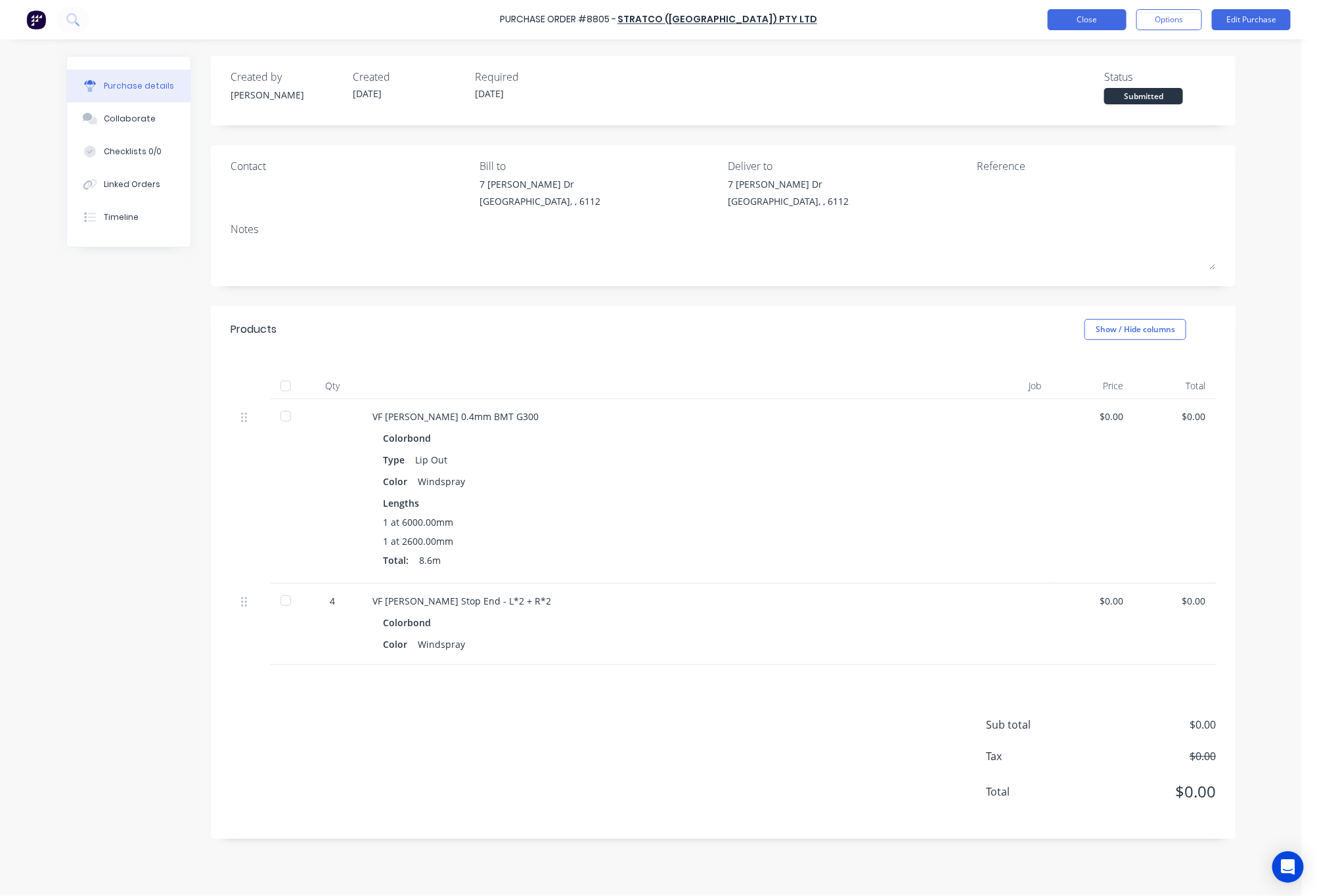
click at [1074, 25] on button "Close" at bounding box center [1087, 20] width 79 height 21
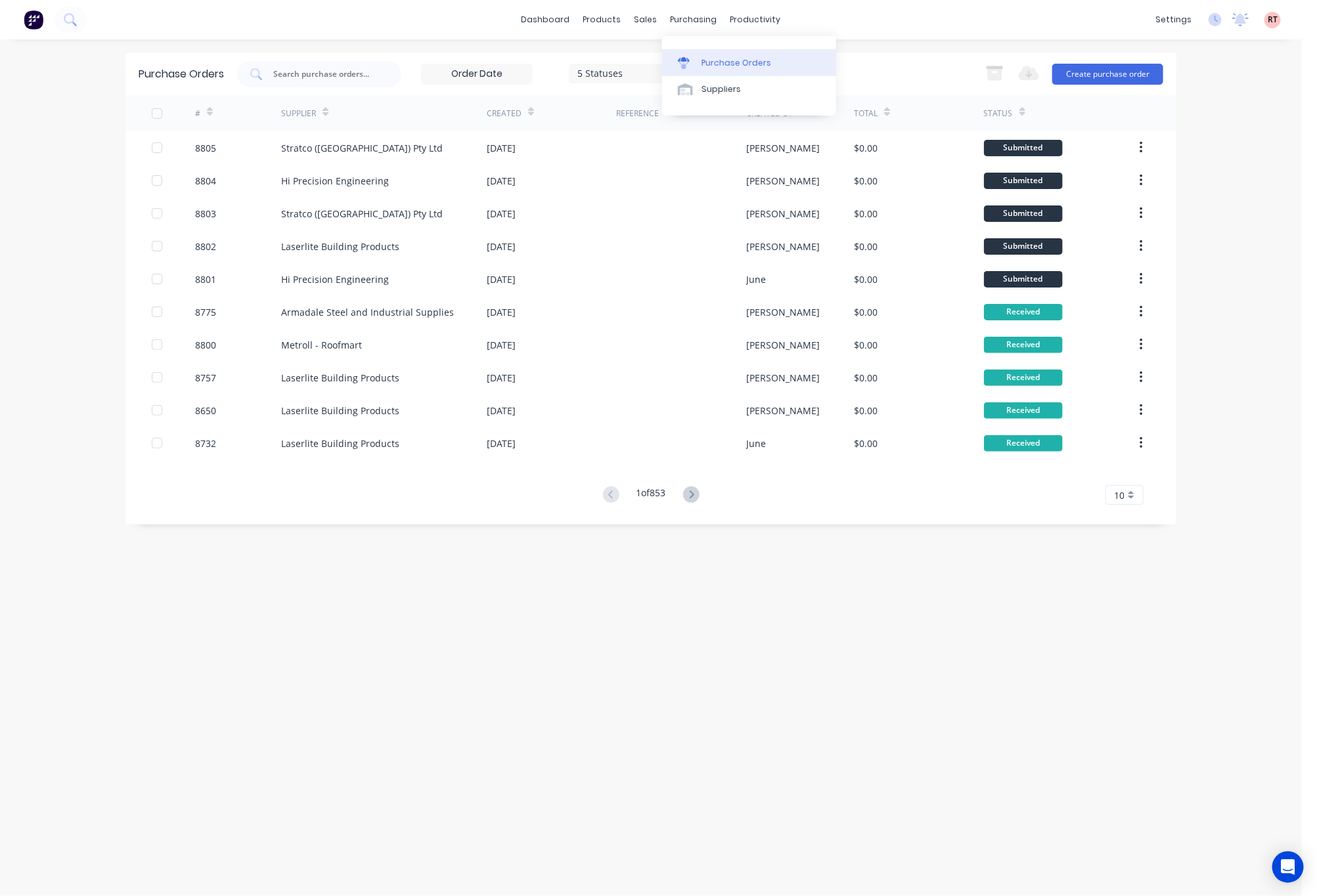
click at [714, 61] on div "Purchase Orders" at bounding box center [736, 63] width 70 height 11
click at [720, 66] on div "Purchase Orders" at bounding box center [736, 63] width 70 height 11
click at [698, 18] on div "purchasing" at bounding box center [694, 20] width 60 height 20
drag, startPoint x: 718, startPoint y: 46, endPoint x: 718, endPoint y: 53, distance: 7.0
click at [718, 52] on div "Purchase Orders Suppliers" at bounding box center [749, 75] width 174 height 80
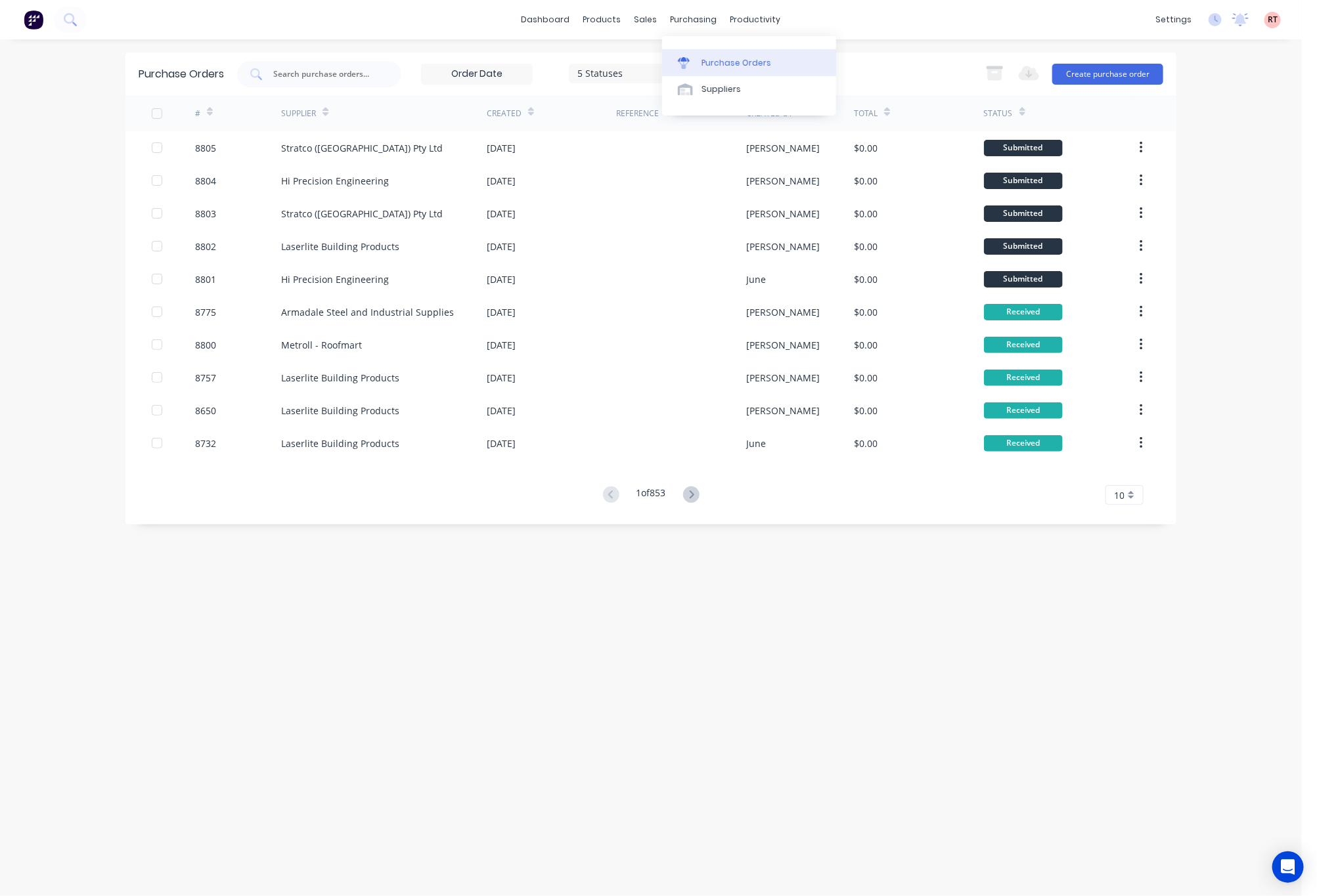
click at [718, 63] on div "Purchase Orders" at bounding box center [736, 63] width 70 height 11
click at [345, 70] on input "text" at bounding box center [326, 75] width 109 height 13
click at [670, 67] on div "Sales Orders" at bounding box center [695, 63] width 54 height 11
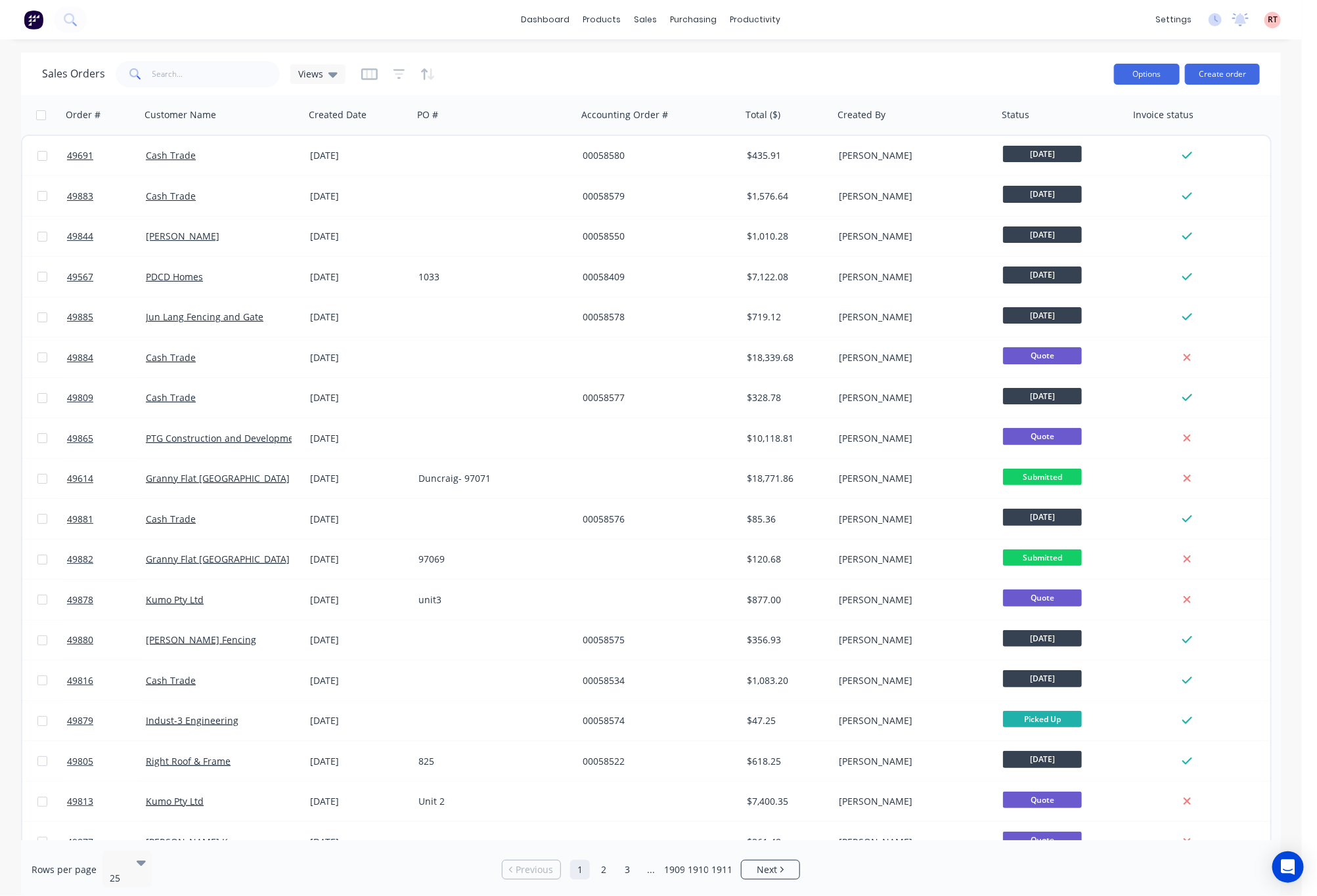
click at [1139, 74] on button "Options" at bounding box center [1146, 75] width 66 height 21
click at [584, 5] on div "dashboard products sales purchasing productivity dashboard products Product Cat…" at bounding box center [651, 20] width 1302 height 39
click at [647, 16] on div "sales" at bounding box center [646, 20] width 36 height 20
click at [690, 59] on div "Sales Orders" at bounding box center [695, 63] width 54 height 11
click at [704, 67] on div "Sales Orders" at bounding box center [695, 63] width 54 height 11
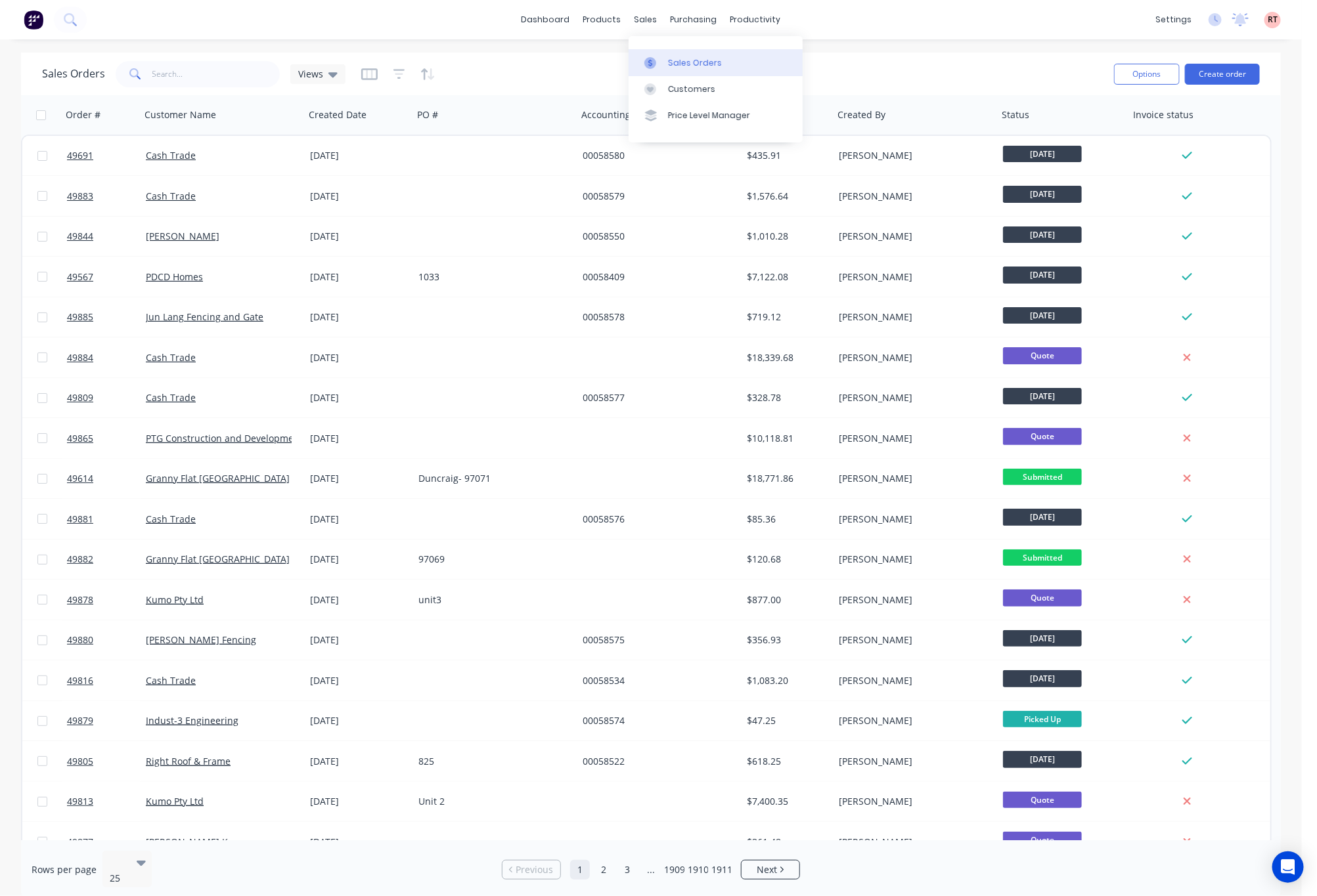
click at [704, 67] on div "Sales Orders" at bounding box center [695, 63] width 54 height 11
click at [230, 81] on input "text" at bounding box center [216, 74] width 128 height 26
type input "tony"
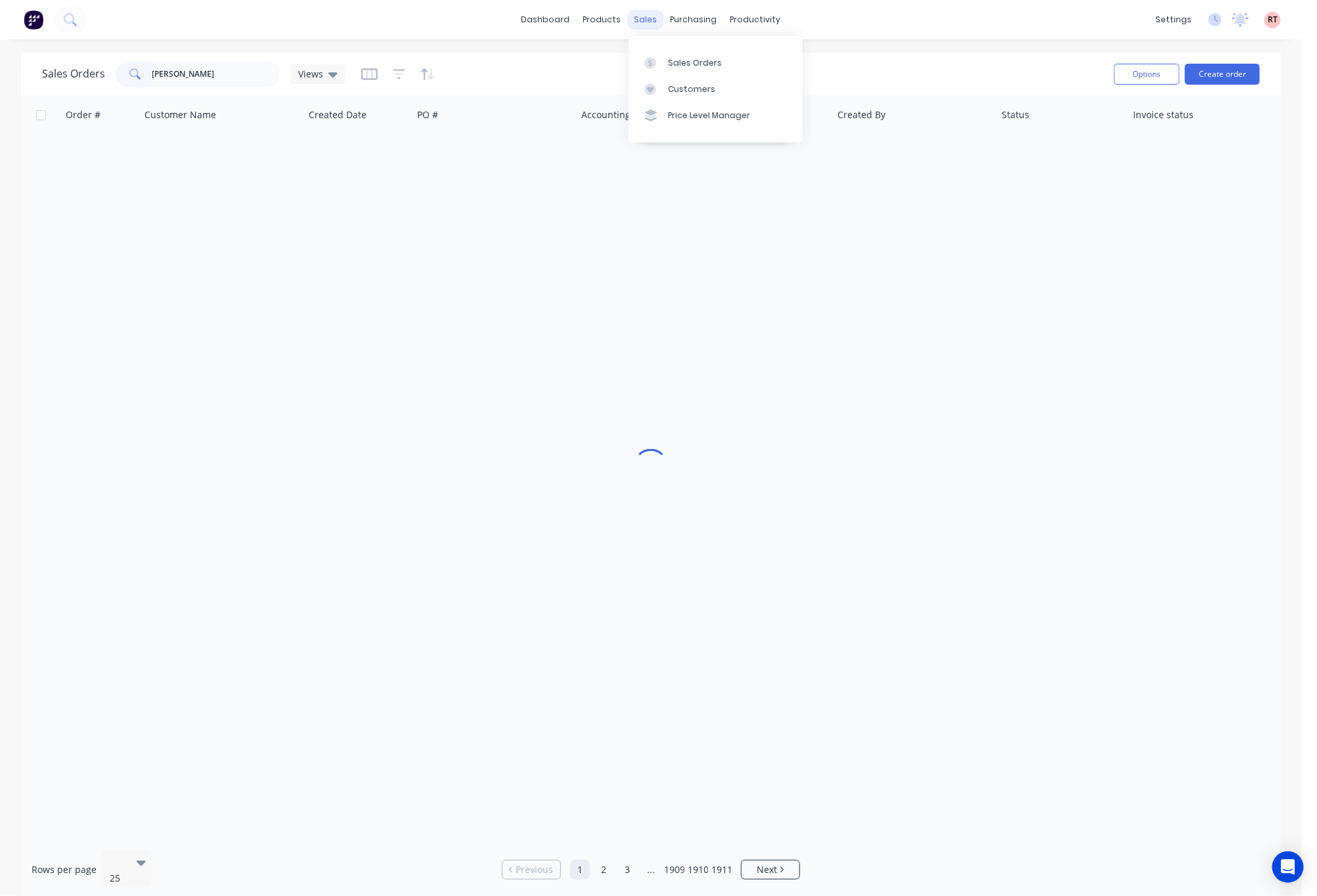
click at [642, 18] on div "sales" at bounding box center [646, 20] width 36 height 20
click at [649, 81] on link "Customers" at bounding box center [716, 89] width 174 height 26
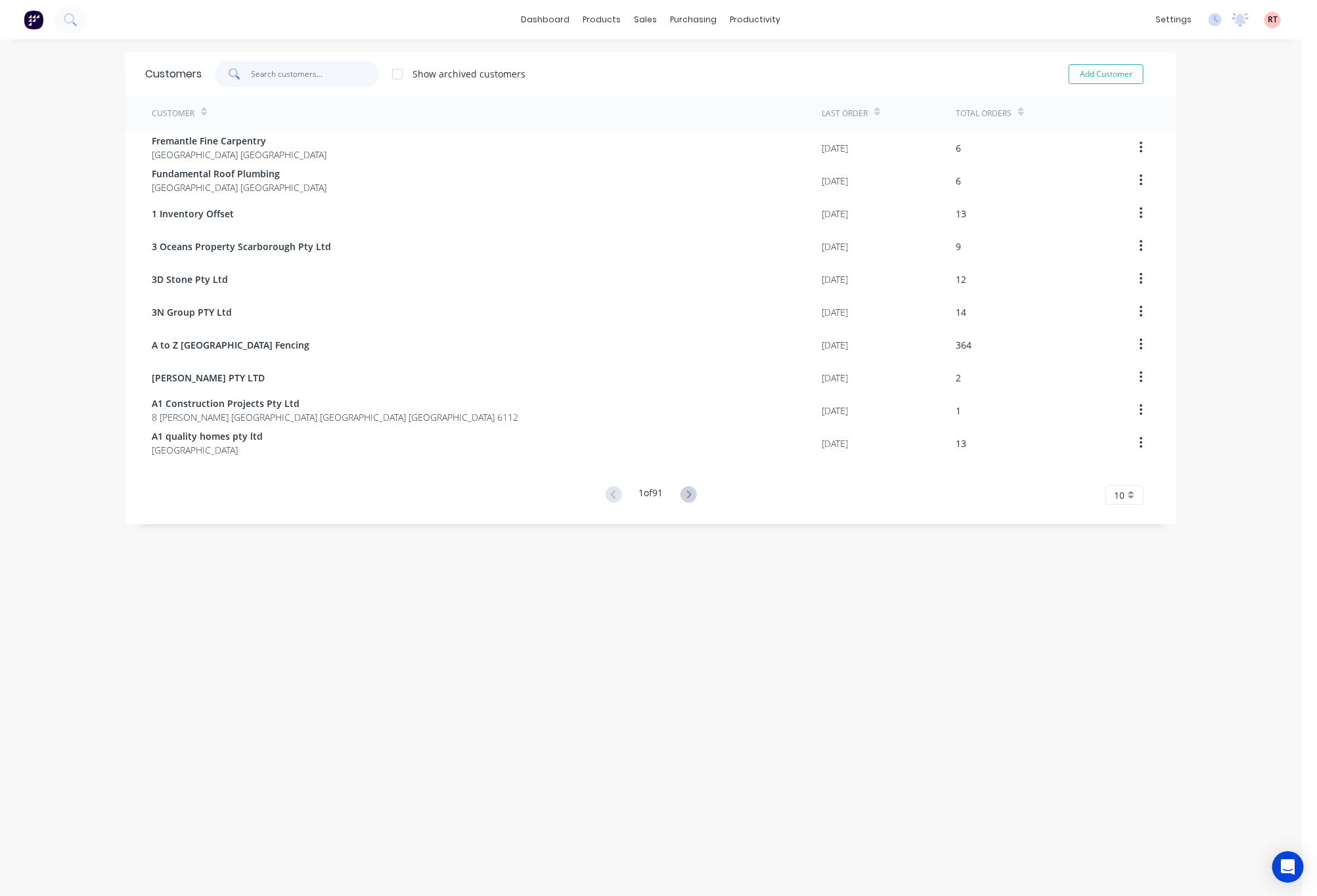
click at [292, 79] on input "text" at bounding box center [316, 74] width 128 height 26
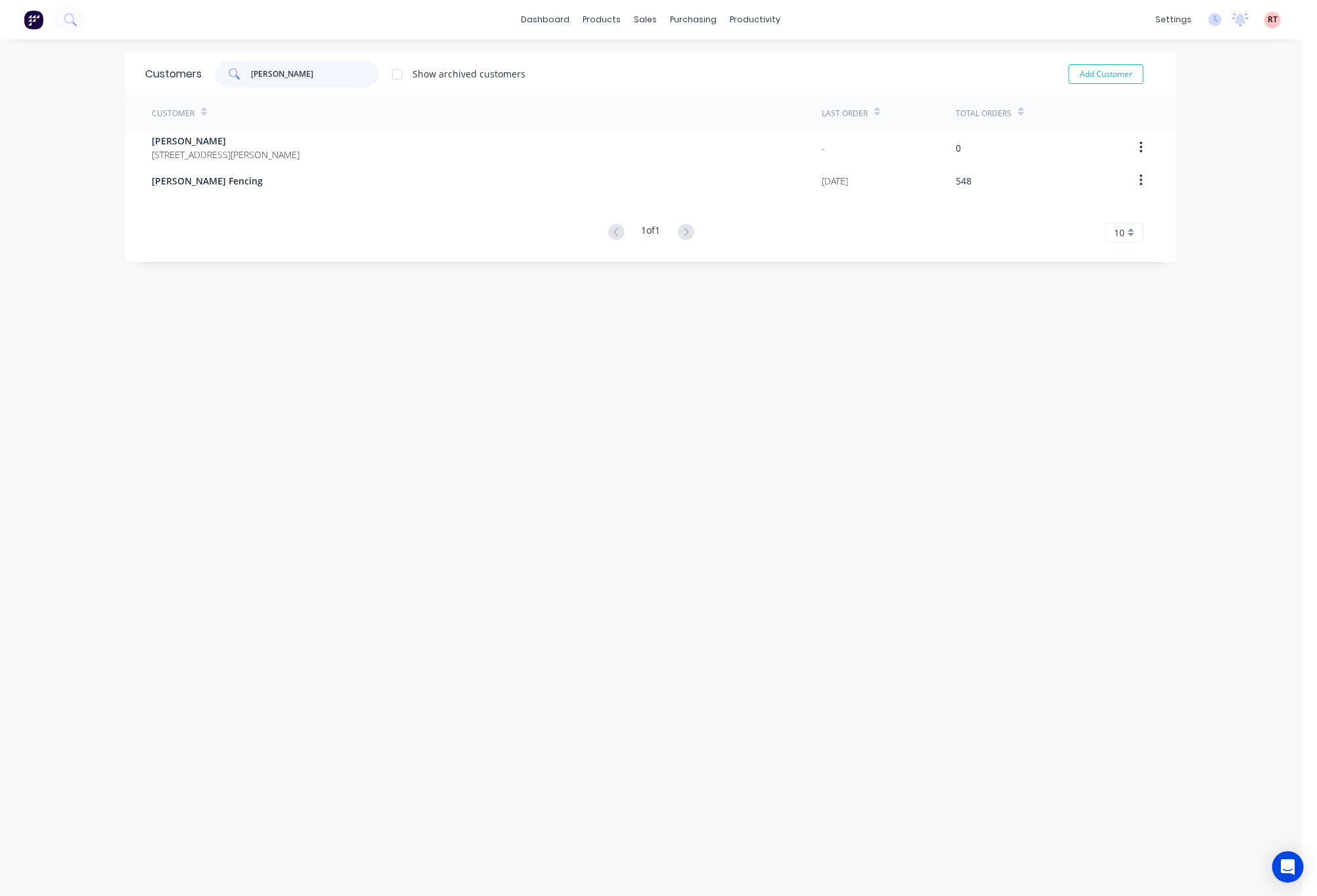
type input "tony"
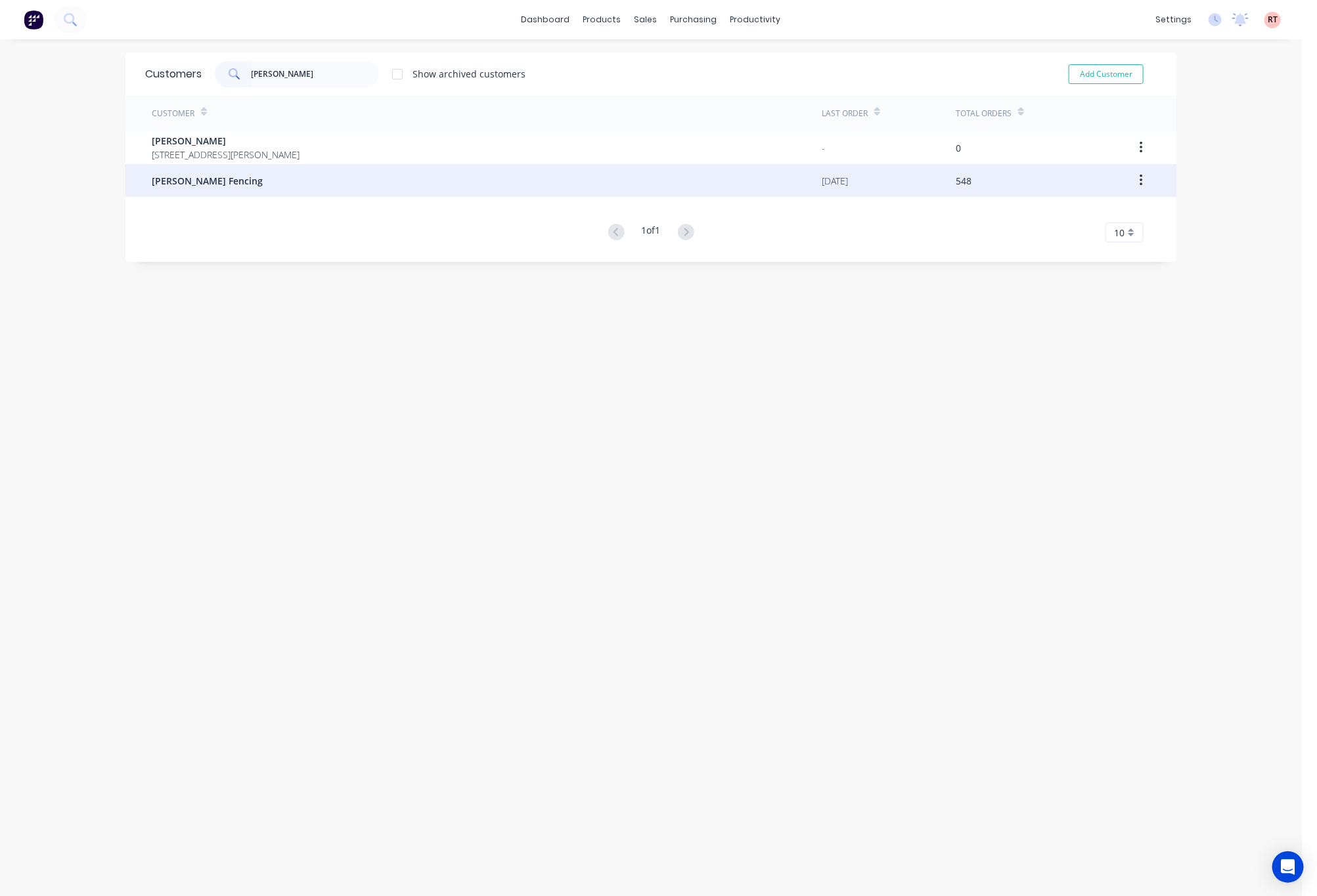
click at [298, 177] on div "Tony Fencing" at bounding box center [486, 180] width 670 height 33
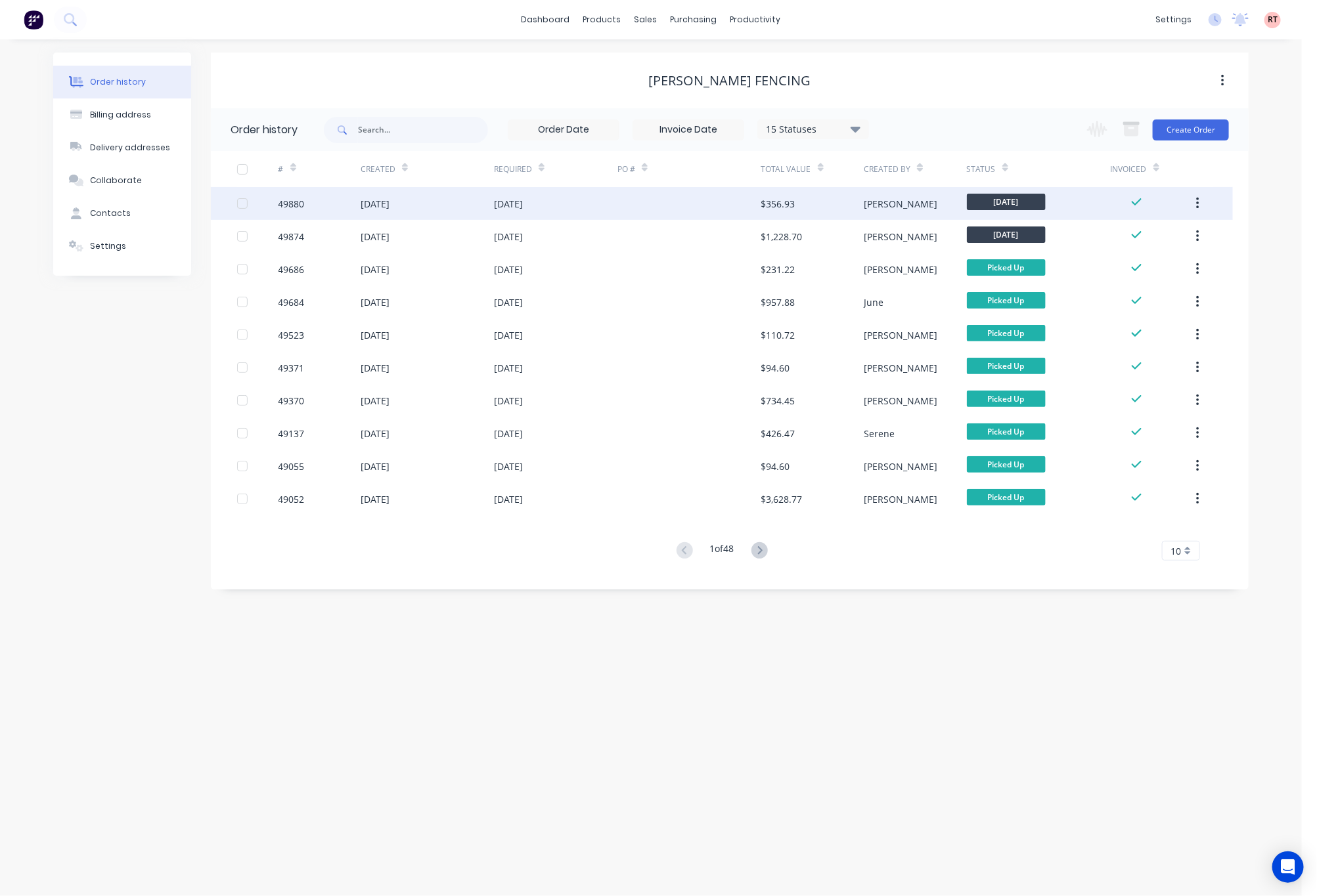
click at [632, 213] on div at bounding box center [689, 203] width 144 height 33
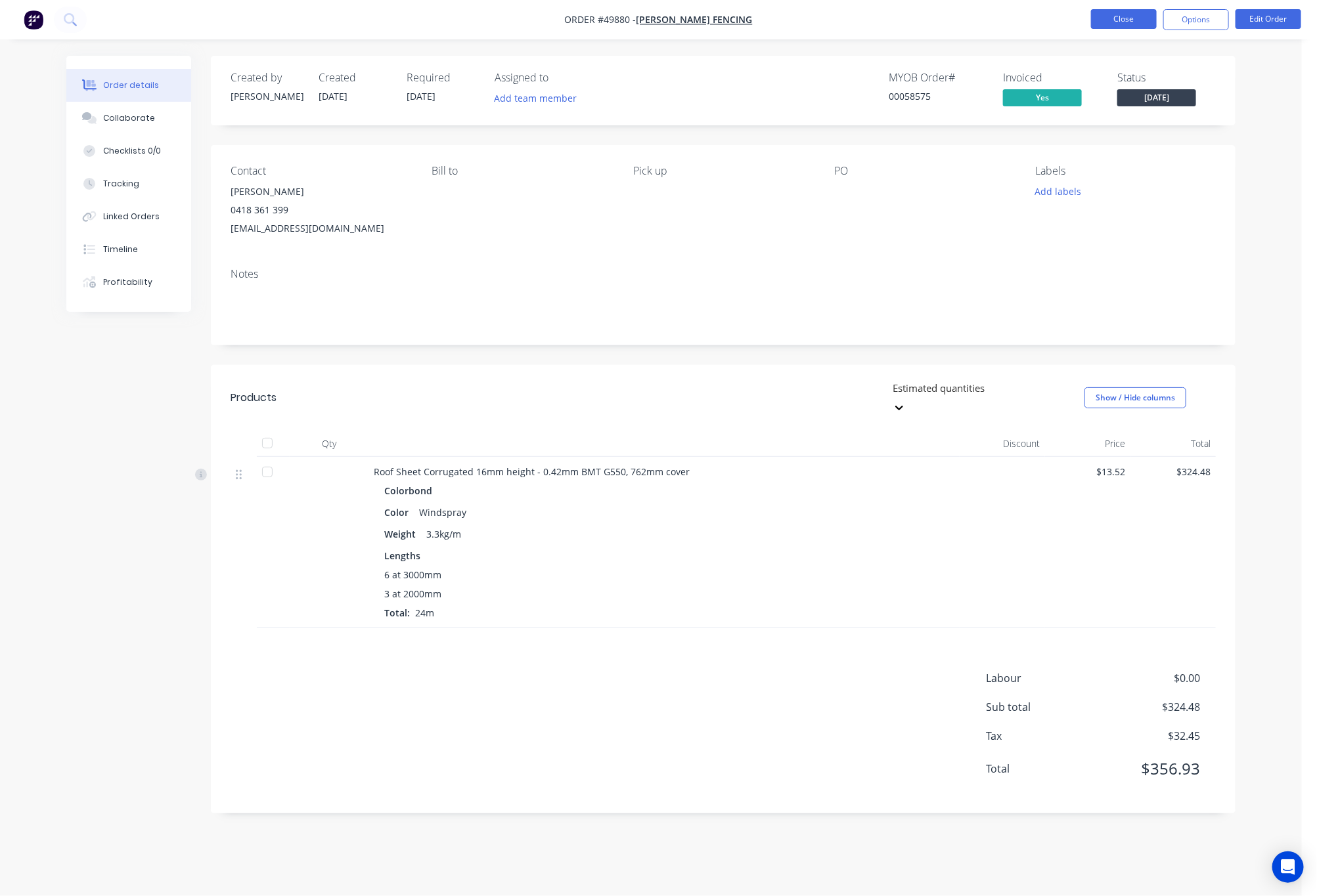
click at [1125, 12] on button "Close" at bounding box center [1123, 19] width 66 height 20
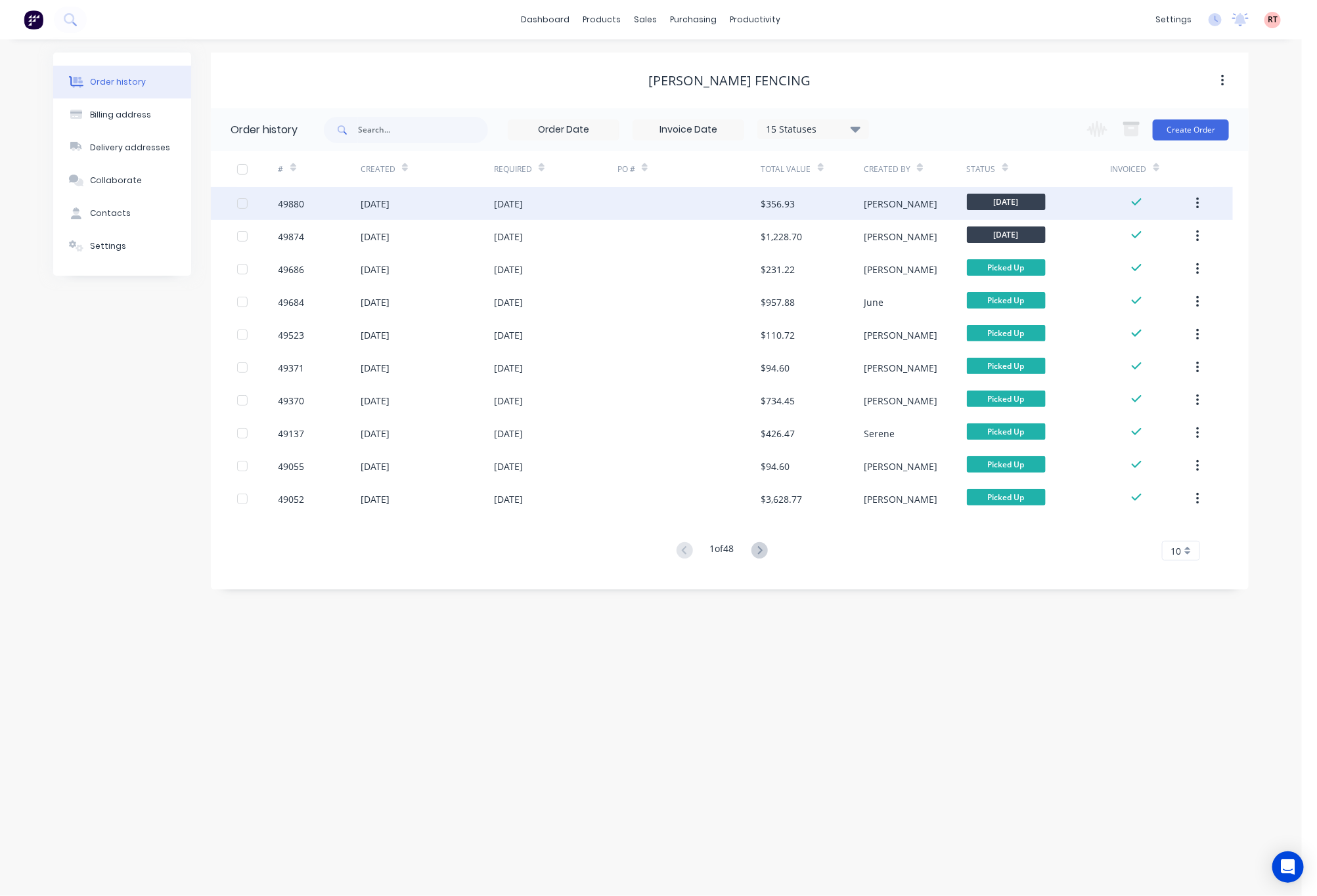
click at [651, 191] on div at bounding box center [689, 203] width 144 height 33
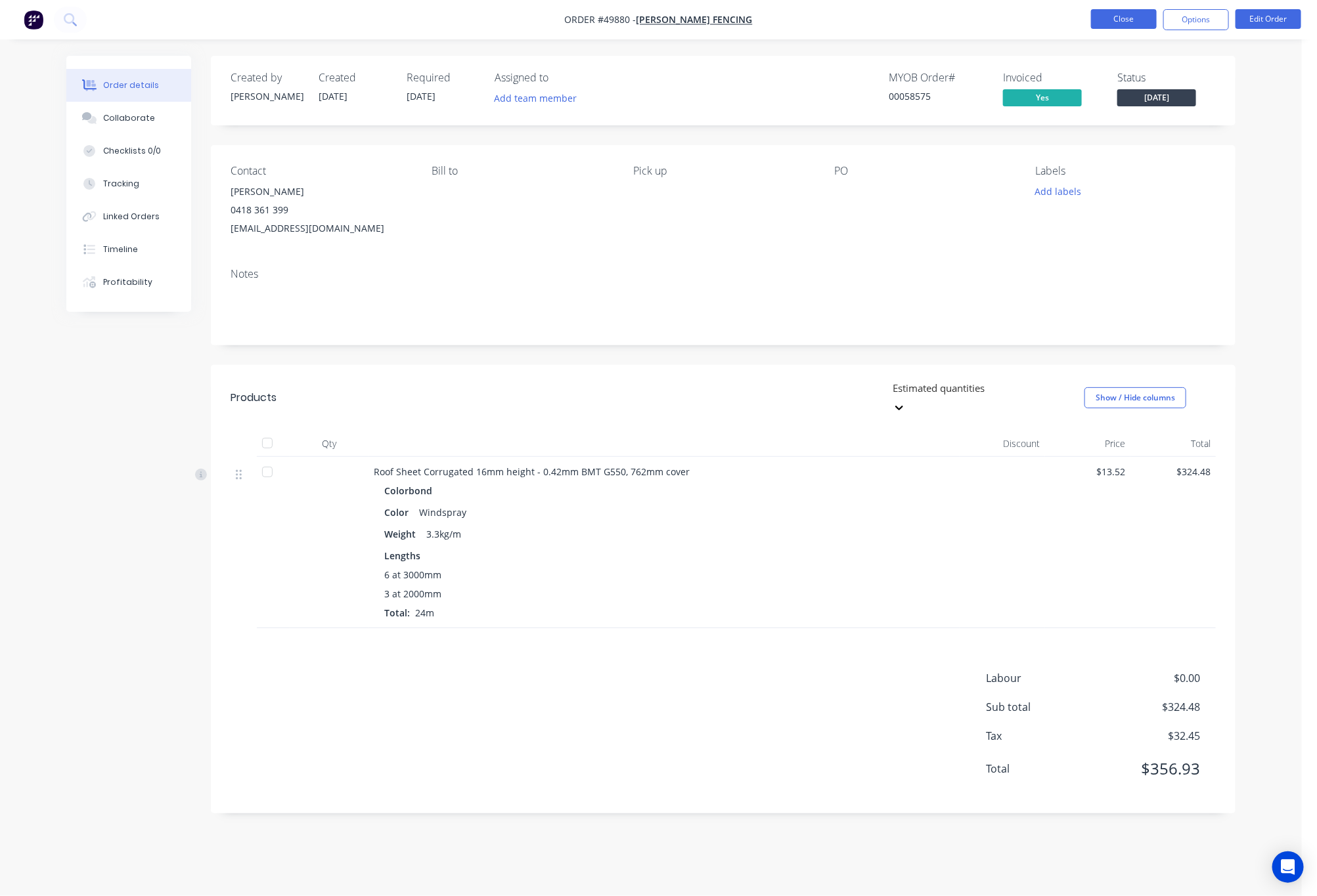
click at [1111, 16] on button "Close" at bounding box center [1123, 19] width 66 height 20
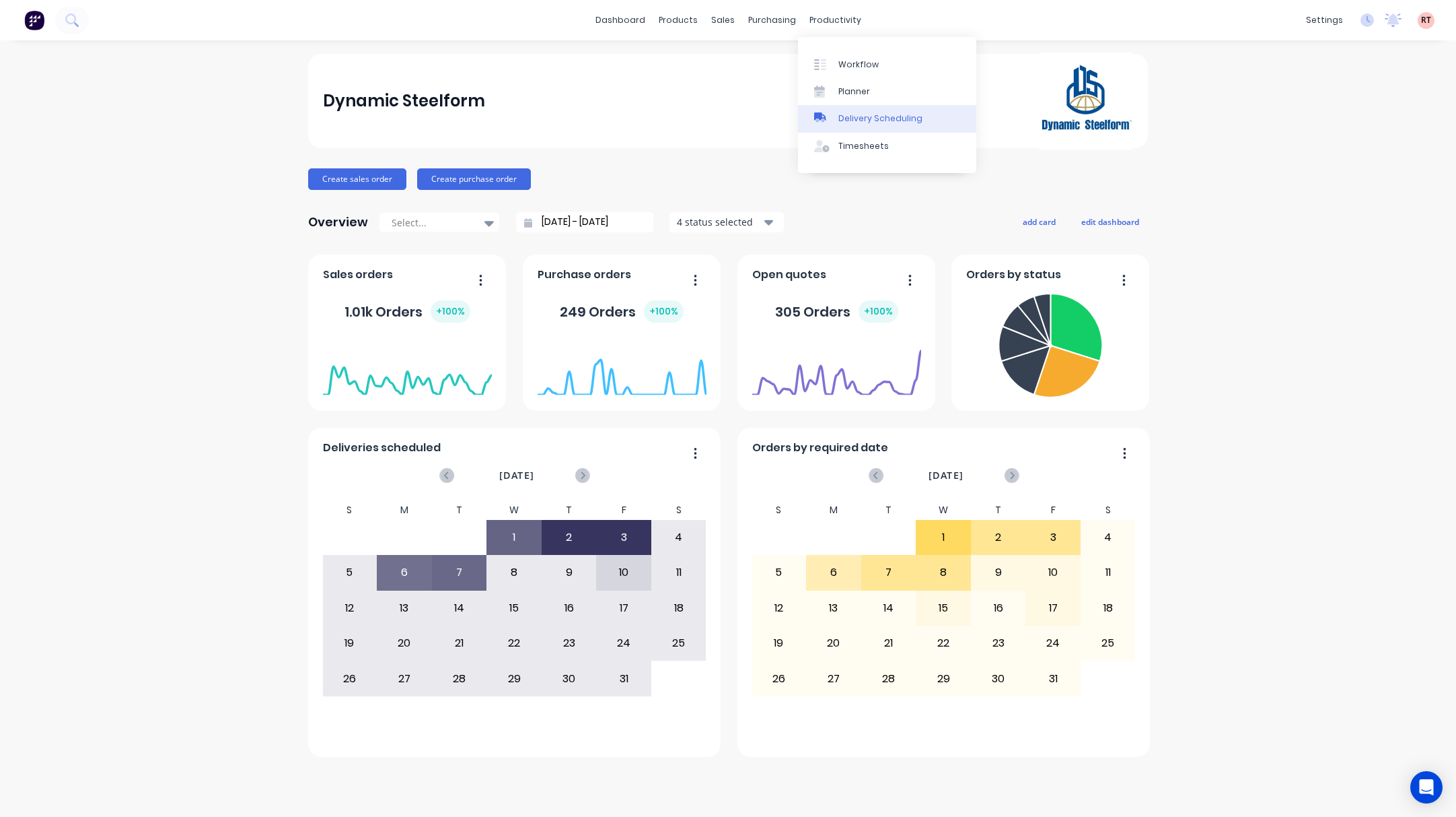
click at [908, 116] on div "Delivery Scheduling" at bounding box center [880, 119] width 84 height 12
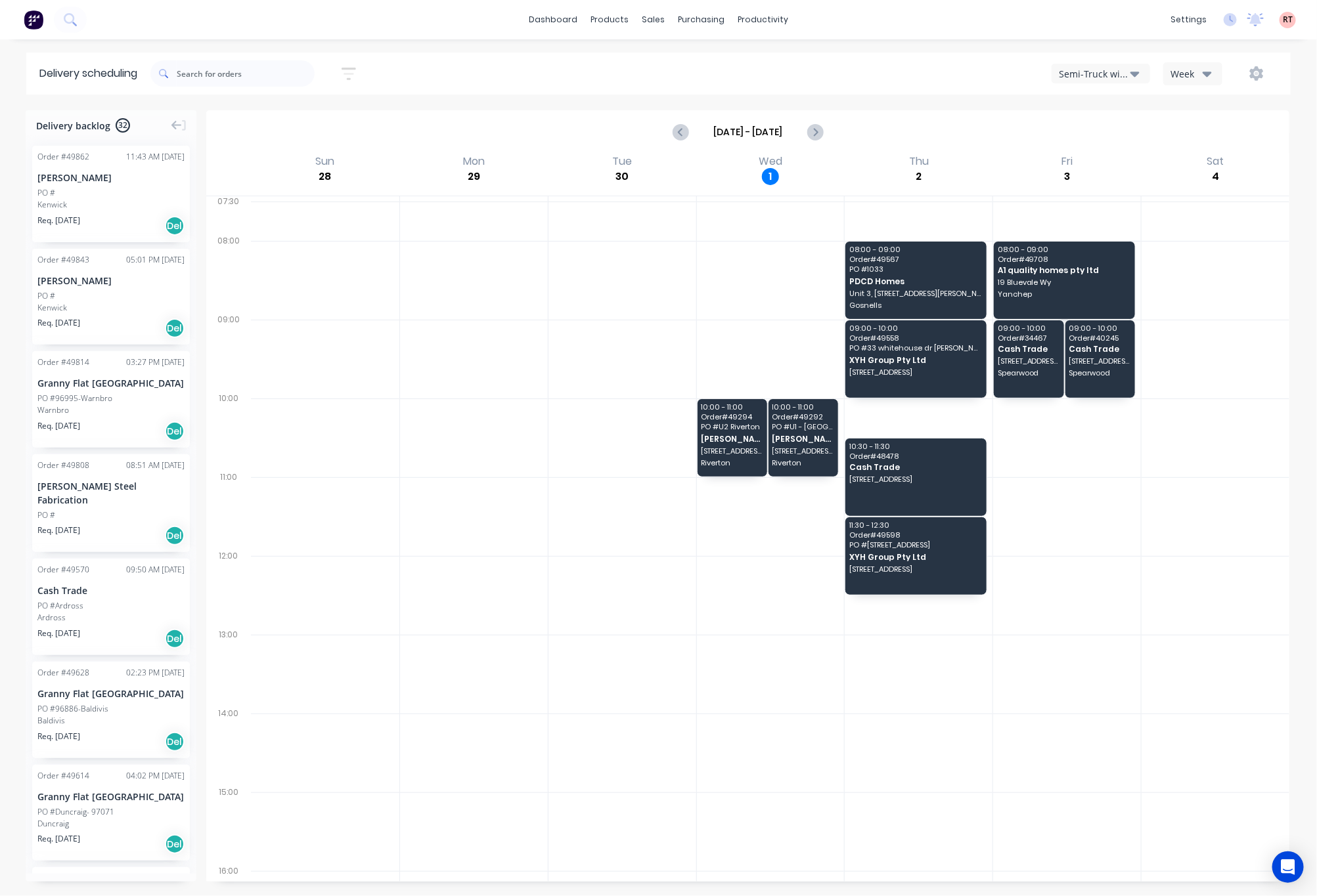
click at [1094, 73] on div "Semi-Truck with Hiab" at bounding box center [1094, 74] width 71 height 14
click at [1104, 157] on div "Utes Delivery" at bounding box center [1117, 160] width 130 height 26
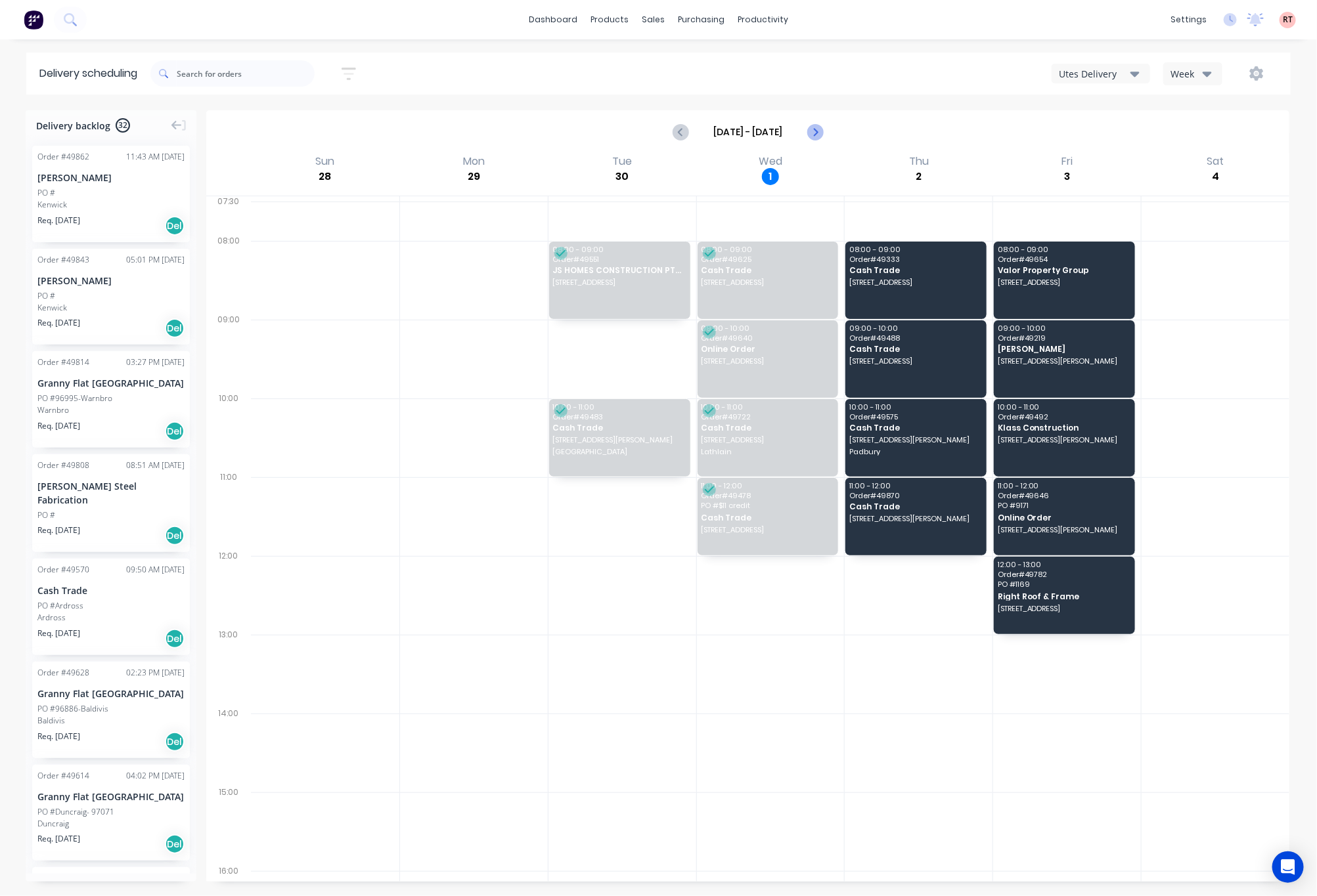
click at [813, 132] on icon "Next page" at bounding box center [814, 131] width 16 height 16
type input "[DATE] - [DATE]"
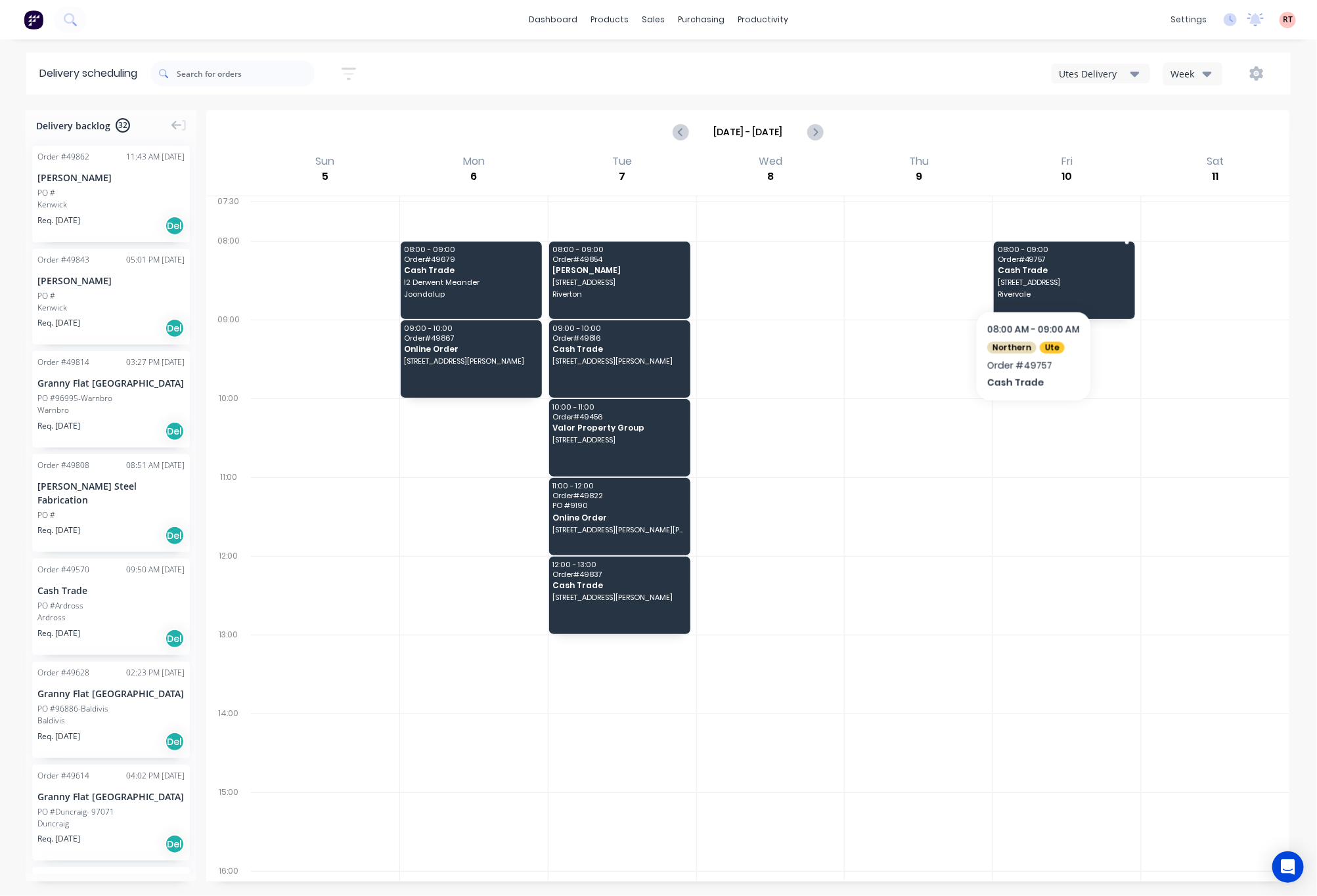
click at [1033, 276] on div "08:00 - 09:00 Order # 49757 Cash Trade [STREET_ADDRESS]" at bounding box center [1064, 280] width 141 height 78
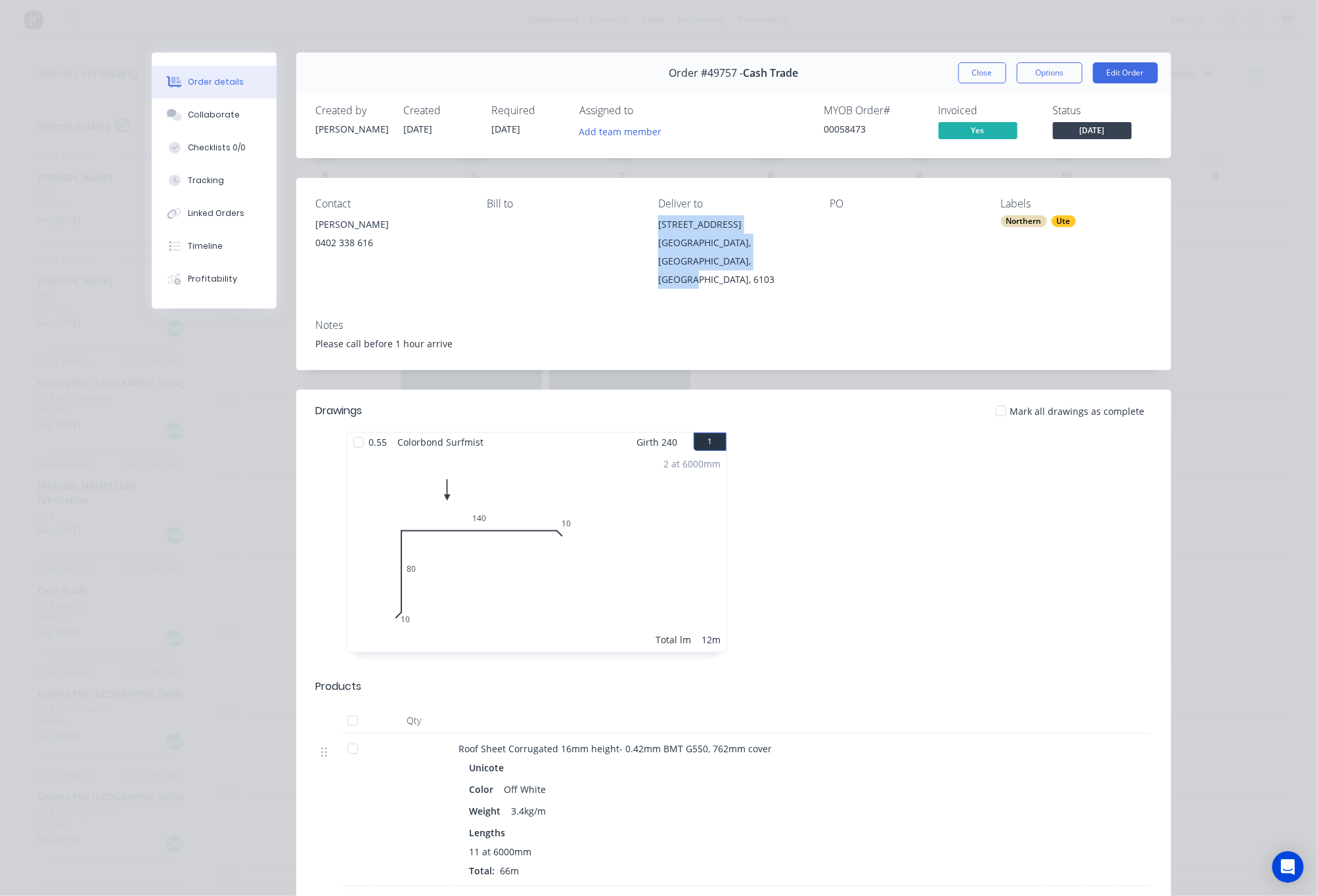
drag, startPoint x: 726, startPoint y: 262, endPoint x: 651, endPoint y: 221, distance: 85.5
click at [658, 221] on div "14 Toorak Rd Rivervale, Western Australia, Australia, 6103" at bounding box center [733, 252] width 150 height 74
copy div "14 Toorak Rd Rivervale, Western Australia, Australia, 6103"
click at [1220, 193] on div "Order details Collaborate Checklists 0/0 Tracking Linked Orders Timeline Profit…" at bounding box center [658, 448] width 1317 height 896
click at [983, 68] on button "Close" at bounding box center [982, 73] width 48 height 21
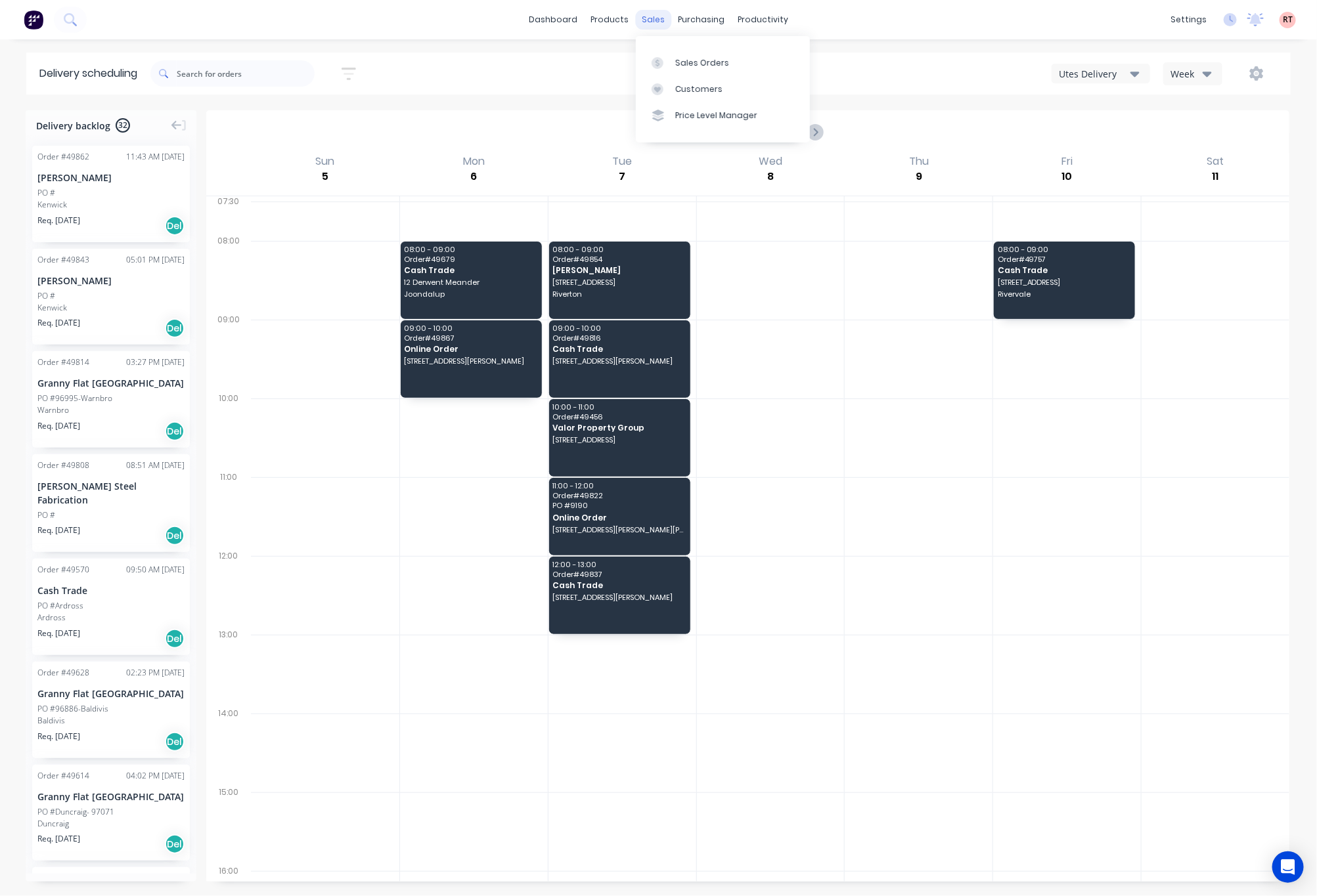
click at [649, 22] on div "sales" at bounding box center [654, 20] width 36 height 20
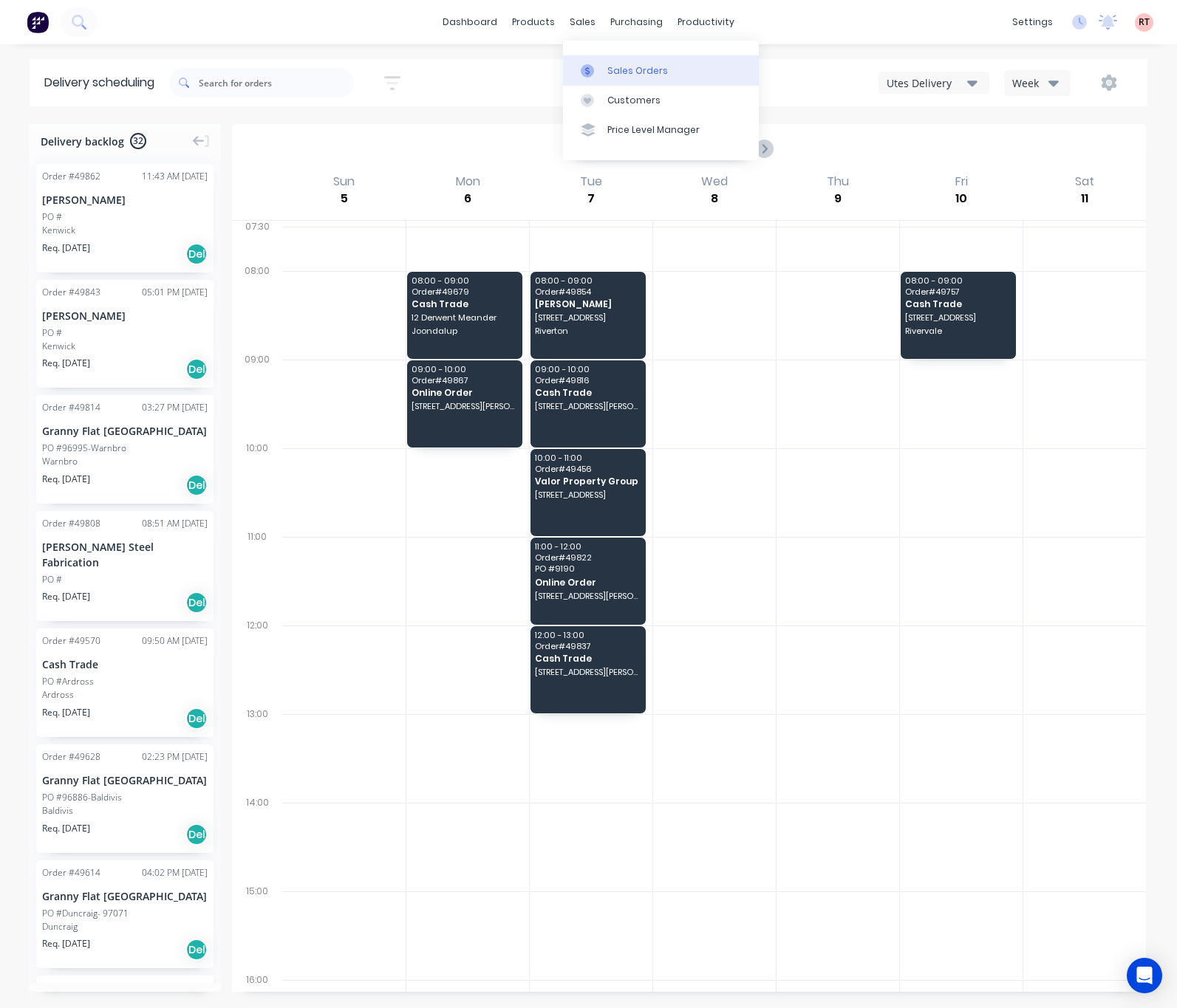
click at [607, 65] on div "Sales Orders" at bounding box center [637, 71] width 61 height 13
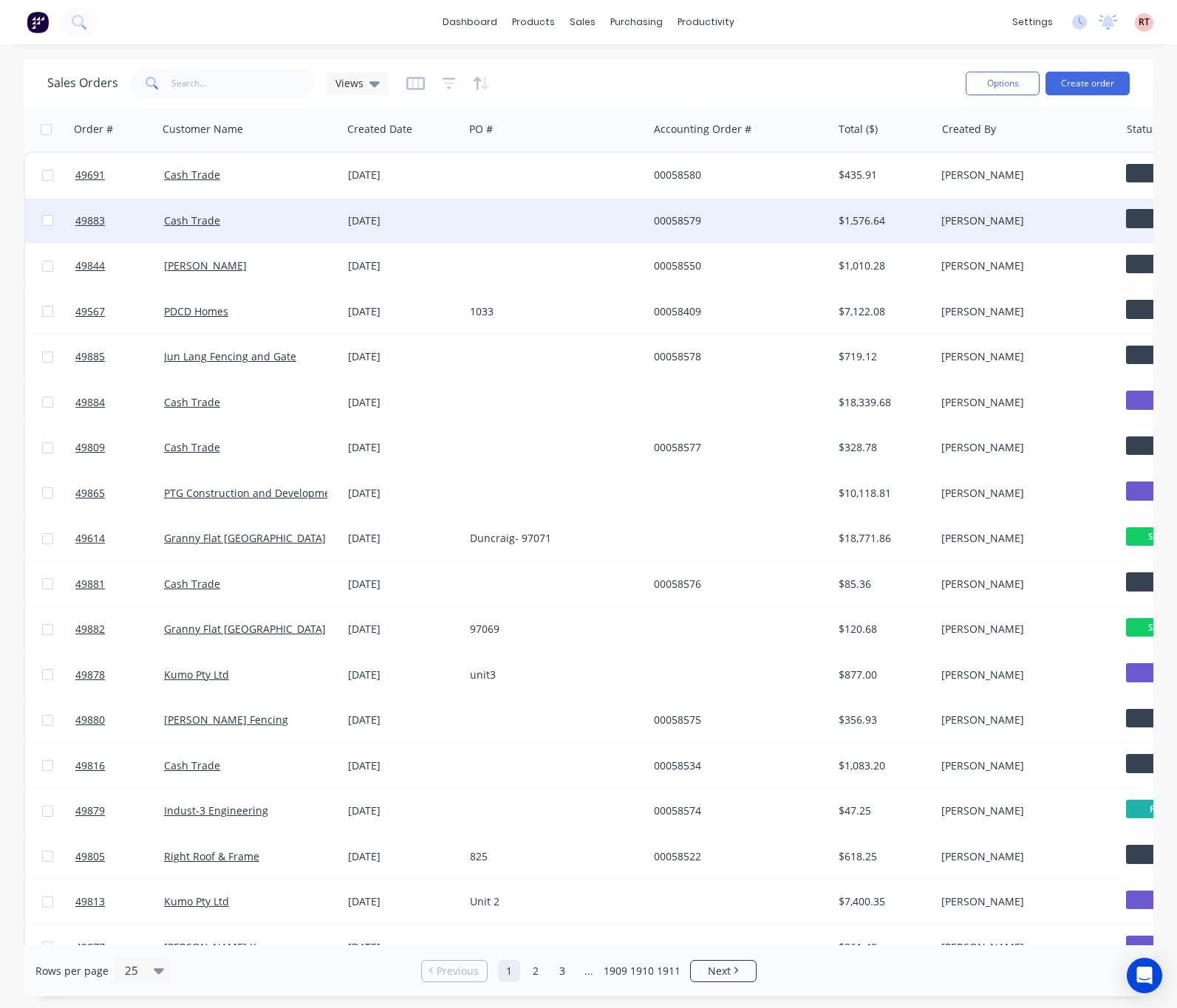
click at [295, 236] on div "Cash Trade" at bounding box center [249, 220] width 184 height 44
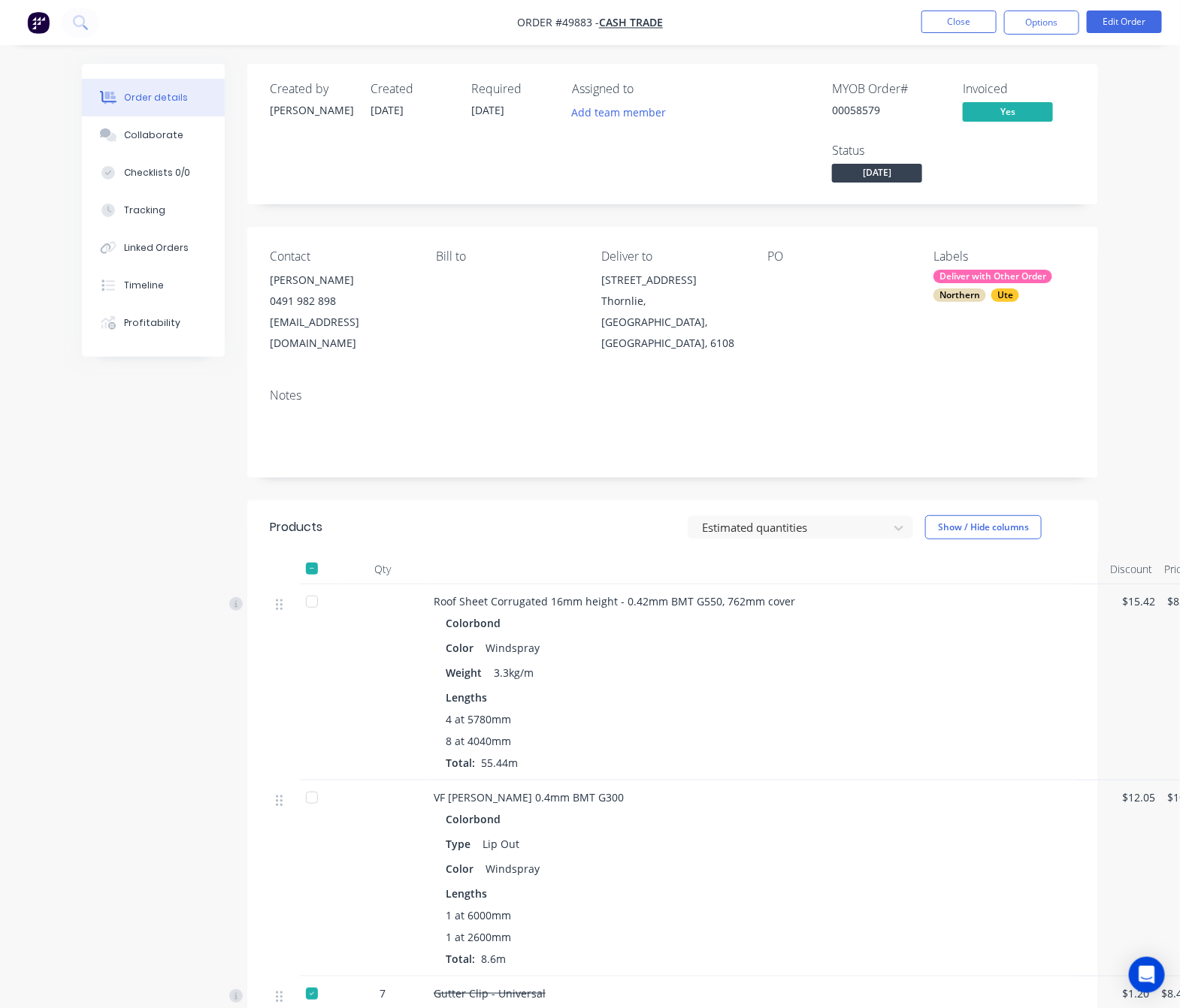
click at [882, 388] on div "Notes" at bounding box center [673, 395] width 806 height 14
click at [930, 25] on button "Close" at bounding box center [959, 22] width 75 height 23
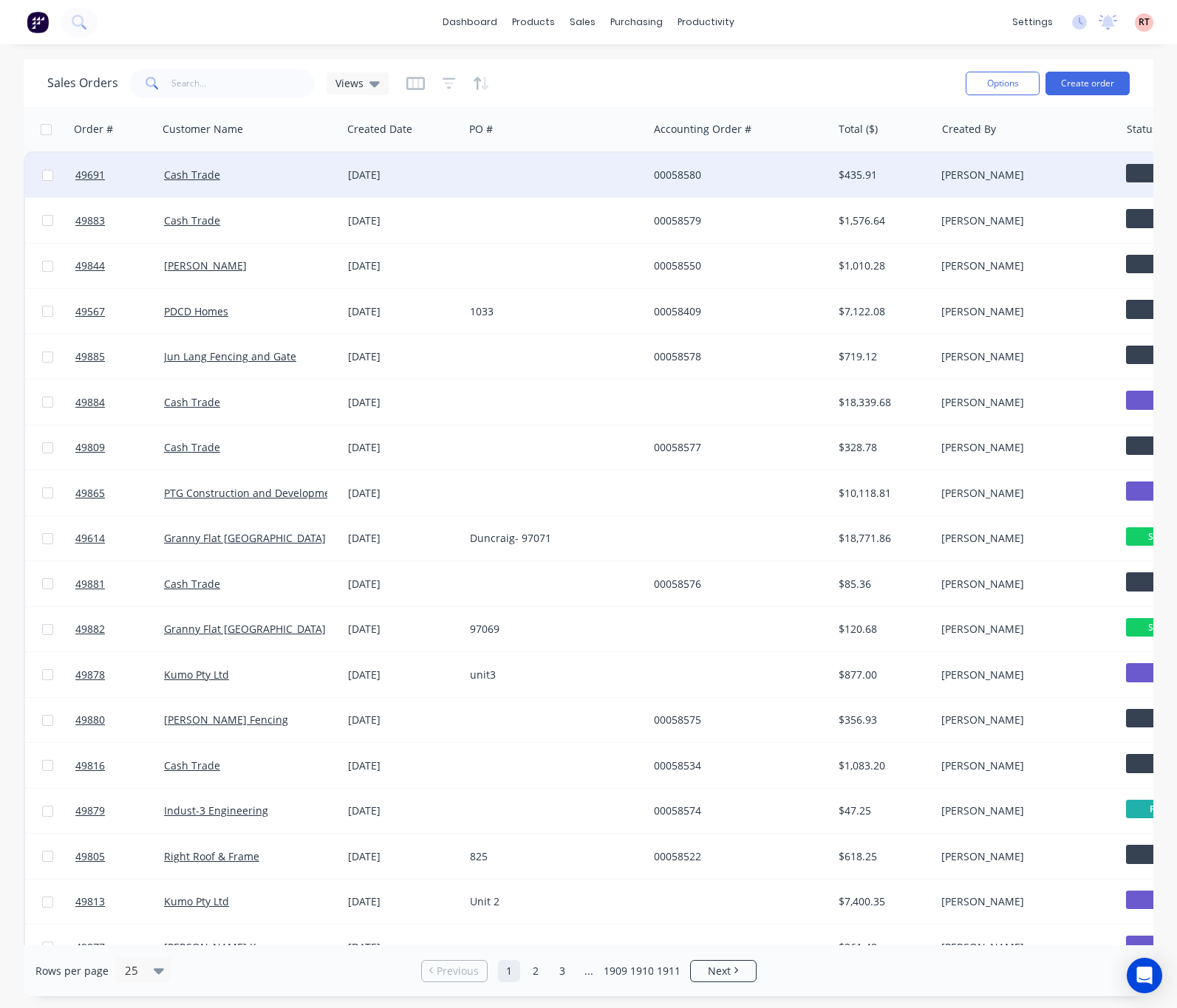
click at [572, 178] on div at bounding box center [555, 175] width 184 height 44
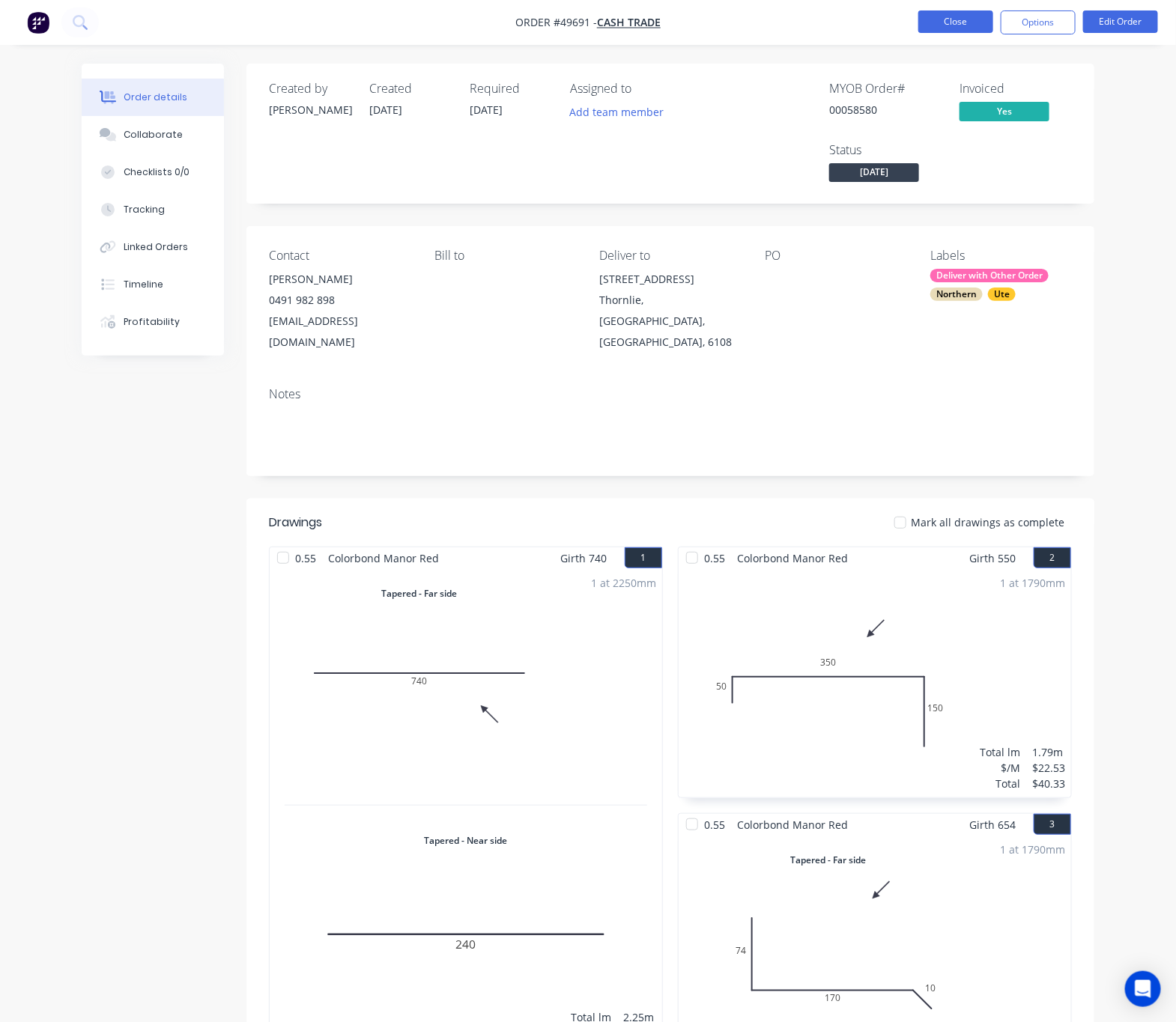
click at [951, 22] on button "Close" at bounding box center [955, 22] width 75 height 22
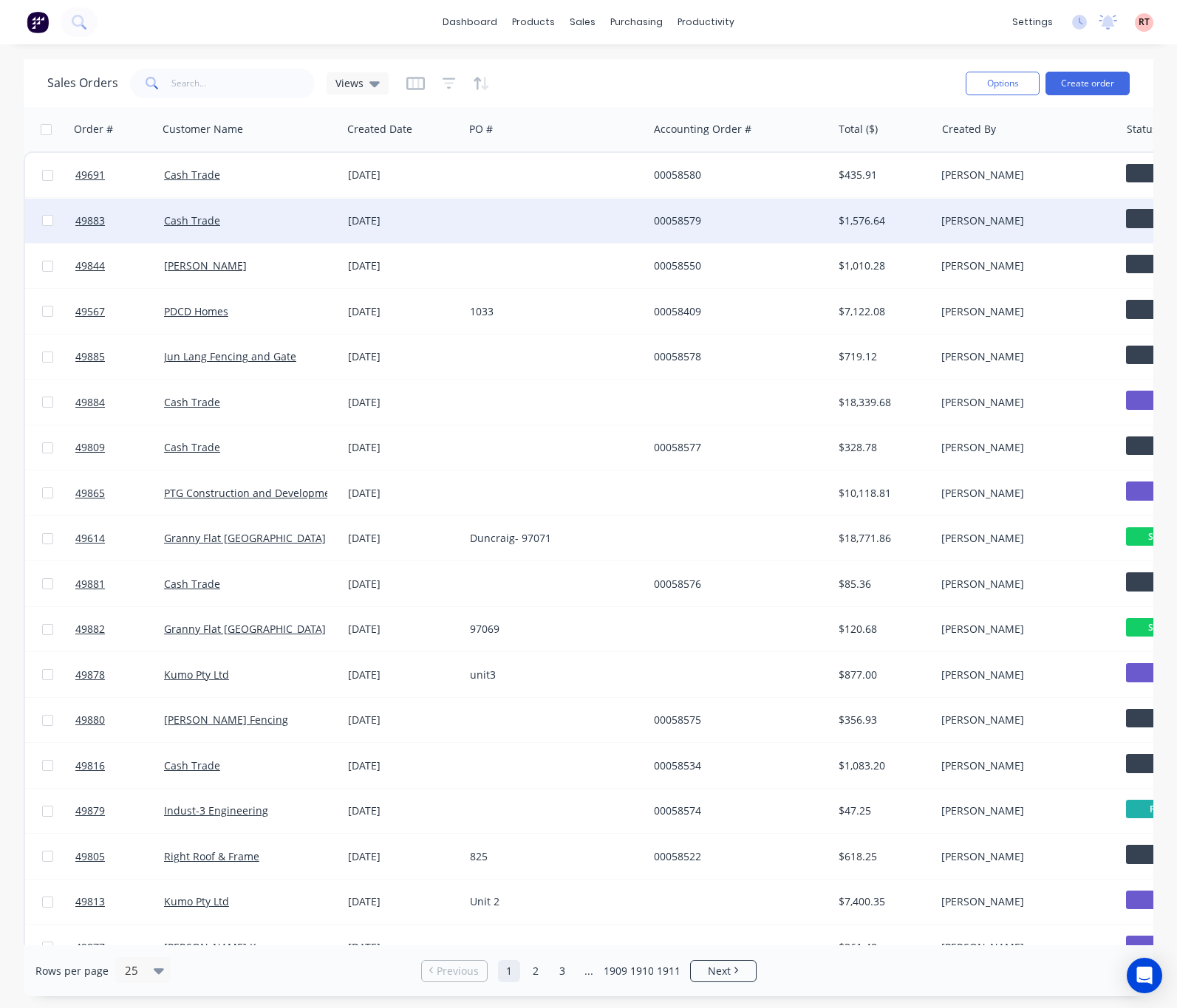
click at [474, 231] on div at bounding box center [555, 220] width 184 height 44
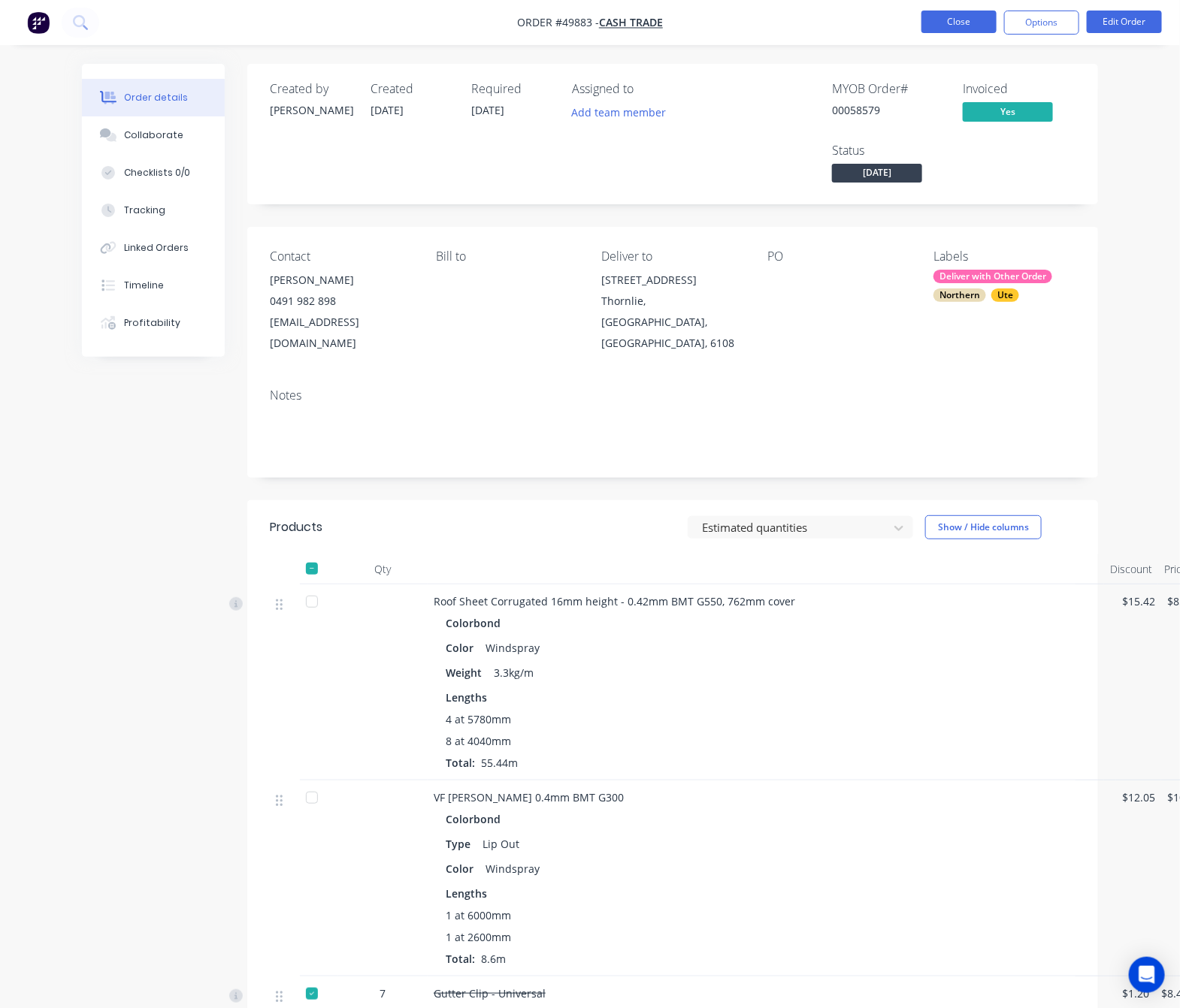
click at [942, 19] on button "Close" at bounding box center [959, 22] width 75 height 23
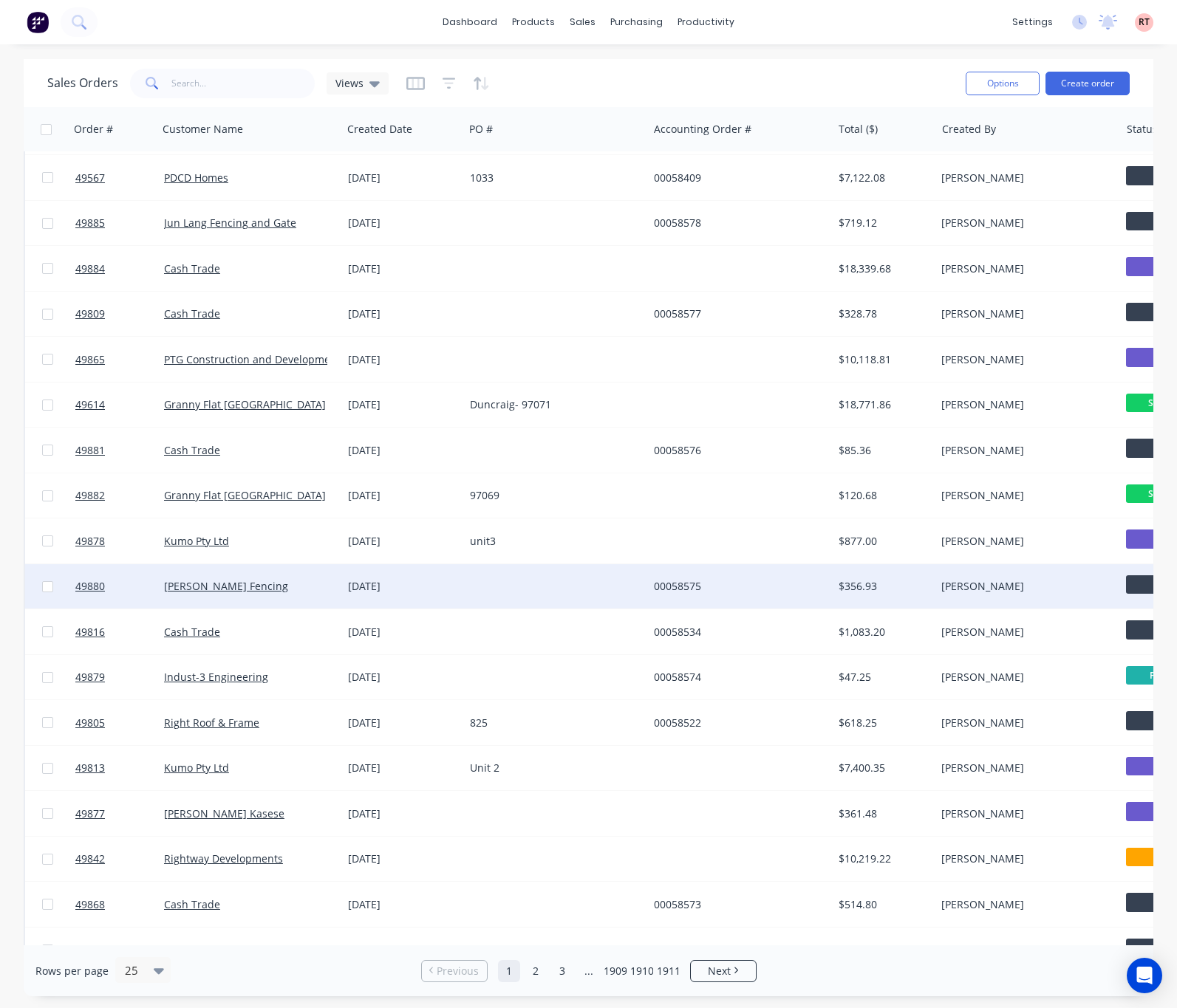
scroll to position [348, 0]
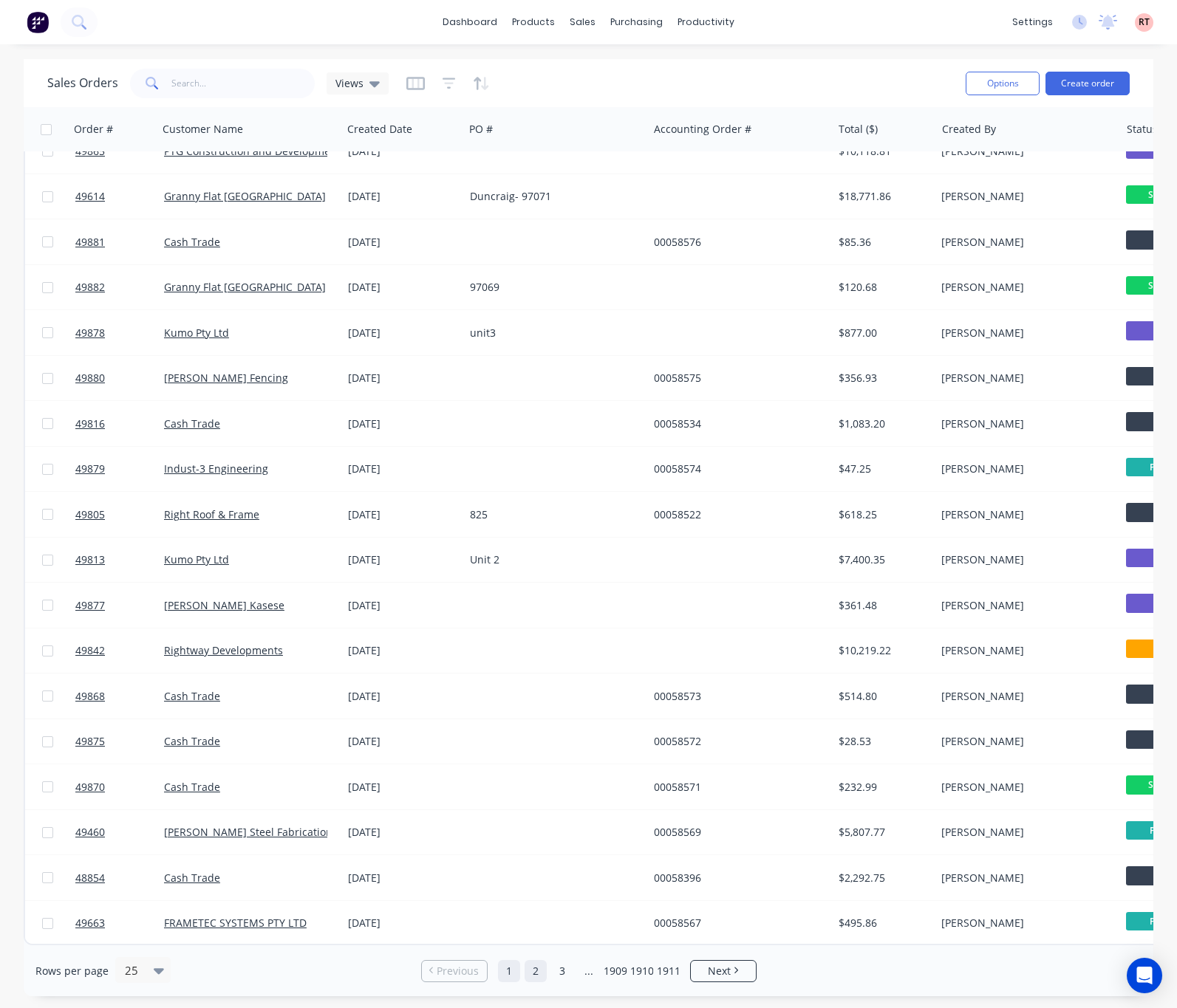
click at [539, 895] on link "2" at bounding box center [536, 971] width 22 height 22
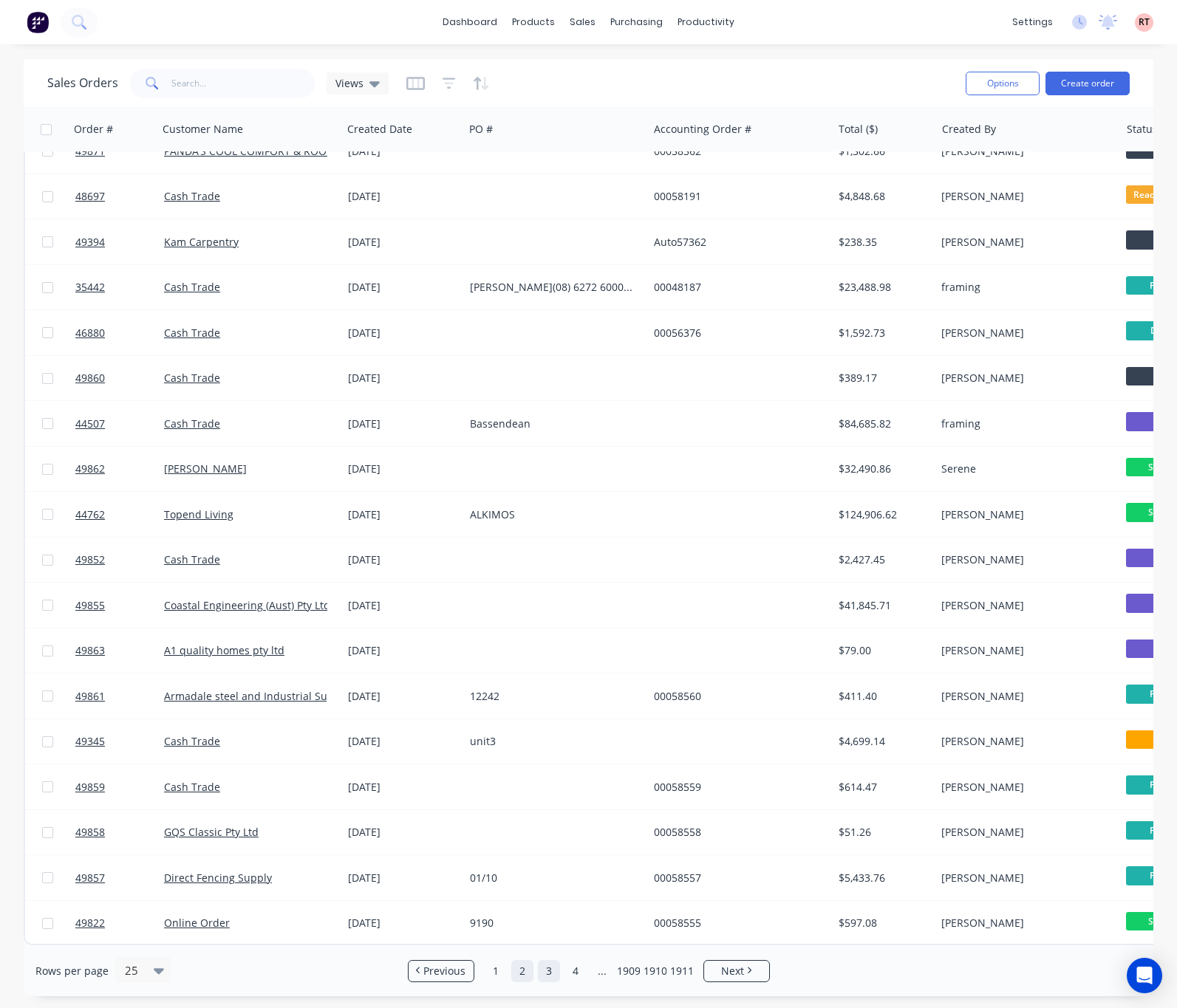
click at [555, 895] on link "3" at bounding box center [549, 971] width 22 height 22
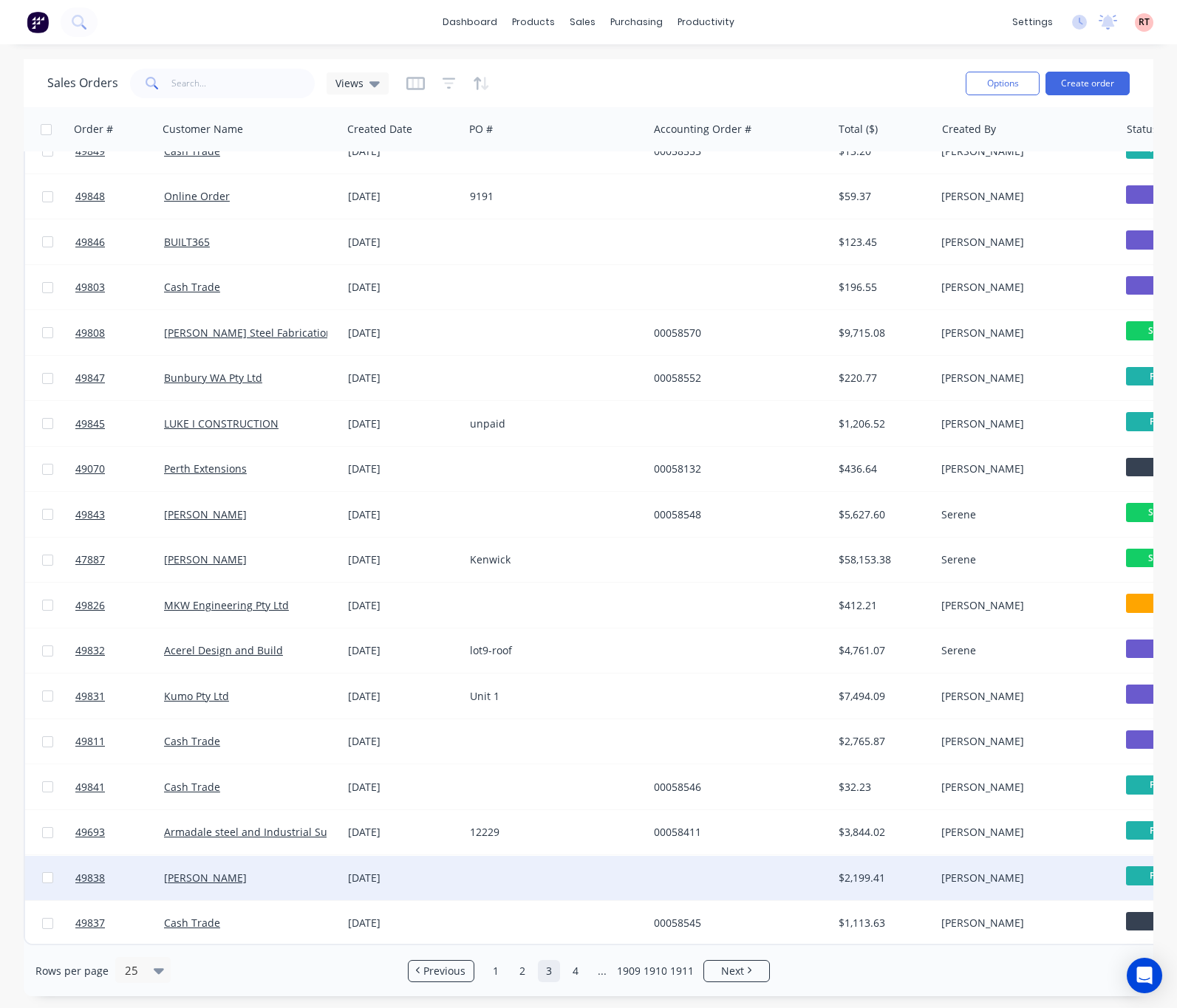
click at [554, 873] on div at bounding box center [555, 878] width 184 height 44
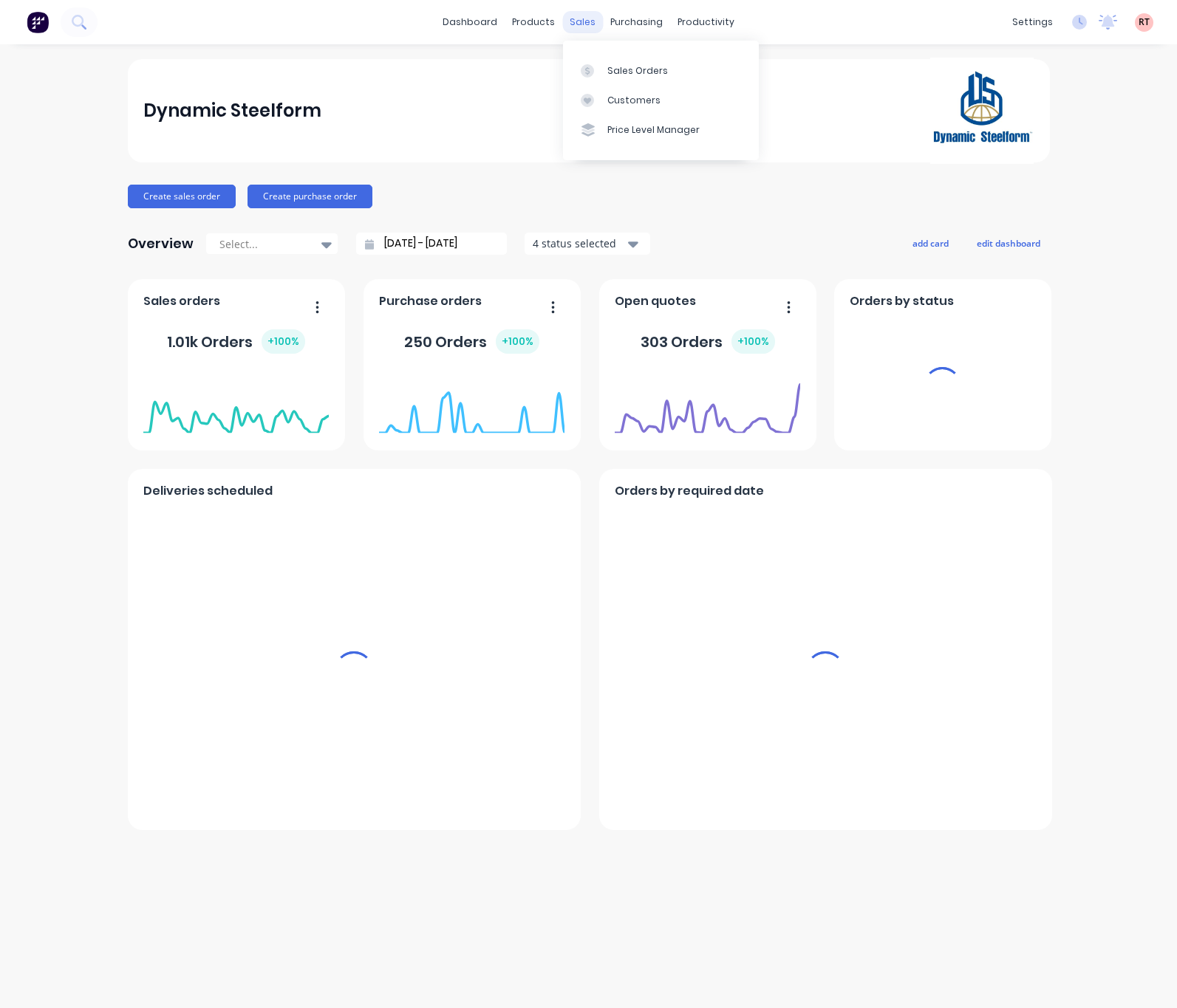
click at [572, 20] on div "sales" at bounding box center [583, 22] width 41 height 22
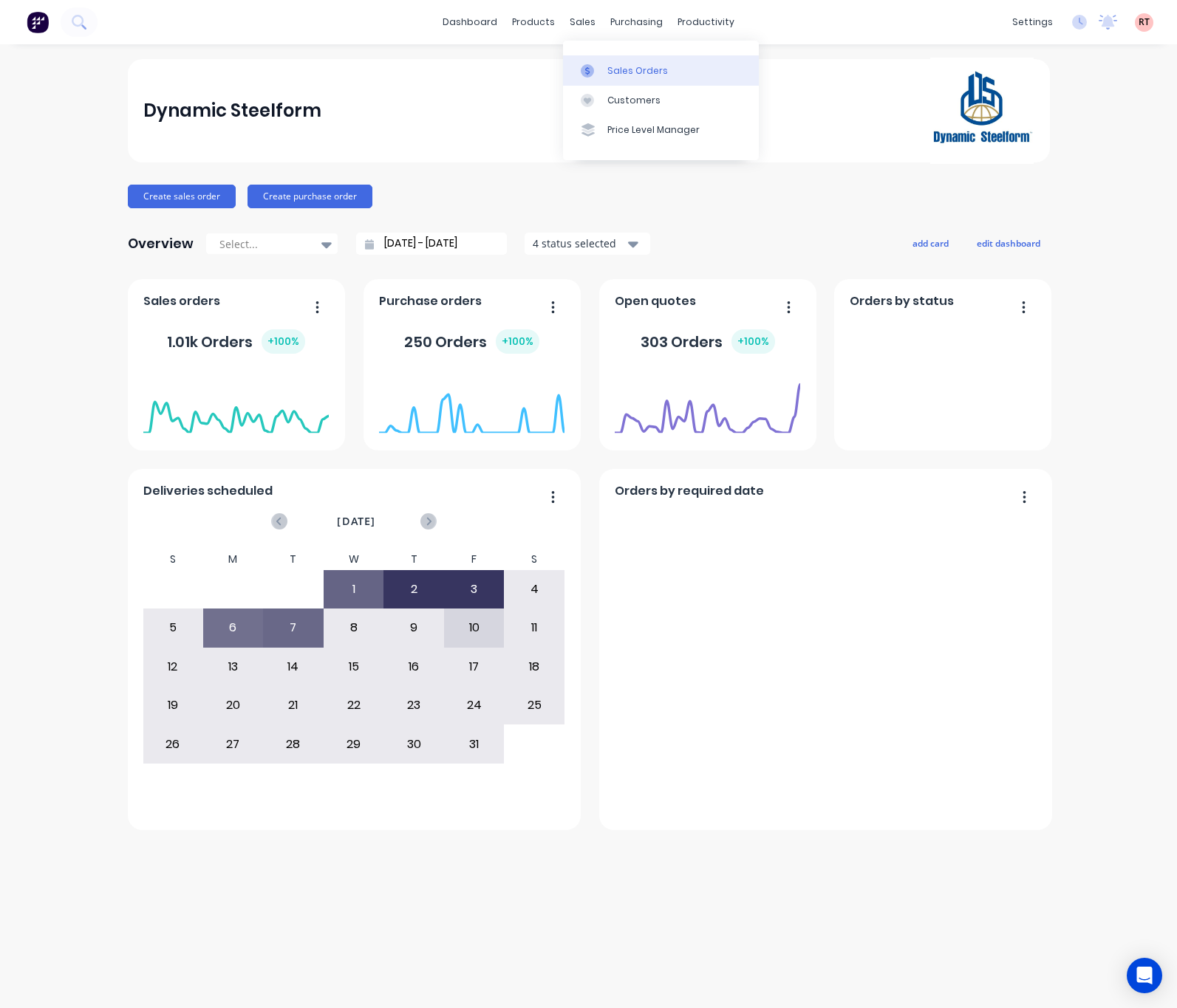
click at [652, 73] on div "Sales Orders" at bounding box center [637, 71] width 61 height 13
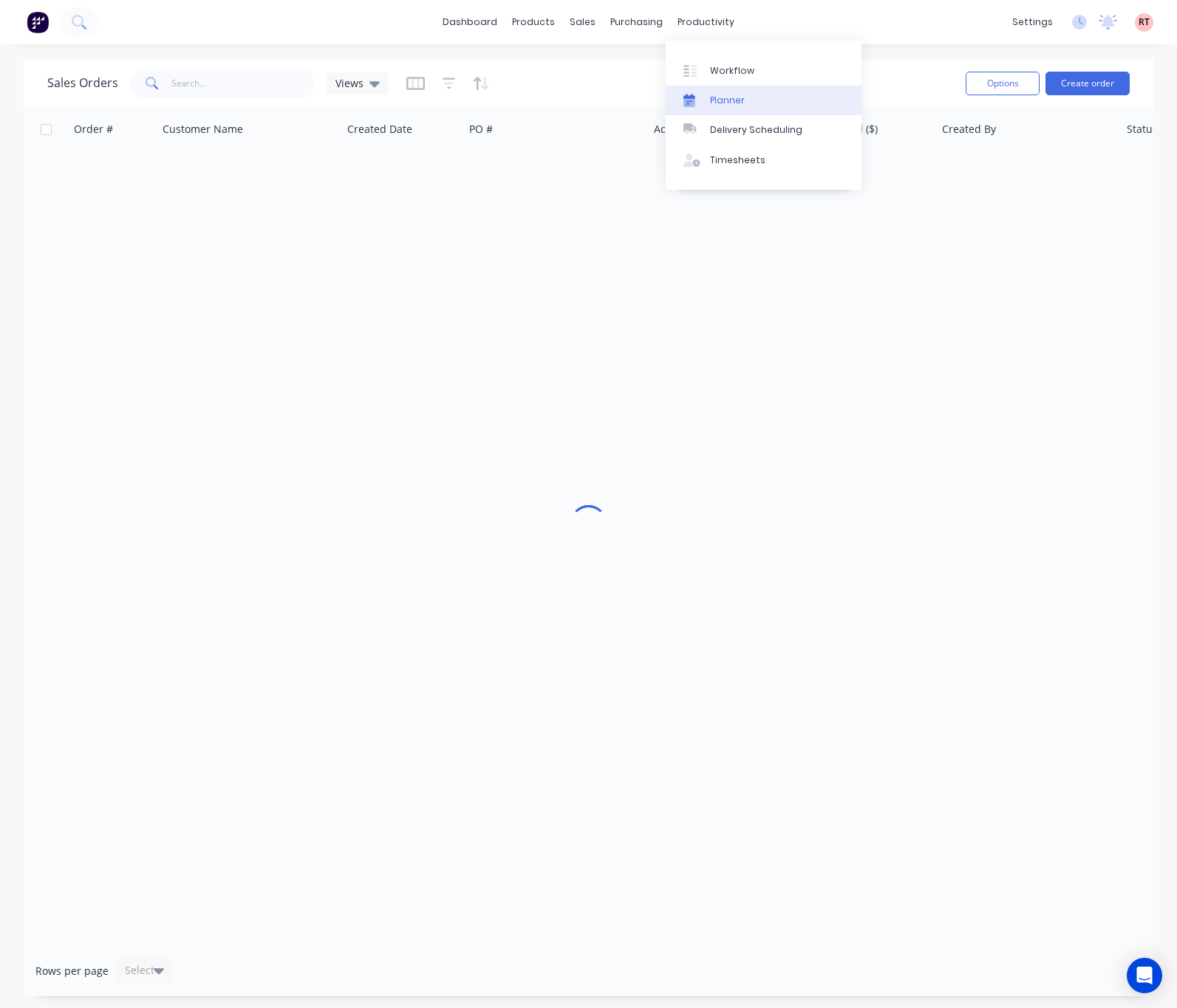
drag, startPoint x: 695, startPoint y: 20, endPoint x: 722, endPoint y: 95, distance: 79.7
click at [695, 20] on div "productivity" at bounding box center [707, 22] width 72 height 22
click at [741, 121] on link "Delivery Scheduling" at bounding box center [764, 130] width 196 height 30
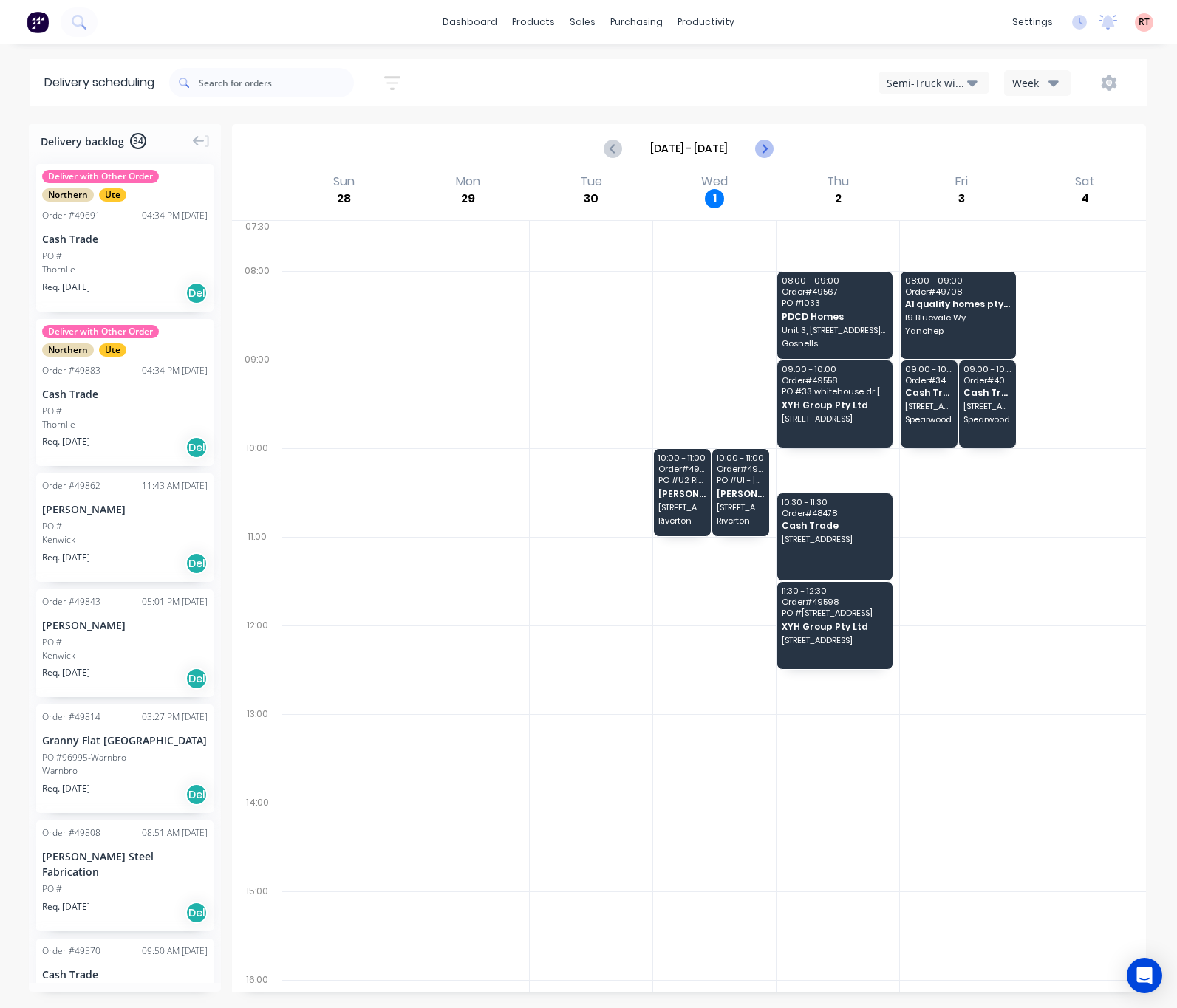
click at [758, 151] on icon "Next page" at bounding box center [764, 148] width 18 height 18
type input "[DATE] - [DATE]"
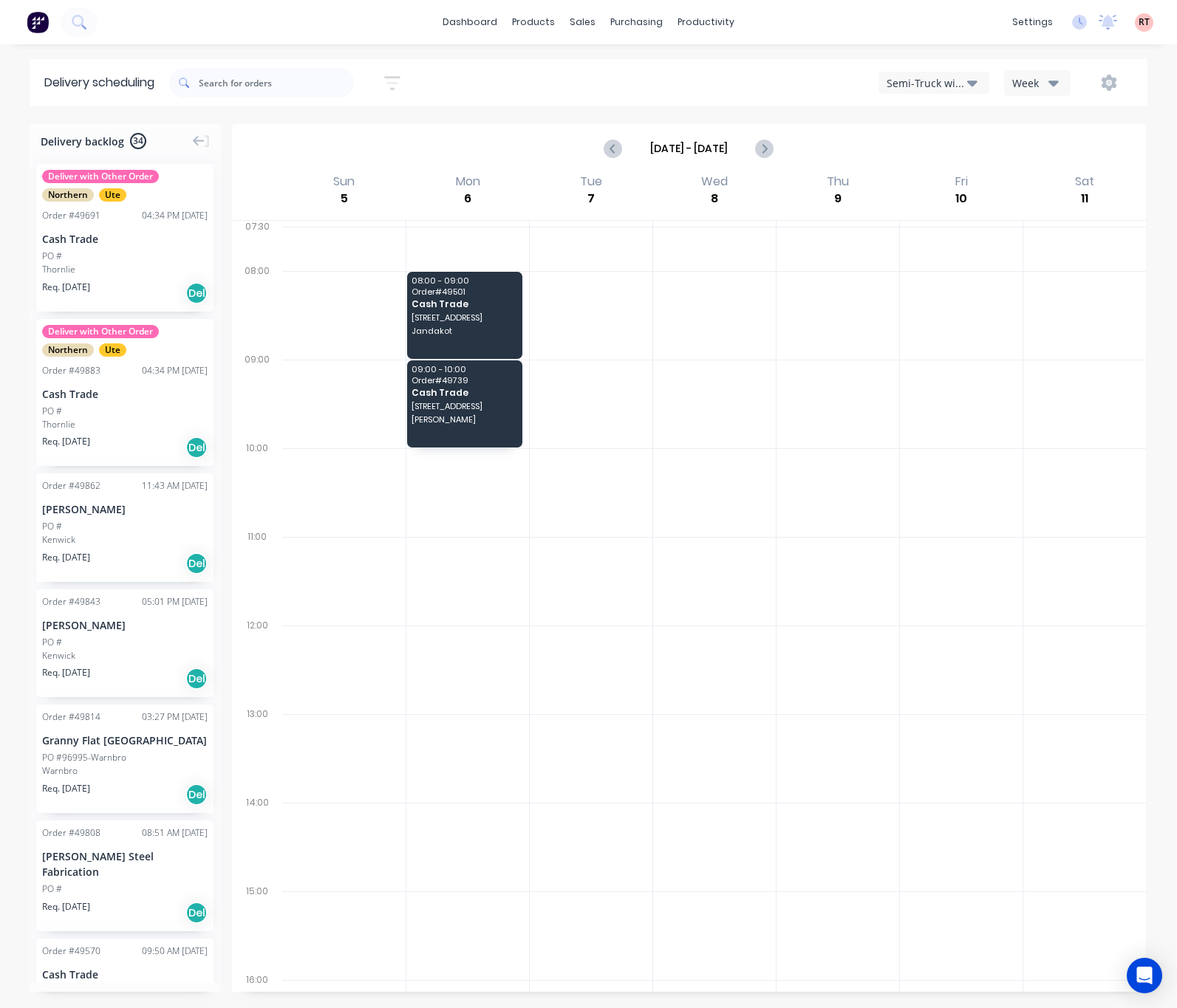
click at [958, 84] on div "Semi-Truck with Hiab" at bounding box center [926, 83] width 80 height 16
click at [945, 169] on div "Utes Delivery" at bounding box center [952, 180] width 147 height 30
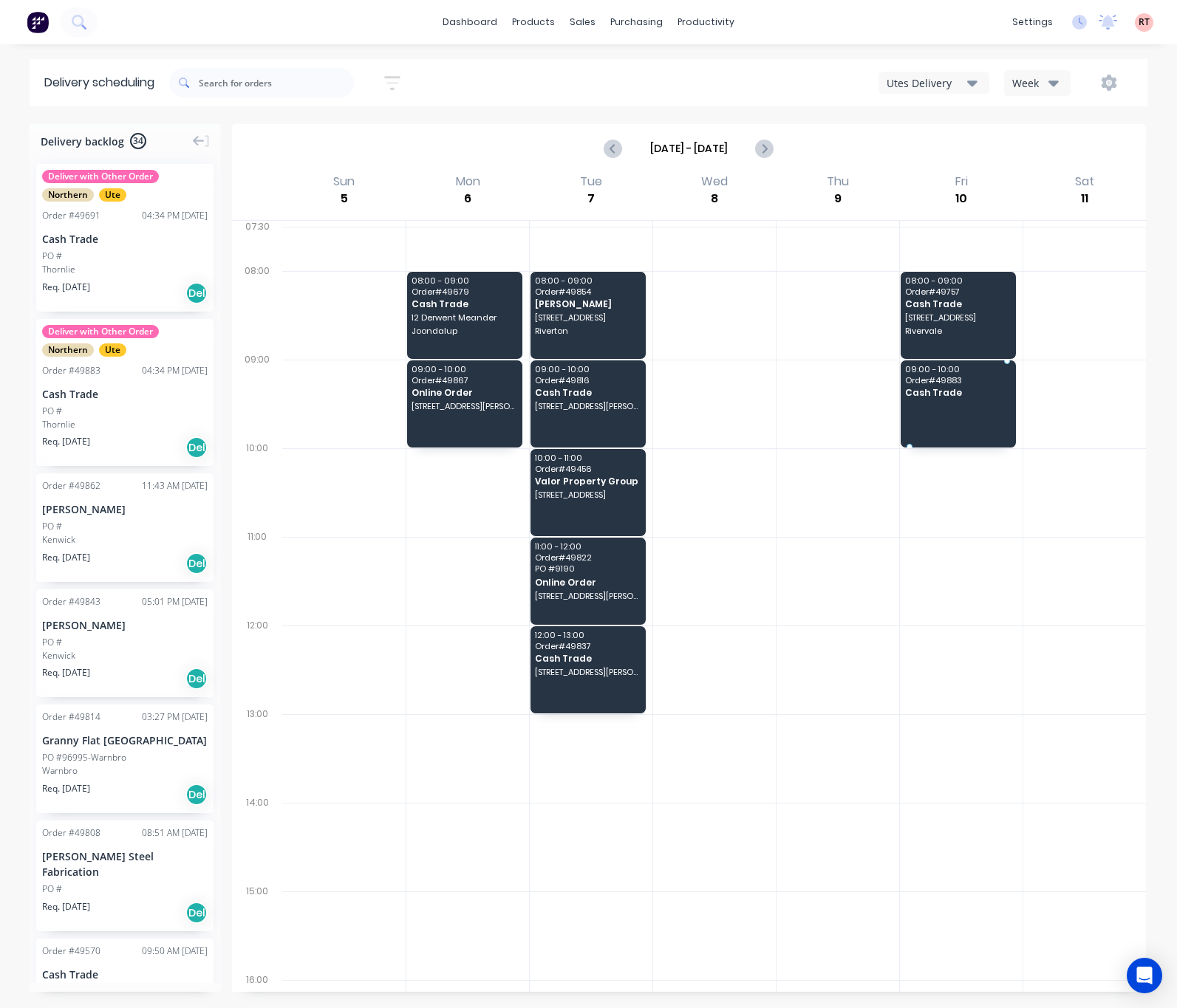
drag, startPoint x: 129, startPoint y: 397, endPoint x: 910, endPoint y: 395, distance: 781.0
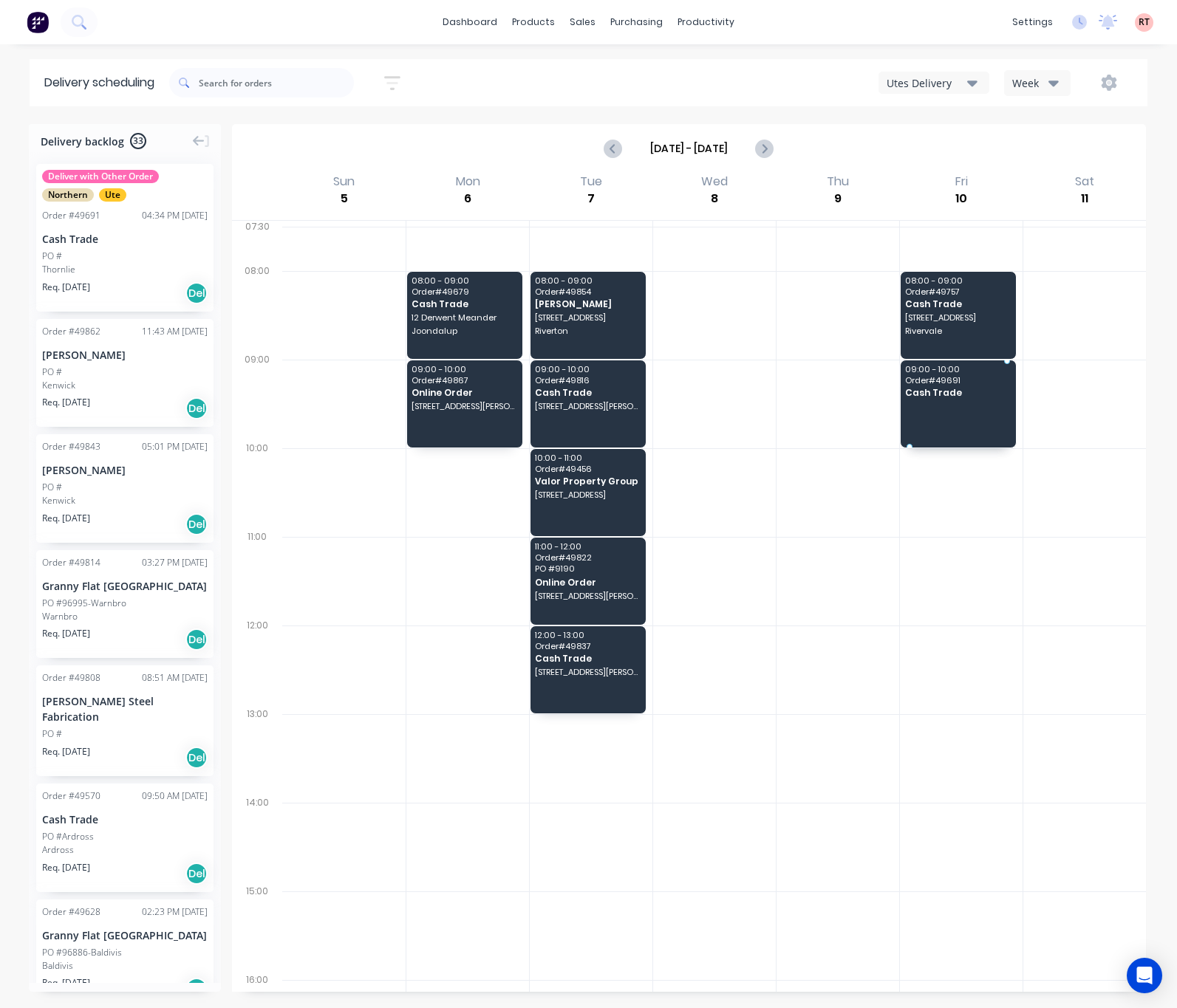
drag, startPoint x: 123, startPoint y: 243, endPoint x: 969, endPoint y: 385, distance: 857.8
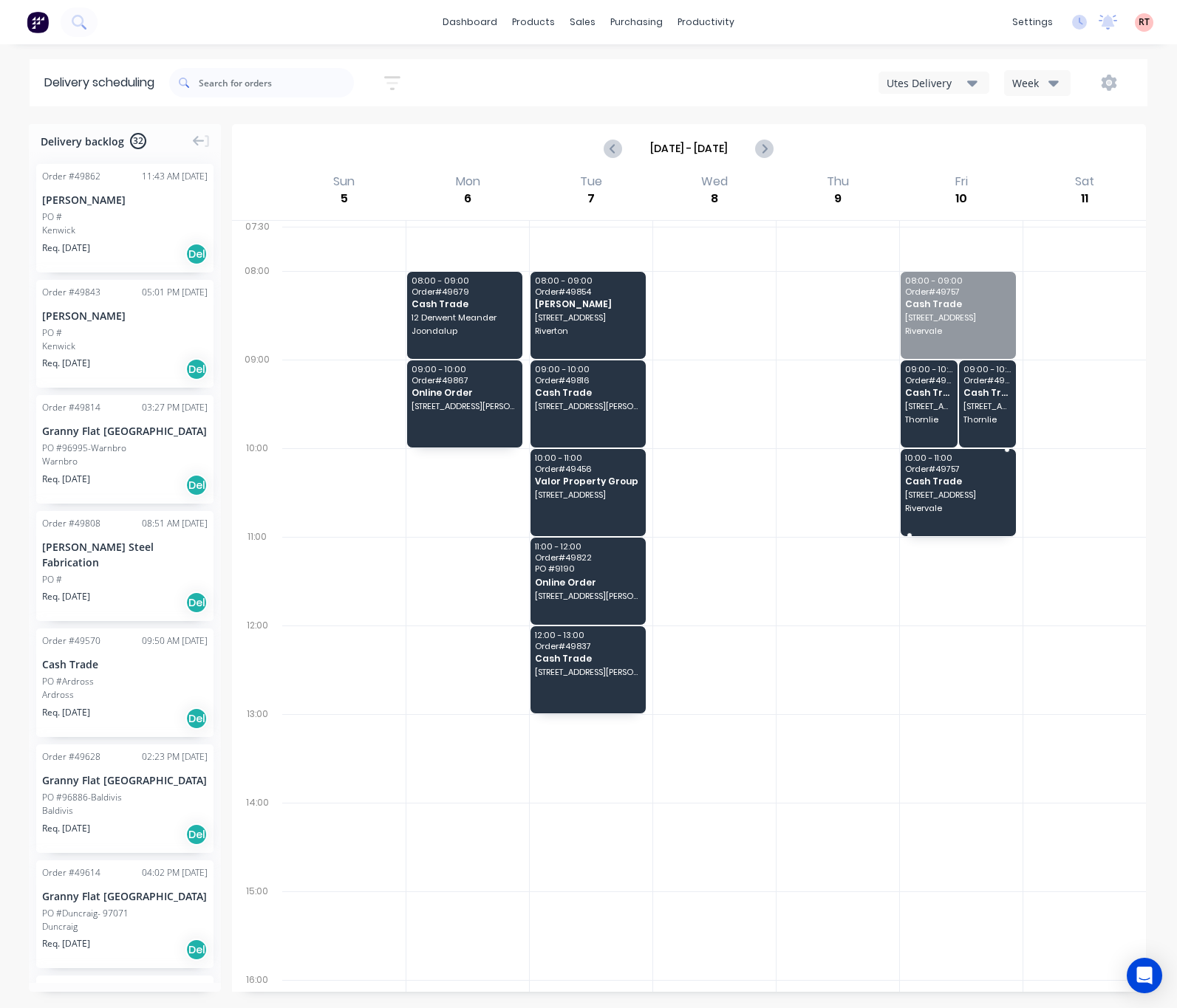
drag, startPoint x: 940, startPoint y: 295, endPoint x: 929, endPoint y: 453, distance: 158.4
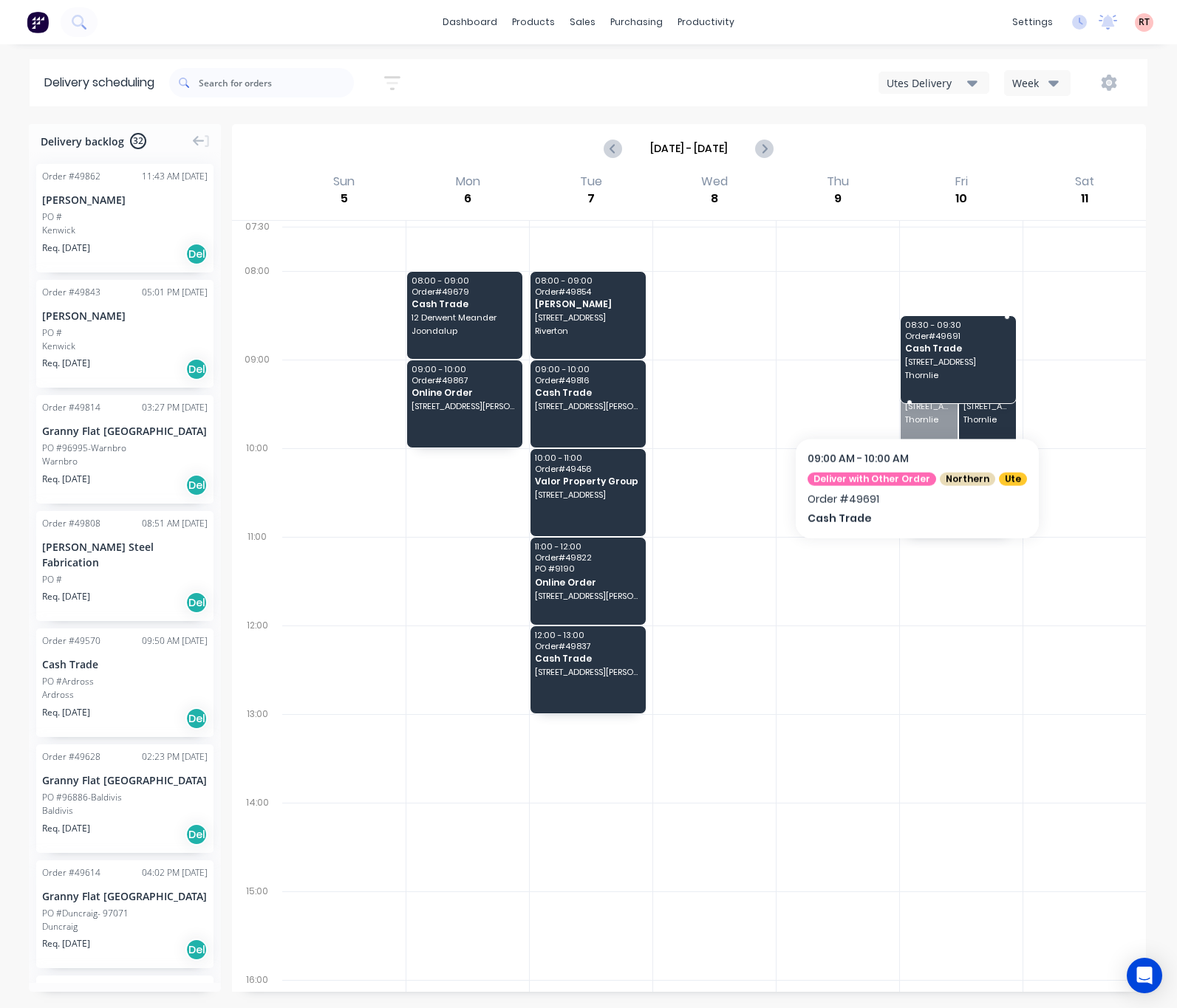
drag, startPoint x: 909, startPoint y: 412, endPoint x: 914, endPoint y: 331, distance: 81.2
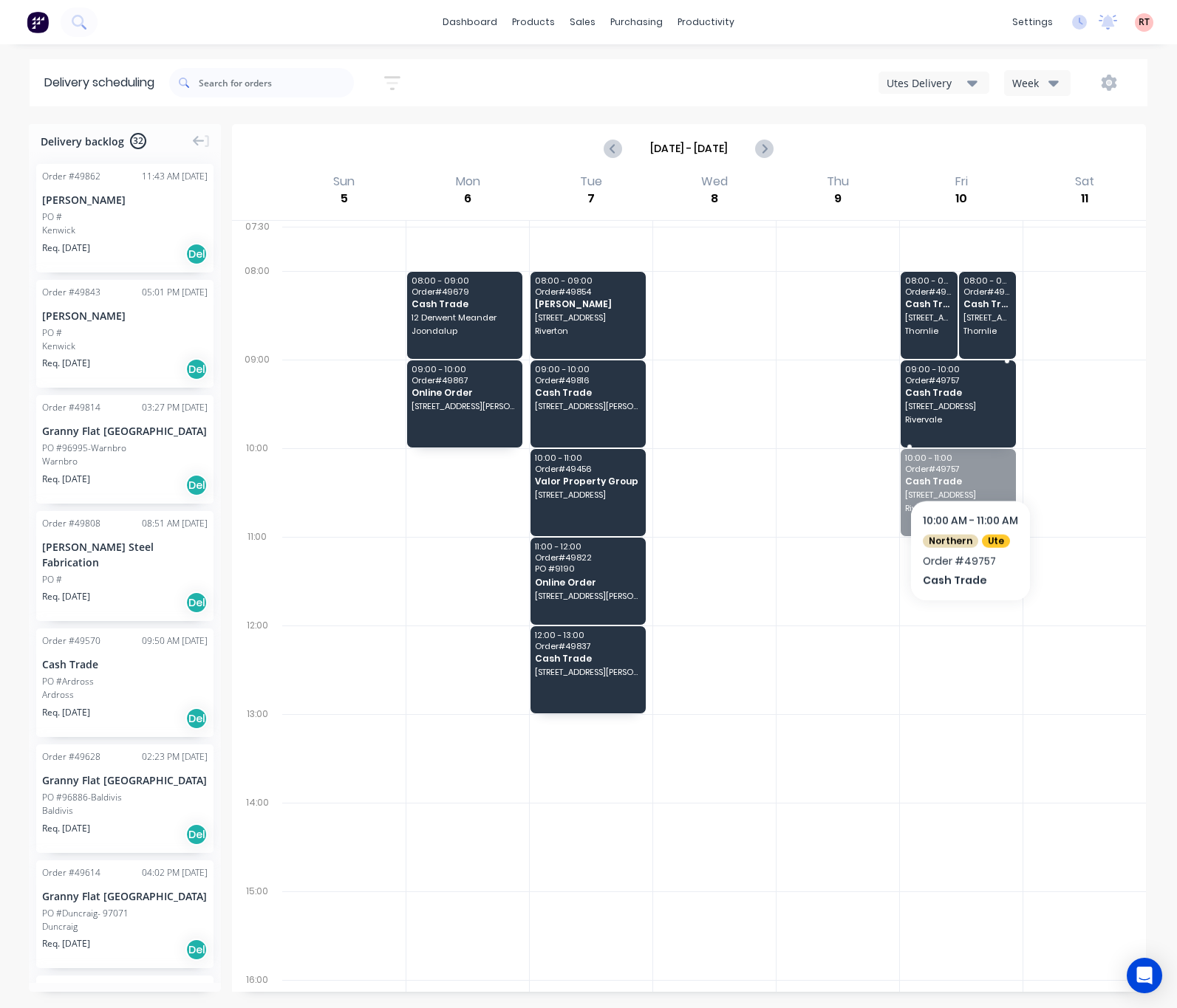
drag, startPoint x: 971, startPoint y: 491, endPoint x: 959, endPoint y: 402, distance: 89.8
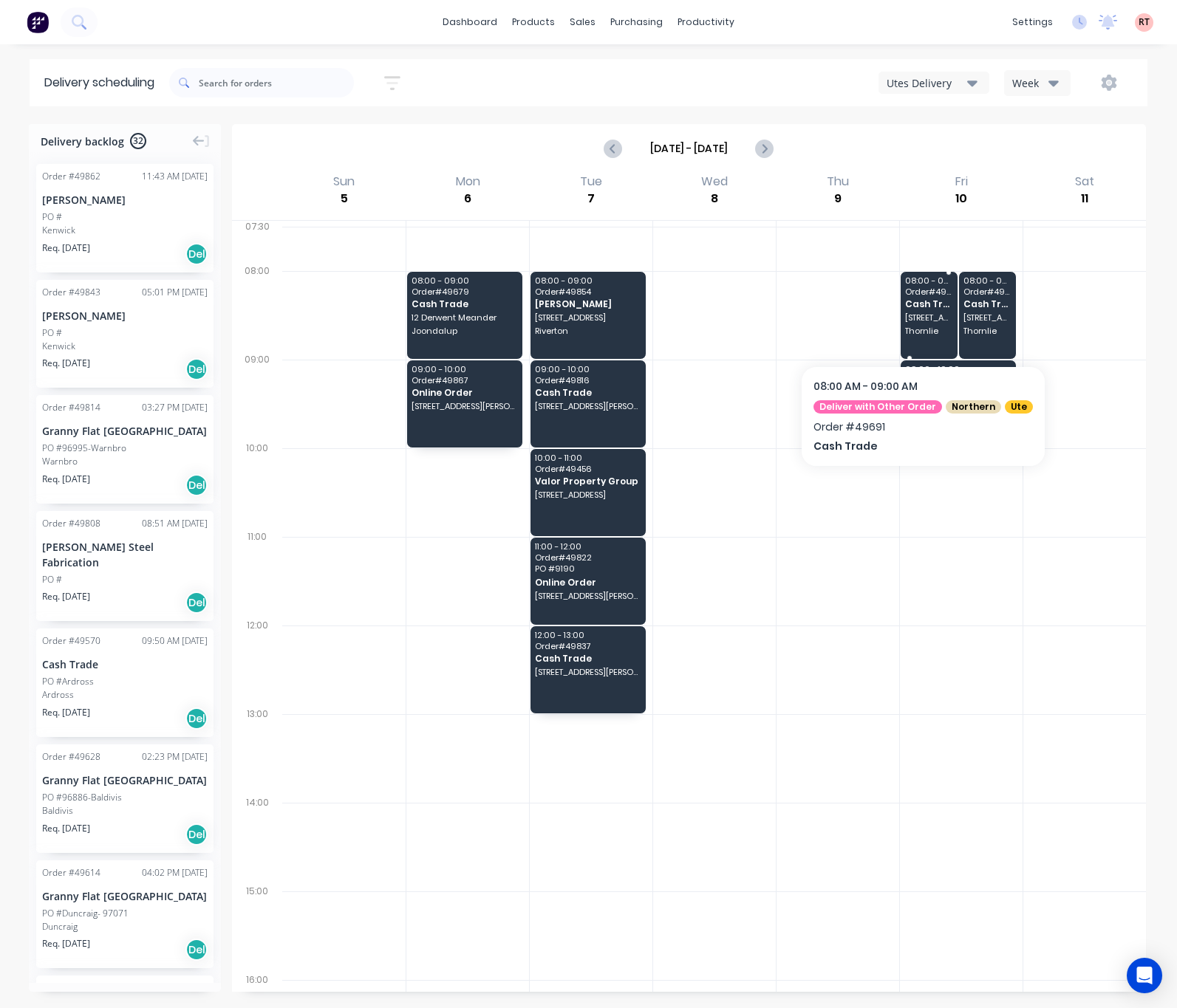
click at [911, 336] on span "Thornlie" at bounding box center [929, 331] width 48 height 9
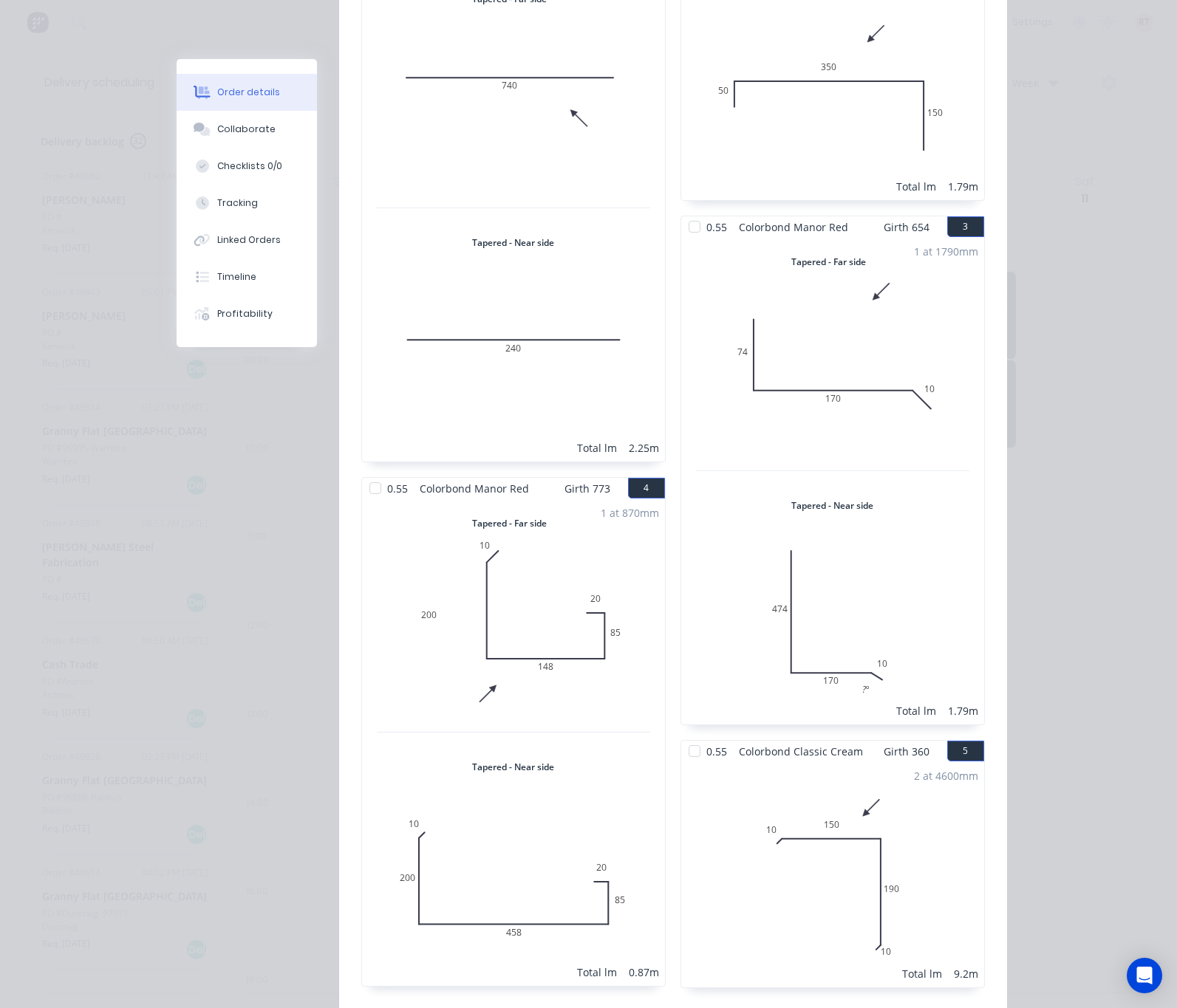
scroll to position [927, 0]
